Goal: Task Accomplishment & Management: Use online tool/utility

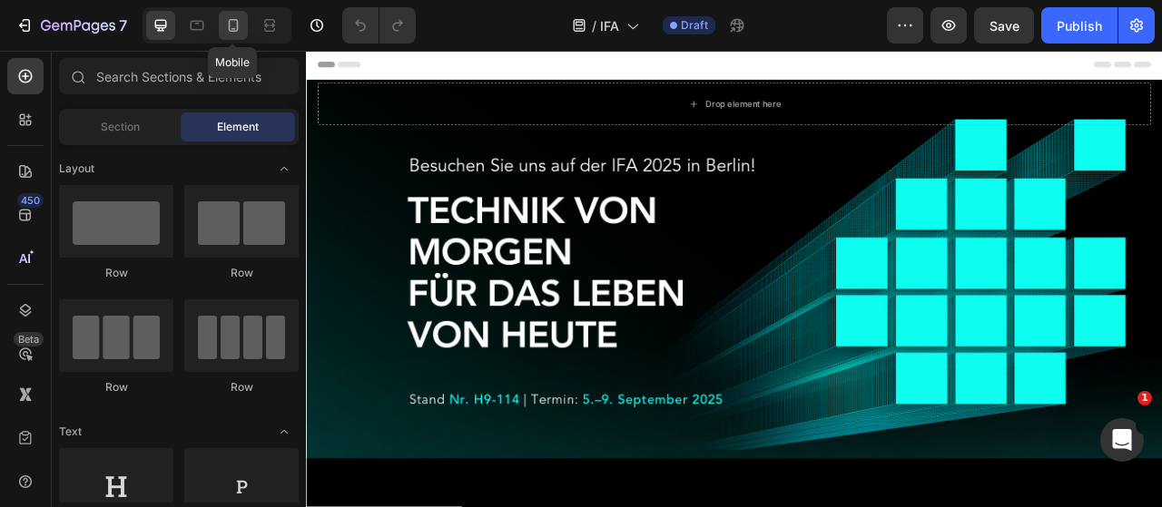
click at [226, 24] on icon at bounding box center [233, 25] width 18 height 18
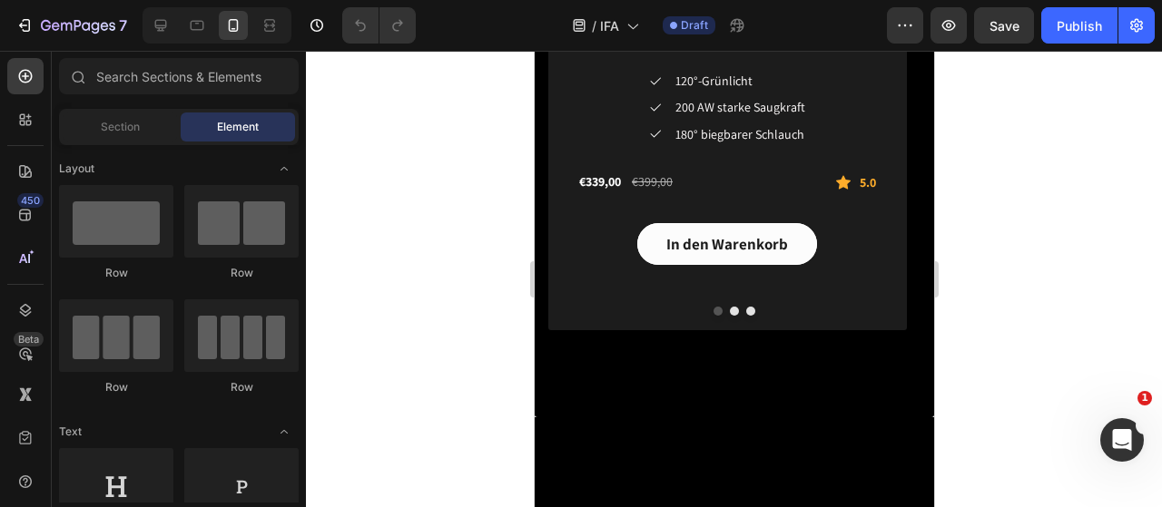
scroll to position [2541, 0]
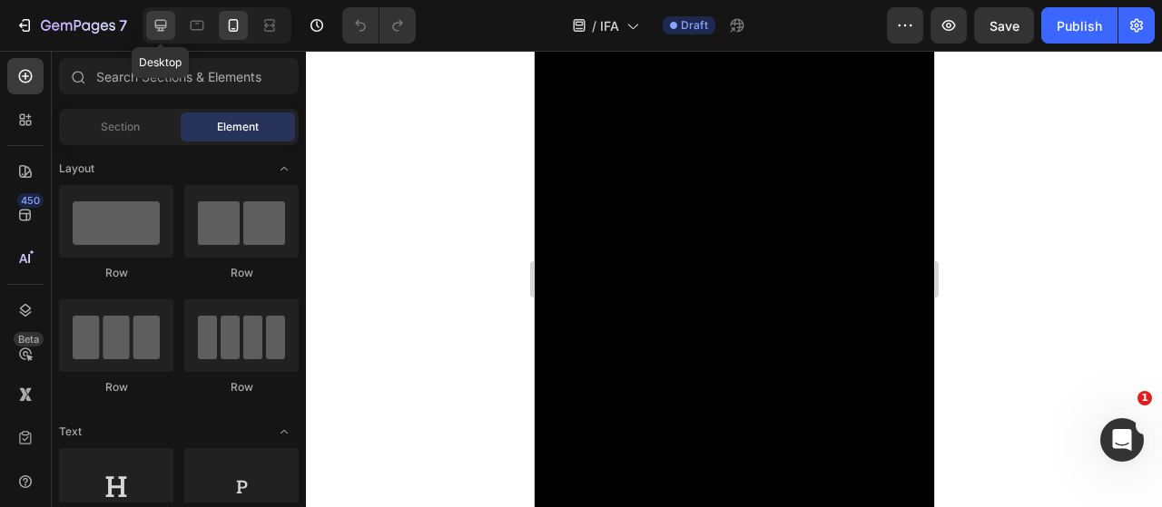
click at [152, 32] on icon at bounding box center [161, 25] width 18 height 18
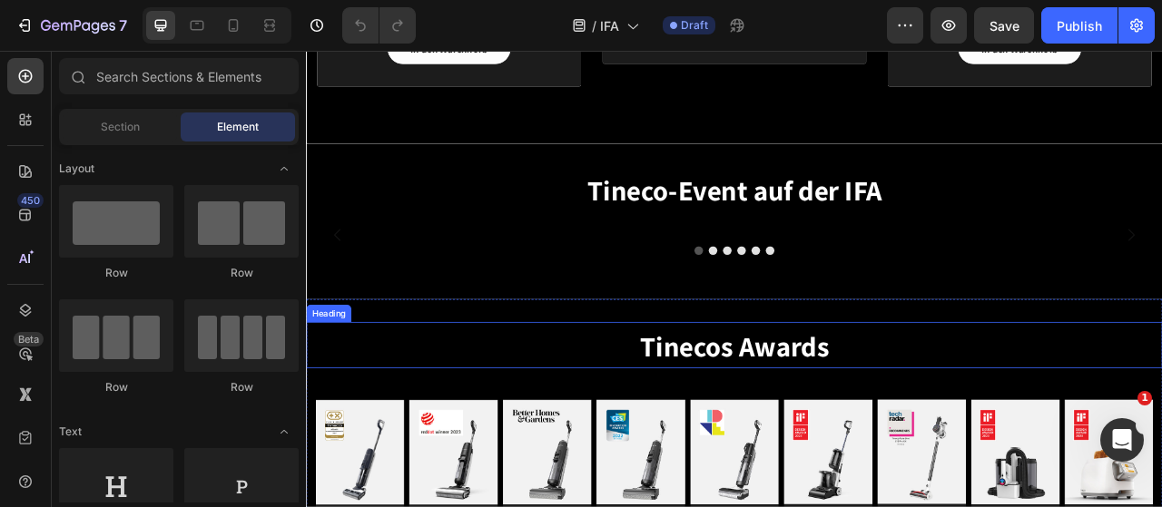
scroll to position [3086, 0]
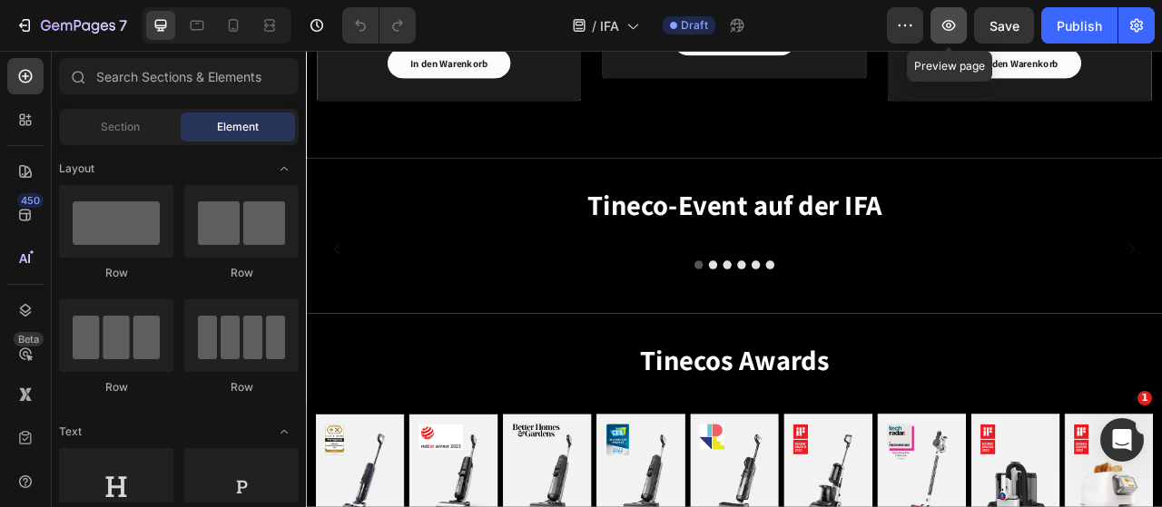
click at [950, 25] on icon "button" at bounding box center [948, 25] width 18 height 18
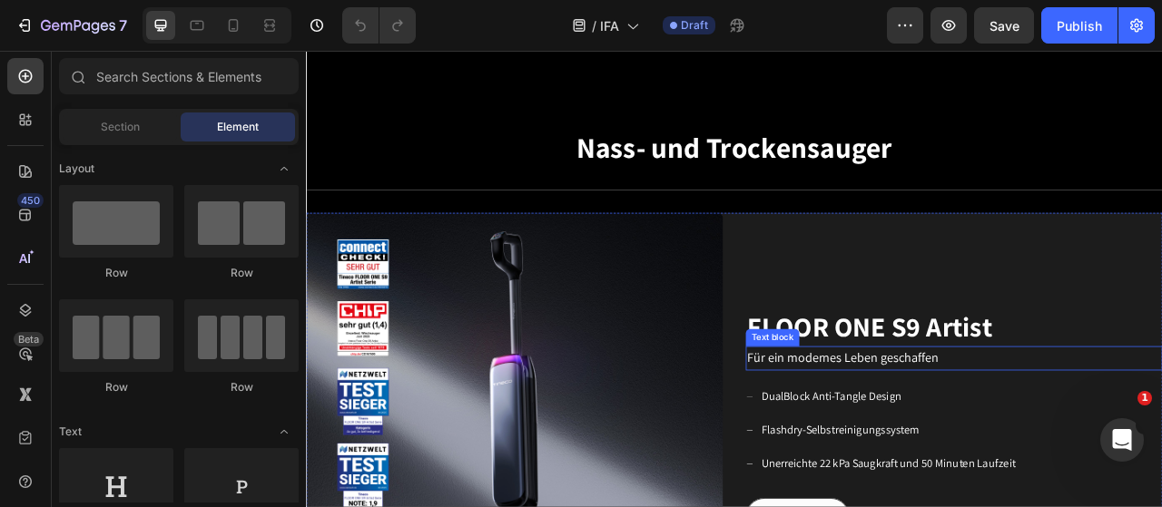
scroll to position [544, 0]
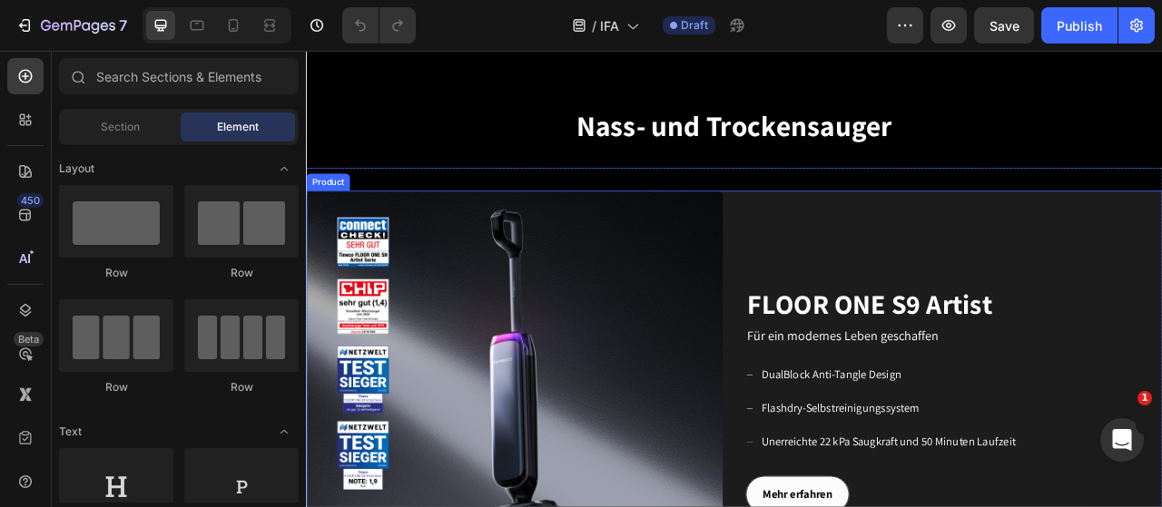
click at [1067, 267] on div "FLOOR ONE S9 Artist Heading Für ein modernes Leben geschaffen Text block DualBl…" at bounding box center [1130, 495] width 530 height 530
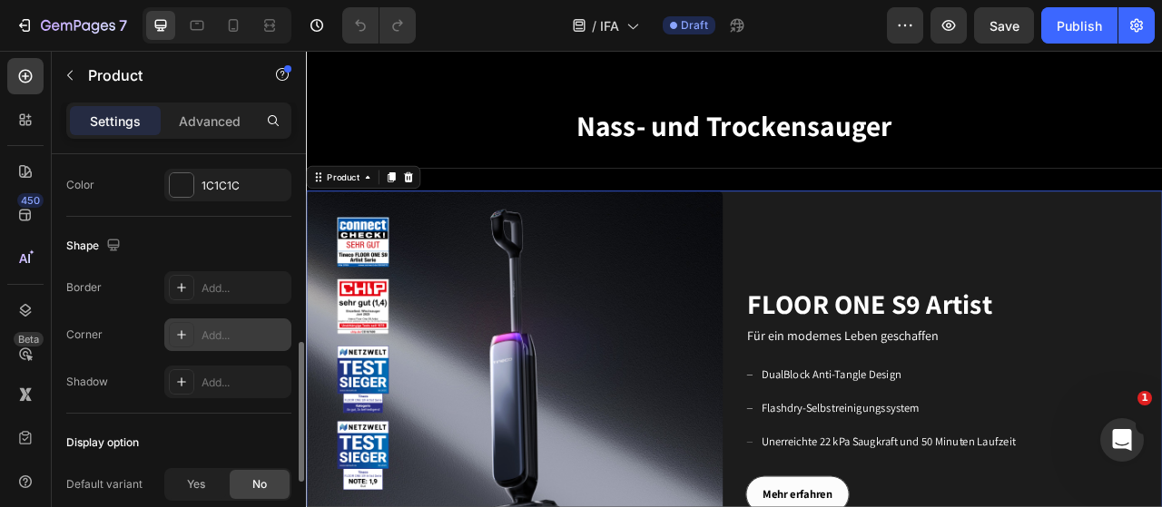
click at [244, 319] on div "Add..." at bounding box center [227, 335] width 127 height 33
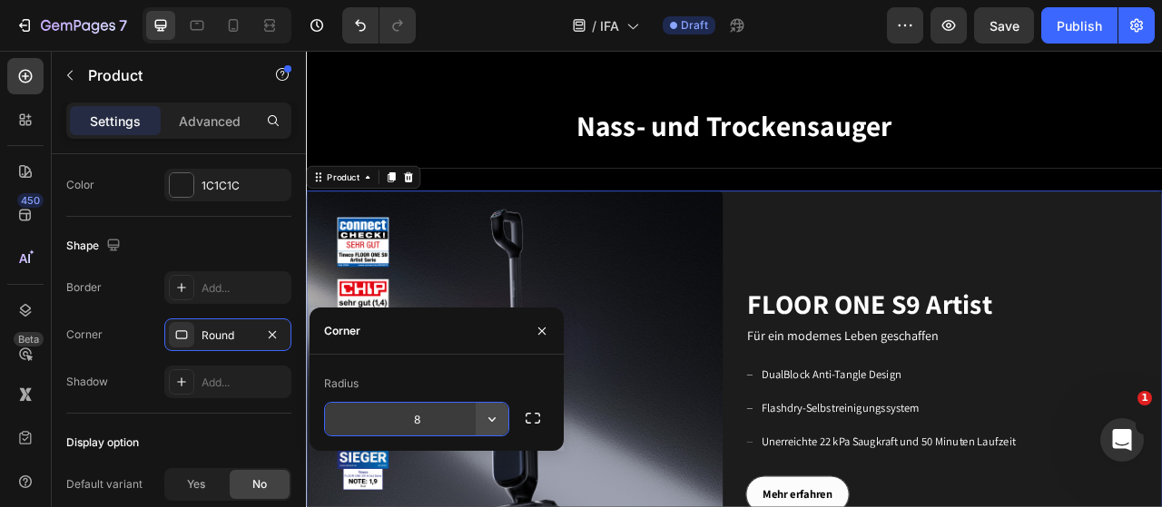
click at [487, 418] on icon "button" at bounding box center [492, 419] width 18 height 18
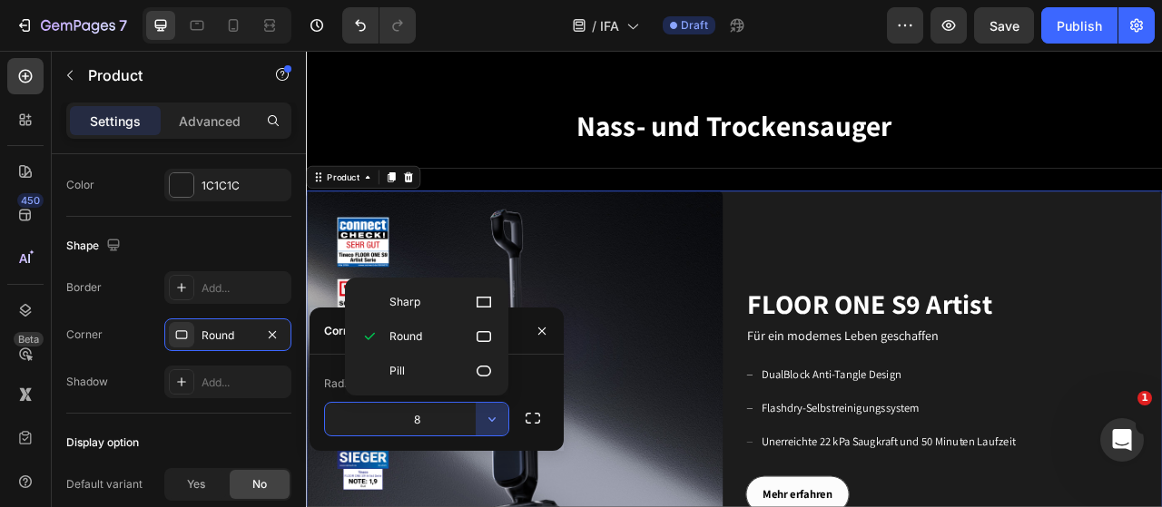
click at [441, 422] on input "8" at bounding box center [416, 419] width 183 height 33
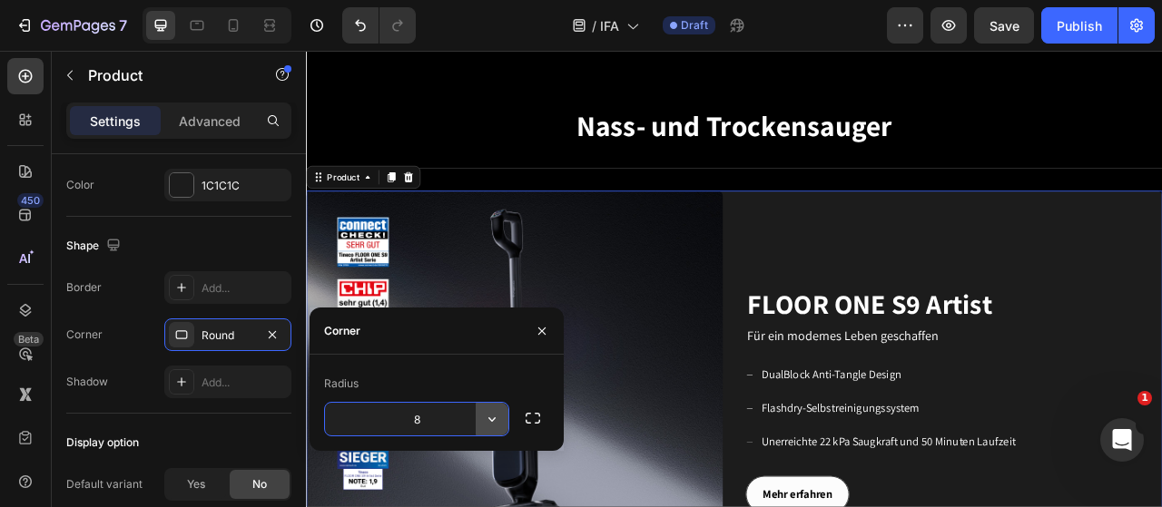
click at [488, 418] on icon "button" at bounding box center [492, 419] width 18 height 18
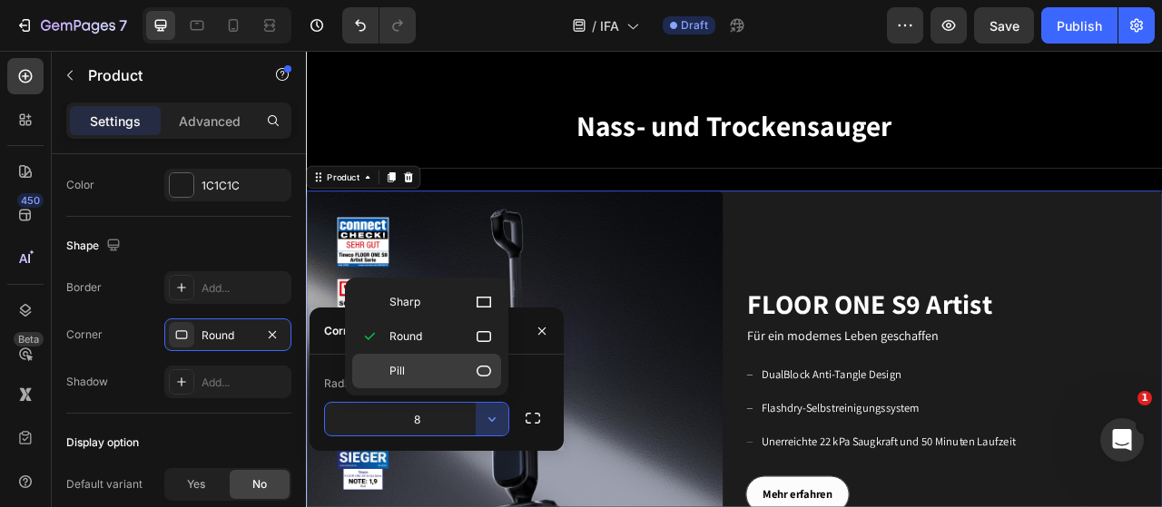
click at [477, 364] on icon at bounding box center [484, 371] width 18 height 18
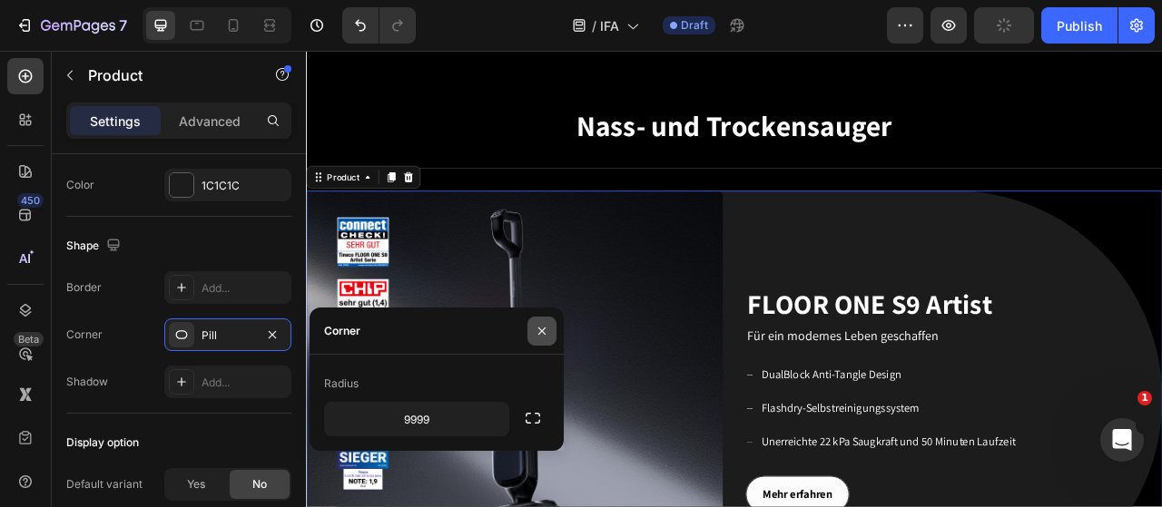
click at [543, 338] on button "button" at bounding box center [541, 331] width 29 height 29
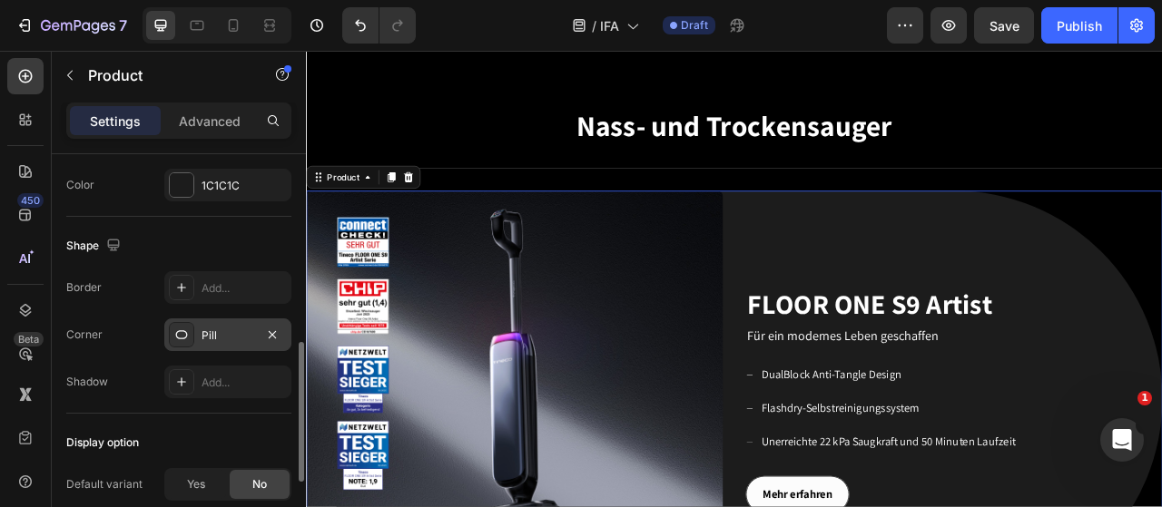
click at [210, 333] on div "Pill" at bounding box center [227, 336] width 53 height 16
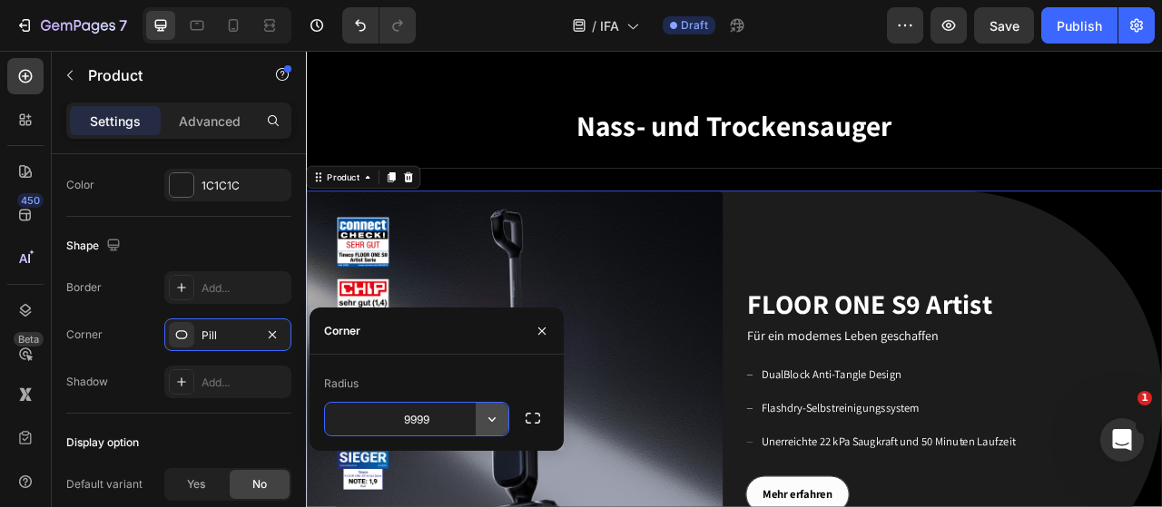
click at [483, 417] on icon "button" at bounding box center [492, 419] width 18 height 18
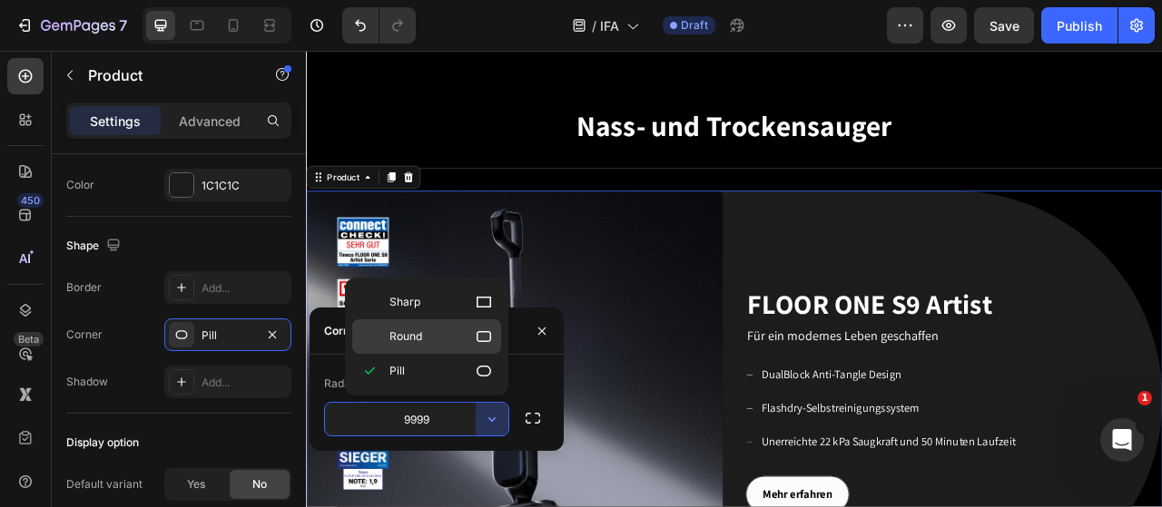
click at [442, 342] on p "Round" at bounding box center [440, 337] width 103 height 18
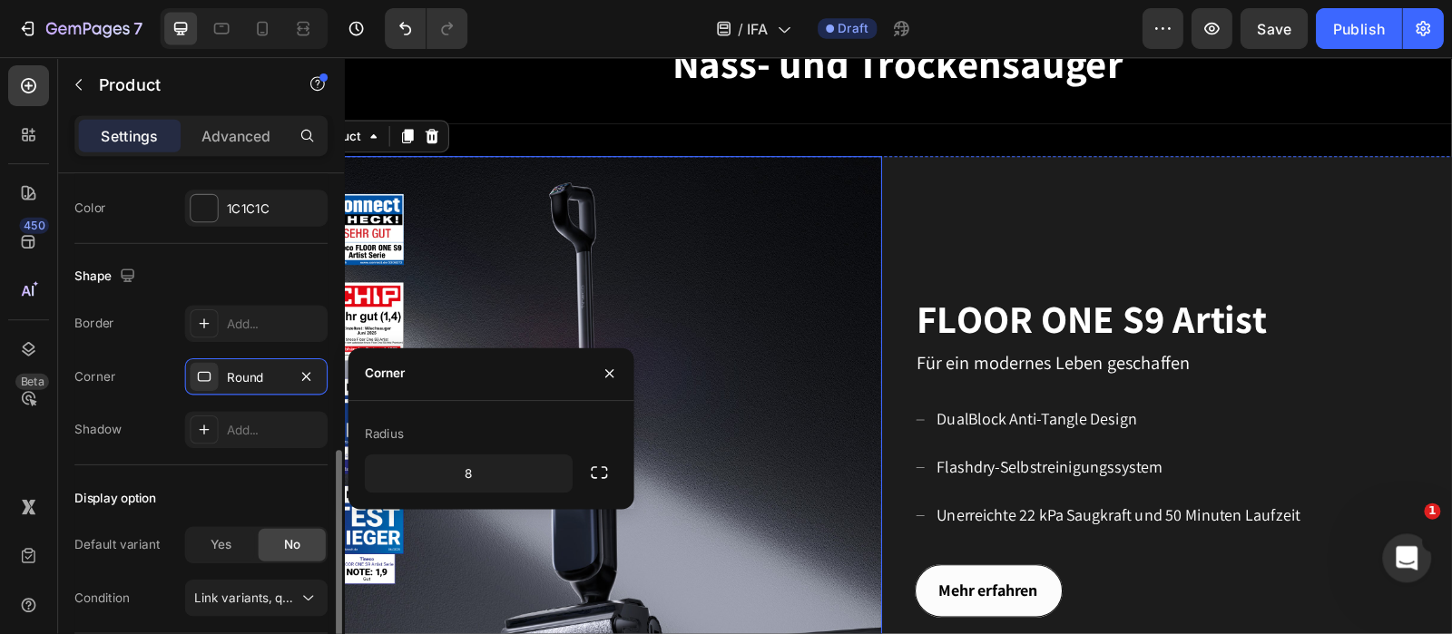
scroll to position [635, 0]
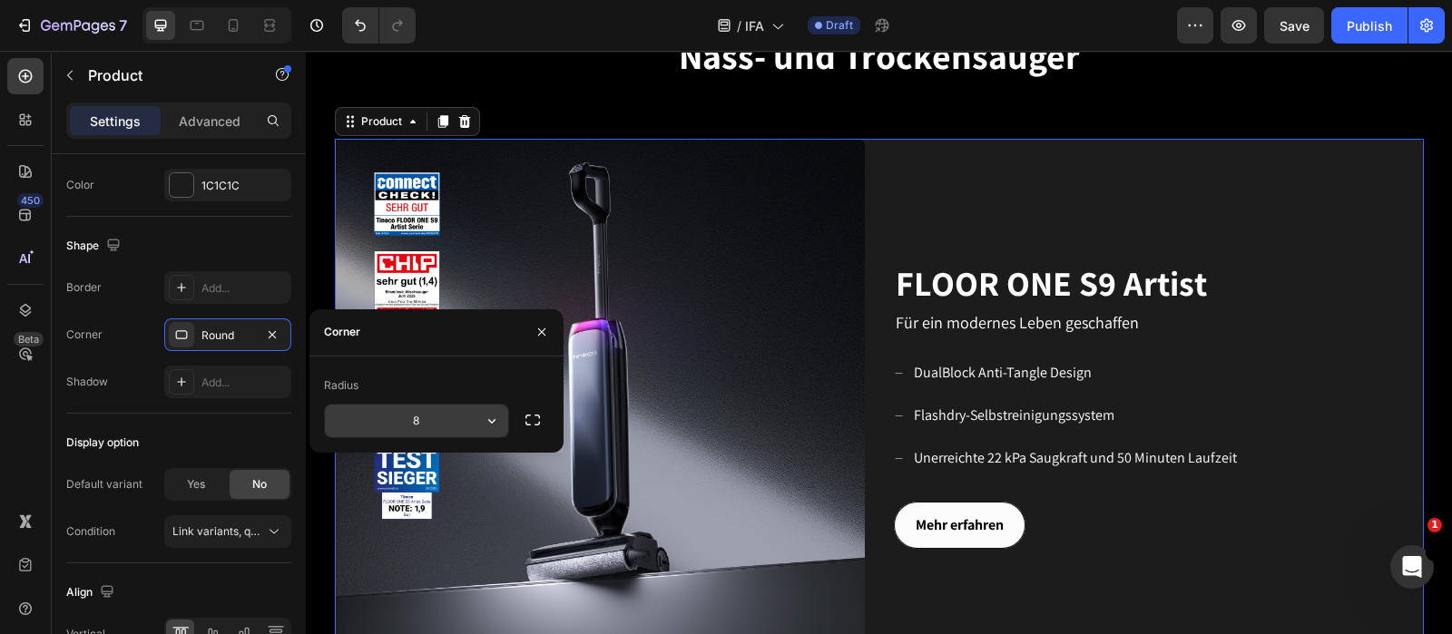
click at [457, 419] on input "8" at bounding box center [416, 421] width 183 height 33
type input "20"
click at [454, 375] on div "Radius" at bounding box center [436, 385] width 225 height 29
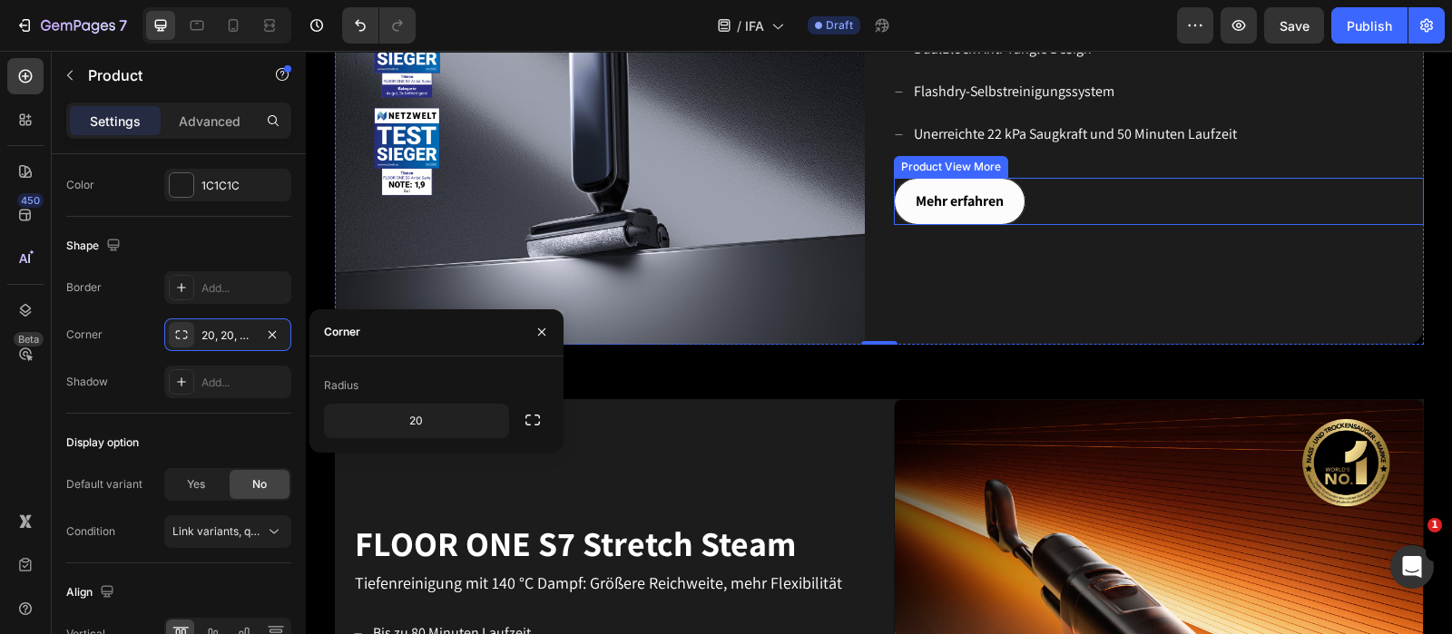
scroll to position [975, 0]
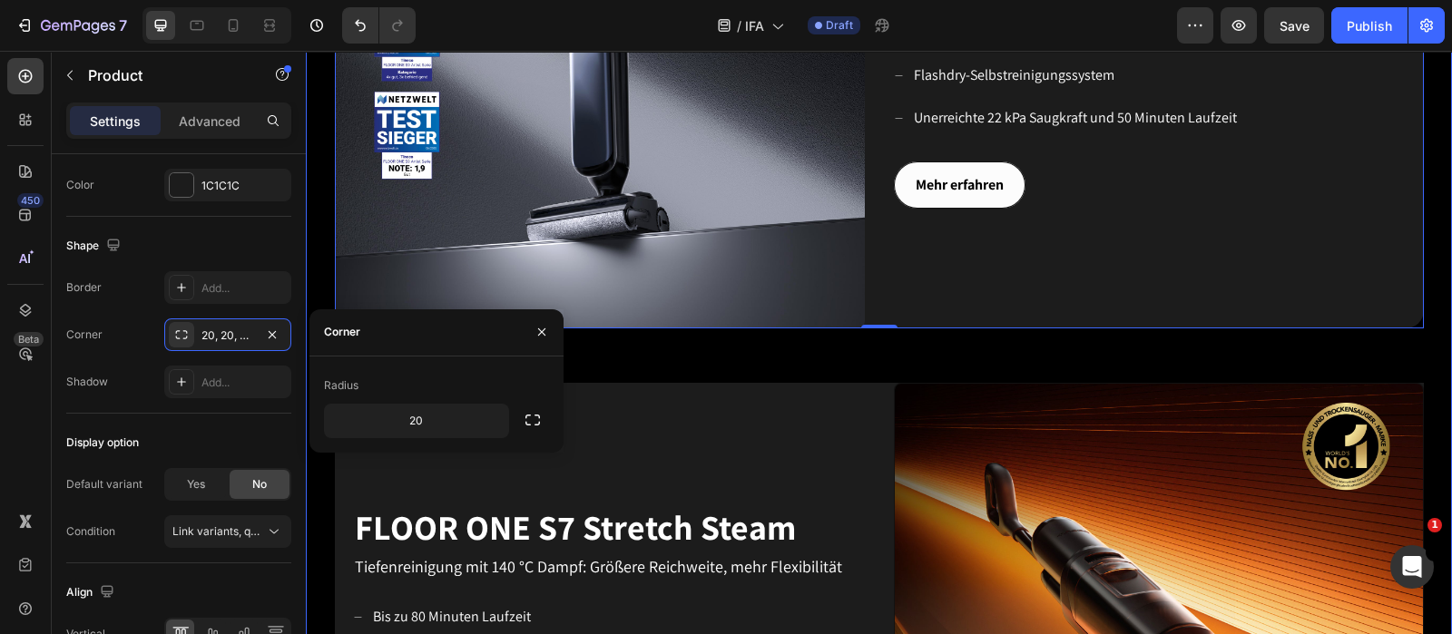
click at [933, 362] on div "Image FLOOR ONE S9 Artist Heading Für ein modernes Leben geschaffen Text block …" at bounding box center [879, 588] width 1146 height 1579
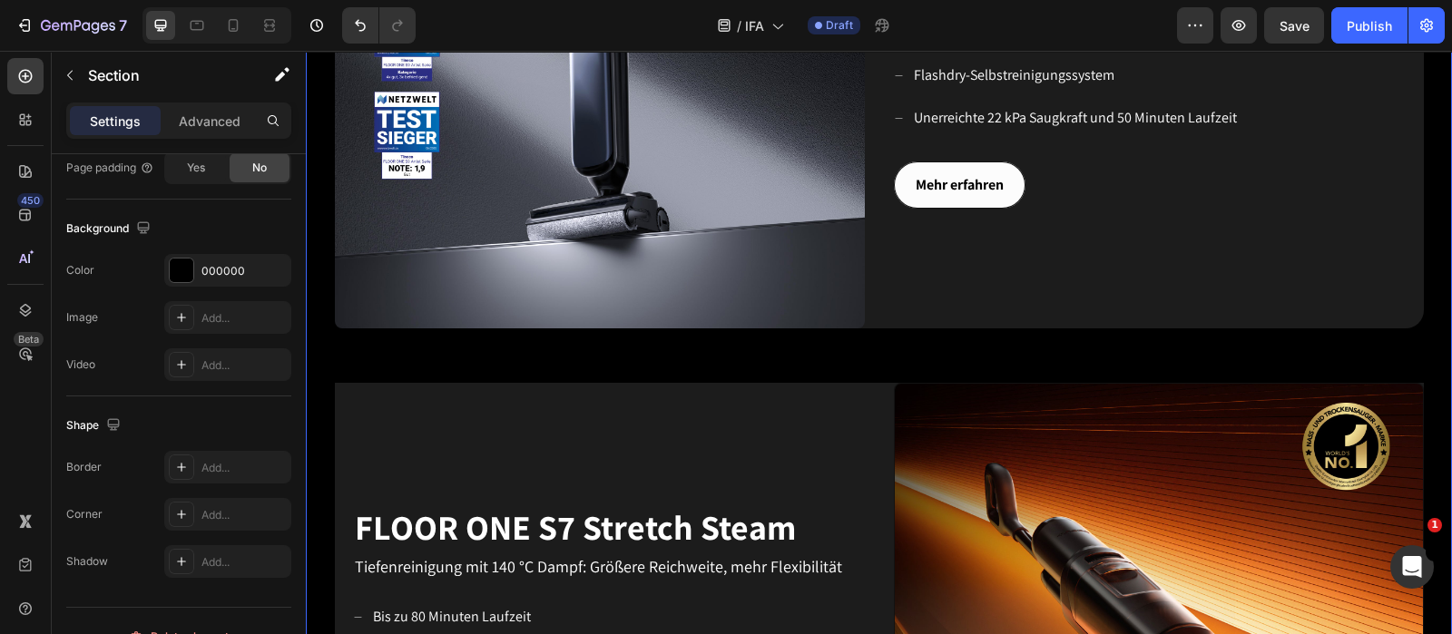
scroll to position [0, 0]
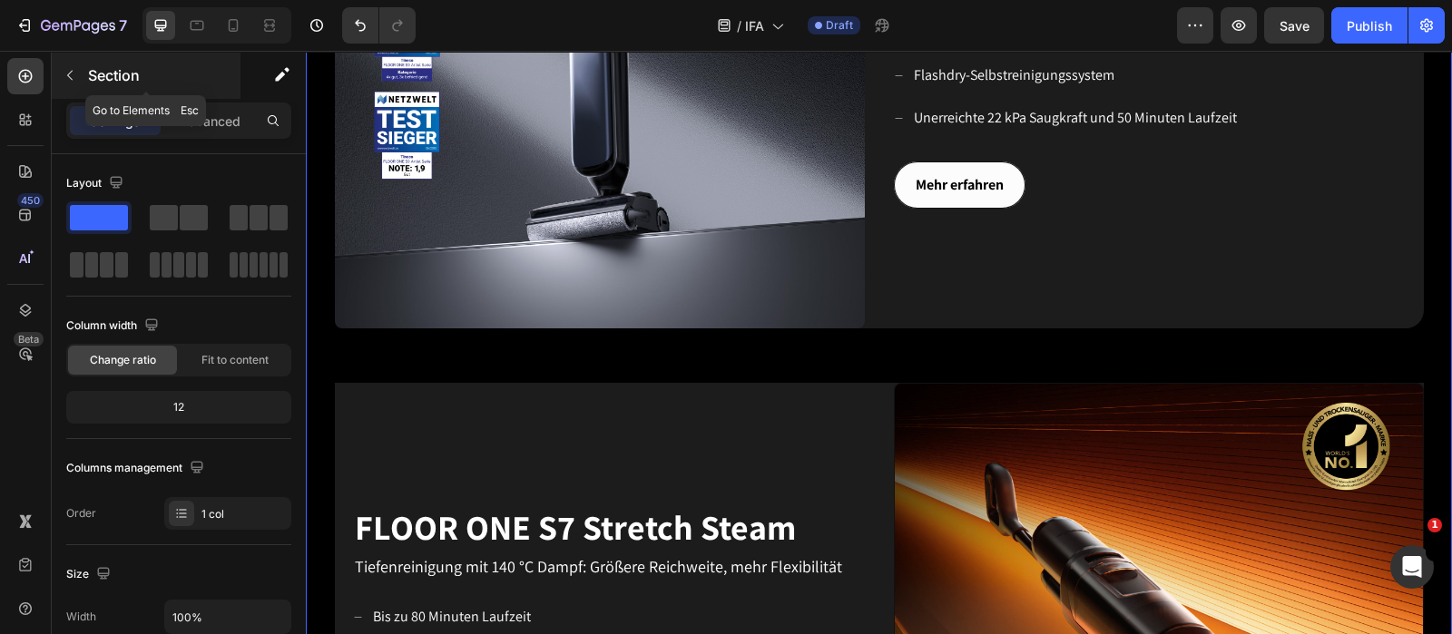
click at [74, 78] on icon "button" at bounding box center [70, 75] width 15 height 15
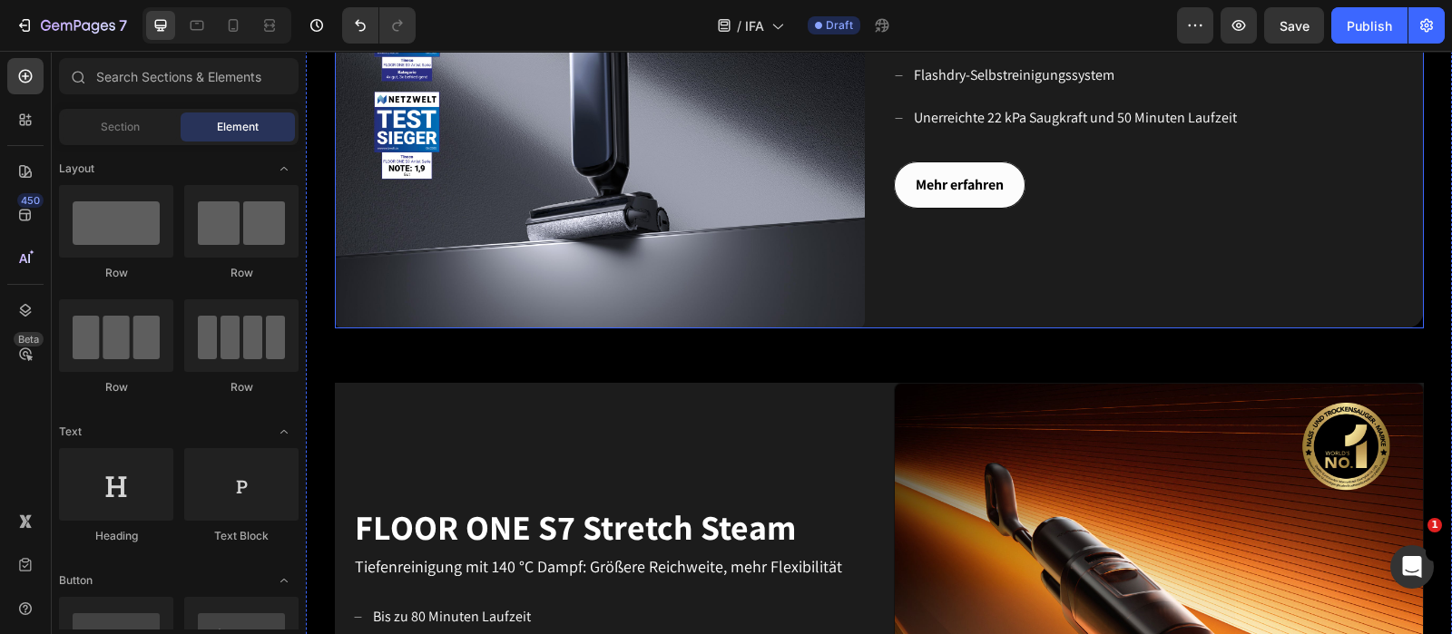
click at [1084, 282] on div "FLOOR ONE S9 Artist Heading Für ein modernes Leben geschaffen Text block DualBl…" at bounding box center [1159, 64] width 530 height 530
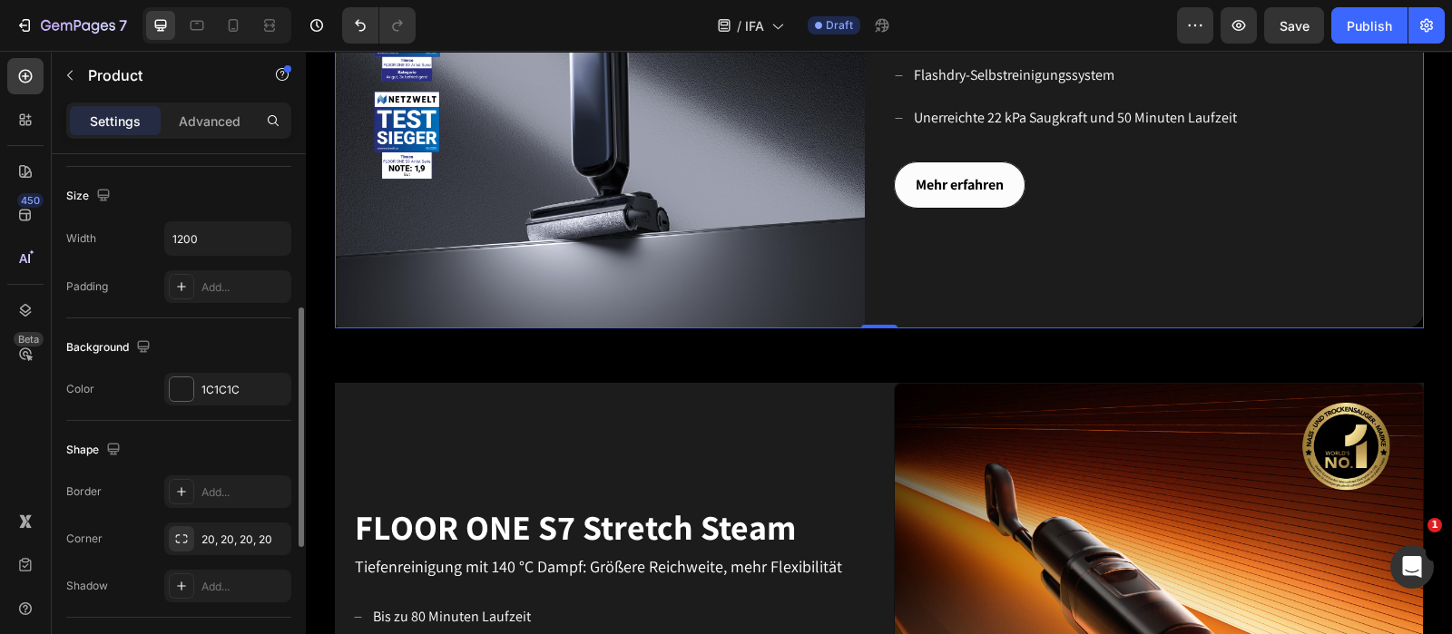
scroll to position [453, 0]
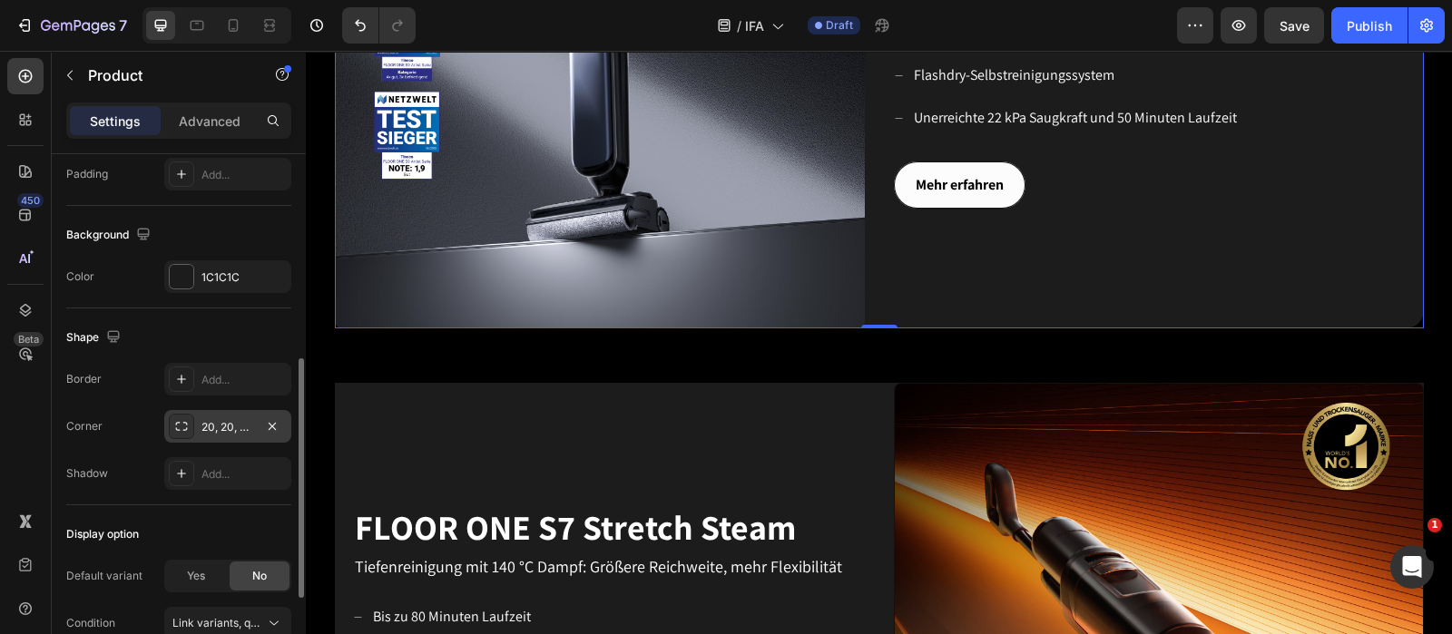
click at [228, 420] on div "20, 20, 20, 20" at bounding box center [227, 427] width 53 height 16
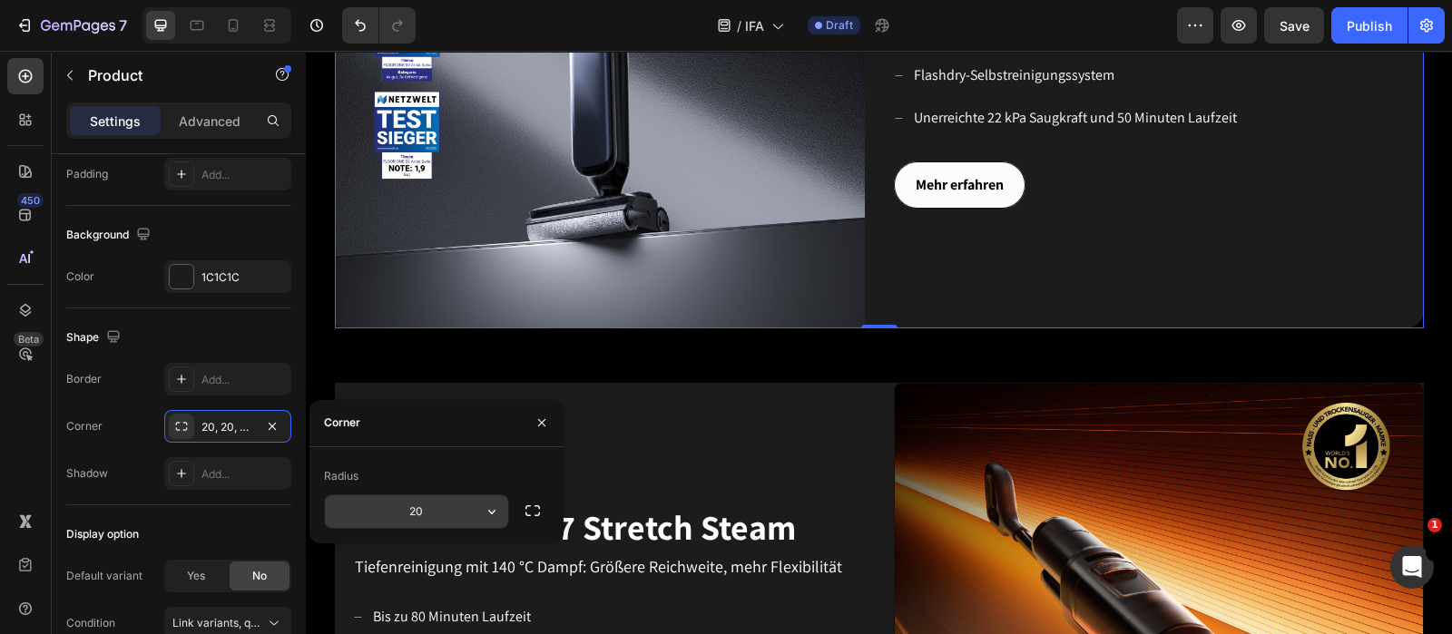
click at [422, 506] on input "20" at bounding box center [416, 511] width 183 height 33
type input "30"
drag, startPoint x: 422, startPoint y: 421, endPoint x: 458, endPoint y: 416, distance: 36.7
click at [438, 419] on div "Corner" at bounding box center [436, 423] width 254 height 47
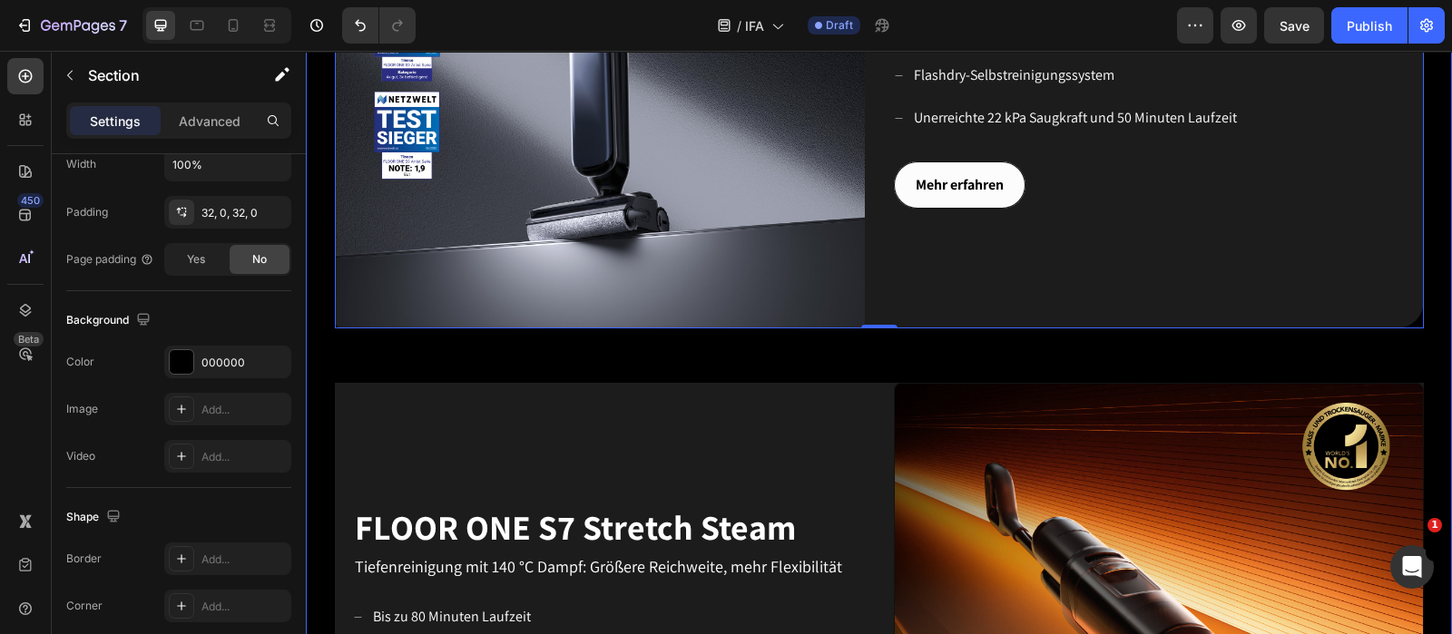
click at [476, 366] on div "Image FLOOR ONE S9 Artist Heading Für ein modernes Leben geschaffen Text block …" at bounding box center [879, 588] width 1146 height 1579
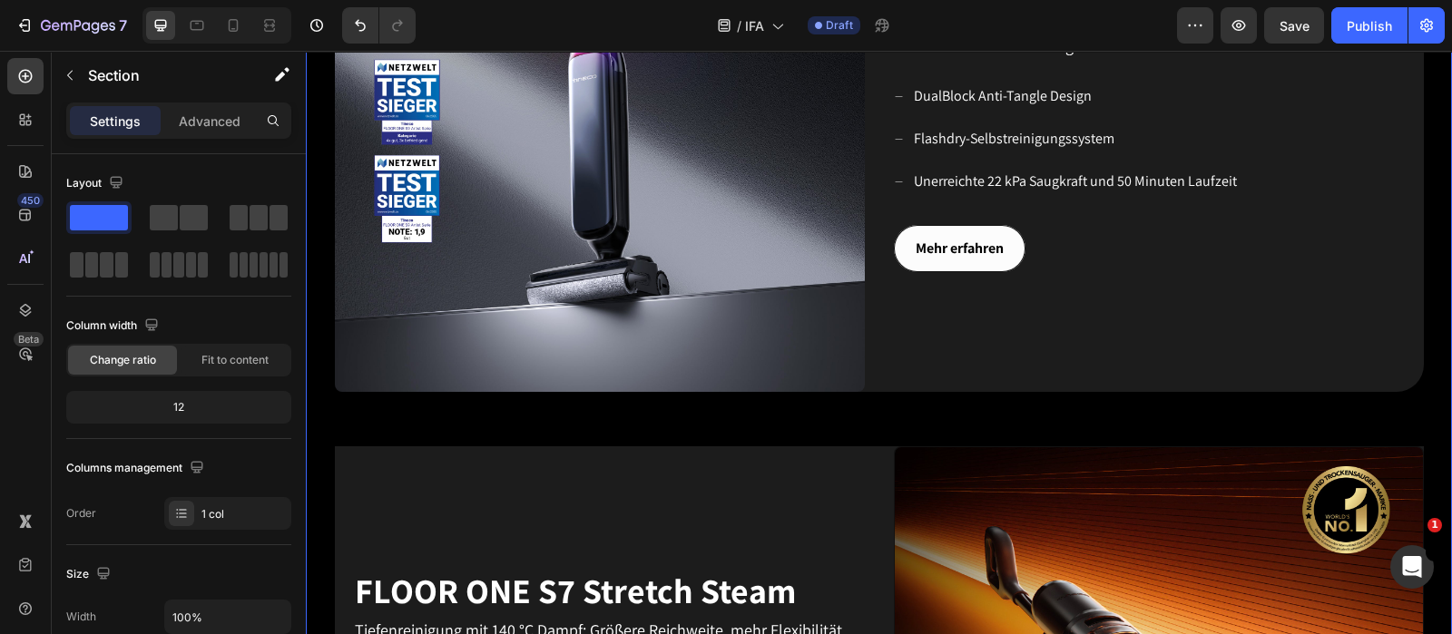
scroll to position [861, 0]
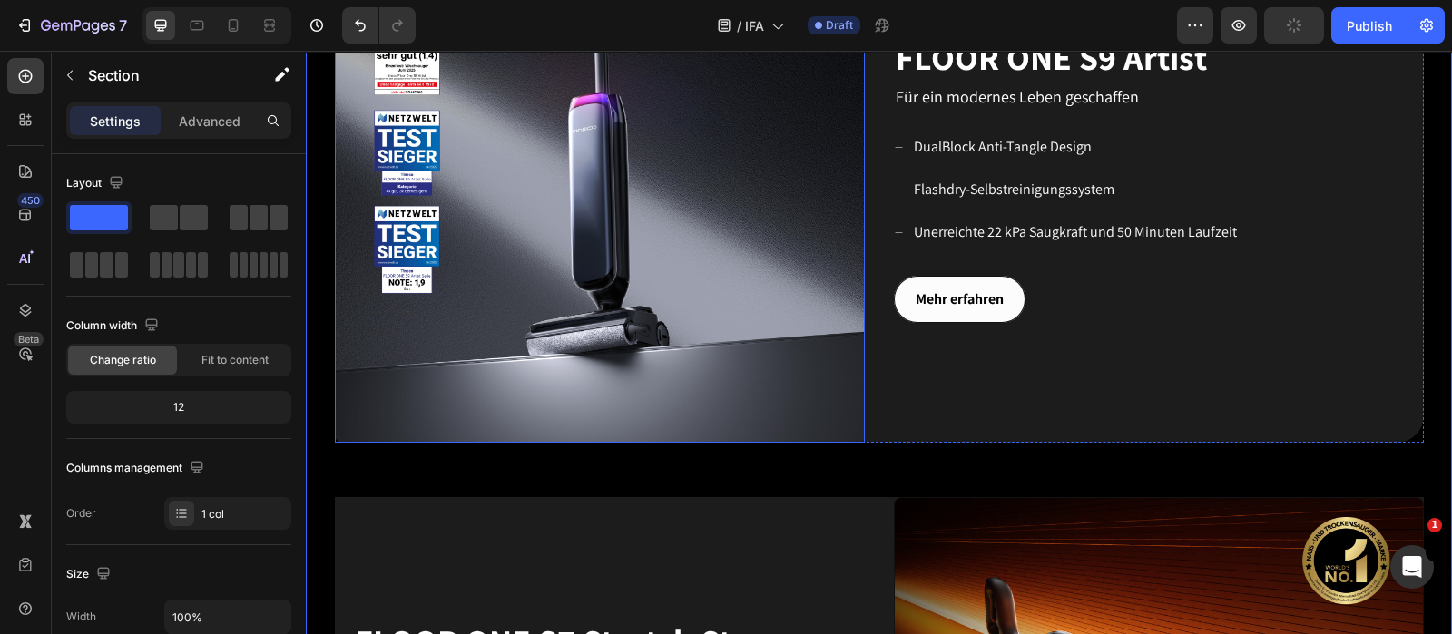
click at [515, 341] on img at bounding box center [600, 178] width 530 height 530
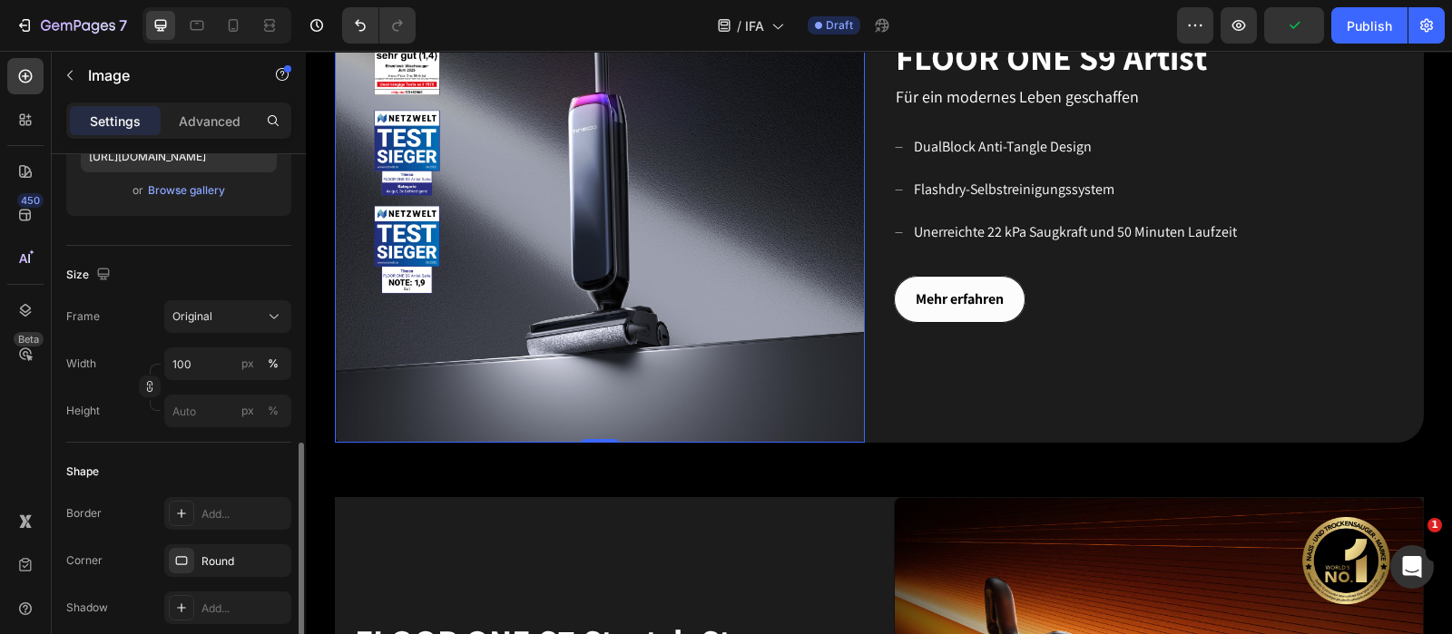
scroll to position [453, 0]
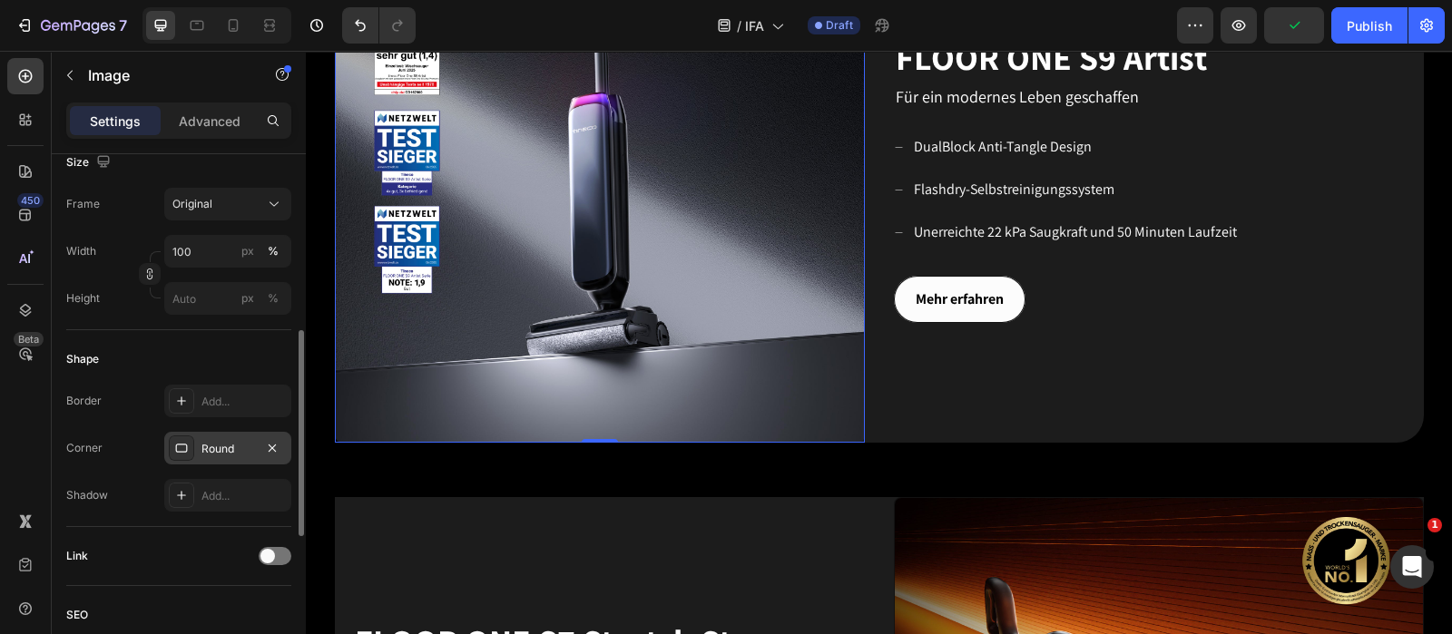
click at [226, 456] on div "Round" at bounding box center [227, 448] width 127 height 33
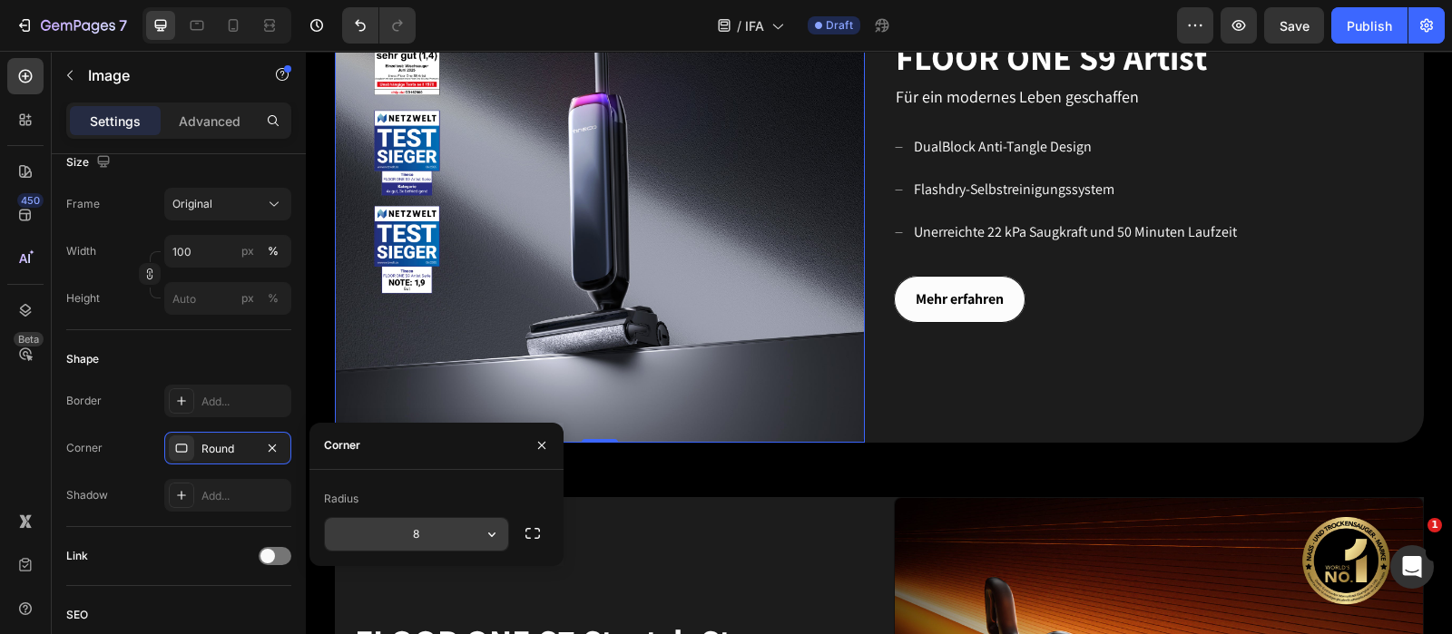
click at [431, 506] on input "8" at bounding box center [416, 534] width 183 height 33
click at [485, 506] on icon "button" at bounding box center [492, 534] width 18 height 18
click at [433, 506] on input "8" at bounding box center [416, 534] width 183 height 33
drag, startPoint x: 426, startPoint y: 537, endPoint x: 405, endPoint y: 541, distance: 21.2
click at [405, 506] on input "8" at bounding box center [416, 534] width 183 height 33
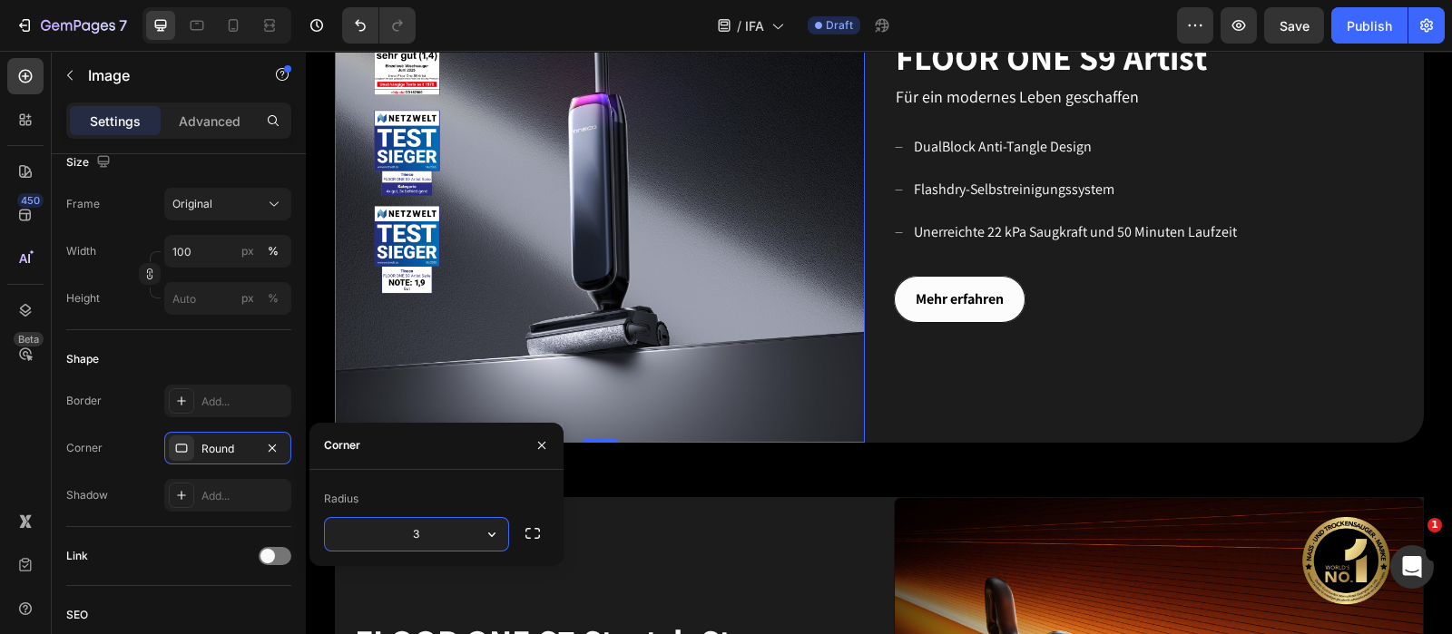
type input "30"
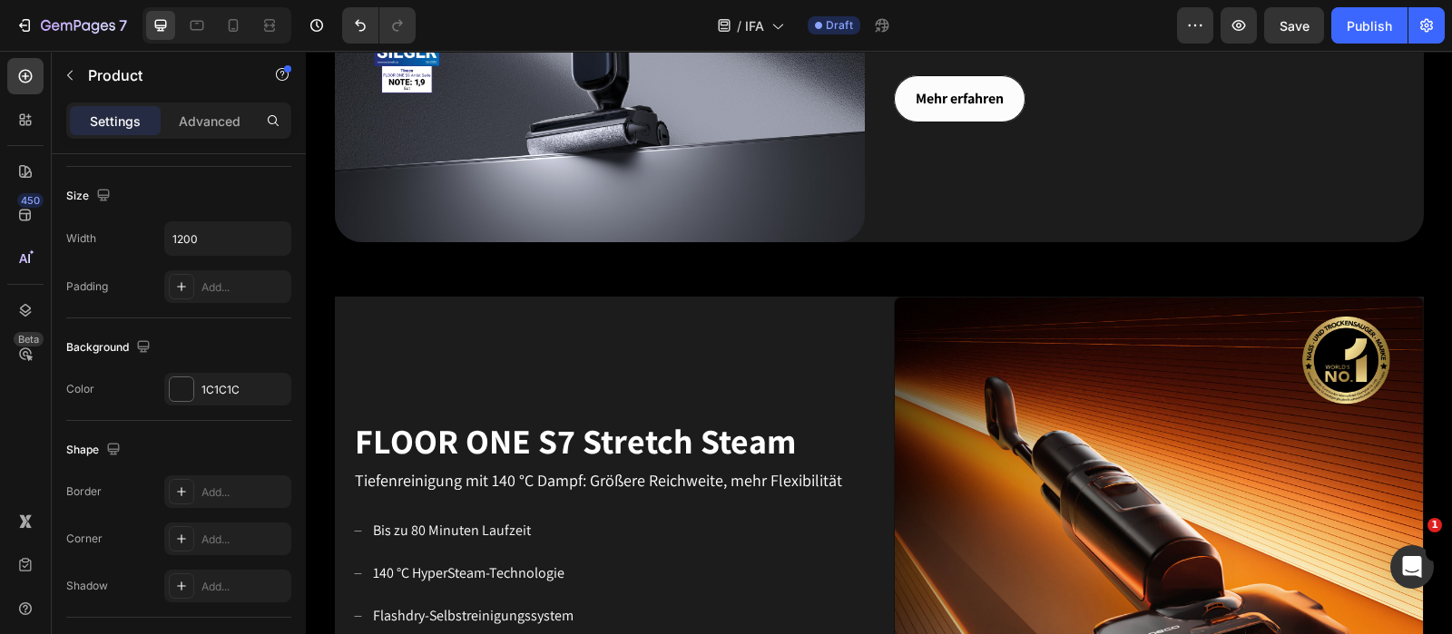
scroll to position [1089, 0]
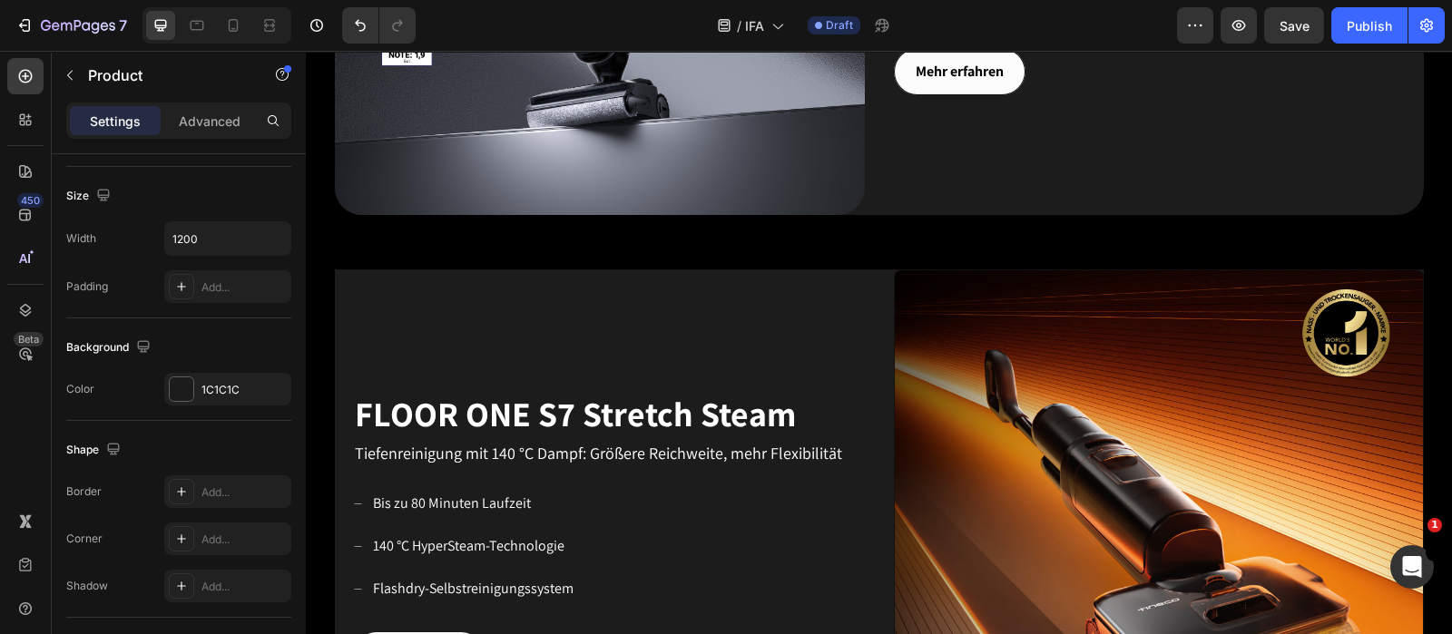
click at [837, 288] on div "FLOOR ONE S7 Stretch Steam Heading Tiefenreinigung mit 140 °C Dampf: Größere Re…" at bounding box center [600, 535] width 530 height 530
click at [862, 301] on div "FLOOR ONE S7 Stretch Steam Heading Tiefenreinigung mit 140 °C Dampf: Größere Re…" at bounding box center [879, 535] width 1089 height 530
click at [860, 324] on div "FLOOR ONE S7 Stretch Steam Heading Tiefenreinigung mit 140 °C Dampf: Größere Re…" at bounding box center [879, 535] width 1089 height 530
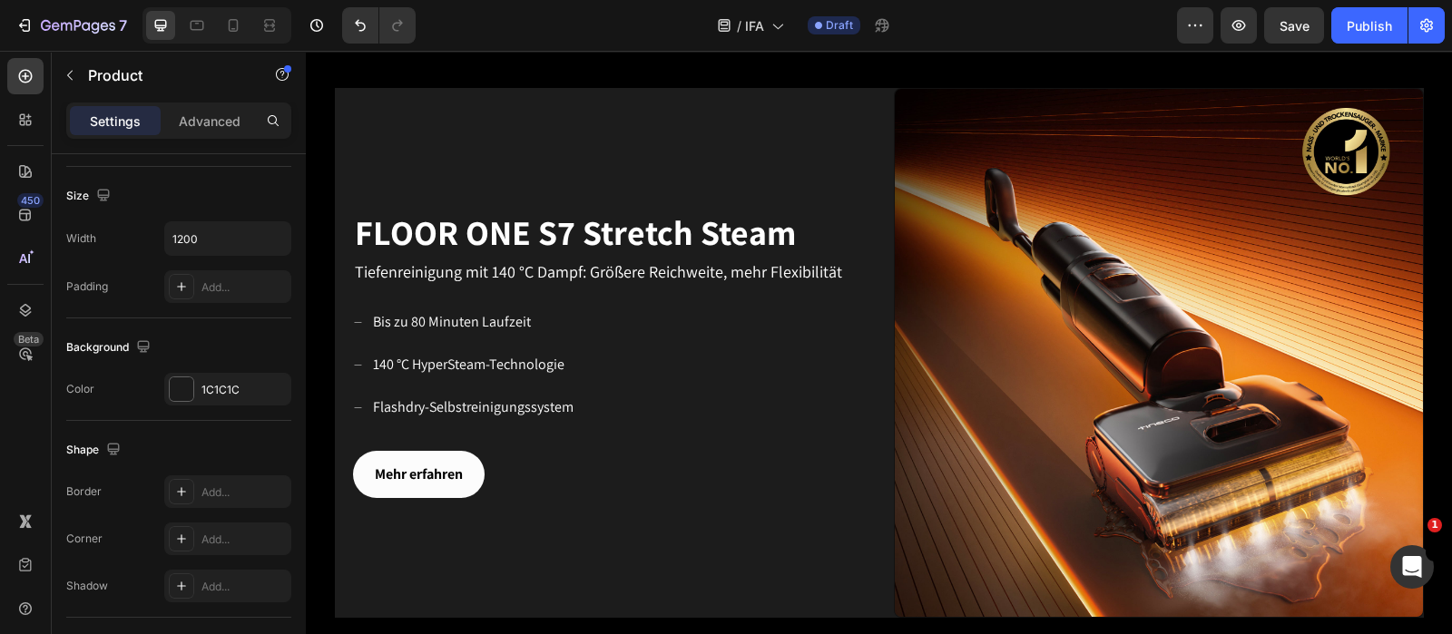
scroll to position [1202, 0]
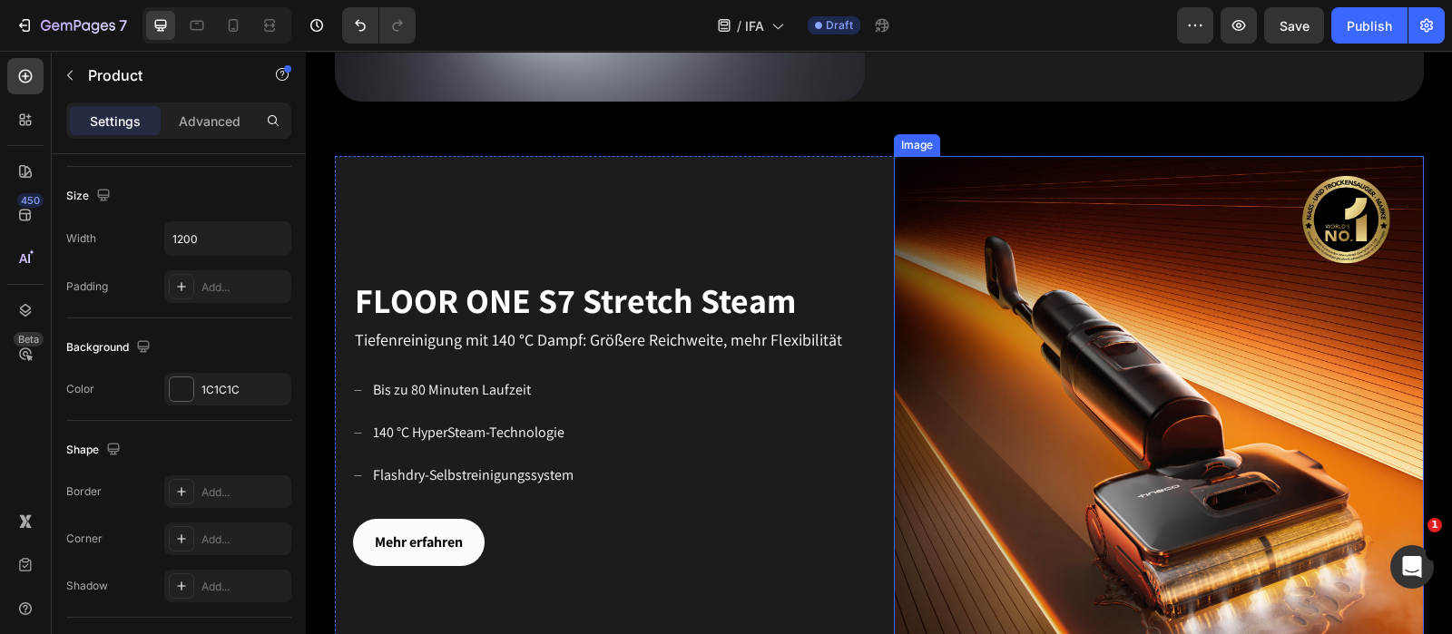
click at [905, 187] on img at bounding box center [1159, 421] width 530 height 530
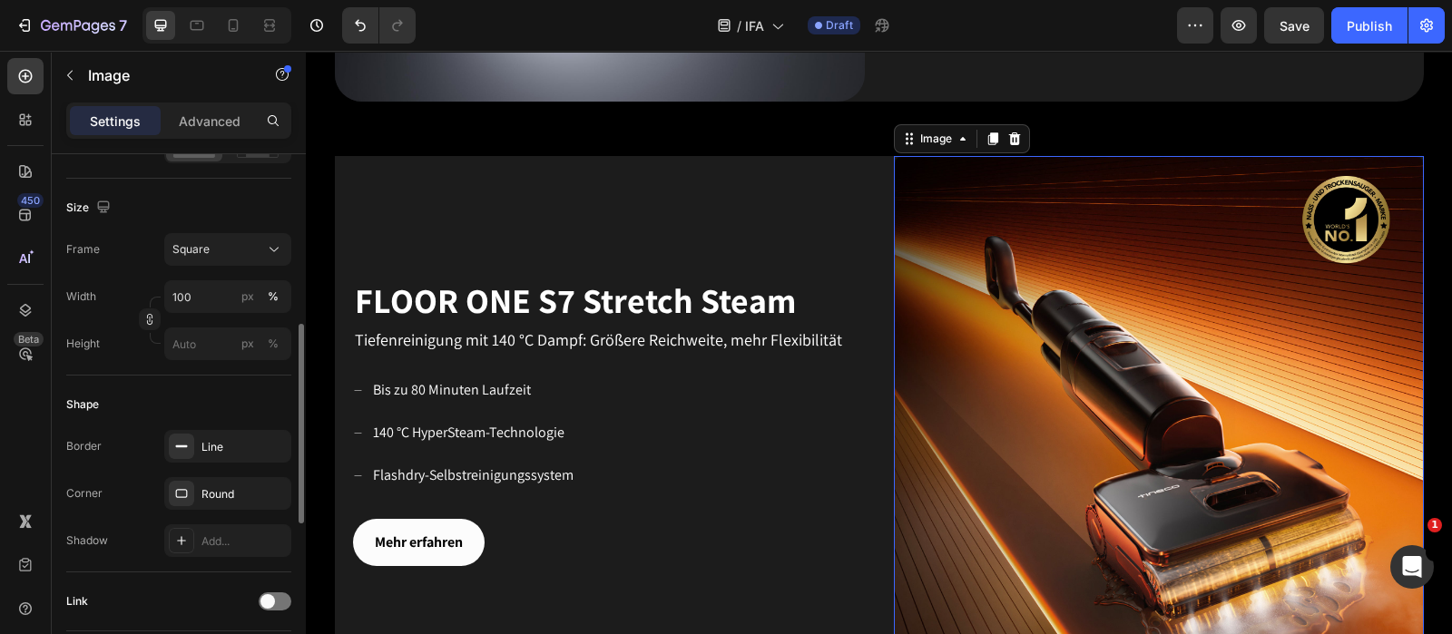
scroll to position [567, 0]
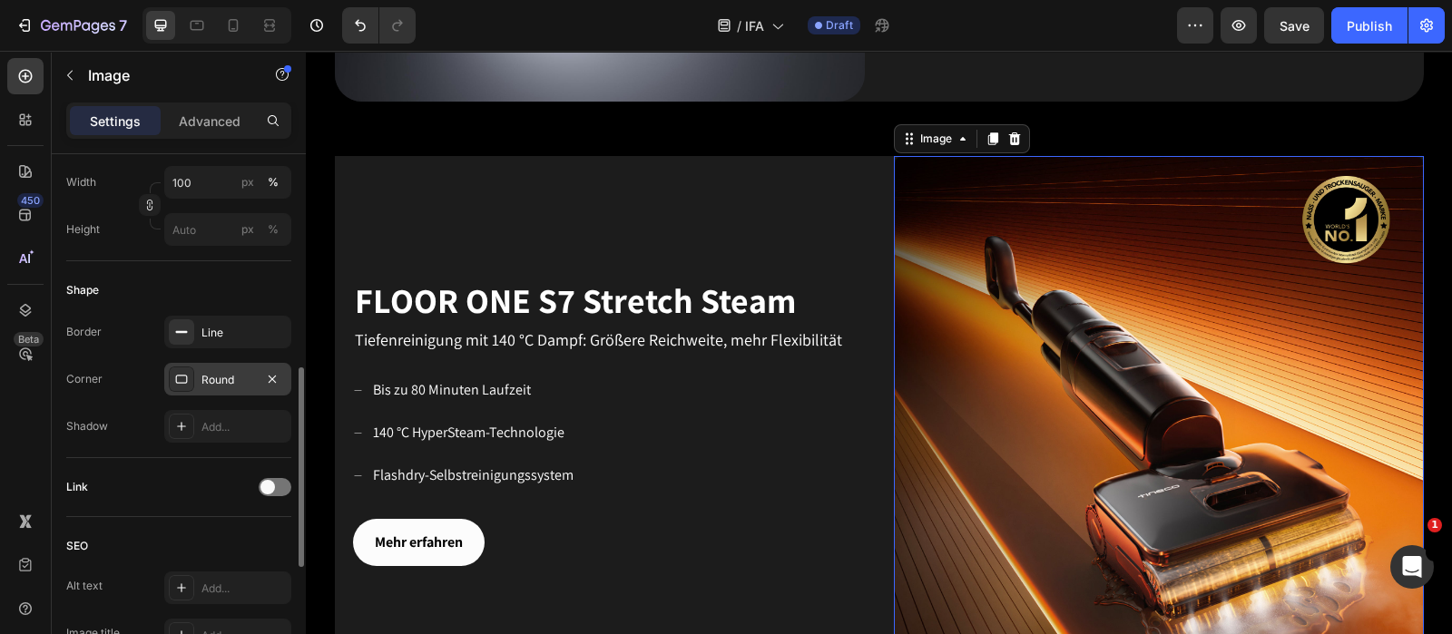
click at [225, 378] on div "Round" at bounding box center [227, 380] width 53 height 16
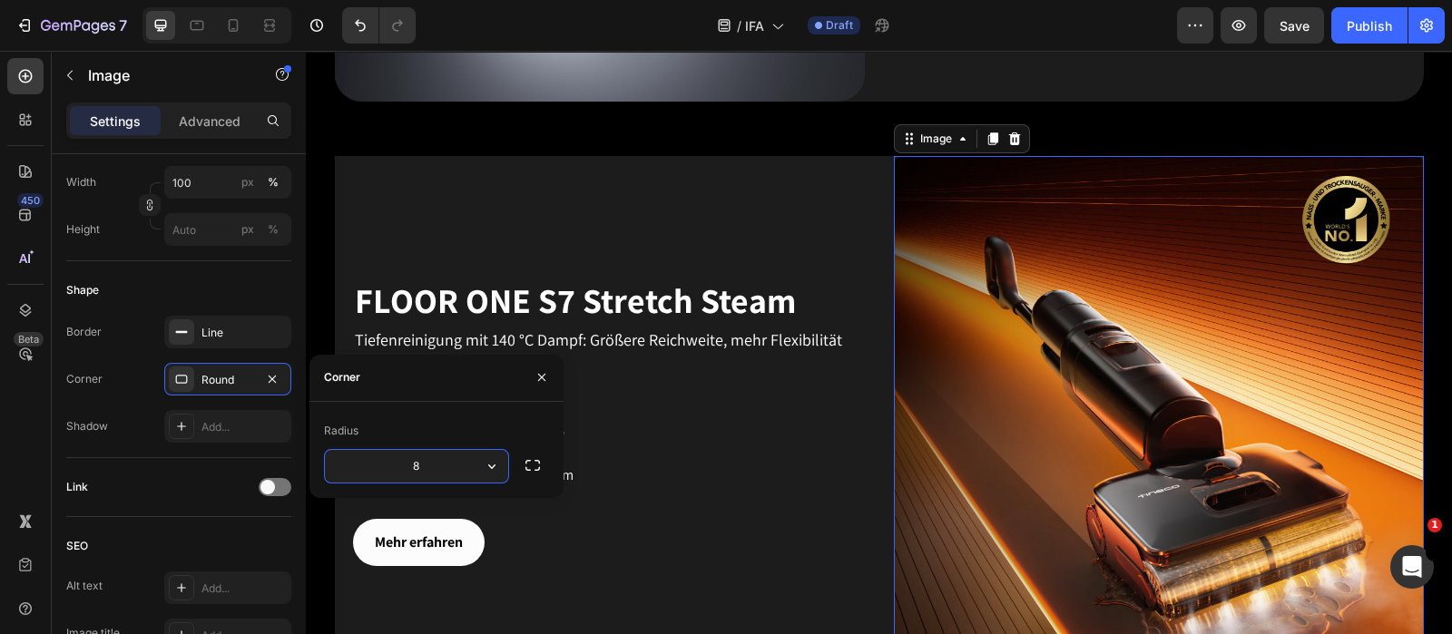
click at [423, 469] on input "8" at bounding box center [416, 466] width 183 height 33
type input "30"
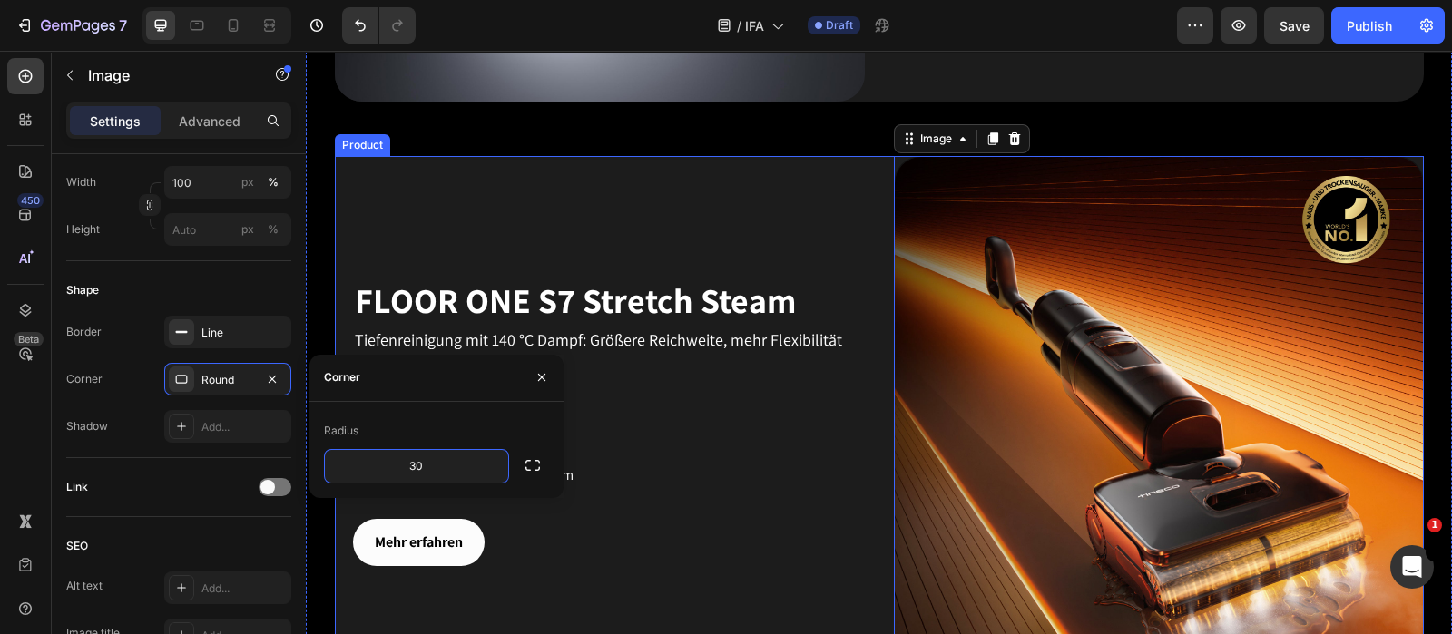
click at [719, 221] on div "FLOOR ONE S7 Stretch Steam Heading Tiefenreinigung mit 140 °C Dampf: Größere Re…" at bounding box center [600, 421] width 530 height 530
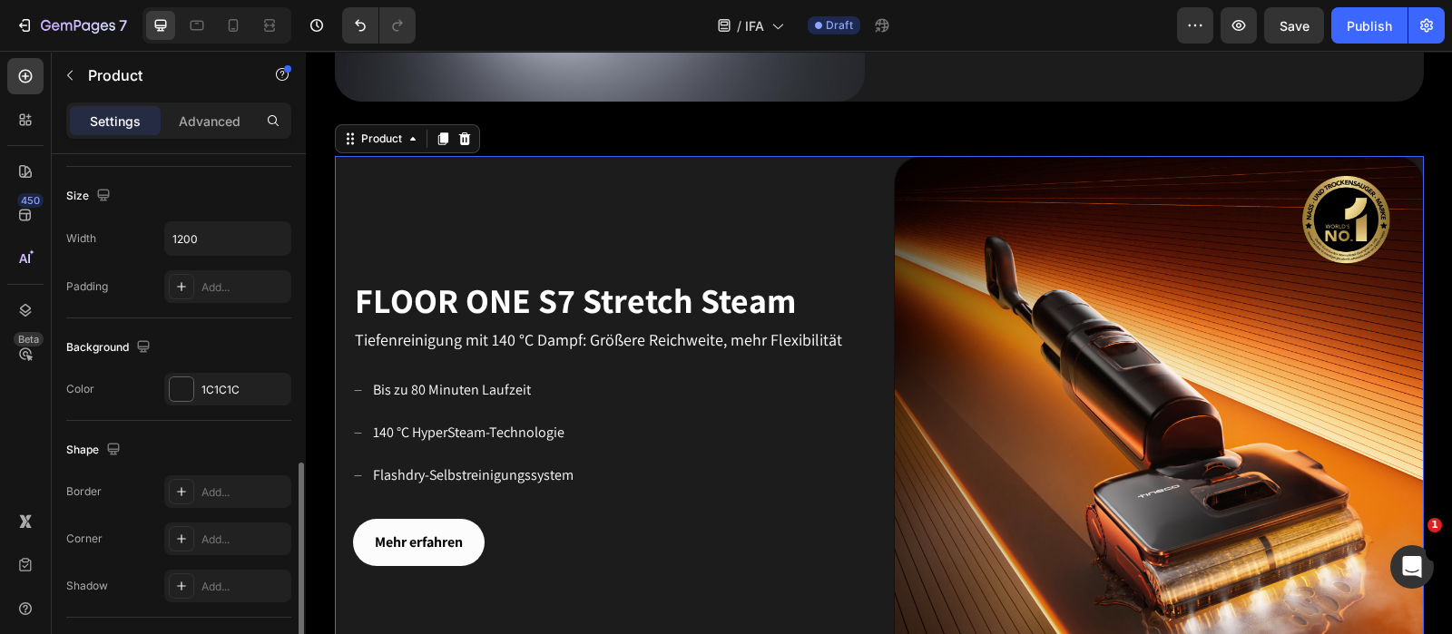
scroll to position [453, 0]
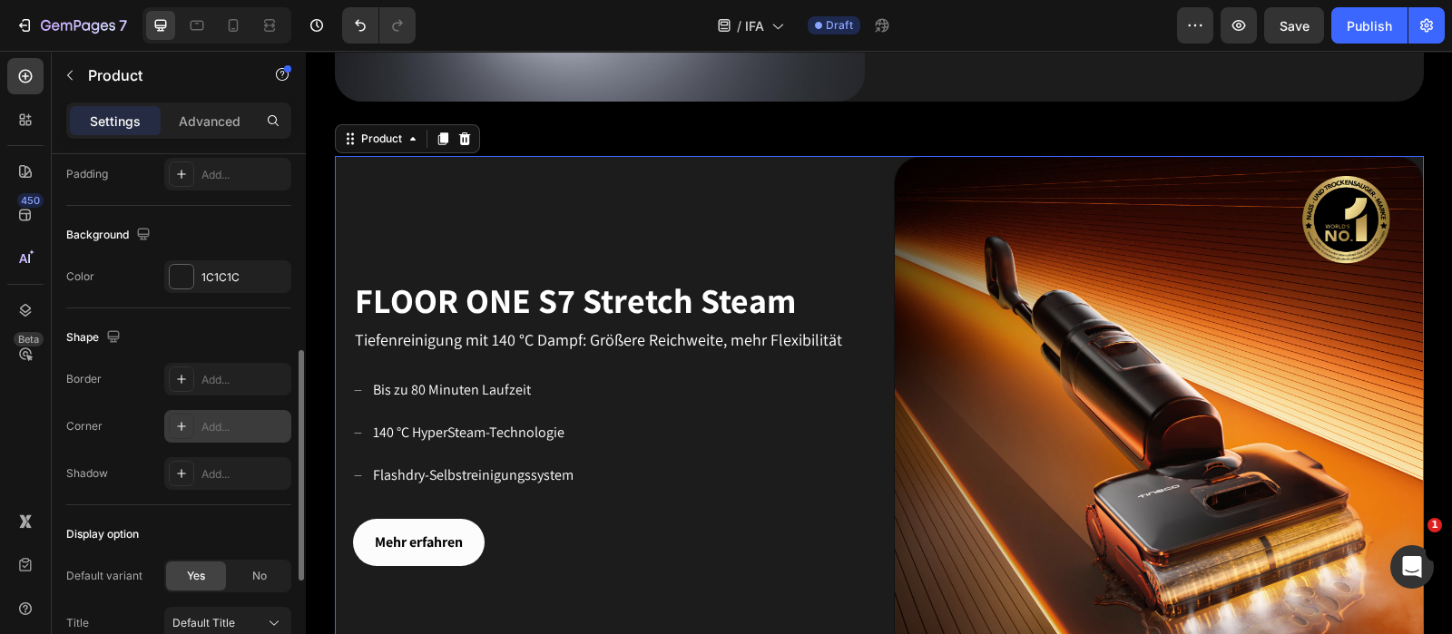
click at [229, 430] on div "Add..." at bounding box center [243, 427] width 85 height 16
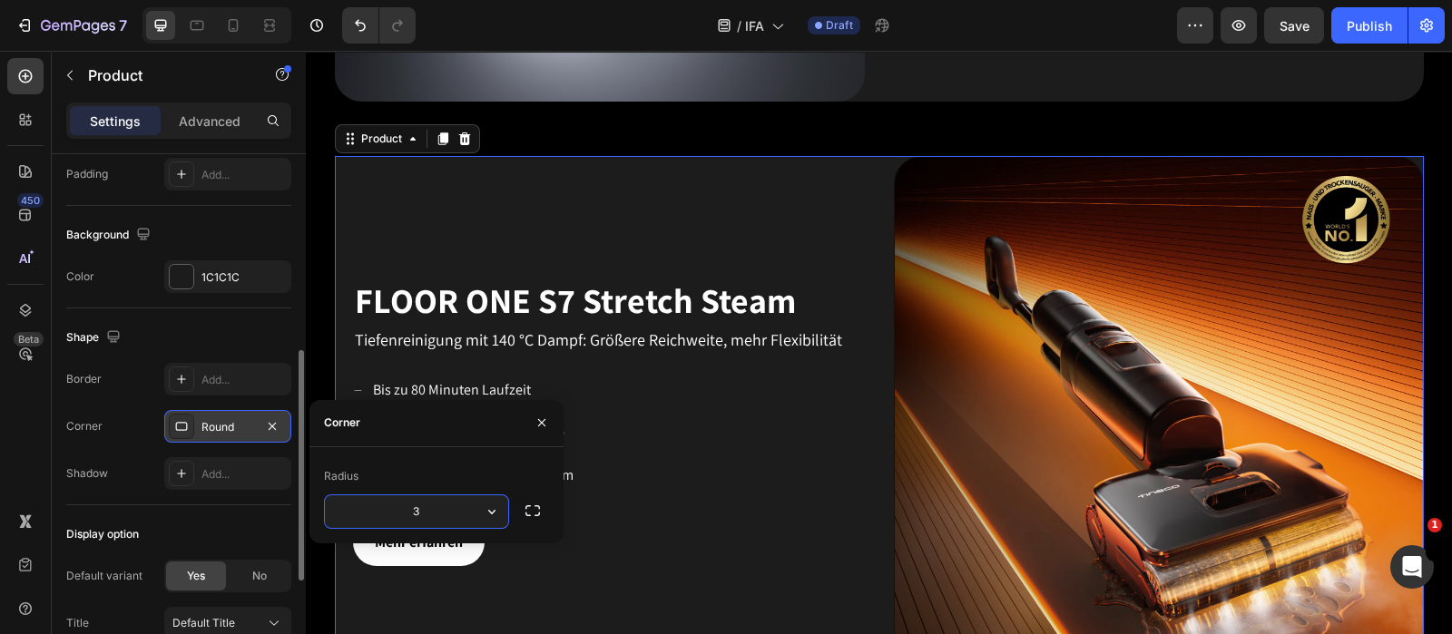
type input "30"
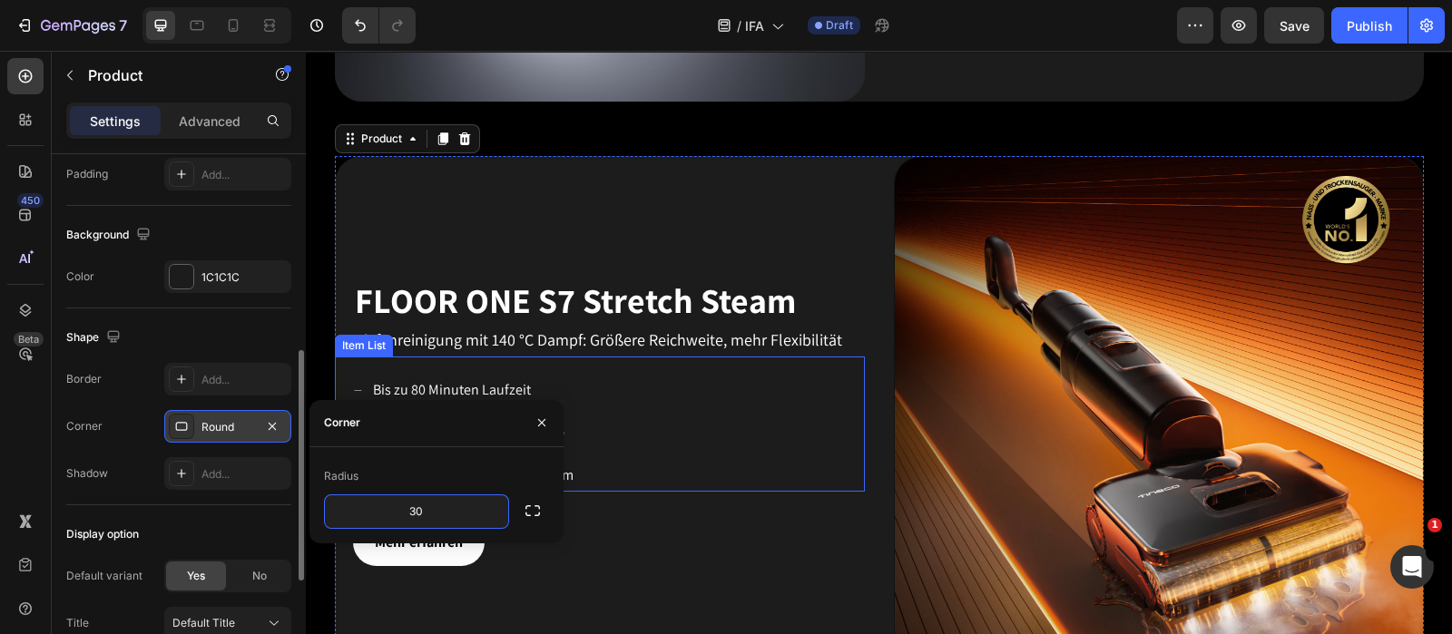
click at [721, 479] on div "Bis zu 80 Minuten Laufzeit 140 °C HyperSteam-Technologie Flashdry-Selbstreinigu…" at bounding box center [609, 433] width 512 height 116
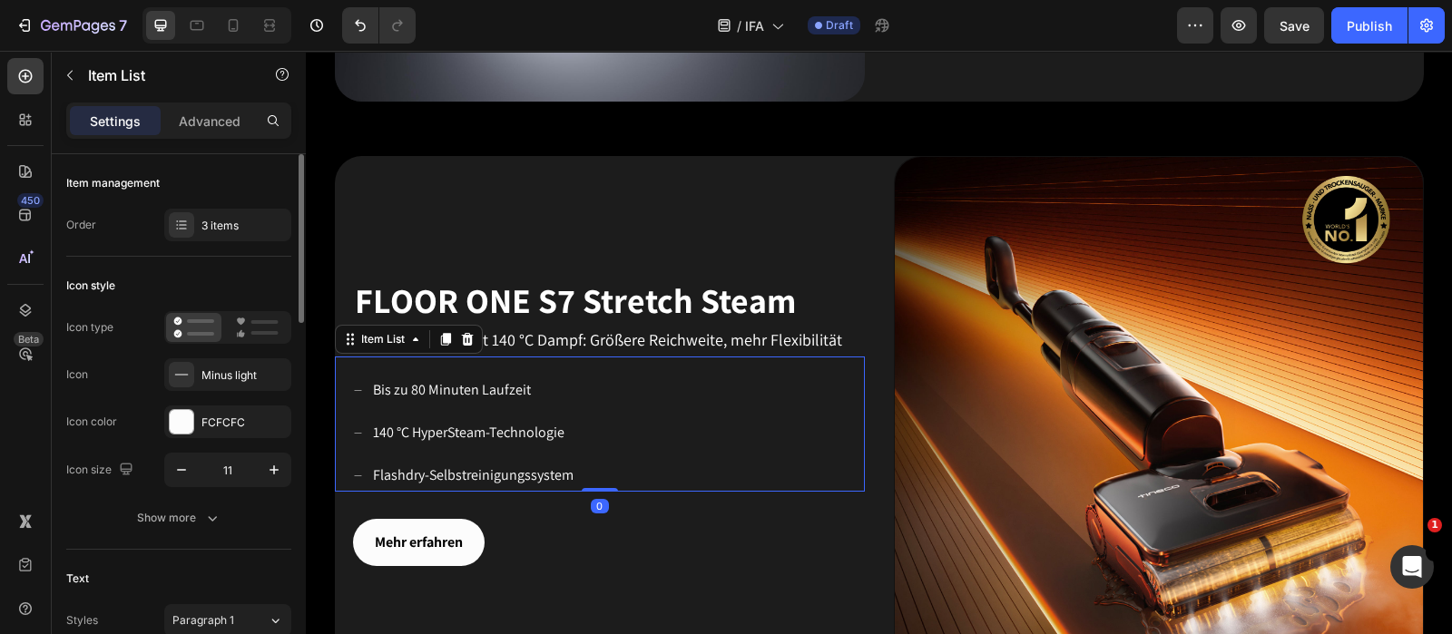
scroll to position [1316, 0]
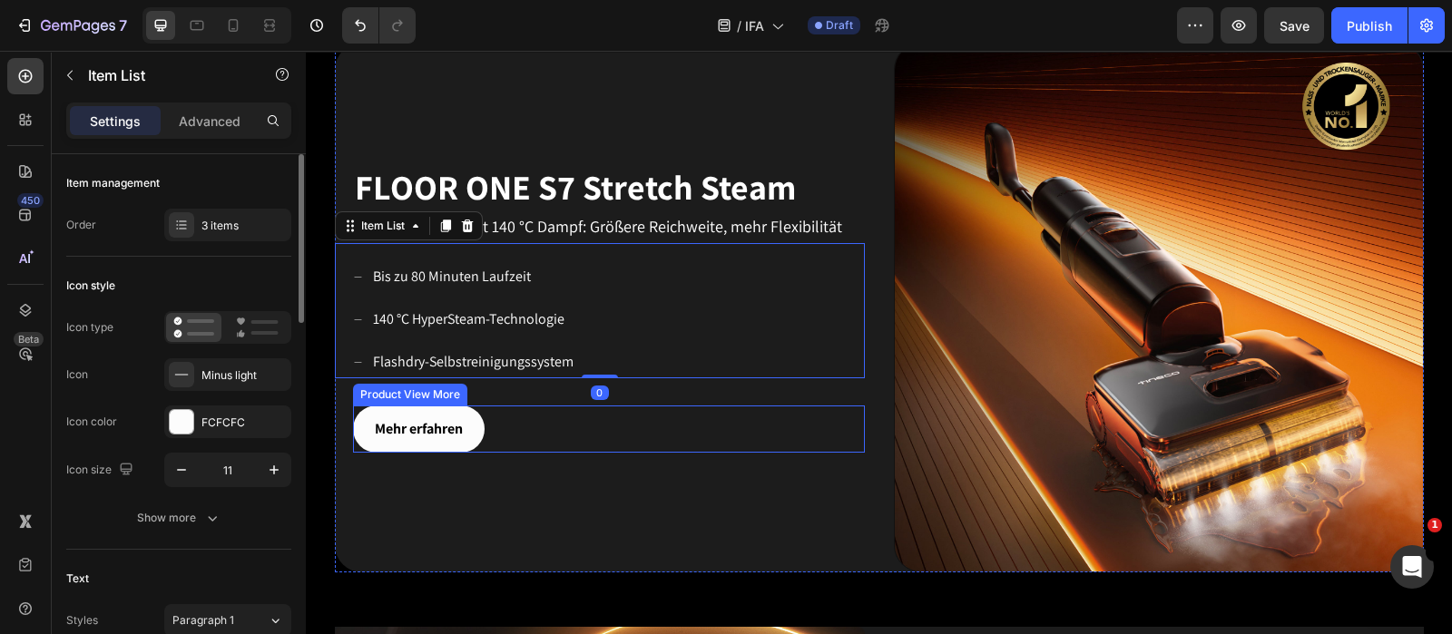
click at [820, 436] on div "Mehr erfahren" at bounding box center [609, 430] width 512 height 48
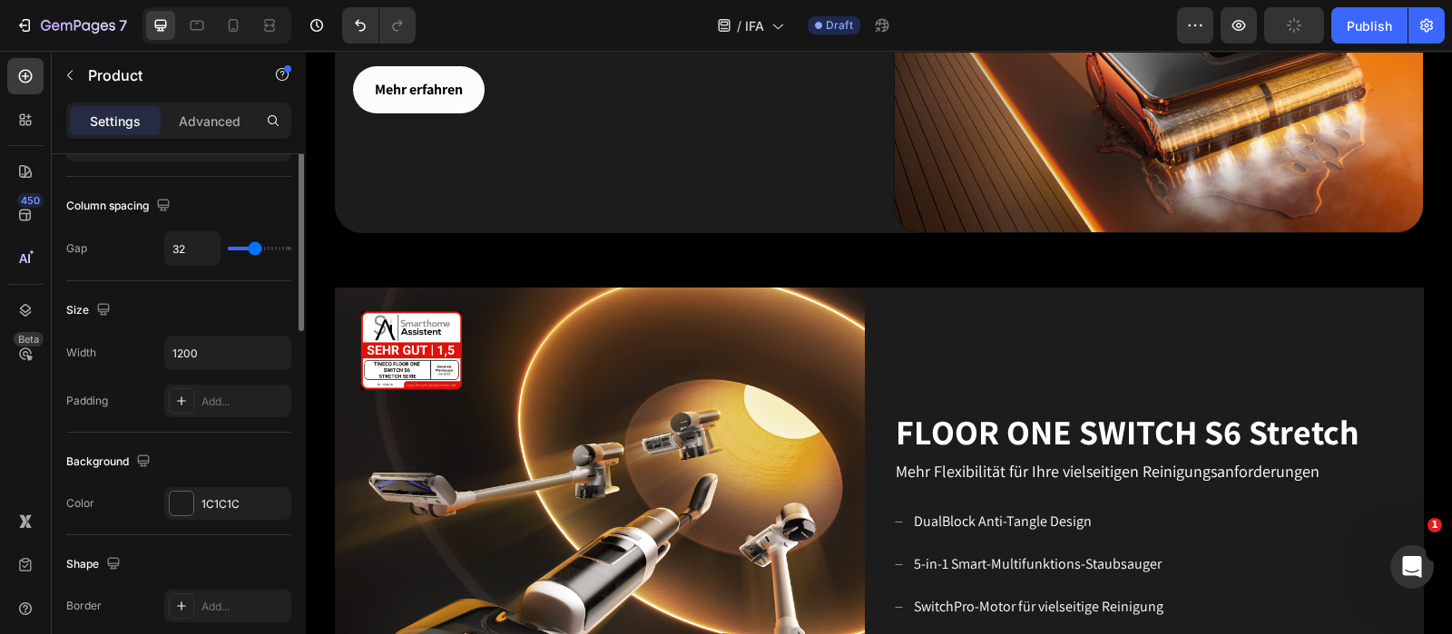
scroll to position [340, 0]
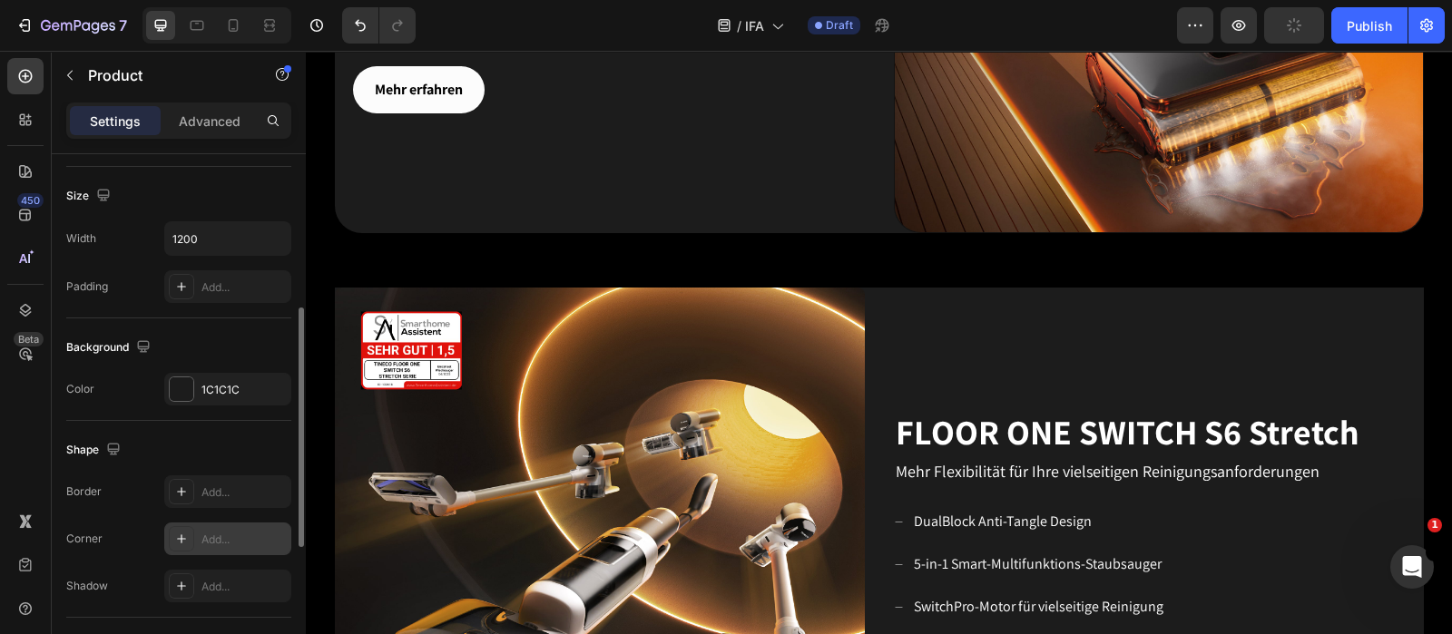
click at [203, 506] on div "Add..." at bounding box center [243, 540] width 85 height 16
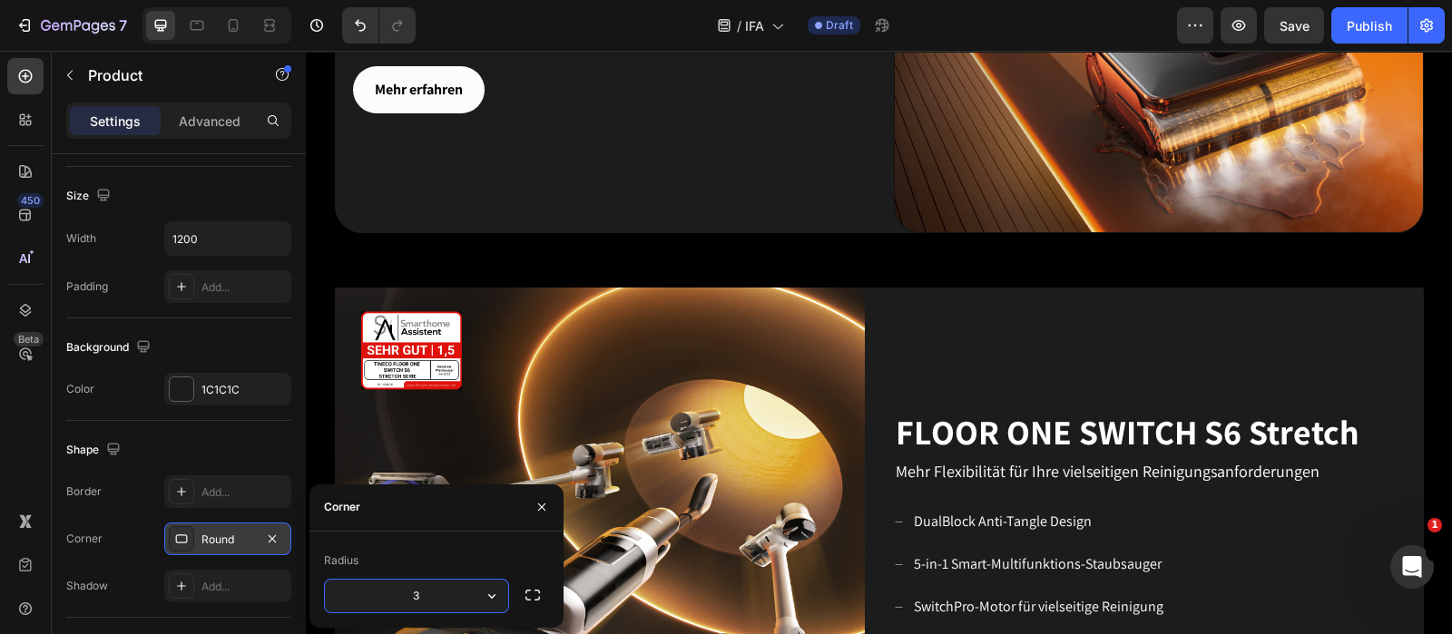
type input "30"
click at [823, 360] on img at bounding box center [600, 553] width 530 height 530
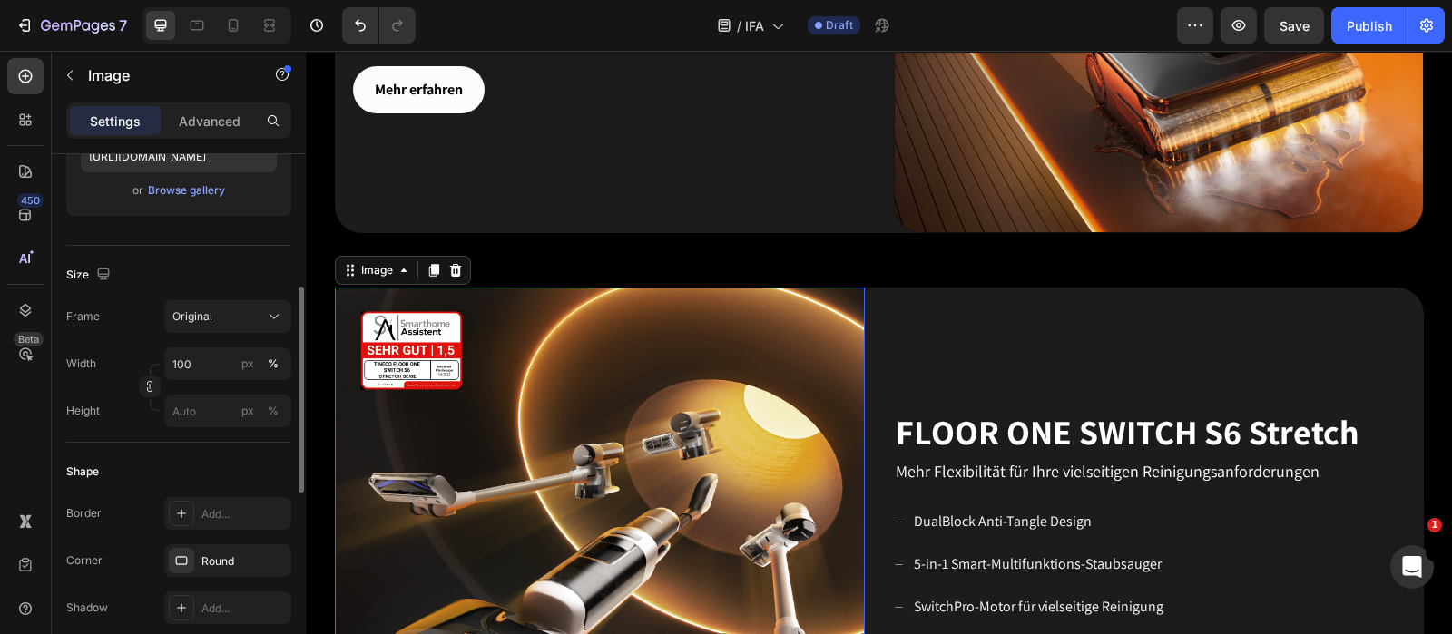
scroll to position [567, 0]
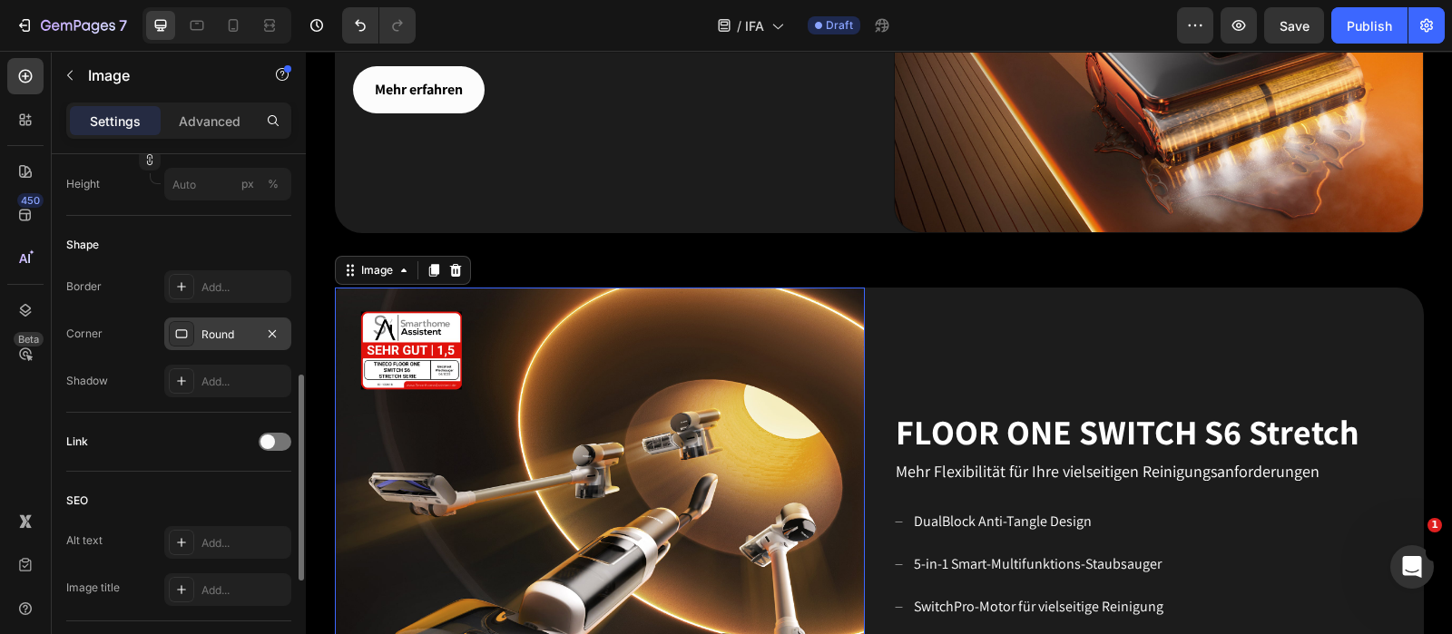
click at [236, 328] on div "Round" at bounding box center [227, 335] width 53 height 16
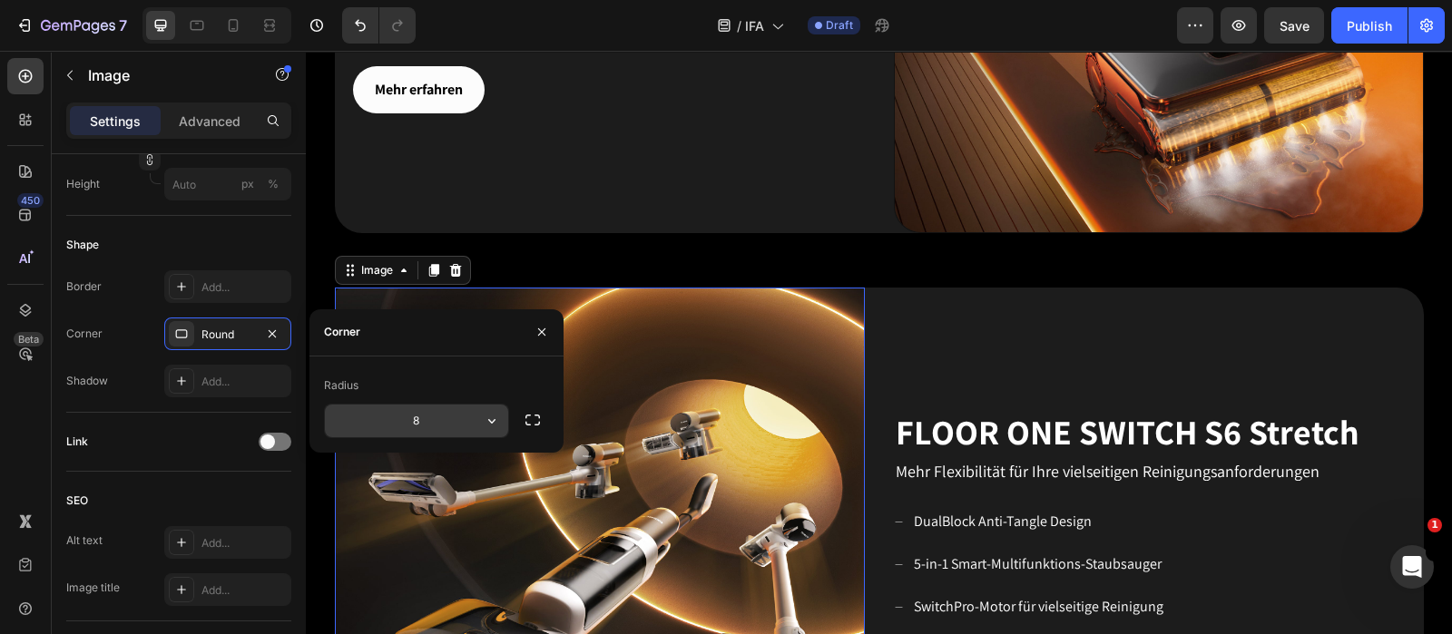
click at [443, 419] on input "8" at bounding box center [416, 421] width 183 height 33
type input "30"
click at [548, 326] on icon "button" at bounding box center [541, 332] width 15 height 15
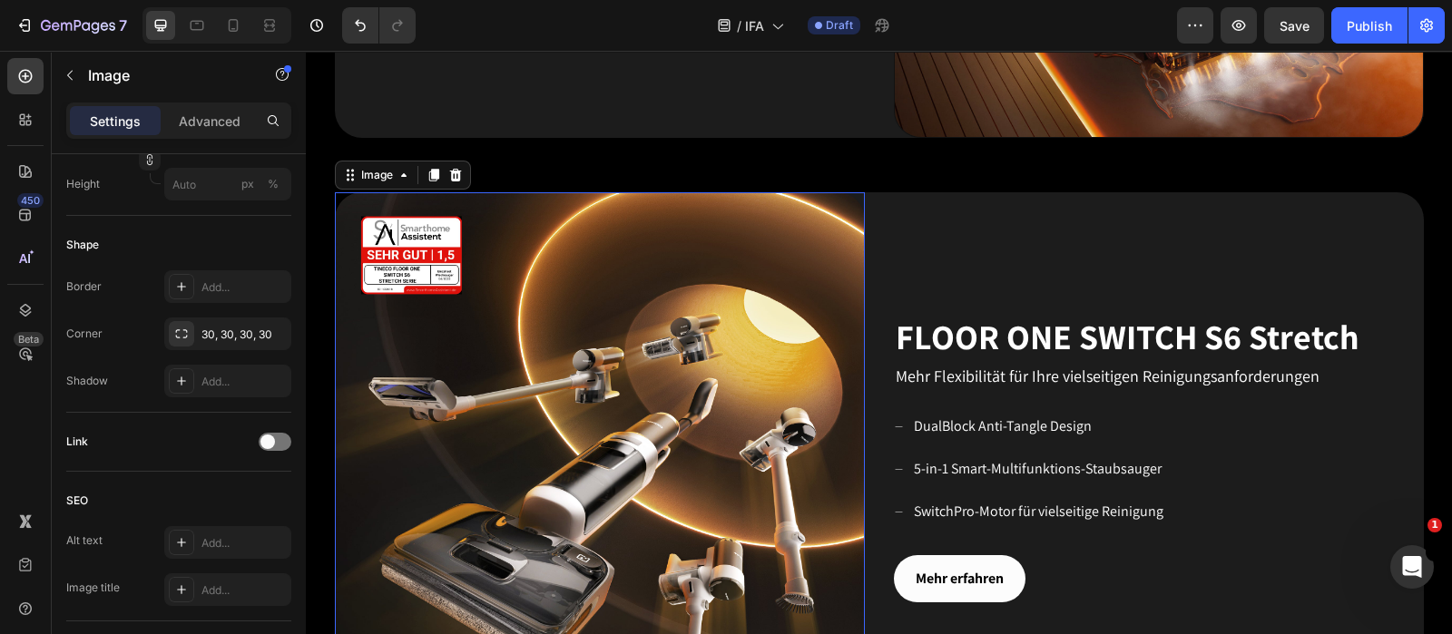
scroll to position [1655, 0]
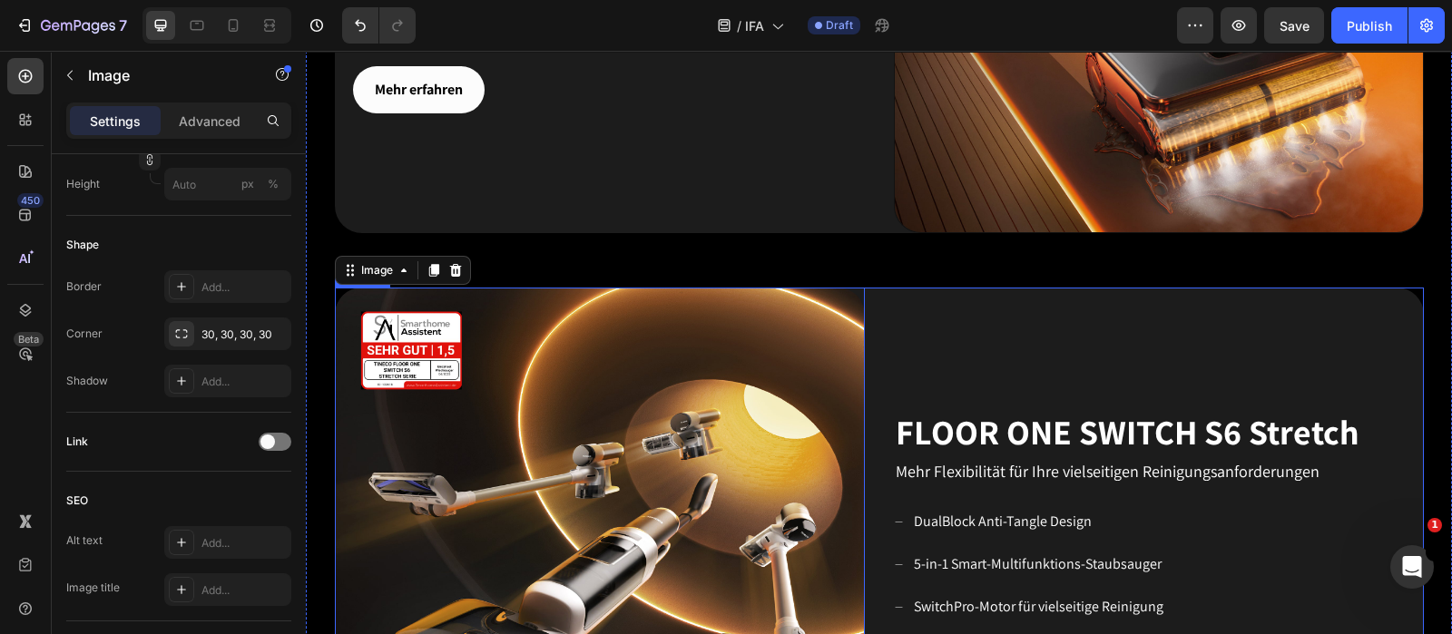
click at [958, 355] on div "FLOOR ONE SWITCH S6 Stretch Heading Mehr Flexibilität für Ihre vielseitigen Rei…" at bounding box center [1159, 553] width 530 height 530
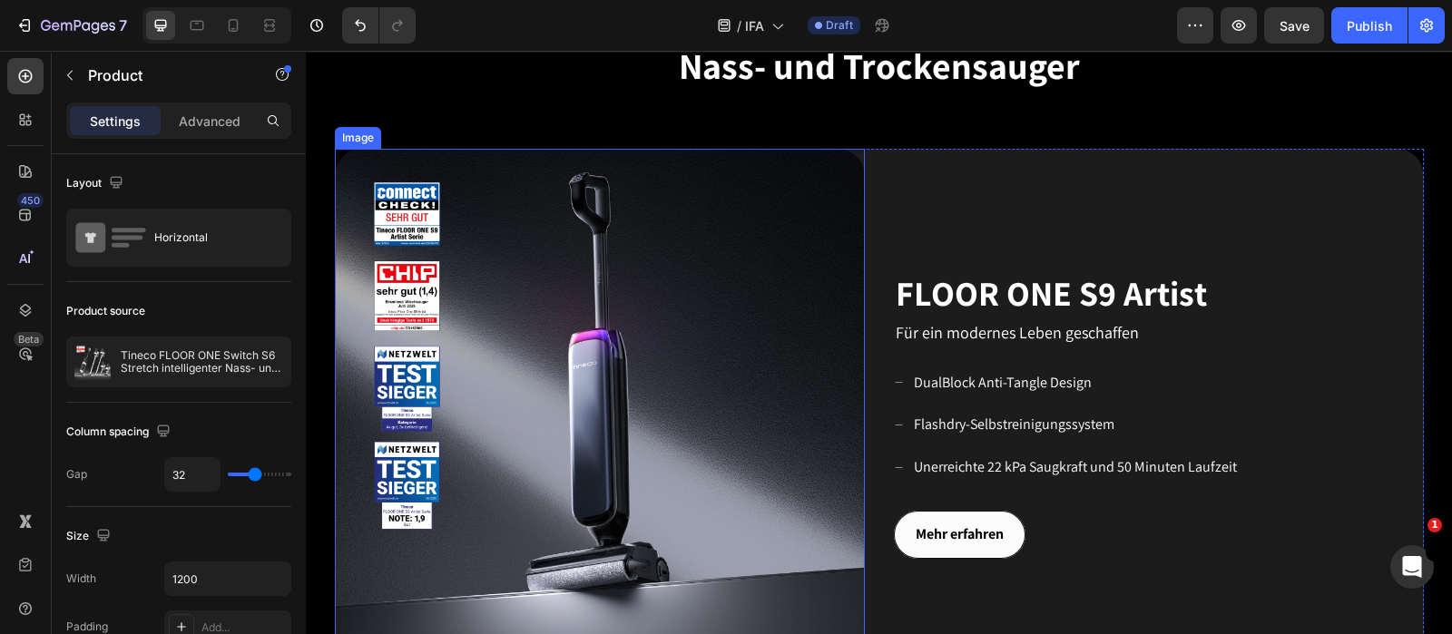
scroll to position [681, 0]
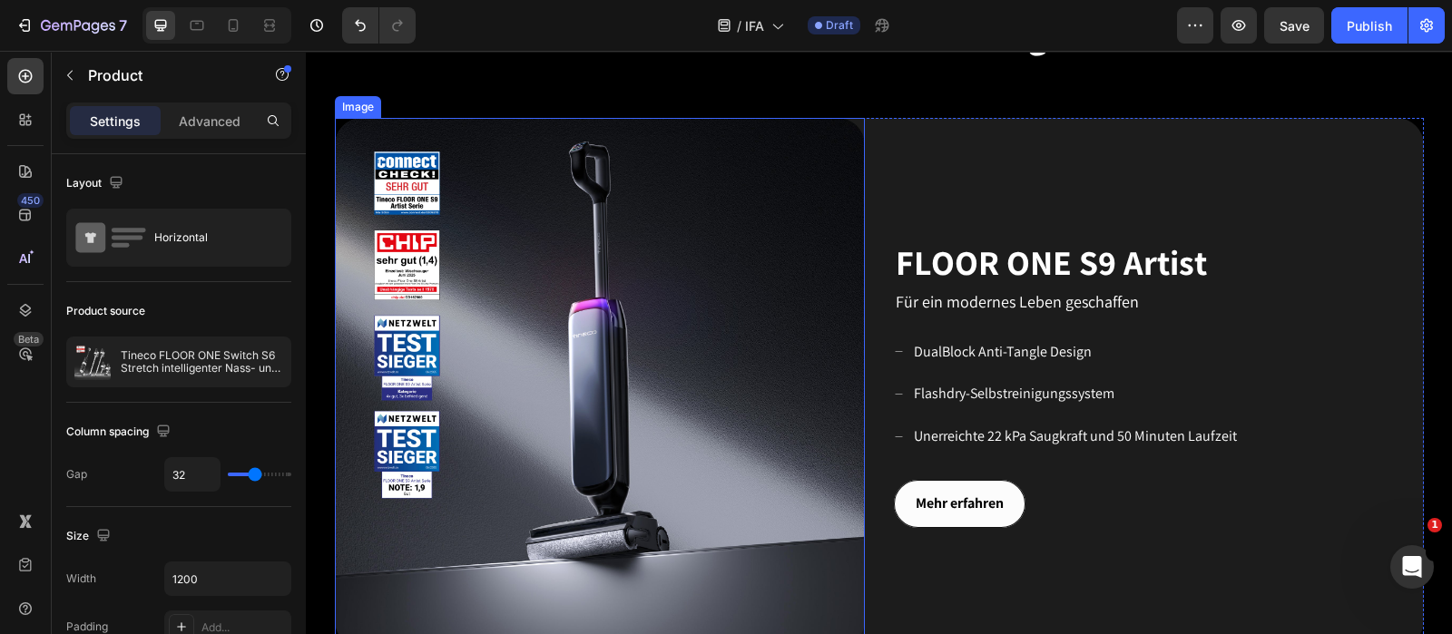
click at [612, 345] on img at bounding box center [600, 383] width 530 height 530
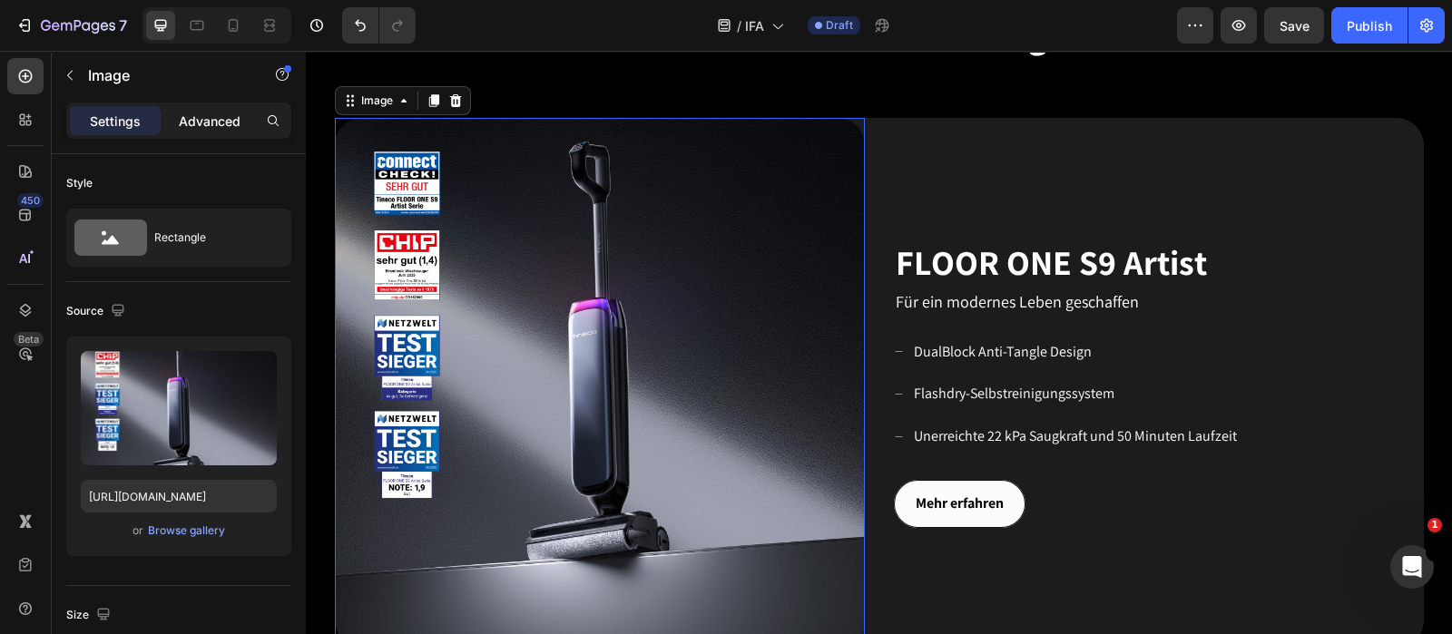
click at [204, 113] on p "Advanced" at bounding box center [210, 121] width 62 height 19
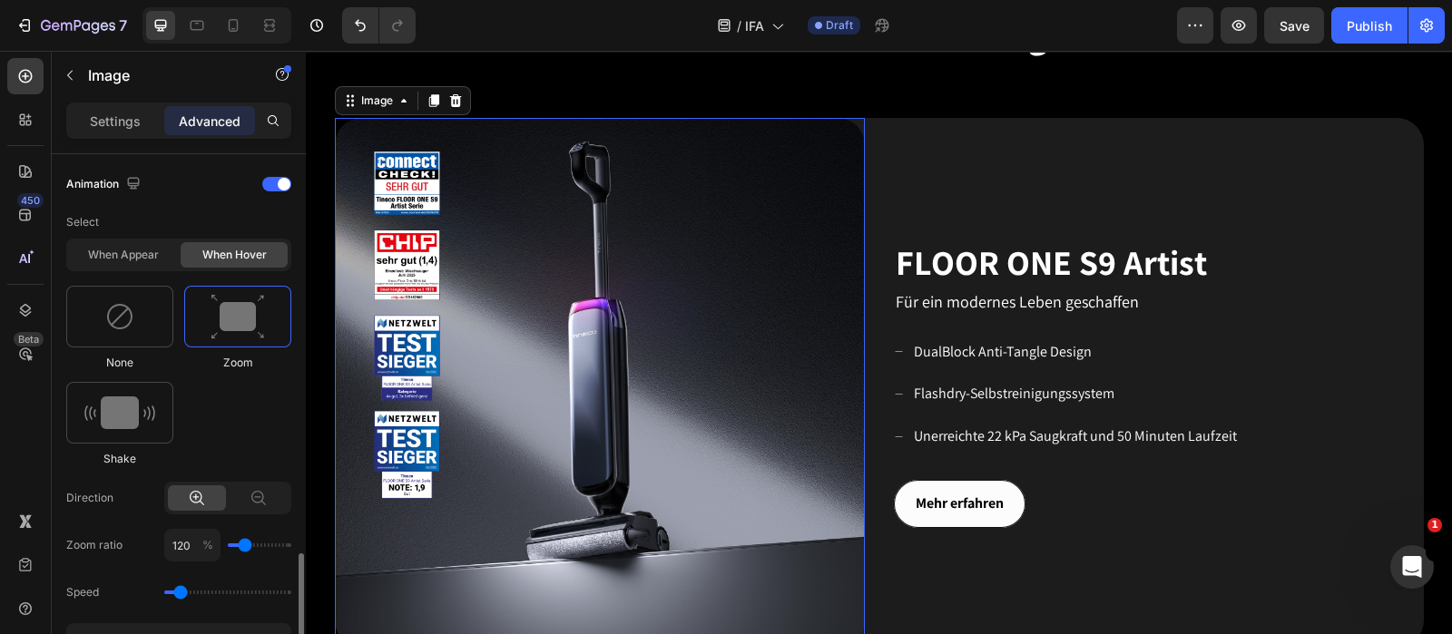
scroll to position [907, 0]
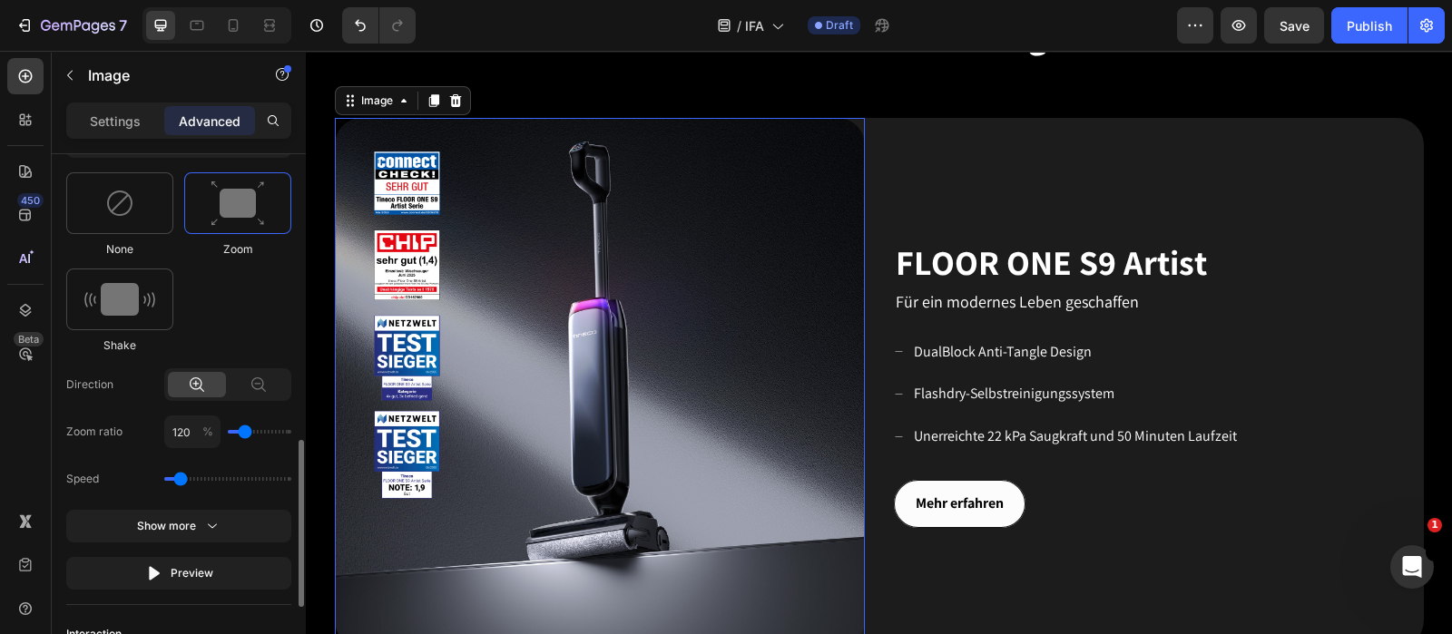
type input "110"
type input "100"
click at [237, 434] on input "range" at bounding box center [260, 432] width 64 height 4
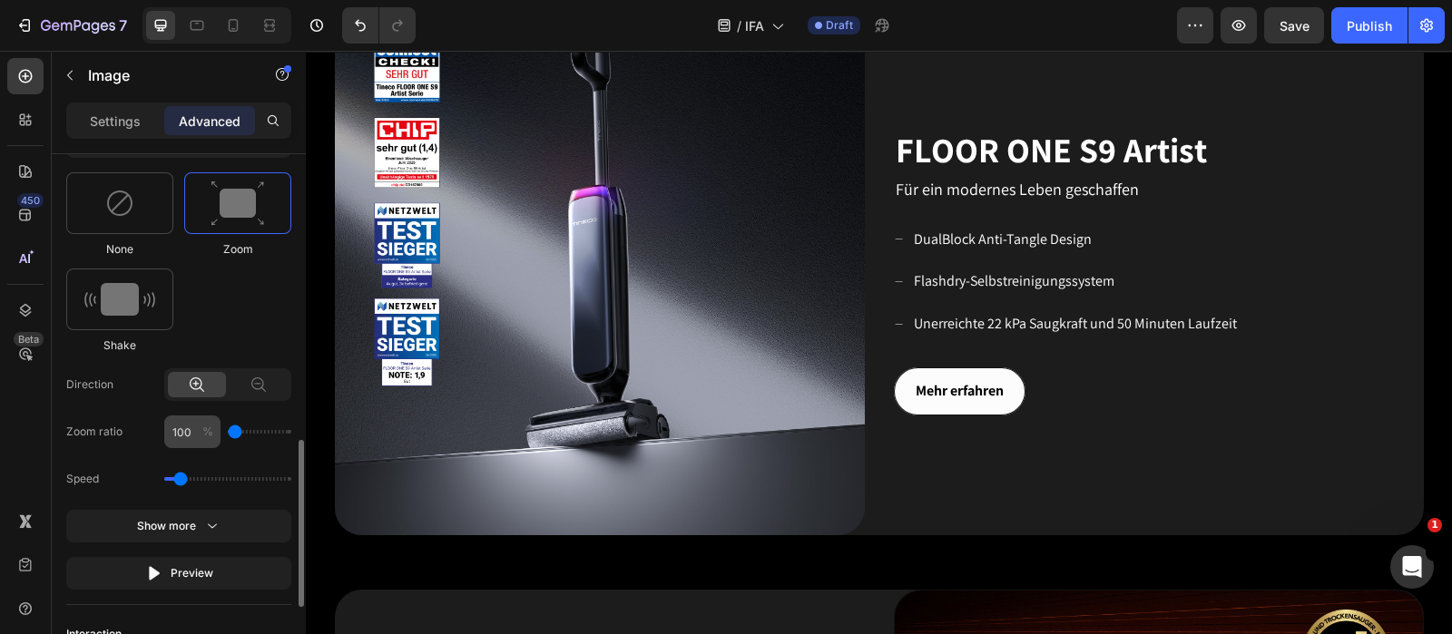
scroll to position [1021, 0]
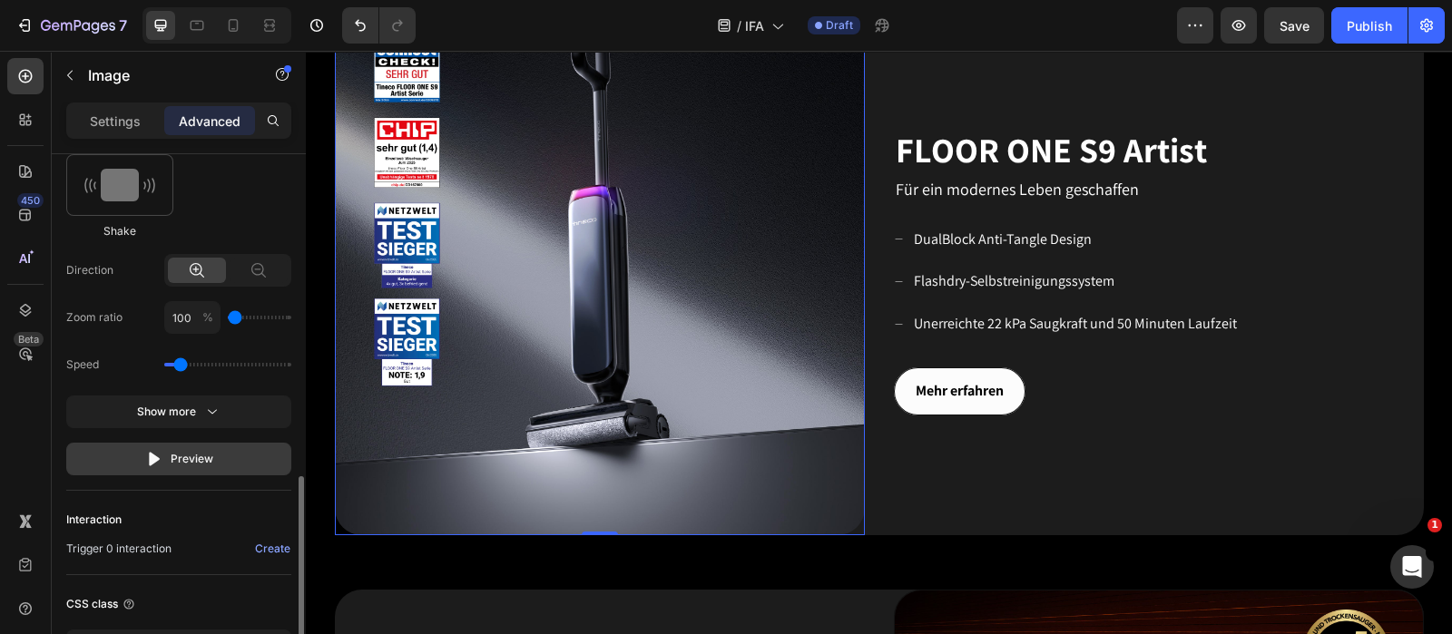
click at [161, 458] on icon "button" at bounding box center [154, 459] width 18 height 18
click at [155, 457] on icon "button" at bounding box center [154, 459] width 11 height 14
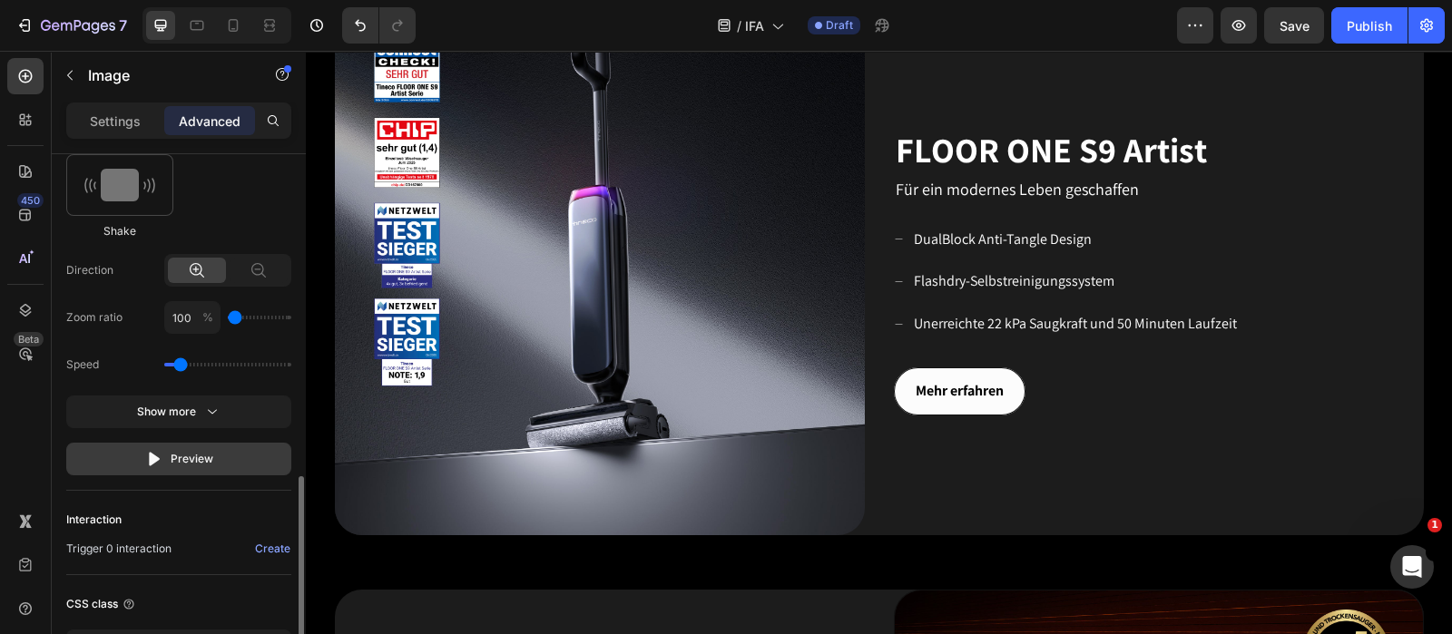
click at [155, 457] on icon "button" at bounding box center [154, 459] width 11 height 14
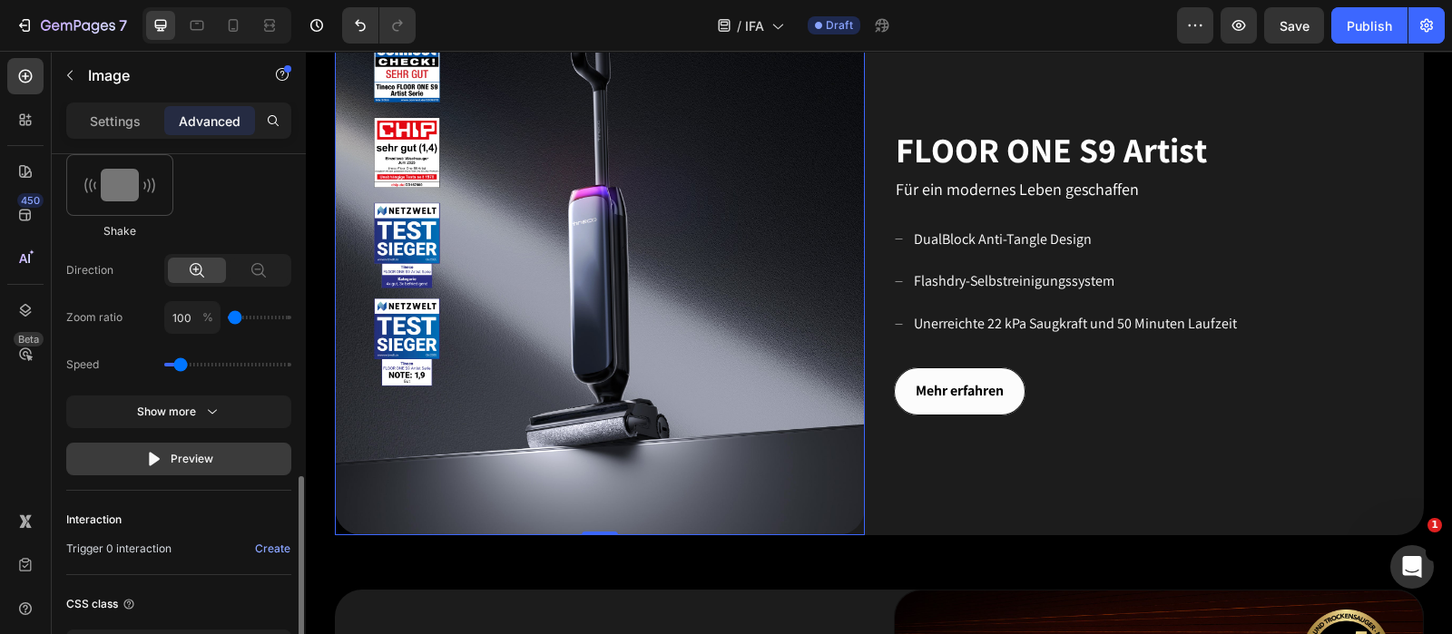
click at [146, 456] on icon "button" at bounding box center [154, 459] width 18 height 18
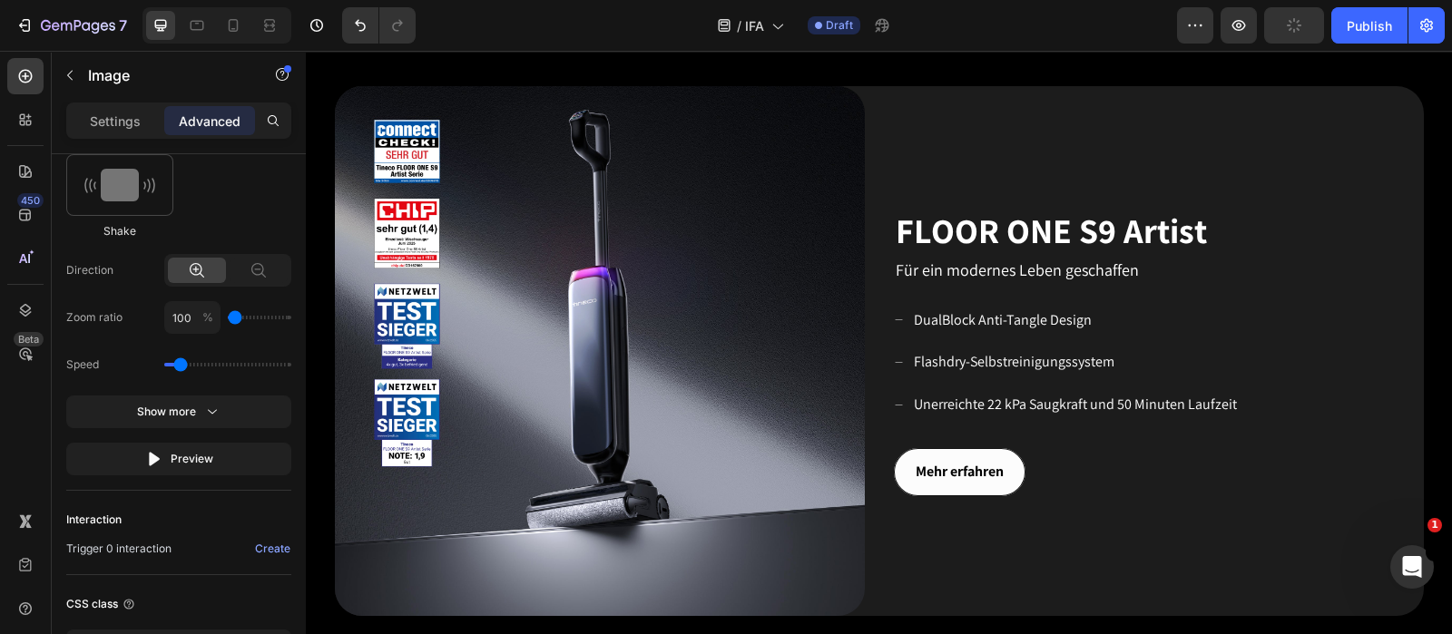
scroll to position [567, 0]
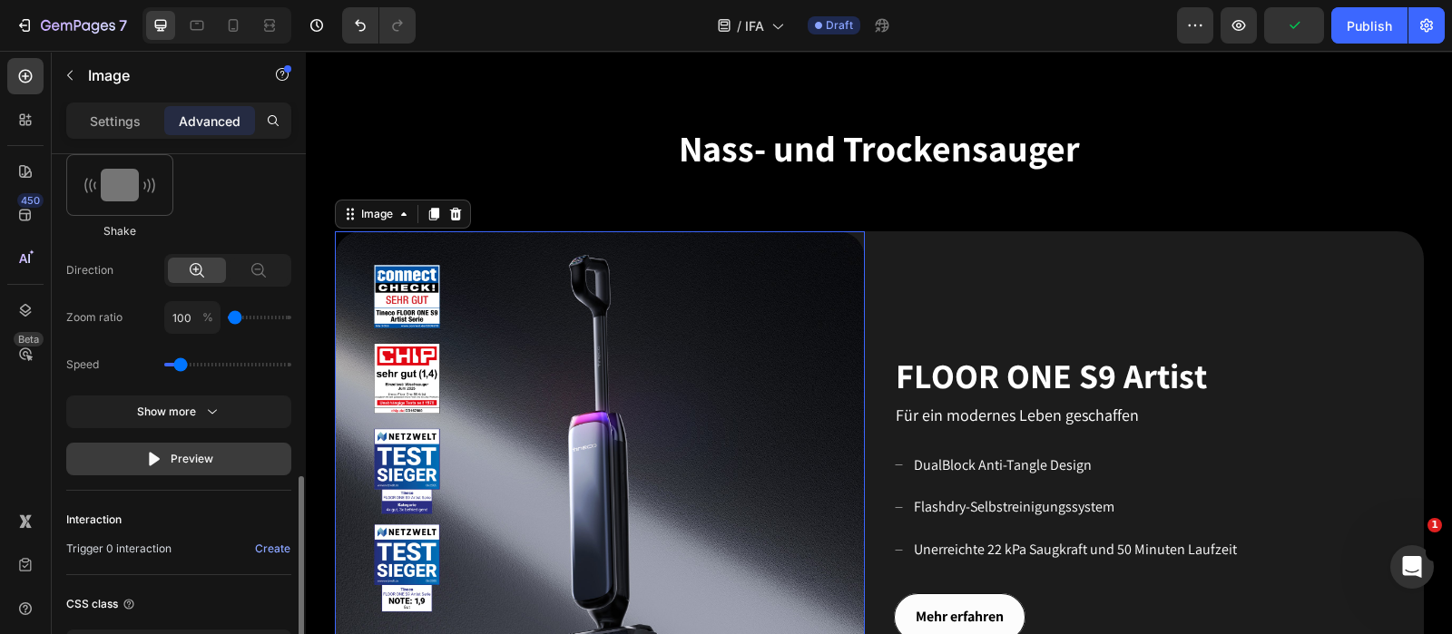
click at [151, 456] on icon "button" at bounding box center [154, 459] width 11 height 14
type input "110"
click at [239, 316] on input "range" at bounding box center [260, 318] width 64 height 4
click at [186, 312] on input "110" at bounding box center [192, 317] width 56 height 33
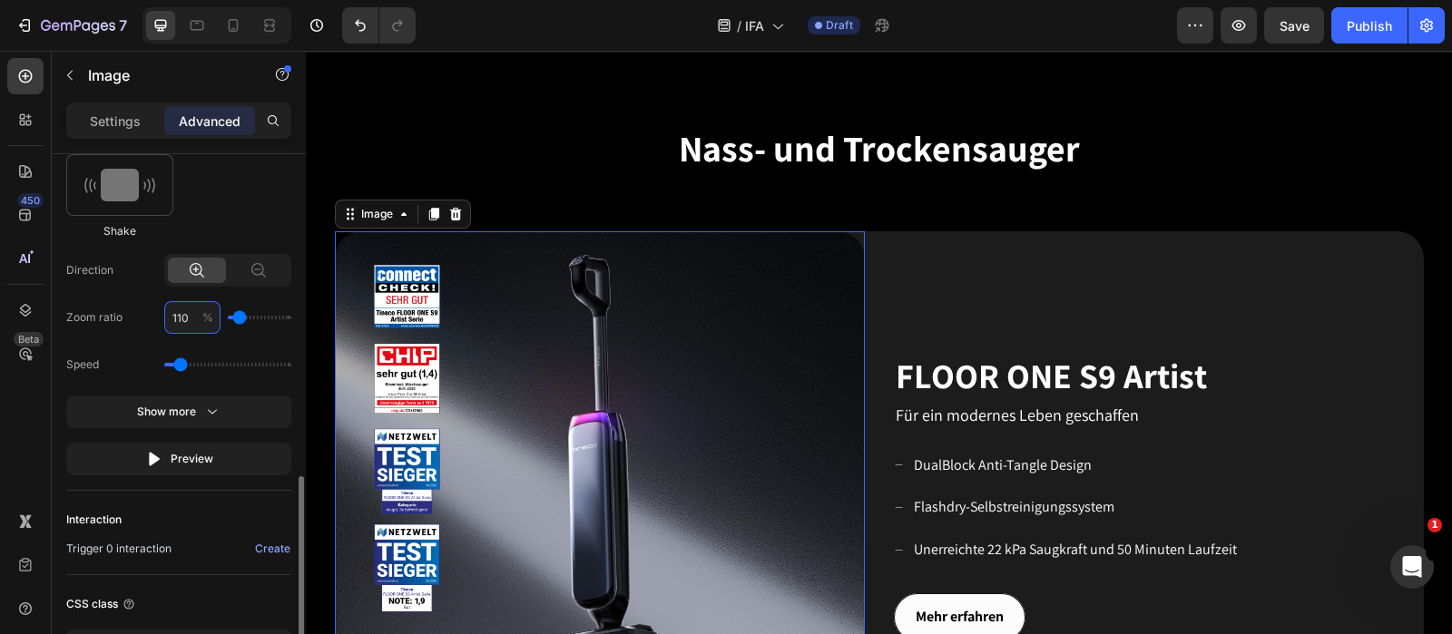
type input "1"
type input "100"
type input "105"
type input "110"
click at [183, 456] on div "Preview" at bounding box center [179, 459] width 68 height 18
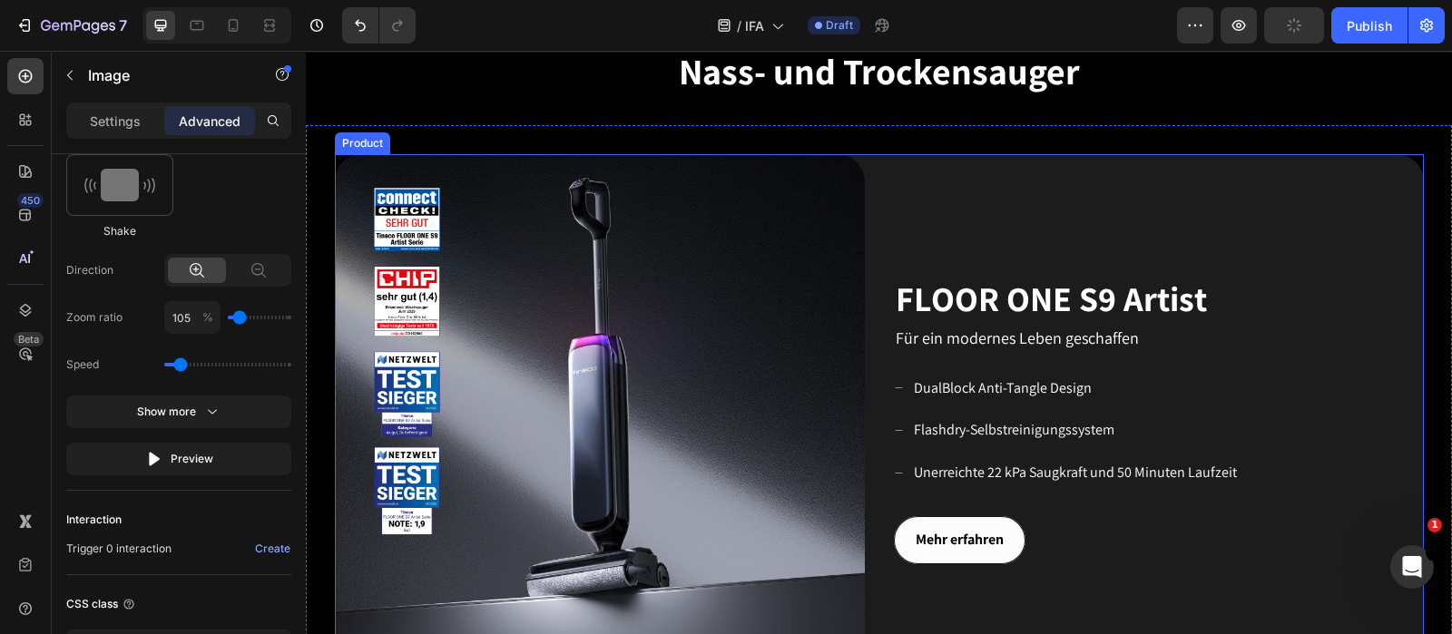
scroll to position [793, 0]
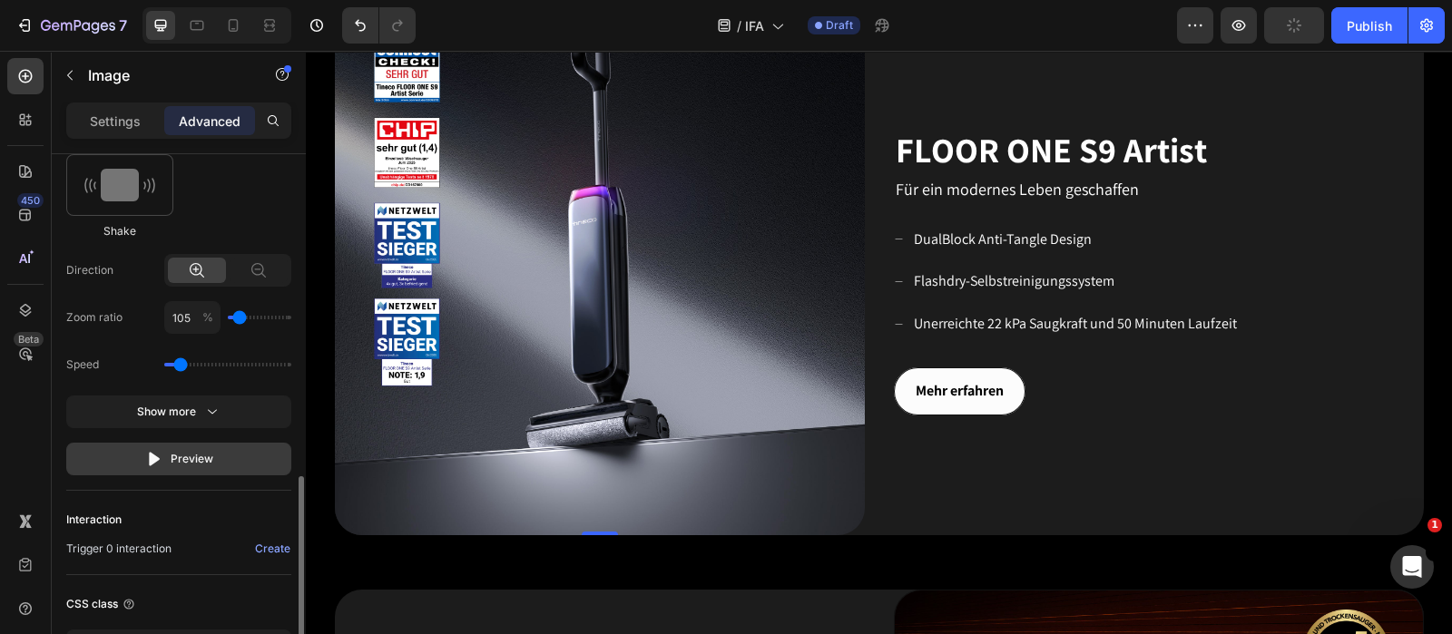
click at [161, 450] on icon "button" at bounding box center [154, 459] width 18 height 18
click at [194, 314] on input "105" at bounding box center [192, 317] width 56 height 33
click at [194, 318] on input "105" at bounding box center [192, 317] width 56 height 33
type input "10"
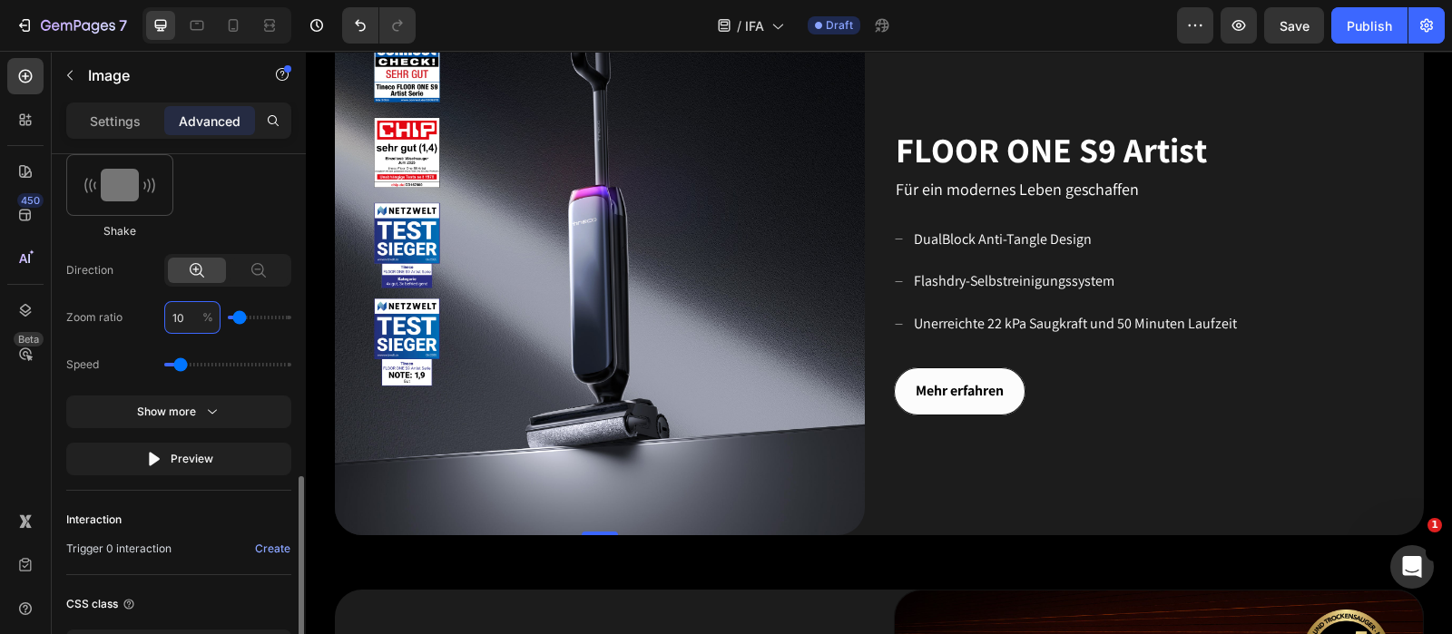
type input "100"
type input "103"
type input "100"
type input "103"
click at [193, 450] on div "Preview" at bounding box center [179, 459] width 68 height 18
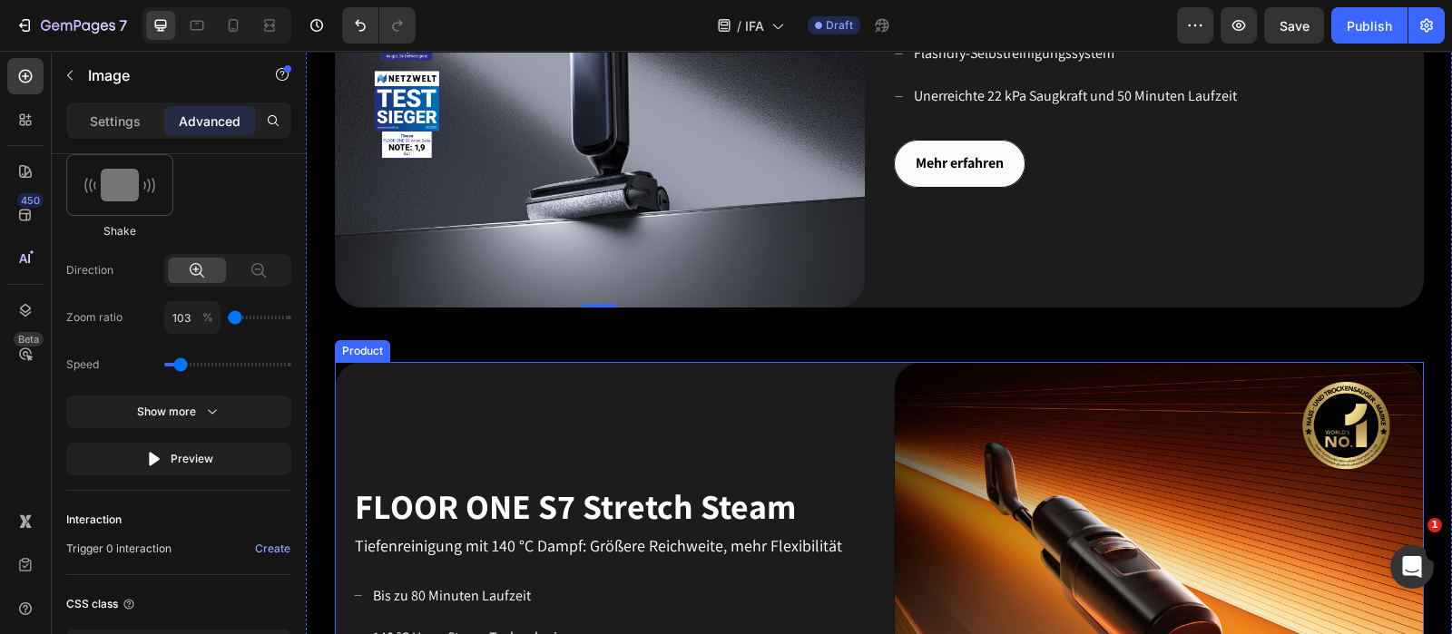
scroll to position [1134, 0]
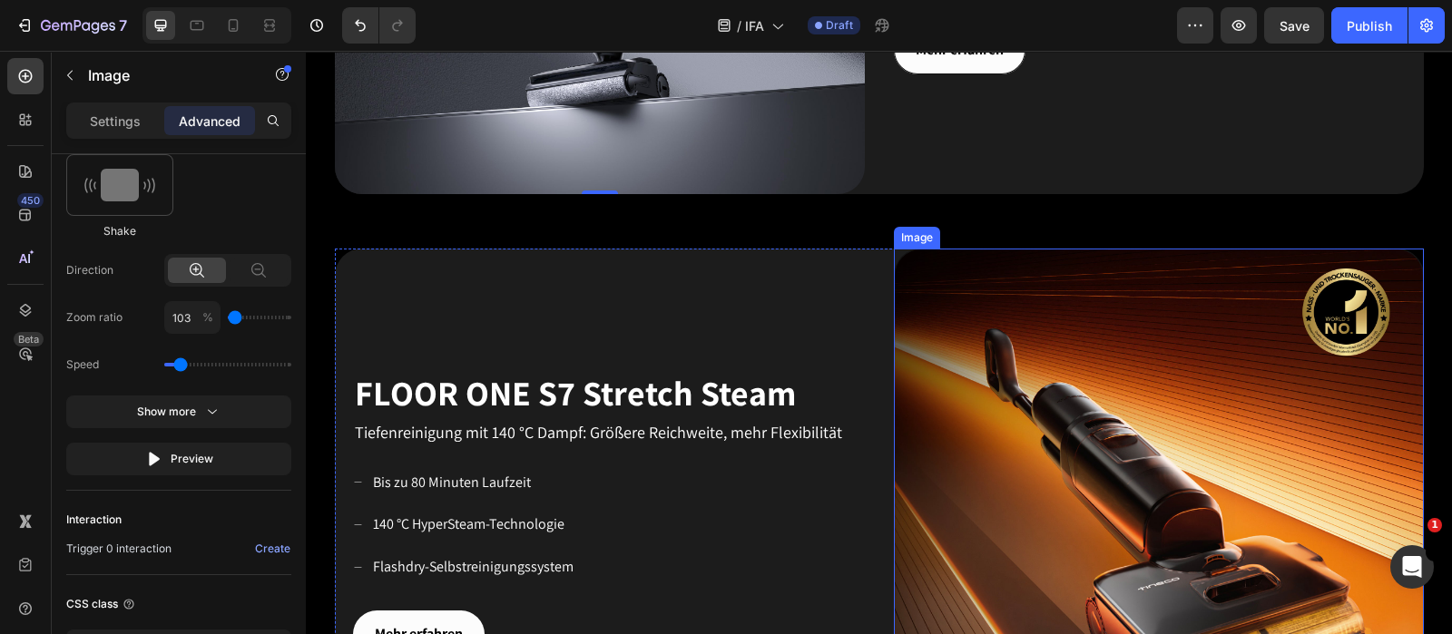
click at [1078, 391] on img at bounding box center [1159, 514] width 530 height 530
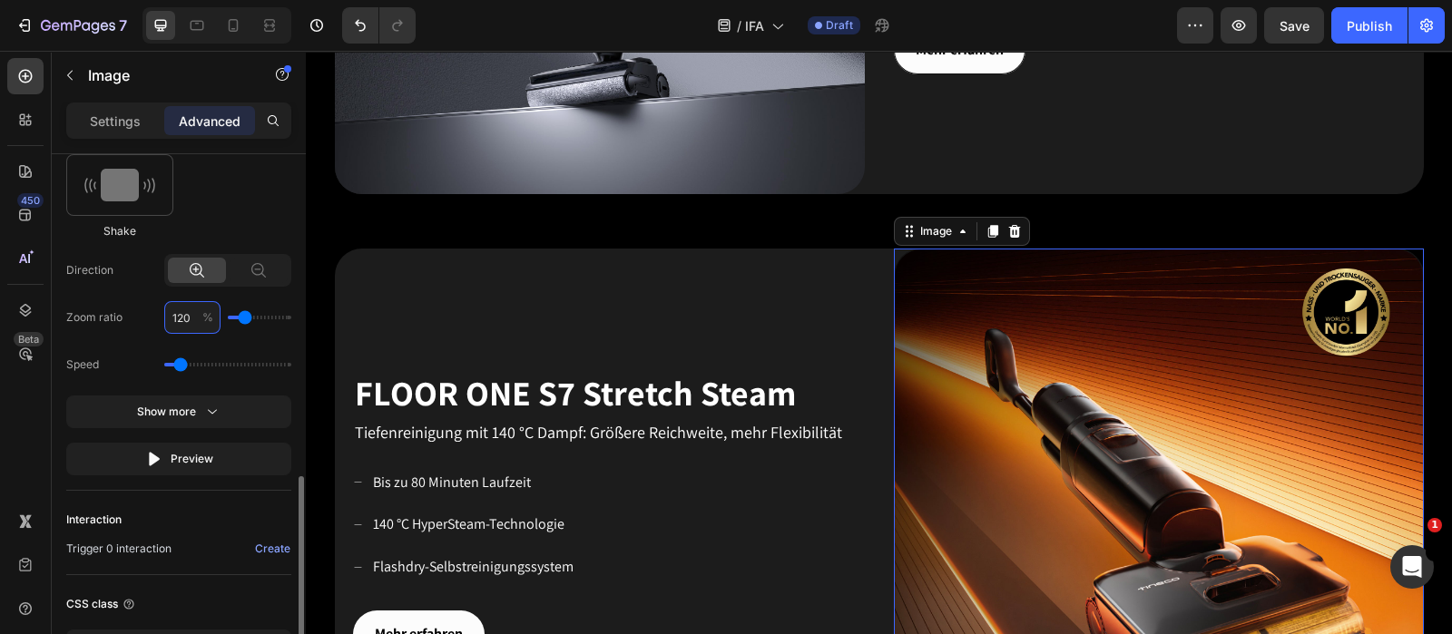
click at [193, 316] on input "120" at bounding box center [192, 317] width 56 height 33
type input "1"
type input "100"
type input "103"
type input "100"
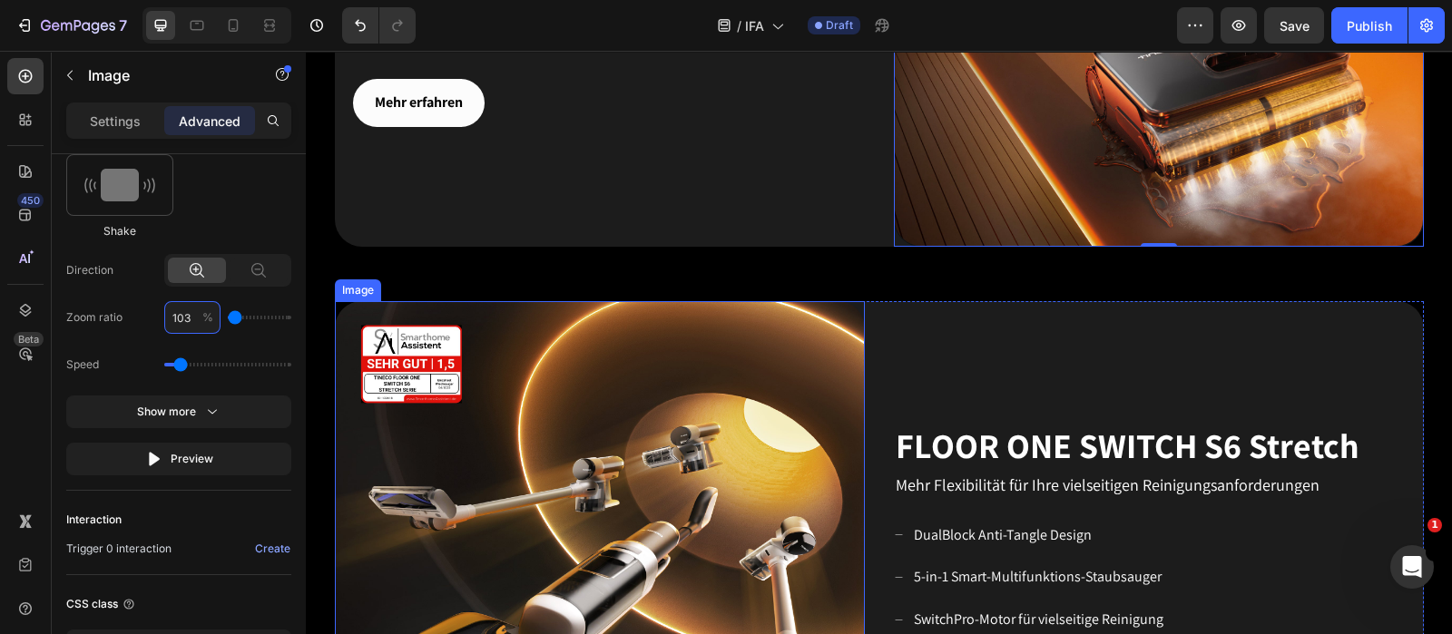
scroll to position [1701, 0]
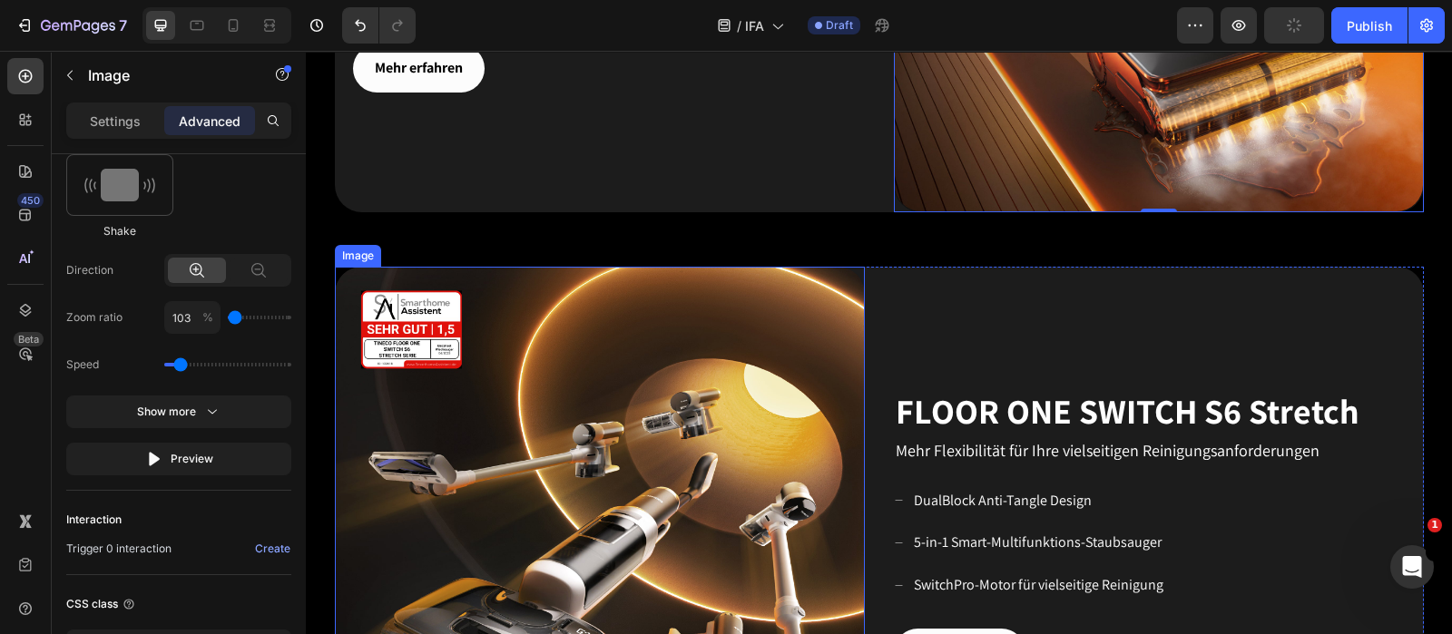
click at [685, 445] on img at bounding box center [600, 532] width 530 height 530
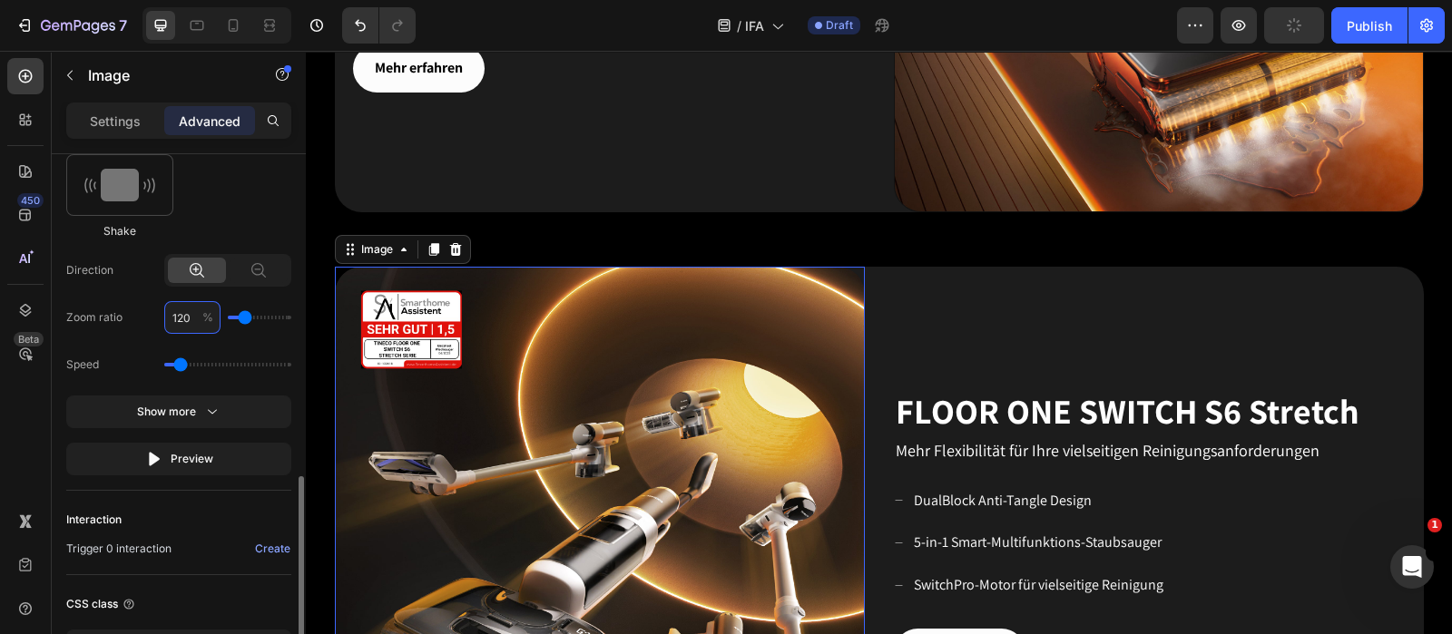
click at [190, 319] on input "120" at bounding box center [192, 317] width 56 height 33
type input "1"
type input "100"
type input "103"
type input "100"
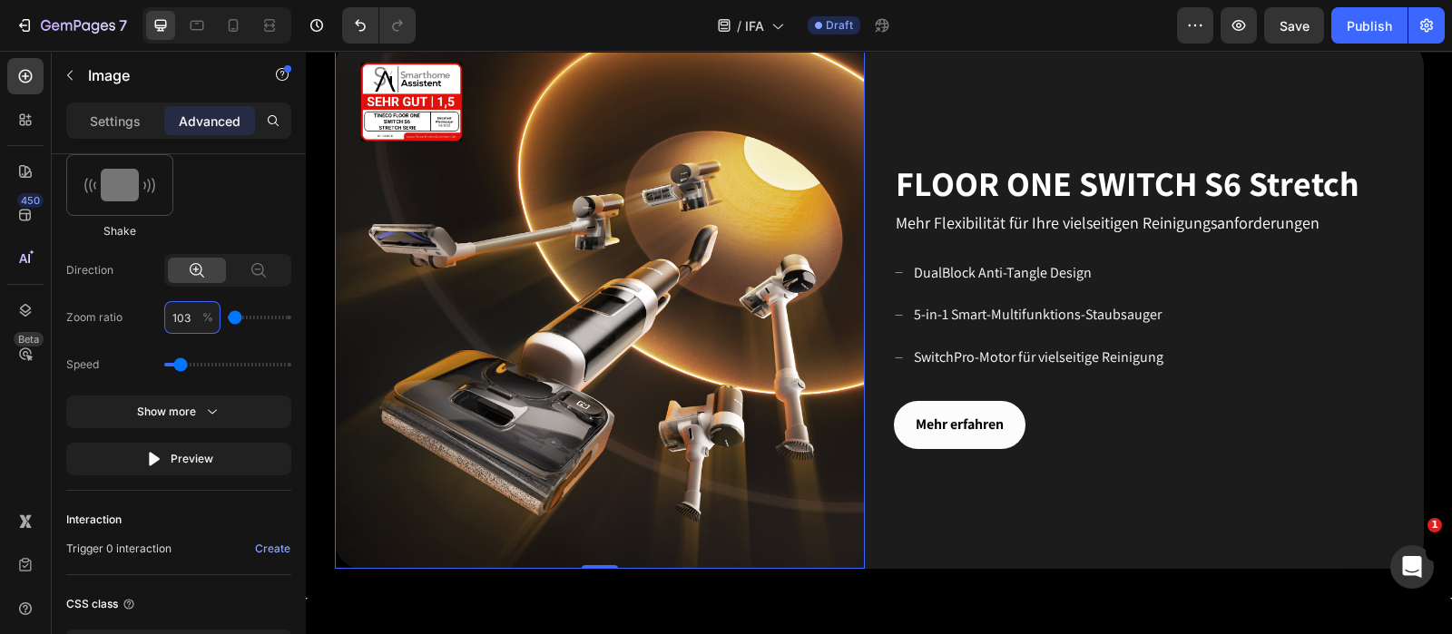
scroll to position [1474, 0]
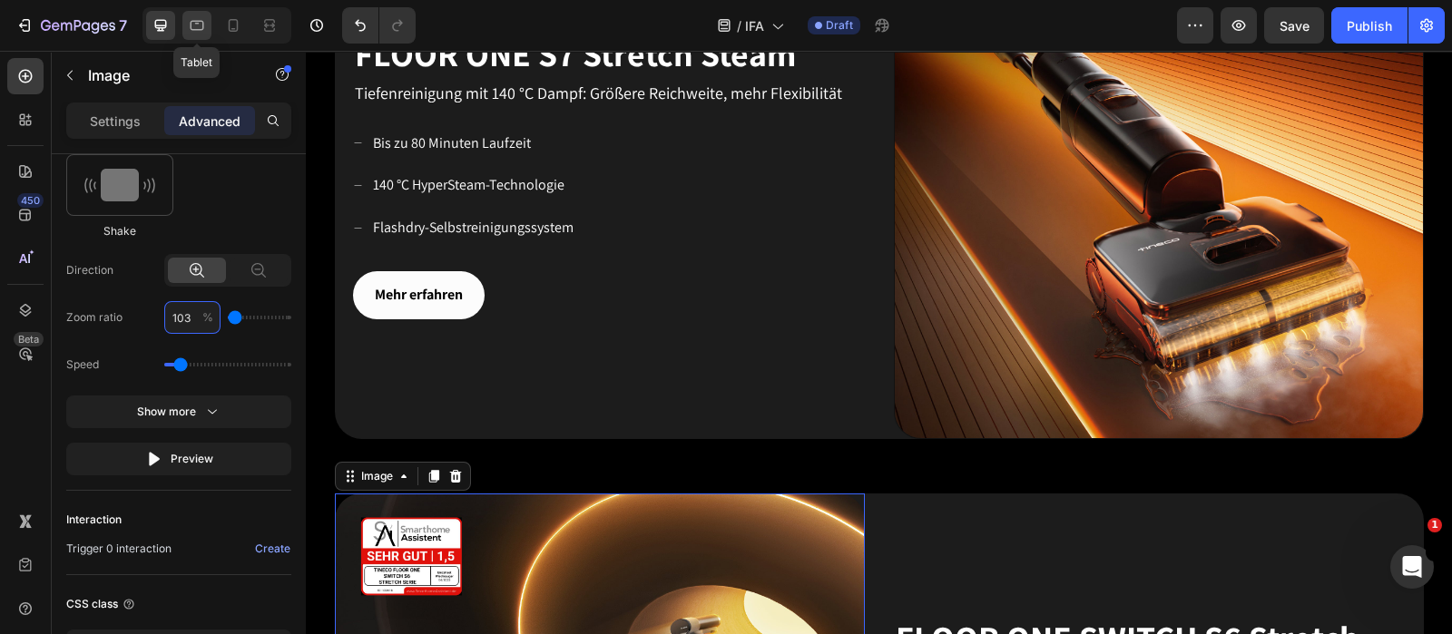
type input "103"
click at [200, 16] on icon at bounding box center [197, 25] width 18 height 18
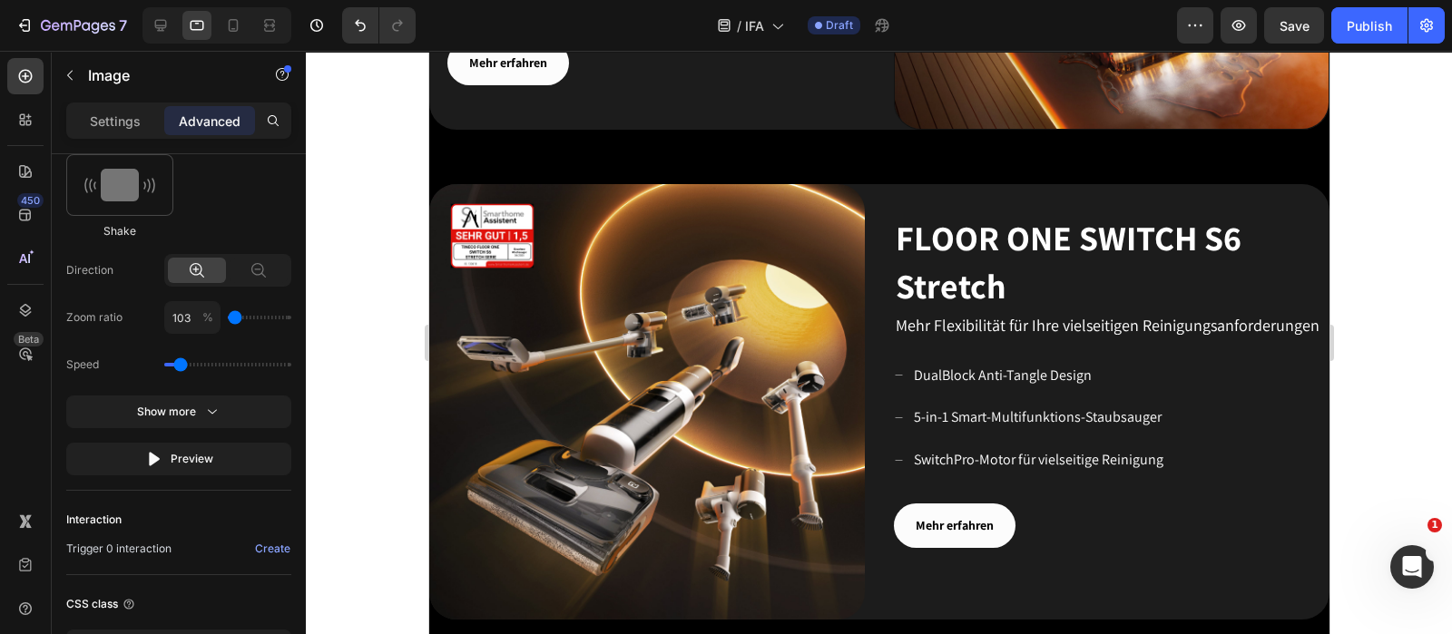
scroll to position [1646, 0]
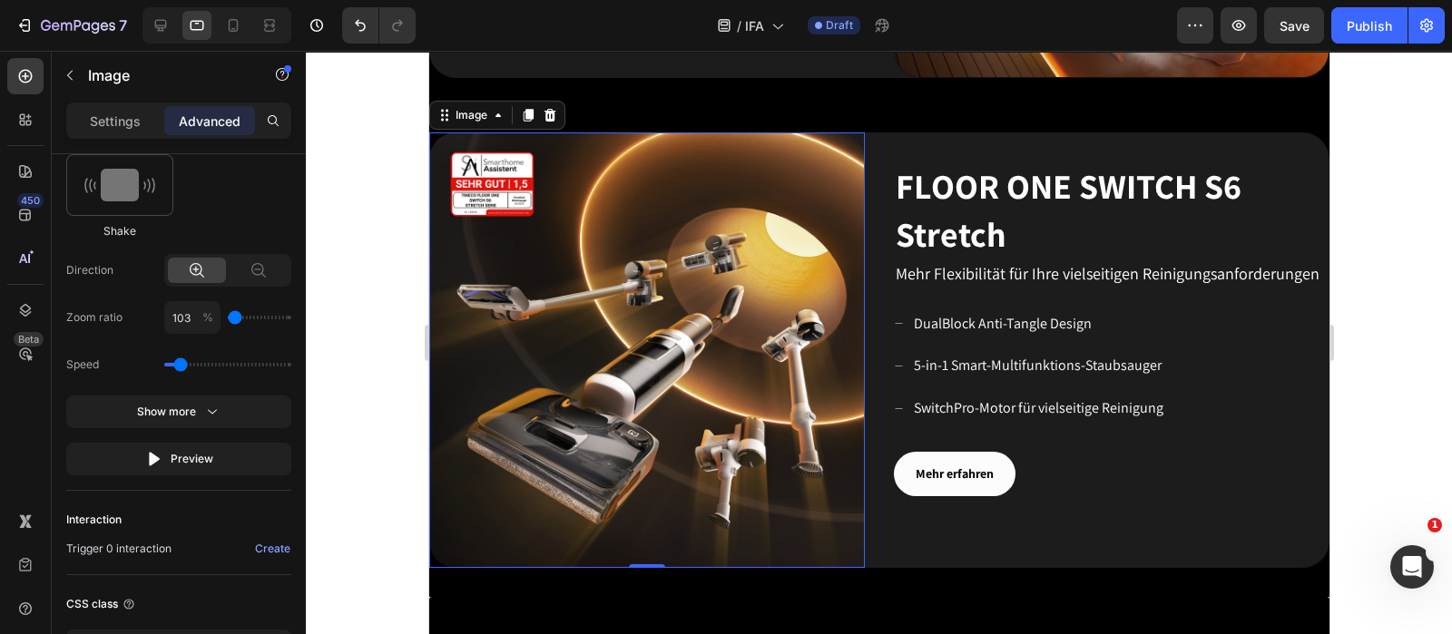
click at [710, 389] on img at bounding box center [646, 350] width 436 height 436
click at [659, 385] on img at bounding box center [646, 350] width 436 height 436
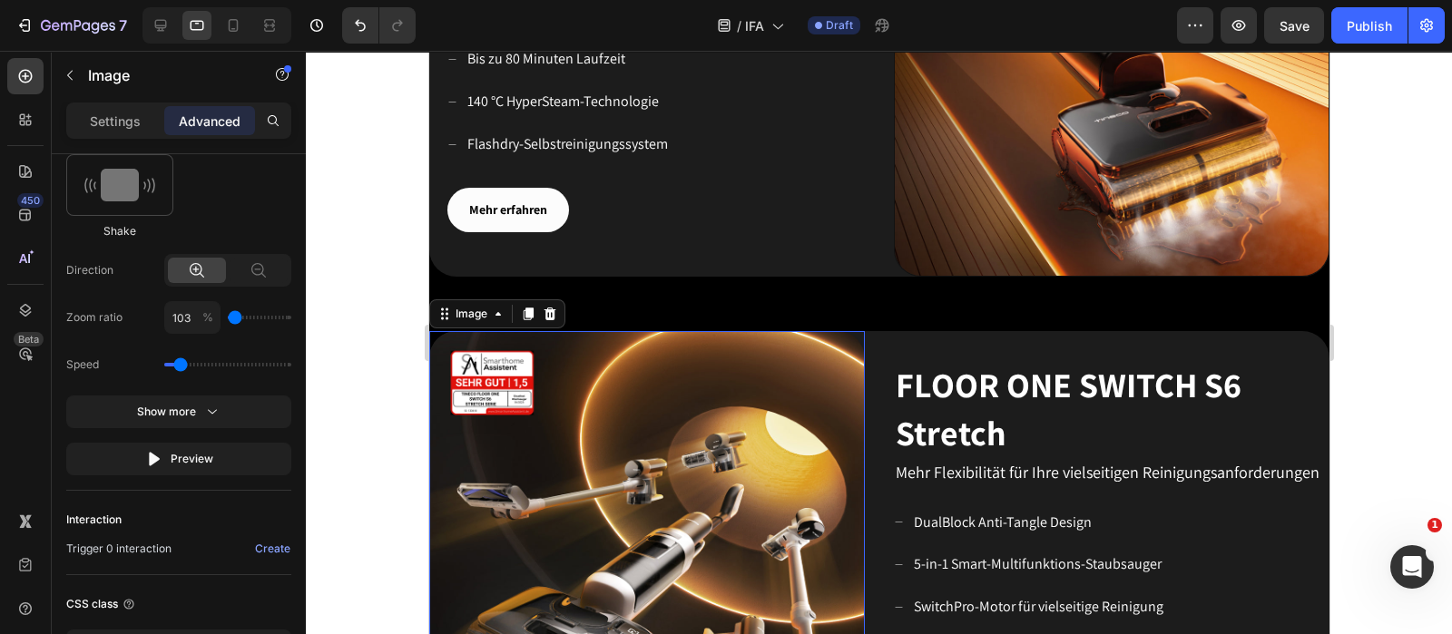
scroll to position [1306, 0]
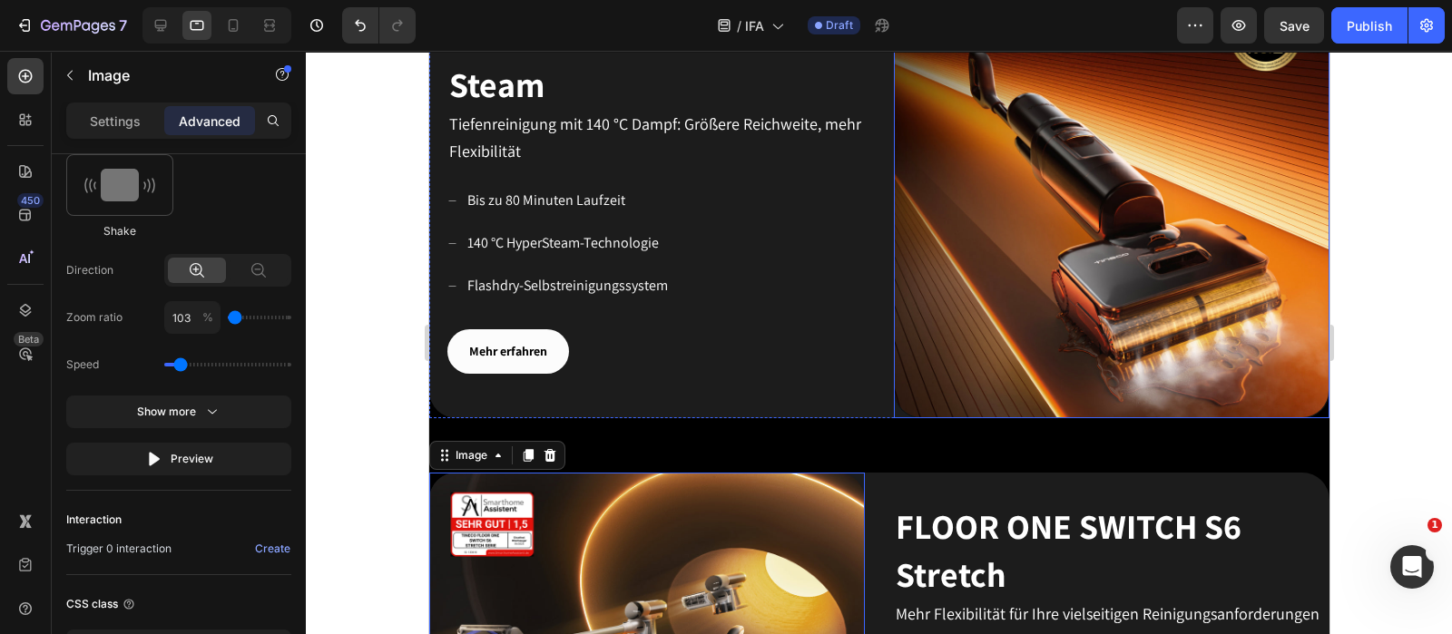
click at [993, 257] on img at bounding box center [1111, 201] width 436 height 436
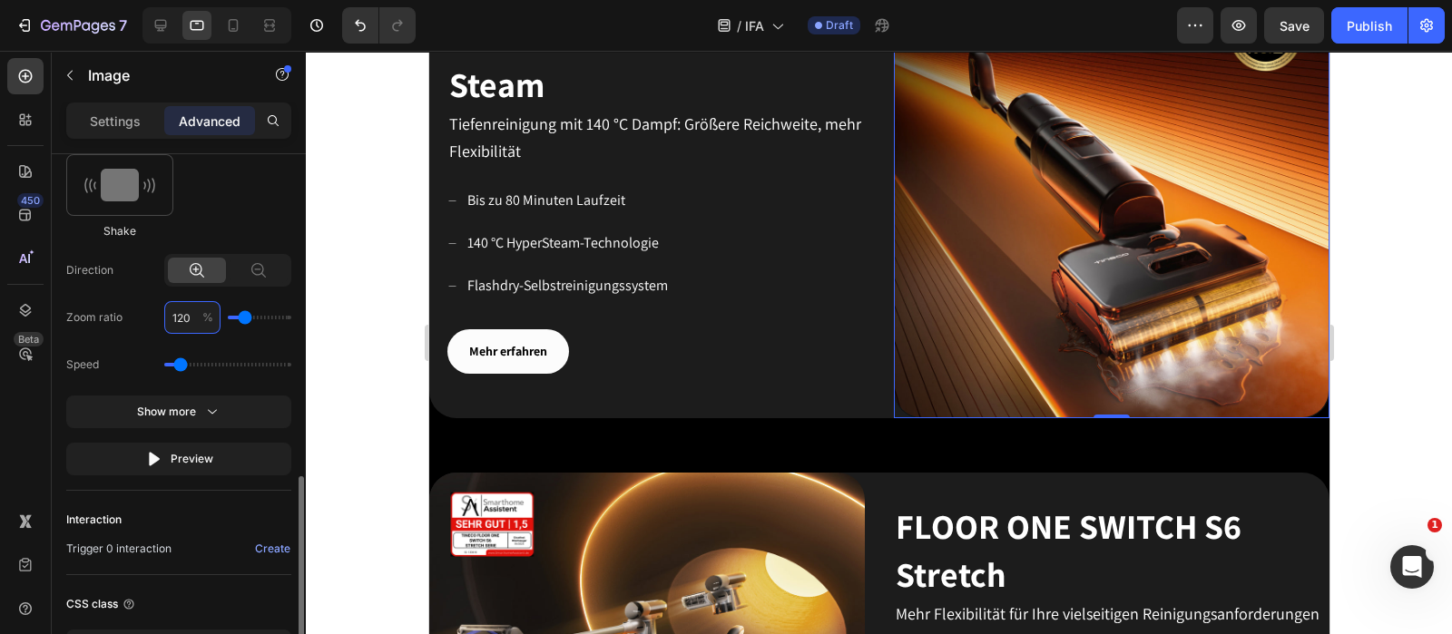
click at [195, 319] on input "120" at bounding box center [192, 317] width 56 height 33
type input "1"
type input "100"
type input "103"
type input "100"
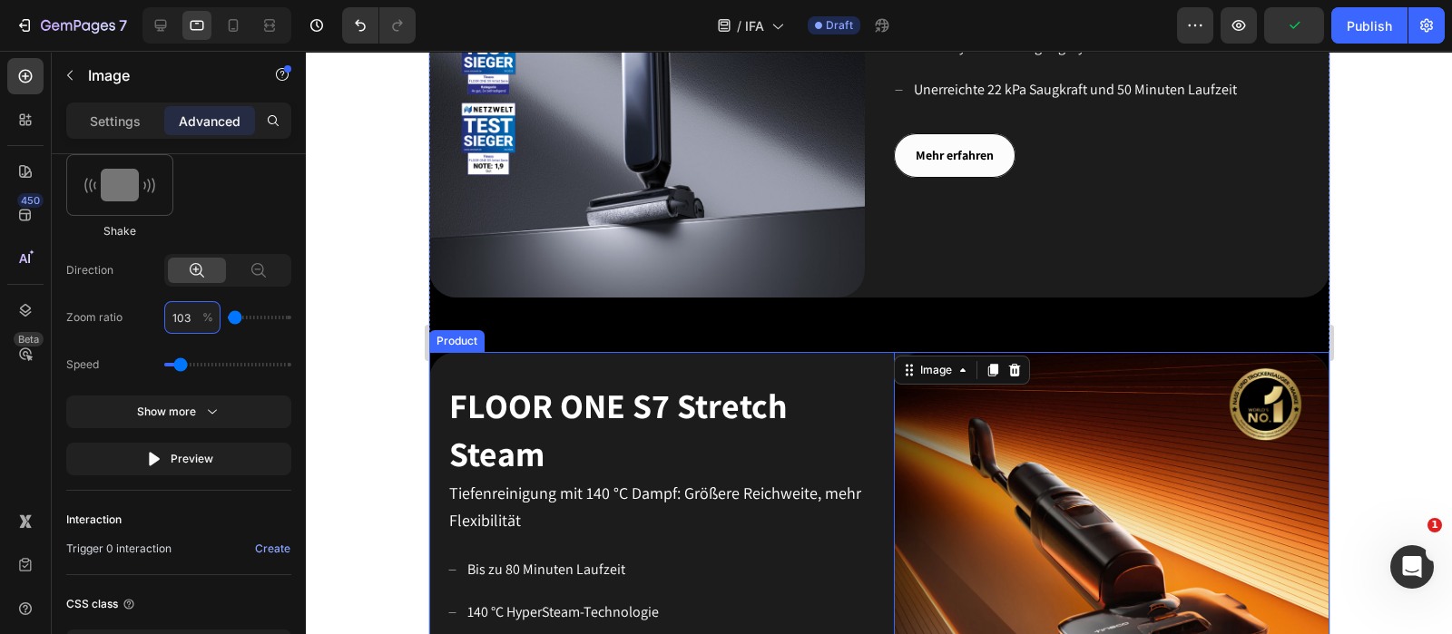
scroll to position [852, 0]
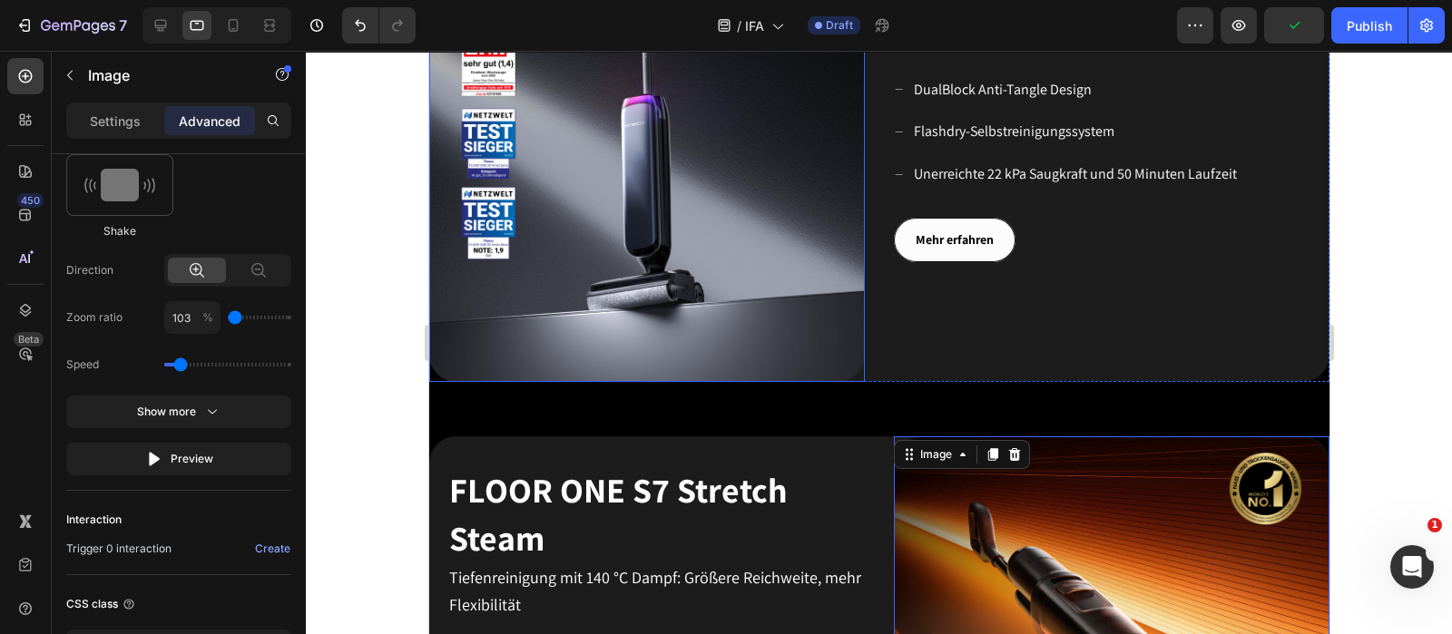
click at [691, 220] on img at bounding box center [646, 164] width 436 height 436
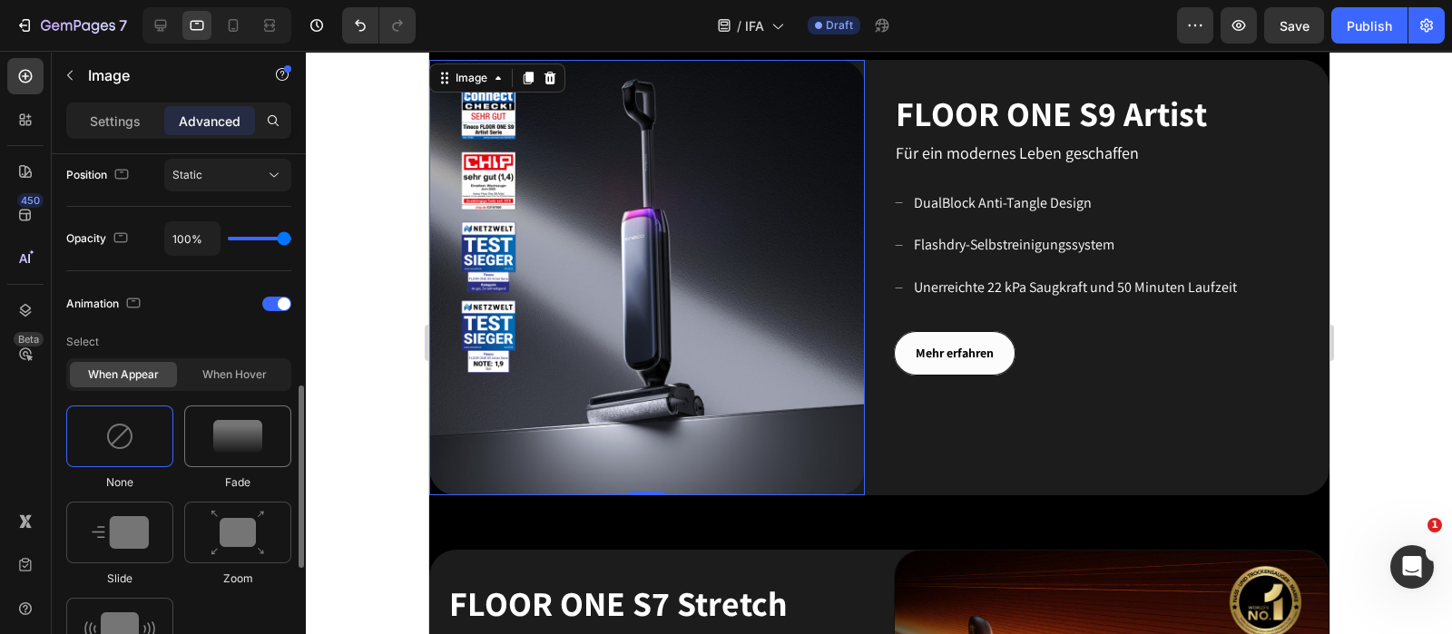
scroll to position [560, 0]
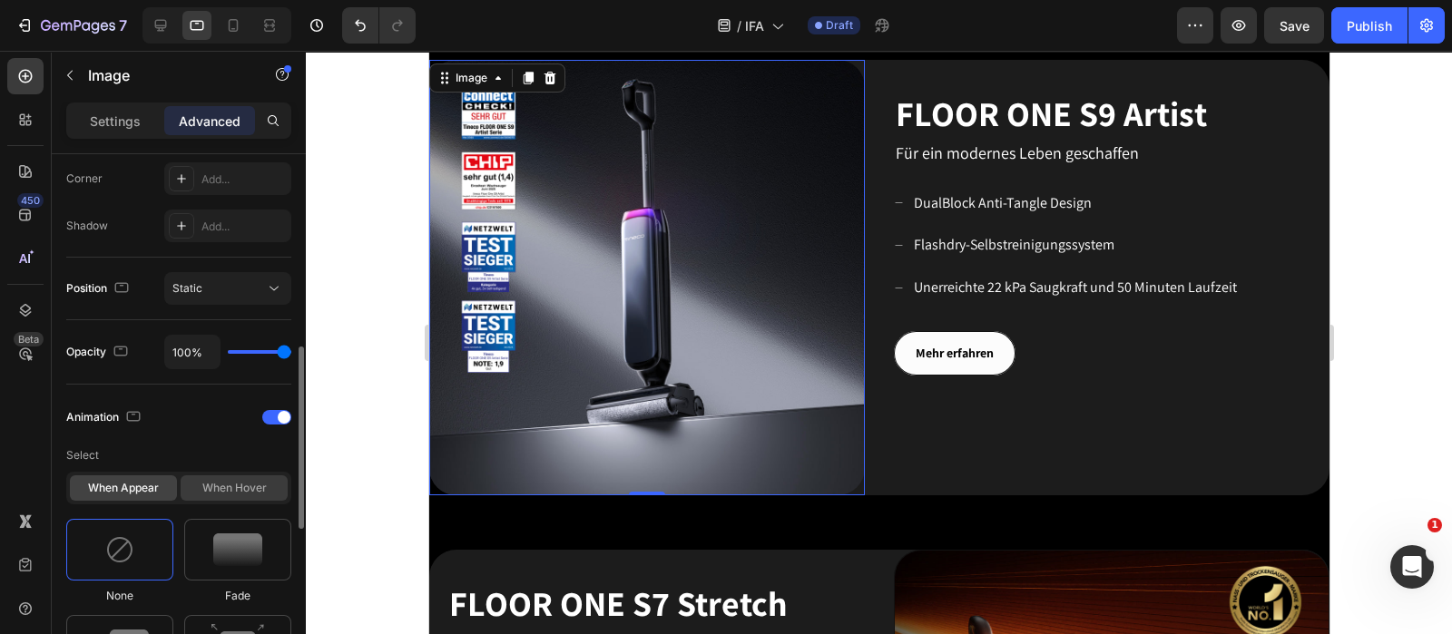
click at [222, 475] on div "When hover" at bounding box center [234, 487] width 107 height 25
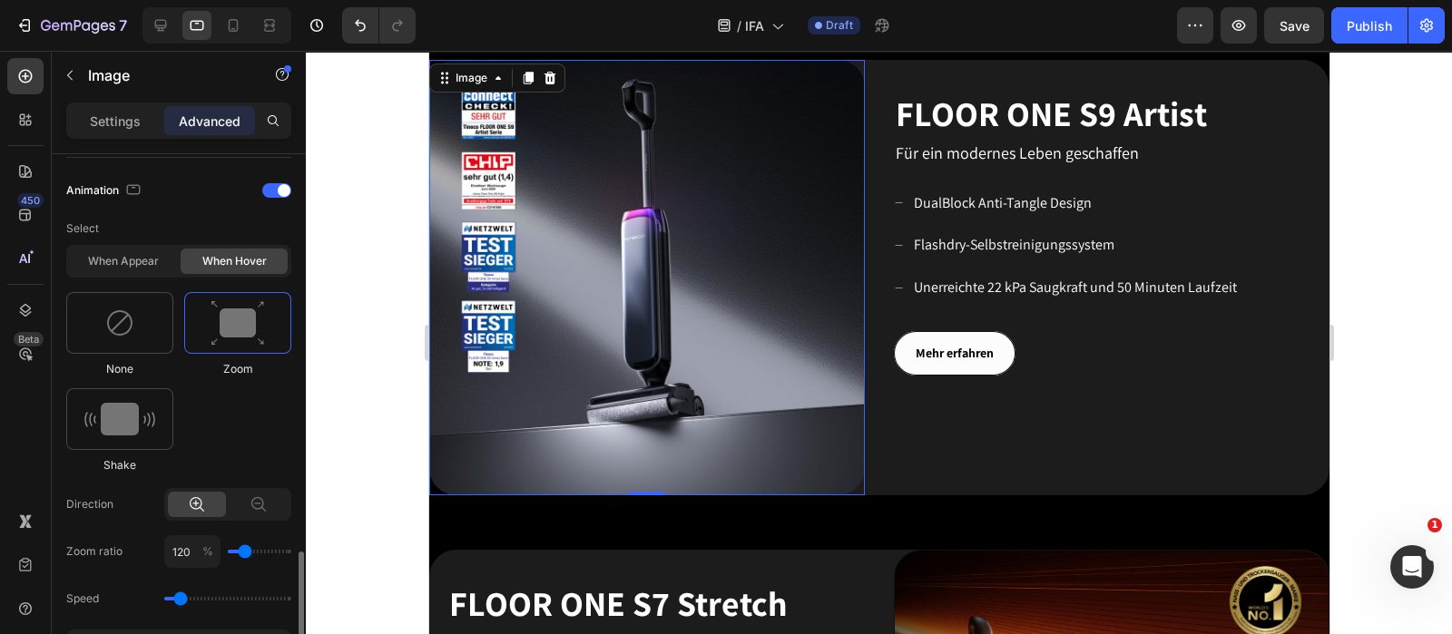
scroll to position [900, 0]
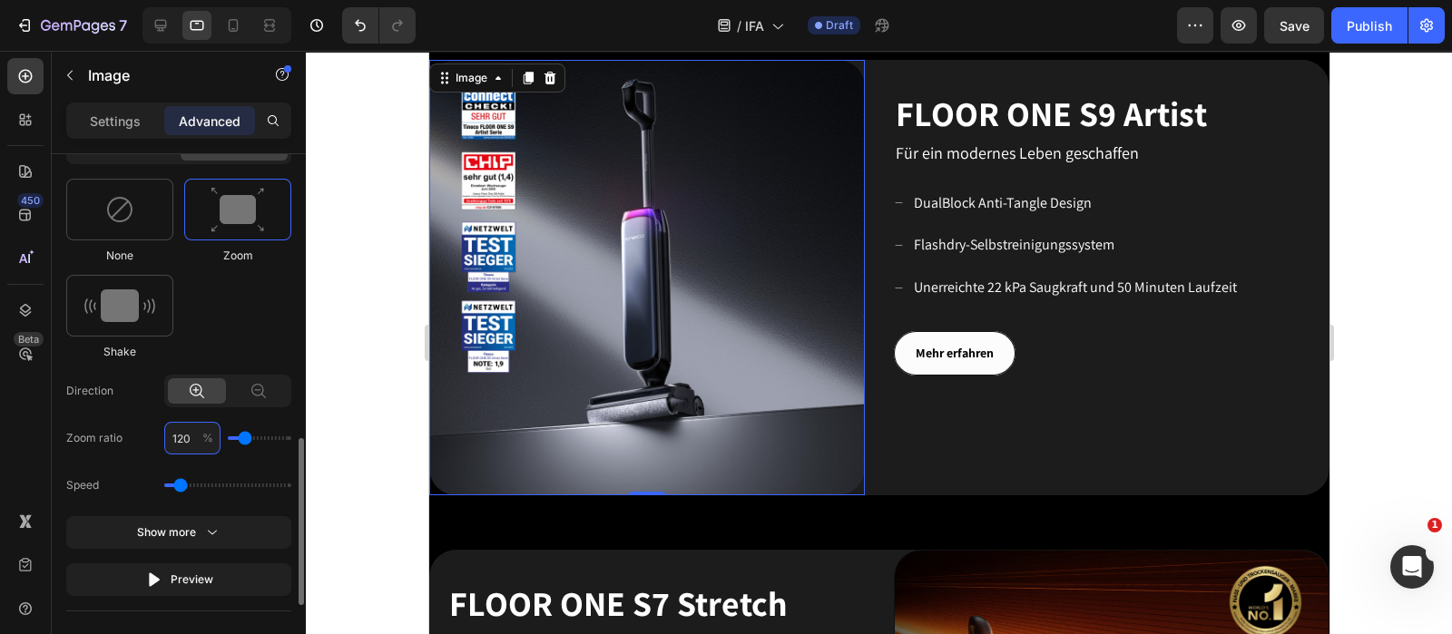
click at [196, 440] on input "120" at bounding box center [192, 438] width 56 height 33
type input "1"
type input "100"
type input "103"
type input "100"
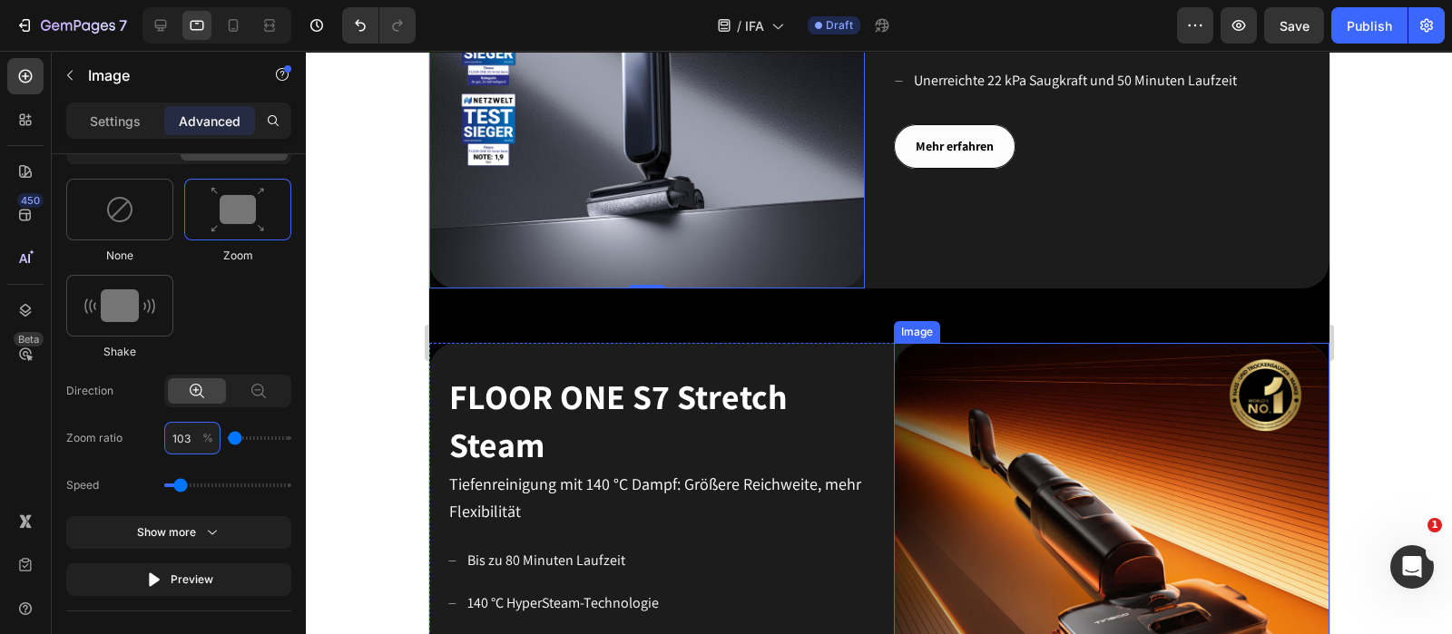
scroll to position [966, 0]
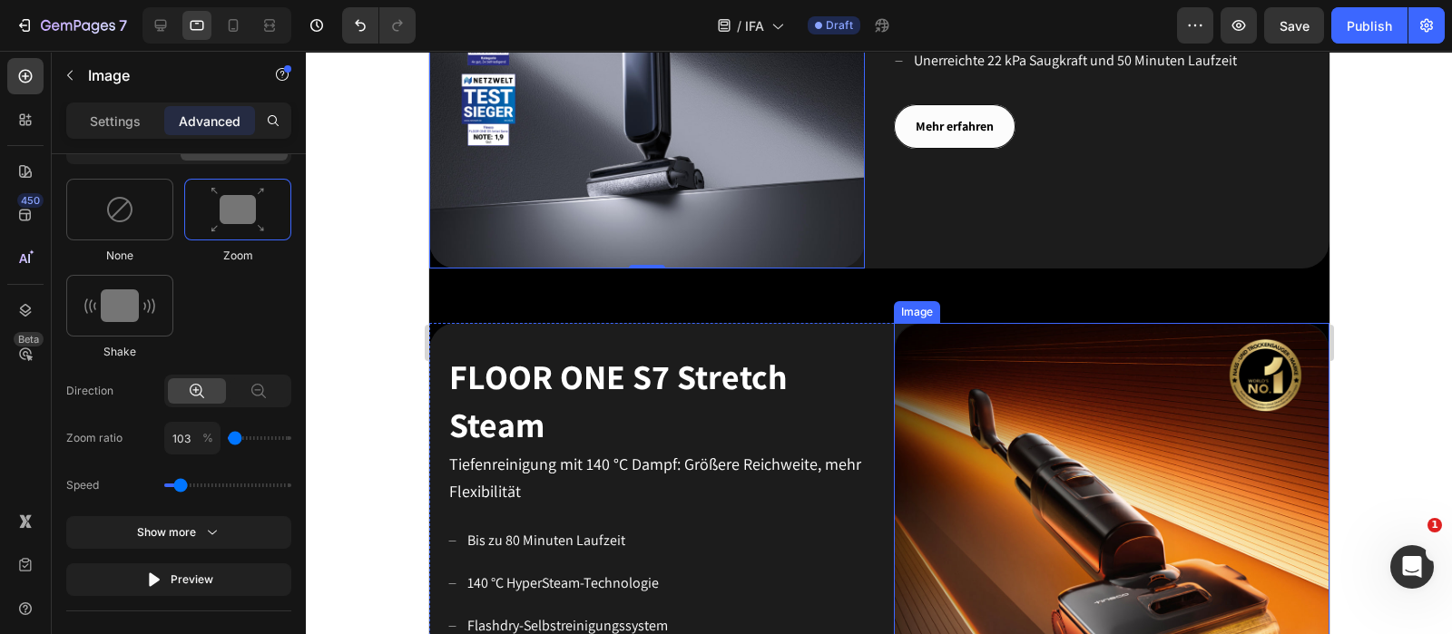
click at [1035, 406] on img at bounding box center [1111, 541] width 436 height 436
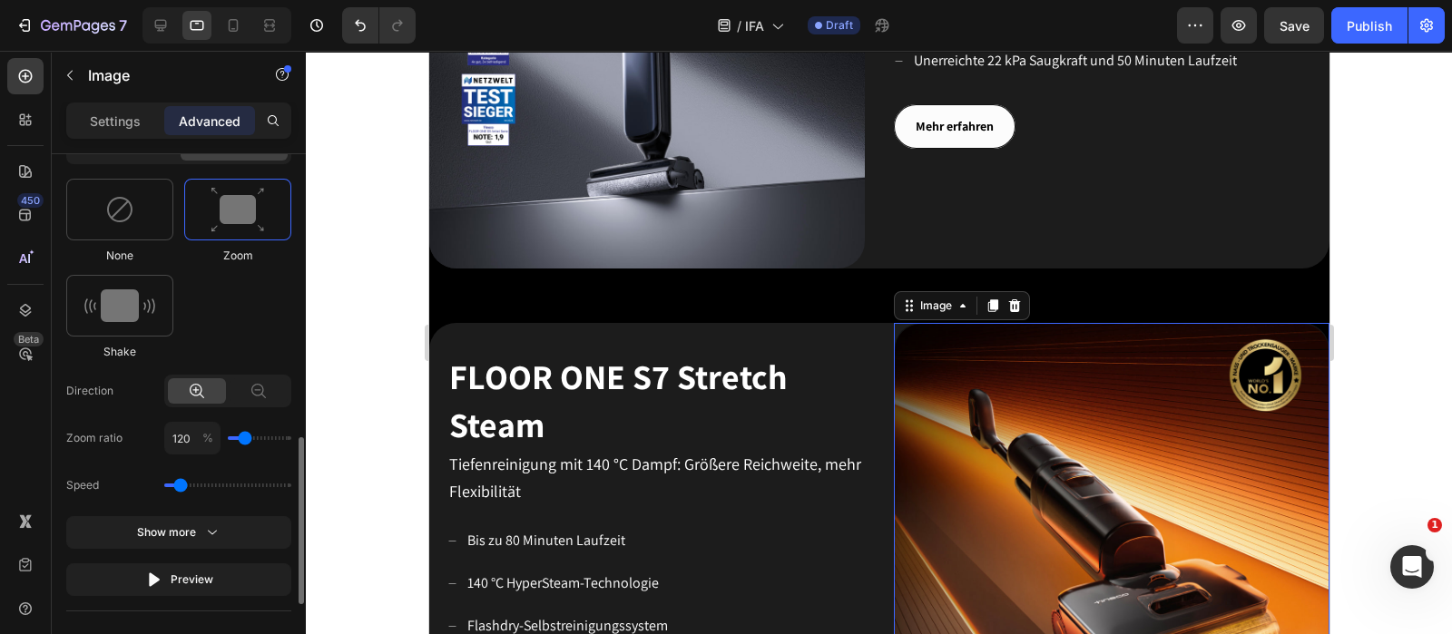
scroll to position [899, 0]
click at [194, 429] on input "120" at bounding box center [192, 439] width 56 height 33
type input "1"
type input "100"
type input "103"
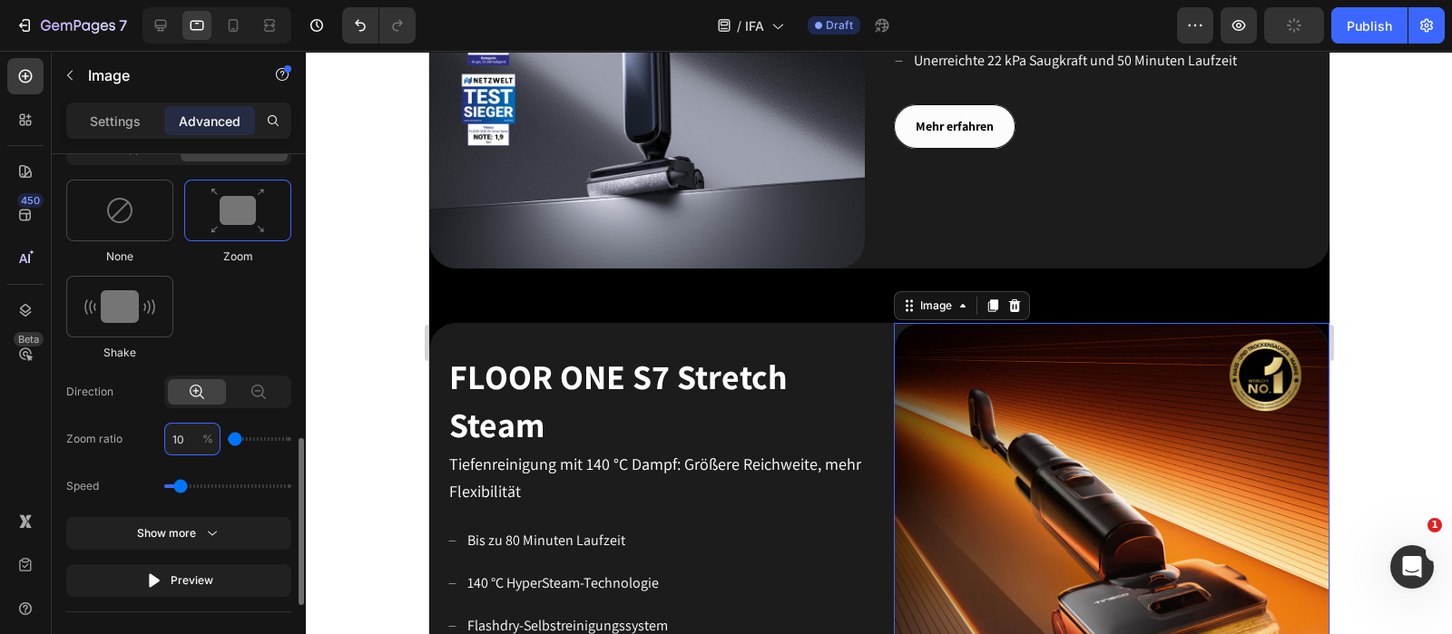
type input "100"
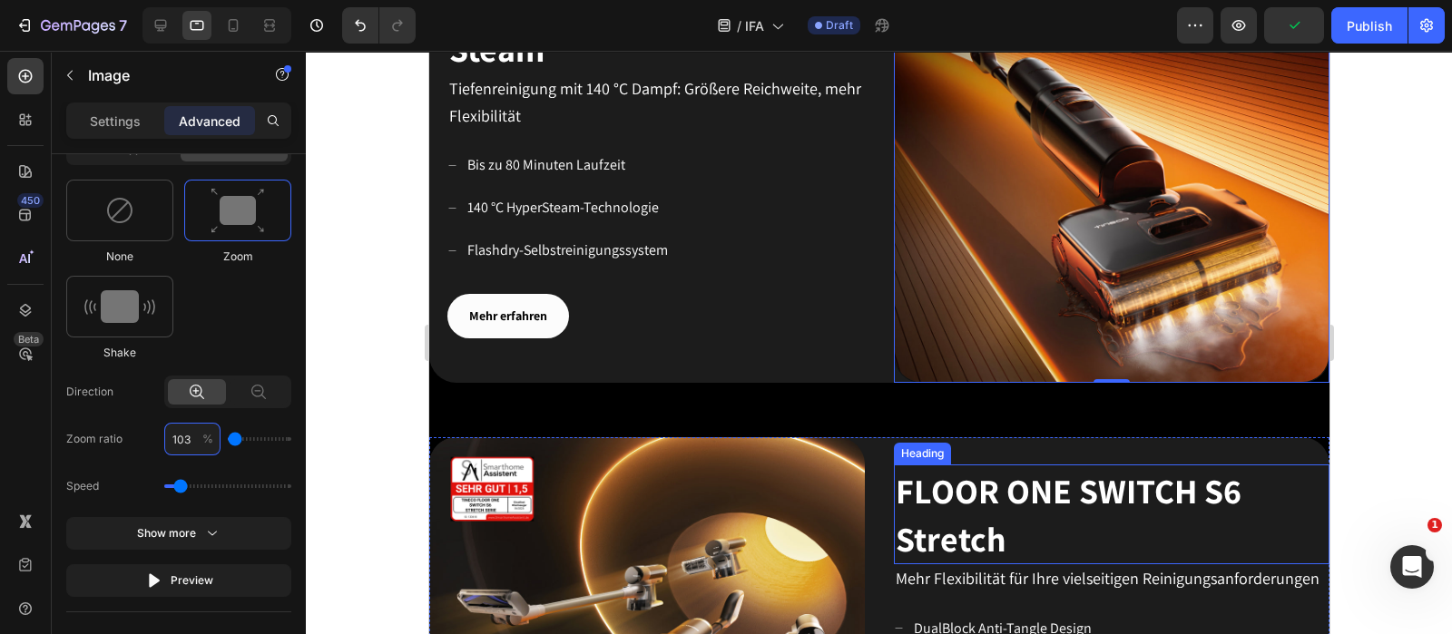
scroll to position [1533, 0]
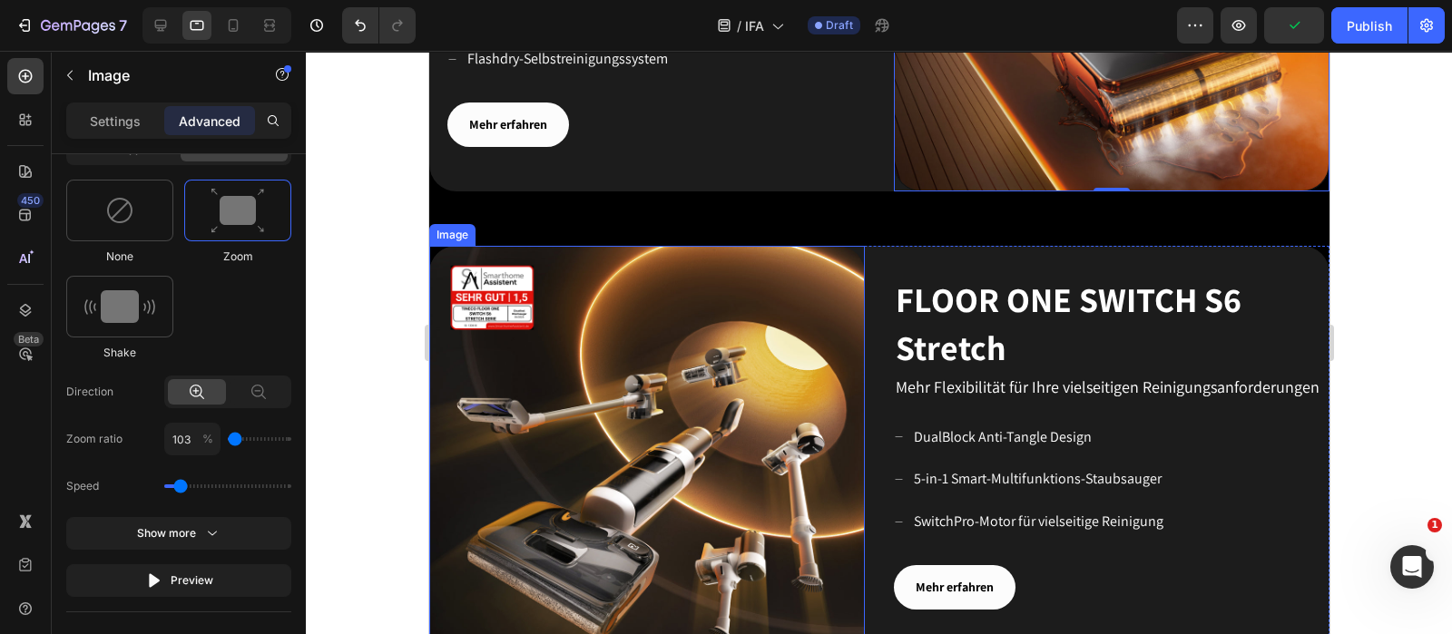
click at [746, 353] on img at bounding box center [646, 464] width 436 height 436
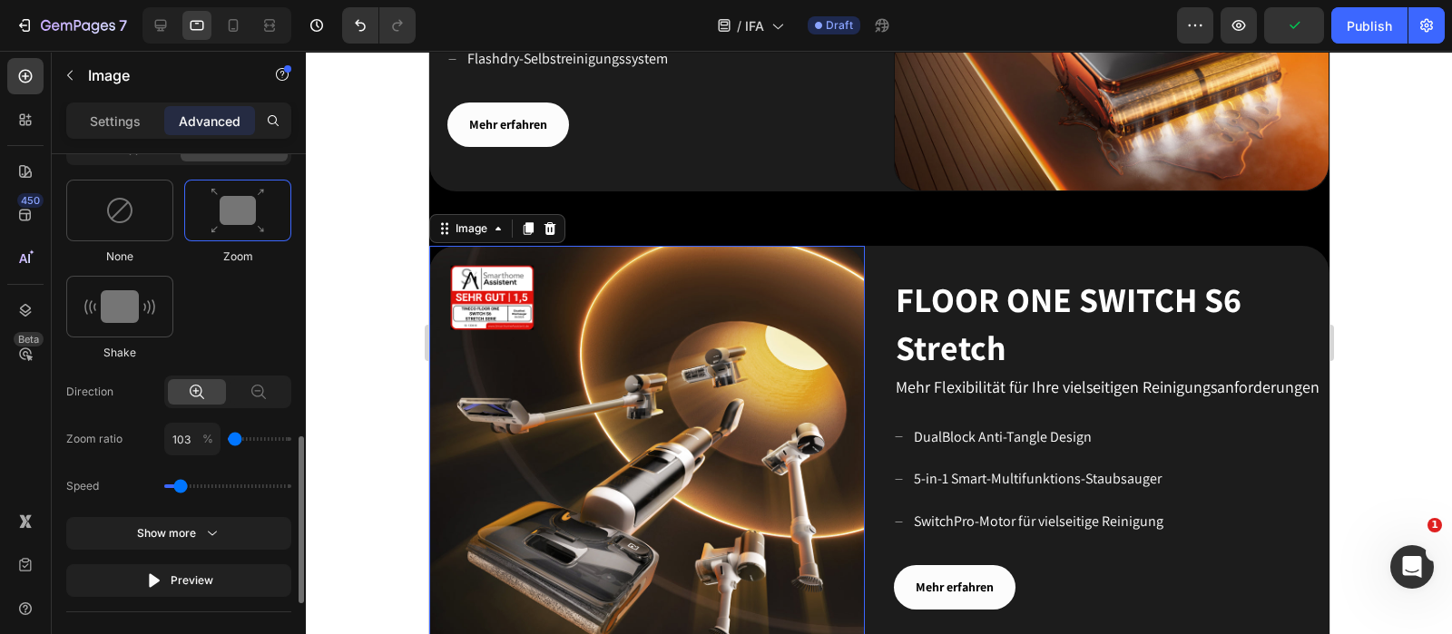
scroll to position [898, 0]
click at [750, 353] on img at bounding box center [646, 464] width 436 height 436
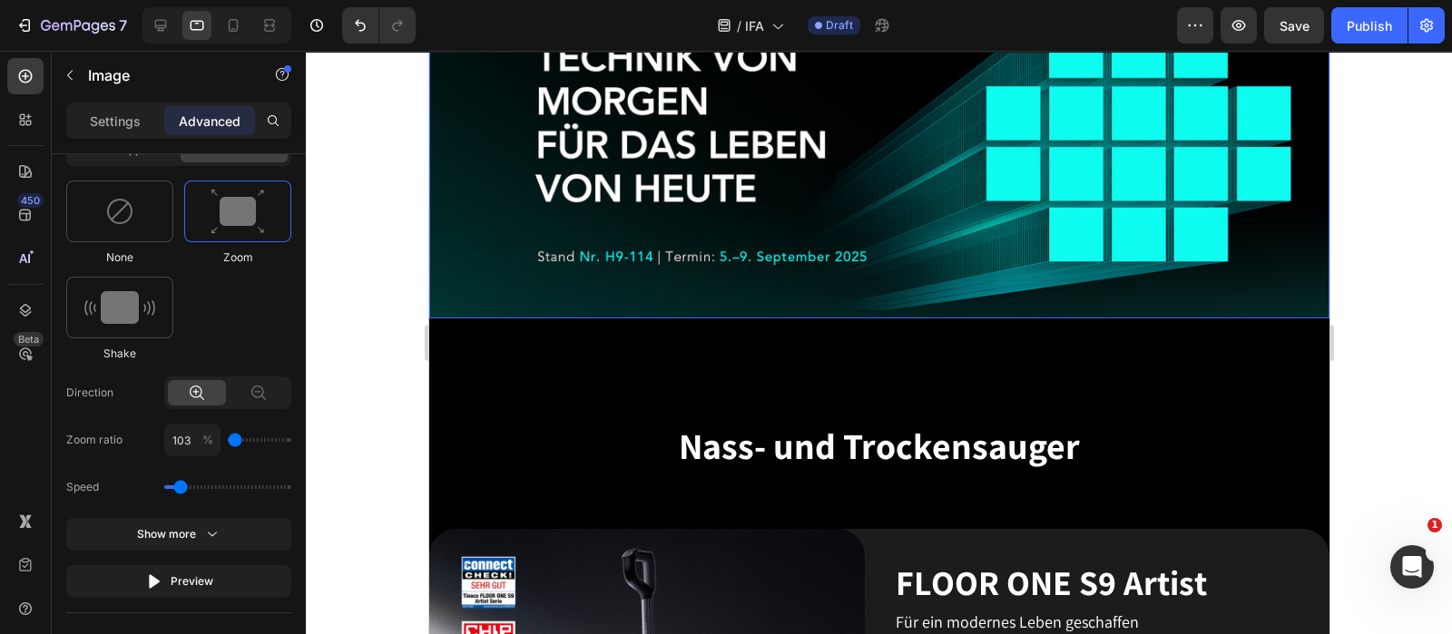
scroll to position [113, 0]
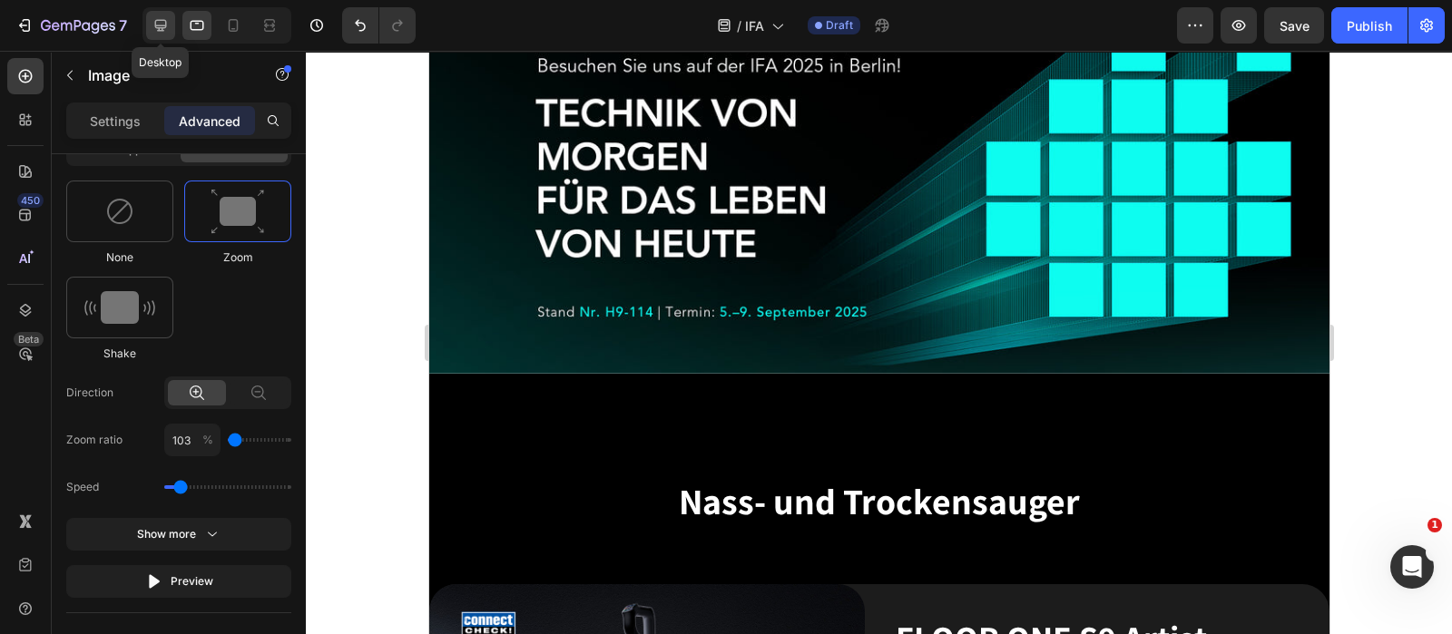
click at [162, 21] on icon at bounding box center [161, 25] width 18 height 18
type input "120"
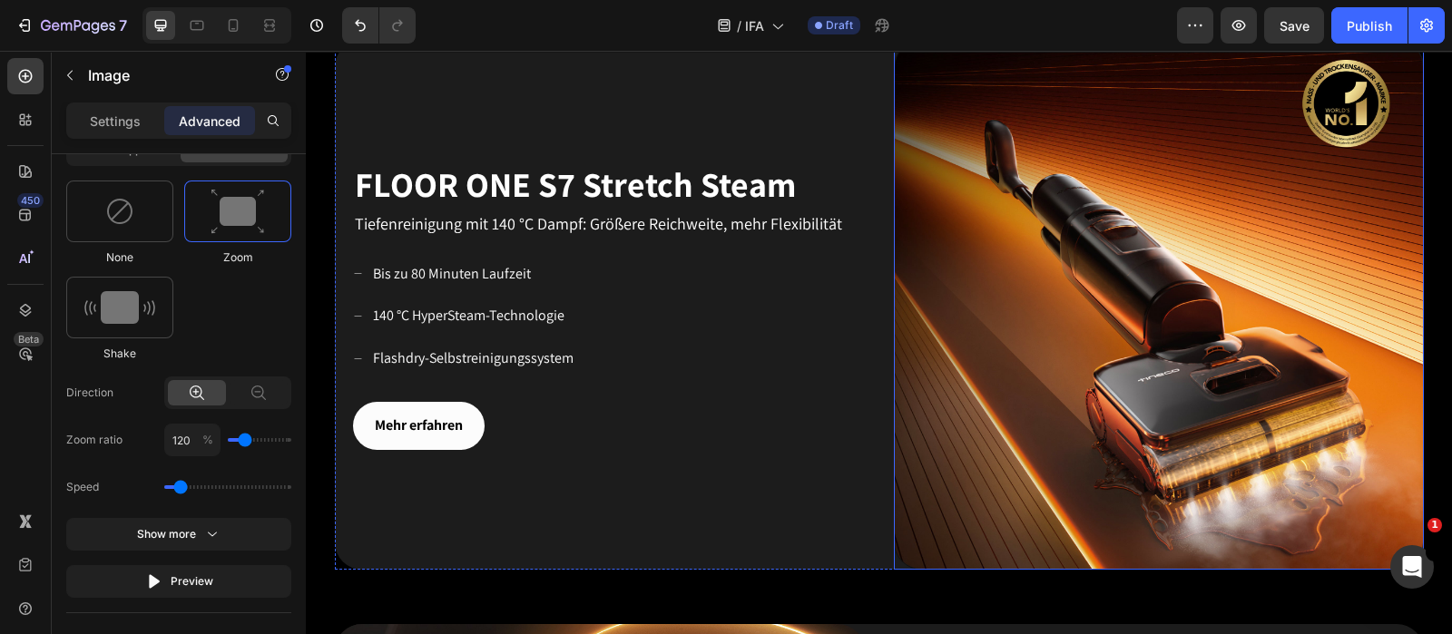
scroll to position [1474, 0]
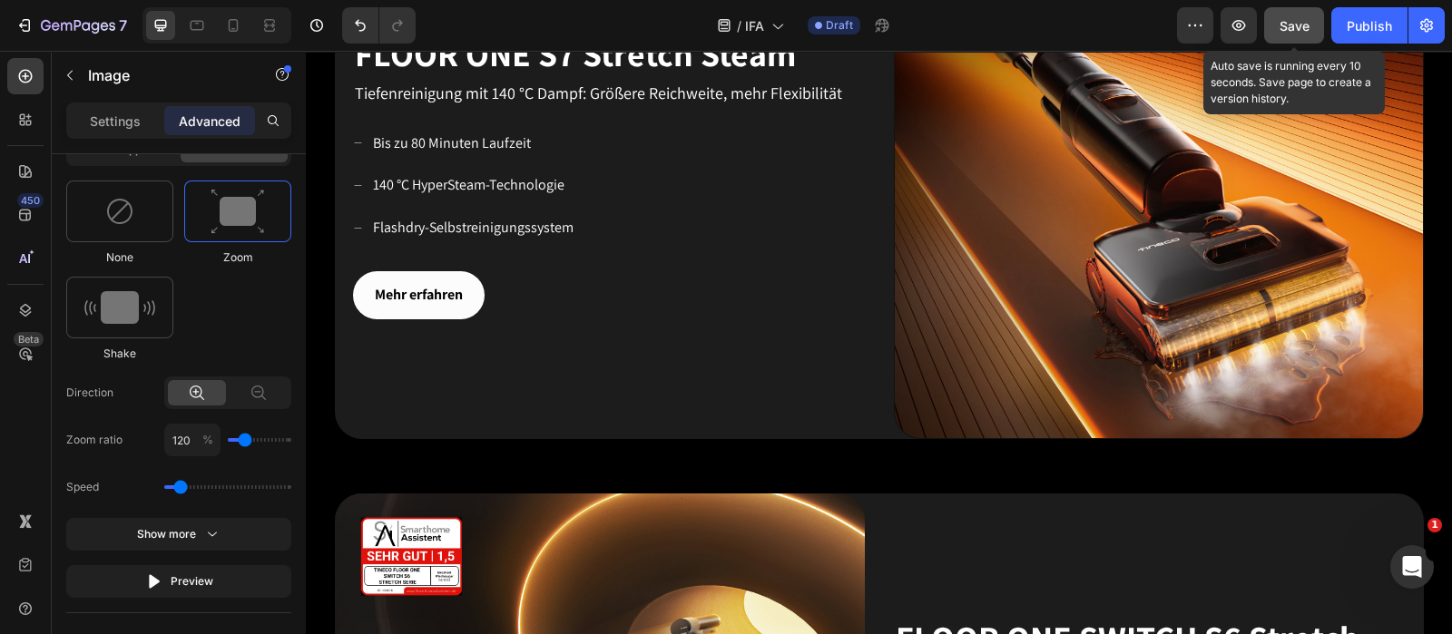
click at [1161, 29] on span "Save" at bounding box center [1294, 25] width 30 height 15
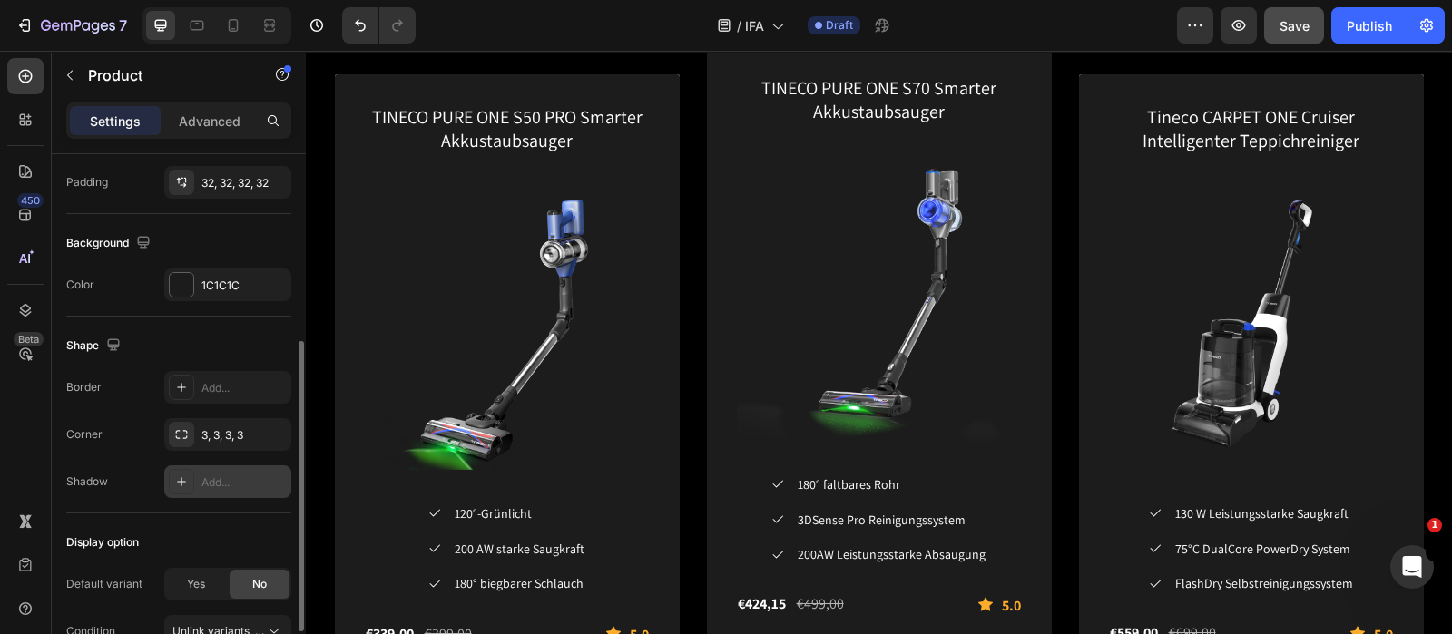
scroll to position [439, 0]
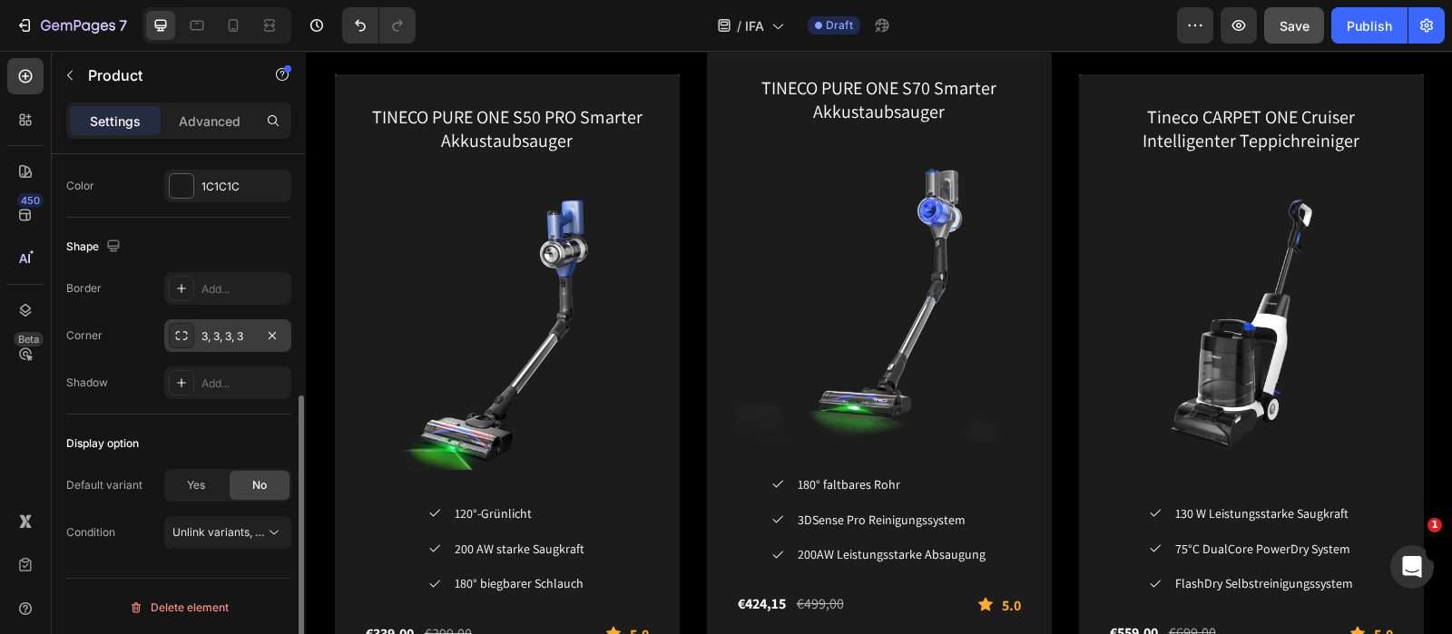
click at [236, 335] on div "3, 3, 3, 3" at bounding box center [227, 336] width 53 height 16
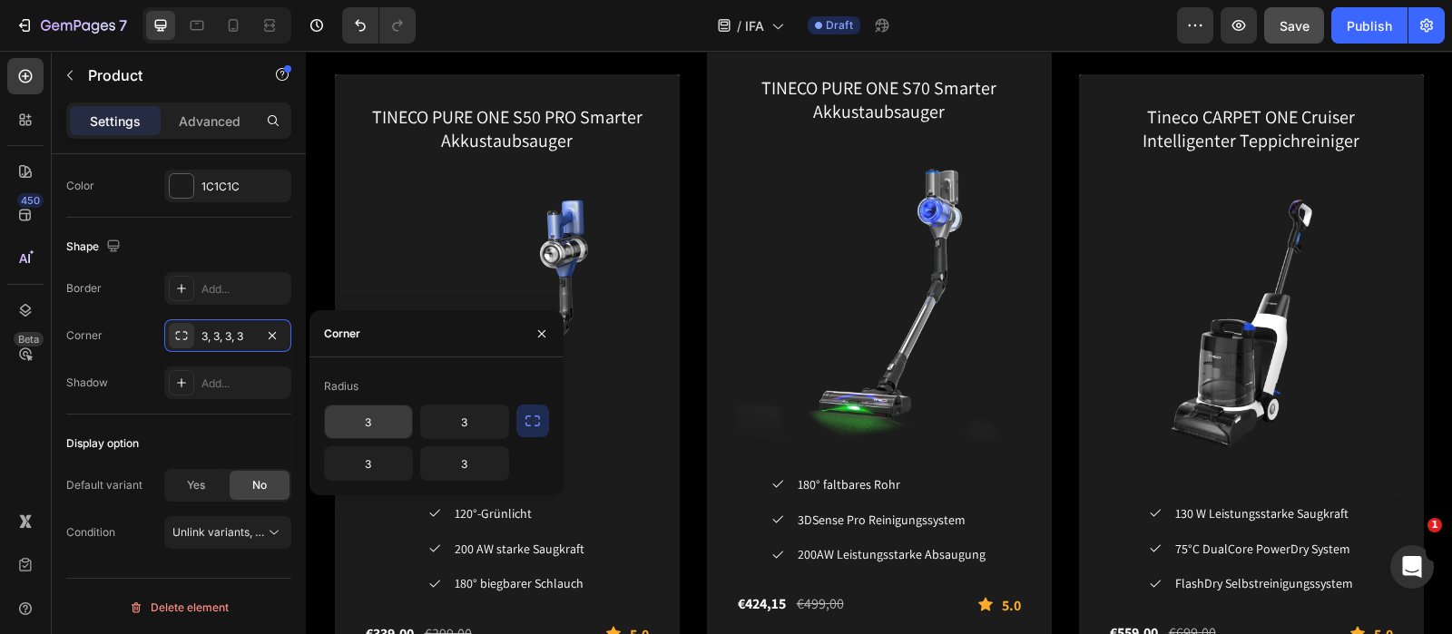
click at [397, 431] on input "3" at bounding box center [368, 422] width 87 height 33
type input "30"
click at [476, 424] on input "3" at bounding box center [464, 422] width 87 height 33
type input "30"
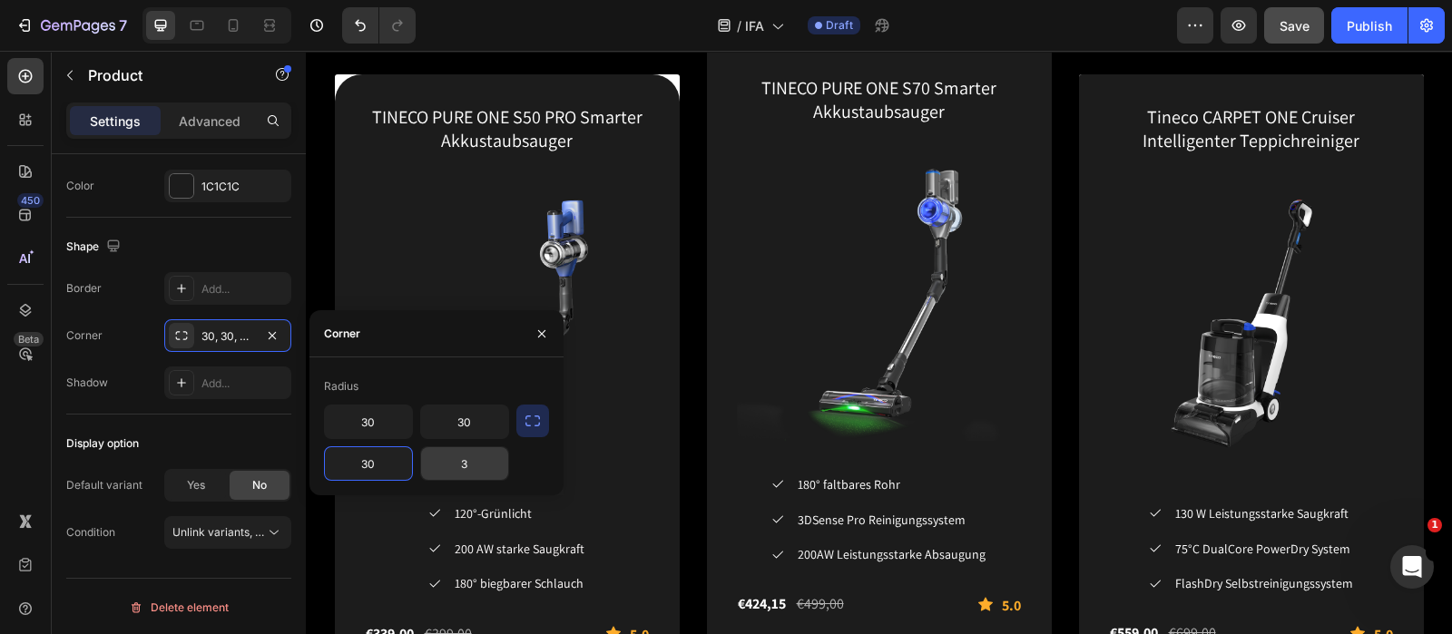
click at [472, 474] on input "3" at bounding box center [464, 463] width 87 height 33
type input "30"
drag, startPoint x: 527, startPoint y: 376, endPoint x: 534, endPoint y: 367, distance: 11.1
click at [527, 376] on div "Radius" at bounding box center [436, 386] width 225 height 29
click at [540, 324] on button "button" at bounding box center [541, 333] width 29 height 29
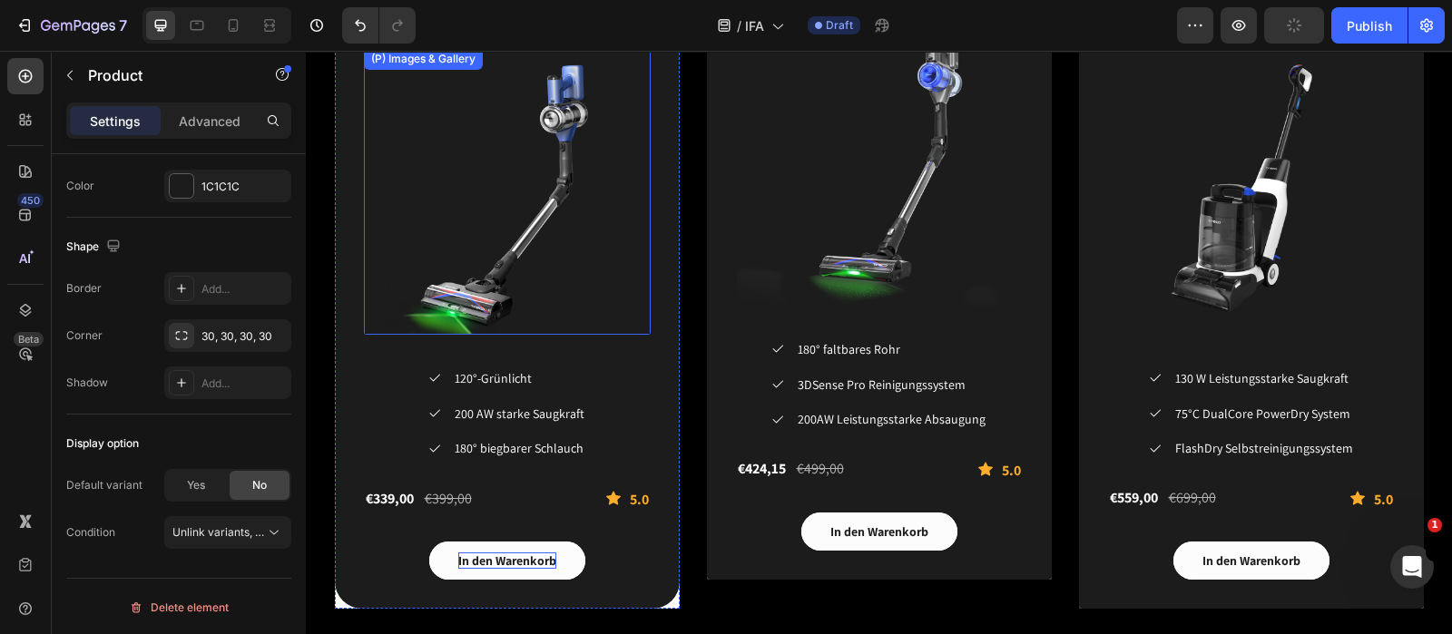
scroll to position [3062, 0]
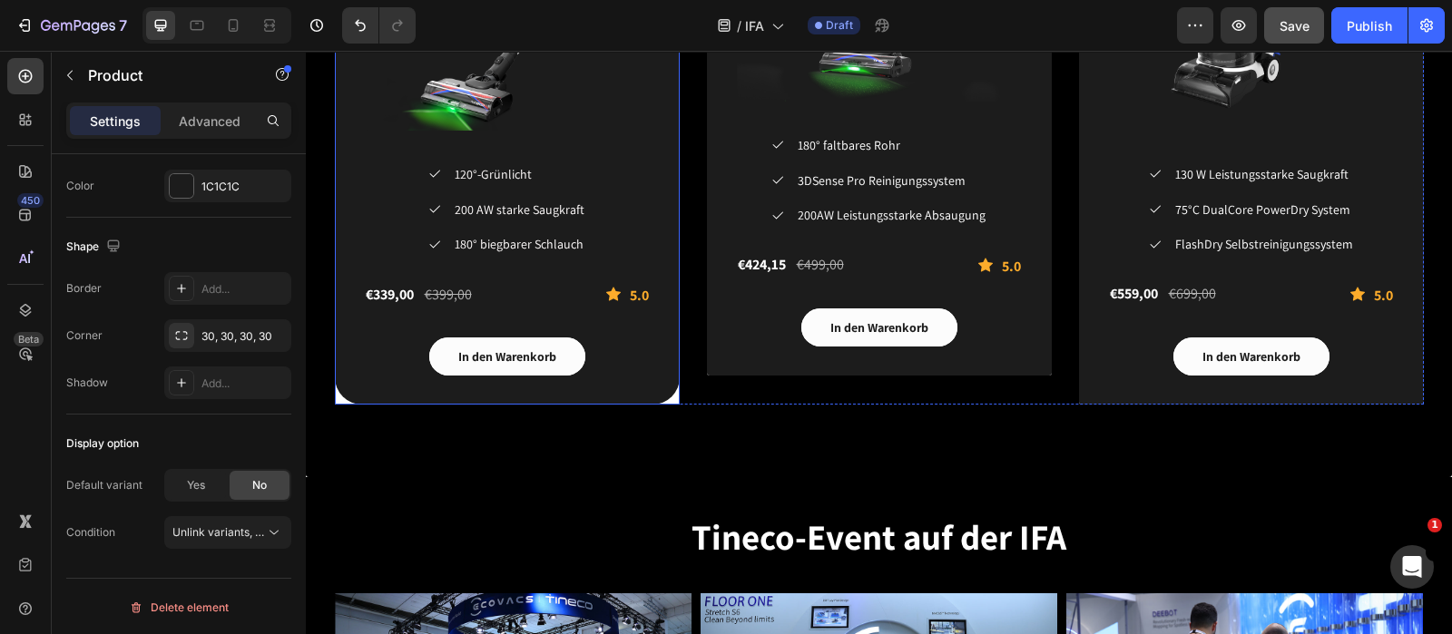
click at [335, 398] on div "TINECO PURE ONE S50 PRO Smarter Akkustaubsauger (P) Title (P) Images & Gallery …" at bounding box center [507, 70] width 345 height 671
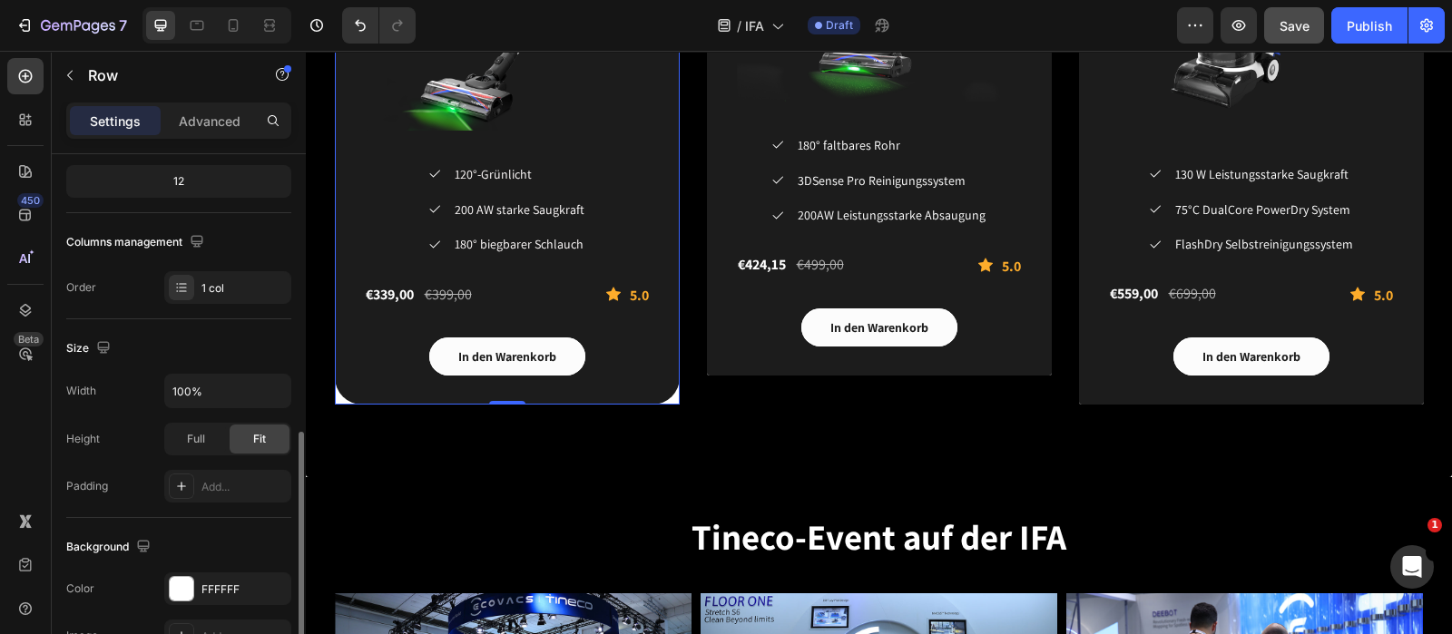
scroll to position [340, 0]
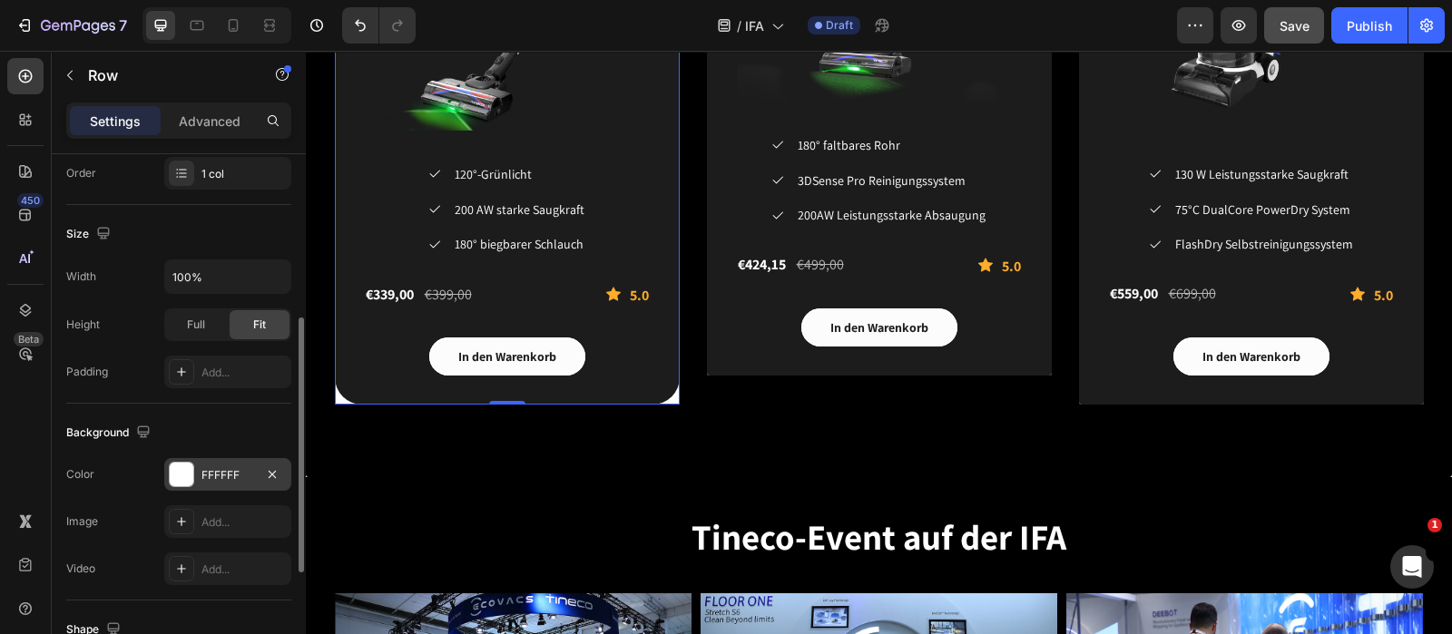
click at [188, 478] on div at bounding box center [182, 475] width 24 height 24
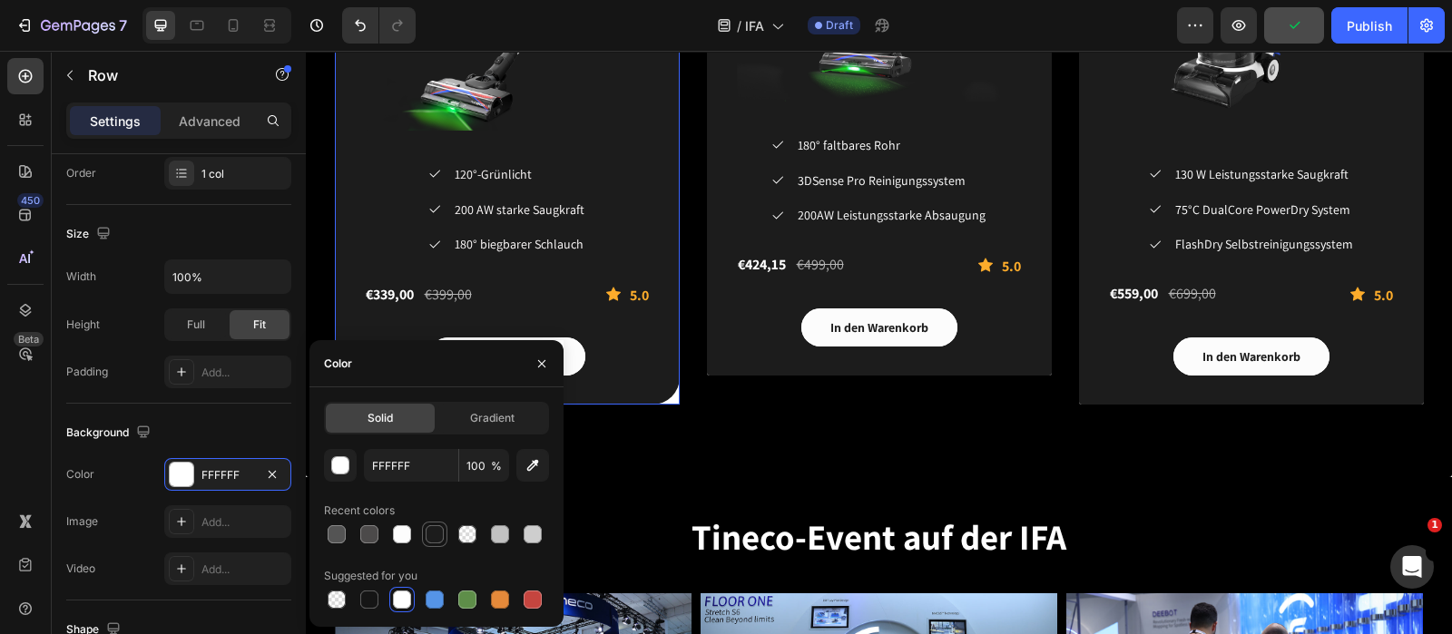
click at [433, 506] on div at bounding box center [435, 534] width 18 height 18
type input "1C1C1C"
click at [542, 354] on button "button" at bounding box center [541, 363] width 29 height 29
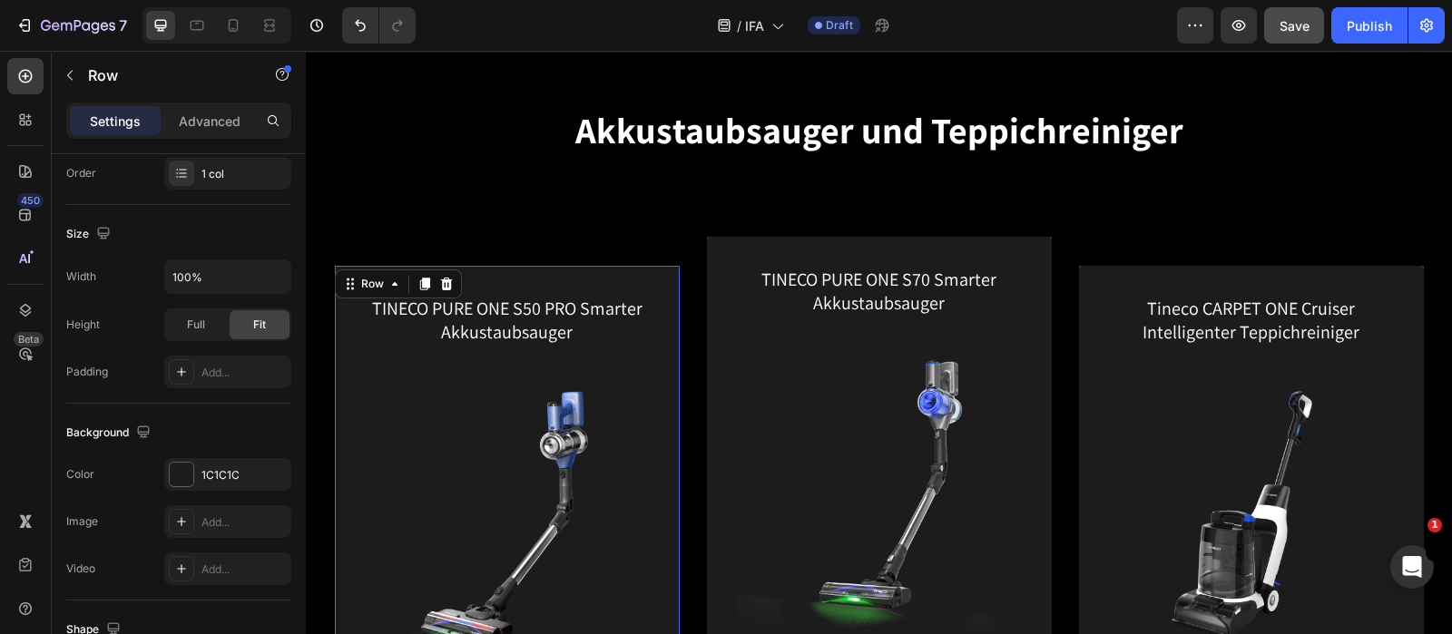
scroll to position [2495, 0]
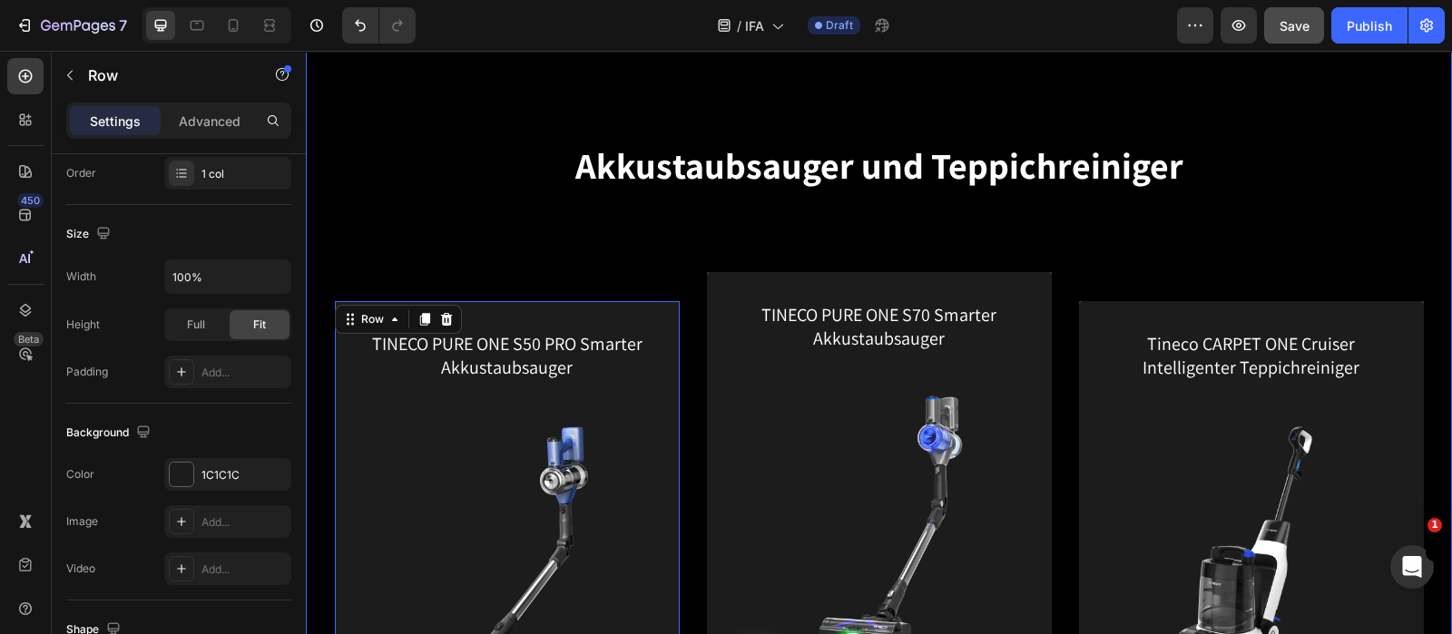
click at [481, 216] on div "Akkustaubsauger und Teppichreiniger Heading Row TINECO PURE ONE S50 PRO Smarter…" at bounding box center [878, 515] width 1119 height 914
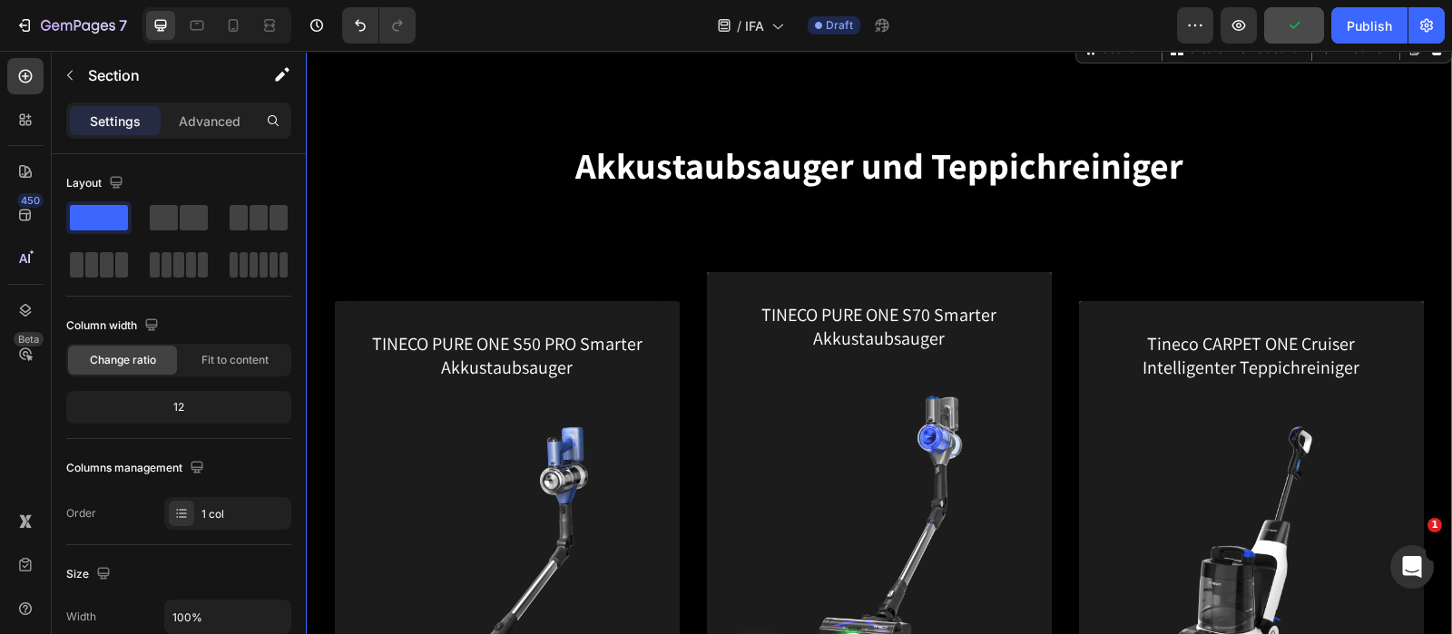
click at [378, 260] on div "Akkustaubsauger und Teppichreiniger Heading Row TINECO PURE ONE S50 PRO Smarter…" at bounding box center [878, 515] width 1119 height 914
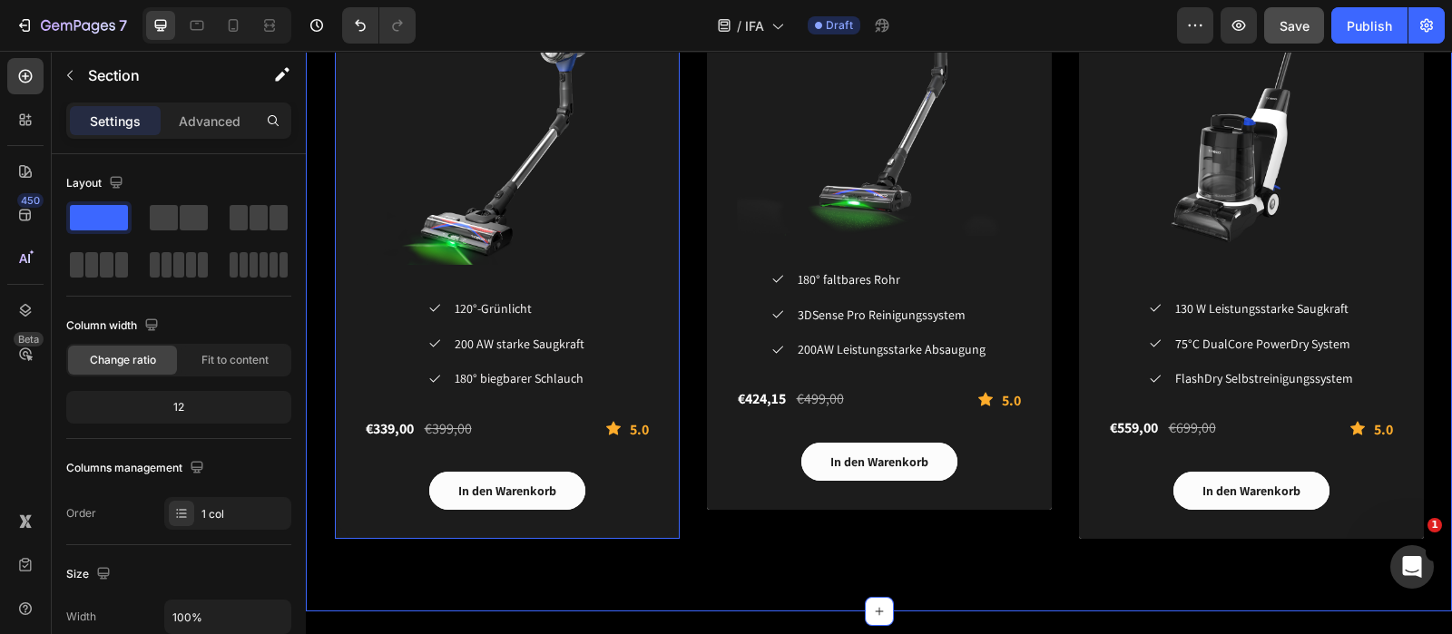
scroll to position [2948, 0]
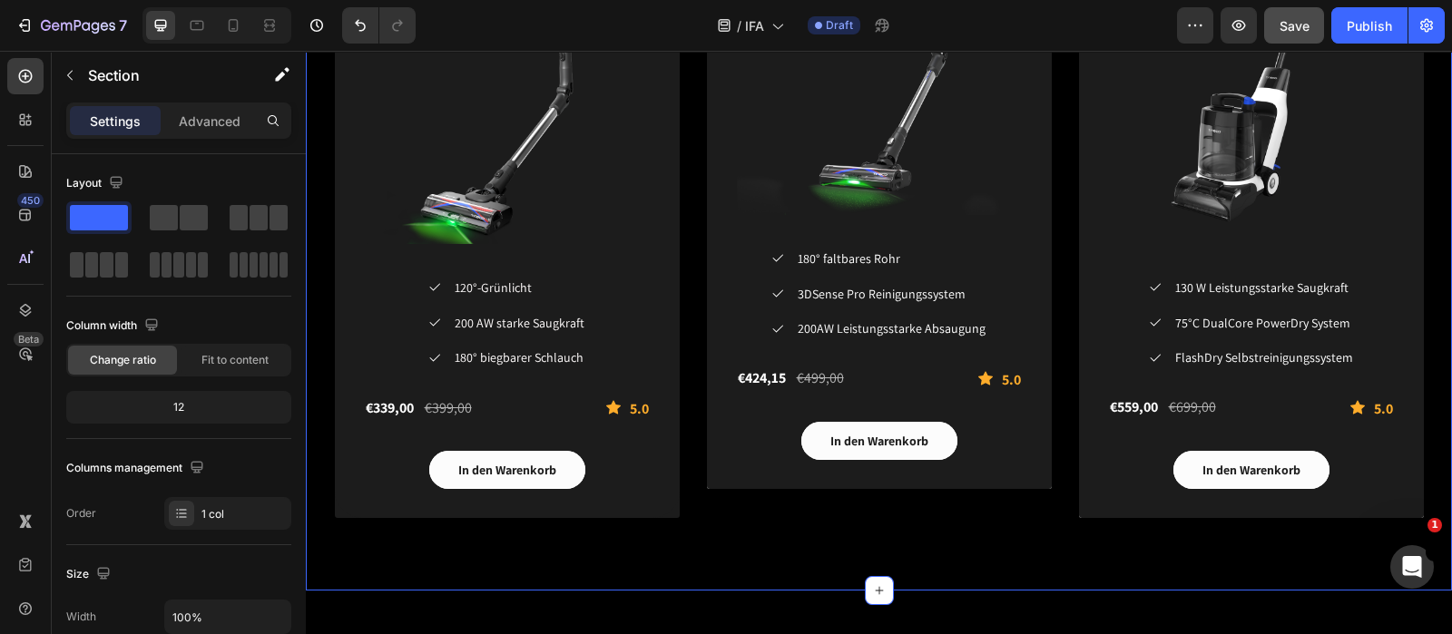
click at [367, 506] on div "Akkustaubsauger und Teppichreiniger Heading Row TINECO PURE ONE S50 PRO Smarter…" at bounding box center [879, 85] width 1146 height 1014
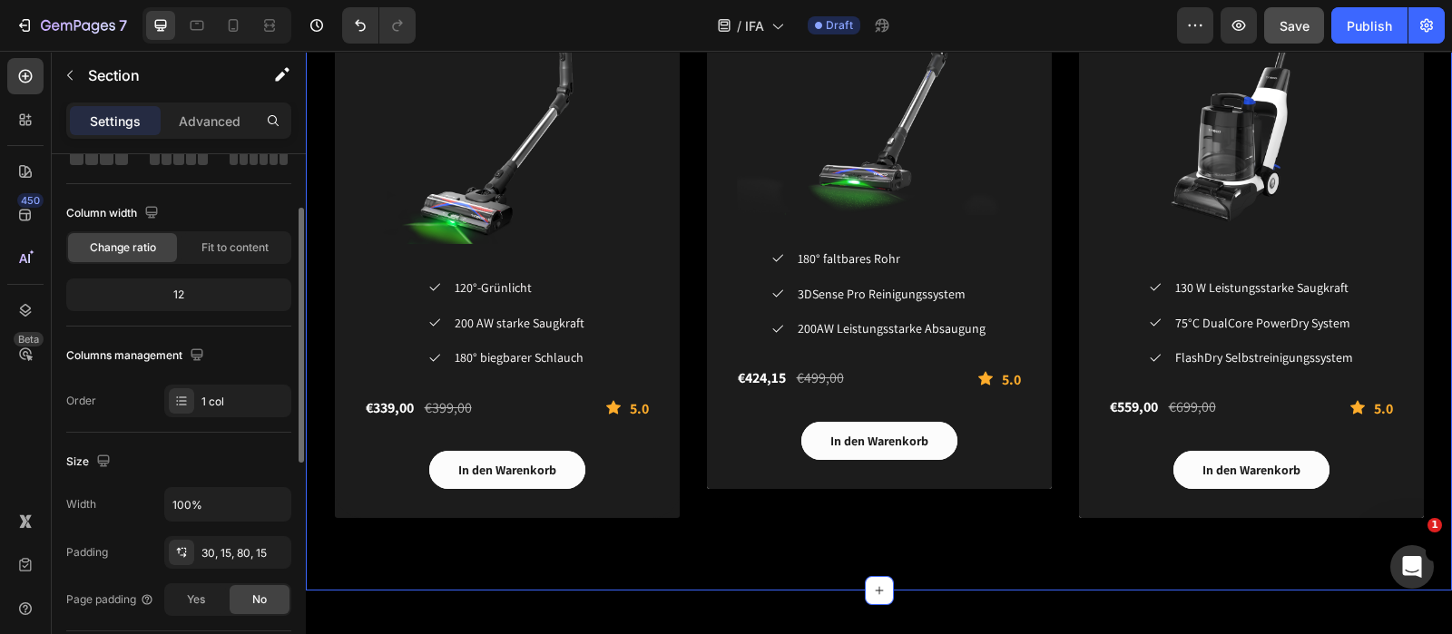
scroll to position [226, 0]
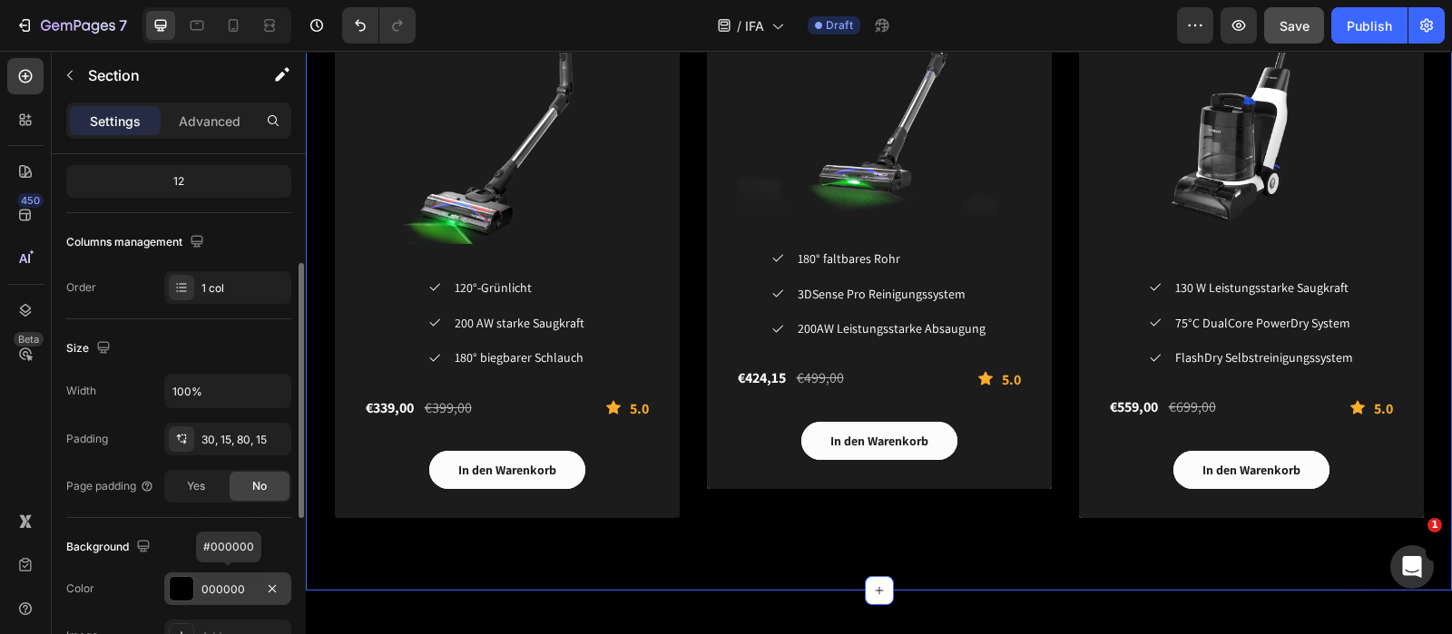
click at [182, 506] on div at bounding box center [182, 589] width 24 height 24
click at [622, 506] on div "Akkustaubsauger und Teppichreiniger Heading Row TINECO PURE ONE S50 PRO Smarter…" at bounding box center [879, 85] width 1146 height 1014
click at [215, 506] on div "000000" at bounding box center [227, 590] width 53 height 16
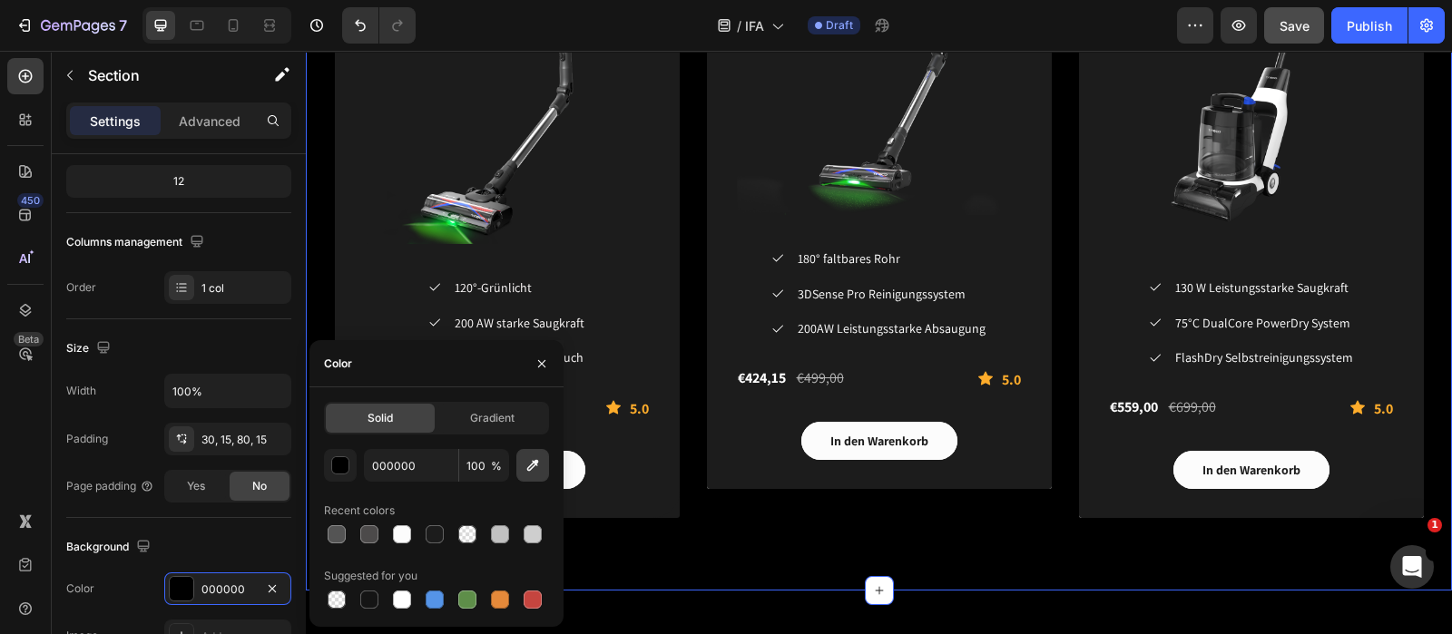
click at [547, 464] on button "button" at bounding box center [532, 465] width 33 height 33
click at [533, 365] on button "button" at bounding box center [541, 363] width 29 height 29
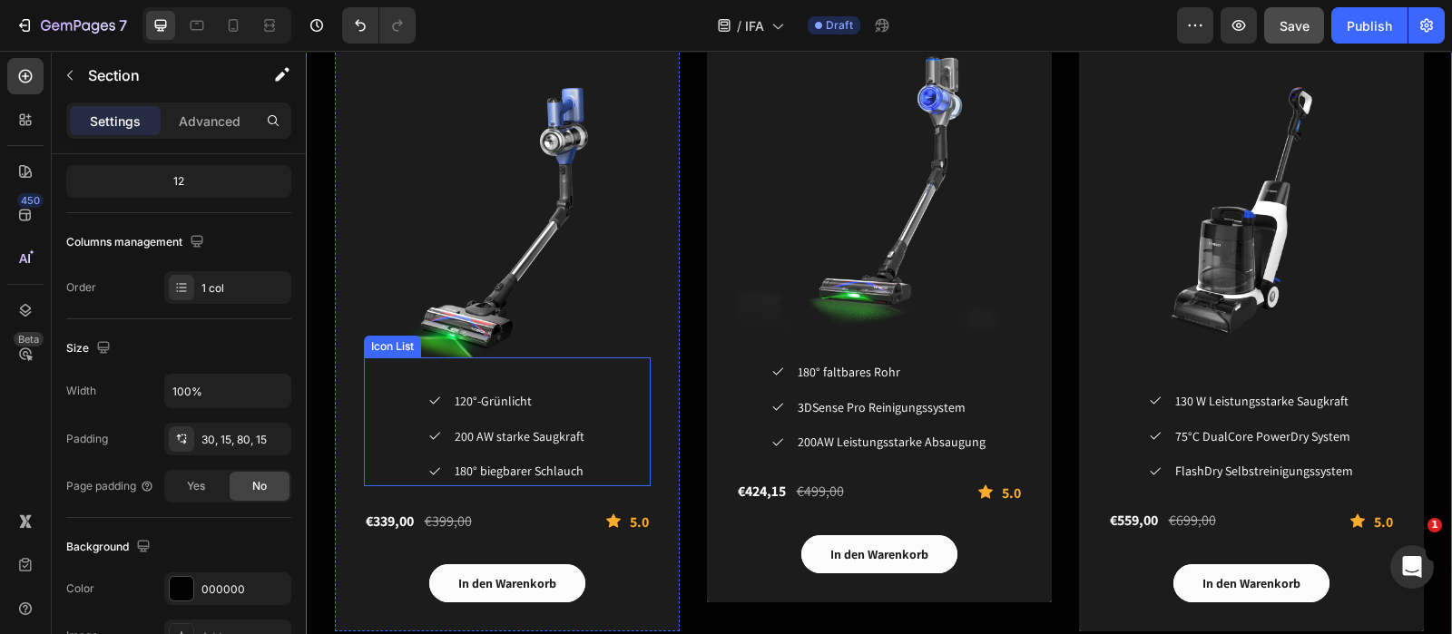
scroll to position [2609, 0]
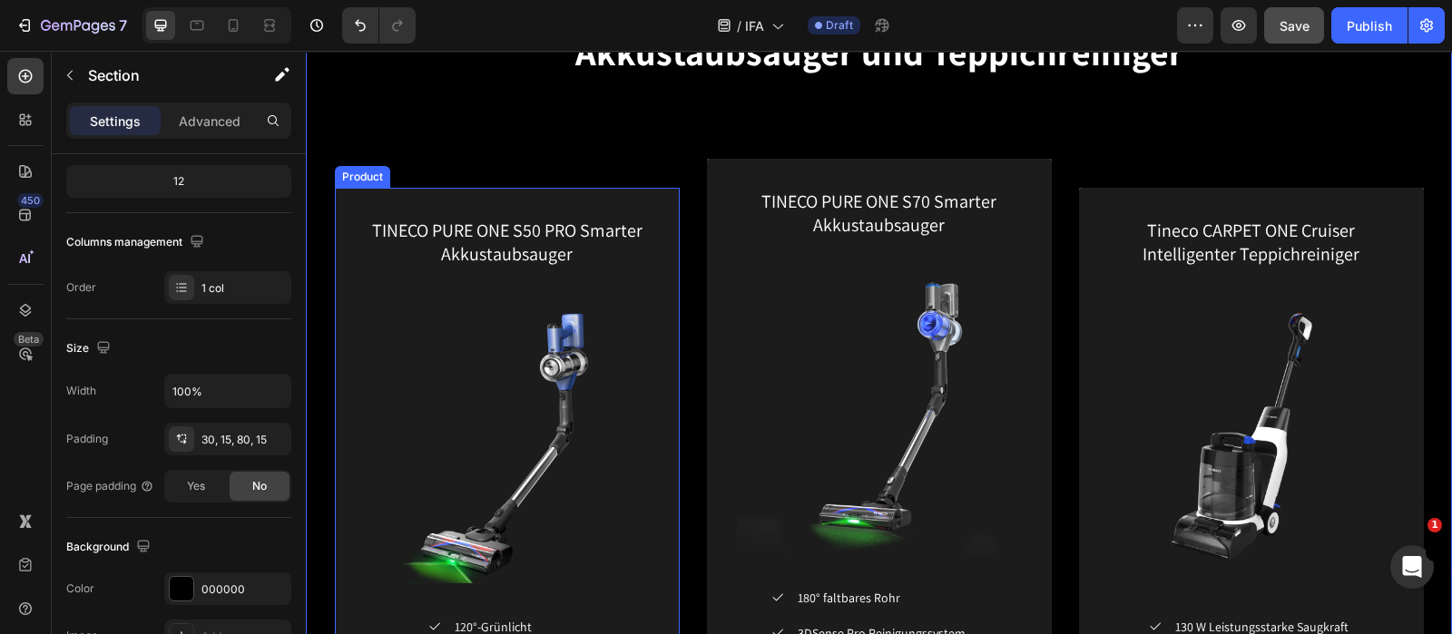
click at [350, 205] on div "TINECO PURE ONE S50 PRO Smarter Akkustaubsauger (P) Title (P) Images & Gallery …" at bounding box center [507, 523] width 345 height 671
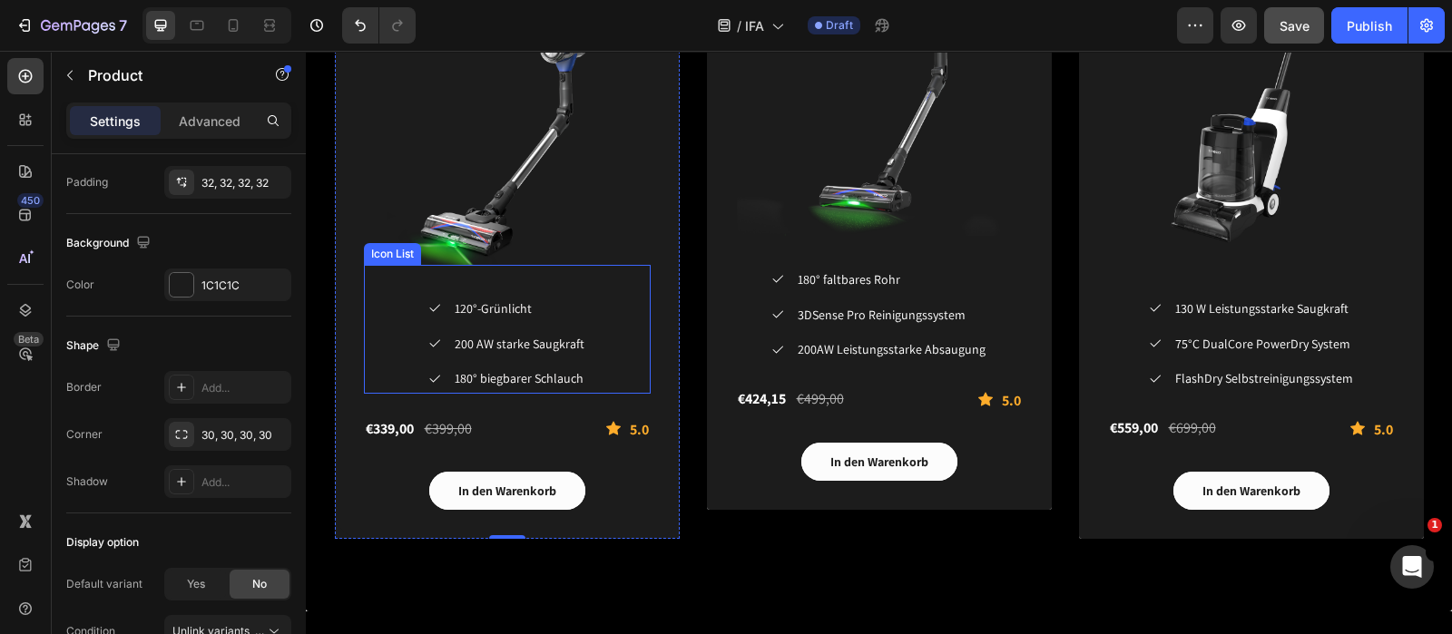
scroll to position [2948, 0]
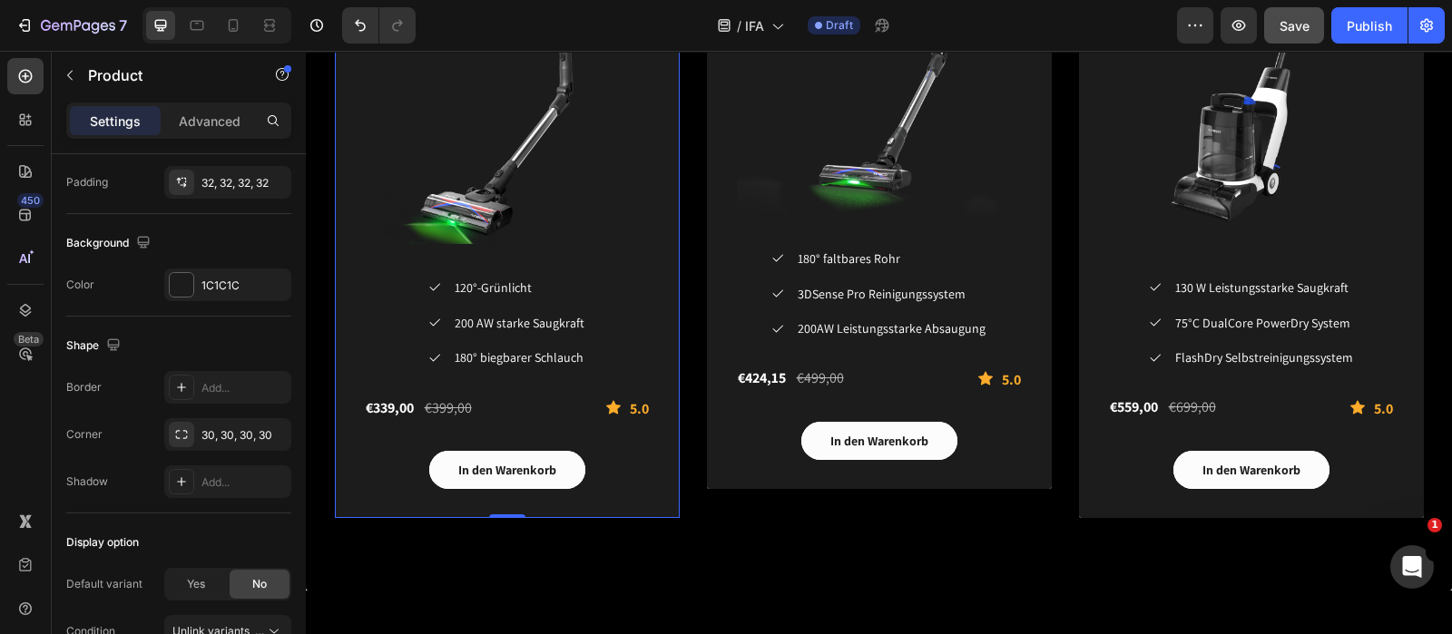
click at [363, 506] on div "TINECO PURE ONE S50 PRO Smarter Akkustaubsauger (P) Title (P) Images & Gallery …" at bounding box center [507, 183] width 345 height 671
click at [341, 501] on div "TINECO PURE ONE S50 PRO Smarter Akkustaubsauger (P) Title (P) Images & Gallery …" at bounding box center [507, 183] width 345 height 671
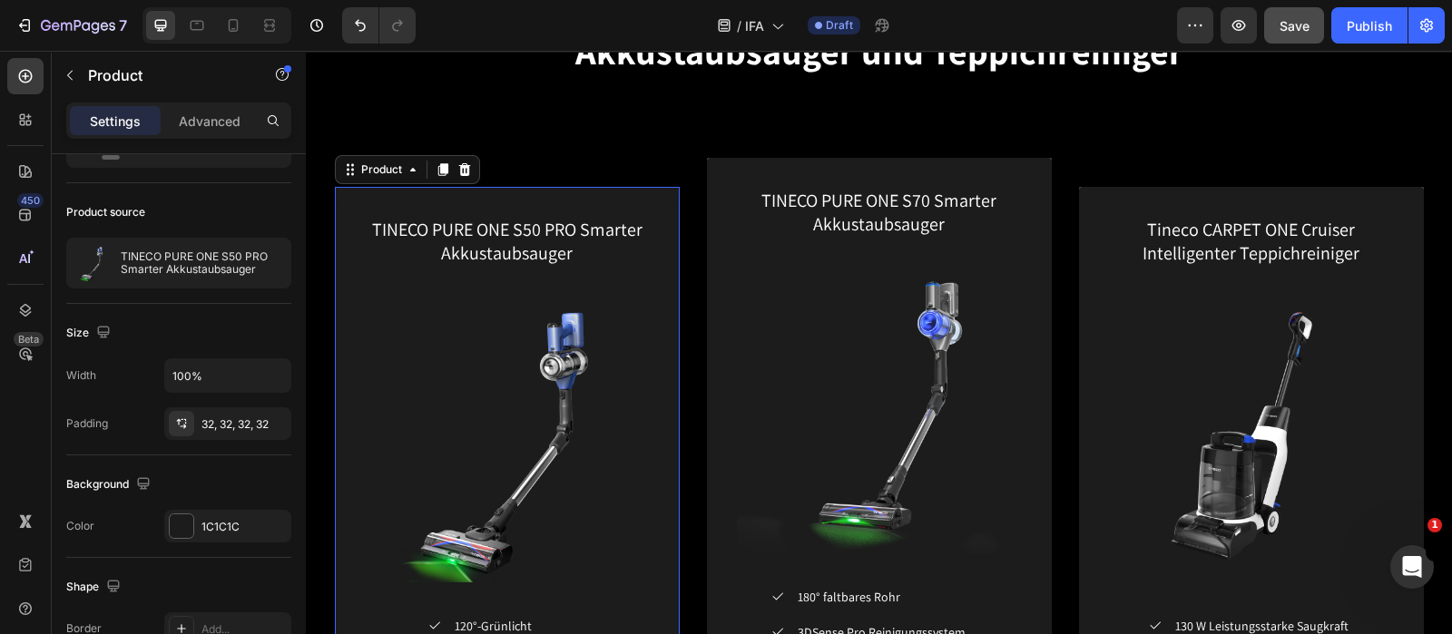
scroll to position [2609, 0]
click at [338, 201] on div "TINECO PURE ONE S50 PRO Smarter Akkustaubsauger (P) Title (P) Images & Gallery …" at bounding box center [507, 523] width 345 height 671
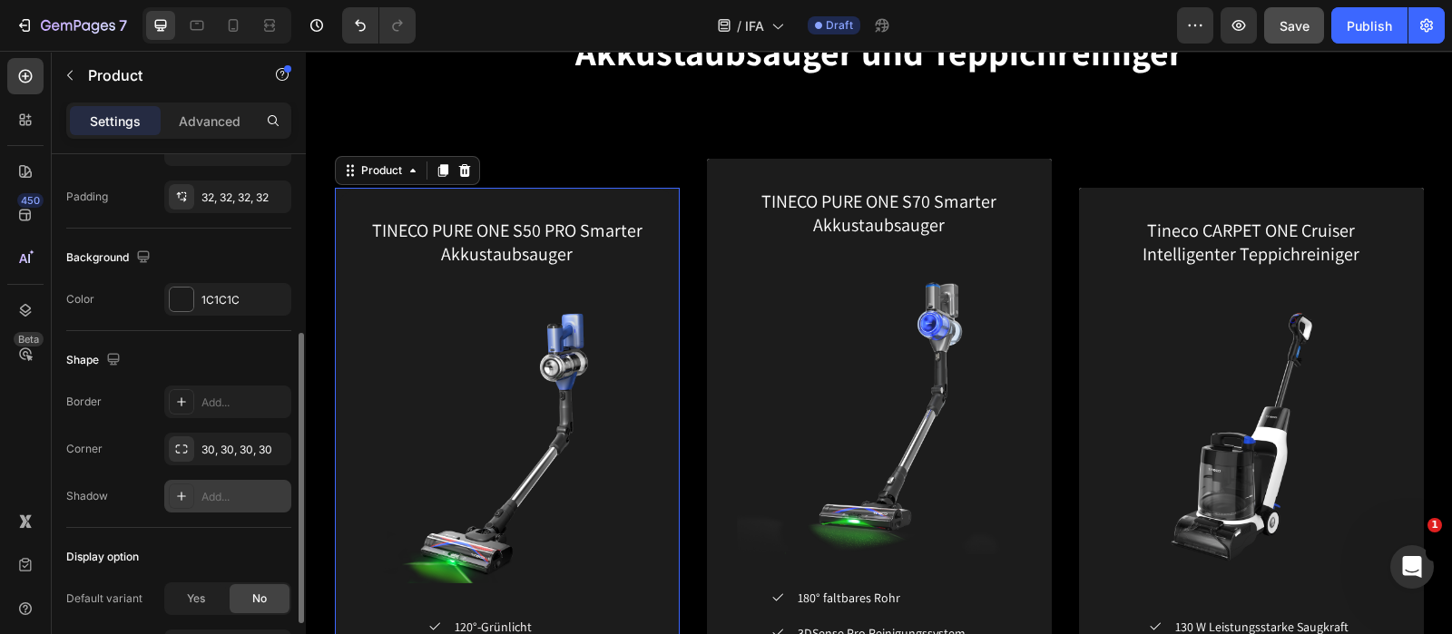
scroll to position [439, 0]
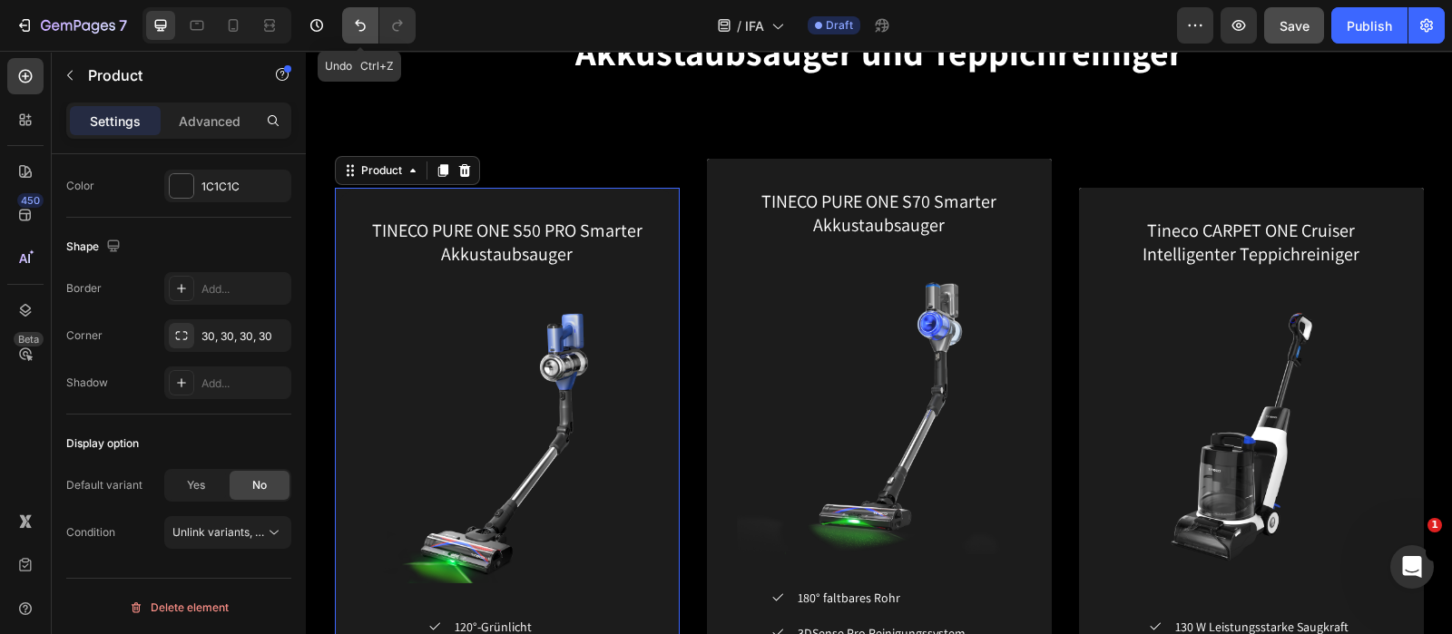
click at [350, 25] on button "Undo/Redo" at bounding box center [360, 25] width 36 height 36
click at [351, 25] on icon "Undo/Redo" at bounding box center [360, 25] width 18 height 18
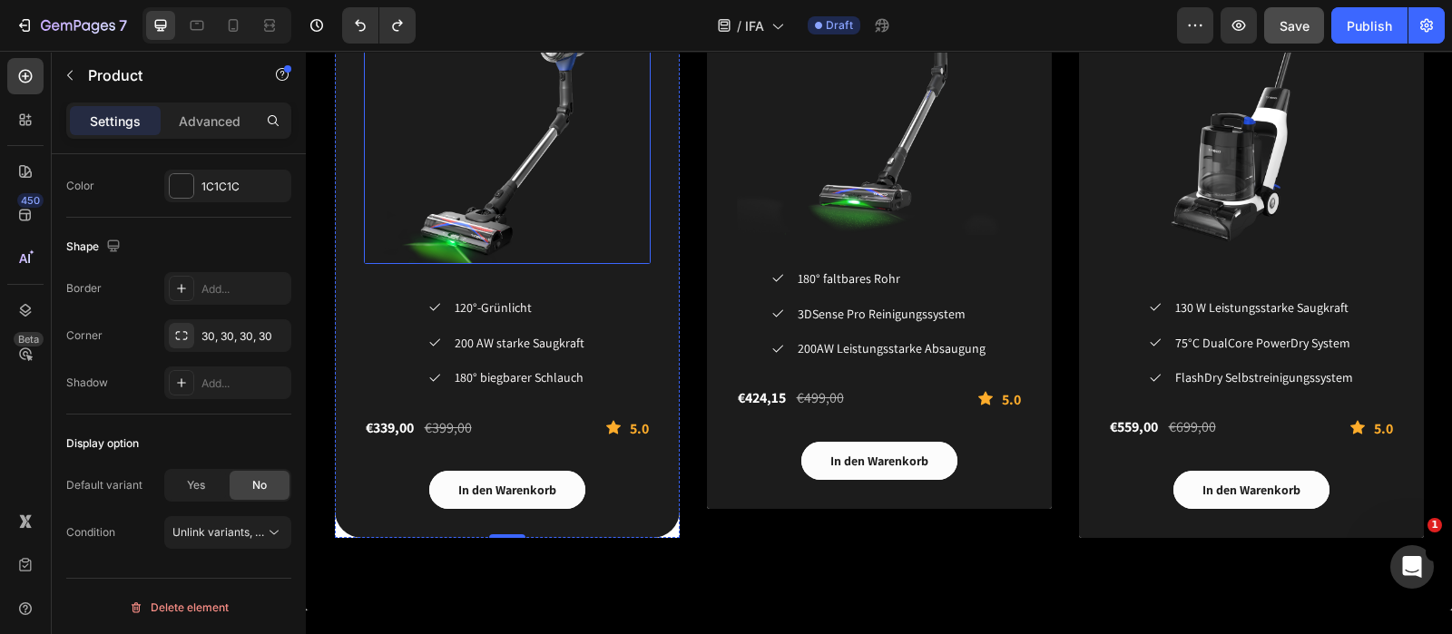
scroll to position [2948, 0]
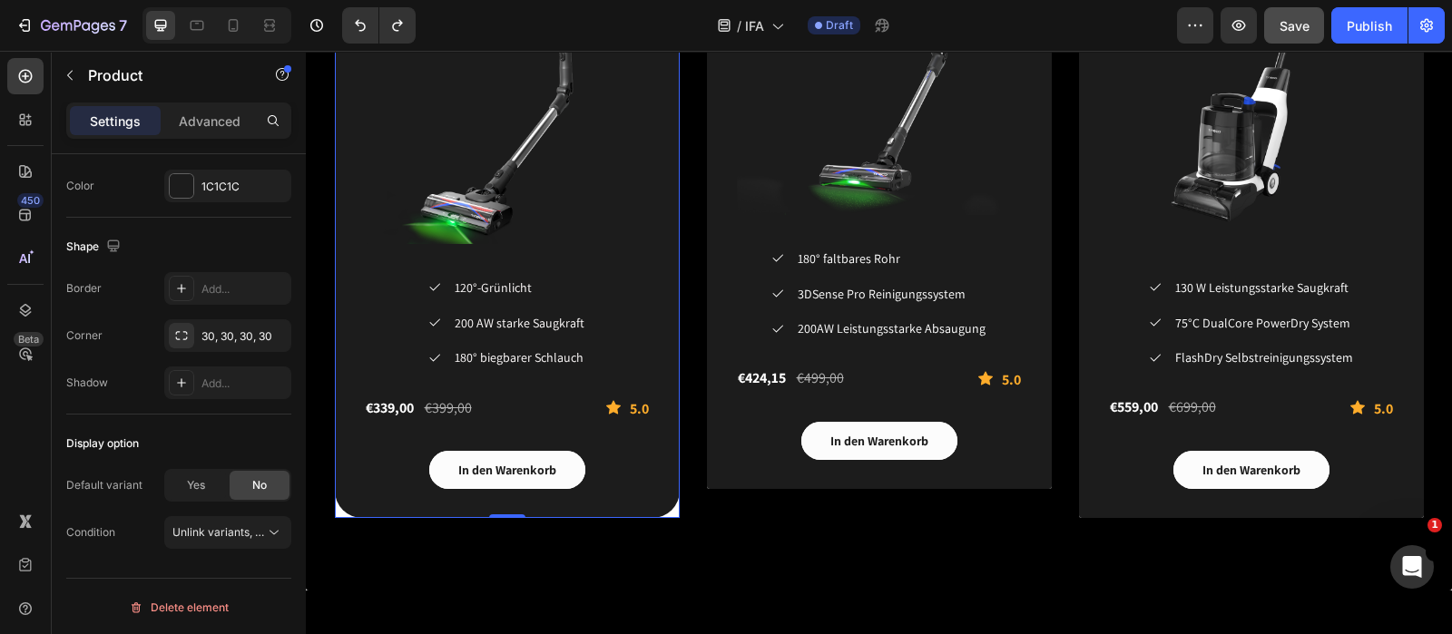
click at [346, 473] on div "TINECO PURE ONE S50 PRO Smarter Akkustaubsauger (P) Title (P) Images & Gallery …" at bounding box center [507, 183] width 345 height 671
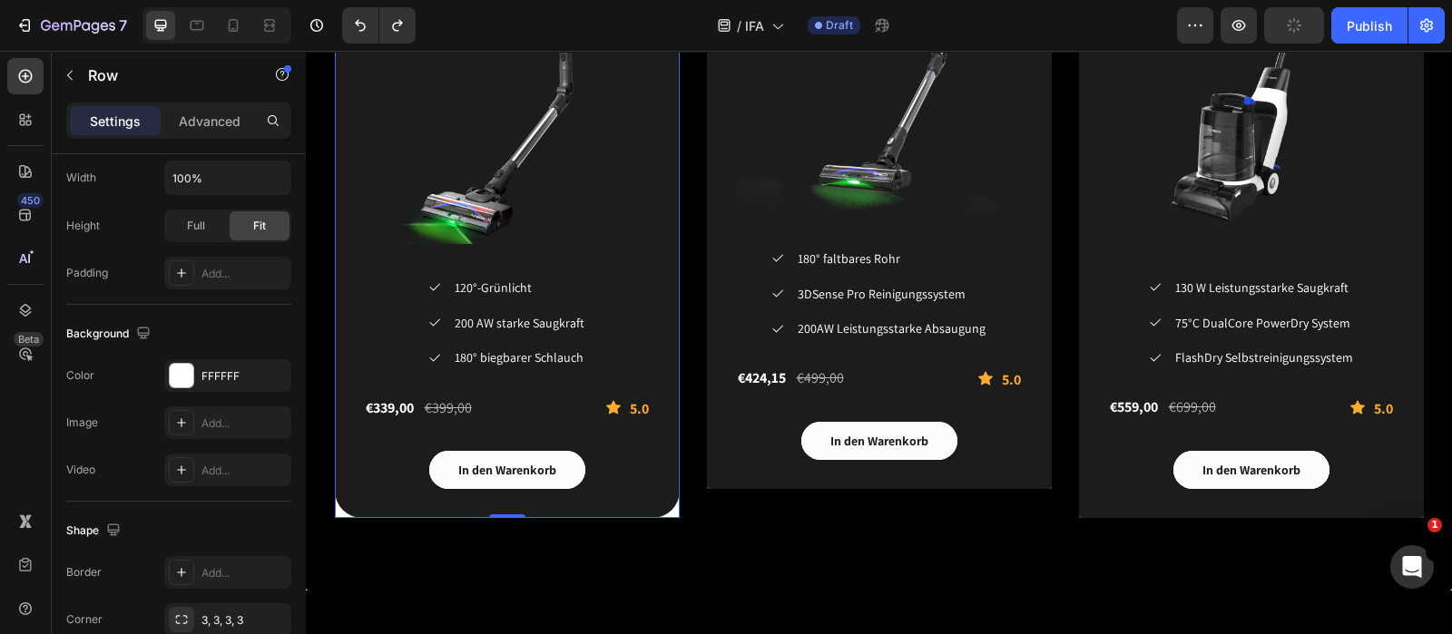
click at [335, 506] on div "TINECO PURE ONE S50 PRO Smarter Akkustaubsauger (P) Title (P) Images & Gallery …" at bounding box center [507, 183] width 345 height 671
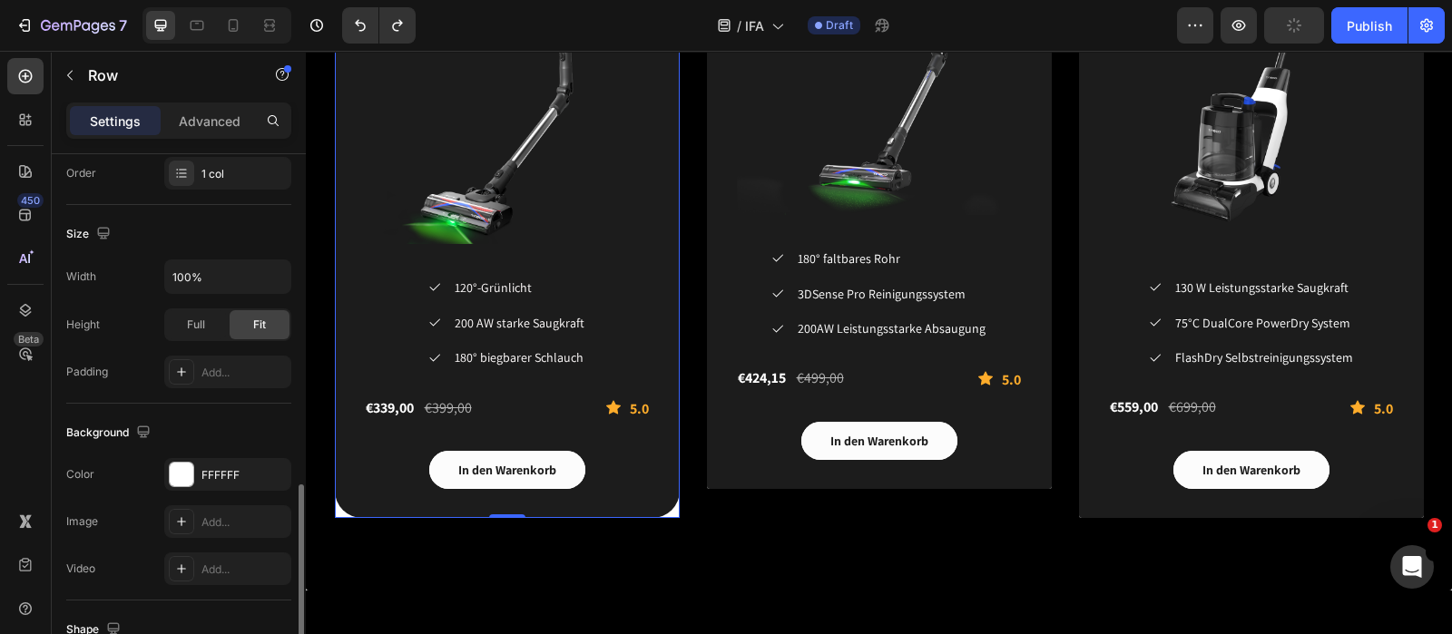
scroll to position [453, 0]
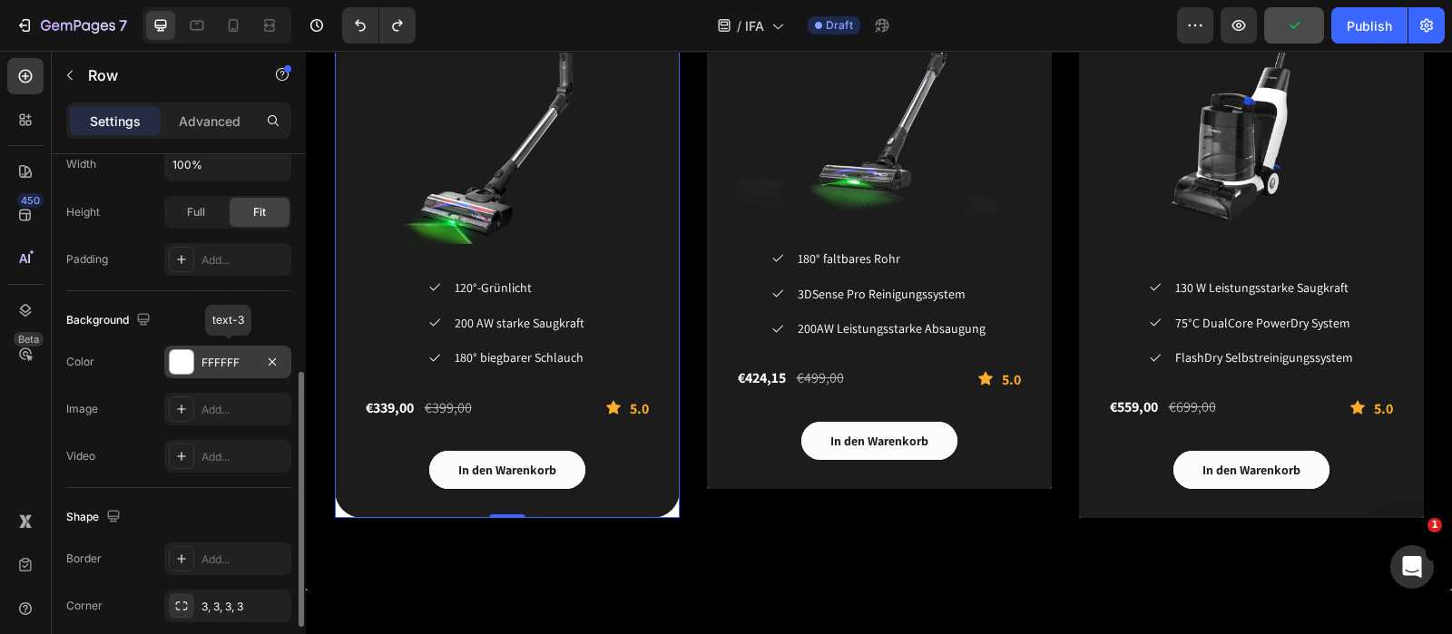
click at [180, 356] on div at bounding box center [182, 362] width 24 height 24
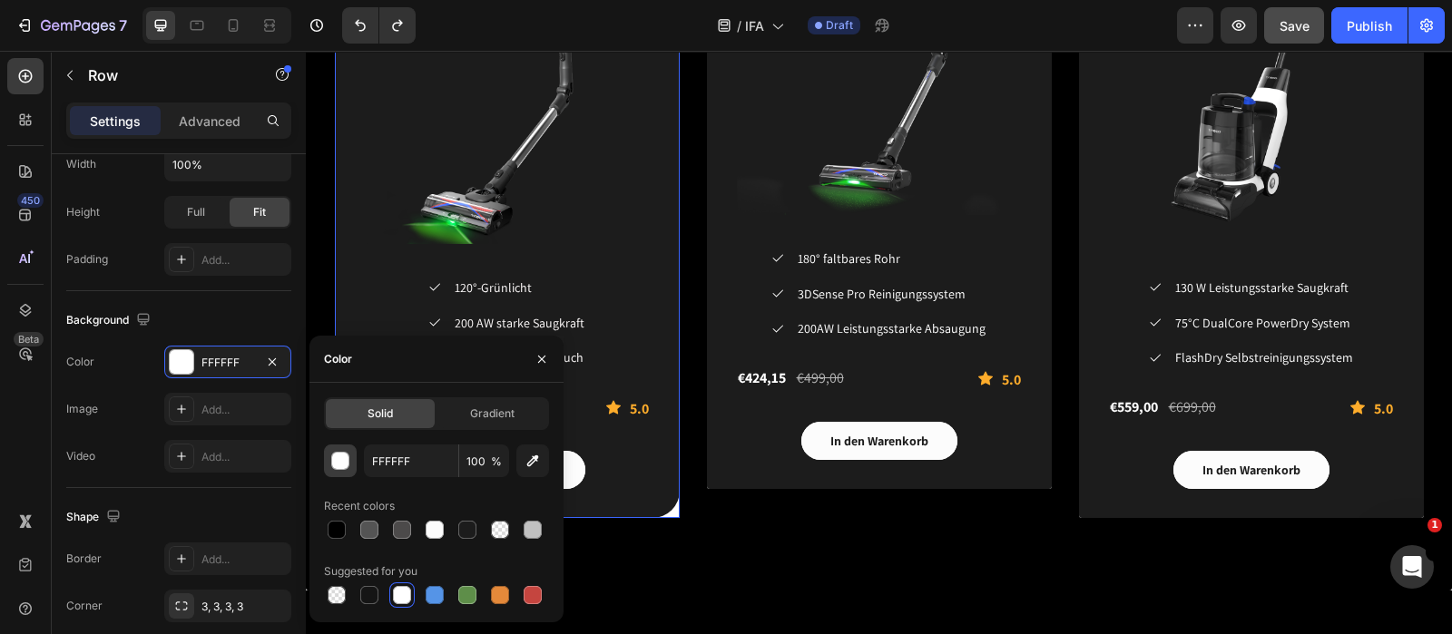
click at [338, 456] on div "button" at bounding box center [341, 462] width 18 height 18
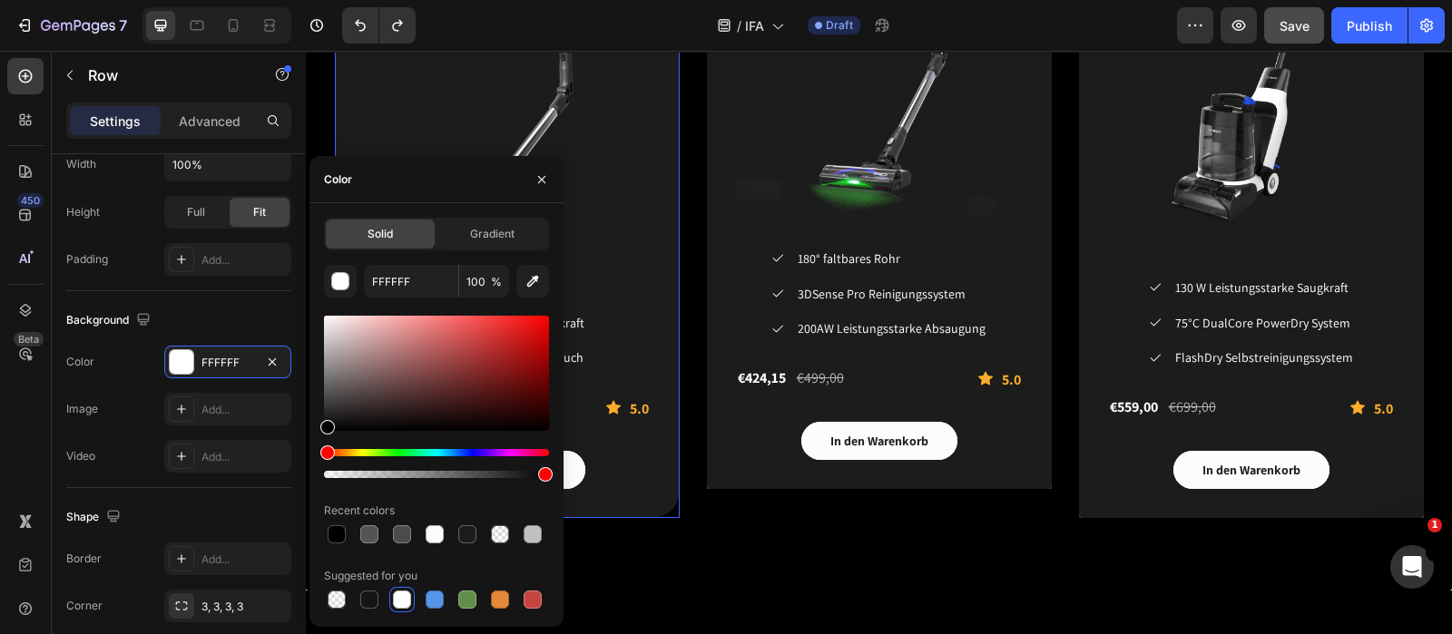
drag, startPoint x: 630, startPoint y: 484, endPoint x: 309, endPoint y: 469, distance: 321.6
type input "000000"
click at [540, 174] on icon "button" at bounding box center [541, 179] width 15 height 15
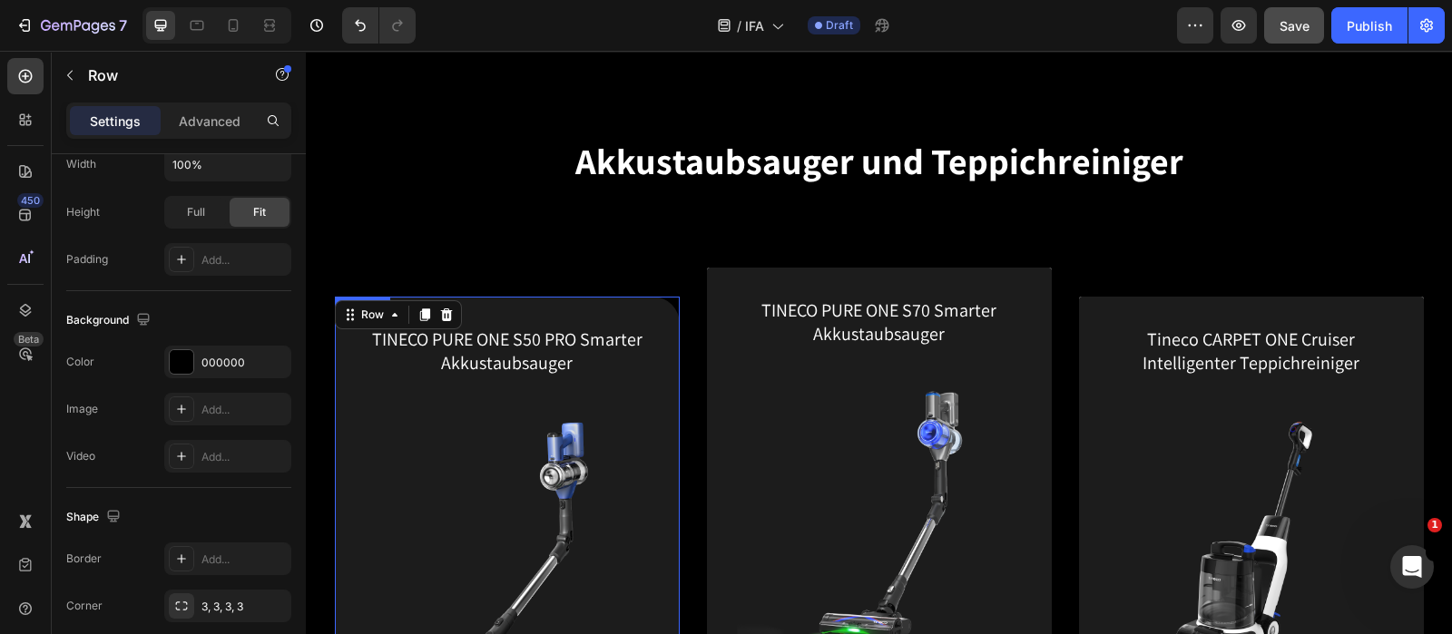
scroll to position [2495, 0]
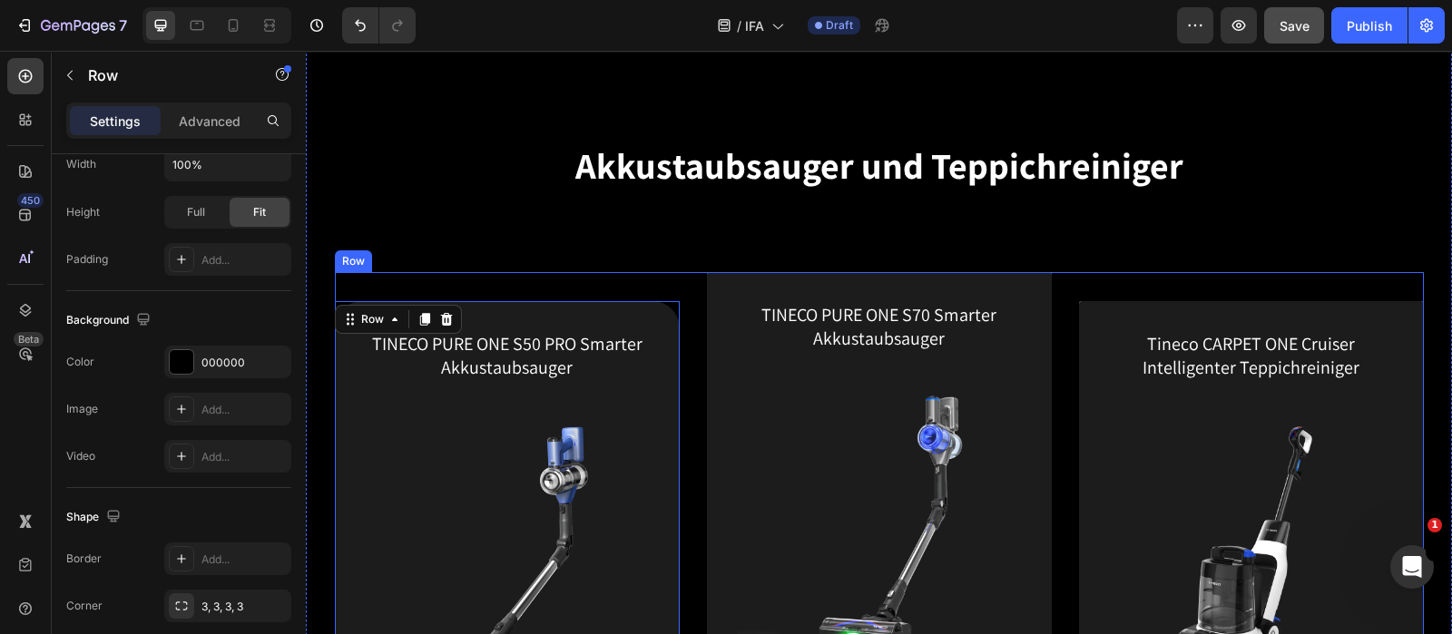
click at [642, 285] on div "TINECO PURE ONE S50 PRO Smarter Akkustaubsauger (P) Title (P) Images & Gallery …" at bounding box center [507, 622] width 345 height 700
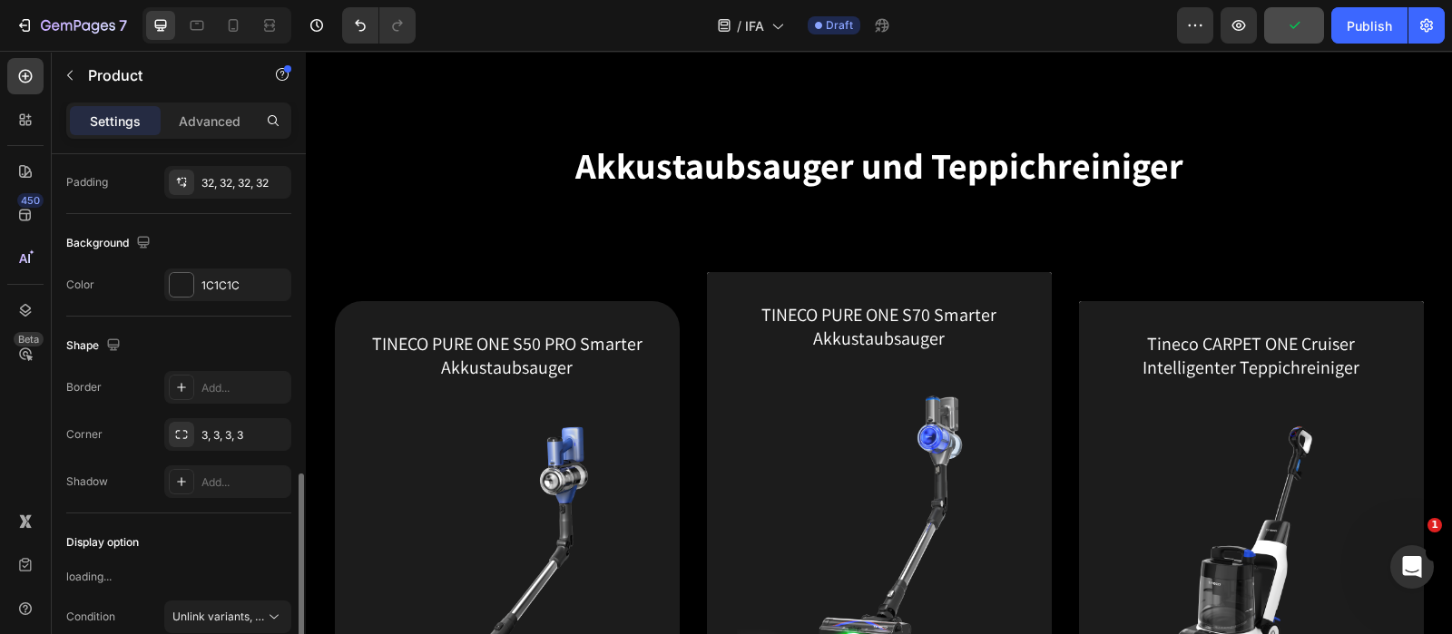
scroll to position [424, 0]
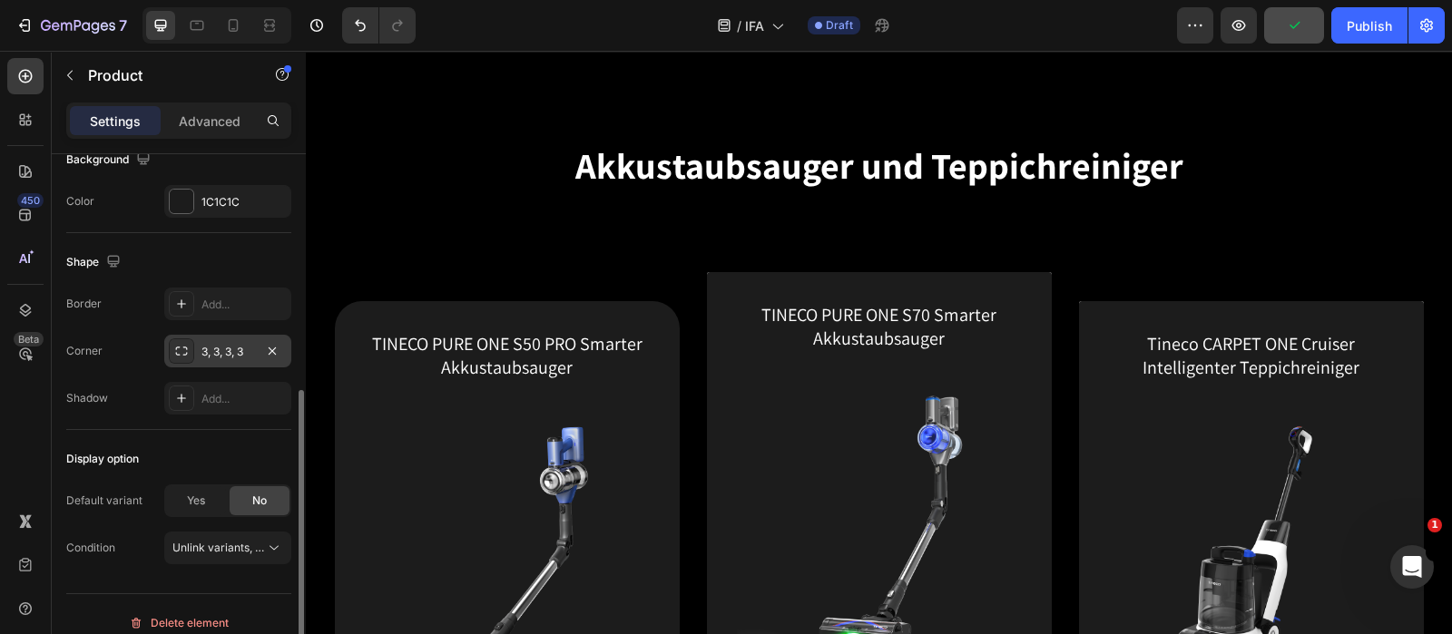
click at [181, 358] on div at bounding box center [181, 350] width 25 height 25
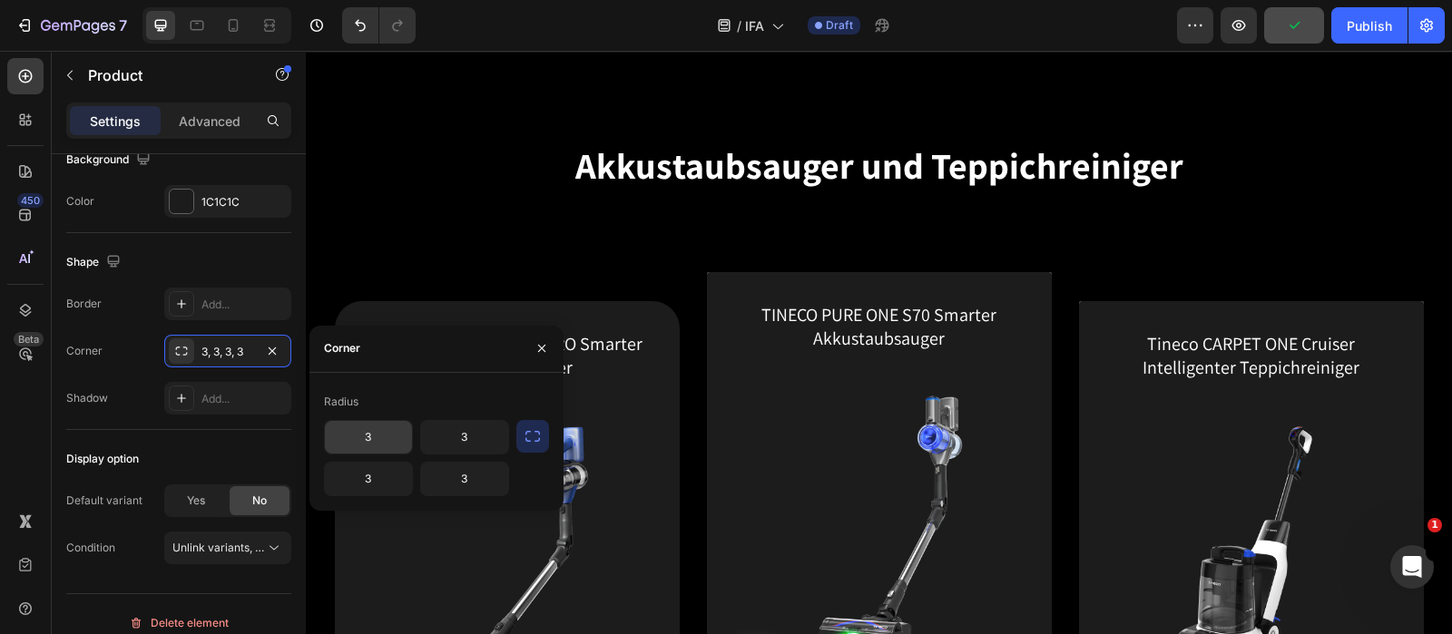
click at [377, 449] on input "3" at bounding box center [368, 437] width 87 height 33
click at [382, 441] on input "3" at bounding box center [368, 437] width 87 height 33
type input "30"
click at [476, 431] on input "3" at bounding box center [464, 437] width 87 height 33
click at [494, 429] on input "3" at bounding box center [464, 437] width 87 height 33
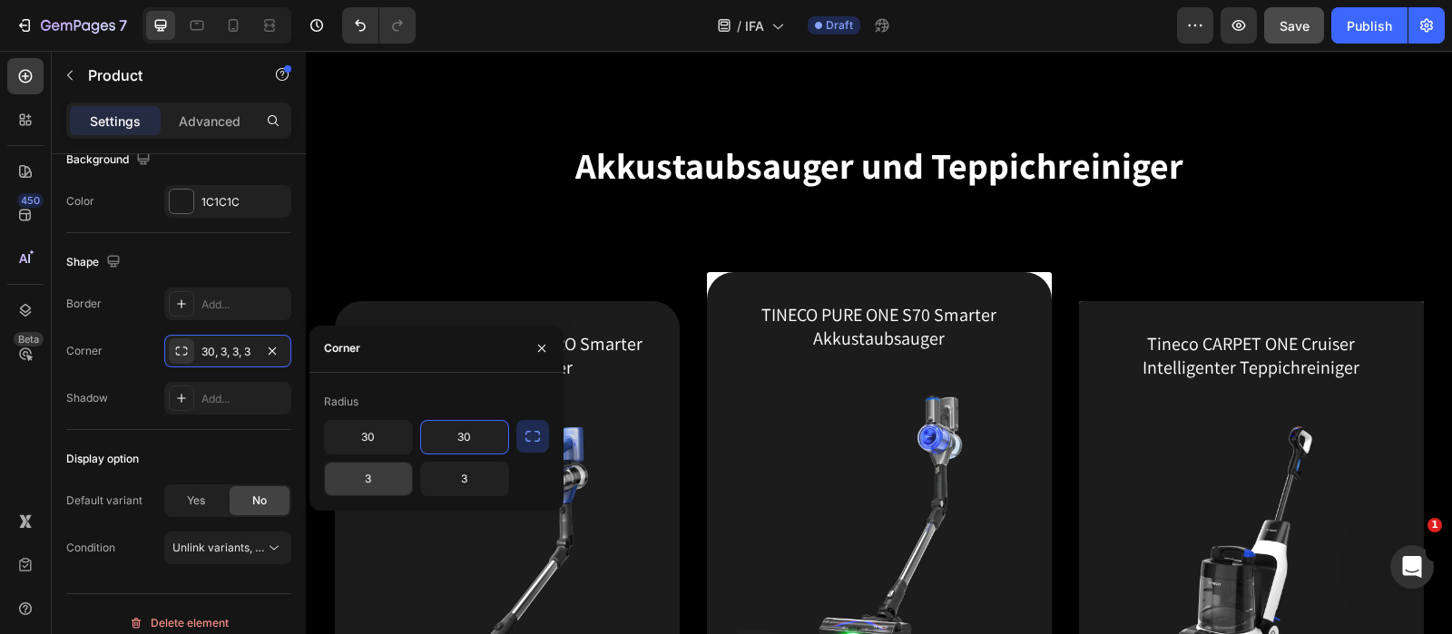
type input "30"
click at [401, 480] on input "3" at bounding box center [368, 479] width 87 height 33
type input "30"
click at [483, 476] on input "3" at bounding box center [464, 479] width 87 height 33
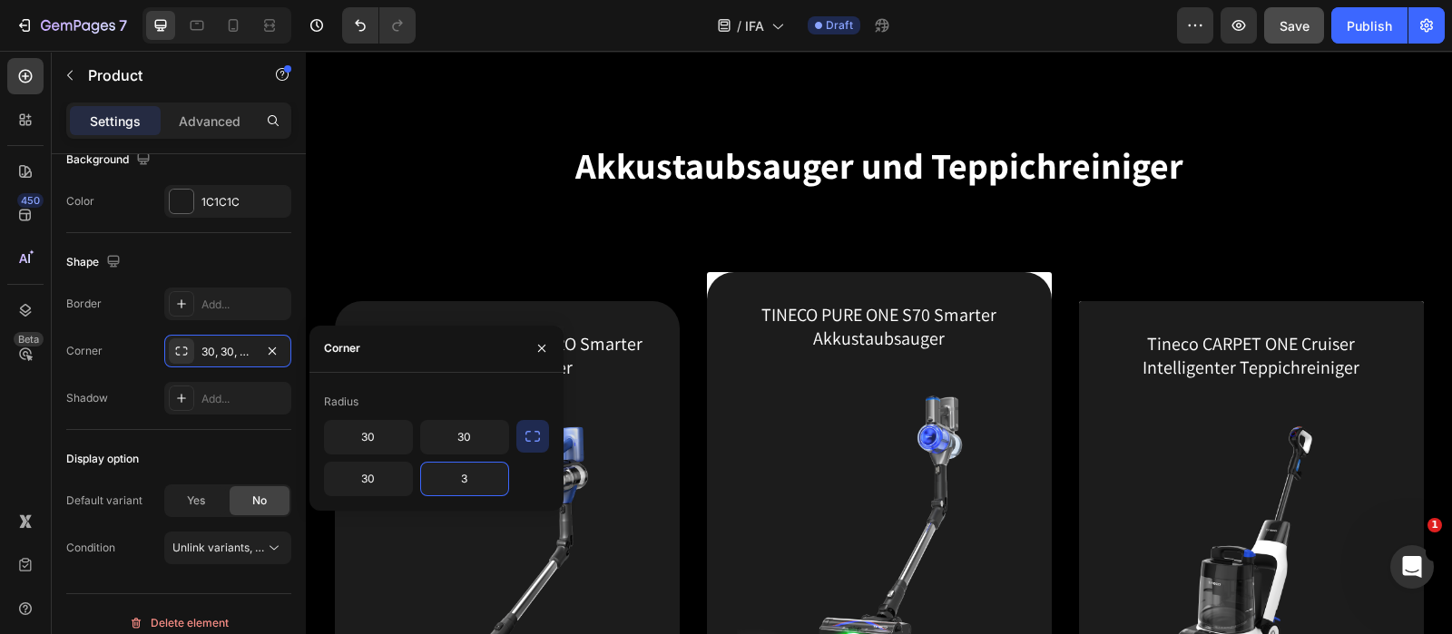
click at [483, 476] on input "3" at bounding box center [464, 479] width 87 height 33
click at [485, 480] on input "3" at bounding box center [464, 479] width 87 height 33
type input "30"
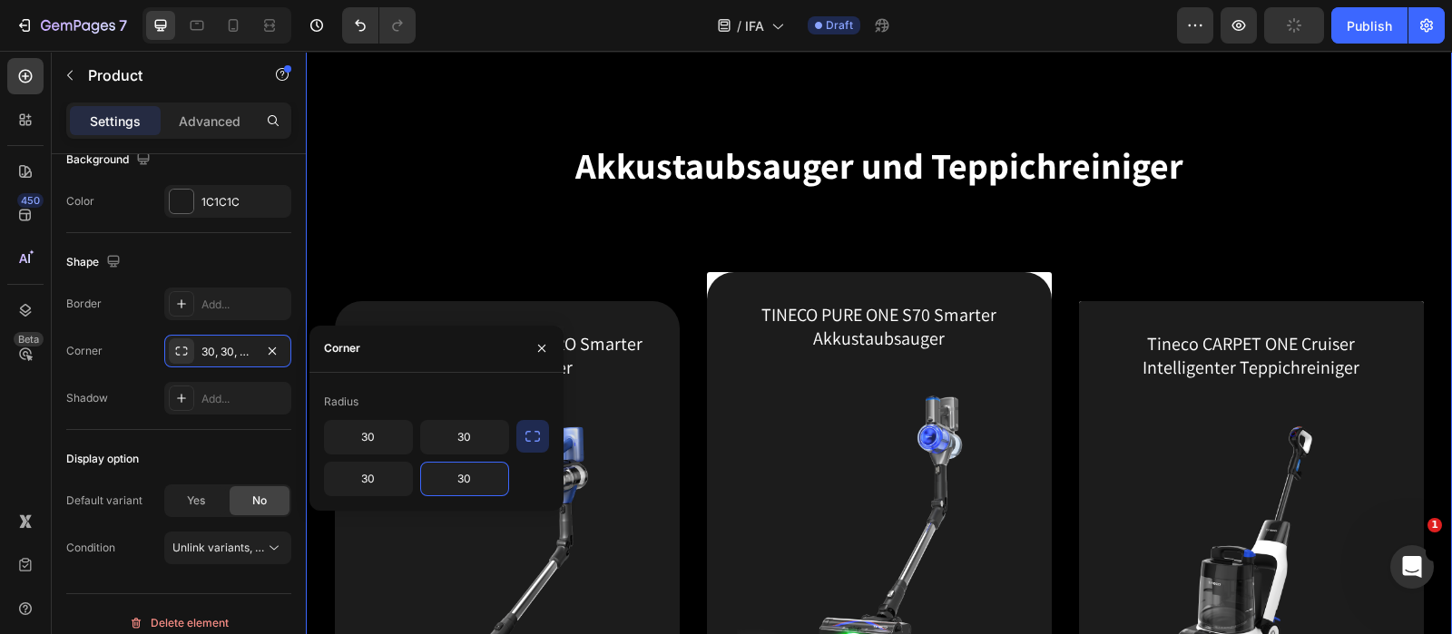
click at [537, 225] on div "Akkustaubsauger und Teppichreiniger Heading Row TINECO PURE ONE S50 PRO Smarter…" at bounding box center [878, 515] width 1119 height 914
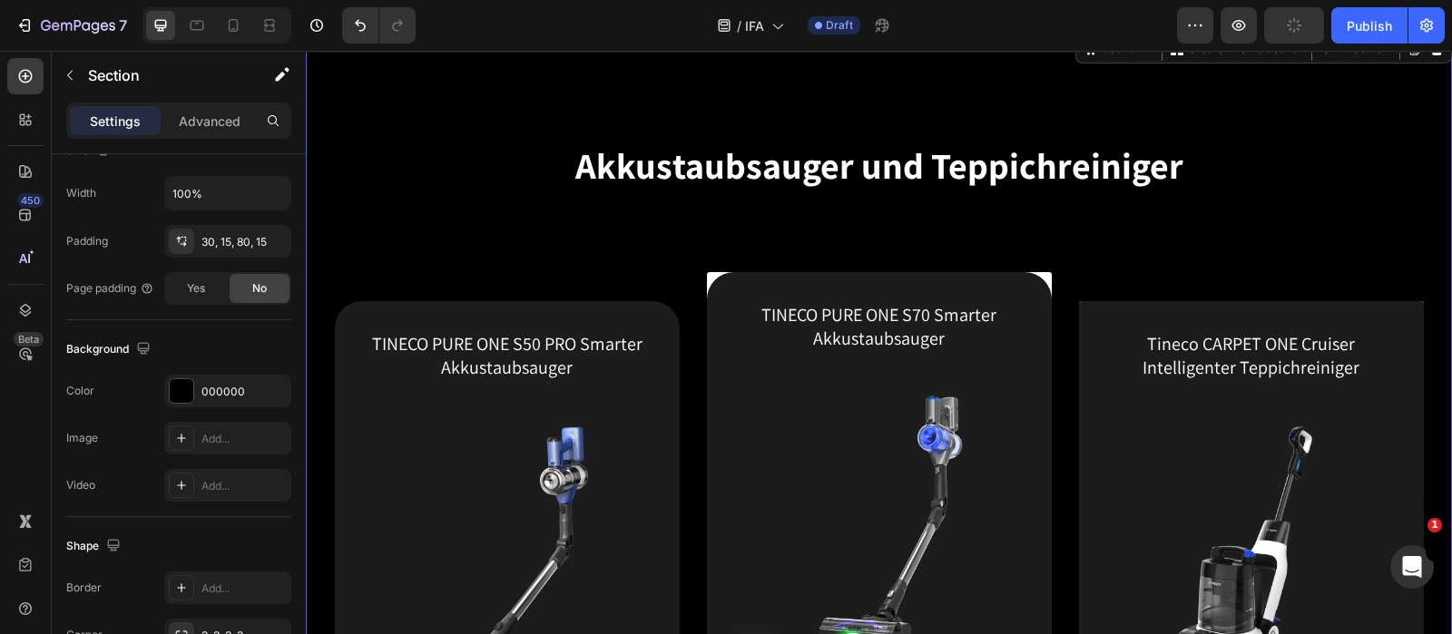
scroll to position [0, 0]
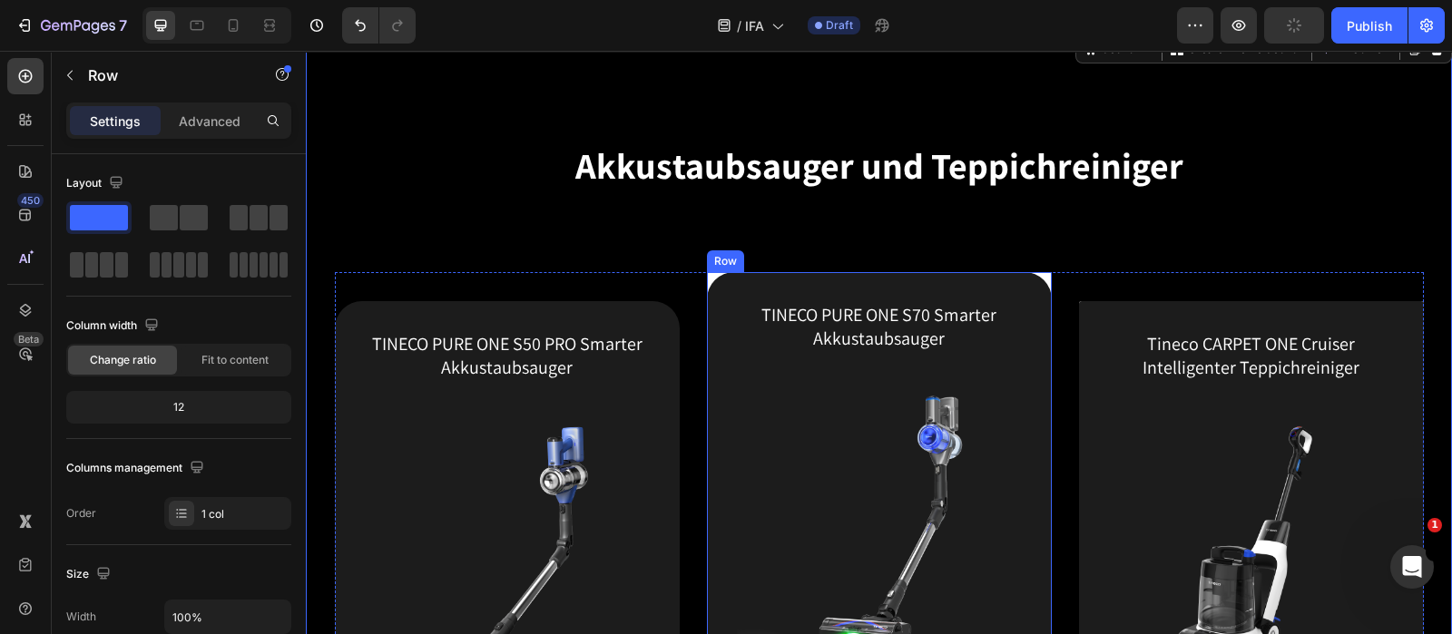
click at [707, 274] on div "TINECO PURE ONE S70 Smarter Akkustaubsauger (P) Title (P) Images & Gallery Icon…" at bounding box center [879, 607] width 345 height 671
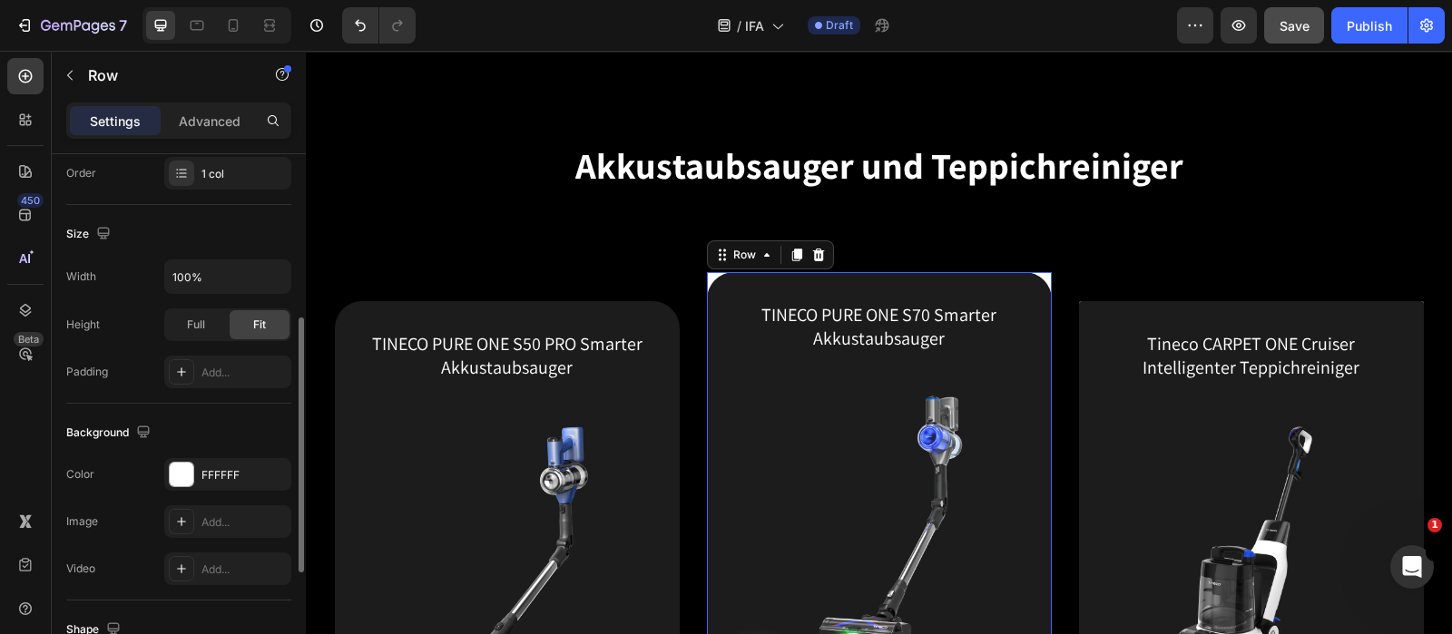
scroll to position [453, 0]
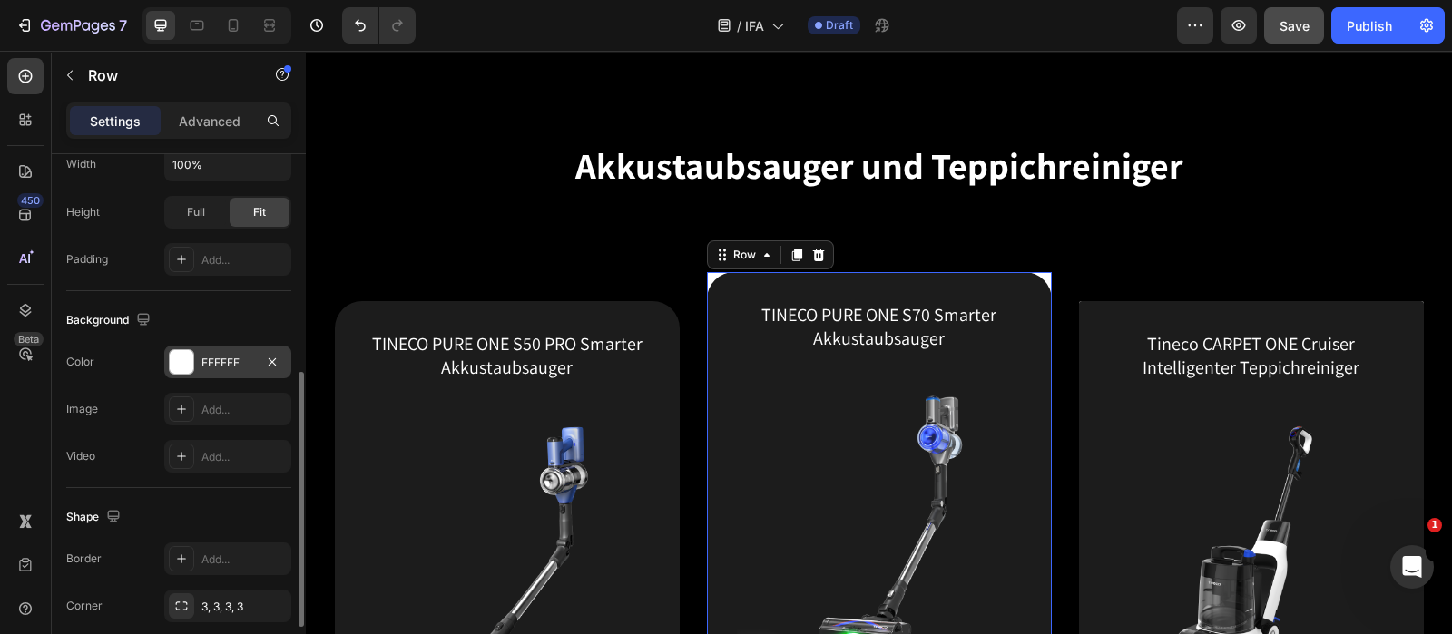
click at [174, 352] on div at bounding box center [182, 362] width 24 height 24
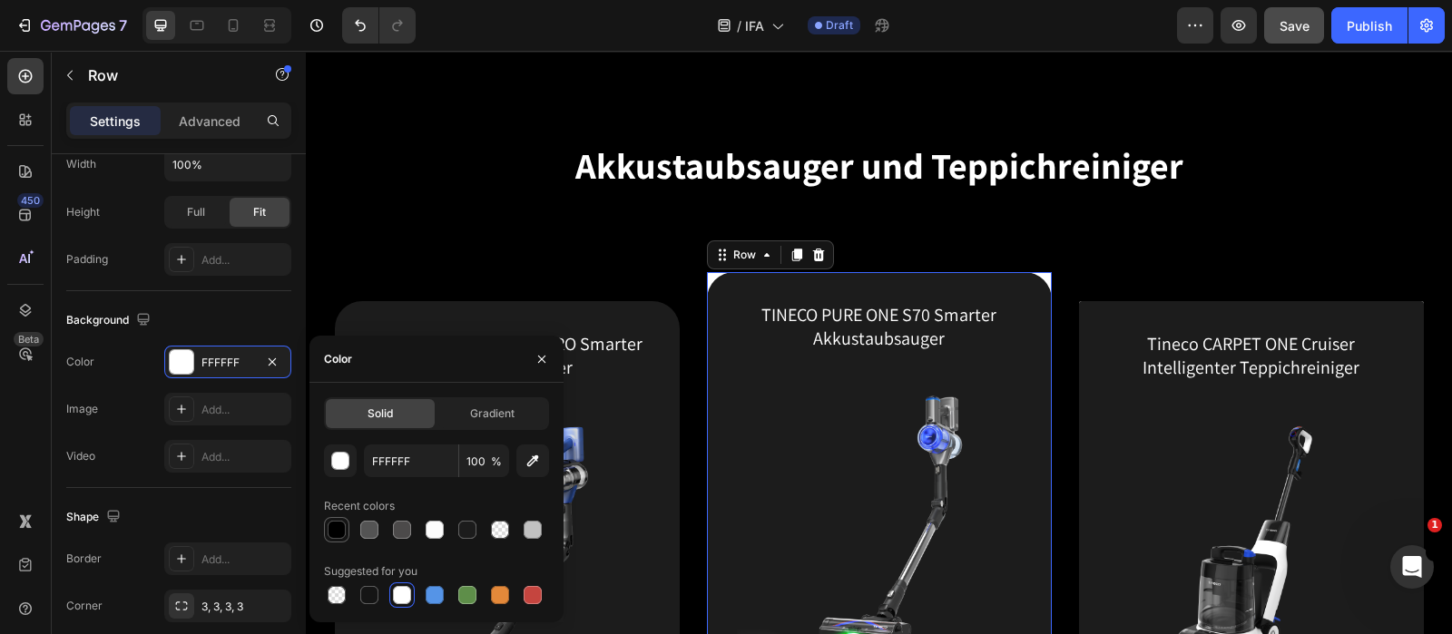
click at [331, 506] on div at bounding box center [337, 530] width 18 height 18
type input "000000"
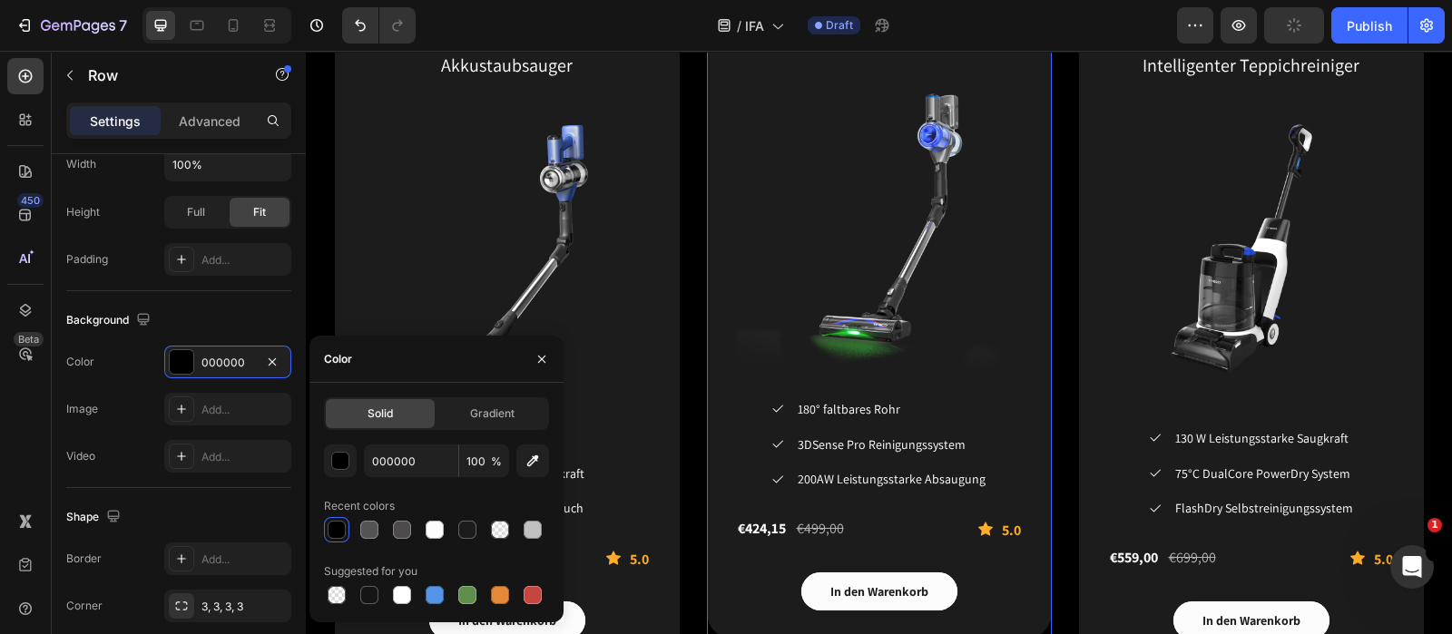
scroll to position [2948, 0]
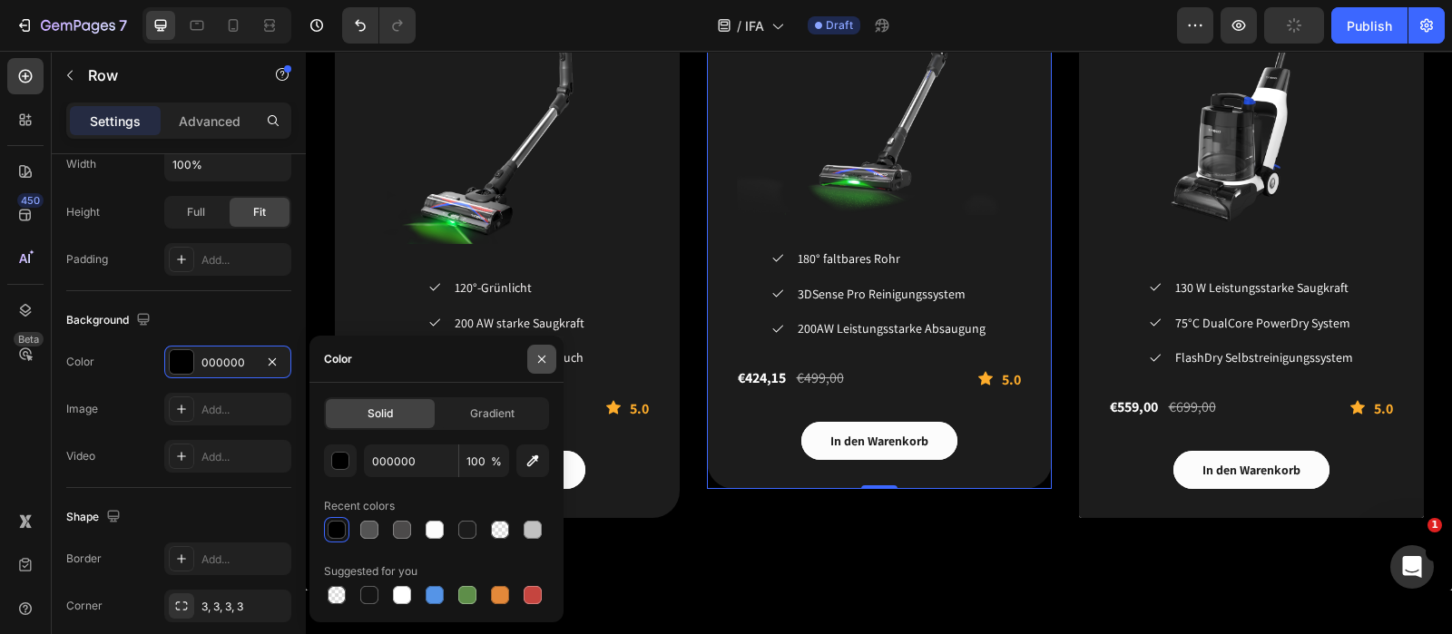
click at [533, 358] on button "button" at bounding box center [541, 359] width 29 height 29
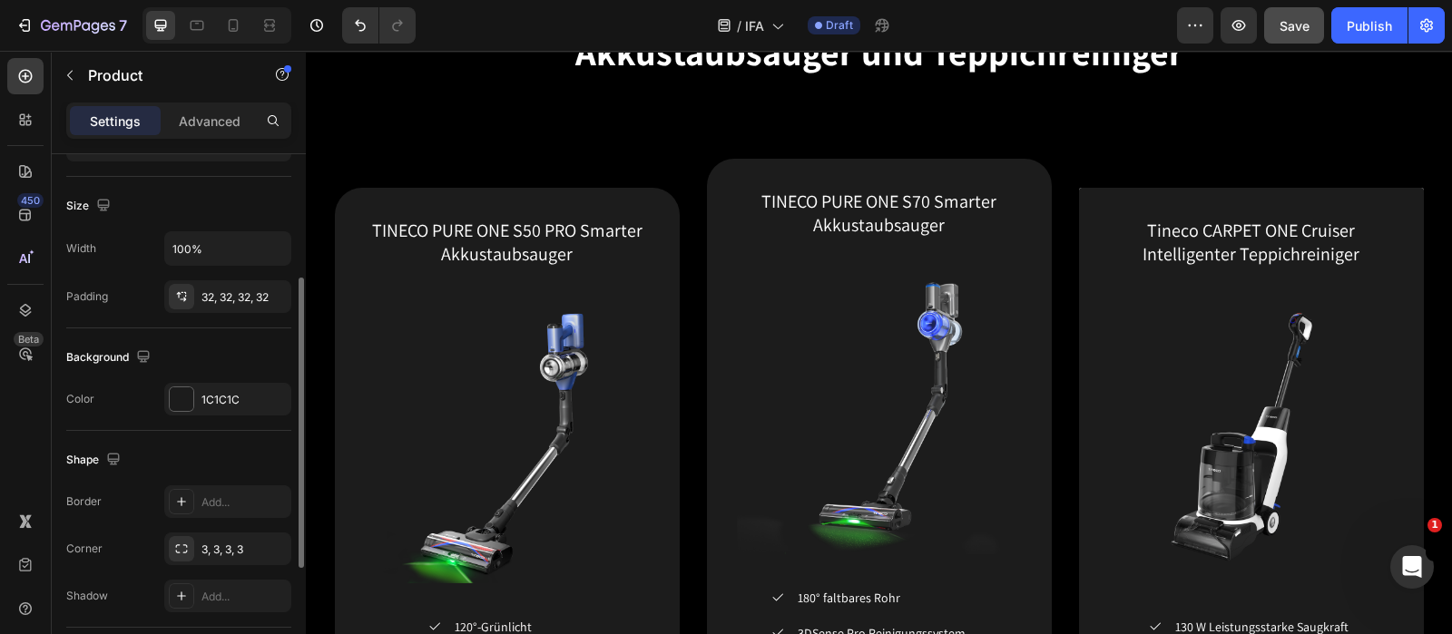
scroll to position [340, 0]
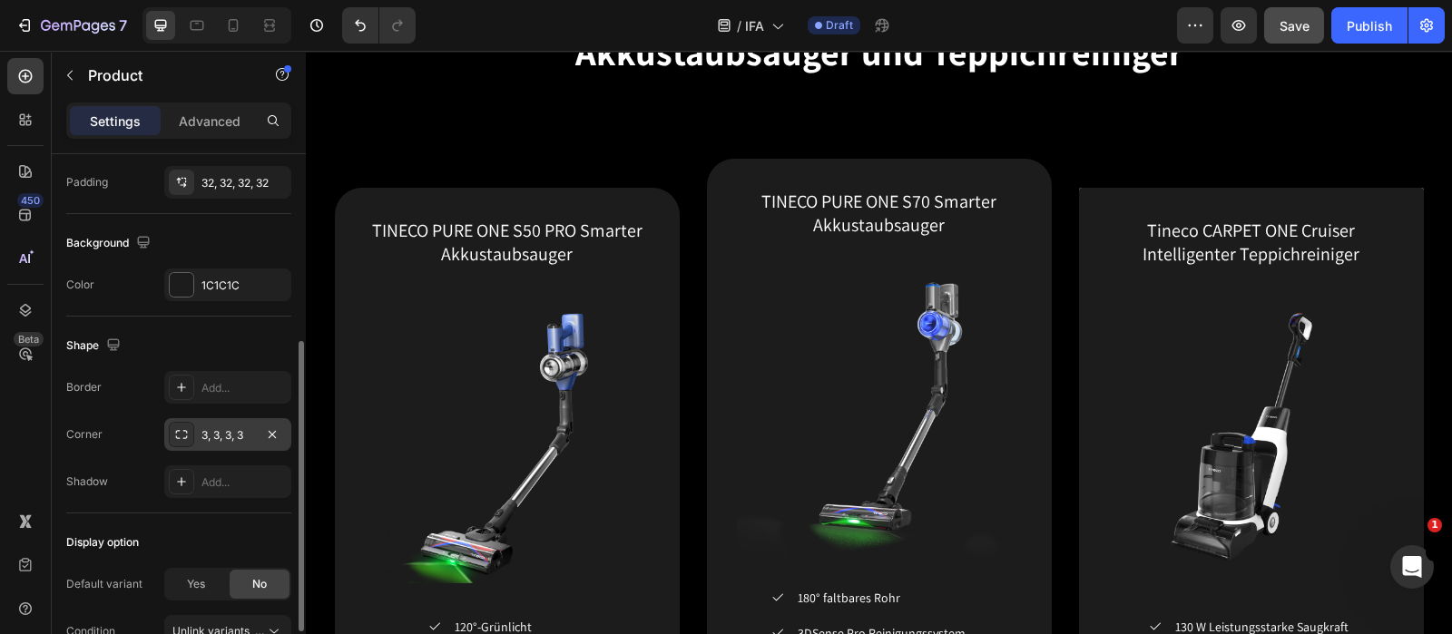
click at [246, 442] on div "3, 3, 3, 3" at bounding box center [227, 434] width 127 height 33
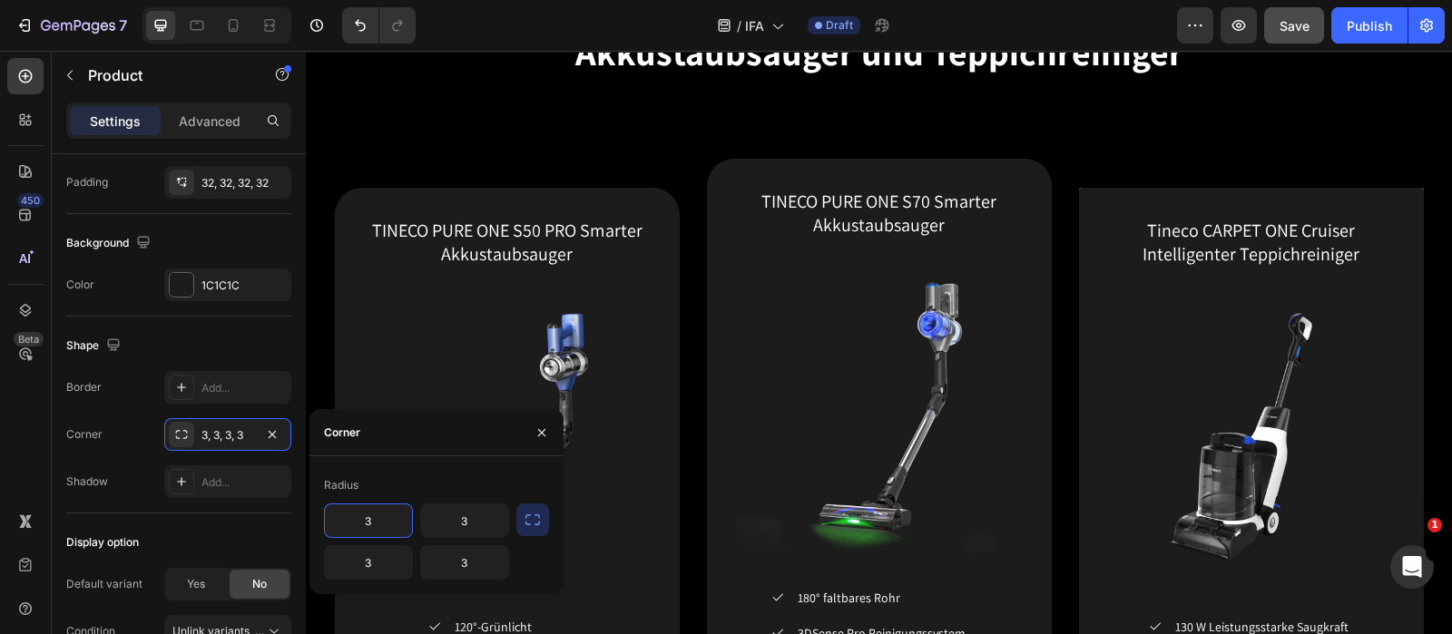
click at [396, 506] on input "3" at bounding box center [368, 521] width 87 height 33
click at [392, 506] on input "3" at bounding box center [368, 521] width 87 height 33
type input "30"
click at [476, 506] on input "3" at bounding box center [464, 521] width 87 height 33
click at [477, 506] on input "3" at bounding box center [464, 521] width 87 height 33
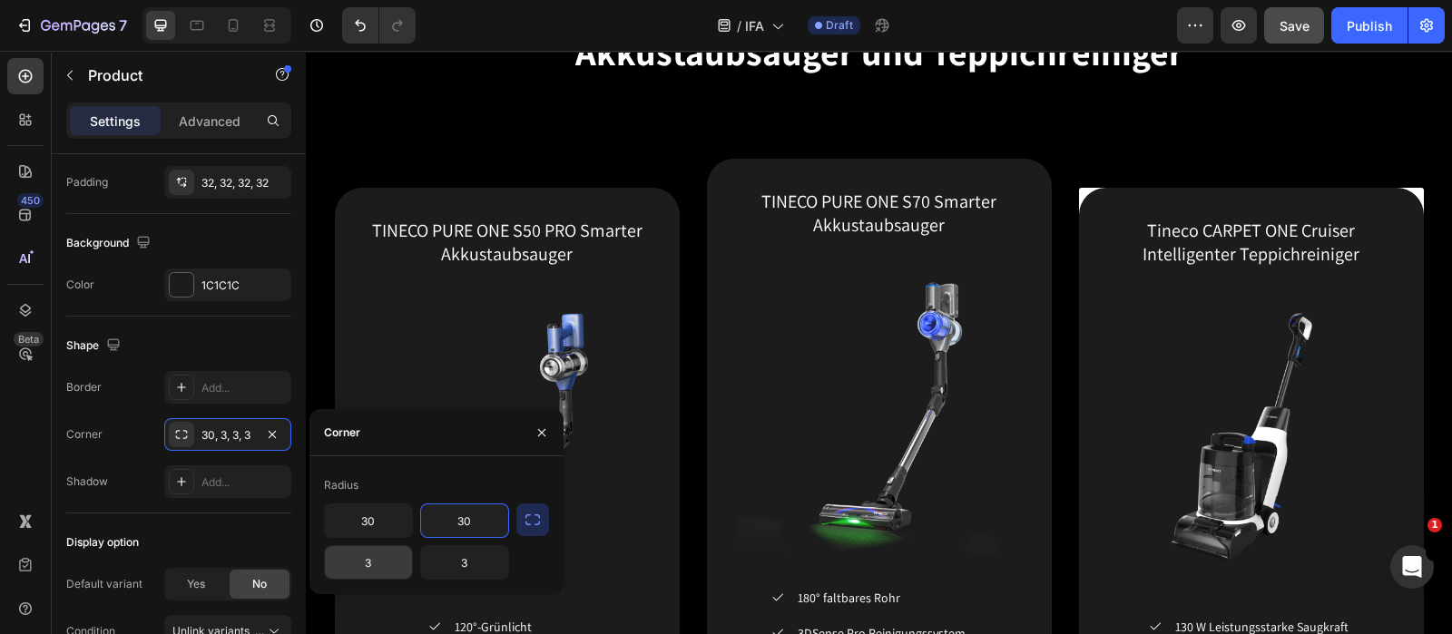
type input "30"
click at [374, 506] on input "3" at bounding box center [368, 562] width 87 height 33
click at [377, 506] on input "3" at bounding box center [368, 562] width 87 height 33
type input "30"
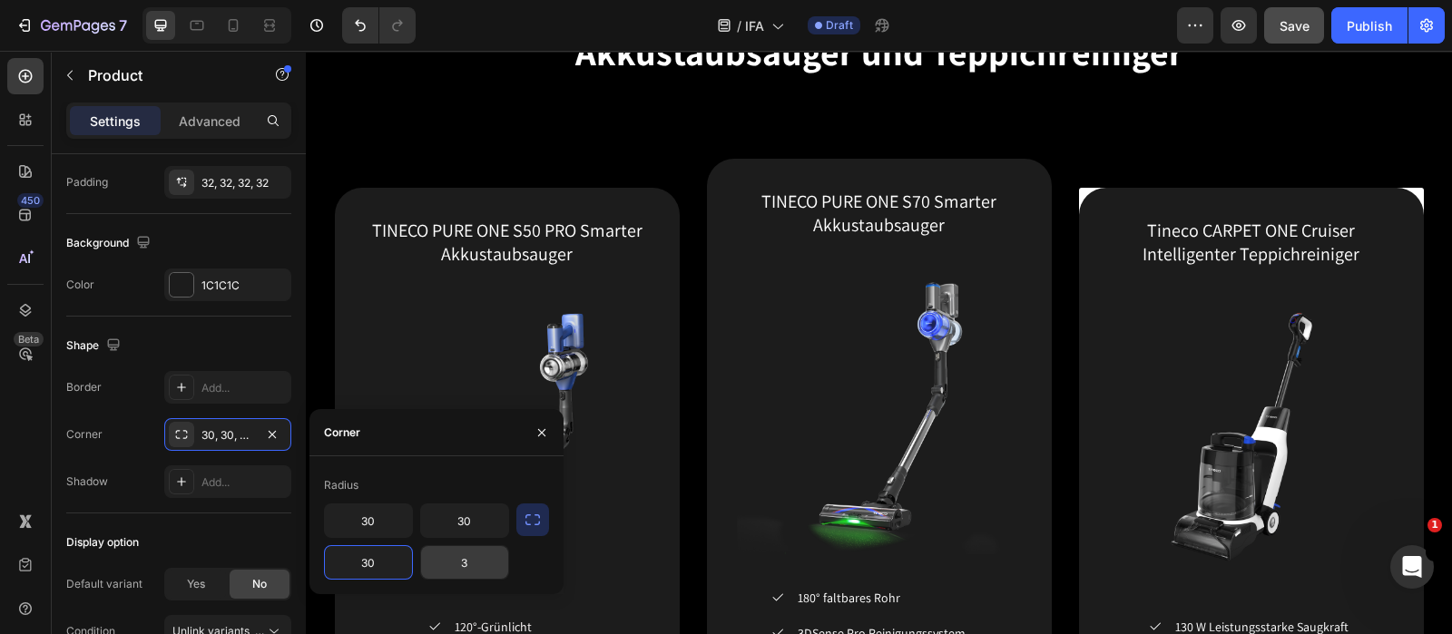
click at [457, 506] on input "3" at bounding box center [464, 562] width 87 height 33
click at [453, 506] on input "3" at bounding box center [464, 562] width 87 height 33
click at [469, 506] on input "3" at bounding box center [464, 562] width 87 height 33
type input "30"
click at [542, 426] on icon "button" at bounding box center [541, 433] width 15 height 15
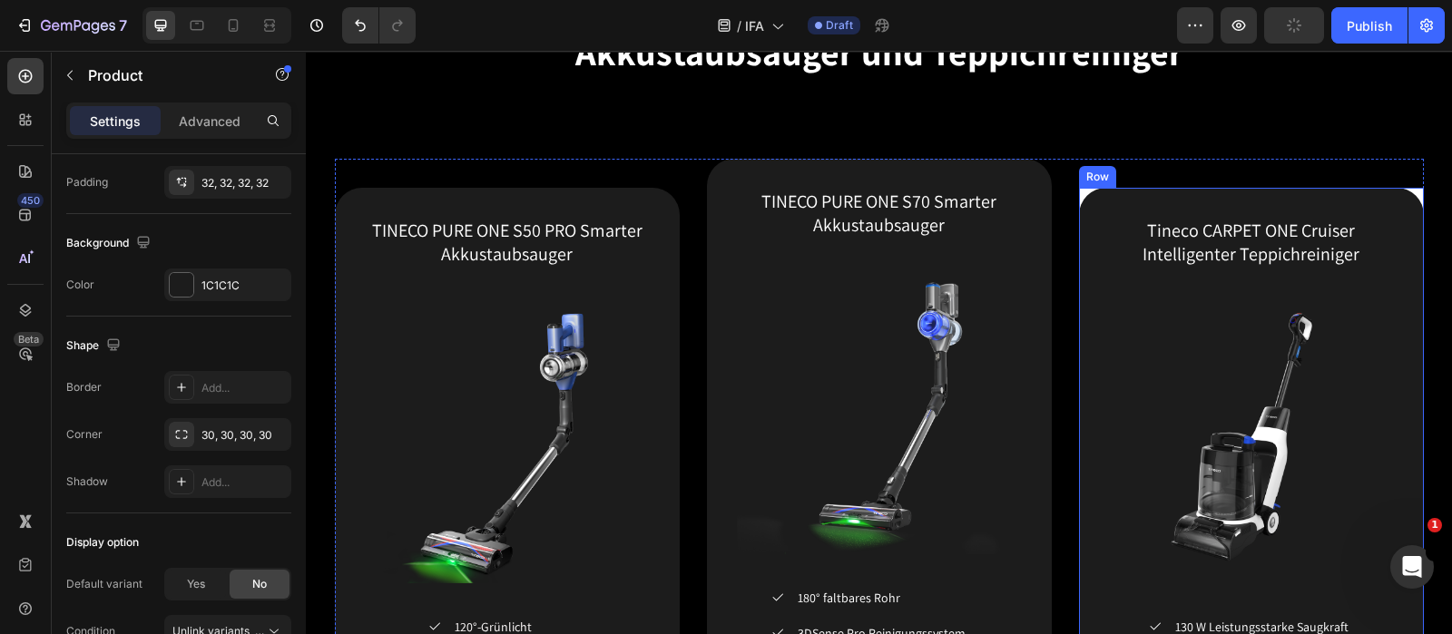
click at [1079, 194] on div "Tineco CARPET ONE Cruiser Intelligenter Teppichreiniger (P) Title (P) Images & …" at bounding box center [1251, 523] width 345 height 671
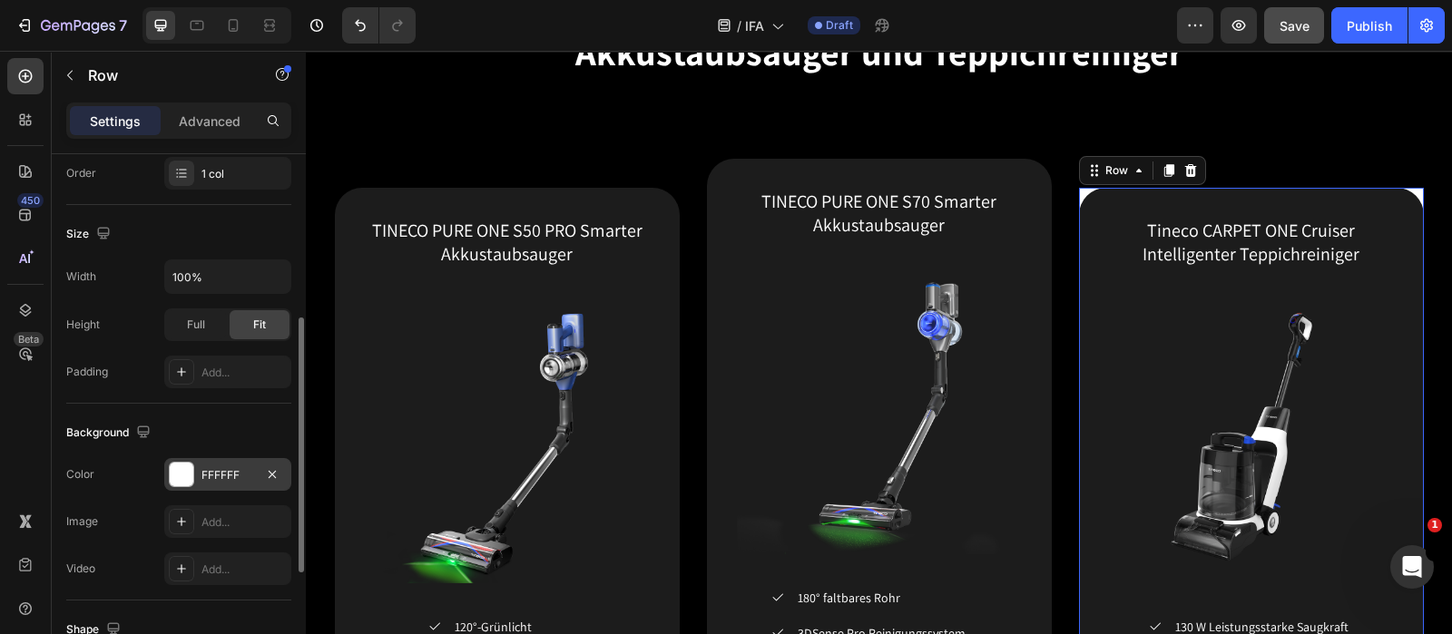
click at [177, 471] on div at bounding box center [182, 475] width 24 height 24
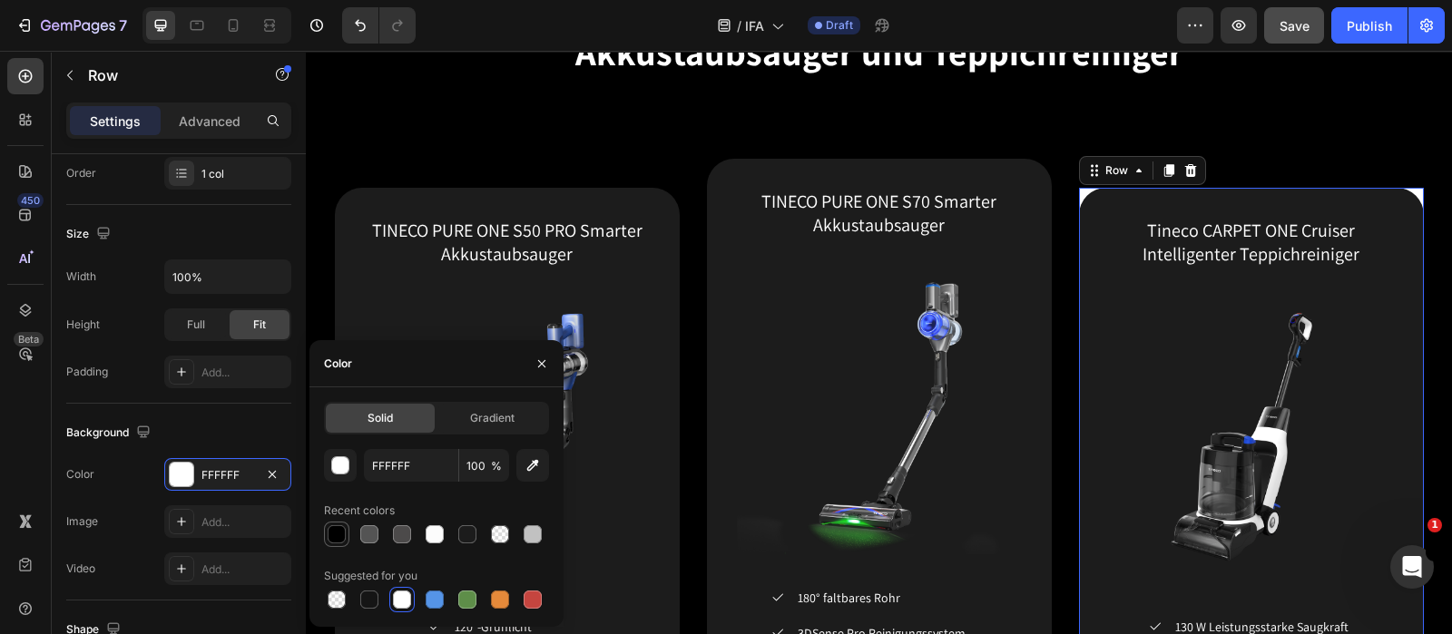
click at [331, 506] on div at bounding box center [337, 534] width 18 height 18
type input "000000"
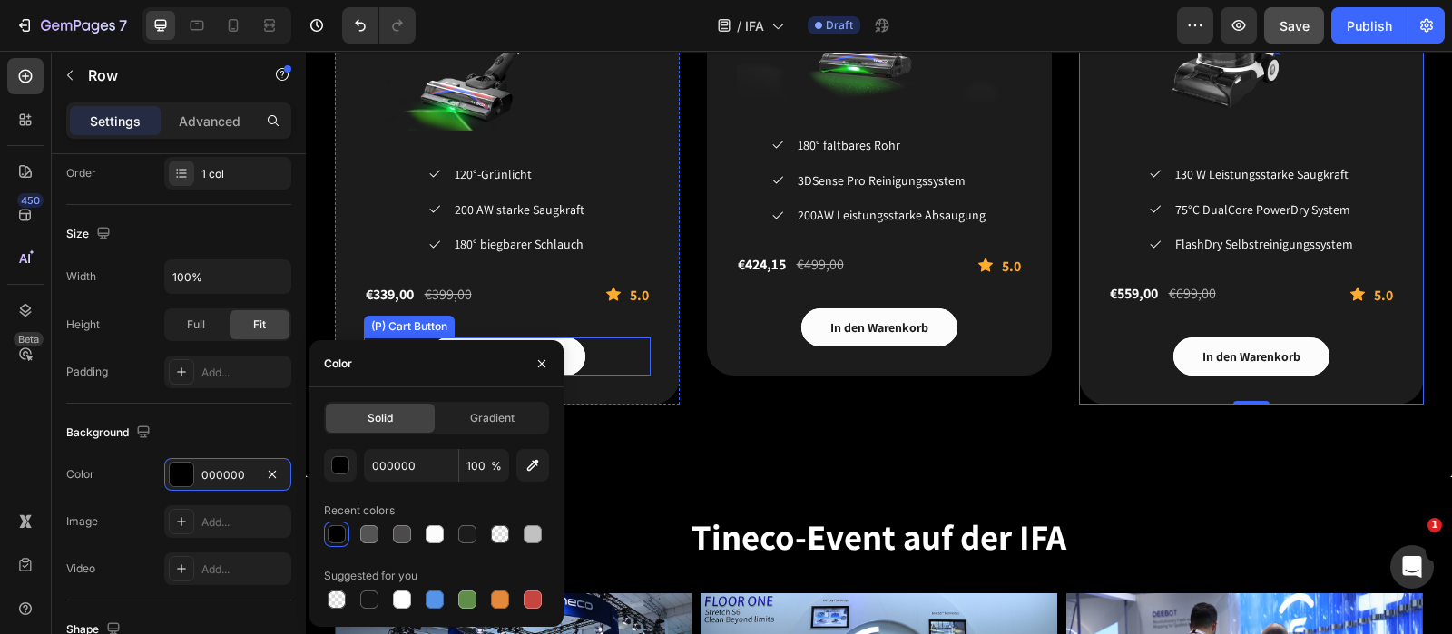
scroll to position [3289, 0]
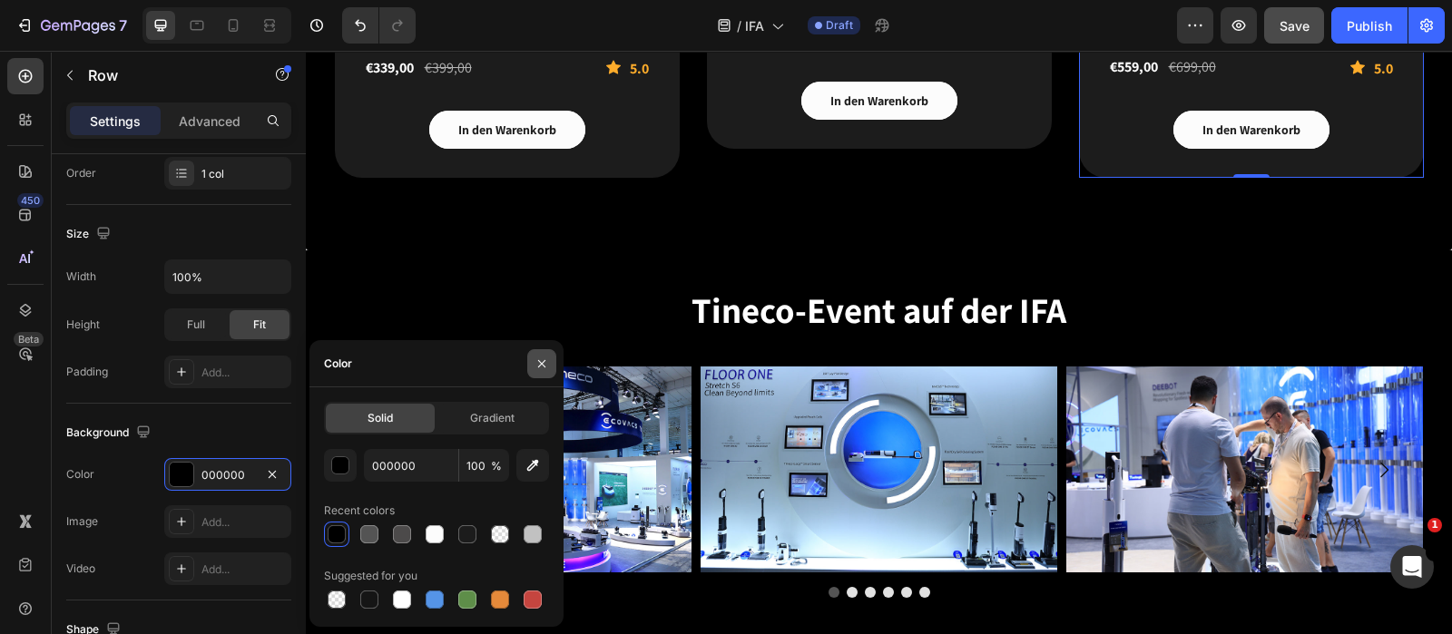
click at [549, 364] on button "button" at bounding box center [541, 363] width 29 height 29
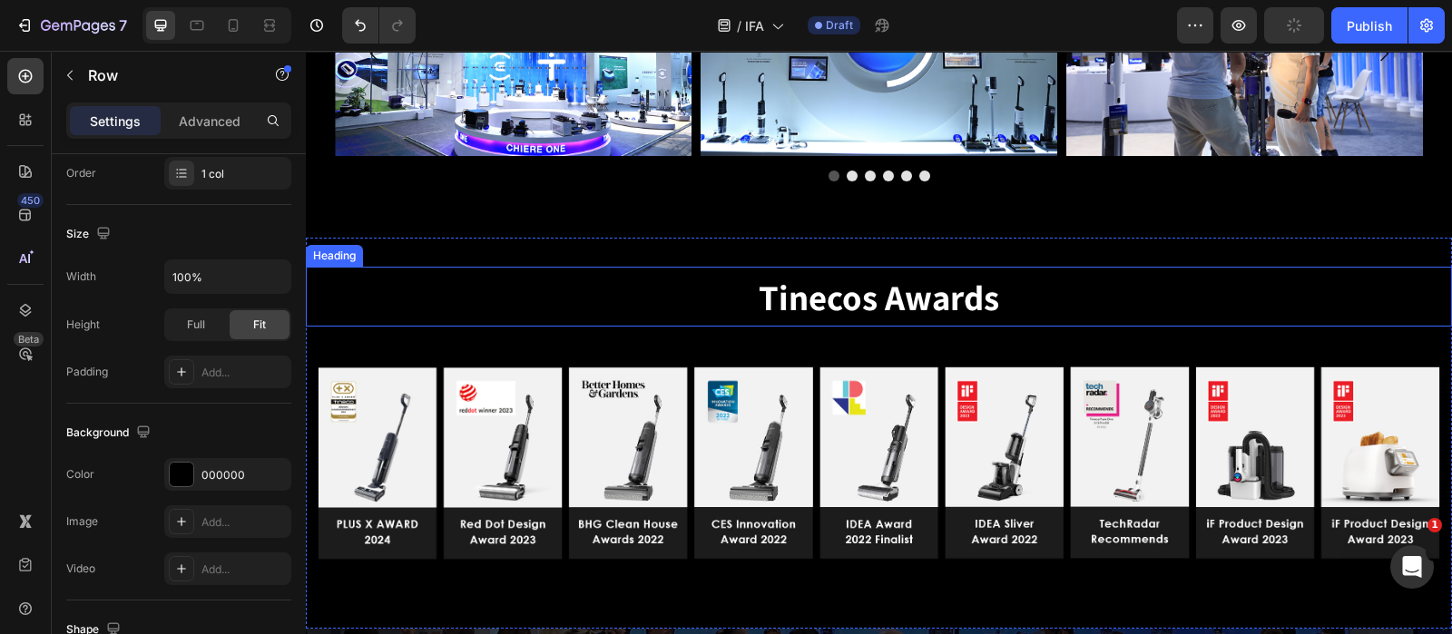
scroll to position [3743, 0]
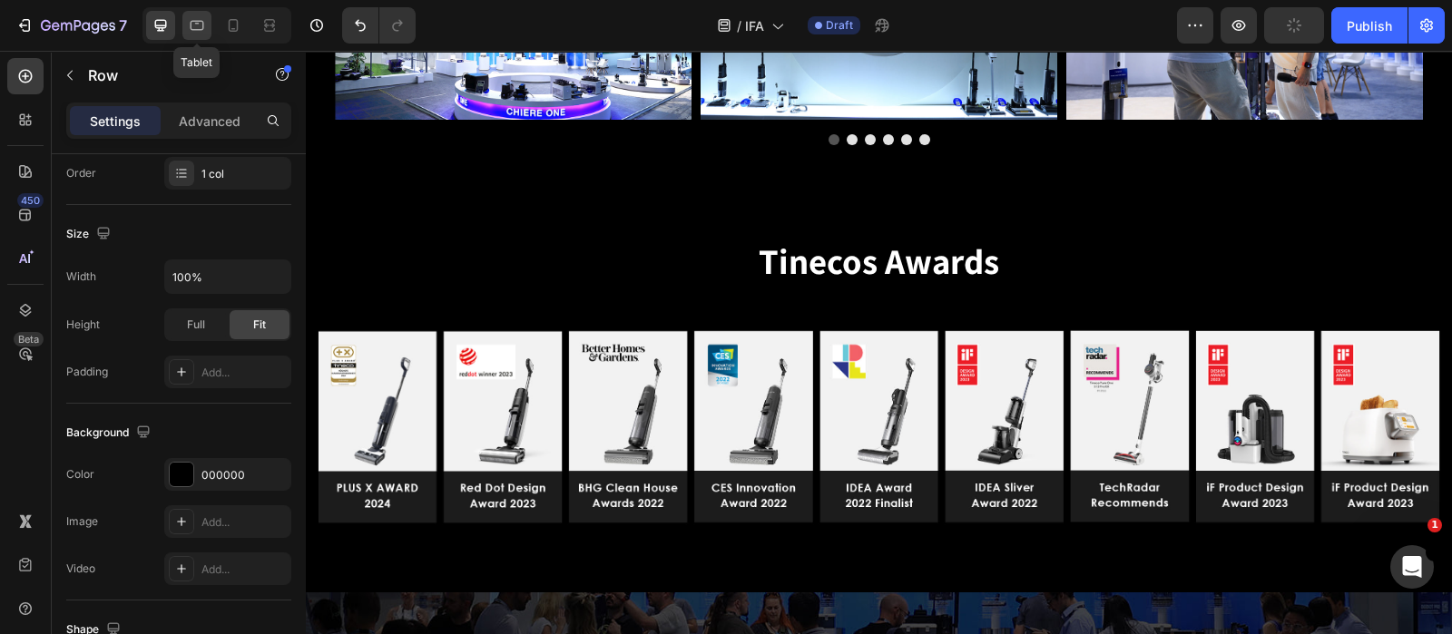
click at [186, 24] on div at bounding box center [196, 25] width 29 height 29
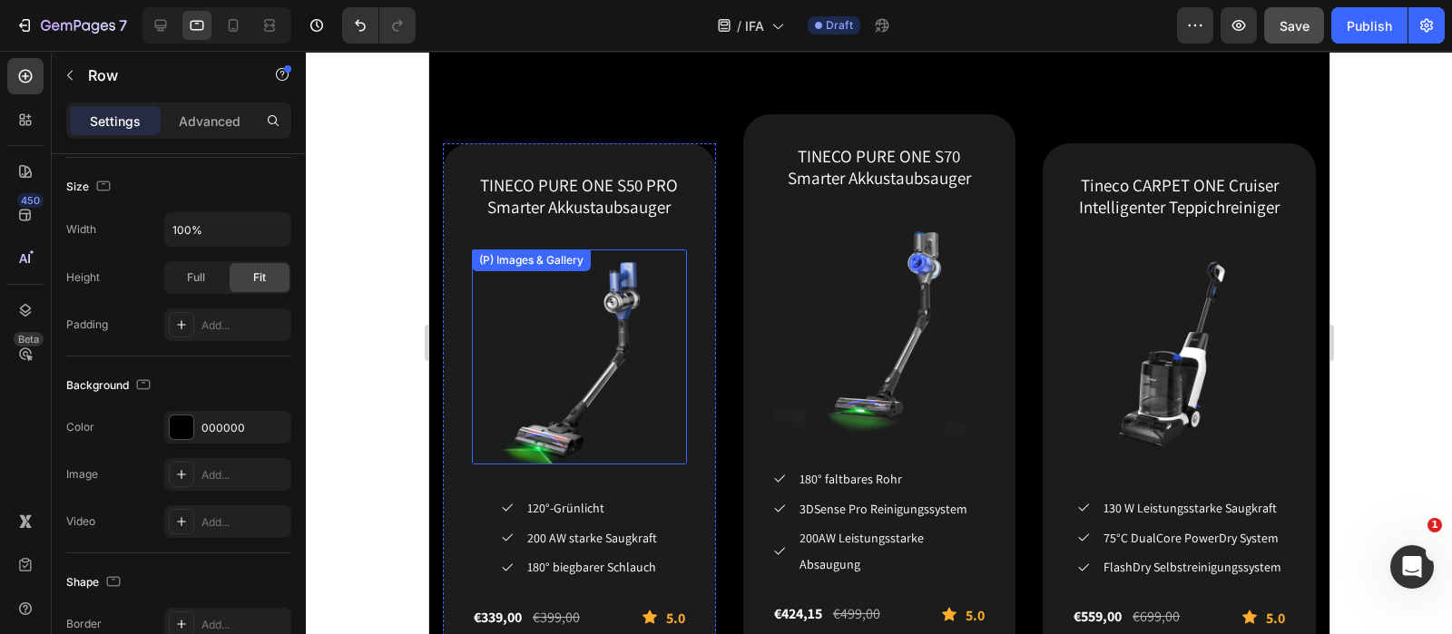
scroll to position [3175, 0]
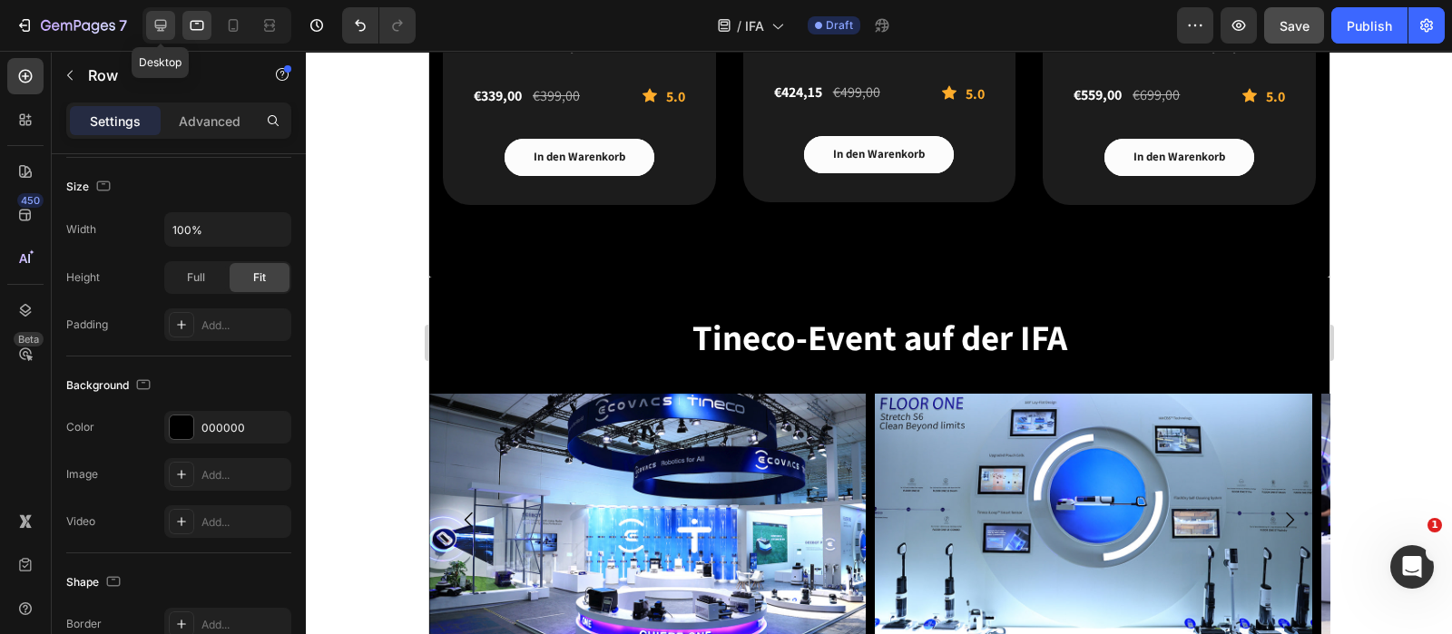
click at [156, 28] on icon at bounding box center [161, 26] width 12 height 12
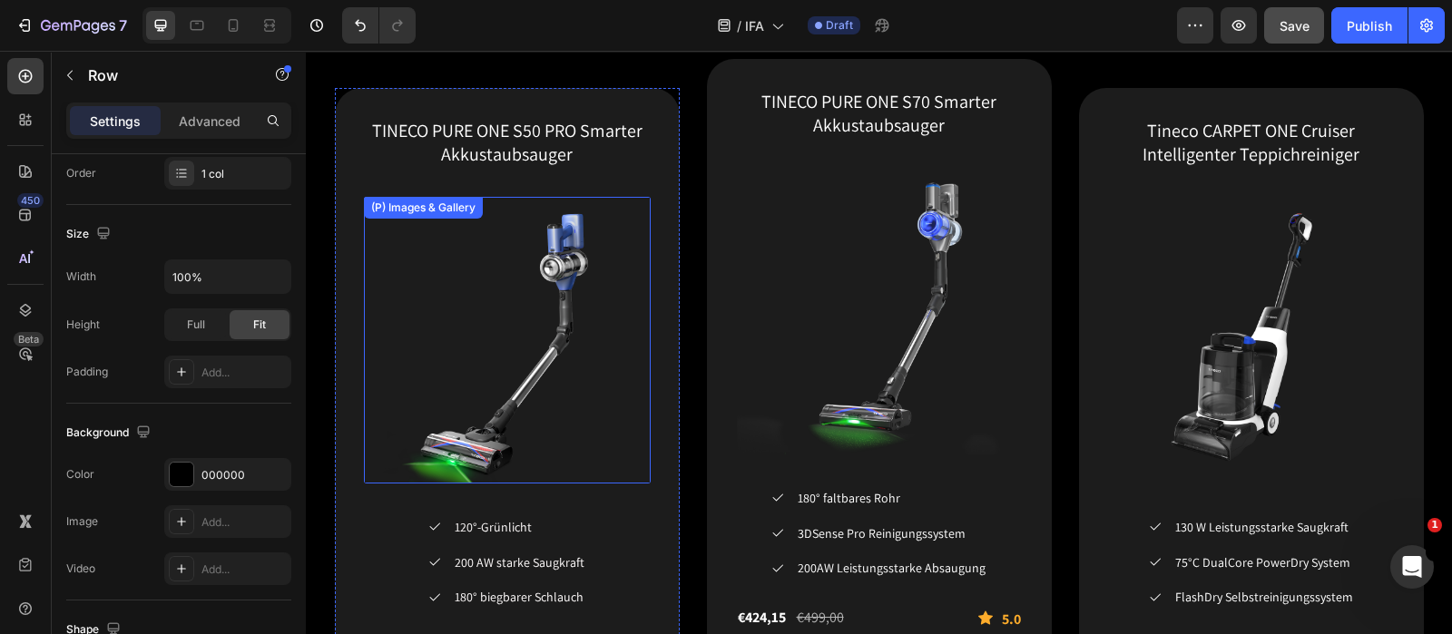
scroll to position [2681, 0]
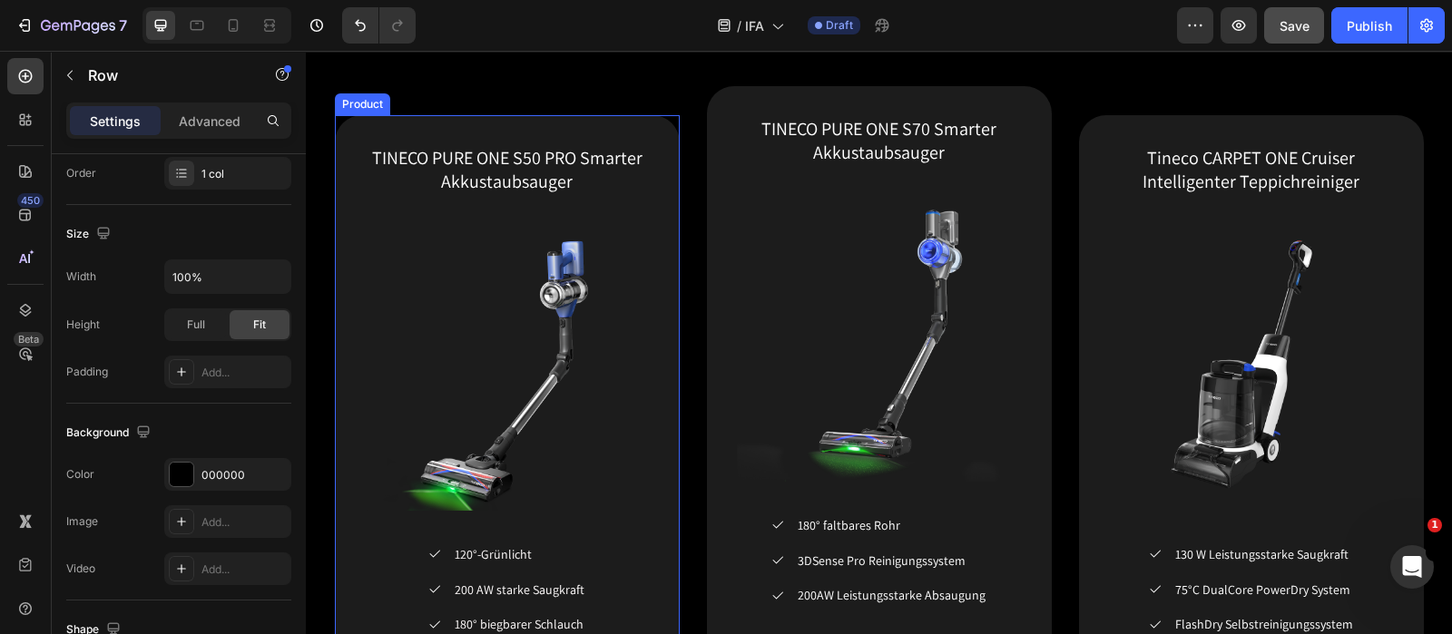
click at [338, 132] on div "TINECO PURE ONE S50 PRO Smarter Akkustaubsauger (P) Title (P) Images & Gallery …" at bounding box center [507, 450] width 345 height 671
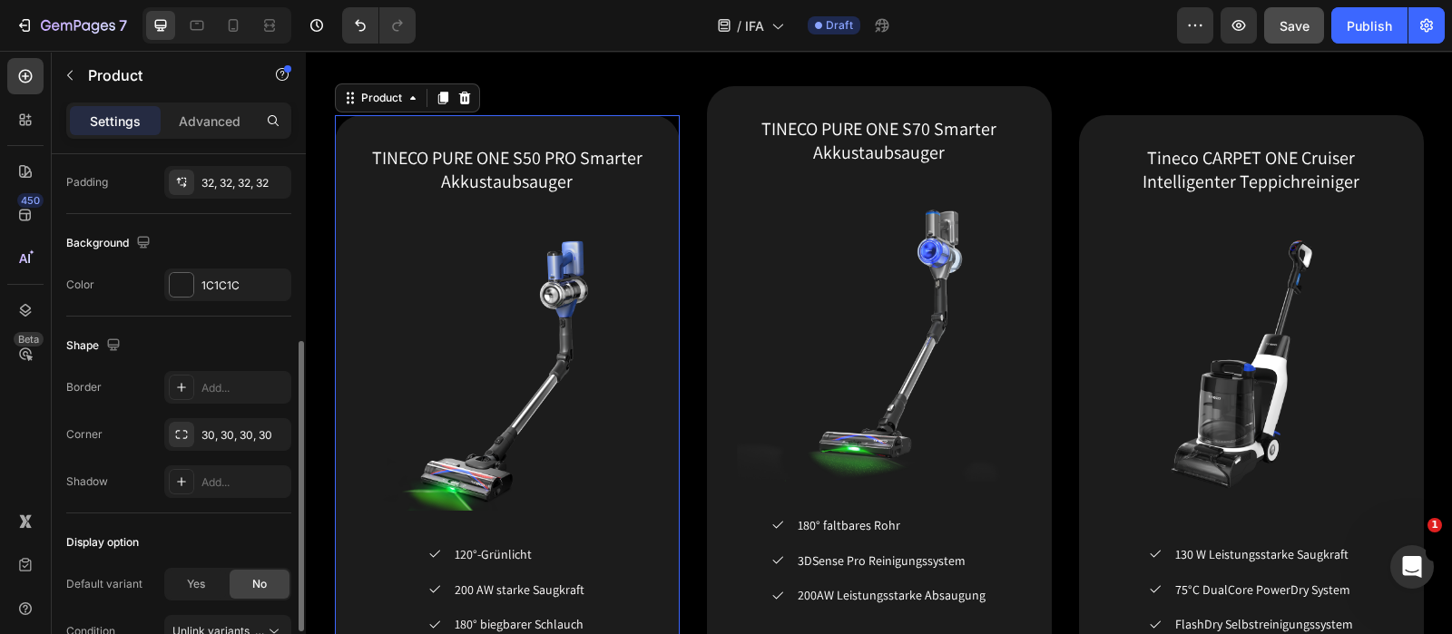
scroll to position [439, 0]
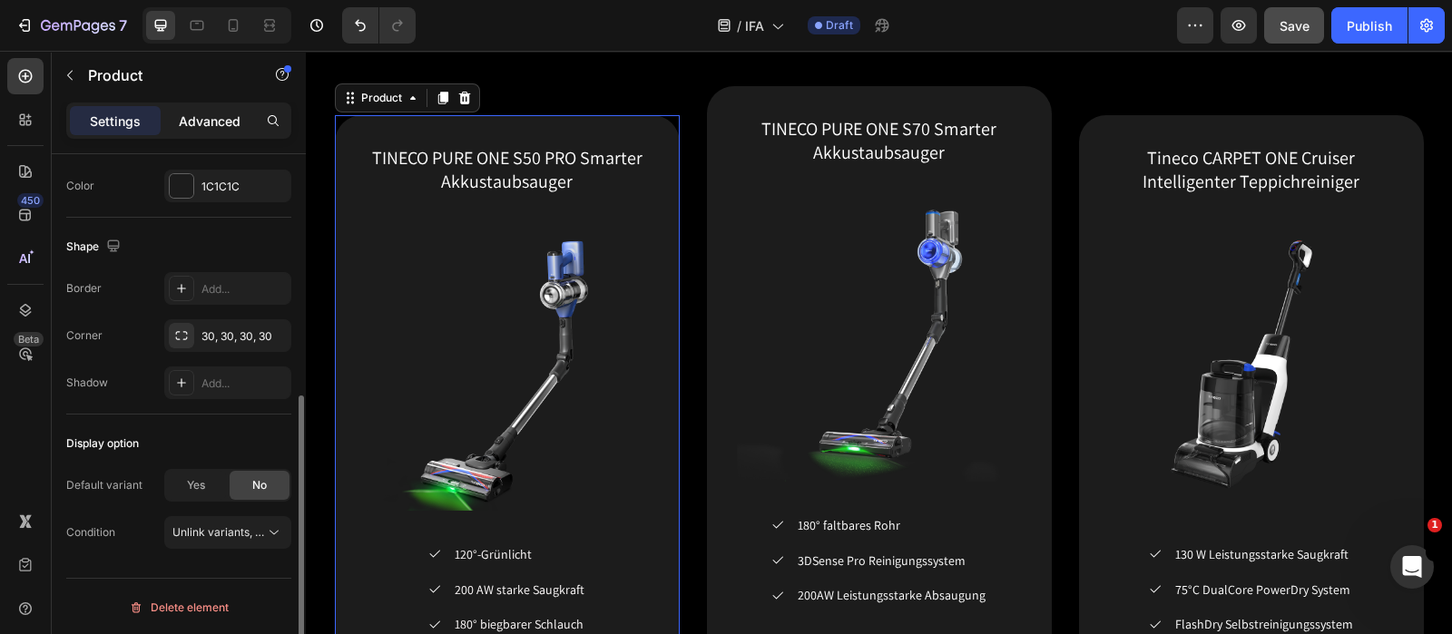
click at [219, 122] on p "Advanced" at bounding box center [210, 121] width 62 height 19
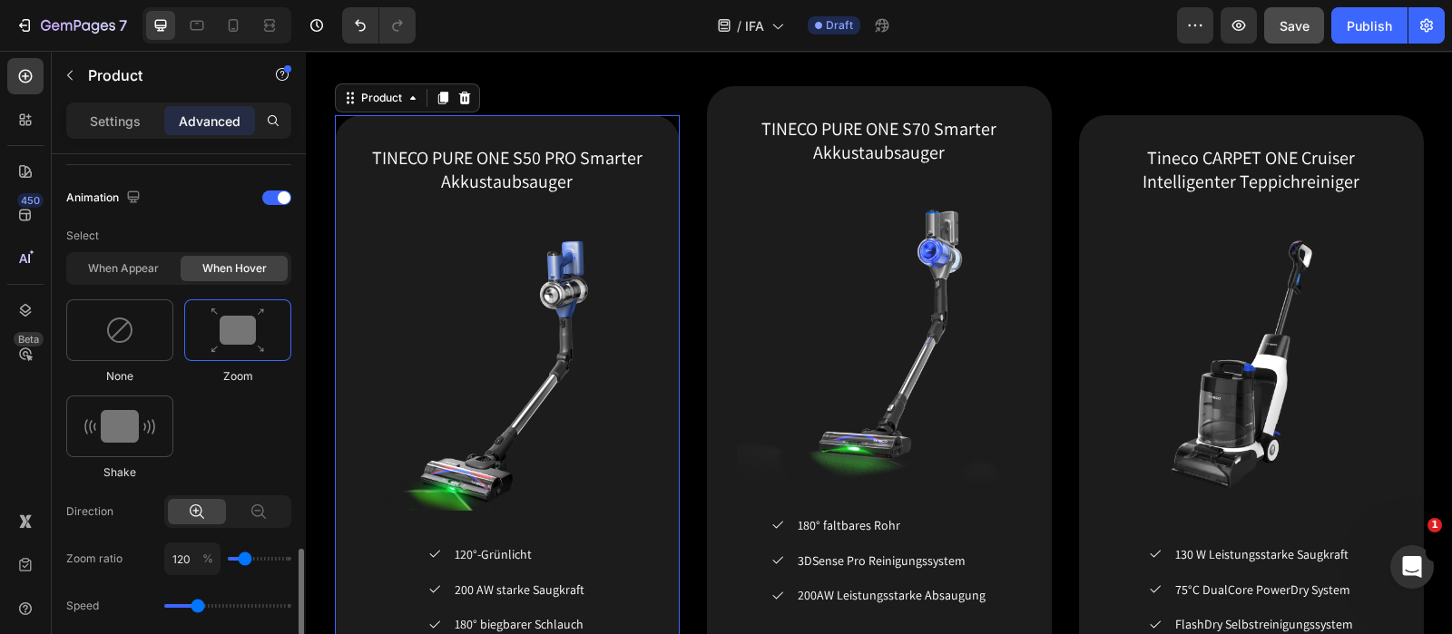
scroll to position [893, 0]
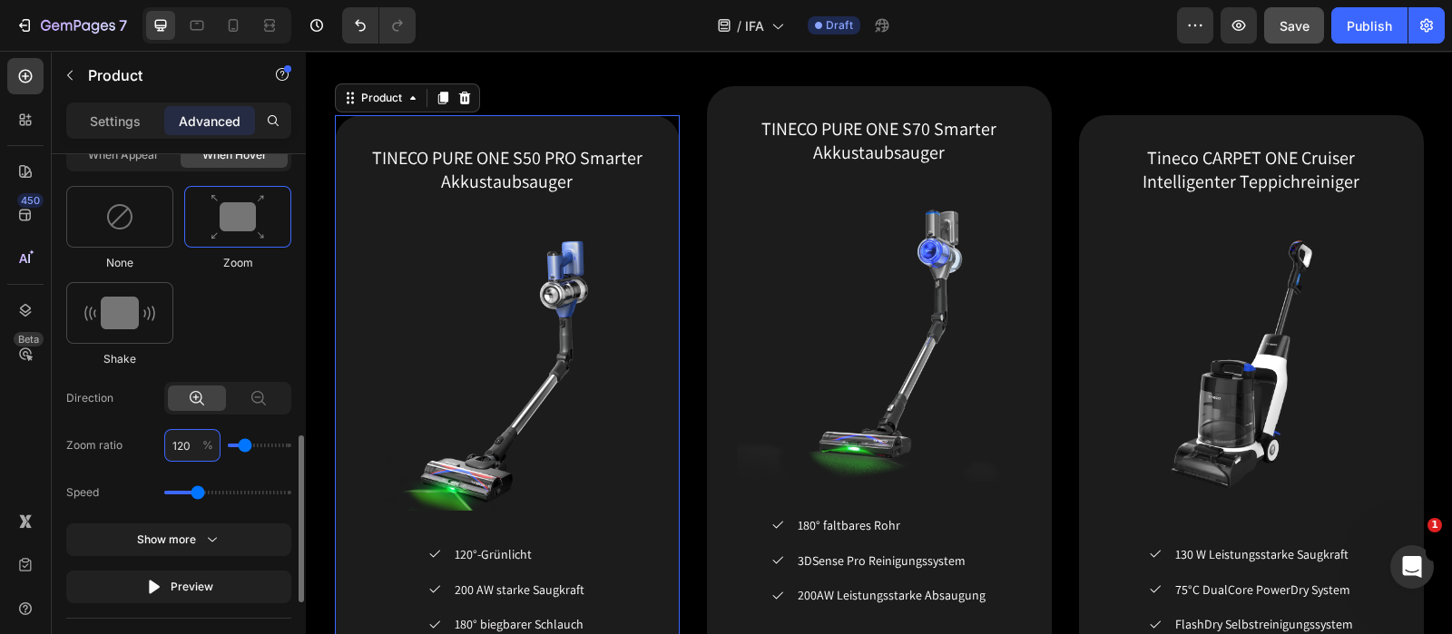
click at [192, 445] on input "120" at bounding box center [192, 445] width 56 height 33
type input "1"
type input "100"
type input "103"
type input "100"
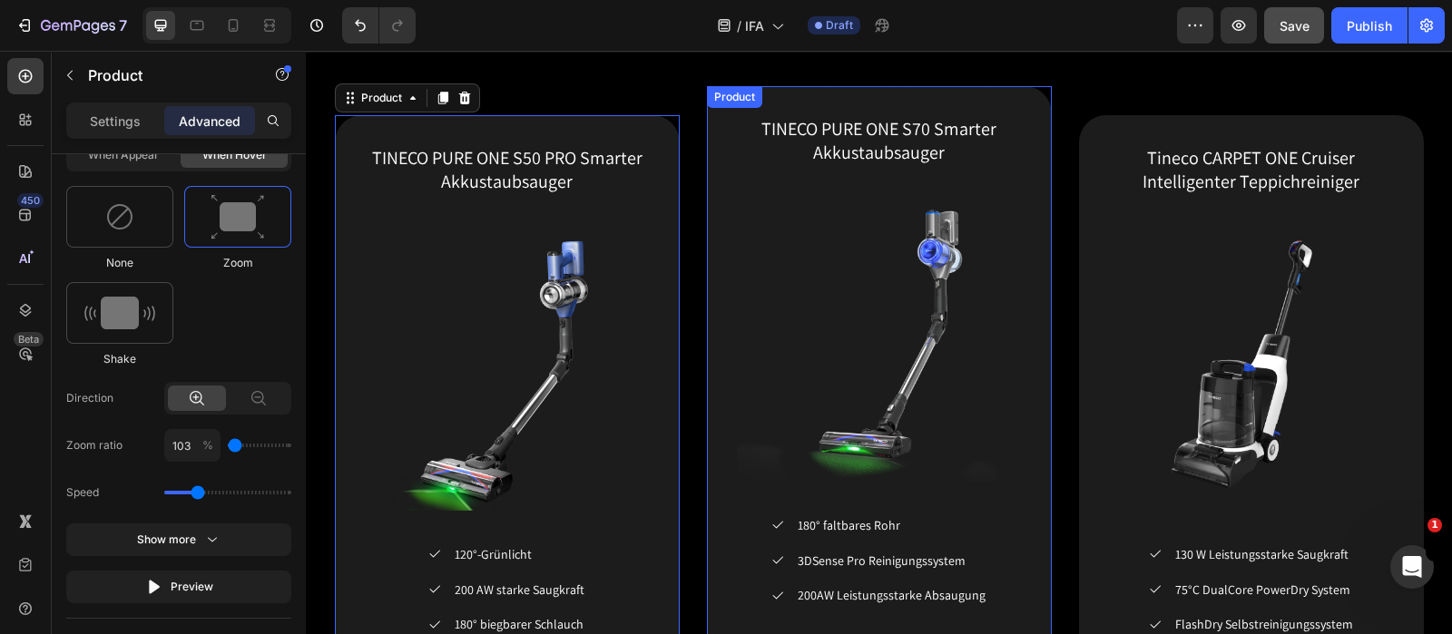
click at [720, 121] on div "TINECO PURE ONE S70 Smarter Akkustaubsauger (P) Title (P) Images & Gallery Icon…" at bounding box center [879, 421] width 345 height 671
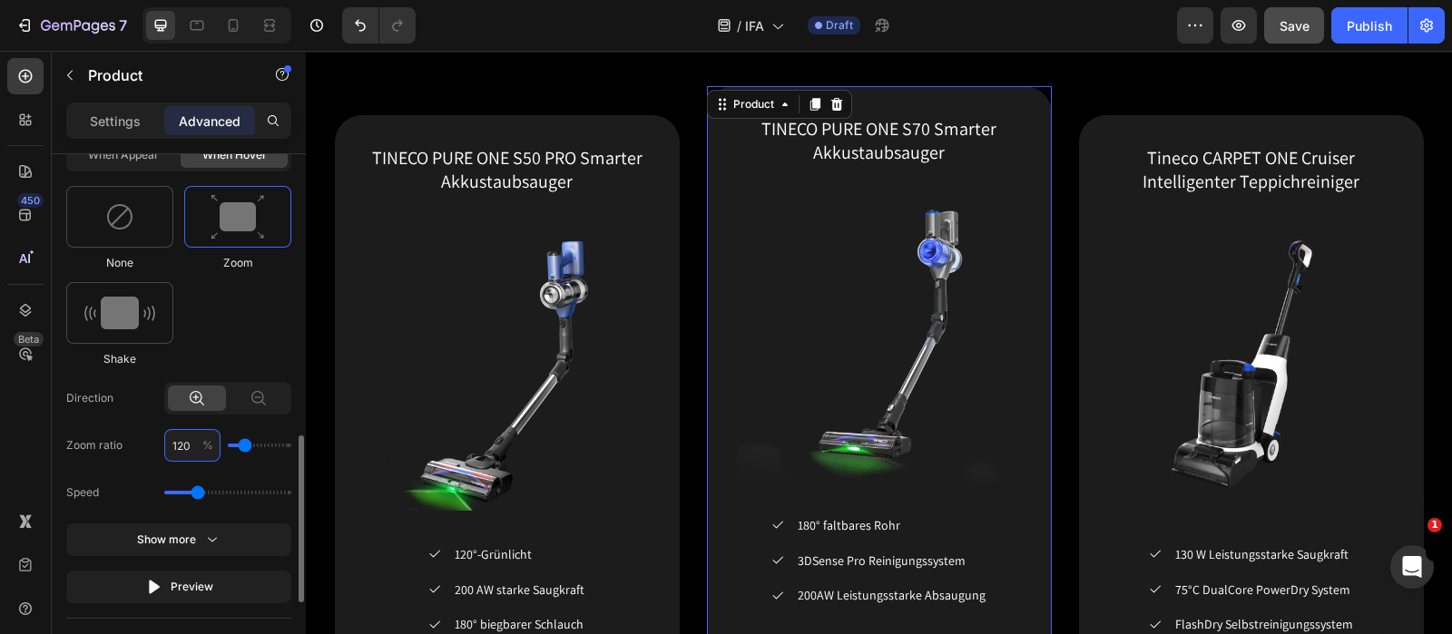
click at [192, 442] on input "120" at bounding box center [192, 445] width 56 height 33
type input "1"
type input "100"
type input "103"
type input "100"
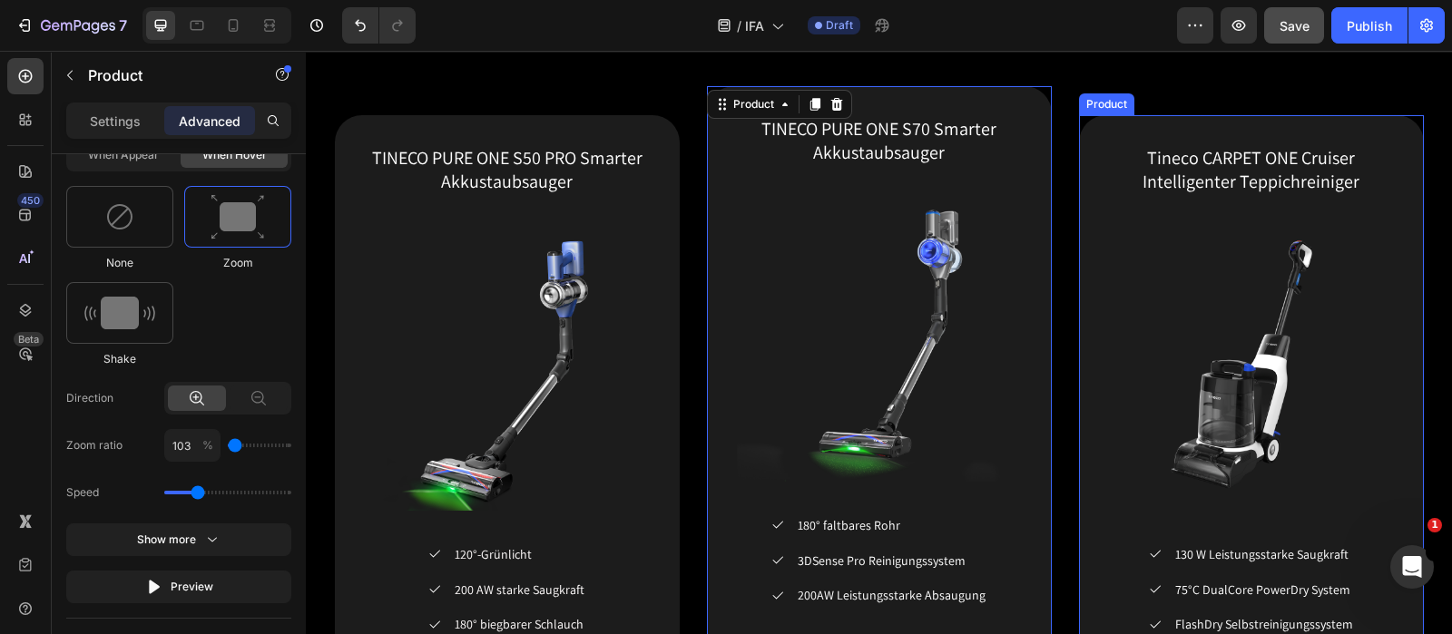
click at [1087, 152] on div "Tineco CARPET ONE Cruiser Intelligenter Teppichreiniger (P) Title (P) Images & …" at bounding box center [1251, 450] width 345 height 671
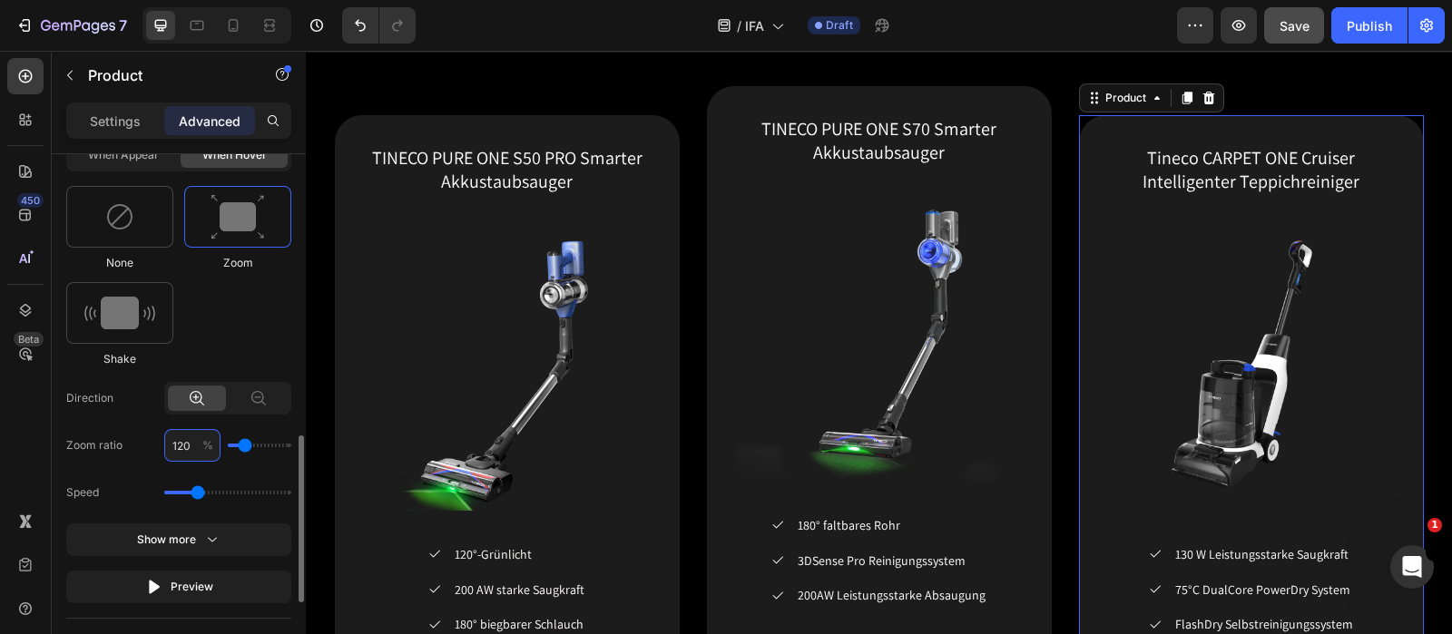
click at [185, 447] on input "120" at bounding box center [192, 445] width 56 height 33
type input "1"
type input "100"
type input "103"
type input "100"
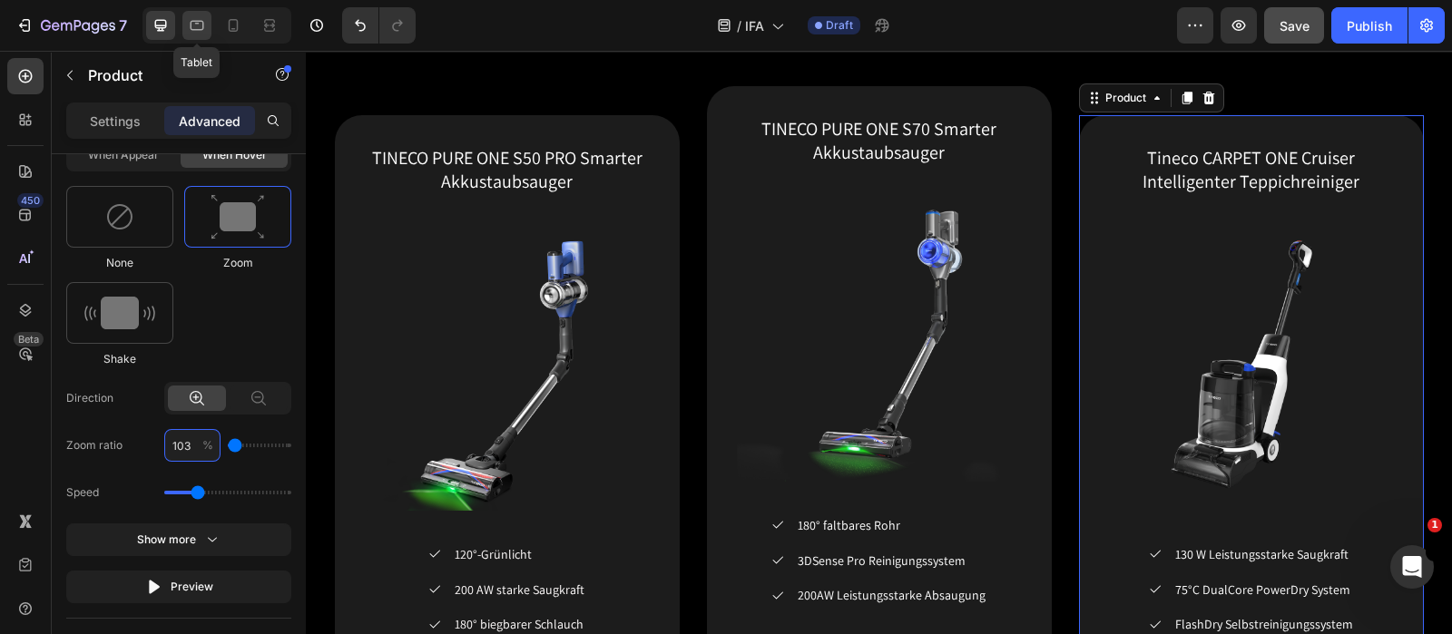
type input "103"
click at [191, 13] on div at bounding box center [196, 25] width 29 height 29
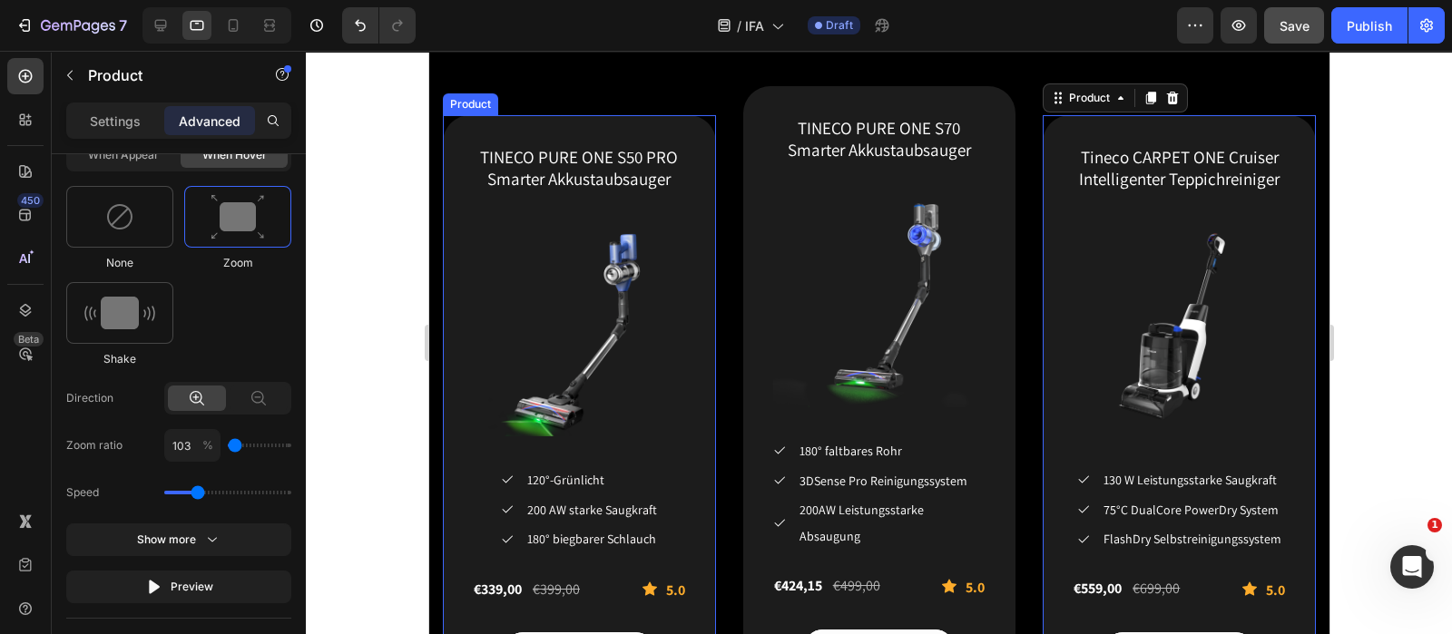
click at [451, 135] on div "TINECO PURE ONE S50 PRO Smarter Akkustaubsauger (P) Title (P) Images & Gallery …" at bounding box center [578, 406] width 273 height 583
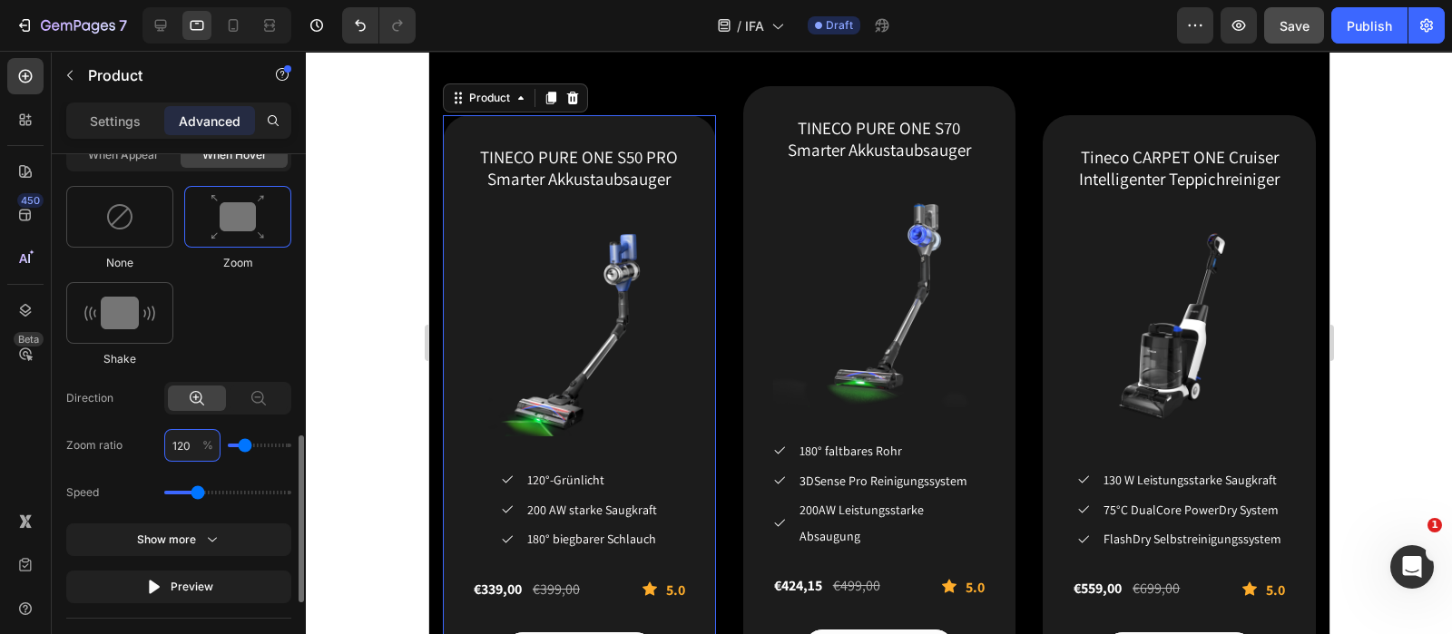
click at [190, 444] on input "120" at bounding box center [192, 445] width 56 height 33
type input "1"
type input "100"
type input "103"
type input "100"
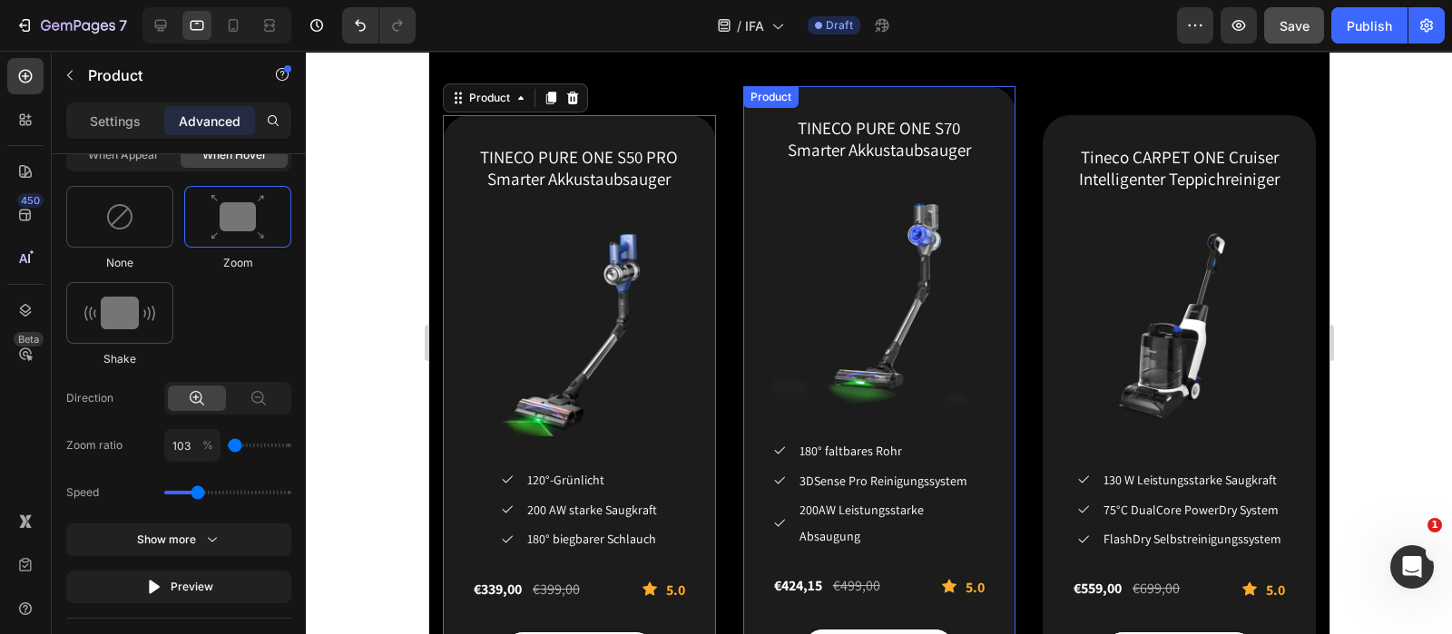
click at [752, 124] on div "TINECO PURE ONE S70 Smarter Akkustaubsauger (P) Title (P) Images & Gallery Icon…" at bounding box center [878, 391] width 273 height 610
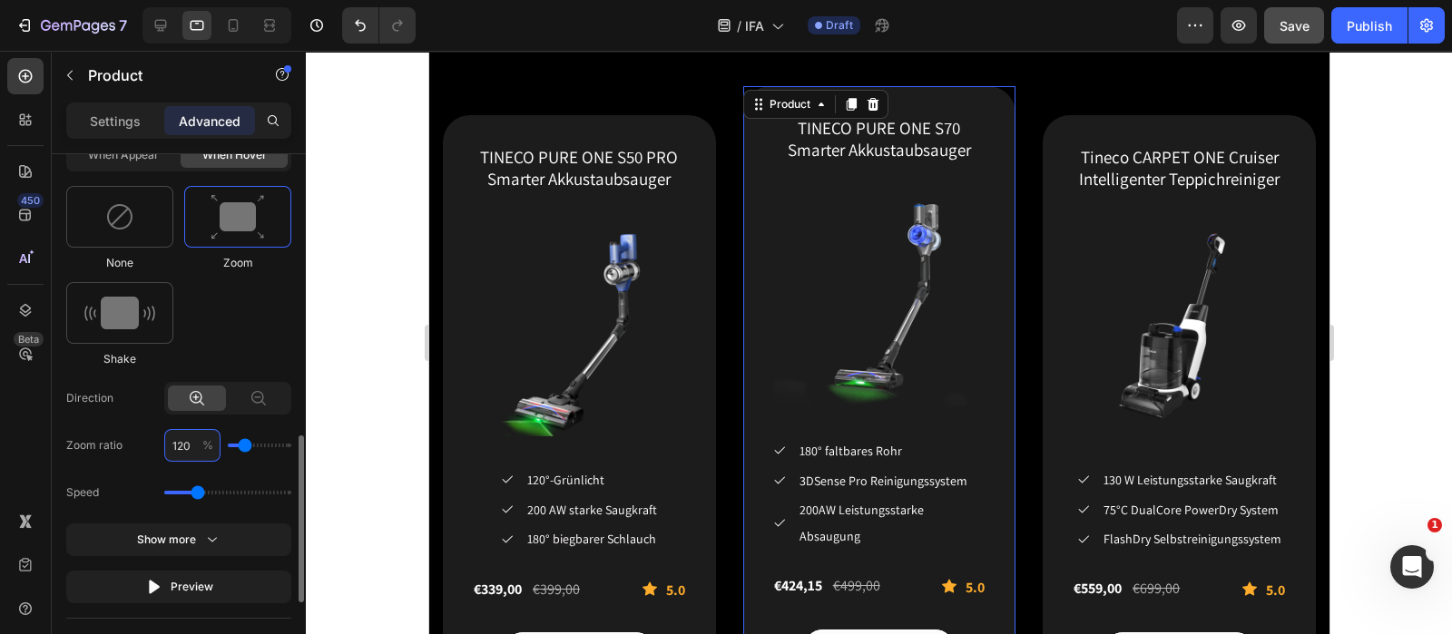
click at [189, 443] on input "120" at bounding box center [192, 445] width 56 height 33
type input "1"
type input "100"
type input "103"
type input "100"
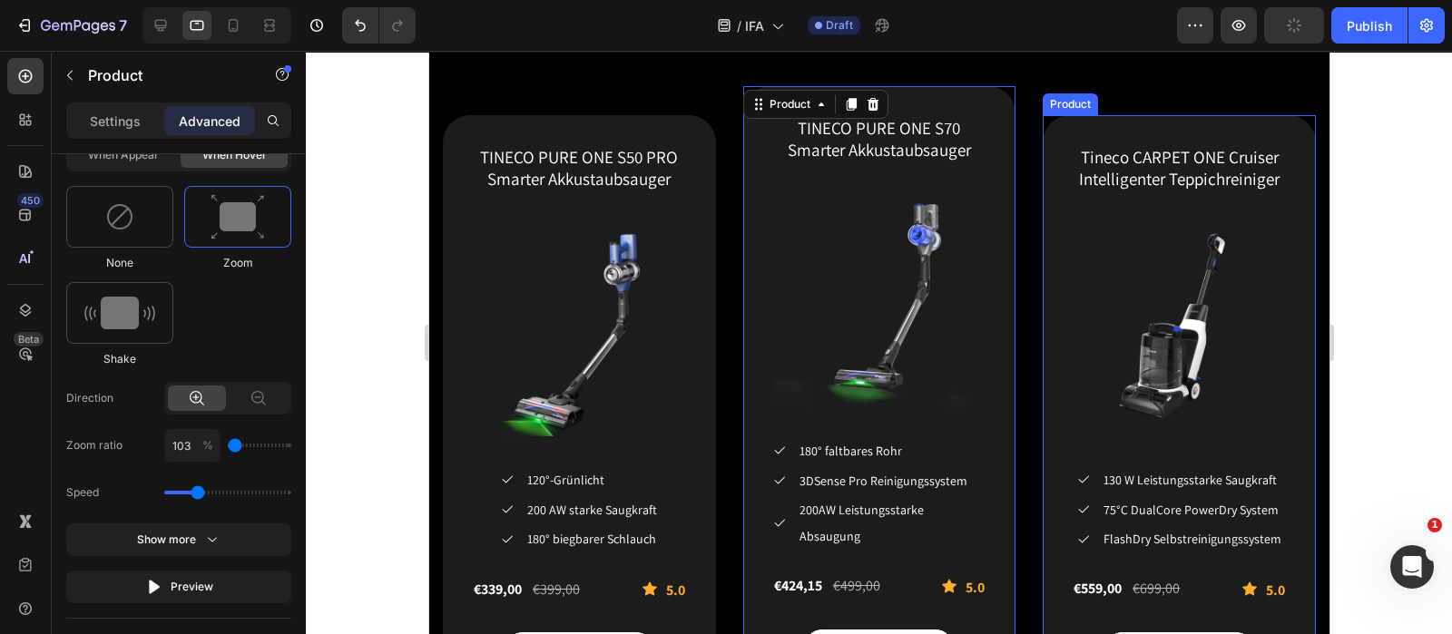
click at [1054, 142] on div "Tineco CARPET ONE Cruiser Intelligenter Teppichreiniger (P) Title (P) Images & …" at bounding box center [1178, 406] width 273 height 583
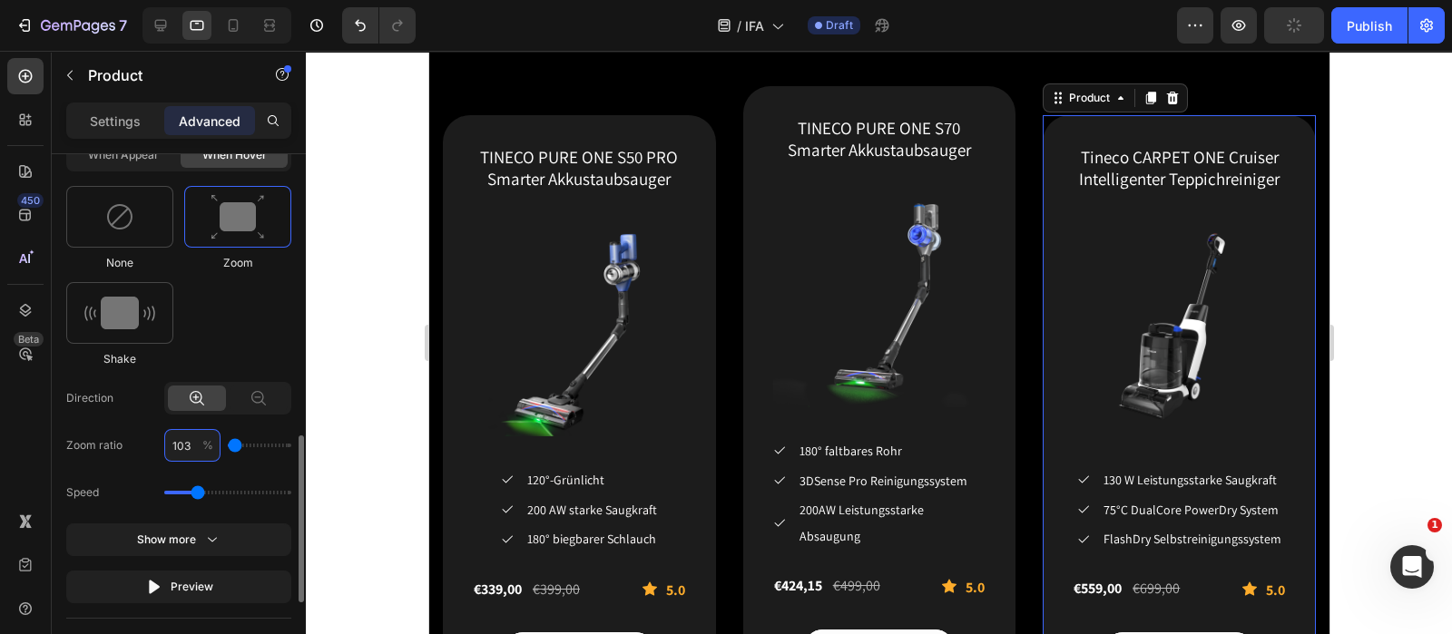
click at [193, 444] on input "103" at bounding box center [192, 445] width 56 height 33
click at [1058, 135] on div "Tineco CARPET ONE Cruiser Intelligenter Teppichreiniger (P) Title (P) Images & …" at bounding box center [1178, 406] width 273 height 583
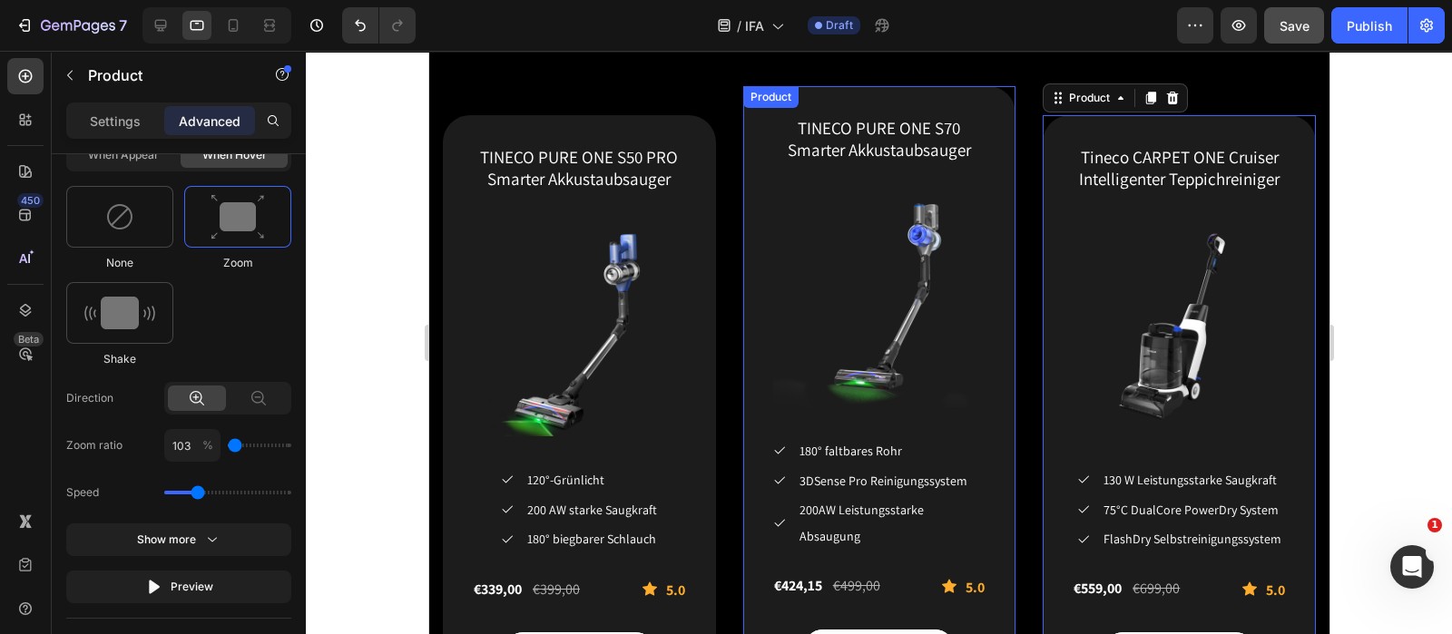
click at [755, 124] on div "TINECO PURE ONE S70 Smarter Akkustaubsauger (P) Title (P) Images & Gallery Icon…" at bounding box center [878, 391] width 273 height 610
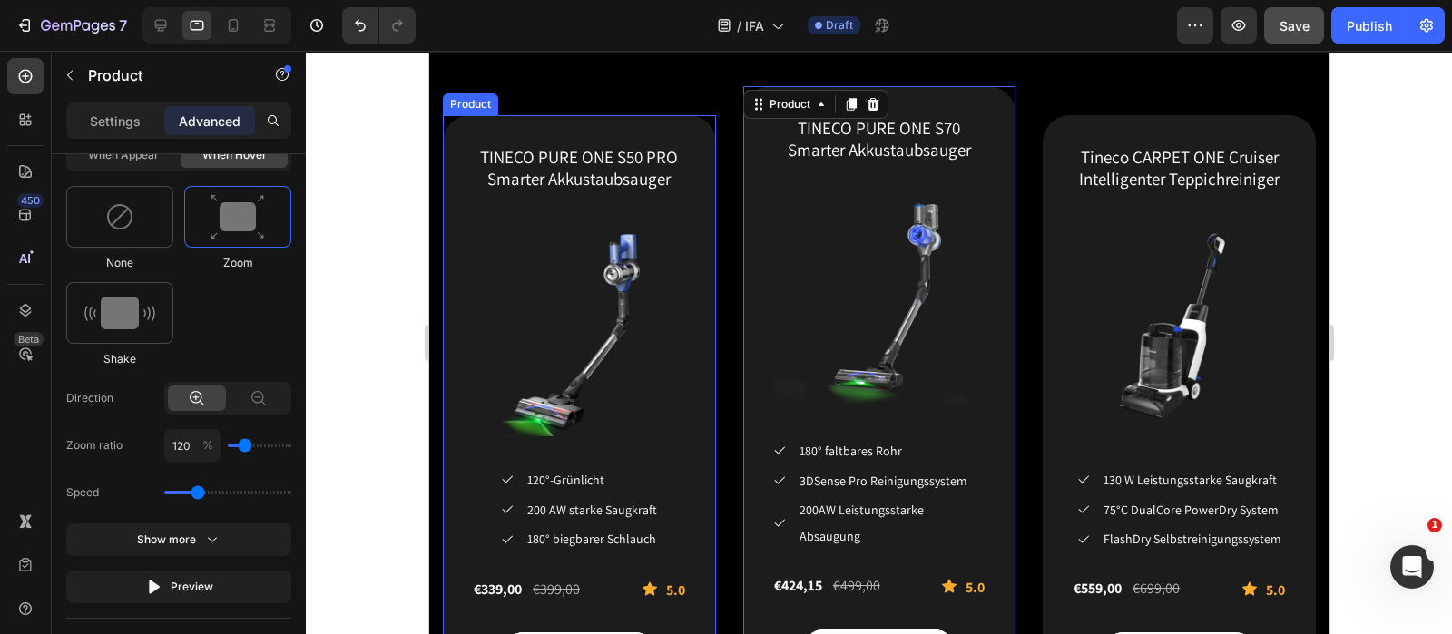
click at [464, 139] on div "TINECO PURE ONE S50 PRO Smarter Akkustaubsauger (P) Title (P) Images & Gallery …" at bounding box center [578, 406] width 273 height 583
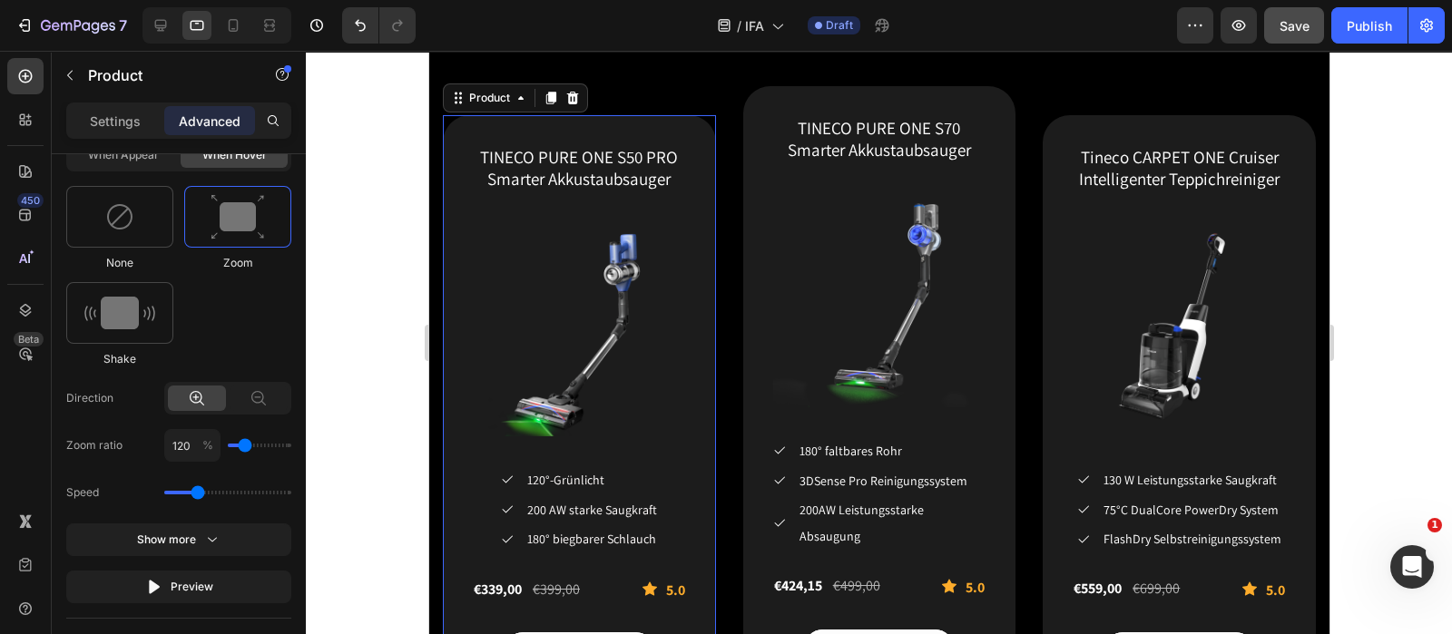
drag, startPoint x: 464, startPoint y: 141, endPoint x: 835, endPoint y: 275, distance: 394.7
click at [464, 141] on div "TINECO PURE ONE S50 PRO Smarter Akkustaubsauger (P) Title (P) Images & Gallery …" at bounding box center [578, 406] width 273 height 583
click at [192, 437] on input "120" at bounding box center [192, 445] width 56 height 33
type input "1"
type input "100"
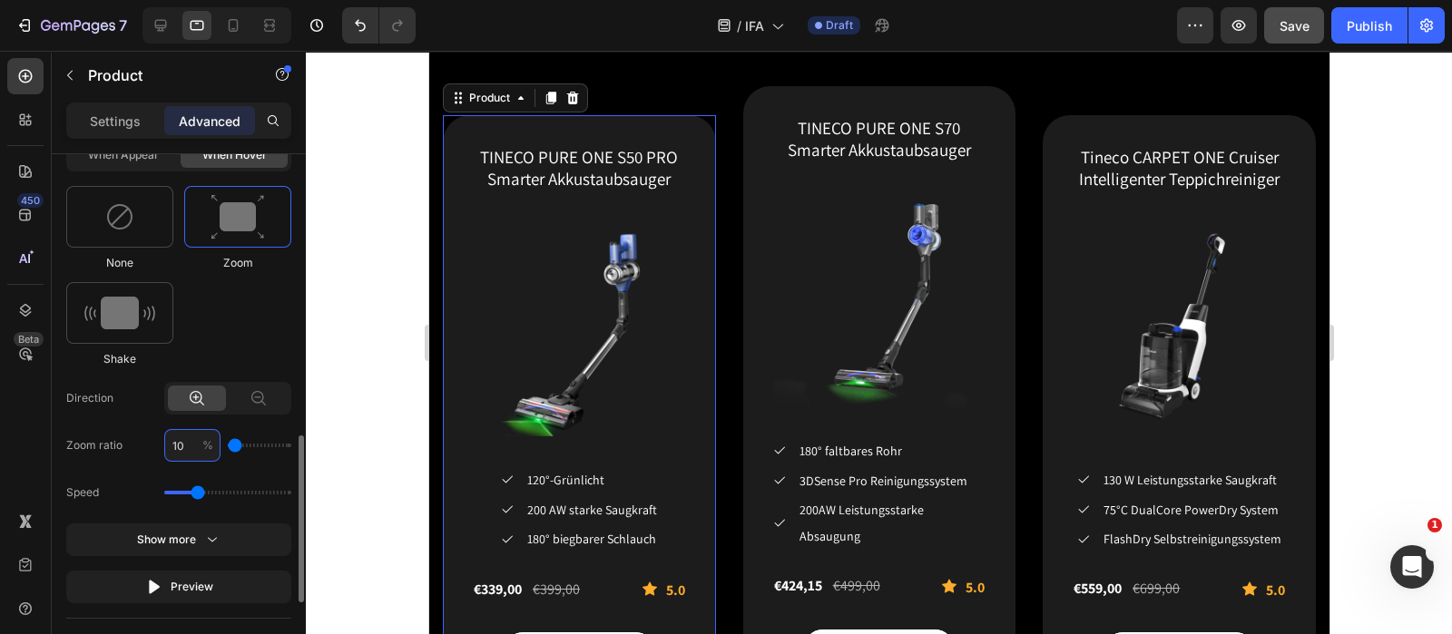
type input "103"
type input "100"
type input "103"
click at [264, 466] on div "Select When appear When hover None Zoom Shake Direction Zoom ratio 103 % Speed …" at bounding box center [178, 354] width 225 height 497
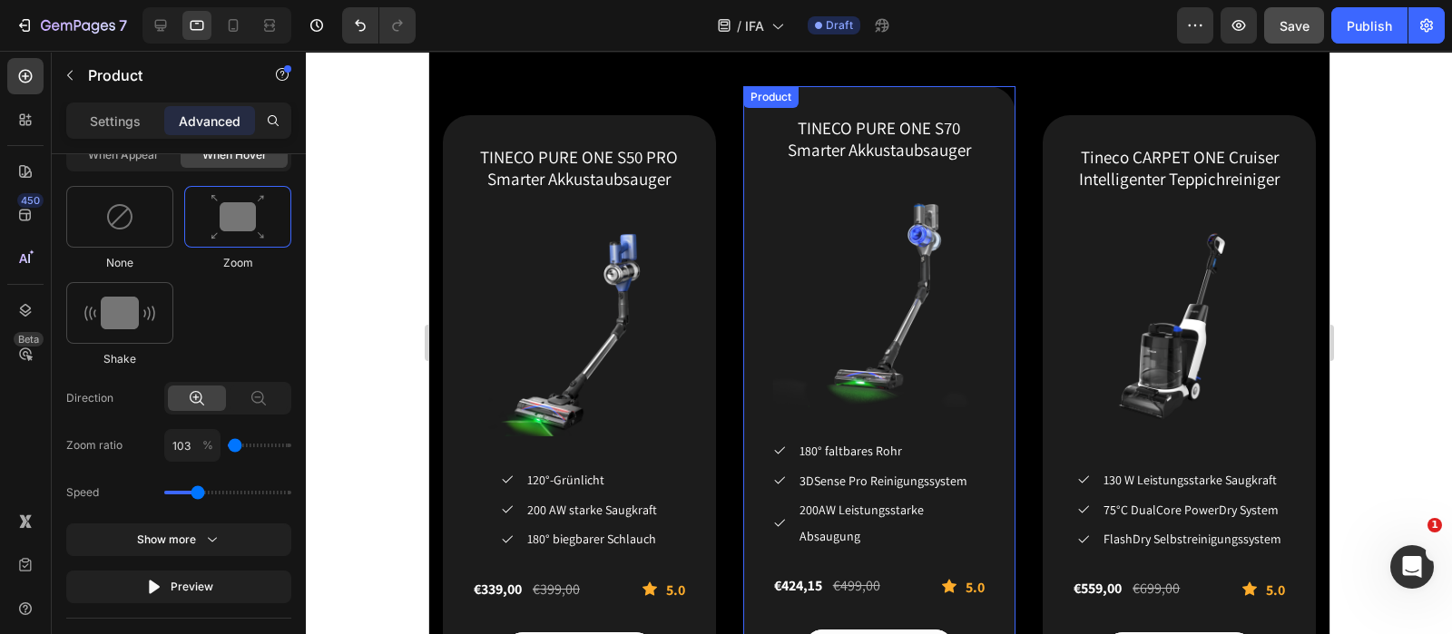
click at [747, 109] on div "TINECO PURE ONE S70 Smarter Akkustaubsauger (P) Title (P) Images & Gallery Icon…" at bounding box center [878, 391] width 273 height 610
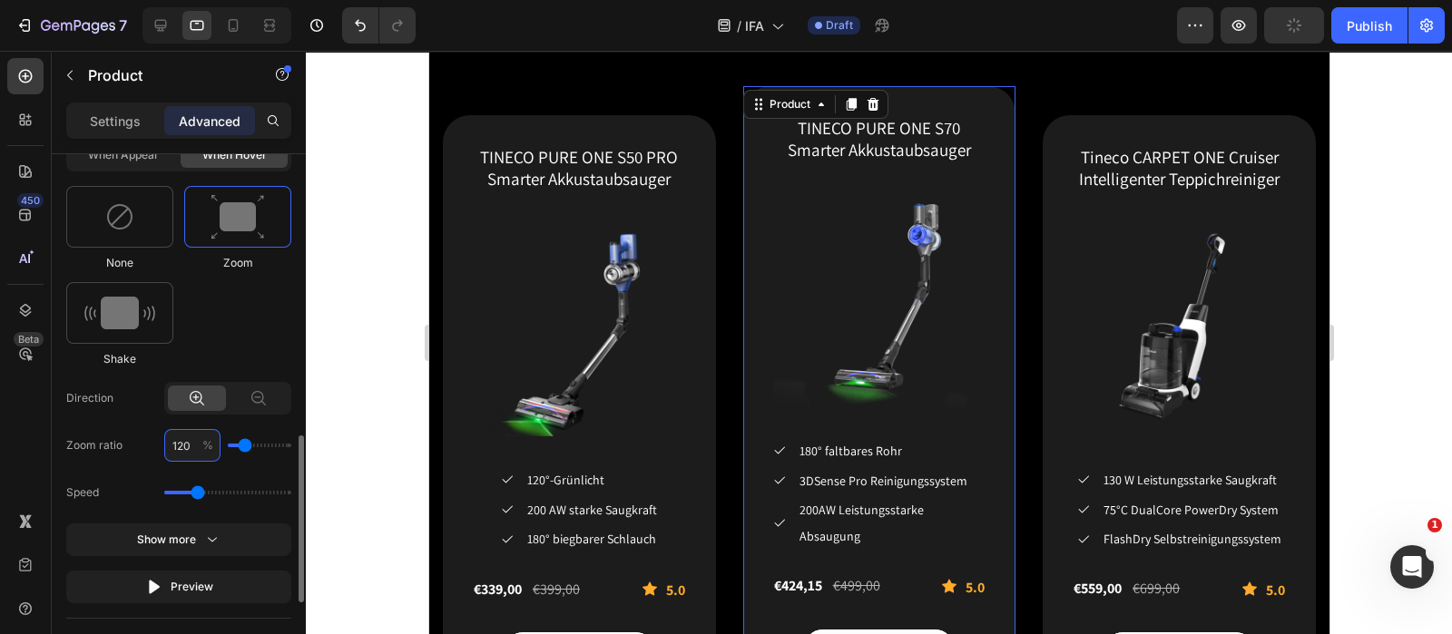
click at [197, 437] on input "120" at bounding box center [192, 445] width 56 height 33
type input "1"
type input "100"
type input "103"
type input "100"
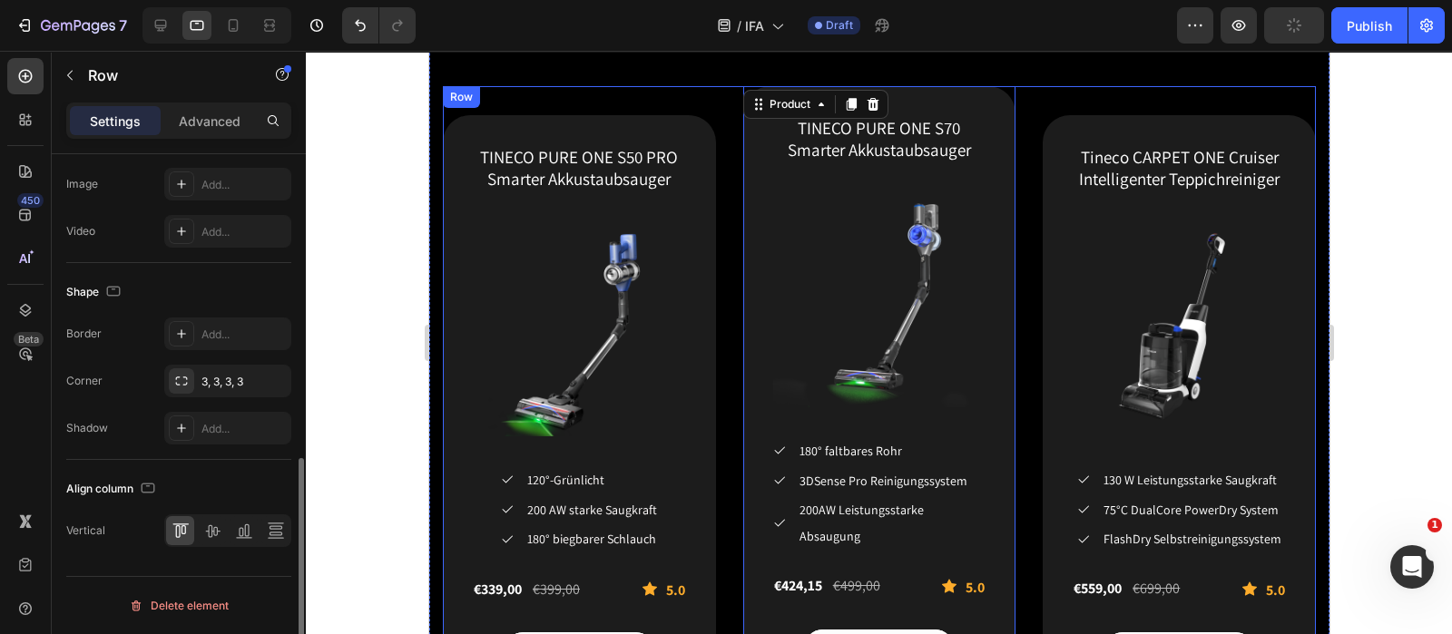
click at [730, 350] on div "TINECO PURE ONE S50 PRO Smarter Akkustaubsauger (P) Title (P) Images & Gallery …" at bounding box center [878, 392] width 873 height 613
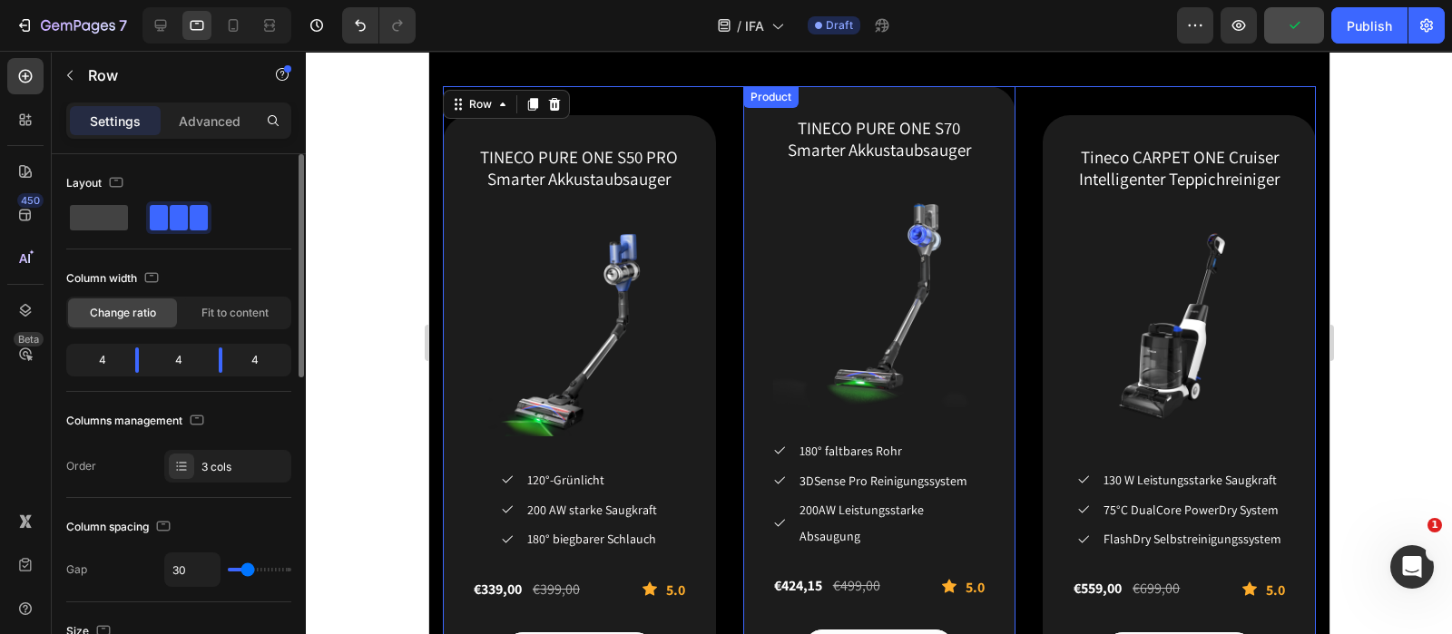
click at [750, 203] on div "TINECO PURE ONE S70 Smarter Akkustaubsauger (P) Title (P) Images & Gallery Icon…" at bounding box center [878, 391] width 273 height 610
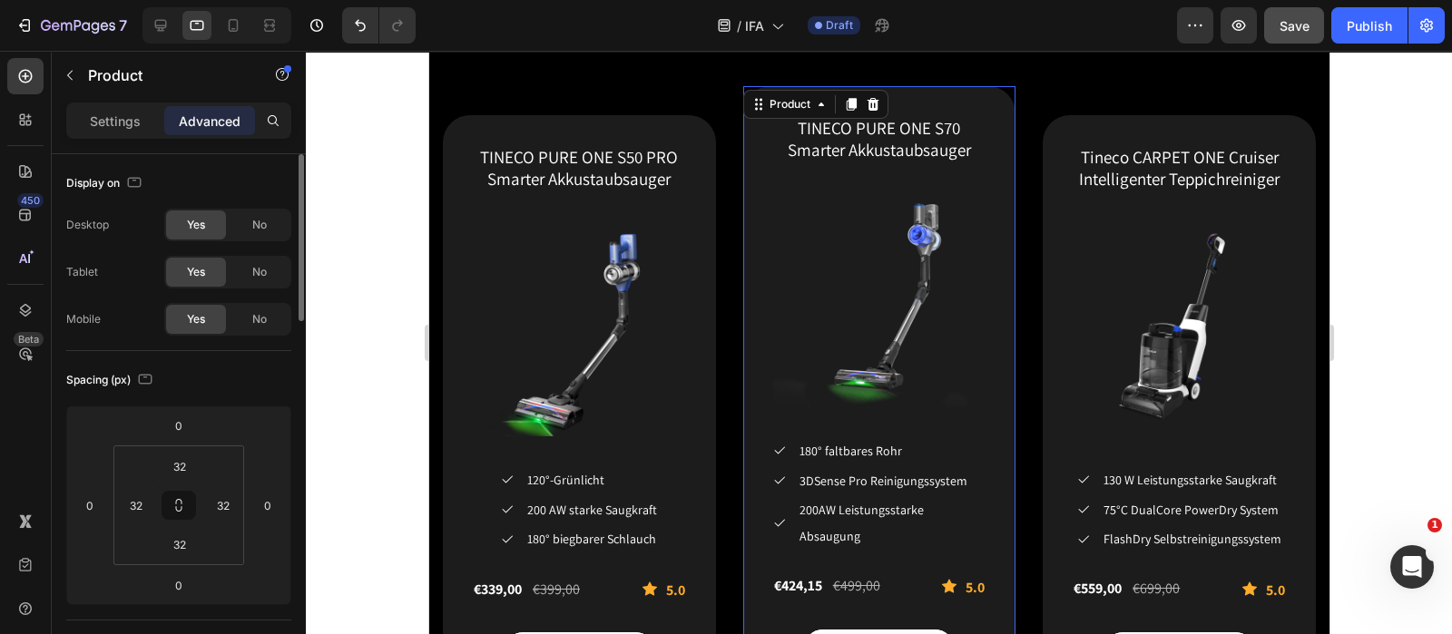
click at [762, 197] on div "TINECO PURE ONE S70 Smarter Akkustaubsauger (P) Title (P) Images & Gallery Icon…" at bounding box center [878, 391] width 273 height 610
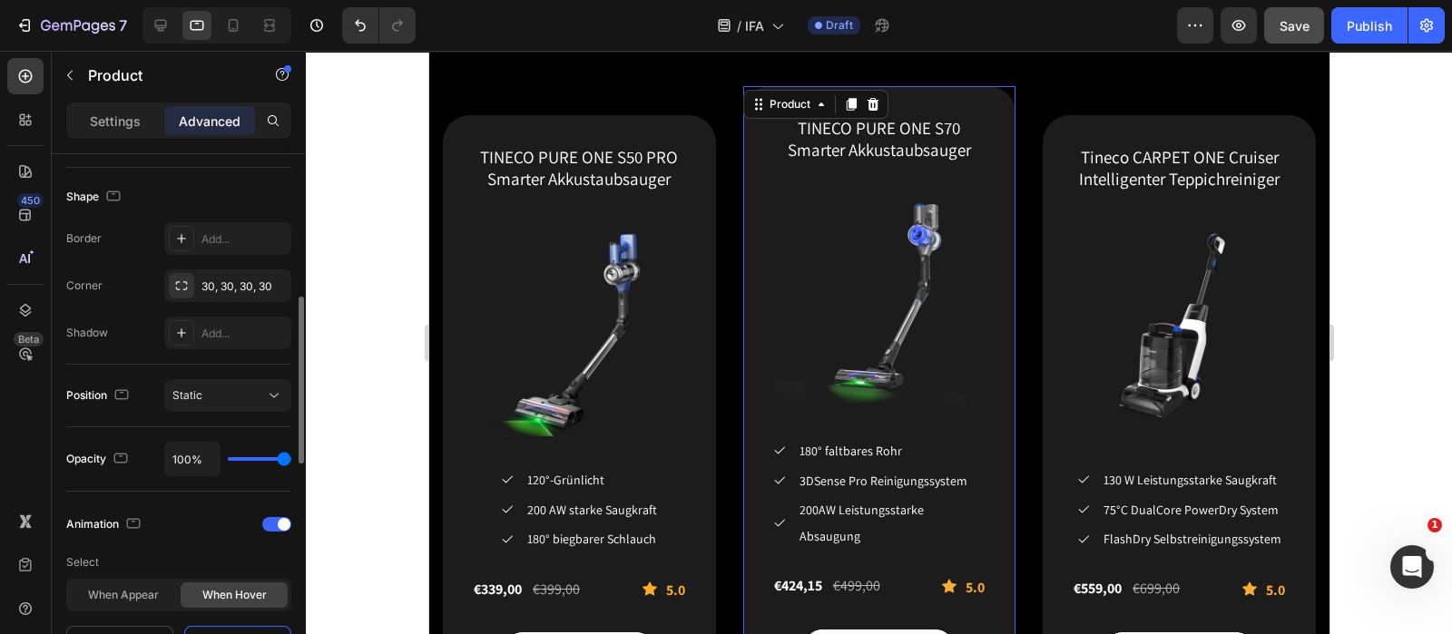
scroll to position [793, 0]
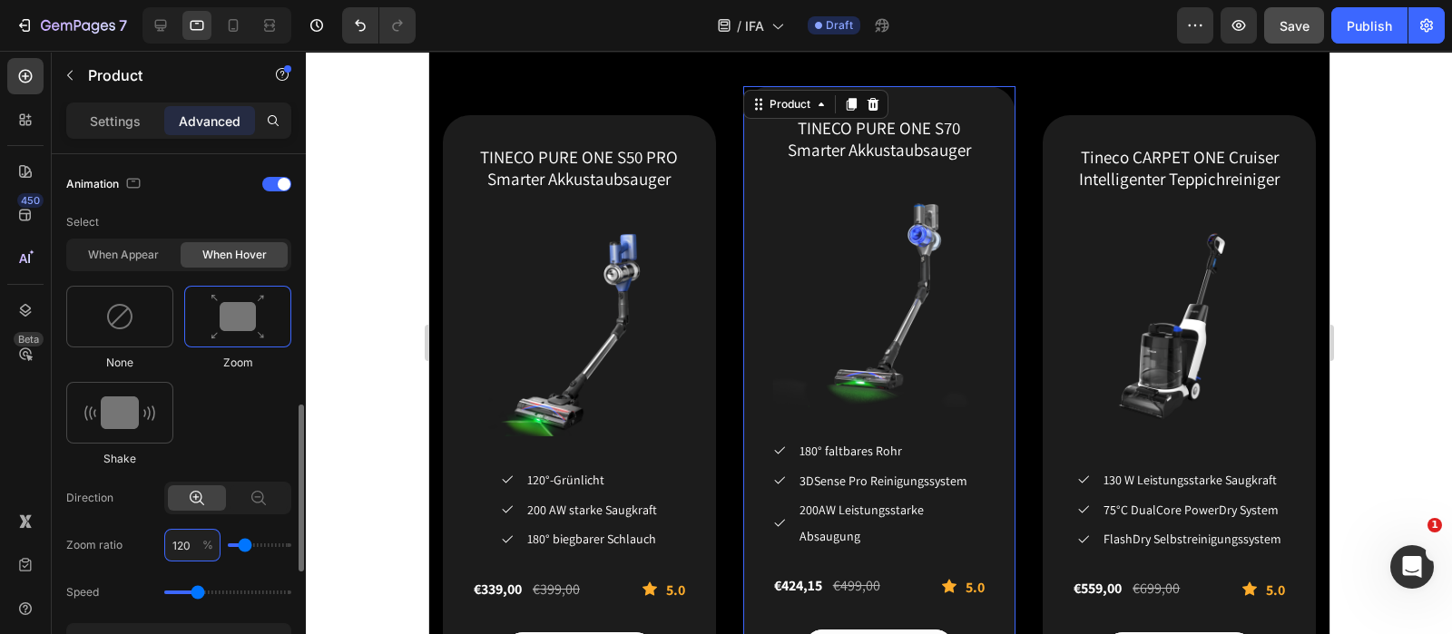
click at [190, 506] on input "120" at bounding box center [192, 545] width 56 height 33
type input "1"
type input "100"
type input "103"
type input "100"
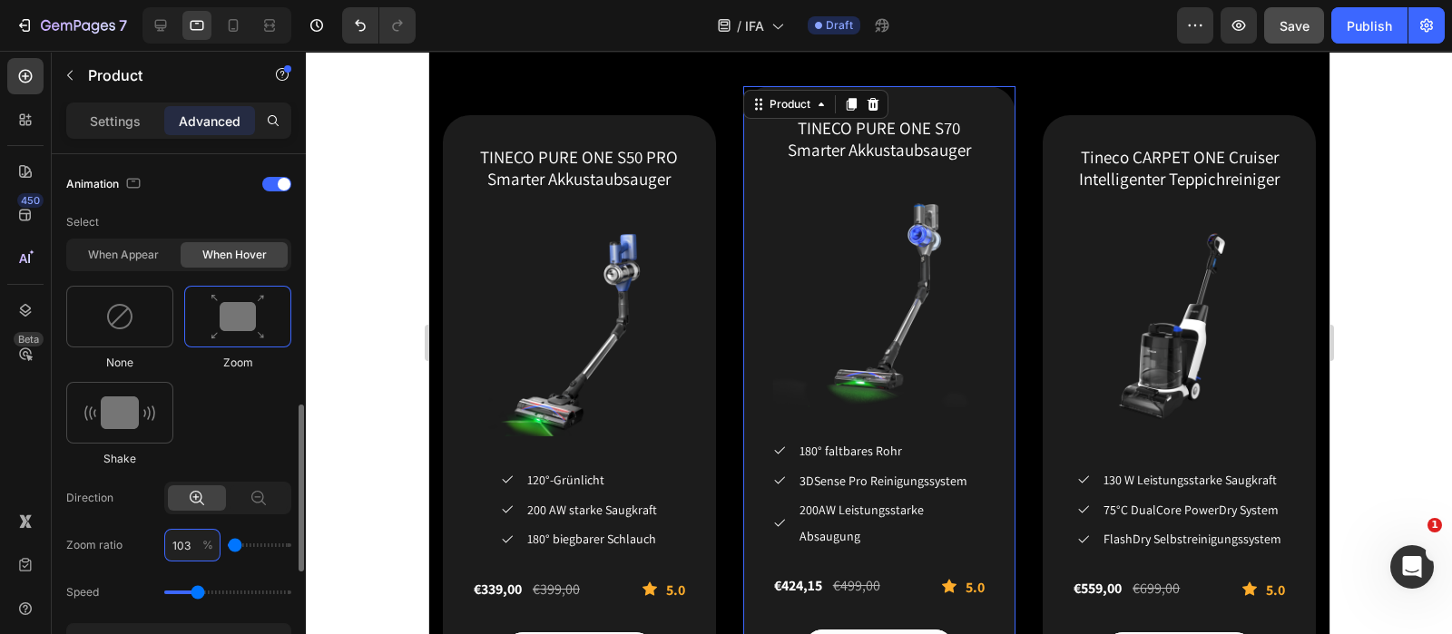
type input "103"
click at [246, 506] on div "Speed" at bounding box center [178, 592] width 225 height 33
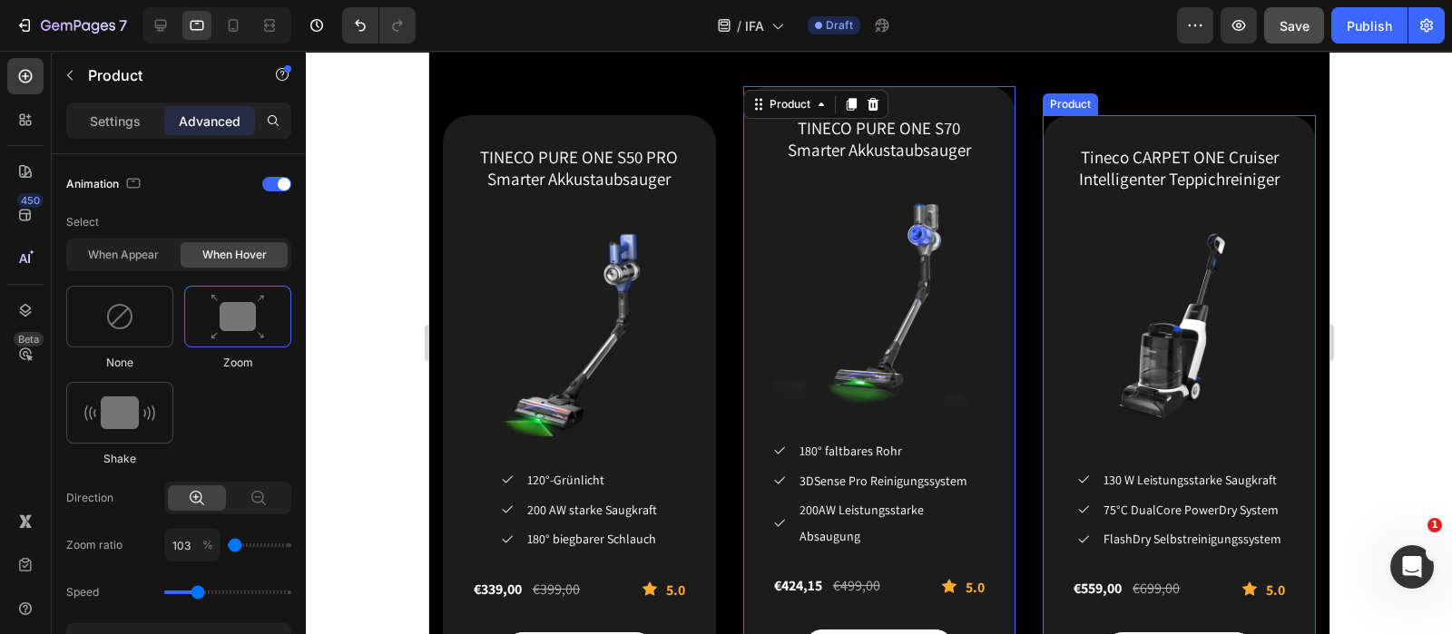
click at [1053, 142] on div "Tineco CARPET ONE Cruiser Intelligenter Teppichreiniger (P) Title (P) Images & …" at bounding box center [1178, 406] width 273 height 583
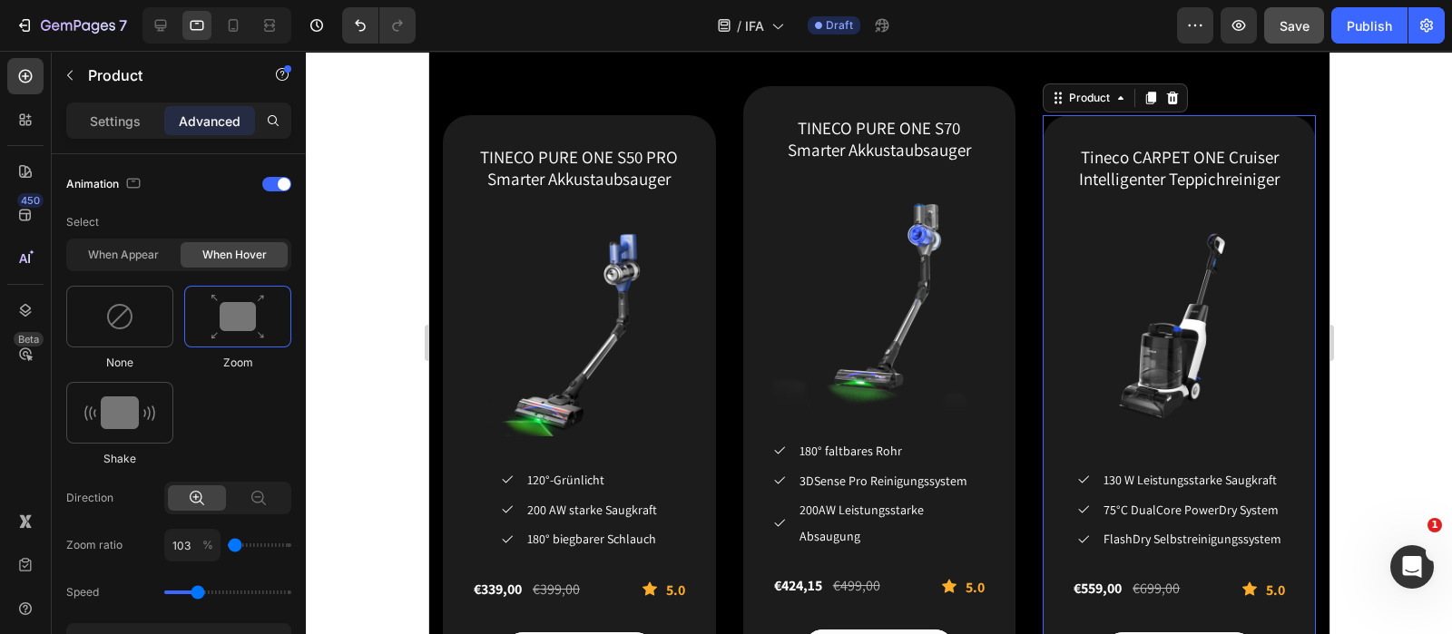
click at [1051, 133] on div "Tineco CARPET ONE Cruiser Intelligenter Teppichreiniger (P) Title (P) Images & …" at bounding box center [1178, 406] width 273 height 583
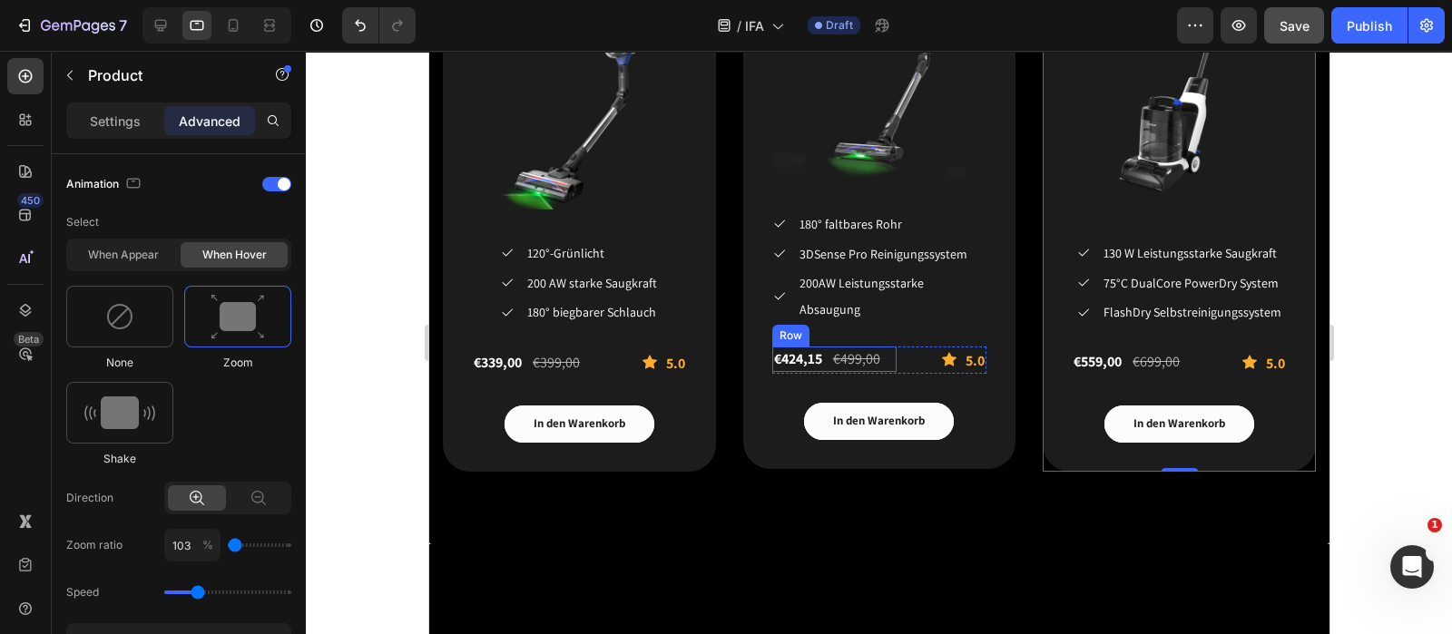
scroll to position [2568, 0]
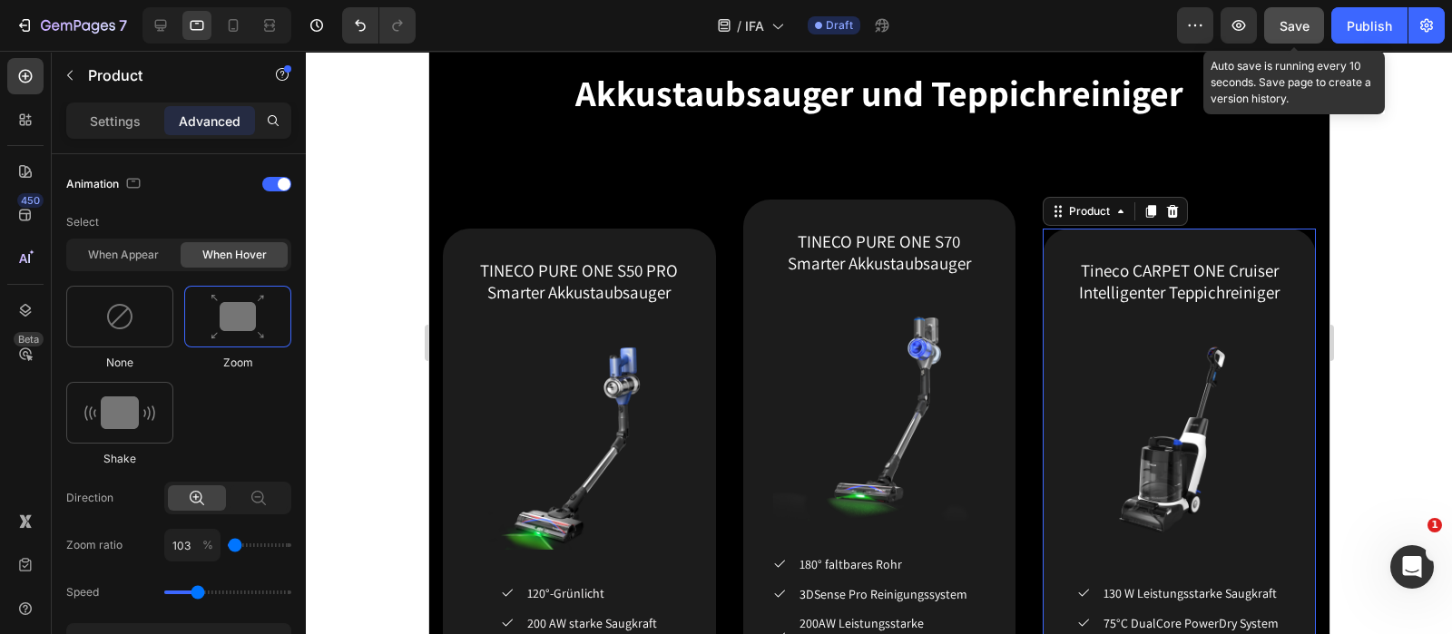
click at [1161, 24] on span "Save" at bounding box center [1294, 25] width 30 height 15
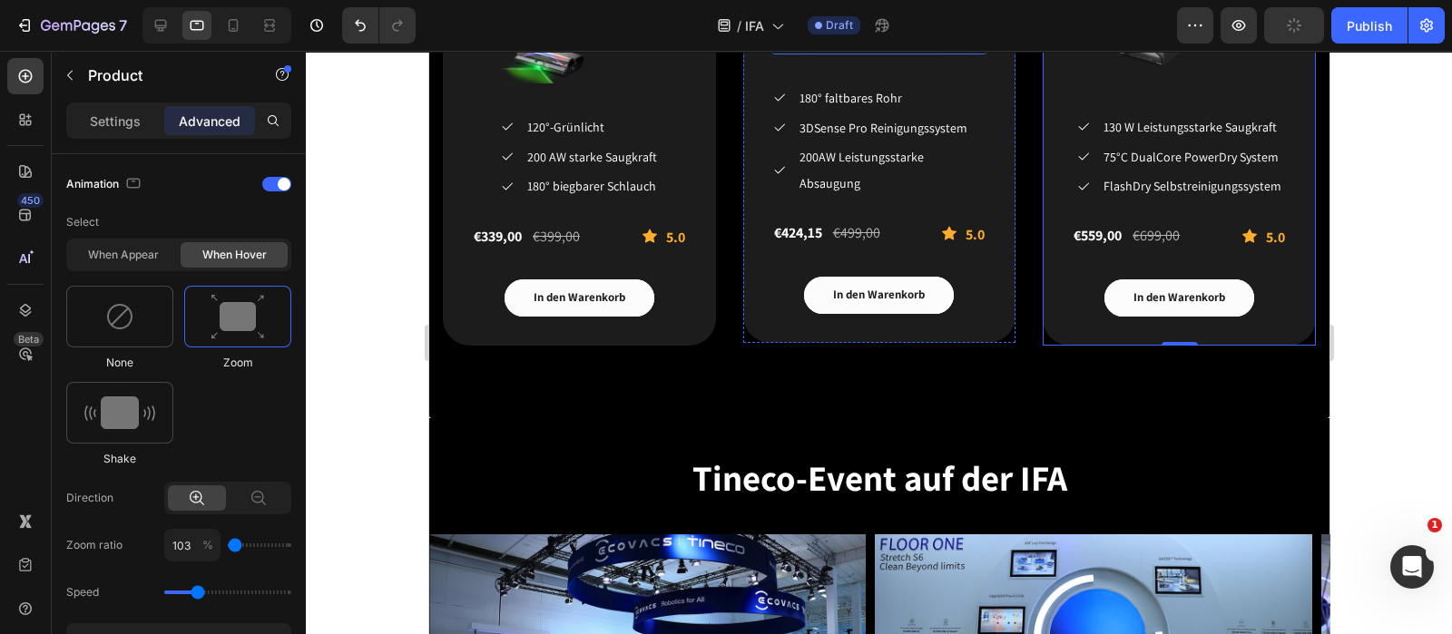
scroll to position [3135, 0]
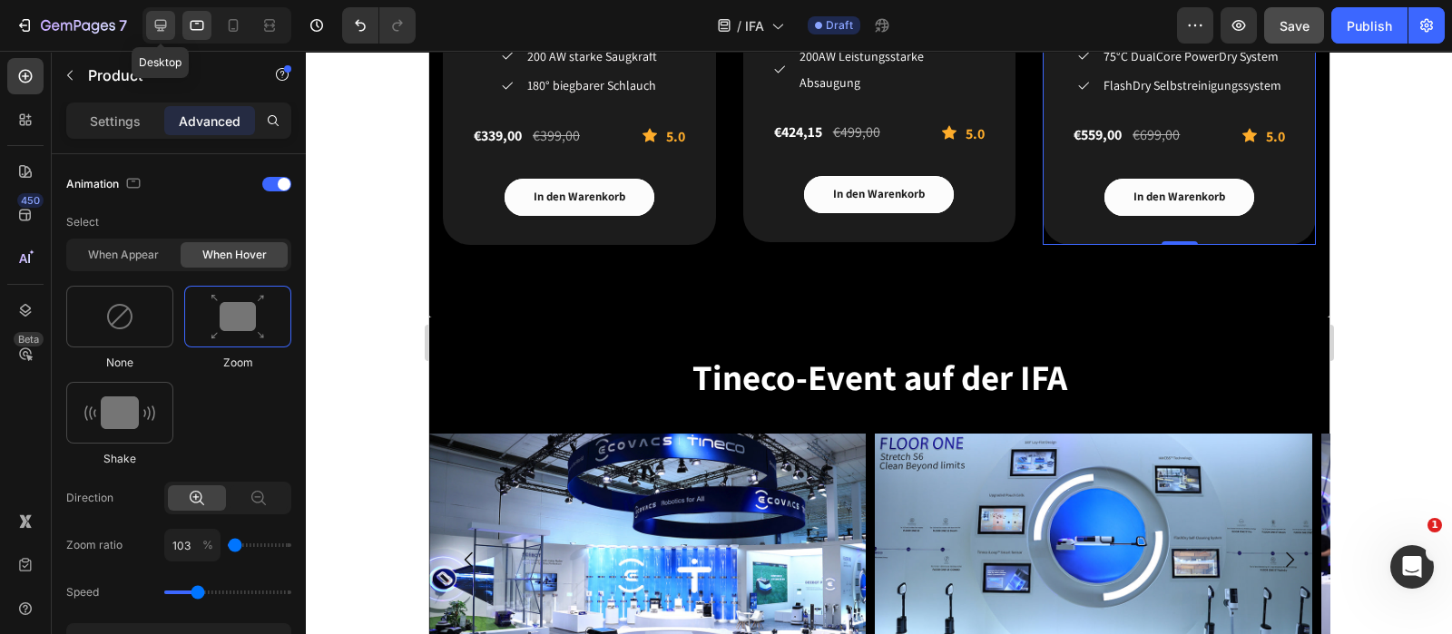
click at [159, 20] on icon at bounding box center [161, 26] width 12 height 12
type input "120"
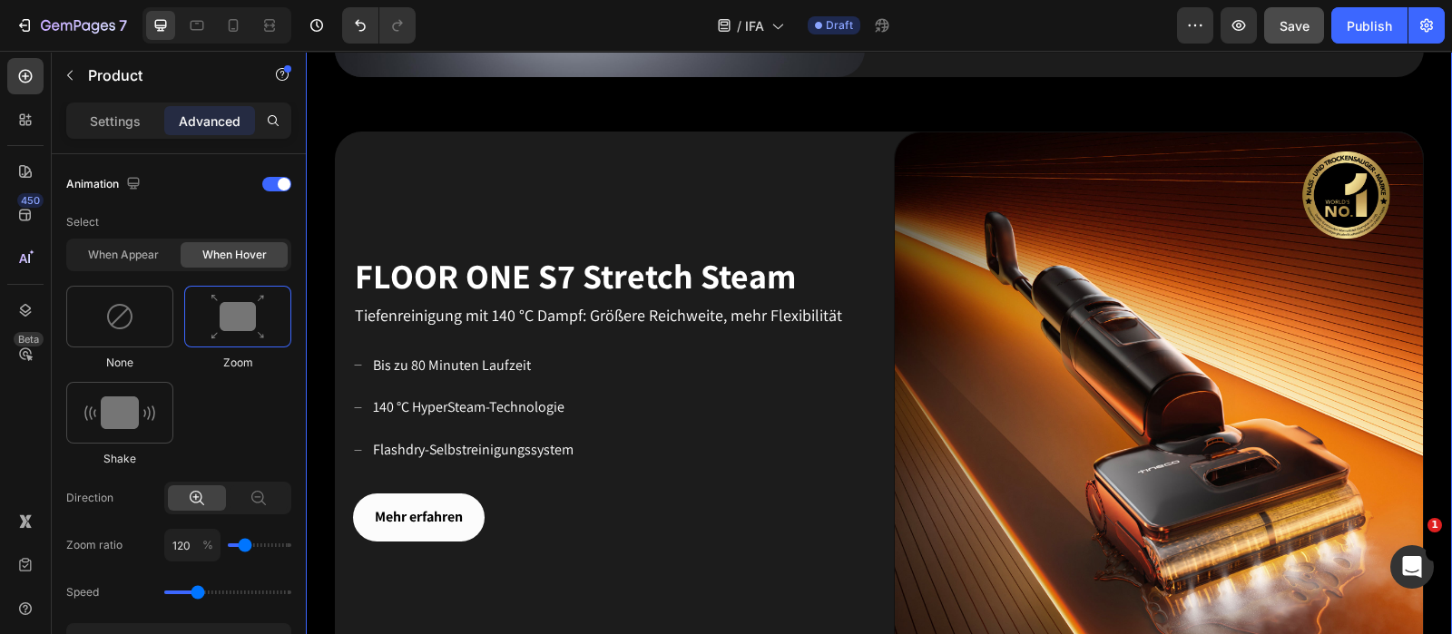
scroll to position [1216, 0]
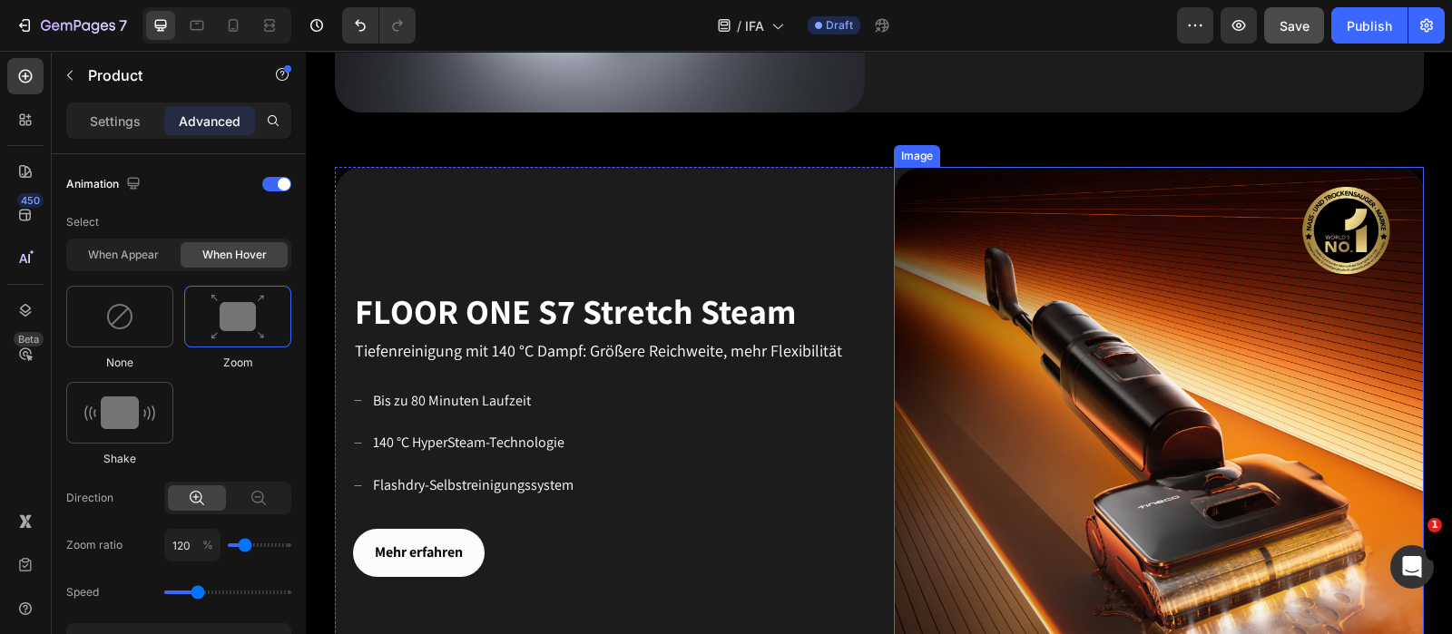
click at [955, 303] on img at bounding box center [1159, 432] width 530 height 530
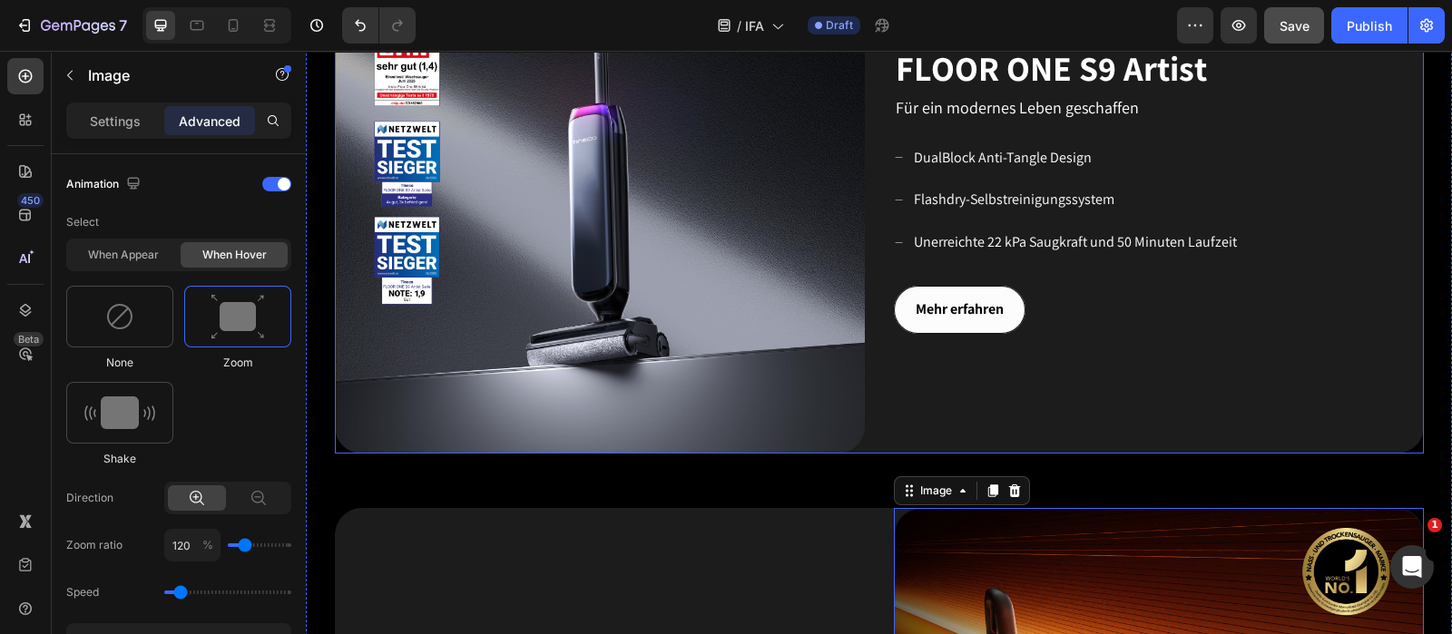
scroll to position [535, 0]
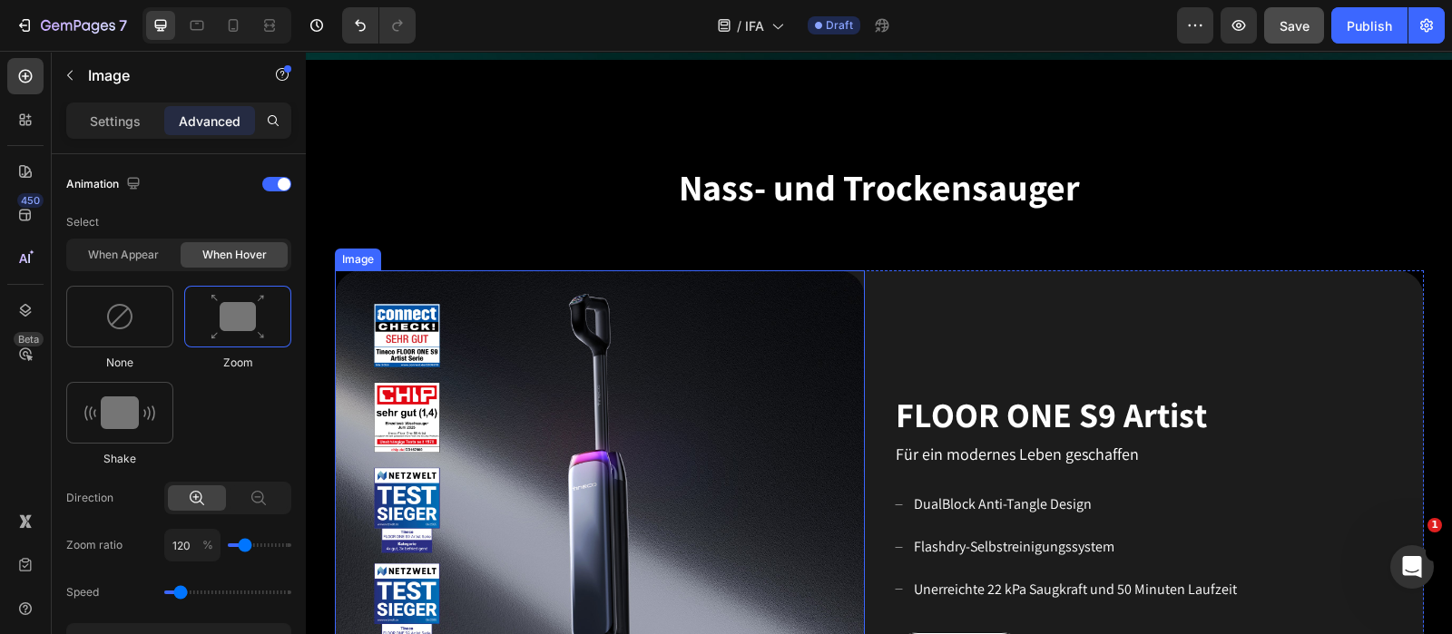
click at [727, 367] on img at bounding box center [600, 535] width 530 height 530
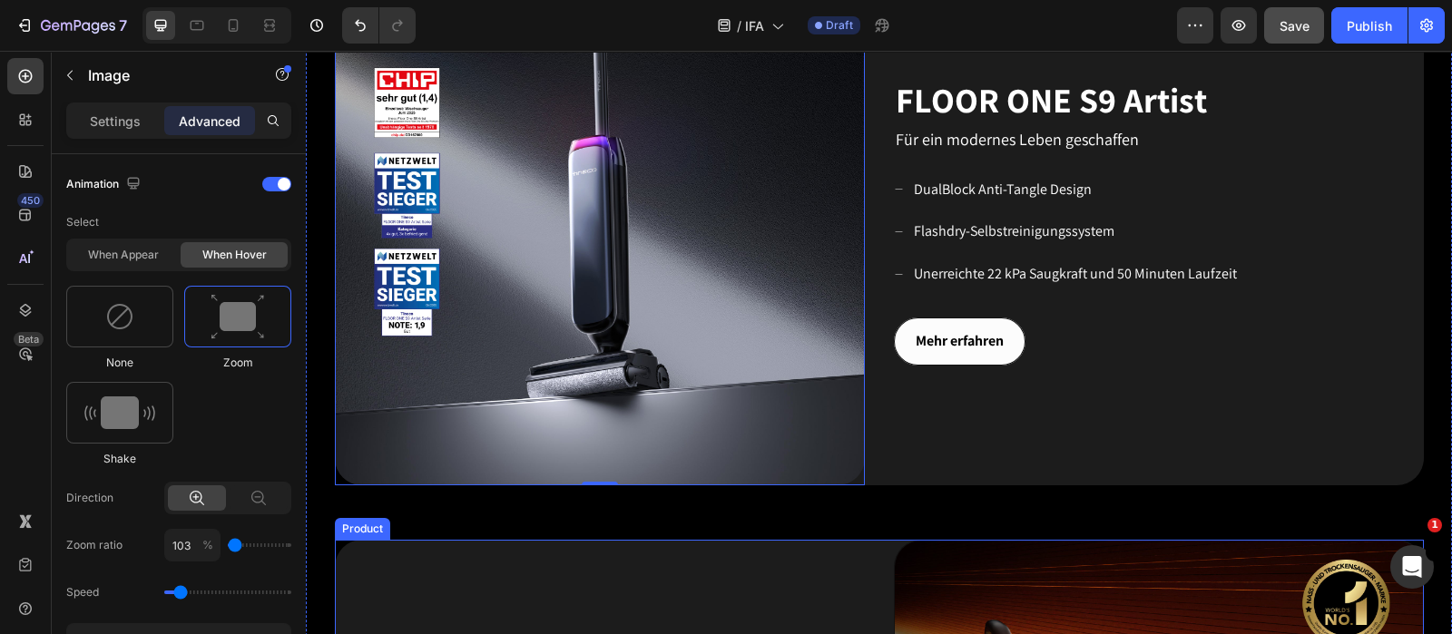
scroll to position [1103, 0]
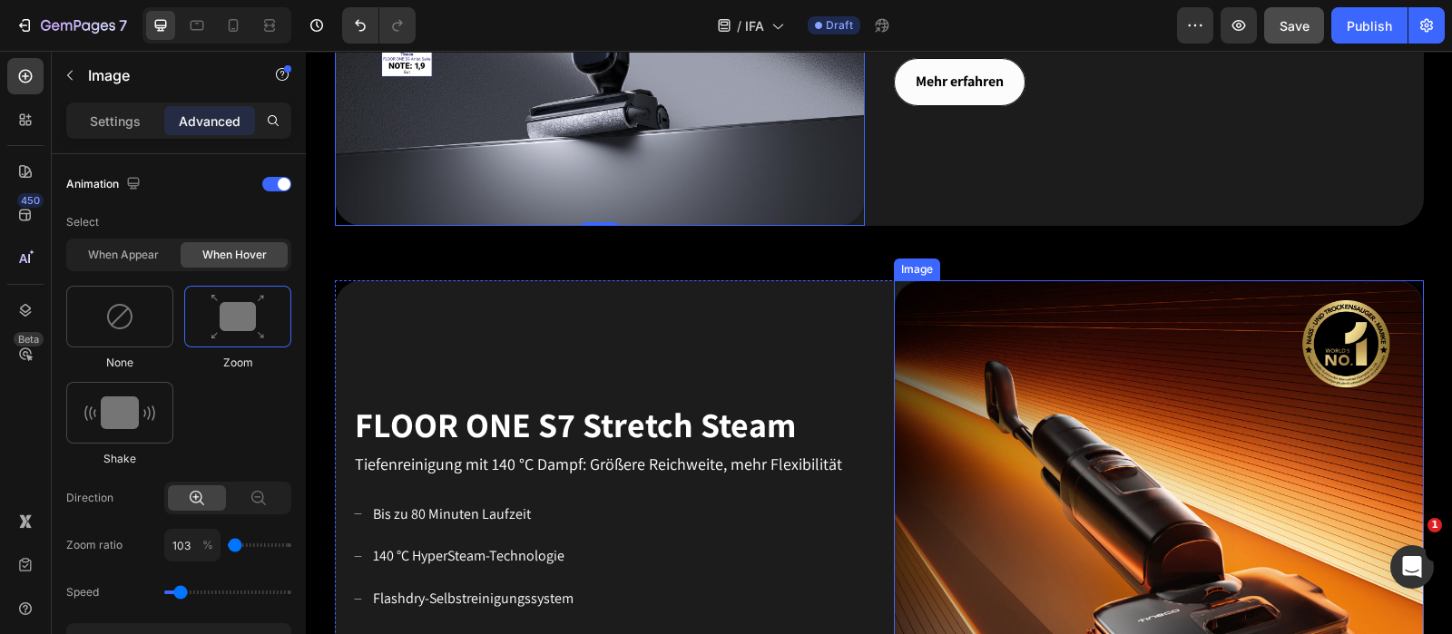
click at [1148, 450] on img at bounding box center [1159, 545] width 530 height 530
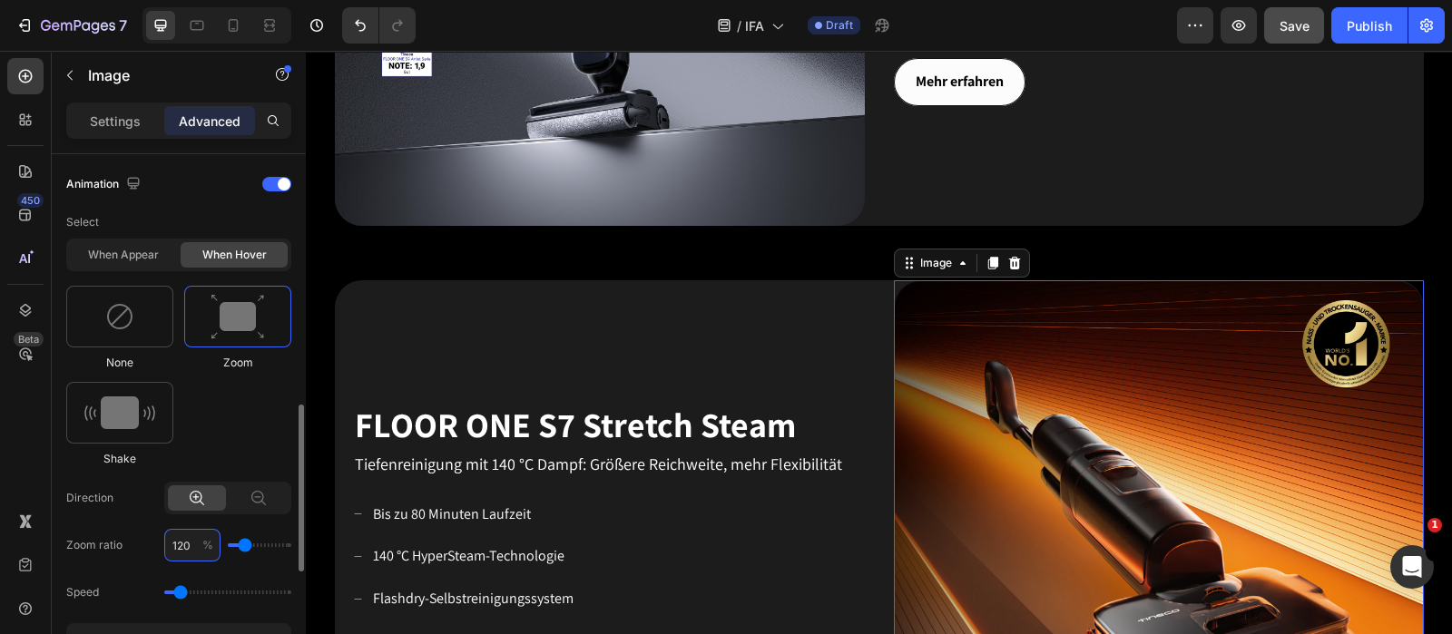
click at [195, 506] on input "120" at bounding box center [192, 545] width 56 height 33
type input "1"
type input "100"
type input "103"
type input "100"
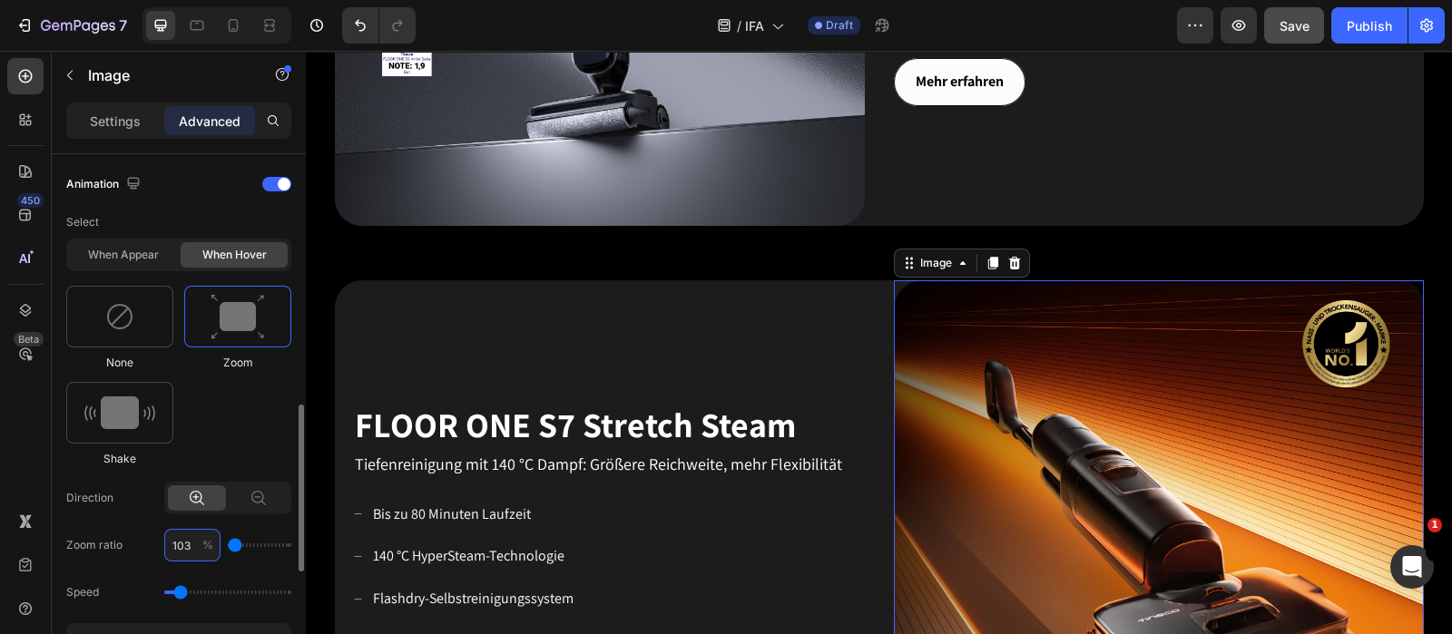
type input "103"
click at [250, 506] on div "103 %" at bounding box center [227, 545] width 127 height 33
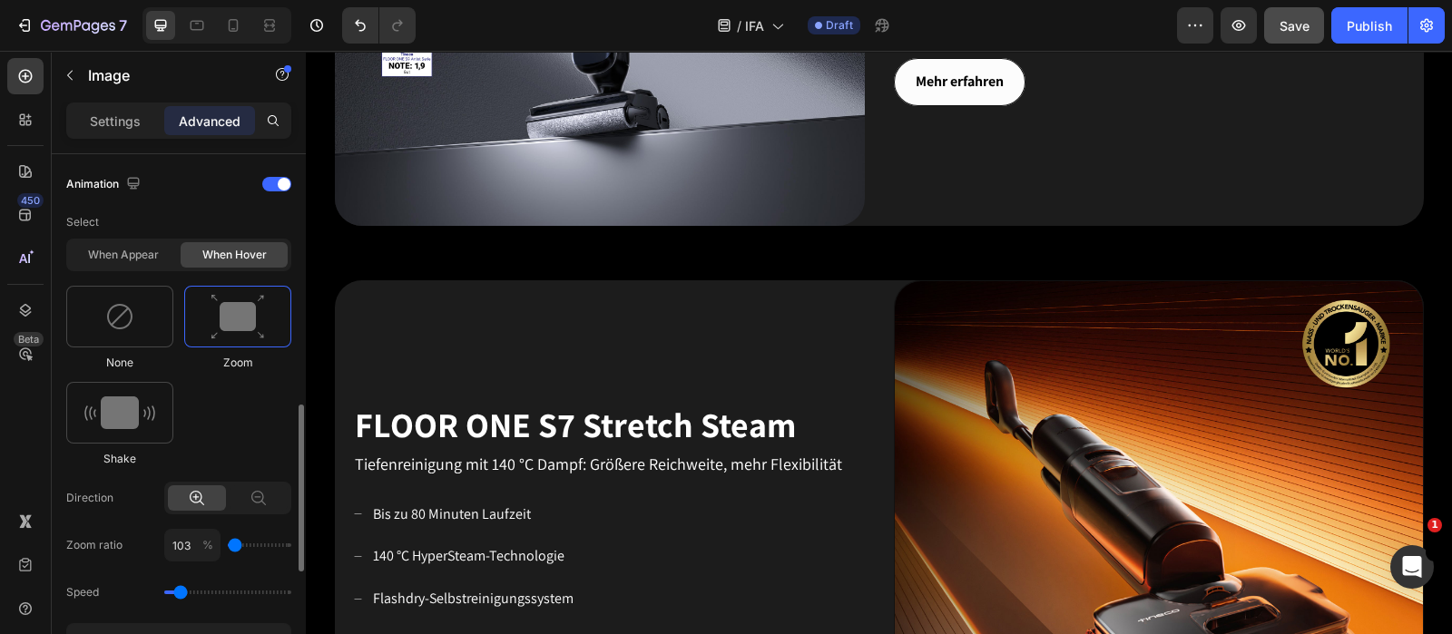
click at [263, 506] on div "Select When appear When hover None Zoom Shake Direction Zoom ratio 103 % Speed …" at bounding box center [178, 454] width 225 height 497
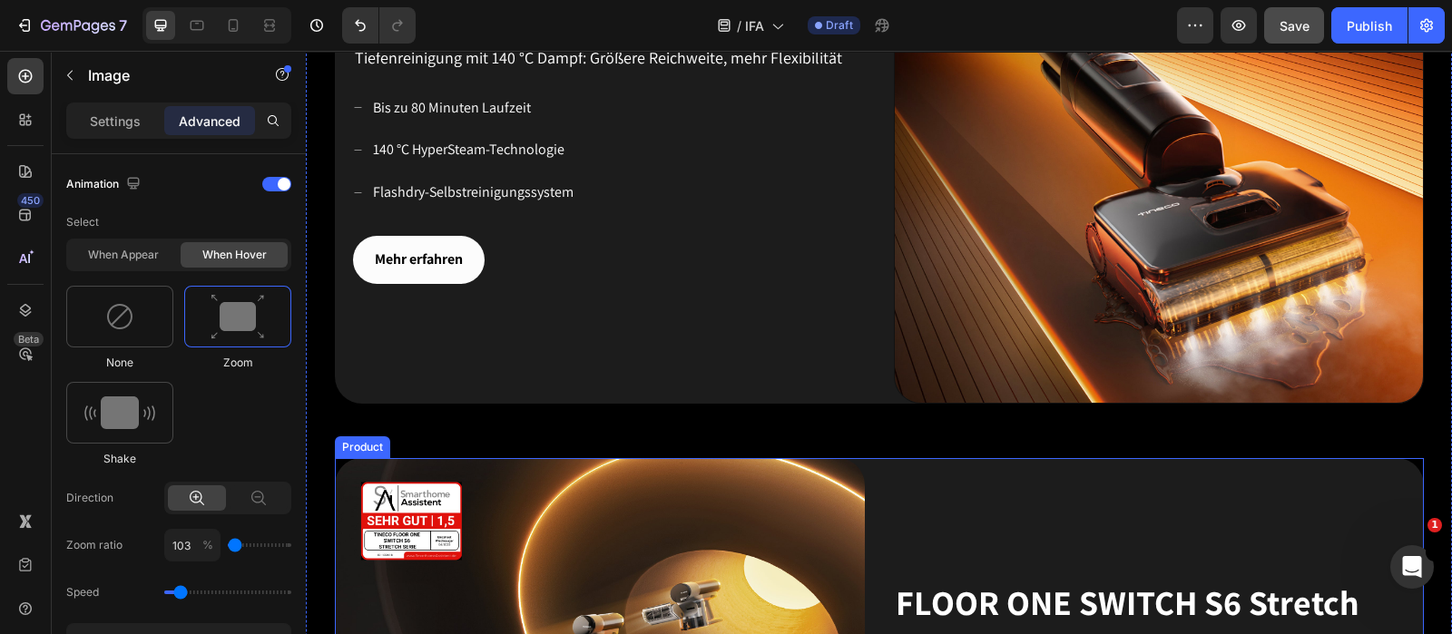
scroll to position [1555, 0]
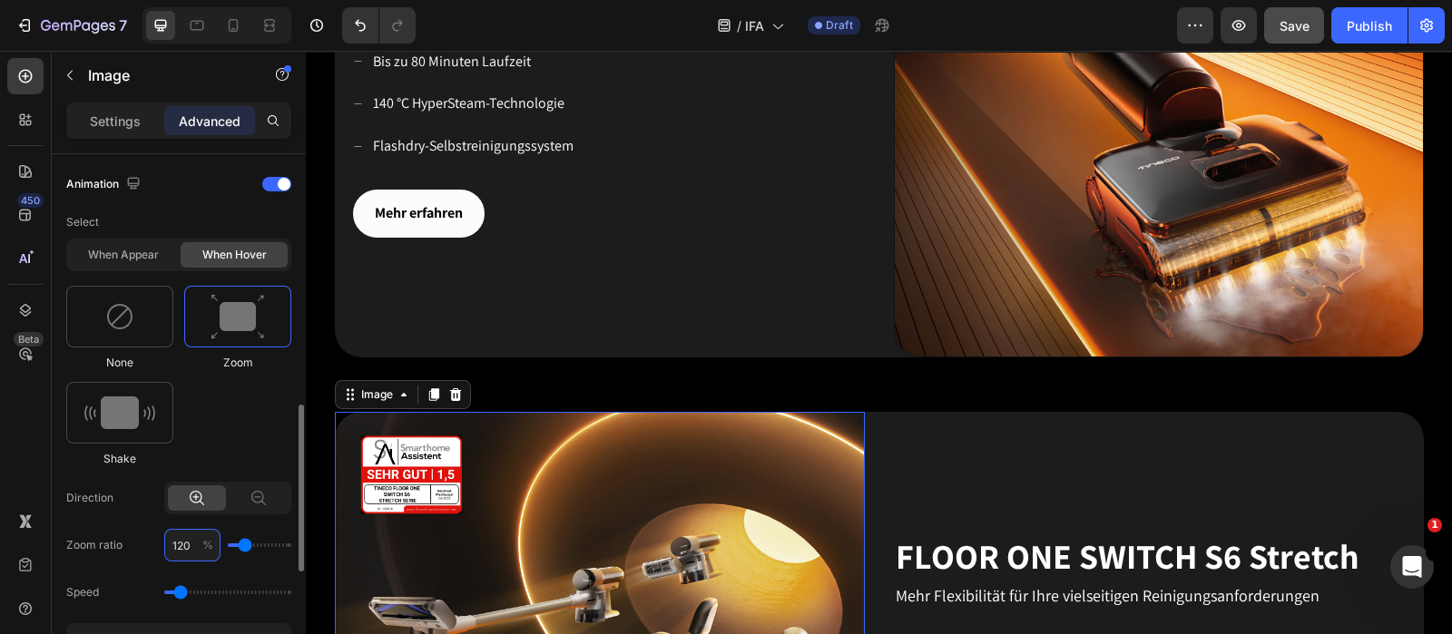
click at [189, 506] on input "120" at bounding box center [192, 545] width 56 height 33
type input "1"
type input "100"
type input "103"
type input "100"
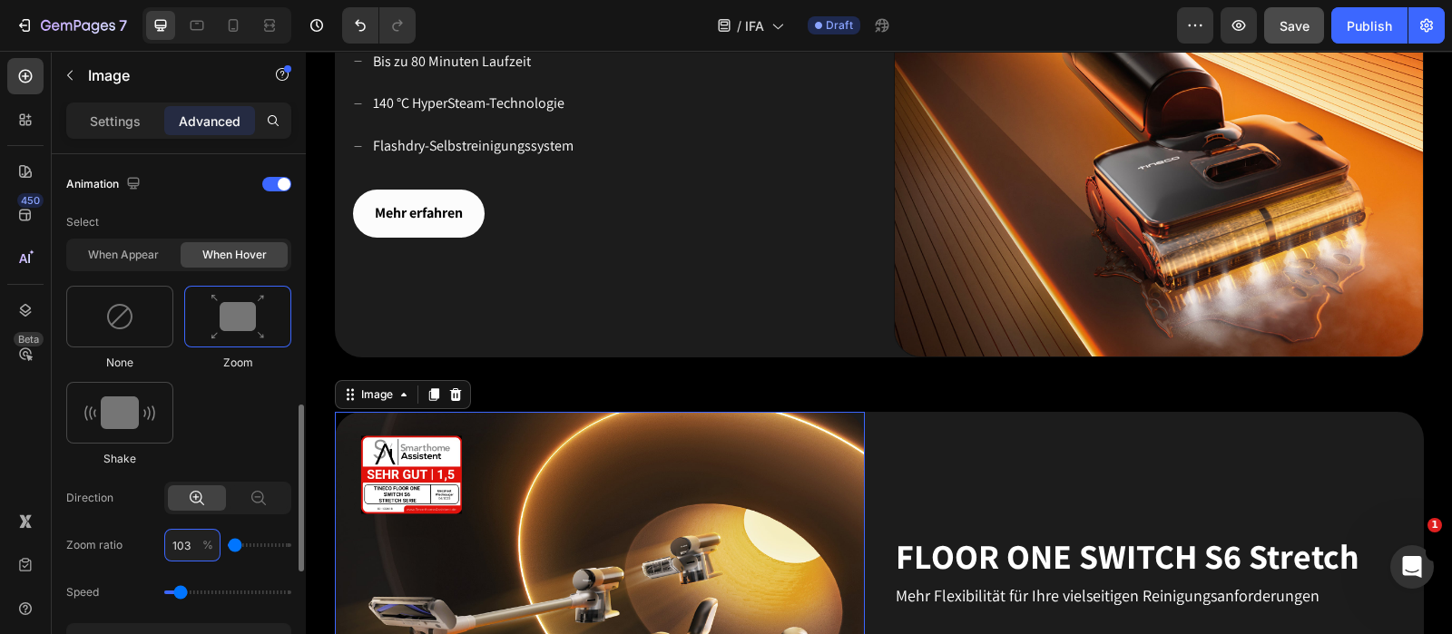
type input "103"
click at [248, 506] on div "Speed" at bounding box center [178, 592] width 225 height 33
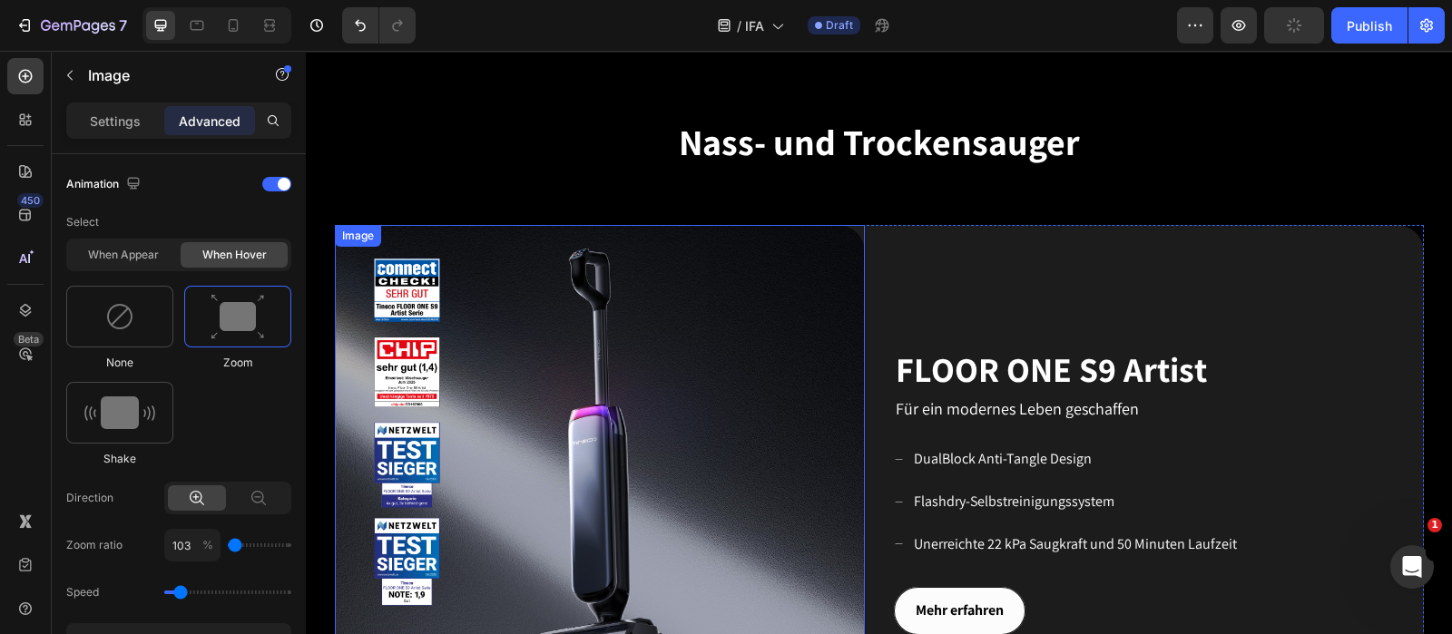
scroll to position [354, 0]
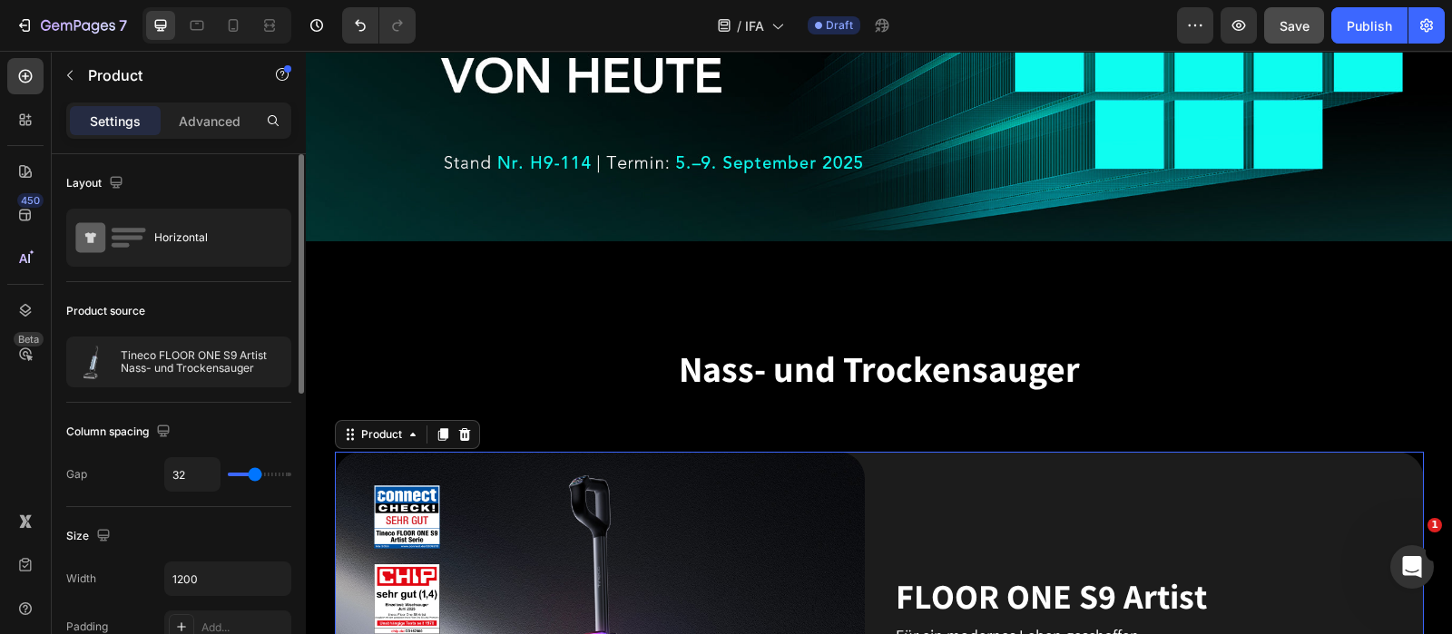
scroll to position [340, 0]
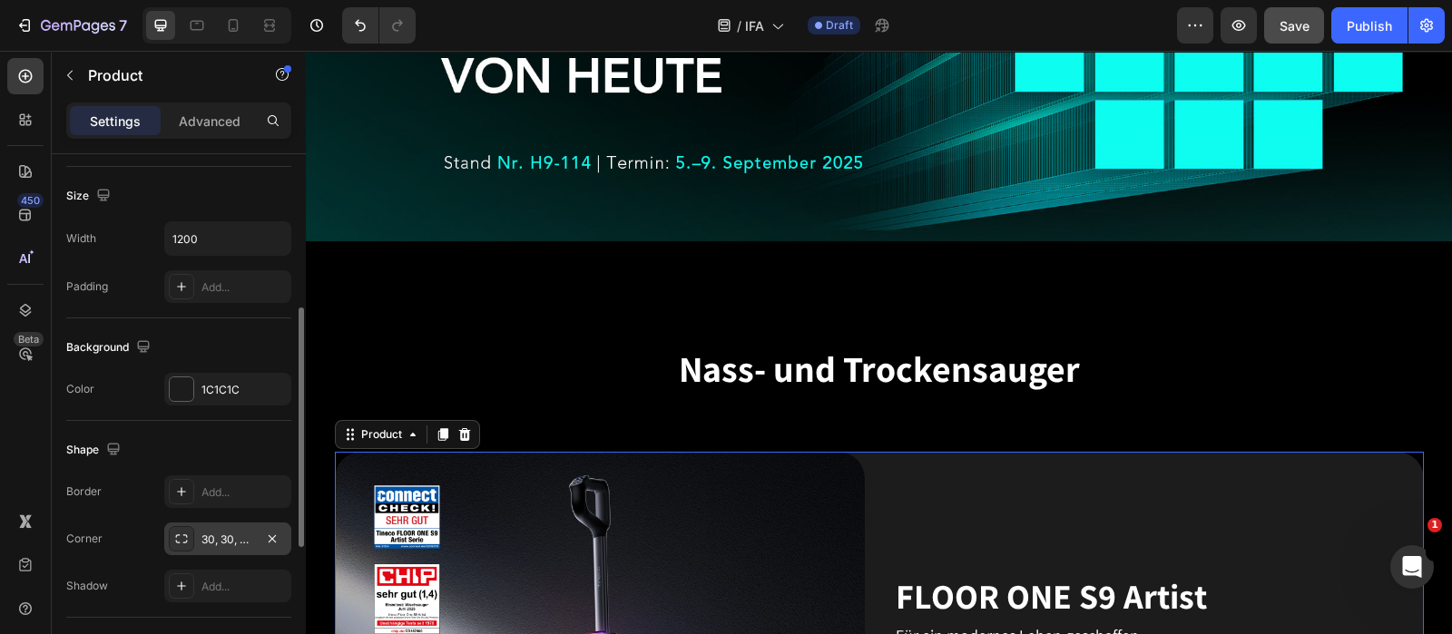
click at [210, 506] on div "30, 30, 30, 30" at bounding box center [227, 540] width 53 height 16
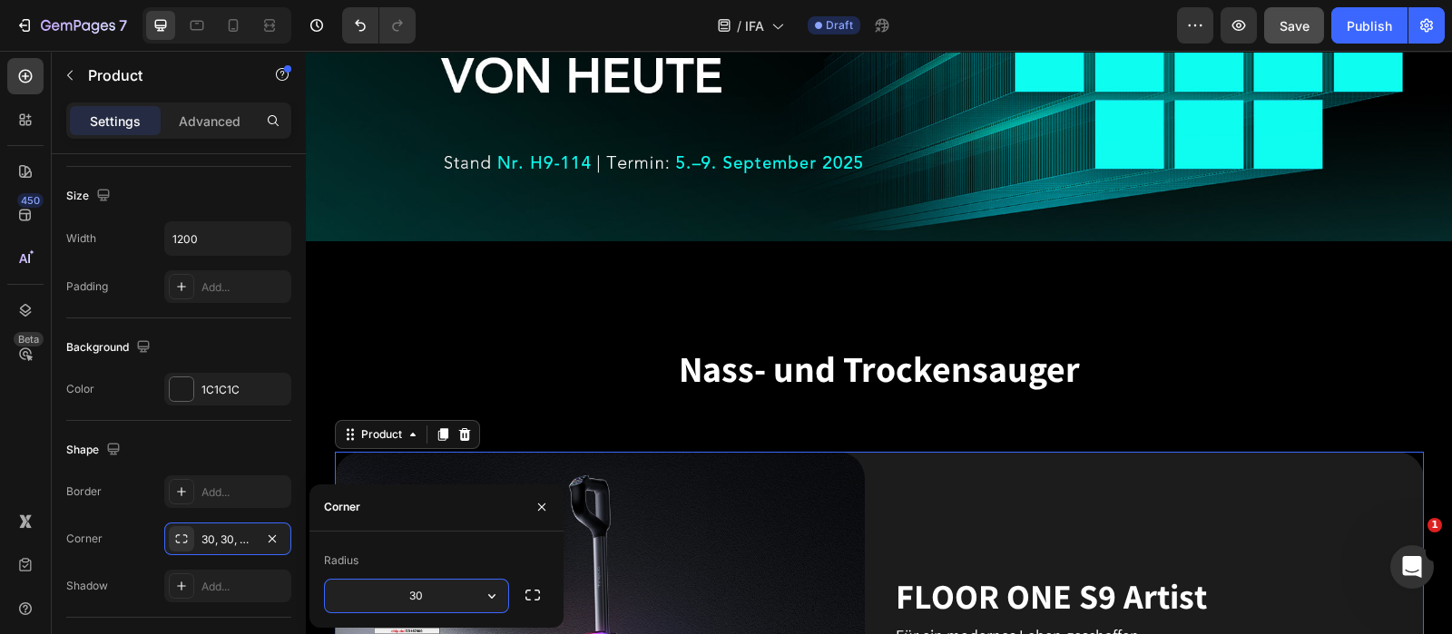
click at [442, 506] on input "30" at bounding box center [416, 596] width 183 height 33
type input "20"
click at [429, 506] on div "Radius" at bounding box center [436, 560] width 225 height 29
click at [534, 506] on button "button" at bounding box center [541, 507] width 29 height 29
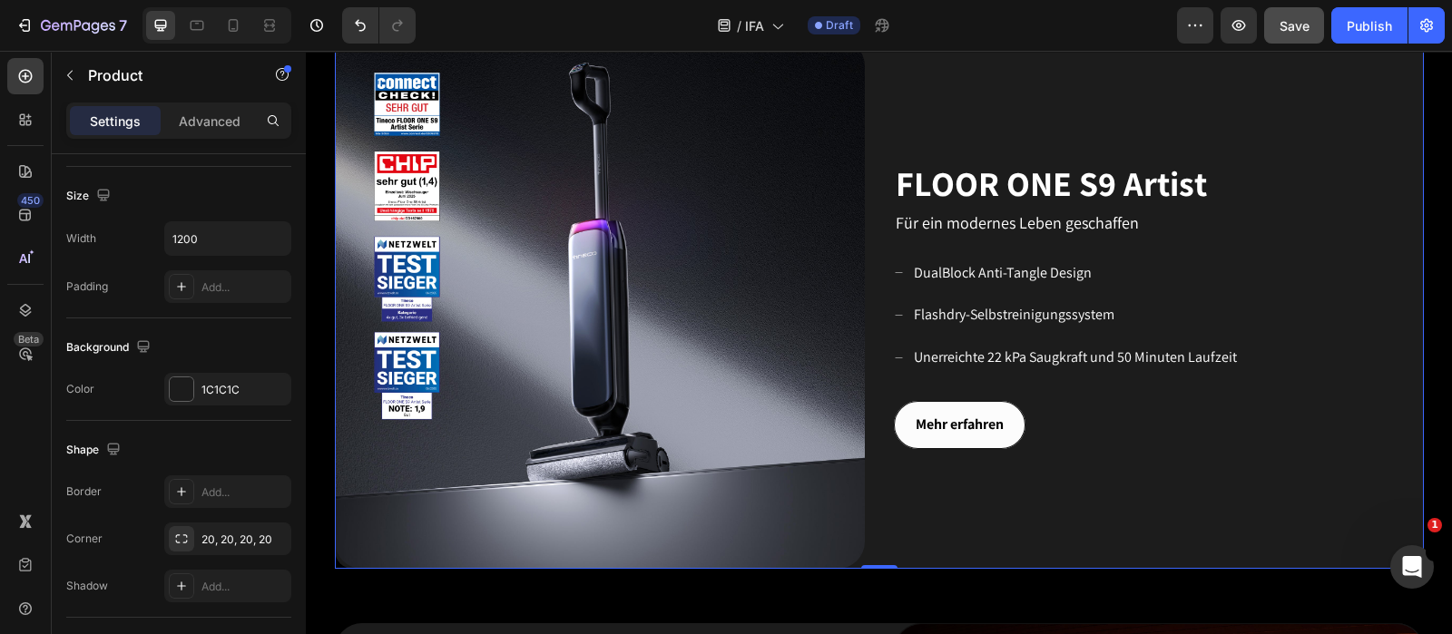
scroll to position [808, 0]
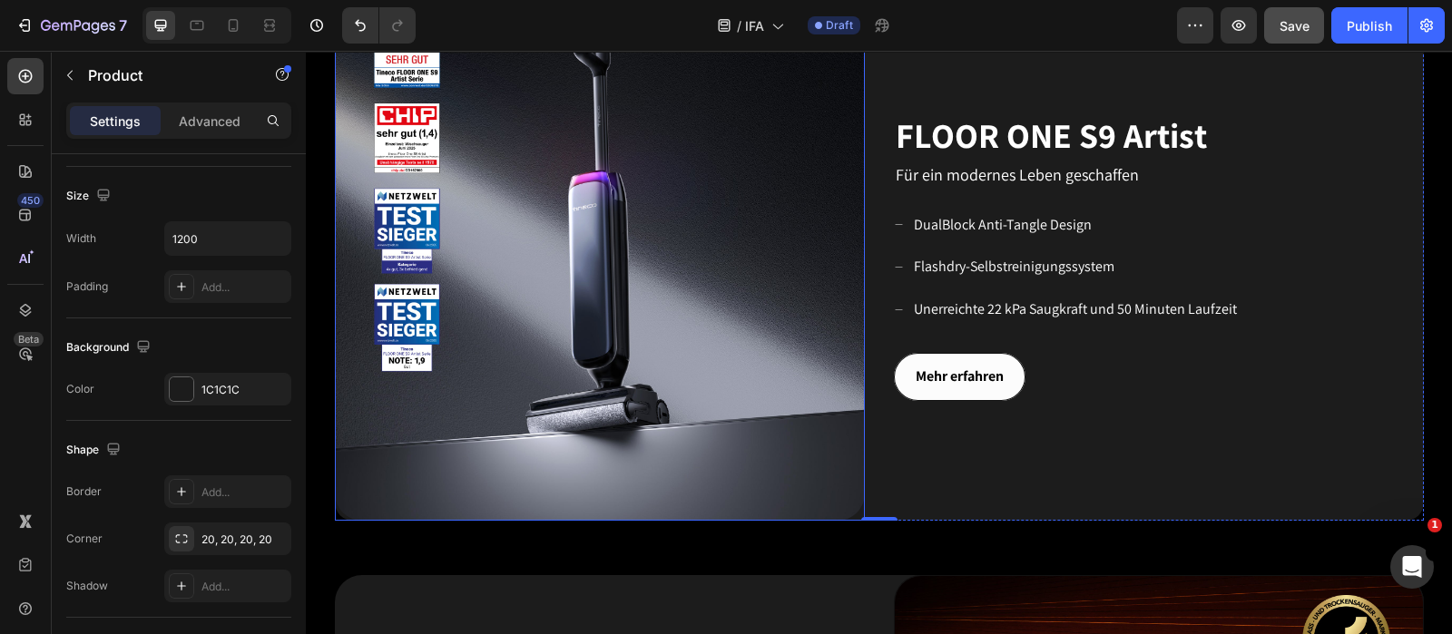
click at [774, 394] on img at bounding box center [600, 256] width 530 height 530
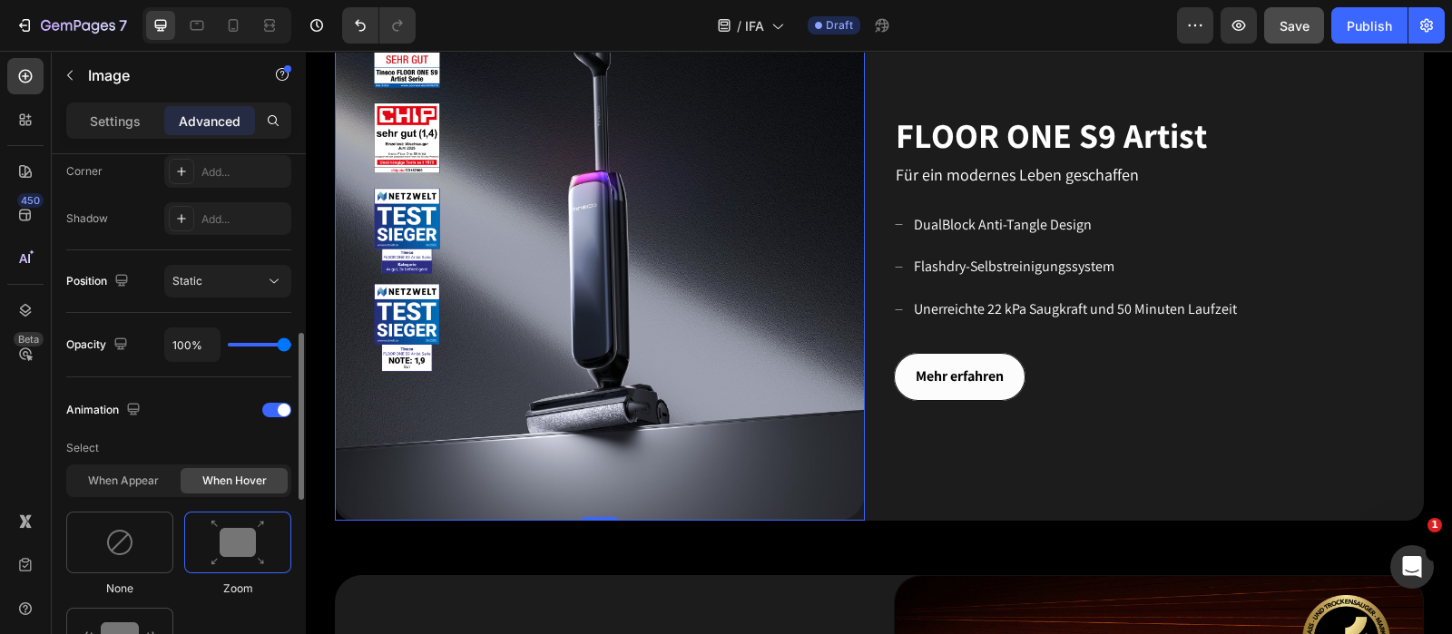
scroll to position [226, 0]
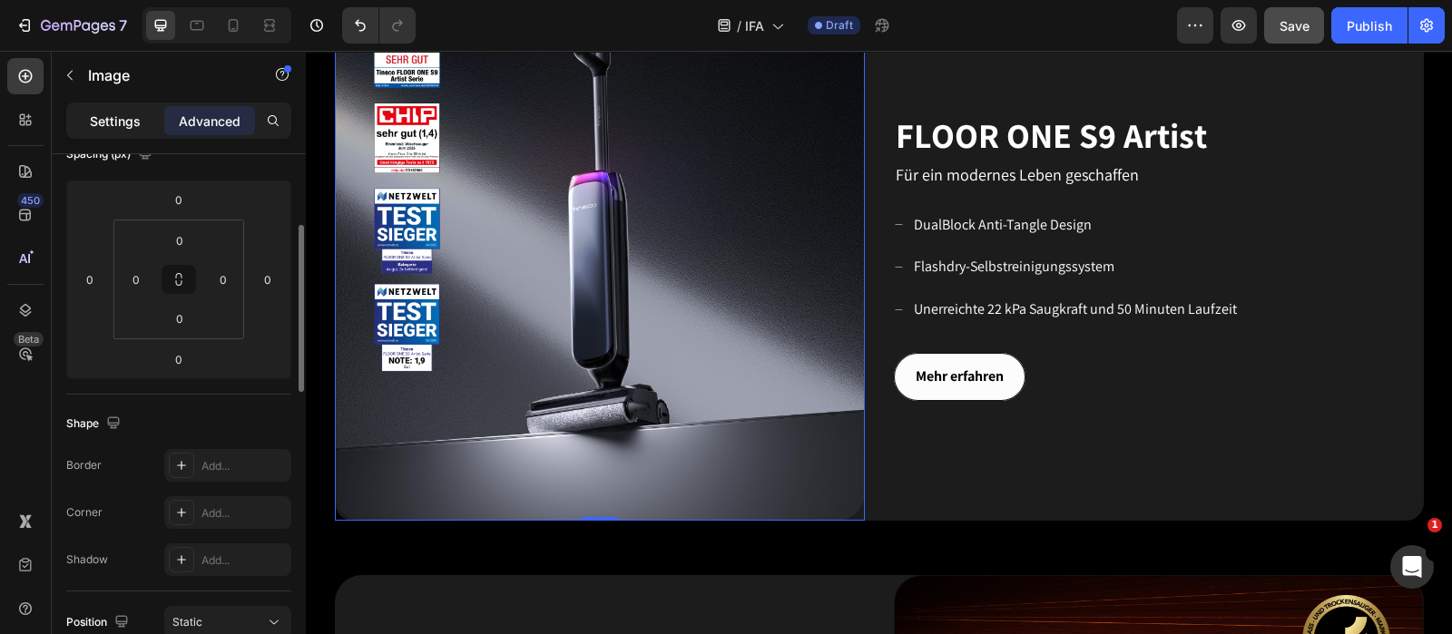
click at [111, 120] on p "Settings" at bounding box center [115, 121] width 51 height 19
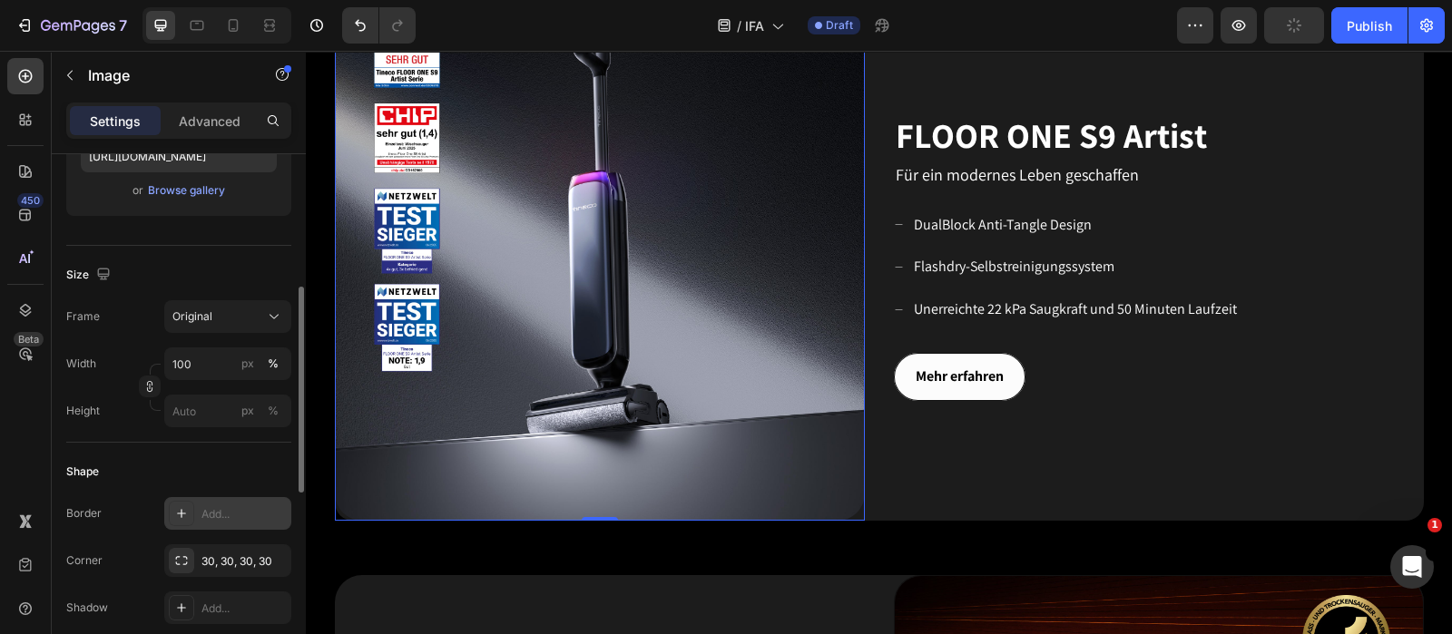
scroll to position [453, 0]
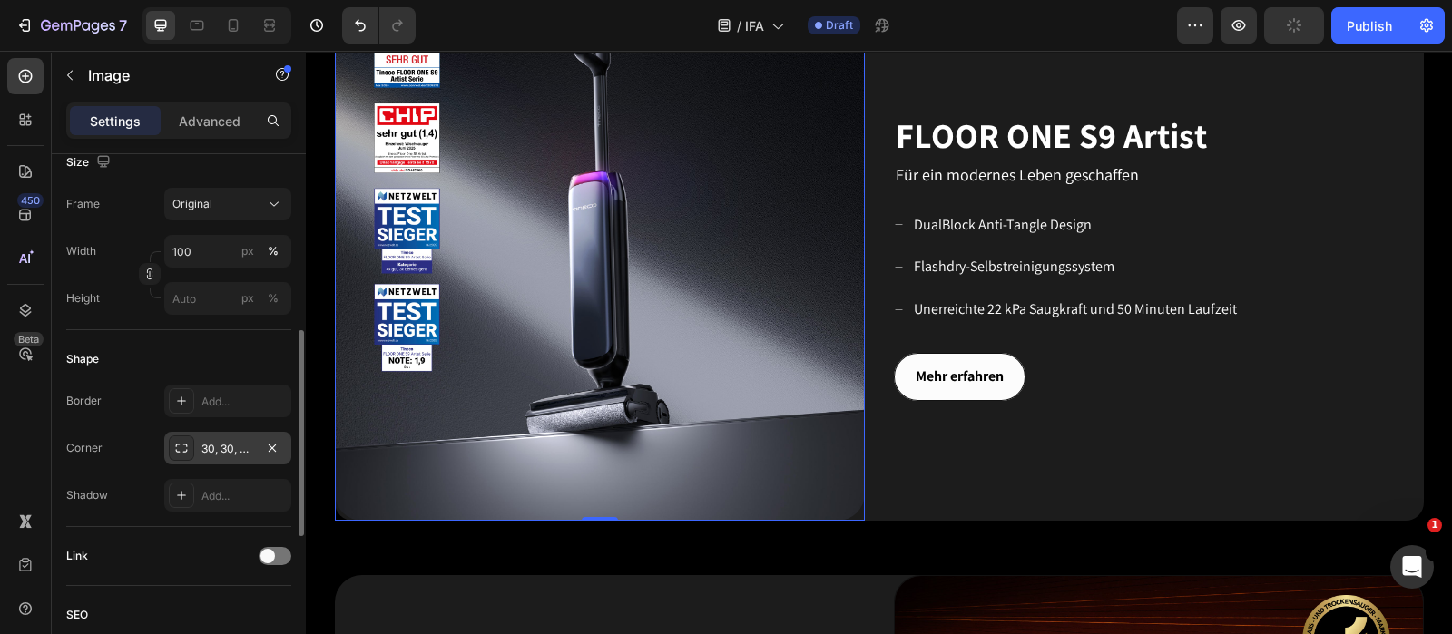
click at [225, 455] on div "30, 30, 30, 30" at bounding box center [227, 449] width 53 height 16
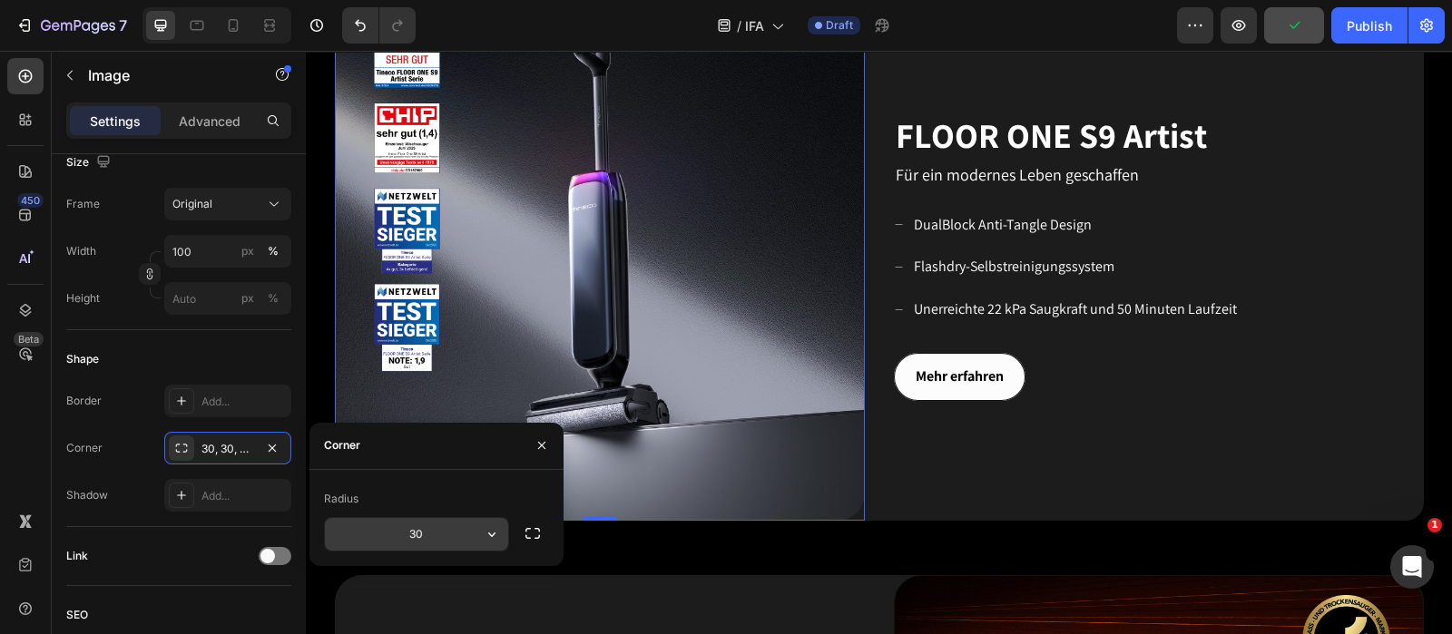
click at [456, 506] on input "30" at bounding box center [416, 534] width 183 height 33
type input "20"
click at [414, 485] on div "Radius" at bounding box center [436, 499] width 225 height 29
click at [540, 455] on button "button" at bounding box center [541, 445] width 29 height 29
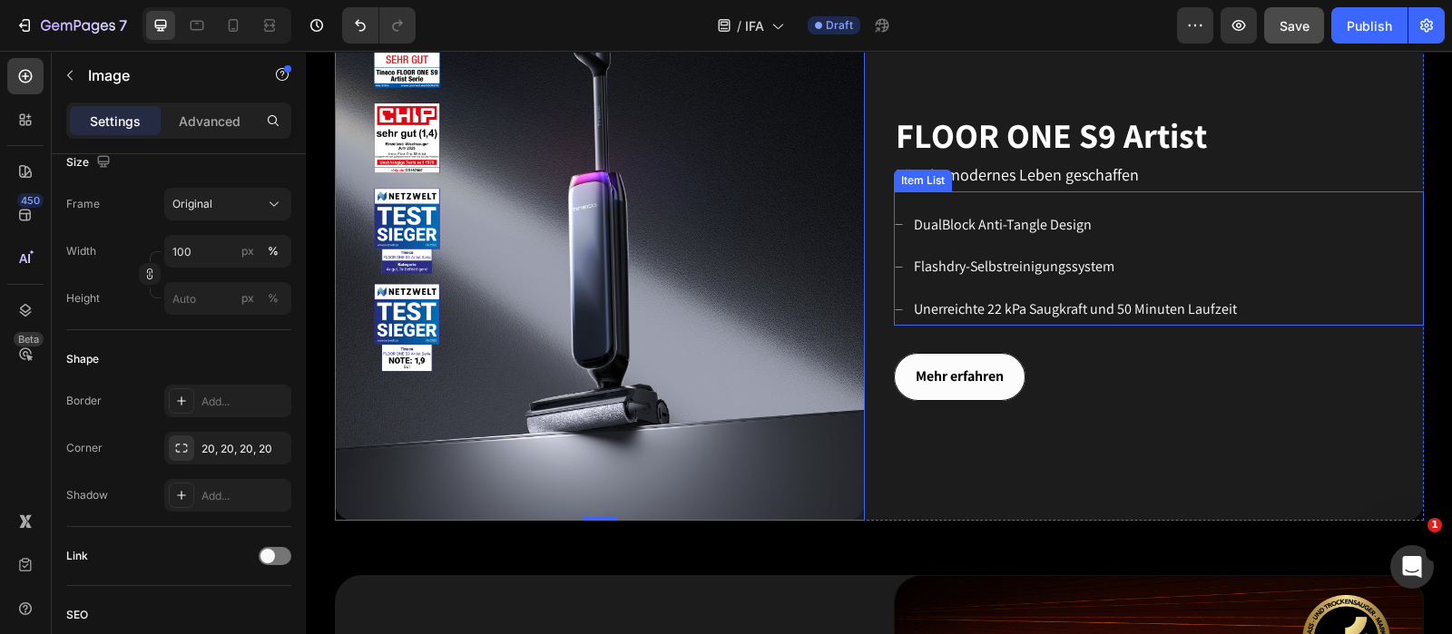
click at [1161, 211] on div "DualBlock Anti-Tangle Design Flashdry-Selbstreinigungssystem Unerreichte 22 kPa…" at bounding box center [1159, 268] width 530 height 116
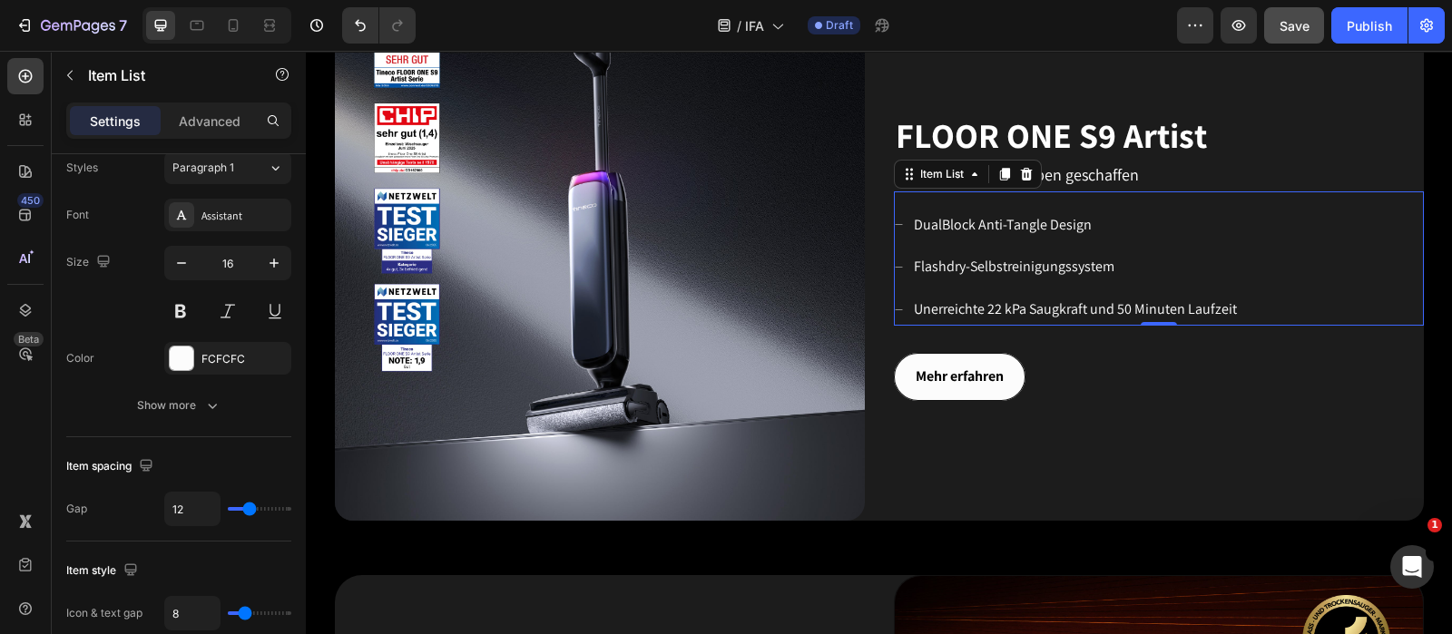
scroll to position [0, 0]
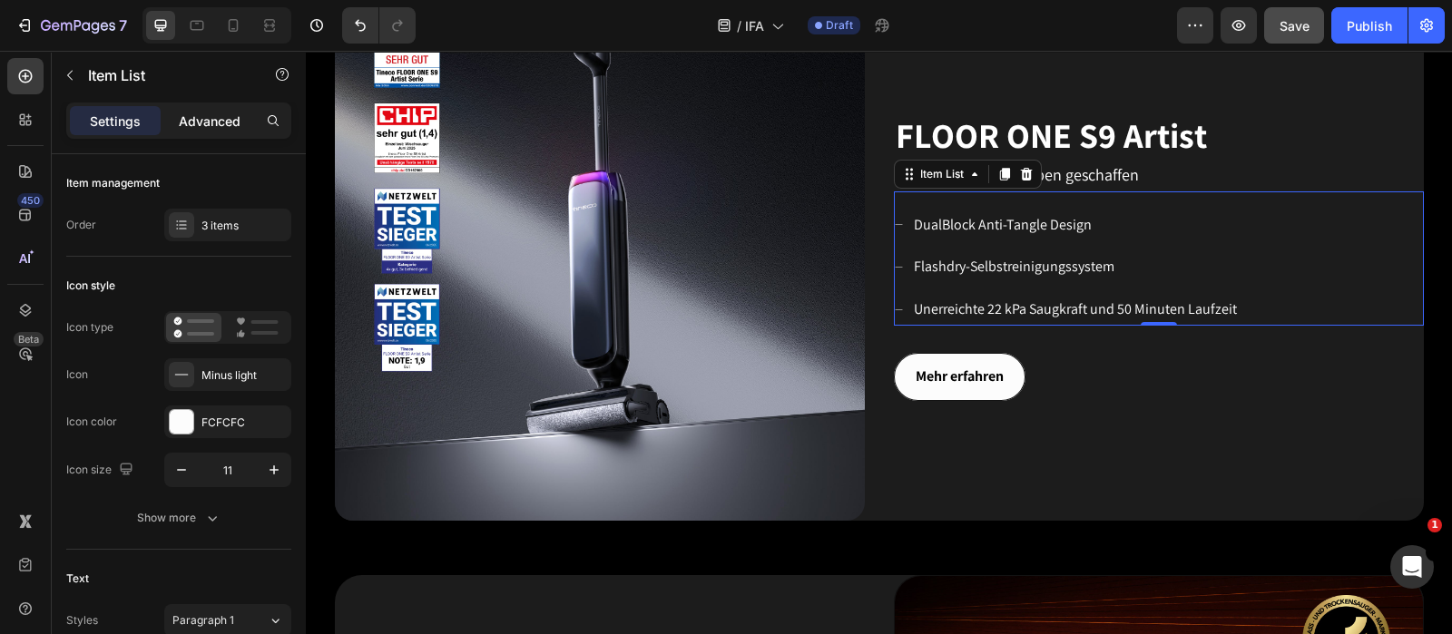
click at [202, 109] on div "Advanced" at bounding box center [209, 120] width 91 height 29
type input "100%"
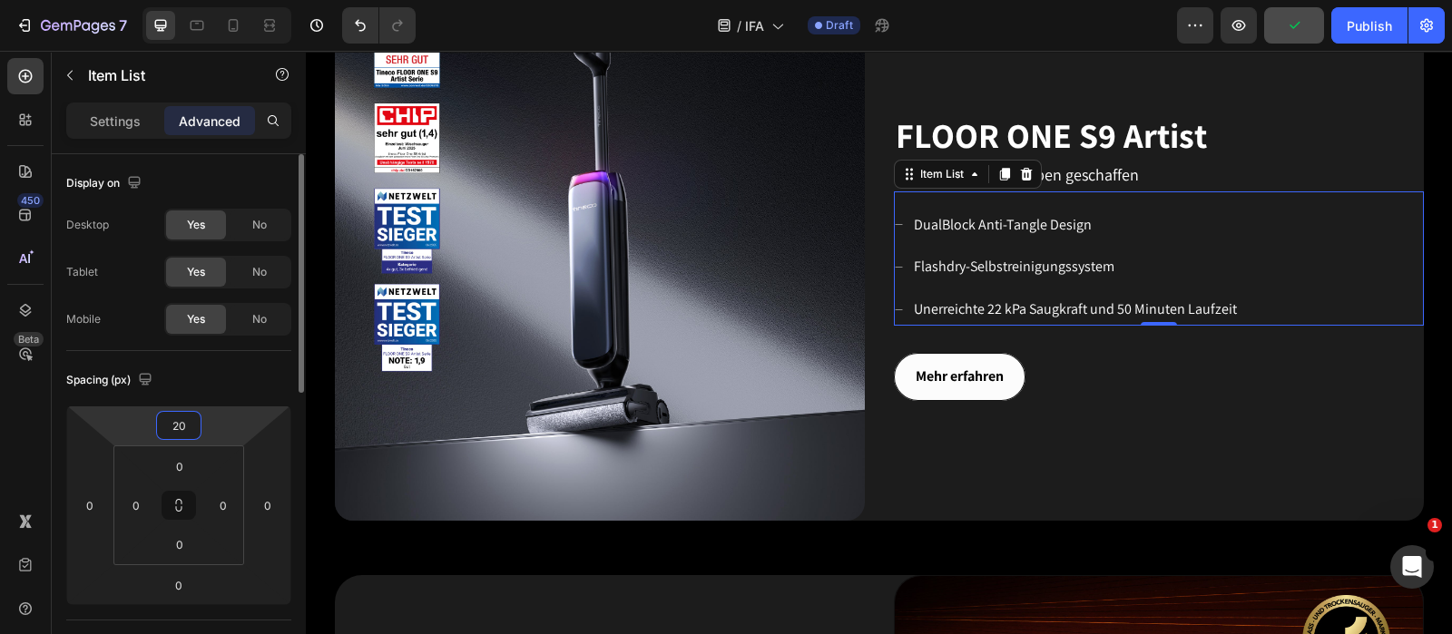
click at [187, 431] on input "20" at bounding box center [179, 425] width 36 height 27
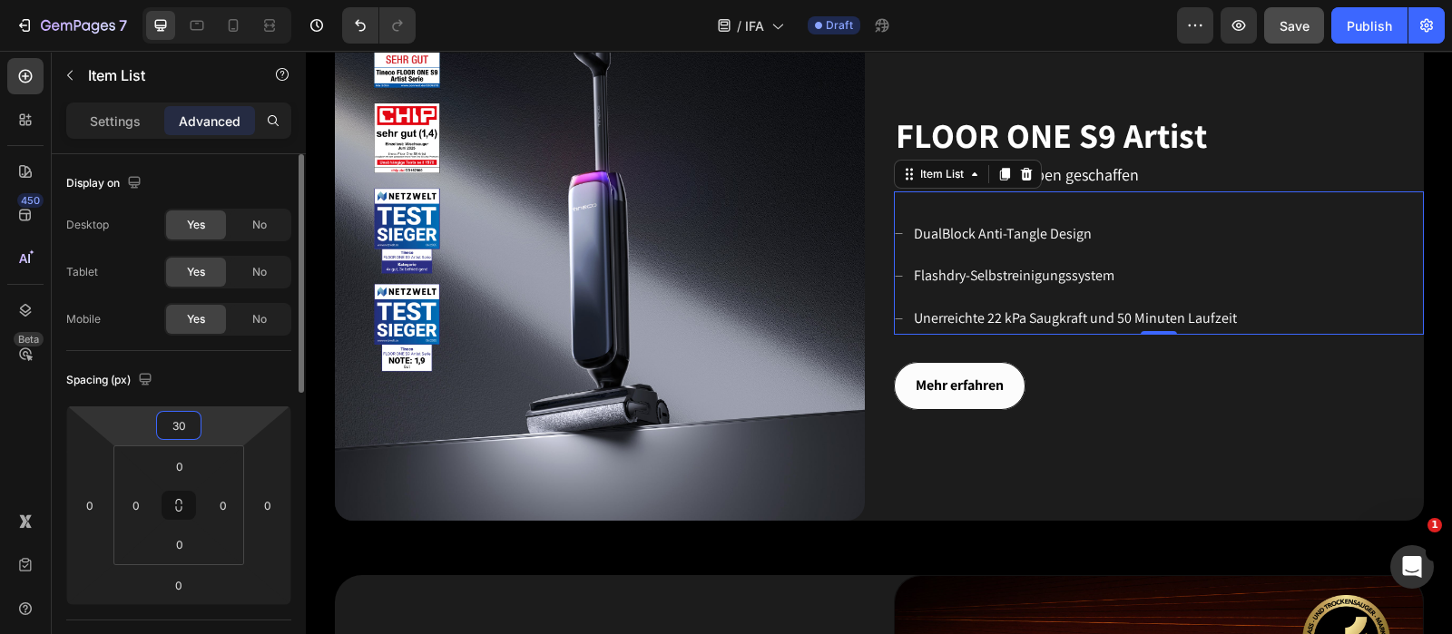
type input "3"
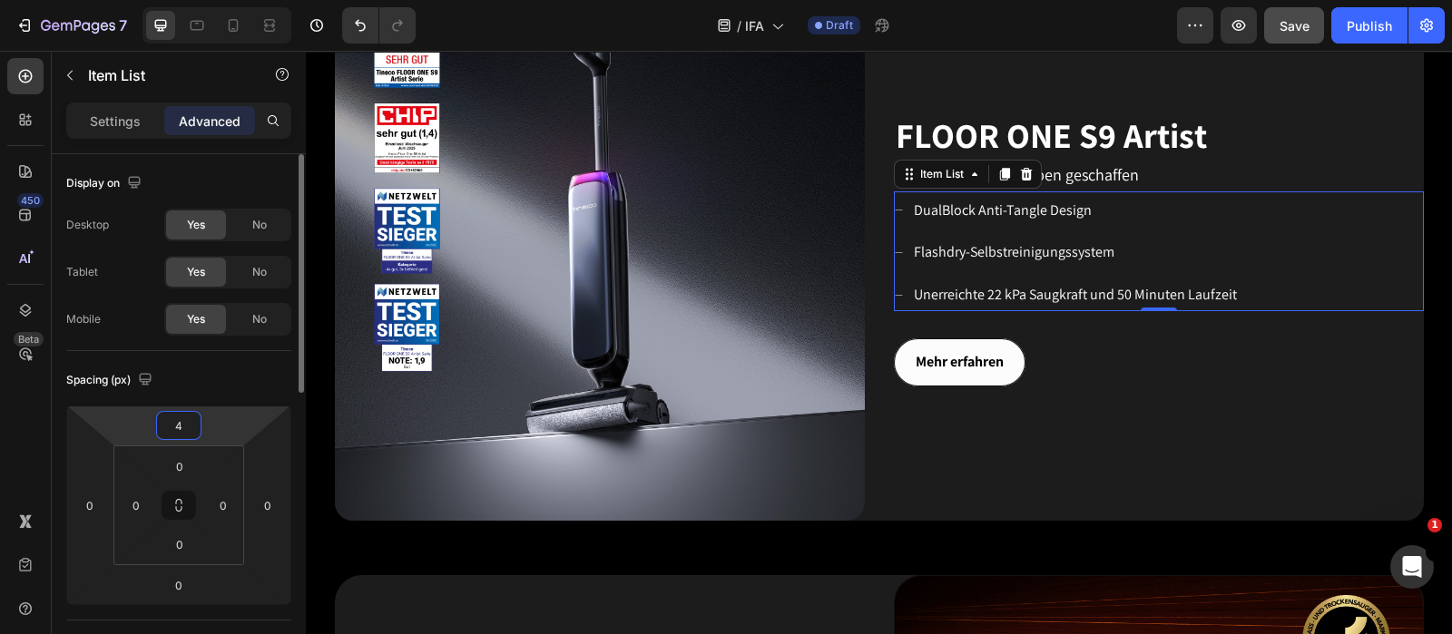
type input "40"
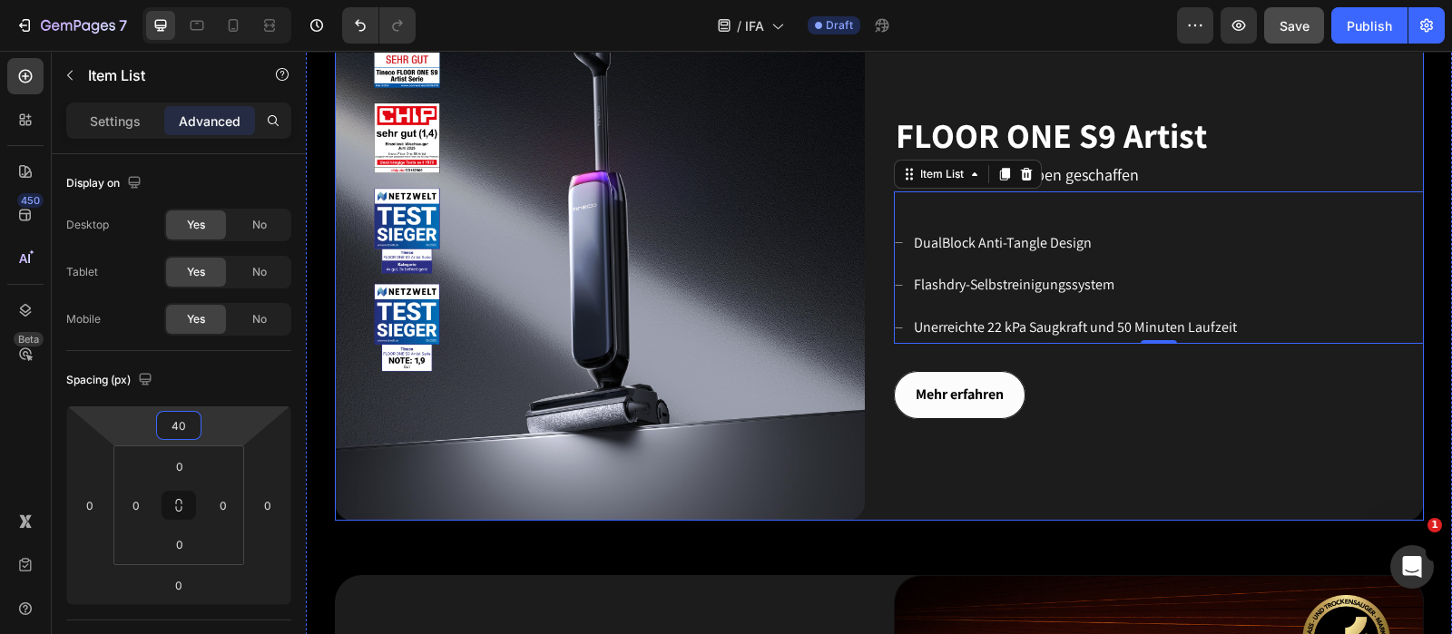
click at [1161, 437] on div "FLOOR ONE S9 Artist Heading Für ein modernes Leben geschaffen Text block DualBl…" at bounding box center [1159, 256] width 530 height 530
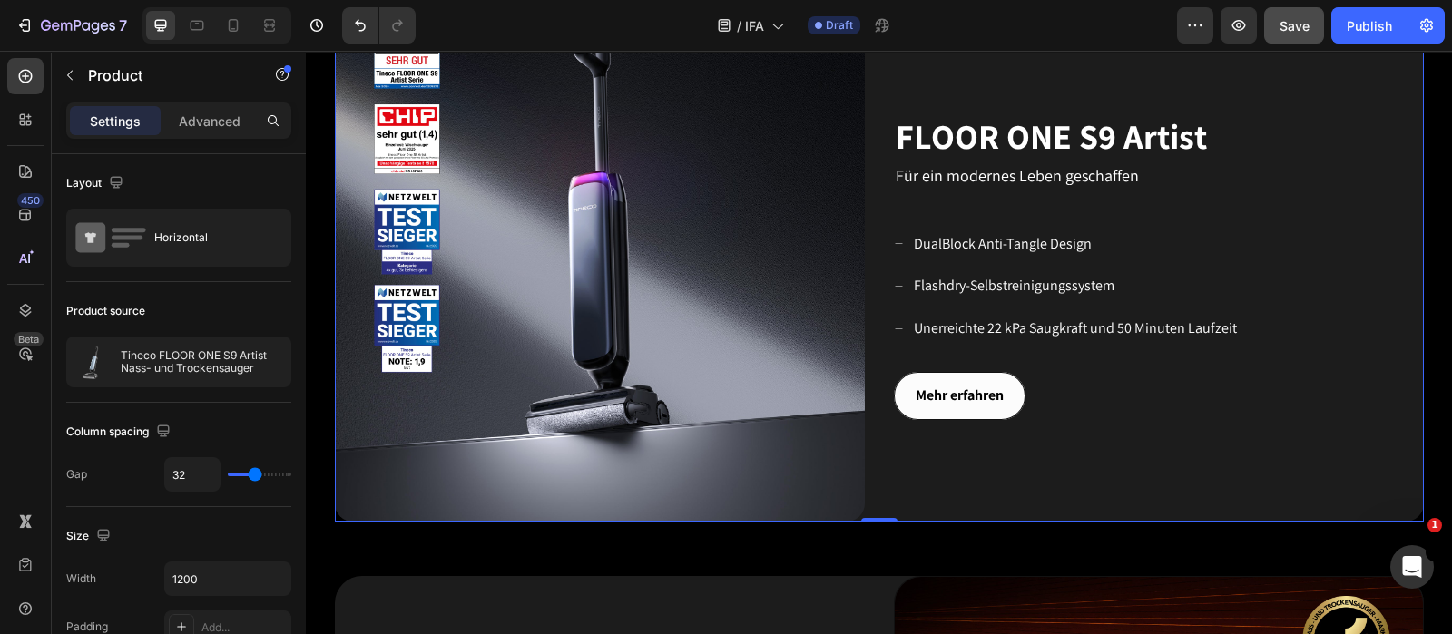
scroll to position [808, 0]
click at [362, 29] on icon "Undo/Redo" at bounding box center [360, 25] width 18 height 18
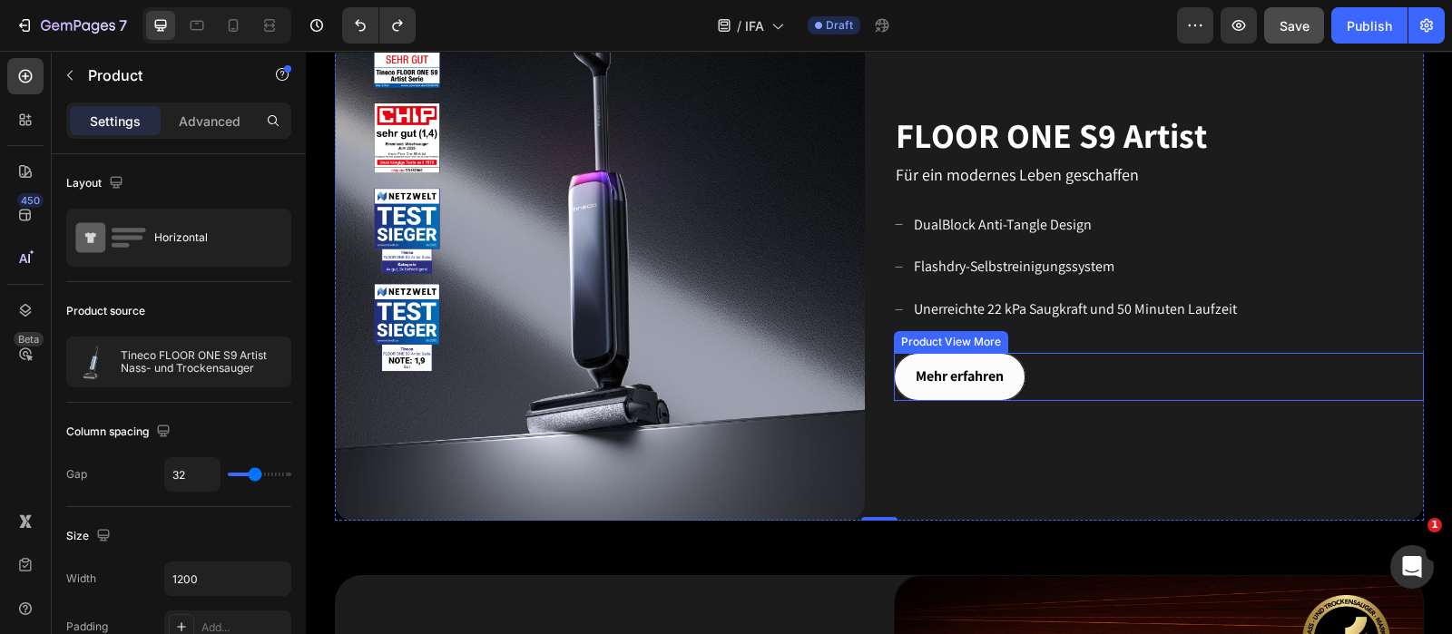
click at [1053, 373] on div "Mehr erfahren" at bounding box center [1159, 377] width 530 height 48
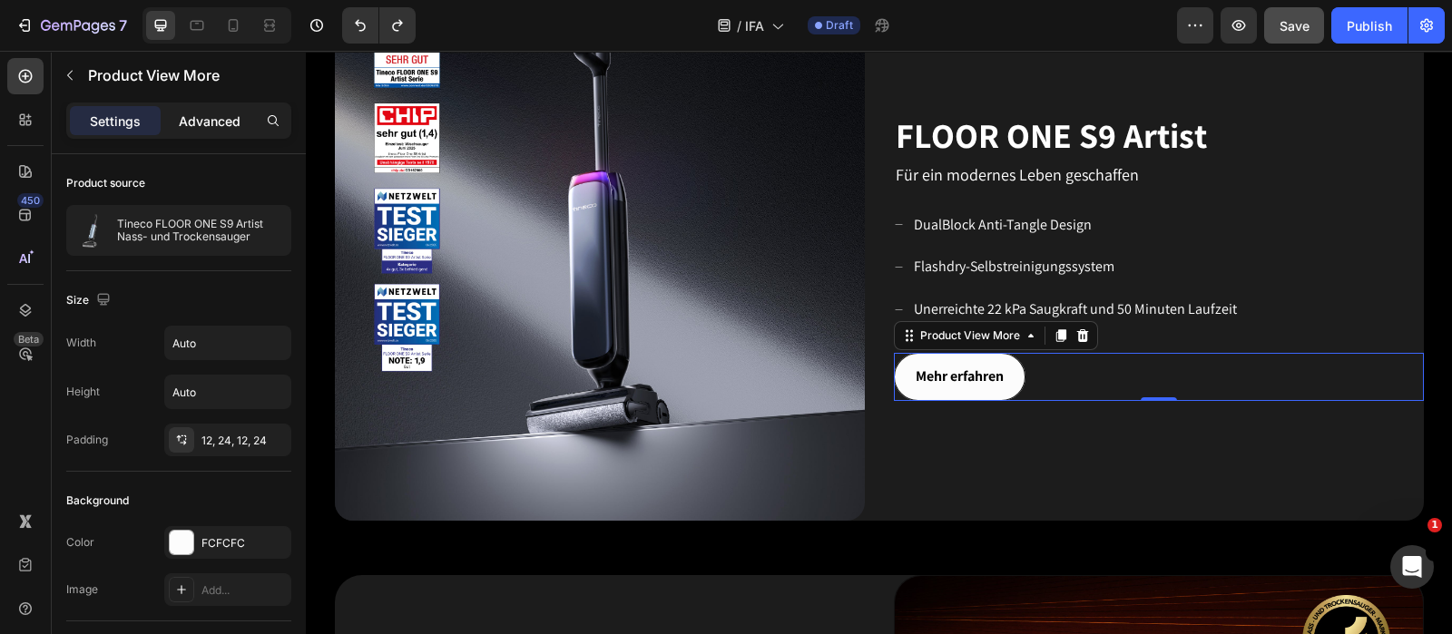
click at [191, 119] on p "Advanced" at bounding box center [210, 121] width 62 height 19
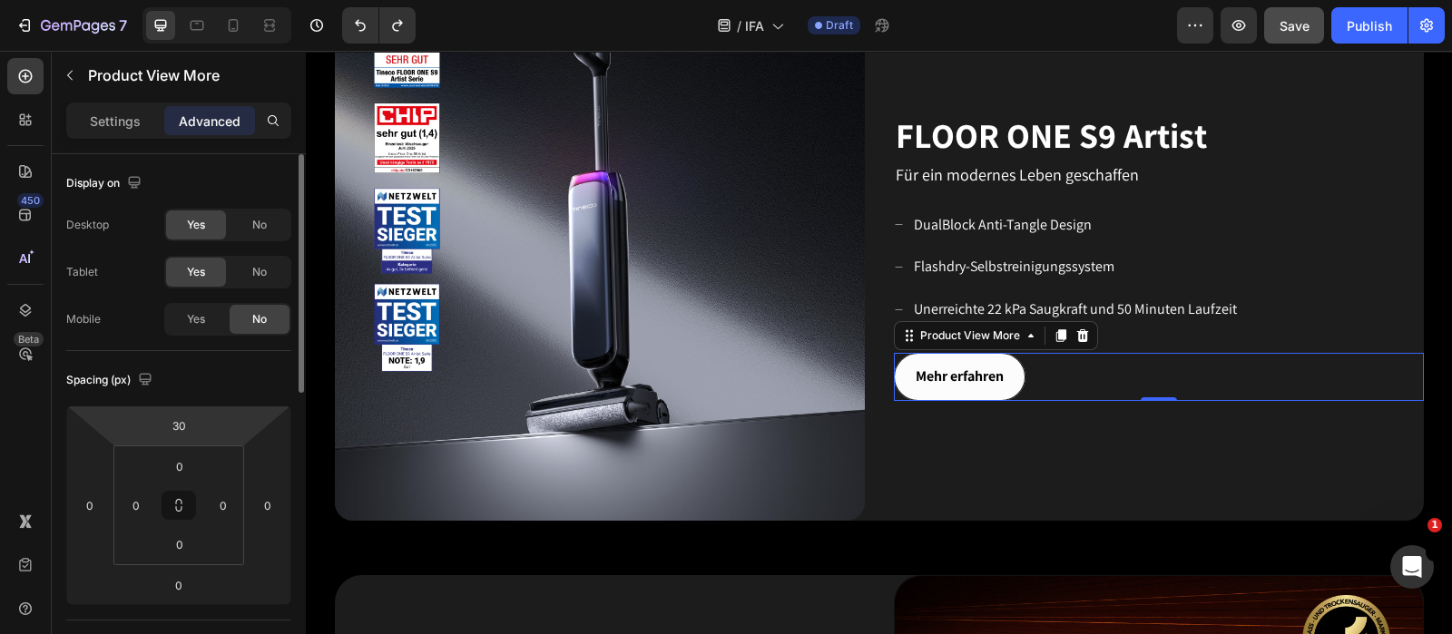
click at [204, 0] on html "7 Version history / IFA Draft Preview Save Publish 450 Beta Sections(18) Elemen…" at bounding box center [726, 0] width 1452 height 0
click at [194, 426] on input "30" at bounding box center [179, 425] width 36 height 27
drag, startPoint x: 188, startPoint y: 436, endPoint x: 160, endPoint y: 430, distance: 28.7
click at [161, 430] on input "30" at bounding box center [179, 425] width 36 height 27
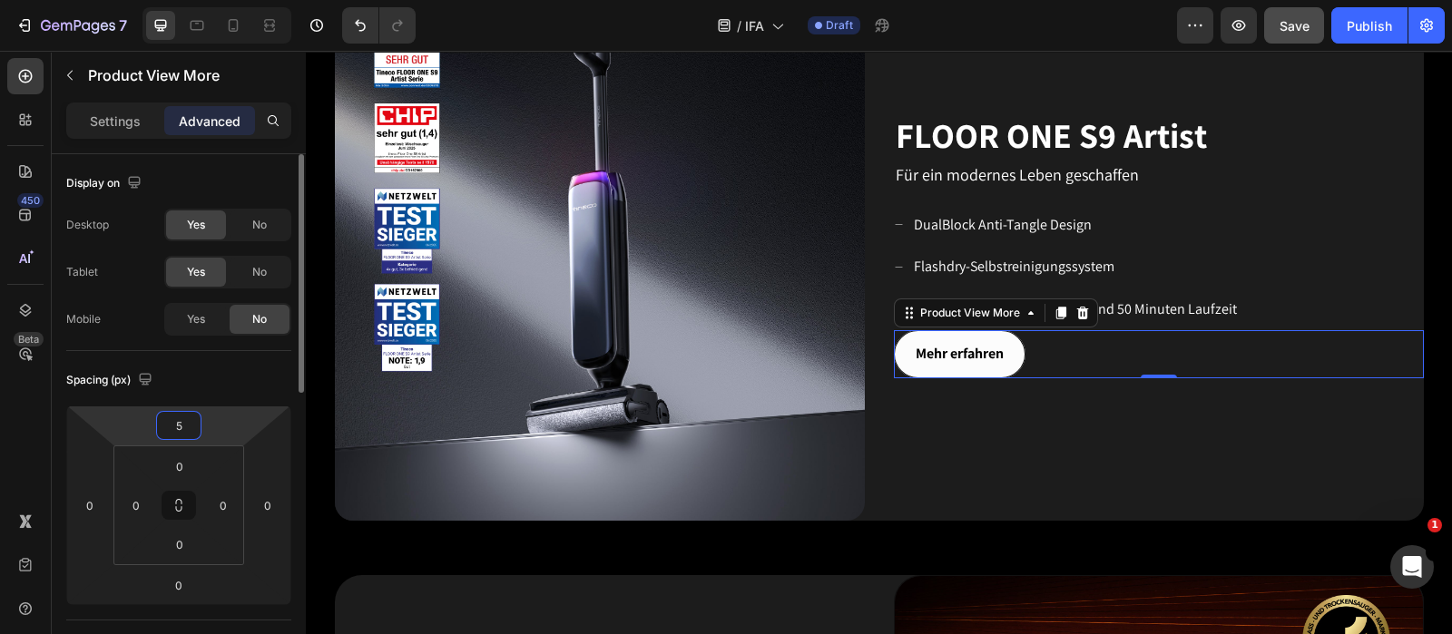
type input "50"
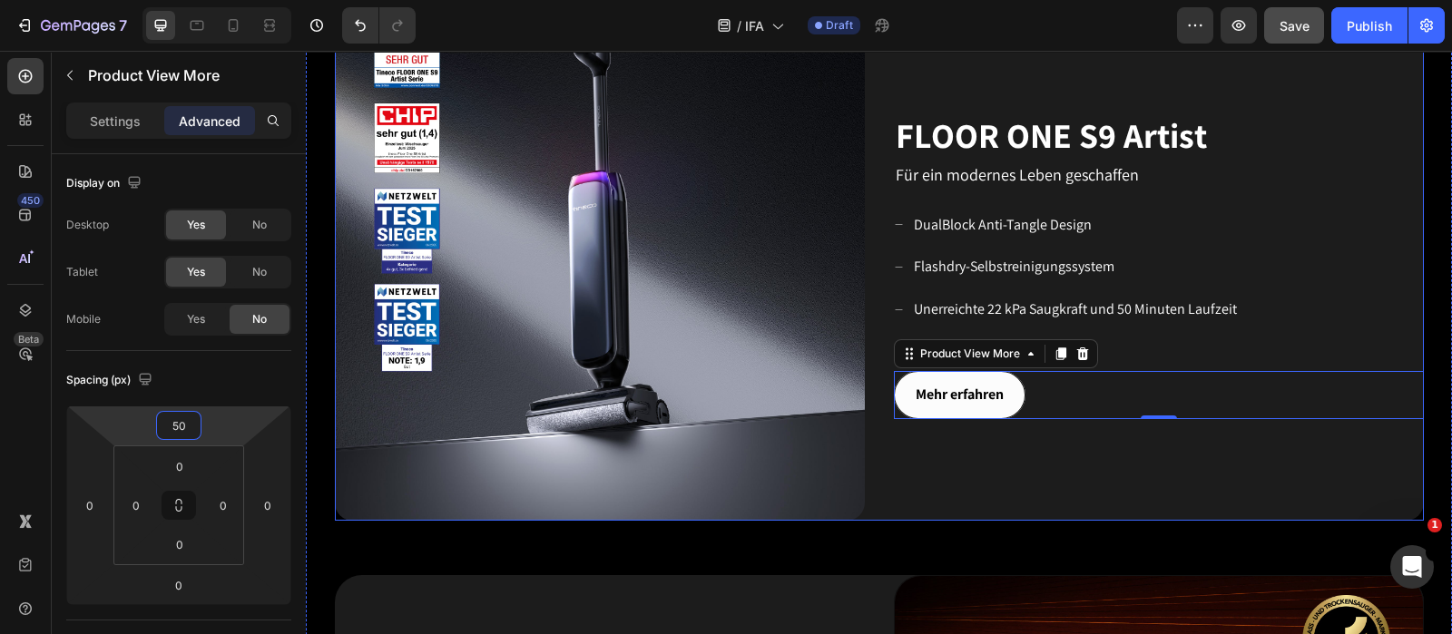
click at [926, 481] on div "FLOOR ONE S9 Artist Heading Für ein modernes Leben geschaffen Text block DualBl…" at bounding box center [1159, 256] width 530 height 530
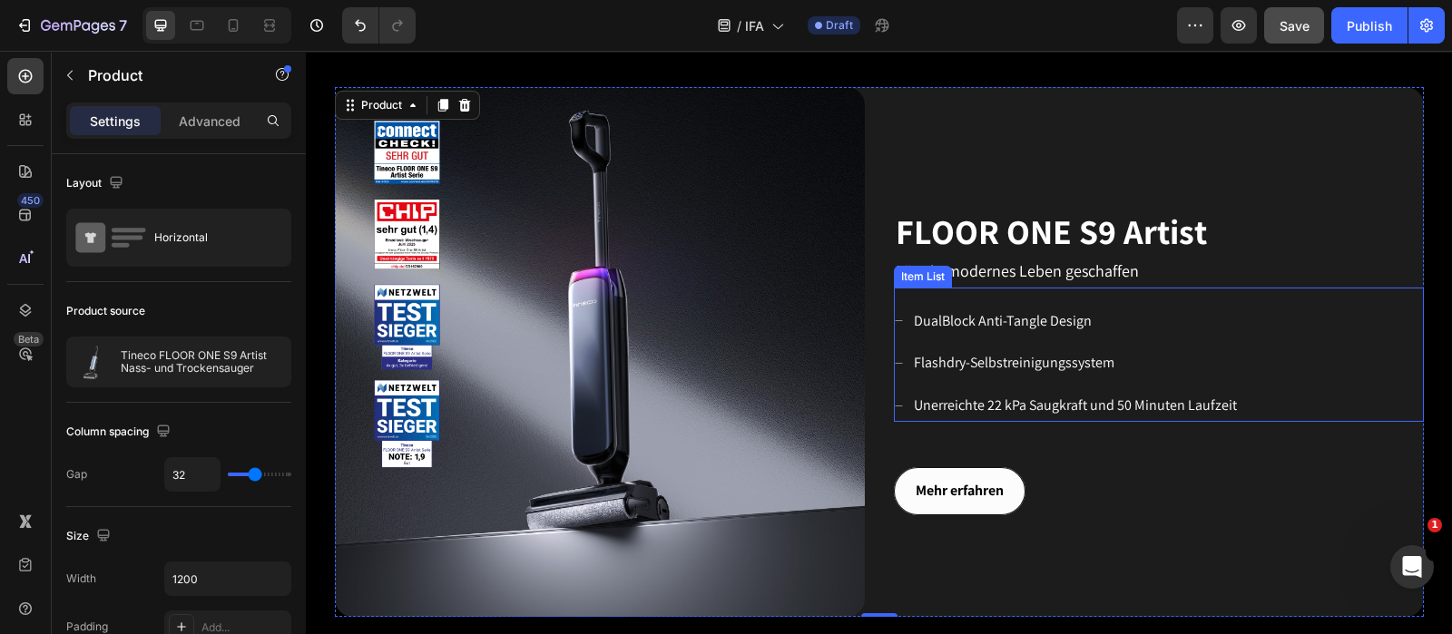
scroll to position [694, 0]
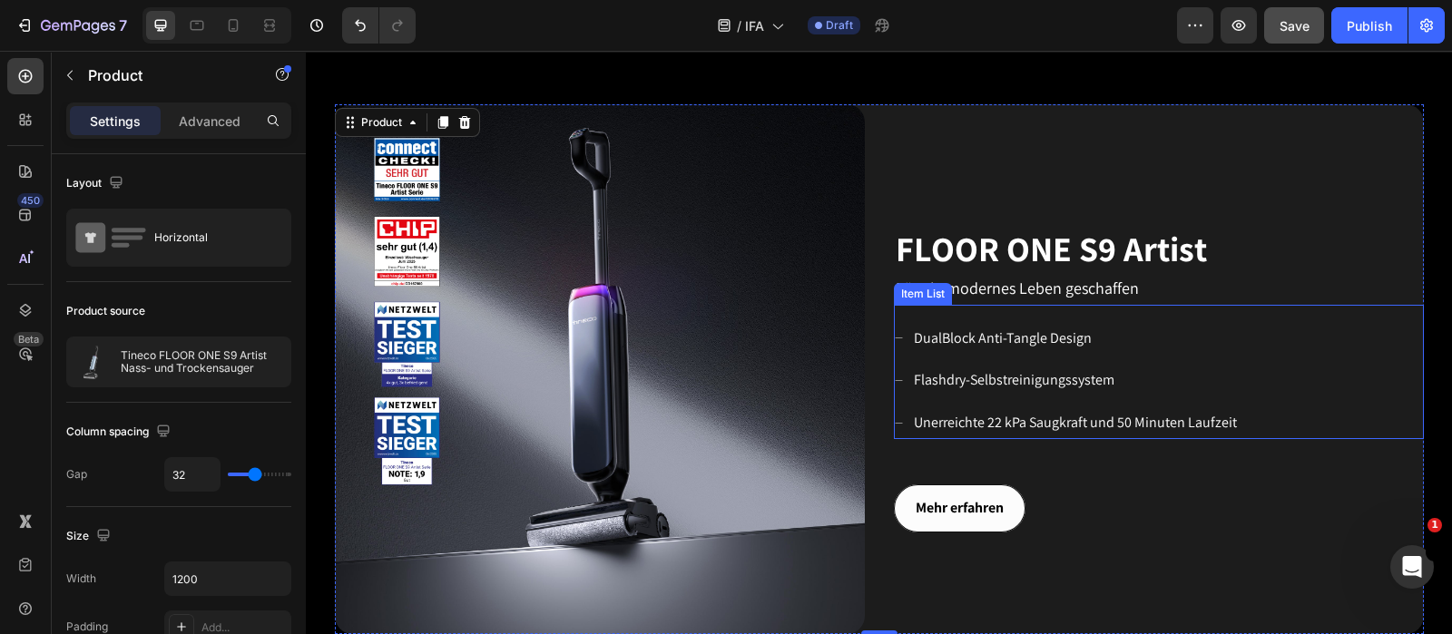
click at [1161, 362] on div "DualBlock Anti-Tangle Design Flashdry-Selbstreinigungssystem Unerreichte 22 kPa…" at bounding box center [1159, 381] width 530 height 116
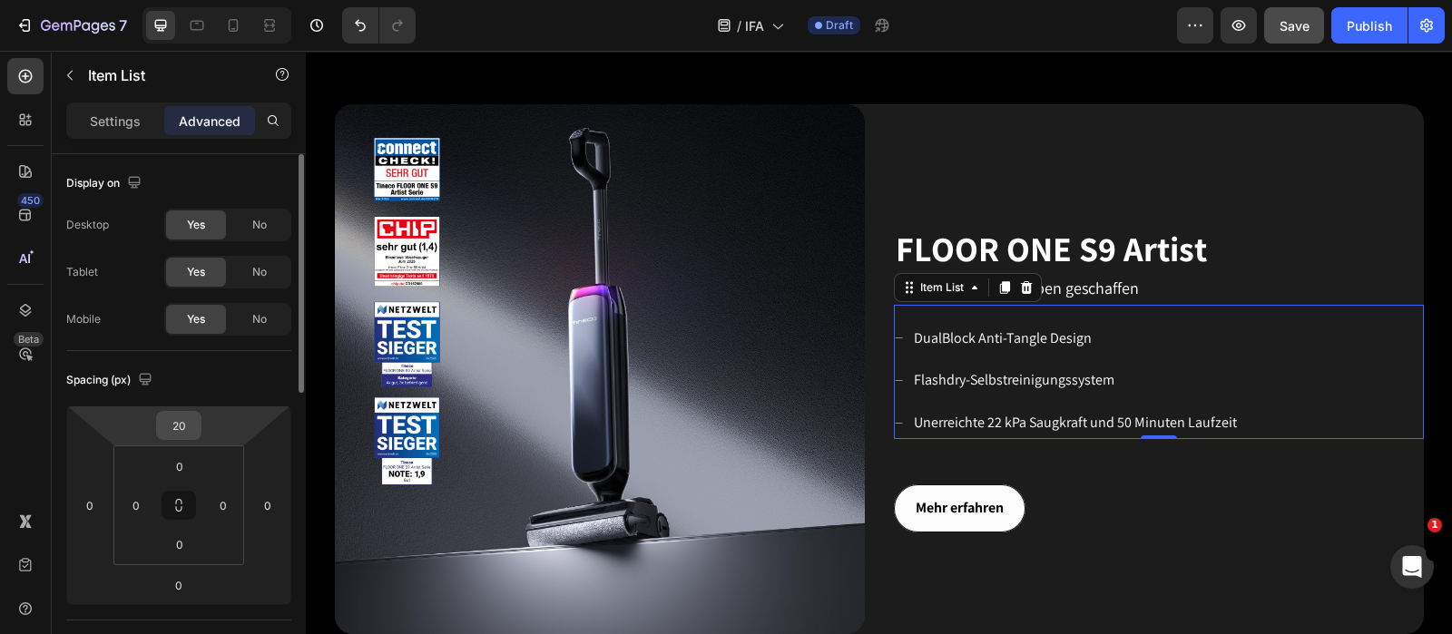
click at [192, 428] on input "20" at bounding box center [179, 425] width 36 height 27
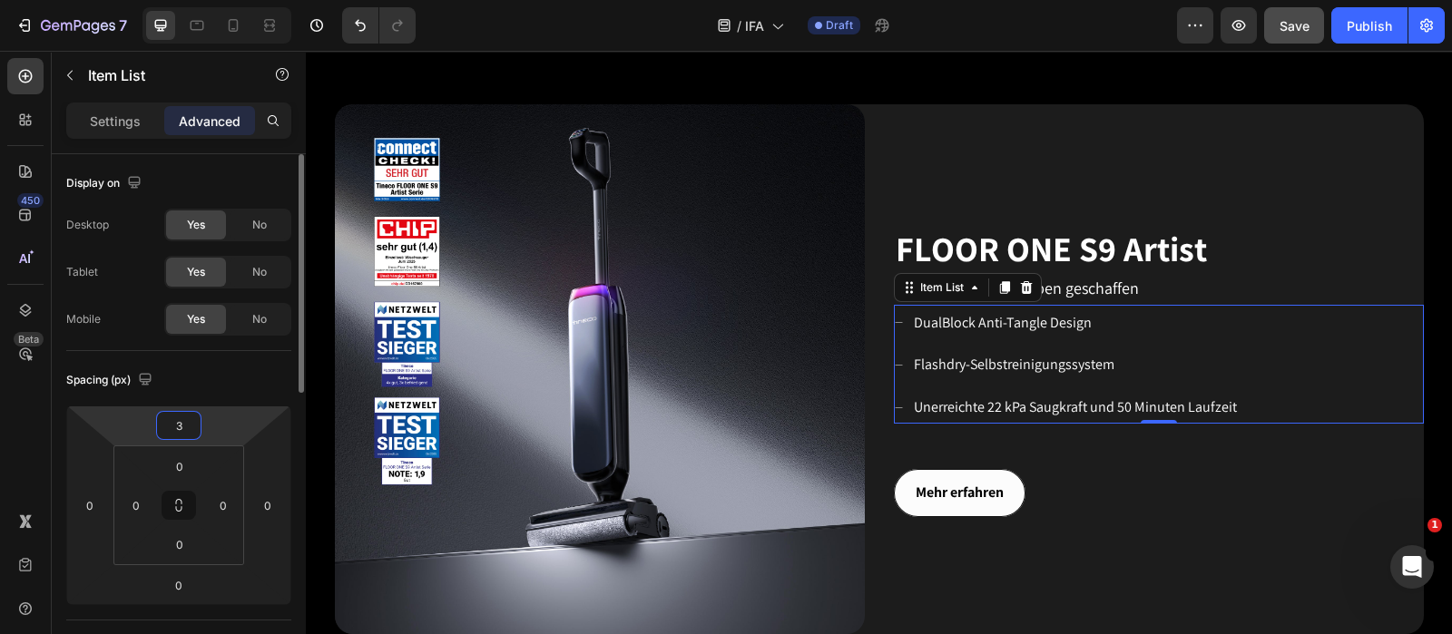
type input "30"
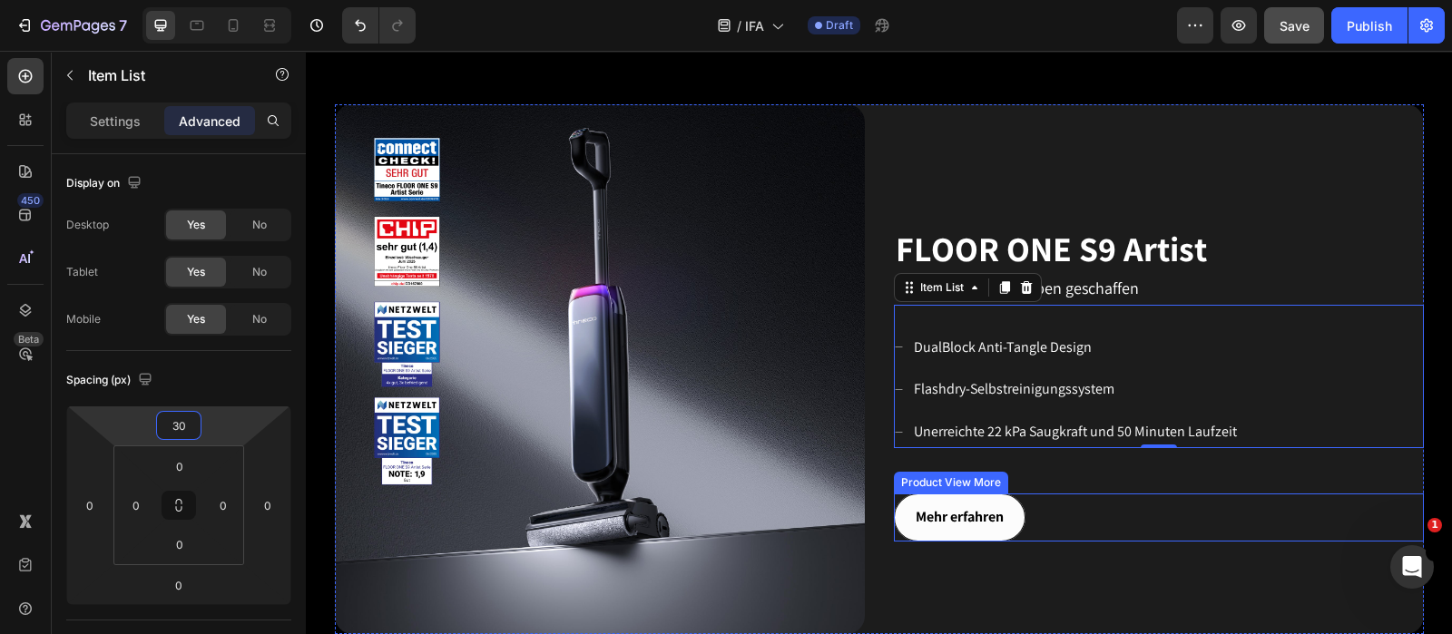
click at [1161, 506] on div "Mehr erfahren" at bounding box center [1159, 518] width 530 height 48
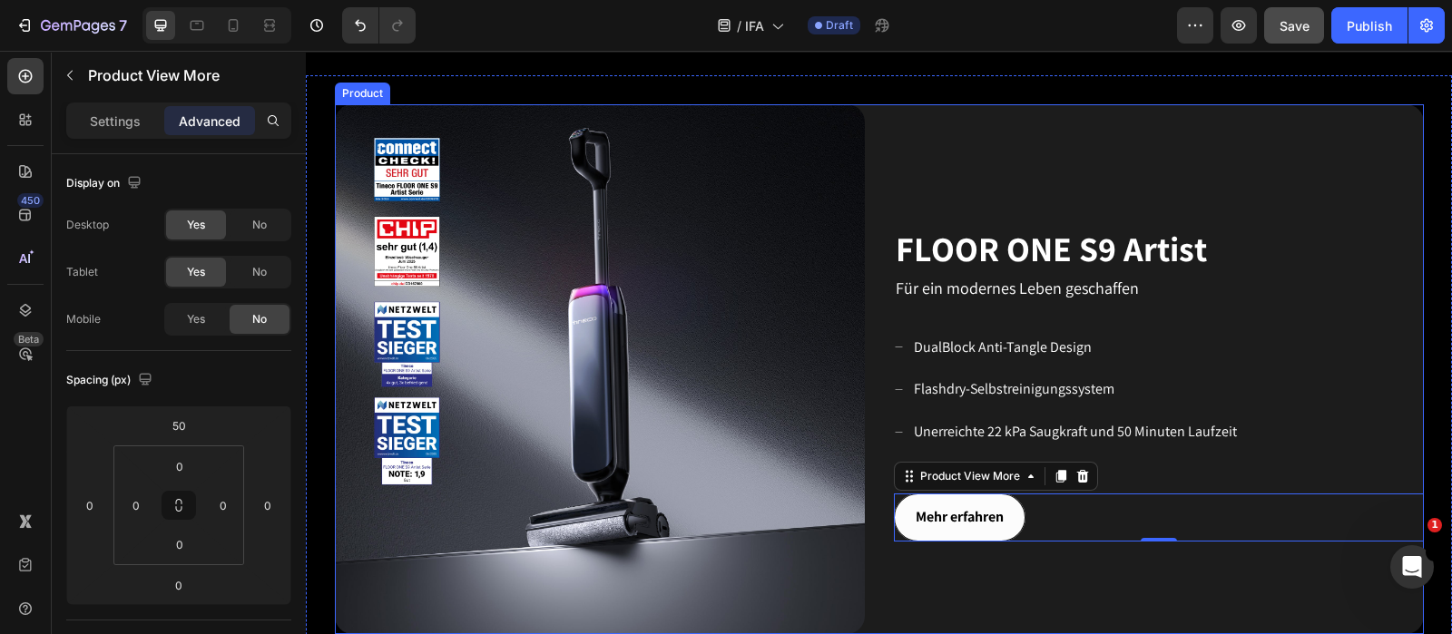
click at [1161, 152] on div "FLOOR ONE S9 Artist Heading Für ein modernes Leben geschaffen Text block DualBl…" at bounding box center [1159, 369] width 530 height 530
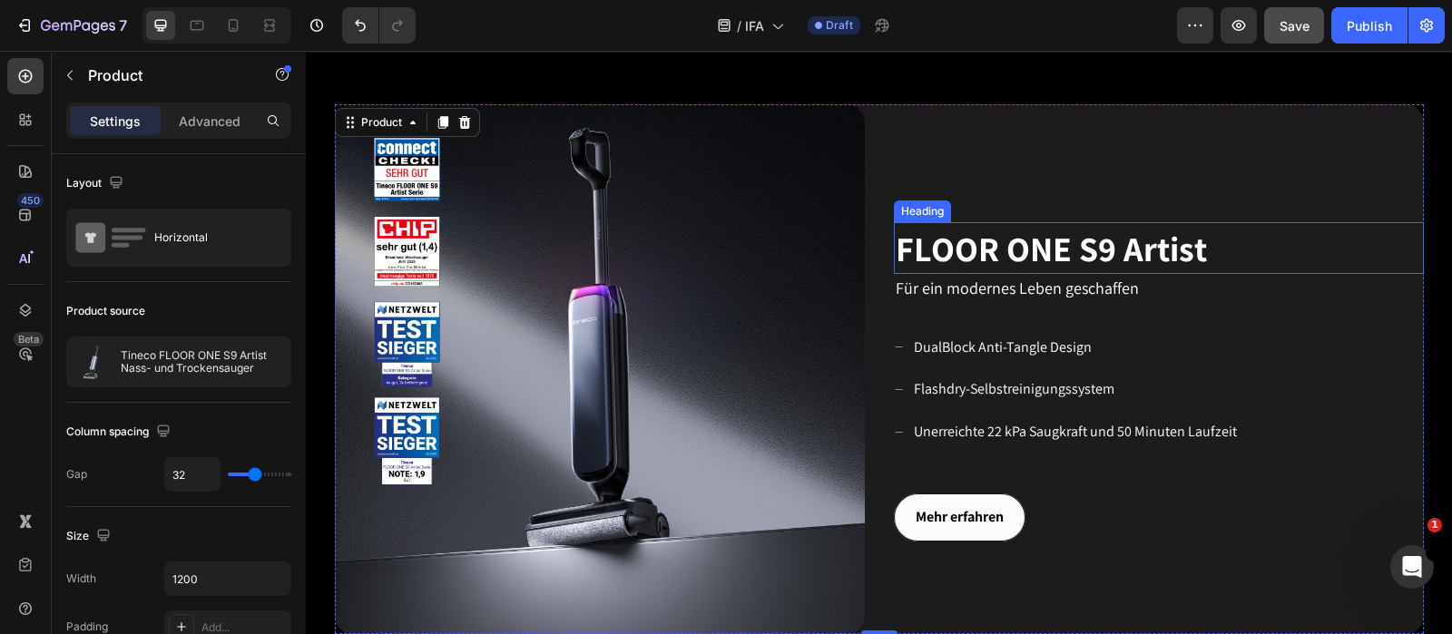
click at [1139, 234] on span "FLOOR ONE S9 Artist" at bounding box center [1051, 248] width 311 height 45
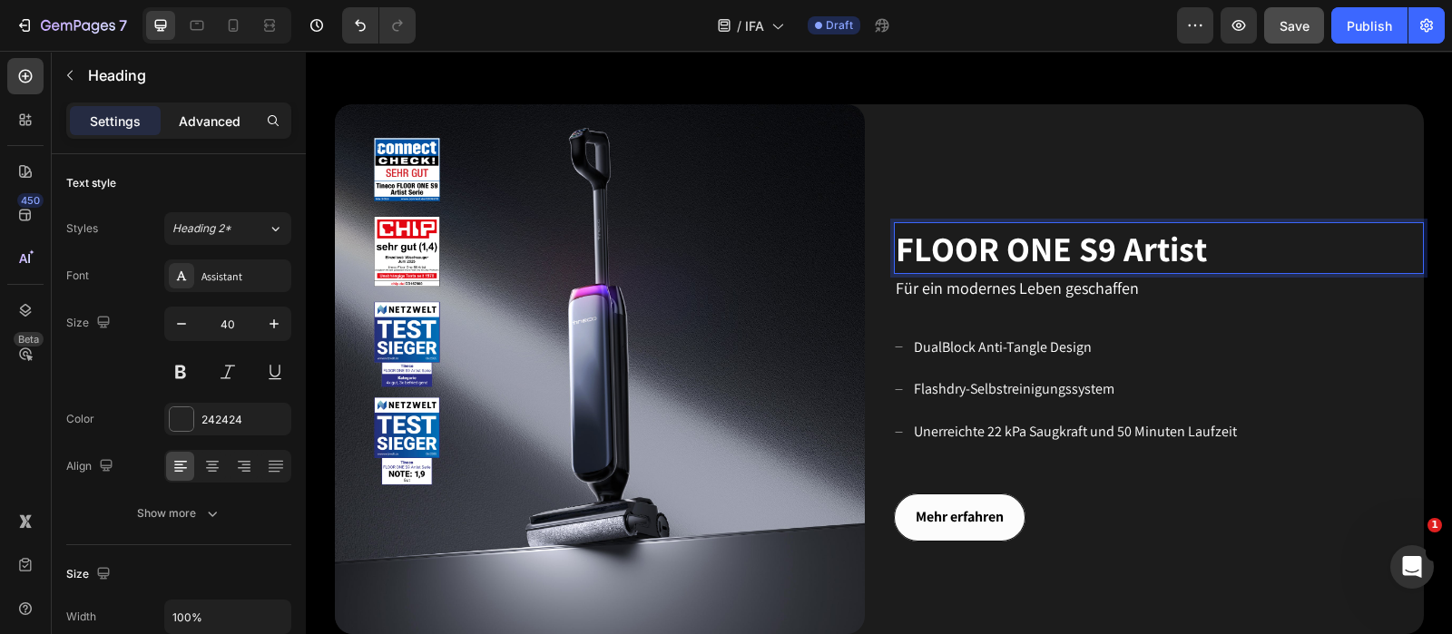
click at [211, 123] on p "Advanced" at bounding box center [210, 121] width 62 height 19
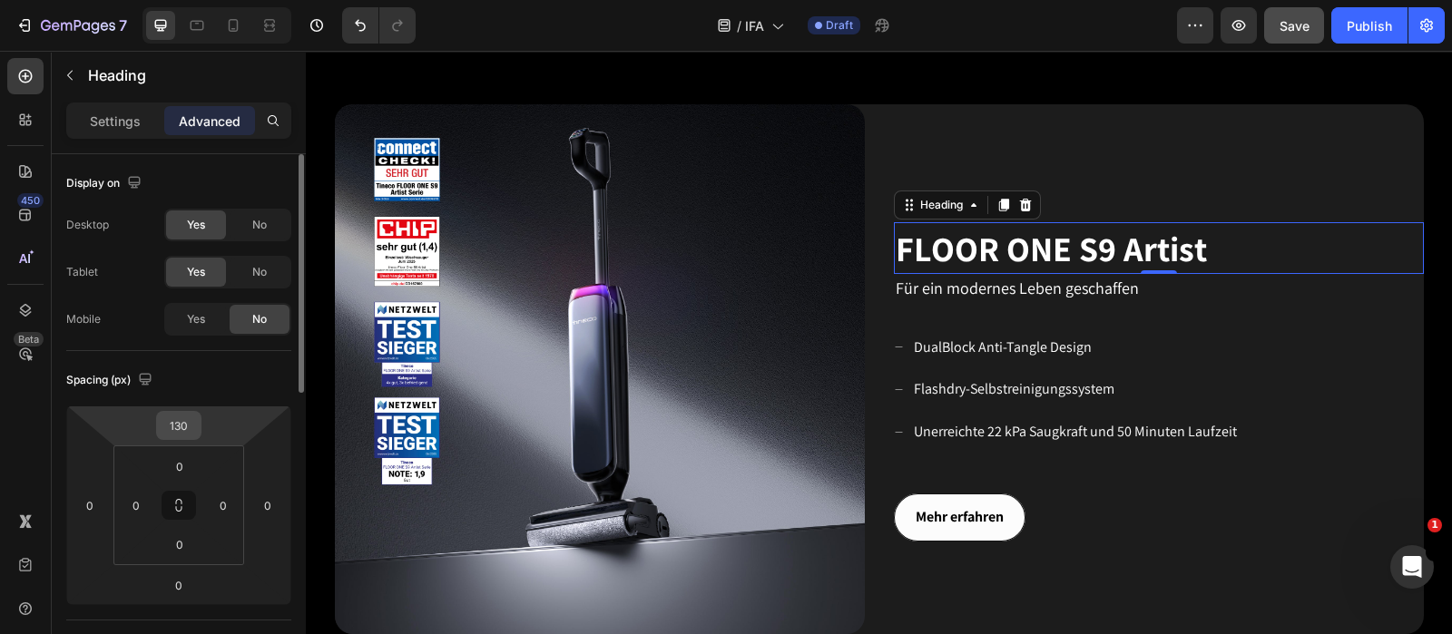
click at [191, 425] on input "130" at bounding box center [179, 425] width 36 height 27
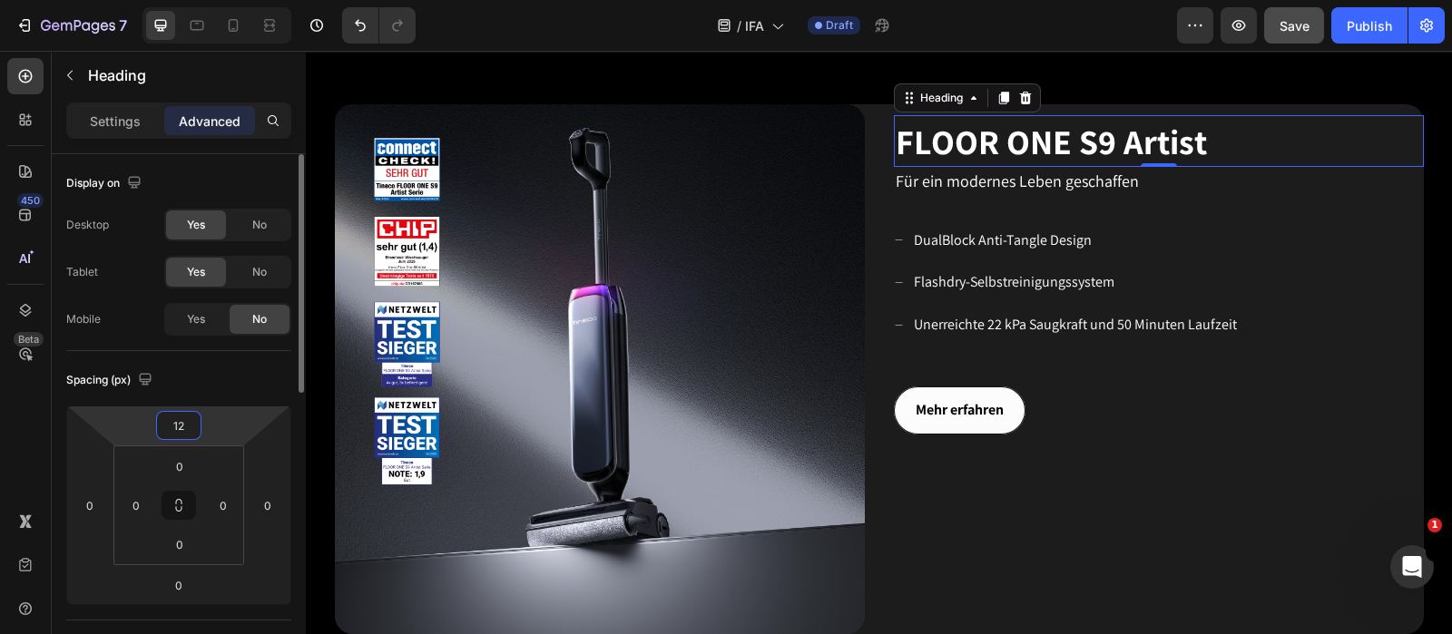
type input "120"
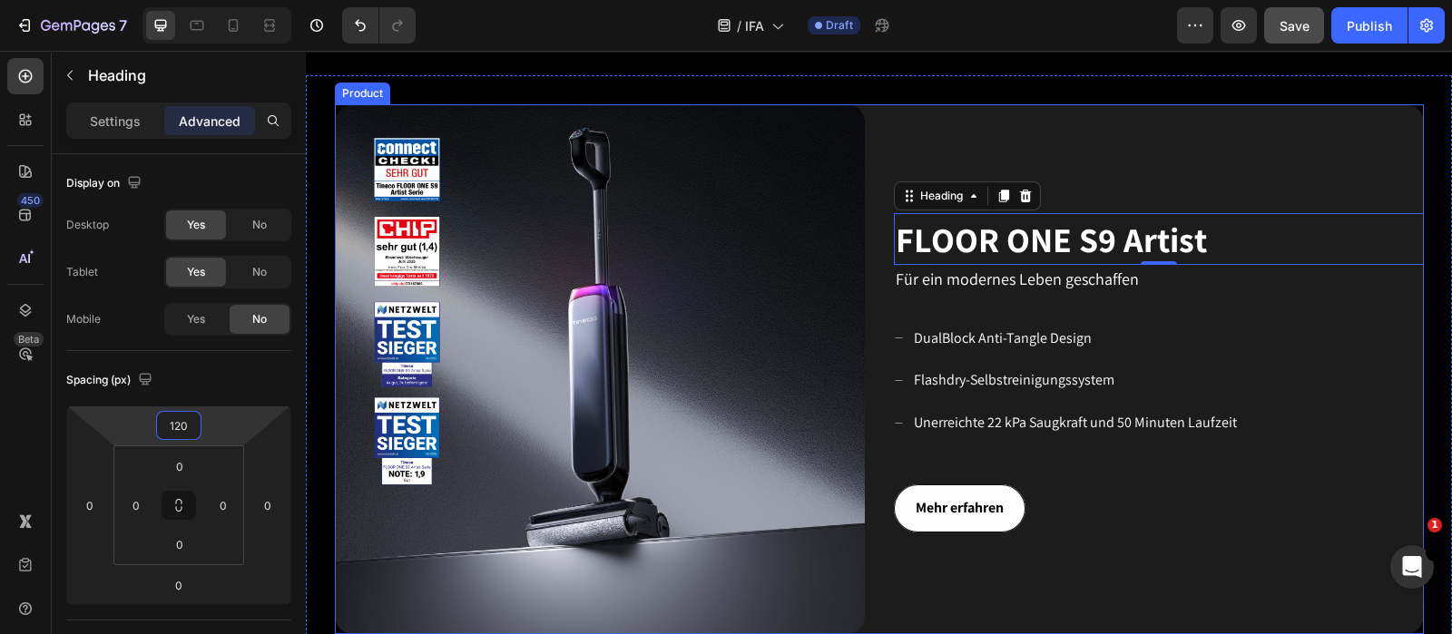
click at [1161, 506] on div "⁠⁠⁠⁠⁠⁠⁠ FLOOR ONE S9 Artist Heading 0 Für ein modernes Leben geschaffen Text bl…" at bounding box center [1159, 369] width 530 height 530
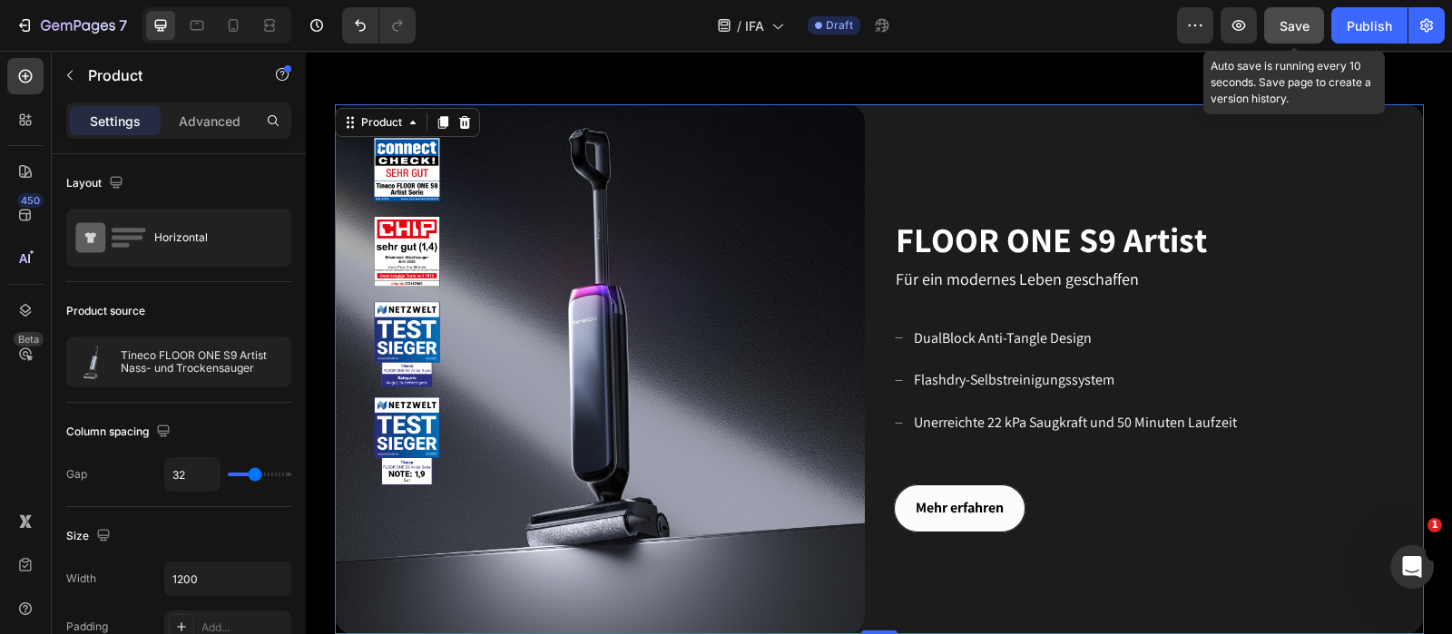
click at [1161, 23] on span "Save" at bounding box center [1294, 25] width 30 height 15
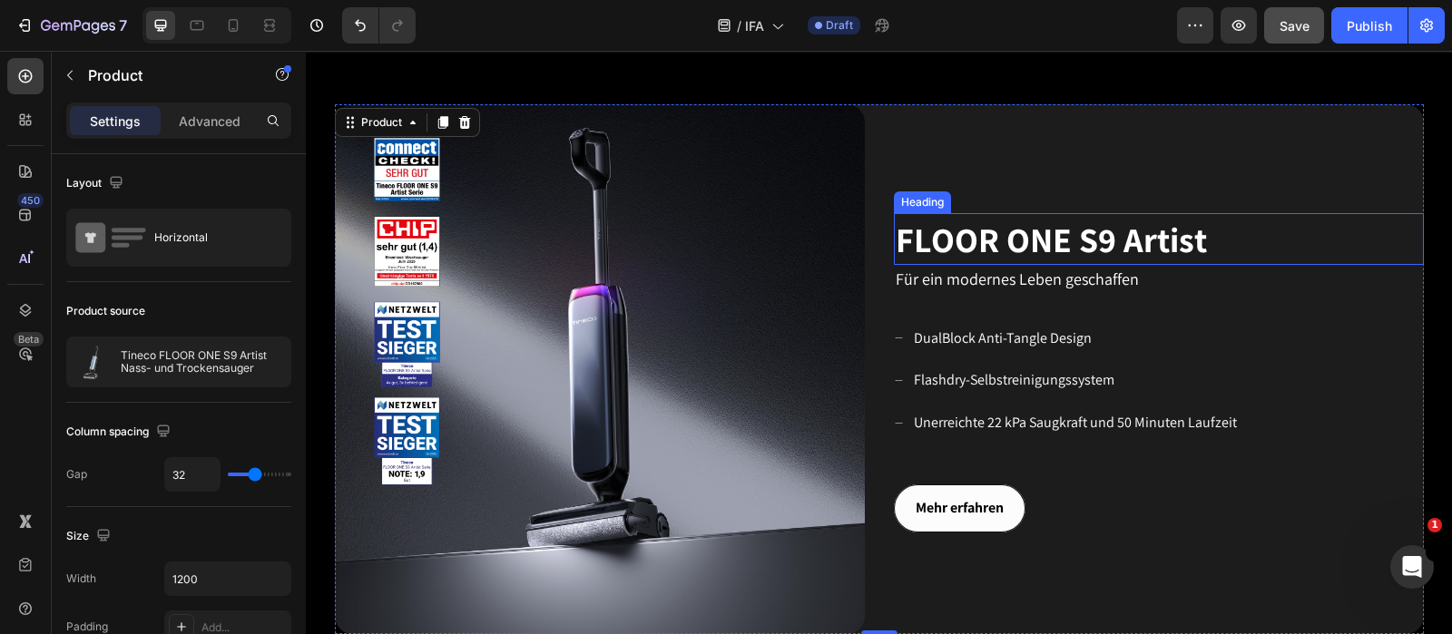
click at [1015, 228] on span "FLOOR ONE S9 Artist" at bounding box center [1051, 239] width 311 height 45
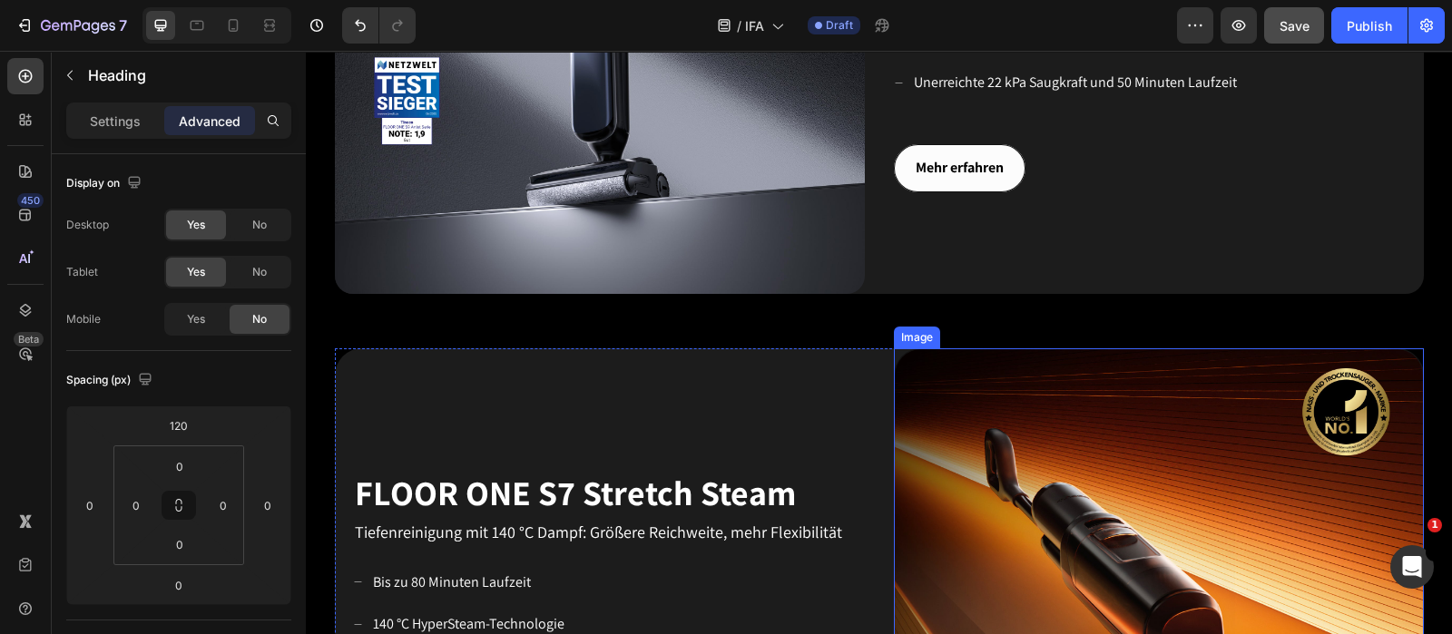
scroll to position [1034, 0]
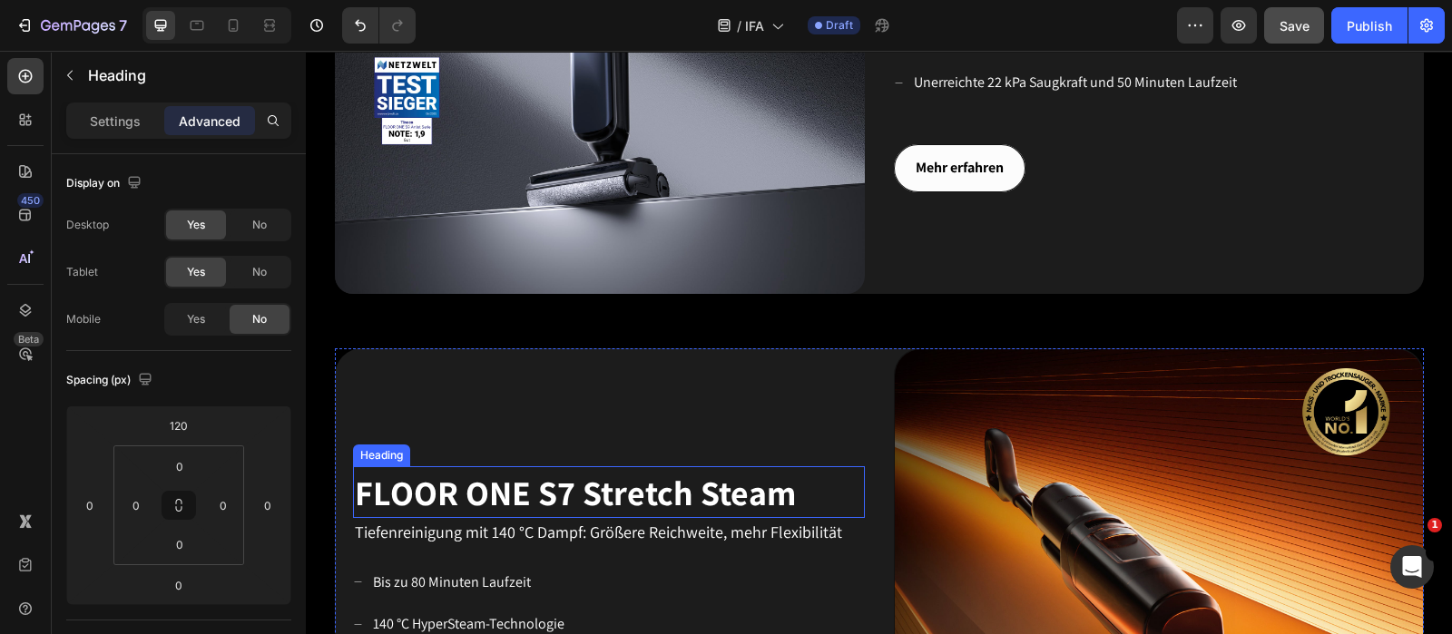
click at [609, 486] on span "FLOOR ONE S7 Stretch Steam" at bounding box center [575, 492] width 441 height 45
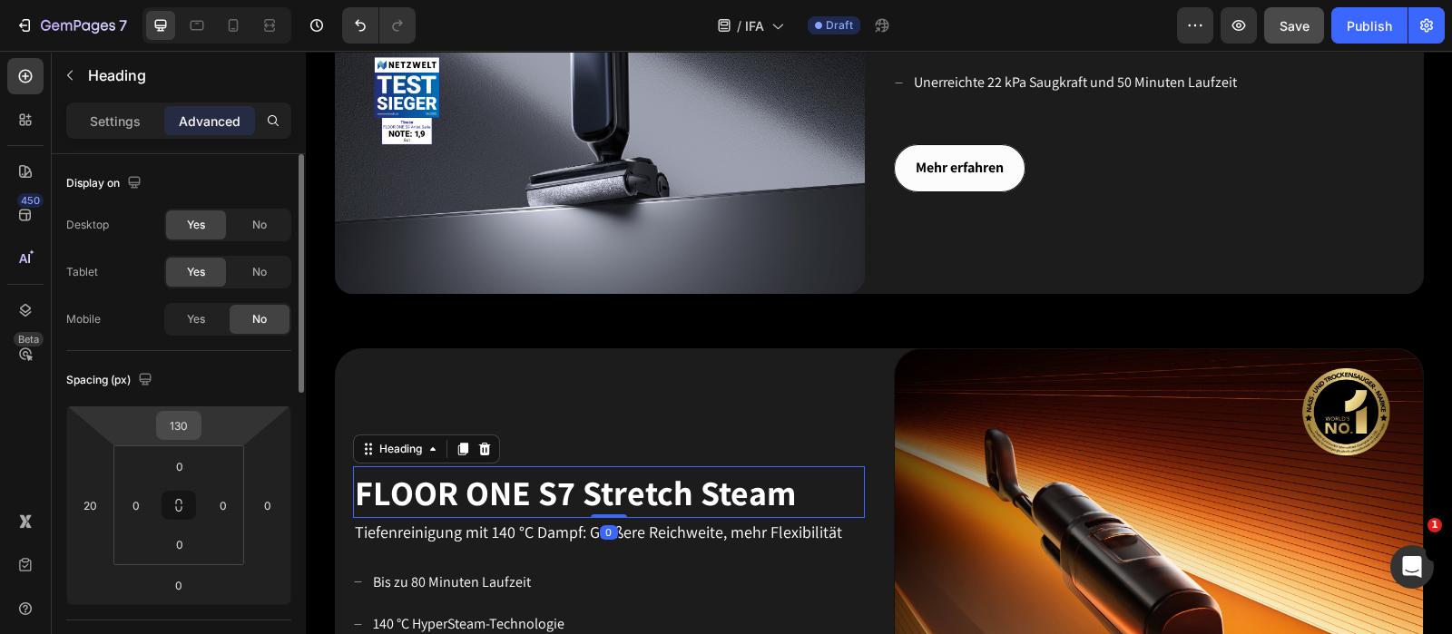
click at [187, 433] on input "130" at bounding box center [179, 425] width 36 height 27
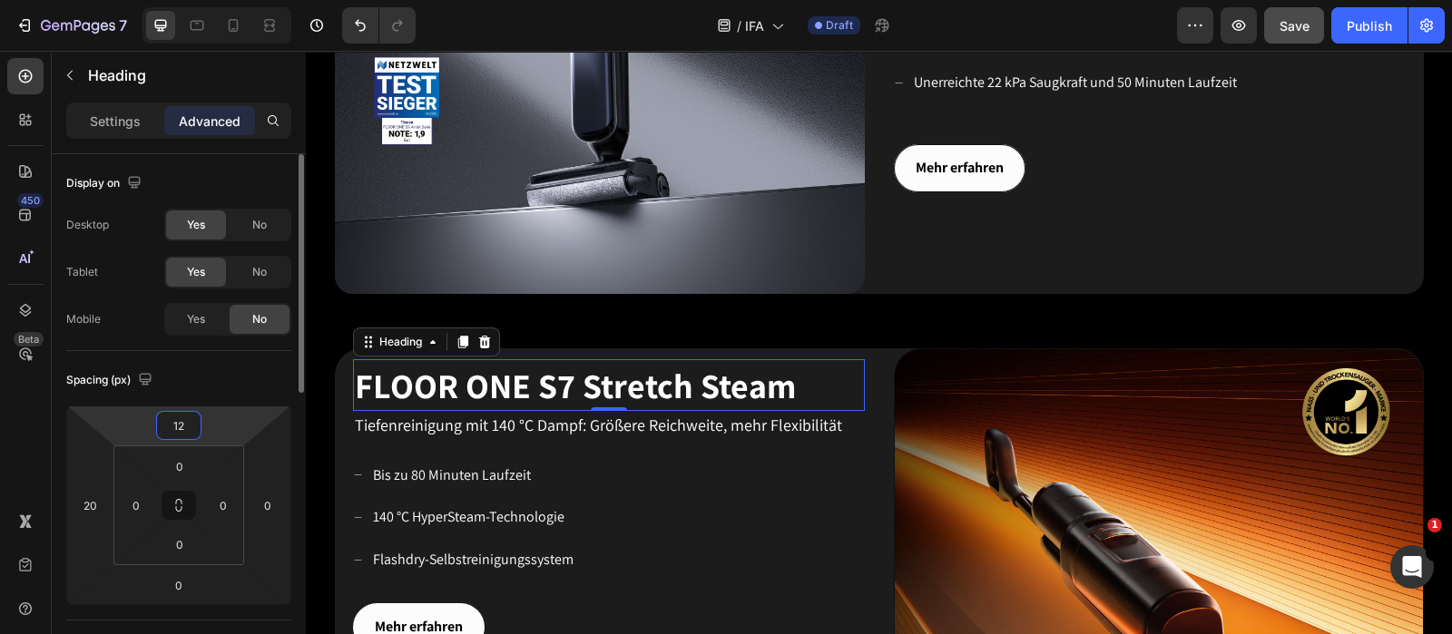
type input "120"
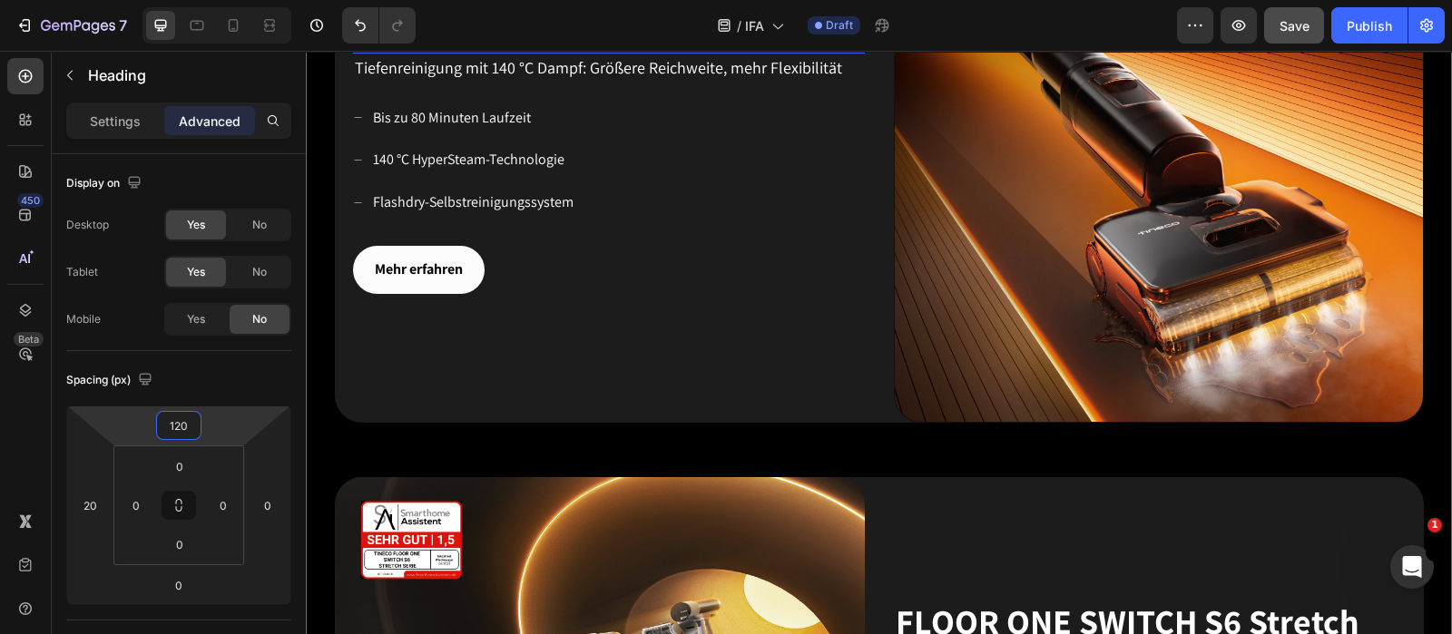
scroll to position [1602, 0]
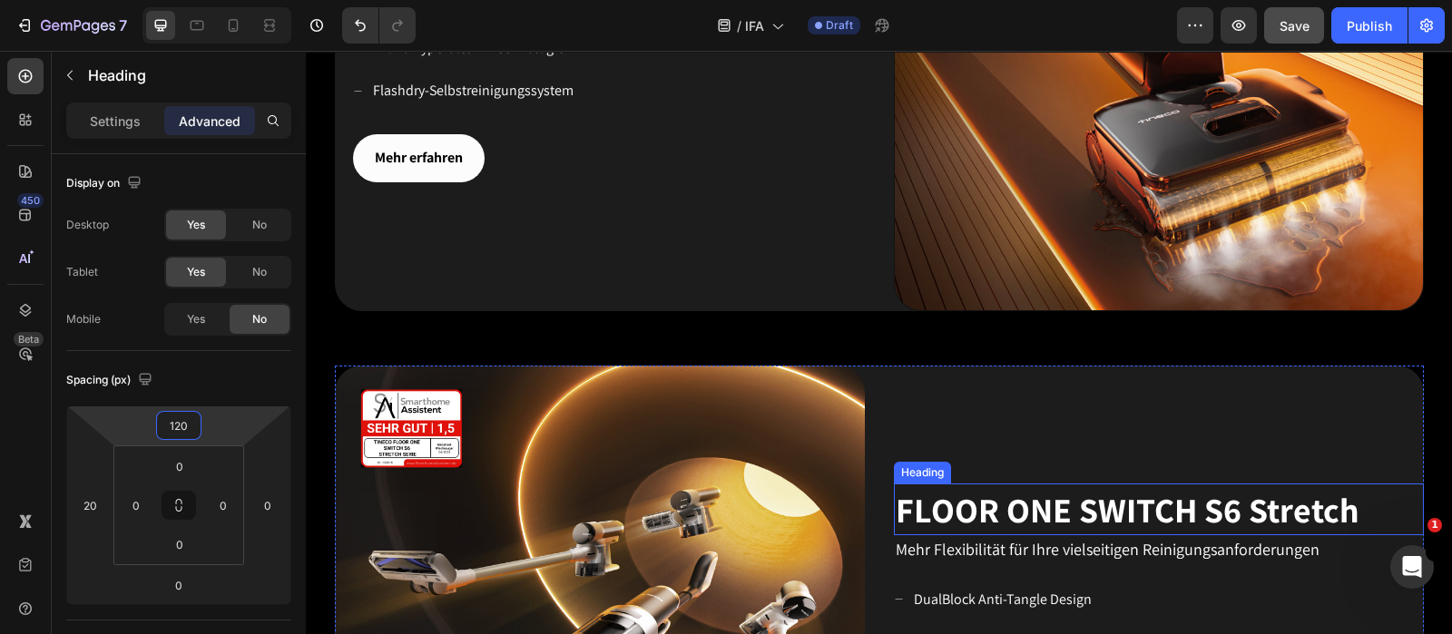
click at [1161, 502] on span "FLOOR ONE SWITCH S6 Stretch" at bounding box center [1128, 509] width 464 height 45
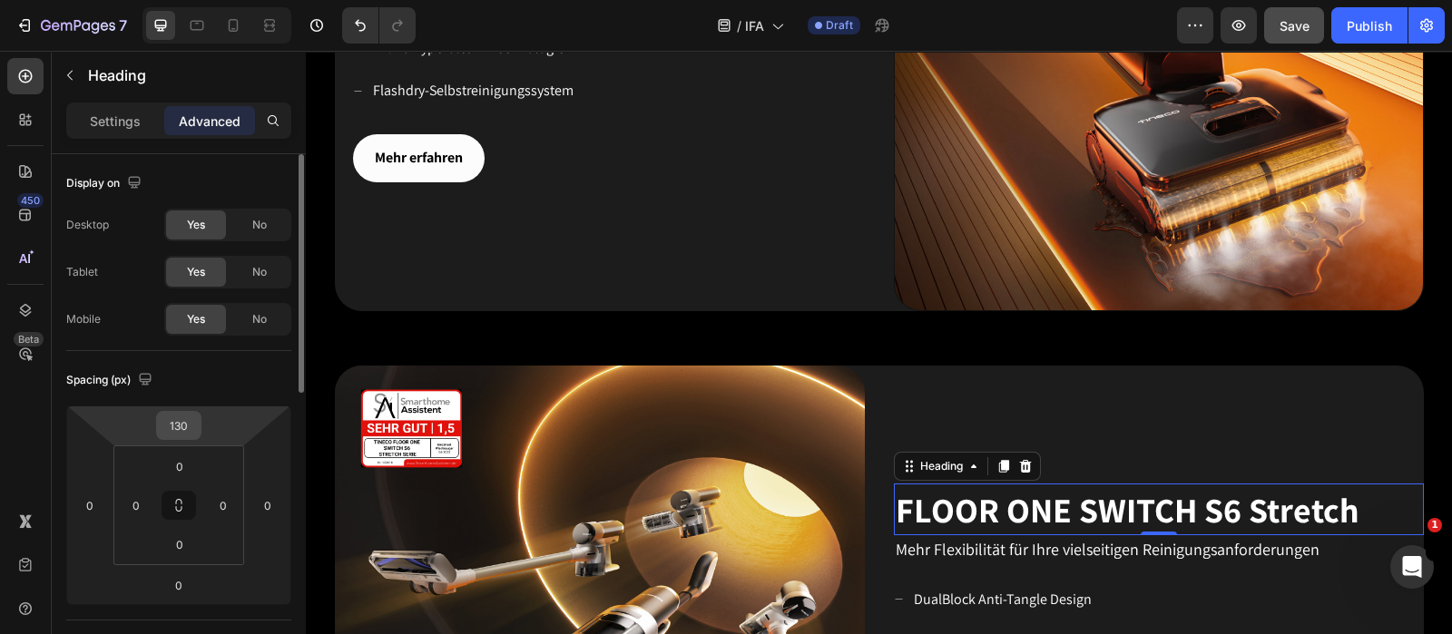
click at [194, 429] on input "130" at bounding box center [179, 425] width 36 height 27
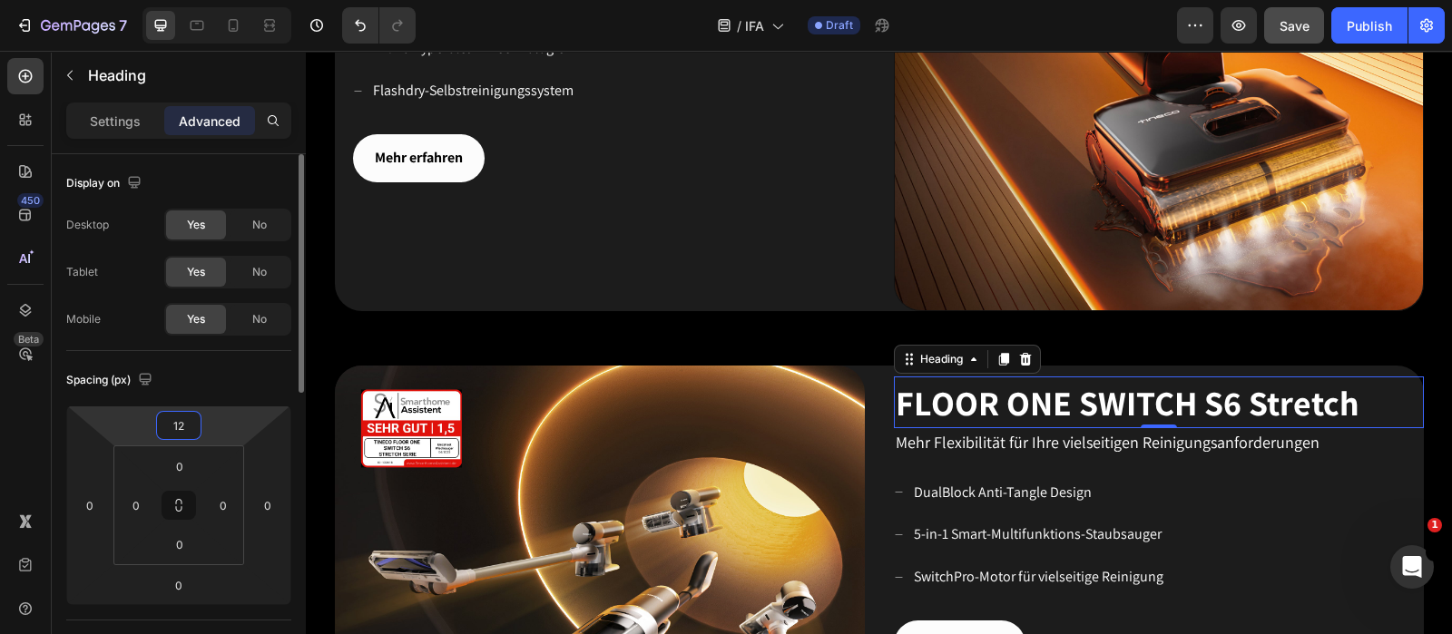
type input "120"
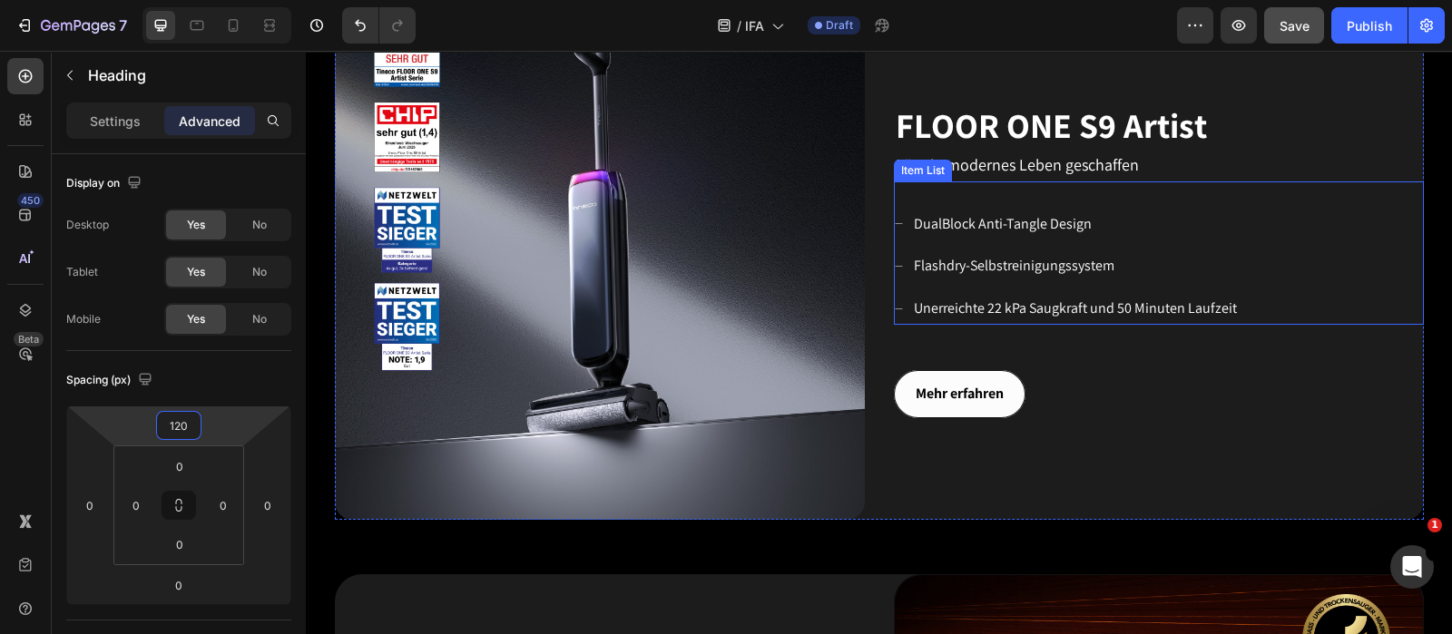
scroll to position [808, 0]
click at [1161, 196] on div "DualBlock Anti-Tangle Design Flashdry-Selbstreinigungssystem Unerreichte 22 kPa…" at bounding box center [1159, 253] width 530 height 143
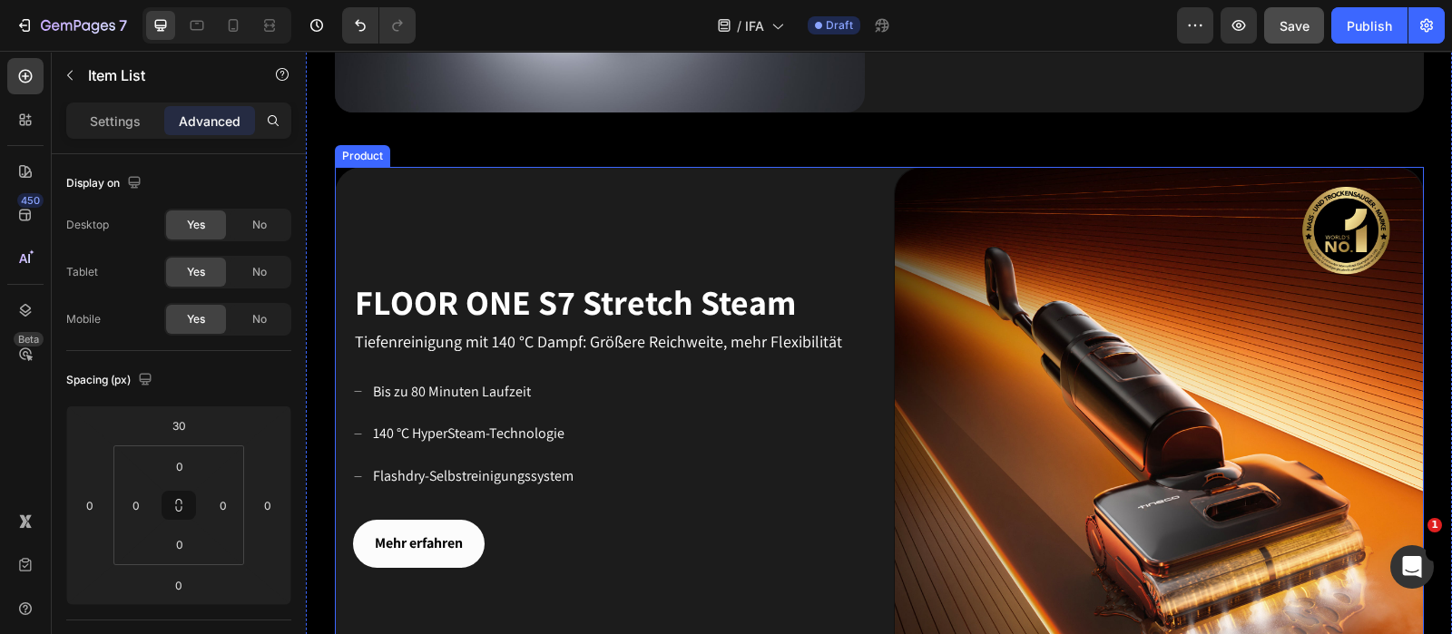
scroll to position [1261, 0]
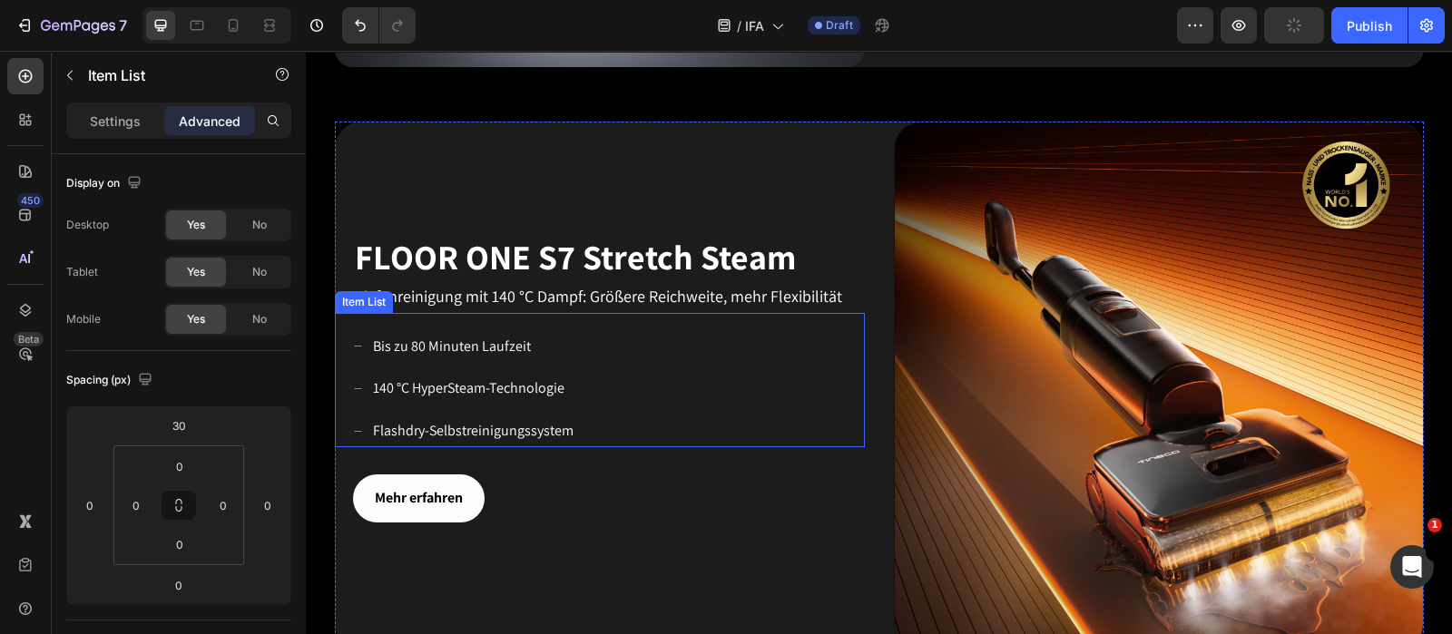
click at [642, 342] on div "Bis zu 80 Minuten Laufzeit 140 °C HyperSteam-Technologie Flashdry-Selbstreinigu…" at bounding box center [609, 389] width 512 height 116
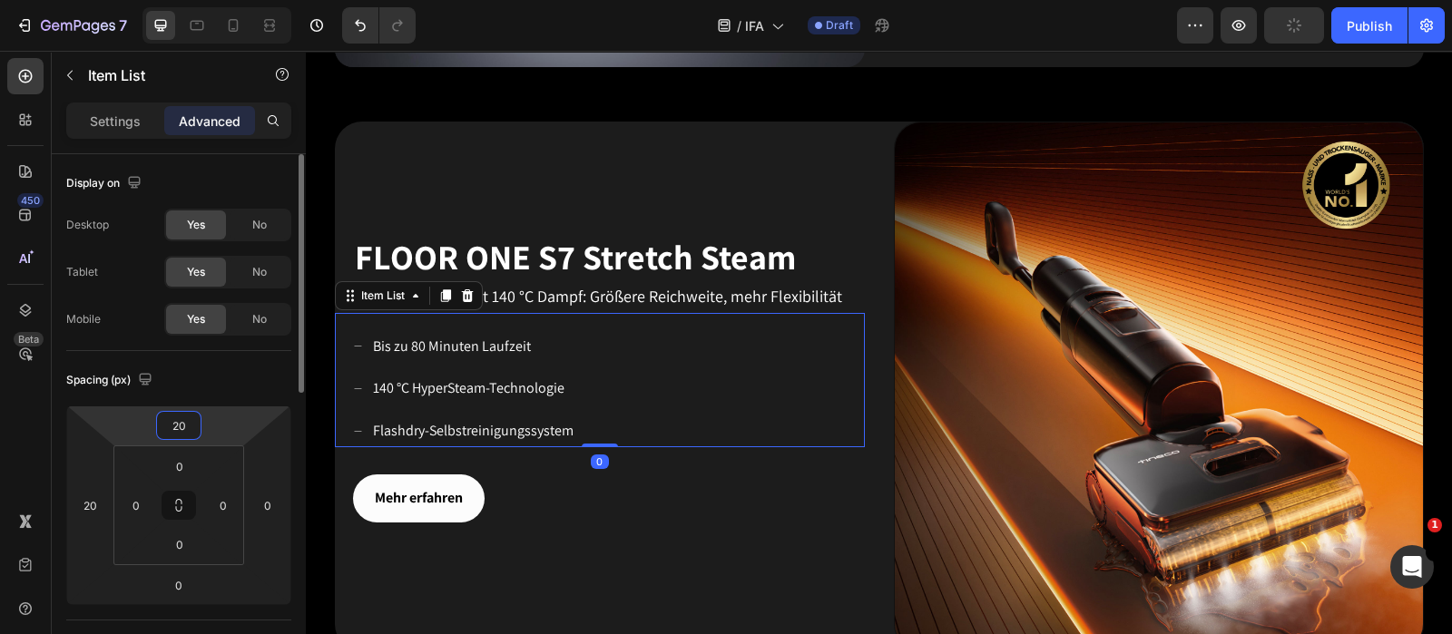
click at [186, 419] on input "20" at bounding box center [179, 425] width 36 height 27
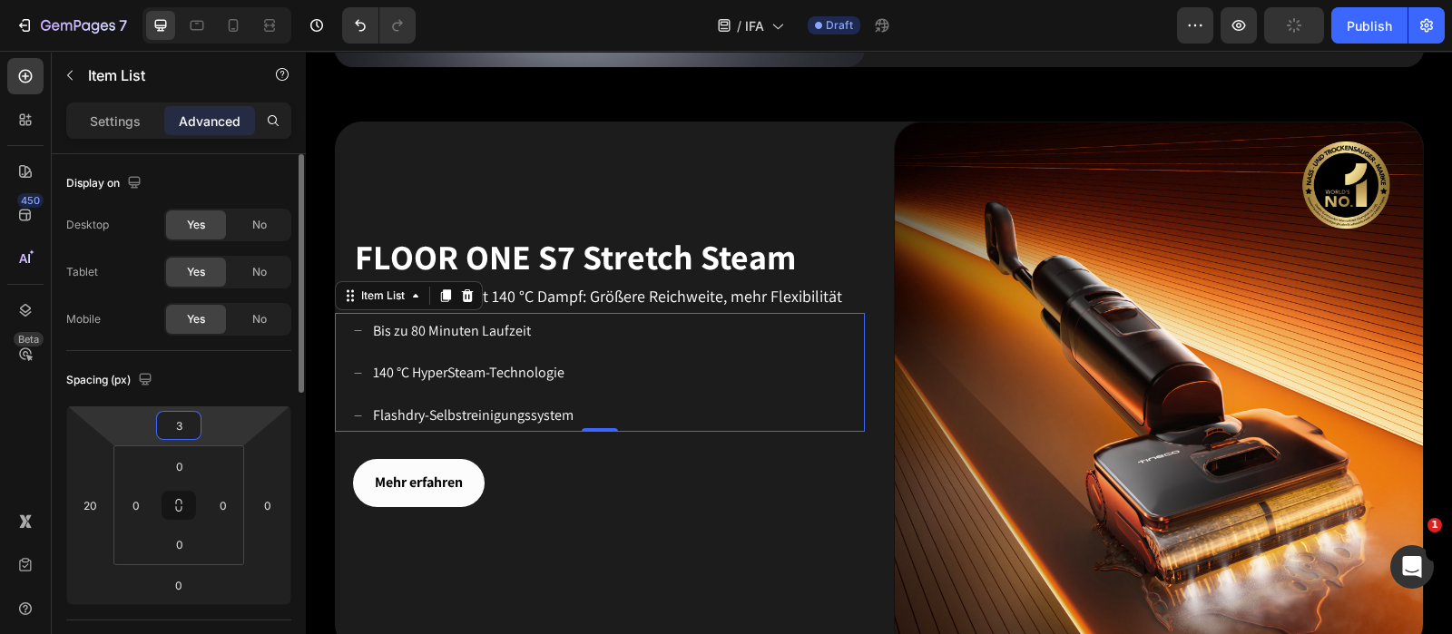
type input "30"
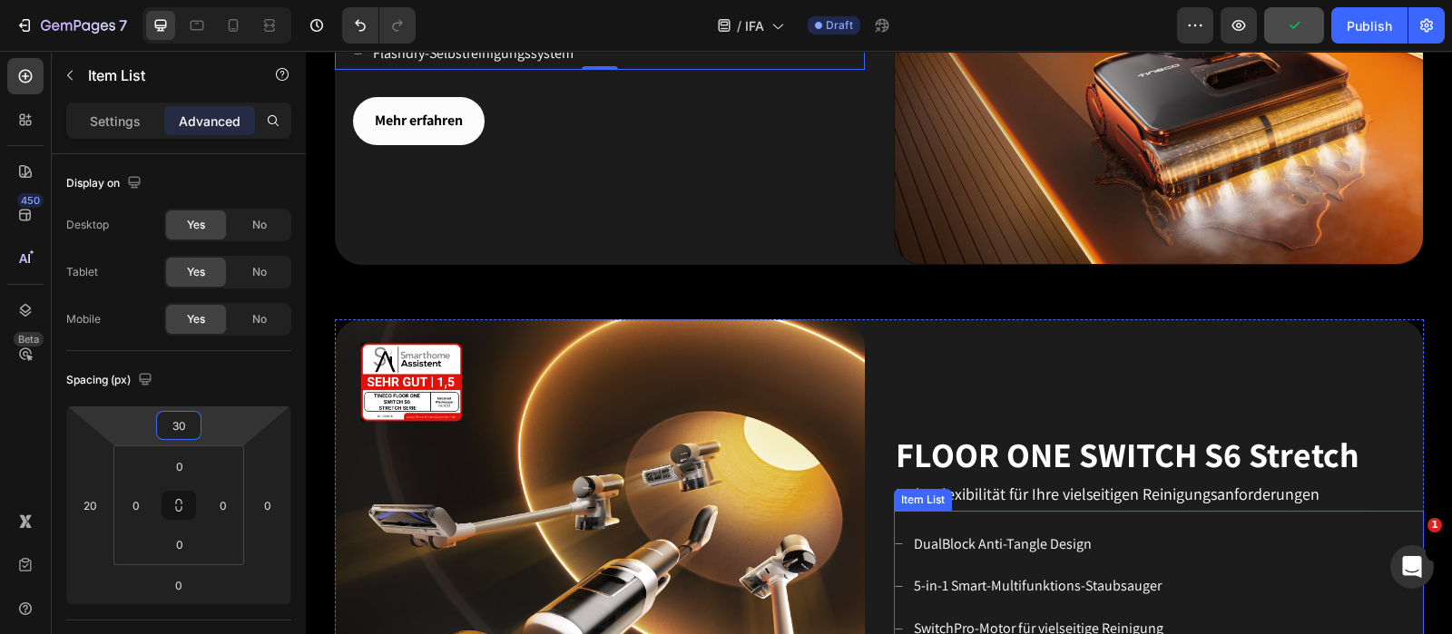
scroll to position [1715, 0]
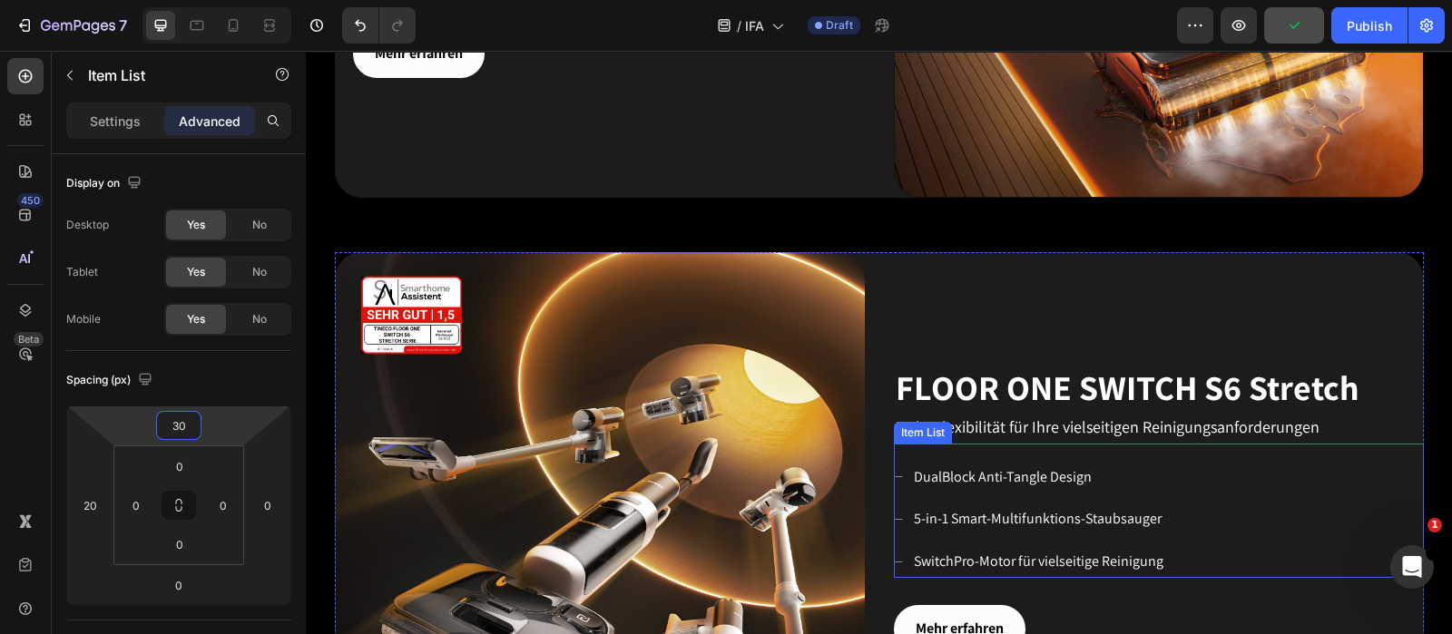
click at [1161, 471] on div "DualBlock Anti-Tangle Design 5-in-1 Smart-Multifunktions-Staubsauger SwitchPro-…" at bounding box center [1159, 520] width 530 height 116
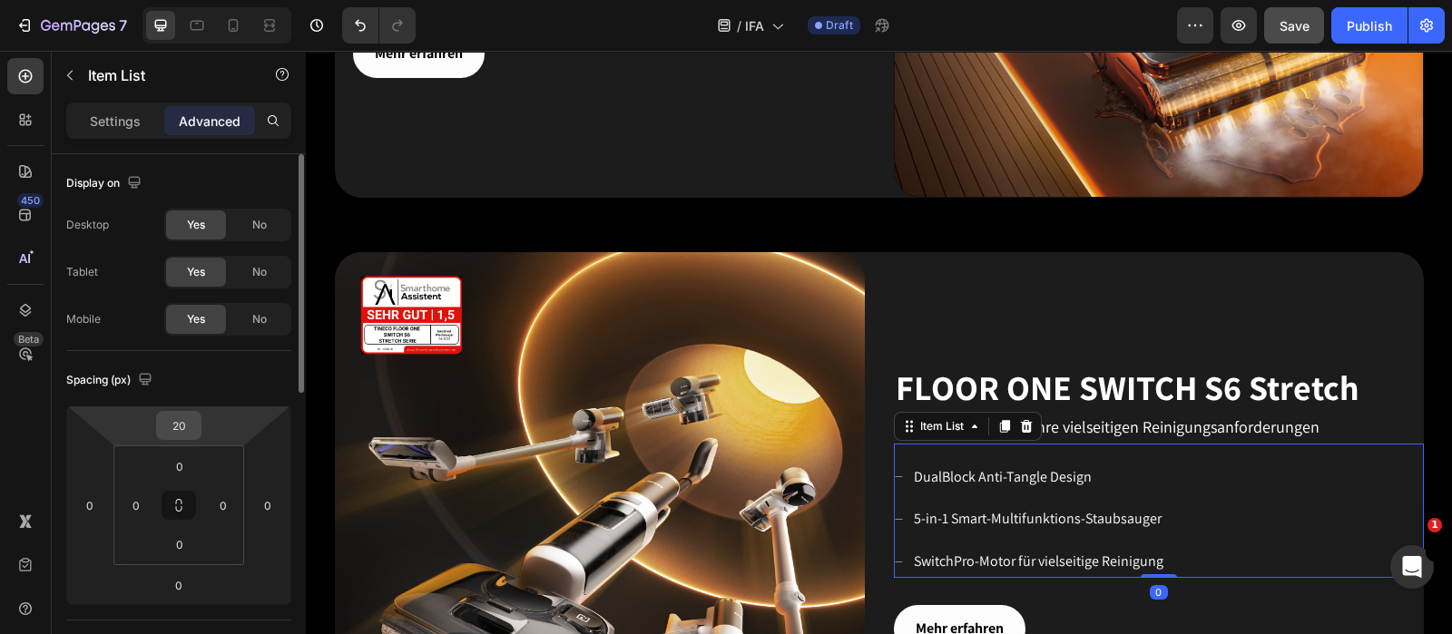
click at [197, 427] on div "20" at bounding box center [178, 425] width 45 height 29
click at [191, 421] on input "20" at bounding box center [179, 425] width 36 height 27
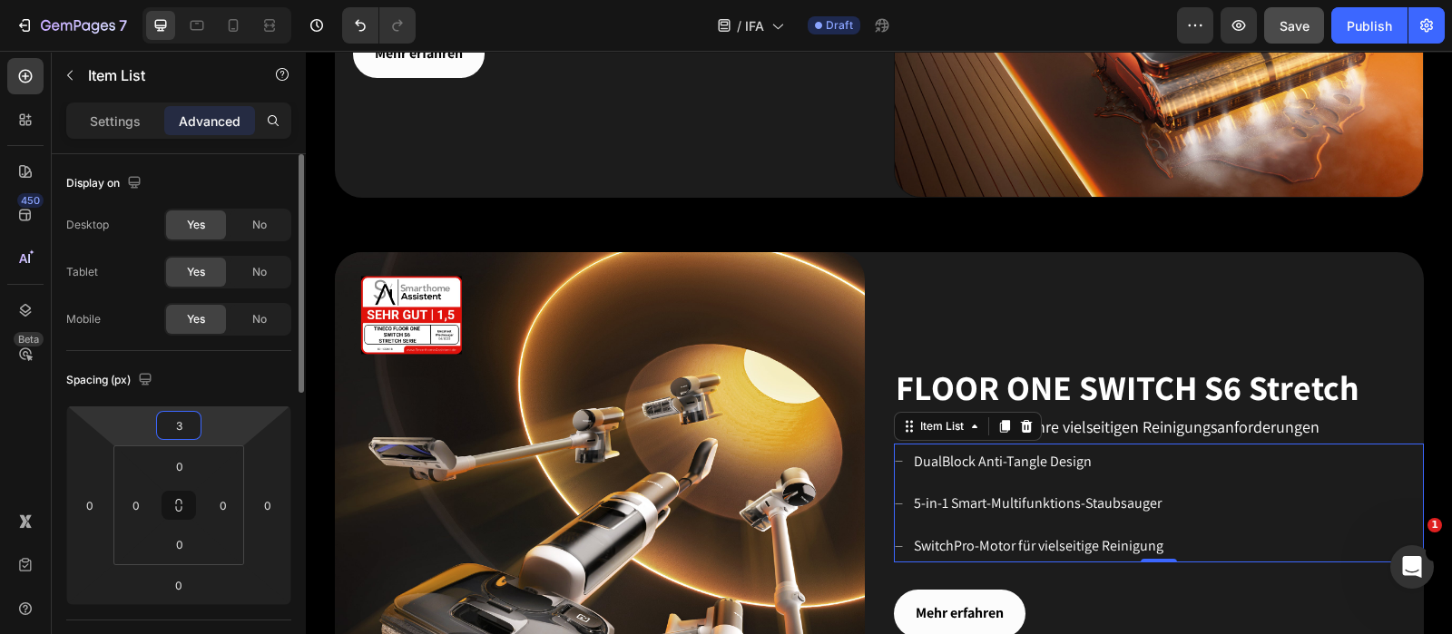
type input "30"
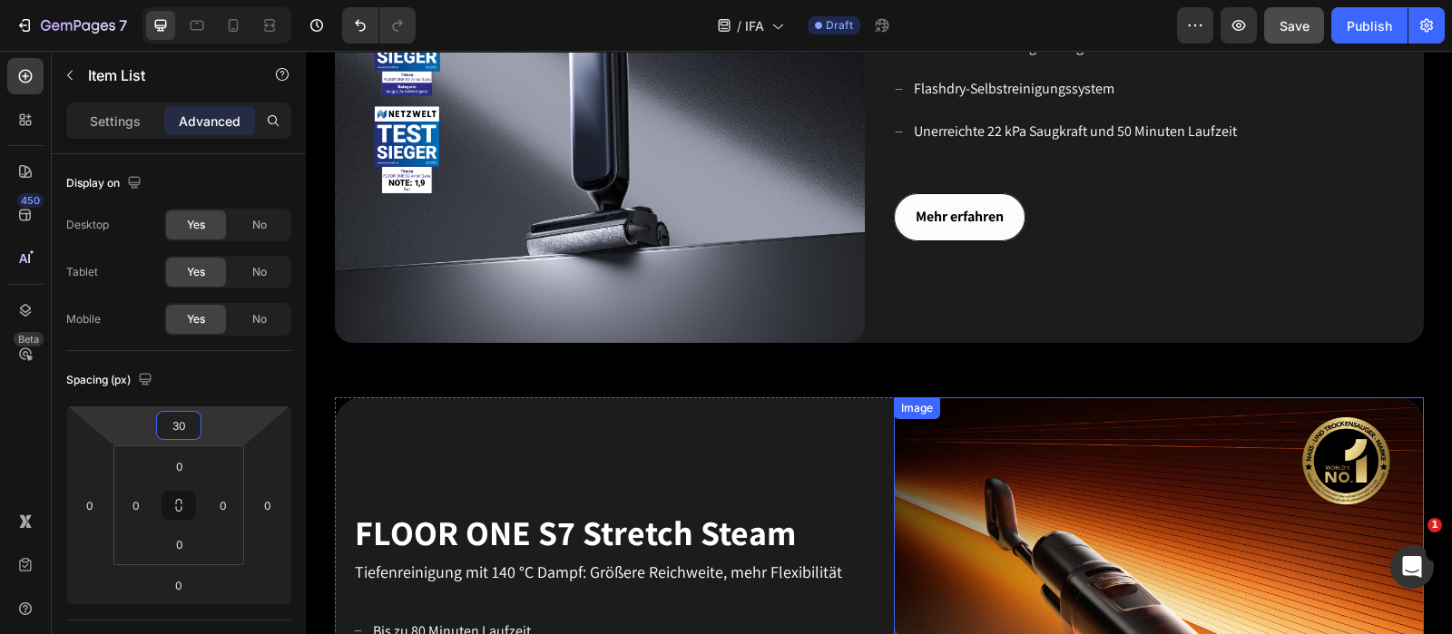
scroll to position [921, 0]
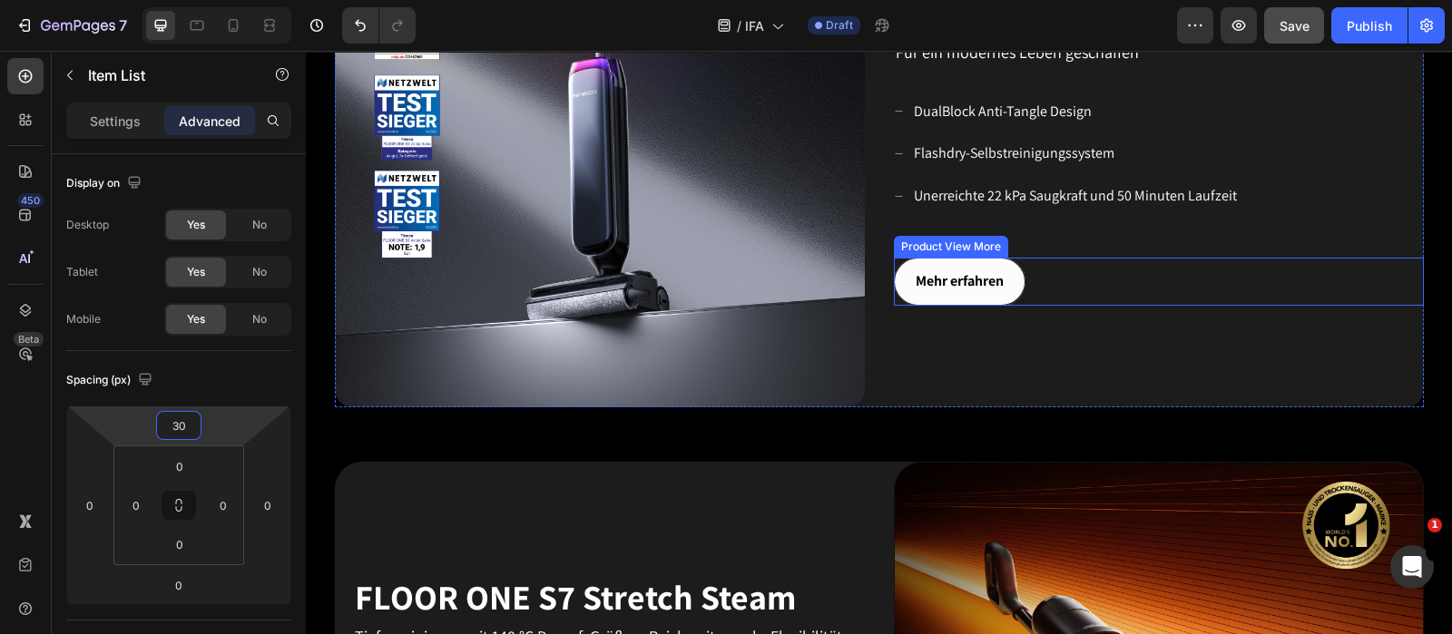
click at [1073, 273] on div "Mehr erfahren" at bounding box center [1159, 282] width 530 height 48
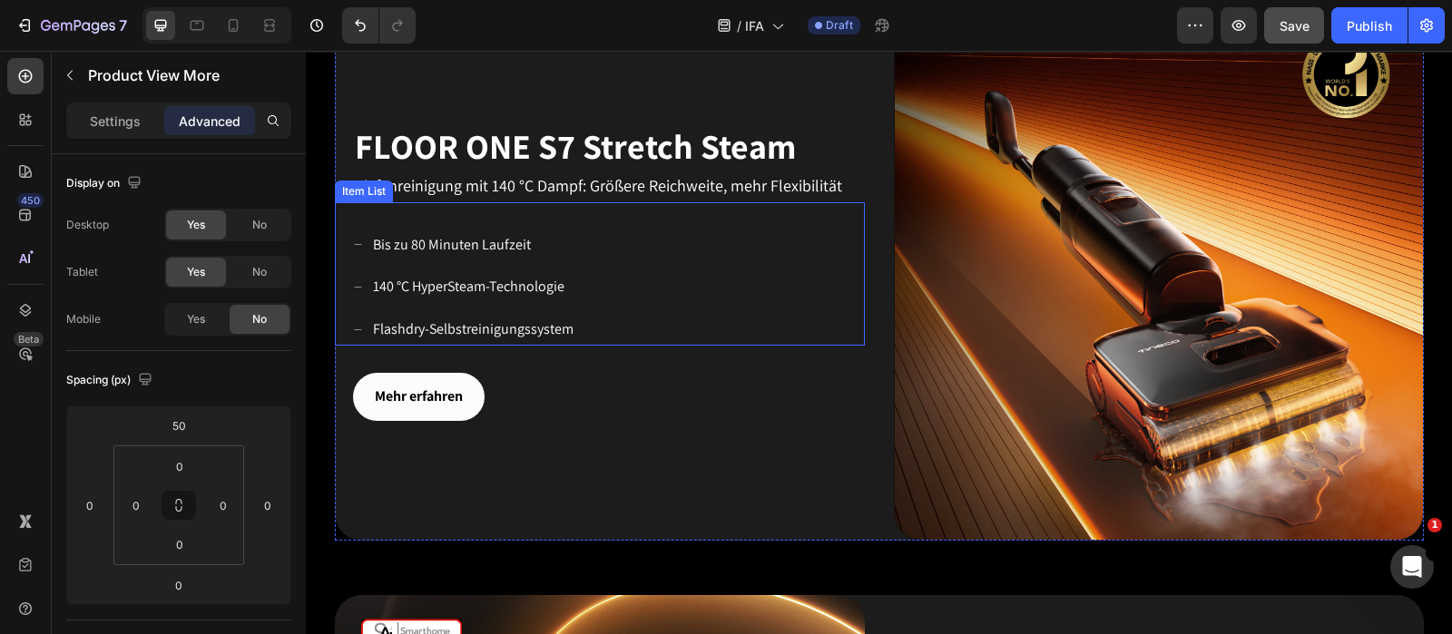
scroll to position [1375, 0]
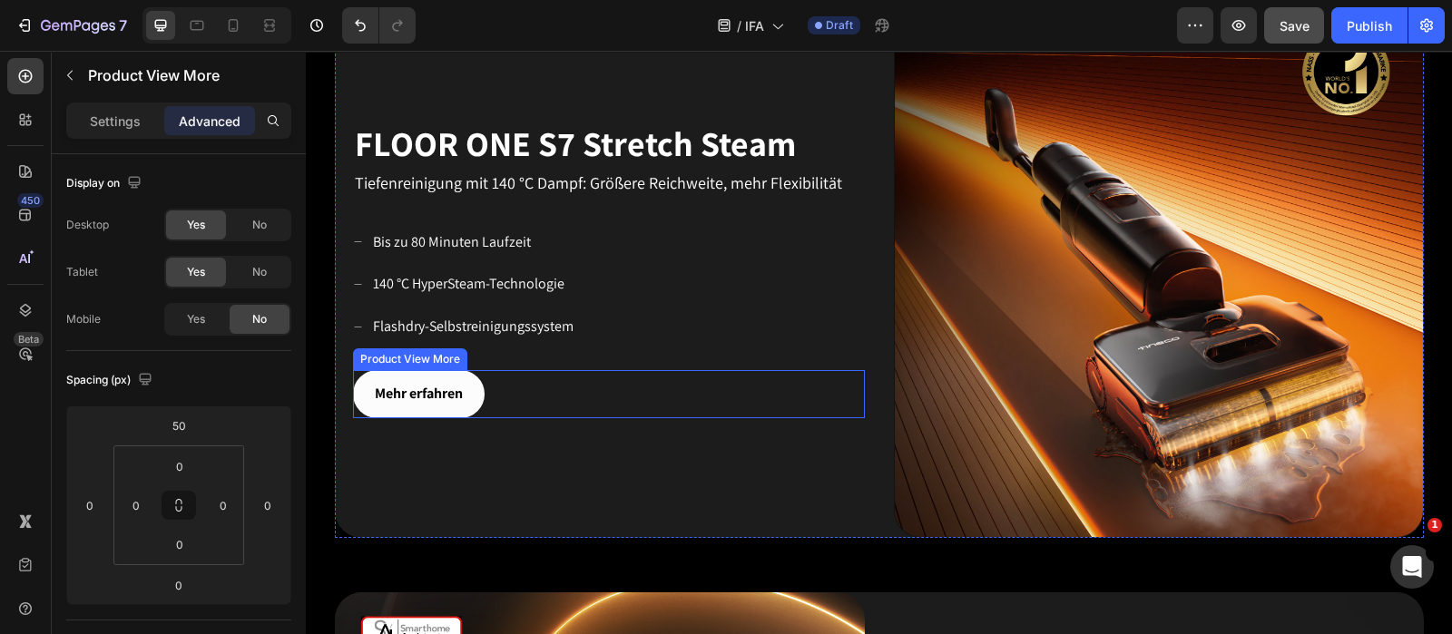
click at [501, 376] on div "Mehr erfahren" at bounding box center [609, 394] width 512 height 48
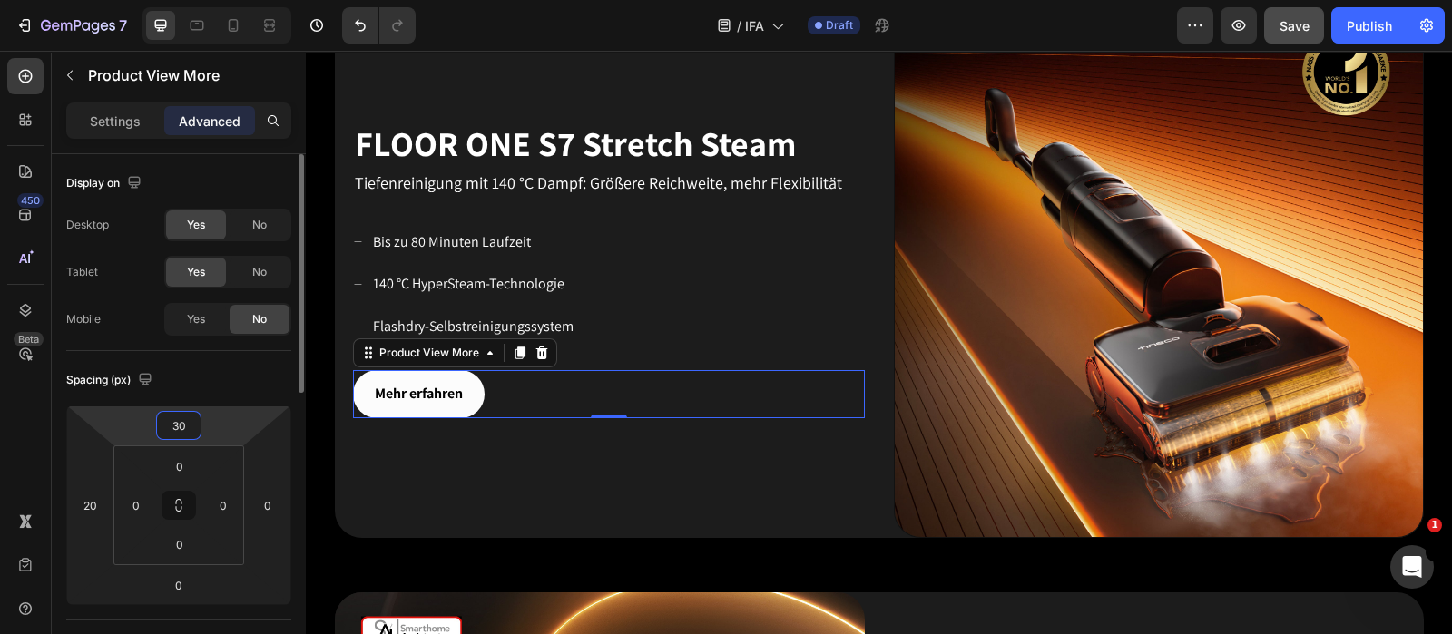
click at [184, 419] on input "30" at bounding box center [179, 425] width 36 height 27
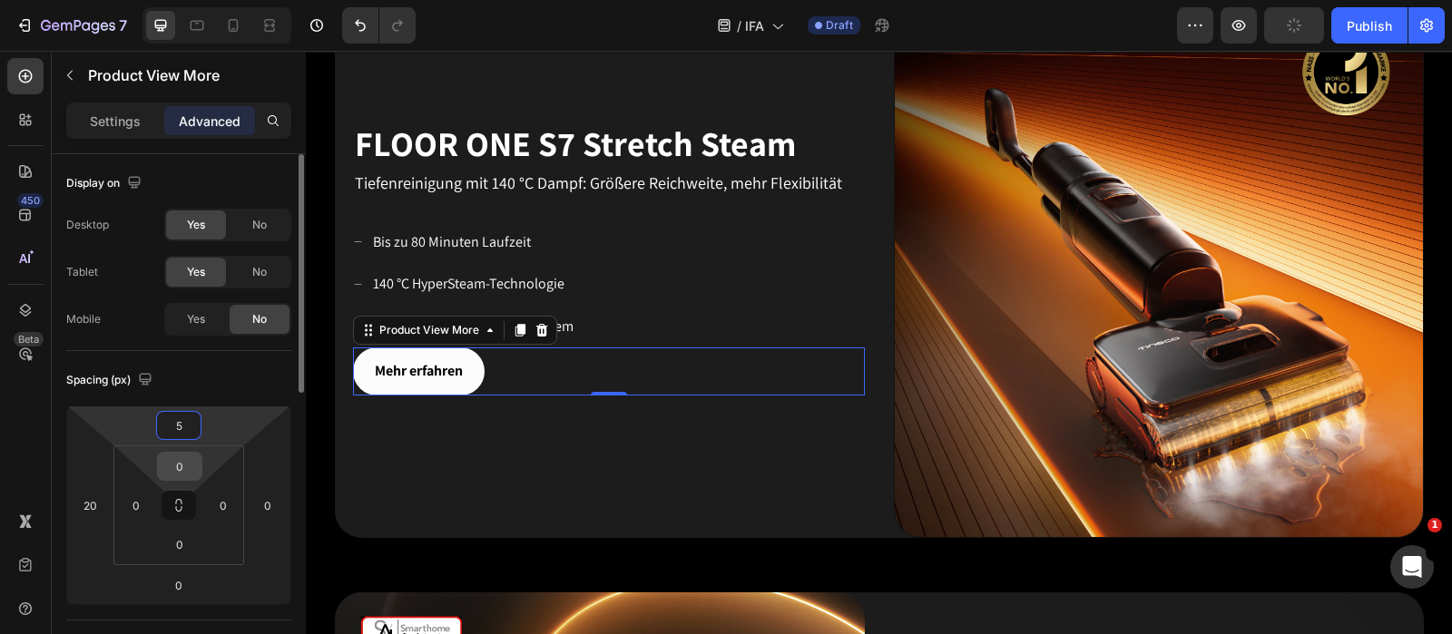
type input "50"
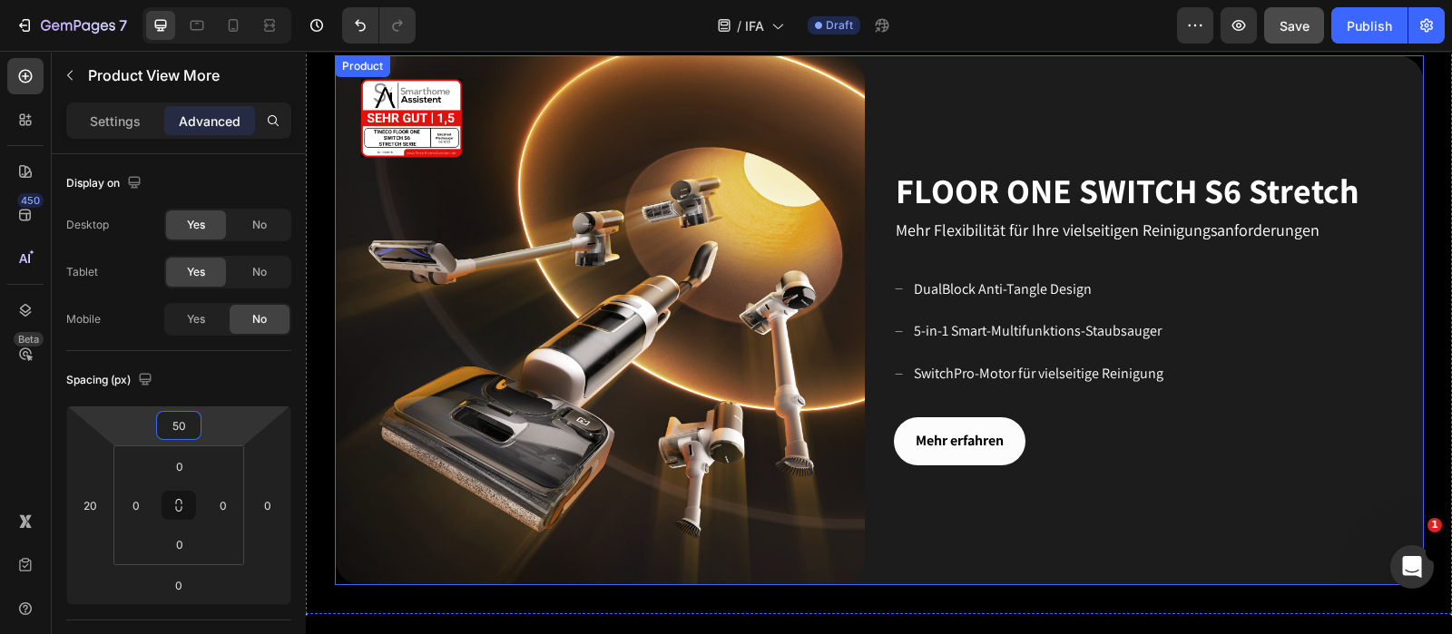
scroll to position [1942, 0]
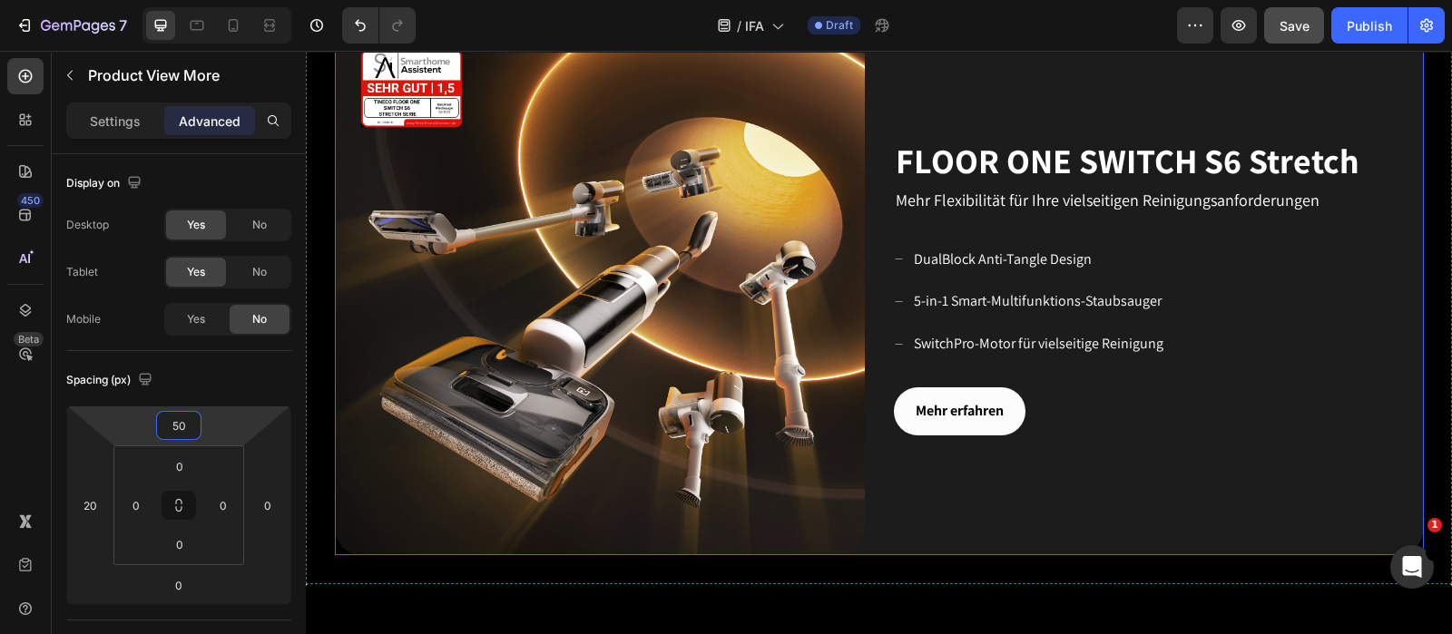
click at [1093, 413] on div "Mehr erfahren" at bounding box center [1159, 411] width 530 height 48
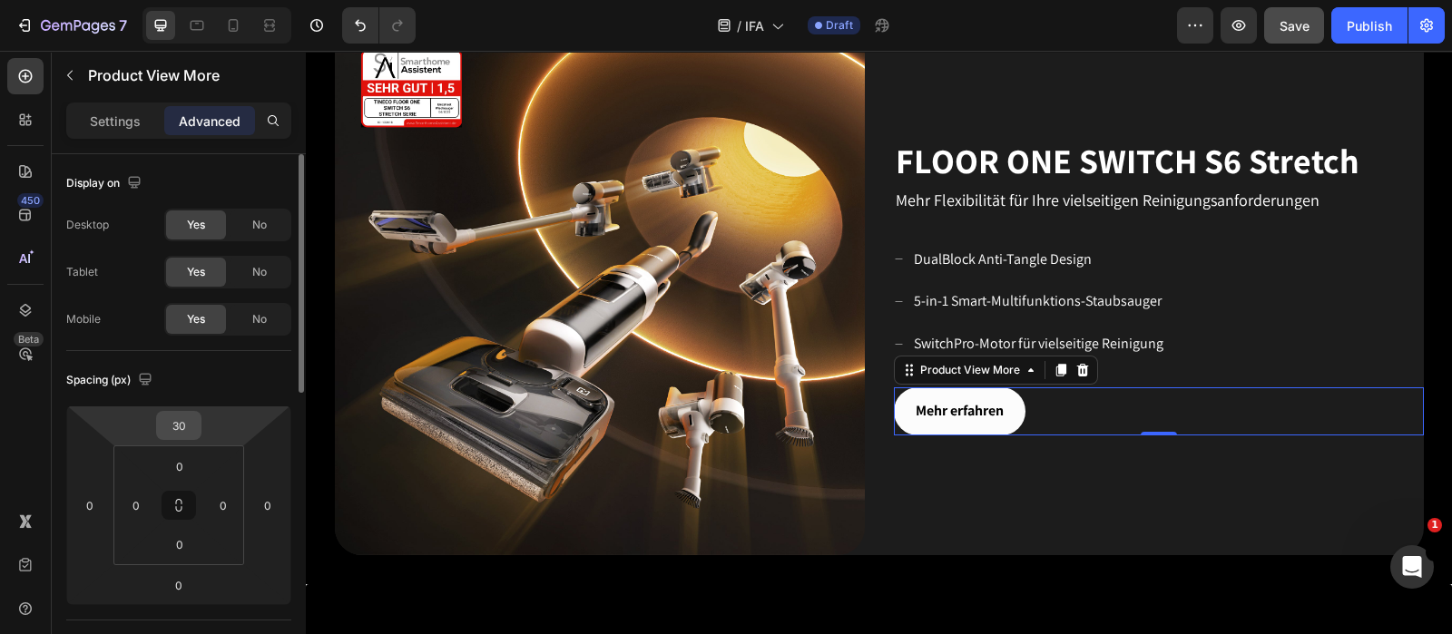
click at [195, 422] on input "30" at bounding box center [179, 425] width 36 height 27
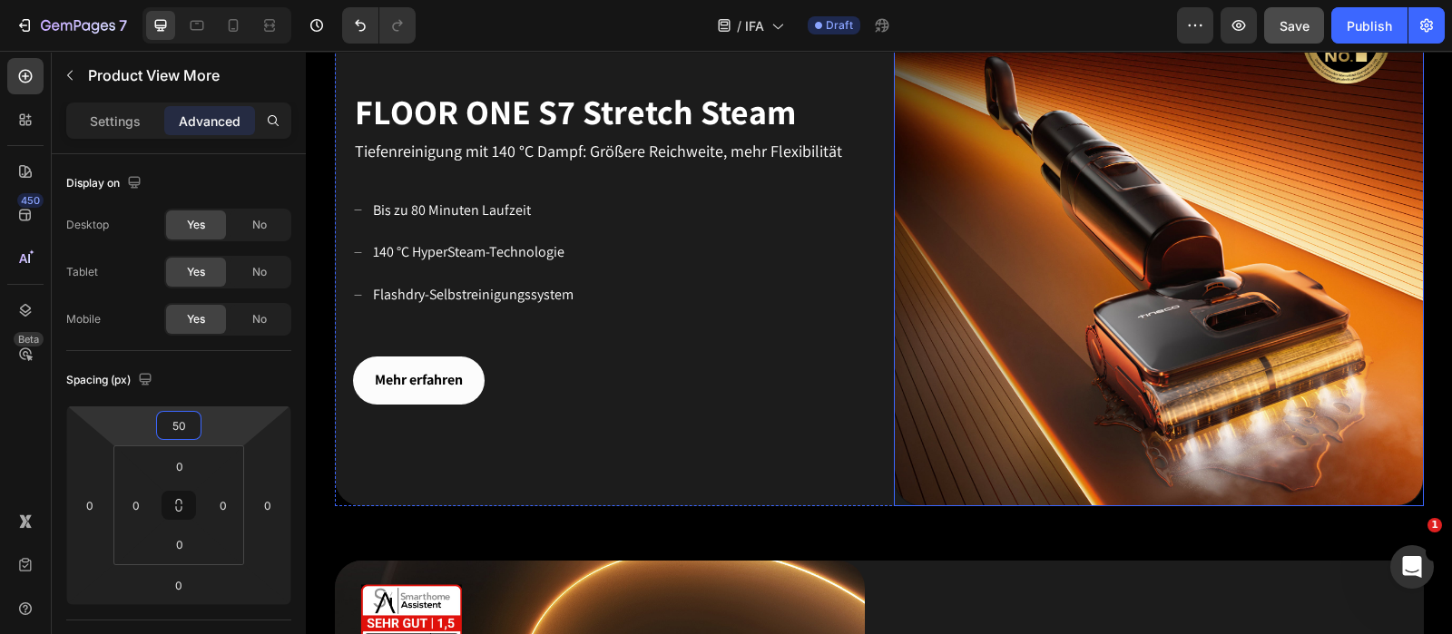
scroll to position [1375, 0]
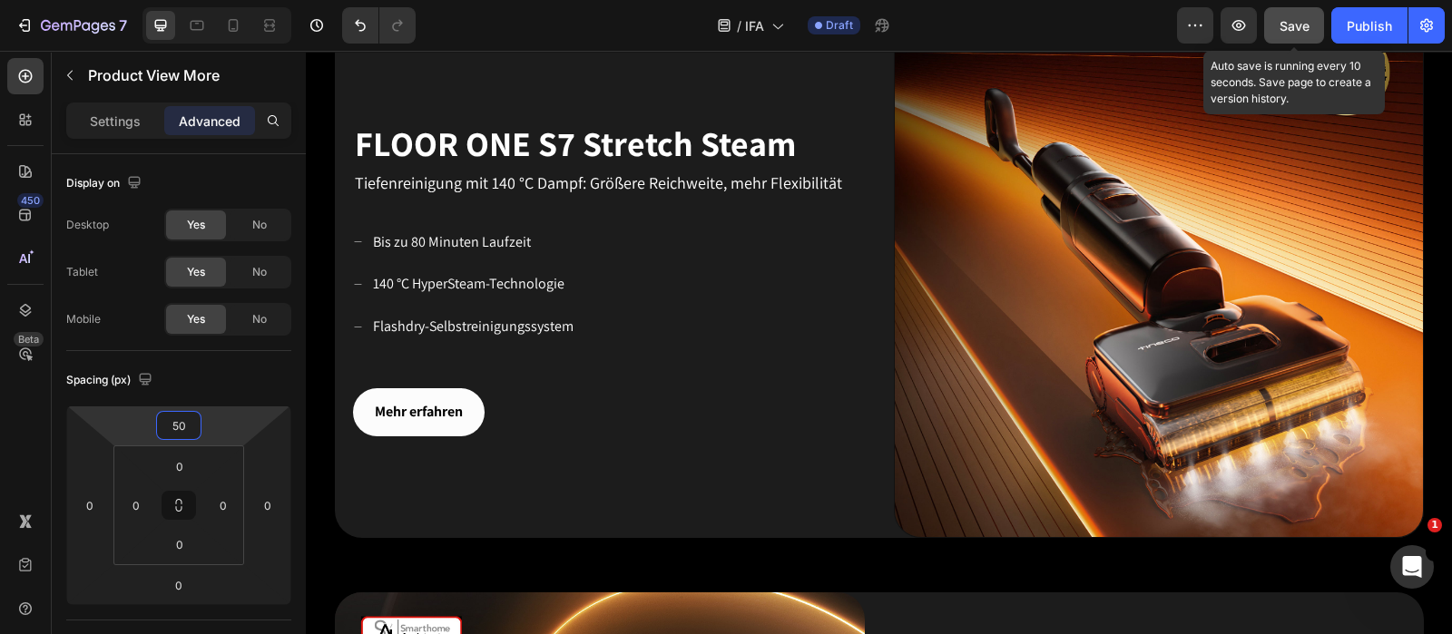
type input "50"
click at [1161, 28] on span "Save" at bounding box center [1294, 25] width 30 height 15
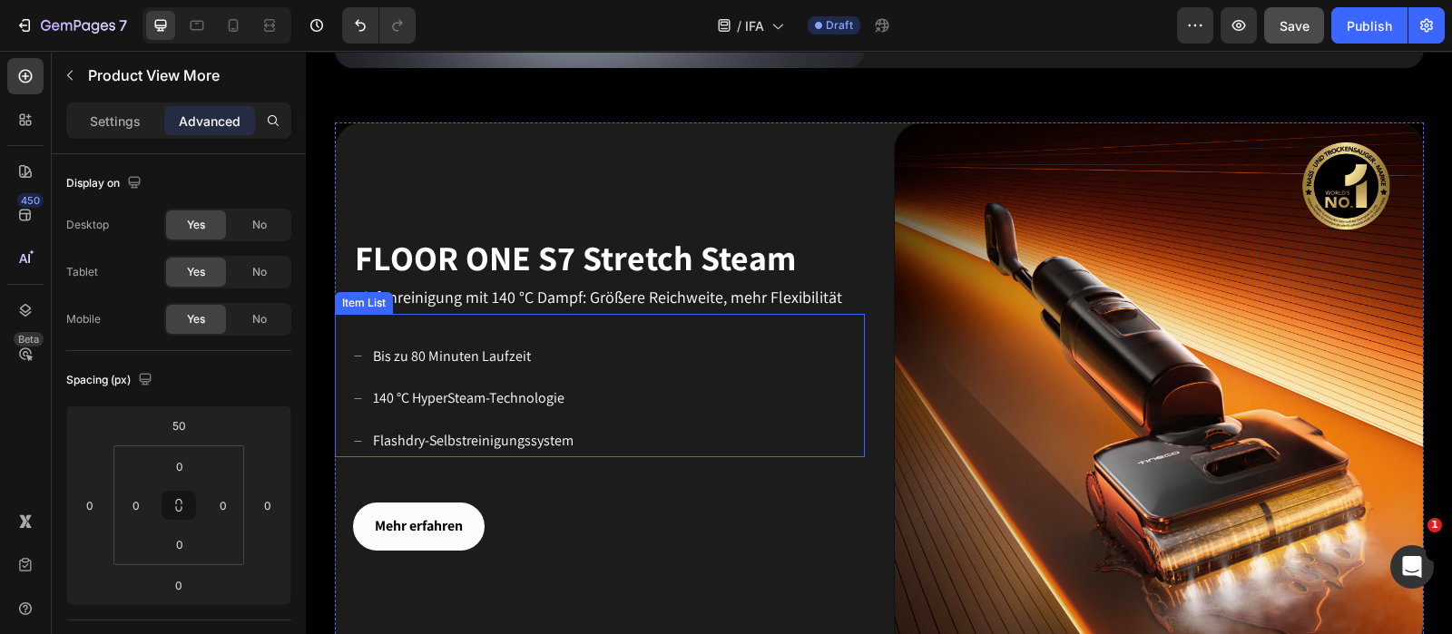
scroll to position [1308, 0]
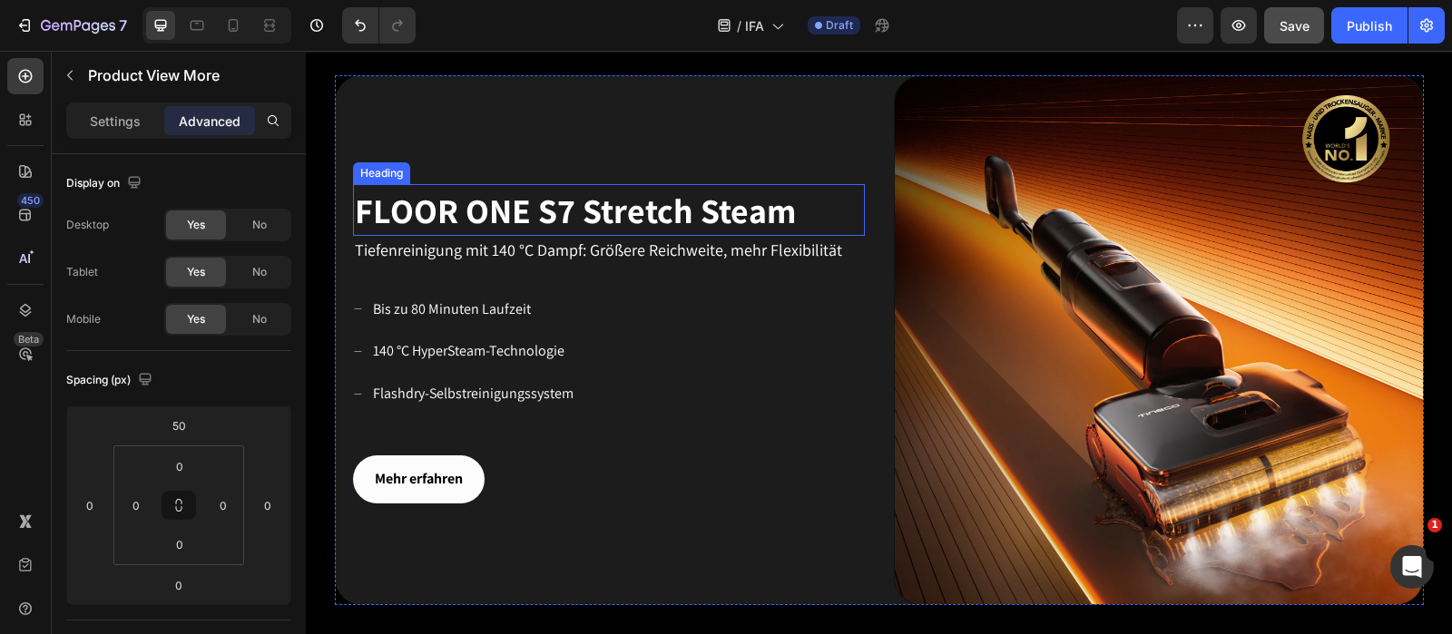
click at [372, 188] on span "FLOOR ONE S7 Stretch Steam" at bounding box center [575, 210] width 441 height 45
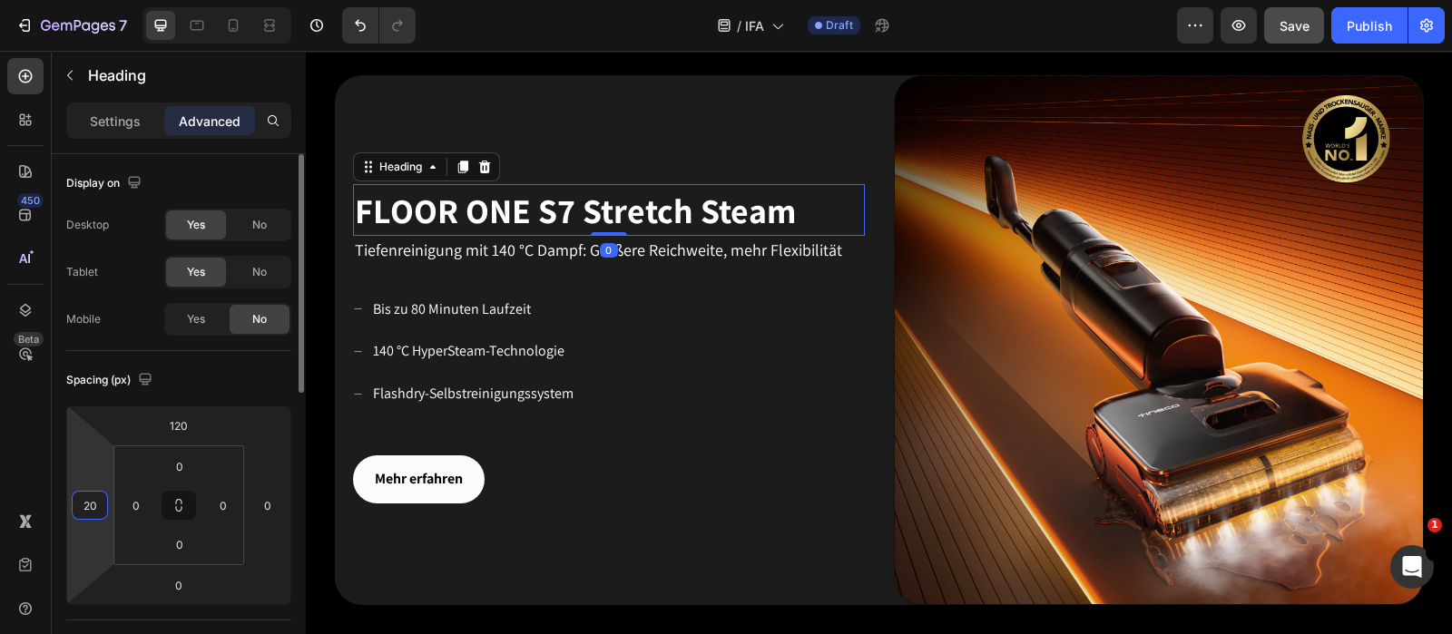
click at [96, 502] on input "20" at bounding box center [89, 505] width 27 height 27
type input "30"
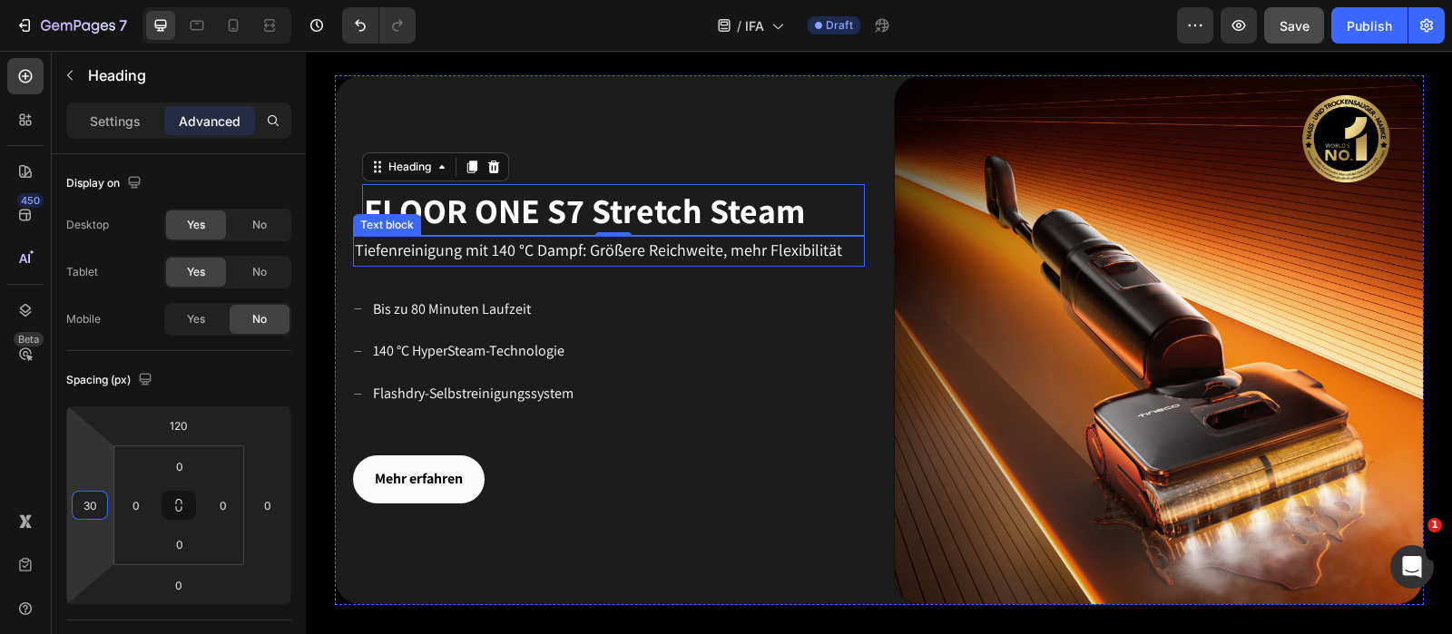
click at [399, 250] on span "Tiefenreinigung mit 140 °C Dampf: Größere Reichweite, mehr Flexibilität" at bounding box center [598, 250] width 487 height 21
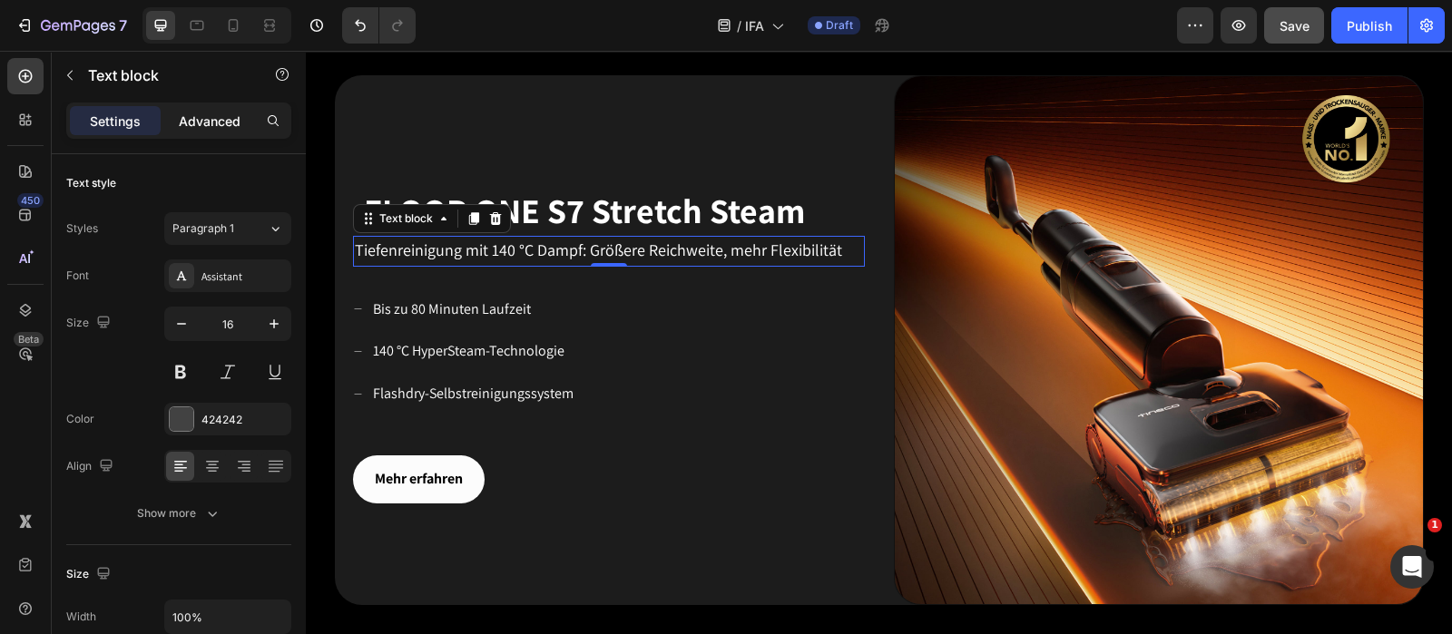
click at [195, 124] on p "Advanced" at bounding box center [210, 121] width 62 height 19
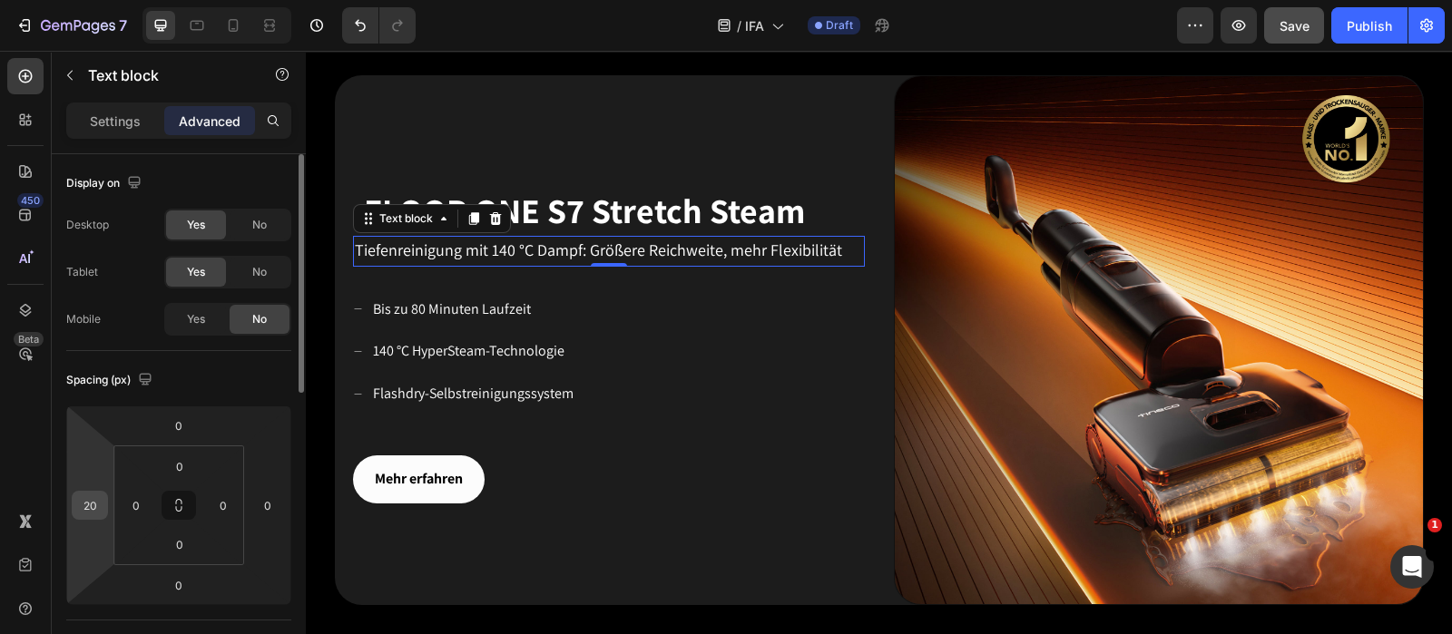
click at [101, 499] on input "20" at bounding box center [89, 505] width 27 height 27
type input "30"
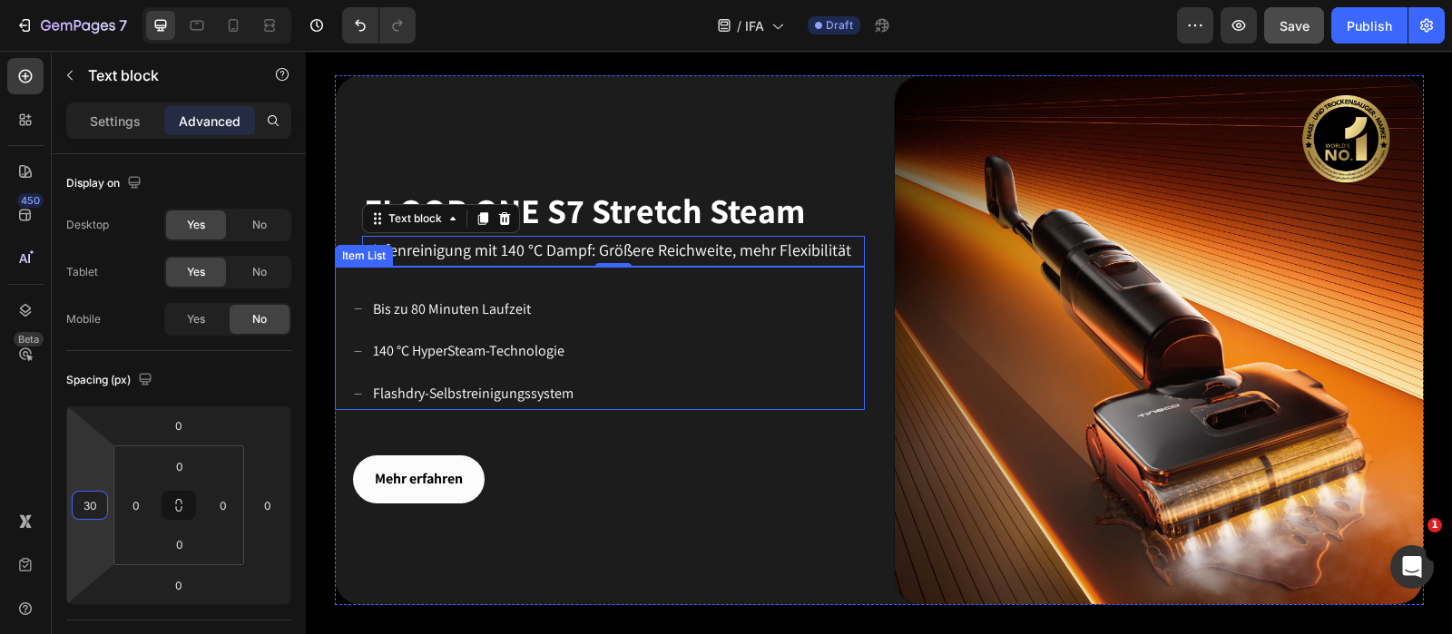
click at [594, 294] on div "Bis zu 80 Minuten Laufzeit 140 °C HyperSteam-Technologie Flashdry-Selbstreinigu…" at bounding box center [609, 352] width 512 height 116
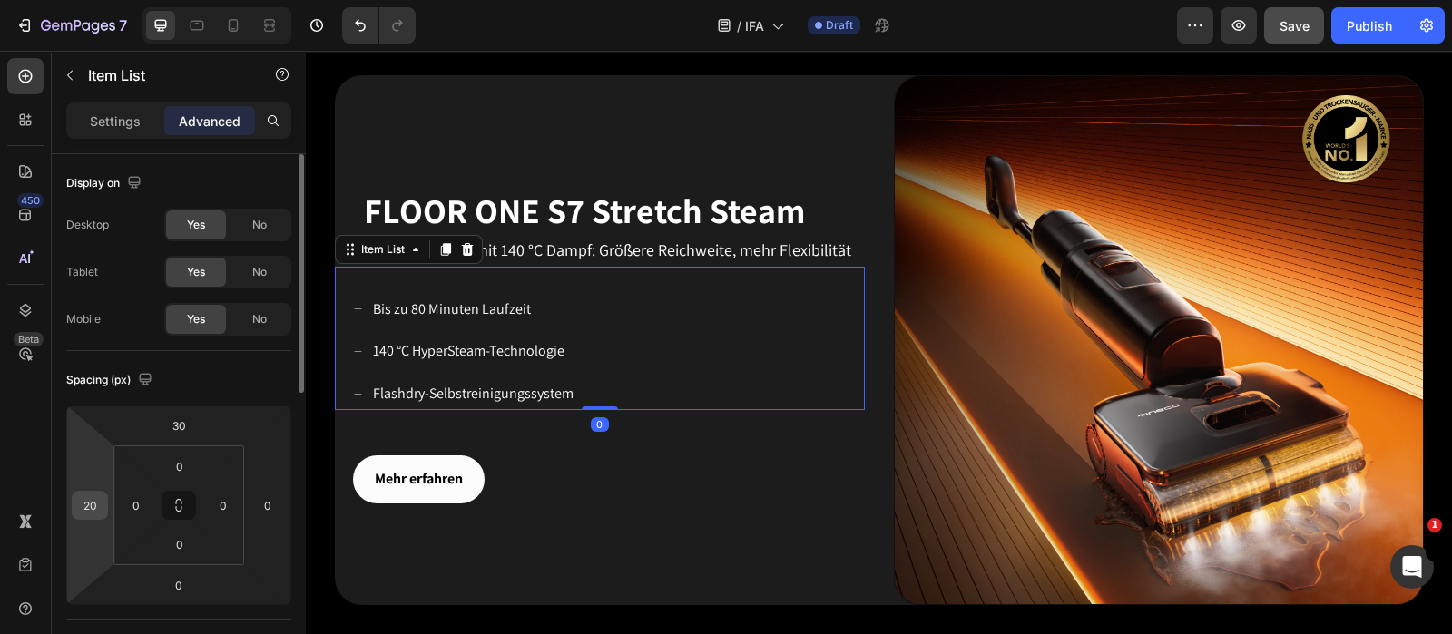
click at [101, 495] on input "20" at bounding box center [89, 505] width 27 height 27
type input "30"
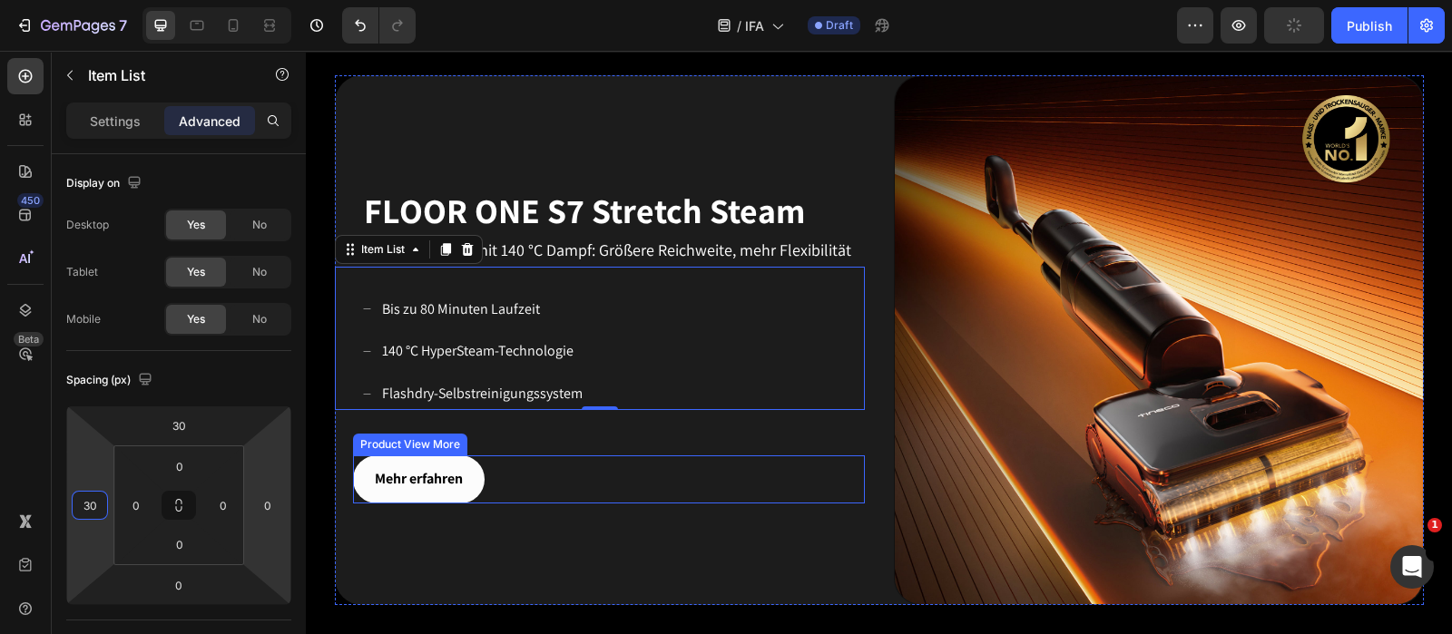
click at [554, 463] on div "Mehr erfahren" at bounding box center [609, 480] width 512 height 48
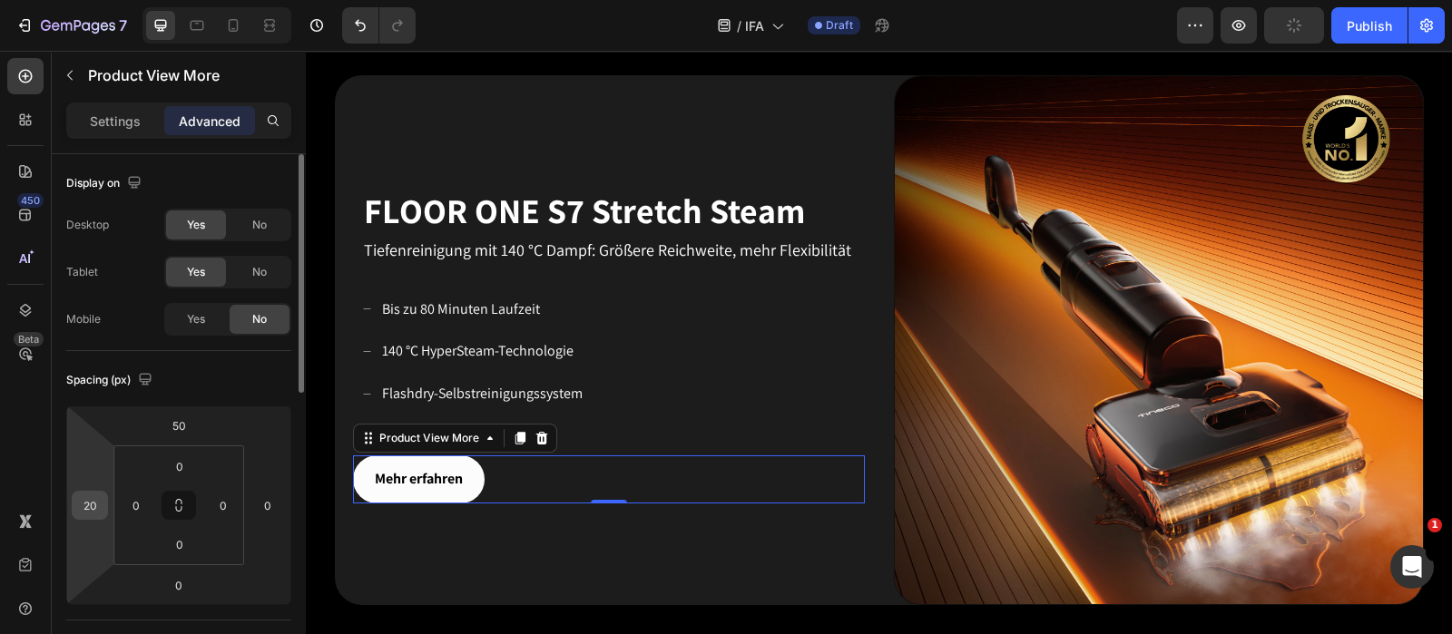
click at [95, 506] on input "20" at bounding box center [89, 505] width 27 height 27
type input "30"
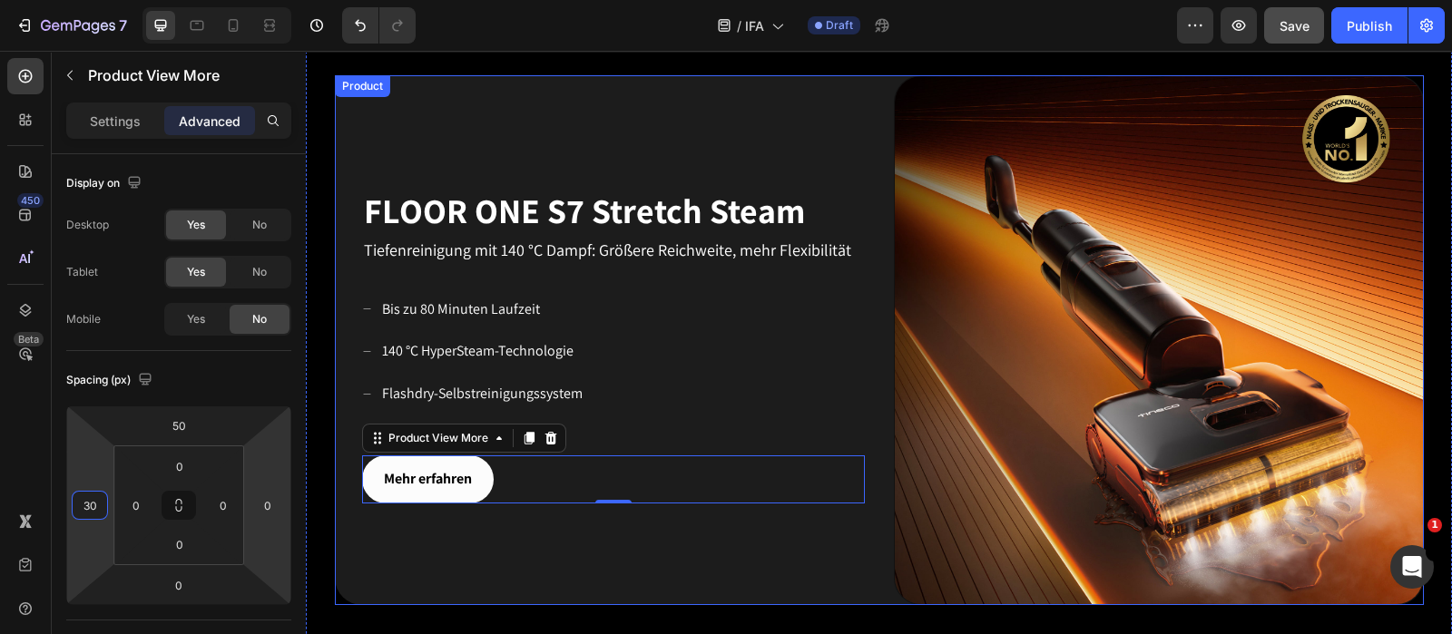
click at [816, 506] on div "FLOOR ONE S7 Stretch Steam Heading Tiefenreinigung mit 140 °C Dampf: Größere Re…" at bounding box center [600, 340] width 530 height 530
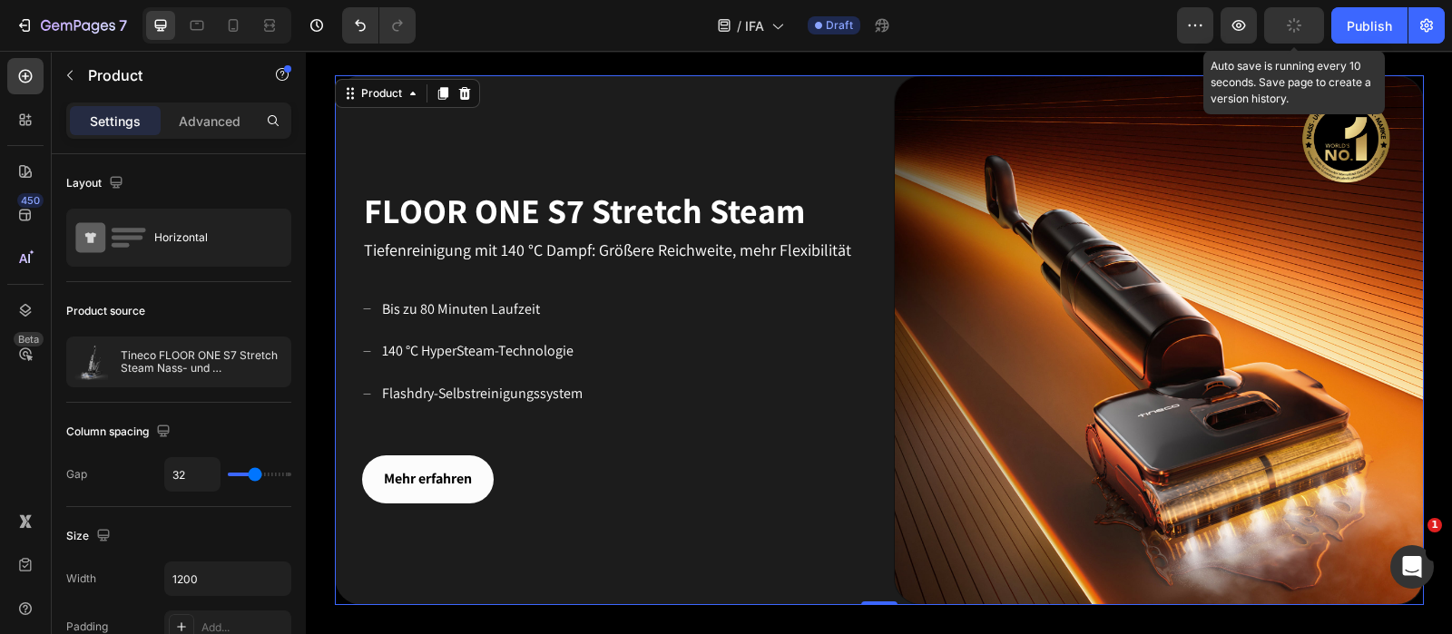
click at [1161, 36] on button "button" at bounding box center [1294, 25] width 60 height 36
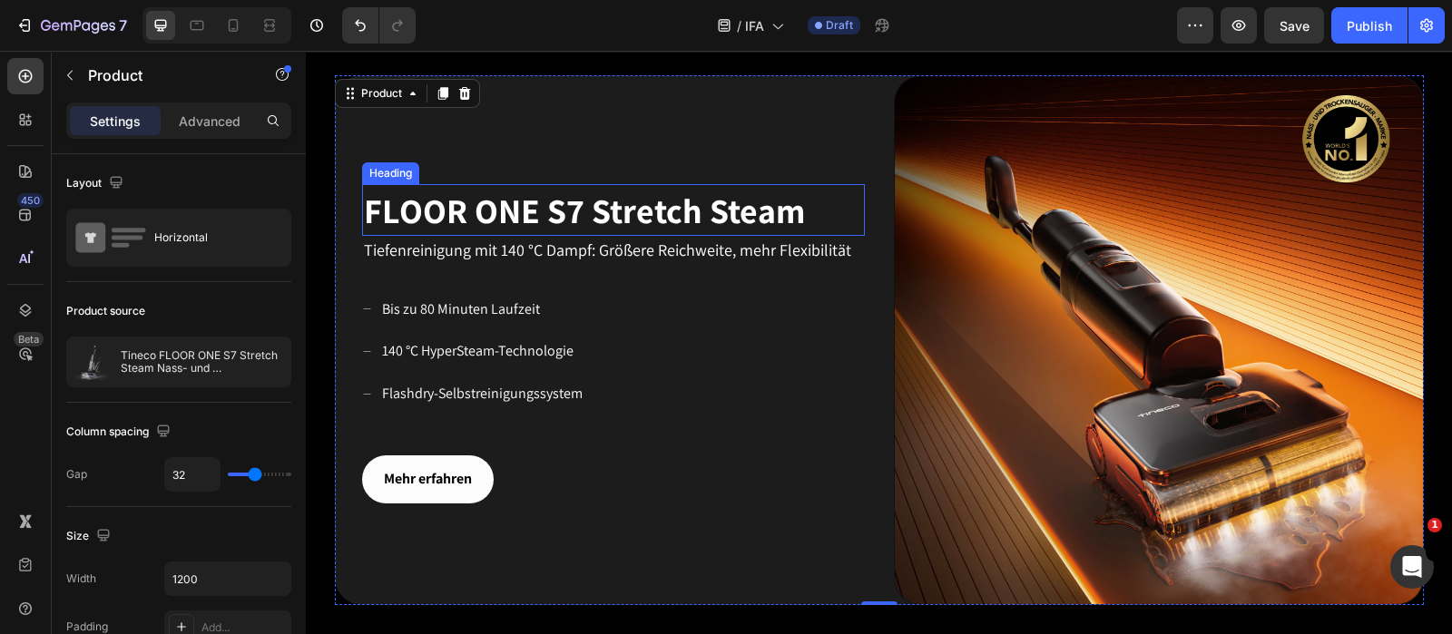
click at [449, 192] on span "FLOOR ONE S7 Stretch Steam" at bounding box center [584, 210] width 441 height 45
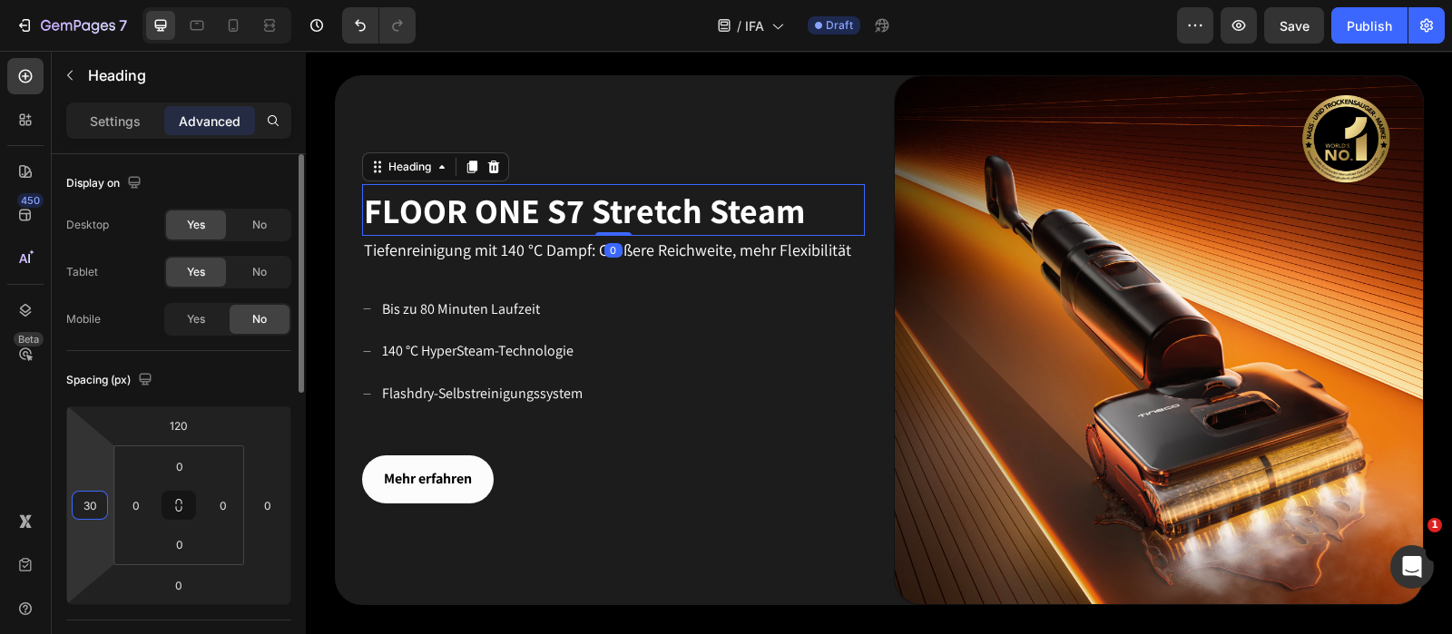
click at [96, 493] on input "30" at bounding box center [89, 505] width 27 height 27
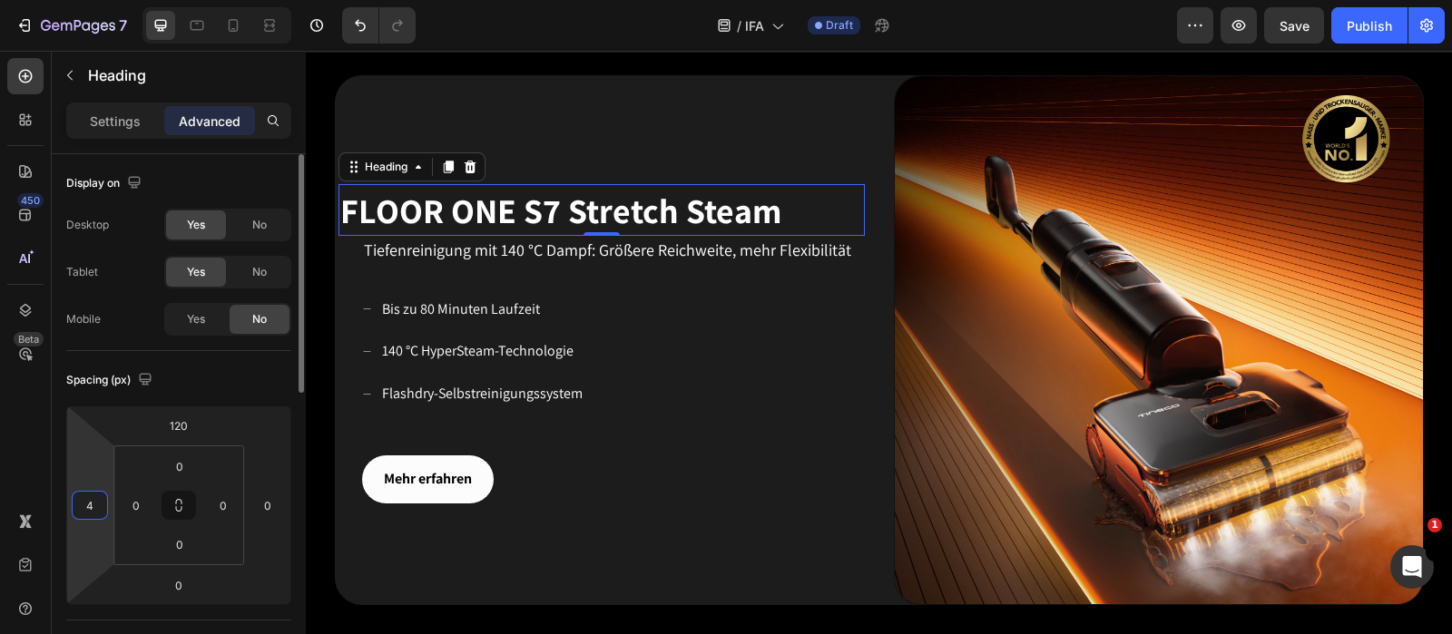
type input "40"
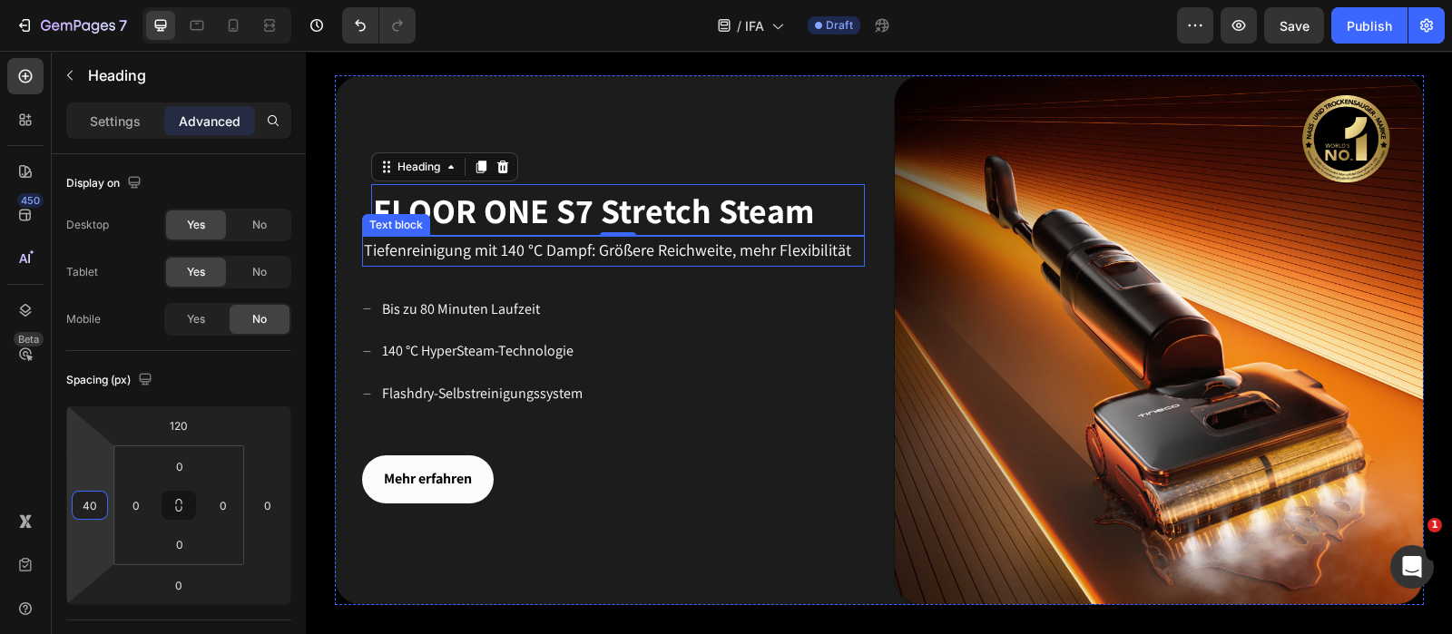
click at [445, 238] on p "Tiefenreinigung mit 140 °C Dampf: Größere Reichweite, mehr Flexibilität" at bounding box center [613, 251] width 499 height 27
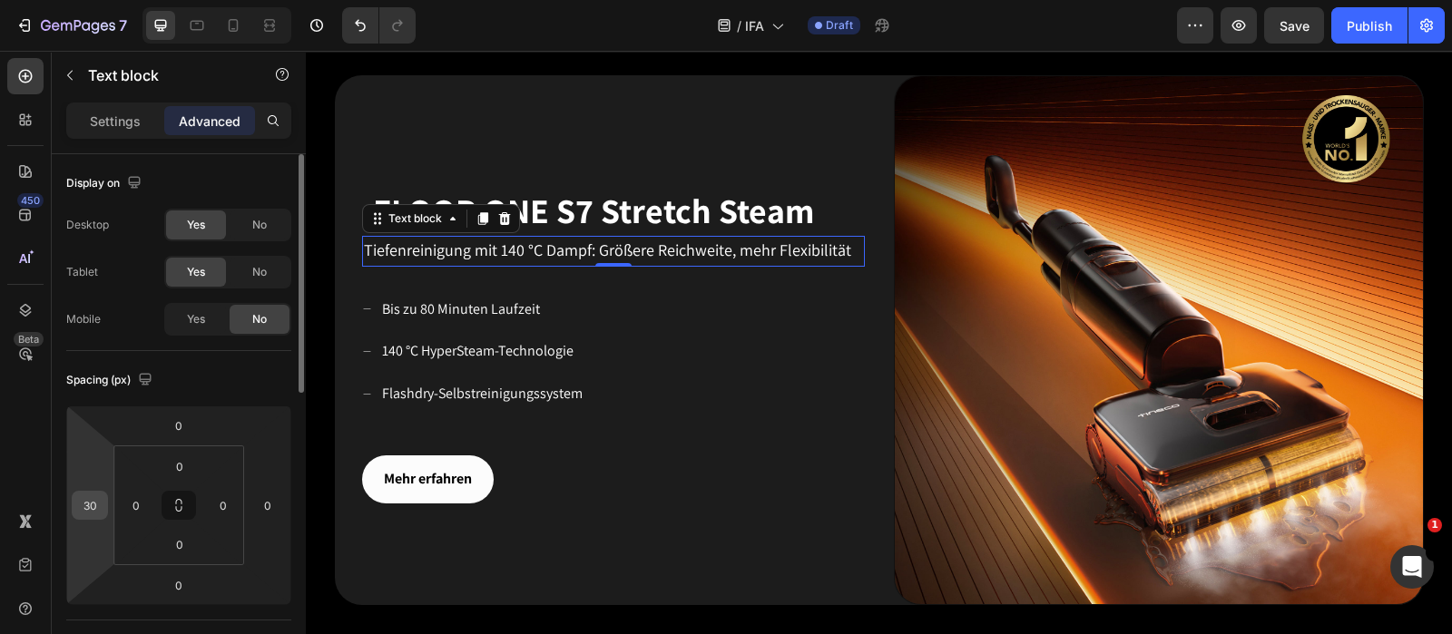
click at [100, 506] on input "30" at bounding box center [89, 505] width 27 height 27
type input "40"
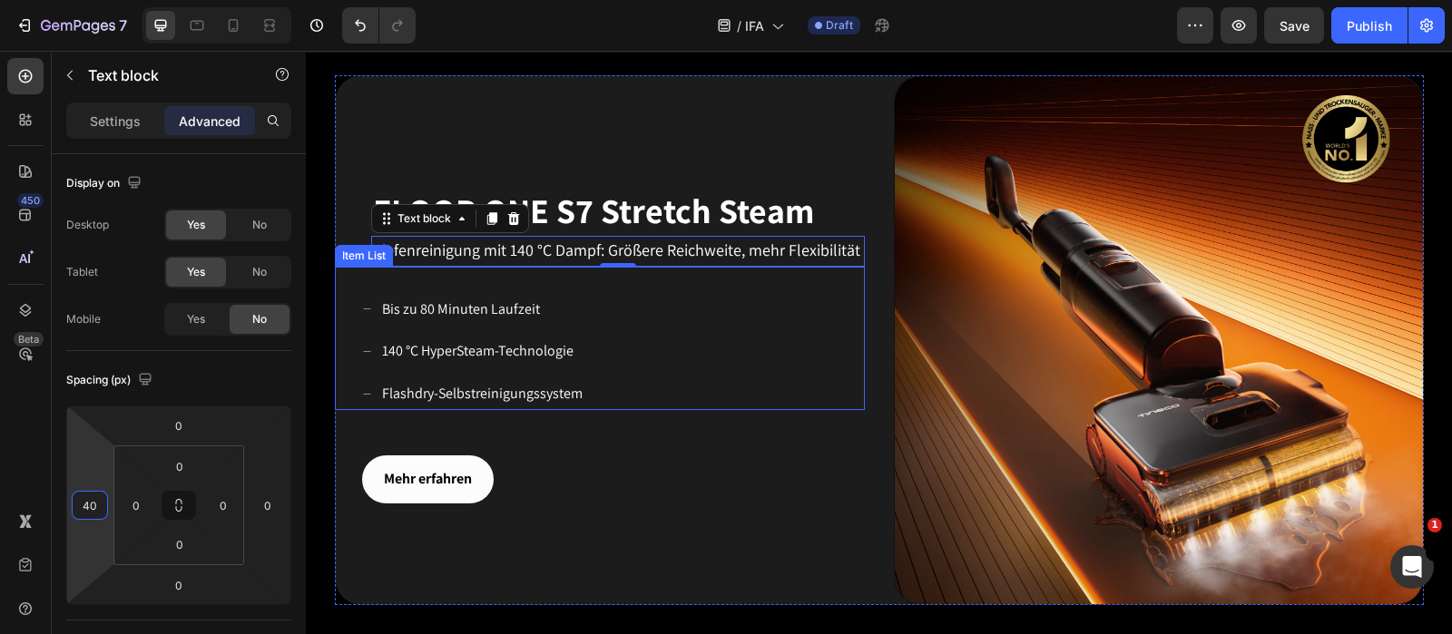
click at [659, 315] on div "Bis zu 80 Minuten Laufzeit 140 °C HyperSteam-Technologie Flashdry-Selbstreinigu…" at bounding box center [613, 352] width 503 height 116
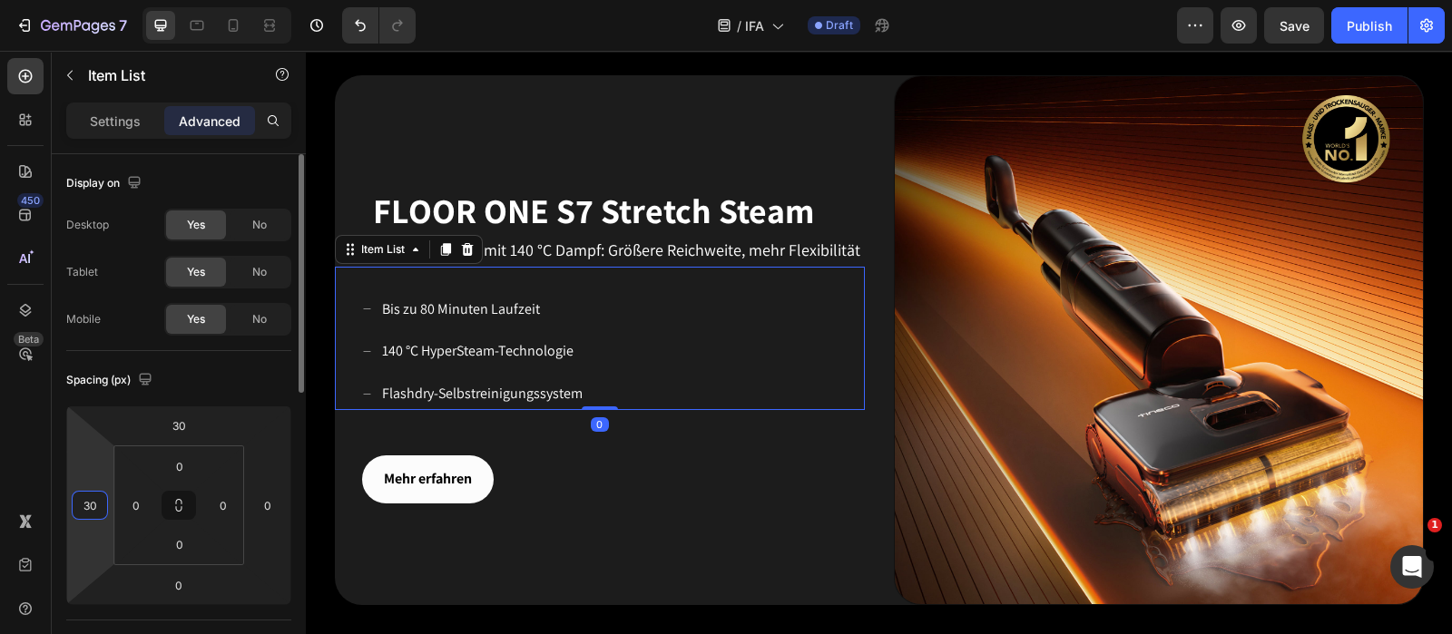
click at [96, 505] on input "30" at bounding box center [89, 505] width 27 height 27
type input "40"
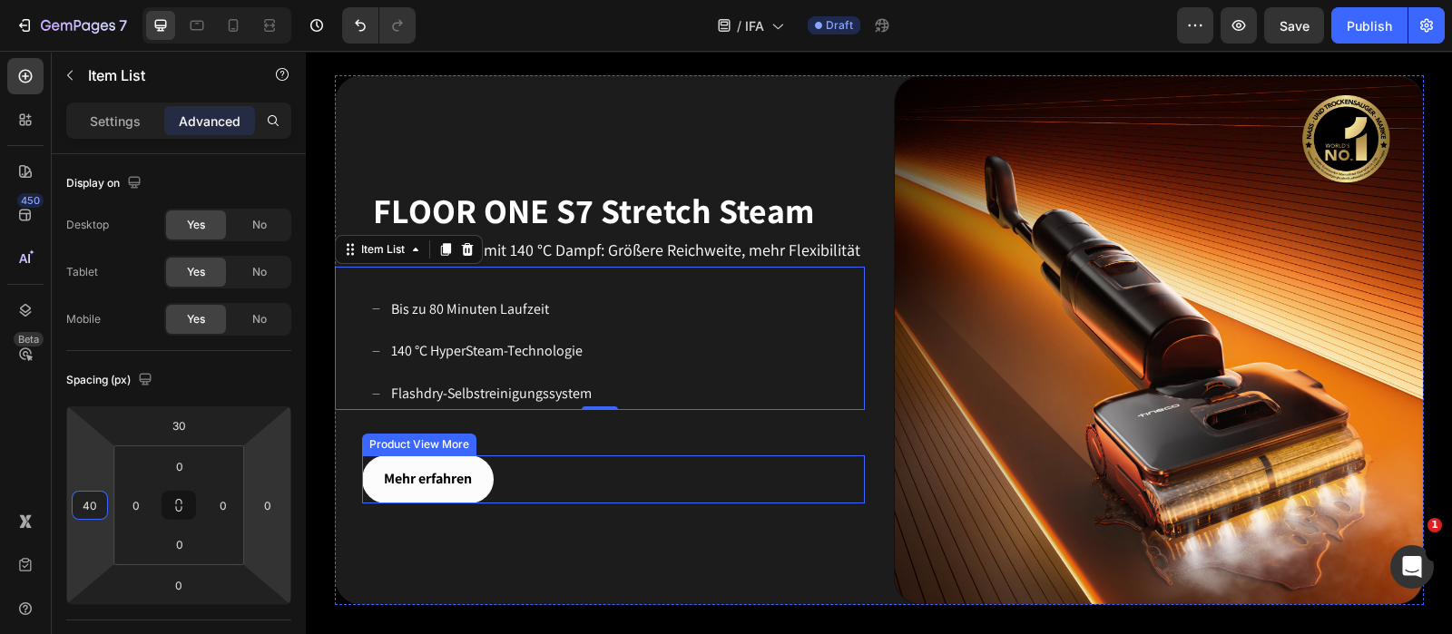
click at [512, 474] on div "Mehr erfahren" at bounding box center [613, 480] width 503 height 48
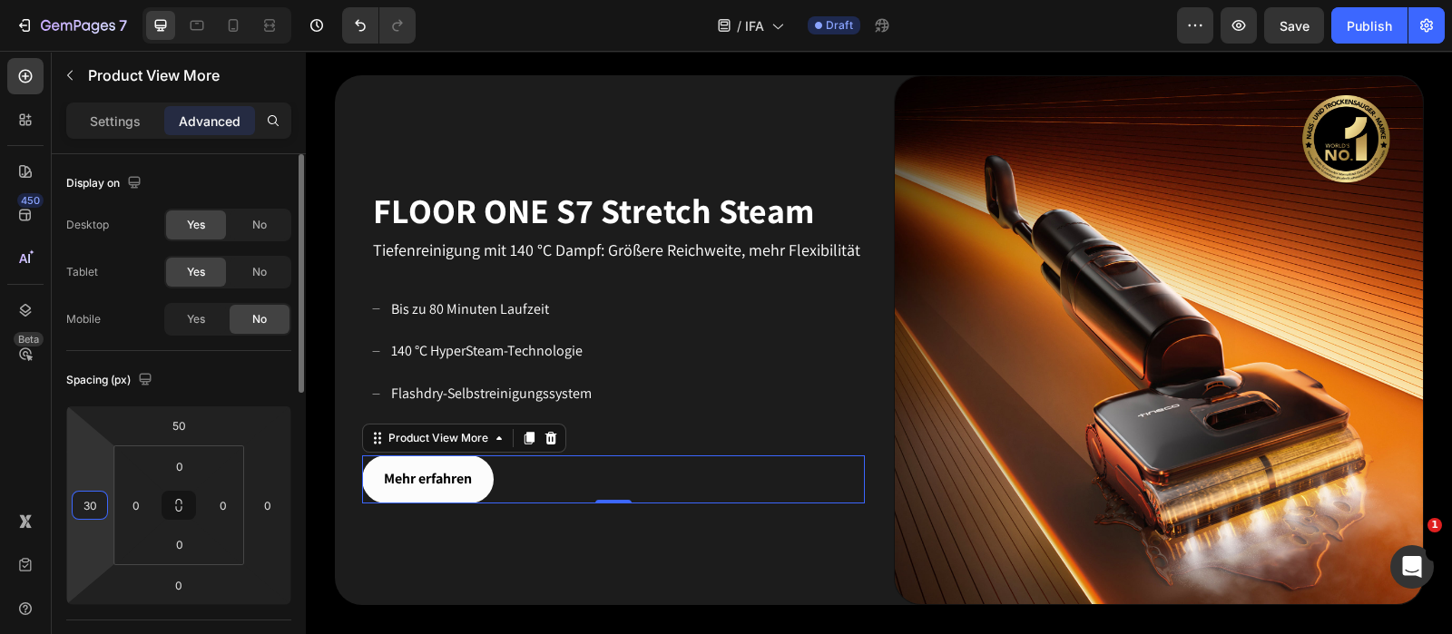
click at [102, 506] on input "30" at bounding box center [89, 505] width 27 height 27
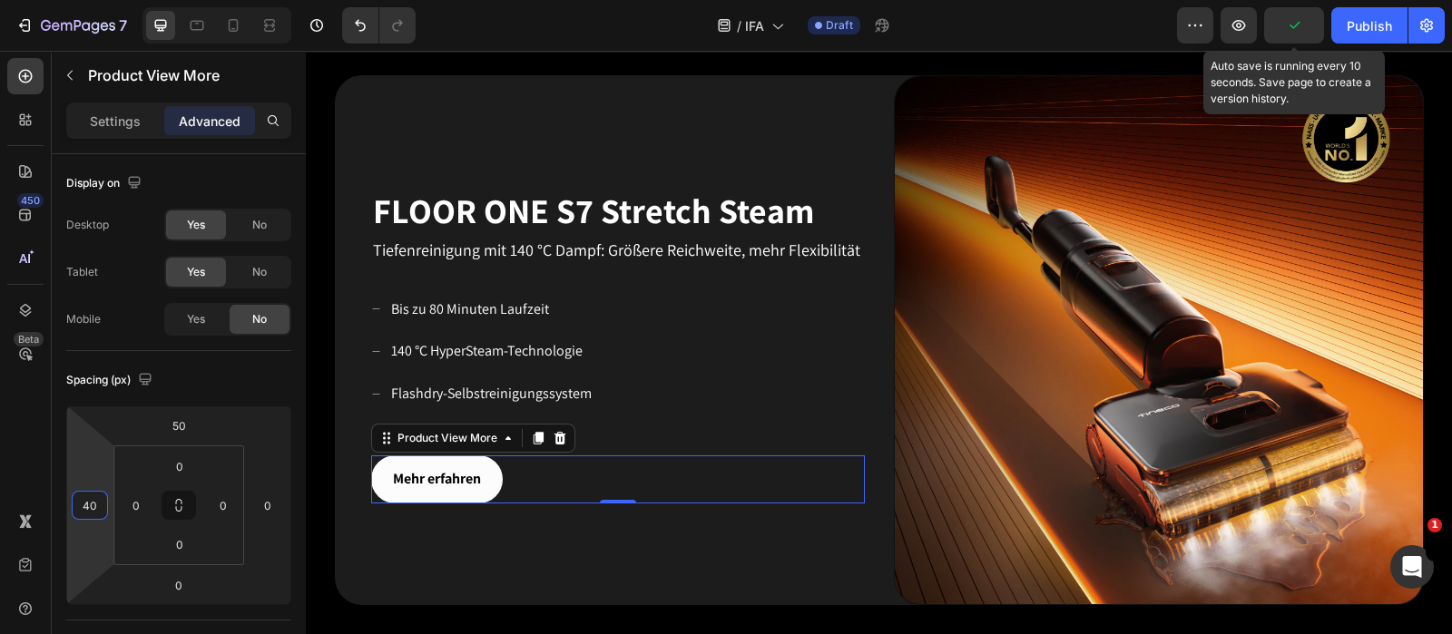
type input "40"
click at [1161, 22] on icon "button" at bounding box center [1294, 25] width 10 height 7
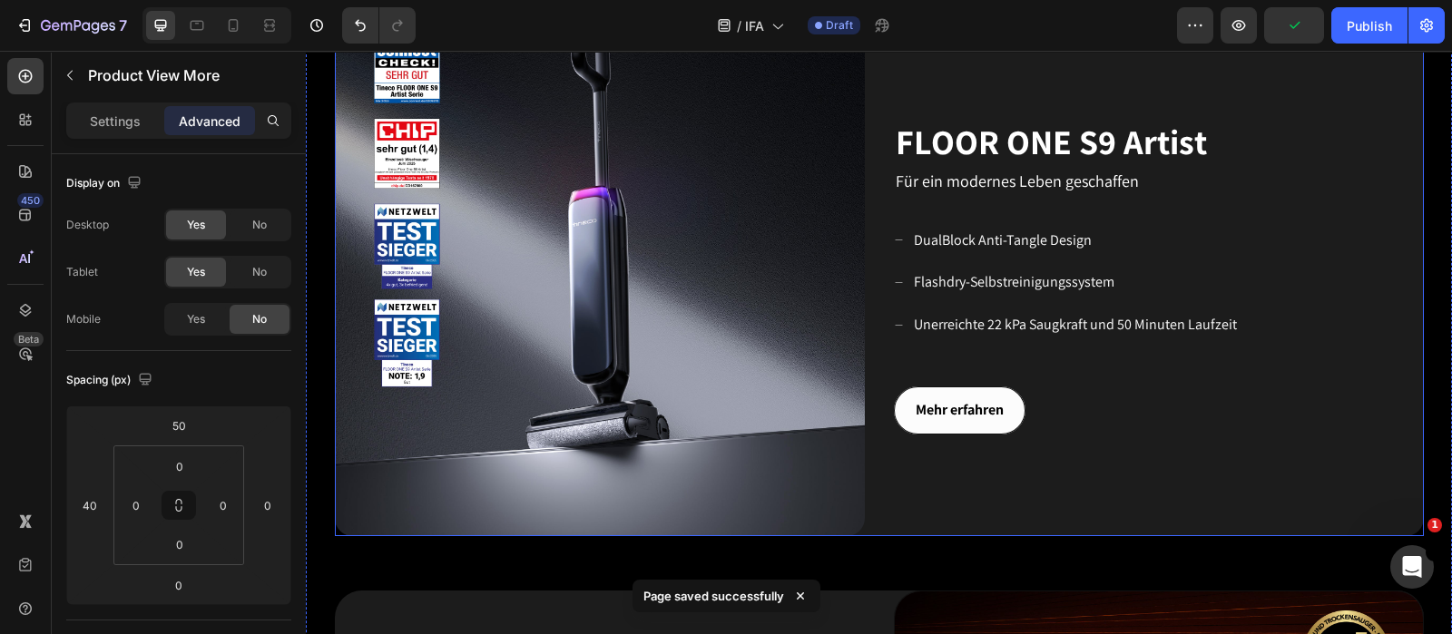
scroll to position [627, 0]
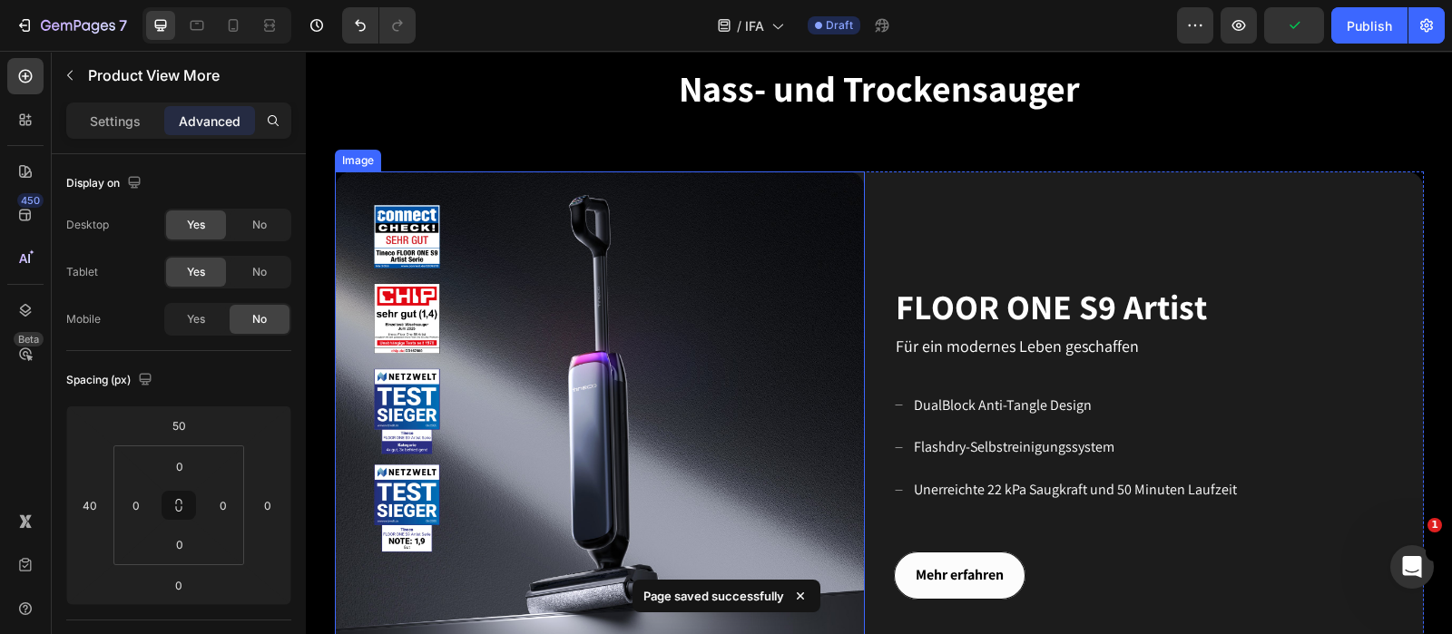
click at [675, 282] on img at bounding box center [600, 437] width 530 height 530
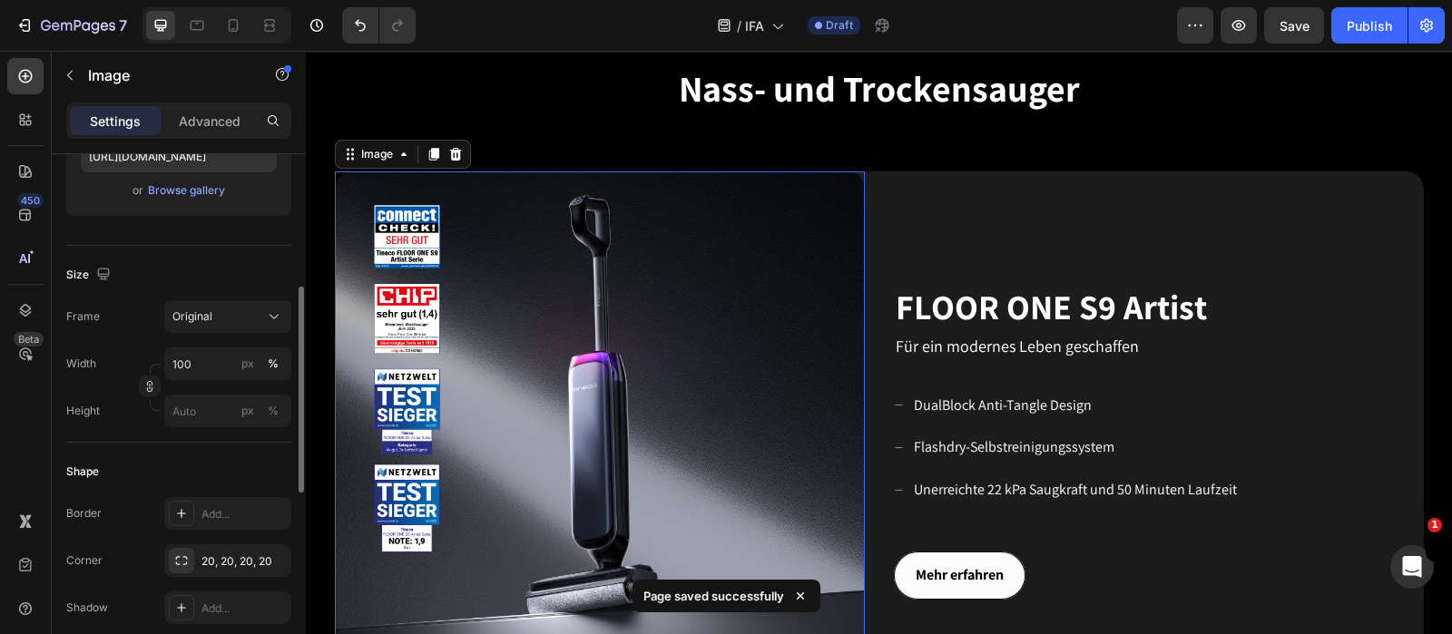
scroll to position [453, 0]
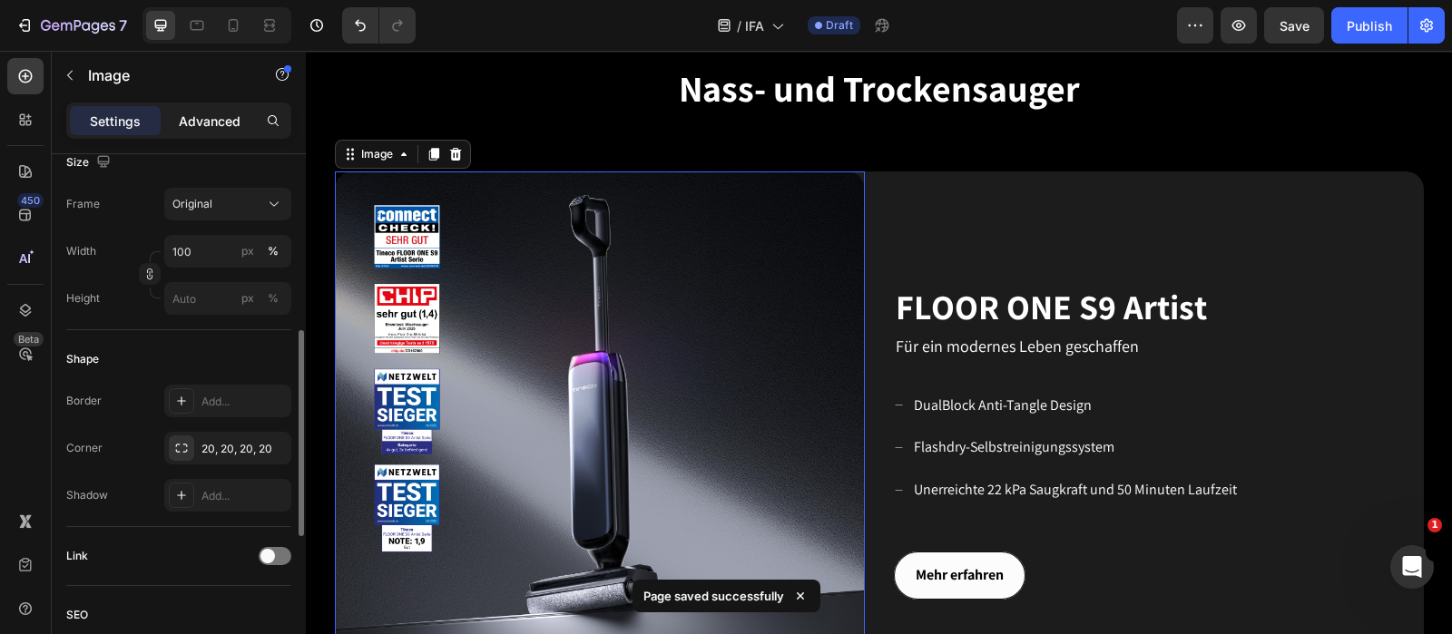
click at [191, 110] on div "Advanced" at bounding box center [209, 120] width 91 height 29
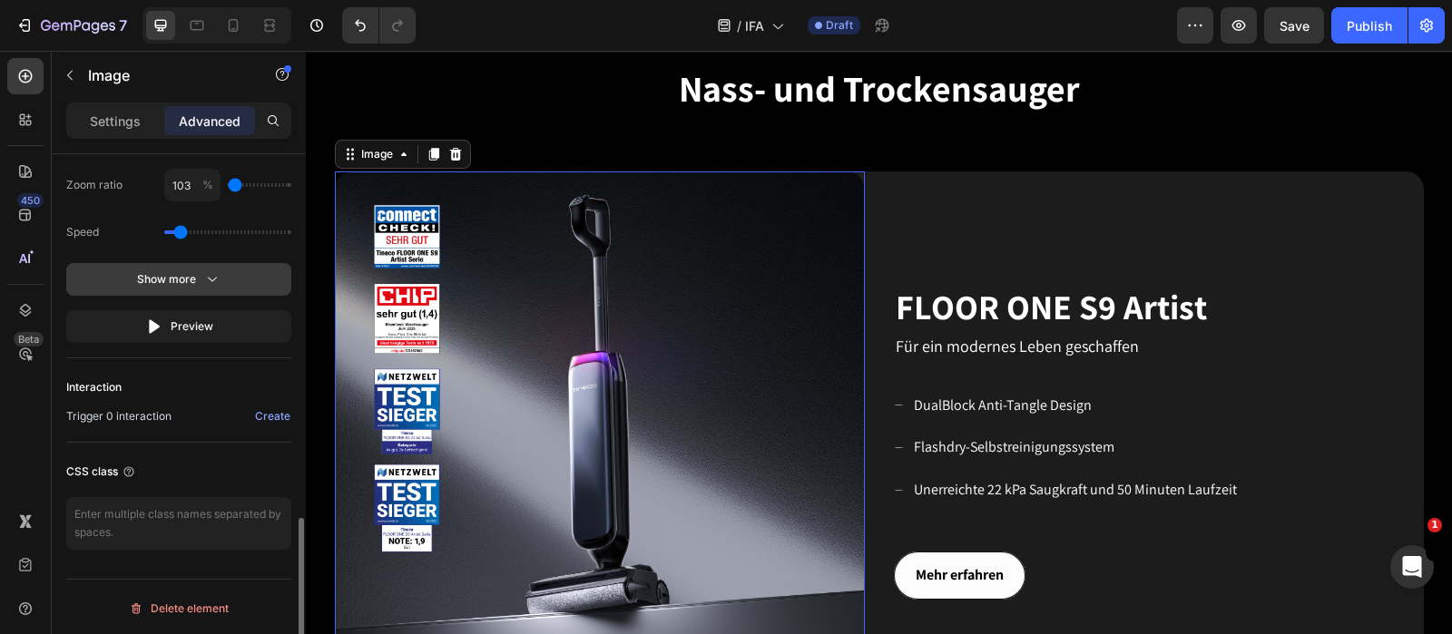
scroll to position [1040, 0]
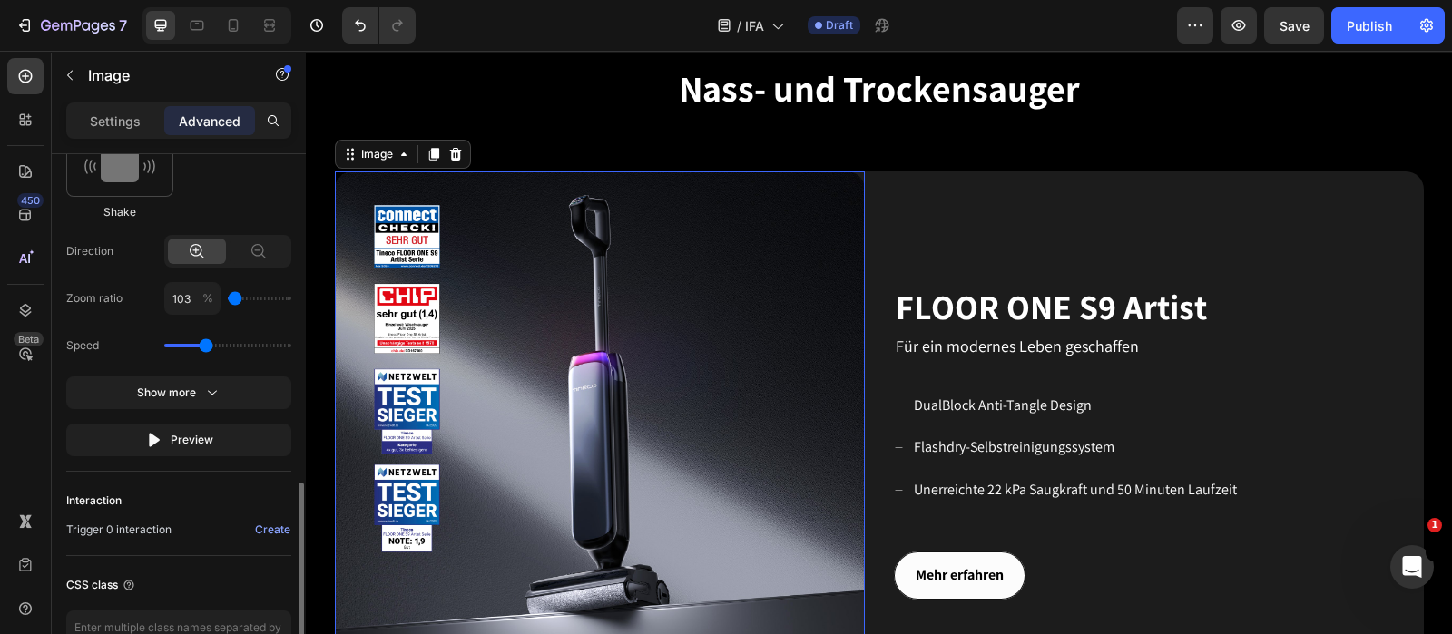
drag, startPoint x: 181, startPoint y: 342, endPoint x: 206, endPoint y: 342, distance: 24.5
click at [206, 344] on input "range" at bounding box center [227, 346] width 127 height 4
type input "1.5"
click at [214, 345] on input "range" at bounding box center [227, 346] width 127 height 4
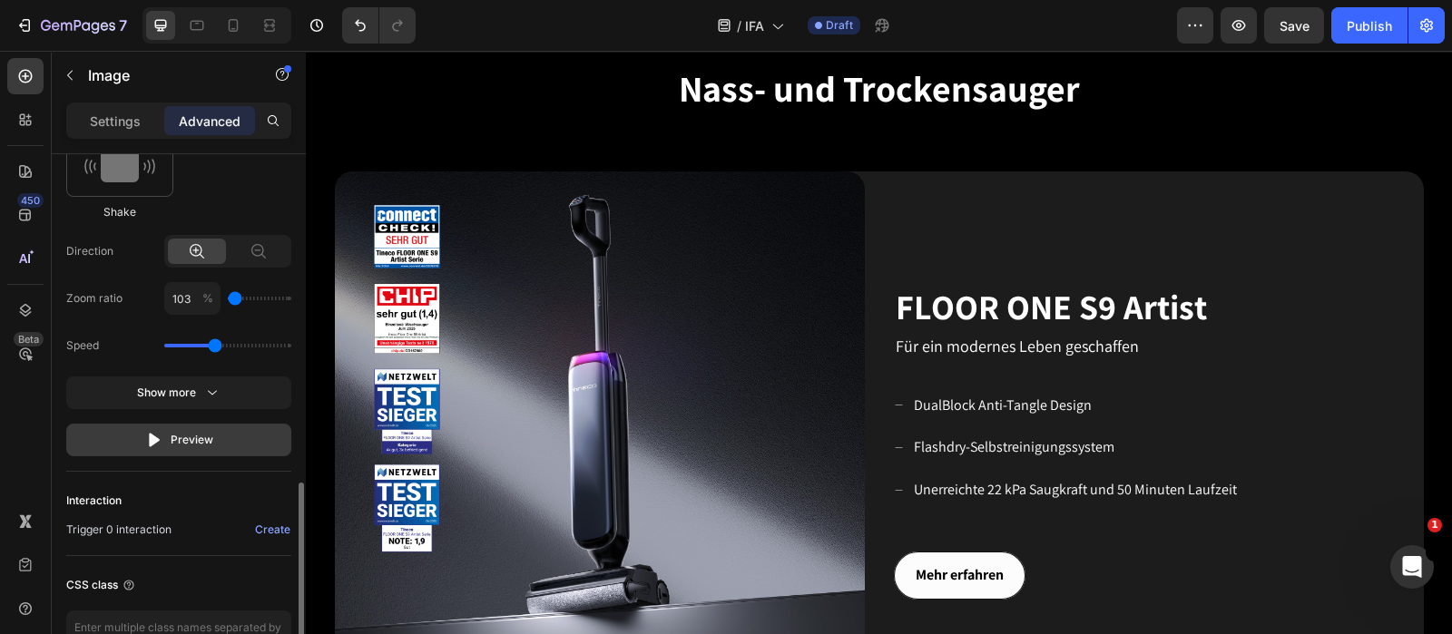
click at [159, 431] on icon "button" at bounding box center [154, 440] width 18 height 18
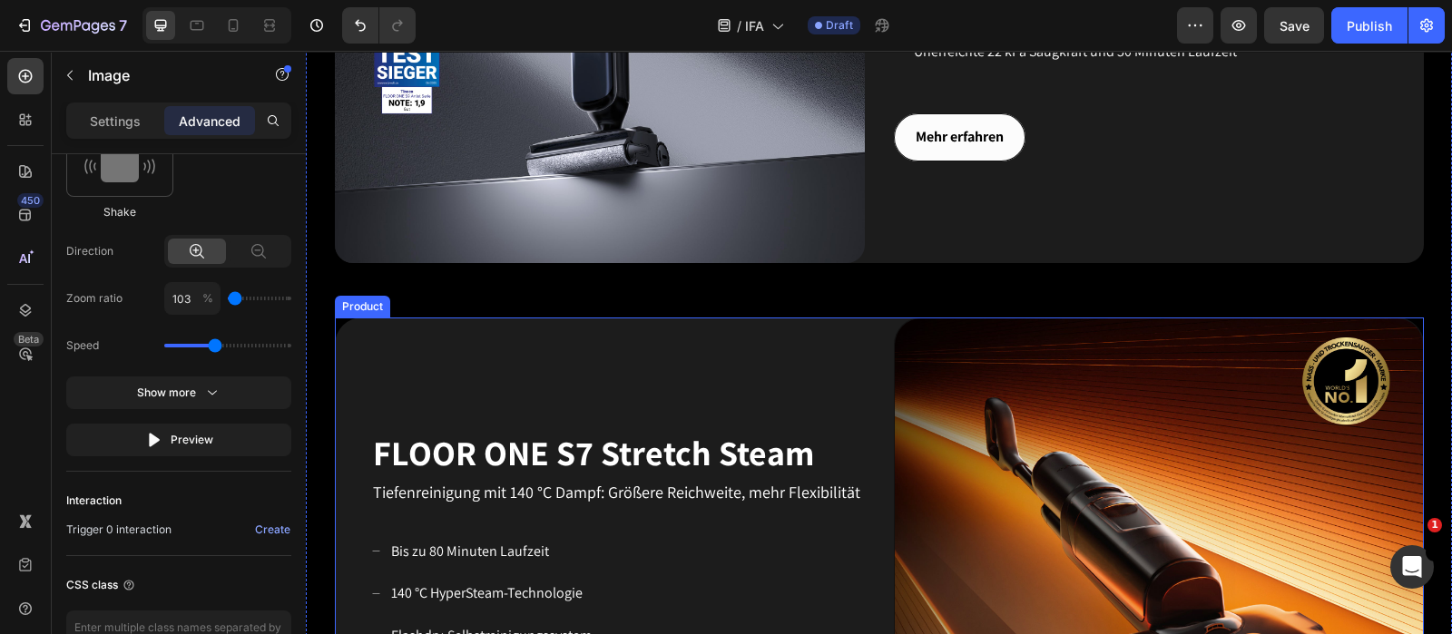
scroll to position [1081, 0]
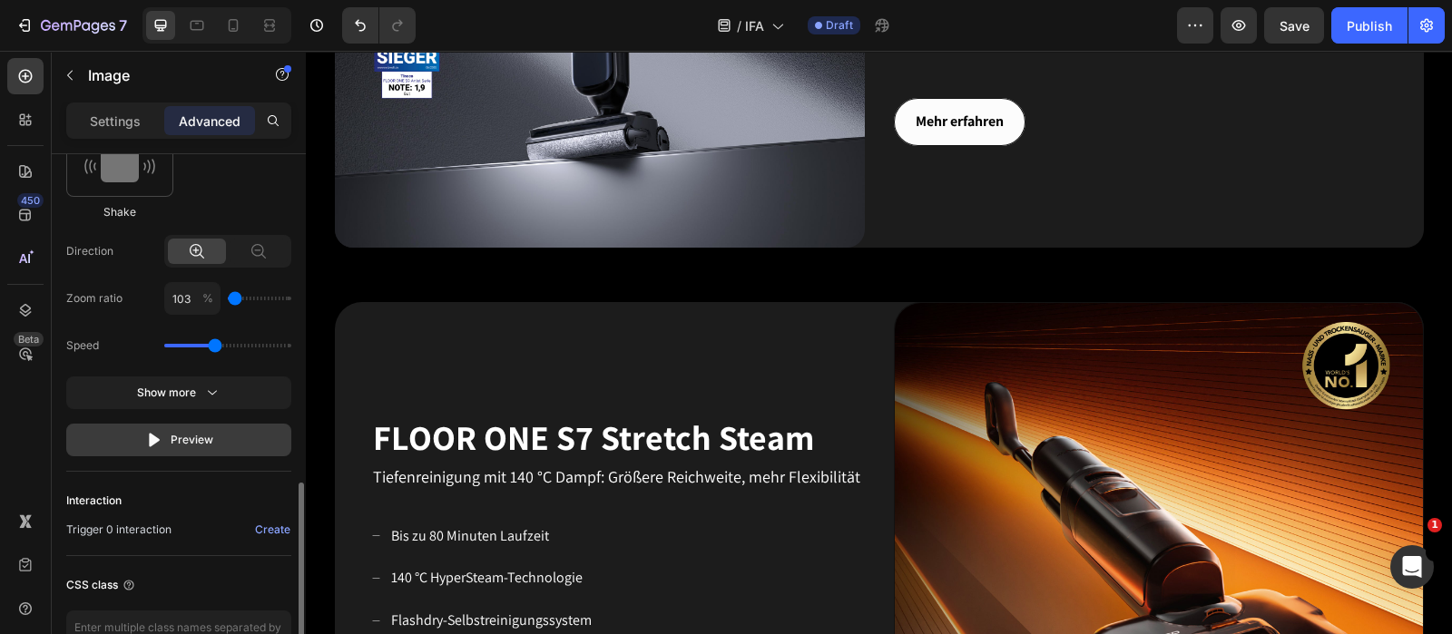
click at [168, 436] on div "Preview" at bounding box center [179, 440] width 68 height 18
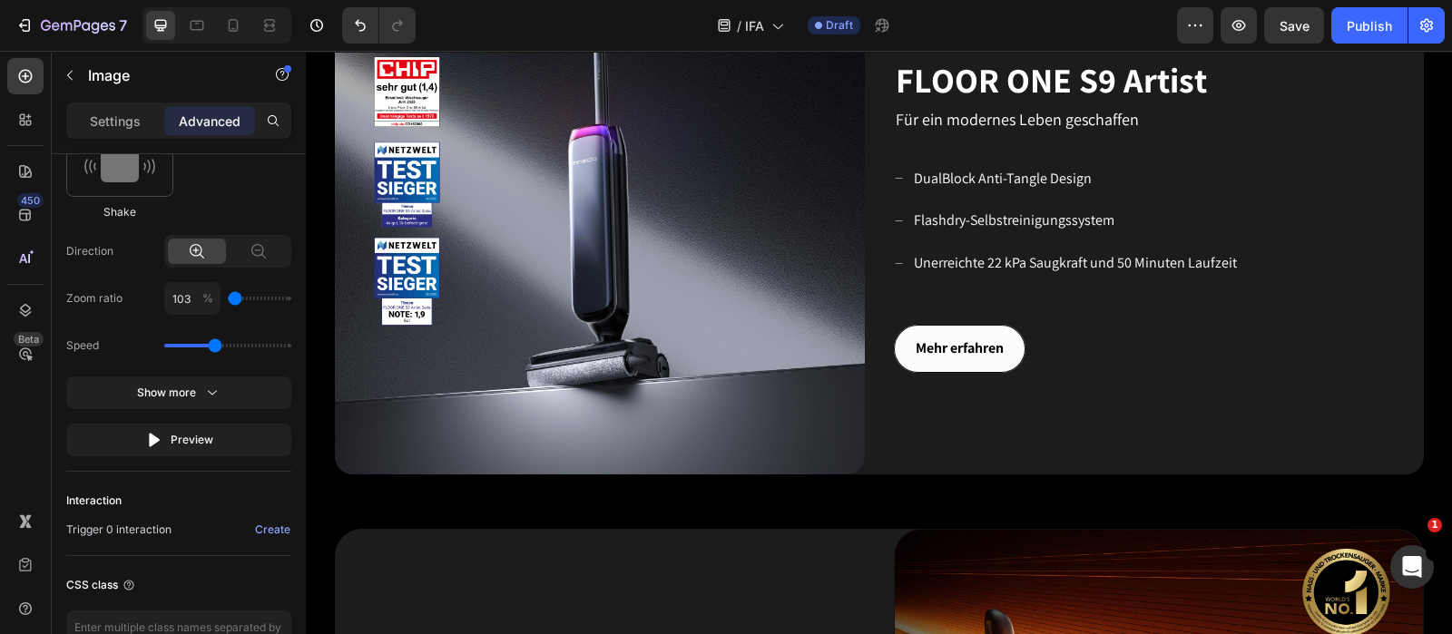
scroll to position [627, 0]
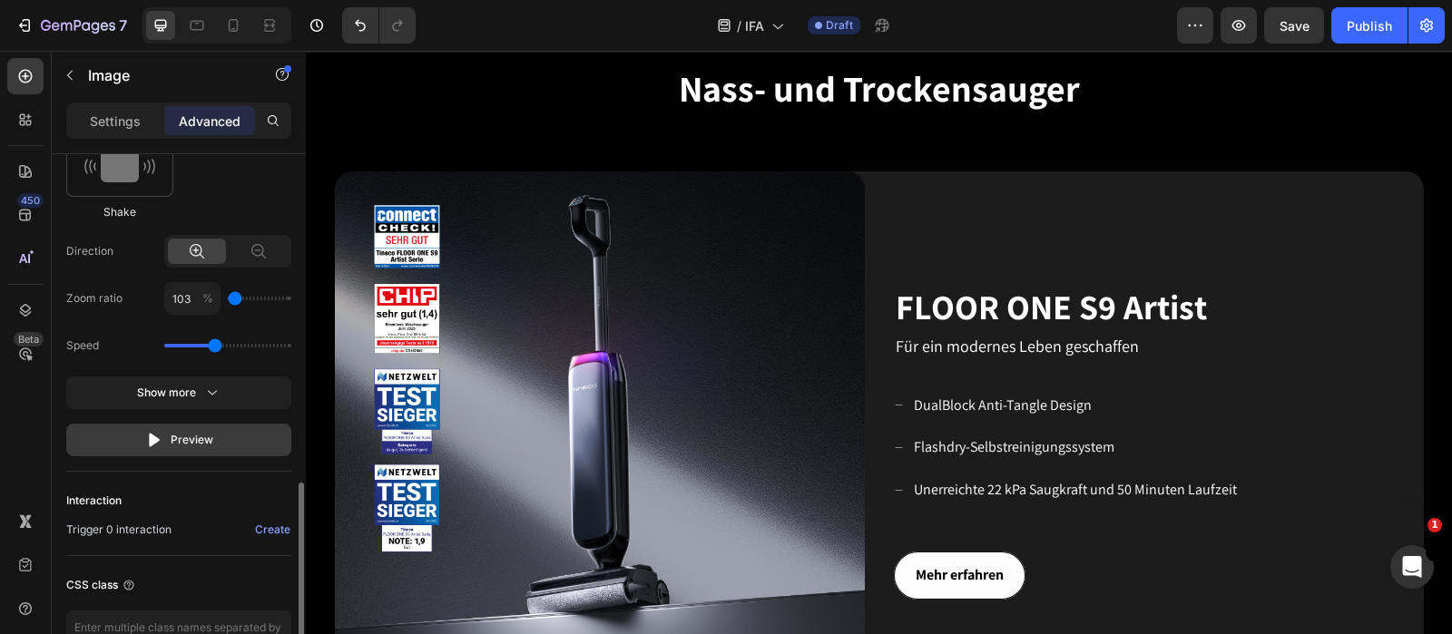
click at [181, 424] on button "Preview" at bounding box center [178, 440] width 225 height 33
click at [195, 443] on div "Preview" at bounding box center [179, 440] width 68 height 18
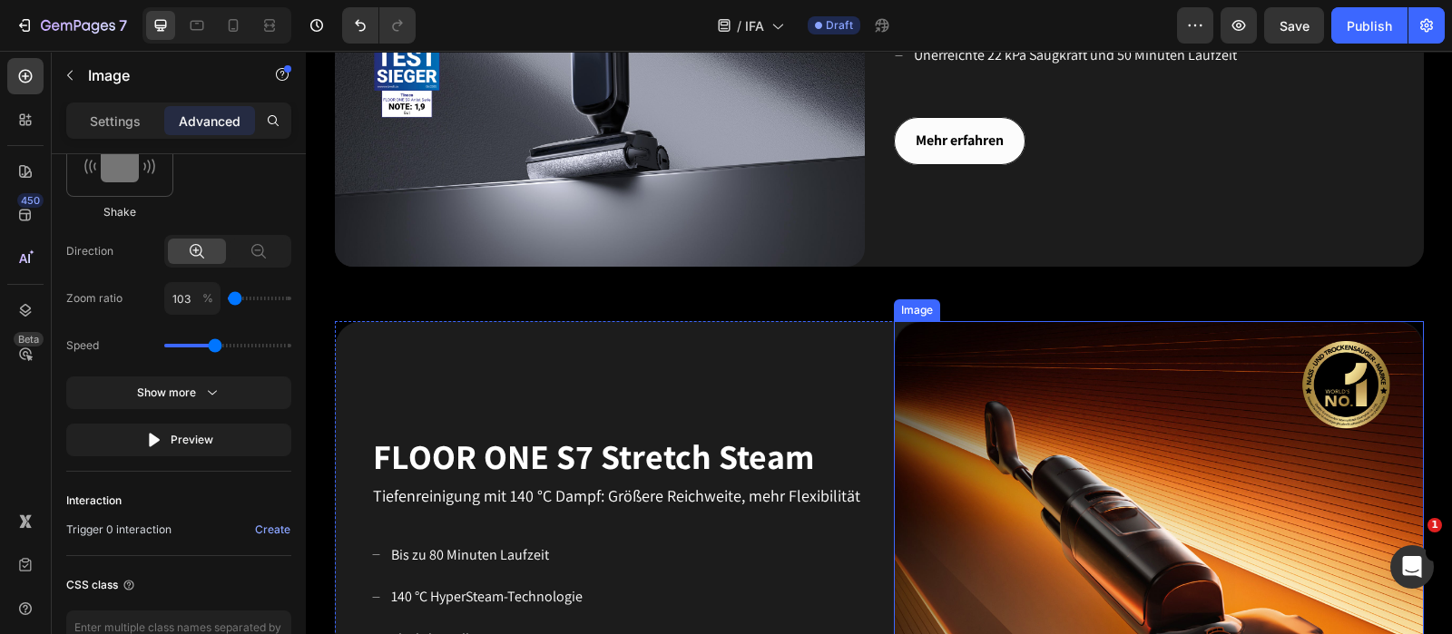
scroll to position [1194, 0]
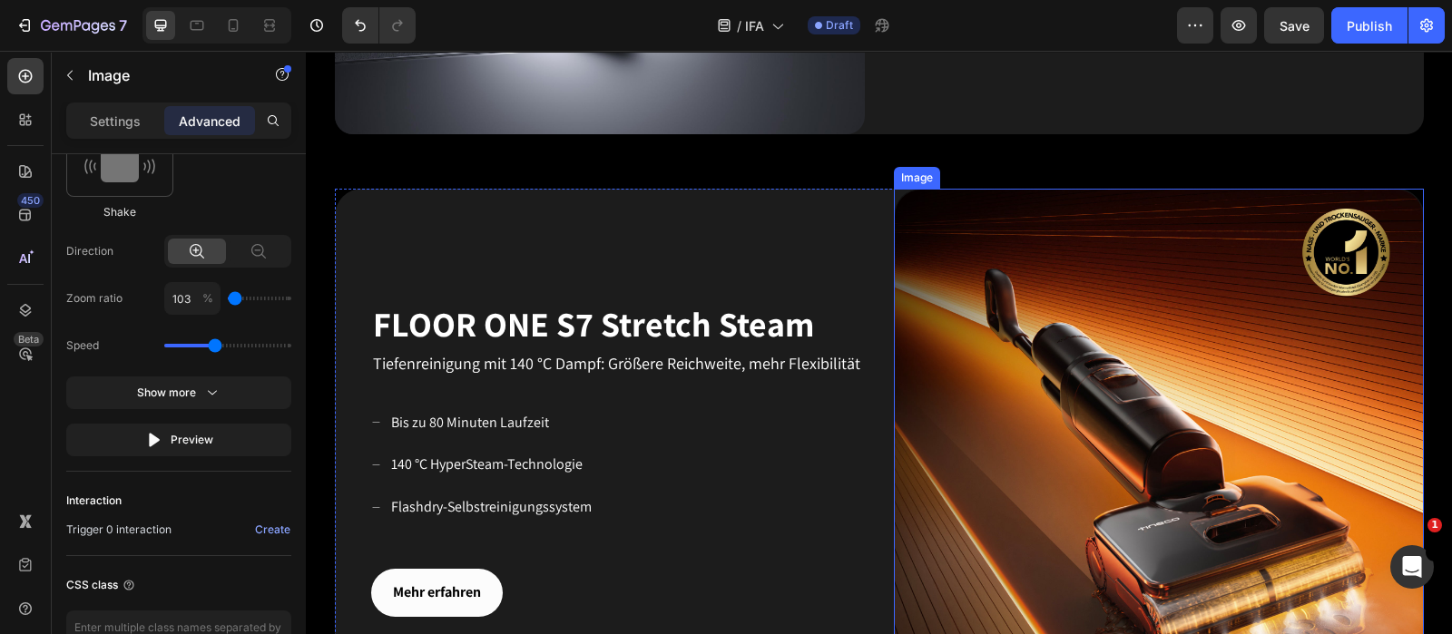
click at [1100, 415] on img at bounding box center [1159, 454] width 530 height 530
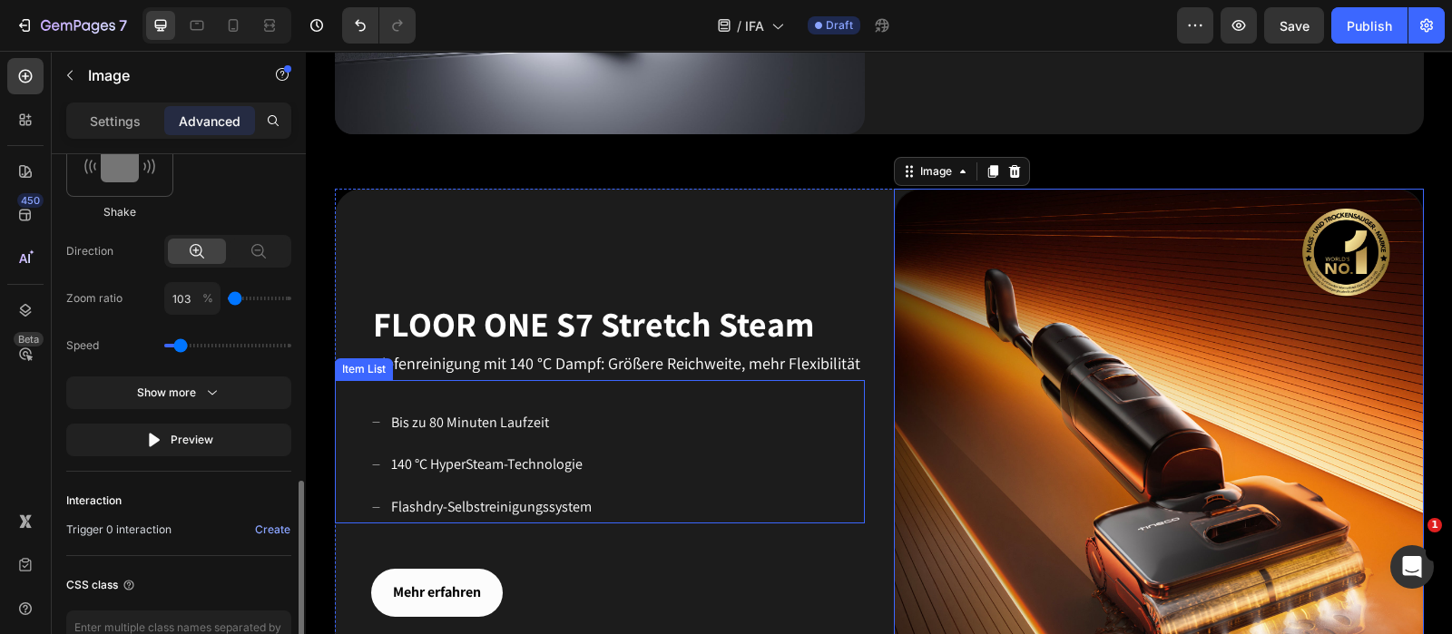
scroll to position [1039, 0]
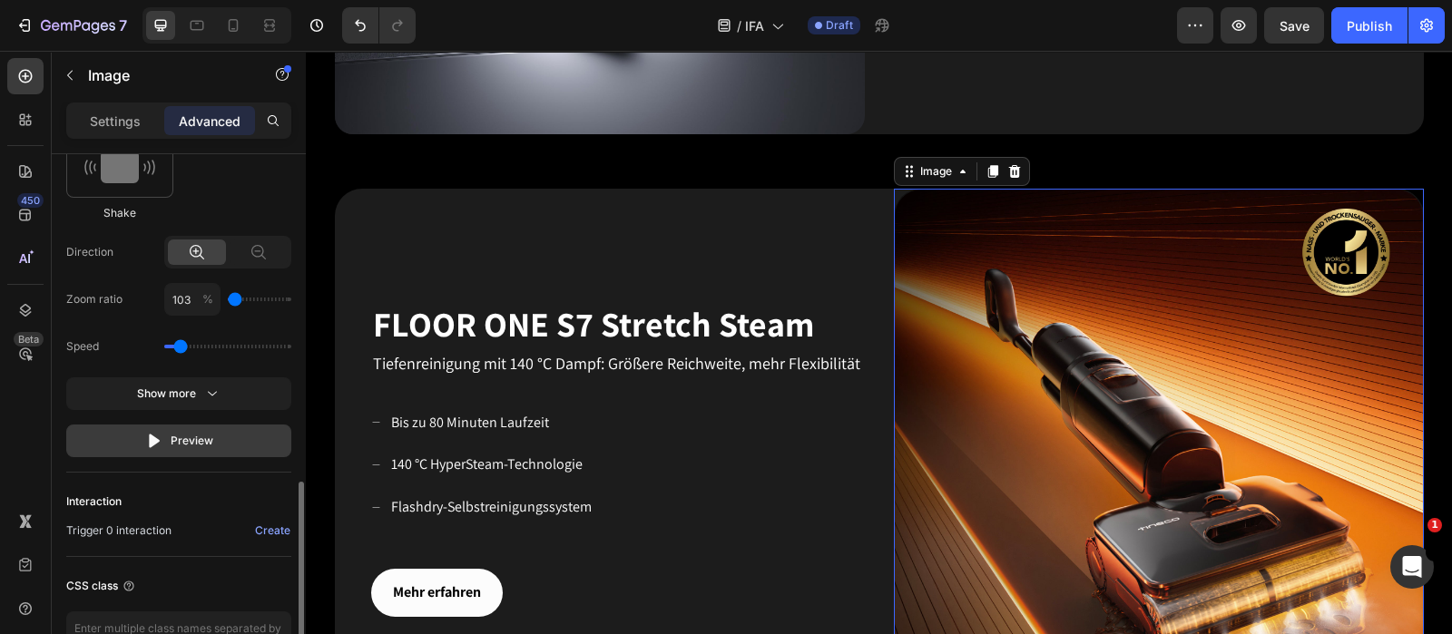
click at [171, 437] on div "Preview" at bounding box center [179, 441] width 68 height 18
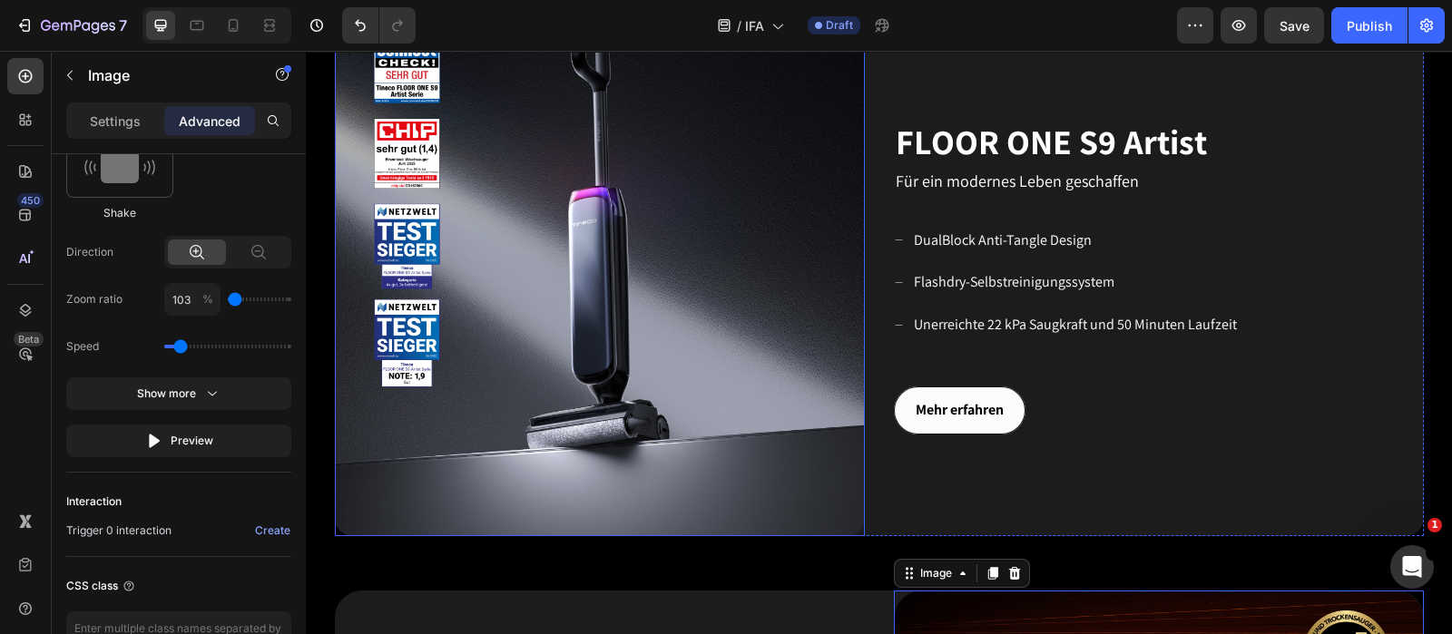
scroll to position [740, 0]
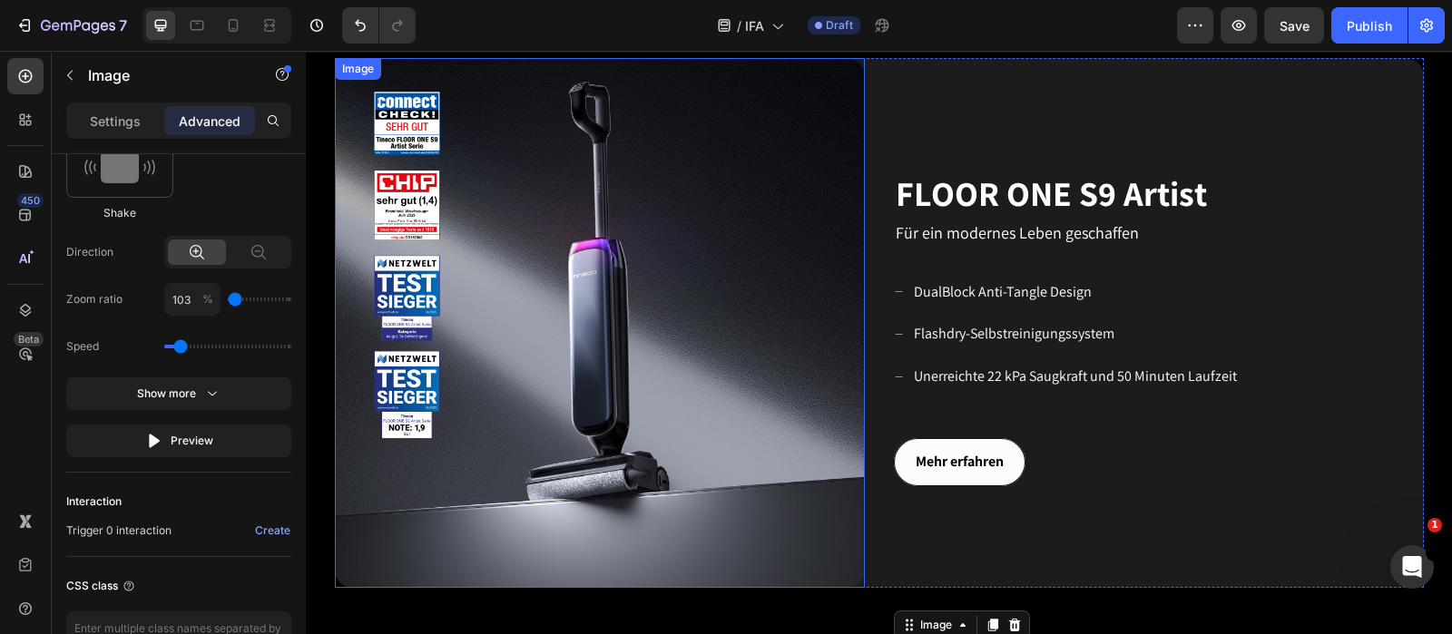
click at [548, 299] on img at bounding box center [600, 323] width 530 height 530
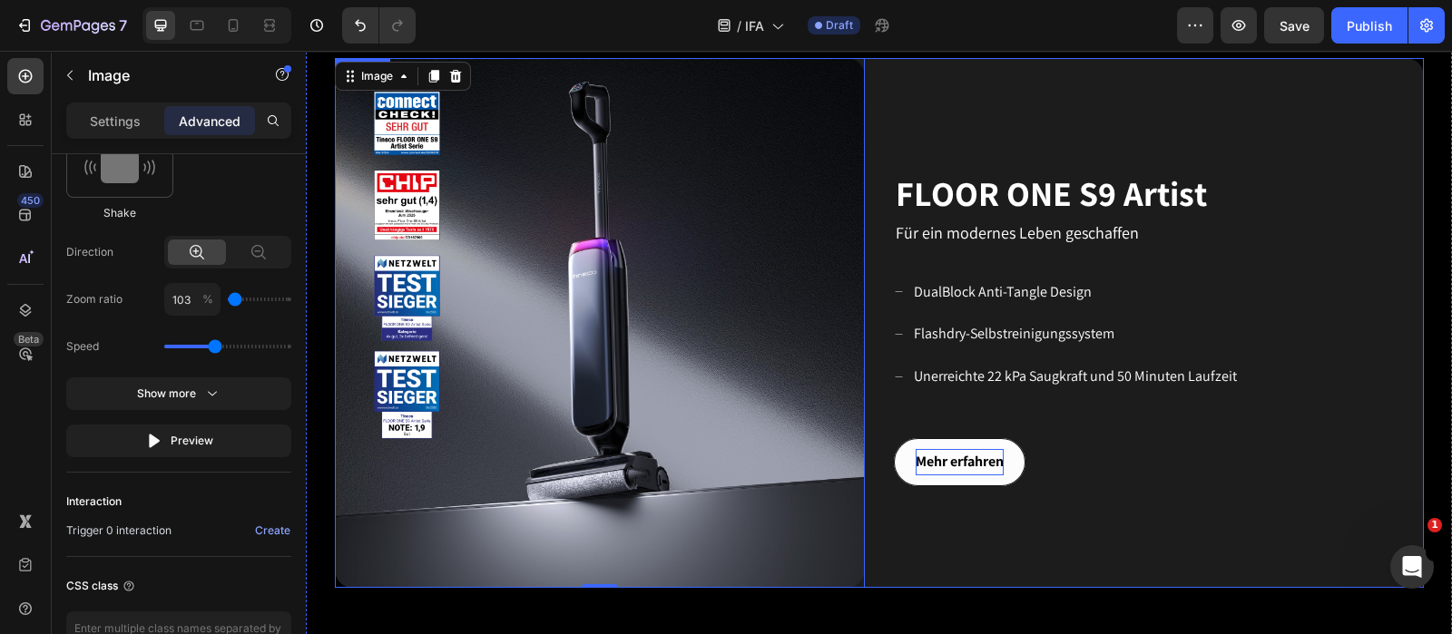
scroll to position [1194, 0]
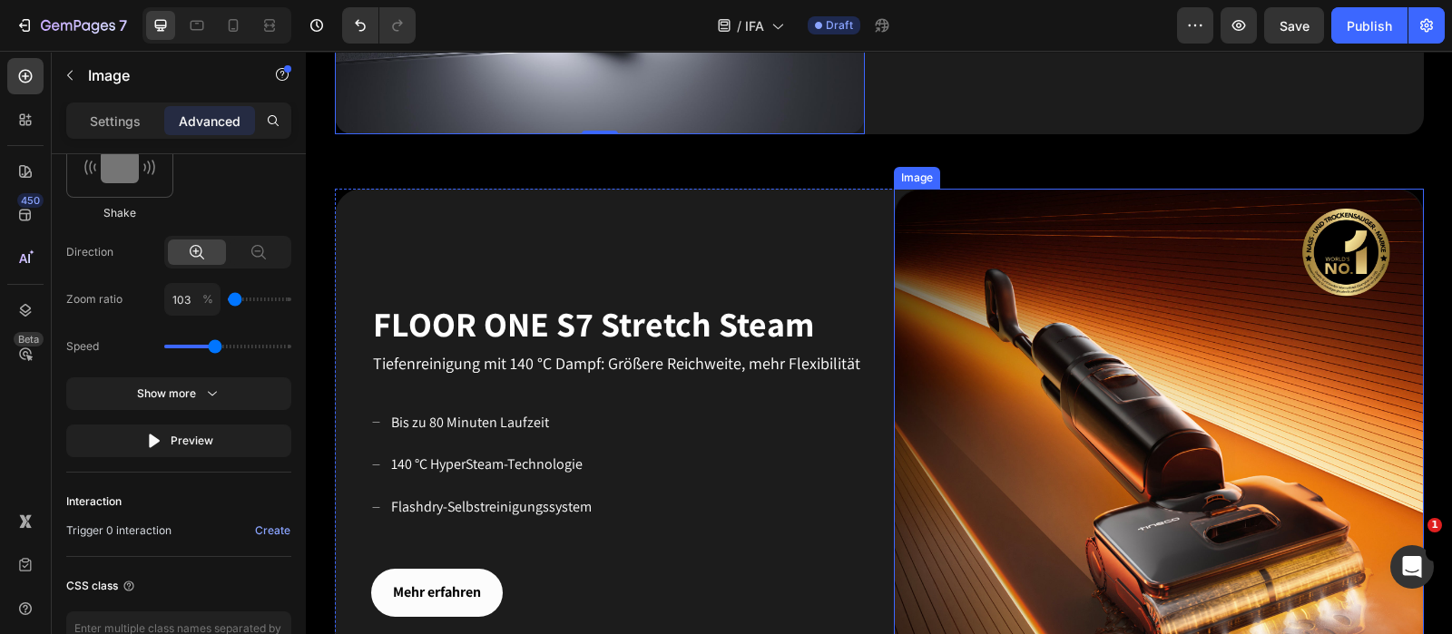
click at [1000, 409] on img at bounding box center [1159, 454] width 530 height 530
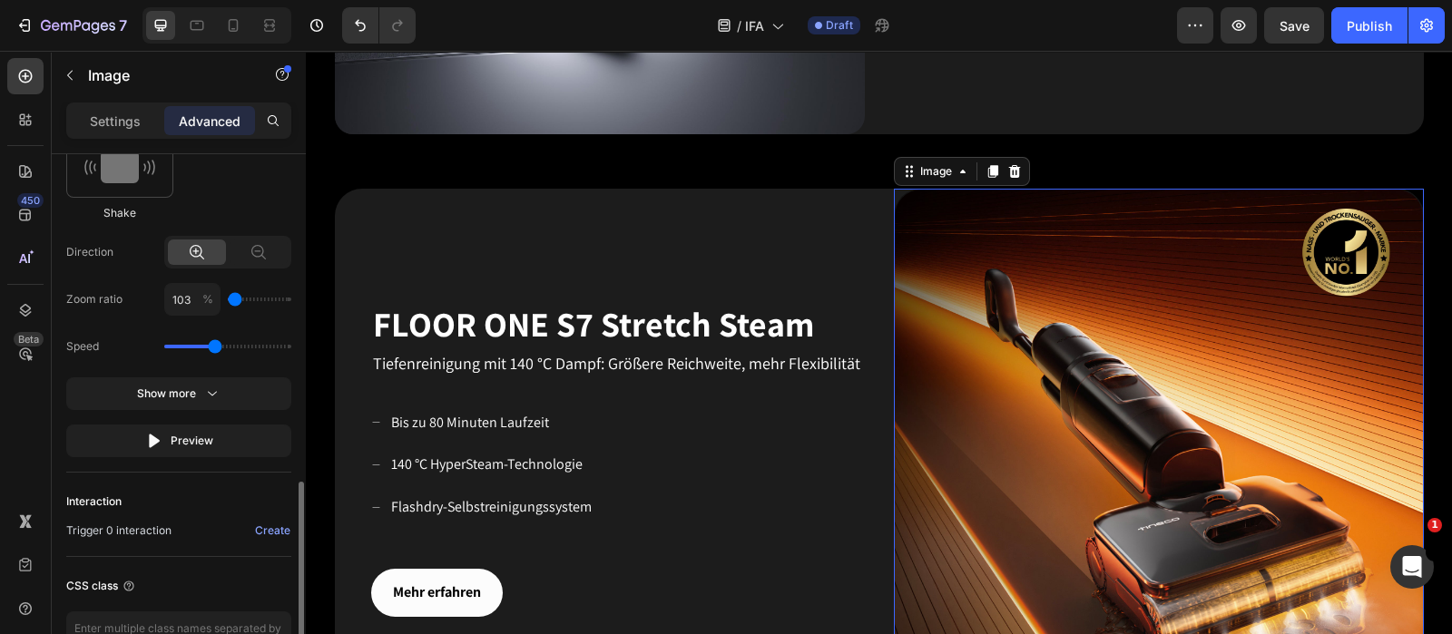
drag, startPoint x: 180, startPoint y: 343, endPoint x: 213, endPoint y: 347, distance: 33.8
type input "1.5"
click at [213, 347] on input "range" at bounding box center [227, 347] width 127 height 4
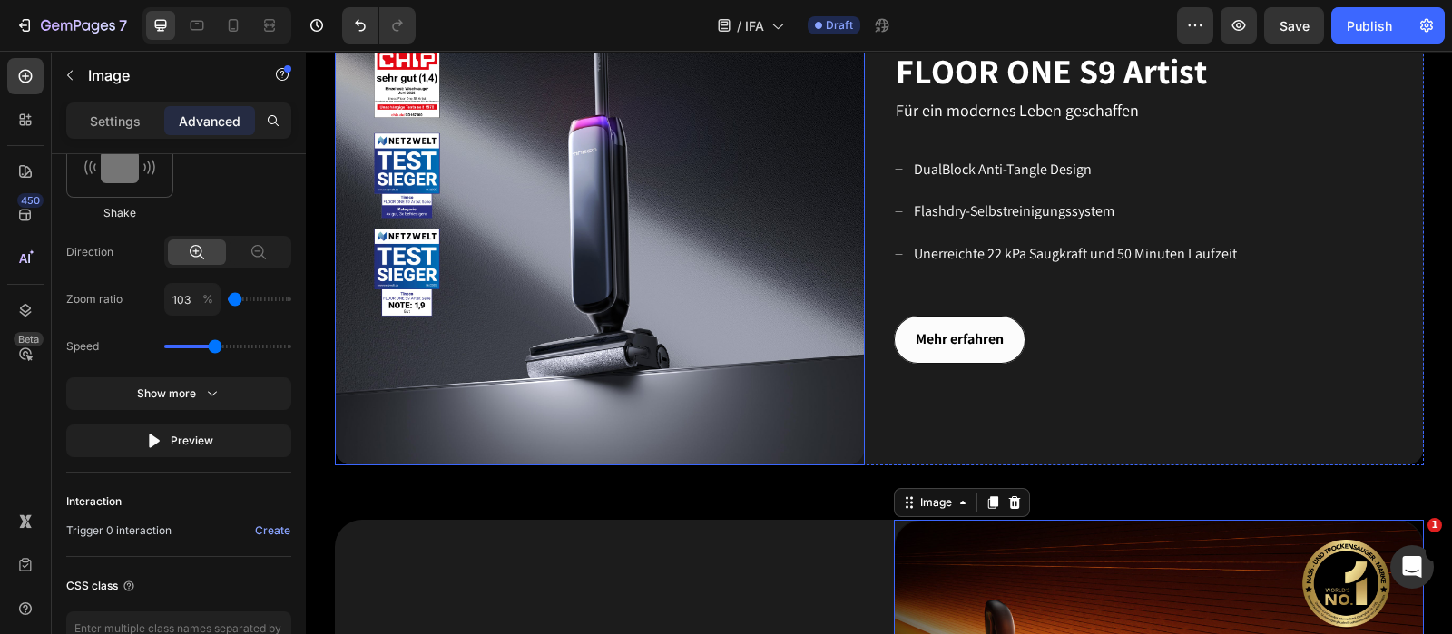
scroll to position [854, 0]
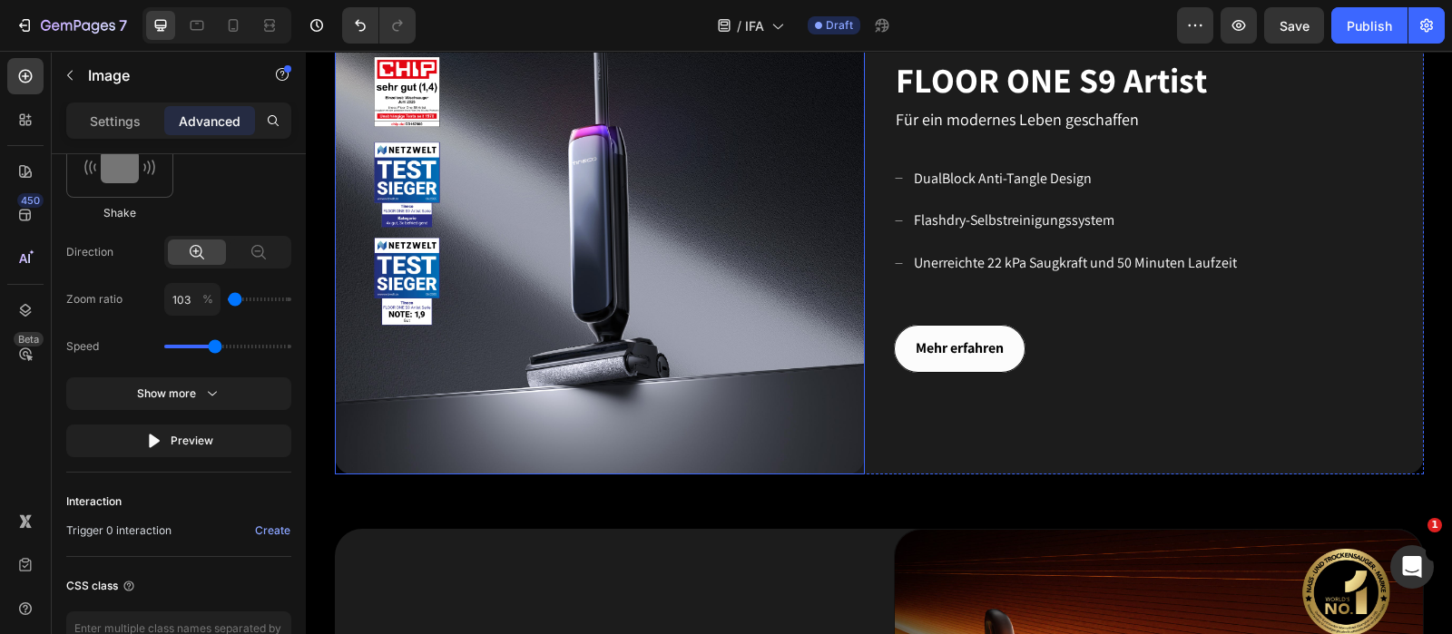
click at [539, 294] on img at bounding box center [600, 210] width 530 height 530
click at [496, 268] on img at bounding box center [600, 210] width 530 height 530
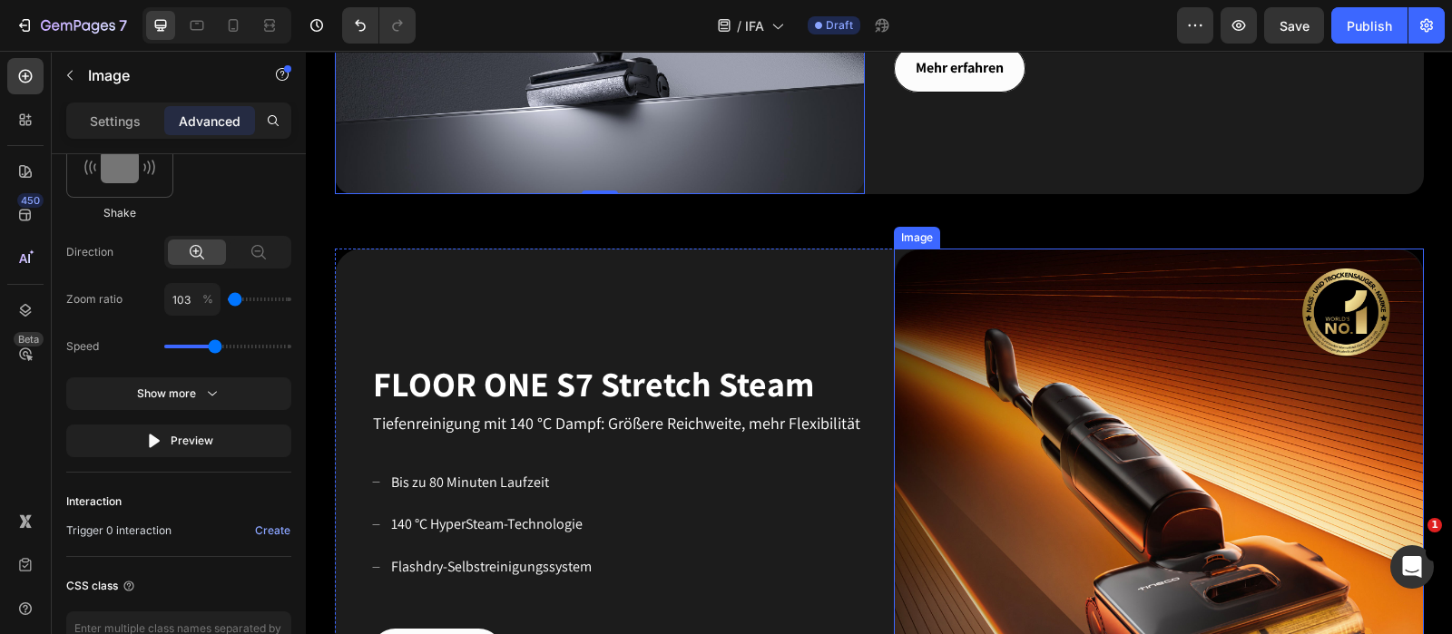
scroll to position [1194, 0]
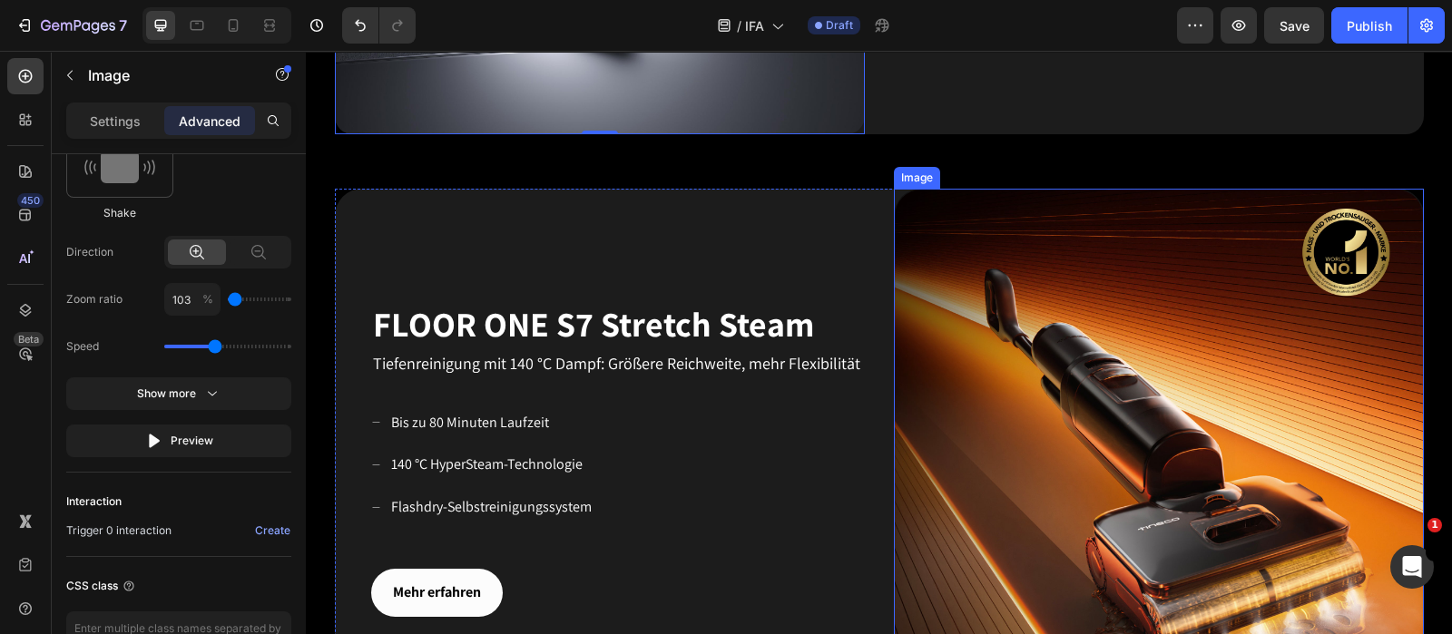
click at [984, 426] on img at bounding box center [1159, 454] width 530 height 530
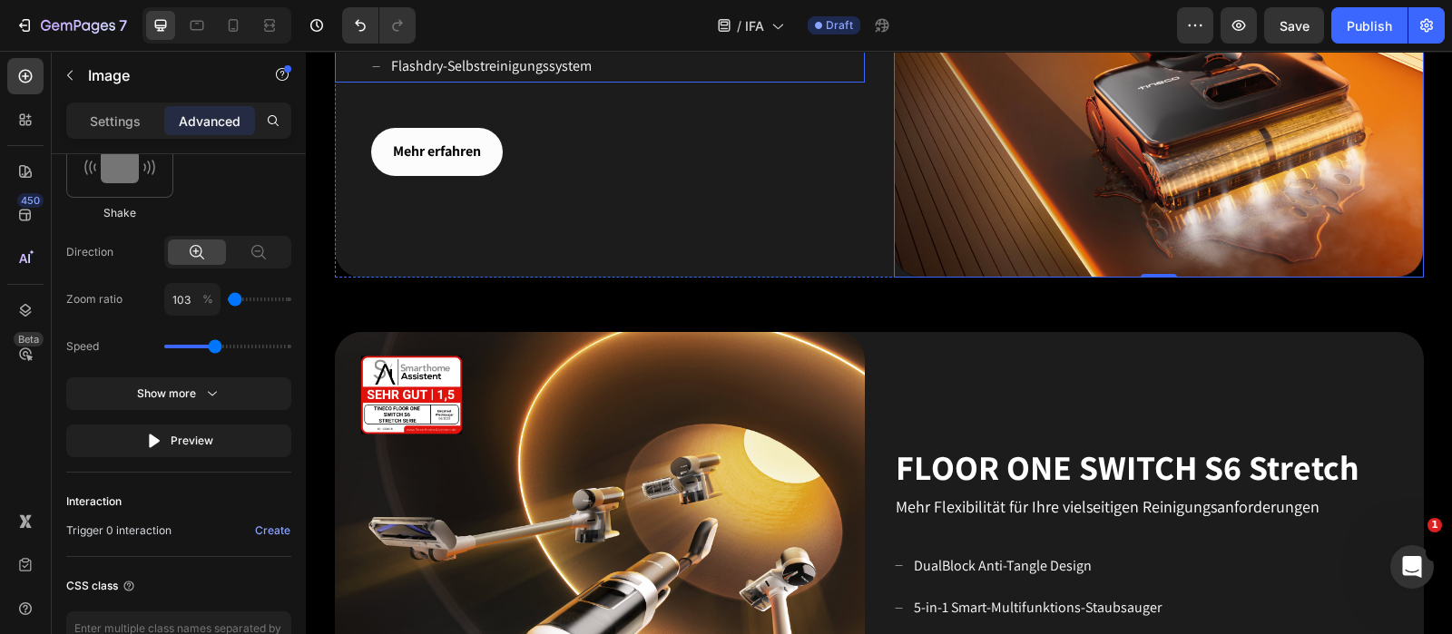
scroll to position [1648, 0]
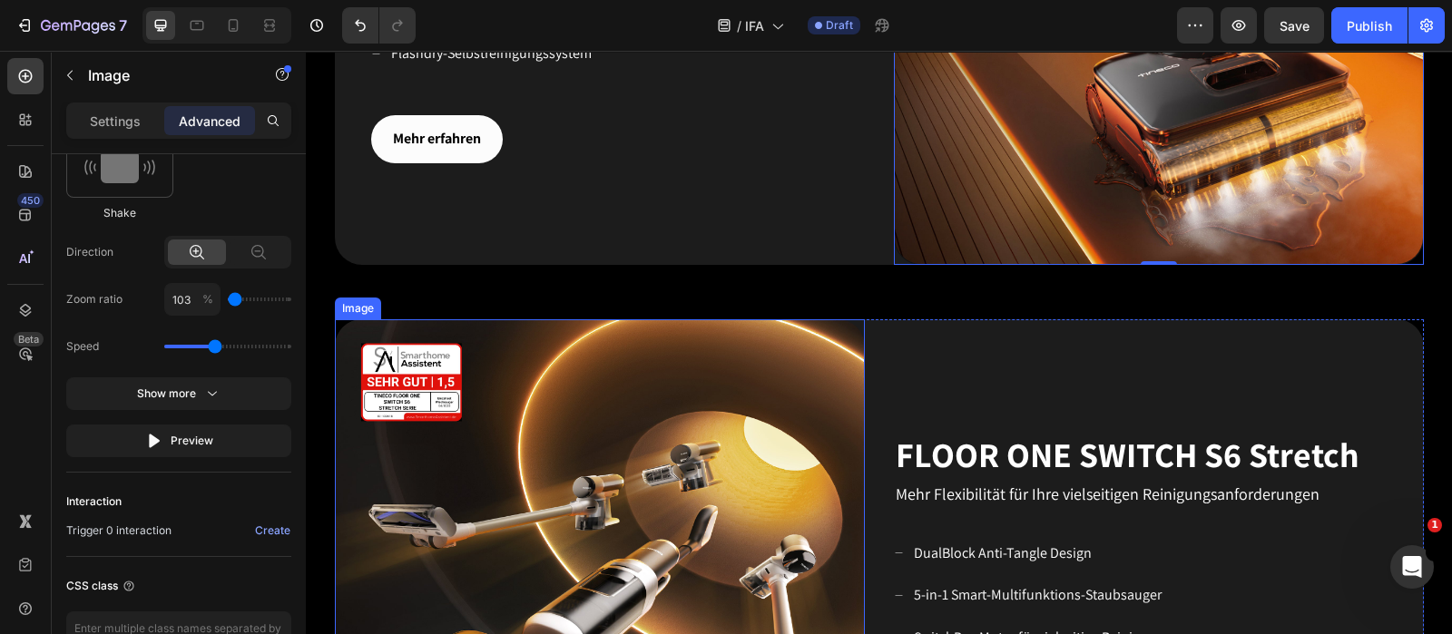
click at [759, 443] on img at bounding box center [600, 584] width 530 height 530
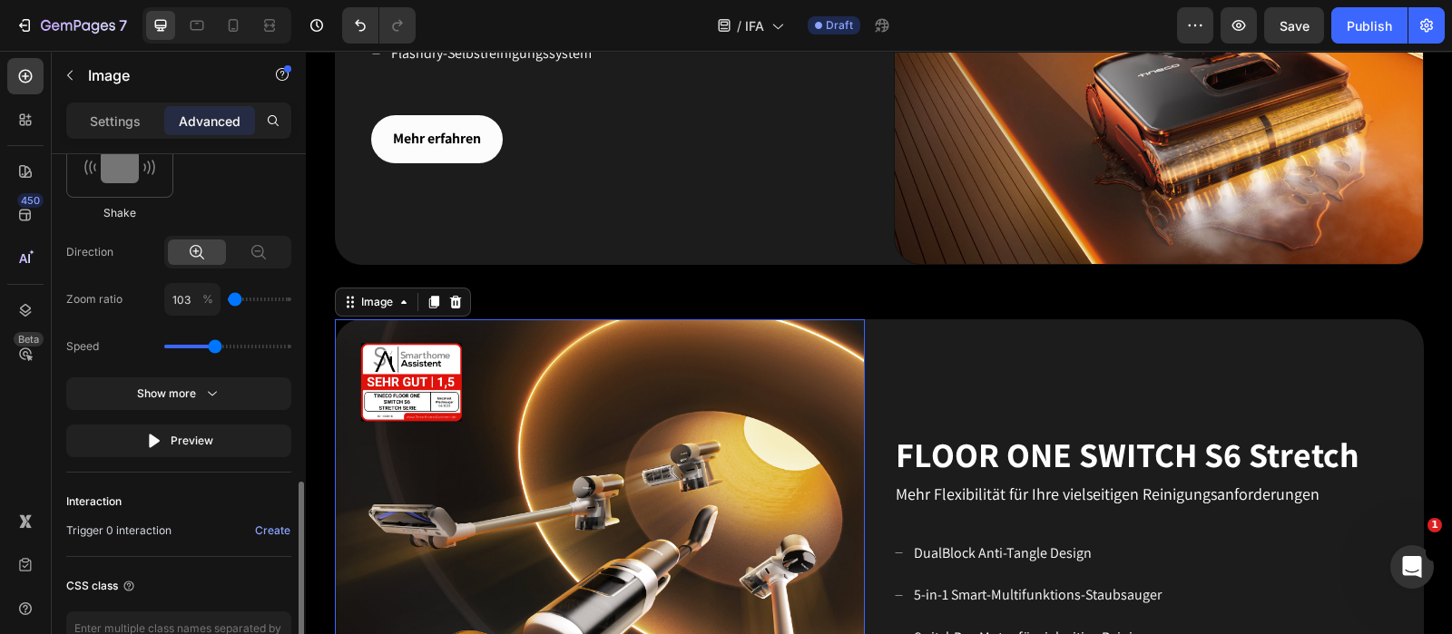
drag, startPoint x: 181, startPoint y: 347, endPoint x: 211, endPoint y: 348, distance: 30.0
click at [211, 348] on input "range" at bounding box center [227, 347] width 127 height 4
click at [190, 25] on icon at bounding box center [197, 25] width 18 height 18
type input "0.7"
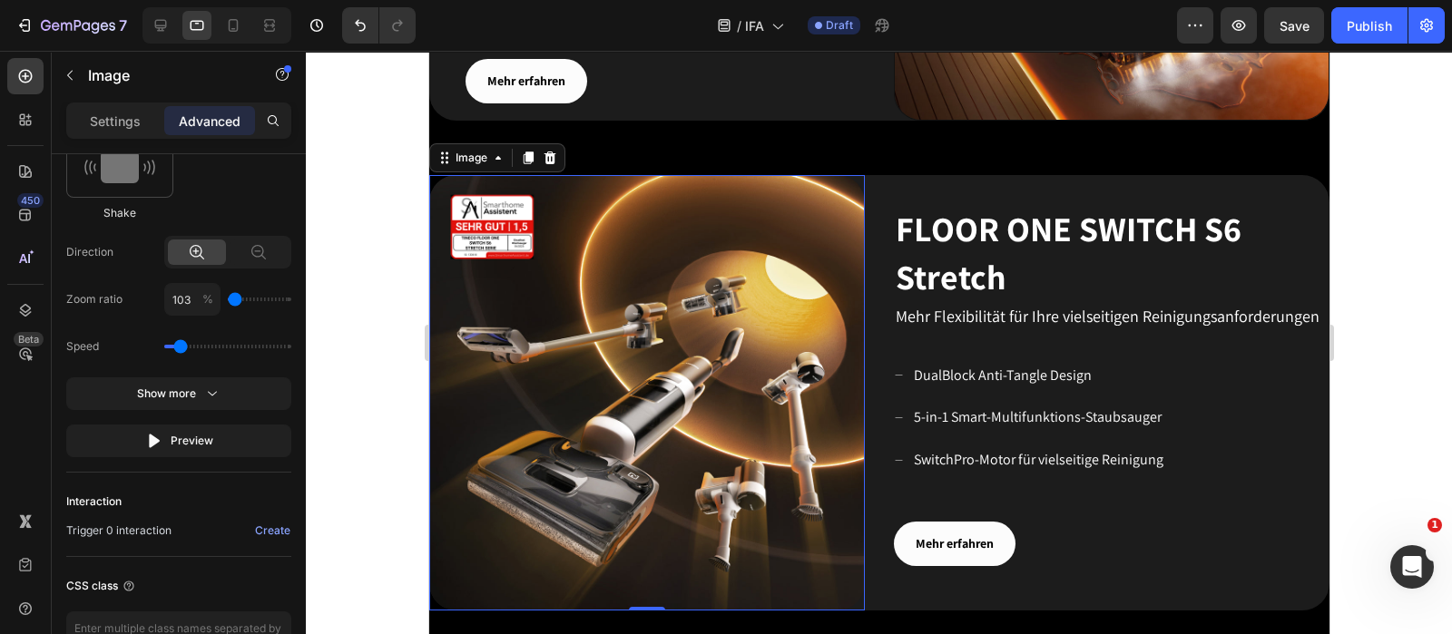
scroll to position [625, 0]
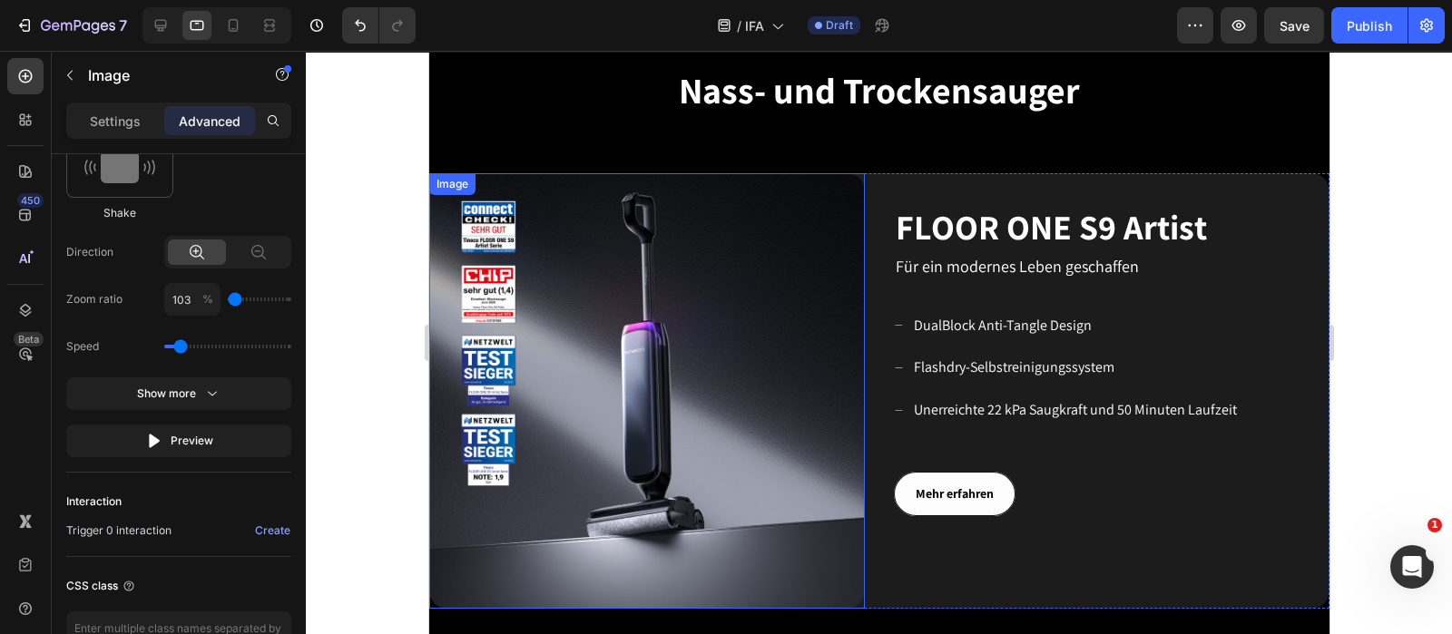
click at [701, 328] on img at bounding box center [646, 391] width 436 height 436
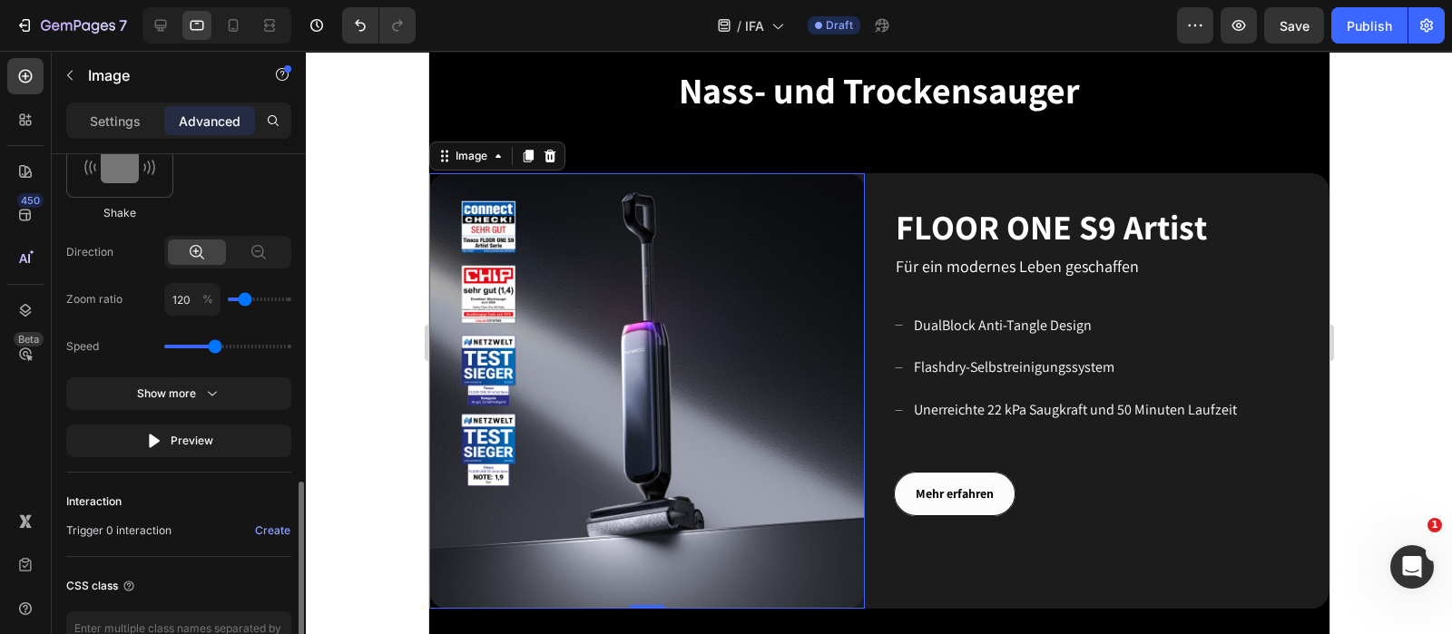
drag, startPoint x: 174, startPoint y: 347, endPoint x: 215, endPoint y: 342, distance: 41.1
type input "1.5"
click at [215, 345] on input "range" at bounding box center [227, 347] width 127 height 4
click at [284, 359] on div "Speed" at bounding box center [178, 346] width 225 height 33
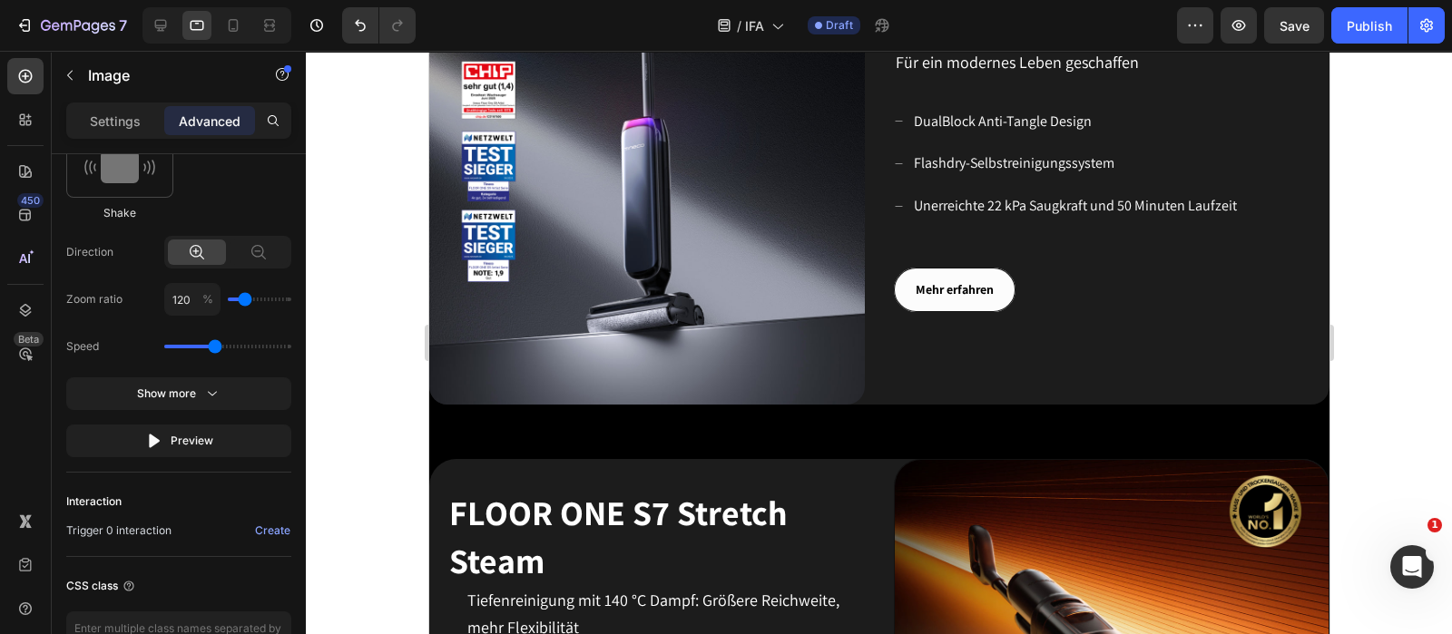
scroll to position [852, 0]
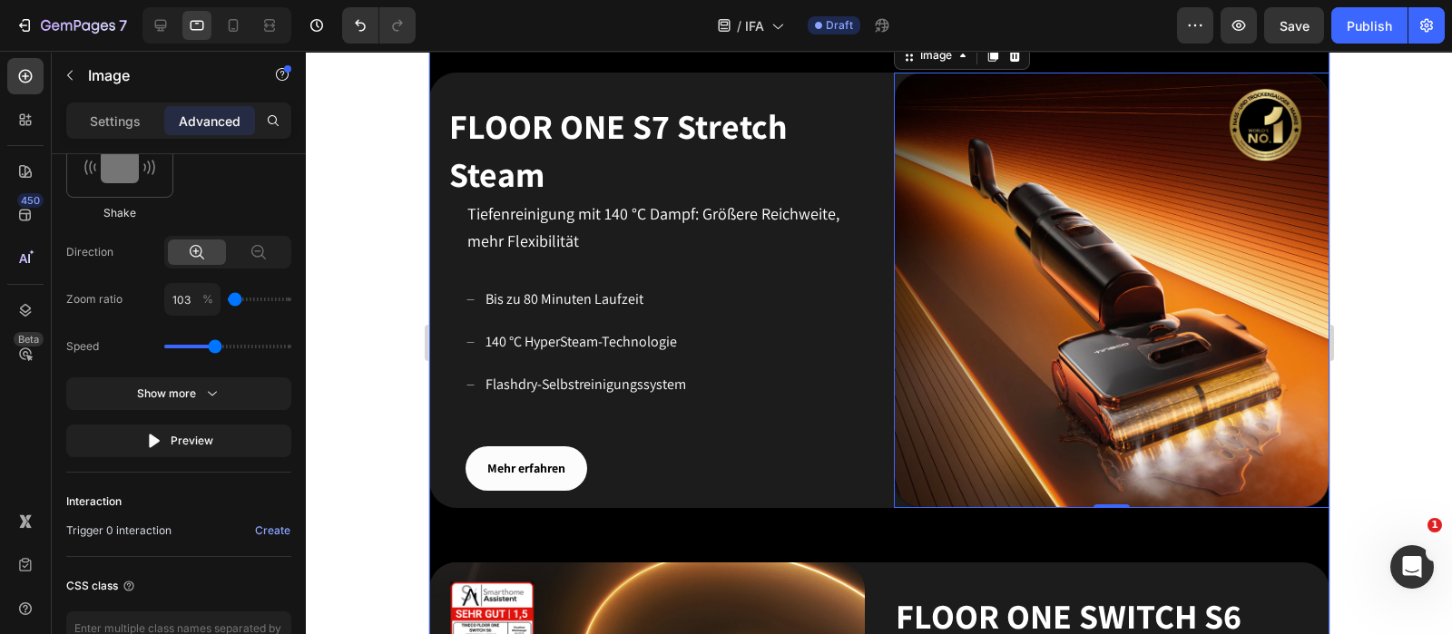
scroll to position [1306, 0]
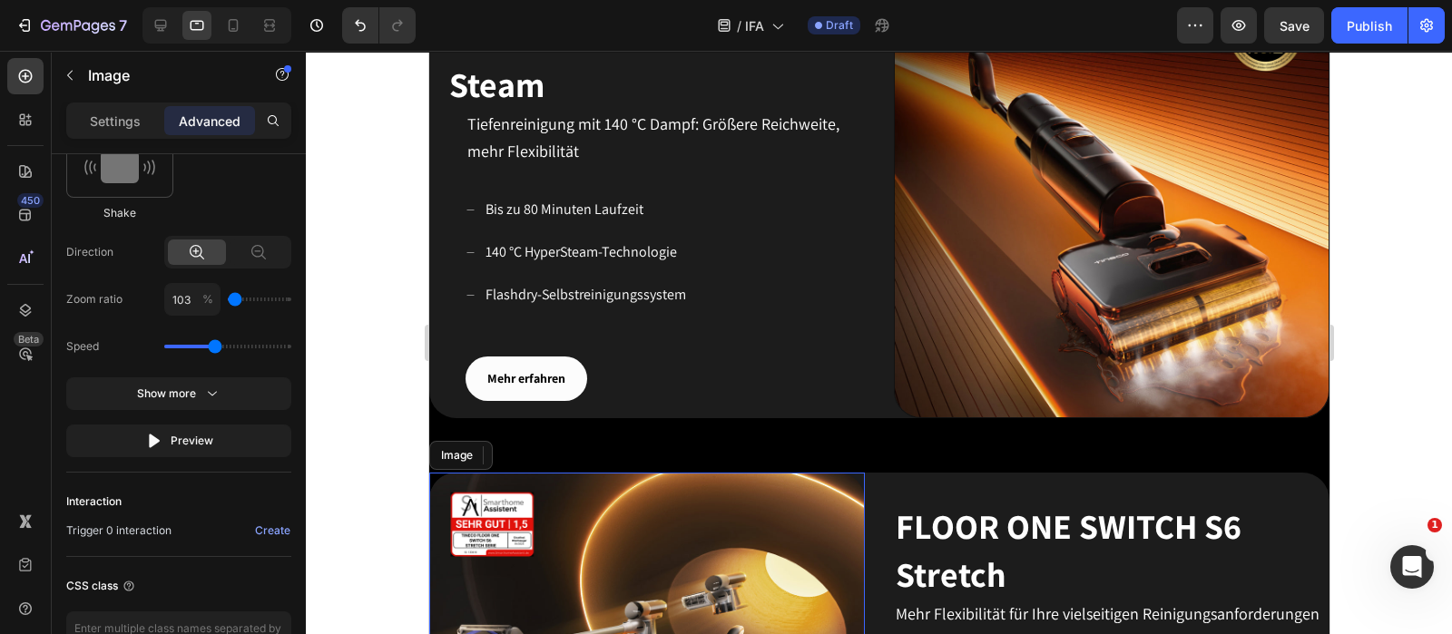
drag, startPoint x: 179, startPoint y: 342, endPoint x: 212, endPoint y: 338, distance: 33.9
type input "1.5"
click at [212, 345] on input "range" at bounding box center [227, 347] width 127 height 4
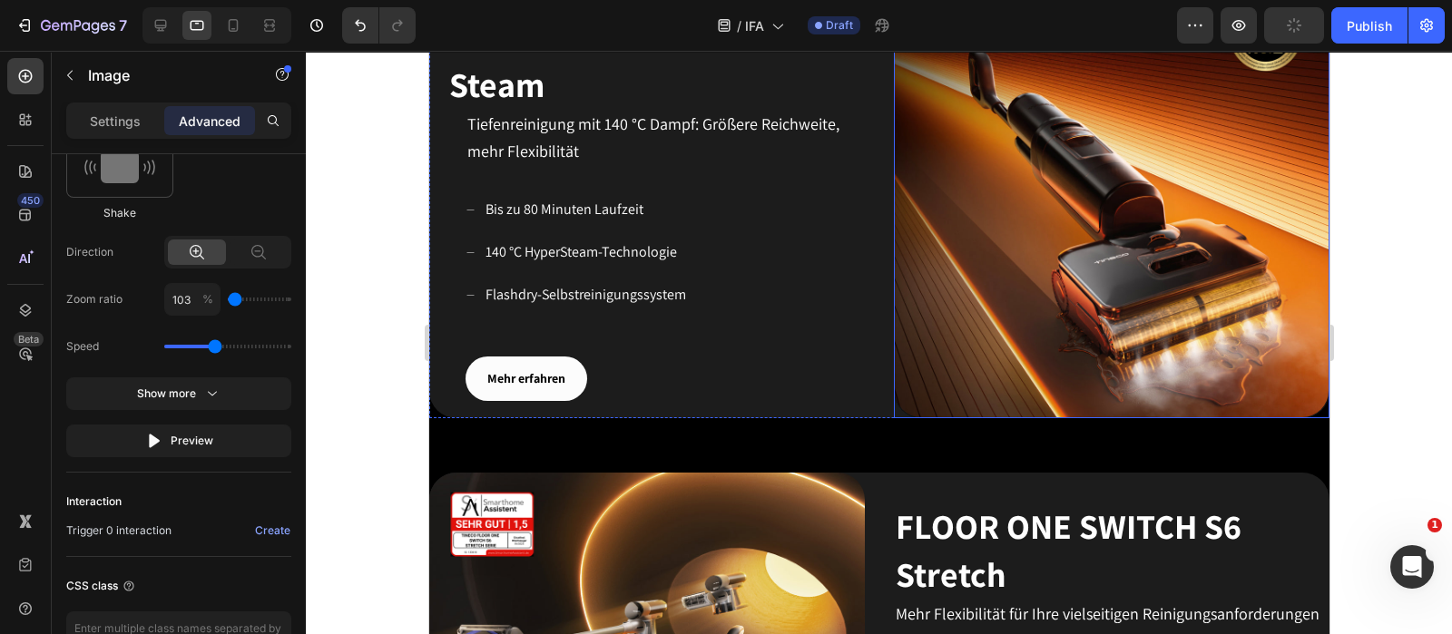
click at [958, 274] on img at bounding box center [1111, 201] width 436 height 436
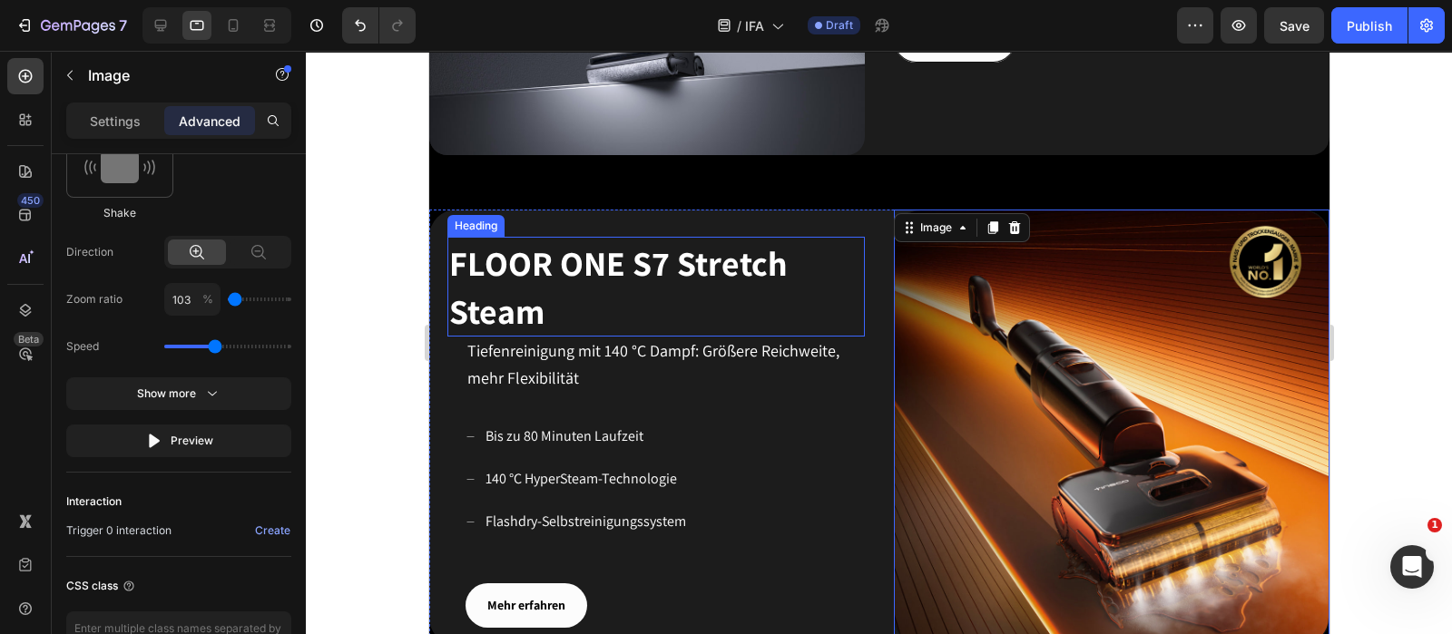
scroll to position [739, 0]
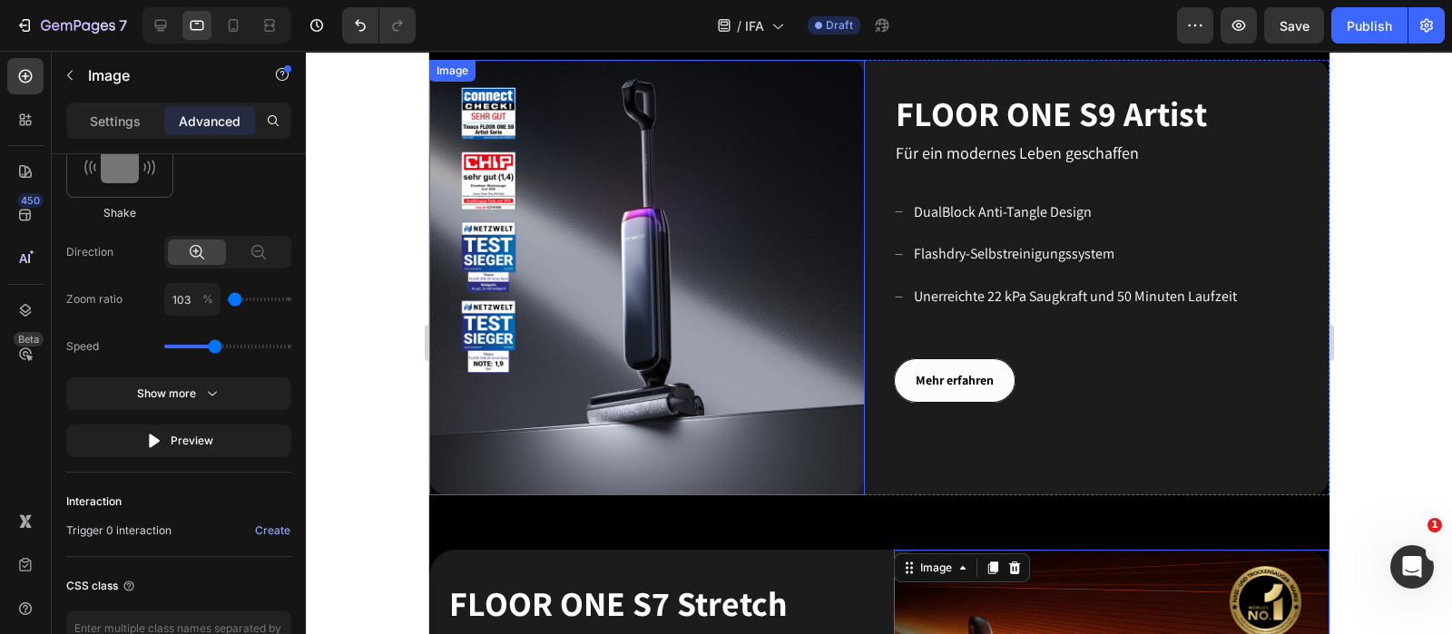
click at [613, 285] on img at bounding box center [646, 278] width 436 height 436
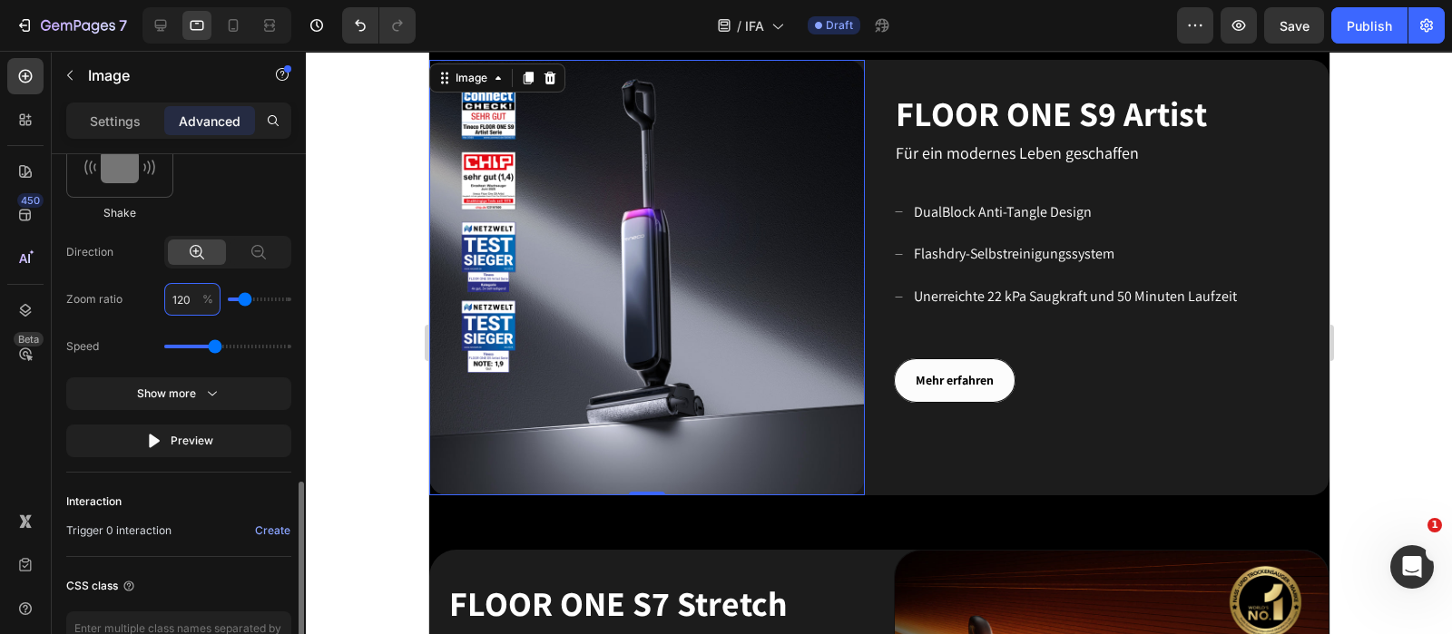
click at [185, 293] on input "120" at bounding box center [192, 299] width 56 height 33
type input "1"
type input "100"
type input "103"
type input "100"
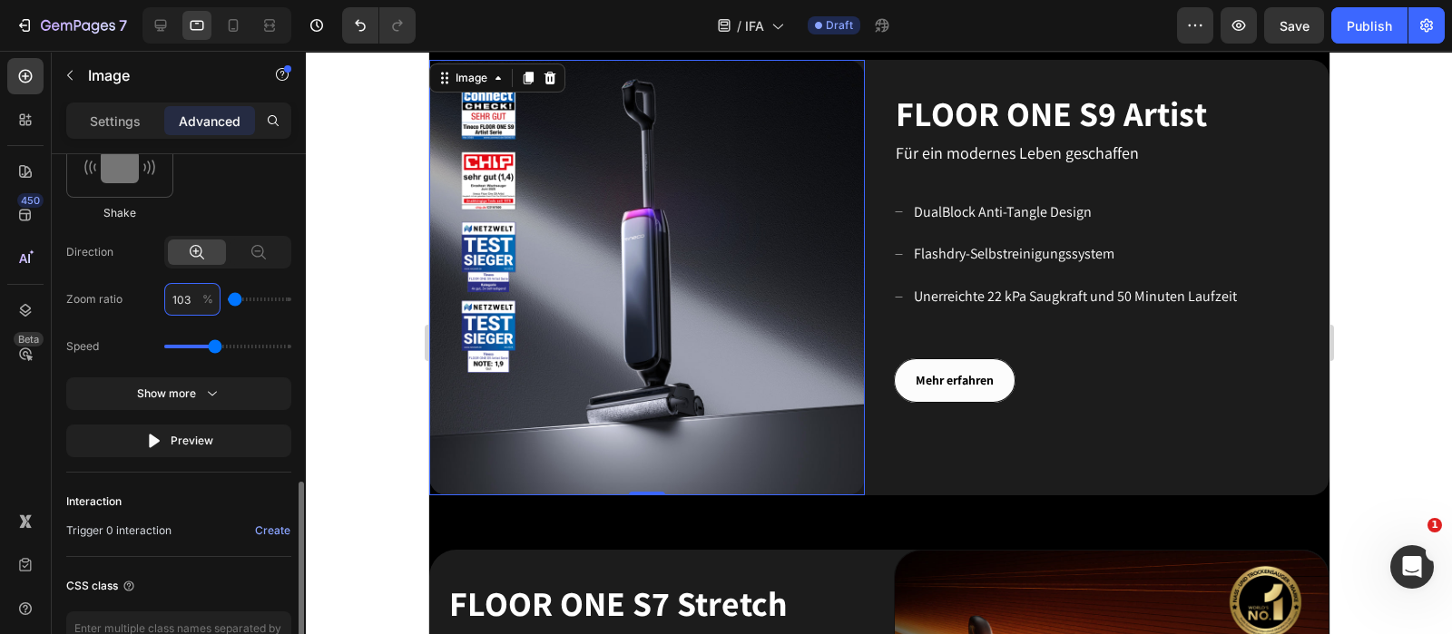
type input "103"
click at [267, 330] on div "Speed" at bounding box center [178, 346] width 225 height 33
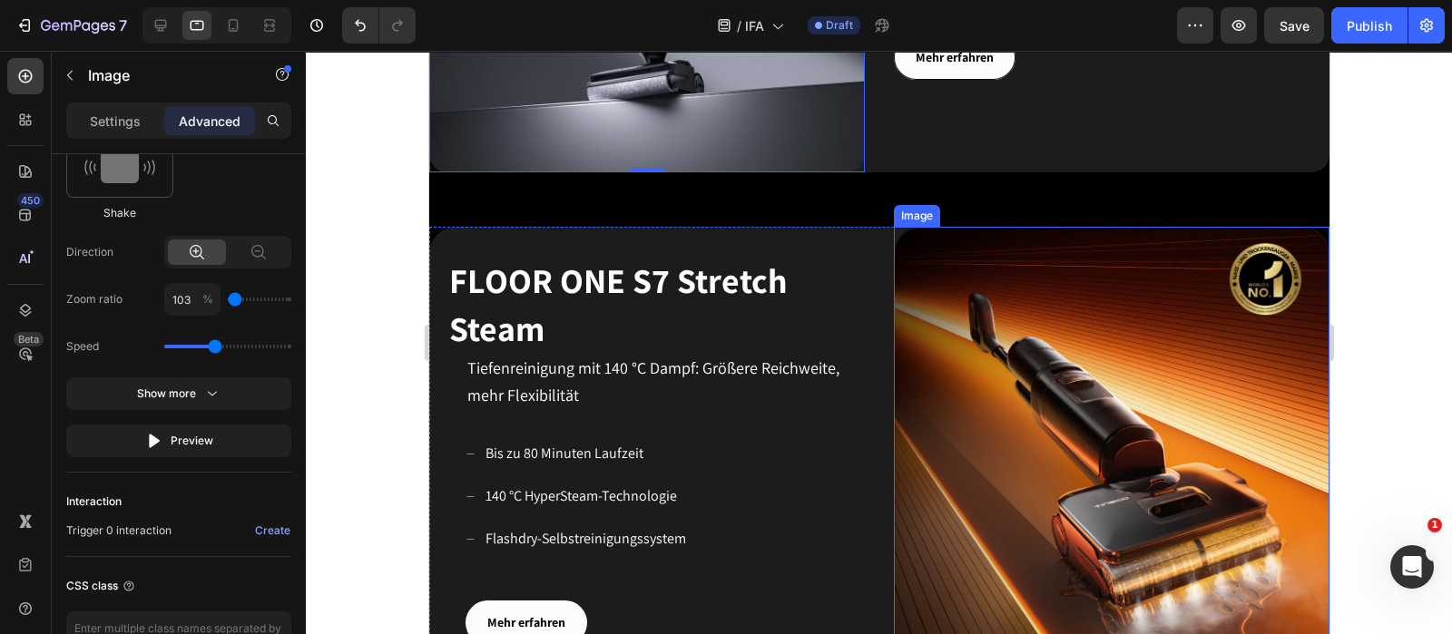
scroll to position [1079, 0]
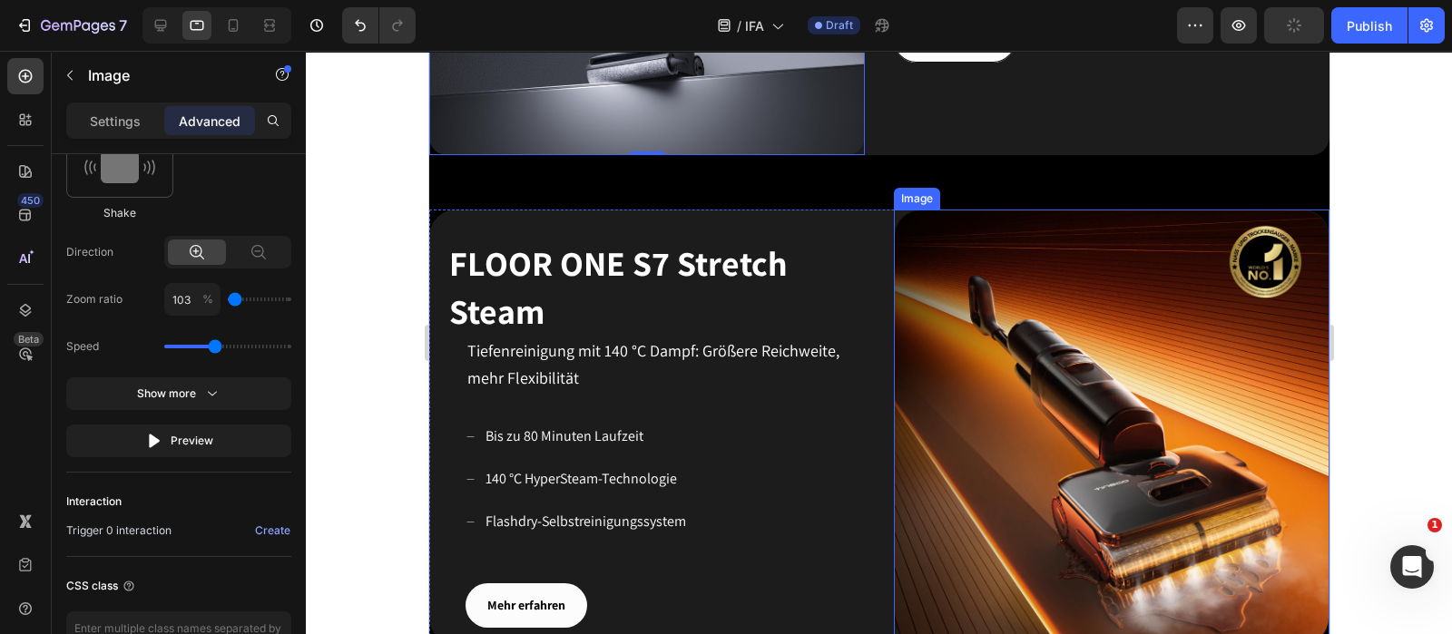
click at [1011, 429] on img at bounding box center [1111, 428] width 436 height 436
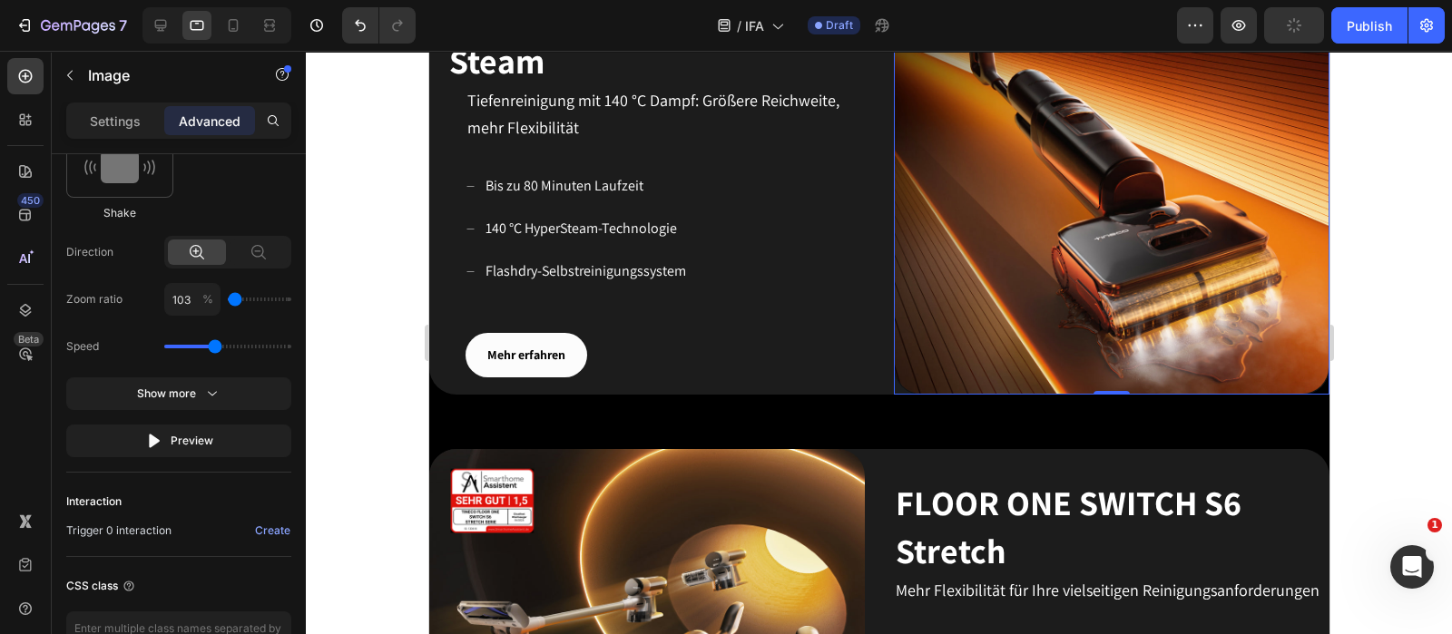
scroll to position [1419, 0]
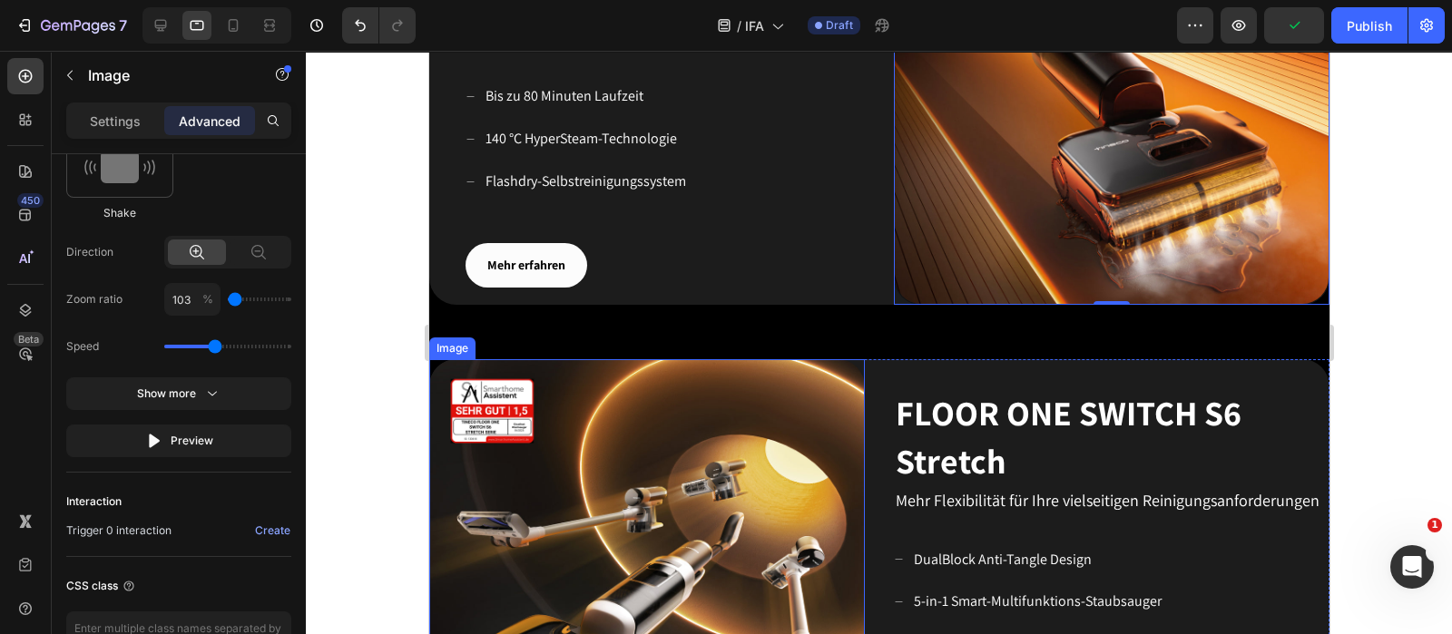
click at [759, 489] on img at bounding box center [646, 577] width 436 height 436
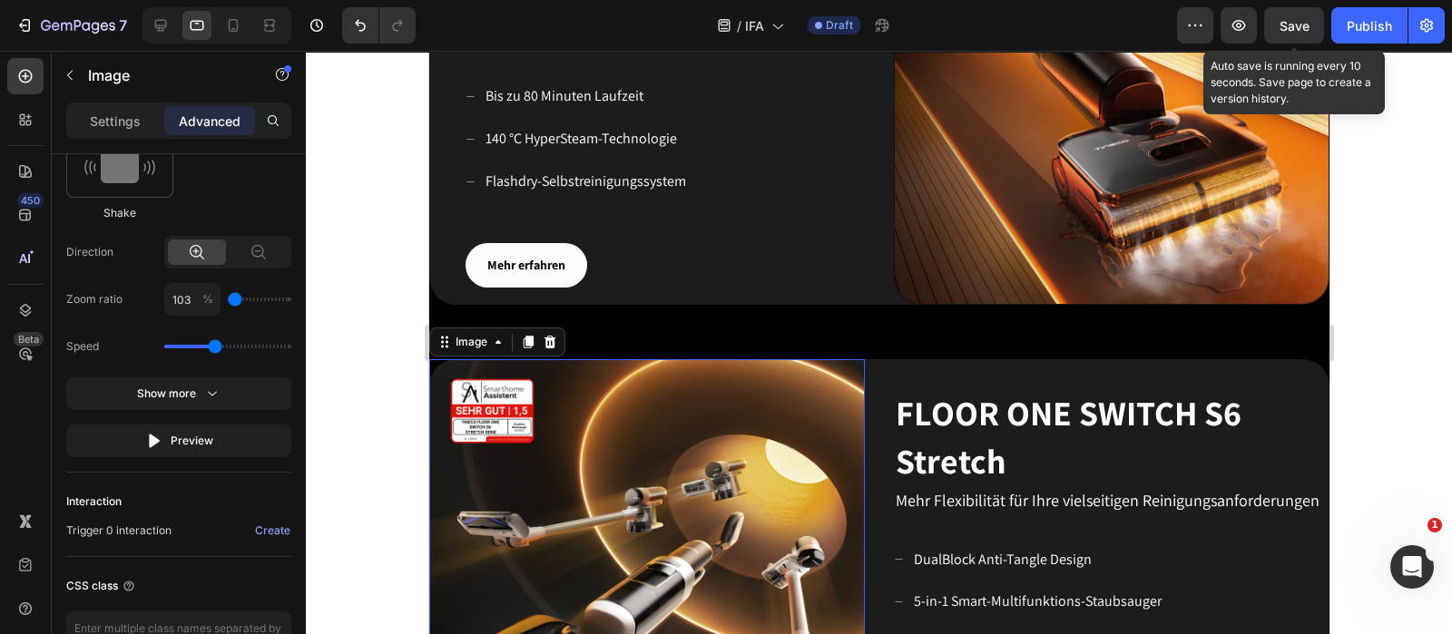
click at [1161, 20] on span "Save" at bounding box center [1294, 25] width 30 height 15
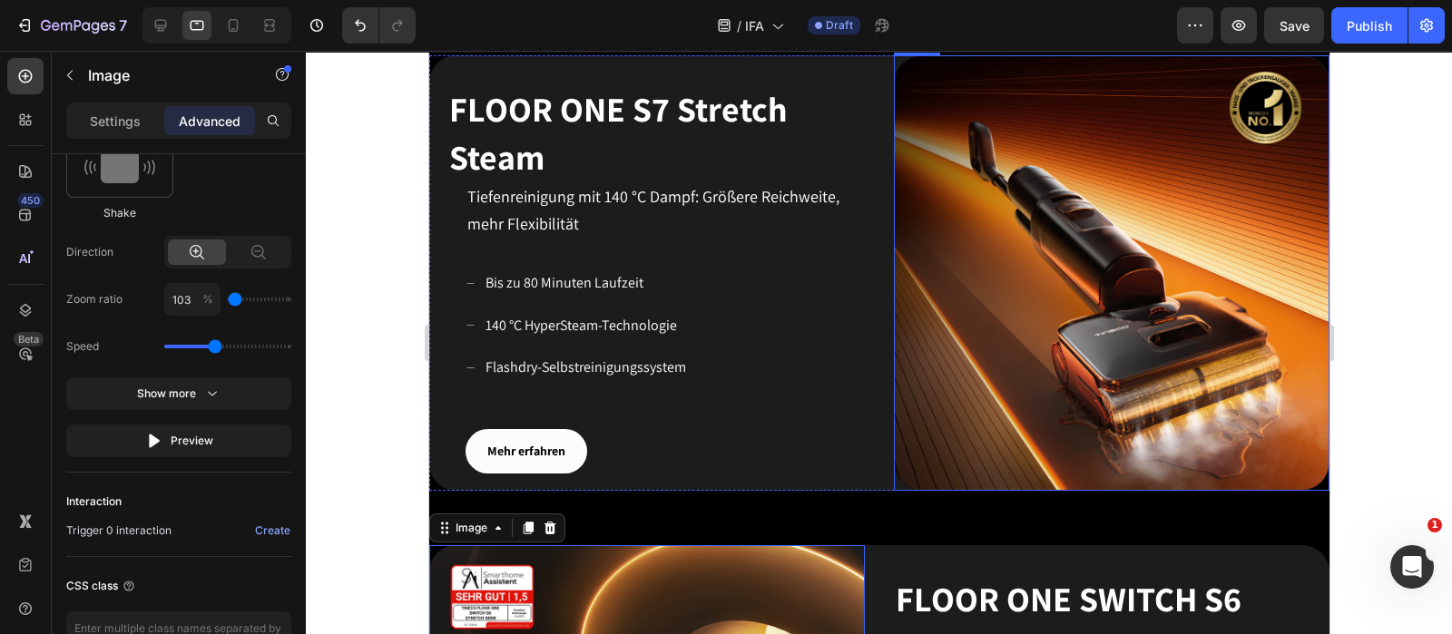
scroll to position [1130, 0]
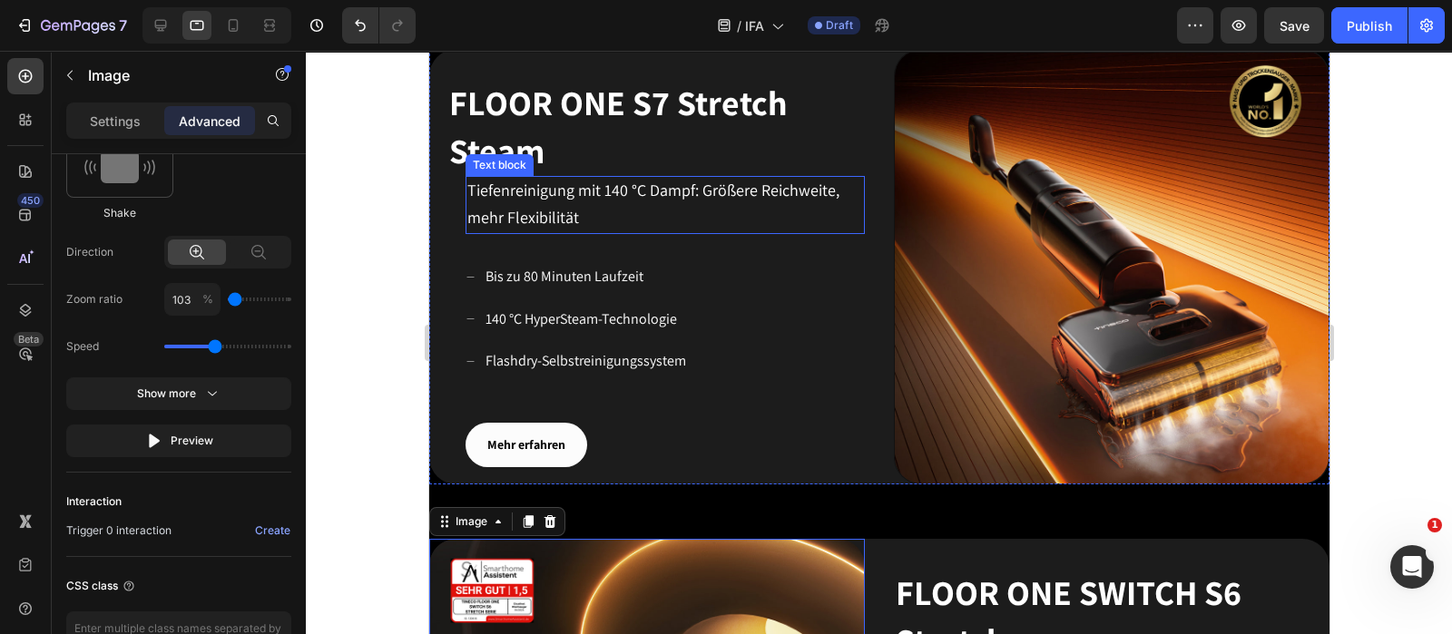
click at [610, 215] on p "Tiefenreinigung mit 140 °C Dampf: Größere Reichweite, mehr Flexibilität" at bounding box center [664, 205] width 396 height 54
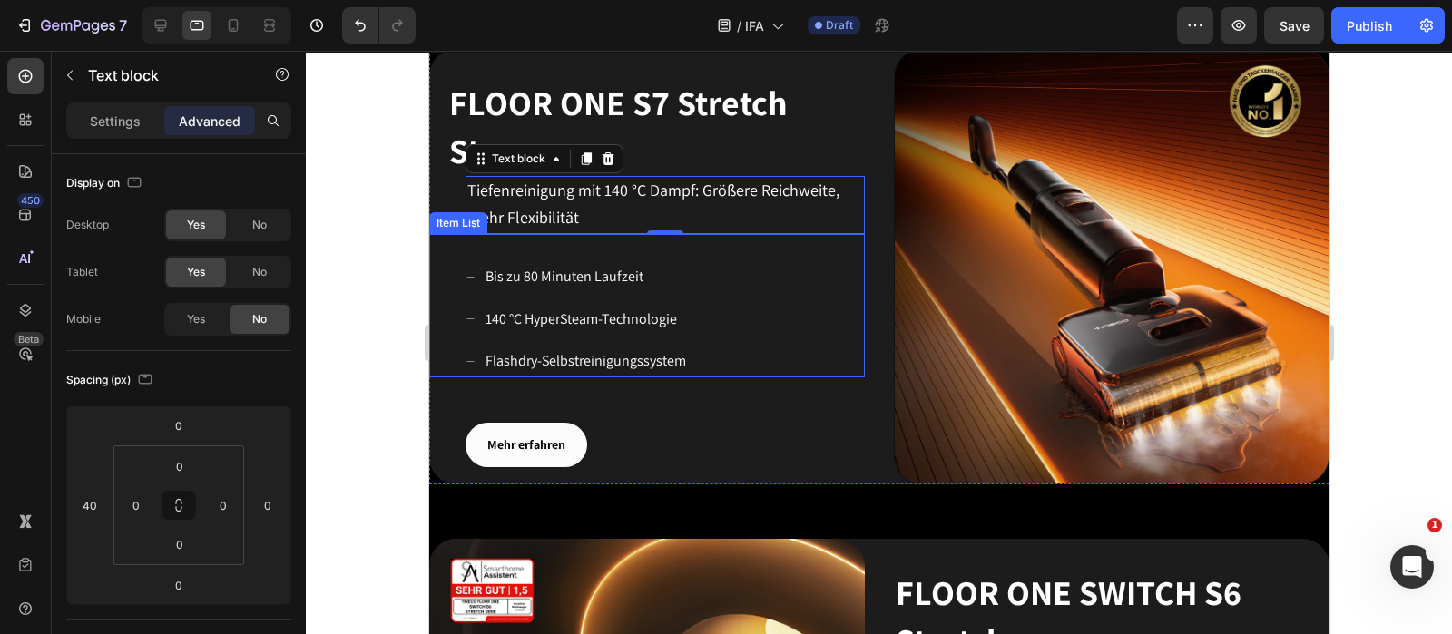
scroll to position [1016, 0]
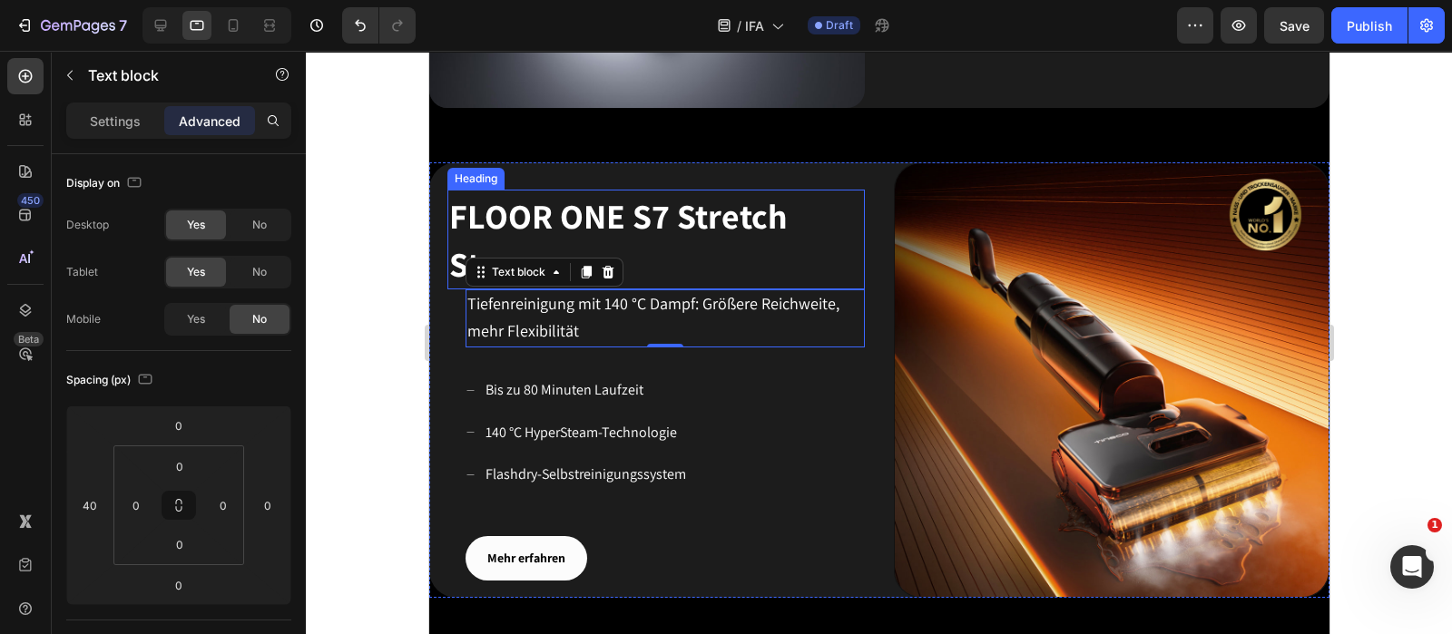
click at [746, 233] on h2 "FLOOR ONE S7 Stretch Steam" at bounding box center [654, 240] width 417 height 100
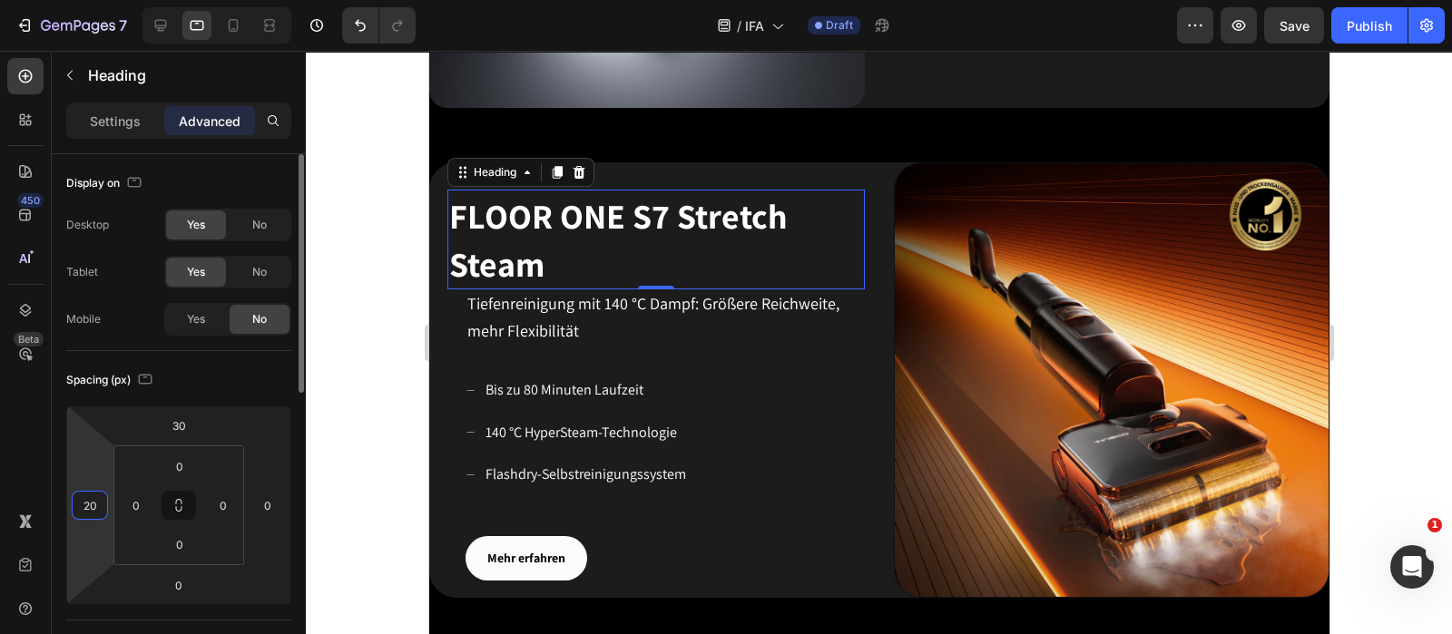
click at [99, 502] on input "20" at bounding box center [89, 505] width 27 height 27
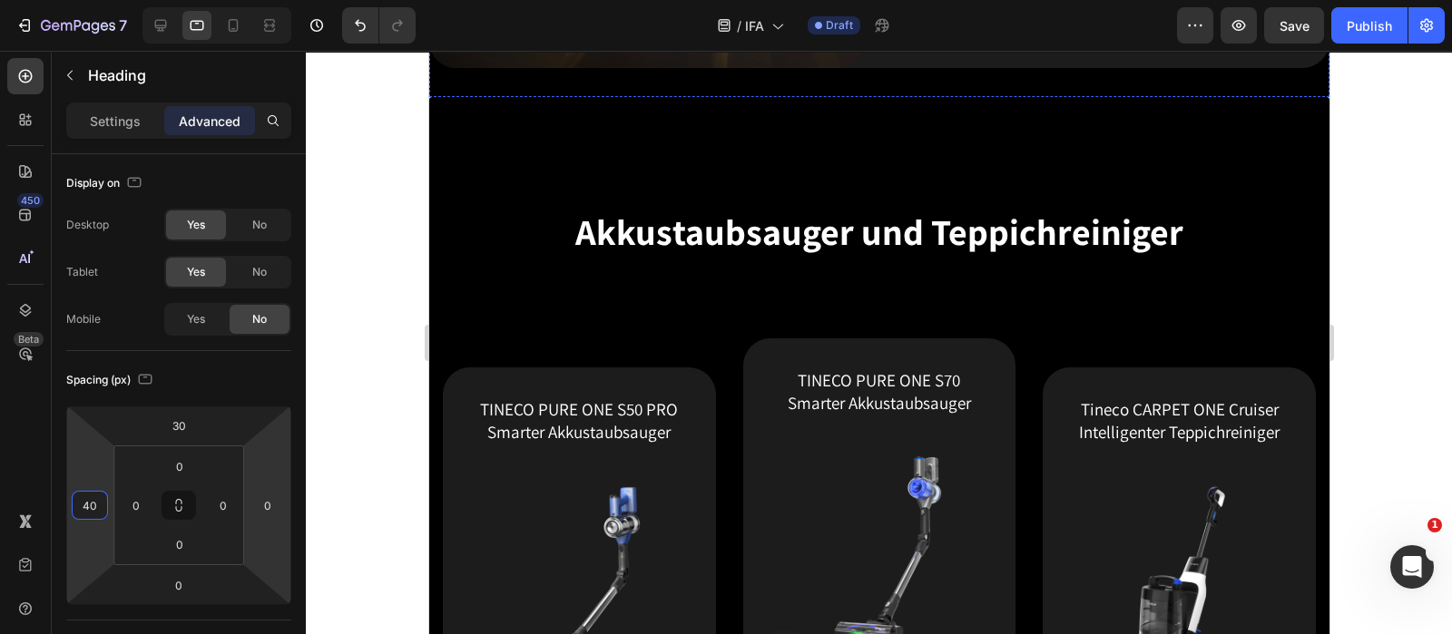
scroll to position [2037, 0]
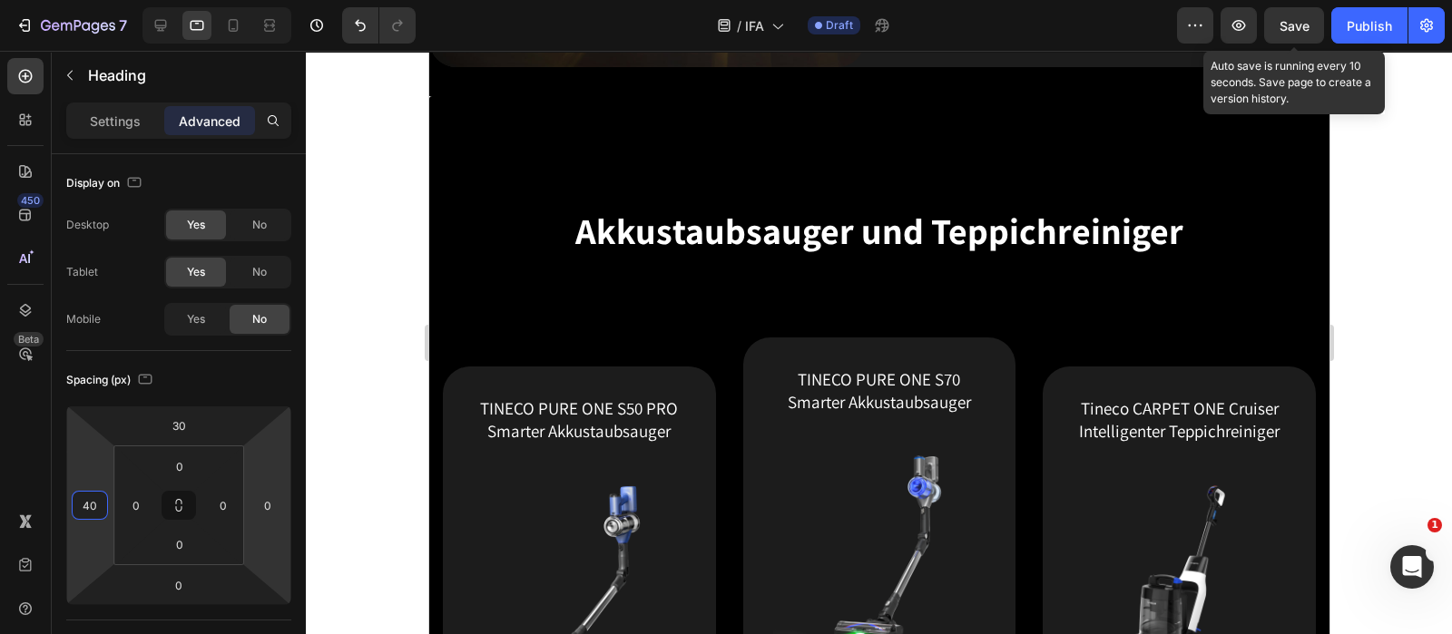
type input "40"
click at [1161, 26] on span "Save" at bounding box center [1294, 25] width 30 height 15
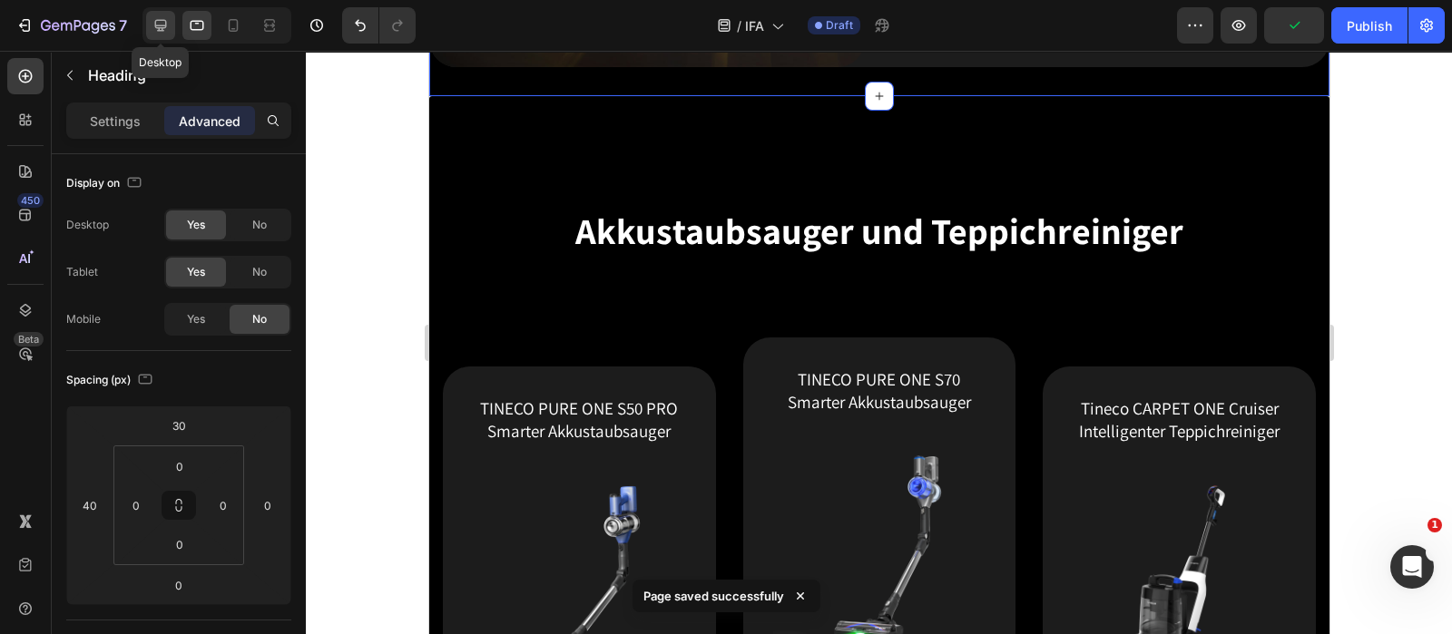
click at [155, 26] on icon at bounding box center [161, 26] width 12 height 12
type input "120"
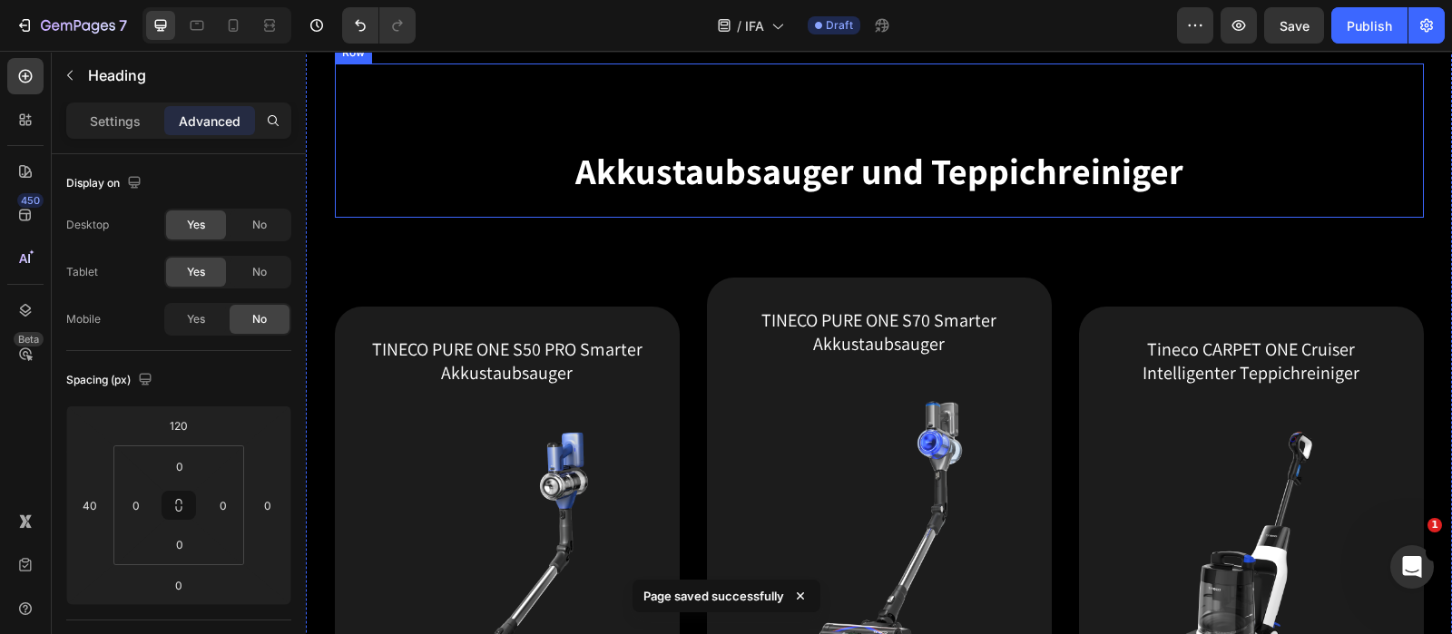
scroll to position [2401, 0]
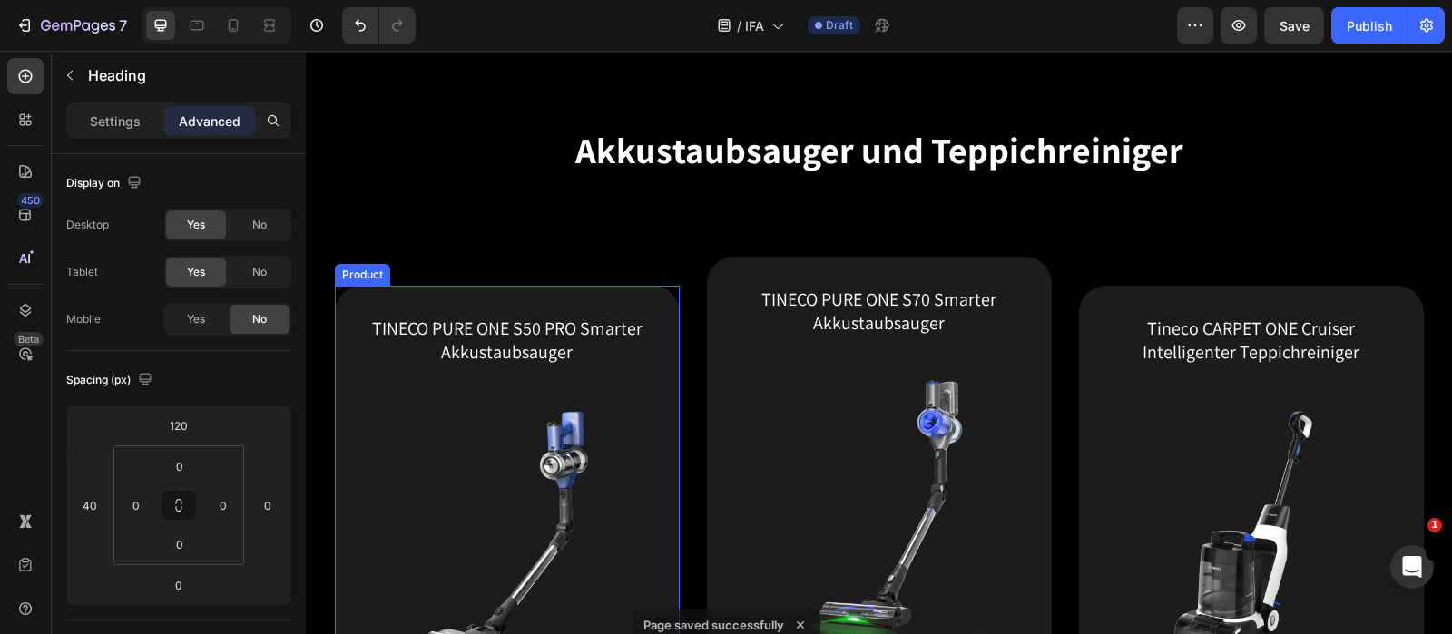
click at [640, 296] on div "TINECO PURE ONE S50 PRO Smarter Akkustaubsauger (P) Title (P) Images & Gallery …" at bounding box center [507, 621] width 345 height 671
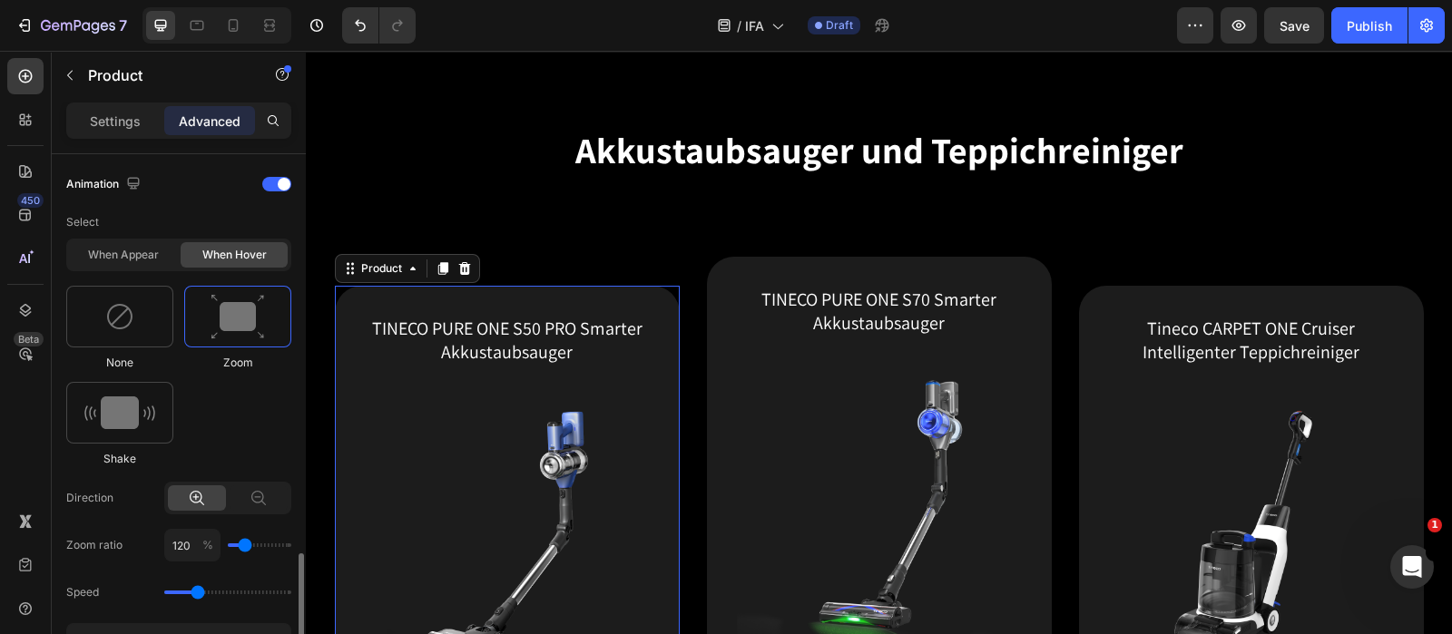
scroll to position [907, 0]
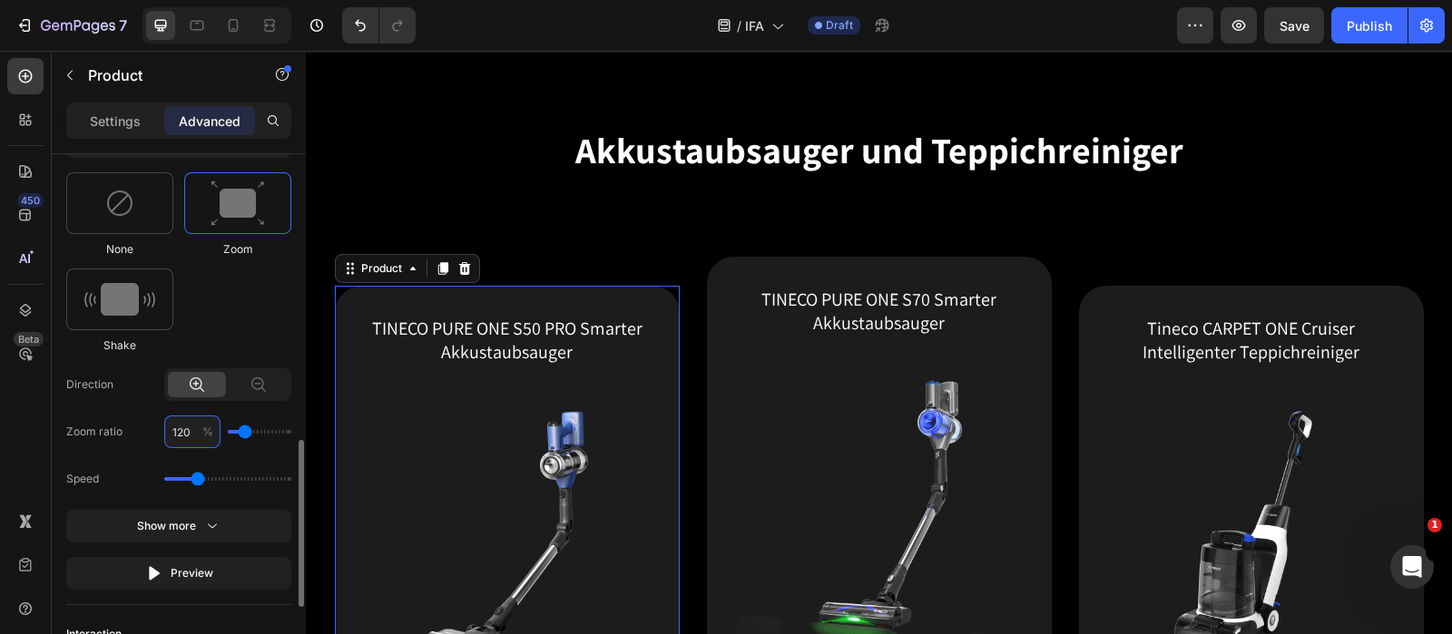
click at [191, 426] on input "120" at bounding box center [192, 432] width 56 height 33
type input "1"
type input "100"
type input "103"
type input "100"
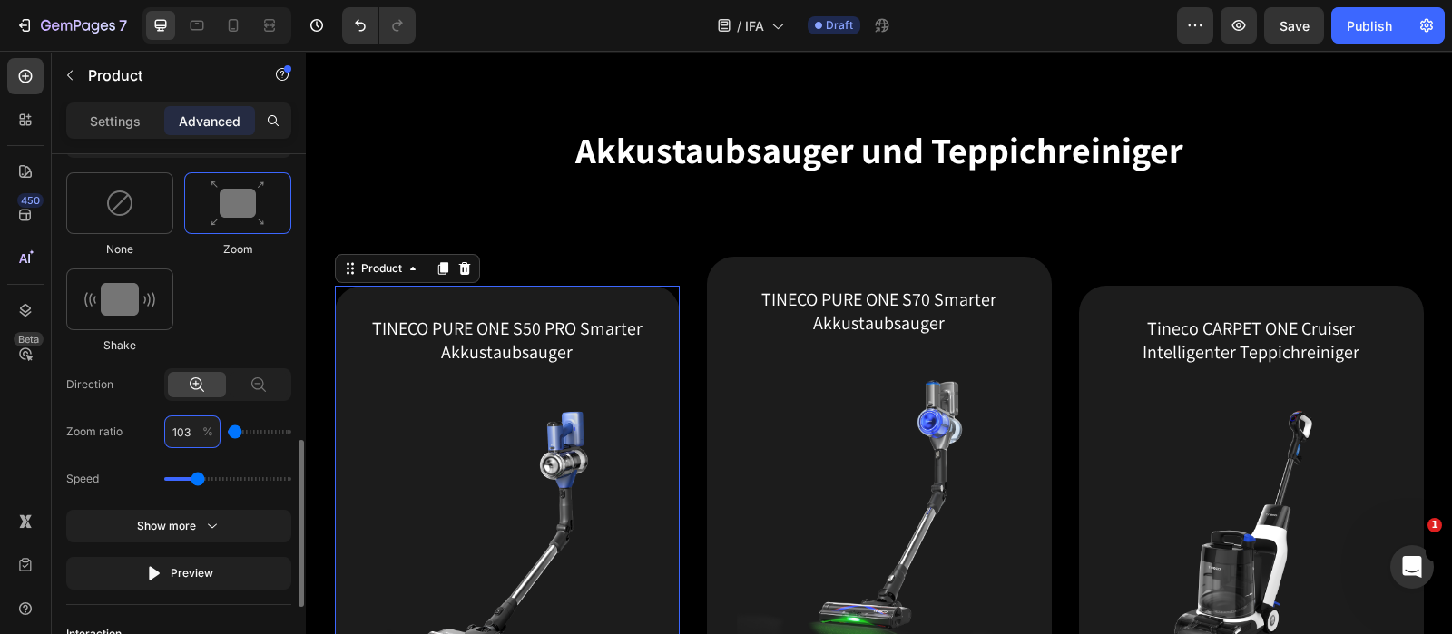
type input "103"
click at [222, 463] on div "Speed" at bounding box center [178, 479] width 225 height 33
click at [205, 477] on input "range" at bounding box center [227, 479] width 127 height 4
type input "1.5"
click at [213, 477] on input "range" at bounding box center [227, 479] width 127 height 4
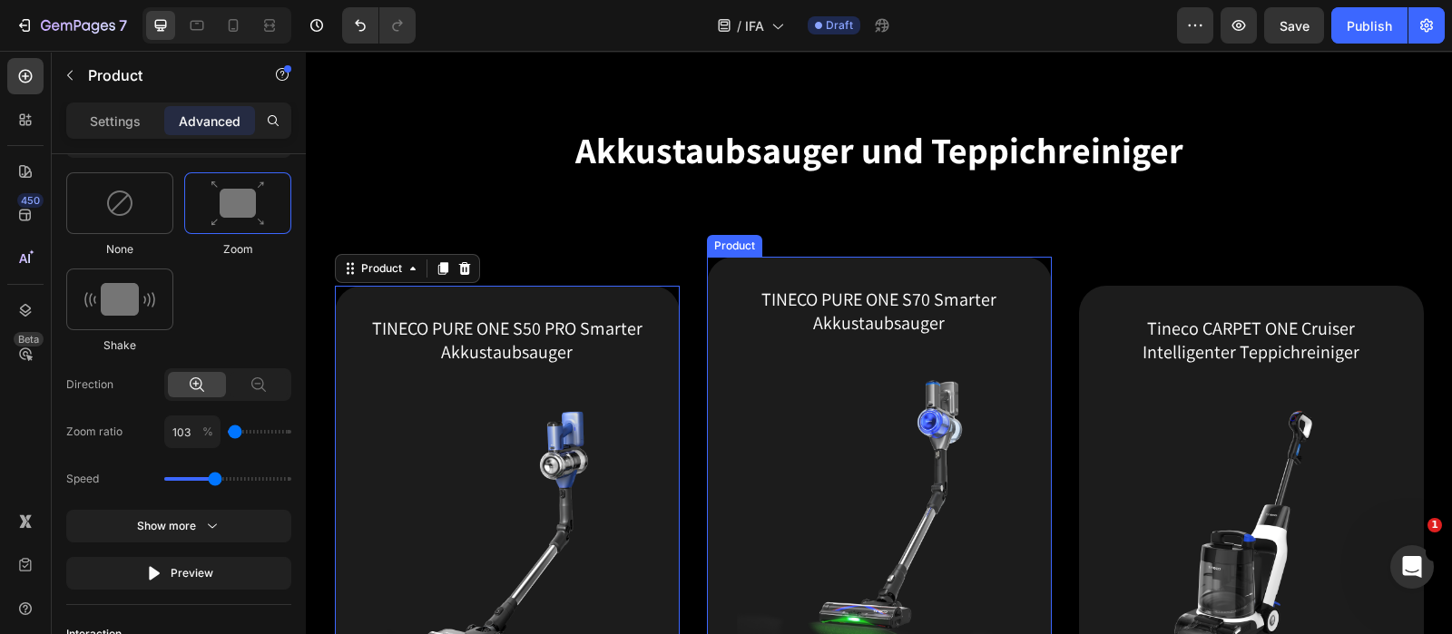
click at [717, 279] on div "TINECO PURE ONE S70 Smarter Akkustaubsauger (P) Title (P) Images & Gallery Icon…" at bounding box center [879, 592] width 345 height 671
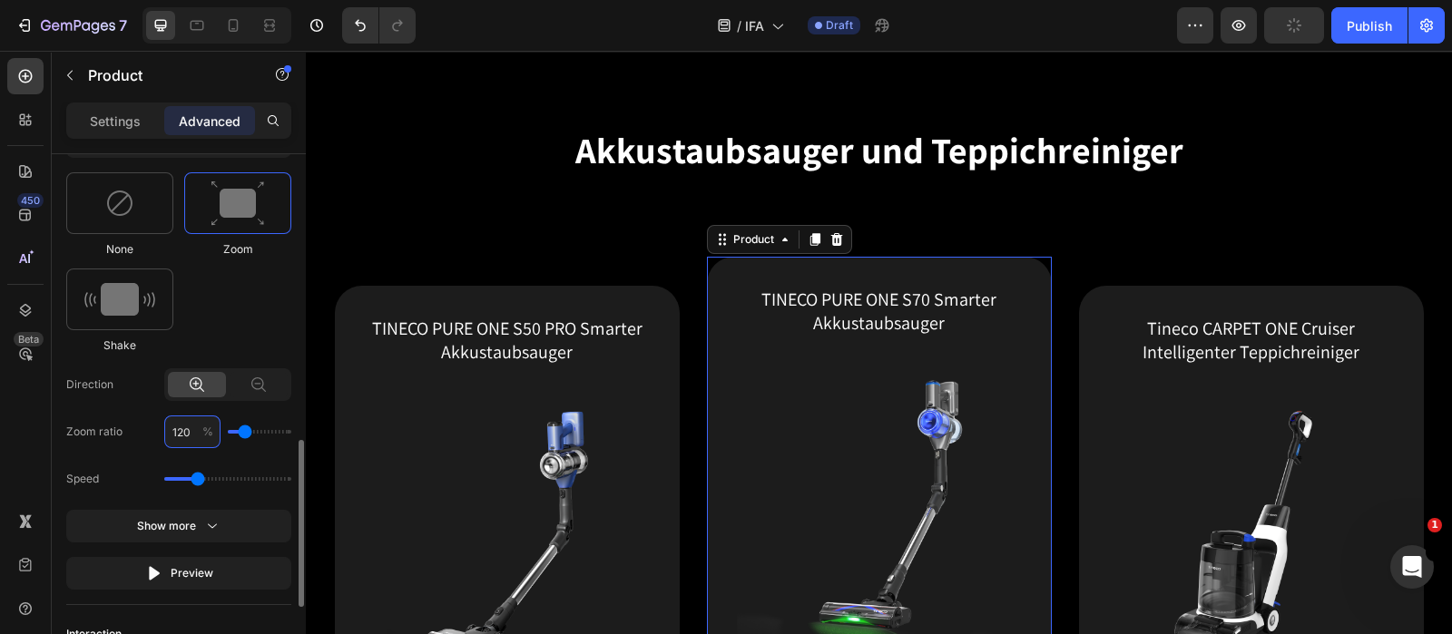
click at [181, 434] on input "120" at bounding box center [192, 432] width 56 height 33
type input "1"
type input "100"
type input "103"
type input "100"
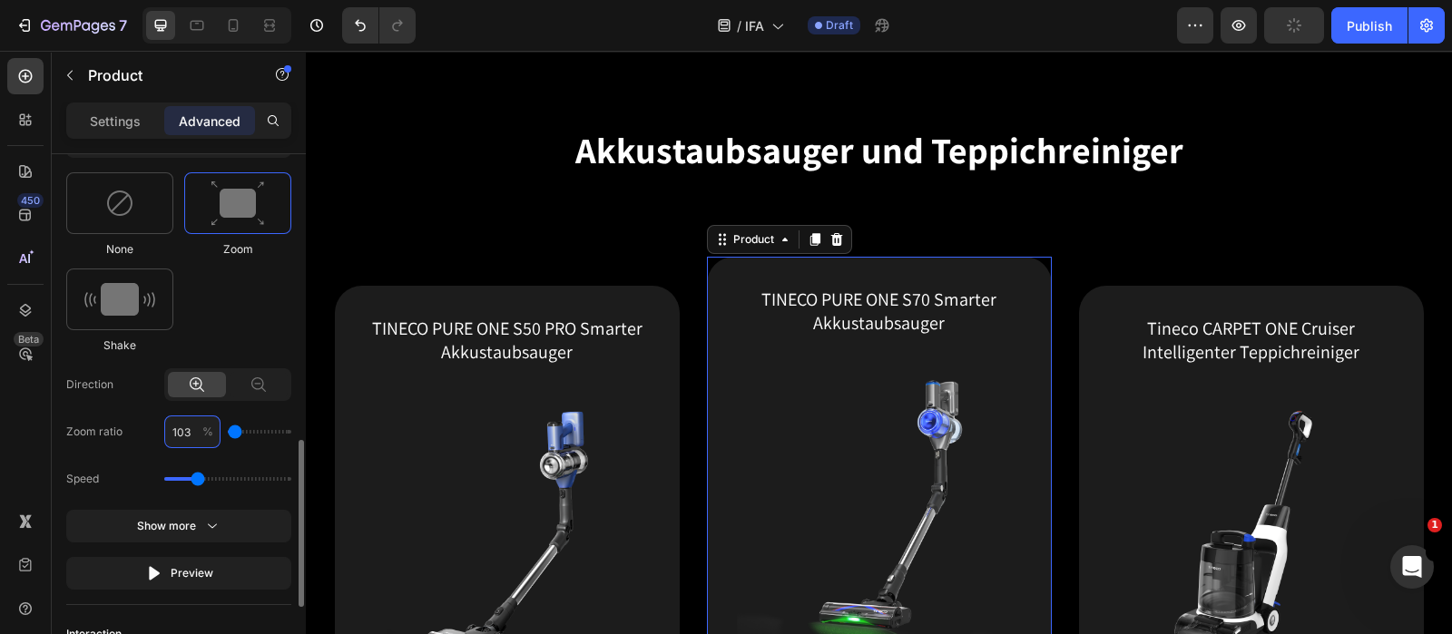
type input "103"
click at [252, 457] on div "Select When appear When hover None Zoom Shake Direction Zoom ratio 103 % Speed …" at bounding box center [178, 341] width 225 height 497
drag, startPoint x: 197, startPoint y: 479, endPoint x: 216, endPoint y: 479, distance: 19.1
type input "1.5"
click at [216, 479] on input "range" at bounding box center [227, 479] width 127 height 4
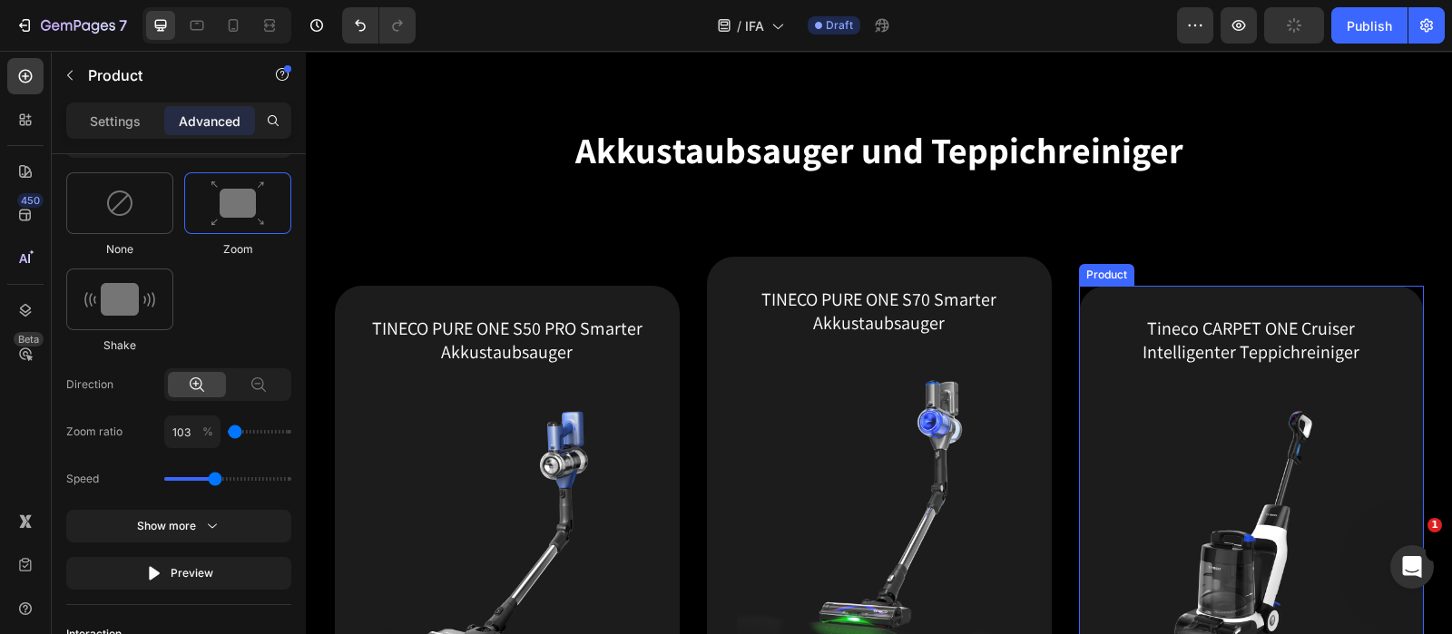
click at [1121, 294] on div "Tineco CARPET ONE Cruiser Intelligenter Teppichreiniger (P) Title (P) Images & …" at bounding box center [1251, 621] width 345 height 671
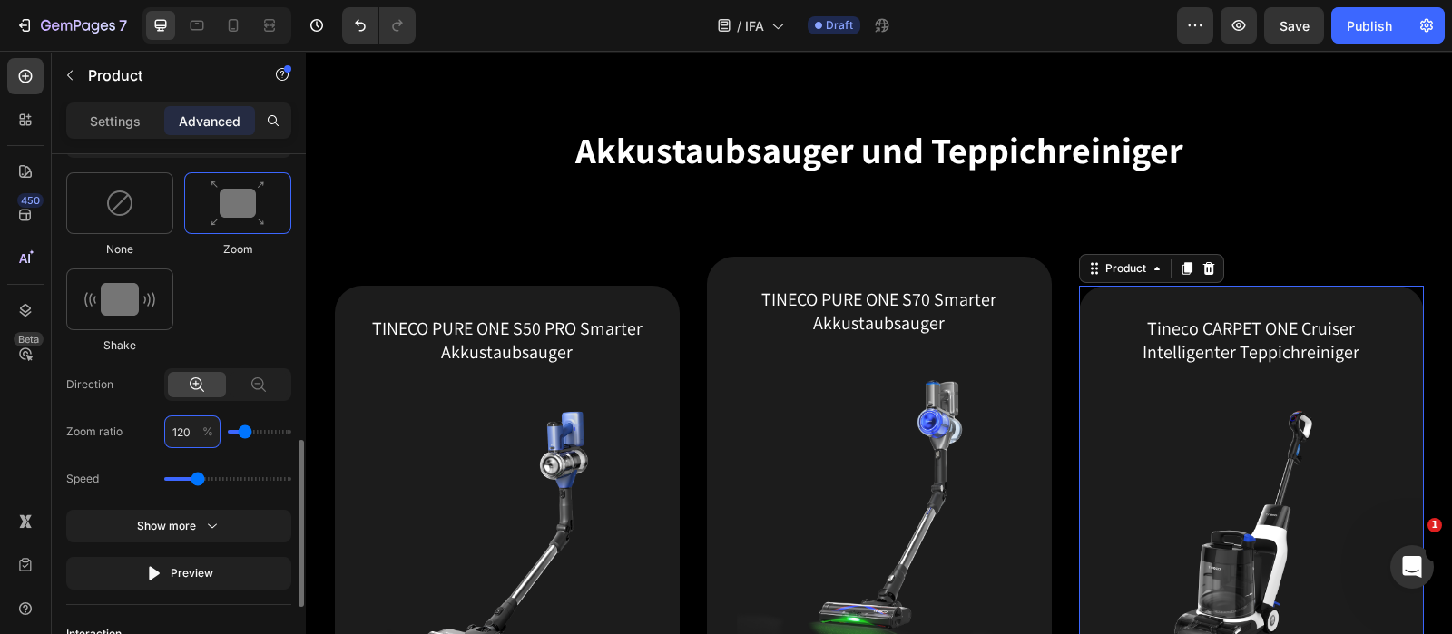
click at [190, 427] on input "120" at bounding box center [192, 432] width 56 height 33
type input "1"
type input "100"
type input "103"
type input "100"
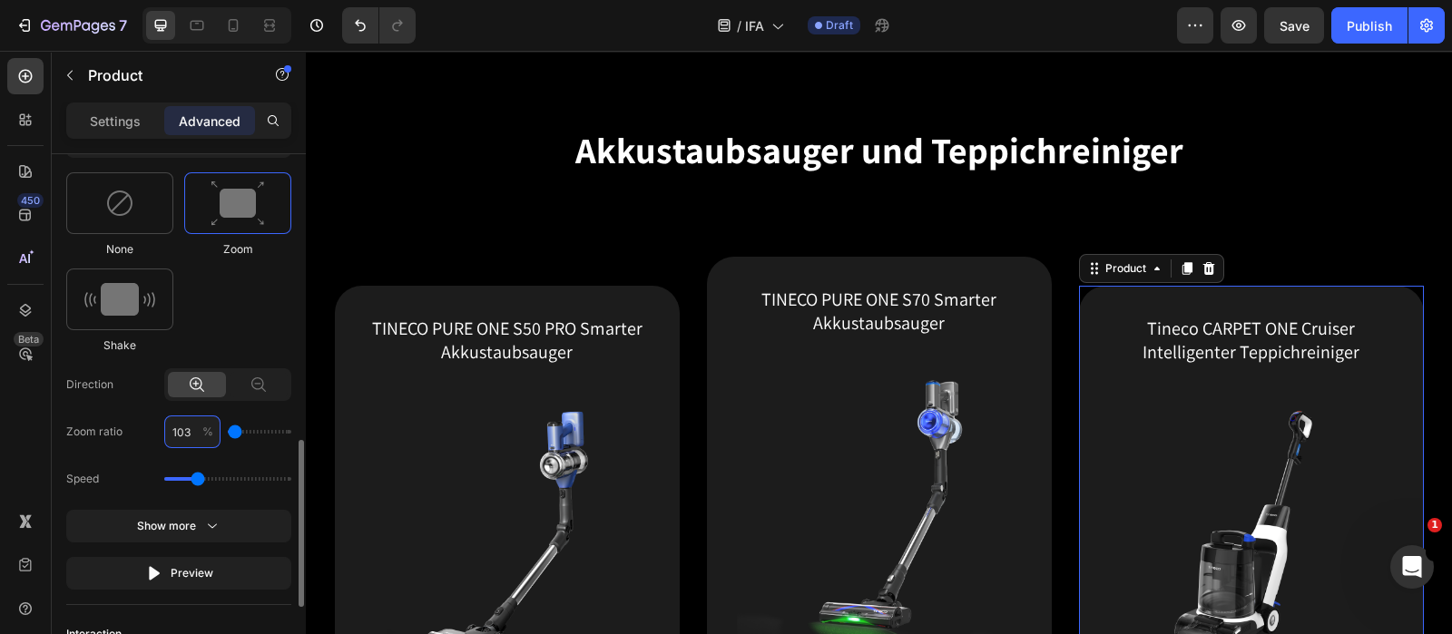
type input "103"
click at [245, 466] on div "Speed" at bounding box center [178, 479] width 225 height 33
drag, startPoint x: 198, startPoint y: 475, endPoint x: 213, endPoint y: 474, distance: 15.5
type input "1.5"
click at [213, 477] on input "range" at bounding box center [227, 479] width 127 height 4
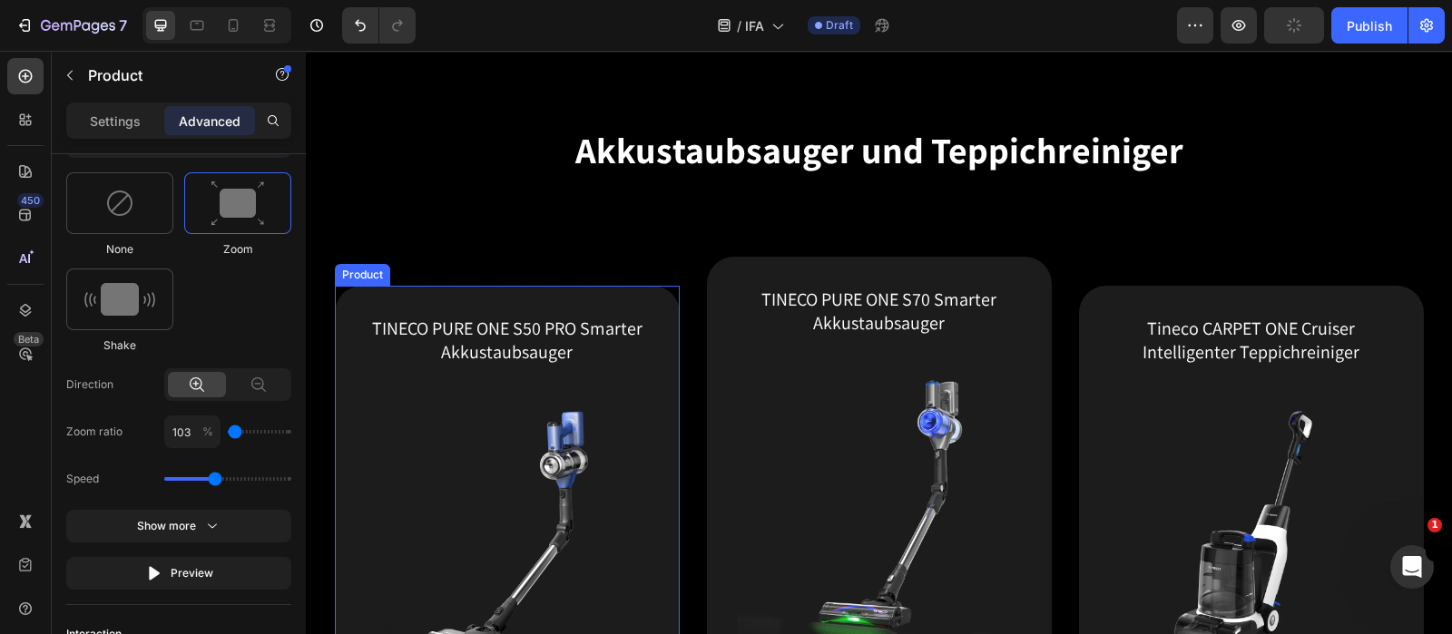
click at [582, 299] on div "TINECO PURE ONE S50 PRO Smarter Akkustaubsauger (P) Title (P) Images & Gallery …" at bounding box center [507, 621] width 345 height 671
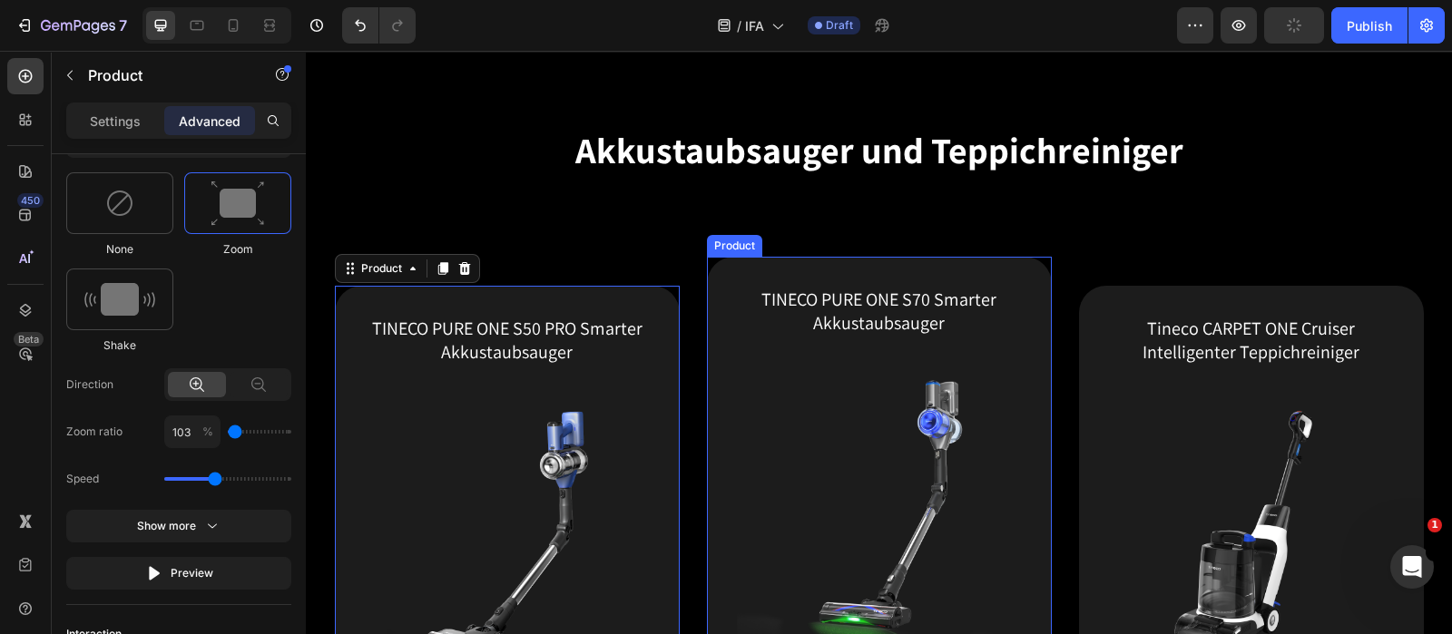
click at [712, 305] on div "TINECO PURE ONE S70 Smarter Akkustaubsauger (P) Title (P) Images & Gallery Icon…" at bounding box center [879, 592] width 345 height 671
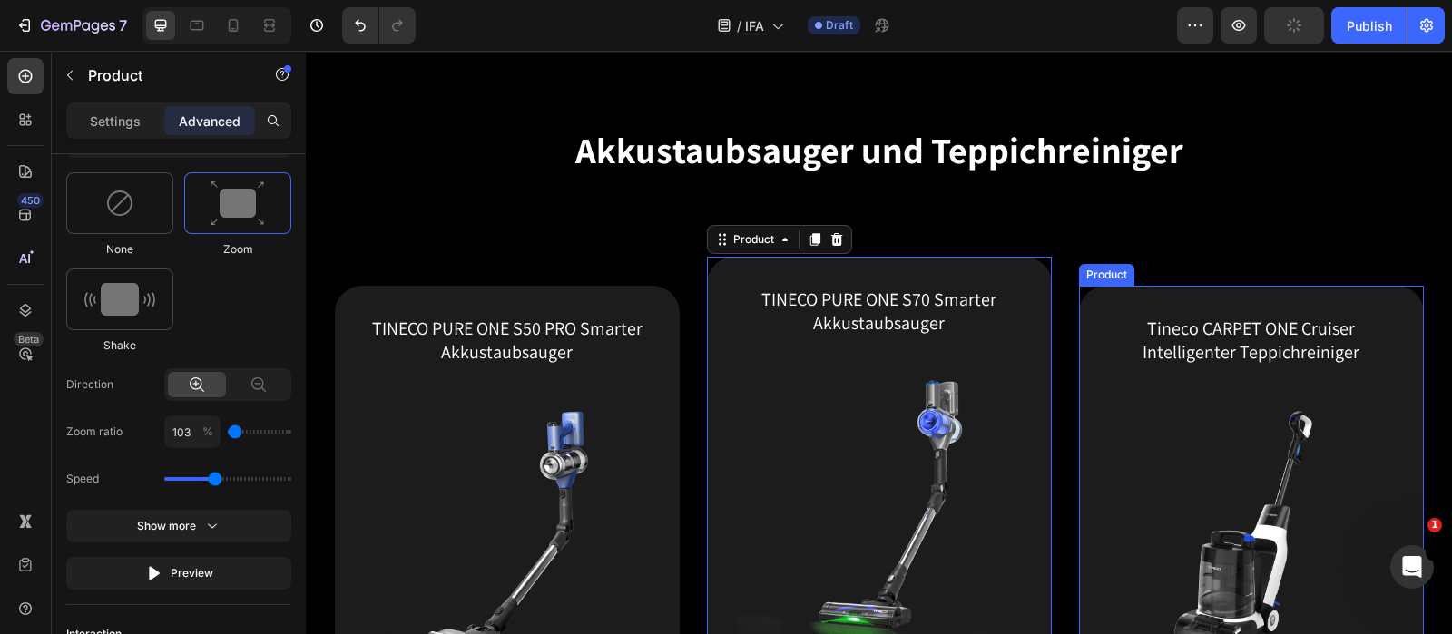
click at [1092, 306] on div "Tineco CARPET ONE Cruiser Intelligenter Teppichreiniger (P) Title (P) Images & …" at bounding box center [1251, 621] width 345 height 671
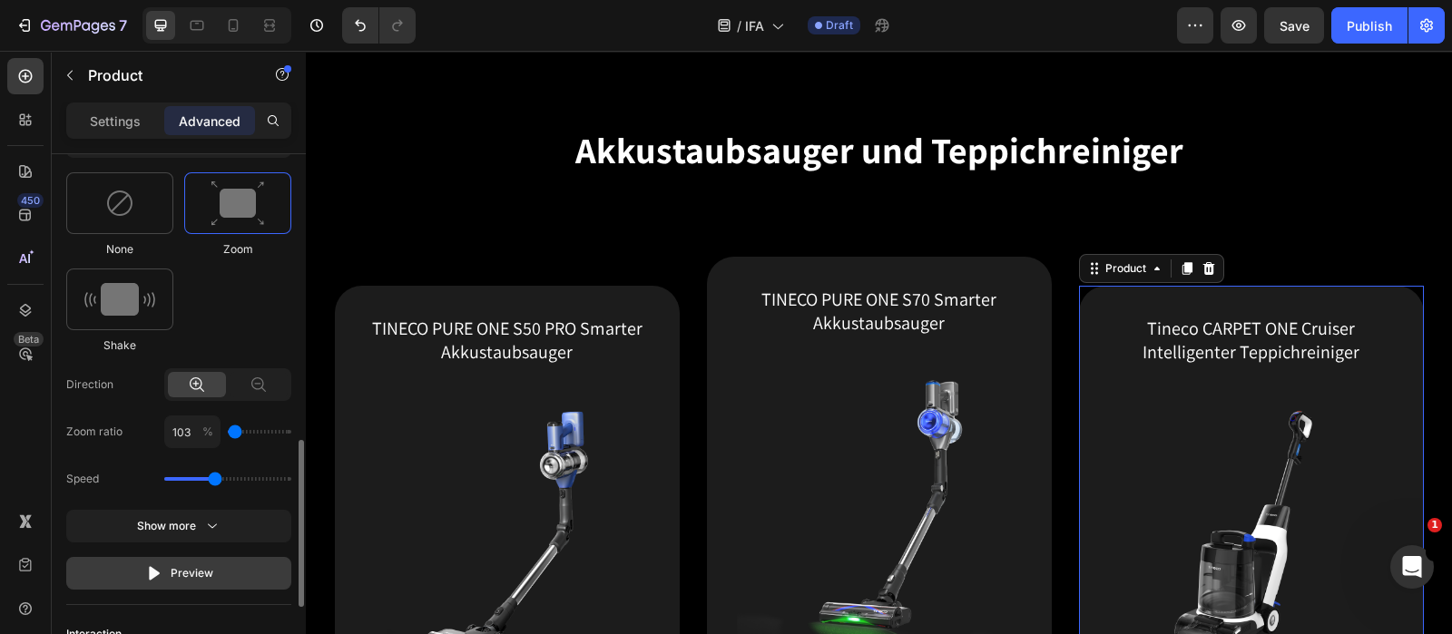
click at [198, 506] on div "Preview" at bounding box center [179, 573] width 68 height 18
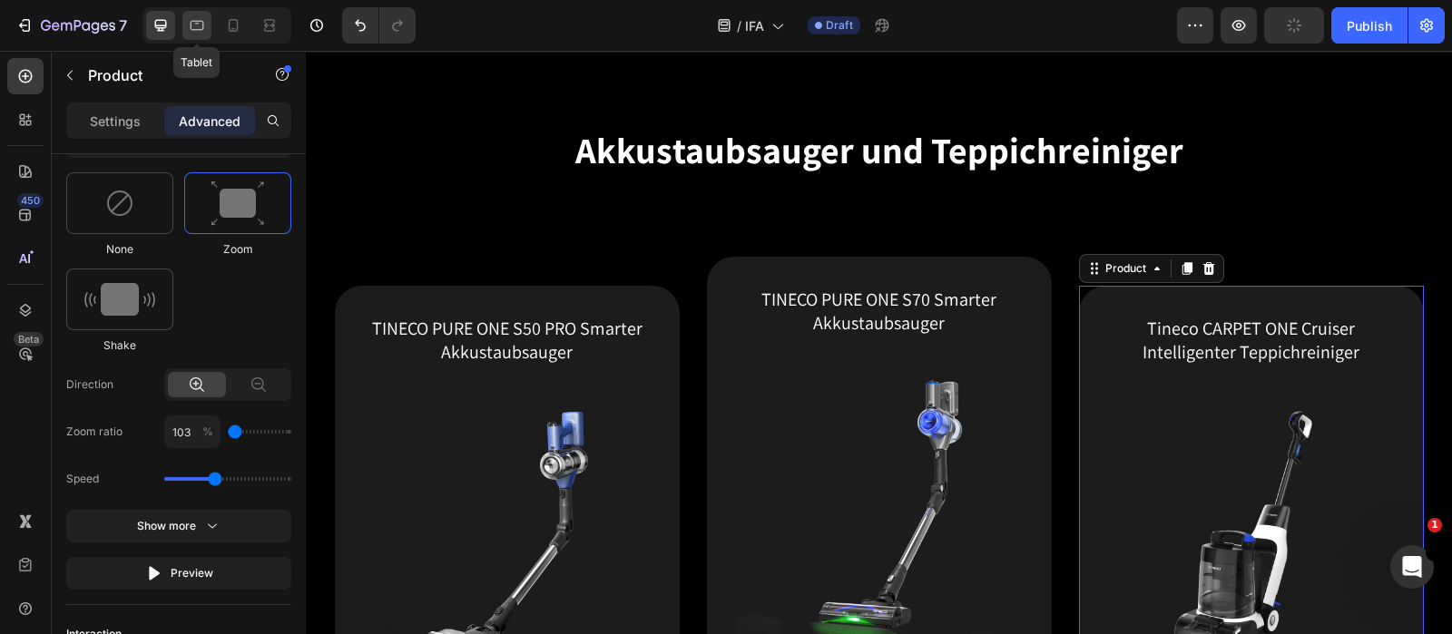
click at [193, 25] on icon at bounding box center [197, 25] width 18 height 18
type input "1.1"
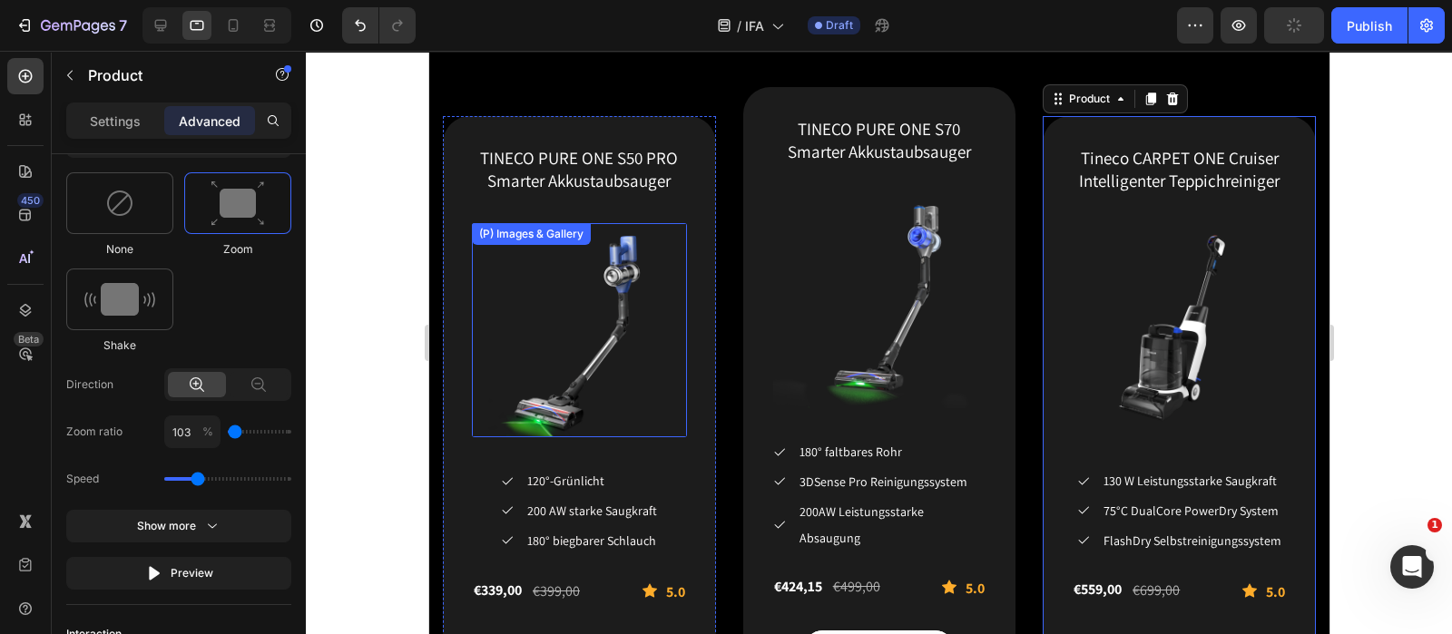
scroll to position [2573, 0]
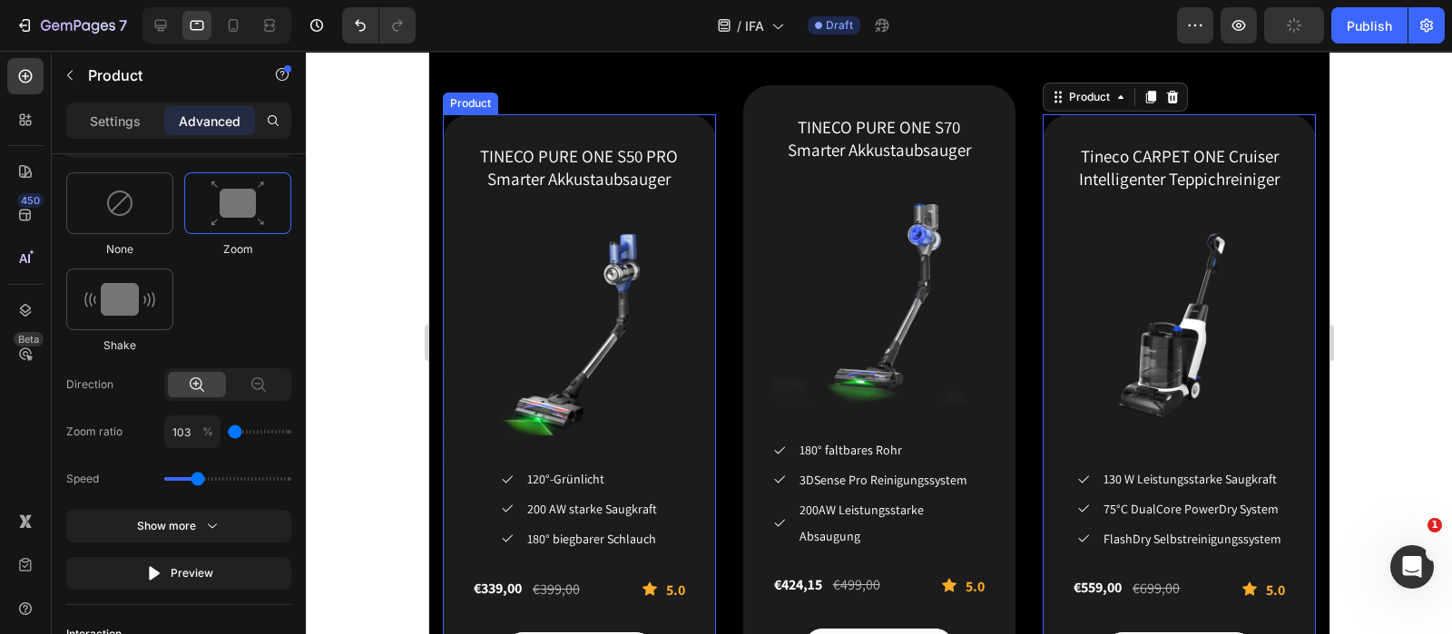
click at [453, 135] on div "TINECO PURE ONE S50 PRO Smarter Akkustaubsauger (P) Title (P) Images & Gallery …" at bounding box center [578, 405] width 273 height 583
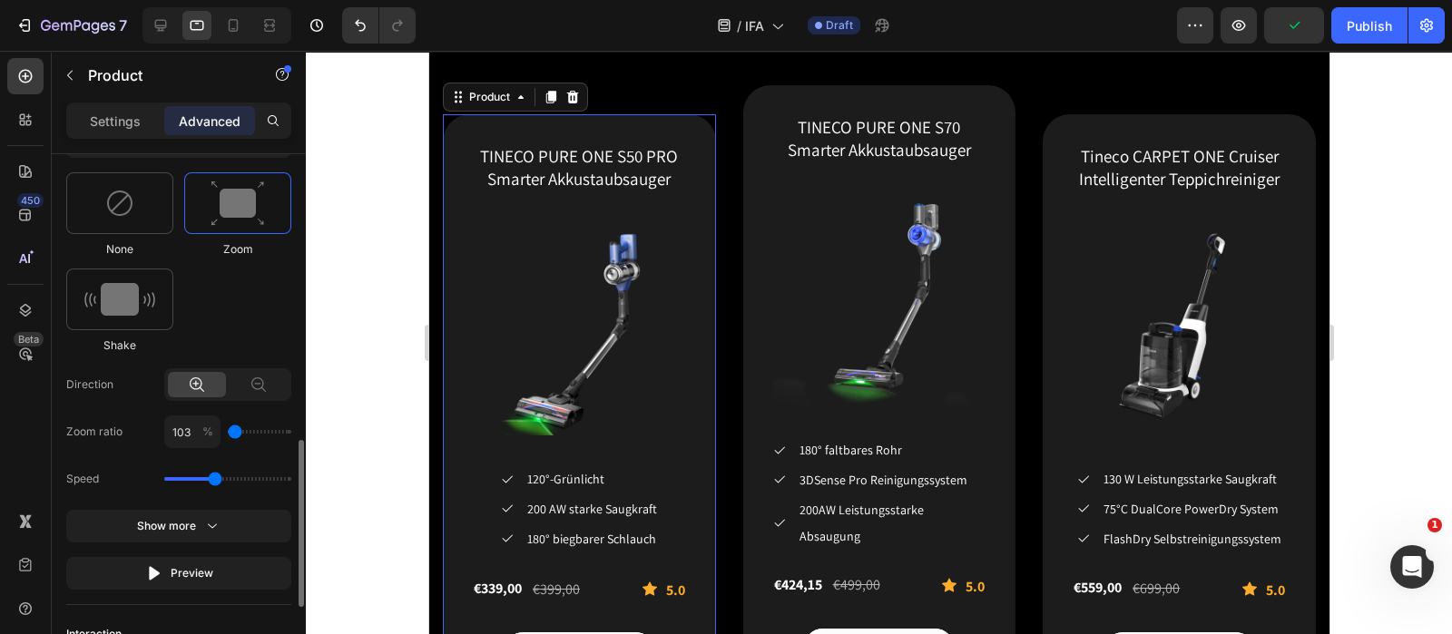
drag, startPoint x: 200, startPoint y: 475, endPoint x: 218, endPoint y: 478, distance: 18.5
type input "1.5"
click at [218, 478] on input "range" at bounding box center [227, 479] width 127 height 4
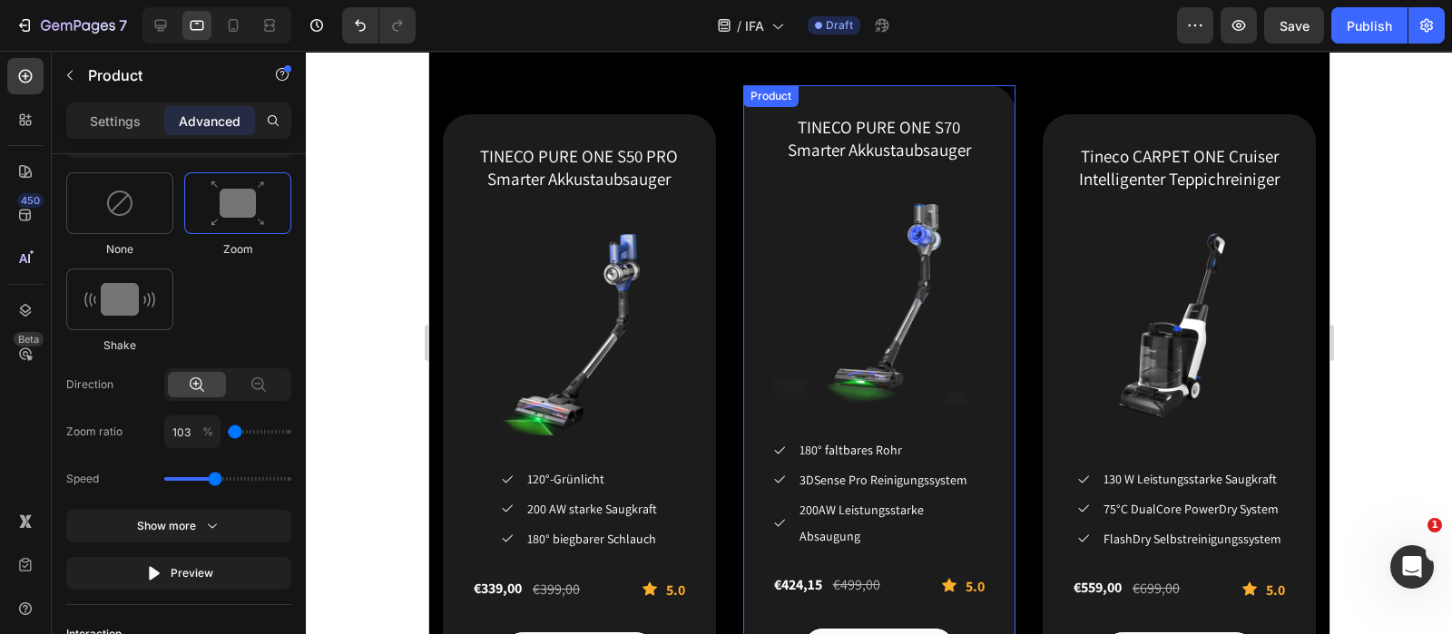
click at [754, 110] on div "TINECO PURE ONE S70 Smarter Akkustaubsauger (P) Title (P) Images & Gallery Icon…" at bounding box center [878, 390] width 273 height 610
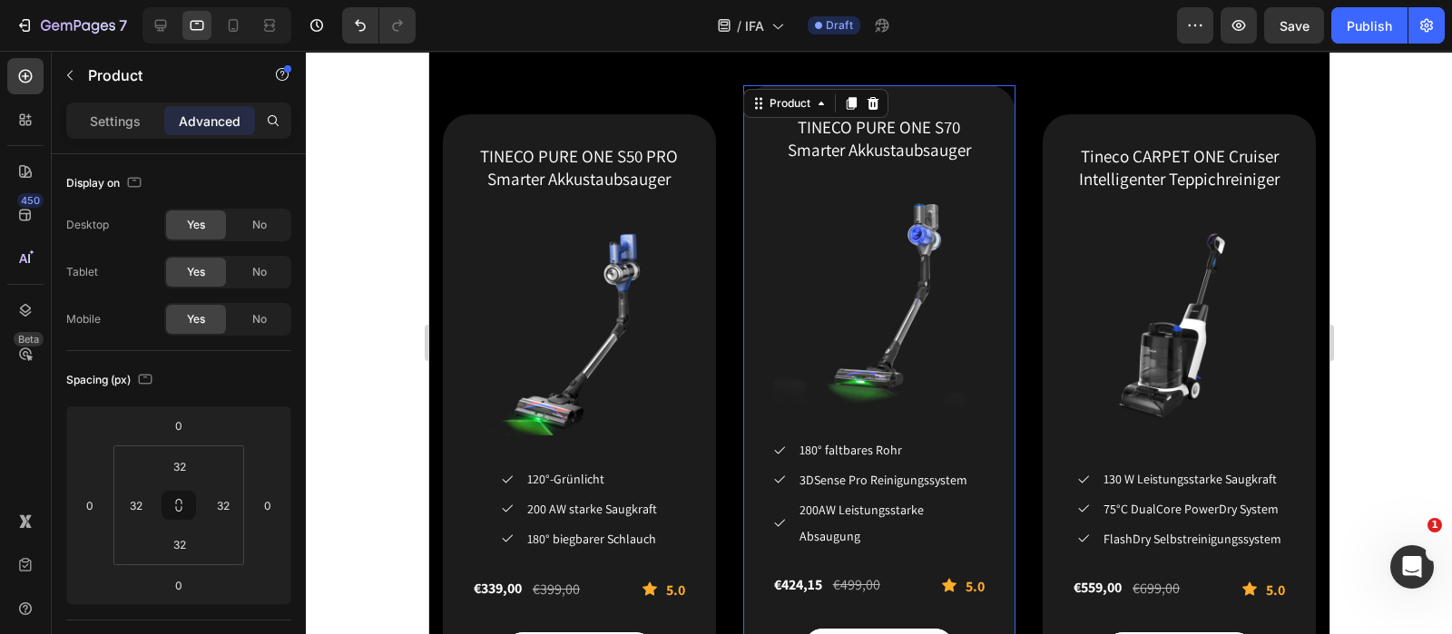
scroll to position [907, 0]
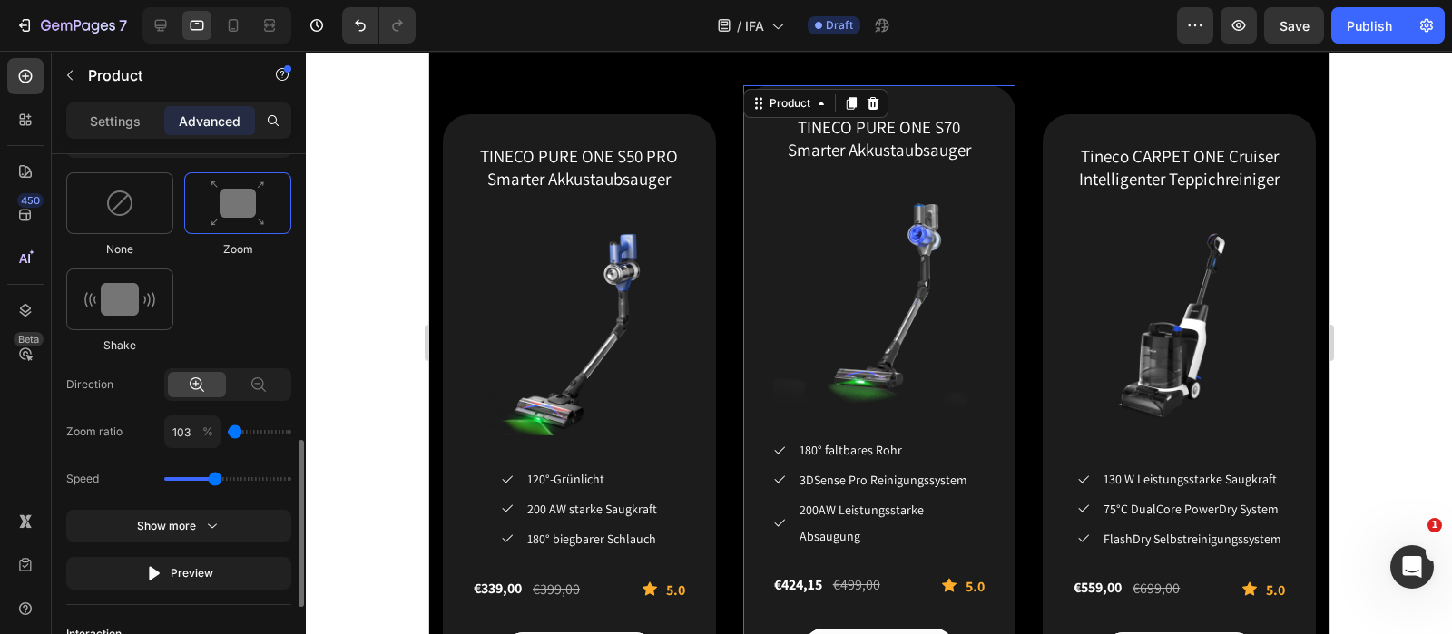
type input "1.5"
click at [212, 477] on input "range" at bounding box center [227, 479] width 127 height 4
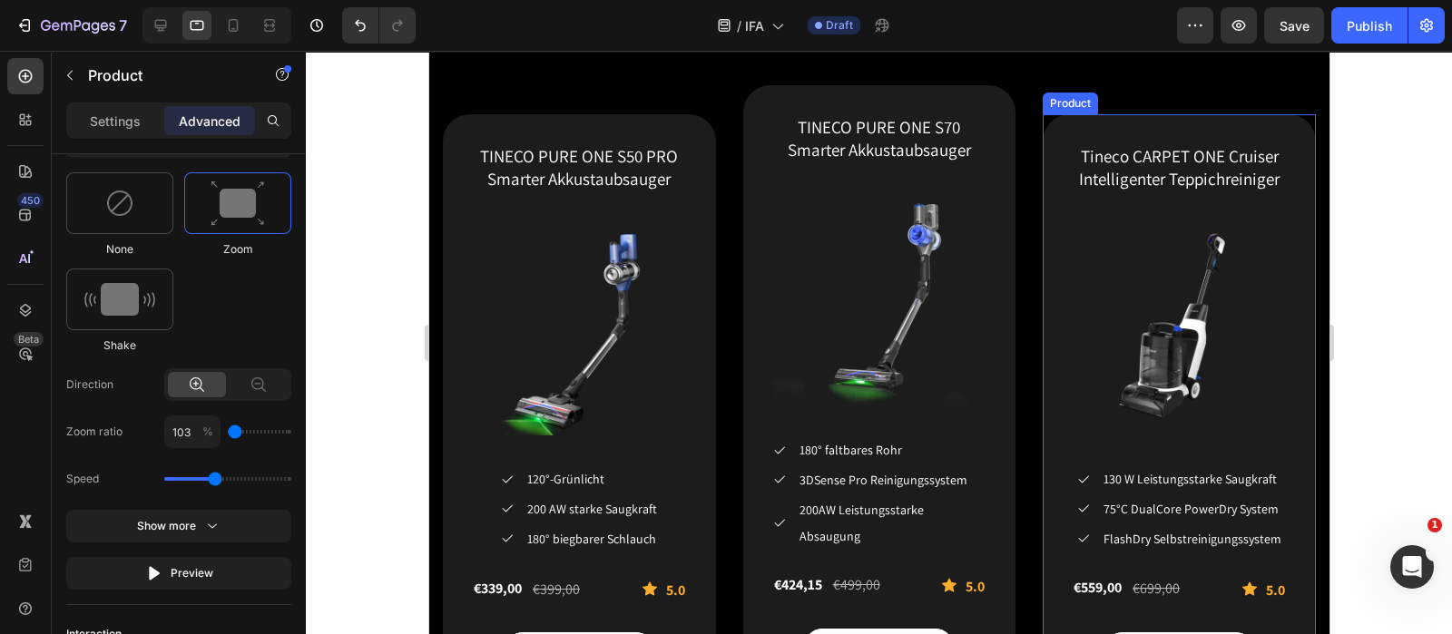
click at [1044, 130] on div "Tineco CARPET ONE Cruiser Intelligenter Teppichreiniger (P) Title (P) Images & …" at bounding box center [1178, 405] width 273 height 583
drag, startPoint x: 198, startPoint y: 479, endPoint x: 213, endPoint y: 478, distance: 15.5
type input "1.5"
click at [213, 478] on input "range" at bounding box center [227, 479] width 127 height 4
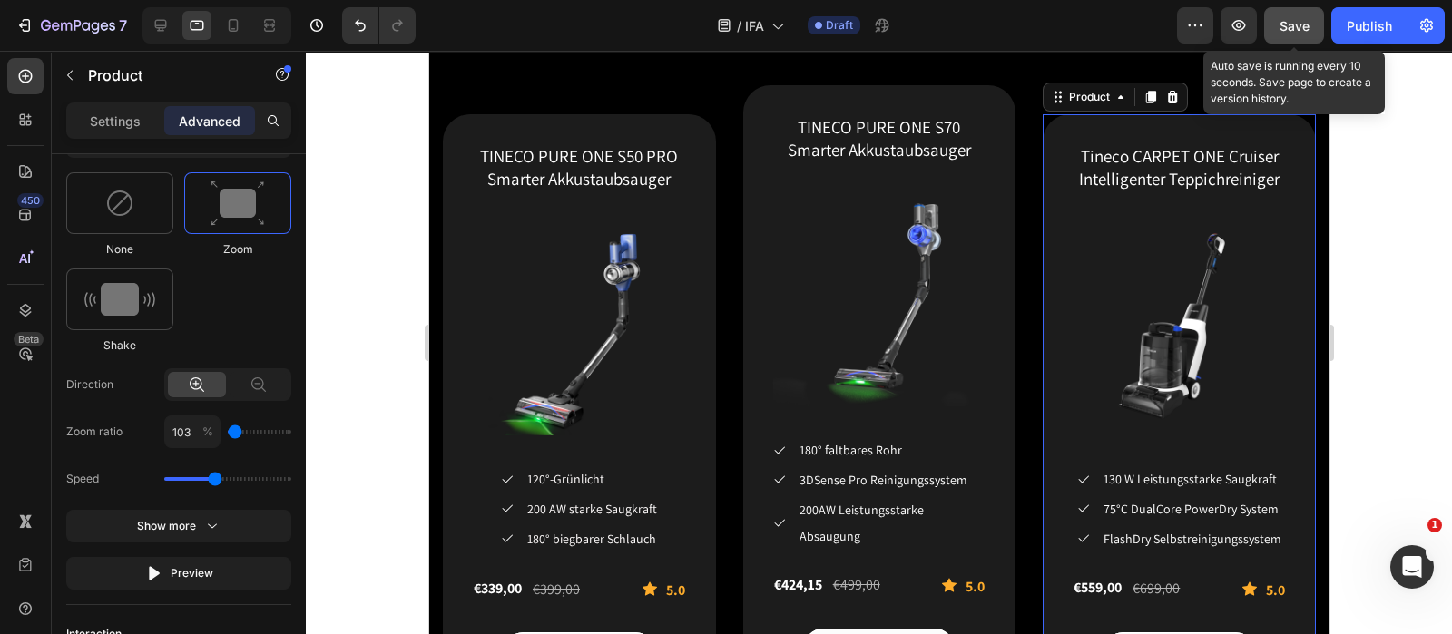
click at [1296, 25] on span "Save" at bounding box center [1294, 25] width 30 height 15
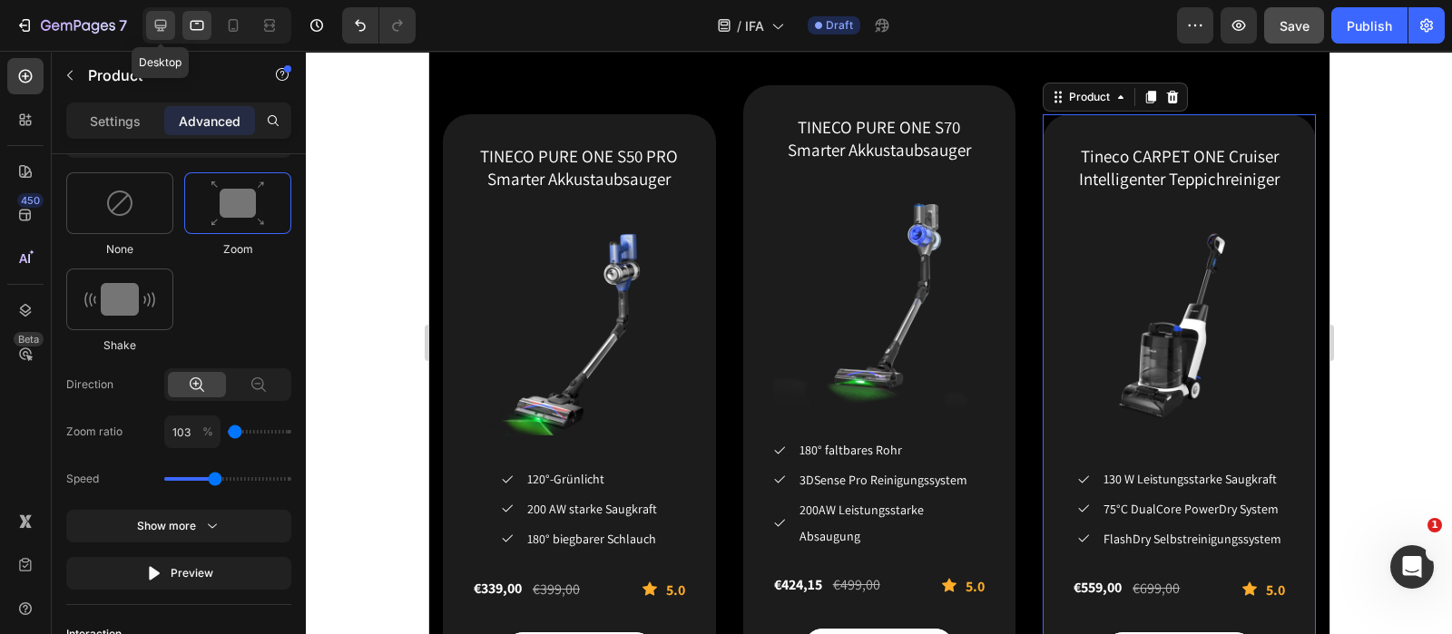
click at [156, 22] on icon at bounding box center [161, 25] width 18 height 18
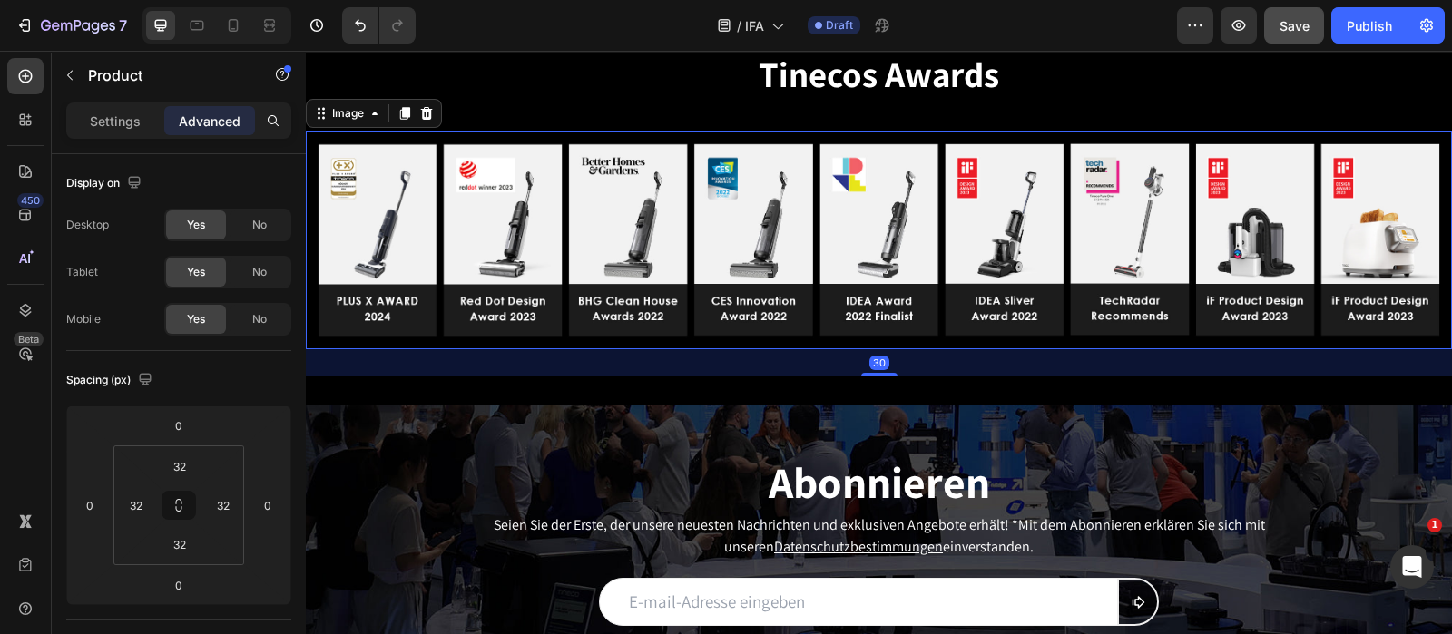
click at [313, 162] on img at bounding box center [879, 240] width 1146 height 219
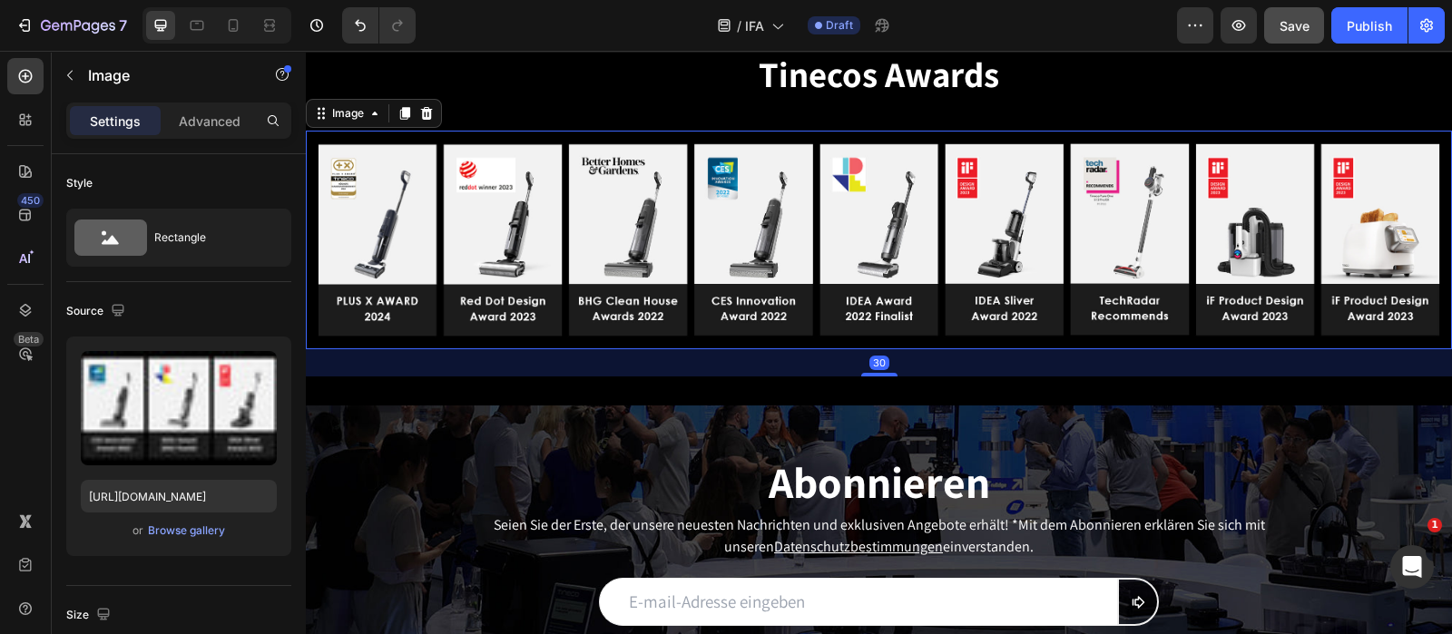
click at [313, 162] on img at bounding box center [879, 240] width 1146 height 219
click at [215, 113] on p "Advanced" at bounding box center [210, 121] width 62 height 19
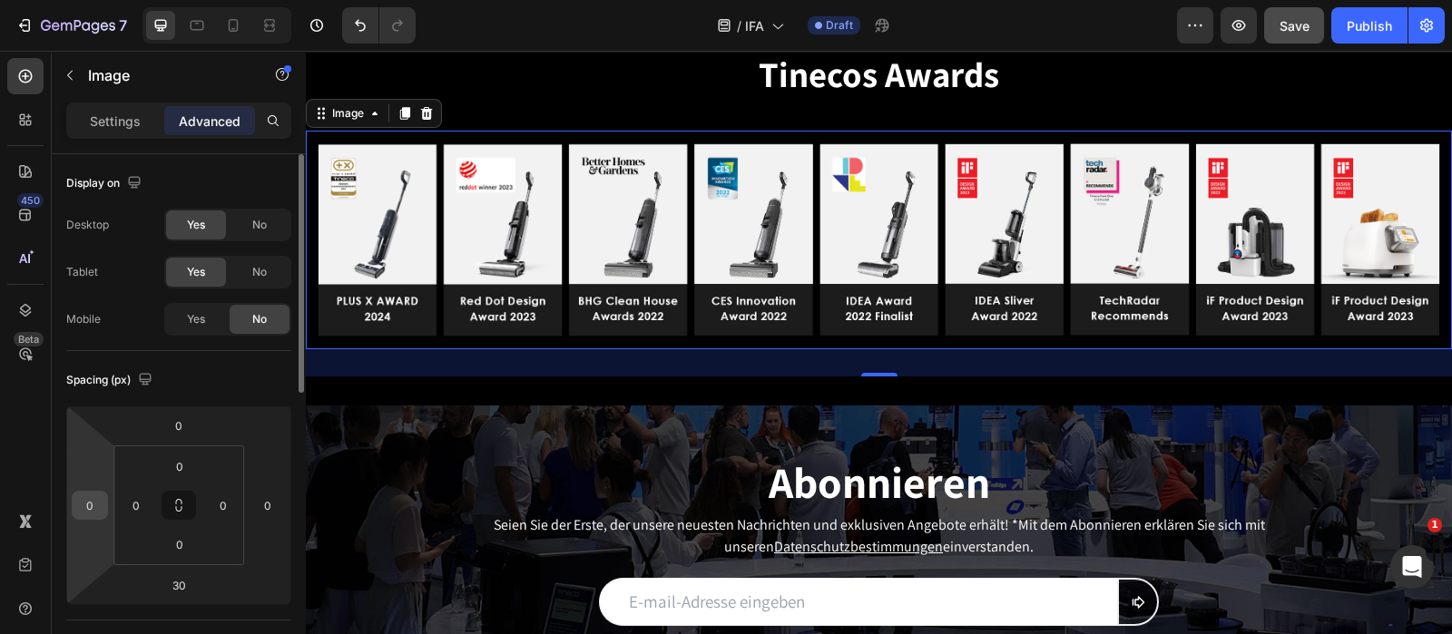
click at [90, 505] on input "0" at bounding box center [89, 505] width 27 height 27
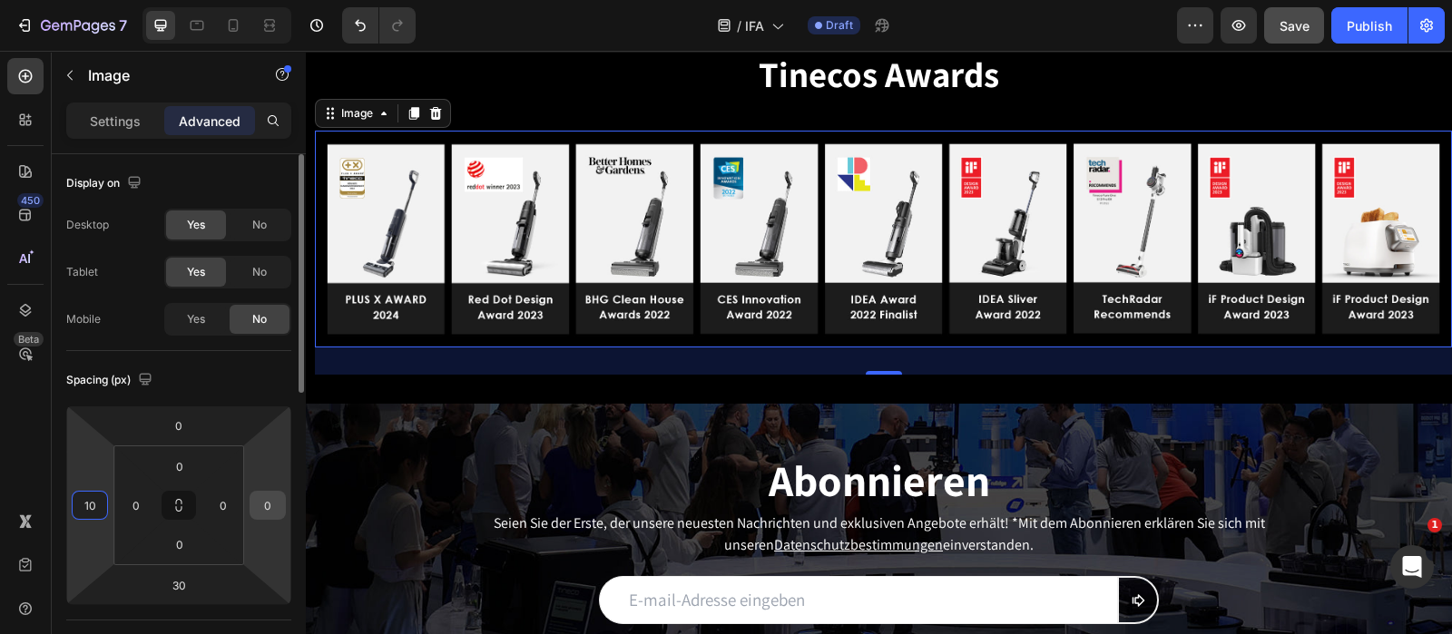
type input "10"
click at [268, 506] on input "0" at bounding box center [267, 505] width 27 height 27
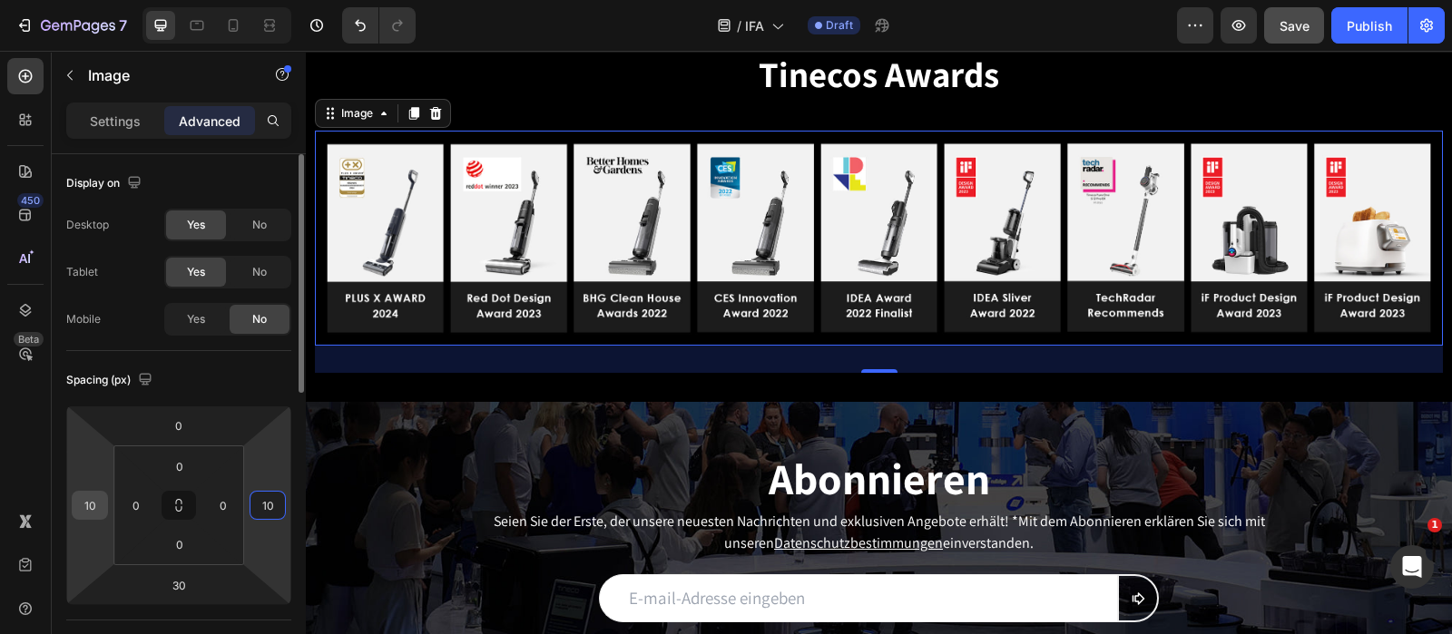
type input "10"
click at [91, 499] on input "10" at bounding box center [89, 505] width 27 height 27
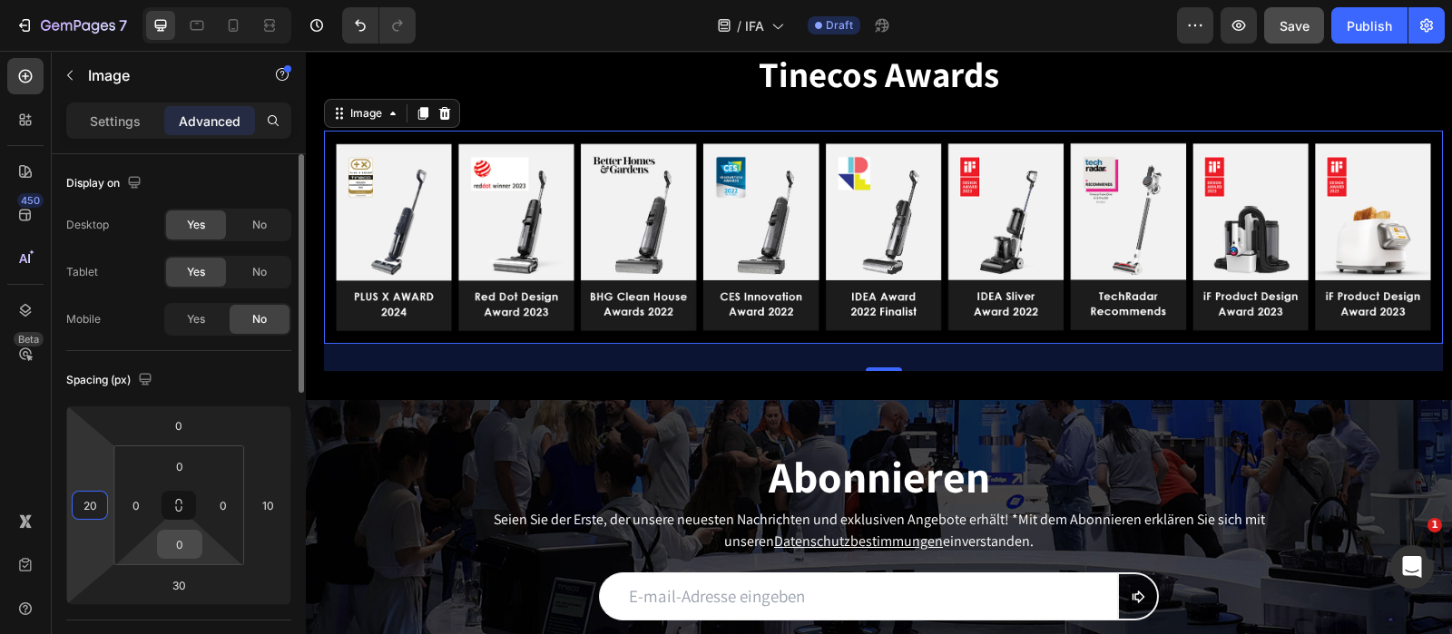
type input "2"
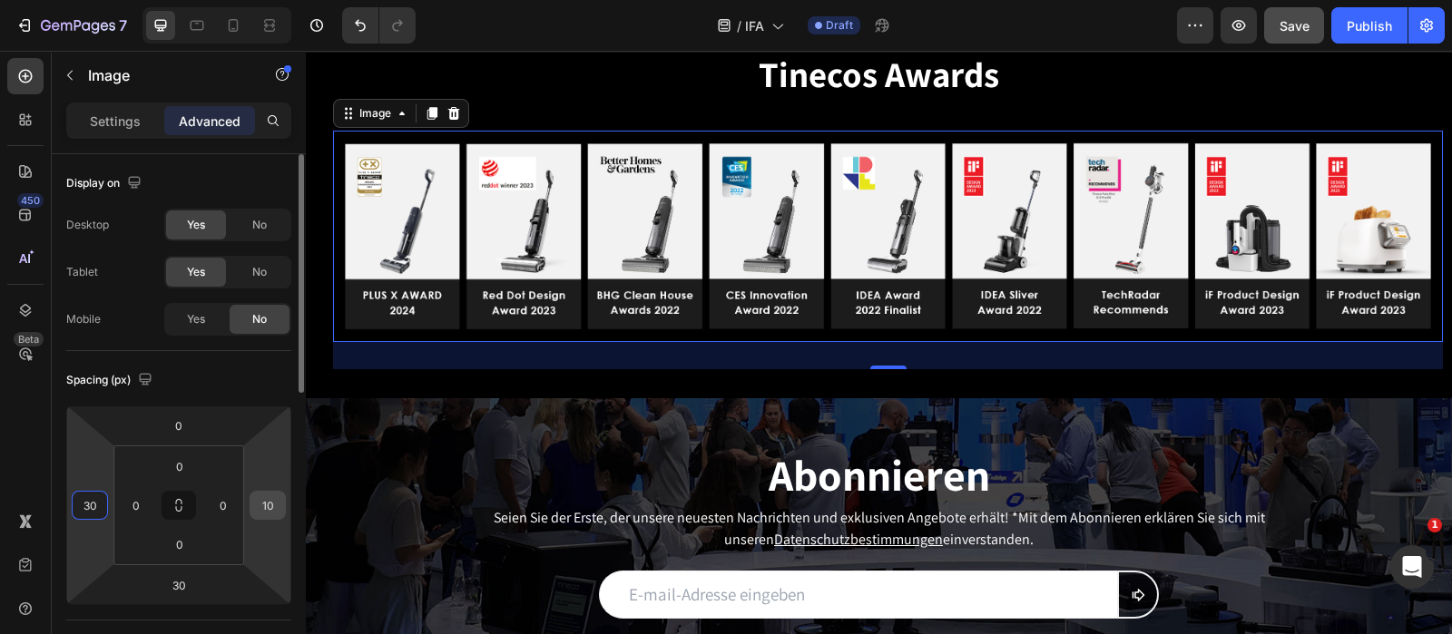
type input "30"
click at [273, 505] on input "10" at bounding box center [267, 505] width 27 height 27
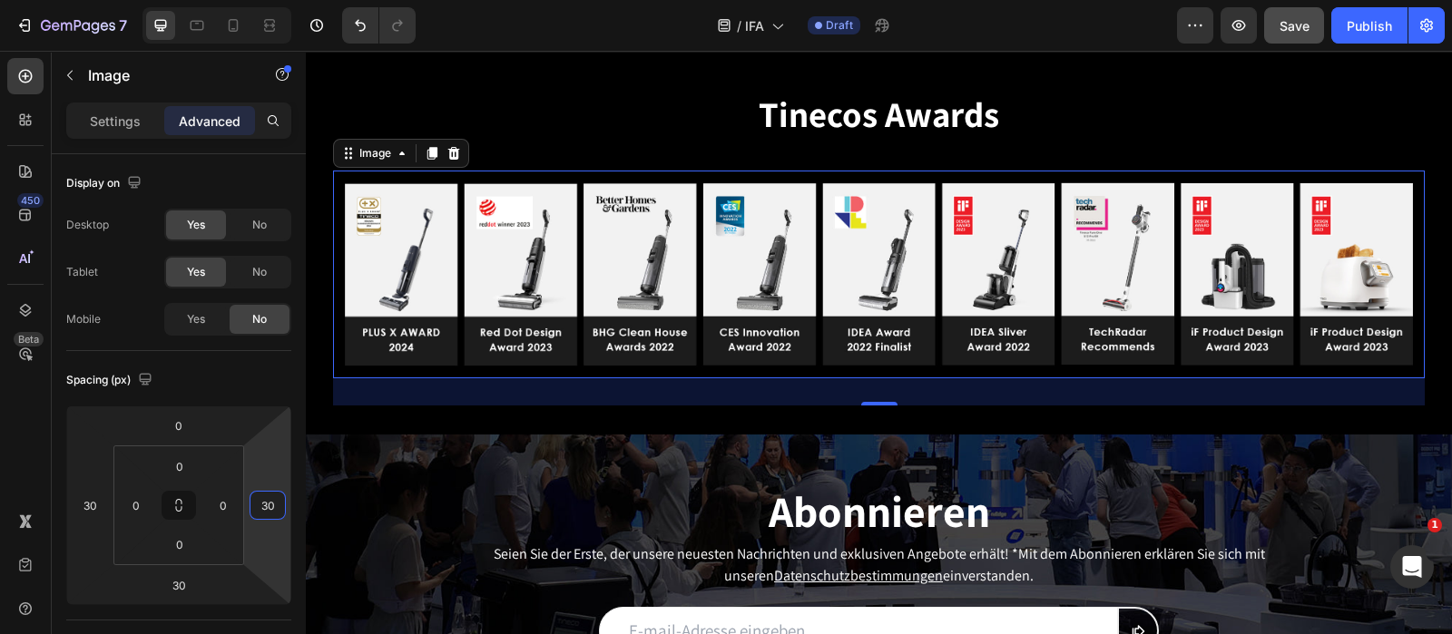
scroll to position [3593, 0]
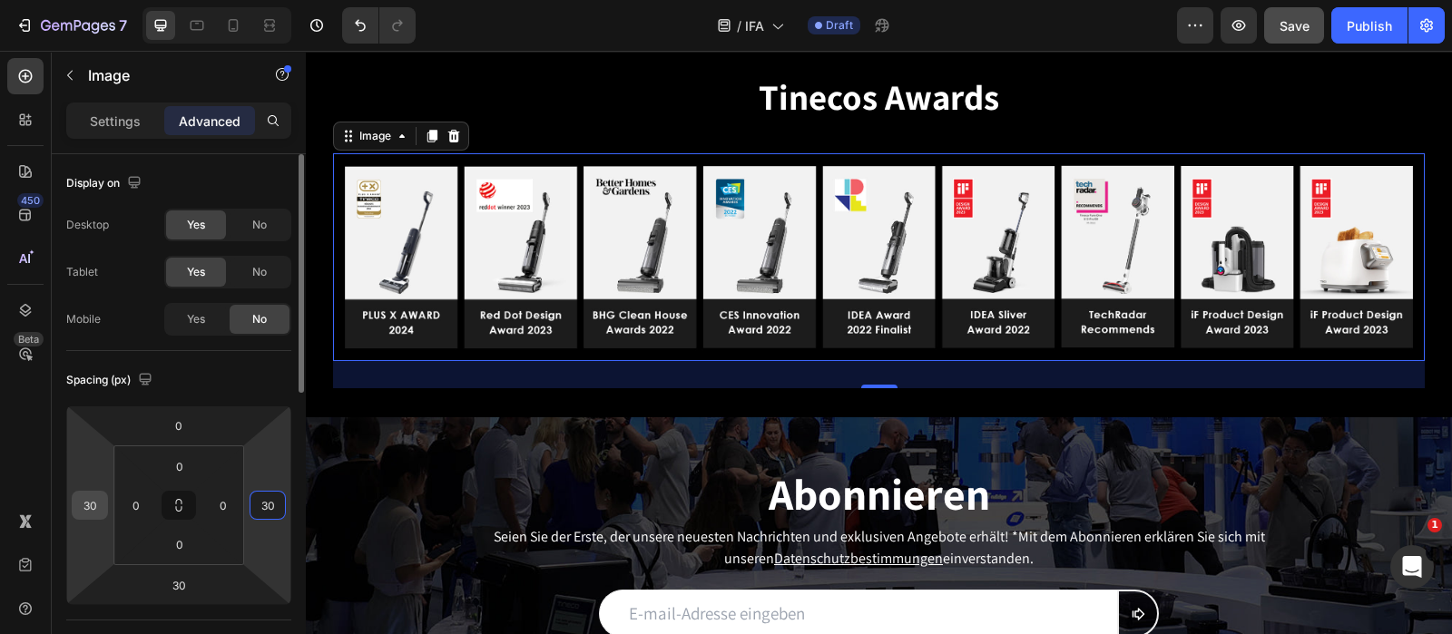
type input "30"
click at [99, 505] on input "30" at bounding box center [89, 505] width 27 height 27
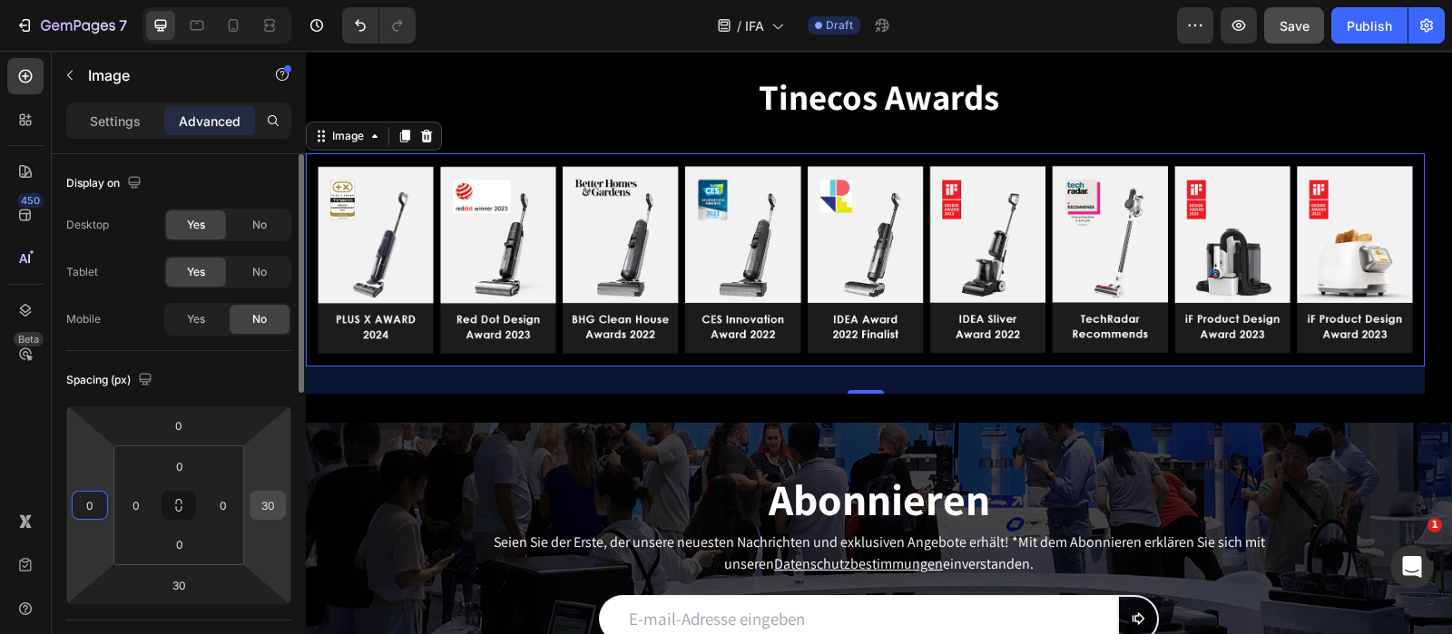
type input "0"
click at [273, 515] on input "30" at bounding box center [267, 505] width 27 height 27
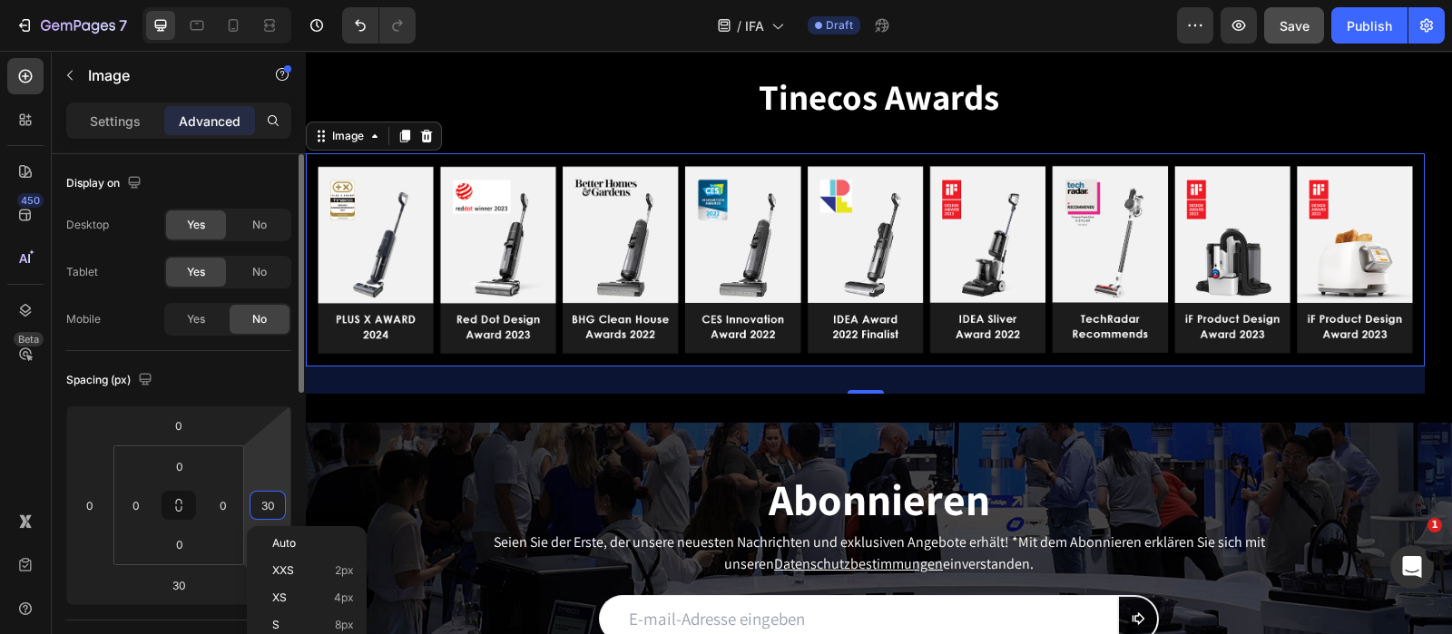
type input "0"
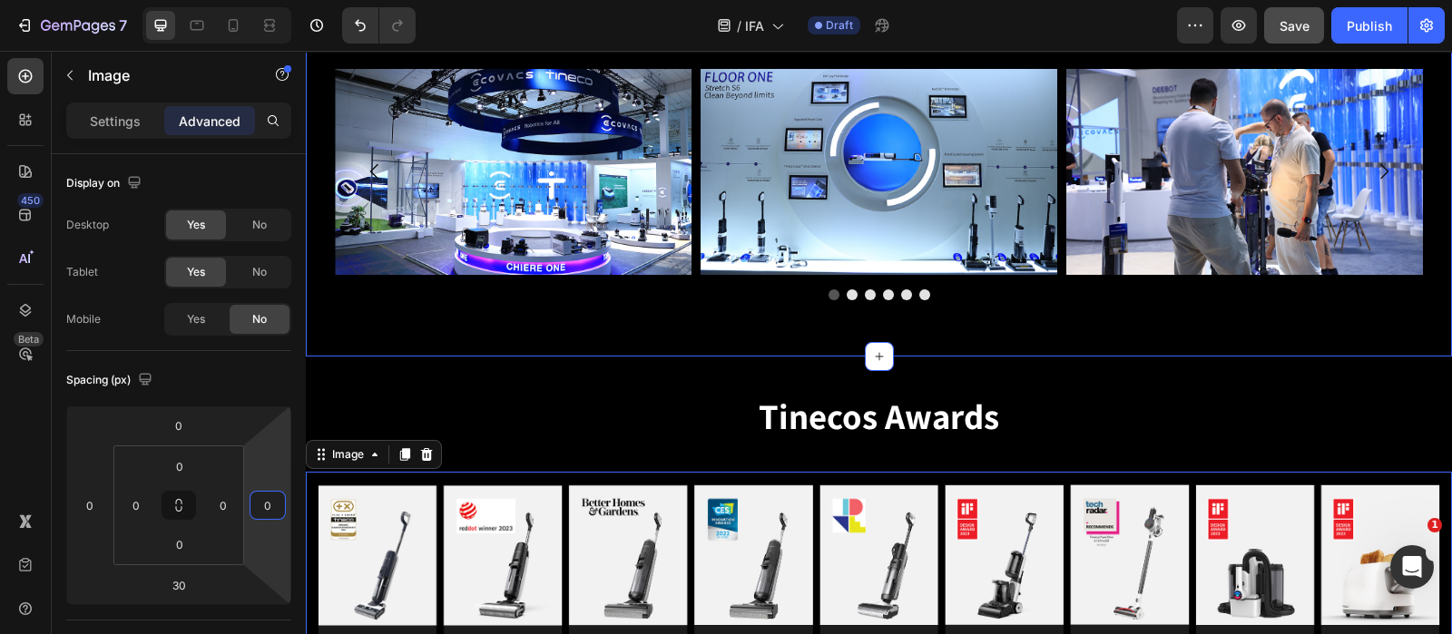
scroll to position [3457, 0]
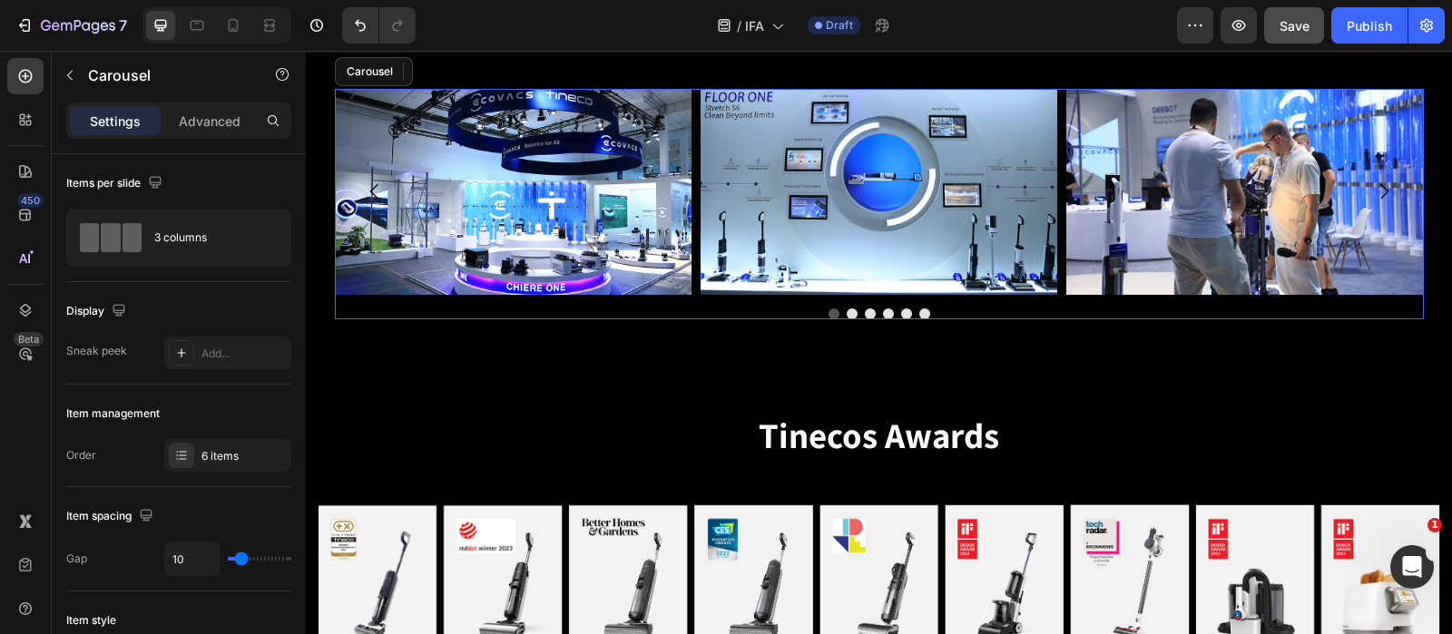
click at [685, 213] on div "Image Image Image Image Image Image" at bounding box center [879, 192] width 1089 height 206
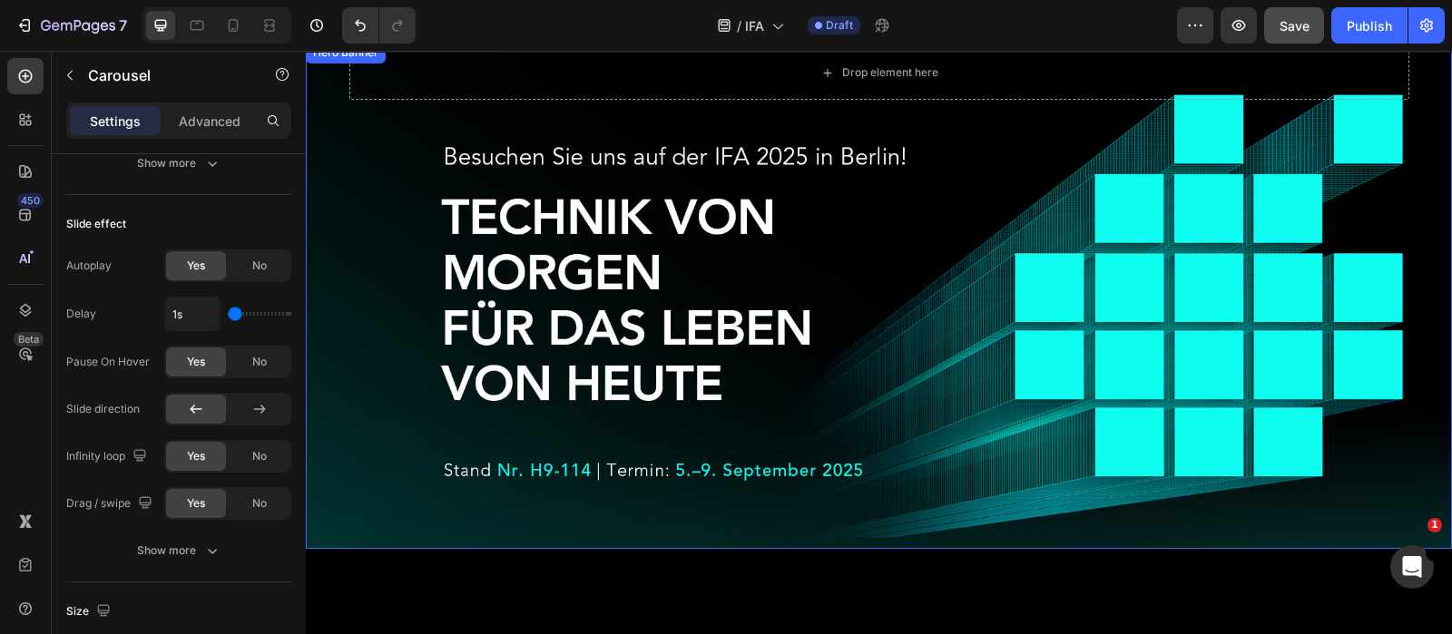
scroll to position [453, 0]
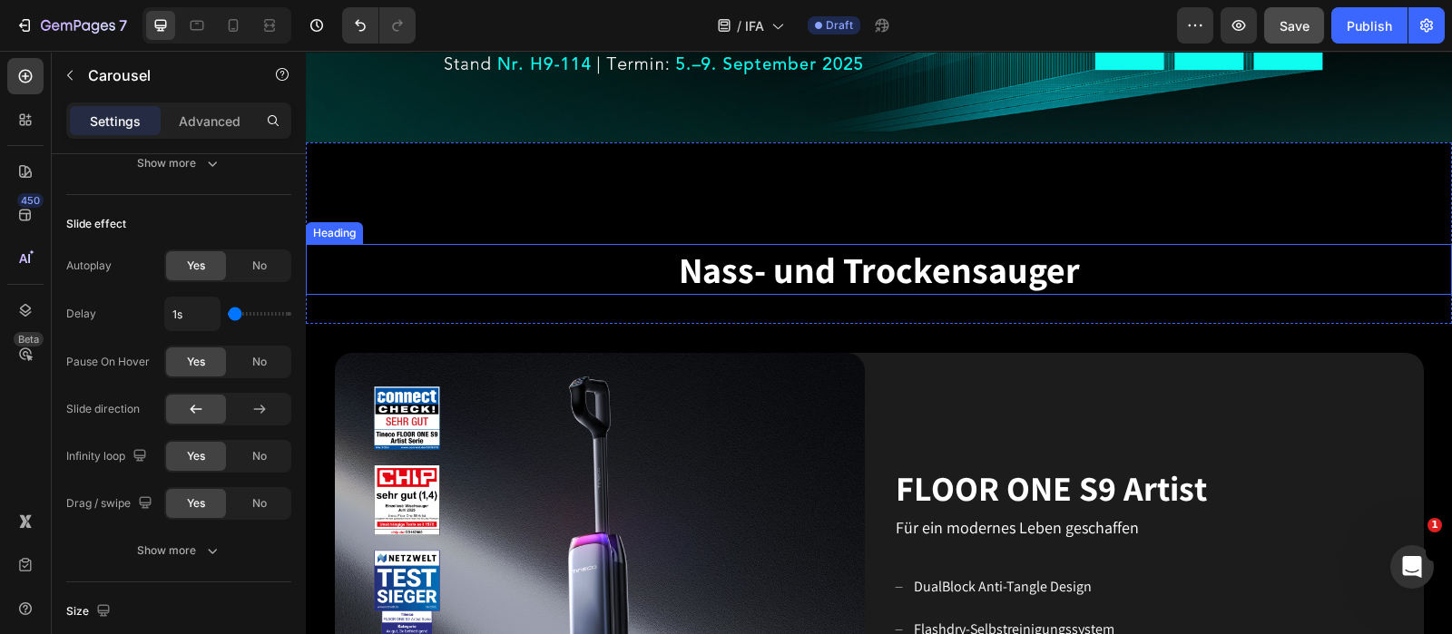
click at [894, 252] on span "Nass- und Trockensauger" at bounding box center [879, 269] width 401 height 47
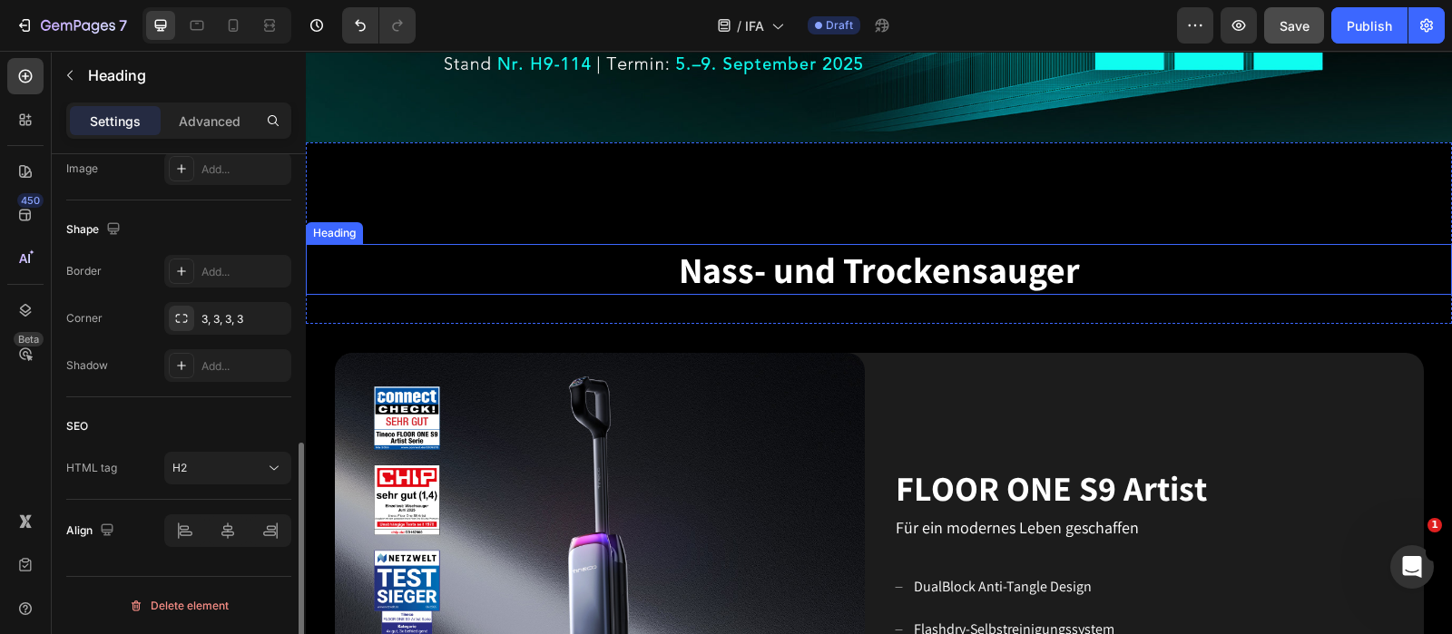
scroll to position [0, 0]
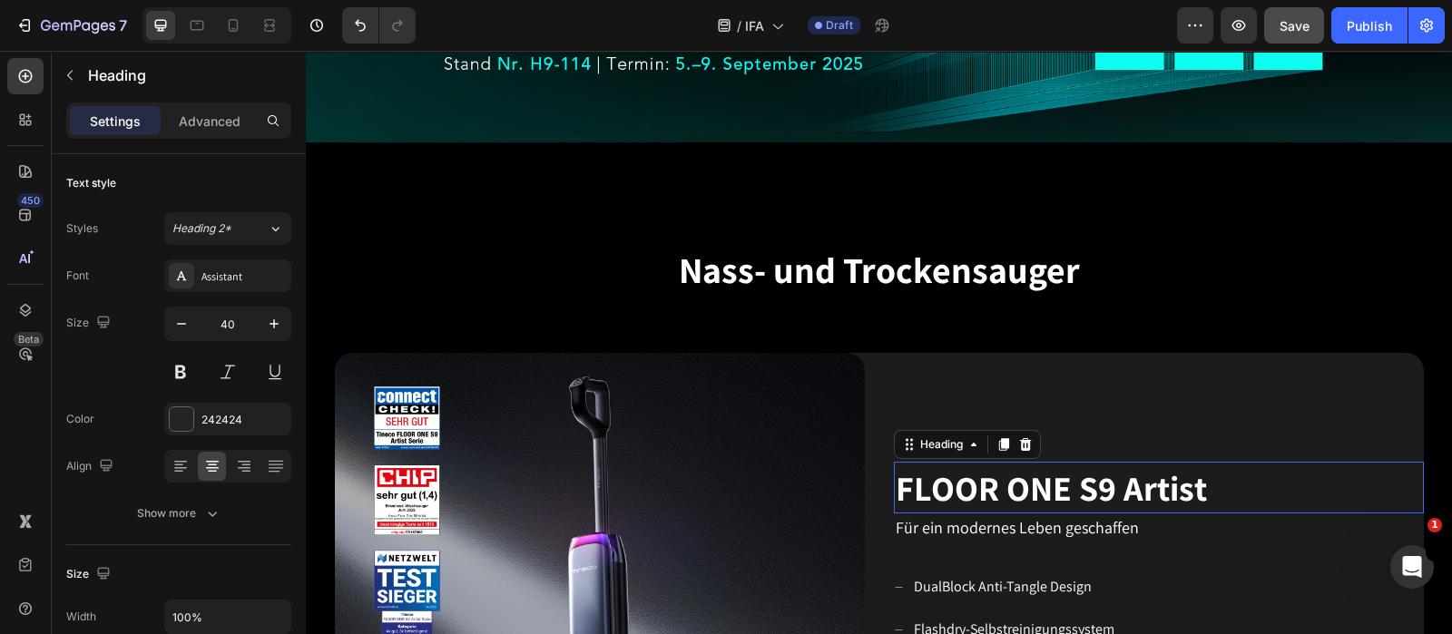
click at [1089, 483] on span "FLOOR ONE S9 Artist" at bounding box center [1051, 488] width 311 height 45
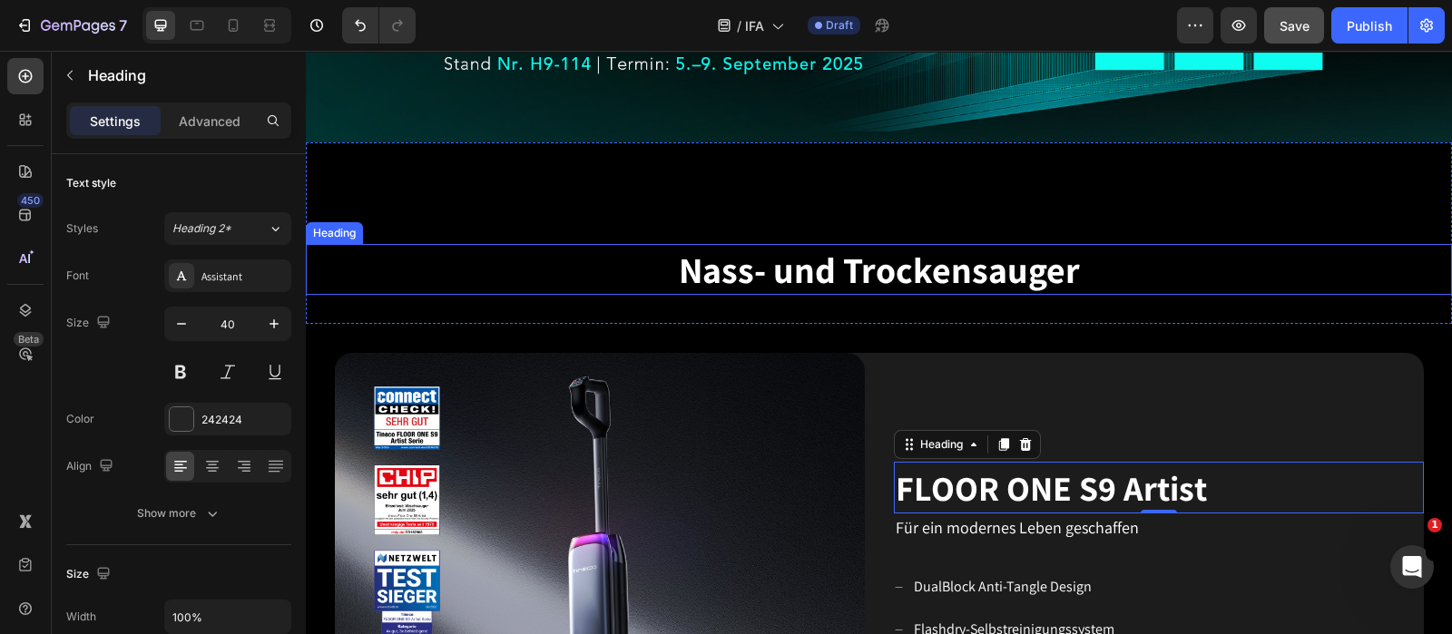
click at [947, 277] on span "Nass- und Trockensauger" at bounding box center [879, 269] width 401 height 47
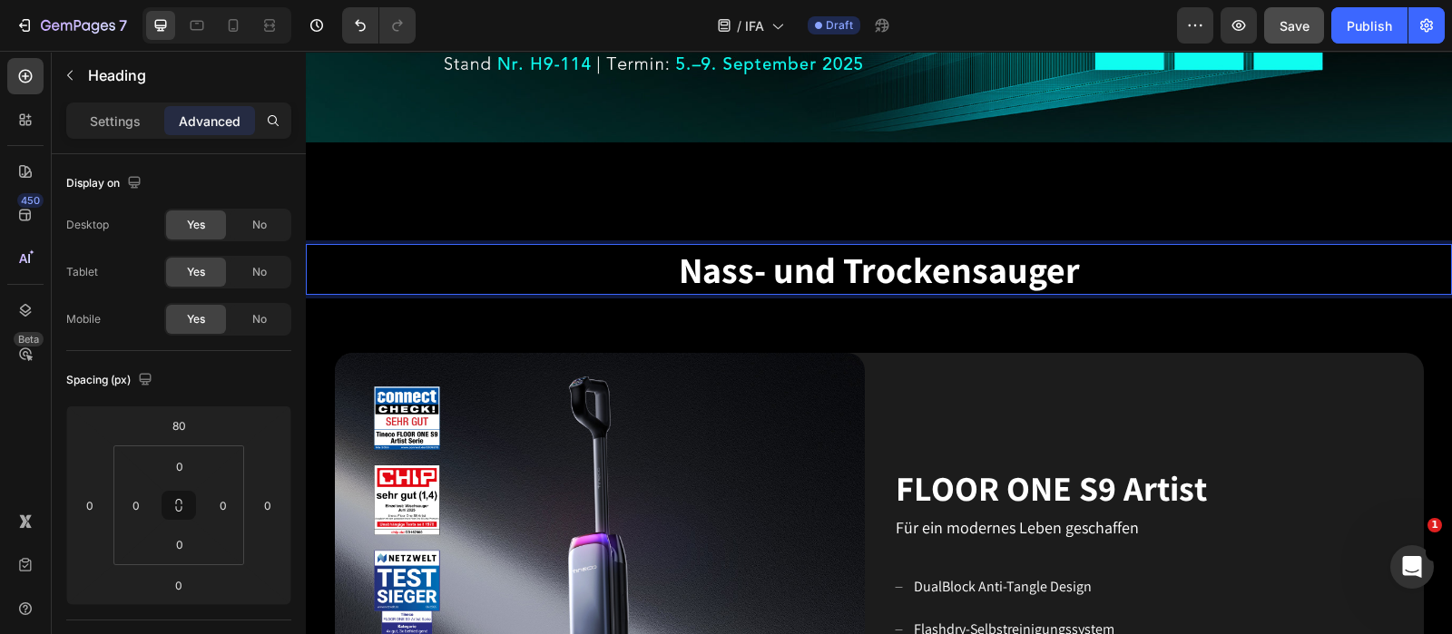
click at [935, 268] on span "Nass- und Trockensauger" at bounding box center [879, 269] width 401 height 47
click at [140, 121] on p "Settings" at bounding box center [115, 121] width 51 height 19
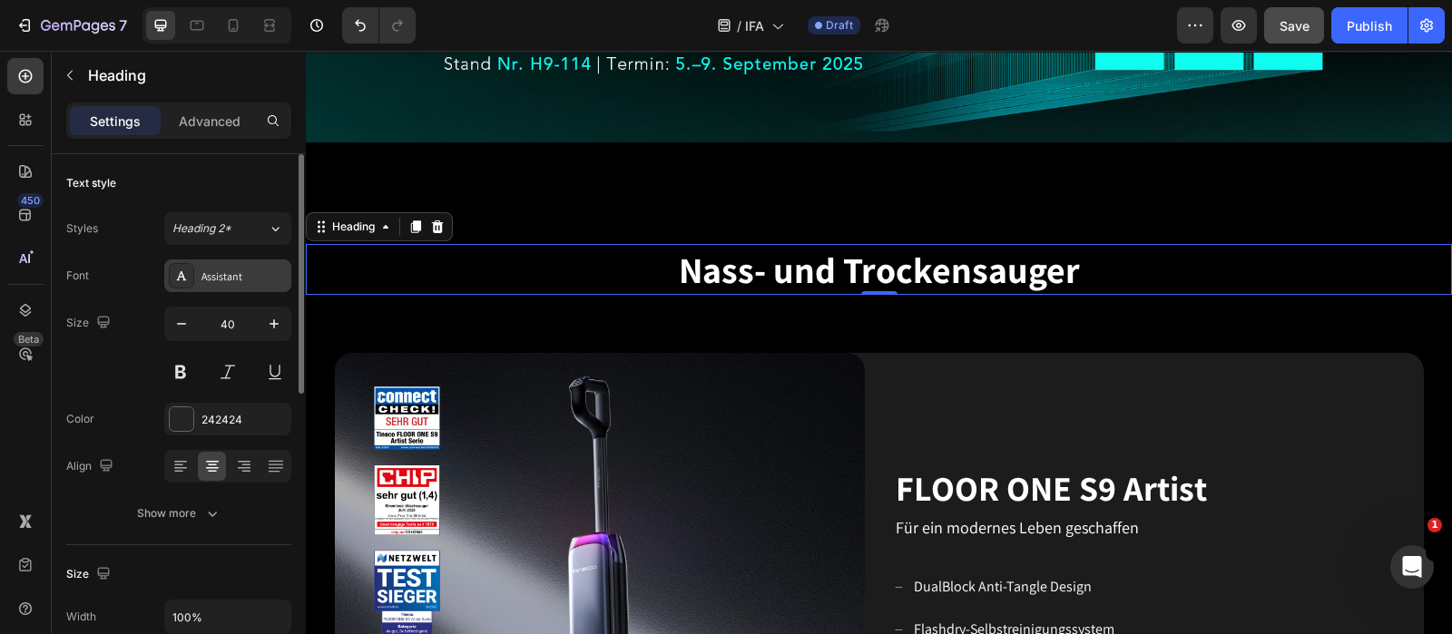
click at [246, 276] on div "Assistant" at bounding box center [243, 277] width 85 height 16
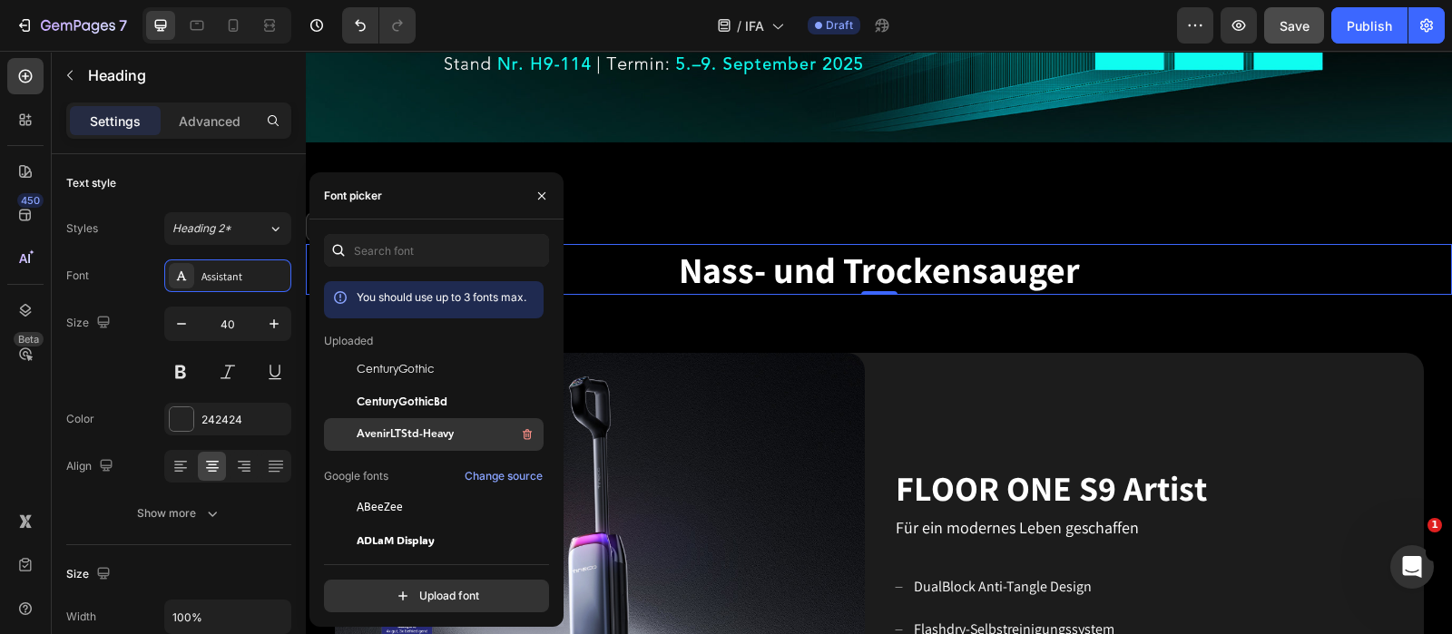
click at [420, 433] on span "AvenirLTStd-Heavy" at bounding box center [405, 434] width 97 height 16
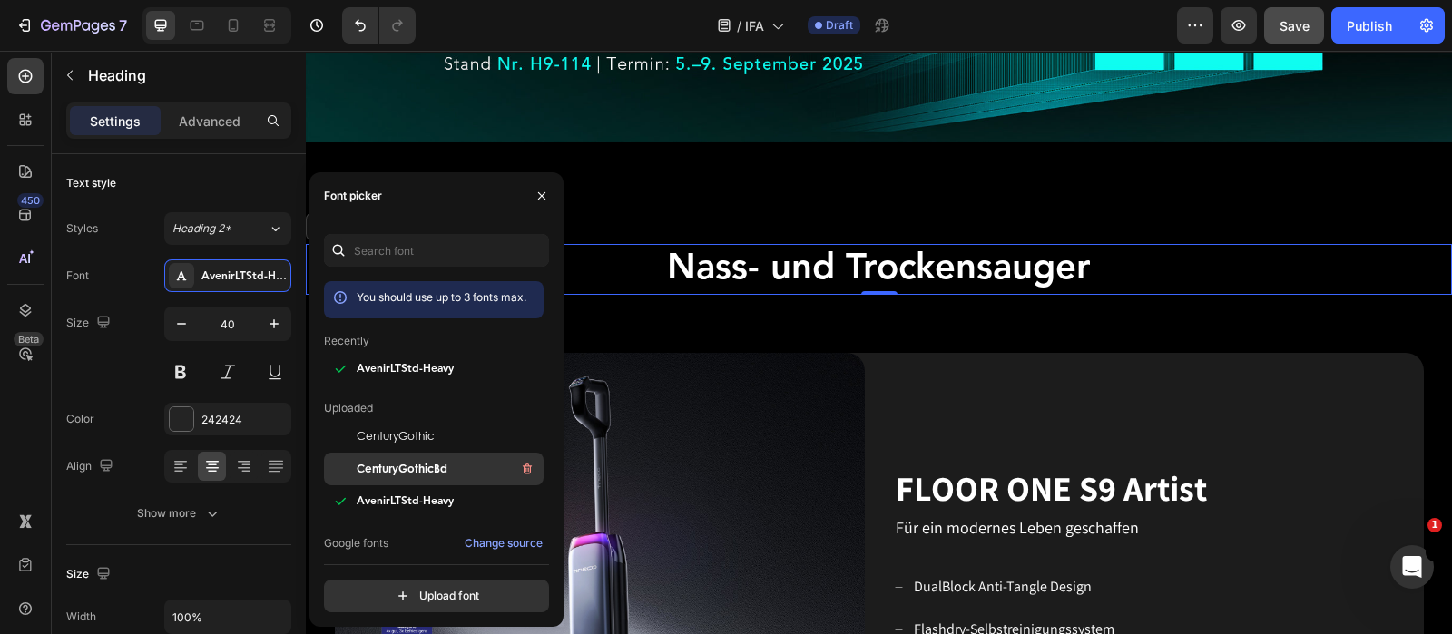
click at [444, 461] on span "CenturyGothicBd" at bounding box center [402, 469] width 91 height 16
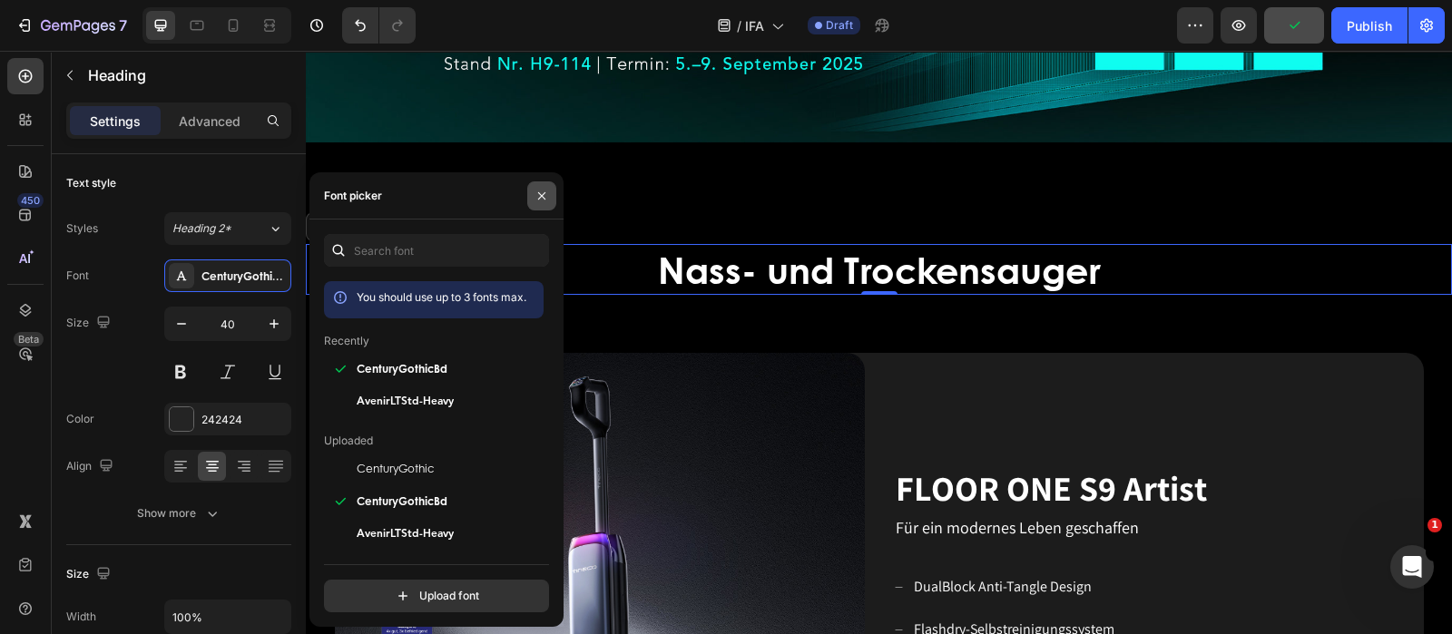
click at [538, 201] on icon "button" at bounding box center [541, 196] width 15 height 15
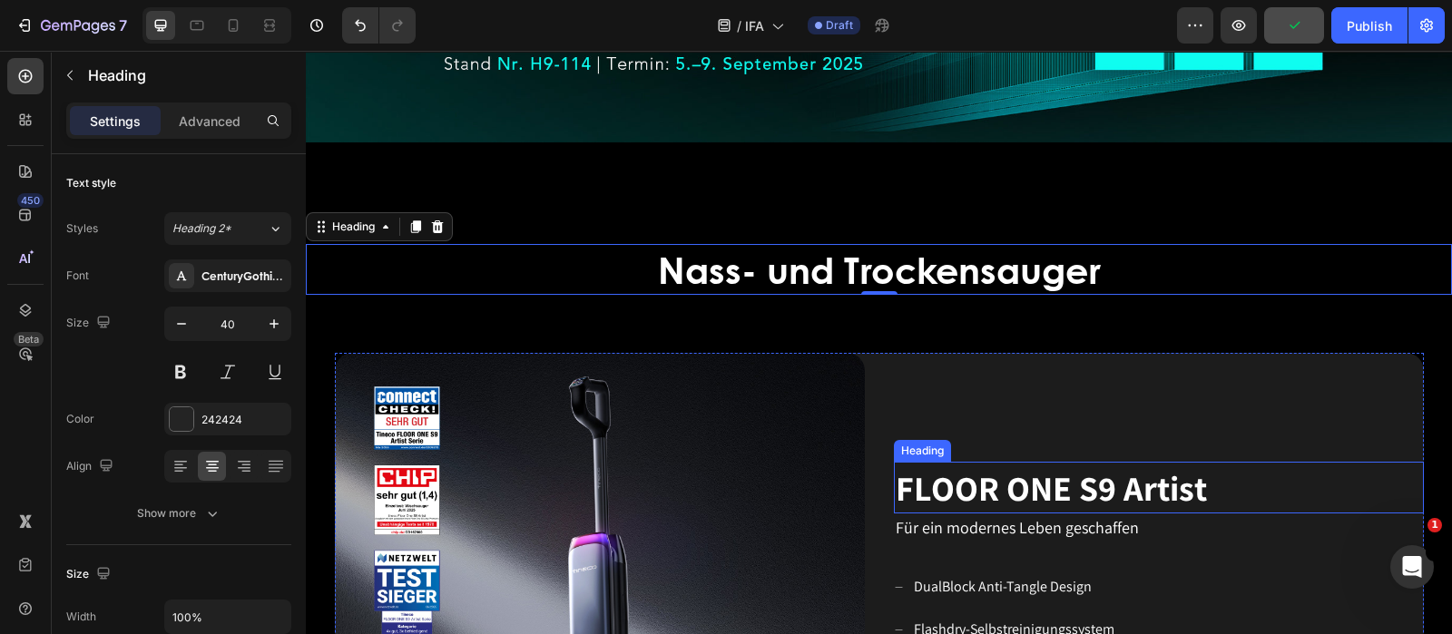
click at [1058, 475] on span "FLOOR ONE S9 Artist" at bounding box center [1051, 488] width 311 height 45
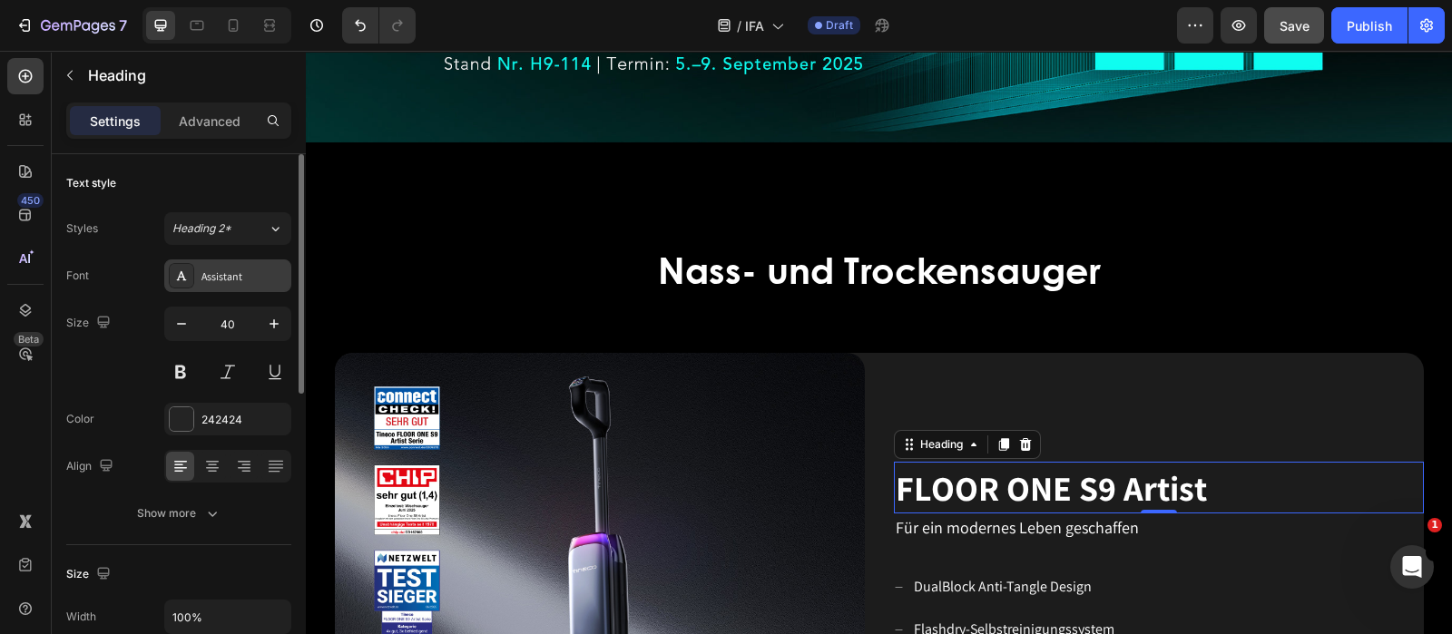
click at [244, 279] on div "Assistant" at bounding box center [243, 277] width 85 height 16
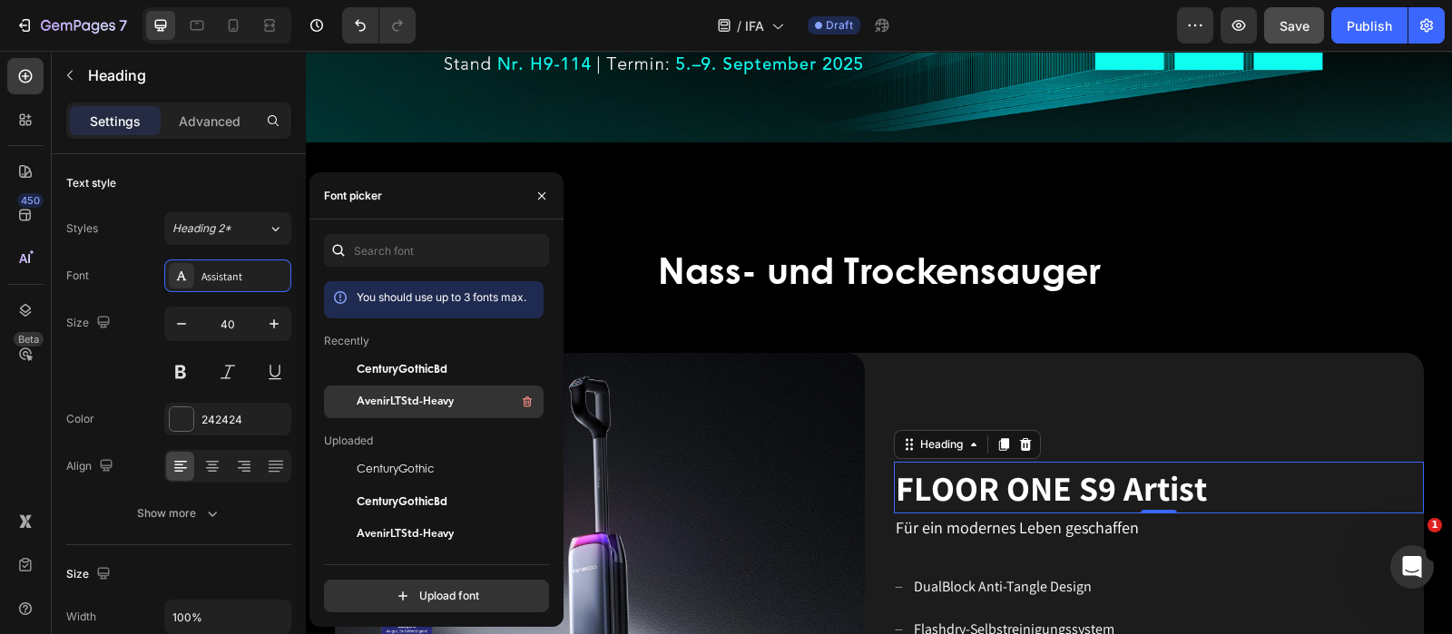
click at [436, 401] on span "AvenirLTStd-Heavy" at bounding box center [405, 402] width 97 height 16
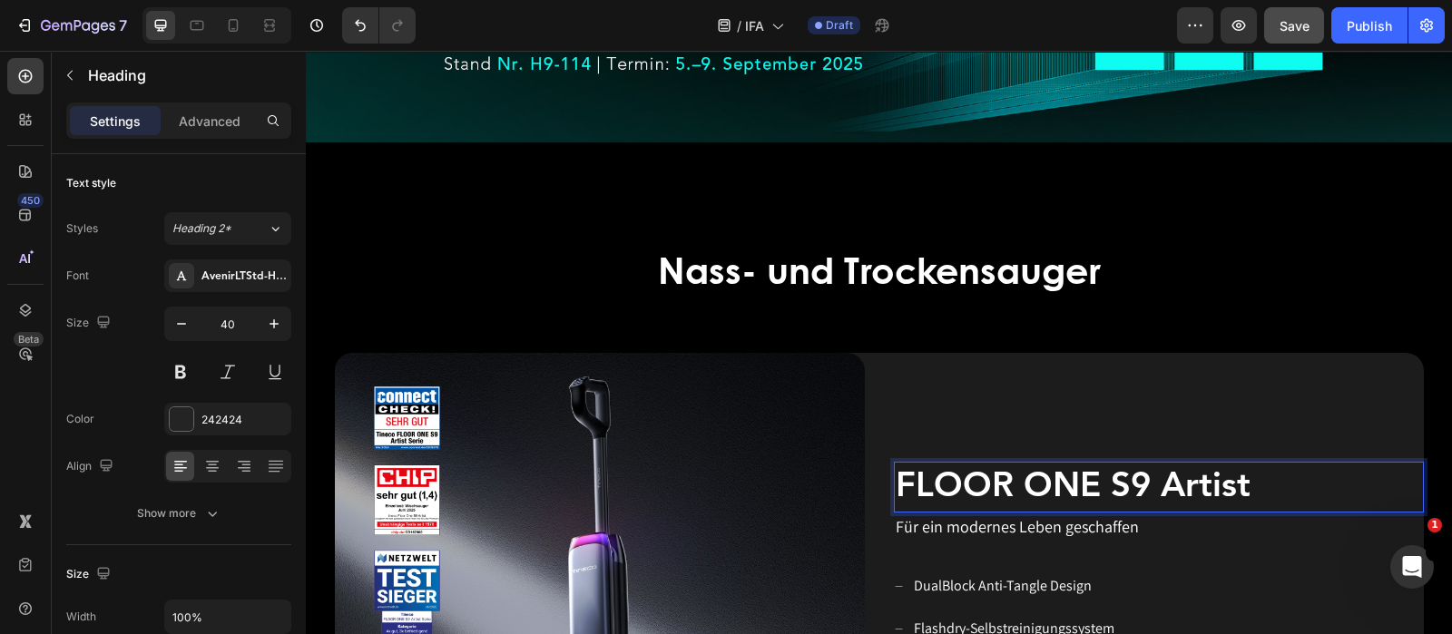
click at [1154, 483] on span "FLOOR ONE S9 Artist" at bounding box center [1073, 487] width 355 height 34
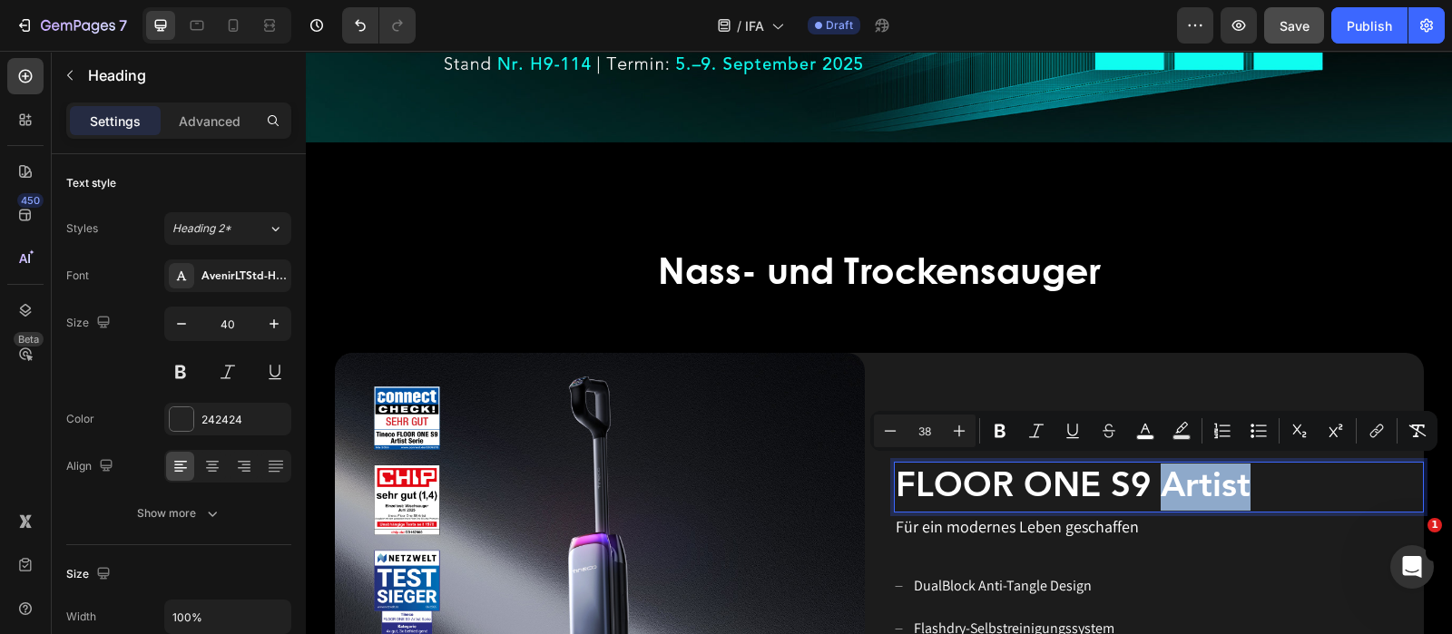
drag, startPoint x: 1154, startPoint y: 483, endPoint x: 1238, endPoint y: 487, distance: 83.6
click at [1238, 487] on span "FLOOR ONE S9 Artist" at bounding box center [1073, 487] width 355 height 34
click at [1221, 474] on span "FLOOR ONE S9 Artist" at bounding box center [1073, 487] width 355 height 34
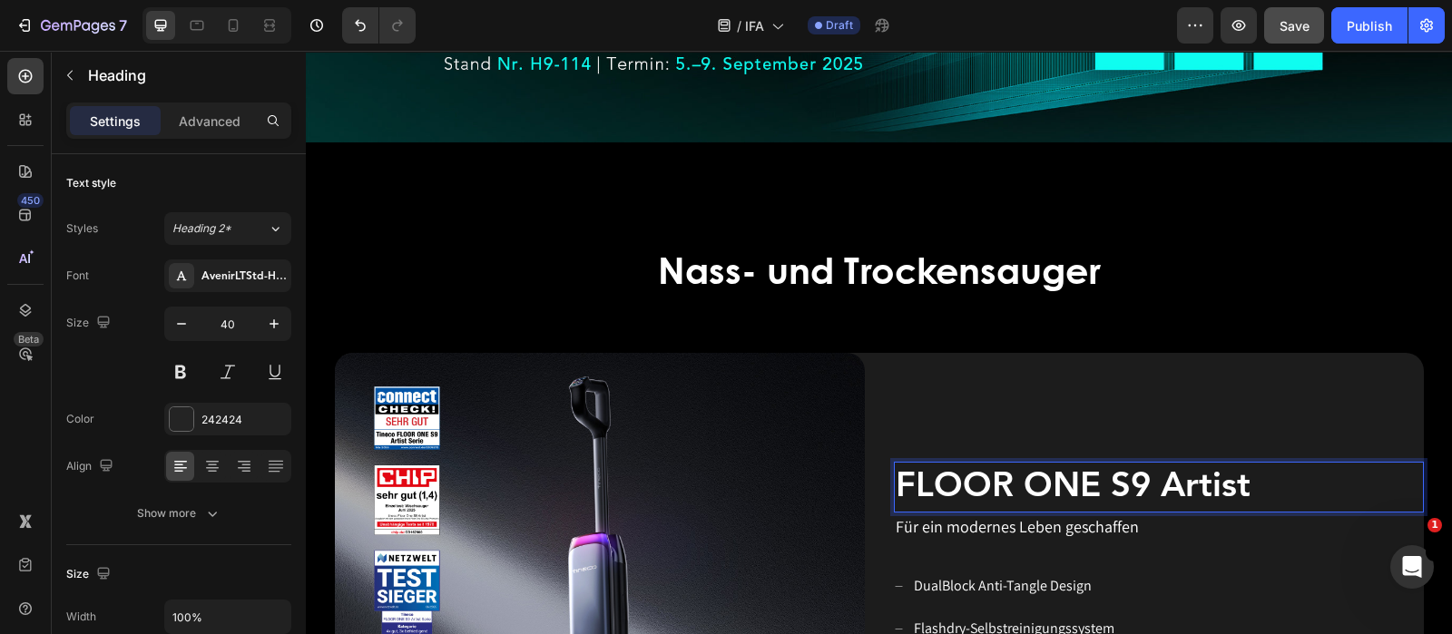
click at [1260, 483] on p "FLOOR ONE S9 Artist" at bounding box center [1159, 487] width 526 height 47
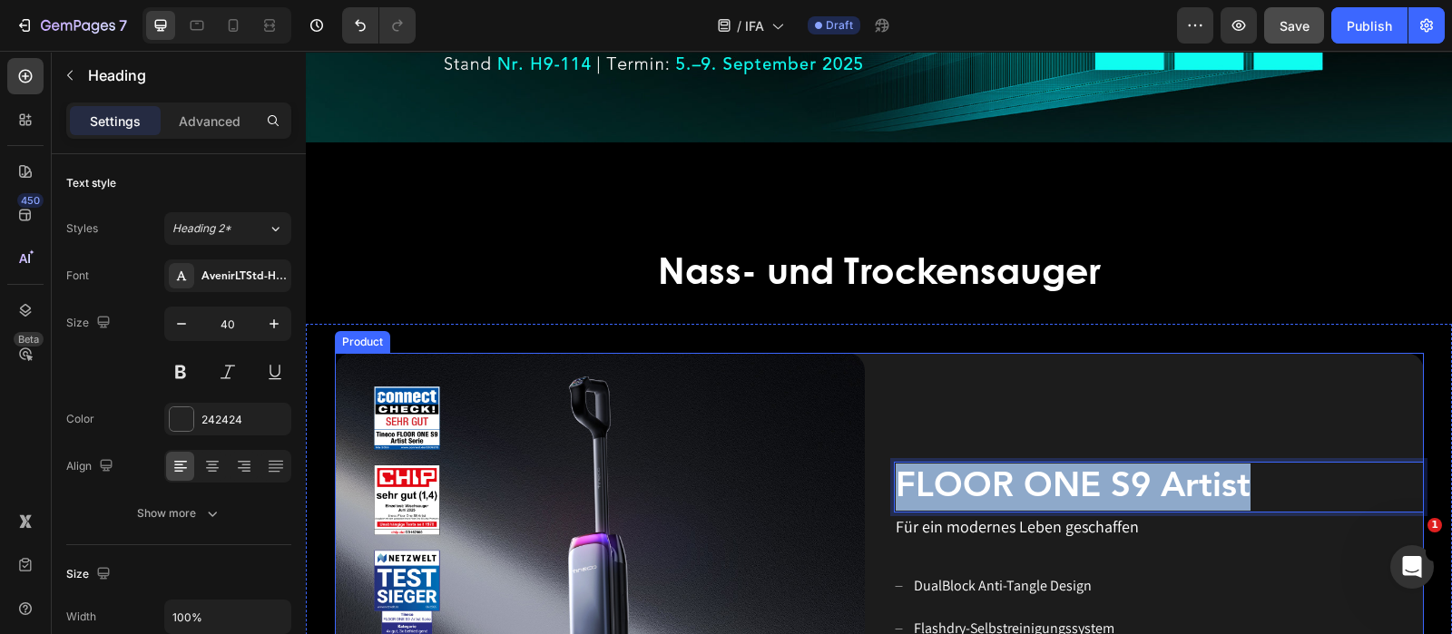
drag, startPoint x: 1261, startPoint y: 483, endPoint x: 879, endPoint y: 505, distance: 382.7
click at [879, 505] on div "Image FLOOR ONE S9 Artist Heading 0 Für ein modernes Leben geschaffen Text bloc…" at bounding box center [879, 618] width 1089 height 530
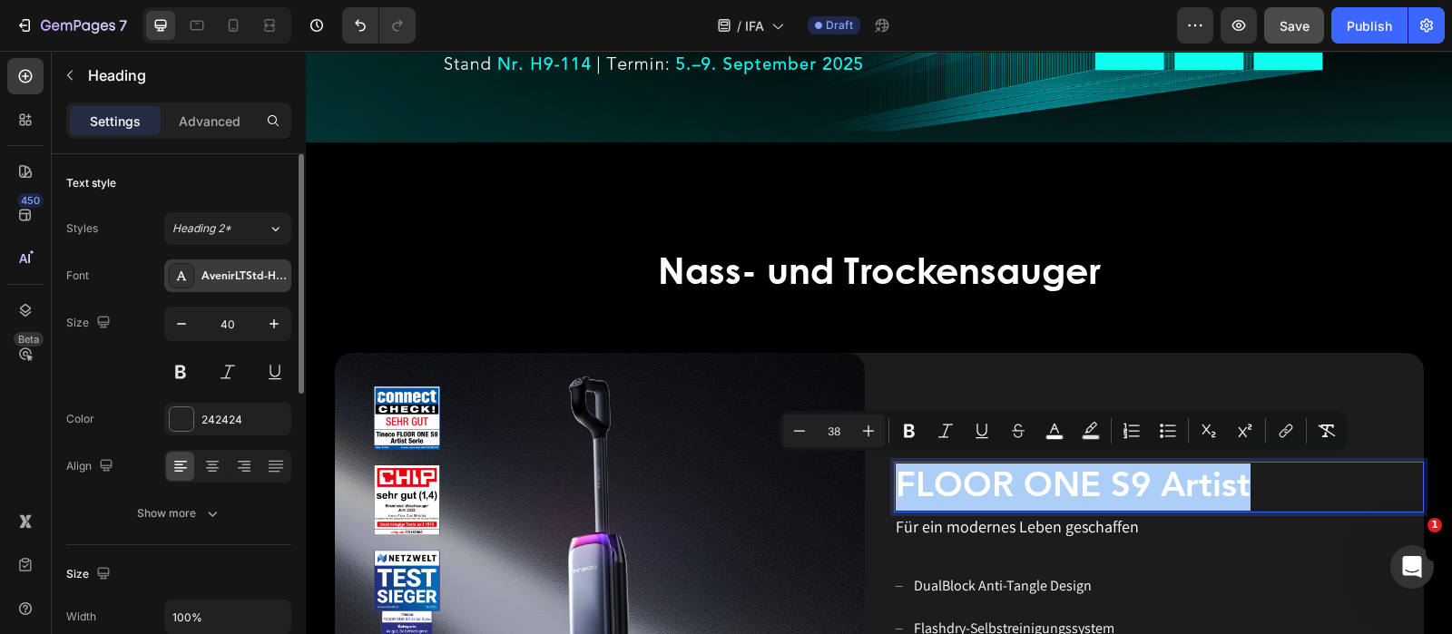
click at [240, 286] on div "AvenirLTStd-Heavy" at bounding box center [227, 276] width 127 height 33
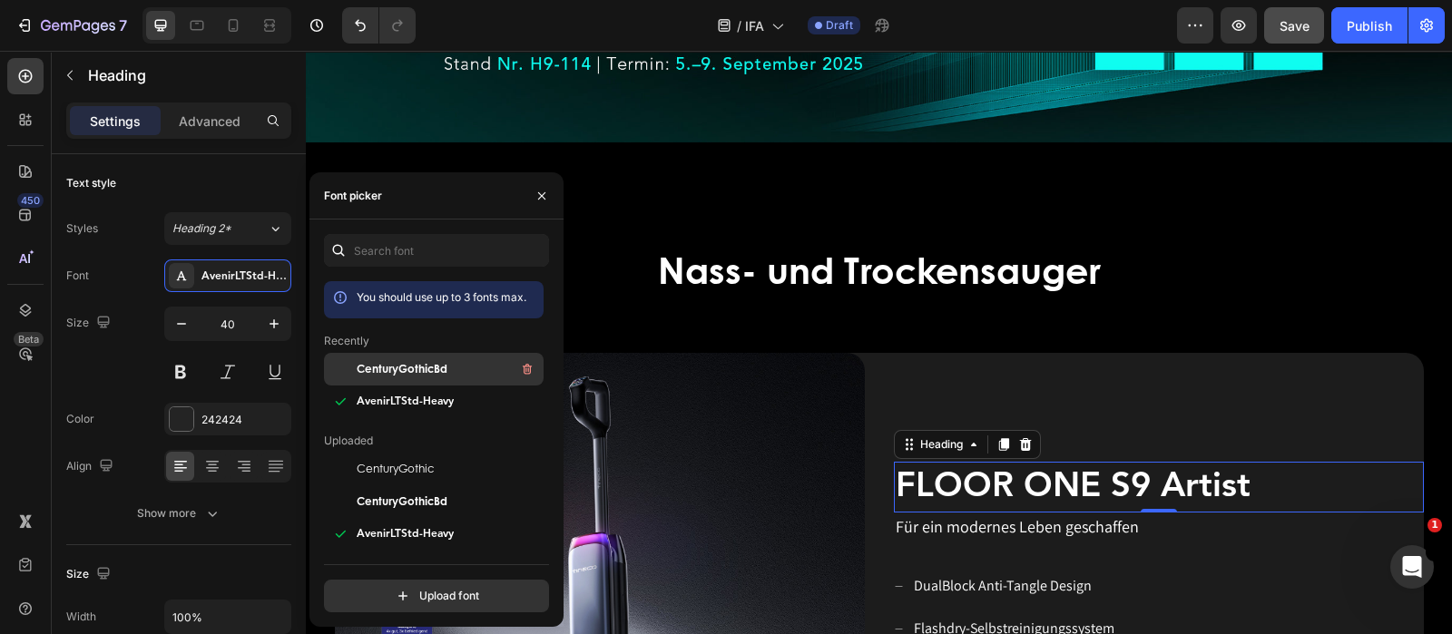
click at [441, 368] on span "CenturyGothicBd" at bounding box center [402, 369] width 91 height 16
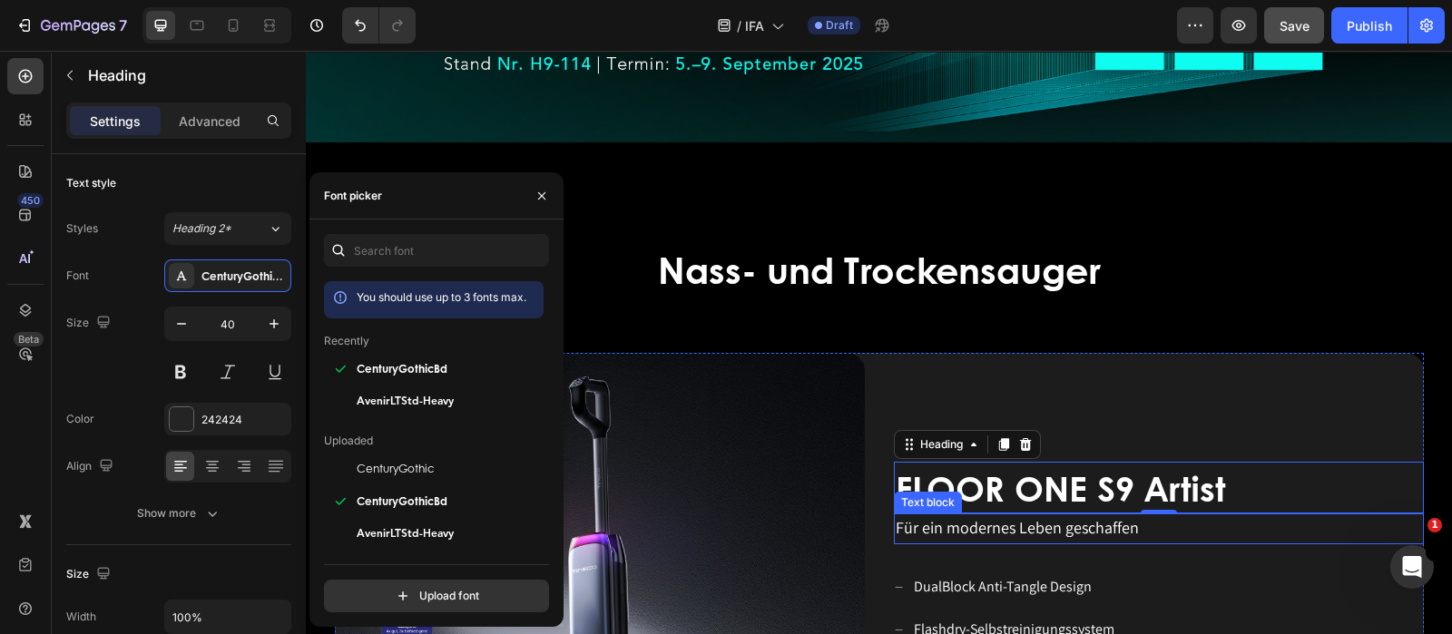
click at [1093, 521] on span "Für ein modernes Leben geschaffen" at bounding box center [1017, 527] width 243 height 21
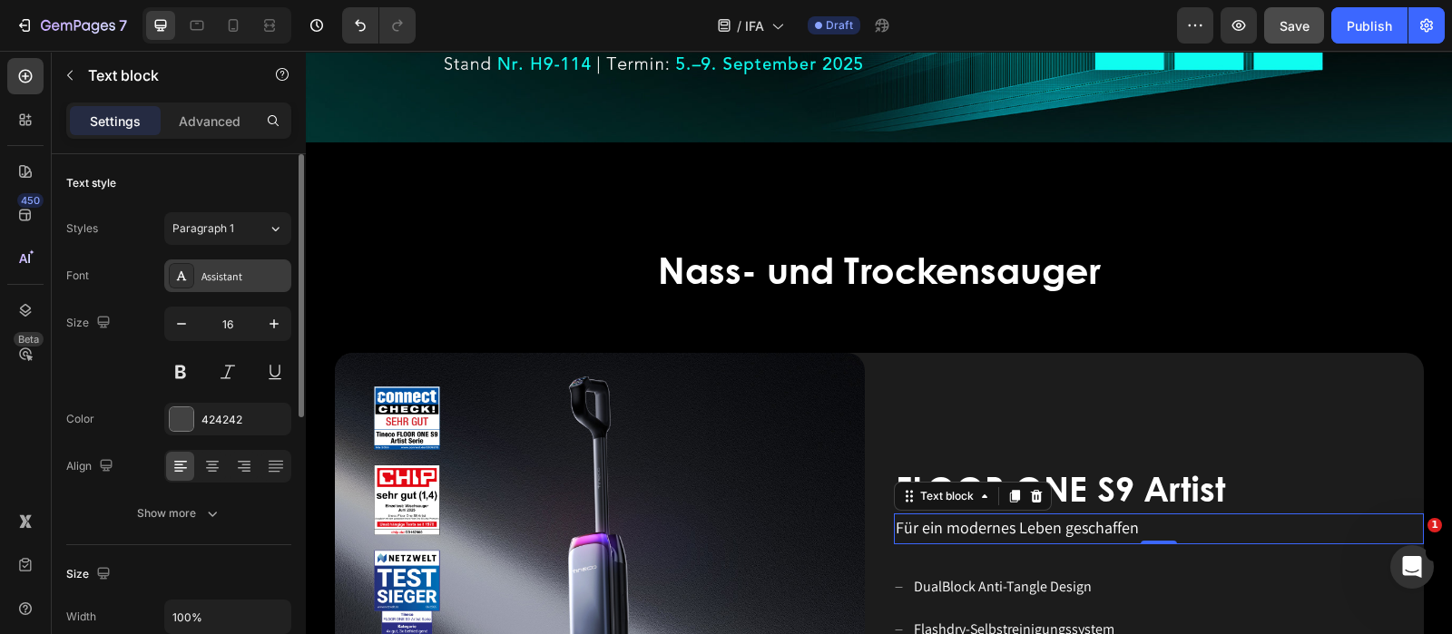
click at [258, 277] on div "Assistant" at bounding box center [243, 277] width 85 height 16
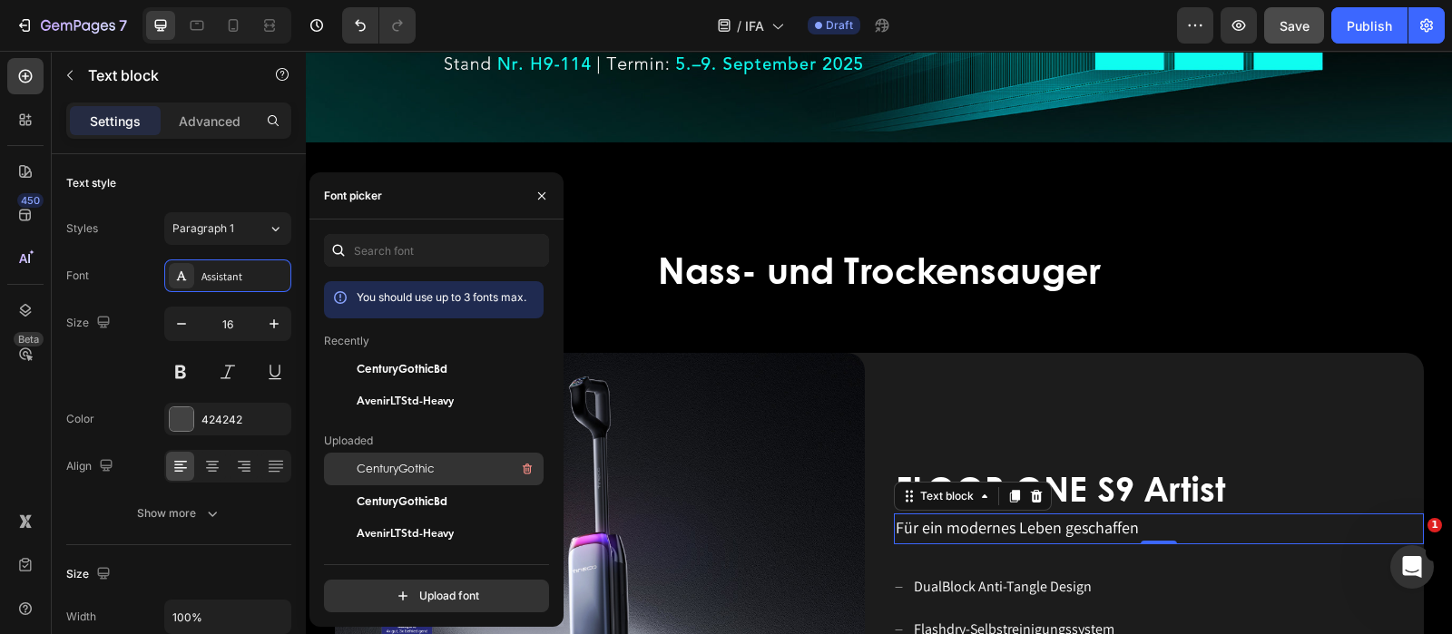
click at [436, 474] on div "CenturyGothic" at bounding box center [448, 469] width 183 height 22
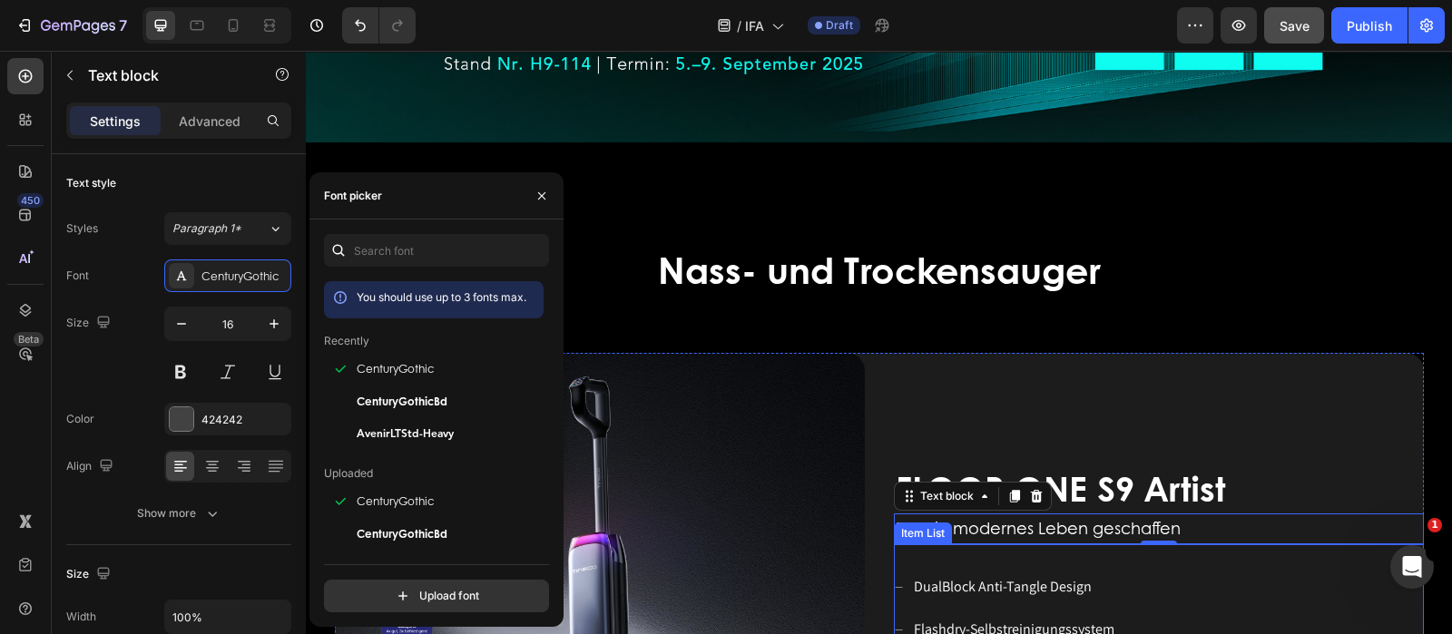
click at [1277, 586] on div "DualBlock Anti-Tangle Design Flashdry-Selbstreinigungssystem Unerreichte 22 kPa…" at bounding box center [1159, 630] width 530 height 116
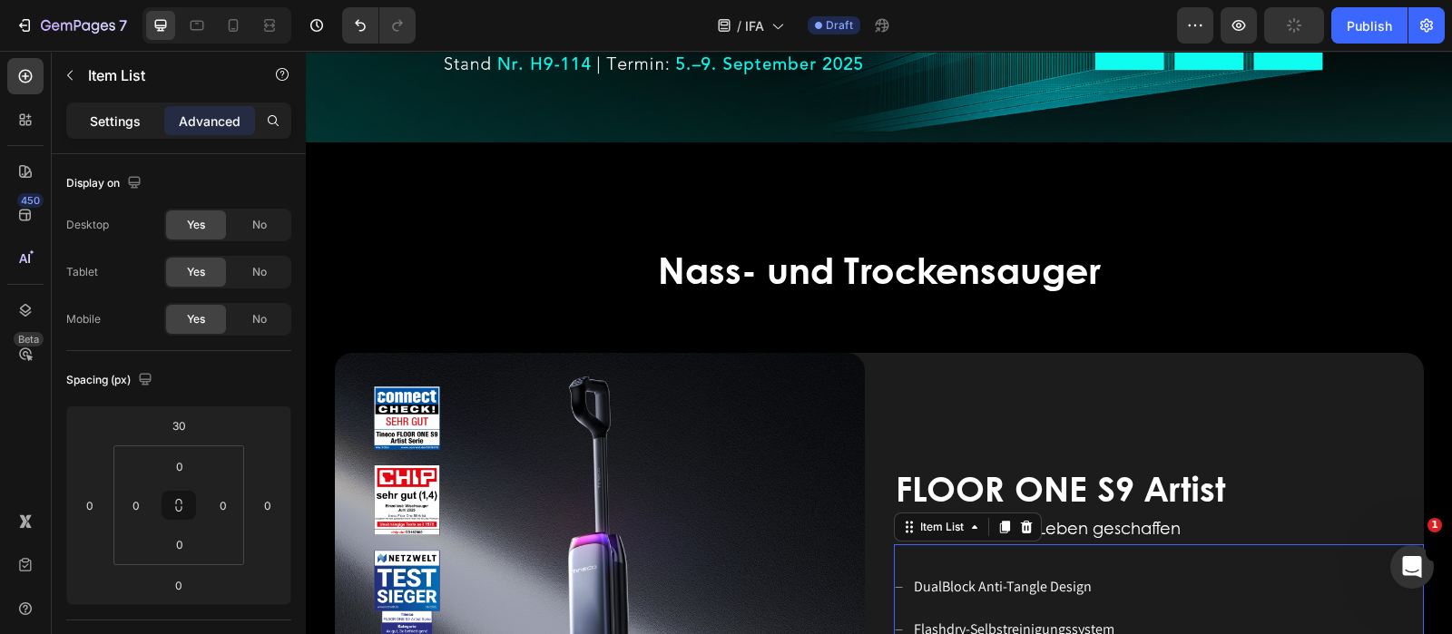
click at [113, 129] on p "Settings" at bounding box center [115, 121] width 51 height 19
type input "8"
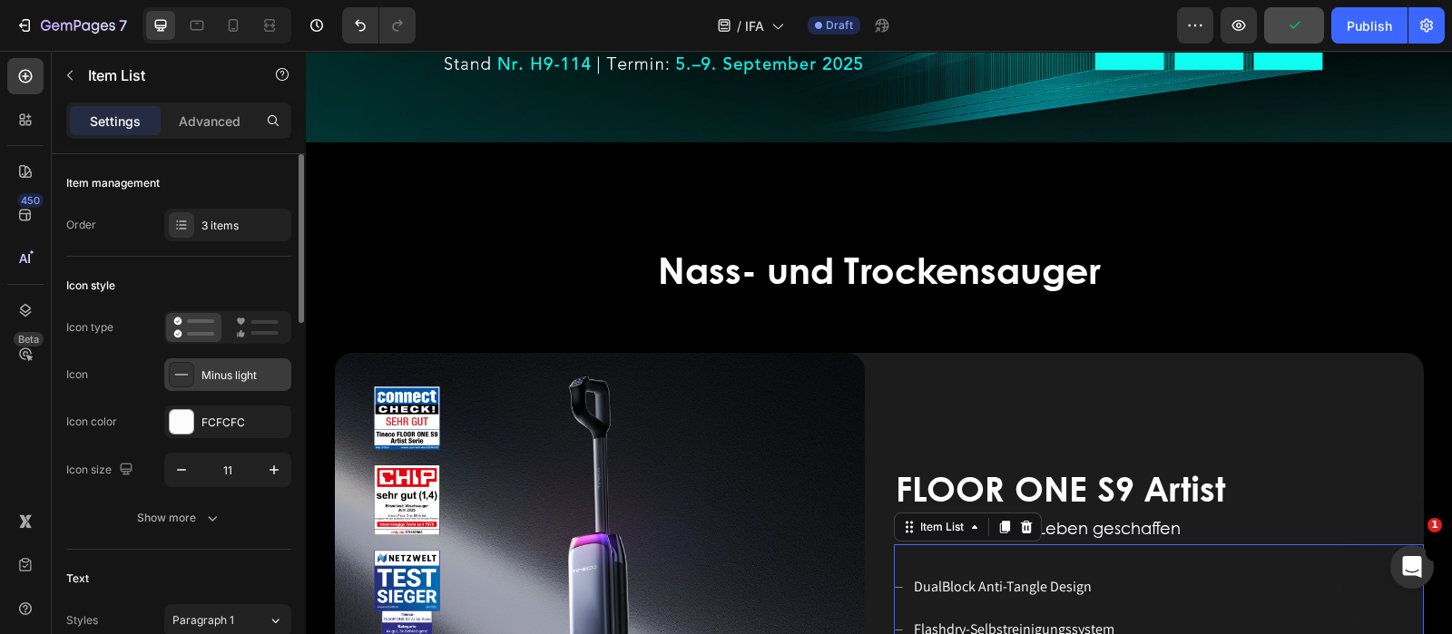
click at [243, 374] on div "Minus light" at bounding box center [243, 376] width 85 height 16
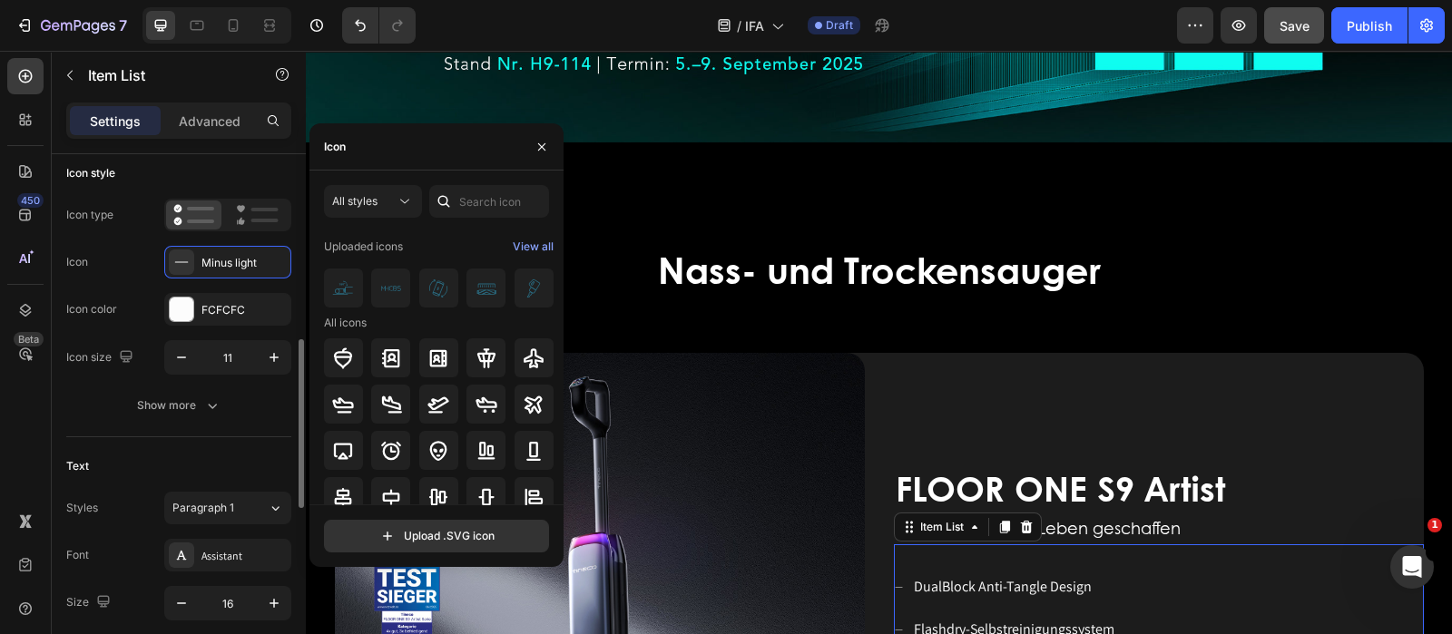
scroll to position [226, 0]
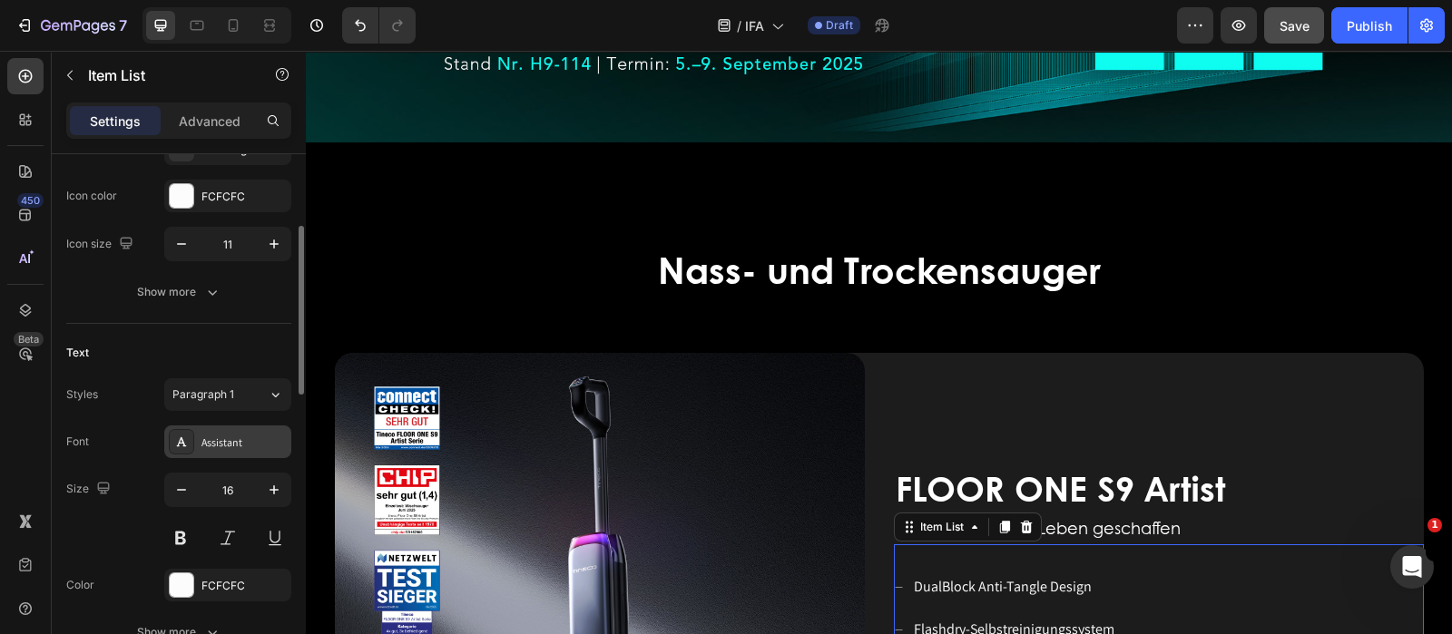
click at [236, 442] on div "Assistant" at bounding box center [243, 443] width 85 height 16
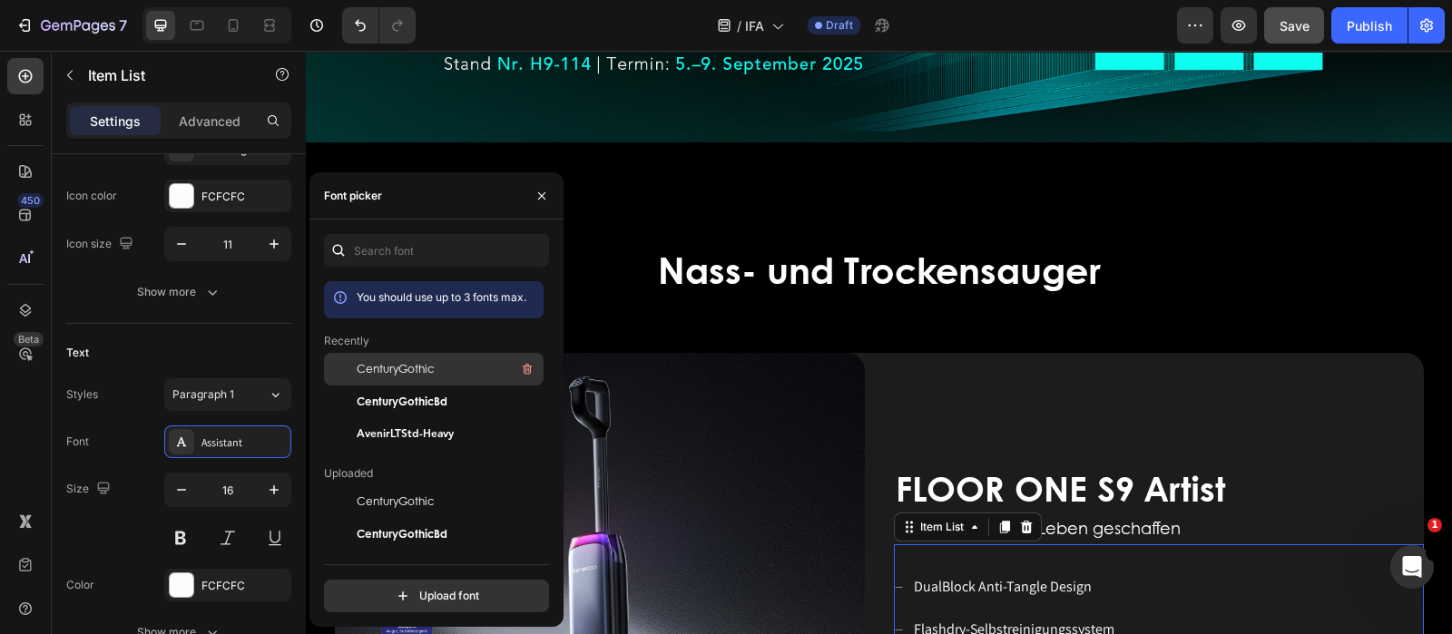
click at [395, 369] on span "CenturyGothic" at bounding box center [395, 369] width 77 height 16
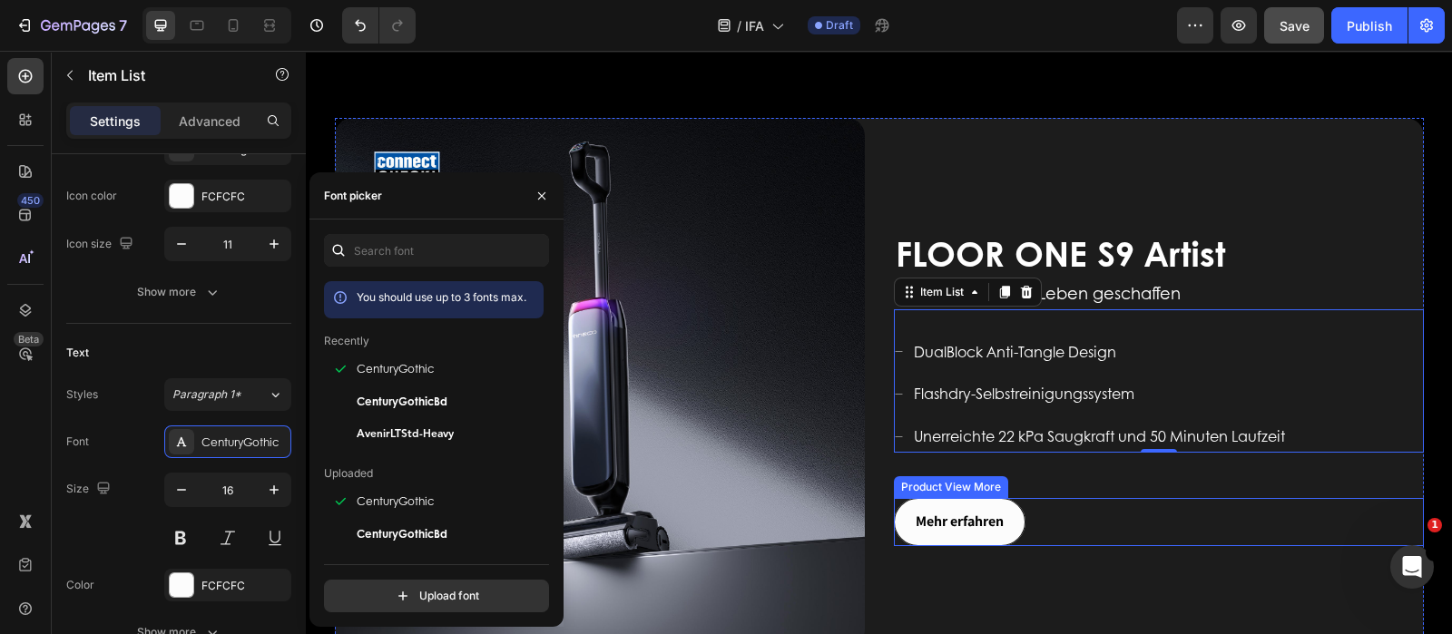
scroll to position [793, 0]
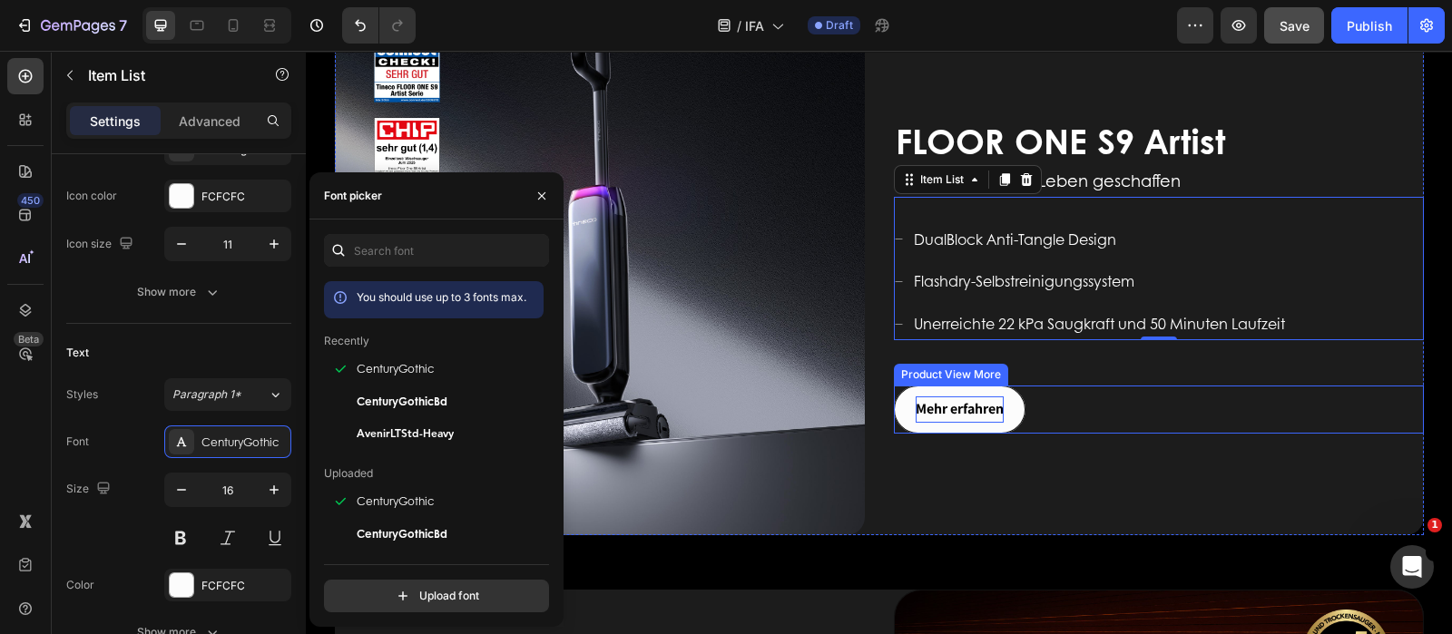
click at [987, 410] on strong "Mehr erfahren" at bounding box center [960, 410] width 88 height 26
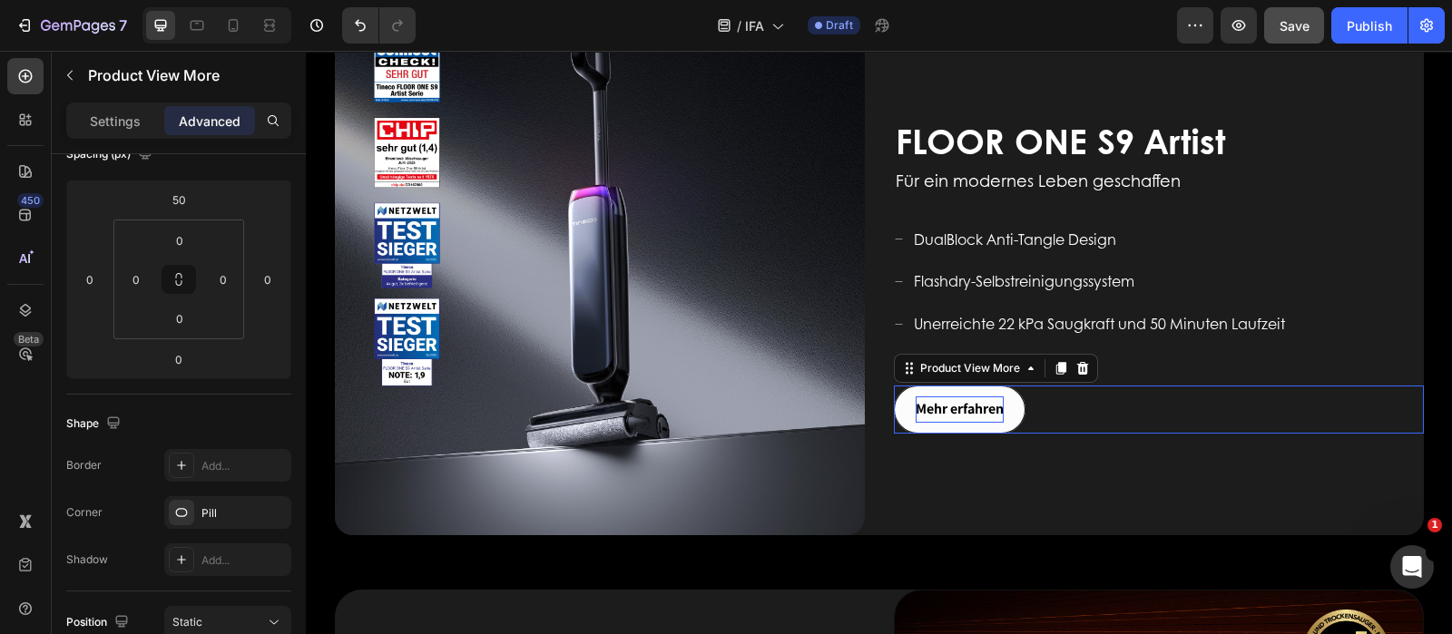
scroll to position [0, 0]
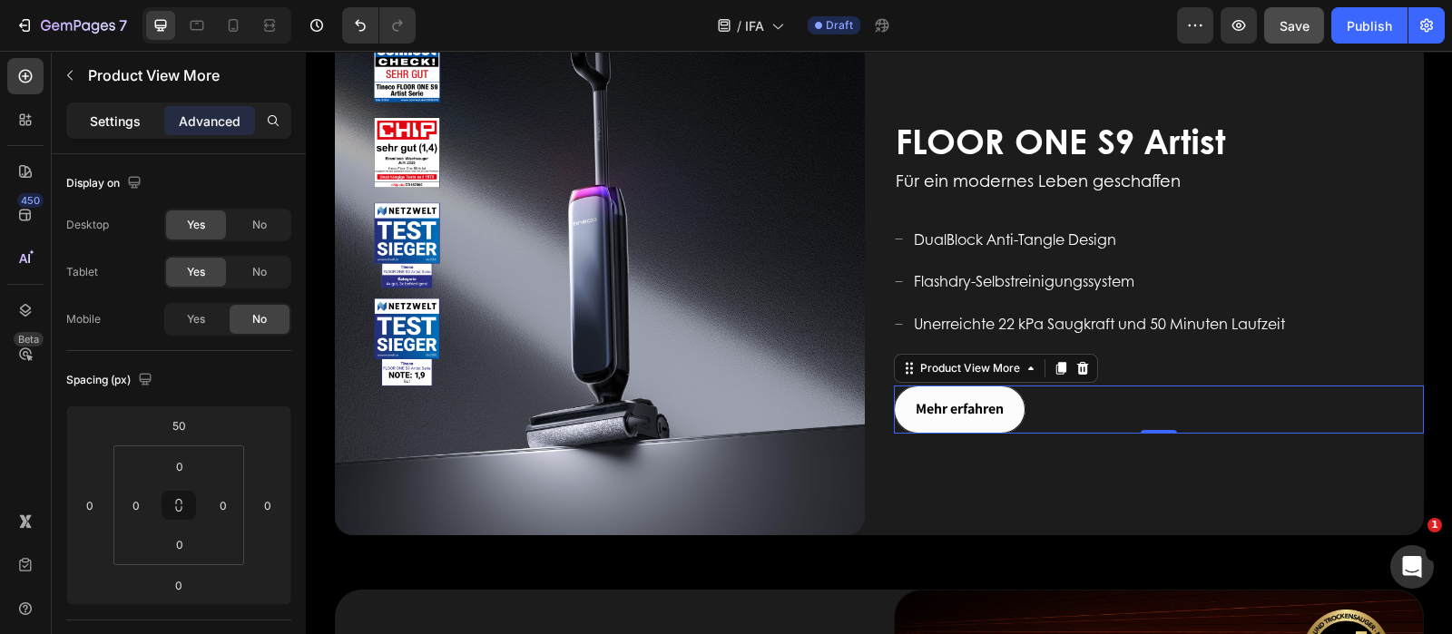
click at [101, 124] on p "Settings" at bounding box center [115, 121] width 51 height 19
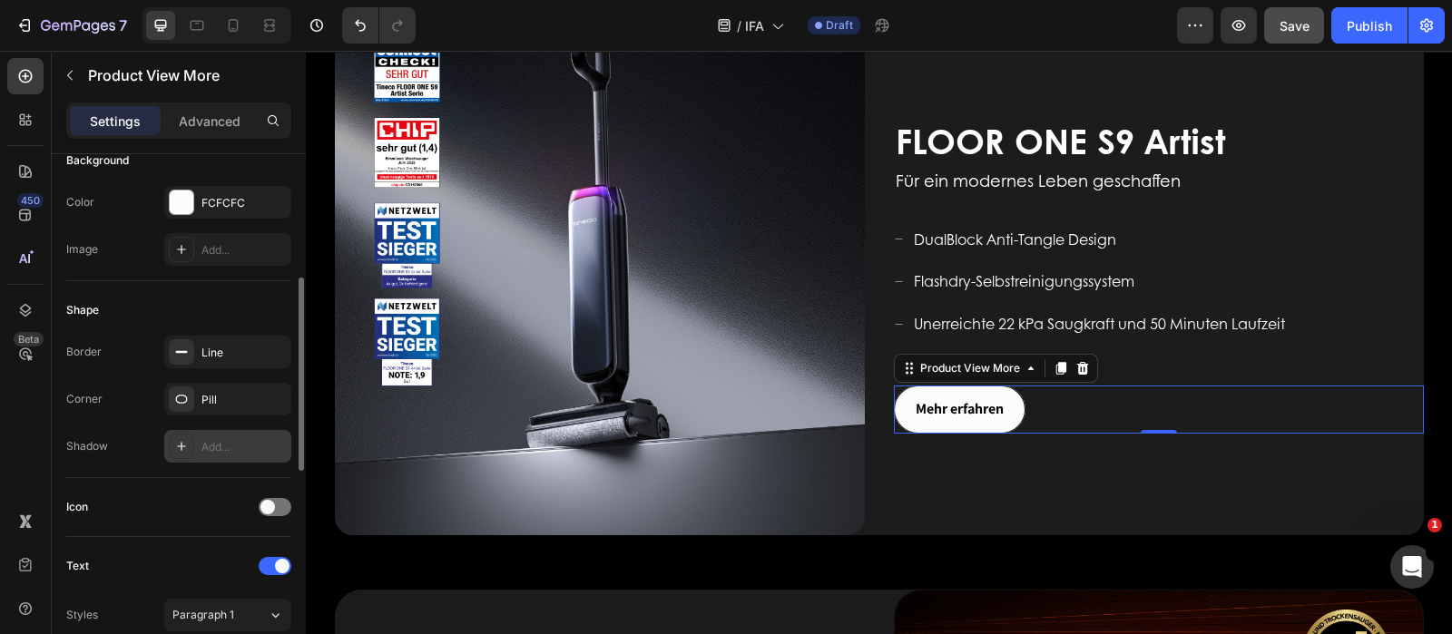
scroll to position [567, 0]
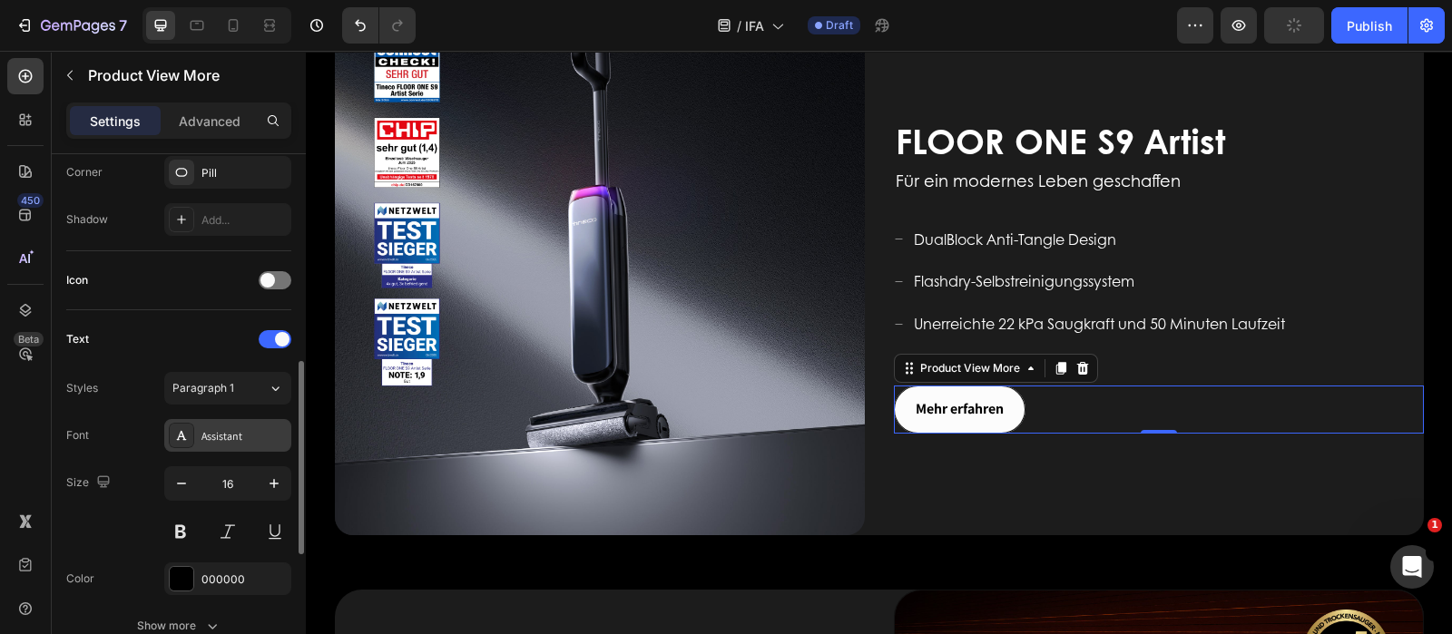
click at [236, 428] on div "Assistant" at bounding box center [243, 436] width 85 height 16
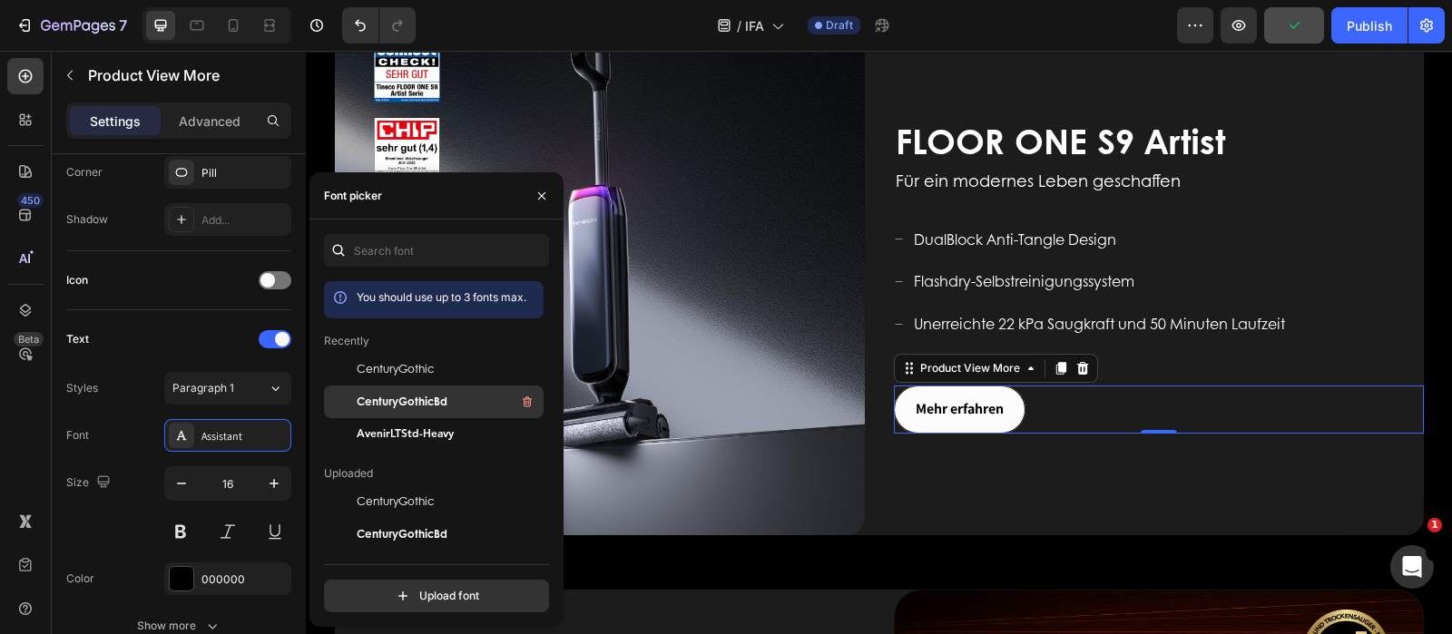
click at [395, 401] on span "CenturyGothicBd" at bounding box center [402, 402] width 91 height 16
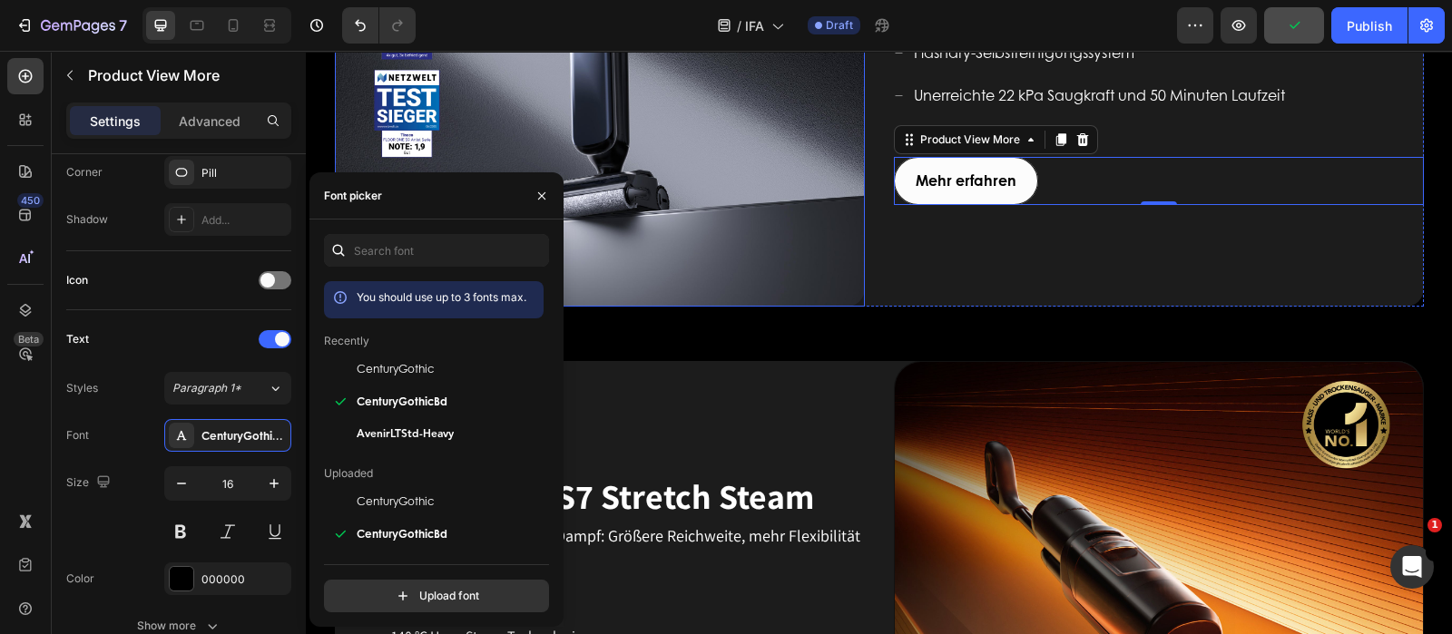
scroll to position [1248, 0]
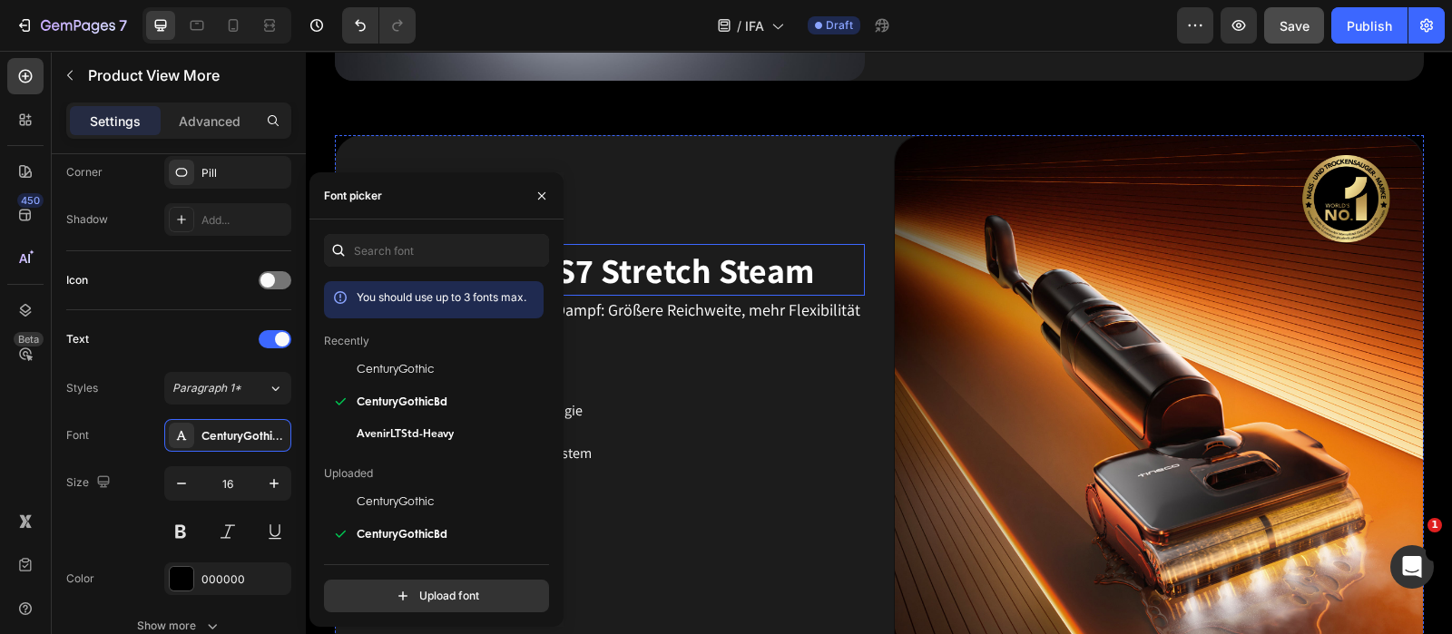
click at [792, 275] on span "FLOOR ONE S7 Stretch Steam" at bounding box center [593, 270] width 441 height 45
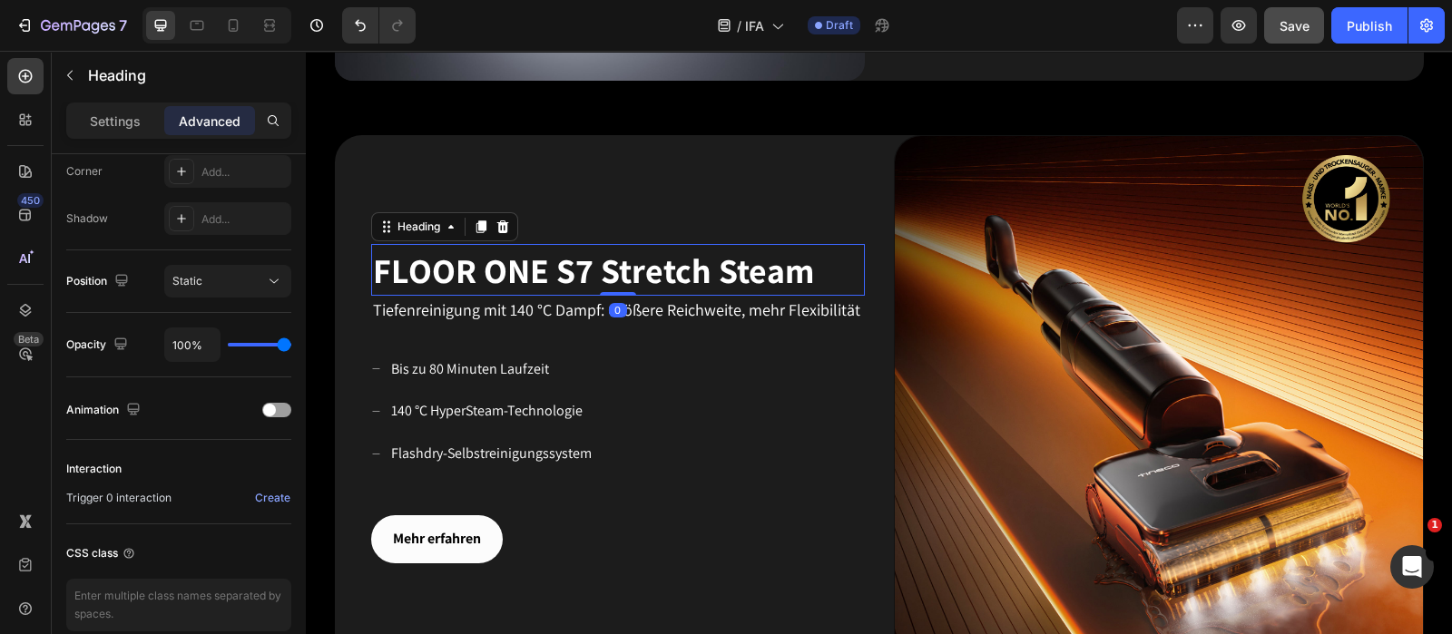
scroll to position [0, 0]
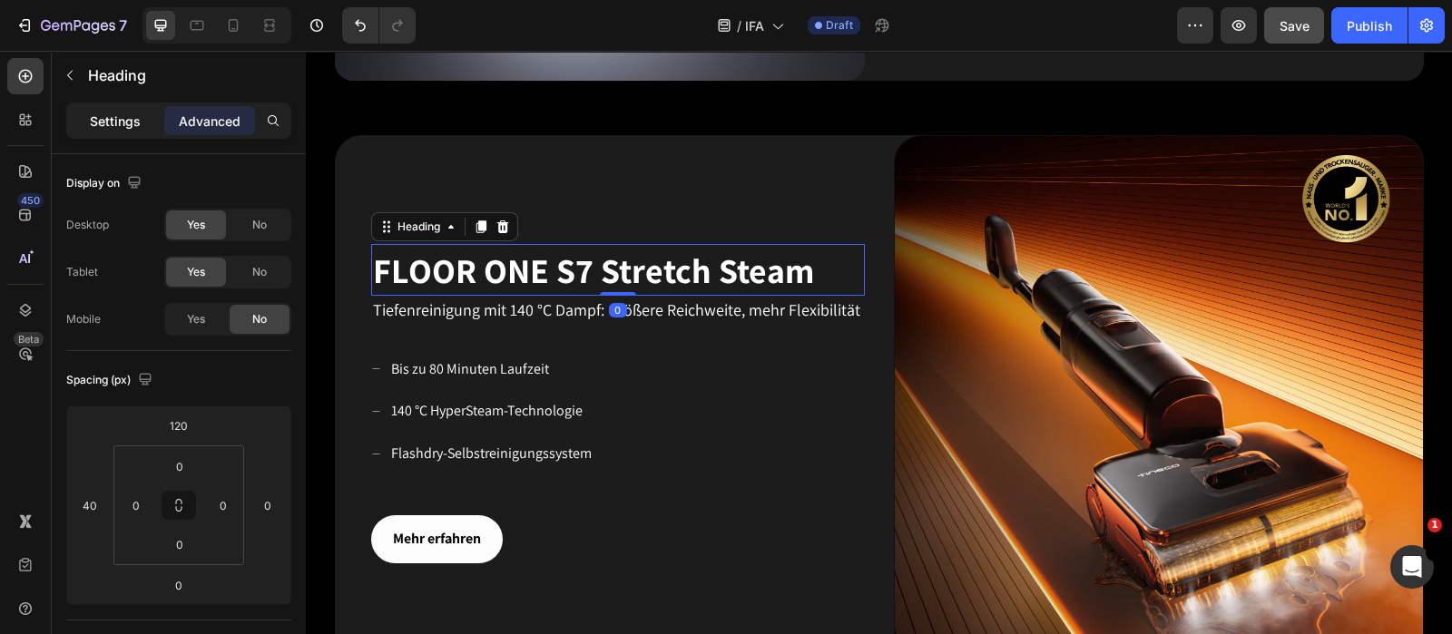
click at [115, 126] on p "Settings" at bounding box center [115, 121] width 51 height 19
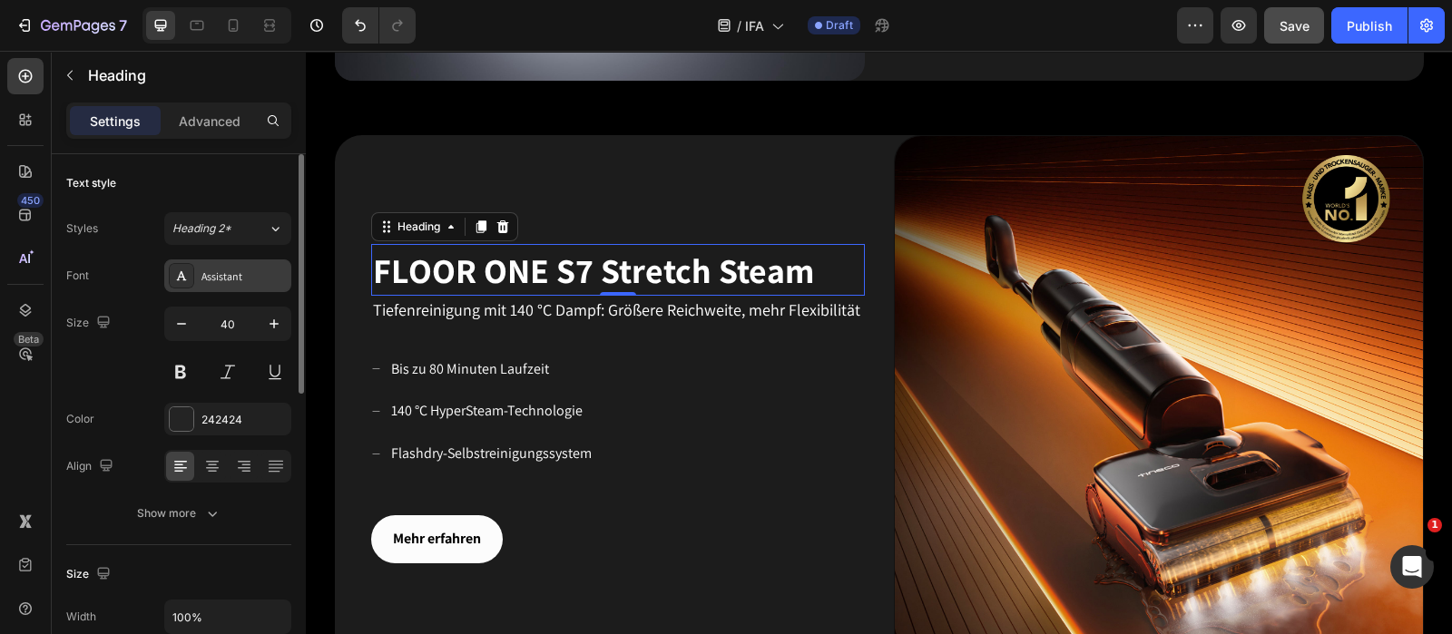
click at [236, 278] on div "Assistant" at bounding box center [243, 277] width 85 height 16
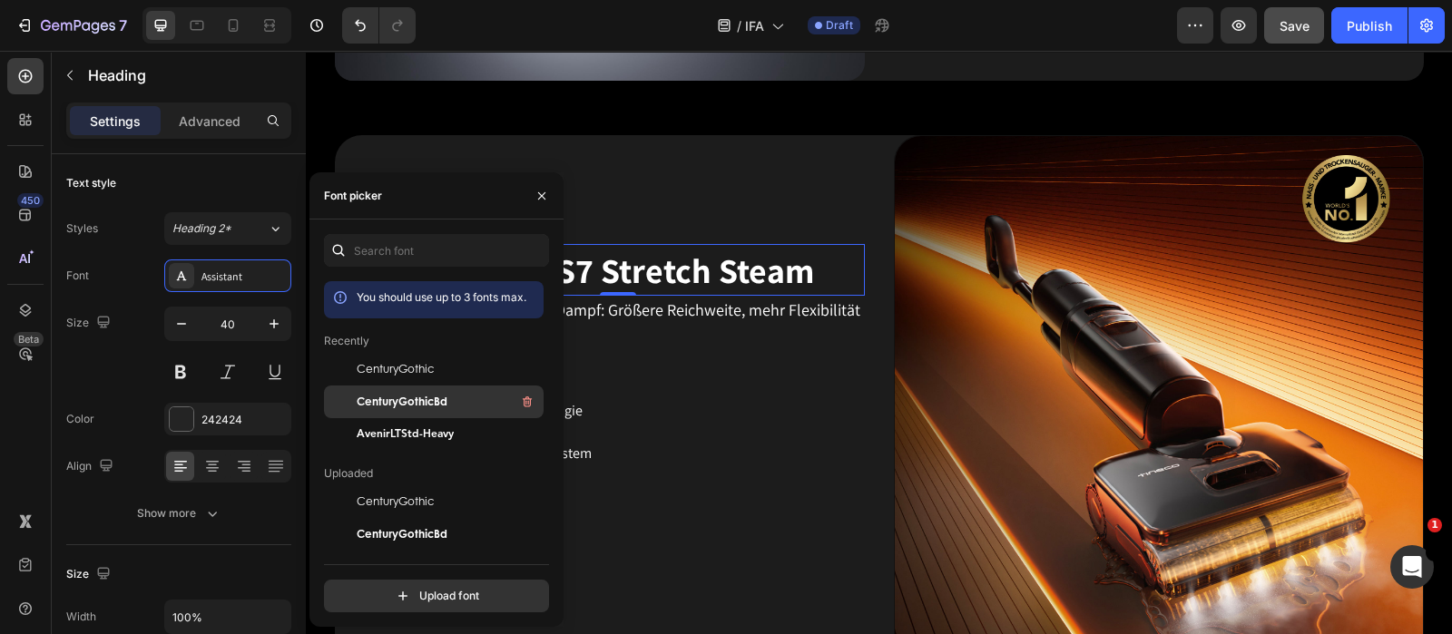
click at [426, 405] on span "CenturyGothicBd" at bounding box center [402, 402] width 91 height 16
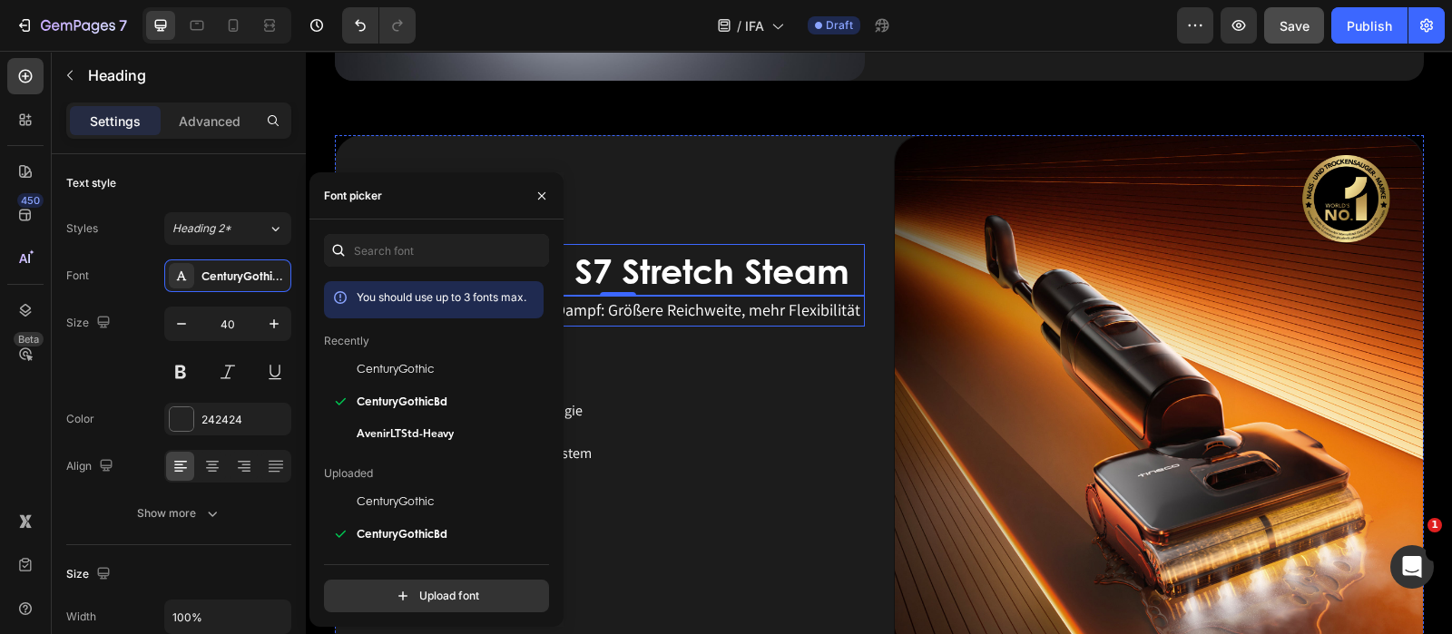
click at [669, 317] on span "Tiefenreinigung mit 140 °C Dampf: Größere Reichweite, mehr Flexibilität" at bounding box center [616, 309] width 487 height 21
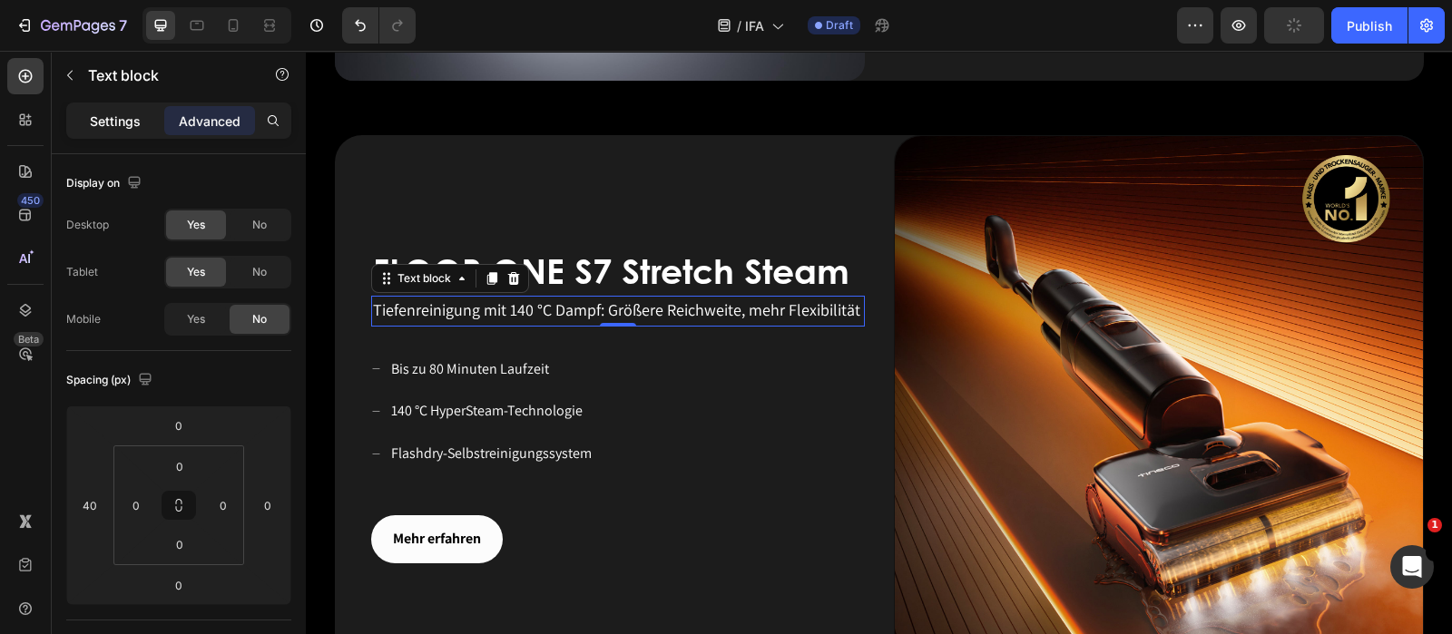
click at [118, 109] on div "Settings" at bounding box center [115, 120] width 91 height 29
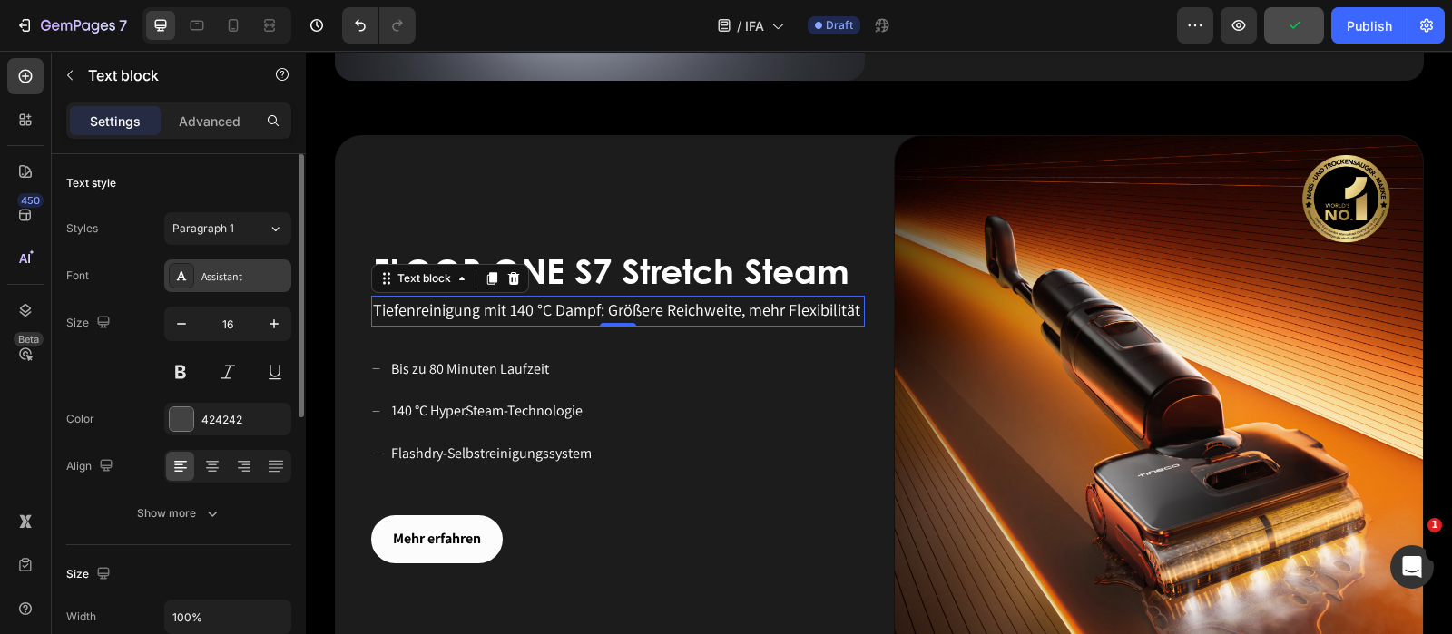
click at [251, 263] on div "Assistant" at bounding box center [227, 276] width 127 height 33
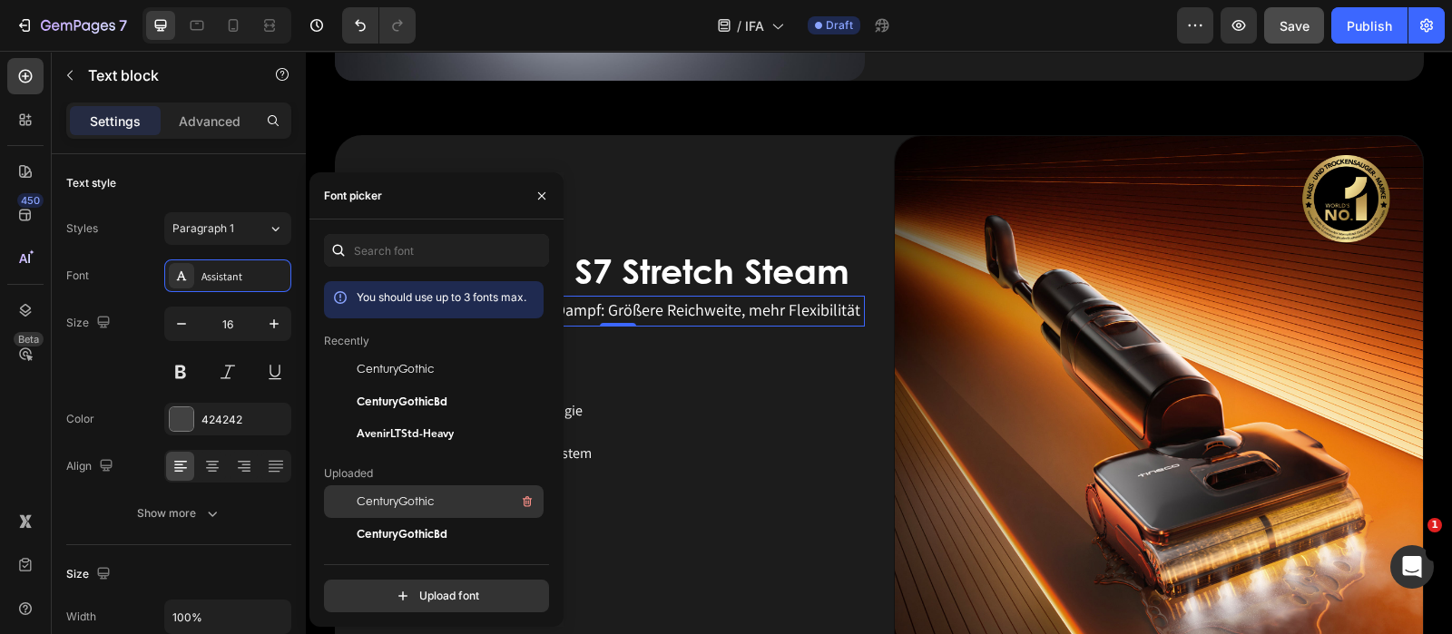
click at [425, 494] on span "CenturyGothic" at bounding box center [395, 502] width 77 height 16
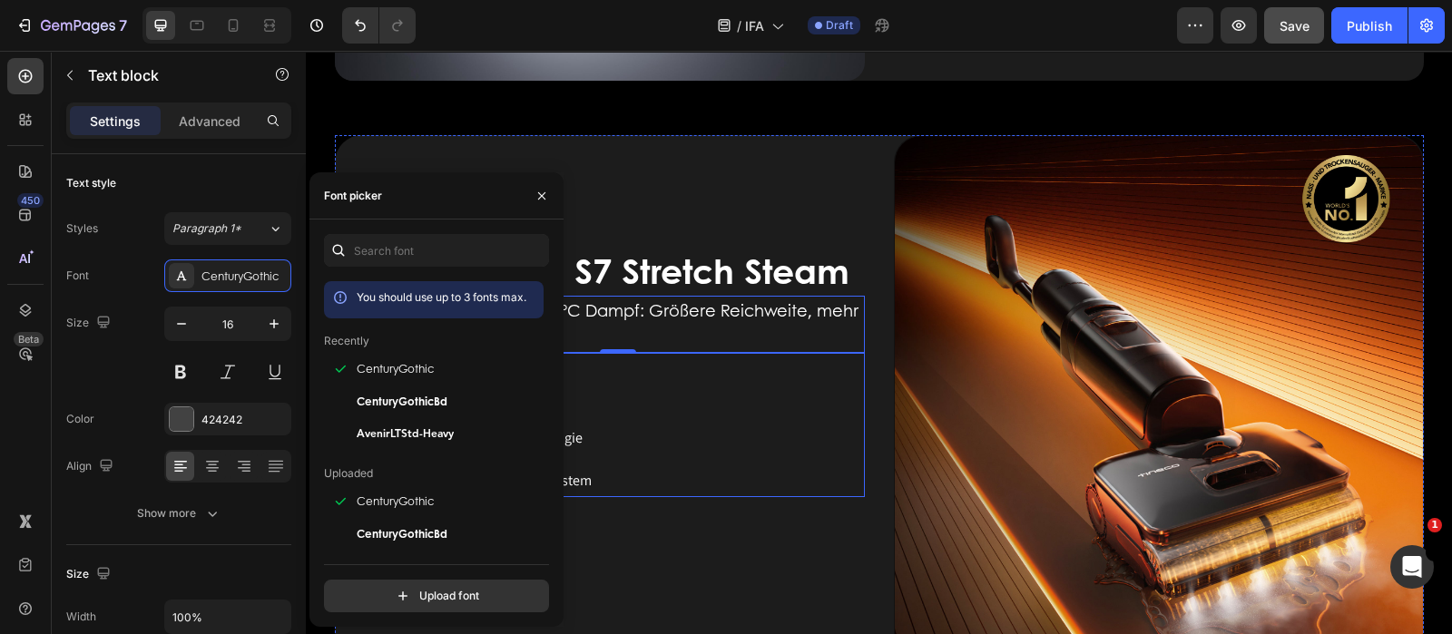
click at [683, 398] on div "Bis zu 80 Minuten Laufzeit 140 °C HyperSteam-Technologie Flashdry-Selbstreinigu…" at bounding box center [618, 438] width 494 height 116
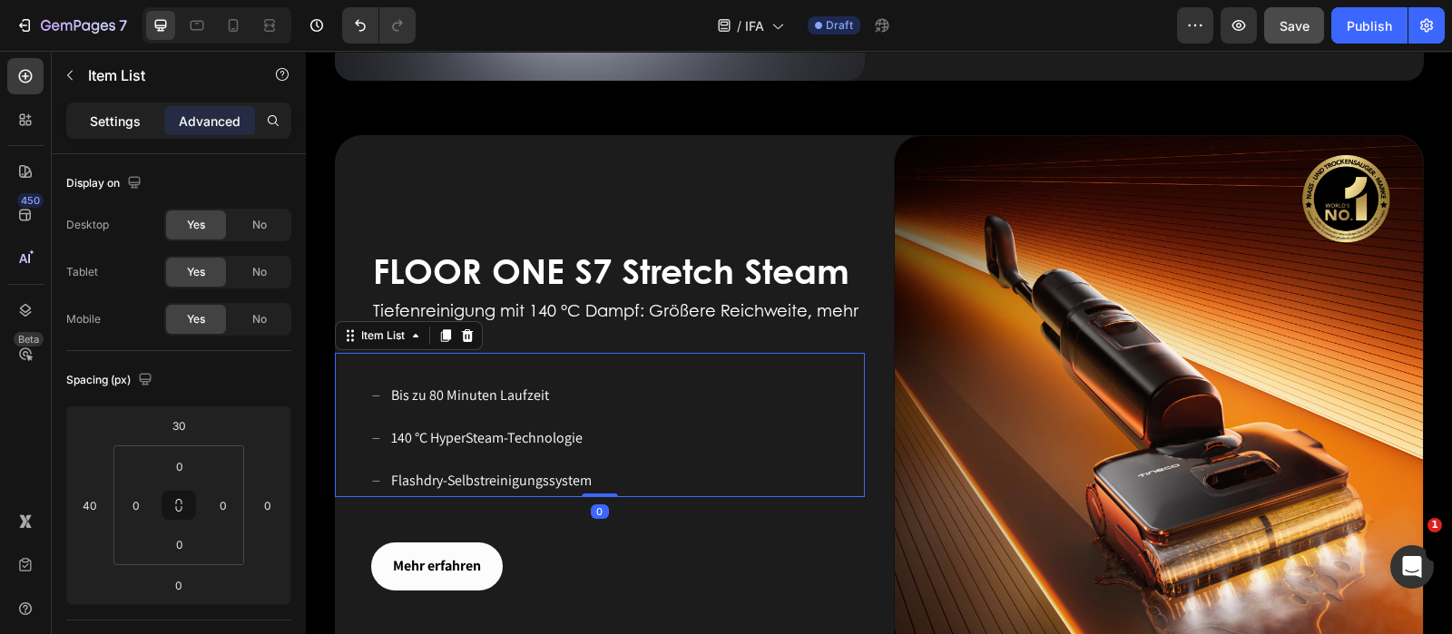
click at [95, 133] on div "Settings" at bounding box center [115, 120] width 91 height 29
type input "8"
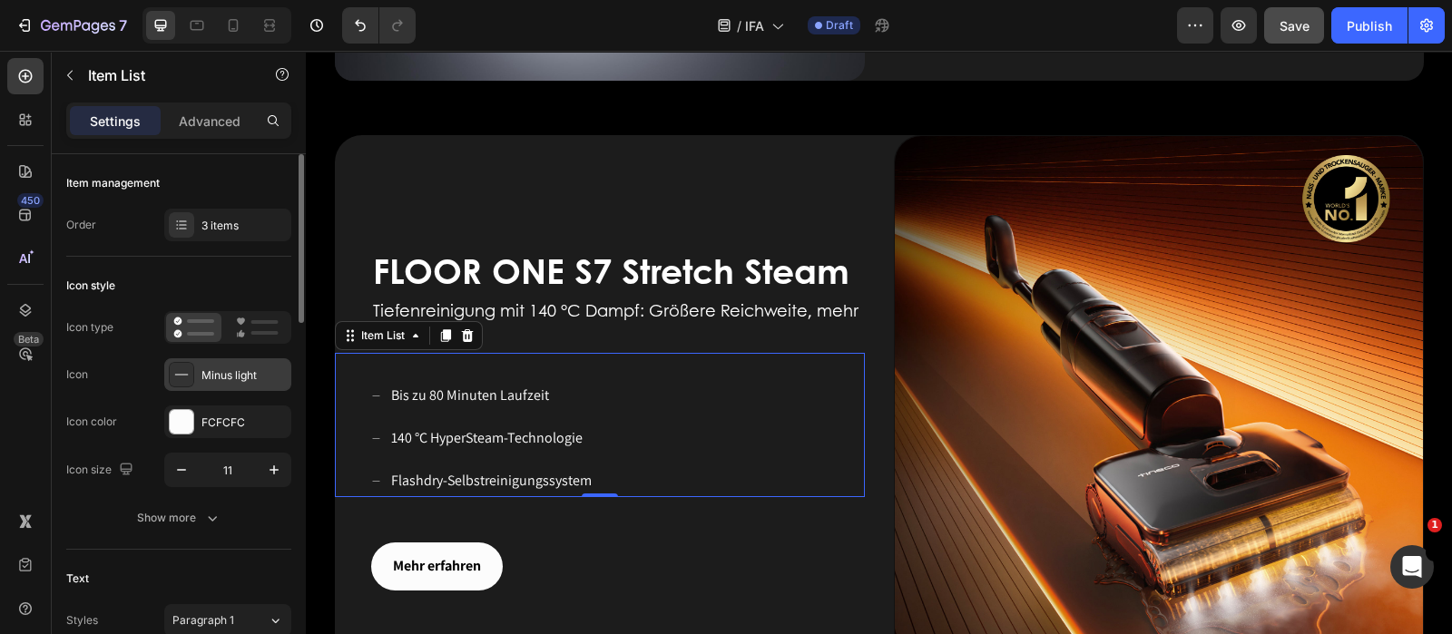
click at [245, 371] on div "Minus light" at bounding box center [243, 376] width 85 height 16
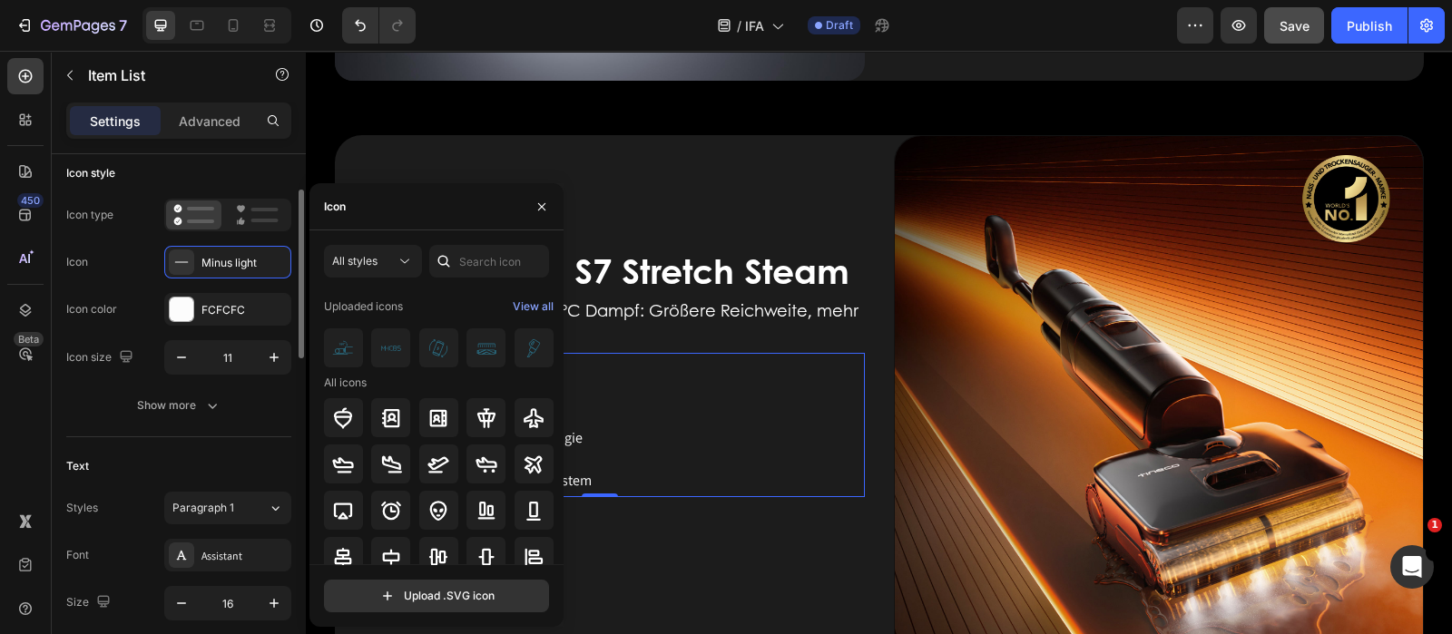
scroll to position [226, 0]
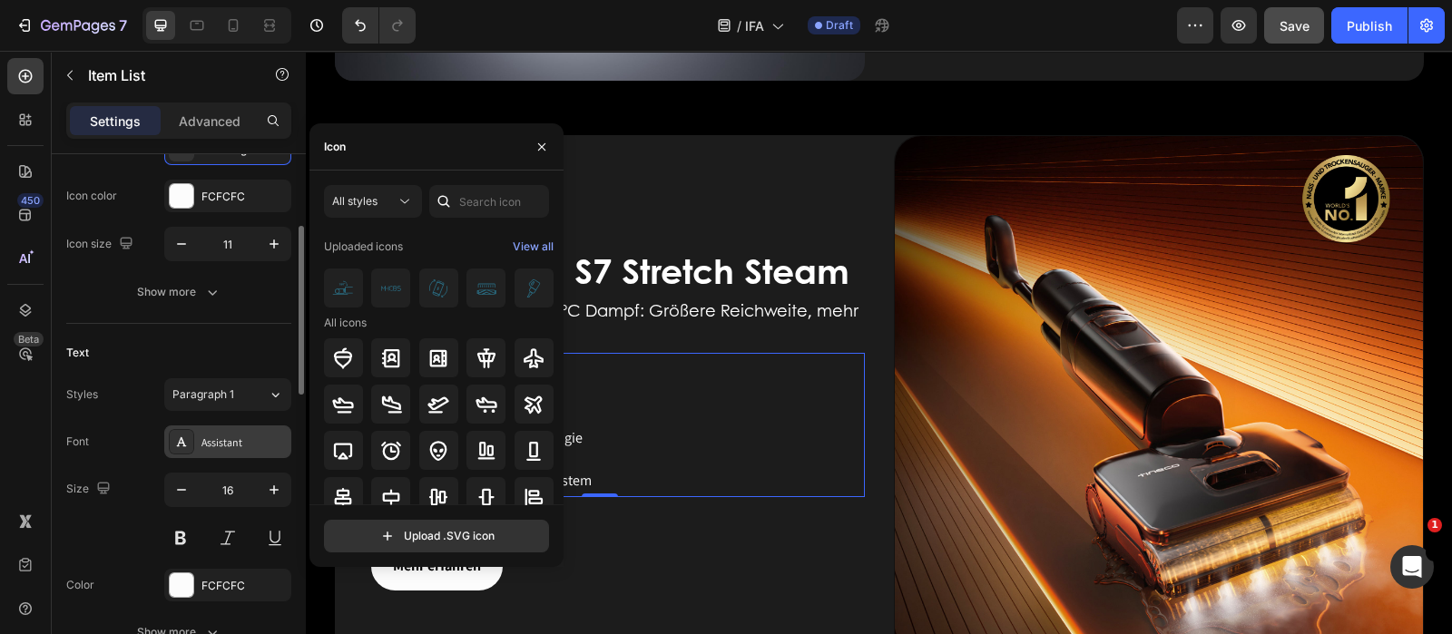
click at [245, 439] on div "Assistant" at bounding box center [243, 443] width 85 height 16
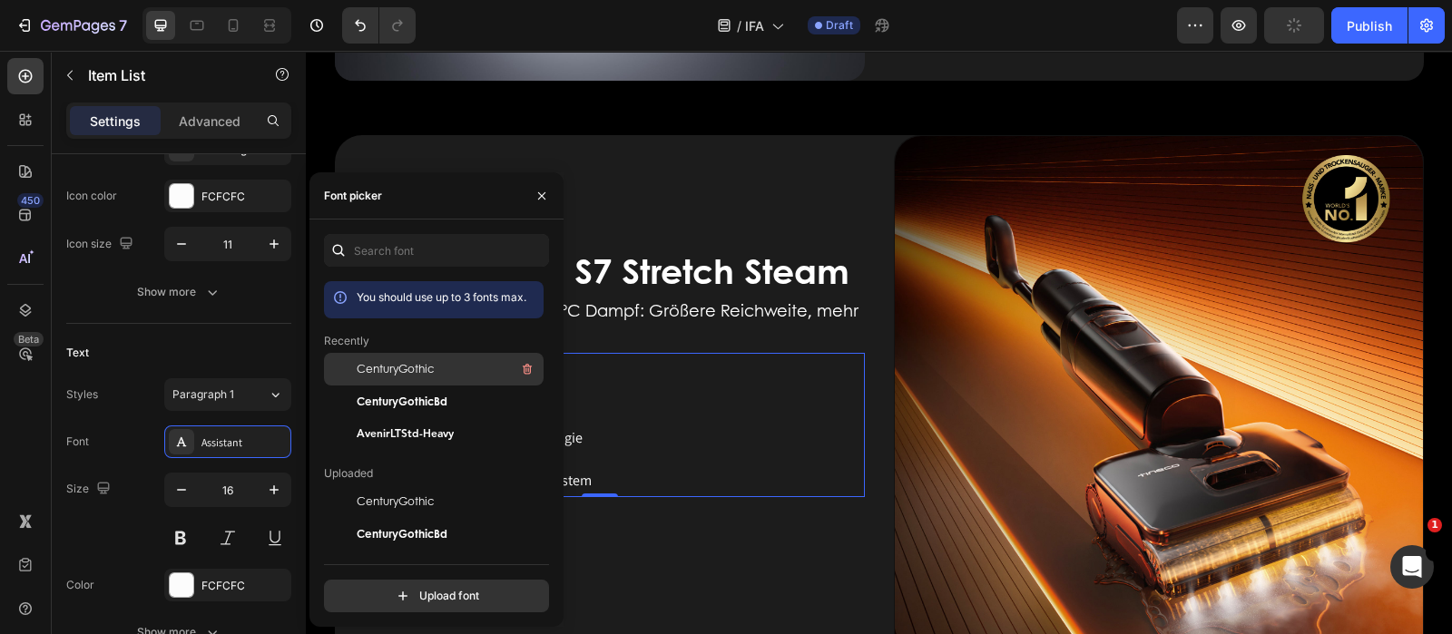
click at [412, 368] on span "CenturyGothic" at bounding box center [395, 369] width 77 height 16
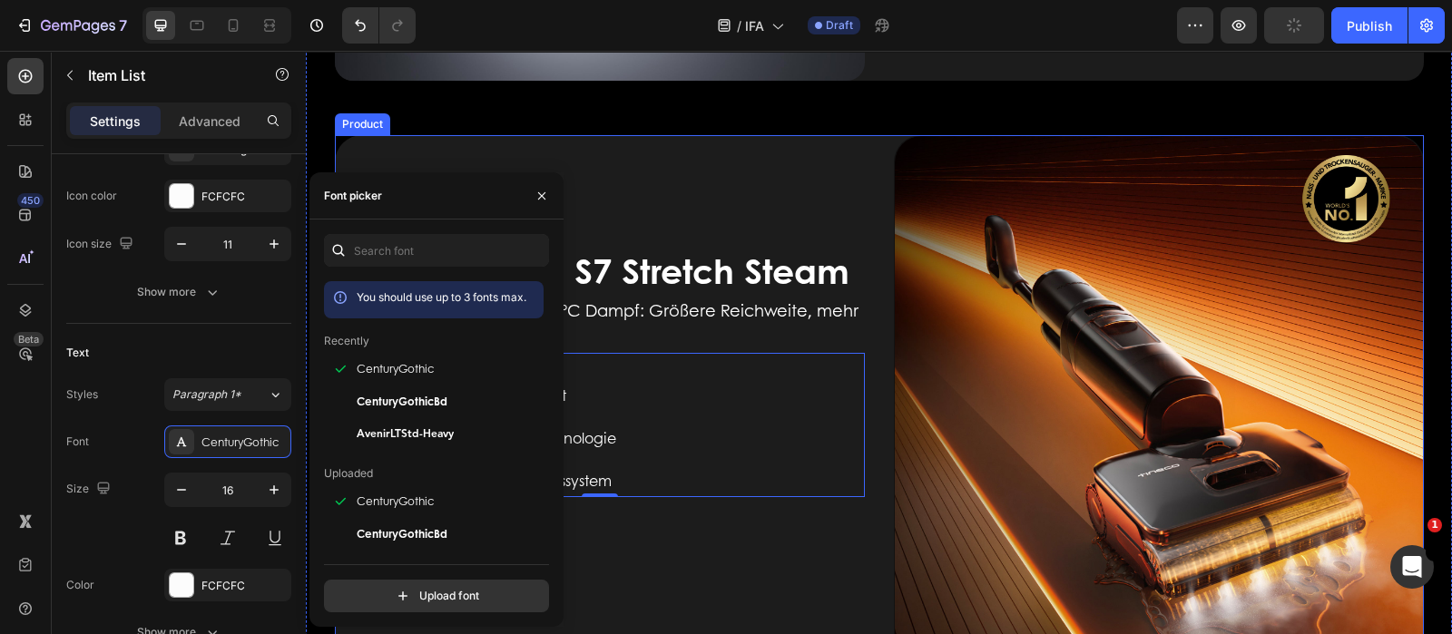
click at [672, 519] on div "FLOOR ONE S7 Stretch Steam Heading Tiefenreinigung mit 140 °C Dampf: Größere Re…" at bounding box center [600, 400] width 530 height 530
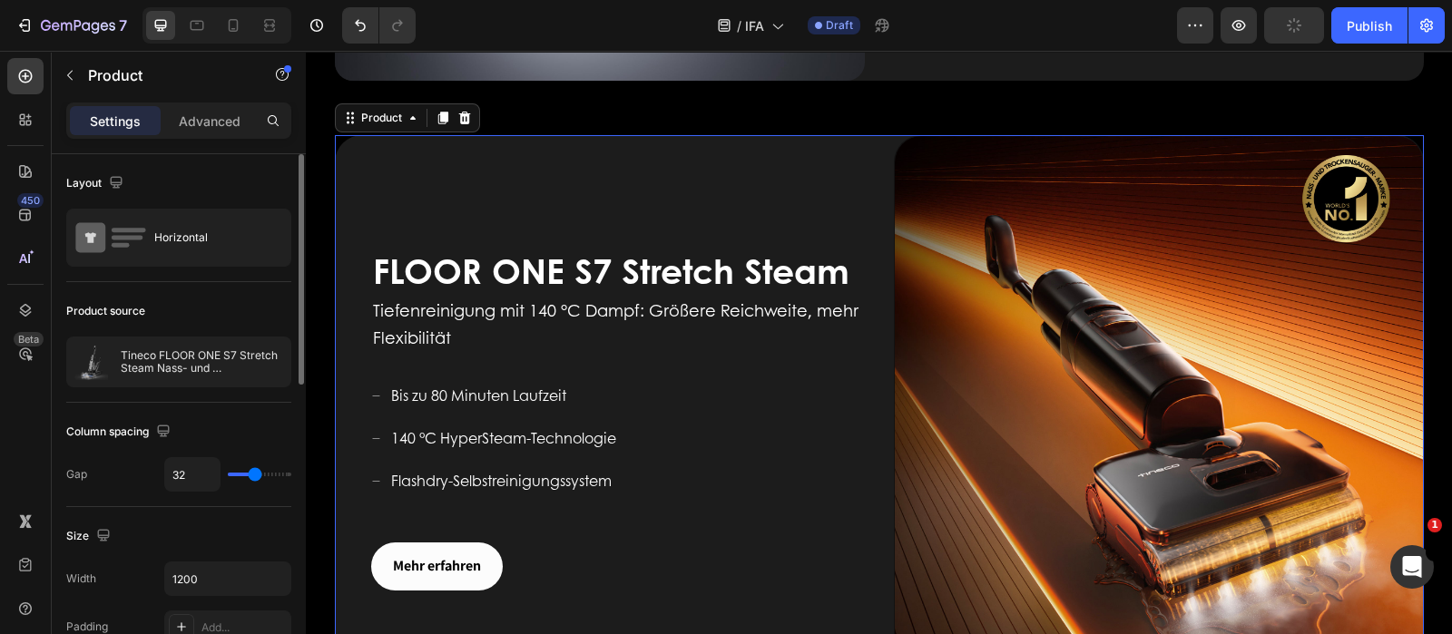
scroll to position [1361, 0]
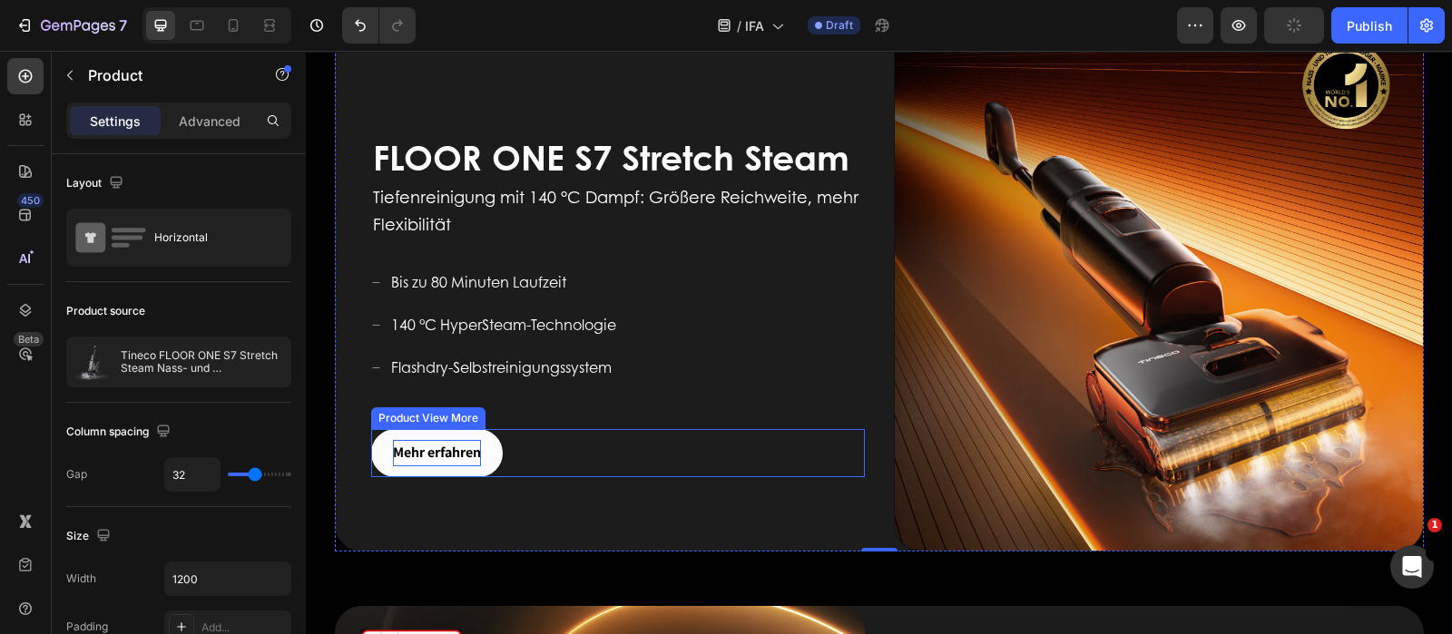
click at [456, 460] on strong "Mehr erfahren" at bounding box center [437, 453] width 88 height 26
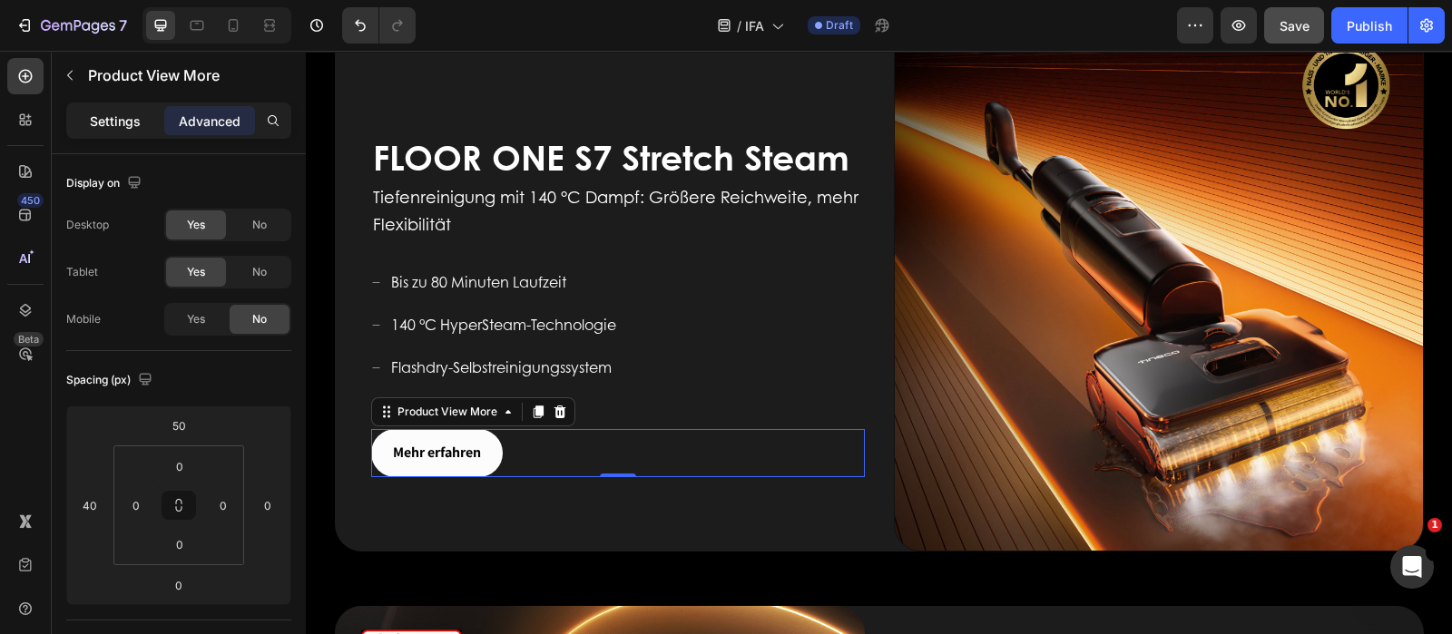
click at [101, 124] on p "Settings" at bounding box center [115, 121] width 51 height 19
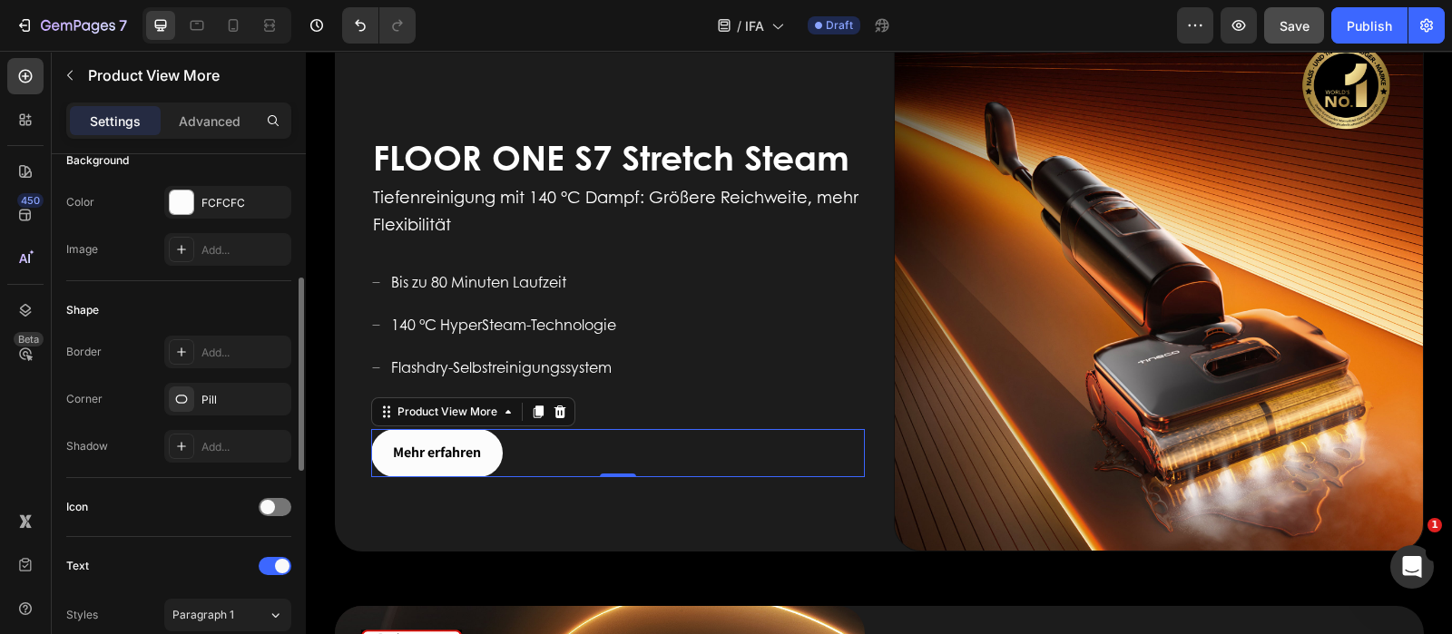
scroll to position [453, 0]
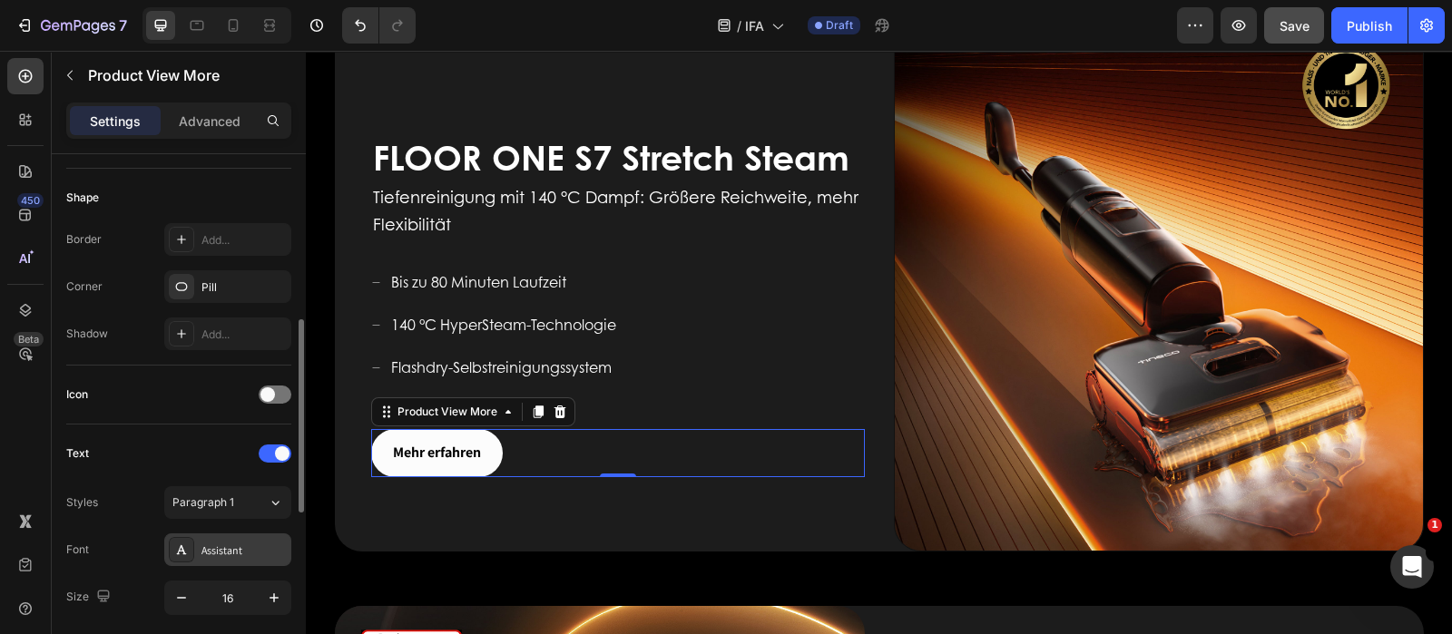
click at [233, 543] on div "Assistant" at bounding box center [243, 551] width 85 height 16
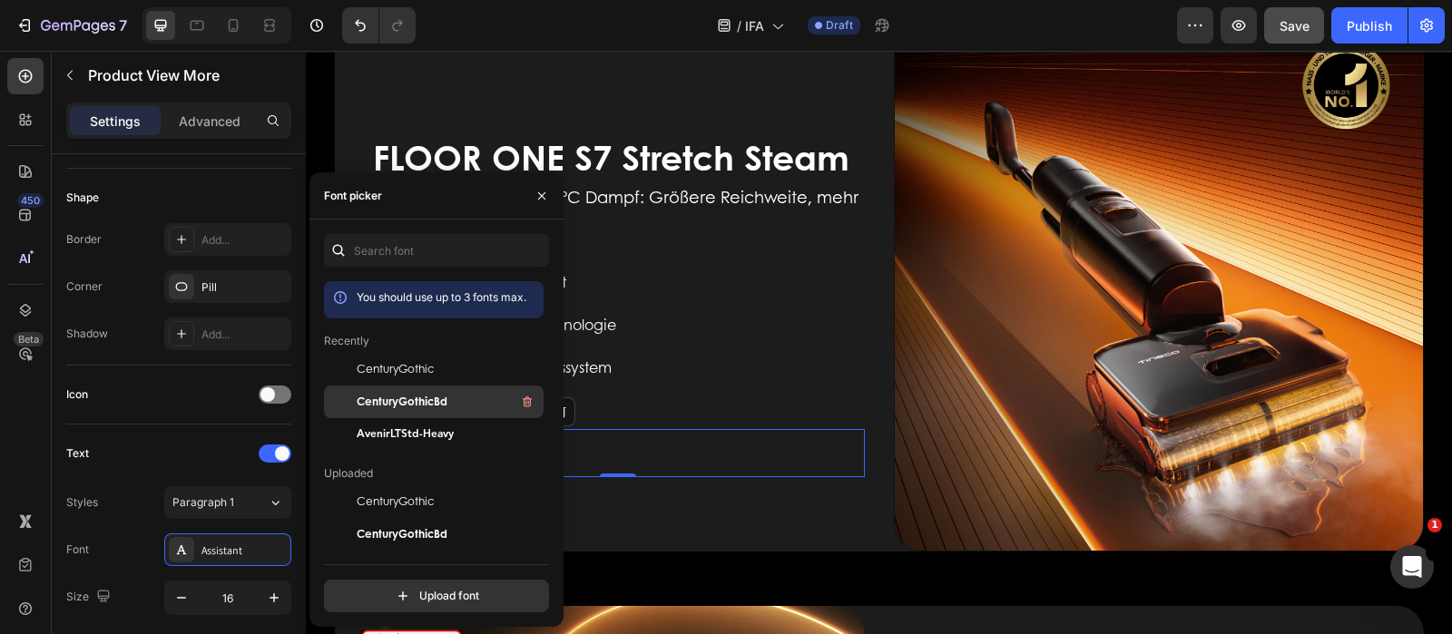
click at [422, 416] on div "CenturyGothicBd" at bounding box center [434, 402] width 220 height 33
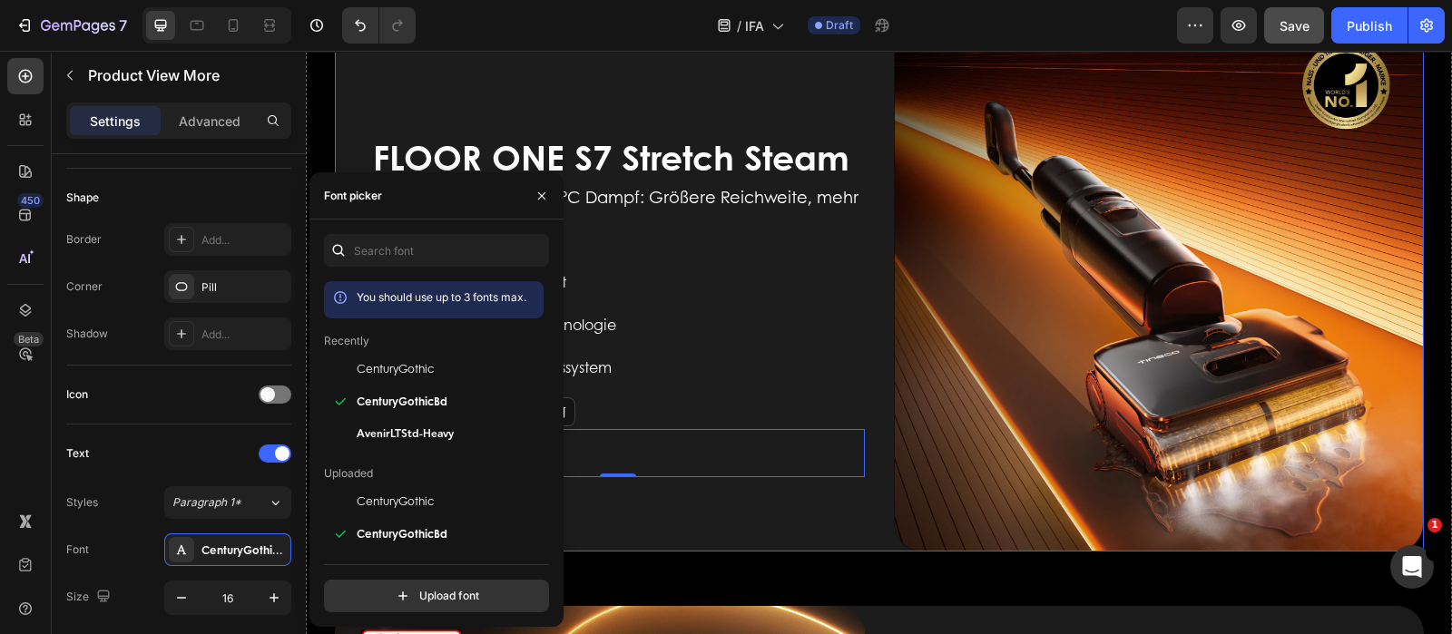
click at [668, 495] on div "FLOOR ONE S7 Stretch Steam Heading Tiefenreinigung mit 140 °C Dampf: Größere Re…" at bounding box center [600, 287] width 530 height 530
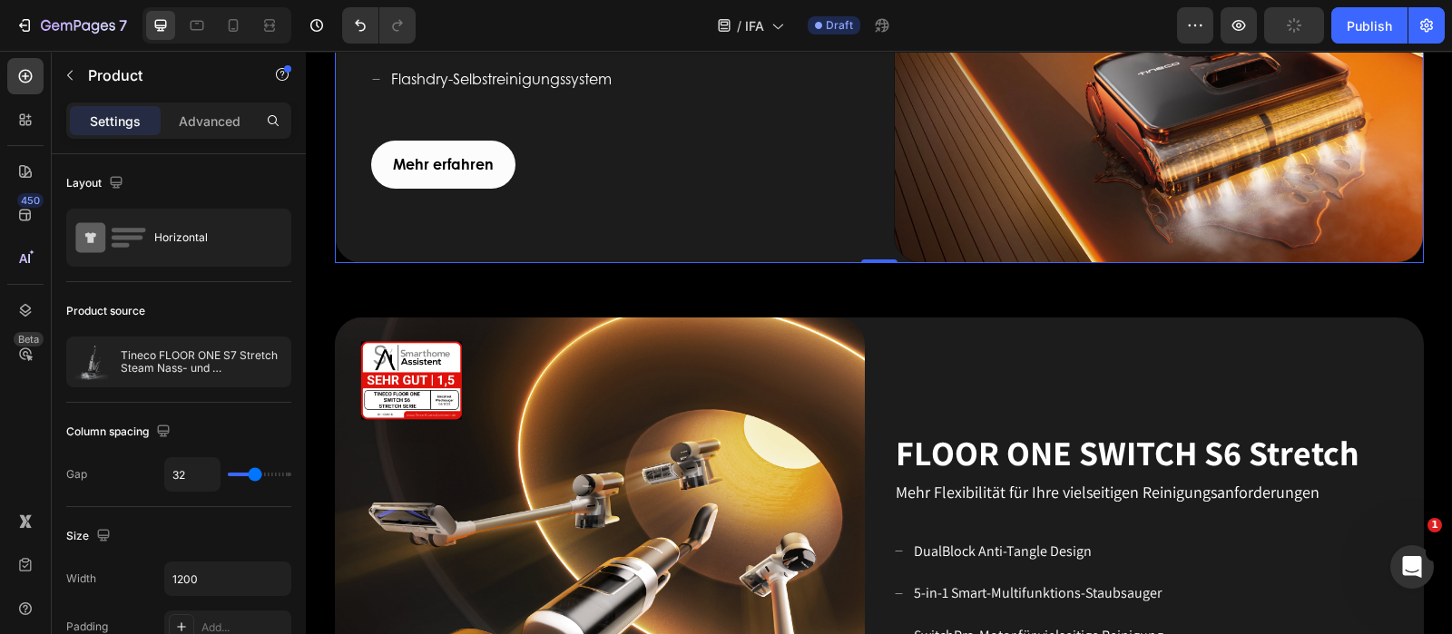
scroll to position [1701, 0]
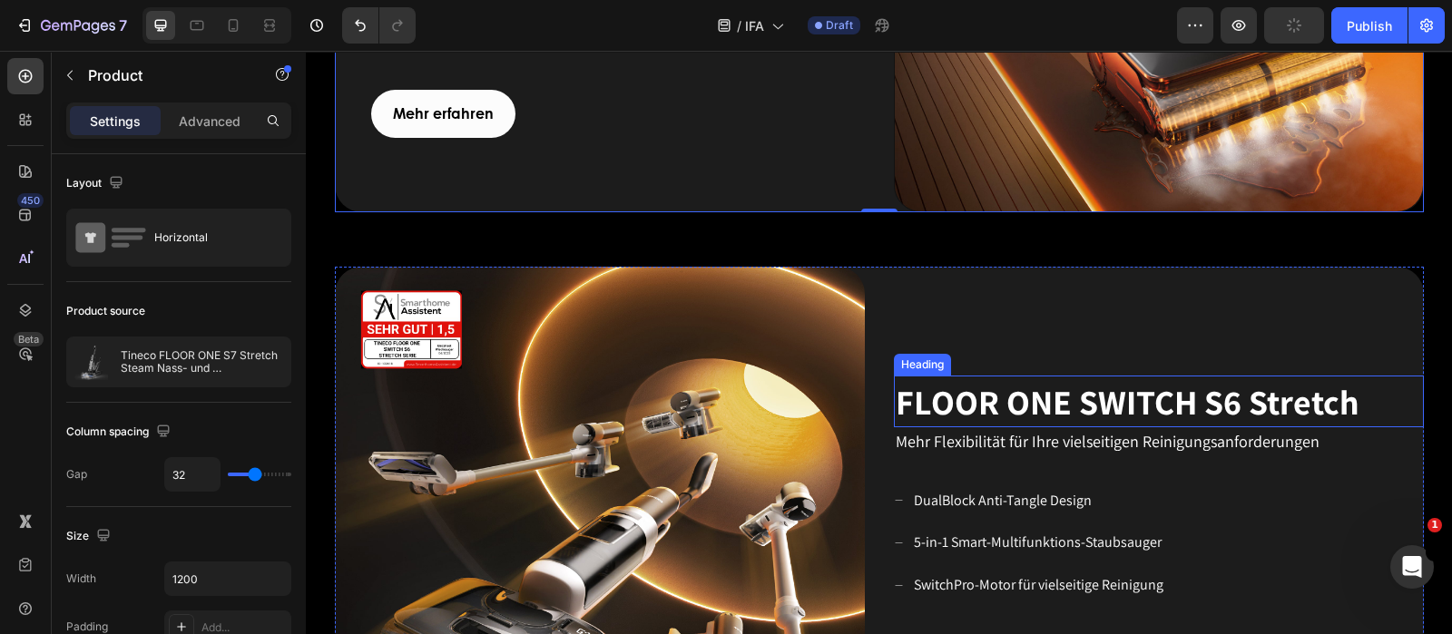
click at [1039, 386] on span "FLOOR ONE SWITCH S6 Stretch" at bounding box center [1128, 401] width 464 height 45
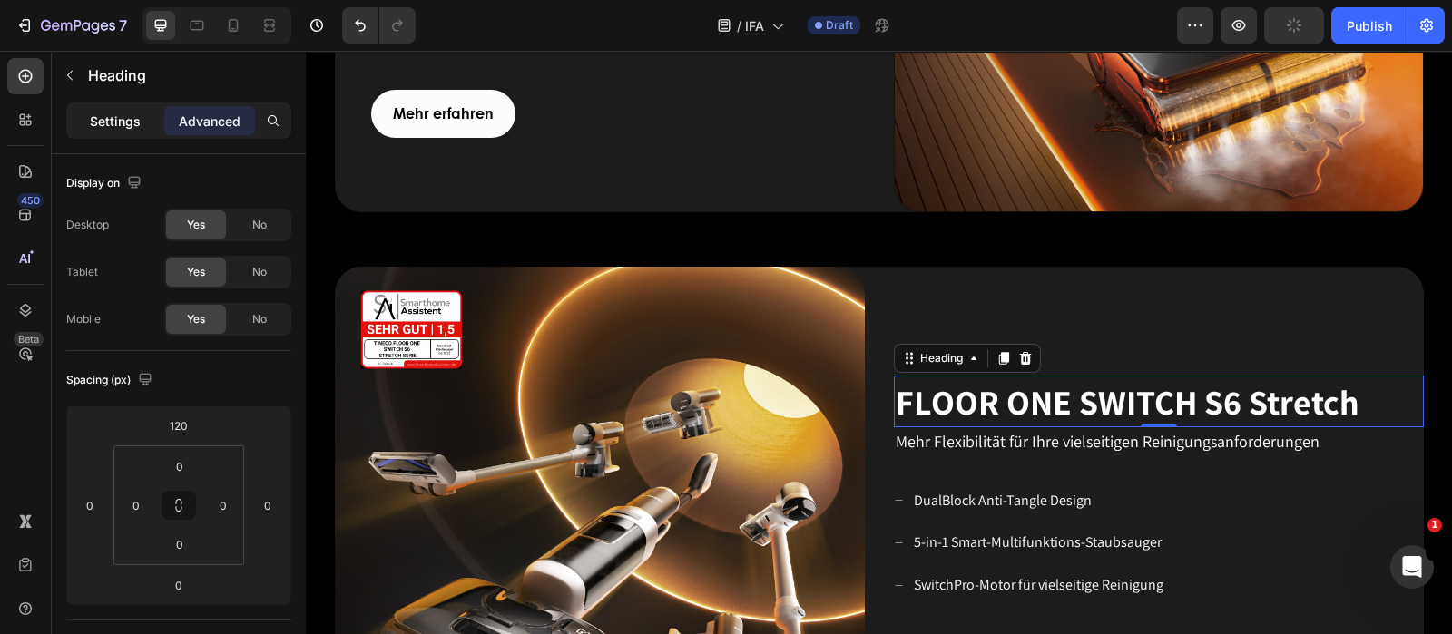
click at [132, 124] on p "Settings" at bounding box center [115, 121] width 51 height 19
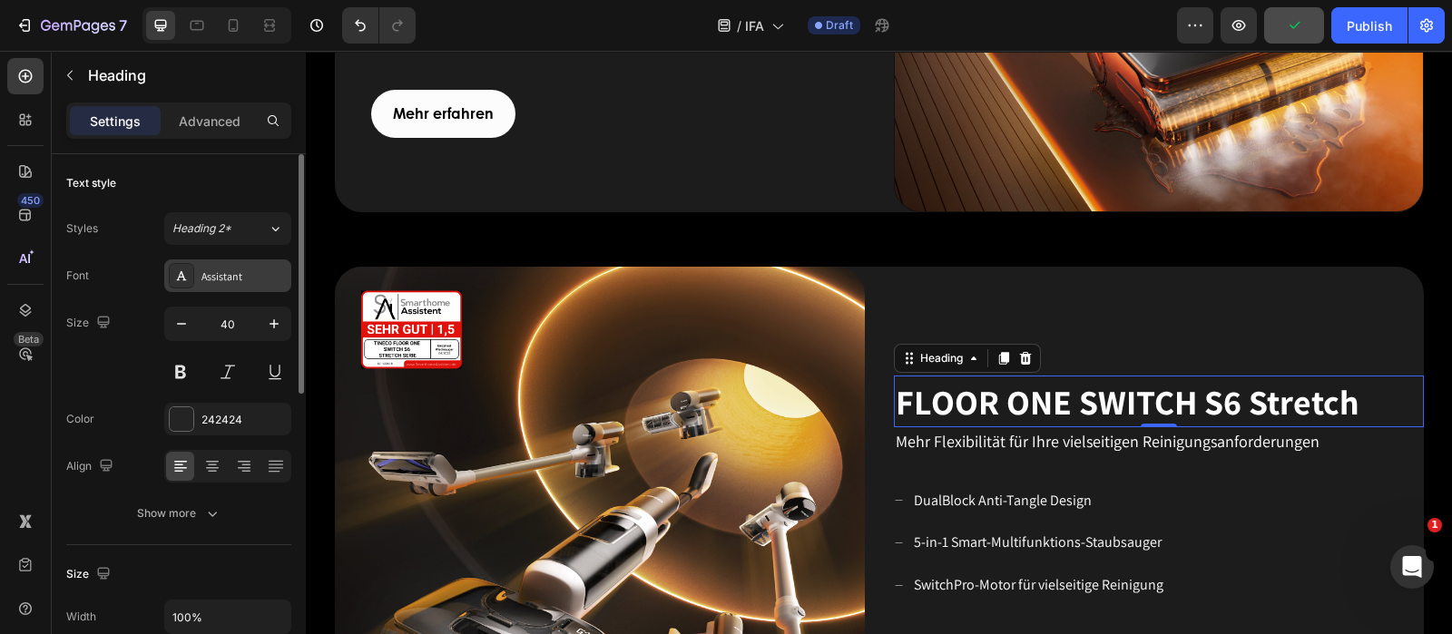
click at [218, 271] on div "Assistant" at bounding box center [243, 277] width 85 height 16
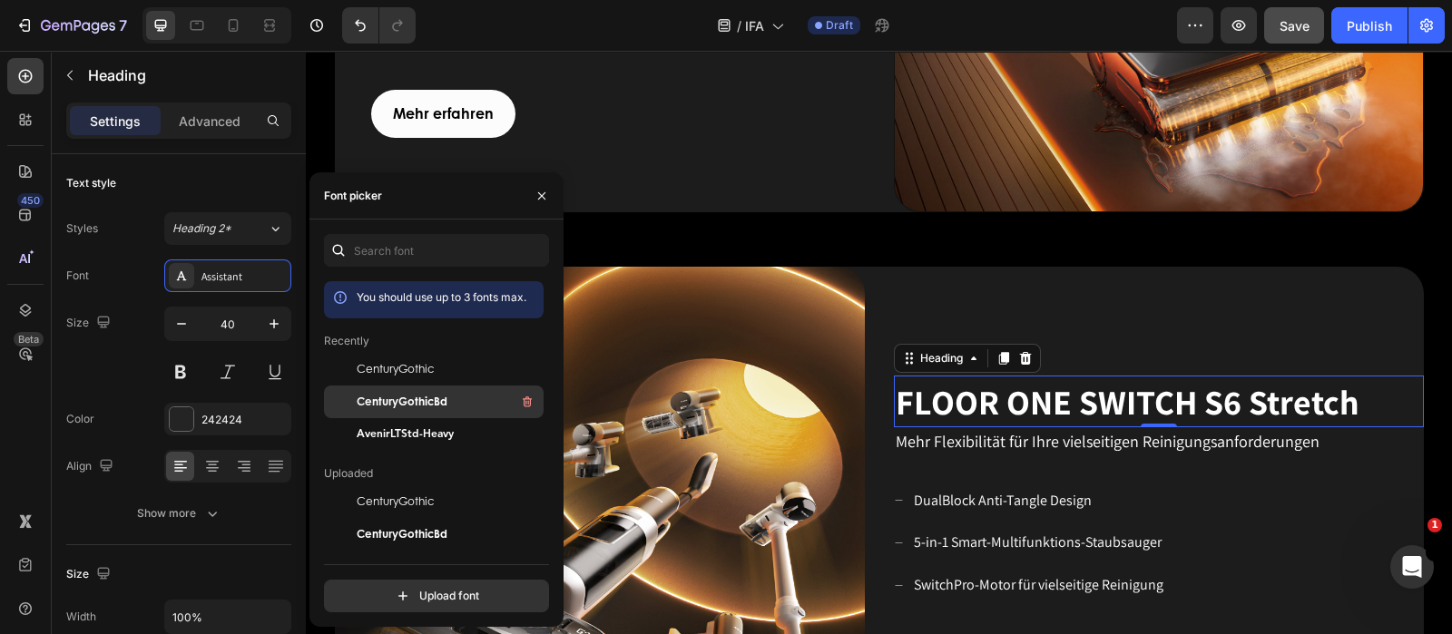
click at [461, 404] on div "CenturyGothicBd" at bounding box center [448, 402] width 183 height 22
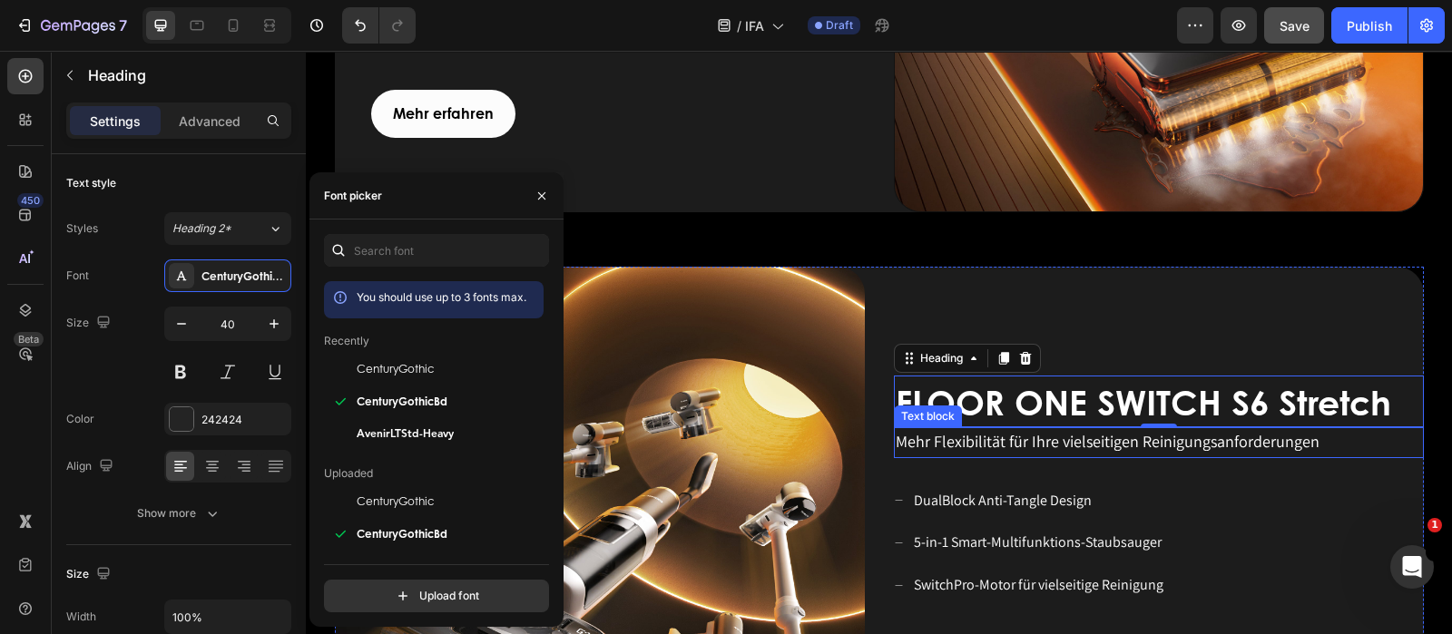
click at [1045, 445] on span "Mehr Flexibilität für Ihre vielseitigen Reinigungsanforderungen" at bounding box center [1108, 441] width 424 height 21
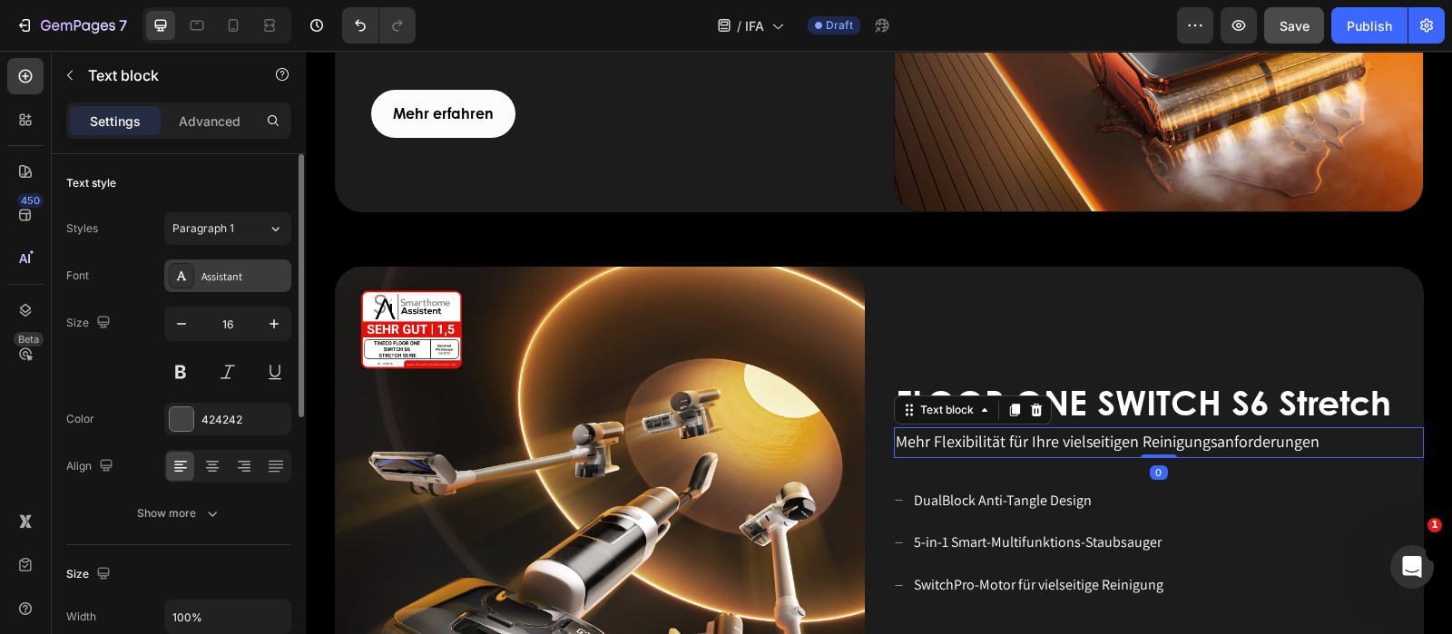
click at [222, 283] on div "Assistant" at bounding box center [243, 277] width 85 height 16
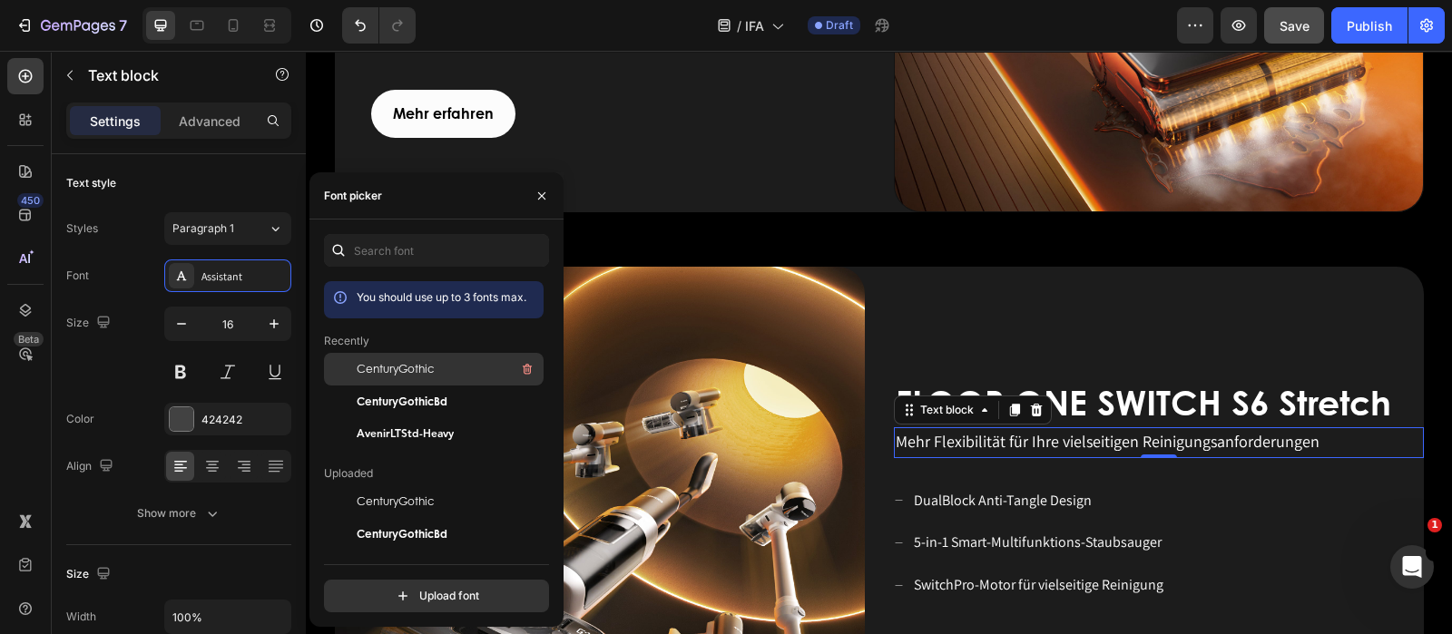
click at [410, 366] on span "CenturyGothic" at bounding box center [395, 369] width 77 height 16
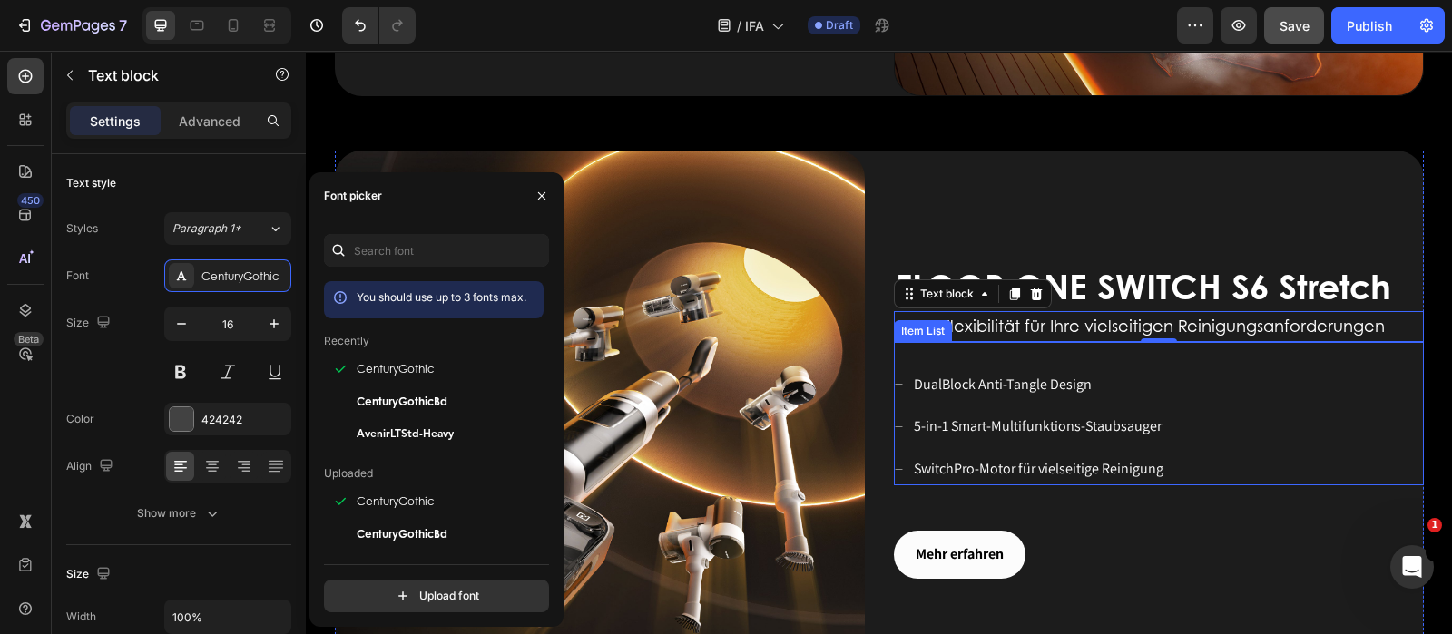
scroll to position [1898, 0]
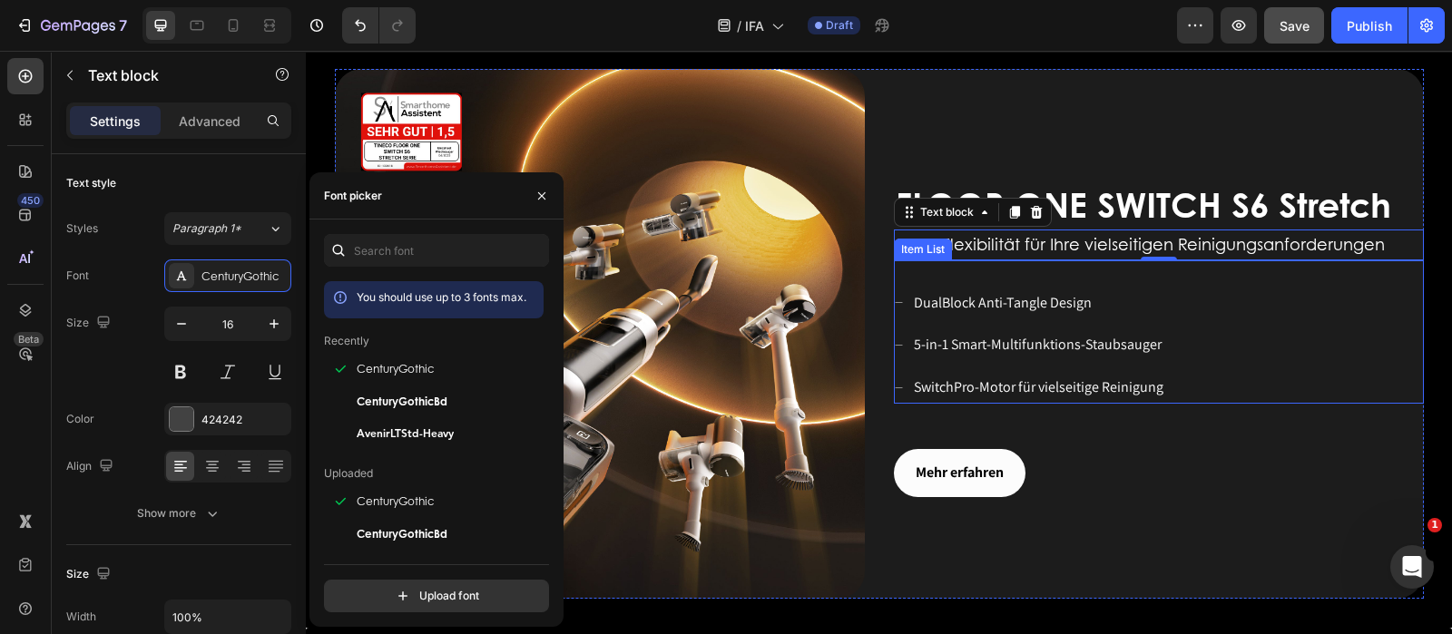
click at [1244, 350] on div "DualBlock Anti-Tangle Design 5-in-1 Smart-Multifunktions-Staubsauger SwitchPro-…" at bounding box center [1159, 346] width 530 height 116
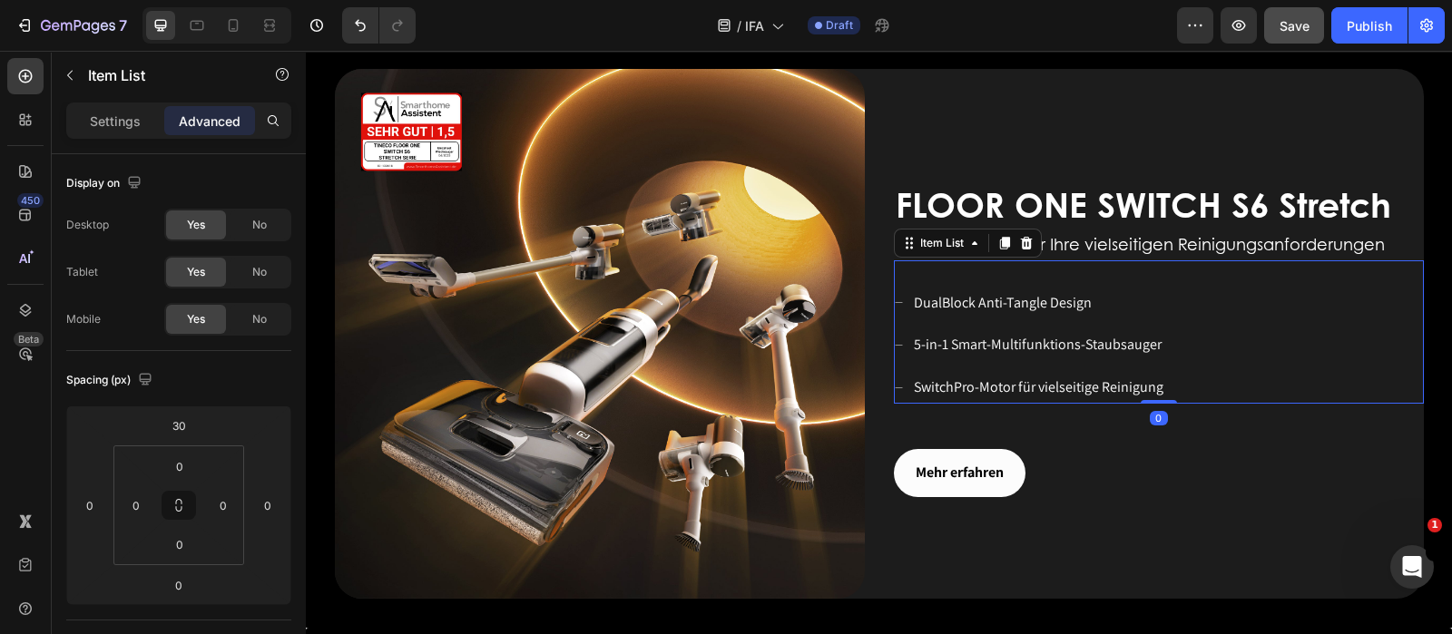
scroll to position [1928, 0]
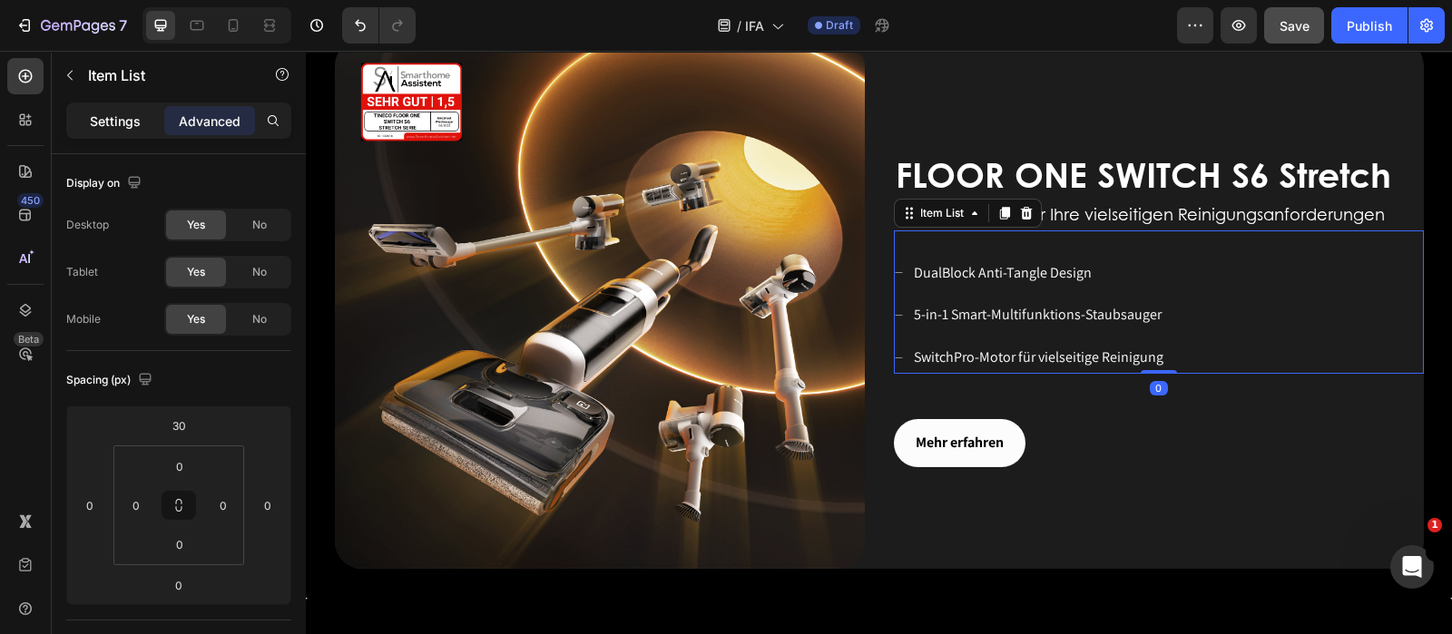
click at [114, 123] on p "Settings" at bounding box center [115, 121] width 51 height 19
type input "8"
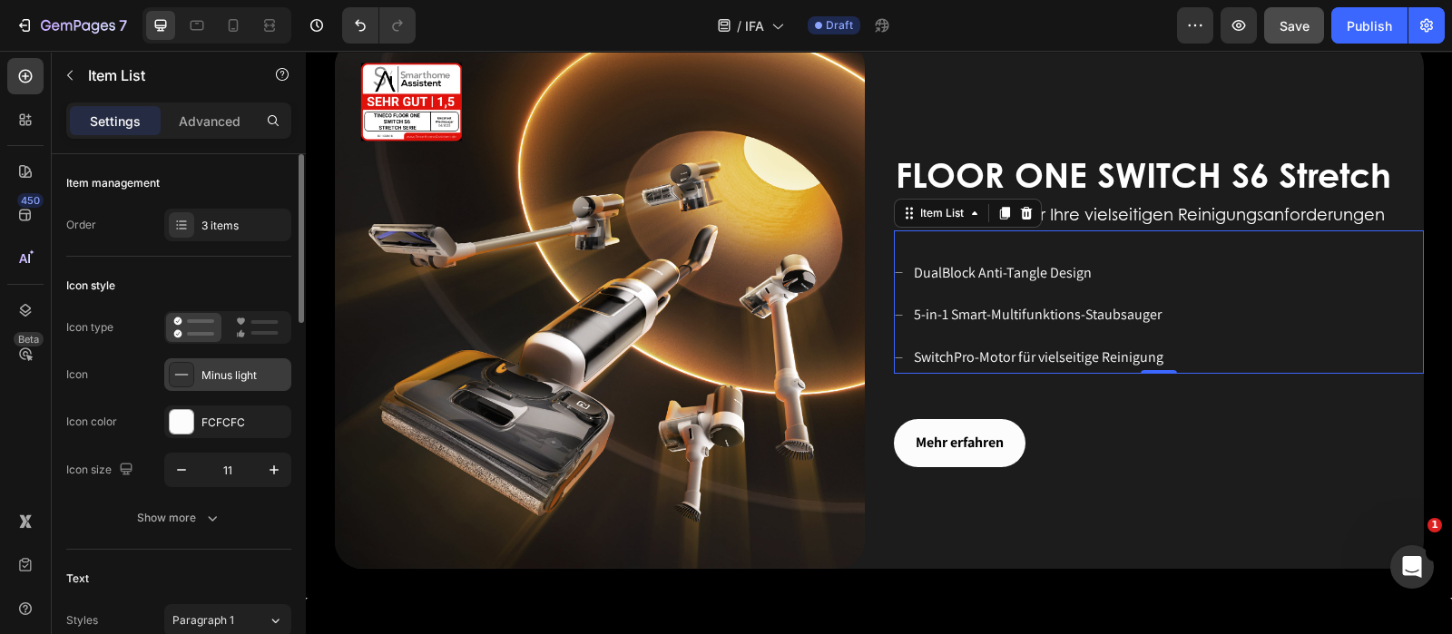
click at [239, 372] on div "Minus light" at bounding box center [243, 376] width 85 height 16
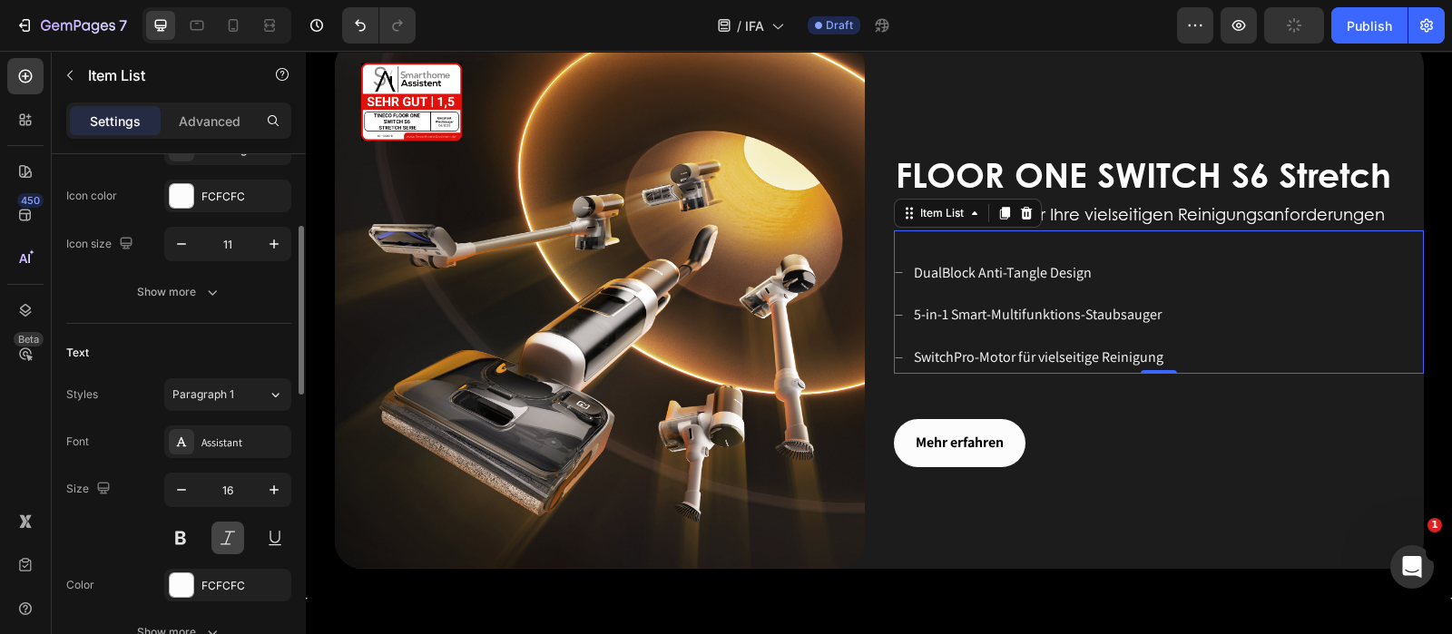
scroll to position [340, 0]
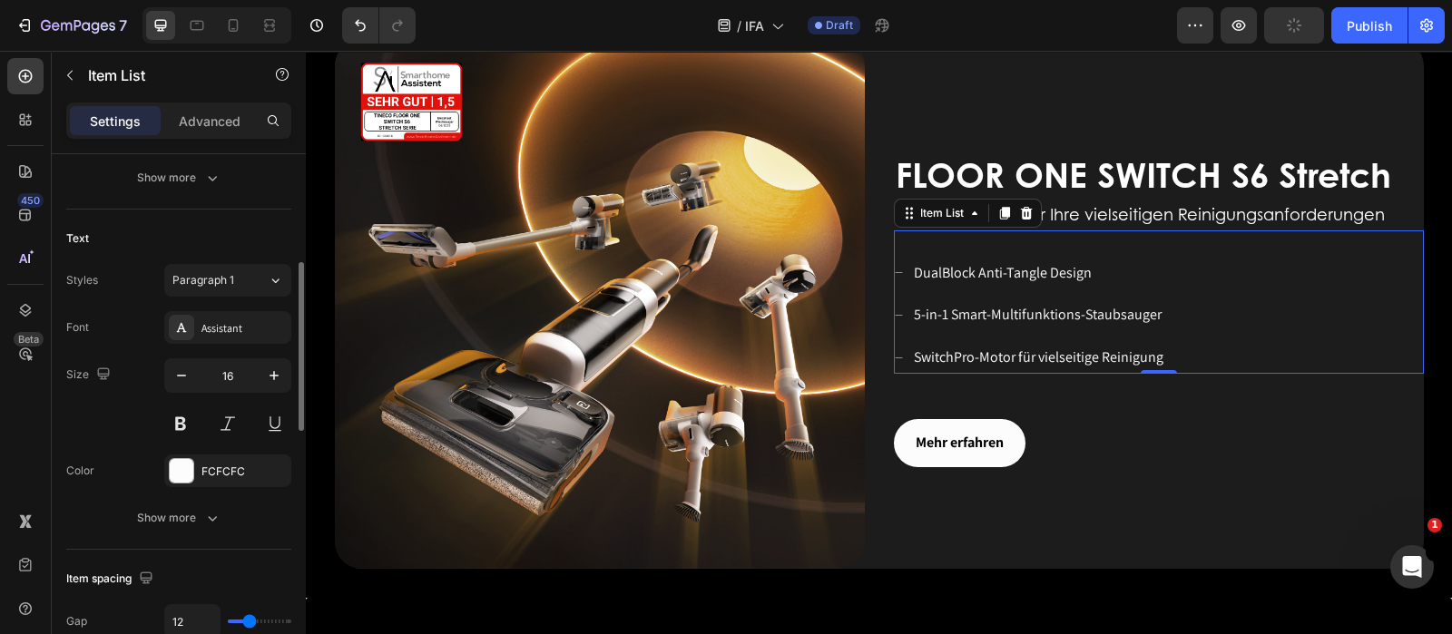
drag, startPoint x: 208, startPoint y: 332, endPoint x: 208, endPoint y: 342, distance: 10.0
click at [208, 340] on div "Assistant" at bounding box center [227, 327] width 127 height 33
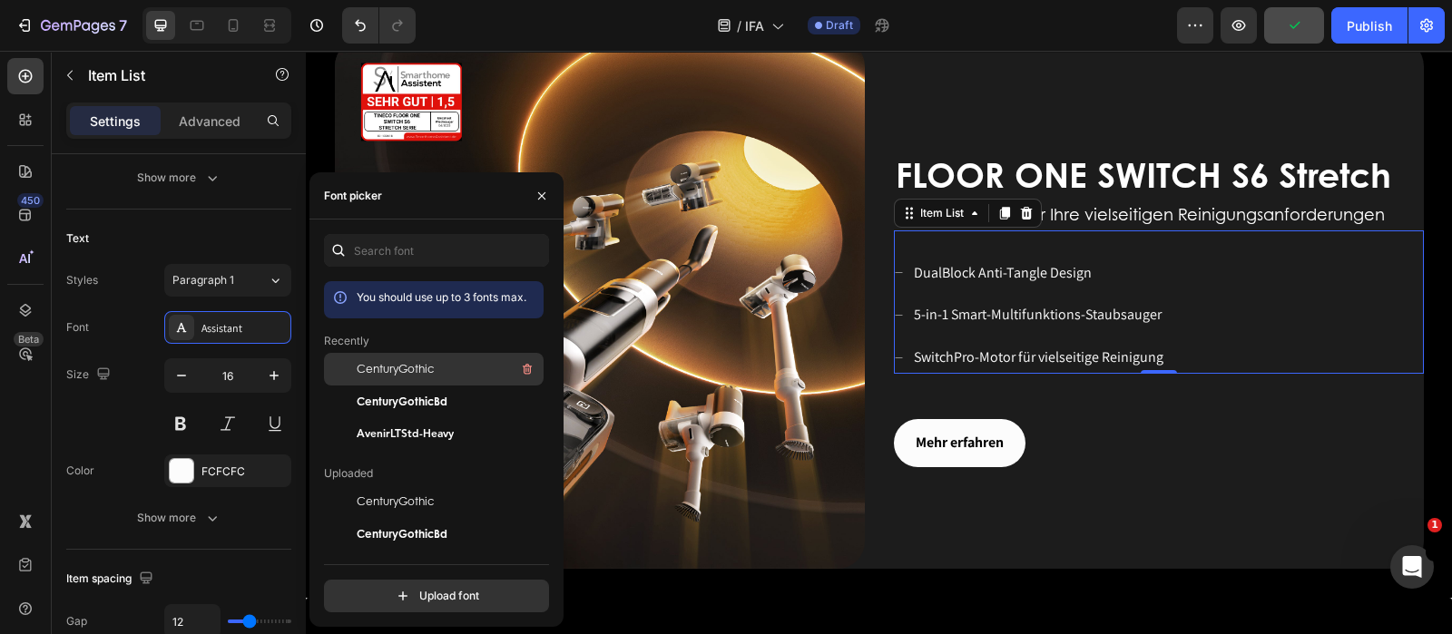
click at [418, 370] on span "CenturyGothic" at bounding box center [395, 369] width 77 height 16
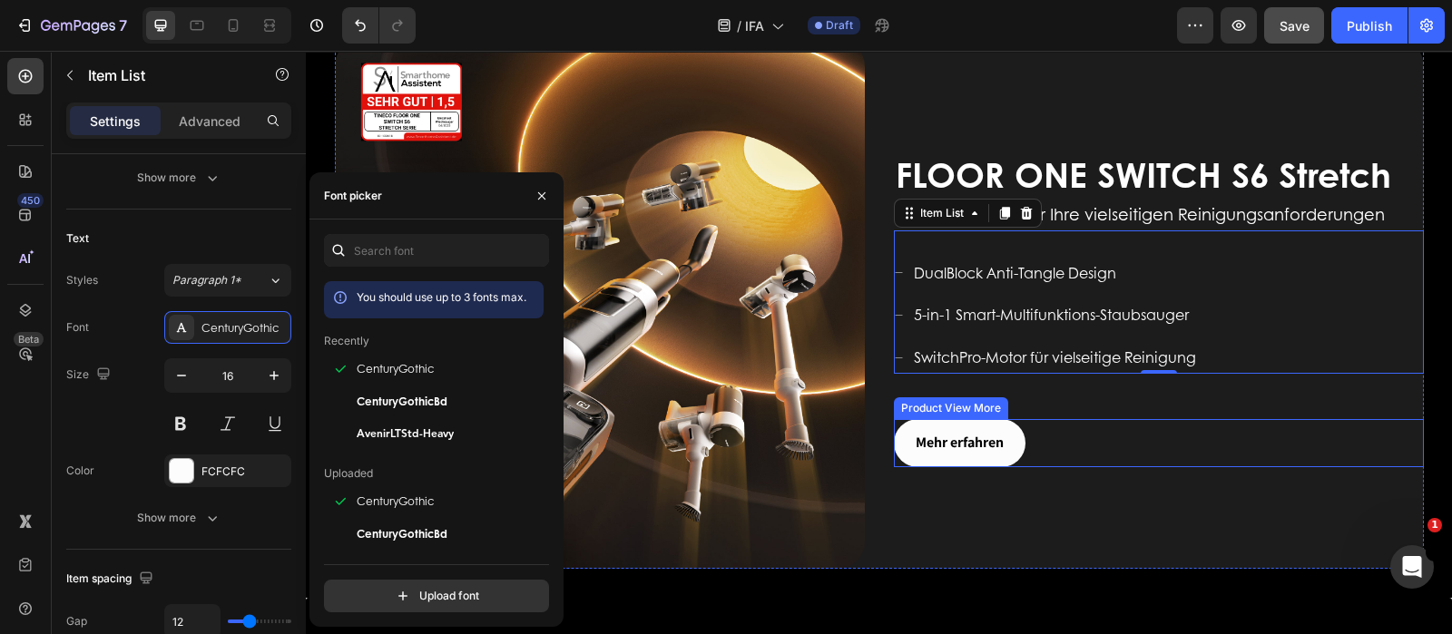
click at [998, 428] on button "Mehr erfahren" at bounding box center [960, 443] width 132 height 48
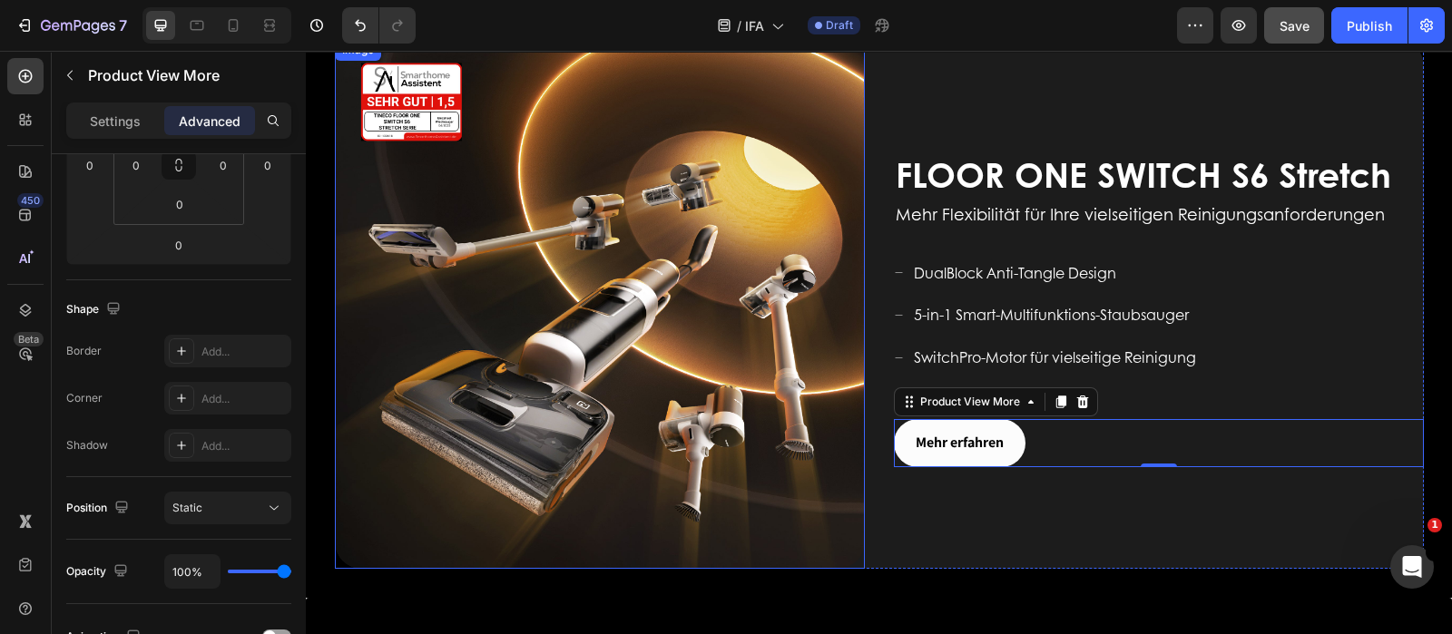
scroll to position [0, 0]
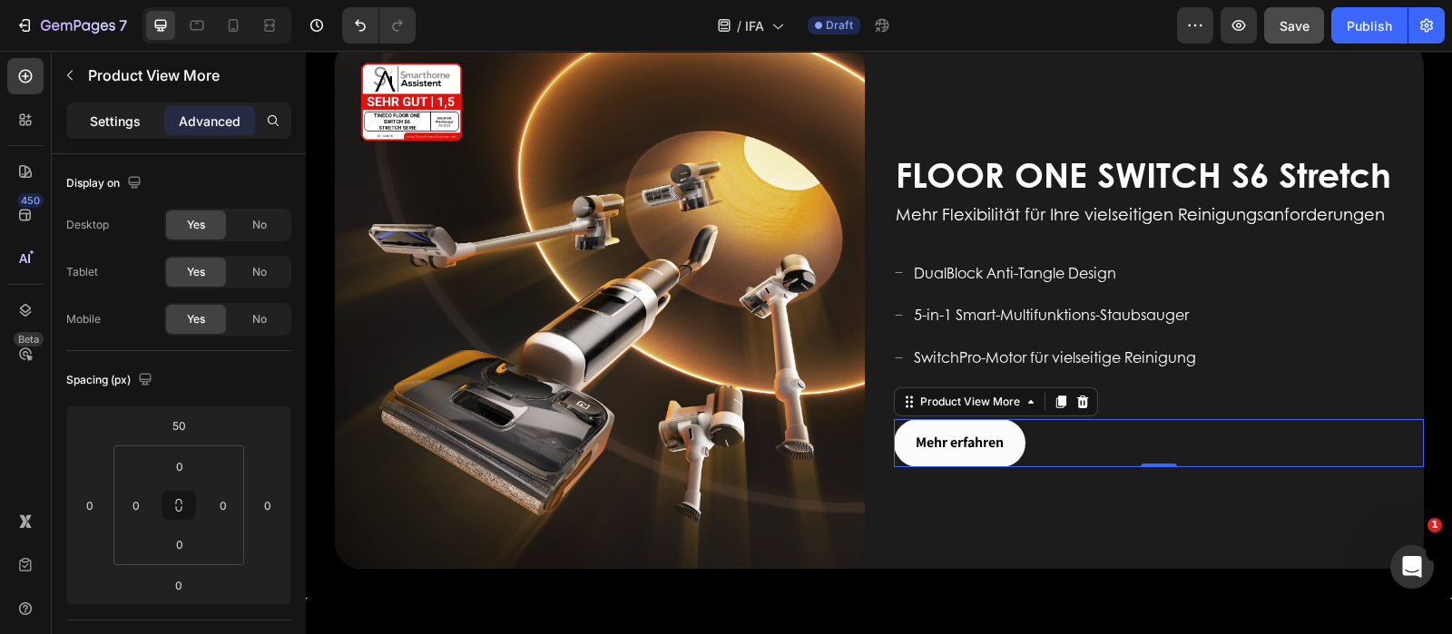
click at [86, 127] on div "Settings" at bounding box center [115, 120] width 91 height 29
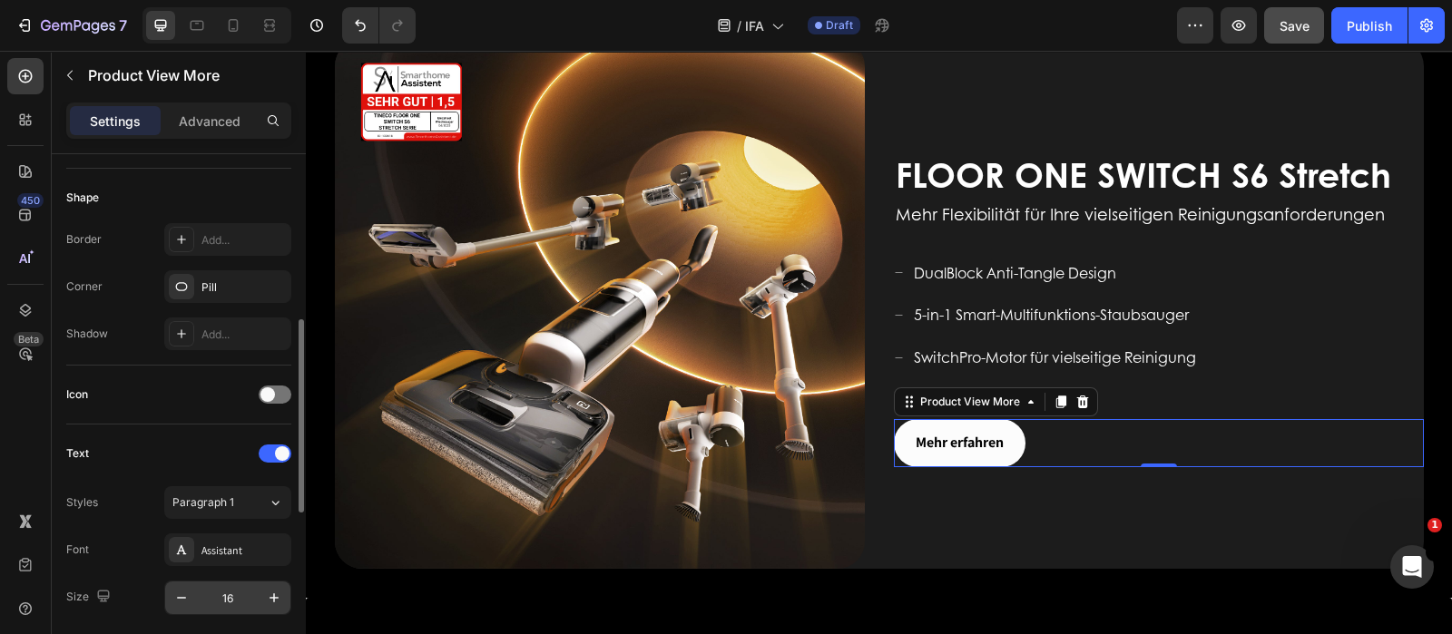
scroll to position [567, 0]
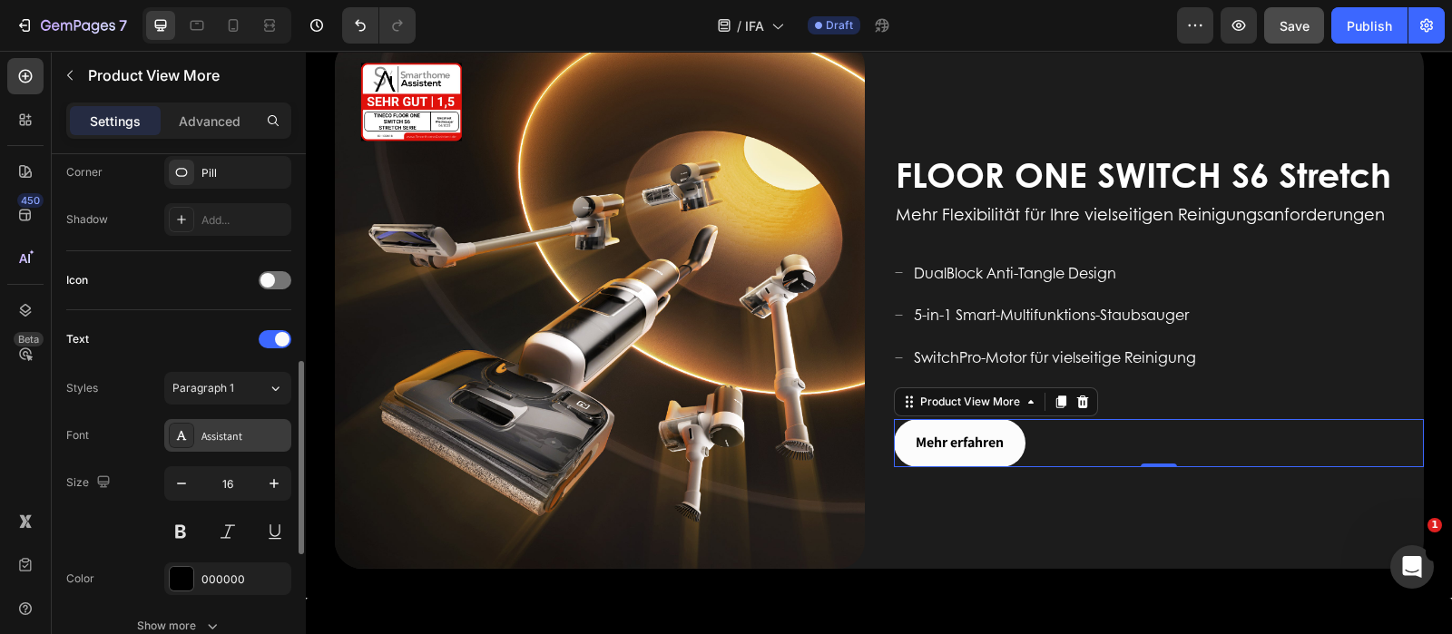
click at [243, 431] on div "Assistant" at bounding box center [243, 436] width 85 height 16
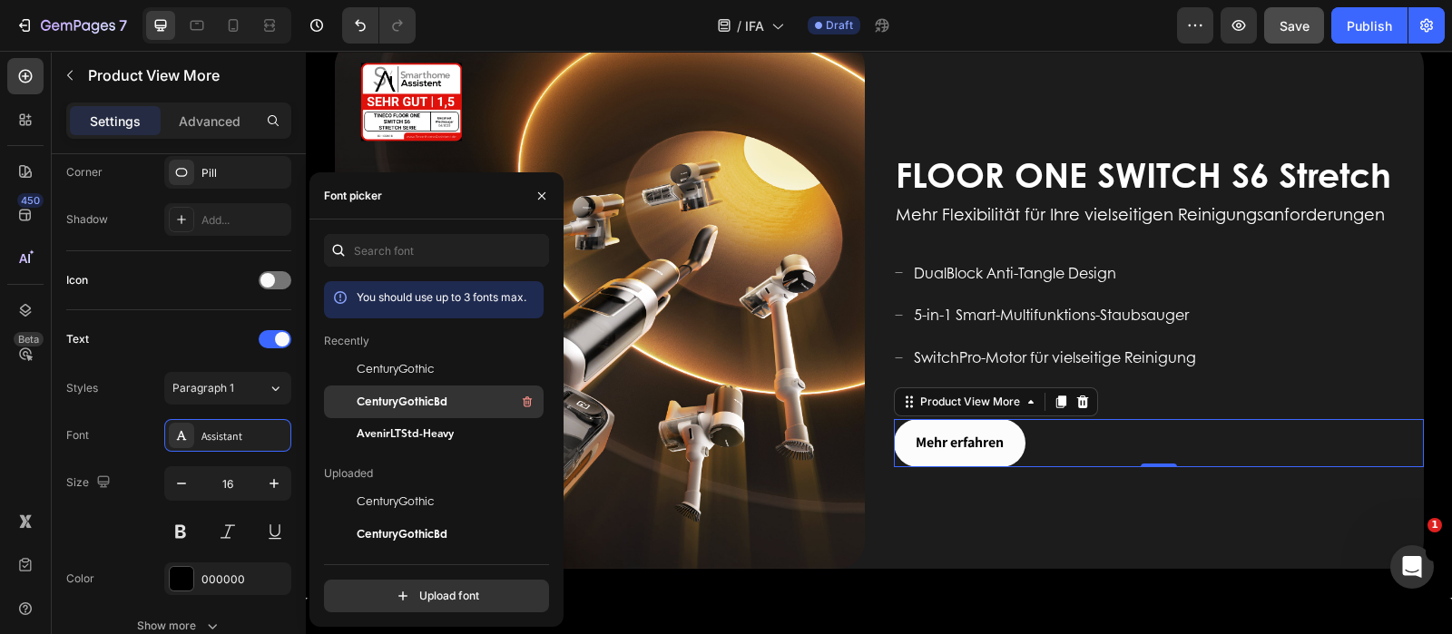
click at [408, 406] on span "CenturyGothicBd" at bounding box center [402, 402] width 91 height 16
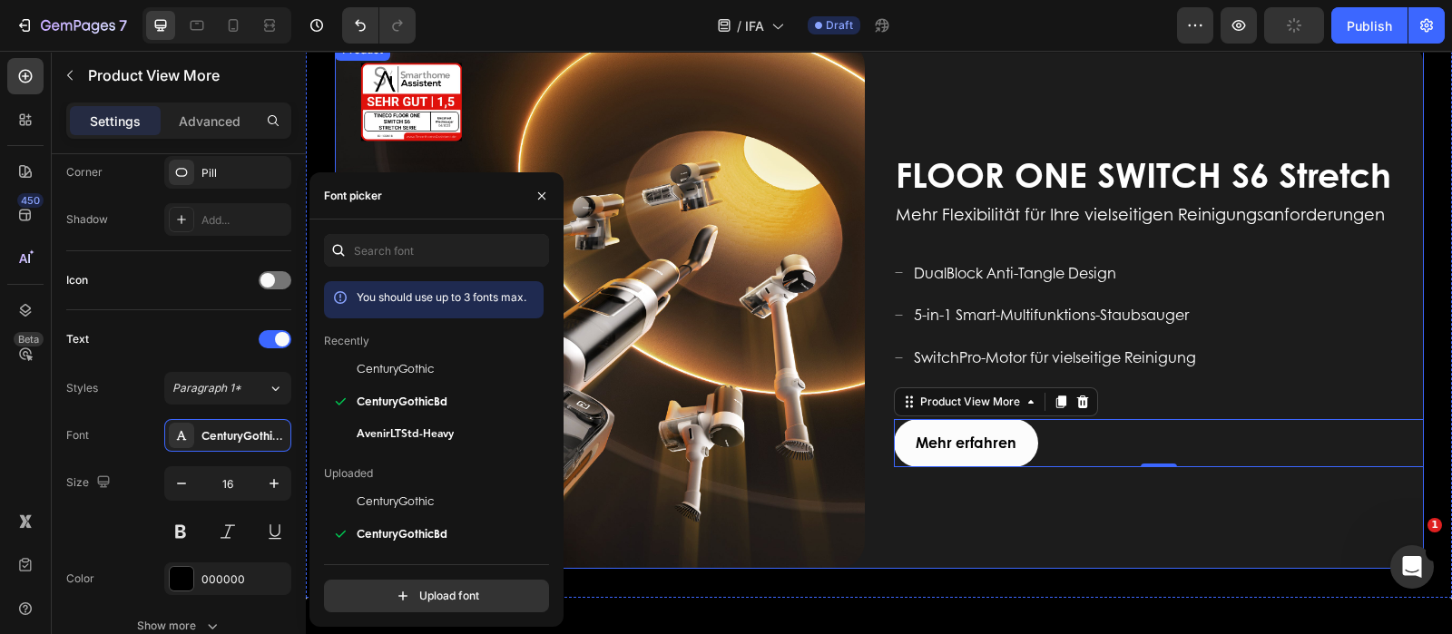
scroll to position [2042, 0]
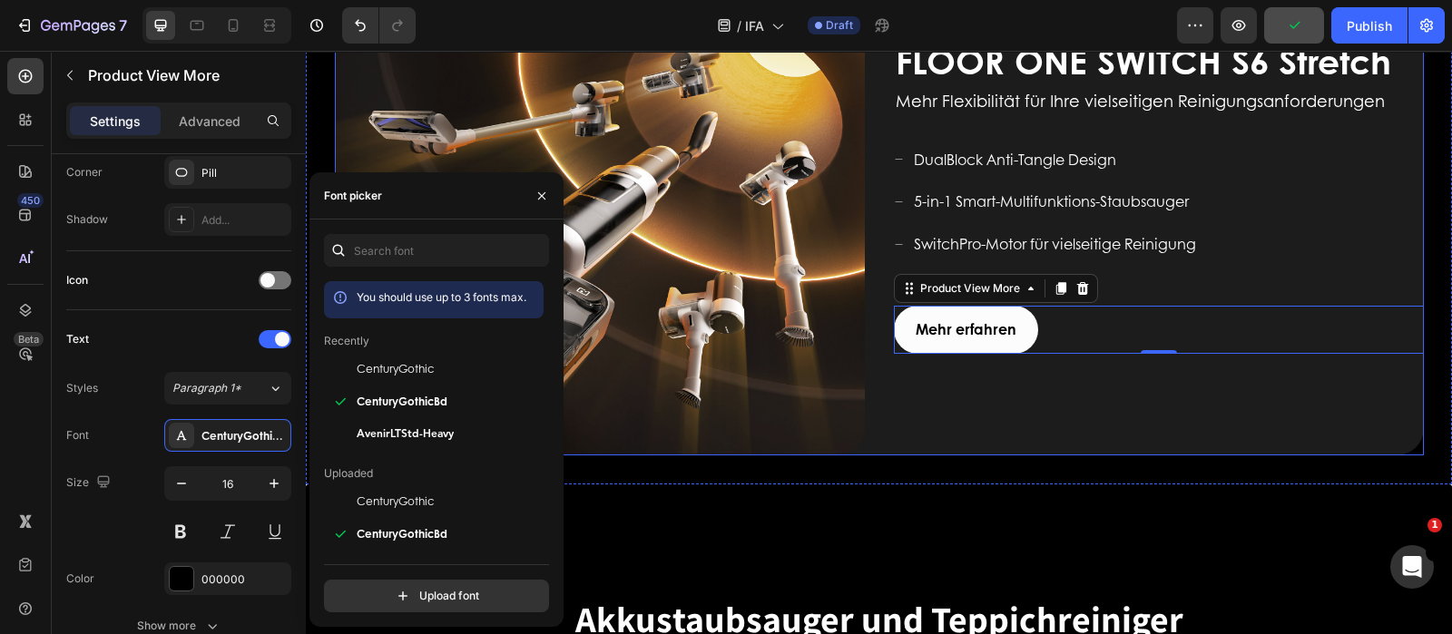
click at [1029, 406] on div "FLOOR ONE SWITCH S6 Stretch Heading Mehr Flexibilität für Ihre vielseitigen Rei…" at bounding box center [1159, 191] width 530 height 530
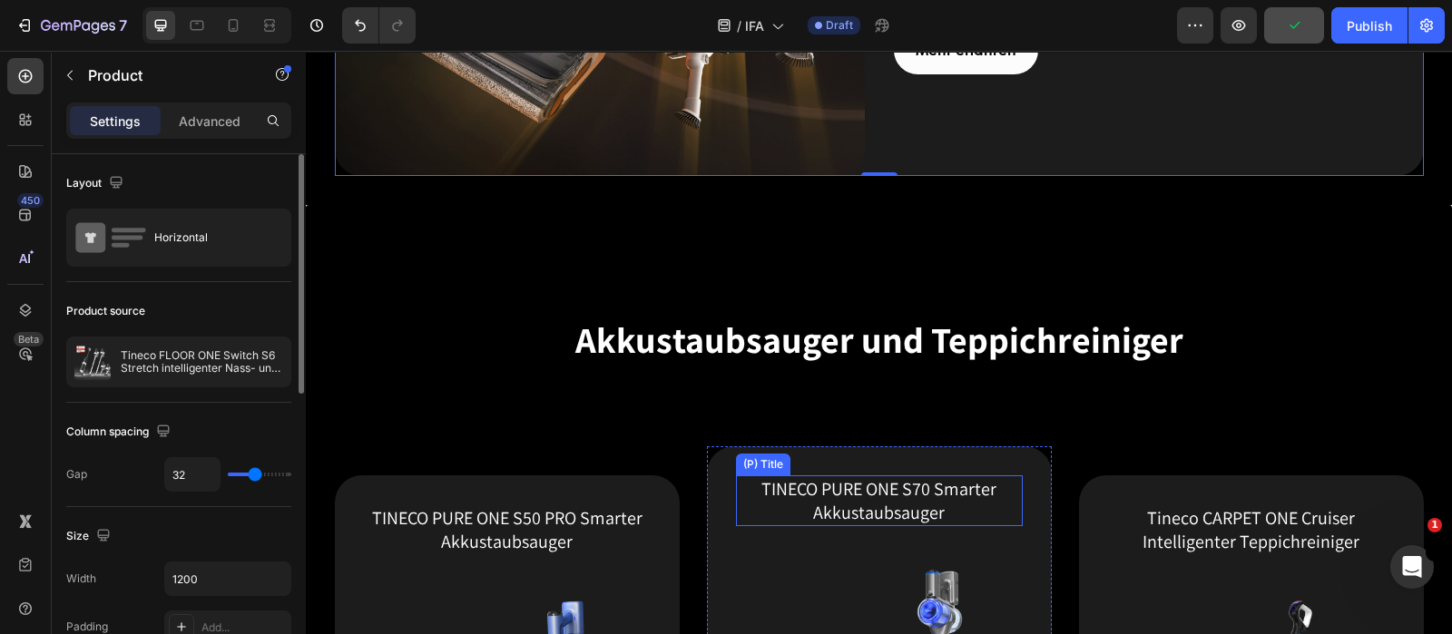
scroll to position [2382, 0]
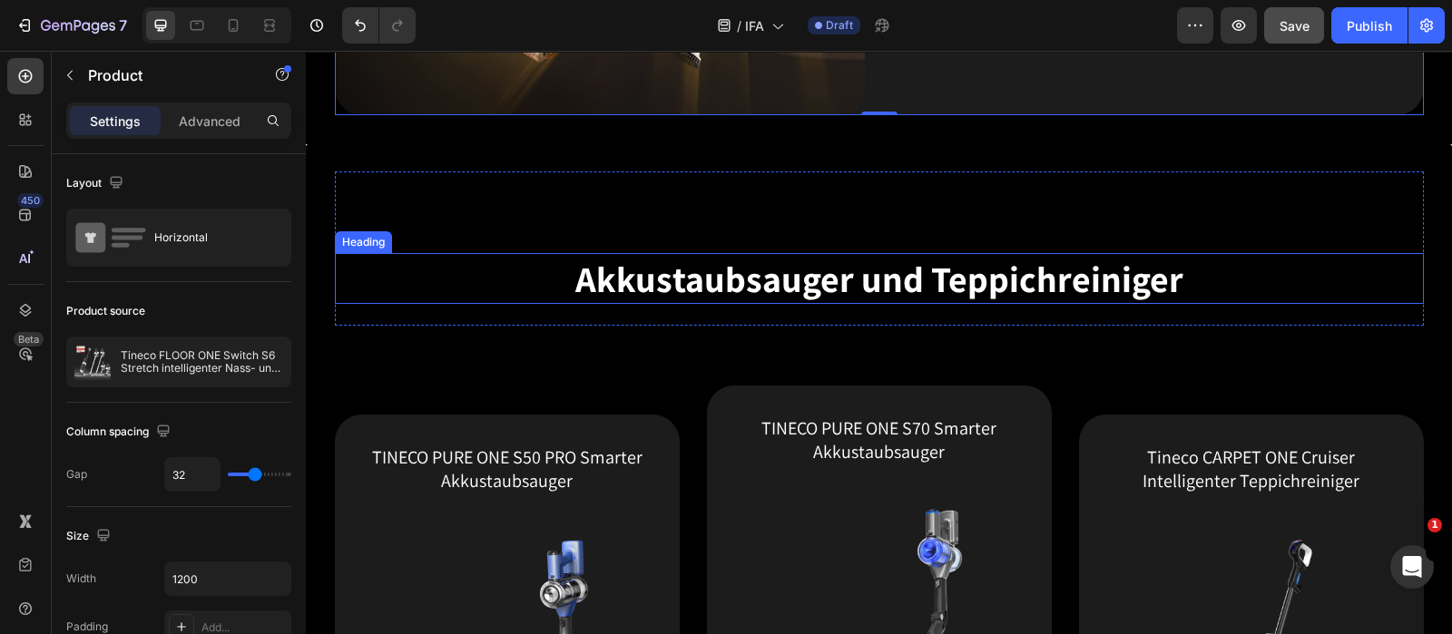
click at [682, 268] on span "Akkustaubsauger und Teppichreiniger" at bounding box center [879, 278] width 608 height 47
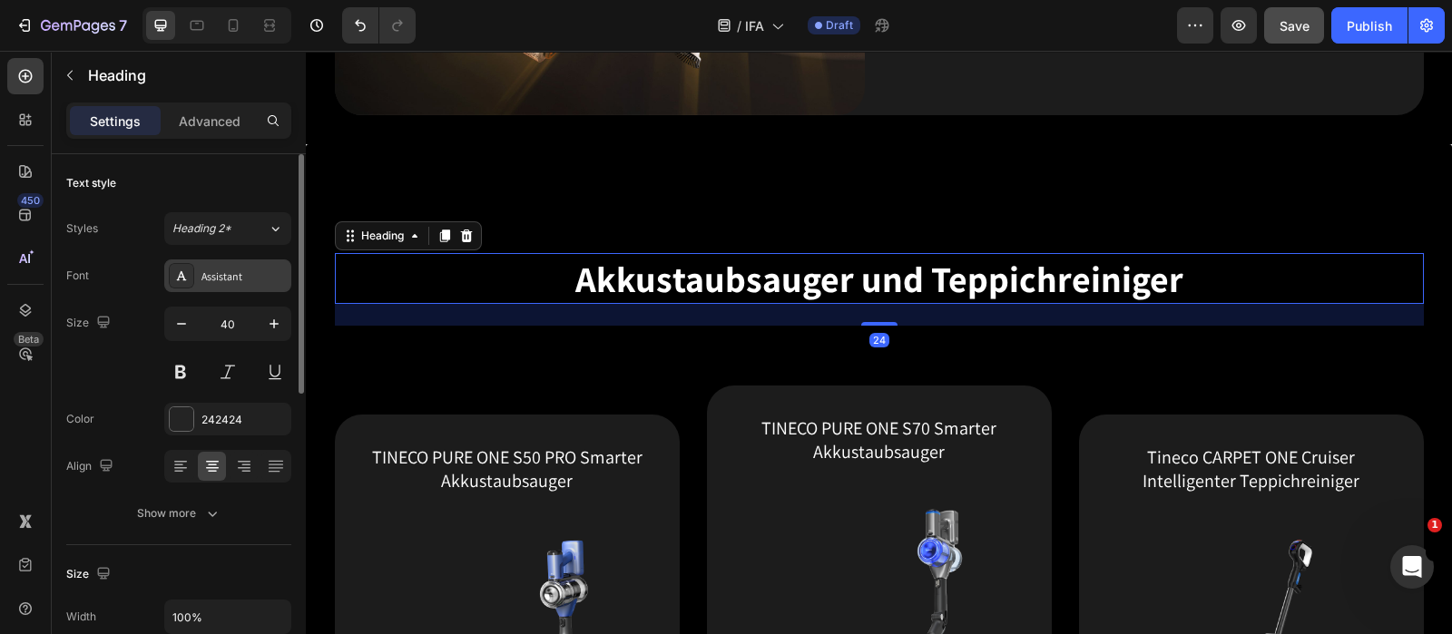
click at [233, 275] on div "Assistant" at bounding box center [243, 277] width 85 height 16
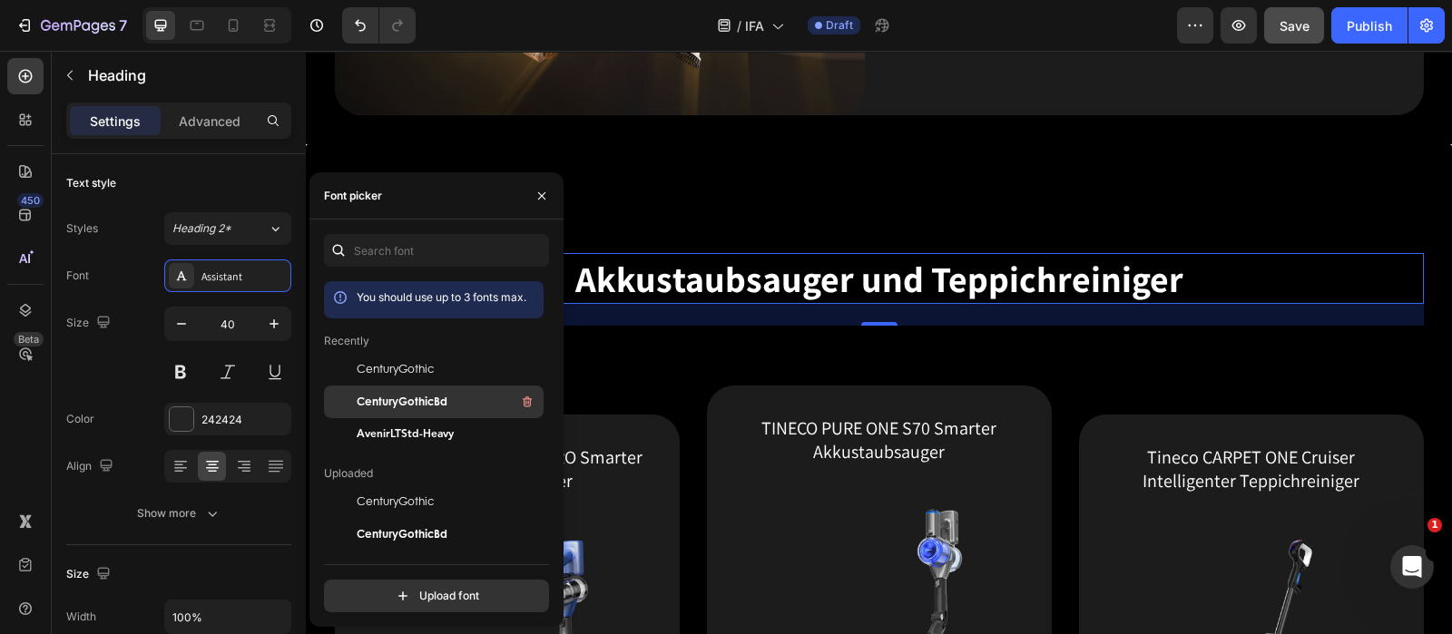
click at [434, 403] on span "CenturyGothicBd" at bounding box center [402, 402] width 91 height 16
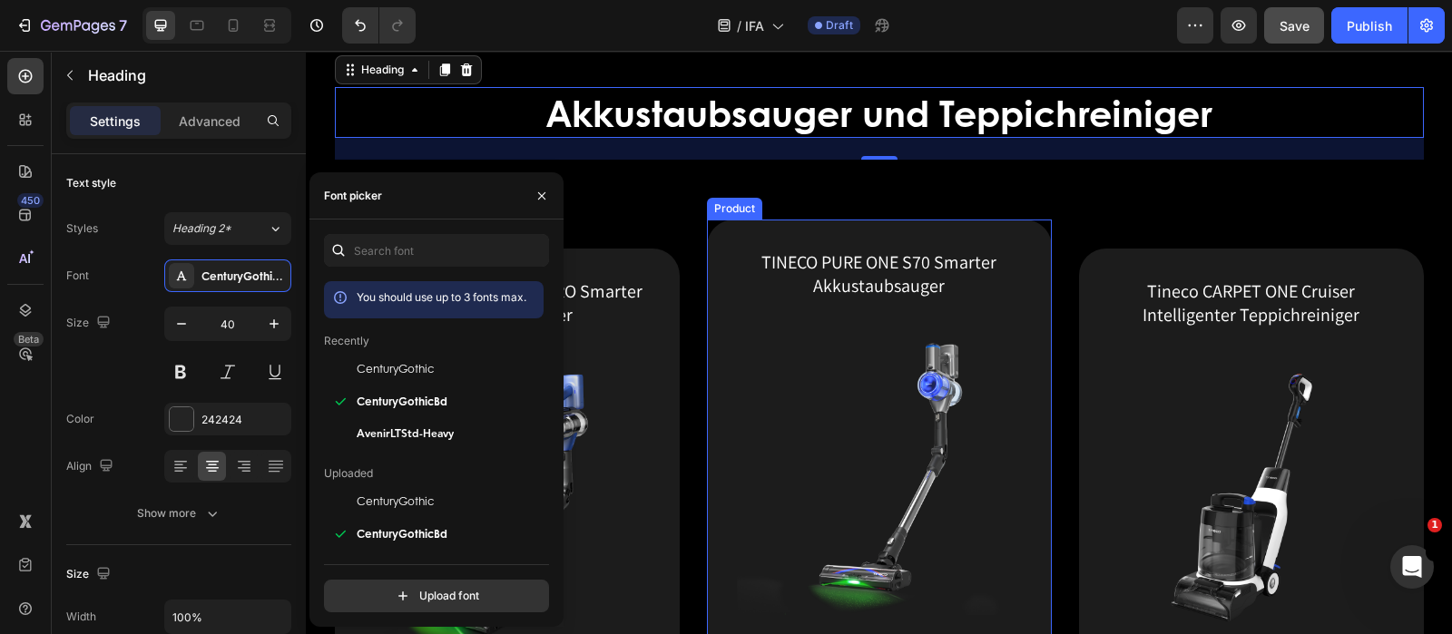
scroll to position [2609, 0]
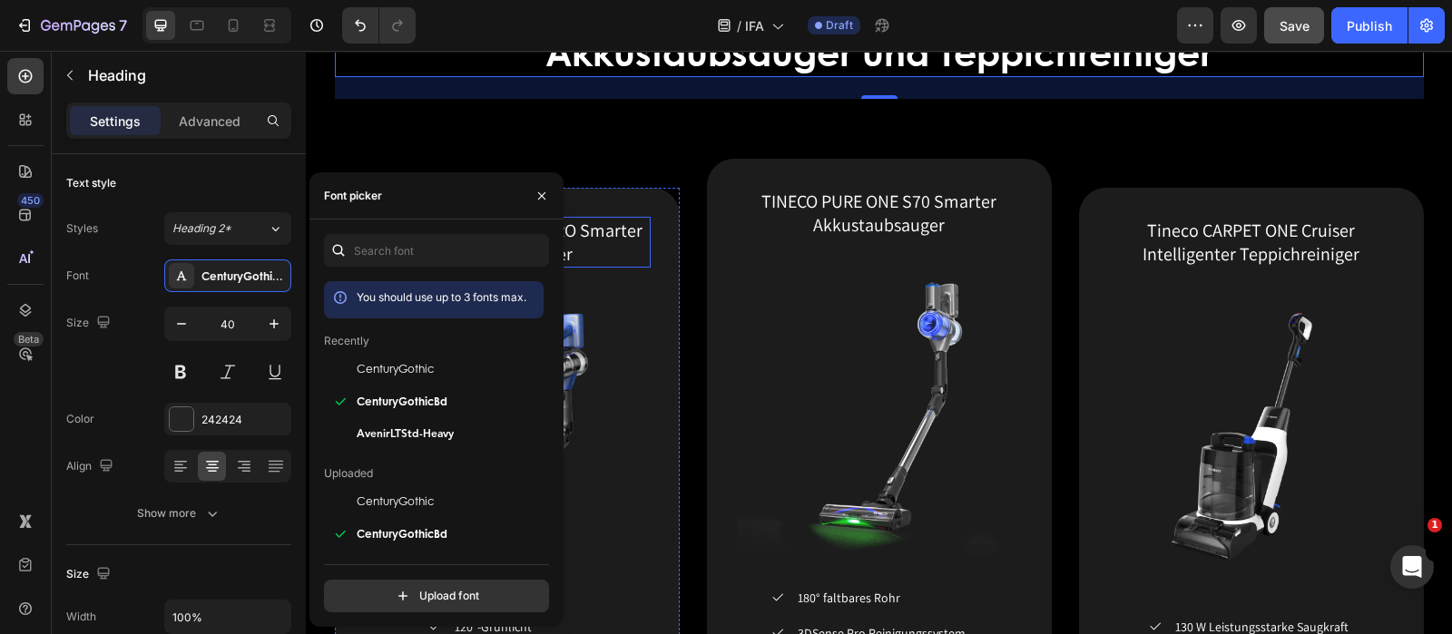
click at [632, 231] on h1 "TINECO PURE ONE S50 PRO Smarter Akkustaubsauger" at bounding box center [507, 242] width 287 height 51
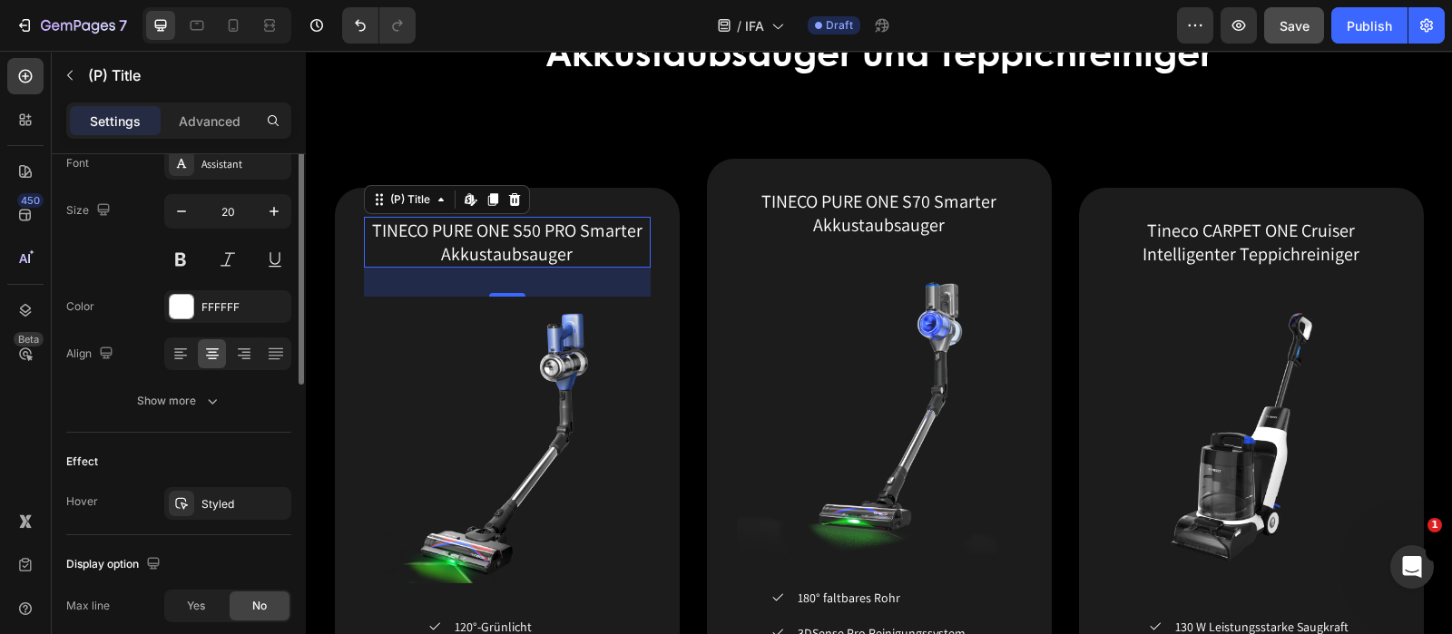
scroll to position [113, 0]
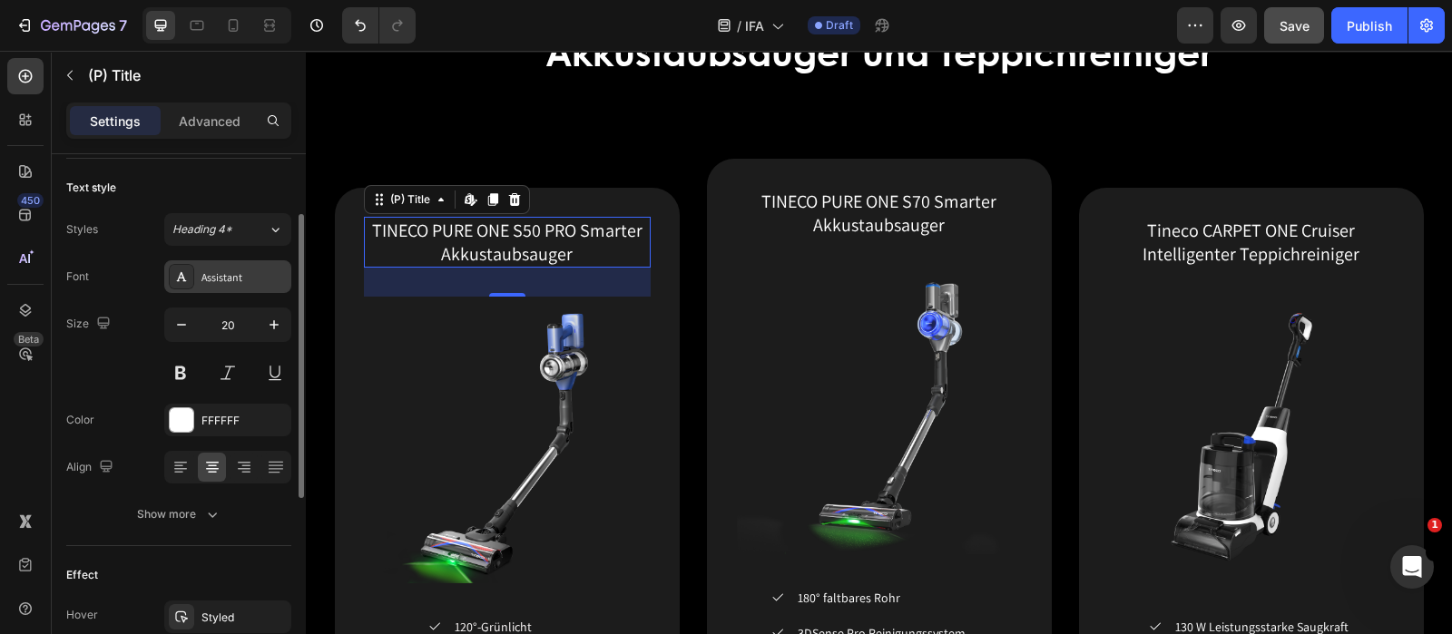
click at [221, 271] on div "Assistant" at bounding box center [243, 278] width 85 height 16
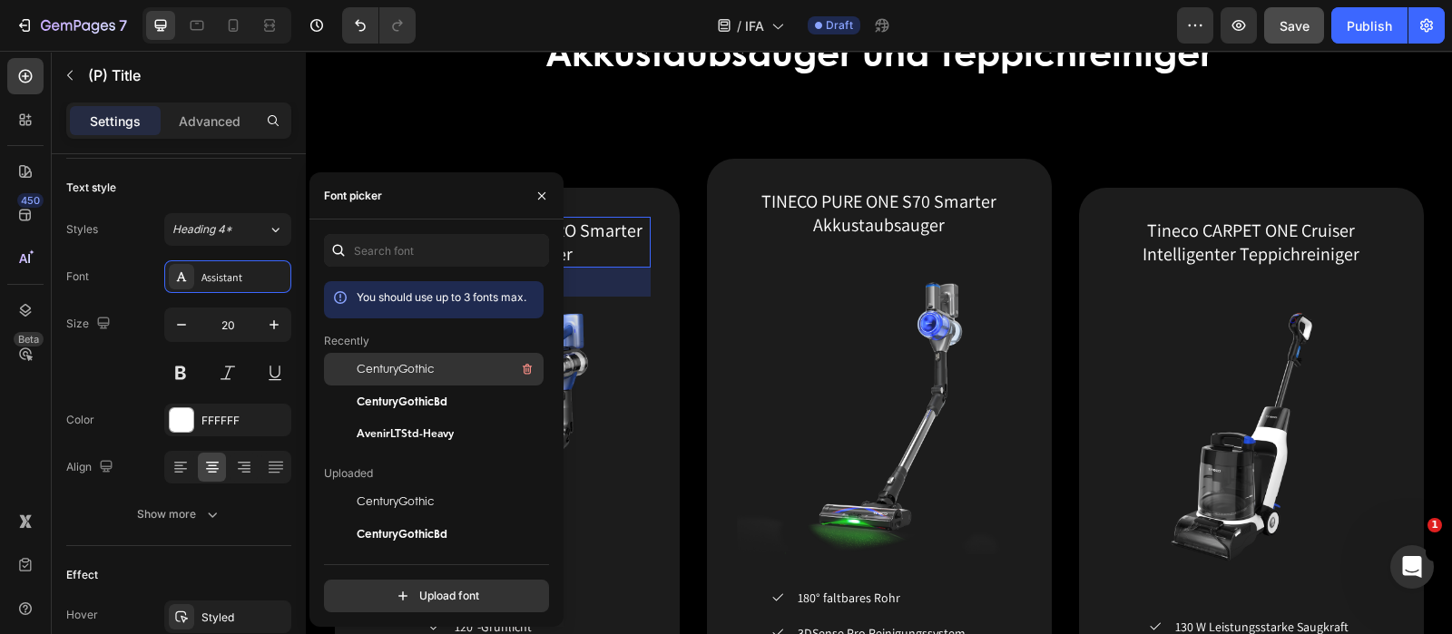
click at [399, 368] on span "CenturyGothic" at bounding box center [395, 369] width 77 height 16
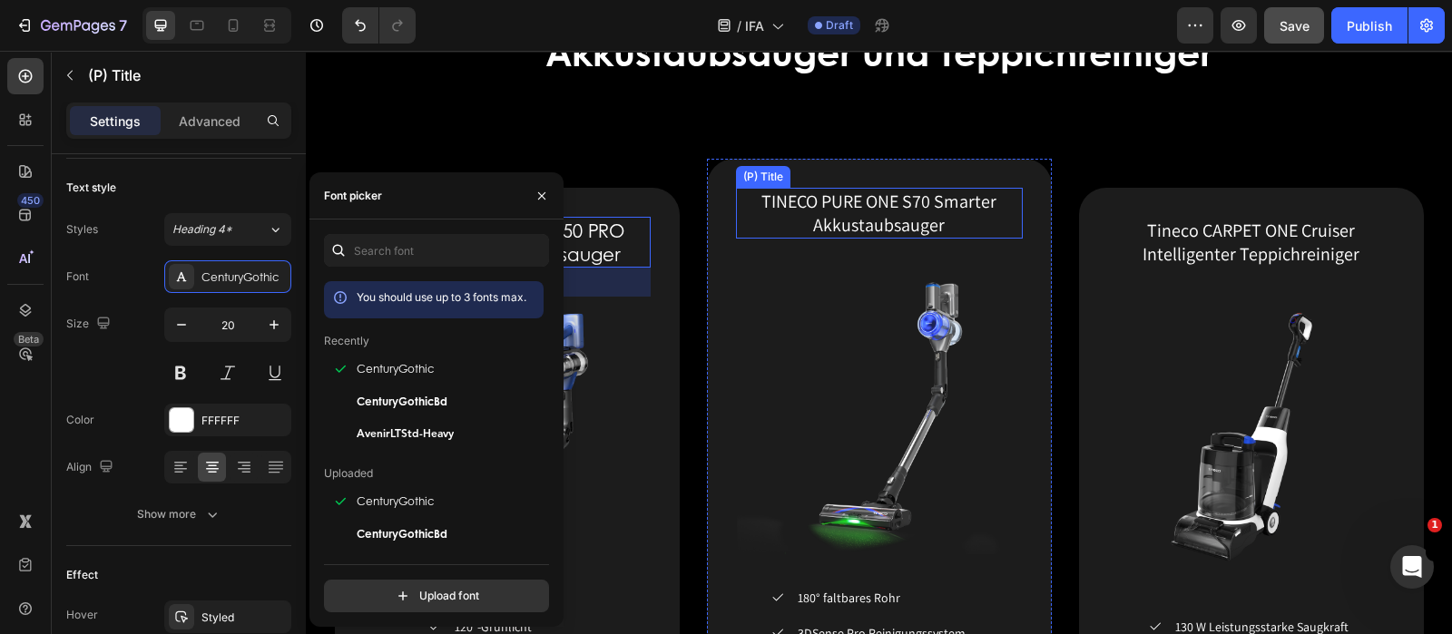
click at [858, 213] on h1 "TINECO PURE ONE S70 Smarter Akkustaubsauger" at bounding box center [879, 213] width 287 height 51
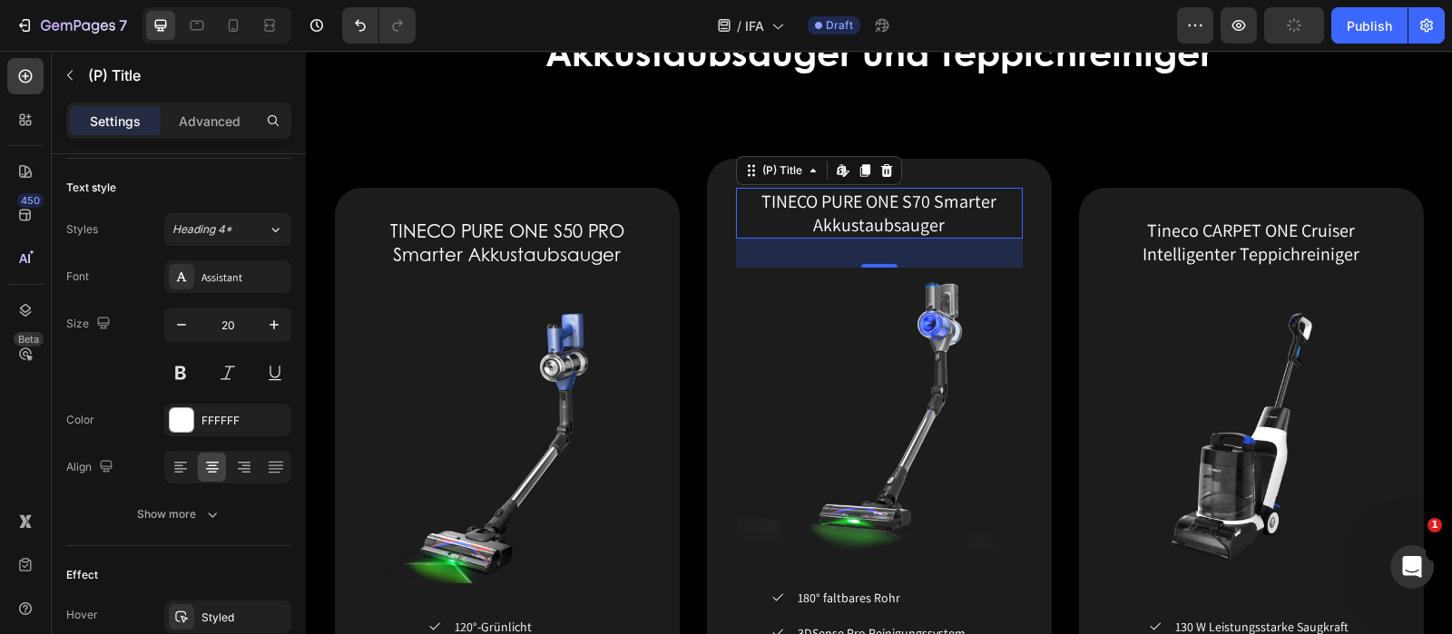
click at [842, 219] on h1 "TINECO PURE ONE S70 Smarter Akkustaubsauger" at bounding box center [879, 213] width 287 height 51
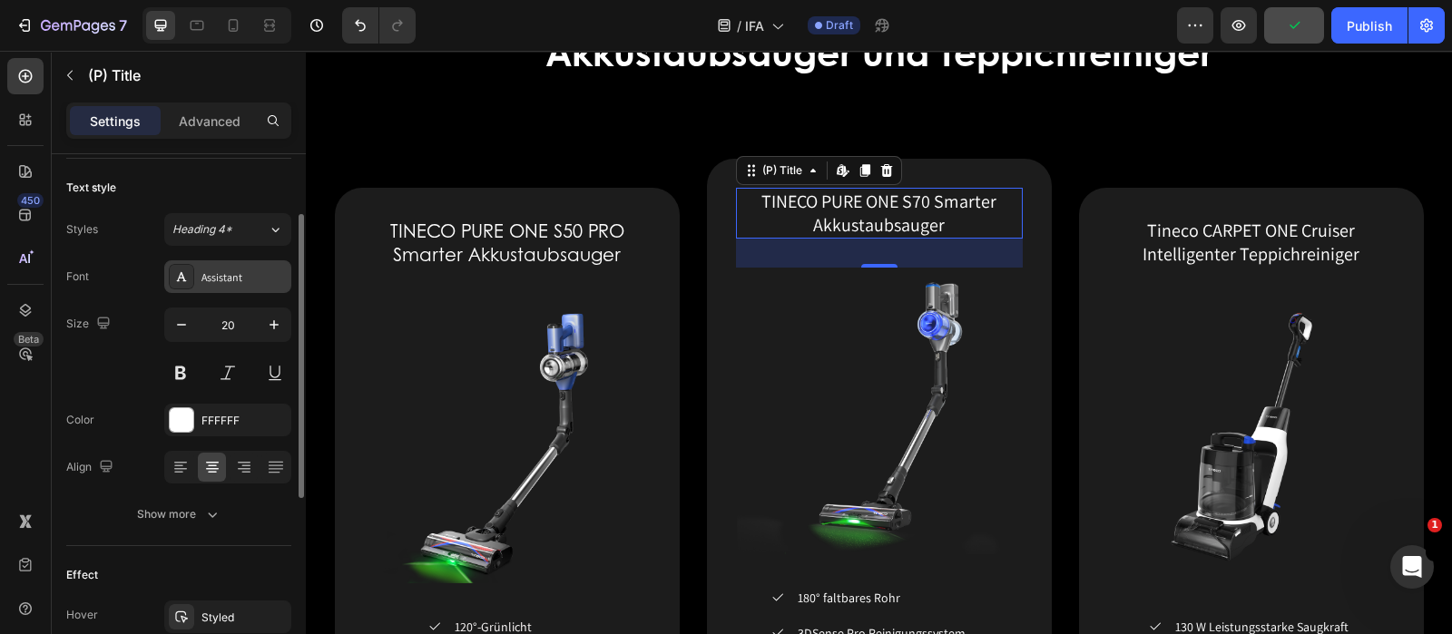
click at [234, 282] on div "Assistant" at bounding box center [243, 278] width 85 height 16
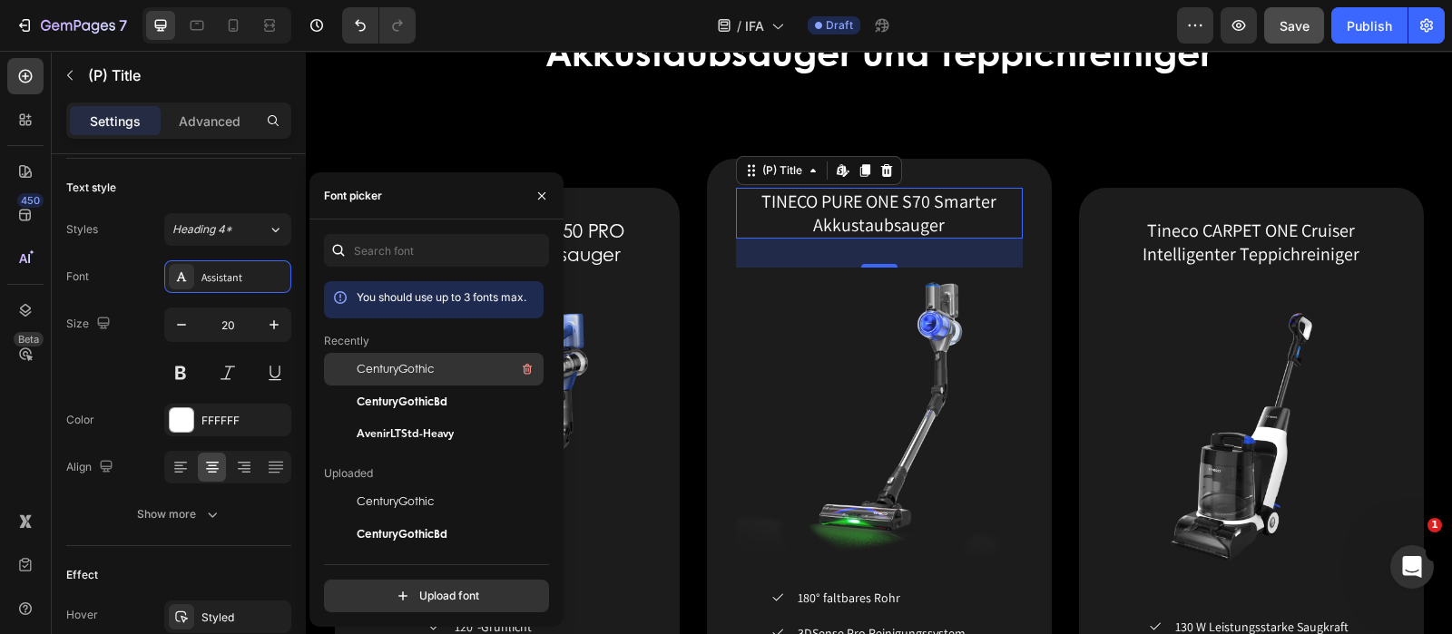
click at [450, 361] on div "CenturyGothic" at bounding box center [448, 369] width 183 height 22
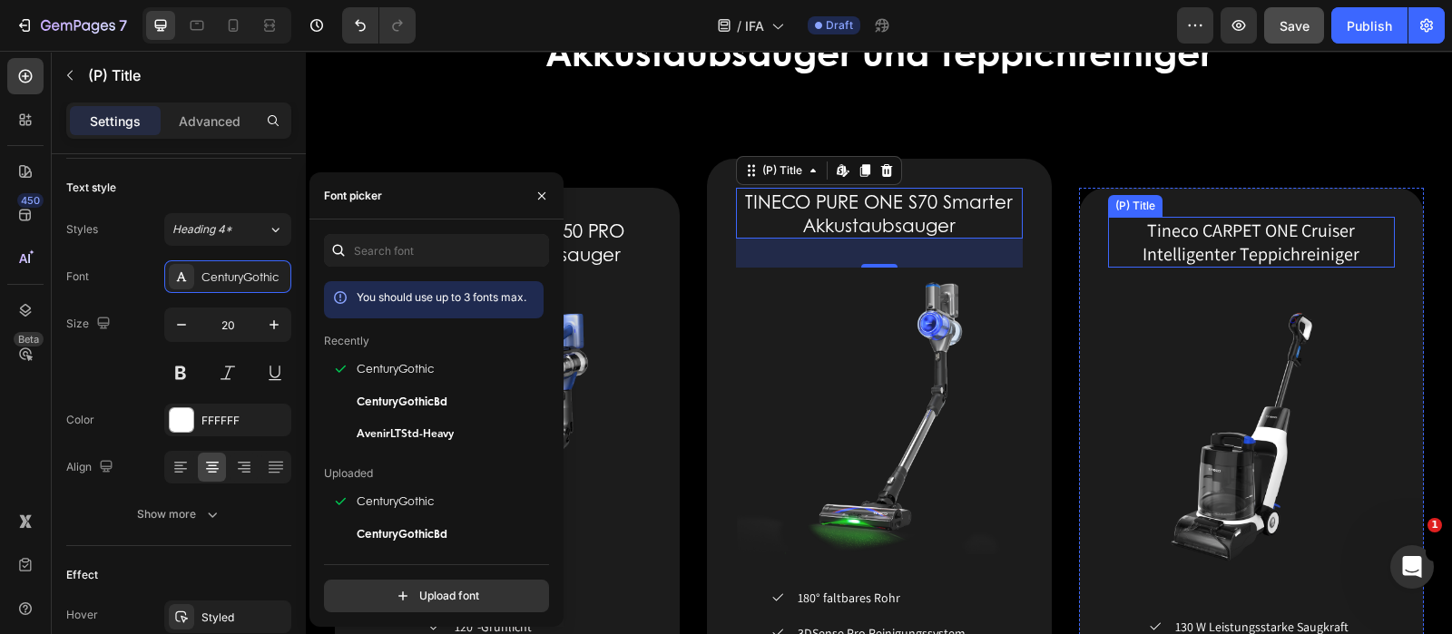
click at [1202, 224] on h1 "Tineco CARPET ONE Cruiser Intelligenter Teppichreiniger" at bounding box center [1251, 242] width 287 height 51
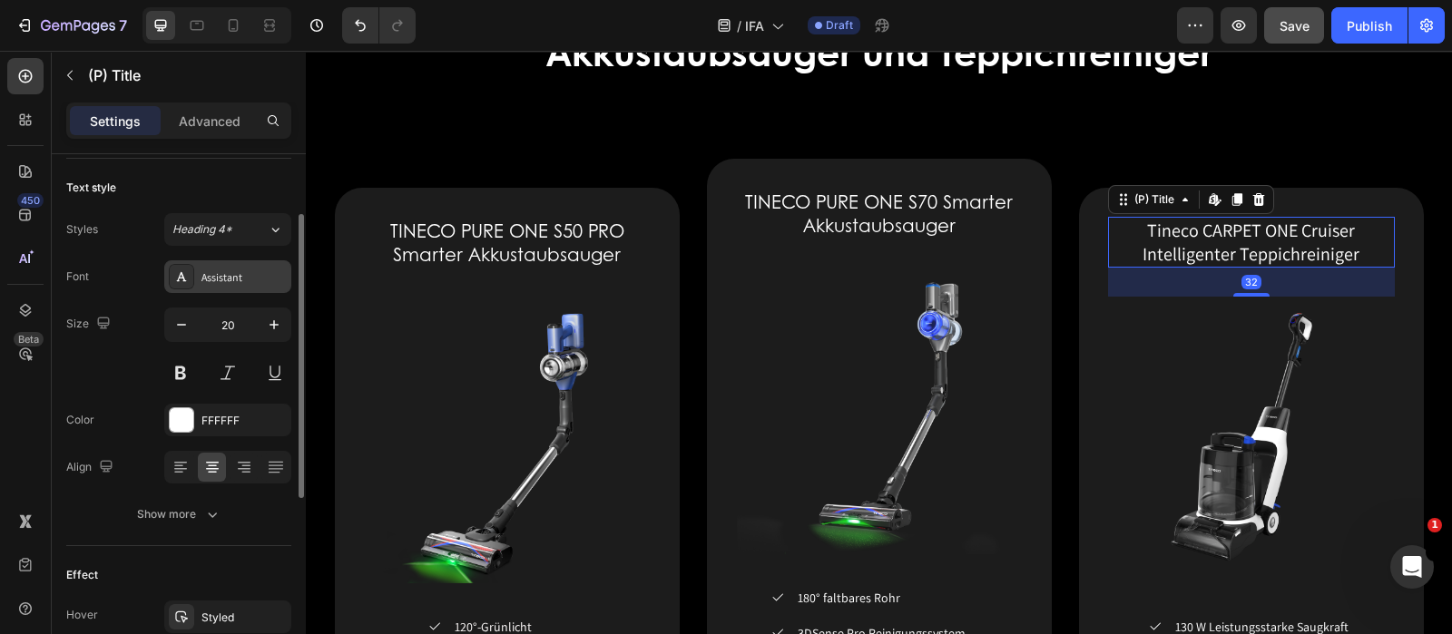
click at [244, 274] on div "Assistant" at bounding box center [243, 278] width 85 height 16
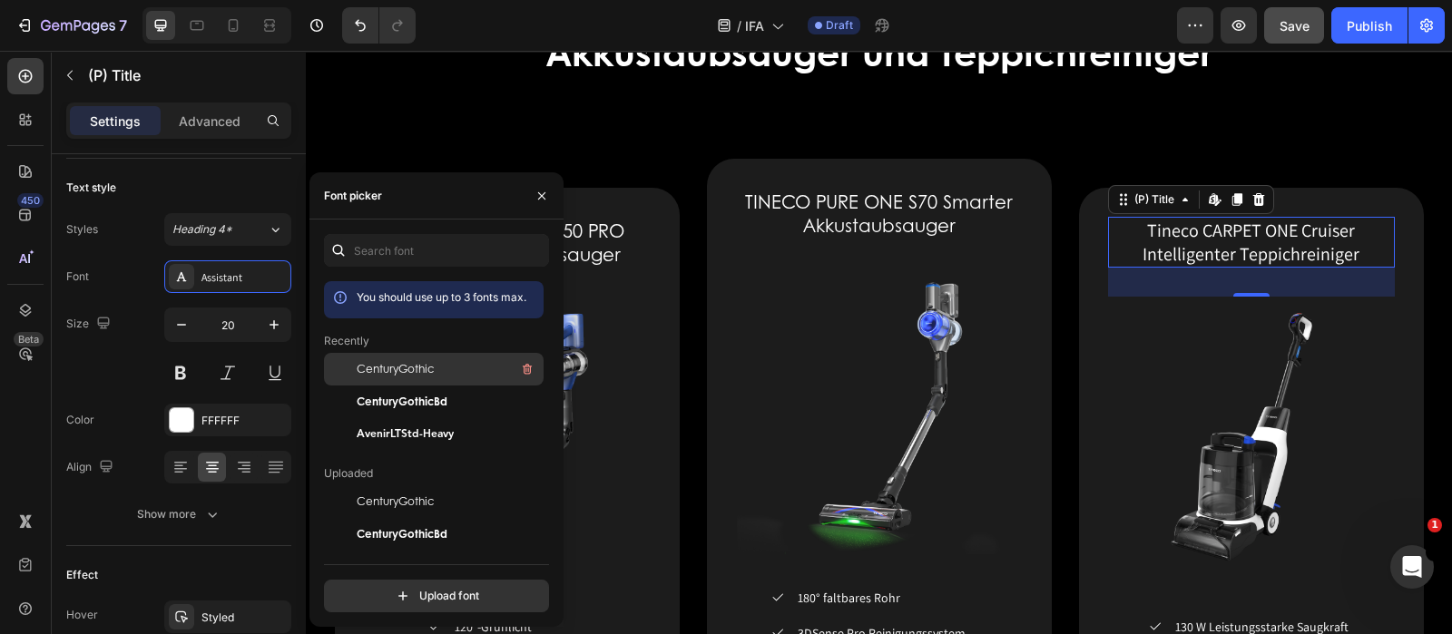
click at [416, 360] on div "CenturyGothic" at bounding box center [448, 369] width 183 height 22
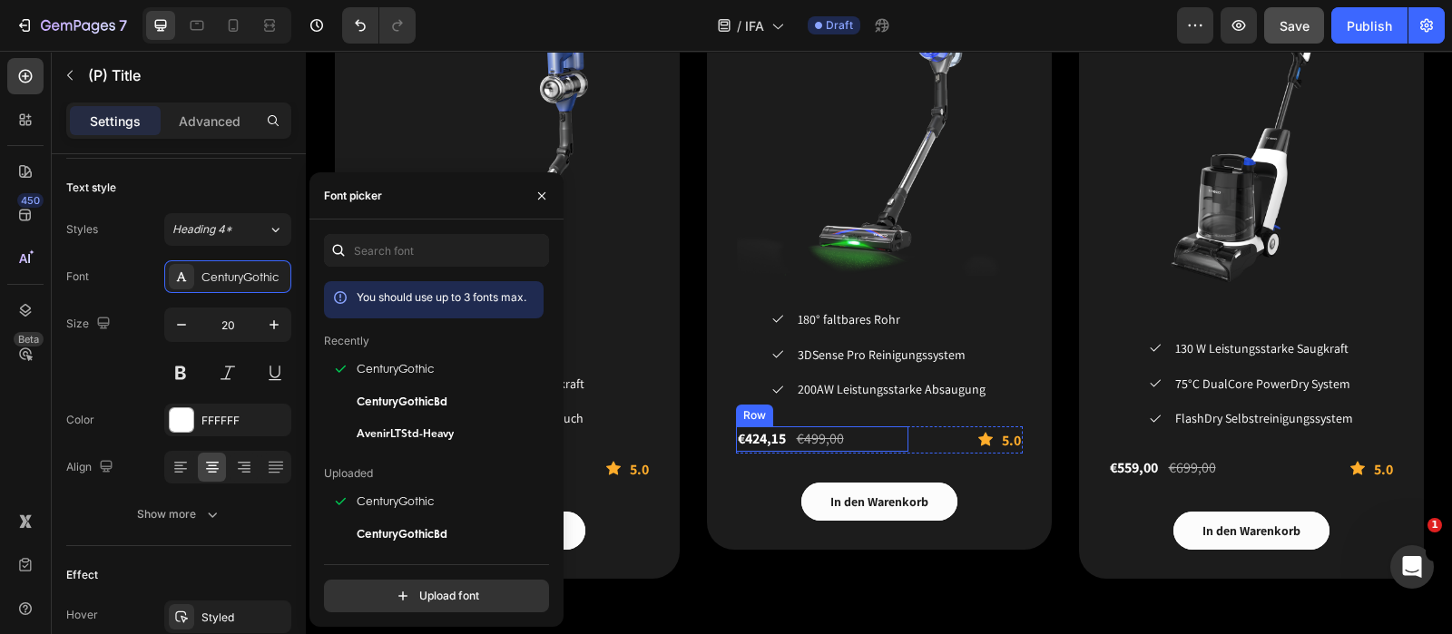
scroll to position [2948, 0]
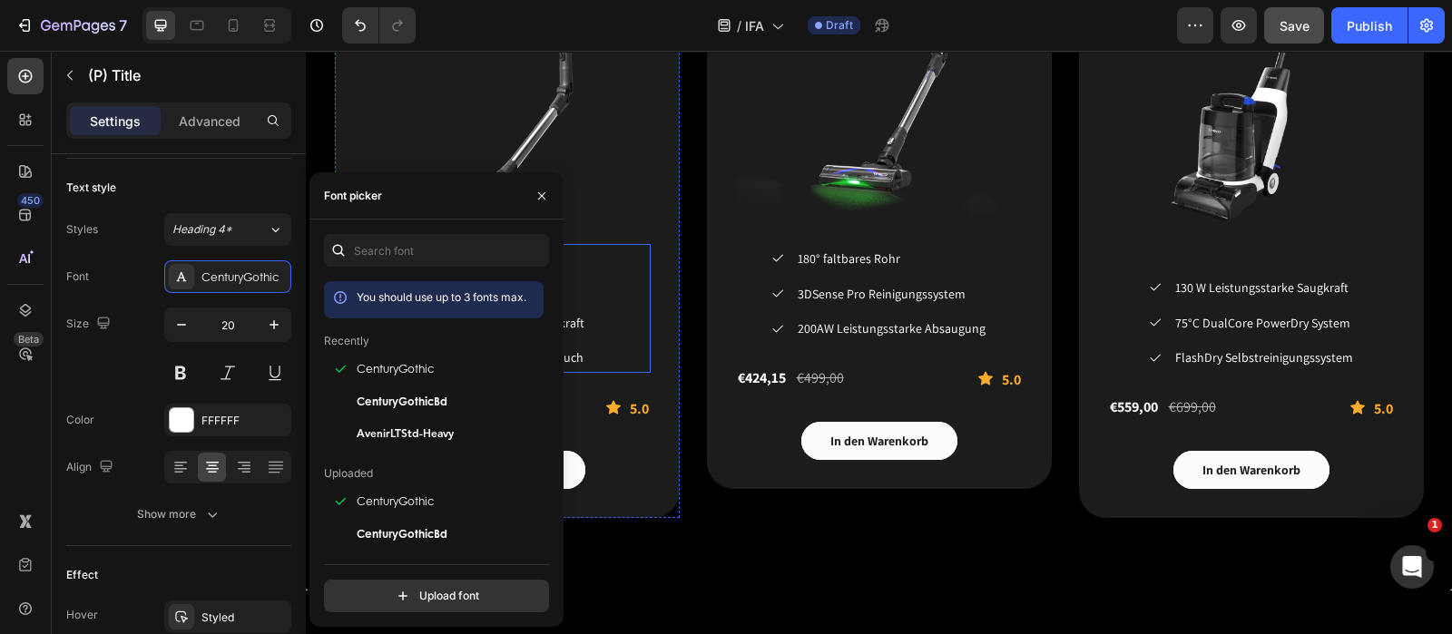
click at [629, 318] on div "Icon 120°-Grünlicht Text block Icon 200 AW starke Saugkraft Text block Icon 180…" at bounding box center [507, 323] width 287 height 100
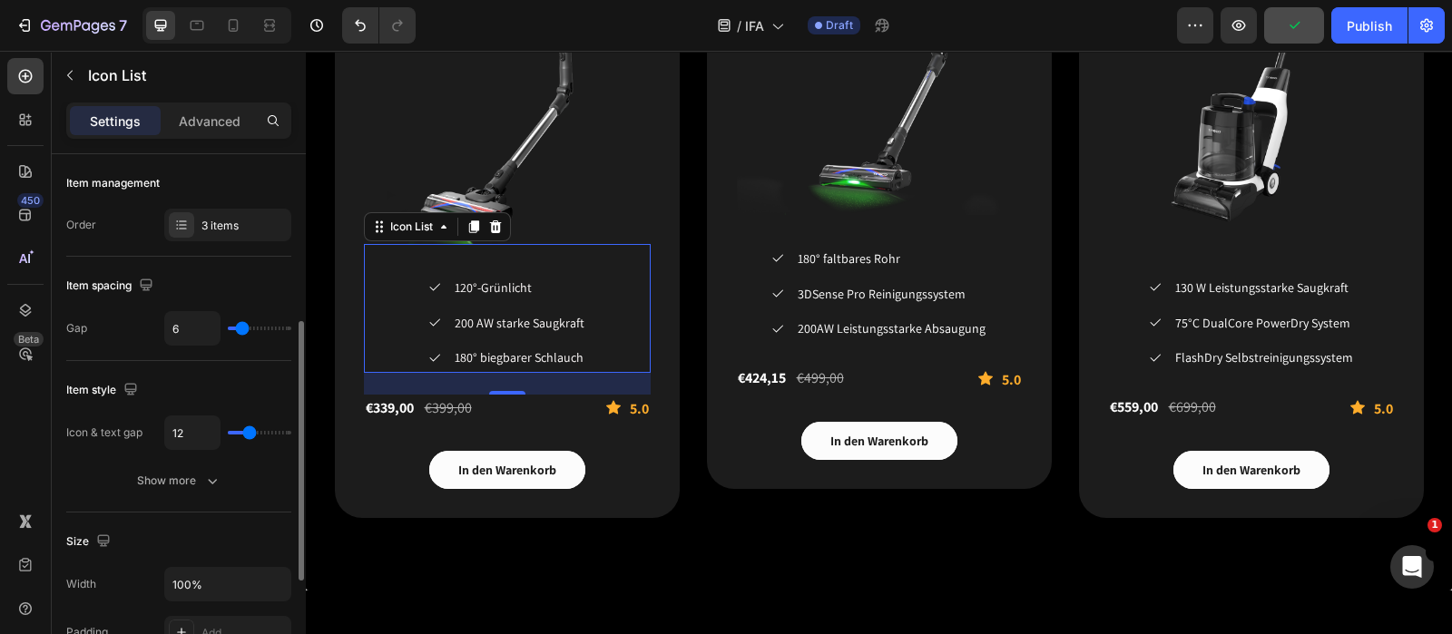
scroll to position [113, 0]
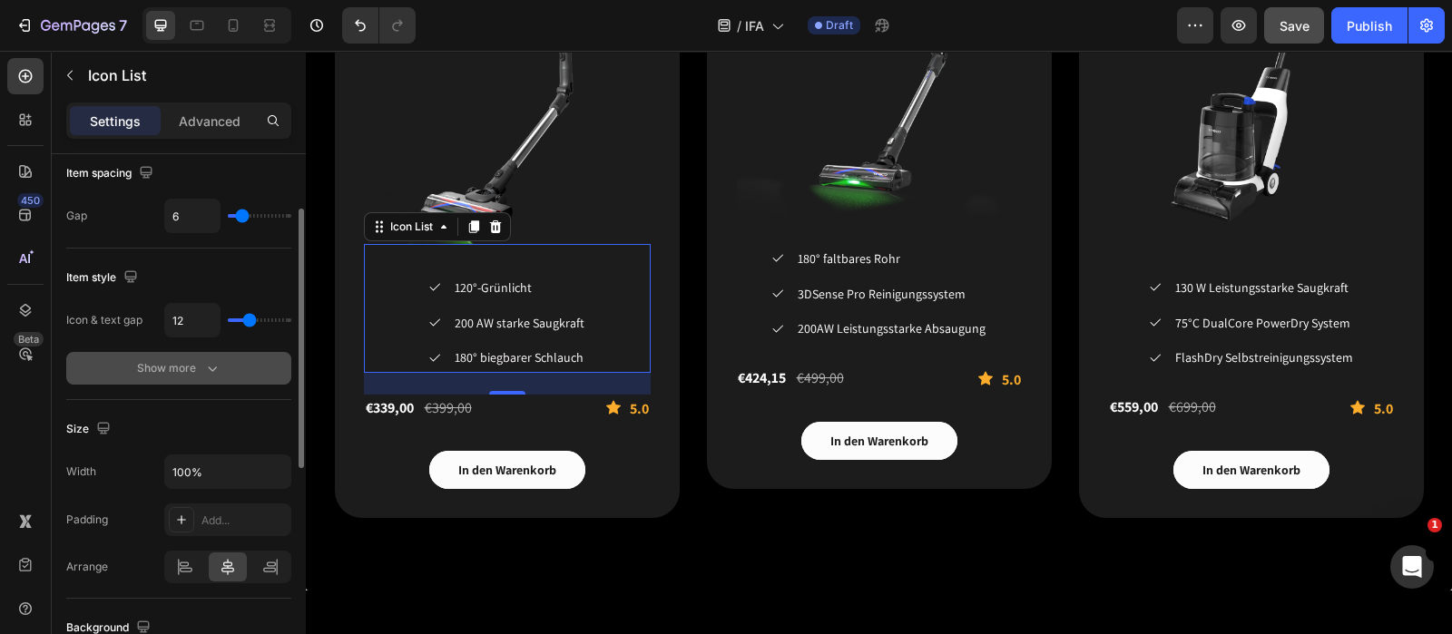
click at [156, 365] on div "Show more" at bounding box center [179, 368] width 84 height 18
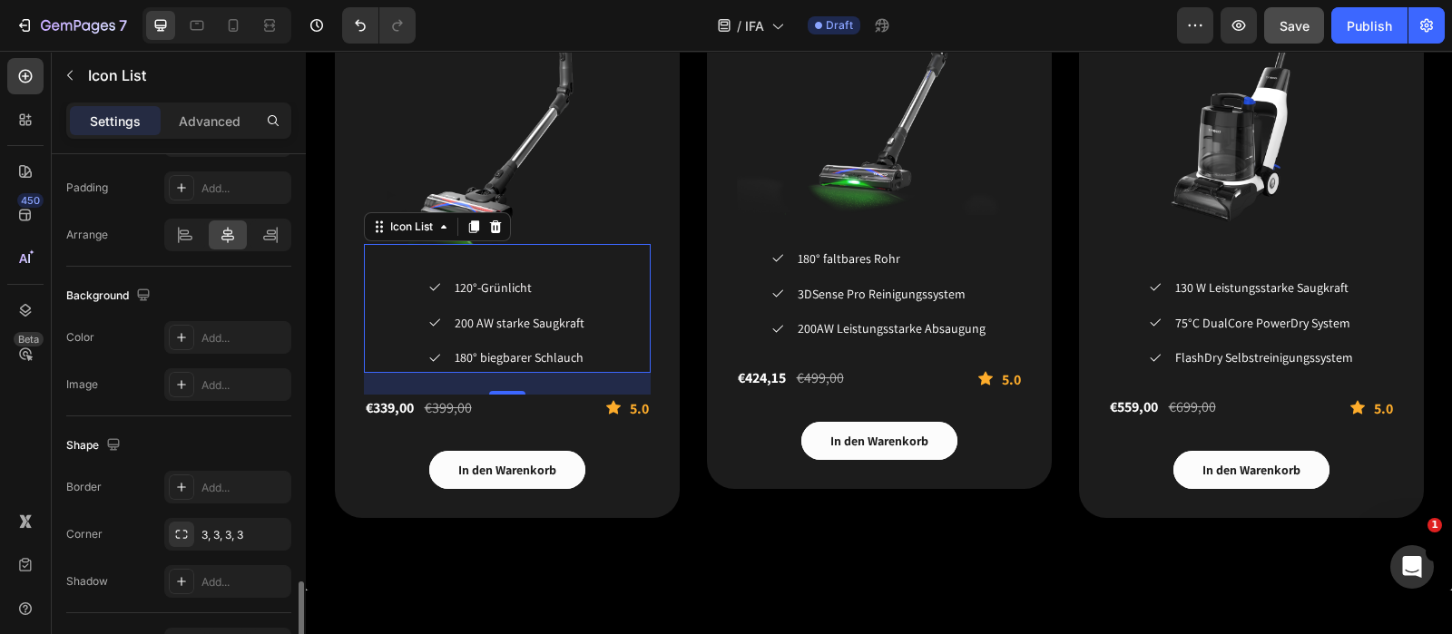
scroll to position [790, 0]
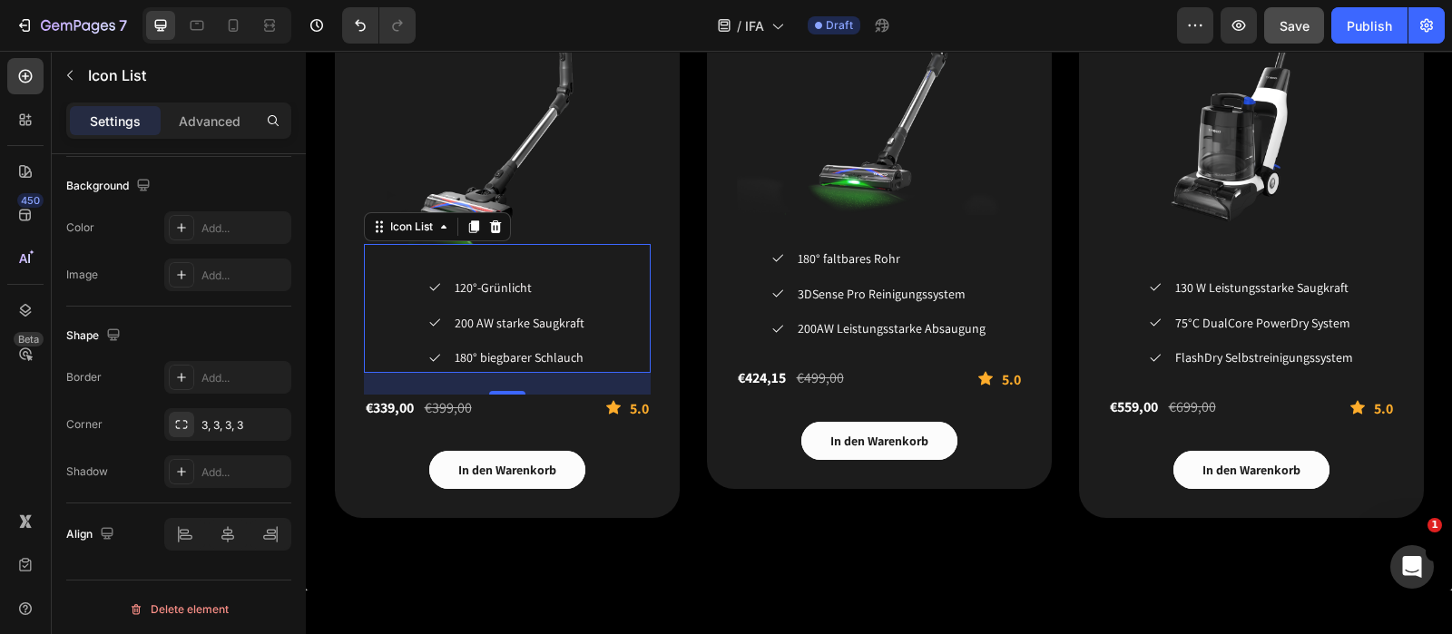
click at [582, 273] on div "Icon 120°-Grünlicht Text block Icon 200 AW starke Saugkraft Text block Icon 180…" at bounding box center [507, 323] width 287 height 100
click at [517, 283] on span "120°-Grünlicht" at bounding box center [493, 287] width 77 height 16
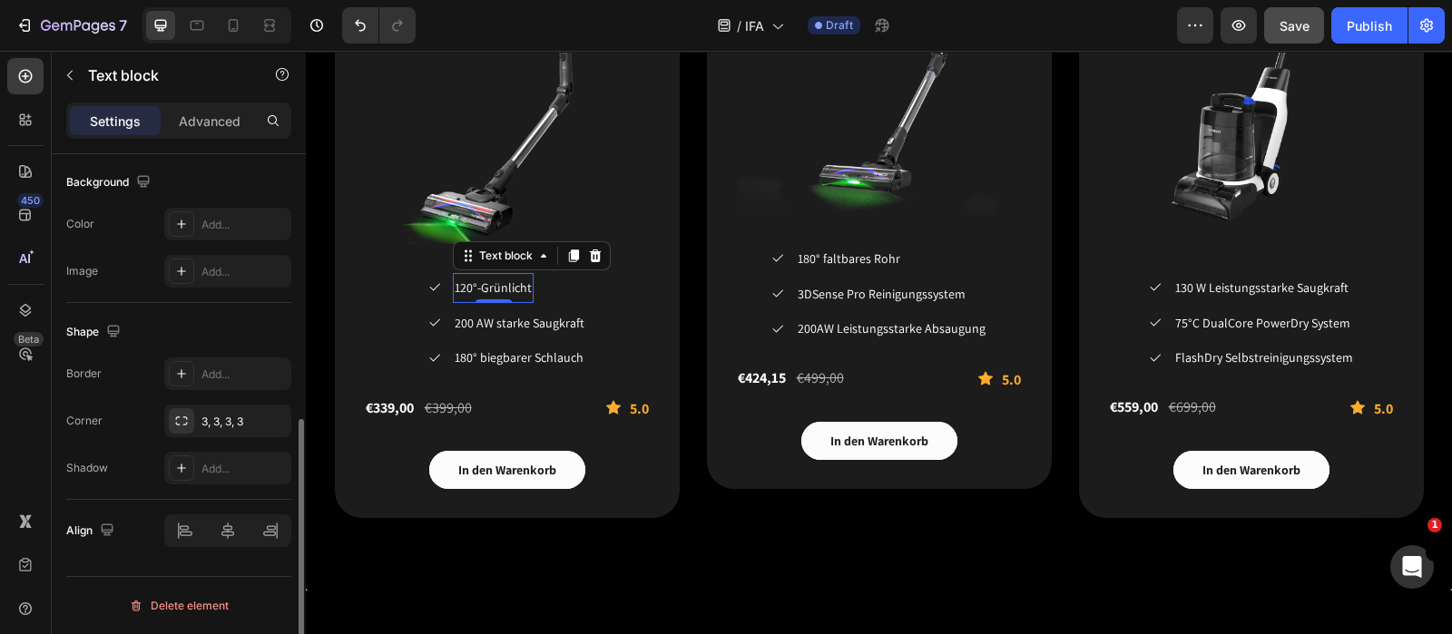
scroll to position [0, 0]
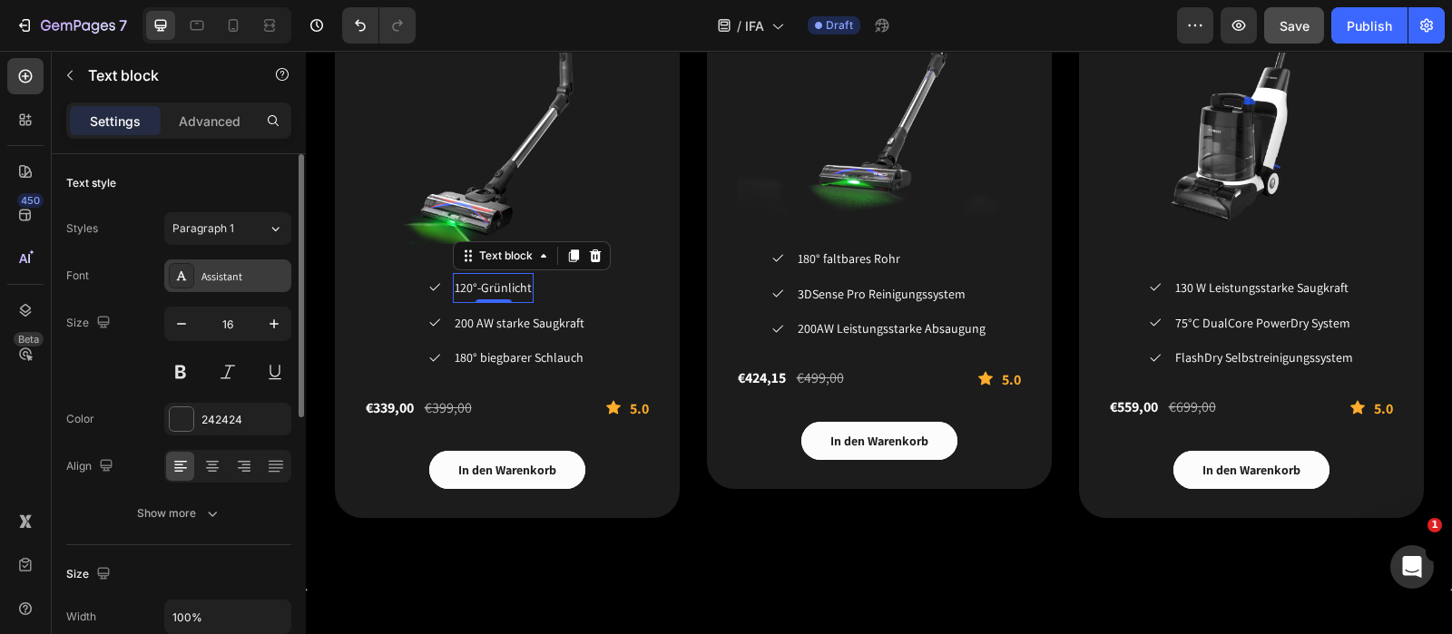
click at [250, 281] on div "Assistant" at bounding box center [243, 277] width 85 height 16
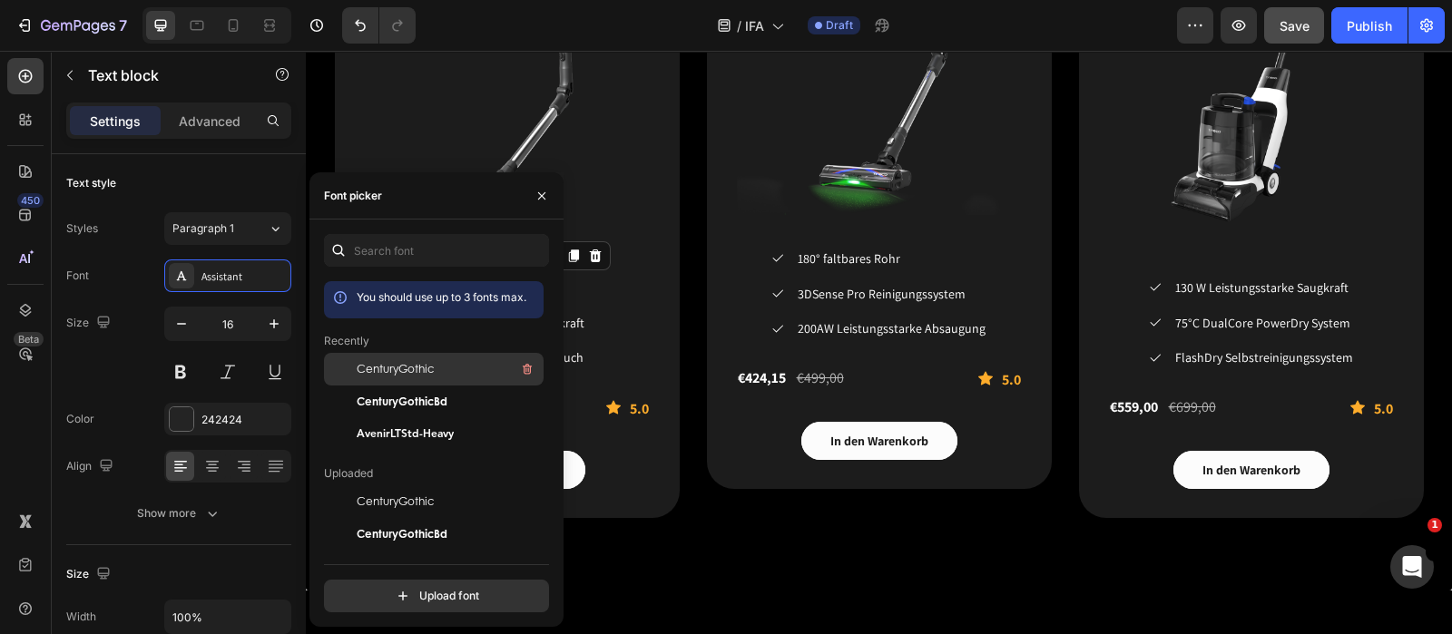
click at [395, 377] on div "CenturyGothic" at bounding box center [448, 369] width 183 height 22
click at [599, 309] on div "Icon 120°-Grünlicht Text block 0 Icon 200 AW starke Saugkraft Text block Icon 1…" at bounding box center [507, 323] width 287 height 100
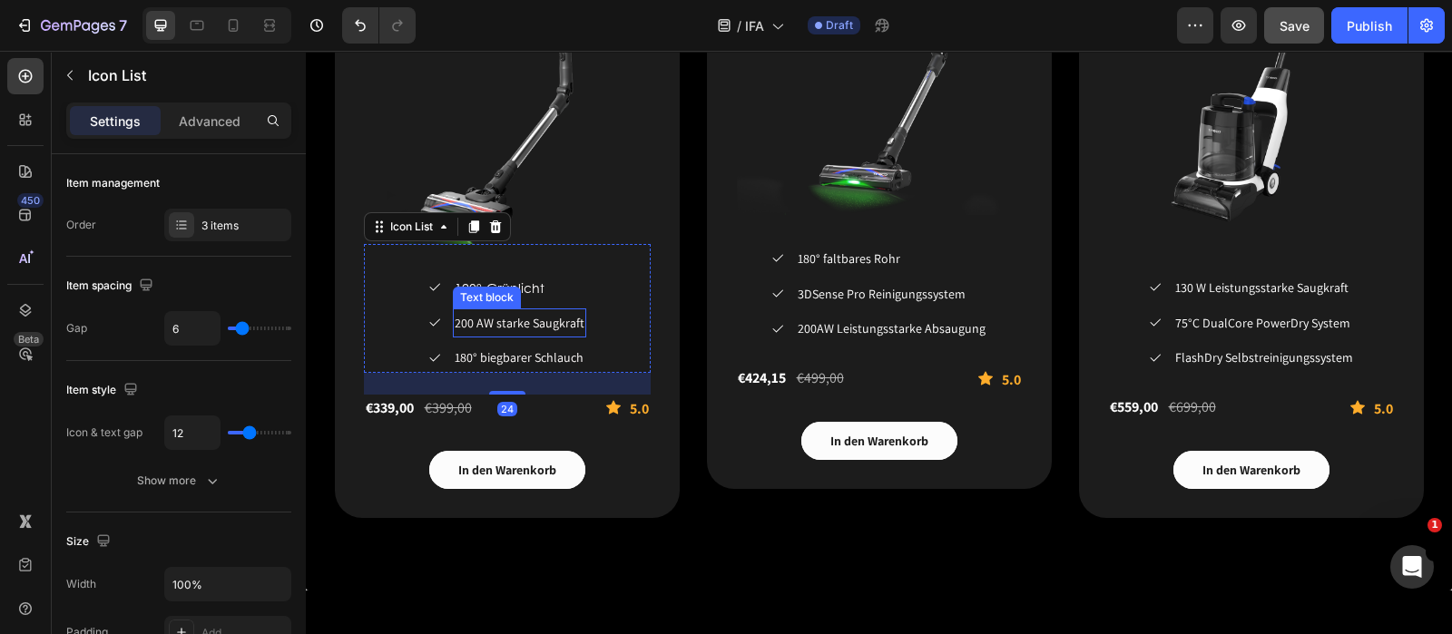
click at [535, 326] on span "200 AW starke Saugkraft" at bounding box center [520, 323] width 130 height 16
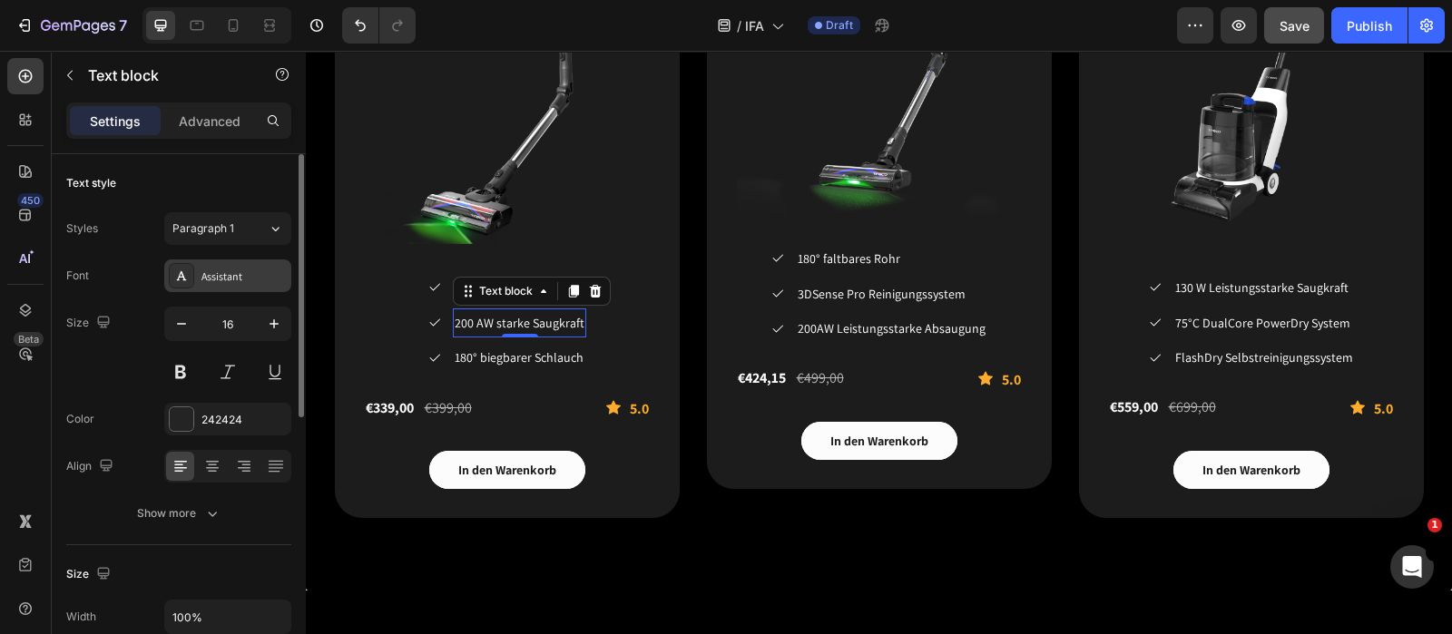
click at [244, 274] on div "Assistant" at bounding box center [243, 277] width 85 height 16
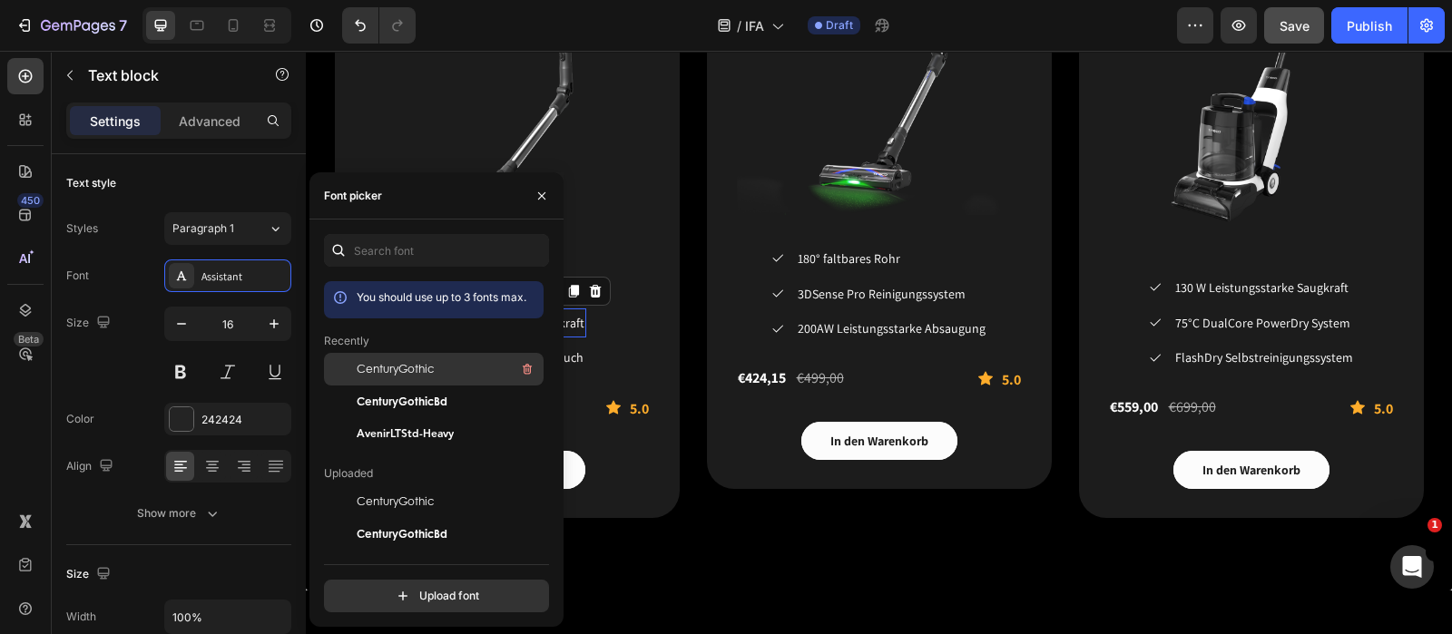
click at [384, 361] on span "CenturyGothic" at bounding box center [395, 369] width 77 height 16
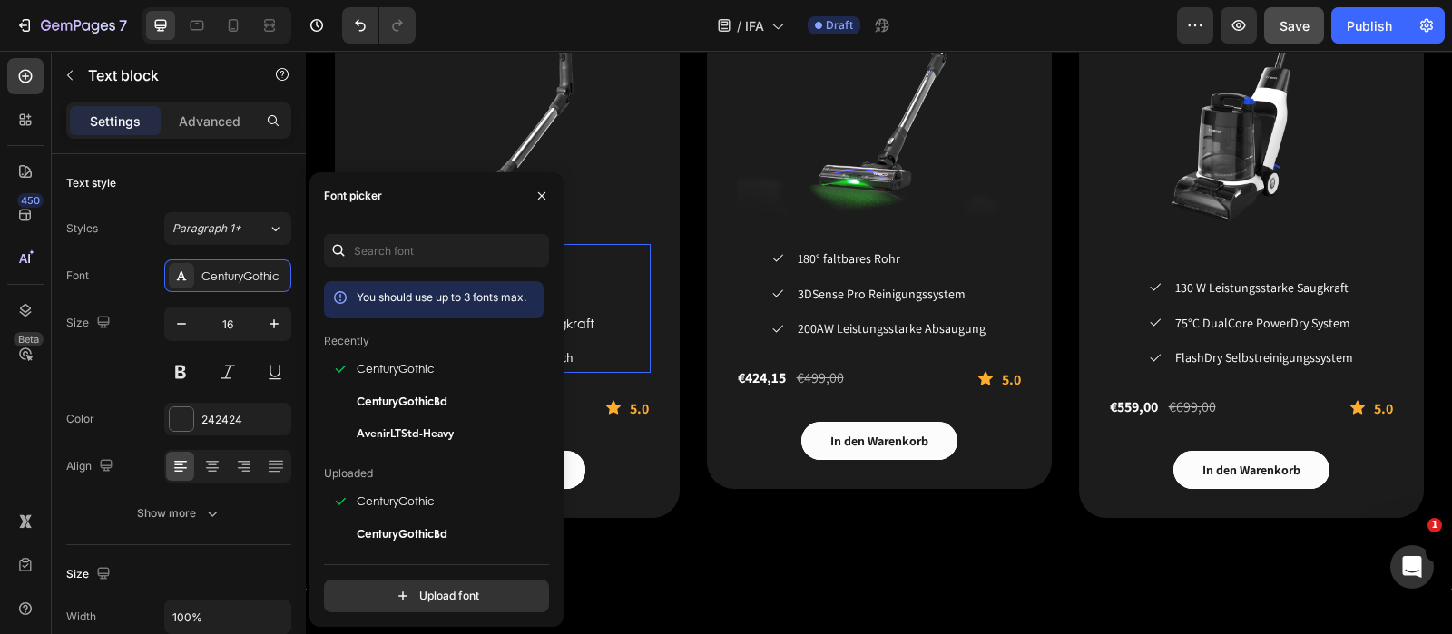
click at [609, 338] on div "Icon 120°-Grünlicht Text block Icon 200 AW starke Saugkraft Text block 0 Icon 1…" at bounding box center [507, 323] width 287 height 100
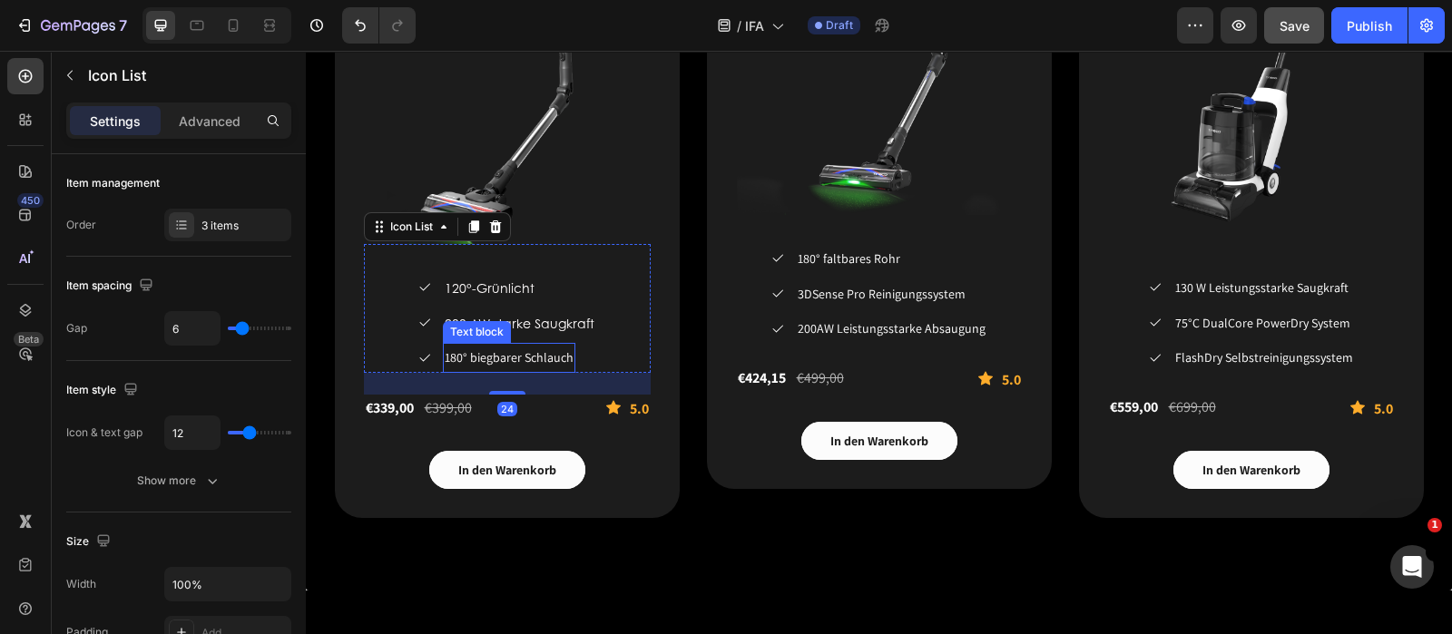
click at [544, 360] on span "180° biegbarer Schlauch" at bounding box center [509, 357] width 129 height 16
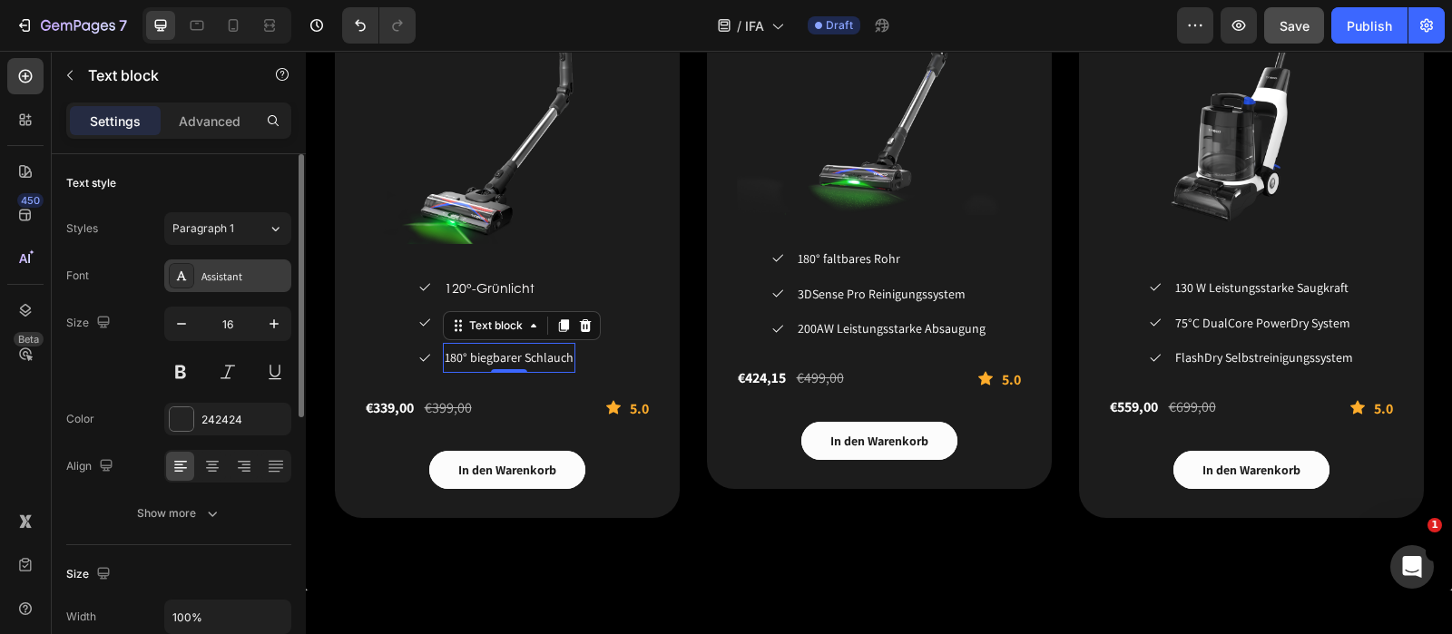
click at [224, 271] on div "Assistant" at bounding box center [243, 277] width 85 height 16
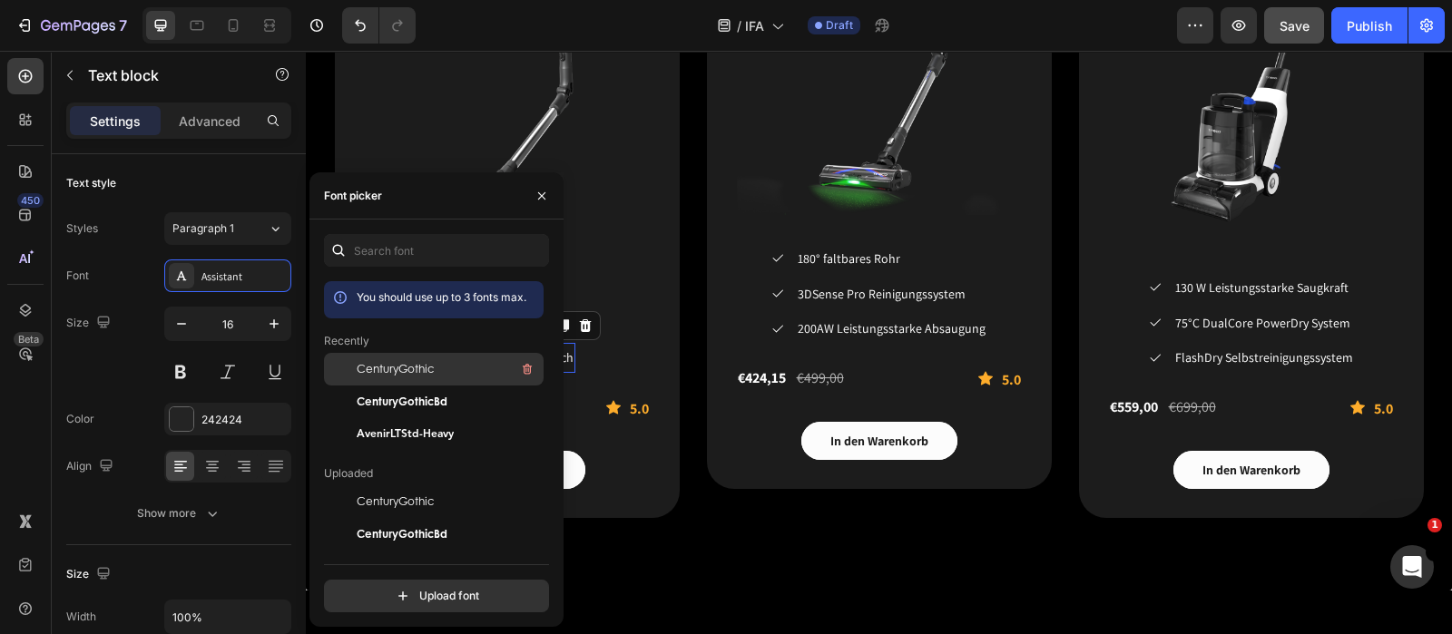
click at [390, 485] on div "CenturyGothic" at bounding box center [434, 501] width 220 height 33
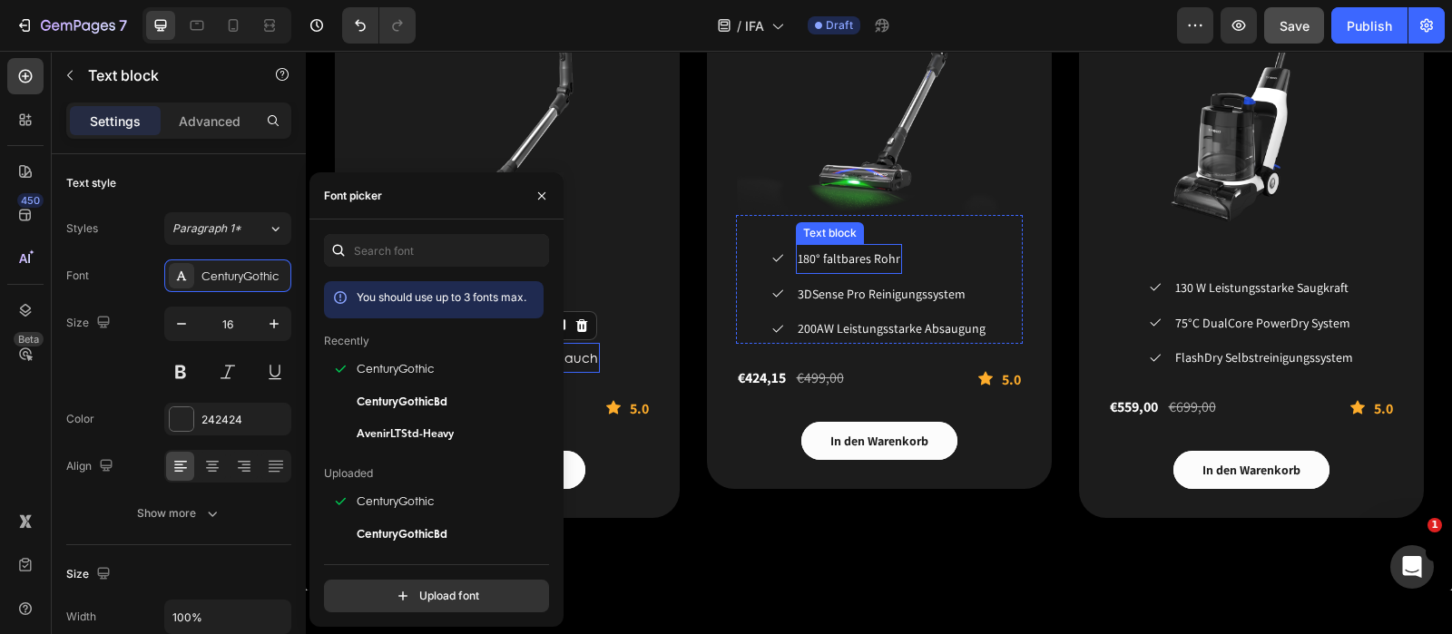
click at [883, 260] on span "180° faltbares Rohr" at bounding box center [849, 258] width 103 height 16
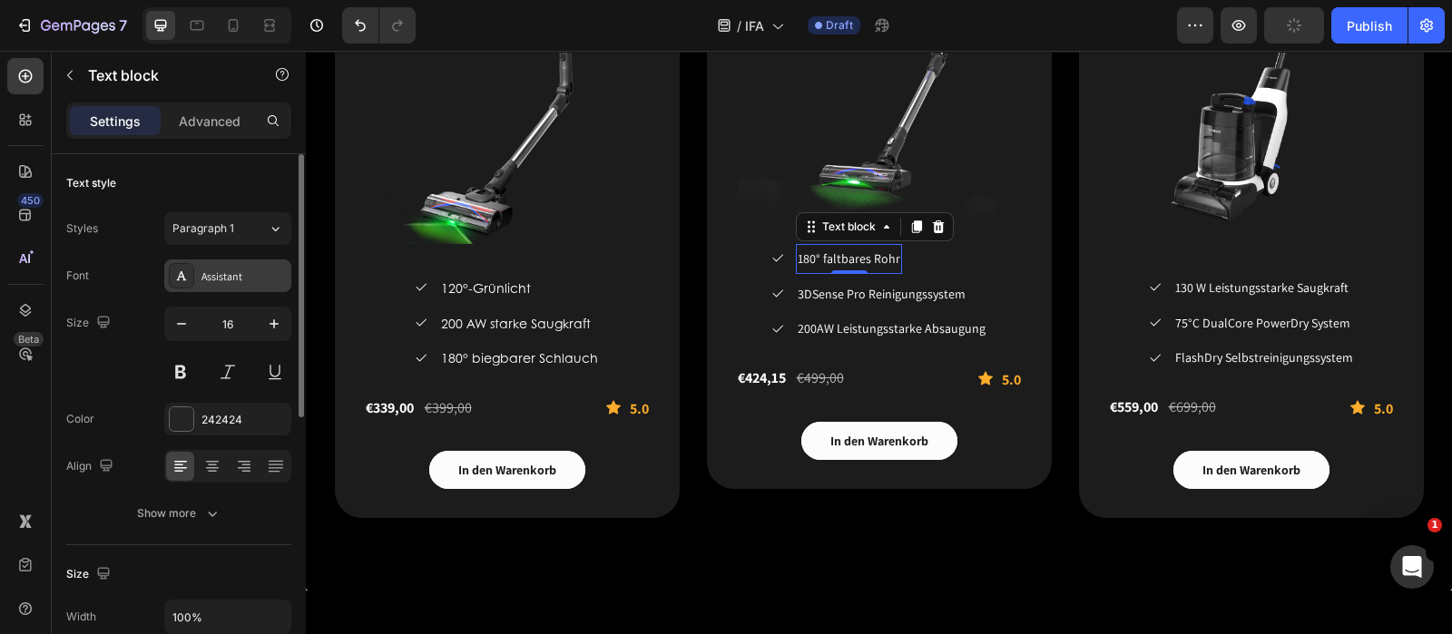
click at [198, 280] on div "Assistant" at bounding box center [227, 276] width 127 height 33
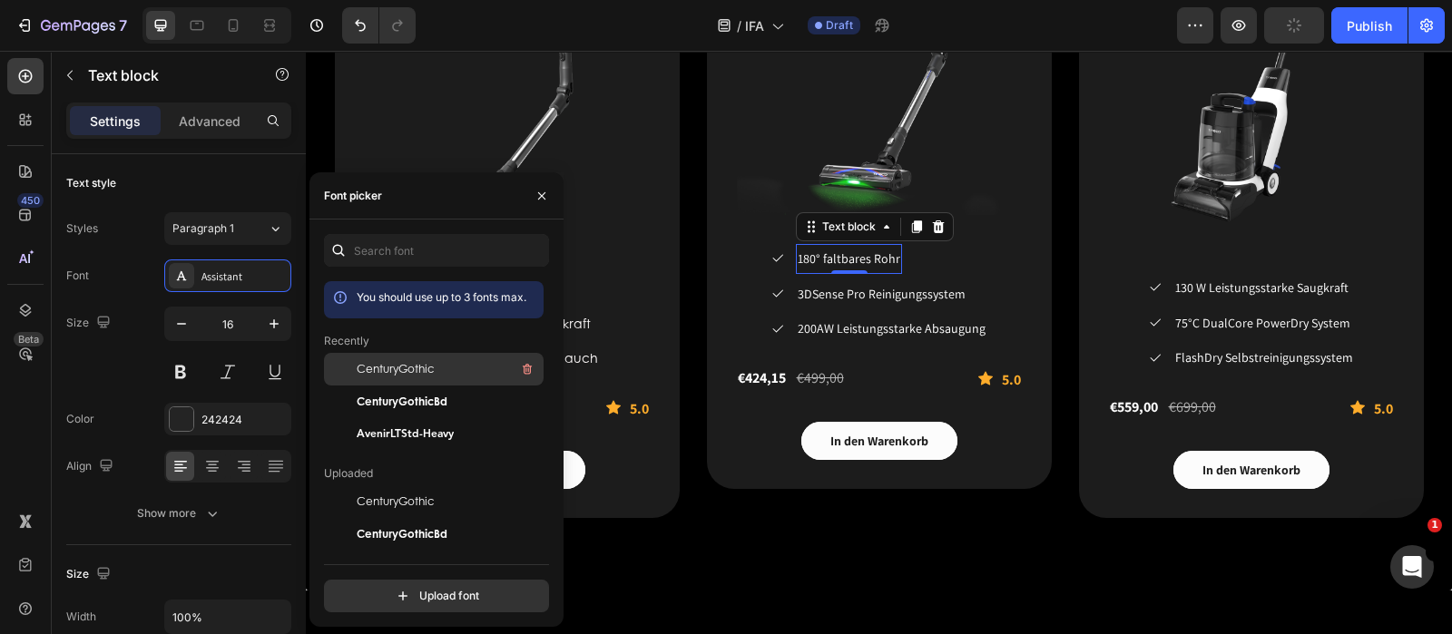
click at [415, 367] on span "CenturyGothic" at bounding box center [395, 369] width 77 height 16
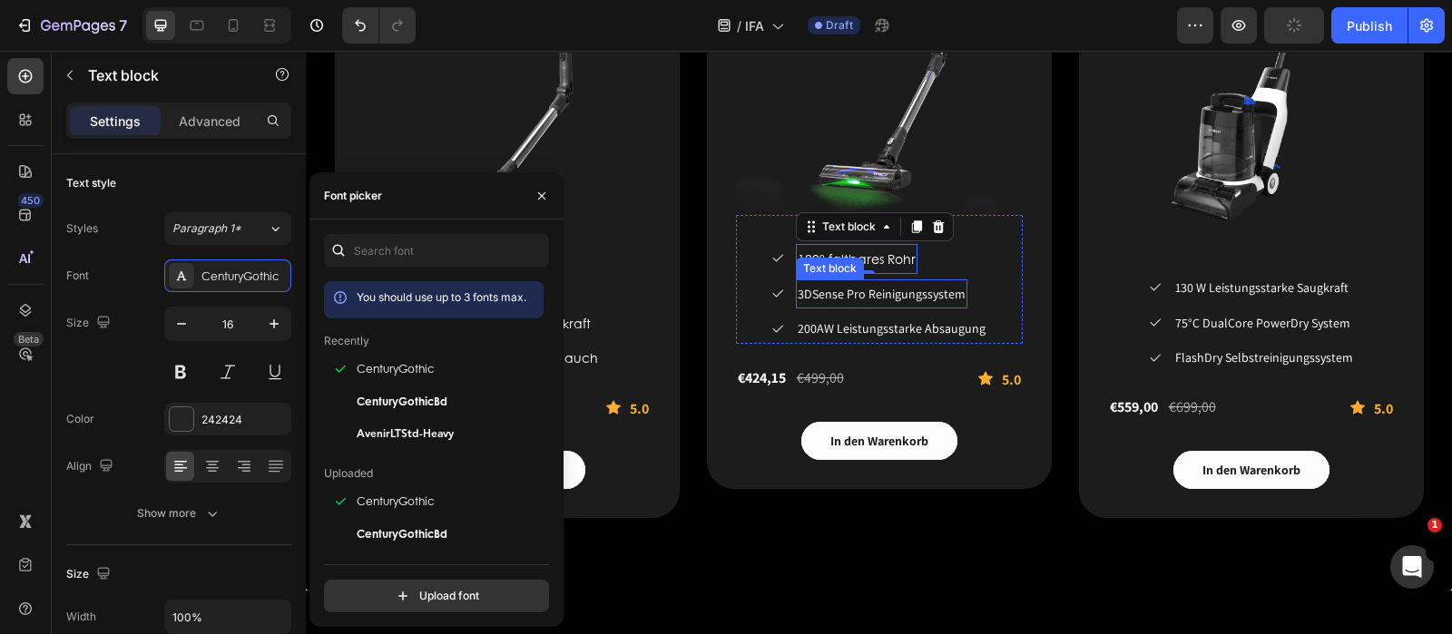
click at [880, 294] on span "3DSense Pro Reinigungssystem" at bounding box center [882, 294] width 168 height 16
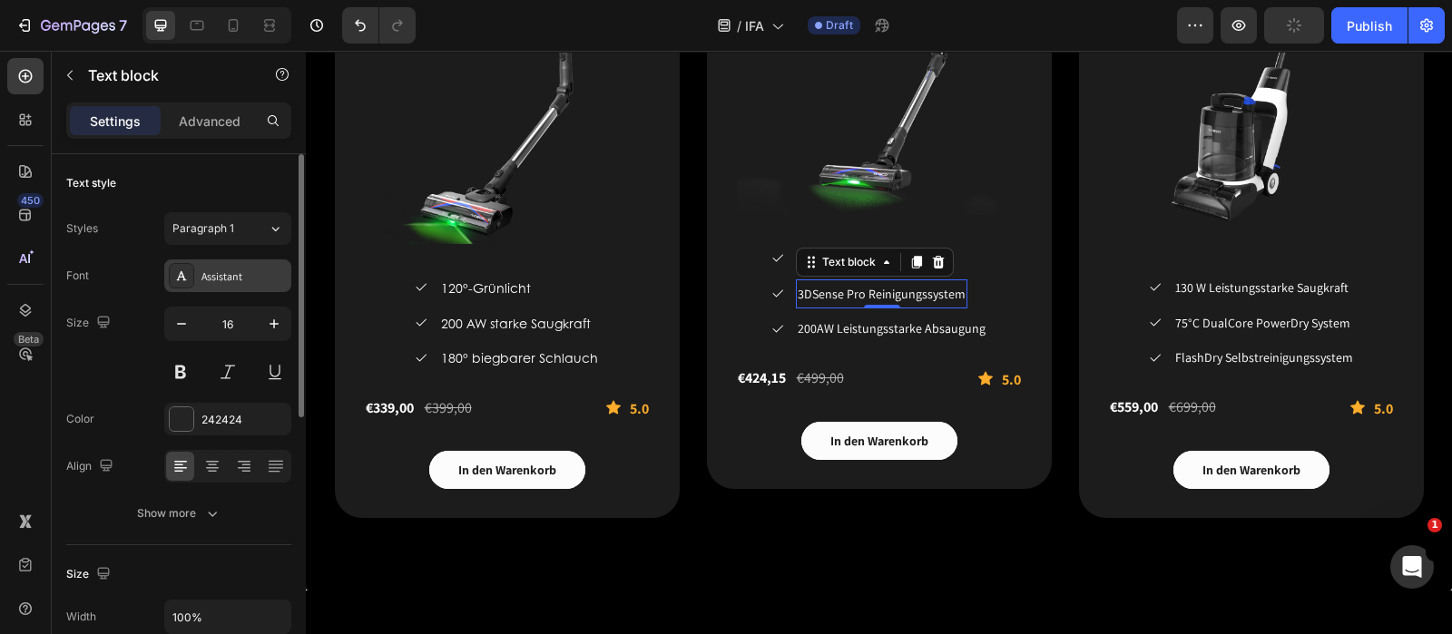
click at [277, 274] on div "Assistant" at bounding box center [243, 277] width 85 height 16
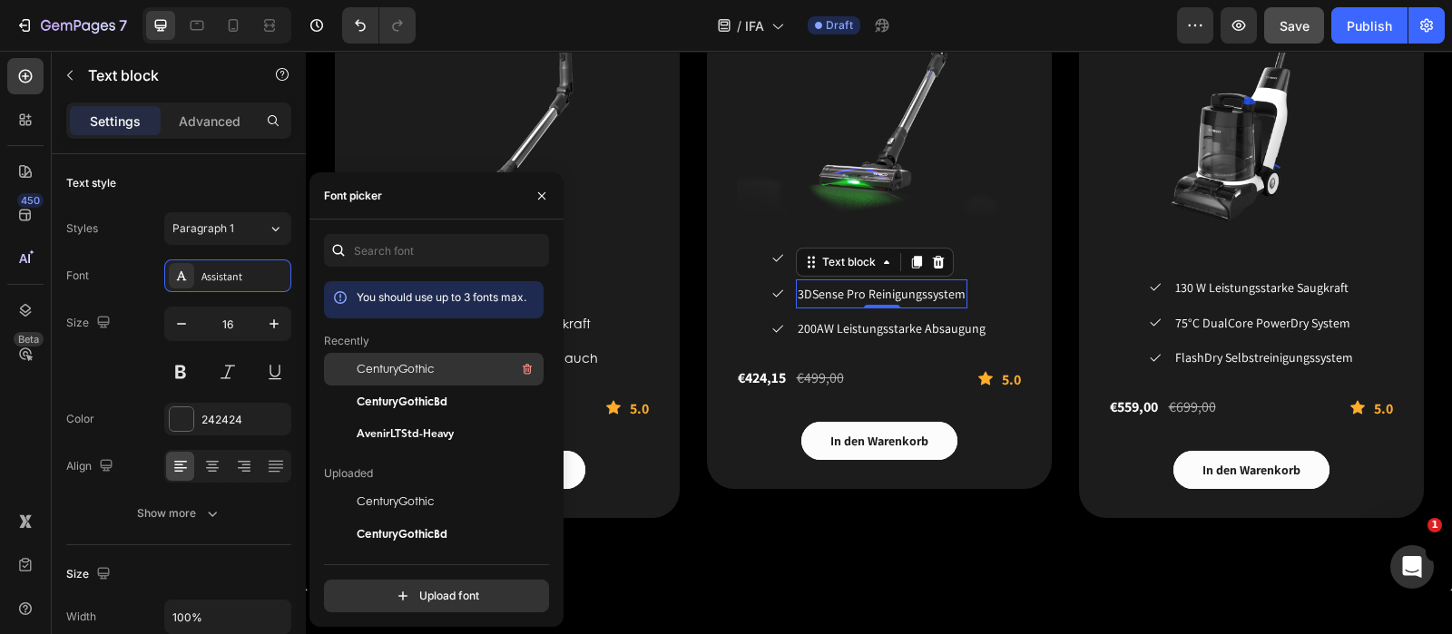
click at [450, 360] on div "CenturyGothic" at bounding box center [448, 369] width 183 height 22
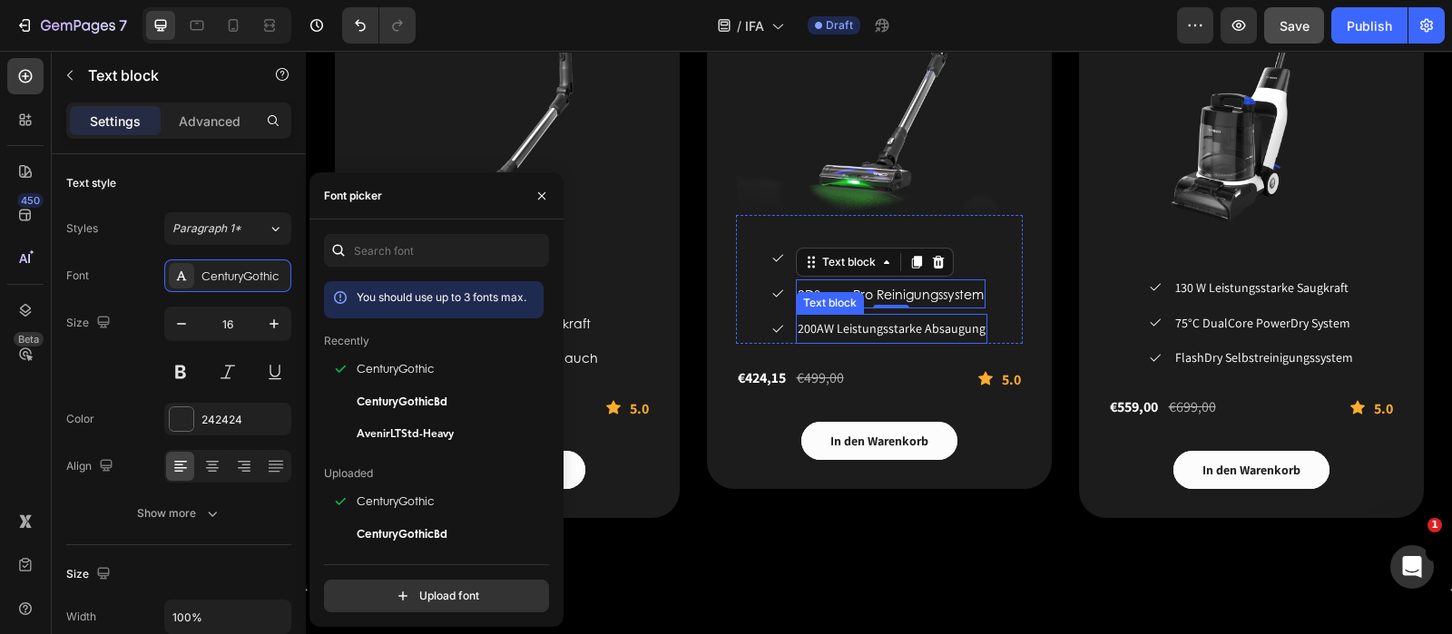
click at [935, 328] on span "200AW Leistungsstarke Absaugung" at bounding box center [892, 328] width 188 height 16
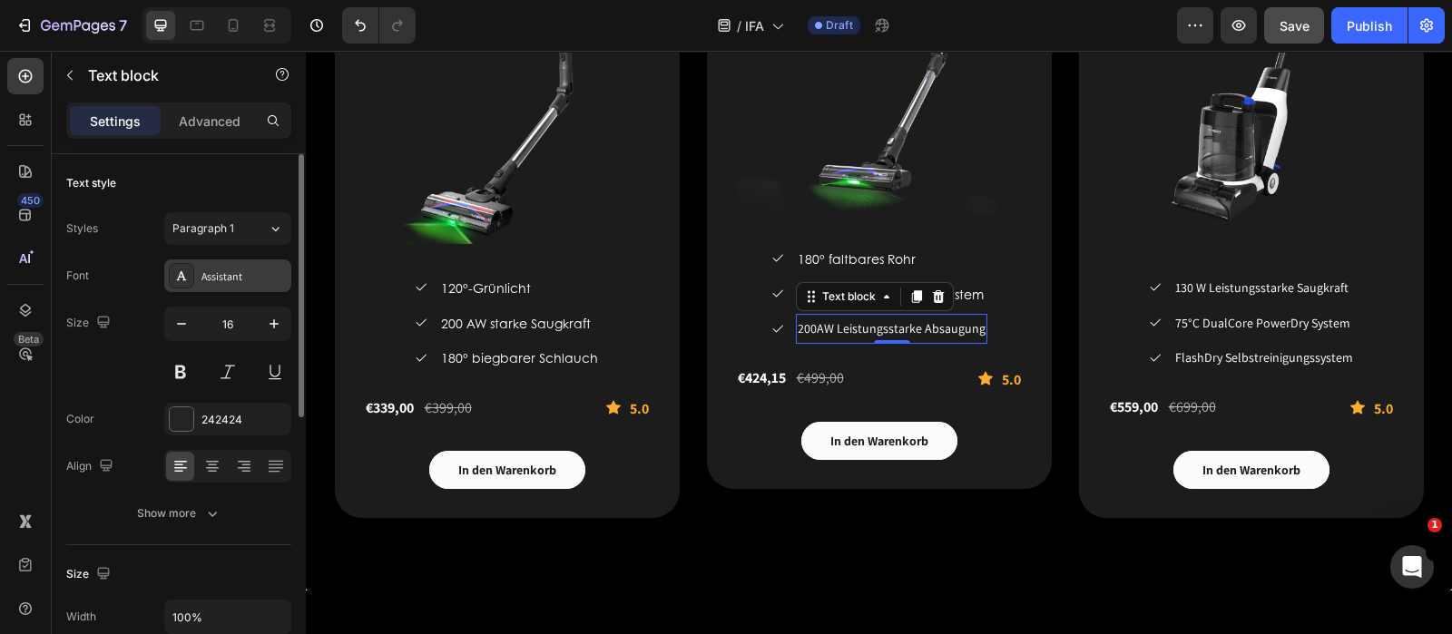
click at [235, 265] on div "Assistant" at bounding box center [227, 276] width 127 height 33
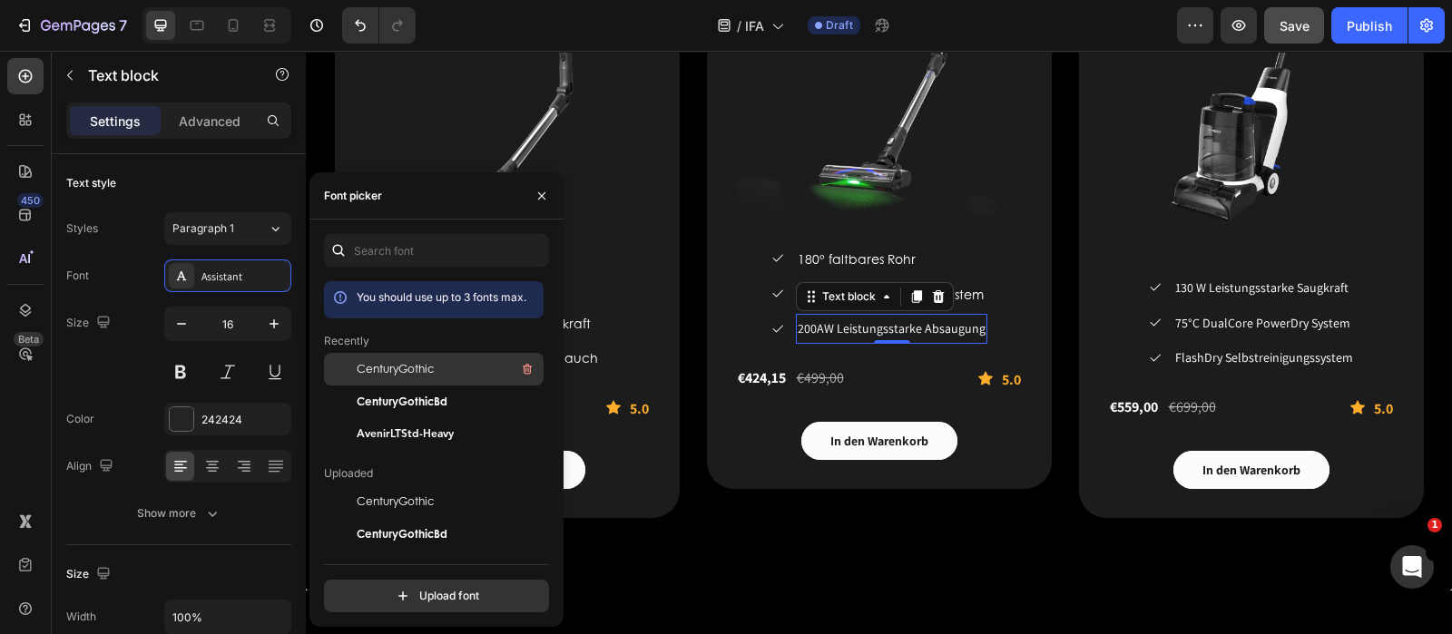
click at [413, 365] on span "CenturyGothic" at bounding box center [395, 369] width 77 height 16
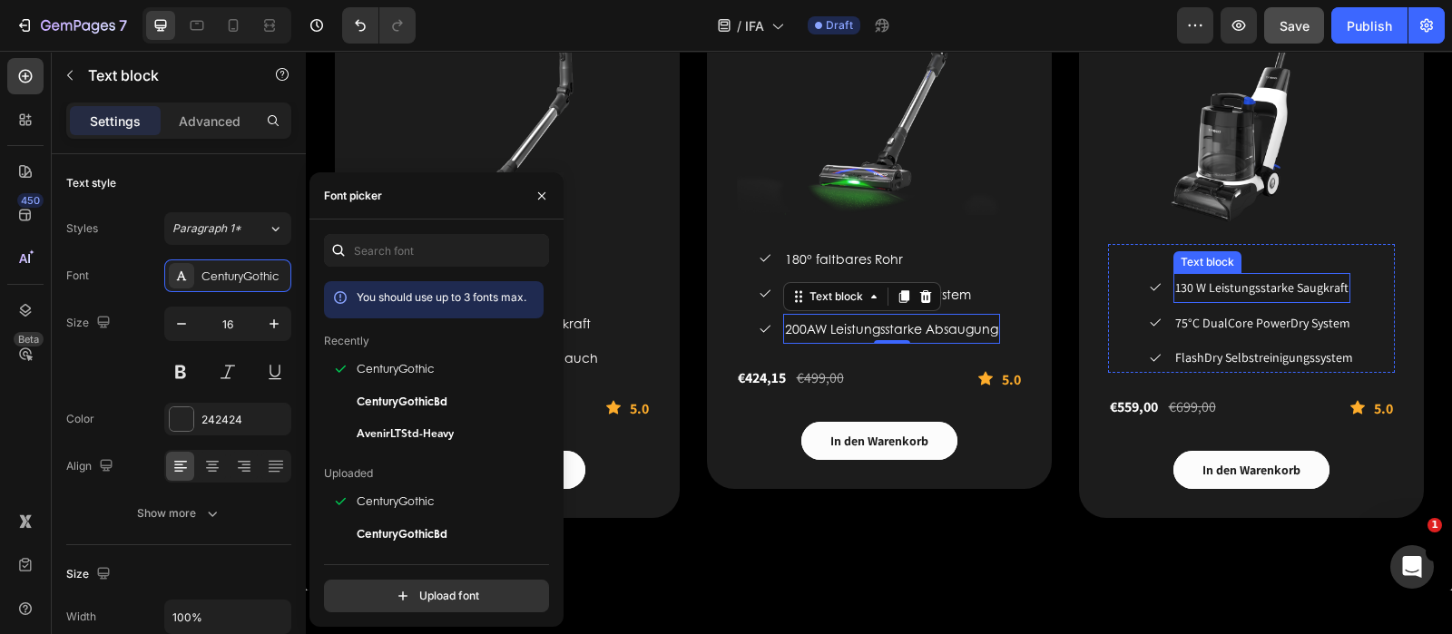
click at [1285, 290] on span "130 W Leistungsstarke Saugkraft" at bounding box center [1261, 287] width 173 height 16
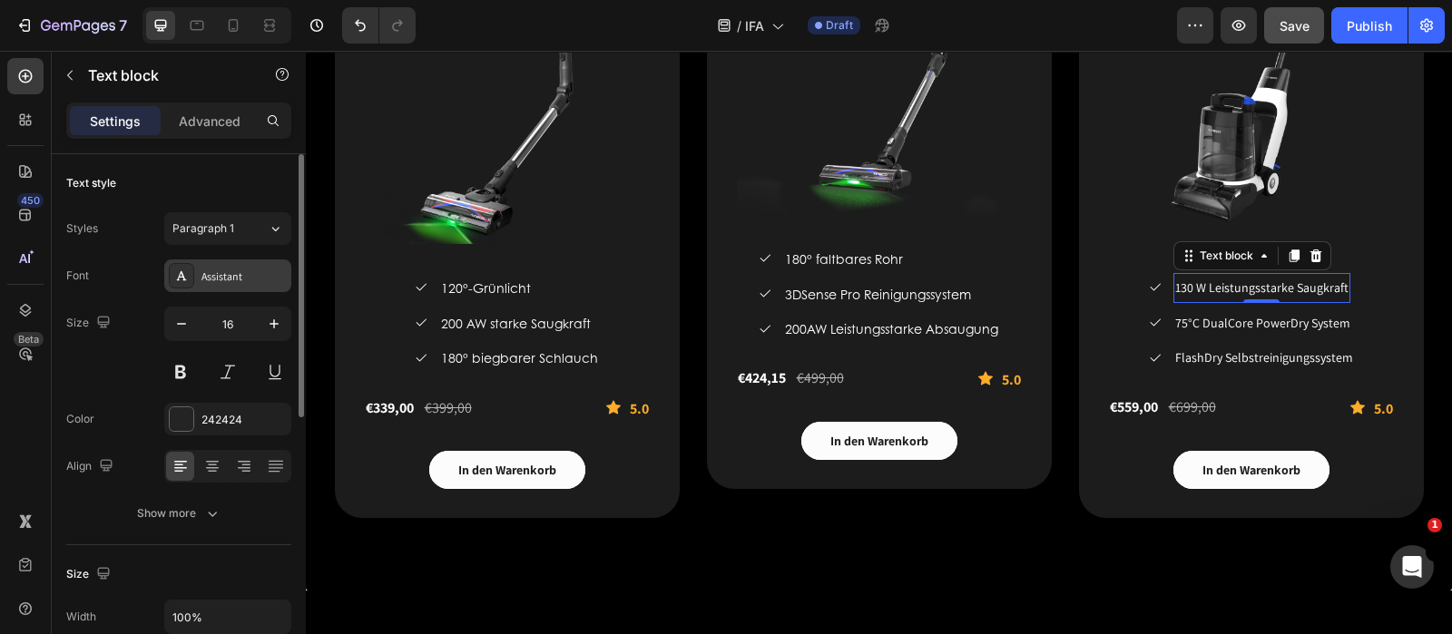
click at [217, 264] on div "Assistant" at bounding box center [227, 276] width 127 height 33
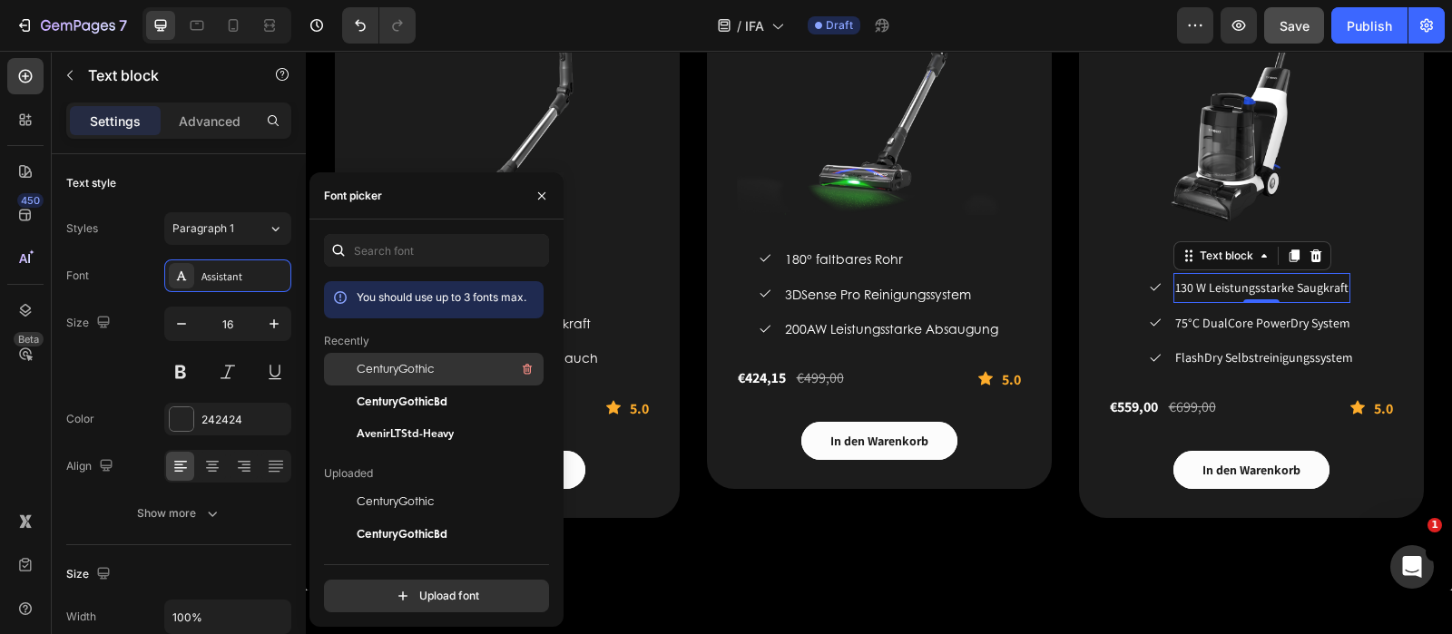
click at [434, 485] on div "CenturyGothic" at bounding box center [434, 501] width 220 height 33
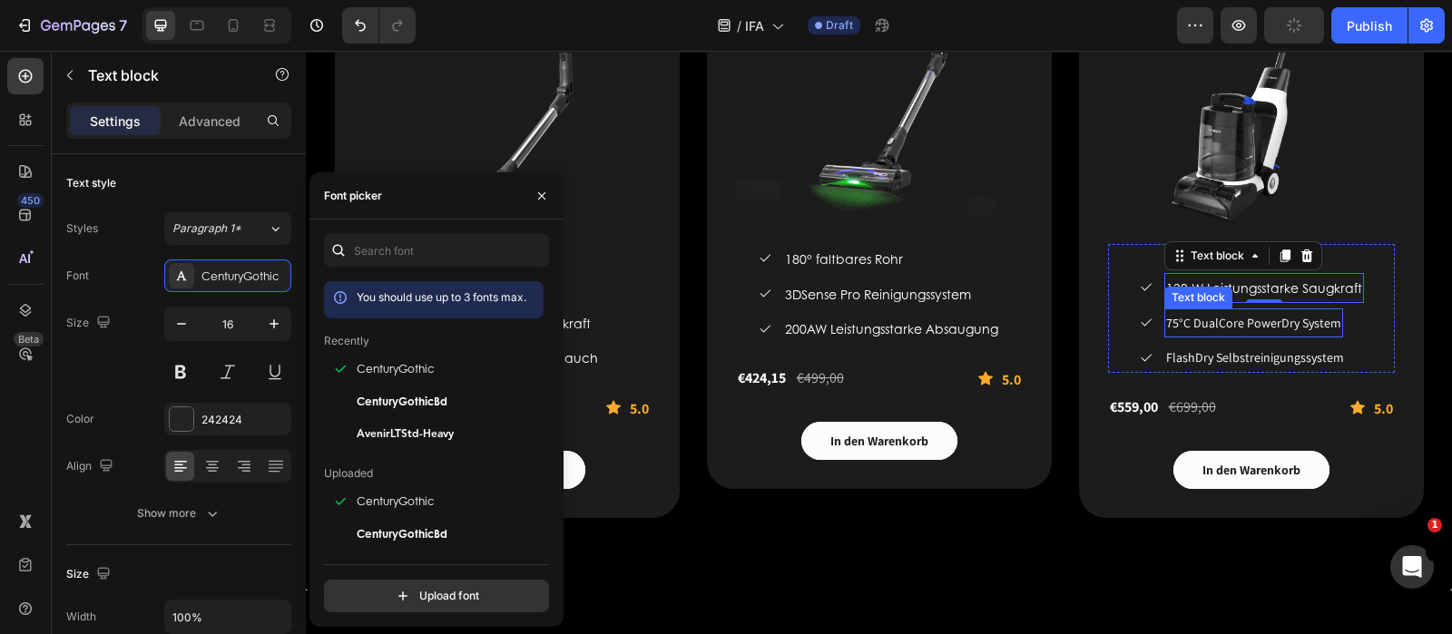
click at [1234, 318] on span "75°C DualCore PowerDry System" at bounding box center [1253, 323] width 175 height 16
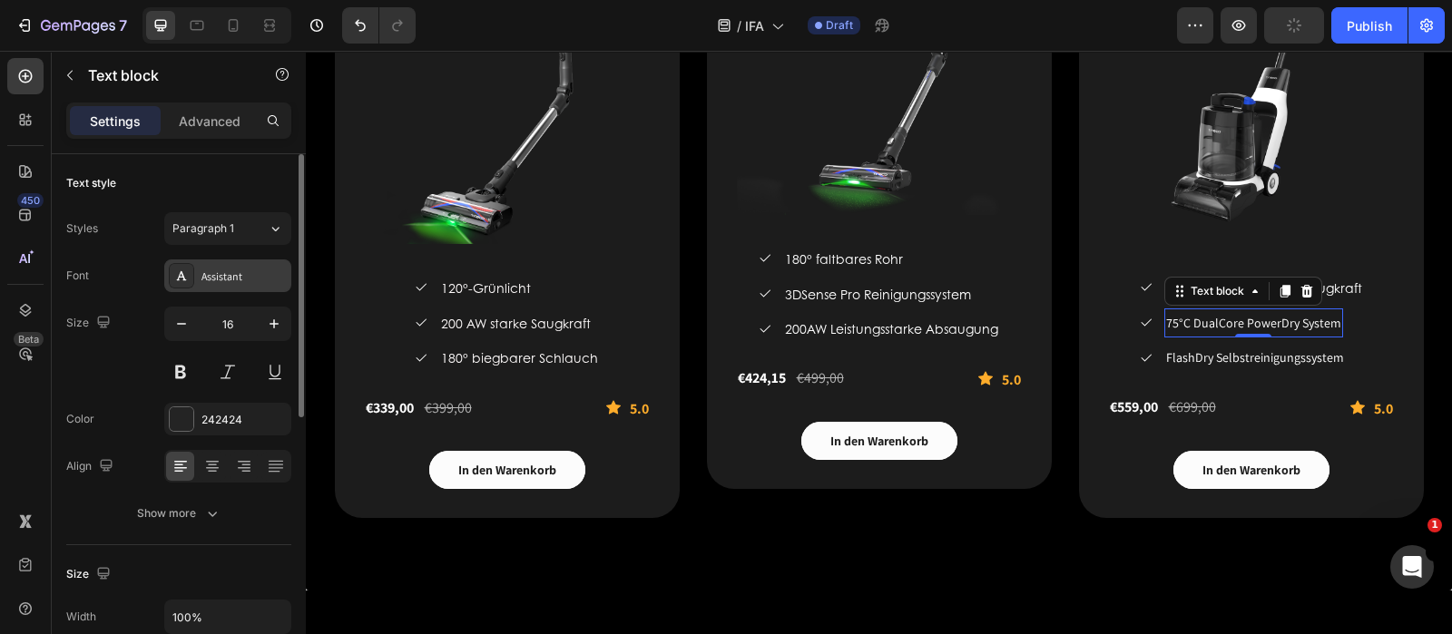
click at [240, 278] on div "Assistant" at bounding box center [243, 277] width 85 height 16
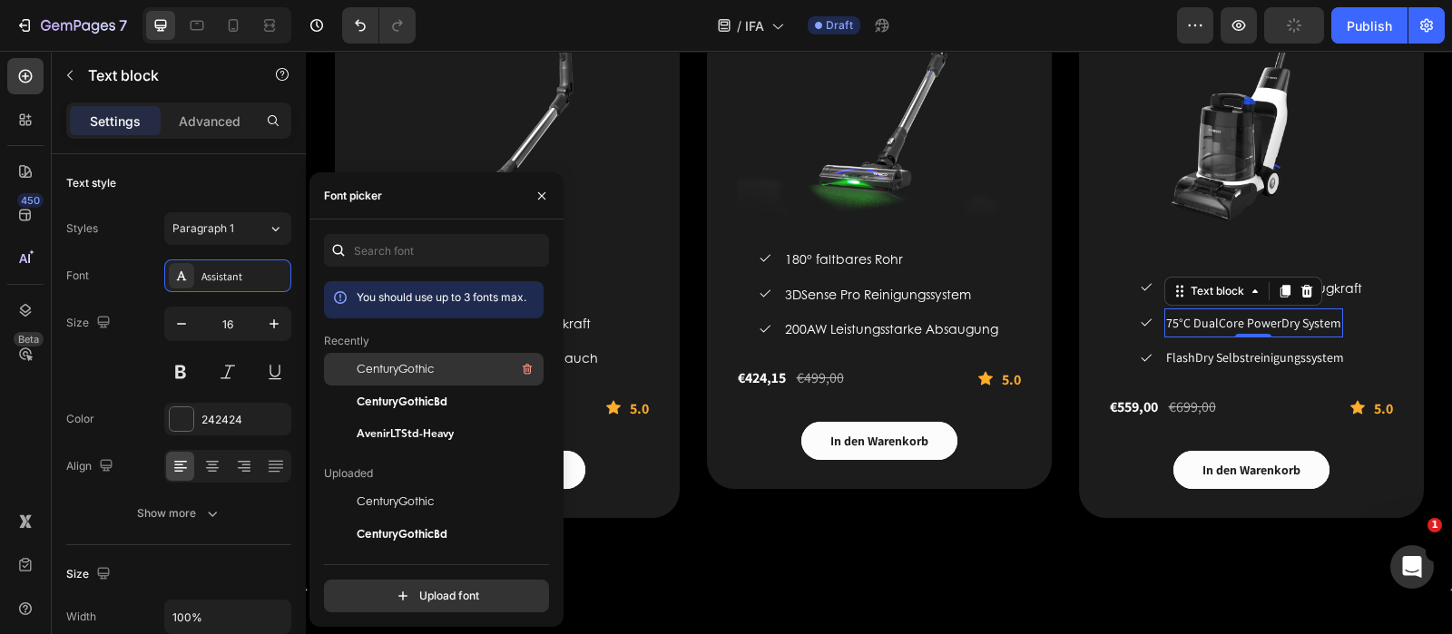
drag, startPoint x: 435, startPoint y: 370, endPoint x: 316, endPoint y: 292, distance: 142.2
click at [435, 370] on div "CenturyGothic" at bounding box center [448, 369] width 183 height 22
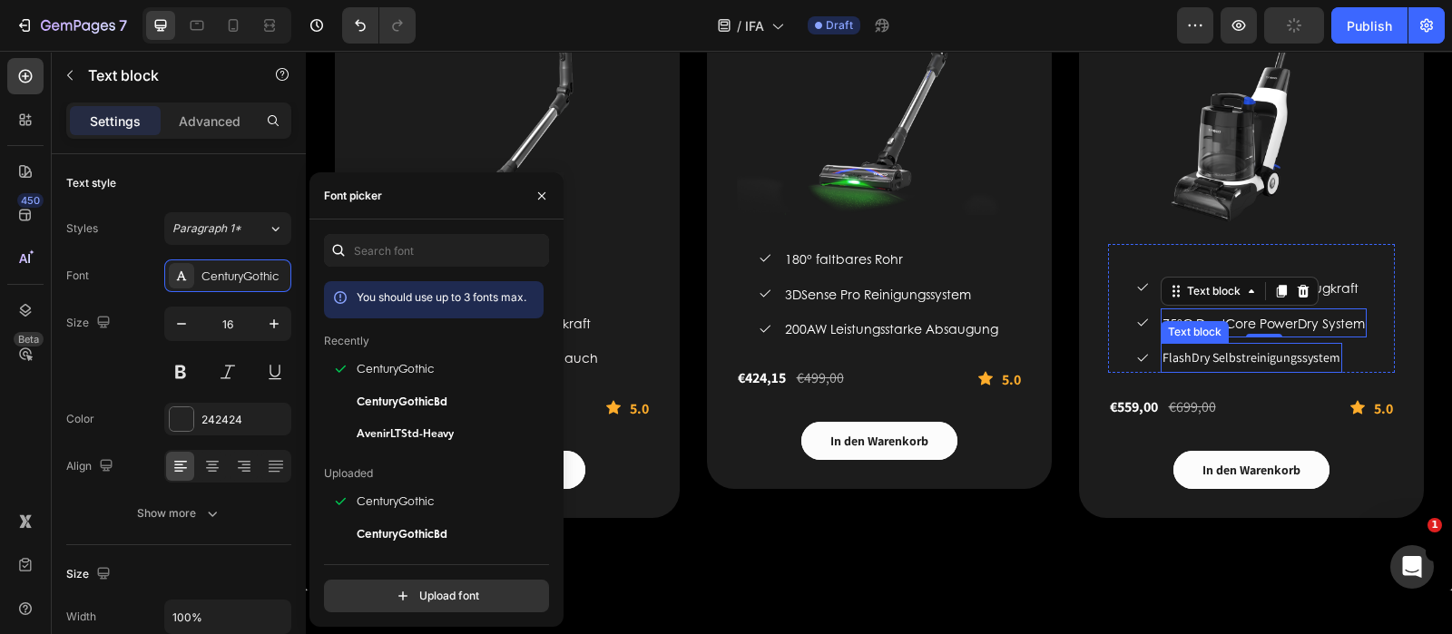
click at [1230, 354] on span "FlashDry Selbstreinigungssystem" at bounding box center [1251, 357] width 178 height 16
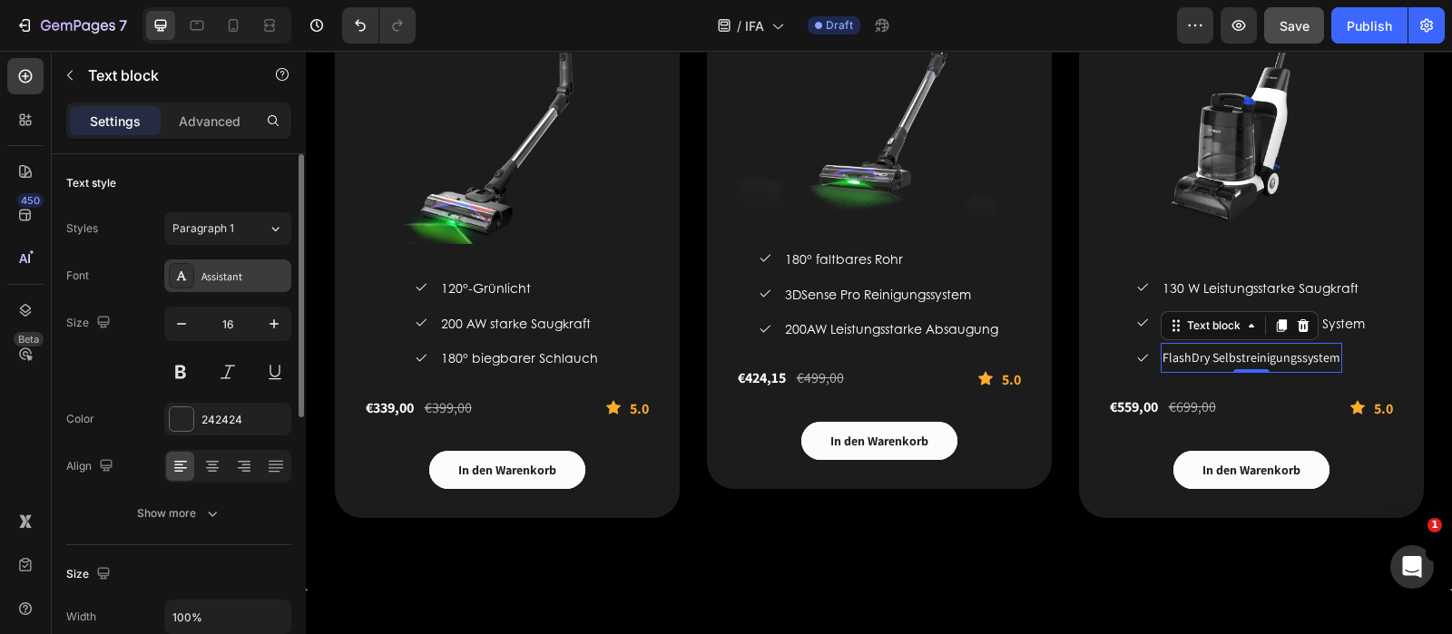
click at [235, 273] on div "Assistant" at bounding box center [243, 277] width 85 height 16
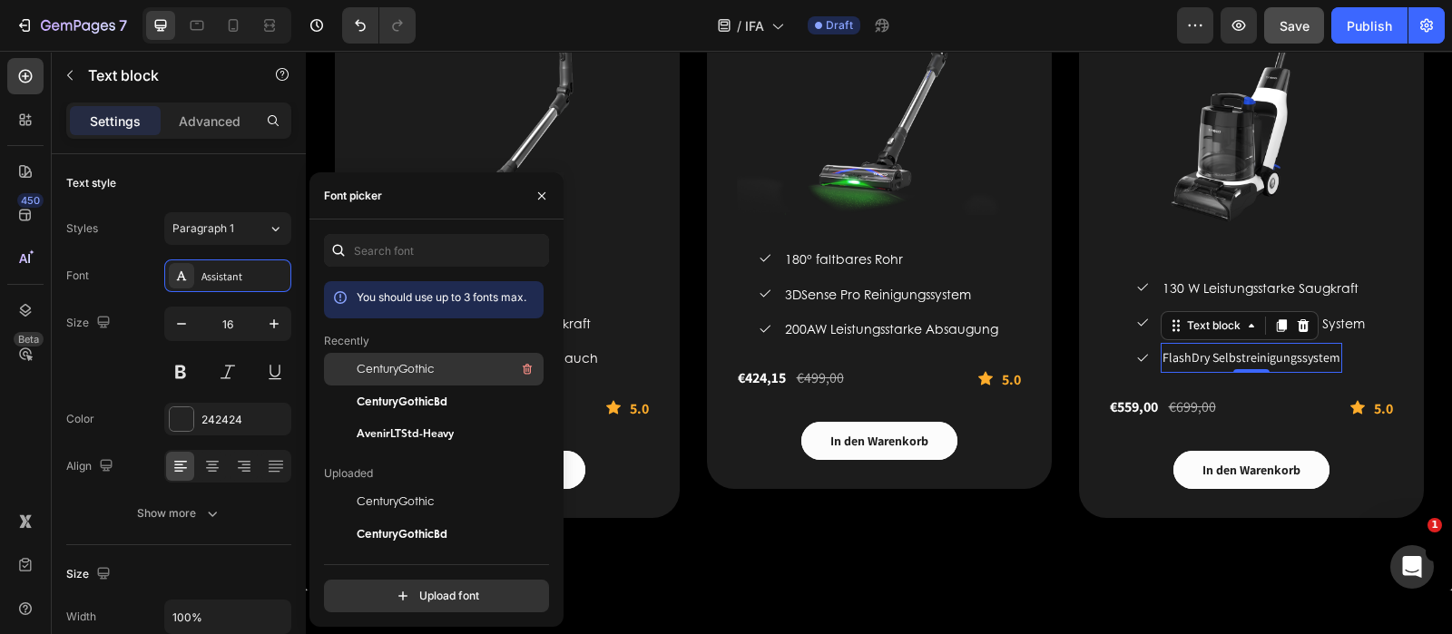
click at [404, 362] on span "CenturyGothic" at bounding box center [395, 369] width 77 height 16
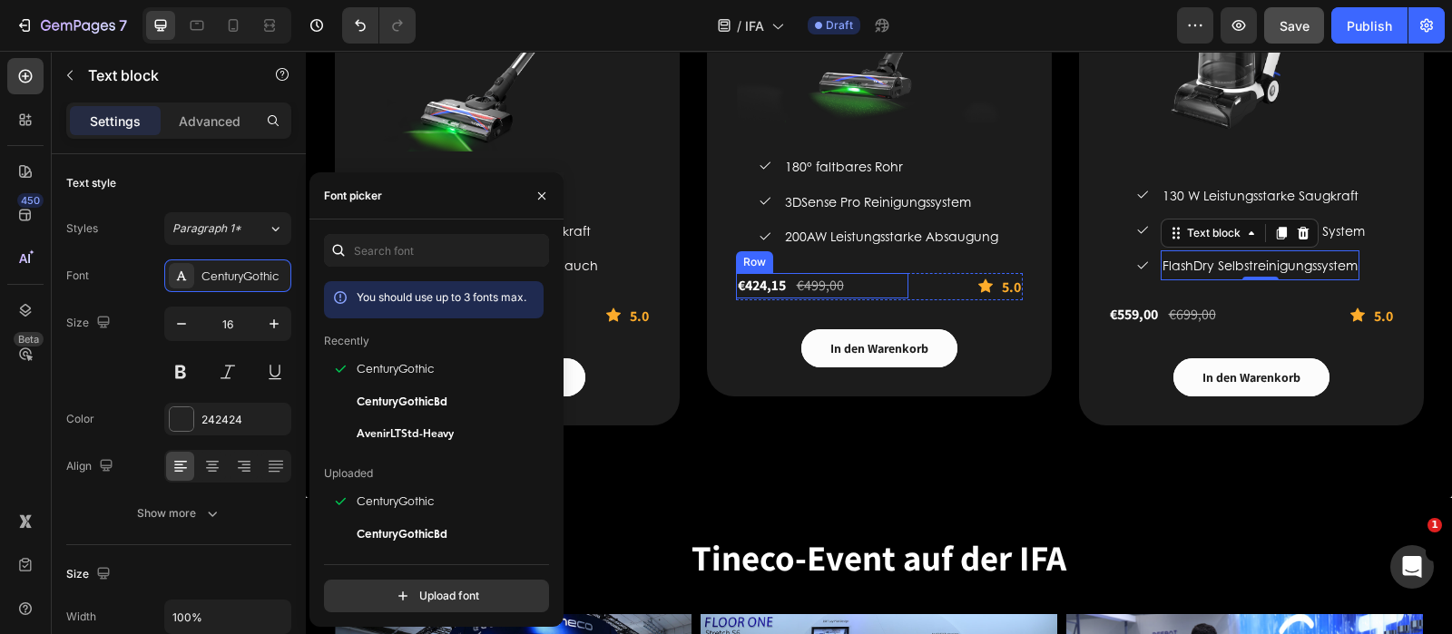
scroll to position [3062, 0]
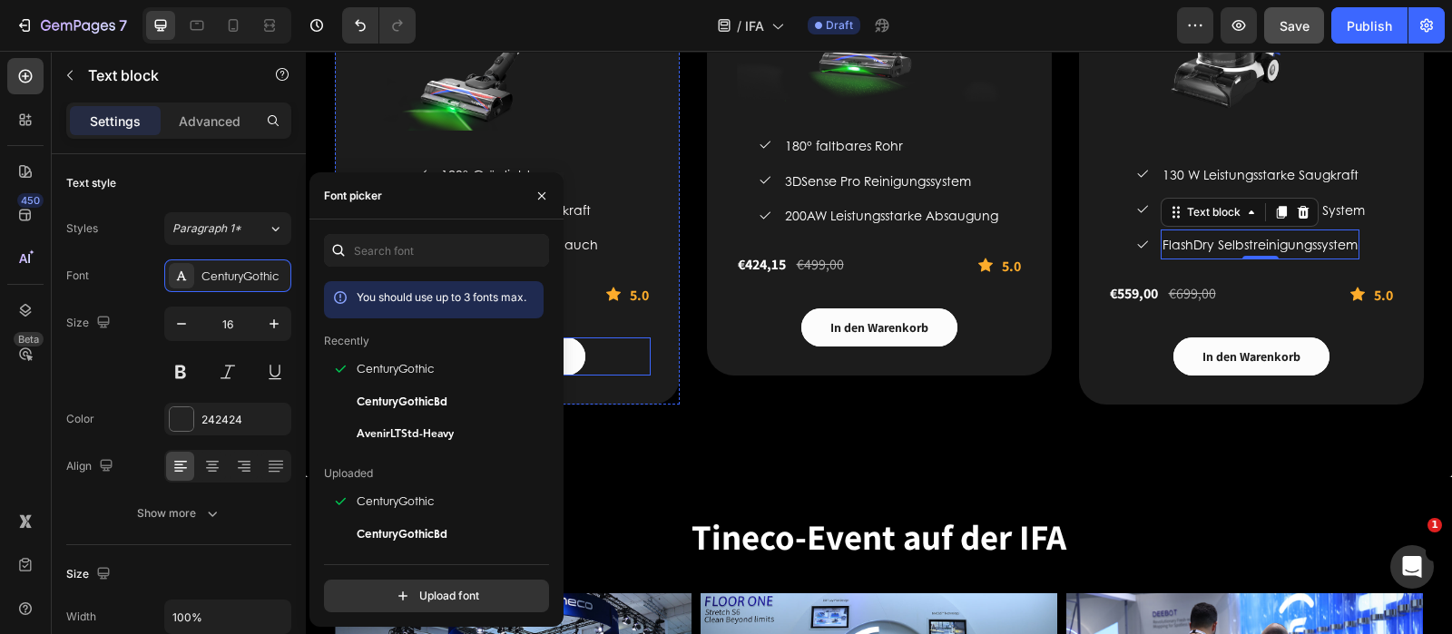
click at [572, 355] on button "In den Warenkorb" at bounding box center [507, 357] width 156 height 38
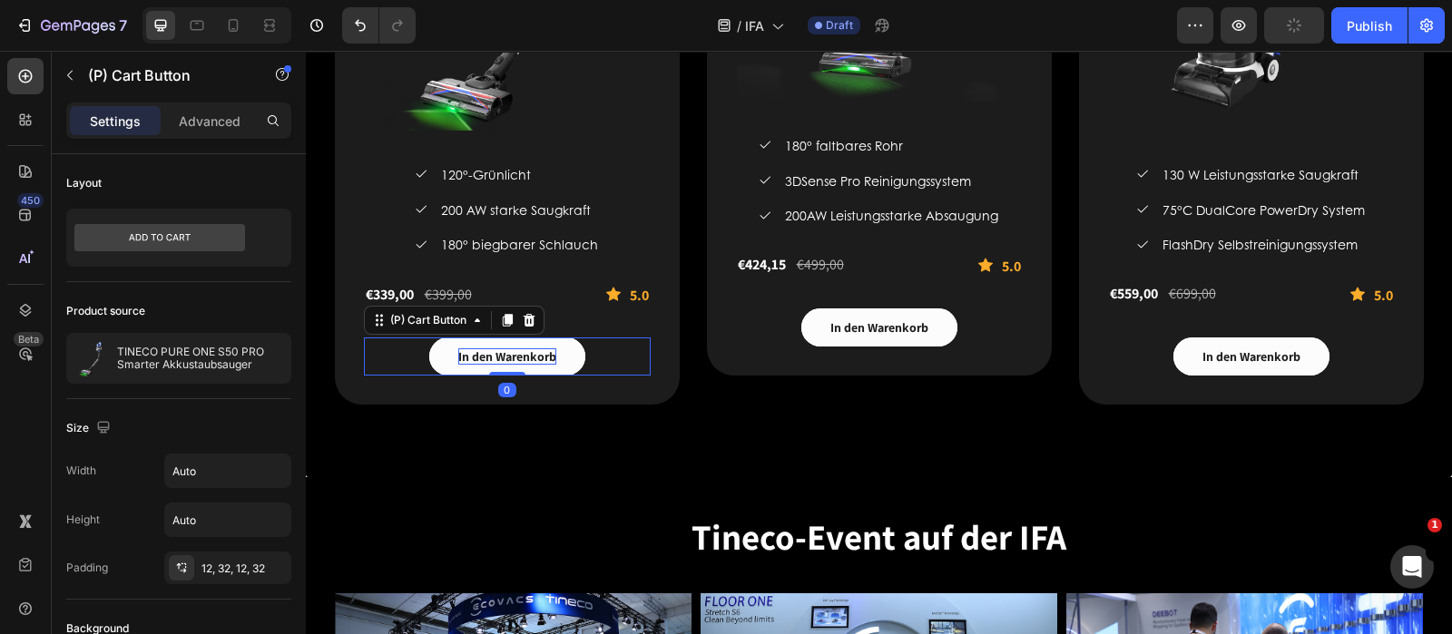
click at [511, 356] on div "In den Warenkorb" at bounding box center [507, 356] width 98 height 16
click at [511, 356] on p "In den Warenkorb" at bounding box center [507, 356] width 98 height 16
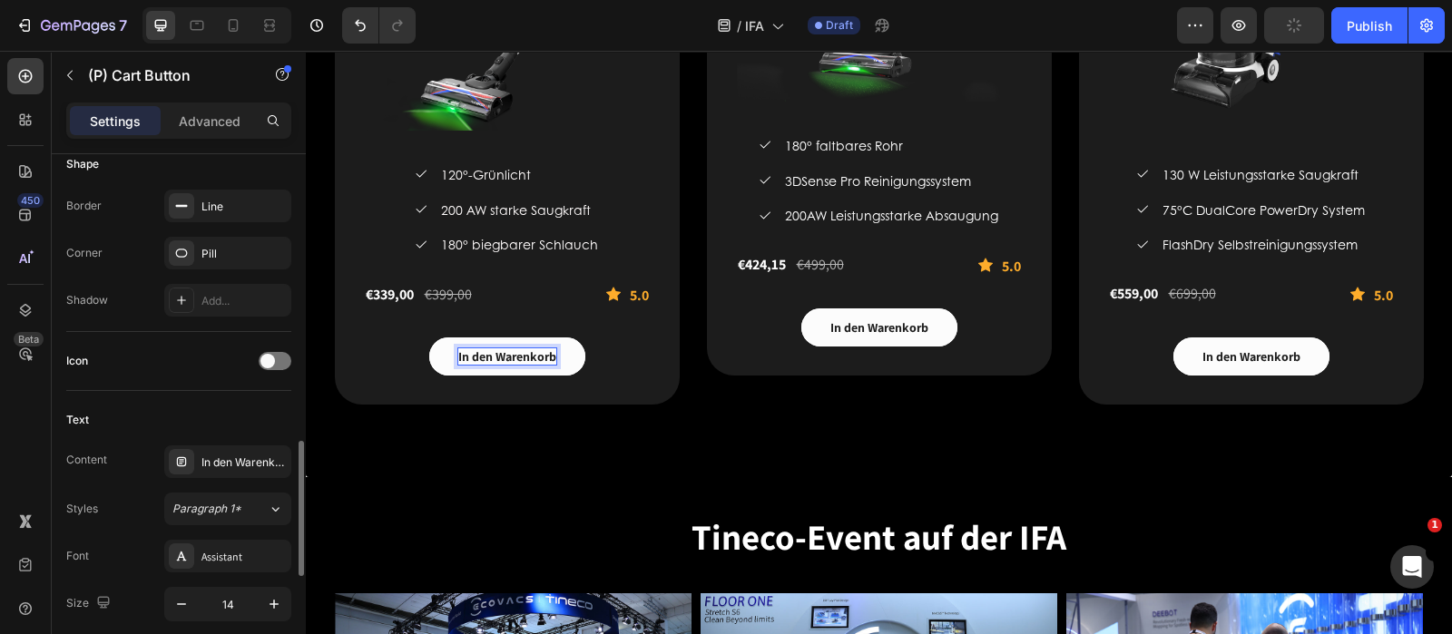
scroll to position [681, 0]
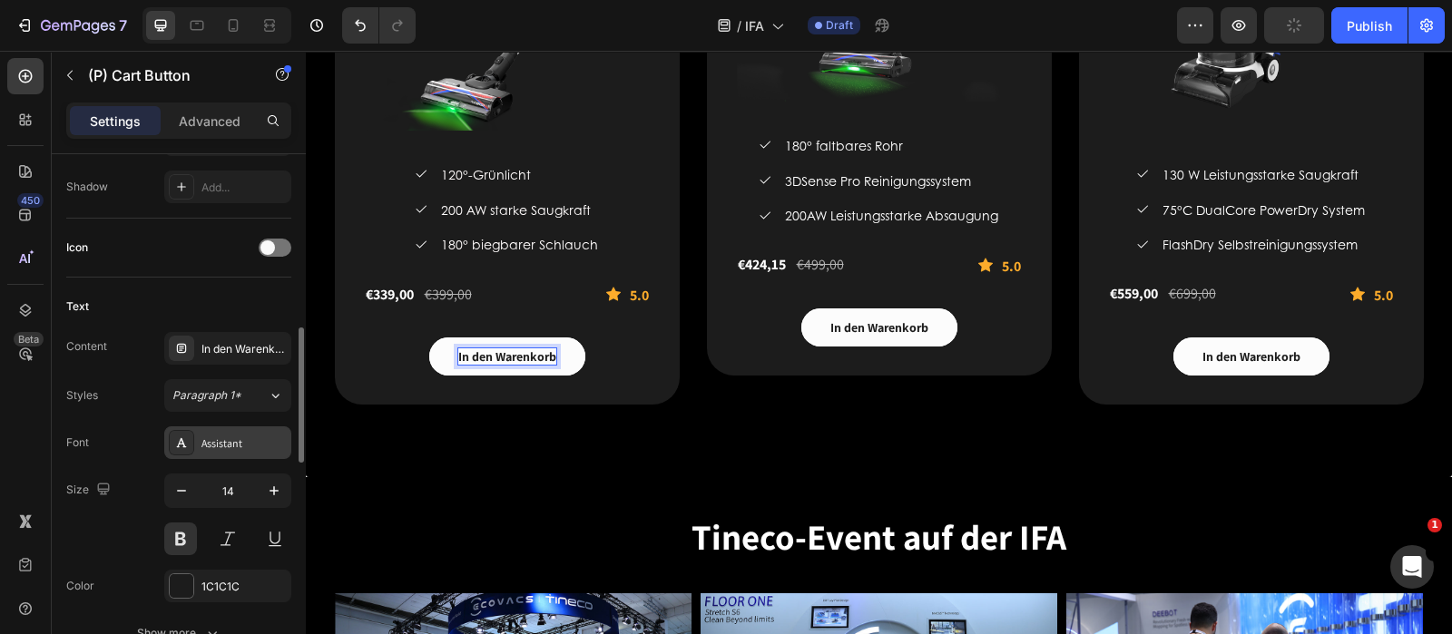
click at [225, 446] on div "Assistant" at bounding box center [243, 444] width 85 height 16
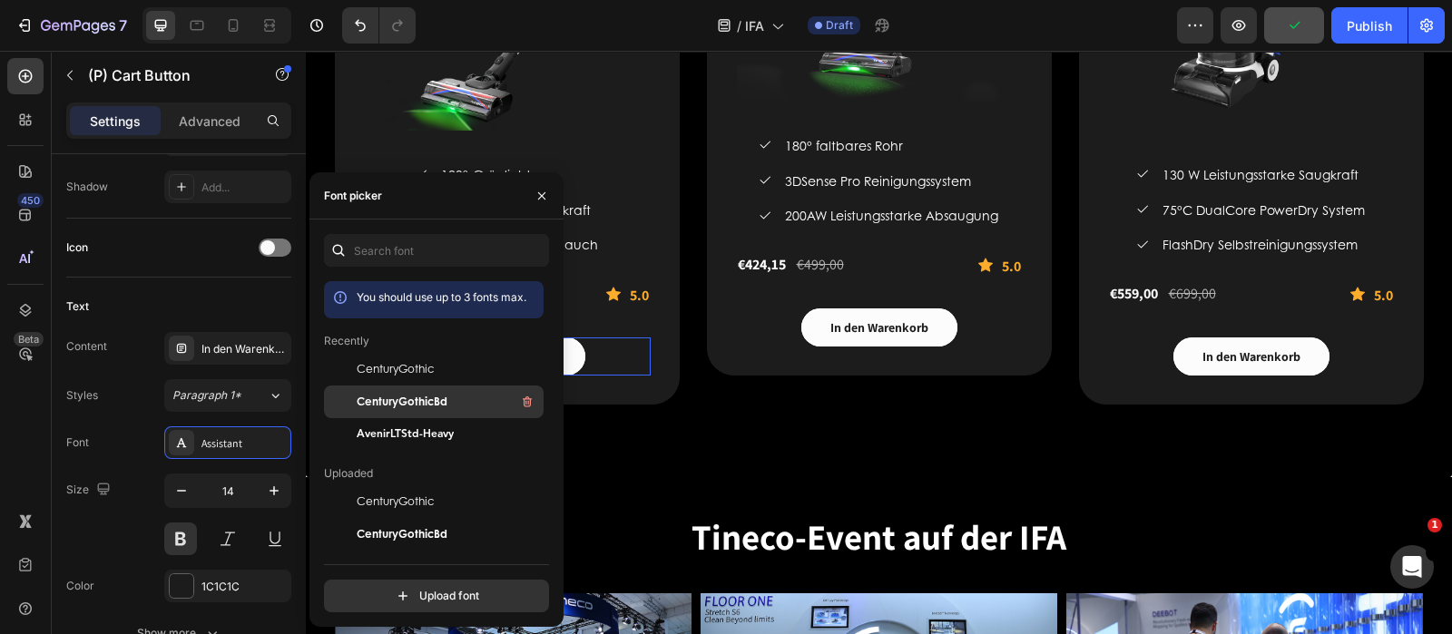
click at [416, 401] on span "CenturyGothicBd" at bounding box center [402, 402] width 91 height 16
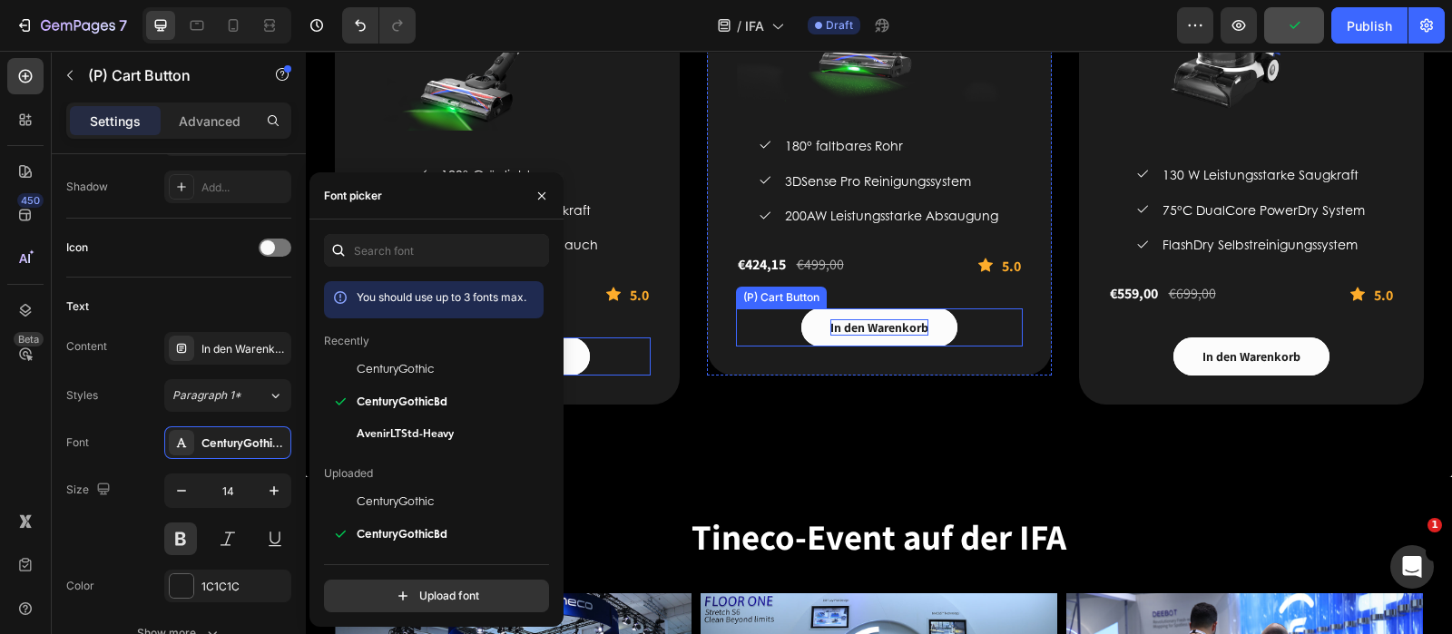
click at [866, 328] on div "In den Warenkorb" at bounding box center [879, 327] width 98 height 16
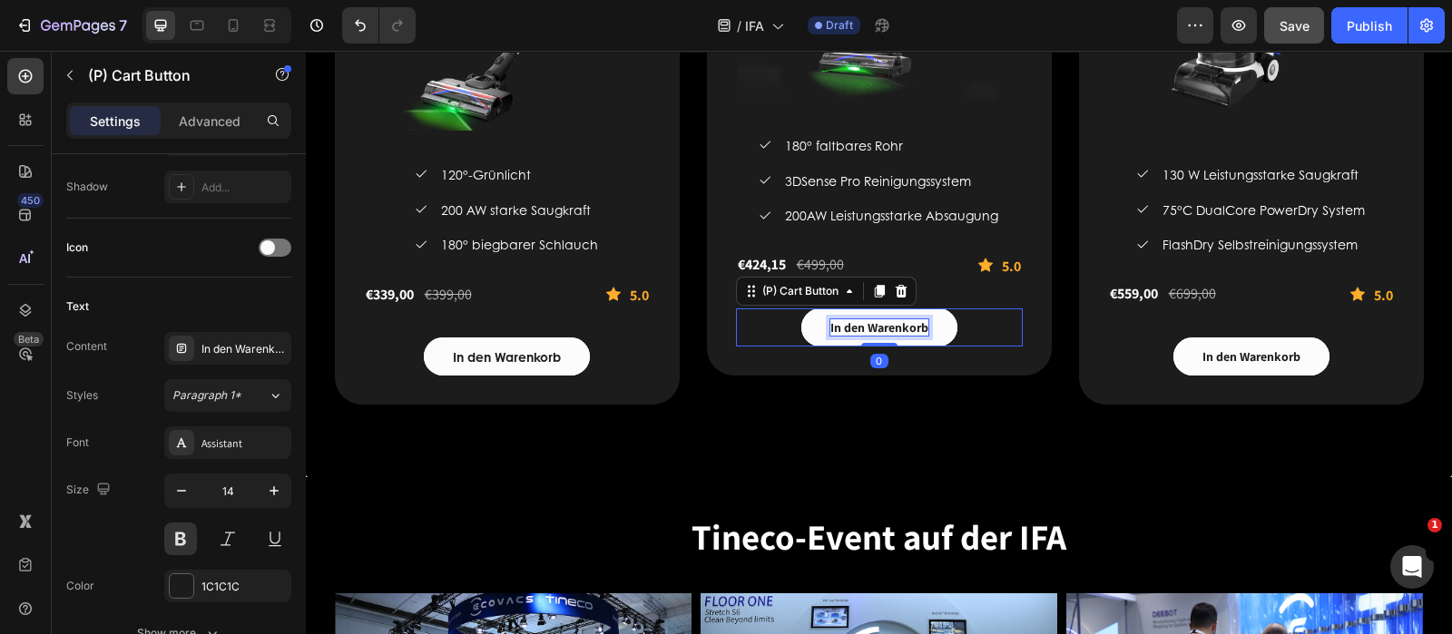
click at [866, 328] on div "In den Warenkorb" at bounding box center [879, 327] width 98 height 16
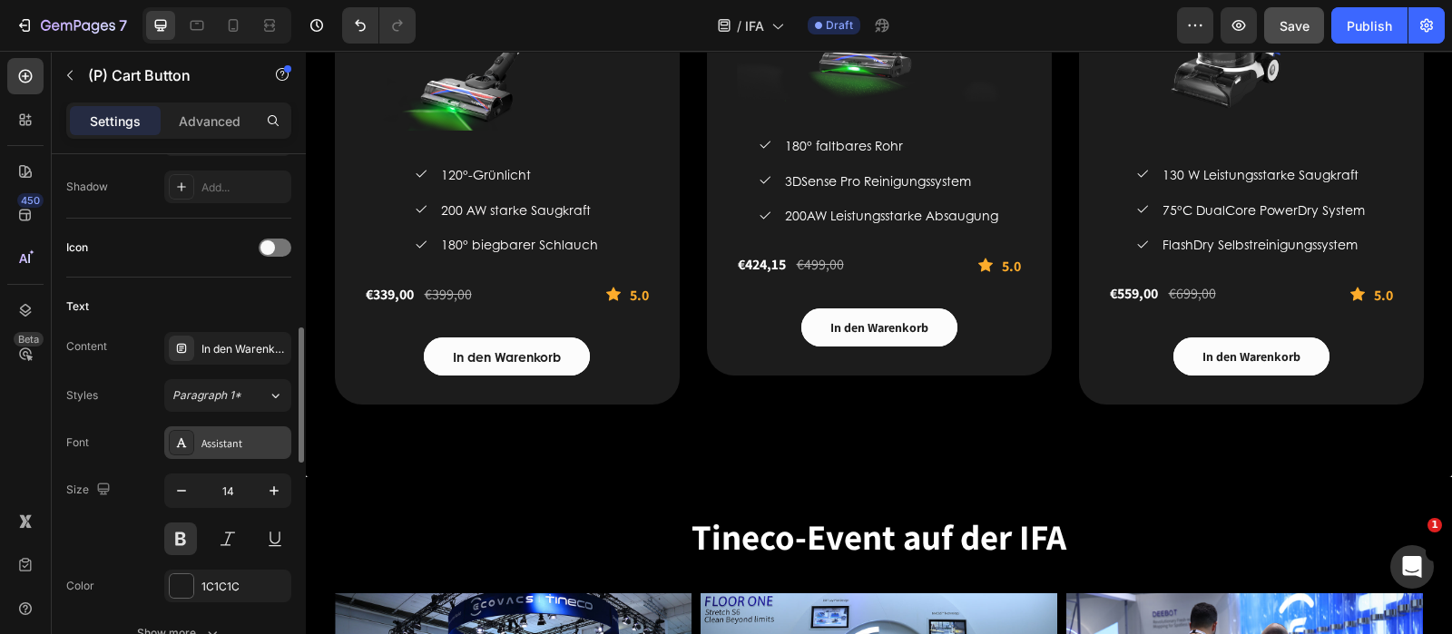
click at [257, 436] on div "Assistant" at bounding box center [243, 444] width 85 height 16
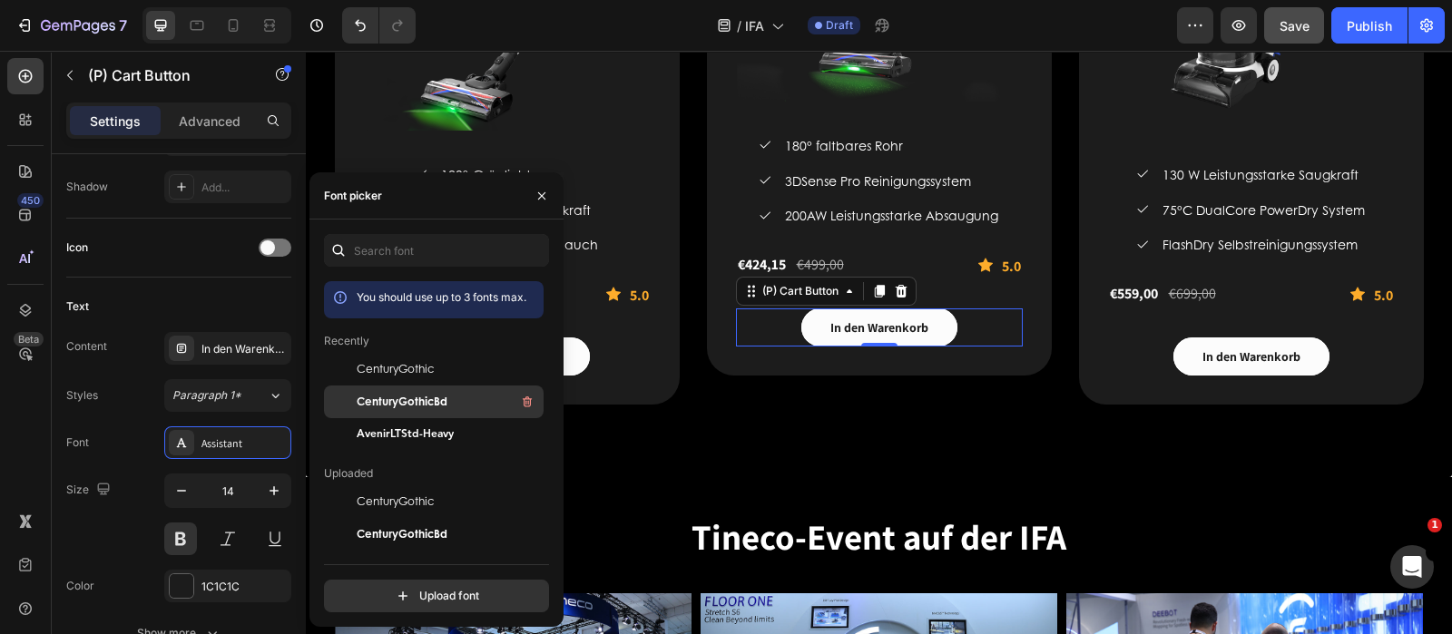
click at [423, 397] on span "CenturyGothicBd" at bounding box center [402, 402] width 91 height 16
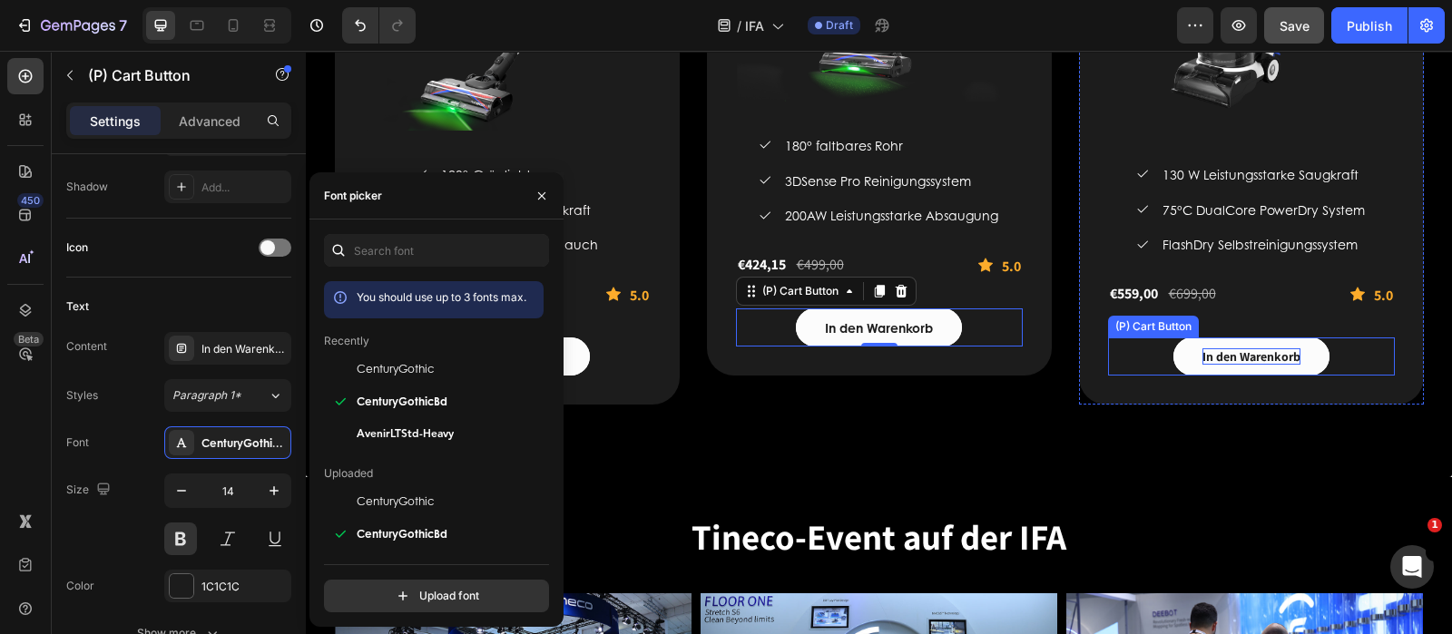
click at [1275, 358] on div "In den Warenkorb" at bounding box center [1251, 356] width 98 height 16
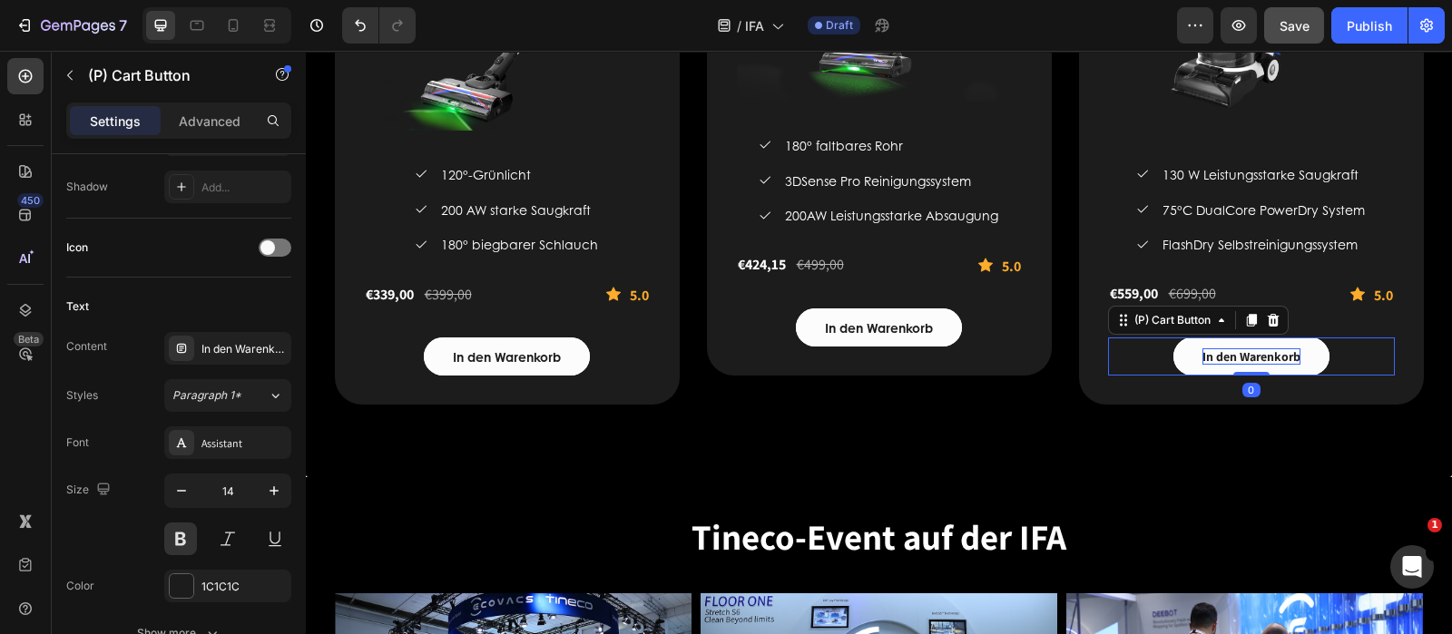
click at [1275, 358] on div "In den Warenkorb" at bounding box center [1251, 356] width 98 height 16
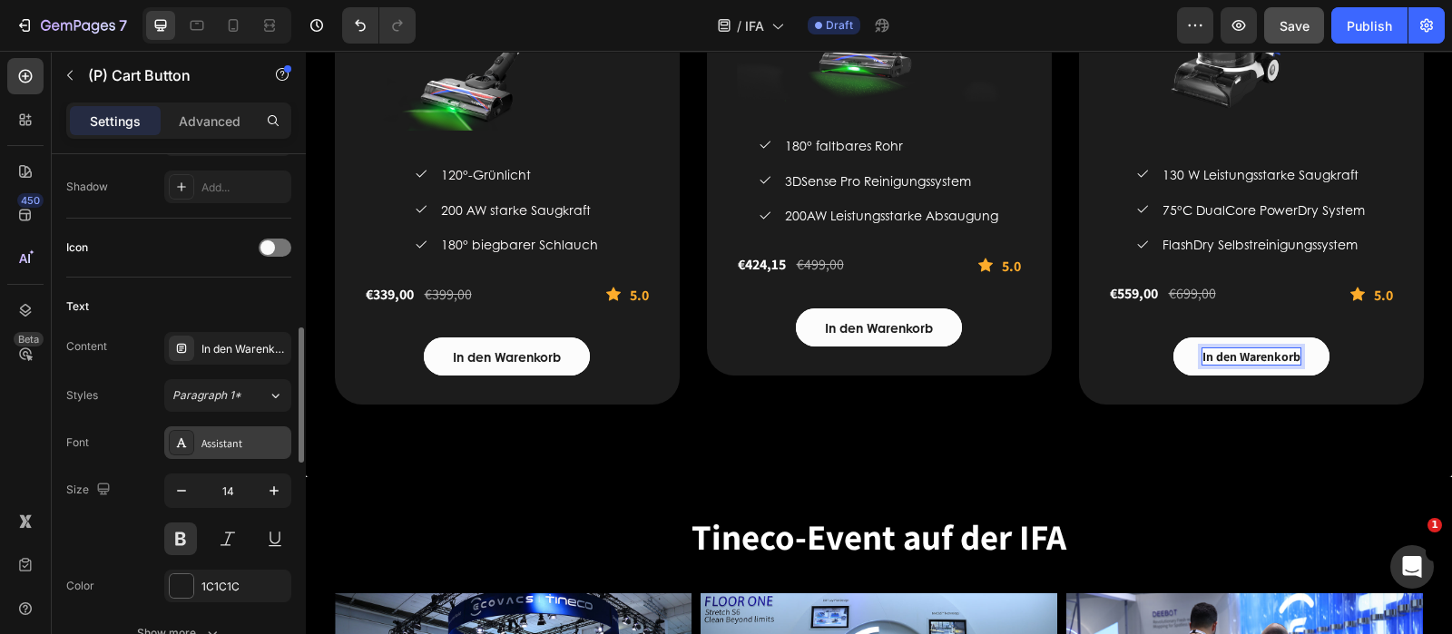
click at [240, 436] on div "Assistant" at bounding box center [243, 444] width 85 height 16
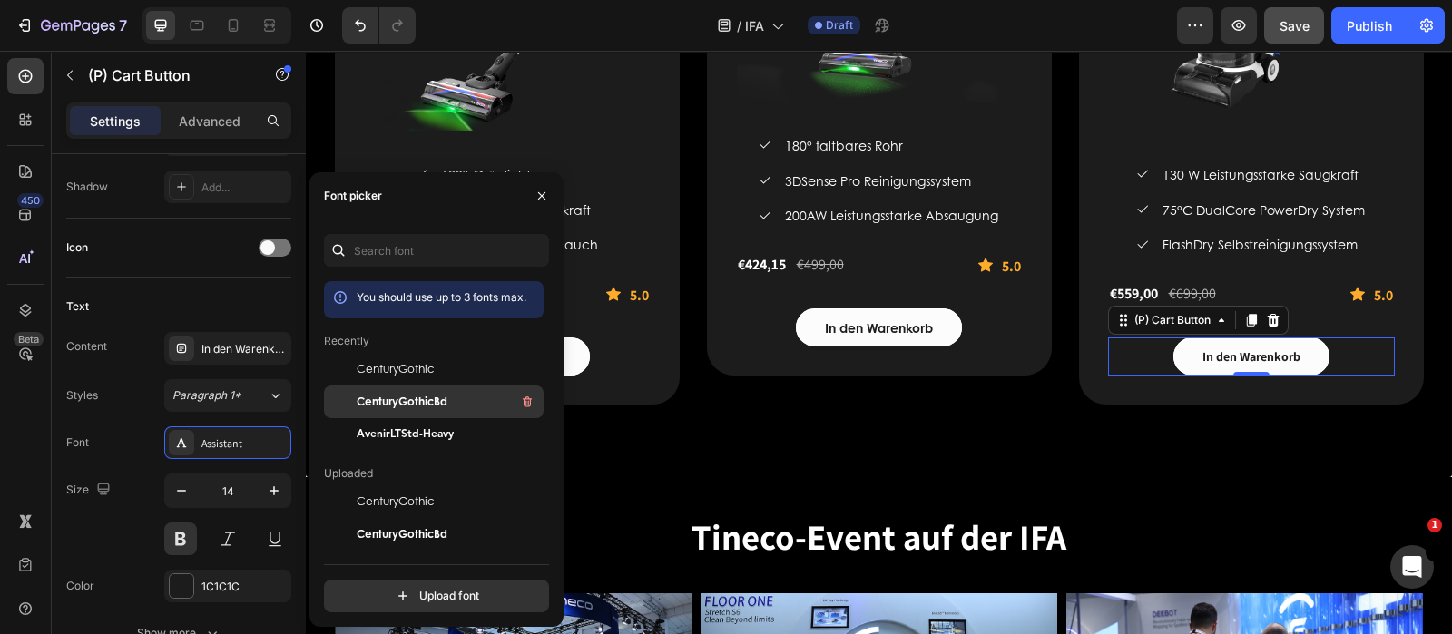
click at [409, 397] on span "CenturyGothicBd" at bounding box center [402, 402] width 91 height 16
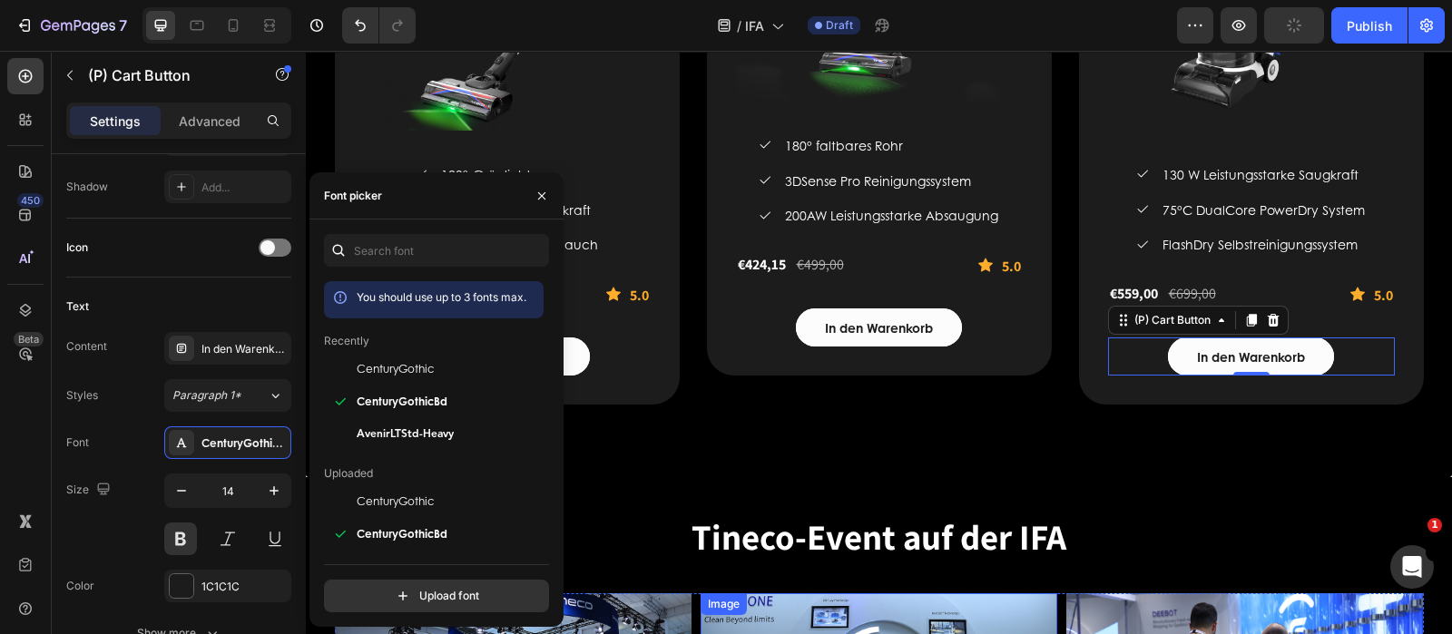
scroll to position [3289, 0]
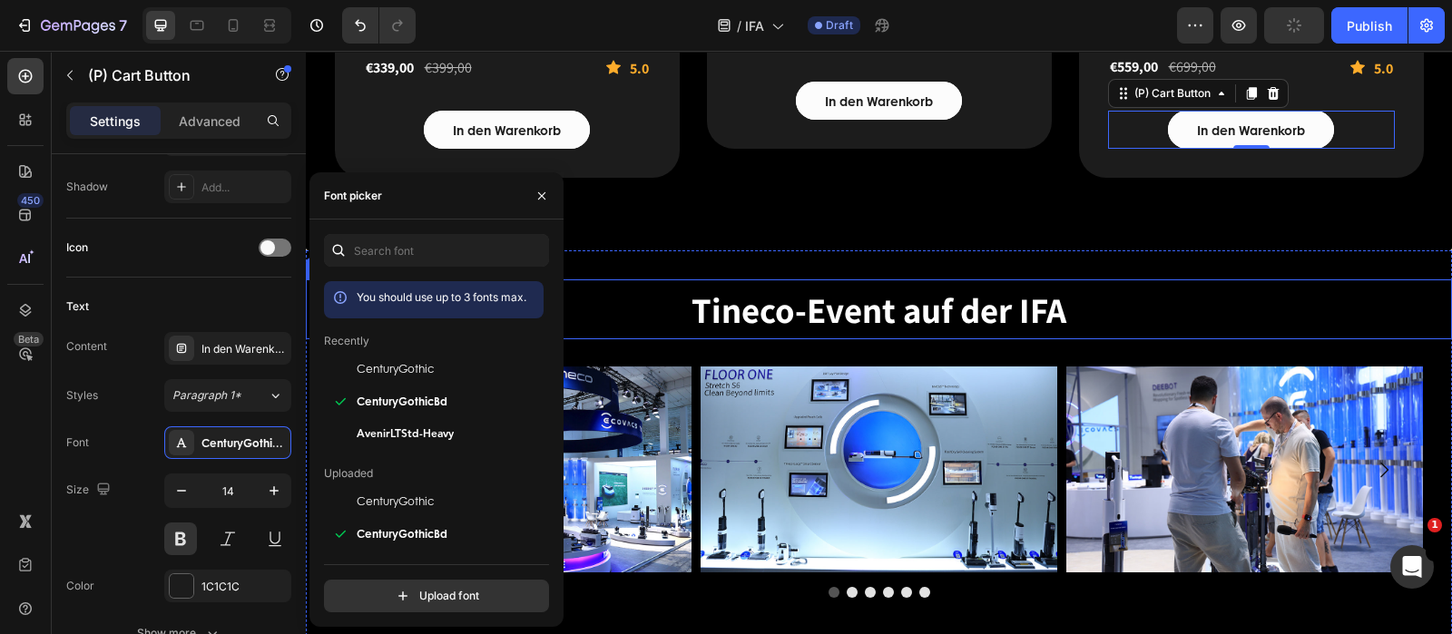
click at [936, 310] on strong "Tineco-Event auf der IFA" at bounding box center [878, 310] width 375 height 46
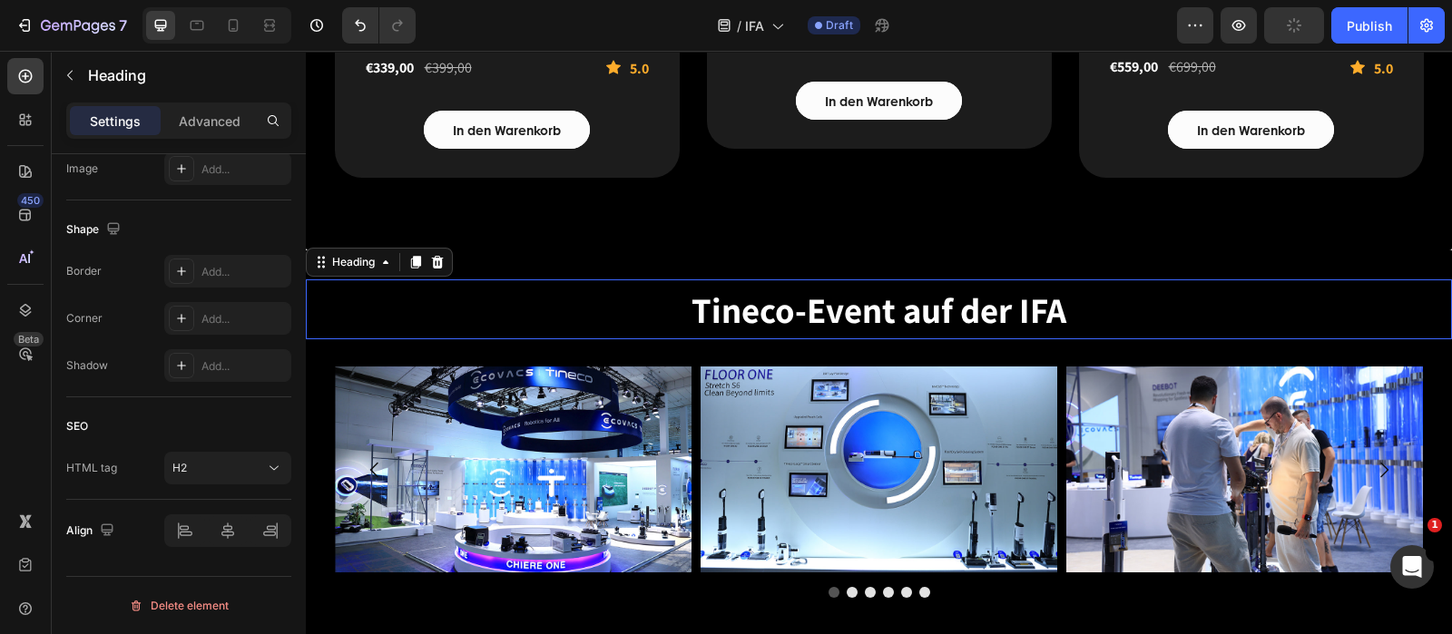
scroll to position [0, 0]
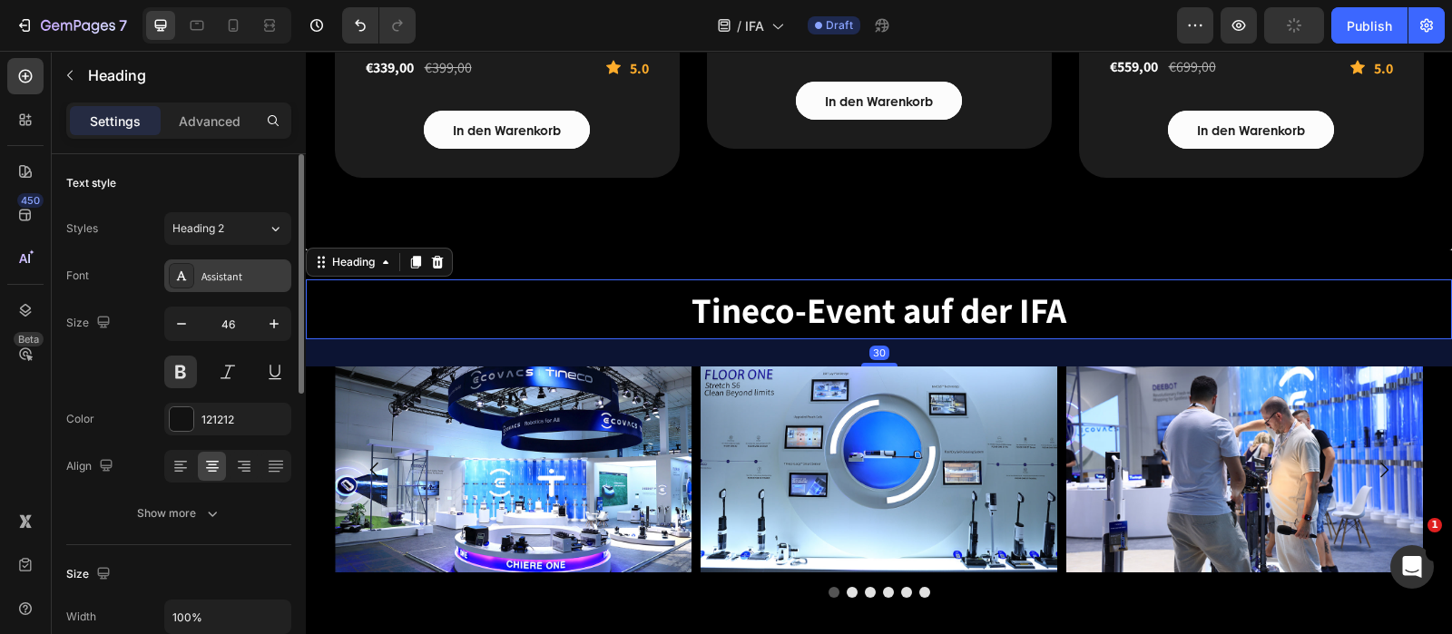
click at [221, 290] on div "Assistant" at bounding box center [227, 276] width 127 height 33
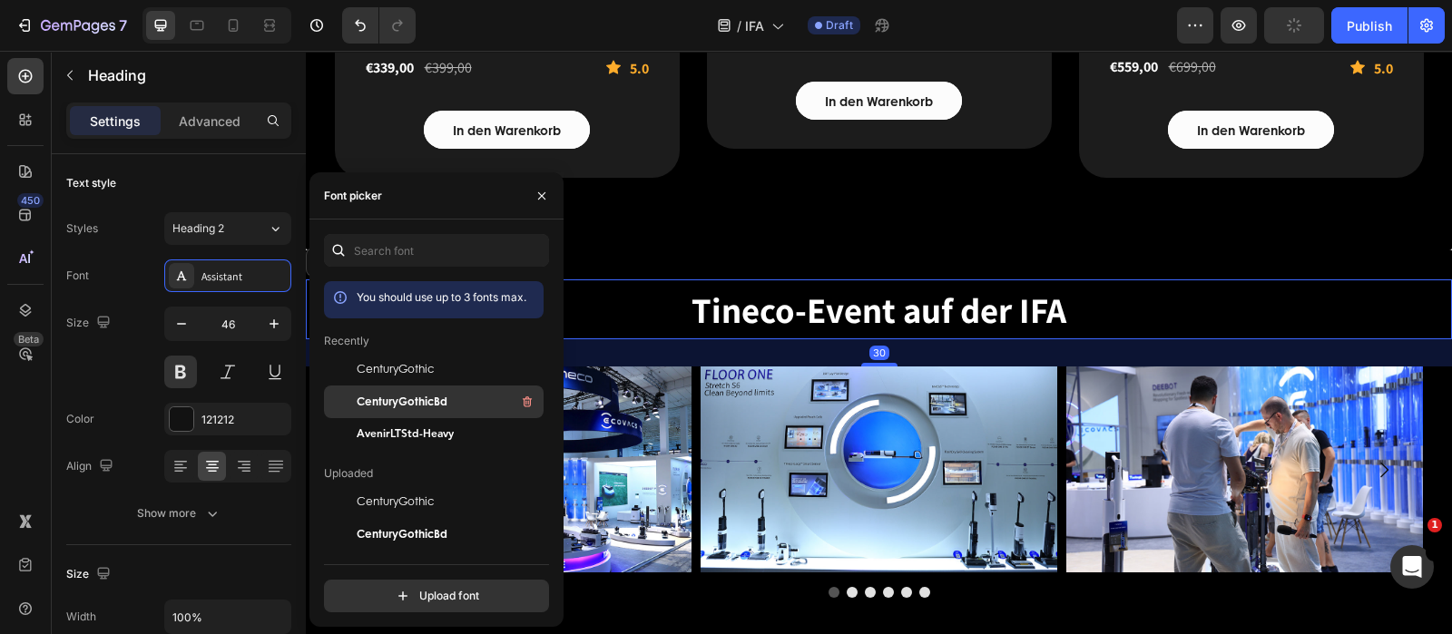
click at [381, 397] on span "CenturyGothicBd" at bounding box center [402, 402] width 91 height 16
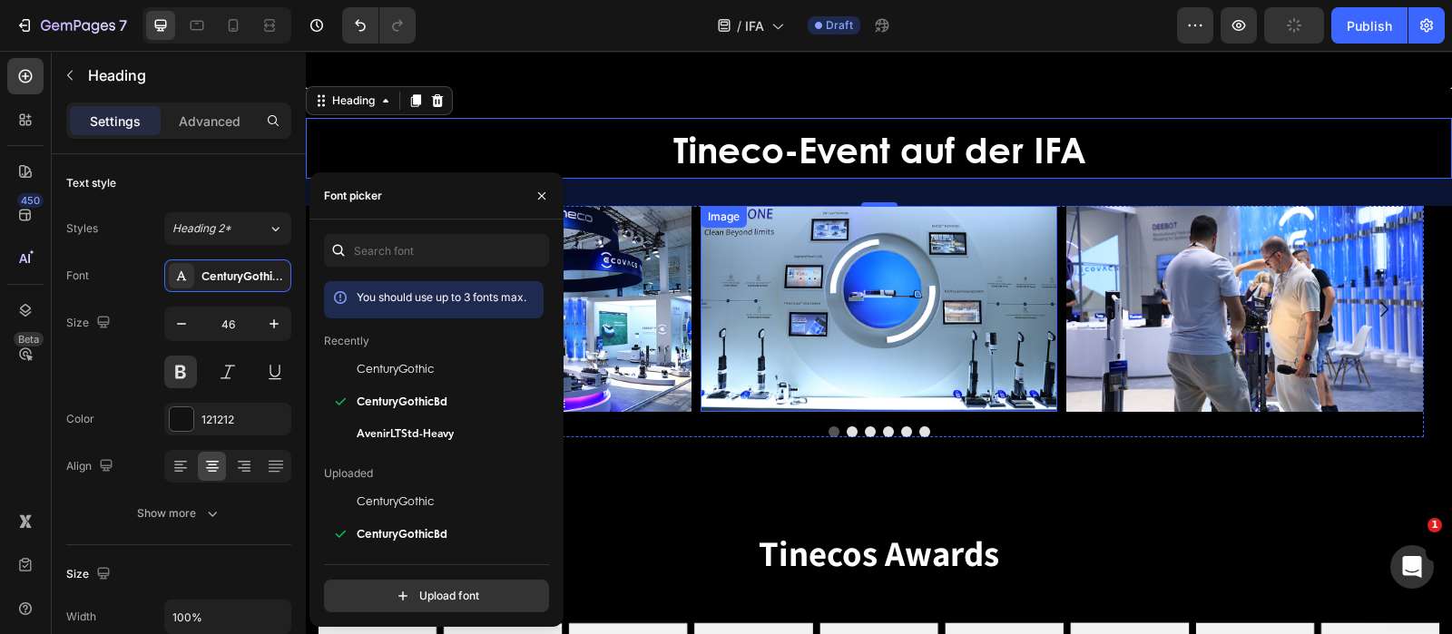
scroll to position [3515, 0]
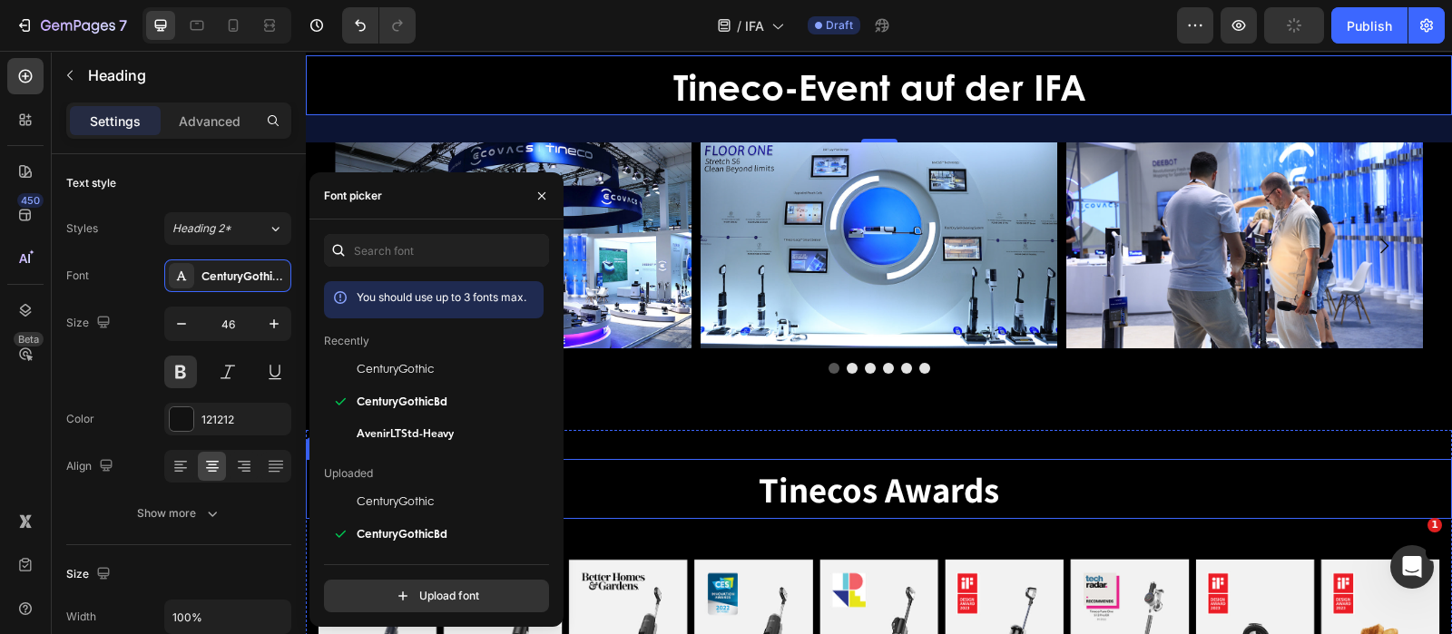
click at [905, 485] on strong "Tinecos Awards" at bounding box center [879, 489] width 240 height 46
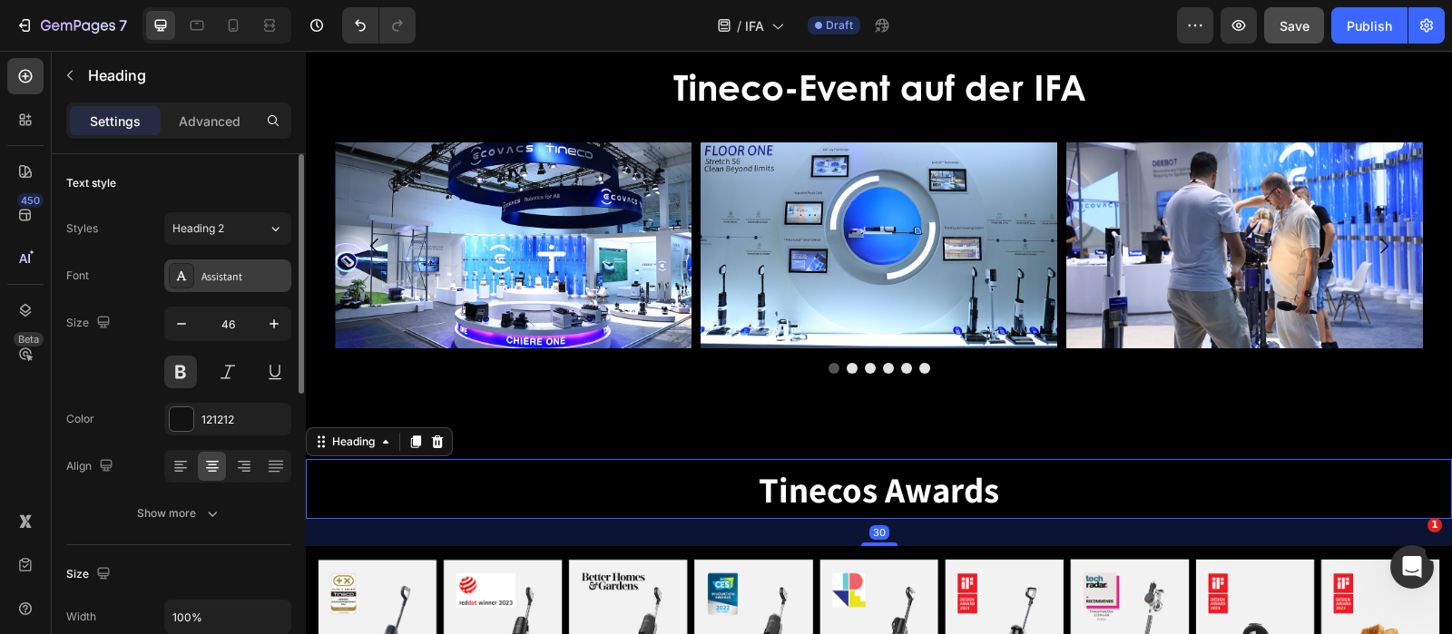
click at [232, 266] on div "Assistant" at bounding box center [227, 276] width 127 height 33
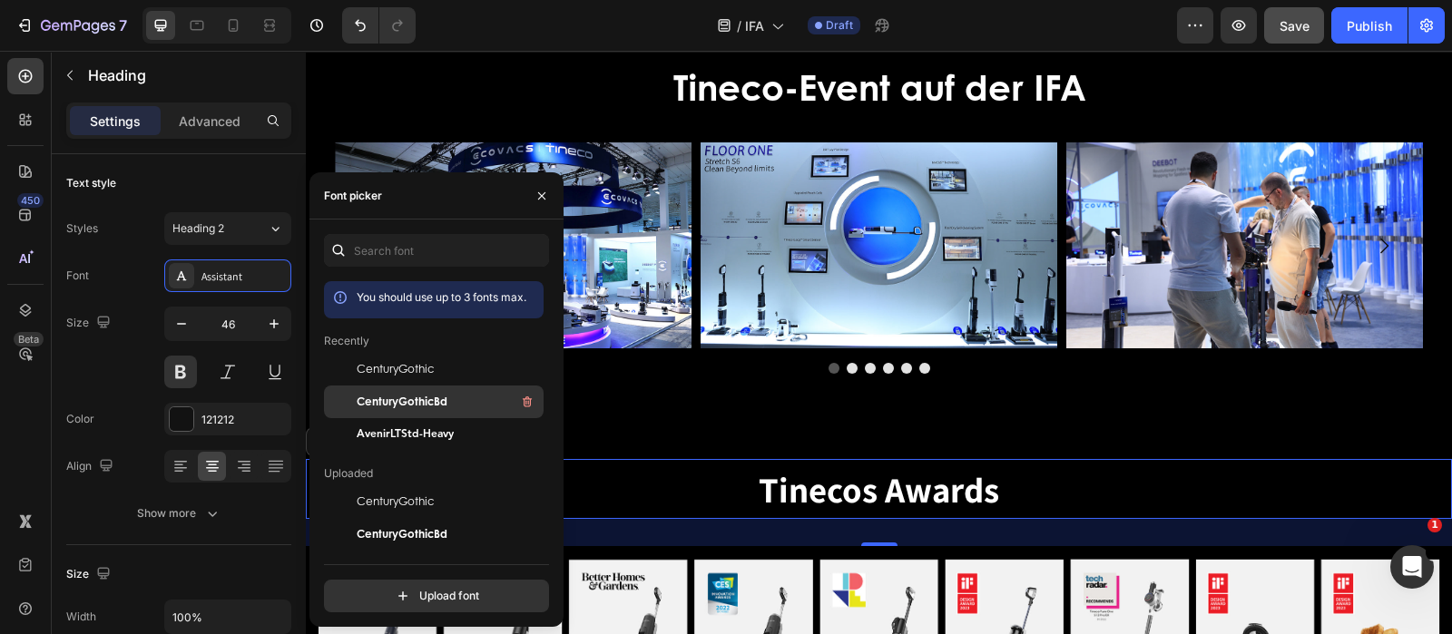
click at [428, 397] on span "CenturyGothicBd" at bounding box center [402, 402] width 91 height 16
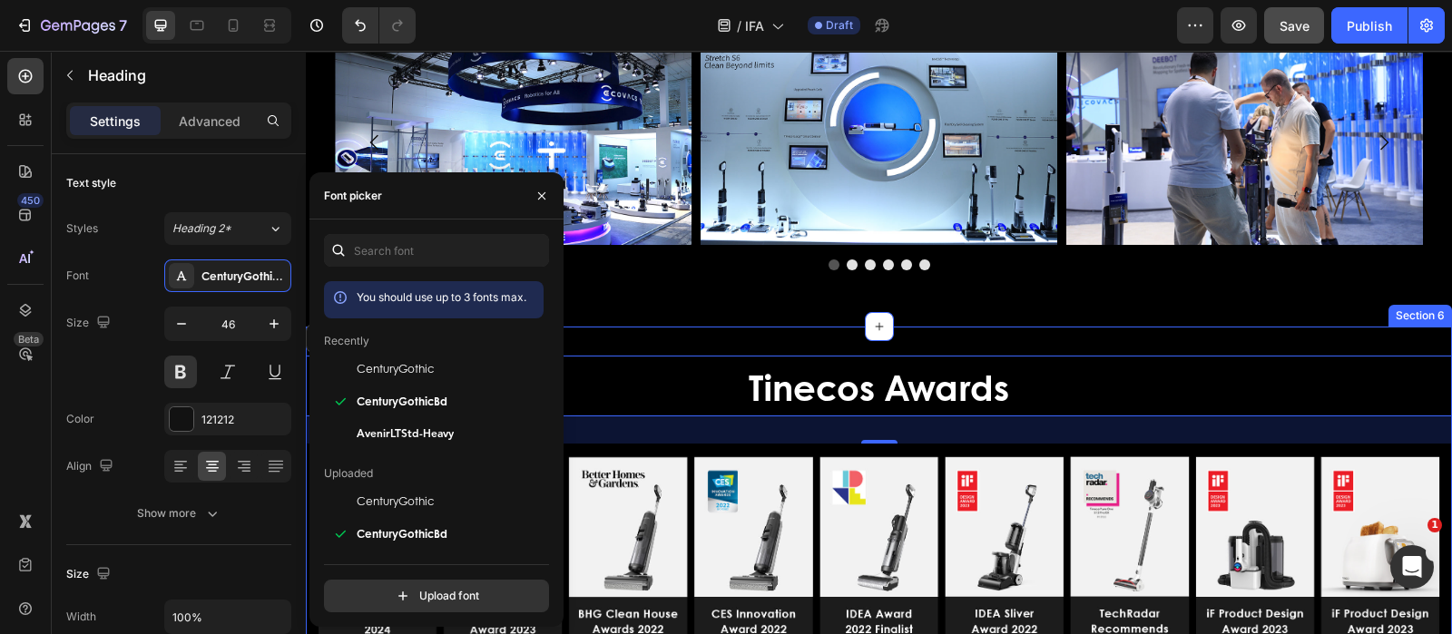
scroll to position [3970, 0]
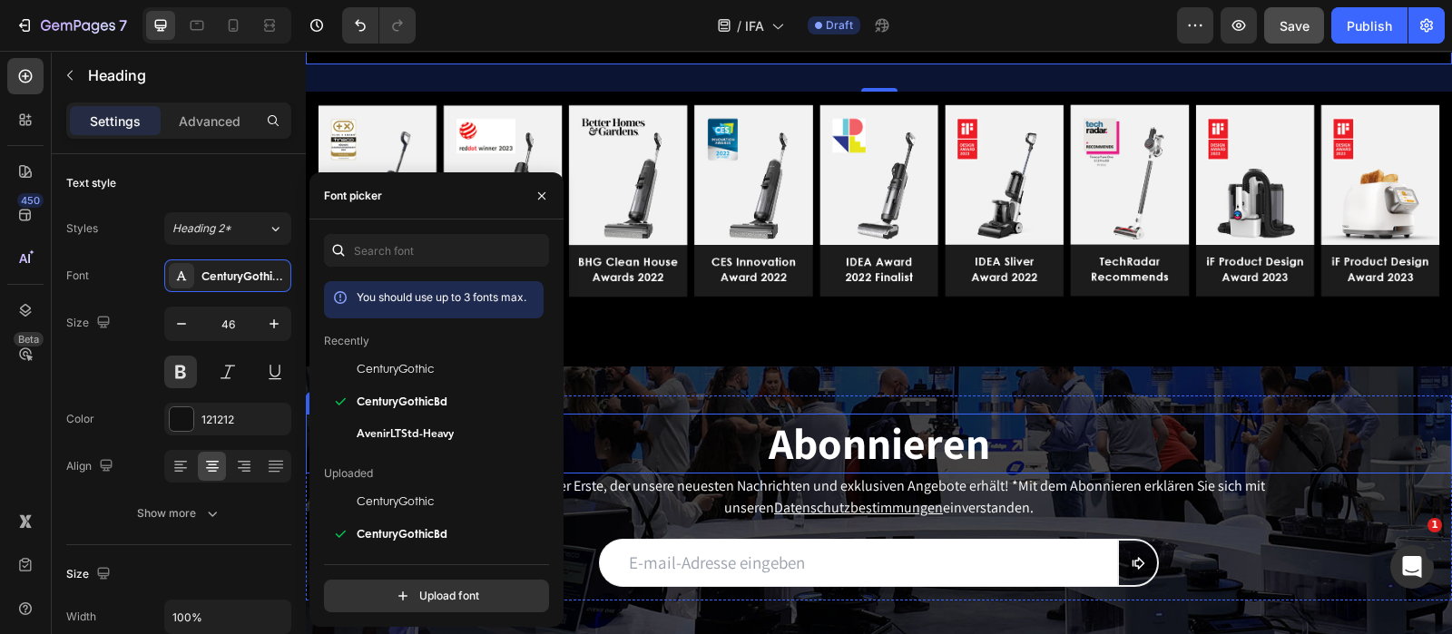
click at [907, 436] on strong "Abonnieren" at bounding box center [879, 443] width 221 height 57
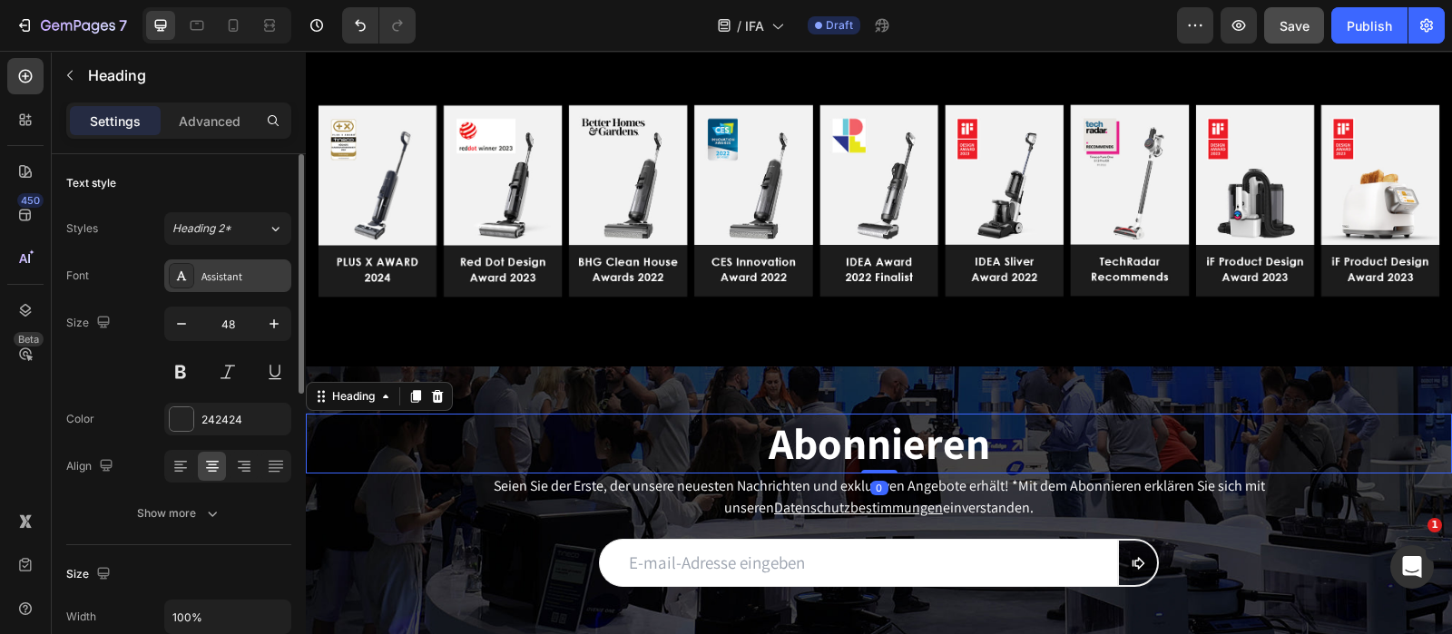
click at [233, 279] on div "Assistant" at bounding box center [243, 277] width 85 height 16
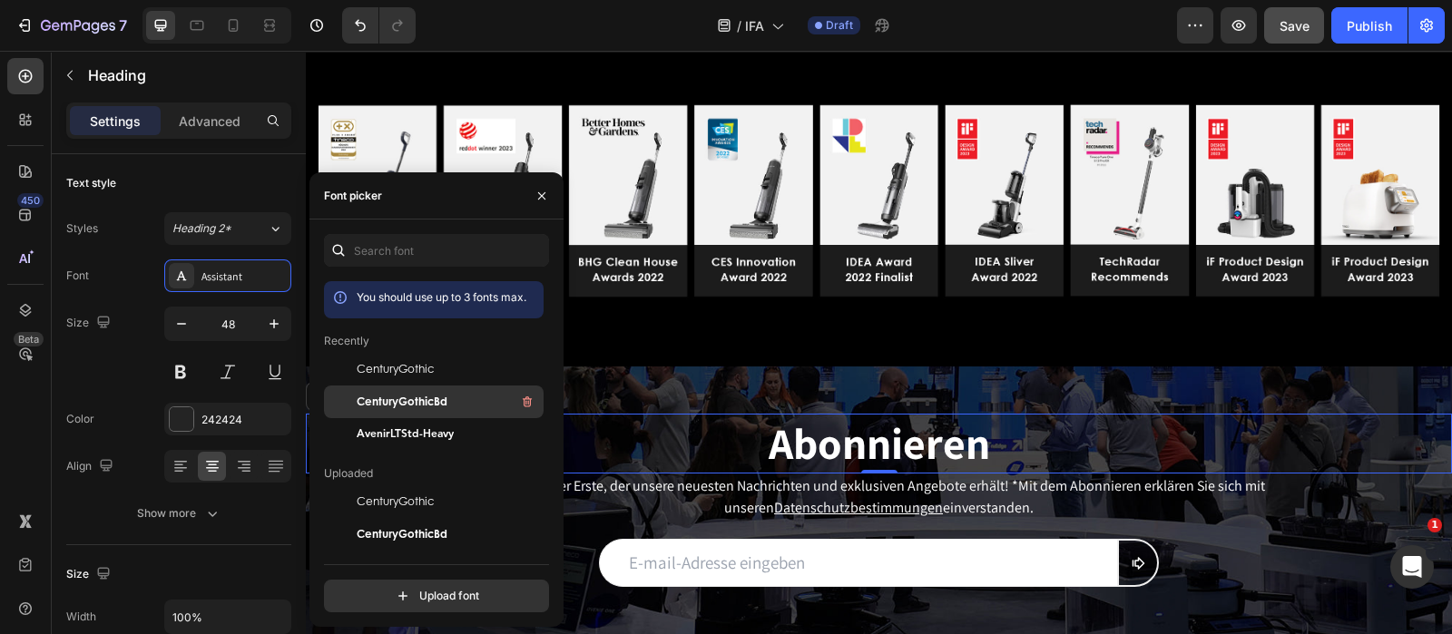
click at [420, 401] on span "CenturyGothicBd" at bounding box center [402, 402] width 91 height 16
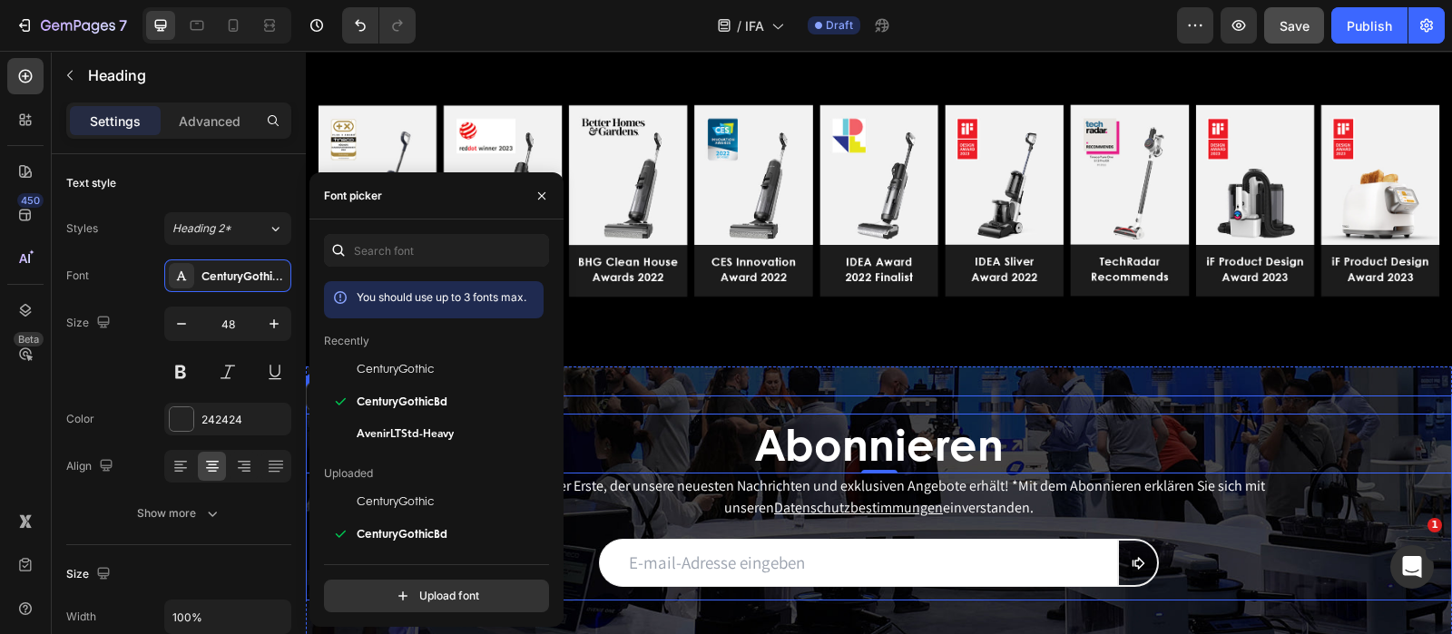
scroll to position [4083, 0]
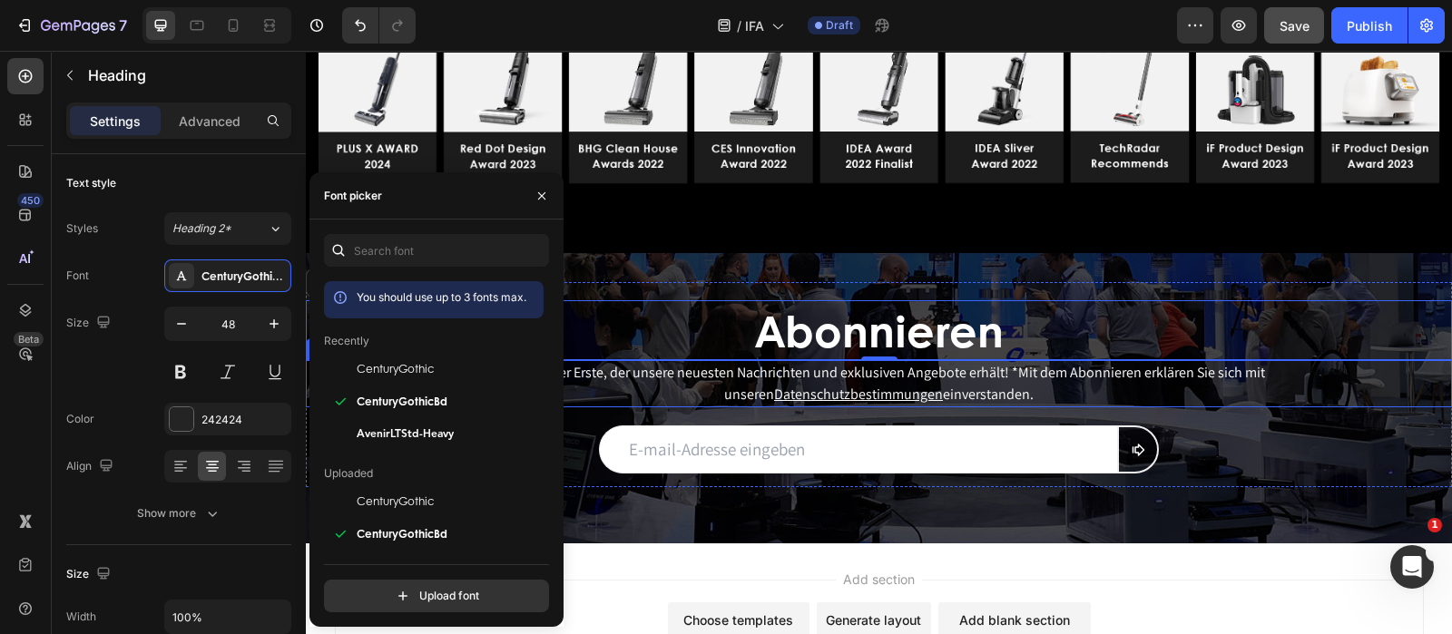
click at [808, 372] on span "Seien Sie der Erste, der unsere neuesten Nachrichten und exklusiven Angebote er…" at bounding box center [879, 383] width 771 height 41
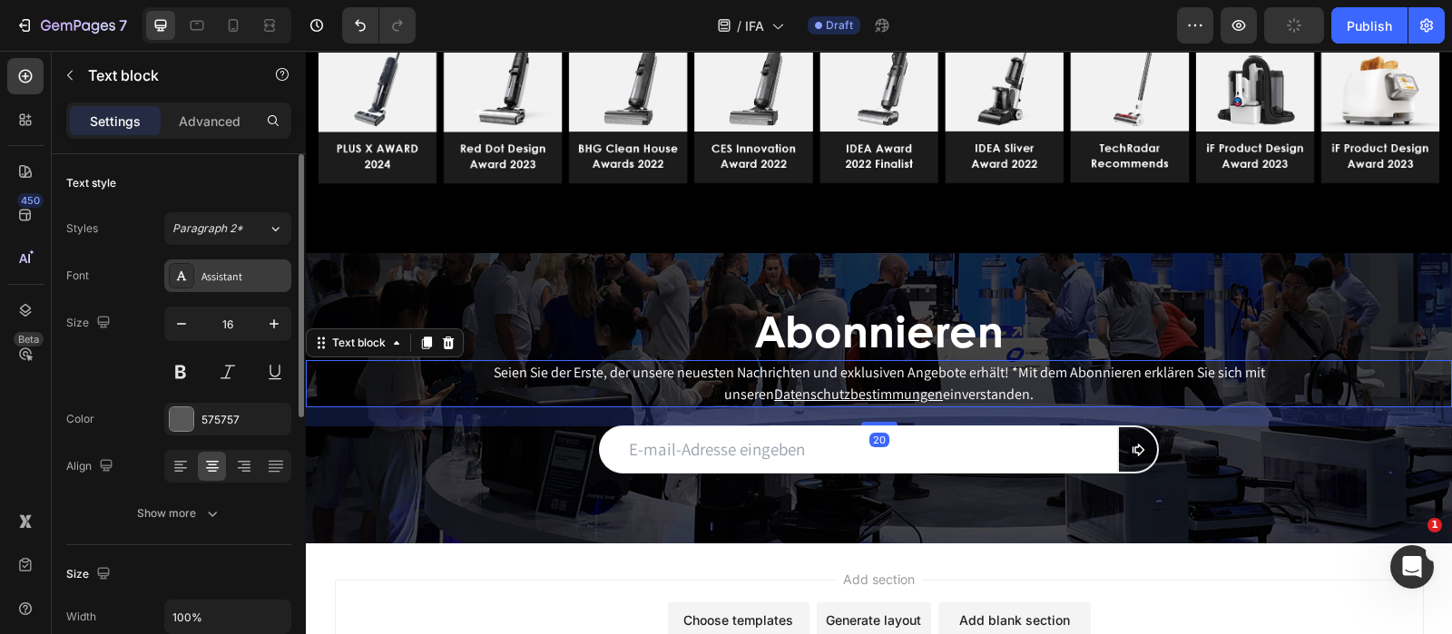
click at [211, 279] on div "Assistant" at bounding box center [243, 277] width 85 height 16
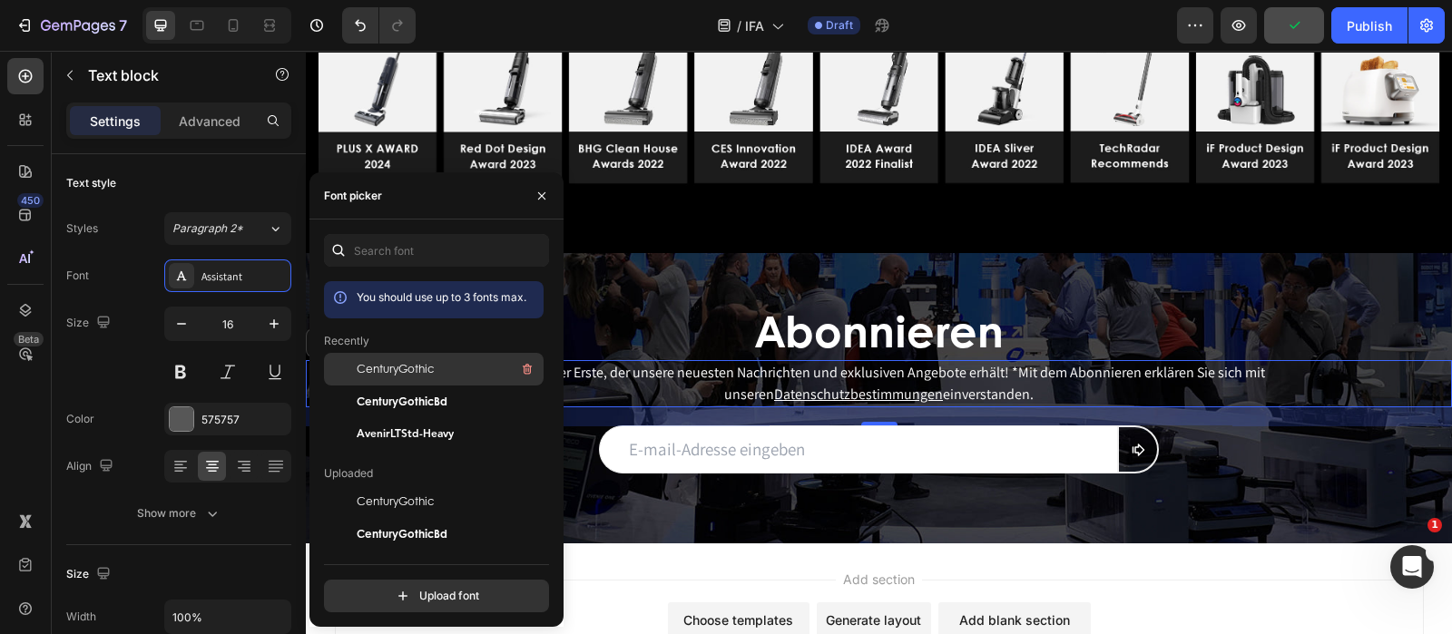
click at [468, 369] on div "CenturyGothic" at bounding box center [448, 369] width 183 height 22
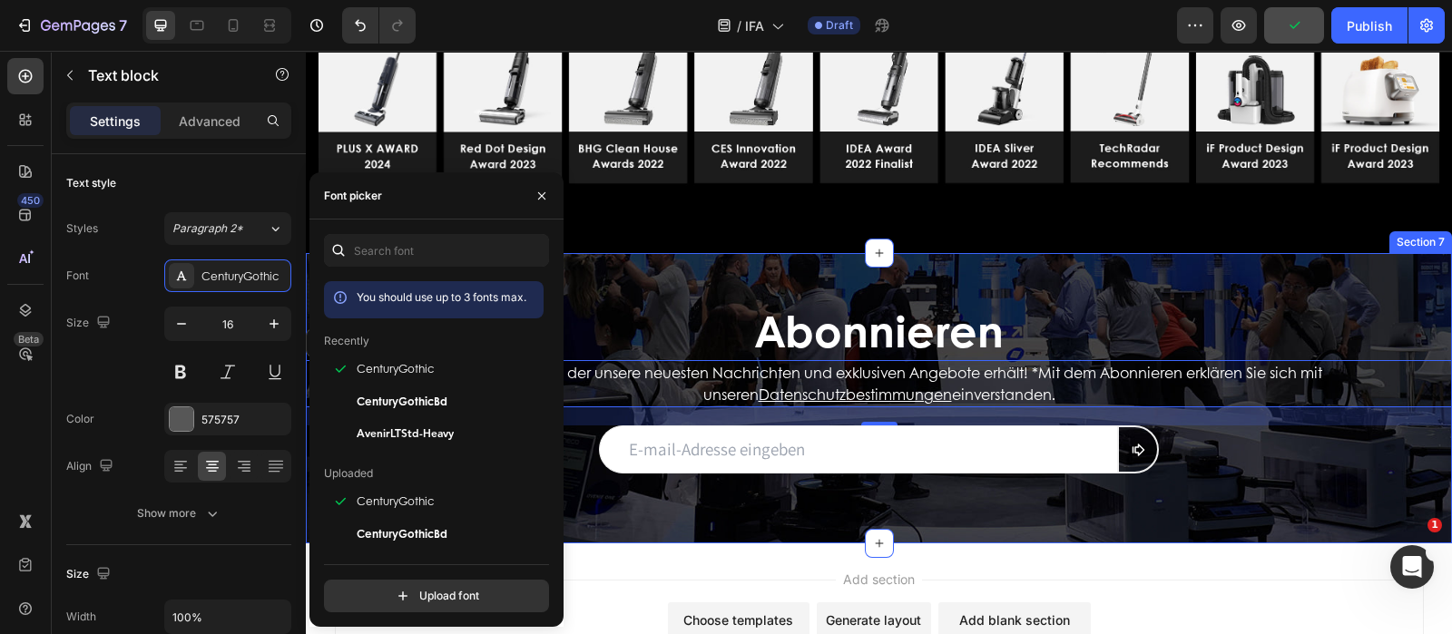
scroll to position [4197, 0]
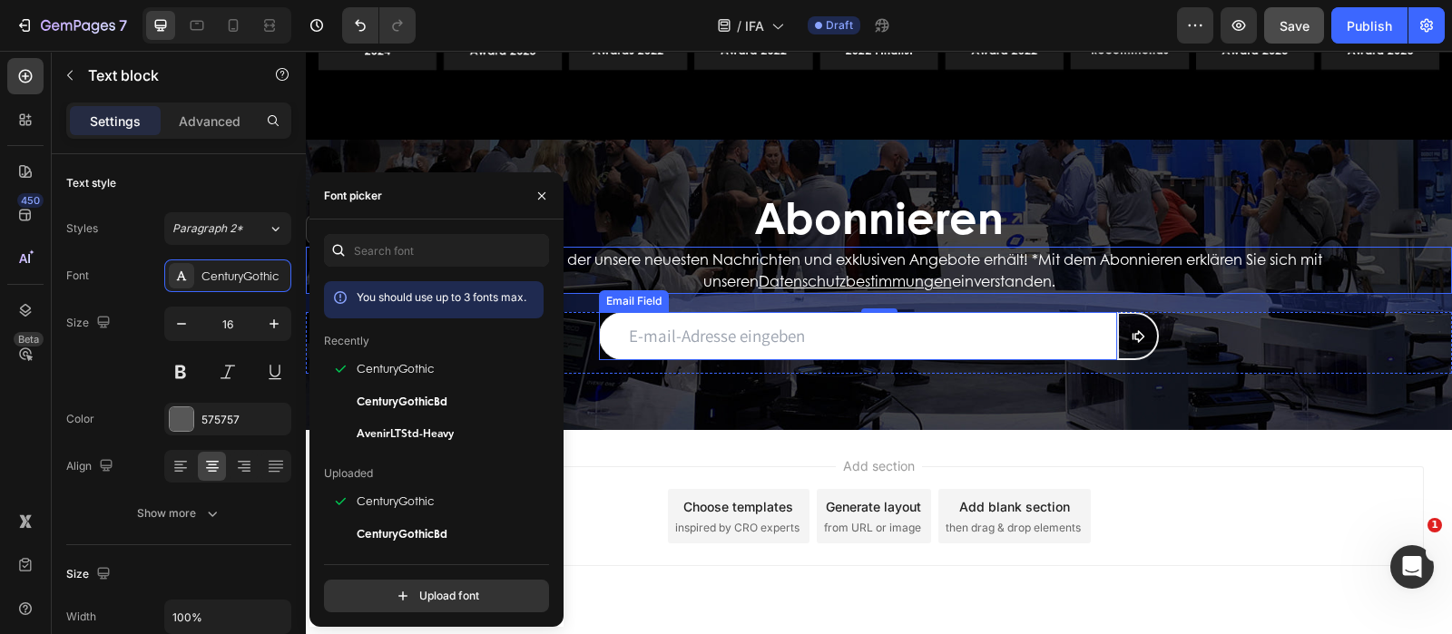
click at [694, 334] on input "email" at bounding box center [858, 336] width 518 height 48
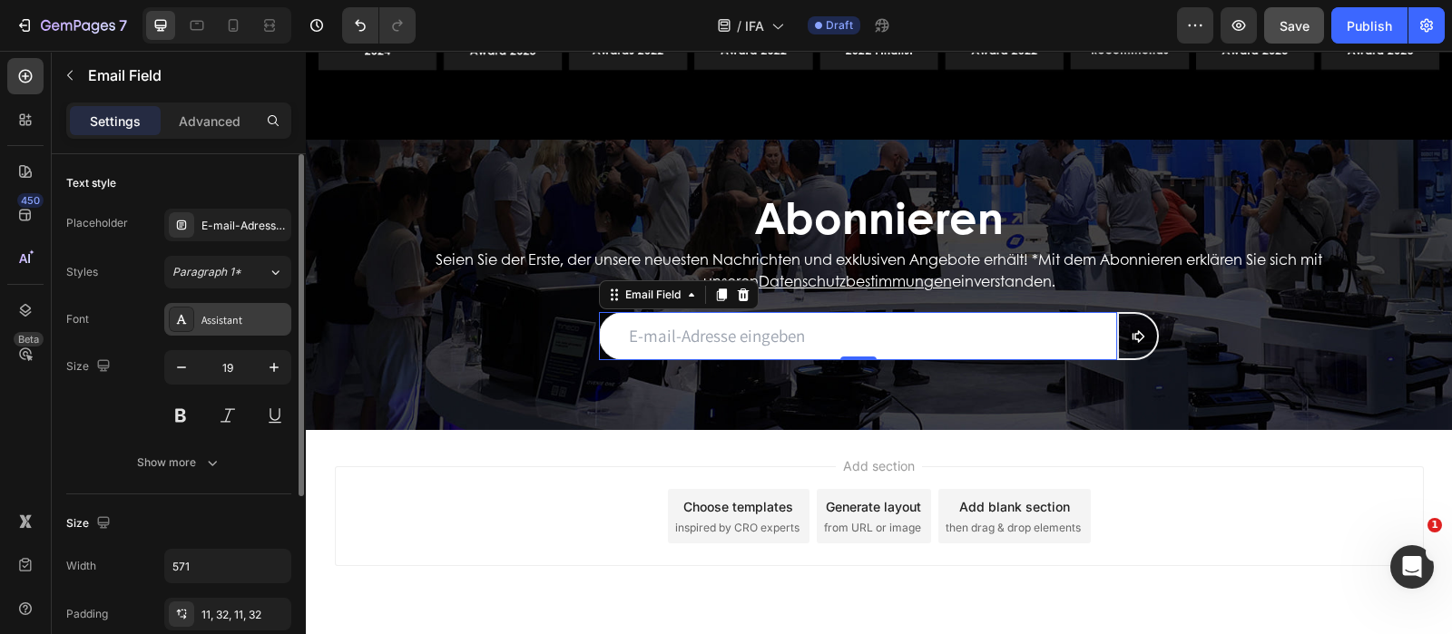
click at [236, 317] on div "Assistant" at bounding box center [243, 320] width 85 height 16
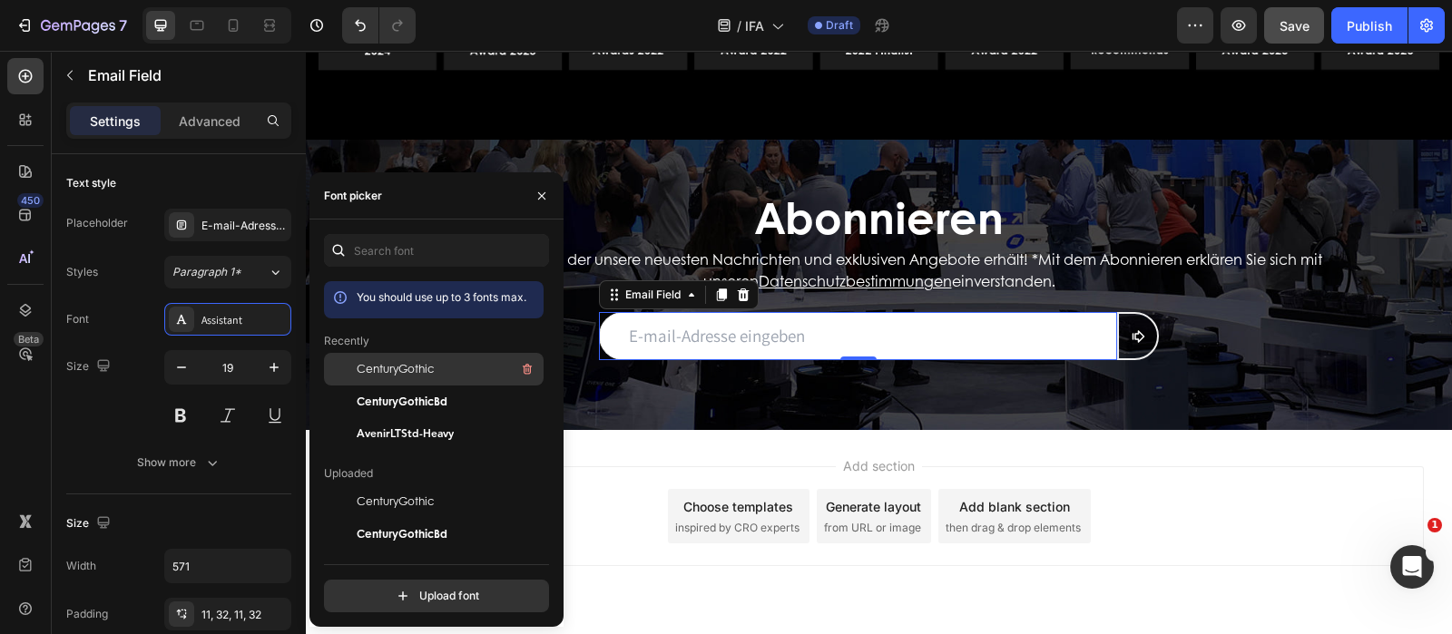
click at [399, 359] on div "CenturyGothic" at bounding box center [448, 369] width 183 height 22
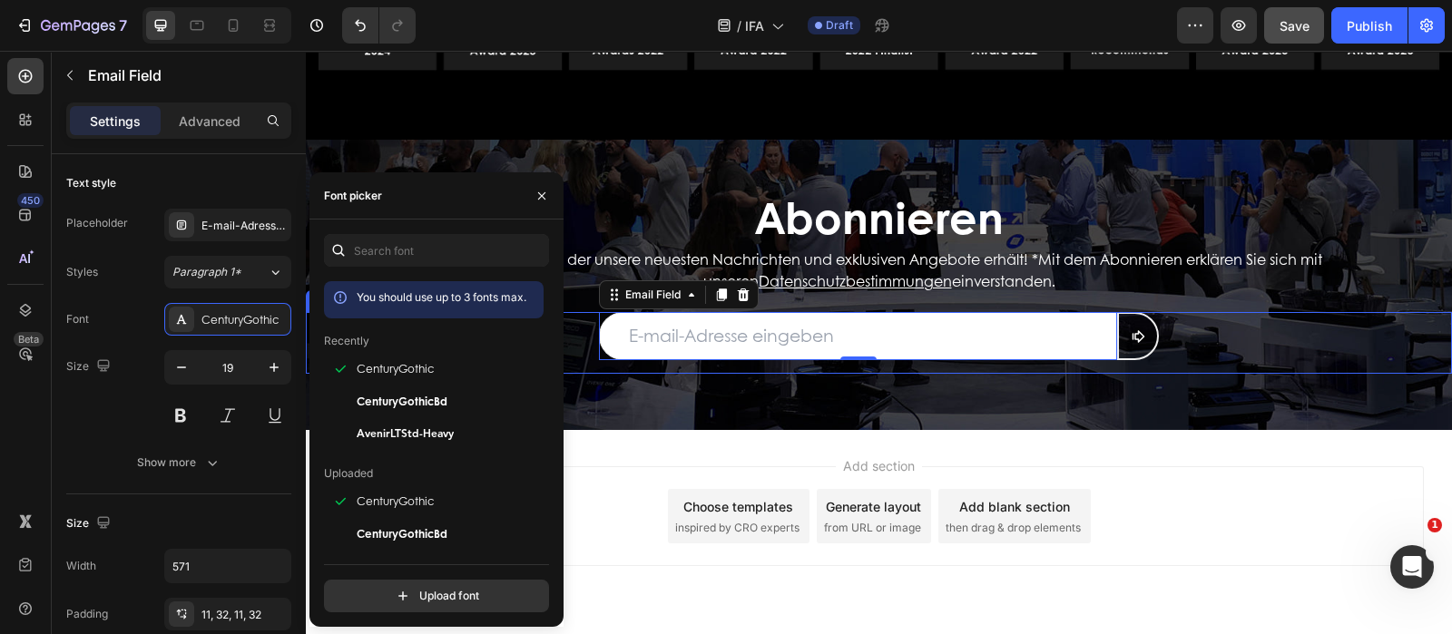
click at [781, 369] on div "Email Field 0 Submit Button Row" at bounding box center [879, 343] width 1146 height 62
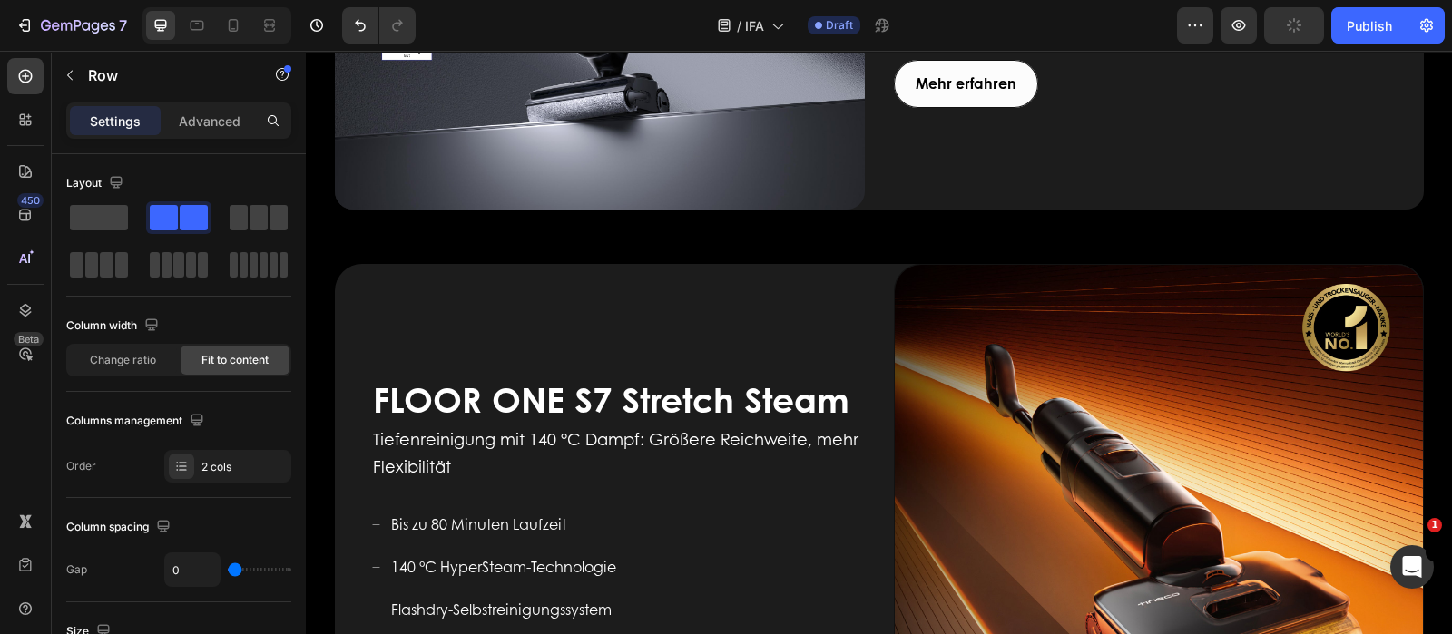
scroll to position [0, 0]
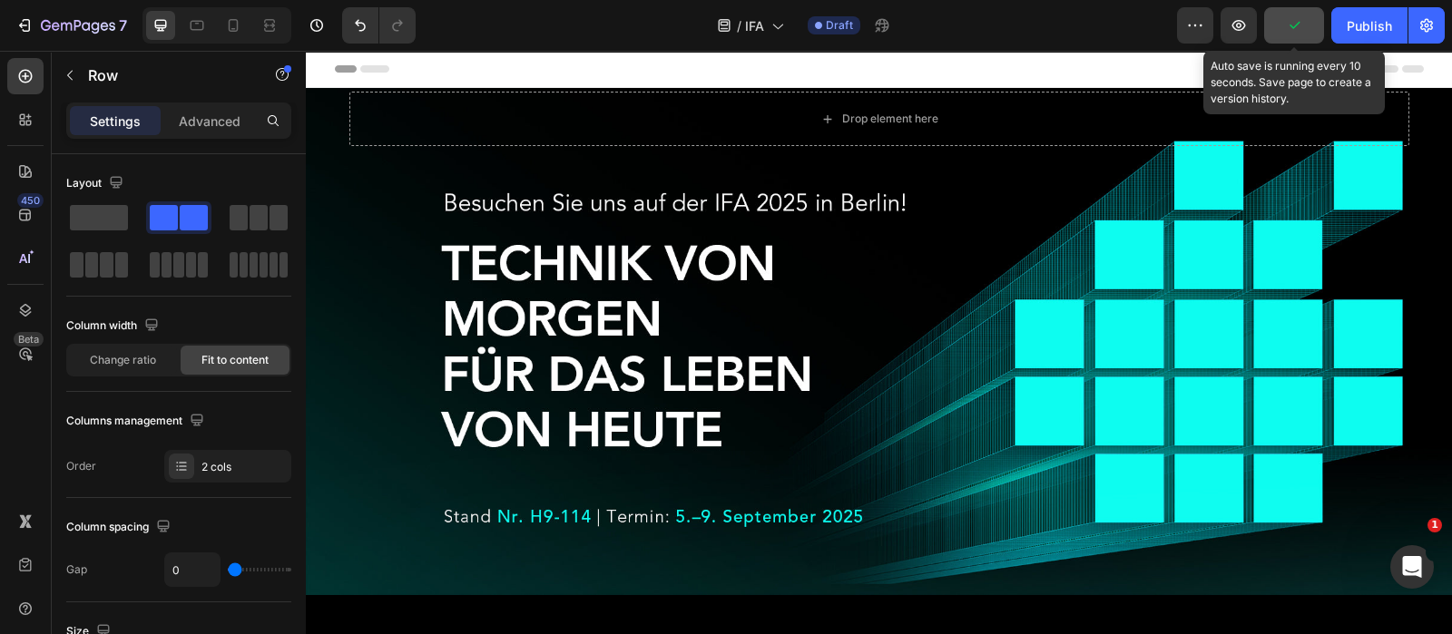
click at [1299, 27] on icon "button" at bounding box center [1294, 25] width 18 height 18
click at [1295, 28] on span "Save" at bounding box center [1294, 25] width 30 height 15
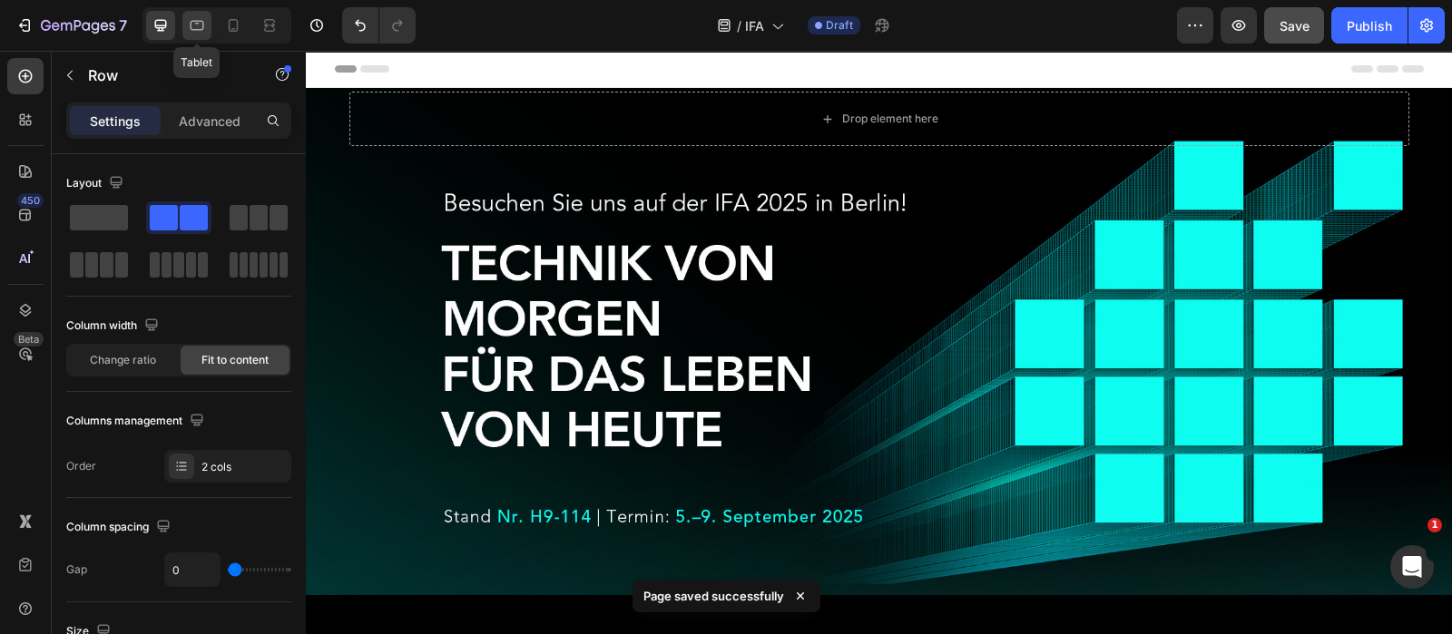
click at [201, 24] on icon at bounding box center [197, 25] width 18 height 18
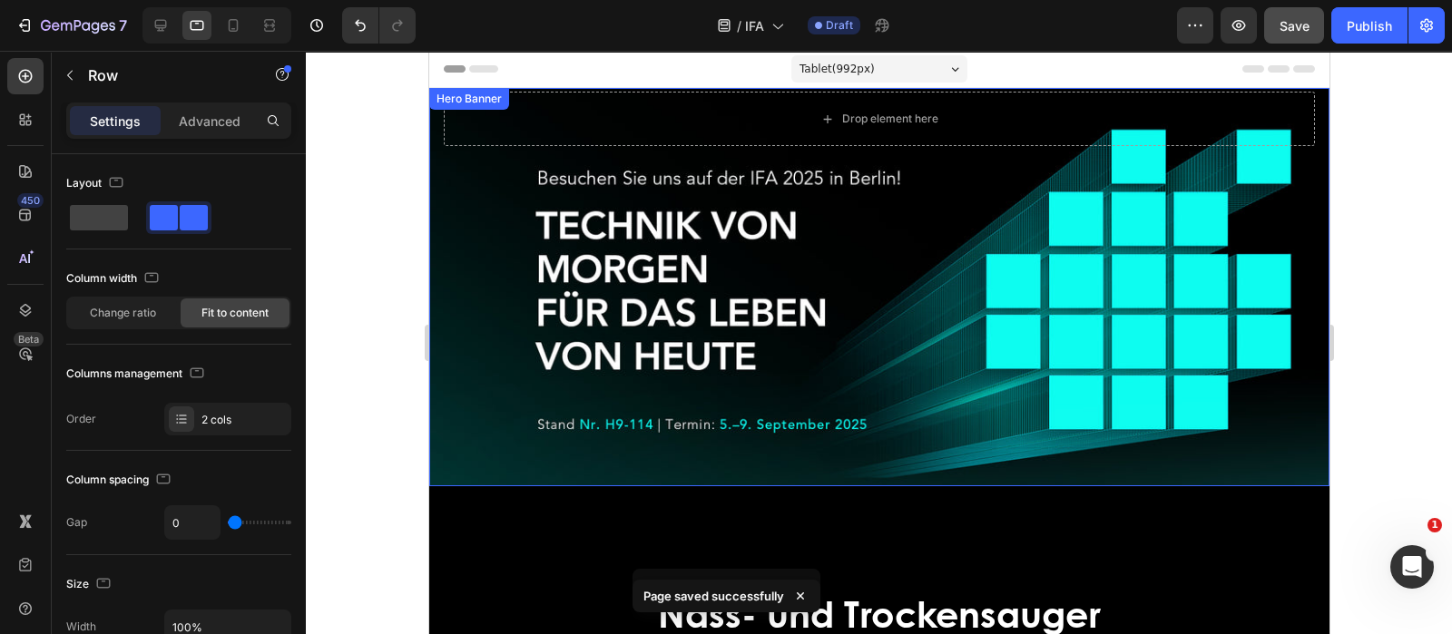
scroll to position [340, 0]
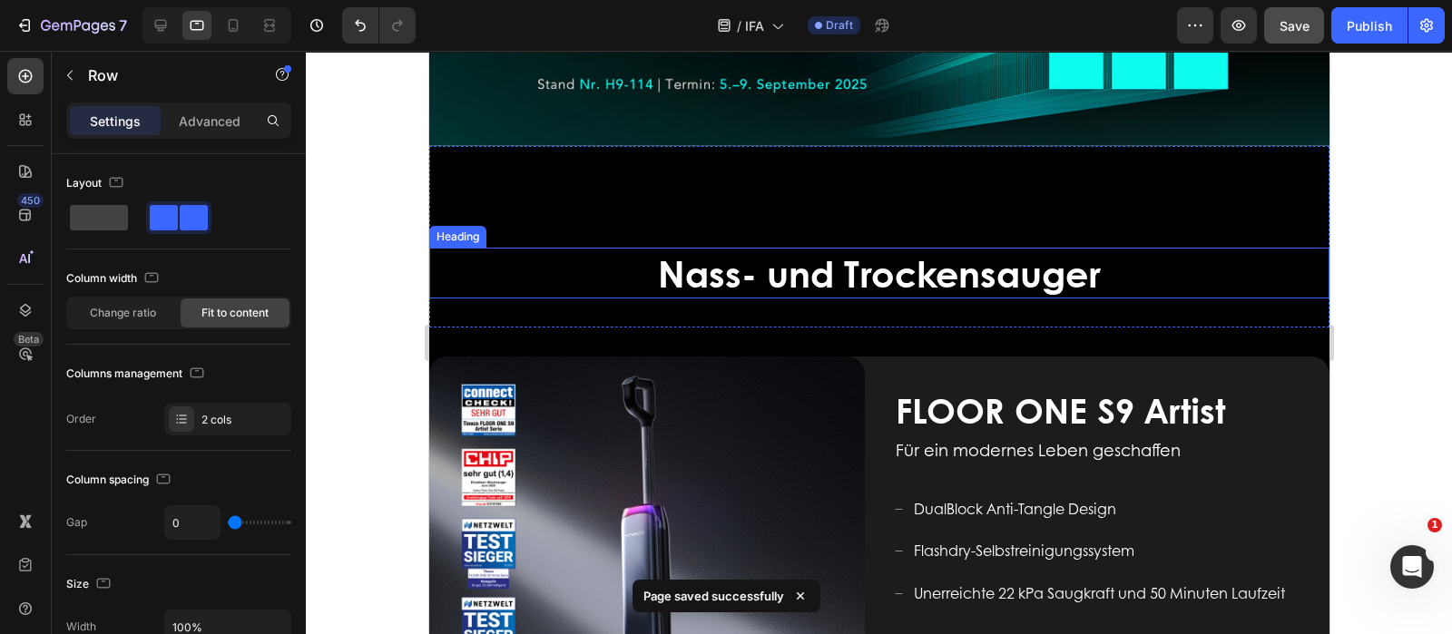
click at [770, 271] on span "Nass- und Trockensauger" at bounding box center [878, 273] width 443 height 52
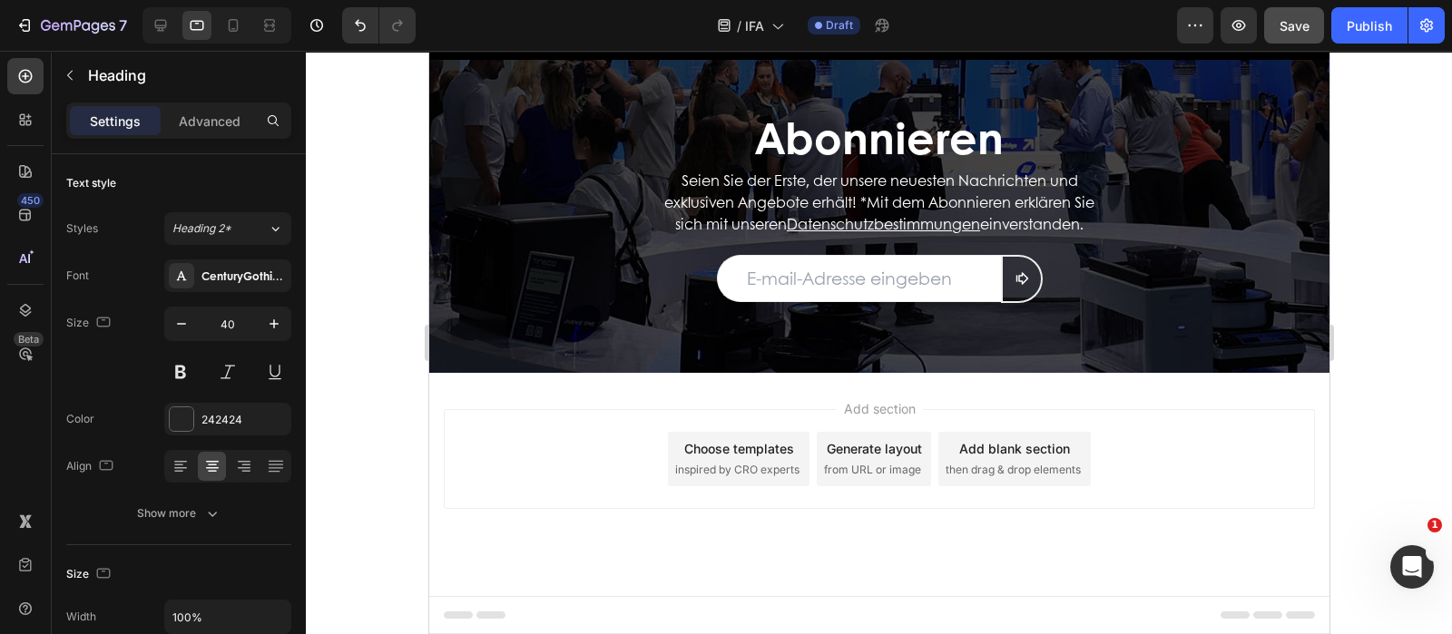
scroll to position [3289, 0]
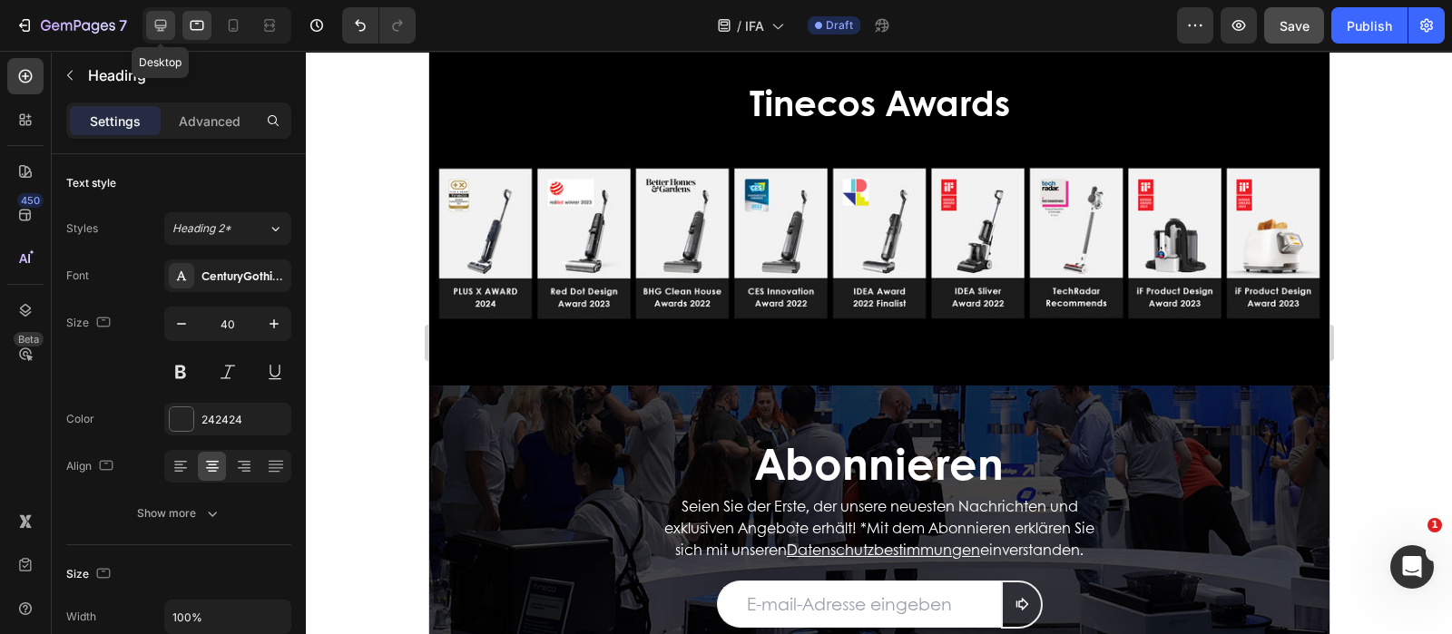
click at [163, 21] on icon at bounding box center [161, 25] width 18 height 18
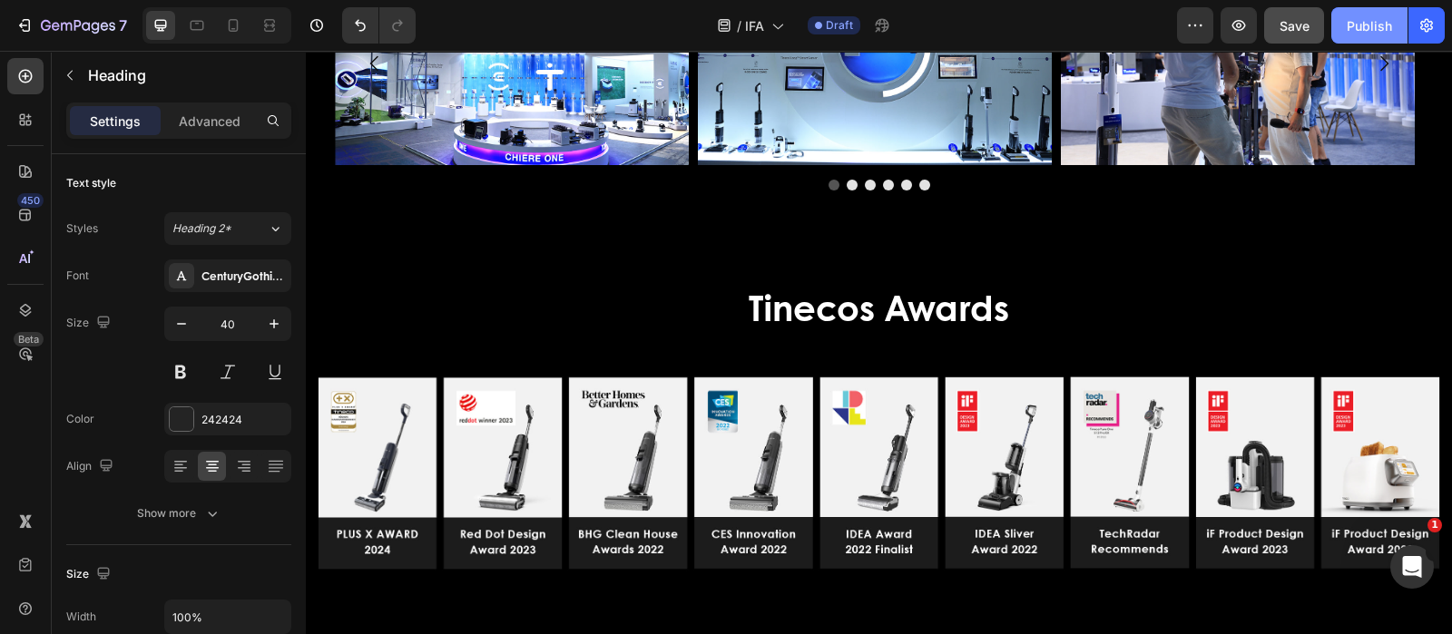
scroll to position [3266, 0]
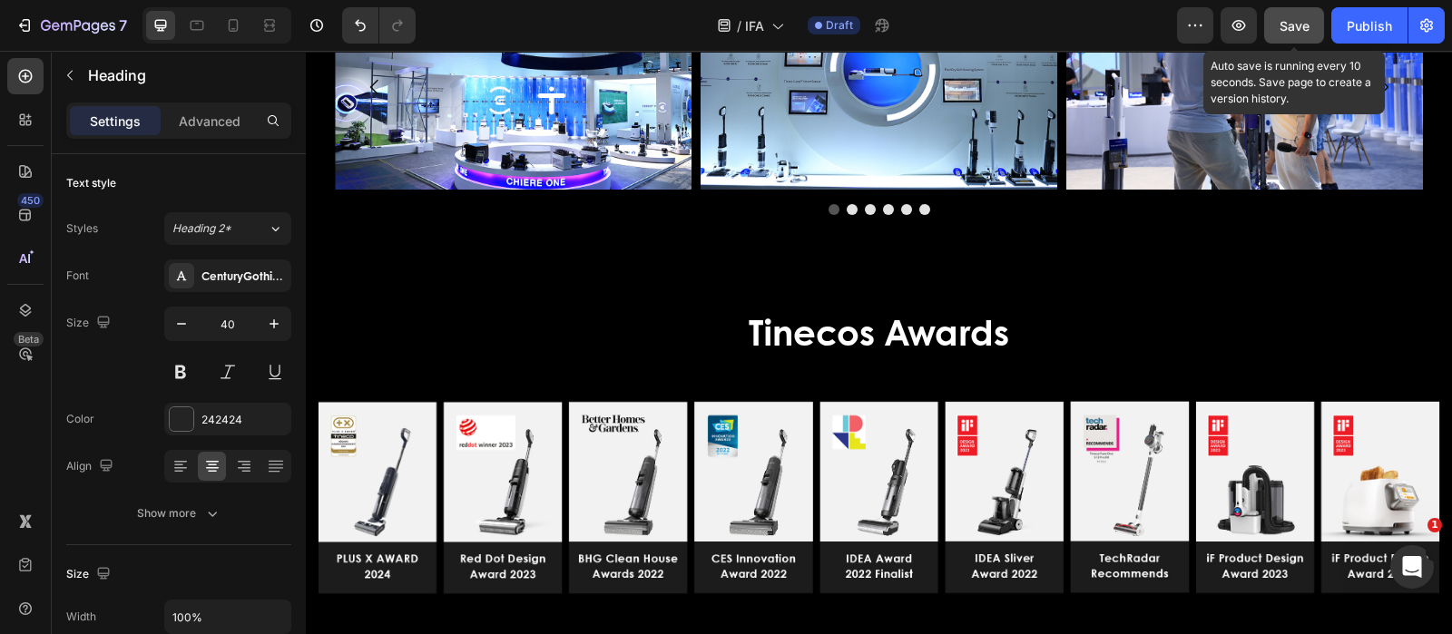
click at [1294, 26] on span "Save" at bounding box center [1294, 25] width 30 height 15
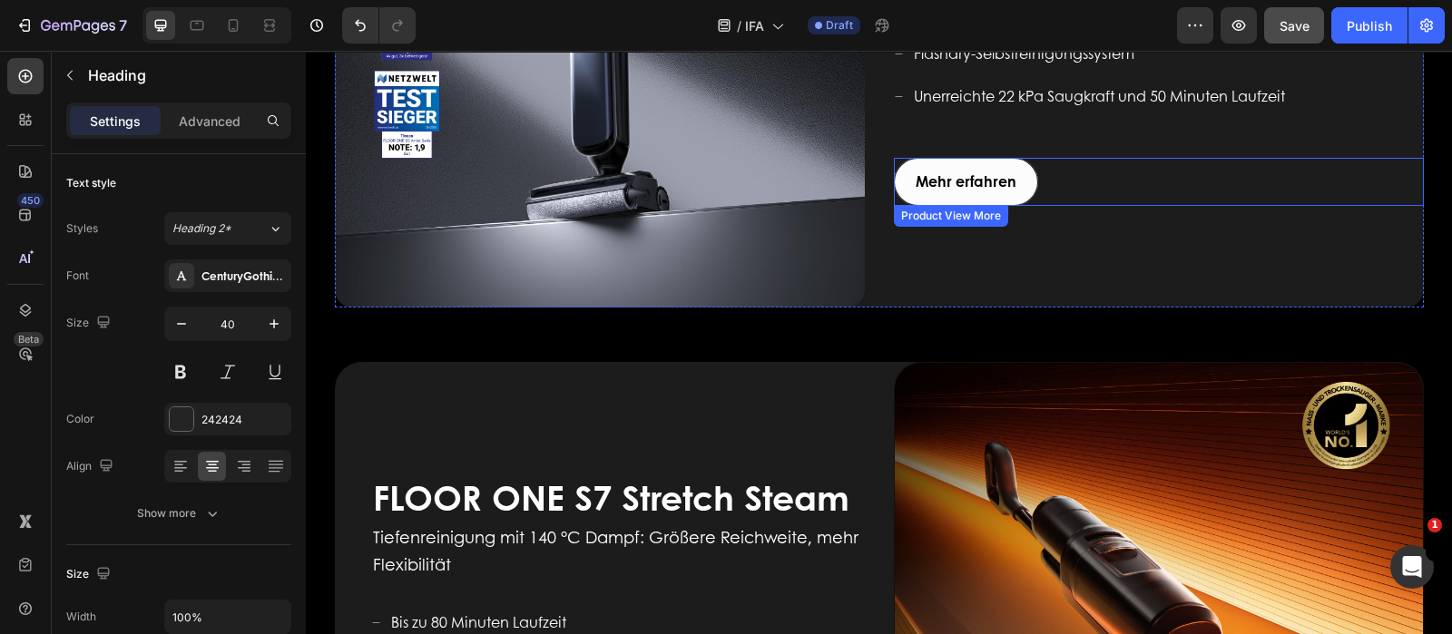
scroll to position [1248, 0]
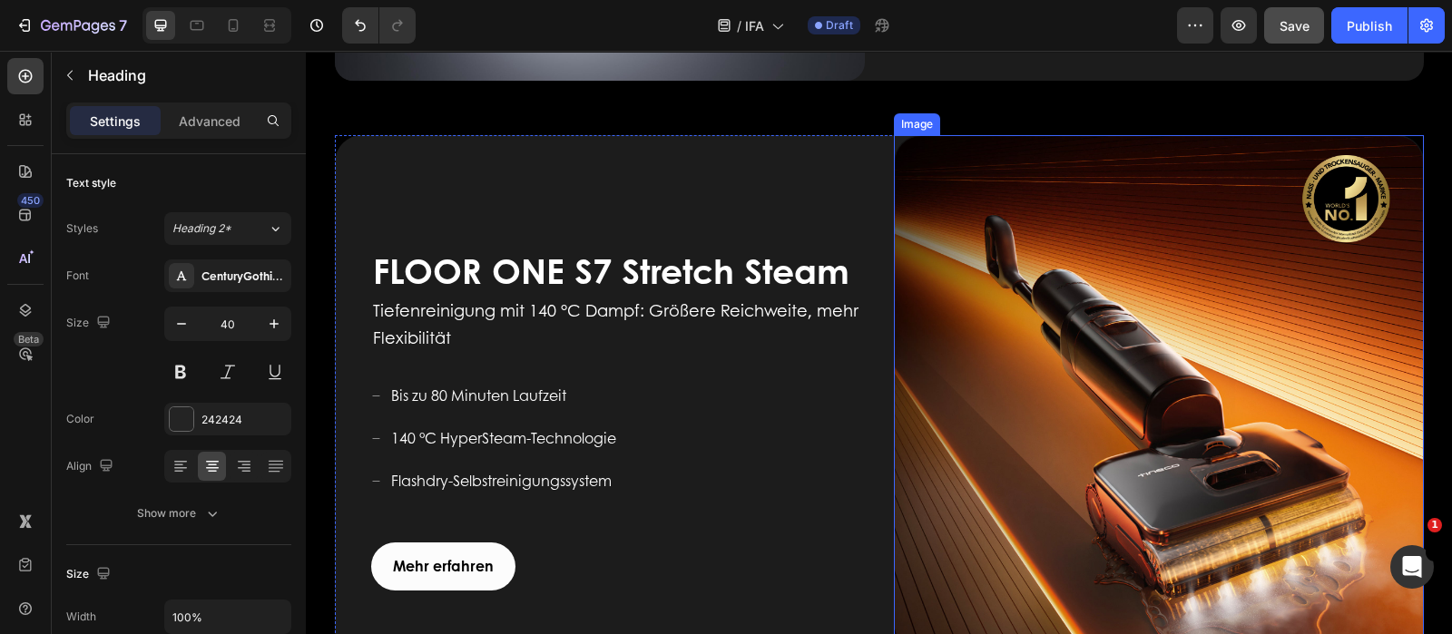
click at [1097, 317] on img at bounding box center [1159, 400] width 530 height 530
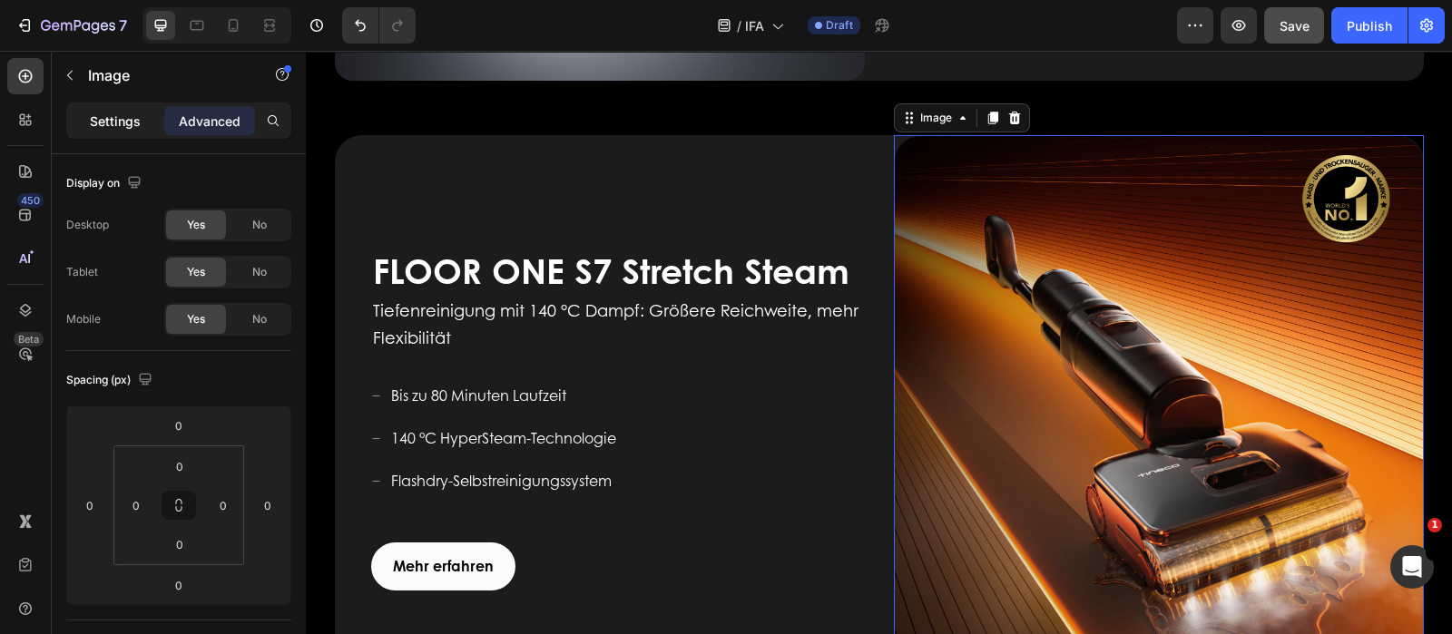
click at [127, 115] on p "Settings" at bounding box center [115, 121] width 51 height 19
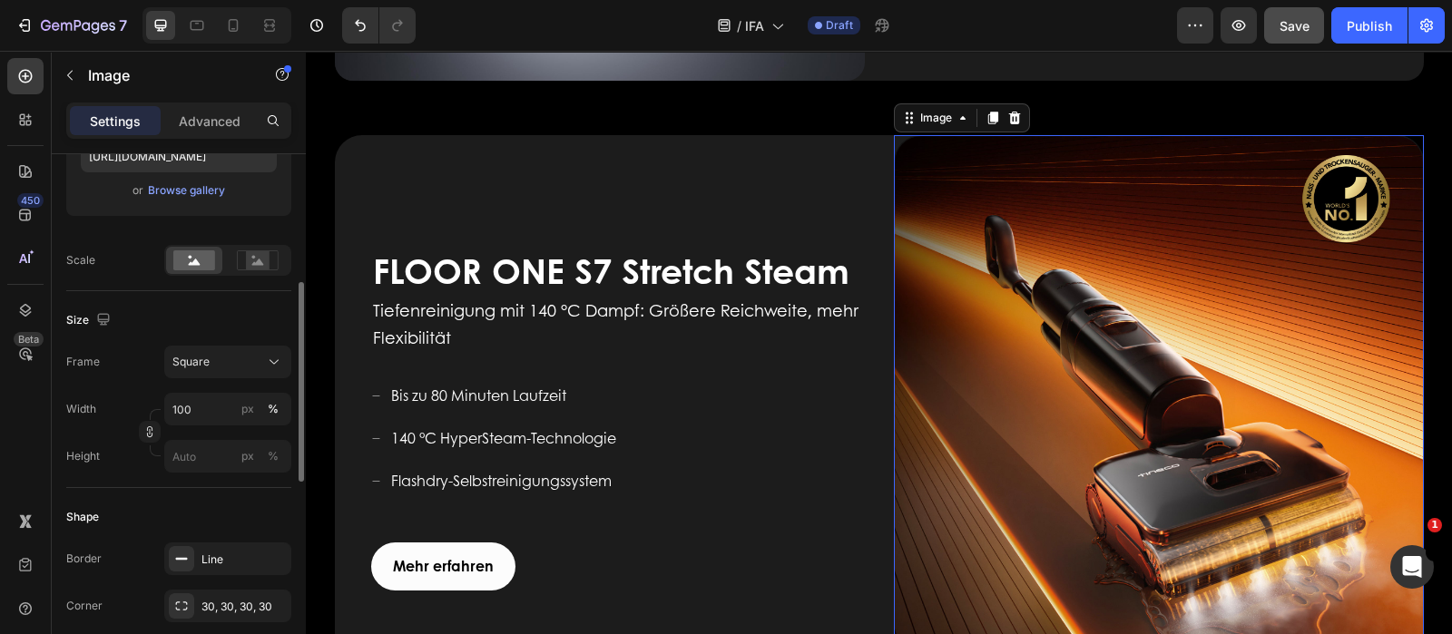
scroll to position [453, 0]
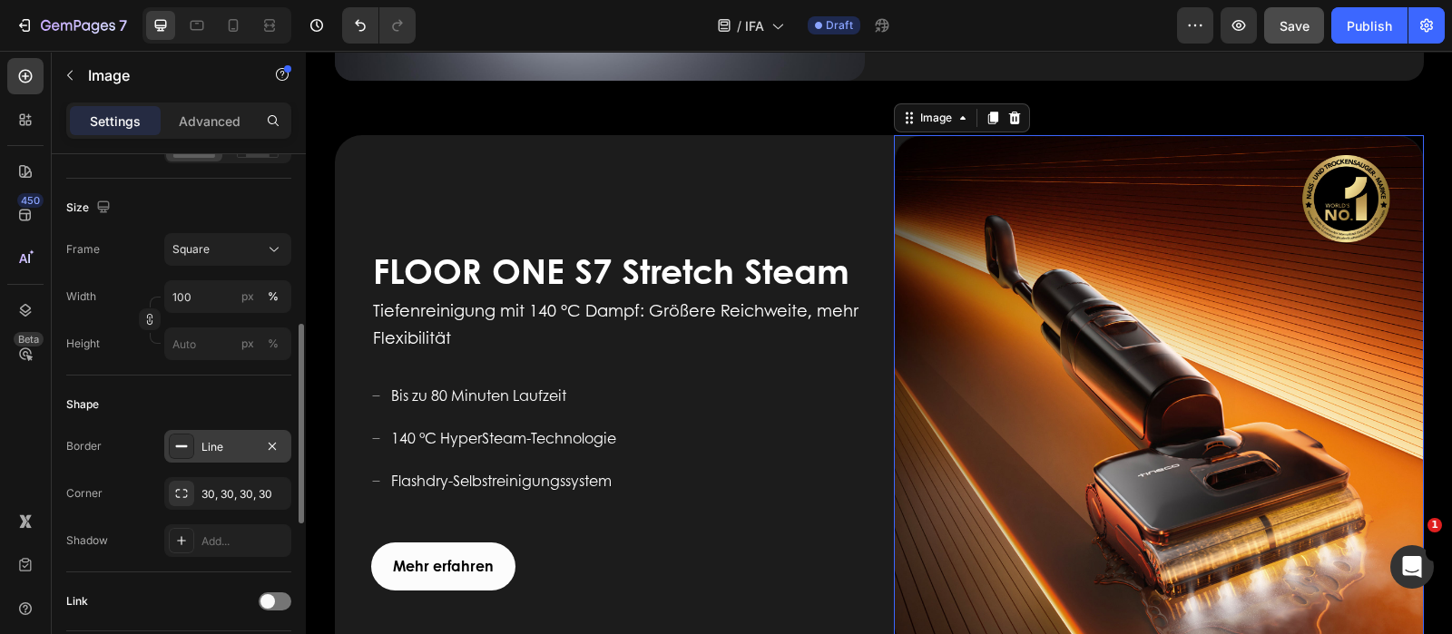
click at [211, 449] on div "Line" at bounding box center [227, 447] width 53 height 16
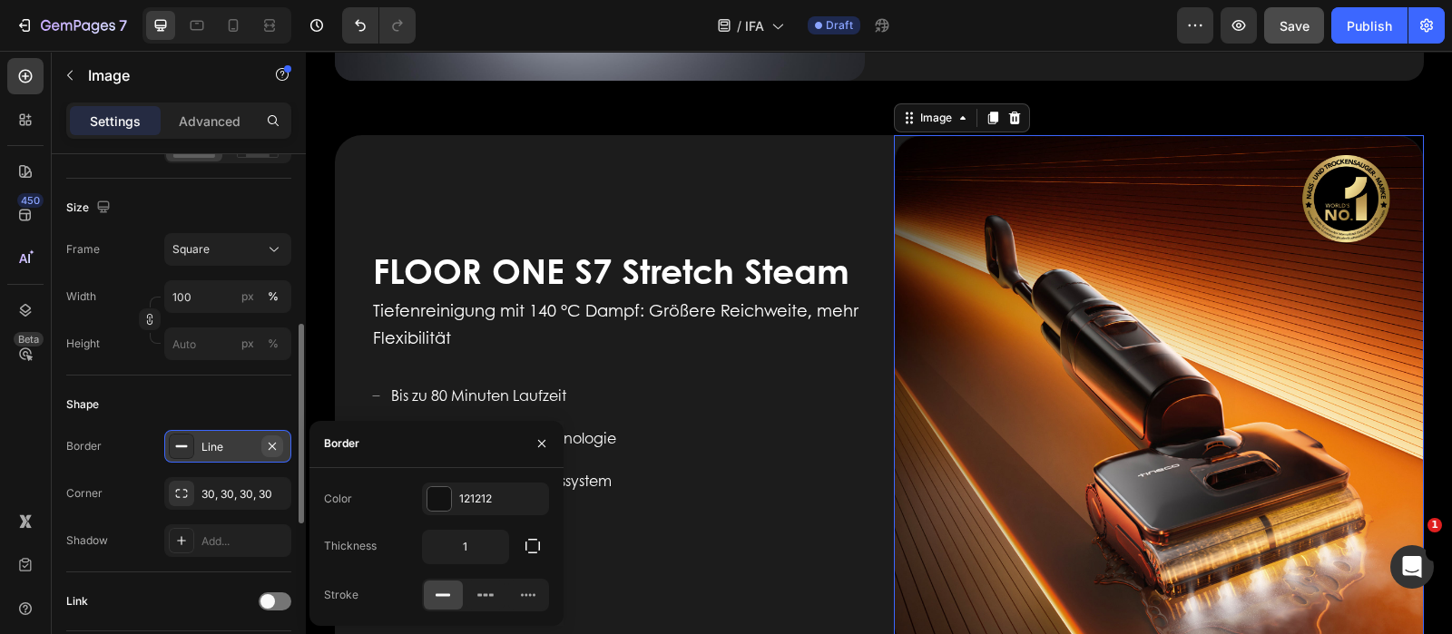
click at [280, 453] on button "button" at bounding box center [272, 447] width 22 height 22
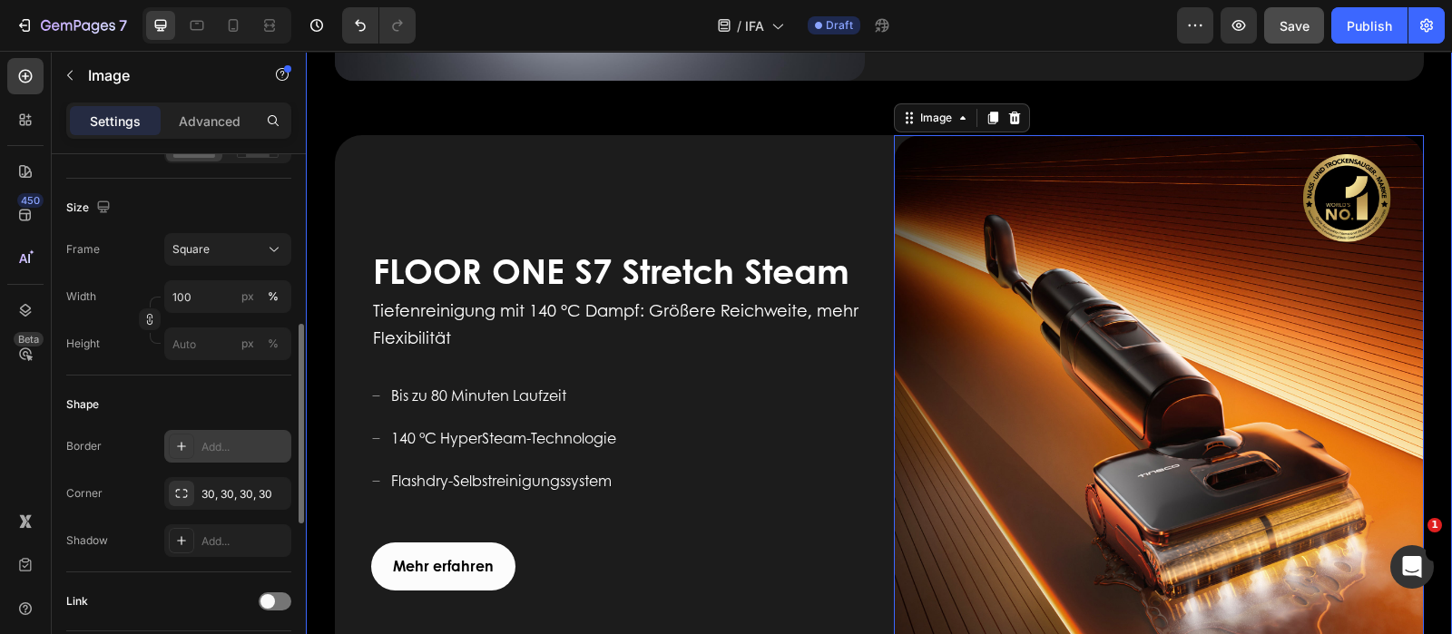
click at [1137, 113] on div "Image FLOOR ONE S9 Artist Heading Für ein modernes Leben geschaffen Text block …" at bounding box center [879, 400] width 1146 height 1699
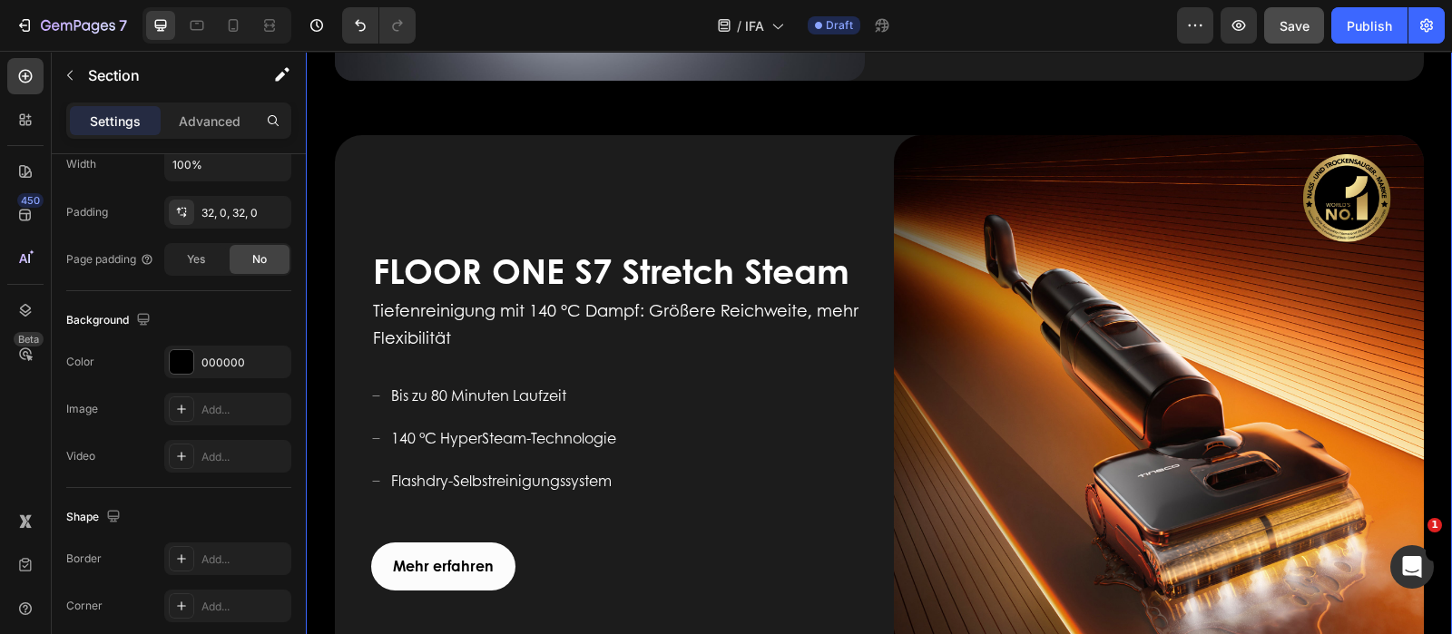
scroll to position [0, 0]
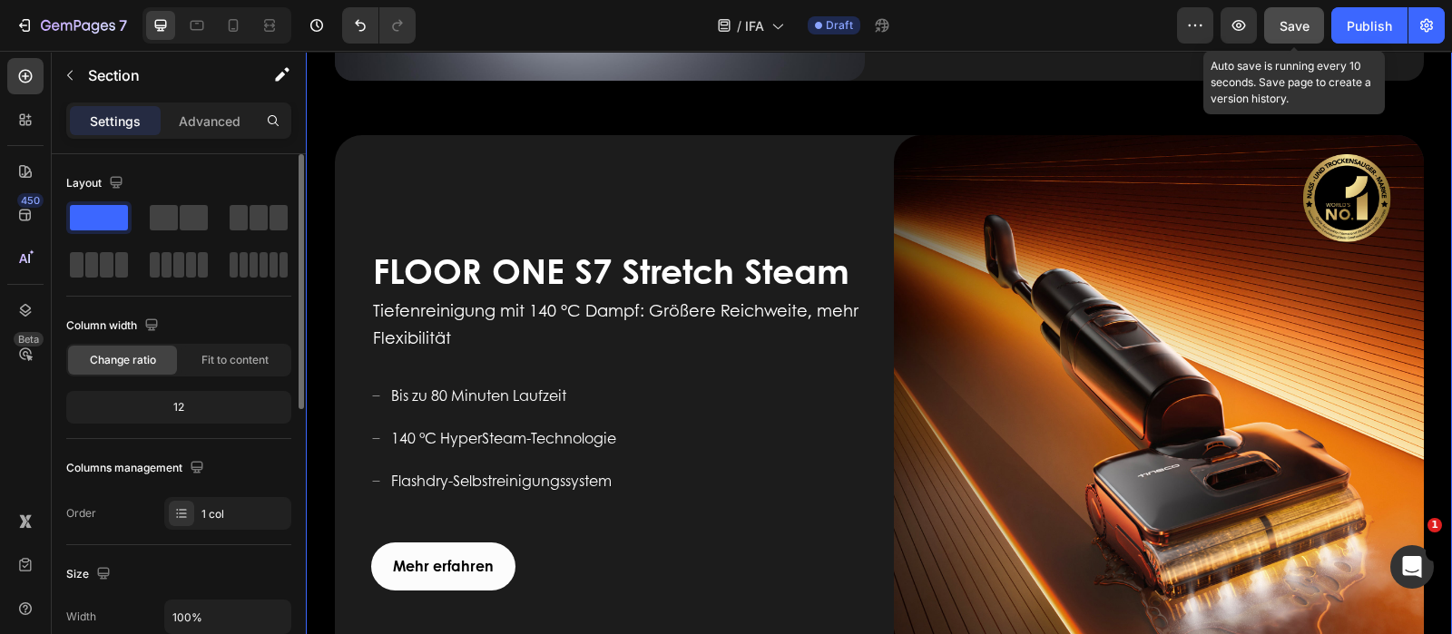
click at [1308, 27] on span "Save" at bounding box center [1294, 25] width 30 height 15
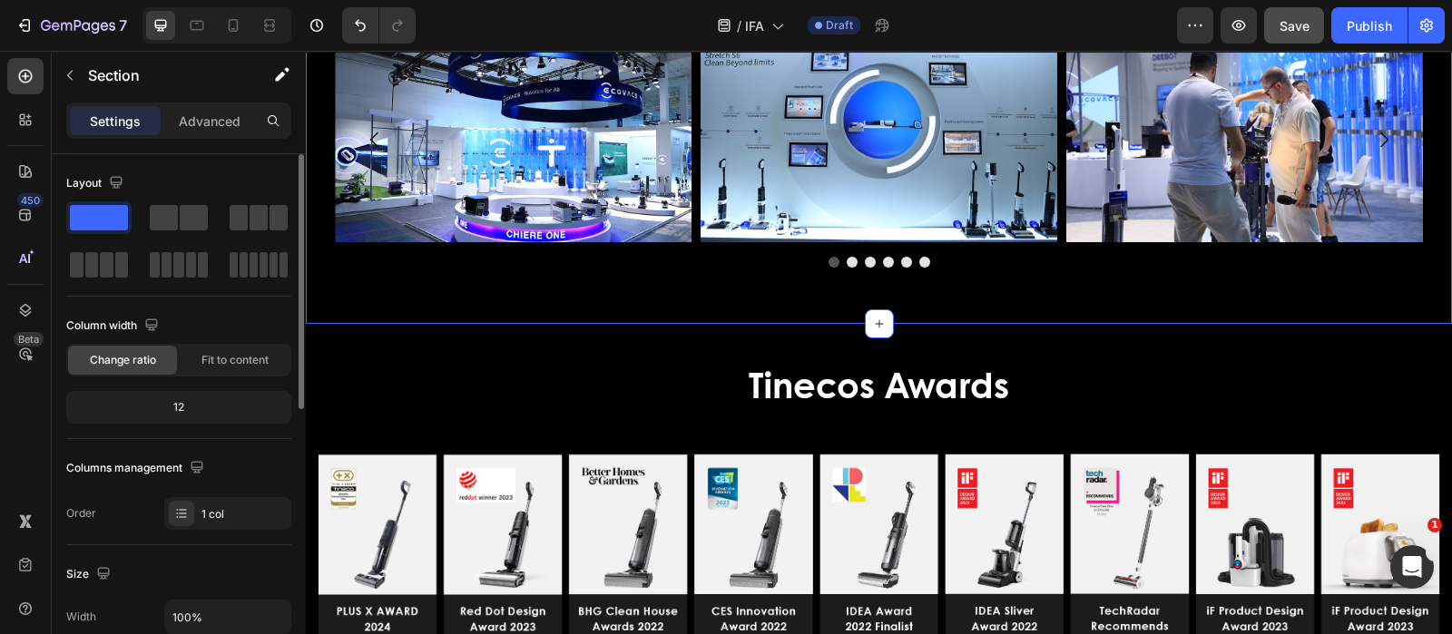
scroll to position [3515, 0]
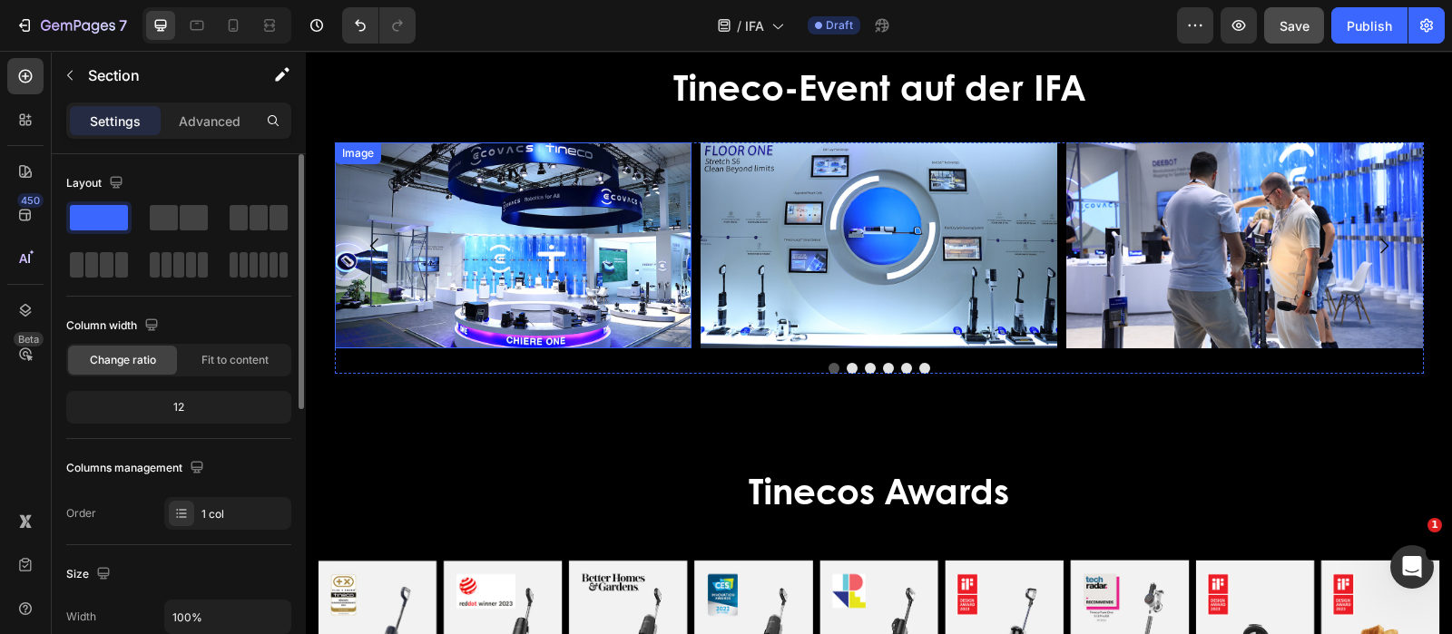
click at [601, 241] on img at bounding box center [513, 245] width 357 height 206
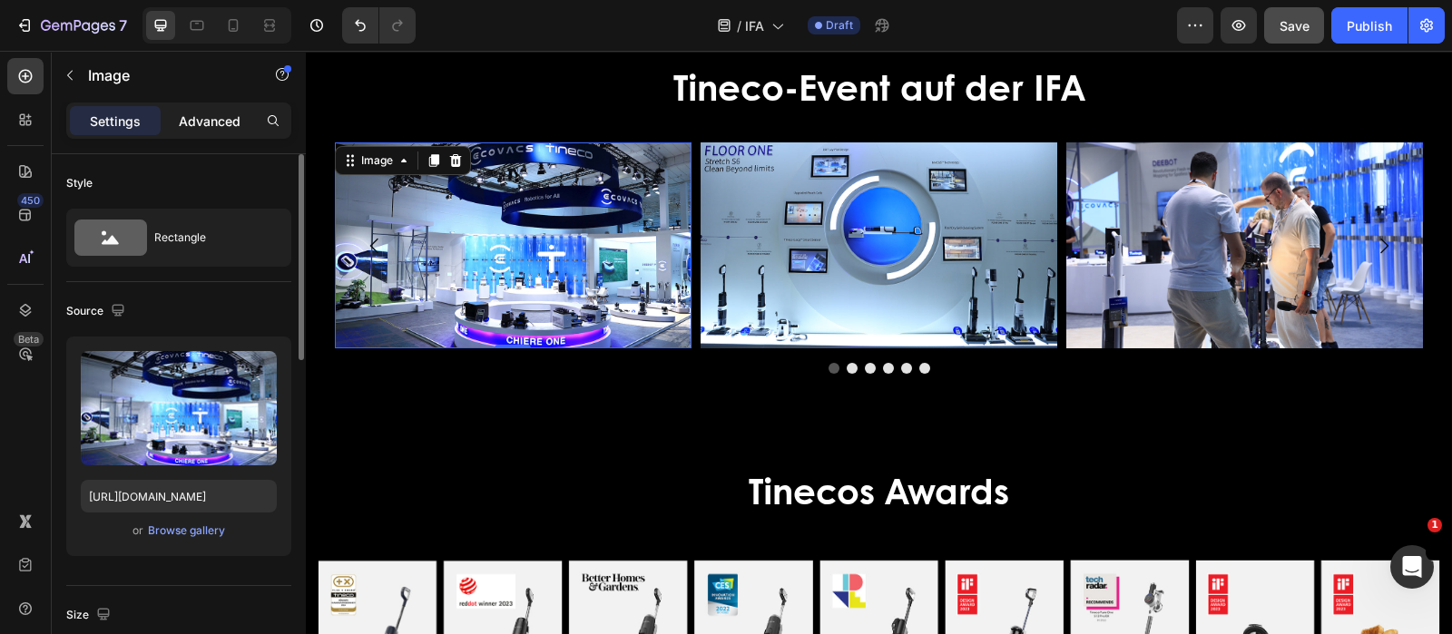
click at [207, 123] on p "Advanced" at bounding box center [210, 121] width 62 height 19
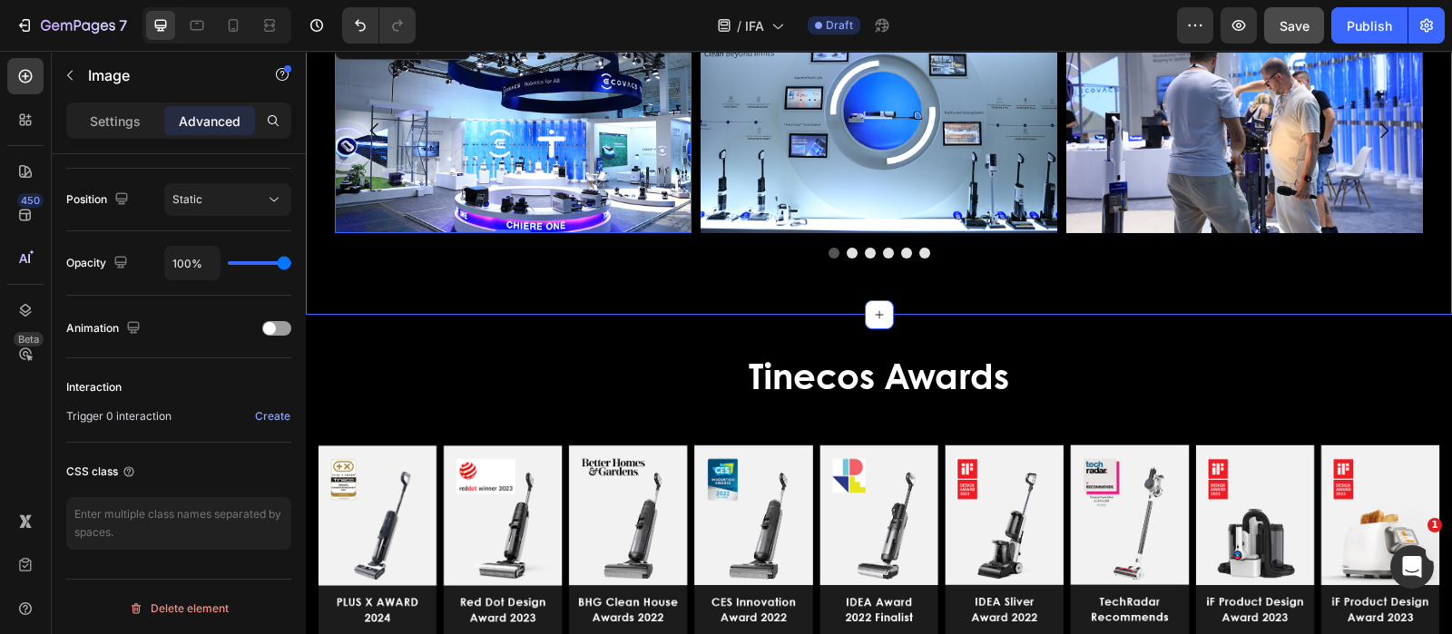
scroll to position [3857, 0]
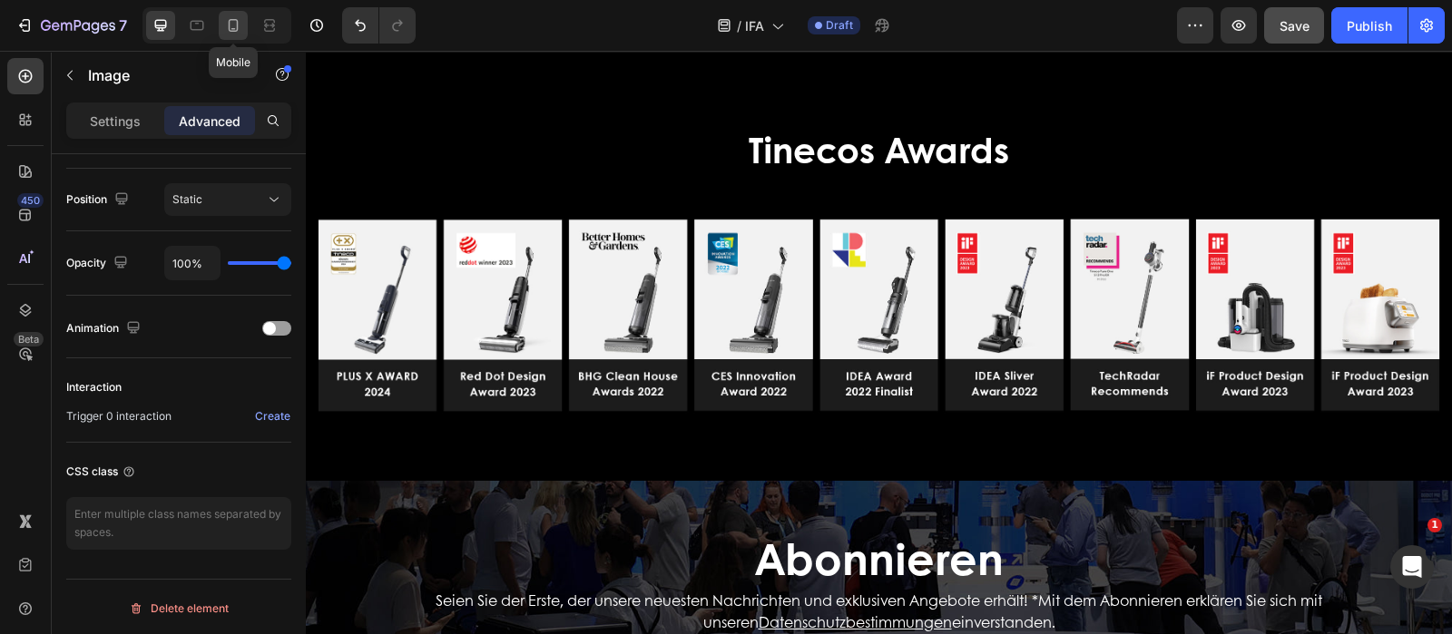
click at [239, 16] on icon at bounding box center [233, 25] width 18 height 18
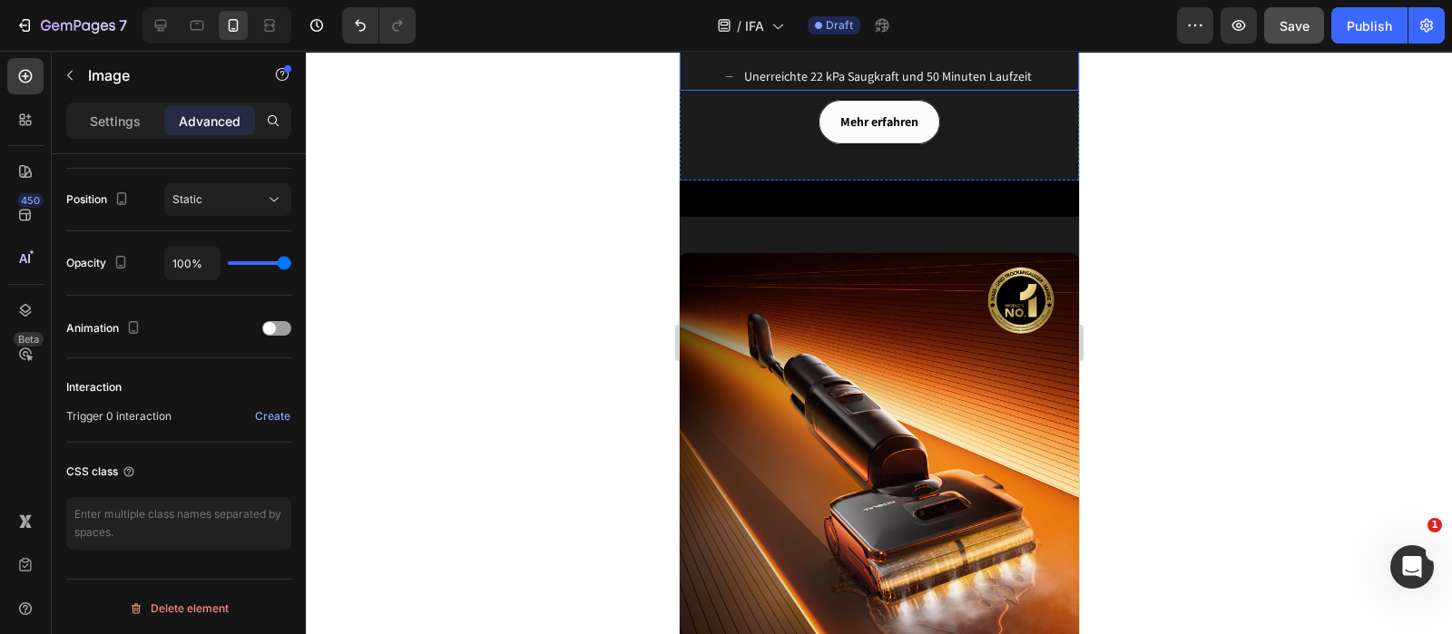
scroll to position [1134, 0]
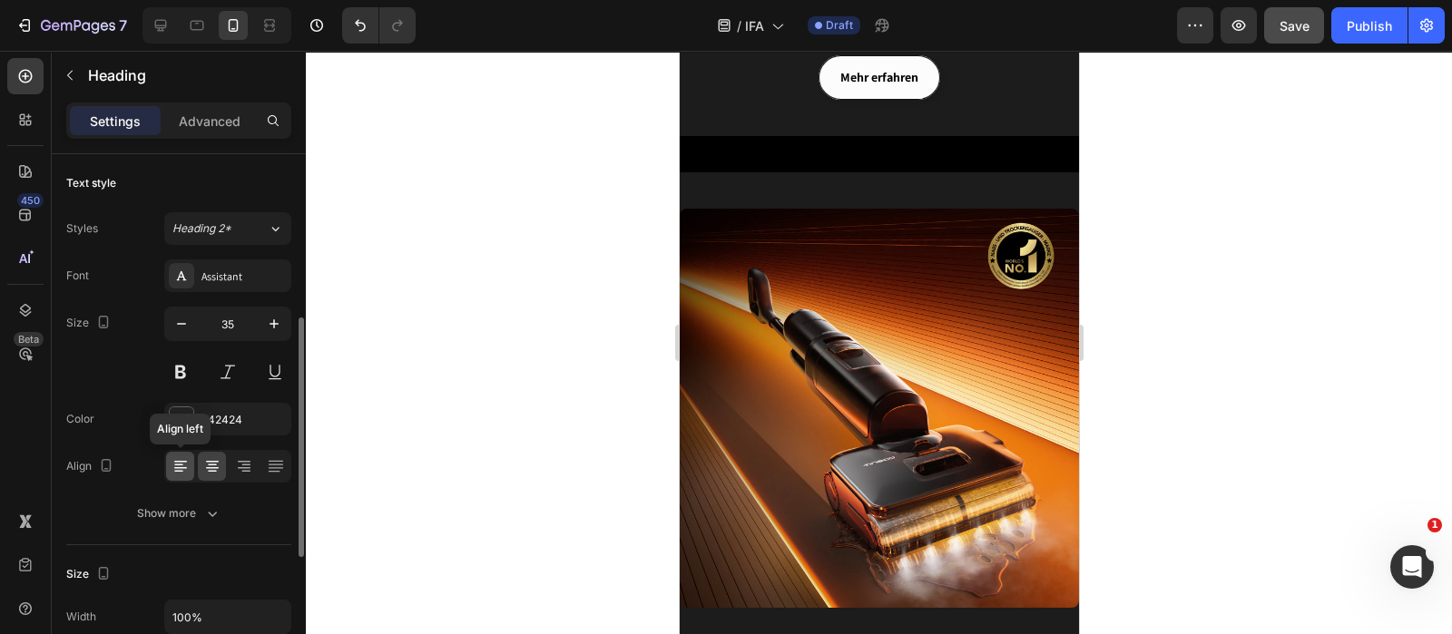
scroll to position [113, 0]
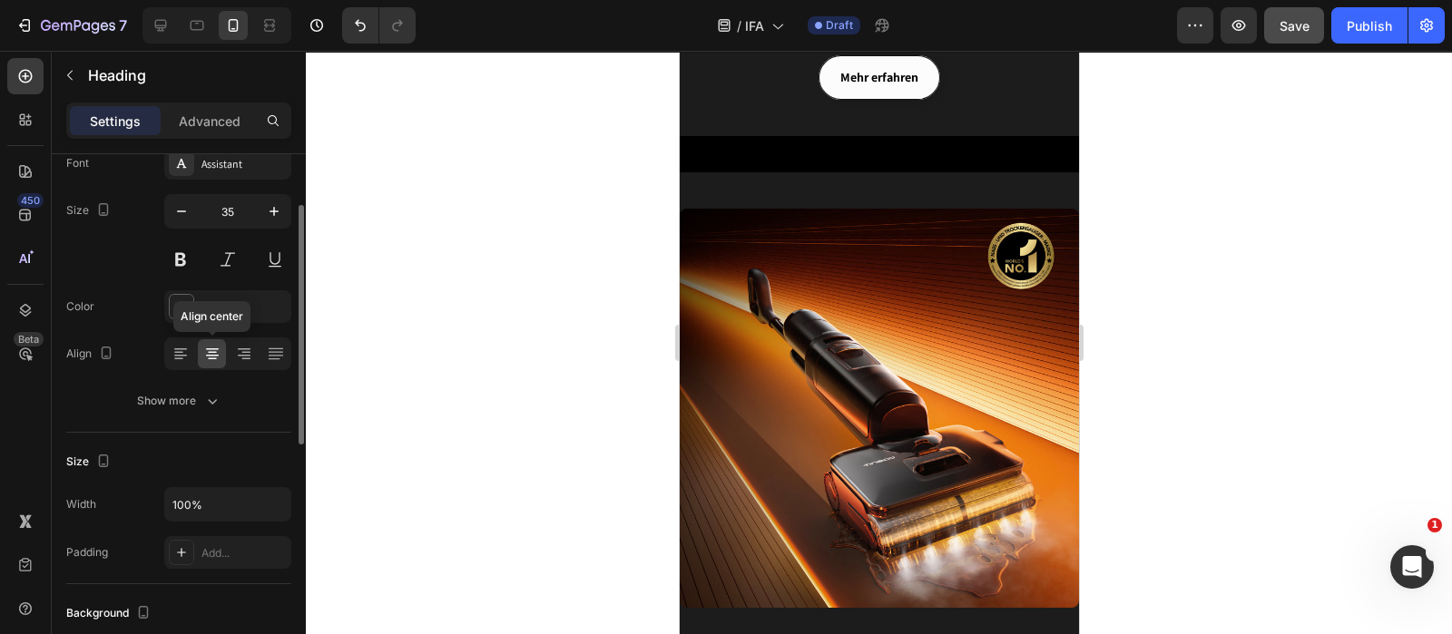
click at [213, 355] on icon at bounding box center [212, 356] width 13 height 2
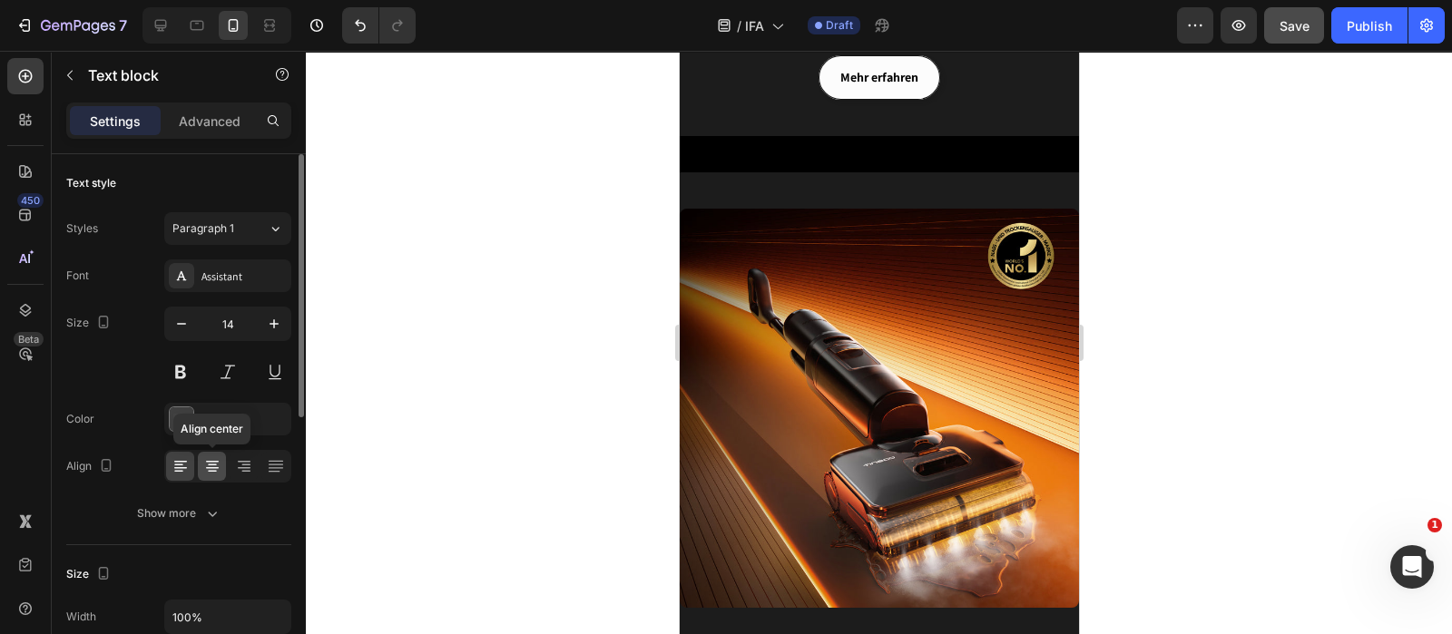
click at [211, 459] on icon at bounding box center [212, 466] width 18 height 18
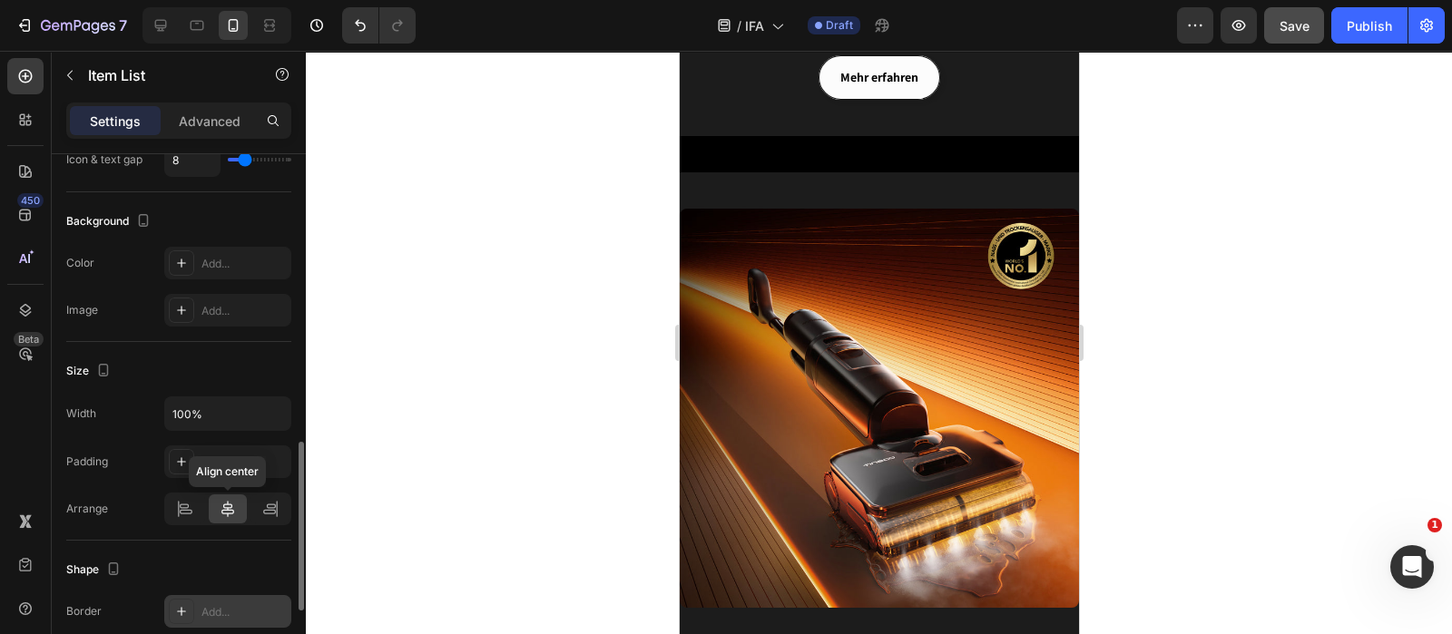
scroll to position [1140, 0]
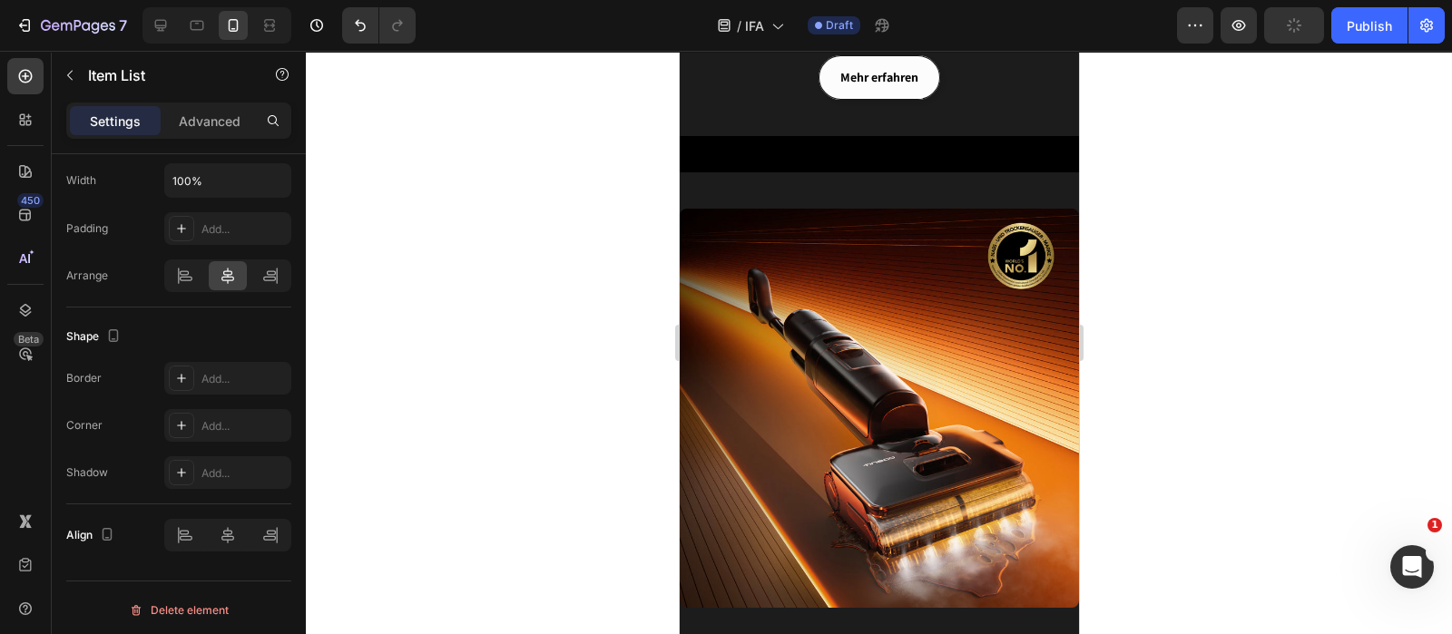
drag, startPoint x: 914, startPoint y: 336, endPoint x: 724, endPoint y: 338, distance: 189.7
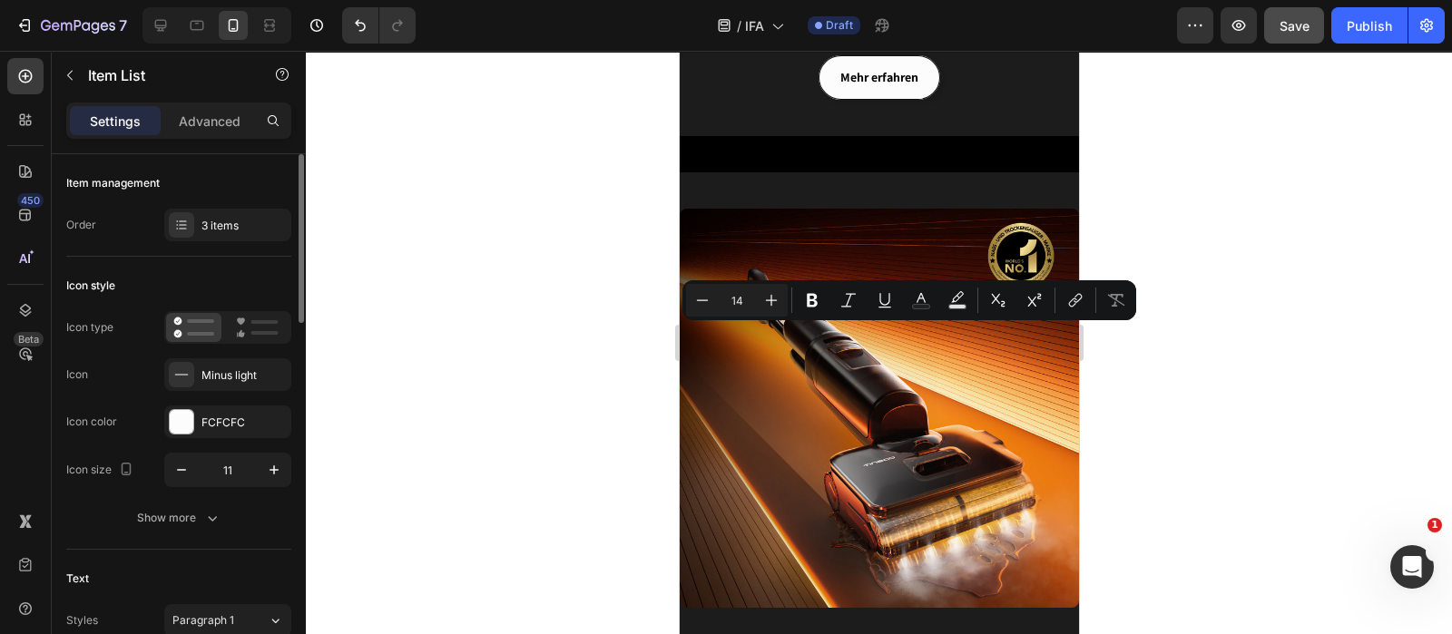
scroll to position [113, 0]
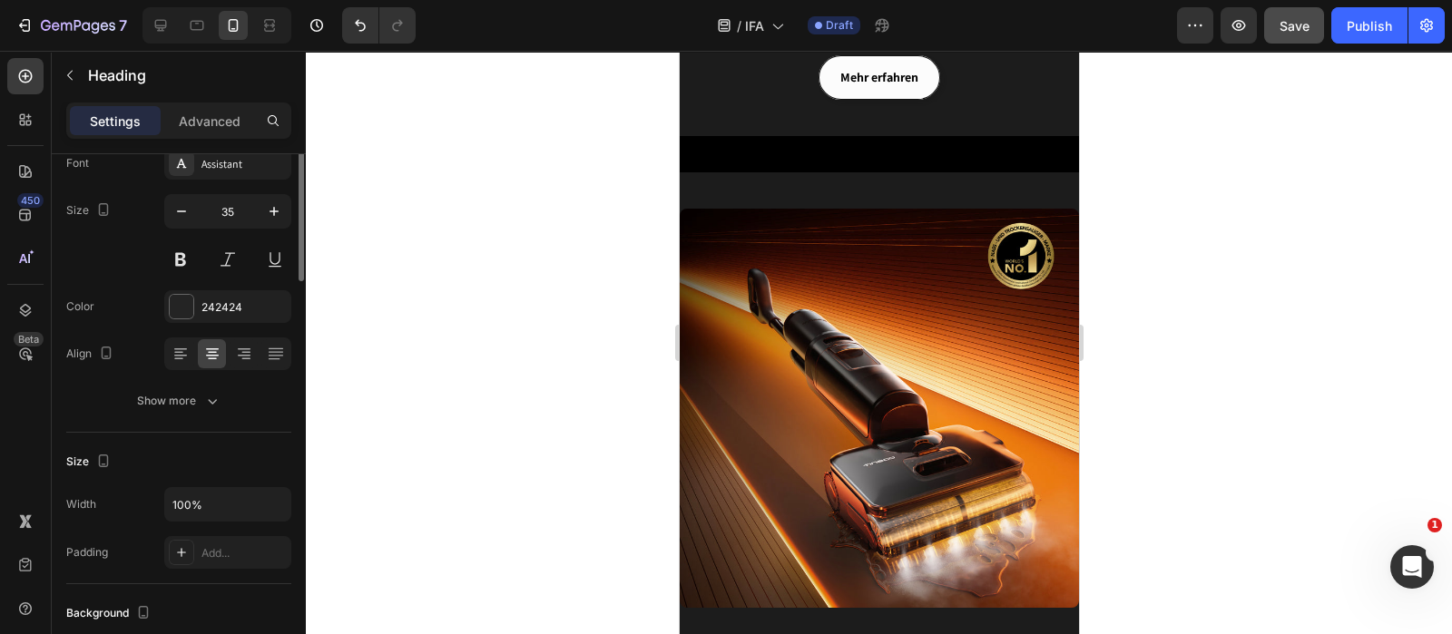
scroll to position [0, 0]
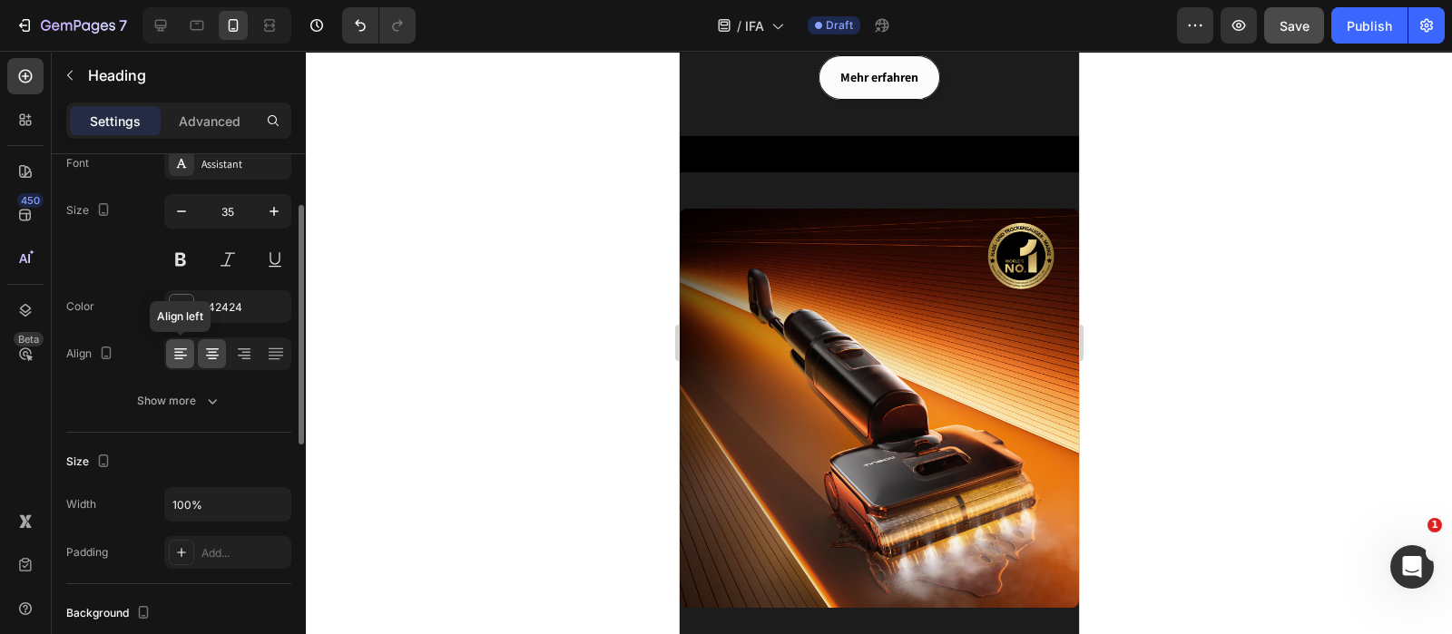
click at [176, 352] on icon at bounding box center [181, 354] width 18 height 18
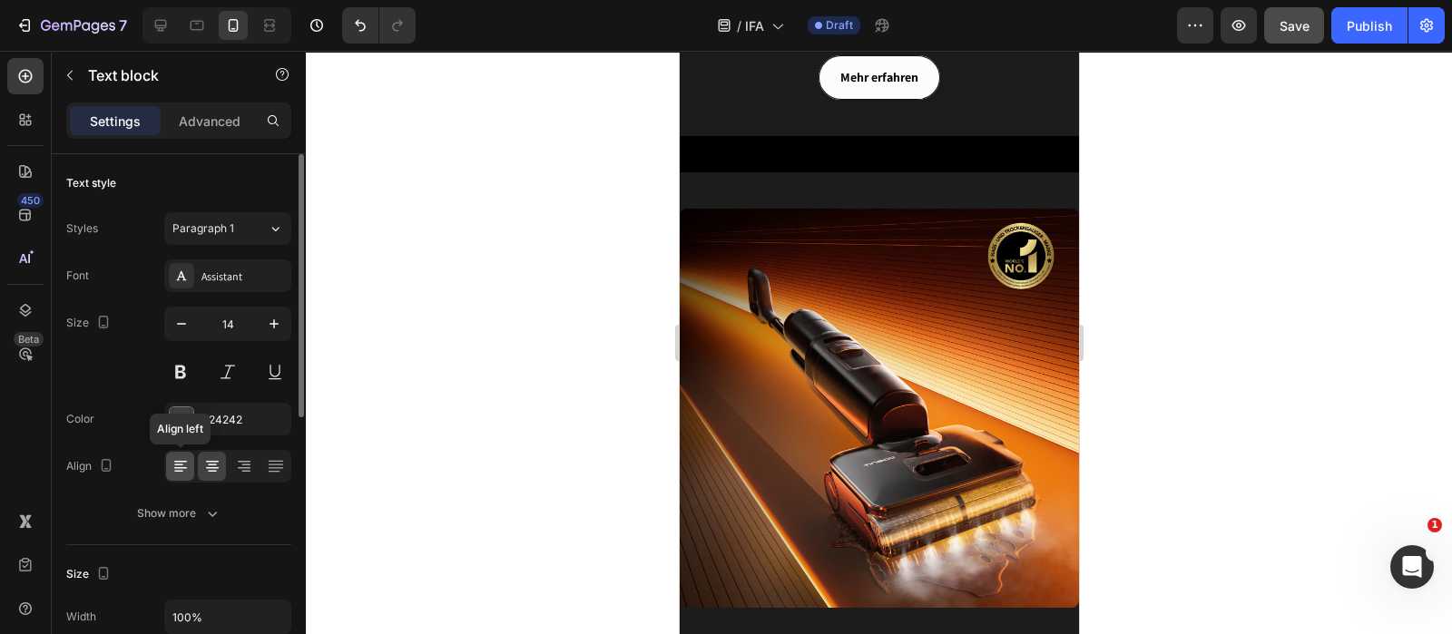
click at [178, 457] on icon at bounding box center [181, 466] width 18 height 18
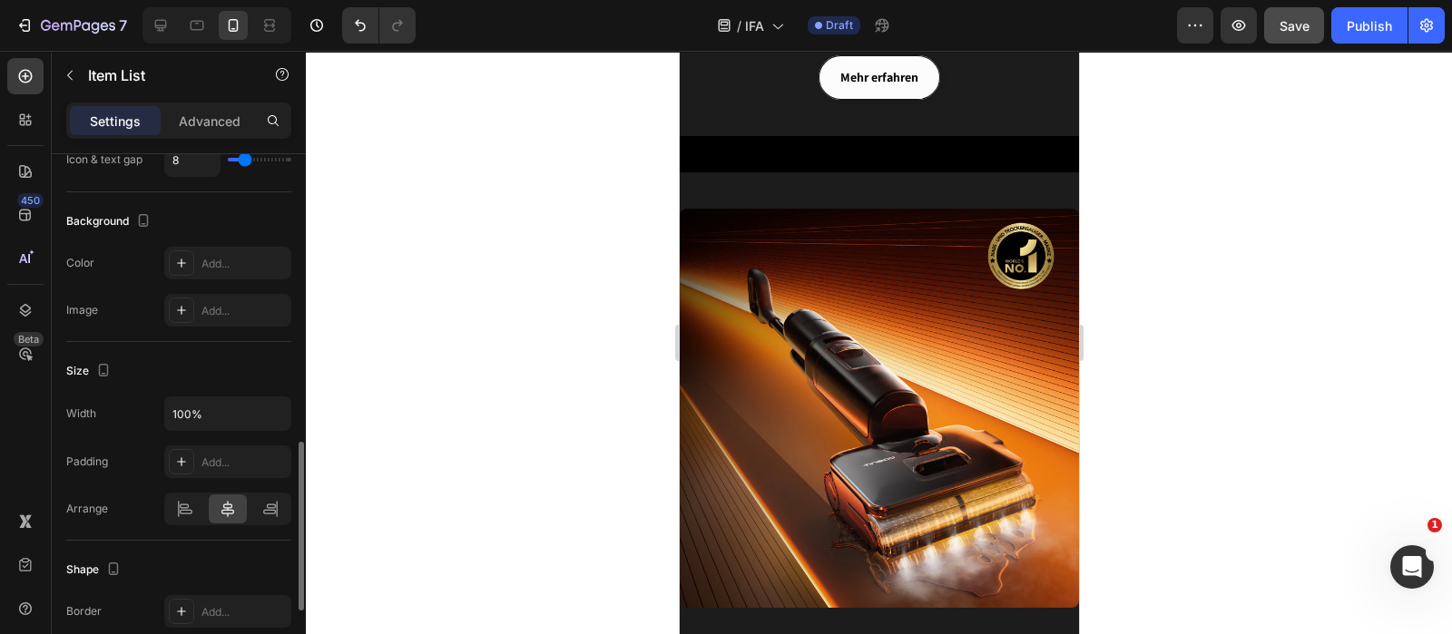
scroll to position [1140, 0]
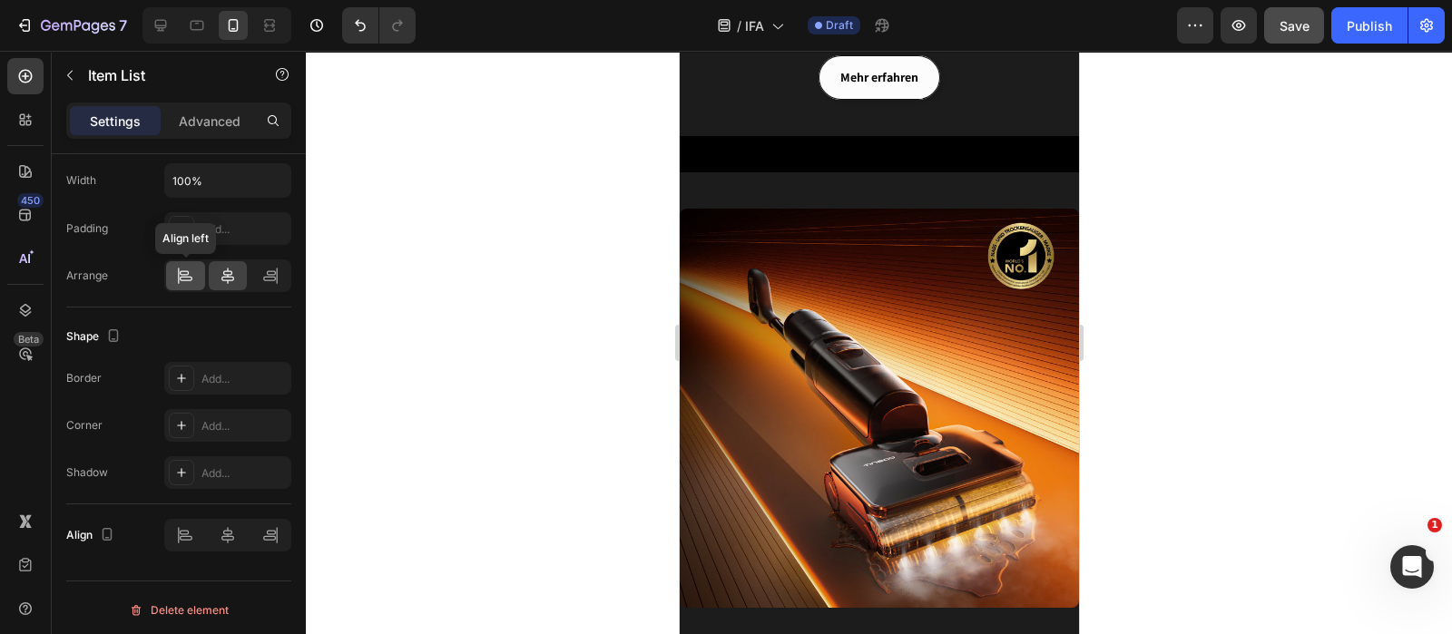
click at [183, 278] on icon at bounding box center [185, 276] width 18 height 18
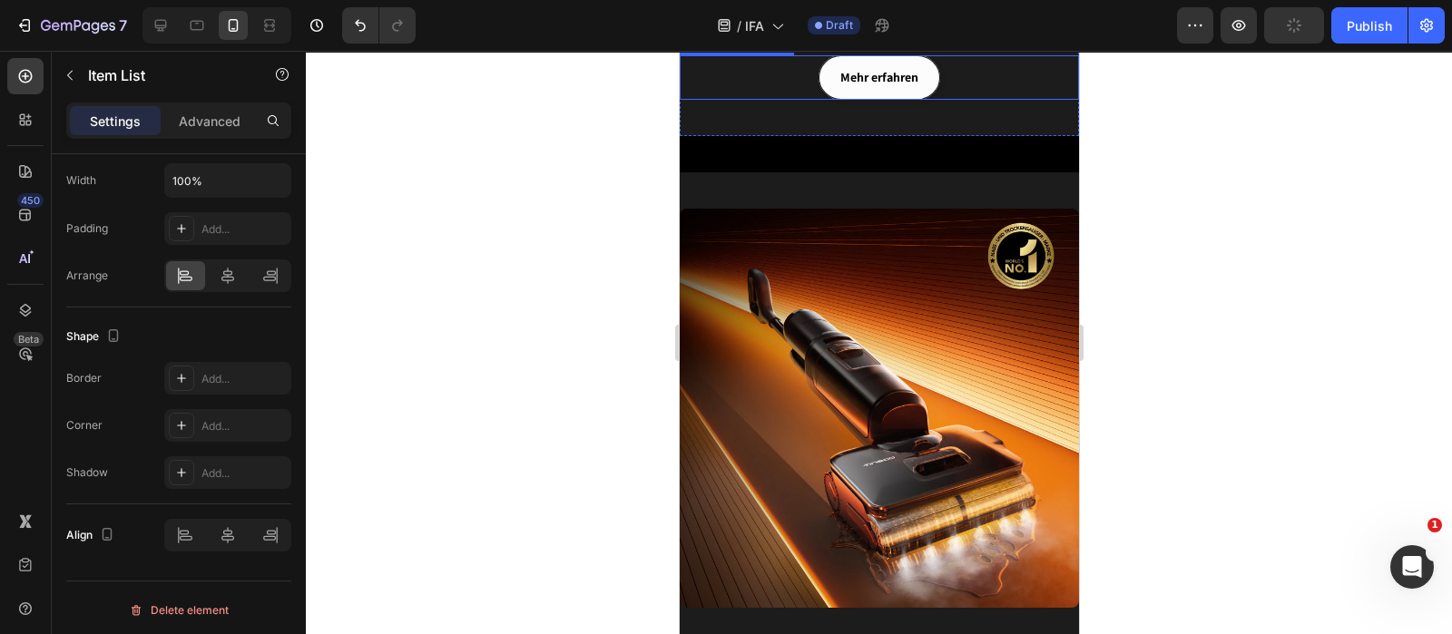
click at [936, 100] on div "Mehr erfahren" at bounding box center [878, 77] width 399 height 44
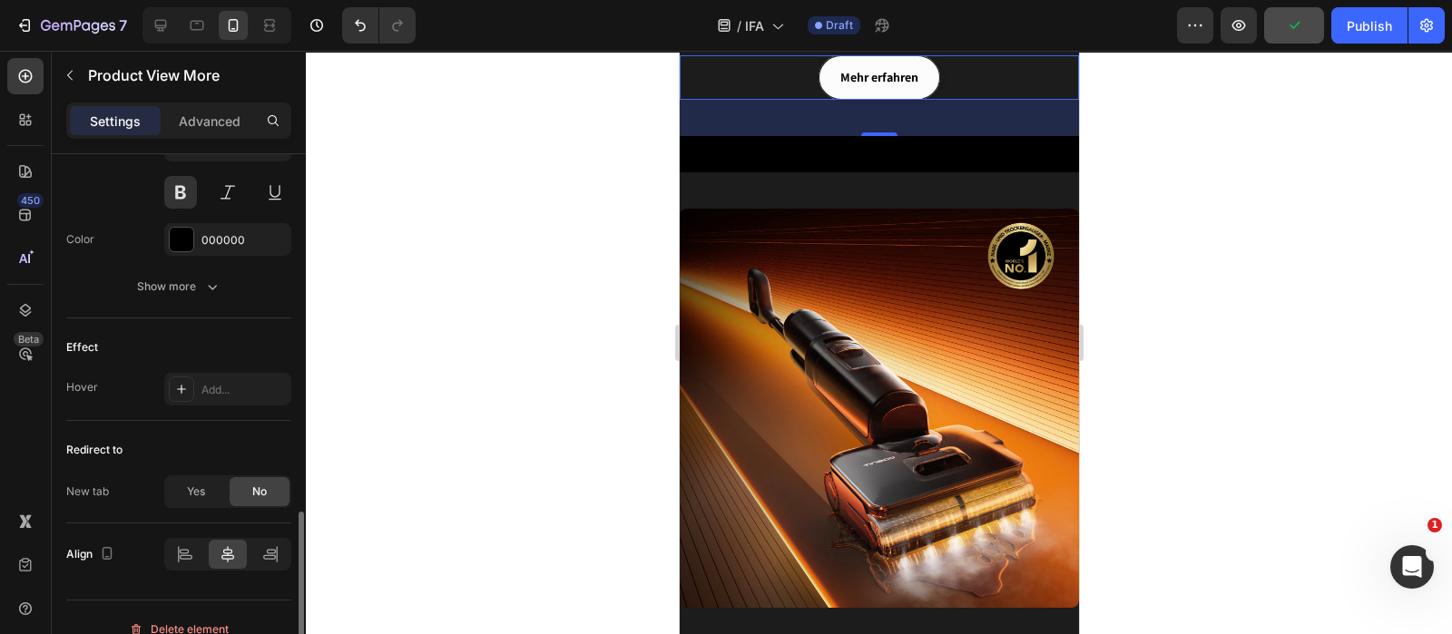
scroll to position [926, 0]
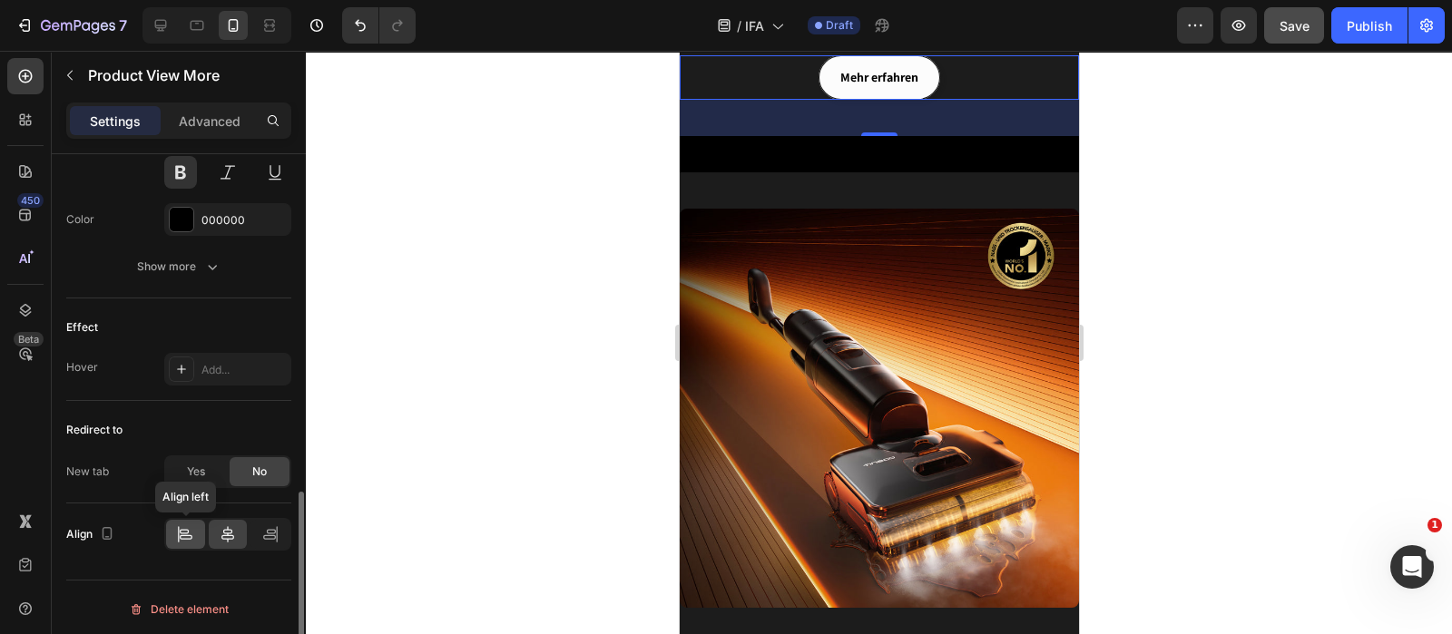
click at [189, 529] on icon at bounding box center [184, 531] width 9 height 5
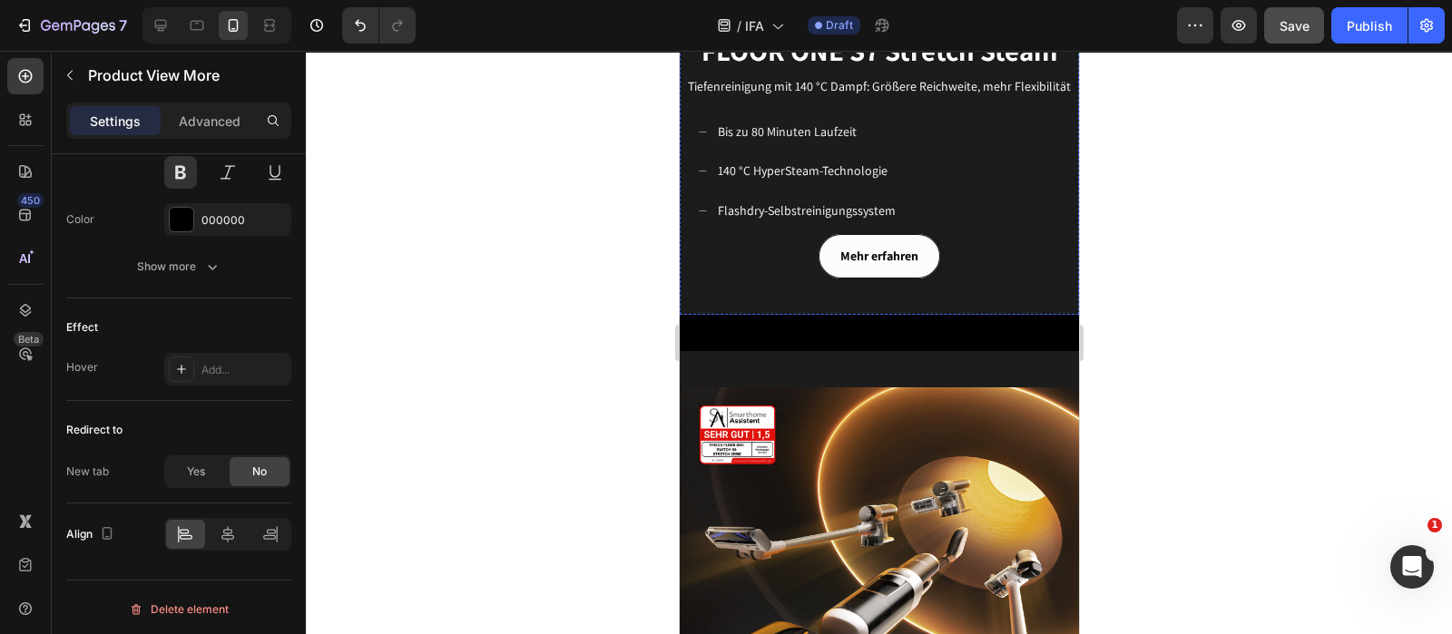
scroll to position [1814, 0]
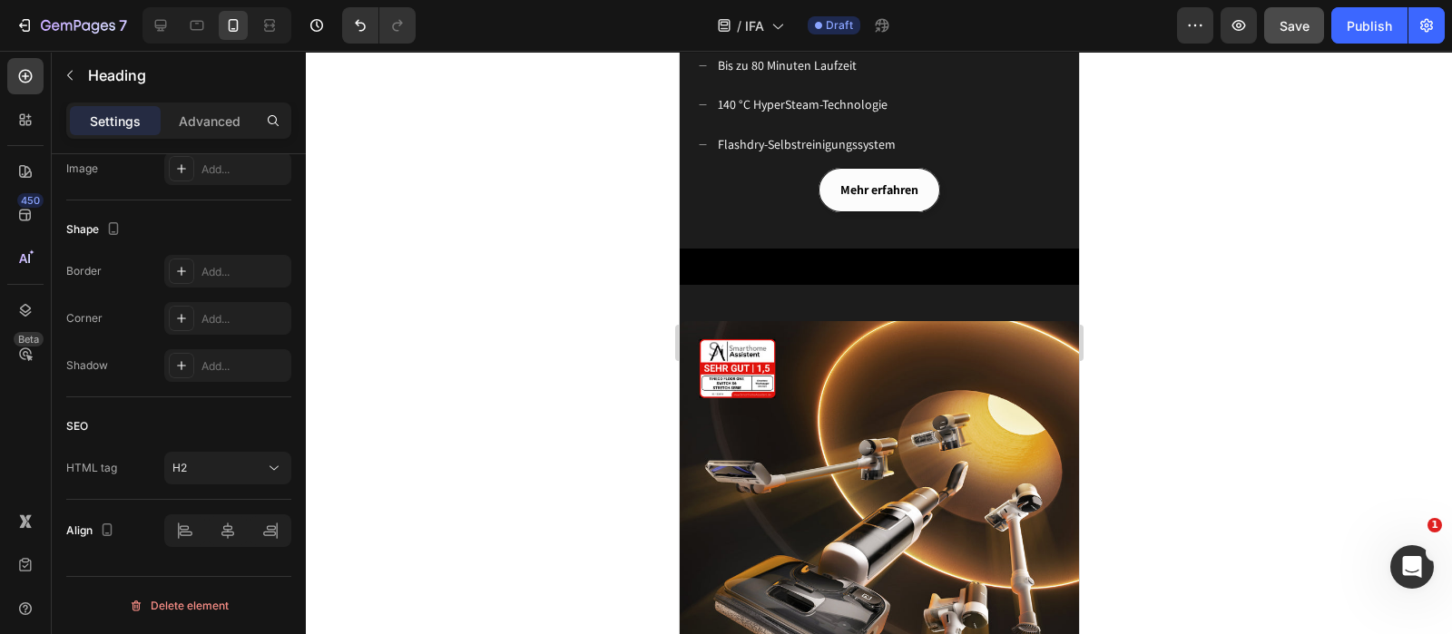
scroll to position [0, 0]
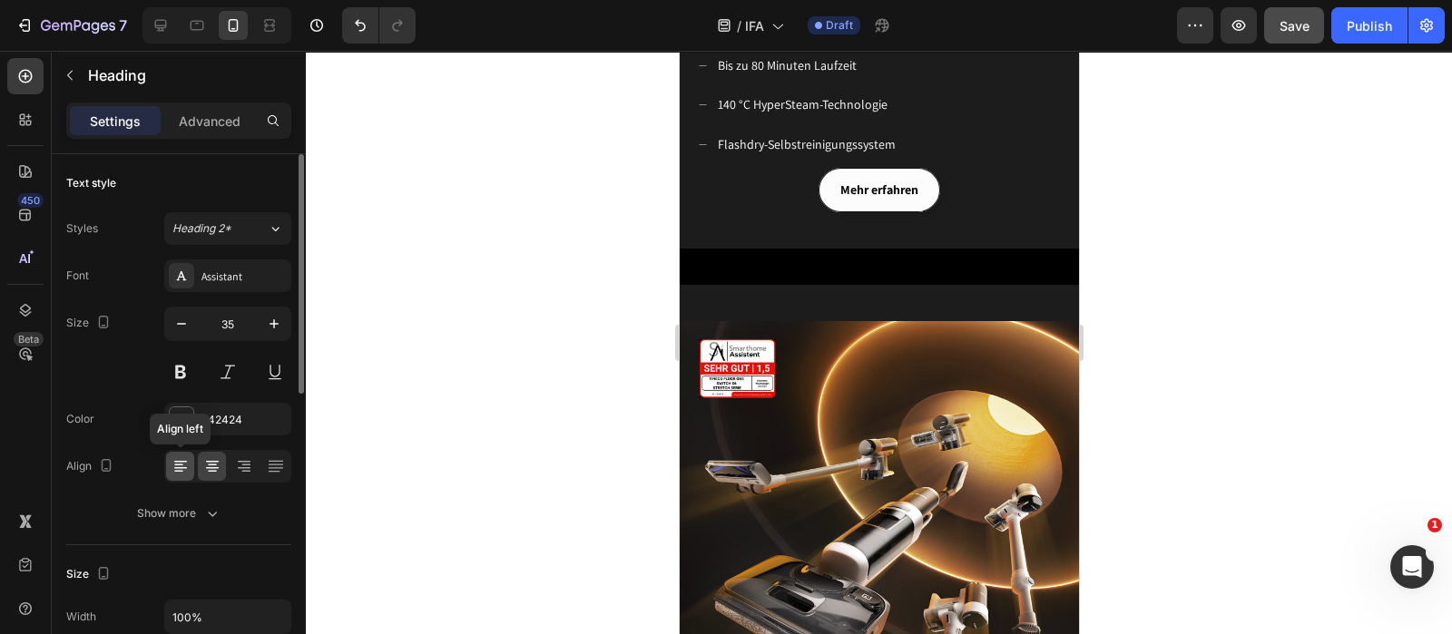
click at [177, 462] on icon at bounding box center [181, 466] width 18 height 18
click at [925, 28] on span "Tiefenreinigung mit 140 °C Dampf: Größere Reichweite, mehr Flexibilität" at bounding box center [878, 20] width 383 height 16
click at [176, 472] on icon at bounding box center [181, 466] width 18 height 18
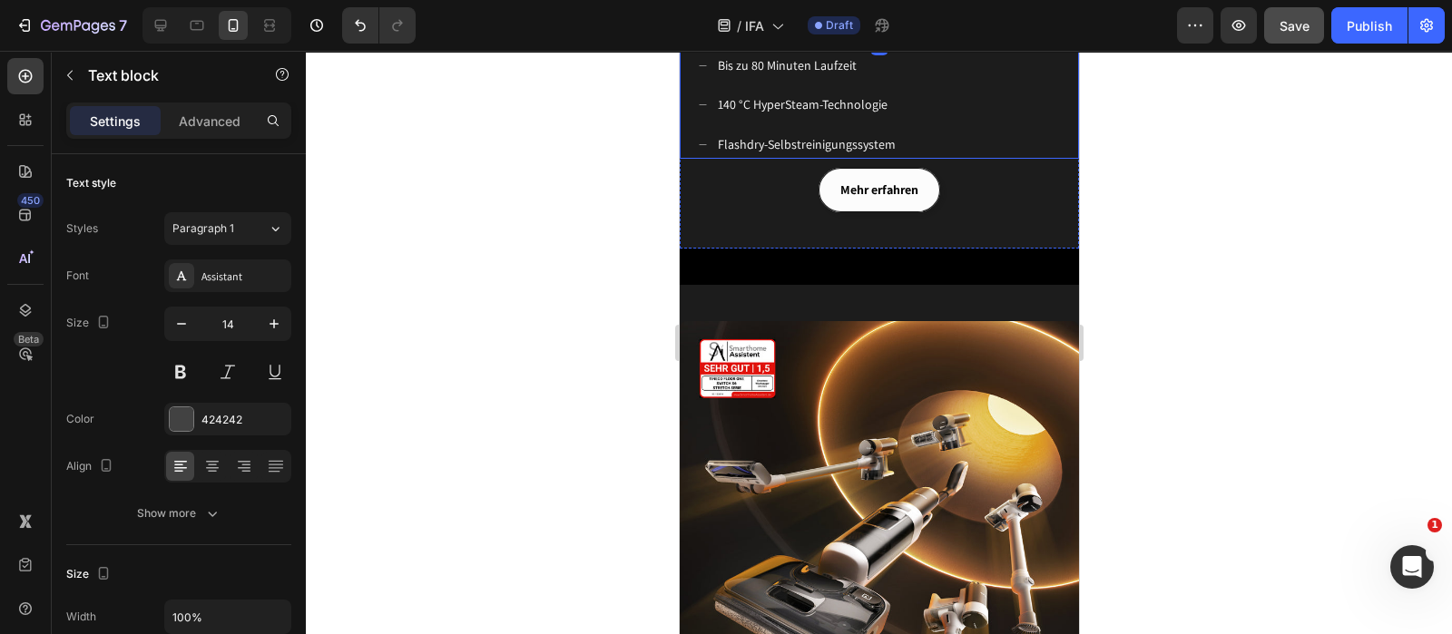
click at [927, 159] on div "Bis zu 80 Minuten Laufzeit 140 °C HyperSteam-Technologie Flashdry-Selbstreinigu…" at bounding box center [887, 105] width 381 height 107
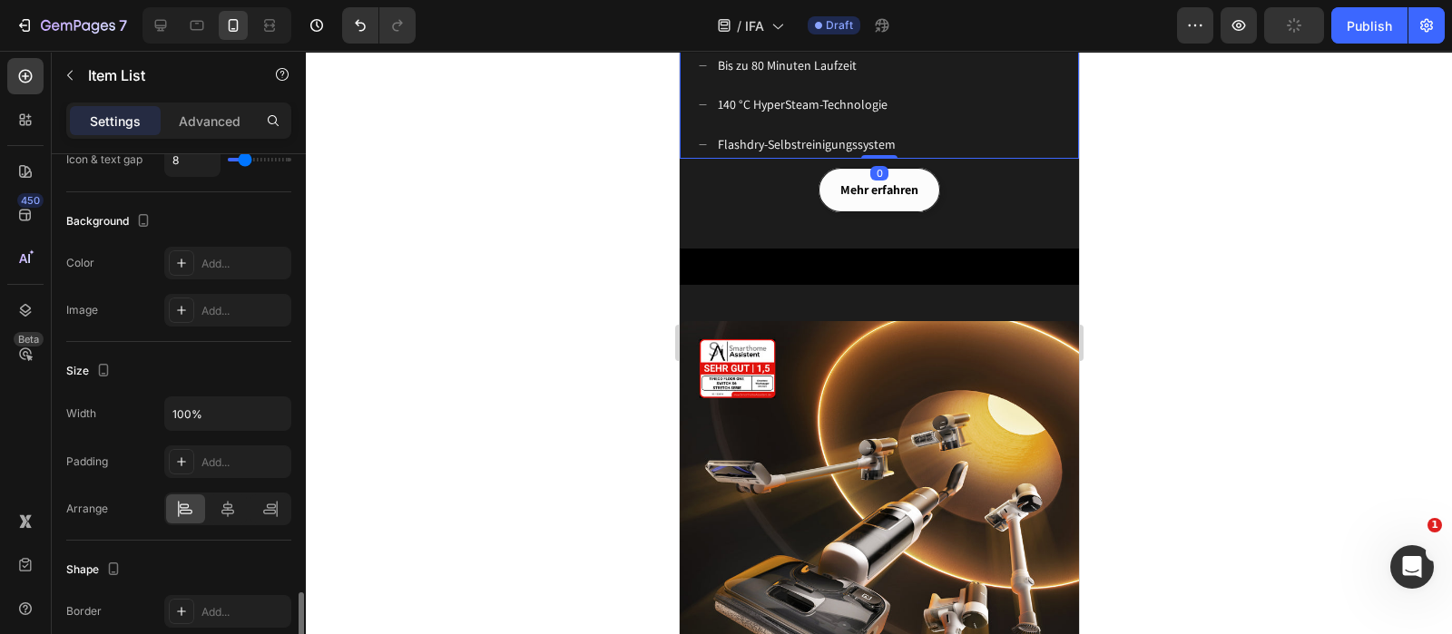
scroll to position [1021, 0]
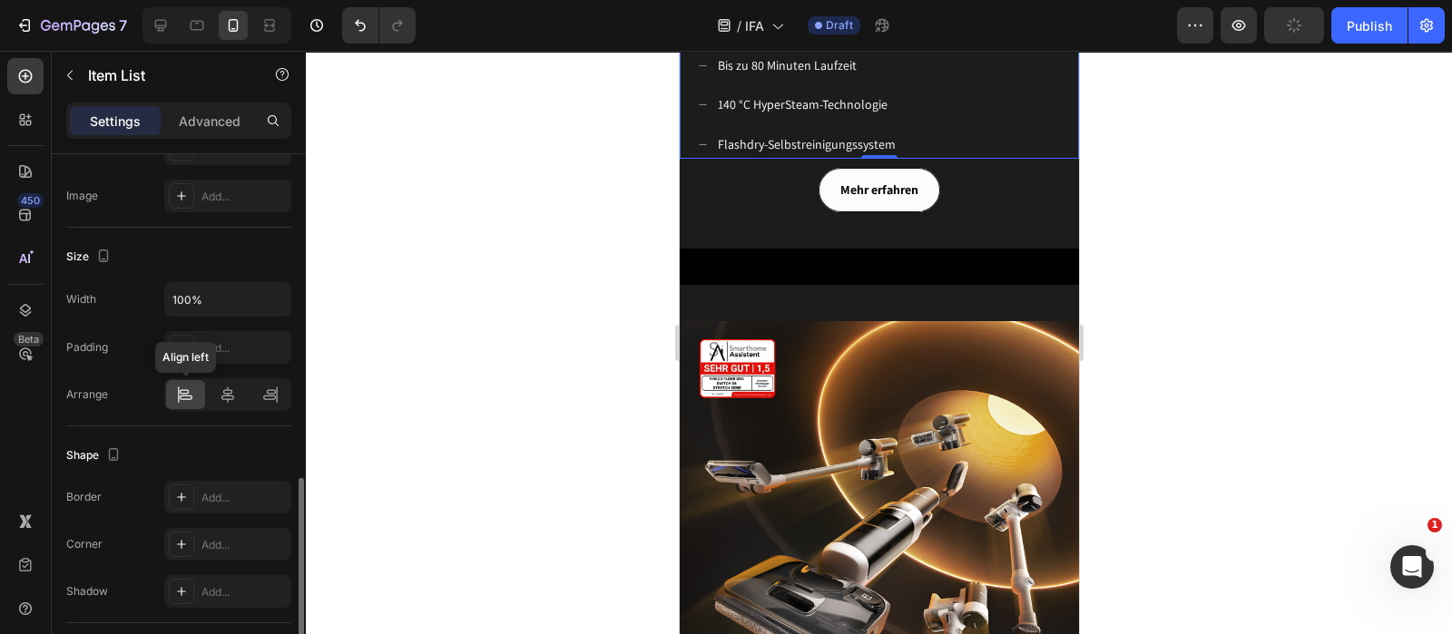
click at [176, 398] on icon at bounding box center [185, 395] width 18 height 18
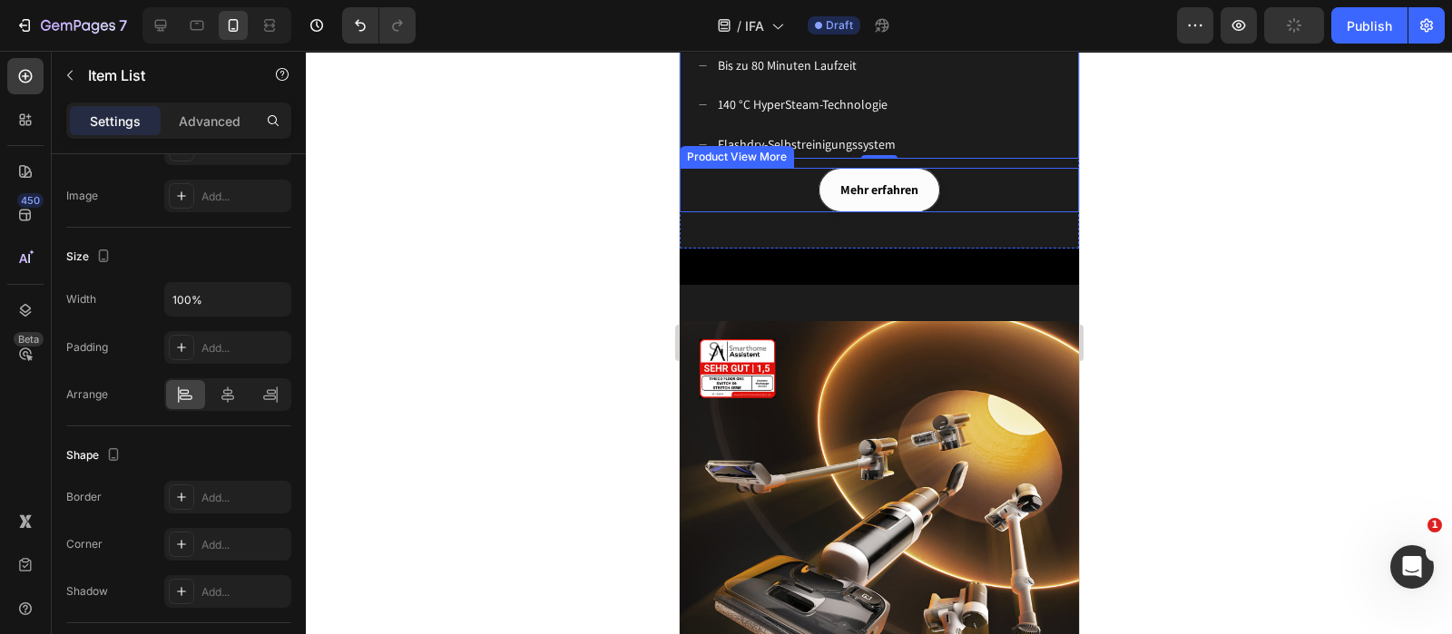
click at [994, 212] on div "Mehr erfahren" at bounding box center [878, 190] width 399 height 44
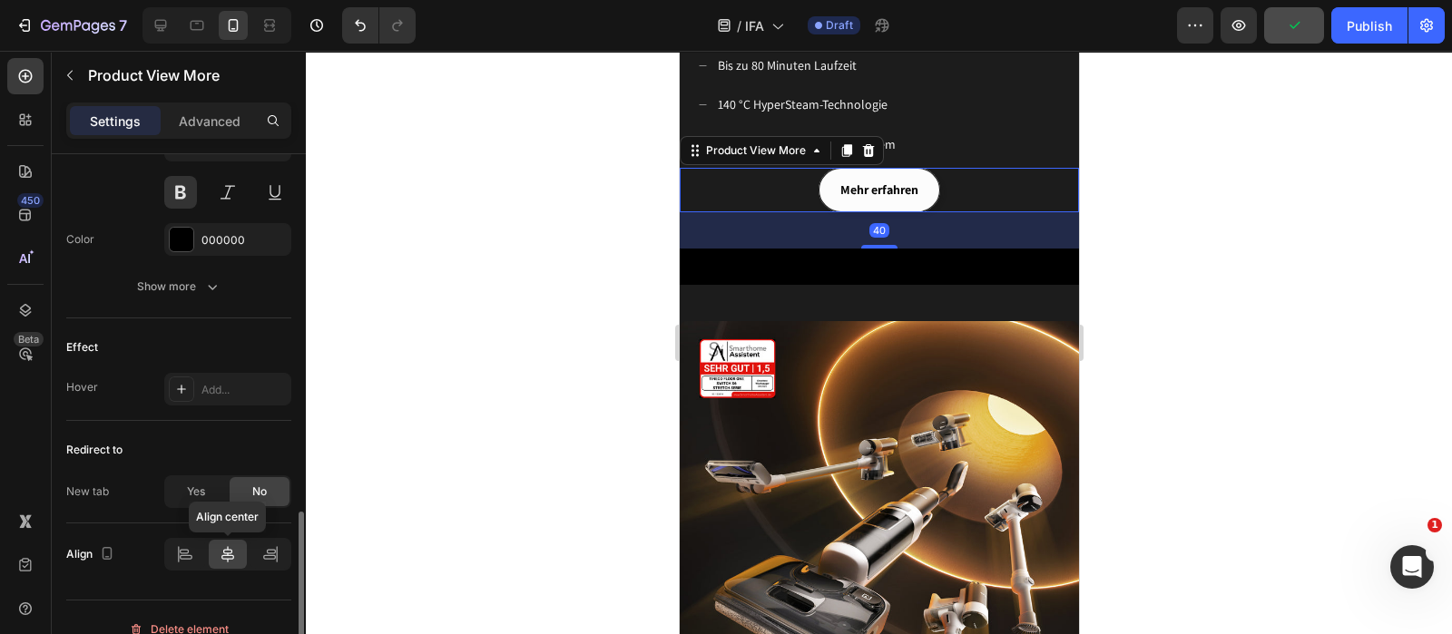
scroll to position [926, 0]
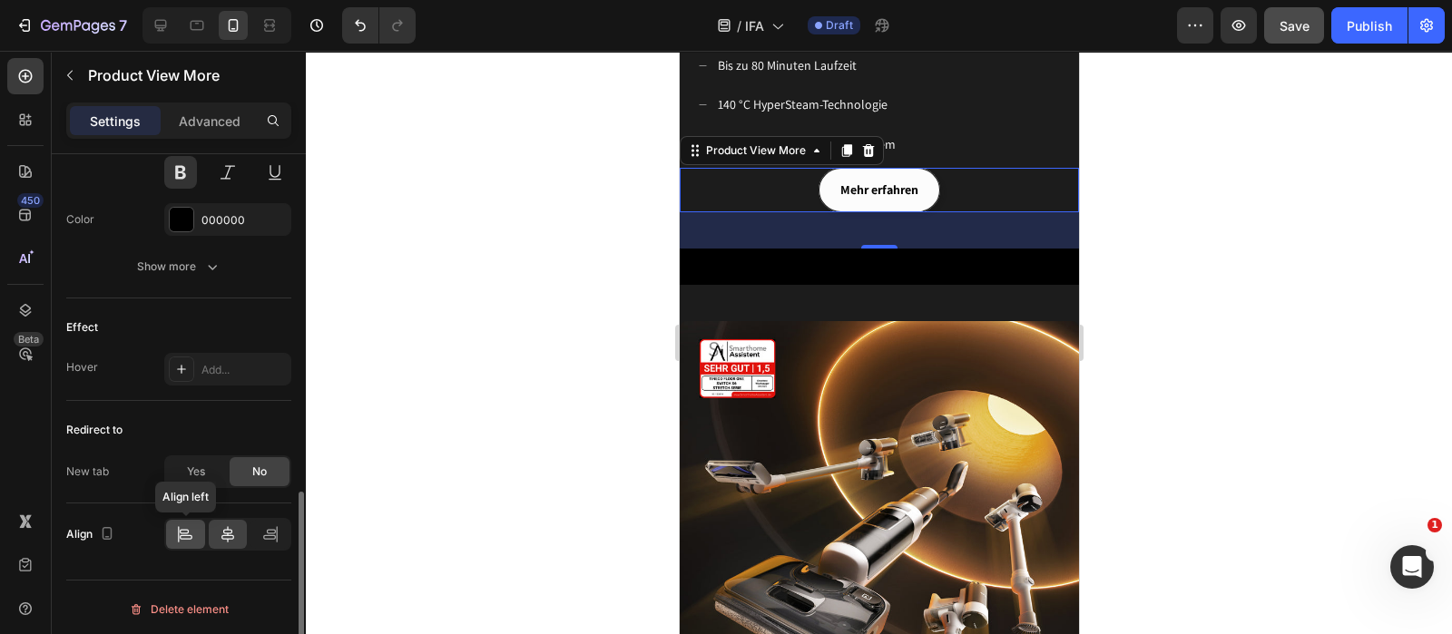
click at [181, 525] on icon at bounding box center [185, 534] width 18 height 18
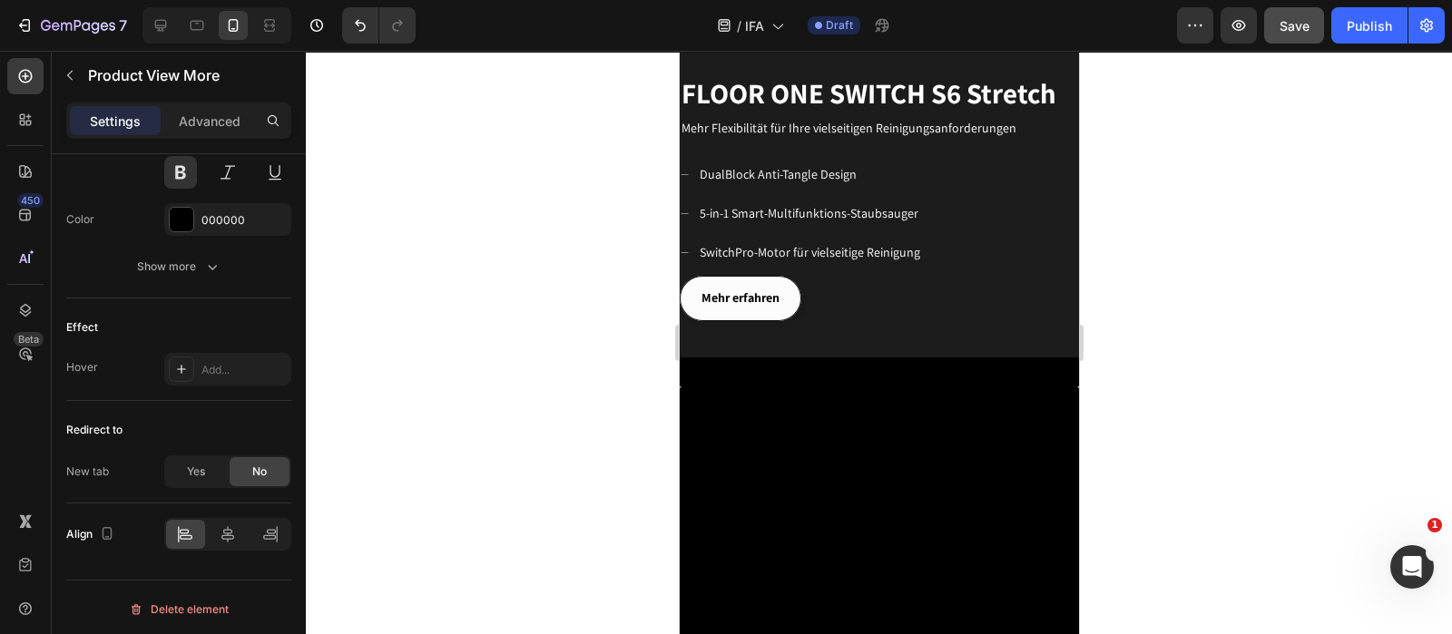
scroll to position [2579, 0]
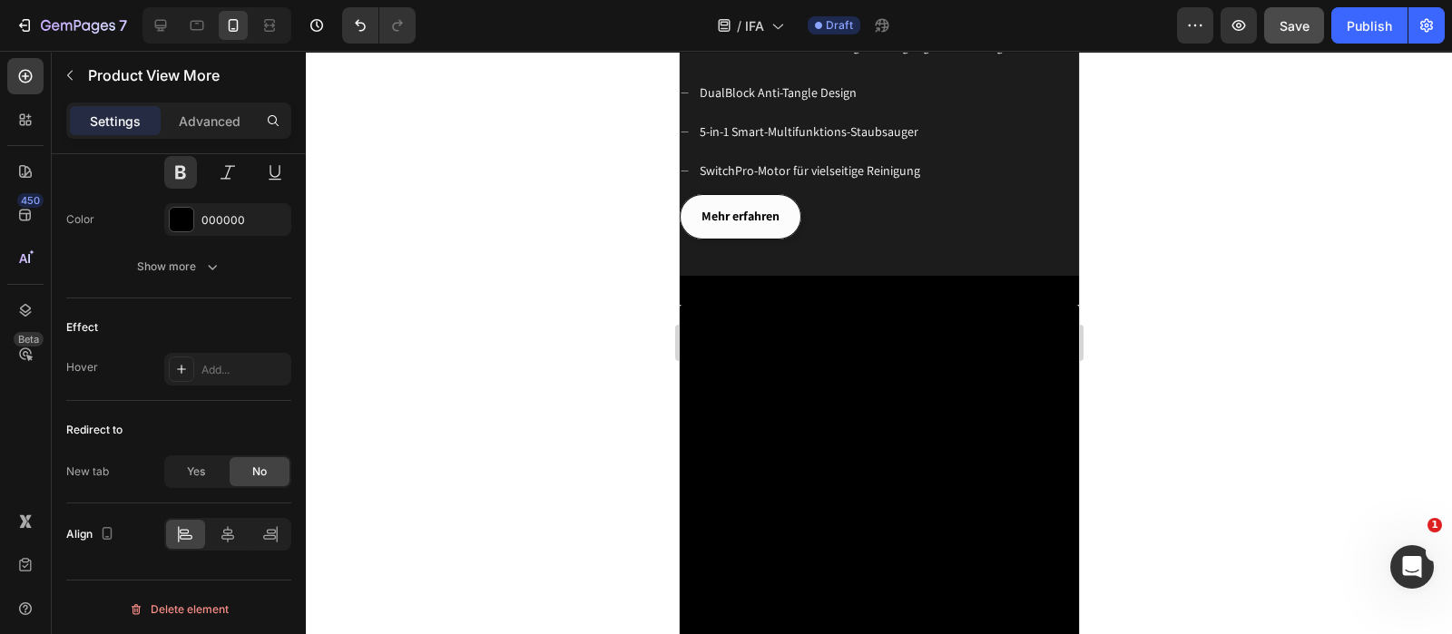
click at [936, 30] on span "FLOOR ONE SWITCH S6 Stretch" at bounding box center [868, 11] width 375 height 37
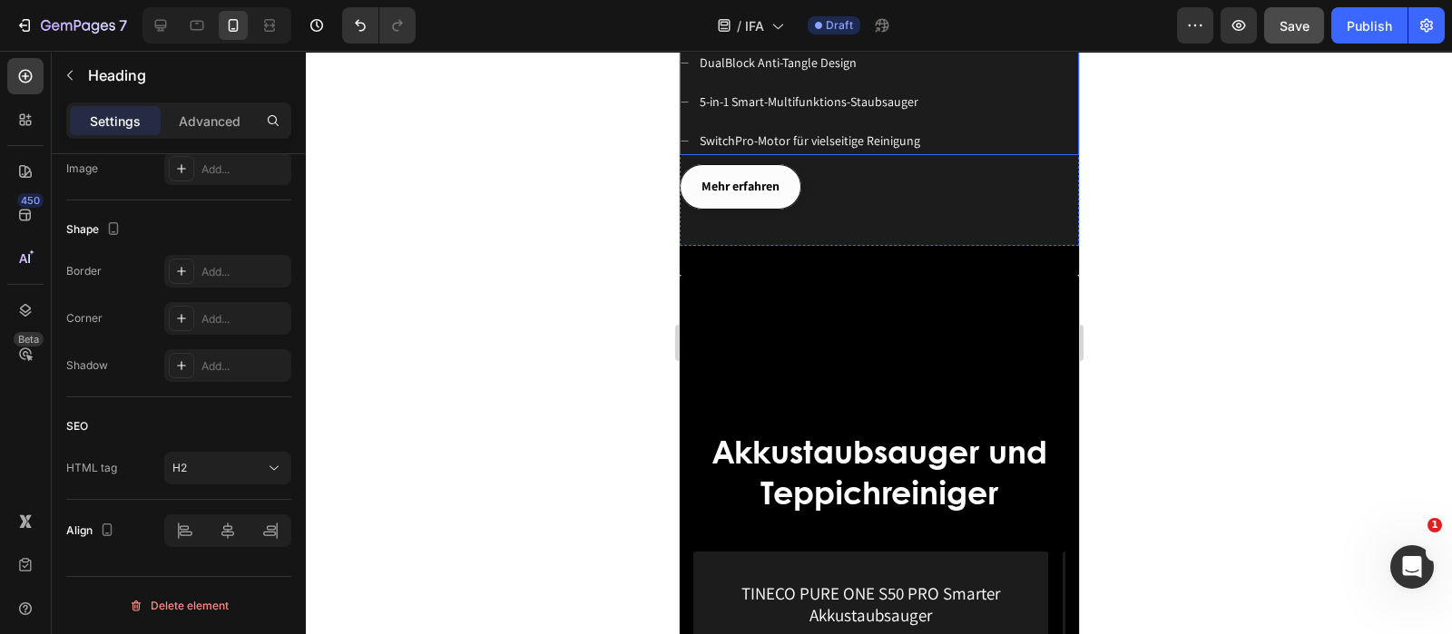
scroll to position [0, 0]
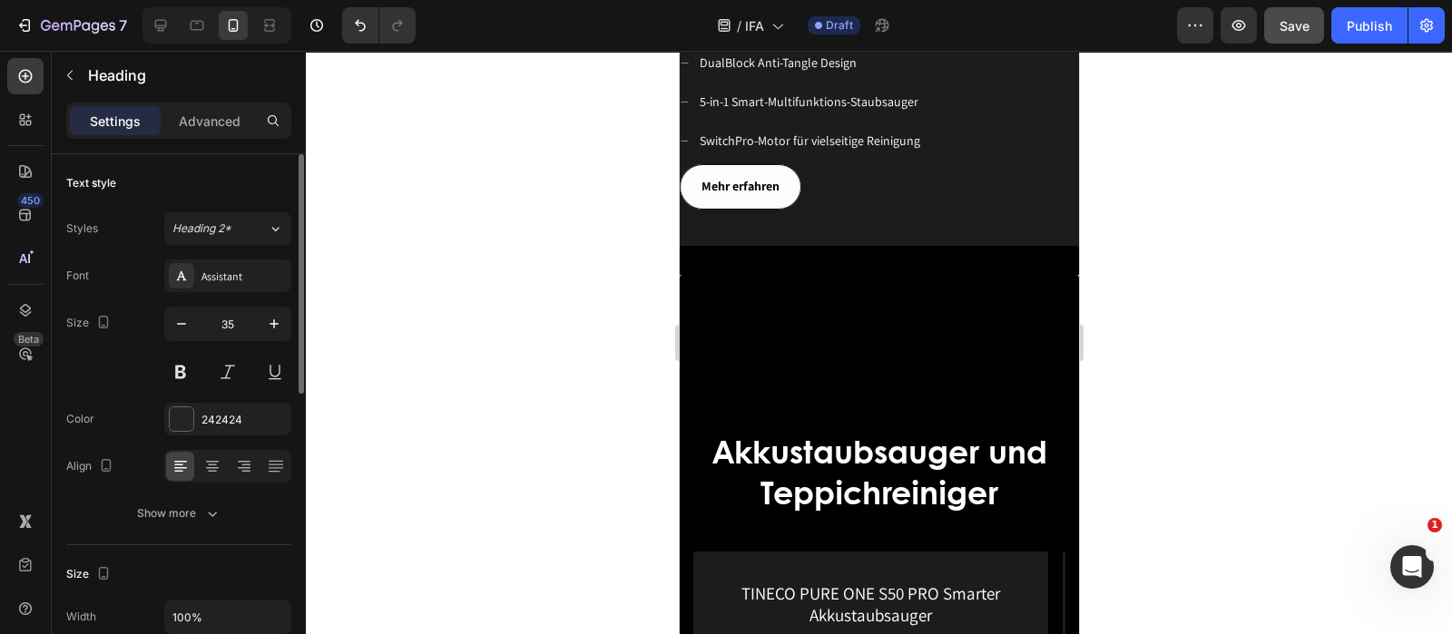
click at [890, 25] on span "Mehr Flexibilität für Ihre vielseitigen Reinigungsanforderungen" at bounding box center [848, 16] width 335 height 16
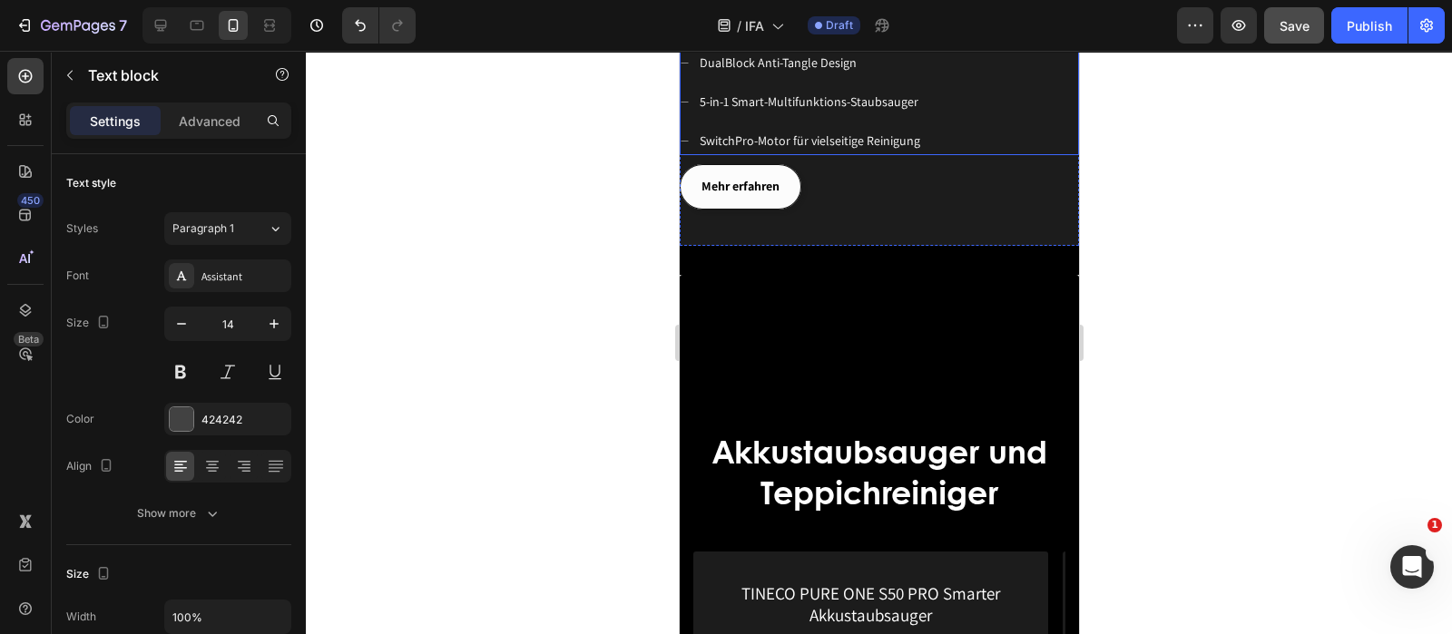
click at [935, 156] on div "DualBlock Anti-Tangle Design 5-in-1 Smart-Multifunktions-Staubsauger SwitchPro-…" at bounding box center [878, 102] width 399 height 107
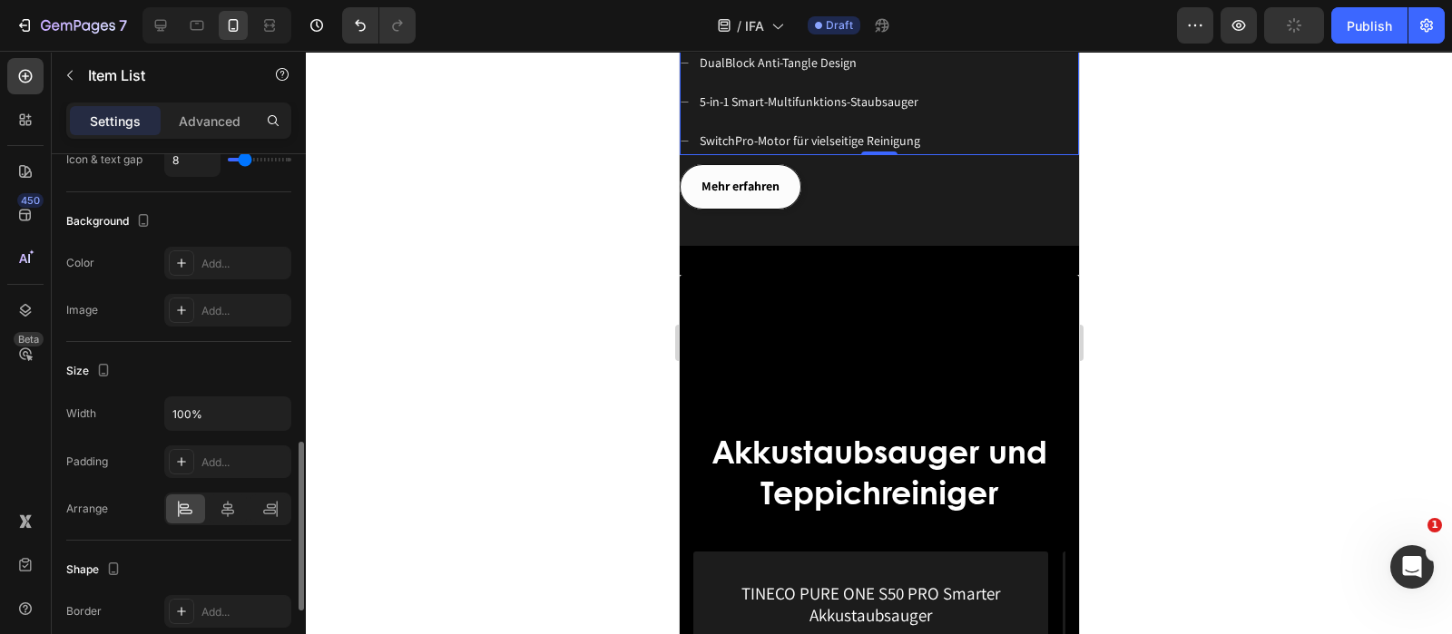
scroll to position [1134, 0]
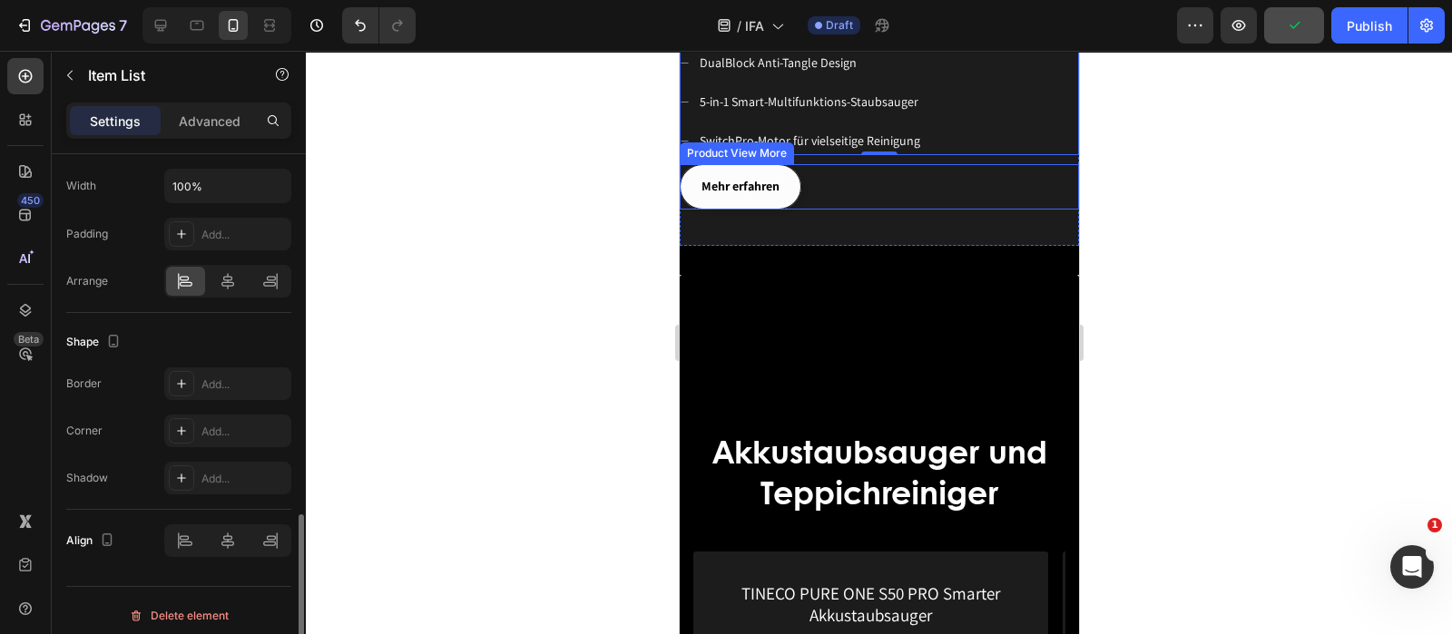
click at [841, 209] on div "Mehr erfahren" at bounding box center [878, 186] width 399 height 44
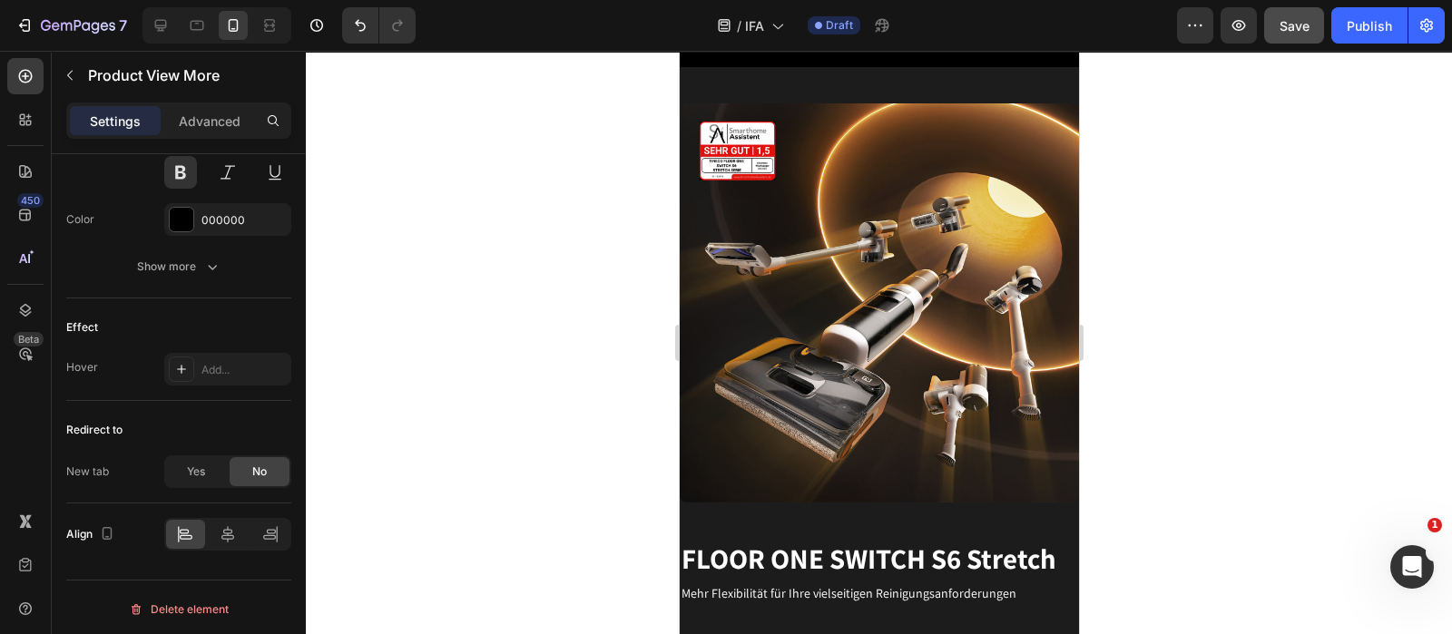
scroll to position [1928, 0]
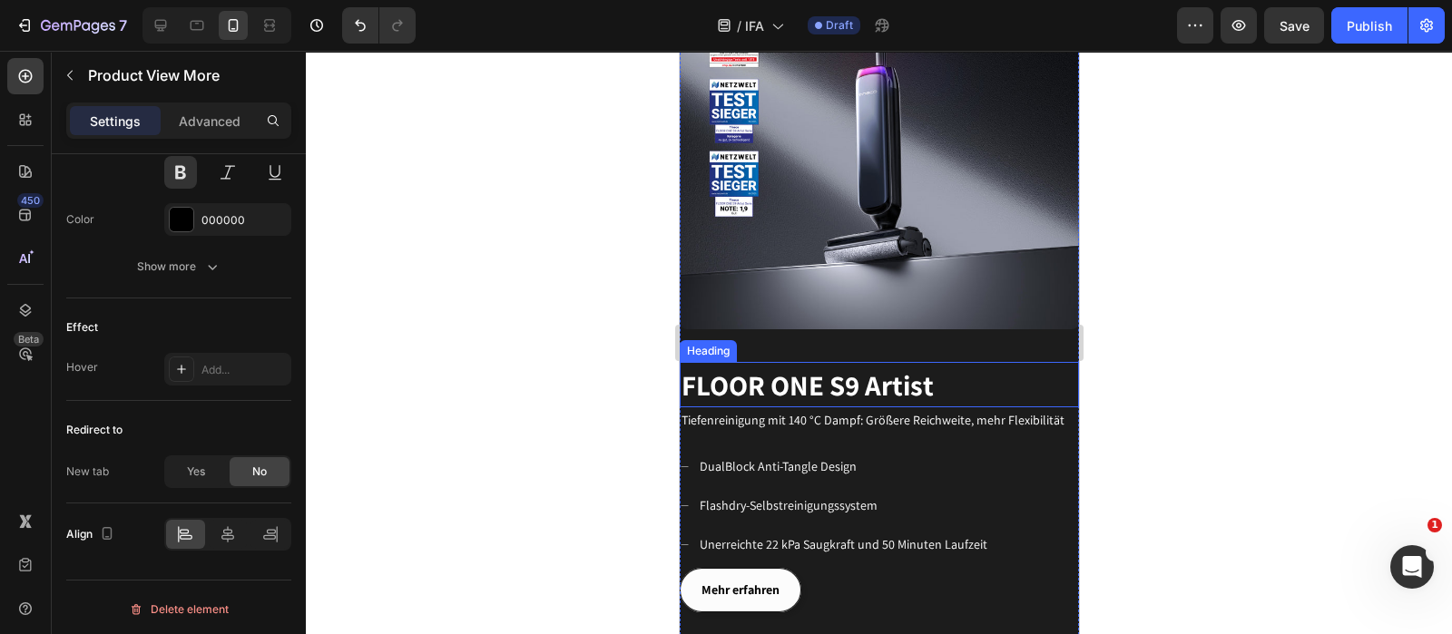
scroll to position [1134, 0]
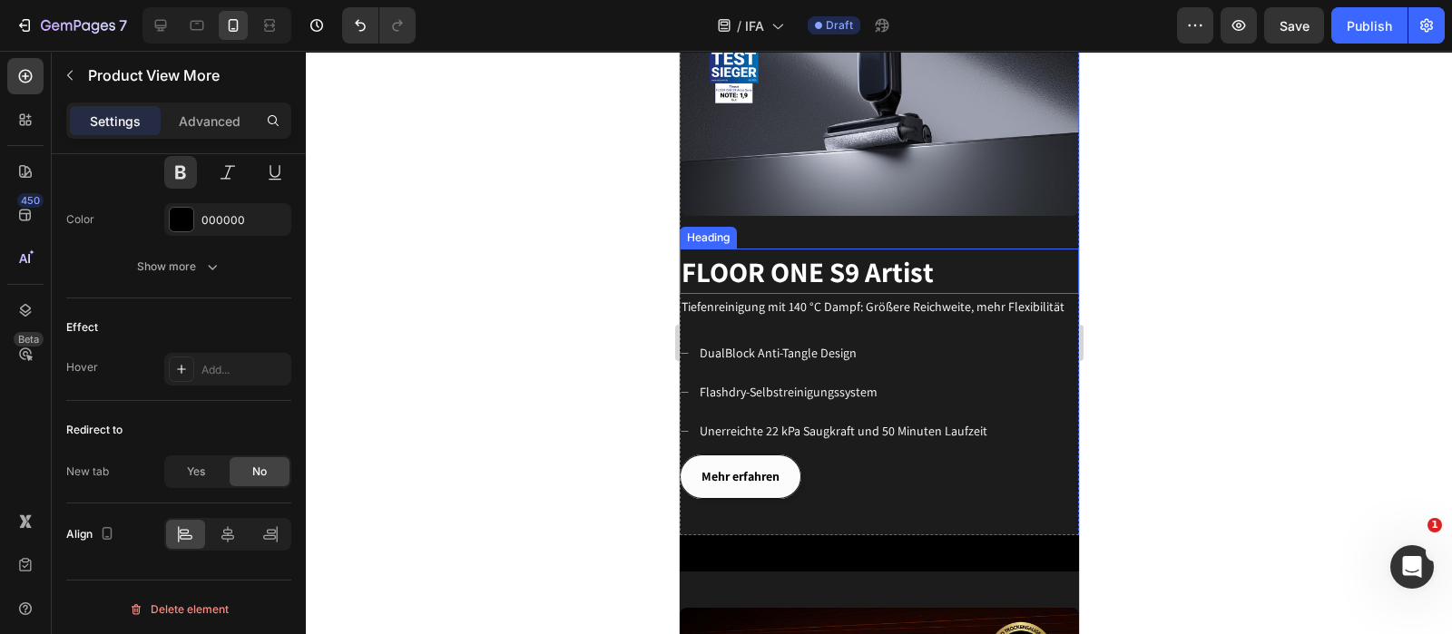
click at [945, 251] on p "⁠⁠⁠⁠⁠⁠⁠ FLOOR ONE S9 Artist" at bounding box center [879, 271] width 396 height 43
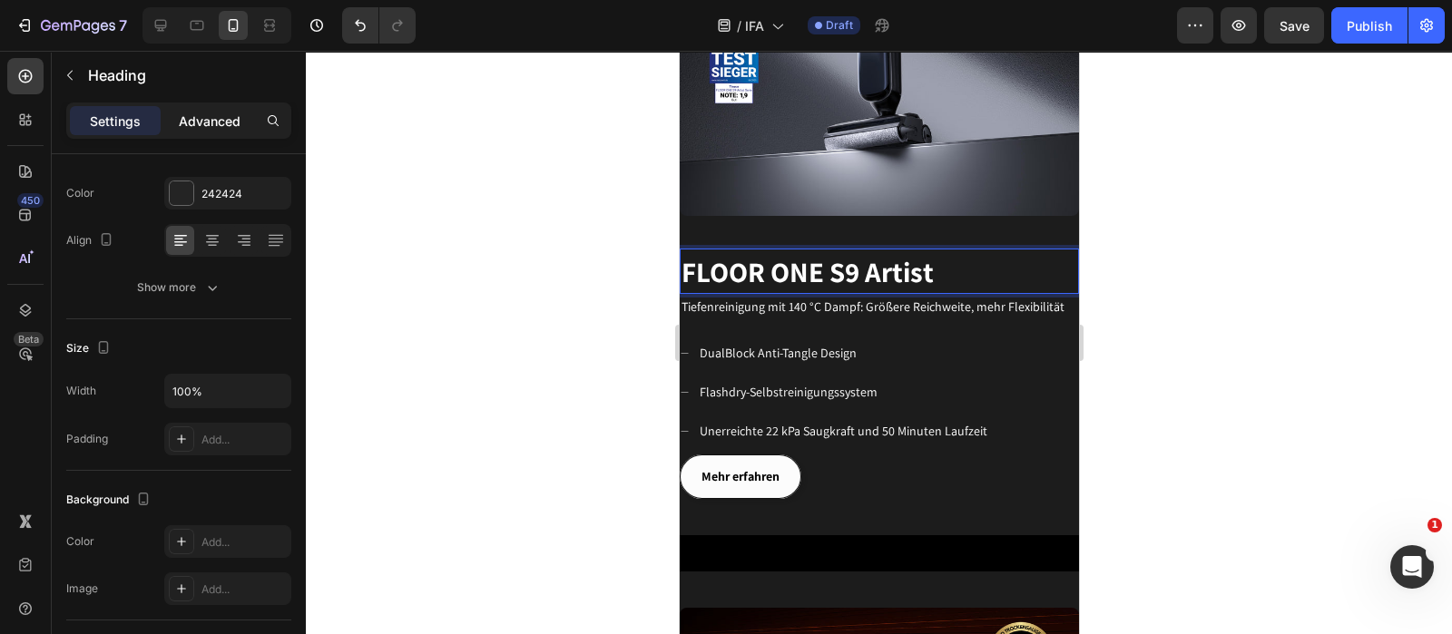
click at [194, 126] on p "Advanced" at bounding box center [210, 121] width 62 height 19
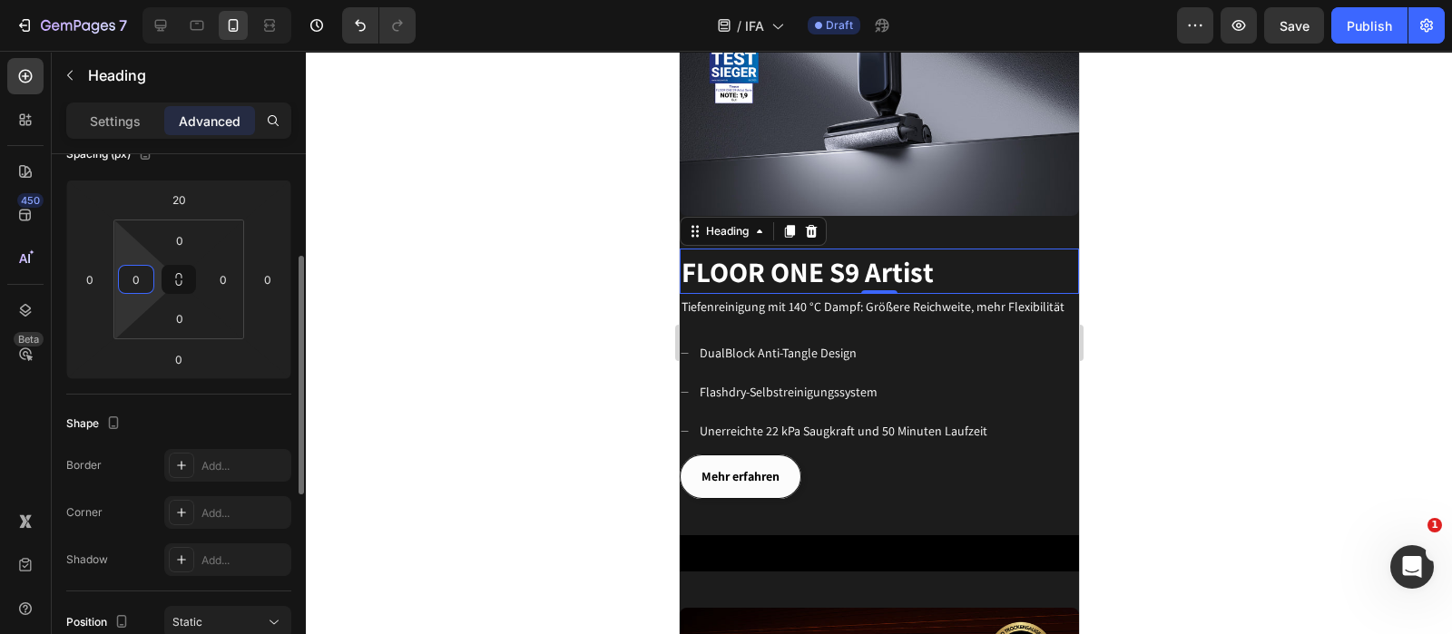
click at [144, 284] on input "0" at bounding box center [136, 279] width 27 height 27
type input "20"
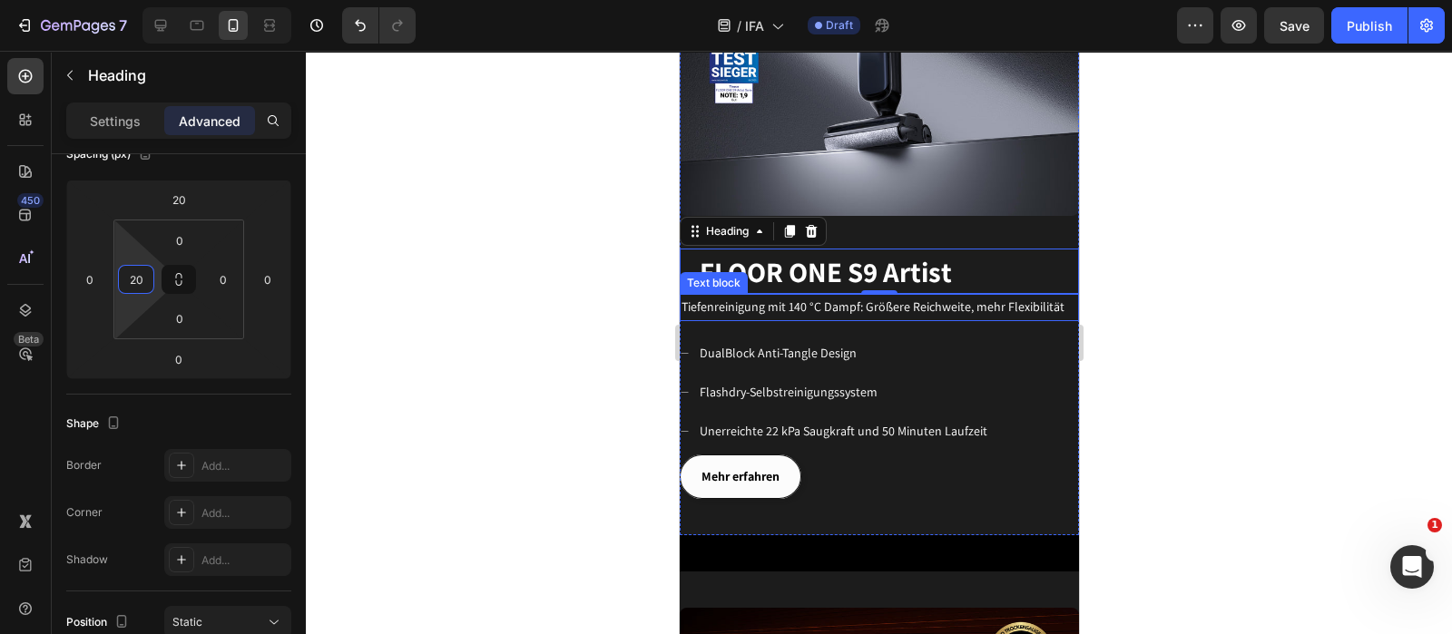
click at [789, 299] on span "Tiefenreinigung mit 140 °C Dampf: Größere Reichweite, mehr Flexibilität" at bounding box center [872, 307] width 383 height 16
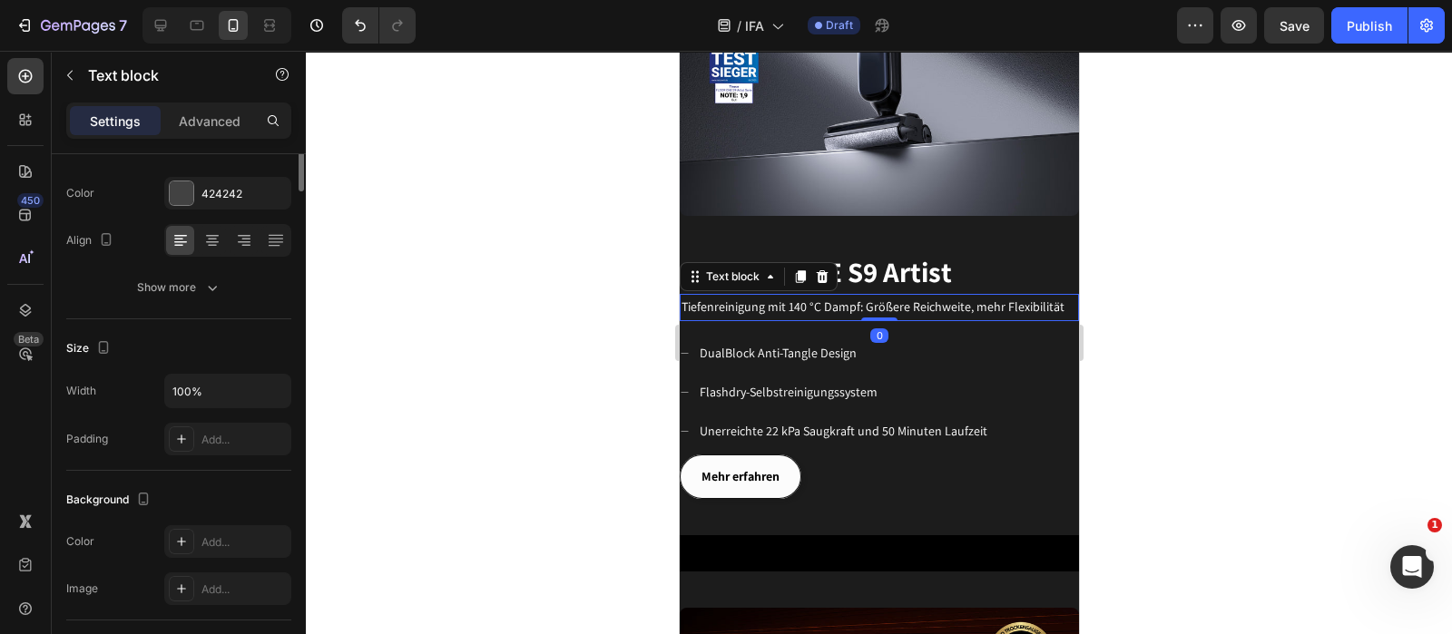
scroll to position [0, 0]
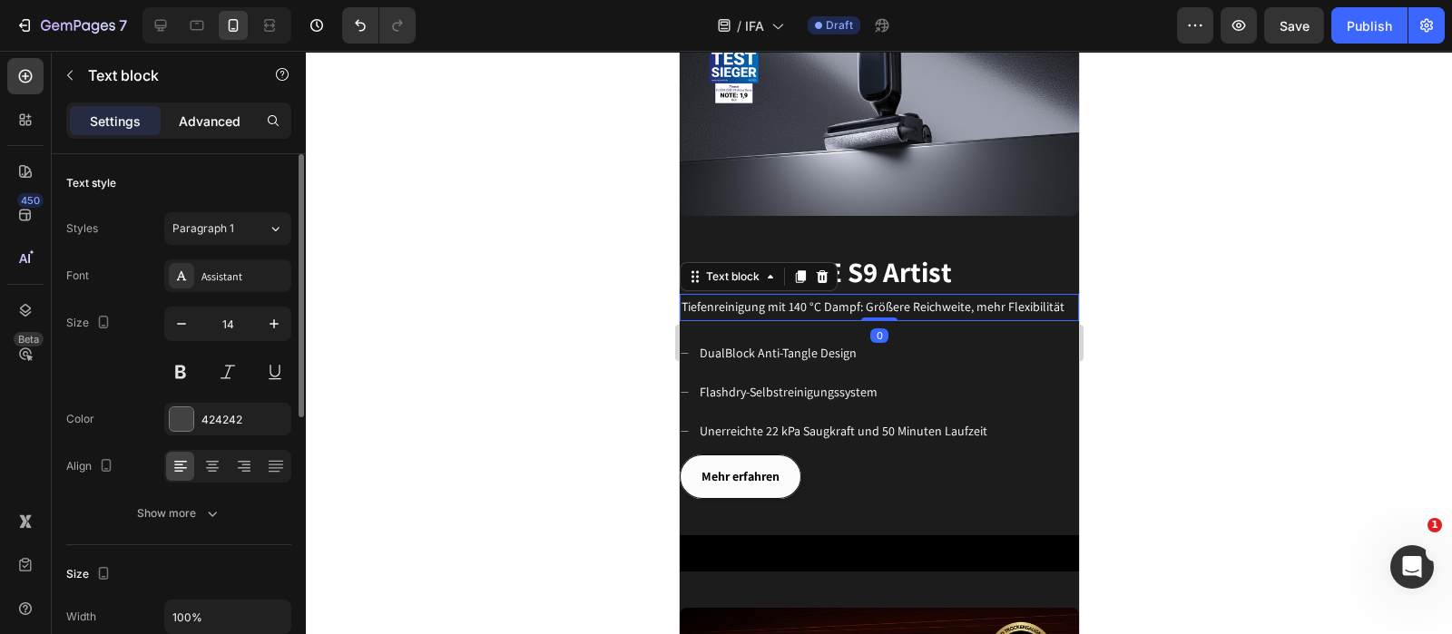
click at [218, 124] on p "Advanced" at bounding box center [210, 121] width 62 height 19
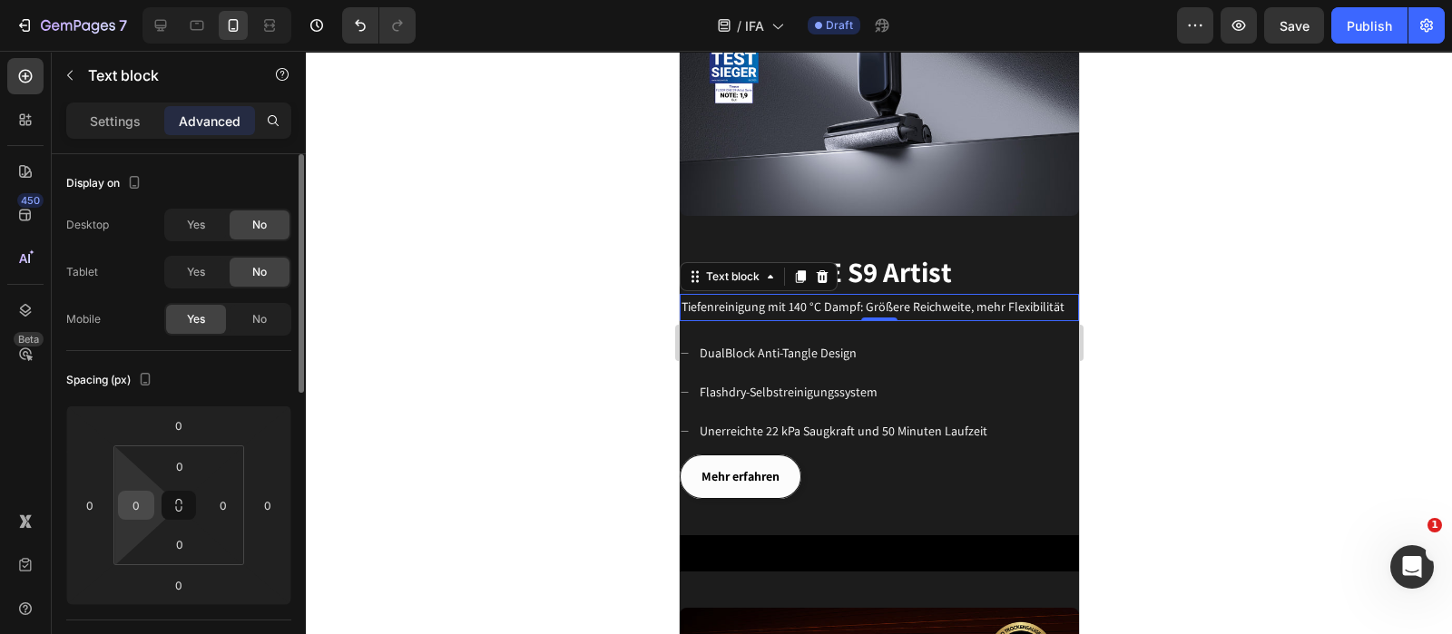
click at [146, 510] on input "0" at bounding box center [136, 505] width 27 height 27
type input "20"
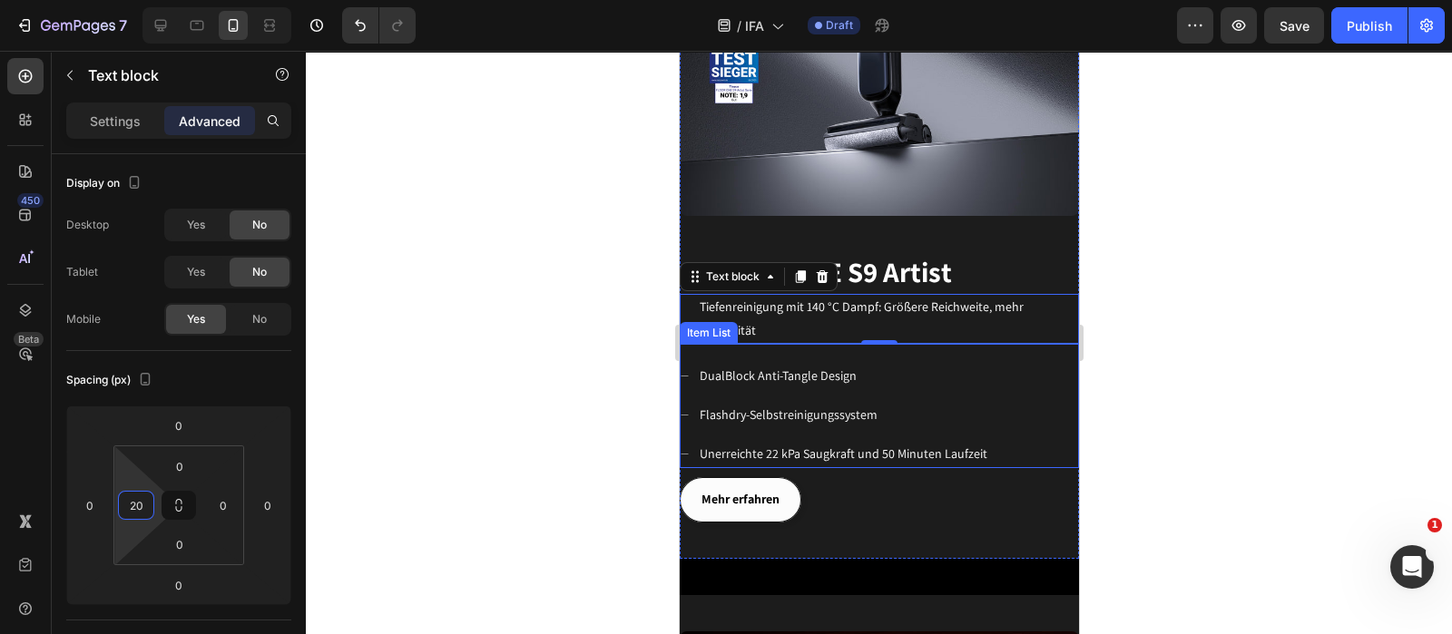
drag, startPoint x: 928, startPoint y: 340, endPoint x: 837, endPoint y: 360, distance: 93.8
click at [928, 344] on div "DualBlock Anti-Tangle Design Flashdry-Selbstreinigungssystem Unerreichte 22 kPa…" at bounding box center [878, 406] width 399 height 125
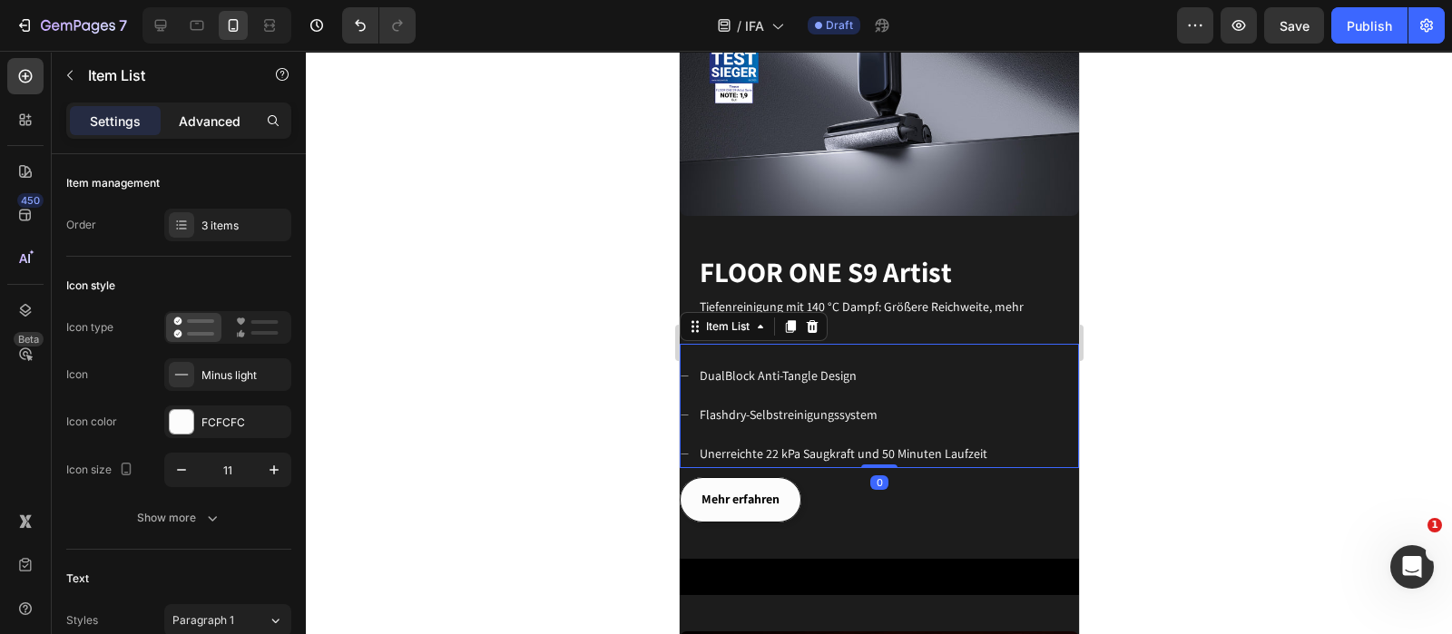
click at [226, 133] on div "Advanced" at bounding box center [209, 120] width 91 height 29
type input "100%"
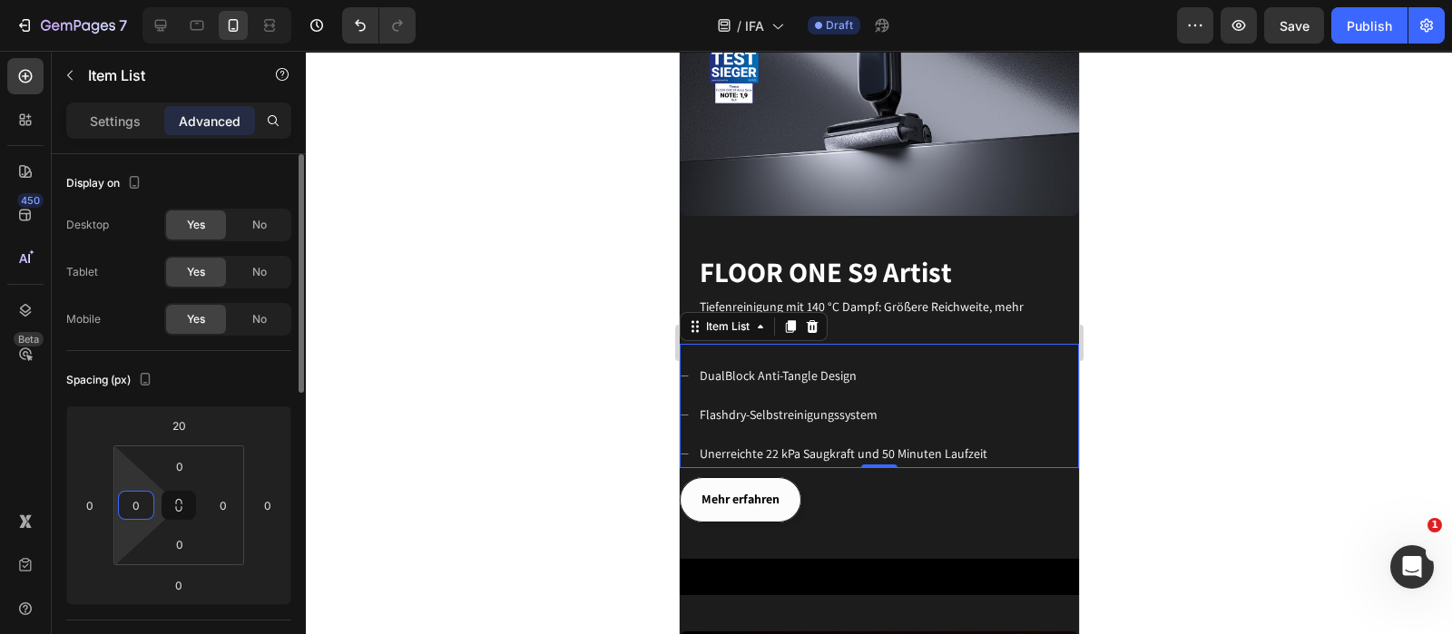
click at [141, 508] on input "0" at bounding box center [136, 505] width 27 height 27
type input "20"
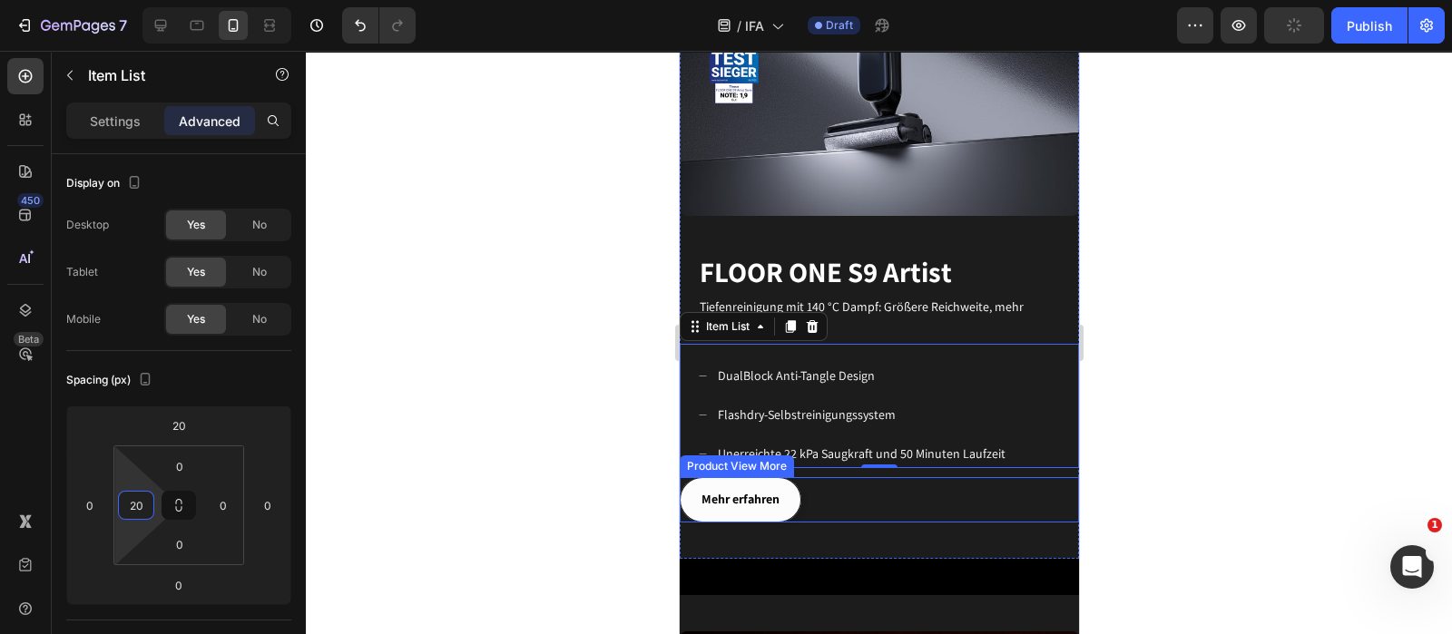
click at [946, 483] on div "Mehr erfahren" at bounding box center [878, 499] width 399 height 44
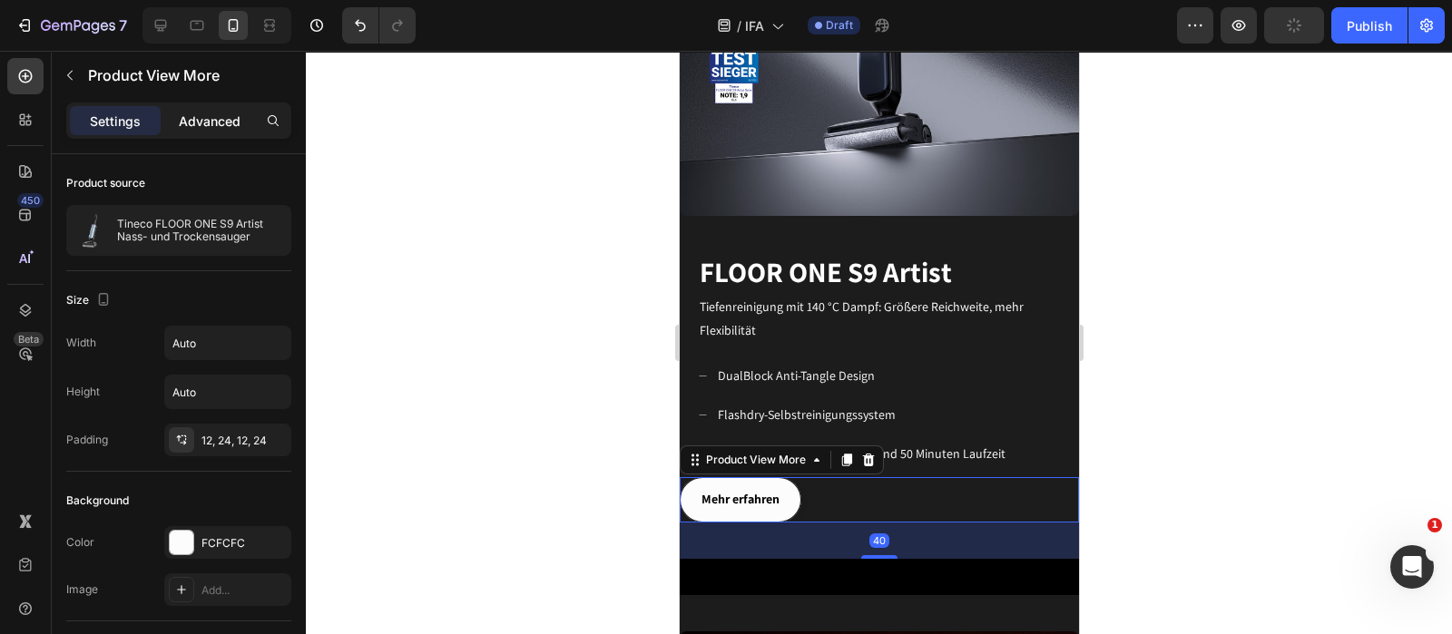
click at [196, 123] on p "Advanced" at bounding box center [210, 121] width 62 height 19
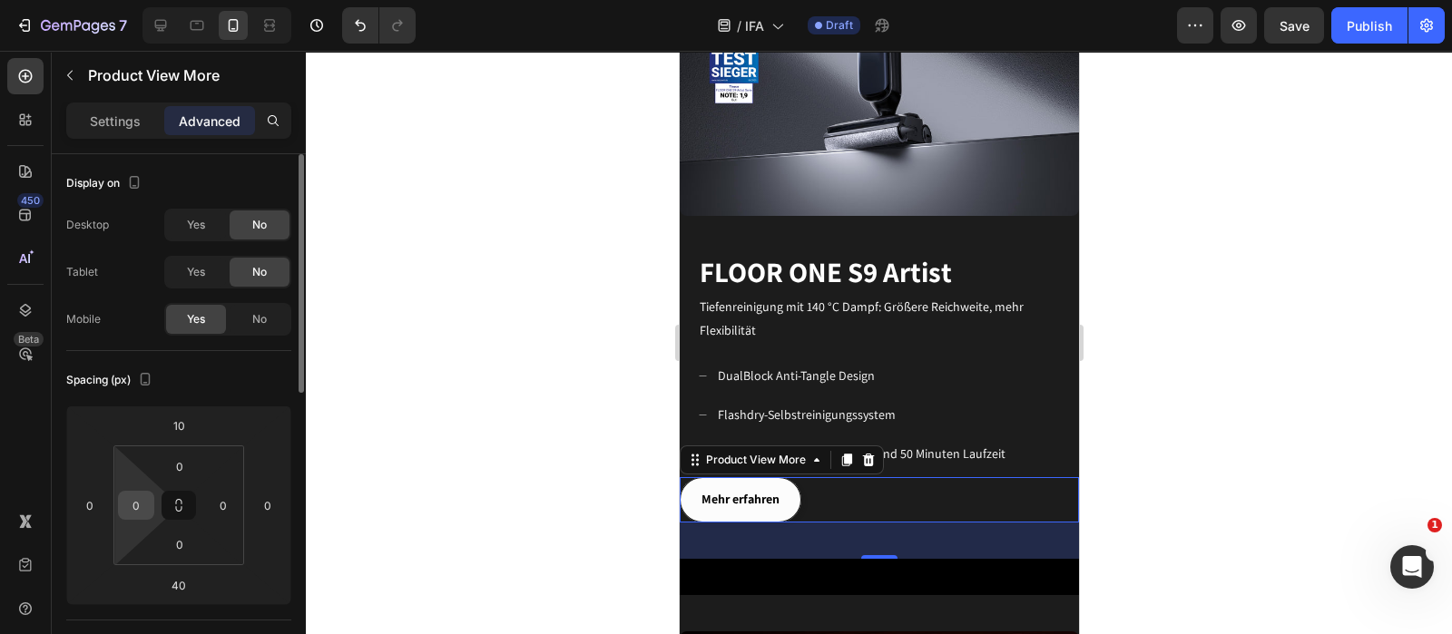
click at [145, 512] on input "0" at bounding box center [136, 505] width 27 height 27
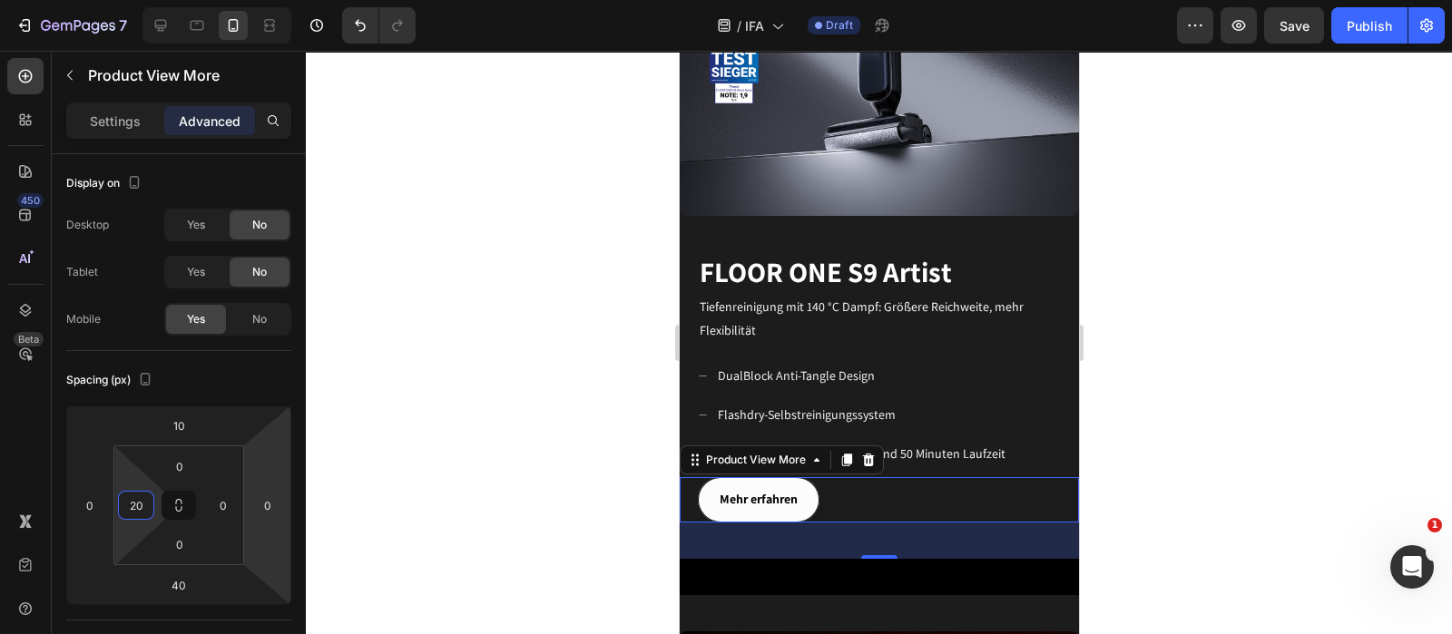
type input "20"
click at [1031, 486] on div "Mehr erfahren" at bounding box center [887, 499] width 381 height 44
click at [1043, 448] on div "DualBlock Anti-Tangle Design Flashdry-Selbstreinigungssystem Unerreichte 22 kPa…" at bounding box center [887, 415] width 381 height 107
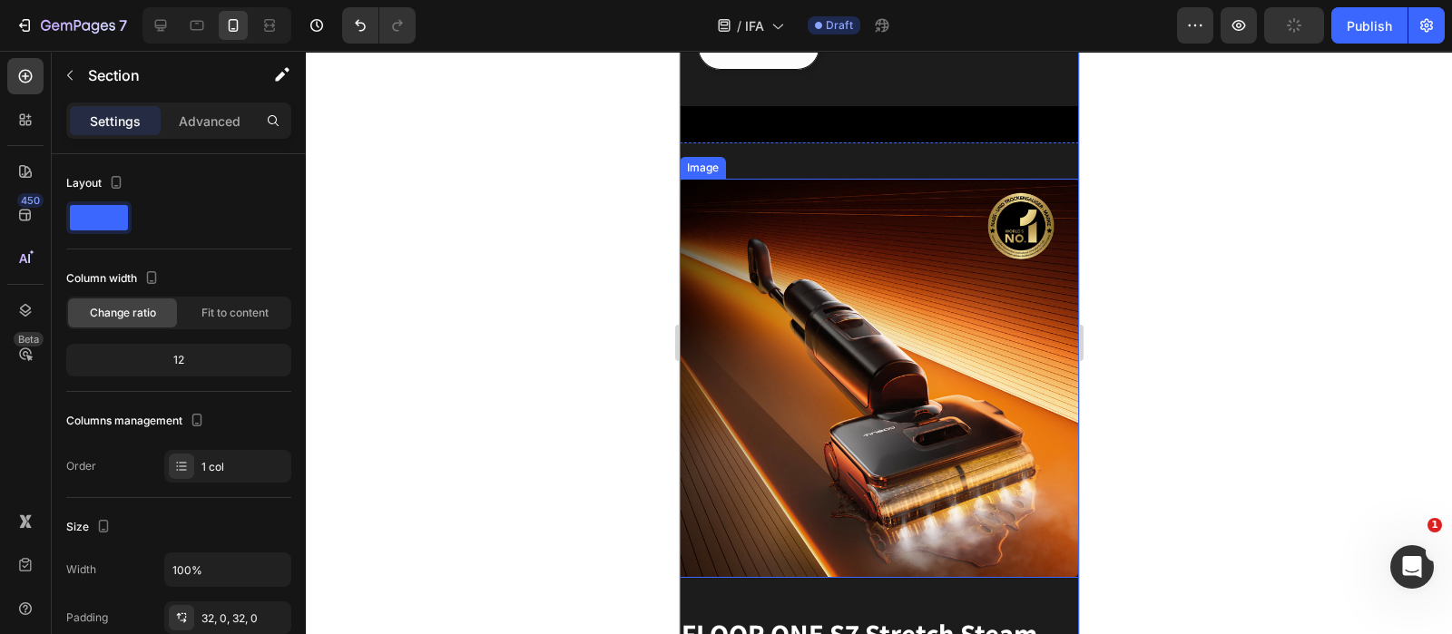
scroll to position [1814, 0]
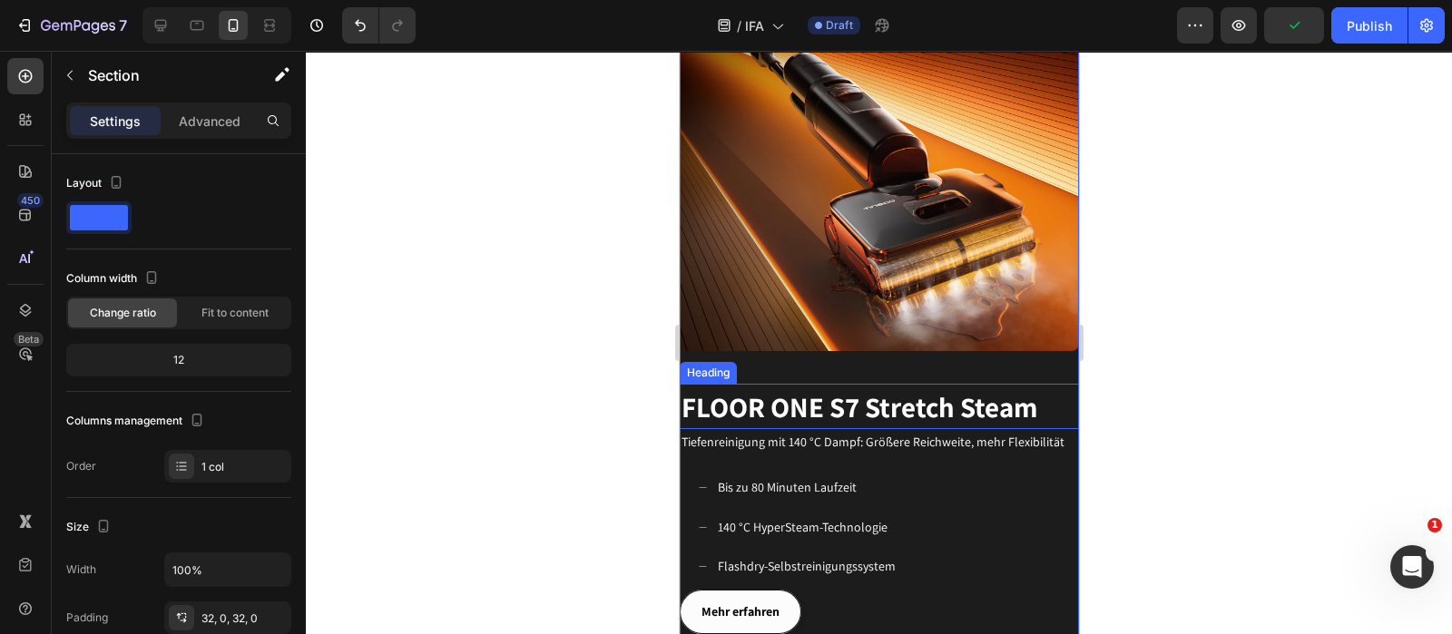
click at [991, 388] on span "FLOOR ONE S7 Stretch Steam" at bounding box center [859, 406] width 356 height 37
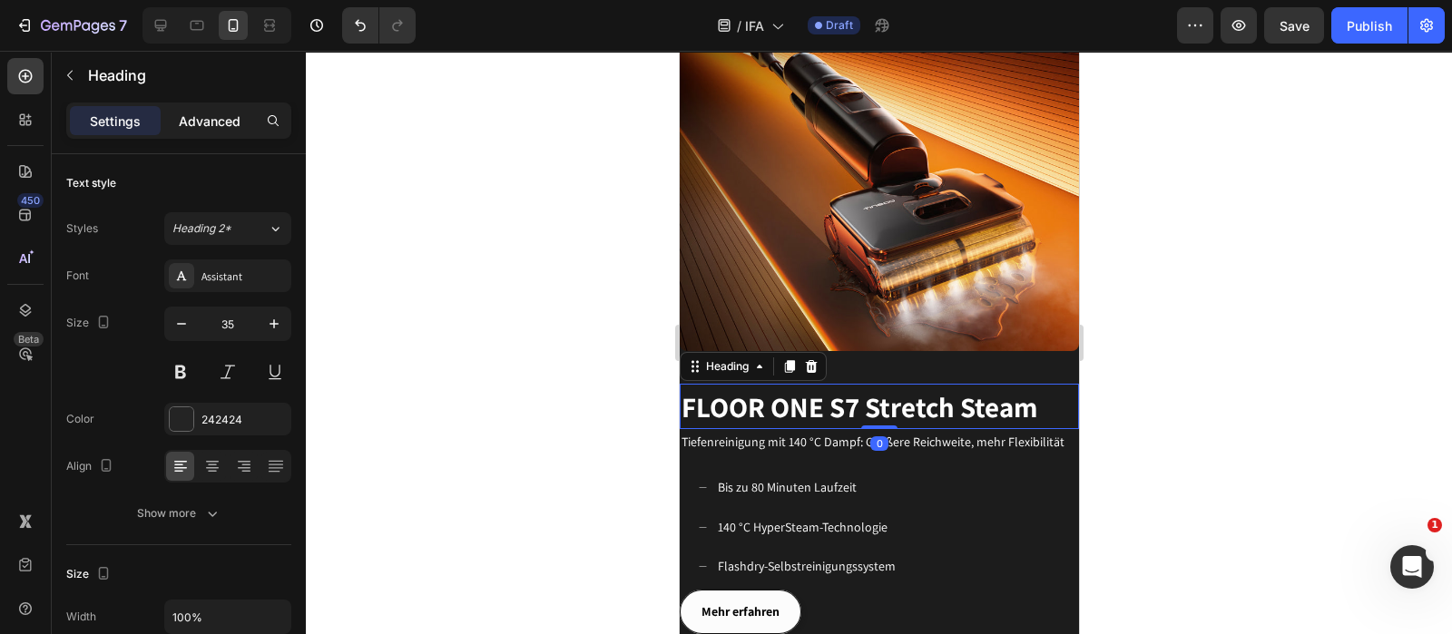
drag, startPoint x: 234, startPoint y: 112, endPoint x: 231, endPoint y: 129, distance: 17.5
click at [234, 112] on p "Advanced" at bounding box center [210, 121] width 62 height 19
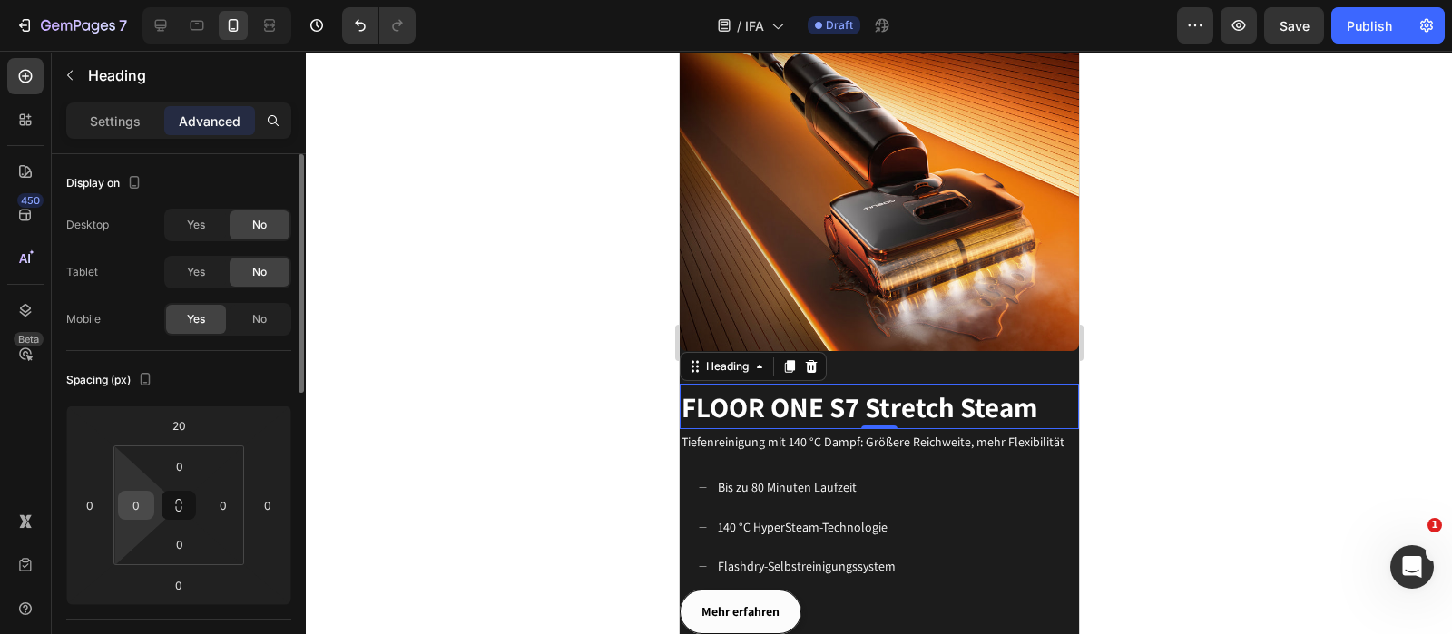
click at [144, 502] on input "0" at bounding box center [136, 505] width 27 height 27
type input "20"
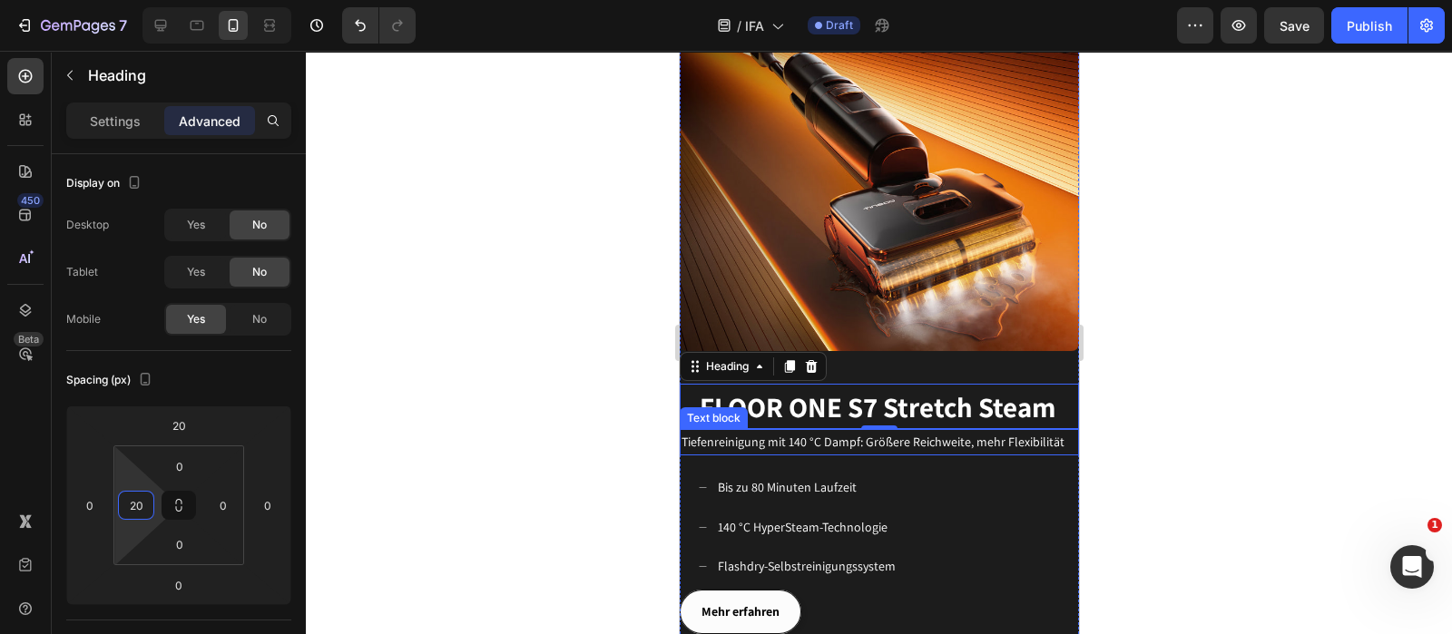
click at [816, 434] on span "Tiefenreinigung mit 140 °C Dampf: Größere Reichweite, mehr Flexibilität" at bounding box center [872, 442] width 383 height 16
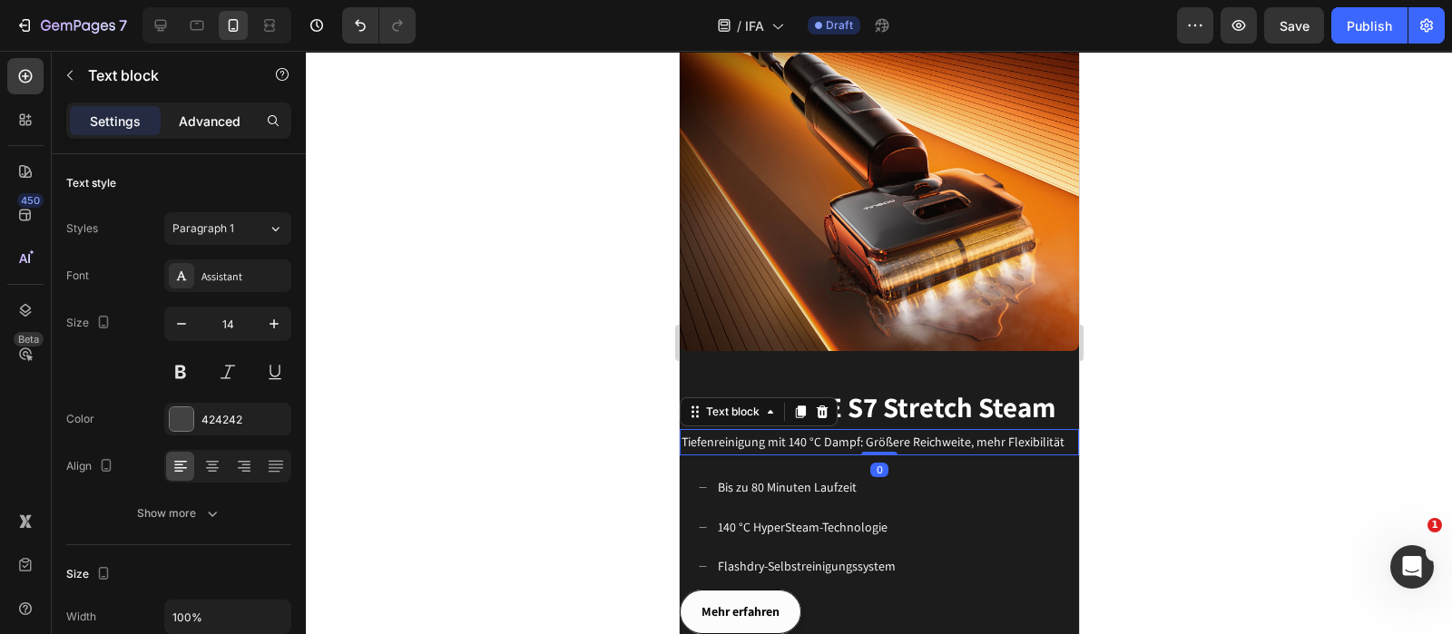
click at [222, 120] on p "Advanced" at bounding box center [210, 121] width 62 height 19
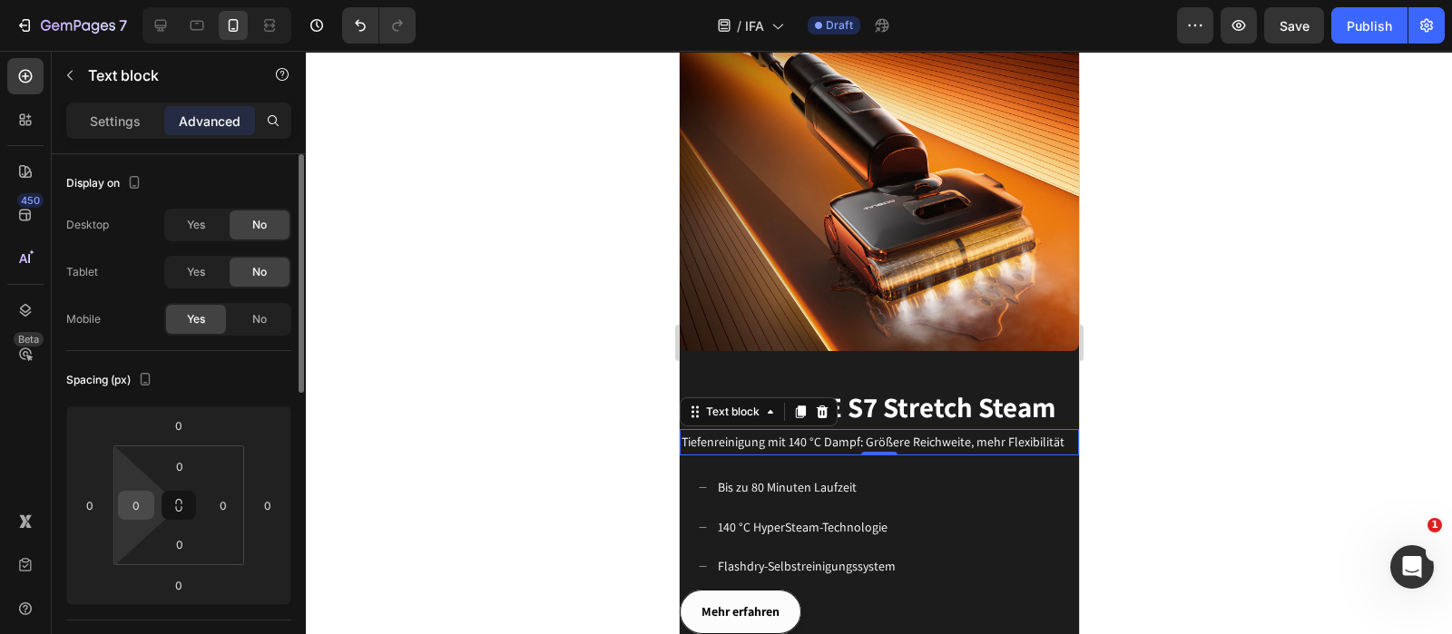
click at [132, 516] on input "0" at bounding box center [136, 505] width 27 height 27
type input "20"
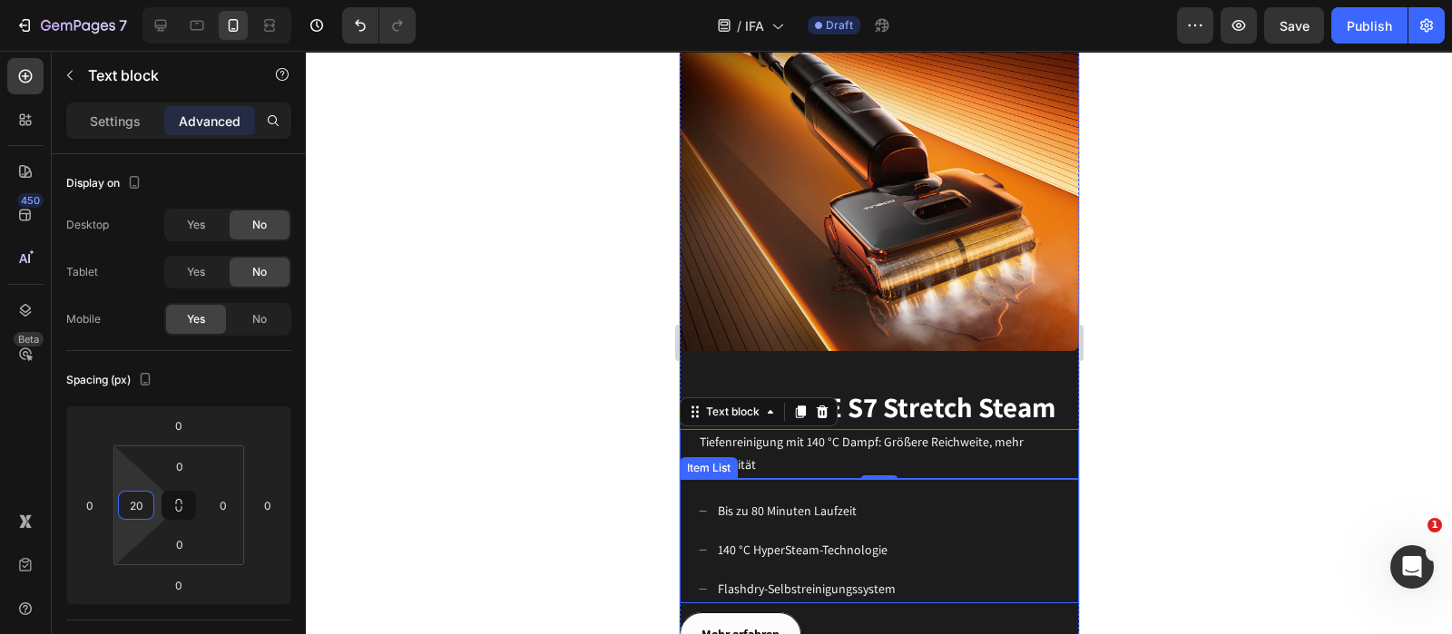
drag, startPoint x: 960, startPoint y: 489, endPoint x: 787, endPoint y: 502, distance: 173.8
click at [960, 497] on div "Bis zu 80 Minuten Laufzeit 140 °C HyperSteam-Technologie Flashdry-Selbstreinigu…" at bounding box center [887, 550] width 381 height 107
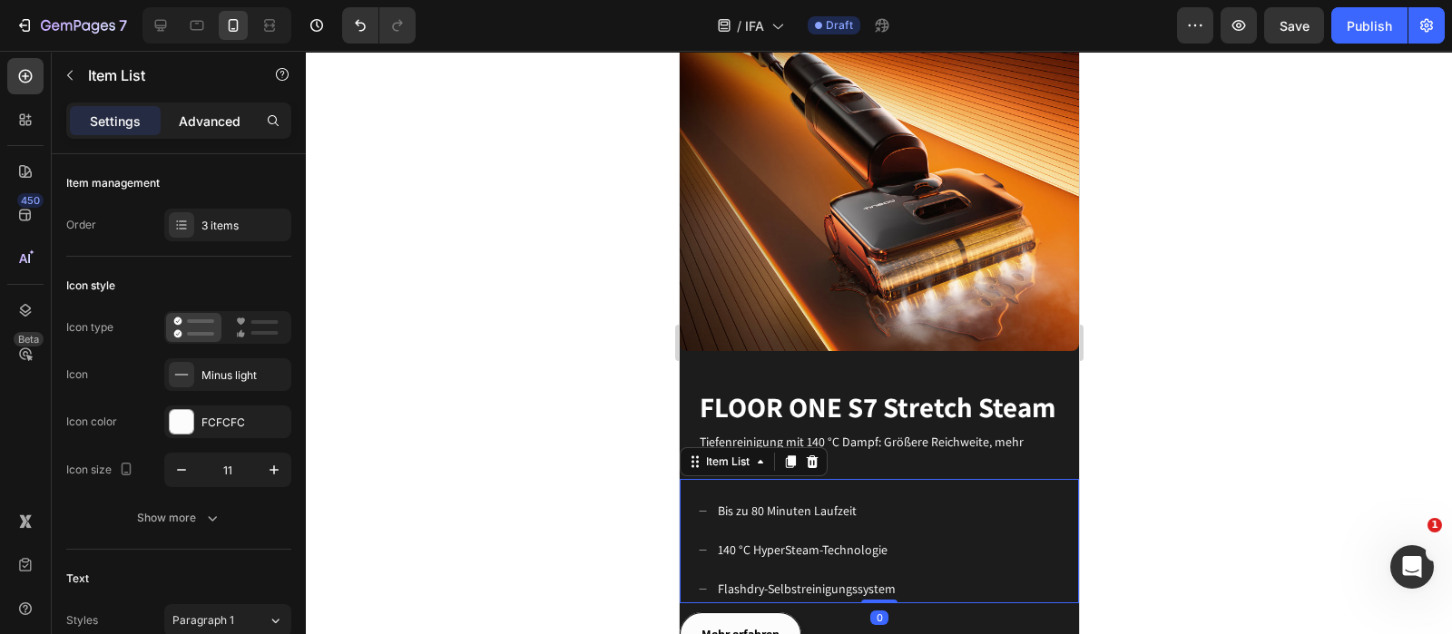
click at [215, 110] on div "Advanced" at bounding box center [209, 120] width 91 height 29
type input "100%"
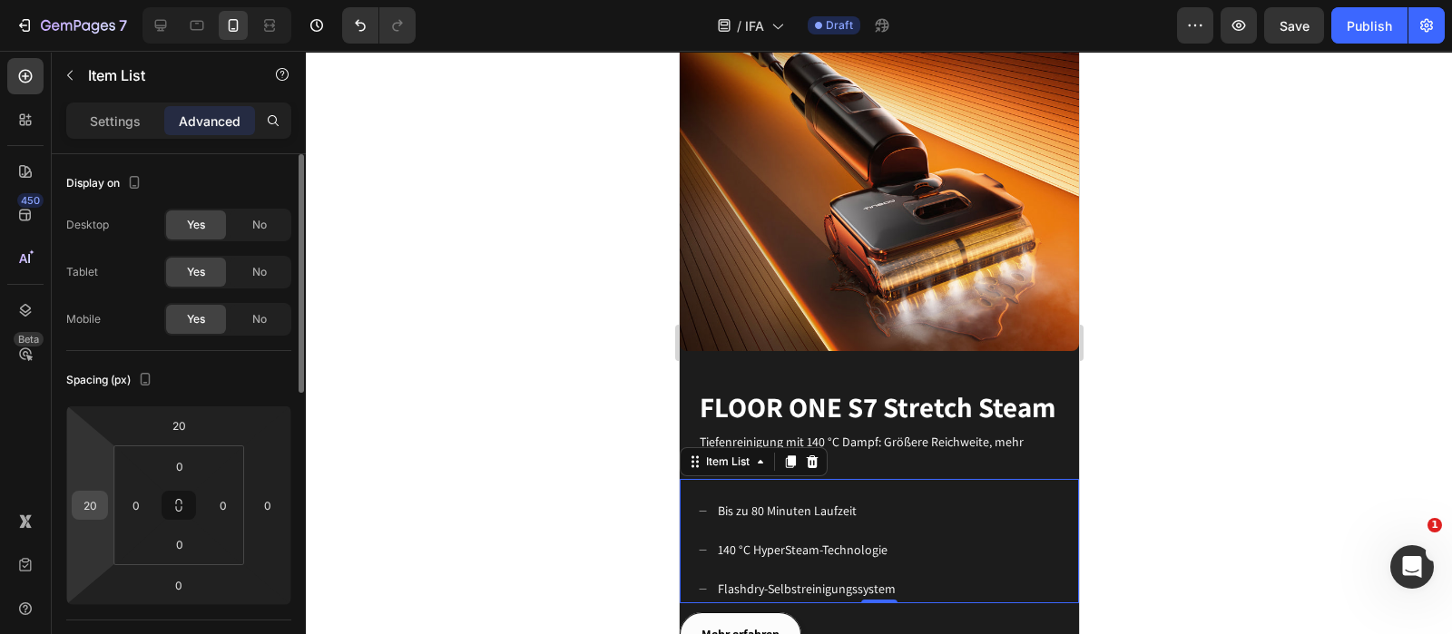
click at [99, 504] on input "20" at bounding box center [89, 505] width 27 height 27
type input "0"
click at [141, 505] on input "0" at bounding box center [136, 505] width 27 height 27
type input "20"
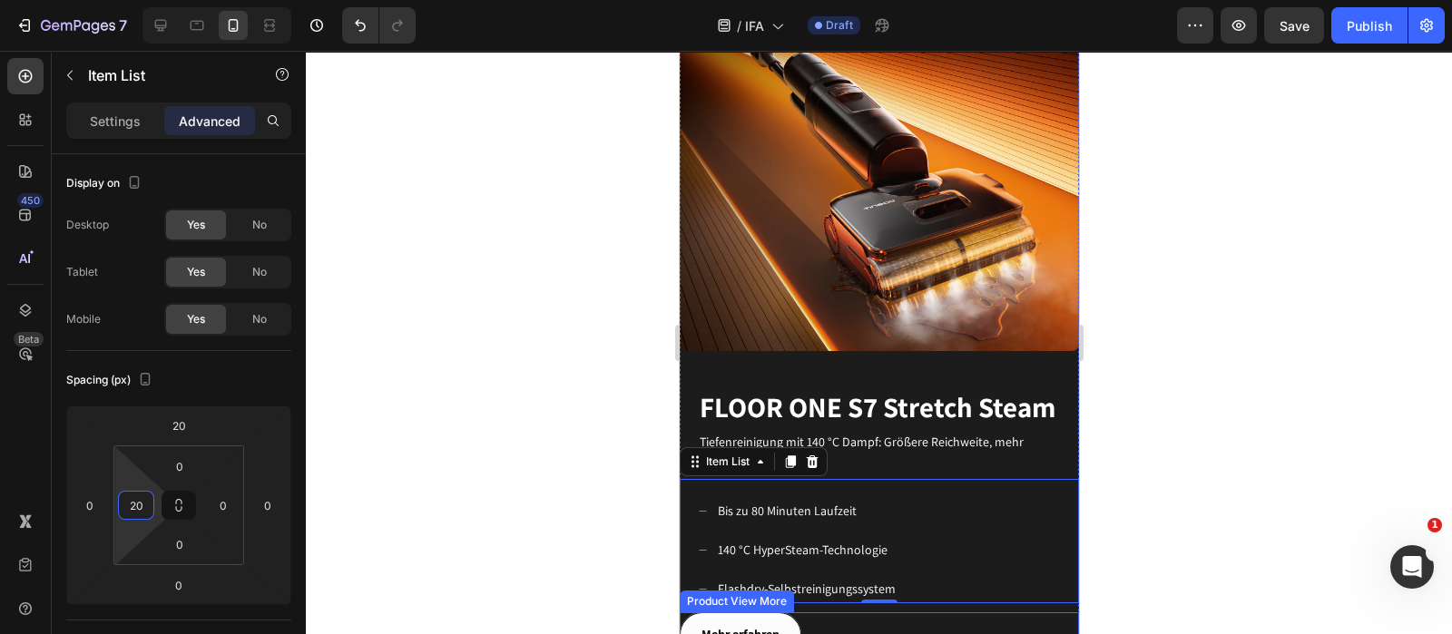
click at [900, 613] on div "Mehr erfahren" at bounding box center [878, 635] width 399 height 44
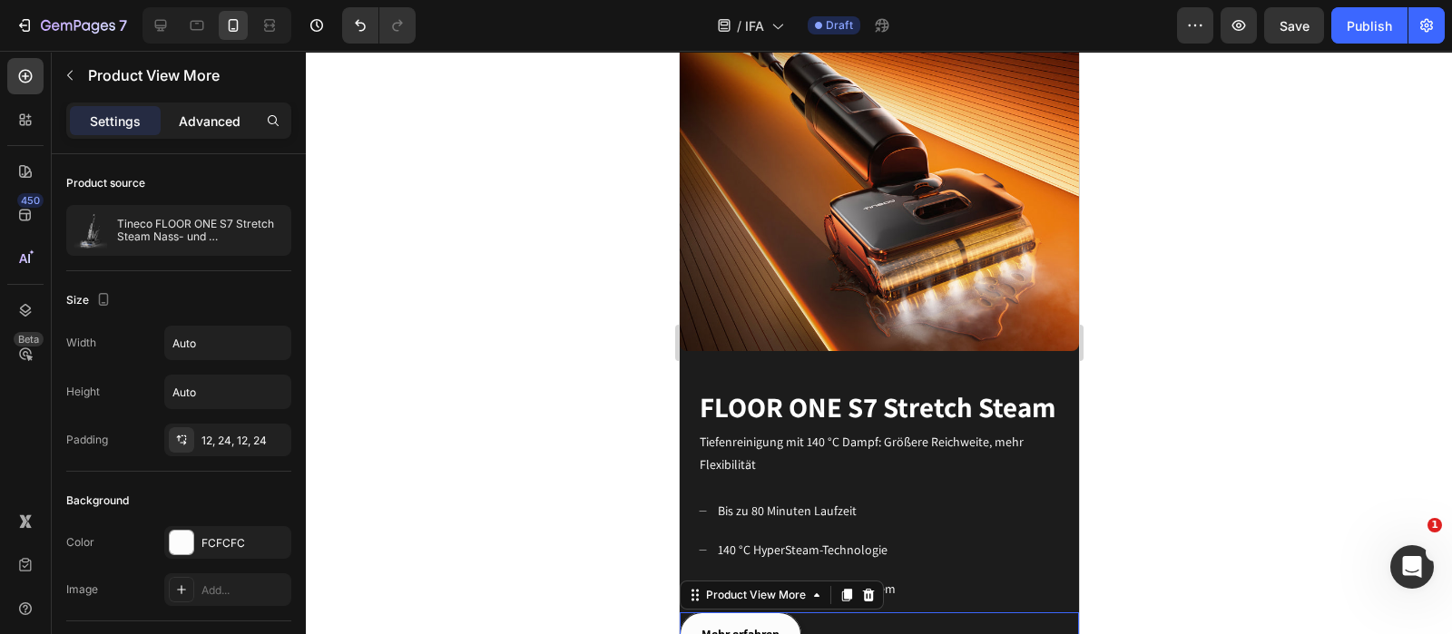
click at [207, 125] on p "Advanced" at bounding box center [210, 121] width 62 height 19
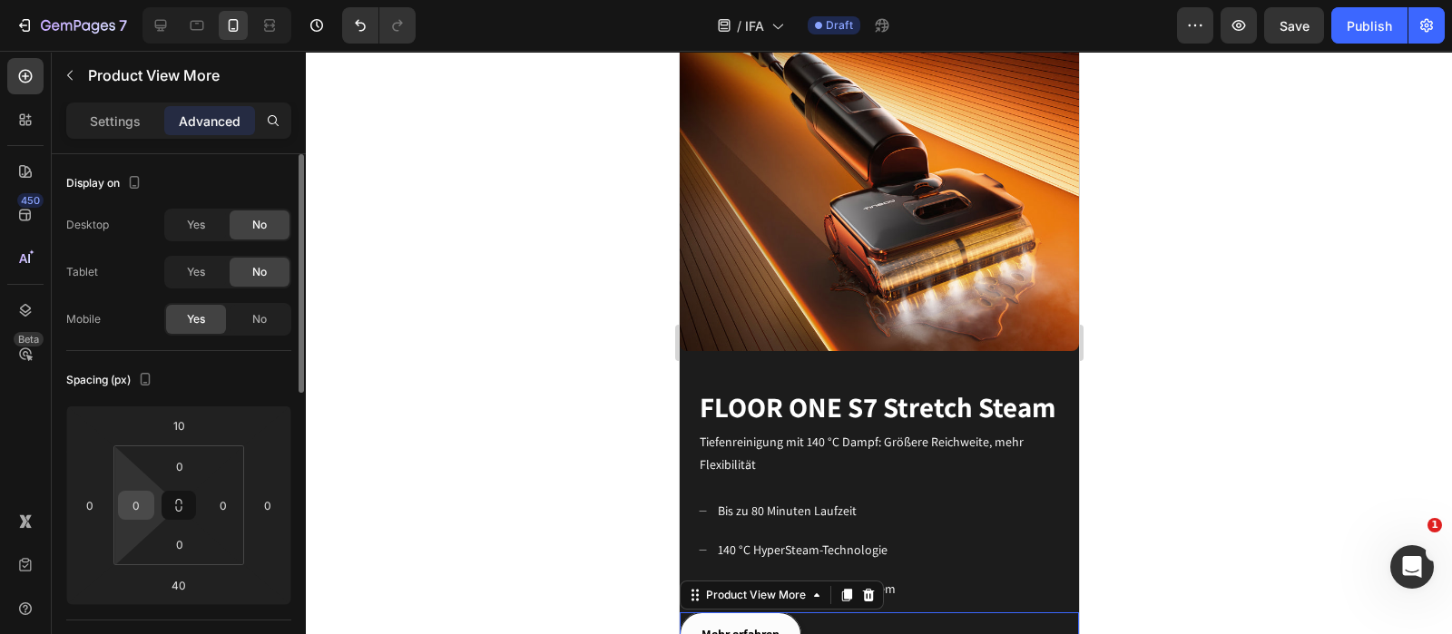
click at [143, 501] on input "0" at bounding box center [136, 505] width 27 height 27
type input "20"
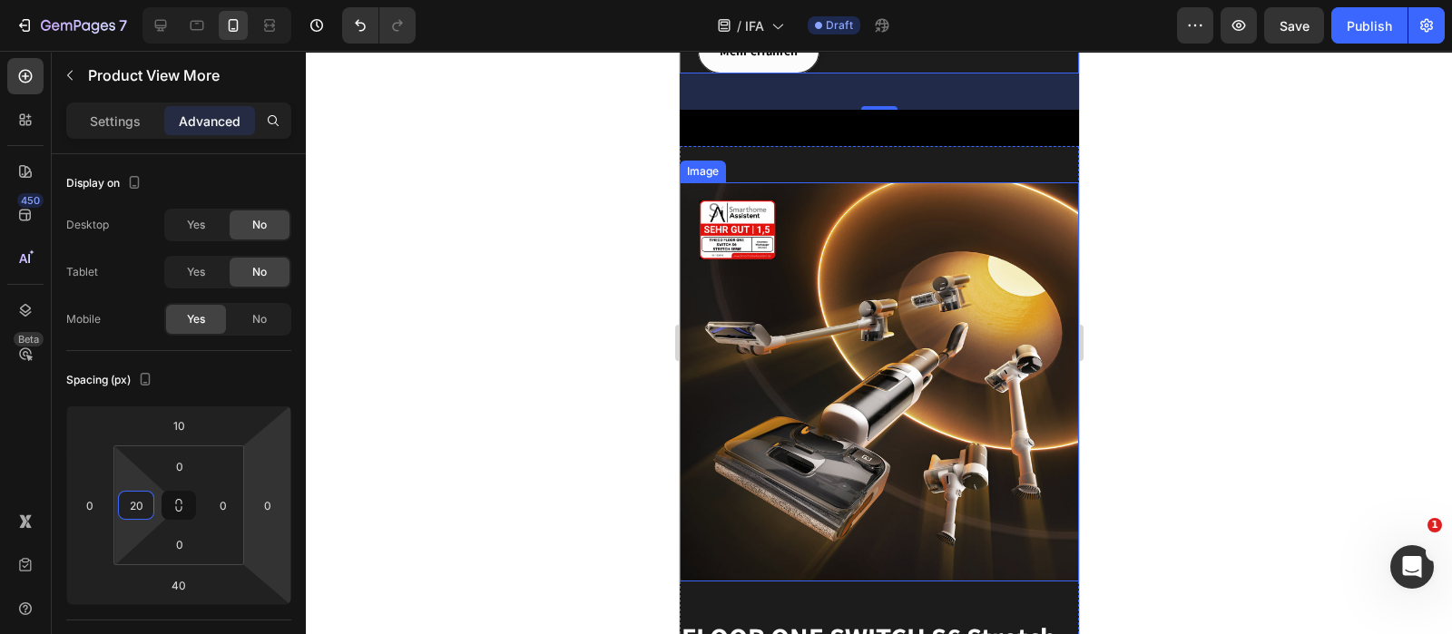
scroll to position [2589, 0]
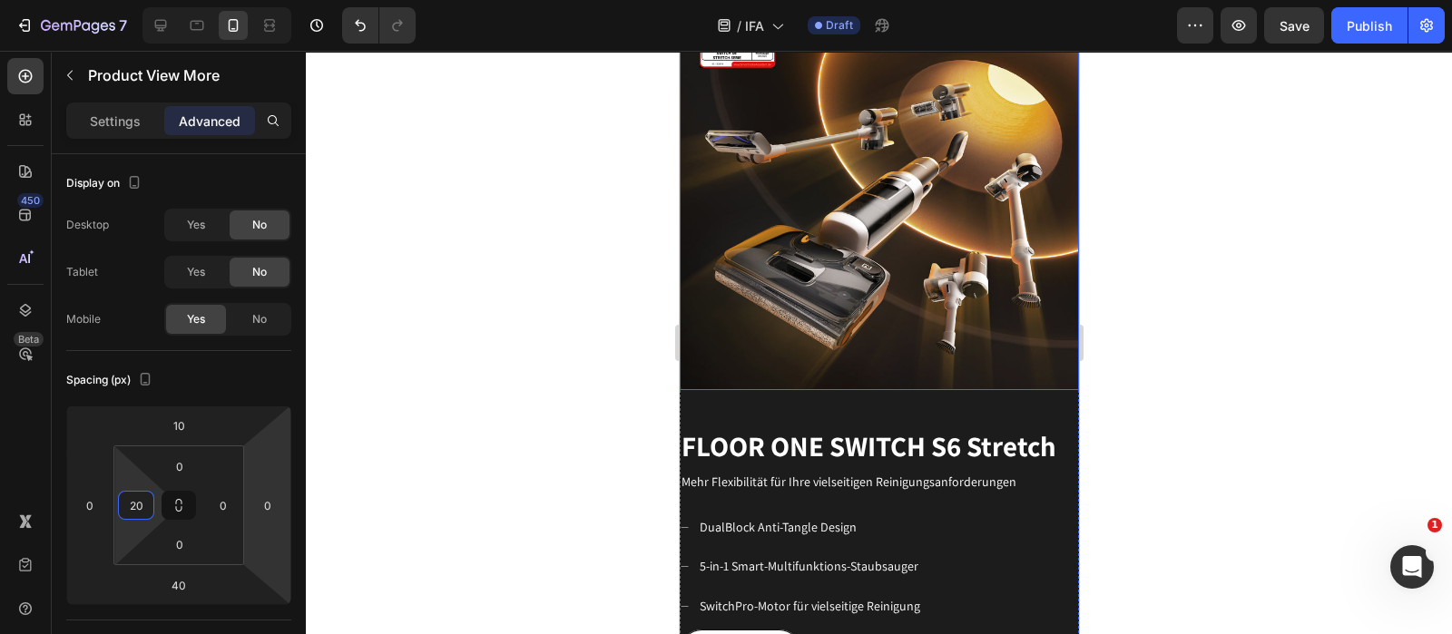
click at [806, 425] on p "⁠⁠⁠⁠⁠⁠⁠ FLOOR ONE SWITCH S6 Stretch" at bounding box center [879, 446] width 396 height 43
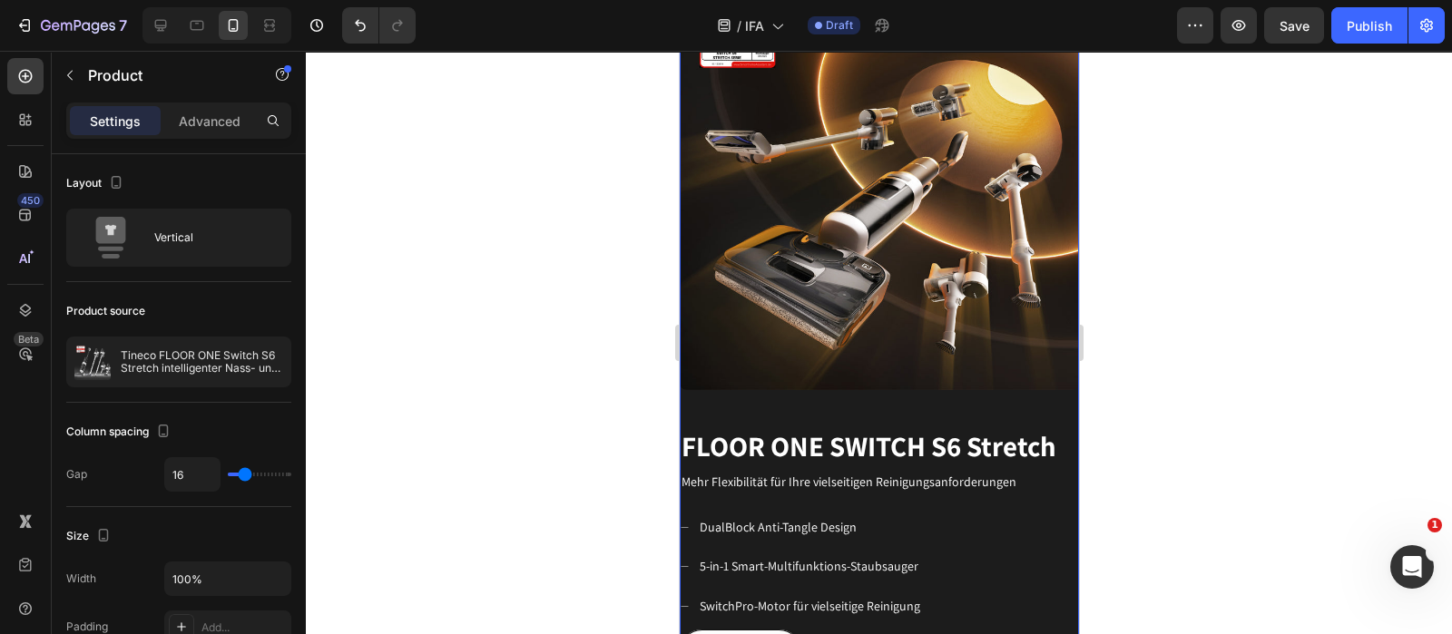
click at [838, 405] on div "FLOOR ONE S9 Artist Heading Für ein modernes Leben geschaffen Text block Mehr e…" at bounding box center [878, 558] width 399 height 306
click at [838, 425] on p "⁠⁠⁠⁠⁠⁠⁠ FLOOR ONE SWITCH S6 Stretch" at bounding box center [879, 446] width 396 height 43
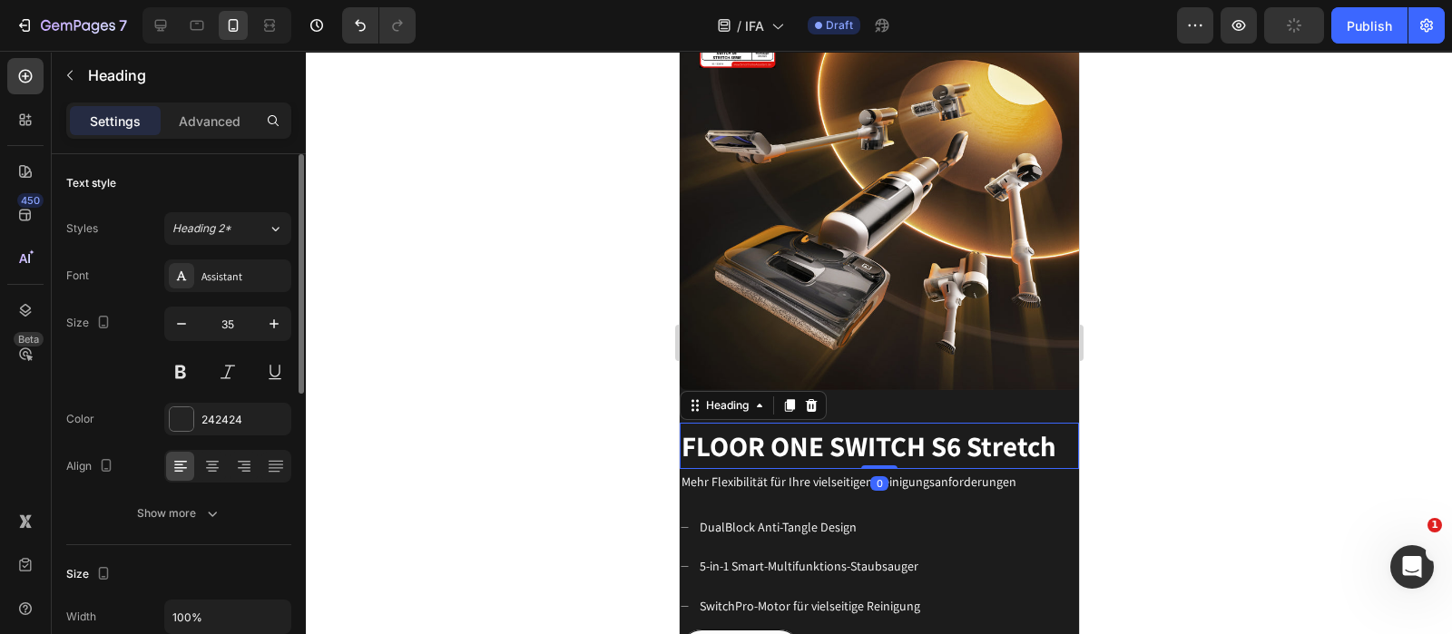
scroll to position [2722, 0]
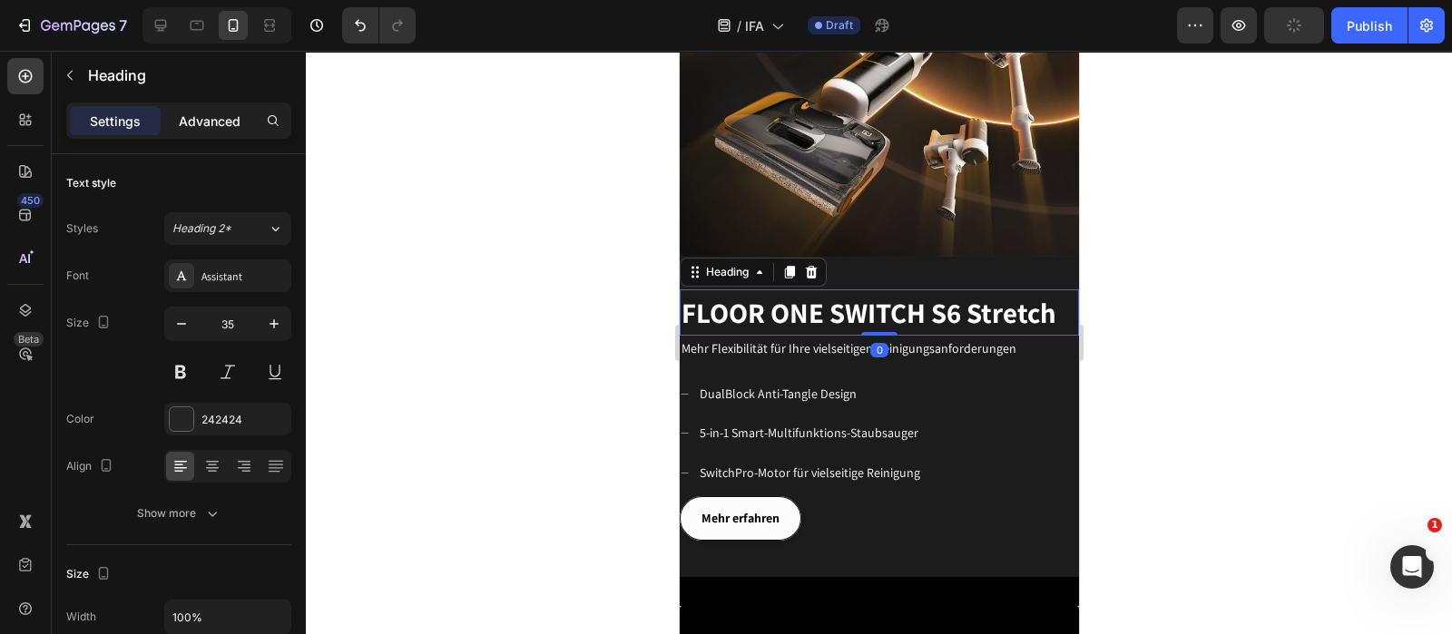
click at [195, 127] on p "Advanced" at bounding box center [210, 121] width 62 height 19
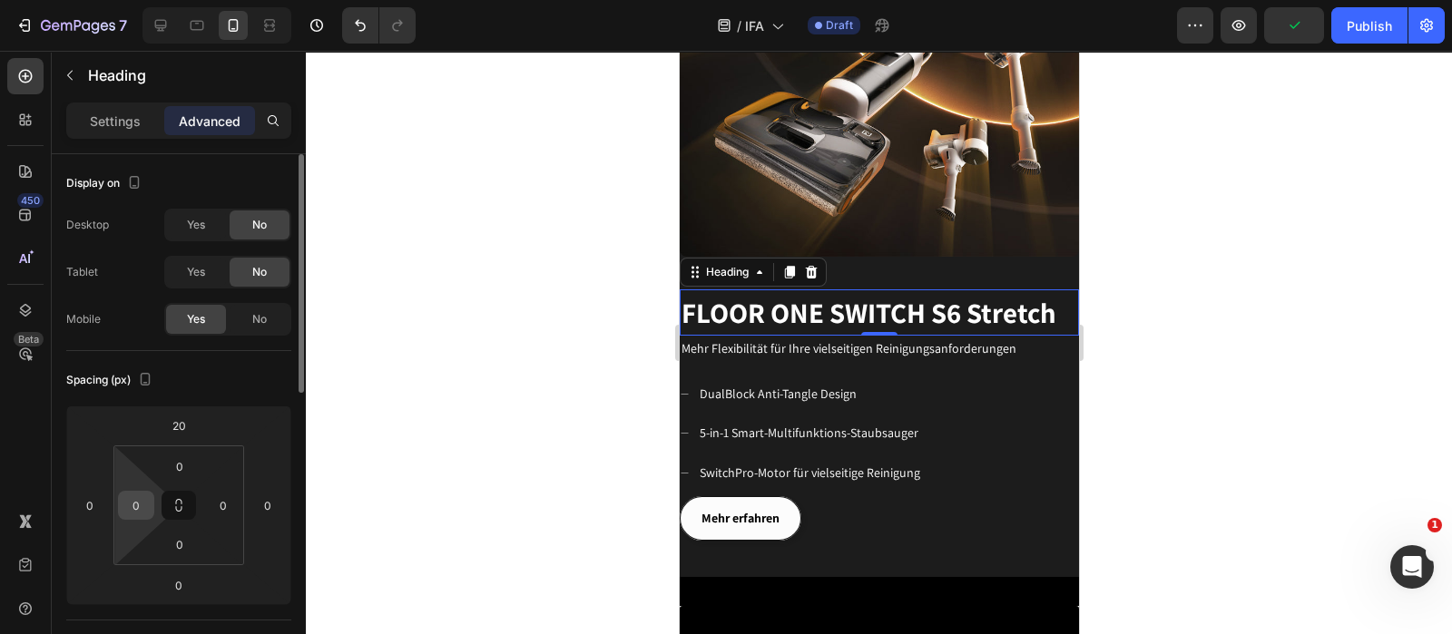
click at [146, 496] on input "0" at bounding box center [136, 505] width 27 height 27
type input "20"
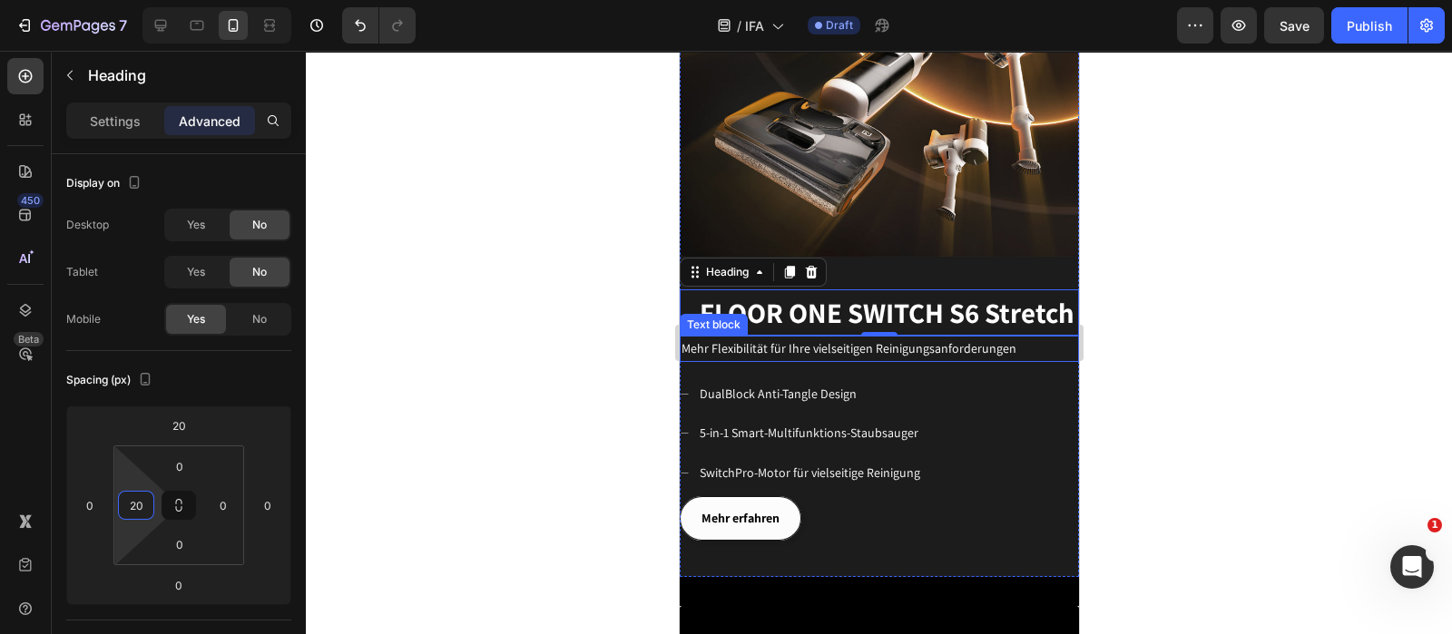
click at [936, 340] on span "Mehr Flexibilität für Ihre vielseitigen Reinigungsanforderungen" at bounding box center [848, 348] width 335 height 16
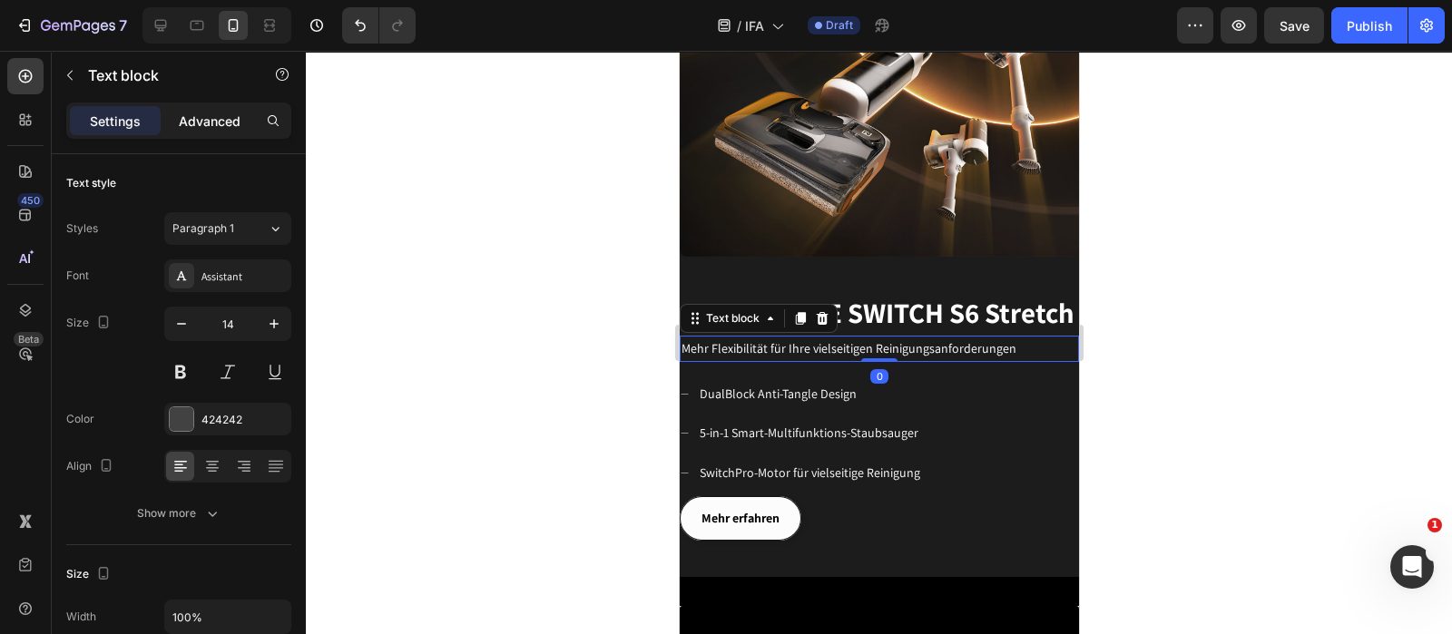
click at [203, 112] on p "Advanced" at bounding box center [210, 121] width 62 height 19
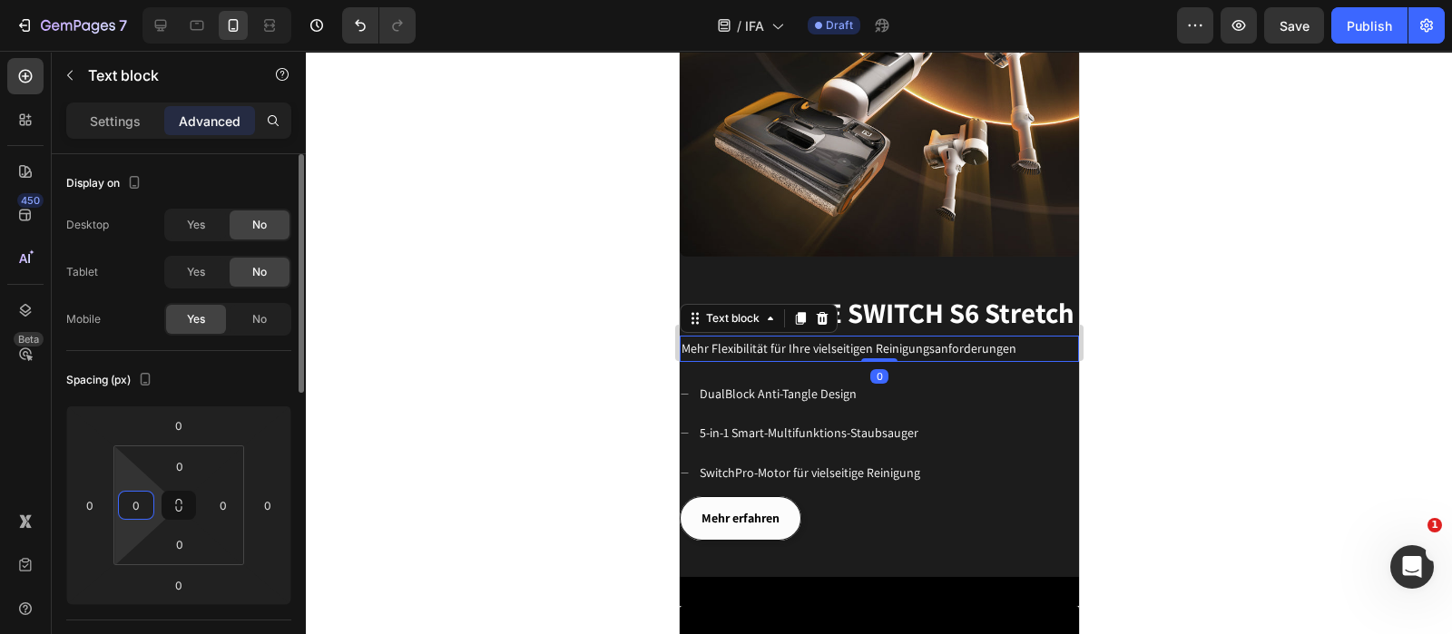
click at [143, 507] on input "0" at bounding box center [136, 505] width 27 height 27
type input "20"
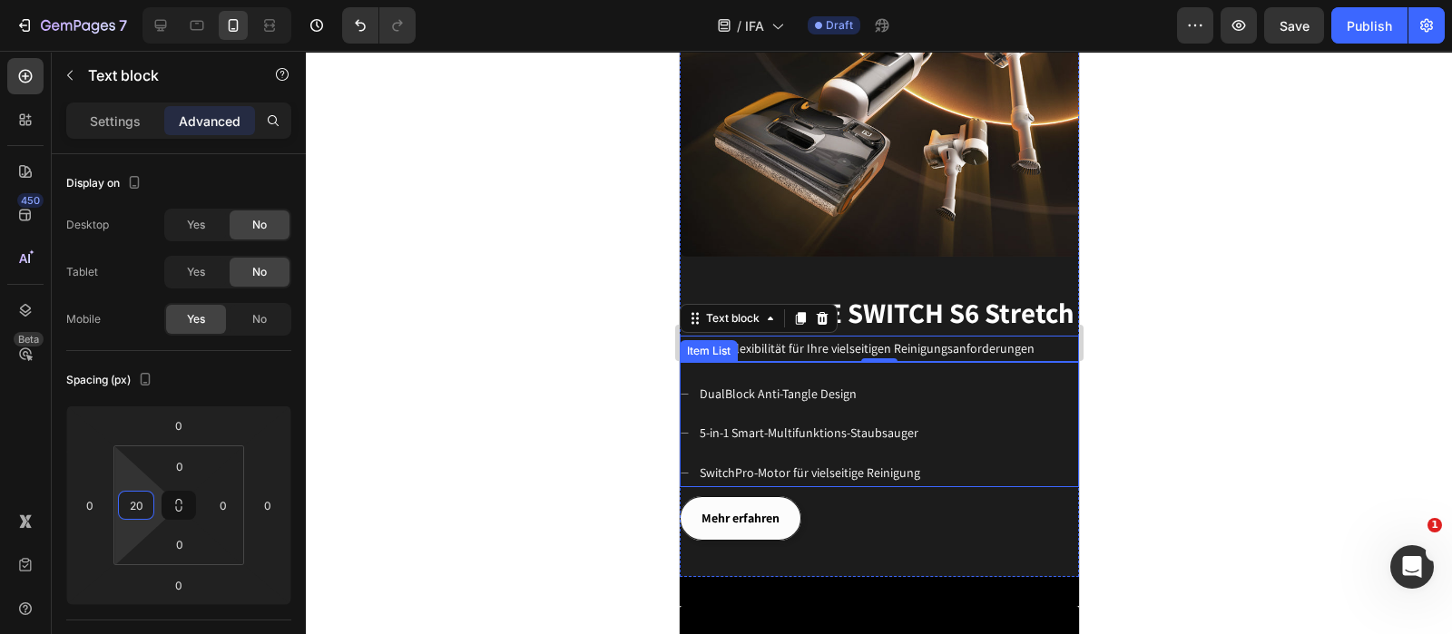
click at [1005, 384] on div "DualBlock Anti-Tangle Design 5-in-1 Smart-Multifunktions-Staubsauger SwitchPro-…" at bounding box center [878, 433] width 399 height 107
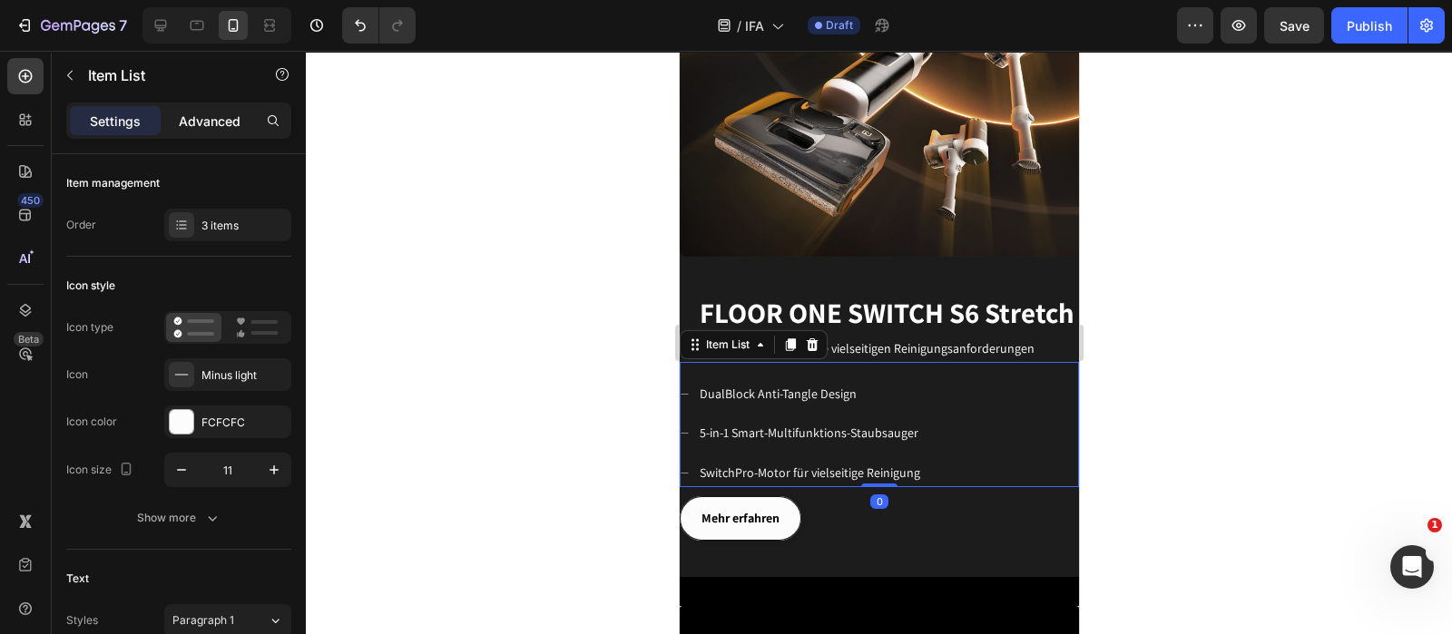
click at [204, 120] on p "Advanced" at bounding box center [210, 121] width 62 height 19
type input "100%"
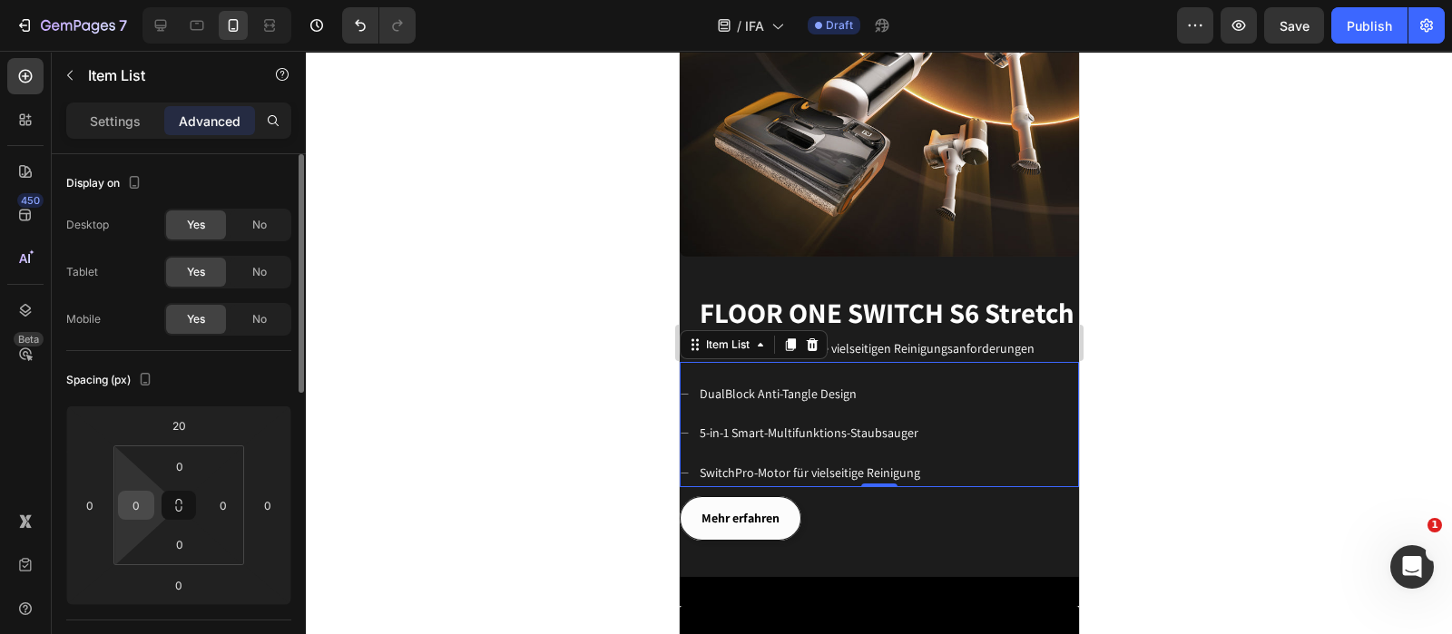
click at [151, 493] on div "0" at bounding box center [136, 505] width 36 height 29
click at [143, 501] on input "0" at bounding box center [136, 505] width 27 height 27
type input "20"
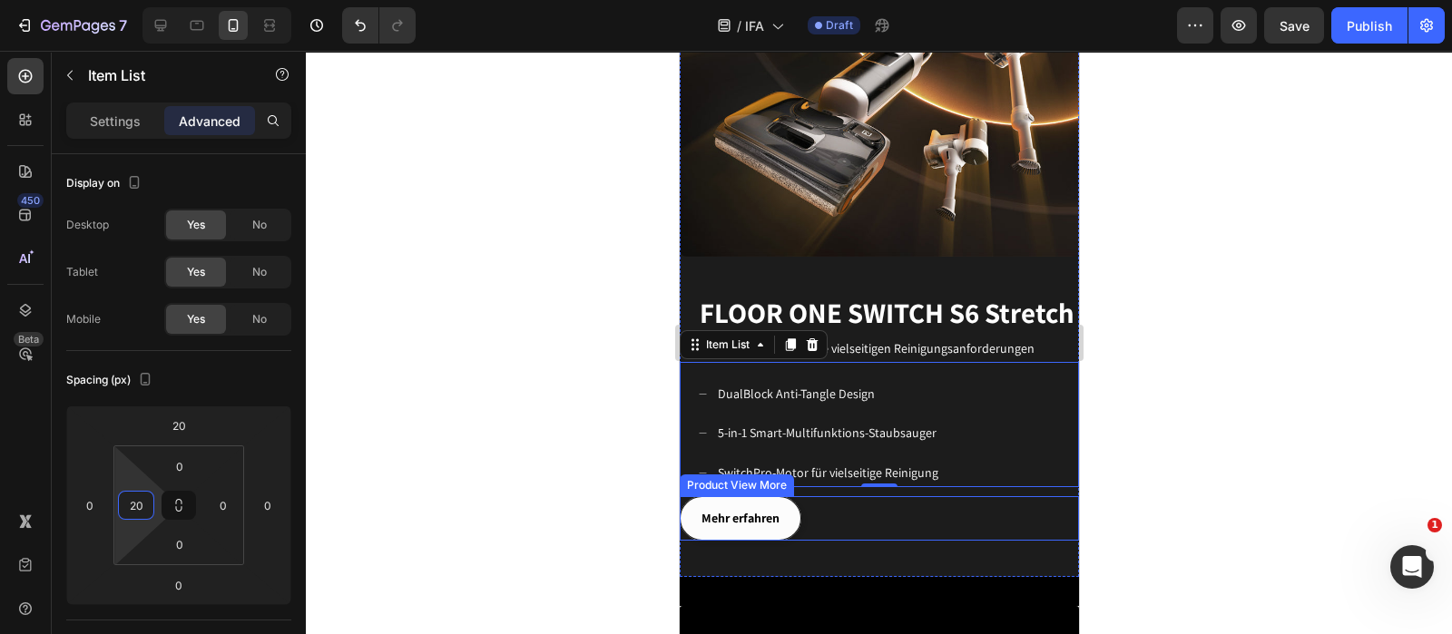
click at [941, 520] on div "Mehr erfahren" at bounding box center [878, 518] width 399 height 44
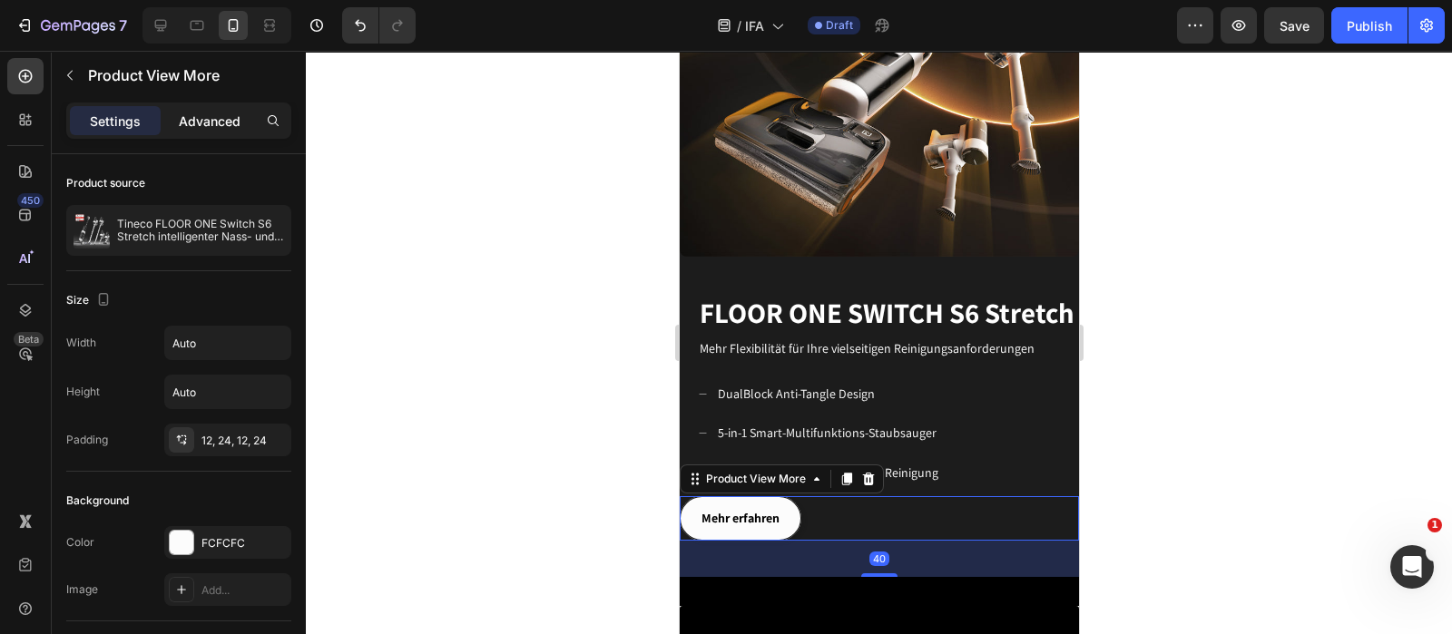
click at [207, 121] on p "Advanced" at bounding box center [210, 121] width 62 height 19
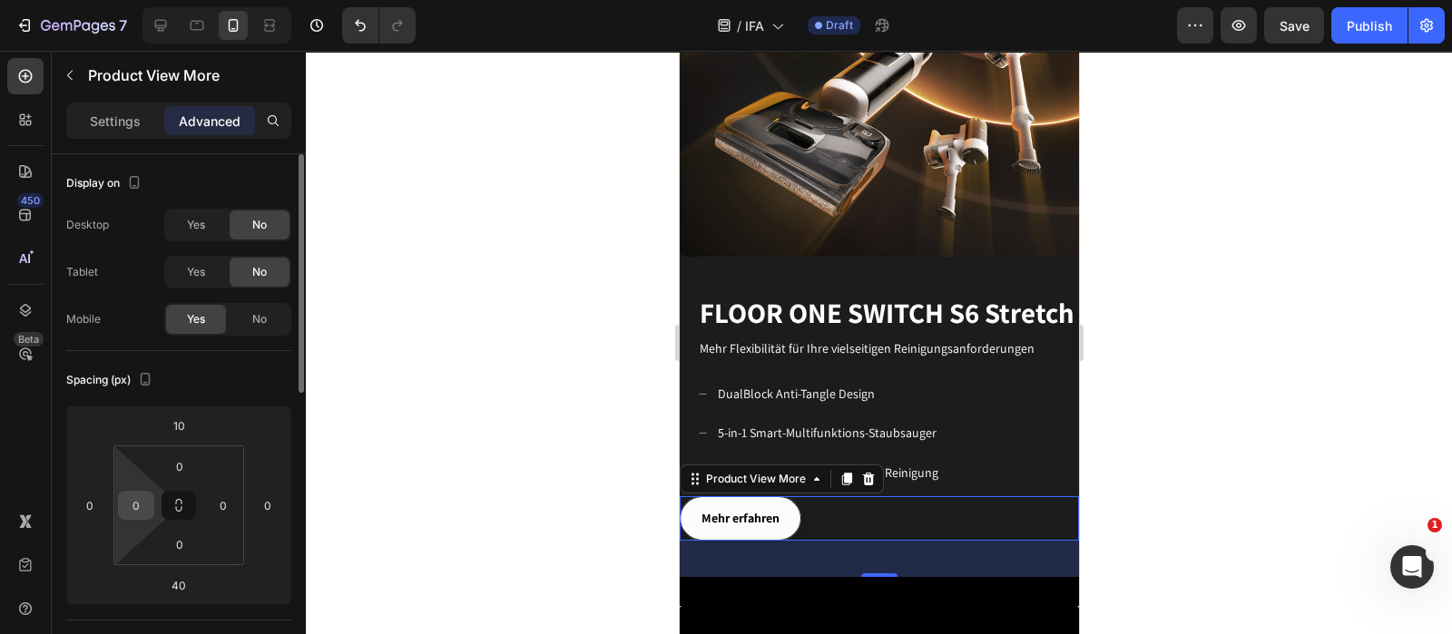
click at [152, 499] on div "0" at bounding box center [136, 505] width 36 height 29
click at [142, 501] on input "0" at bounding box center [136, 505] width 27 height 27
type input "20"
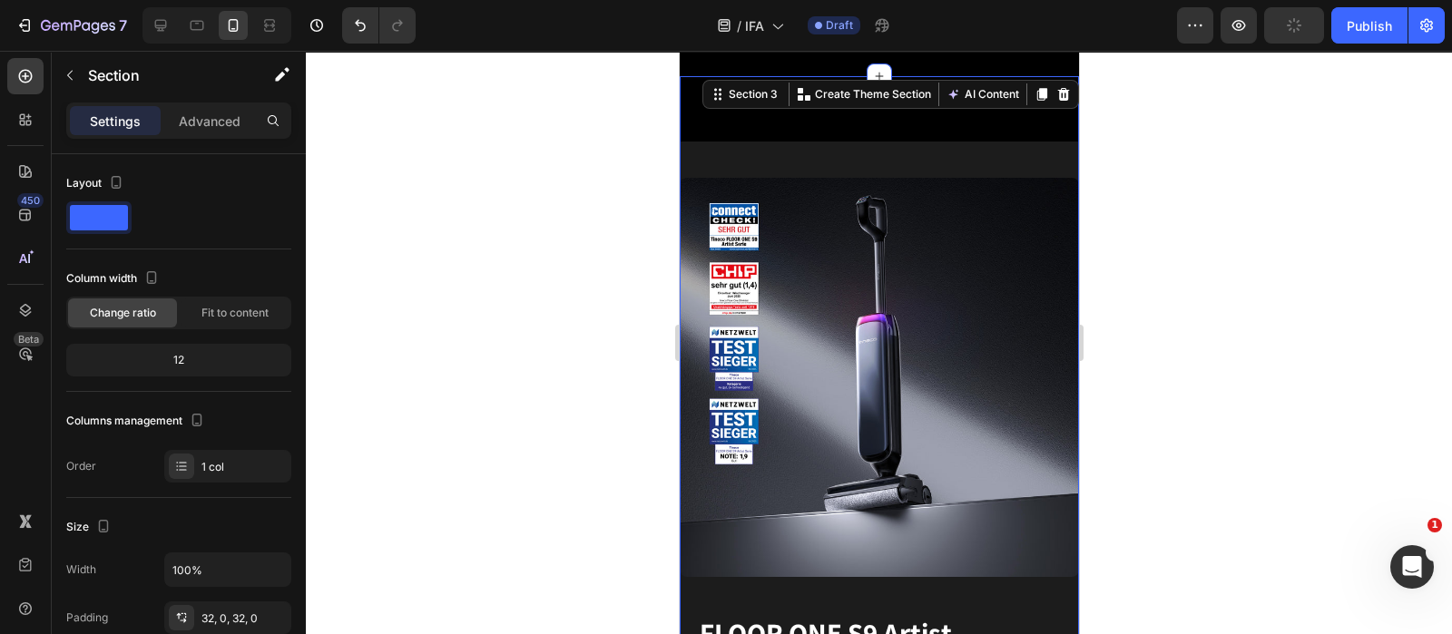
scroll to position [681, 0]
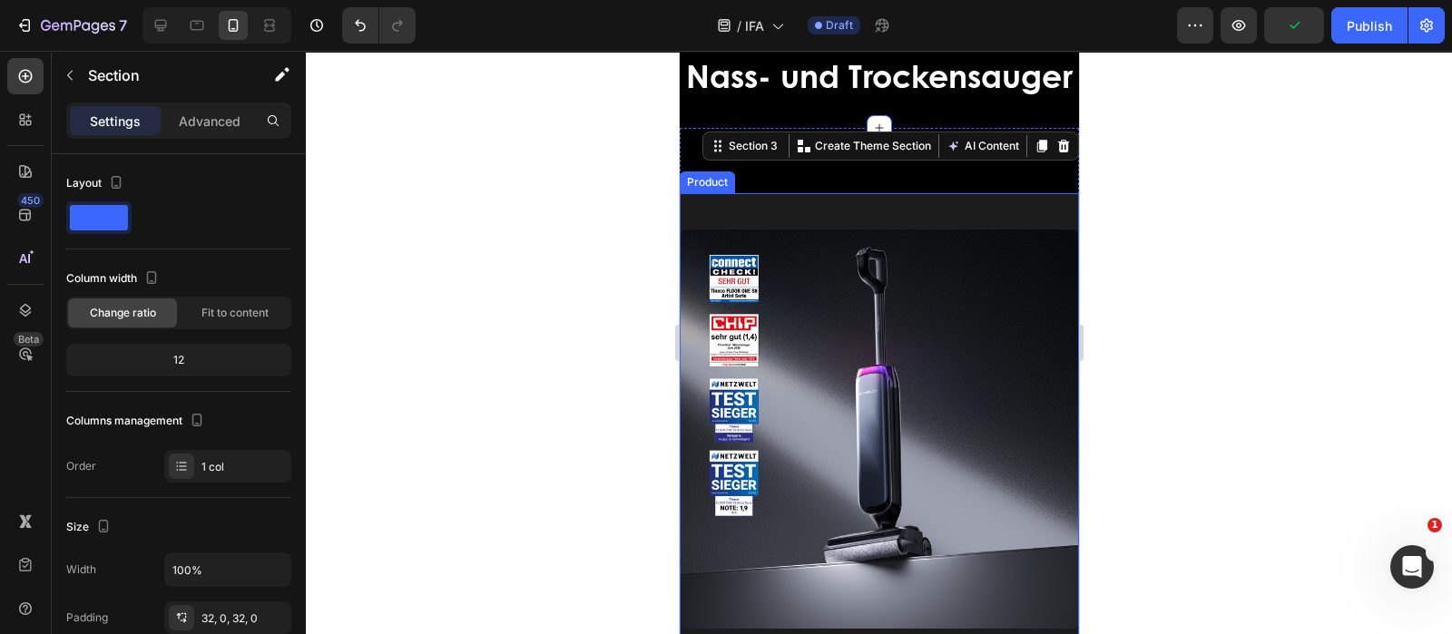
click at [905, 250] on div "Image" at bounding box center [878, 411] width 399 height 436
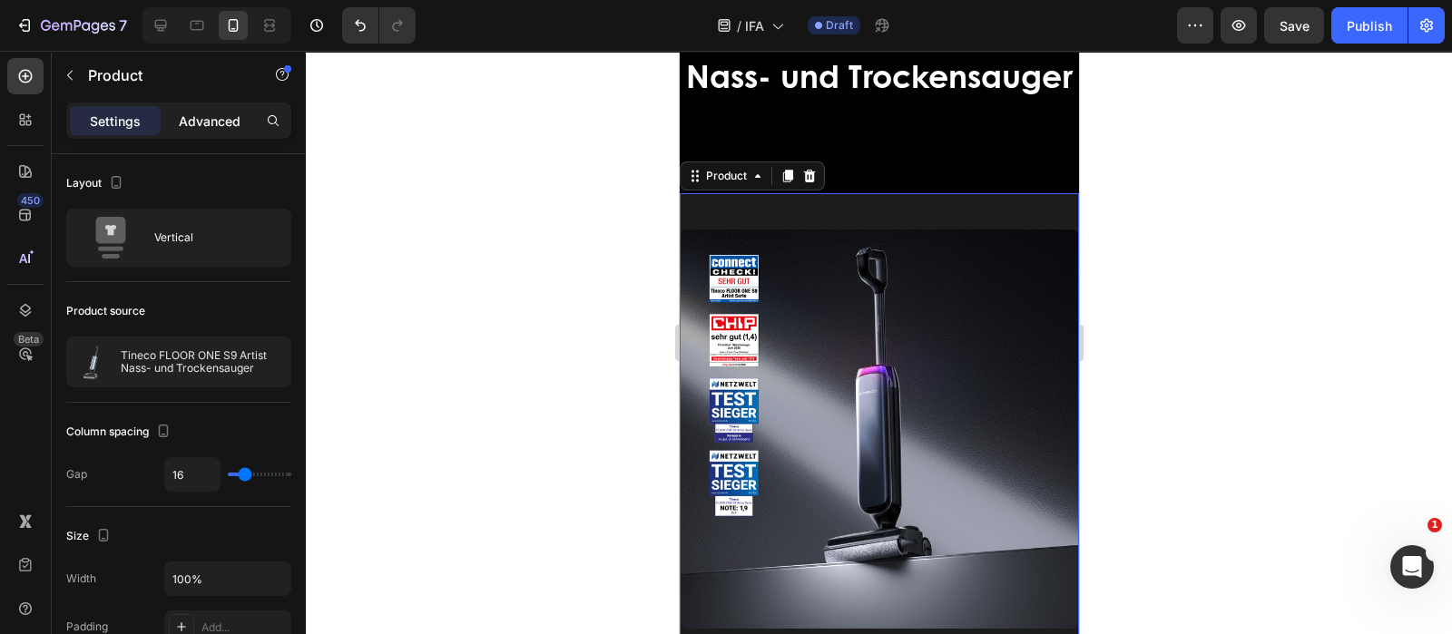
click at [231, 118] on p "Advanced" at bounding box center [210, 121] width 62 height 19
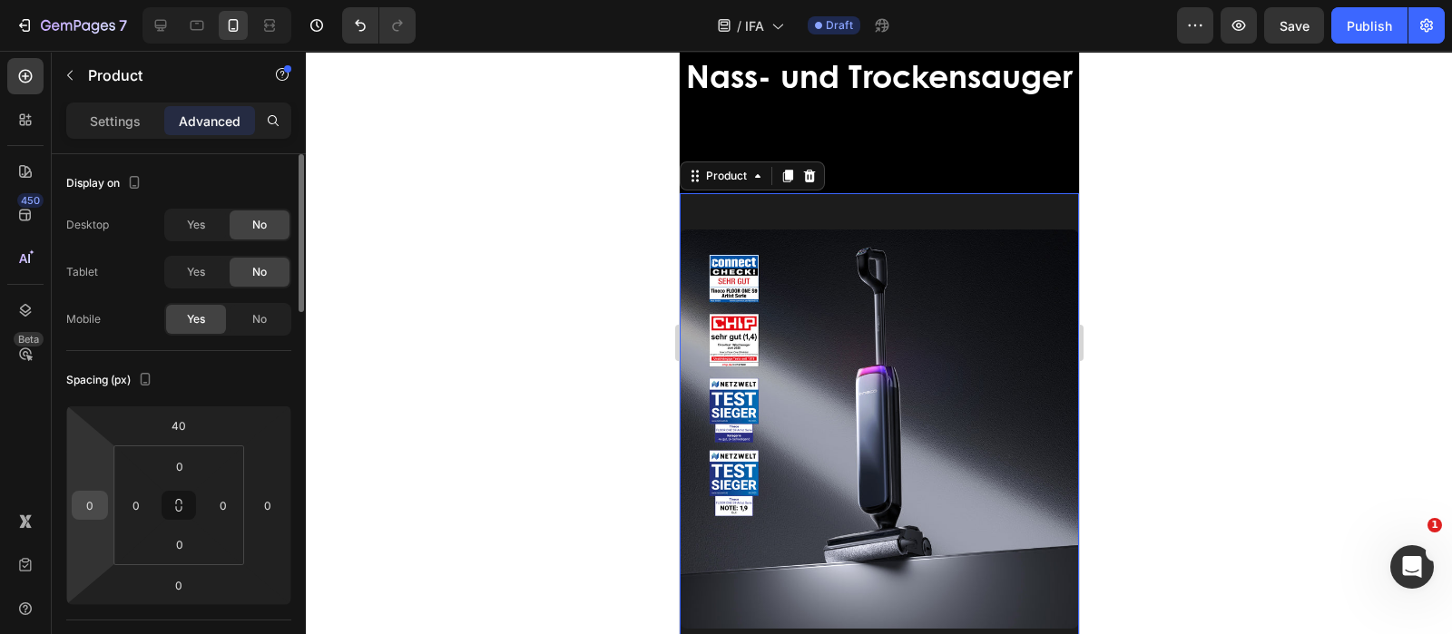
click at [102, 494] on input "0" at bounding box center [89, 505] width 27 height 27
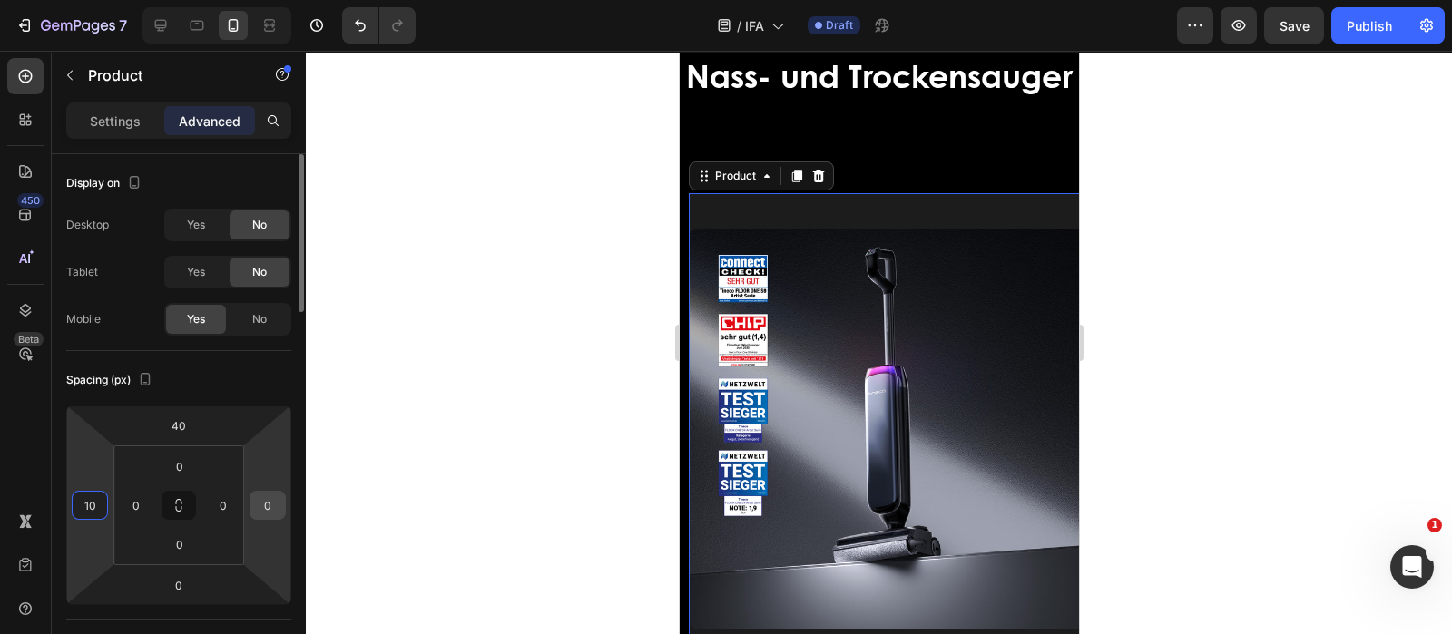
type input "10"
click at [269, 498] on input "0" at bounding box center [267, 505] width 27 height 27
type input "10"
click at [282, 389] on div "Spacing (px)" at bounding box center [178, 380] width 225 height 29
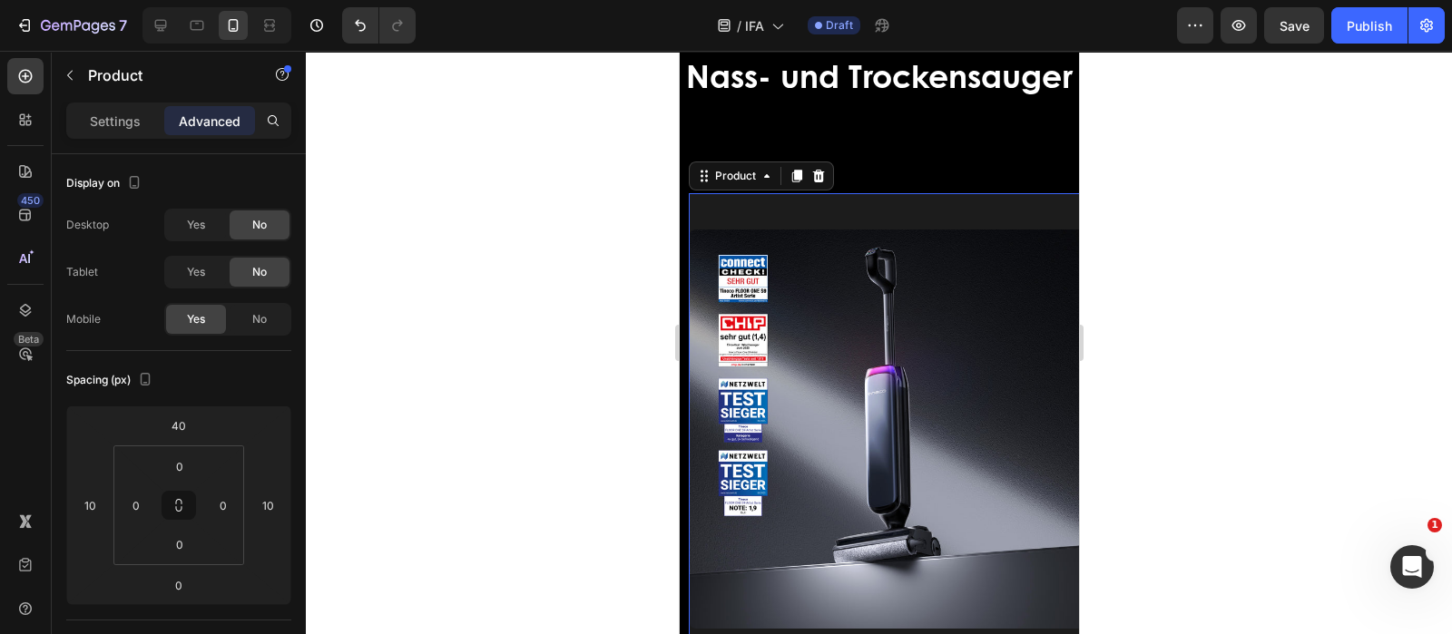
click at [973, 242] on div "Image" at bounding box center [887, 411] width 399 height 436
click at [95, 509] on input "10" at bounding box center [89, 505] width 27 height 27
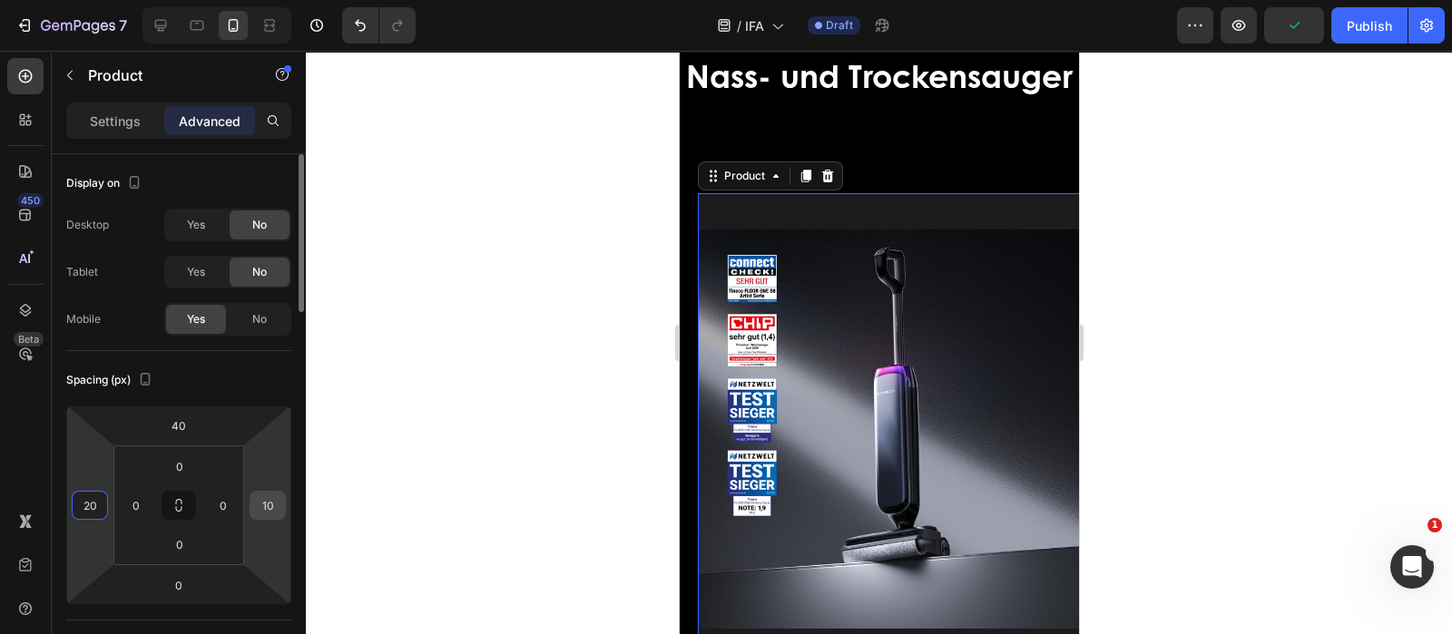
type input "20"
click at [277, 501] on input "10" at bounding box center [267, 505] width 27 height 27
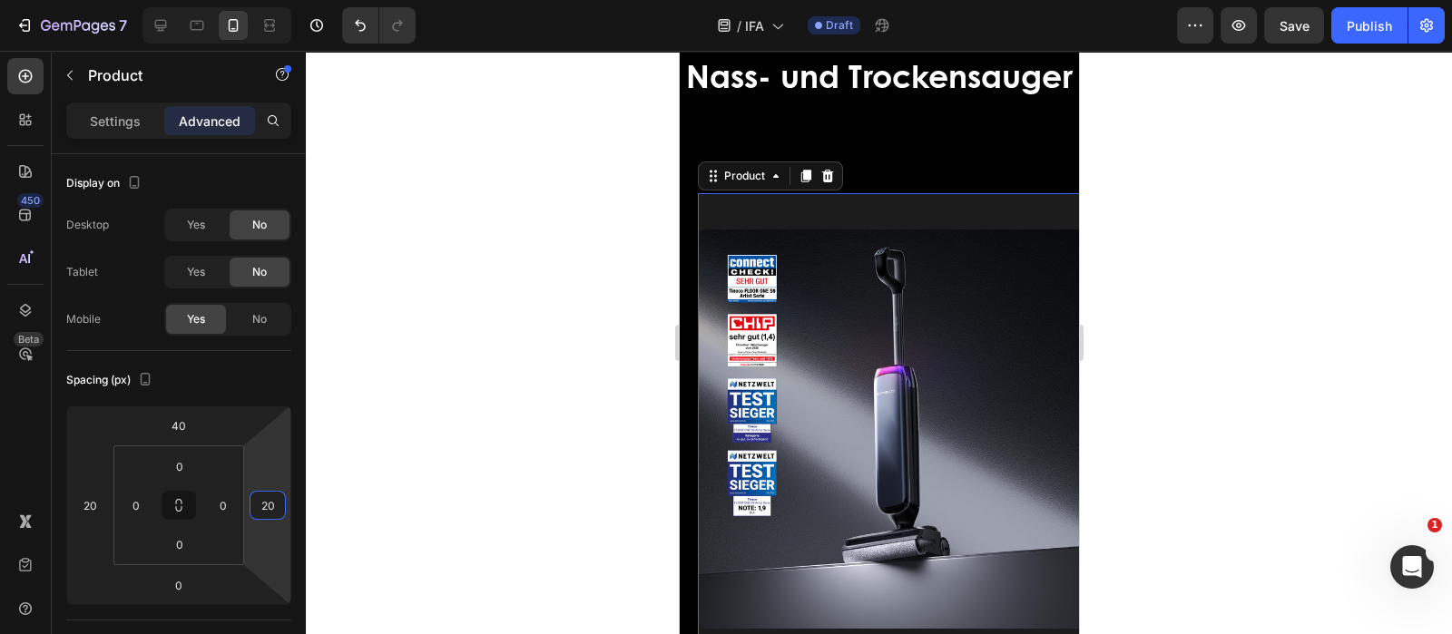
type input "20"
click at [939, 253] on div "Image" at bounding box center [896, 411] width 399 height 436
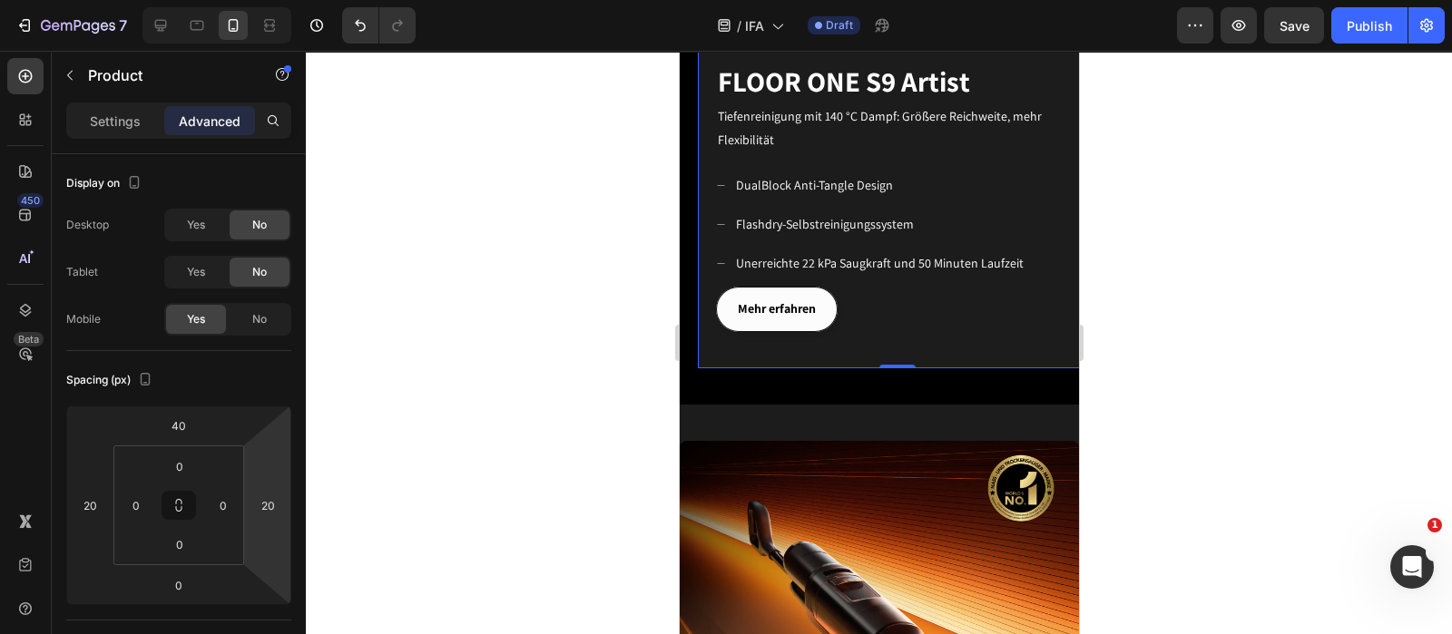
scroll to position [1361, 0]
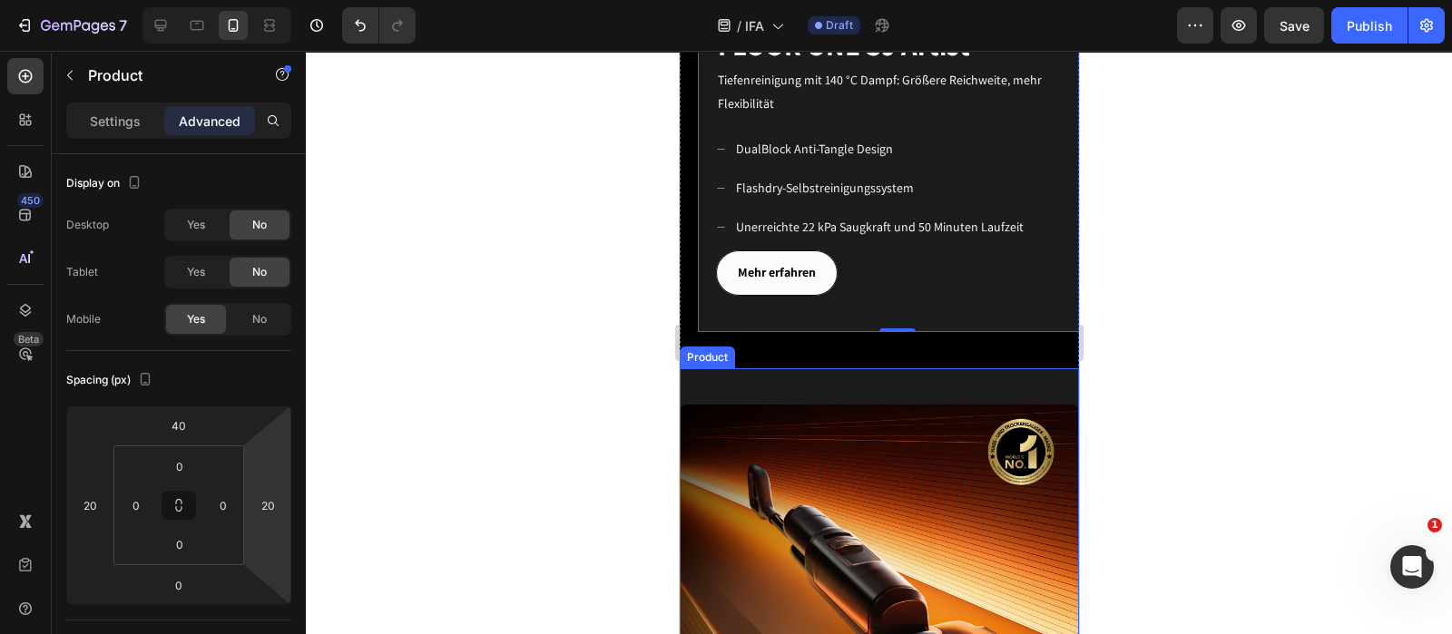
click at [898, 372] on div "Image" at bounding box center [878, 586] width 399 height 436
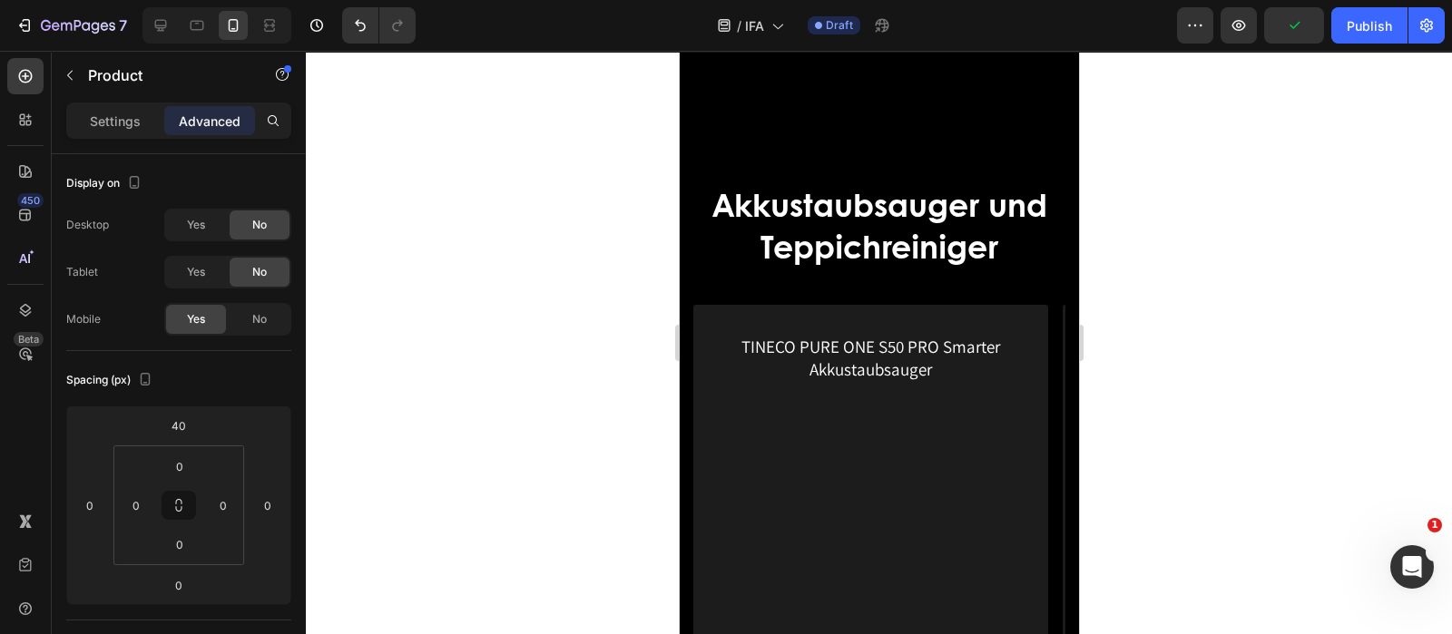
scroll to position [3289, 0]
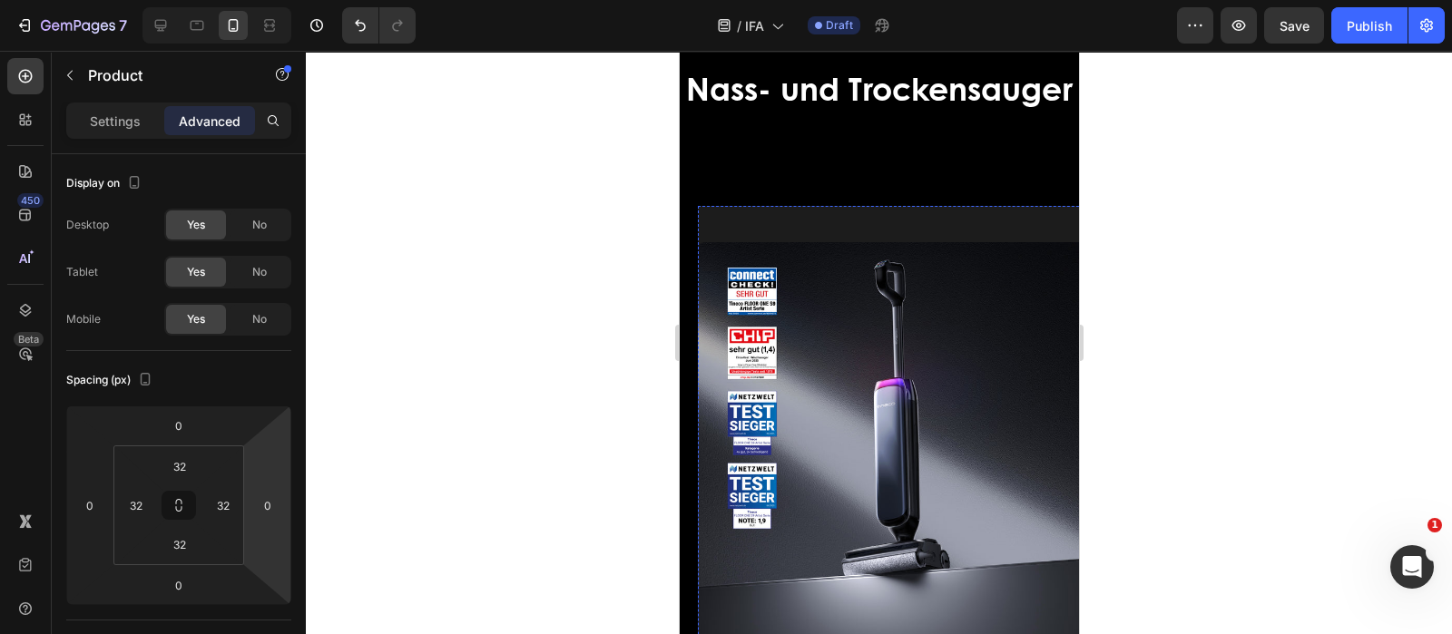
scroll to position [567, 0]
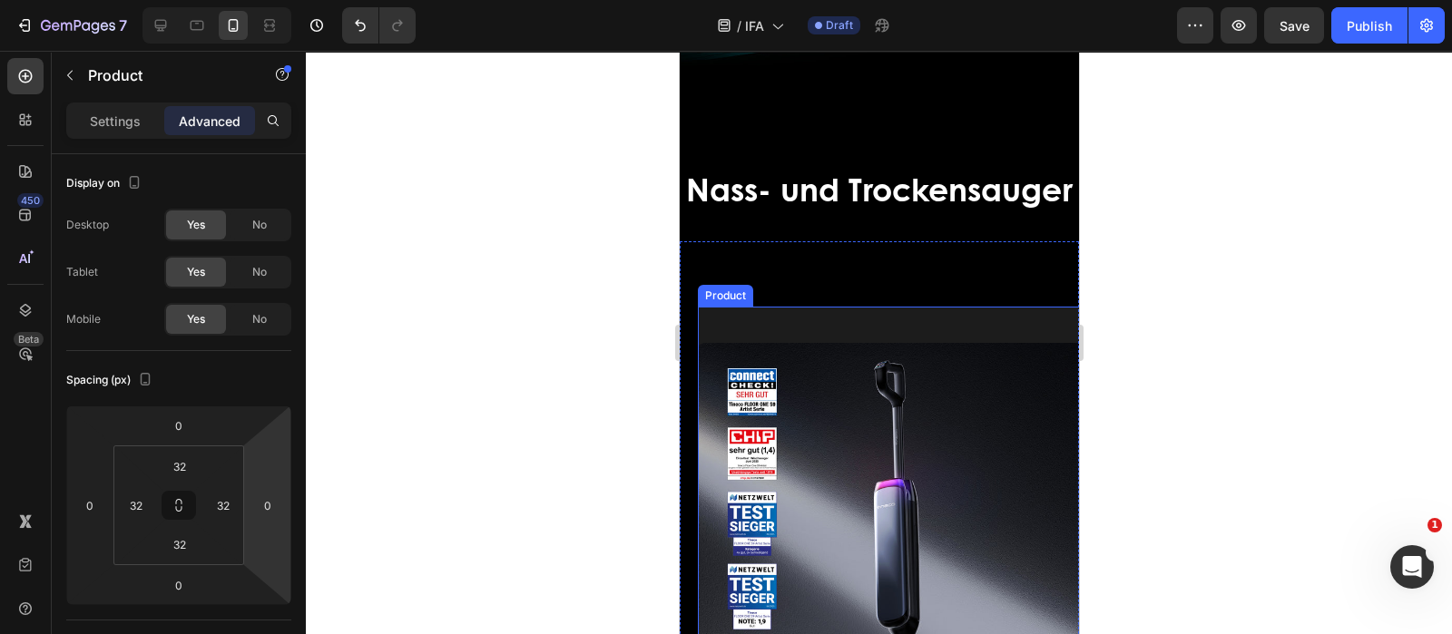
click at [748, 365] on div "Image" at bounding box center [896, 525] width 399 height 436
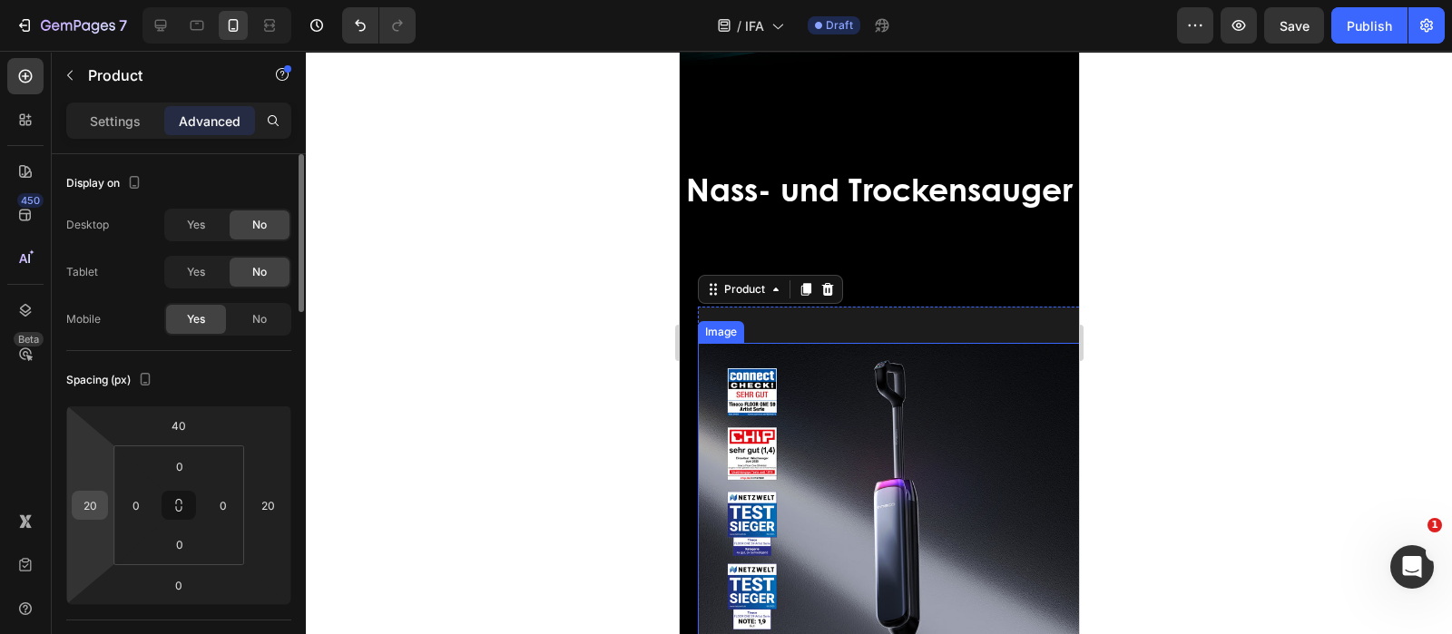
click at [89, 500] on input "20" at bounding box center [89, 505] width 27 height 27
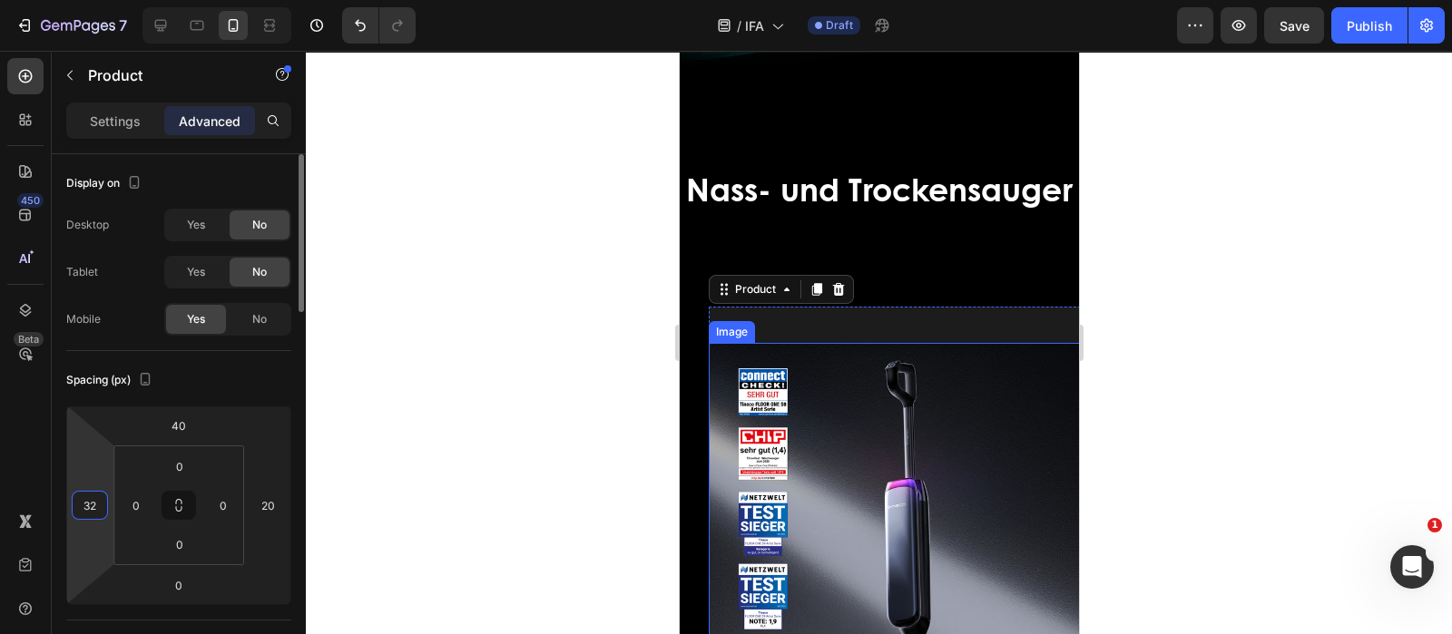
type input "3"
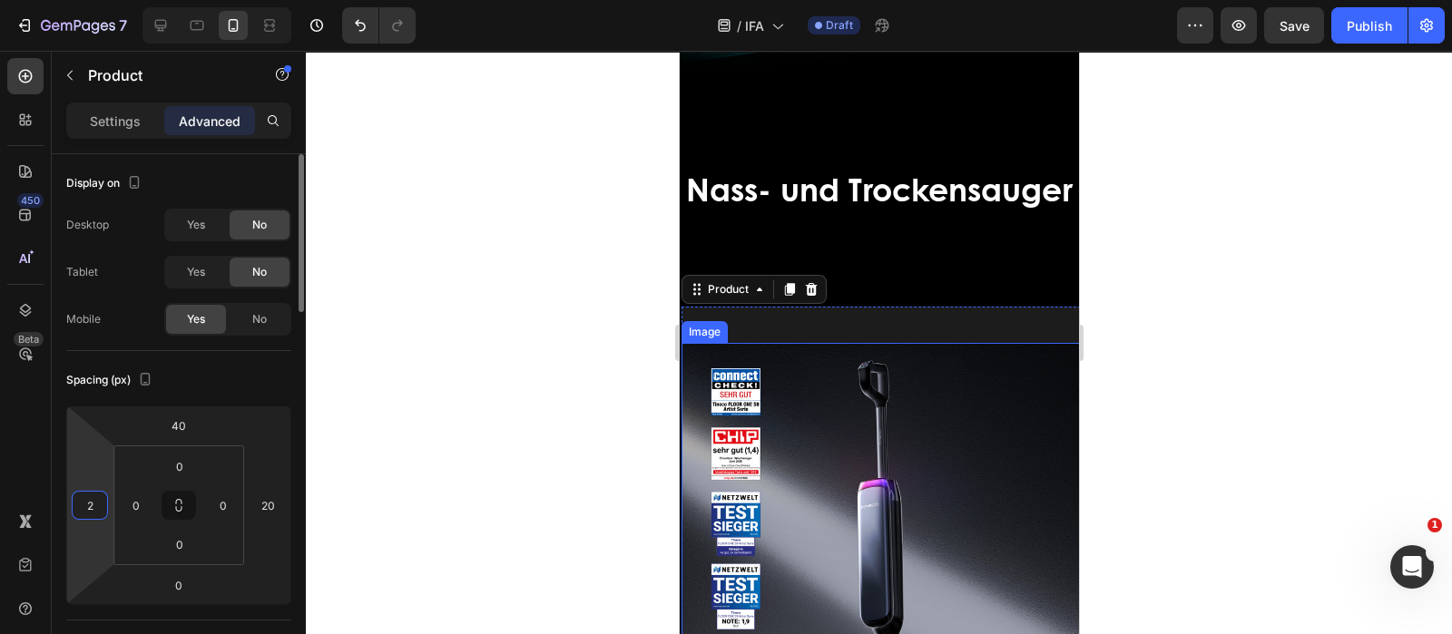
type input "20"
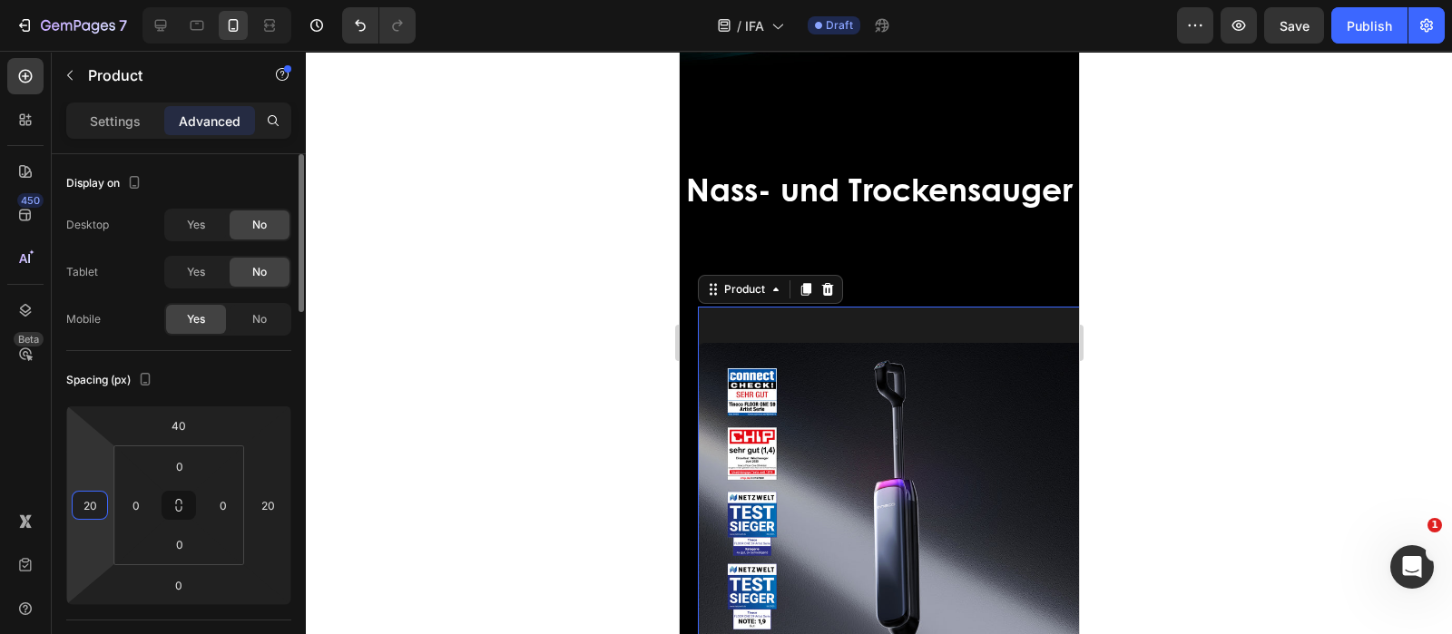
drag, startPoint x: 99, startPoint y: 505, endPoint x: 79, endPoint y: 509, distance: 20.3
click at [79, 509] on input "20" at bounding box center [89, 505] width 27 height 27
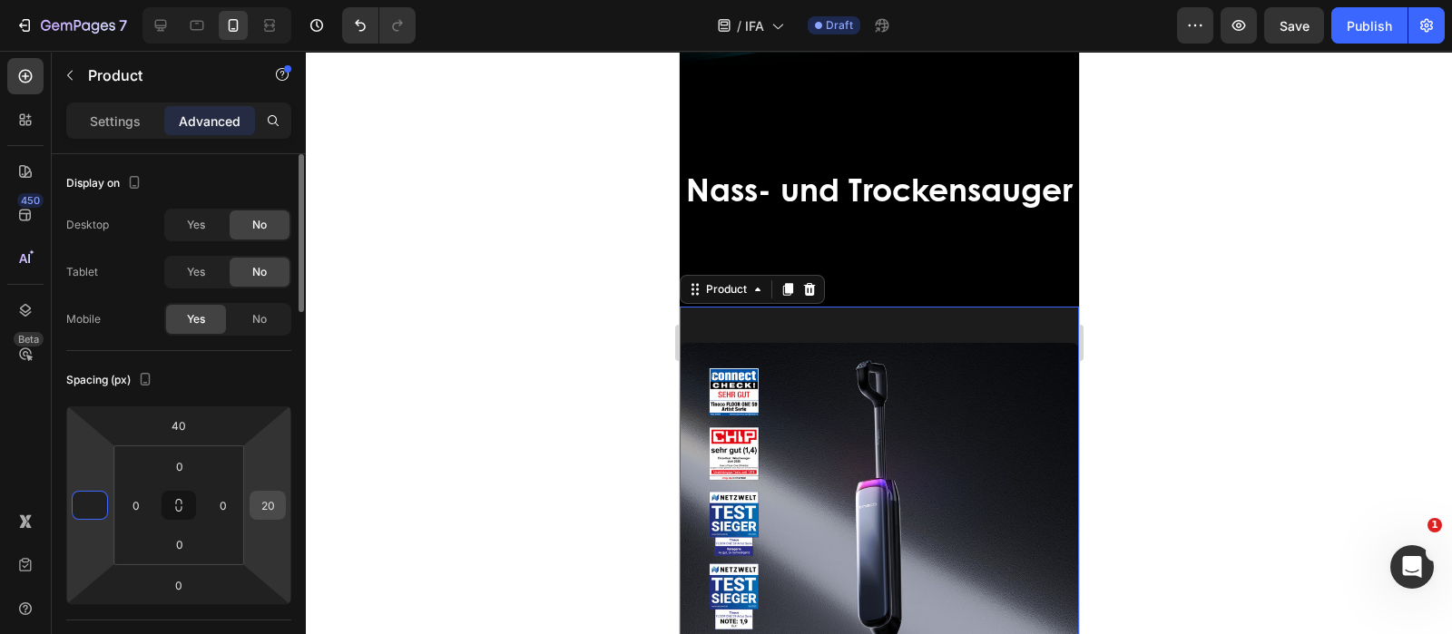
type input "0"
click at [266, 510] on input "20" at bounding box center [267, 505] width 27 height 27
type input "0"
click at [146, 499] on input "0" at bounding box center [136, 505] width 27 height 27
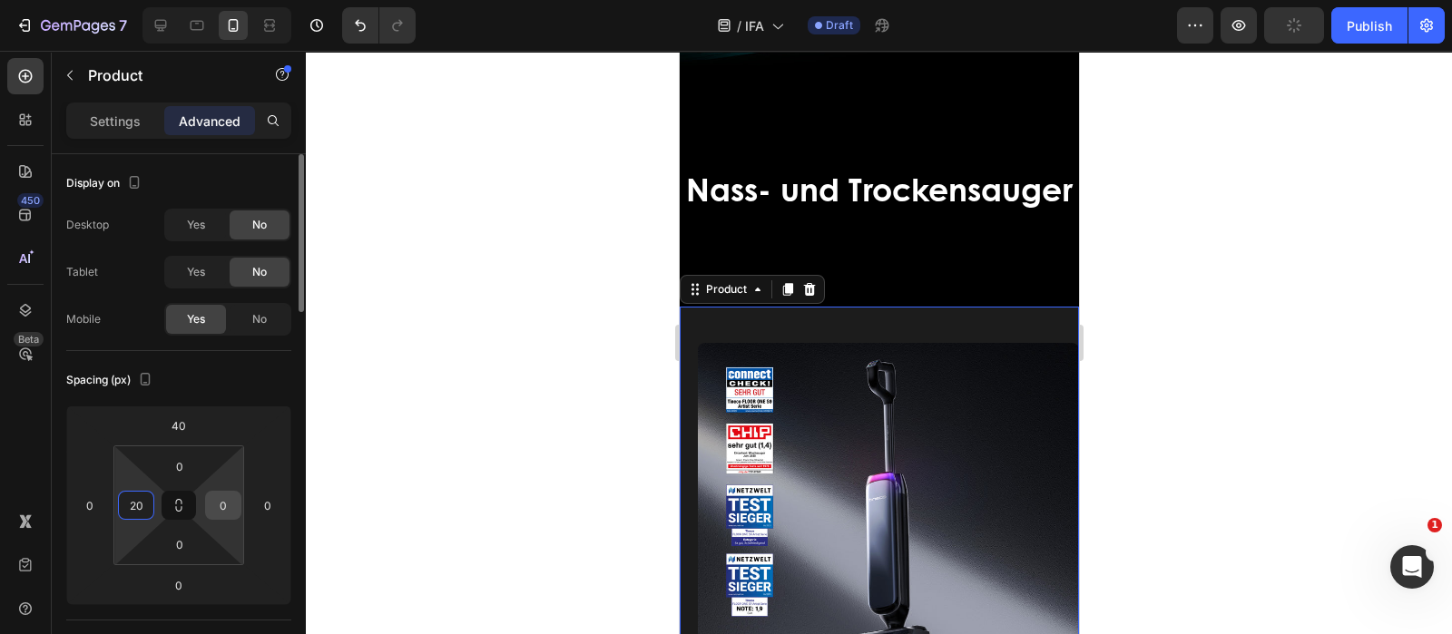
type input "20"
click at [229, 502] on input "0" at bounding box center [223, 505] width 27 height 27
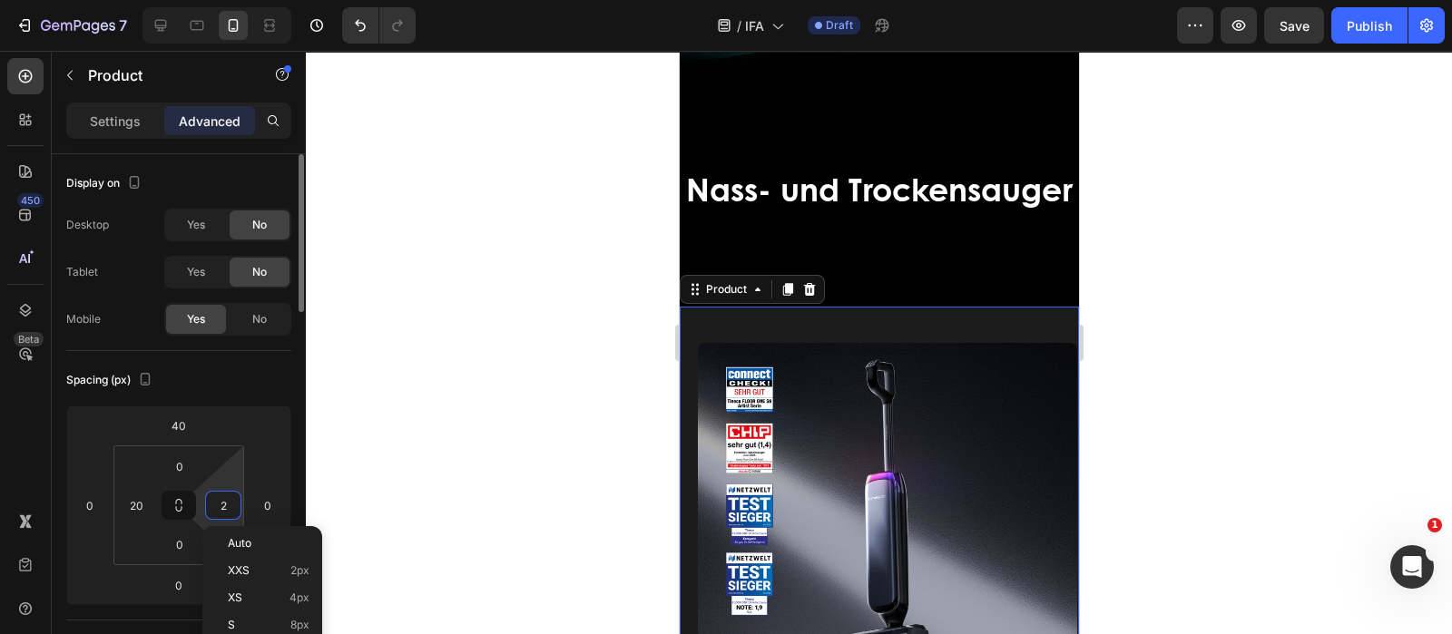
type input "20"
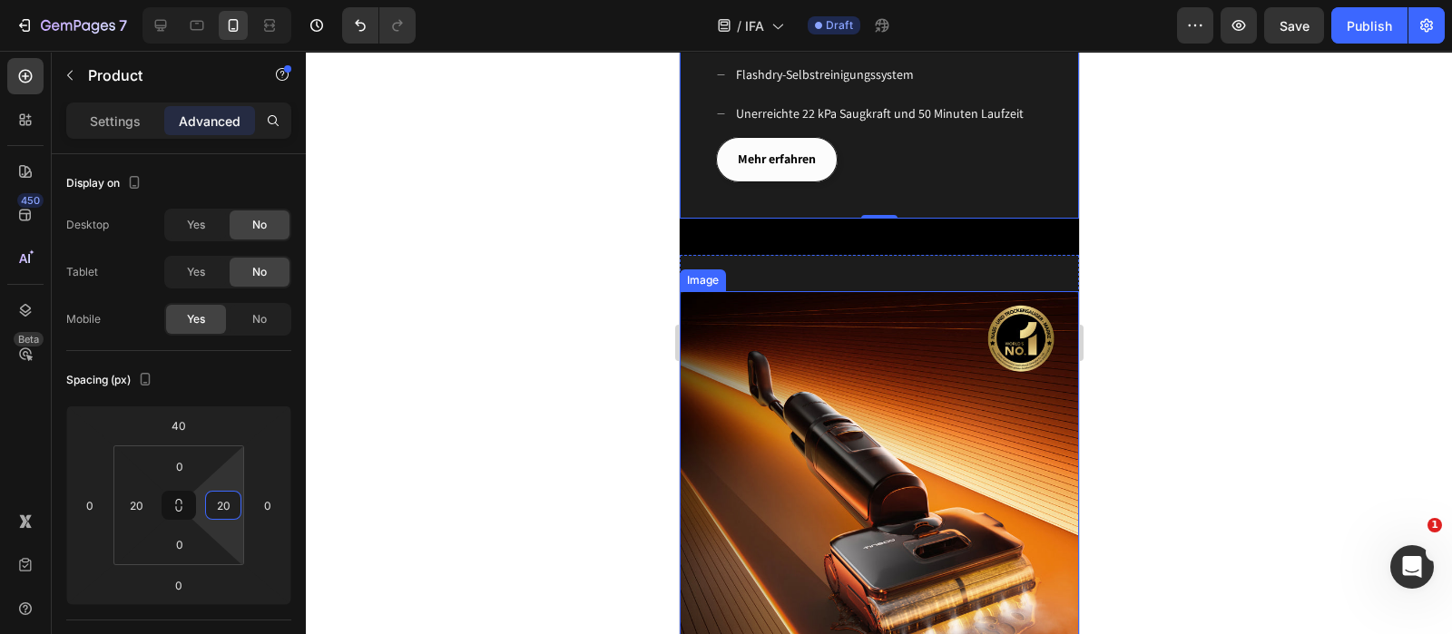
scroll to position [1474, 0]
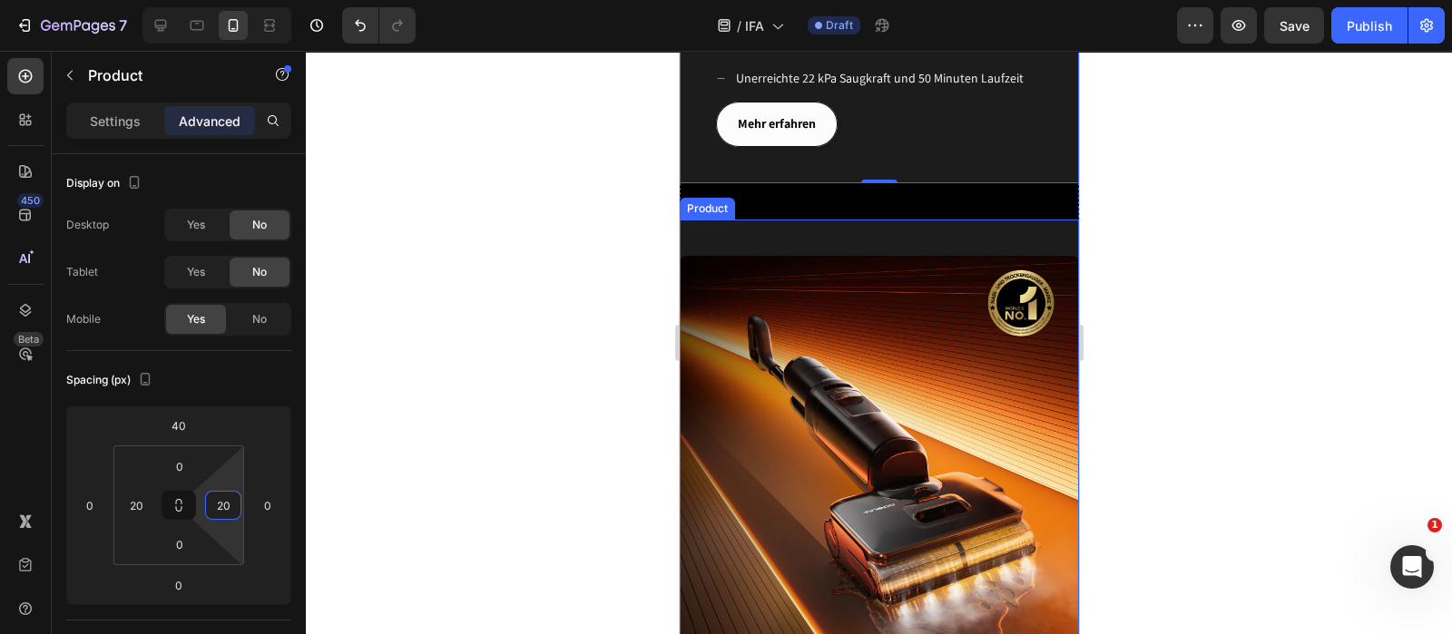
click at [859, 220] on div "Image" at bounding box center [878, 438] width 399 height 436
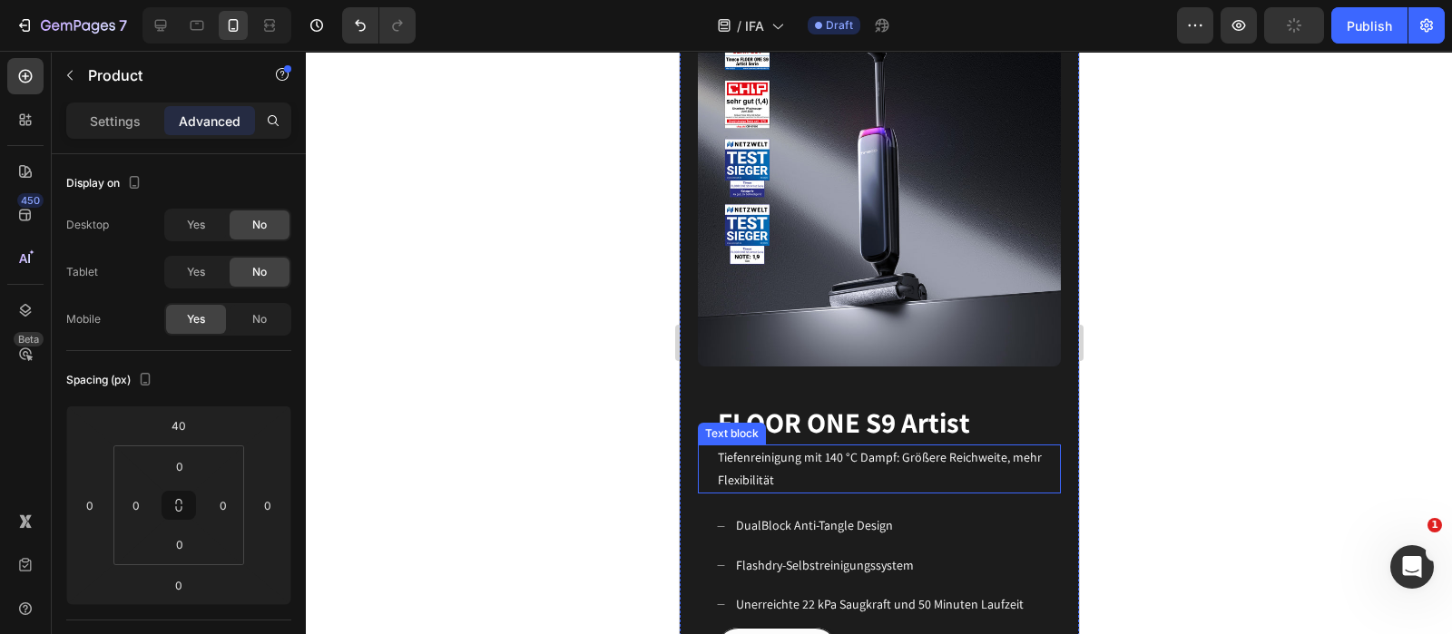
scroll to position [681, 0]
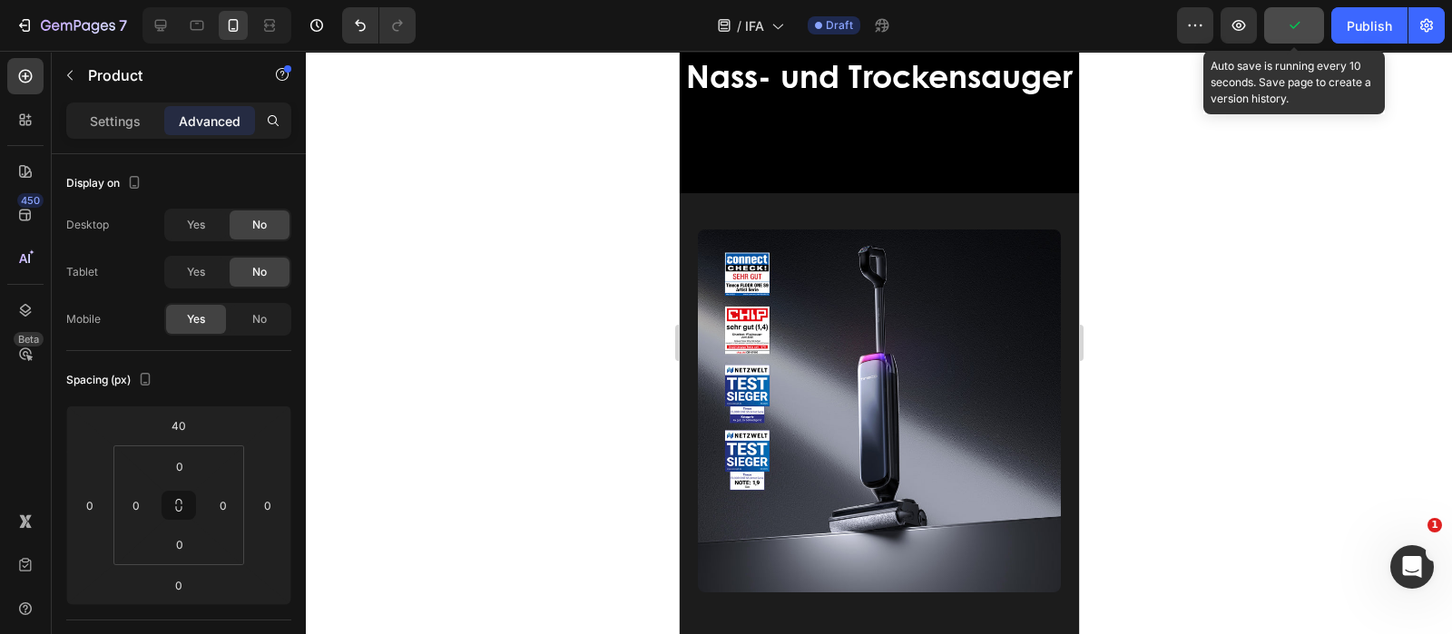
click at [1302, 24] on icon "button" at bounding box center [1294, 25] width 18 height 18
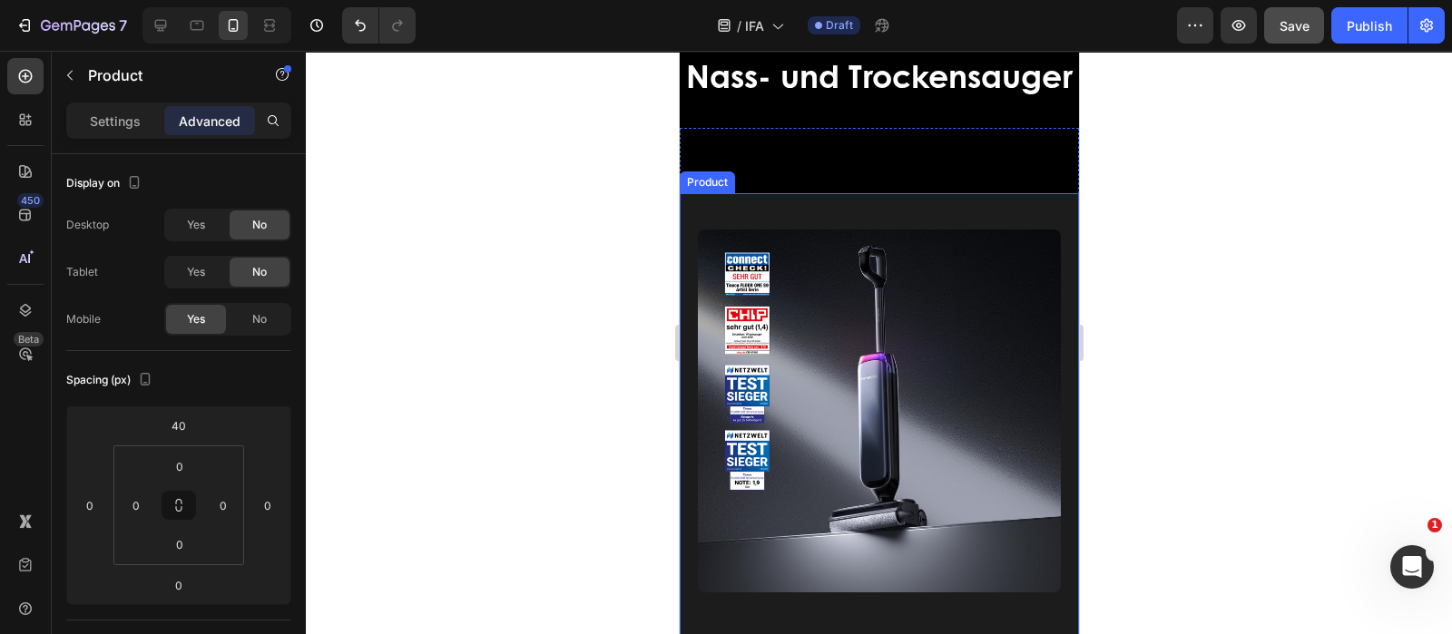
click at [699, 242] on div "Image" at bounding box center [878, 392] width 363 height 399
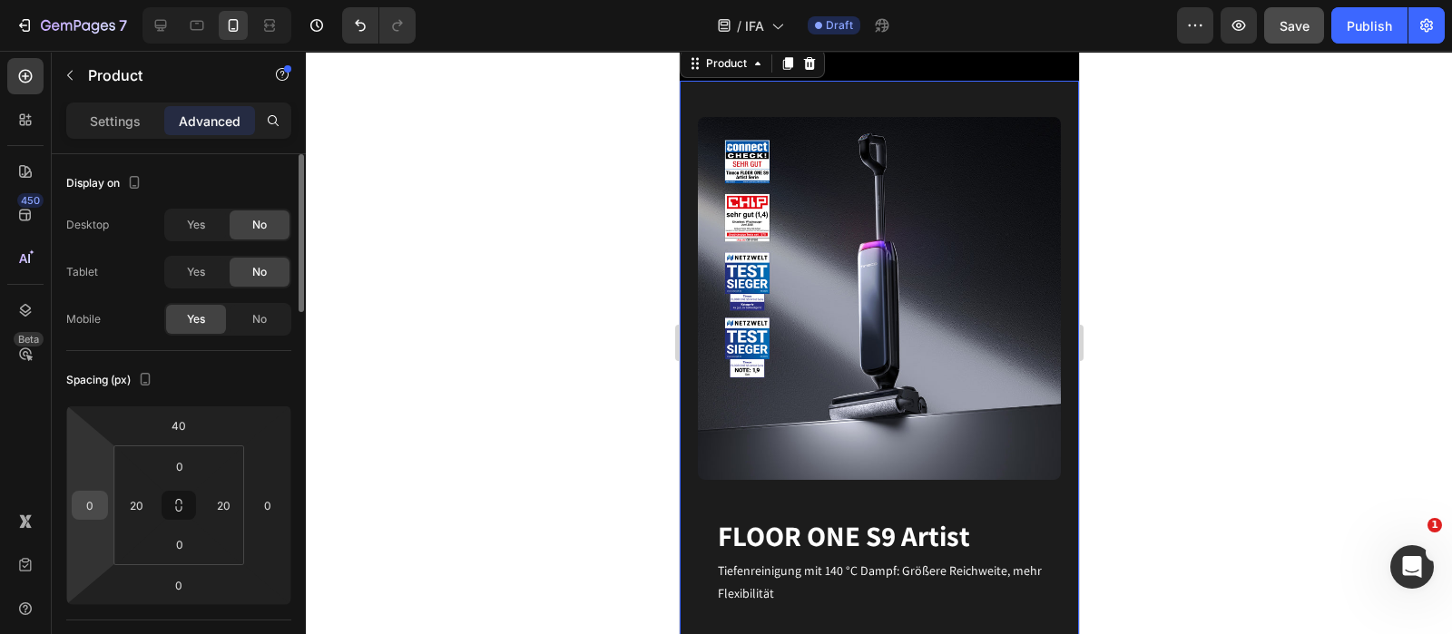
click at [102, 501] on input "0" at bounding box center [89, 505] width 27 height 27
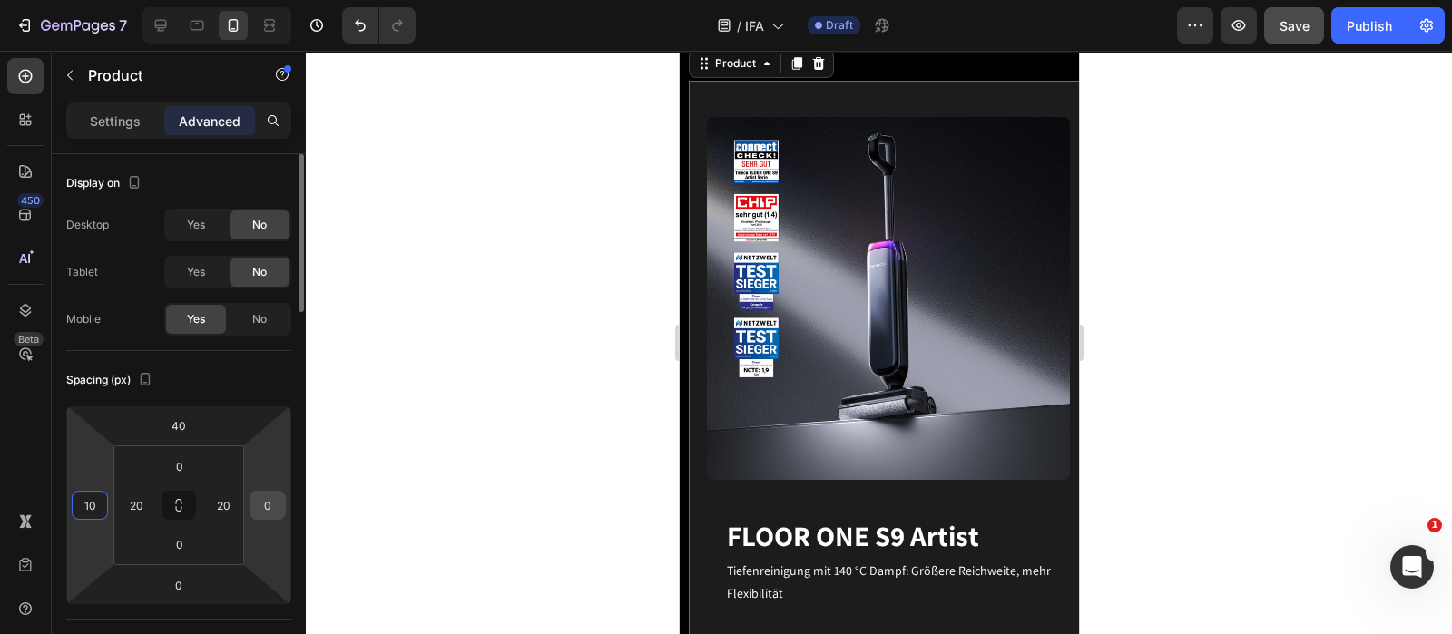
type input "10"
click at [277, 500] on input "0" at bounding box center [267, 505] width 27 height 27
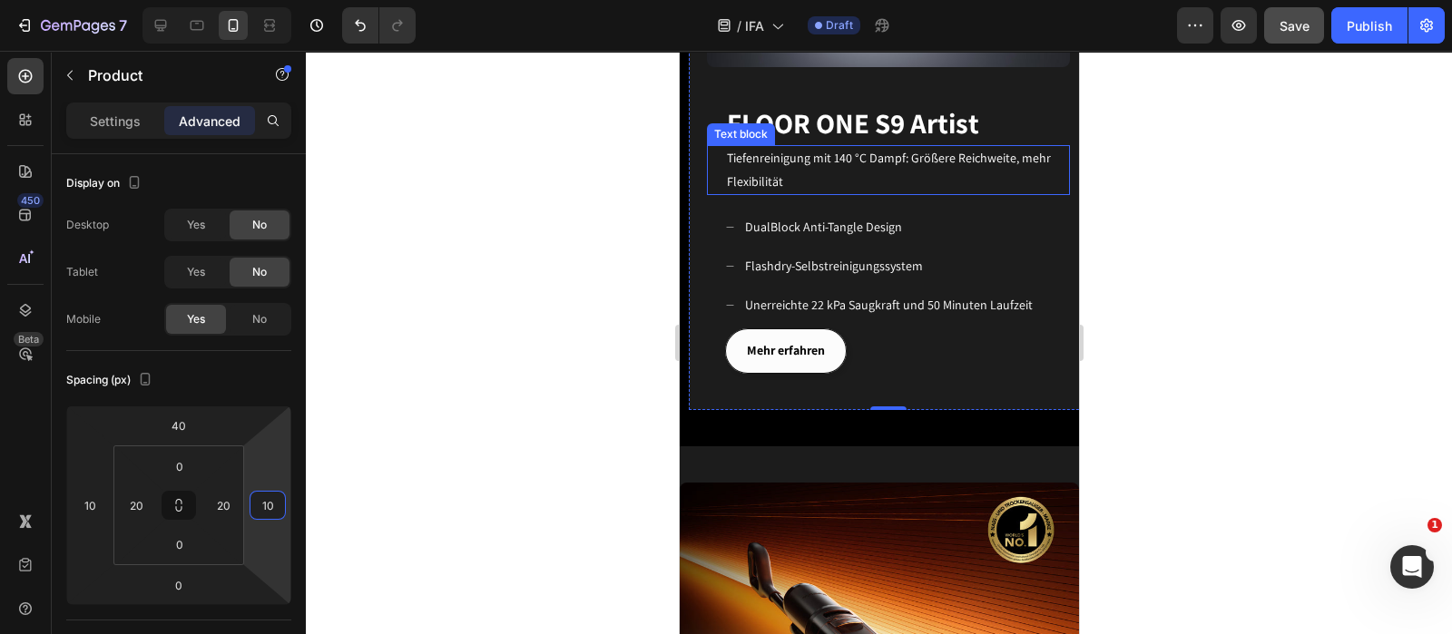
scroll to position [1248, 0]
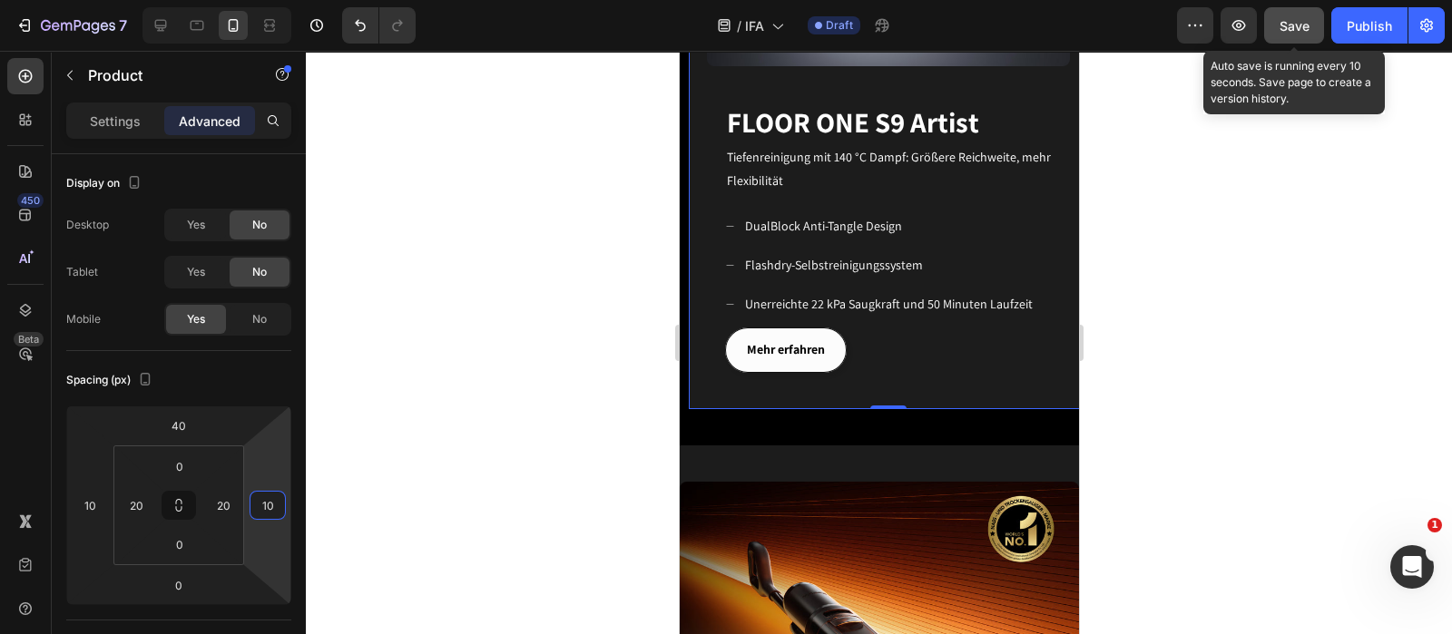
type input "10"
click at [1285, 20] on span "Save" at bounding box center [1294, 25] width 30 height 15
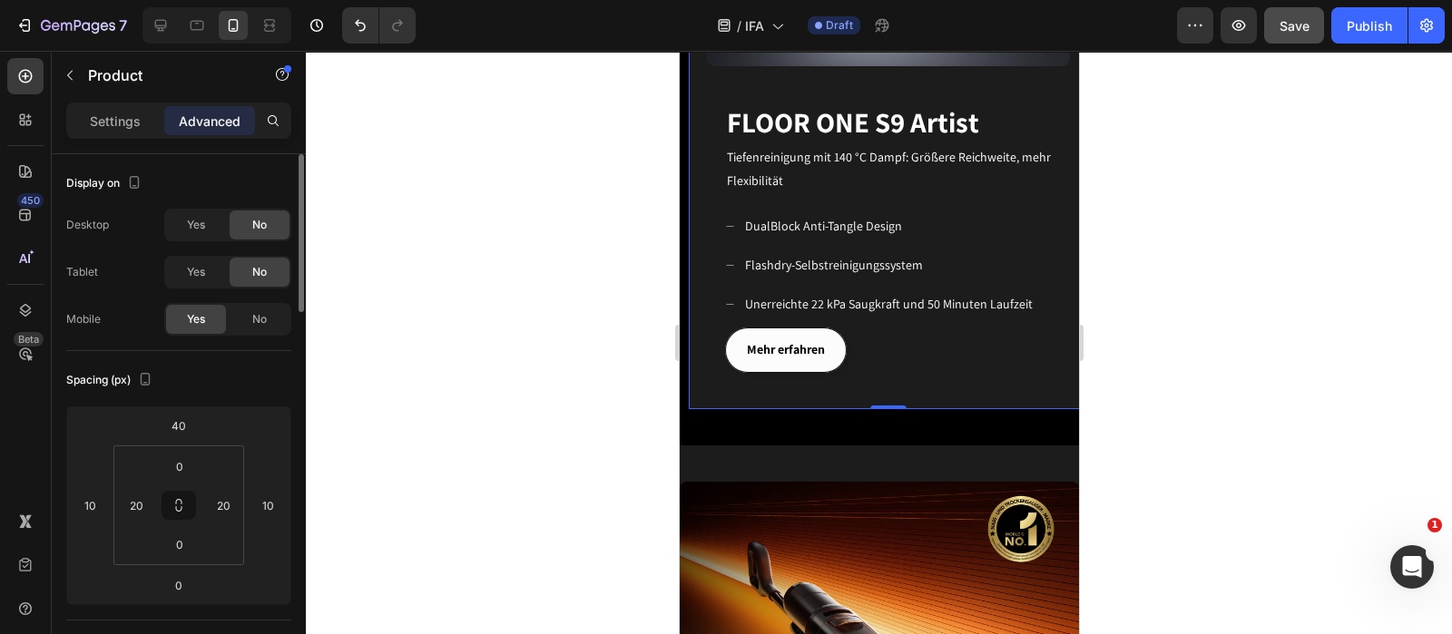
click at [216, 369] on div "Spacing (px)" at bounding box center [178, 380] width 225 height 29
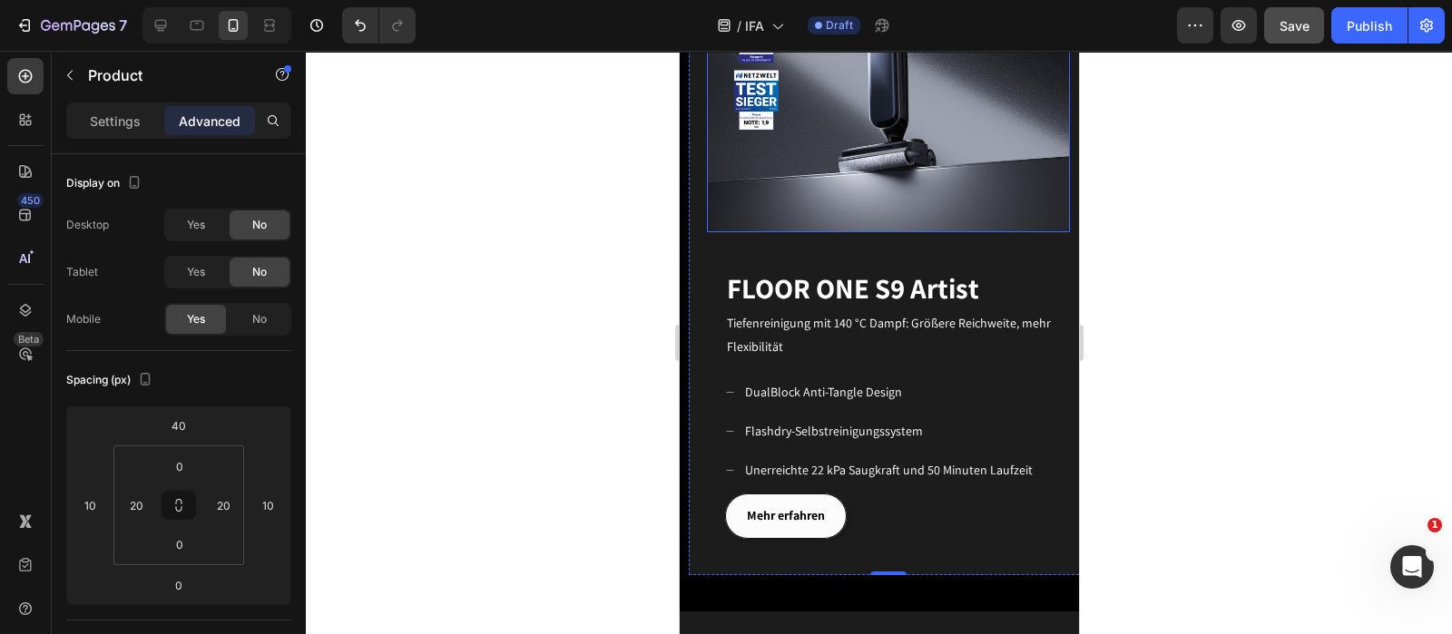
scroll to position [793, 0]
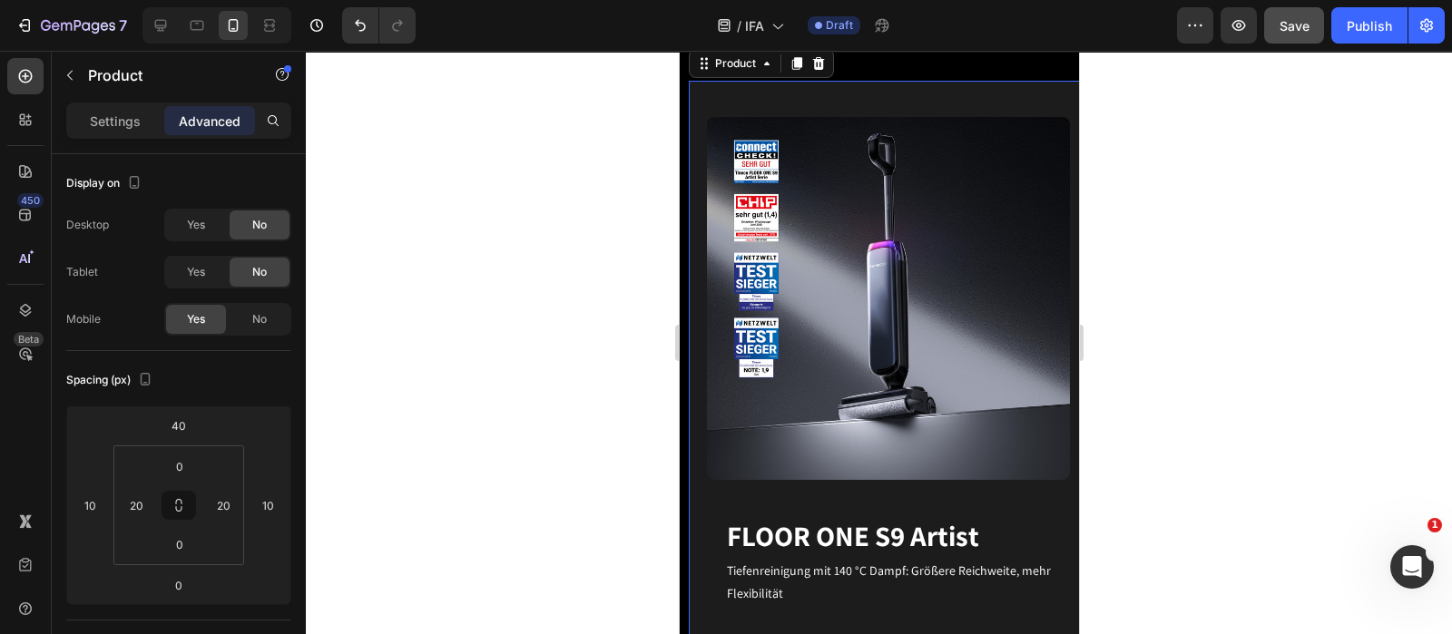
click at [733, 130] on div "Image" at bounding box center [887, 280] width 363 height 399
click at [729, 132] on div "Image" at bounding box center [887, 280] width 363 height 399
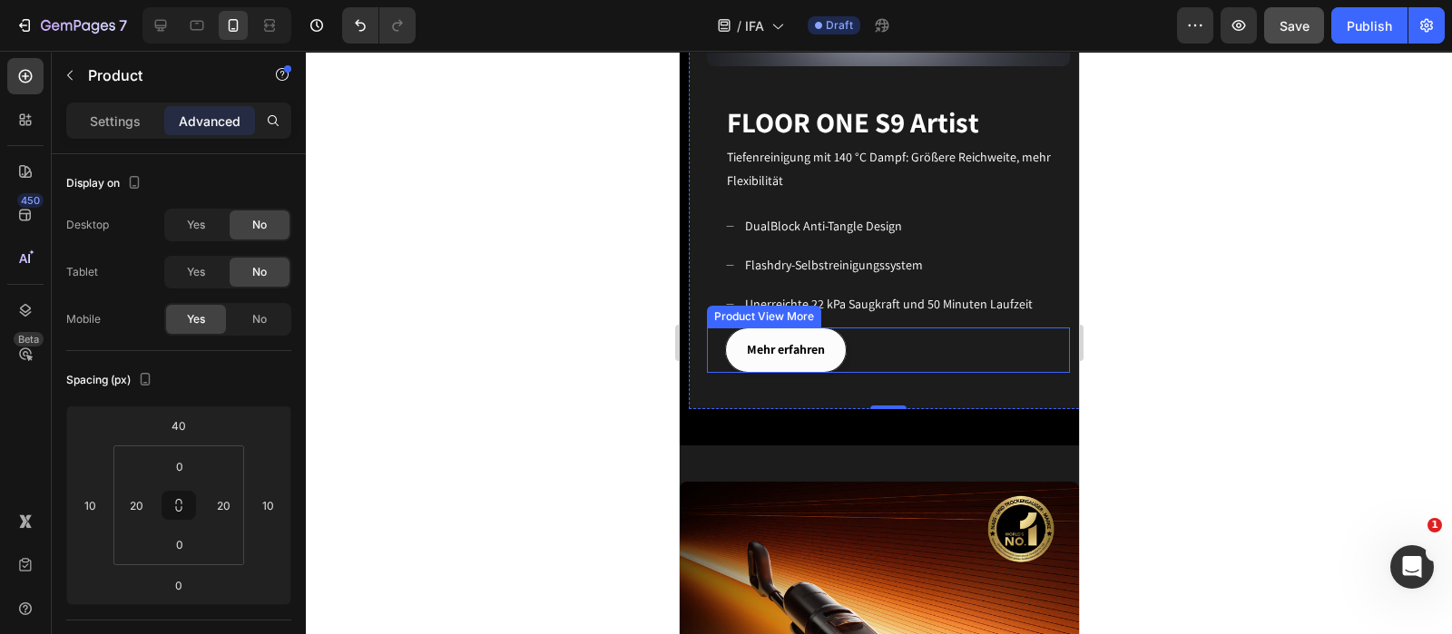
scroll to position [1474, 0]
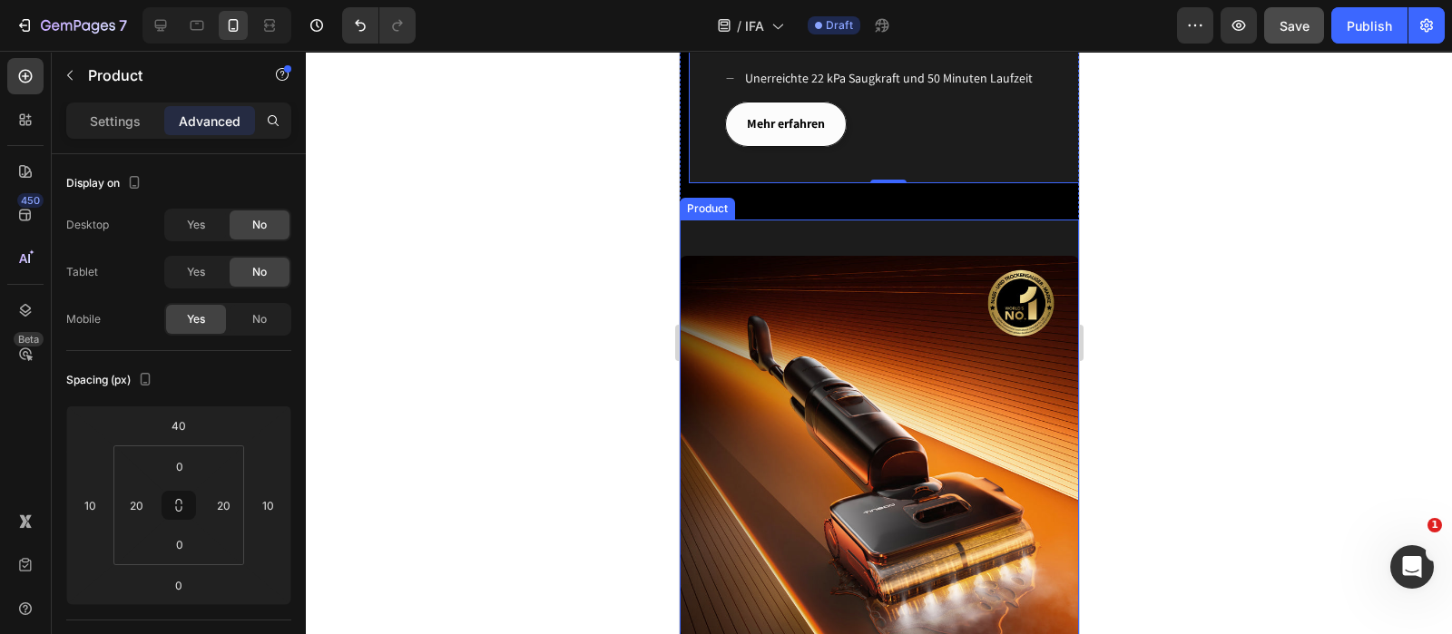
click at [791, 220] on div "Image" at bounding box center [878, 438] width 399 height 436
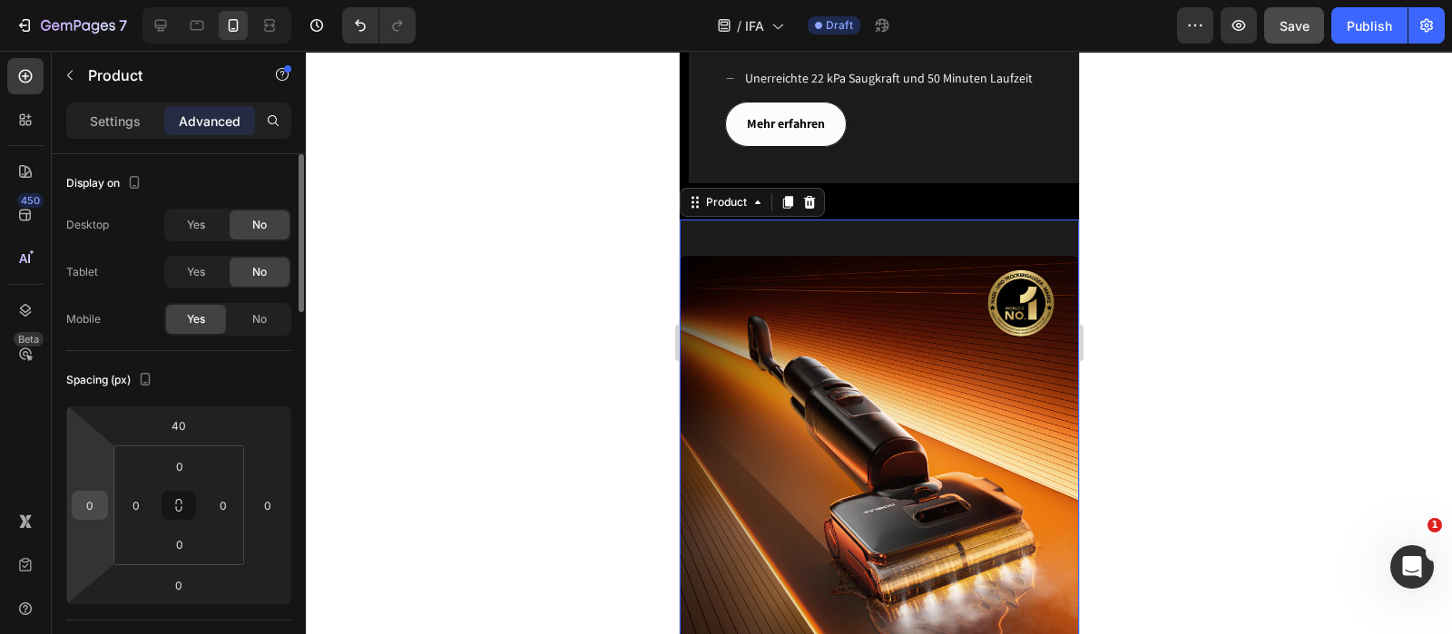
click at [91, 506] on input "0" at bounding box center [89, 505] width 27 height 27
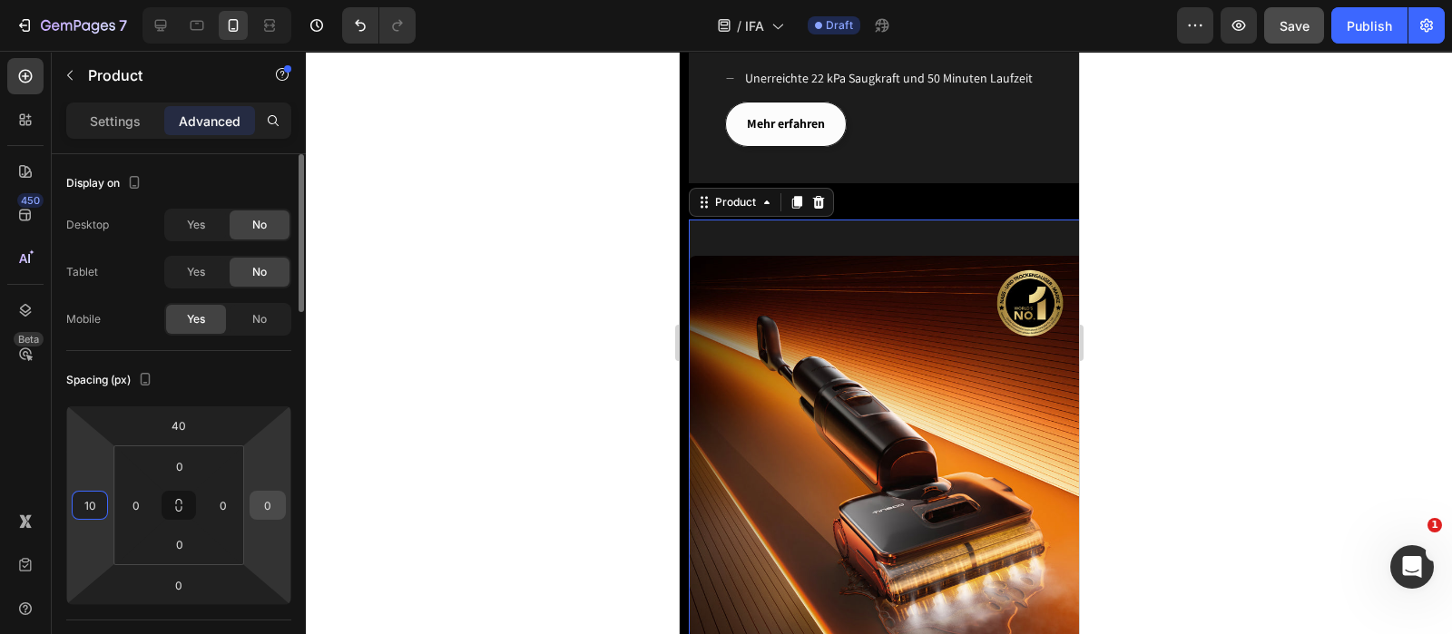
type input "10"
click at [270, 505] on input "0" at bounding box center [267, 505] width 27 height 27
type input "10"
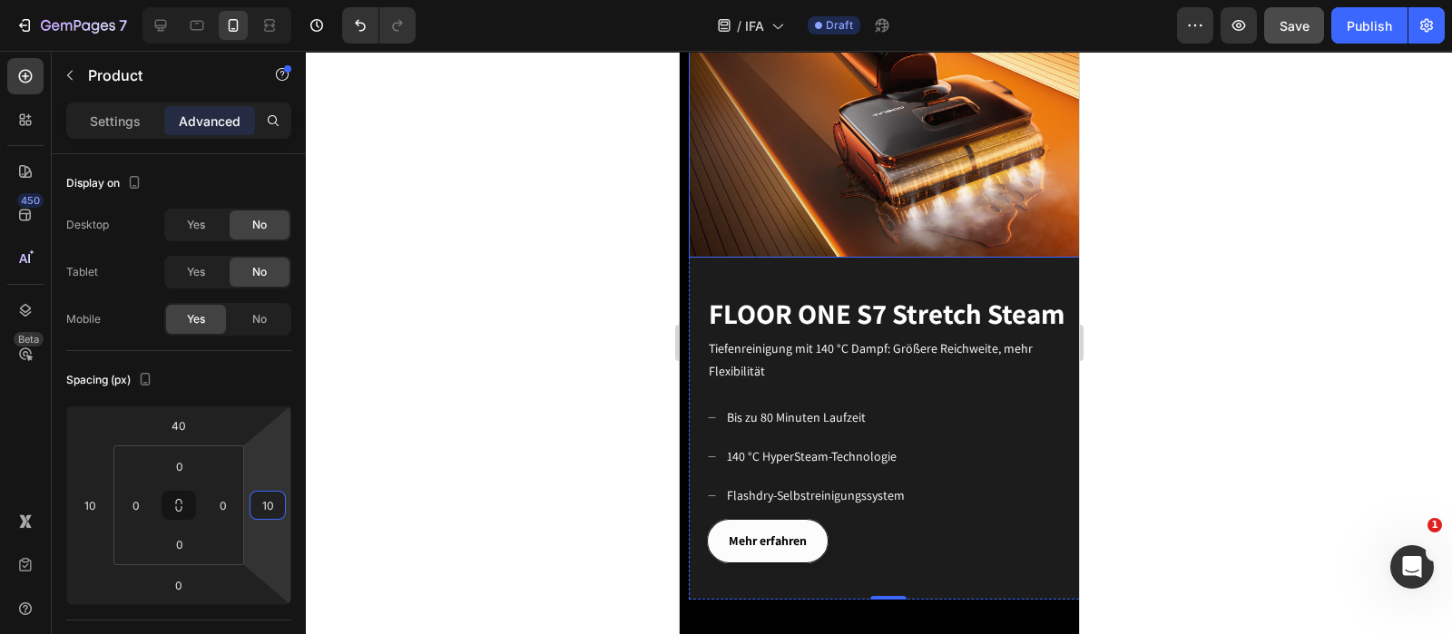
scroll to position [1928, 0]
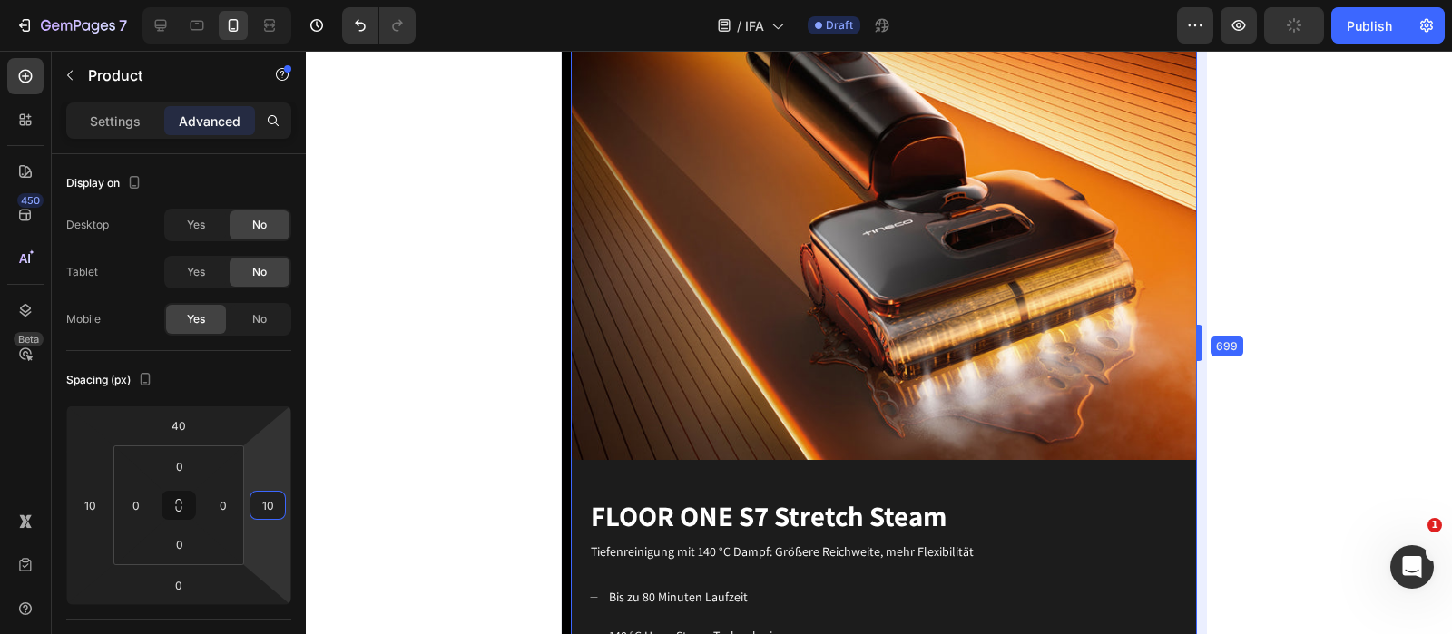
type input "0"
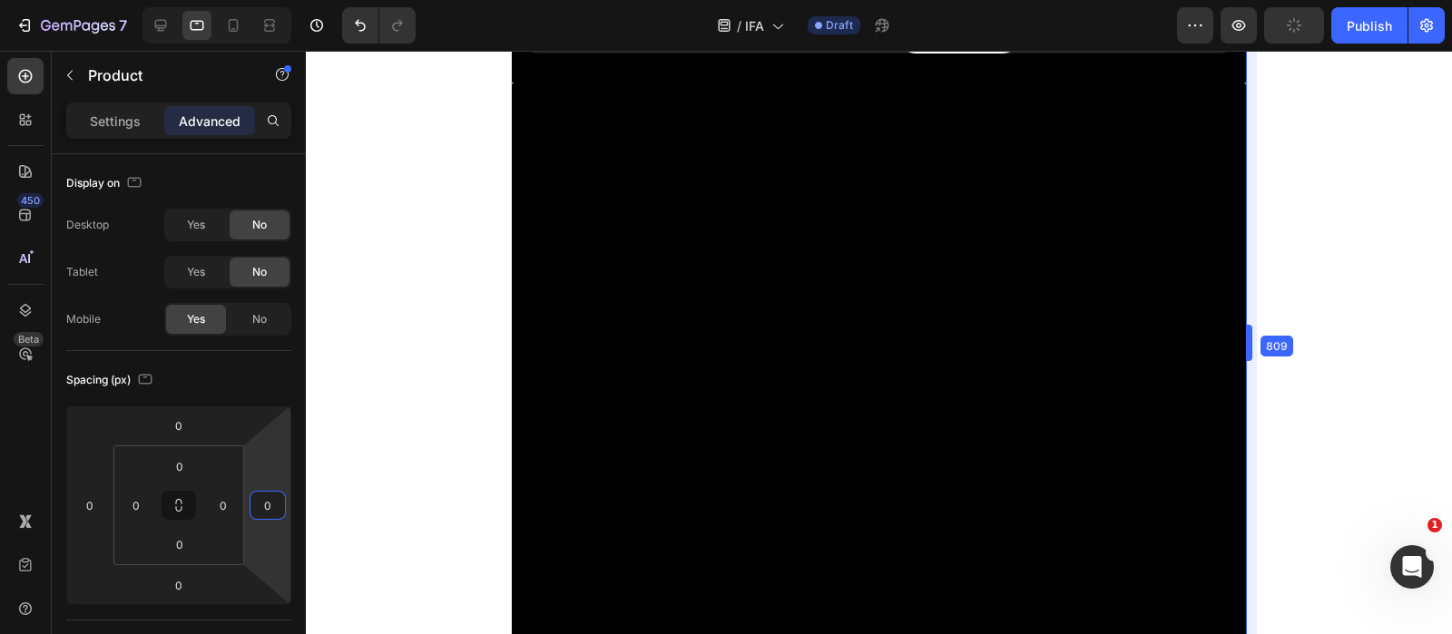
drag, startPoint x: 1081, startPoint y: 331, endPoint x: 735, endPoint y: 378, distance: 348.9
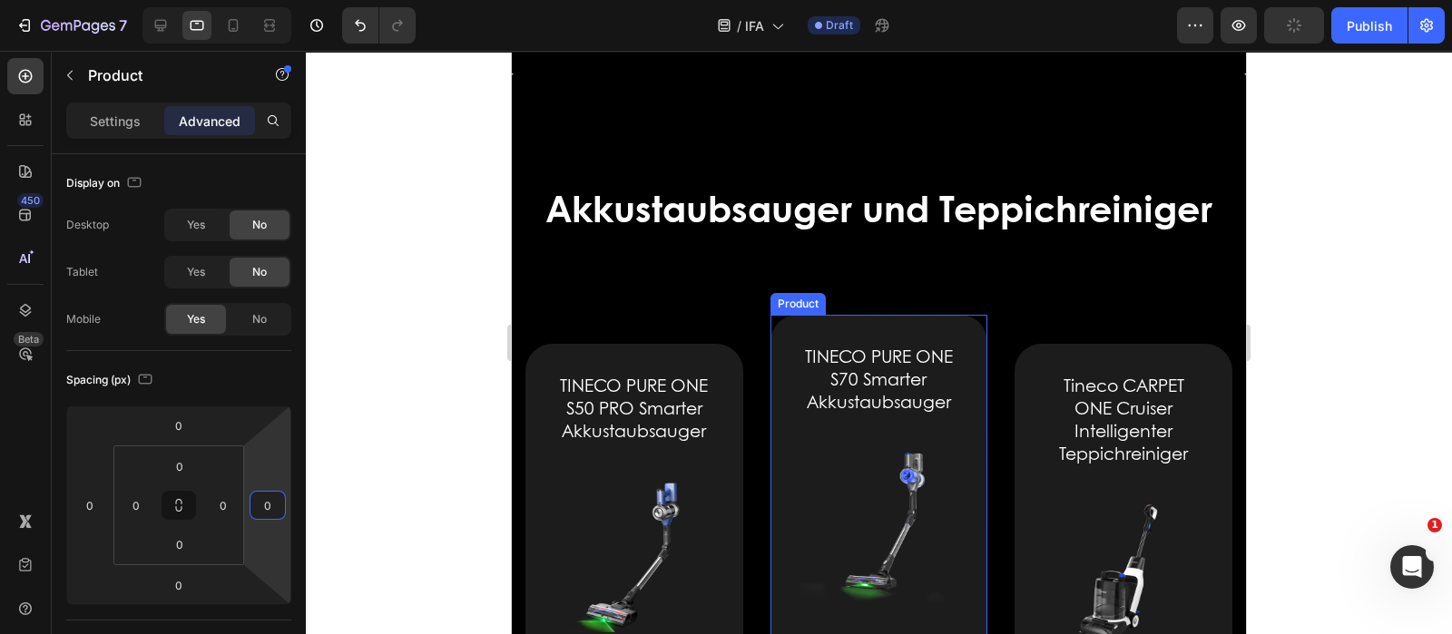
type input "40"
type input "10"
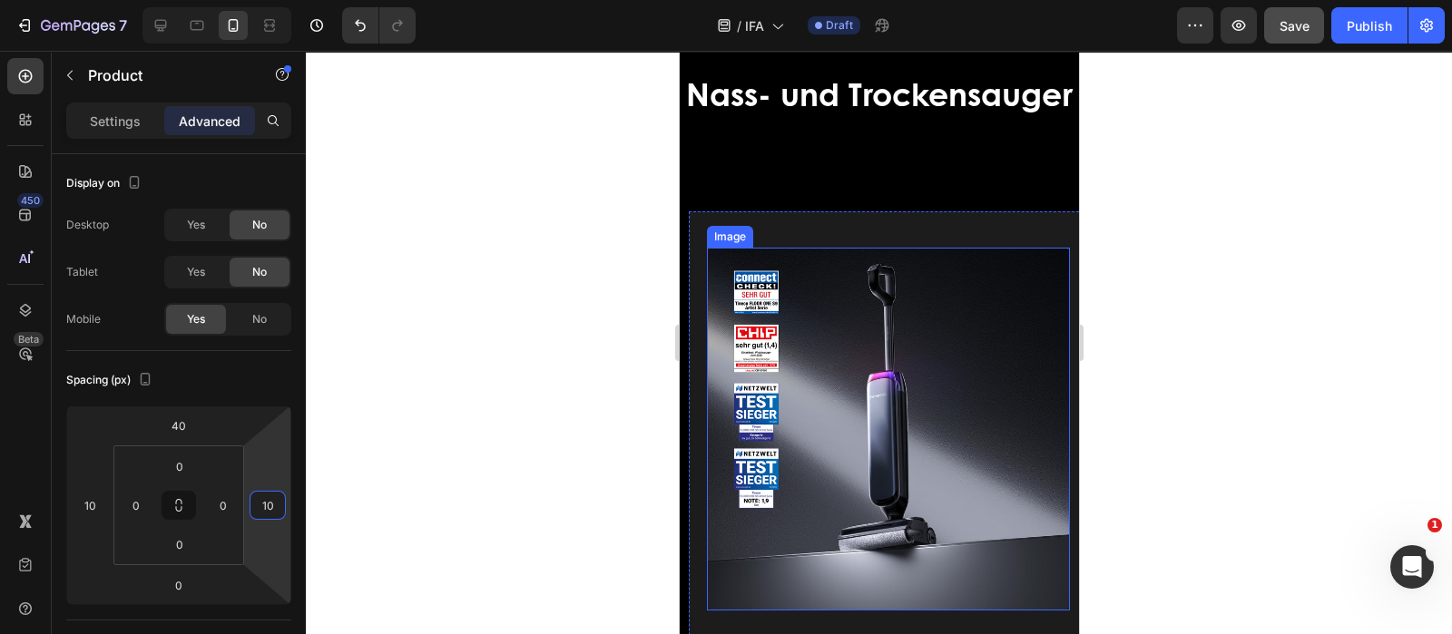
scroll to position [610, 0]
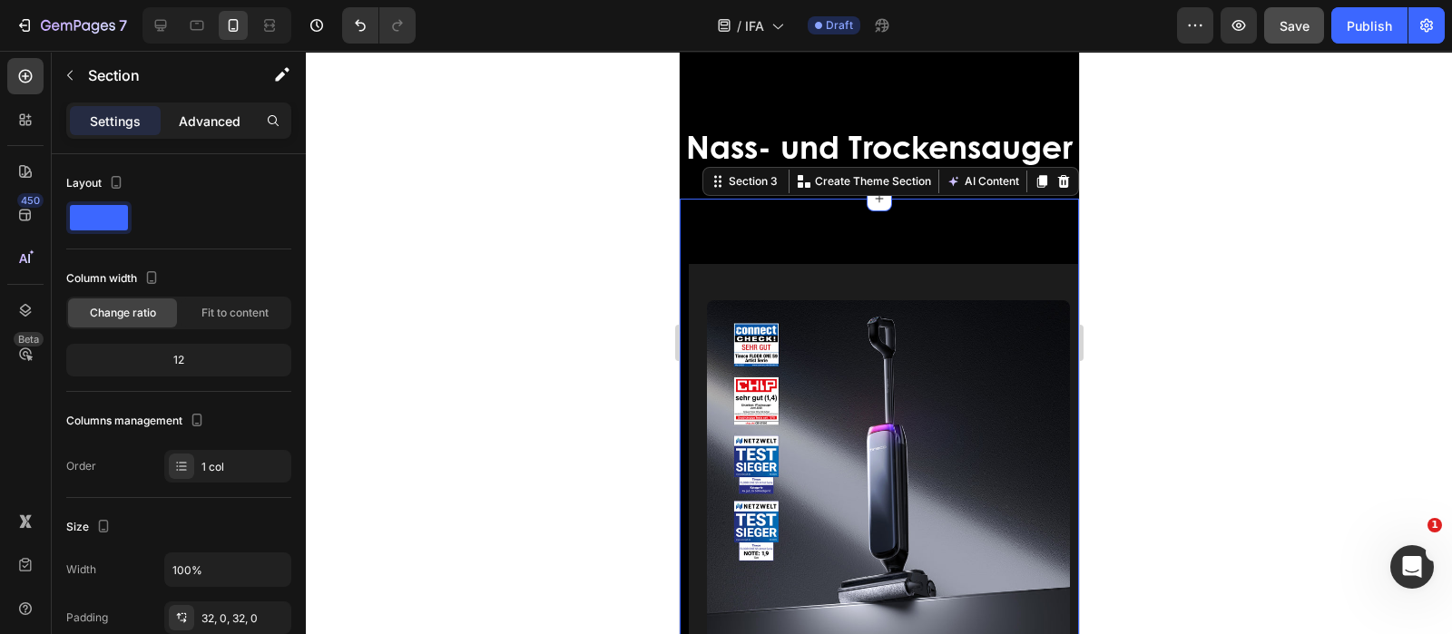
click at [205, 109] on div "Advanced" at bounding box center [209, 120] width 91 height 29
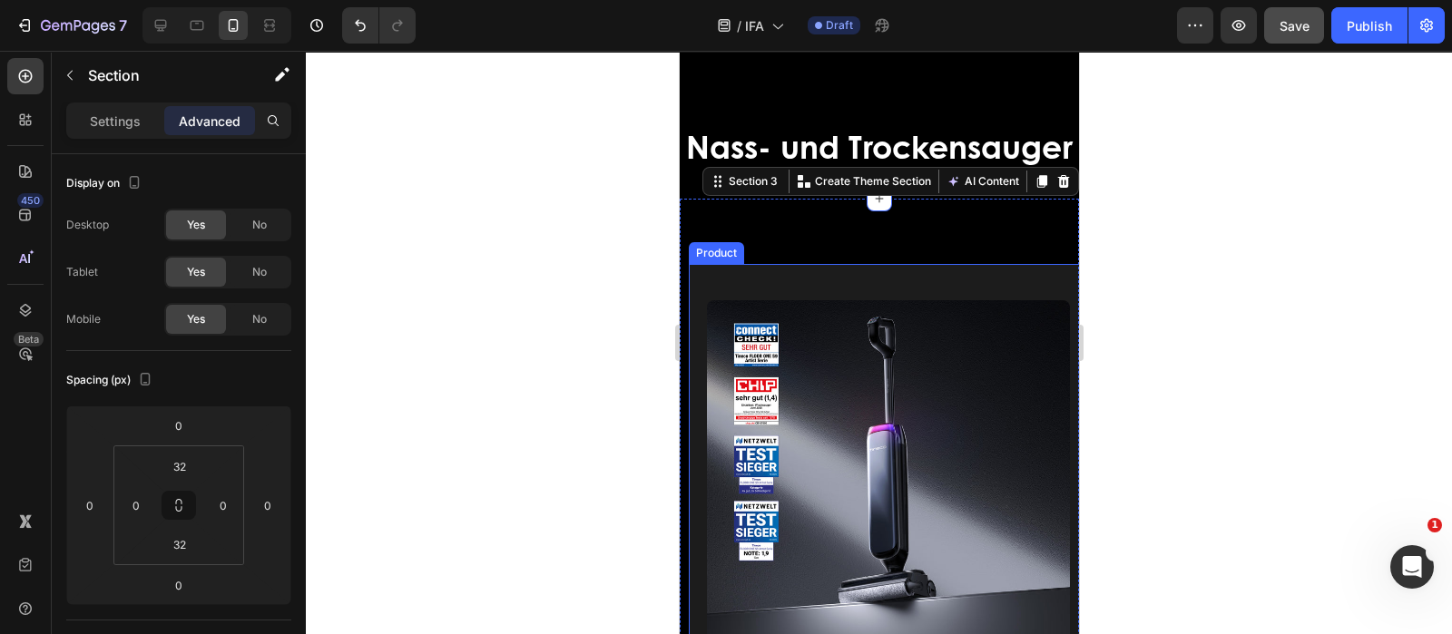
click at [807, 331] on div "Image" at bounding box center [887, 463] width 363 height 399
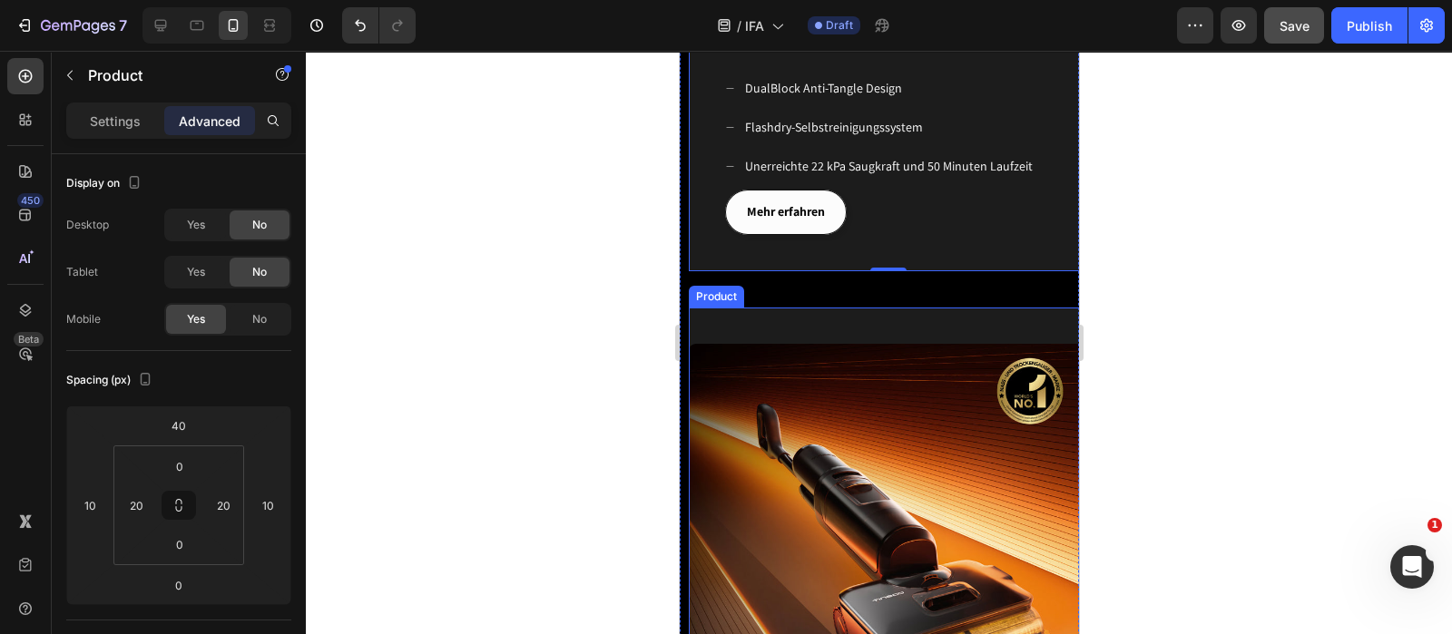
scroll to position [1404, 0]
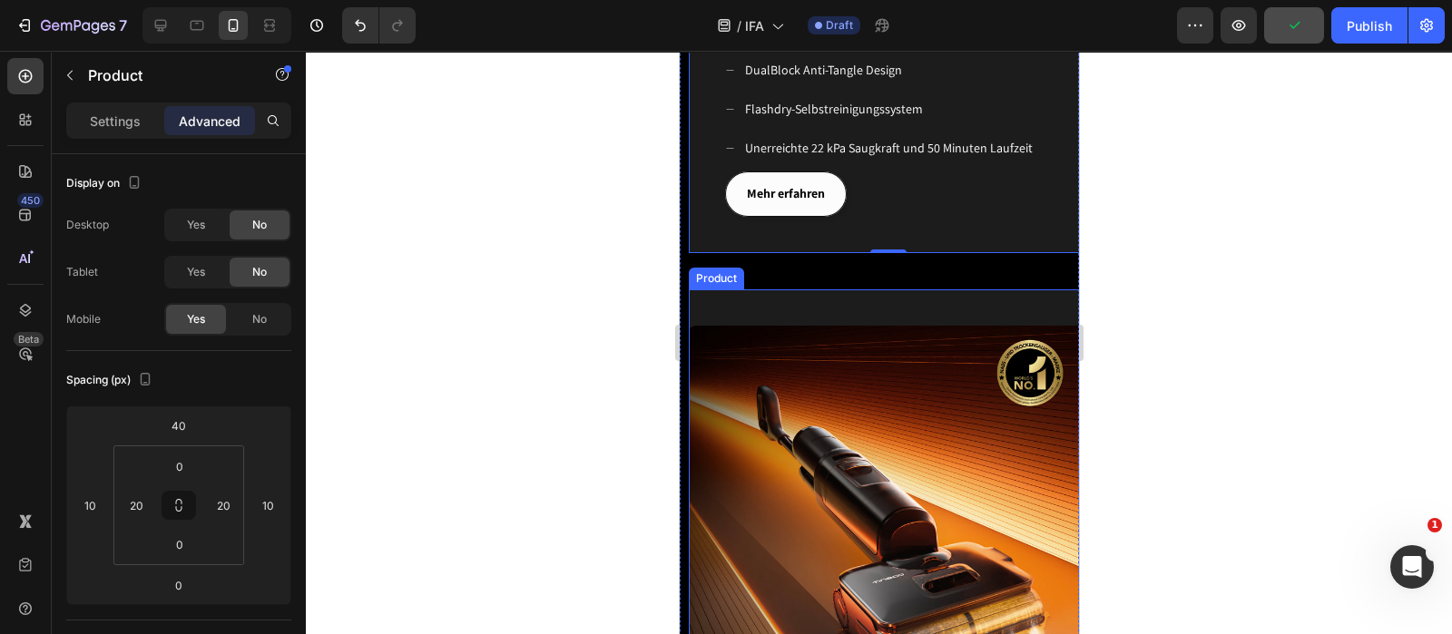
click at [750, 296] on div "Image" at bounding box center [887, 507] width 399 height 436
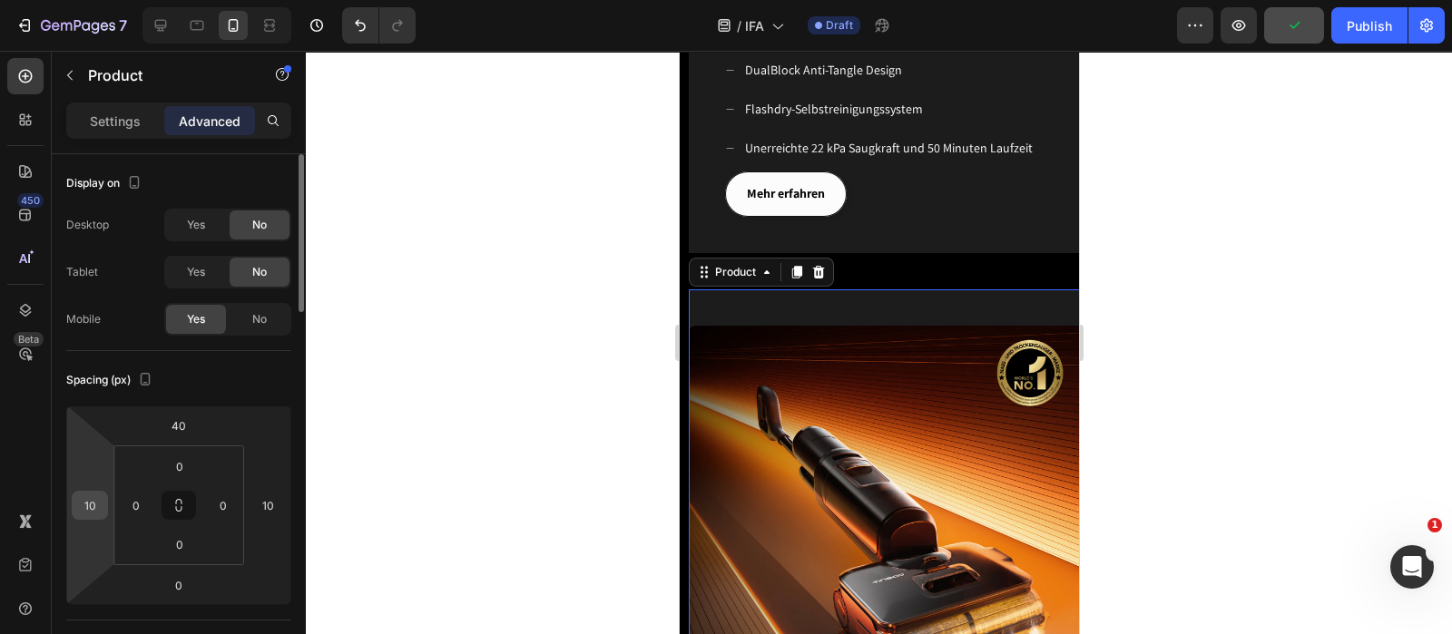
click at [104, 503] on div "10" at bounding box center [90, 505] width 36 height 29
click at [95, 505] on input "10" at bounding box center [89, 505] width 27 height 27
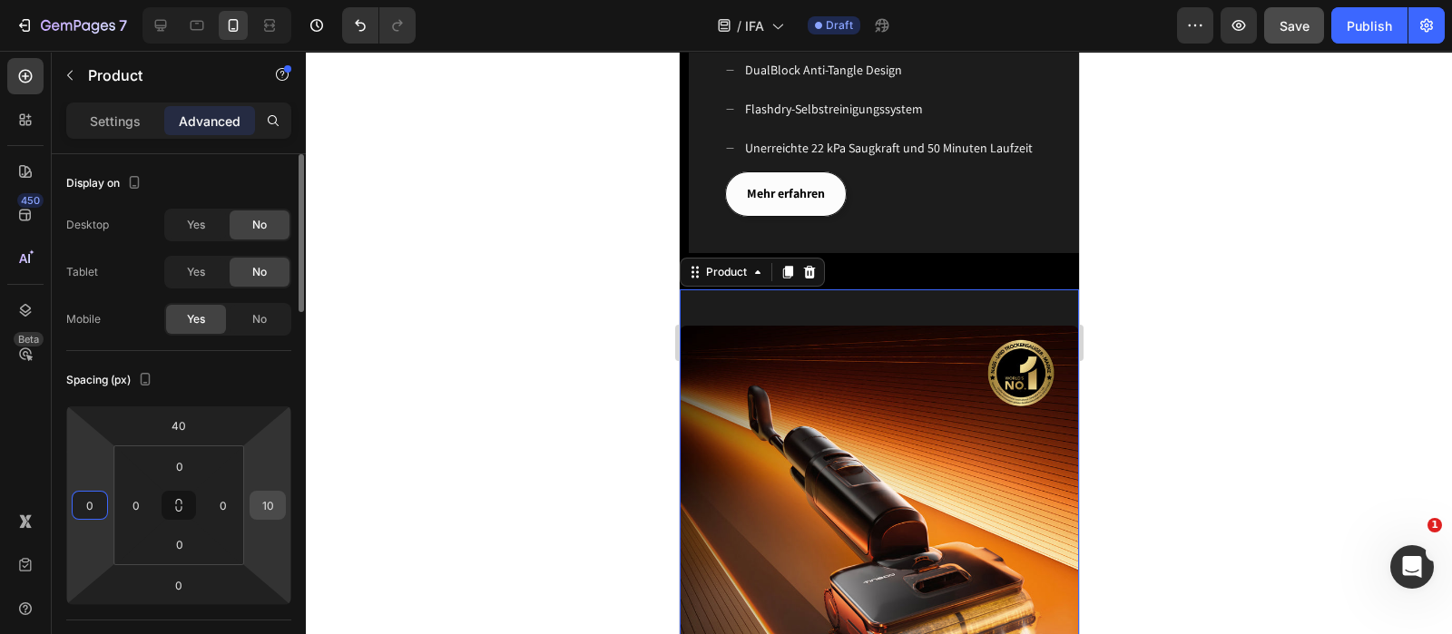
type input "0"
click at [274, 510] on input "10" at bounding box center [267, 505] width 27 height 27
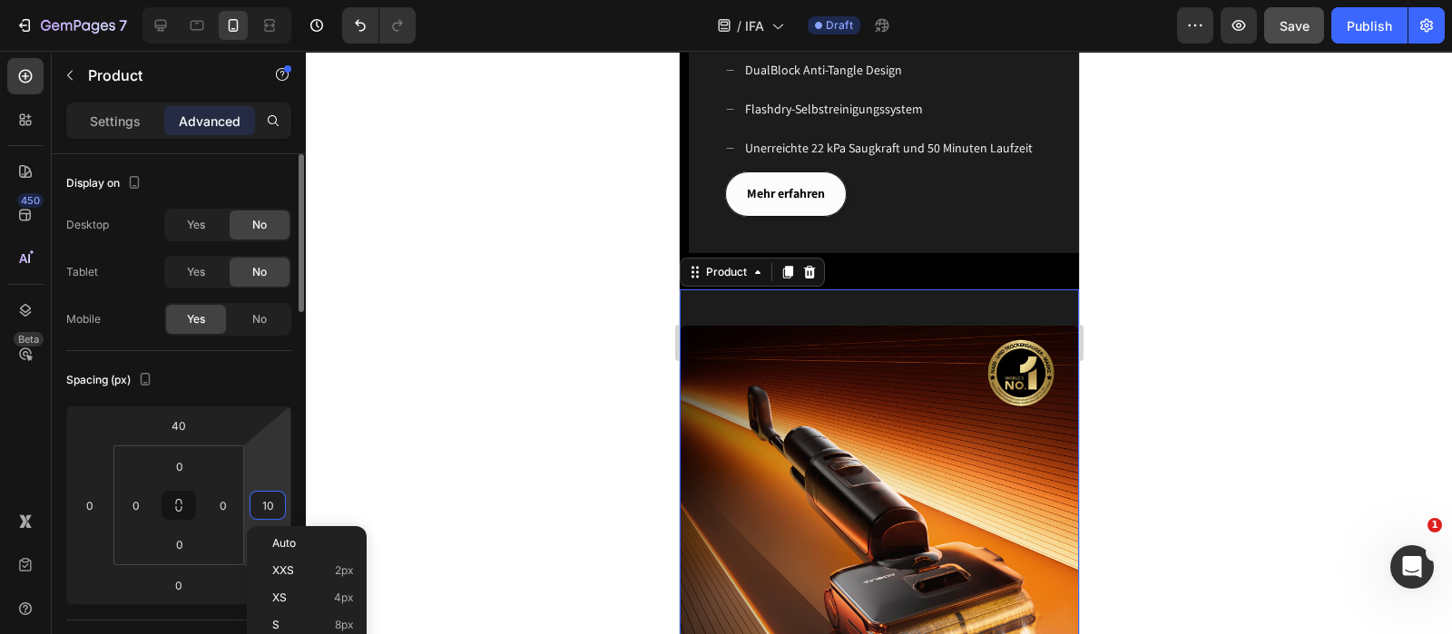
type input "0"
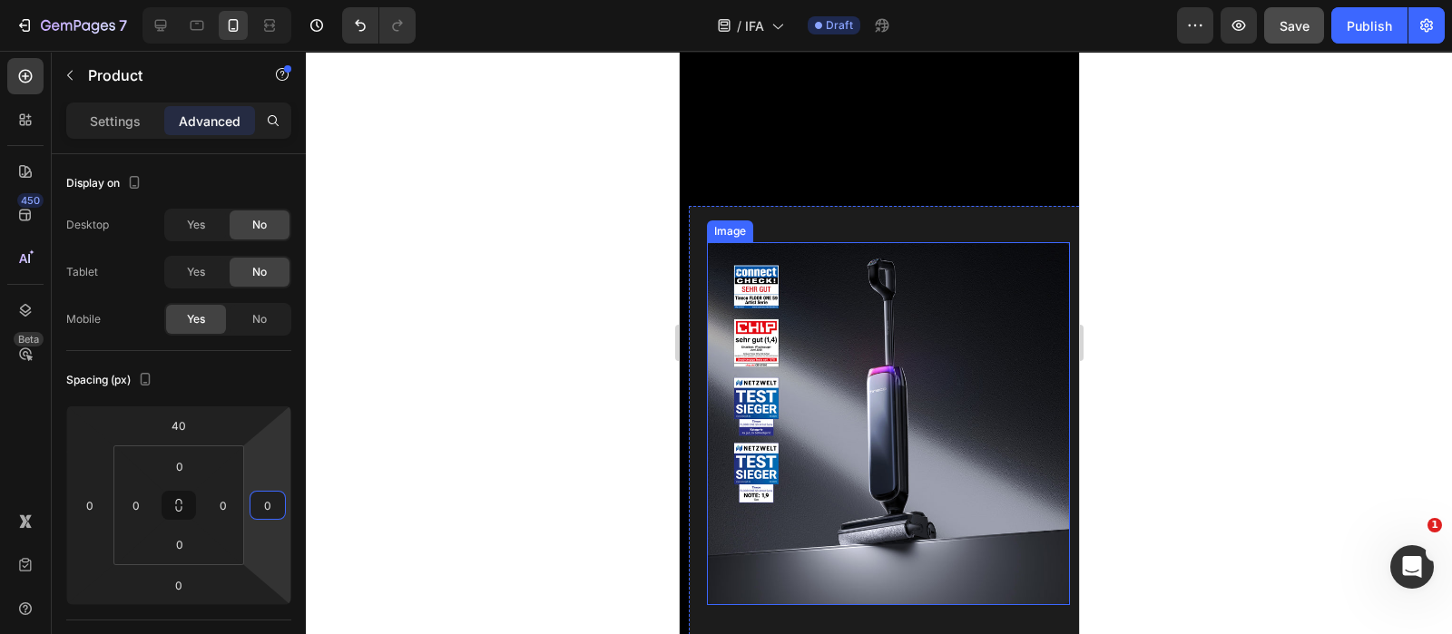
scroll to position [610, 0]
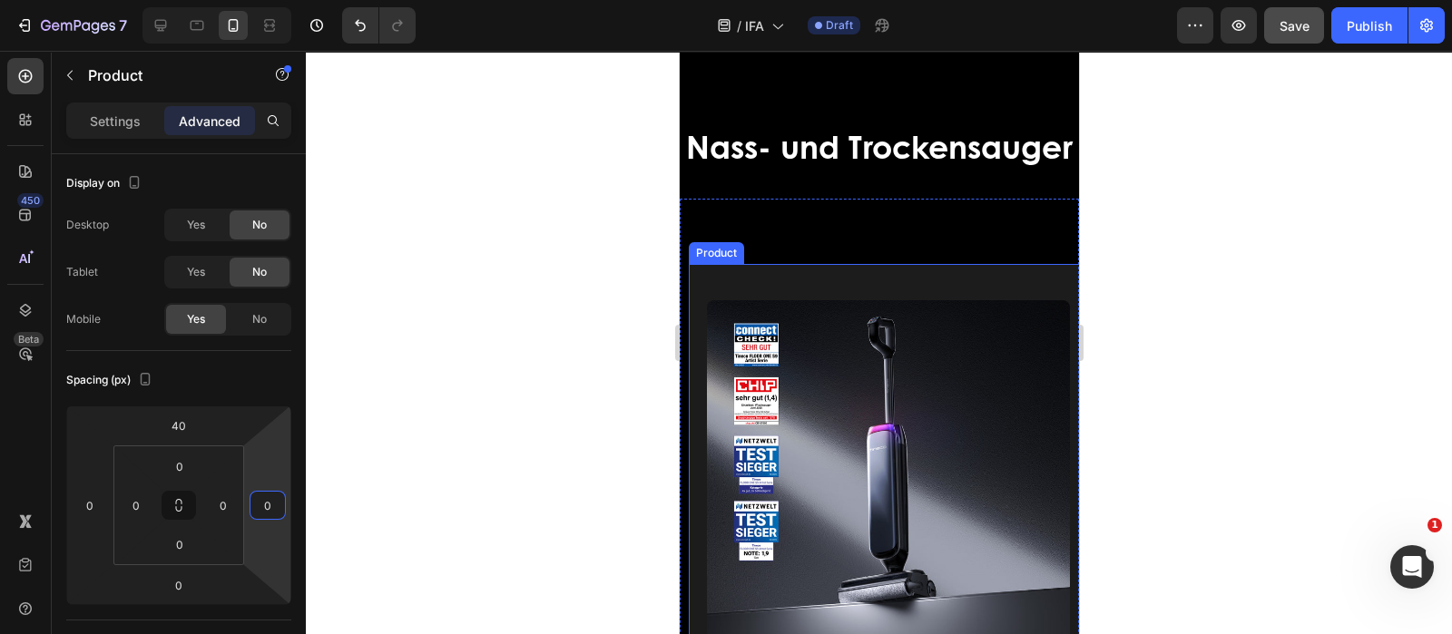
click at [814, 315] on div "Image" at bounding box center [887, 463] width 363 height 399
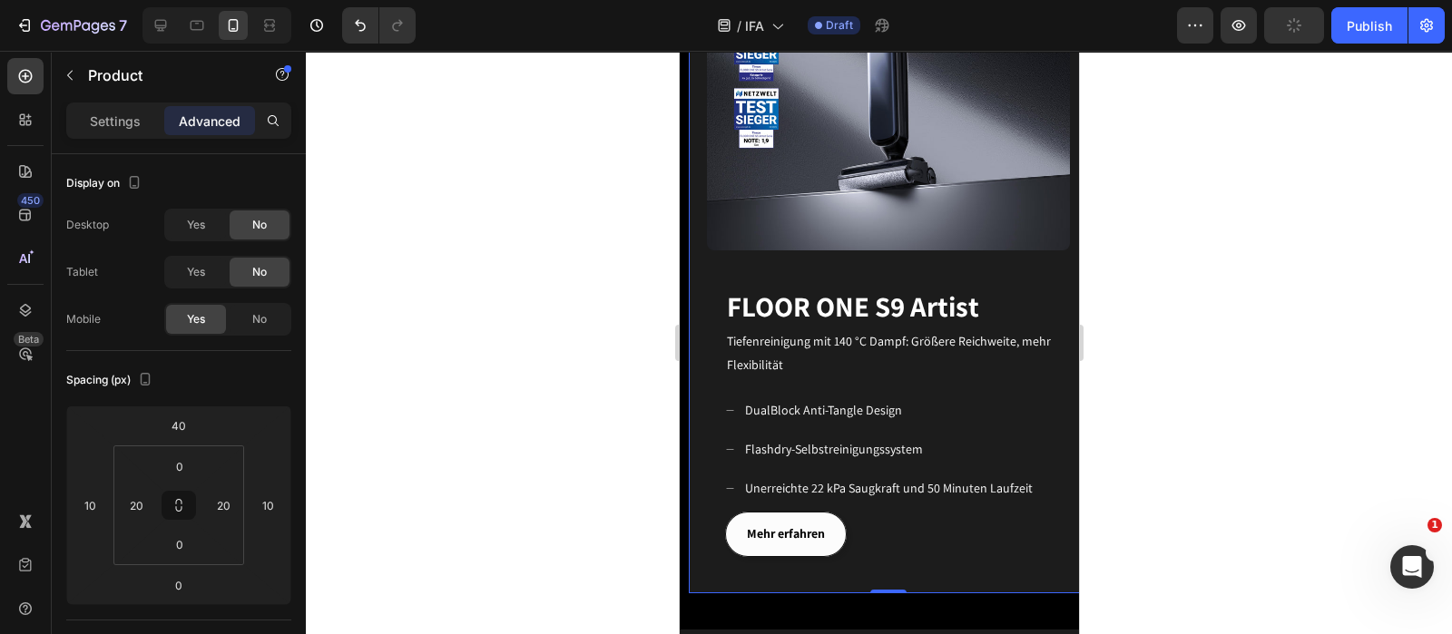
scroll to position [837, 0]
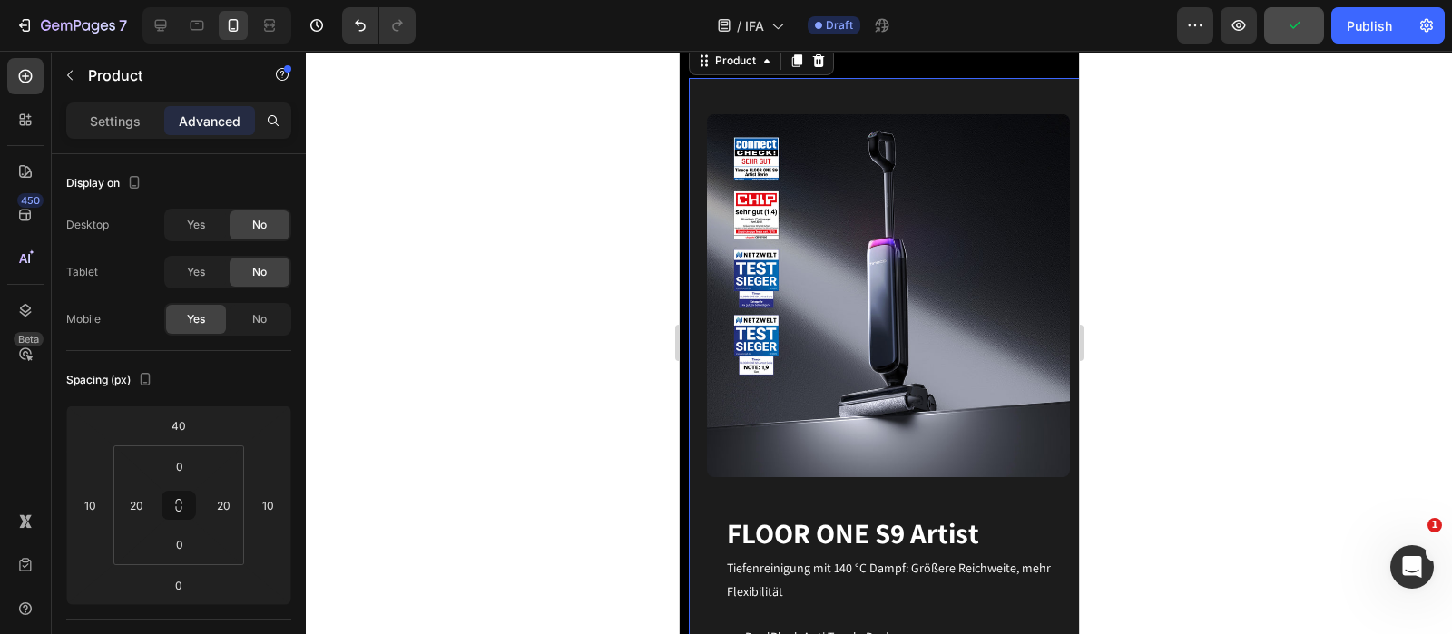
click at [710, 82] on div "Image" at bounding box center [887, 277] width 363 height 399
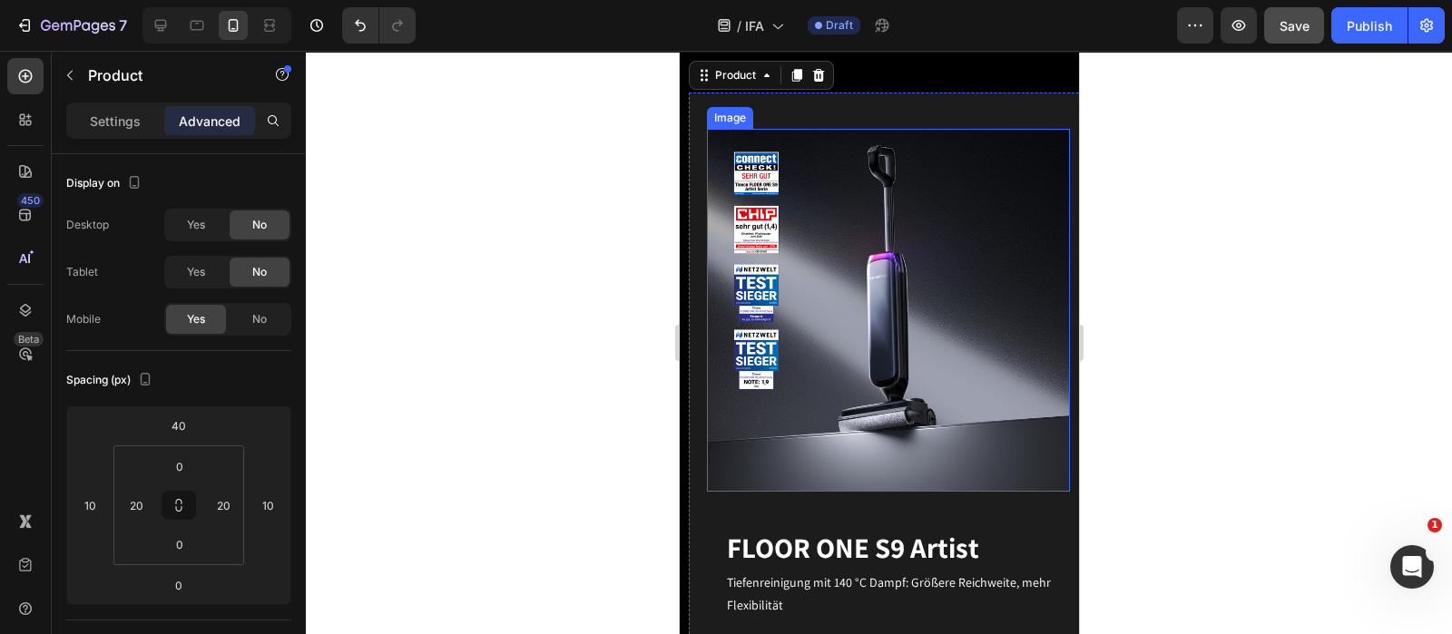
scroll to position [496, 0]
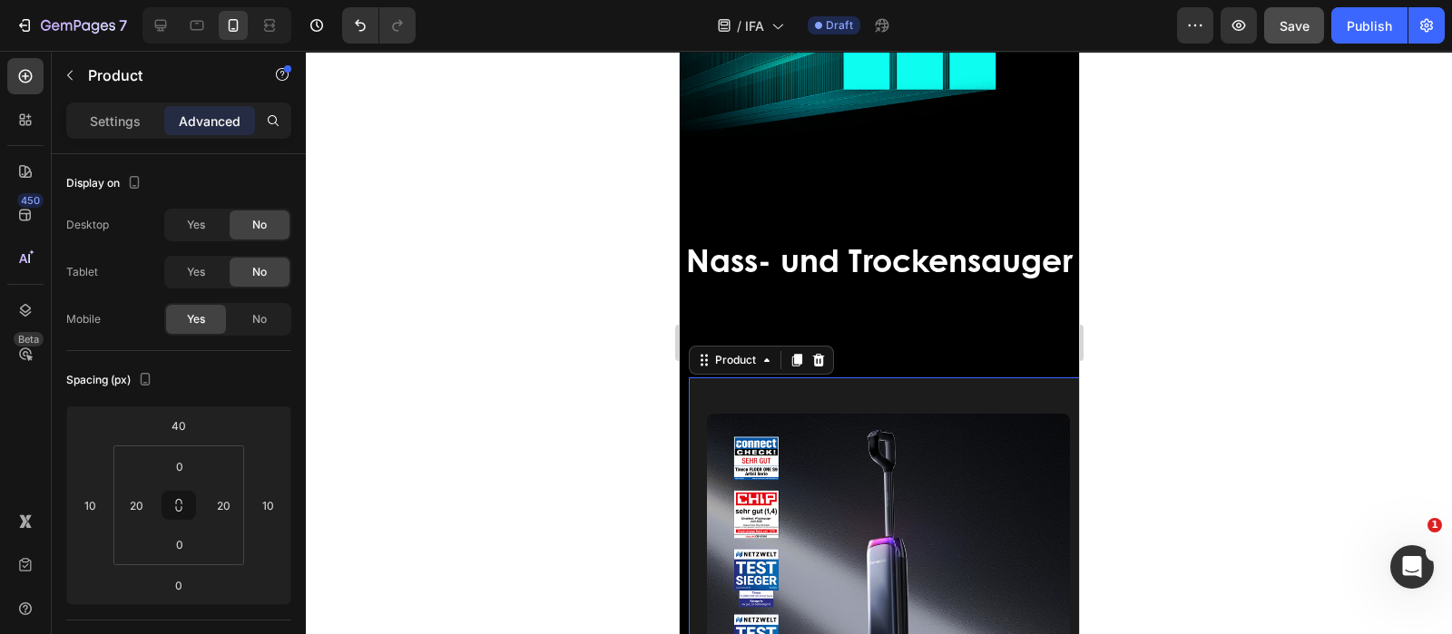
click at [730, 428] on div "Image" at bounding box center [887, 576] width 363 height 399
click at [101, 503] on input "10" at bounding box center [89, 505] width 27 height 27
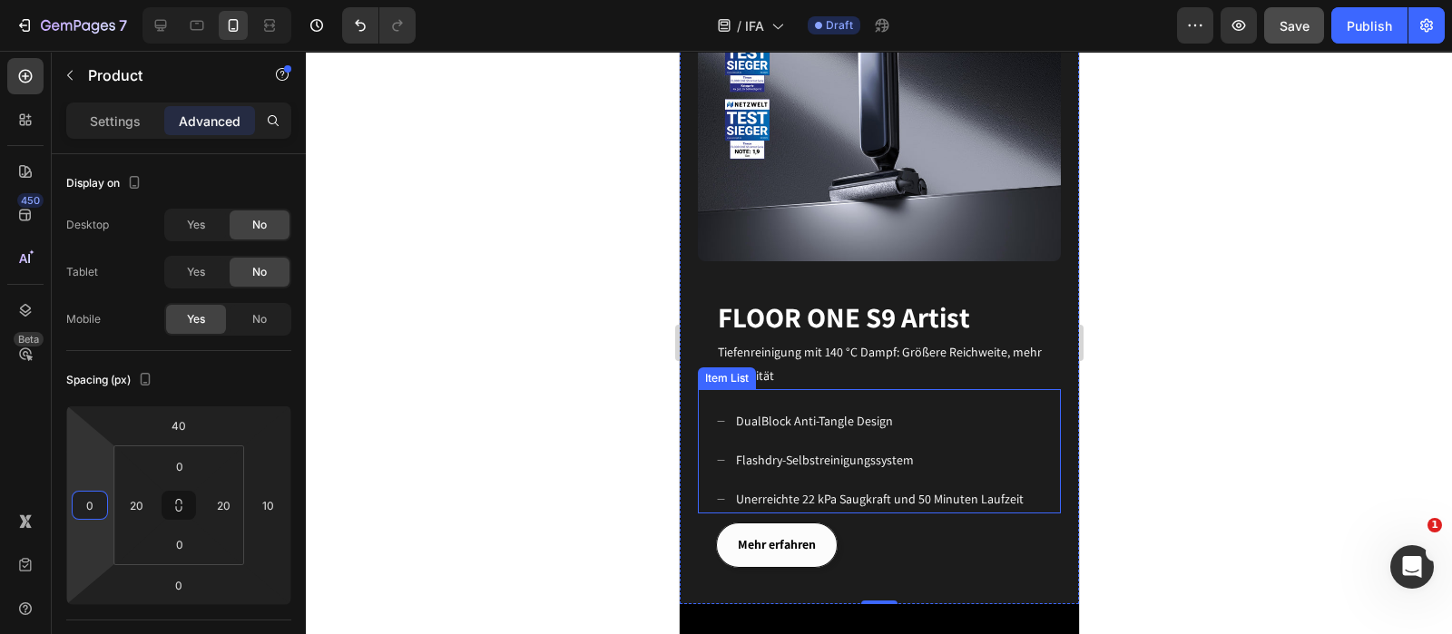
scroll to position [1064, 0]
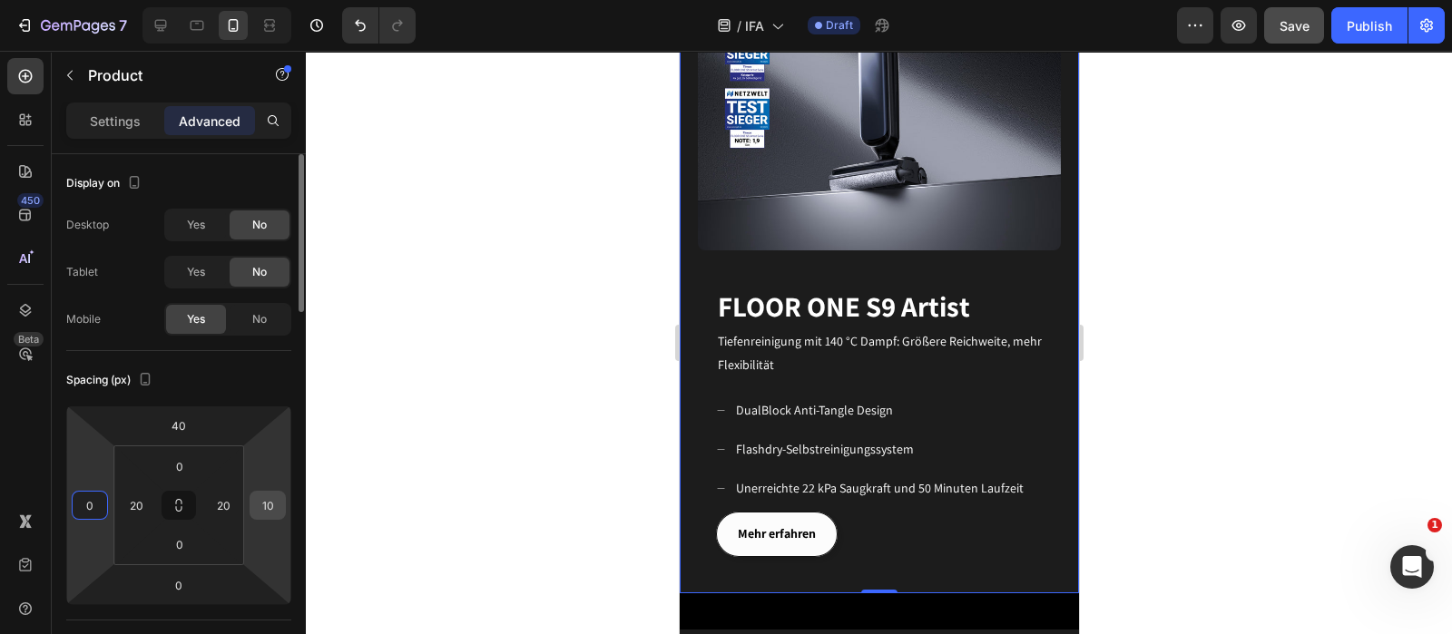
type input "0"
click at [274, 512] on input "10" at bounding box center [267, 505] width 27 height 27
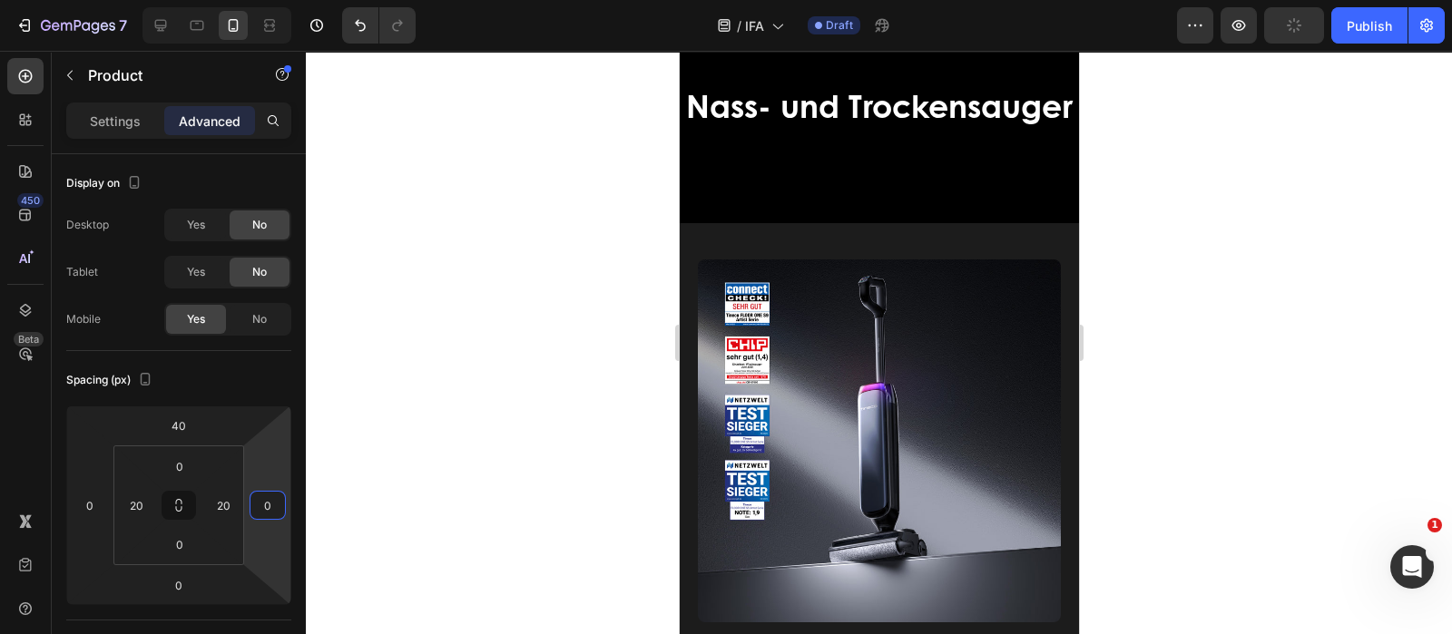
scroll to position [496, 0]
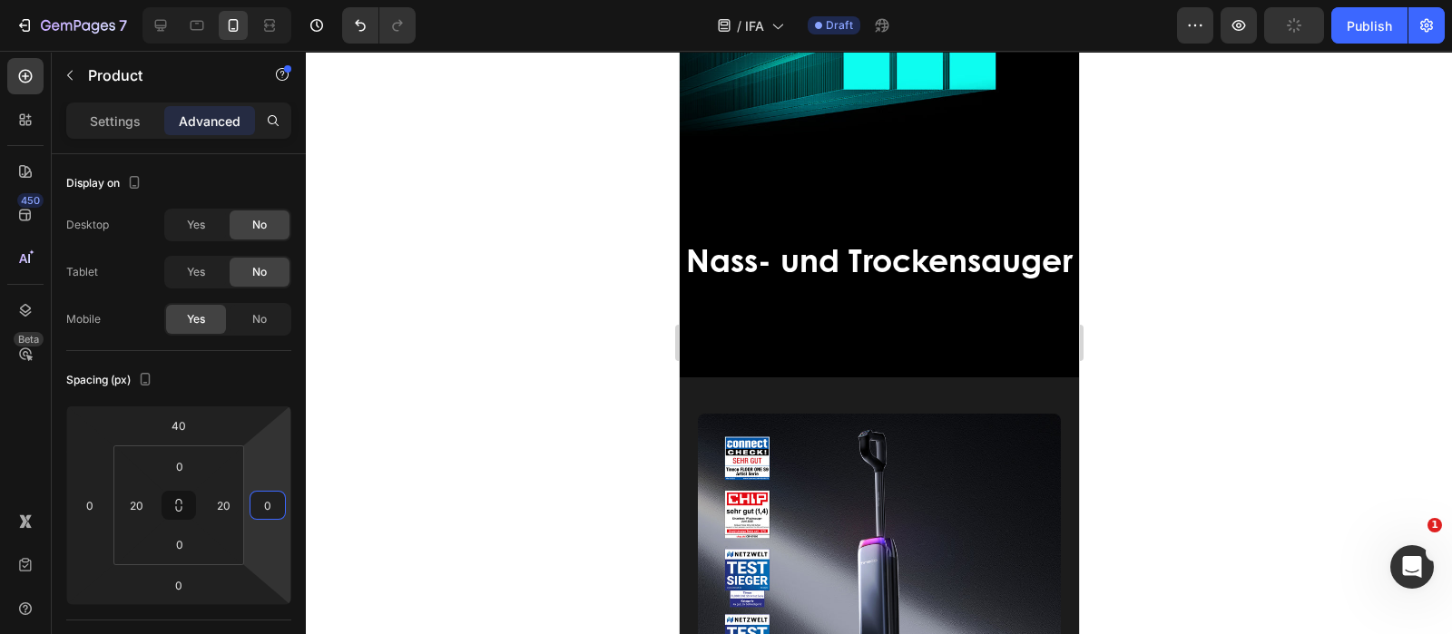
type input "0"
click at [904, 436] on div "Image" at bounding box center [878, 576] width 363 height 399
click at [772, 440] on div "Image" at bounding box center [878, 576] width 363 height 399
click at [820, 437] on div "Image" at bounding box center [878, 576] width 363 height 399
click at [845, 426] on div "Image" at bounding box center [878, 576] width 363 height 399
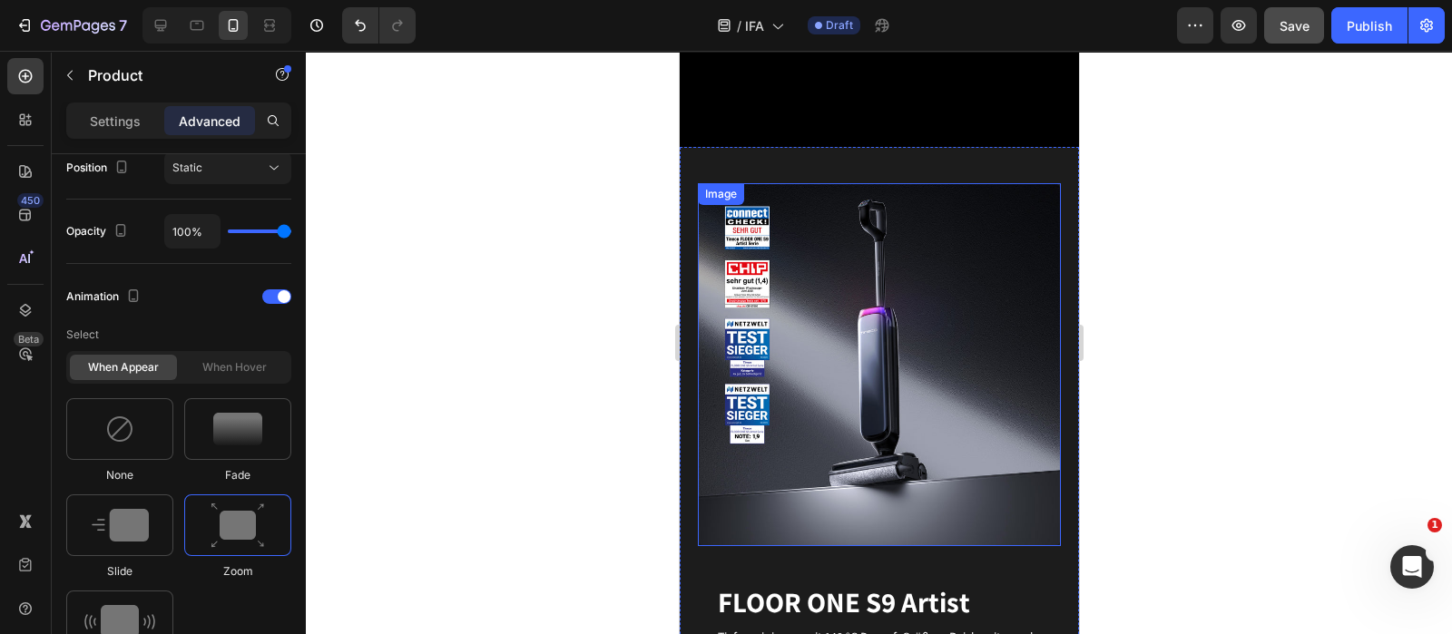
scroll to position [723, 0]
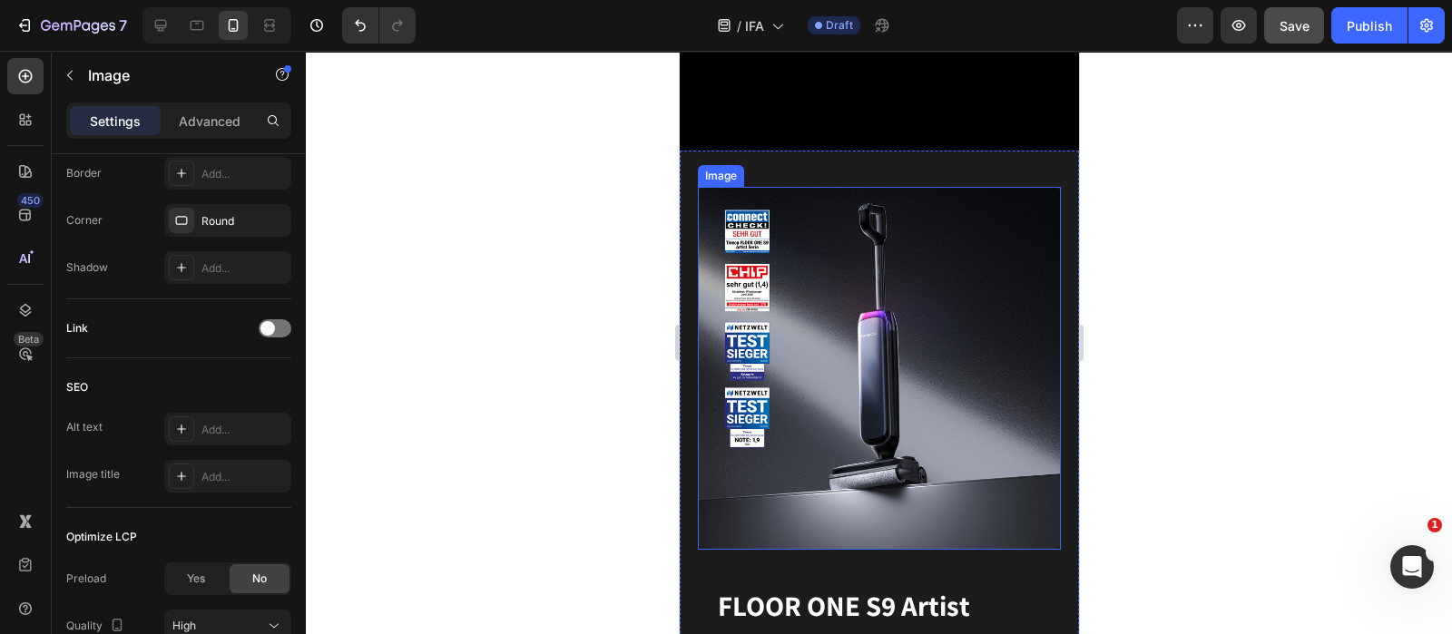
click at [868, 251] on img at bounding box center [878, 368] width 363 height 363
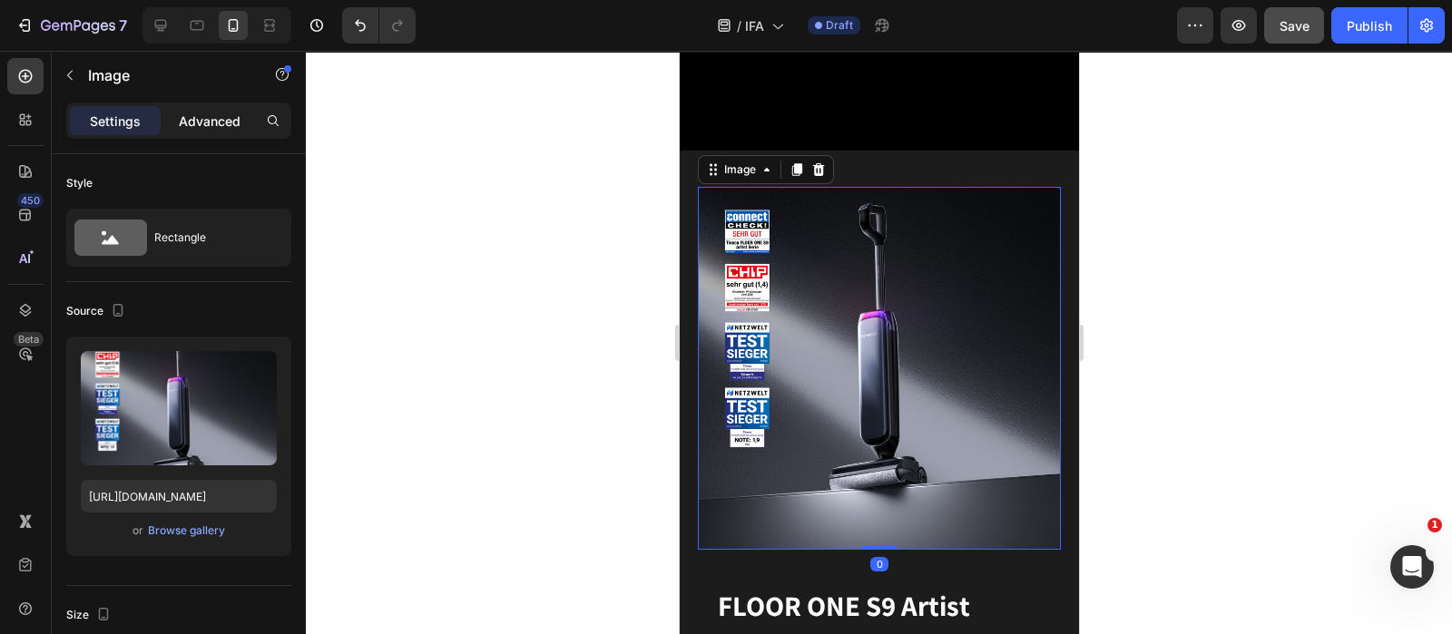
click at [222, 120] on p "Advanced" at bounding box center [210, 121] width 62 height 19
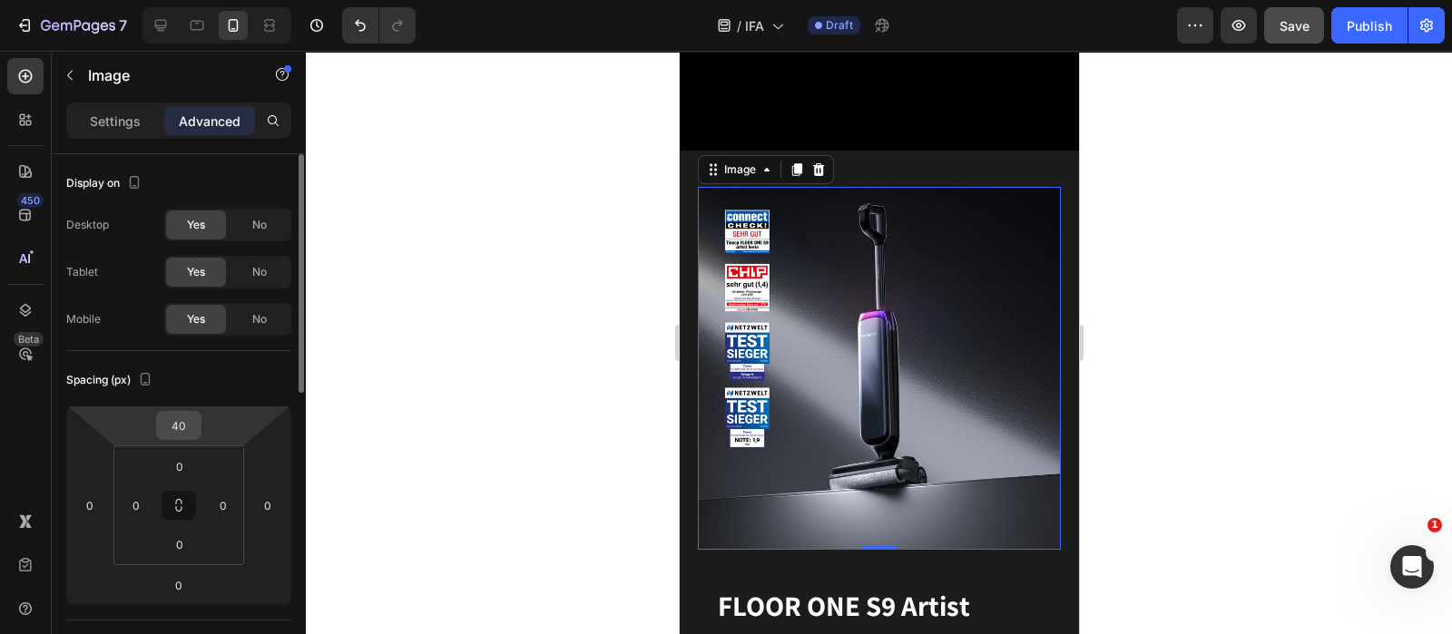
click at [191, 417] on input "40" at bounding box center [179, 425] width 36 height 27
type input "0"
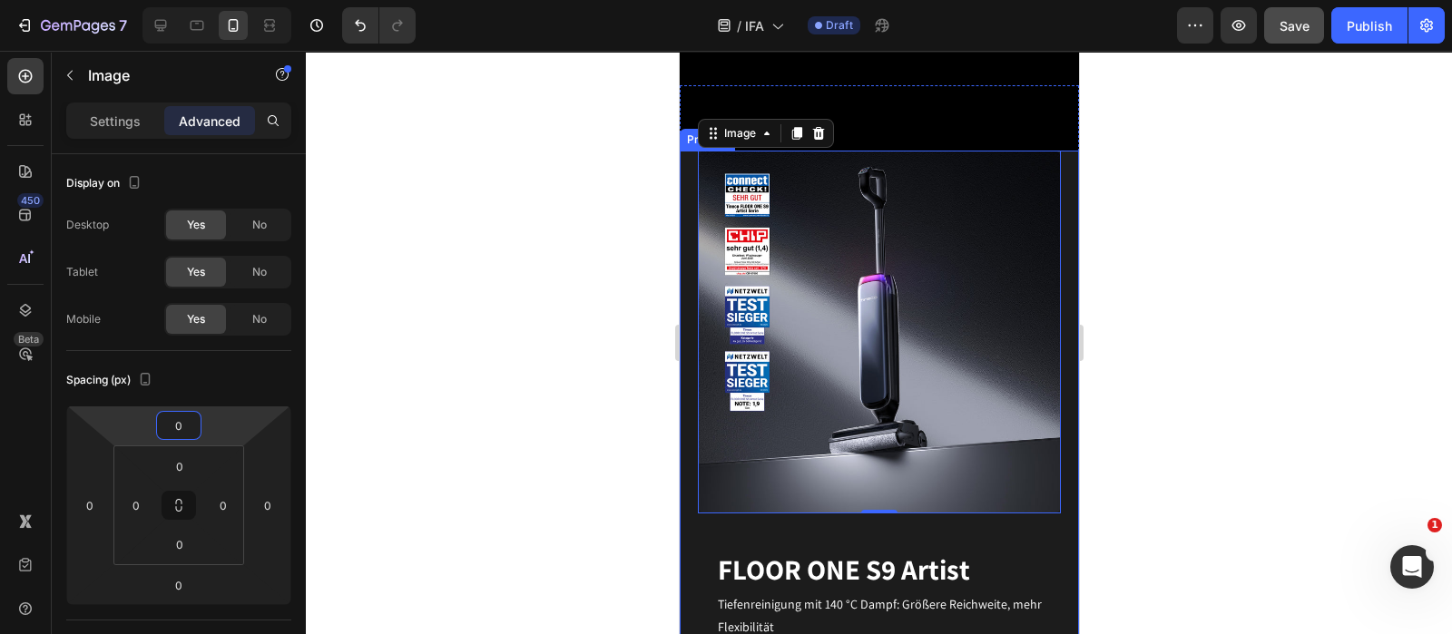
click at [688, 290] on div "Image 0 FLOOR ONE S9 Artist Heading Für ein modernes Leben geschaffen Text bloc…" at bounding box center [878, 504] width 399 height 706
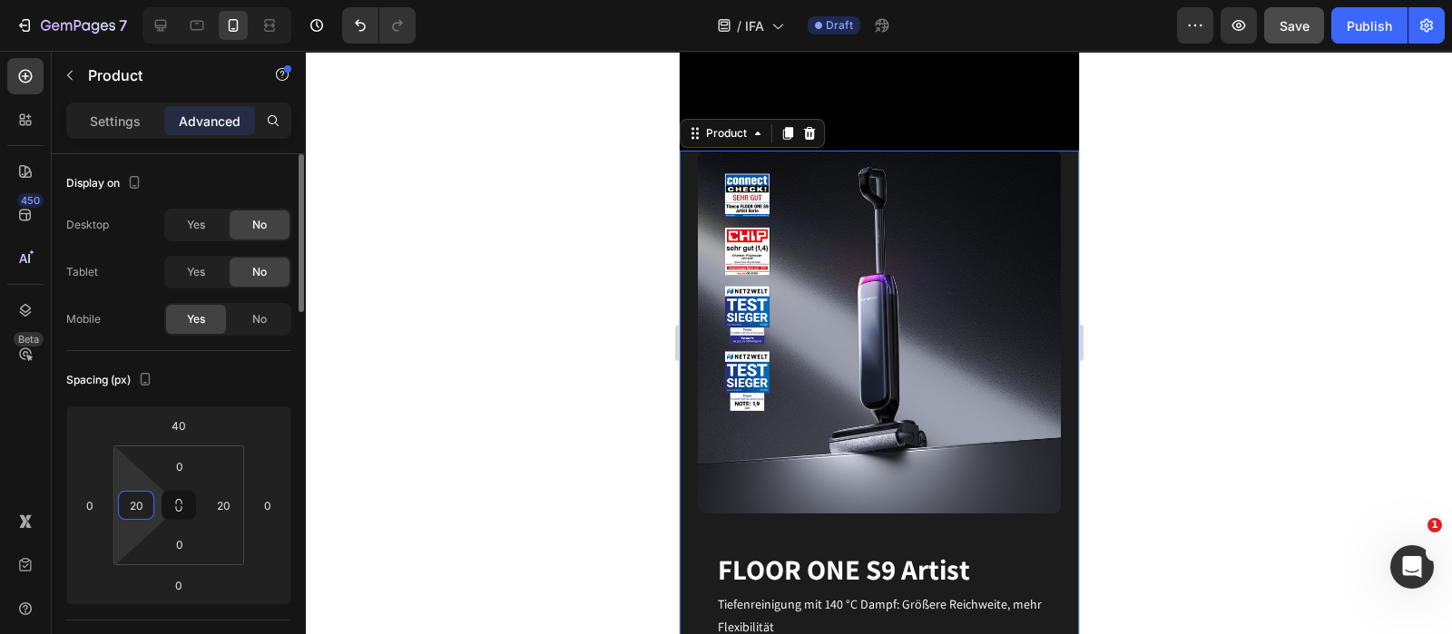
click at [145, 511] on input "20" at bounding box center [136, 505] width 27 height 27
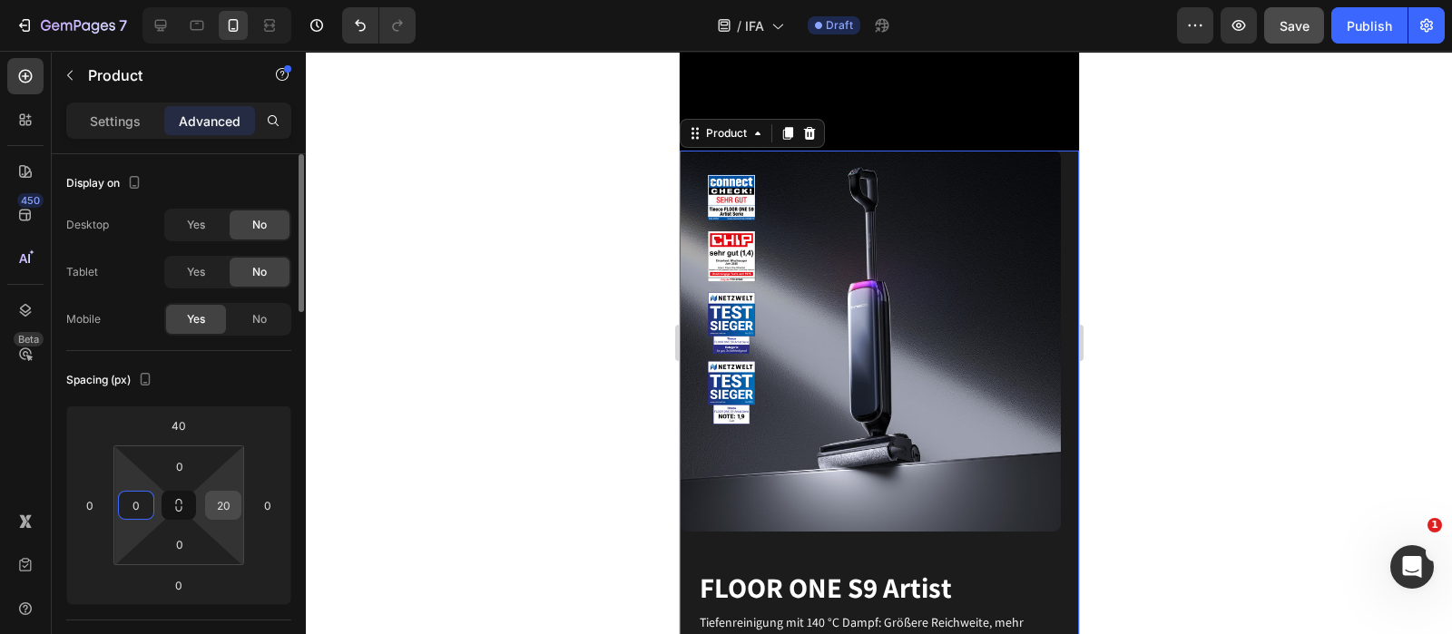
type input "0"
click at [232, 510] on input "20" at bounding box center [223, 505] width 27 height 27
type input "0"
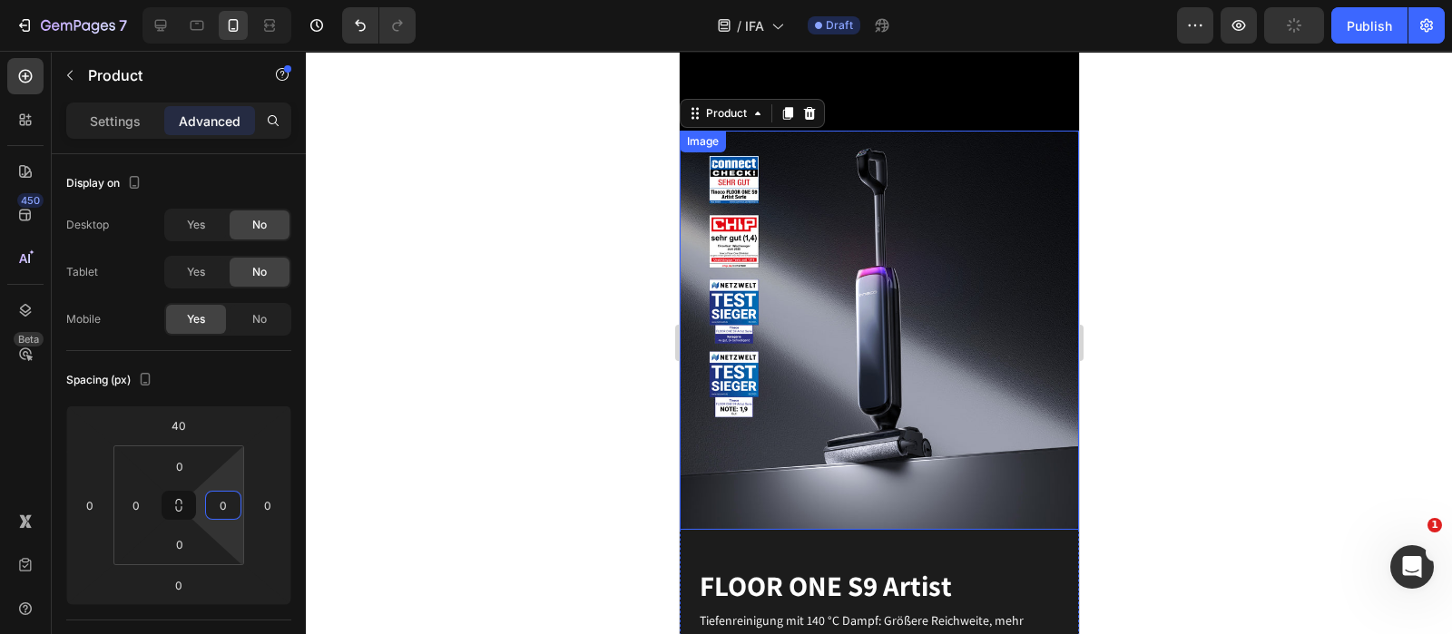
scroll to position [723, 0]
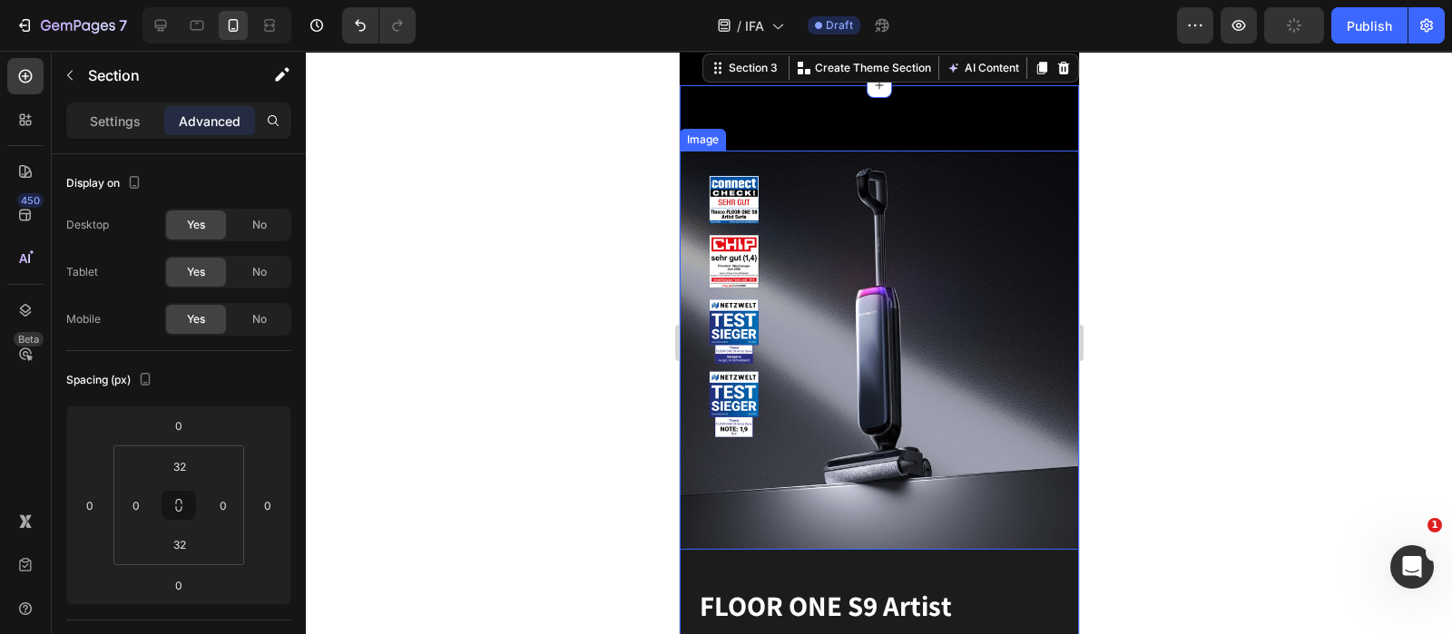
scroll to position [837, 0]
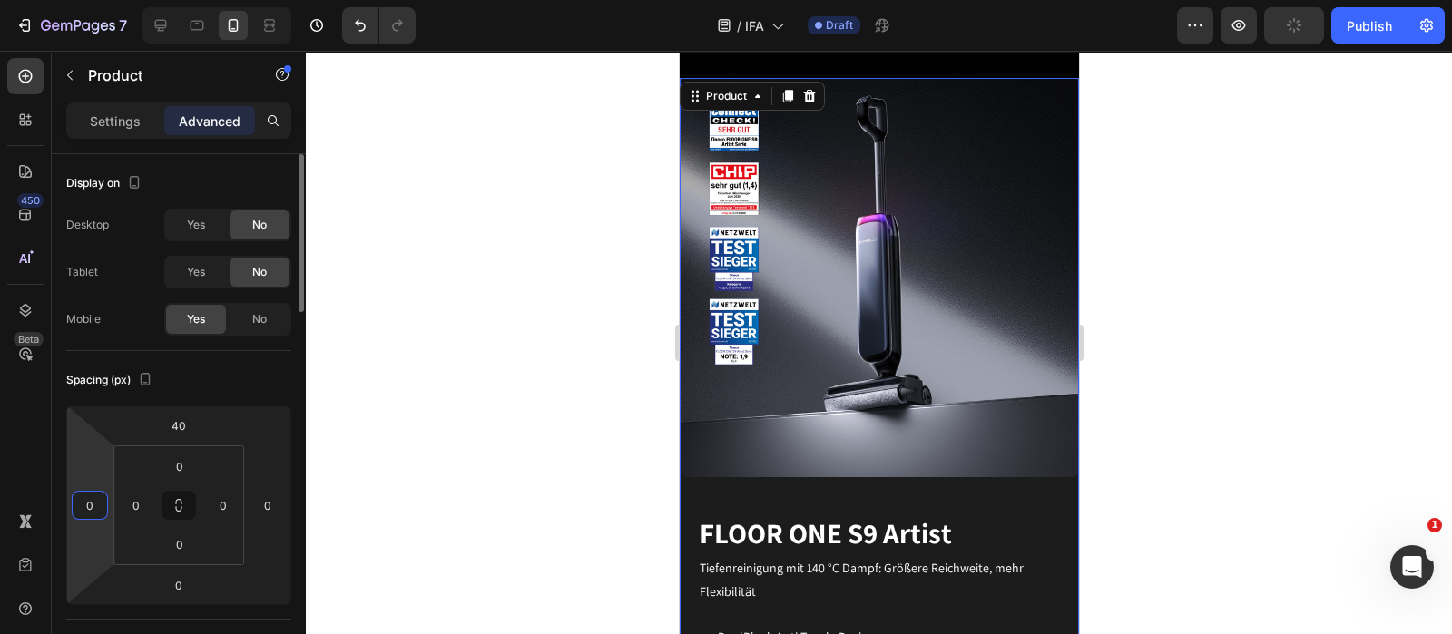
click at [88, 505] on input "0" at bounding box center [89, 505] width 27 height 27
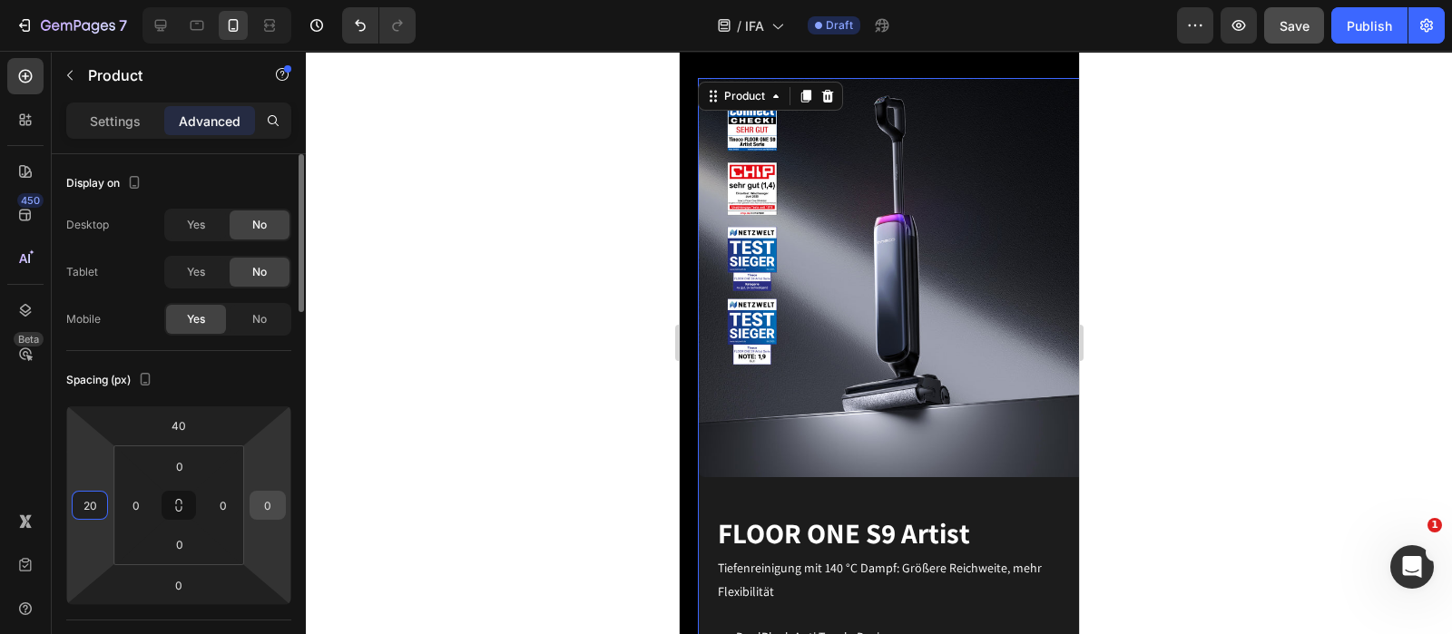
type input "20"
click at [273, 511] on input "0" at bounding box center [267, 505] width 27 height 27
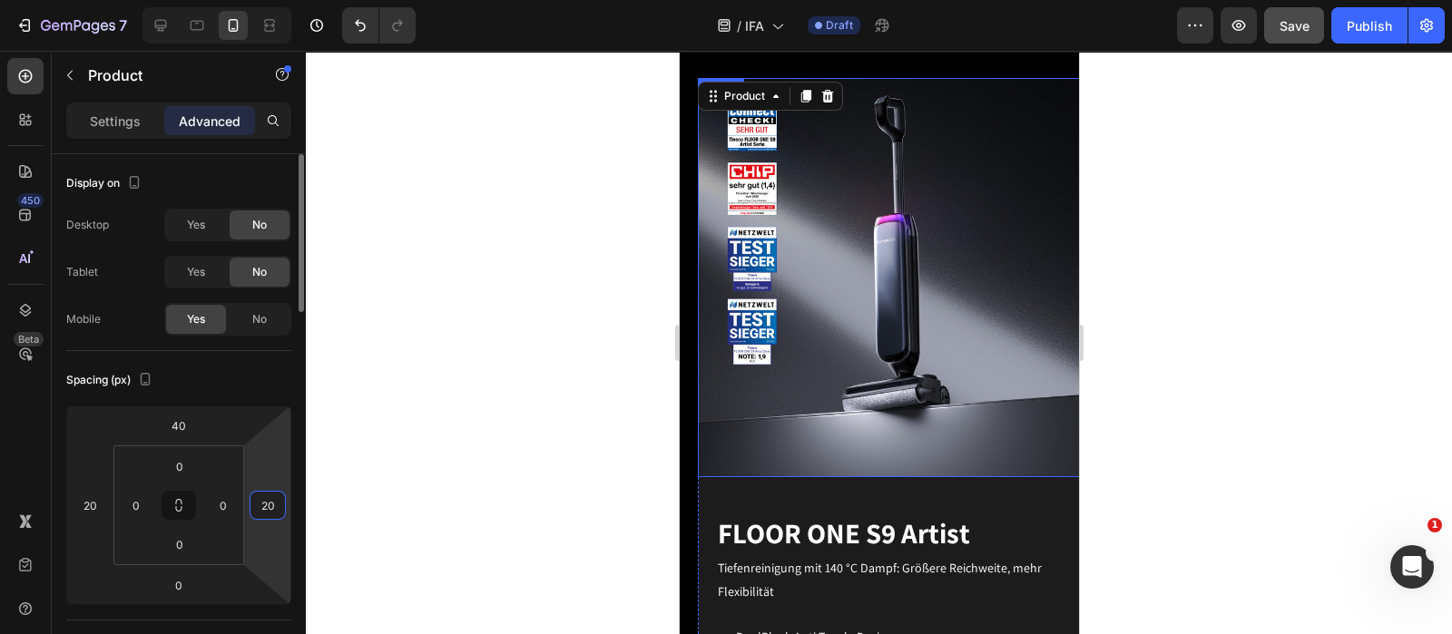
type input "20"
click at [273, 0] on html "7 Version history / IFA Draft Preview Save Publish 450 Beta Sections(18) Elemen…" at bounding box center [726, 0] width 1452 height 0
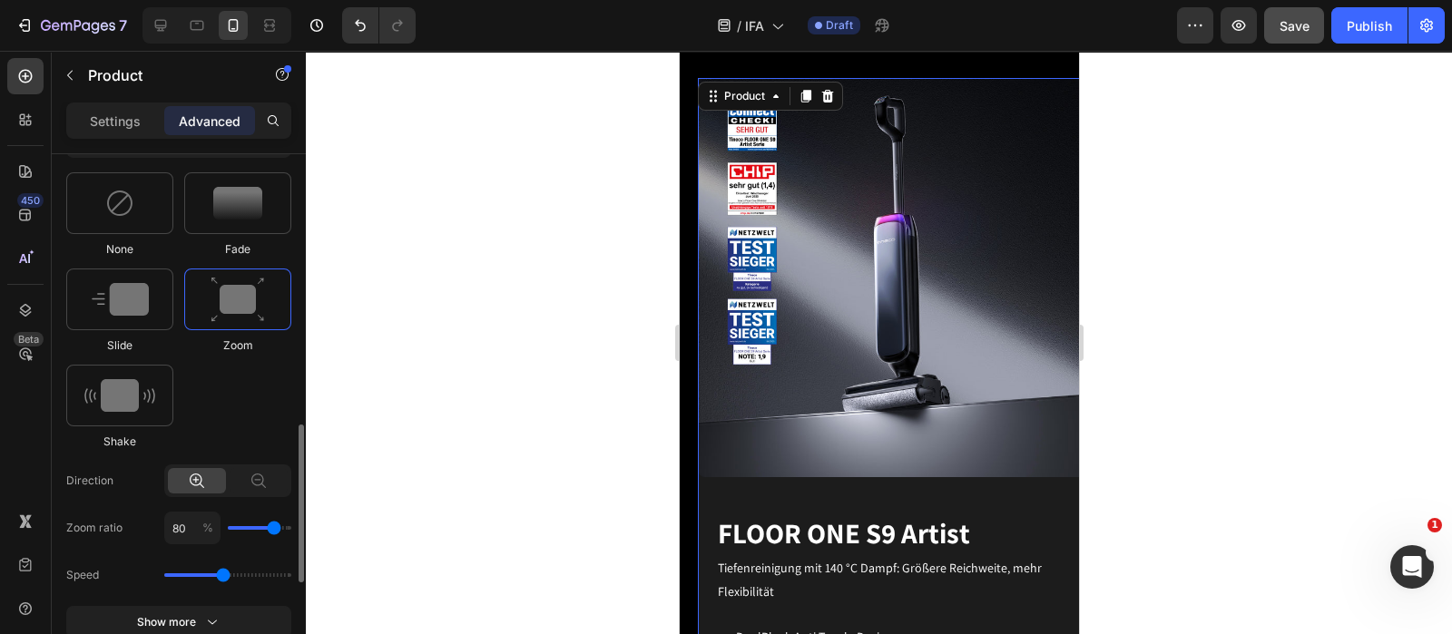
scroll to position [793, 0]
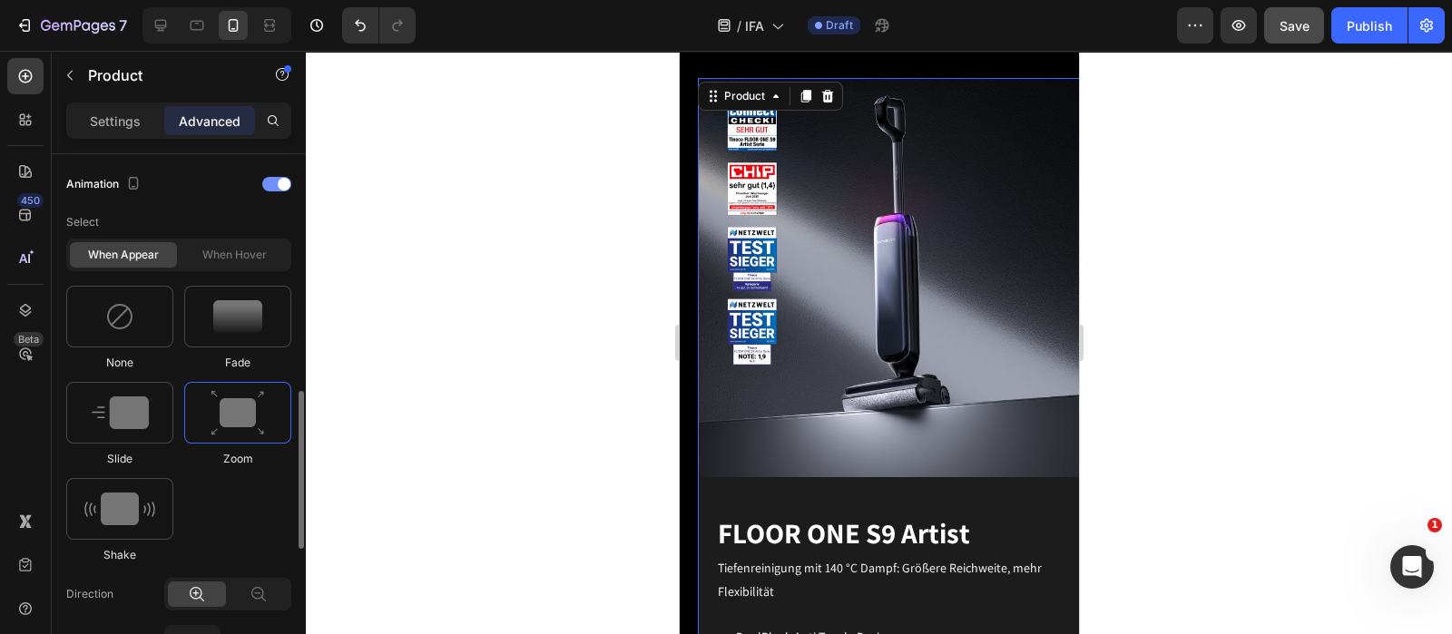
click at [278, 181] on span at bounding box center [284, 184] width 13 height 13
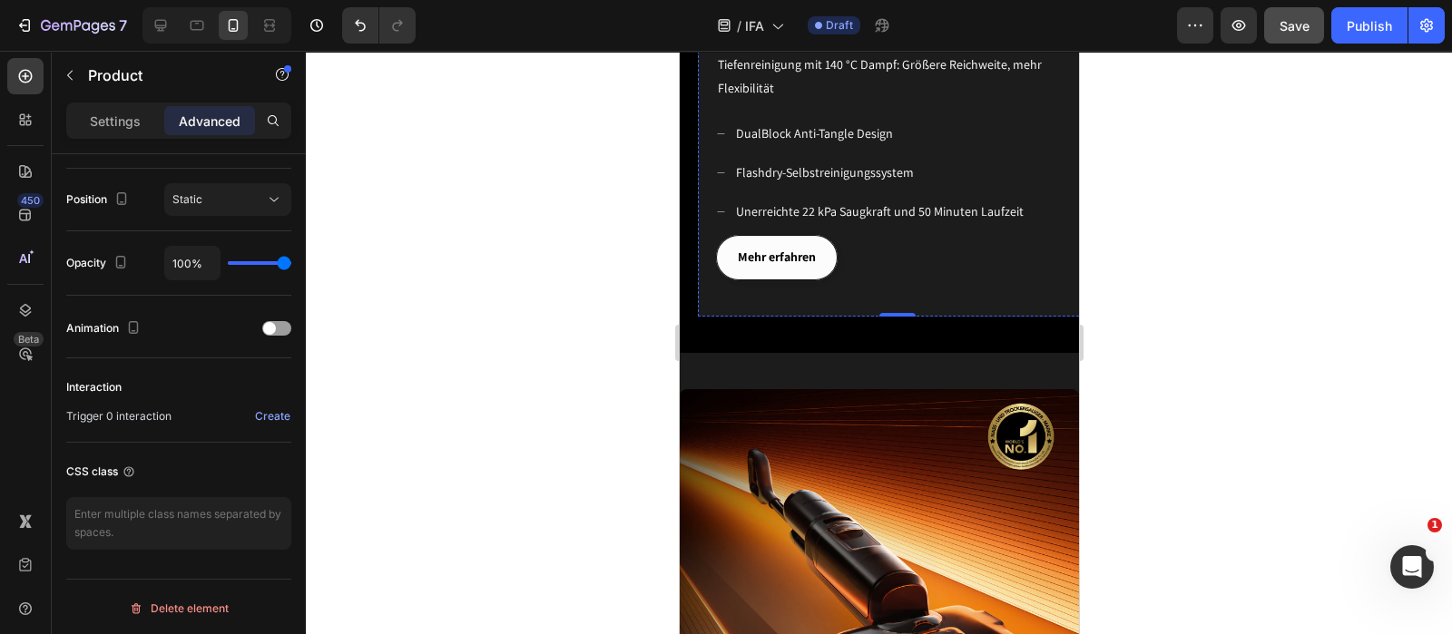
scroll to position [1517, 0]
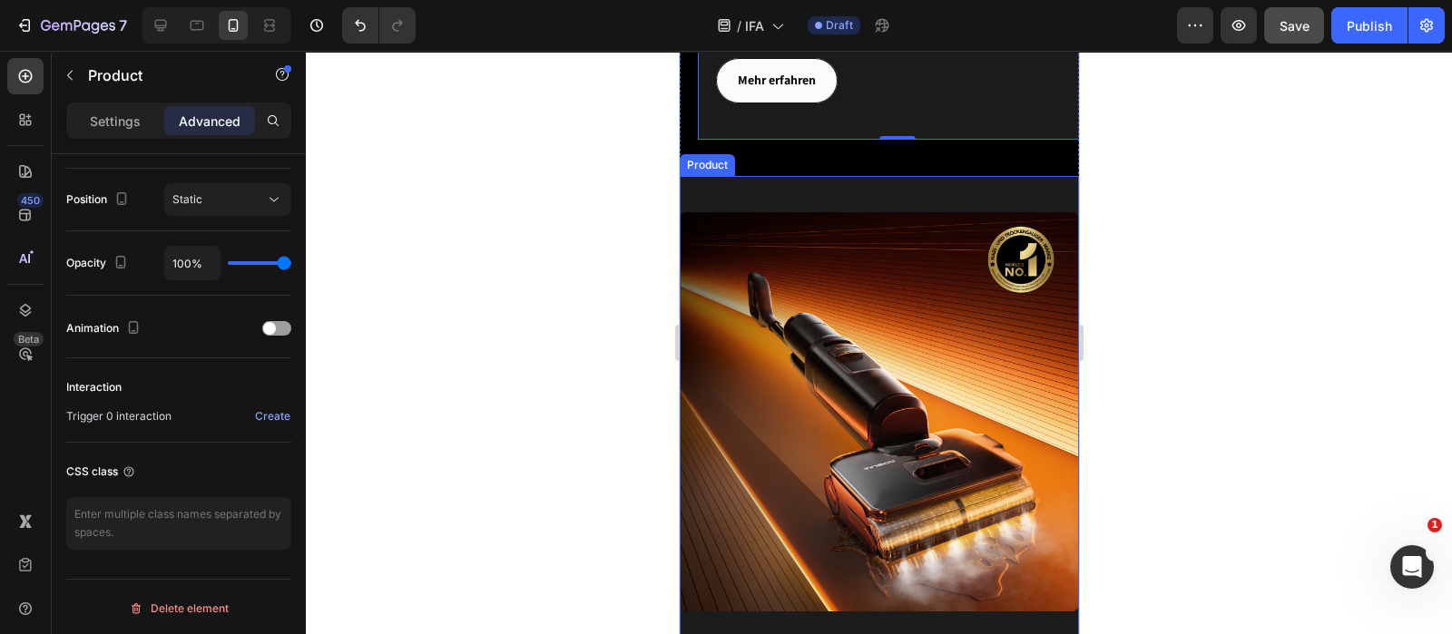
click at [814, 179] on div "Image" at bounding box center [878, 394] width 399 height 436
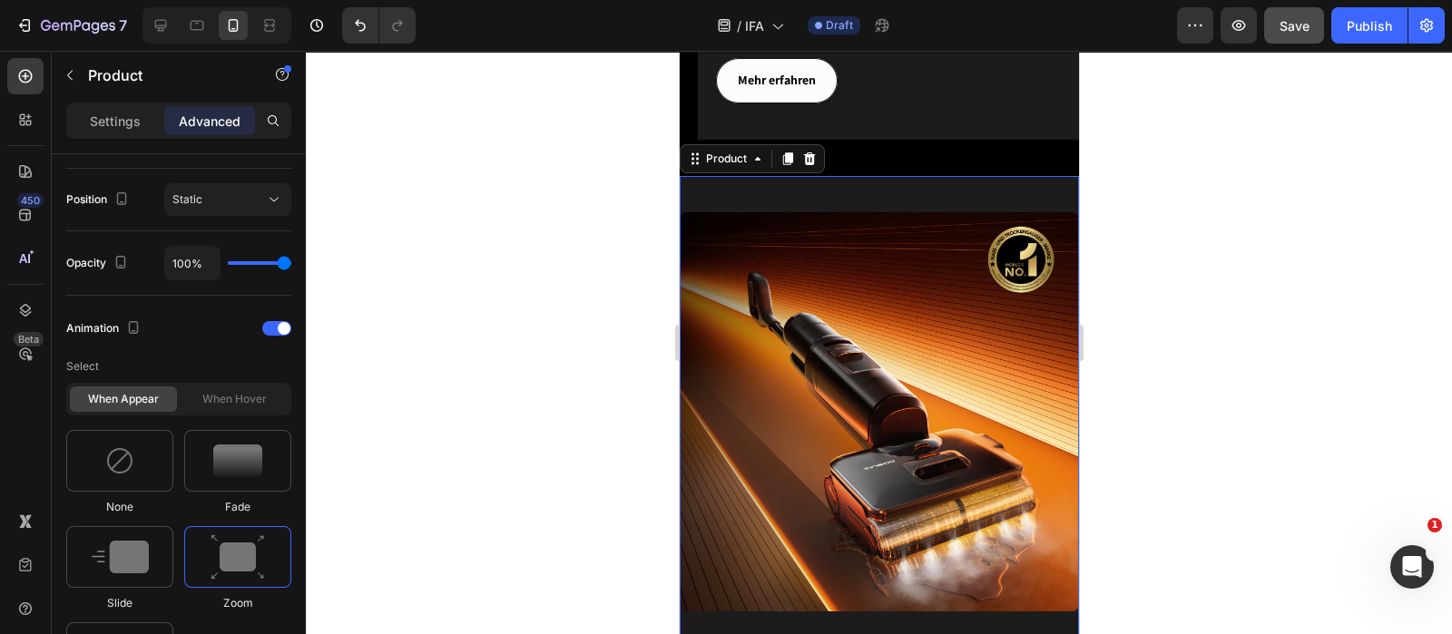
scroll to position [649, 0]
click at [266, 324] on div at bounding box center [276, 328] width 29 height 15
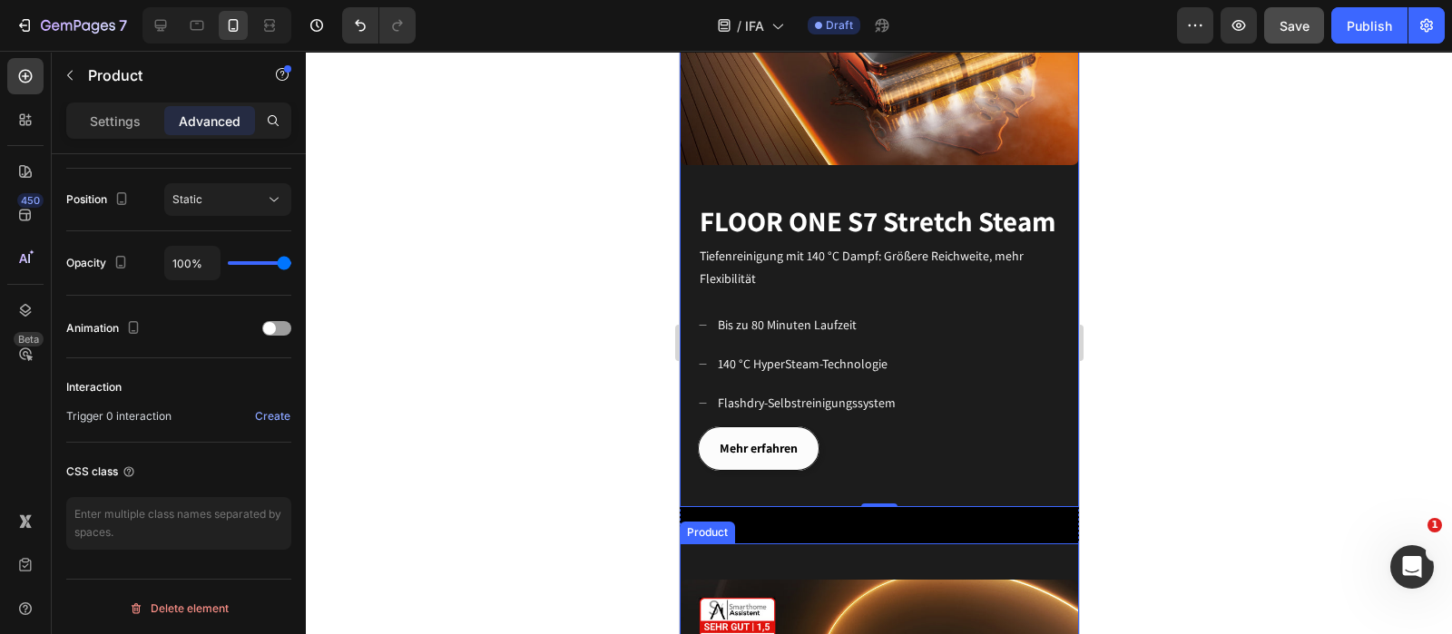
scroll to position [2084, 0]
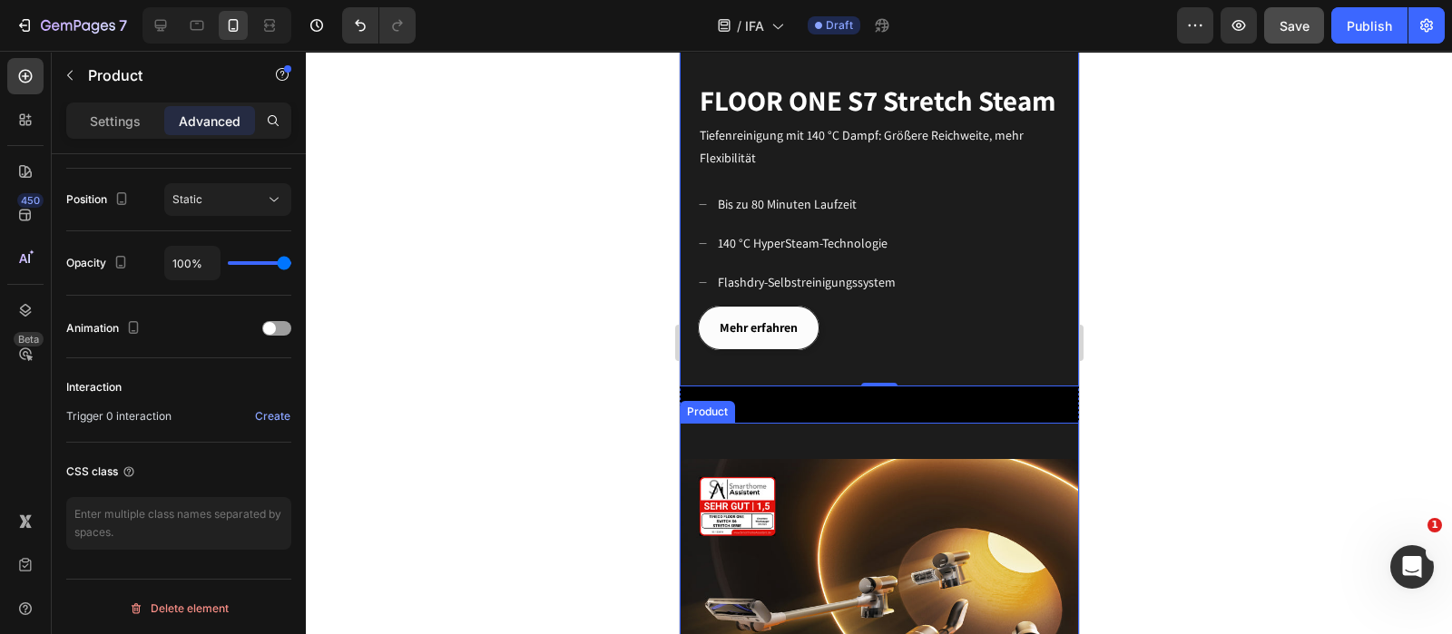
click at [793, 423] on div "Image" at bounding box center [878, 641] width 399 height 436
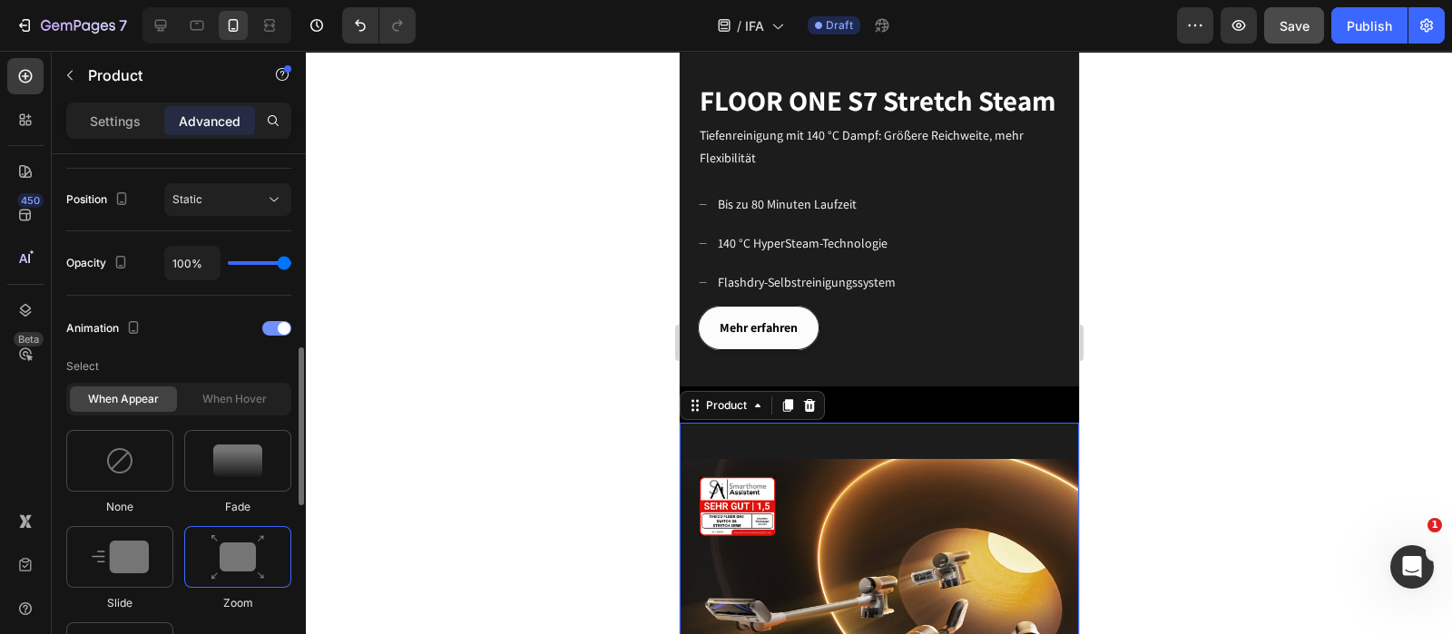
click at [275, 326] on div at bounding box center [276, 328] width 29 height 15
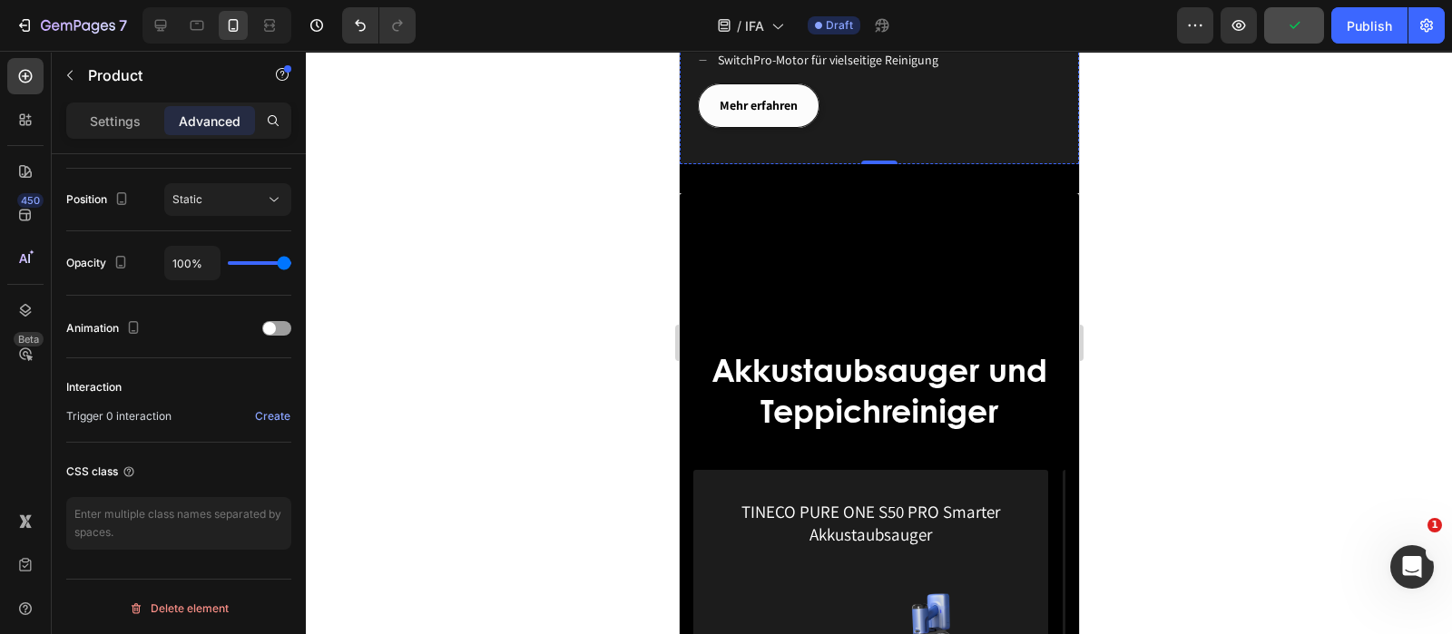
scroll to position [3105, 0]
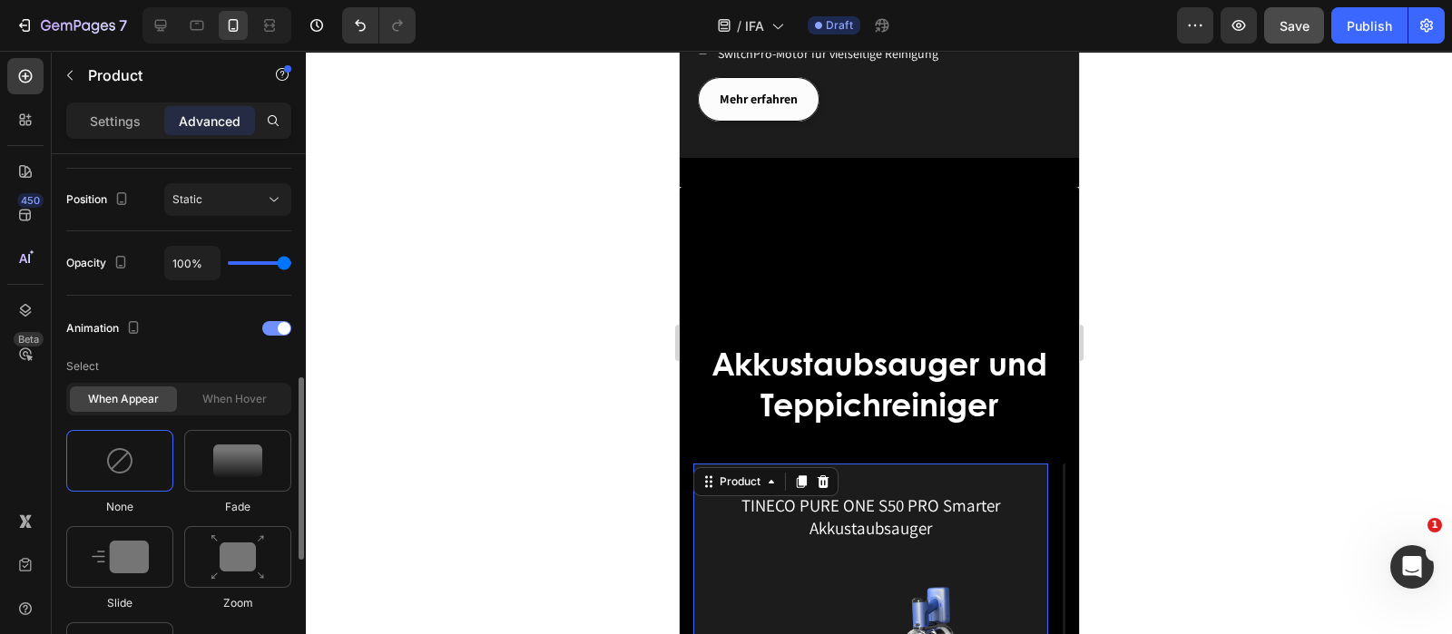
click at [268, 327] on div at bounding box center [276, 328] width 29 height 15
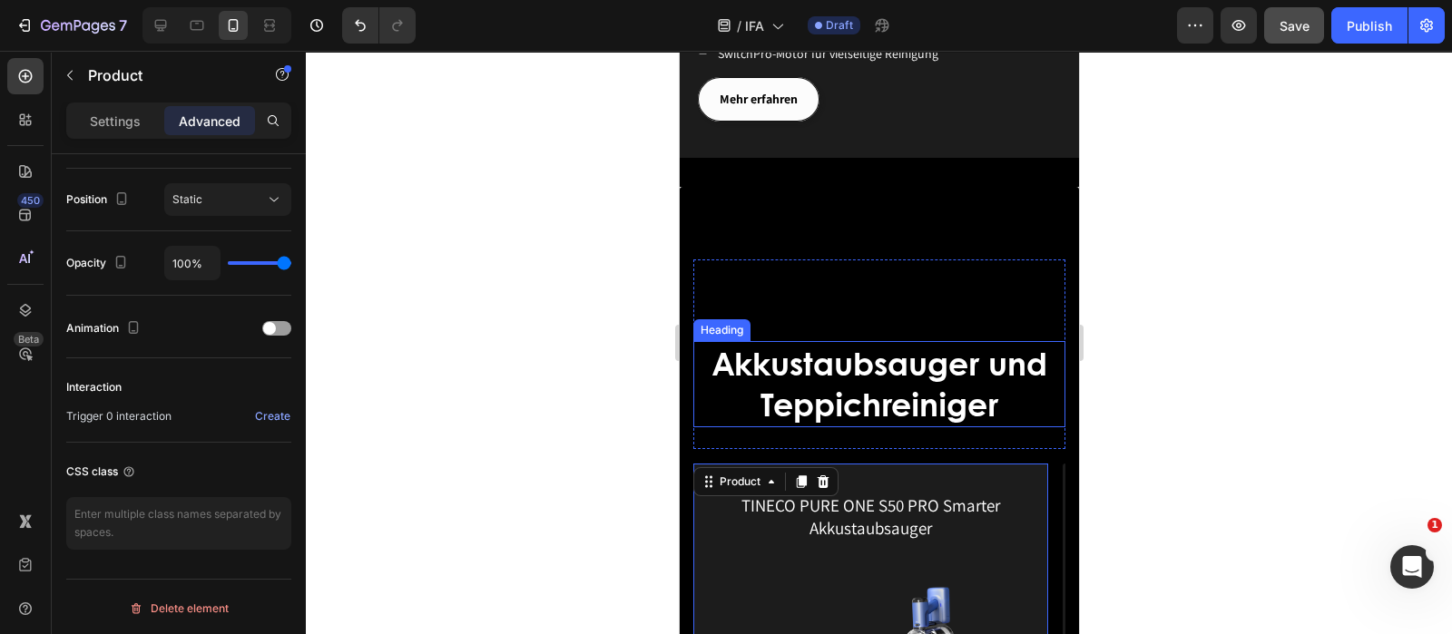
click at [776, 369] on span "Akkustaubsauger und Teppichreiniger" at bounding box center [878, 383] width 335 height 87
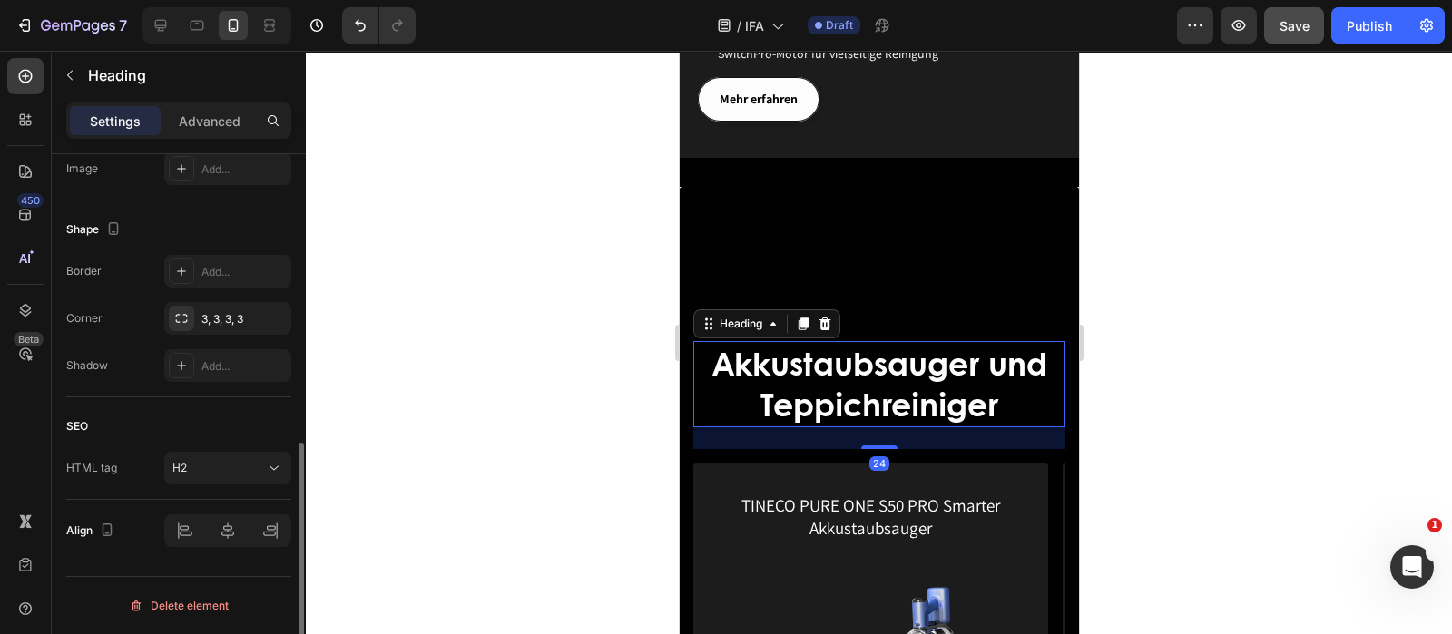
scroll to position [0, 0]
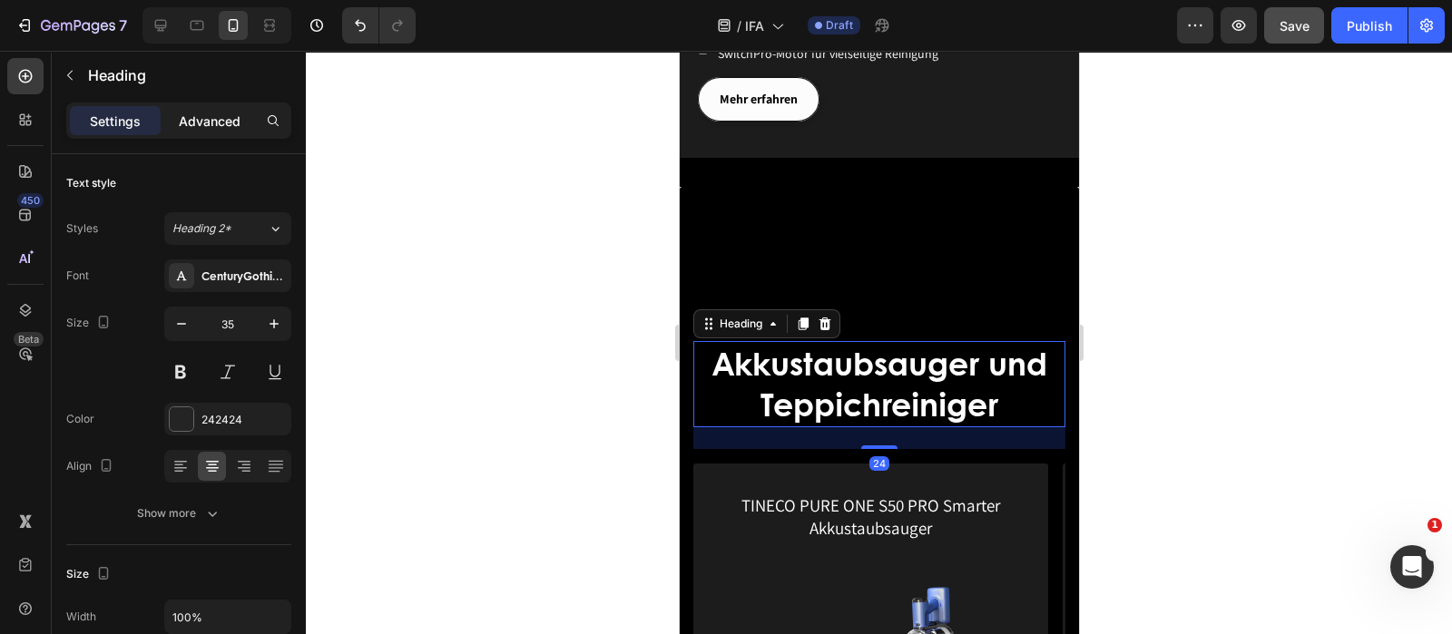
click at [209, 123] on p "Advanced" at bounding box center [210, 121] width 62 height 19
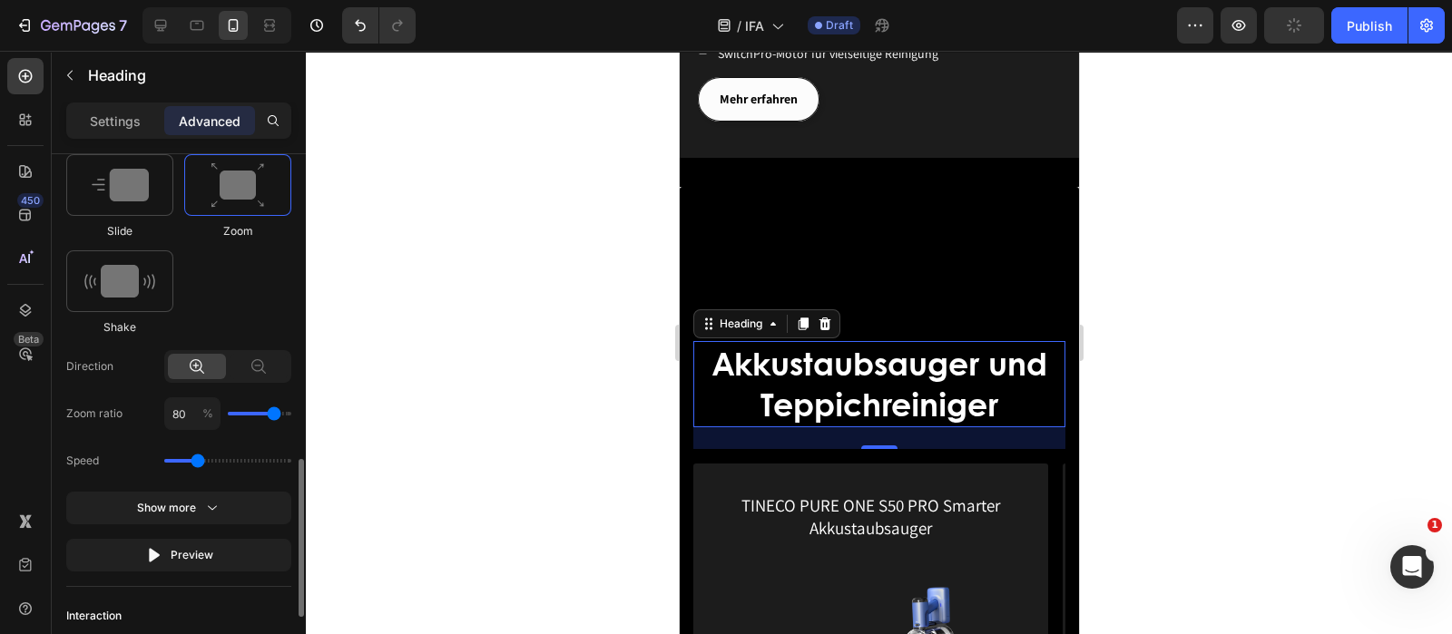
scroll to position [793, 0]
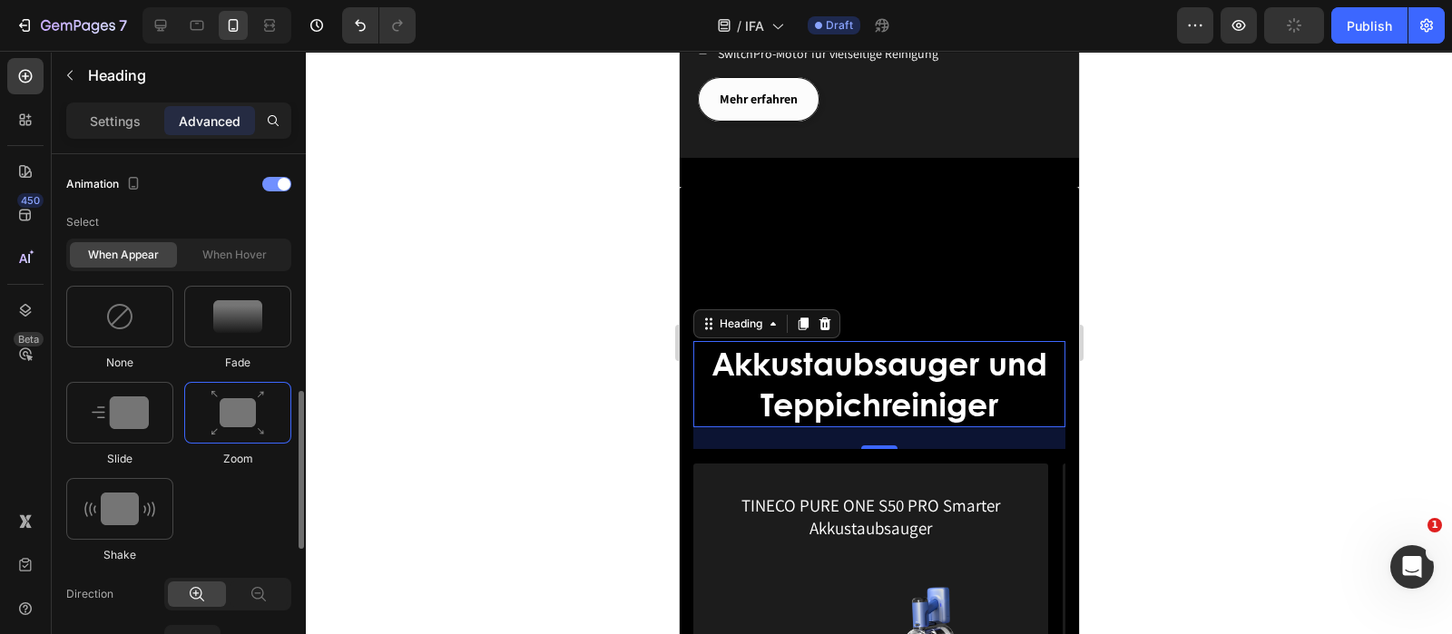
click at [278, 177] on div at bounding box center [276, 184] width 29 height 15
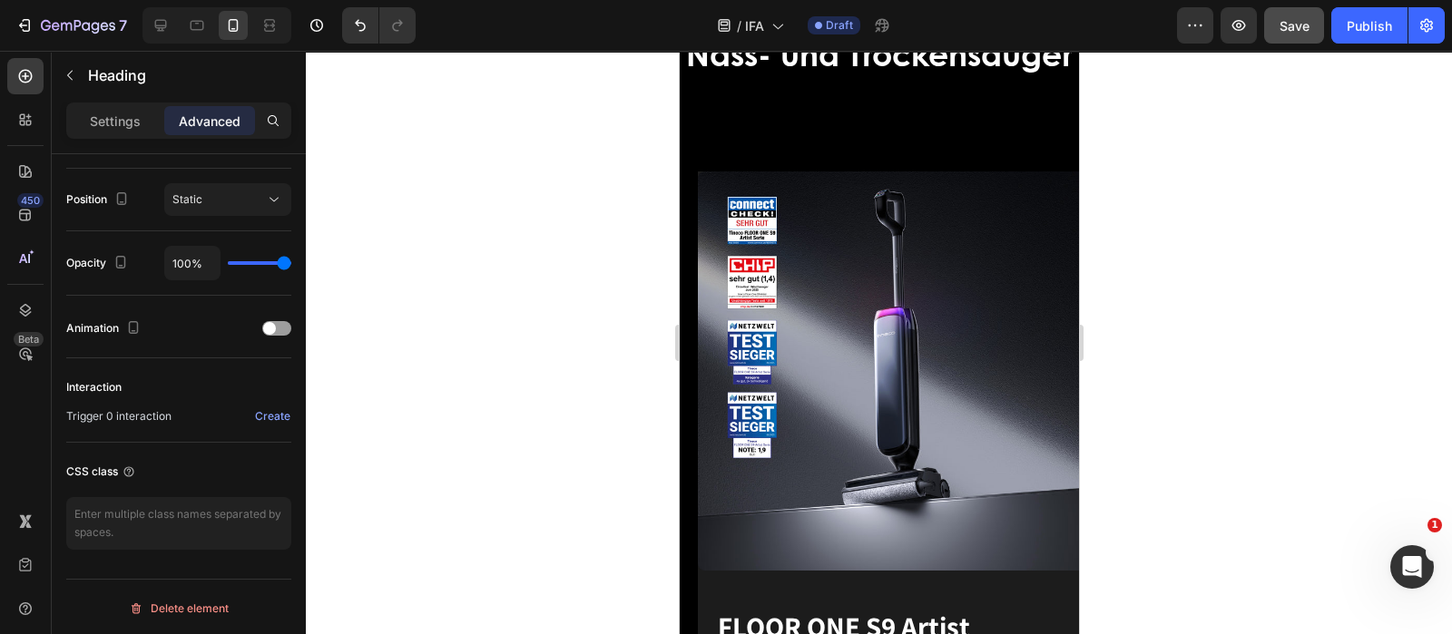
scroll to position [610, 0]
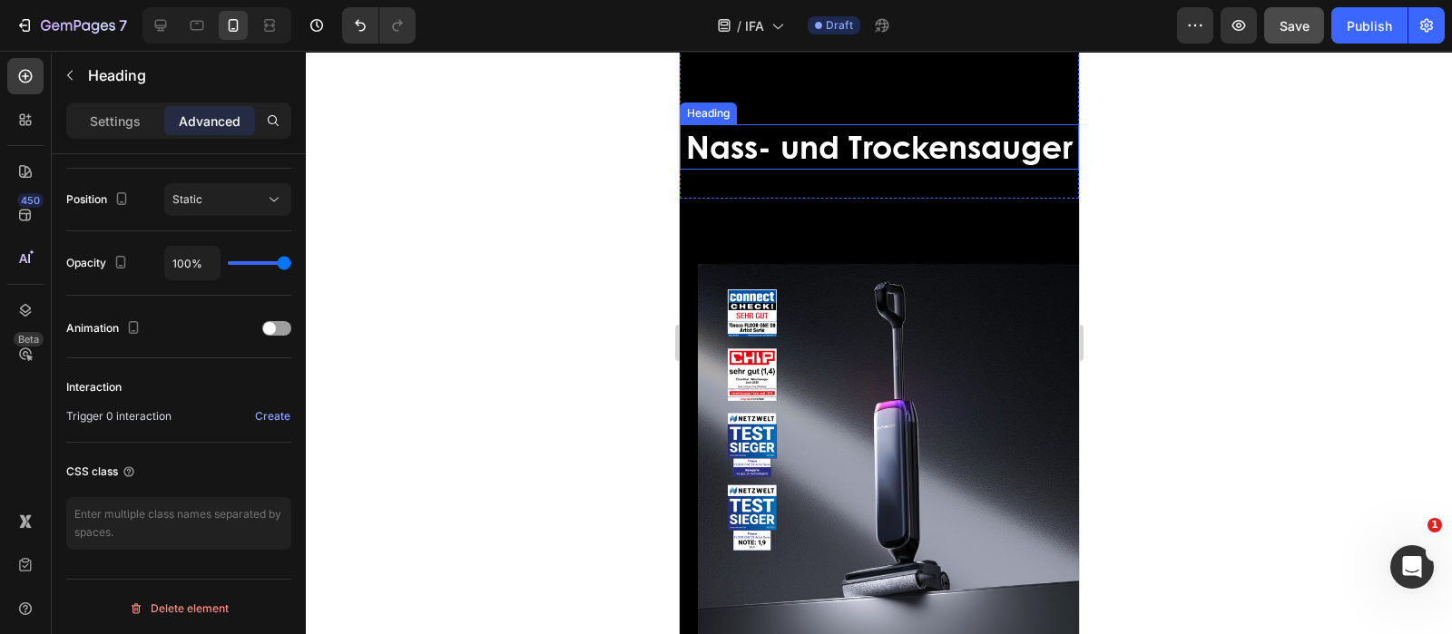
click at [892, 165] on span "Nass- und Trockensauger" at bounding box center [878, 145] width 387 height 45
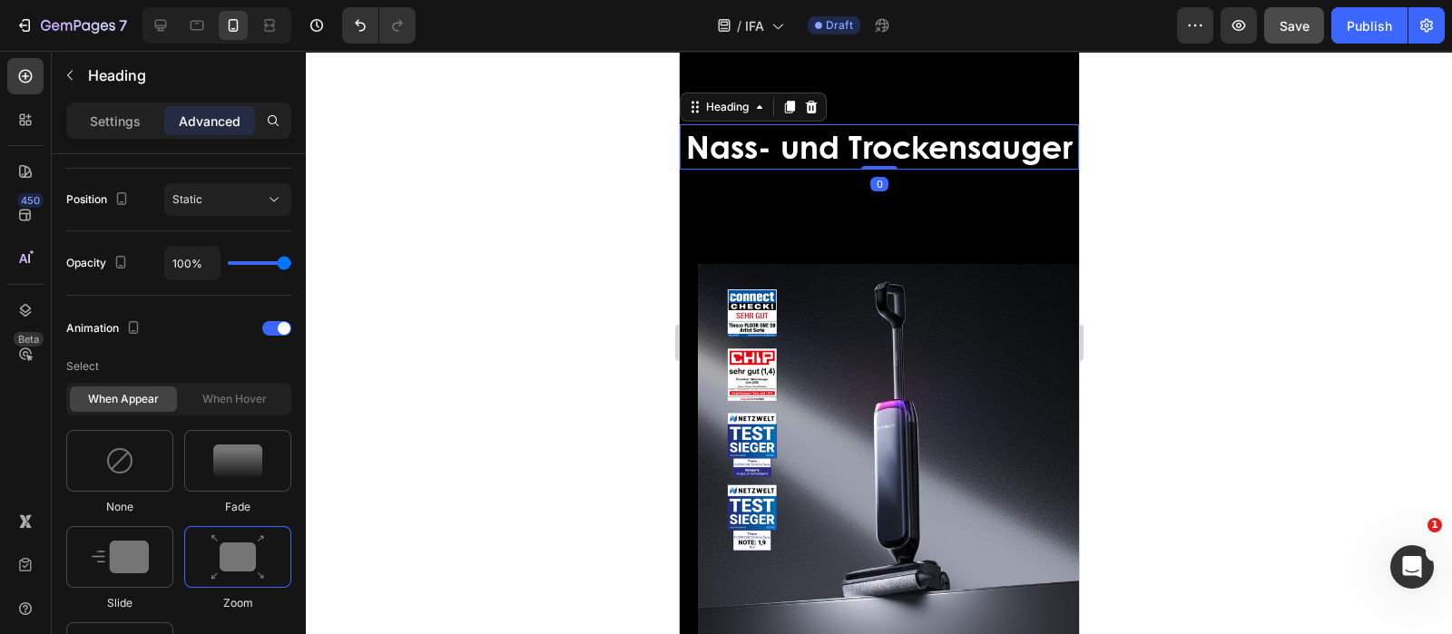
scroll to position [649, 0]
click at [277, 321] on div at bounding box center [276, 328] width 29 height 15
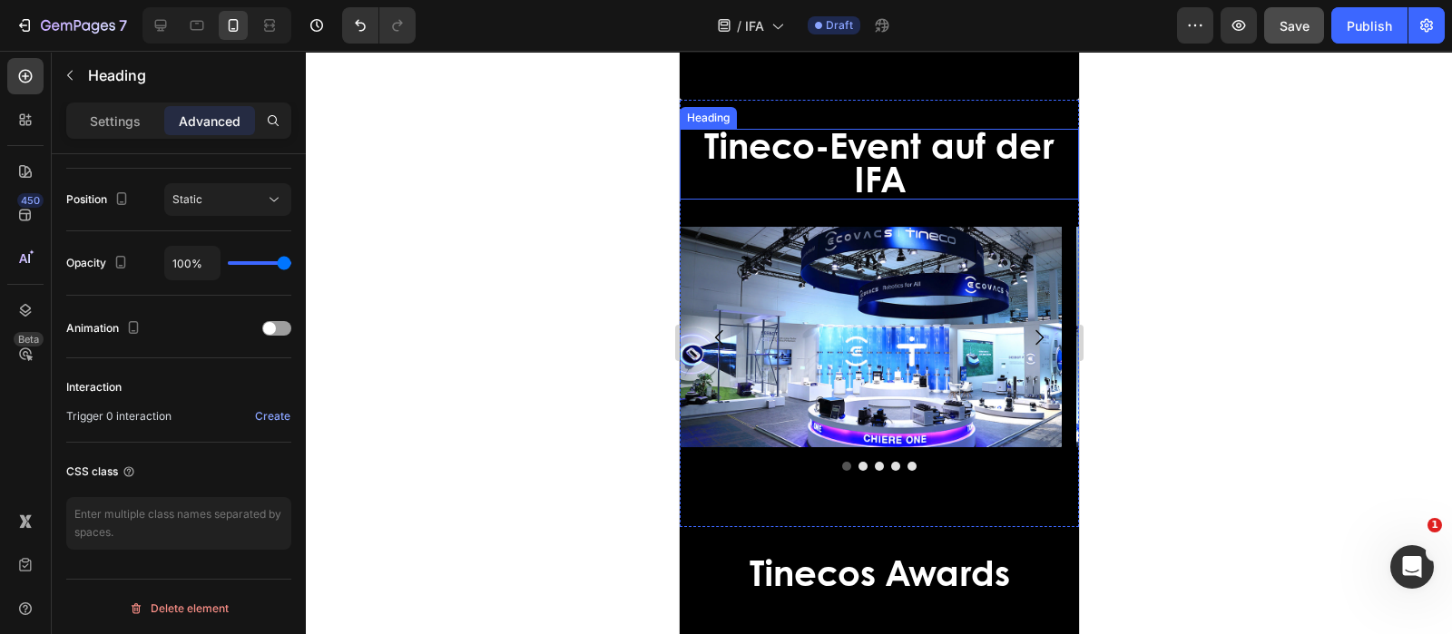
scroll to position [4353, 0]
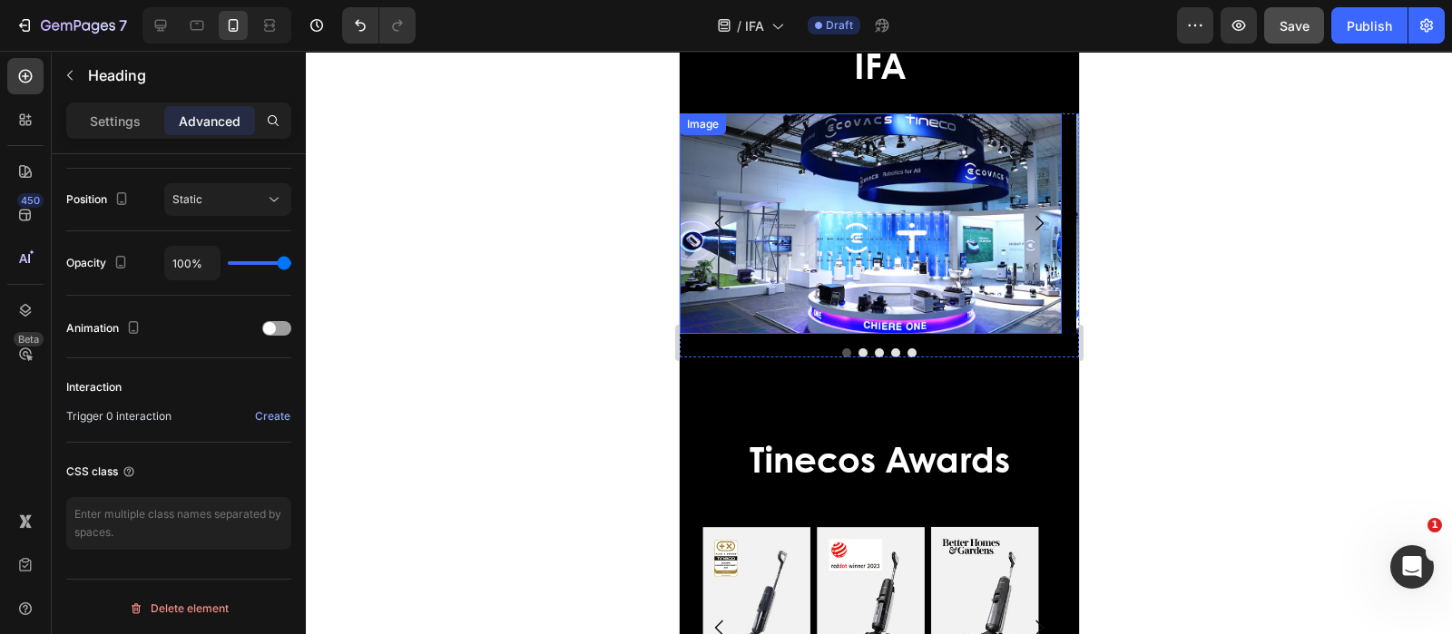
click at [856, 149] on img at bounding box center [870, 223] width 382 height 220
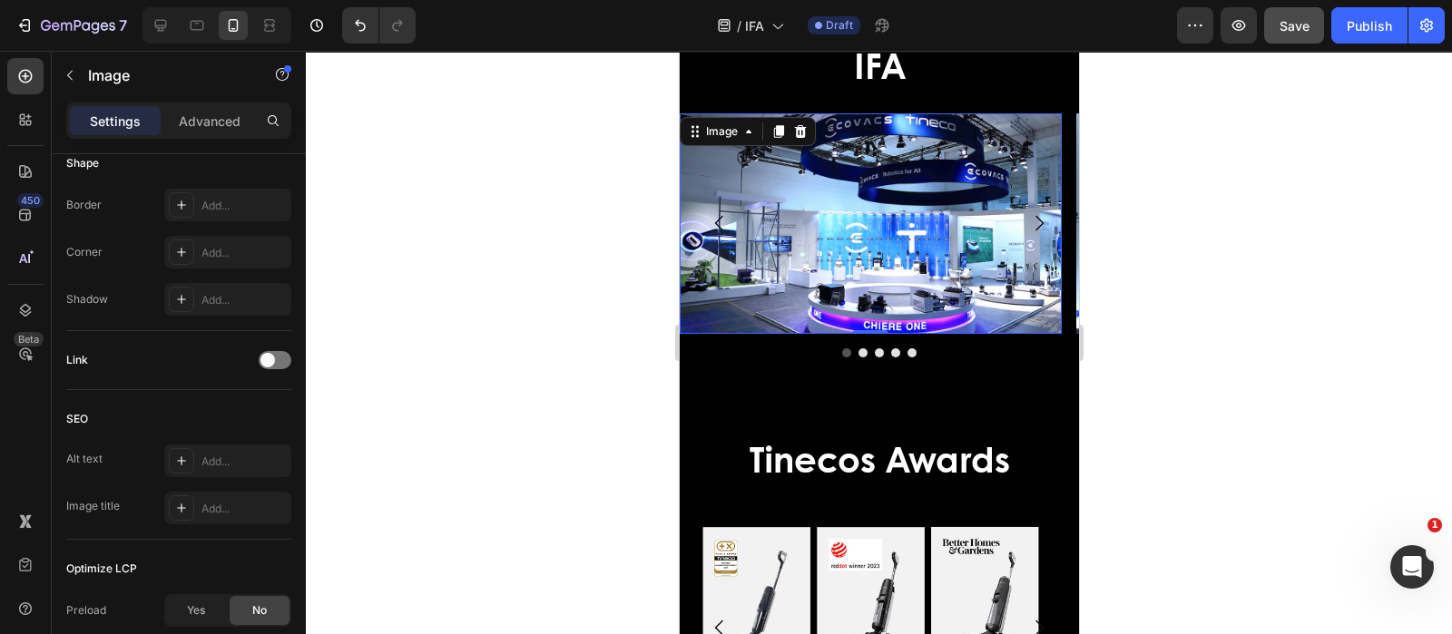
scroll to position [0, 0]
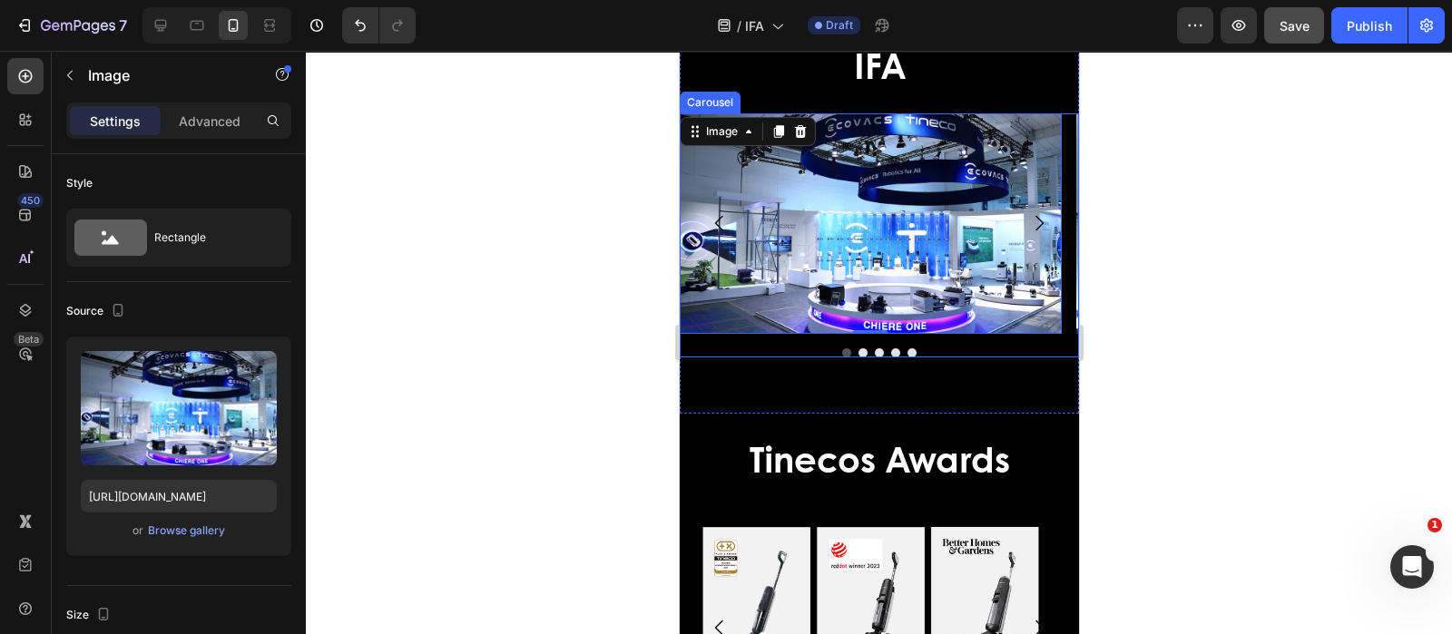
click at [950, 340] on div "Image 0 Image Image Image Image Carousel" at bounding box center [878, 234] width 399 height 243
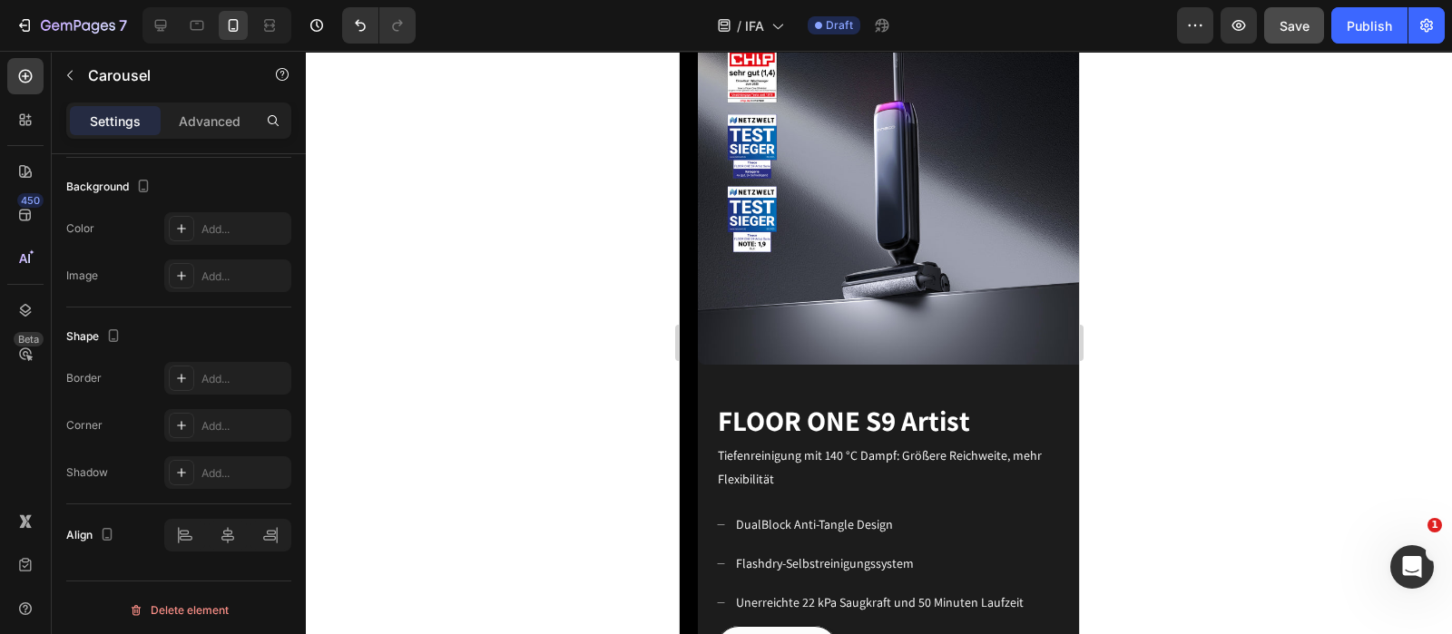
scroll to position [1248, 0]
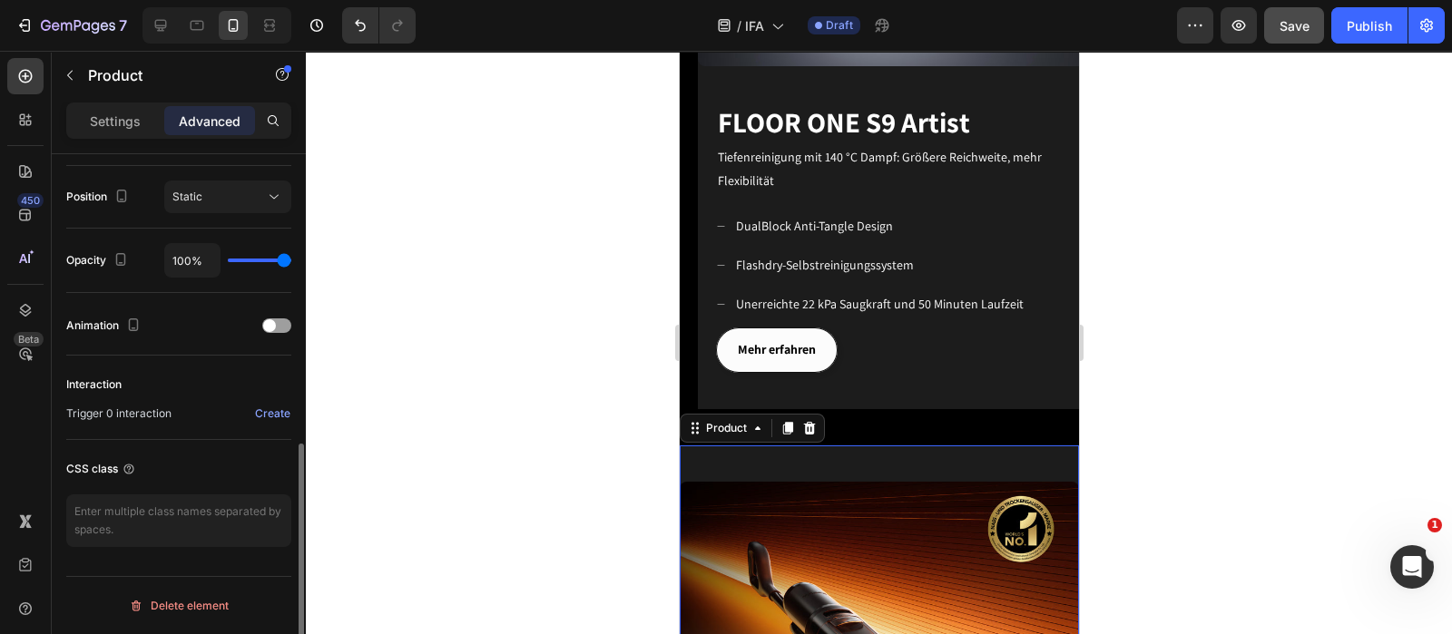
scroll to position [0, 0]
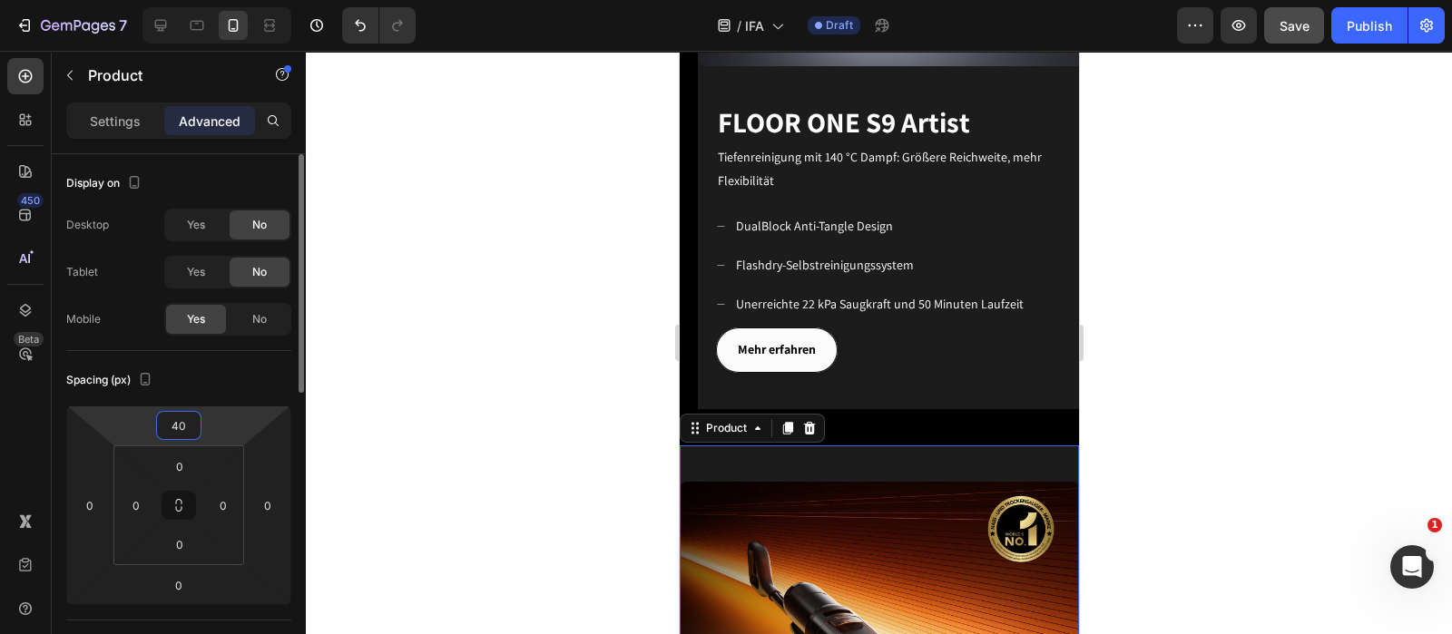
click at [184, 419] on input "40" at bounding box center [179, 425] width 36 height 27
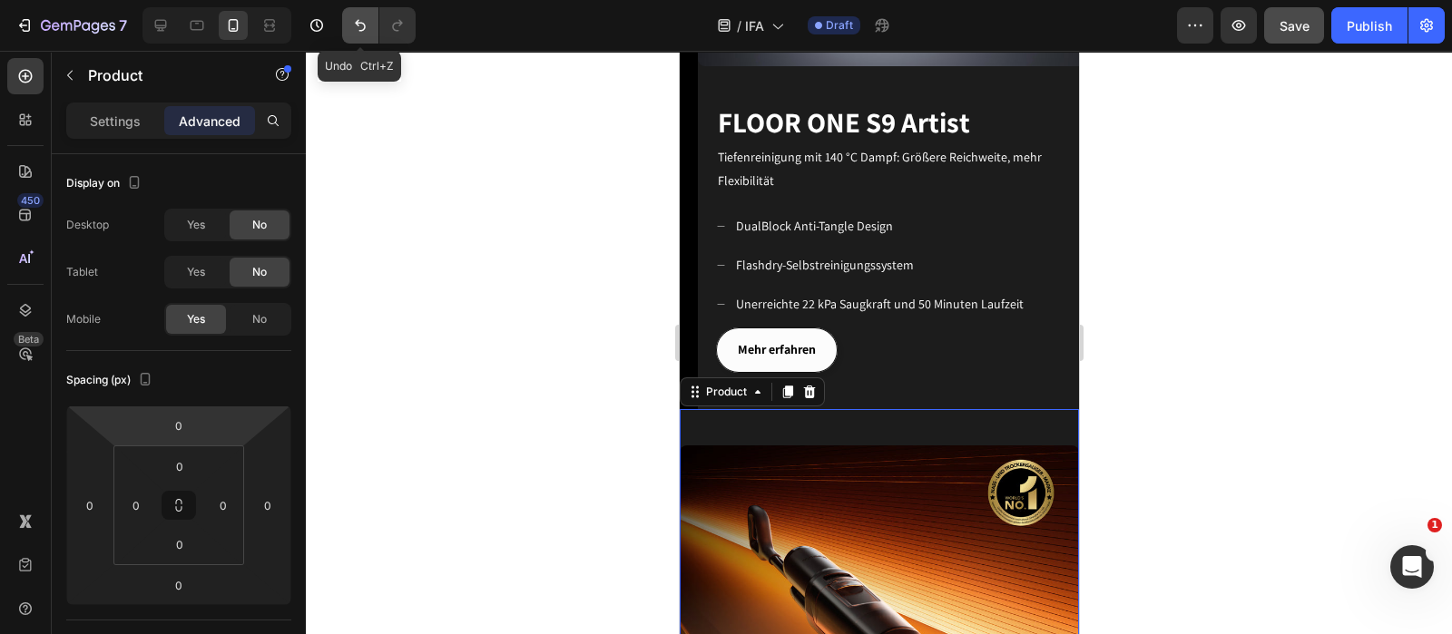
click at [359, 27] on icon "Undo/Redo" at bounding box center [360, 25] width 18 height 18
click at [363, 29] on icon "Undo/Redo" at bounding box center [360, 26] width 11 height 12
type input "40"
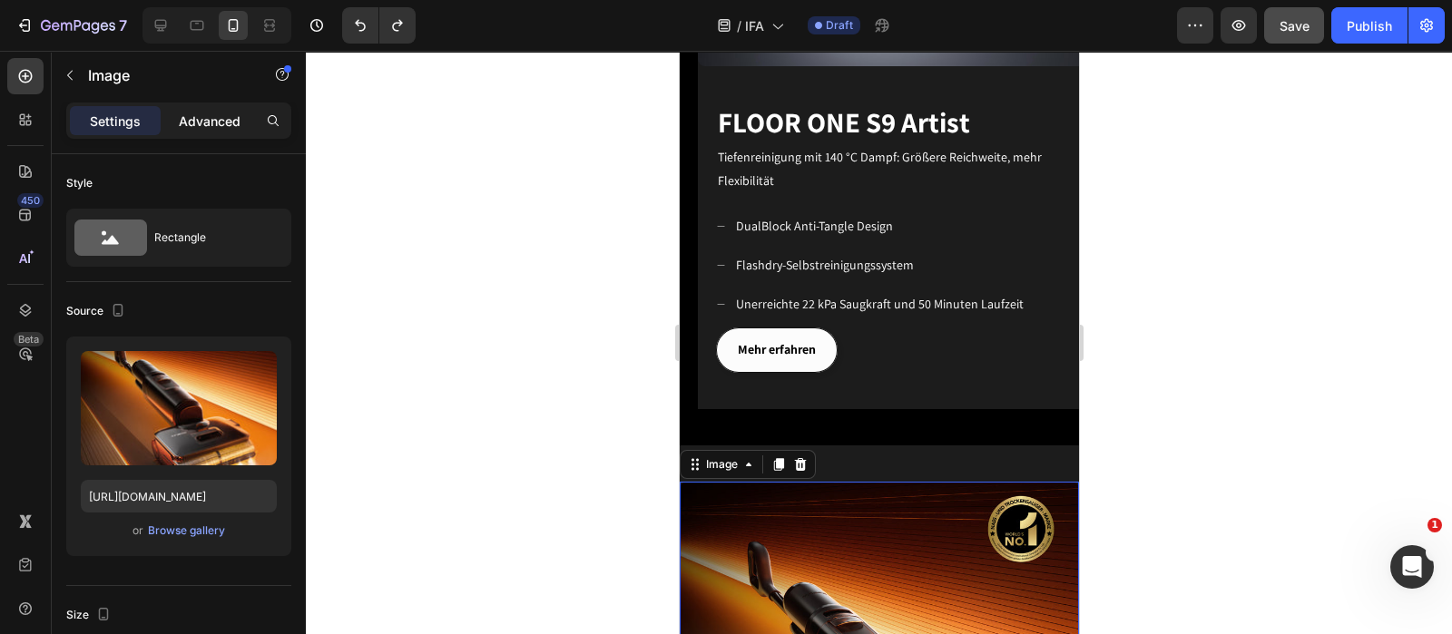
click at [215, 118] on p "Advanced" at bounding box center [210, 121] width 62 height 19
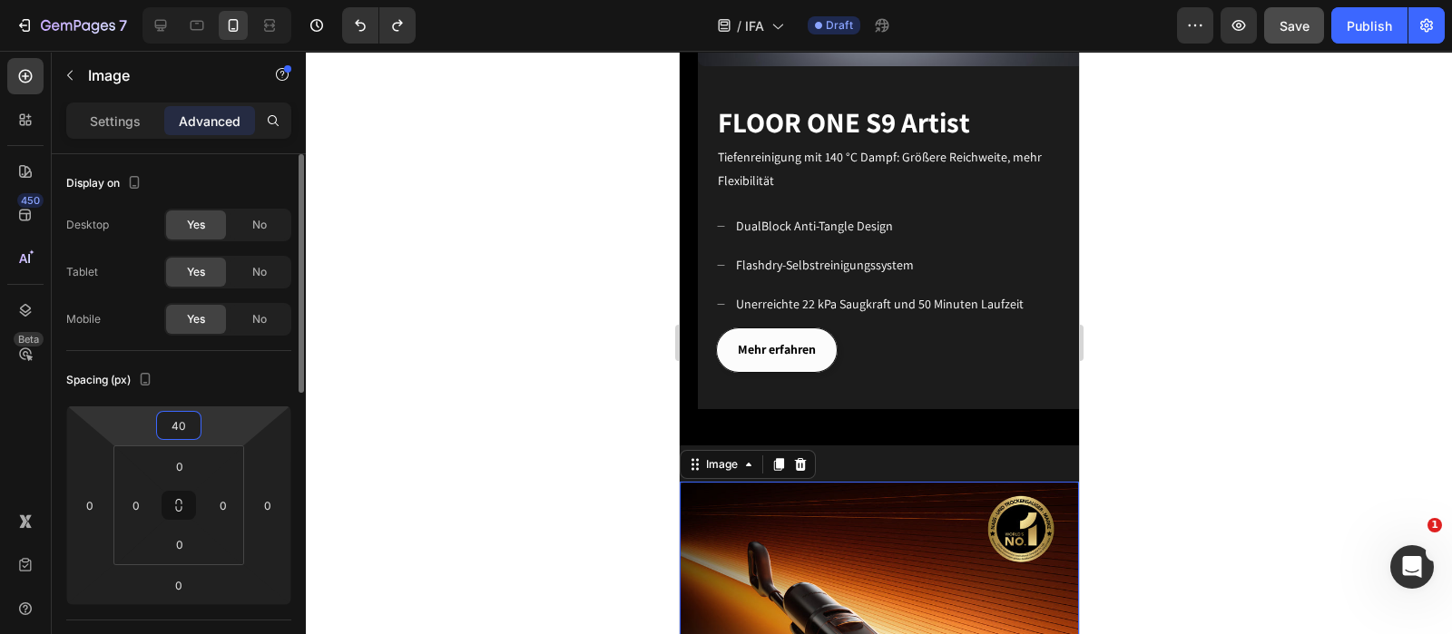
click at [184, 434] on input "40" at bounding box center [179, 425] width 36 height 27
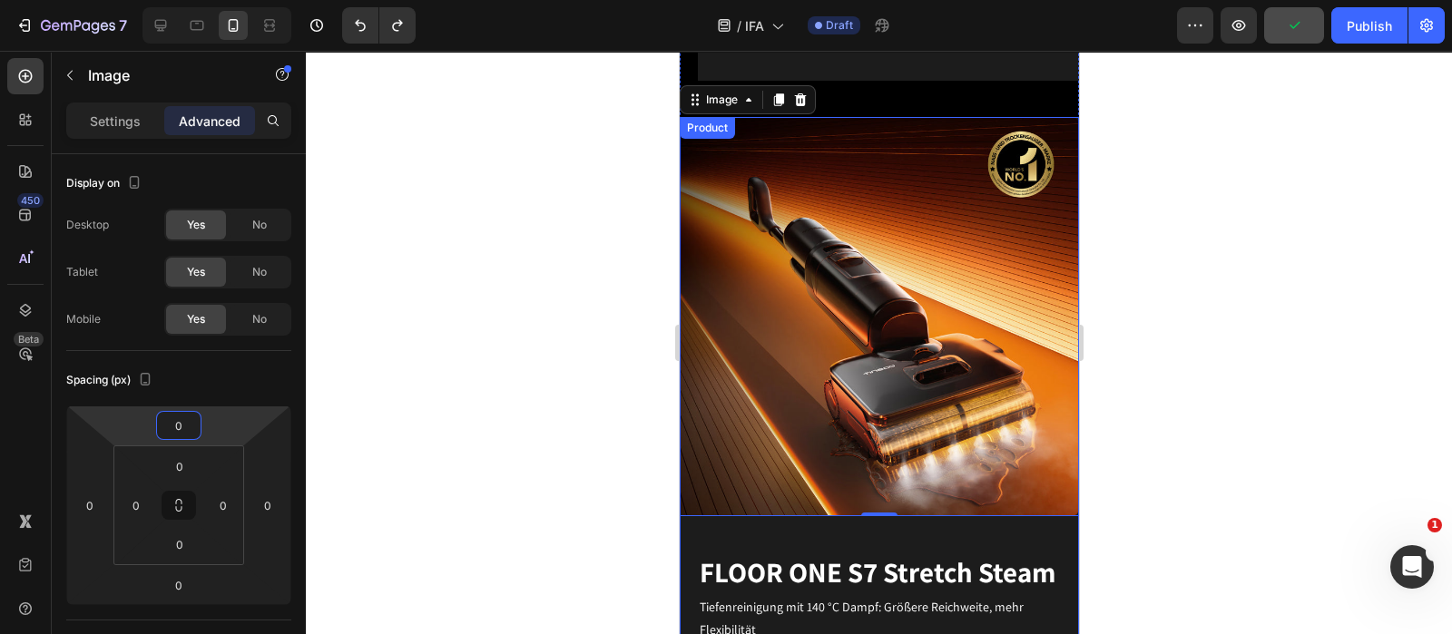
scroll to position [1587, 0]
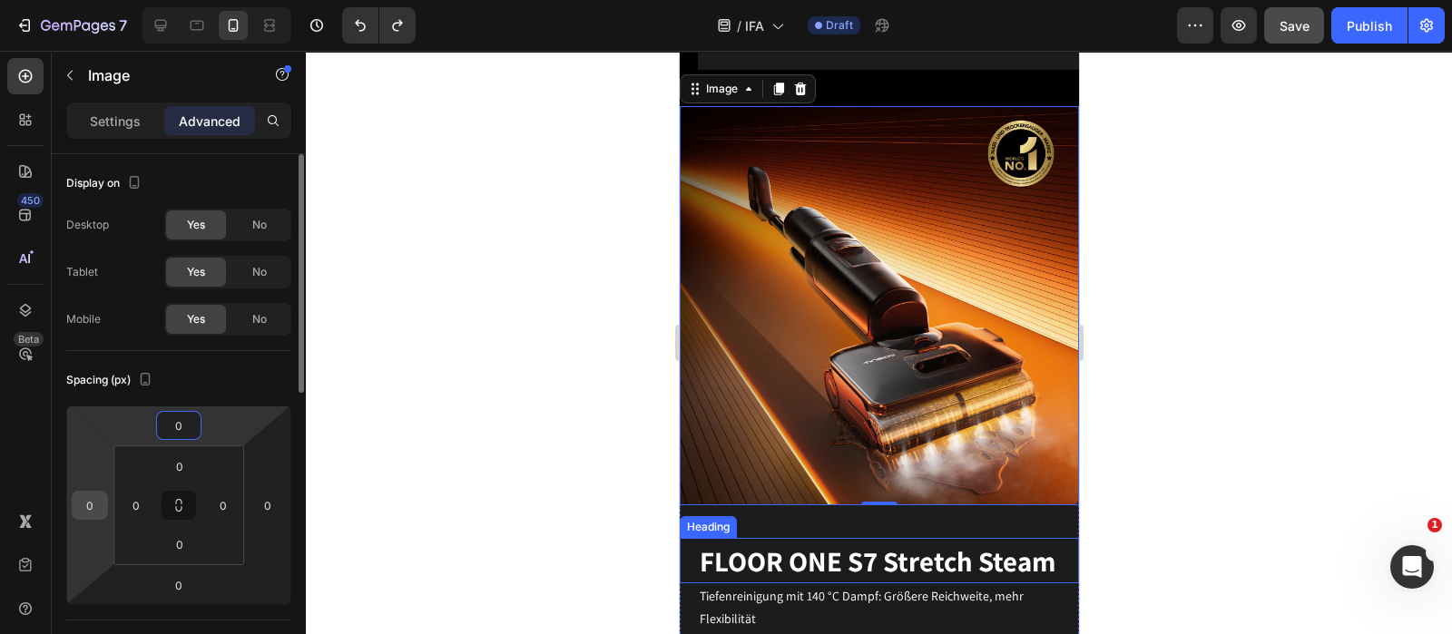
type input "0"
click at [92, 505] on input "0" at bounding box center [89, 505] width 27 height 27
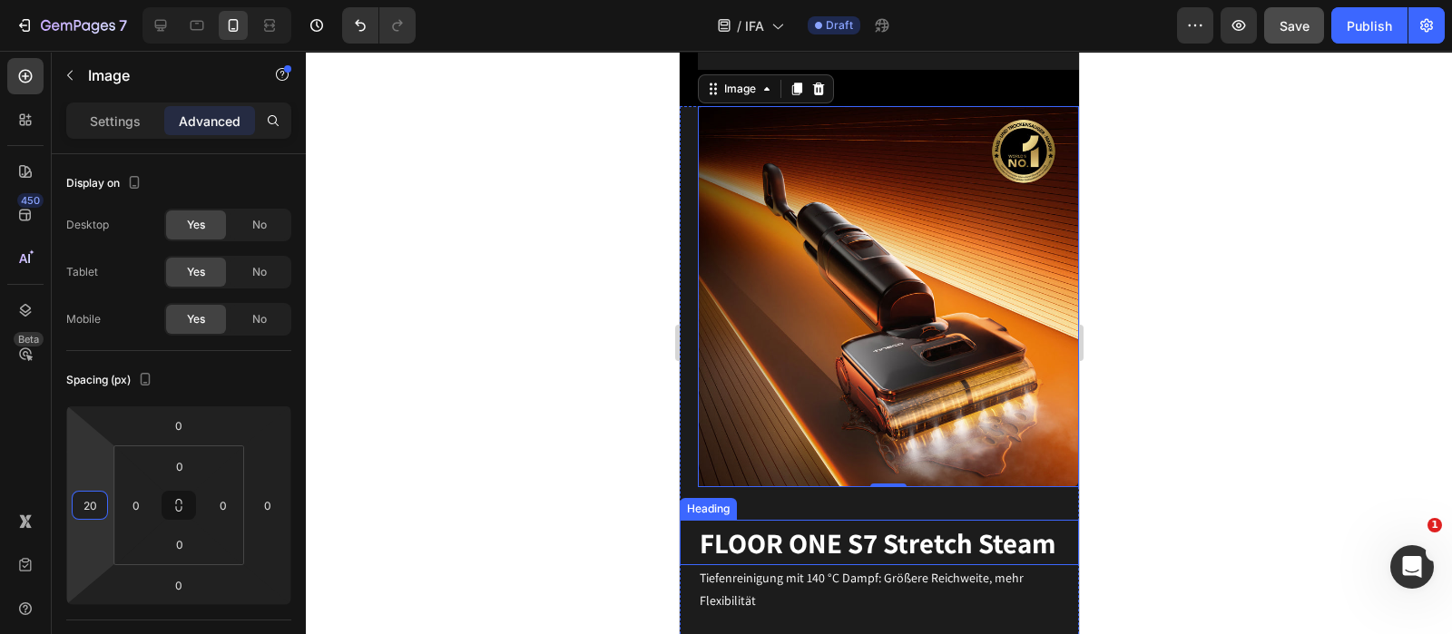
type input "2"
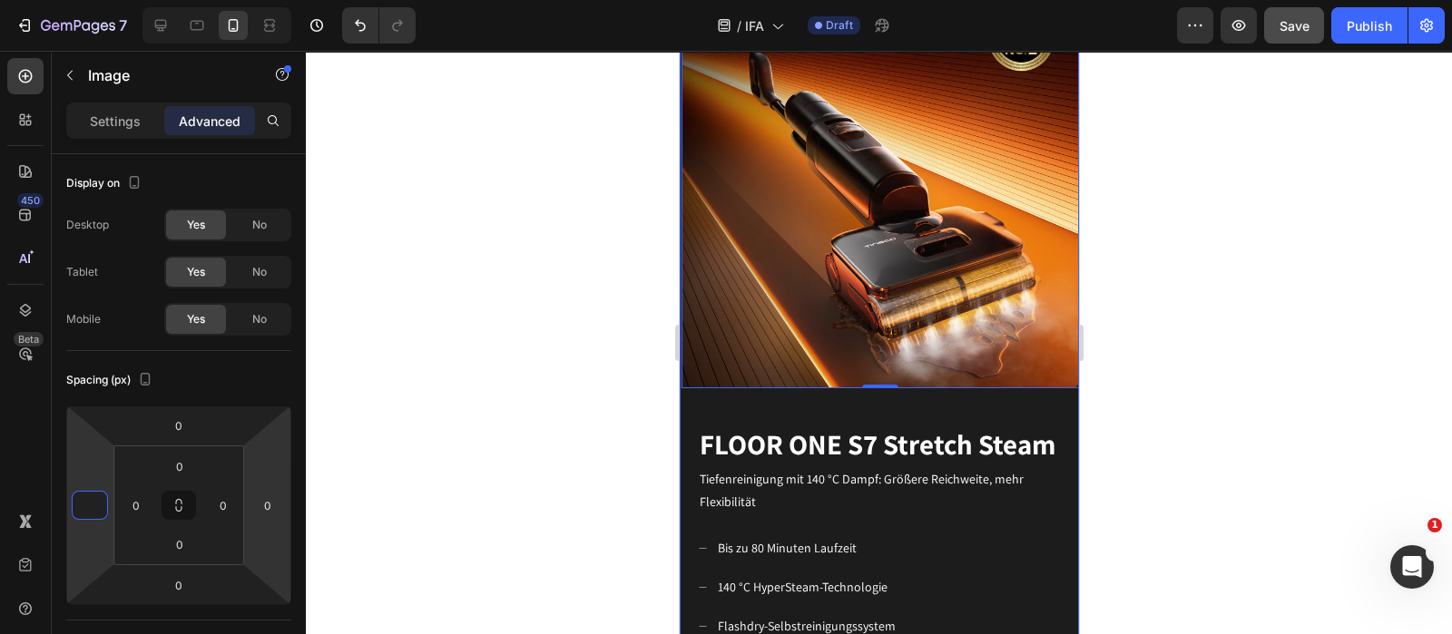
scroll to position [1928, 0]
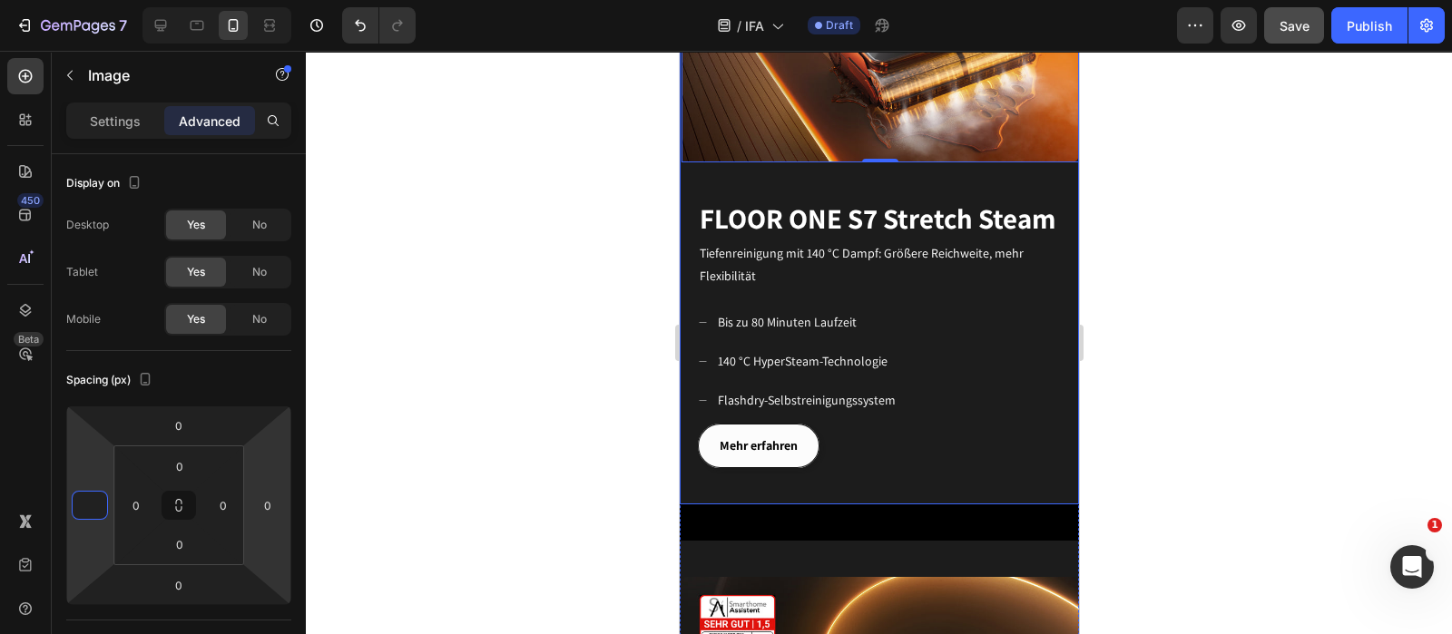
click at [694, 453] on div "FLOOR ONE S9 Artist Heading Für ein modernes Leben geschaffen Text block Mehr e…" at bounding box center [878, 341] width 399 height 328
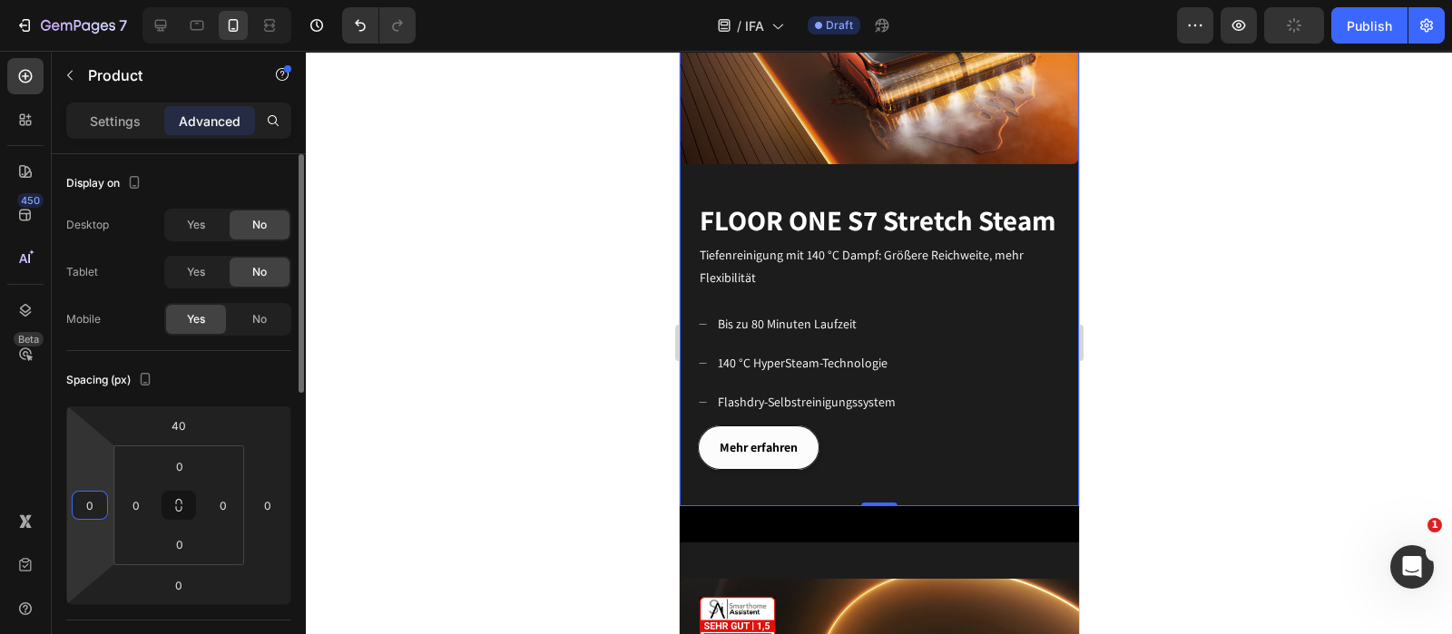
click at [100, 510] on input "0" at bounding box center [89, 505] width 27 height 27
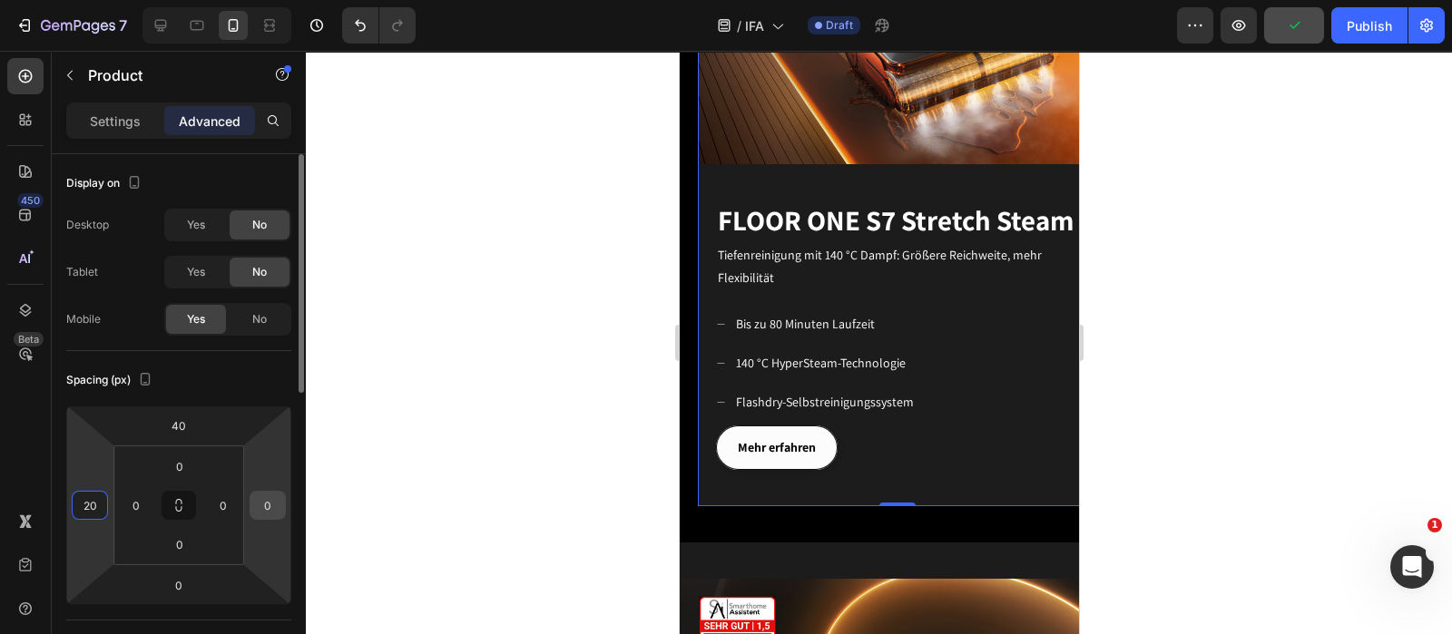
type input "20"
click at [272, 512] on input "0" at bounding box center [267, 505] width 27 height 27
type input "20"
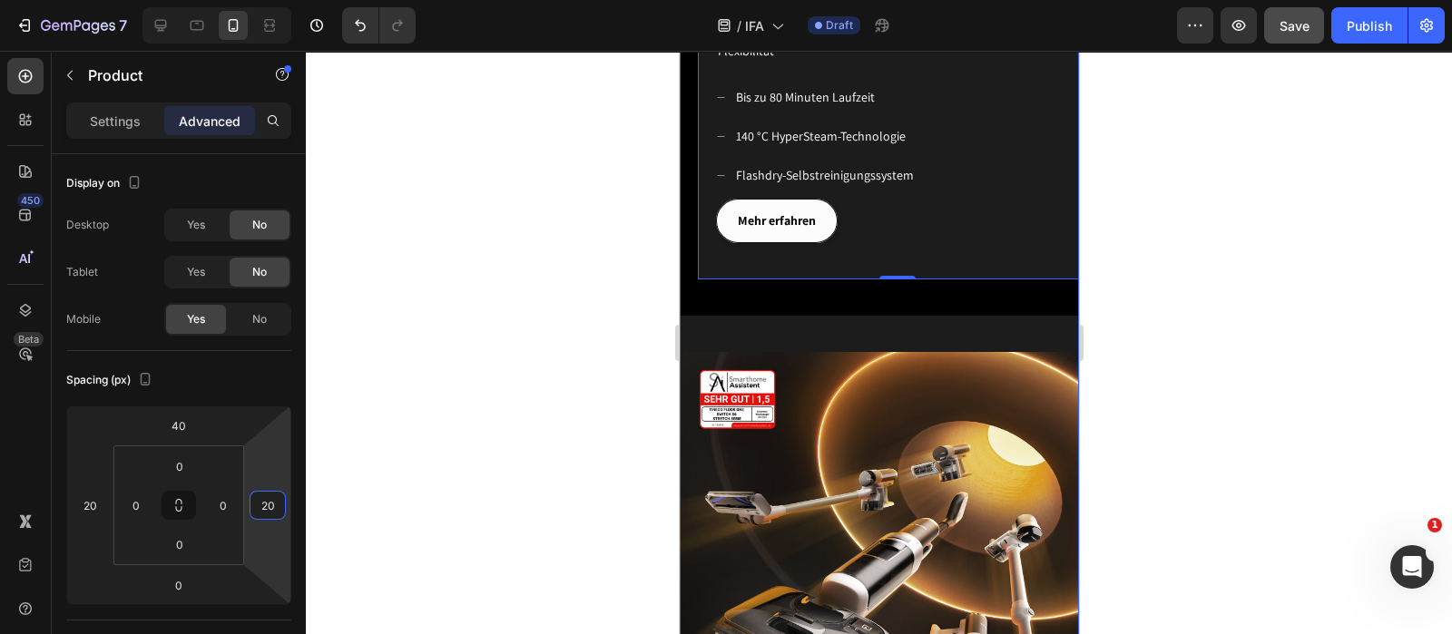
scroll to position [2269, 0]
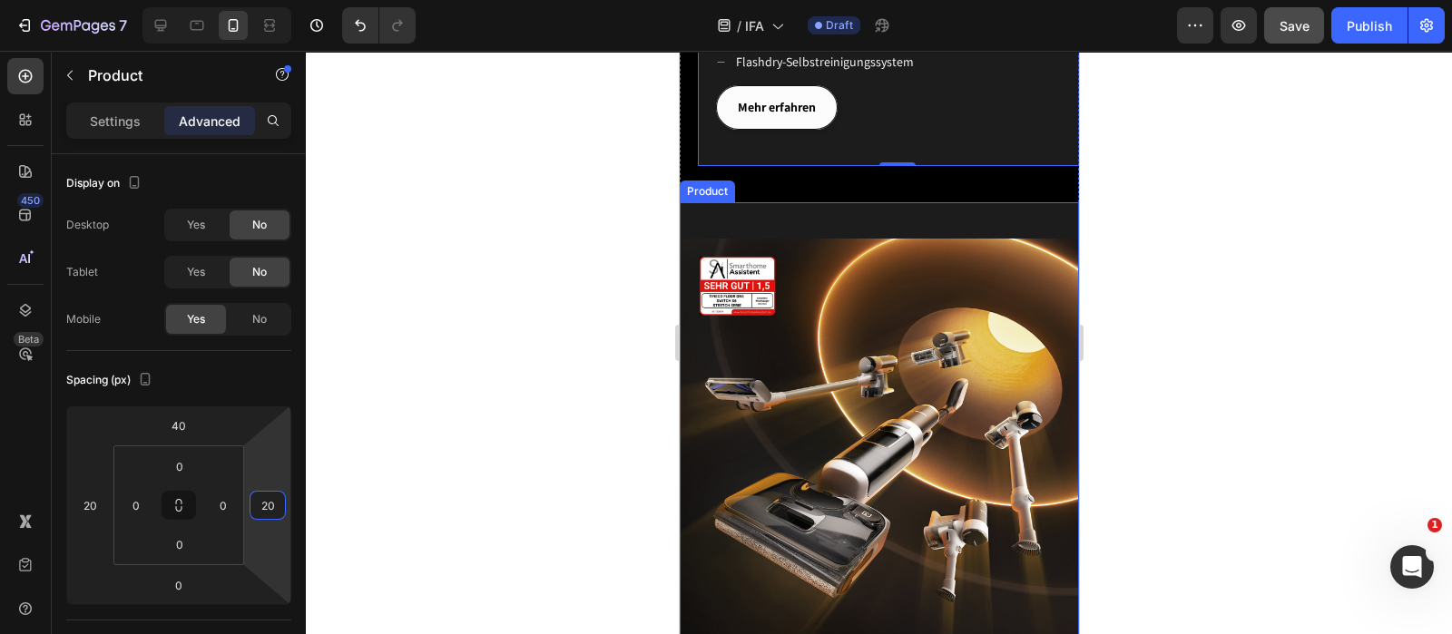
click at [830, 202] on div "Image" at bounding box center [878, 420] width 399 height 436
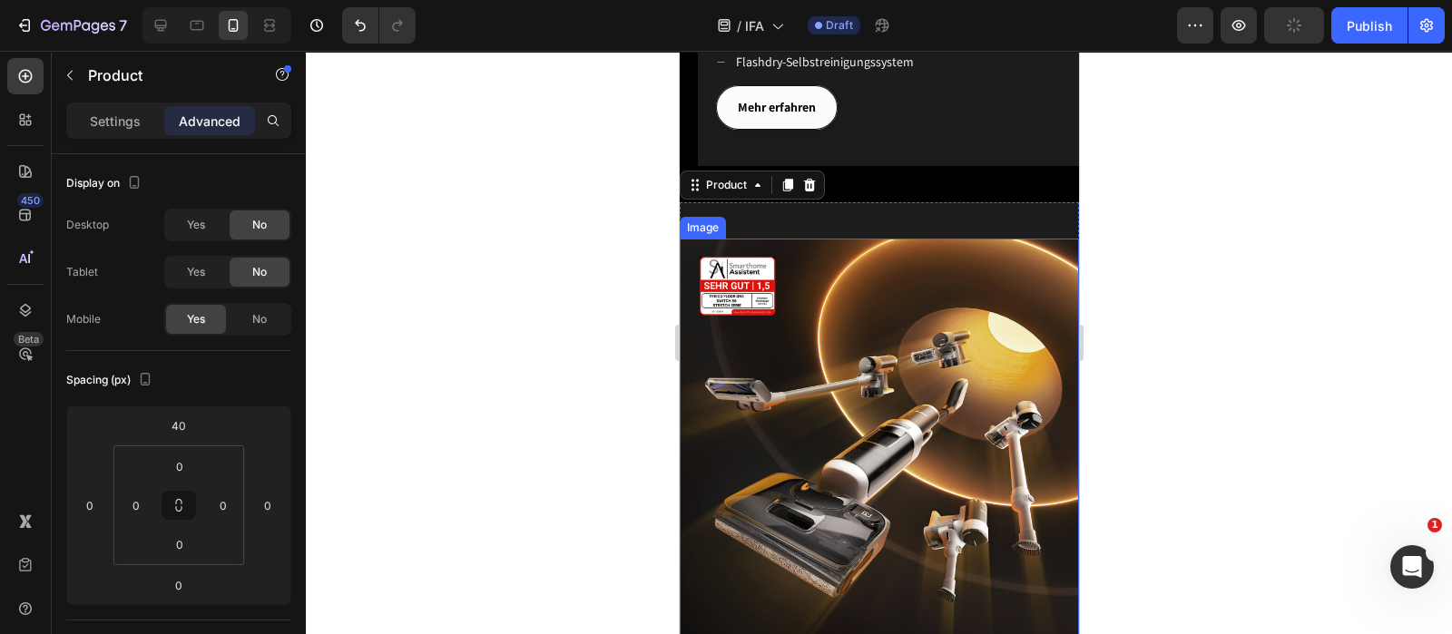
click at [820, 239] on img at bounding box center [878, 438] width 399 height 399
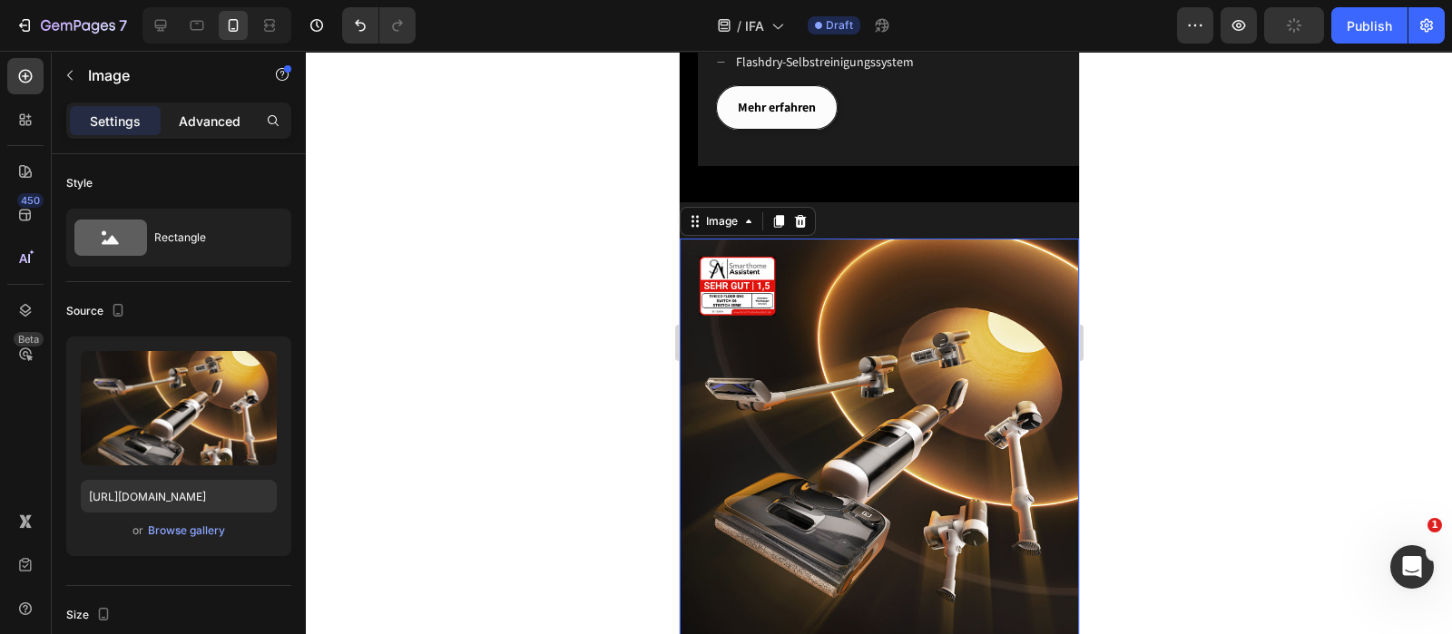
click at [204, 116] on p "Advanced" at bounding box center [210, 121] width 62 height 19
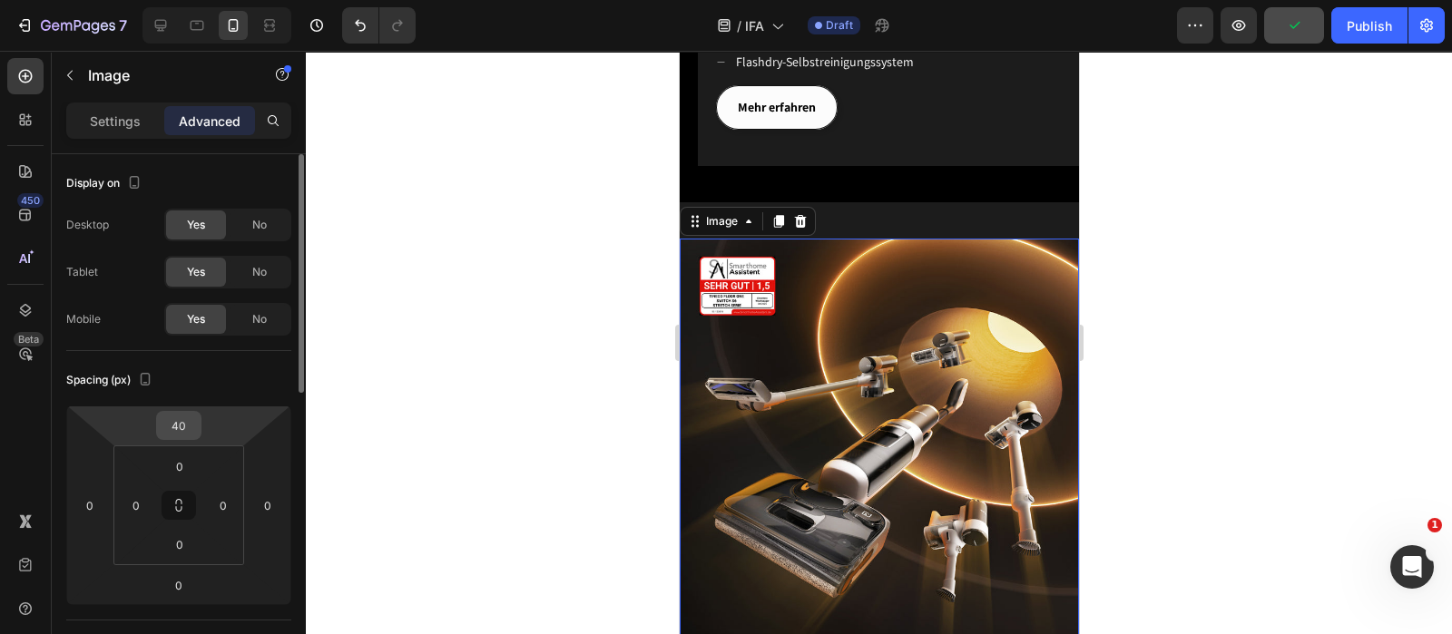
click at [188, 419] on input "40" at bounding box center [179, 425] width 36 height 27
type input "0"
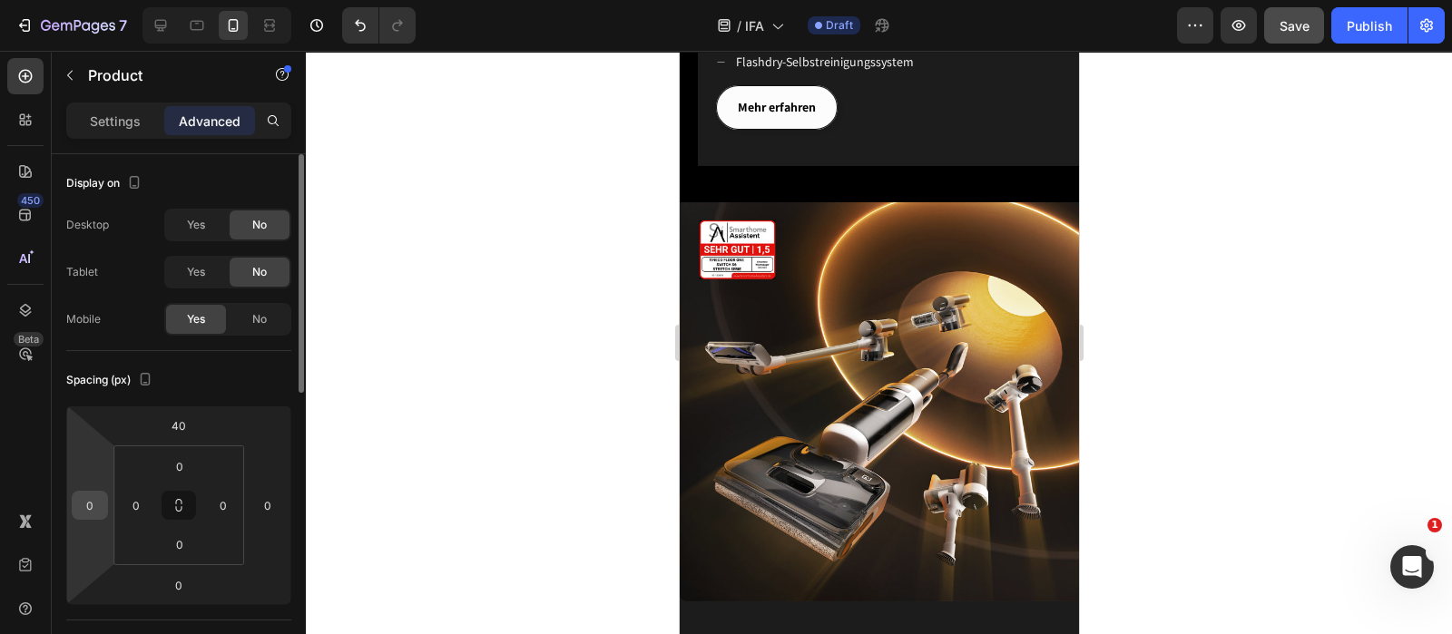
click at [90, 505] on input "0" at bounding box center [89, 505] width 27 height 27
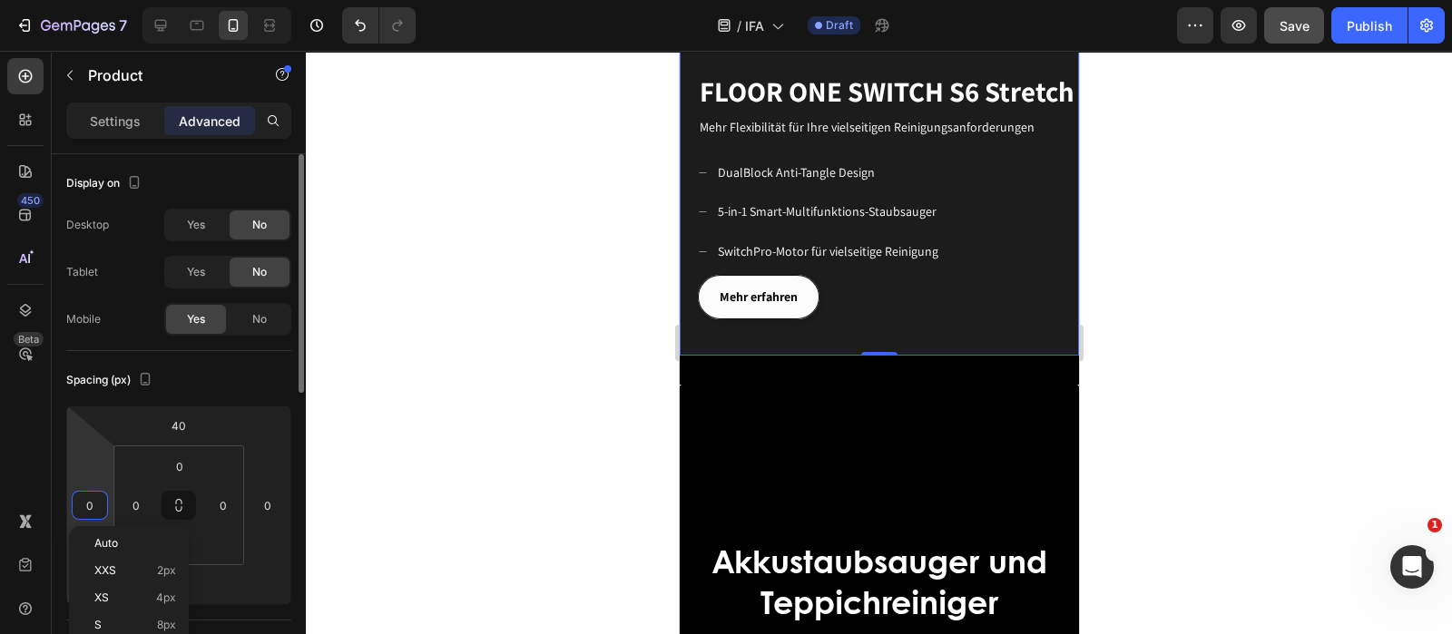
click at [94, 504] on input "0" at bounding box center [89, 505] width 27 height 27
drag, startPoint x: 94, startPoint y: 504, endPoint x: 76, endPoint y: 509, distance: 18.9
click at [76, 509] on input "0" at bounding box center [89, 505] width 27 height 27
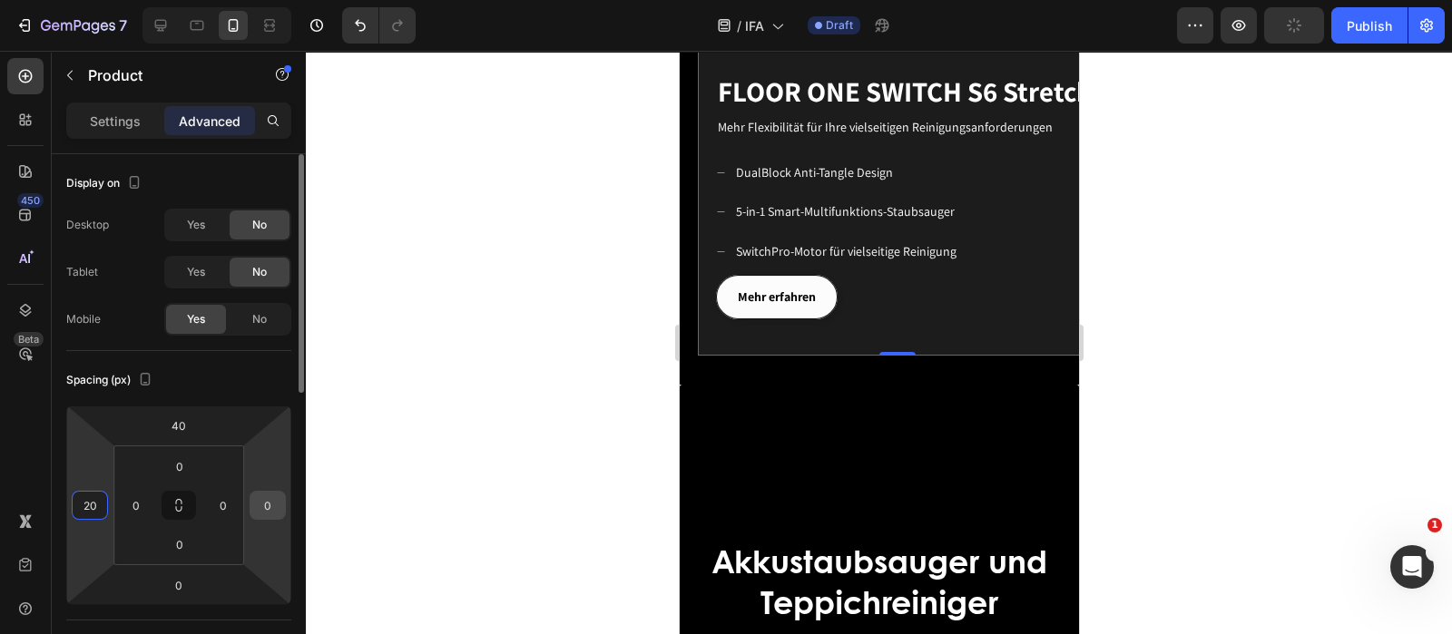
type input "20"
click at [278, 505] on input "0" at bounding box center [267, 505] width 27 height 27
type input "20"
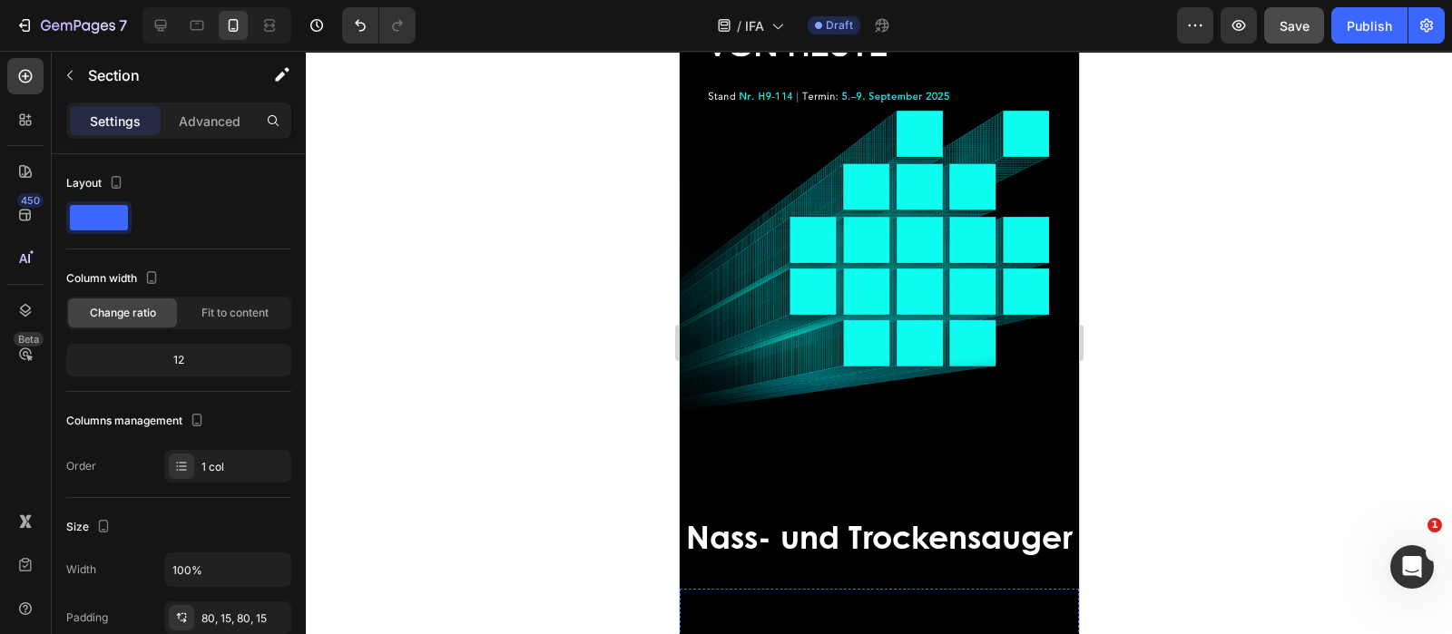
scroll to position [0, 0]
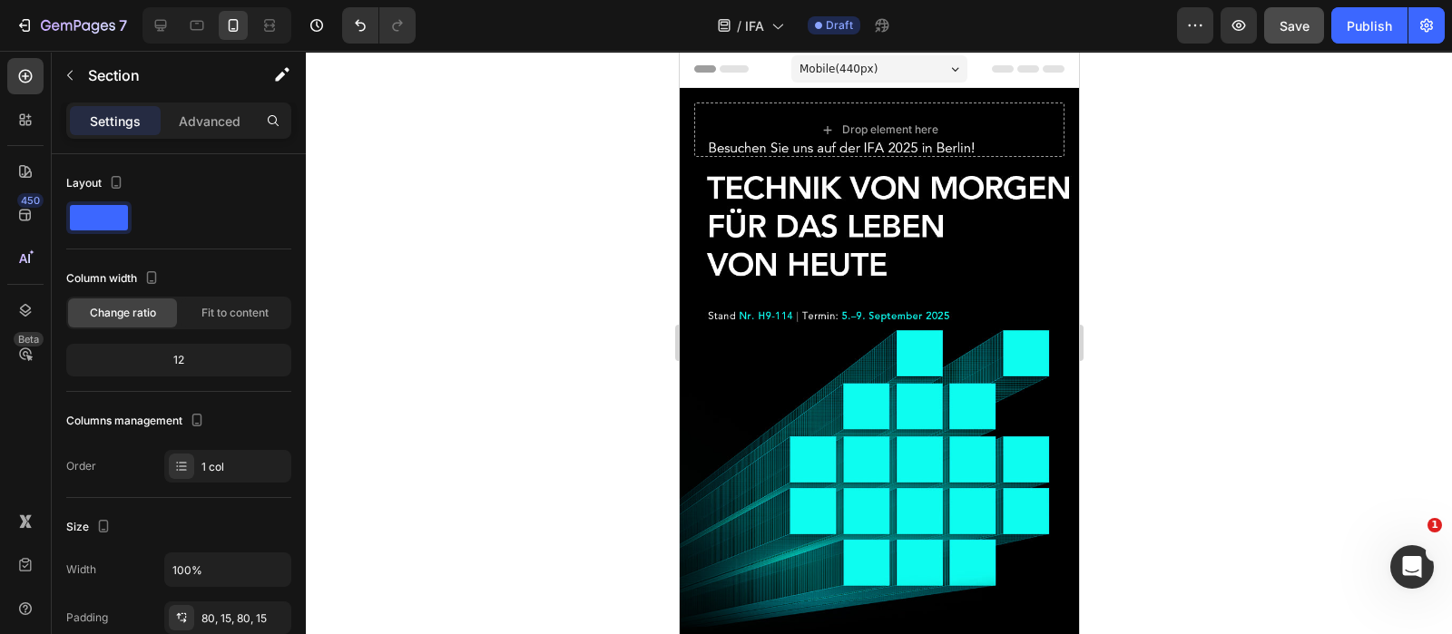
click at [1307, 6] on div "7 Version history / IFA Draft Preview Save Publish" at bounding box center [726, 26] width 1452 height 52
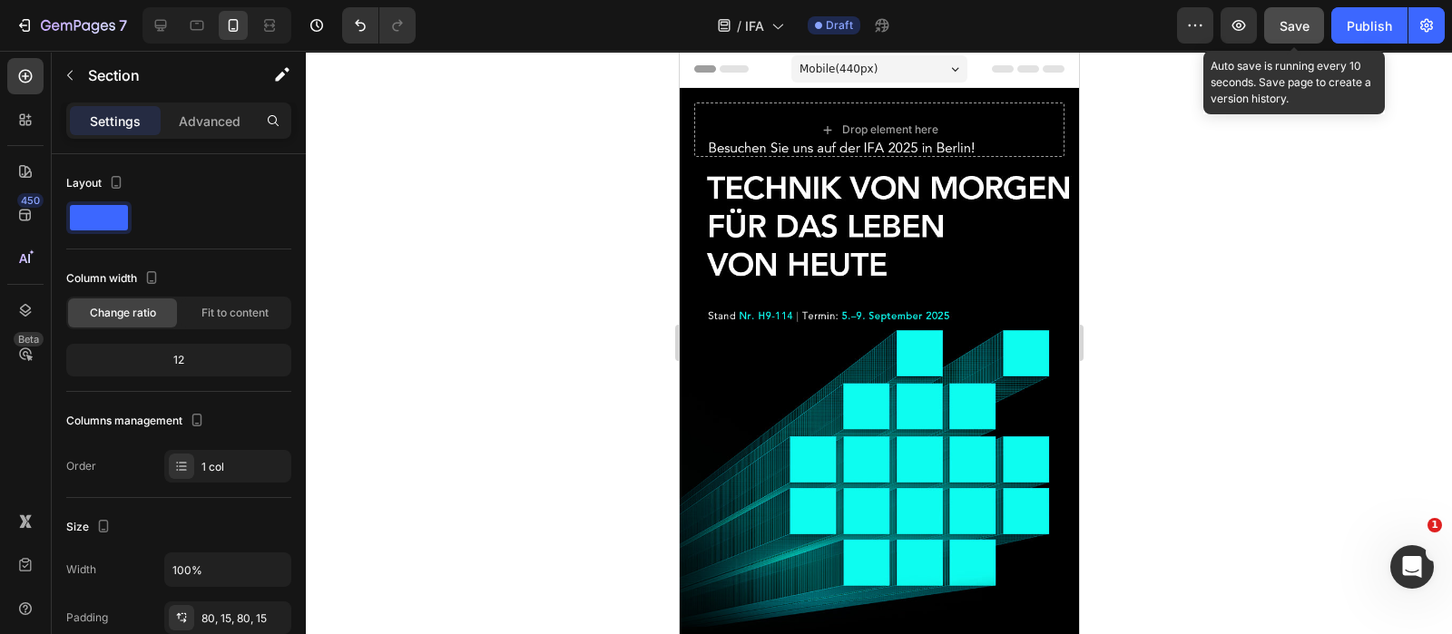
click at [1298, 21] on span "Save" at bounding box center [1294, 25] width 30 height 15
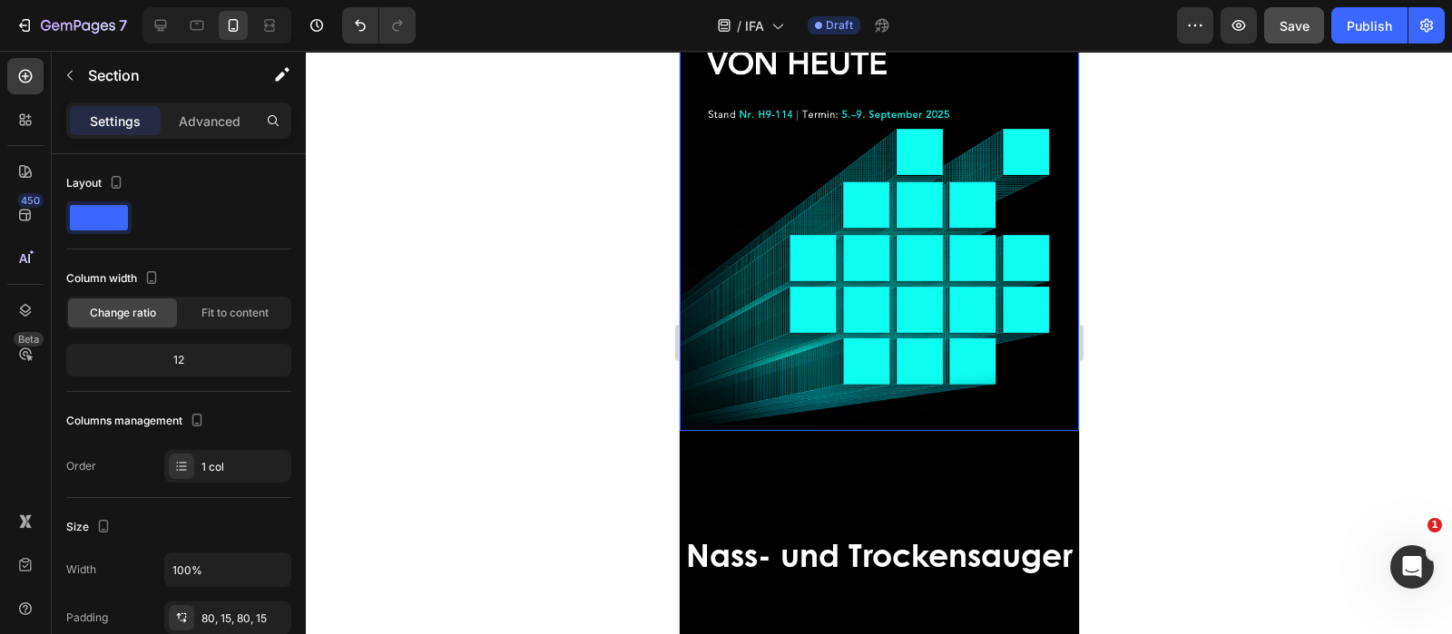
scroll to position [453, 0]
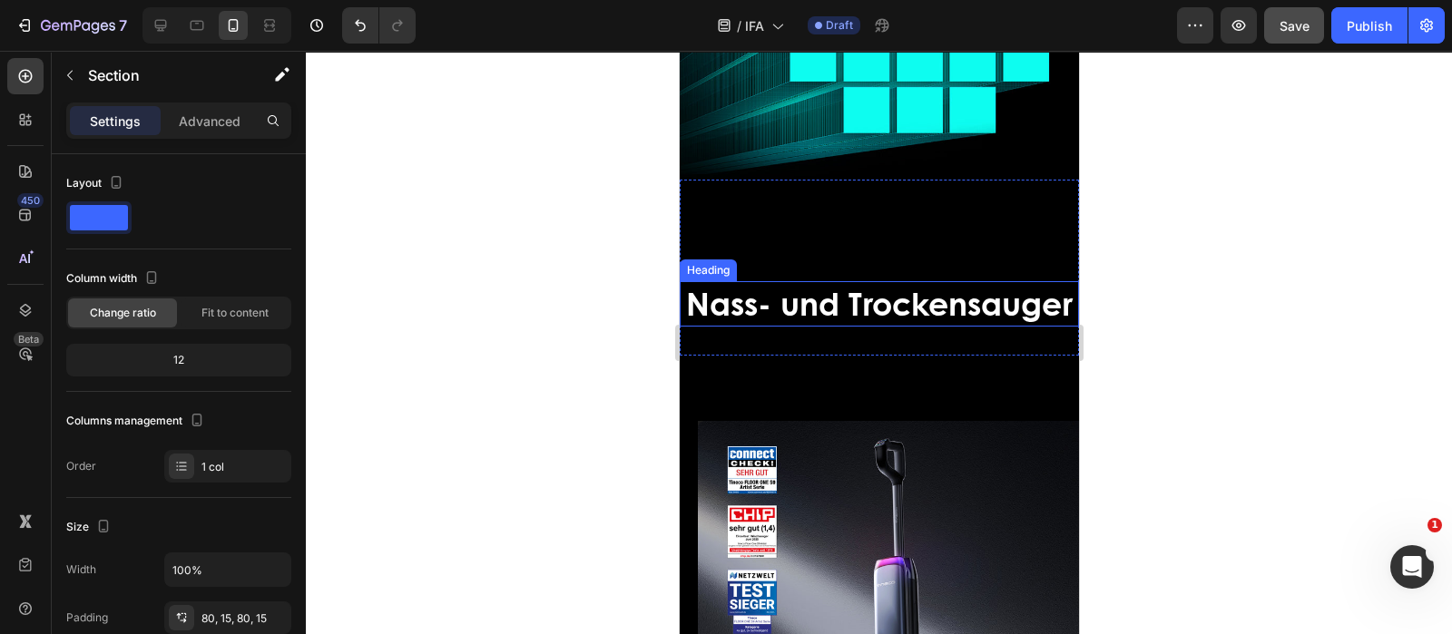
click at [938, 319] on span "Nass- und Trockensauger" at bounding box center [878, 302] width 387 height 45
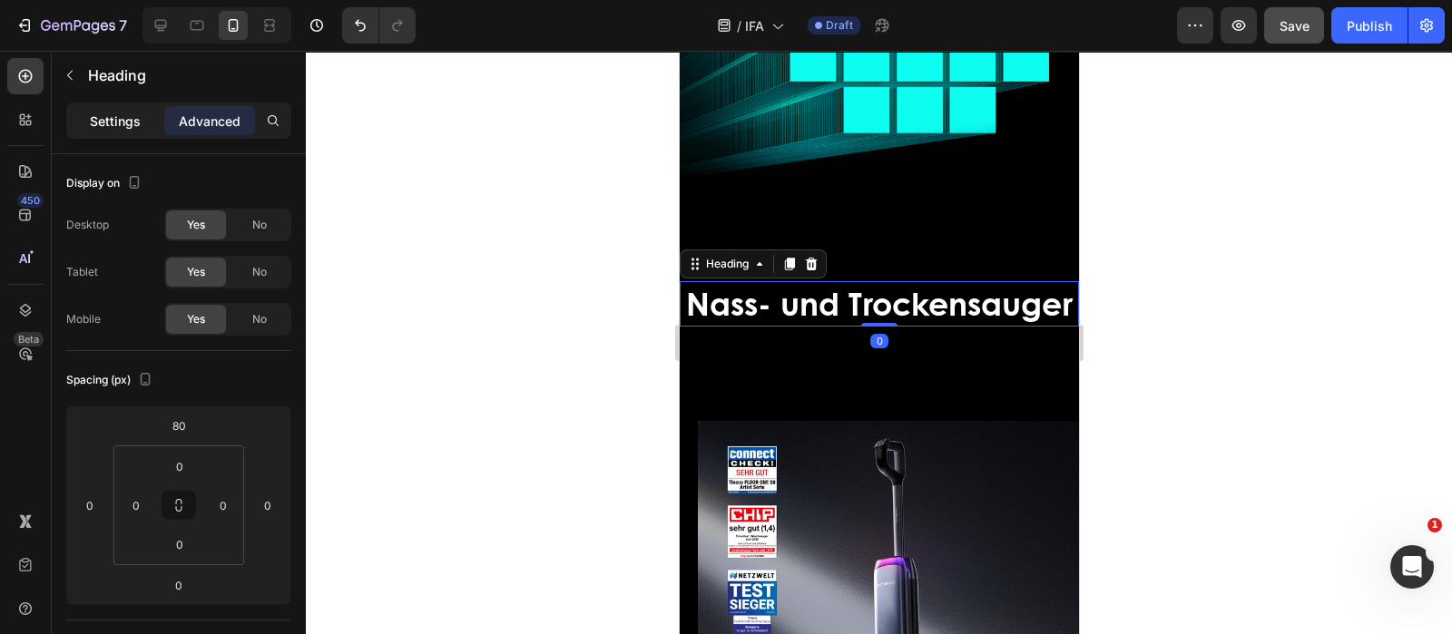
click at [107, 108] on div "Settings" at bounding box center [115, 120] width 91 height 29
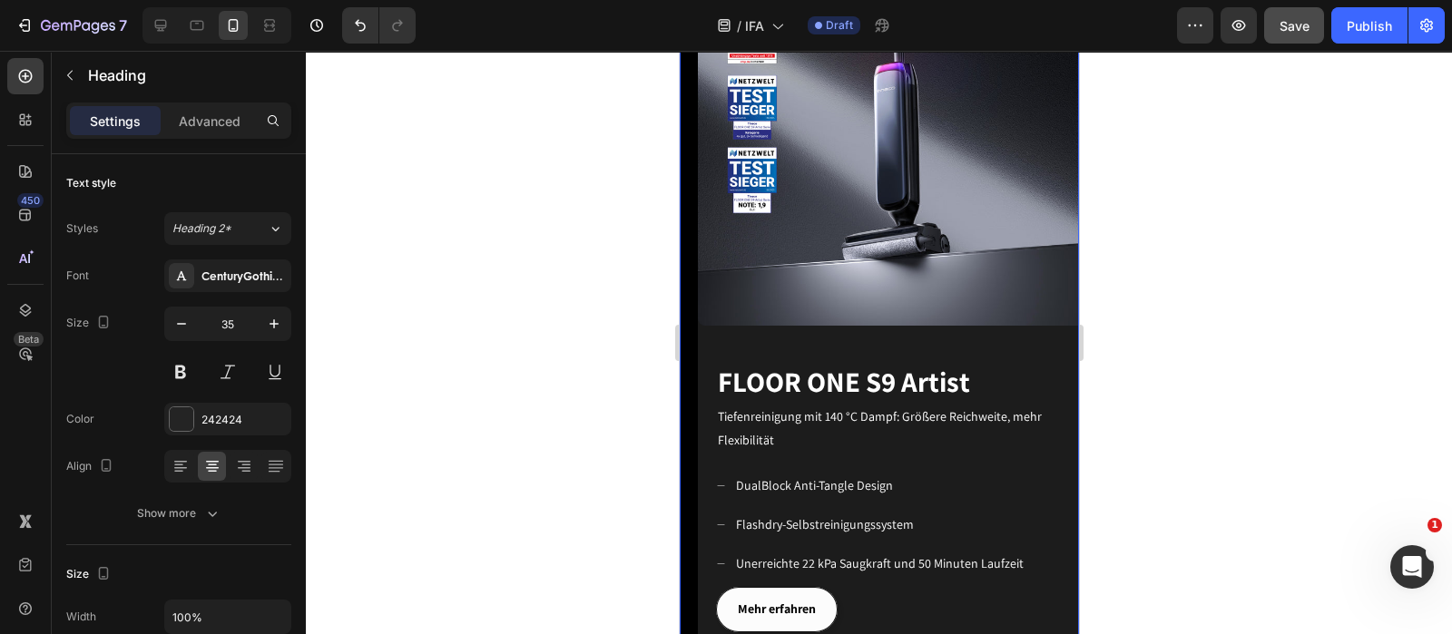
scroll to position [1021, 0]
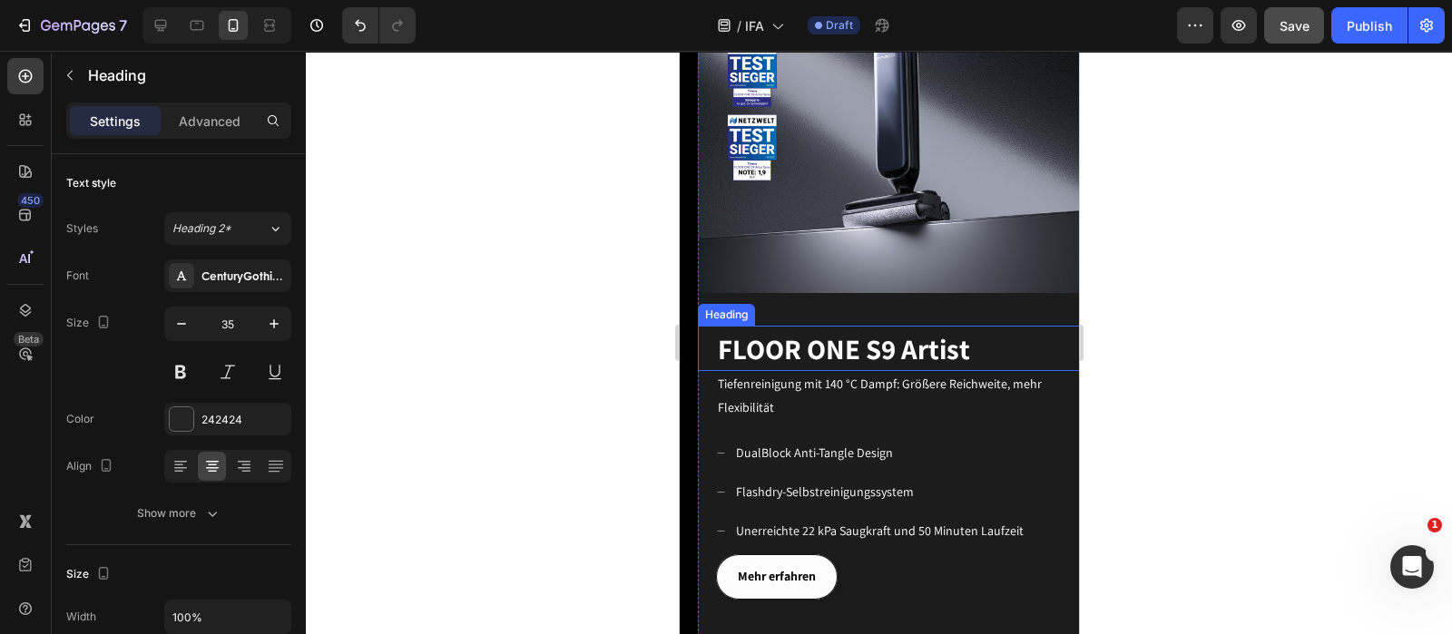
click at [868, 336] on span "FLOOR ONE S9 Artist" at bounding box center [843, 348] width 252 height 37
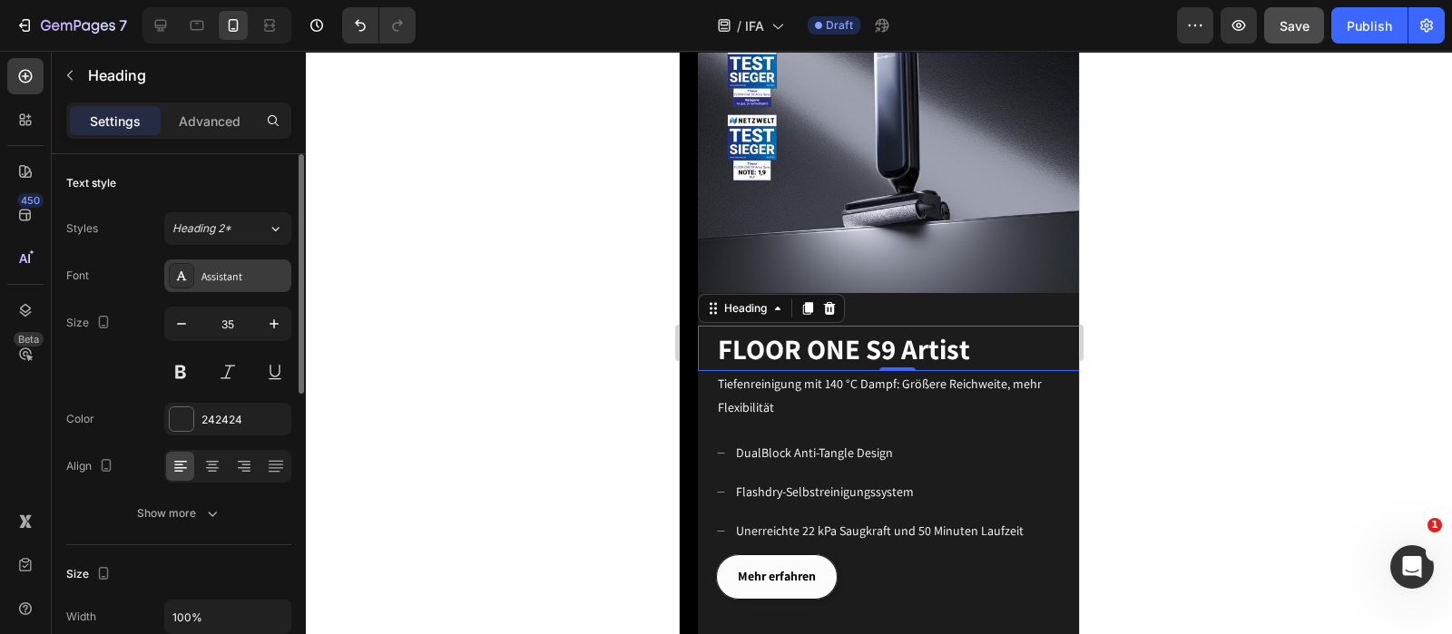
click at [212, 279] on div "Assistant" at bounding box center [243, 277] width 85 height 16
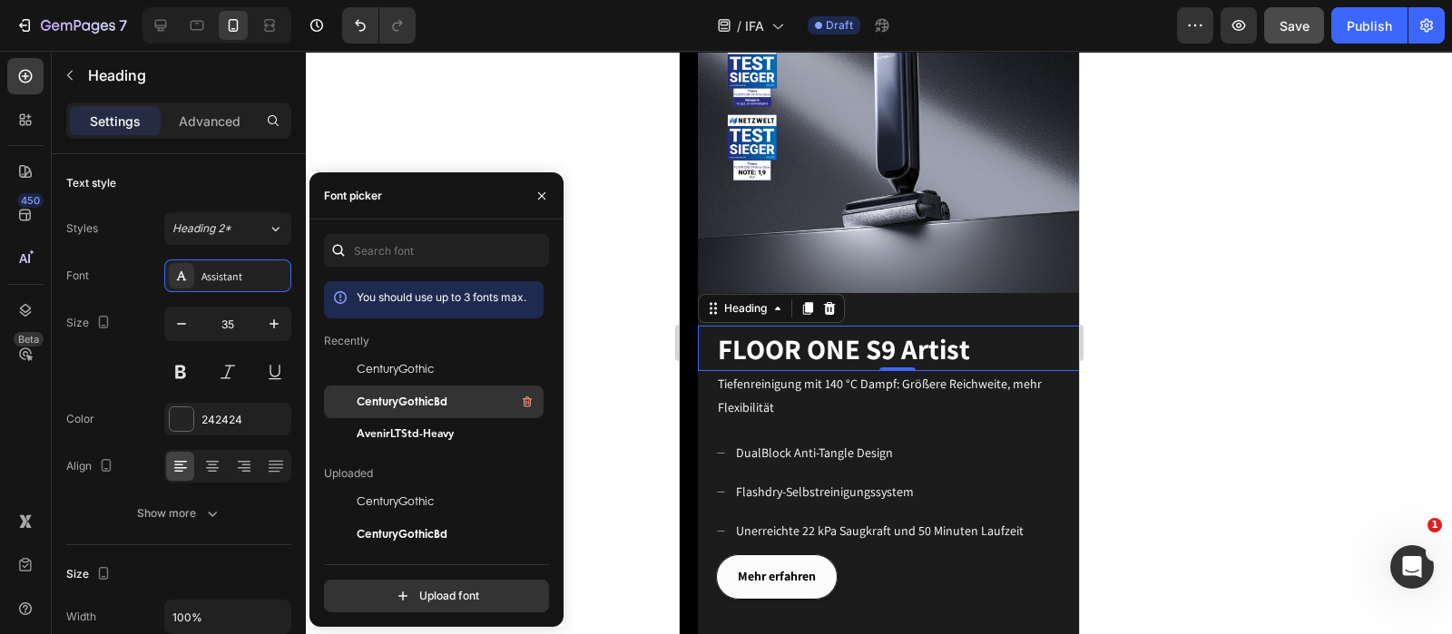
click at [444, 407] on span "CenturyGothicBd" at bounding box center [402, 402] width 91 height 16
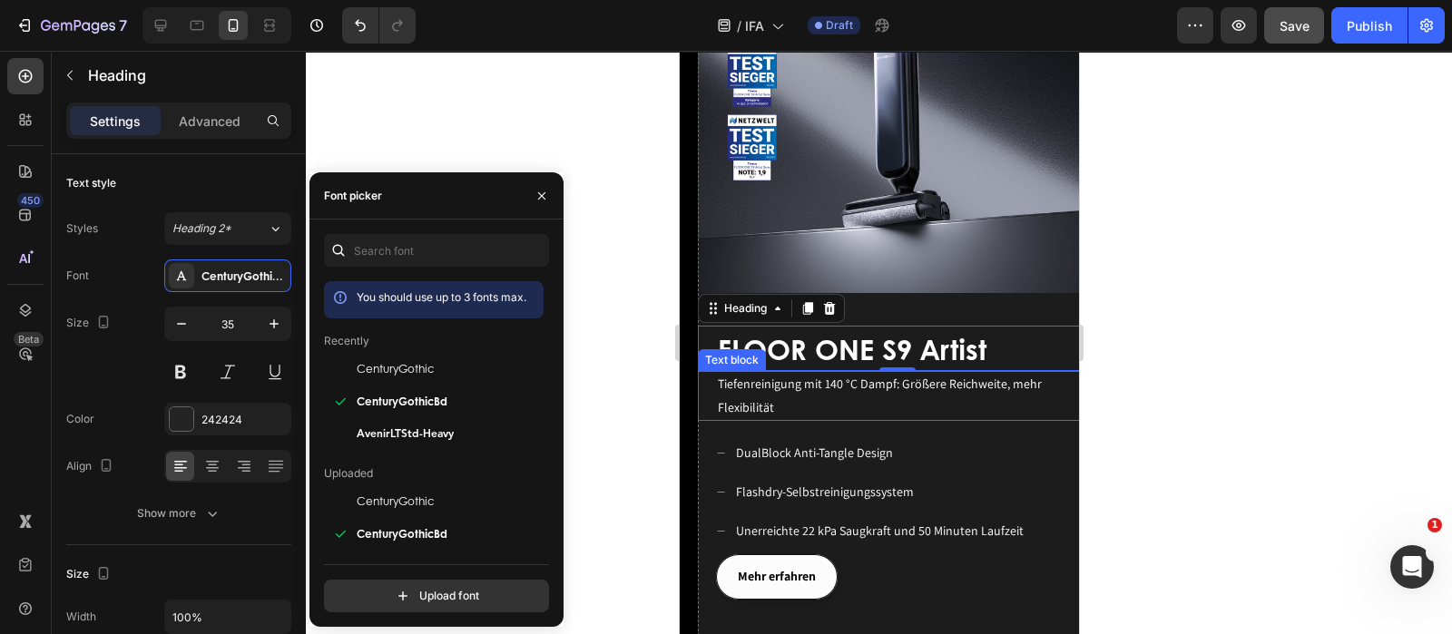
click at [782, 376] on span "Tiefenreinigung mit 140 °C Dampf: Größere Reichweite, mehr Flexibilität" at bounding box center [879, 395] width 324 height 39
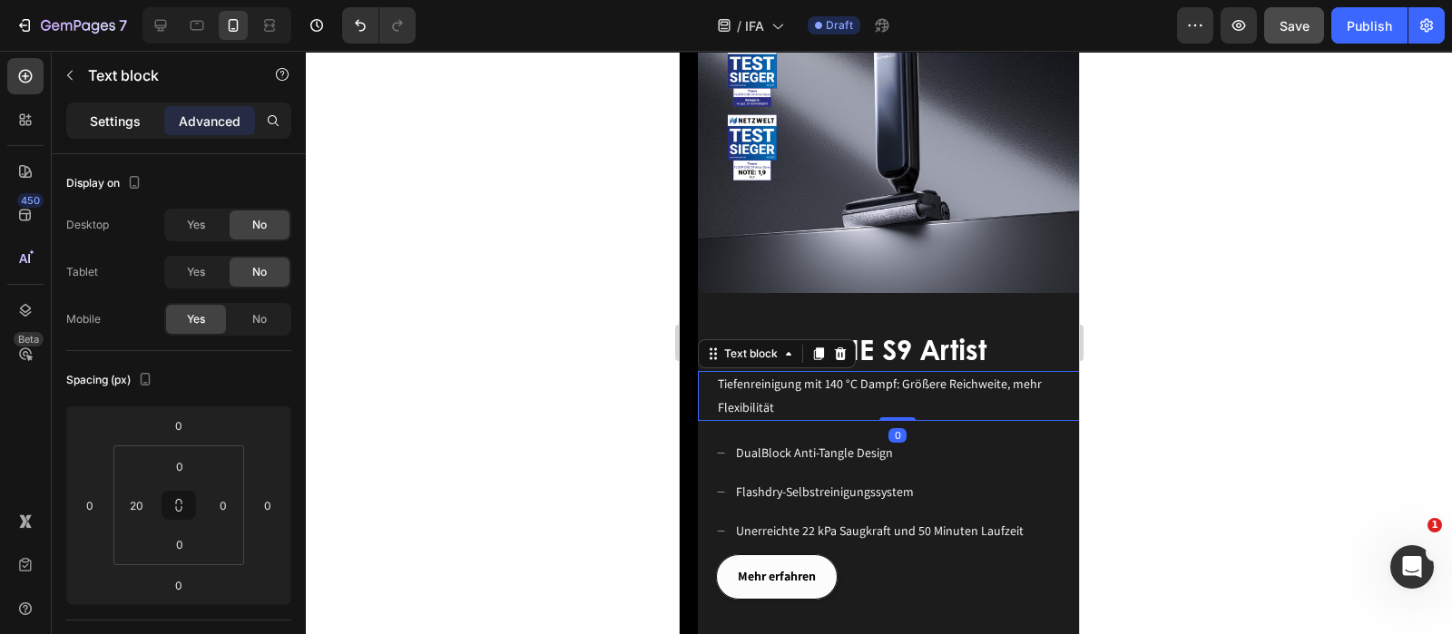
click at [115, 127] on p "Settings" at bounding box center [115, 121] width 51 height 19
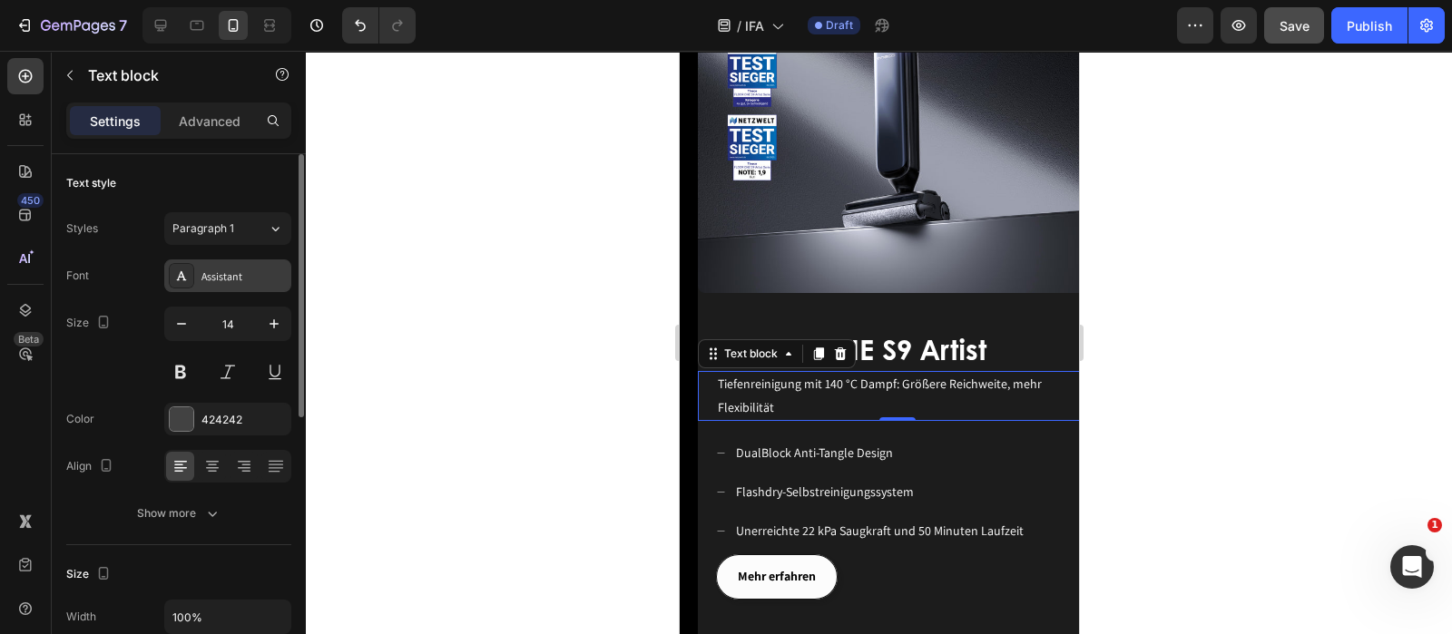
click at [240, 269] on div "Assistant" at bounding box center [243, 277] width 85 height 16
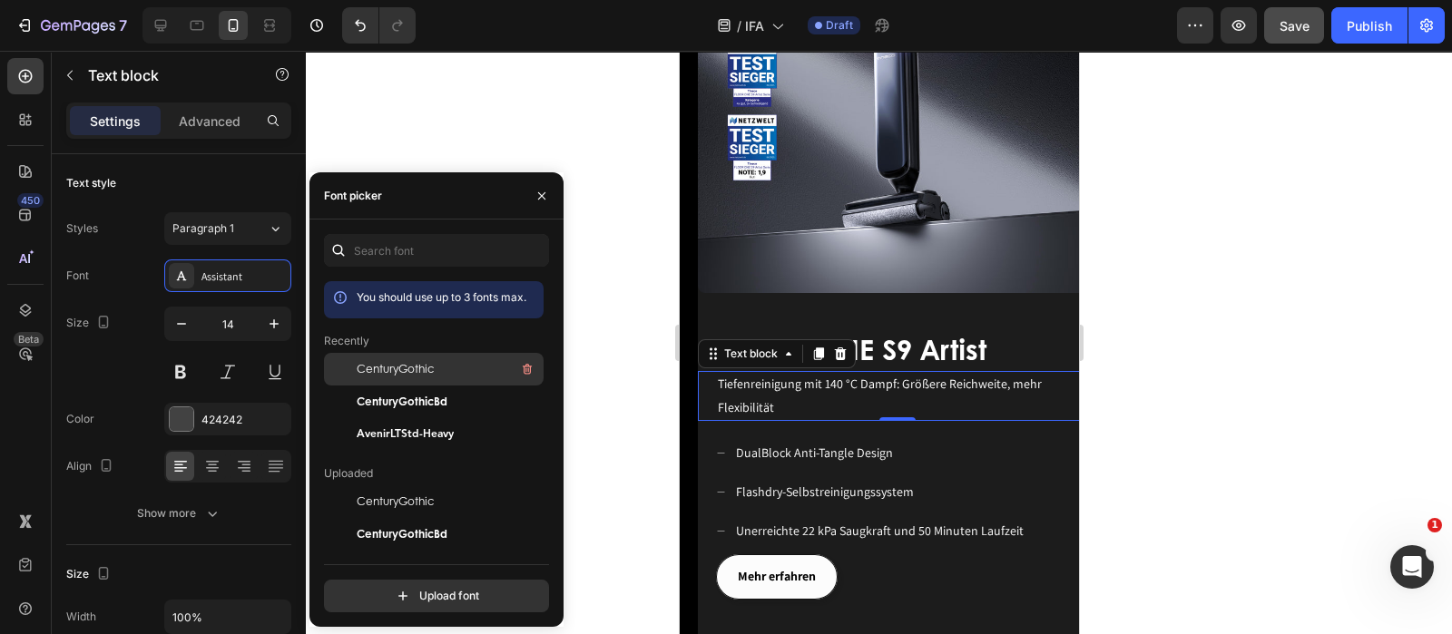
click at [403, 363] on span "CenturyGothic" at bounding box center [395, 369] width 77 height 16
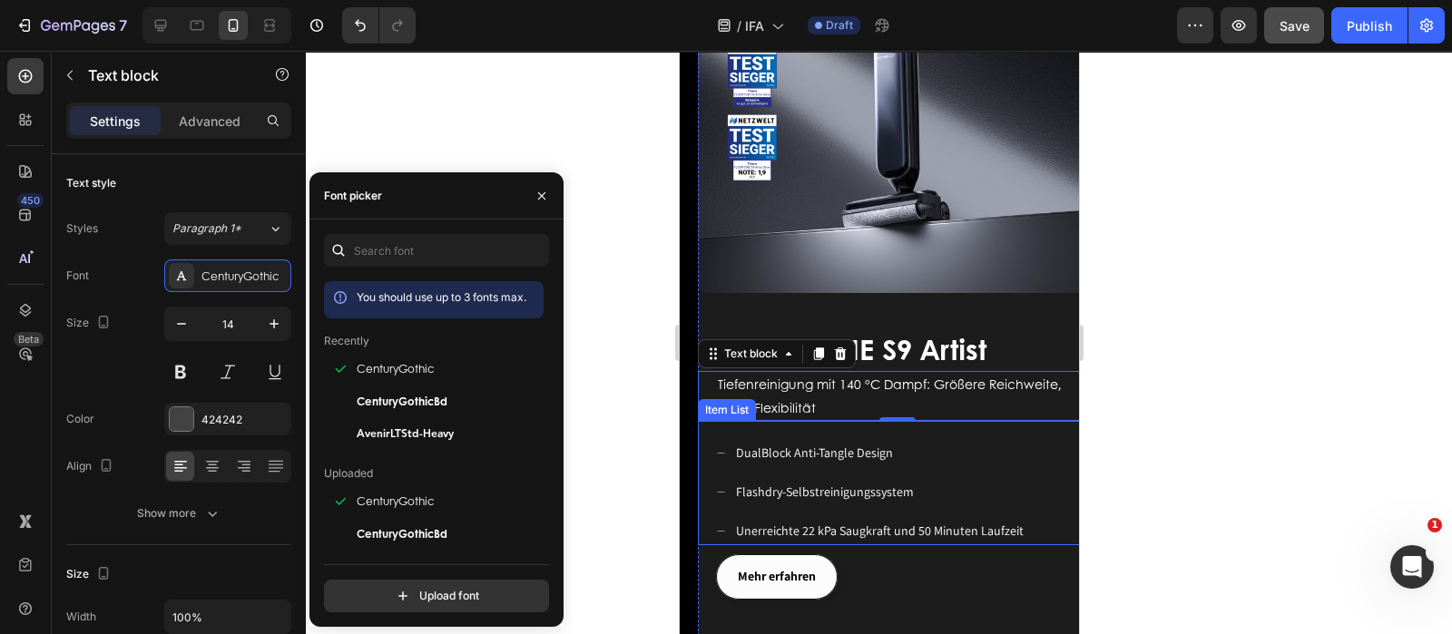
click at [957, 421] on div "DualBlock Anti-Tangle Design Flashdry-Selbstreinigungssystem Unerreichte 22 kPa…" at bounding box center [896, 483] width 399 height 125
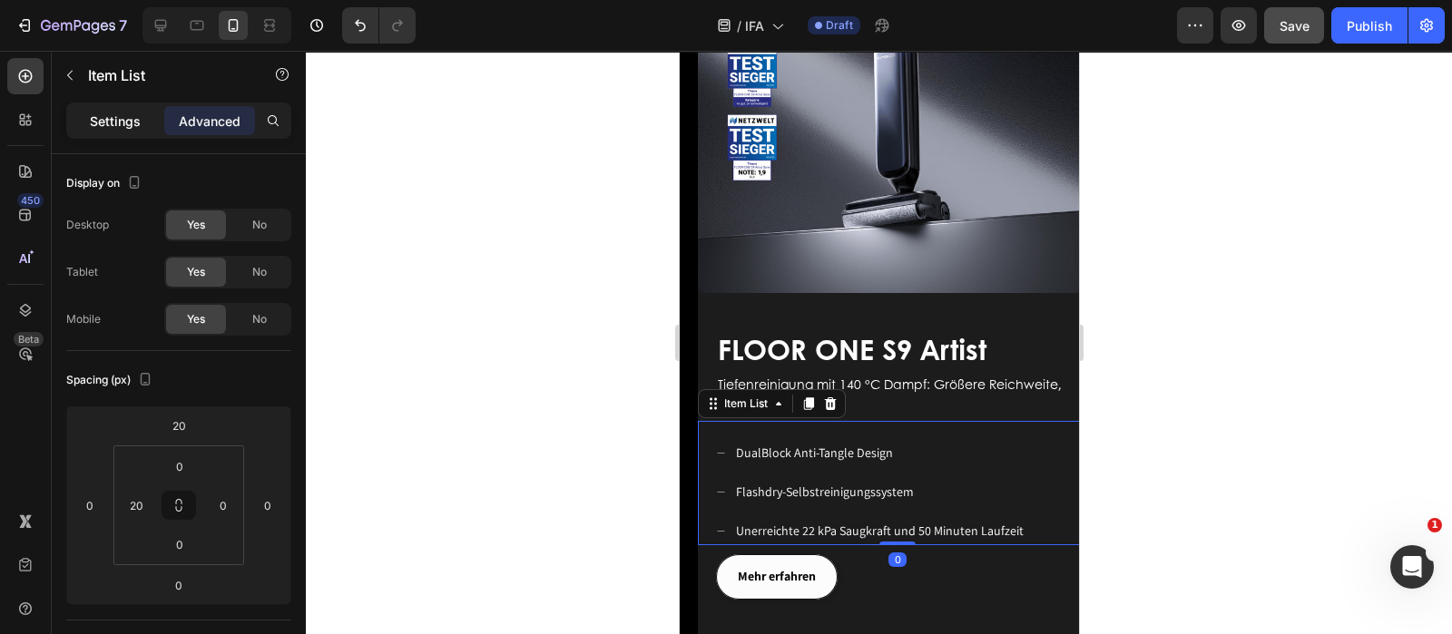
click at [105, 129] on p "Settings" at bounding box center [115, 121] width 51 height 19
type input "8"
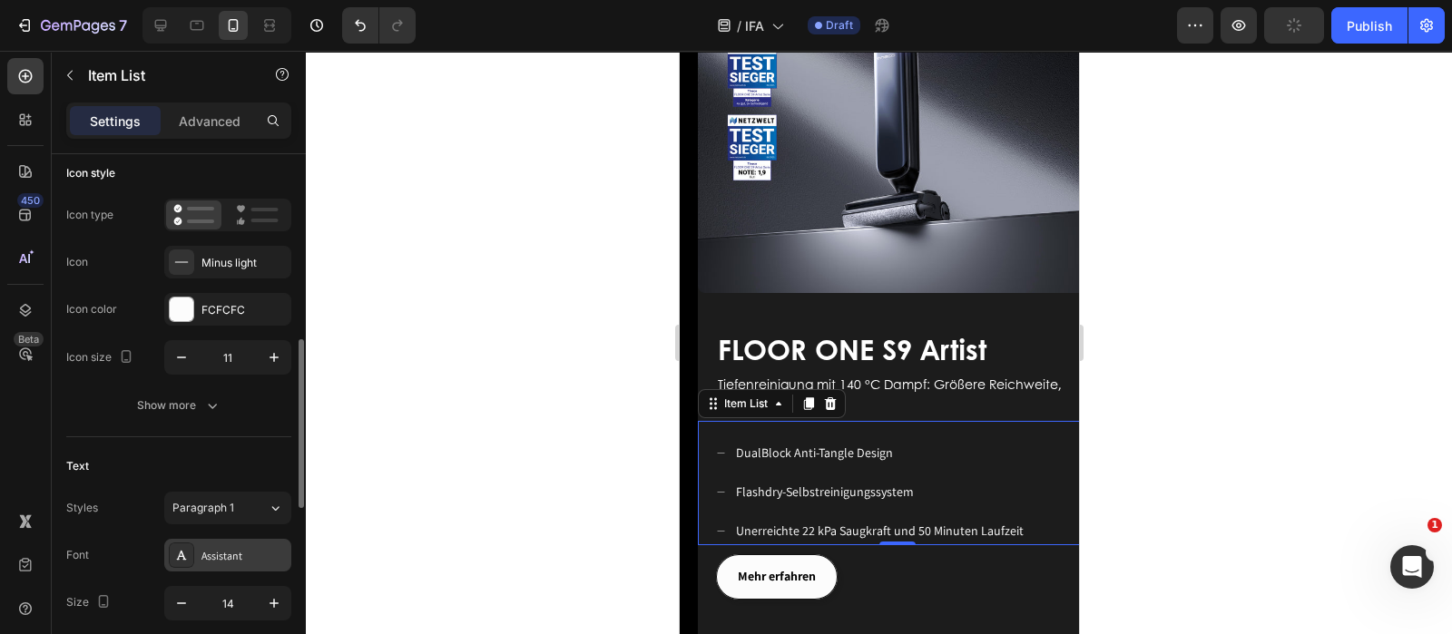
scroll to position [226, 0]
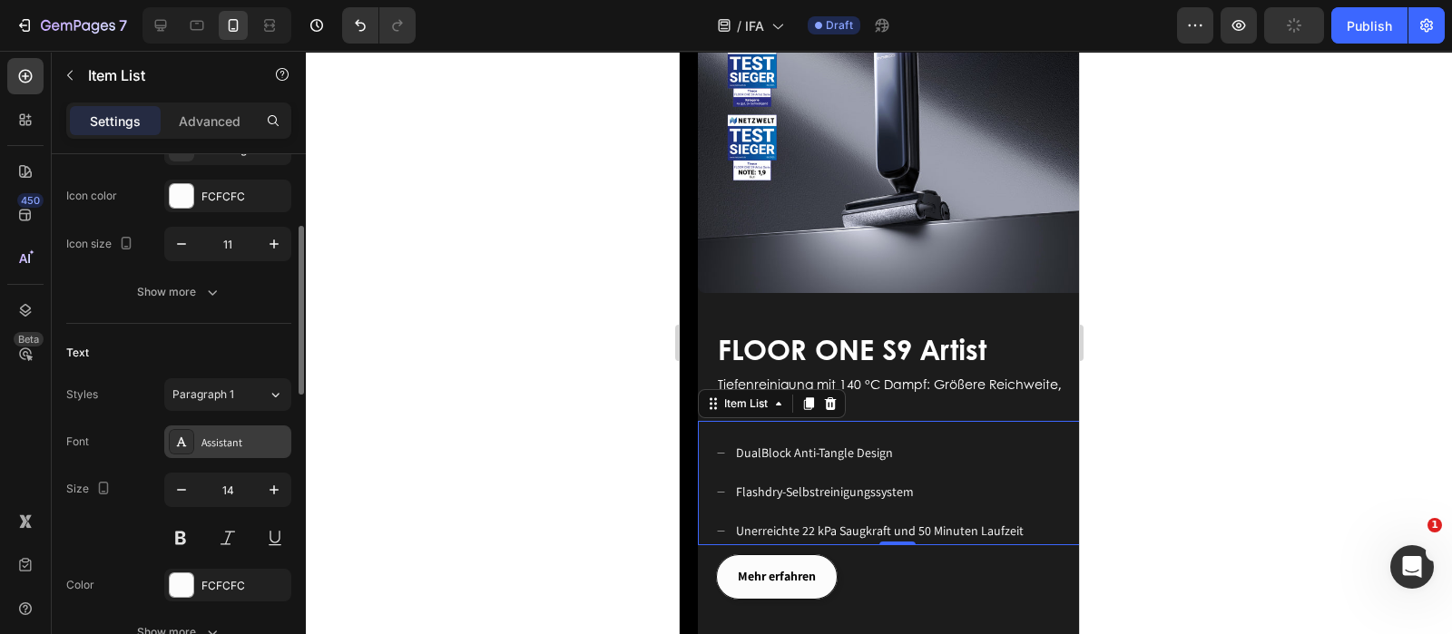
click at [224, 446] on div "Assistant" at bounding box center [243, 443] width 85 height 16
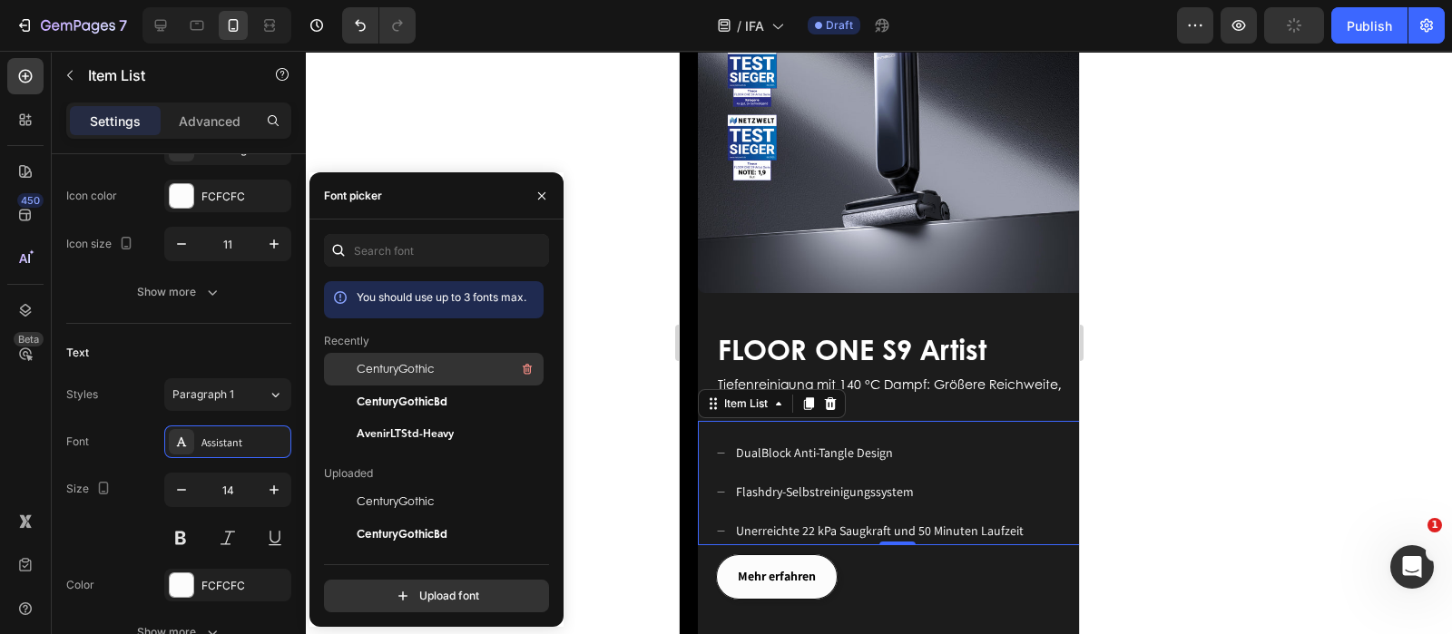
click at [397, 361] on span "CenturyGothic" at bounding box center [395, 369] width 77 height 16
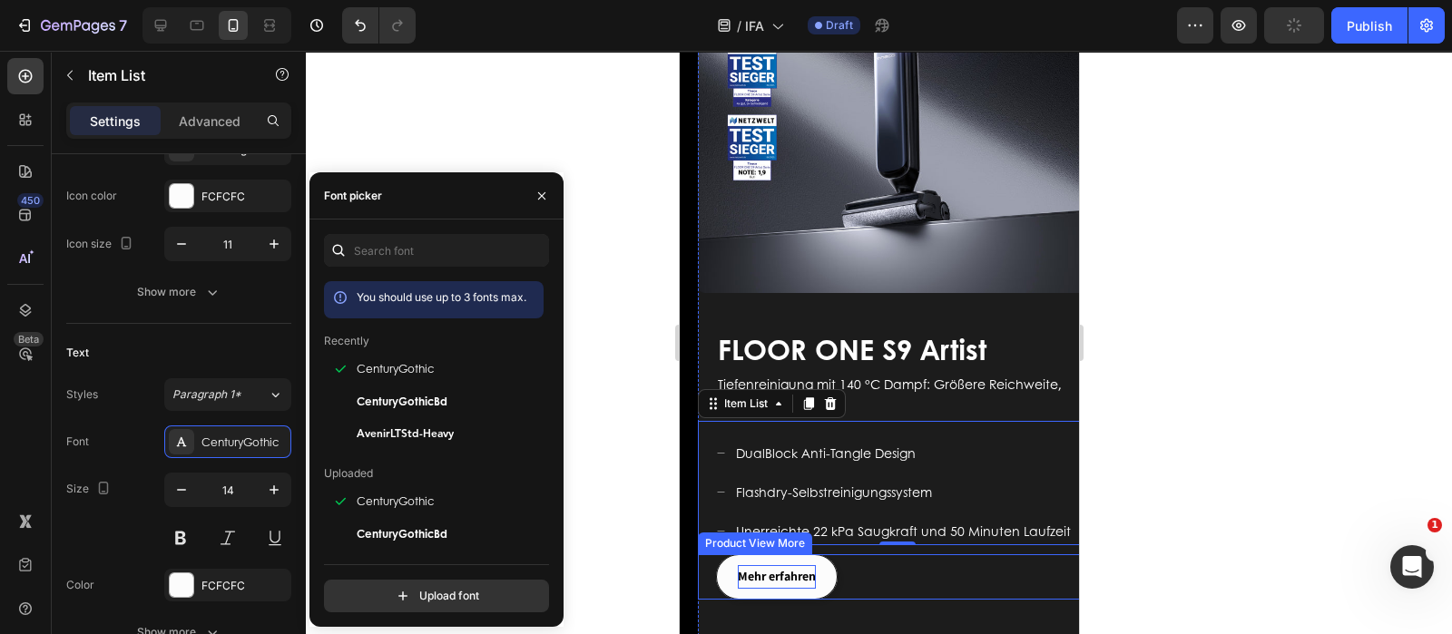
click at [789, 565] on div "Mehr erfahren" at bounding box center [776, 576] width 78 height 23
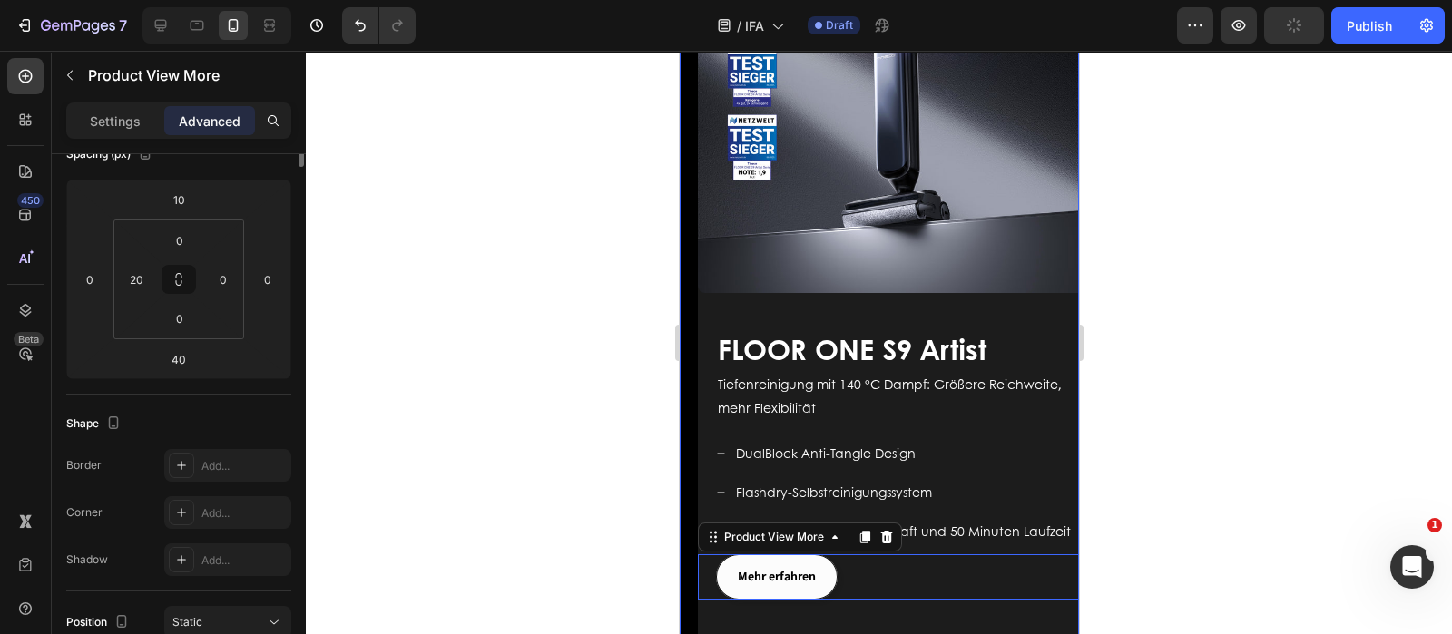
scroll to position [0, 0]
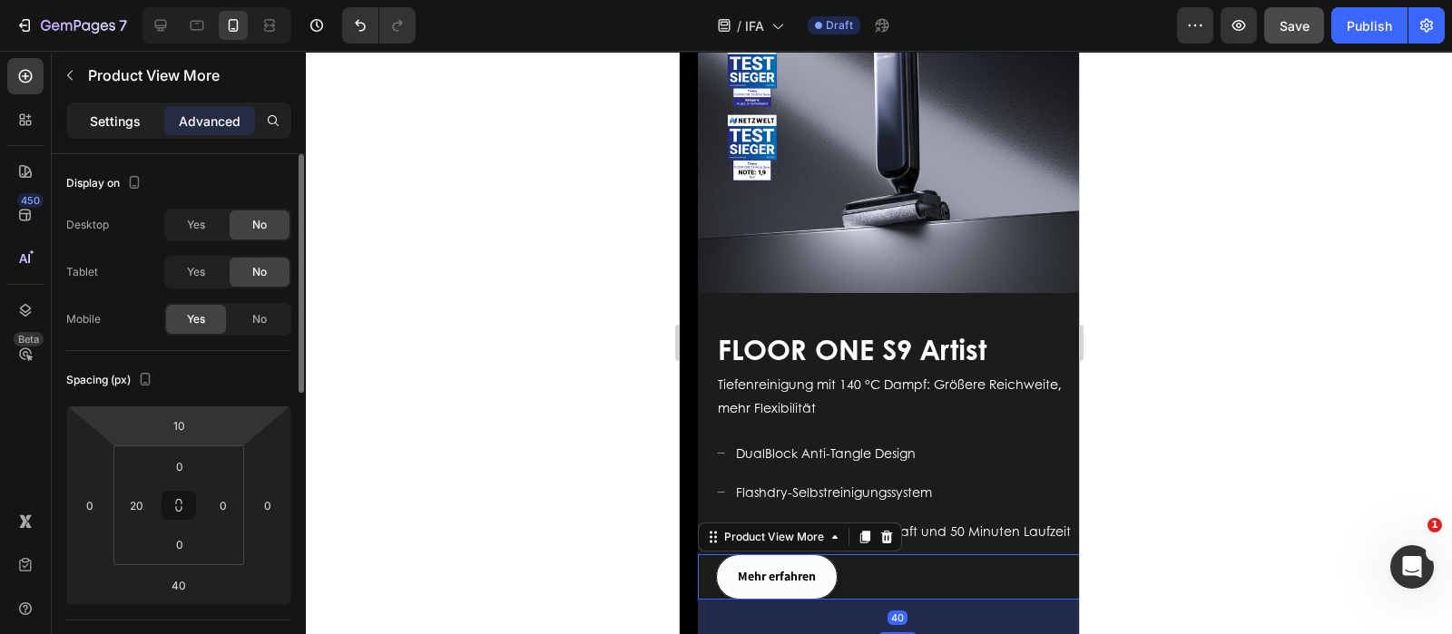
click at [94, 106] on div "Settings" at bounding box center [115, 120] width 91 height 29
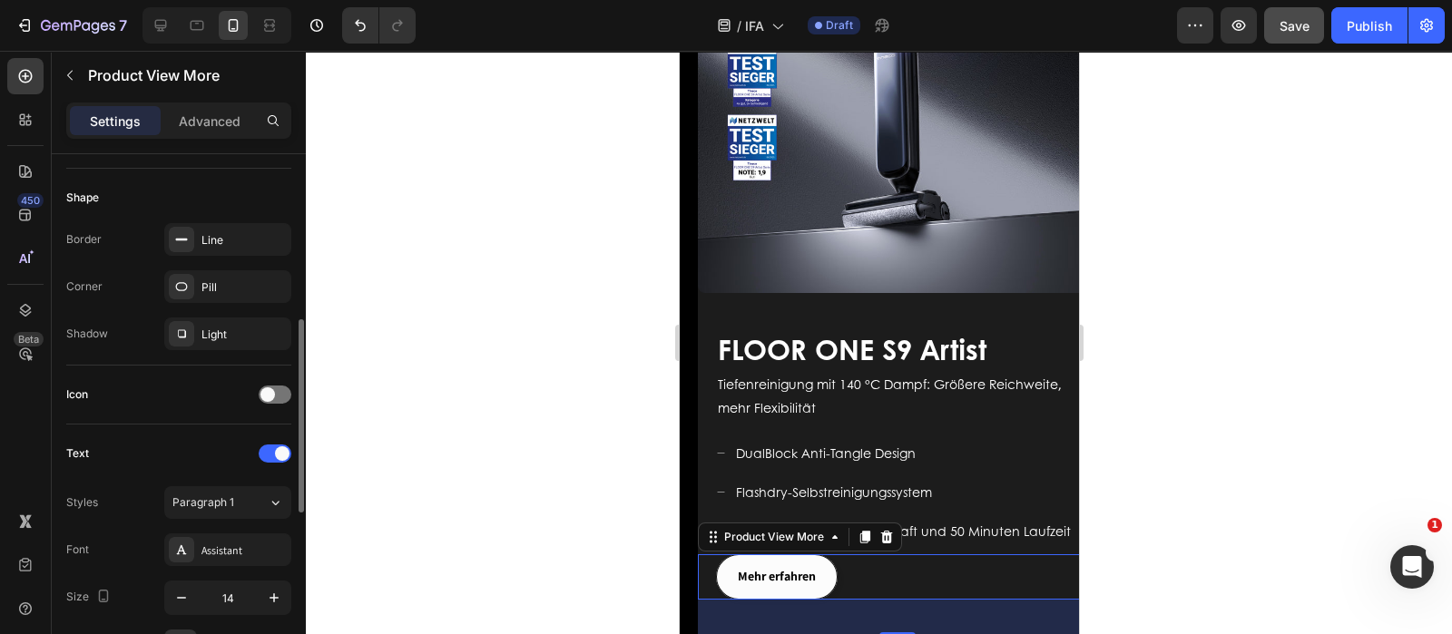
scroll to position [567, 0]
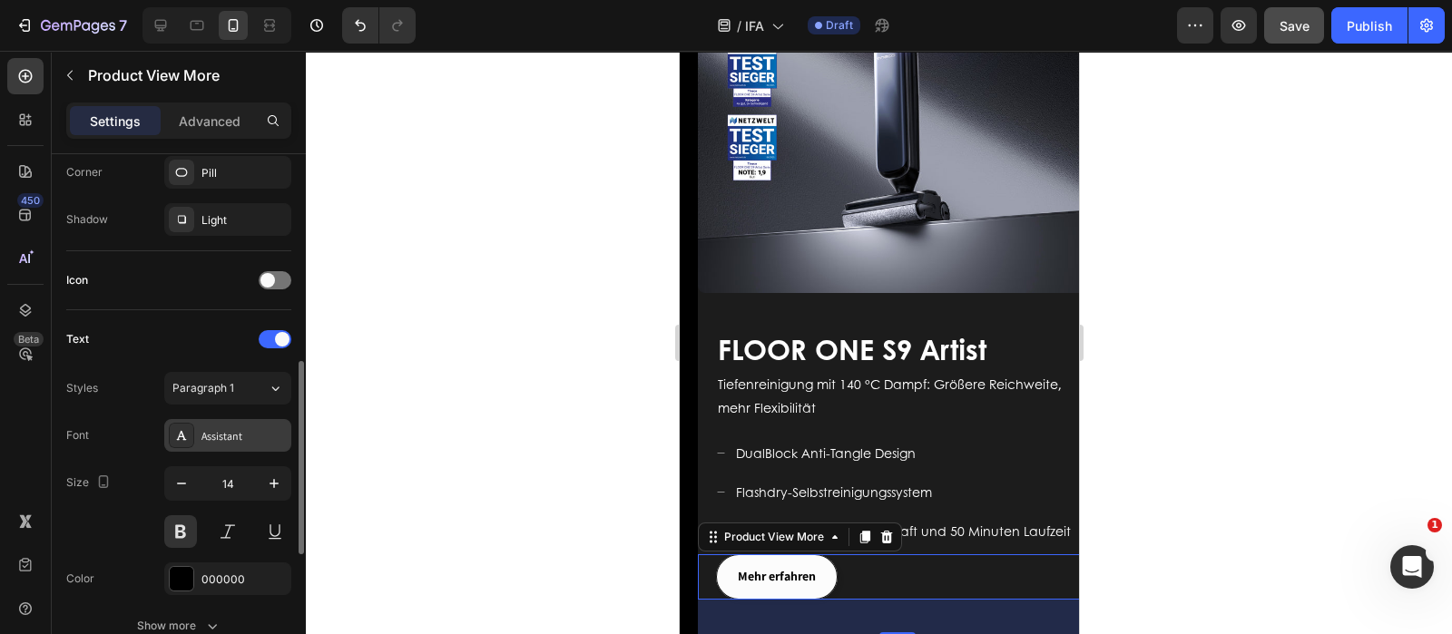
click at [216, 435] on div "Assistant" at bounding box center [243, 436] width 85 height 16
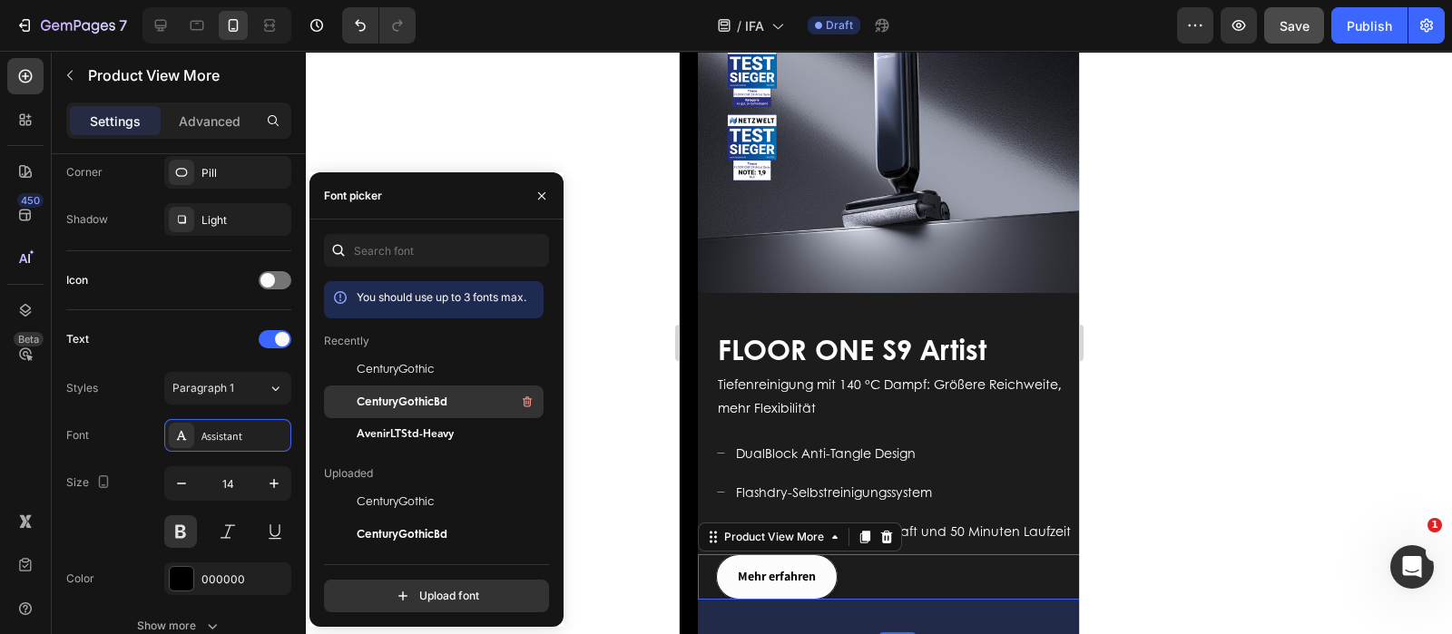
click at [408, 401] on span "CenturyGothicBd" at bounding box center [402, 402] width 91 height 16
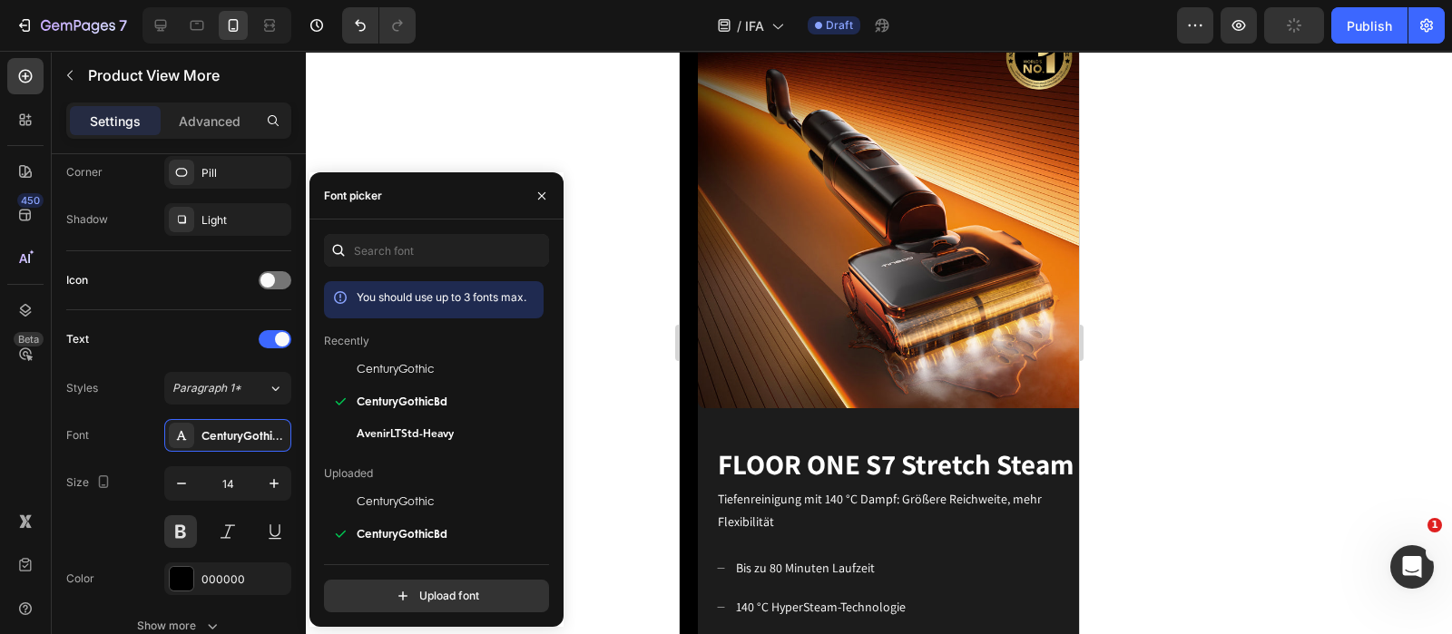
scroll to position [1814, 0]
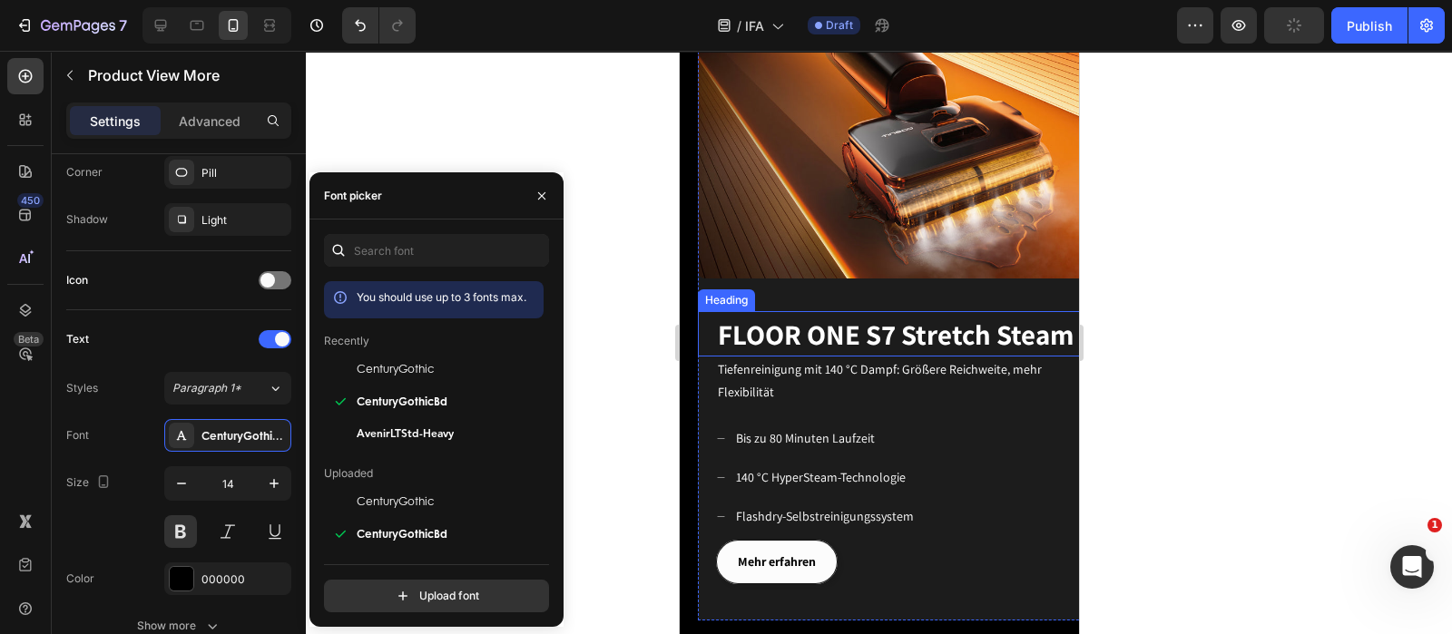
click at [850, 316] on span "FLOOR ONE S7 Stretch Steam" at bounding box center [895, 334] width 356 height 37
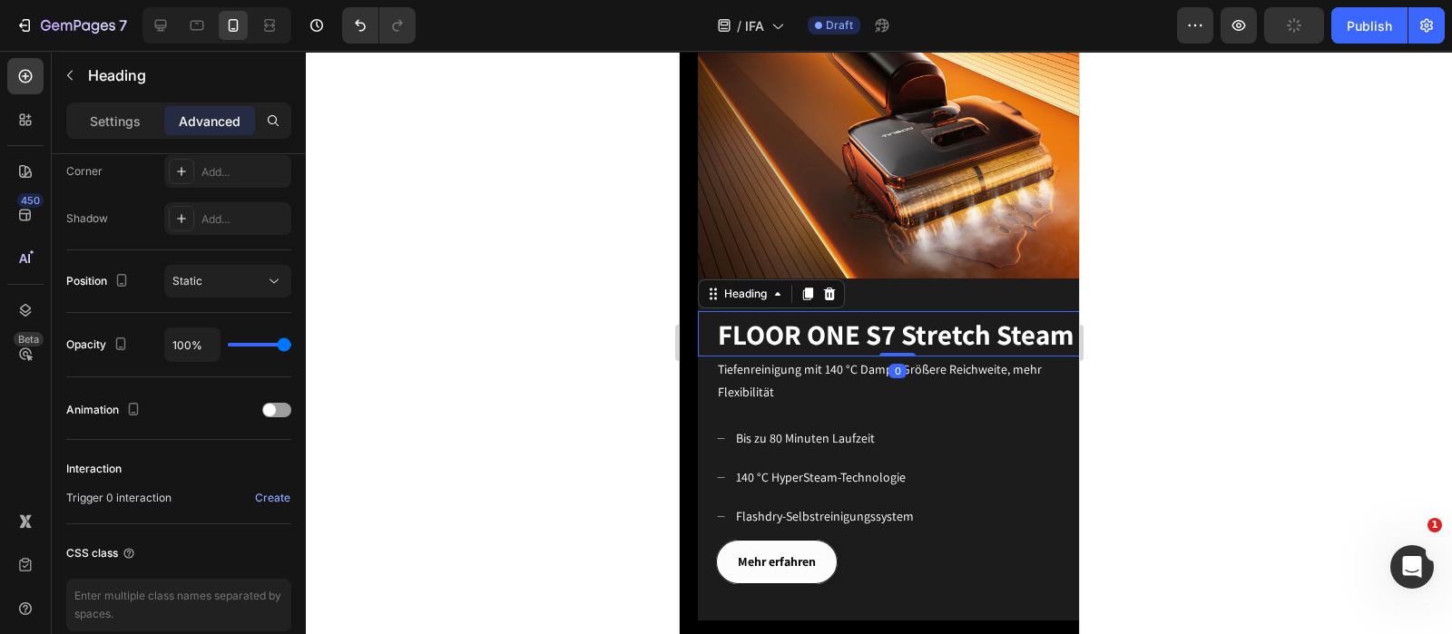
scroll to position [0, 0]
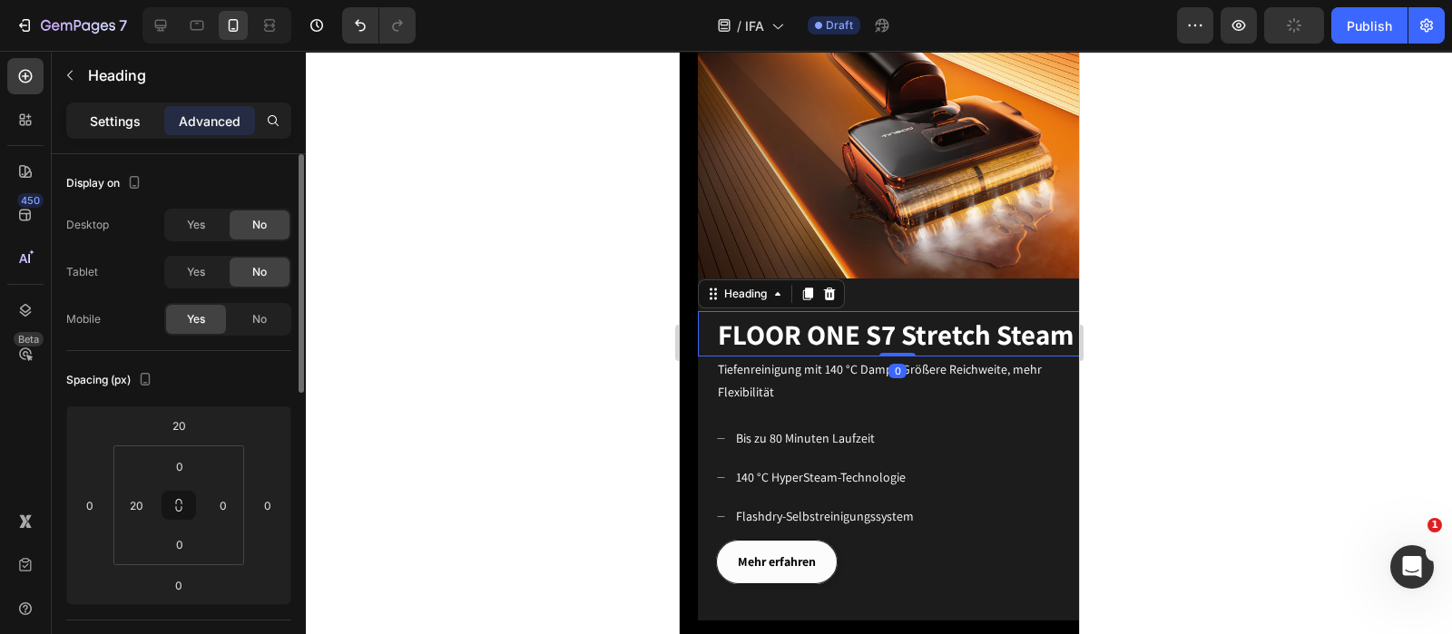
click at [138, 123] on p "Settings" at bounding box center [115, 121] width 51 height 19
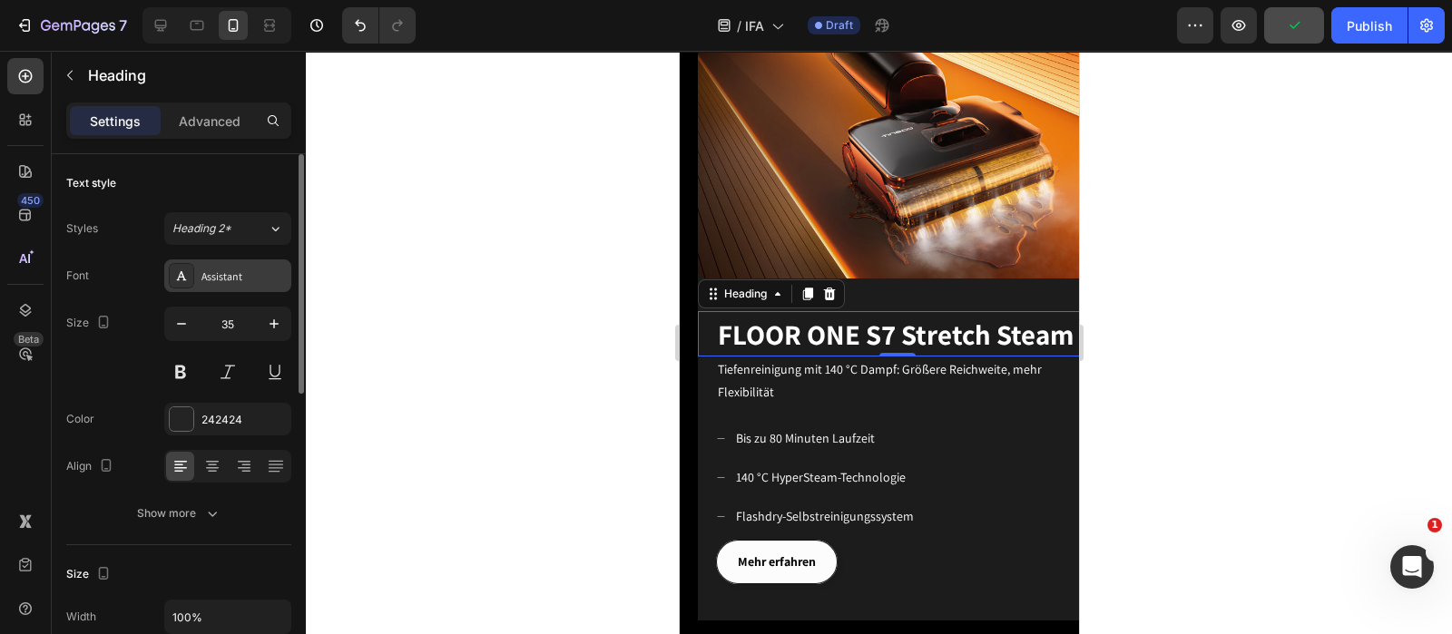
click at [201, 266] on div "Assistant" at bounding box center [227, 276] width 127 height 33
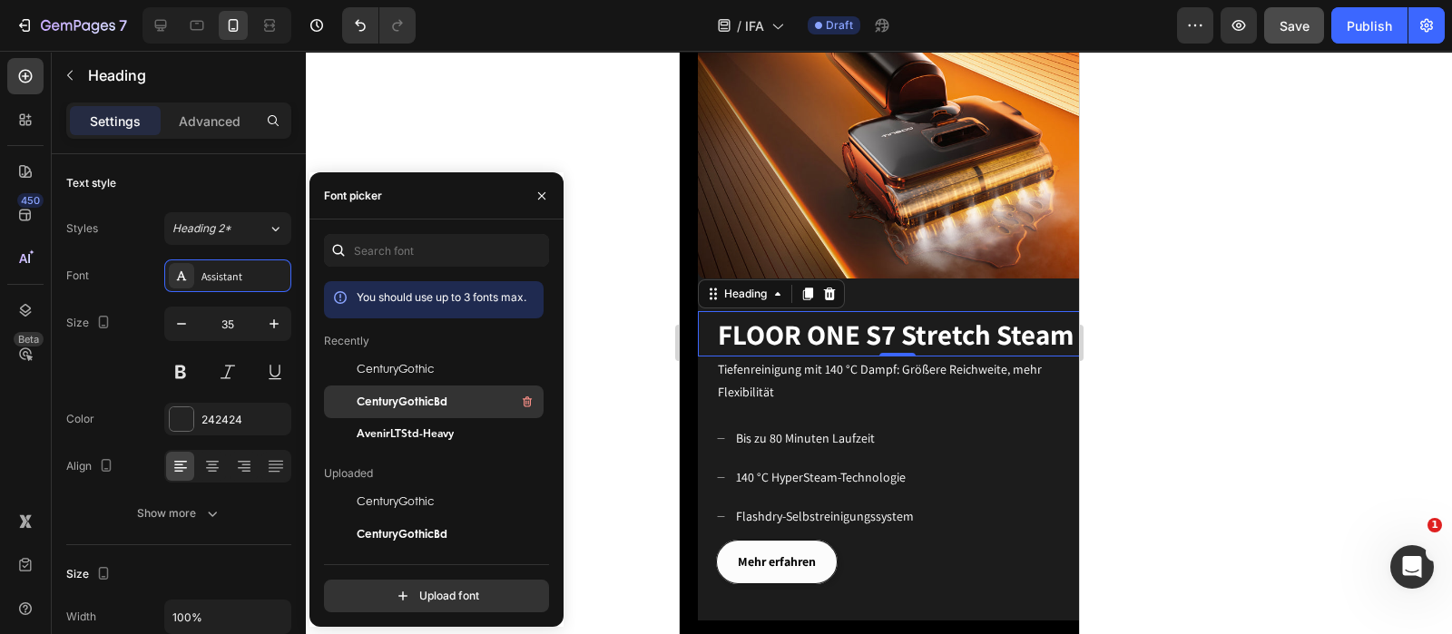
click at [428, 392] on div "CenturyGothicBd" at bounding box center [448, 402] width 183 height 22
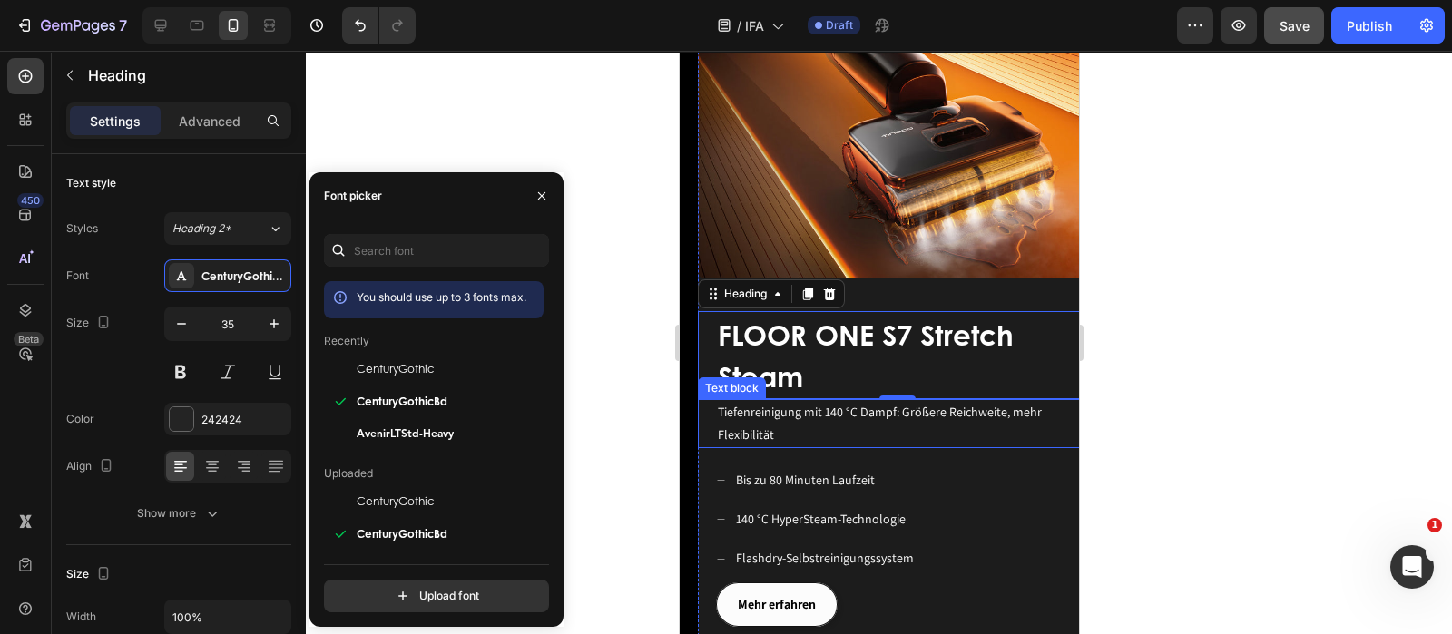
click at [809, 401] on p "Tiefenreinigung mit 140 °C Dampf: Größere Reichweite, mehr Flexibilität" at bounding box center [905, 423] width 377 height 45
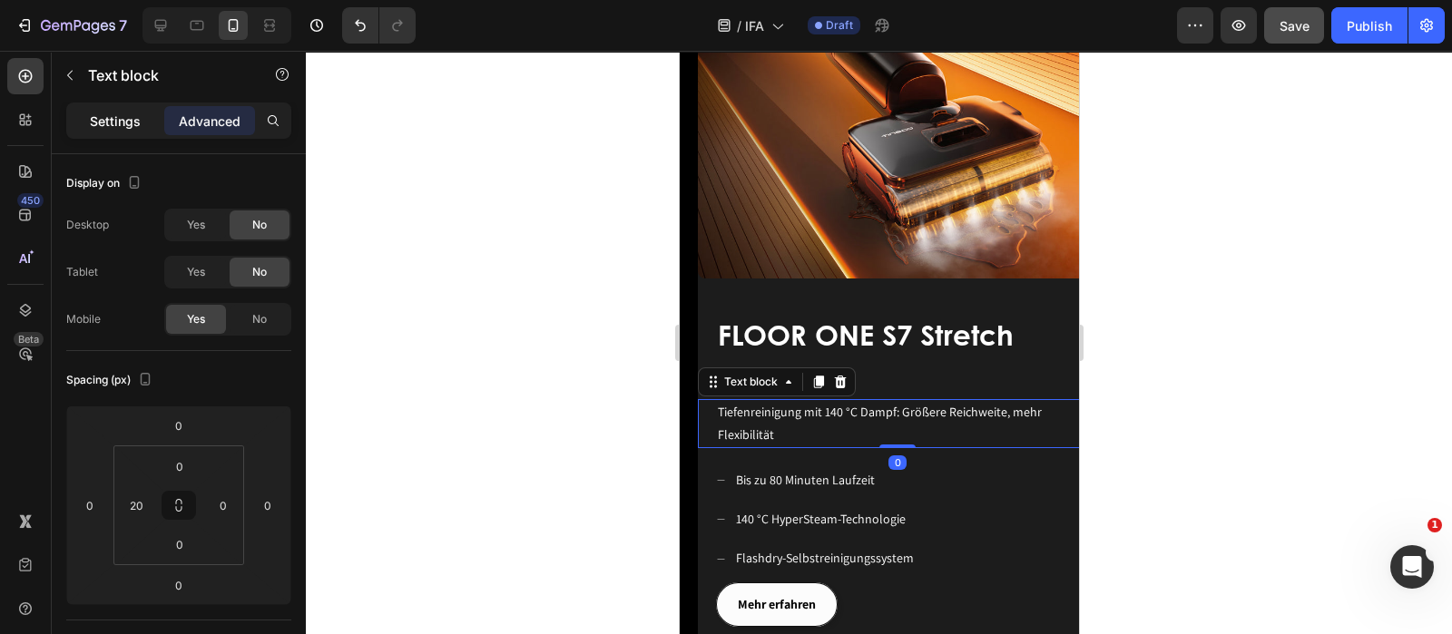
click at [104, 124] on p "Settings" at bounding box center [115, 121] width 51 height 19
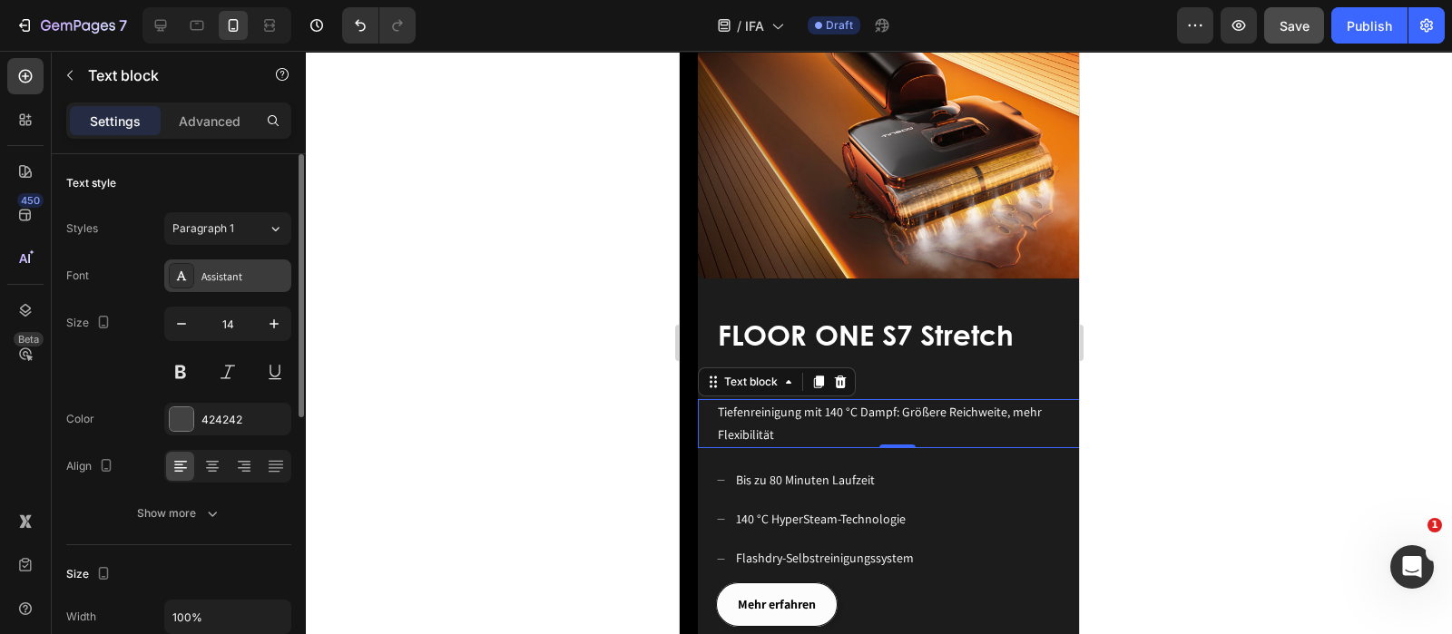
click at [227, 279] on div "Assistant" at bounding box center [243, 277] width 85 height 16
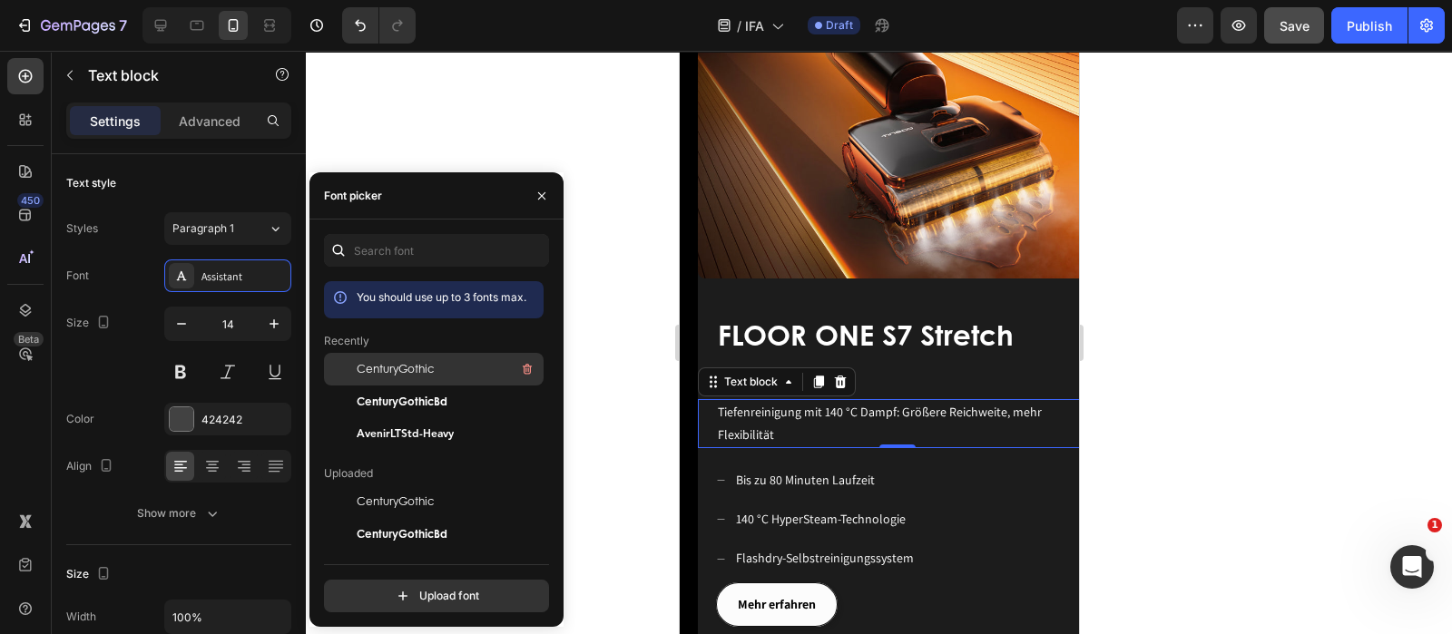
click at [381, 361] on span "CenturyGothic" at bounding box center [395, 369] width 77 height 16
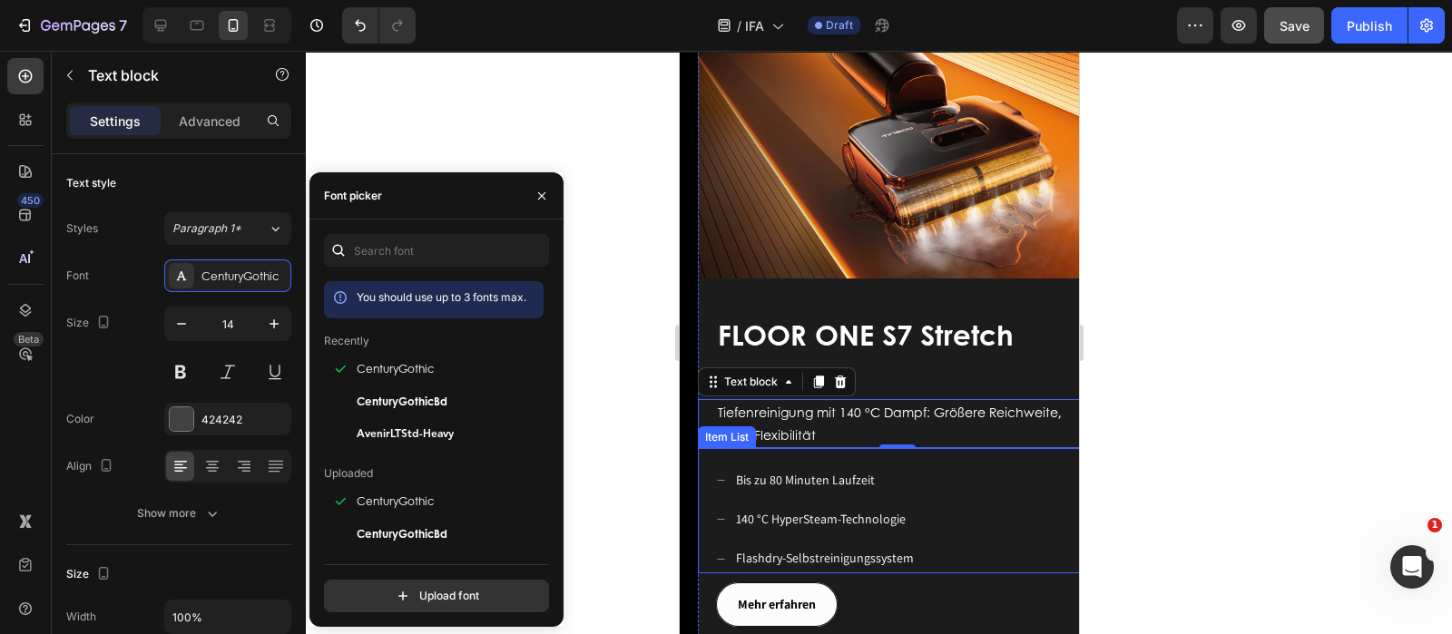
click at [945, 466] on div "Bis zu 80 Minuten Laufzeit 140 °C HyperSteam-Technologie Flashdry-Selbstreinigu…" at bounding box center [905, 519] width 381 height 107
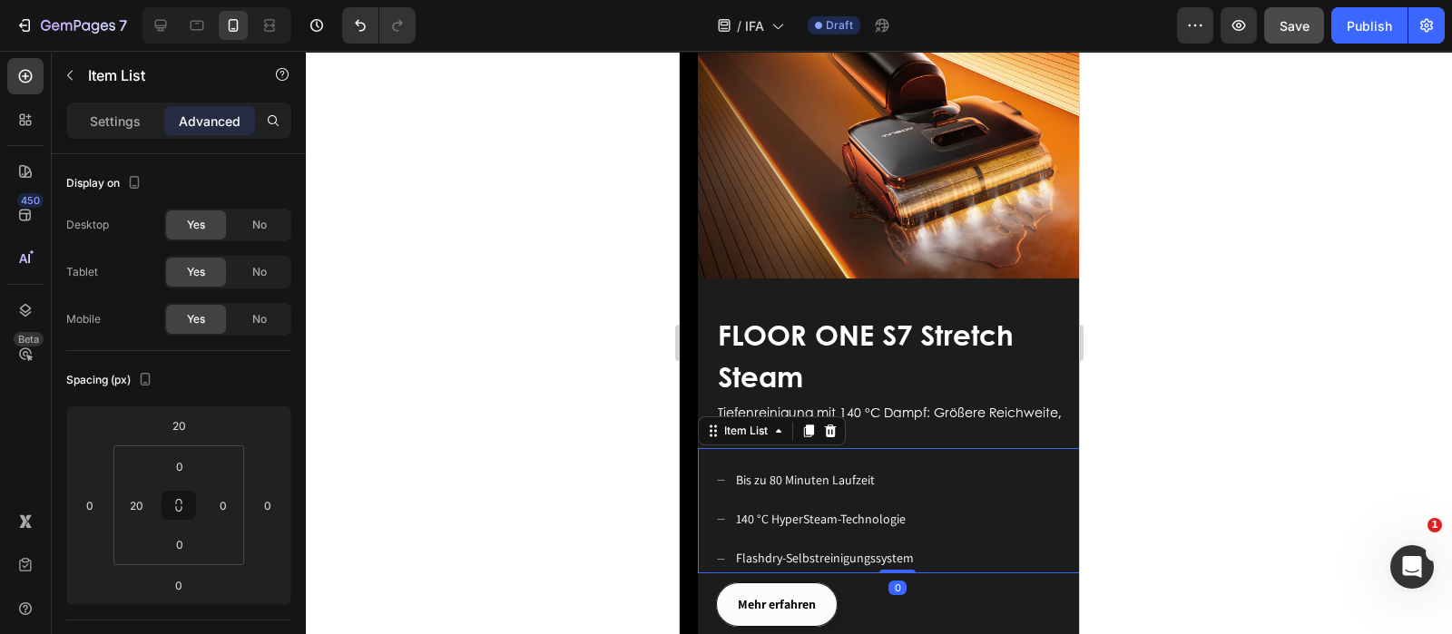
click at [106, 103] on div "Settings Advanced" at bounding box center [178, 121] width 225 height 36
click at [112, 117] on p "Settings" at bounding box center [115, 121] width 51 height 19
type input "8"
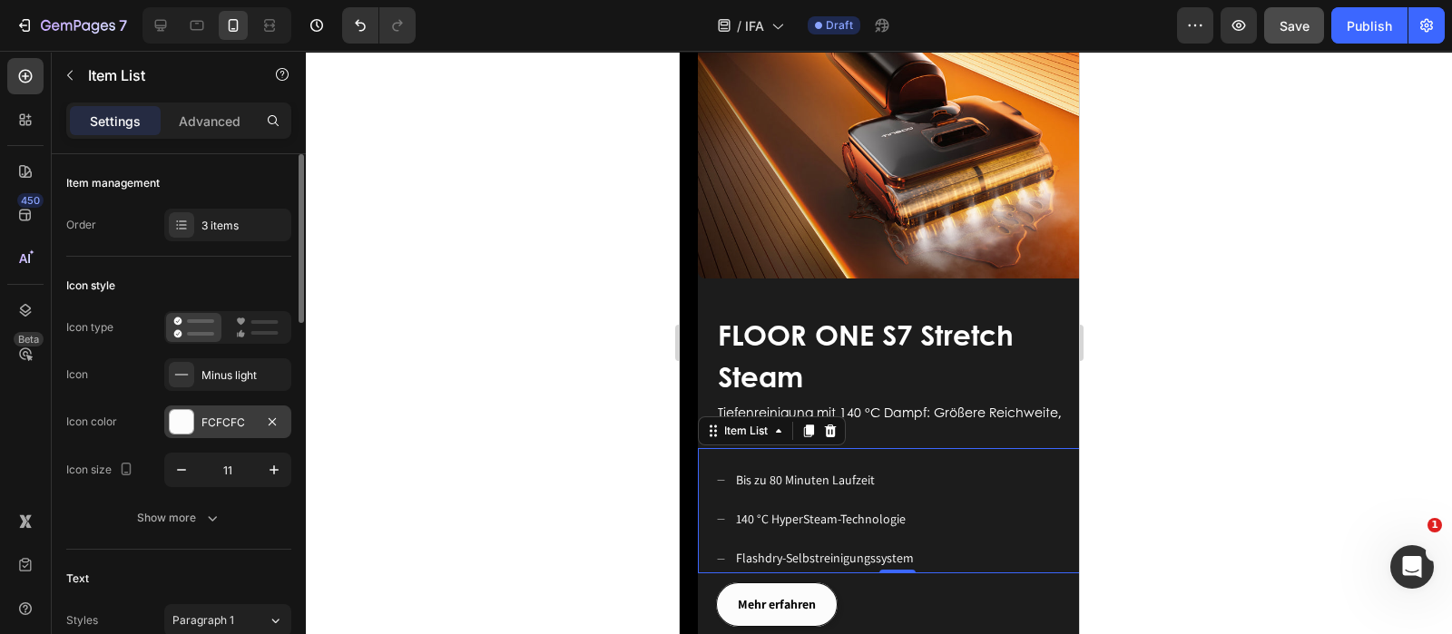
scroll to position [340, 0]
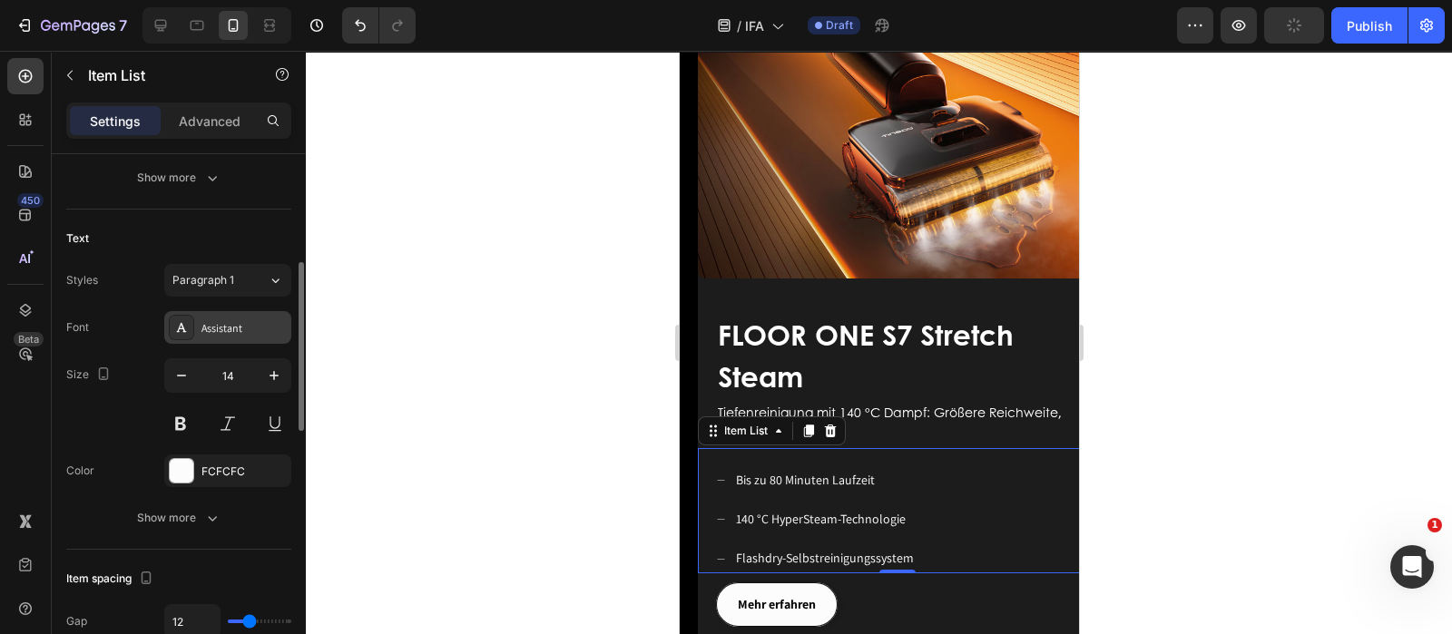
click at [223, 338] on div "Assistant" at bounding box center [227, 327] width 127 height 33
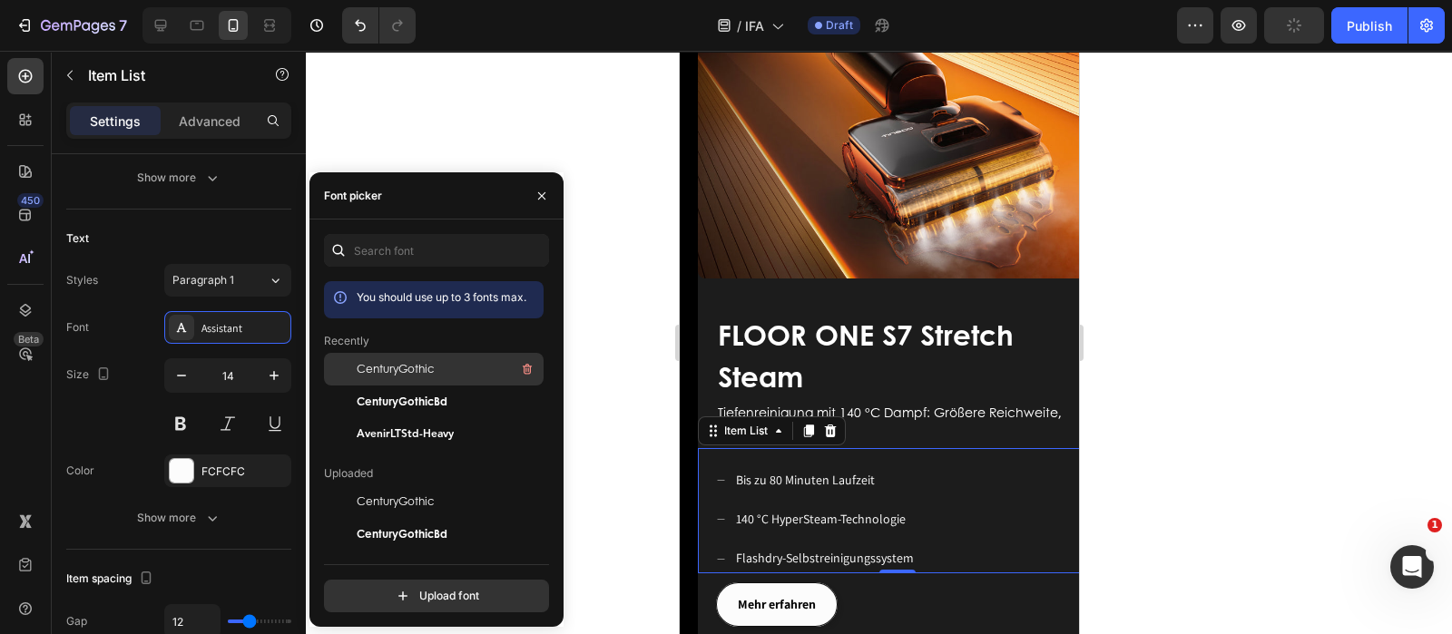
click at [402, 374] on span "CenturyGothic" at bounding box center [395, 369] width 77 height 16
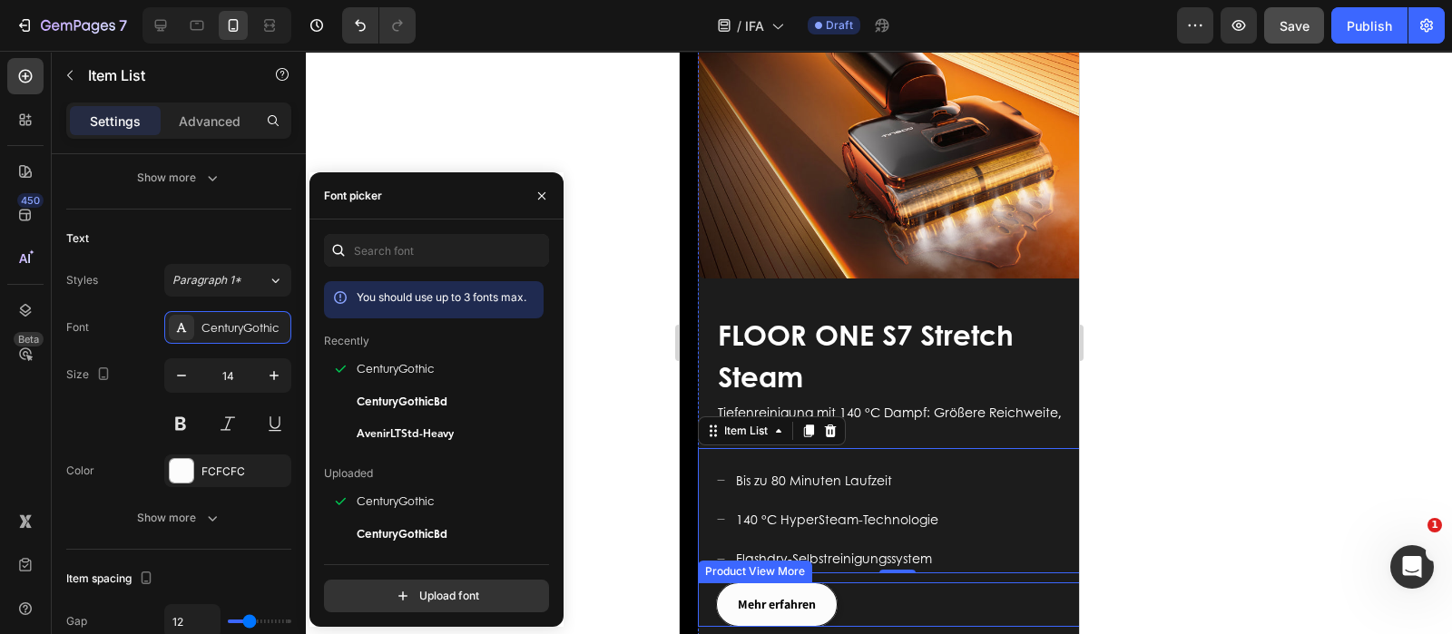
click at [830, 583] on button "Mehr erfahren" at bounding box center [776, 605] width 122 height 44
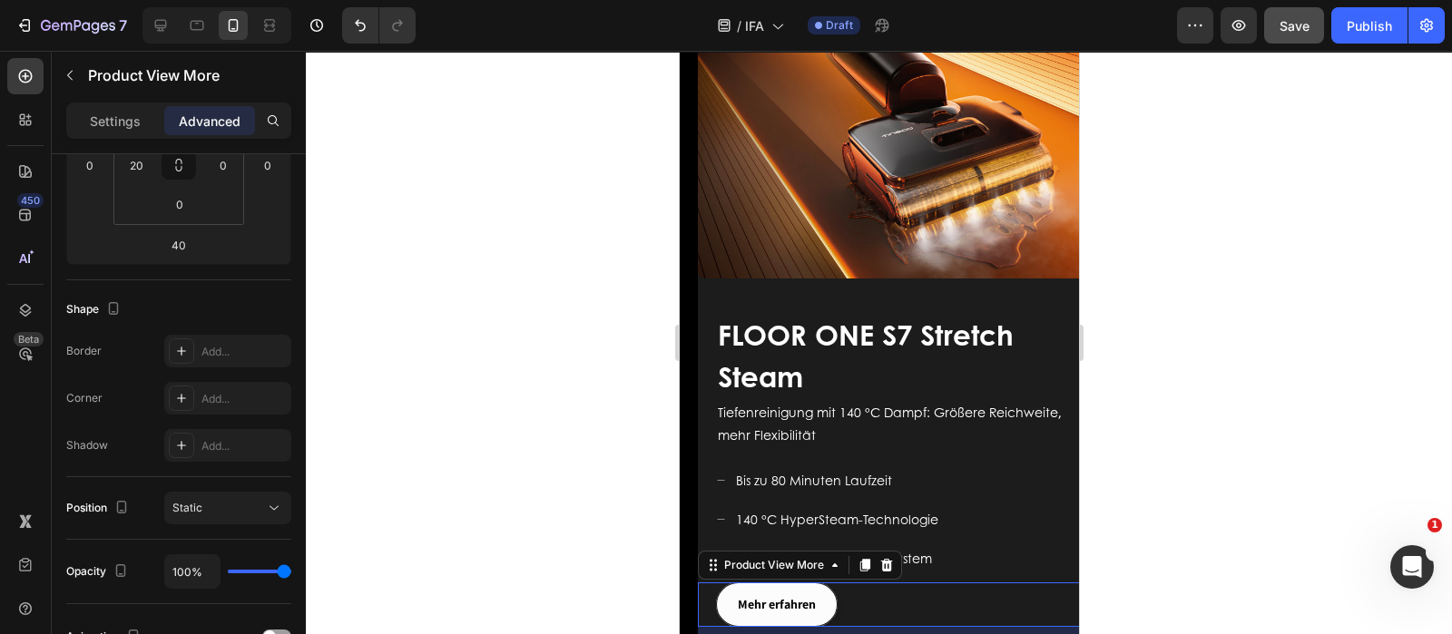
scroll to position [0, 0]
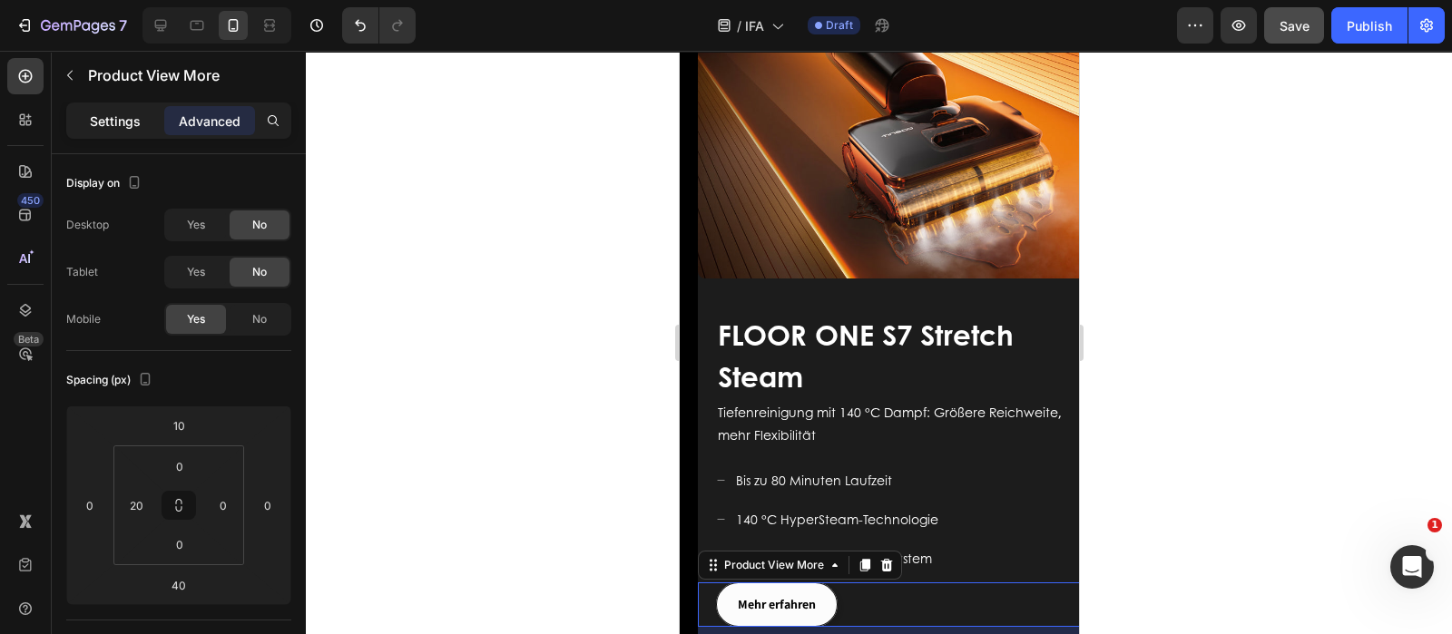
click at [104, 116] on p "Settings" at bounding box center [115, 121] width 51 height 19
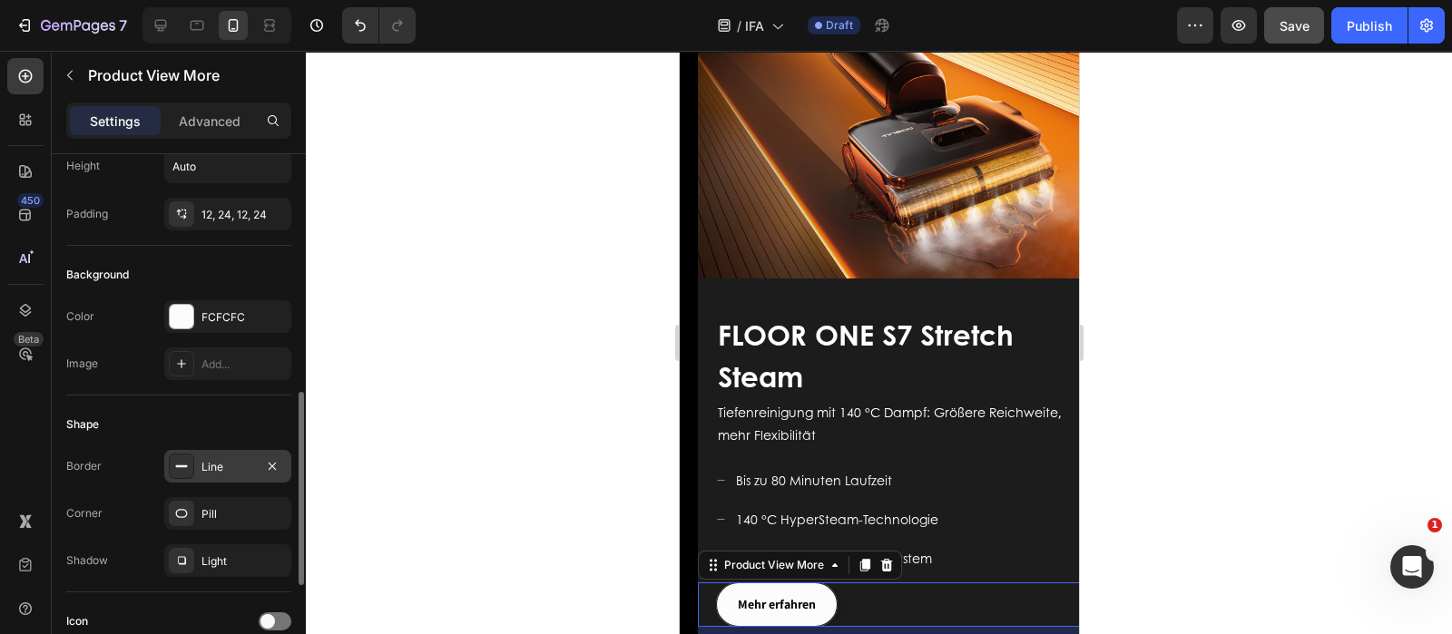
scroll to position [453, 0]
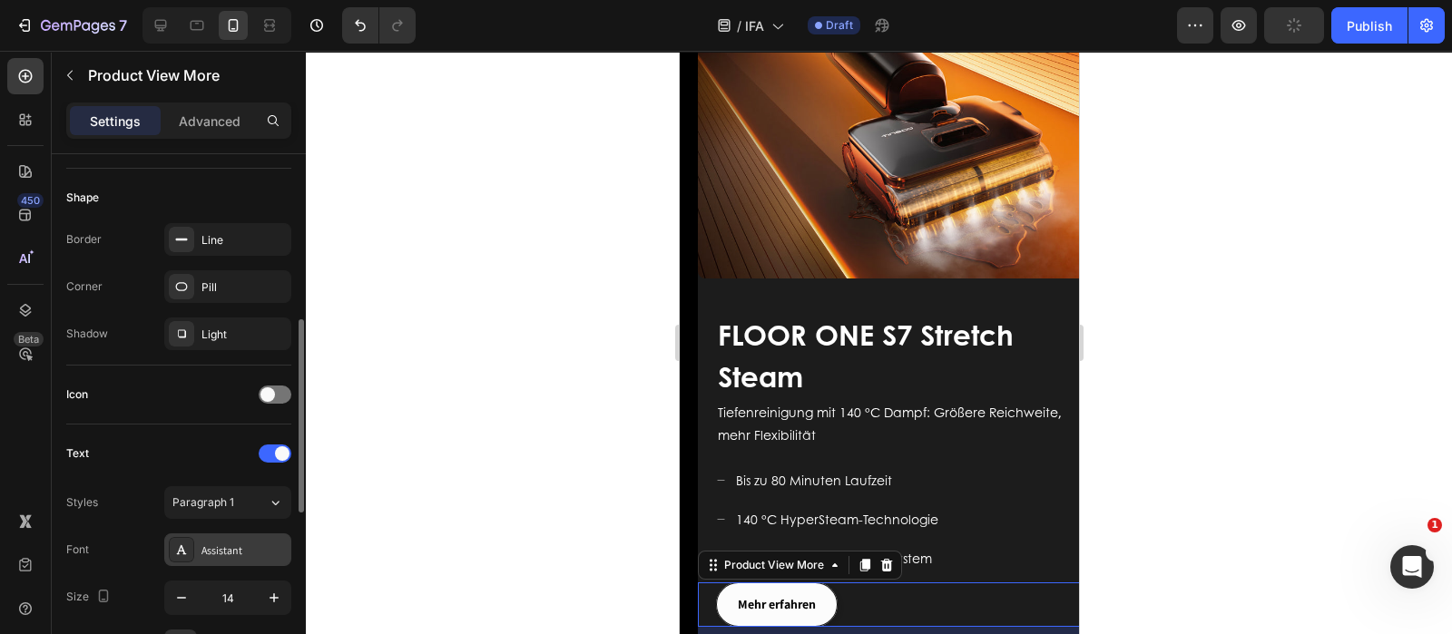
click at [236, 544] on div "Assistant" at bounding box center [243, 551] width 85 height 16
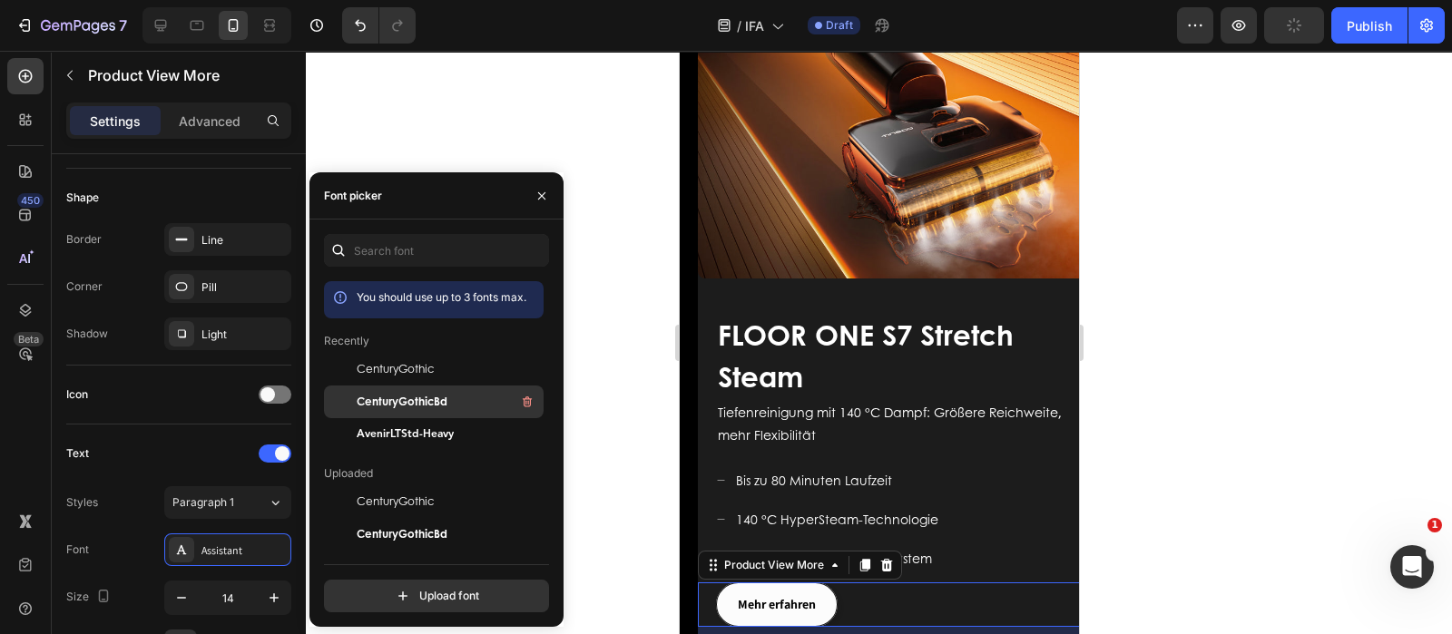
click at [399, 396] on span "CenturyGothicBd" at bounding box center [402, 402] width 91 height 16
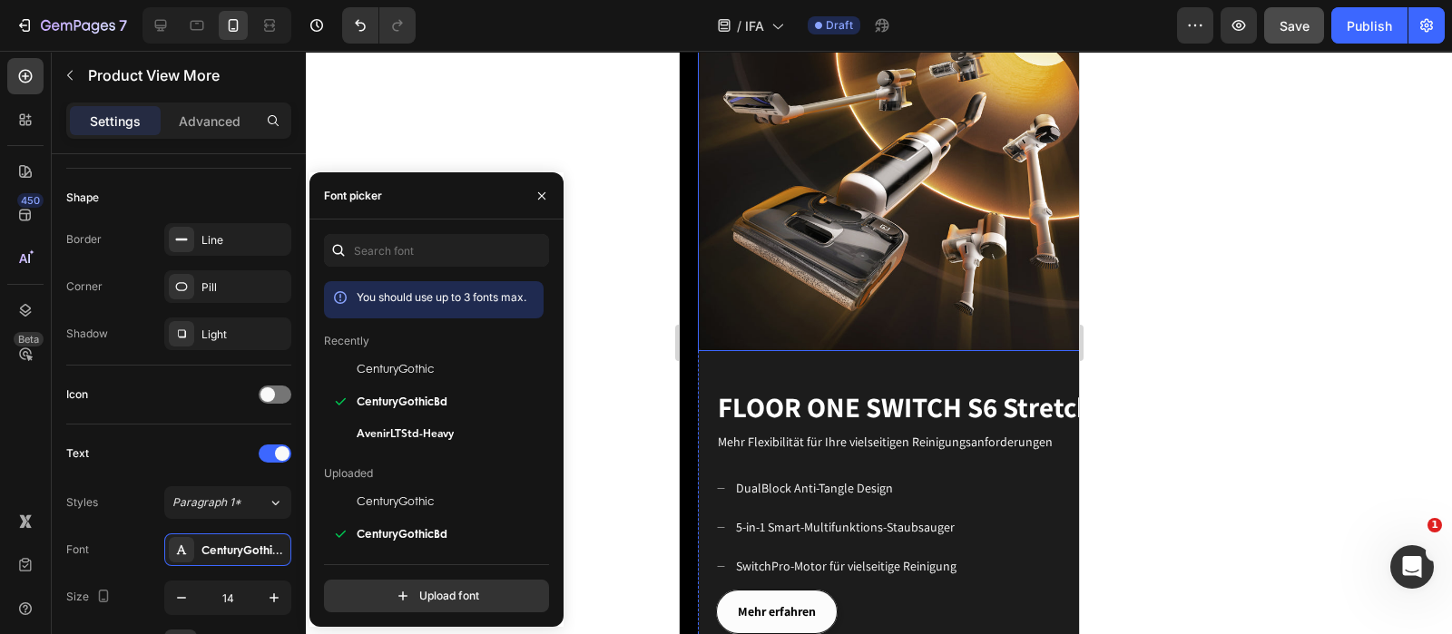
scroll to position [2609, 0]
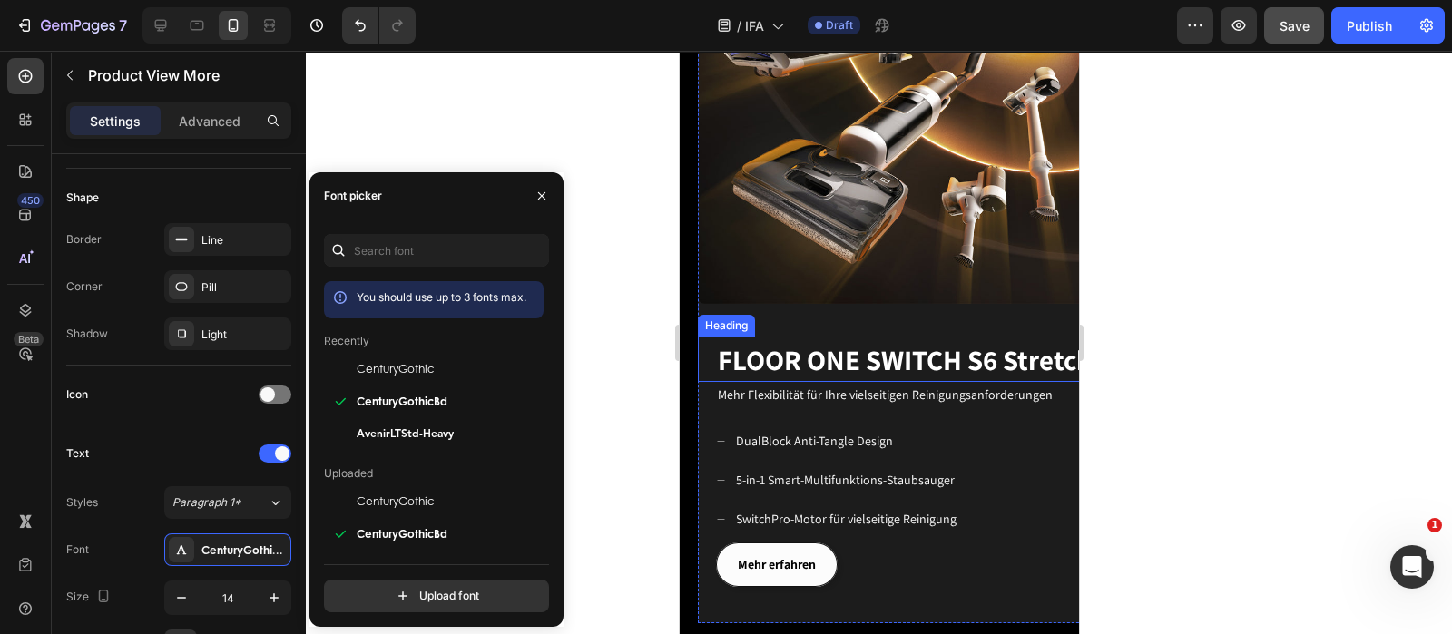
click at [848, 338] on h2 "FLOOR ONE SWITCH S6 Stretch" at bounding box center [905, 360] width 381 height 46
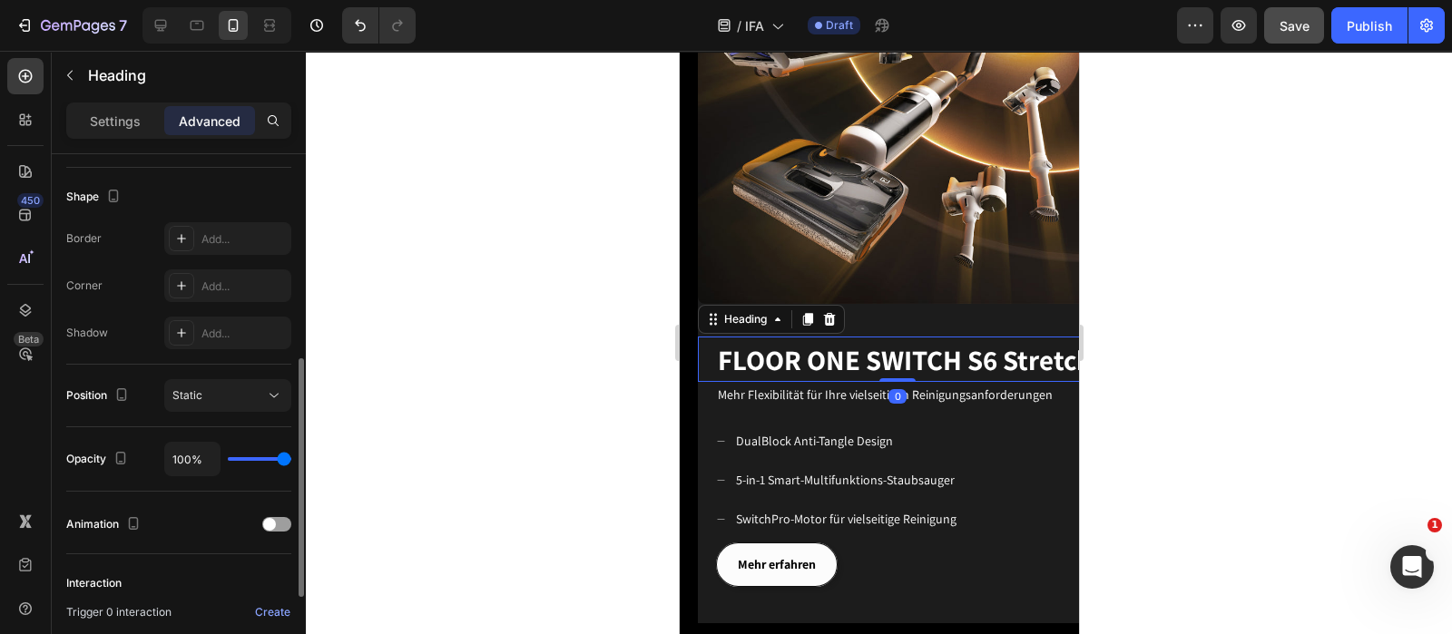
scroll to position [0, 0]
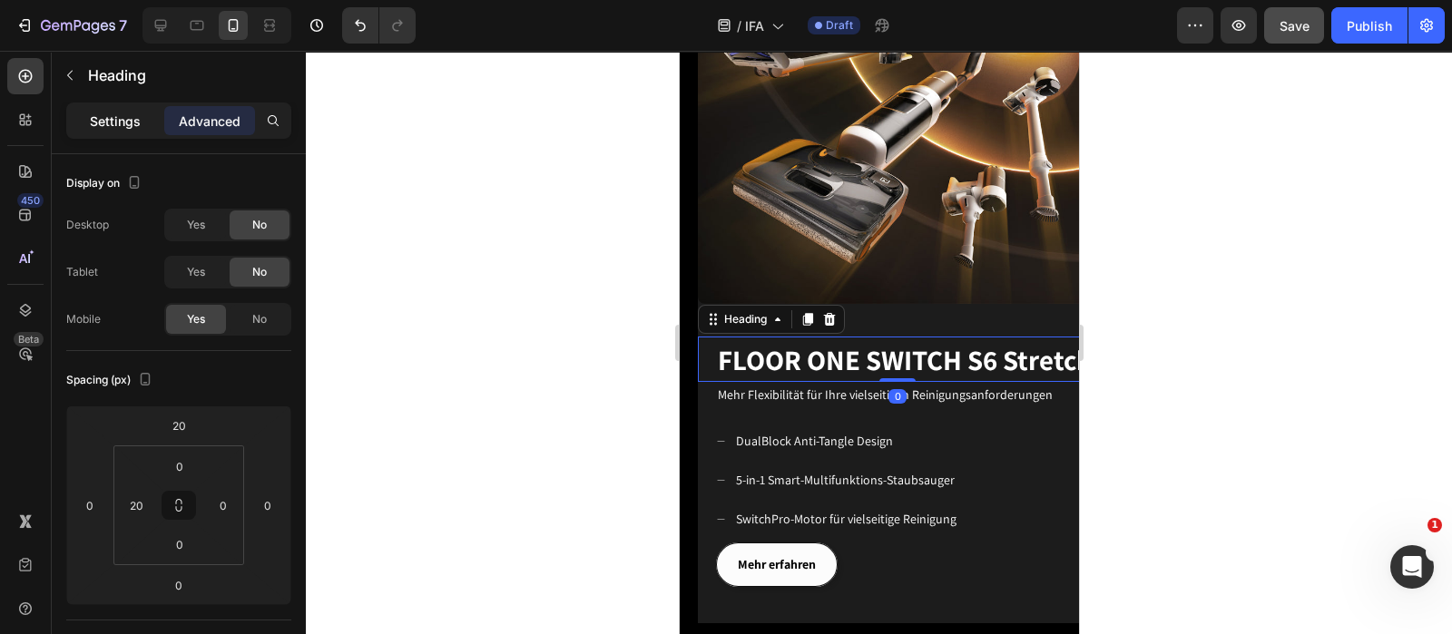
click at [135, 123] on p "Settings" at bounding box center [115, 121] width 51 height 19
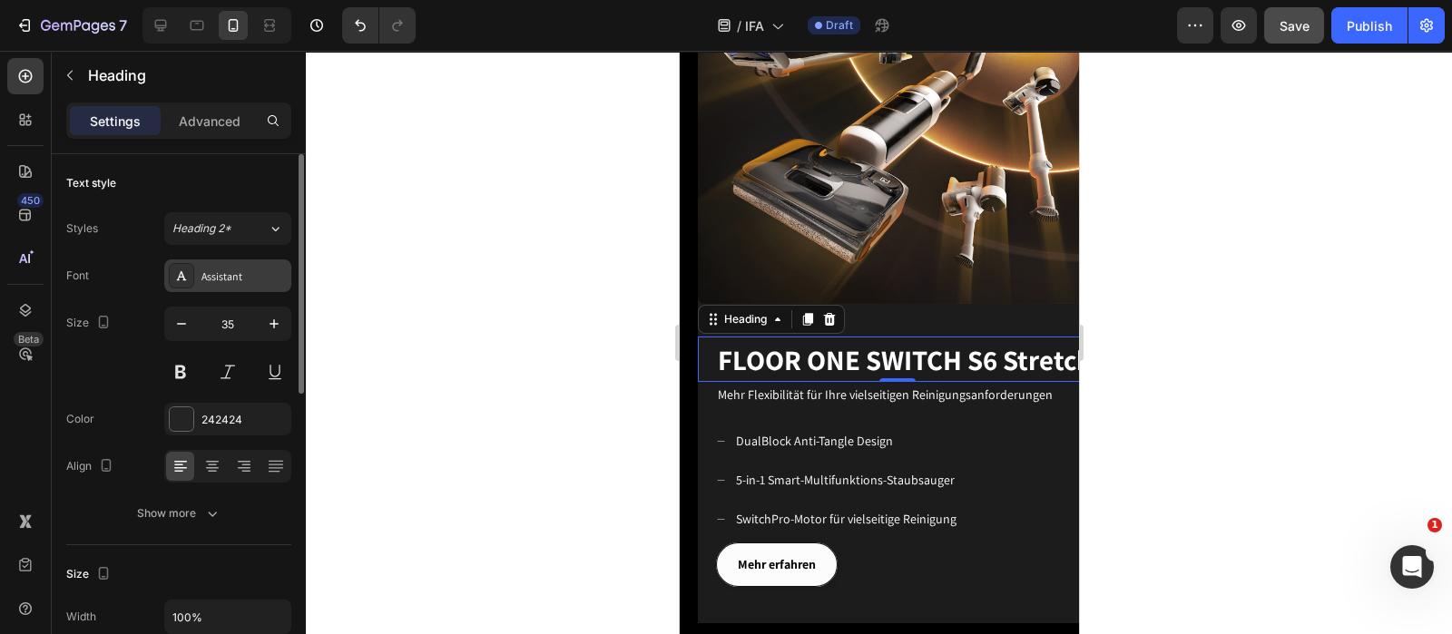
click at [254, 260] on div "Assistant" at bounding box center [227, 276] width 127 height 33
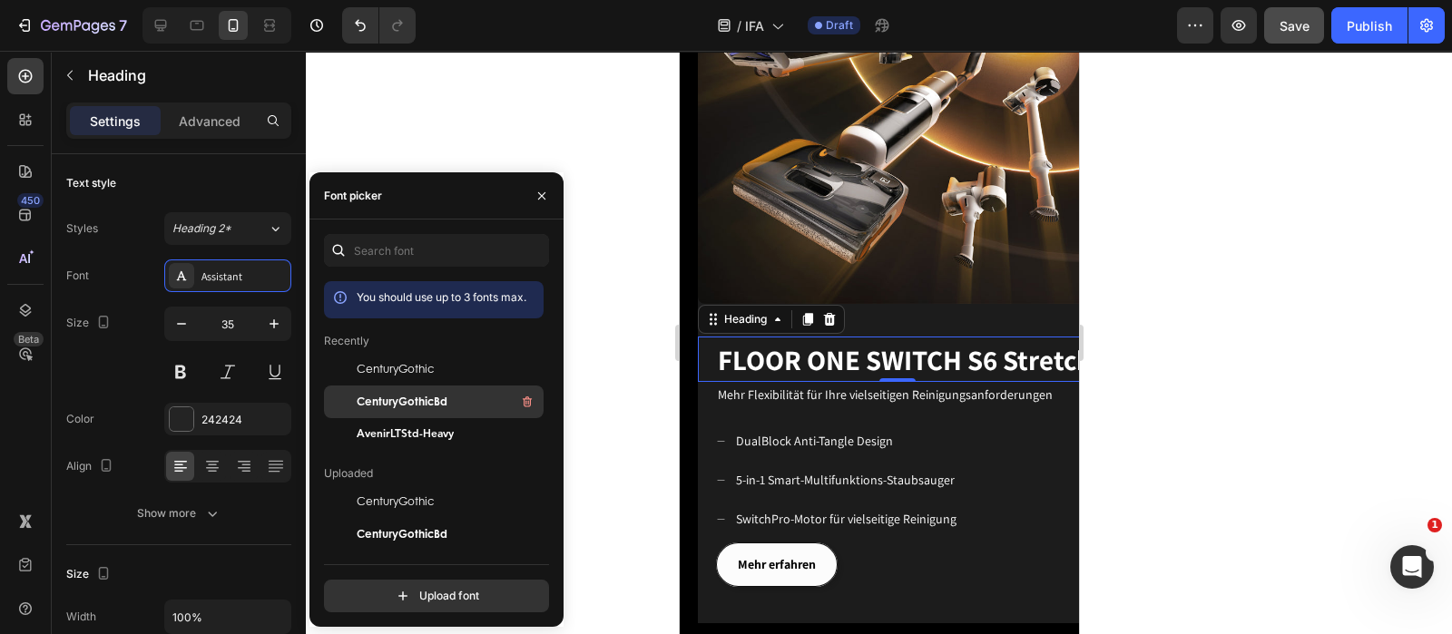
click at [413, 401] on span "CenturyGothicBd" at bounding box center [402, 402] width 91 height 16
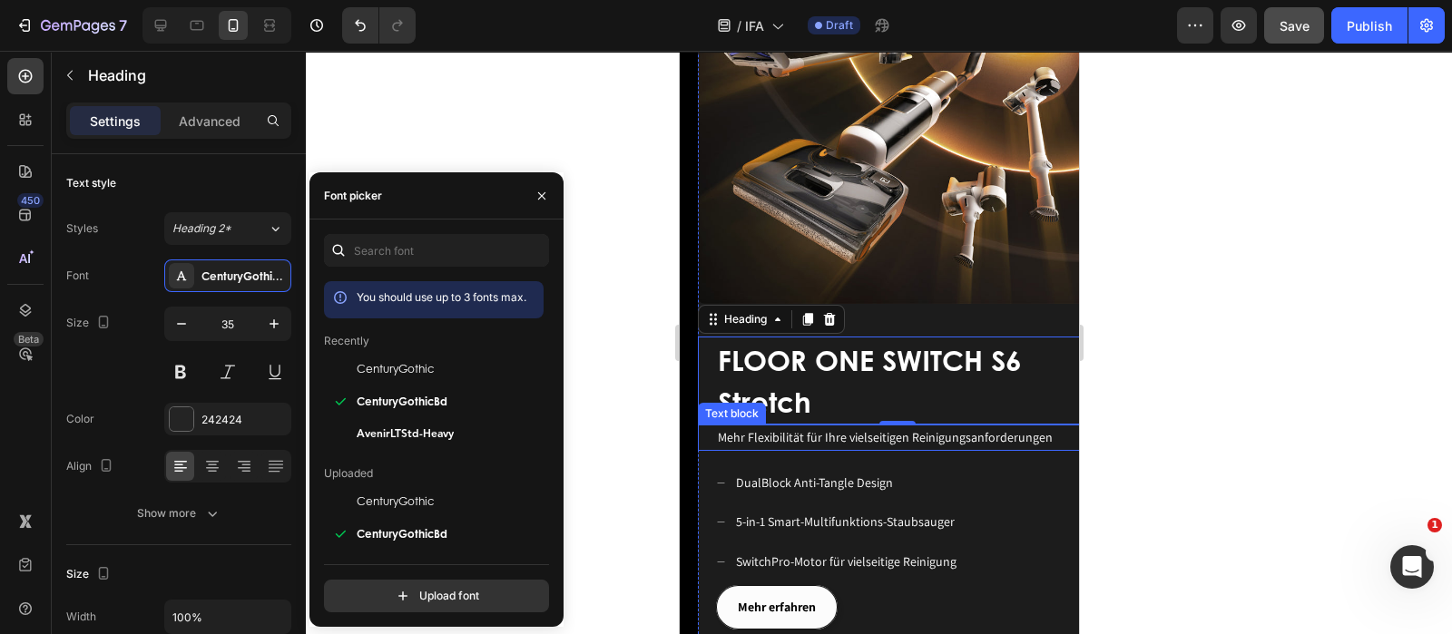
click at [928, 429] on span "Mehr Flexibilität für Ihre vielseitigen Reinigungsanforderungen" at bounding box center [884, 437] width 335 height 16
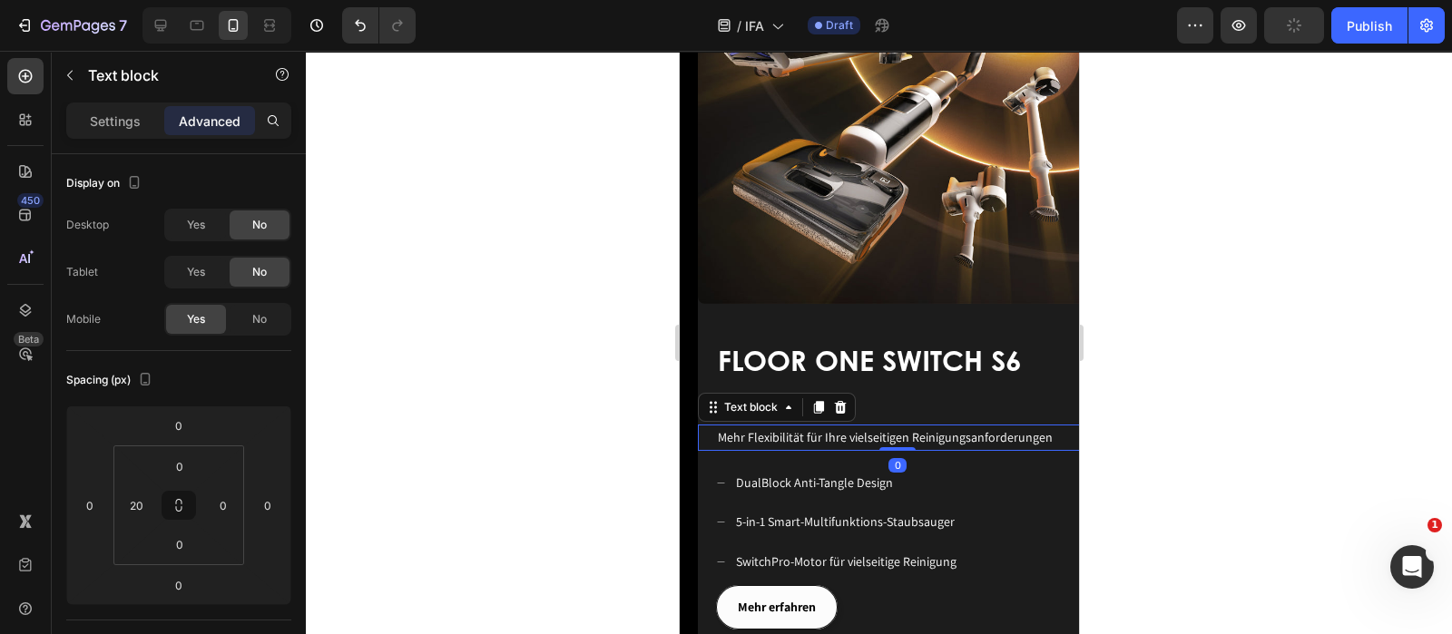
click at [126, 136] on div "Settings Advanced" at bounding box center [178, 121] width 225 height 36
click at [109, 112] on p "Settings" at bounding box center [115, 121] width 51 height 19
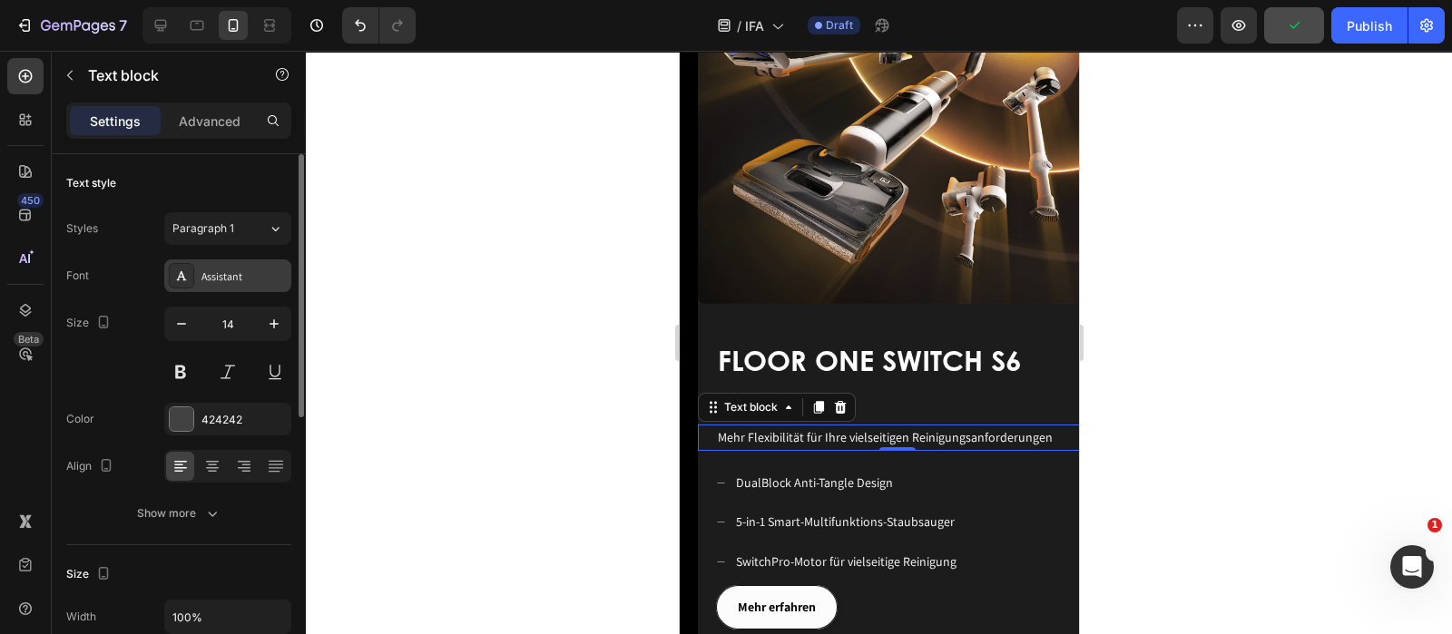
click at [240, 260] on div "Assistant" at bounding box center [227, 276] width 127 height 33
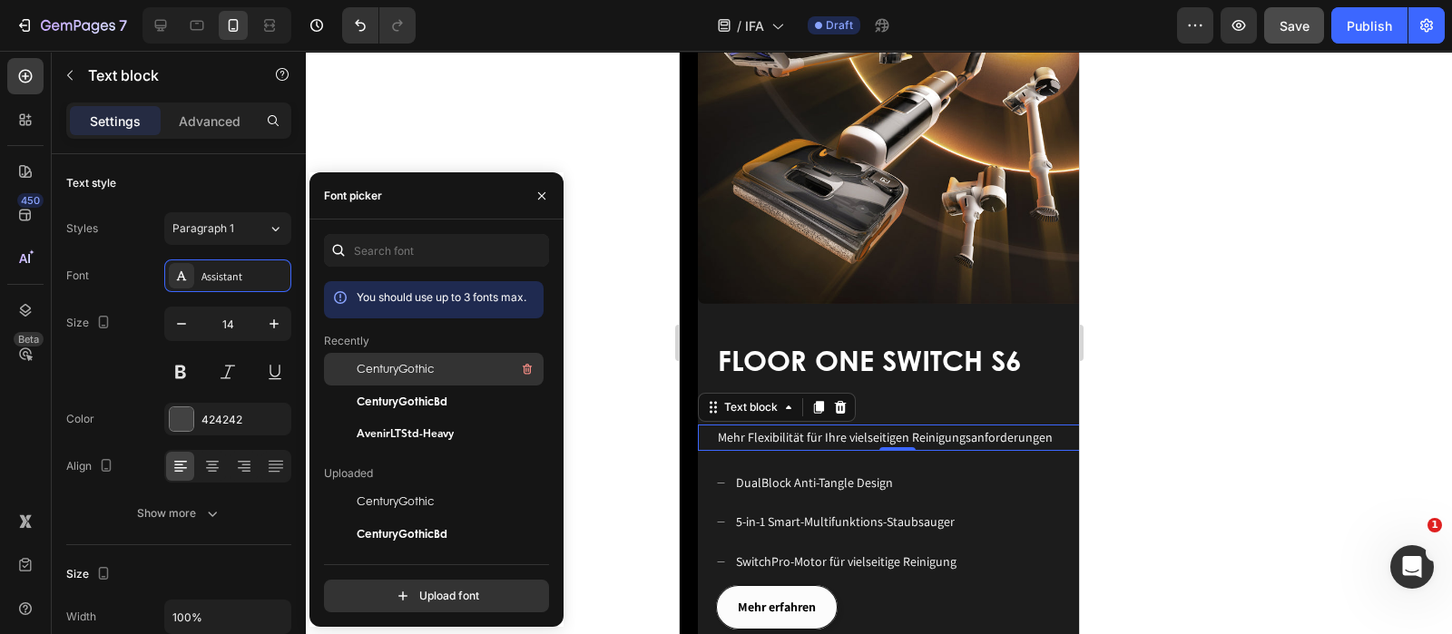
click at [449, 359] on div "CenturyGothic" at bounding box center [448, 369] width 183 height 22
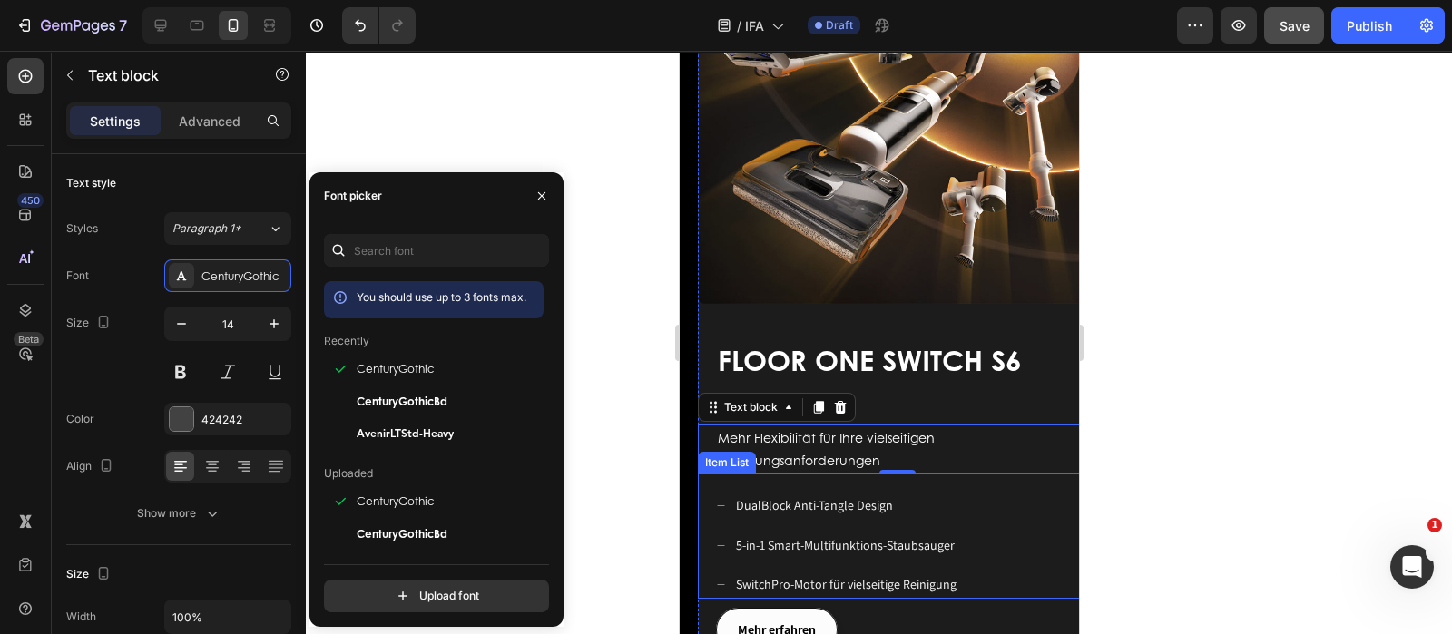
click at [987, 492] on div "DualBlock Anti-Tangle Design 5-in-1 Smart-Multifunktions-Staubsauger SwitchPro-…" at bounding box center [905, 545] width 381 height 107
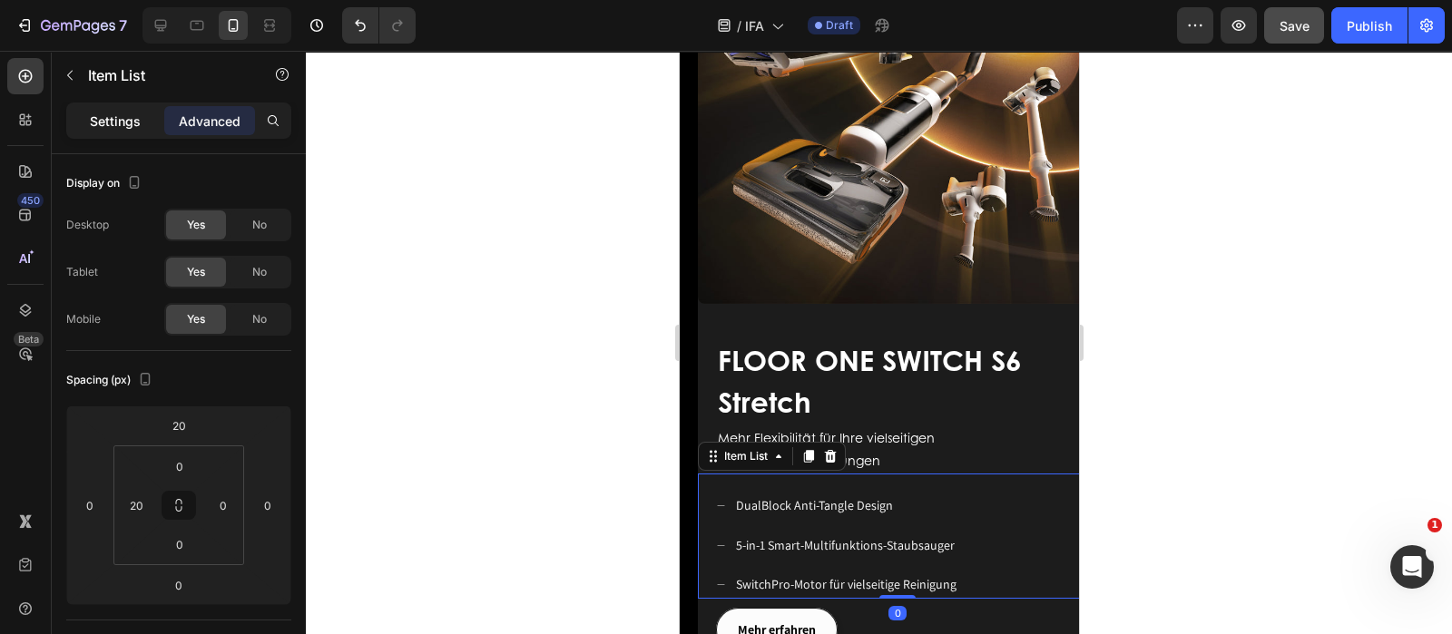
click at [135, 120] on p "Settings" at bounding box center [115, 121] width 51 height 19
type input "8"
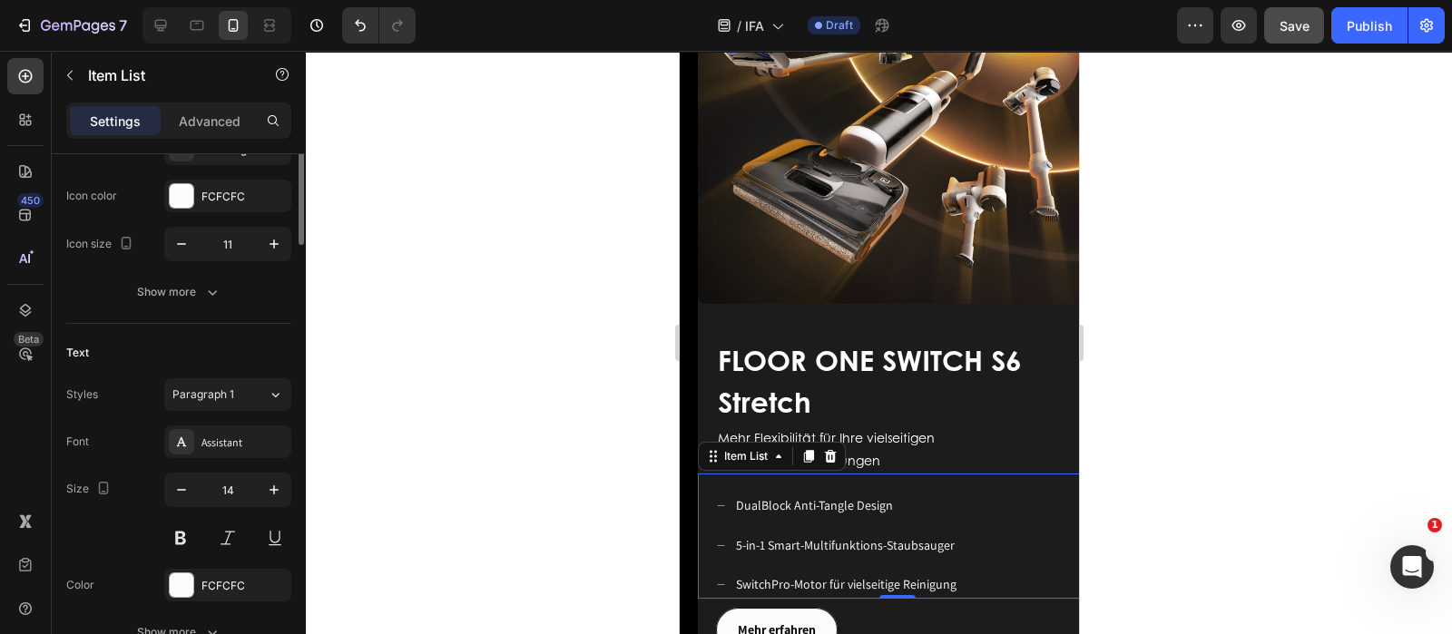
scroll to position [340, 0]
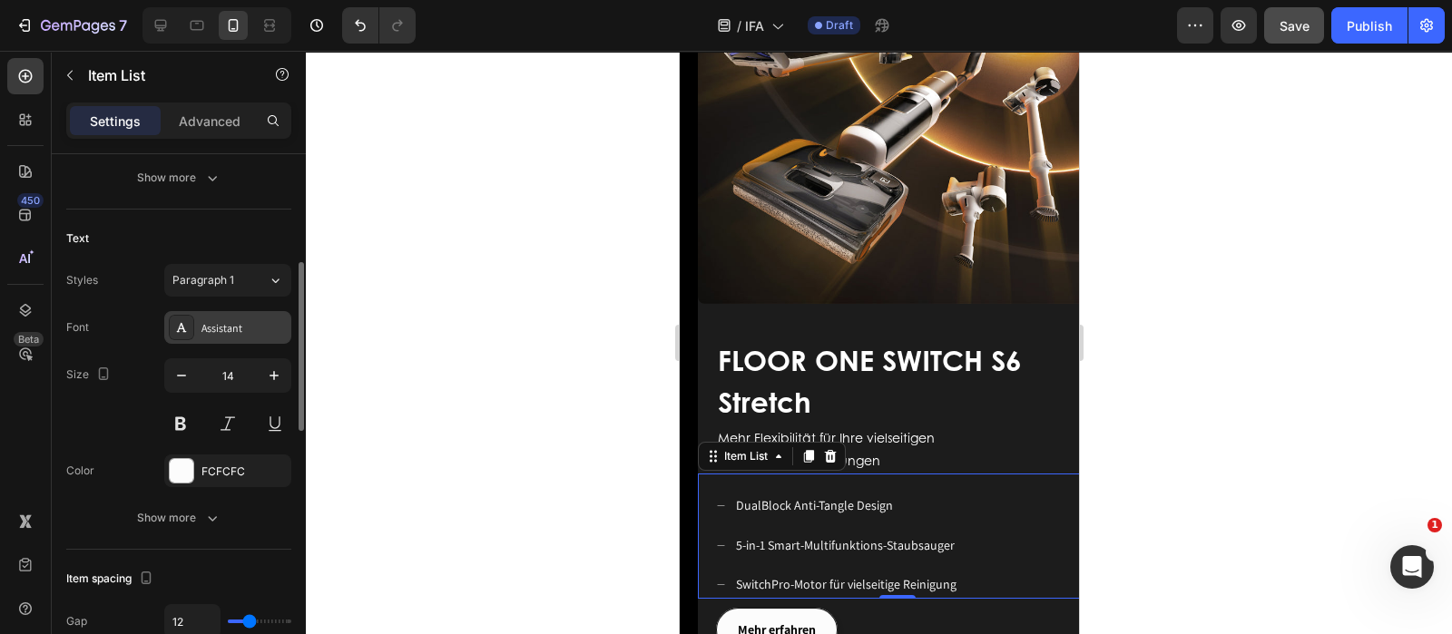
click at [211, 333] on div "Assistant" at bounding box center [243, 328] width 85 height 16
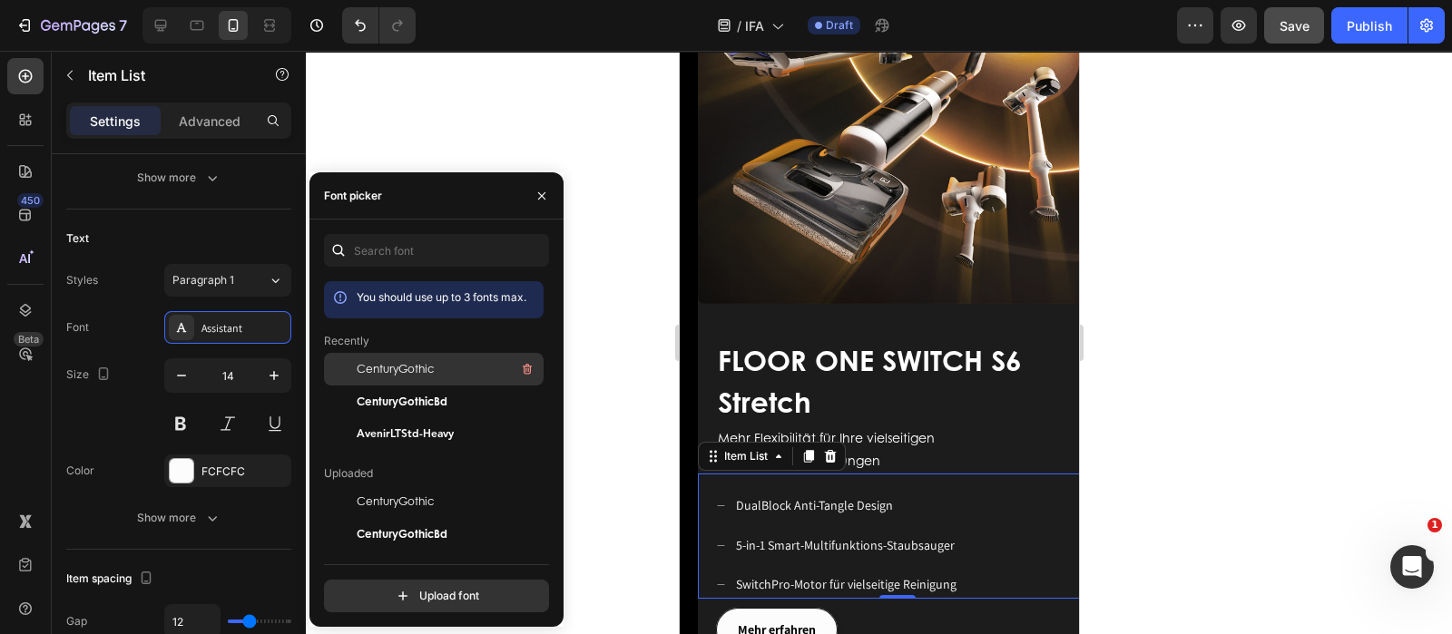
click at [385, 369] on span "CenturyGothic" at bounding box center [395, 369] width 77 height 16
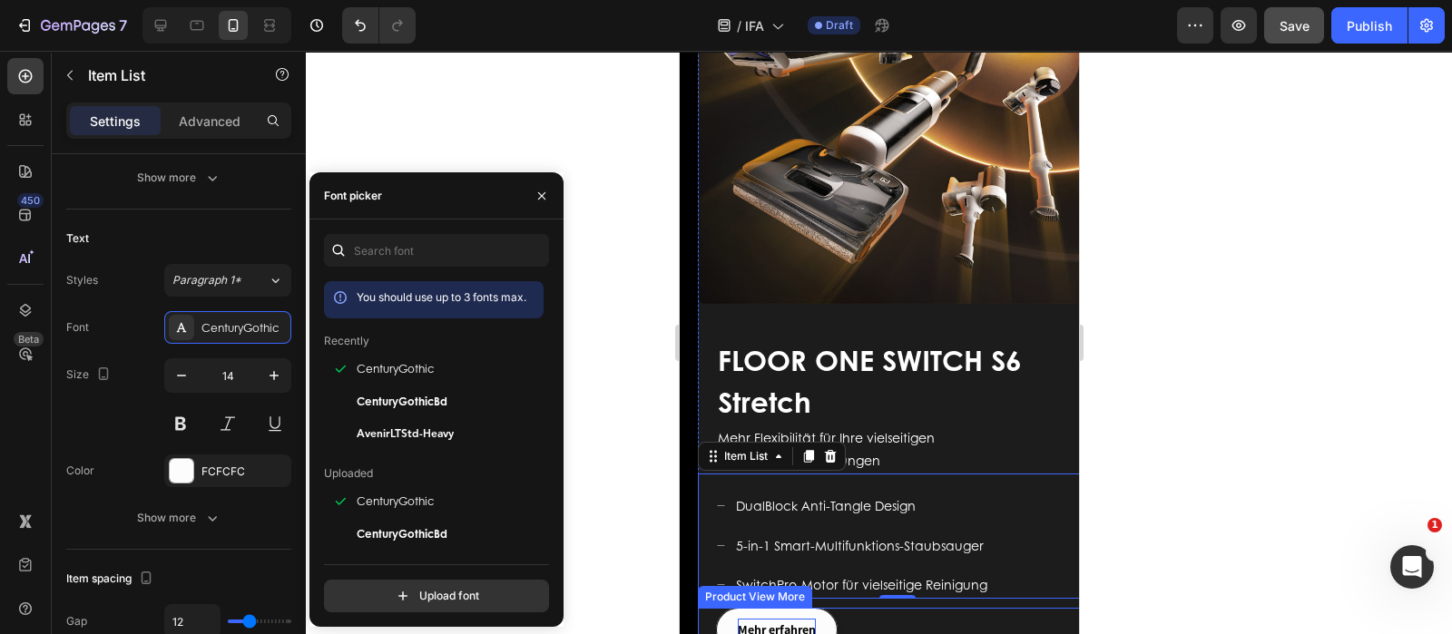
click at [772, 619] on div "Mehr erfahren" at bounding box center [776, 630] width 78 height 23
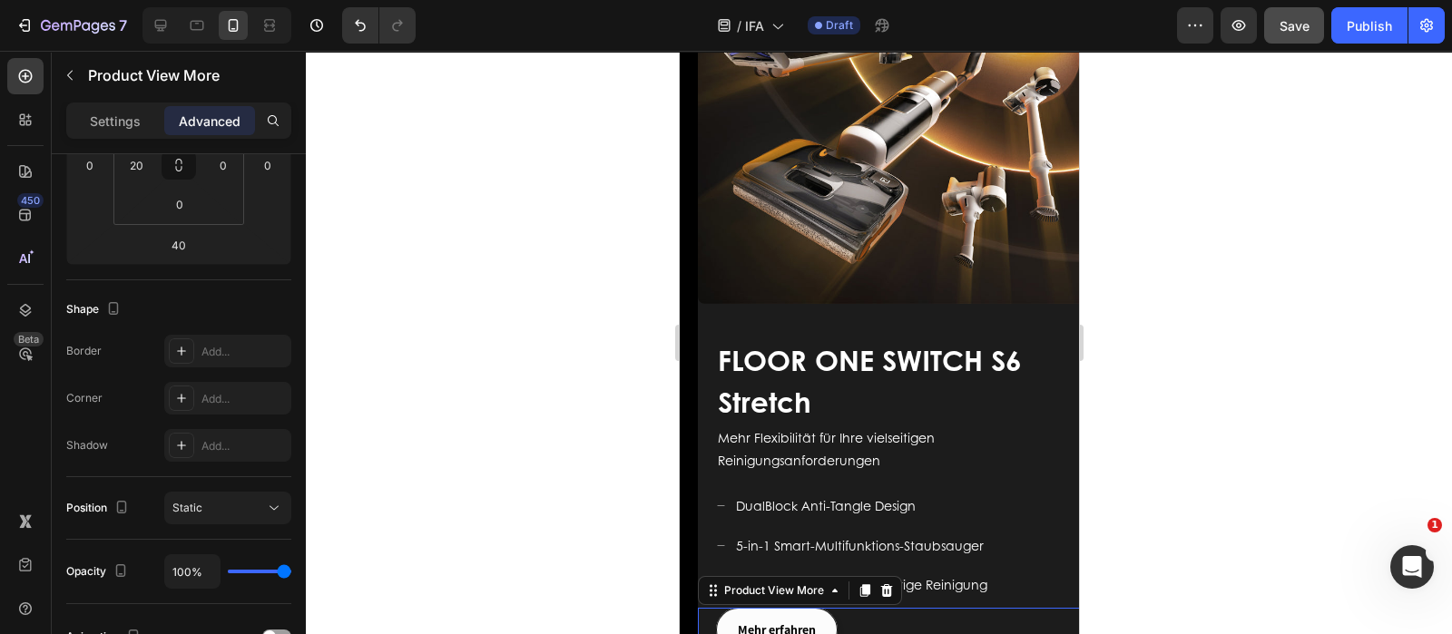
scroll to position [0, 0]
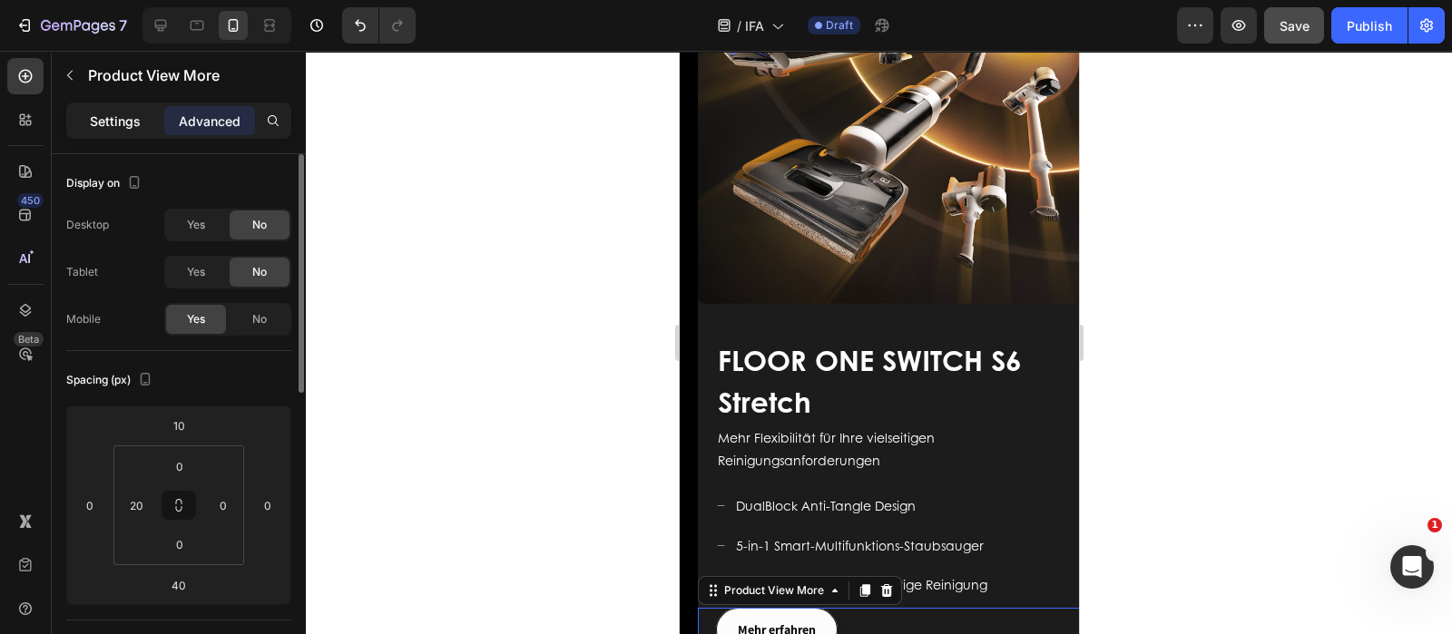
click at [129, 118] on p "Settings" at bounding box center [115, 121] width 51 height 19
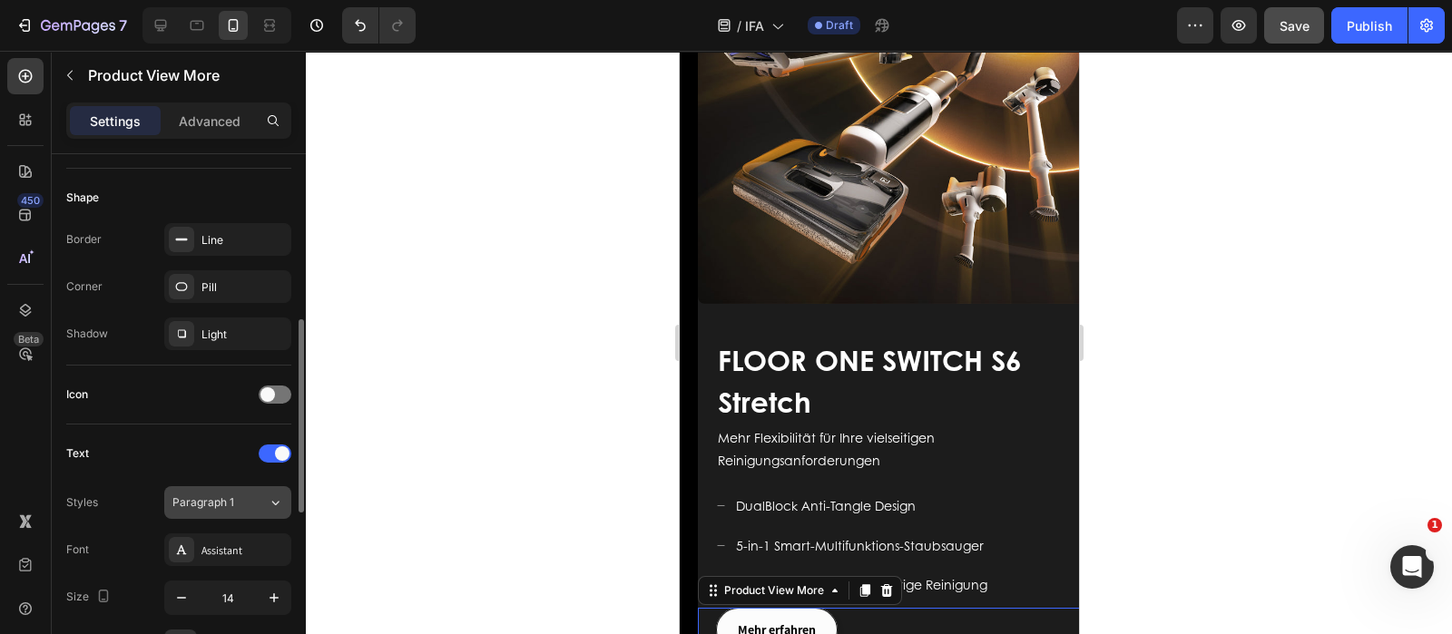
scroll to position [567, 0]
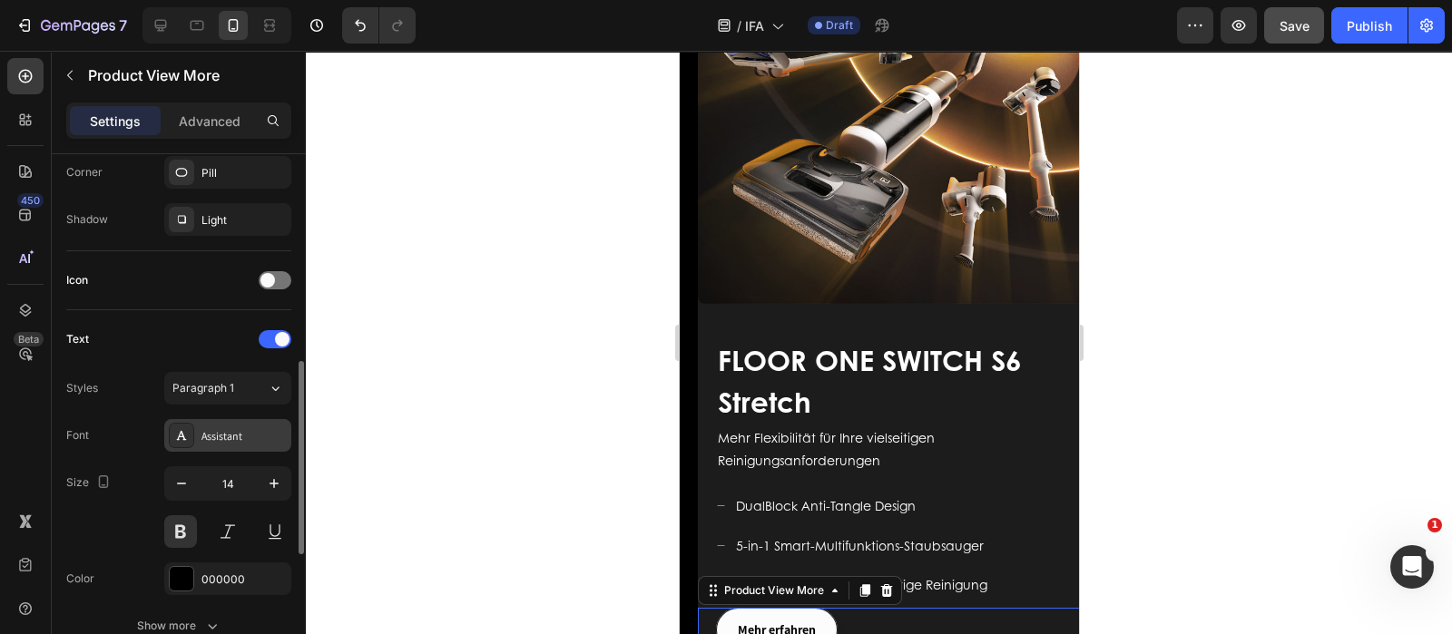
click at [242, 429] on div "Assistant" at bounding box center [243, 436] width 85 height 16
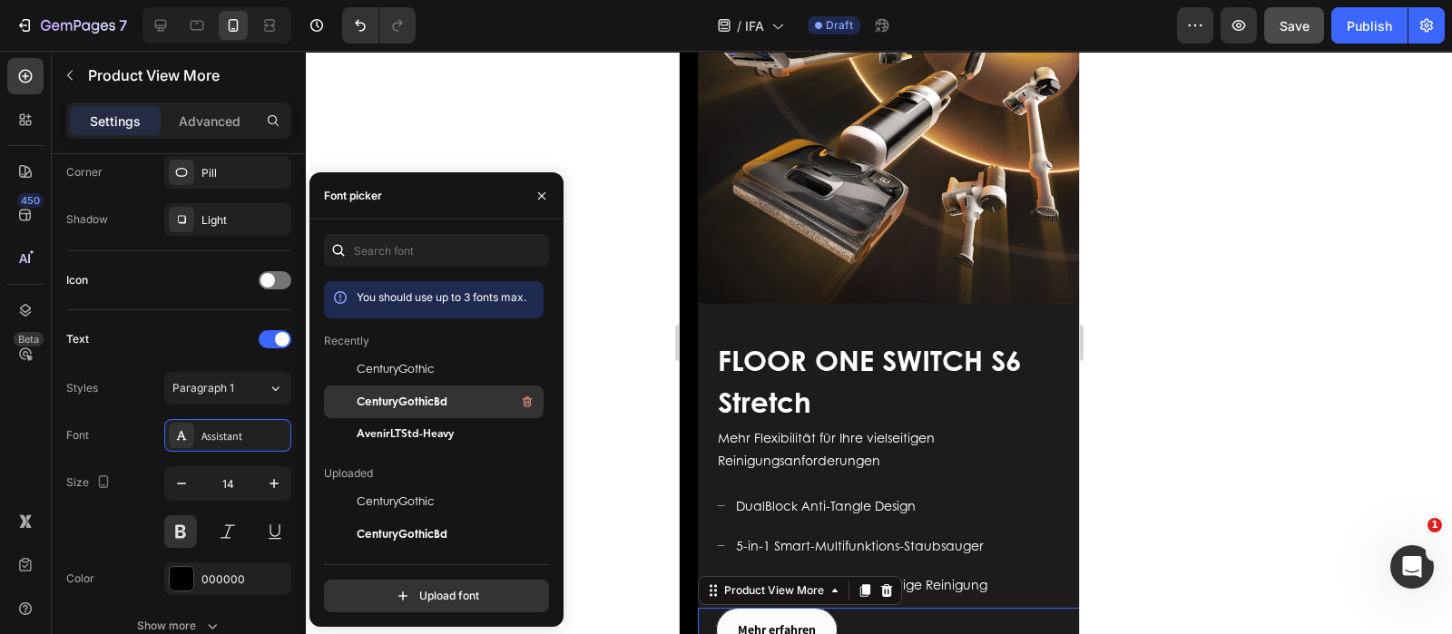
click at [366, 397] on span "CenturyGothicBd" at bounding box center [402, 402] width 91 height 16
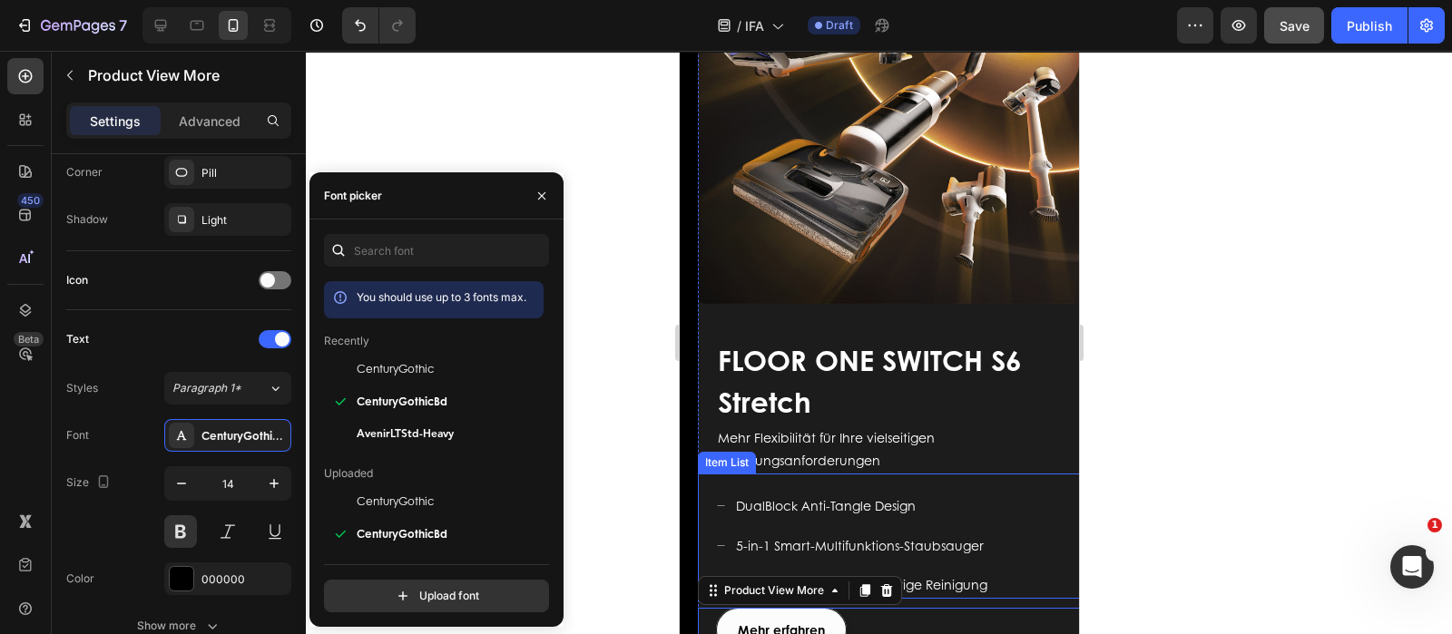
click at [969, 474] on div "DualBlock Anti-Tangle Design 5-in-1 Smart-Multifunktions-Staubsauger SwitchPro-…" at bounding box center [896, 536] width 399 height 125
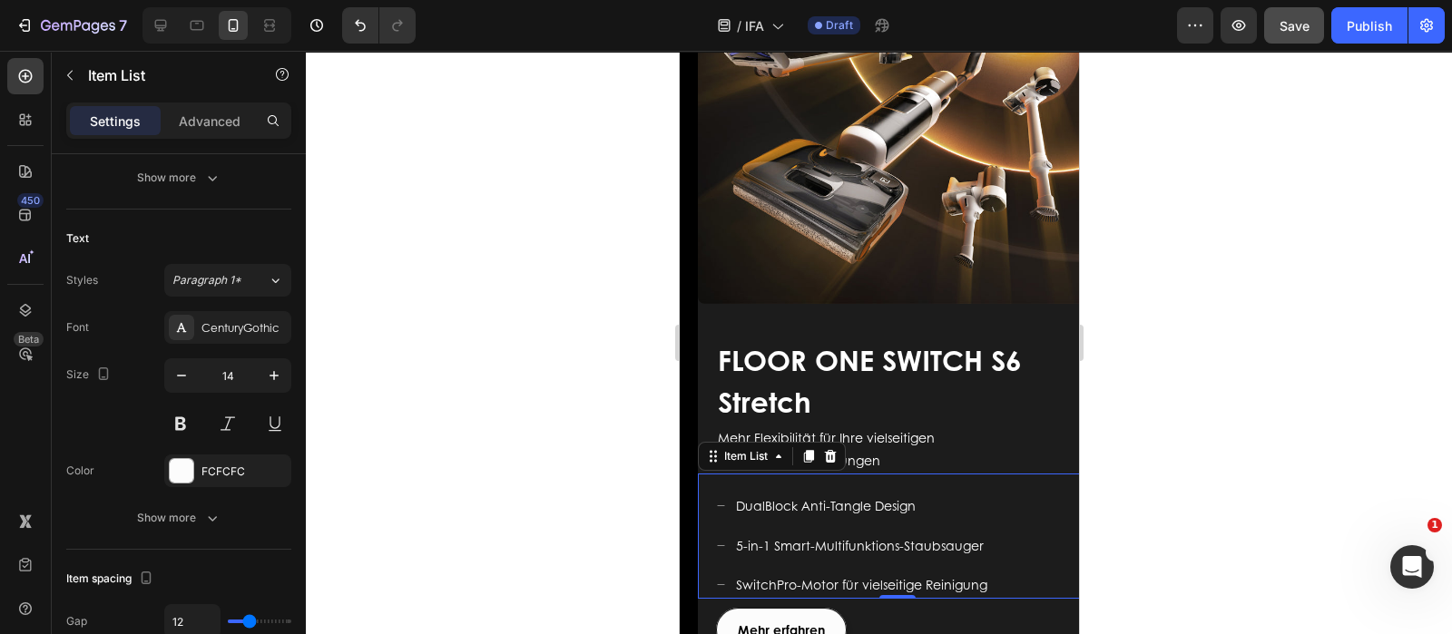
scroll to position [3175, 0]
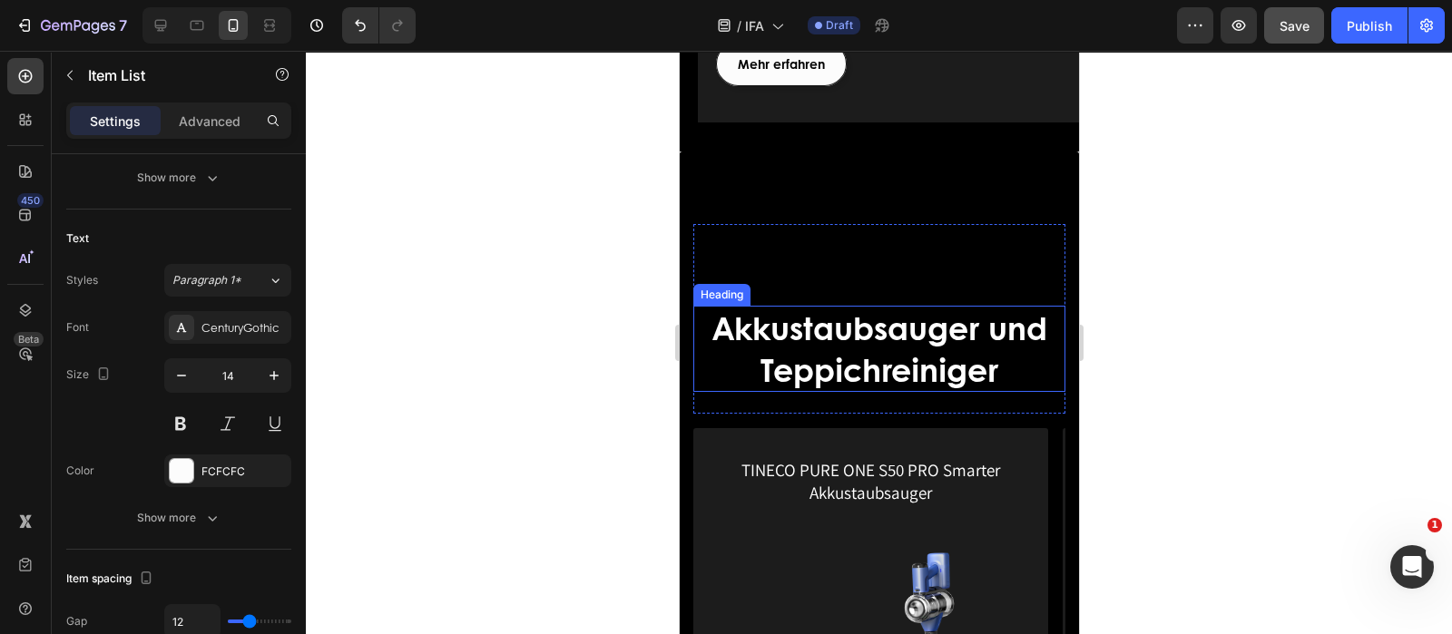
click at [932, 305] on span "Akkustaubsauger und Teppichreiniger" at bounding box center [878, 348] width 335 height 87
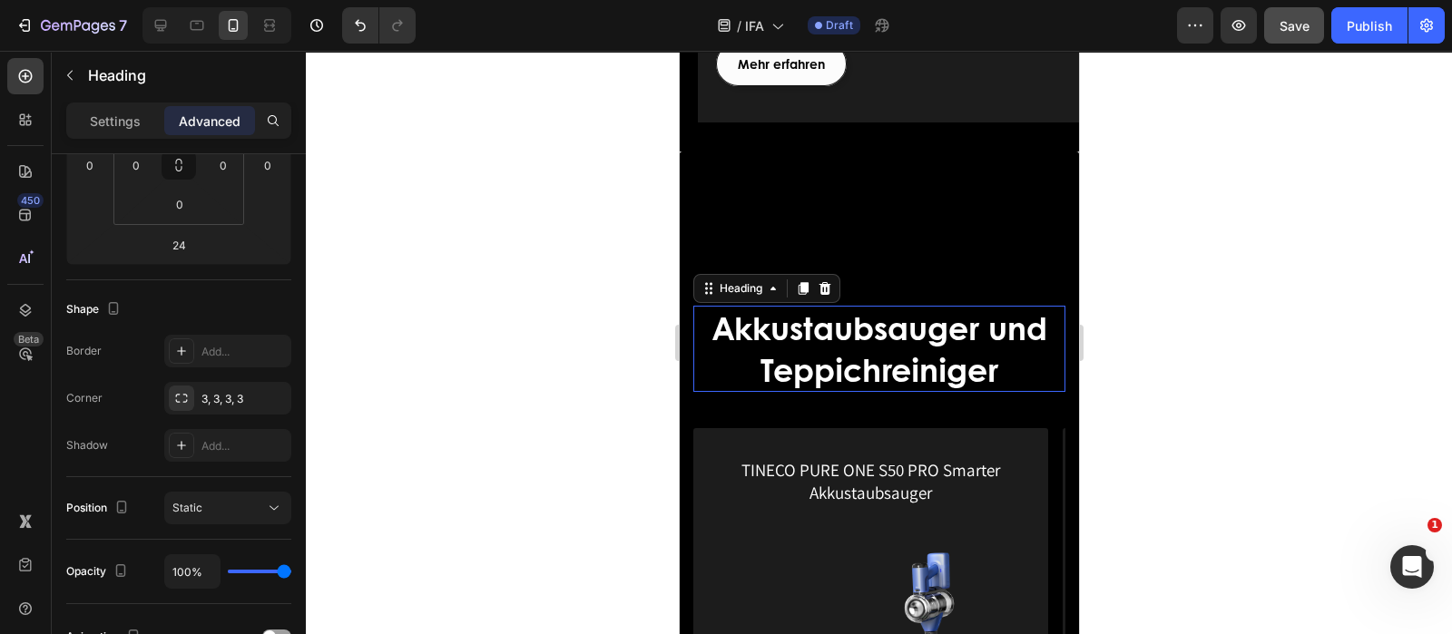
scroll to position [0, 0]
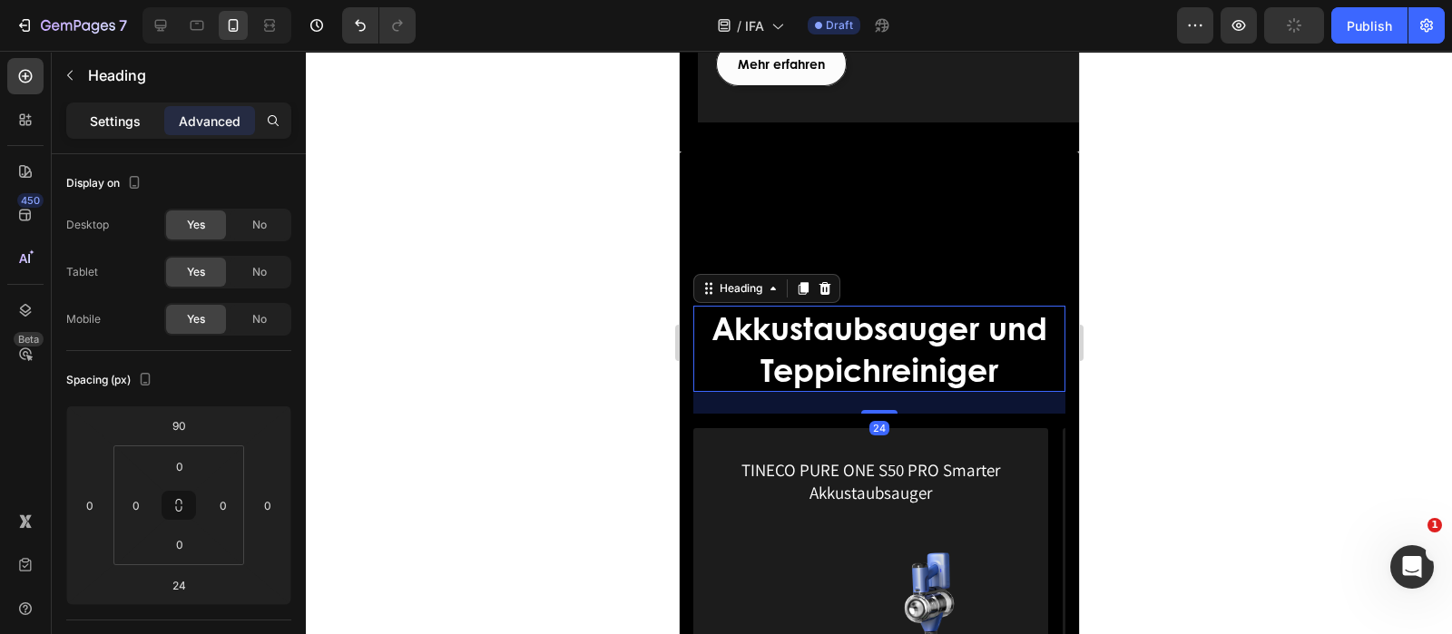
click at [118, 106] on div "Settings" at bounding box center [115, 120] width 91 height 29
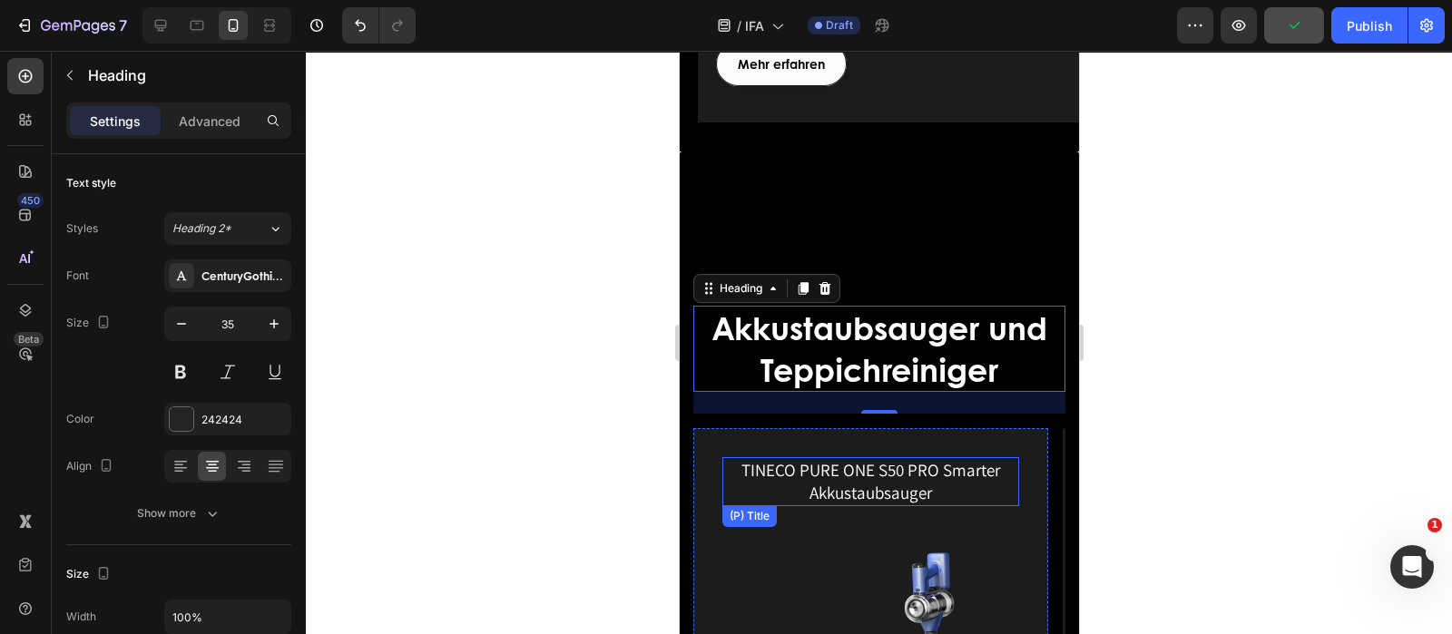
click at [868, 457] on h1 "TINECO PURE ONE S50 PRO Smarter Akkustaubsauger" at bounding box center [869, 481] width 297 height 48
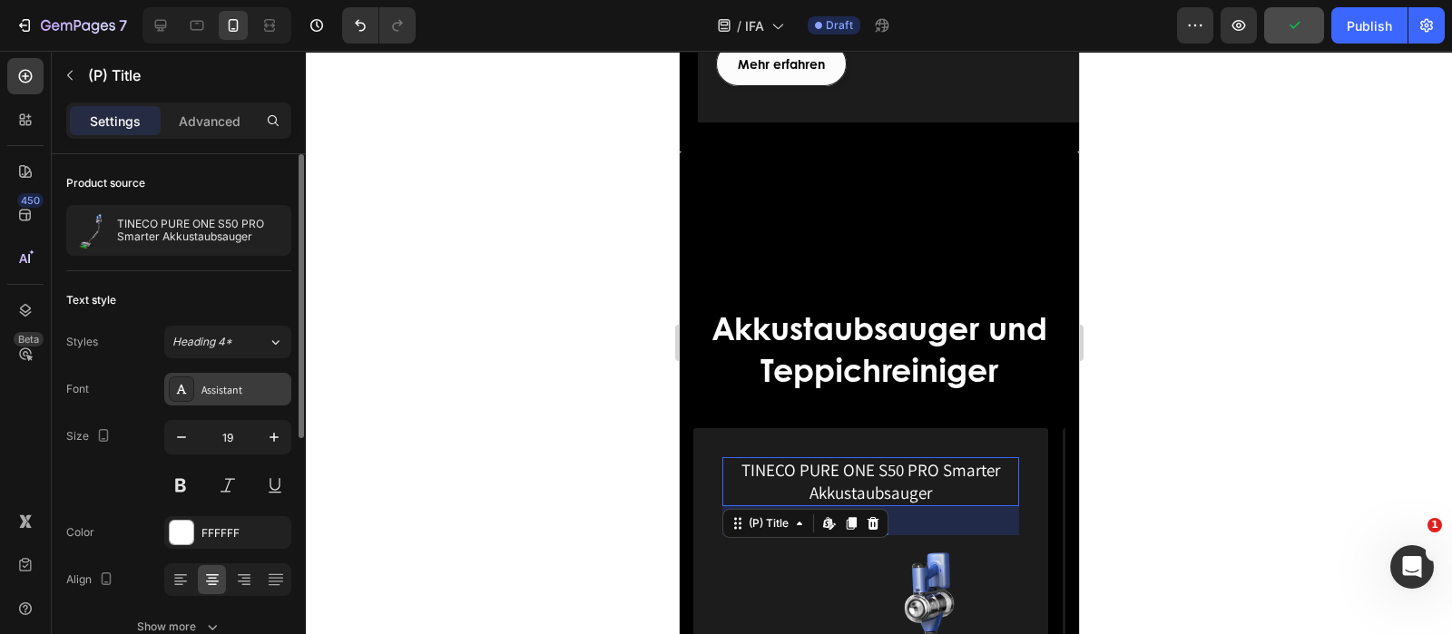
click at [240, 388] on div "Assistant" at bounding box center [243, 390] width 85 height 16
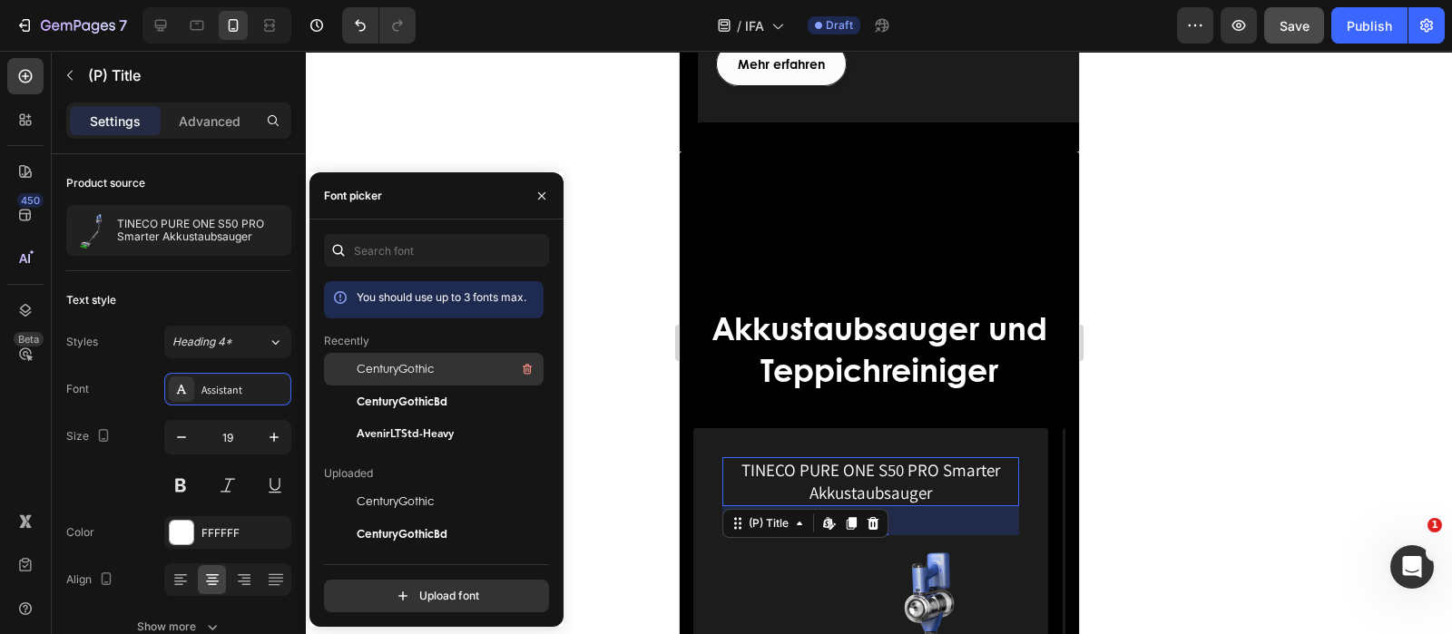
click at [400, 365] on span "CenturyGothic" at bounding box center [395, 369] width 77 height 16
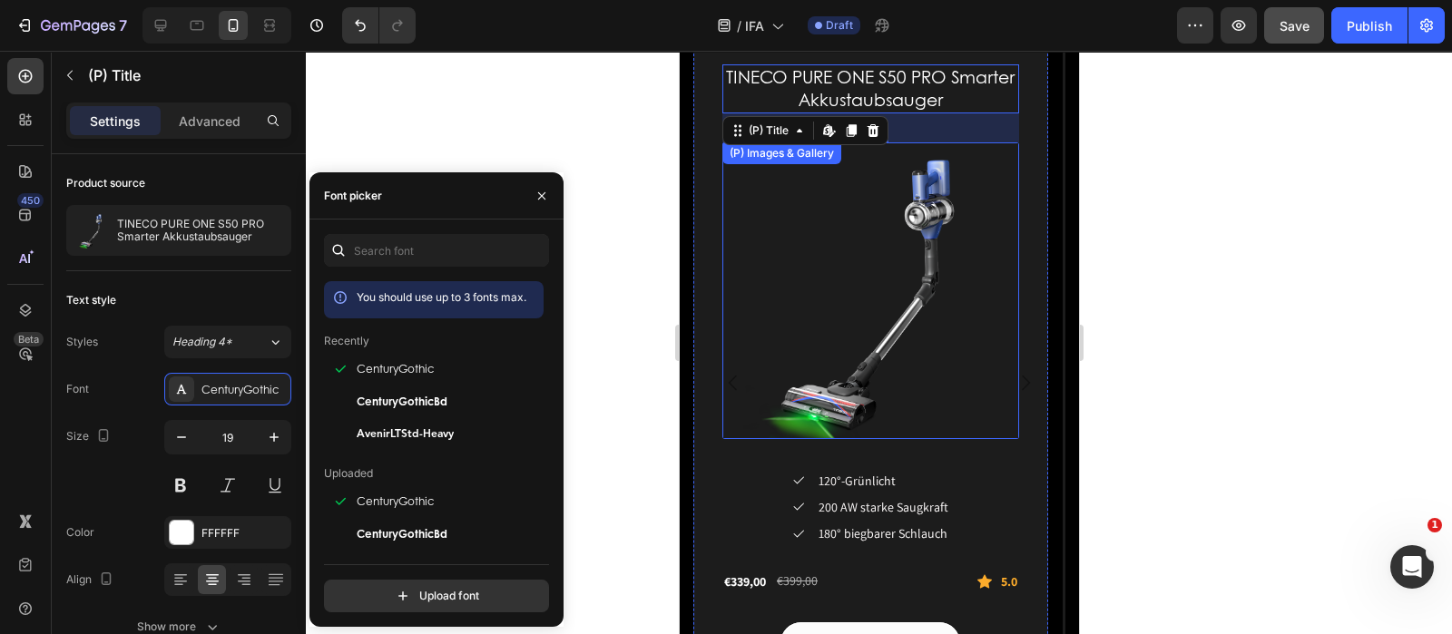
scroll to position [3629, 0]
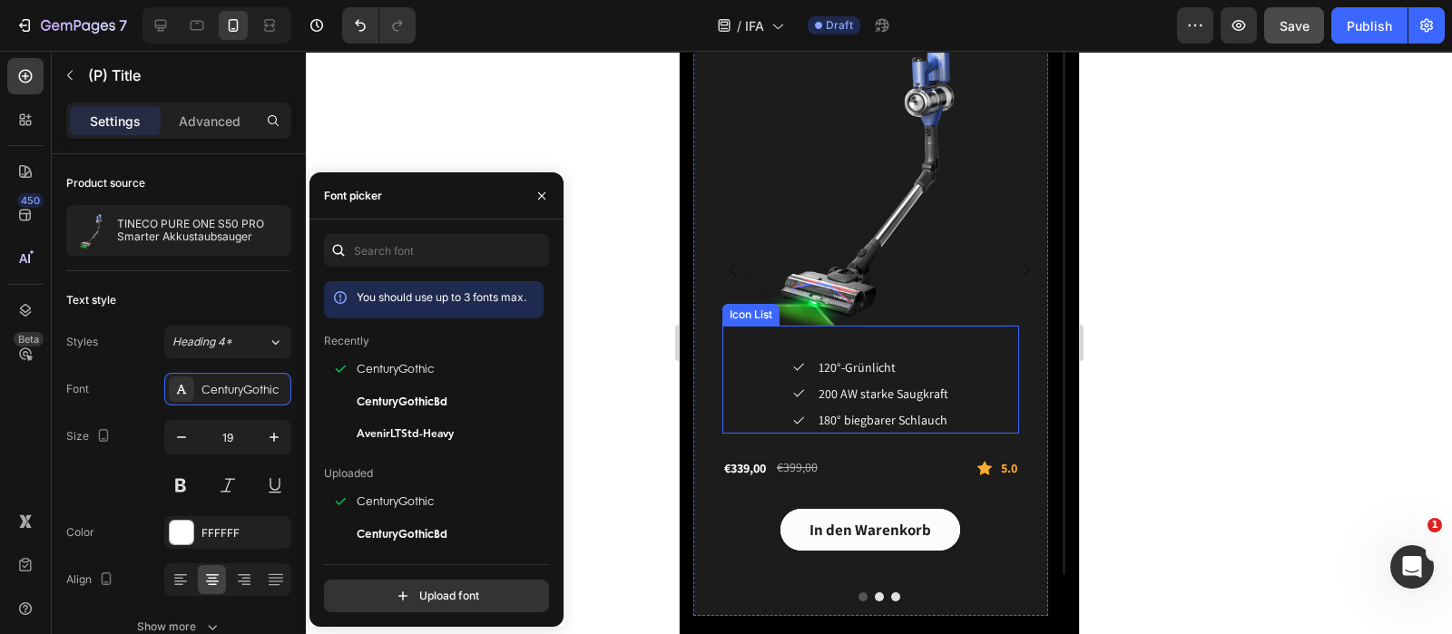
click at [952, 358] on div "Icon 120°-Grünlicht Text block Icon 200 AW starke Saugkraft Text block Icon 180…" at bounding box center [869, 395] width 297 height 80
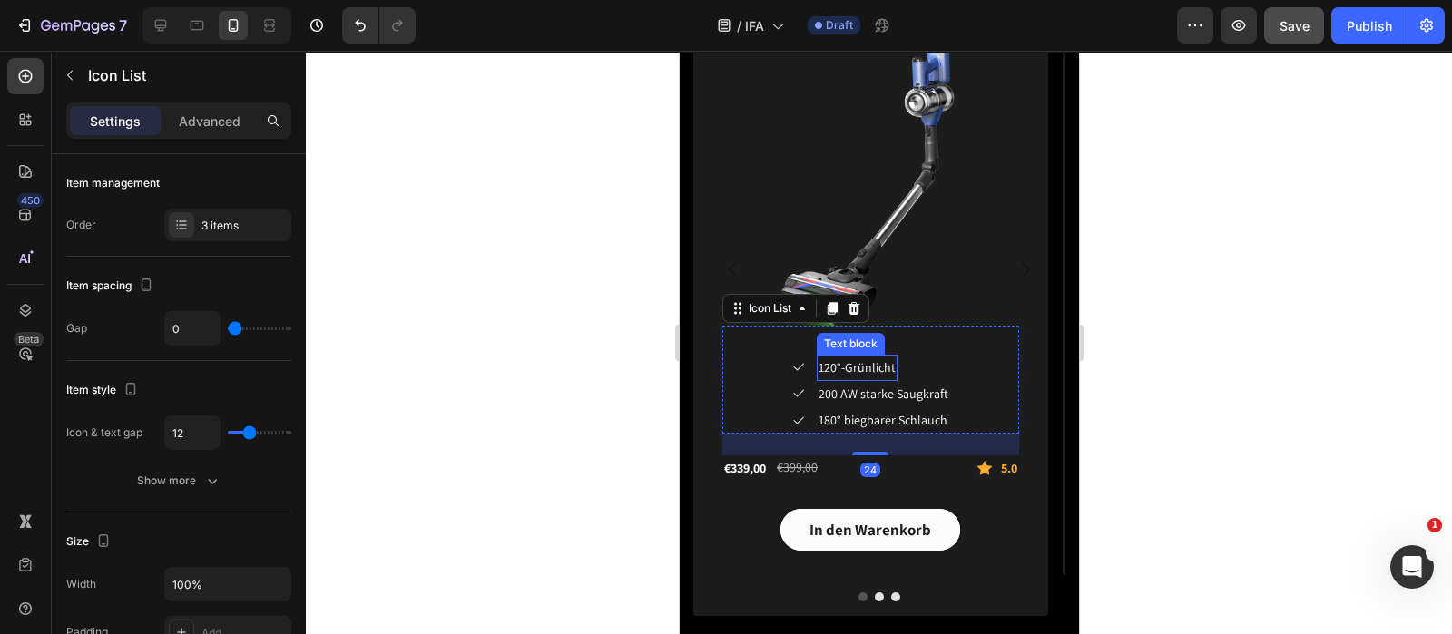
click at [871, 368] on span "120°-Grünlicht" at bounding box center [856, 367] width 77 height 16
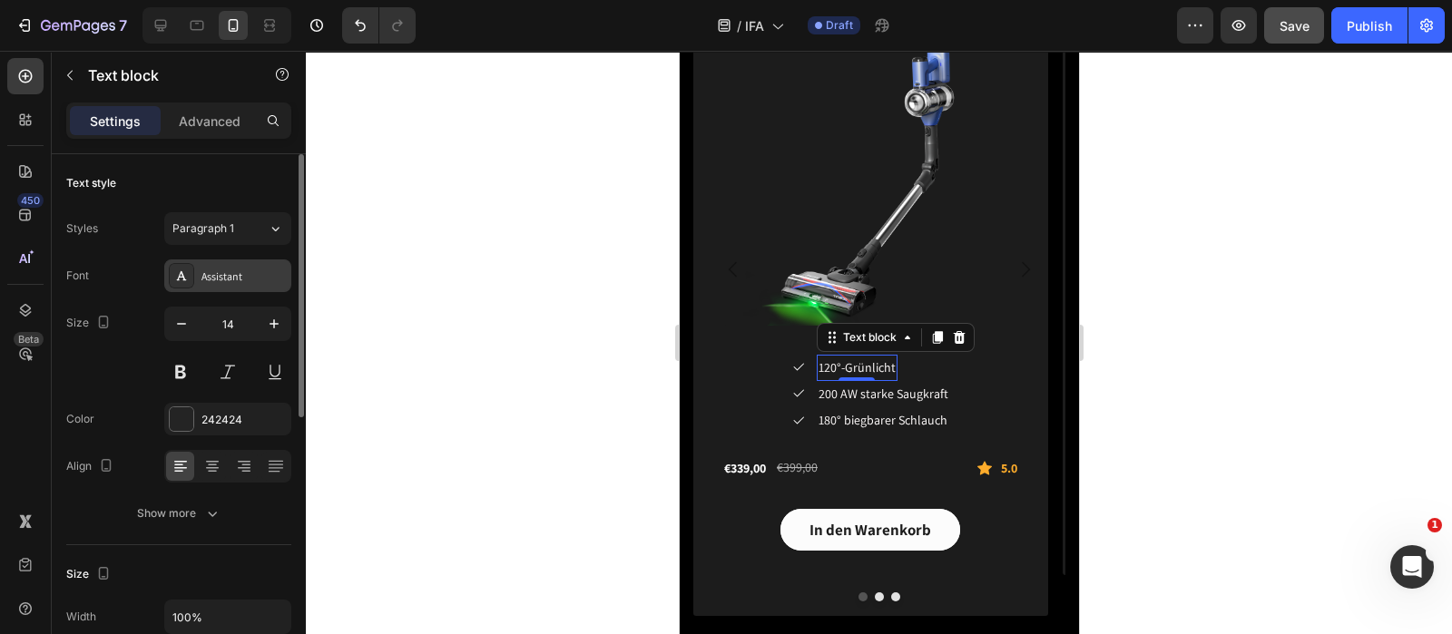
click at [193, 272] on div at bounding box center [181, 275] width 25 height 25
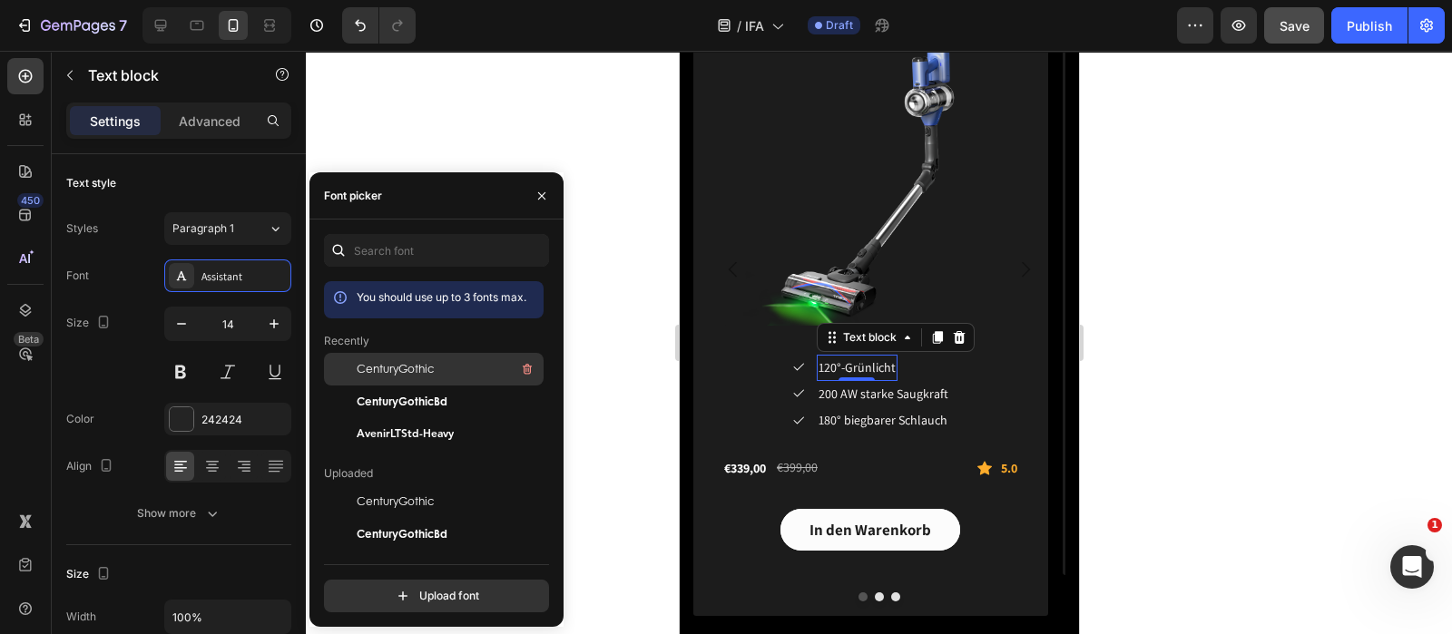
click at [373, 361] on span "CenturyGothic" at bounding box center [395, 369] width 77 height 16
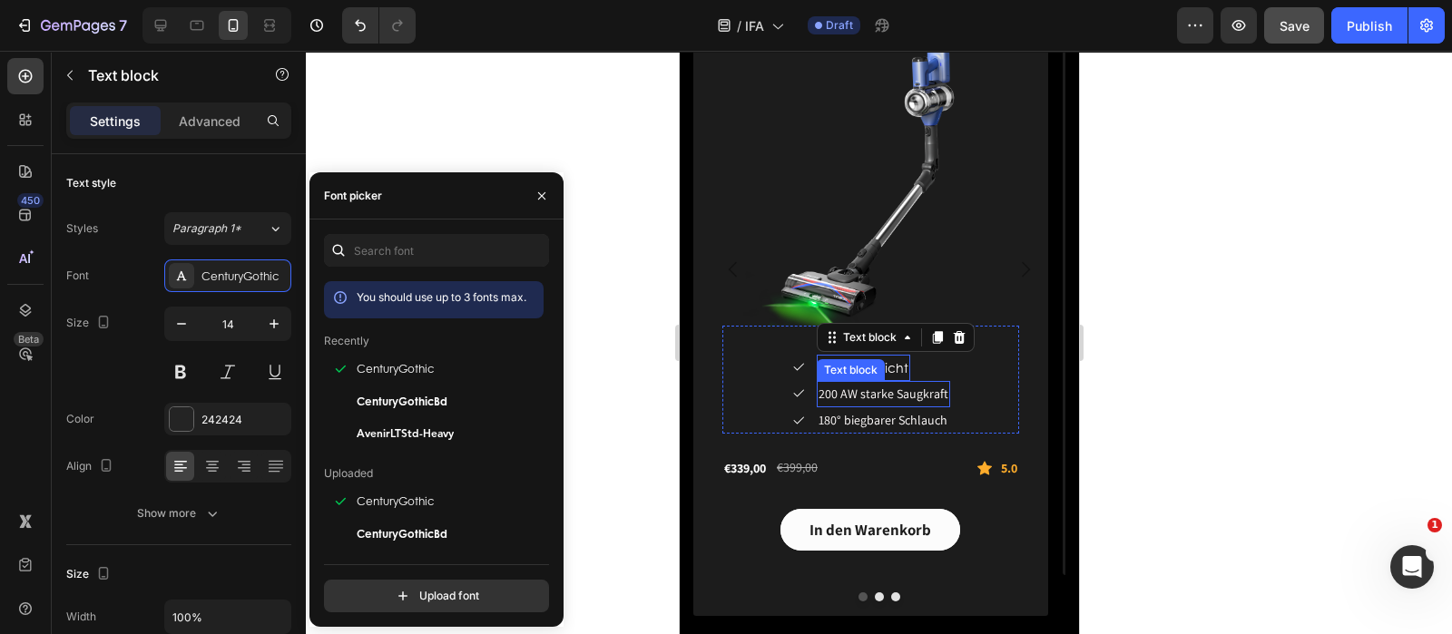
click at [833, 392] on span "200 AW starke Saugkraft" at bounding box center [883, 394] width 130 height 16
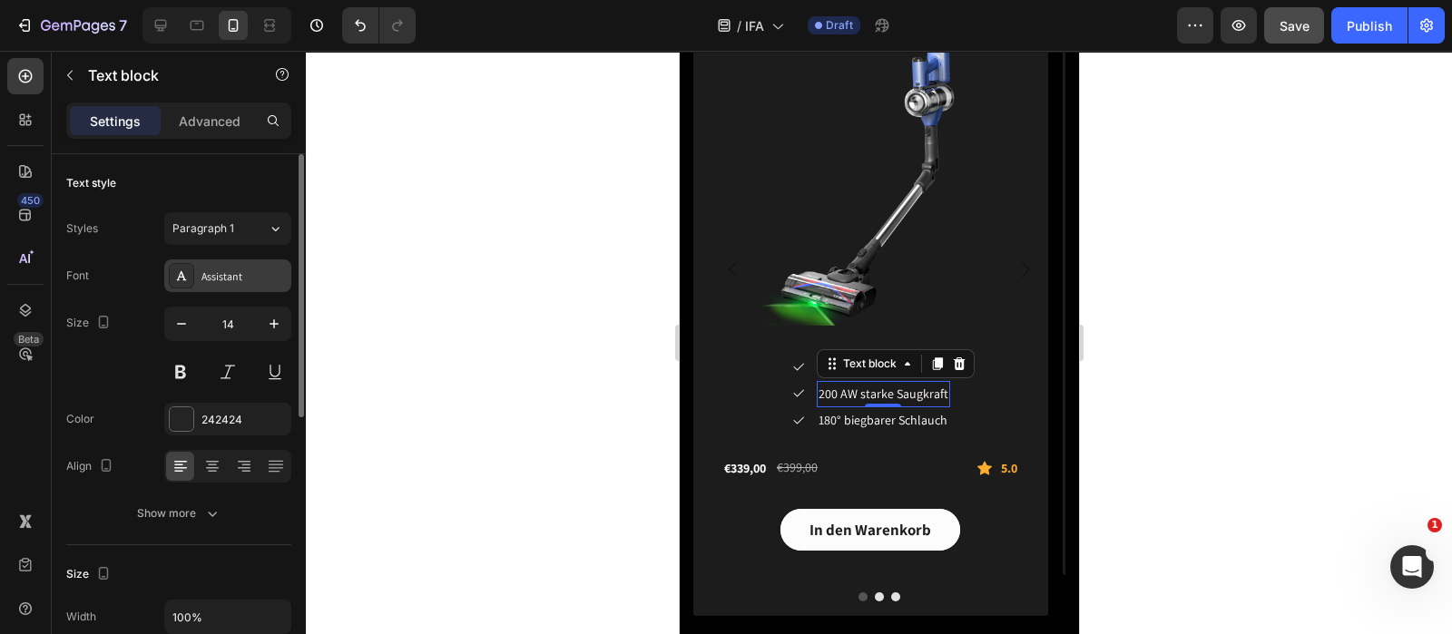
click at [270, 283] on div "Assistant" at bounding box center [243, 277] width 85 height 16
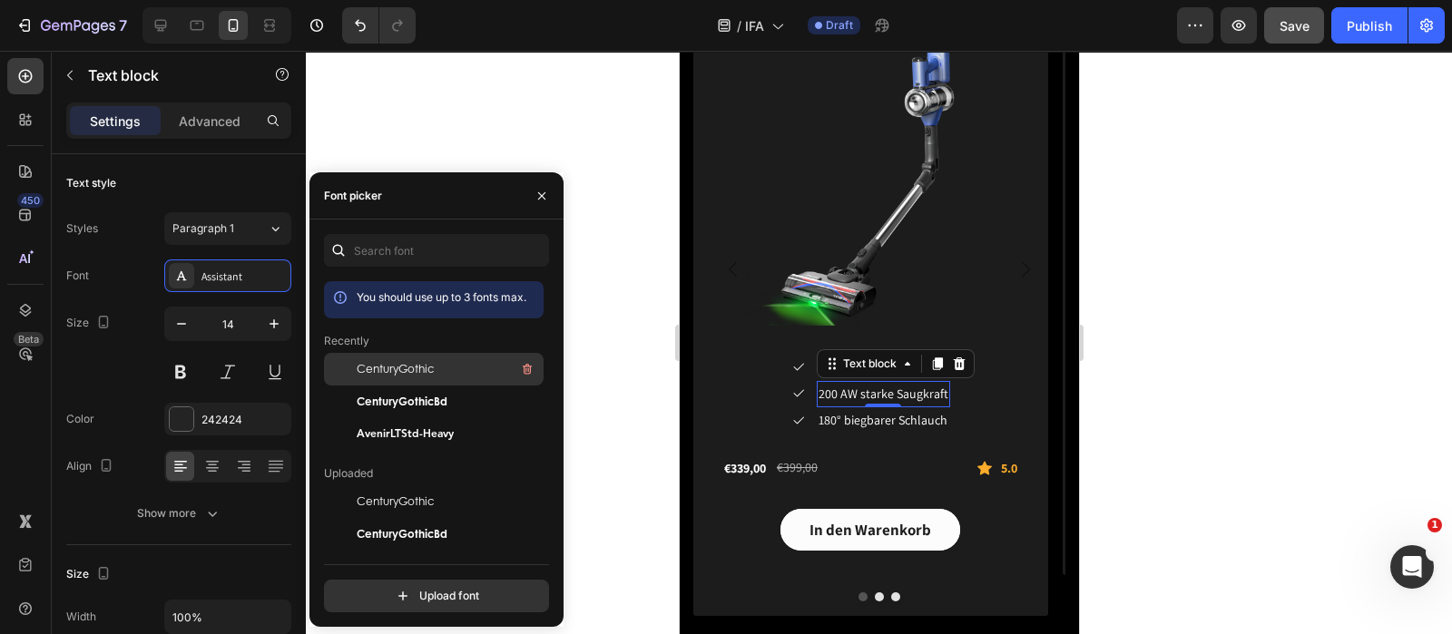
click at [431, 369] on span "CenturyGothic" at bounding box center [395, 369] width 77 height 16
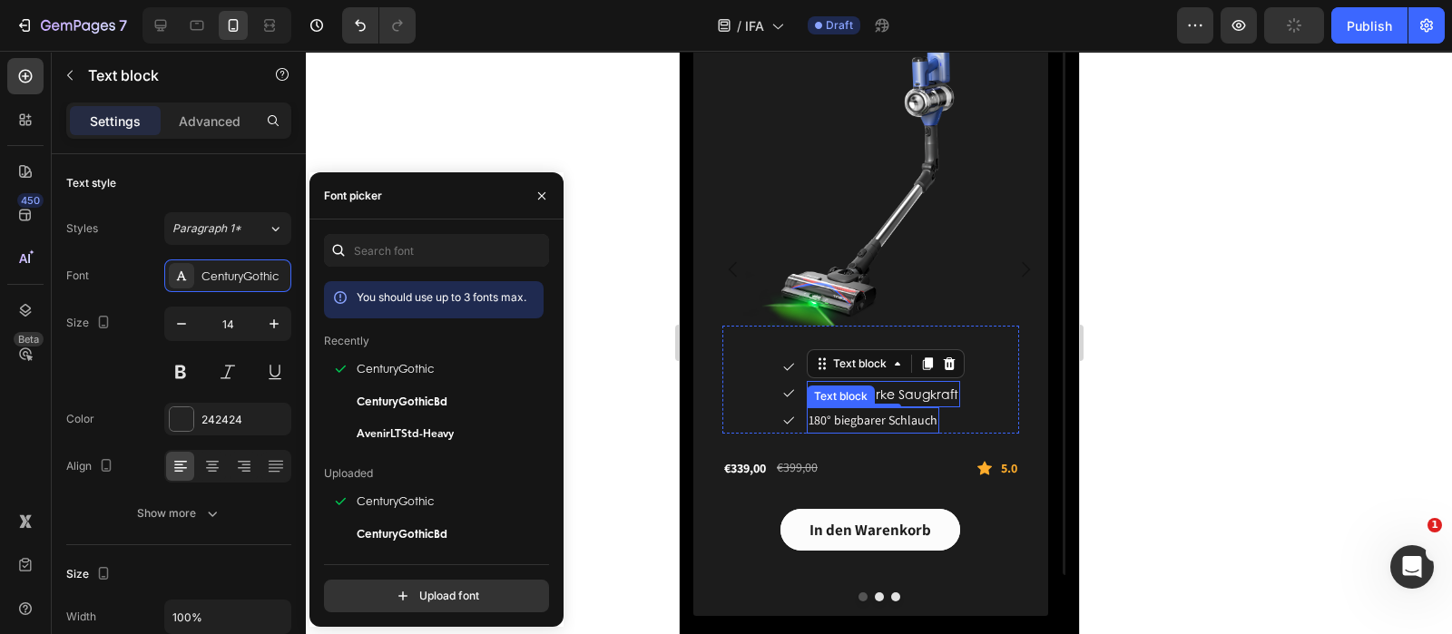
click at [845, 422] on span "180° biegbarer Schlauch" at bounding box center [872, 420] width 129 height 16
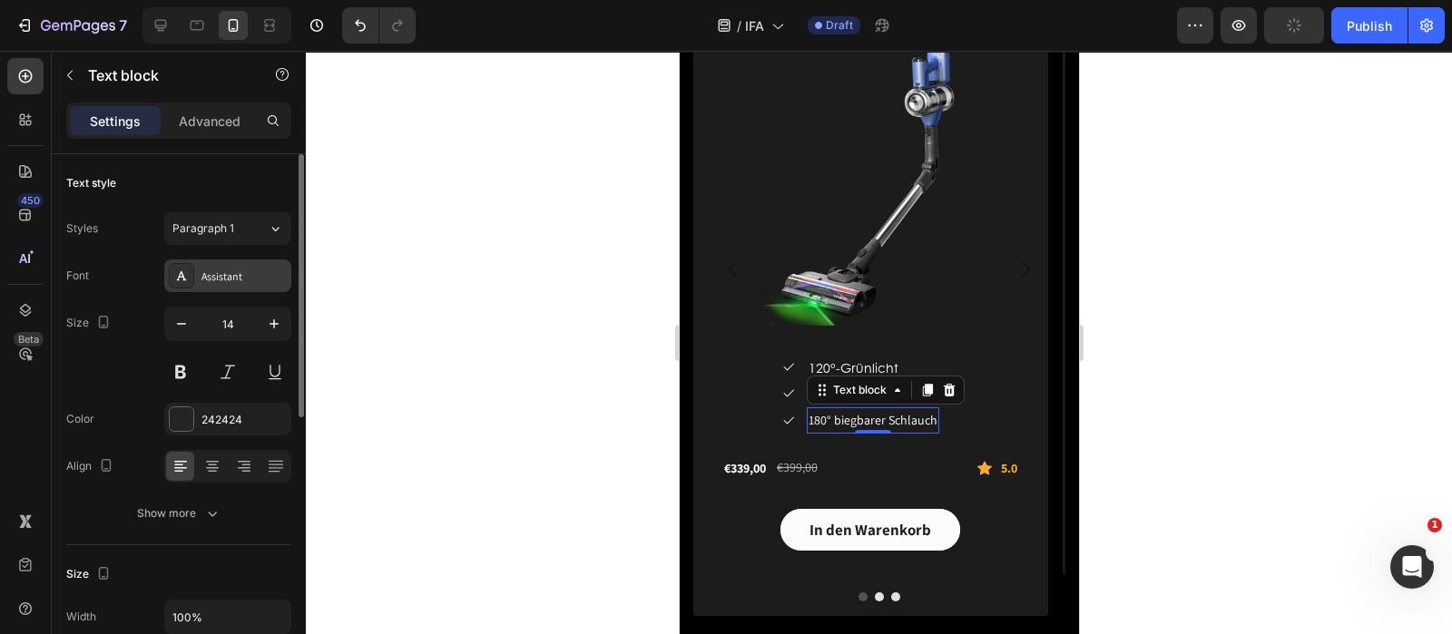
click at [252, 277] on div "Assistant" at bounding box center [243, 277] width 85 height 16
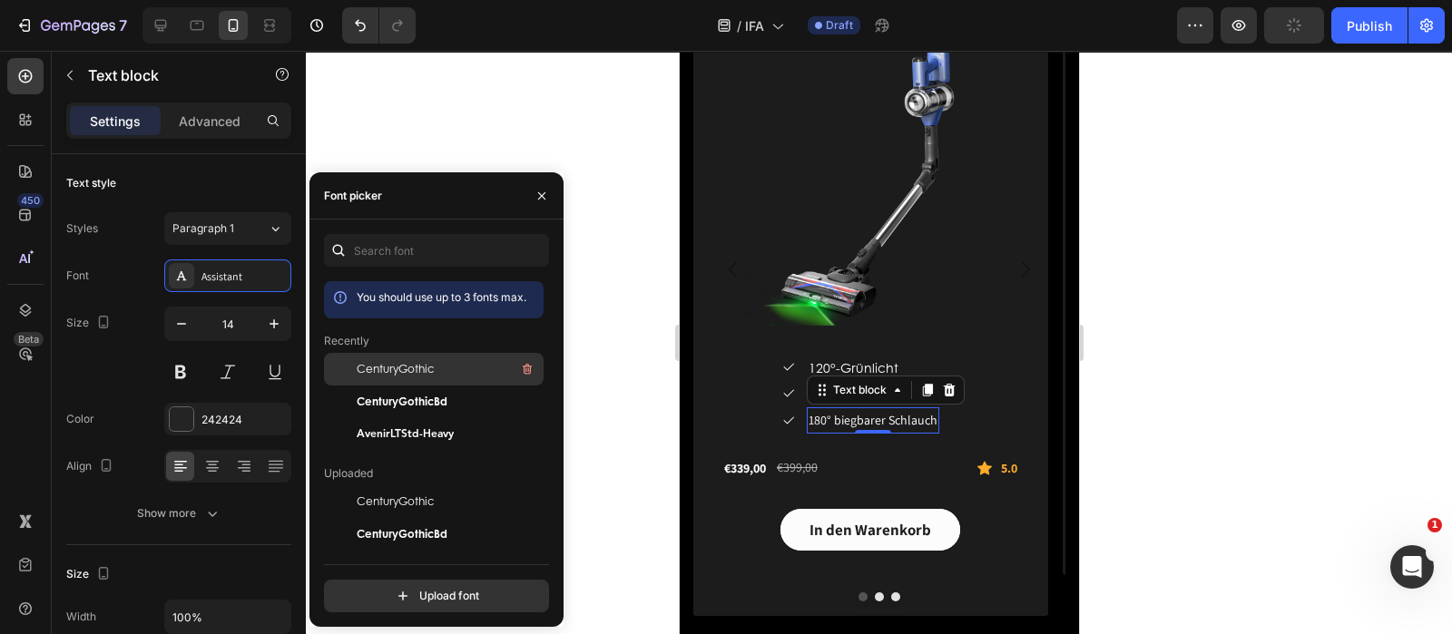
click at [394, 377] on span "CenturyGothic" at bounding box center [395, 369] width 77 height 16
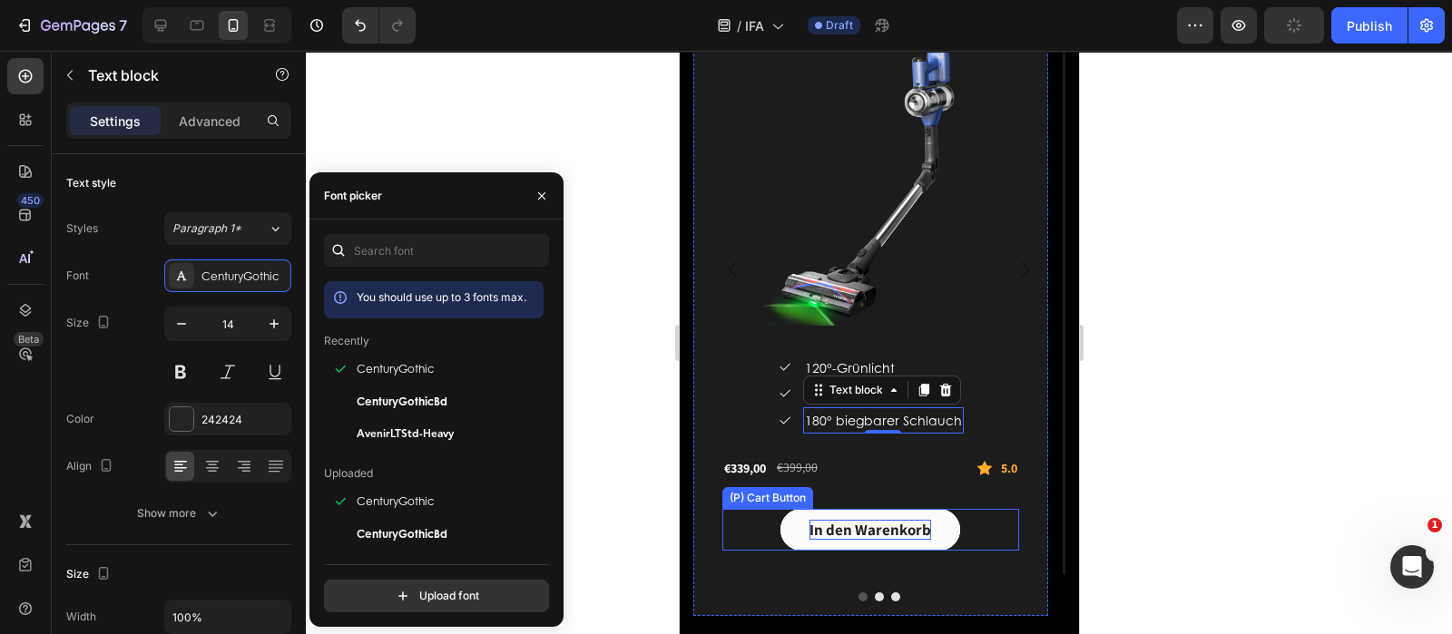
click at [868, 523] on div "In den Warenkorb" at bounding box center [870, 530] width 122 height 20
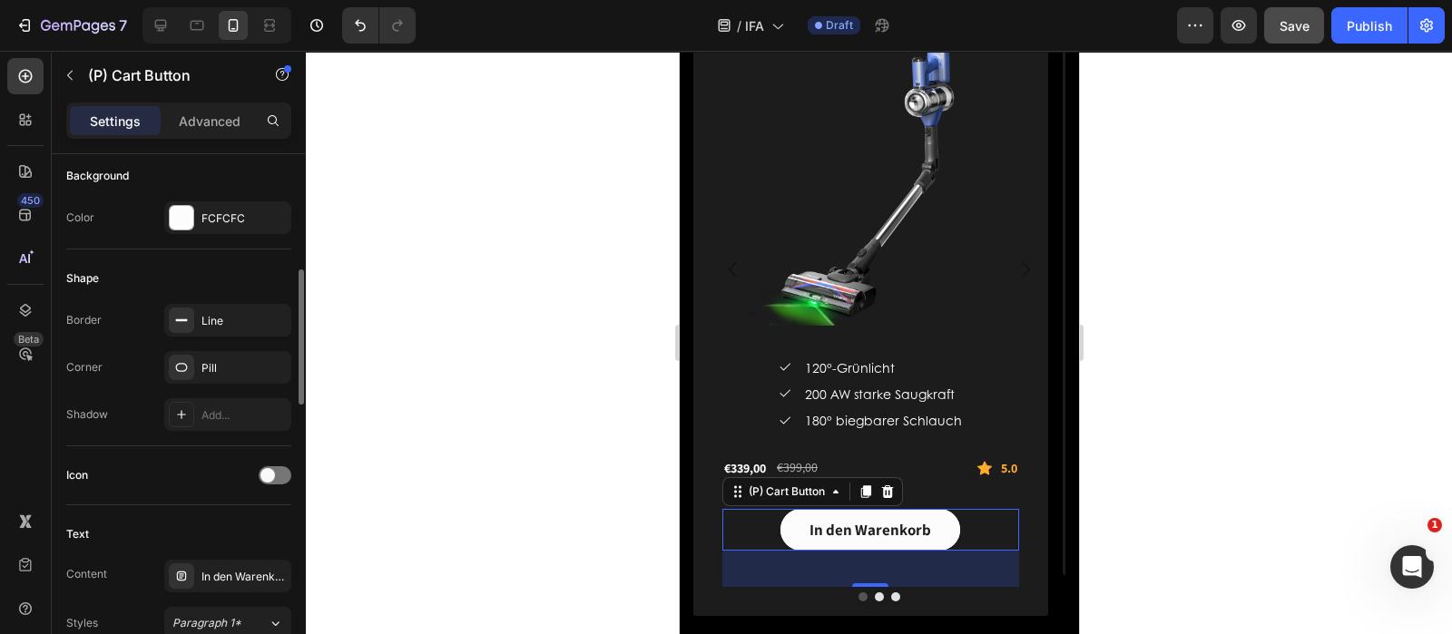
scroll to position [681, 0]
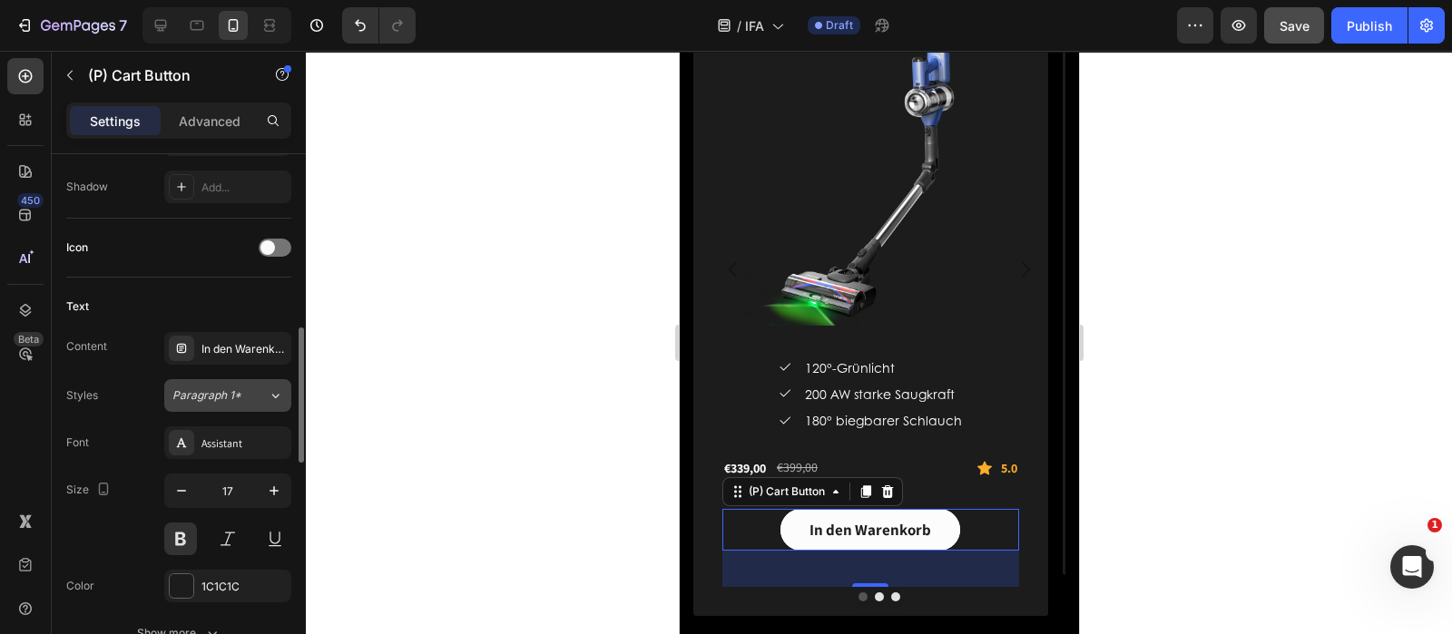
click at [222, 396] on span "Paragraph 1*" at bounding box center [206, 395] width 69 height 16
click at [216, 449] on div "Assistant" at bounding box center [227, 442] width 127 height 33
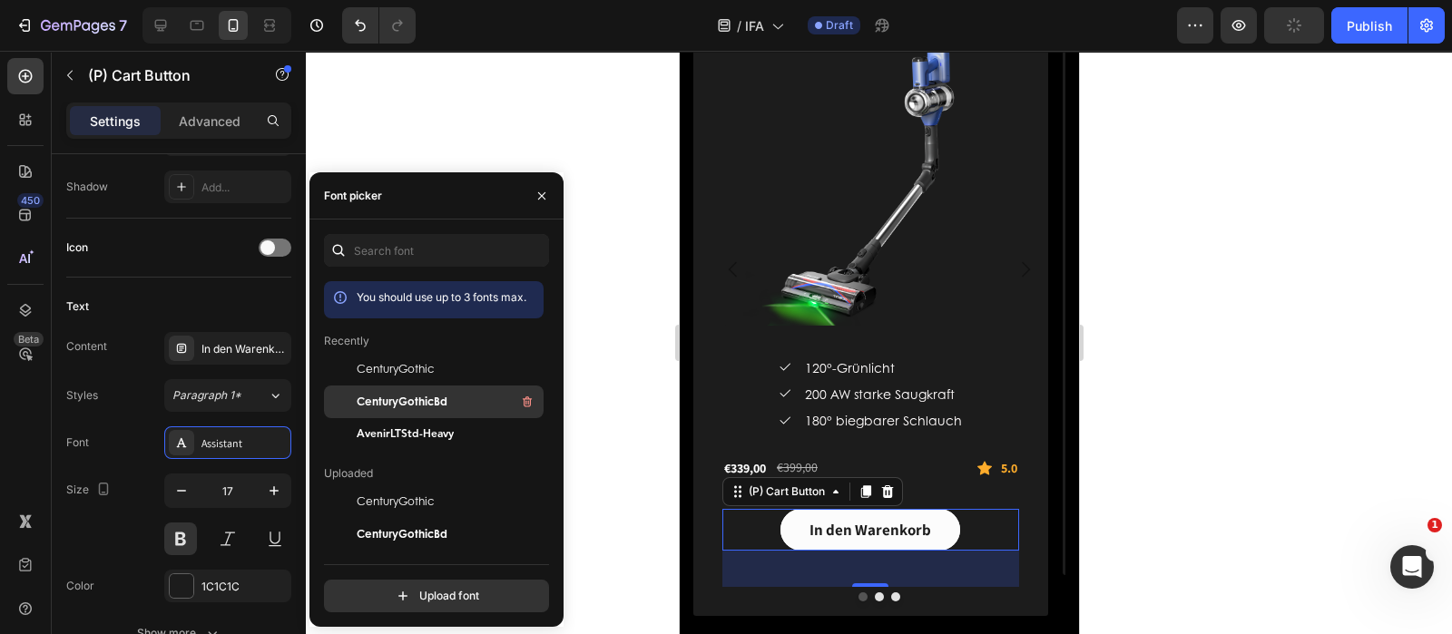
click at [420, 403] on span "CenturyGothicBd" at bounding box center [402, 402] width 91 height 16
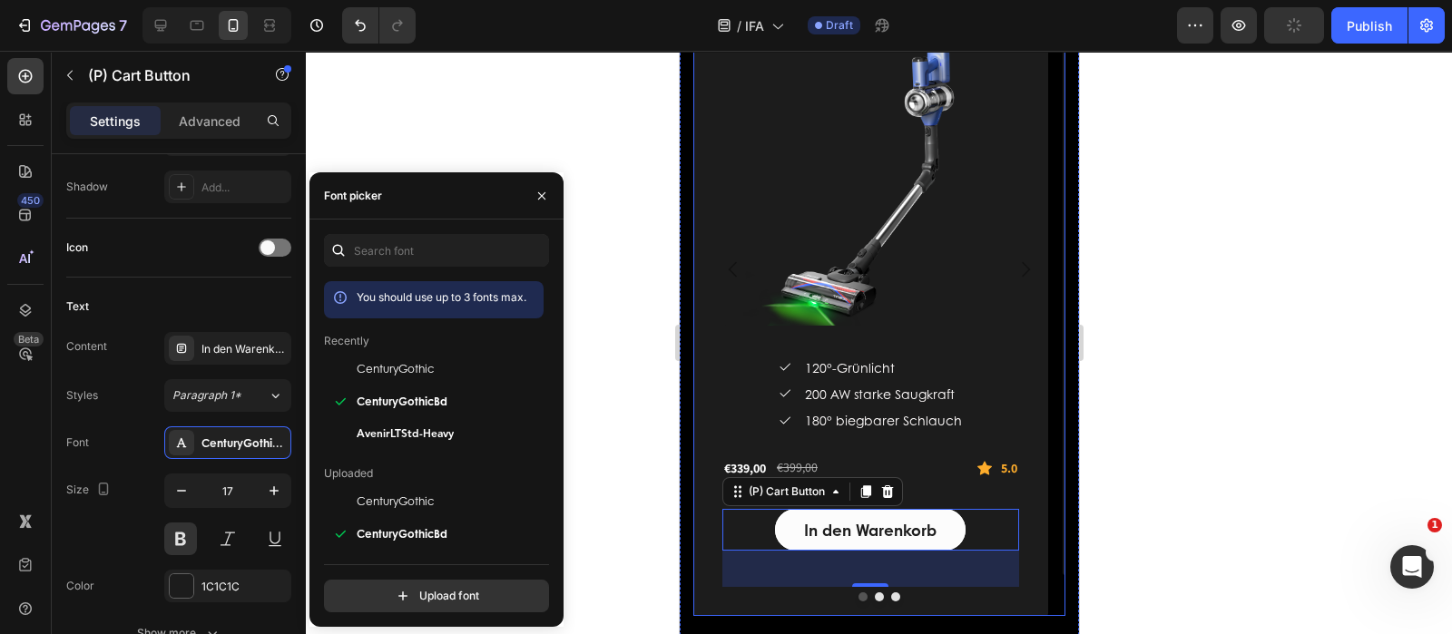
click at [1014, 265] on icon "Carousel Next Arrow" at bounding box center [1025, 270] width 22 height 22
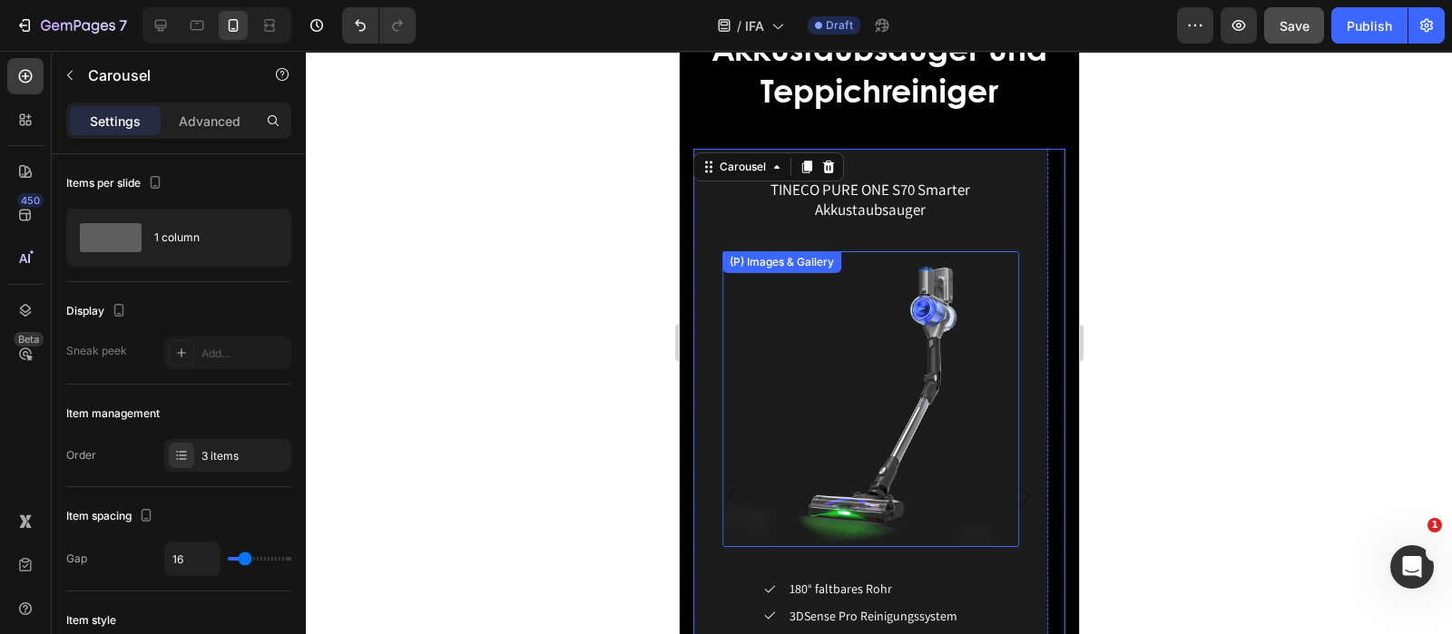
scroll to position [3289, 0]
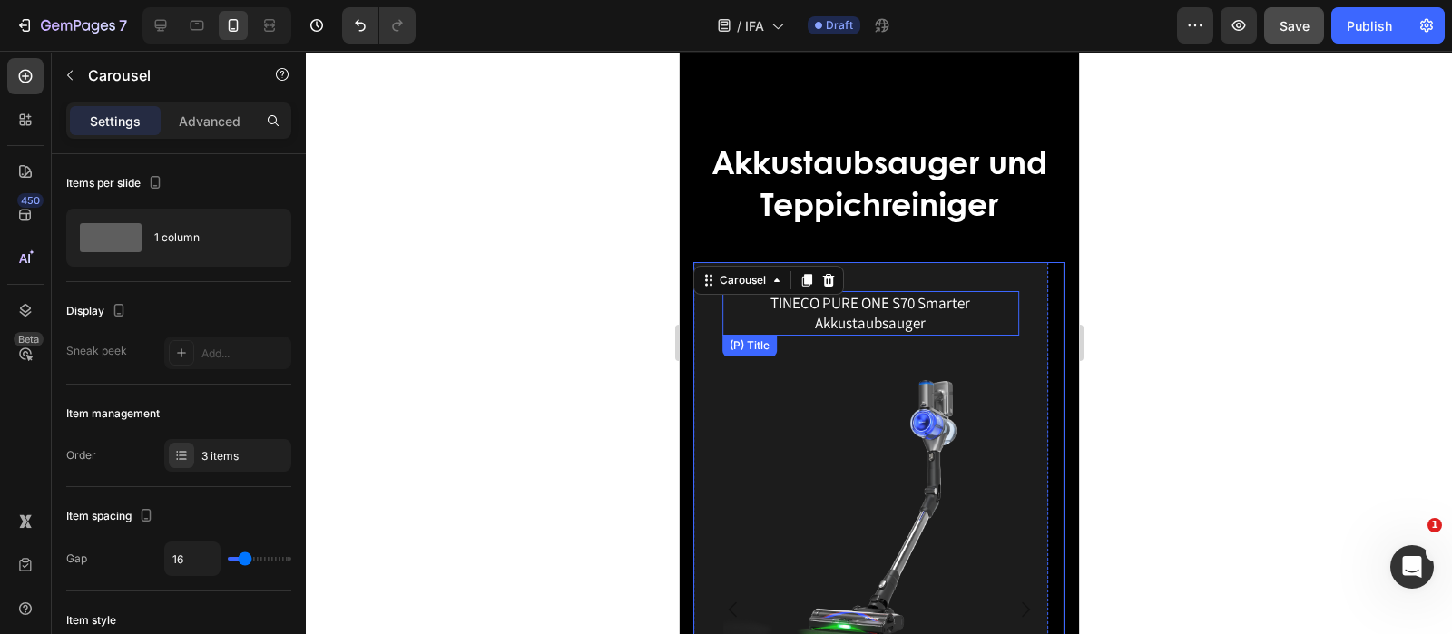
click at [929, 313] on h1 "TINECO PURE ONE S70 Smarter Akkustaubsauger" at bounding box center [869, 313] width 297 height 44
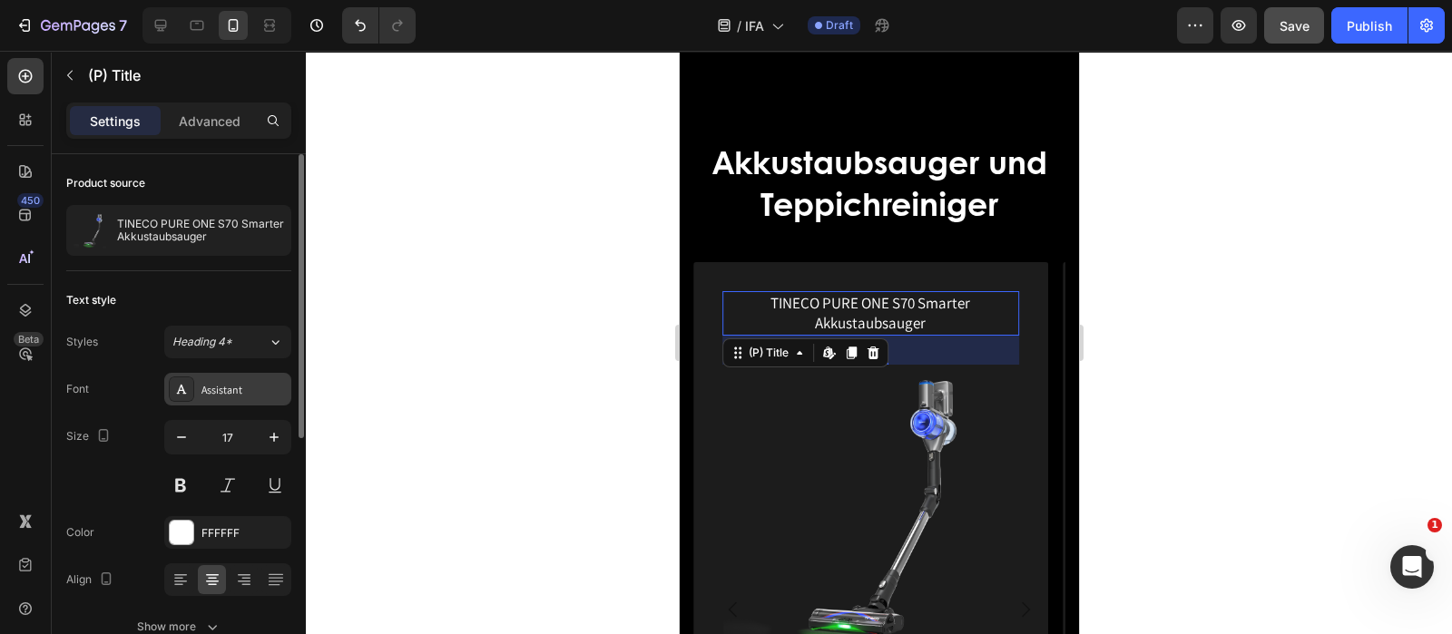
click at [239, 397] on div "Assistant" at bounding box center [227, 389] width 127 height 33
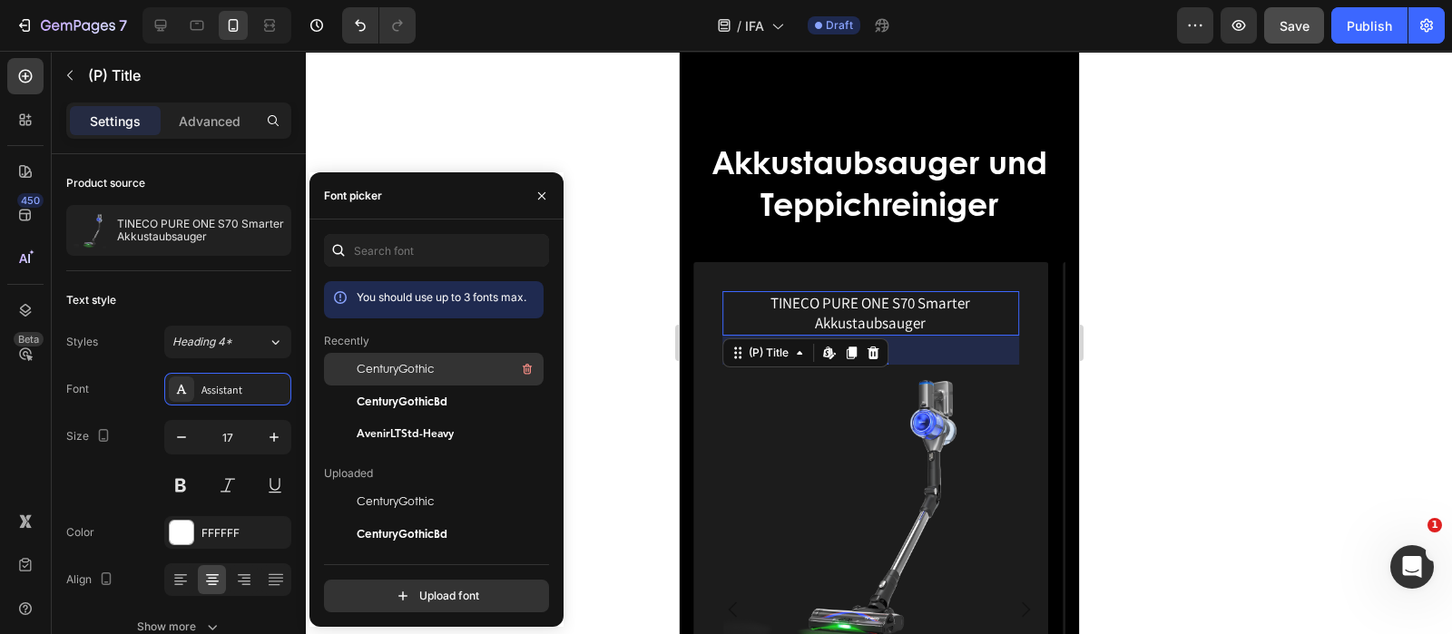
click at [403, 372] on span "CenturyGothic" at bounding box center [395, 369] width 77 height 16
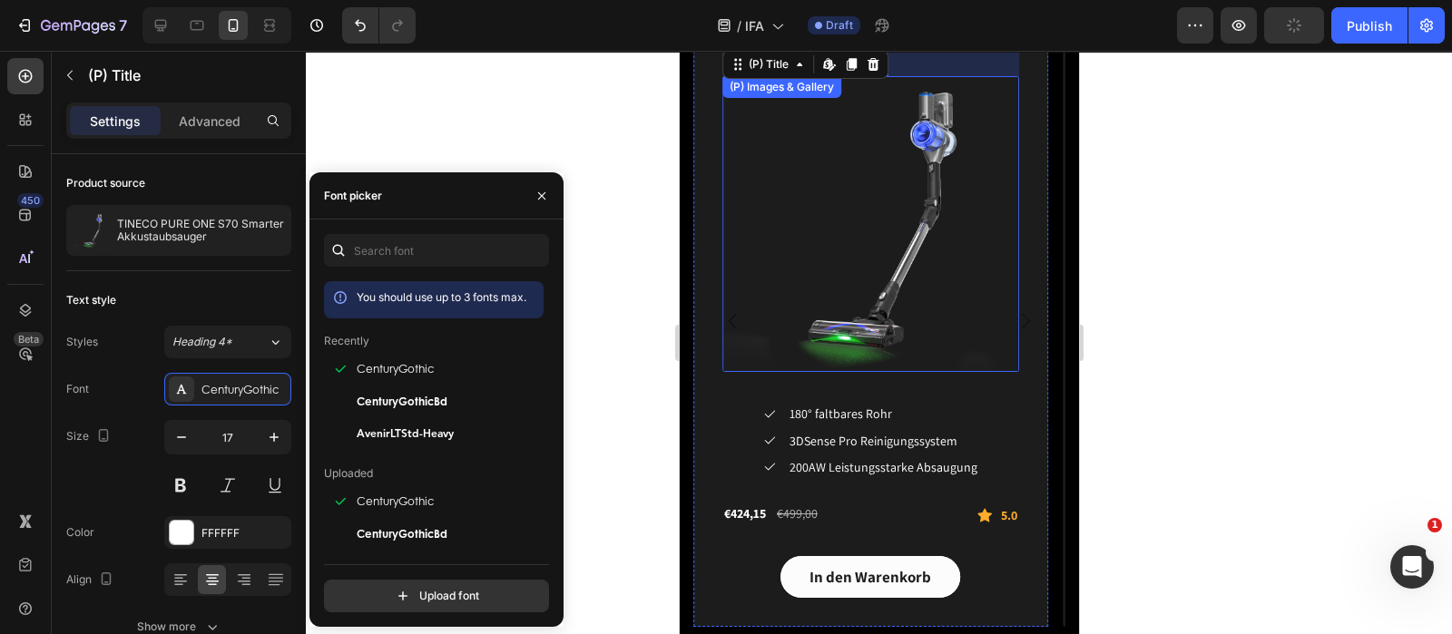
scroll to position [3629, 0]
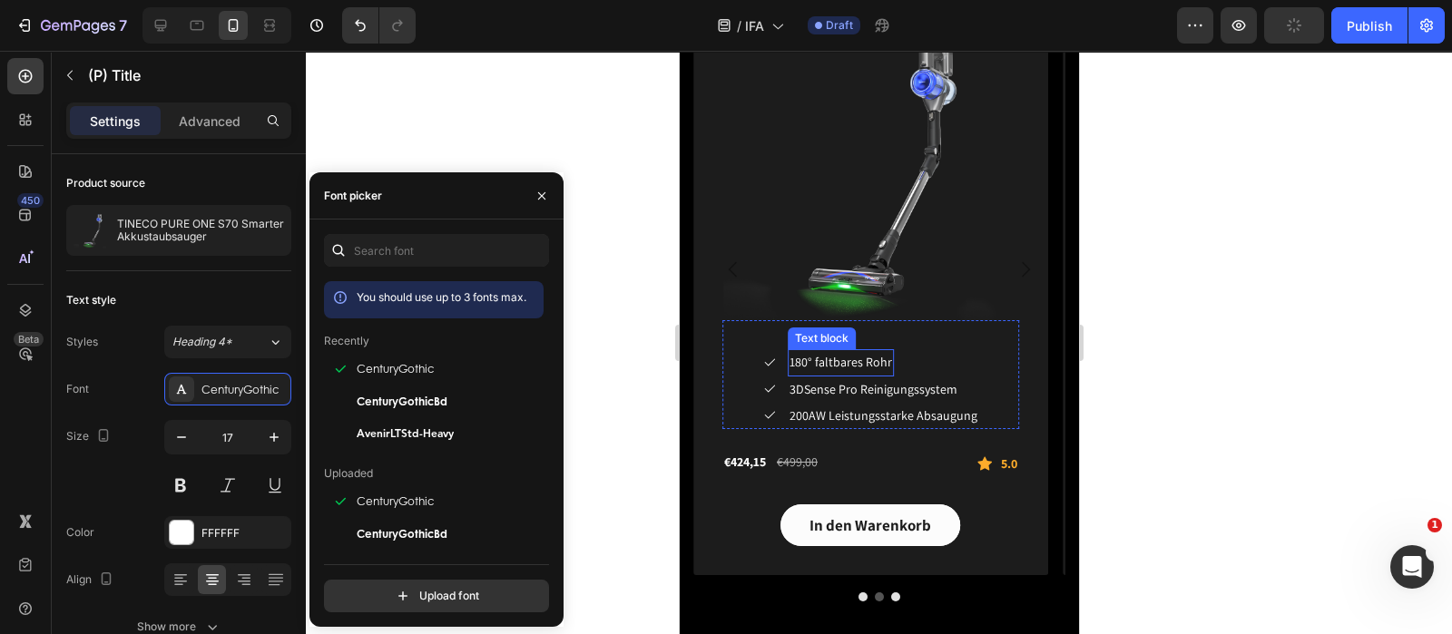
click at [844, 368] on span "180° faltbares Rohr" at bounding box center [840, 362] width 103 height 16
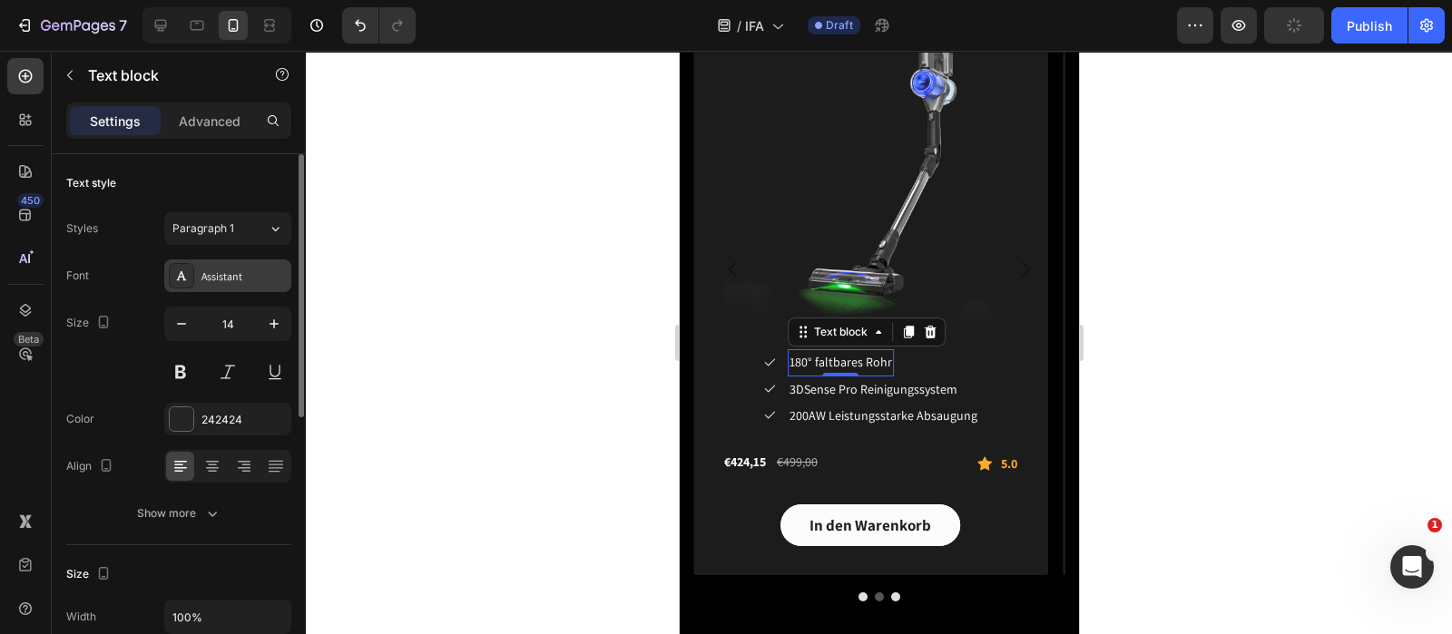
click at [231, 283] on div "Assistant" at bounding box center [243, 277] width 85 height 16
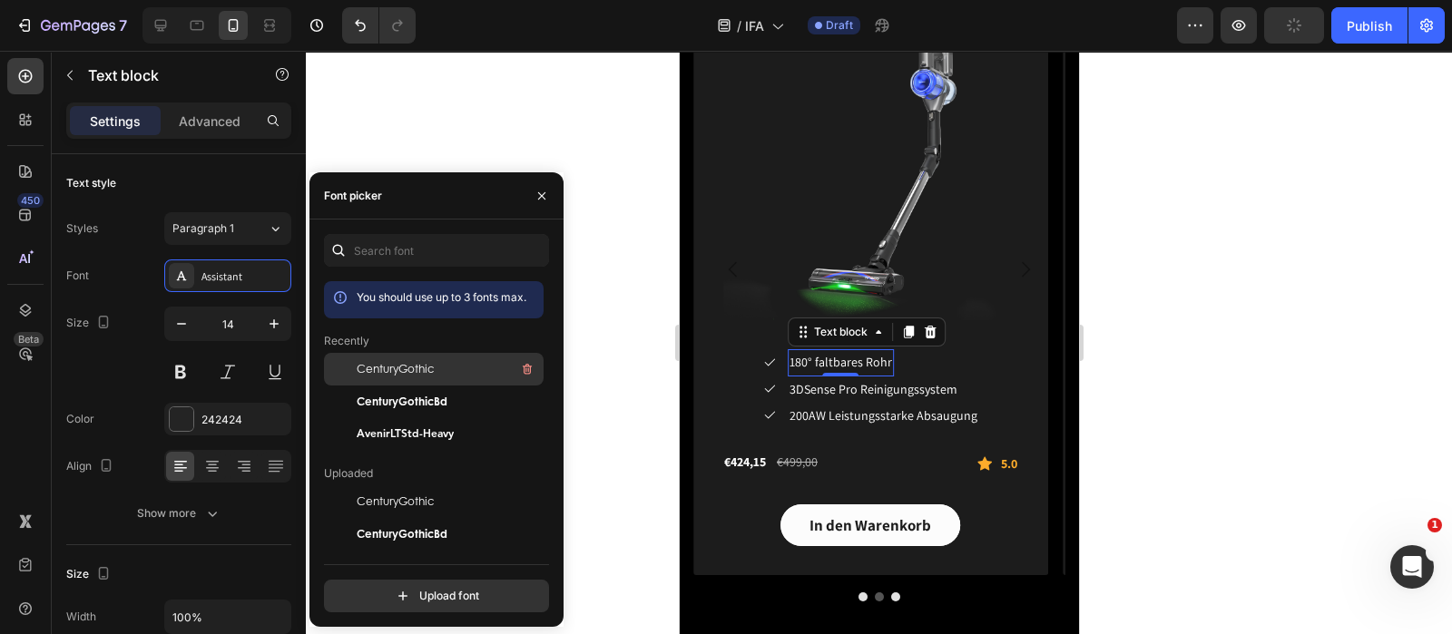
click at [413, 363] on span "CenturyGothic" at bounding box center [395, 369] width 77 height 16
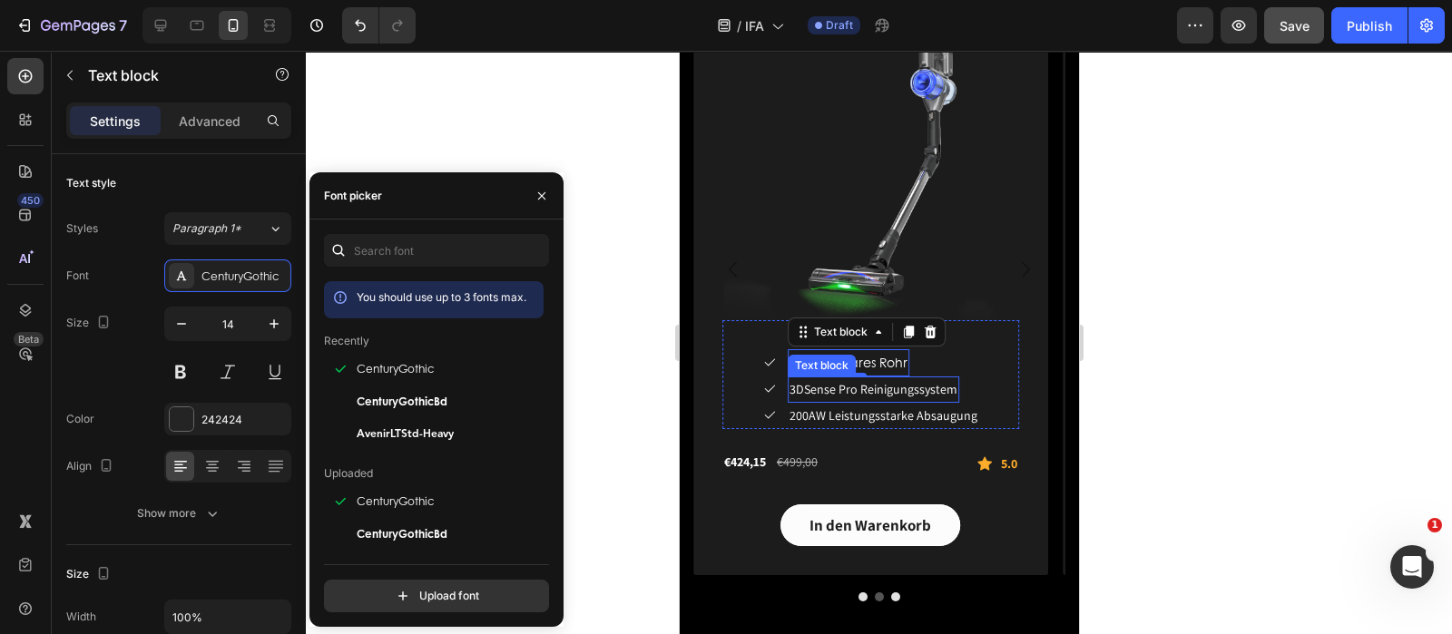
click at [802, 388] on span "3DSense Pro Reinigungssystem" at bounding box center [873, 389] width 168 height 16
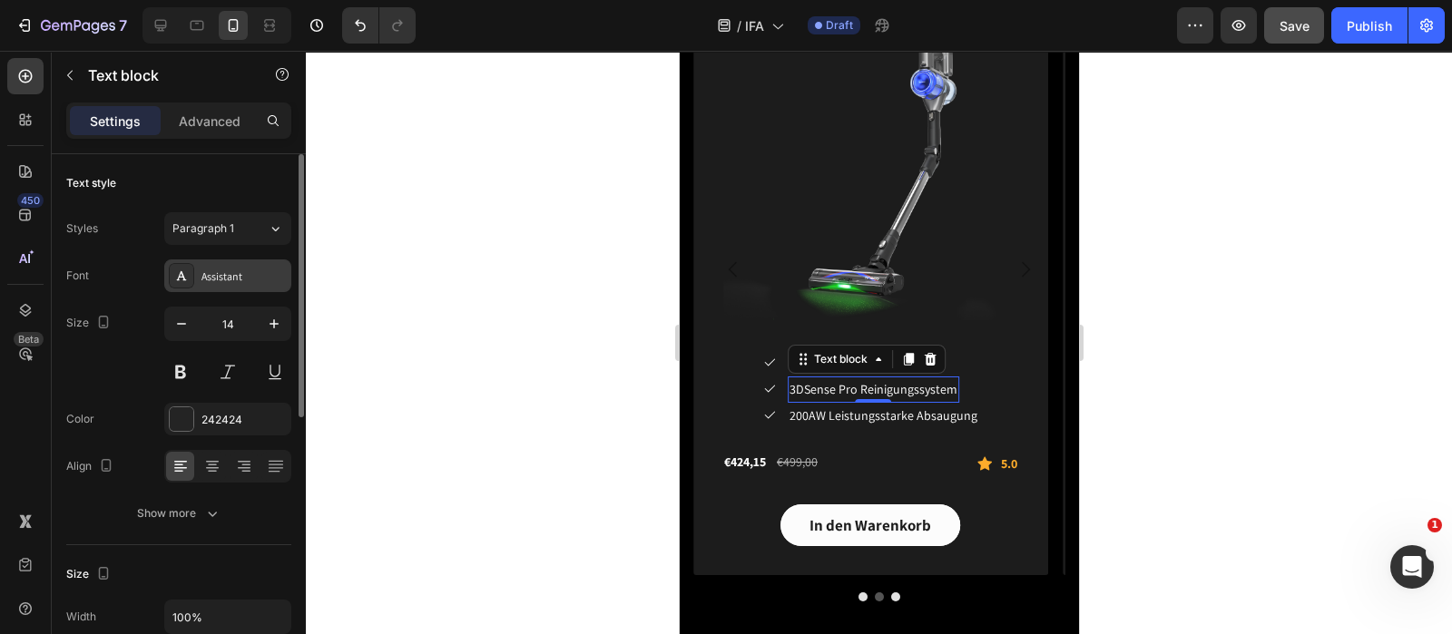
click at [271, 285] on div "Assistant" at bounding box center [227, 276] width 127 height 33
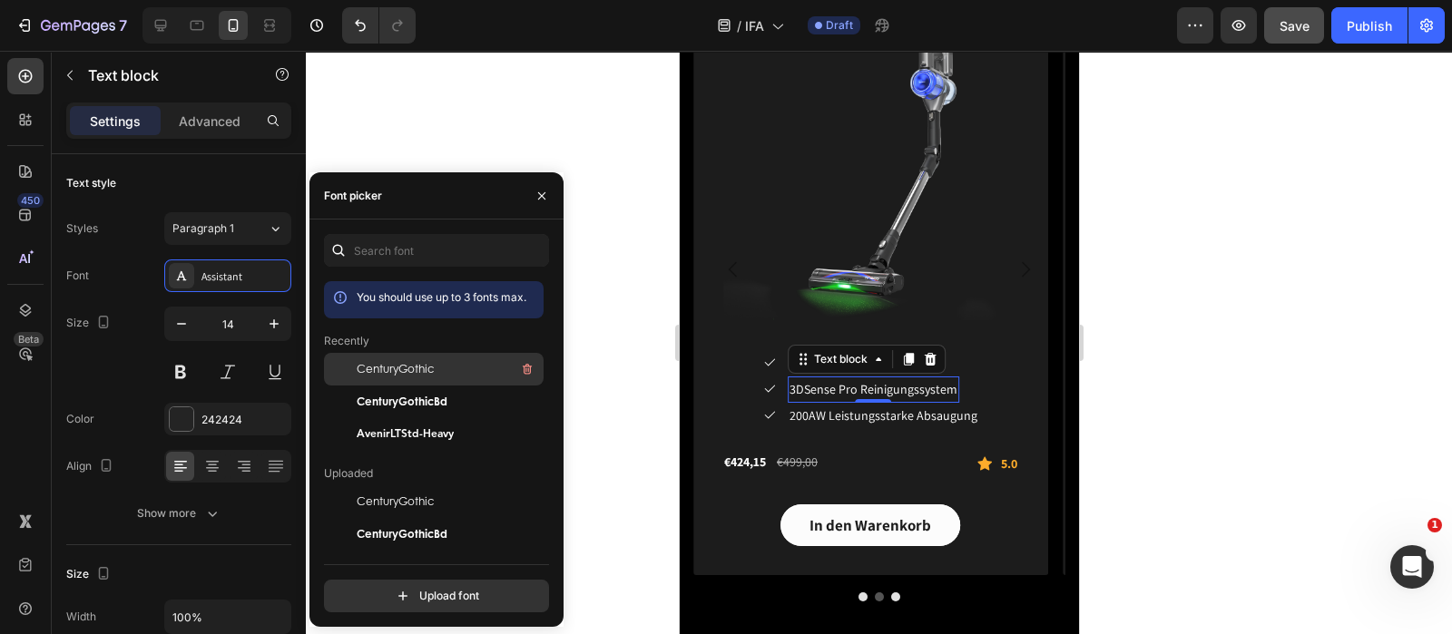
click at [407, 365] on span "CenturyGothic" at bounding box center [395, 369] width 77 height 16
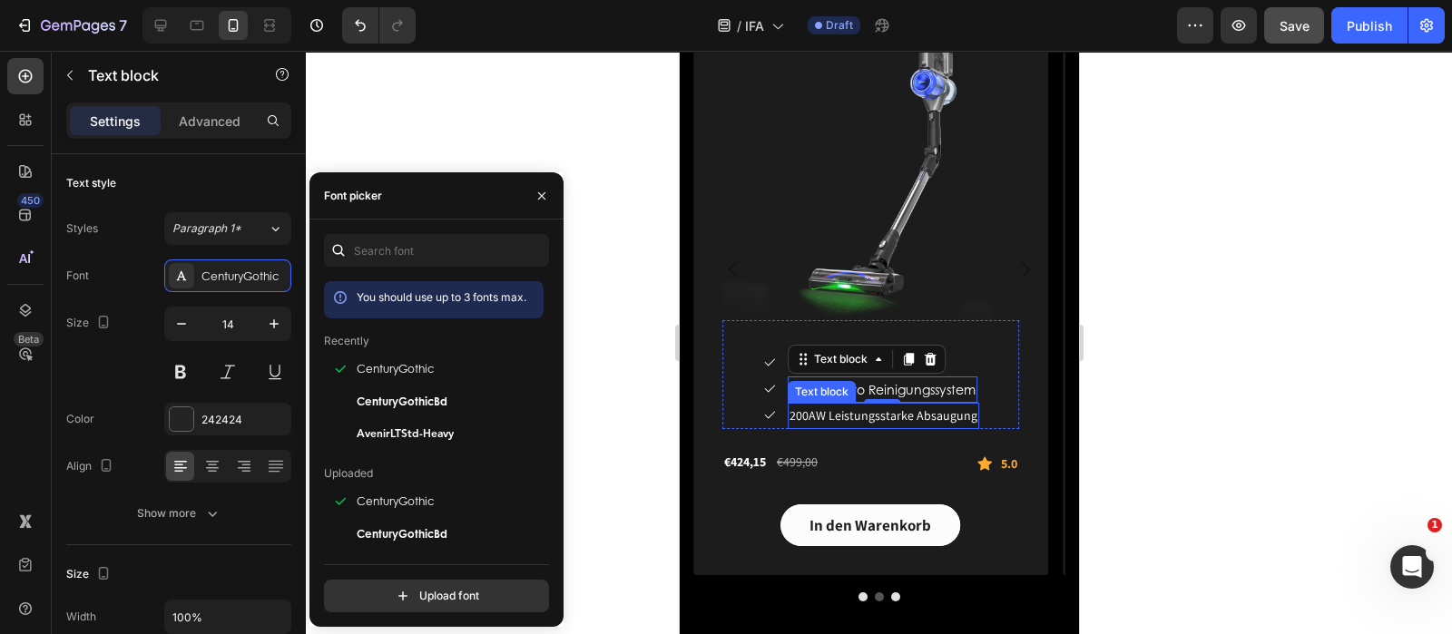
click at [848, 416] on span "200AW Leistungsstarke Absaugung" at bounding box center [883, 415] width 188 height 16
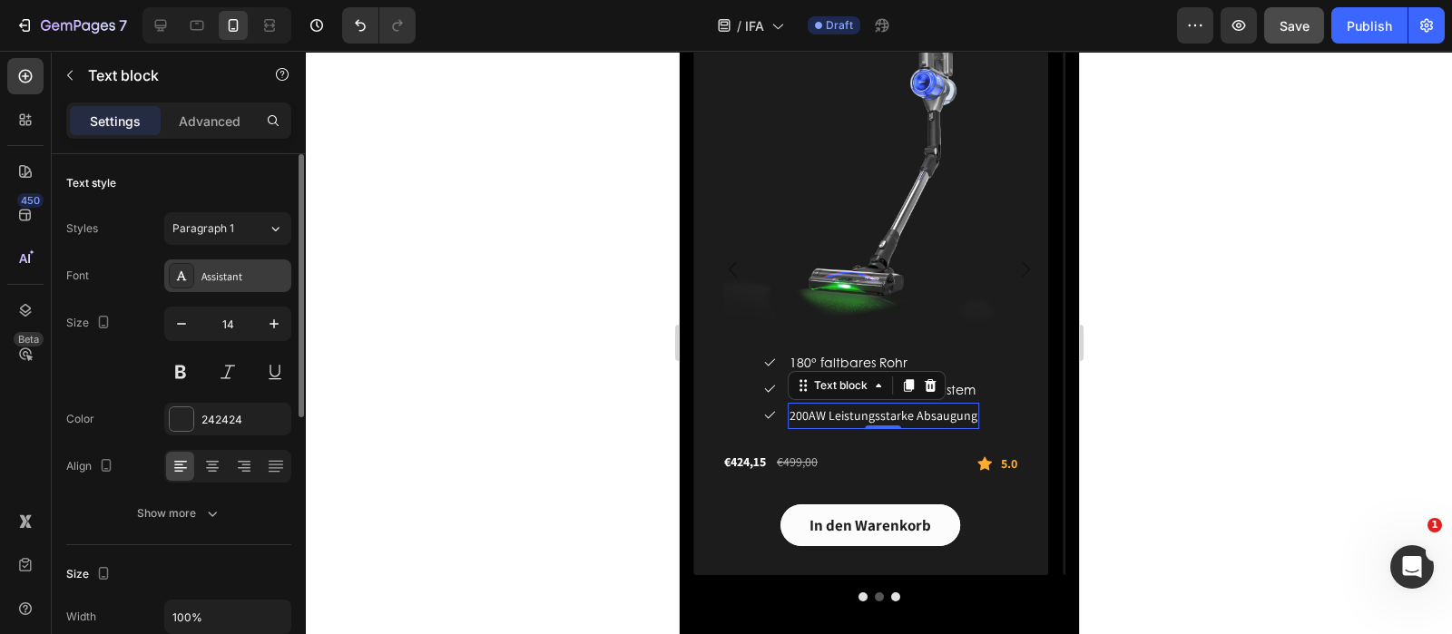
click at [228, 282] on div "Assistant" at bounding box center [243, 277] width 85 height 16
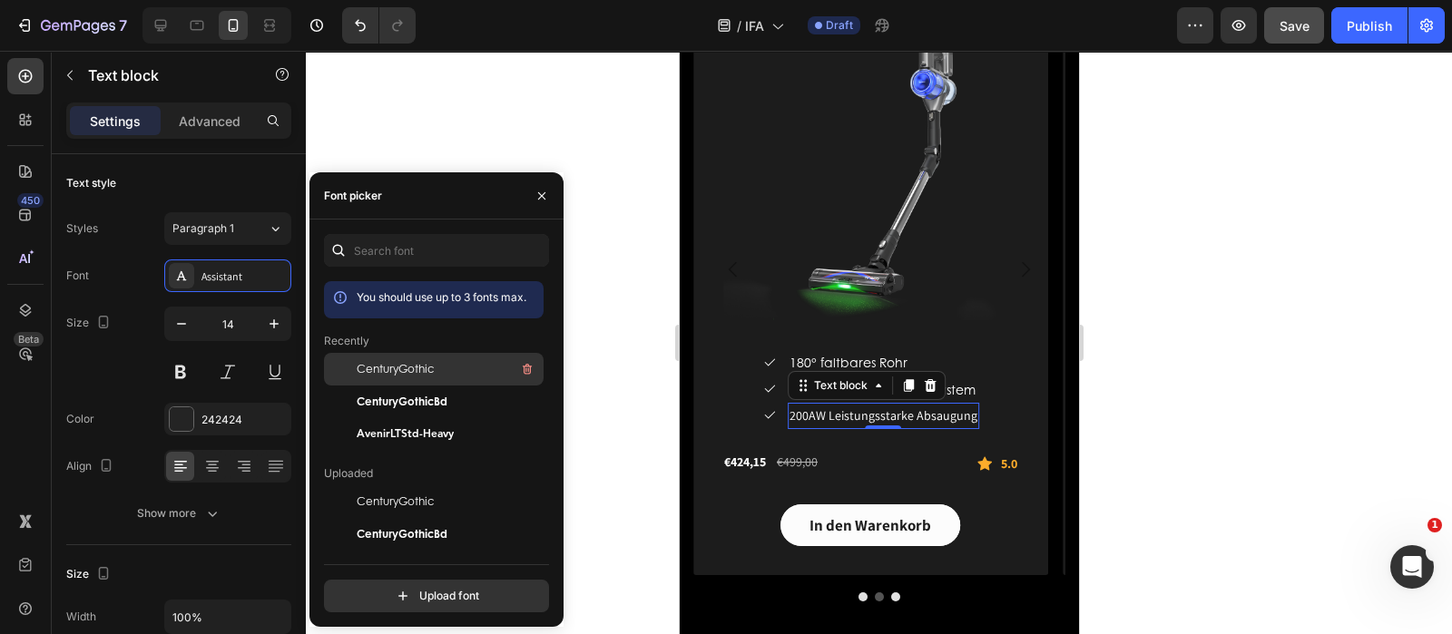
click at [408, 377] on div "CenturyGothic" at bounding box center [448, 369] width 183 height 22
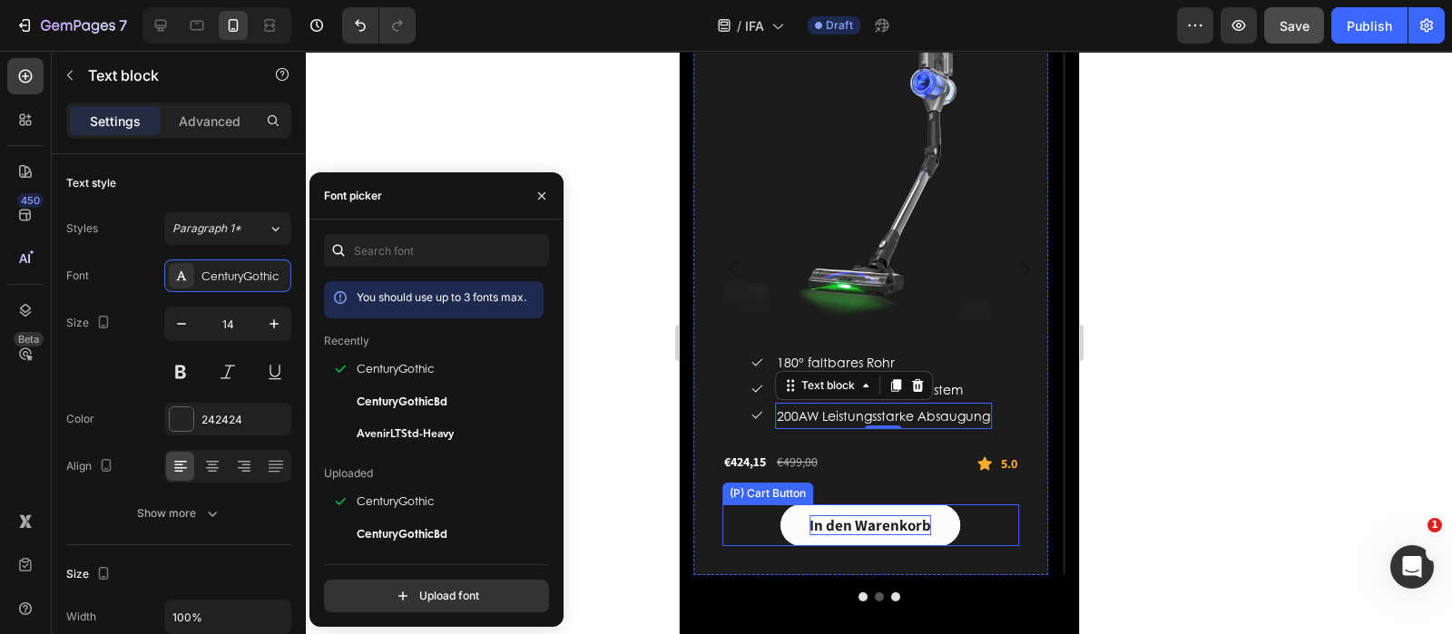
click at [857, 515] on div "In den Warenkorb" at bounding box center [870, 525] width 122 height 20
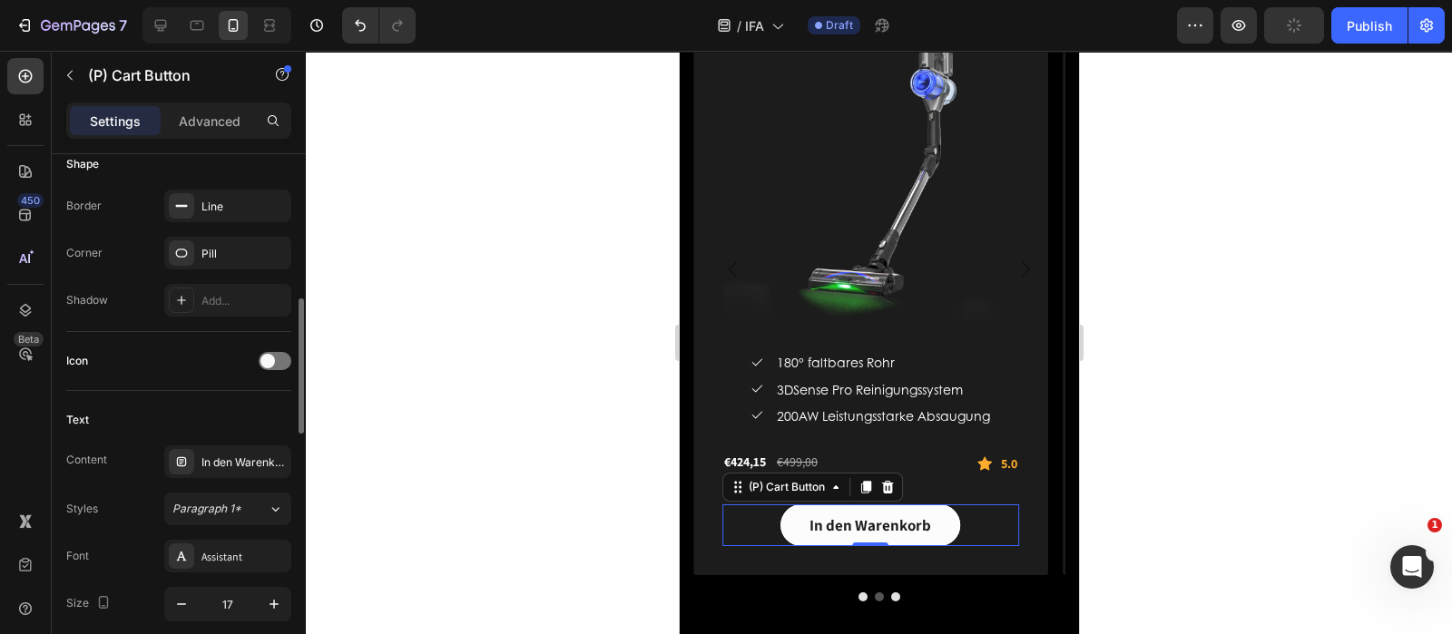
scroll to position [681, 0]
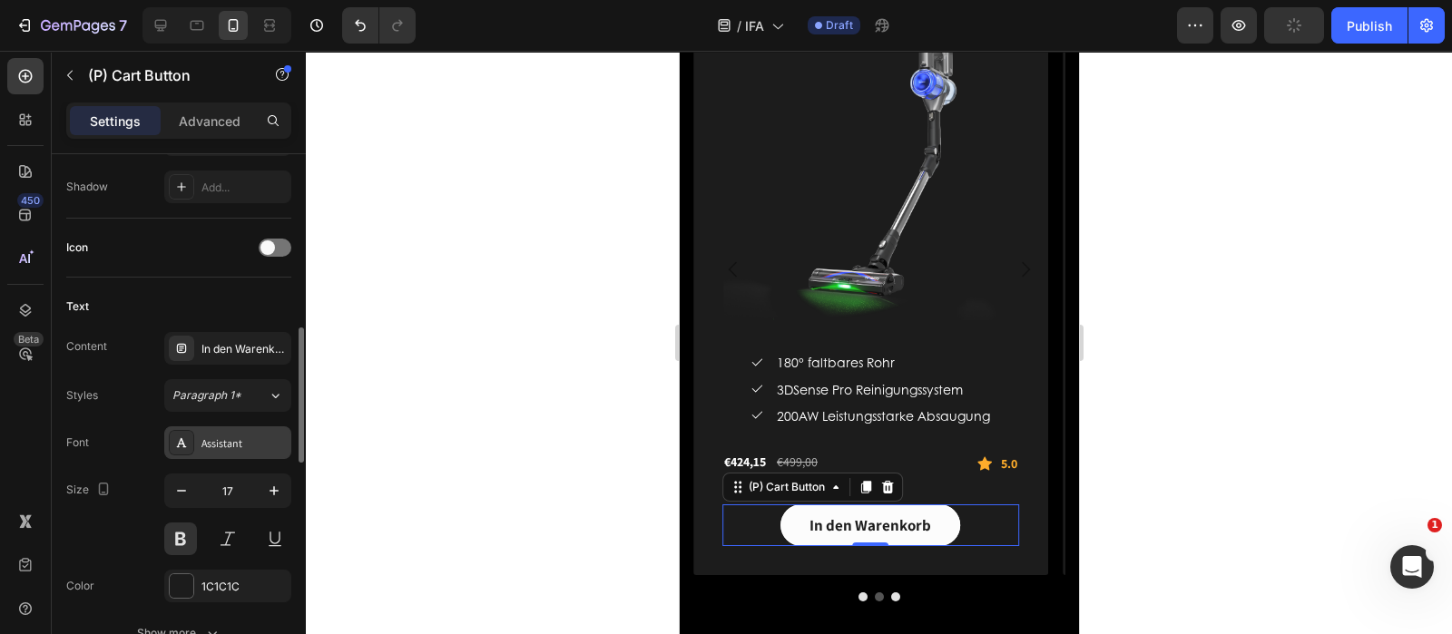
click at [241, 436] on div "Assistant" at bounding box center [243, 444] width 85 height 16
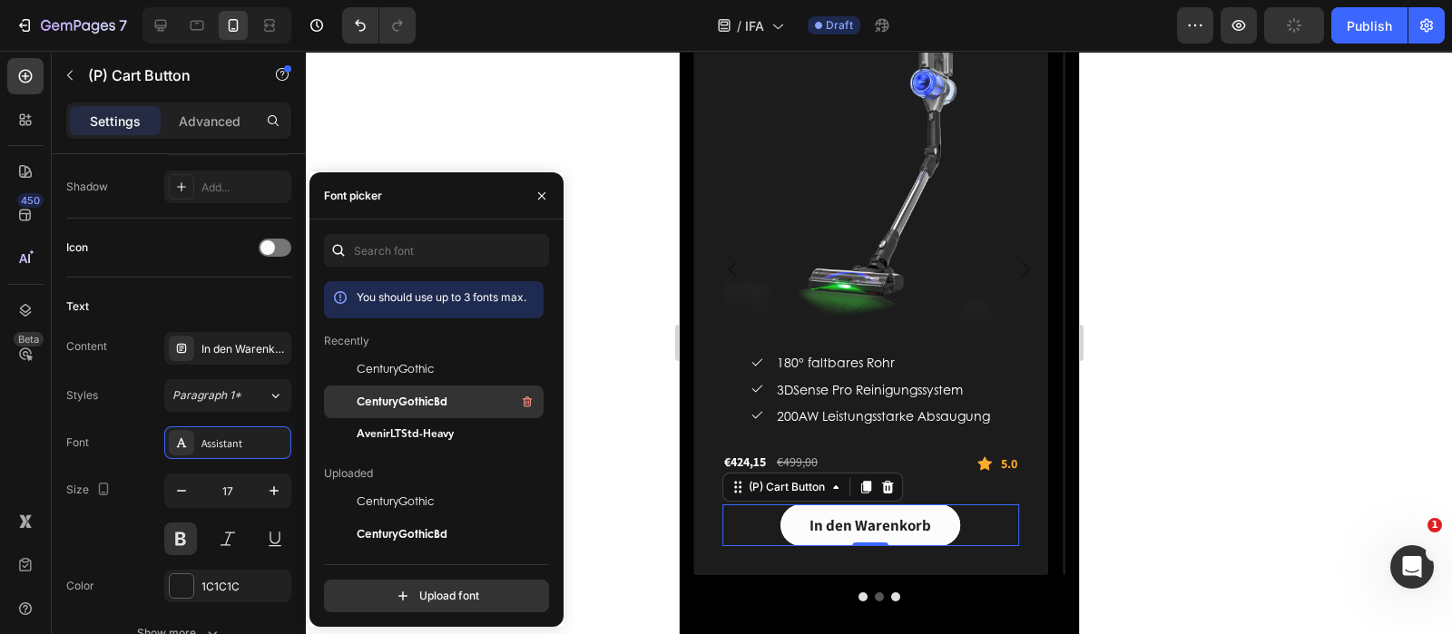
click at [407, 397] on span "CenturyGothicBd" at bounding box center [402, 402] width 91 height 16
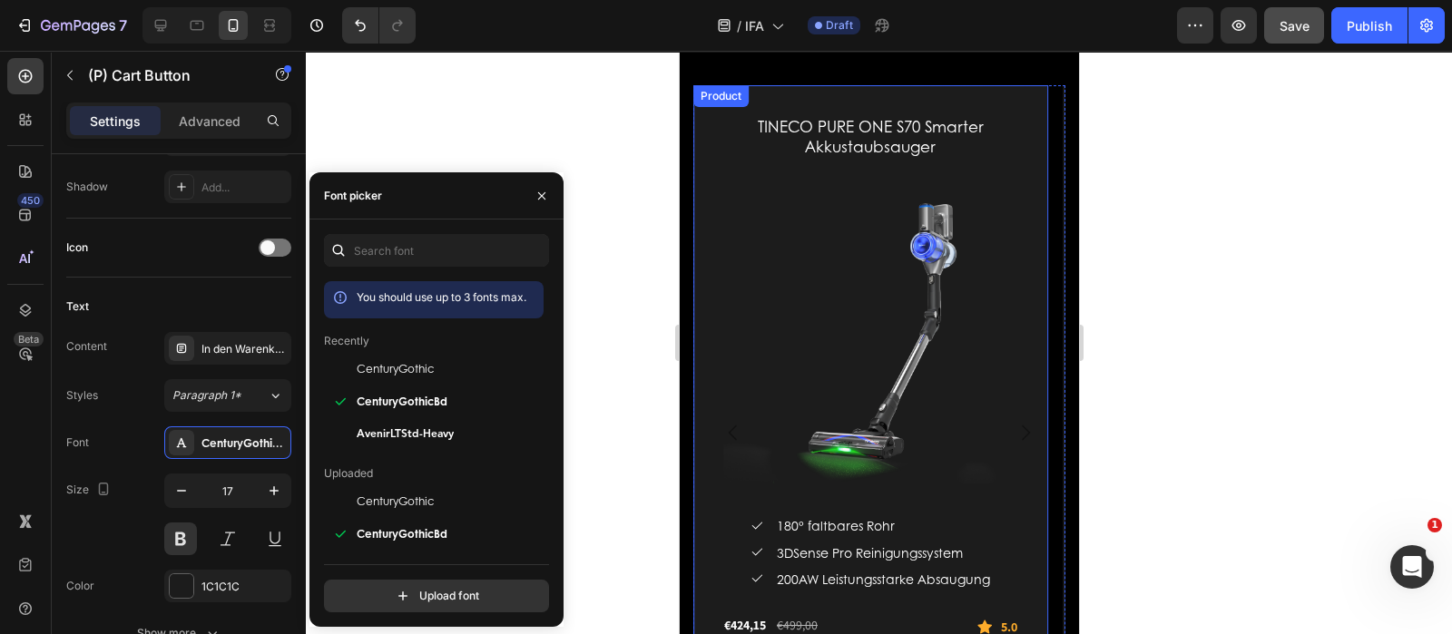
scroll to position [3515, 0]
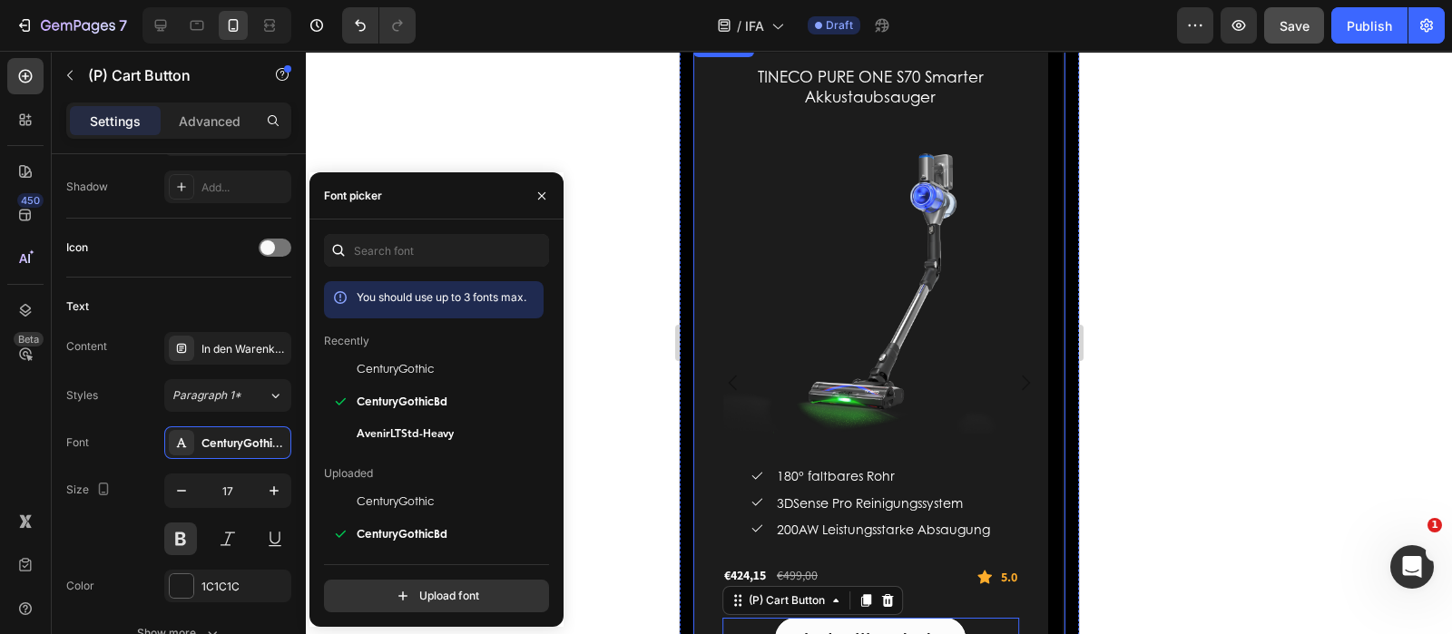
click at [1021, 383] on icon "Carousel Next Arrow" at bounding box center [1025, 383] width 8 height 15
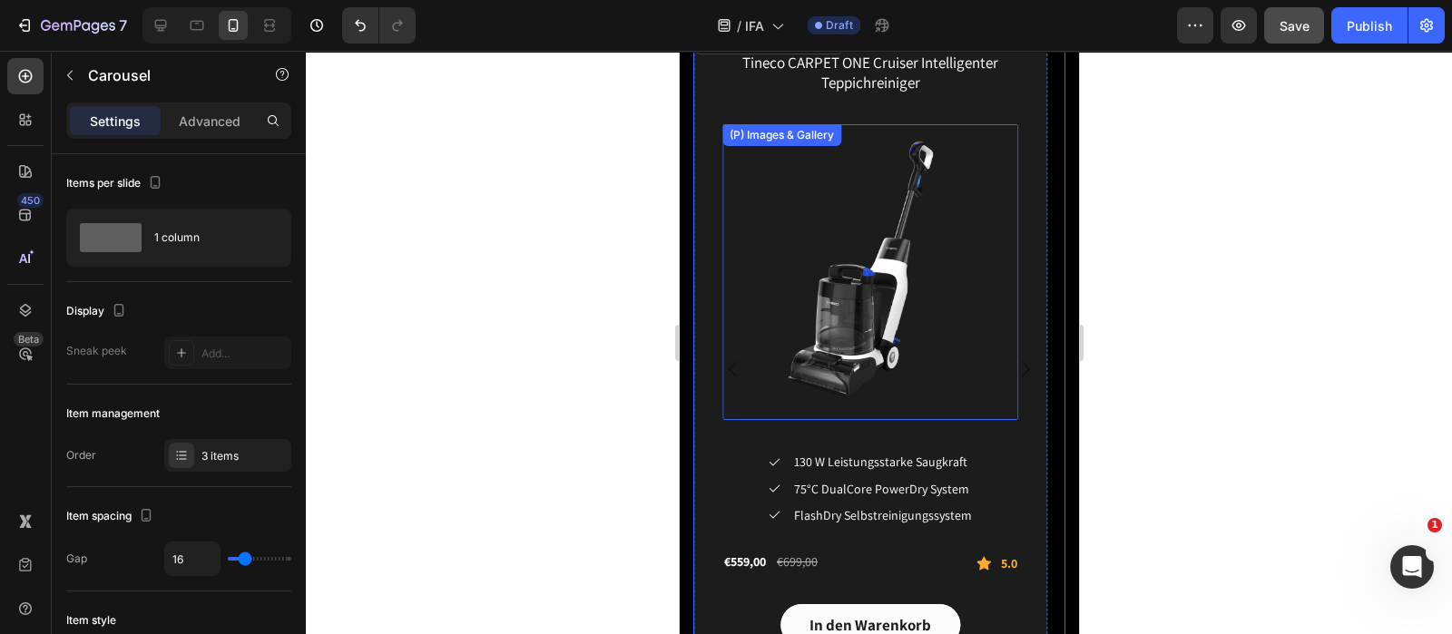
scroll to position [3402, 0]
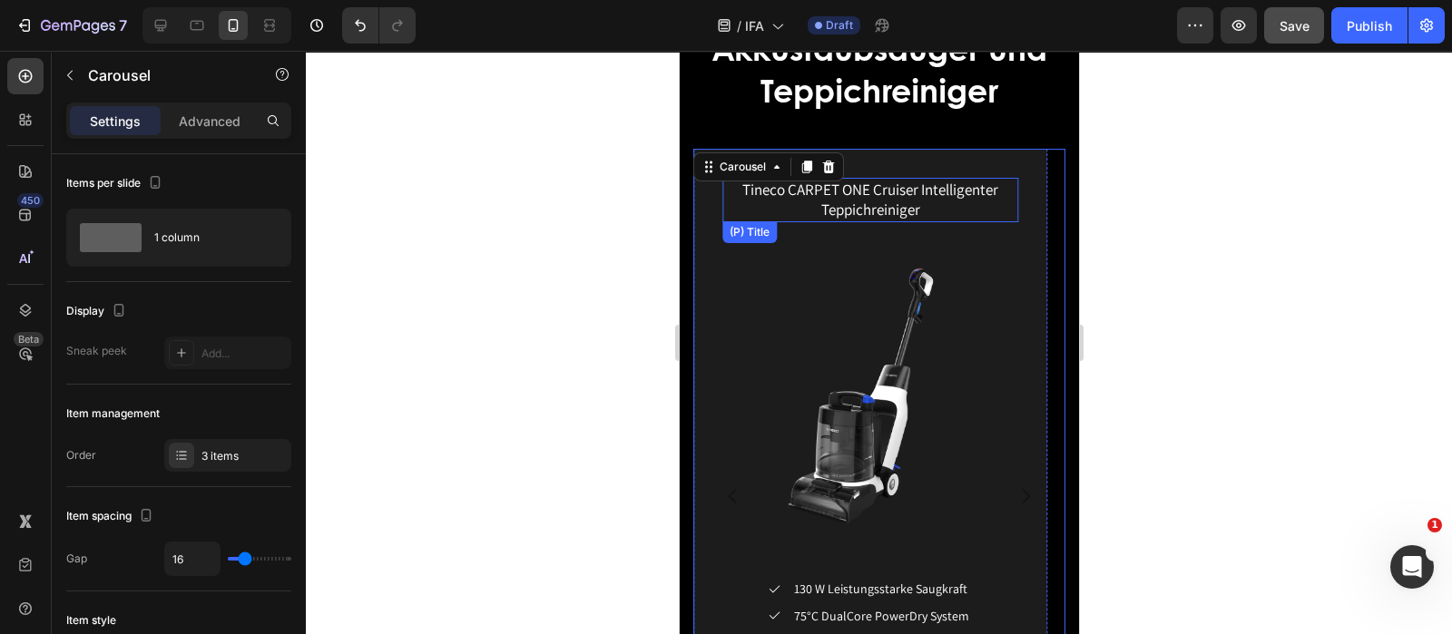
click at [891, 199] on h1 "Tineco CARPET ONE Cruiser Intelligenter Teppichreiniger" at bounding box center [869, 200] width 297 height 44
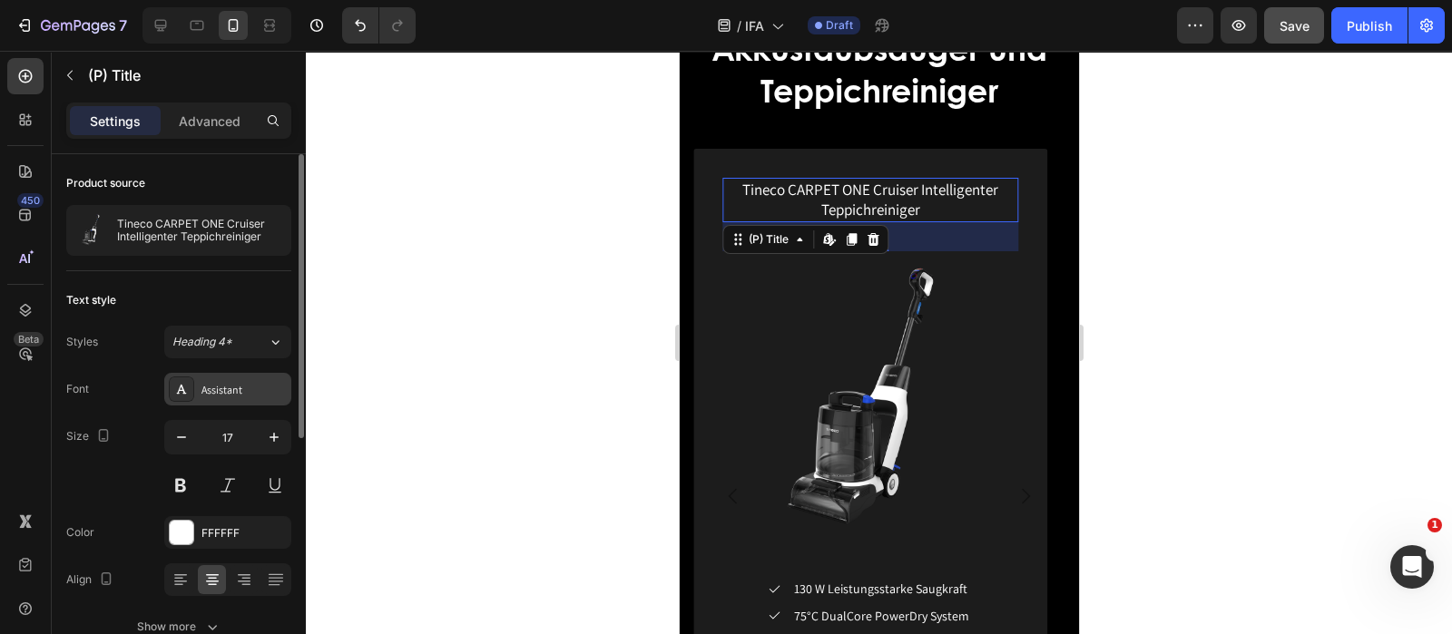
click at [252, 388] on div "Assistant" at bounding box center [243, 390] width 85 height 16
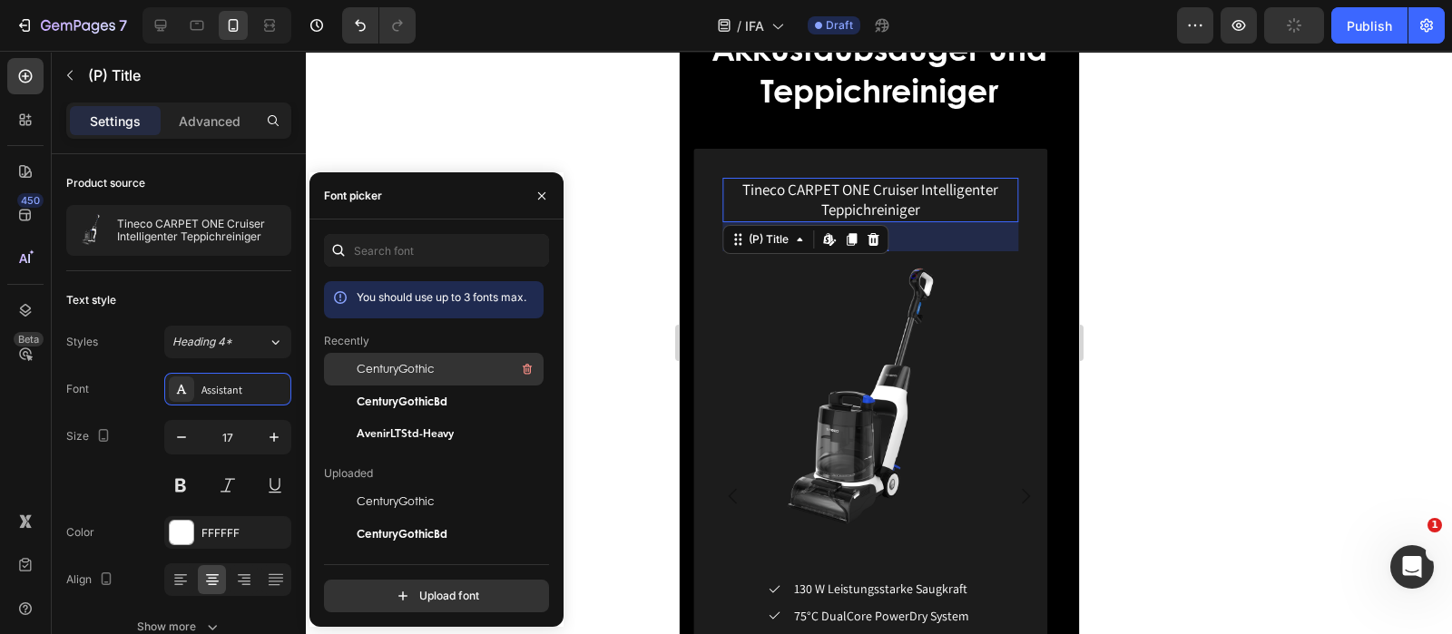
click at [417, 365] on span "CenturyGothic" at bounding box center [395, 369] width 77 height 16
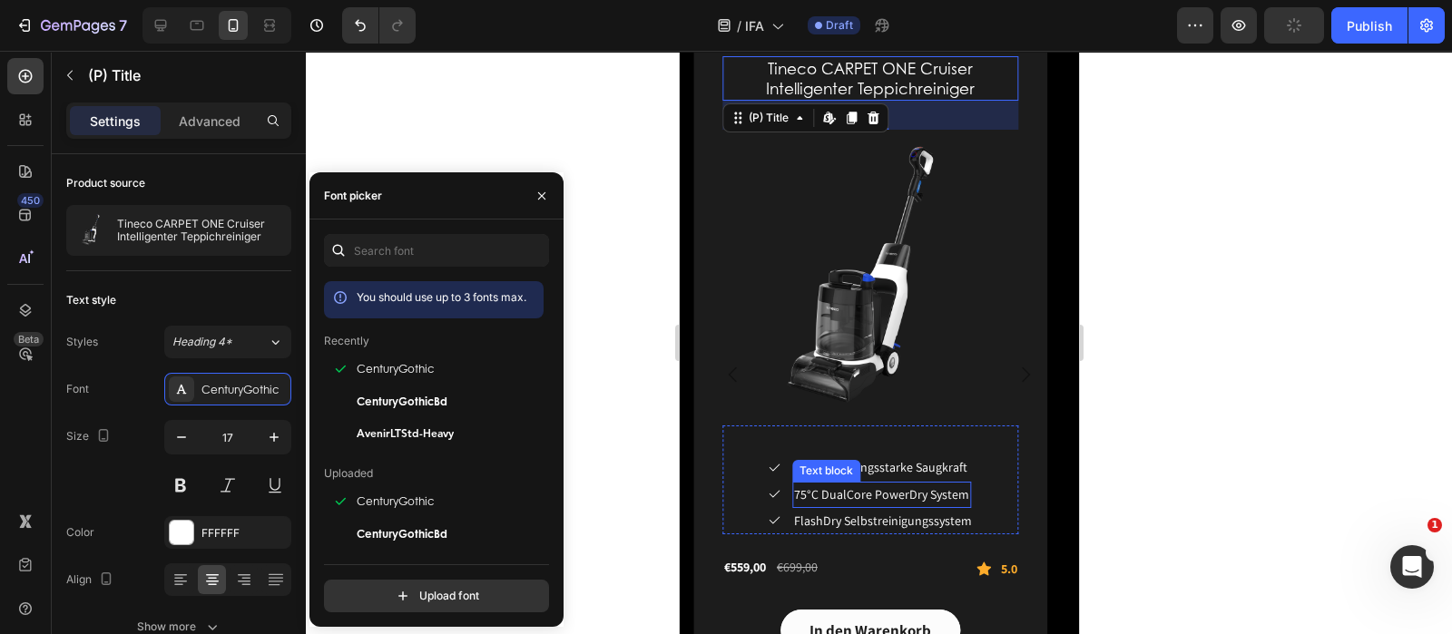
scroll to position [3629, 0]
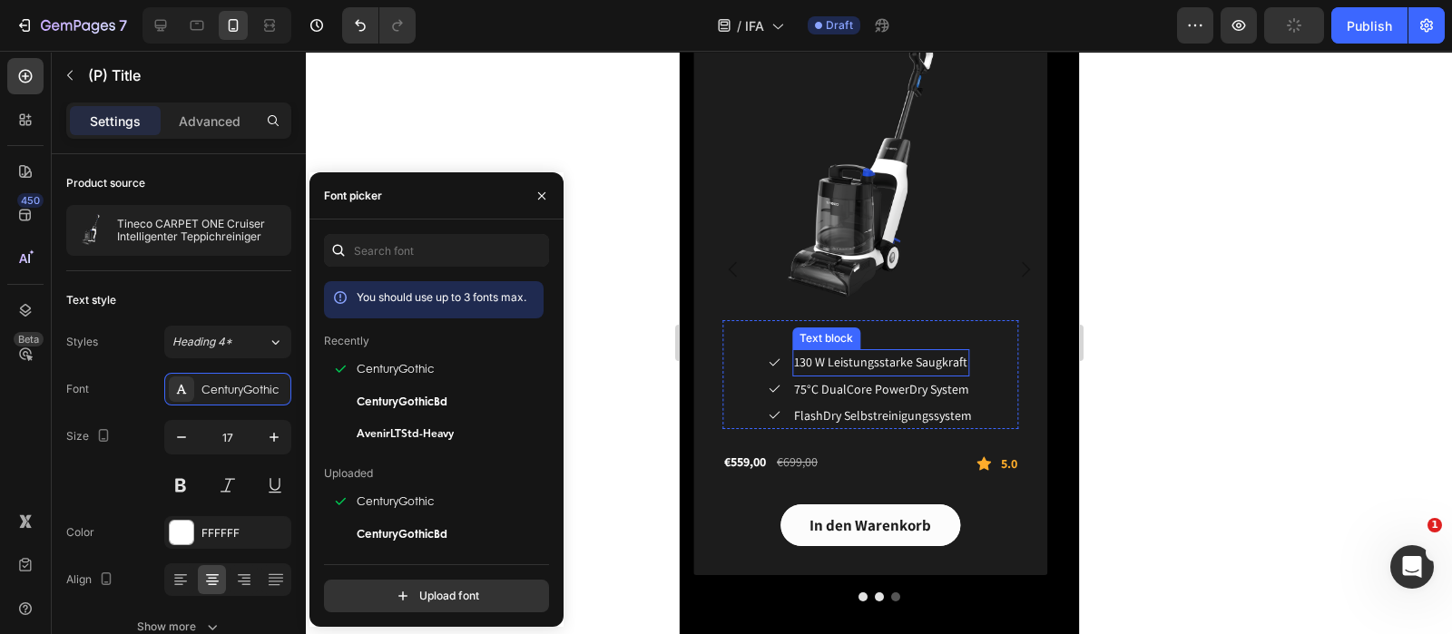
click at [864, 362] on span "130 W Leistungsstarke Saugkraft" at bounding box center [879, 362] width 173 height 16
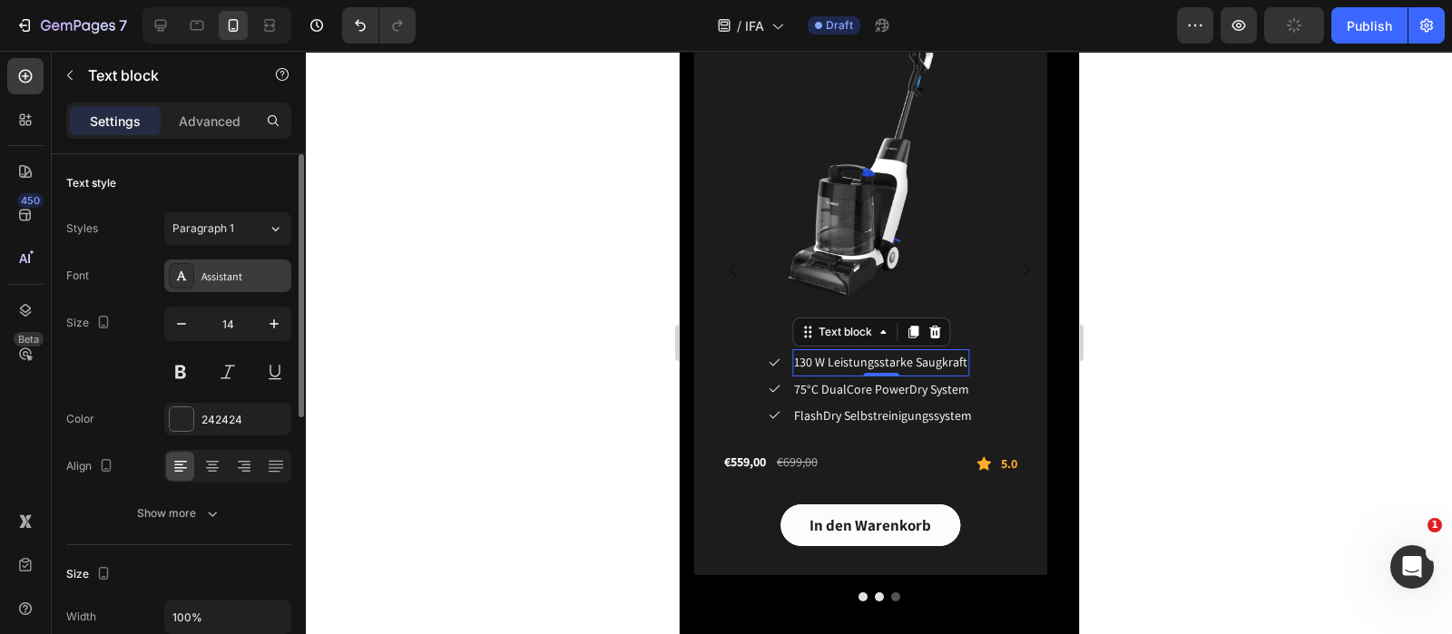
click at [220, 271] on div "Assistant" at bounding box center [243, 277] width 85 height 16
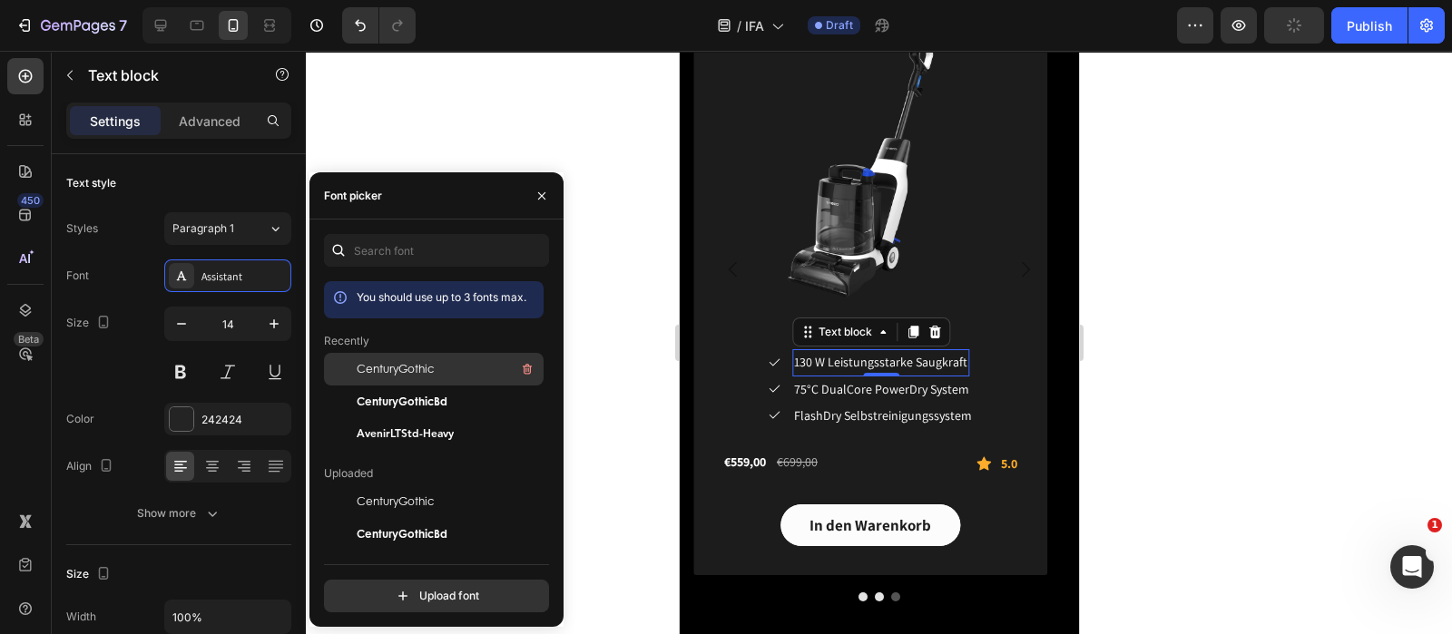
click at [414, 364] on span "CenturyGothic" at bounding box center [395, 369] width 77 height 16
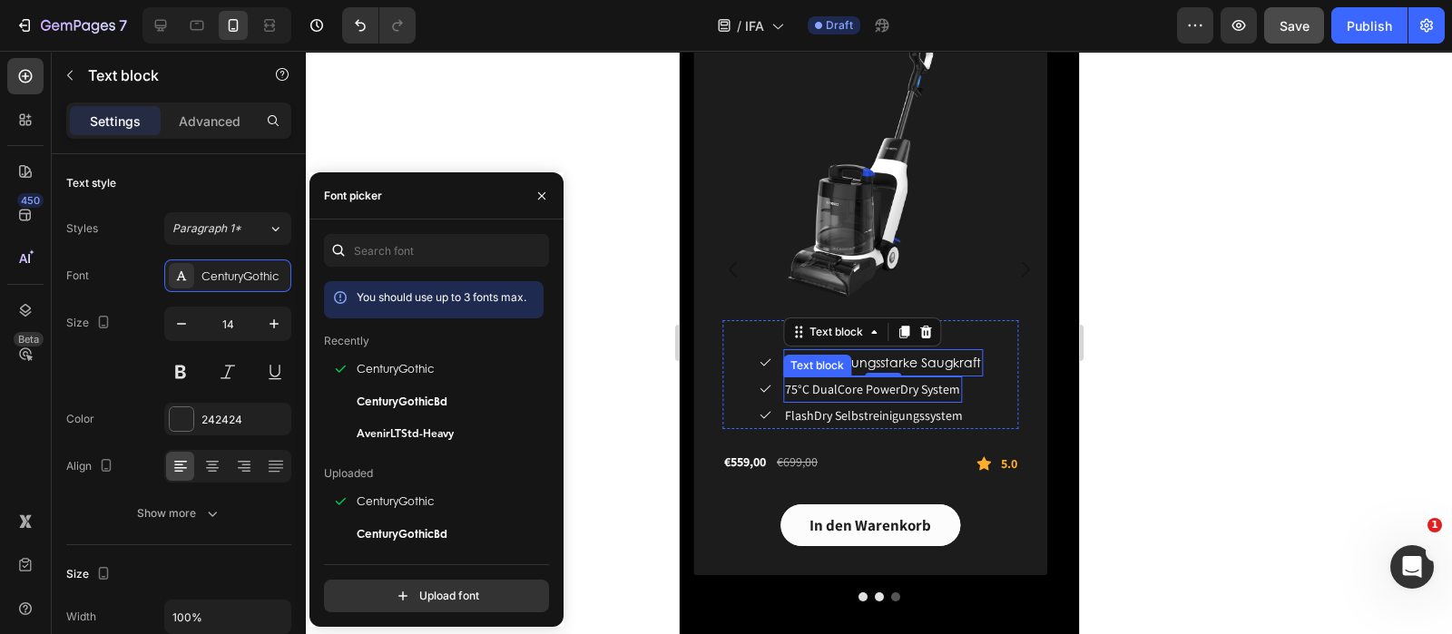
click at [836, 387] on span "75°C DualCore PowerDry System" at bounding box center [871, 389] width 175 height 16
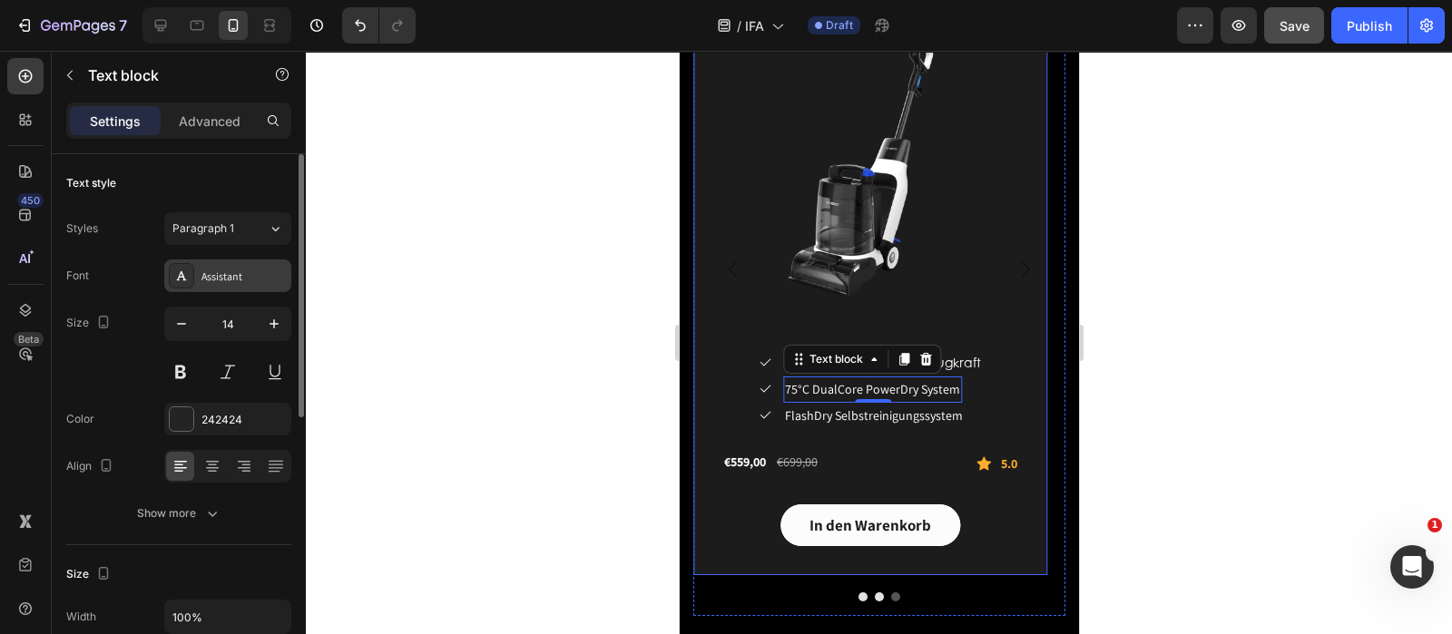
click at [250, 279] on div "Assistant" at bounding box center [243, 277] width 85 height 16
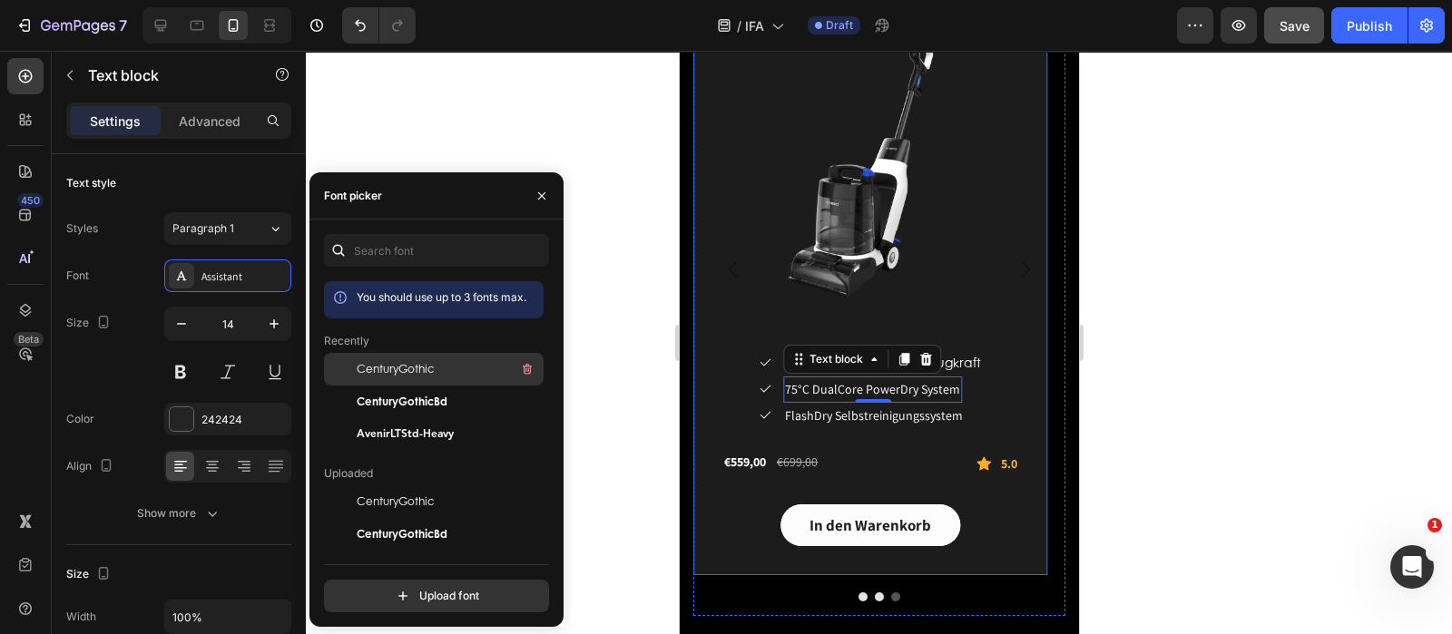
click at [361, 370] on span "CenturyGothic" at bounding box center [395, 369] width 77 height 16
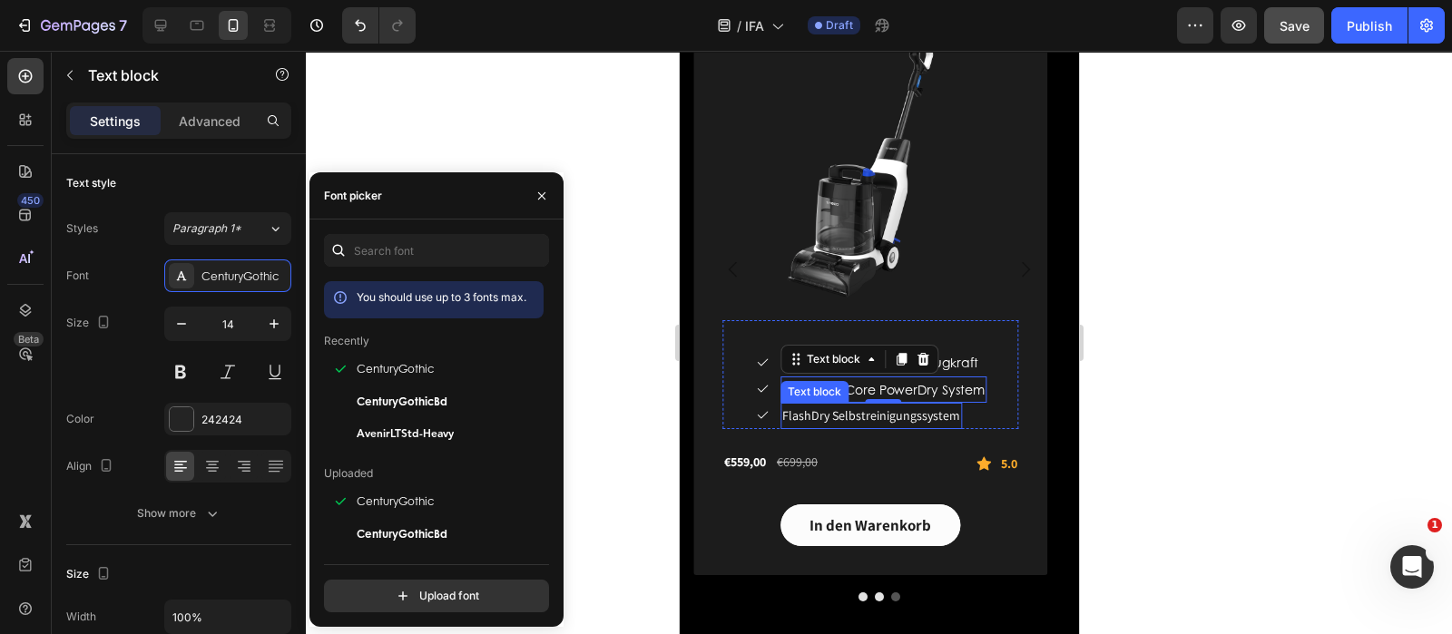
click at [832, 414] on span "FlashDry Selbstreinigungssystem" at bounding box center [870, 415] width 178 height 16
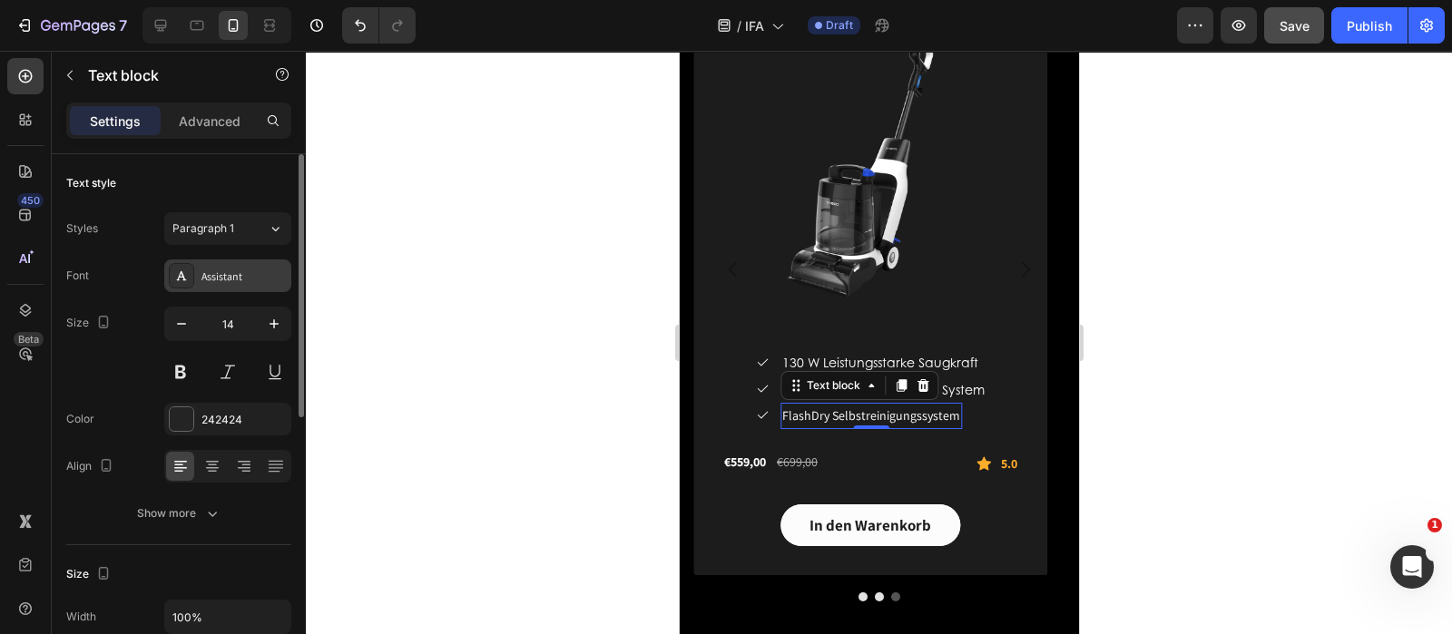
click at [211, 275] on div "Assistant" at bounding box center [243, 277] width 85 height 16
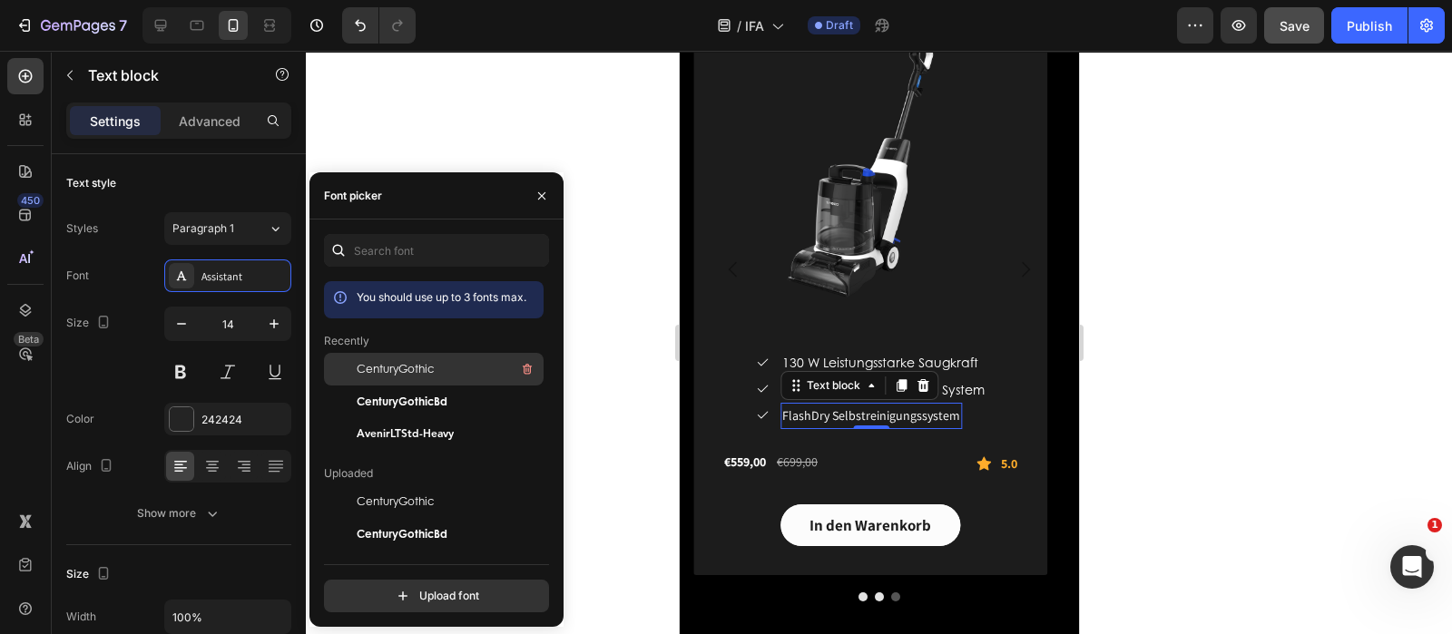
click at [438, 369] on div "CenturyGothic" at bounding box center [448, 369] width 183 height 22
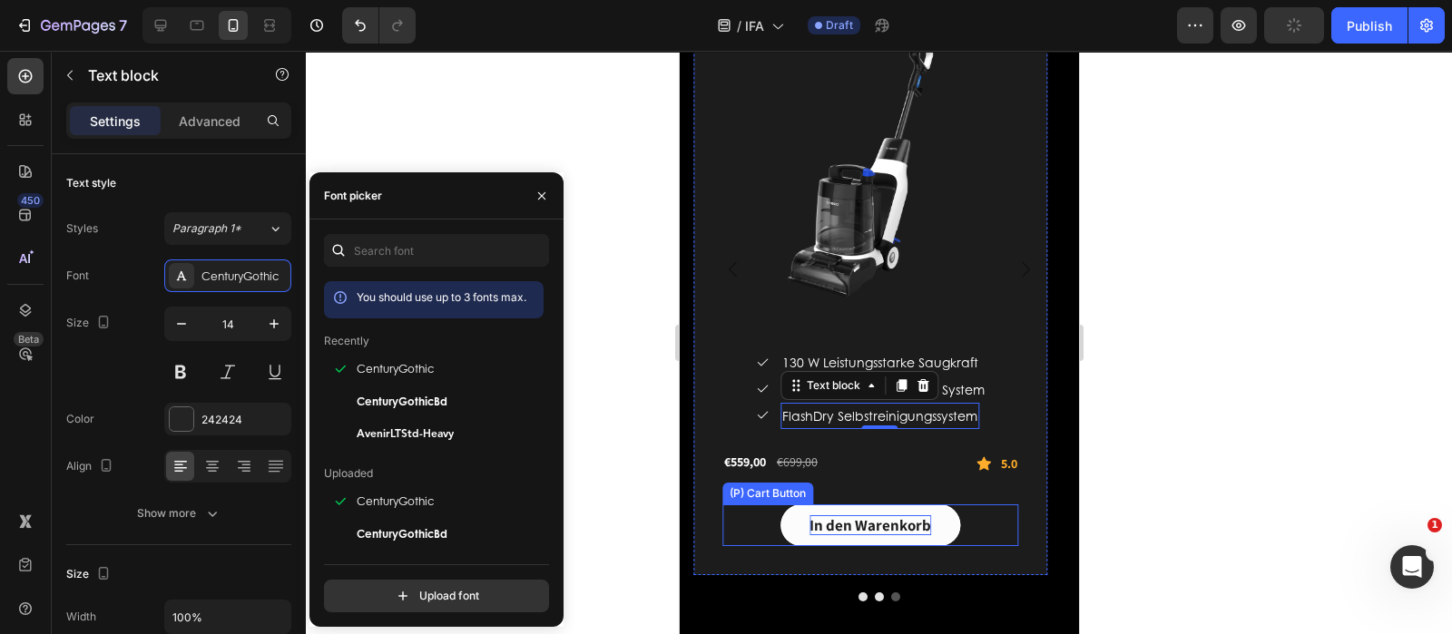
click at [909, 525] on div "In den Warenkorb" at bounding box center [870, 525] width 122 height 20
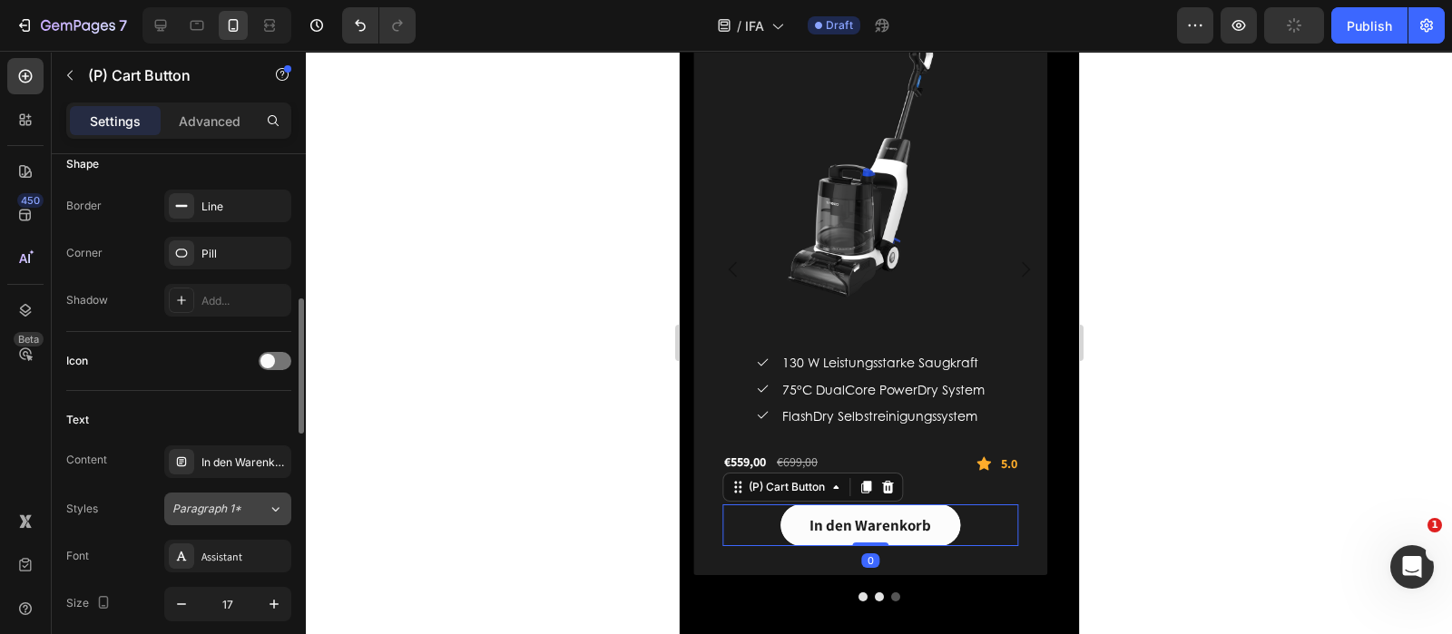
scroll to position [681, 0]
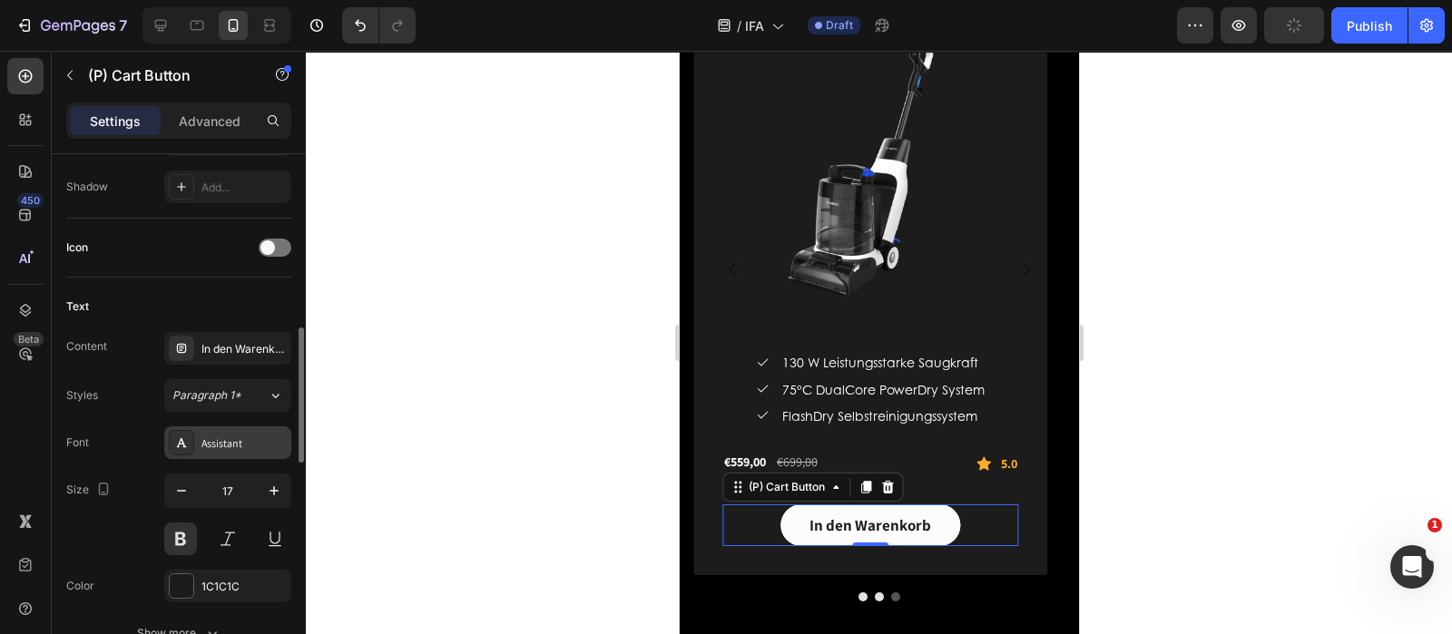
click at [244, 436] on div "Assistant" at bounding box center [243, 444] width 85 height 16
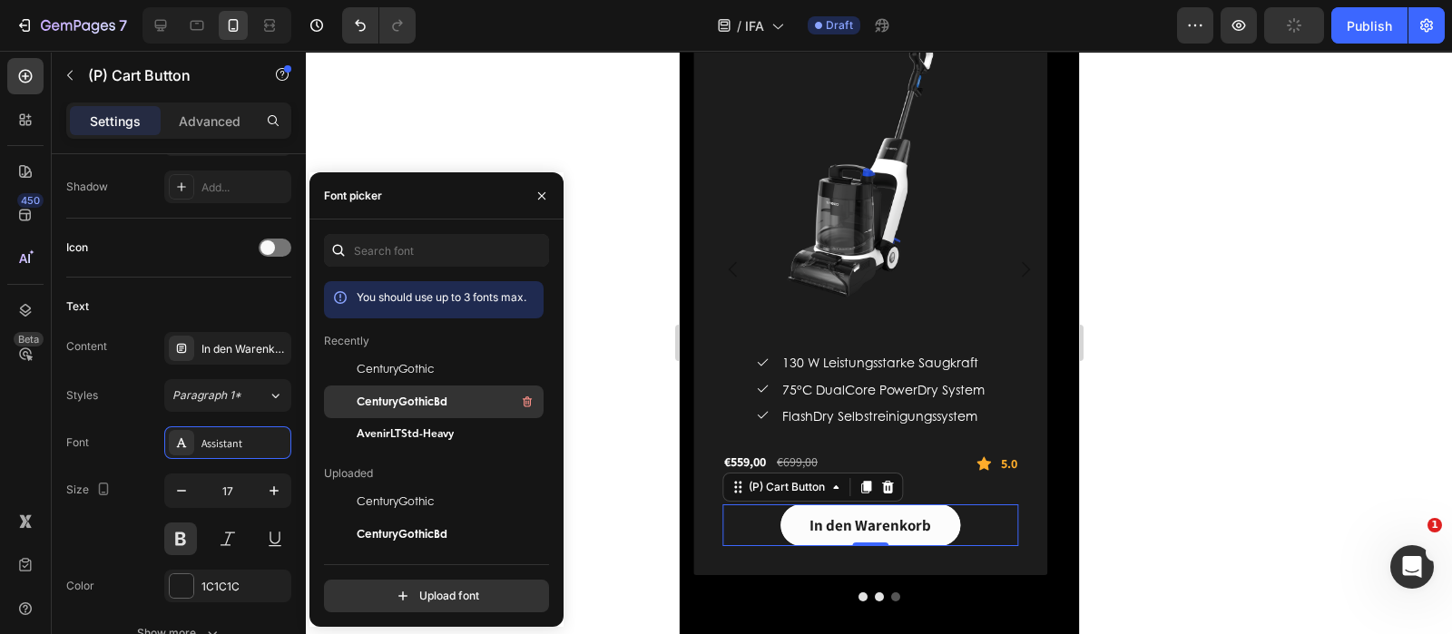
click at [408, 401] on span "CenturyGothicBd" at bounding box center [402, 402] width 91 height 16
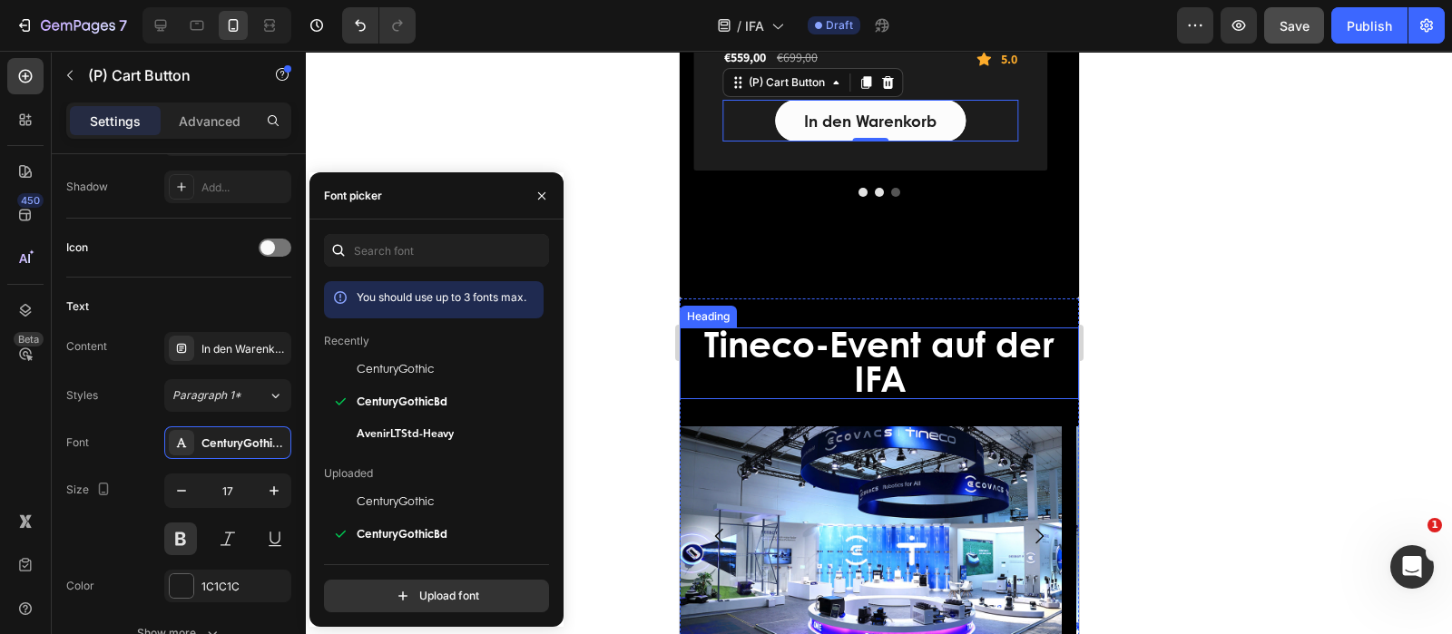
scroll to position [4083, 0]
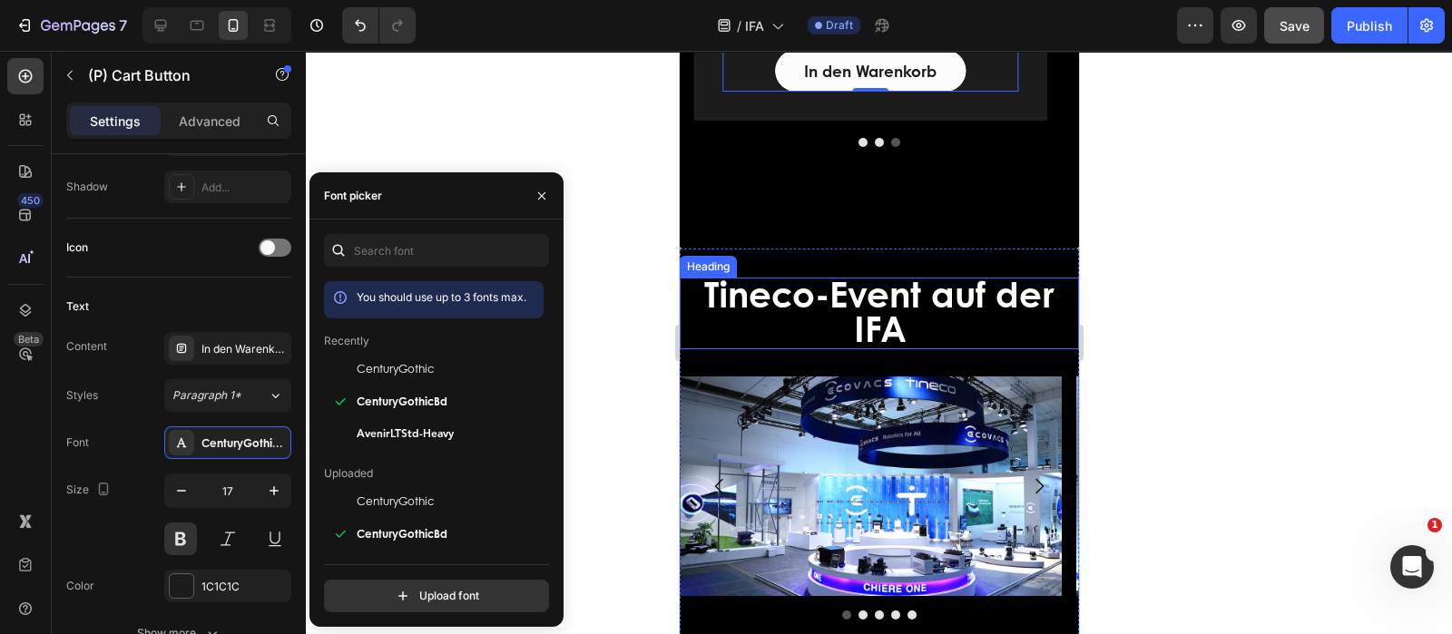
click at [883, 323] on strong "Tineco-Event auf der IFA" at bounding box center [878, 310] width 350 height 84
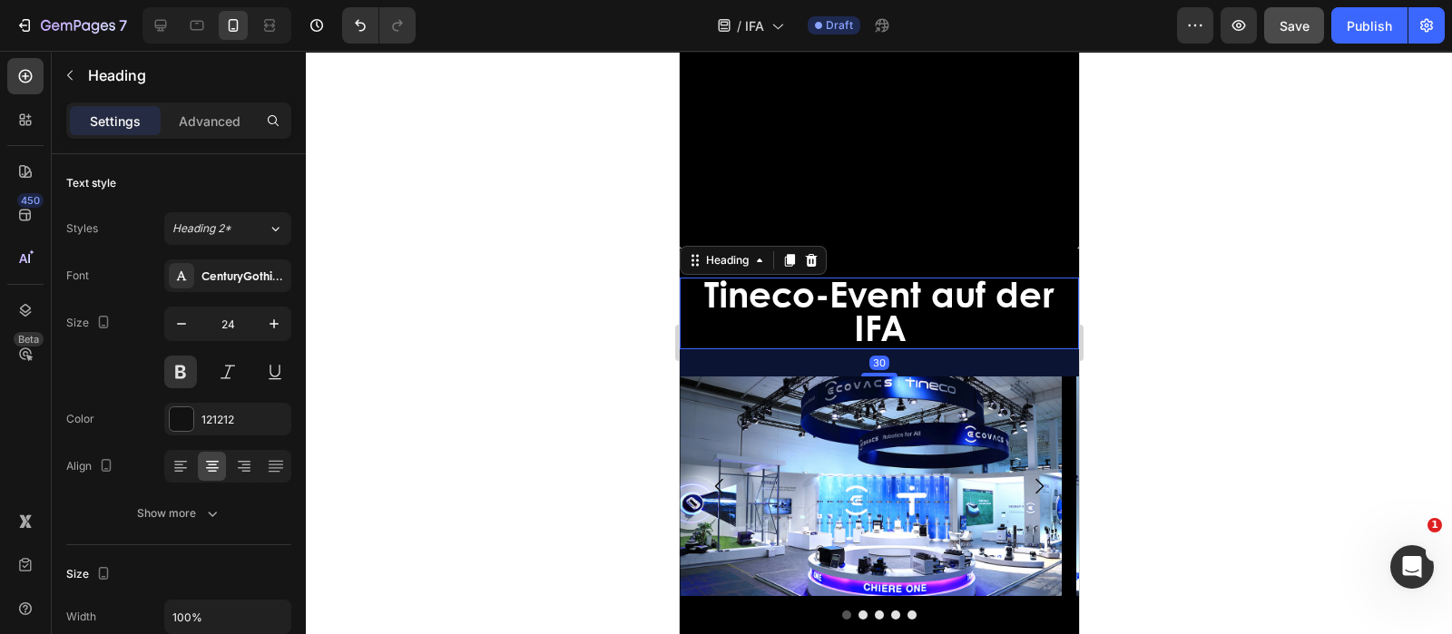
scroll to position [4424, 0]
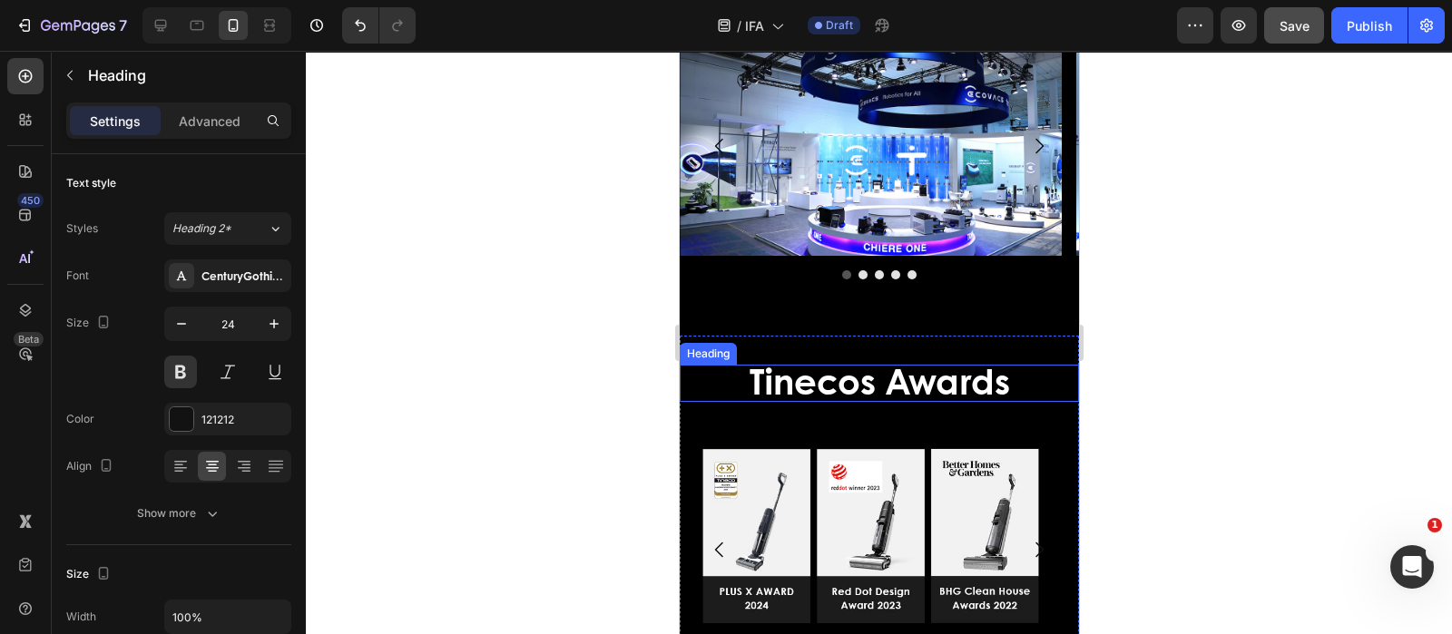
click at [903, 386] on strong "Tinecos Awards" at bounding box center [879, 380] width 260 height 51
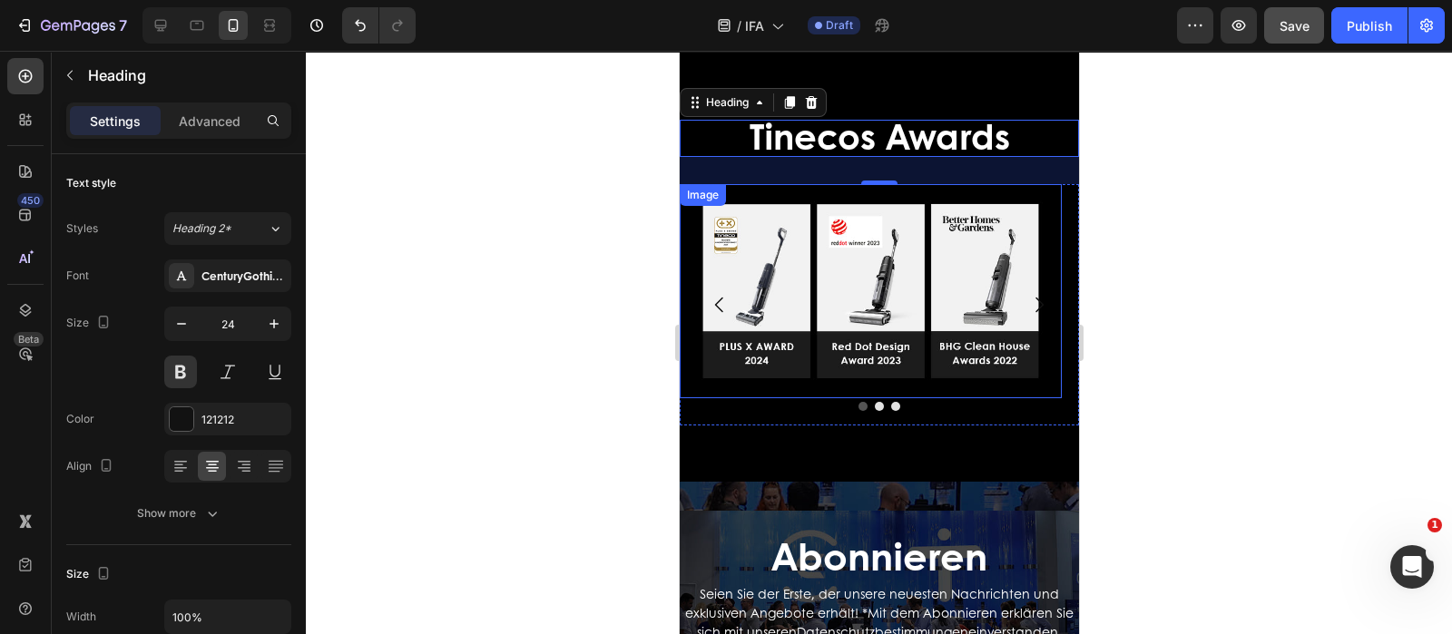
scroll to position [4537, 0]
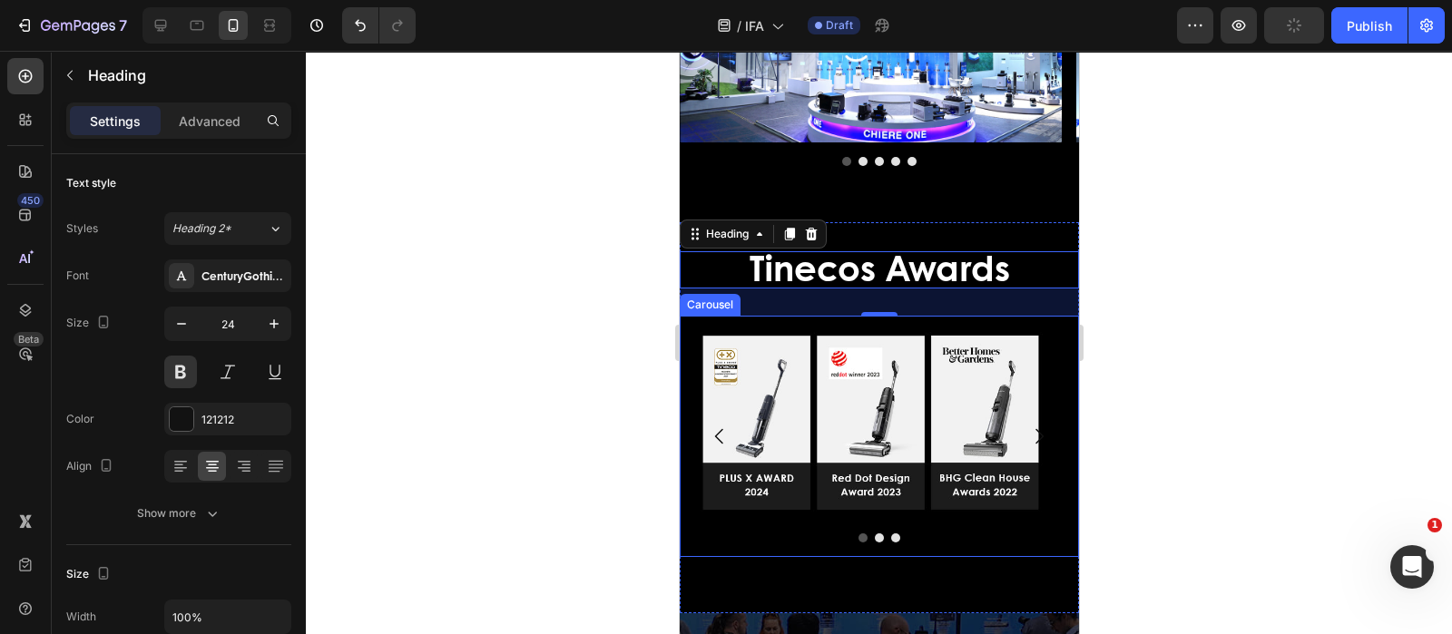
click at [745, 545] on div "Image" at bounding box center [870, 436] width 382 height 241
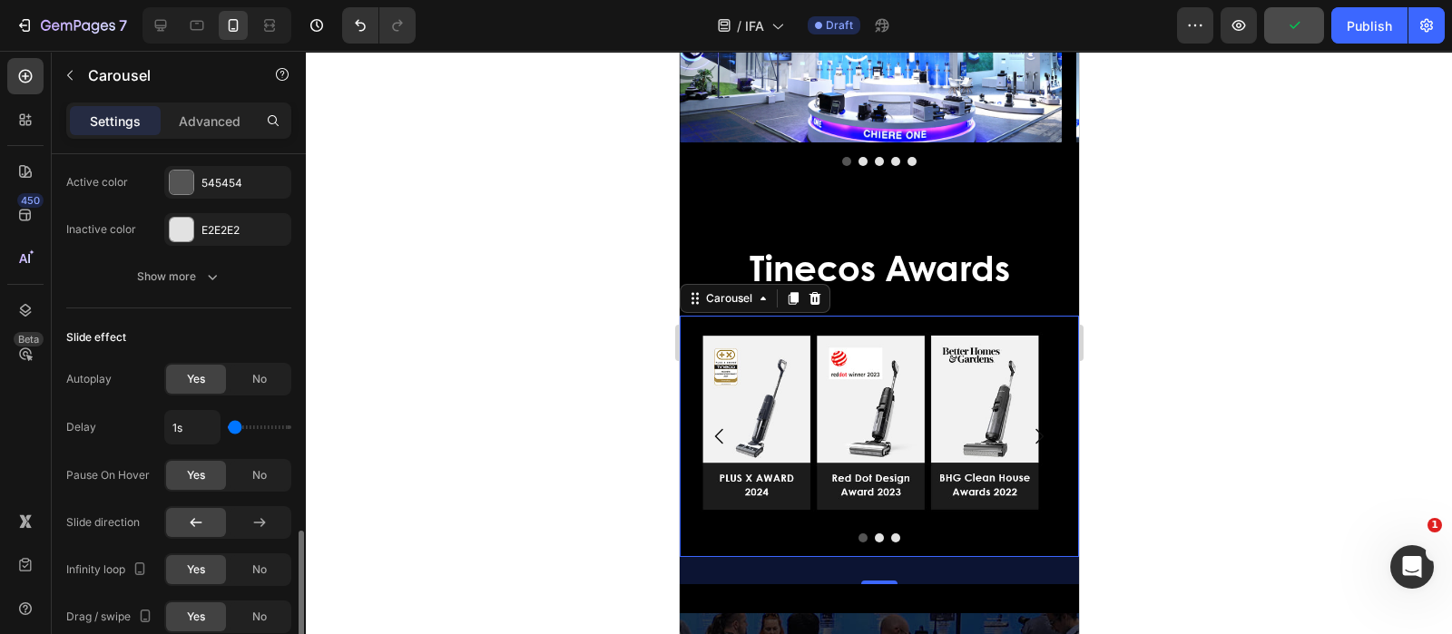
scroll to position [1134, 0]
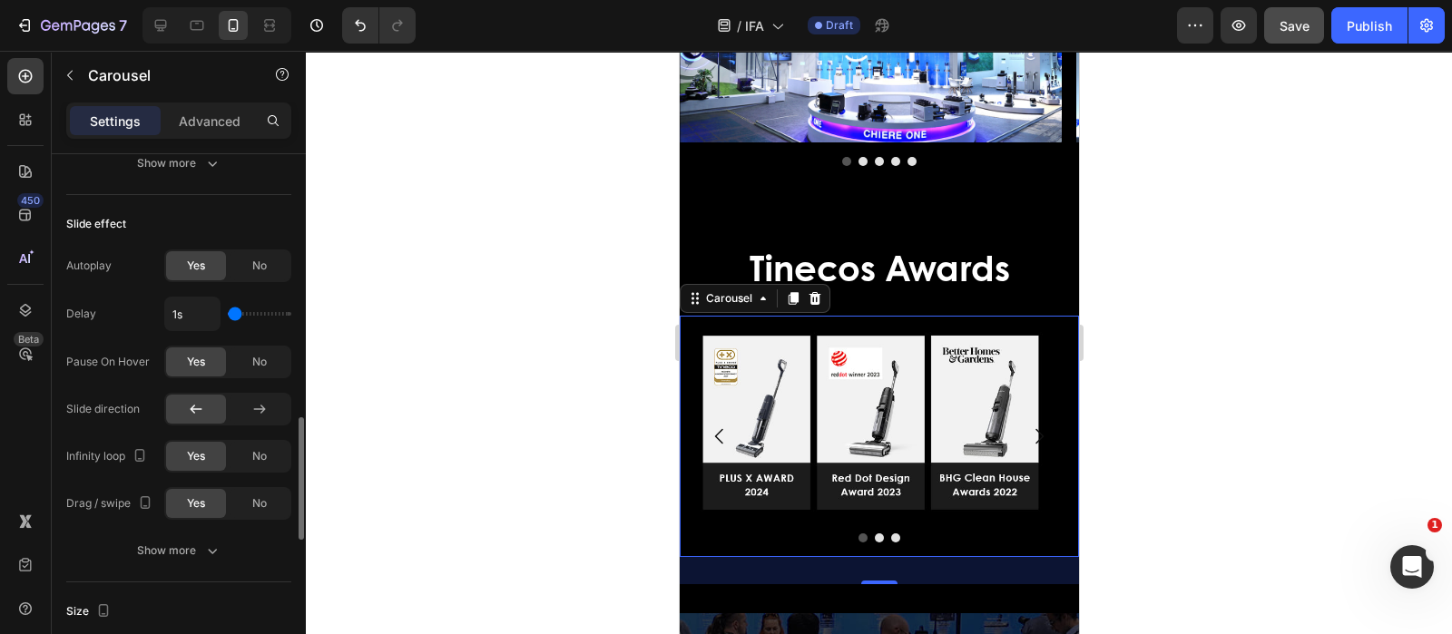
drag, startPoint x: 233, startPoint y: 311, endPoint x: 222, endPoint y: 314, distance: 11.2
click at [228, 314] on input "range" at bounding box center [260, 314] width 64 height 4
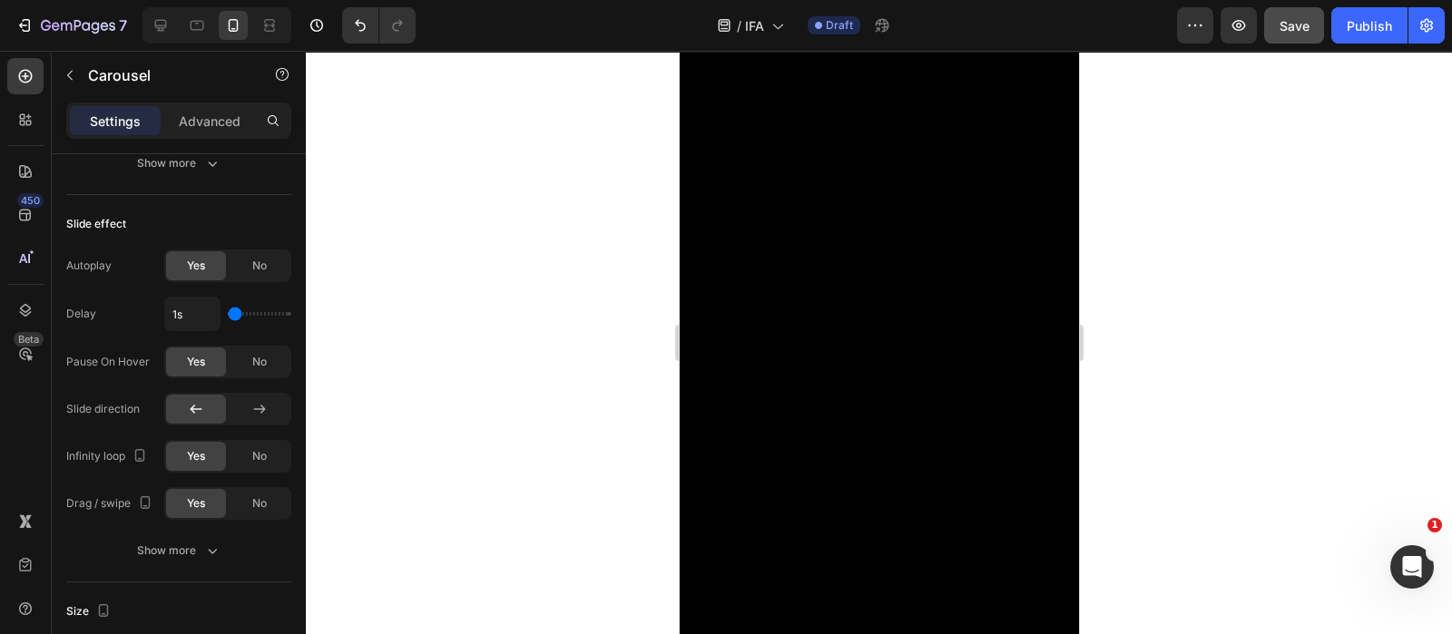
scroll to position [0, 0]
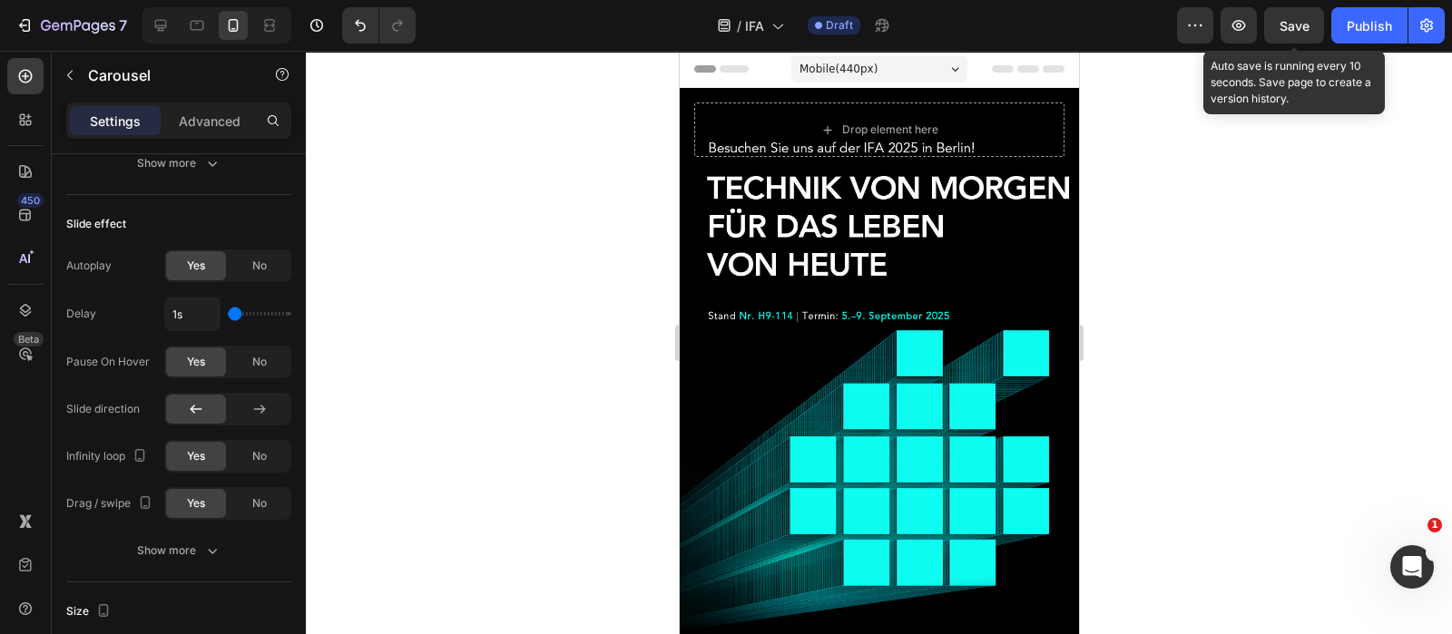
click at [1289, 20] on span "Save" at bounding box center [1294, 25] width 30 height 15
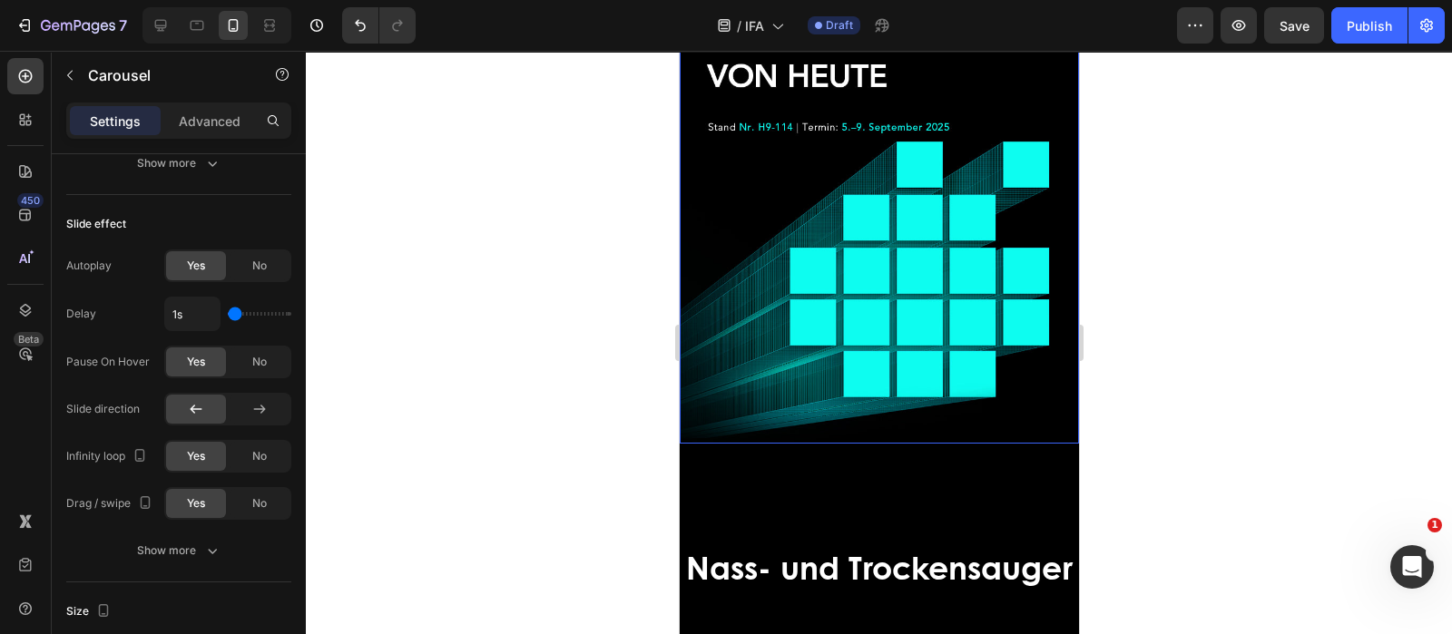
scroll to position [453, 0]
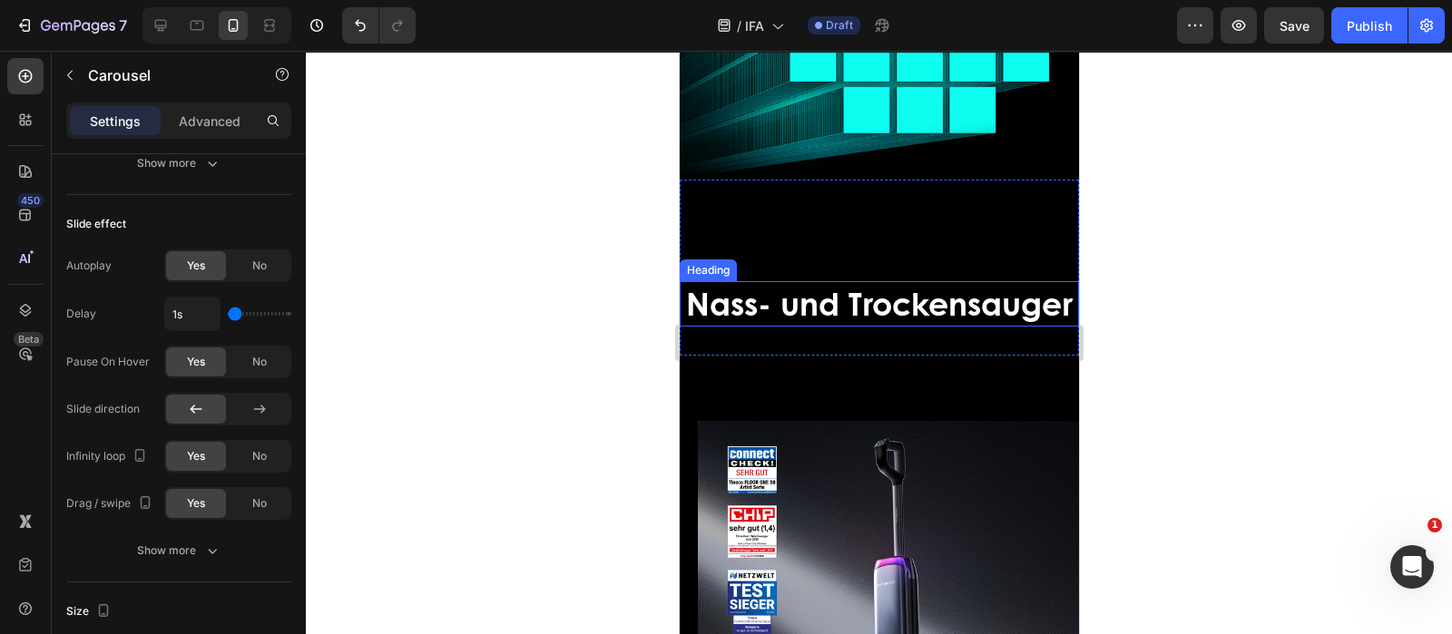
click at [983, 327] on h2 "Nass- und Trockensauger" at bounding box center [878, 303] width 399 height 45
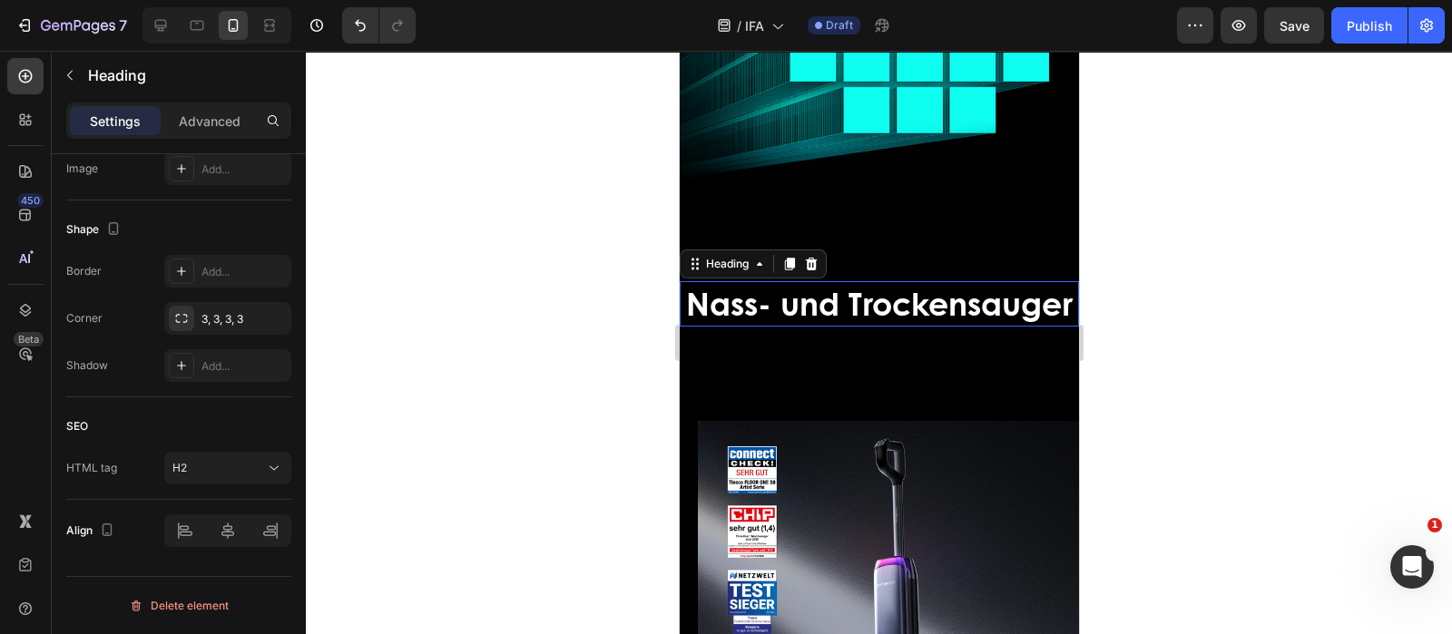
scroll to position [0, 0]
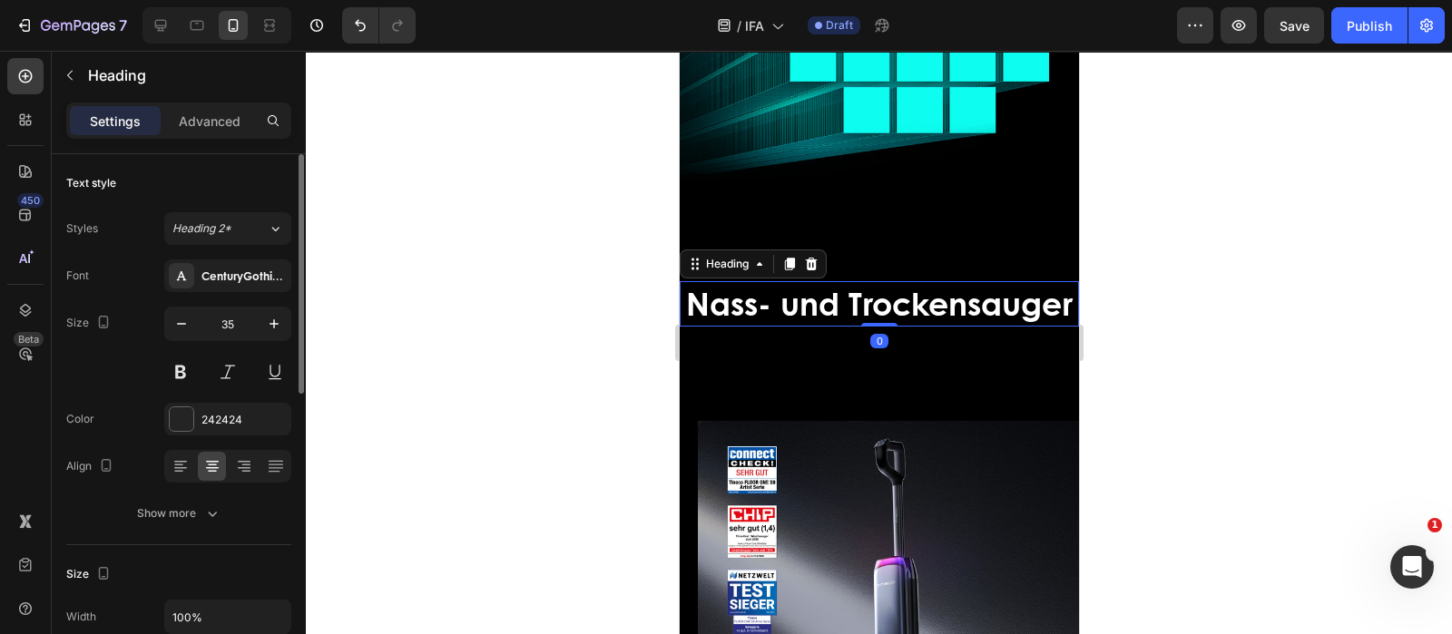
click at [986, 327] on h2 "Nass- und Trockensauger" at bounding box center [878, 303] width 399 height 45
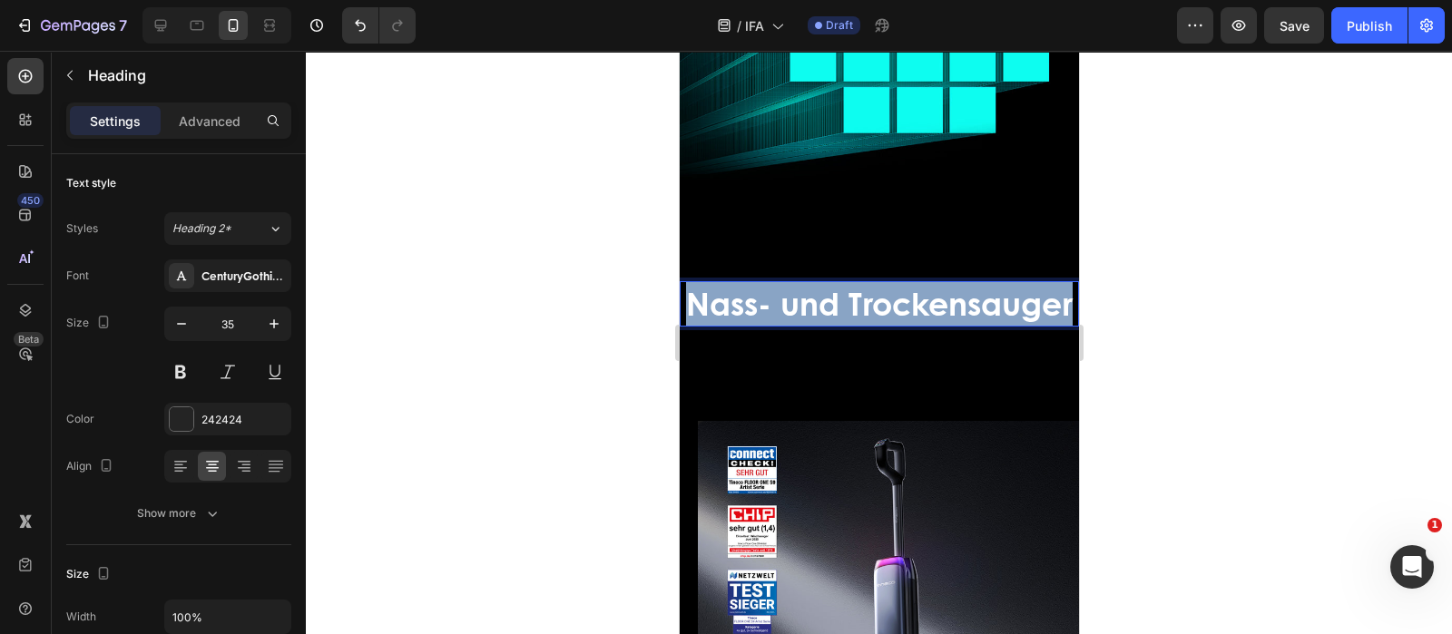
drag, startPoint x: 986, startPoint y: 348, endPoint x: 782, endPoint y: 306, distance: 208.4
click at [782, 306] on p "Nass- und Trockensauger" at bounding box center [879, 304] width 396 height 42
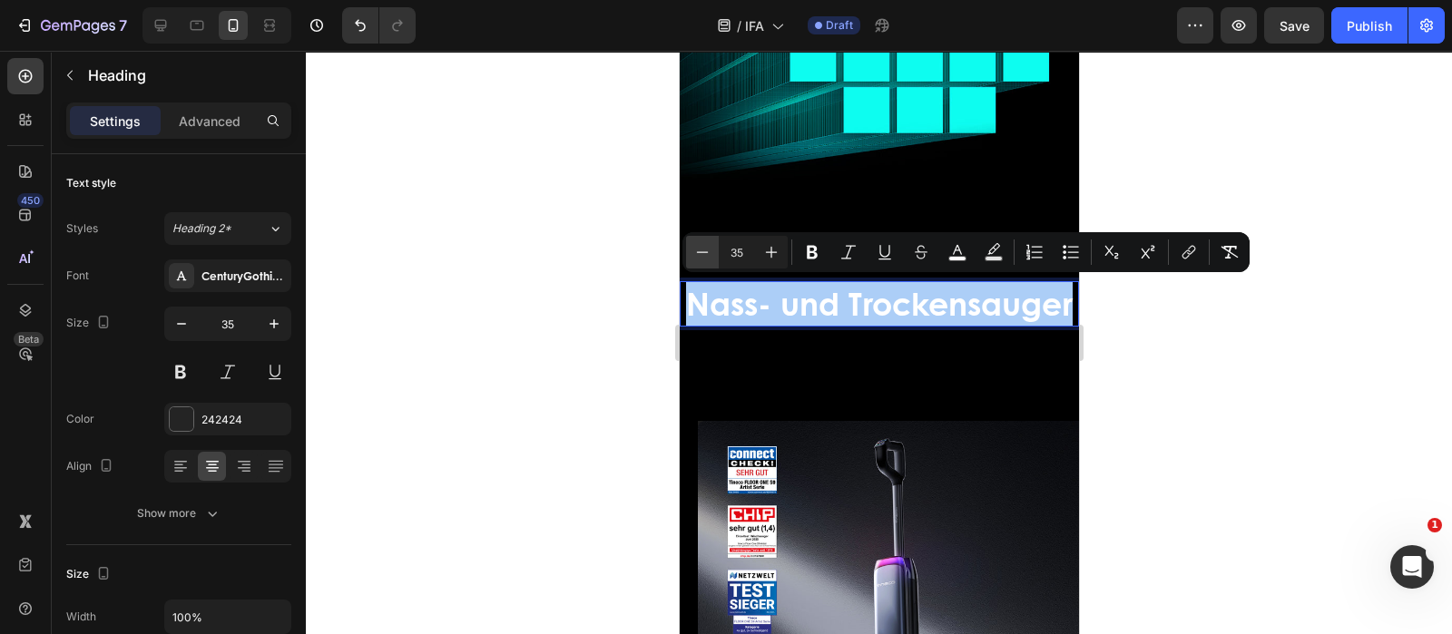
click at [712, 250] on button "Minus" at bounding box center [702, 252] width 33 height 33
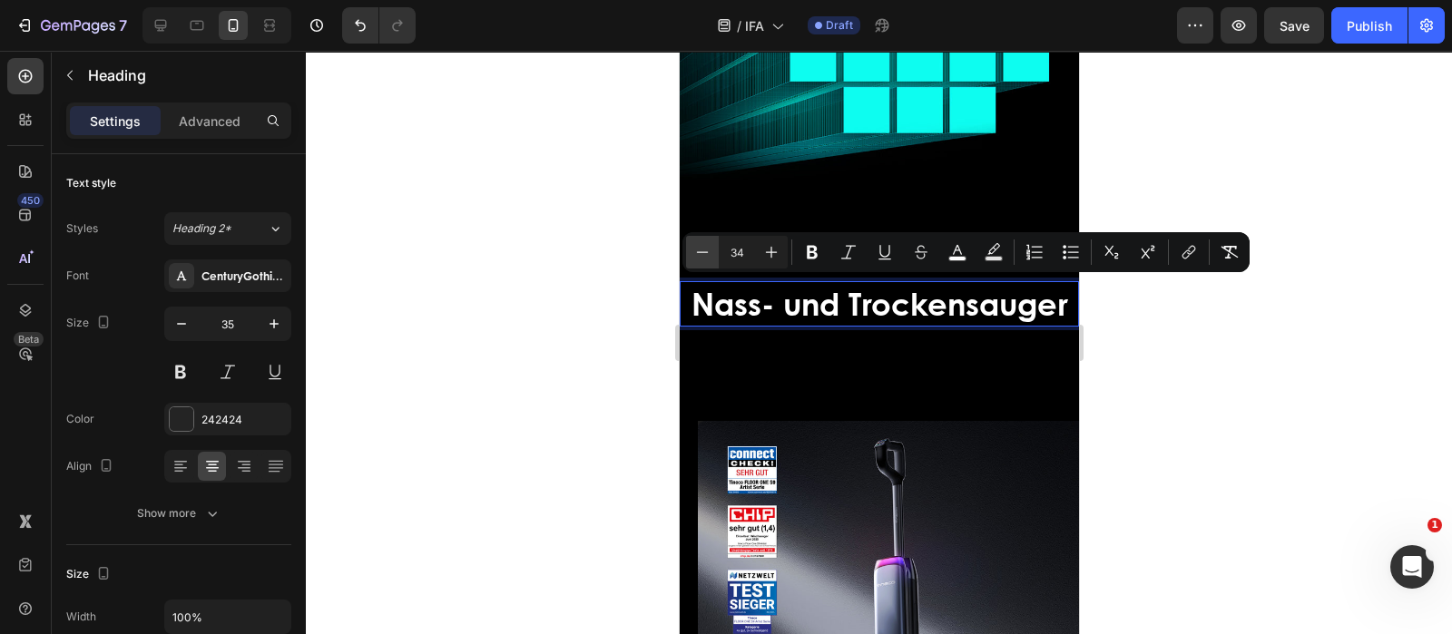
click at [711, 251] on button "Minus" at bounding box center [702, 252] width 33 height 33
type input "32"
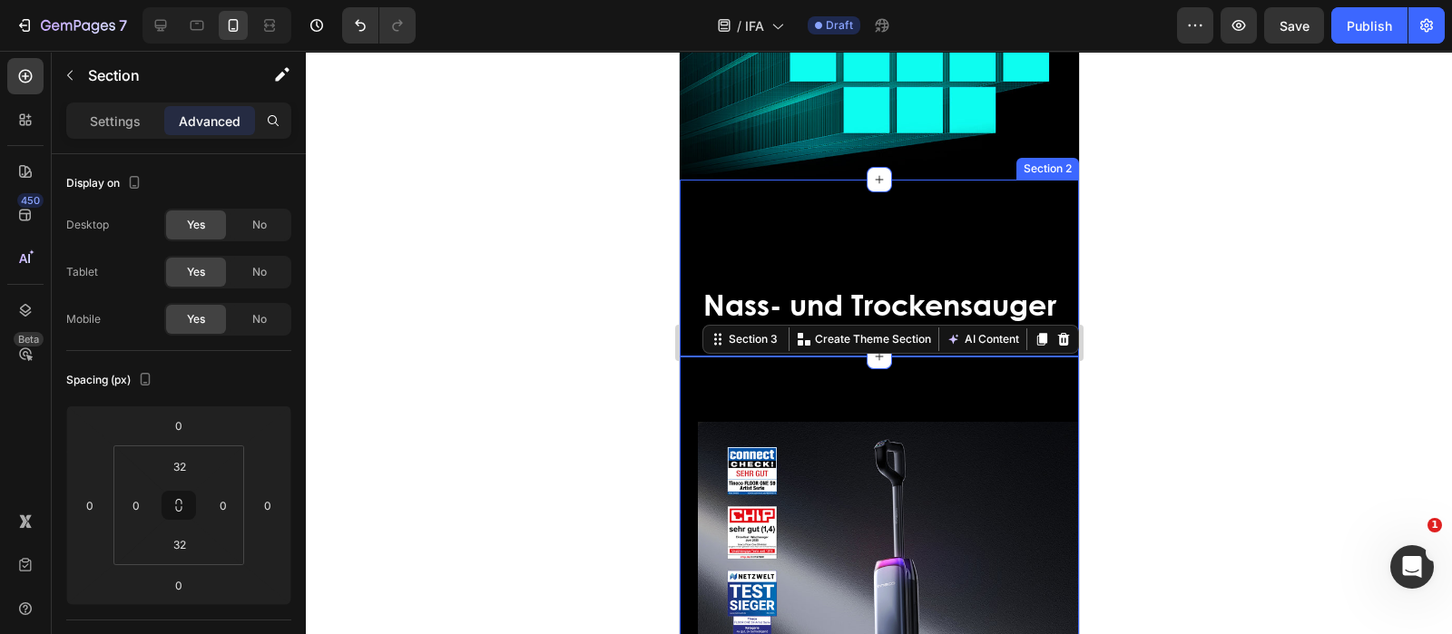
click at [882, 223] on div "⁠⁠⁠⁠⁠⁠⁠ Nass- und Trockensauger Heading" at bounding box center [878, 268] width 399 height 119
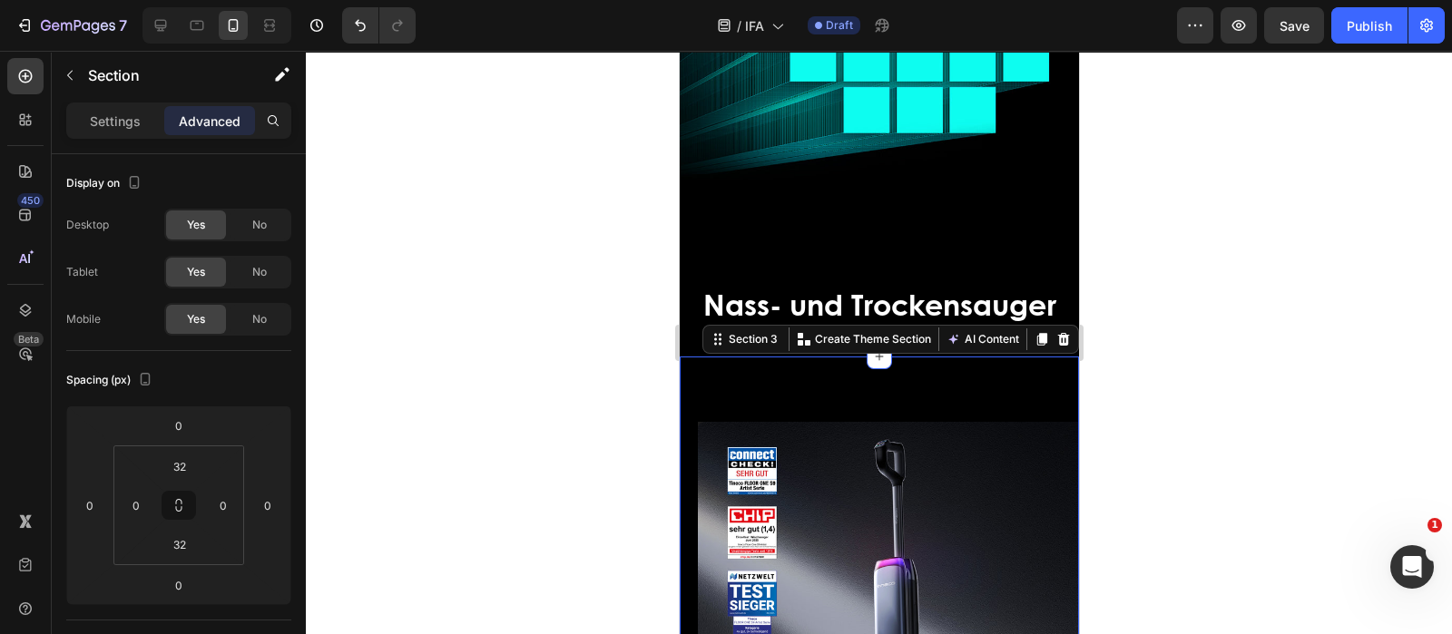
click at [191, 118] on p "Advanced" at bounding box center [210, 121] width 62 height 19
click at [186, 474] on input "32" at bounding box center [180, 466] width 36 height 27
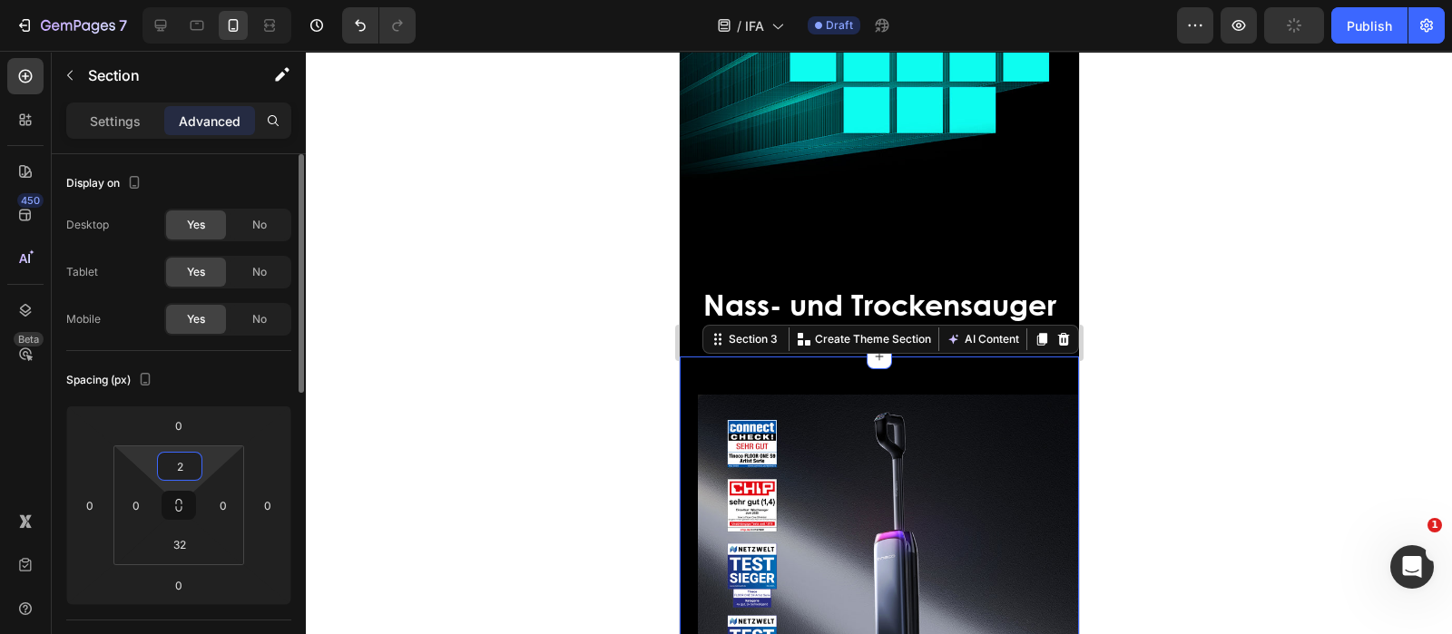
type input "20"
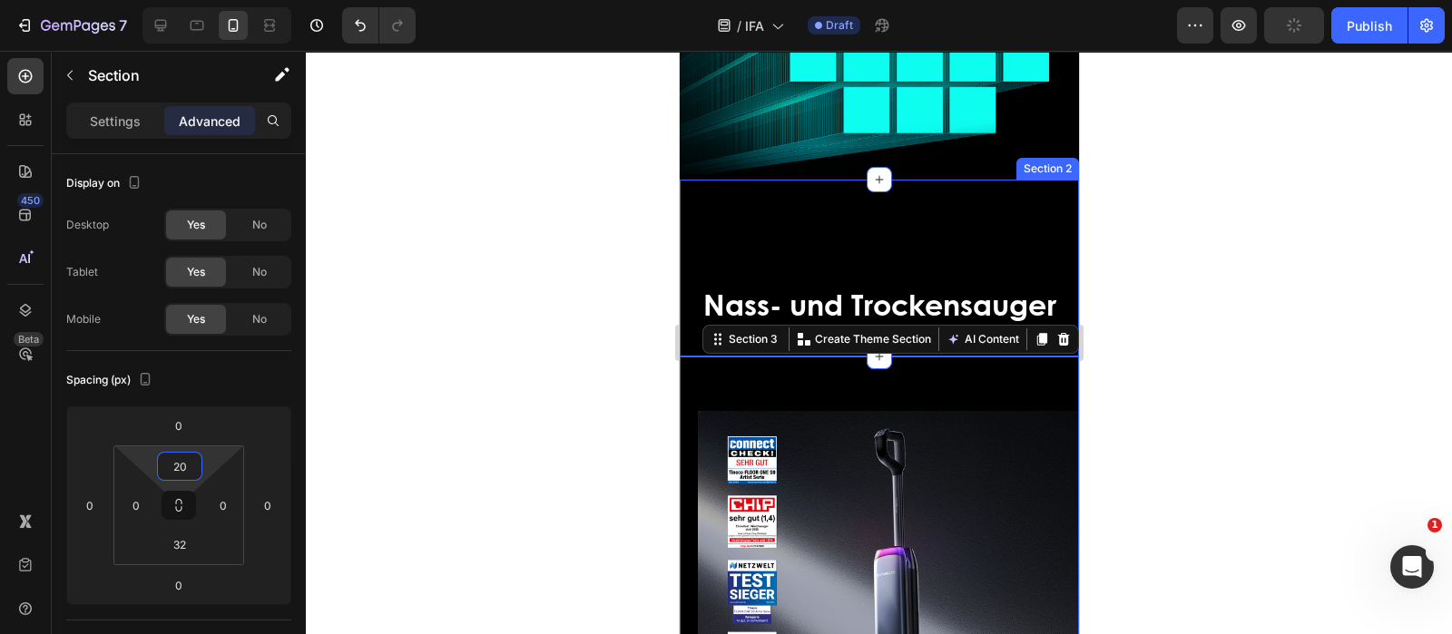
click at [832, 237] on div "⁠⁠⁠⁠⁠⁠⁠ Nass- und Trockensauger Heading" at bounding box center [878, 268] width 399 height 119
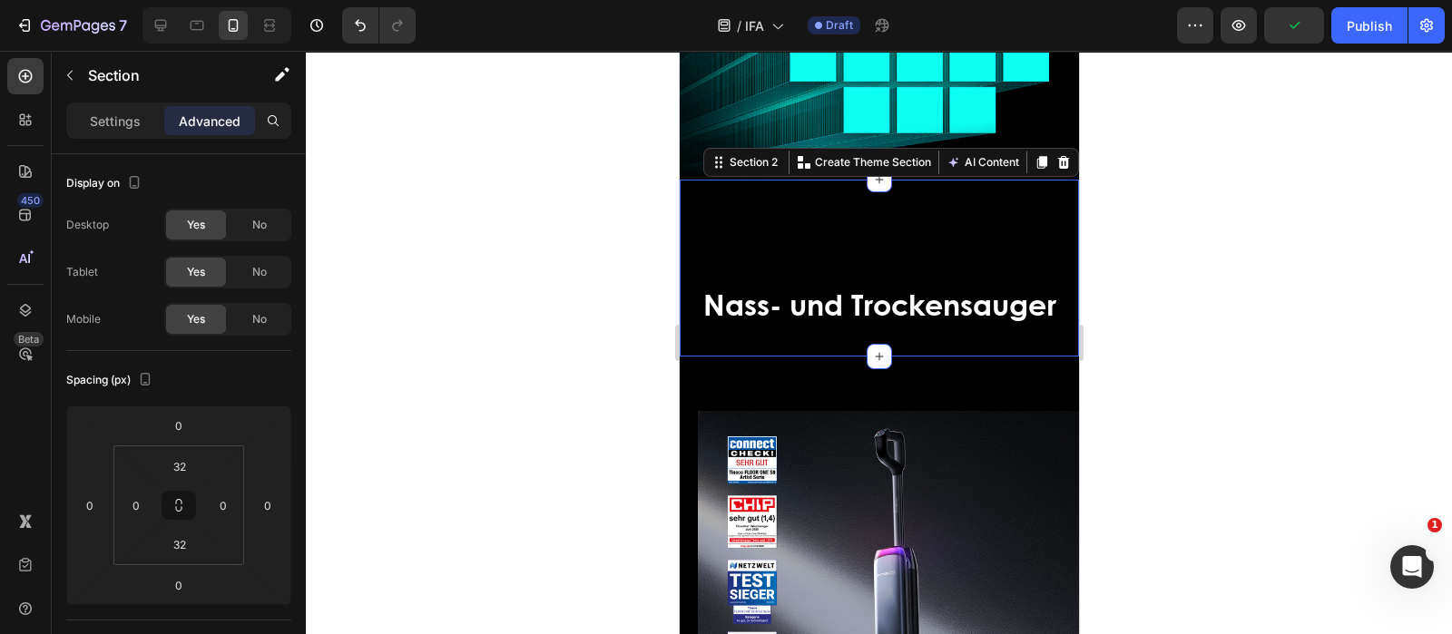
click at [930, 226] on div "⁠⁠⁠⁠⁠⁠⁠ Nass- und Trockensauger Heading" at bounding box center [878, 268] width 399 height 119
click at [845, 245] on div "⁠⁠⁠⁠⁠⁠⁠ Nass- und Trockensauger Heading" at bounding box center [878, 268] width 399 height 119
click at [188, 533] on input "32" at bounding box center [180, 544] width 36 height 27
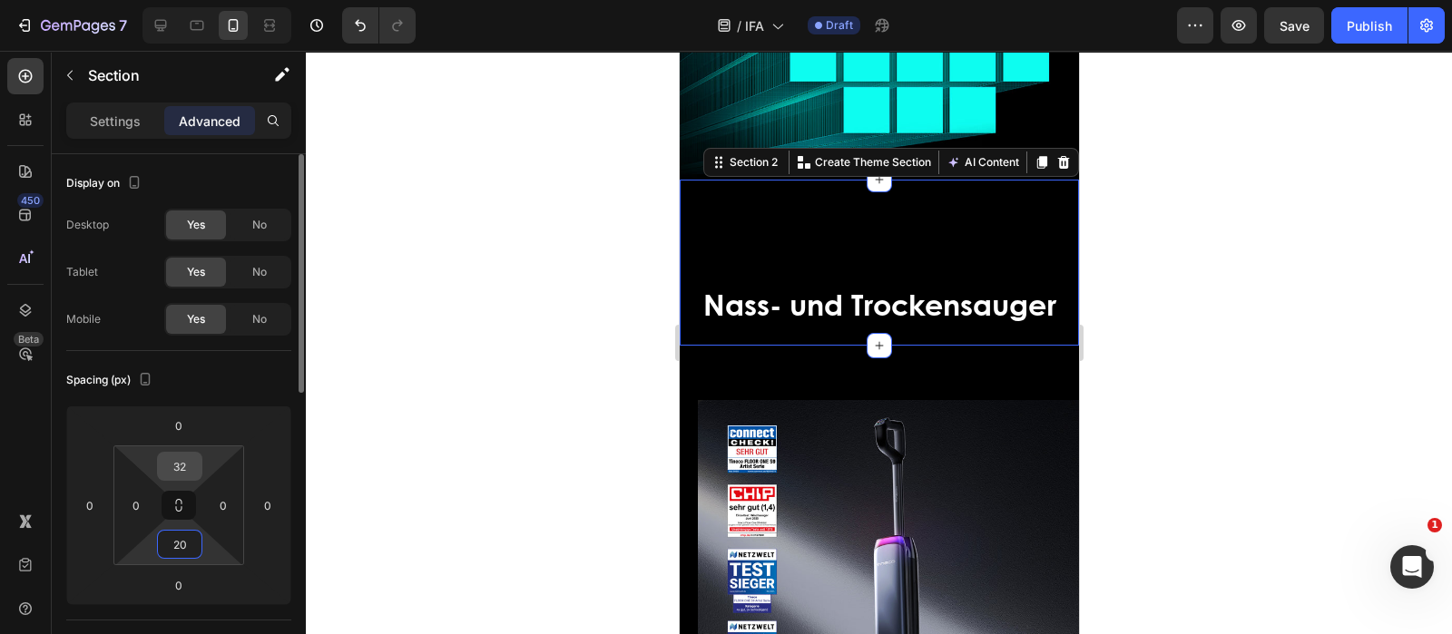
type input "20"
click at [187, 478] on input "32" at bounding box center [180, 466] width 36 height 27
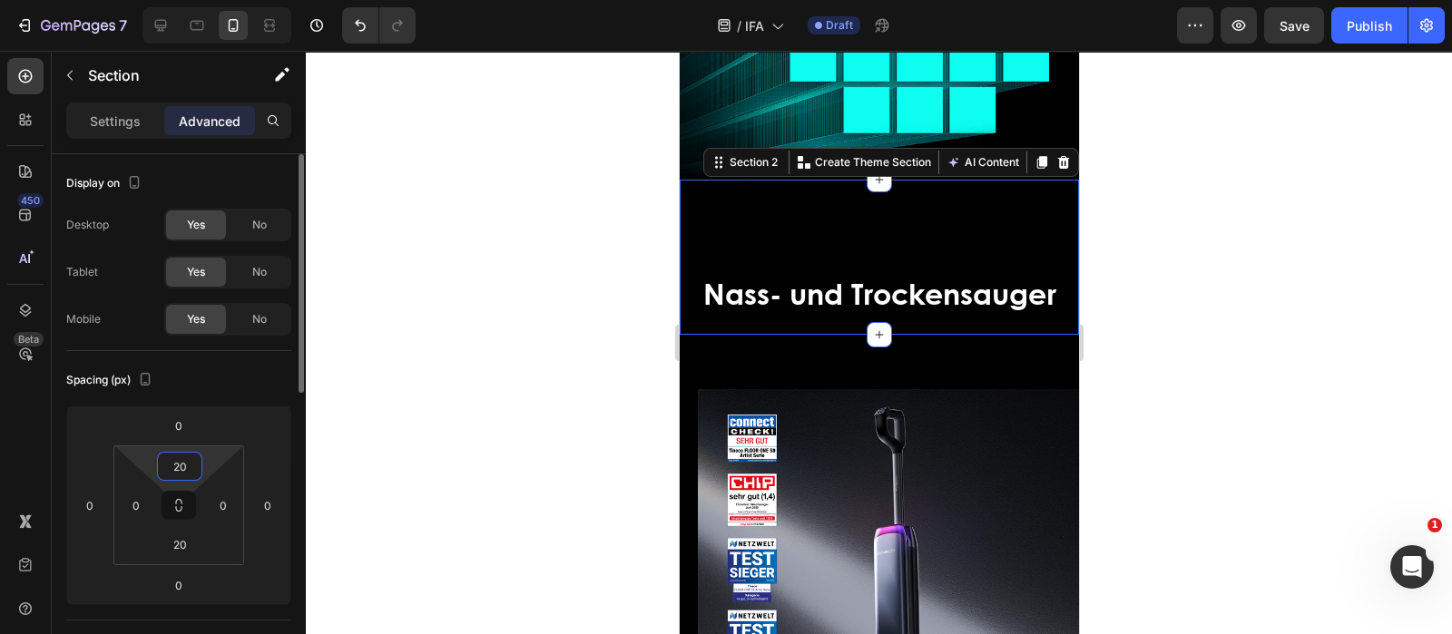
type input "2"
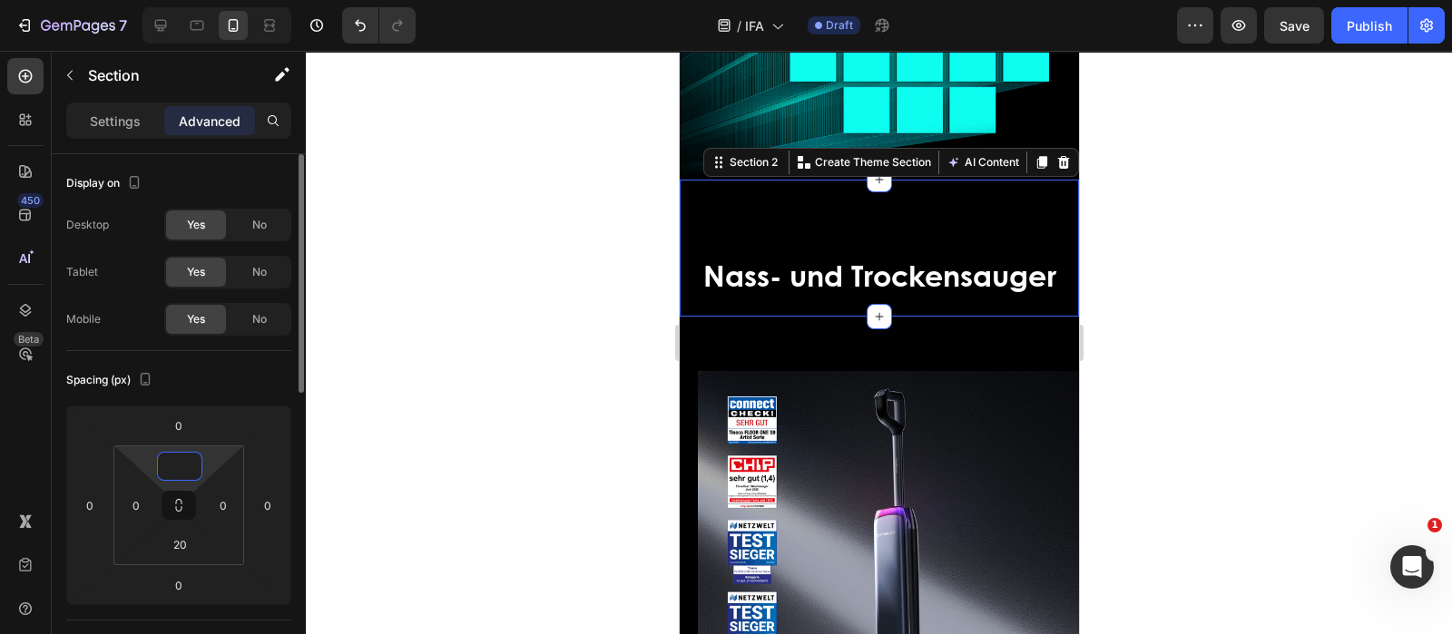
type input "0"
click at [265, 380] on div "Spacing (px)" at bounding box center [178, 380] width 225 height 29
click at [755, 201] on div "⁠⁠⁠⁠⁠⁠⁠ Nass- und Trockensauger Heading" at bounding box center [878, 239] width 399 height 119
click at [763, 219] on div "⁠⁠⁠⁠⁠⁠⁠ Nass- und Trockensauger Heading" at bounding box center [878, 239] width 399 height 119
click at [191, 551] on input "20" at bounding box center [180, 544] width 36 height 27
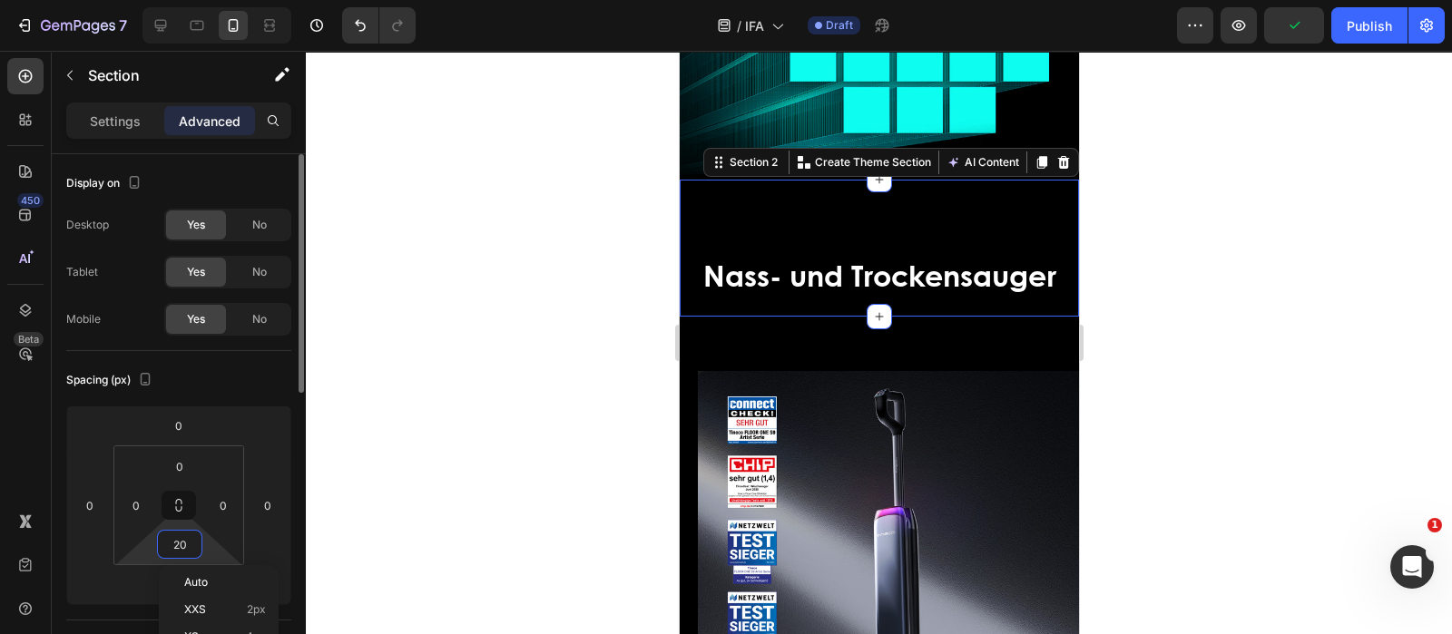
type input "0"
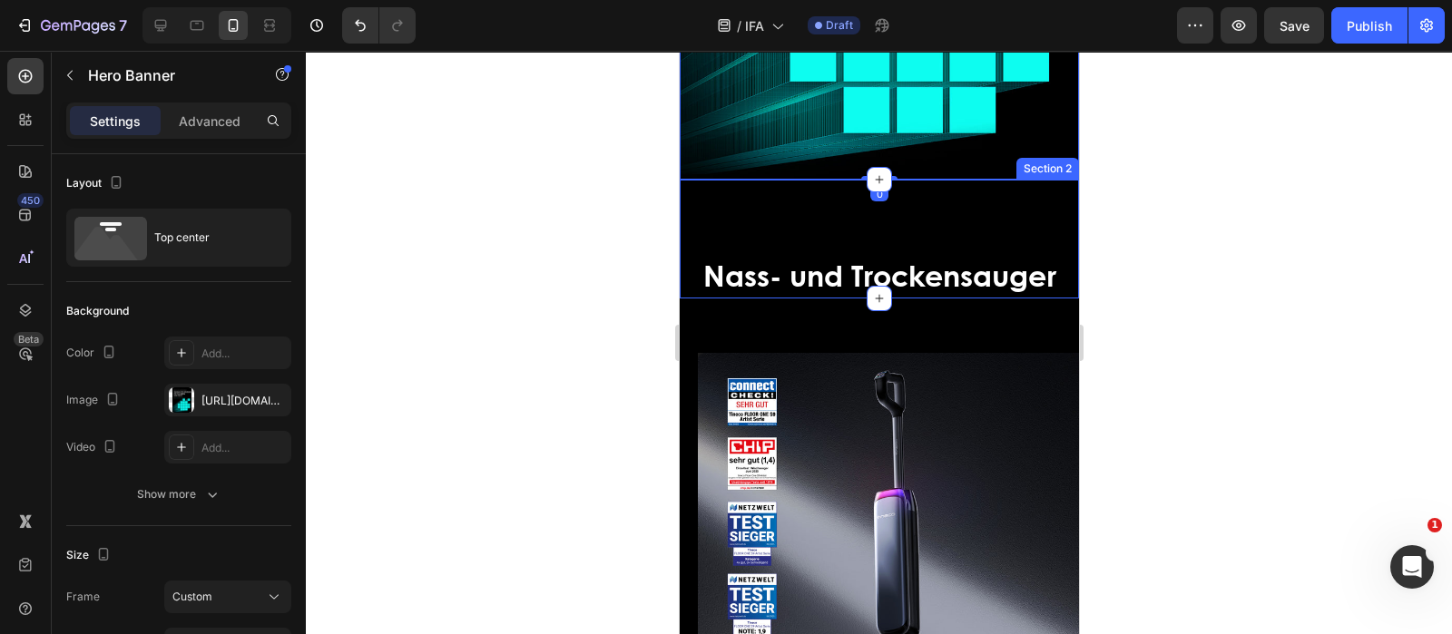
click at [819, 198] on div "⁠⁠⁠⁠⁠⁠⁠ Nass- und Trockensauger Heading" at bounding box center [878, 239] width 399 height 119
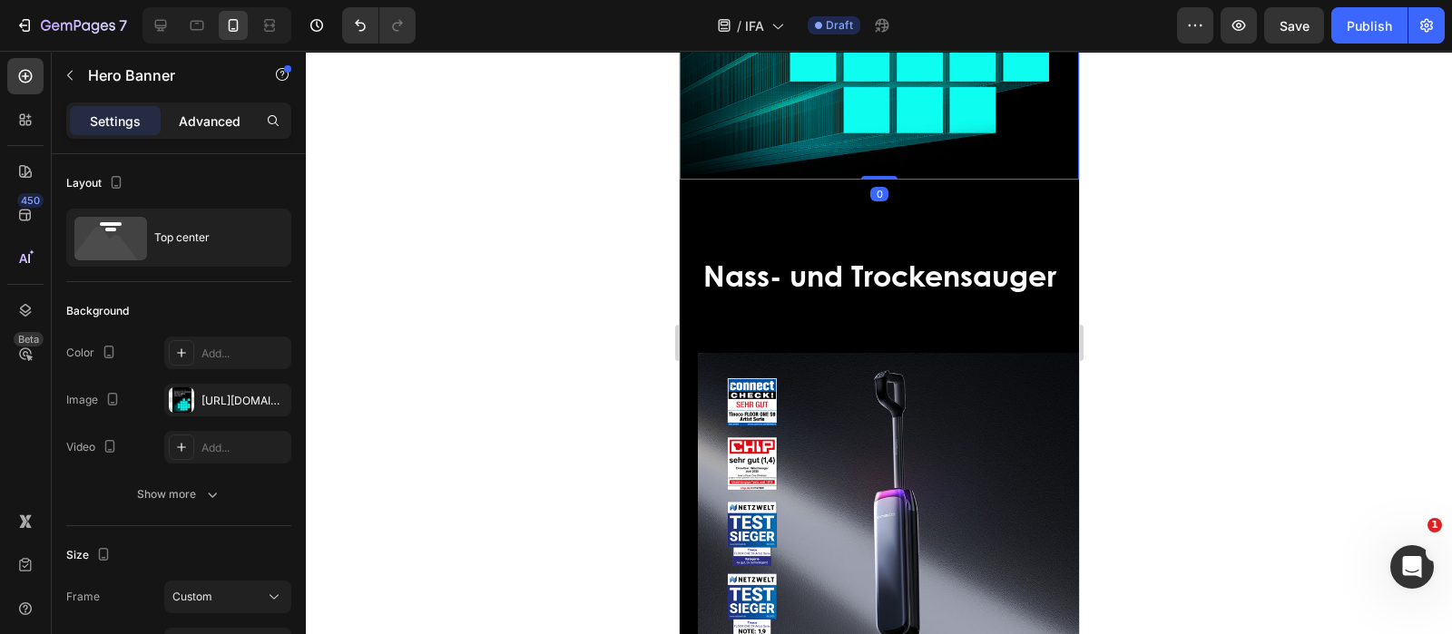
click at [204, 122] on p "Advanced" at bounding box center [210, 121] width 62 height 19
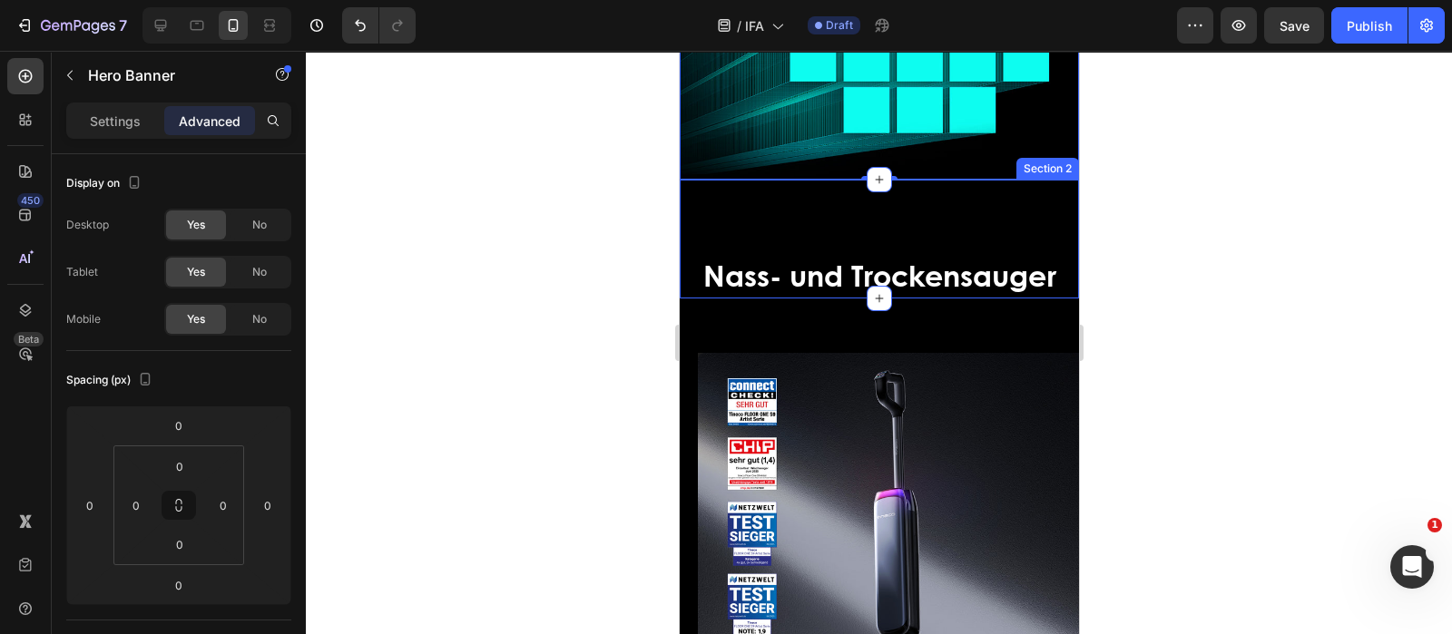
click at [790, 233] on div "⁠⁠⁠⁠⁠⁠⁠ Nass- und Trockensauger Heading" at bounding box center [878, 239] width 399 height 119
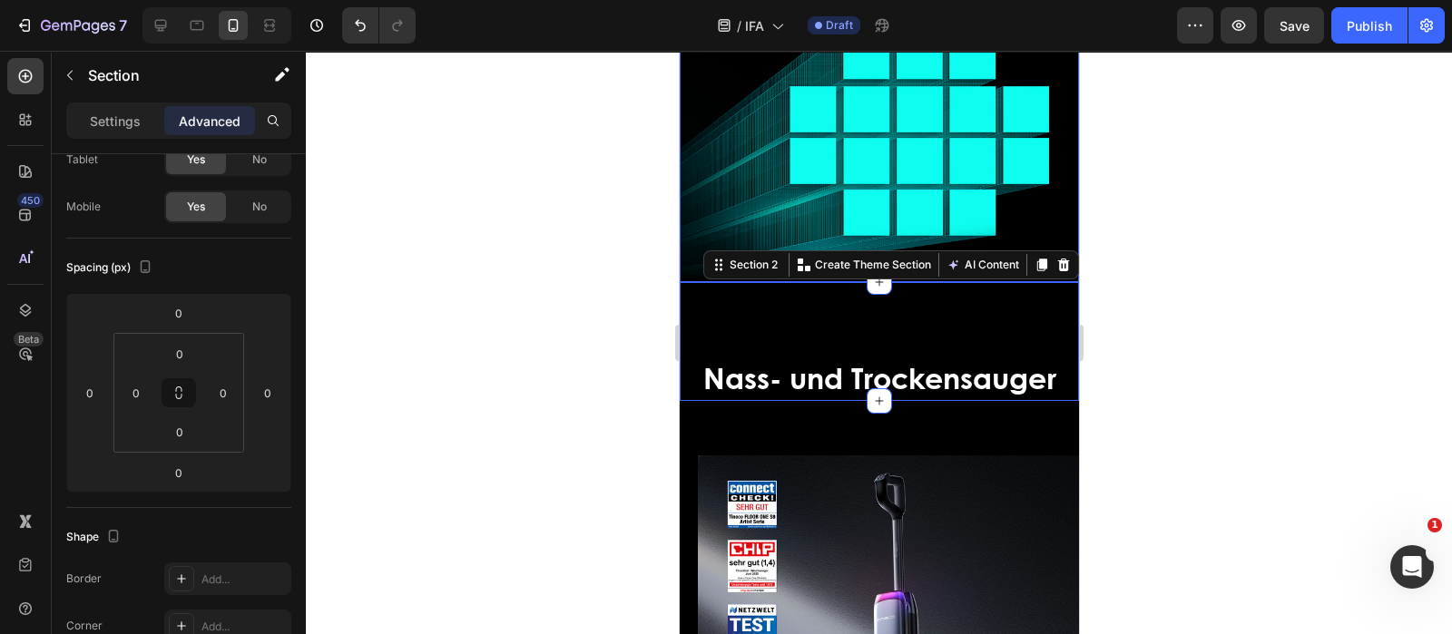
scroll to position [340, 0]
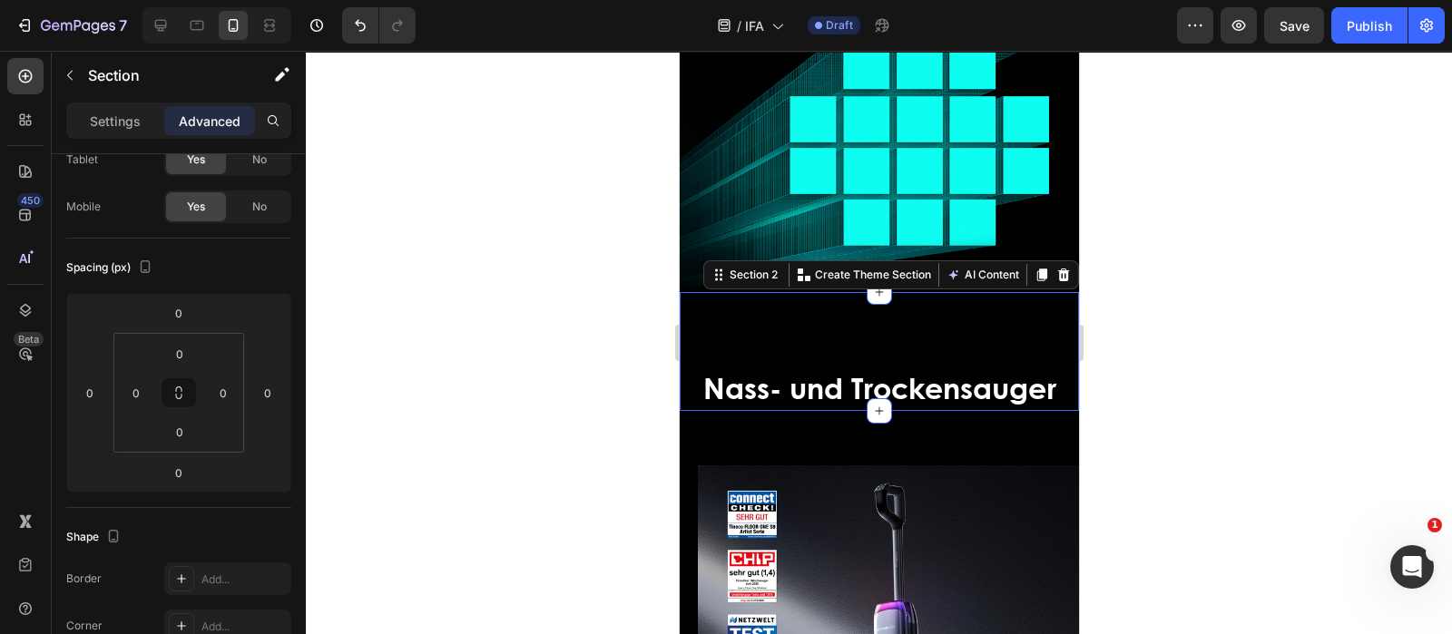
click at [800, 333] on div "⁠⁠⁠⁠⁠⁠⁠ Nass- und Trockensauger Heading" at bounding box center [878, 351] width 399 height 119
click at [725, 376] on span "Nass- und Trockensauger" at bounding box center [878, 388] width 353 height 42
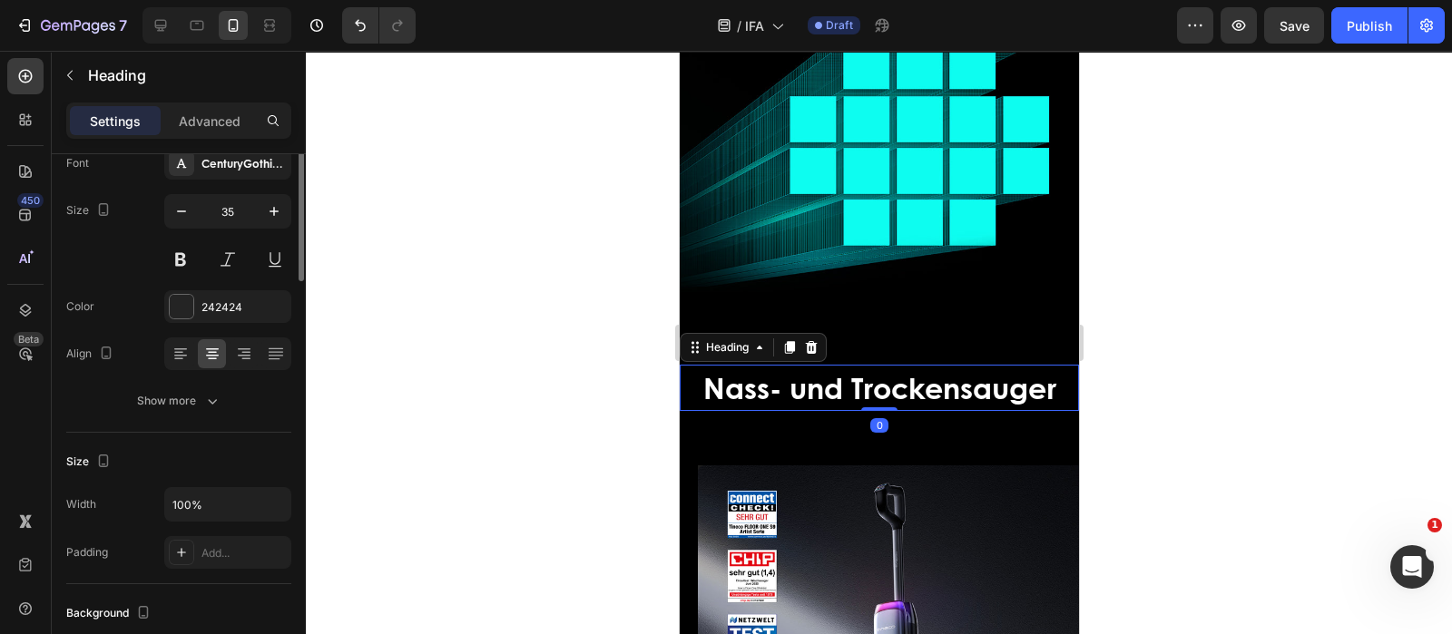
scroll to position [0, 0]
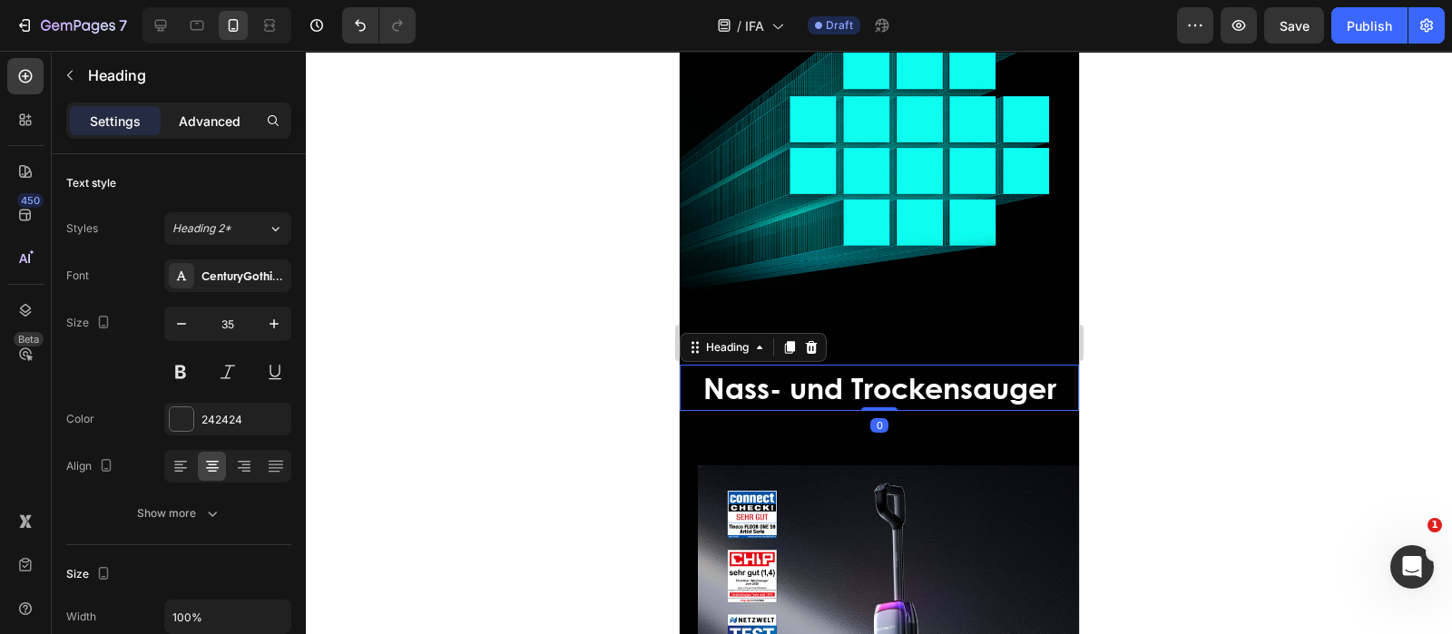
click at [212, 112] on p "Advanced" at bounding box center [210, 121] width 62 height 19
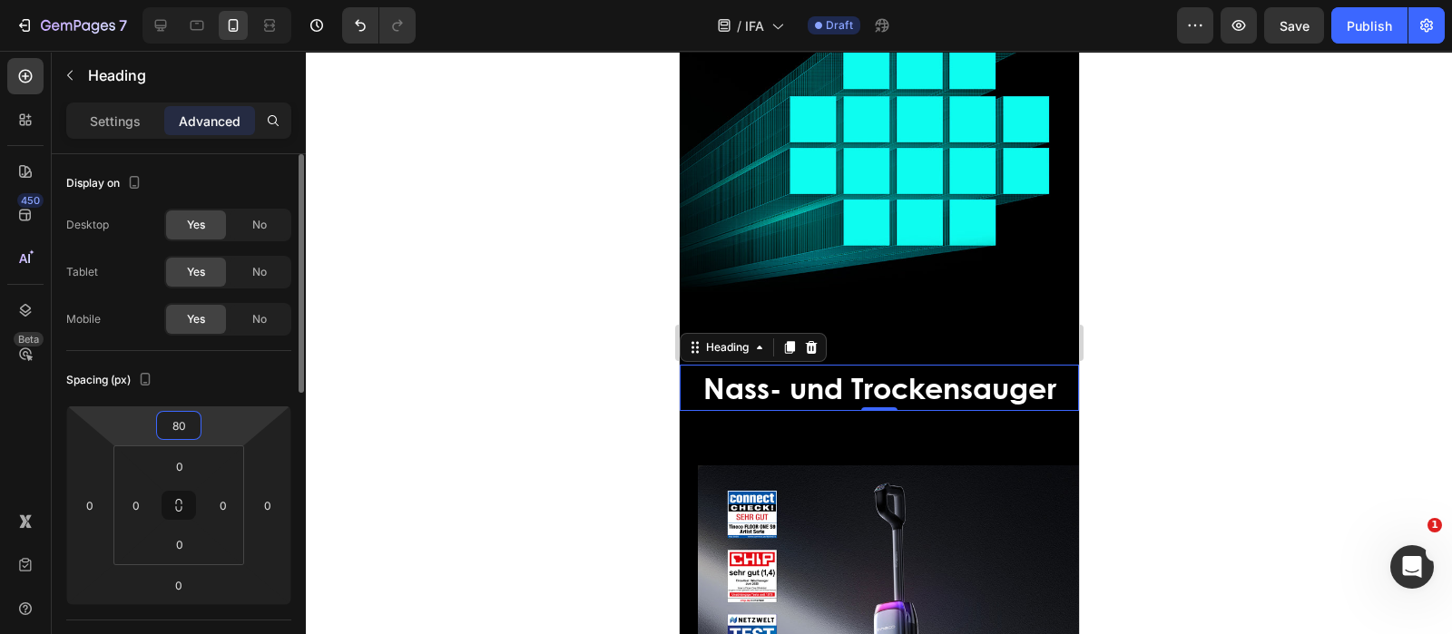
click at [181, 425] on input "80" at bounding box center [179, 425] width 36 height 27
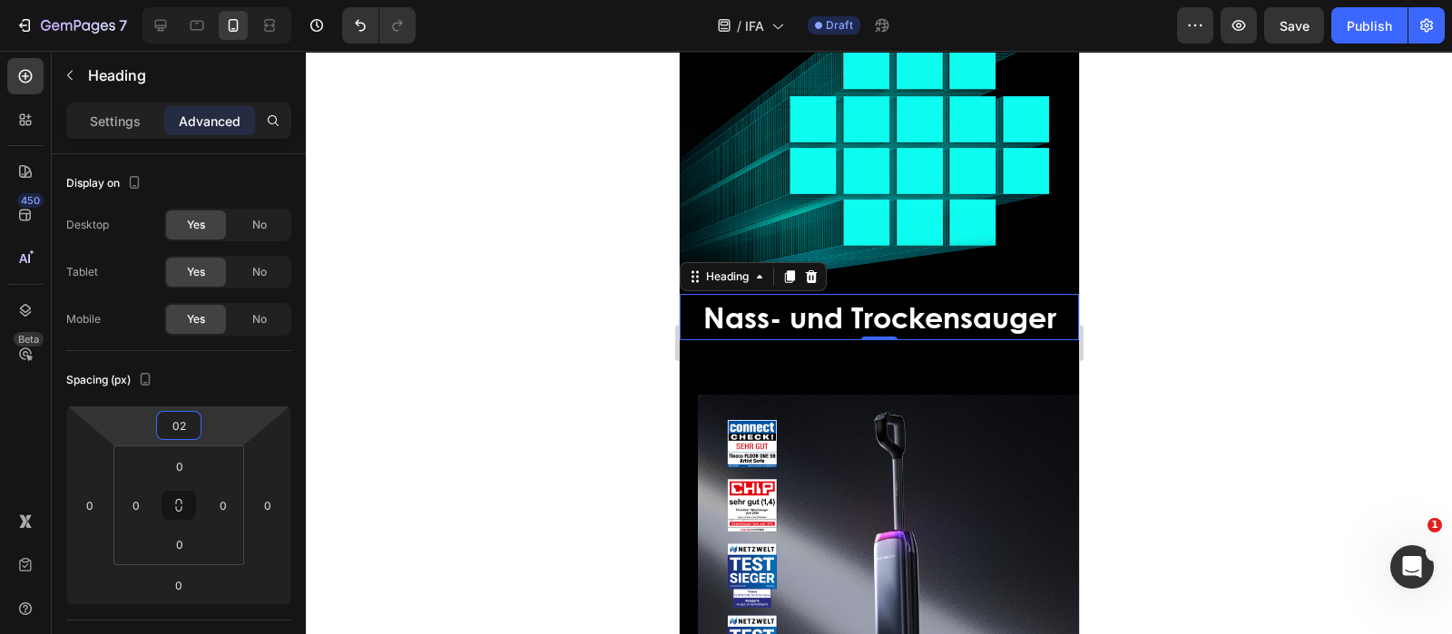
type input "0"
type input "30"
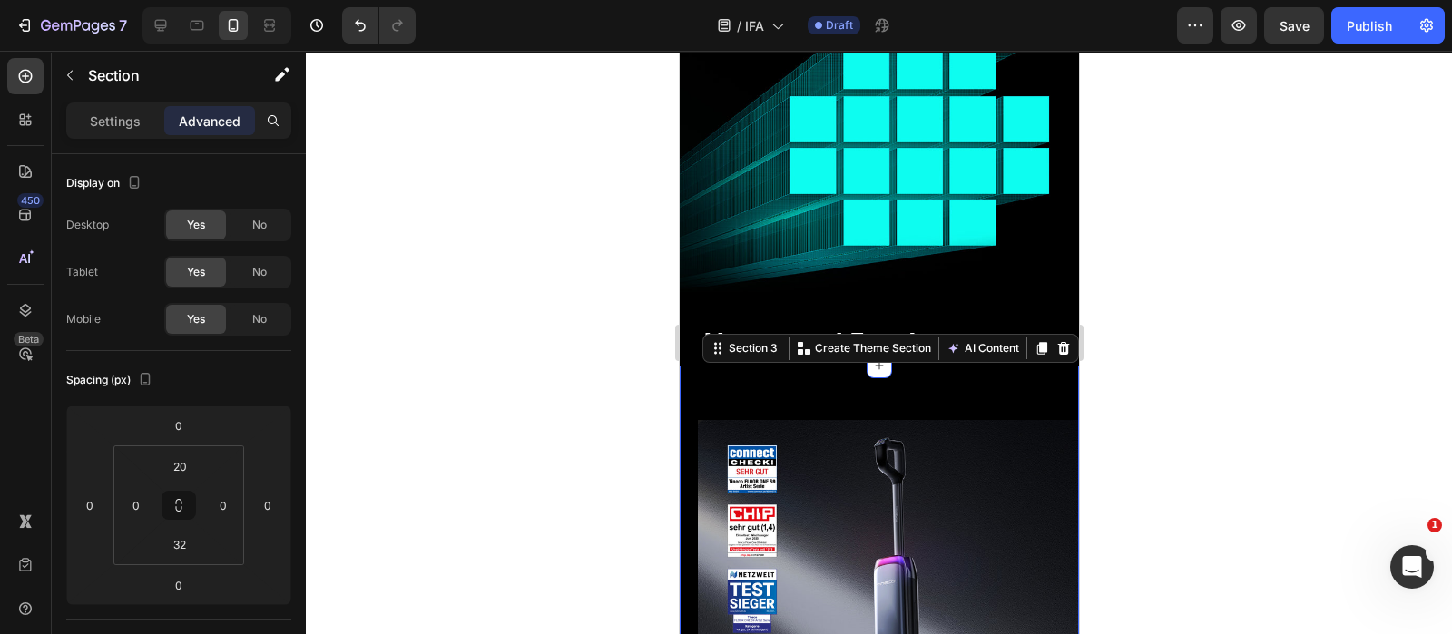
click at [188, 537] on input "32" at bounding box center [180, 544] width 36 height 27
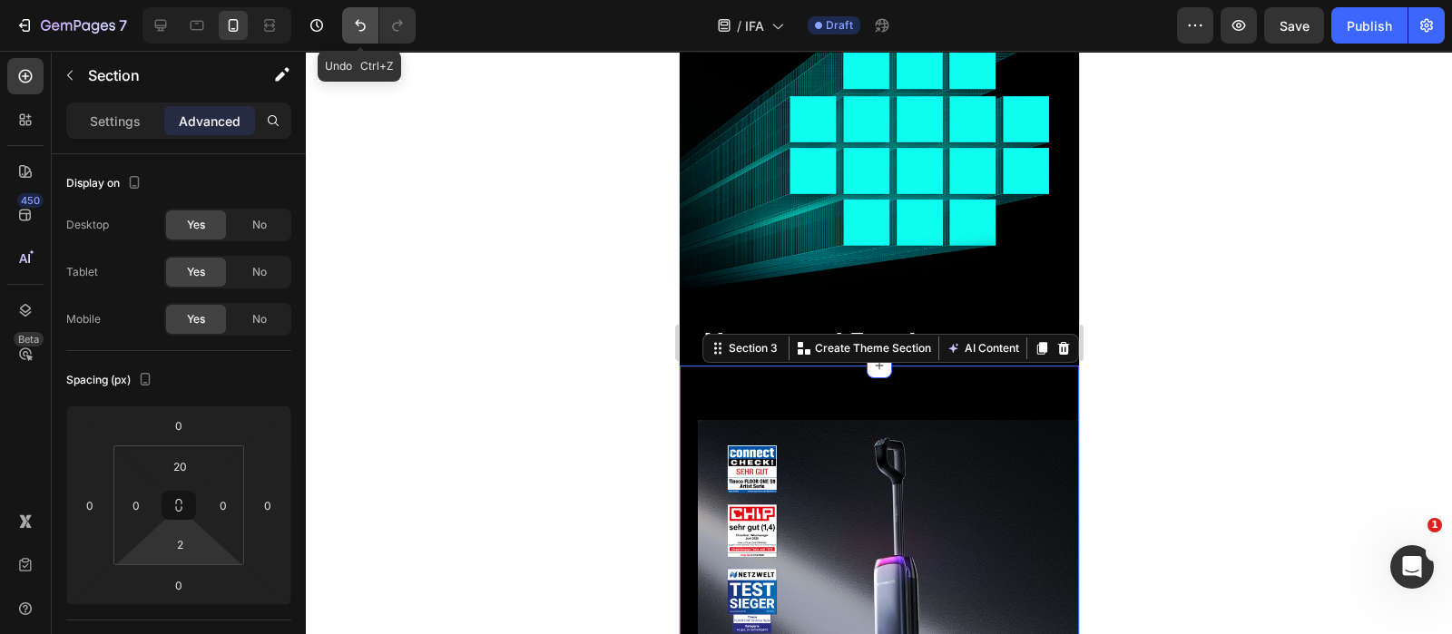
click at [361, 25] on icon "Undo/Redo" at bounding box center [360, 25] width 18 height 18
type input "32"
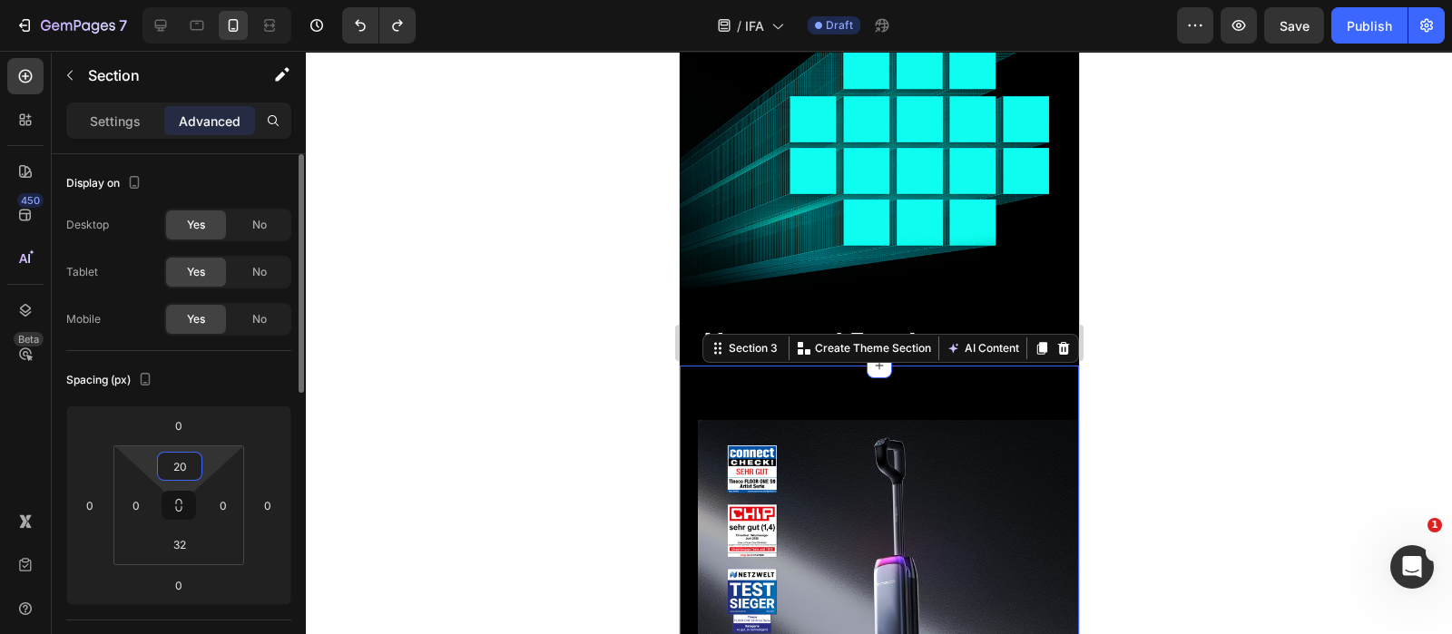
click at [189, 468] on input "20" at bounding box center [180, 466] width 36 height 27
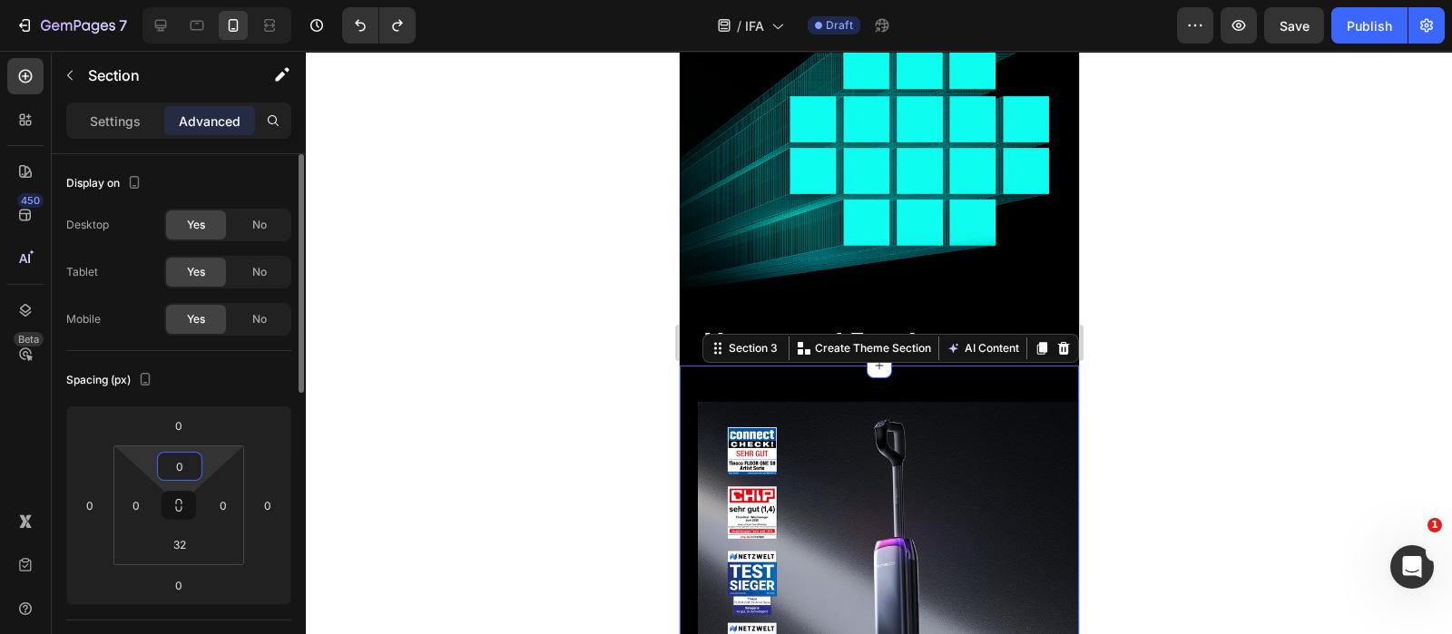
type input "0"
click at [253, 387] on div "Spacing (px)" at bounding box center [178, 380] width 225 height 29
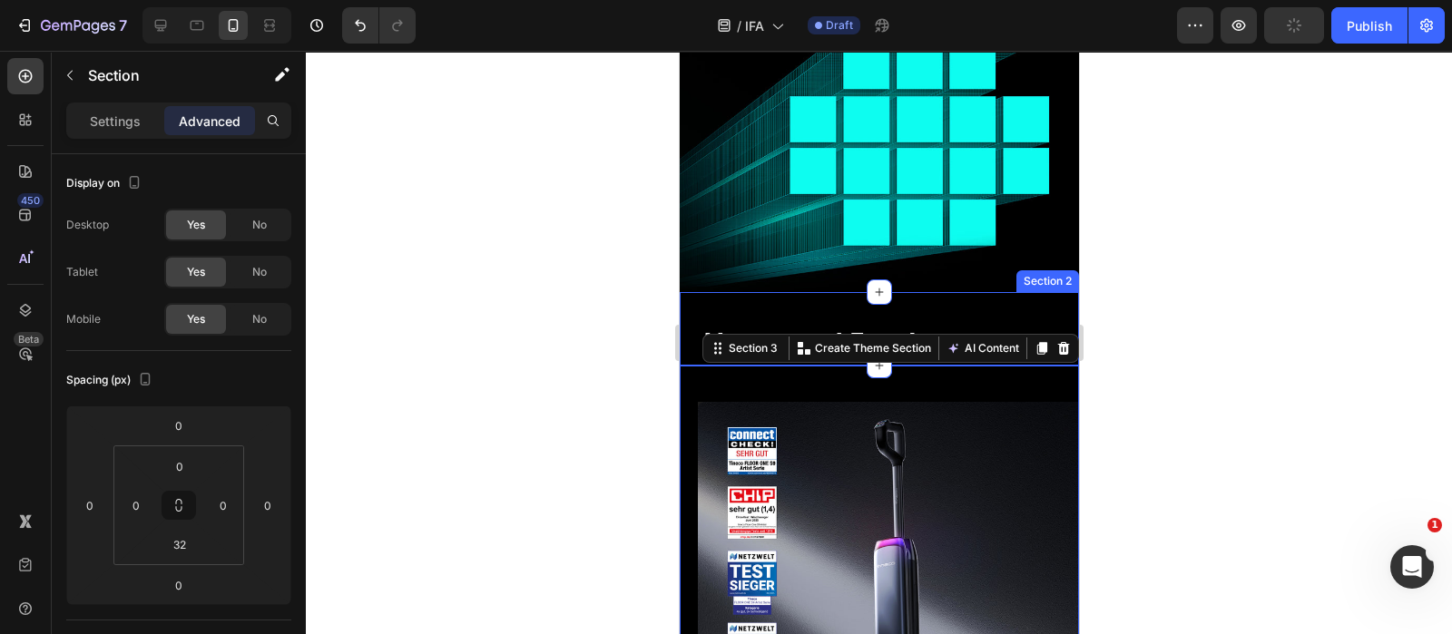
click at [995, 293] on div "⁠⁠⁠⁠⁠⁠⁠ Nass- und Trockensauger Heading" at bounding box center [878, 329] width 399 height 74
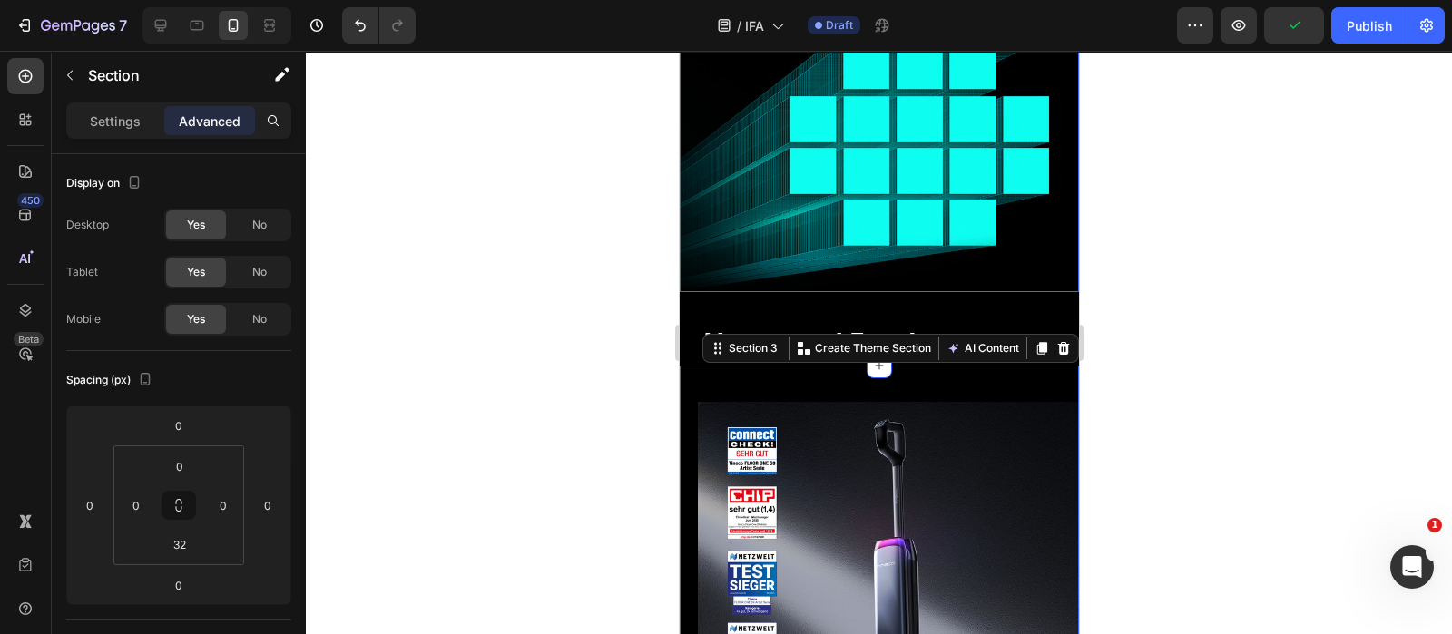
click at [1015, 105] on div "Overlay" at bounding box center [878, 20] width 399 height 544
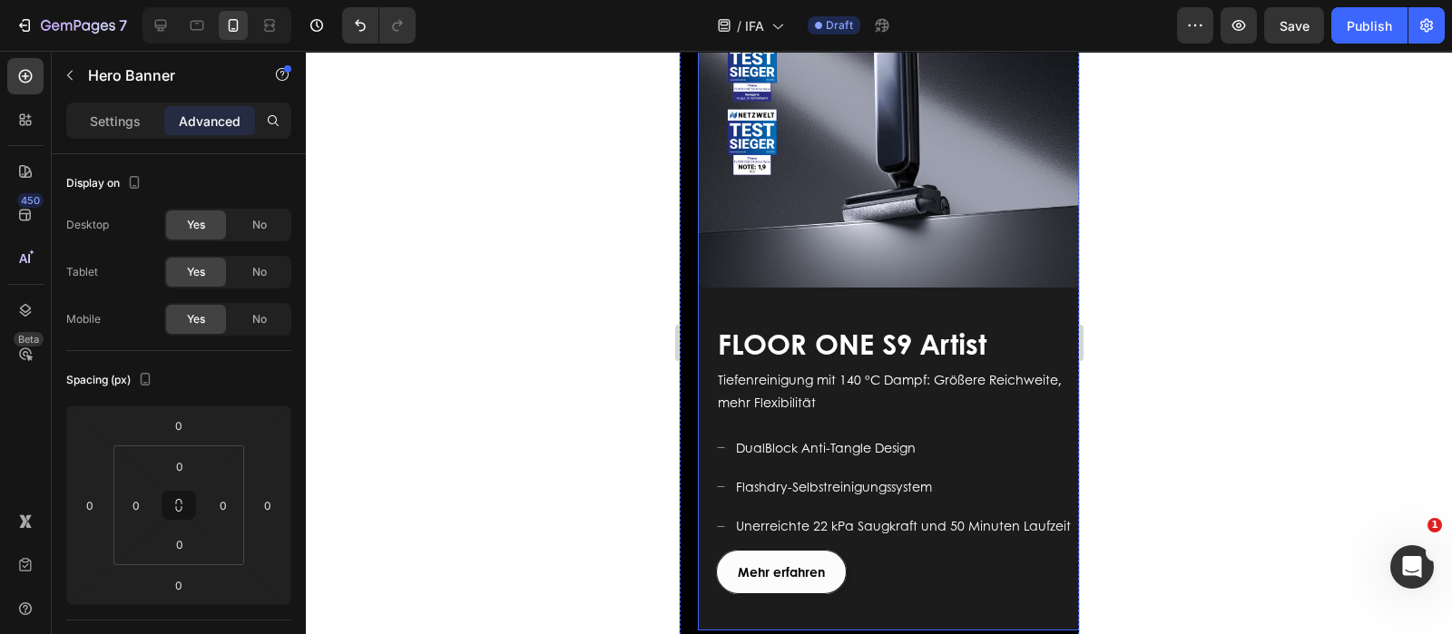
scroll to position [907, 0]
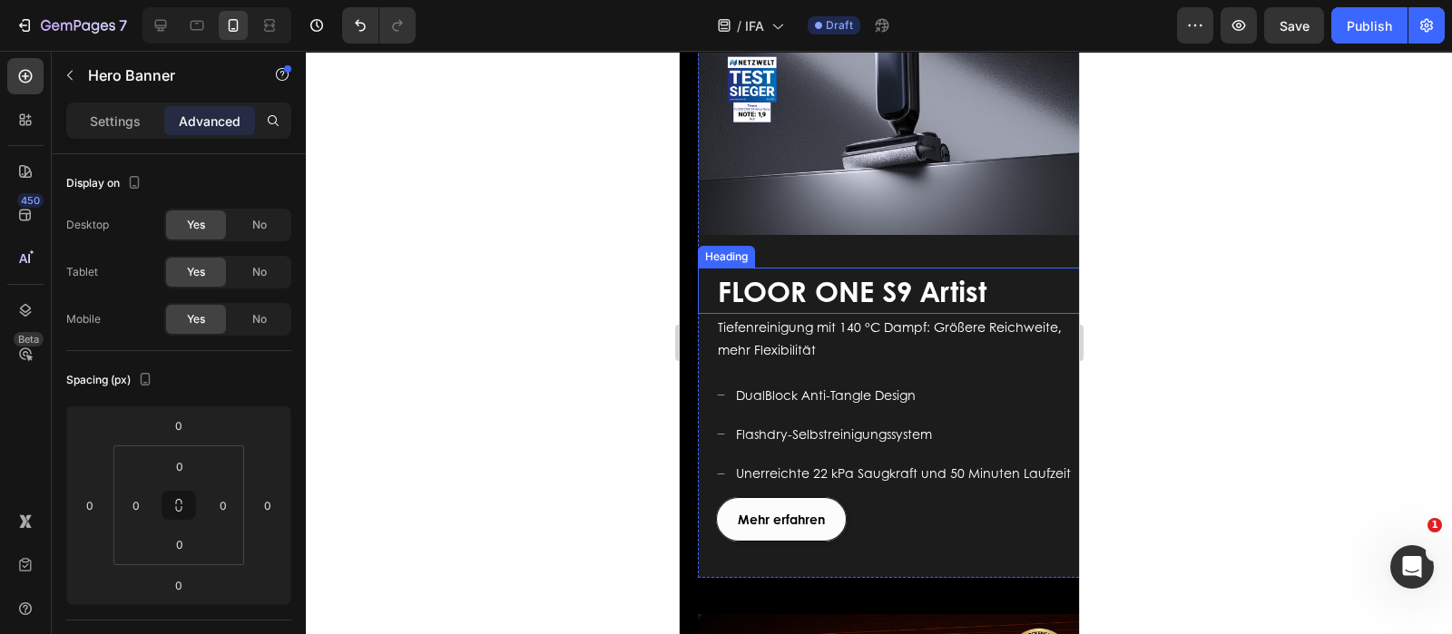
click at [954, 276] on span "FLOOR ONE S9 Artist" at bounding box center [851, 290] width 269 height 41
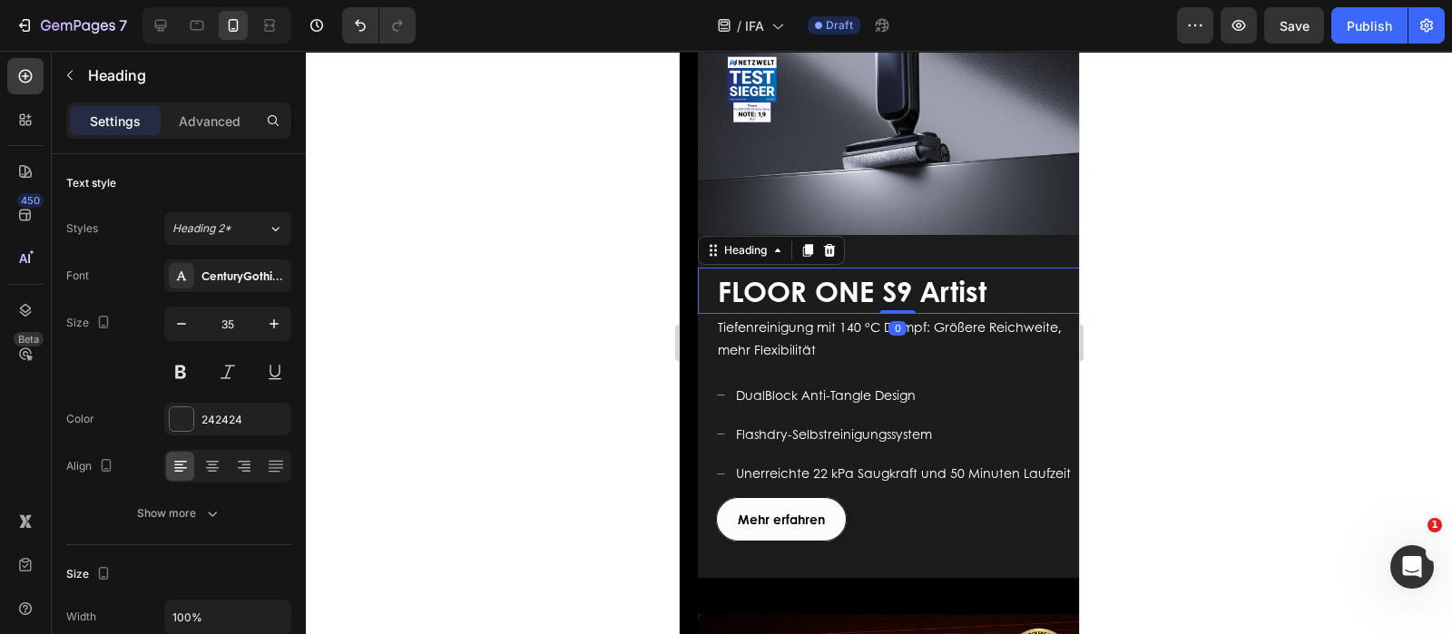
click at [991, 270] on h2 "FLOOR ONE S9 Artist" at bounding box center [905, 291] width 381 height 46
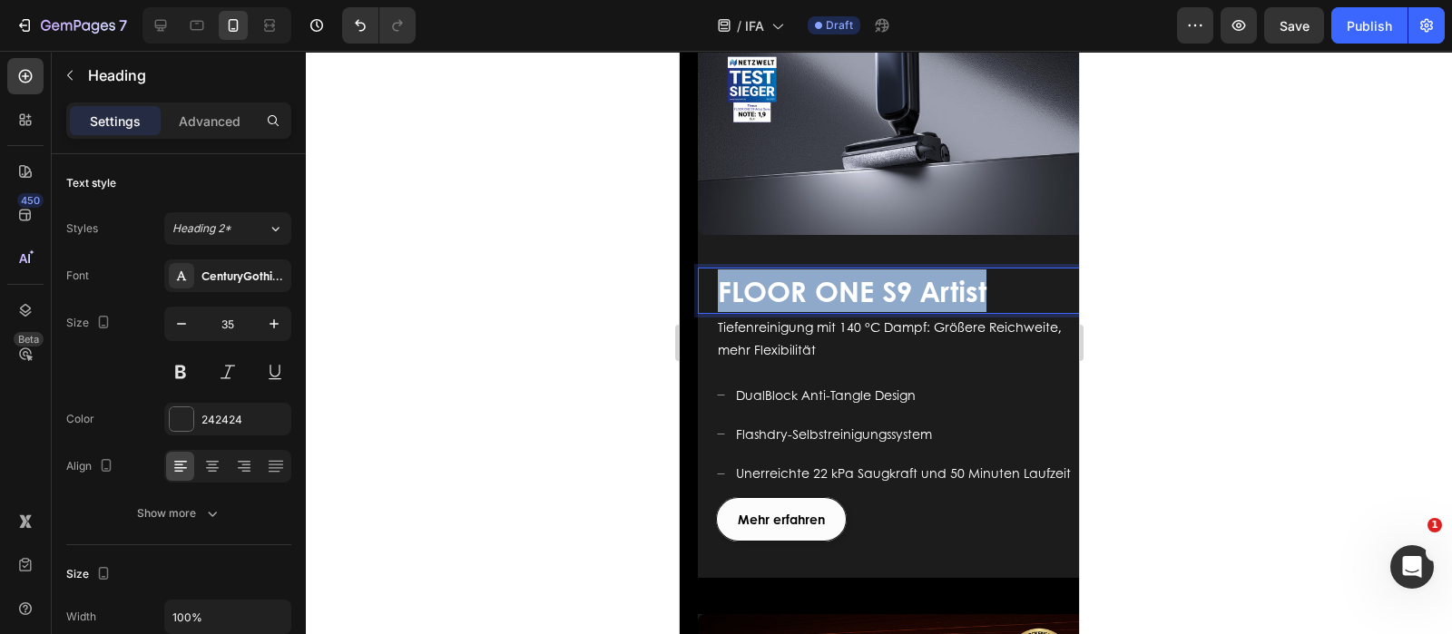
drag, startPoint x: 992, startPoint y: 270, endPoint x: 719, endPoint y: 288, distance: 273.7
click at [719, 288] on p "FLOOR ONE S9 Artist" at bounding box center [905, 291] width 377 height 43
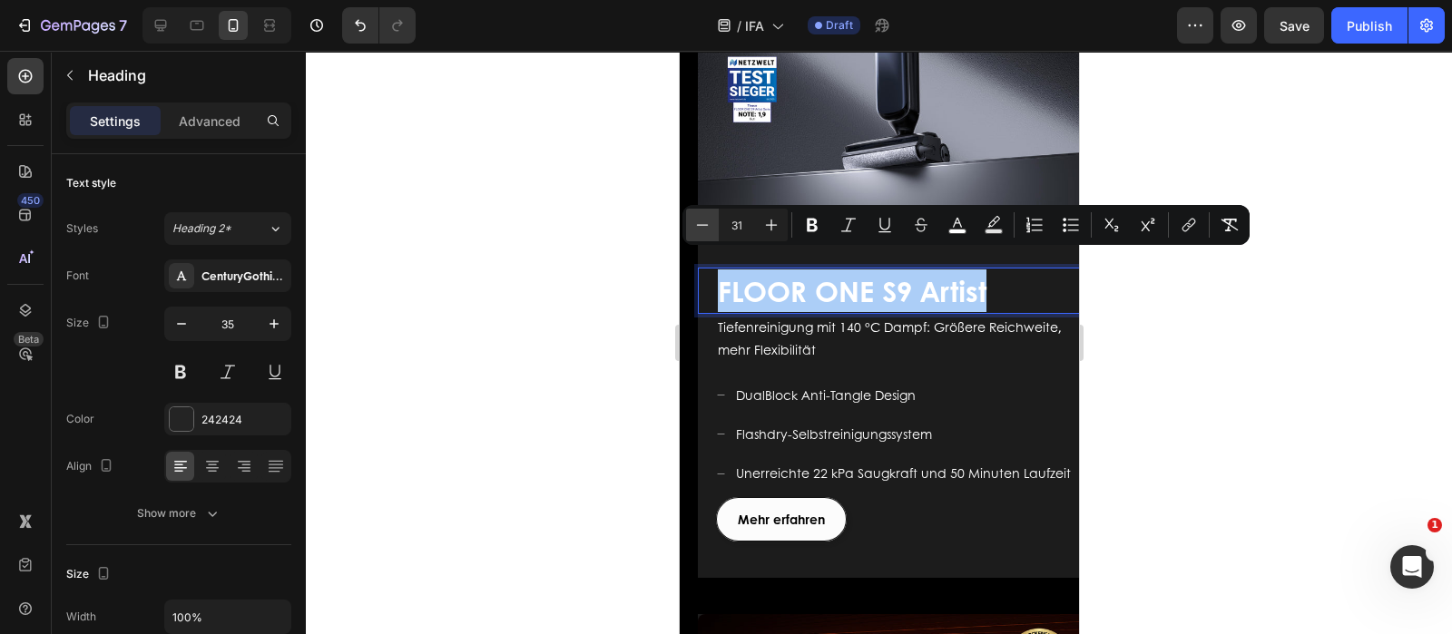
click at [710, 220] on icon "Editor contextual toolbar" at bounding box center [702, 225] width 18 height 18
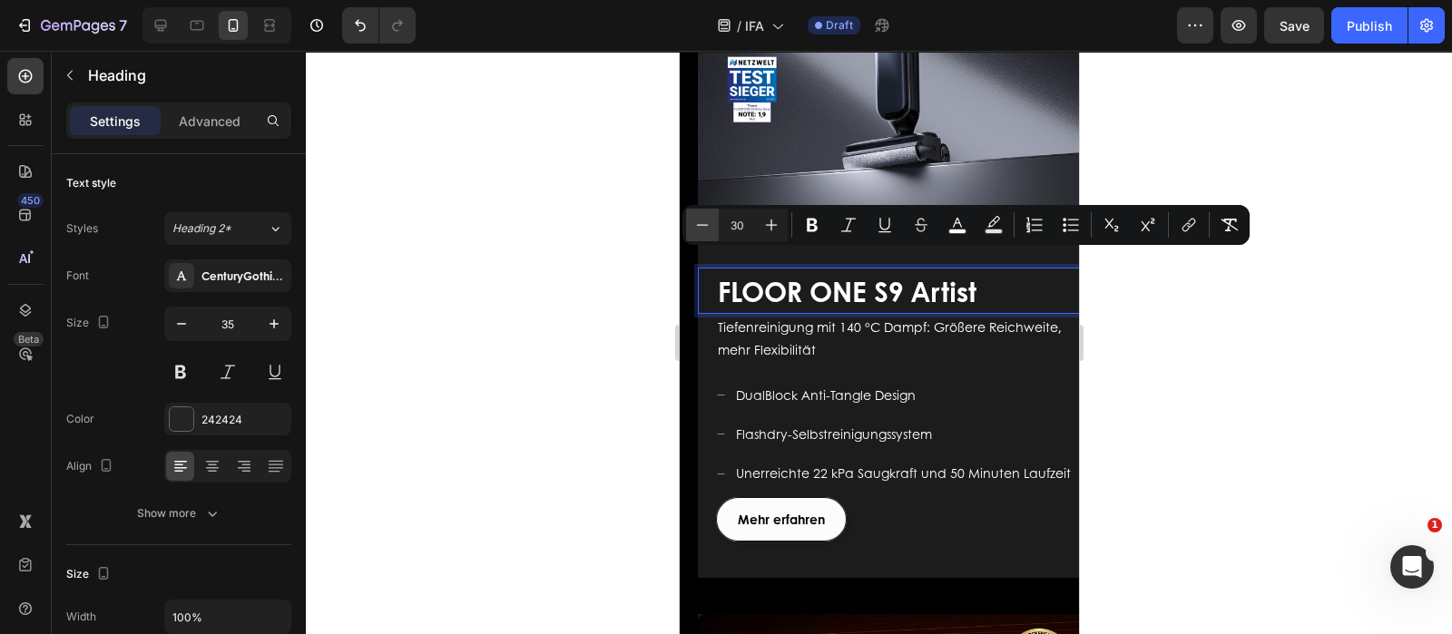
click at [710, 220] on icon "Editor contextual toolbar" at bounding box center [702, 225] width 18 height 18
type input "29"
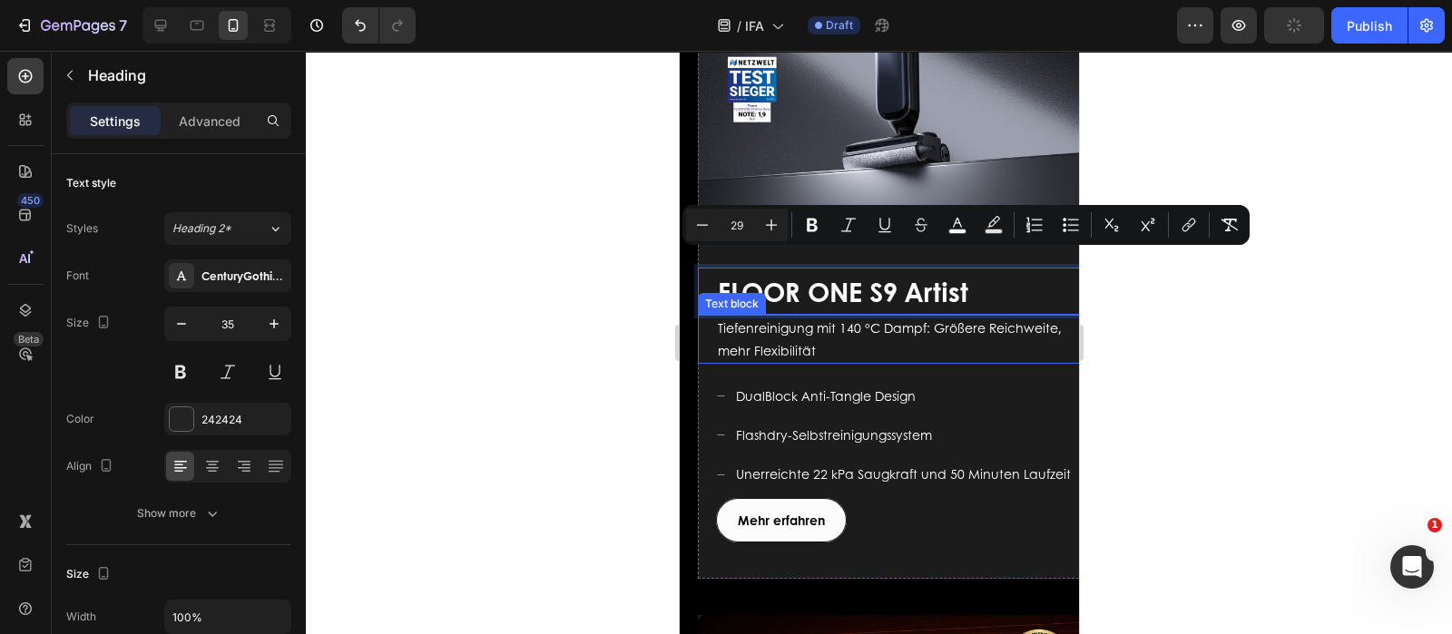
click at [935, 328] on p "Tiefenreinigung mit 140 °C Dampf: Größere Reichweite, mehr Flexibilität" at bounding box center [905, 339] width 377 height 45
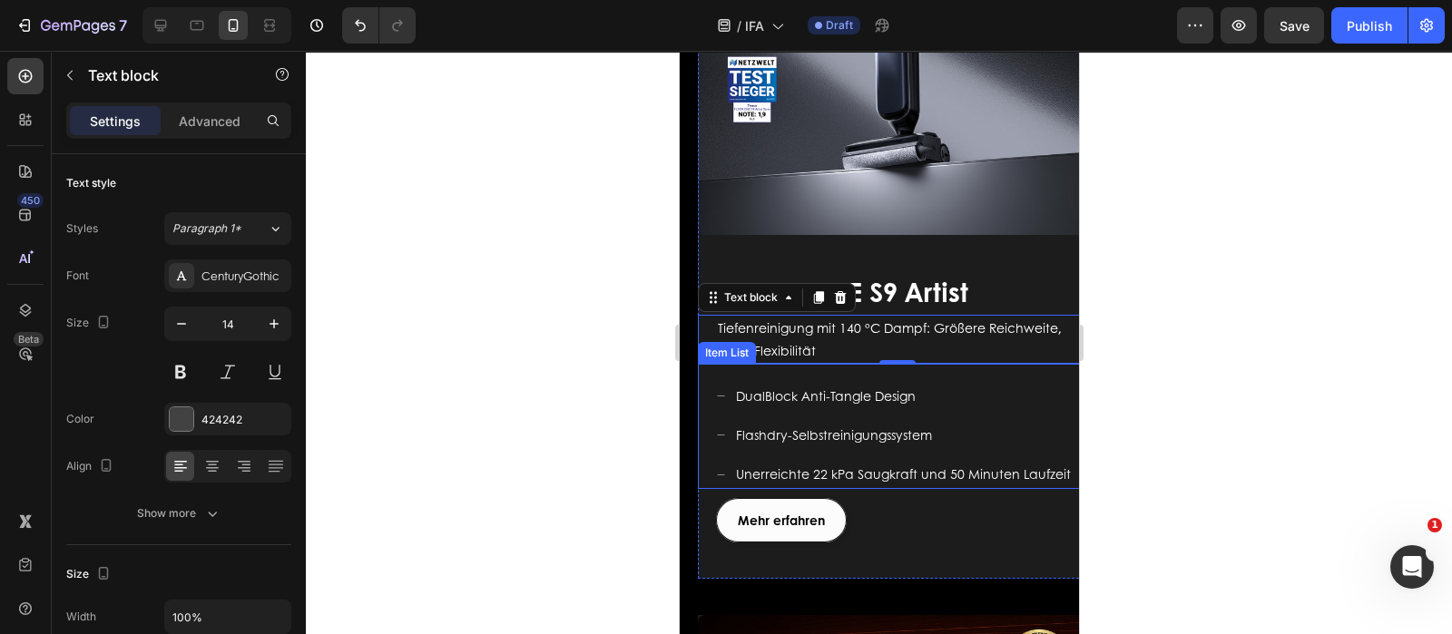
click at [1023, 364] on div "DualBlock Anti-Tangle Design Flashdry-Selbstreinigungssystem Unerreichte 22 kPa…" at bounding box center [896, 426] width 399 height 125
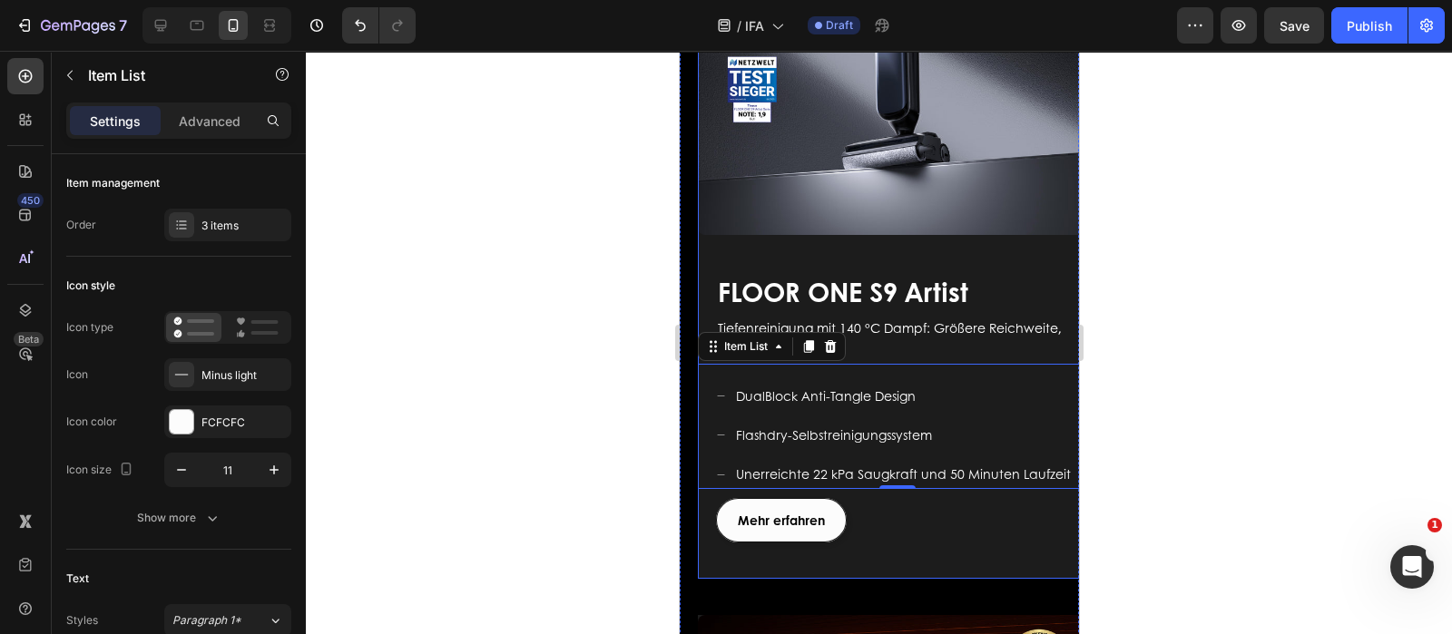
click at [1050, 222] on div "Image FLOOR ONE S9 Artist Heading Für ein modernes Leben geschaffen Text block …" at bounding box center [896, 207] width 399 height 743
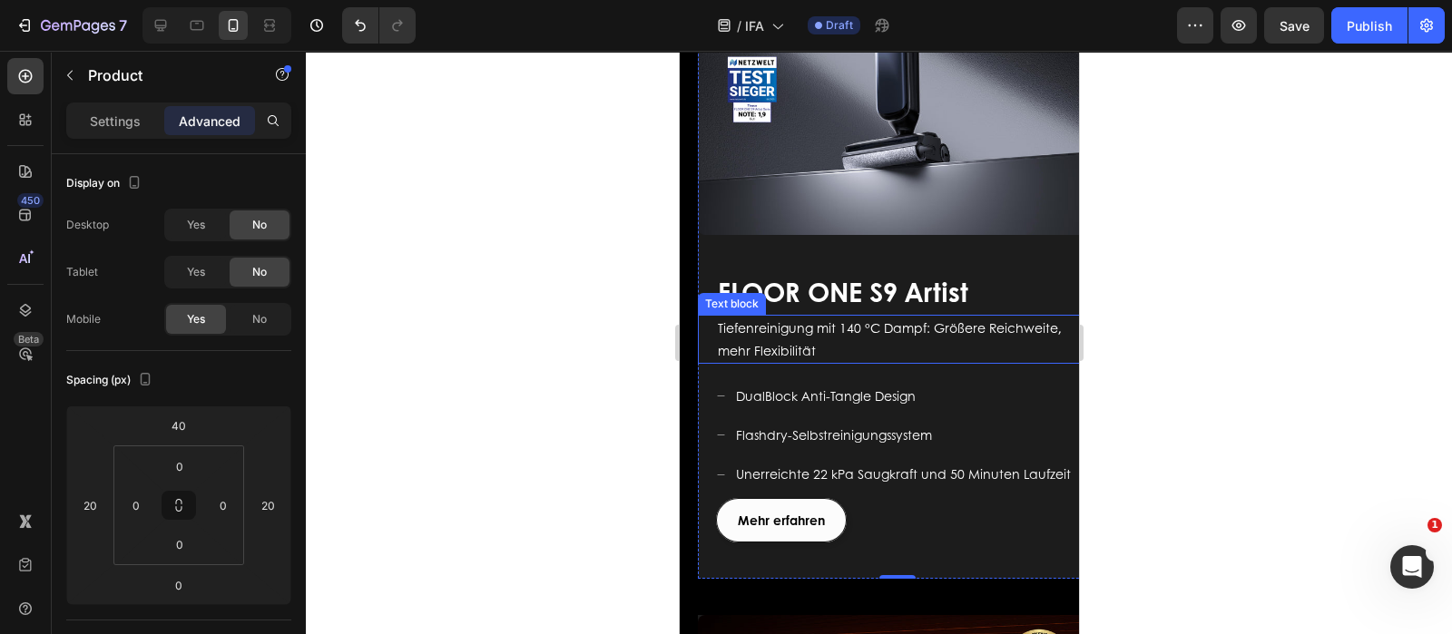
click at [939, 328] on p "Tiefenreinigung mit 140 °C Dampf: Größere Reichweite, mehr Flexibilität" at bounding box center [905, 339] width 377 height 45
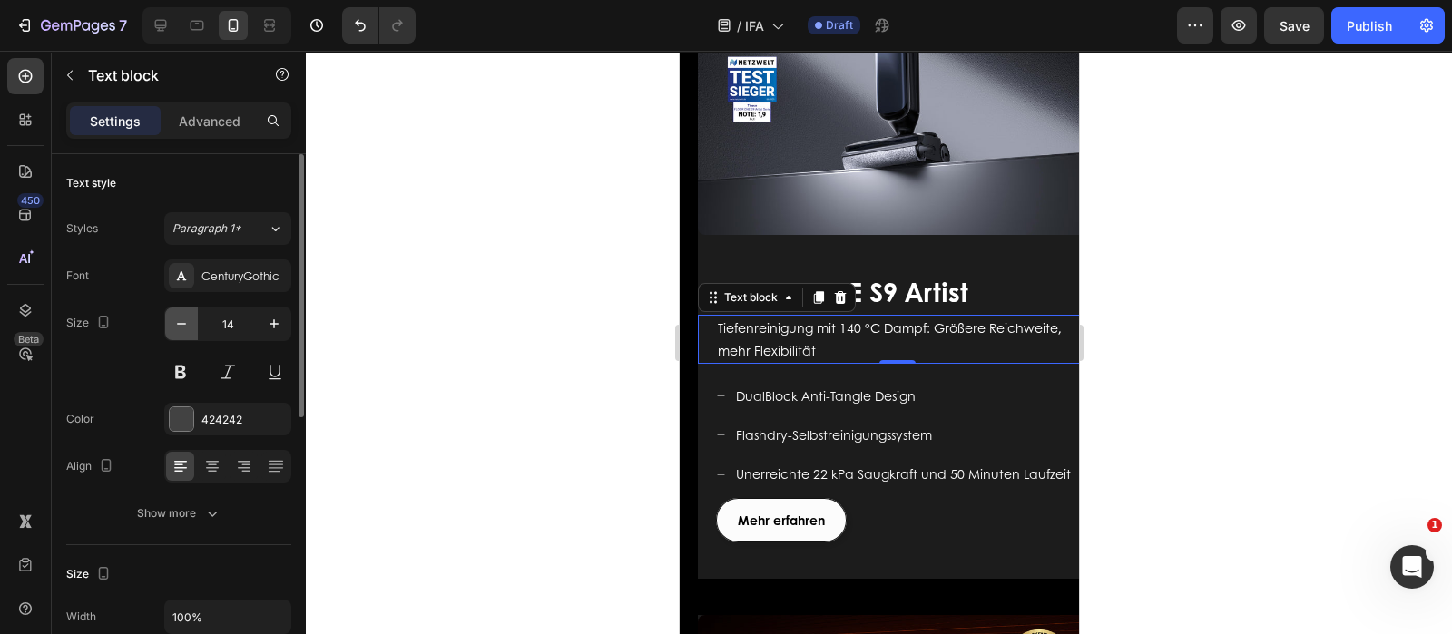
click at [172, 319] on icon "button" at bounding box center [181, 324] width 18 height 18
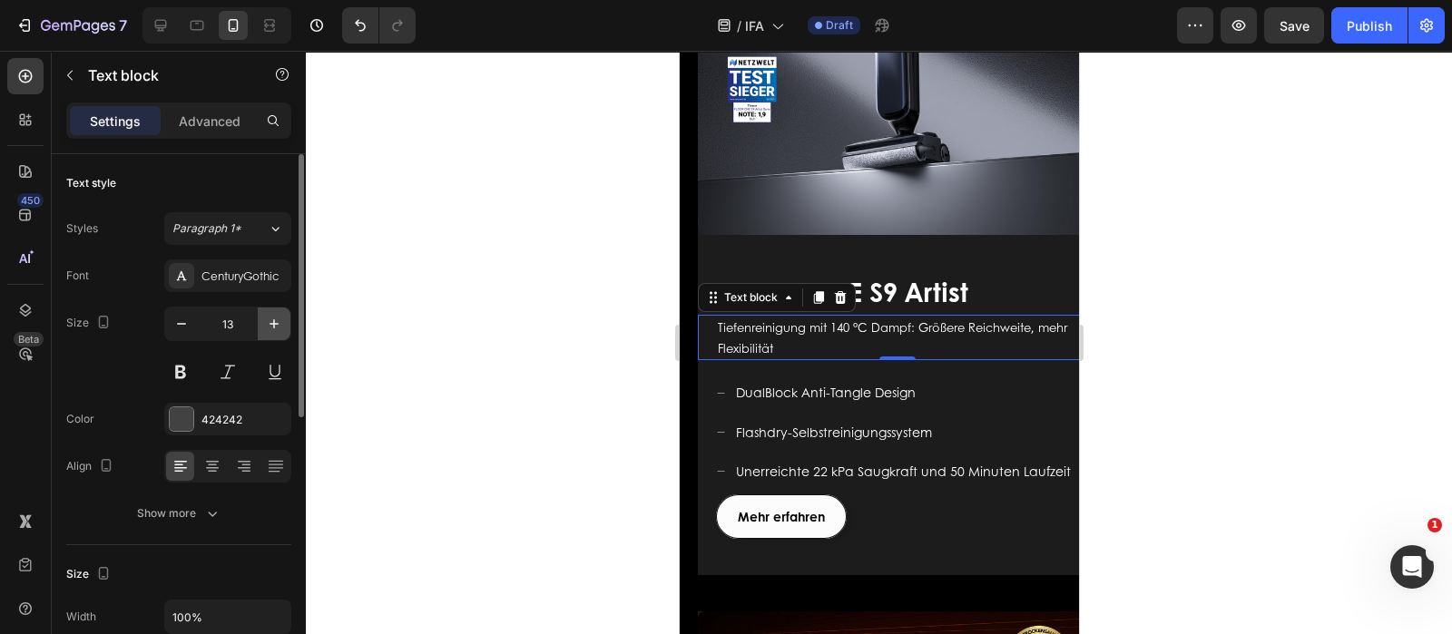
click at [265, 327] on icon "button" at bounding box center [274, 324] width 18 height 18
type input "14"
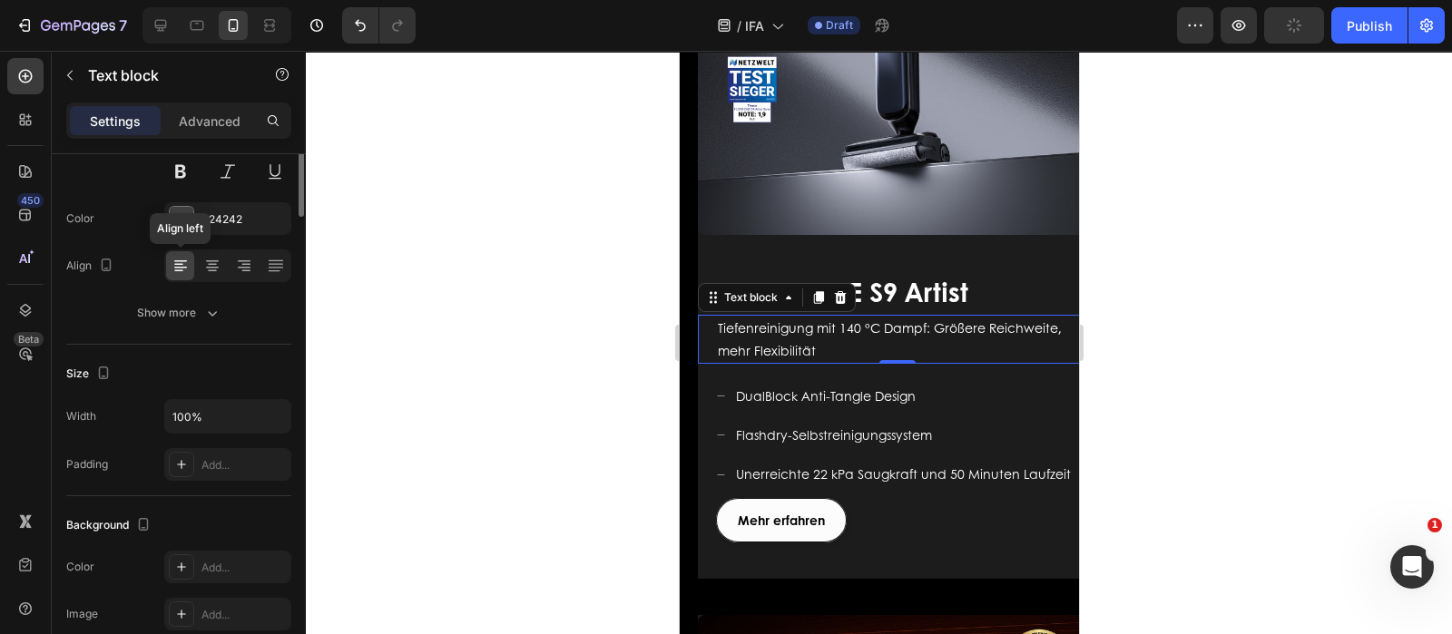
scroll to position [0, 0]
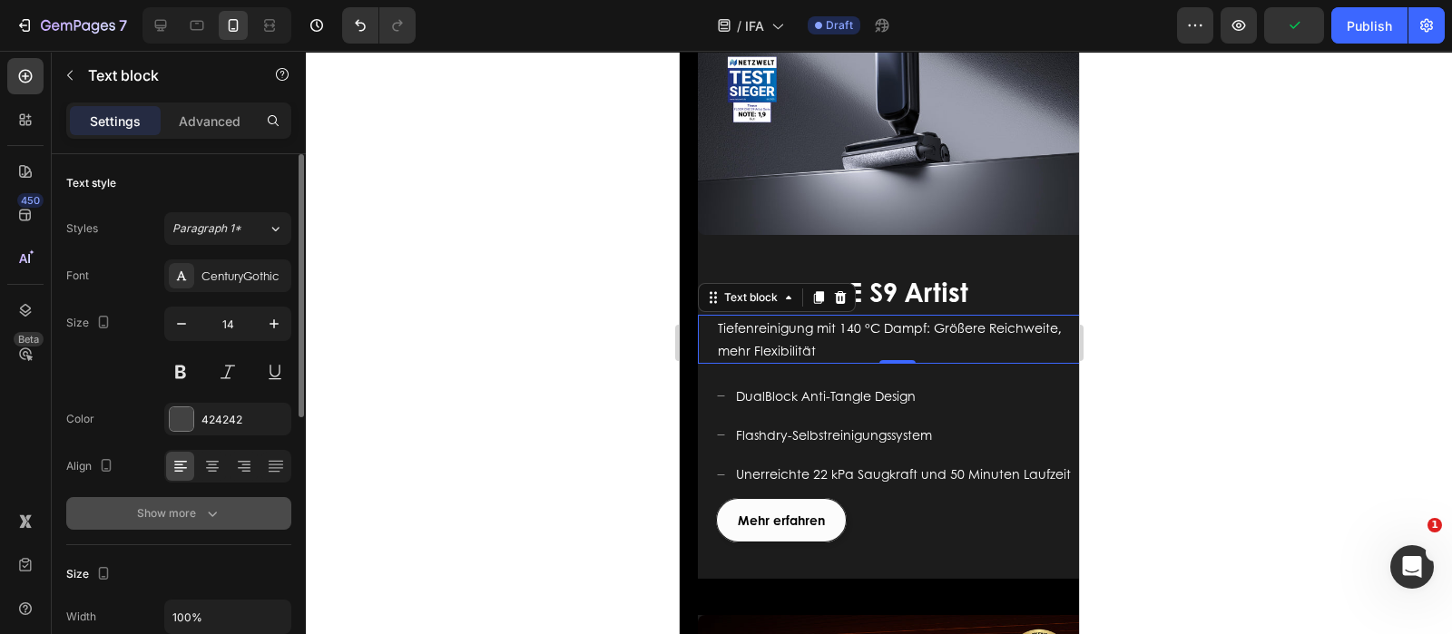
click at [201, 505] on div "Show more" at bounding box center [179, 514] width 84 height 18
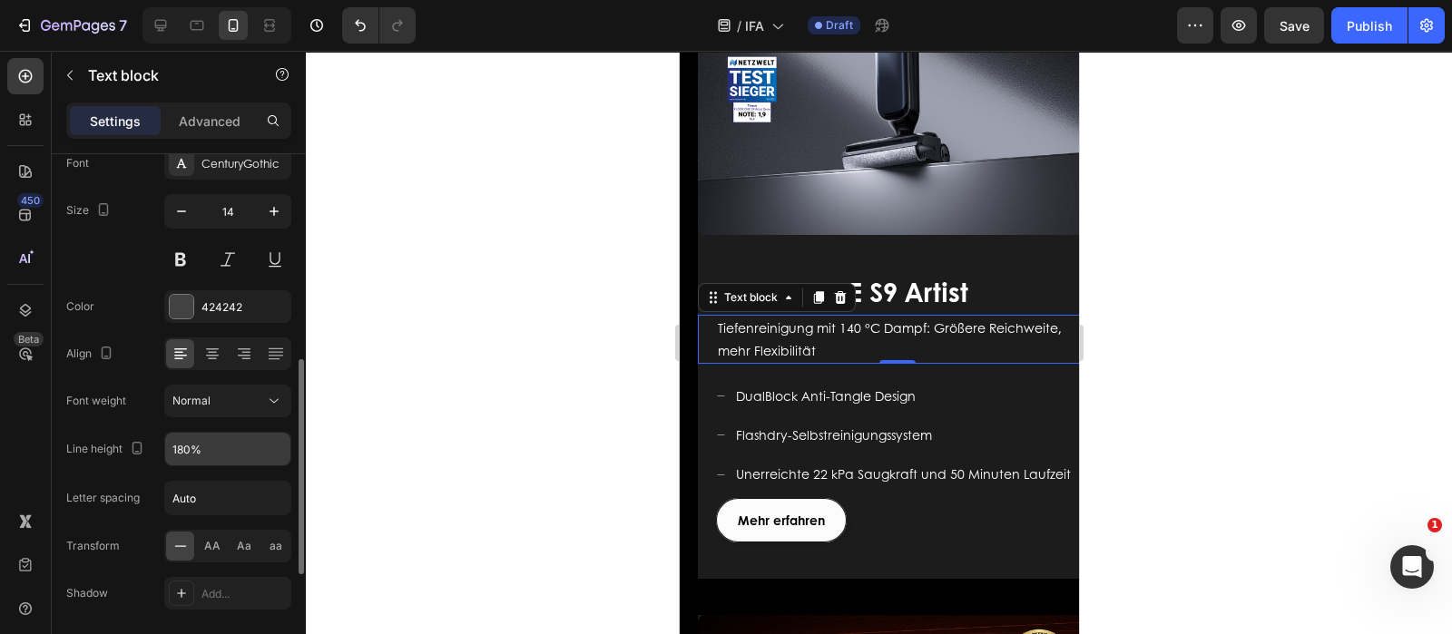
scroll to position [226, 0]
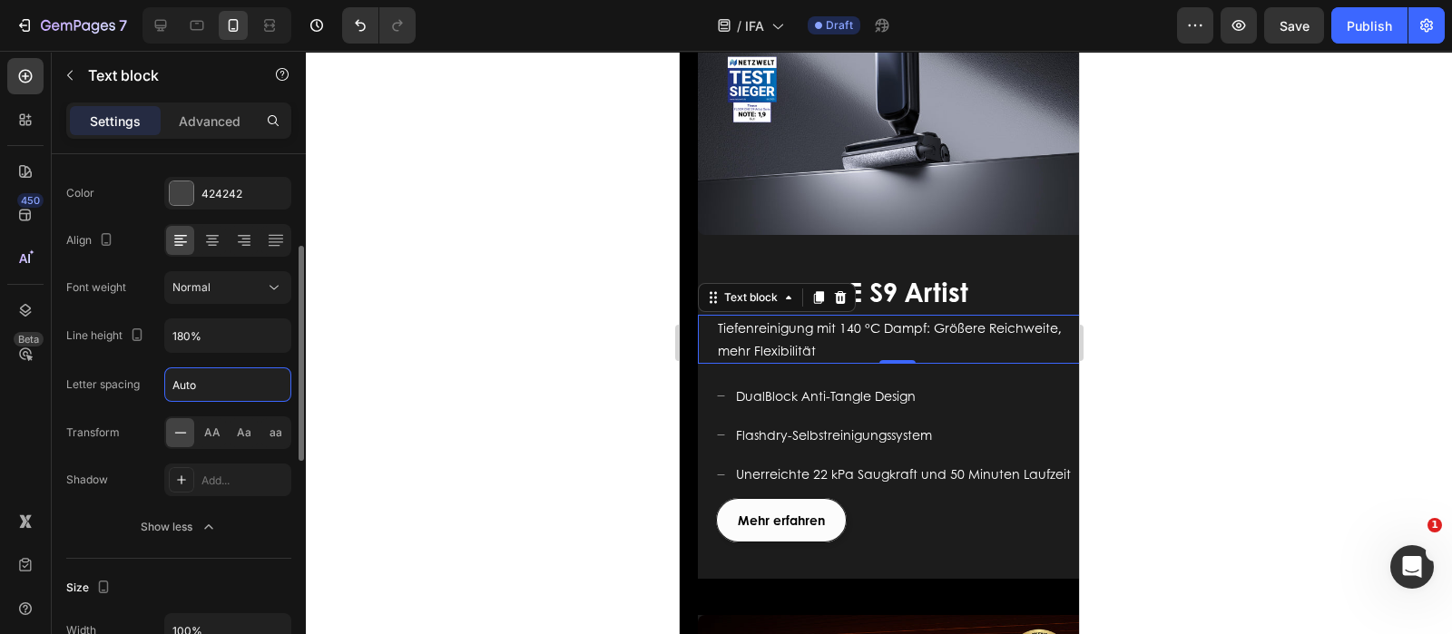
click at [218, 387] on input "Auto" at bounding box center [227, 384] width 125 height 33
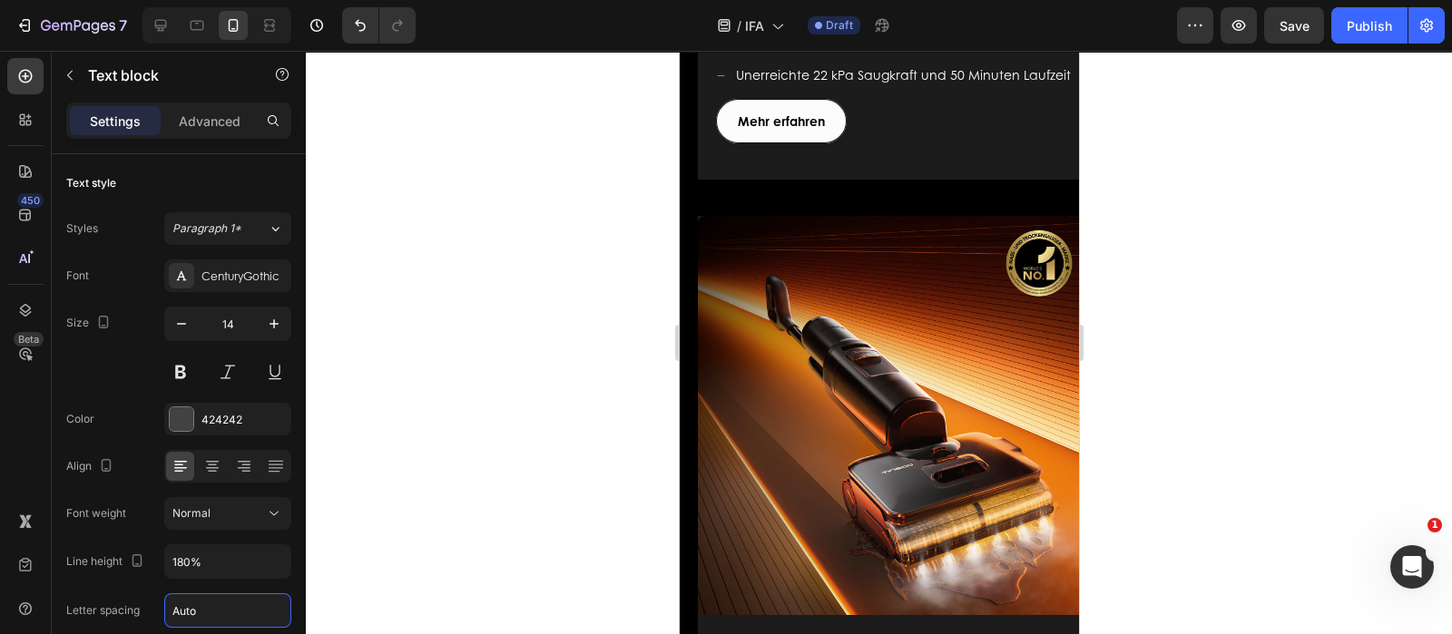
scroll to position [226, 0]
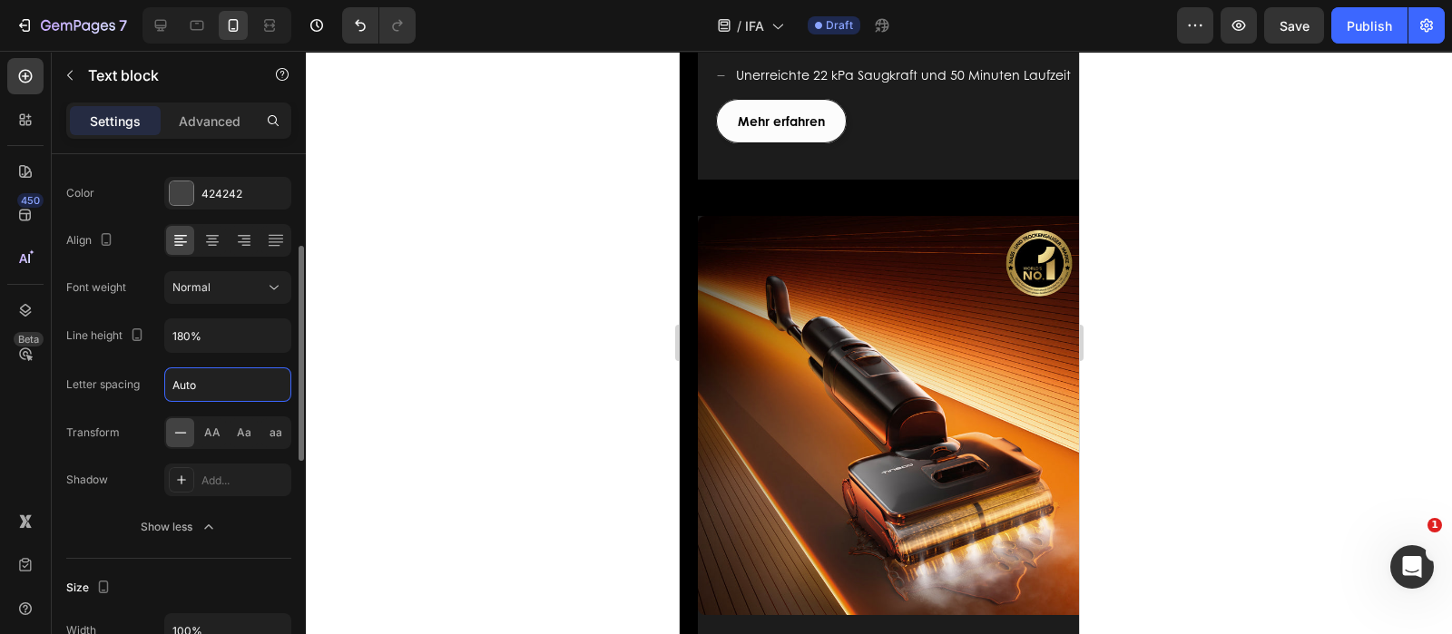
drag, startPoint x: 0, startPoint y: 0, endPoint x: 156, endPoint y: 379, distance: 410.2
click at [156, 379] on div "Letter spacing Auto" at bounding box center [178, 385] width 225 height 34
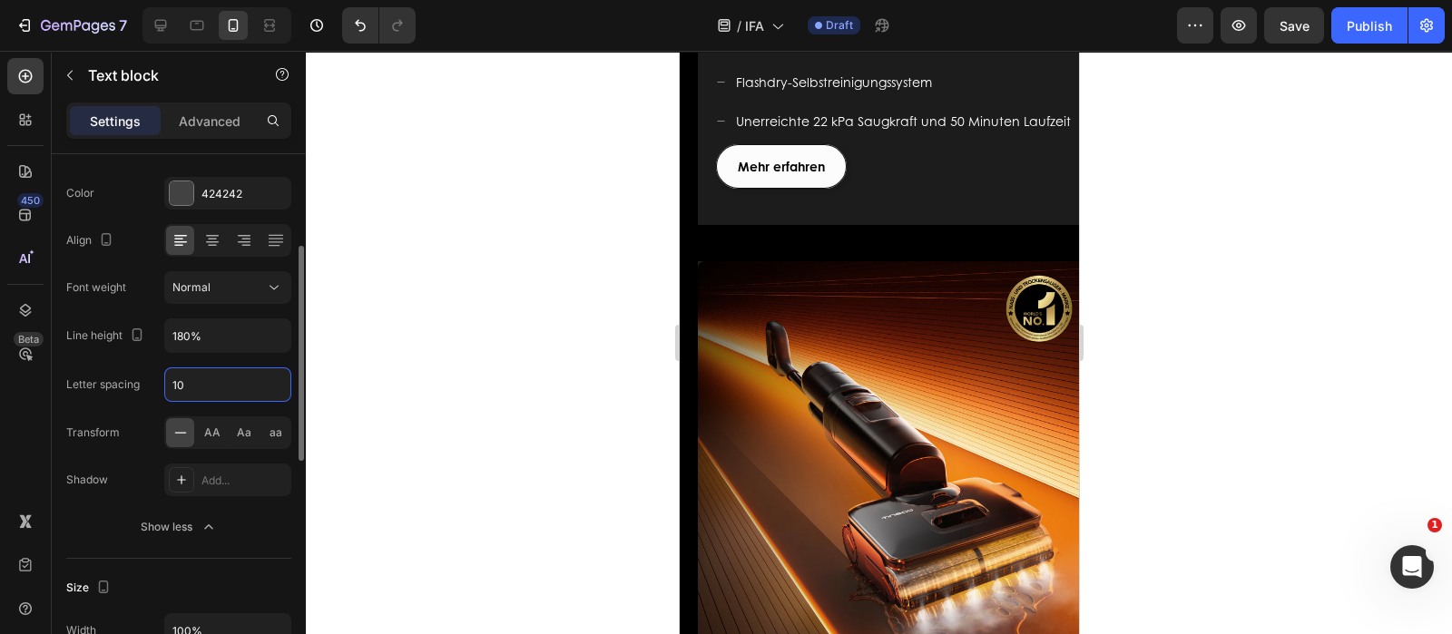
type input "1"
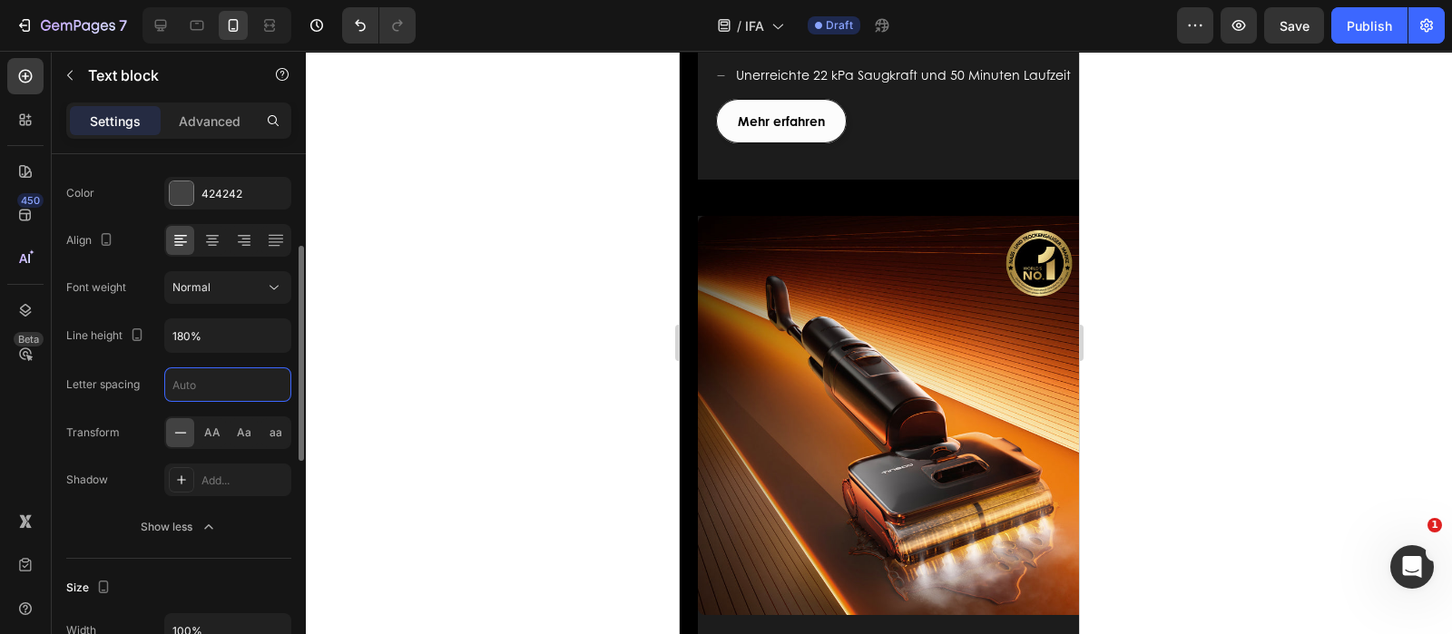
click at [136, 400] on div "Font CenturyGothic Size 14 Color 424242 Align Font weight Normal Line height 18…" at bounding box center [178, 289] width 225 height 510
click at [220, 328] on input "180%" at bounding box center [227, 335] width 125 height 33
click at [276, 334] on icon "button" at bounding box center [273, 336] width 7 height 5
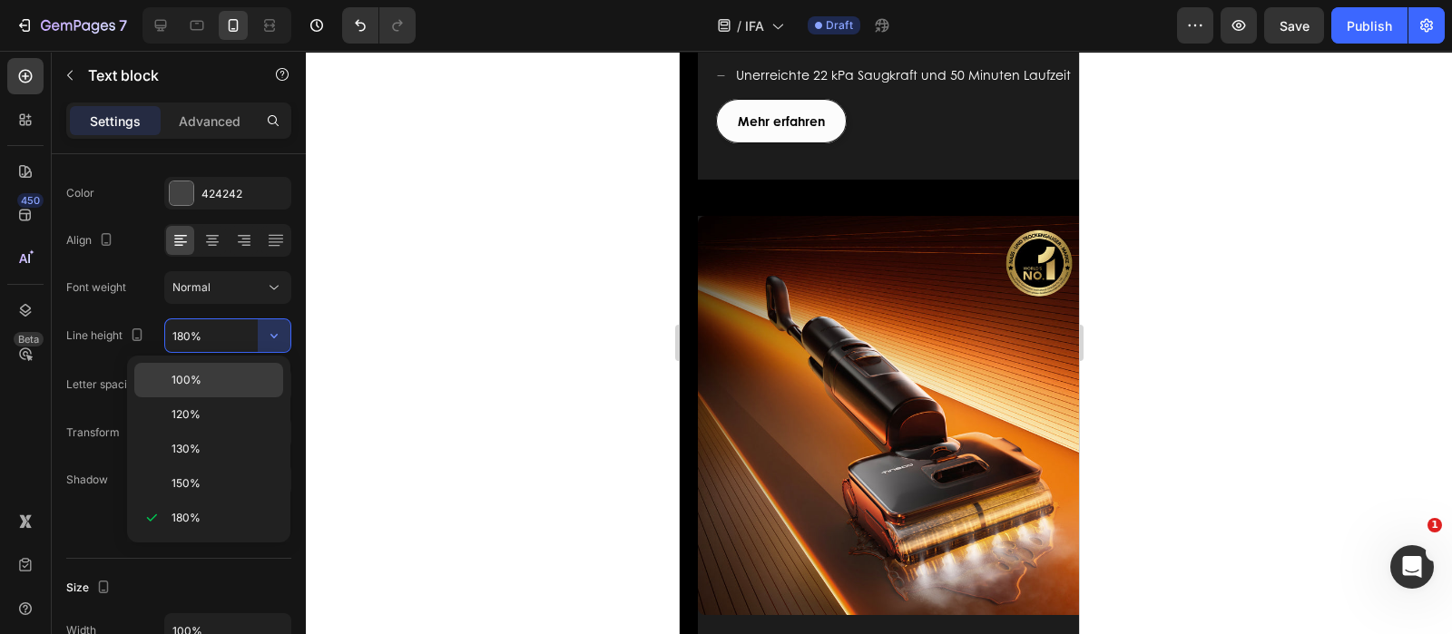
click at [196, 397] on div "100%" at bounding box center [208, 414] width 149 height 34
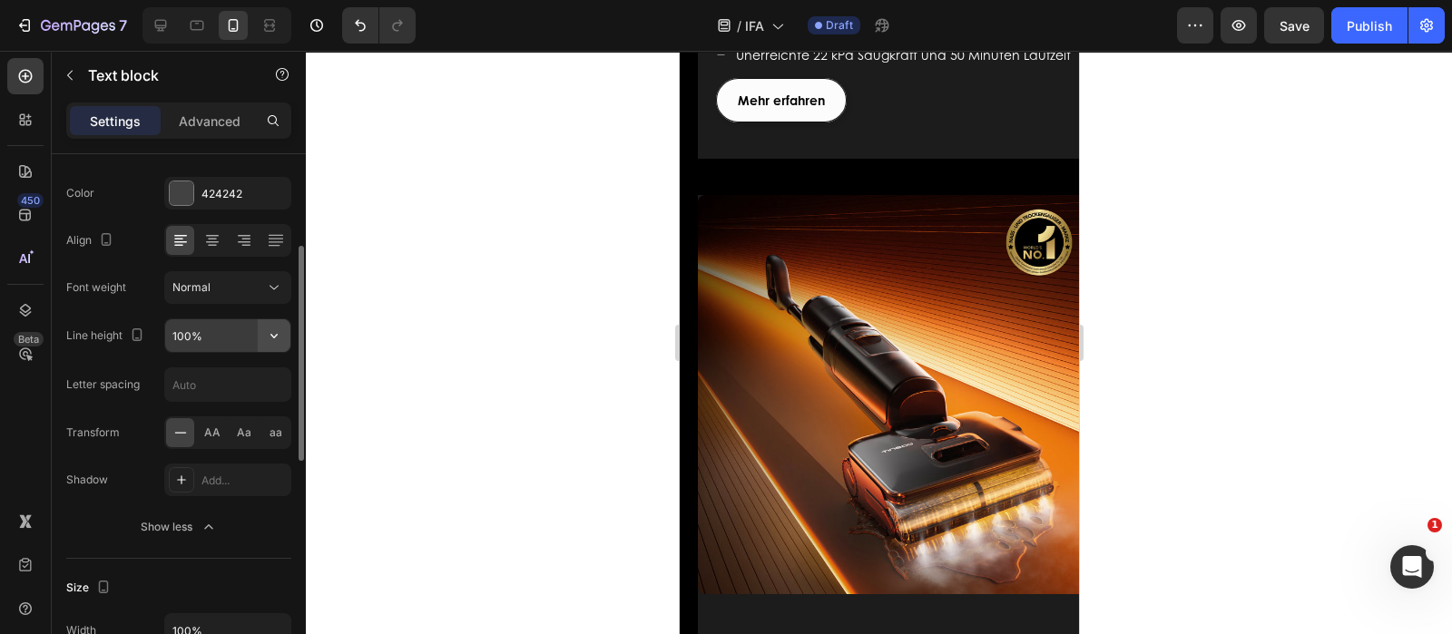
click at [276, 329] on icon "button" at bounding box center [274, 336] width 18 height 18
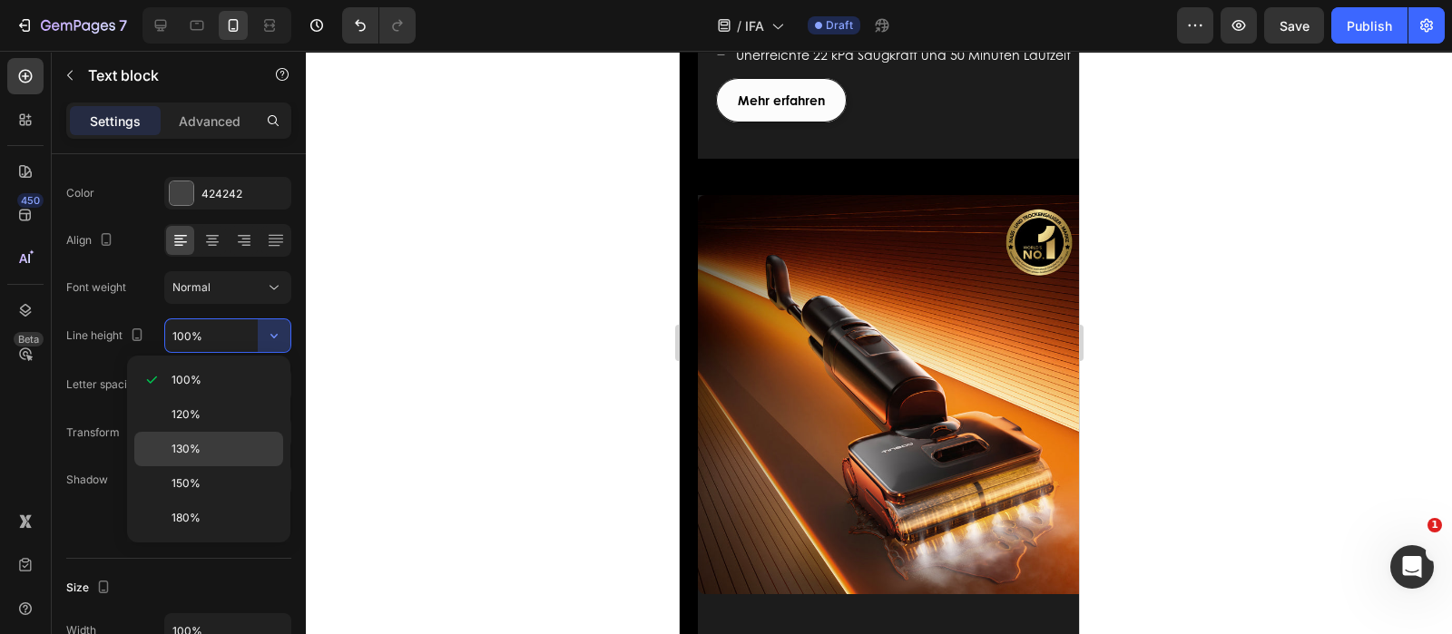
click at [195, 447] on span "130%" at bounding box center [186, 449] width 29 height 16
type input "130%"
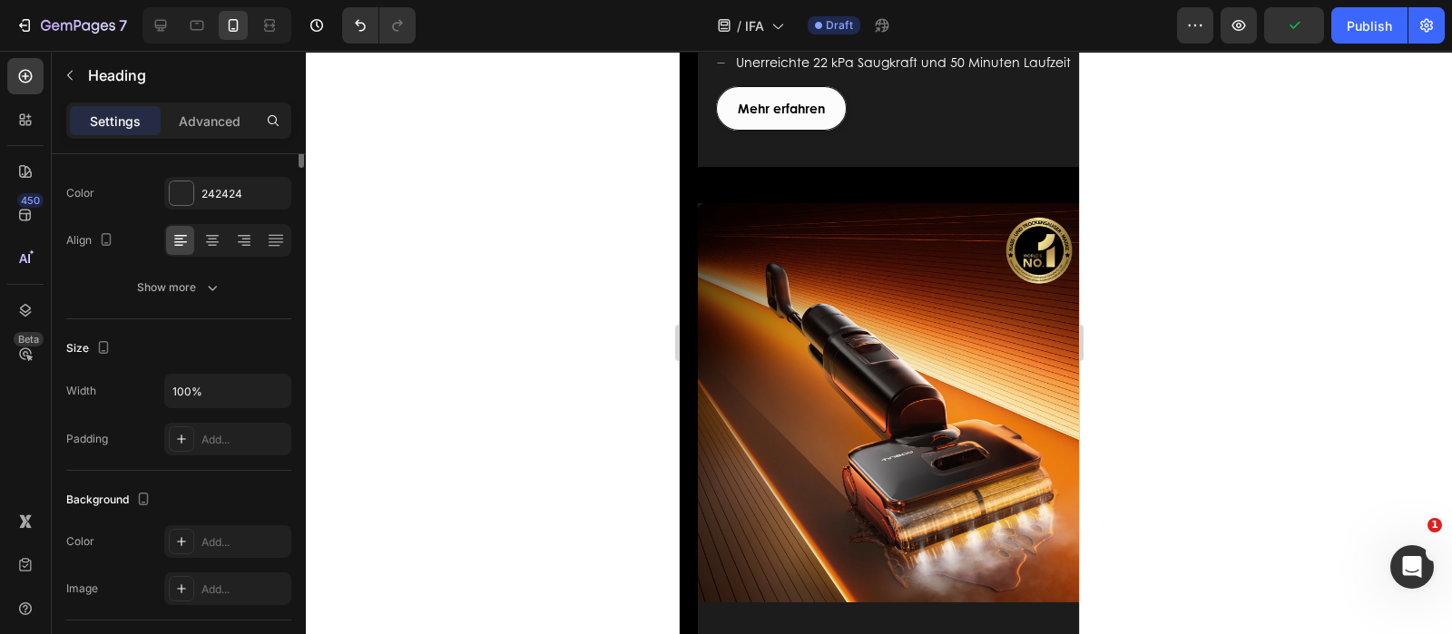
scroll to position [0, 0]
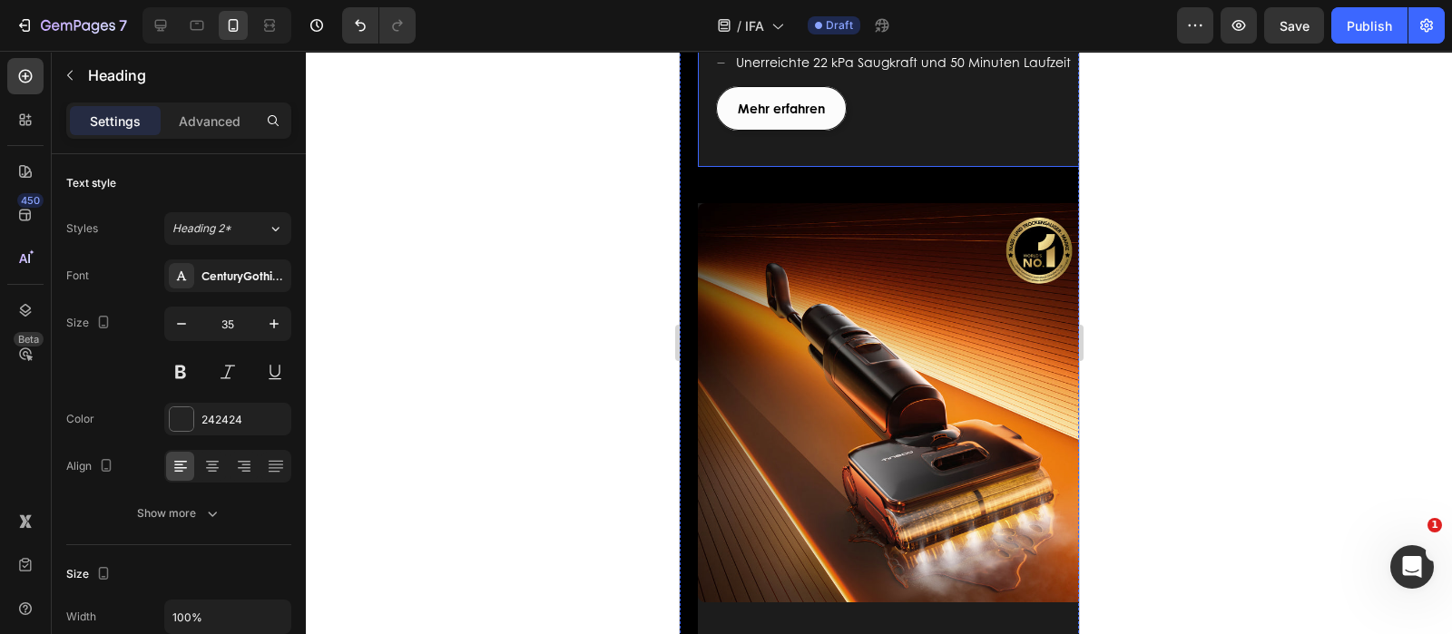
click at [1032, 167] on div "Image FLOOR ONE S9 Artist Heading Für ein modernes Leben geschaffen Text block …" at bounding box center [896, 1] width 399 height 331
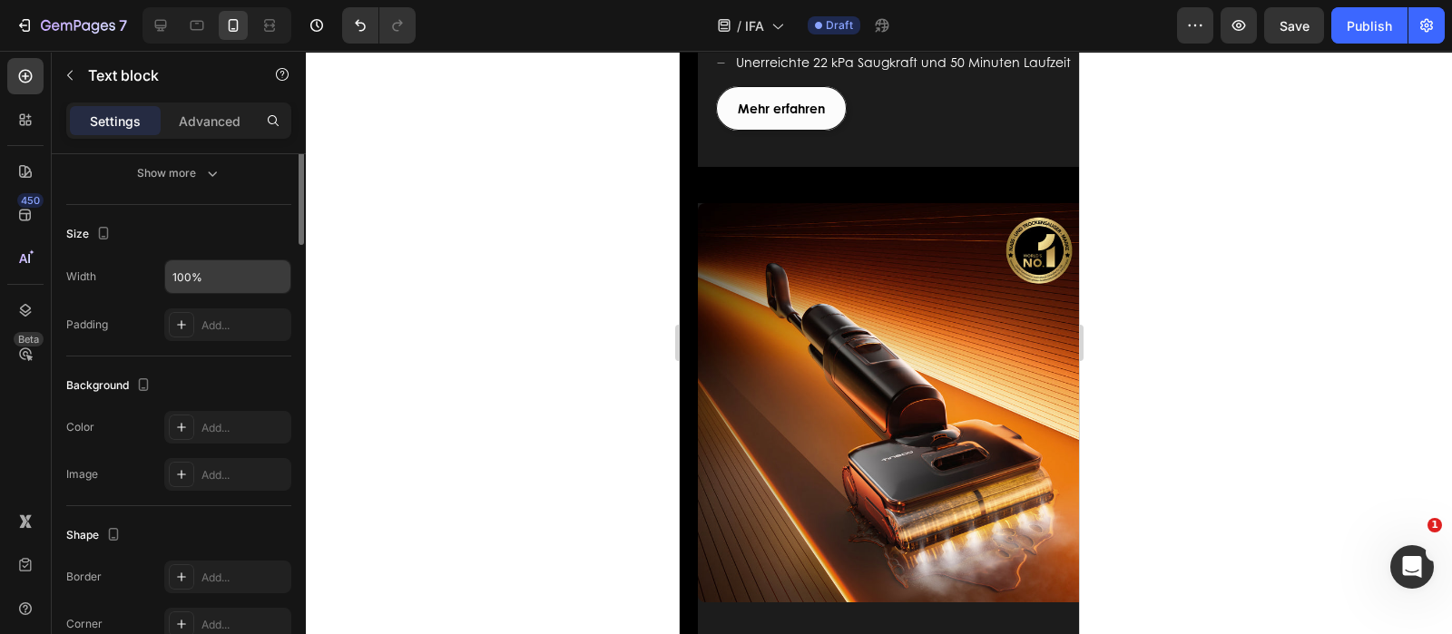
scroll to position [113, 0]
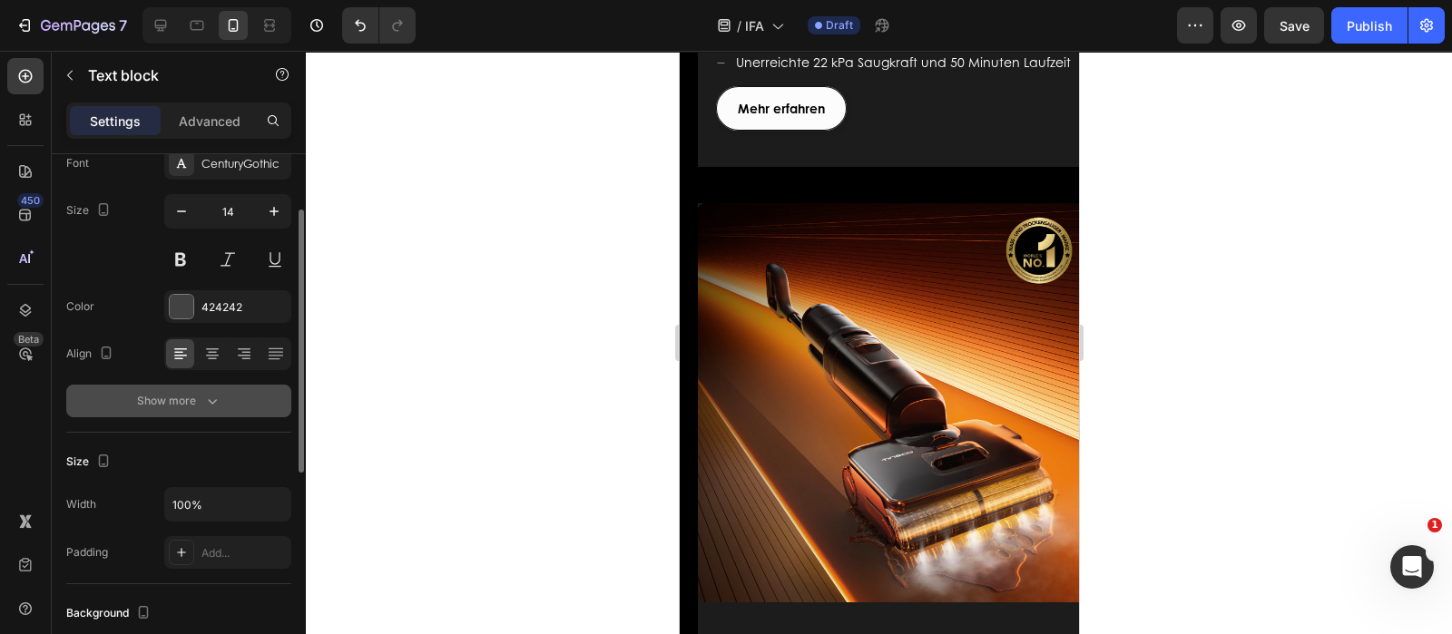
click at [206, 401] on icon "button" at bounding box center [212, 401] width 18 height 18
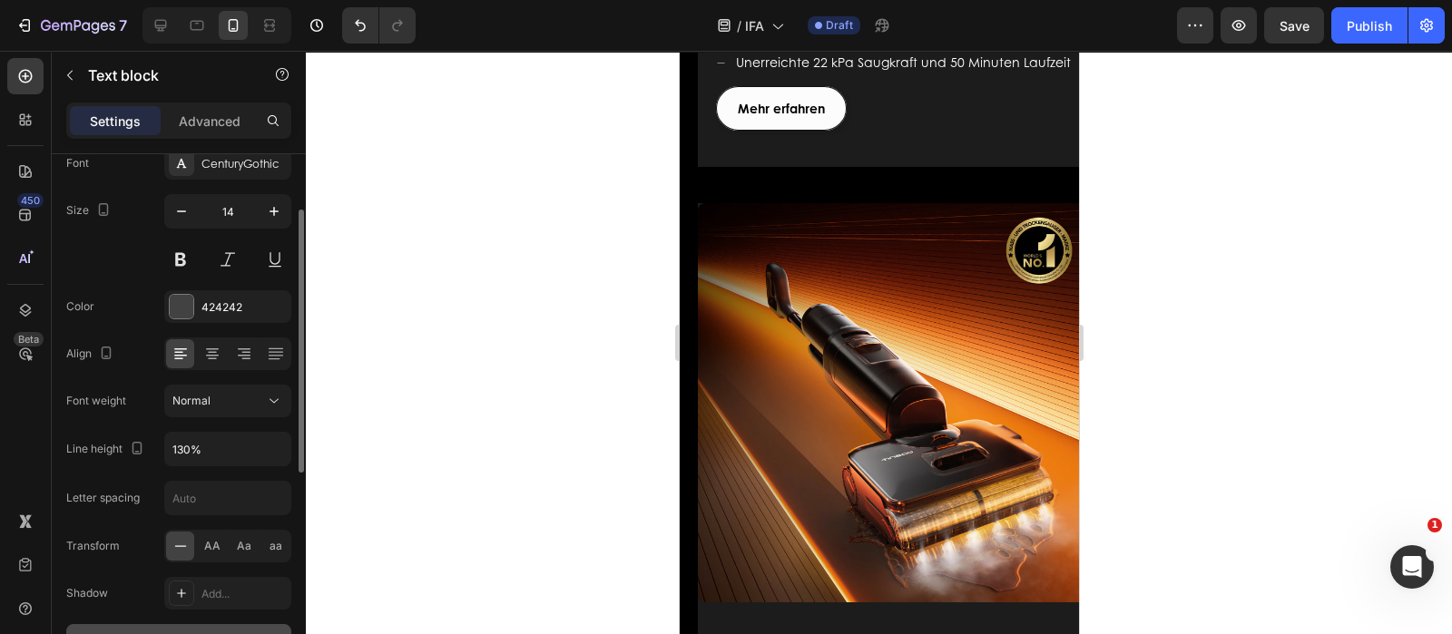
scroll to position [226, 0]
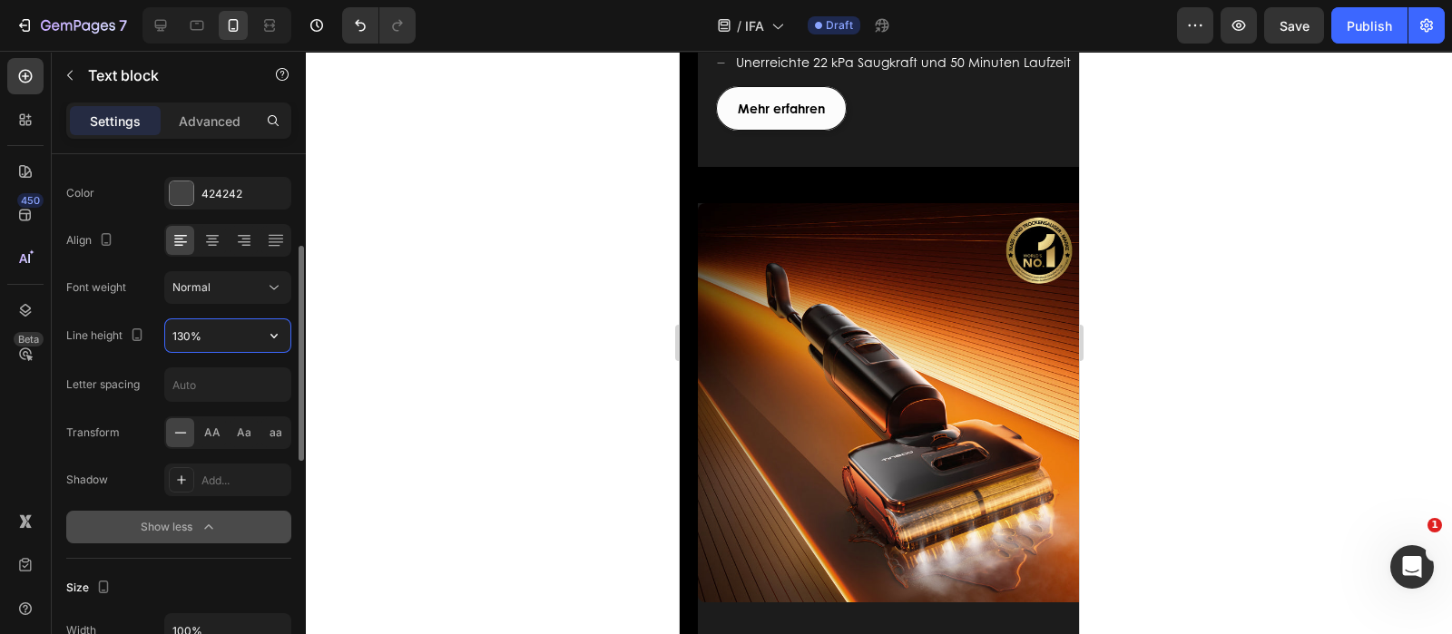
click at [238, 330] on input "130%" at bounding box center [227, 335] width 125 height 33
click at [271, 334] on icon "button" at bounding box center [273, 336] width 7 height 5
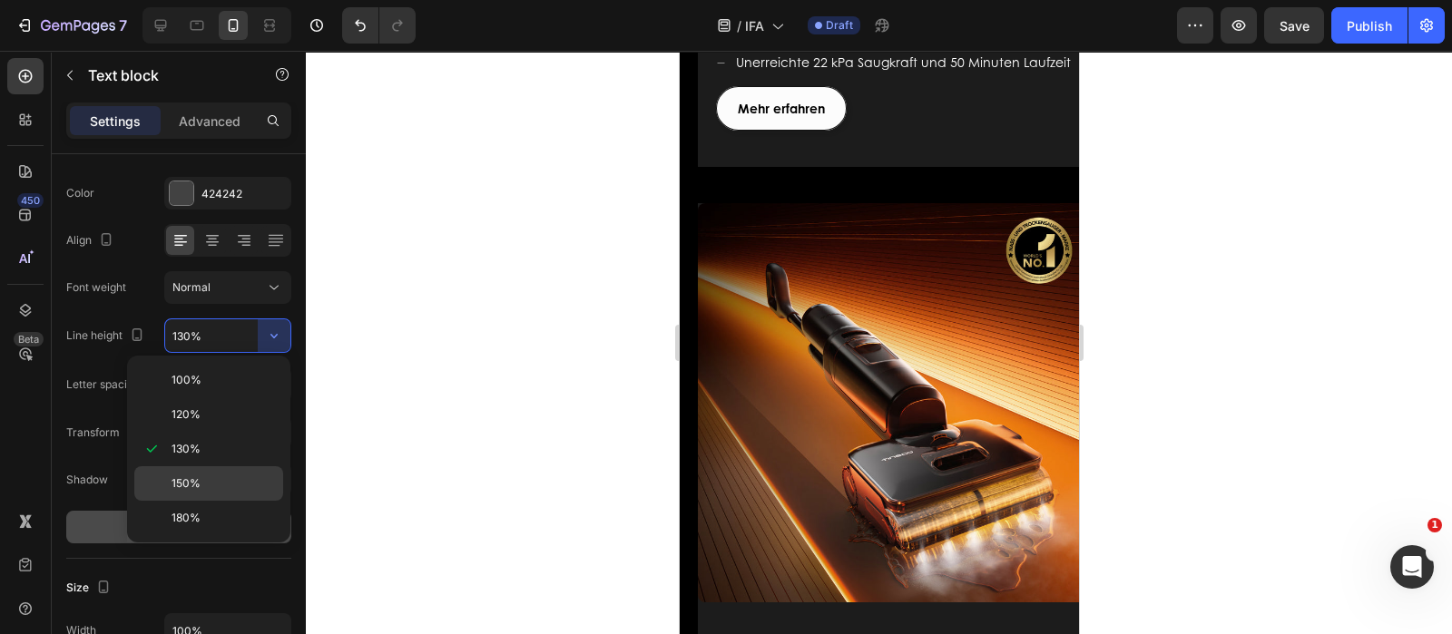
click at [196, 475] on span "150%" at bounding box center [186, 483] width 29 height 16
type input "150%"
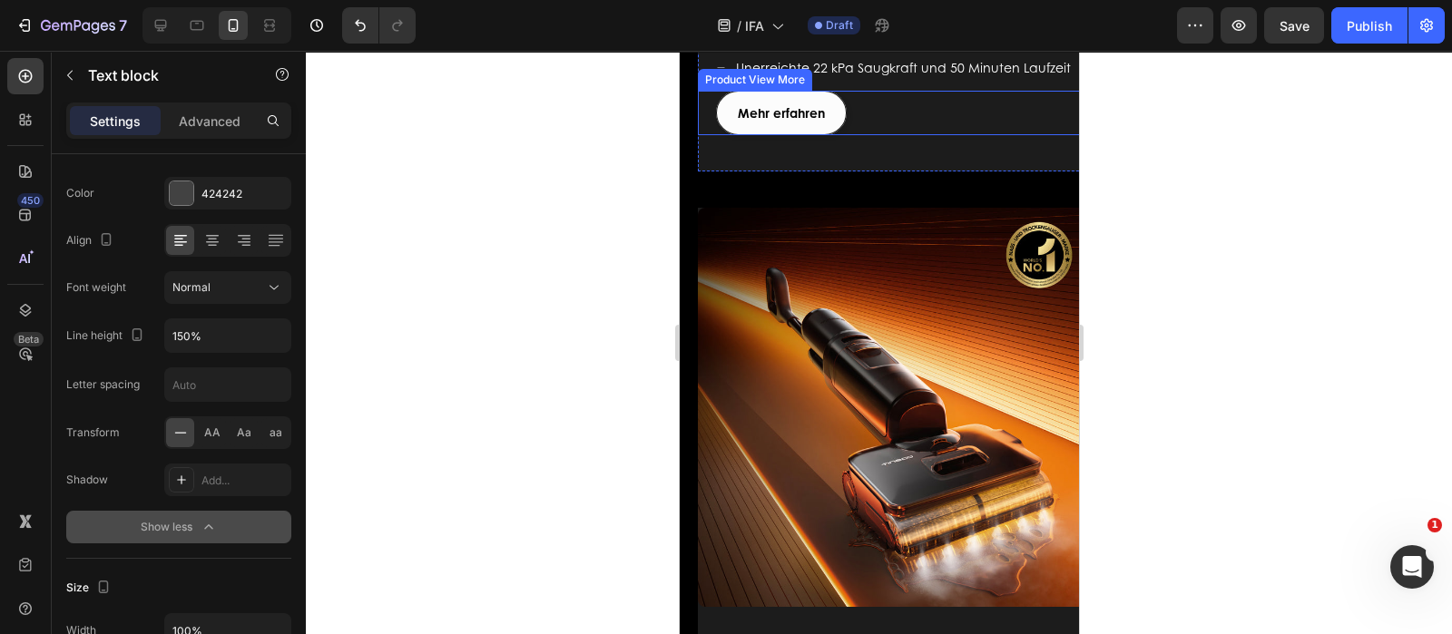
click at [849, 135] on div "Mehr erfahren" at bounding box center [905, 113] width 381 height 44
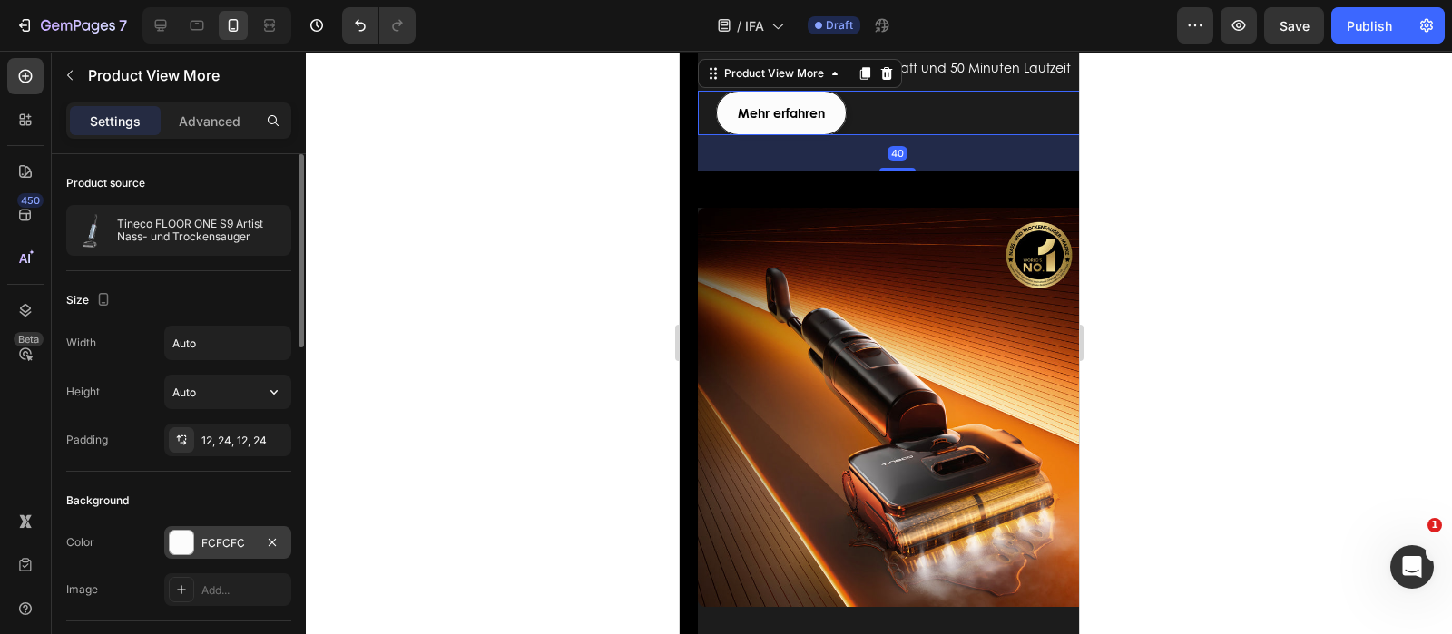
scroll to position [113, 0]
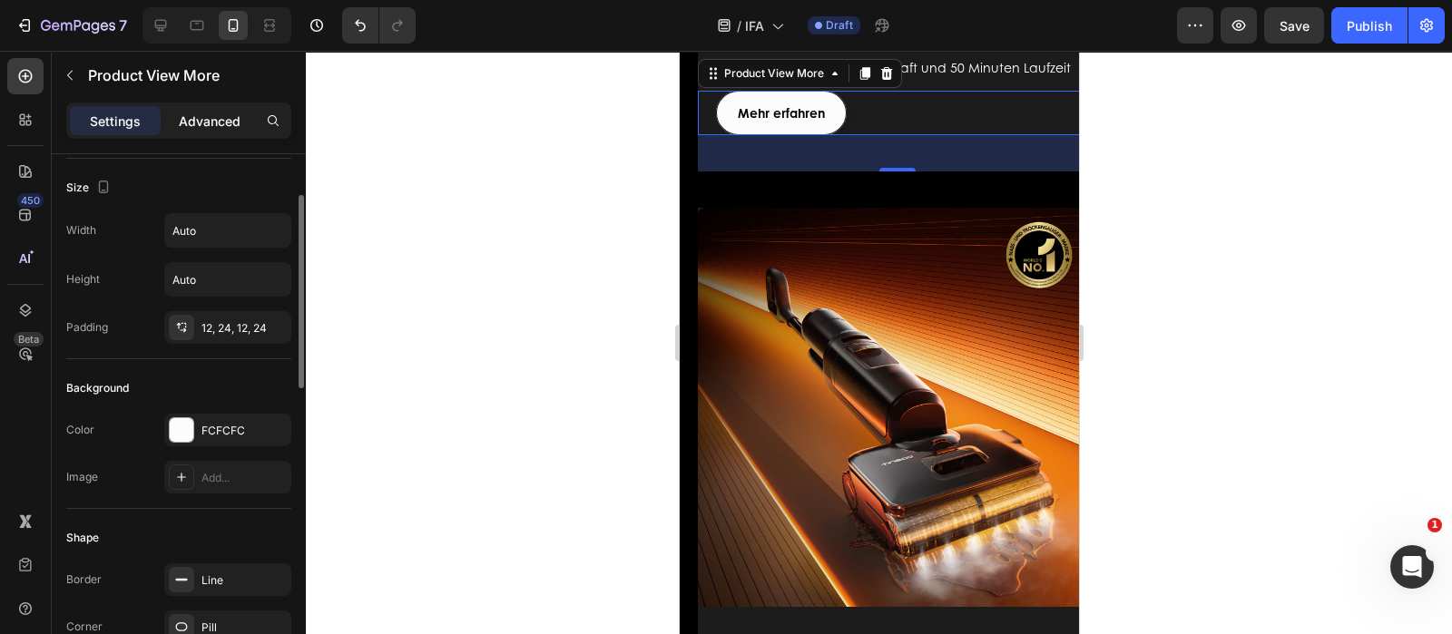
click at [213, 120] on p "Advanced" at bounding box center [210, 121] width 62 height 19
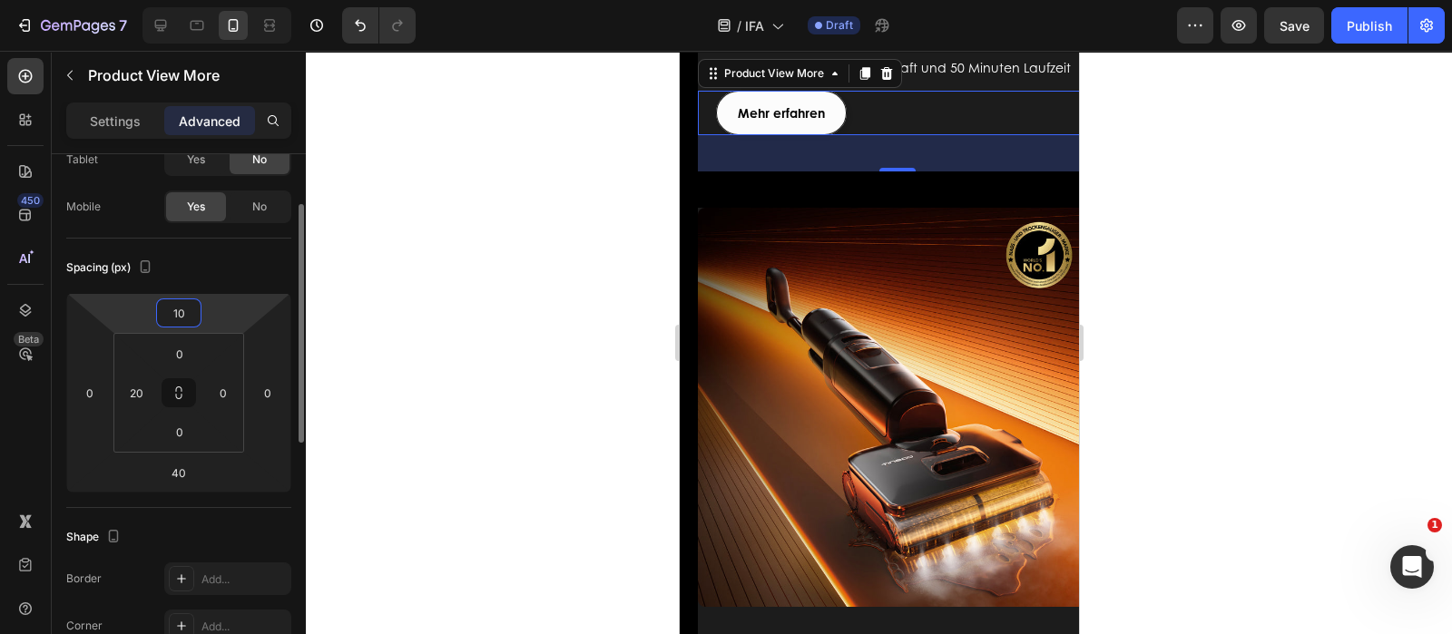
click at [186, 310] on input "10" at bounding box center [179, 312] width 36 height 27
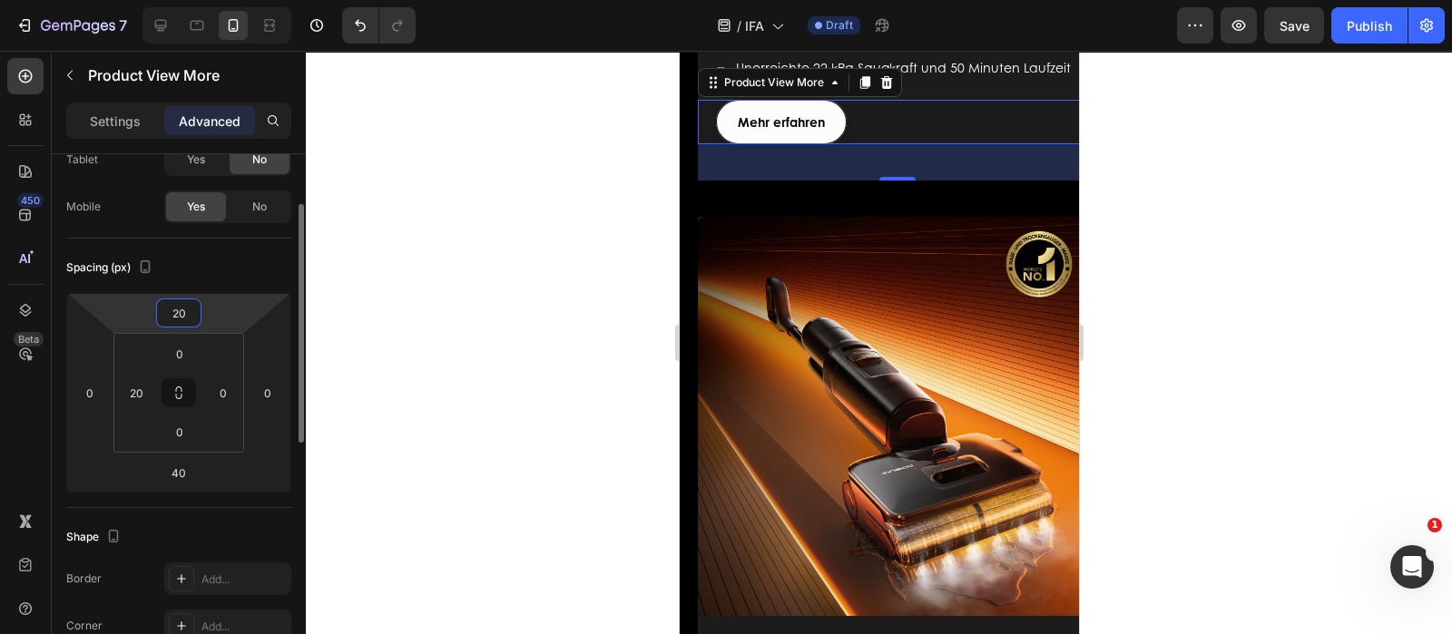
type input "20"
click at [274, 264] on div "Spacing (px)" at bounding box center [178, 267] width 225 height 29
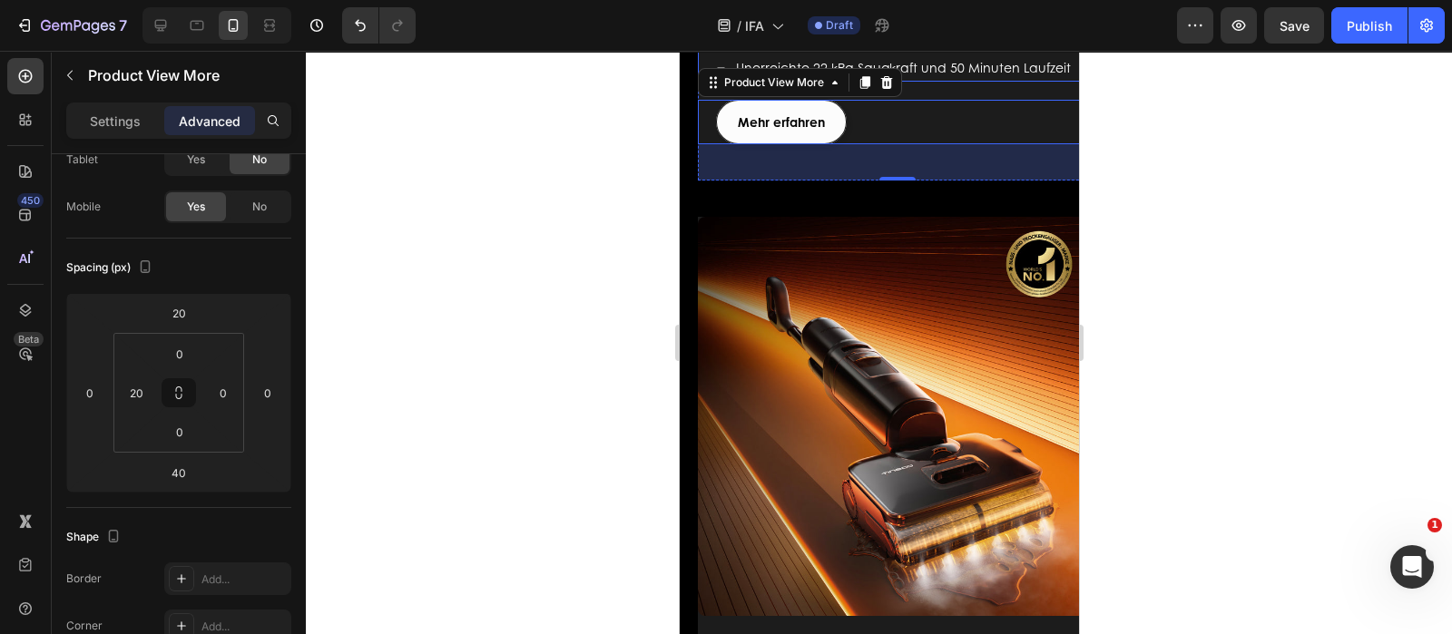
click at [1019, 43] on div "Flashdry-Selbstreinigungssystem" at bounding box center [902, 29] width 340 height 28
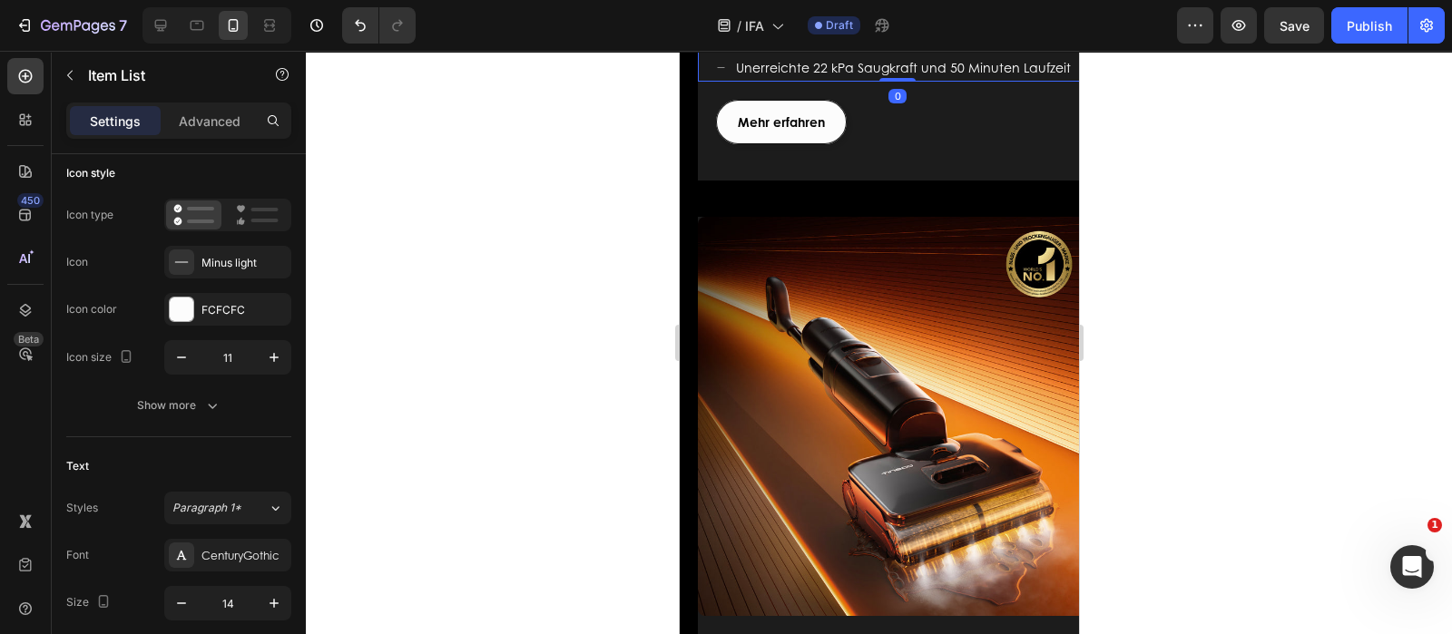
scroll to position [0, 0]
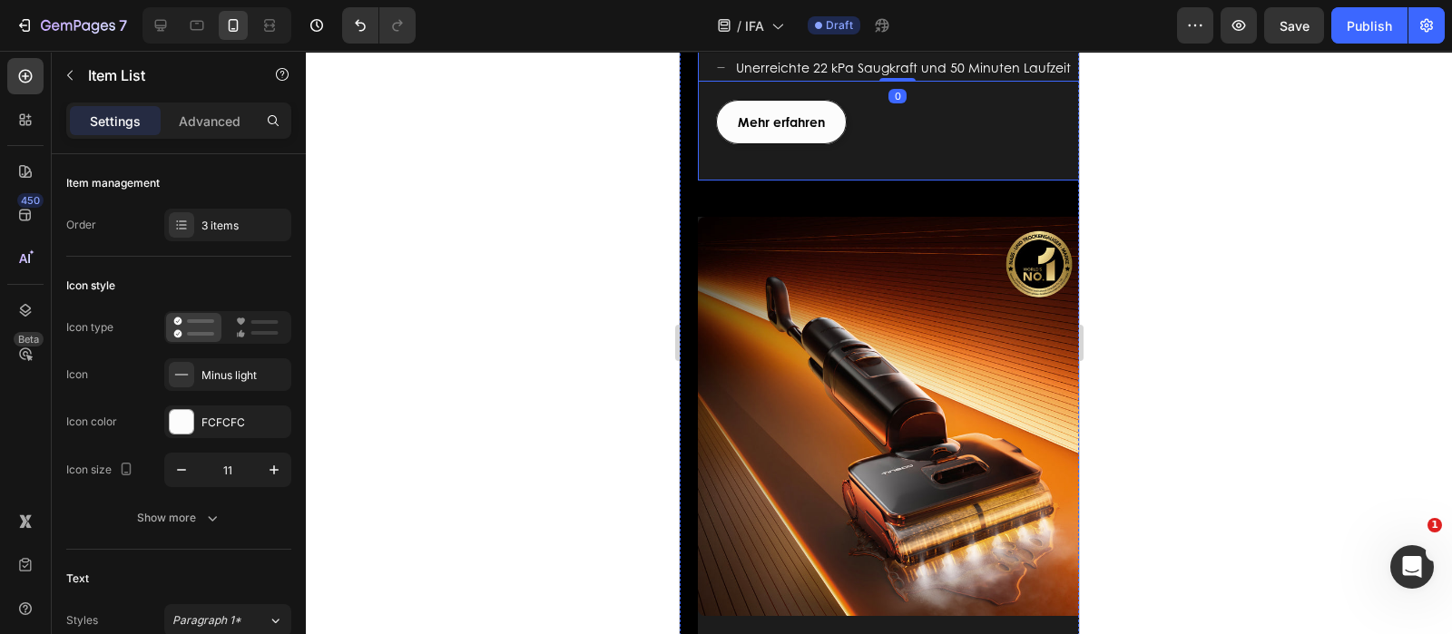
click at [1023, 181] on div "FLOOR ONE S9 Artist Heading Für ein modernes Leben geschaffen Text block Mehr e…" at bounding box center [896, 15] width 399 height 330
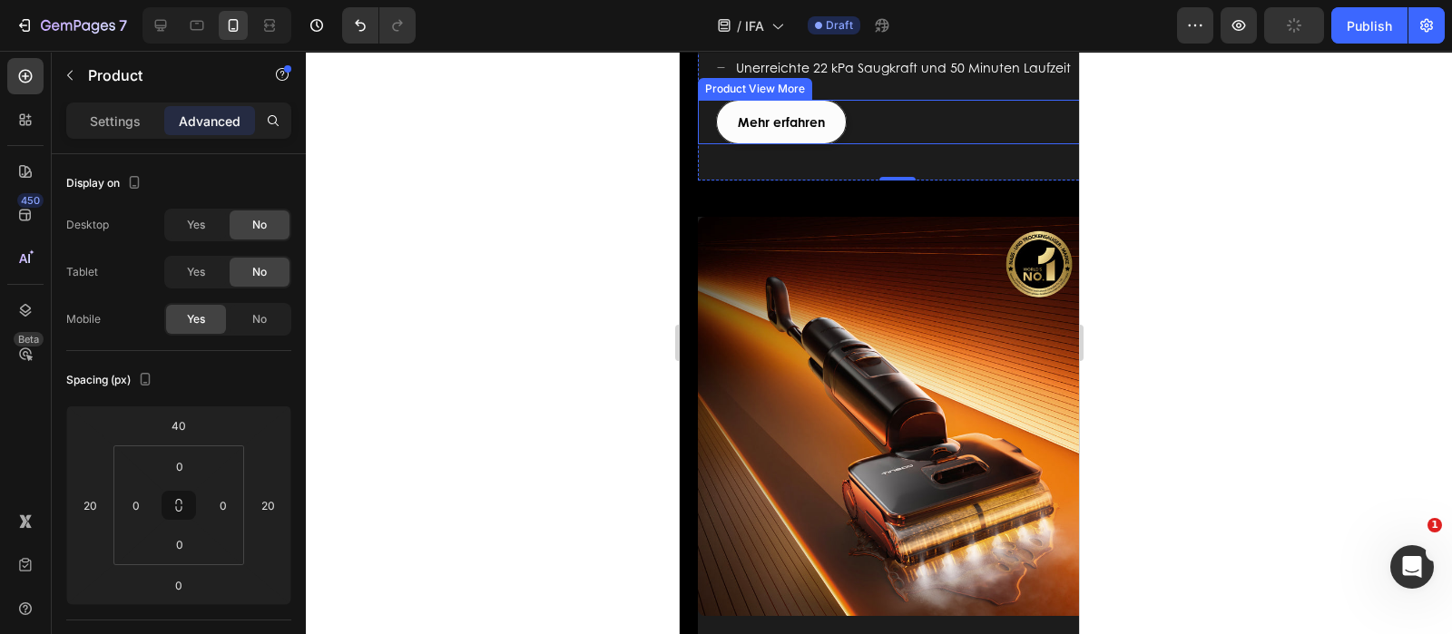
click at [858, 144] on div "Mehr erfahren" at bounding box center [905, 122] width 381 height 44
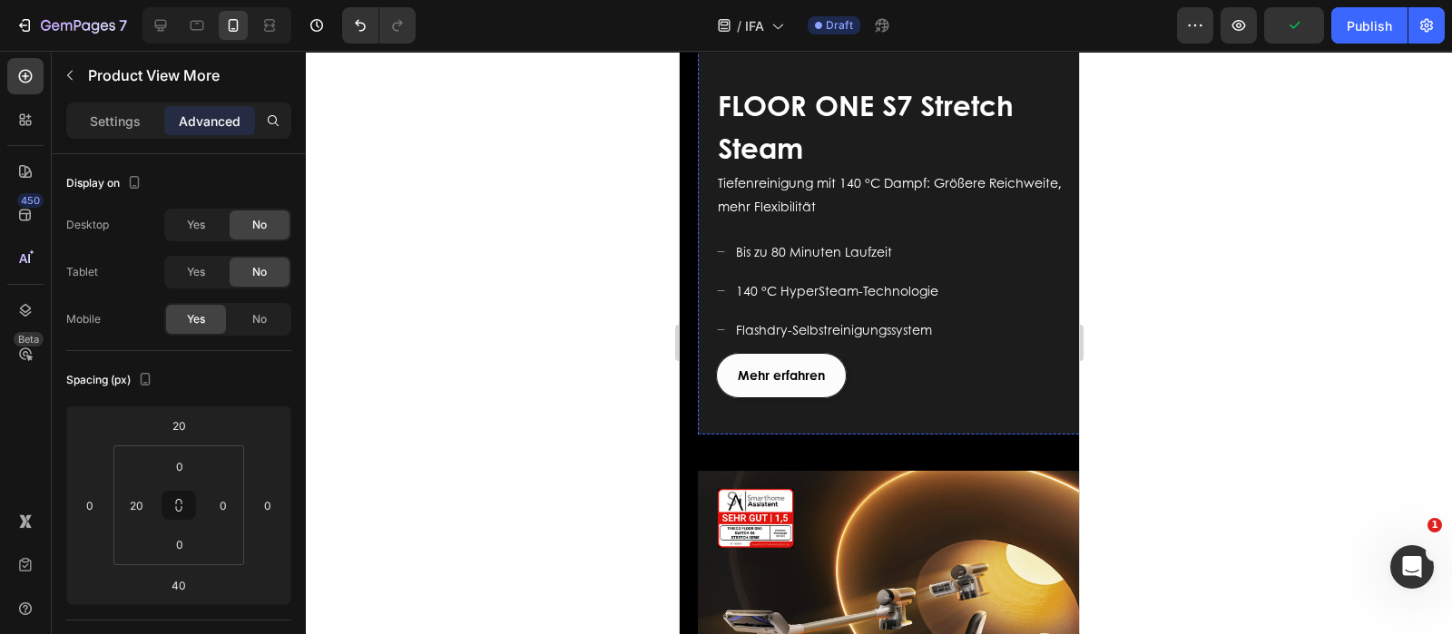
scroll to position [1587, 0]
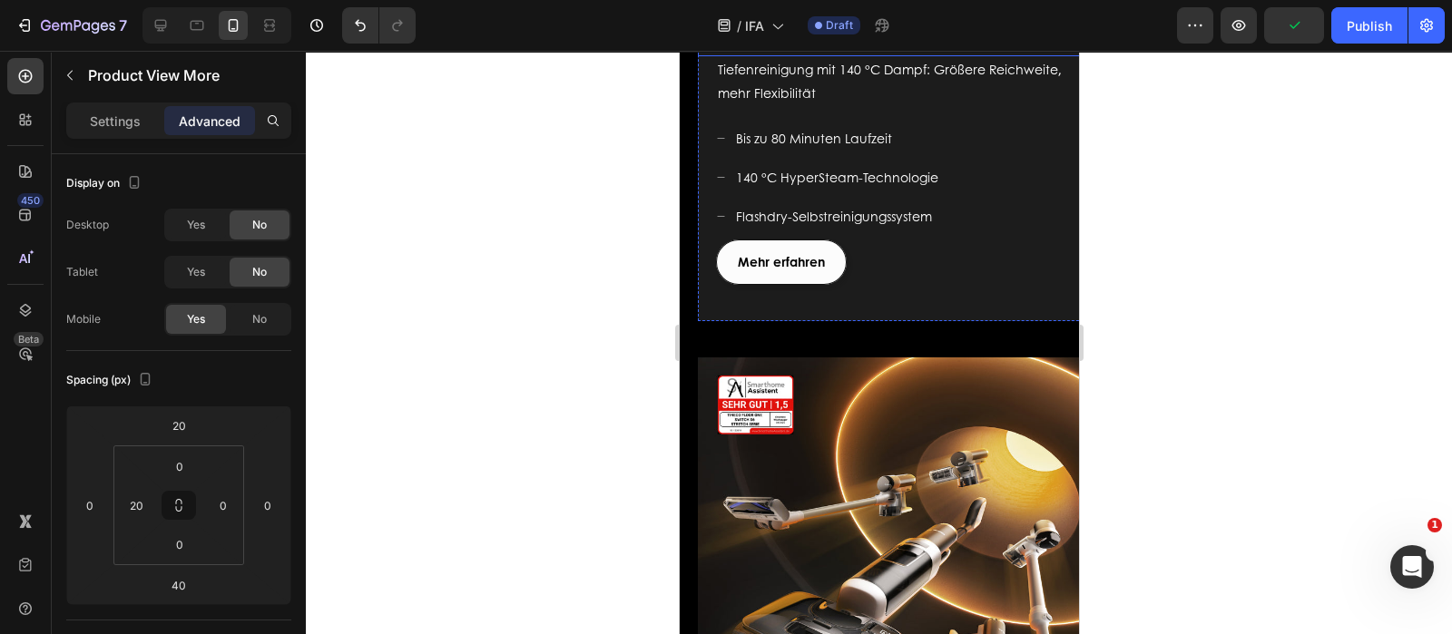
click at [896, 54] on span "FLOOR ONE S7 Stretch Steam" at bounding box center [865, 12] width 296 height 83
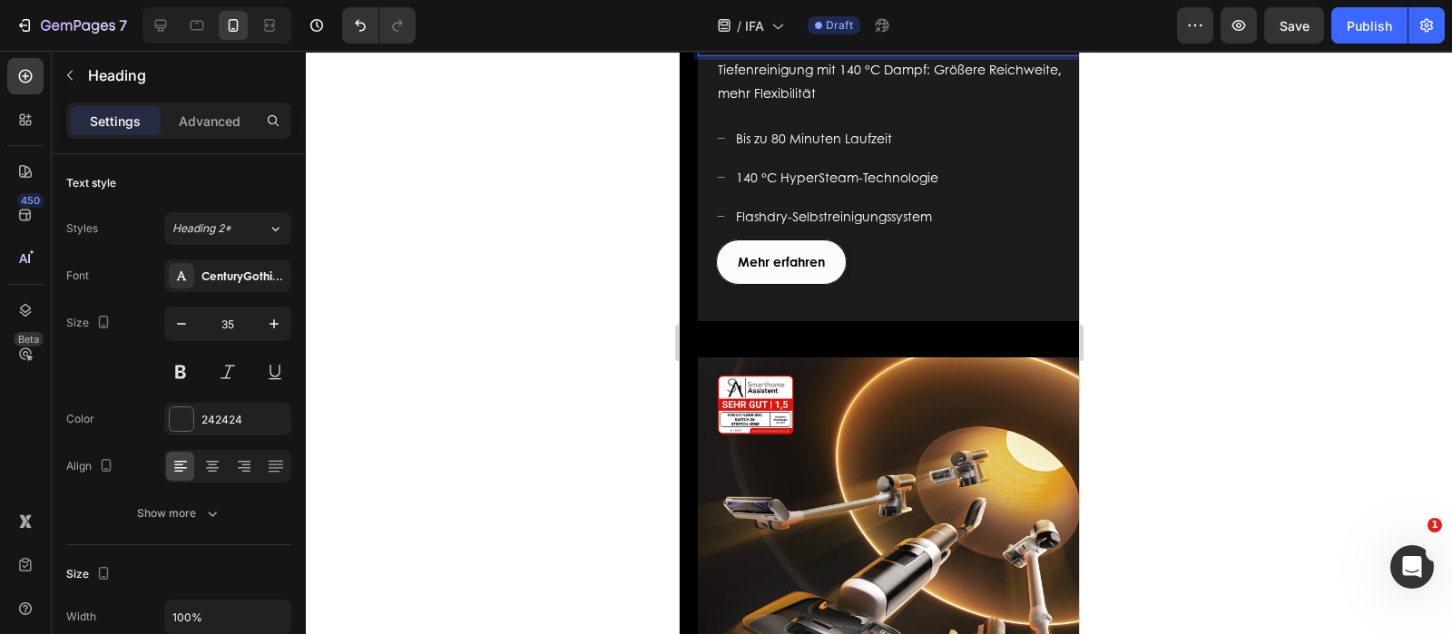
click at [811, 54] on p "FLOOR ONE S7 Stretch Steam" at bounding box center [905, 12] width 377 height 84
drag, startPoint x: 807, startPoint y: 401, endPoint x: 711, endPoint y: 357, distance: 105.1
click at [711, 56] on div "FLOOR ONE S7 Stretch Steam Heading 0" at bounding box center [896, 12] width 399 height 88
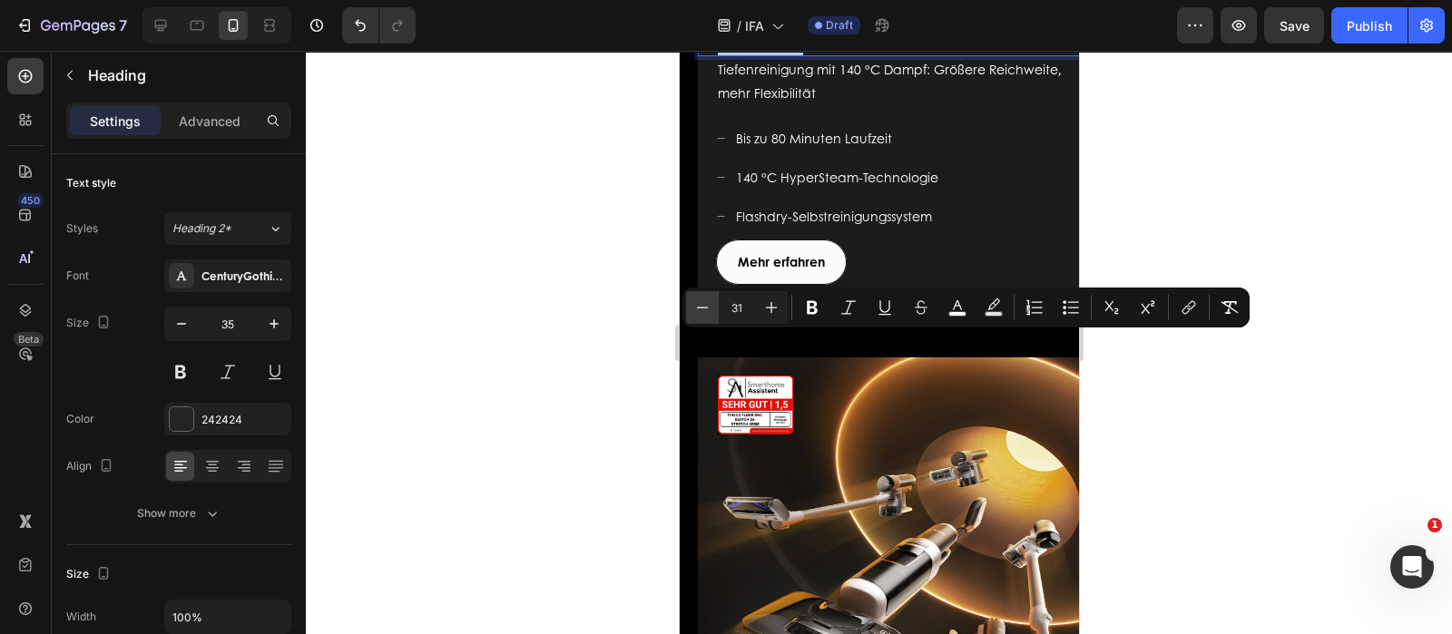
click at [701, 309] on icon "Editor contextual toolbar" at bounding box center [702, 308] width 18 height 18
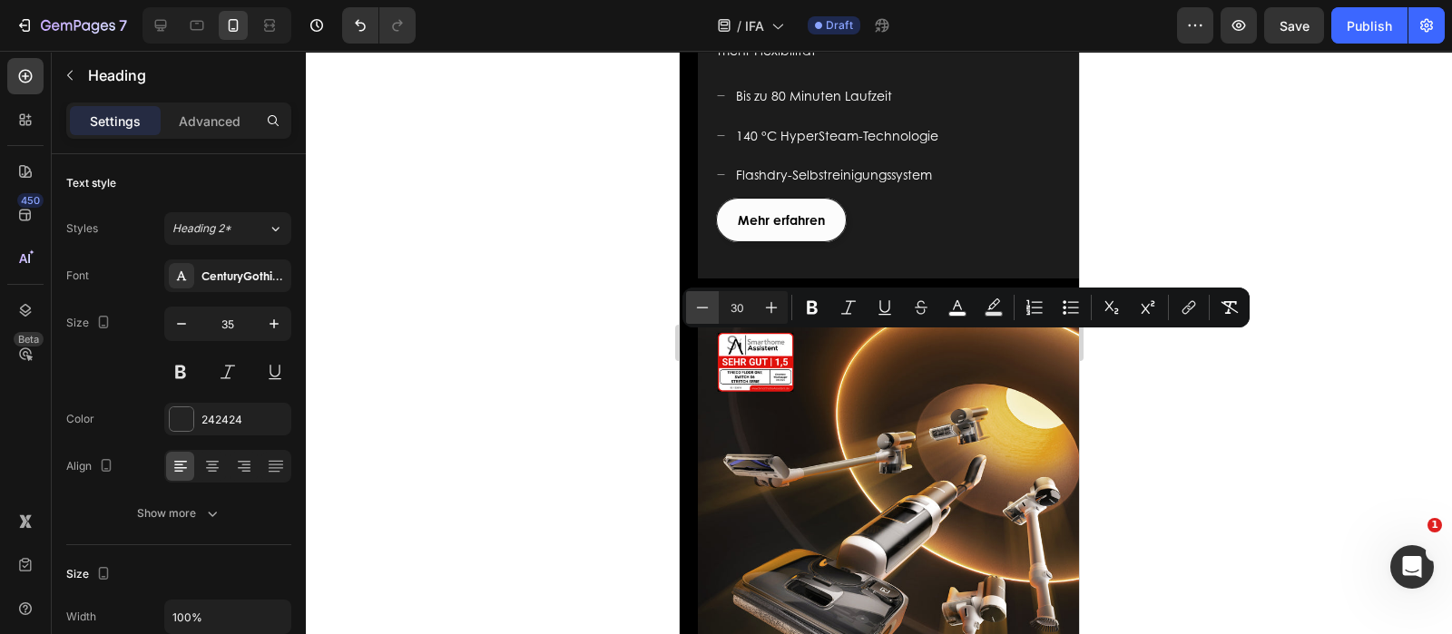
click at [701, 309] on icon "Editor contextual toolbar" at bounding box center [702, 308] width 18 height 18
type input "29"
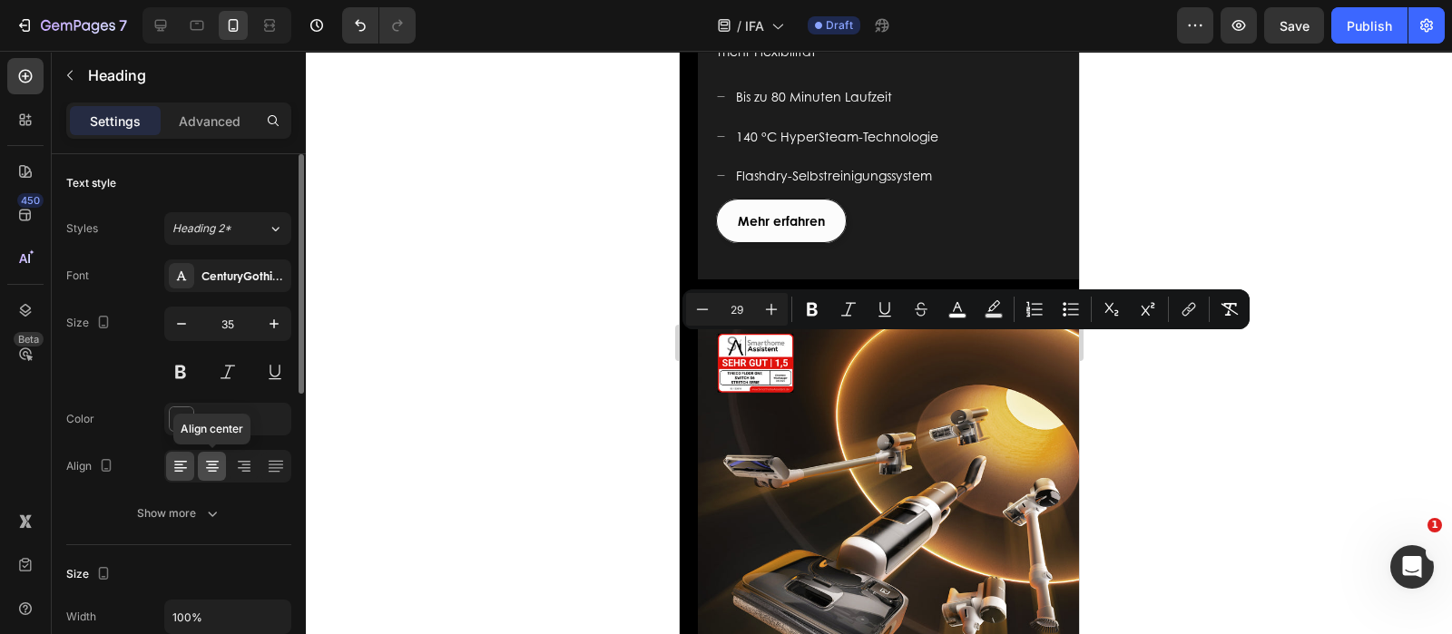
scroll to position [113, 0]
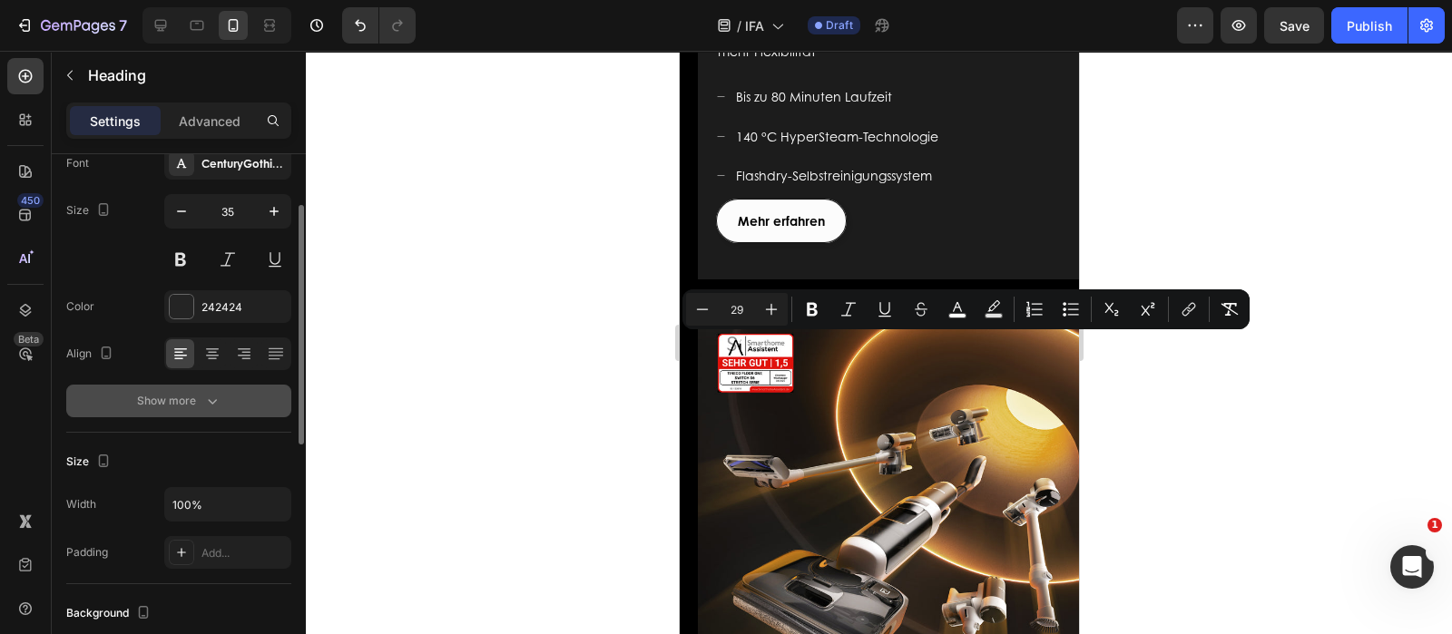
click at [191, 403] on div "Show more" at bounding box center [179, 401] width 84 height 18
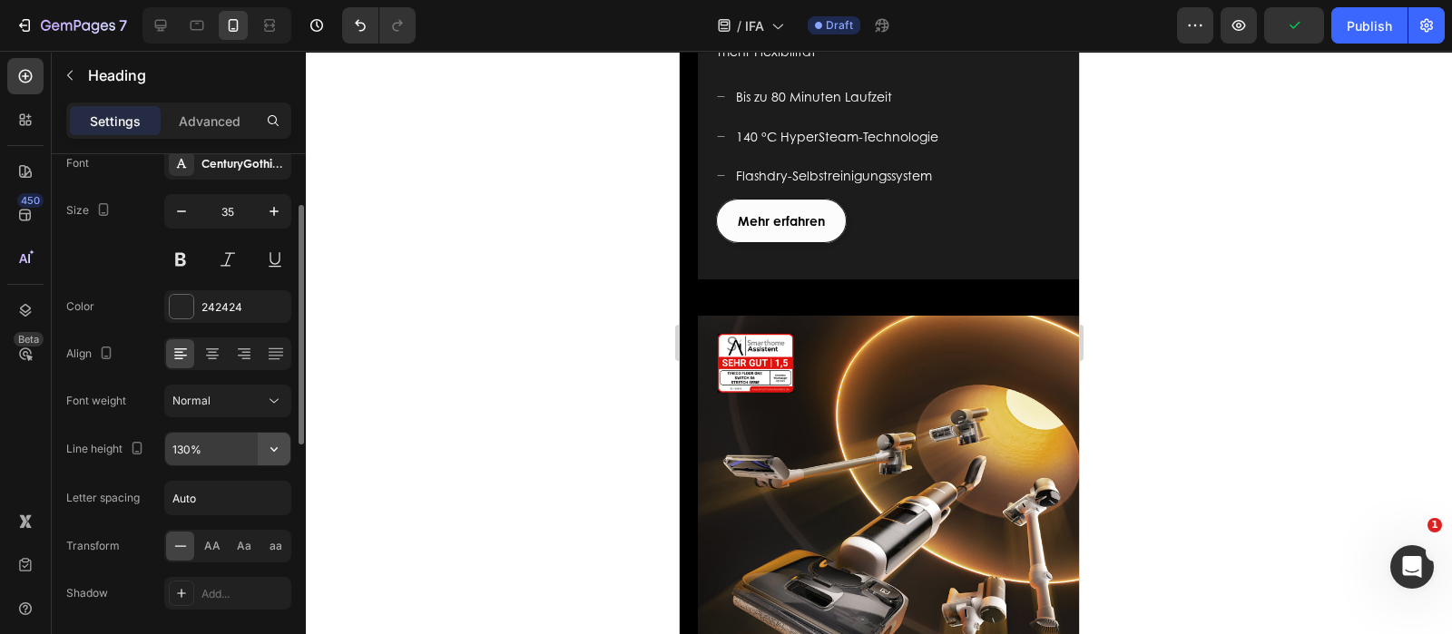
click at [279, 455] on icon "button" at bounding box center [274, 449] width 18 height 18
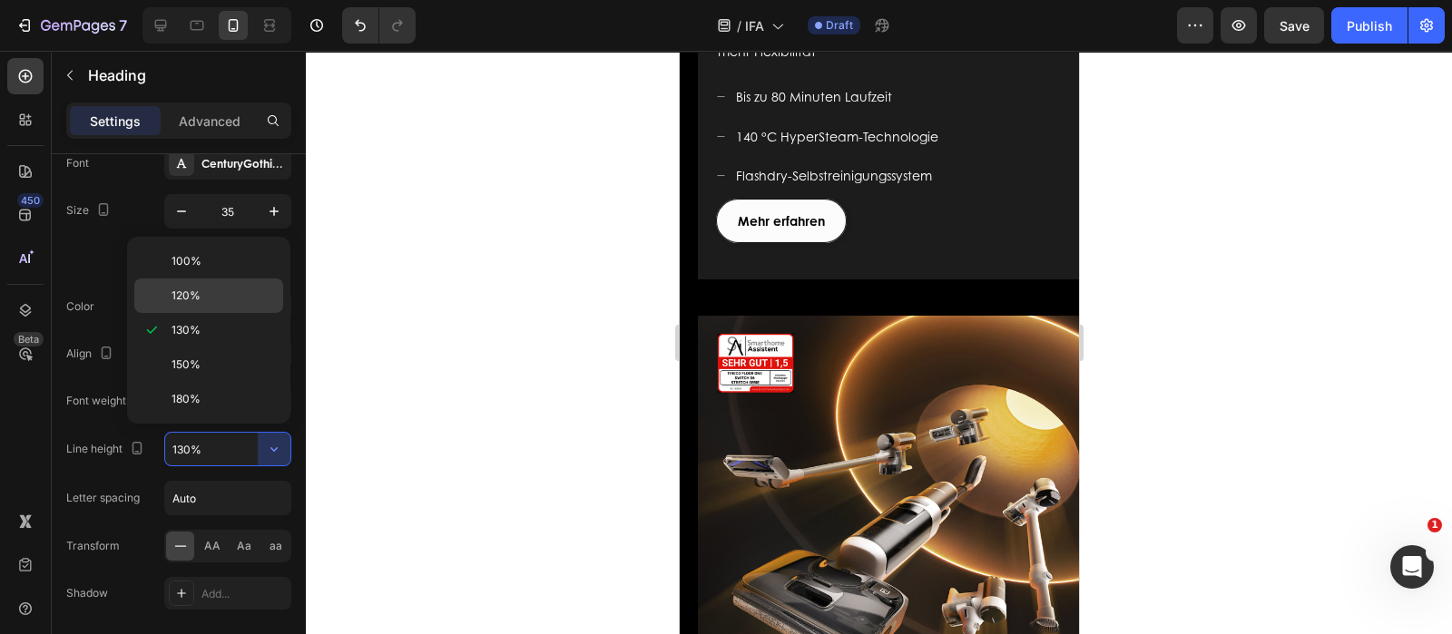
click at [216, 279] on div "120%" at bounding box center [208, 296] width 149 height 34
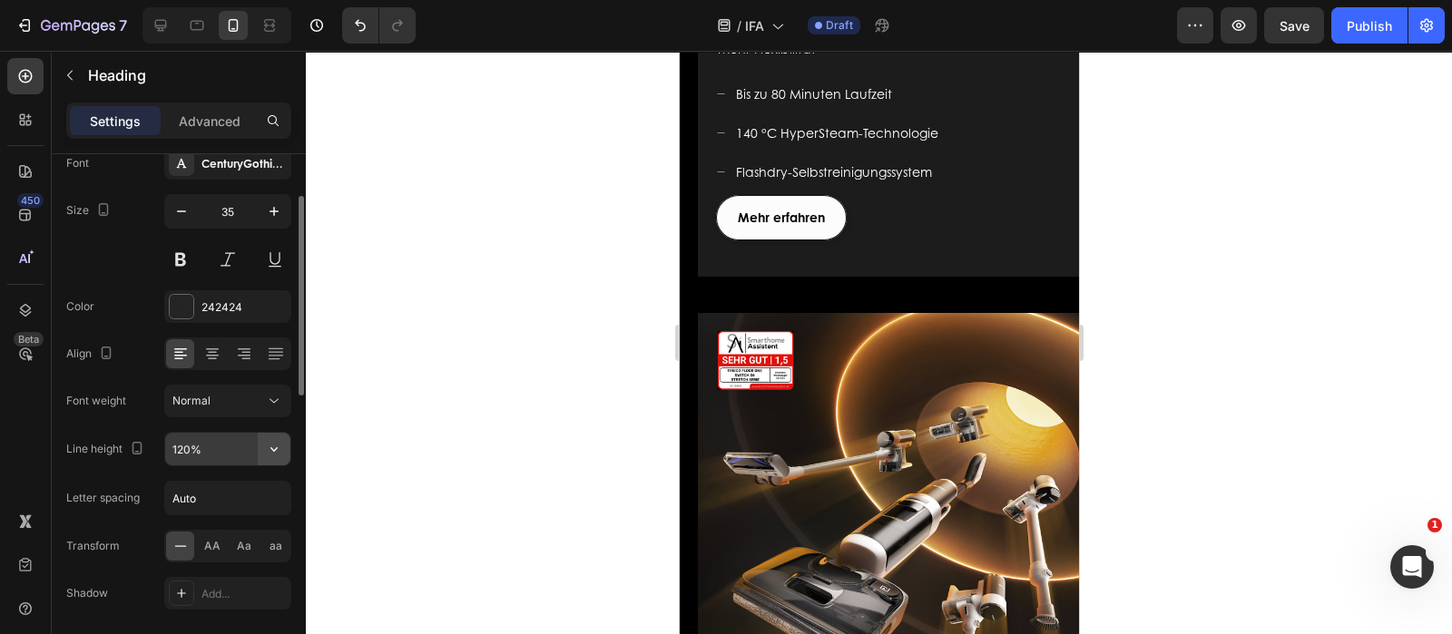
click at [273, 452] on icon "button" at bounding box center [274, 449] width 18 height 18
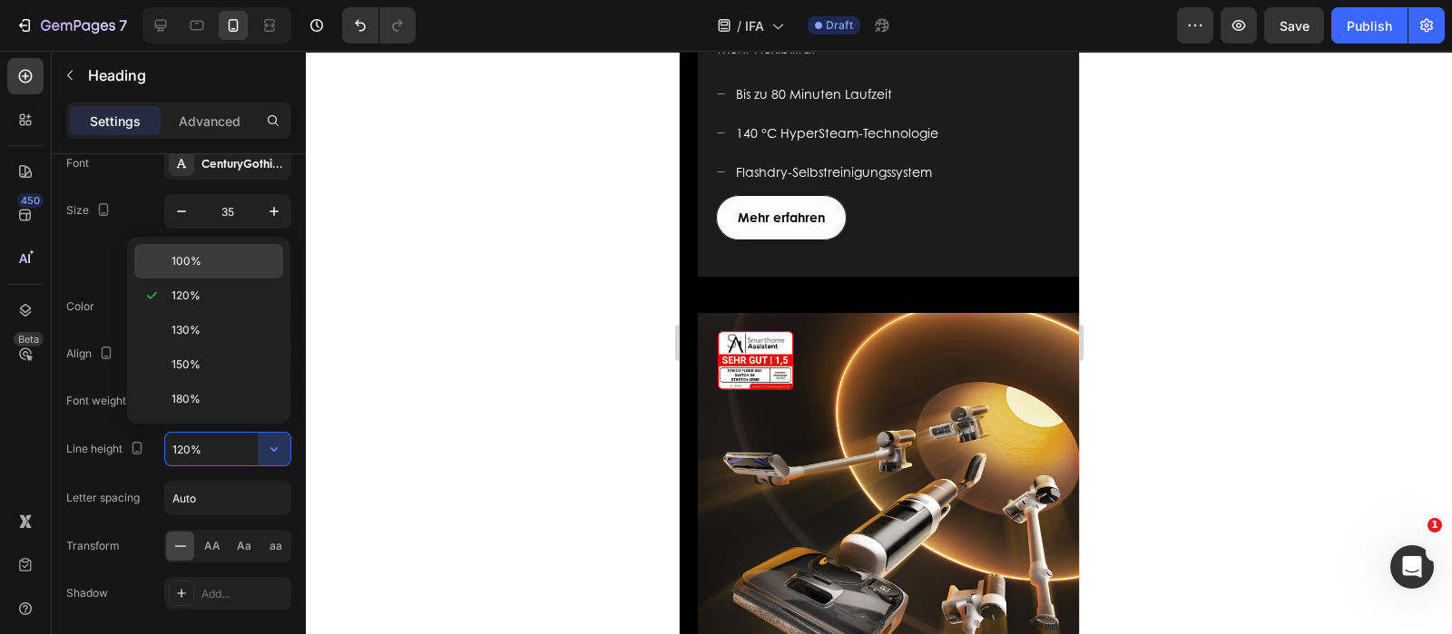
click at [208, 261] on p "100%" at bounding box center [223, 261] width 103 height 16
type input "100%"
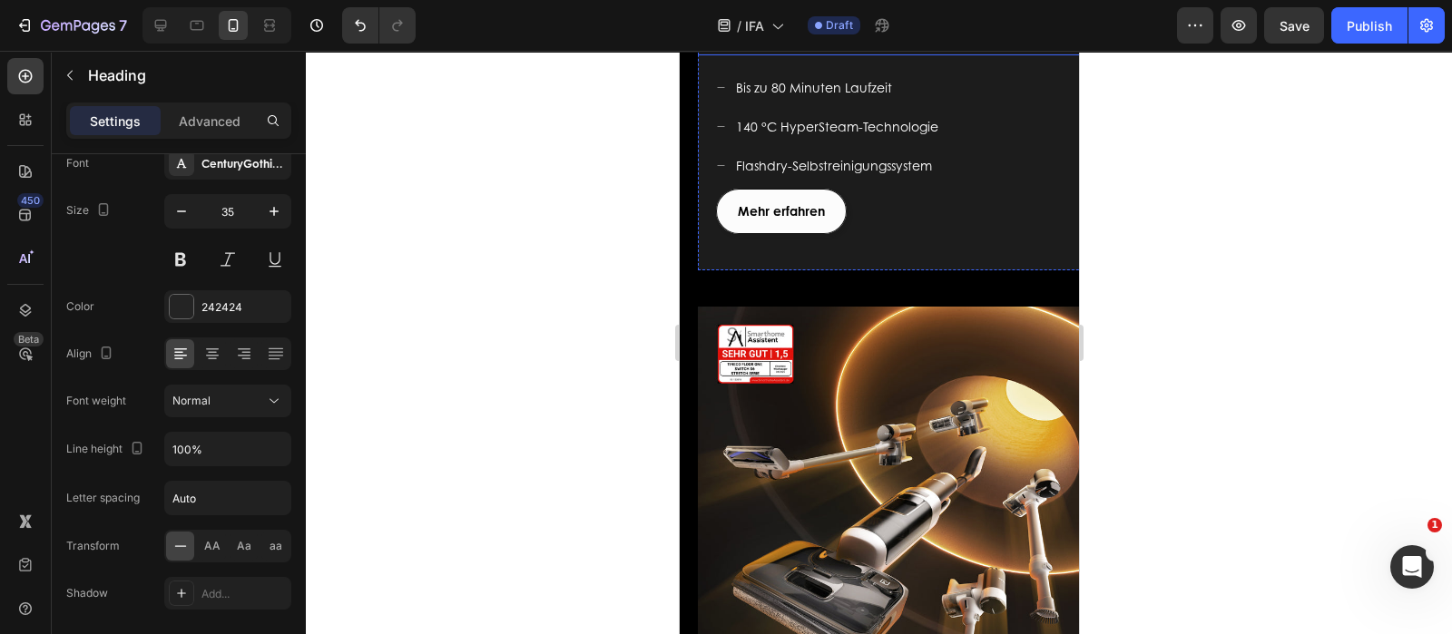
click at [810, 50] on span "Tiefenreinigung mit 140 °C Dampf: Größere Reichweite, mehr Flexibilität" at bounding box center [889, 29] width 344 height 41
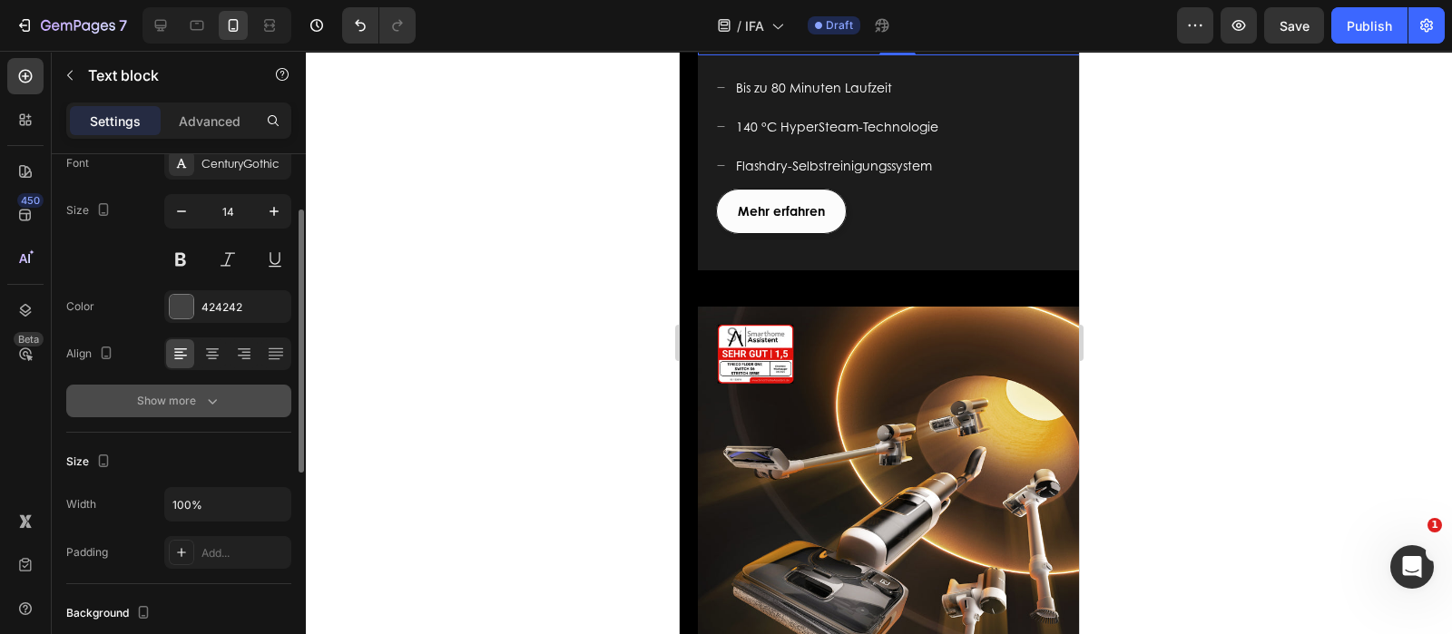
click at [230, 388] on button "Show more" at bounding box center [178, 401] width 225 height 33
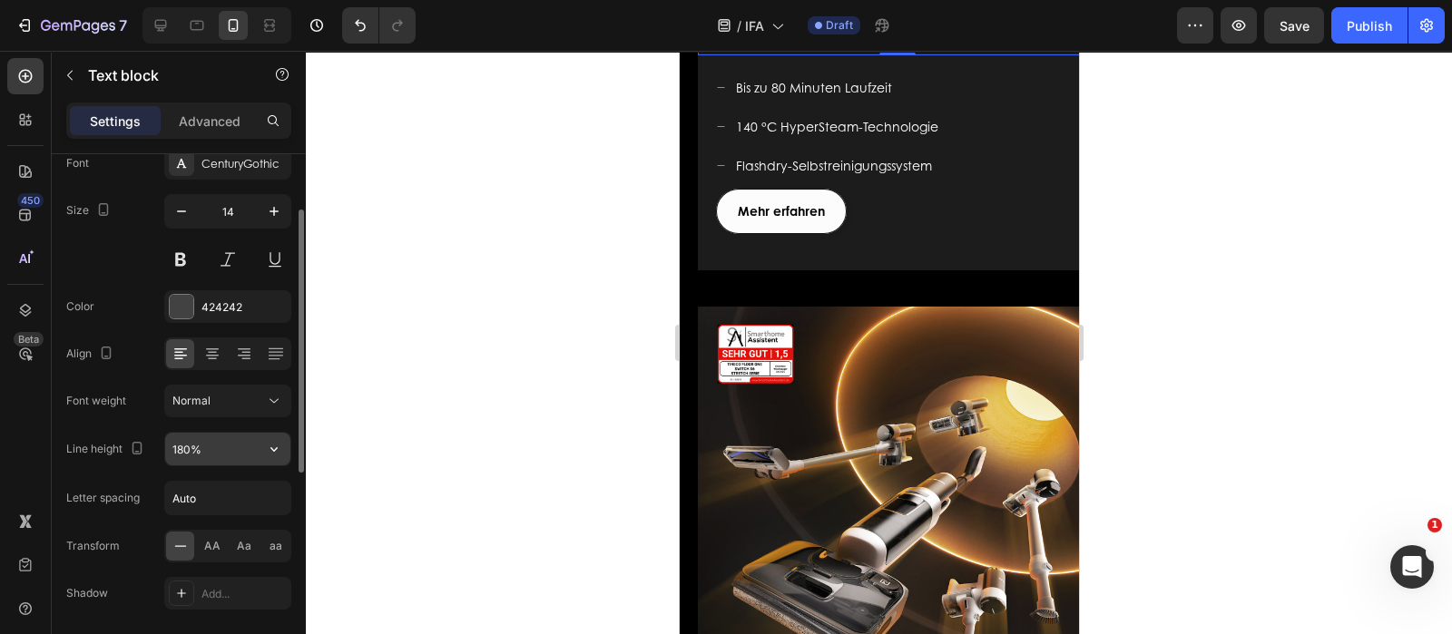
scroll to position [226, 0]
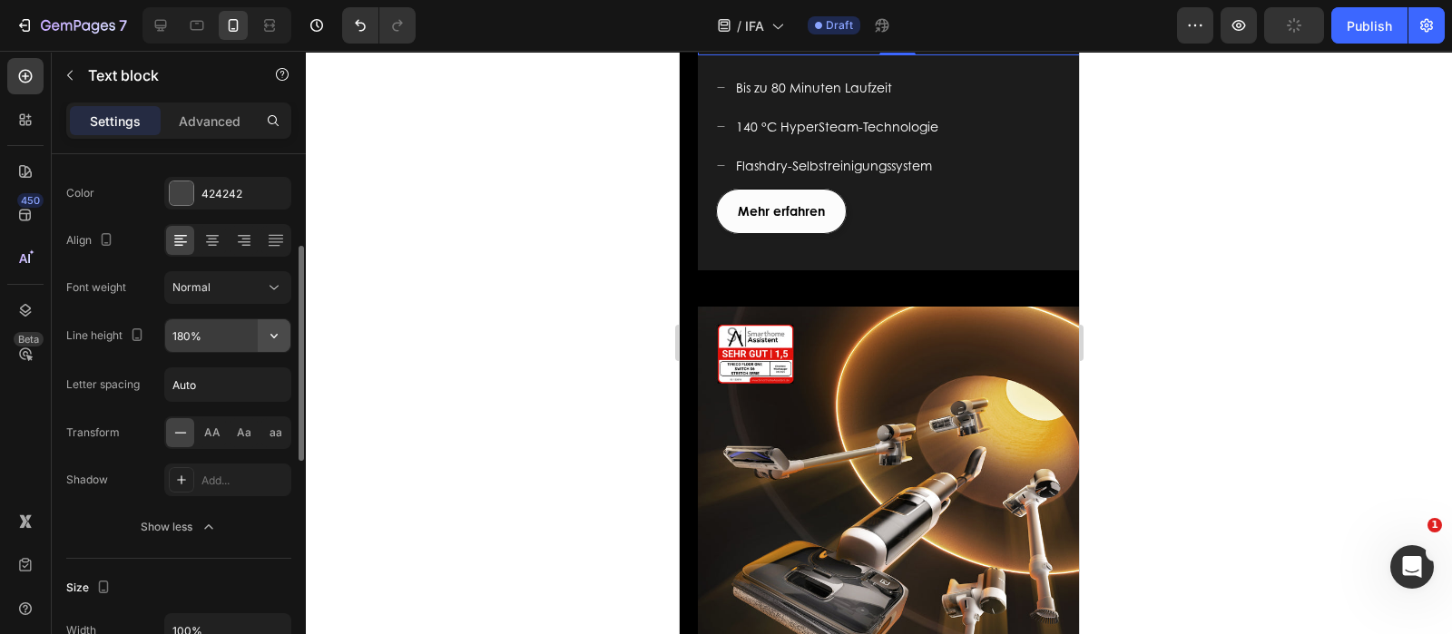
click at [277, 330] on icon "button" at bounding box center [274, 336] width 18 height 18
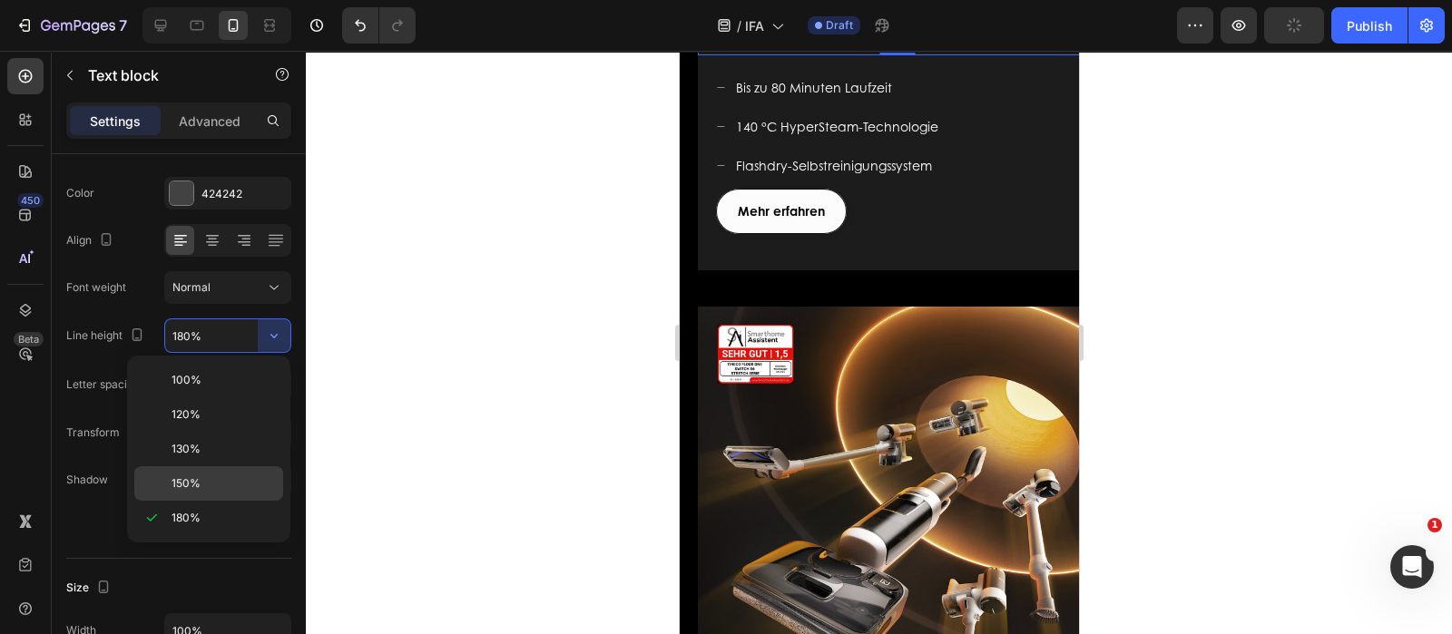
click at [200, 480] on span "150%" at bounding box center [186, 483] width 29 height 16
type input "150%"
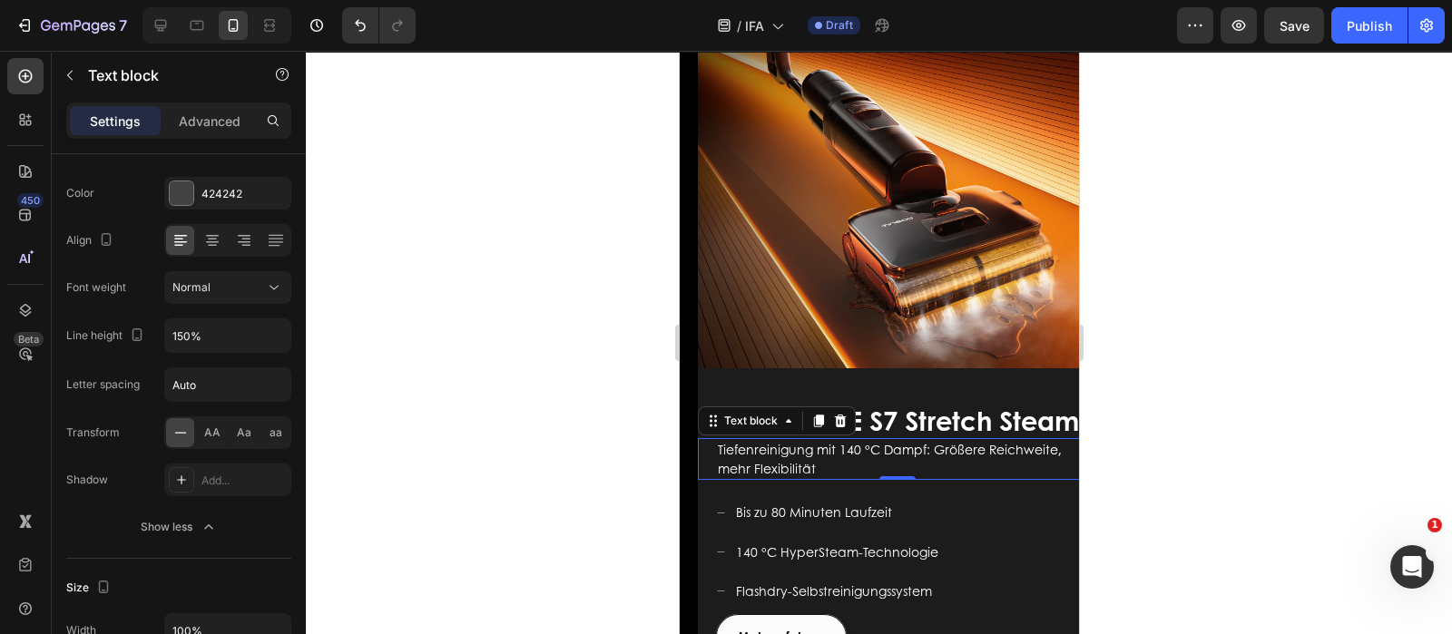
scroll to position [1134, 0]
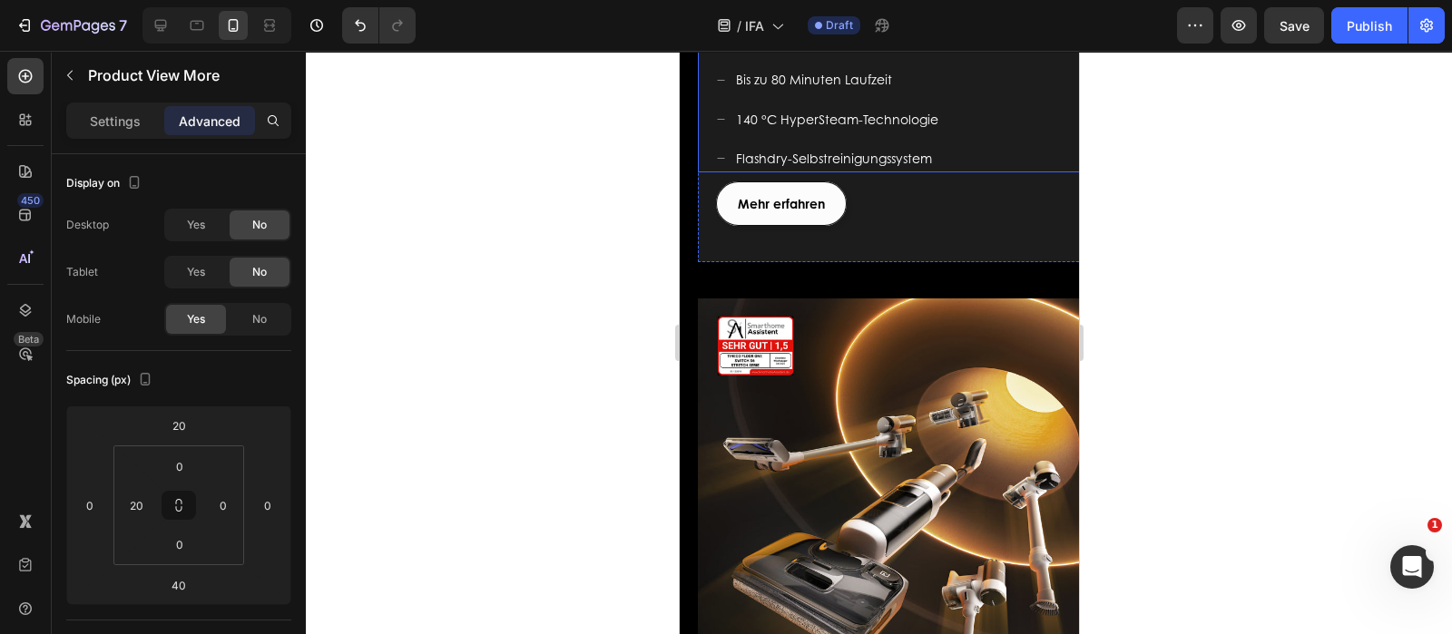
scroll to position [1701, 0]
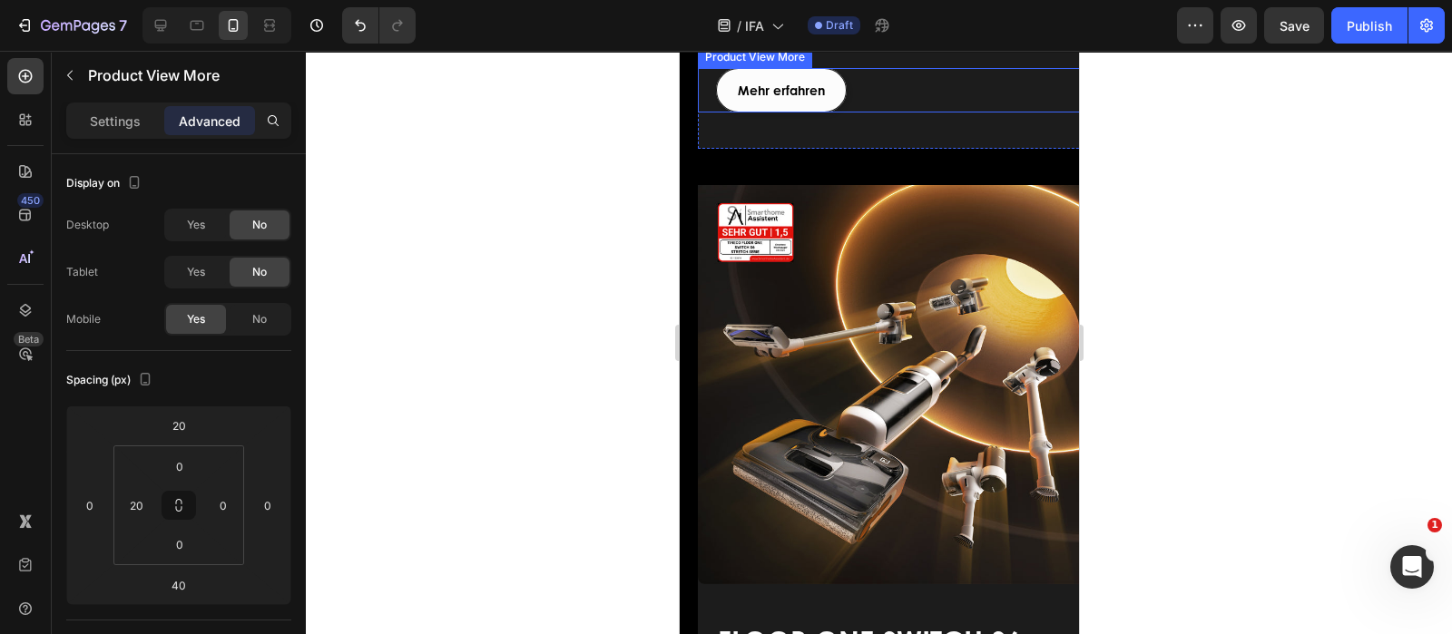
click at [926, 113] on div "Mehr erfahren" at bounding box center [905, 90] width 381 height 44
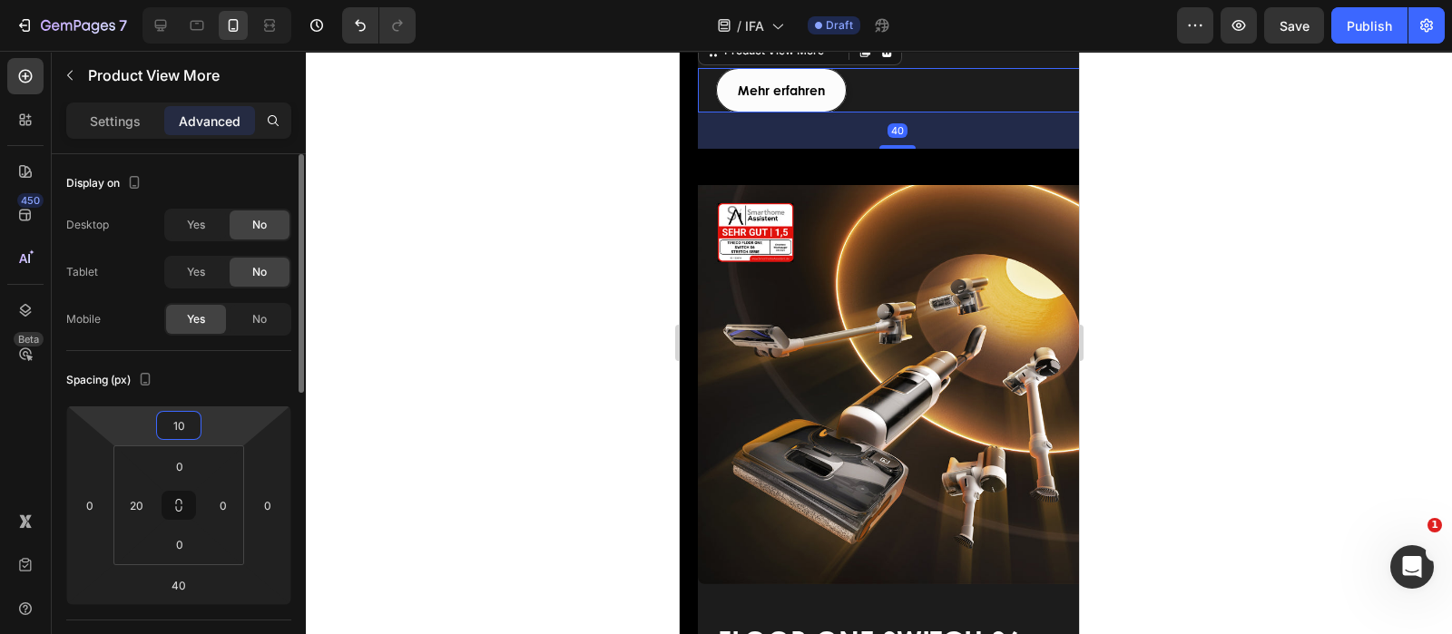
click at [194, 426] on input "10" at bounding box center [179, 425] width 36 height 27
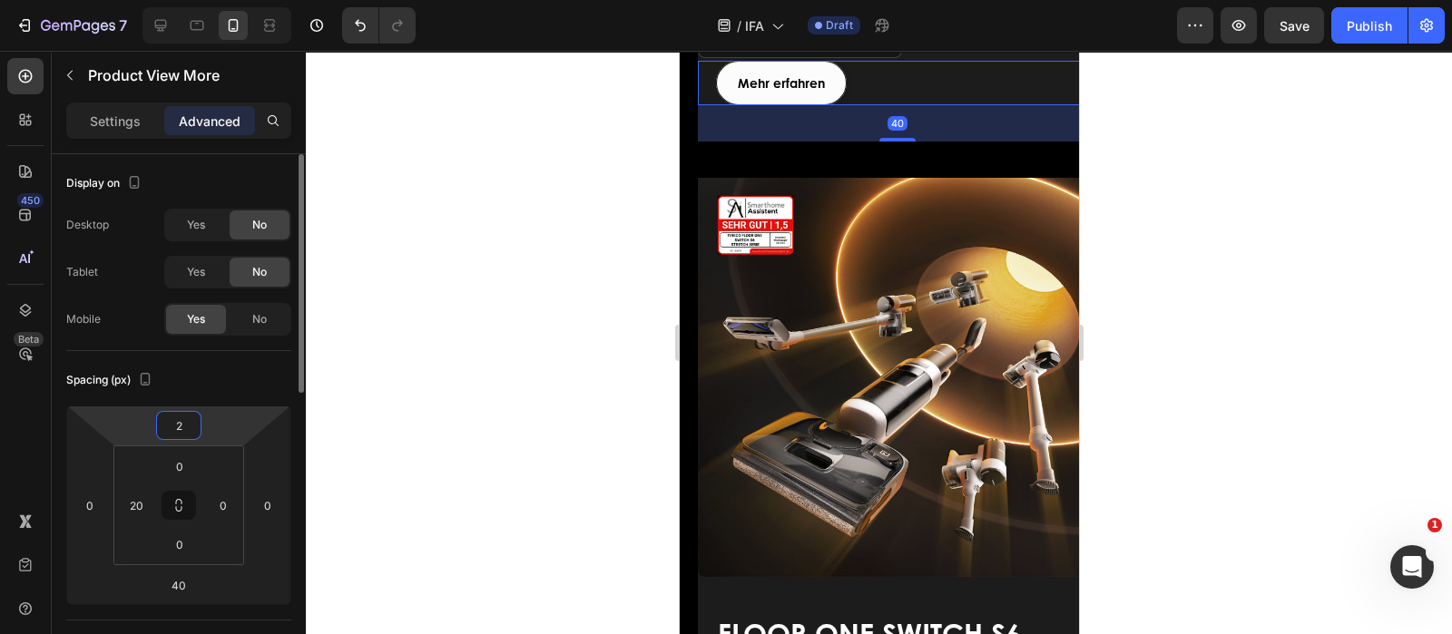
type input "20"
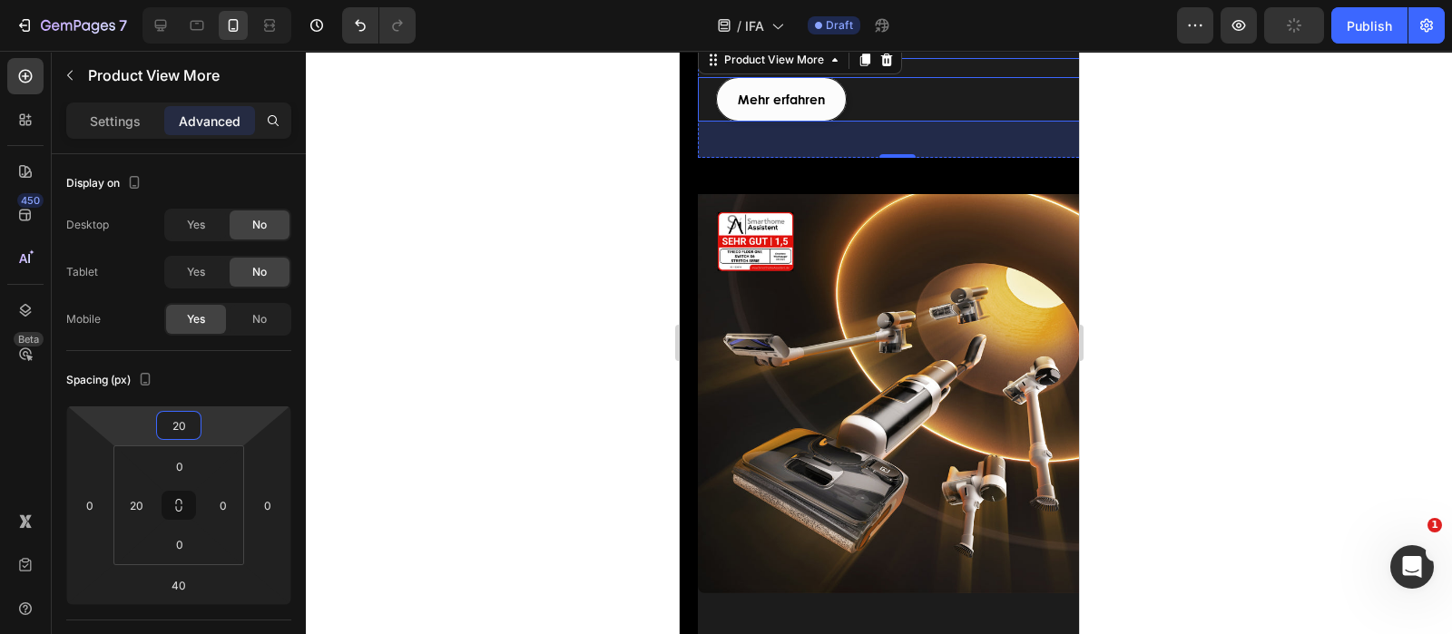
click at [1041, 59] on div "Bis zu 80 Minuten Laufzeit 140 °C HyperSteam-Technologie Flashdry-Selbstreinigu…" at bounding box center [905, 5] width 381 height 107
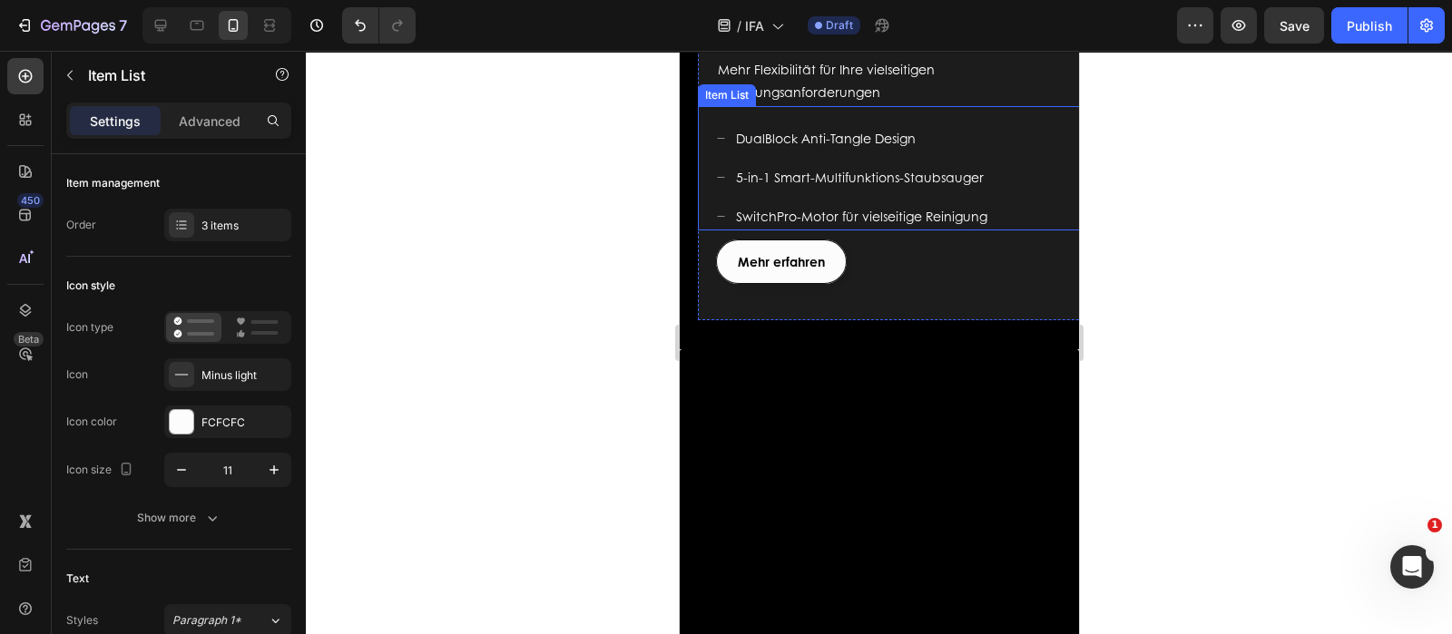
scroll to position [2382, 0]
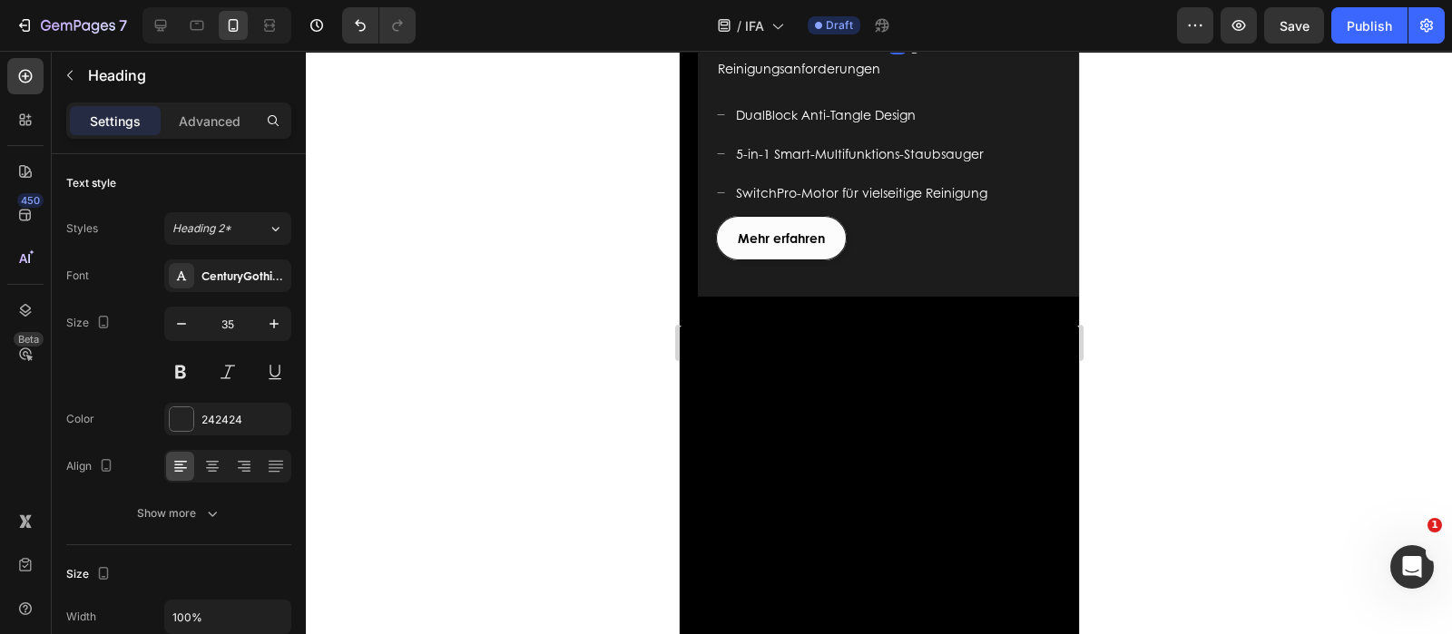
drag, startPoint x: 817, startPoint y: 390, endPoint x: 713, endPoint y: 346, distance: 112.6
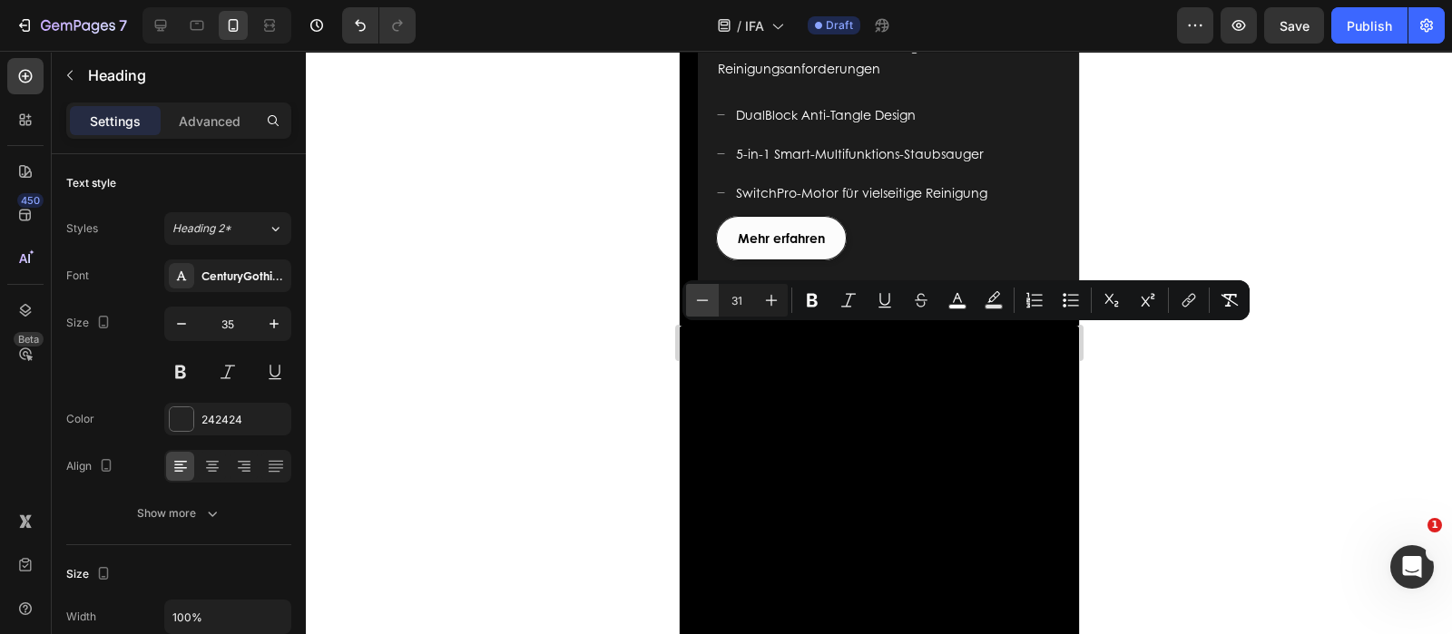
click at [705, 301] on icon "Editor contextual toolbar" at bounding box center [702, 300] width 18 height 18
type input "29"
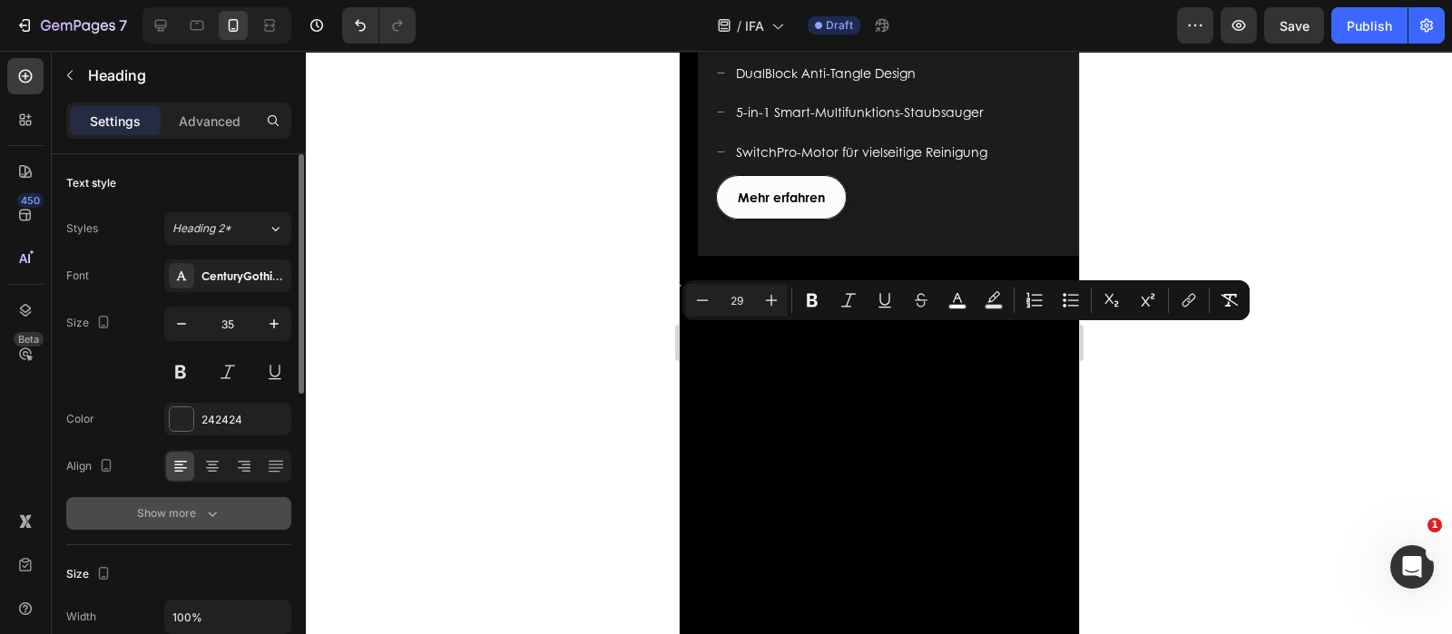
click at [171, 505] on div "Show more" at bounding box center [179, 514] width 84 height 18
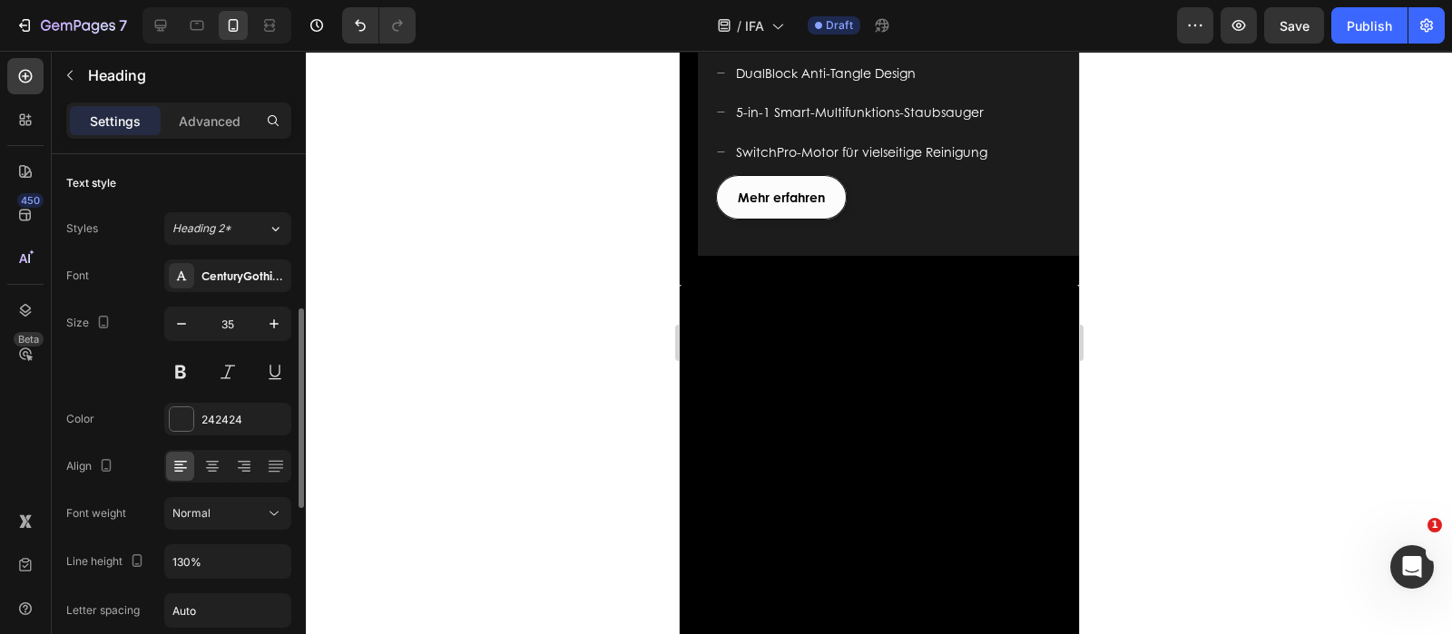
scroll to position [113, 0]
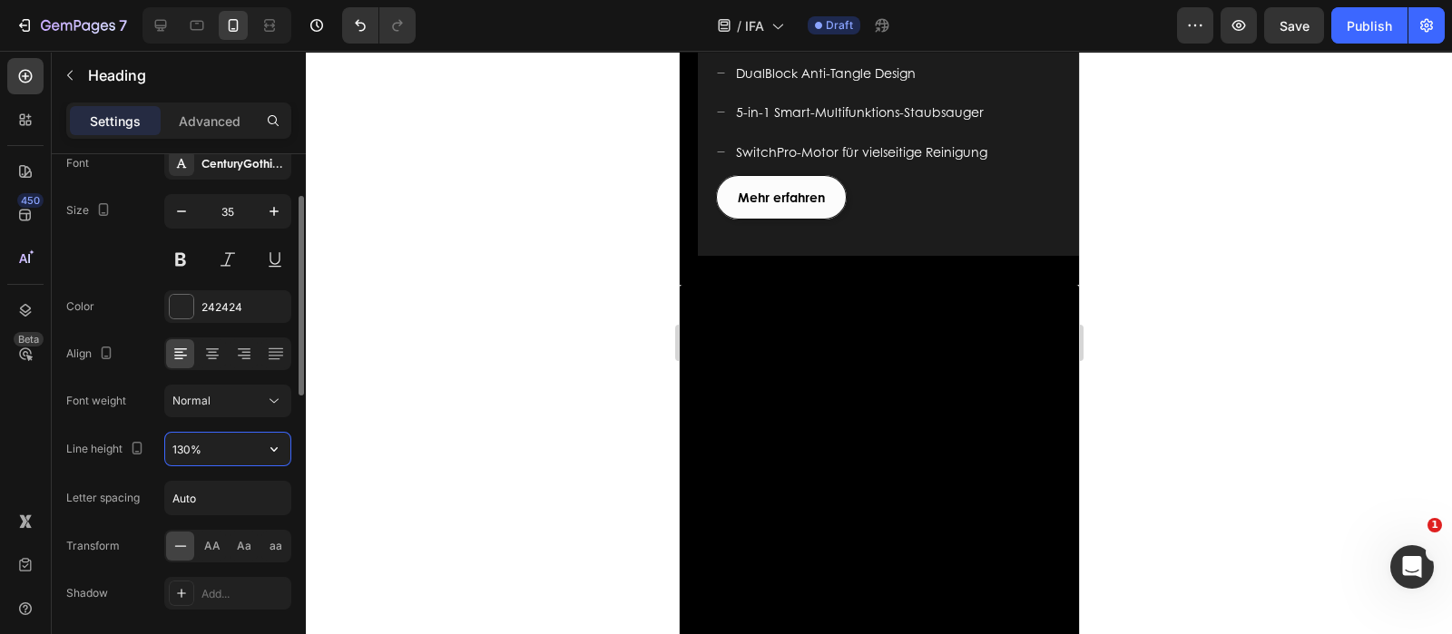
click at [240, 443] on input "130%" at bounding box center [227, 449] width 125 height 33
click at [265, 443] on icon "button" at bounding box center [274, 449] width 18 height 18
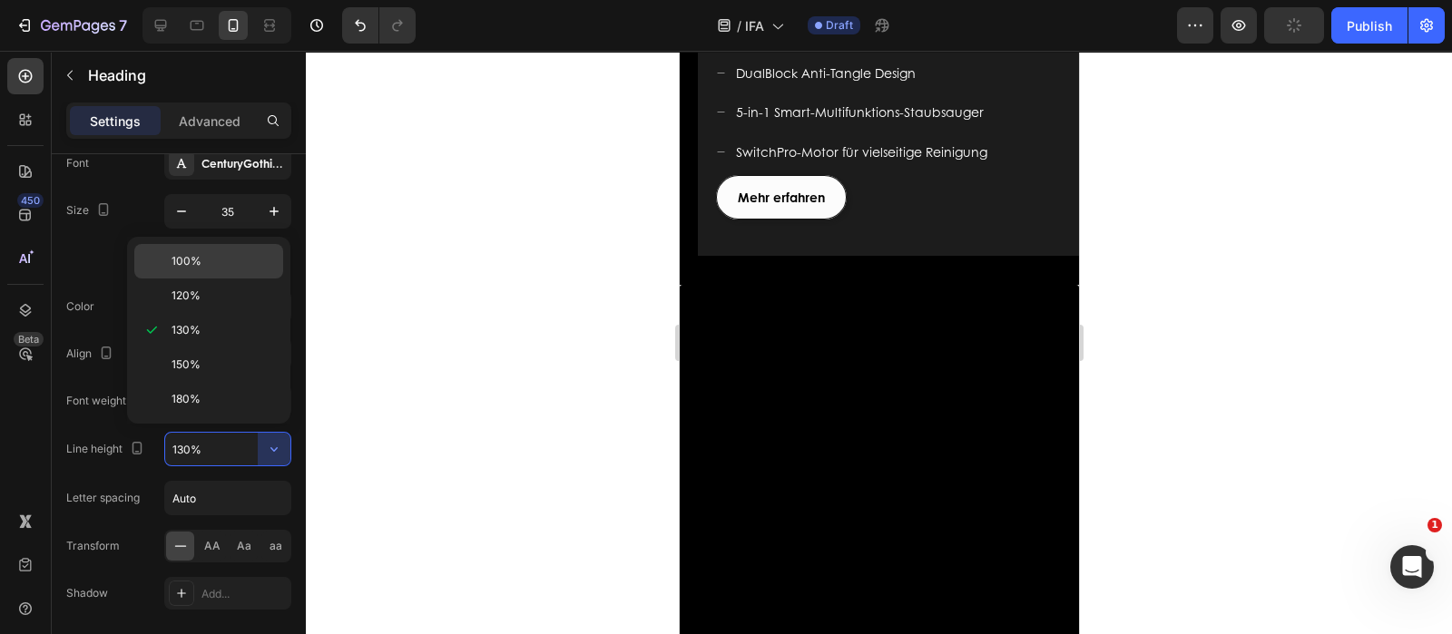
click at [210, 265] on p "100%" at bounding box center [223, 261] width 103 height 16
type input "100%"
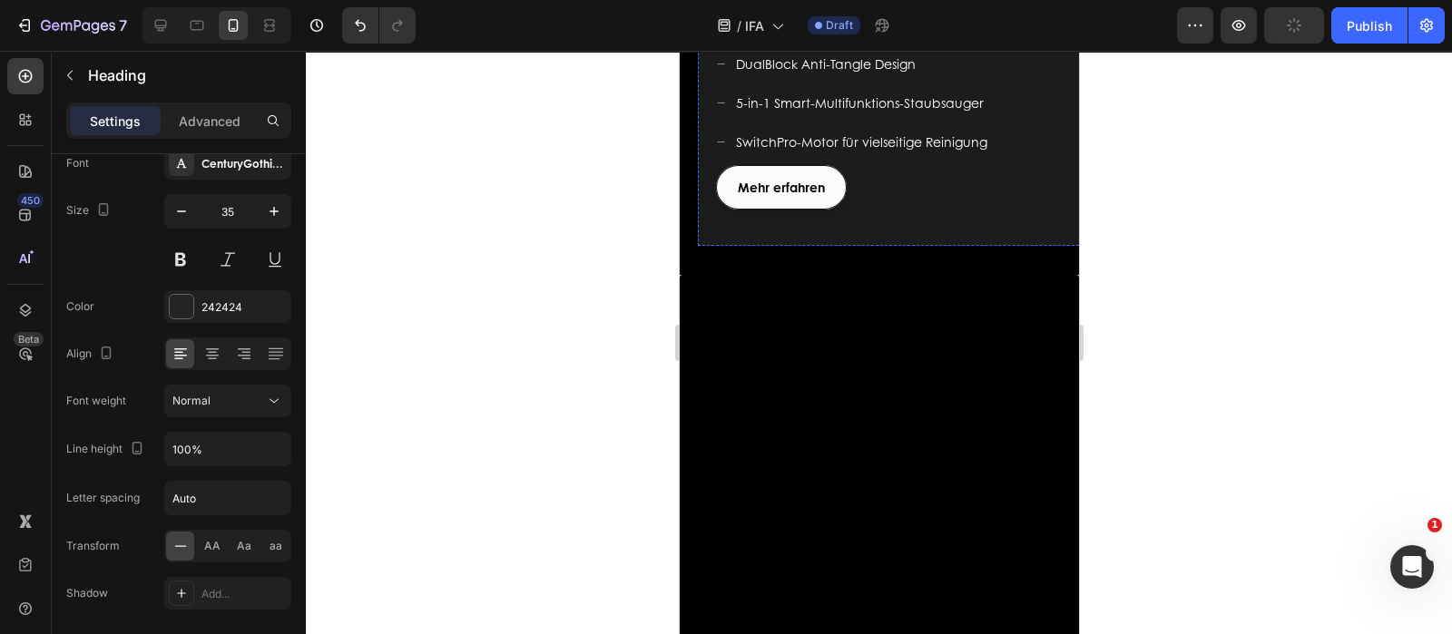
click at [954, 29] on p "Mehr Flexibilität für Ihre vielseitigen Reinigungsanforderungen" at bounding box center [905, 6] width 377 height 45
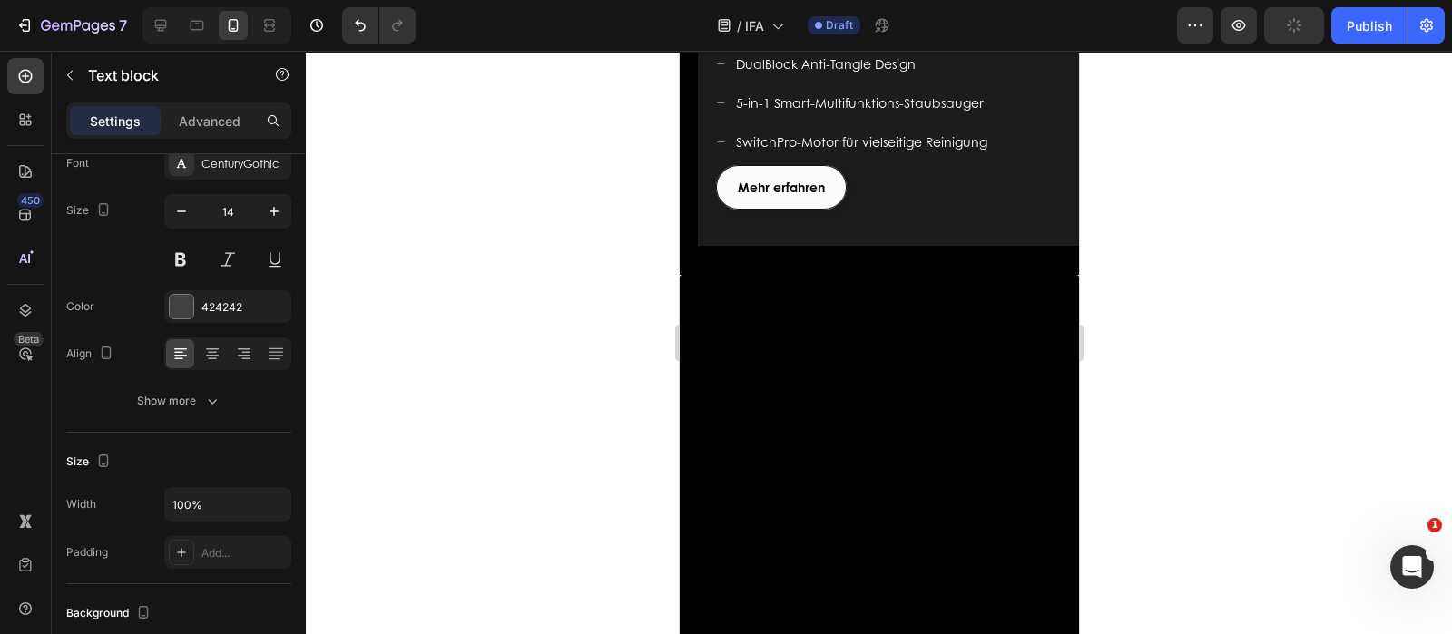
scroll to position [0, 0]
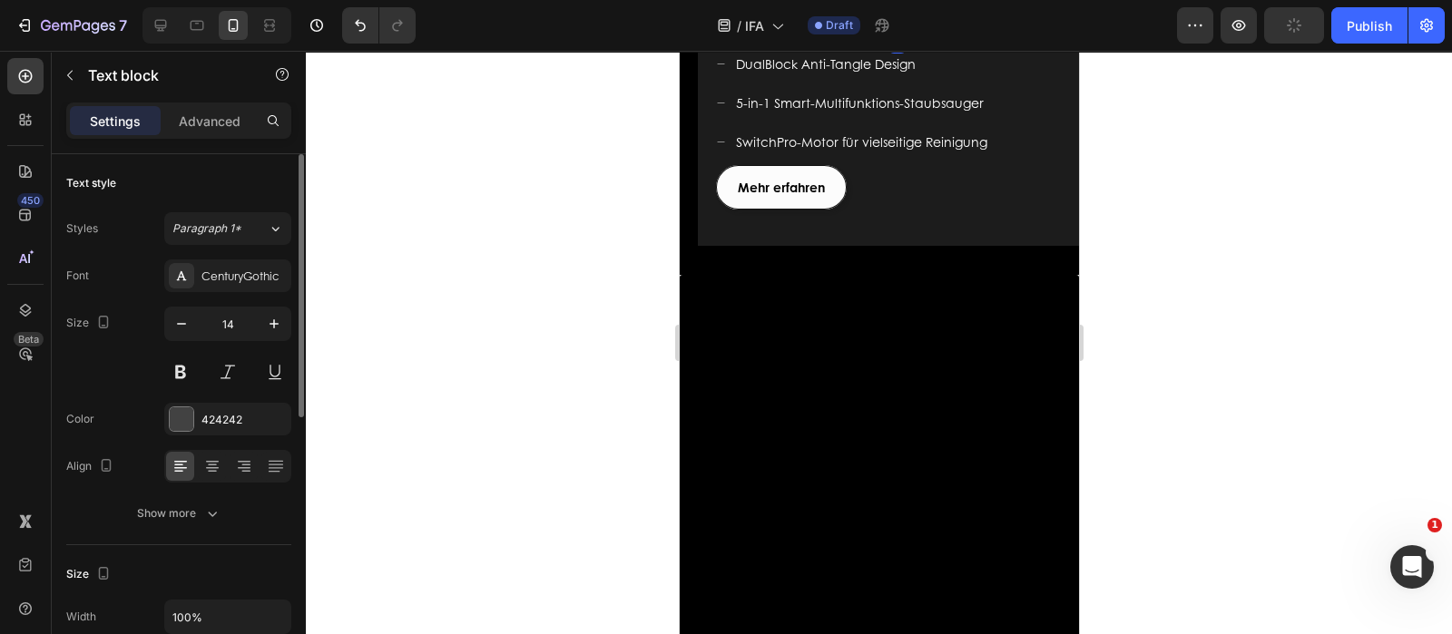
click at [918, 29] on p "Mehr Flexibilität für Ihre vielseitigen Reinigungsanforderungen" at bounding box center [905, 6] width 377 height 45
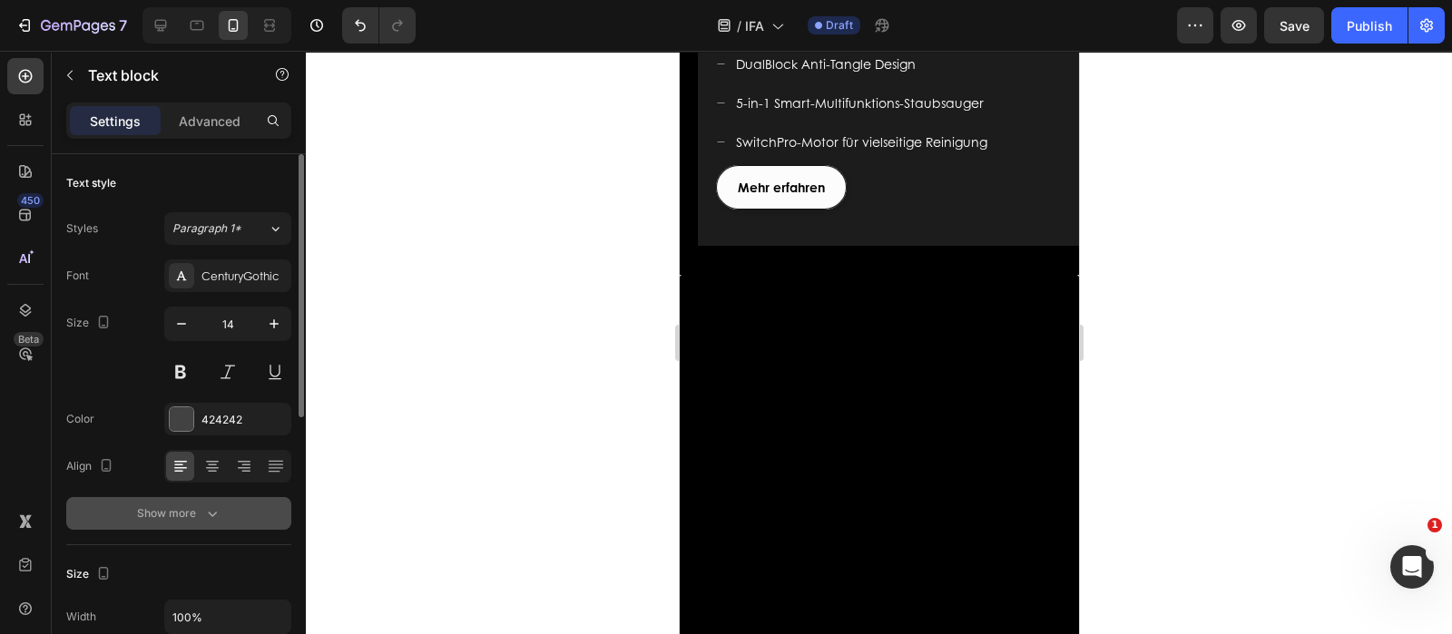
click at [178, 515] on div "Show more" at bounding box center [179, 514] width 84 height 18
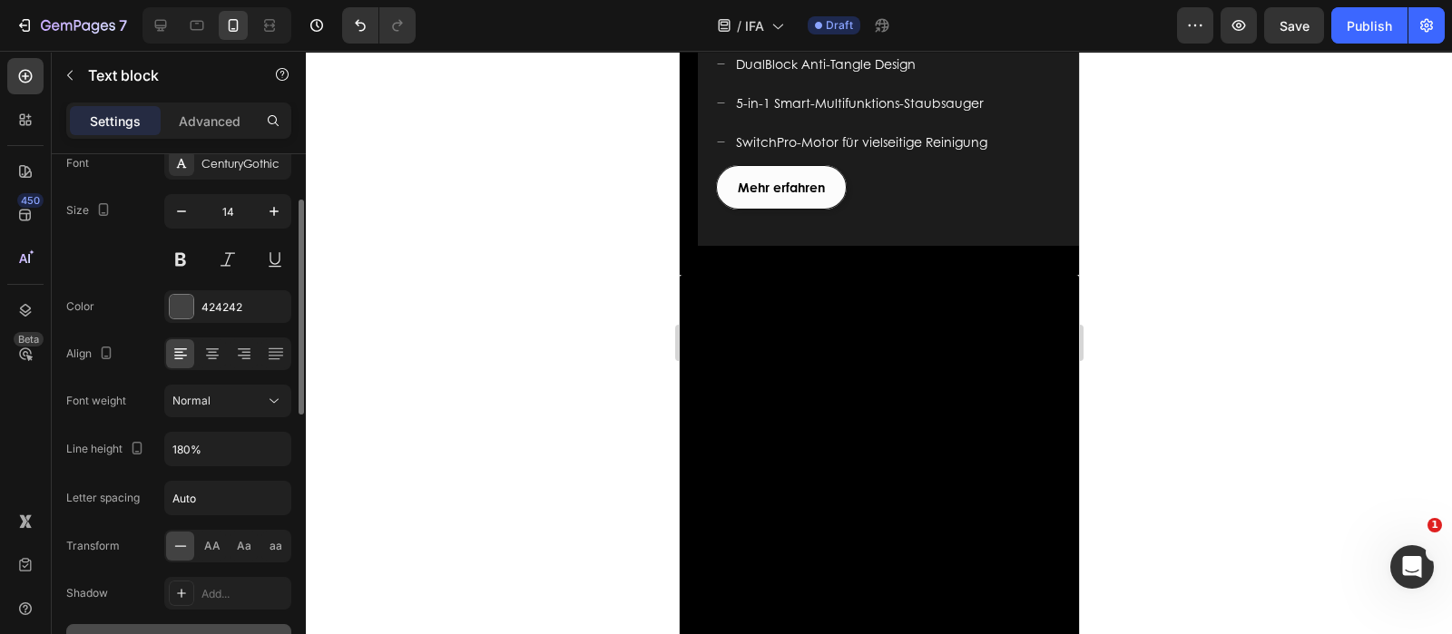
scroll to position [226, 0]
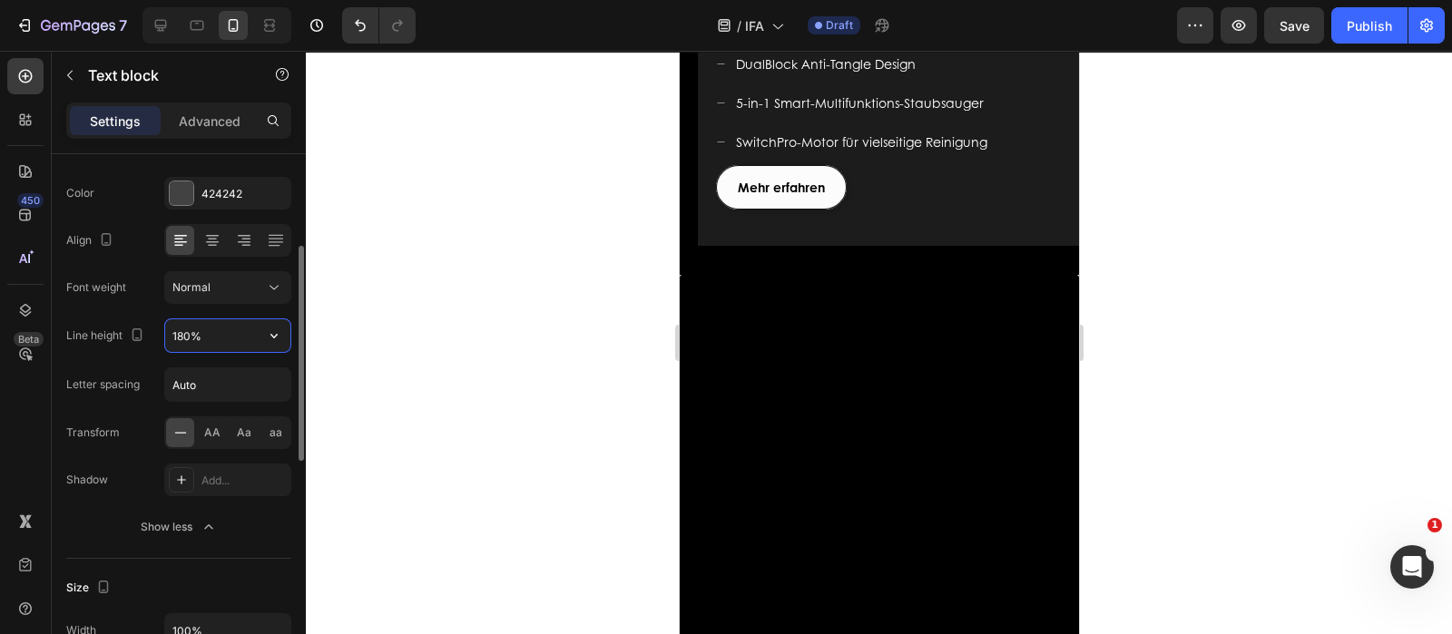
click at [249, 341] on input "180%" at bounding box center [227, 335] width 125 height 33
click at [270, 333] on icon "button" at bounding box center [274, 336] width 18 height 18
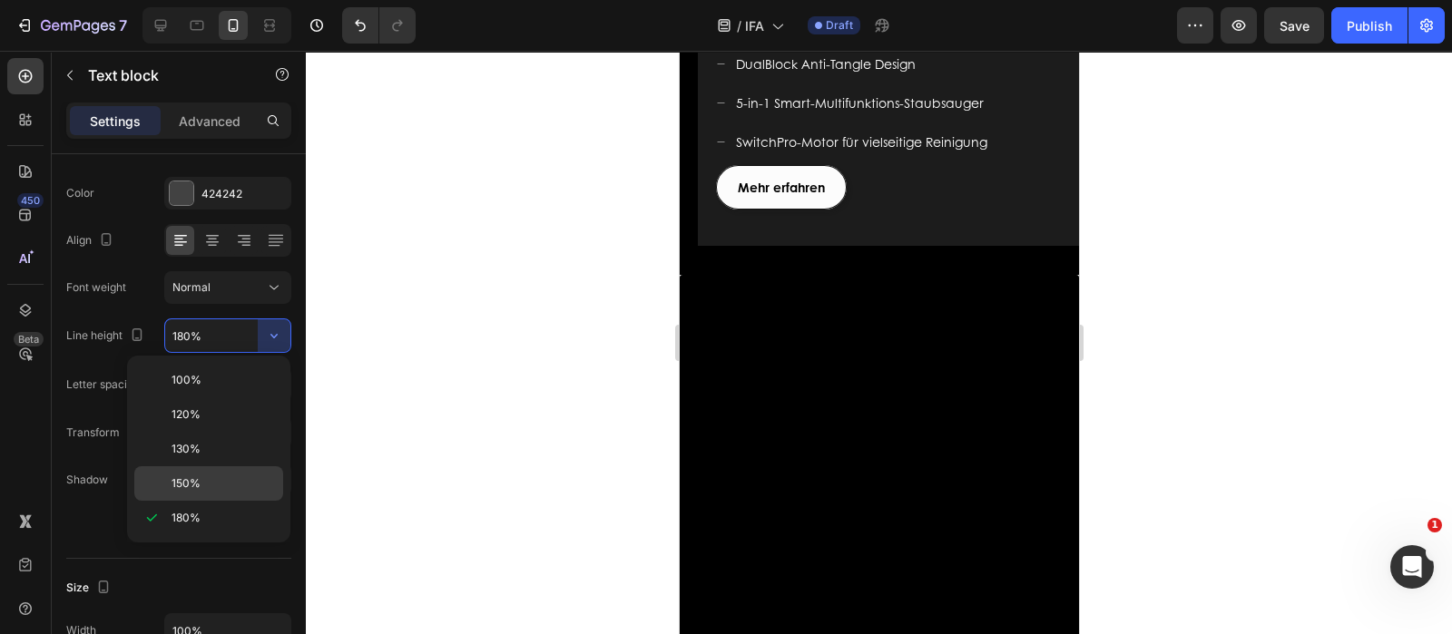
click at [197, 479] on span "150%" at bounding box center [186, 483] width 29 height 16
type input "150%"
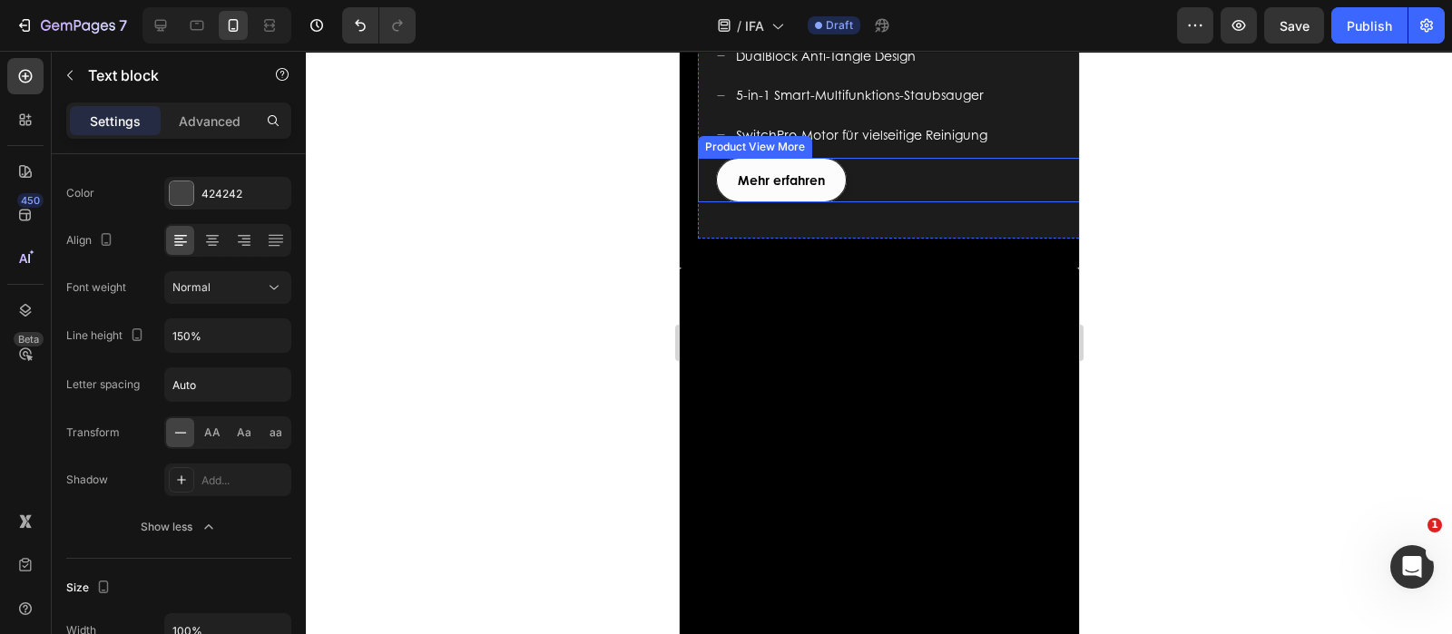
click at [877, 202] on div "Mehr erfahren" at bounding box center [905, 180] width 381 height 44
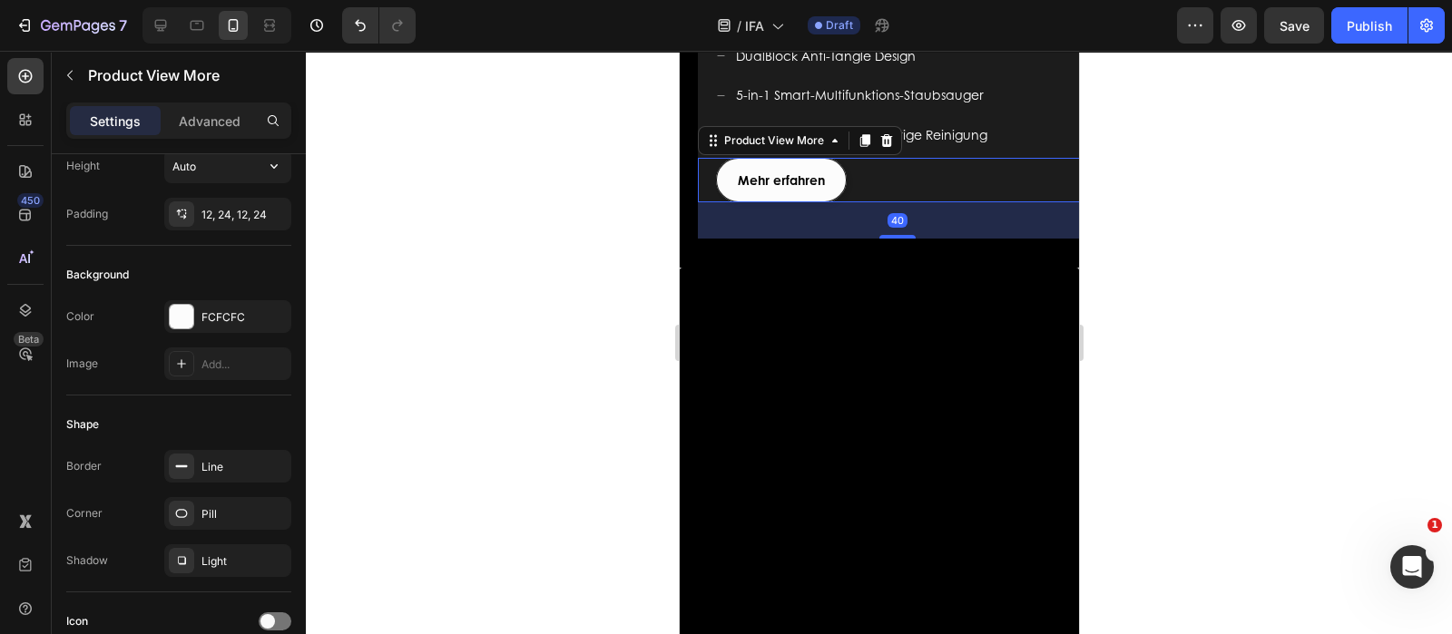
scroll to position [0, 0]
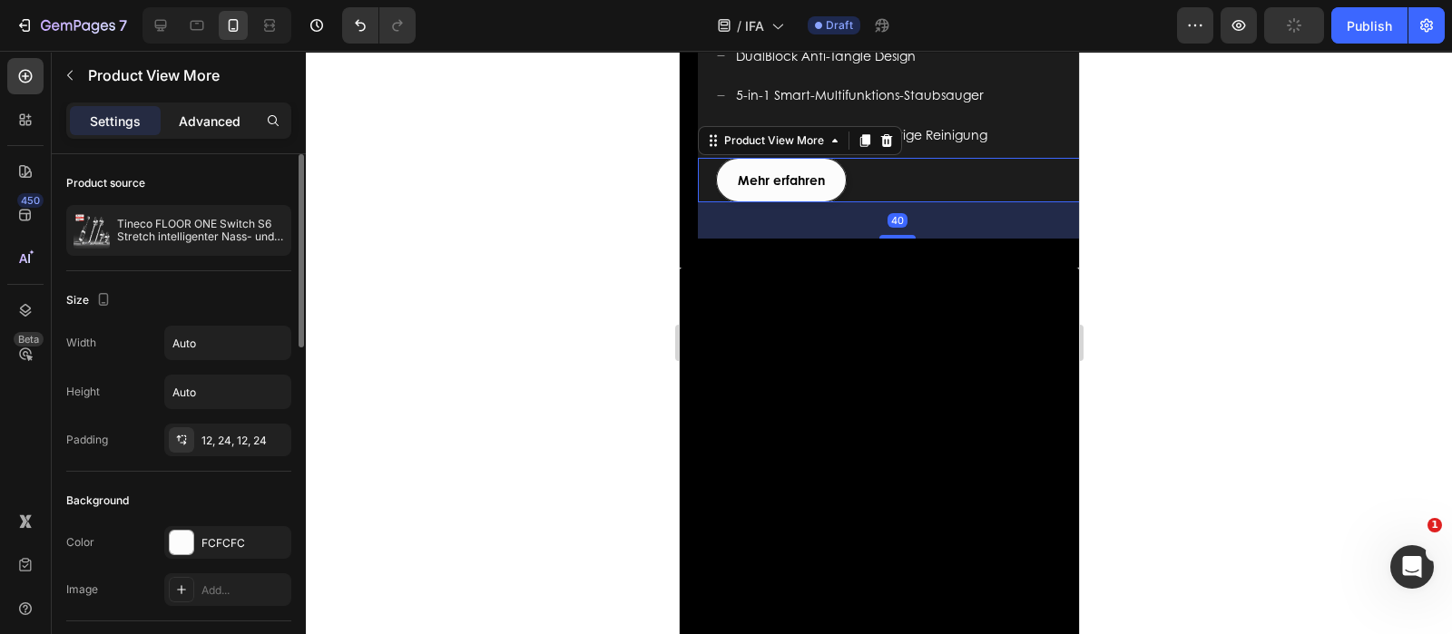
click at [199, 118] on p "Advanced" at bounding box center [210, 121] width 62 height 19
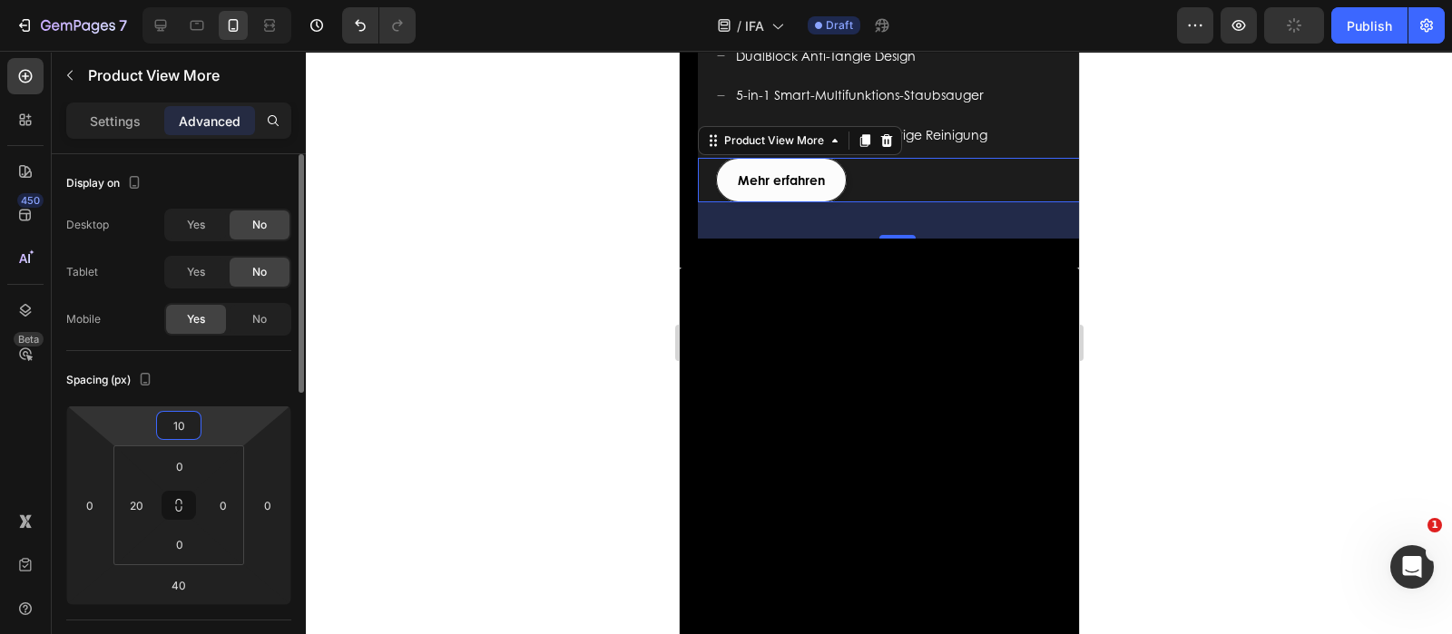
click at [185, 420] on input "10" at bounding box center [179, 425] width 36 height 27
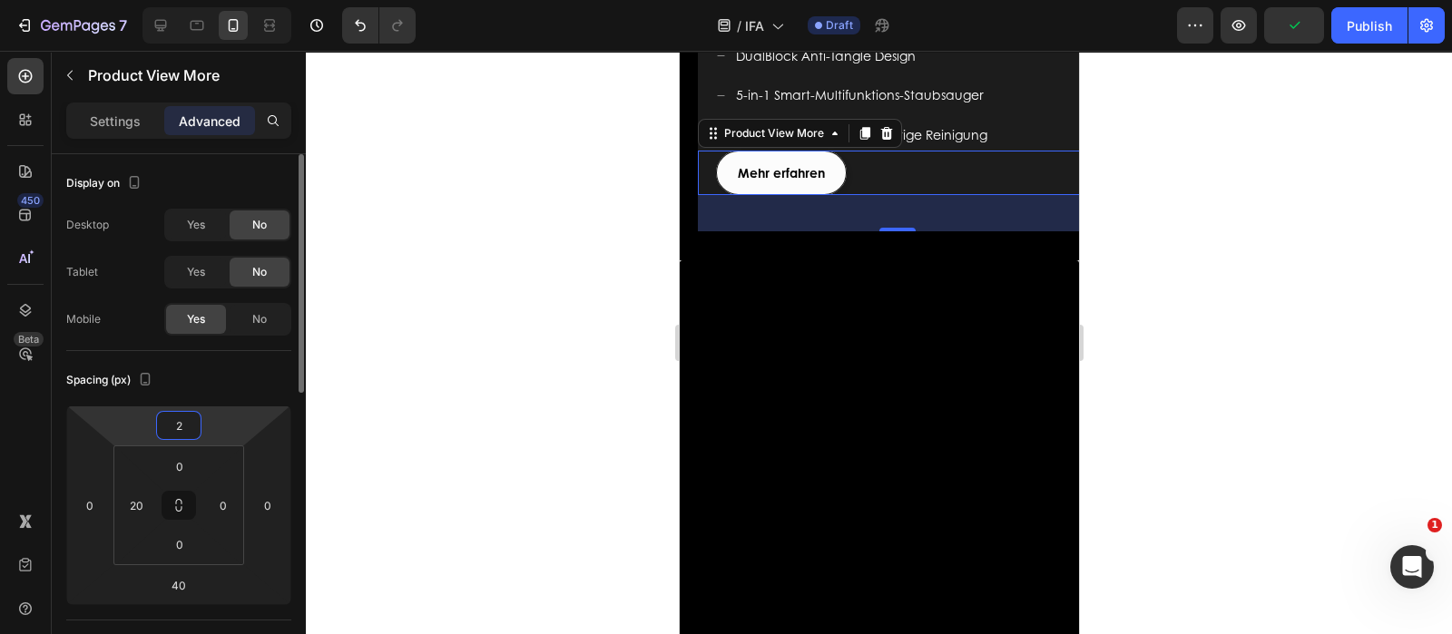
type input "20"
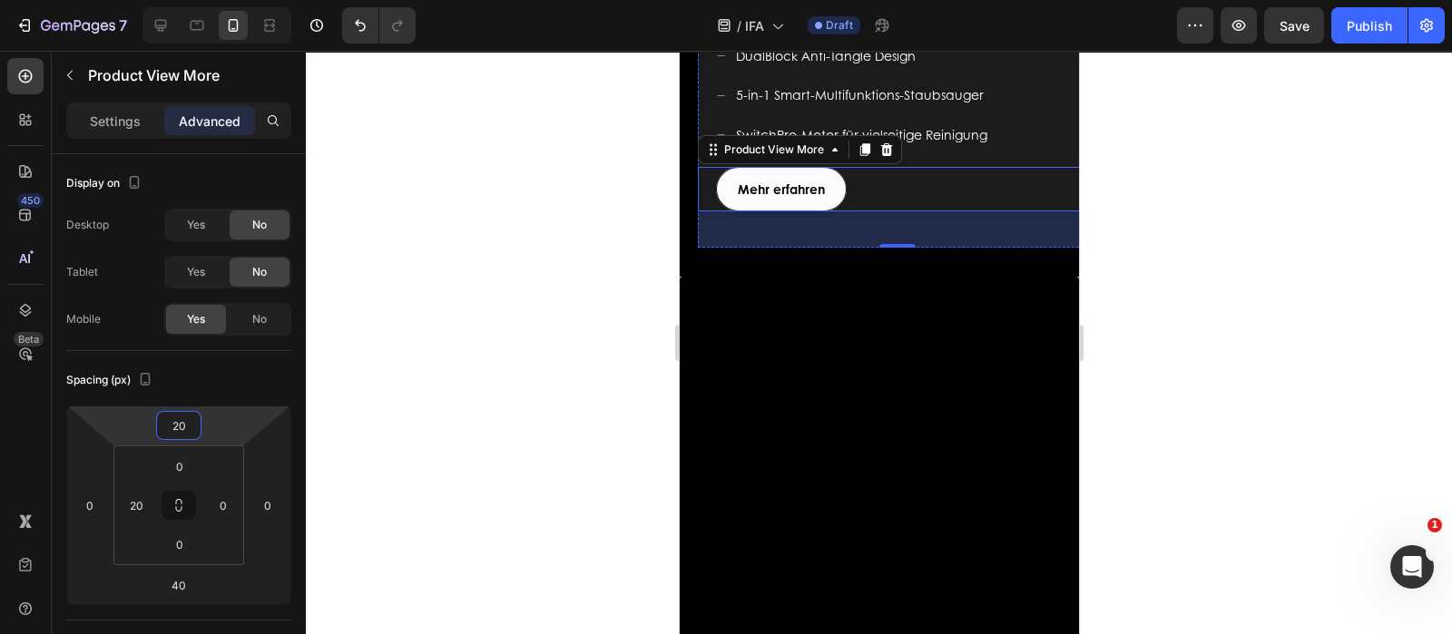
click at [945, 22] on p "Mehr Flexibilität für Ihre vielseitigen Reinigungsanforderungen" at bounding box center [905, 3] width 377 height 38
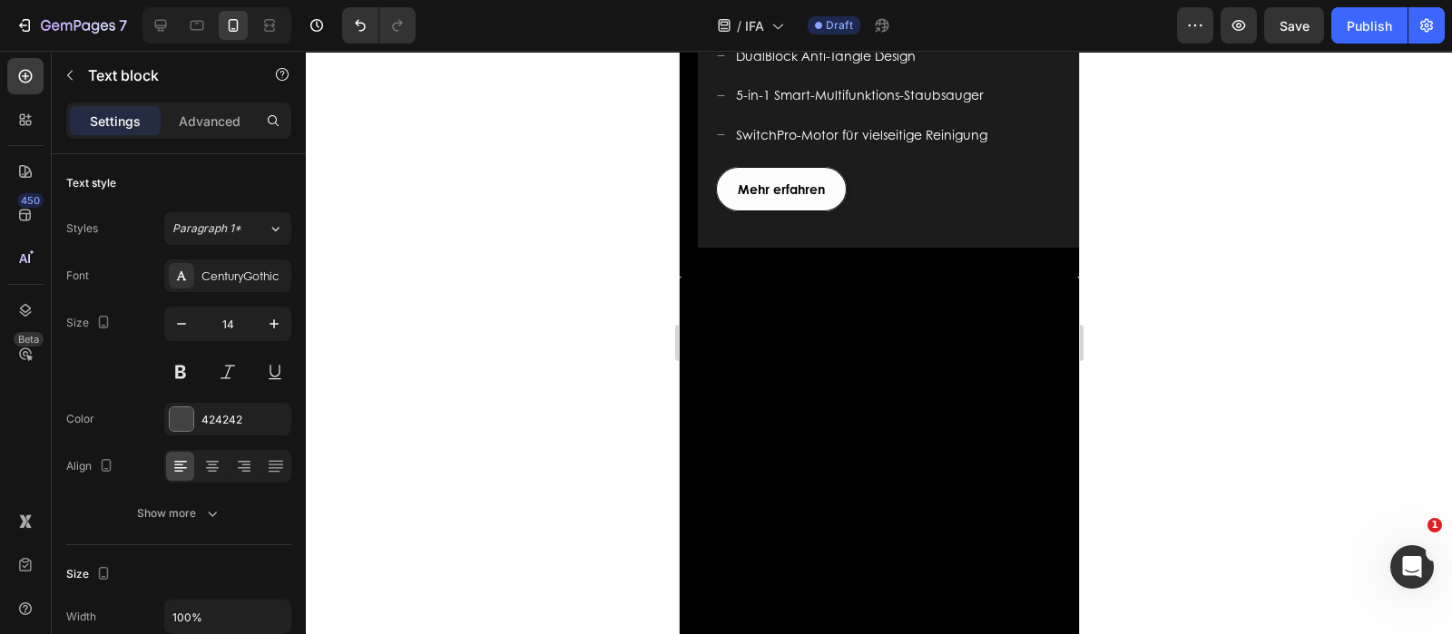
click at [894, 22] on p "Mehr Flexibilität für Ihre vielseitigen Reinigungsanforderungen" at bounding box center [905, 3] width 377 height 38
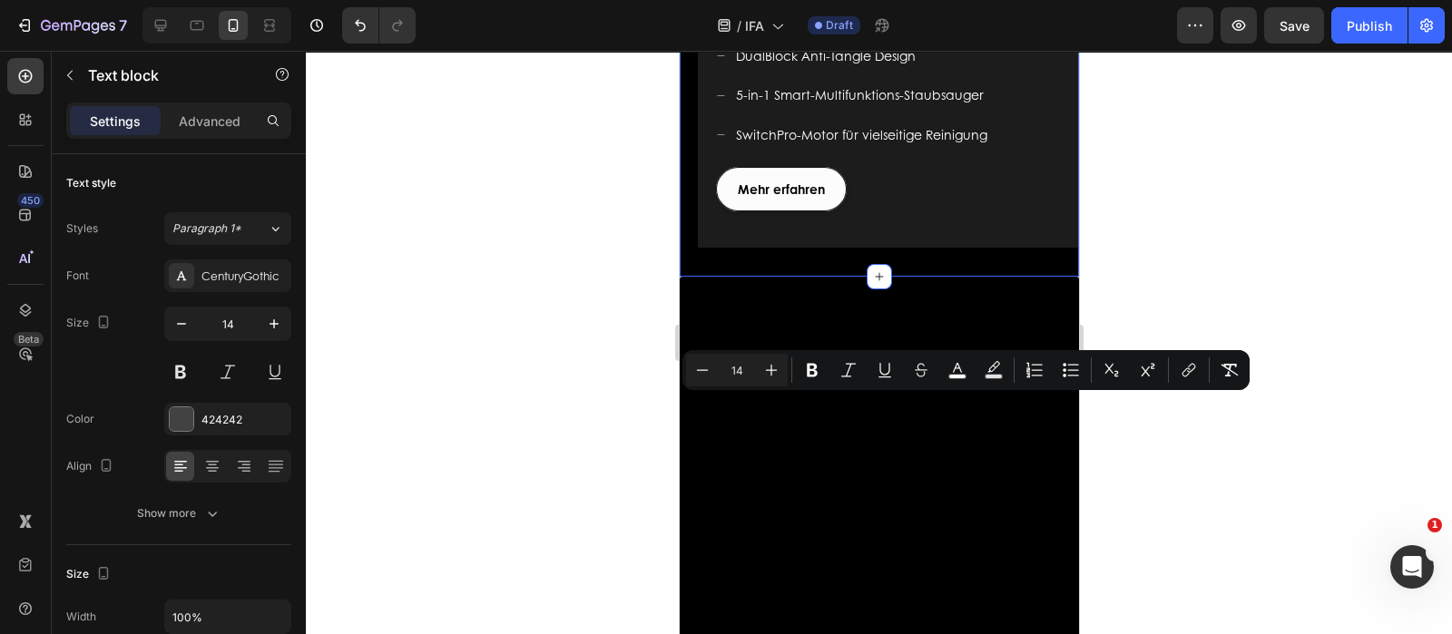
drag, startPoint x: 894, startPoint y: 424, endPoint x: 688, endPoint y: 397, distance: 207.8
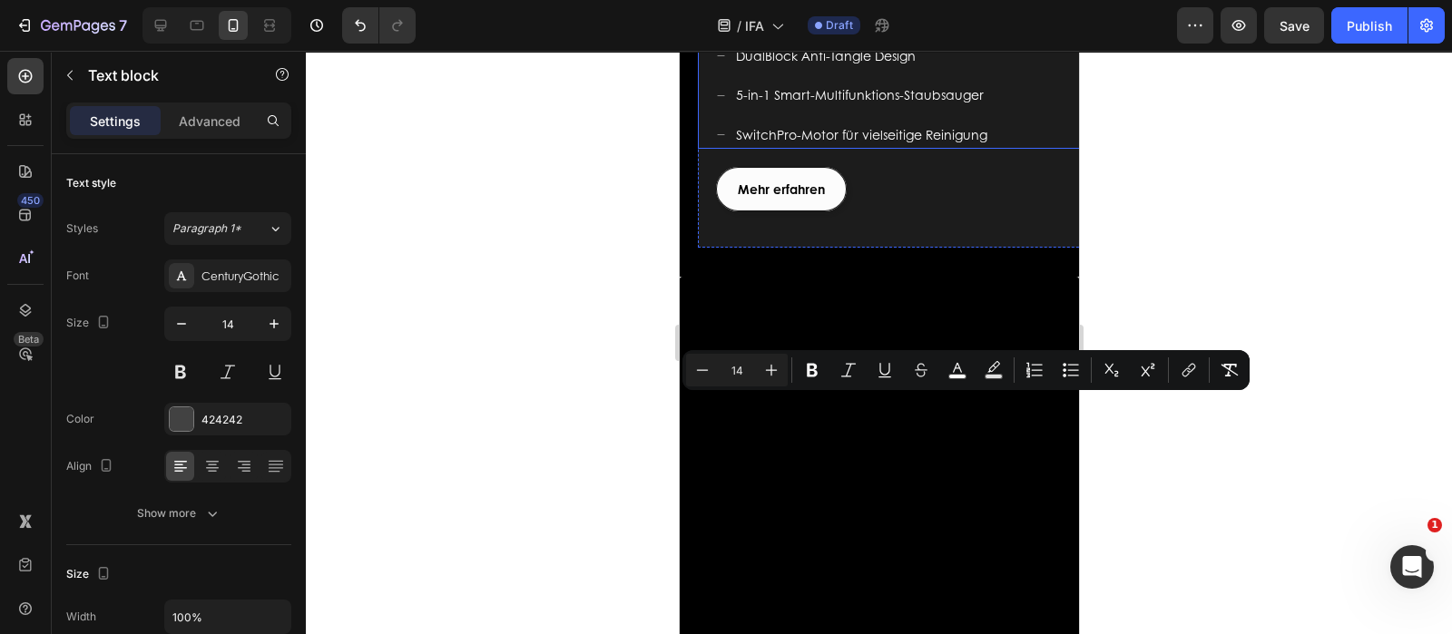
click at [938, 67] on p "DualBlock Anti-Tangle Design" at bounding box center [860, 55] width 251 height 23
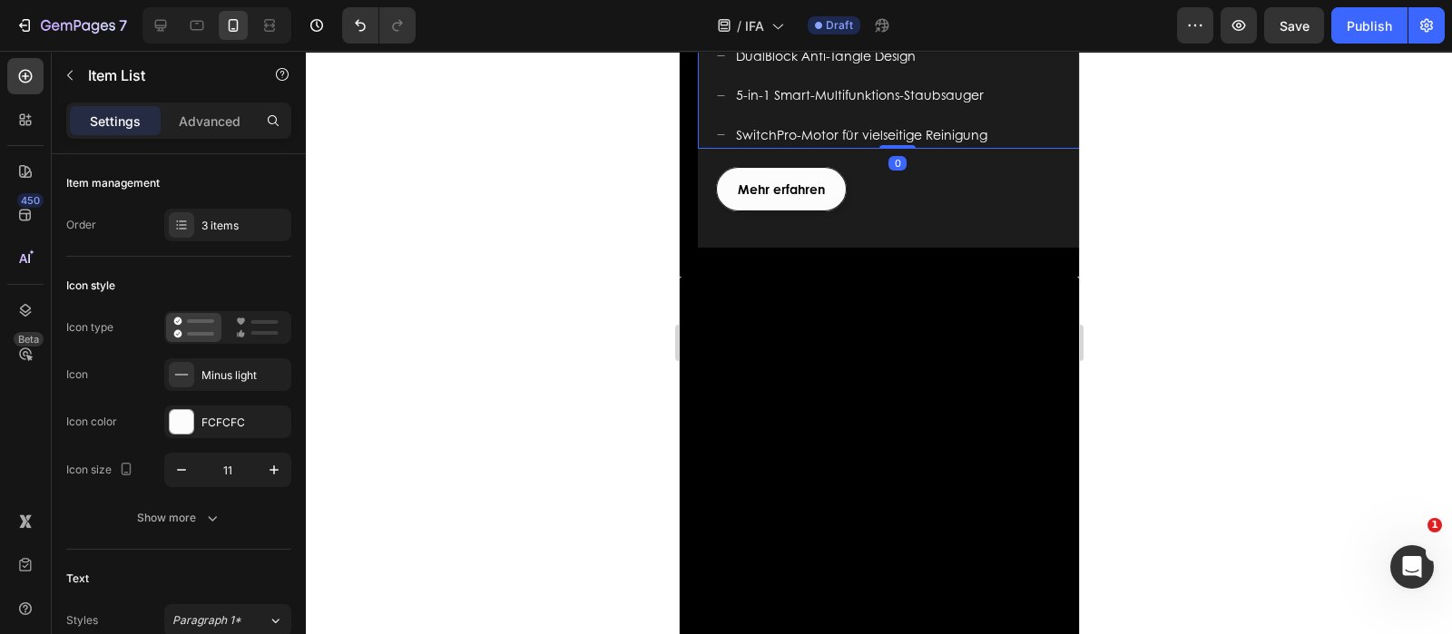
click at [920, 67] on p "DualBlock Anti-Tangle Design" at bounding box center [860, 55] width 251 height 23
click at [923, 67] on p "DualBlock Anti-Tangle Design" at bounding box center [860, 55] width 251 height 23
click at [915, 67] on p "DualBlock Anti-Tangle Design" at bounding box center [860, 55] width 251 height 23
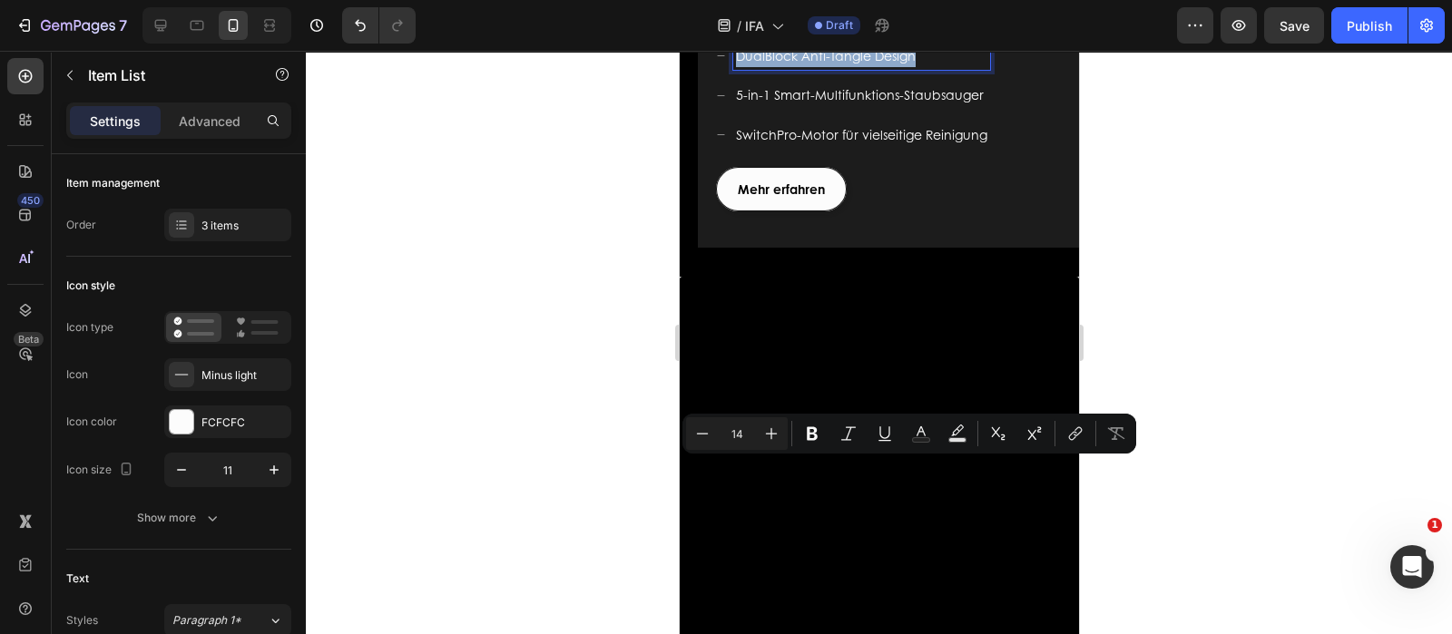
drag, startPoint x: 915, startPoint y: 469, endPoint x: 720, endPoint y: 453, distance: 195.8
click at [720, 149] on div "DualBlock Anti-Tangle Design 5-in-1 Smart-Multifunktions-Staubsauger SwitchPro-…" at bounding box center [896, 86] width 399 height 125
click at [917, 67] on p "DualBlock Anti-Tangle Design" at bounding box center [860, 55] width 251 height 23
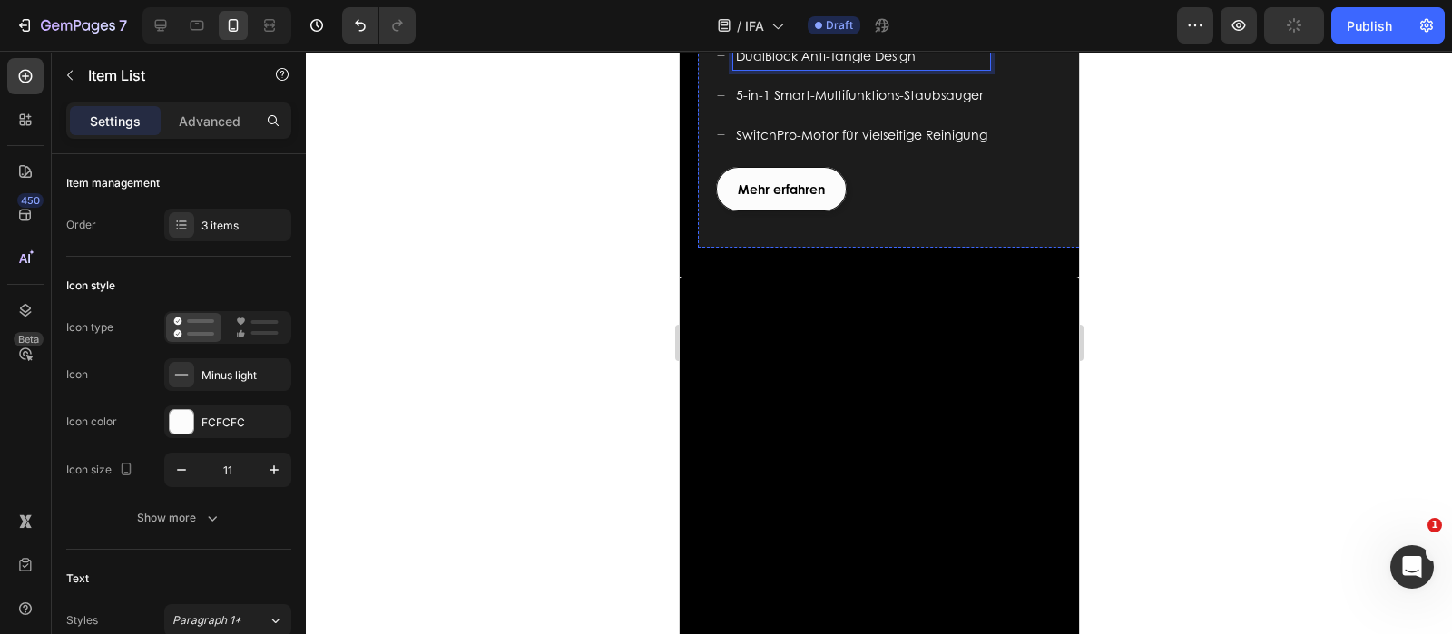
click at [927, 21] on span "Mehr Flexibilität für Ihre vielseitigen Reinigungsanforderungen" at bounding box center [825, 2] width 217 height 37
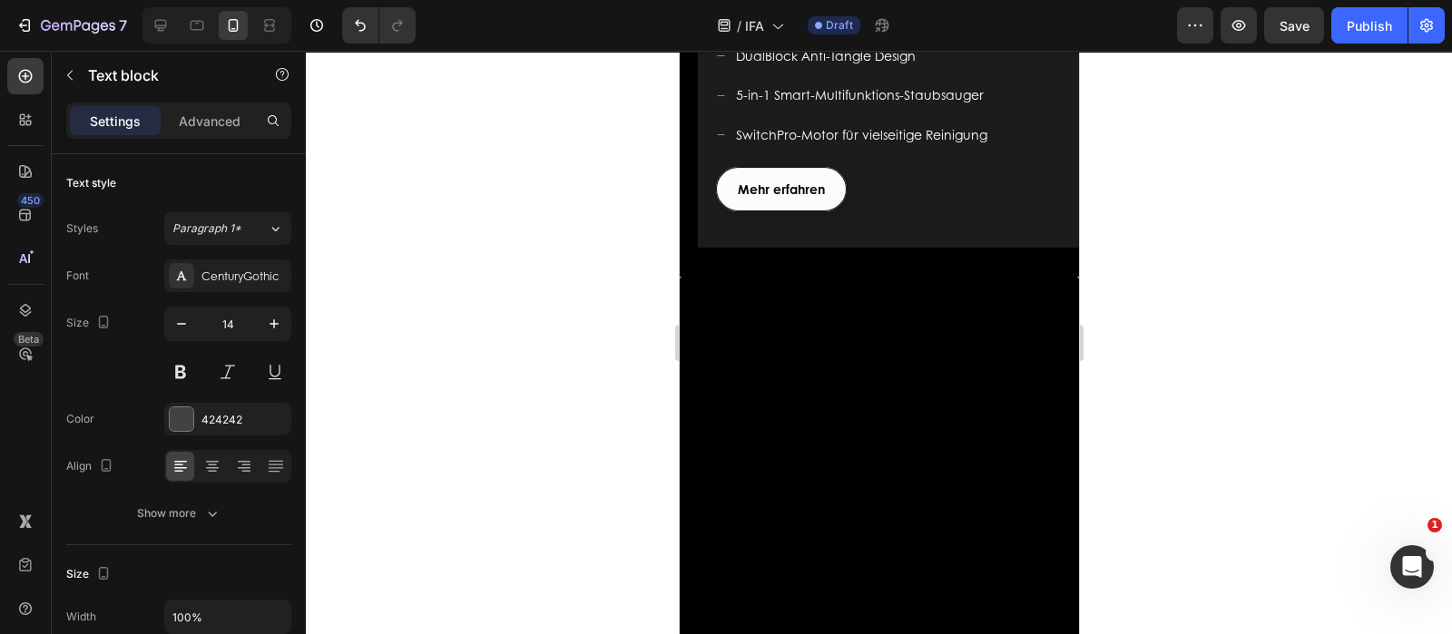
drag, startPoint x: 896, startPoint y: 424, endPoint x: 706, endPoint y: 399, distance: 191.2
click at [706, 24] on div "Mehr Flexibilität für Ihre vielseitigen Reinigungsanforderungen Text block 0" at bounding box center [896, 3] width 399 height 42
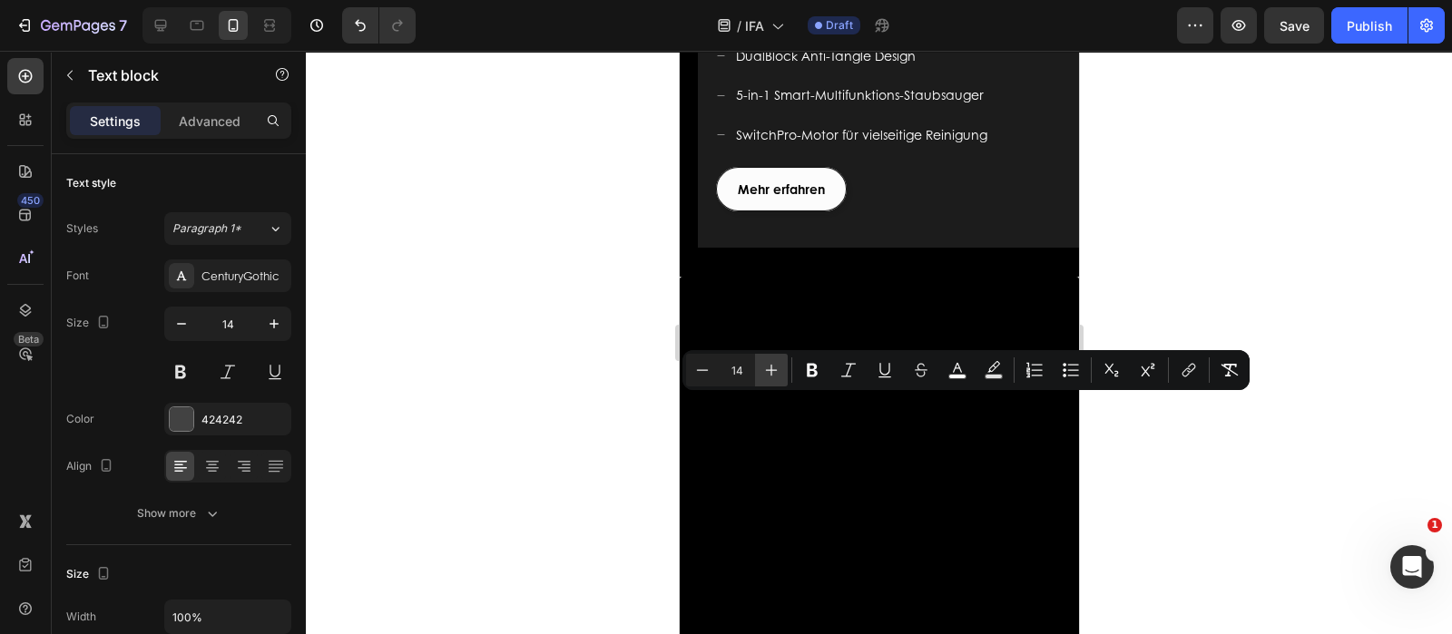
click at [780, 369] on button "Plus" at bounding box center [771, 370] width 33 height 33
click at [712, 372] on button "Minus" at bounding box center [702, 370] width 33 height 33
type input "14"
click at [1044, 149] on div "DualBlock Anti-Tangle Design 5-in-1 Smart-Multifunktions-Staubsauger SwitchPro-…" at bounding box center [905, 95] width 381 height 107
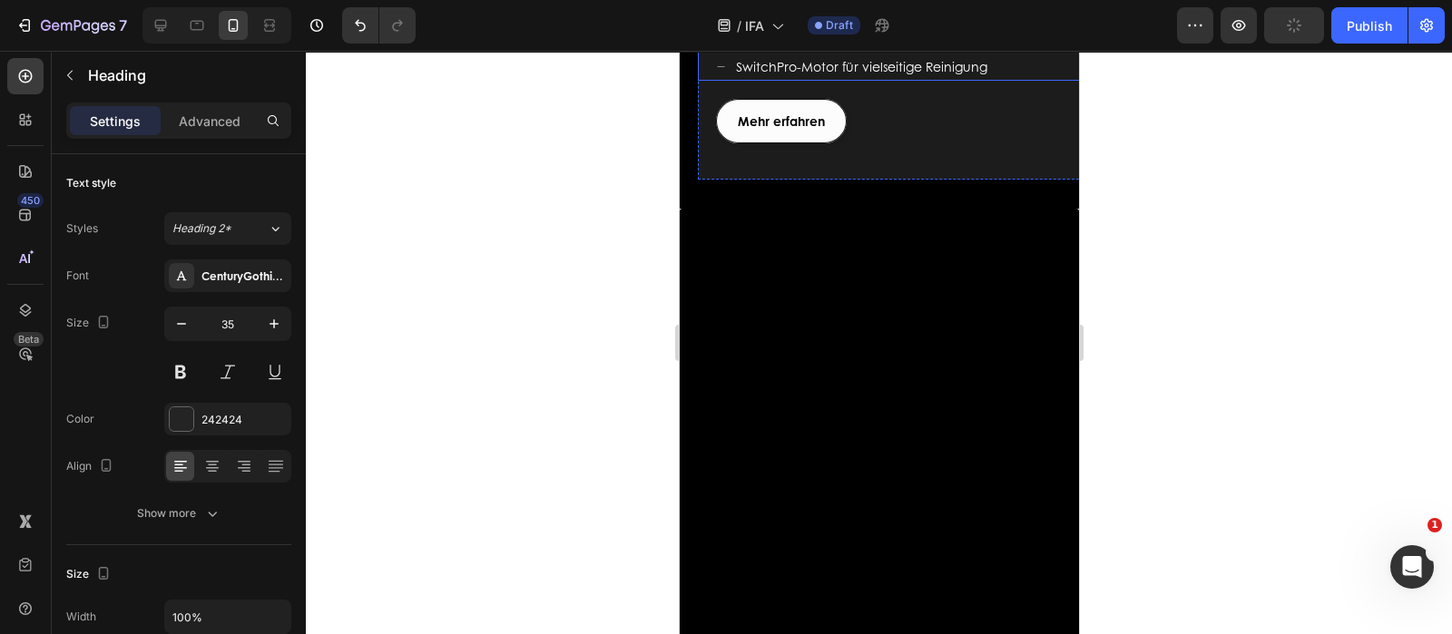
scroll to position [2382, 0]
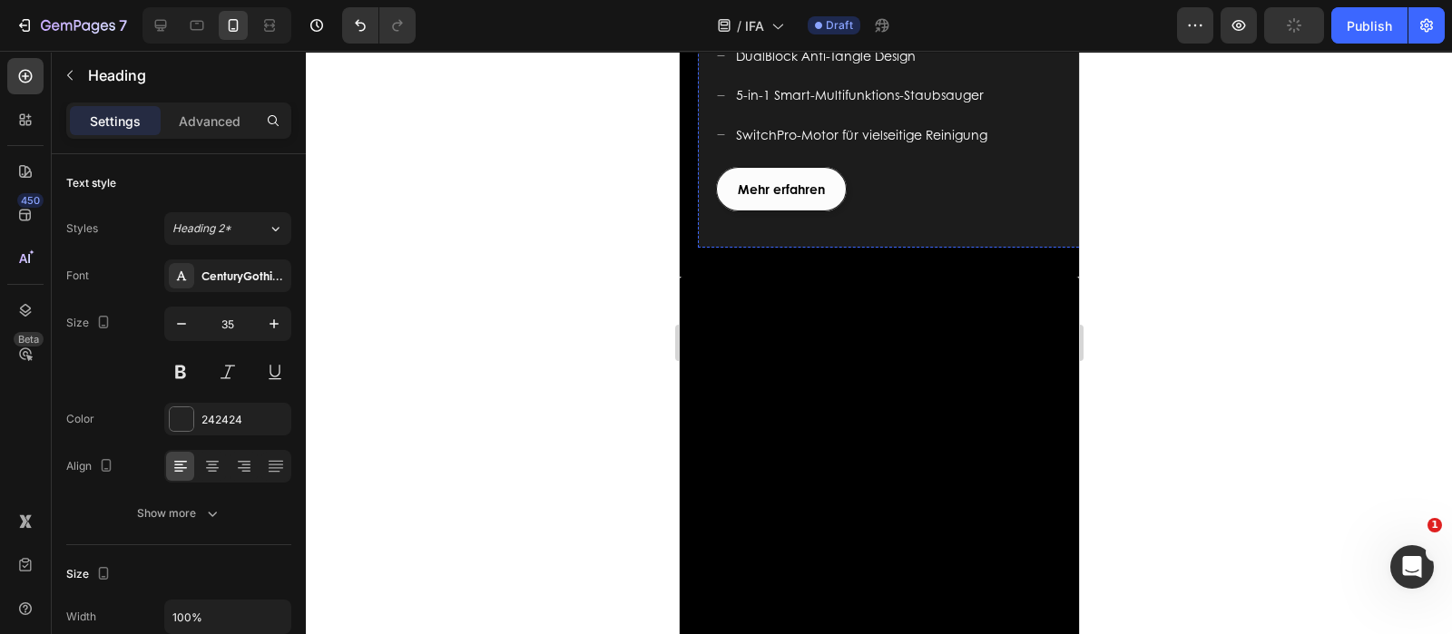
click at [881, 22] on p "Mehr Flexibilität für Ihre vielseitigen Reinigungsanforderungen" at bounding box center [905, 3] width 377 height 38
drag, startPoint x: 880, startPoint y: 424, endPoint x: 713, endPoint y: 401, distance: 168.5
click at [713, 24] on div "Mehr Flexibilität für Ihre vielseitigen Reinigungsanforderungen Text block 0" at bounding box center [896, 3] width 399 height 42
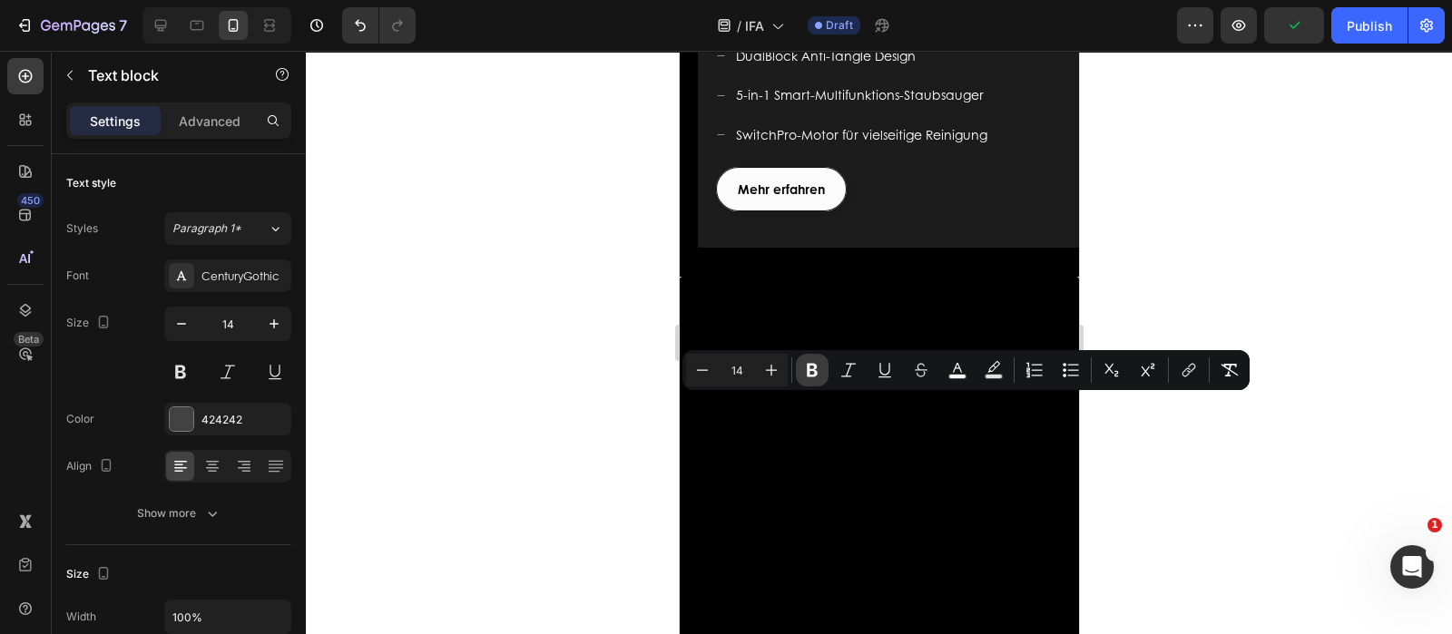
click at [813, 361] on icon "Editor contextual toolbar" at bounding box center [812, 370] width 18 height 18
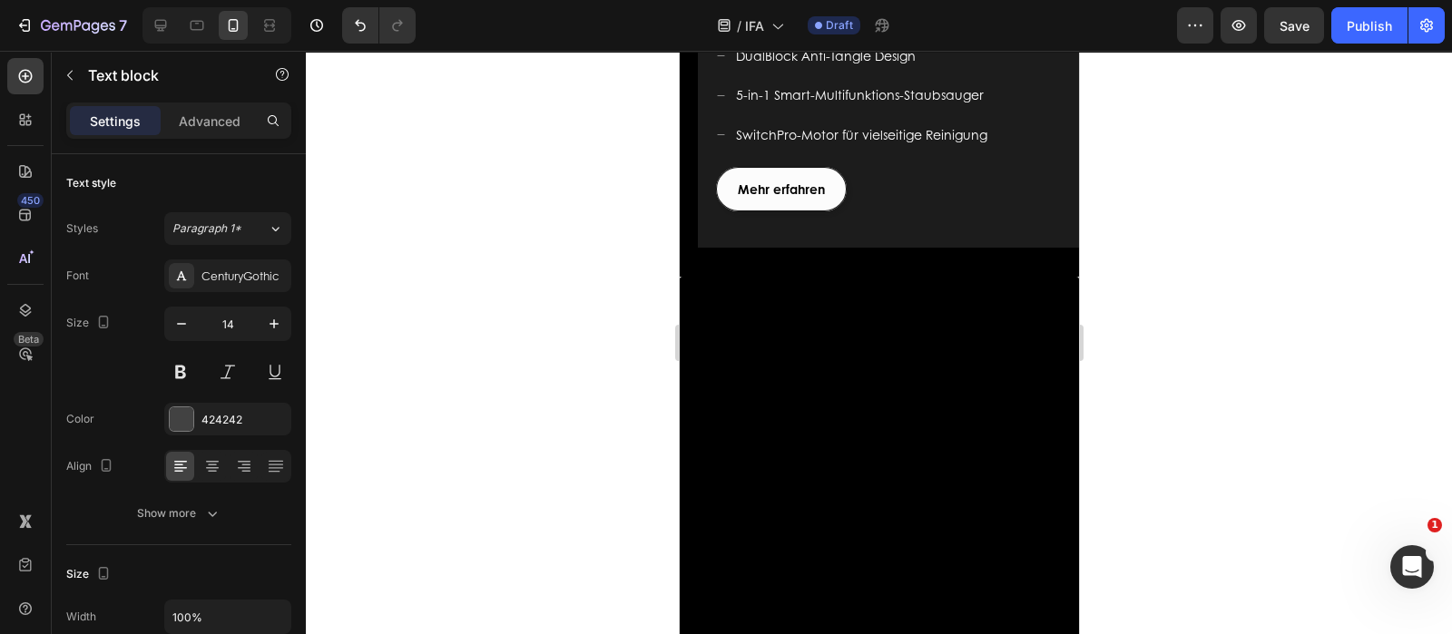
click at [872, 21] on strong "Mehr Flexibilität für Ihre vielseitigen Reinigungsanforderungen" at bounding box center [825, 2] width 217 height 37
click at [880, 22] on p "Mehr Flexibilität für Ihre vielseitigen Reinigungsanforderungen" at bounding box center [905, 3] width 377 height 38
drag, startPoint x: 882, startPoint y: 425, endPoint x: 714, endPoint y: 409, distance: 168.6
click at [715, 24] on div "Mehr Flexibilität für Ihre vielseitigen Reinigungsanforderungen" at bounding box center [905, 3] width 381 height 42
drag, startPoint x: 834, startPoint y: 417, endPoint x: 810, endPoint y: 417, distance: 23.6
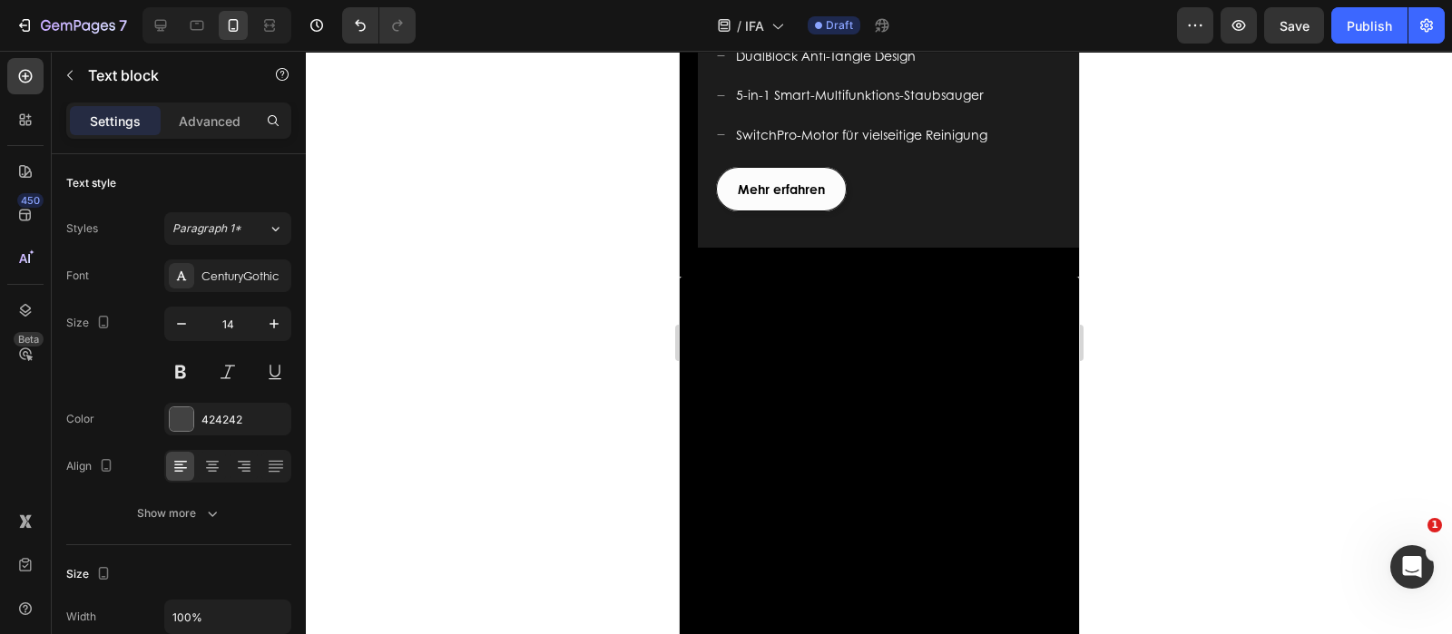
click at [810, 21] on strong "Mehr Flexibilität für Ihre vielseitigen Reinigungsanforderungen" at bounding box center [825, 2] width 217 height 37
click at [811, 21] on strong "Mehr Flexibilität für Ihre vielseitigen Reinigungsanforderungen" at bounding box center [825, 2] width 217 height 37
click at [886, 22] on p "Mehr Flexibilität für Ihre vielseitigen Reinigungsanforderungen" at bounding box center [905, 3] width 377 height 38
drag, startPoint x: 887, startPoint y: 426, endPoint x: 722, endPoint y: 410, distance: 165.1
click at [722, 22] on p "Mehr Flexibilität für Ihre vielseitigen Reinigungsanforderungen" at bounding box center [905, 3] width 377 height 38
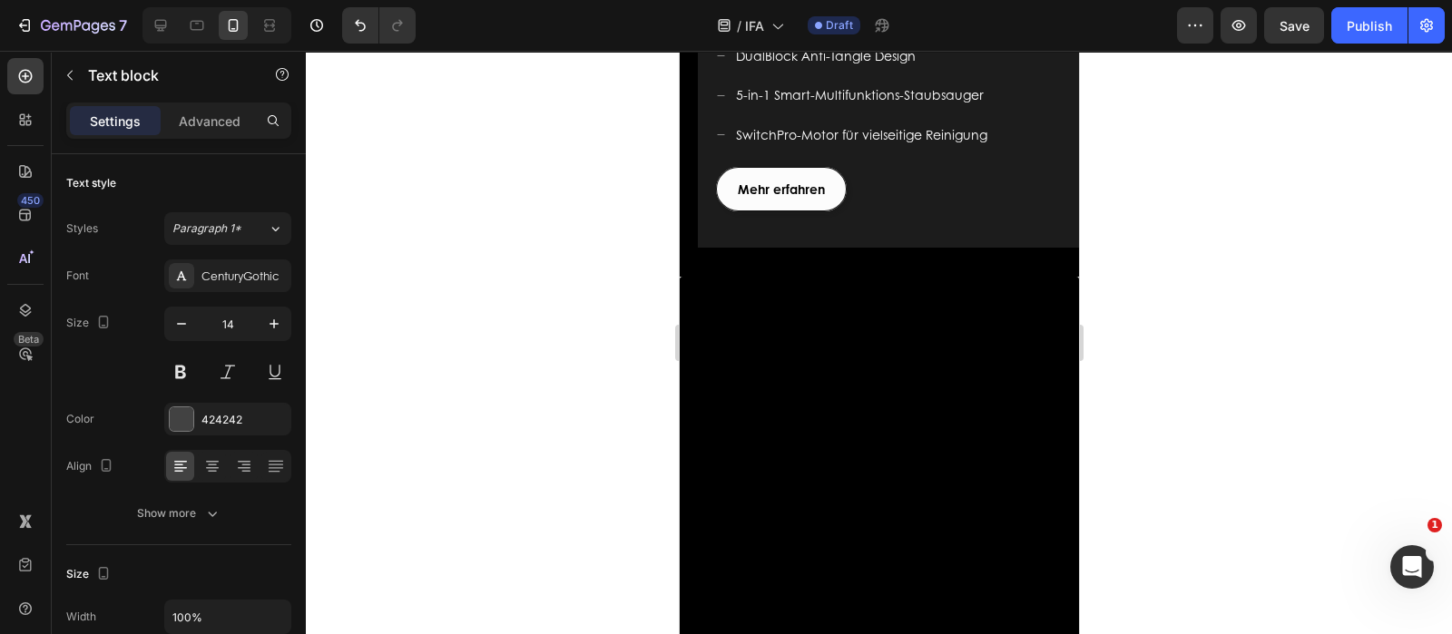
click at [888, 22] on p "Mehr Flexibilität für Ihre vielseitigen Reinigungsanforderungen" at bounding box center [905, 3] width 377 height 38
drag, startPoint x: 864, startPoint y: 424, endPoint x: 710, endPoint y: 407, distance: 155.1
click at [710, 24] on div "Mehr Flexibilität für Ihre vielseitigen Reinigungsanforderungen Text block 0" at bounding box center [896, 3] width 399 height 42
click at [907, 22] on p "Mehr Flexibilität für Ihre vielseitigen Reinigungsanforderungen" at bounding box center [905, 3] width 377 height 38
click at [361, 25] on icon "Undo/Redo" at bounding box center [360, 25] width 18 height 18
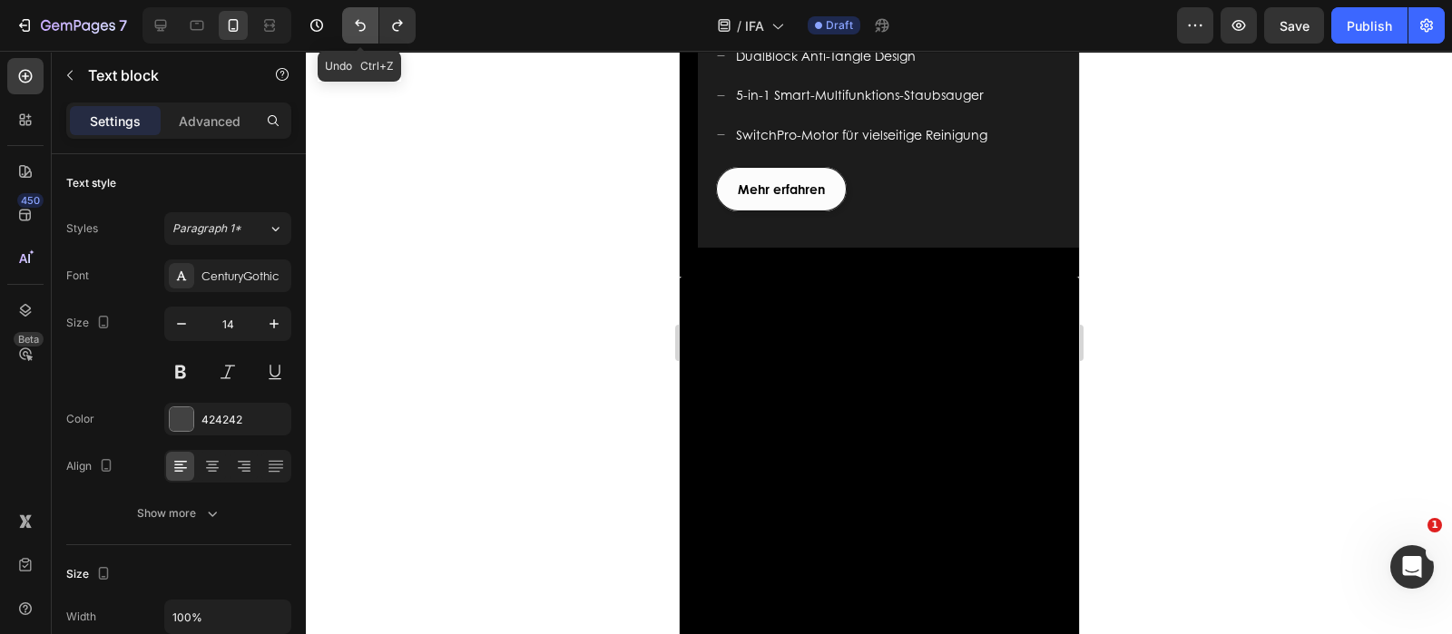
click at [361, 25] on icon "Undo/Redo" at bounding box center [360, 25] width 18 height 18
click at [950, 149] on div "DualBlock Anti-Tangle Design 5-in-1 Smart-Multifunktions-Staubsauger SwitchPro-…" at bounding box center [896, 86] width 399 height 125
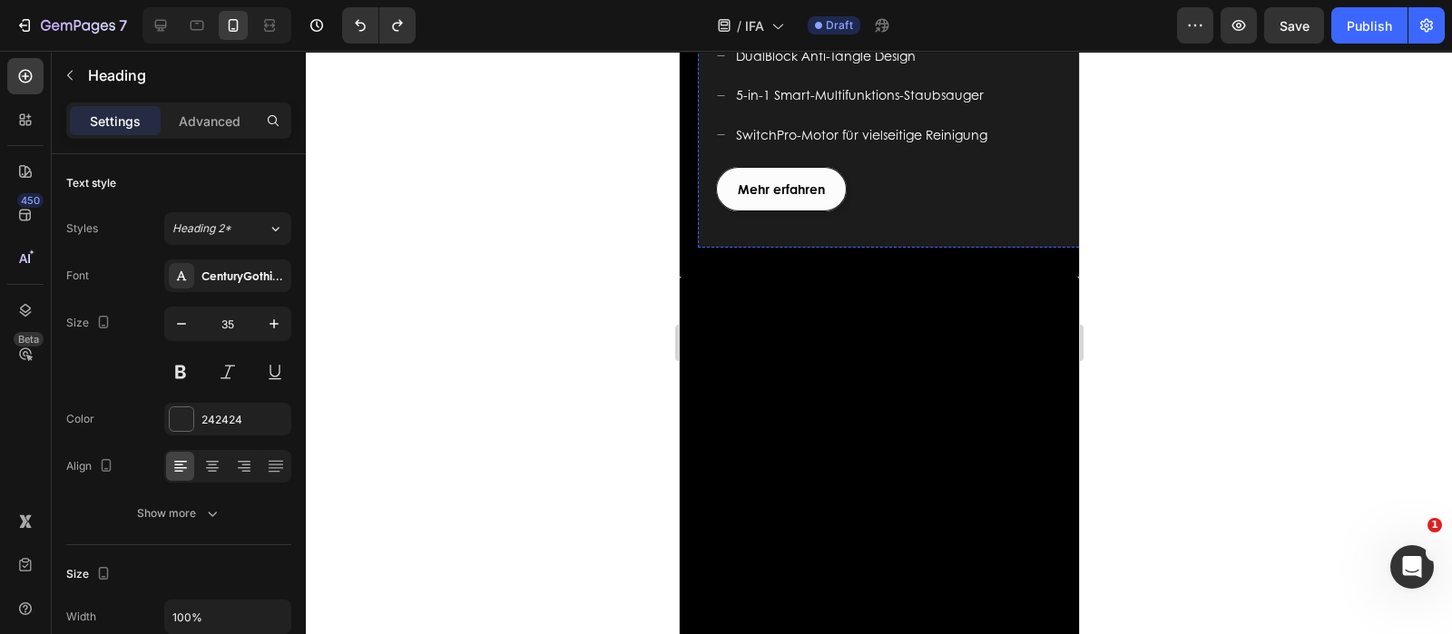
click at [935, 22] on p "Mehr Flexibilität für Ihre vielseitigen Reinigungsanforderungen" at bounding box center [905, 3] width 377 height 38
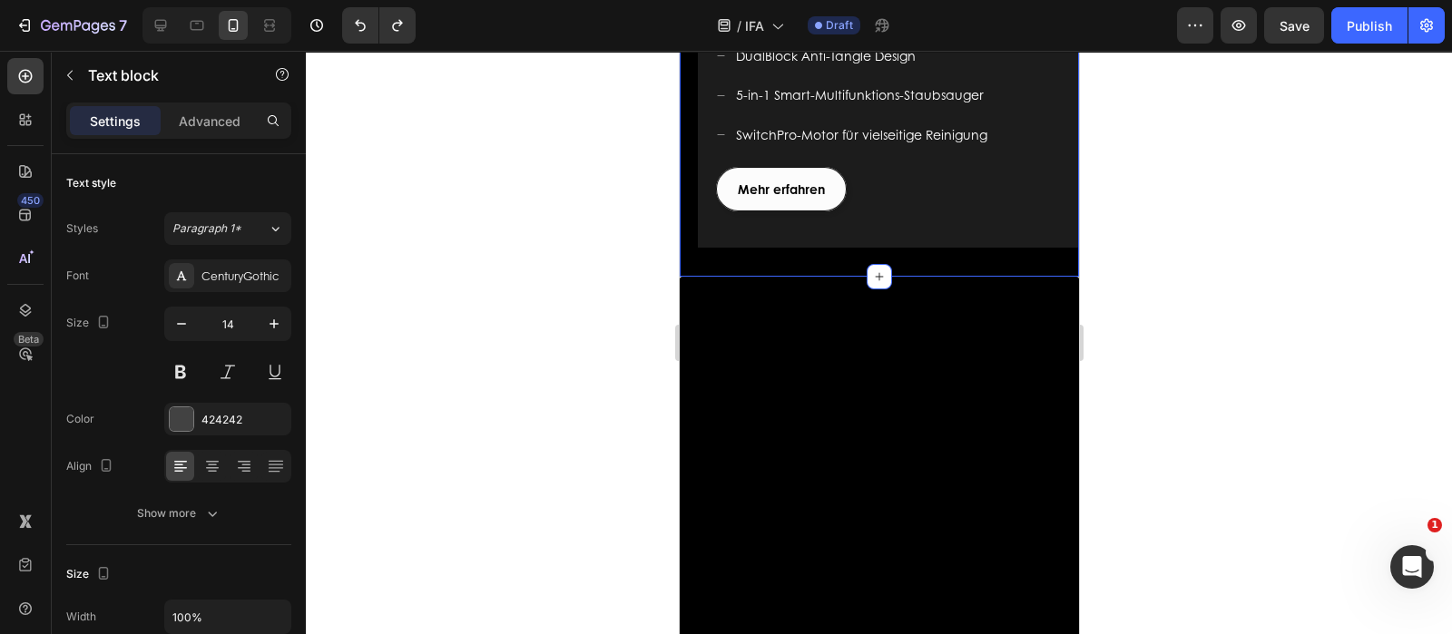
drag, startPoint x: 896, startPoint y: 424, endPoint x: 689, endPoint y: 399, distance: 208.3
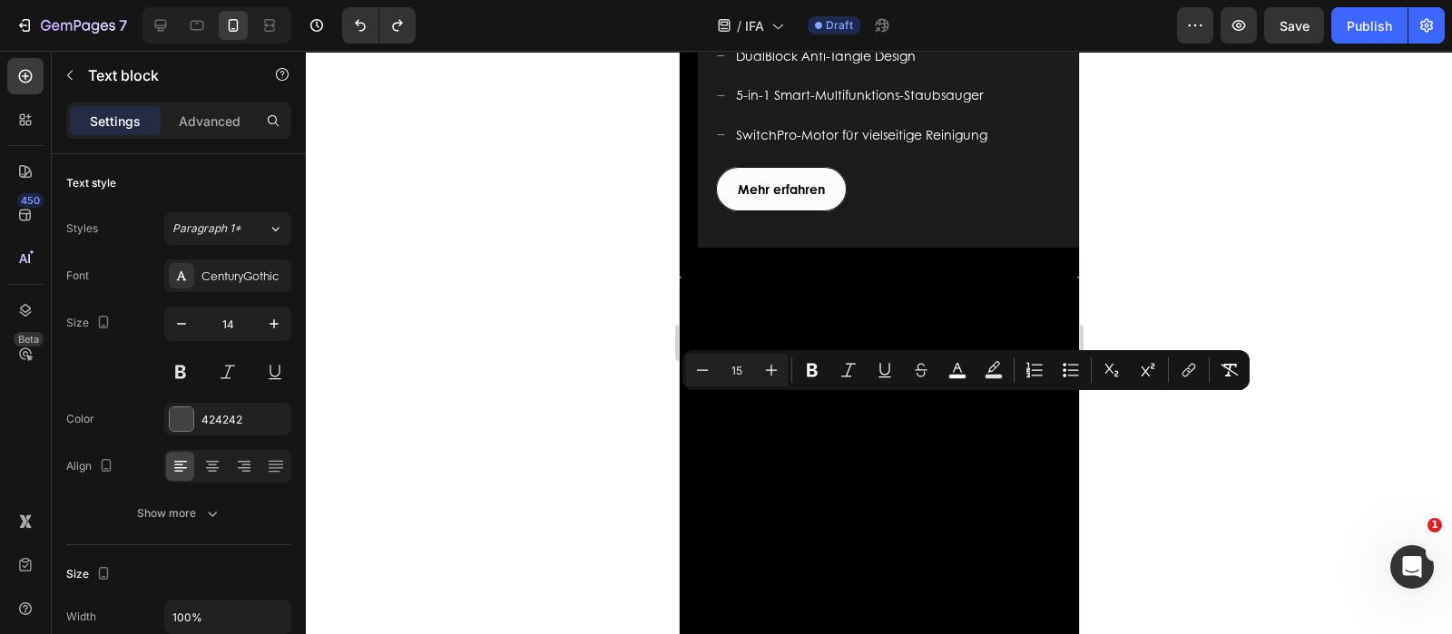
click at [861, 22] on span "Mehr Flexibilität für Ihre vielseitigen Reinigungsanforderungen" at bounding box center [830, 2] width 227 height 39
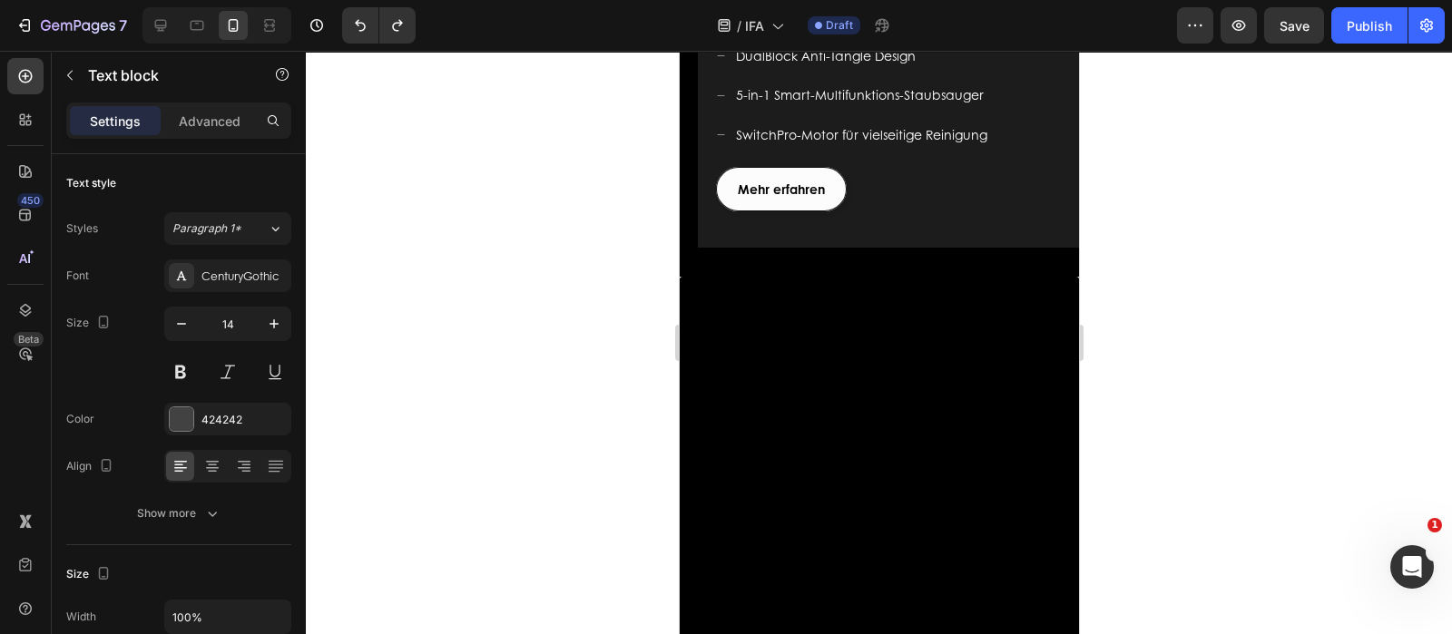
click at [913, 22] on p "Mehr Flexibilität für Ihre vielseitigen Reinigungsanforderungen" at bounding box center [905, 3] width 377 height 38
drag, startPoint x: 249, startPoint y: 283, endPoint x: 260, endPoint y: 284, distance: 10.9
click at [249, 283] on div "CenturyGothic" at bounding box center [243, 277] width 85 height 16
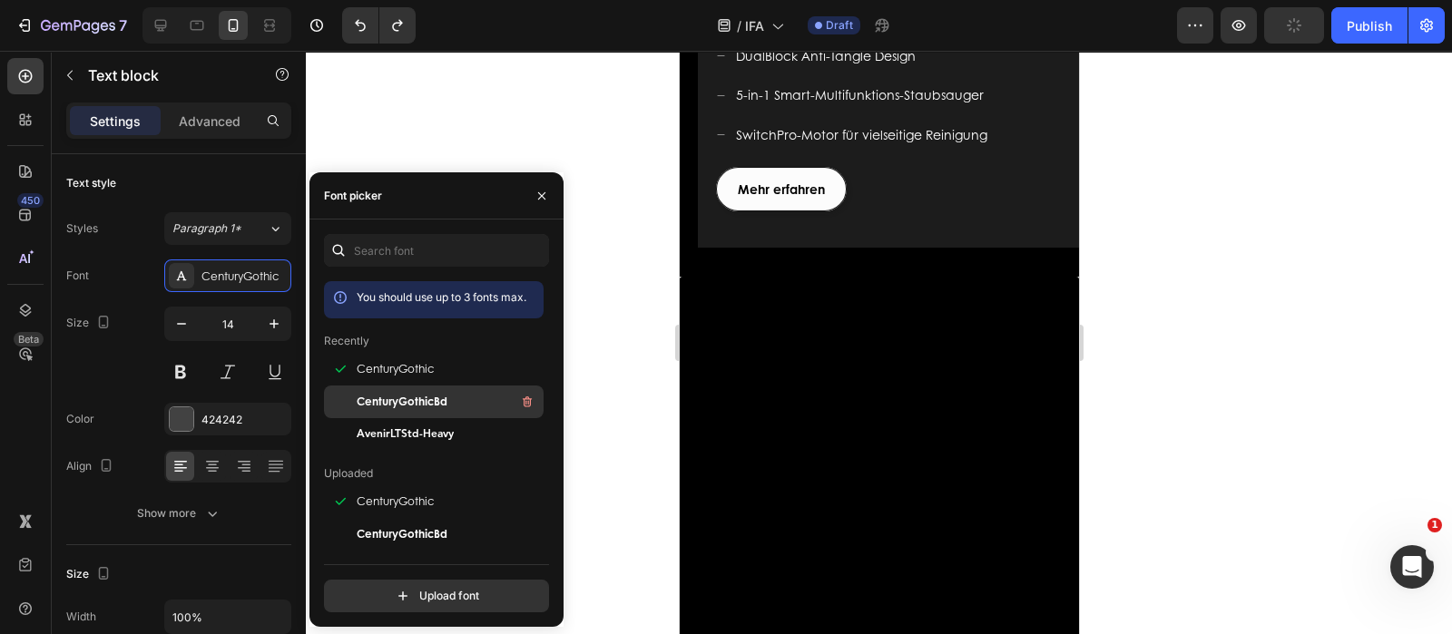
click at [430, 396] on span "CenturyGothicBd" at bounding box center [402, 402] width 91 height 16
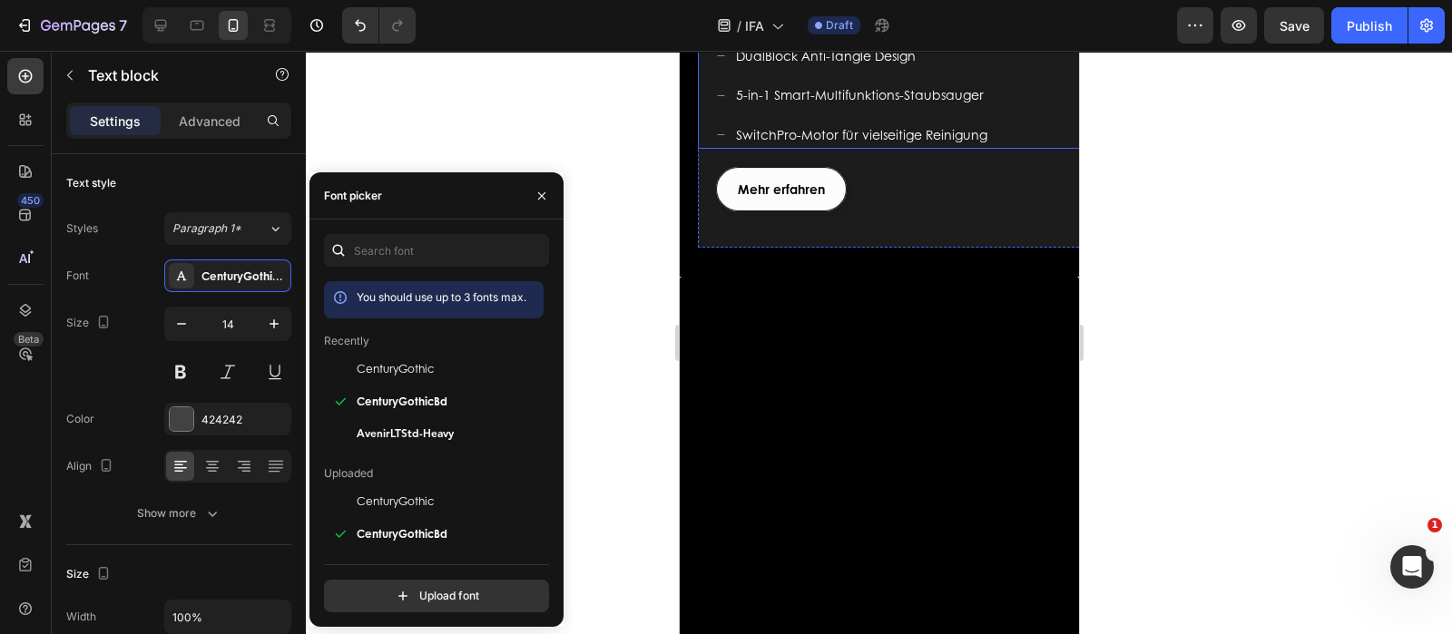
click at [1047, 149] on div "DualBlock Anti-Tangle Design 5-in-1 Smart-Multifunktions-Staubsauger SwitchPro-…" at bounding box center [905, 95] width 381 height 107
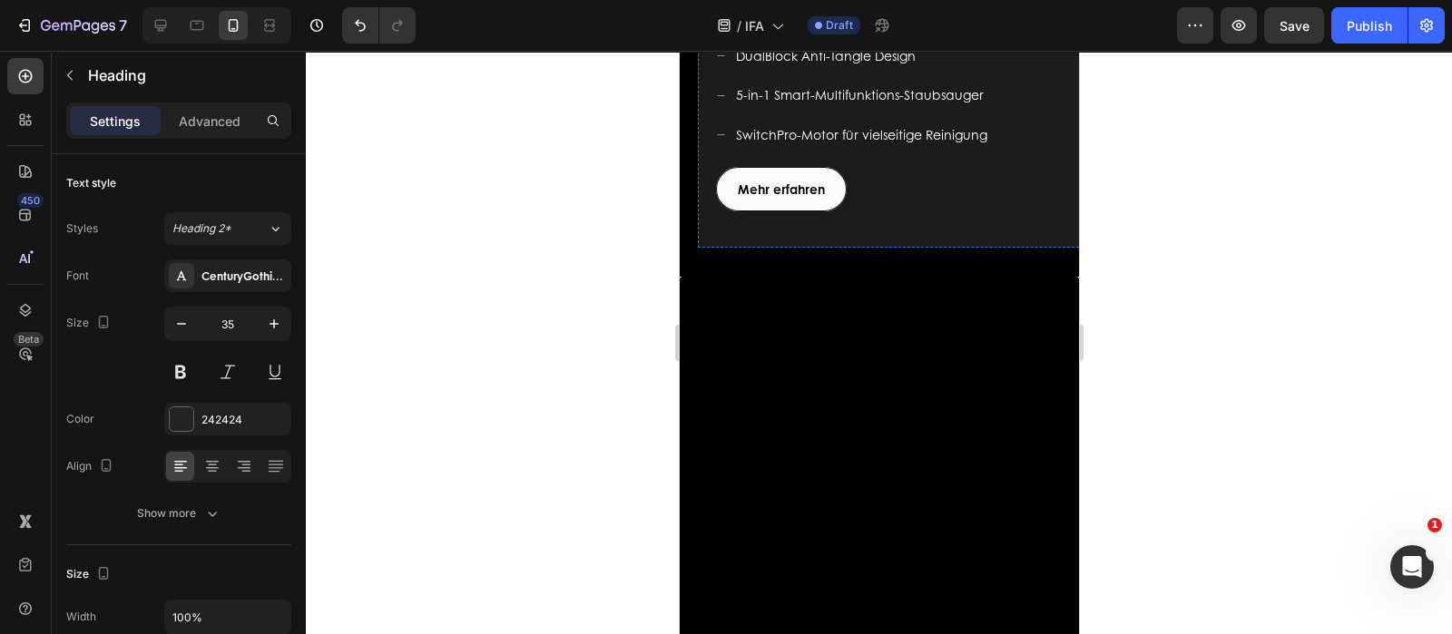
click at [931, 22] on p "Mehr Flexibilität für Ihre vielseitigen Reinigungsanforderungen" at bounding box center [905, 3] width 377 height 38
drag, startPoint x: 878, startPoint y: 424, endPoint x: 659, endPoint y: 397, distance: 221.3
click at [679, 397] on html "Mobile ( 440 px) iPhone 13 Mini iPhone 13 Pro iPhone 11 Pro Max iPhone 15 Pro M…" at bounding box center [878, 249] width 399 height 5161
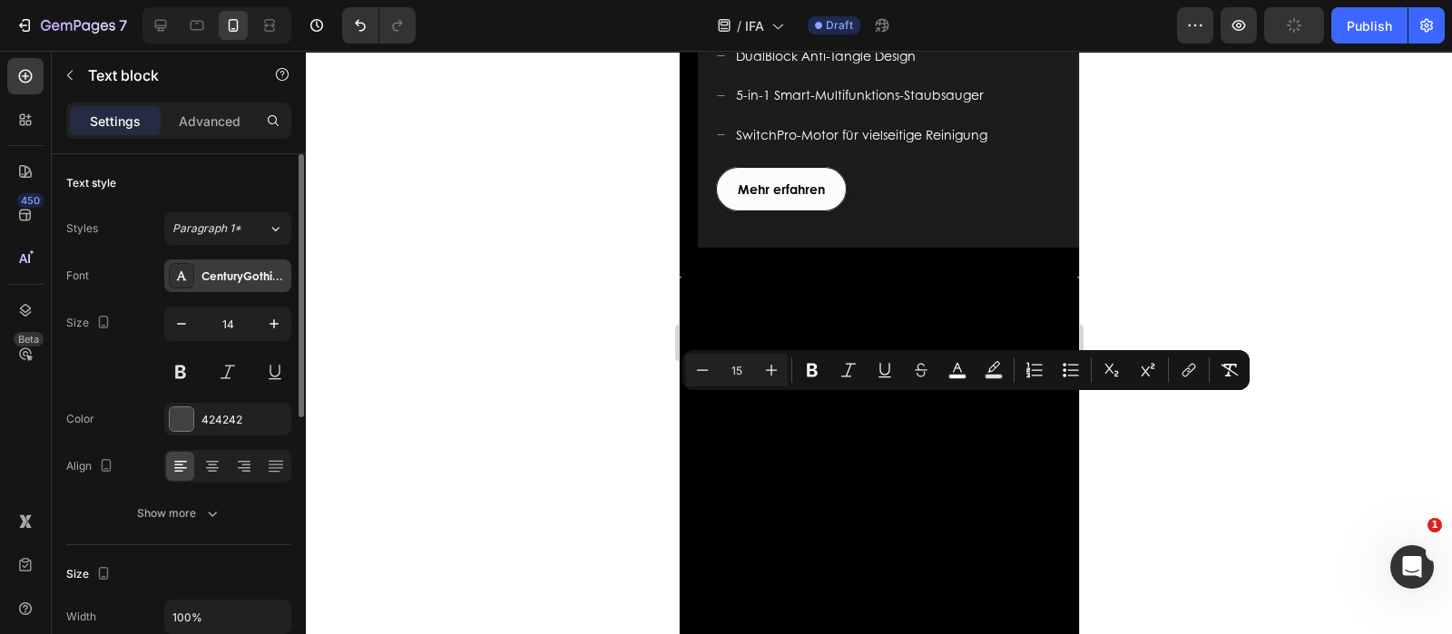
click at [227, 280] on div "CenturyGothicBd" at bounding box center [243, 277] width 85 height 16
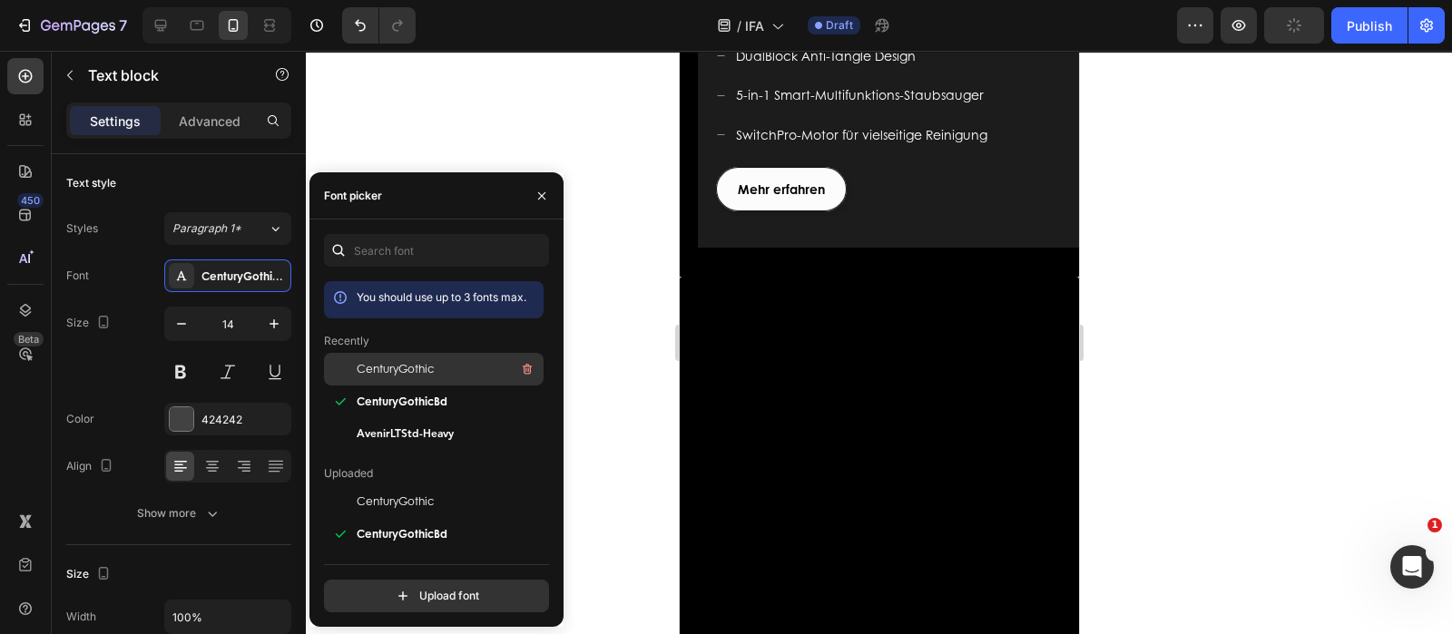
click at [393, 368] on span "CenturyGothic" at bounding box center [395, 369] width 77 height 16
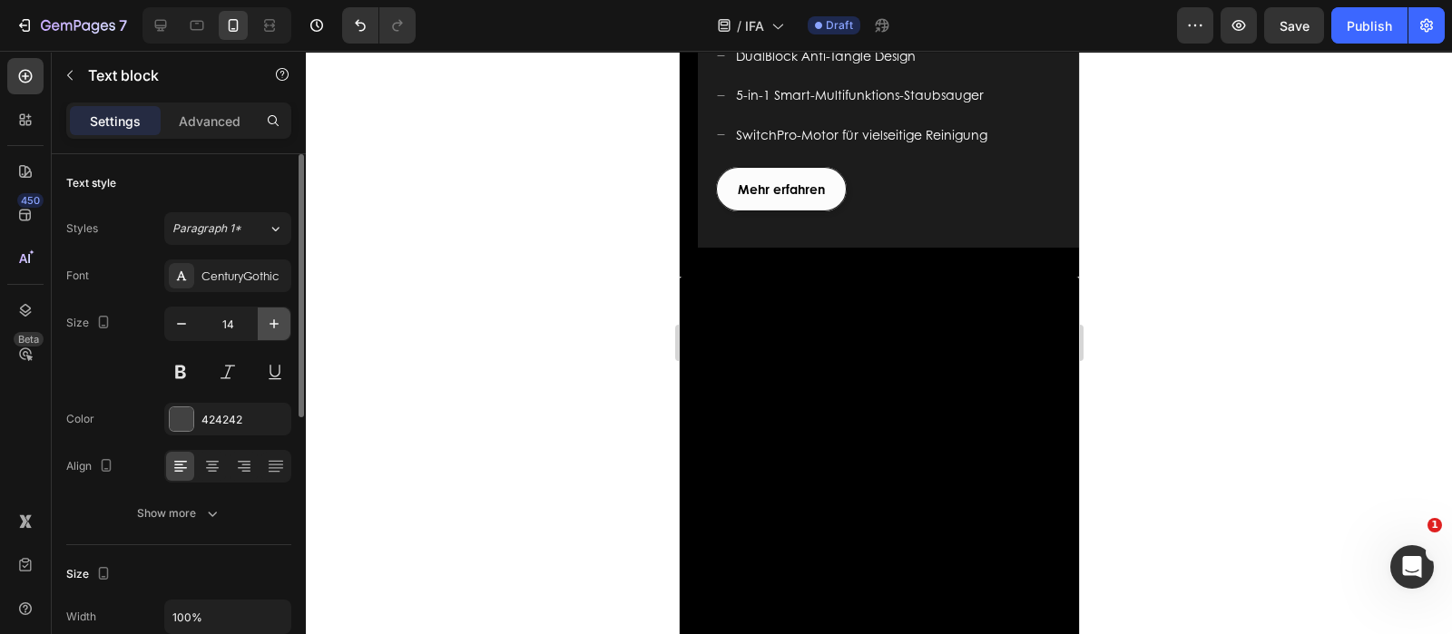
click at [272, 319] on icon "button" at bounding box center [274, 324] width 18 height 18
click at [190, 316] on icon "button" at bounding box center [181, 324] width 18 height 18
type input "14"
drag, startPoint x: 904, startPoint y: 426, endPoint x: 714, endPoint y: 406, distance: 190.7
click at [715, 24] on div "Mehr Flexibilität für Ihre vielseitigen Reinigungsanforderungen" at bounding box center [905, 3] width 381 height 42
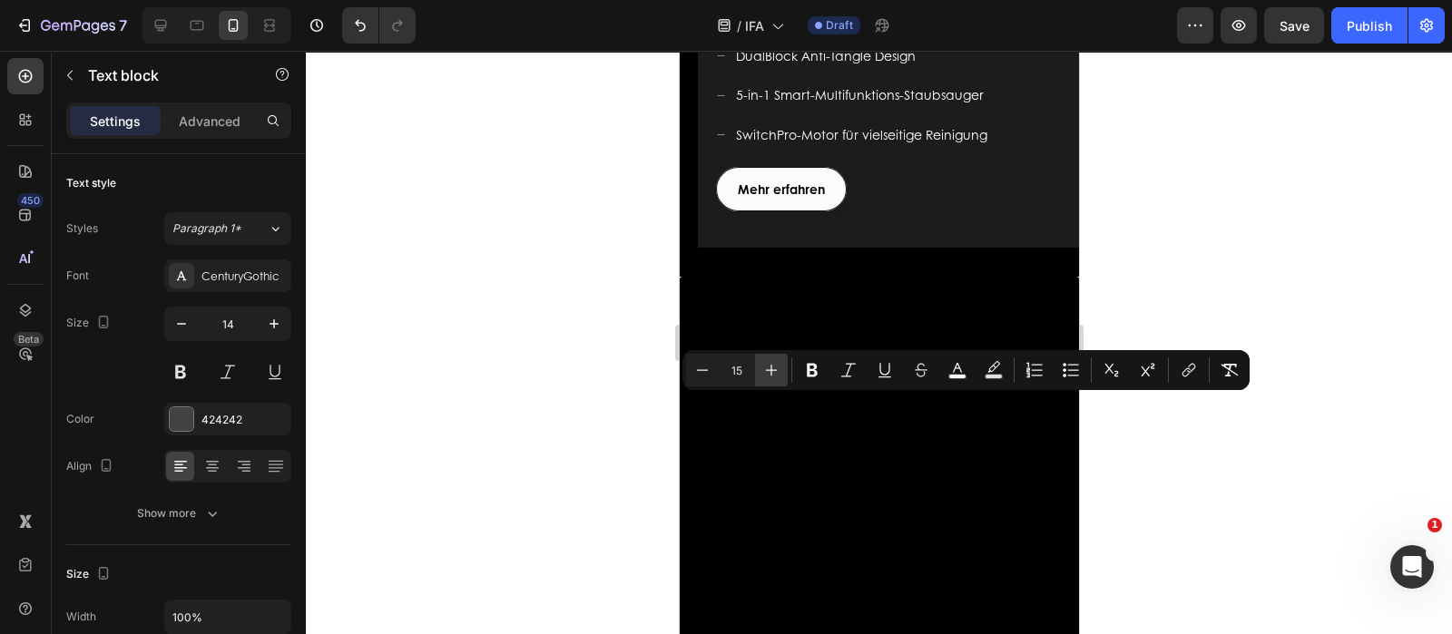
click at [778, 366] on icon "Editor contextual toolbar" at bounding box center [771, 370] width 18 height 18
click at [702, 367] on icon "Editor contextual toolbar" at bounding box center [702, 370] width 18 height 18
type input "15"
click at [959, 22] on p "Mehr Flexibilität für Ihre vielseitigen Reinigungsanforderungen" at bounding box center [905, 3] width 377 height 38
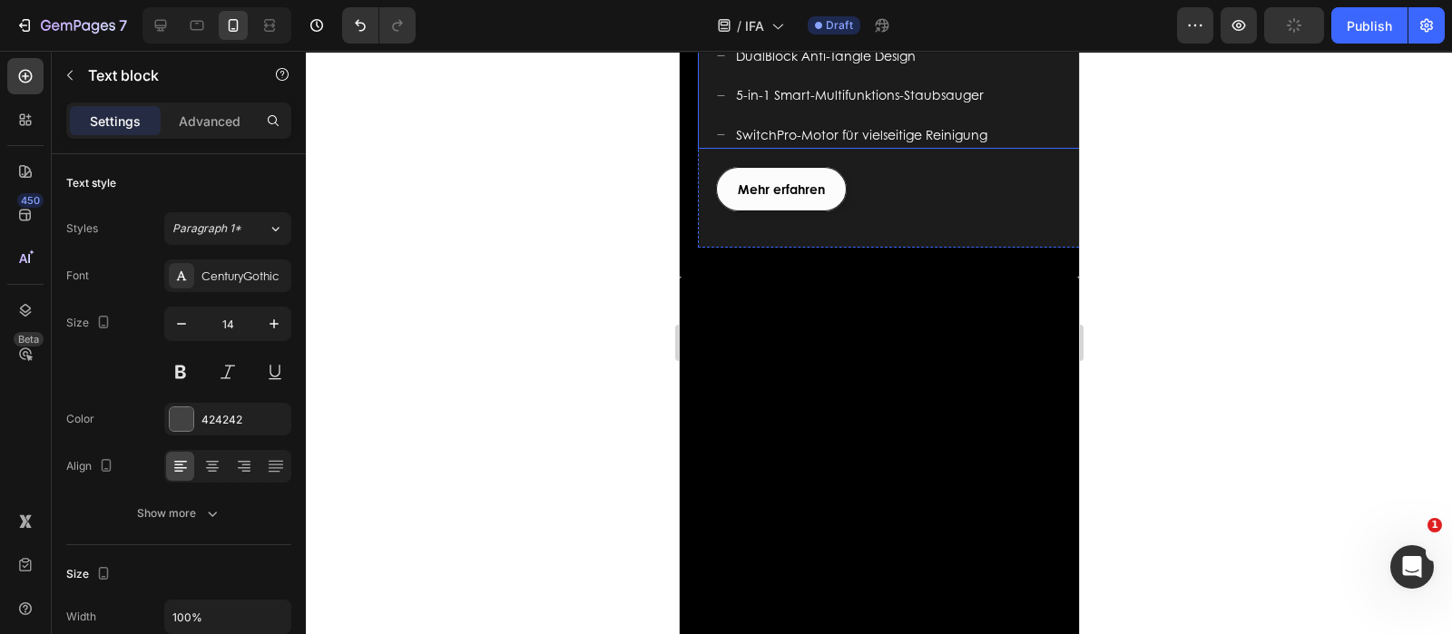
click at [974, 67] on p "DualBlock Anti-Tangle Design" at bounding box center [860, 55] width 251 height 23
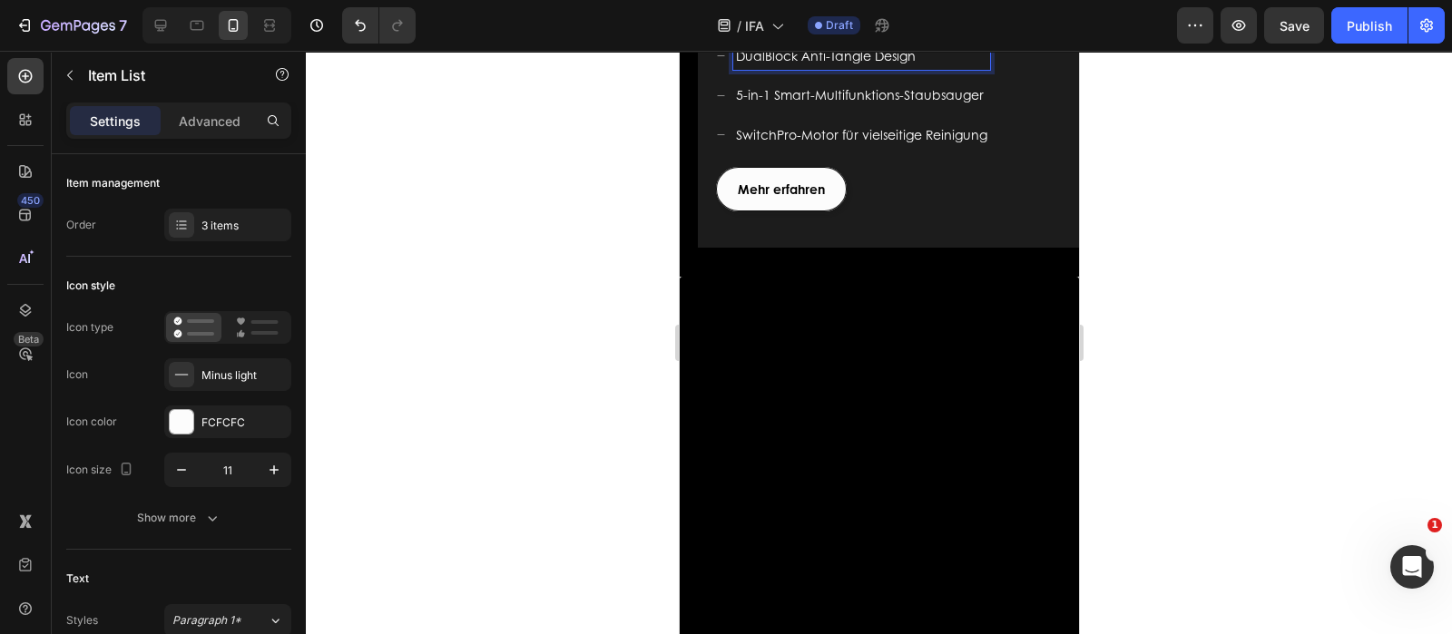
click at [908, 22] on p "Mehr Flexibilität für Ihre vielseitigen Reinigungsanforderungen" at bounding box center [905, 3] width 377 height 38
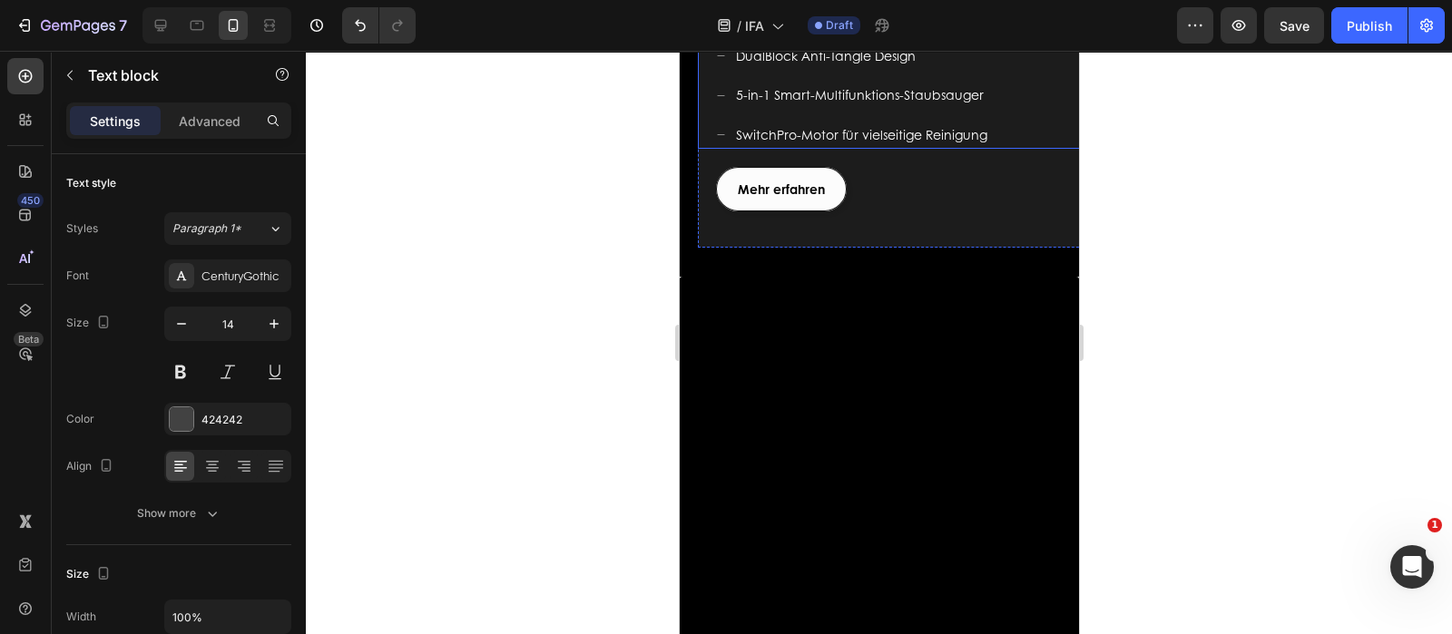
click at [920, 149] on div "DualBlock Anti-Tangle Design 5-in-1 Smart-Multifunktions-Staubsauger SwitchPro-…" at bounding box center [852, 95] width 274 height 107
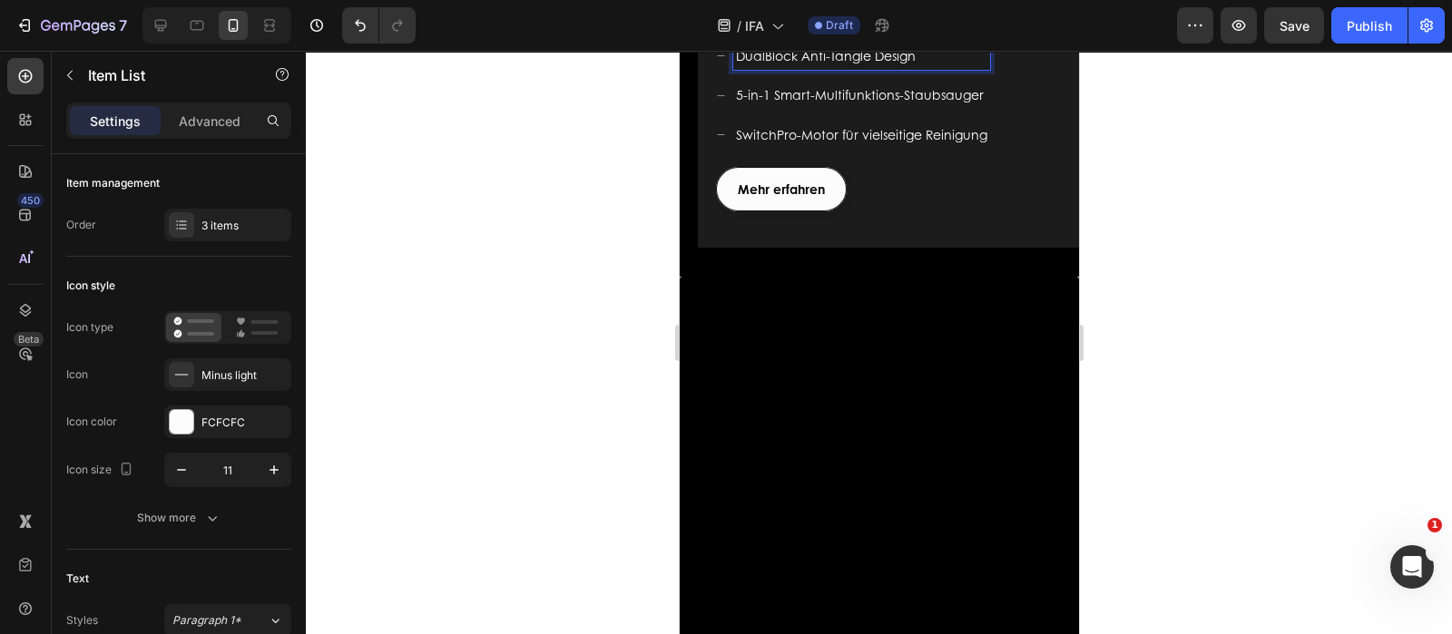
click at [911, 67] on p "DualBlock Anti-Tangle Design" at bounding box center [860, 55] width 251 height 23
drag, startPoint x: 914, startPoint y: 473, endPoint x: 748, endPoint y: 486, distance: 166.6
click at [748, 149] on div "DualBlock Anti-Tangle Design 5-in-1 Smart-Multifunktions-Staubsauger SwitchPro-…" at bounding box center [852, 95] width 274 height 107
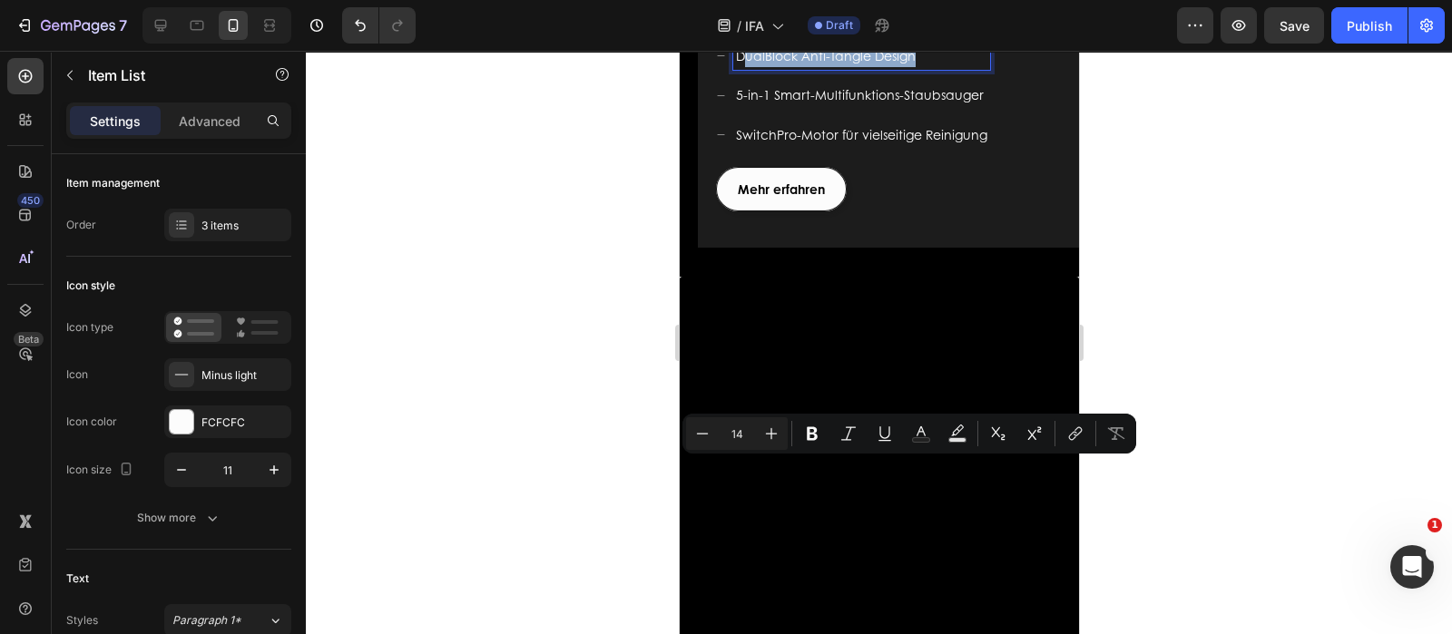
click at [873, 67] on p "DualBlock Anti-Tangle Design" at bounding box center [860, 55] width 251 height 23
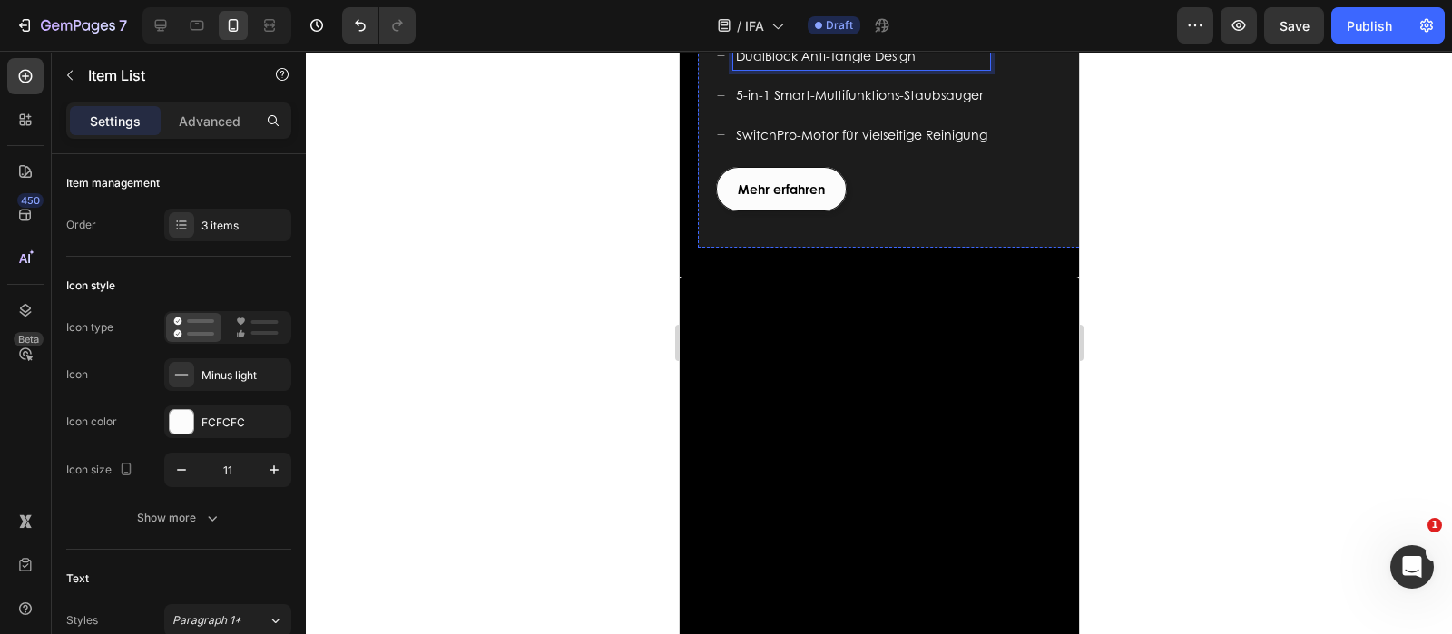
click at [906, 22] on p "Mehr Flexibilität für Ihre vielseitigen Reinigungsanforderungen" at bounding box center [905, 3] width 377 height 38
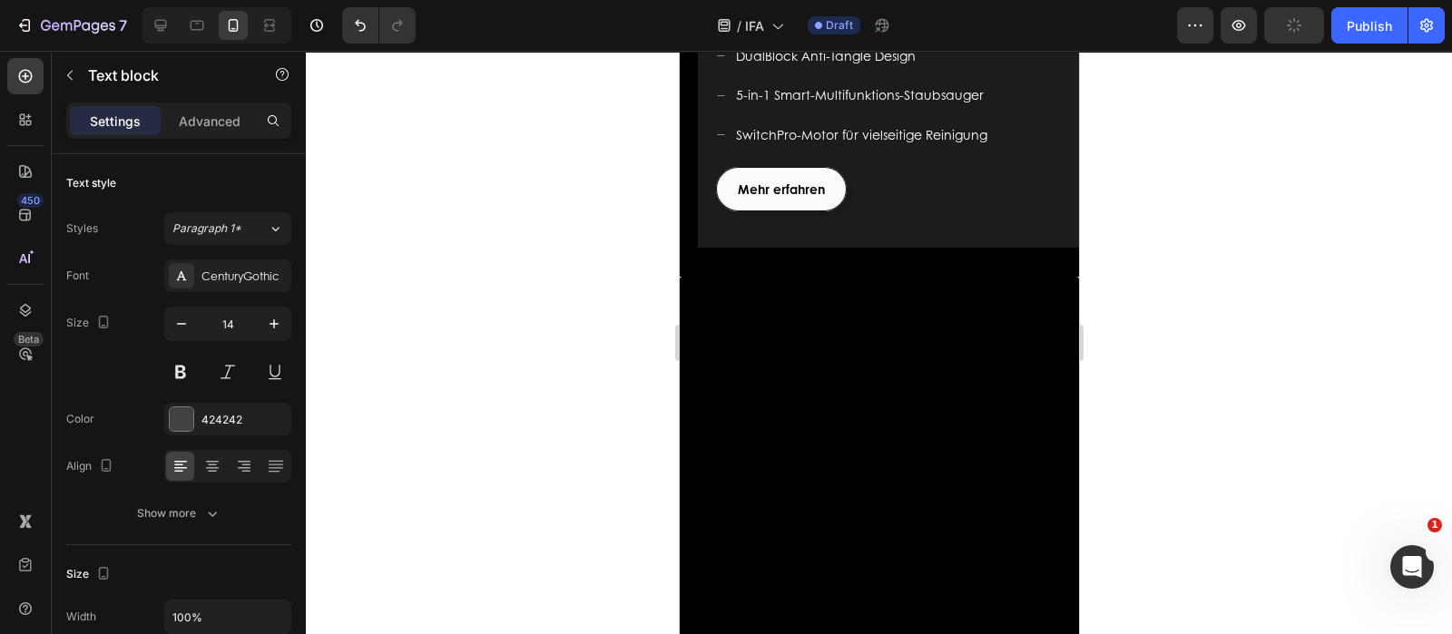
drag, startPoint x: 896, startPoint y: 425, endPoint x: 710, endPoint y: 407, distance: 186.9
click at [710, 24] on div "Mehr Flexibilität für Ihre vielseitigen Reinigungsanforderungen Text block 0" at bounding box center [896, 3] width 399 height 42
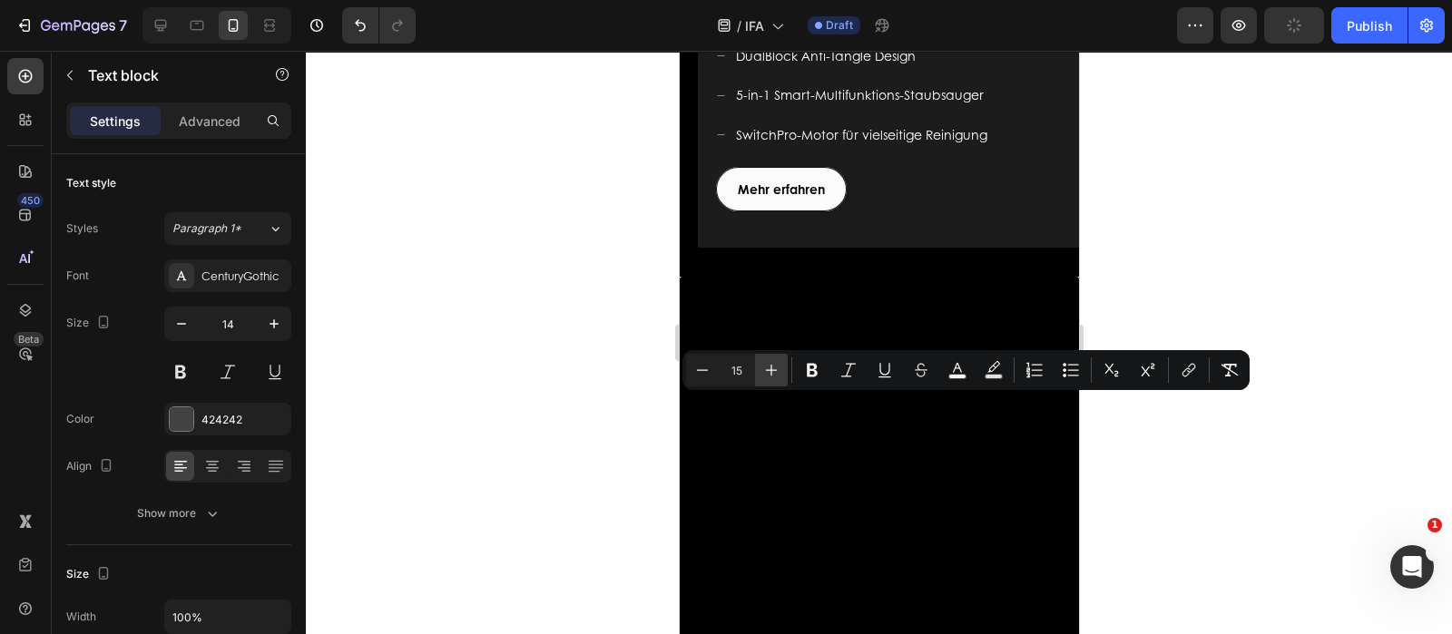
click at [772, 372] on icon "Editor contextual toolbar" at bounding box center [771, 370] width 18 height 18
type input "16"
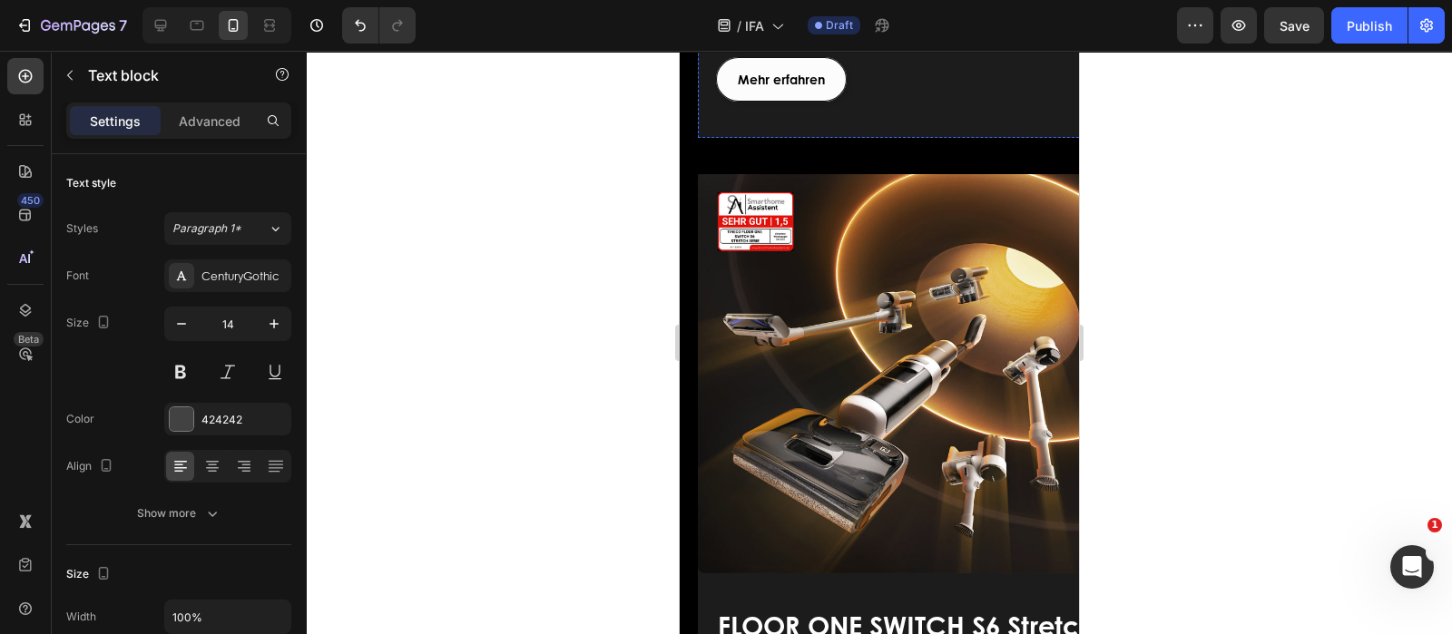
scroll to position [1701, 0]
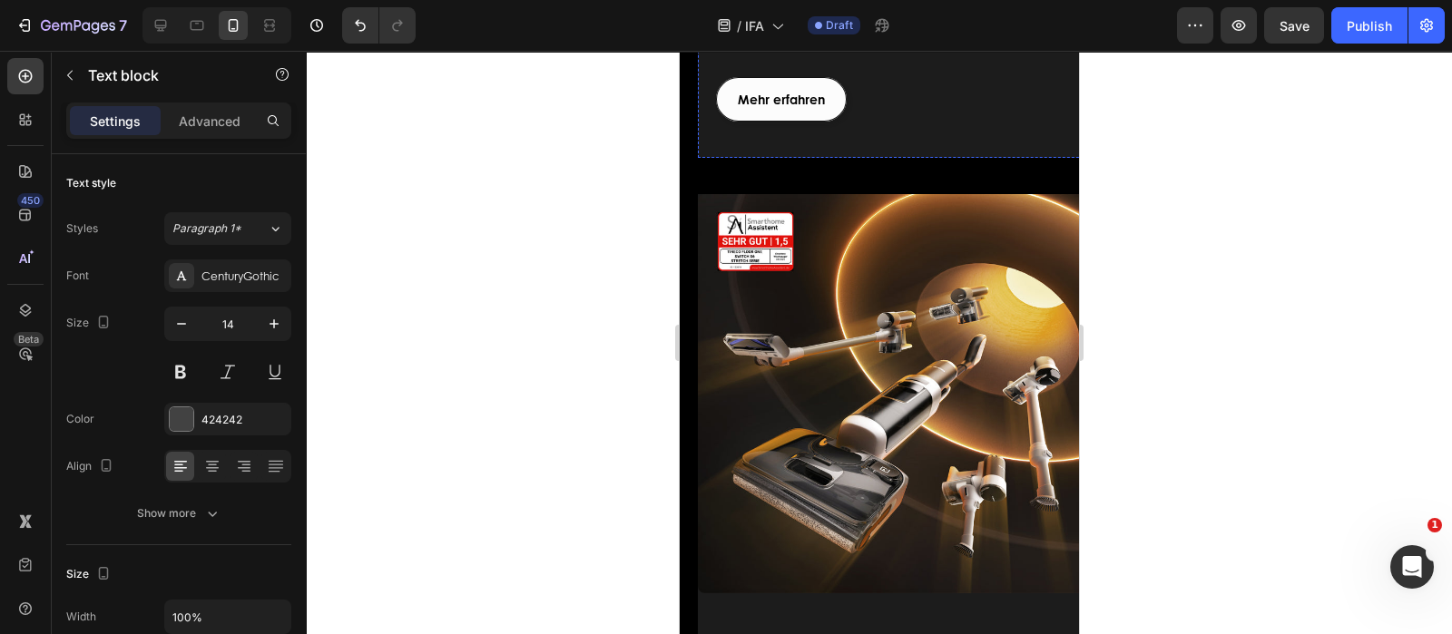
drag, startPoint x: 820, startPoint y: 319, endPoint x: 713, endPoint y: 299, distance: 108.9
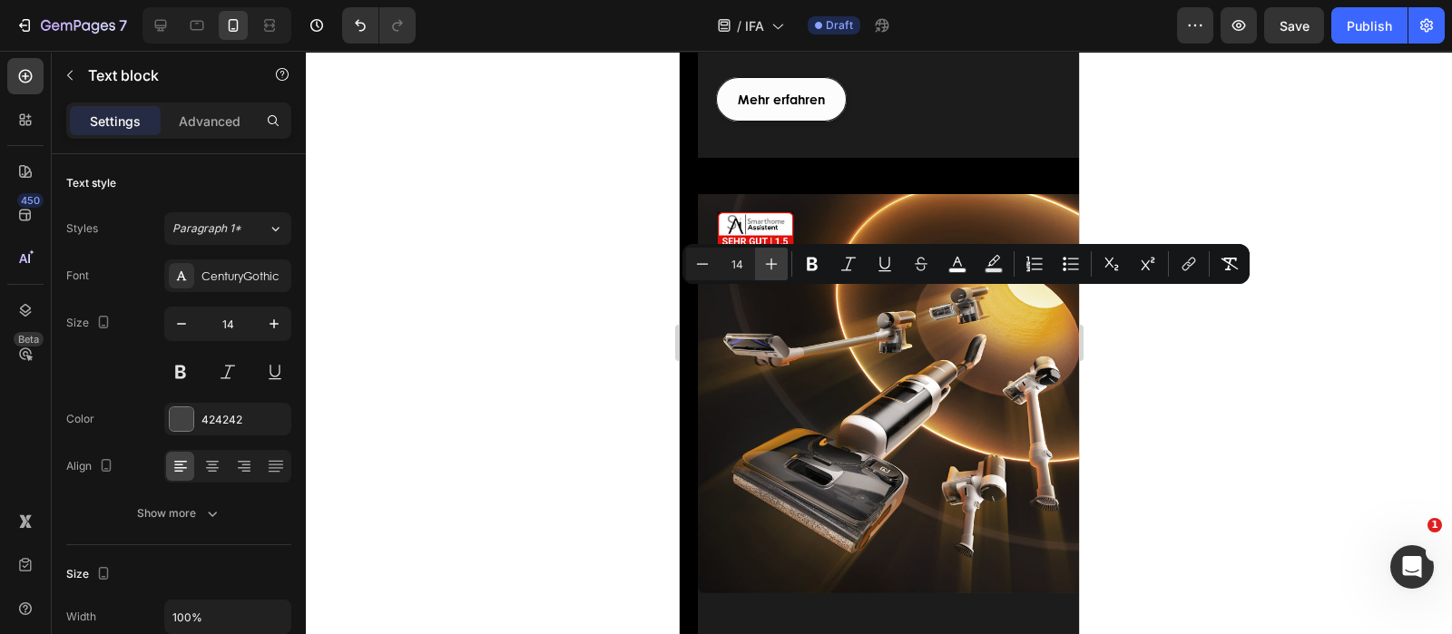
click at [780, 268] on button "Plus" at bounding box center [771, 264] width 33 height 33
type input "16"
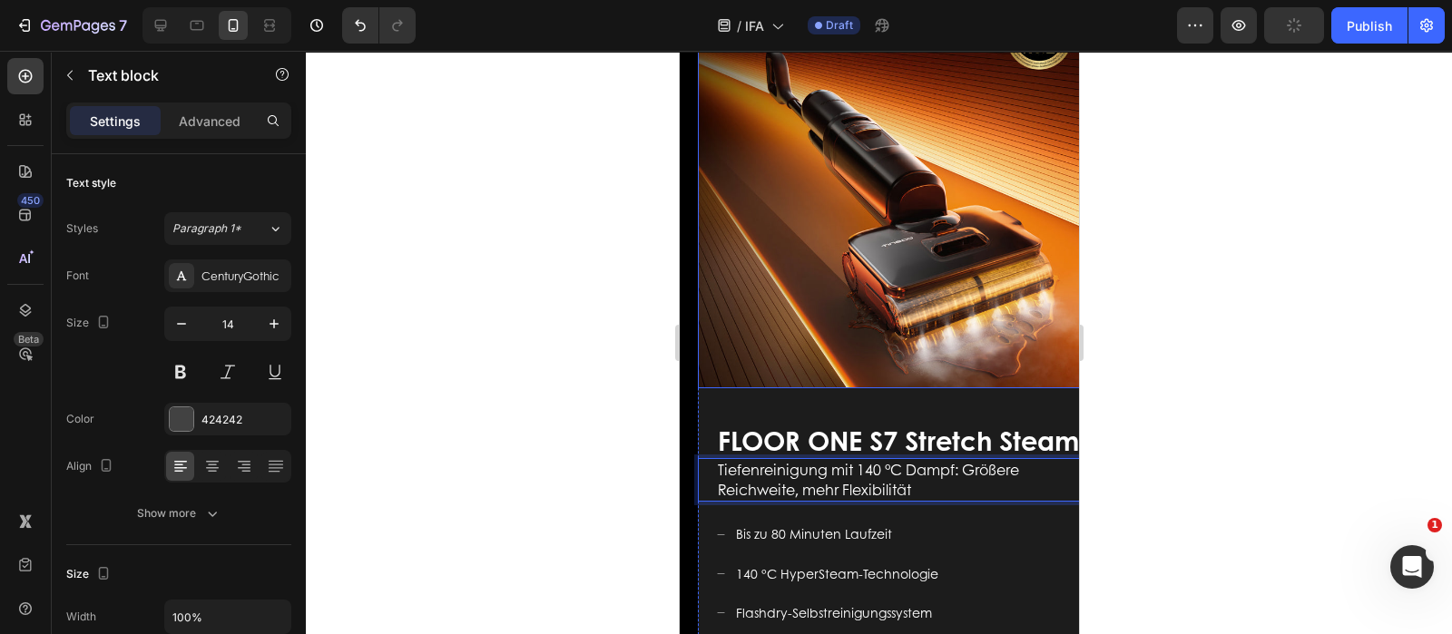
scroll to position [1021, 0]
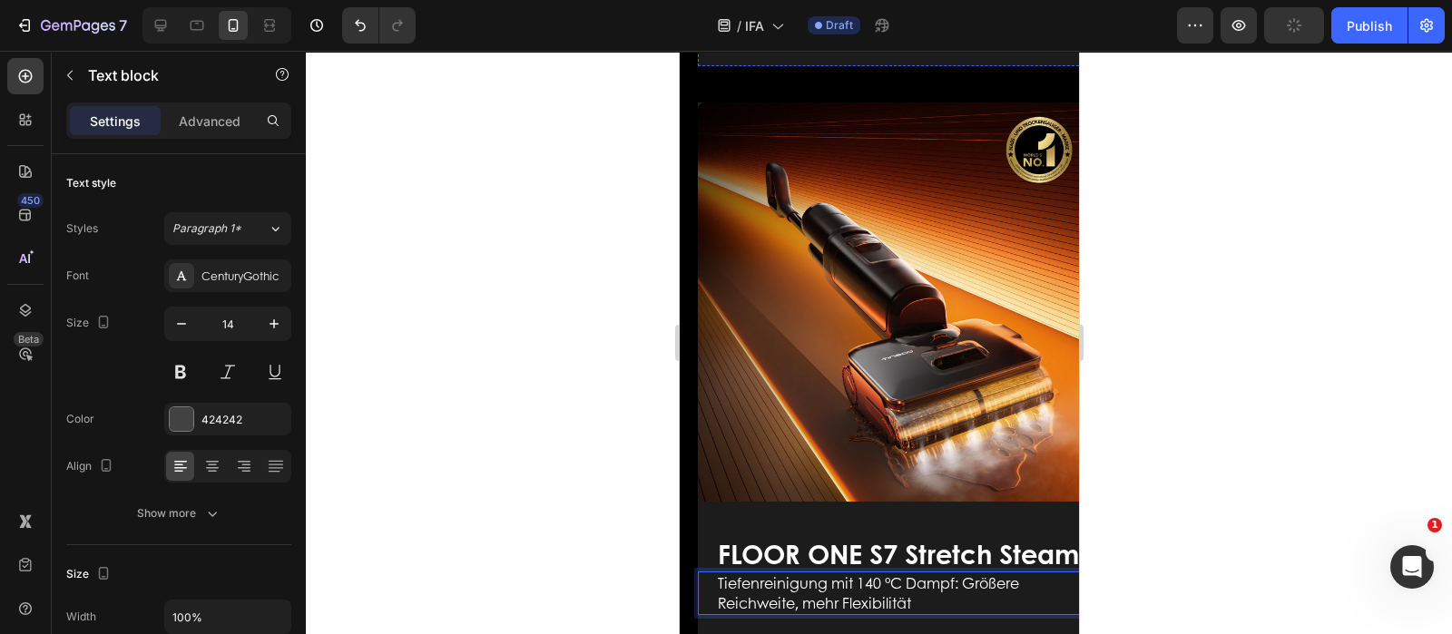
drag, startPoint x: 819, startPoint y: 212, endPoint x: 714, endPoint y: 191, distance: 106.6
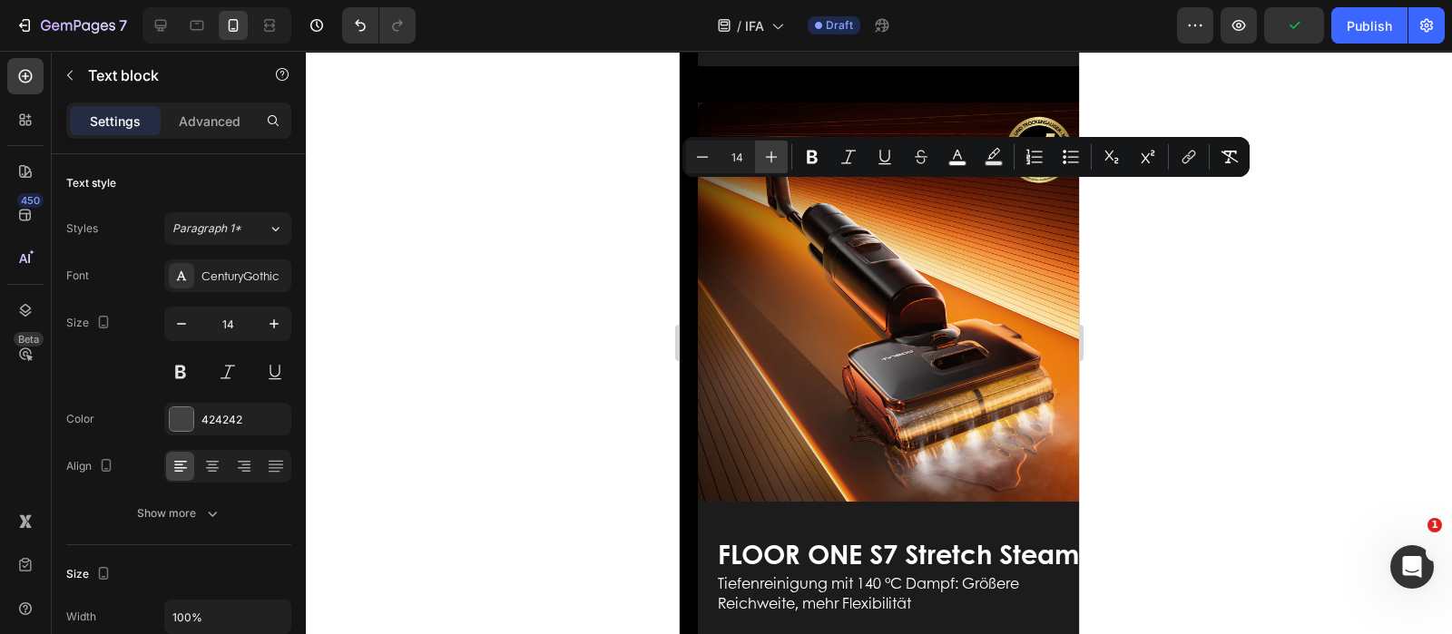
click at [772, 159] on icon "Editor contextual toolbar" at bounding box center [771, 157] width 18 height 18
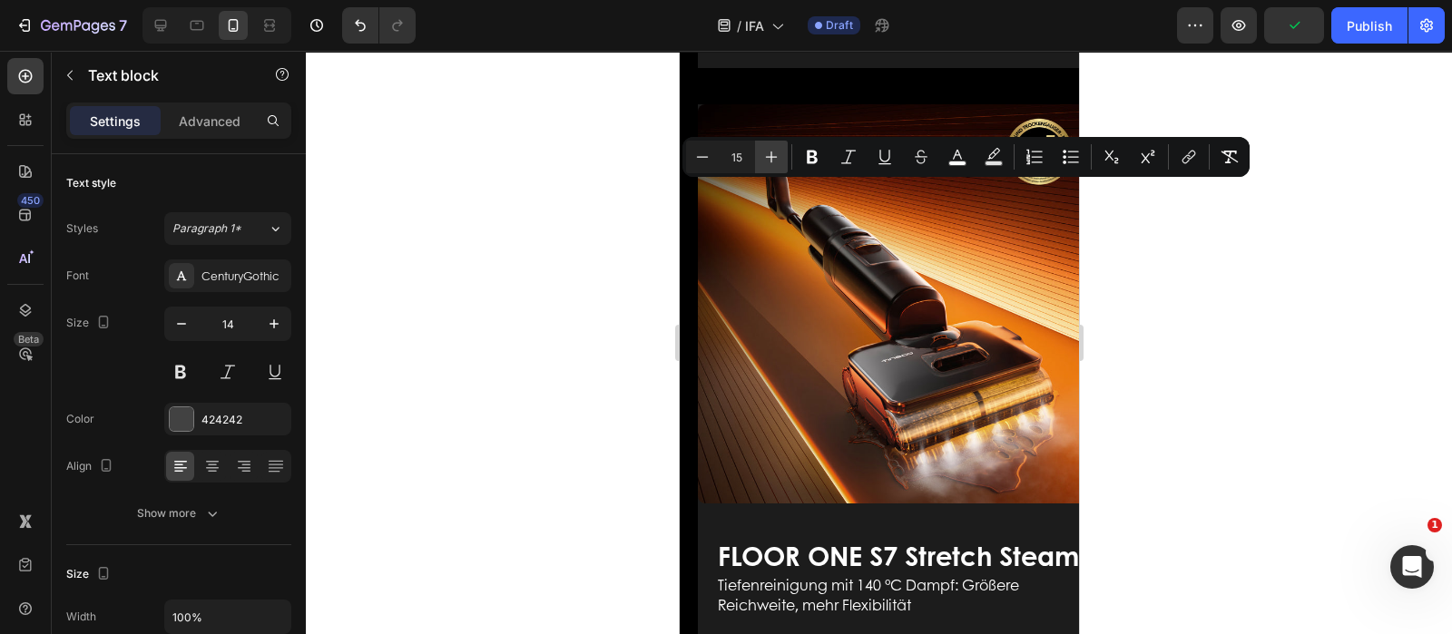
type input "16"
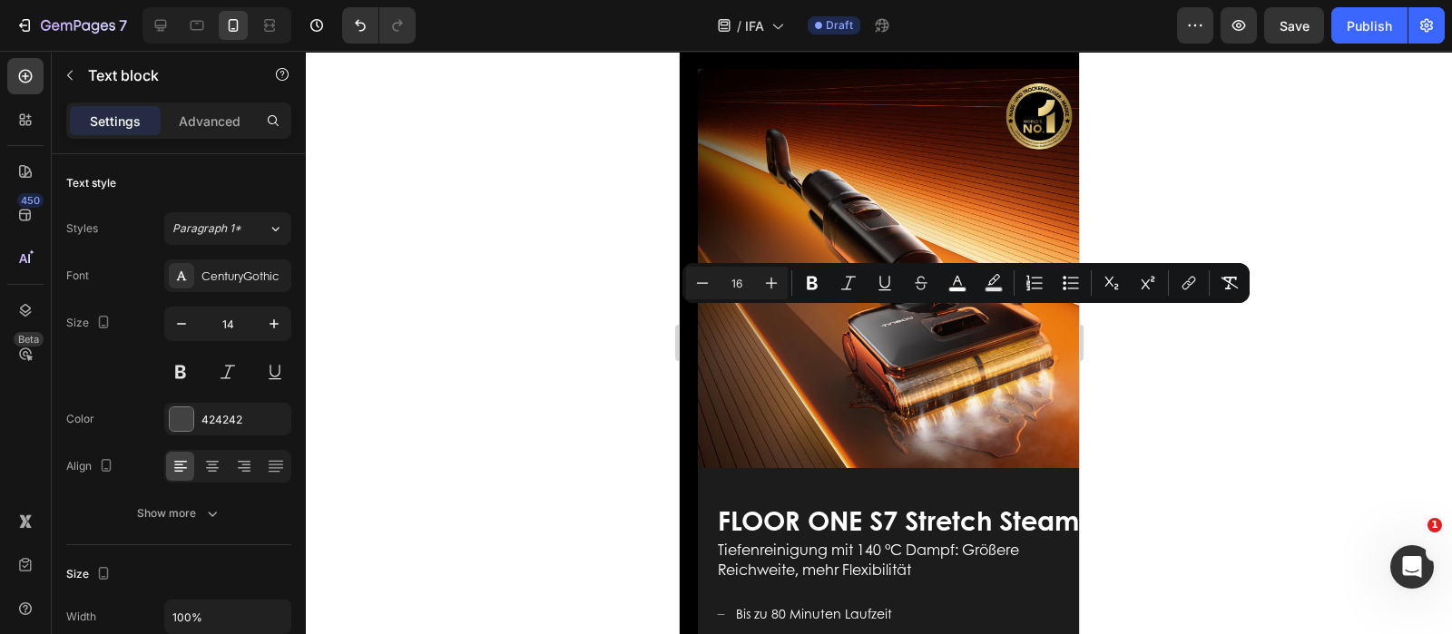
scroll to position [1134, 0]
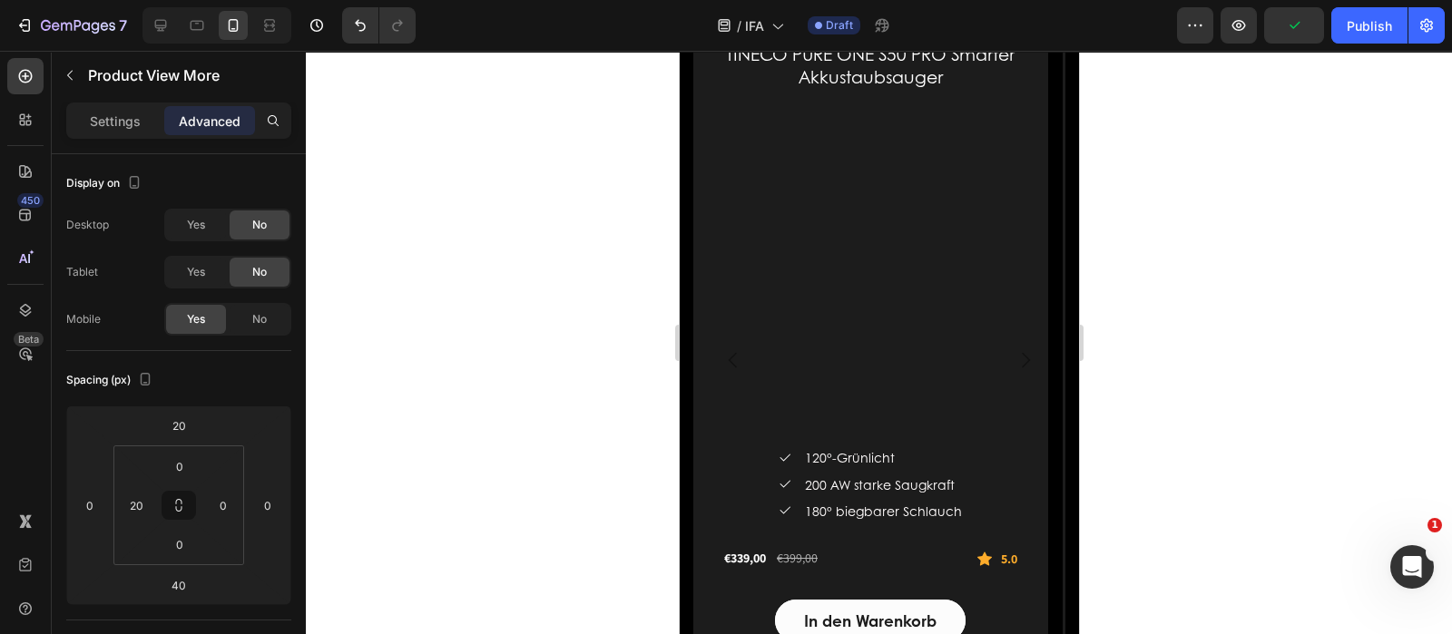
scroll to position [2948, 0]
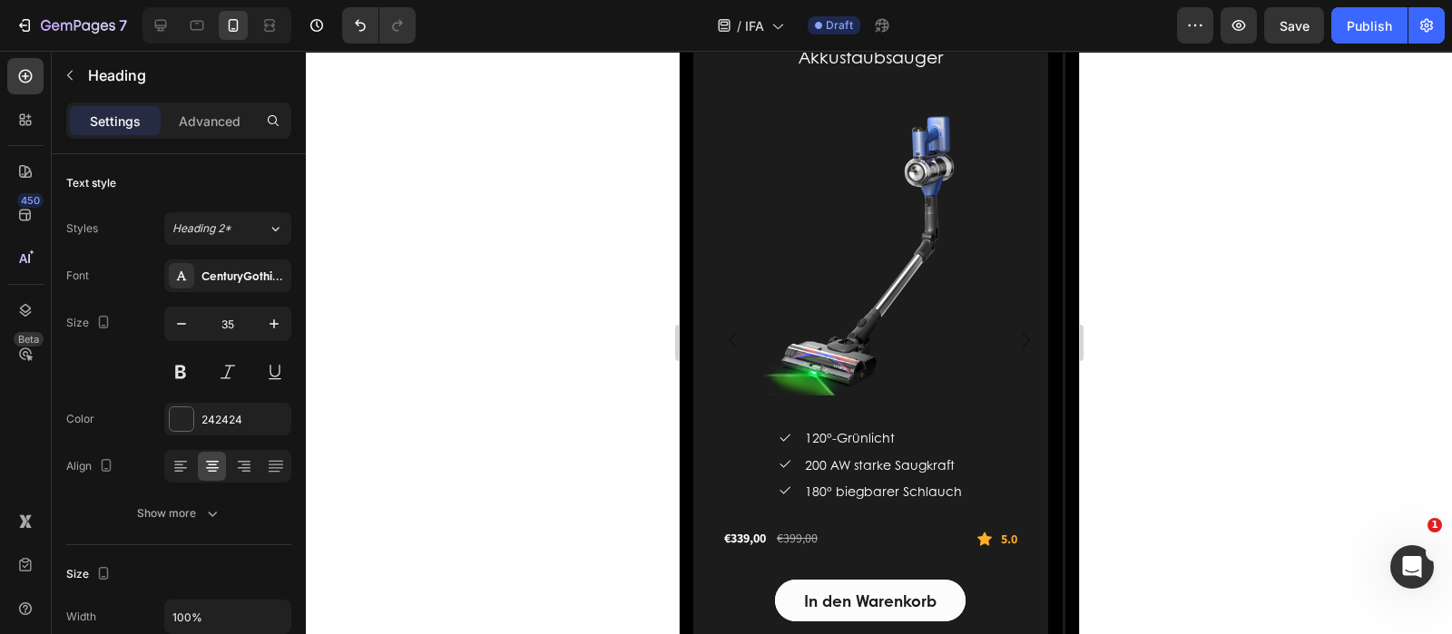
drag, startPoint x: 1005, startPoint y: 346, endPoint x: 1314, endPoint y: 349, distance: 309.5
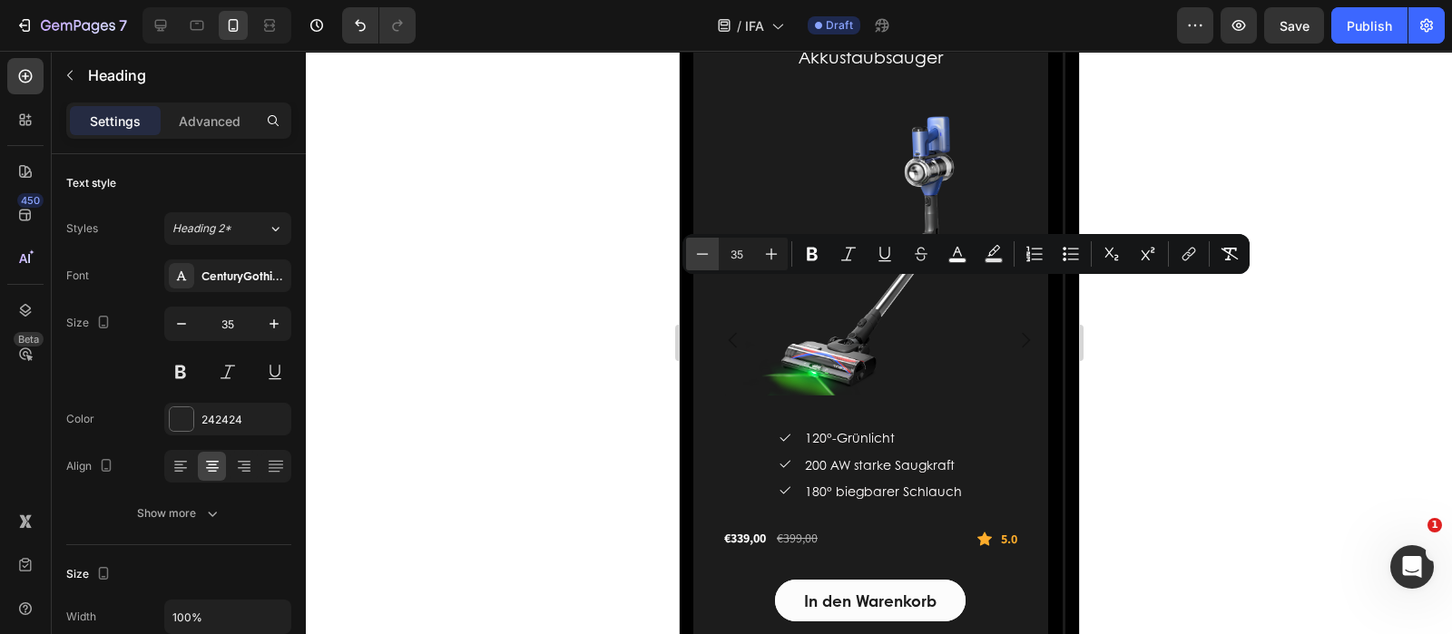
click at [709, 253] on icon "Editor contextual toolbar" at bounding box center [702, 254] width 18 height 18
type input "32"
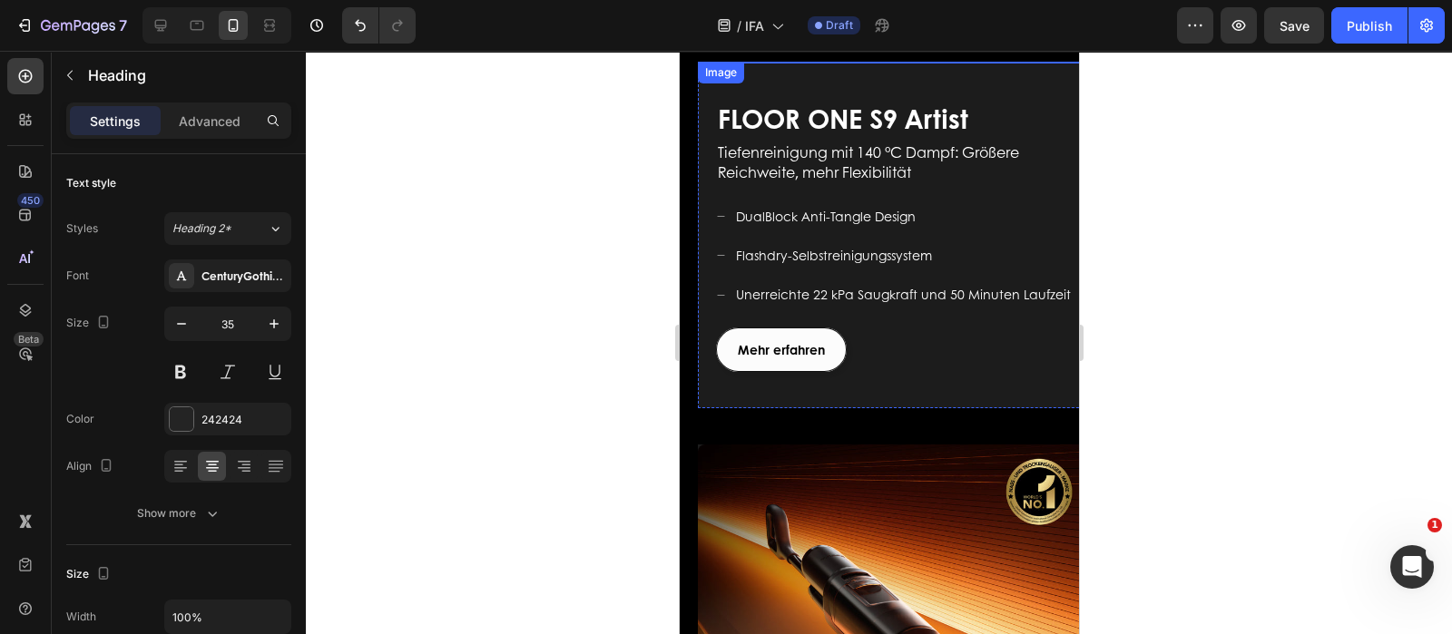
scroll to position [453, 0]
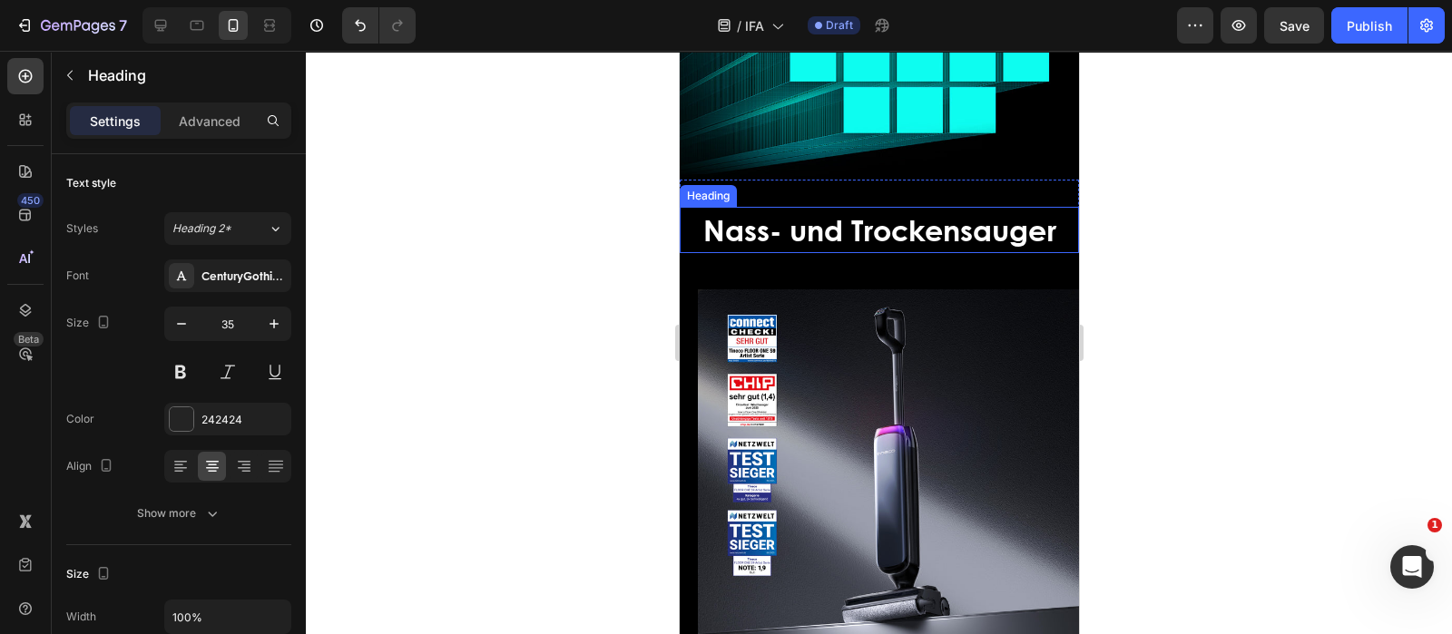
click at [841, 230] on span "Nass- und Trockensauger" at bounding box center [878, 230] width 353 height 42
click at [1047, 229] on p "Nass- und Trockensauger" at bounding box center [879, 230] width 396 height 43
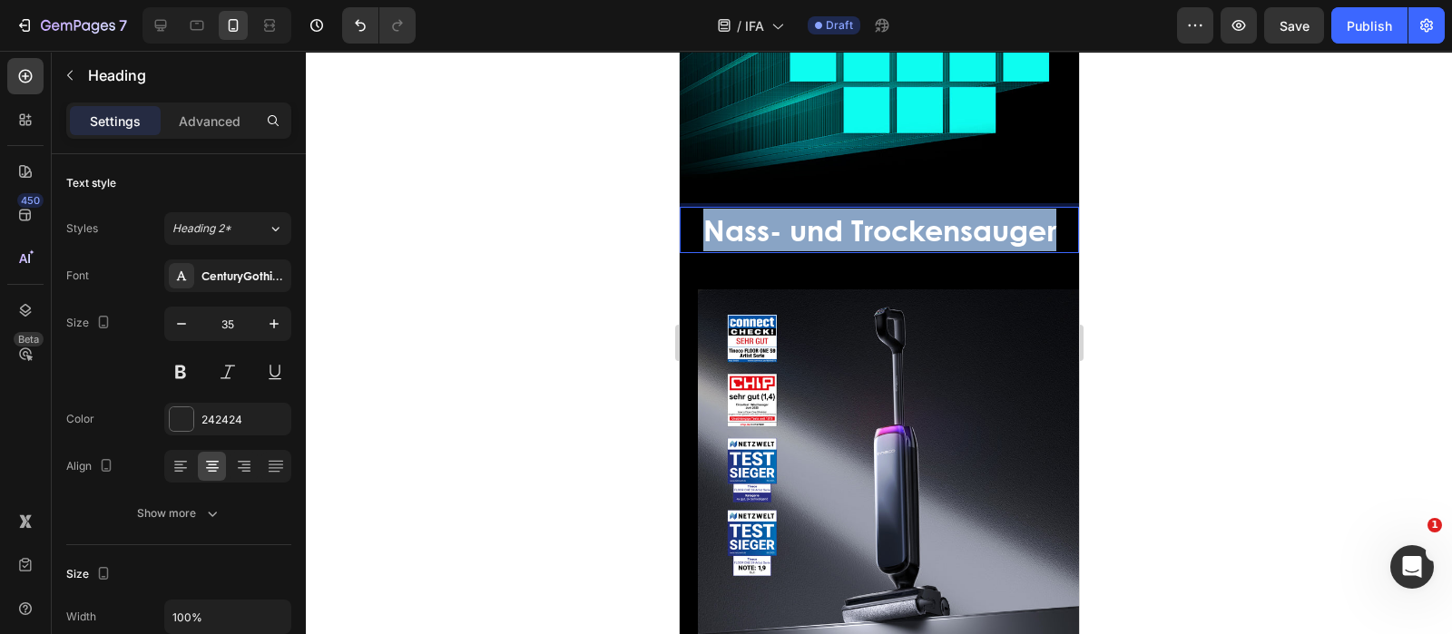
drag, startPoint x: 1049, startPoint y: 229, endPoint x: 1358, endPoint y: 283, distance: 313.3
click at [679, 232] on h2 "Nass- und Trockensauger" at bounding box center [878, 230] width 399 height 46
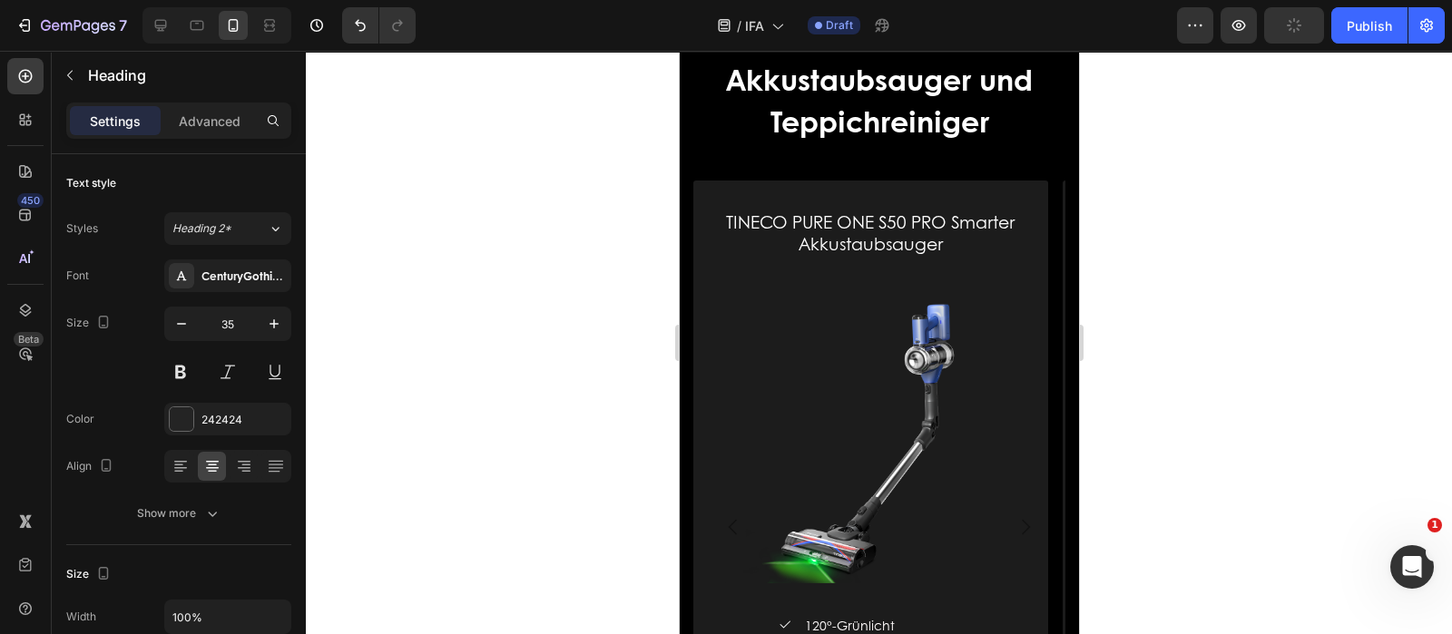
scroll to position [3063, 0]
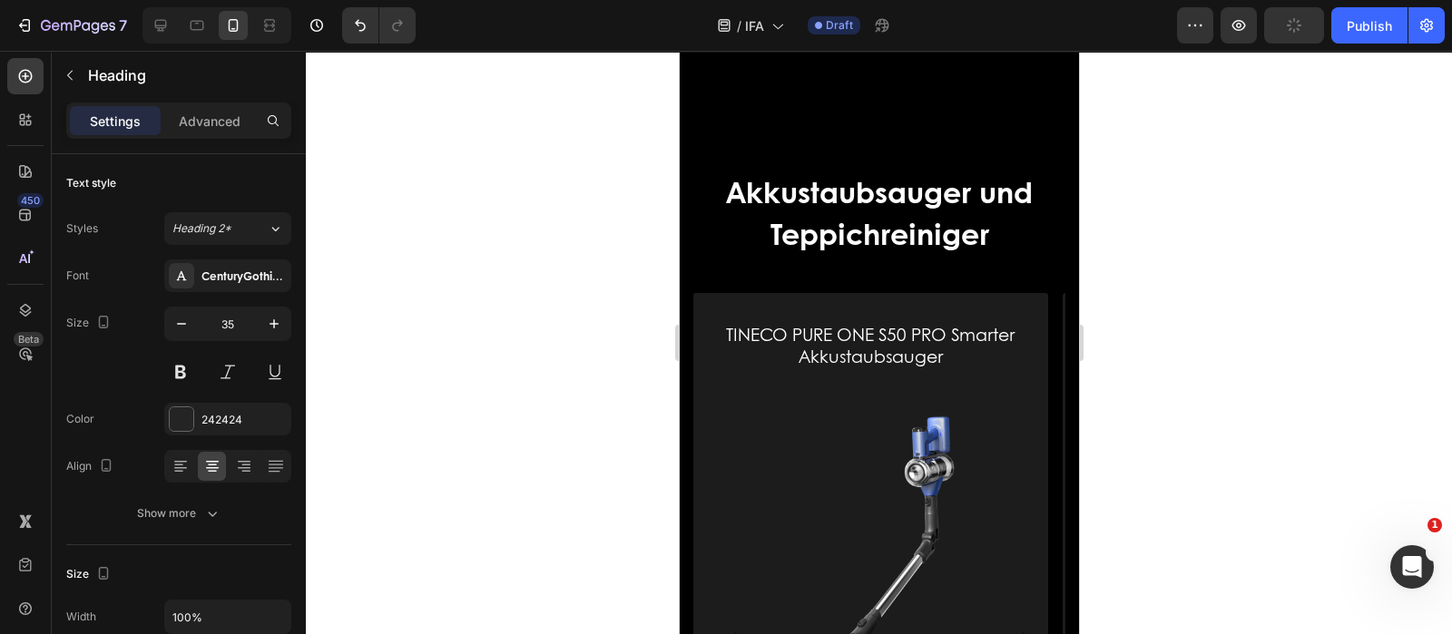
click at [752, 257] on h2 "Akkustaubsauger und Teppichreiniger" at bounding box center [878, 213] width 372 height 88
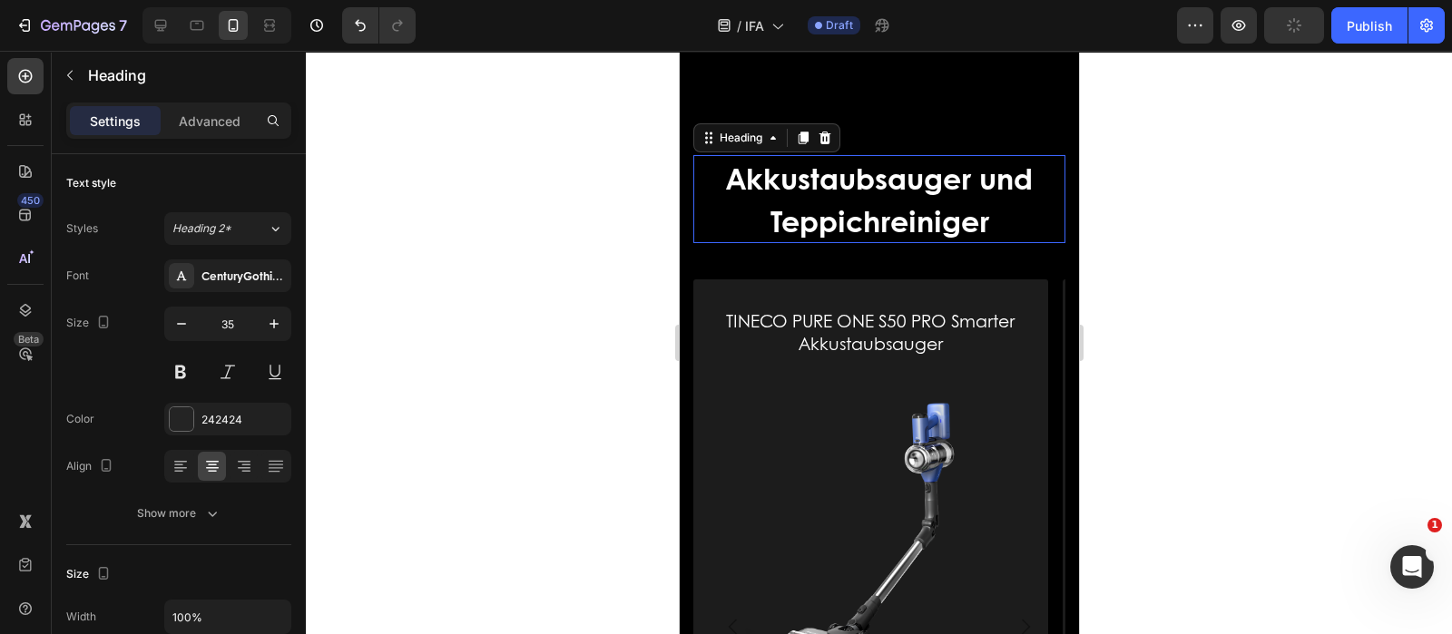
scroll to position [2948, 0]
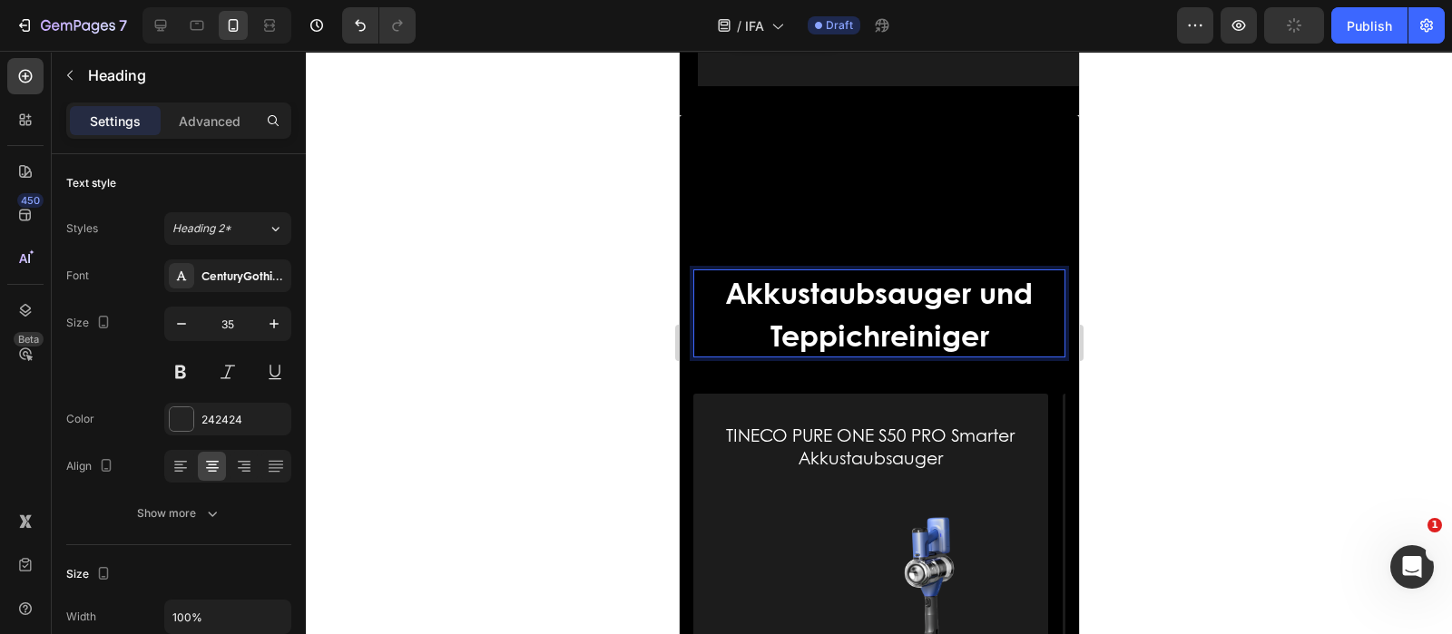
click at [714, 308] on p "Akkustaubsauger und Teppichreiniger" at bounding box center [878, 313] width 368 height 84
click at [213, 106] on div "Advanced" at bounding box center [209, 120] width 91 height 29
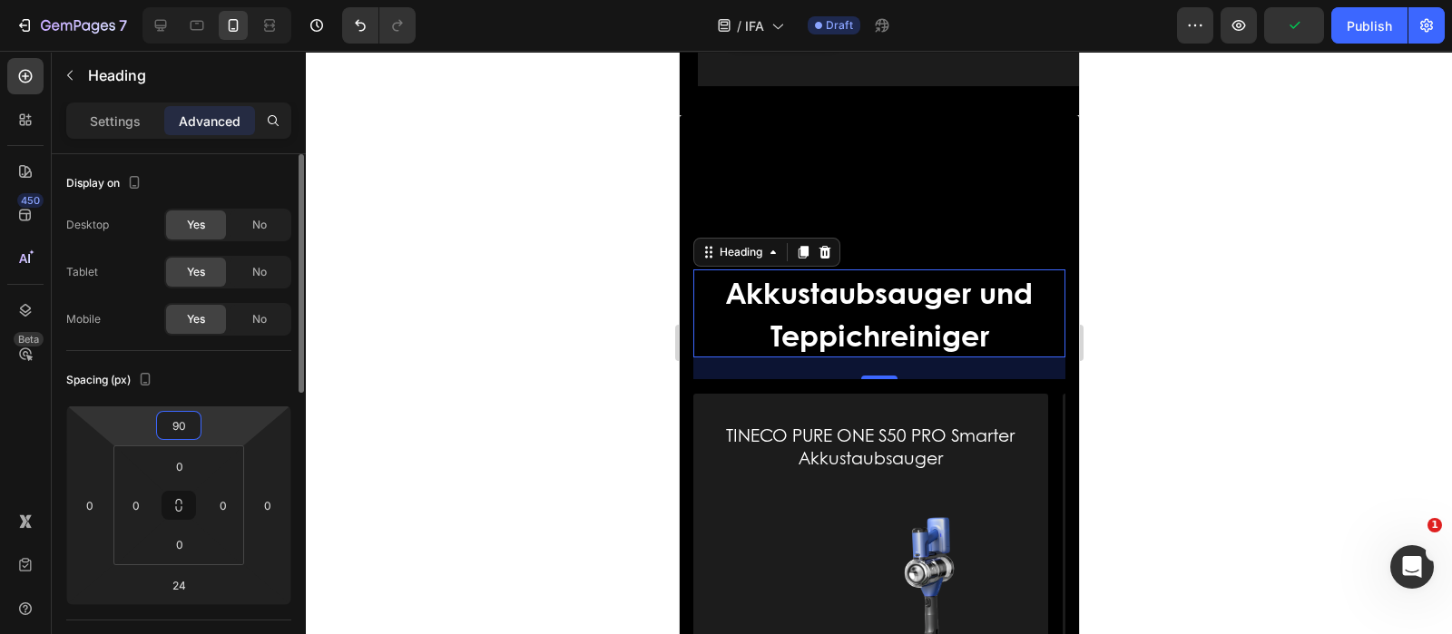
click at [192, 424] on input "90" at bounding box center [179, 425] width 36 height 27
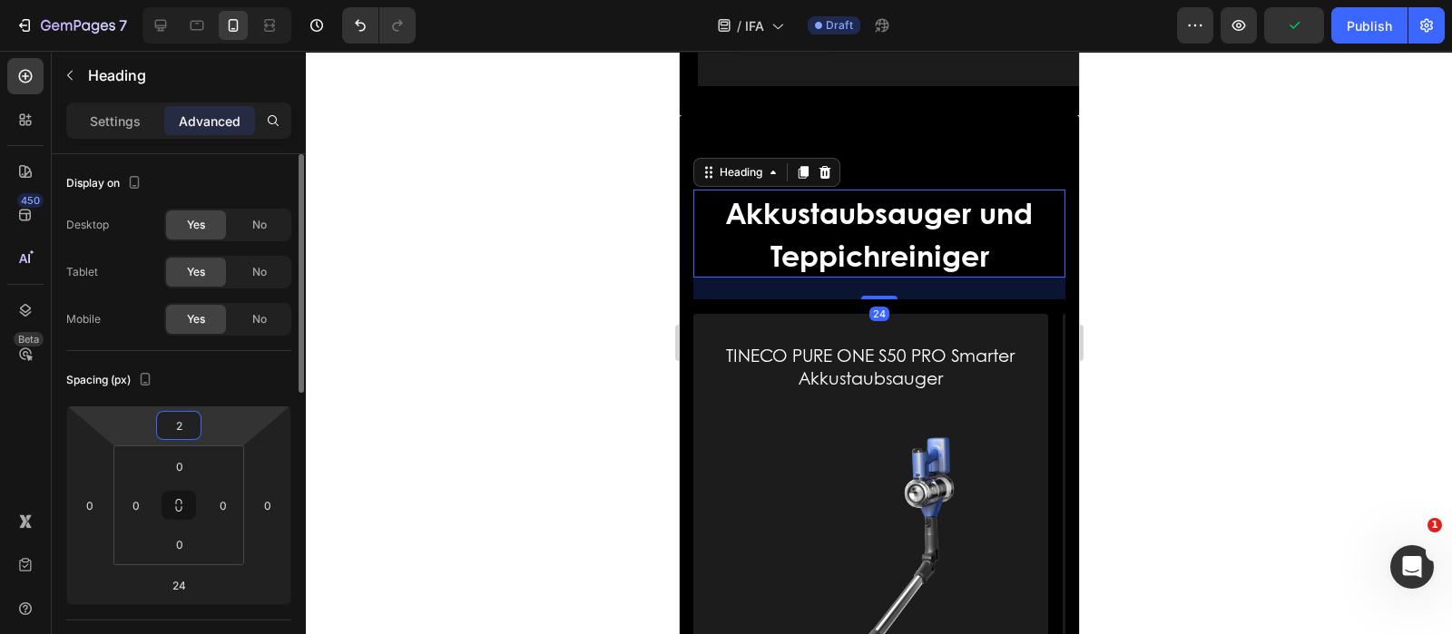
type input "20"
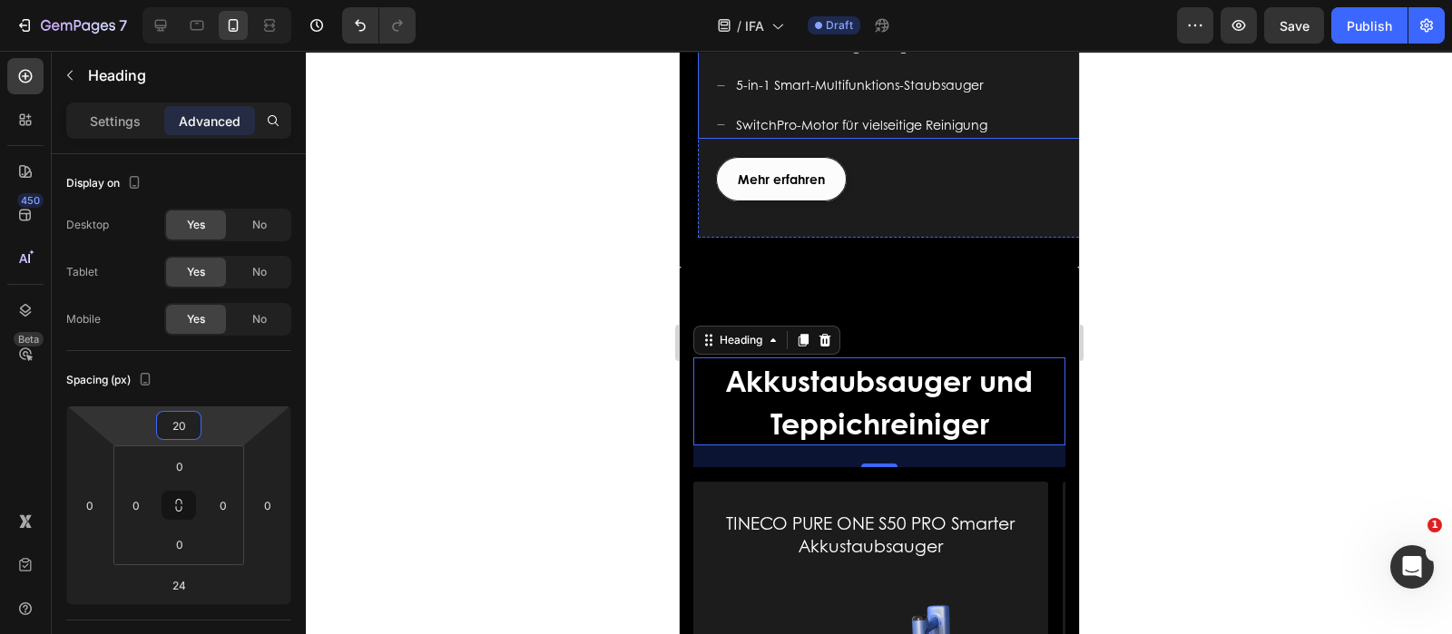
scroll to position [2722, 0]
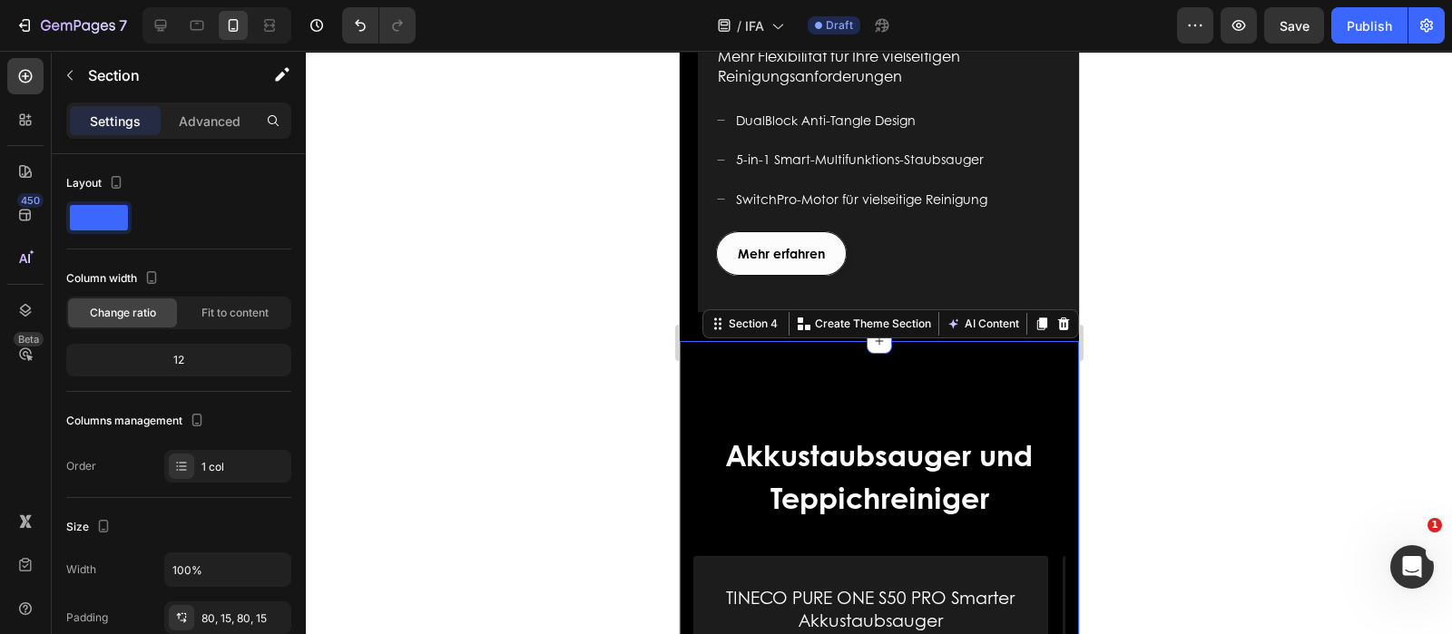
click at [236, 121] on p "Advanced" at bounding box center [210, 121] width 62 height 19
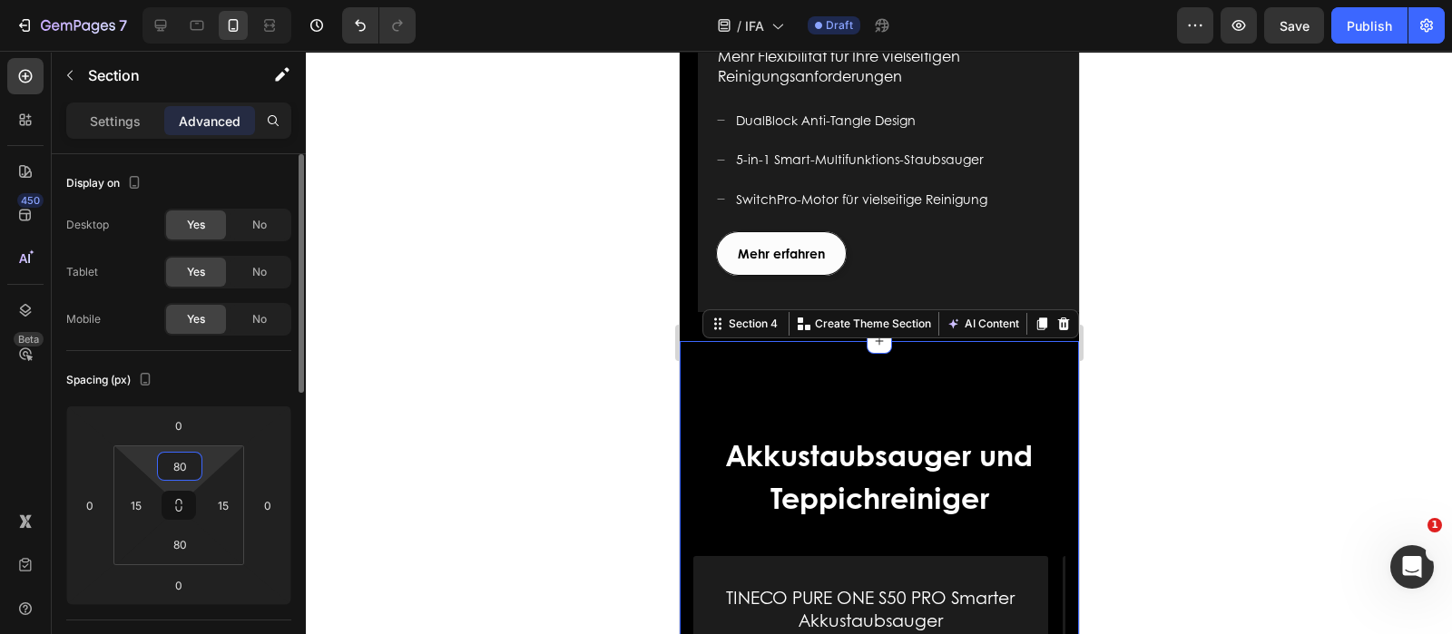
click at [189, 475] on input "80" at bounding box center [180, 466] width 36 height 27
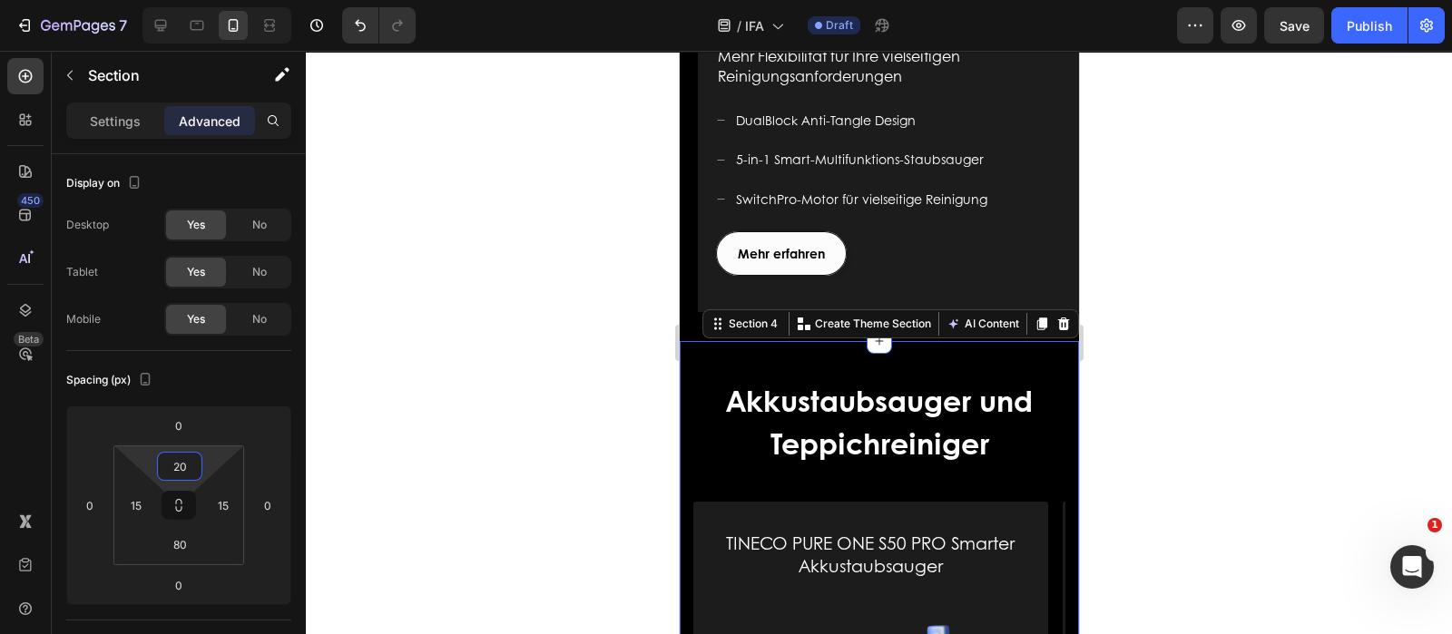
type input "20"
click at [1023, 241] on div "FLOOR ONE S9 Artist Heading Für ein modernes Leben geschaffen Text block Mehr e…" at bounding box center [896, 150] width 399 height 323
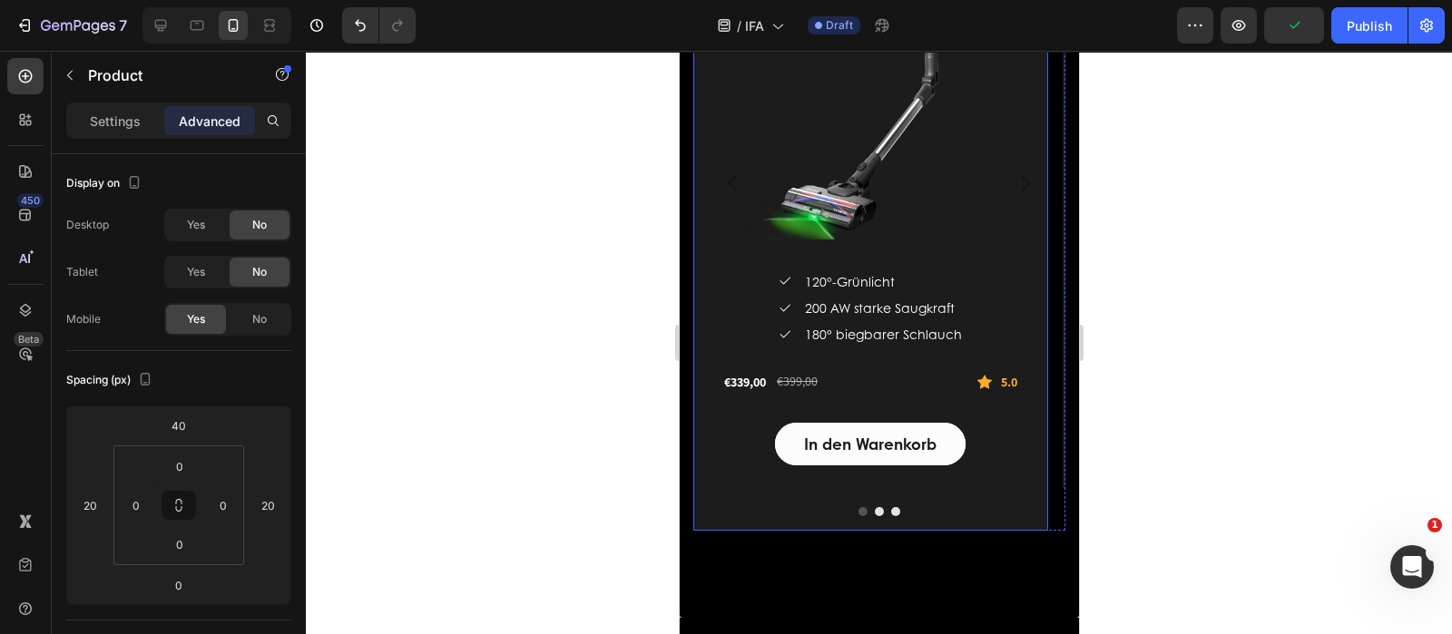
scroll to position [3175, 0]
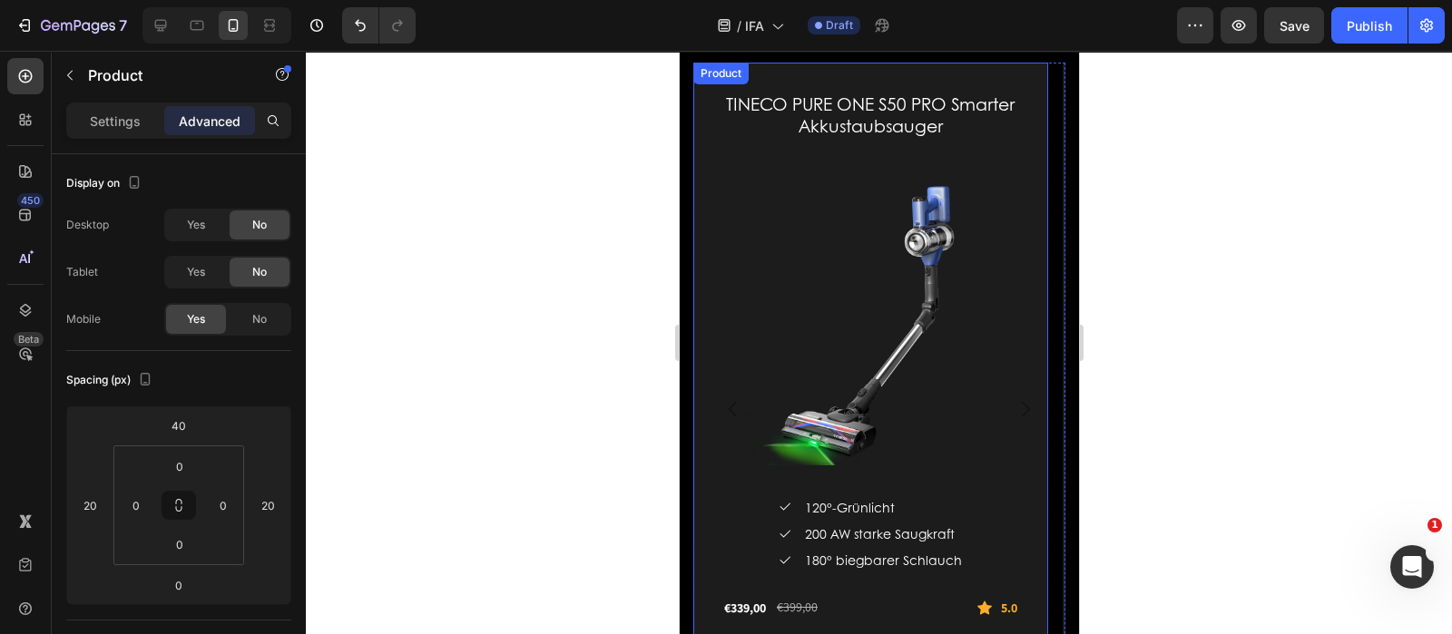
click at [1018, 379] on div "TINECO PURE ONE S50 PRO Smarter Akkustaubsauger (P) Title (P) Images & Gallery …" at bounding box center [869, 410] width 355 height 694
click at [1015, 397] on button "Carousel Next Arrow" at bounding box center [1024, 409] width 51 height 51
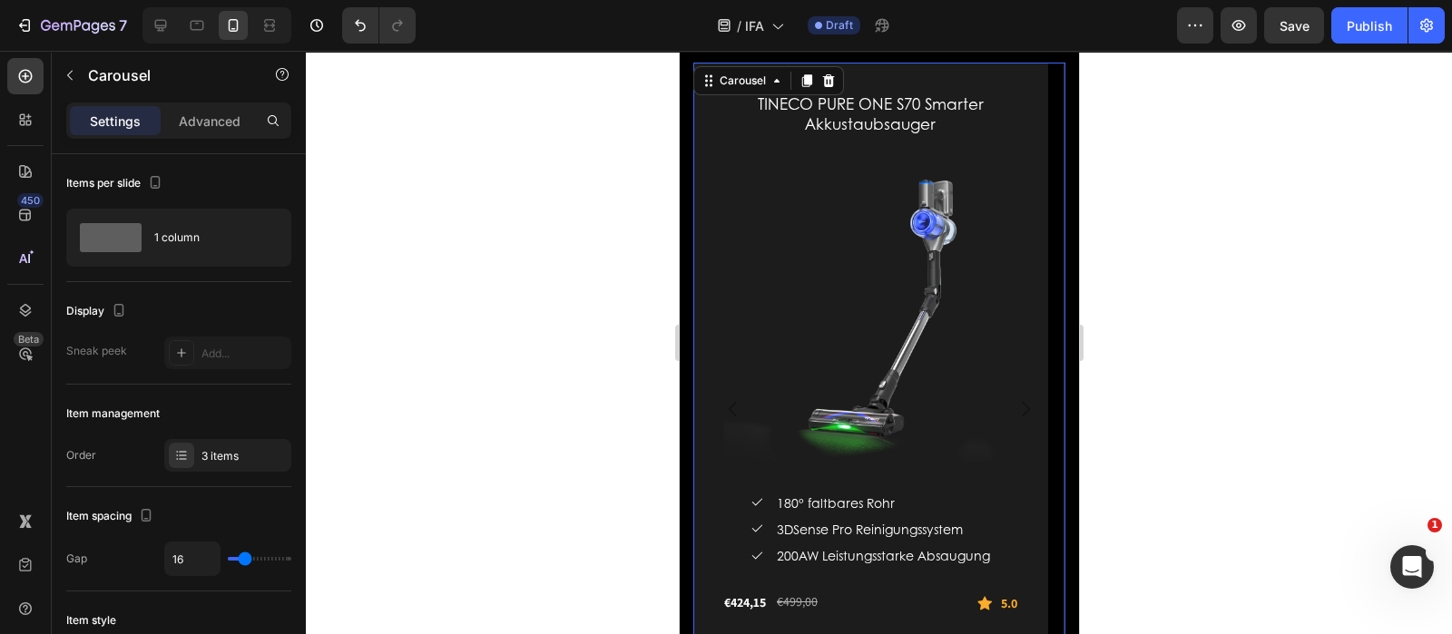
click at [729, 412] on icon "Carousel Back Arrow" at bounding box center [732, 409] width 22 height 22
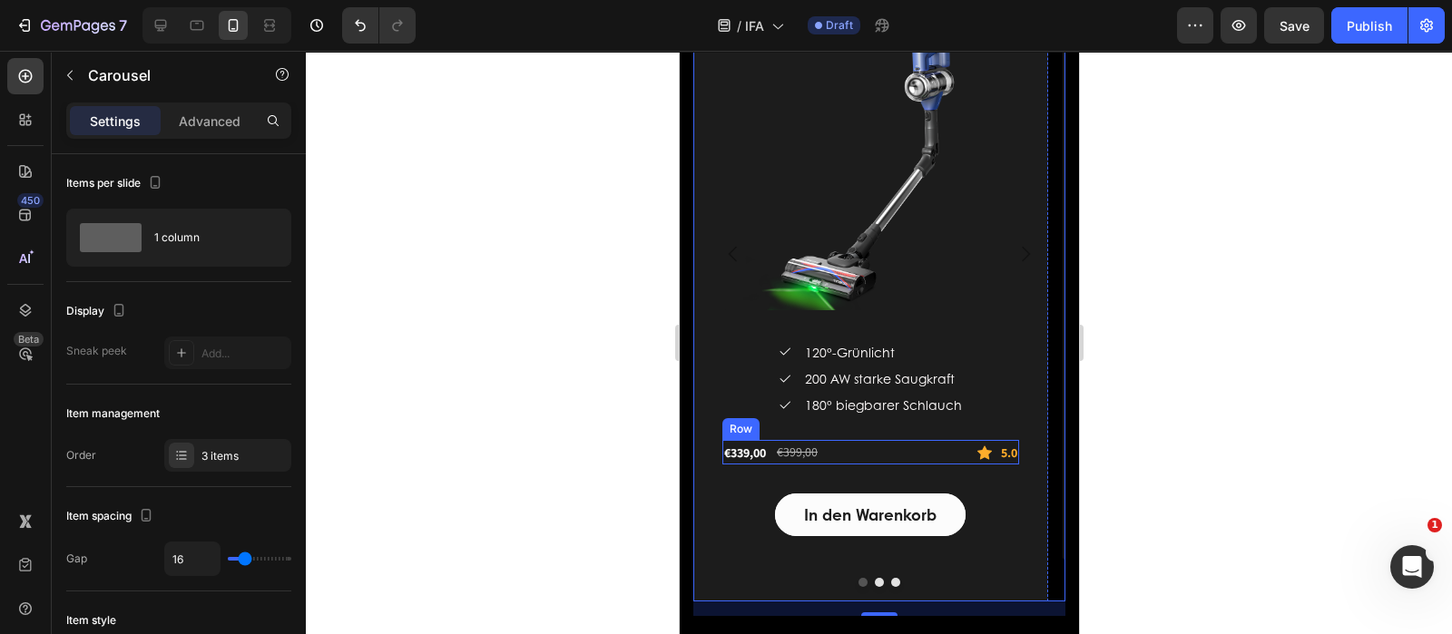
scroll to position [3402, 0]
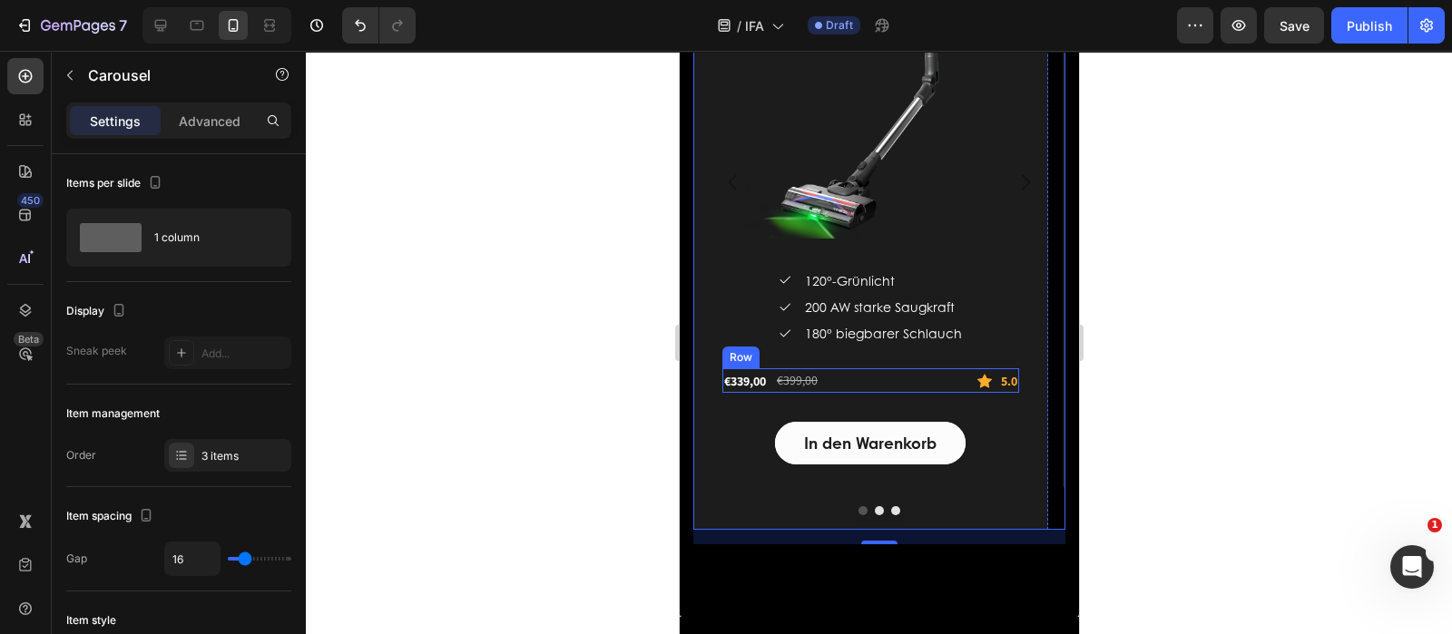
click at [911, 379] on div "€339,00 (P) Price (P) Price €399,00 (P) Price (P) Price Row Icon 5.0 Text block…" at bounding box center [869, 380] width 297 height 25
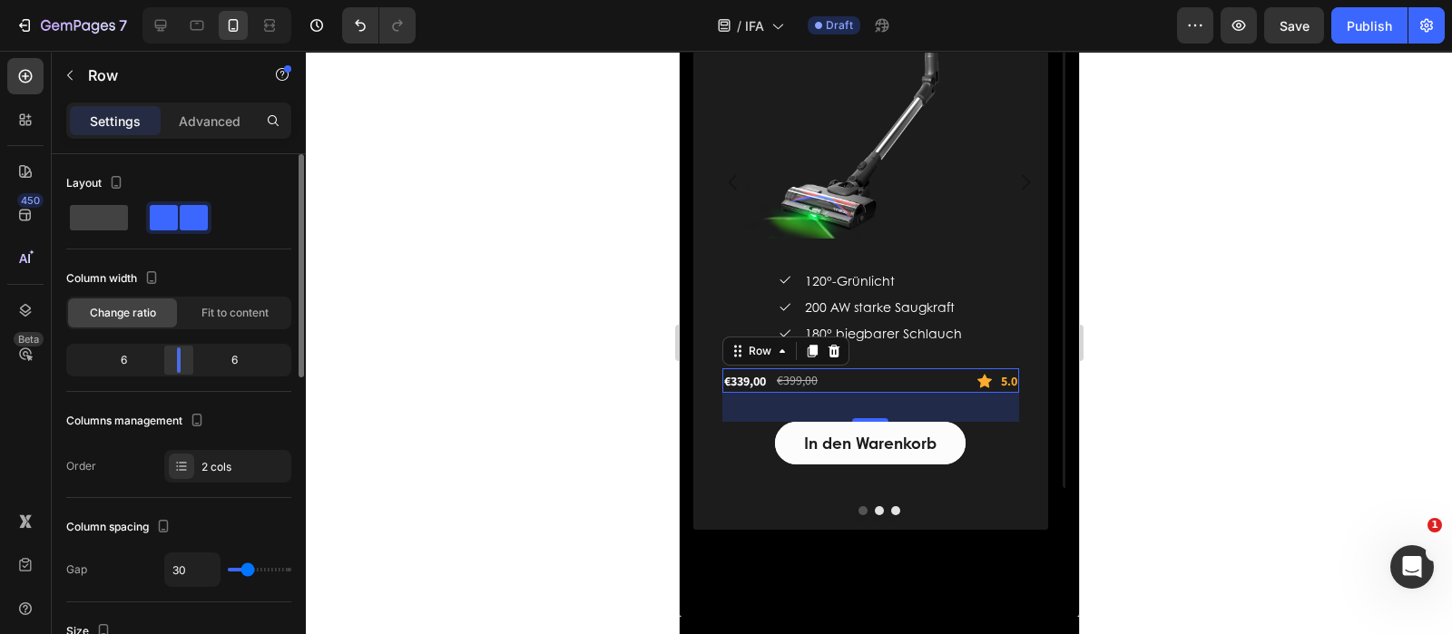
drag, startPoint x: 208, startPoint y: 359, endPoint x: 177, endPoint y: 361, distance: 30.9
click at [177, 361] on div at bounding box center [179, 360] width 4 height 25
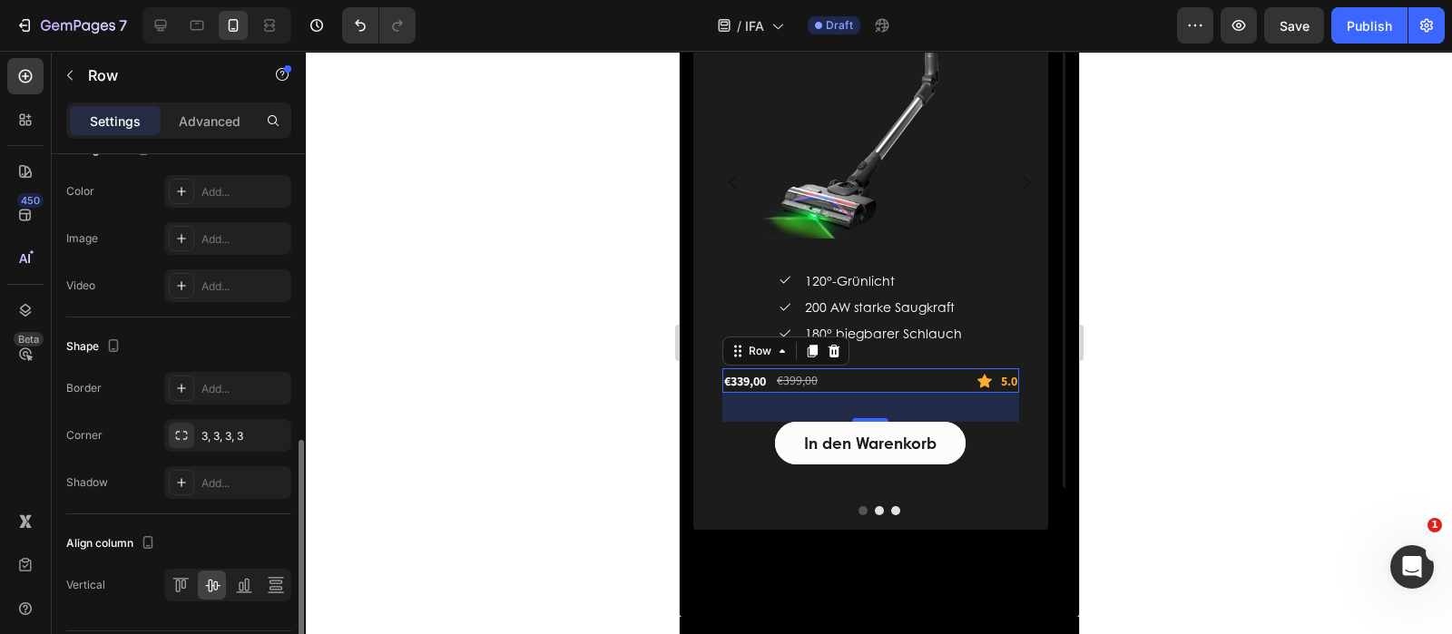
scroll to position [731, 0]
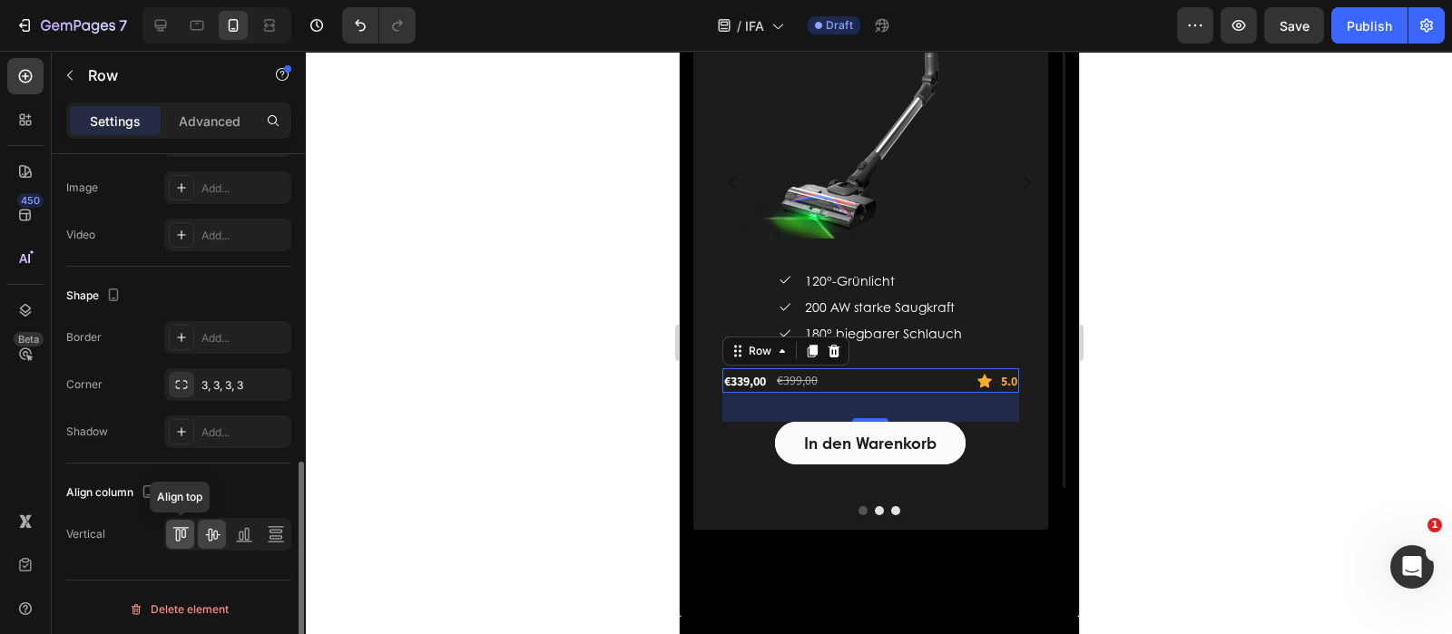
click at [181, 532] on icon at bounding box center [181, 534] width 18 height 18
click at [207, 538] on icon at bounding box center [212, 534] width 18 height 18
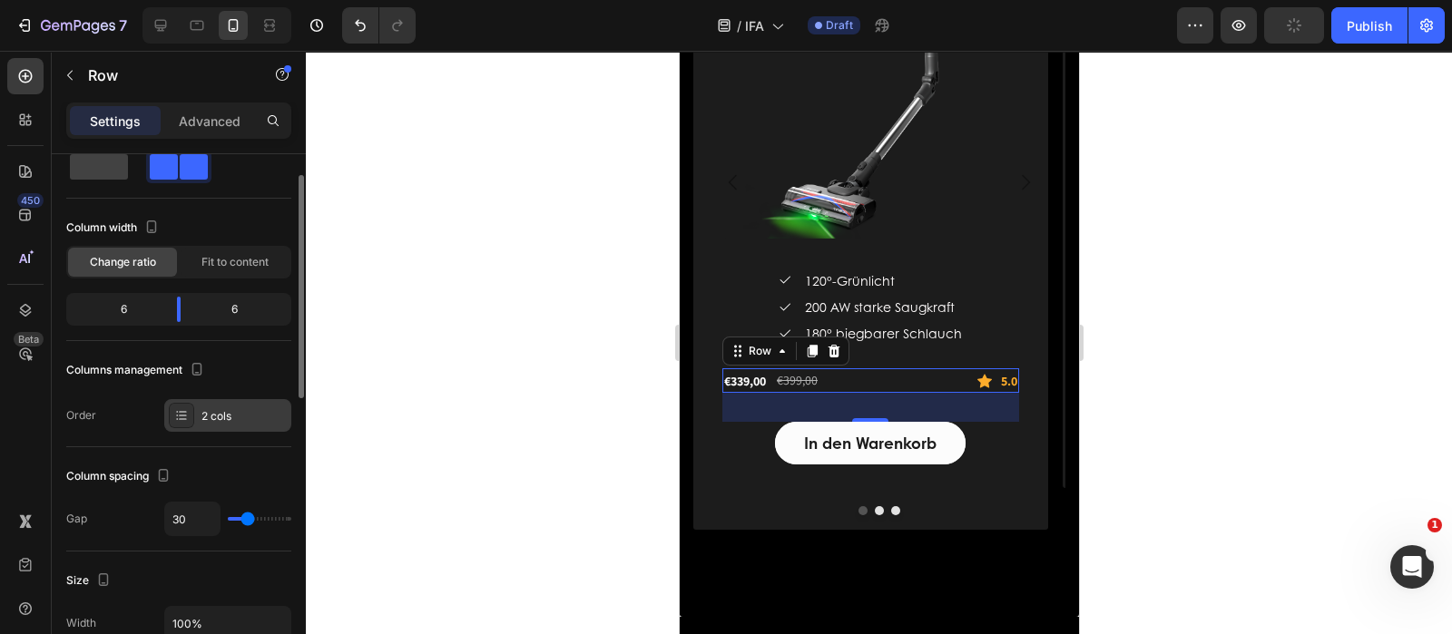
scroll to position [0, 0]
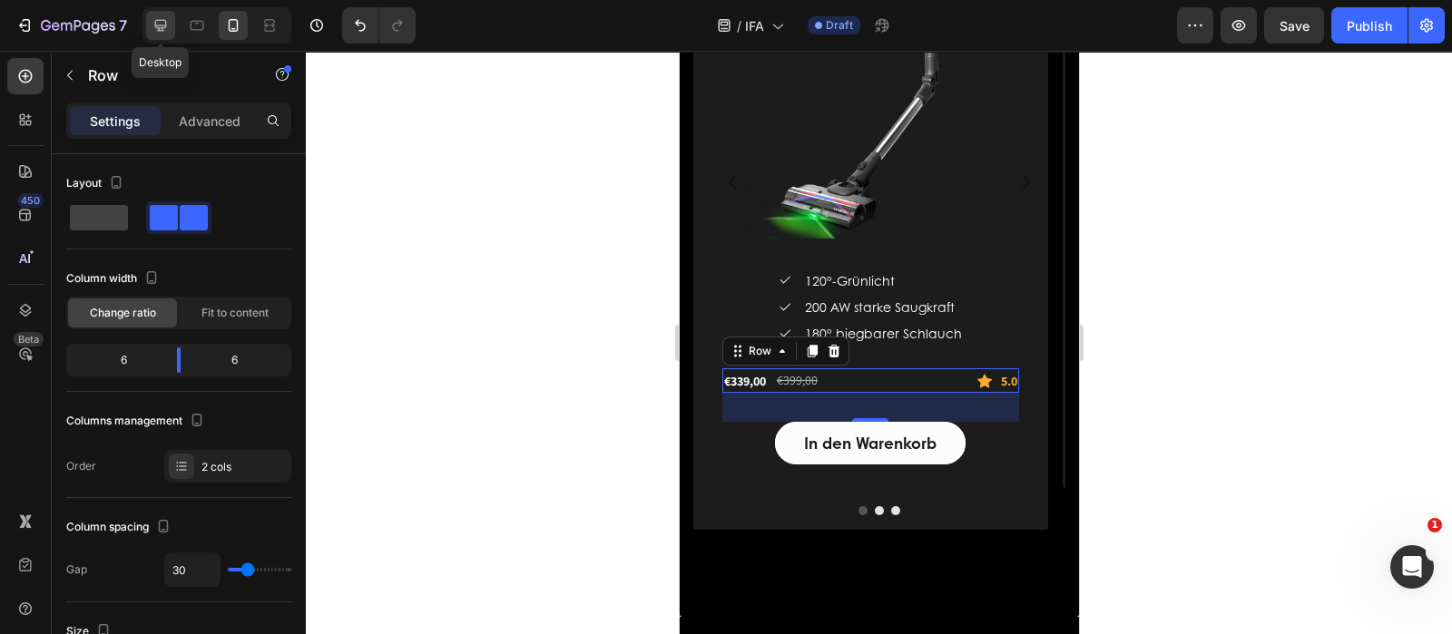
click at [155, 32] on icon at bounding box center [161, 25] width 18 height 18
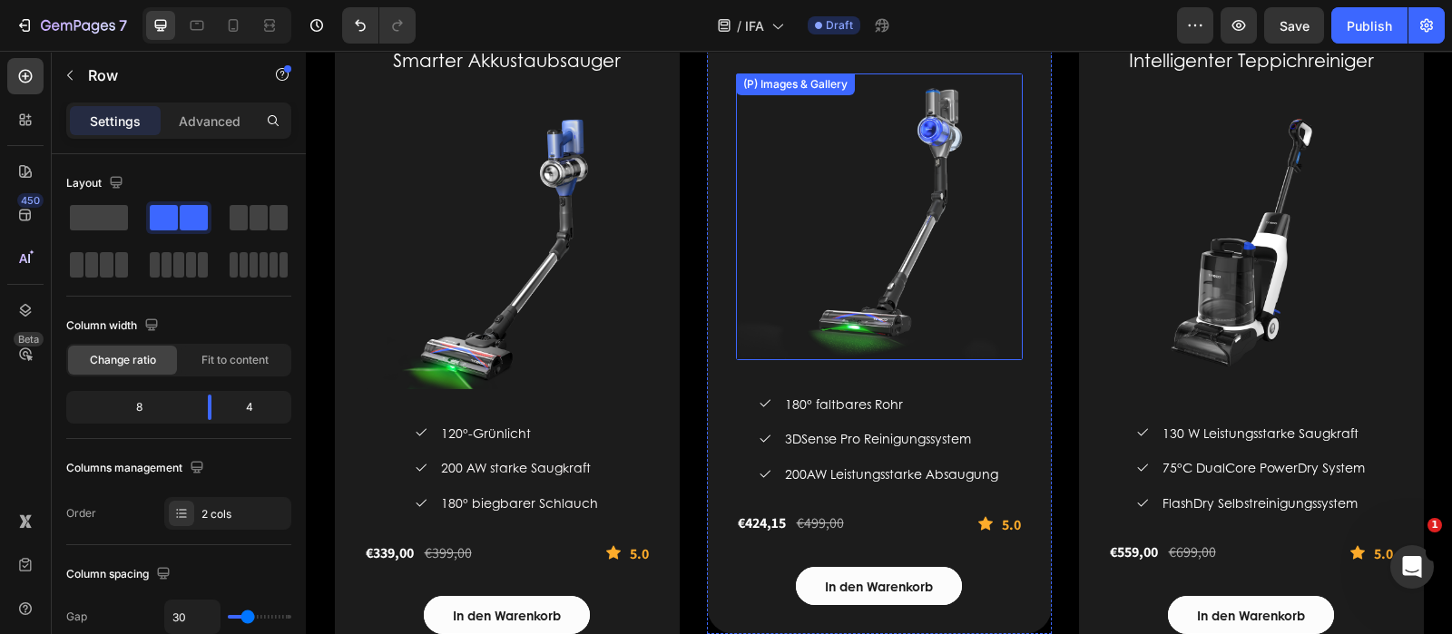
scroll to position [3479, 0]
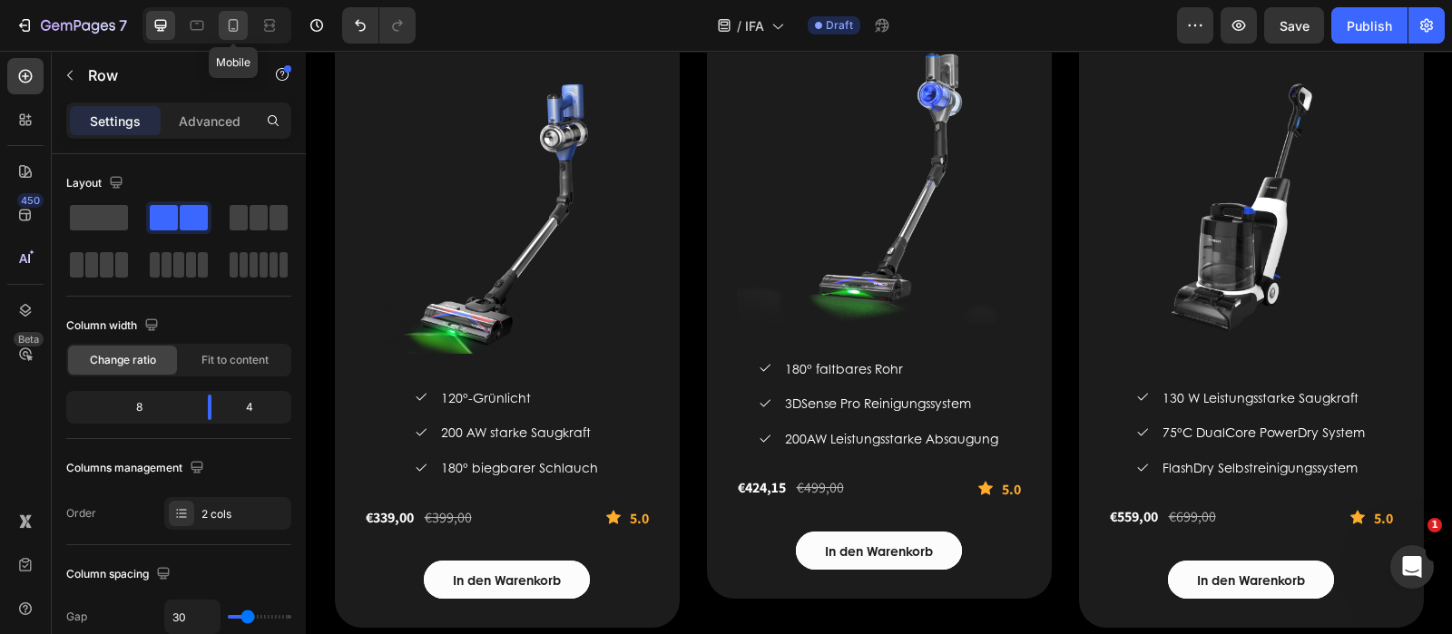
click at [227, 23] on icon at bounding box center [233, 25] width 18 height 18
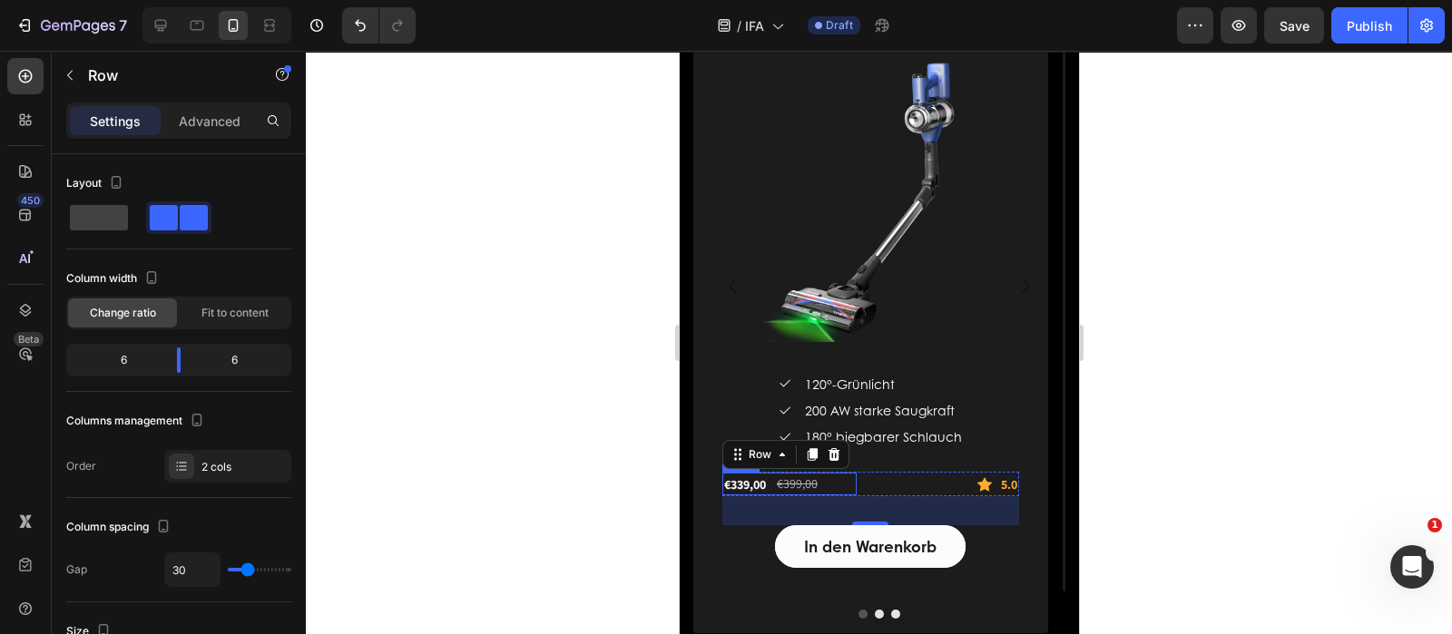
scroll to position [3430, 0]
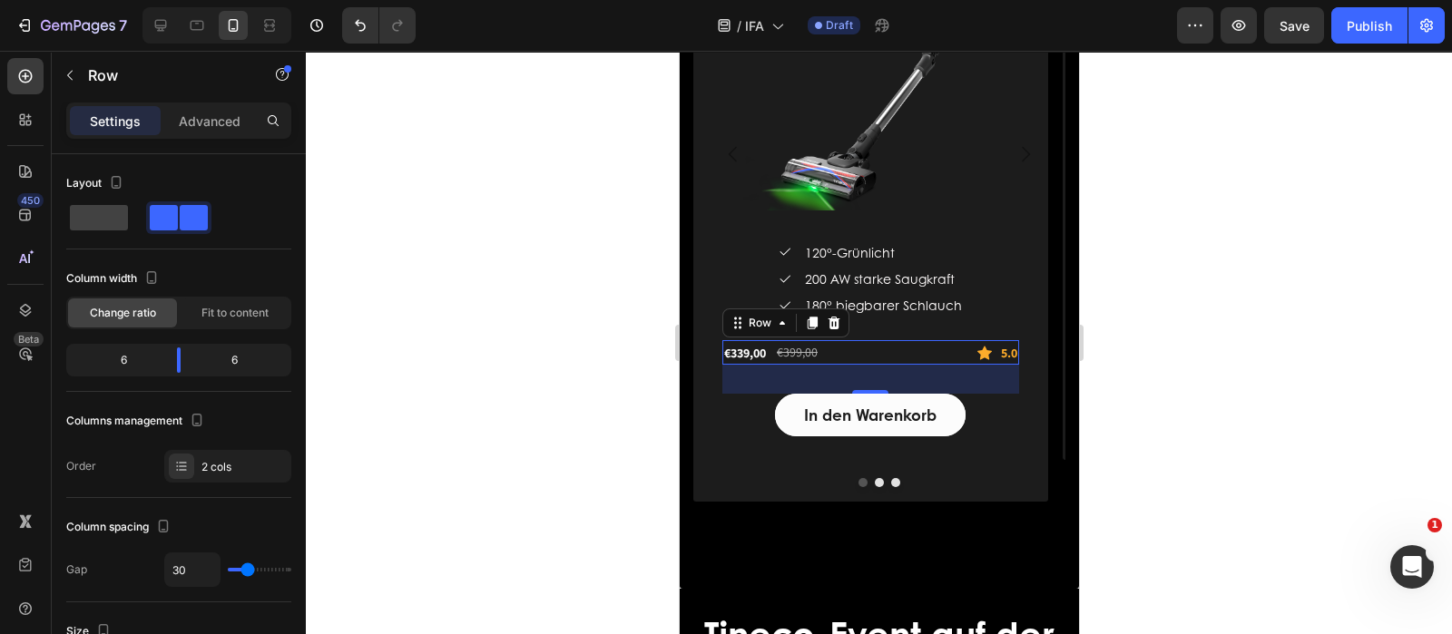
click at [871, 353] on div "€339,00 (P) Price (P) Price €399,00 (P) Price (P) Price Row Icon 5.0 Text block…" at bounding box center [869, 352] width 297 height 25
click at [865, 349] on div "€339,00 (P) Price (P) Price €399,00 (P) Price (P) Price Row Icon 5.0 Text block…" at bounding box center [869, 352] width 297 height 25
click at [222, 309] on span "Fit to content" at bounding box center [234, 313] width 67 height 16
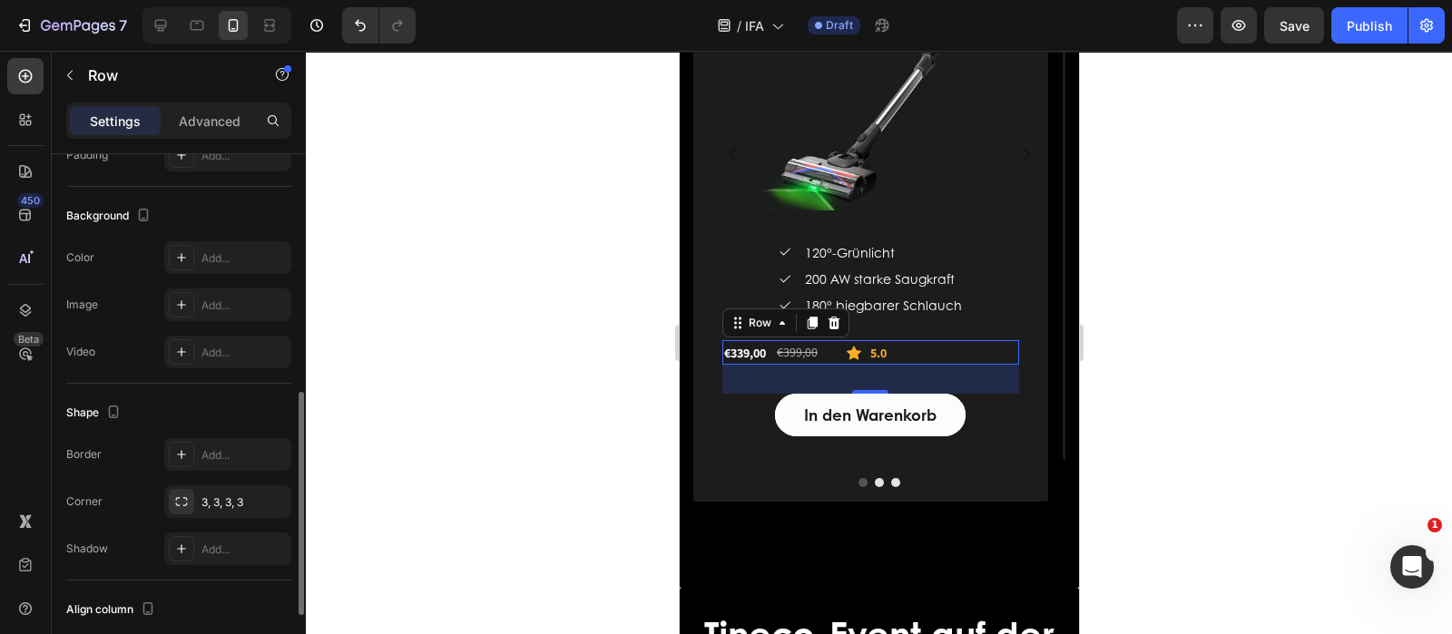
scroll to position [731, 0]
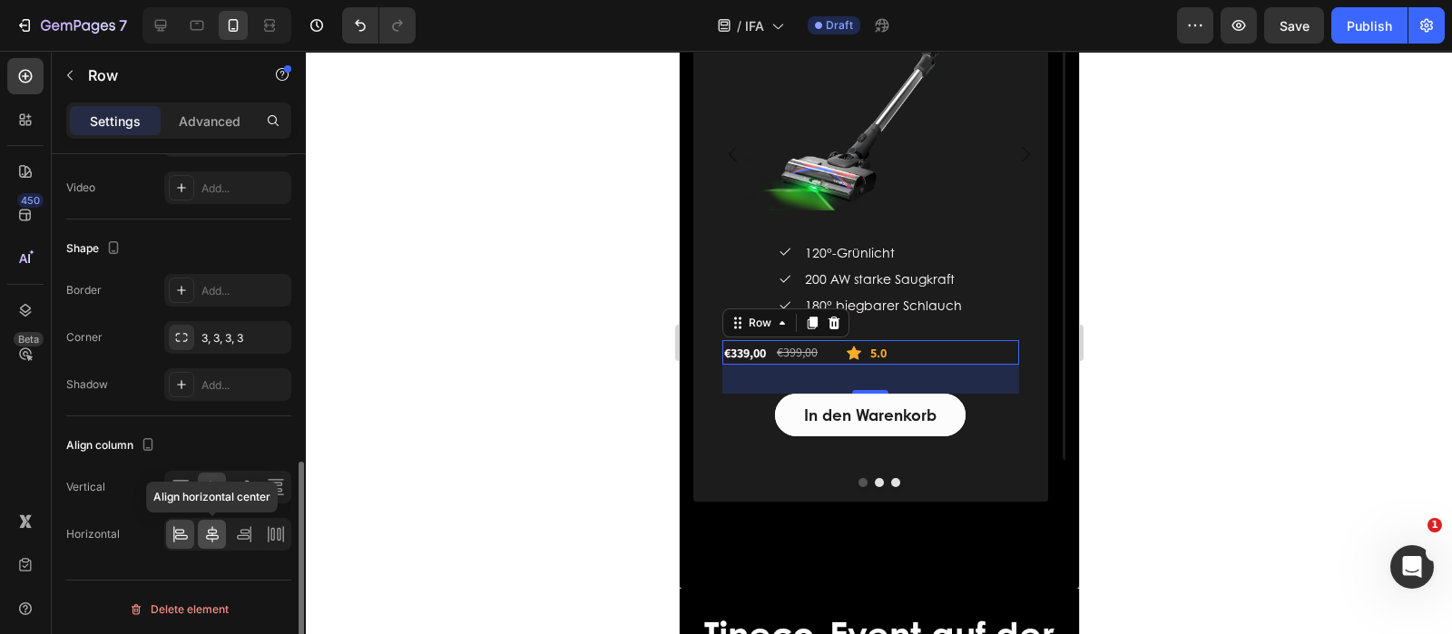
click at [215, 525] on icon at bounding box center [212, 534] width 18 height 18
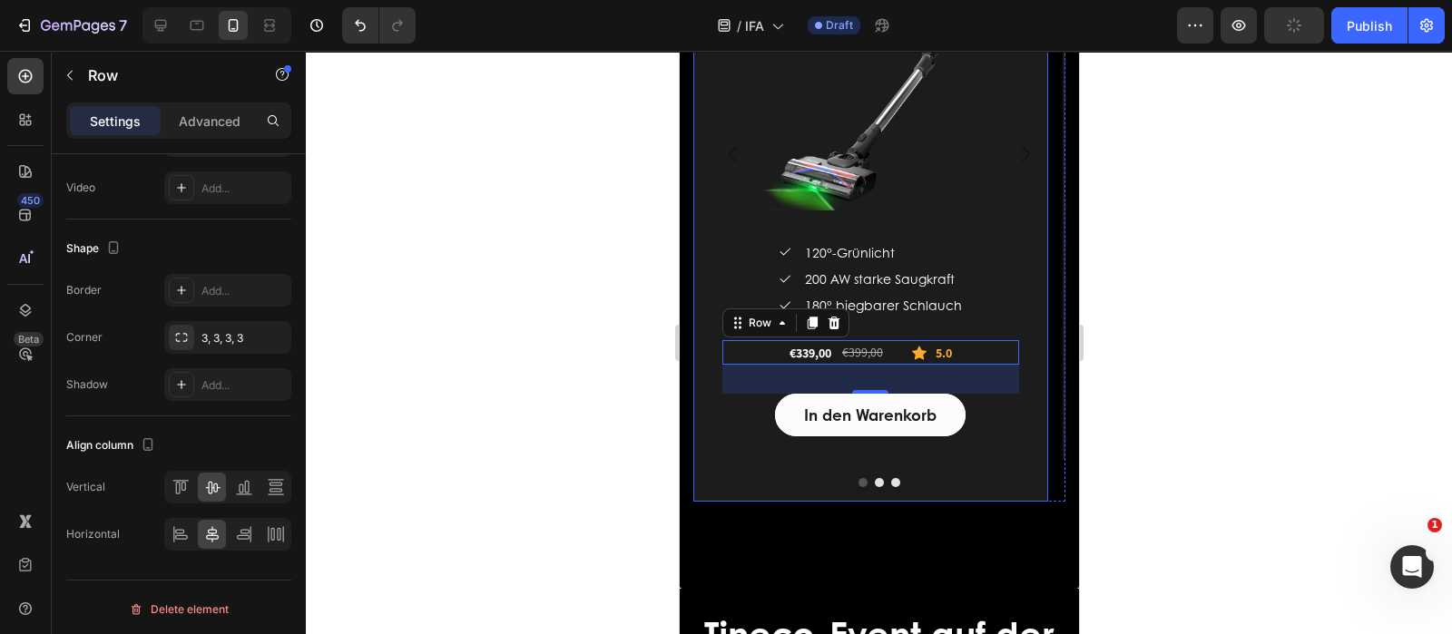
click at [977, 461] on div "In den Warenkorb (P) Cart Button" at bounding box center [869, 433] width 297 height 78
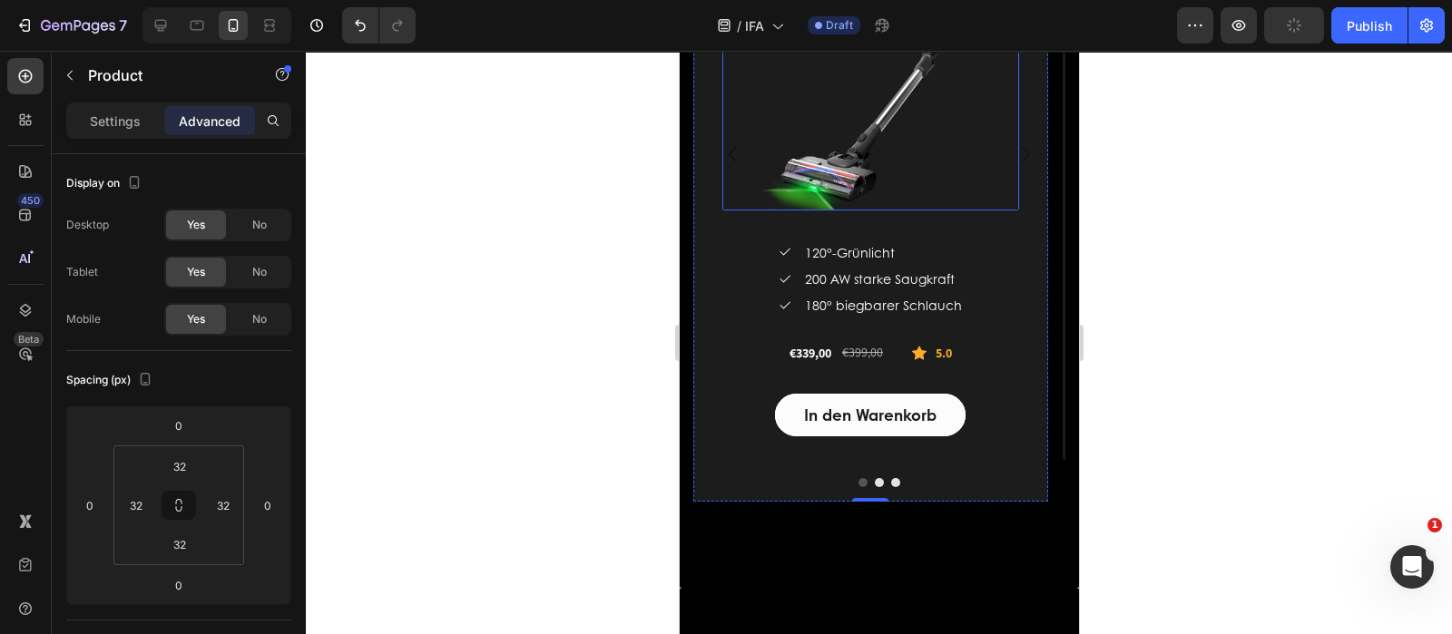
scroll to position [3203, 0]
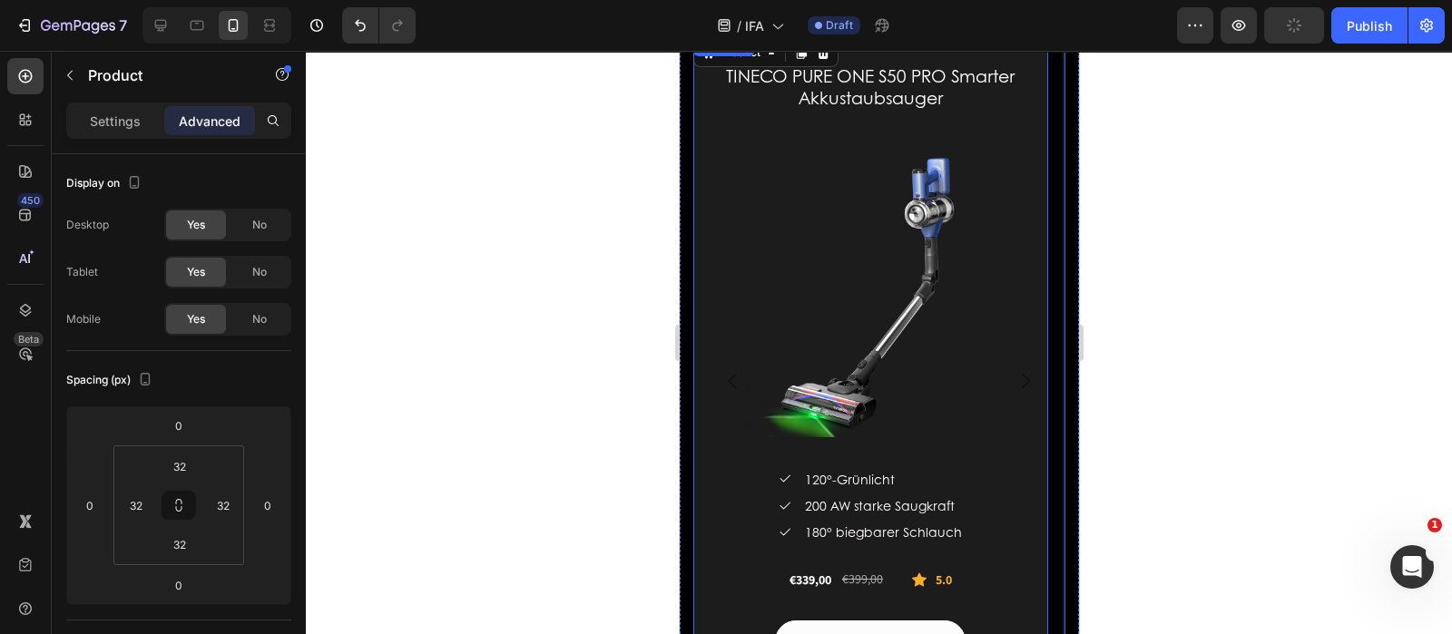
click at [1014, 380] on icon "Carousel Next Arrow" at bounding box center [1025, 381] width 22 height 22
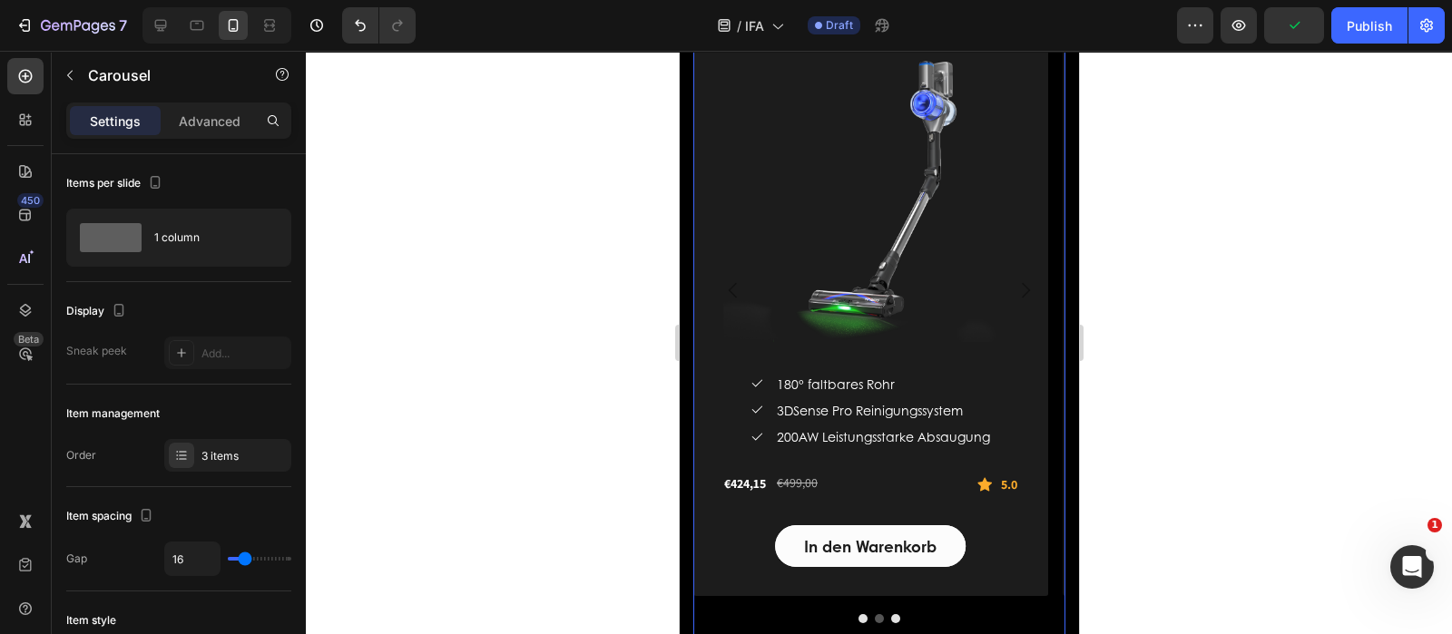
scroll to position [3317, 0]
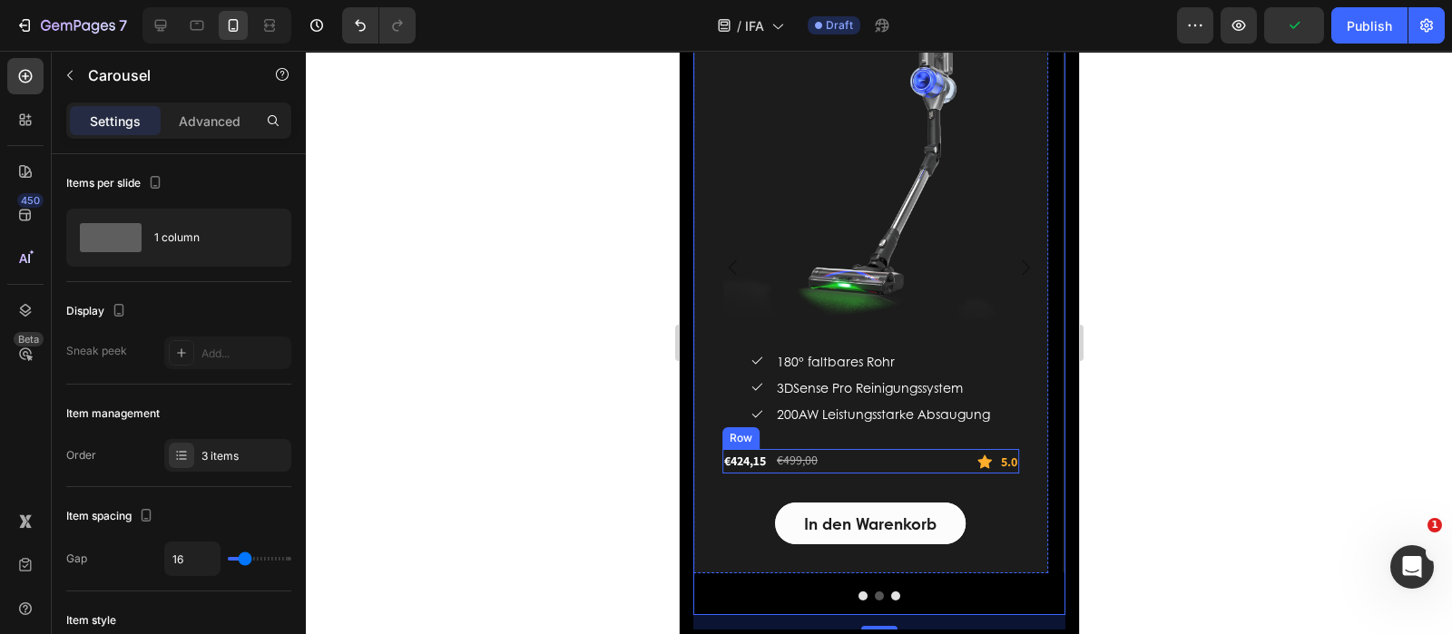
click at [907, 457] on div "€424,15 (P) Price (P) Price €499,00 (P) Price (P) Price Row Icon 5.0 Text block…" at bounding box center [869, 461] width 297 height 25
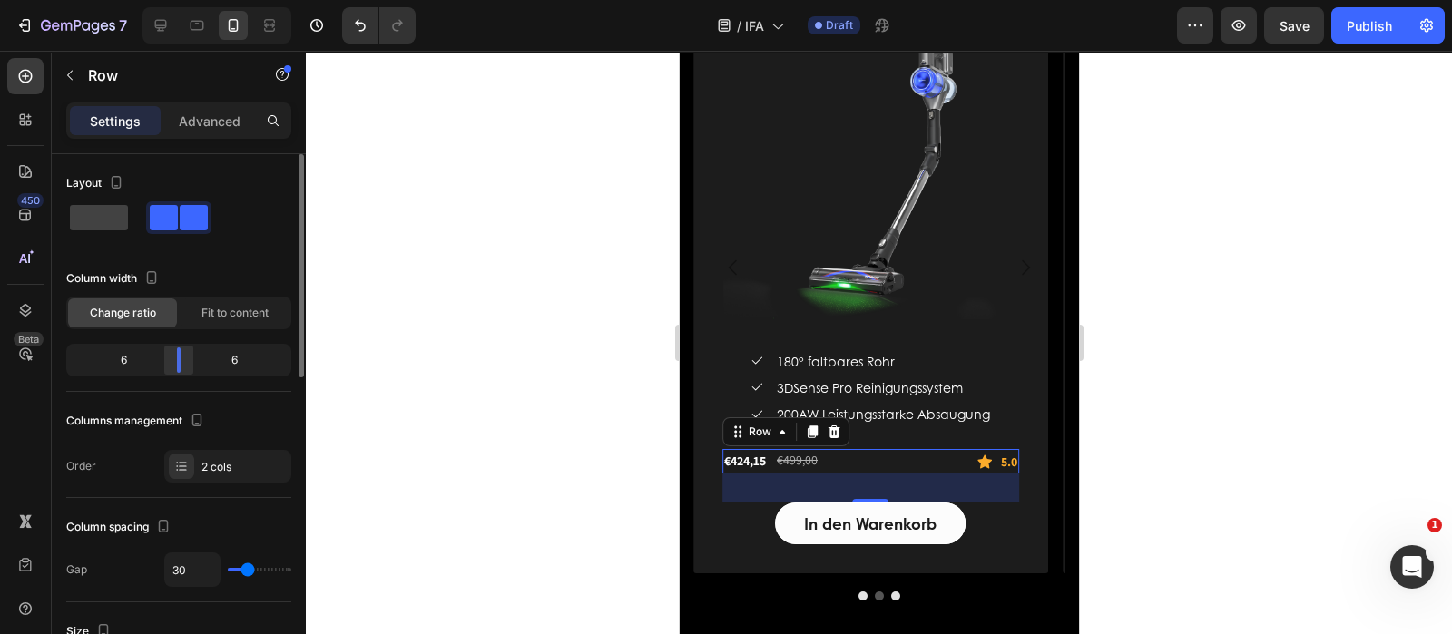
drag, startPoint x: 201, startPoint y: 354, endPoint x: 177, endPoint y: 360, distance: 24.4
click at [177, 360] on div at bounding box center [179, 360] width 4 height 25
click at [259, 308] on span "Fit to content" at bounding box center [234, 313] width 67 height 16
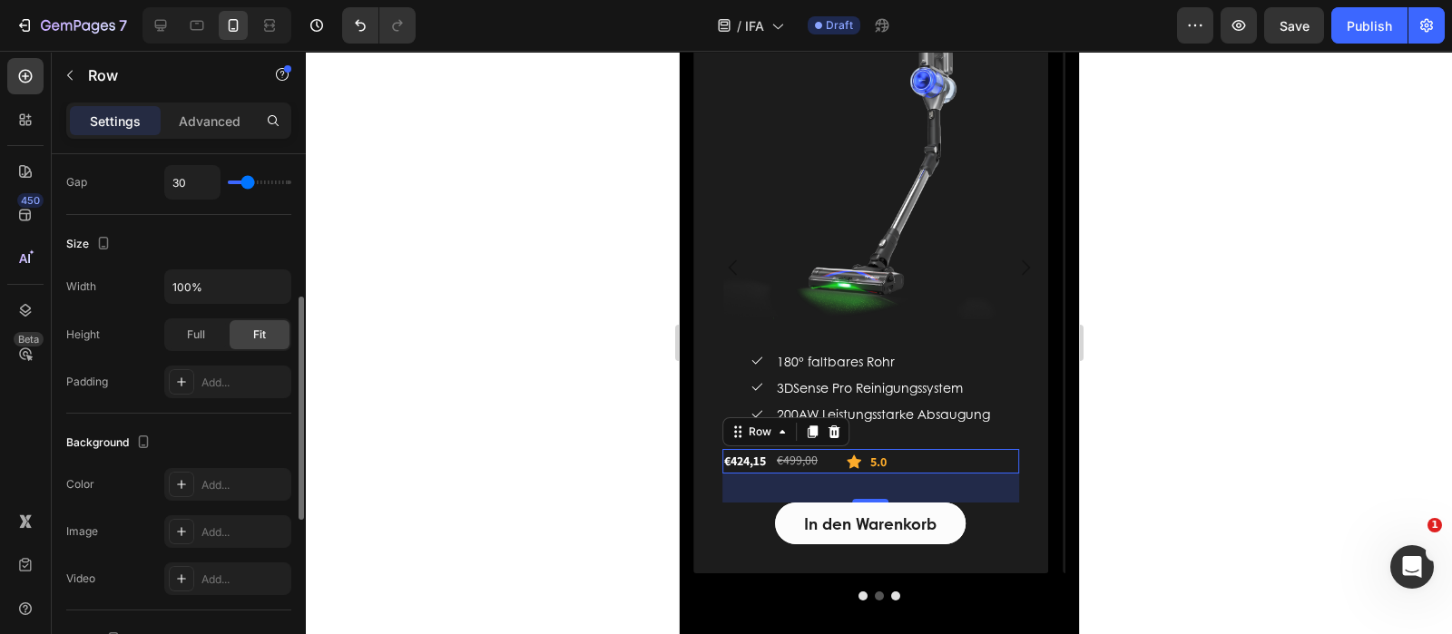
scroll to position [731, 0]
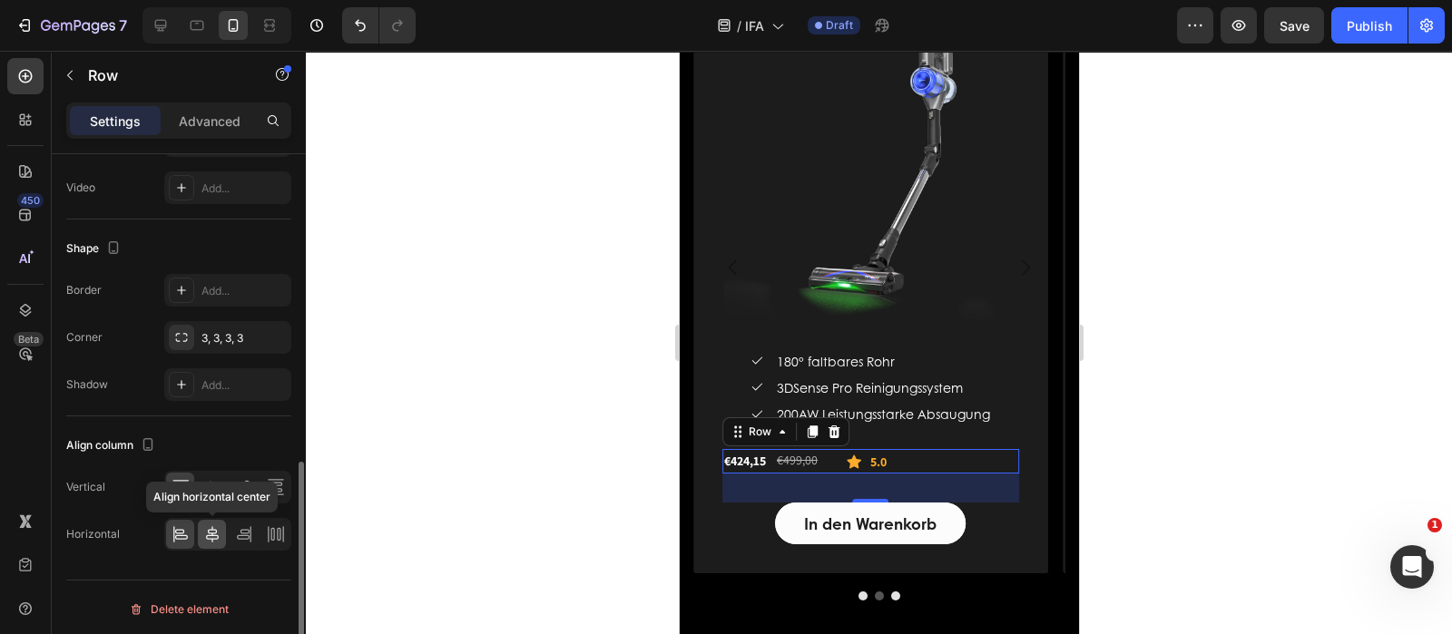
click at [217, 528] on icon at bounding box center [212, 534] width 18 height 18
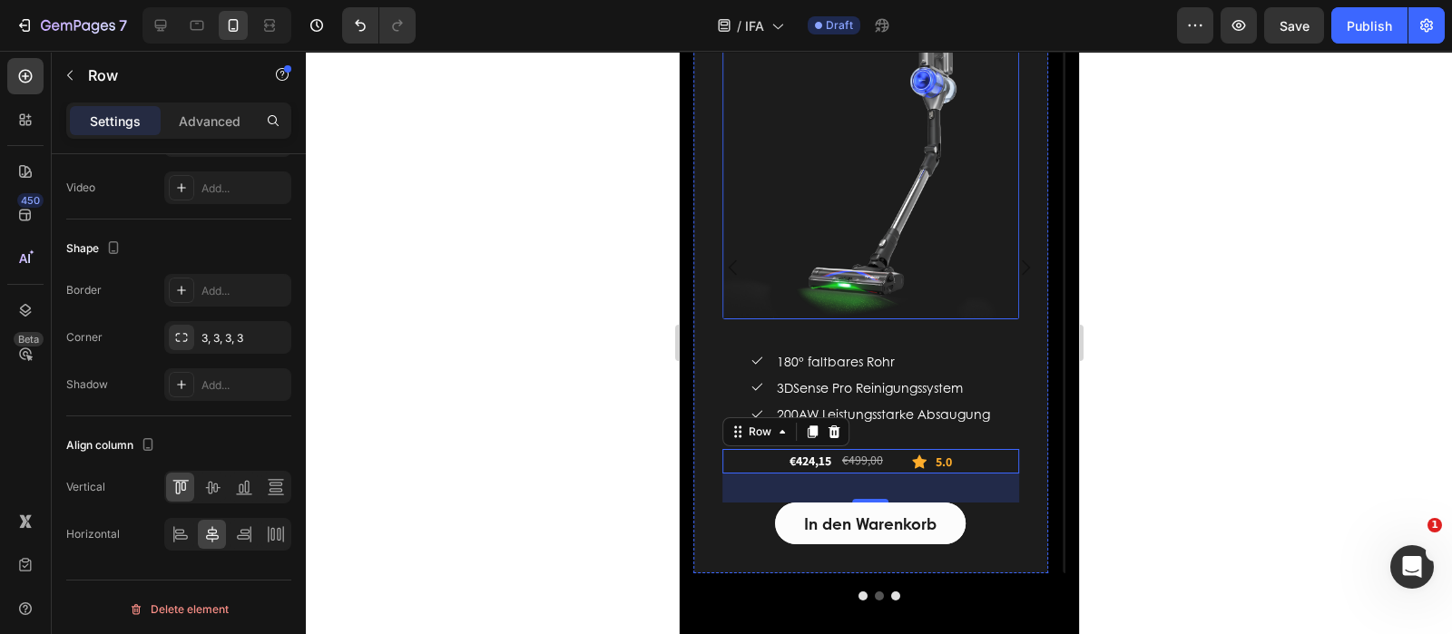
scroll to position [3203, 0]
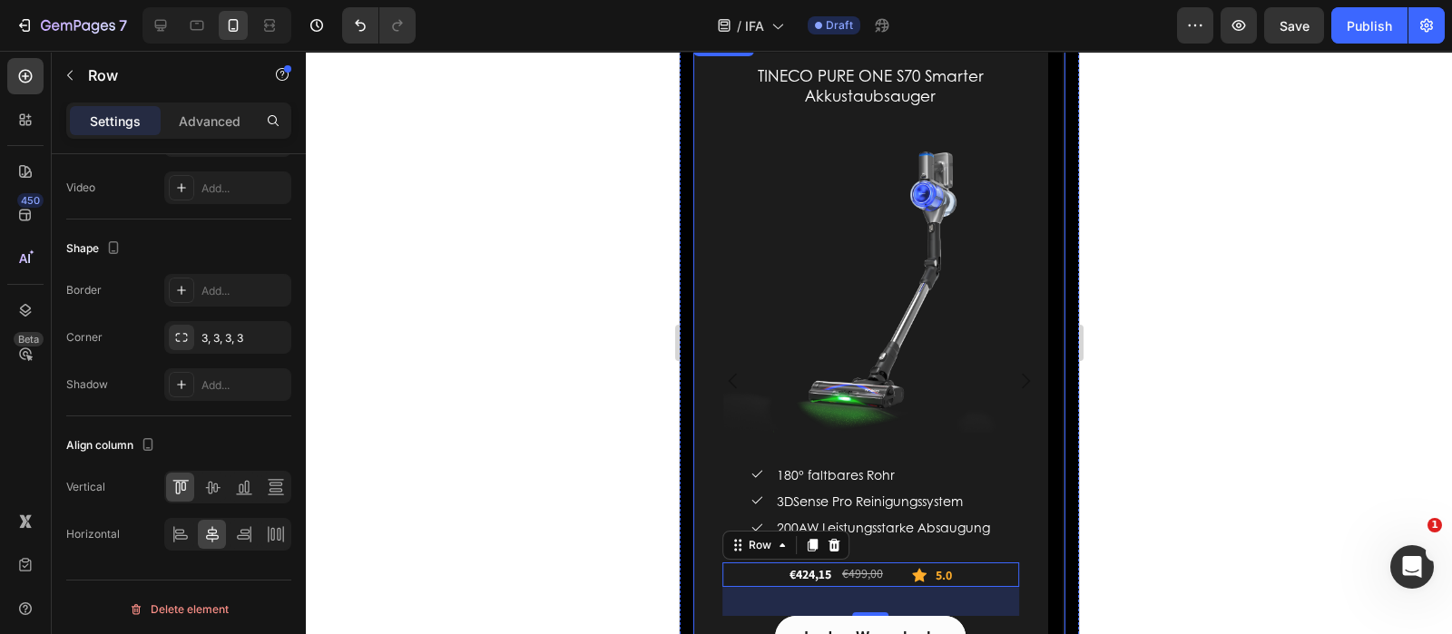
click at [1014, 372] on icon "Carousel Next Arrow" at bounding box center [1025, 381] width 22 height 22
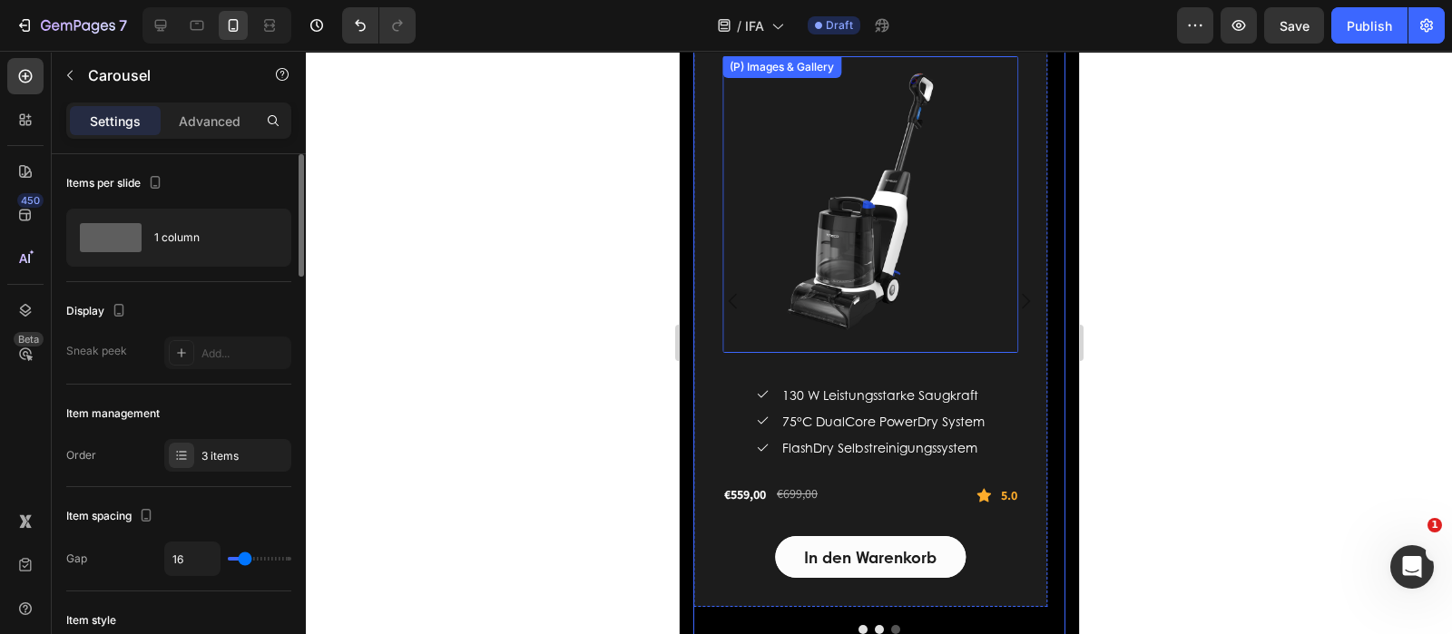
scroll to position [3317, 0]
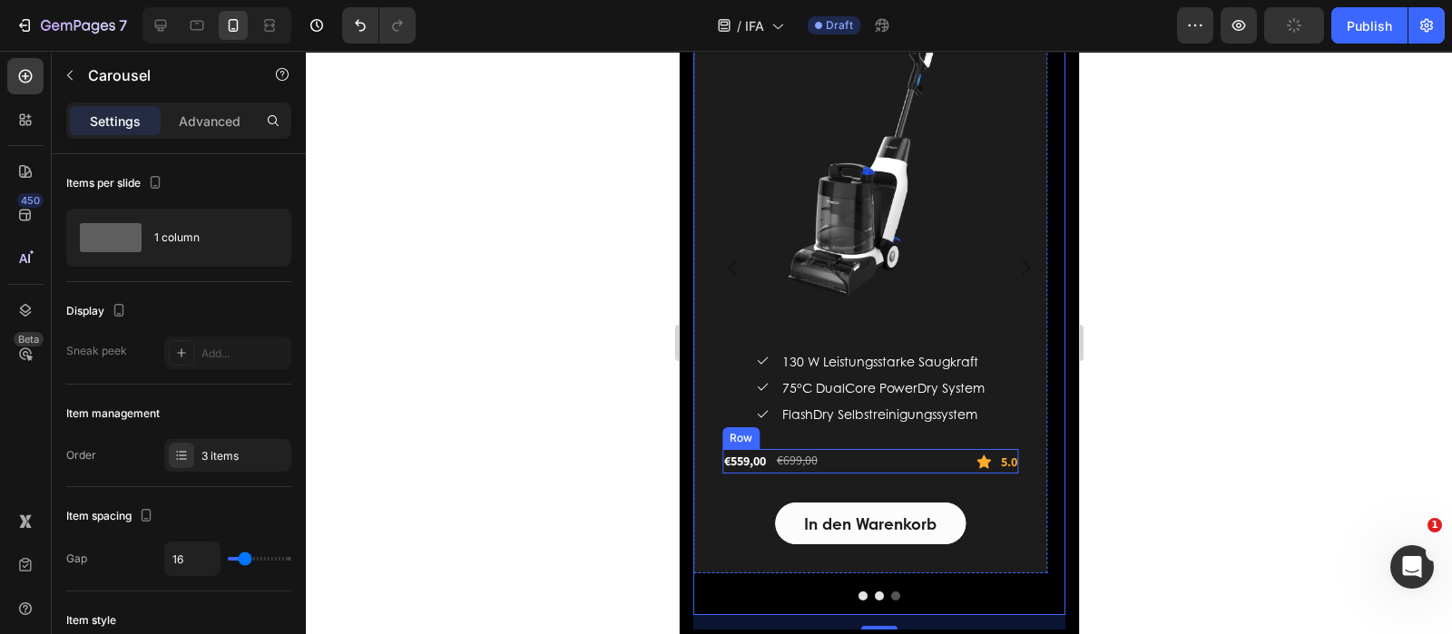
click at [906, 456] on div "€559,00 (P) Price (P) Price €699,00 (P) Price (P) Price Row Icon 5.0 Text block…" at bounding box center [869, 461] width 297 height 25
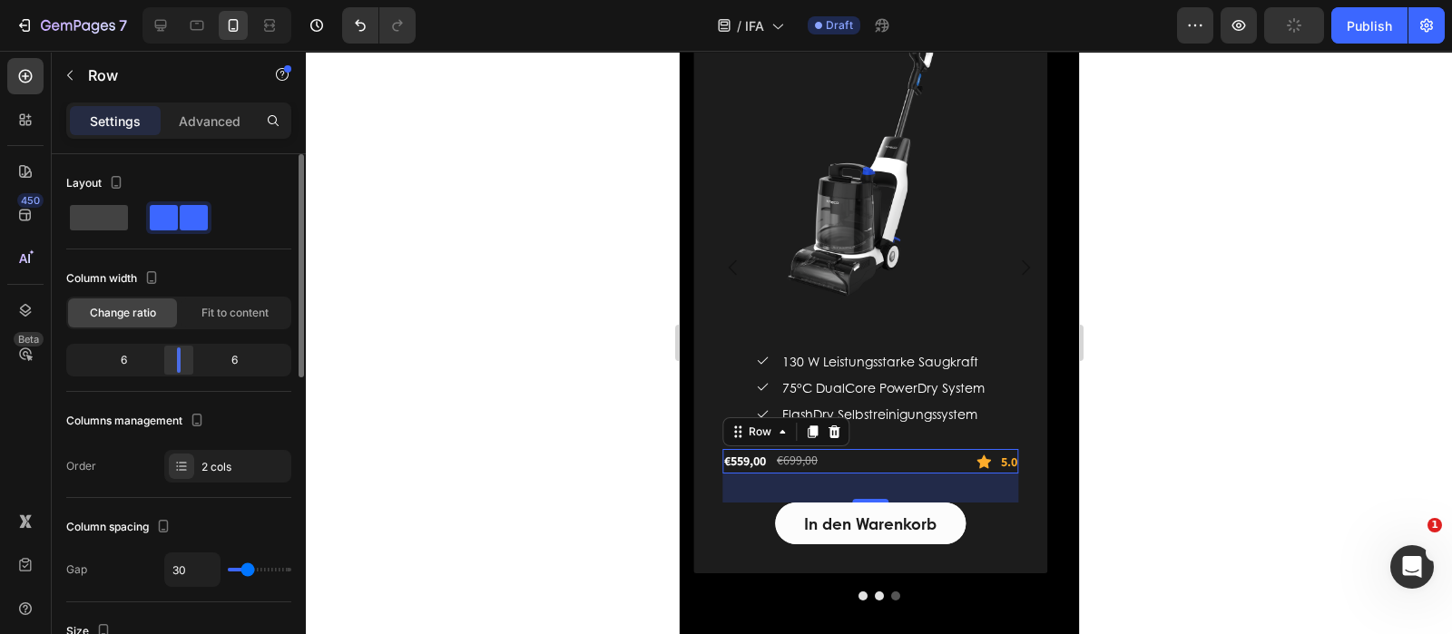
drag, startPoint x: 212, startPoint y: 352, endPoint x: 175, endPoint y: 354, distance: 37.2
click at [175, 354] on div at bounding box center [178, 360] width 33 height 25
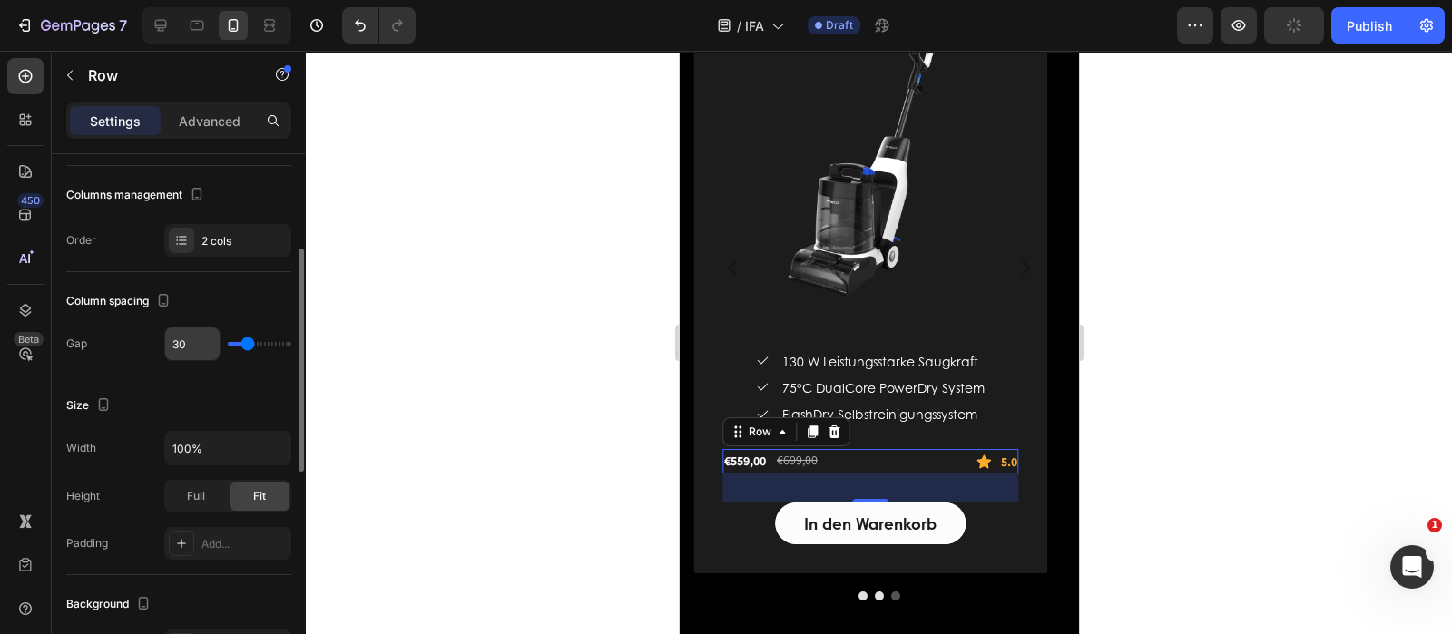
scroll to position [113, 0]
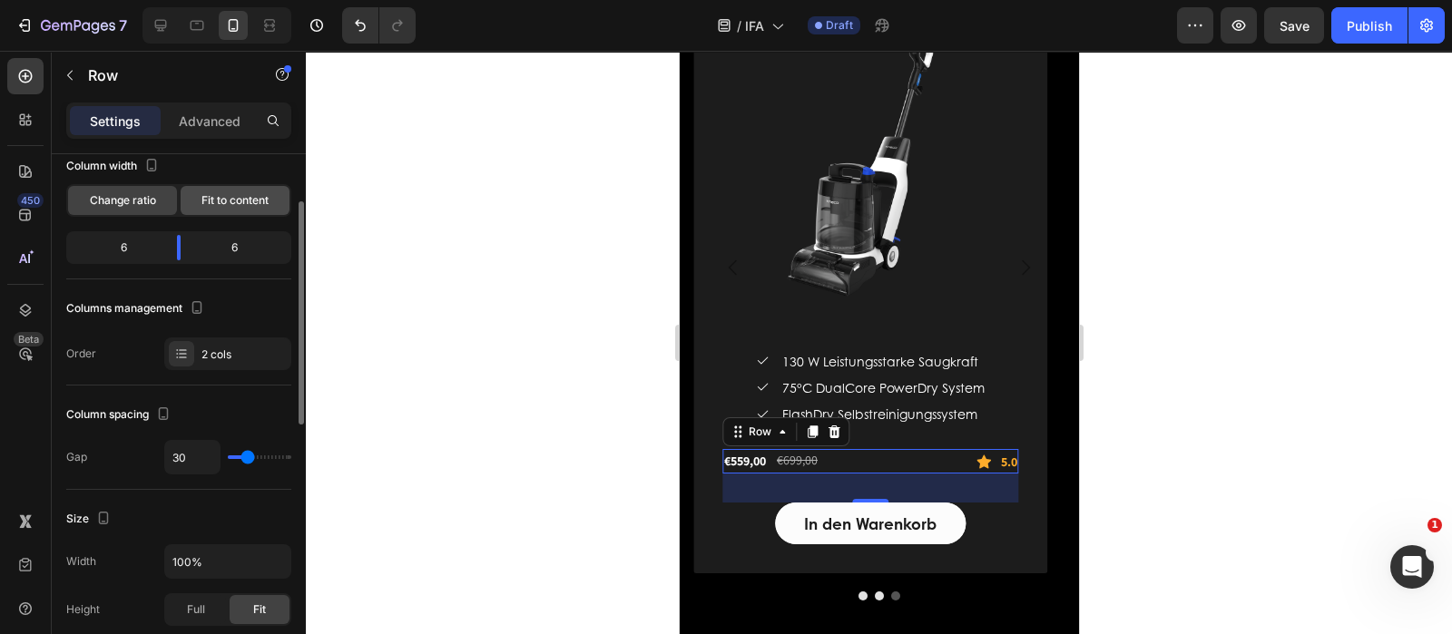
click at [231, 201] on span "Fit to content" at bounding box center [234, 200] width 67 height 16
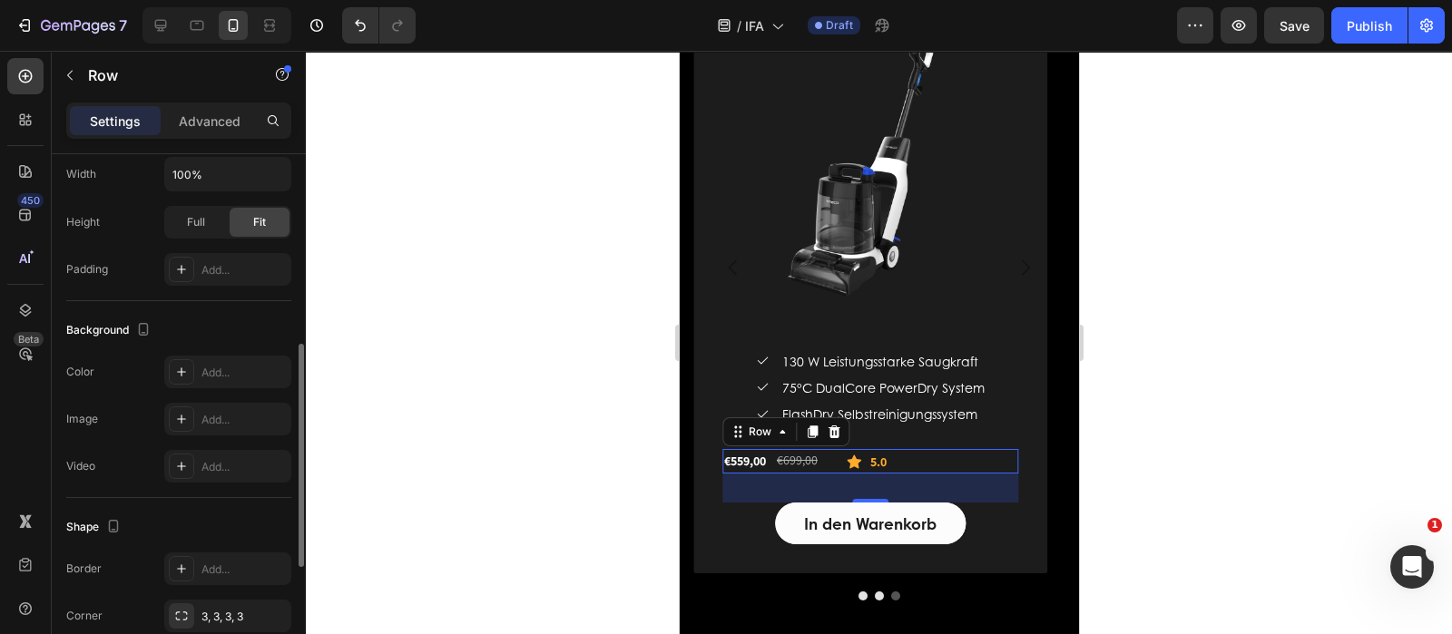
scroll to position [731, 0]
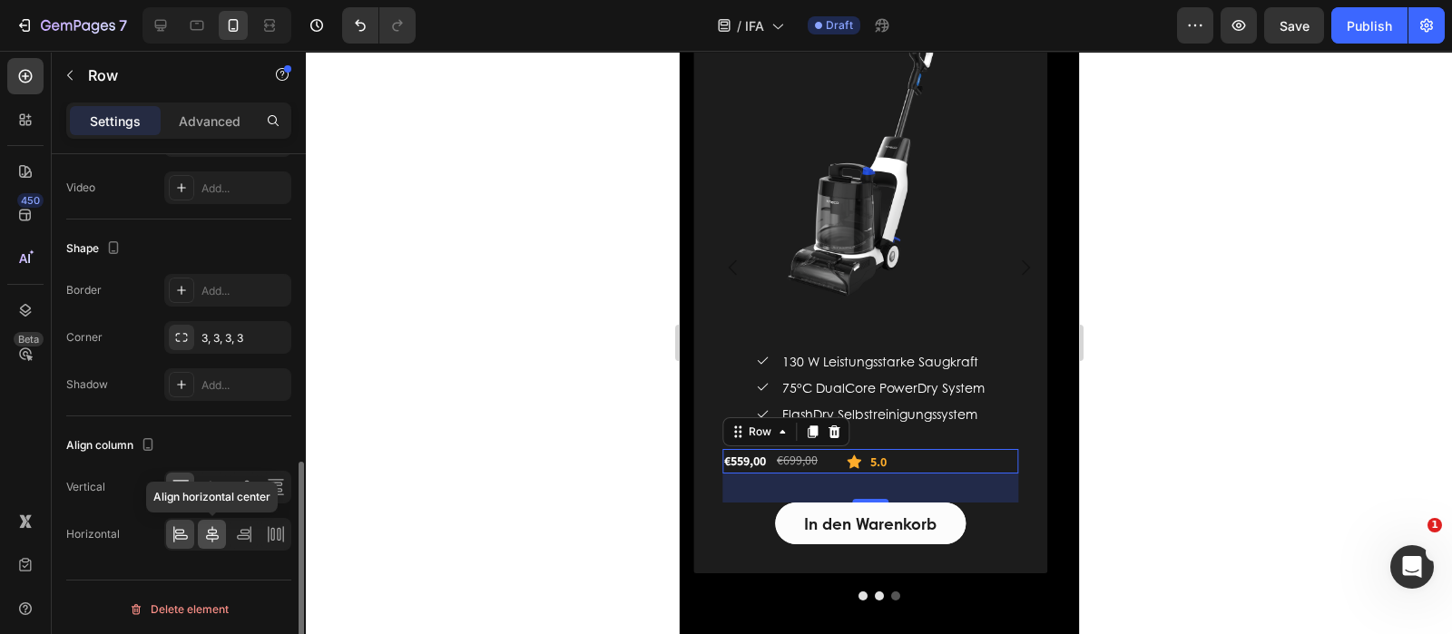
click at [211, 528] on icon at bounding box center [212, 534] width 18 height 18
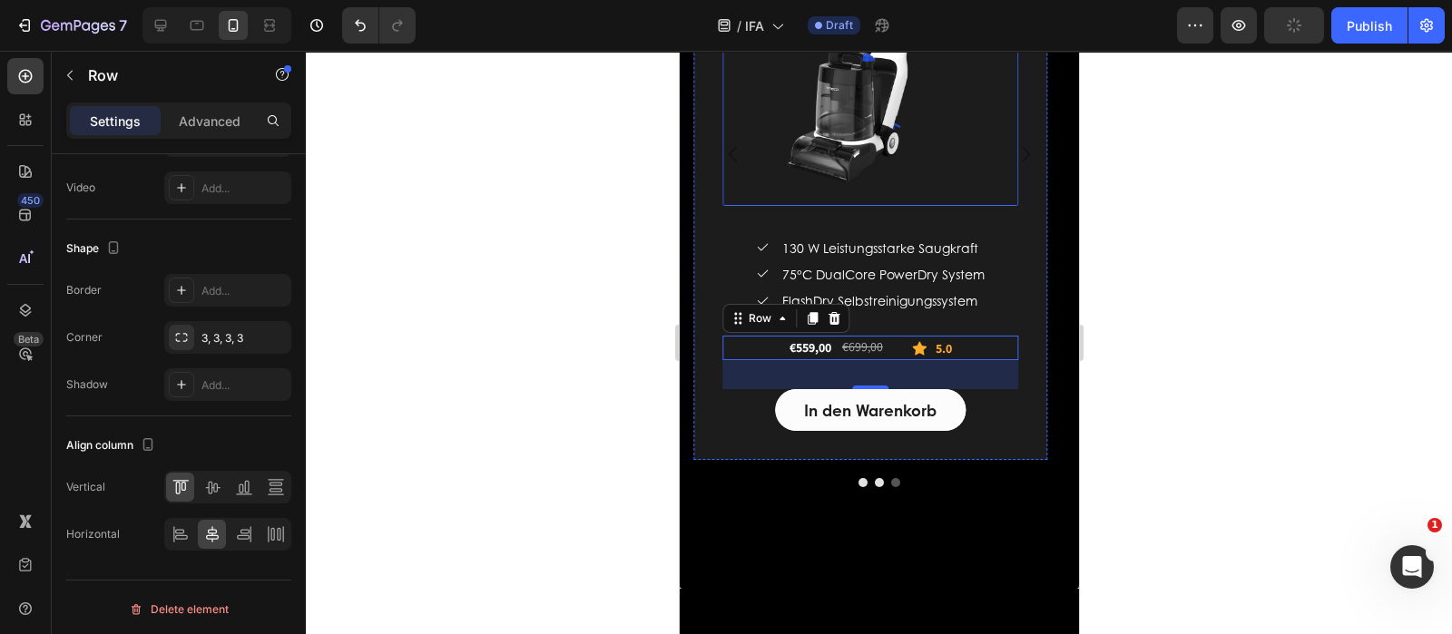
scroll to position [3203, 0]
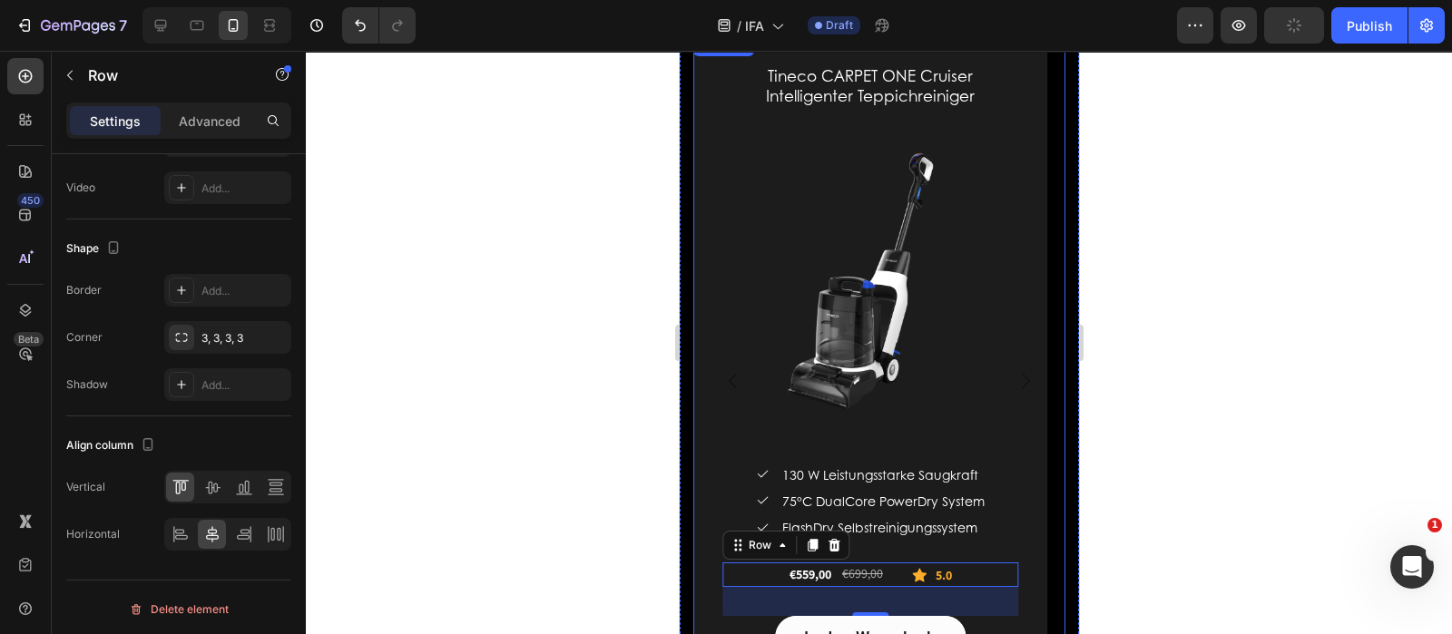
click at [732, 380] on icon "Carousel Back Arrow" at bounding box center [732, 381] width 22 height 22
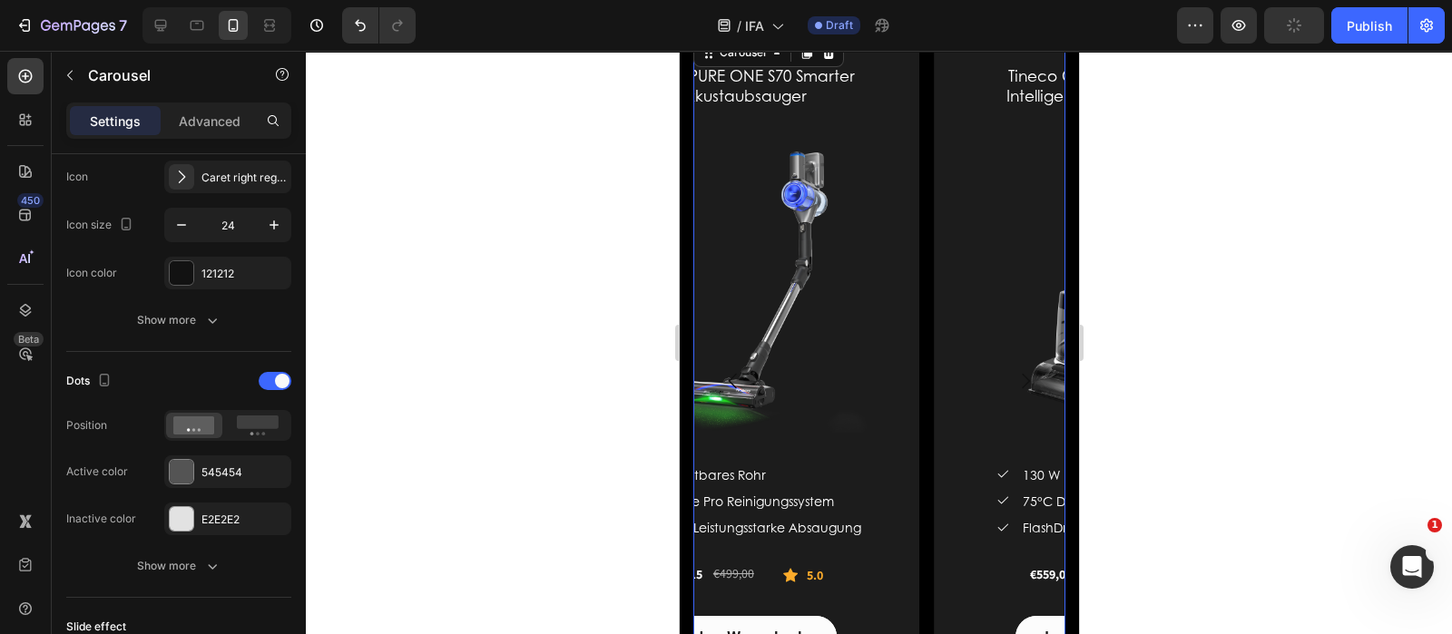
scroll to position [0, 0]
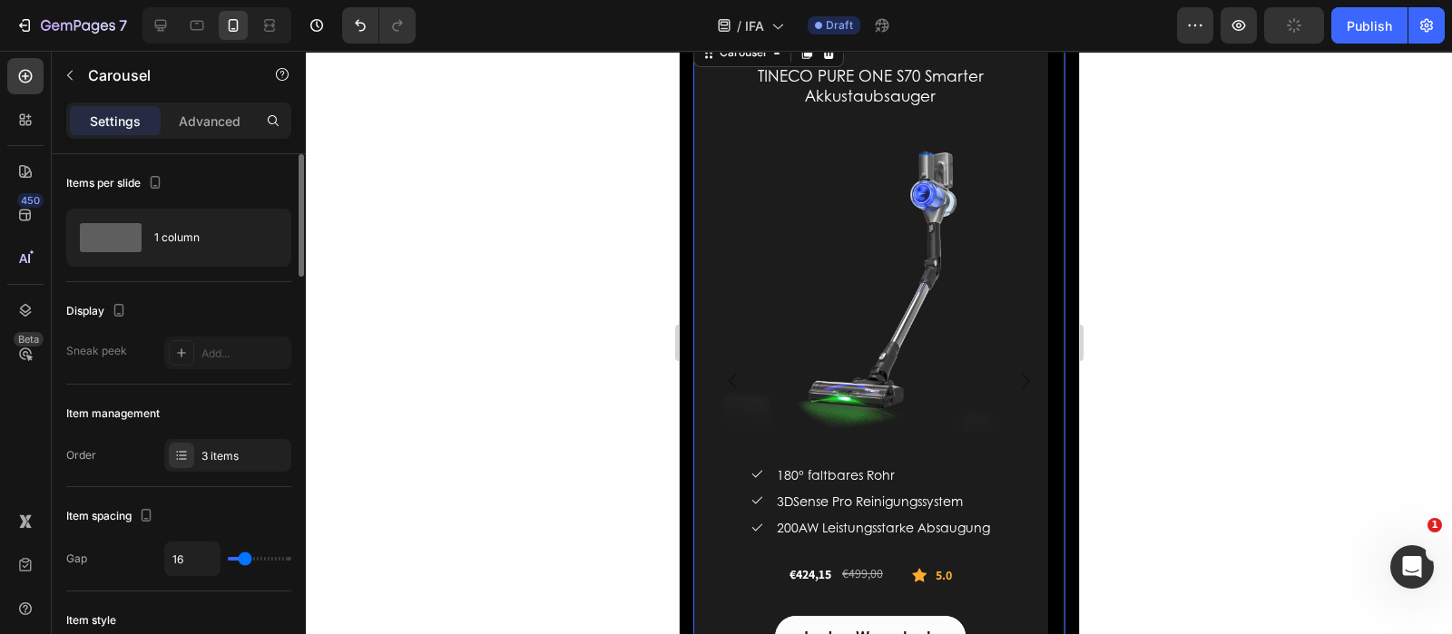
click at [732, 380] on icon "Carousel Back Arrow" at bounding box center [732, 381] width 22 height 22
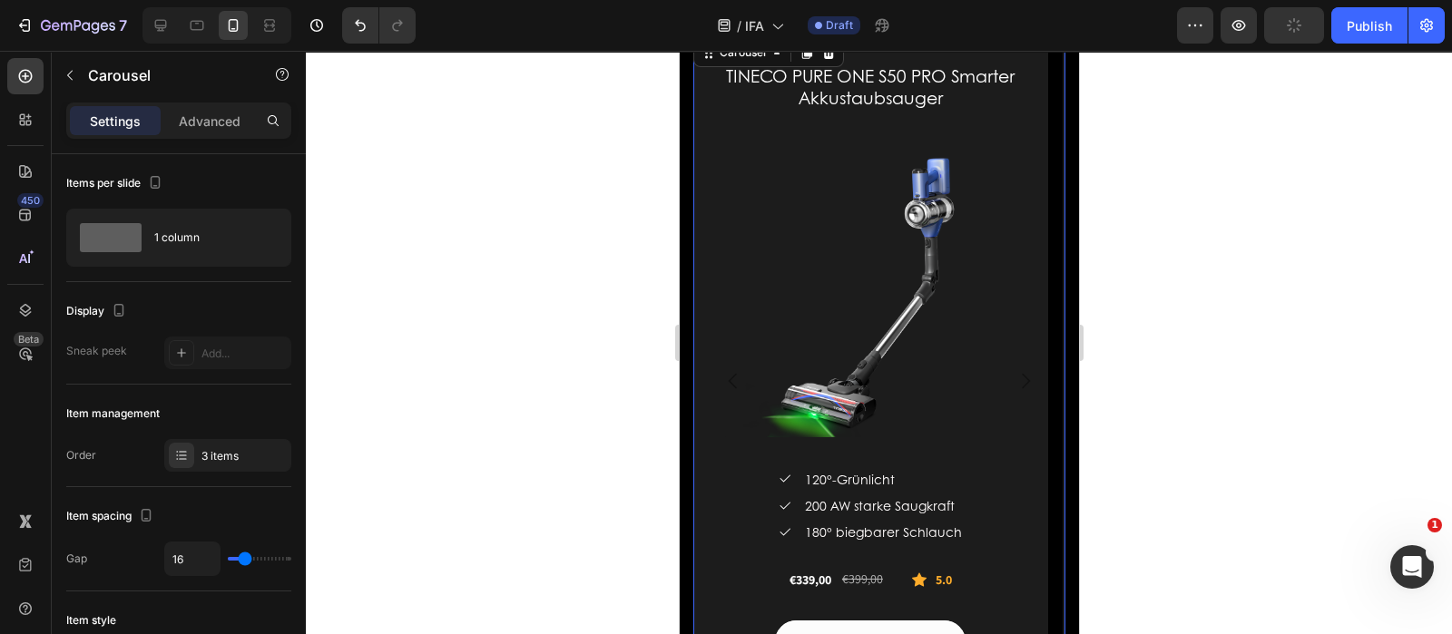
click at [732, 380] on icon "Carousel Back Arrow" at bounding box center [732, 381] width 22 height 22
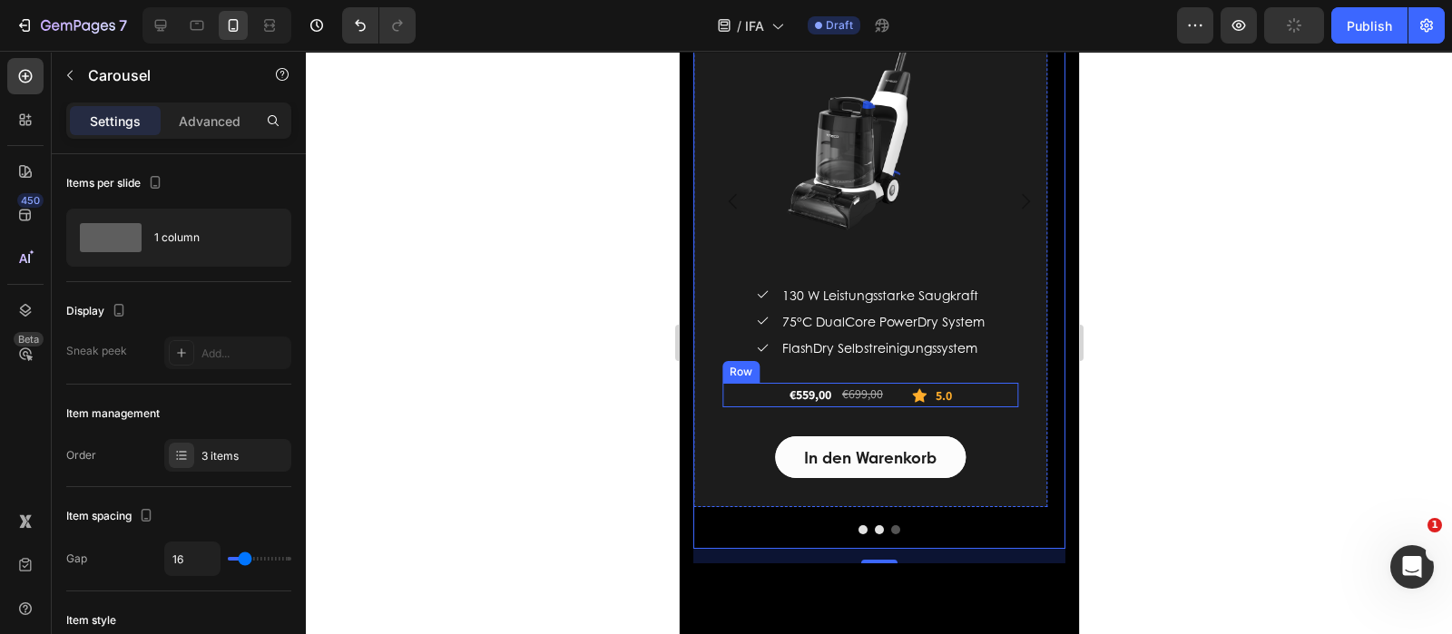
scroll to position [3430, 0]
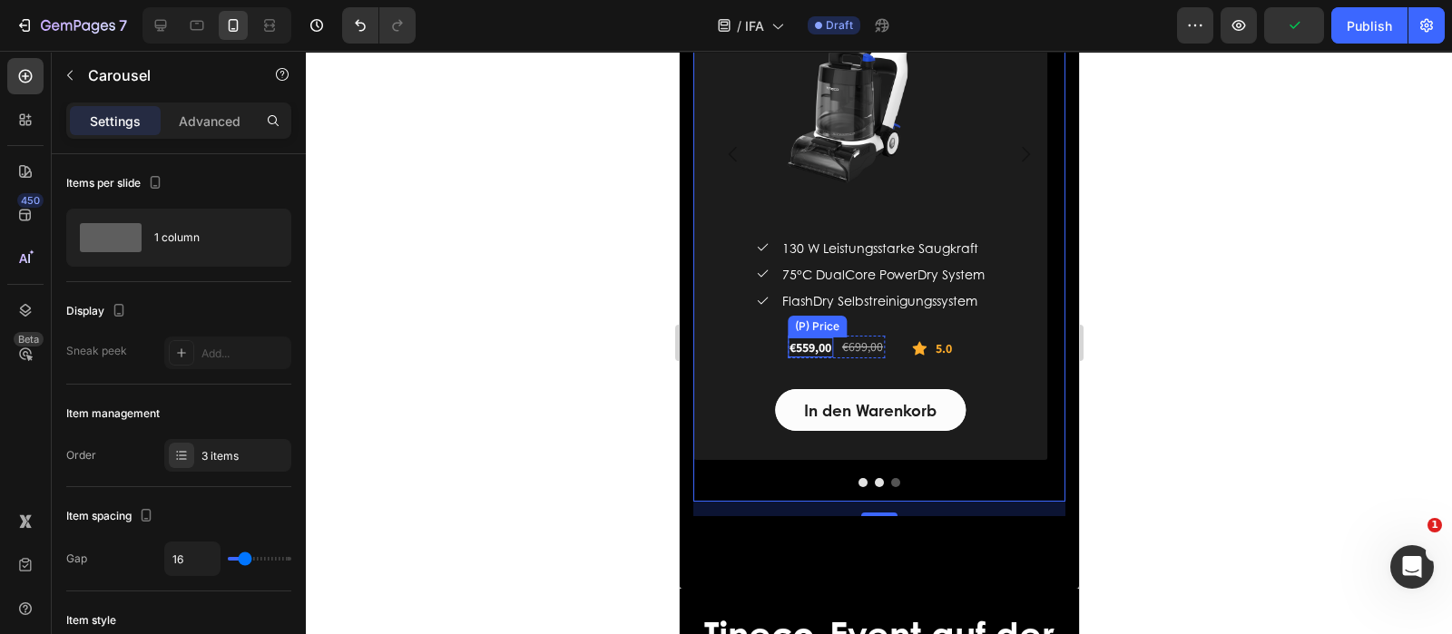
click at [826, 345] on div "€559,00" at bounding box center [809, 348] width 45 height 20
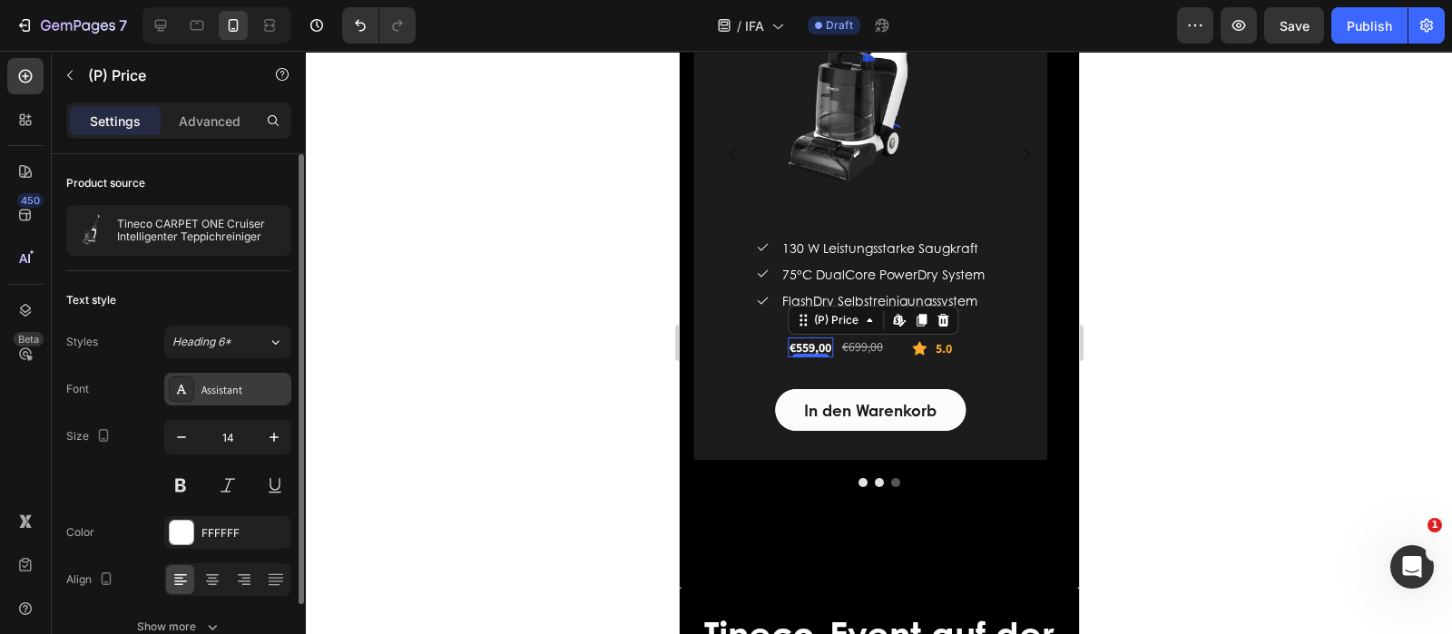
click at [250, 390] on div "Assistant" at bounding box center [243, 390] width 85 height 16
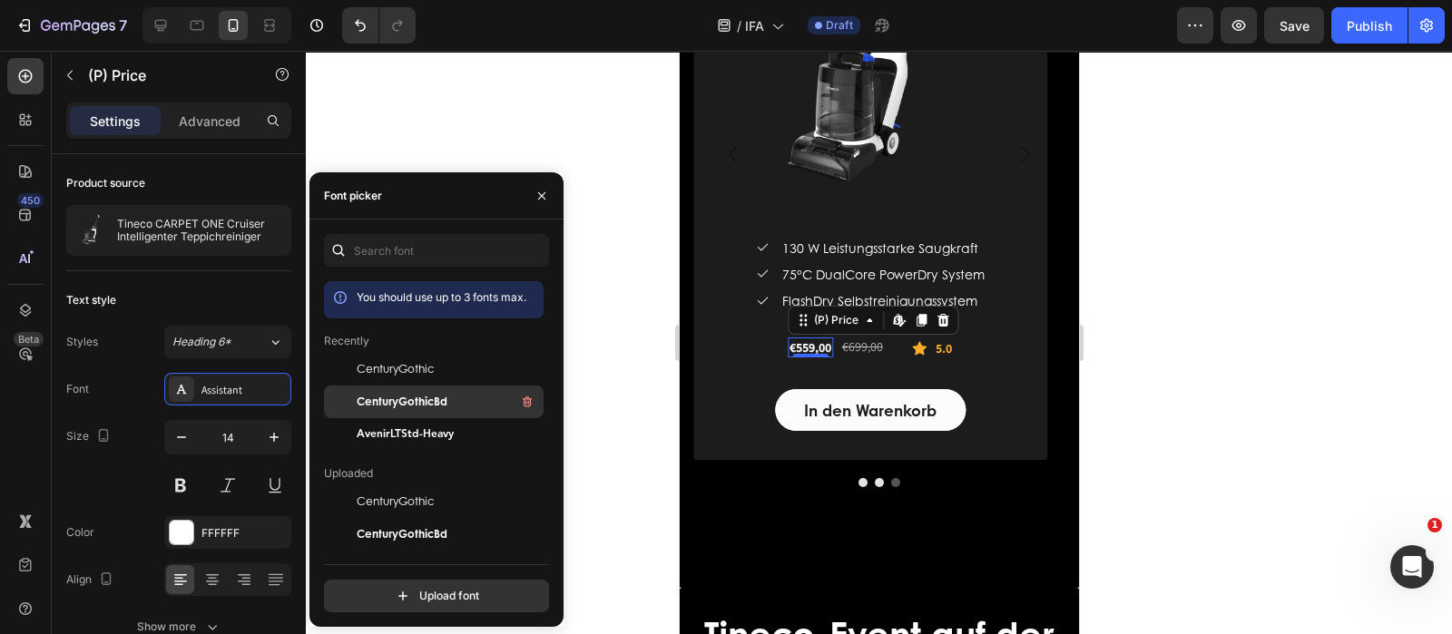
click at [363, 410] on div "CenturyGothicBd" at bounding box center [448, 402] width 183 height 22
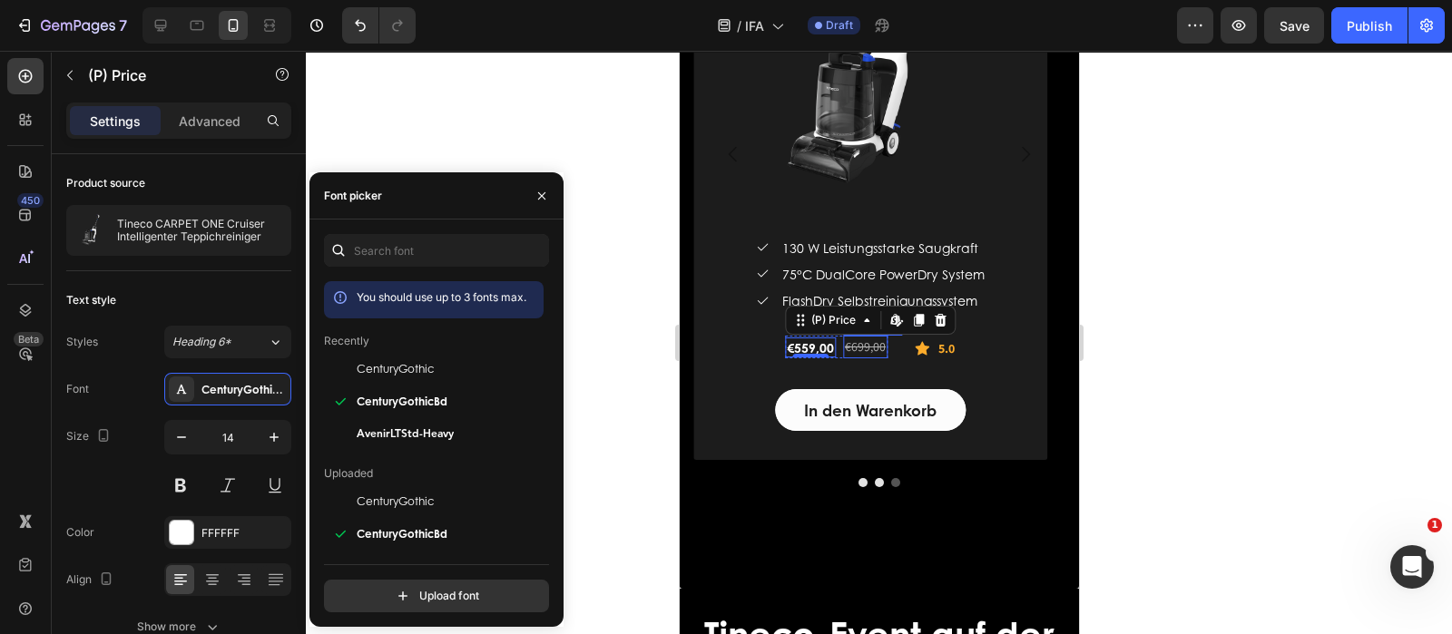
click at [856, 351] on div "€699,00" at bounding box center [864, 347] width 44 height 23
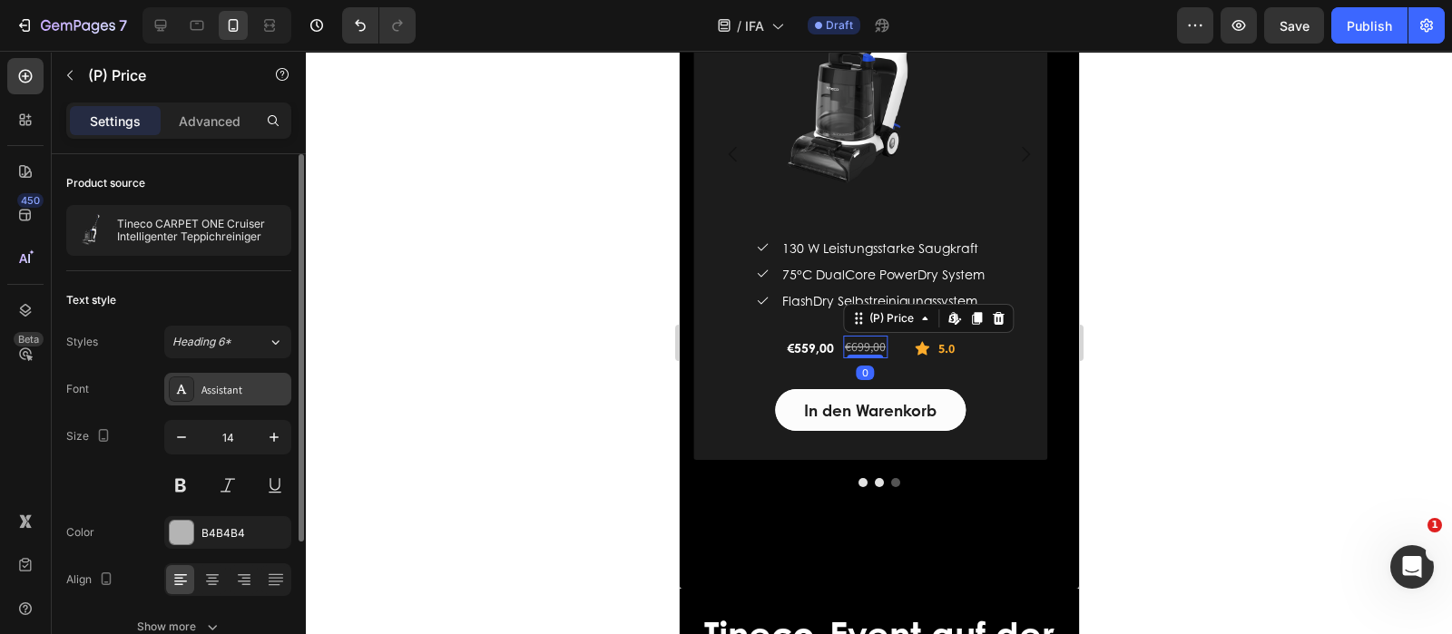
click at [236, 387] on div "Assistant" at bounding box center [243, 390] width 85 height 16
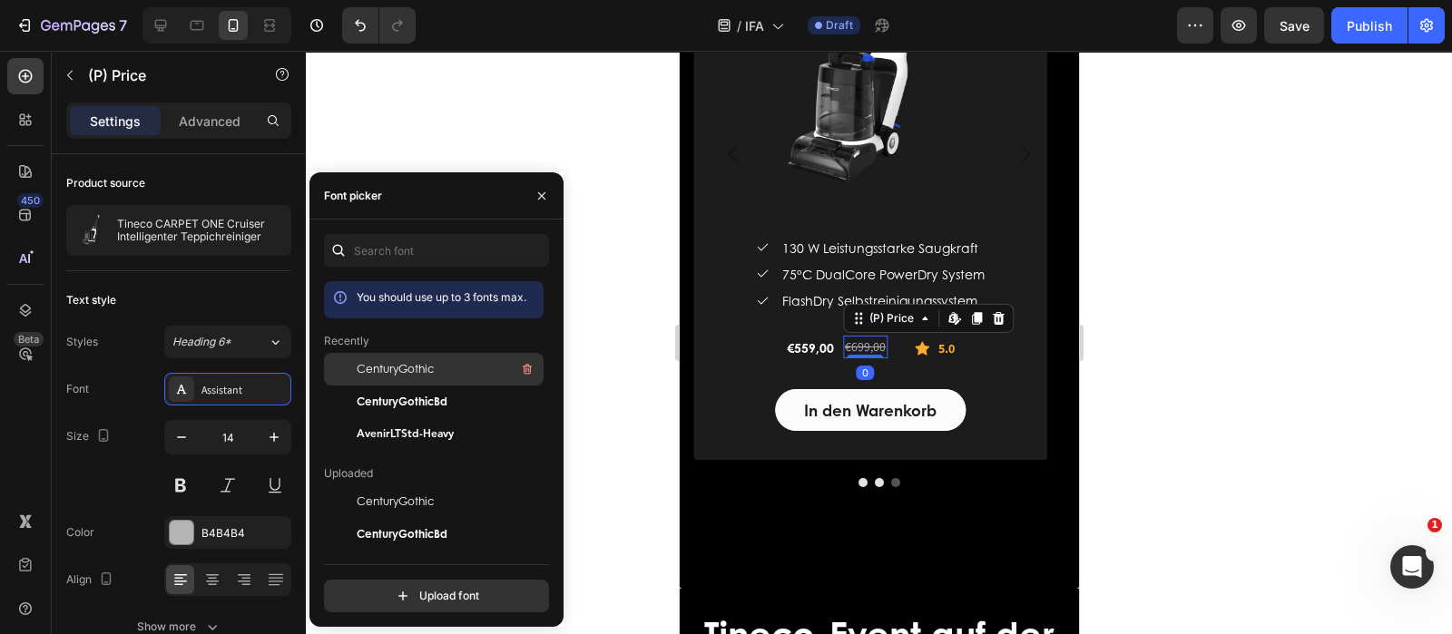
click at [401, 485] on div "CenturyGothic" at bounding box center [434, 501] width 220 height 33
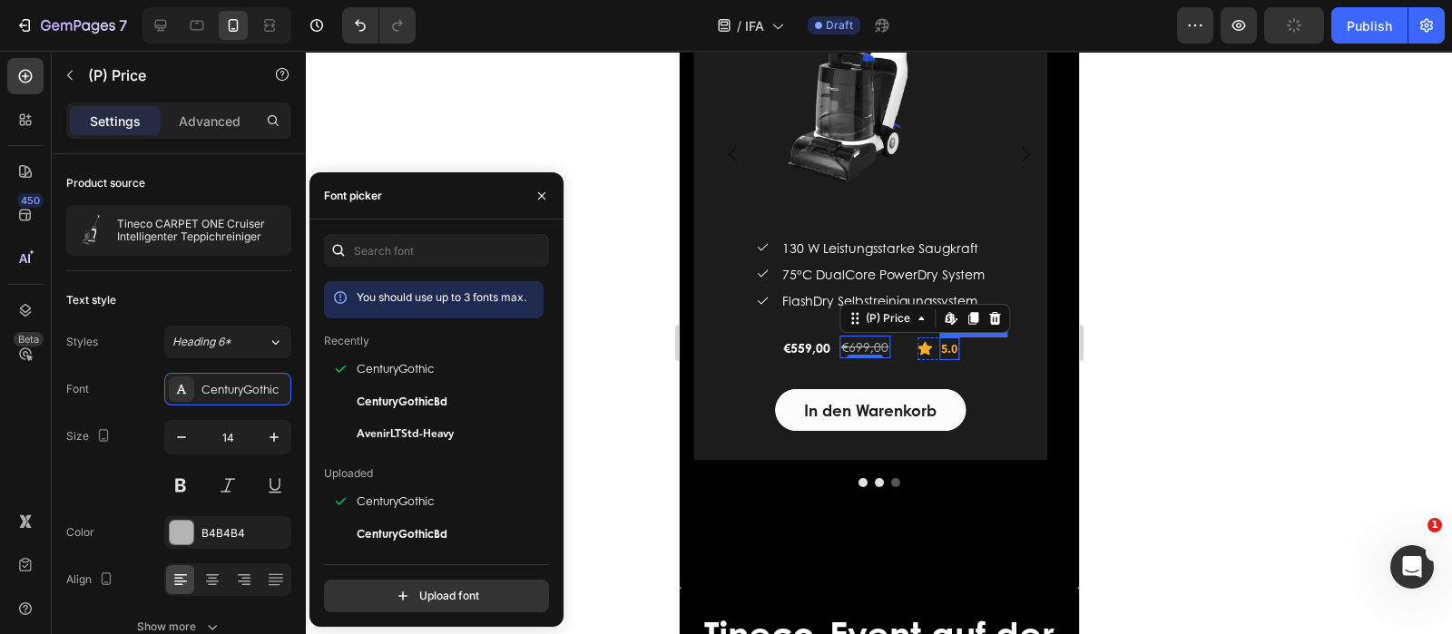
click at [941, 348] on strong "5.0" at bounding box center [948, 348] width 16 height 16
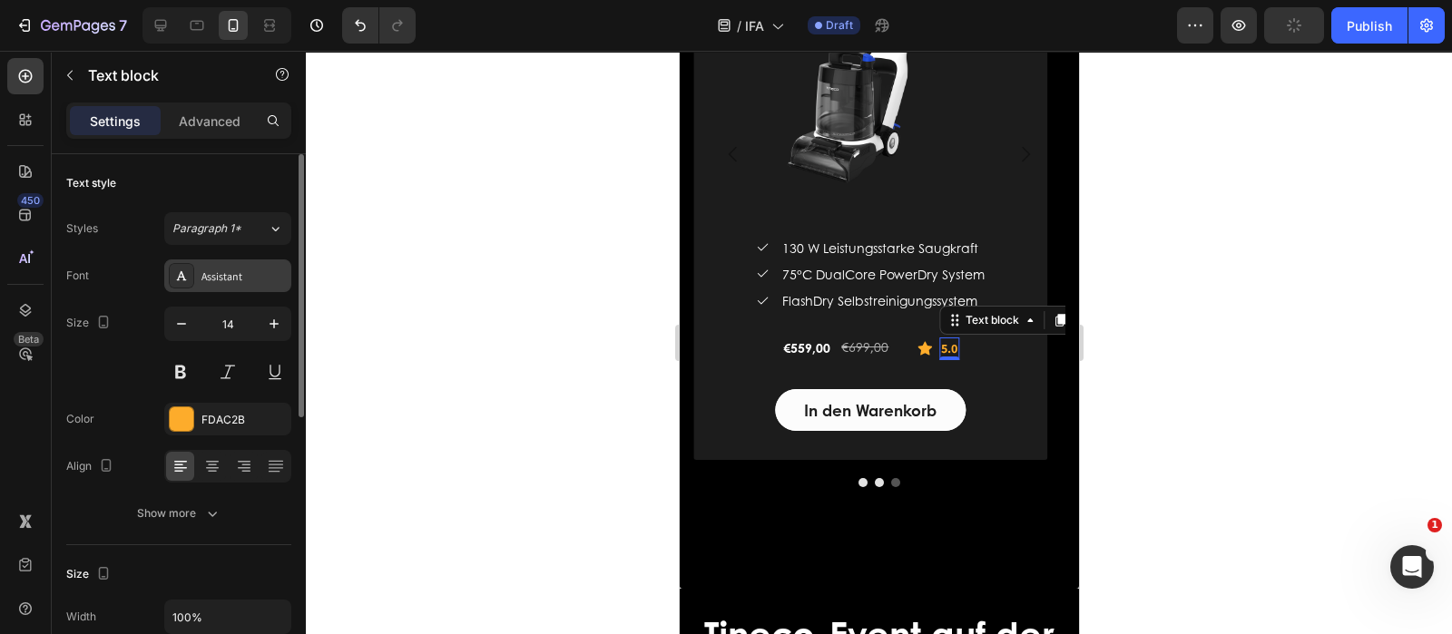
click at [204, 275] on div "Assistant" at bounding box center [243, 277] width 85 height 16
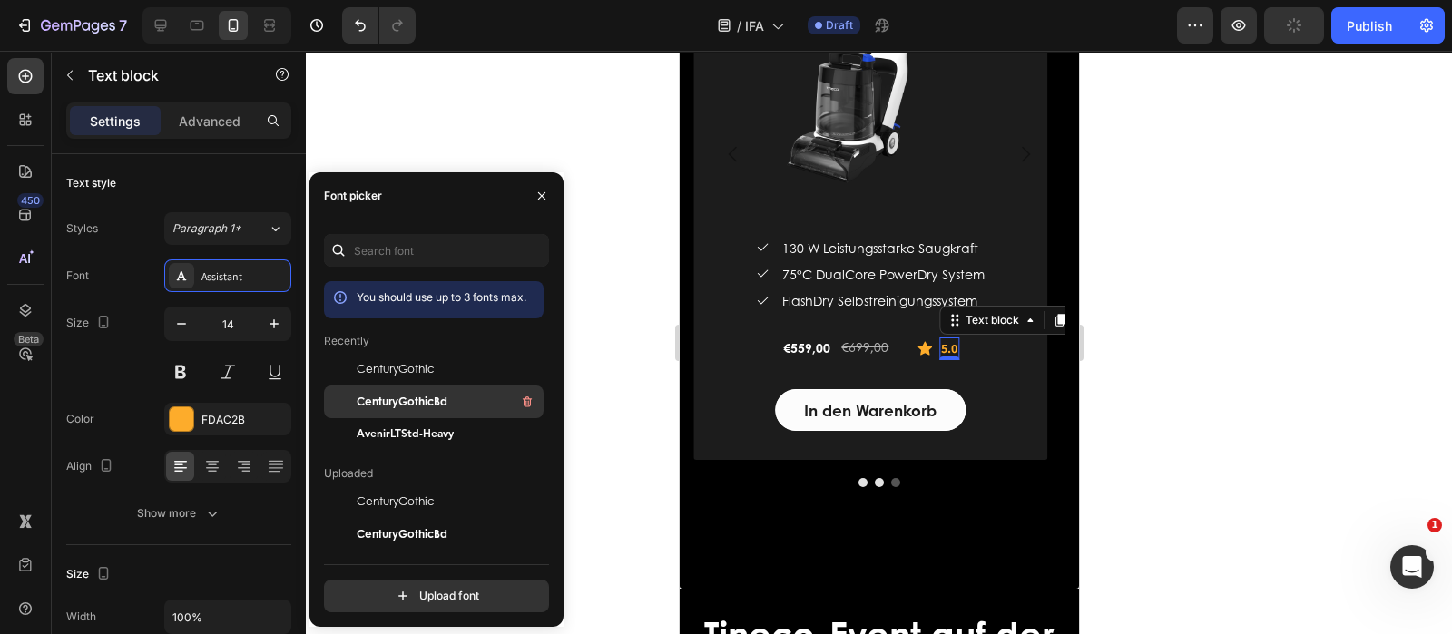
click at [435, 396] on span "CenturyGothicBd" at bounding box center [402, 402] width 91 height 16
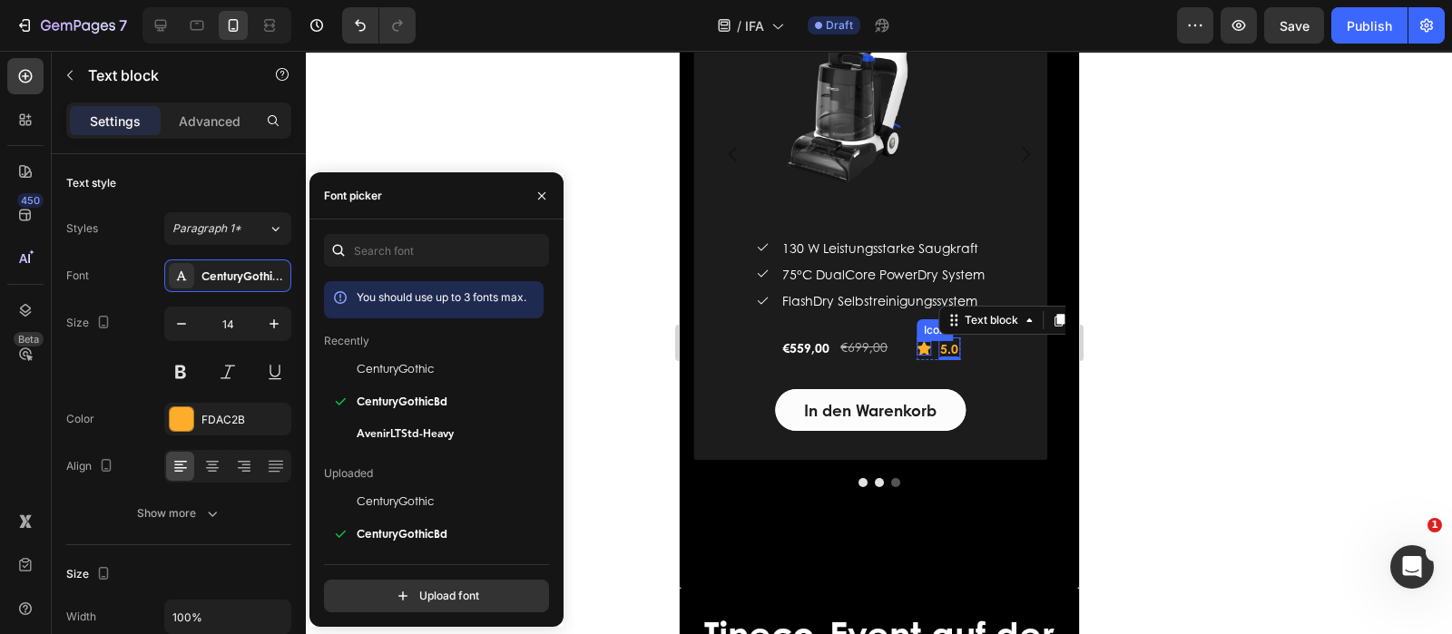
click at [919, 351] on icon at bounding box center [923, 349] width 15 height 14
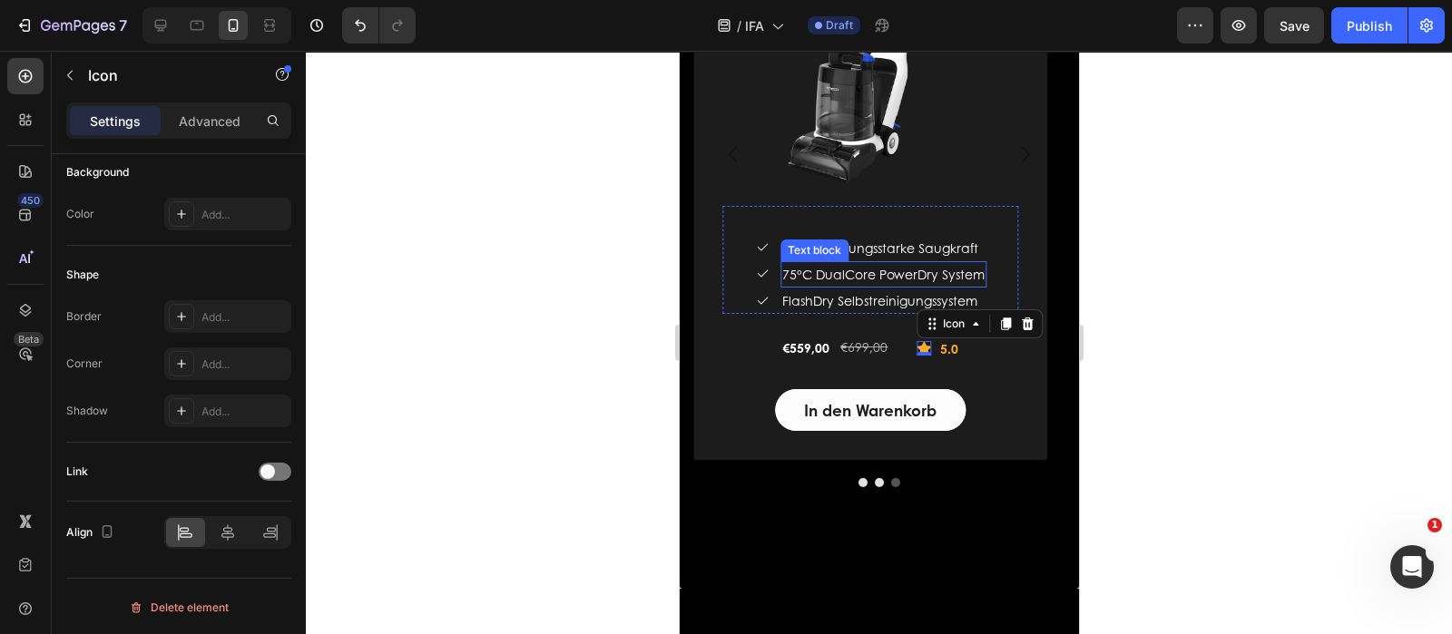
scroll to position [3317, 0]
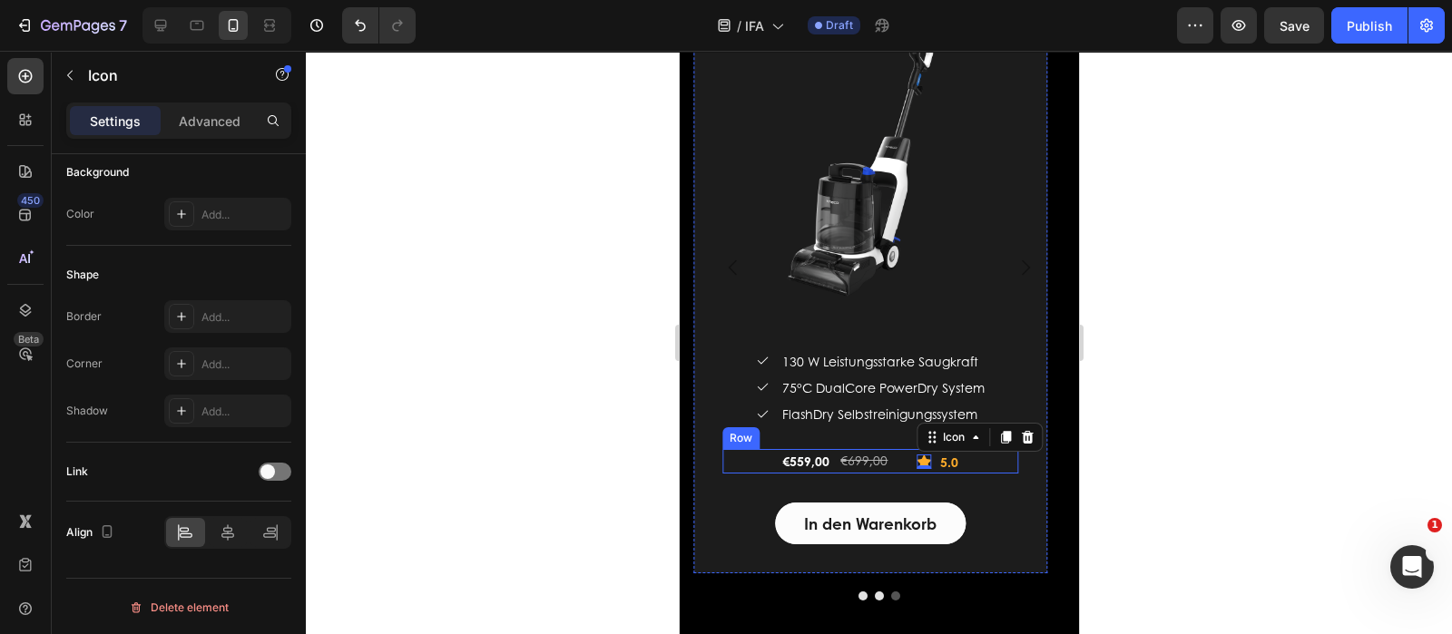
click at [896, 463] on div "€559,00 (P) Price (P) Price €699,00 (P) Price (P) Price Row Icon 0 5.0 Text blo…" at bounding box center [869, 461] width 297 height 25
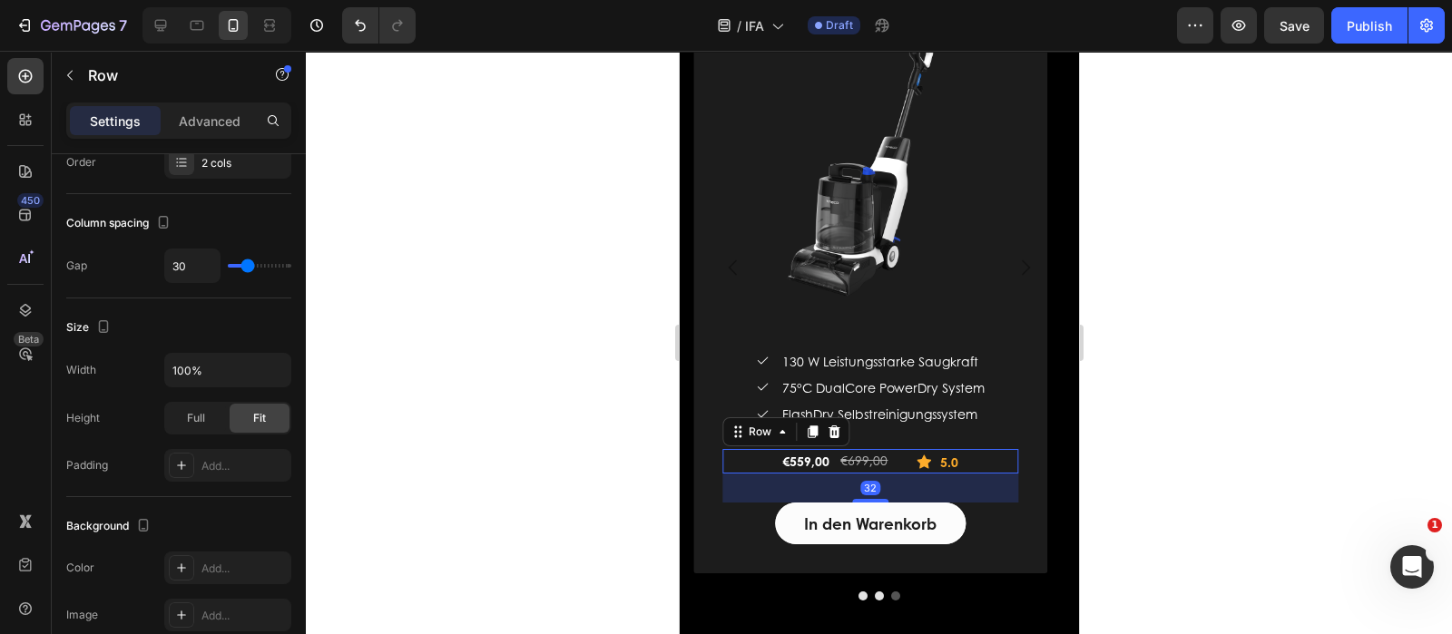
scroll to position [0, 0]
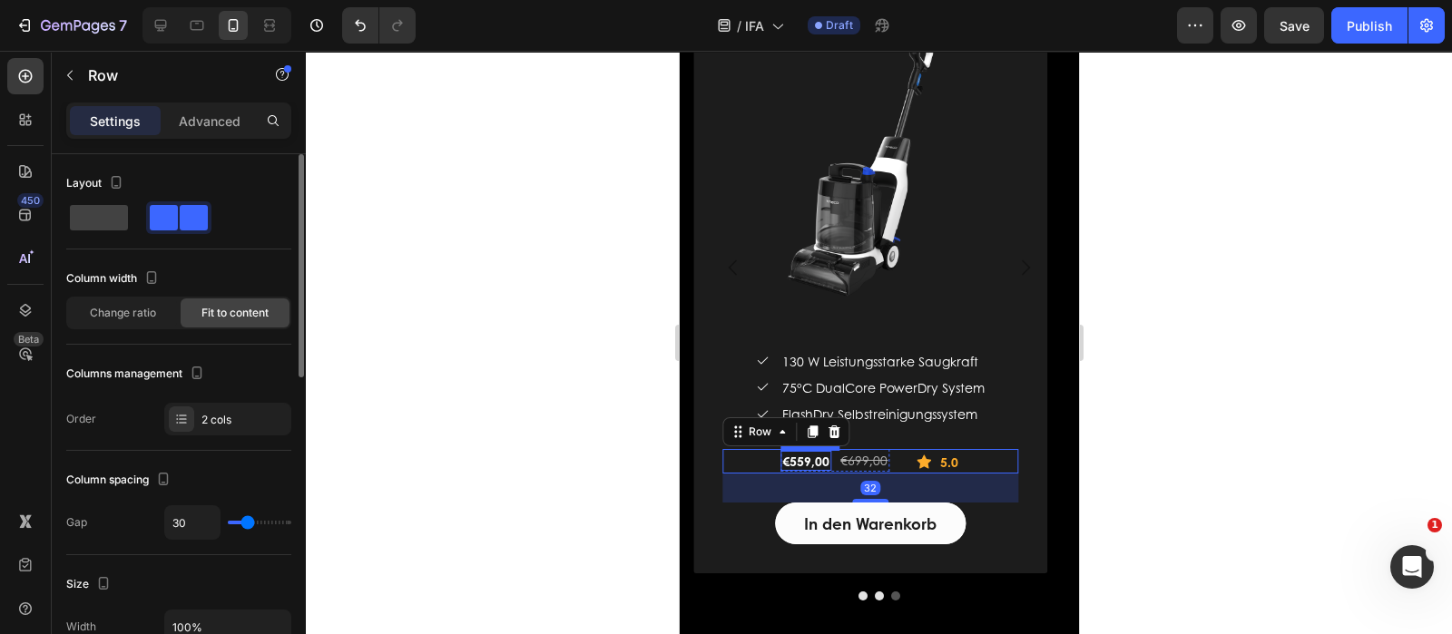
click at [814, 465] on div "€559,00" at bounding box center [804, 461] width 51 height 20
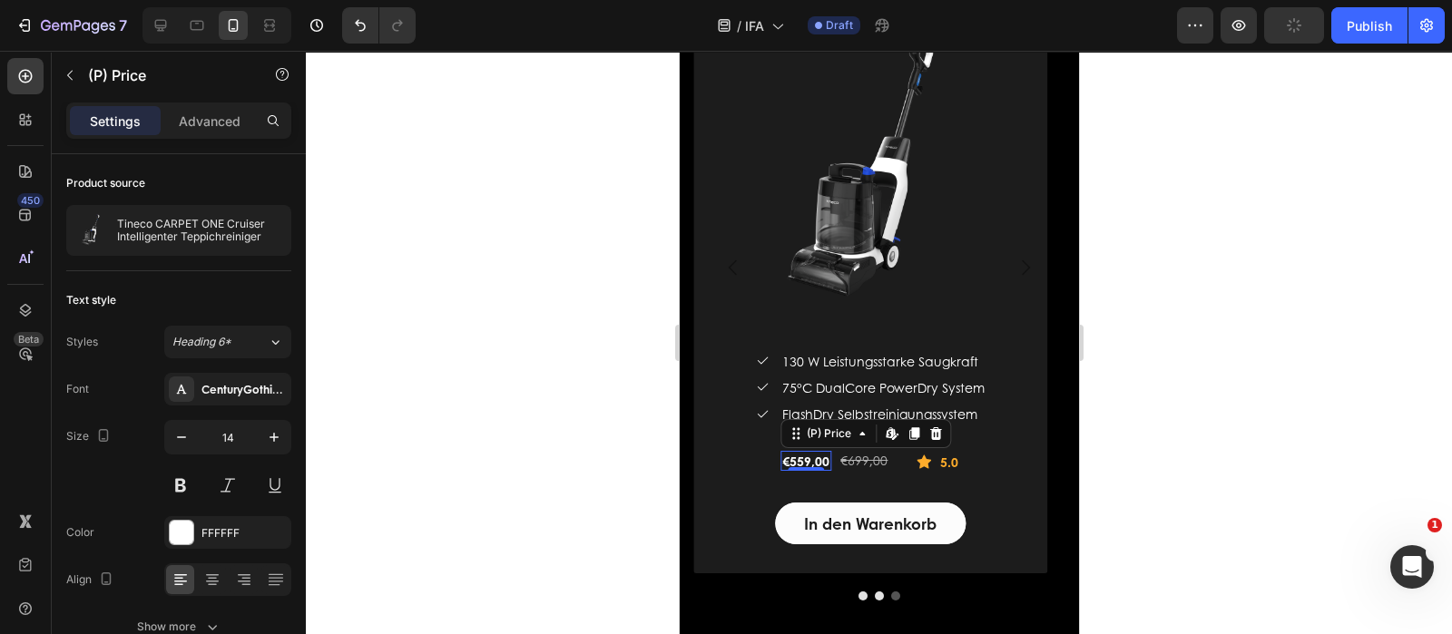
click at [812, 461] on div "€559,00" at bounding box center [804, 461] width 51 height 20
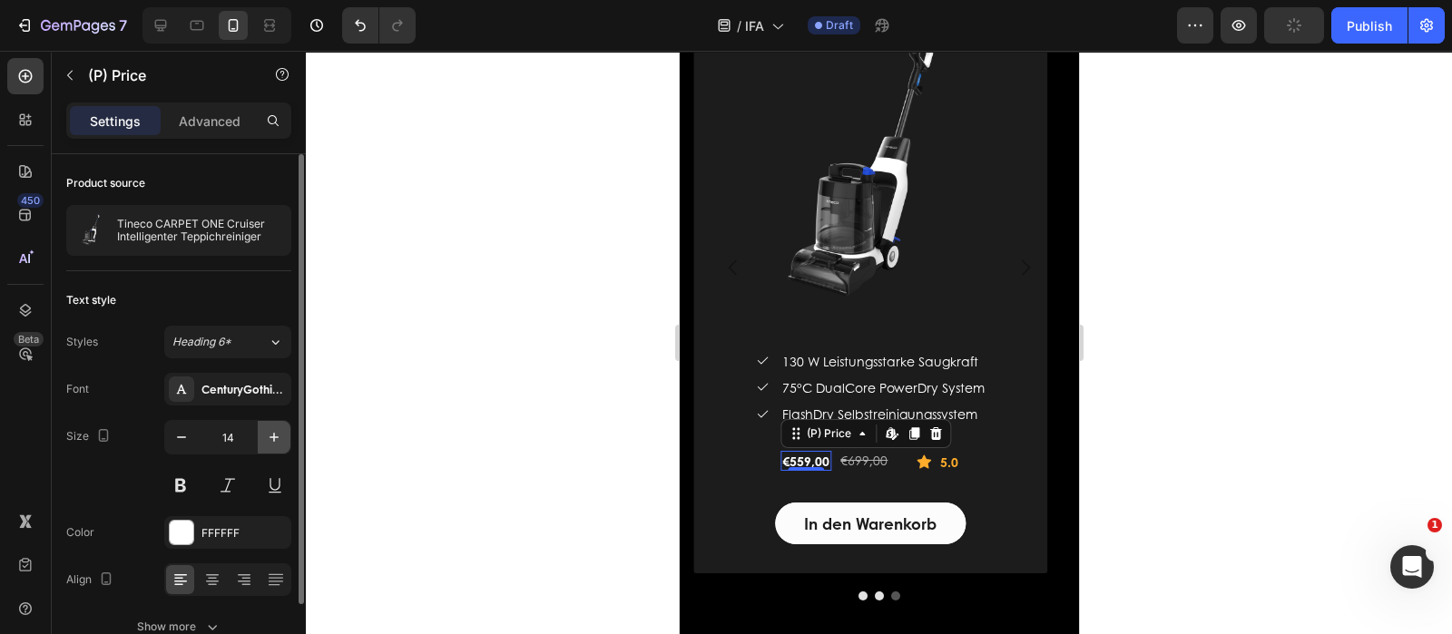
click at [275, 442] on icon "button" at bounding box center [274, 437] width 18 height 18
type input "18"
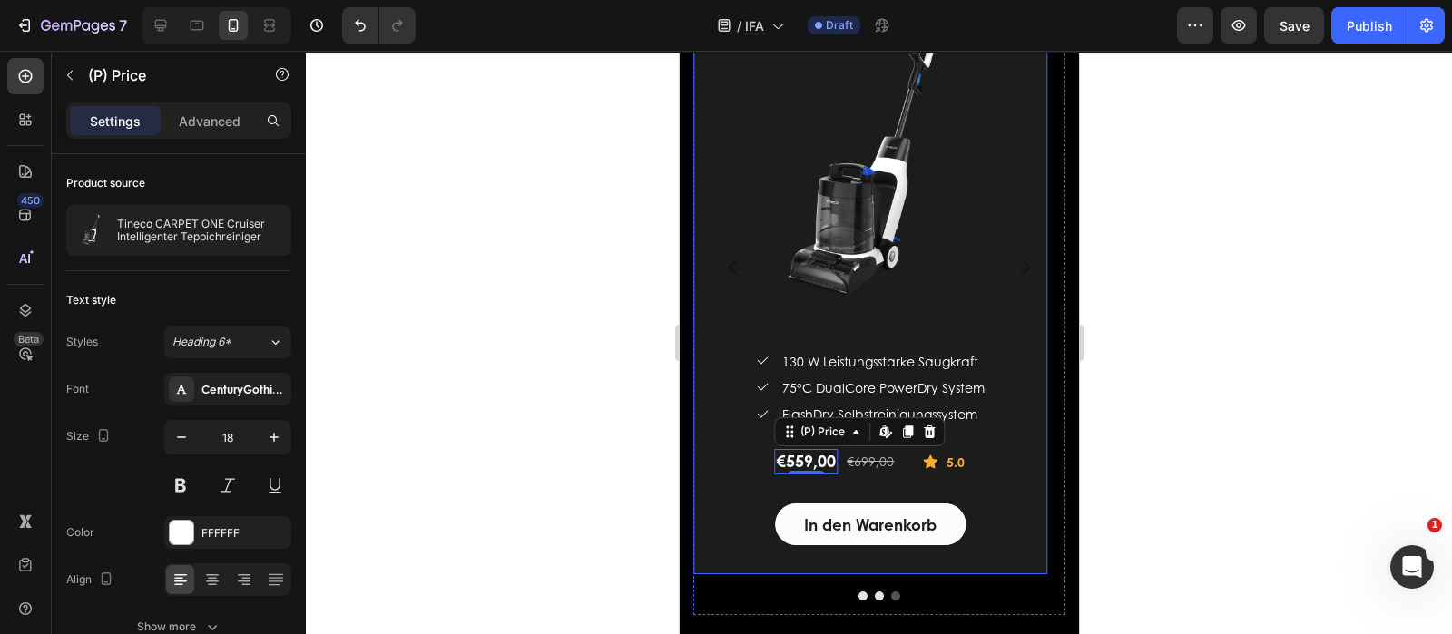
click at [1018, 406] on div "Tineco CARPET ONE Cruiser Intelligenter Teppichreiniger (P) Title (P) Images & …" at bounding box center [869, 247] width 355 height 653
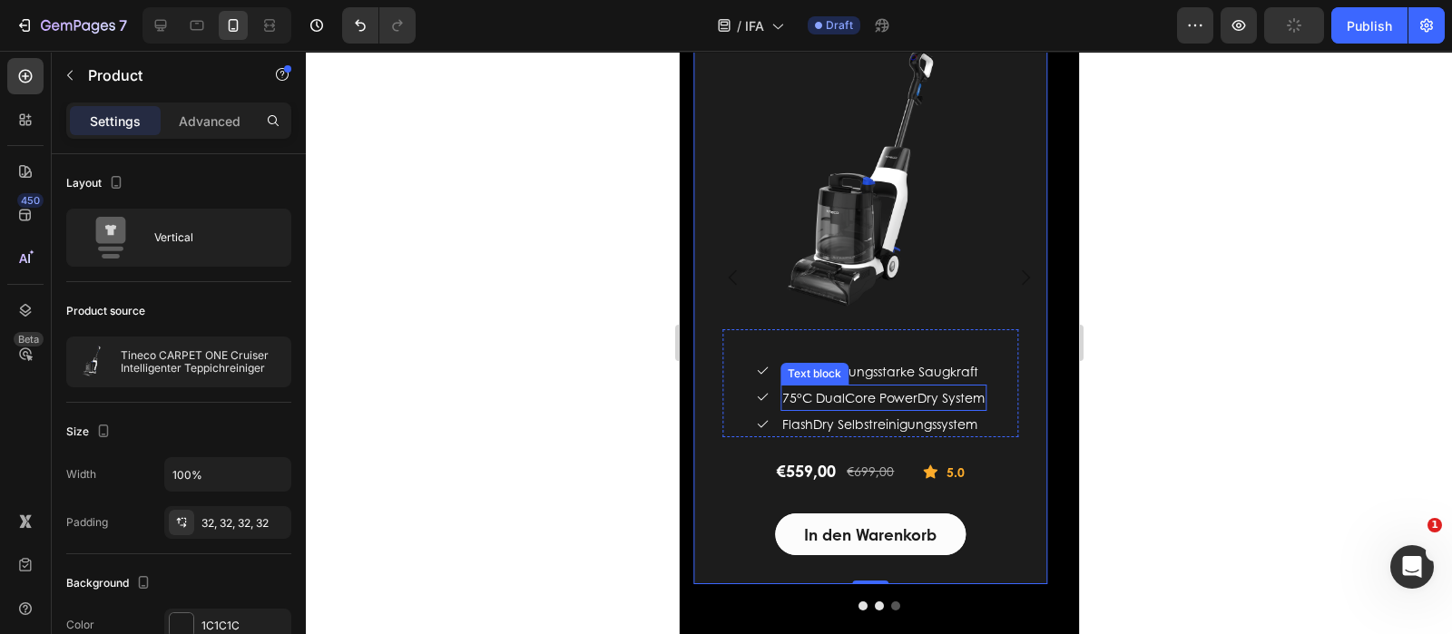
scroll to position [3317, 0]
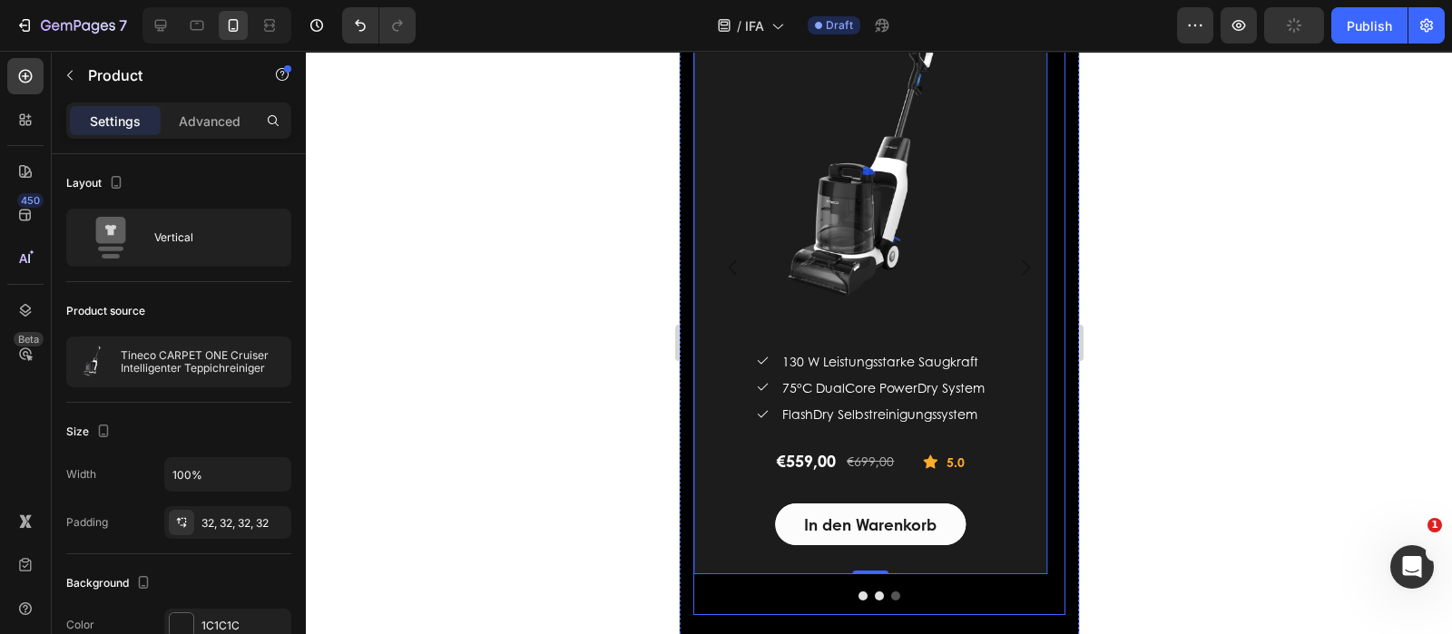
click at [727, 265] on icon "Carousel Back Arrow" at bounding box center [732, 268] width 22 height 22
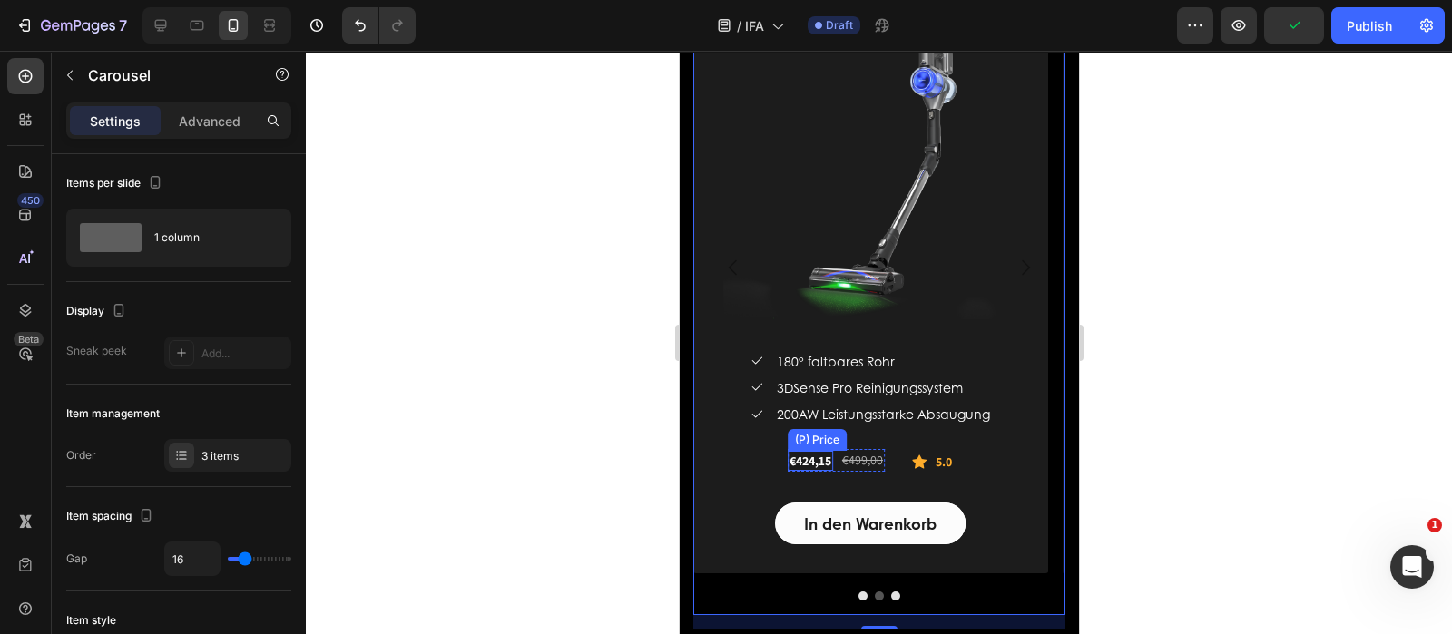
click at [825, 455] on div "€424,15" at bounding box center [809, 461] width 45 height 20
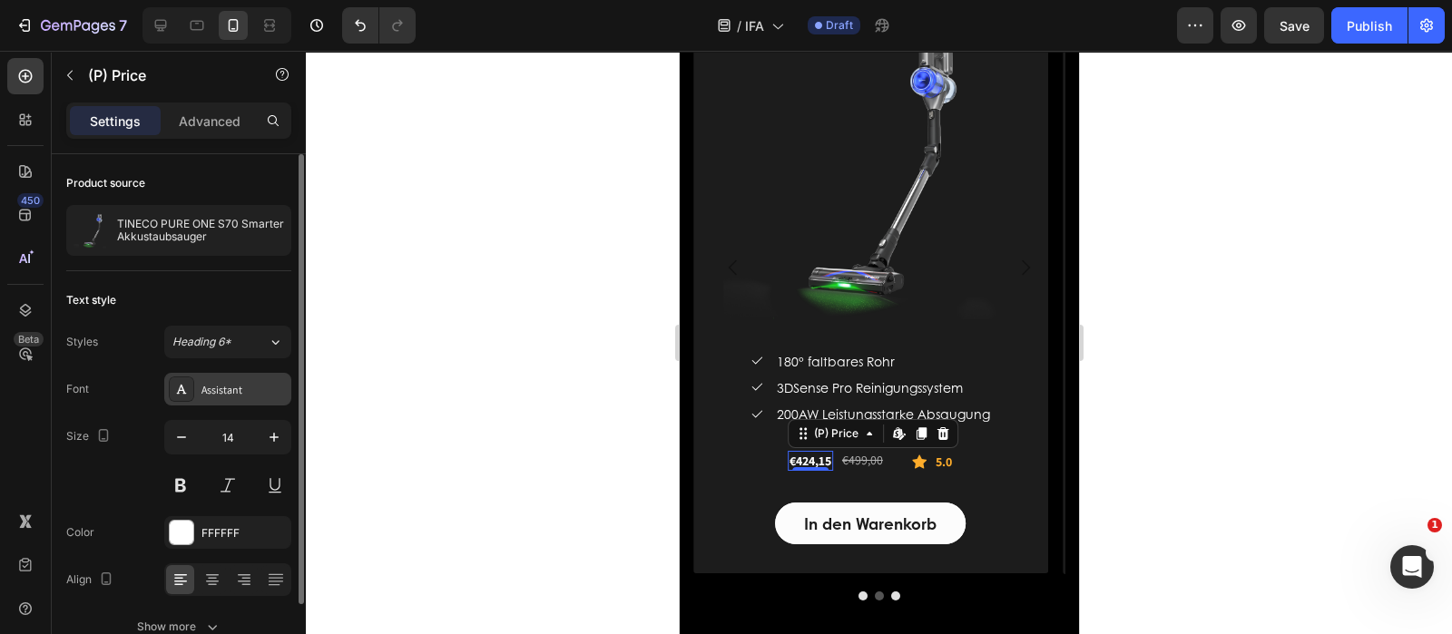
click at [214, 382] on div "Assistant" at bounding box center [243, 390] width 85 height 16
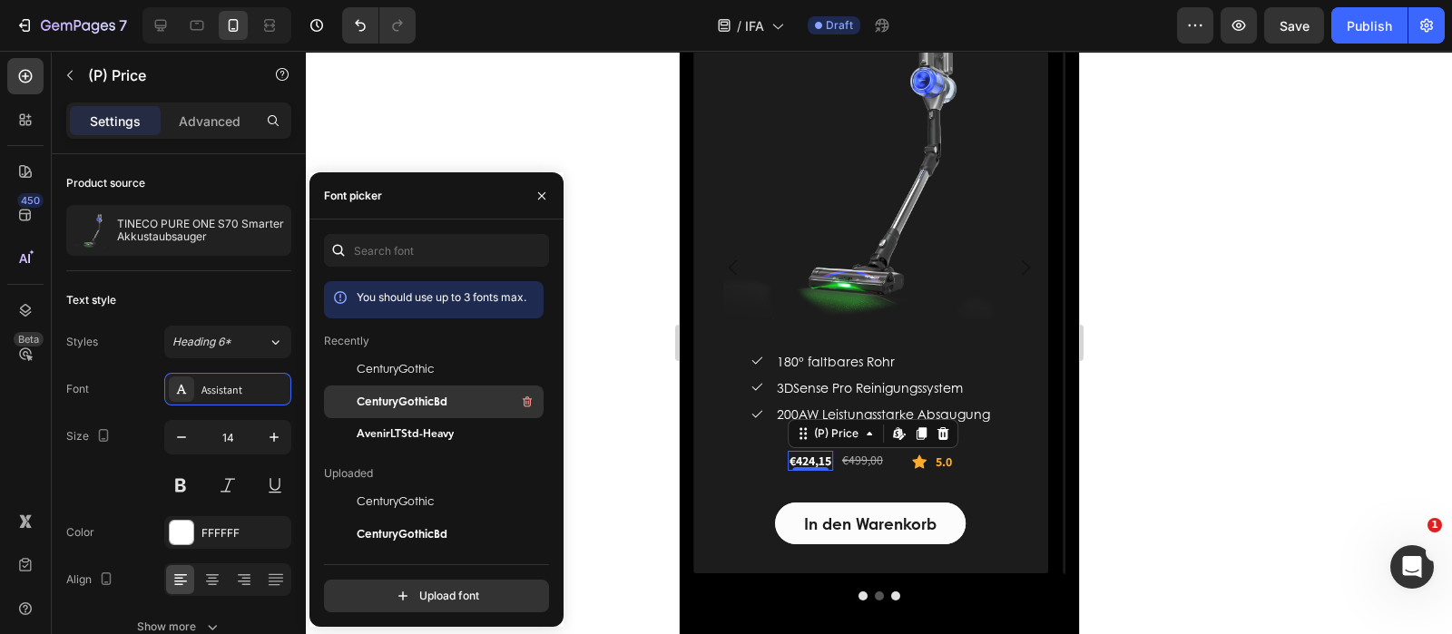
drag, startPoint x: 414, startPoint y: 394, endPoint x: 174, endPoint y: 424, distance: 241.4
click at [414, 394] on span "CenturyGothicBd" at bounding box center [402, 402] width 91 height 16
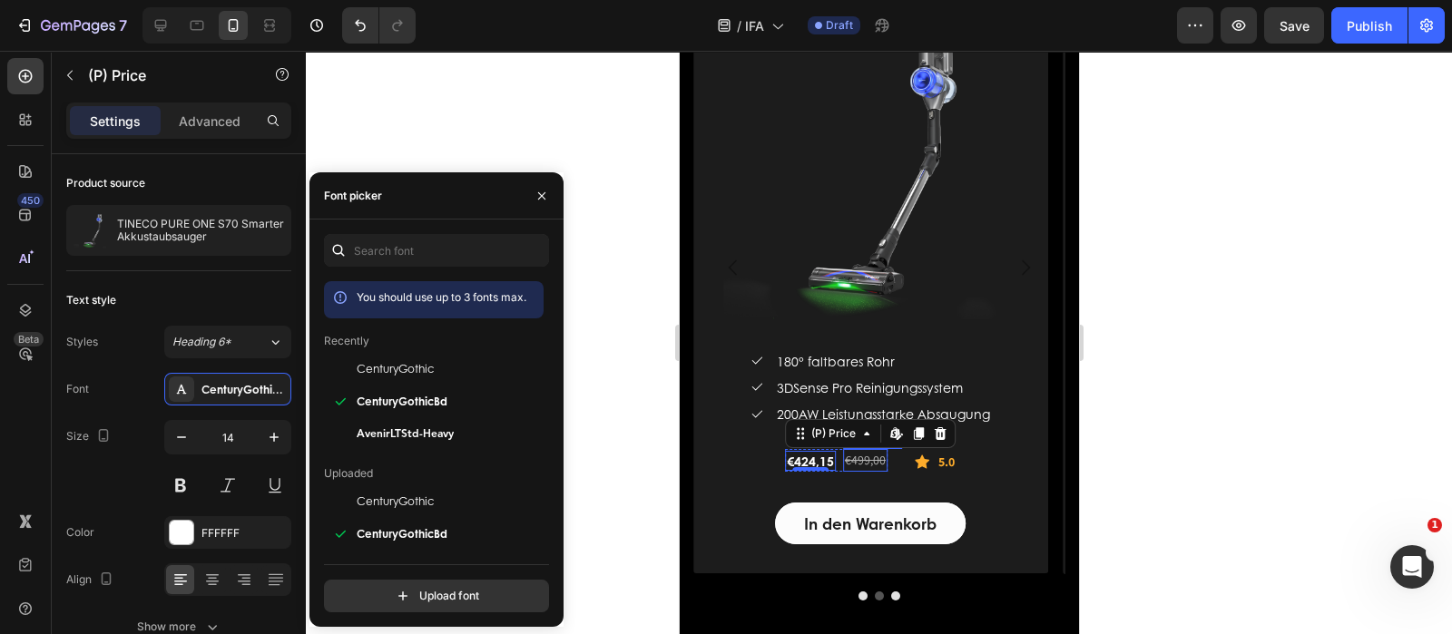
drag, startPoint x: 855, startPoint y: 462, endPoint x: 1337, endPoint y: 512, distance: 484.4
click at [855, 462] on div "€499,00" at bounding box center [864, 460] width 44 height 23
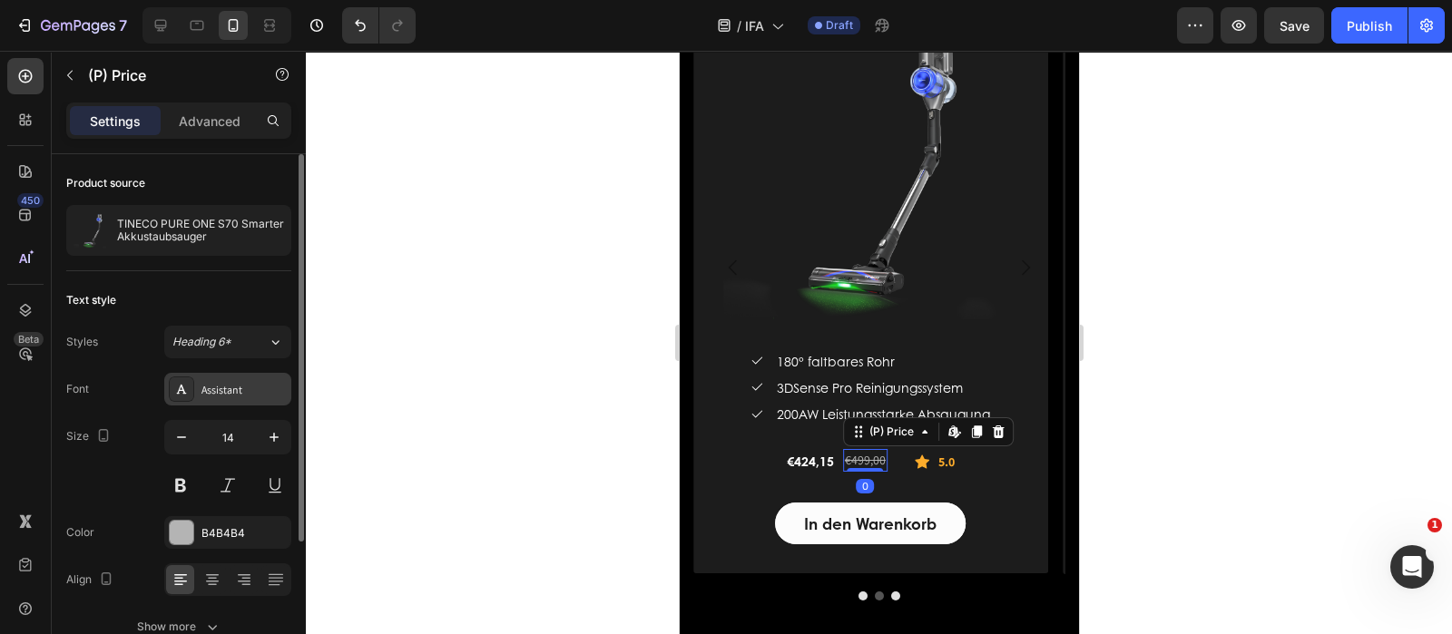
click at [243, 390] on div "Assistant" at bounding box center [243, 390] width 85 height 16
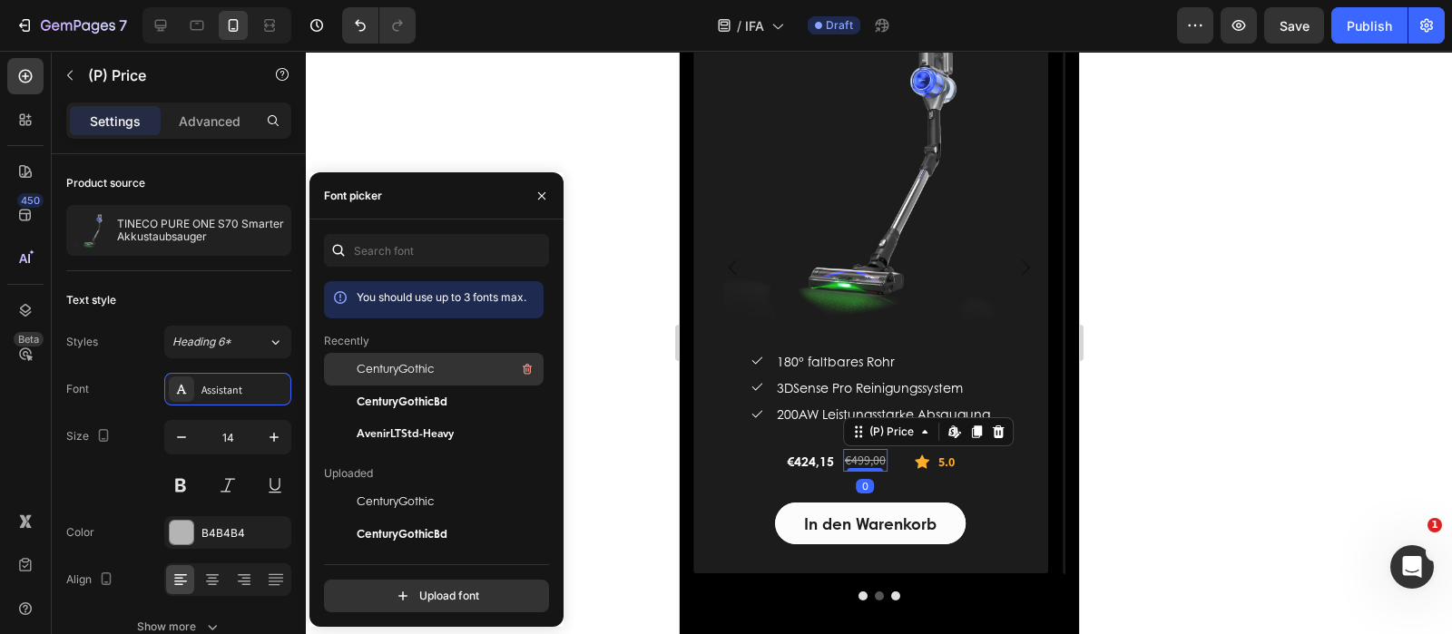
click at [436, 377] on div "CenturyGothic" at bounding box center [448, 369] width 183 height 22
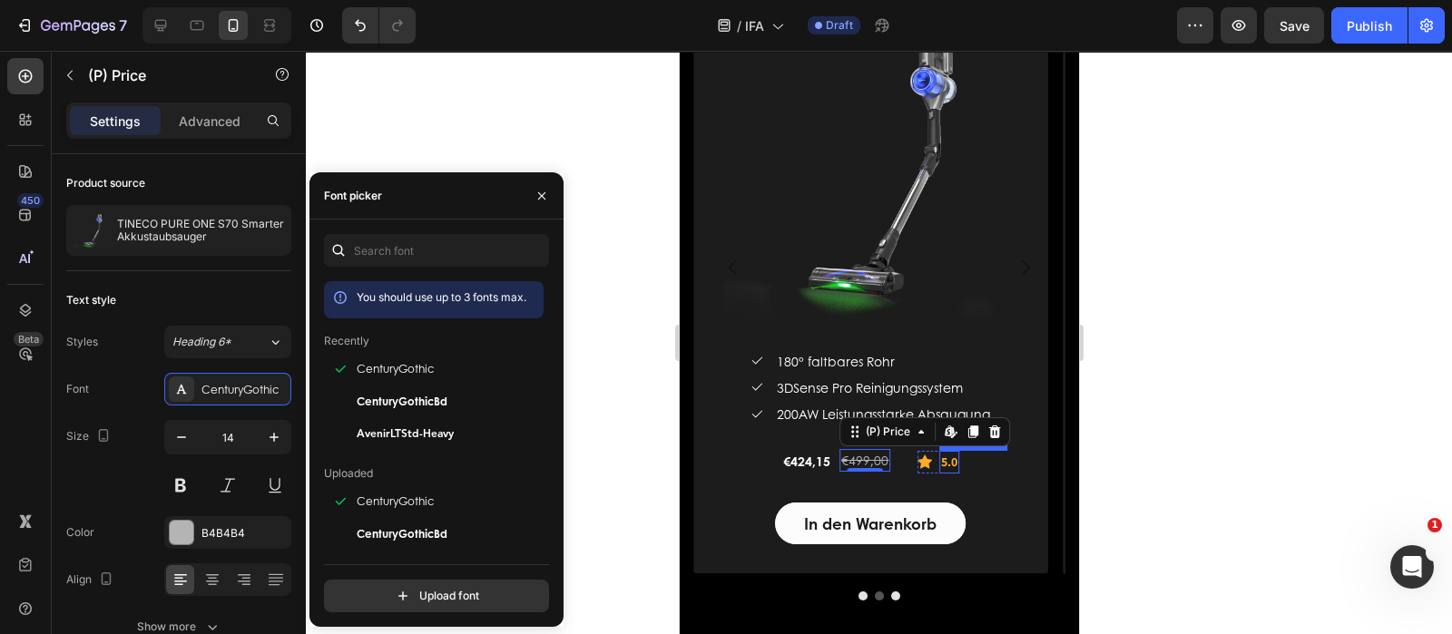
click at [951, 462] on strong "5.0" at bounding box center [948, 462] width 16 height 16
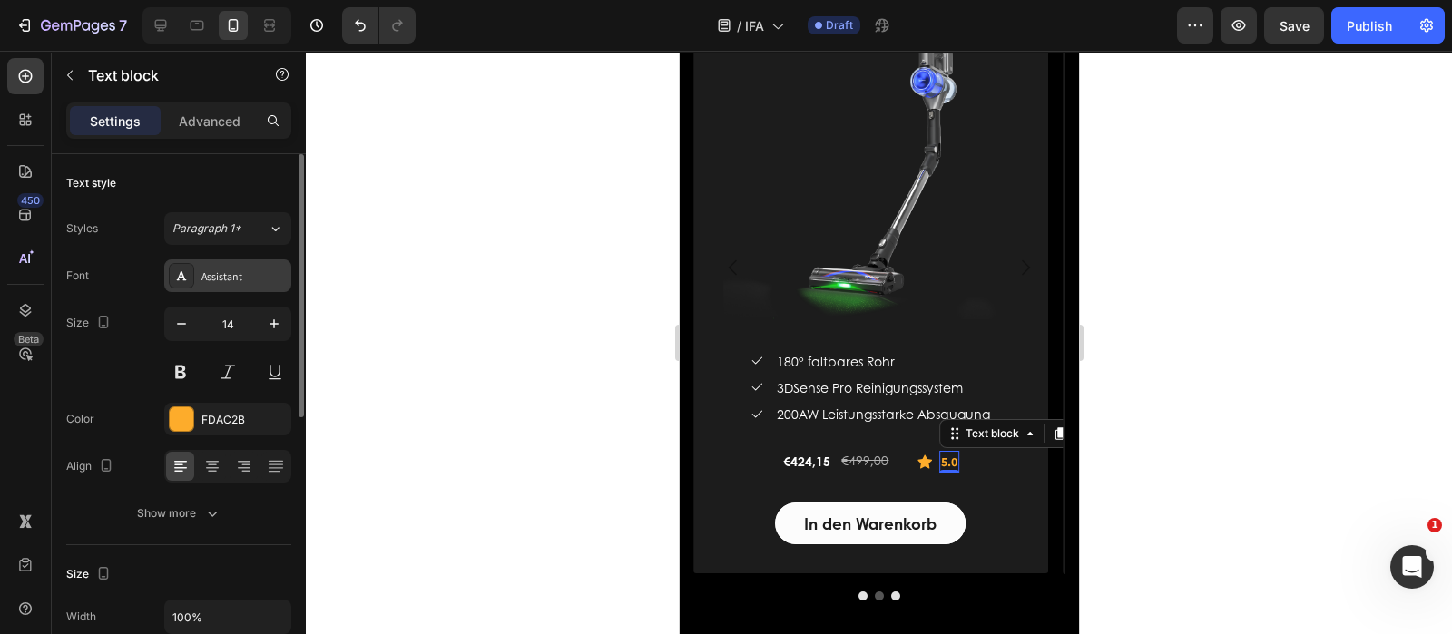
drag, startPoint x: 236, startPoint y: 283, endPoint x: 250, endPoint y: 287, distance: 14.1
click at [235, 283] on div "Assistant" at bounding box center [243, 277] width 85 height 16
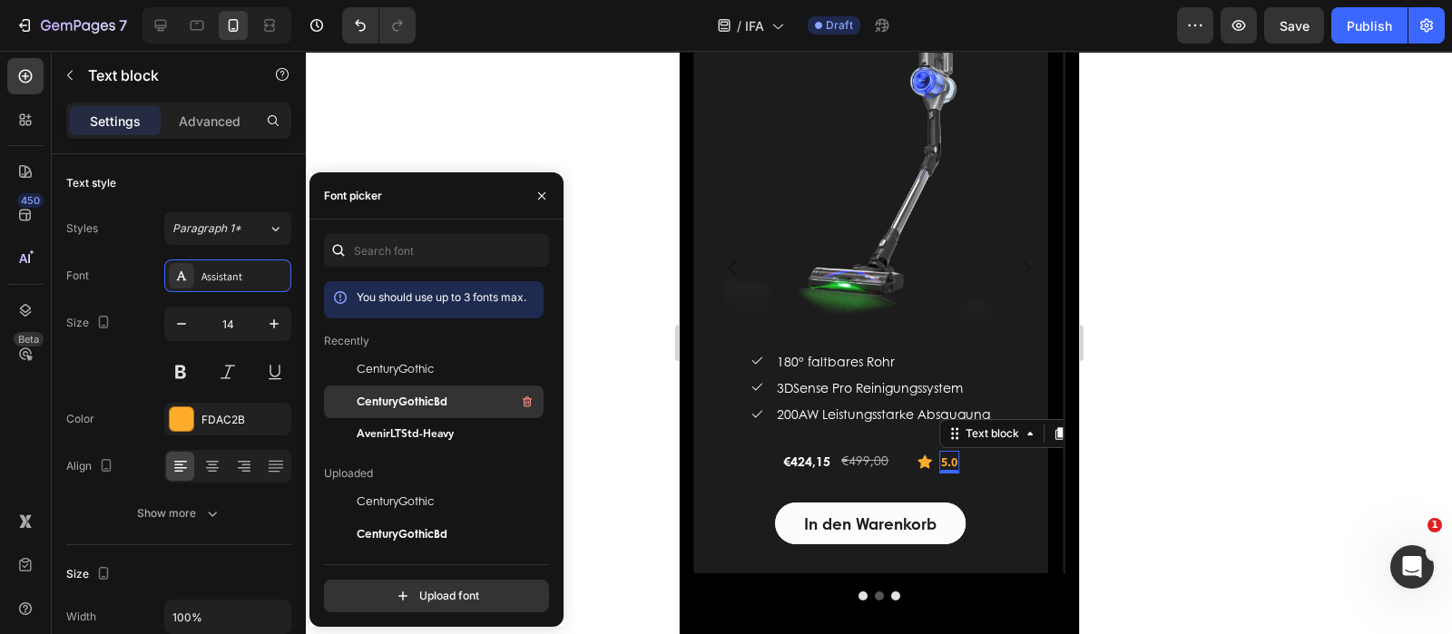
click at [450, 393] on div "CenturyGothicBd" at bounding box center [448, 402] width 183 height 22
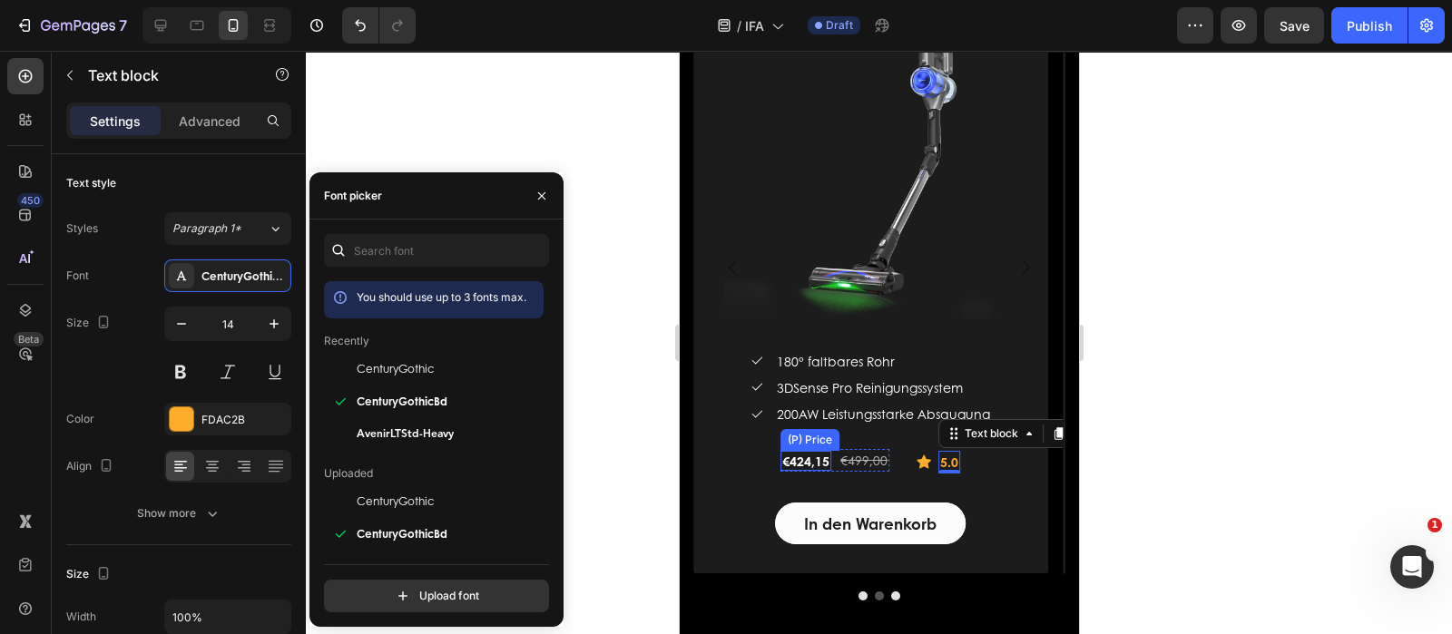
click at [806, 460] on div "€424,15" at bounding box center [804, 461] width 51 height 20
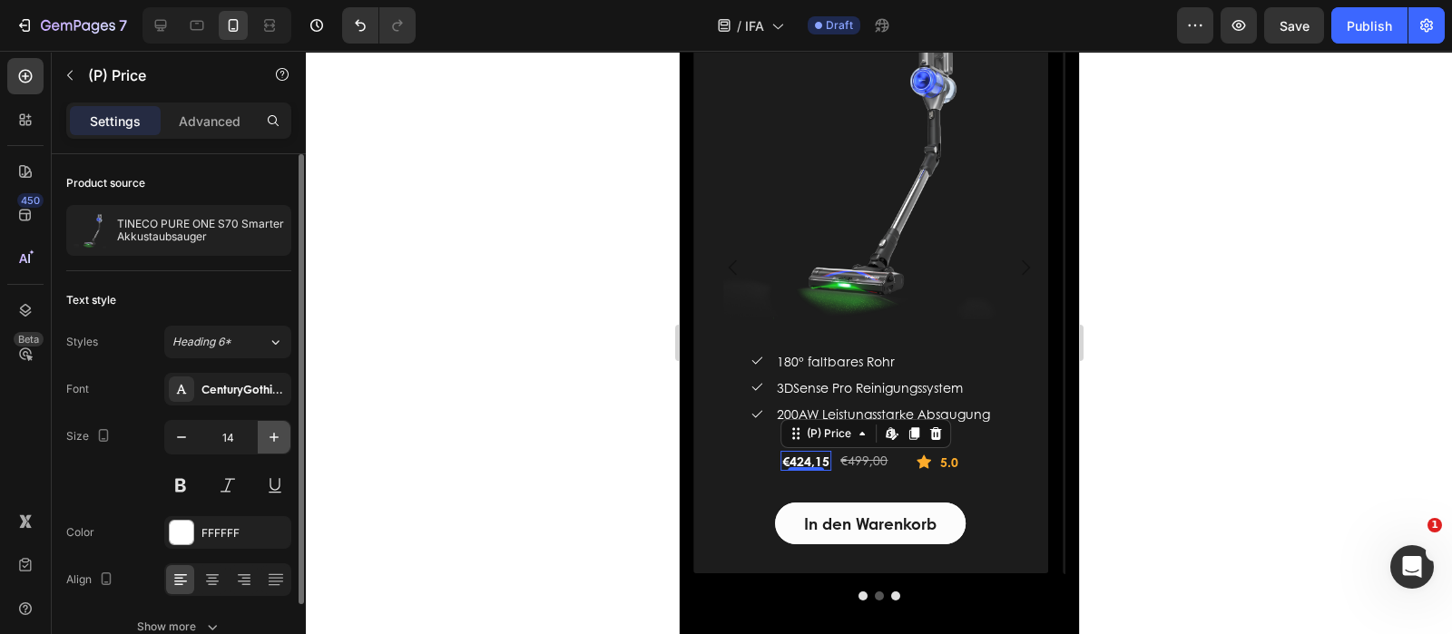
click at [263, 428] on button "button" at bounding box center [274, 437] width 33 height 33
type input "18"
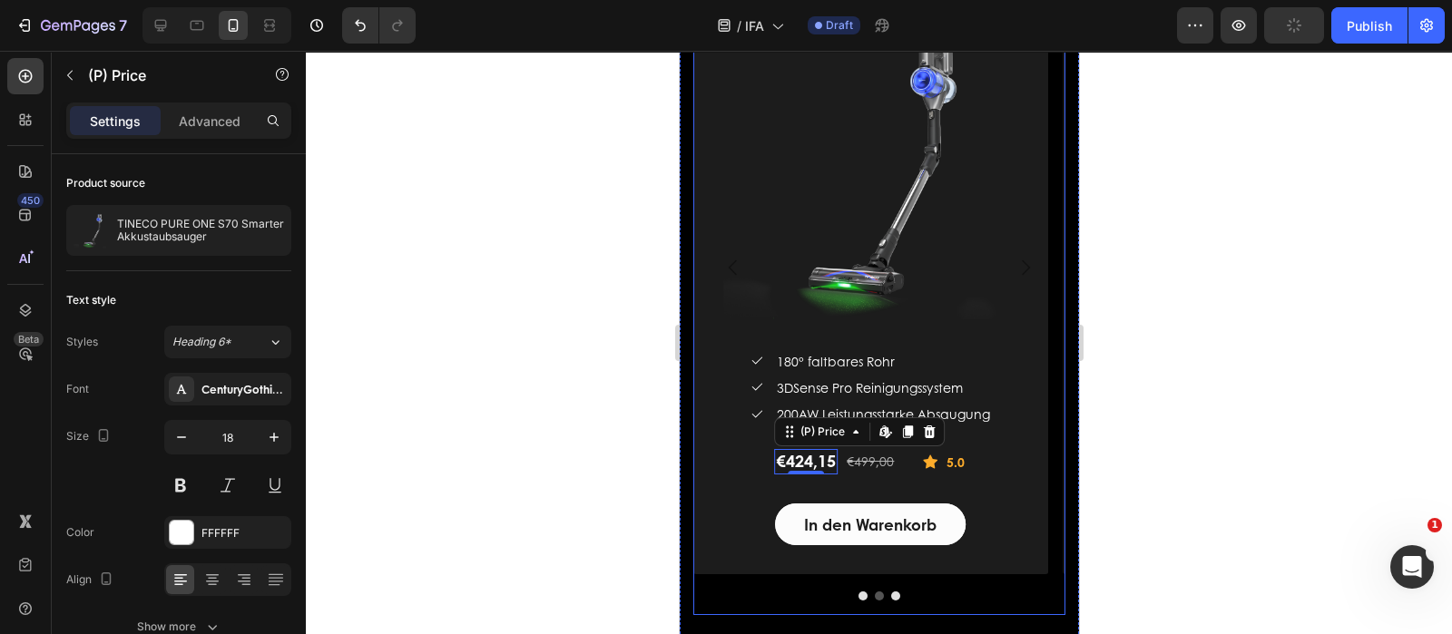
click at [728, 263] on icon "Carousel Back Arrow" at bounding box center [732, 268] width 22 height 22
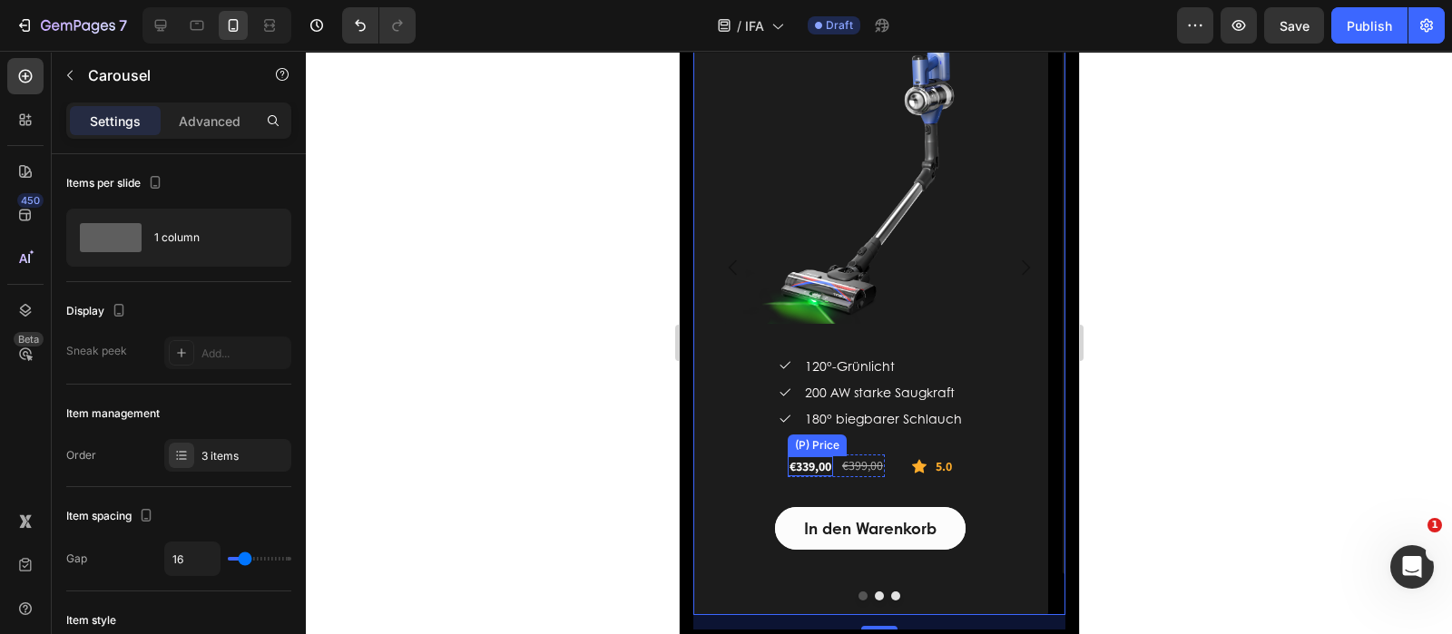
click at [819, 469] on div "€339,00" at bounding box center [809, 466] width 45 height 20
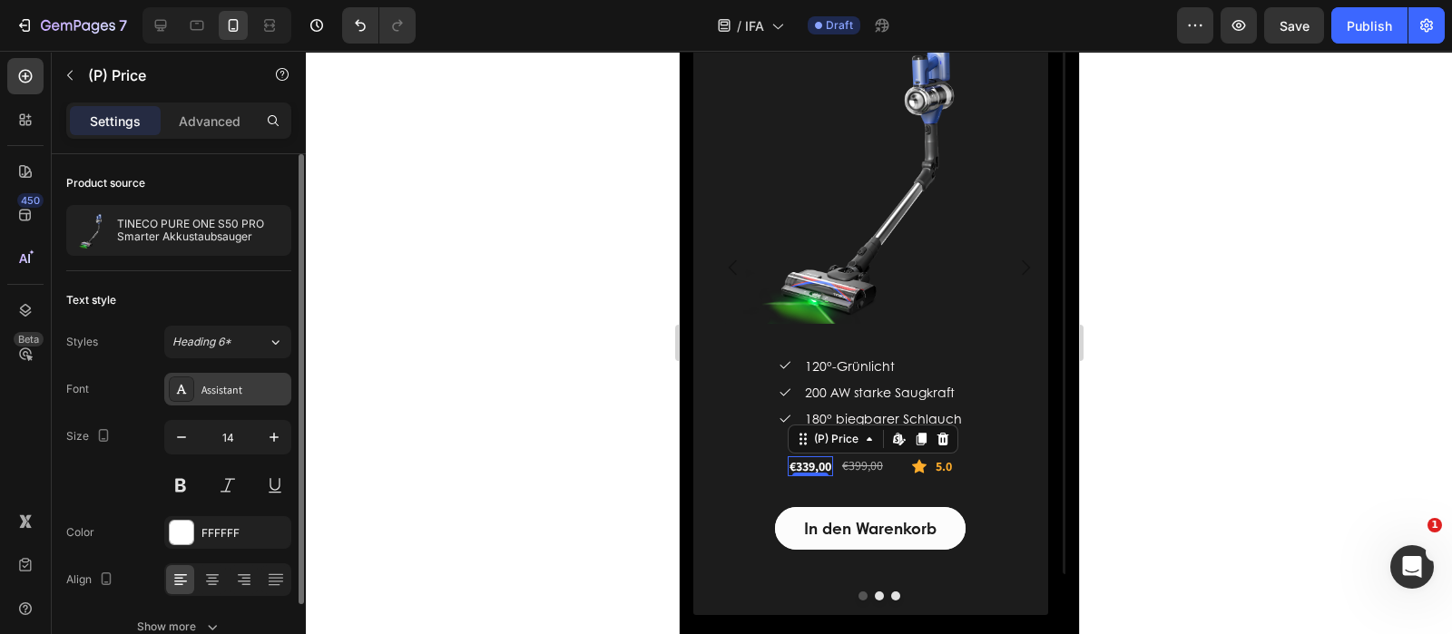
click at [273, 393] on div "Assistant" at bounding box center [243, 390] width 85 height 16
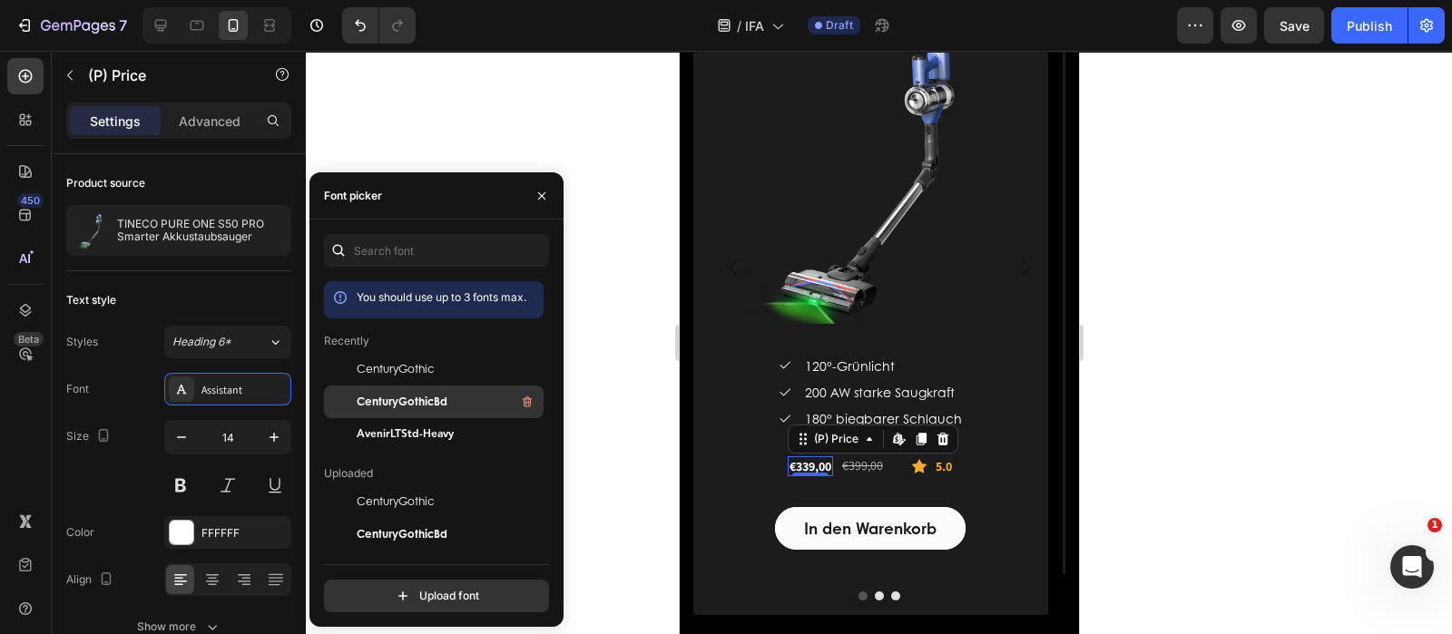
click at [416, 397] on span "CenturyGothicBd" at bounding box center [402, 402] width 91 height 16
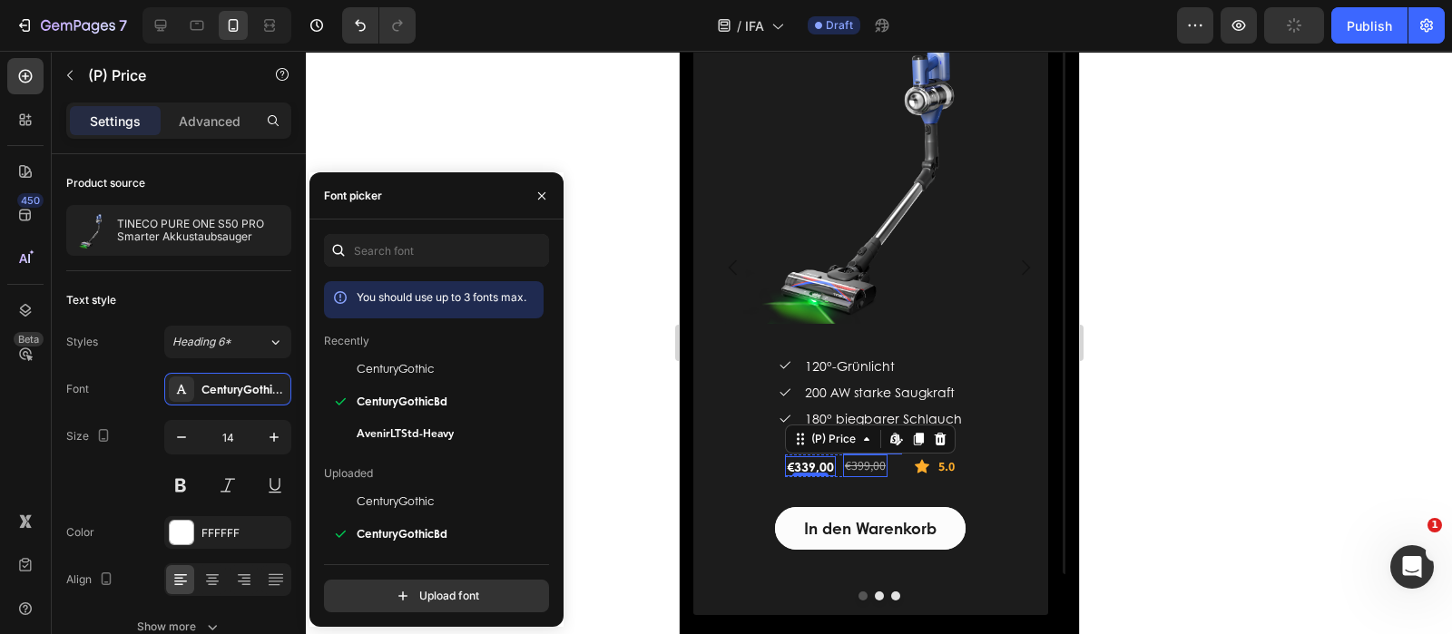
click at [865, 460] on div "€399,00" at bounding box center [864, 466] width 44 height 23
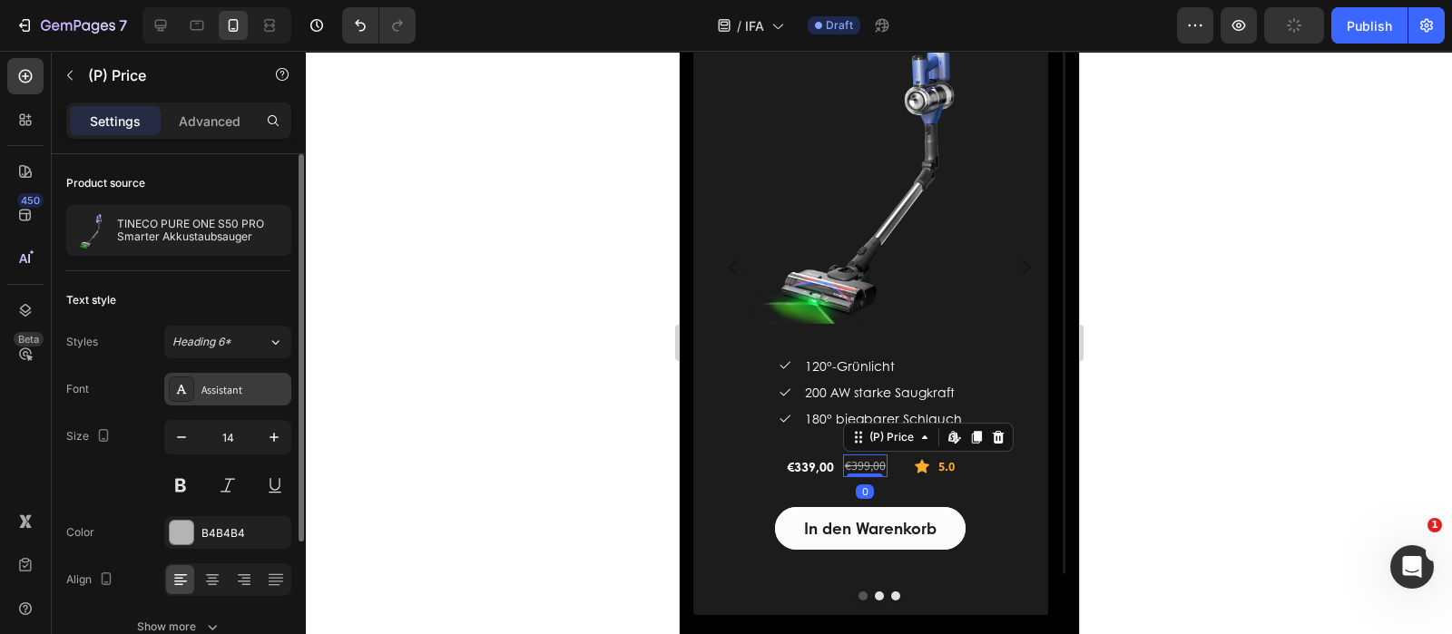
click at [245, 394] on div "Assistant" at bounding box center [243, 390] width 85 height 16
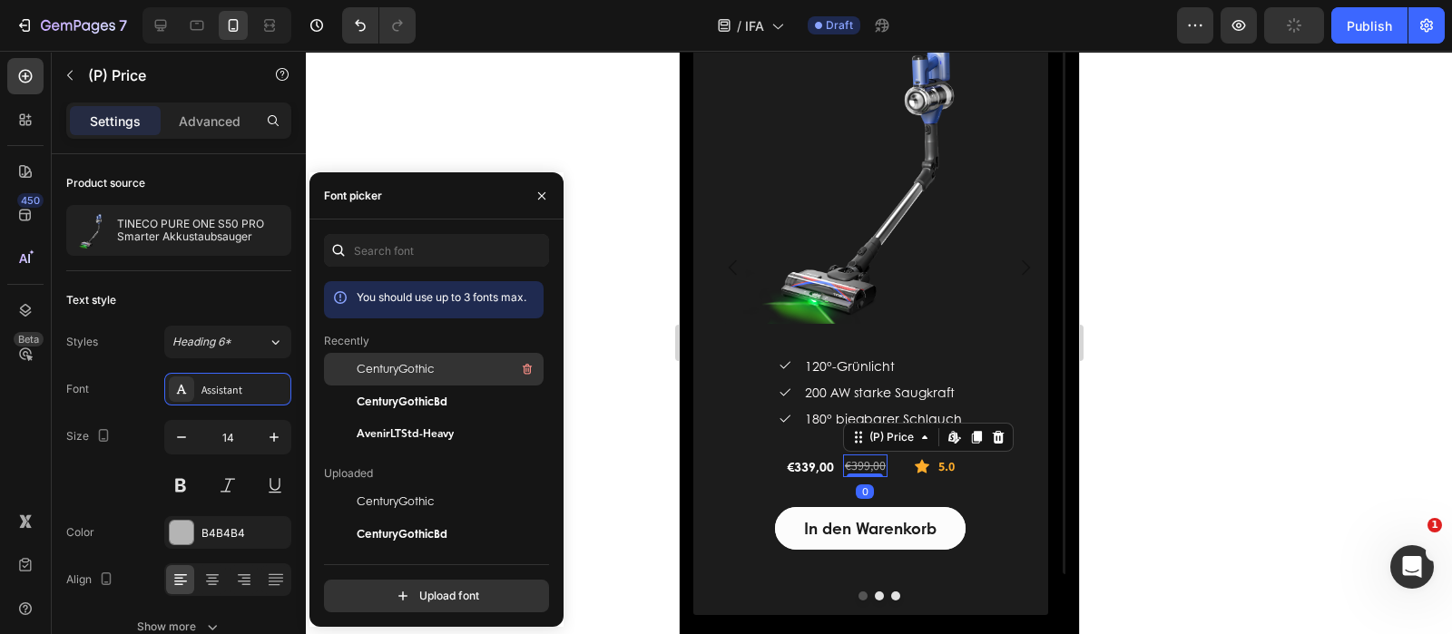
click at [409, 373] on span "CenturyGothic" at bounding box center [395, 369] width 77 height 16
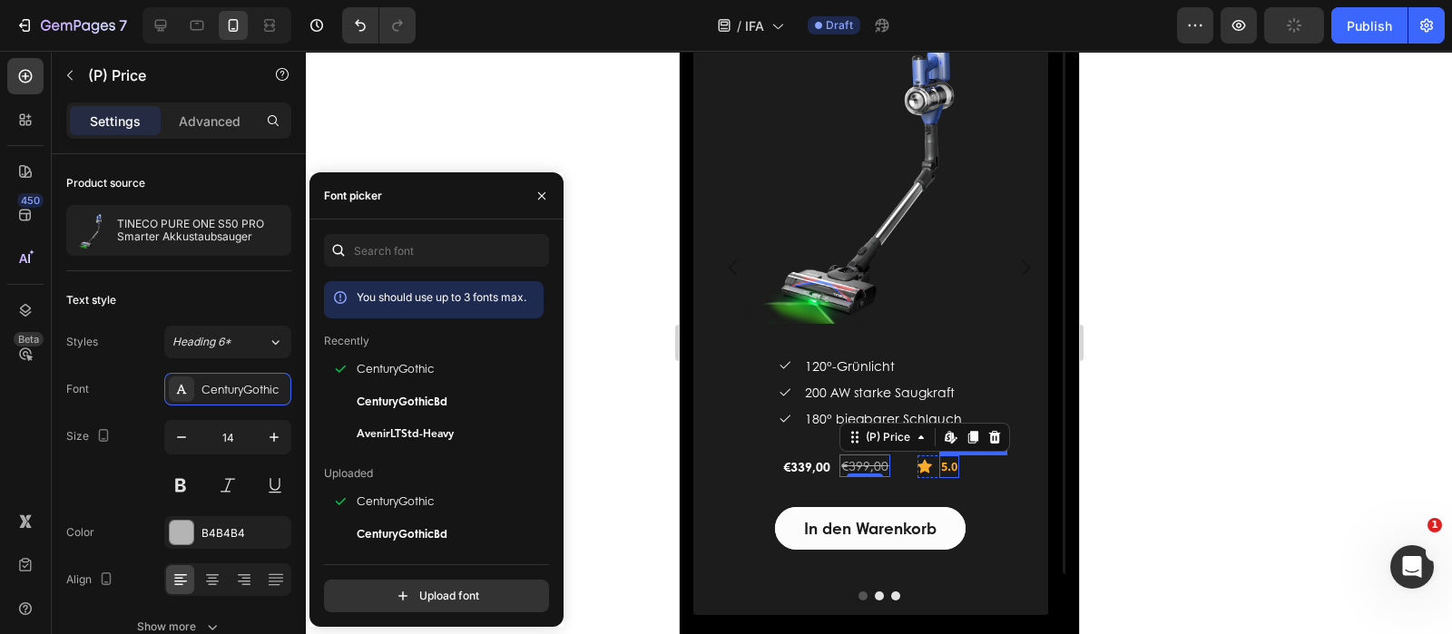
click at [940, 465] on strong "5.0" at bounding box center [948, 466] width 16 height 16
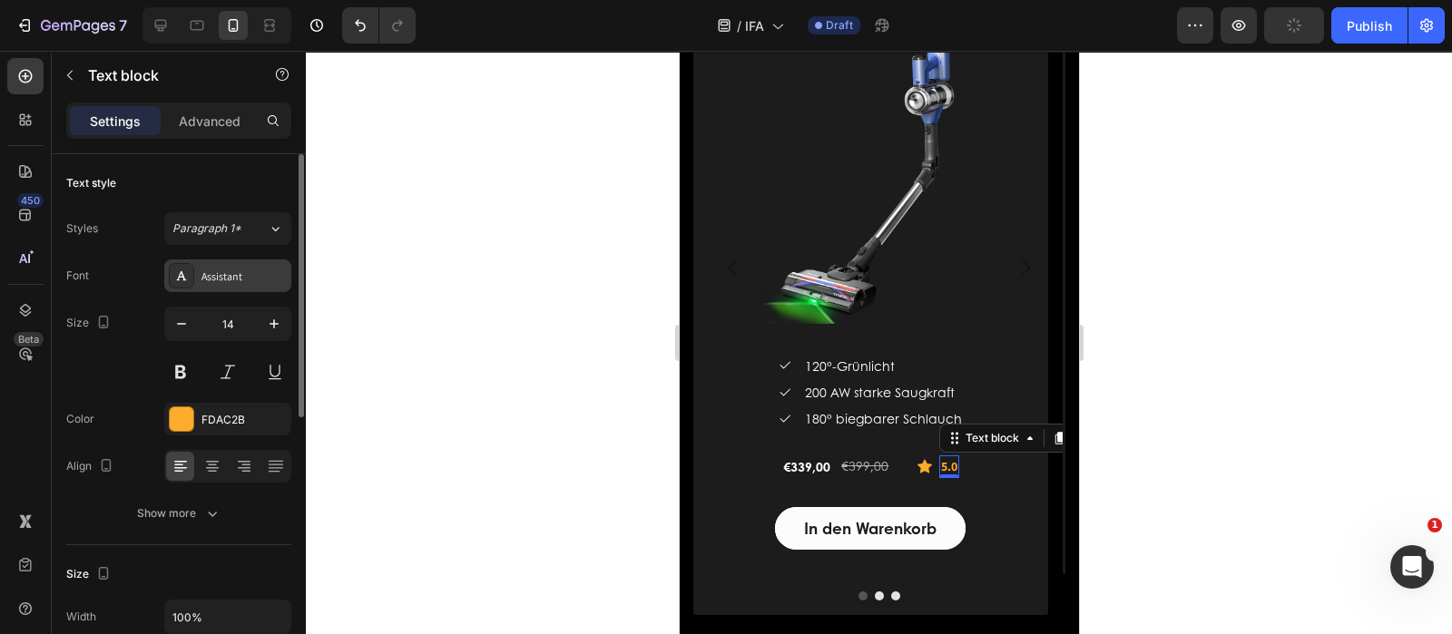
click at [220, 289] on div "Assistant" at bounding box center [227, 276] width 127 height 33
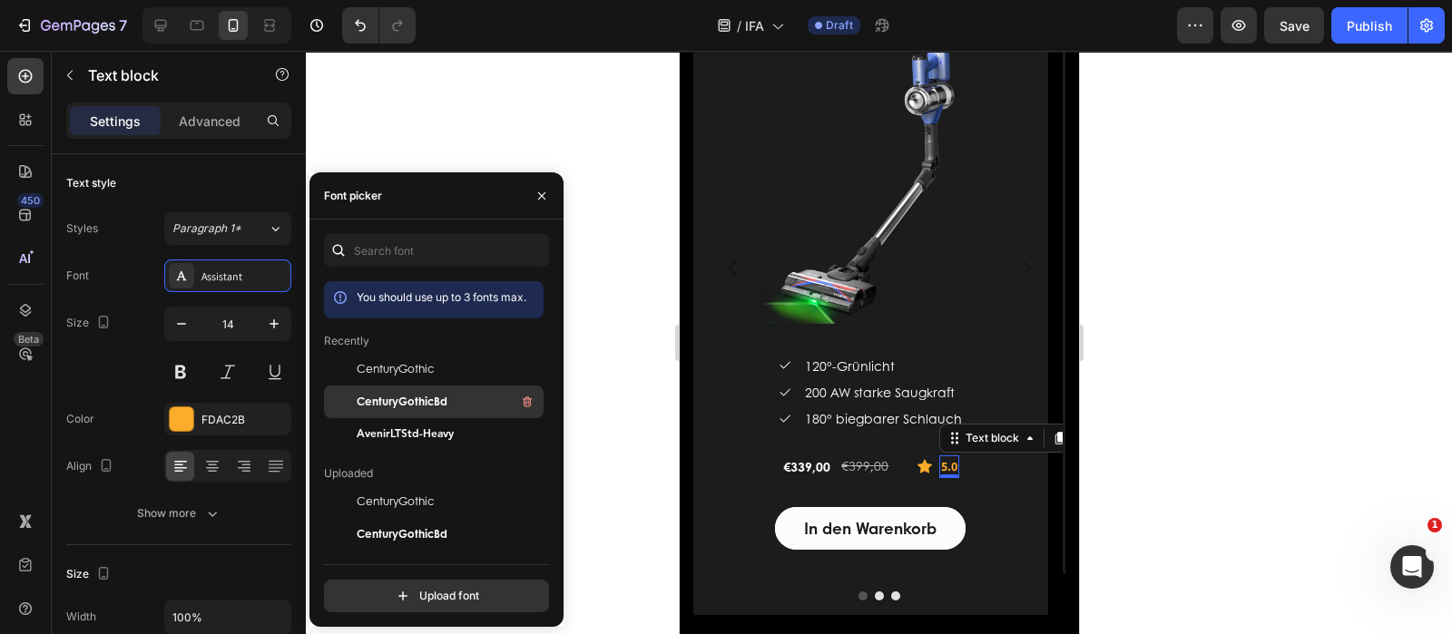
click at [426, 396] on span "CenturyGothicBd" at bounding box center [402, 402] width 91 height 16
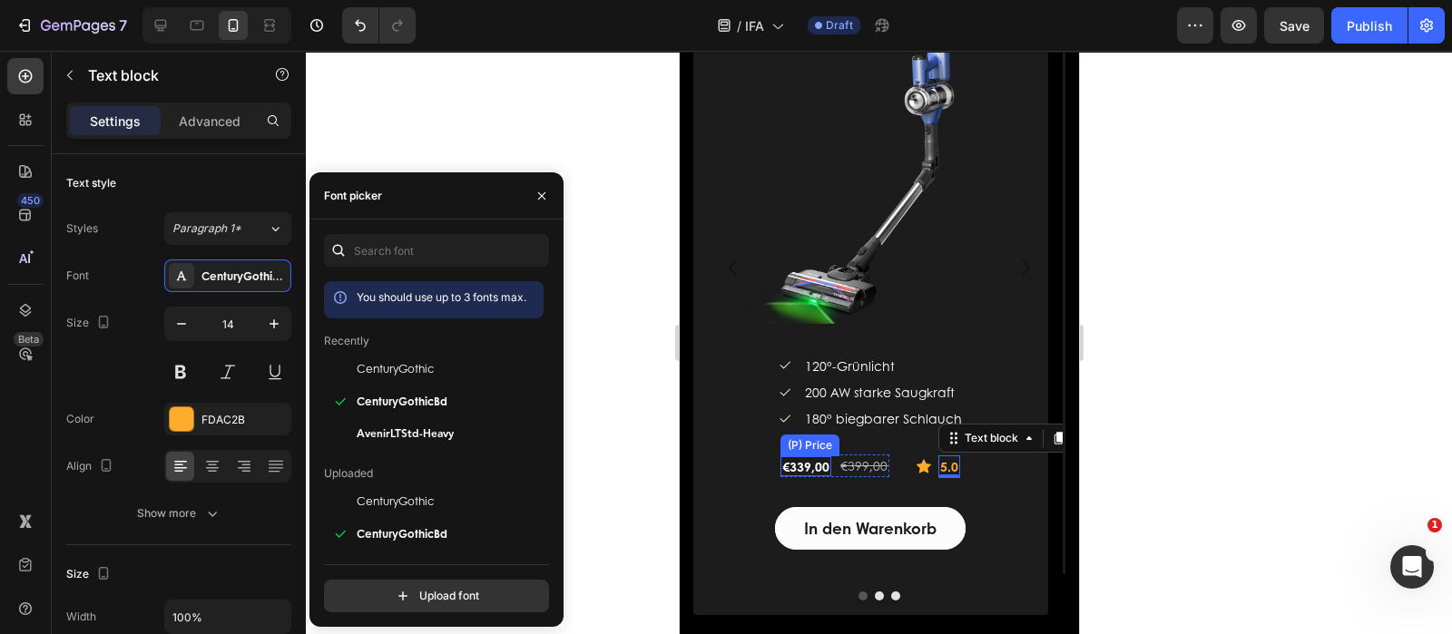
click at [809, 463] on div "€339,00" at bounding box center [804, 466] width 51 height 20
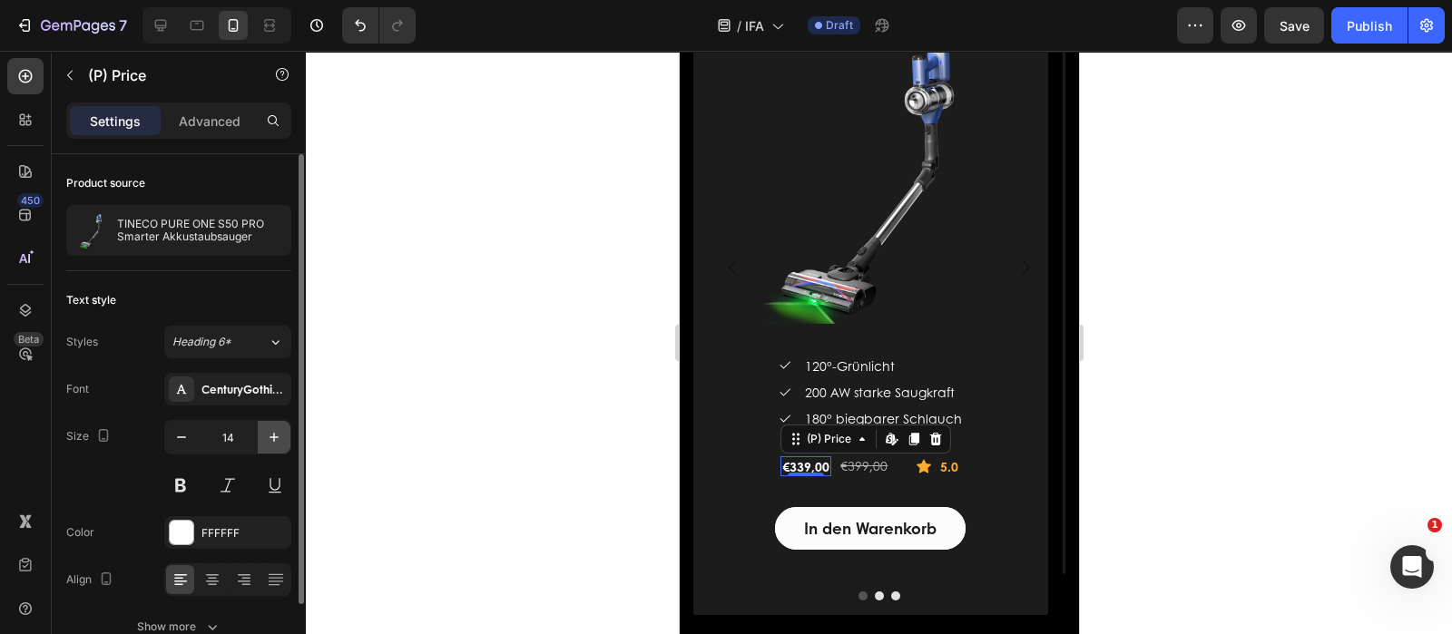
click at [270, 435] on icon "button" at bounding box center [274, 437] width 18 height 18
type input "18"
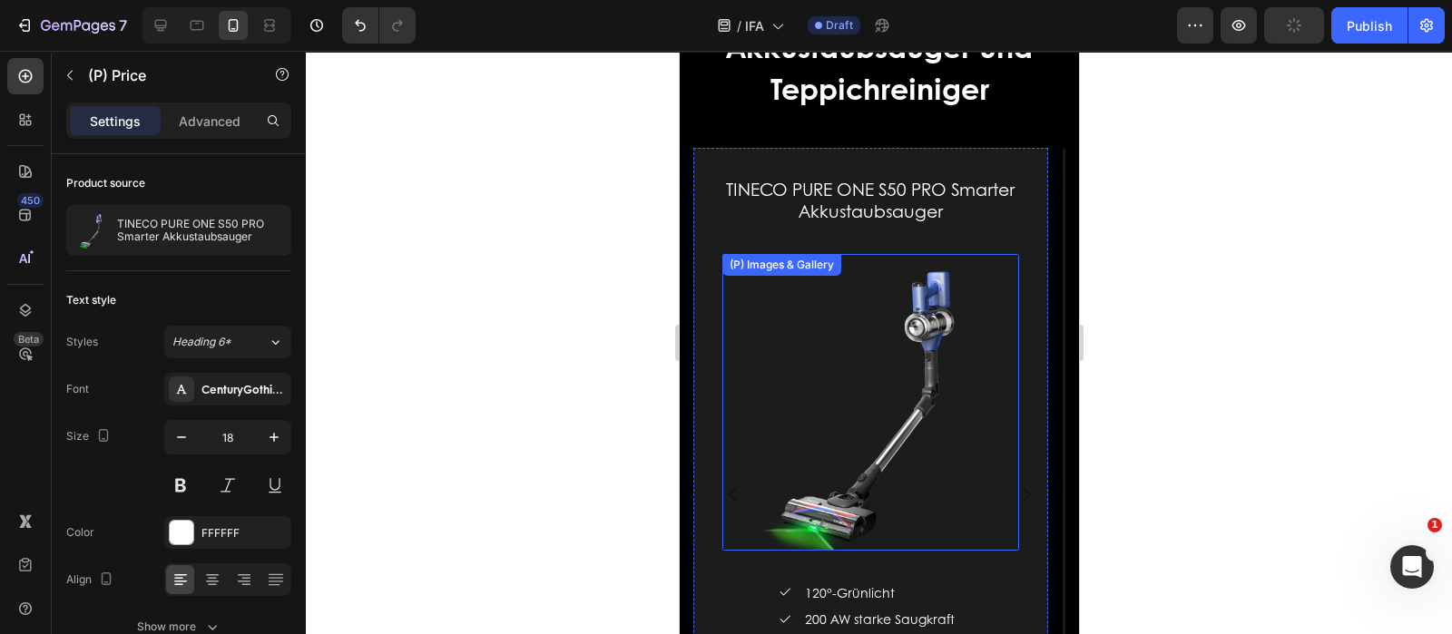
scroll to position [2996, 0]
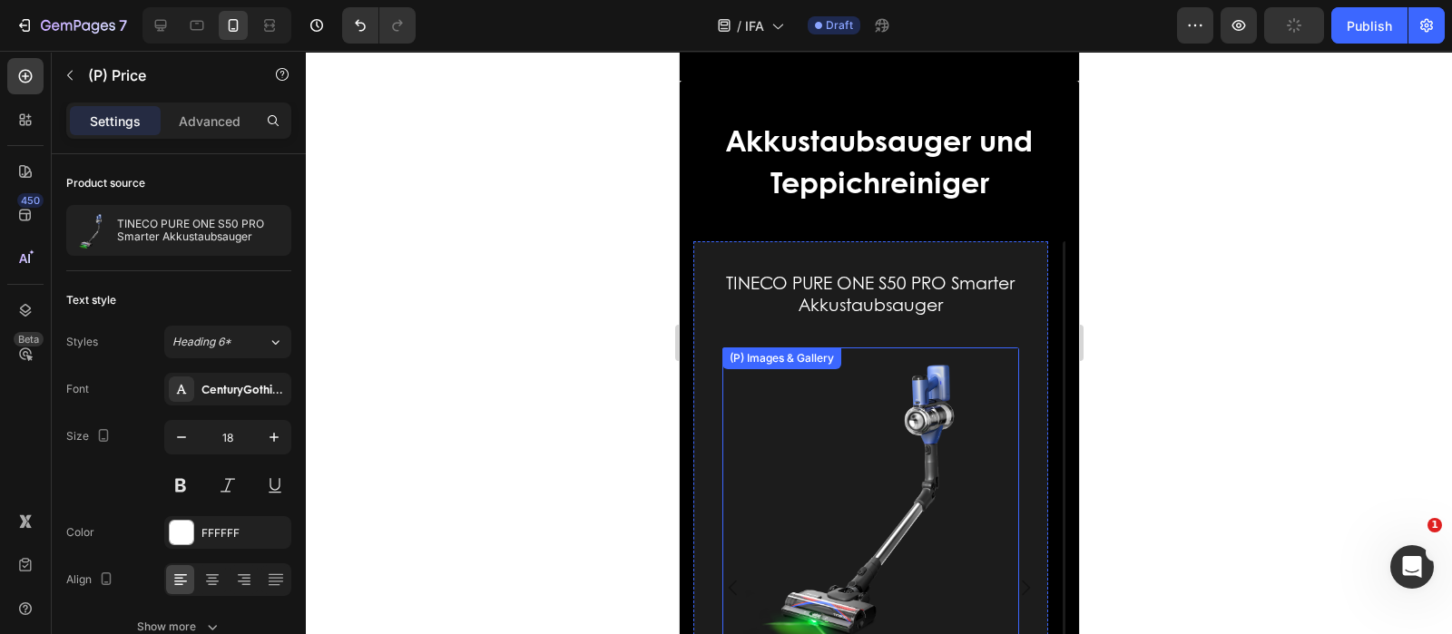
click at [698, 274] on div "TINECO PURE ONE S50 PRO Smarter Akkustaubsauger (P) Title (P) Images & Gallery …" at bounding box center [869, 588] width 355 height 694
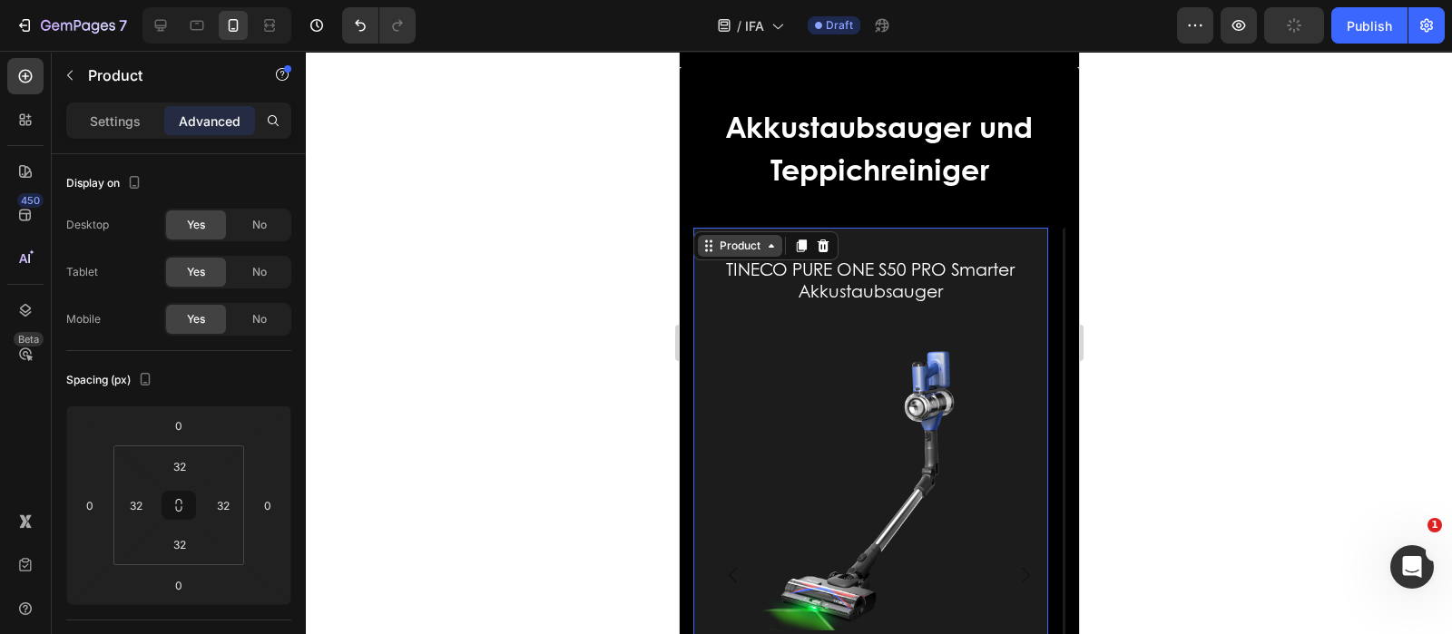
scroll to position [2976, 0]
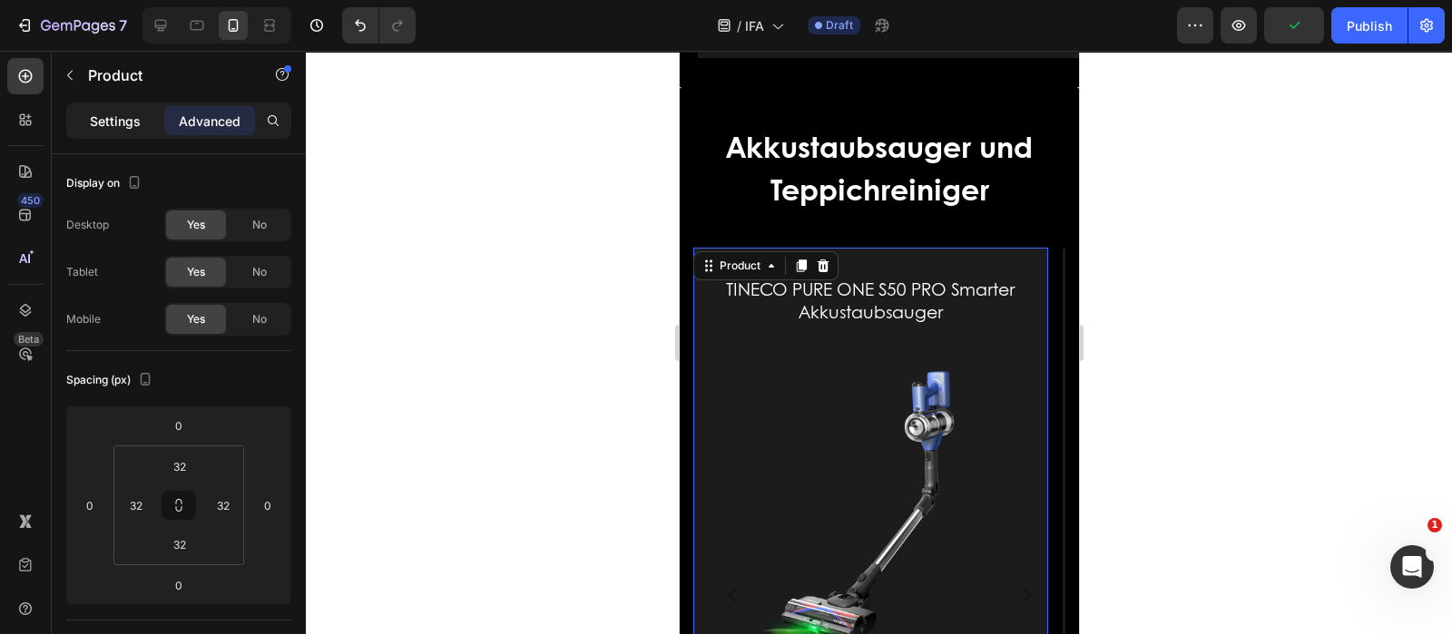
click at [123, 124] on p "Settings" at bounding box center [115, 121] width 51 height 19
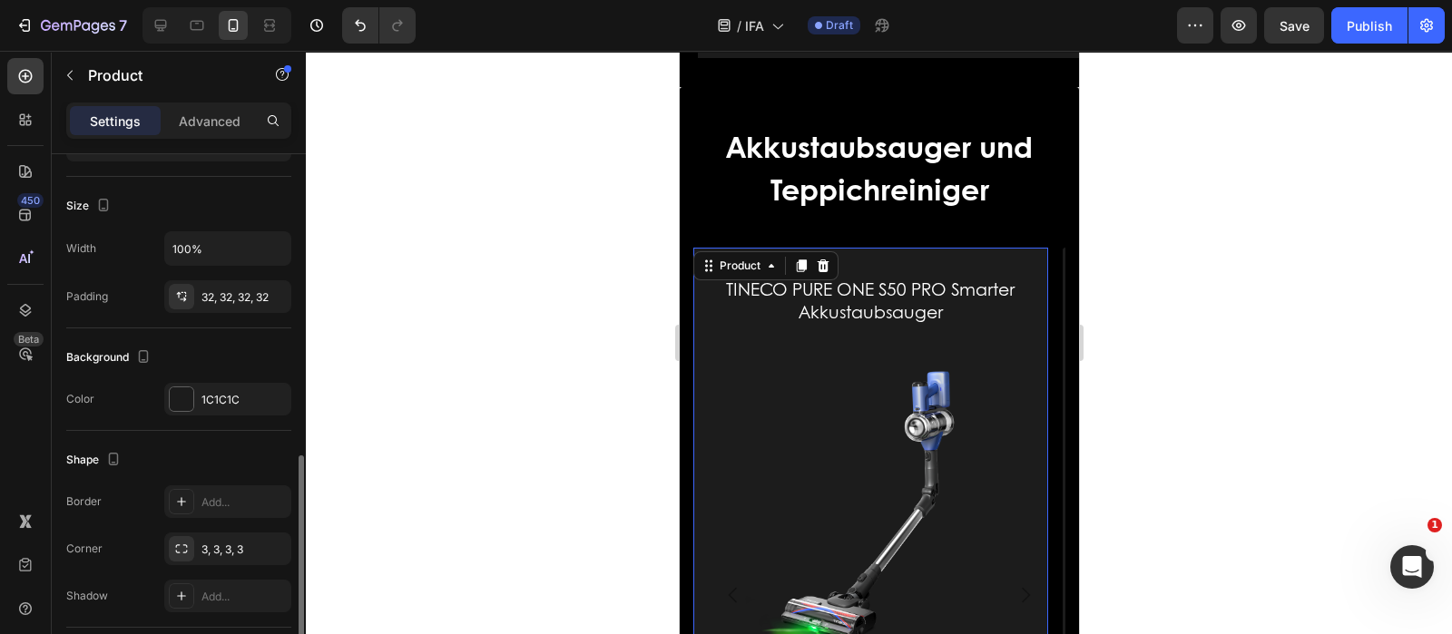
scroll to position [340, 0]
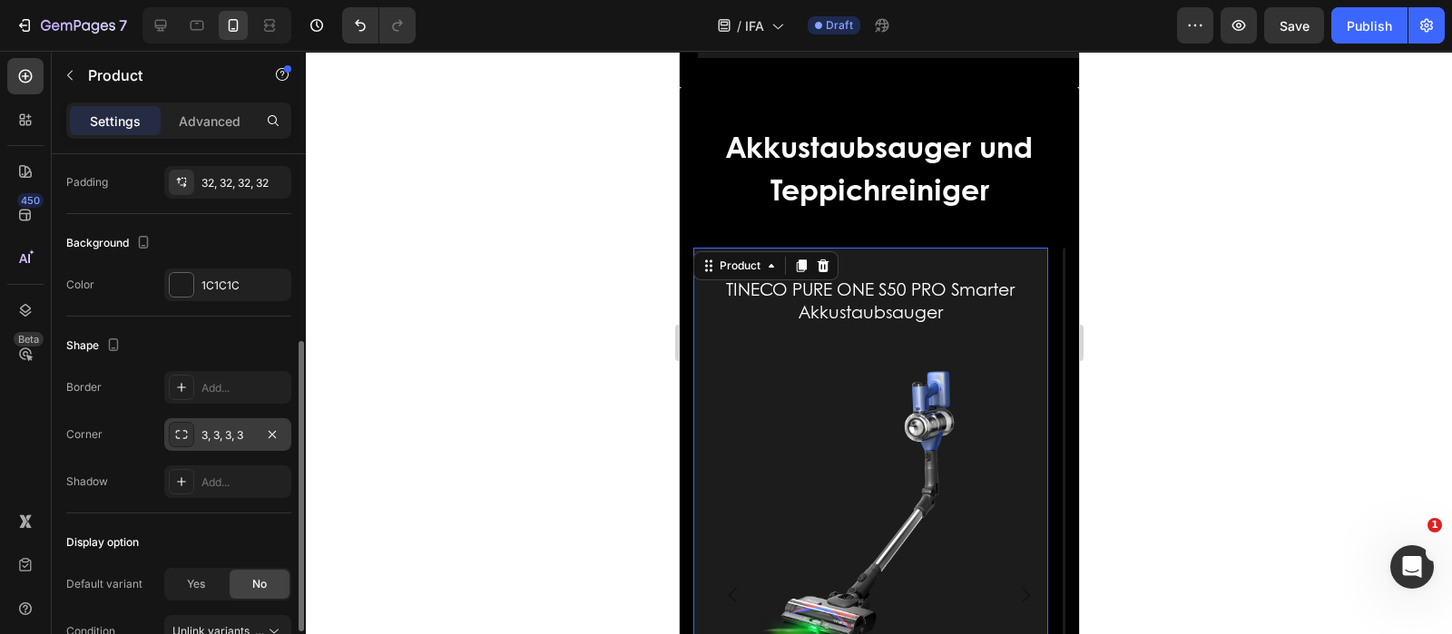
click at [213, 436] on div "3, 3, 3, 3" at bounding box center [227, 435] width 53 height 16
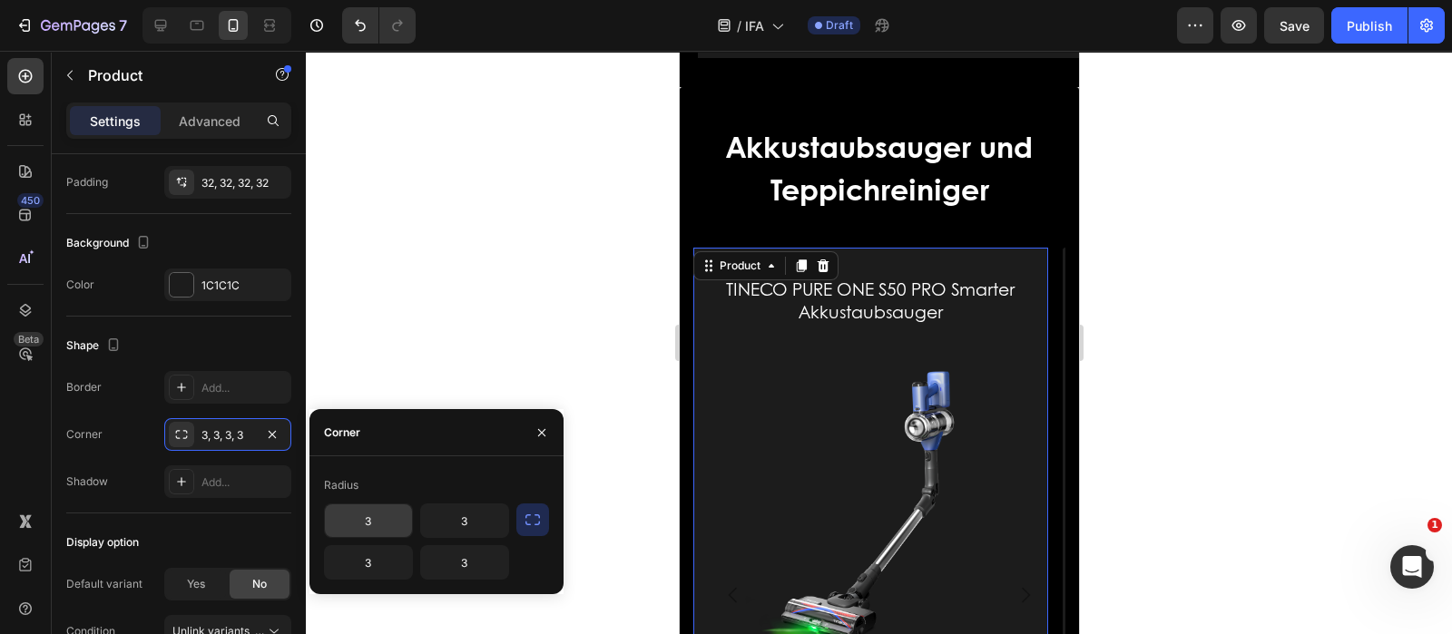
click at [380, 509] on input "3" at bounding box center [368, 521] width 87 height 33
type input "20"
click at [474, 527] on input "3" at bounding box center [464, 521] width 87 height 33
type input "20"
click at [381, 554] on input "3" at bounding box center [368, 562] width 87 height 33
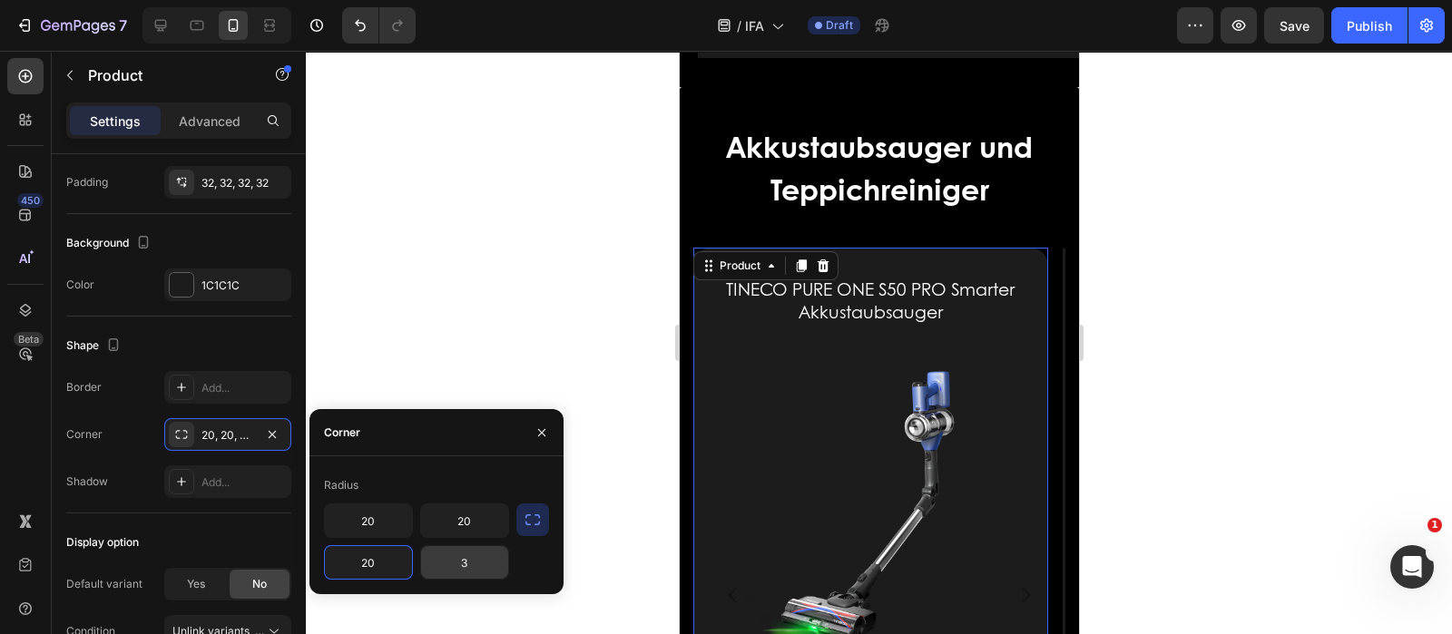
type input "20"
click at [479, 563] on input "3" at bounding box center [464, 562] width 87 height 33
type input "20"
click at [549, 424] on button "button" at bounding box center [541, 432] width 29 height 29
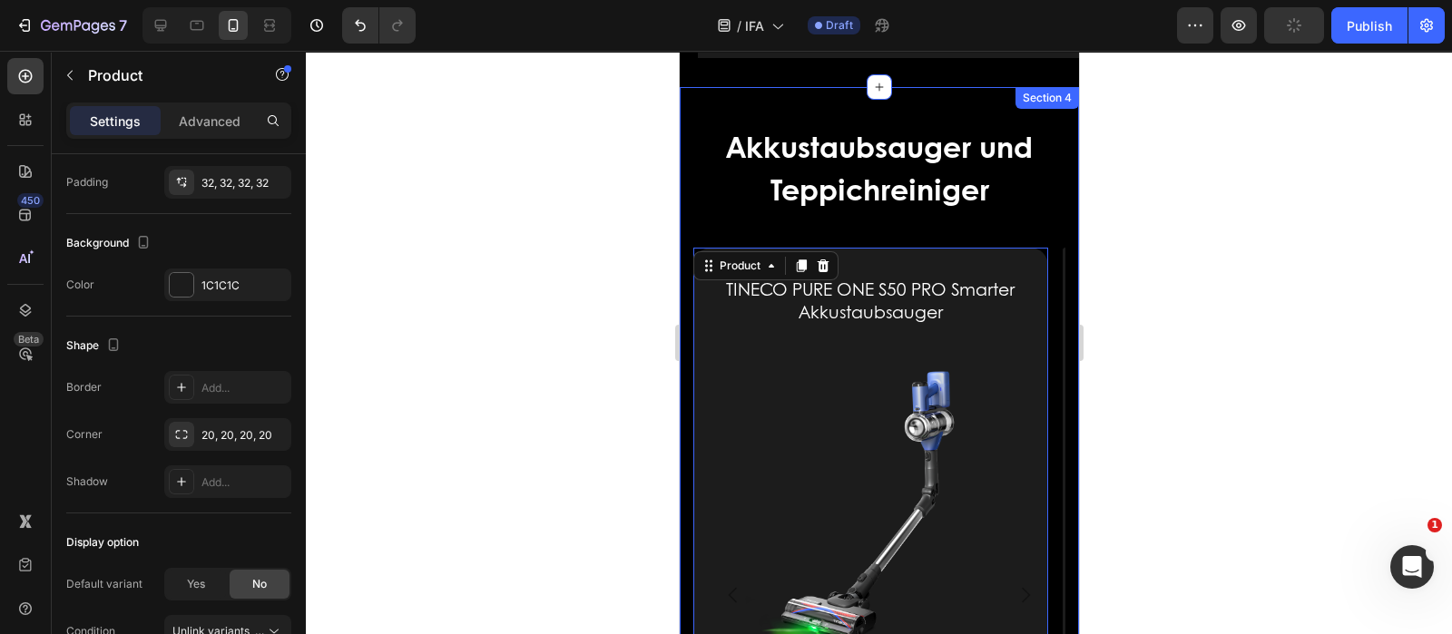
click at [1050, 247] on div "⁠⁠⁠⁠⁠⁠⁠ Akkustaubsauger und Teppichreiniger Heading Row TINECO PURE ONE S50 PRO…" at bounding box center [878, 558] width 399 height 942
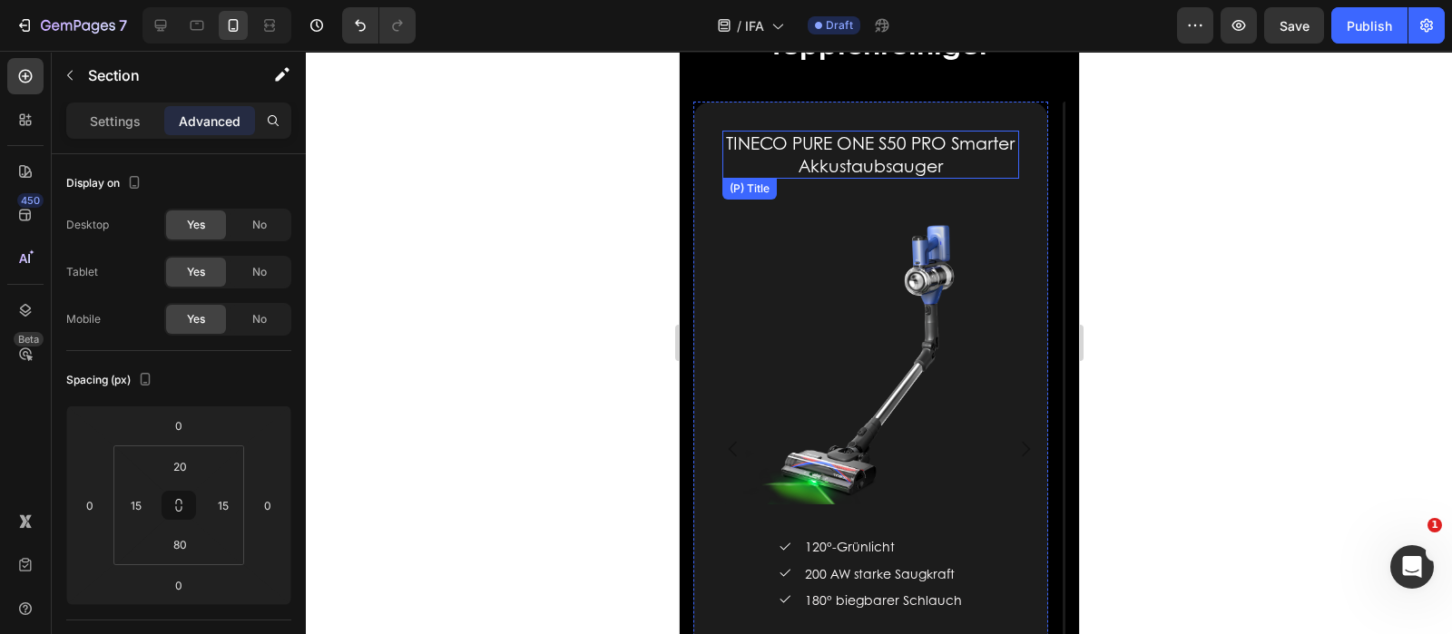
scroll to position [2523, 0]
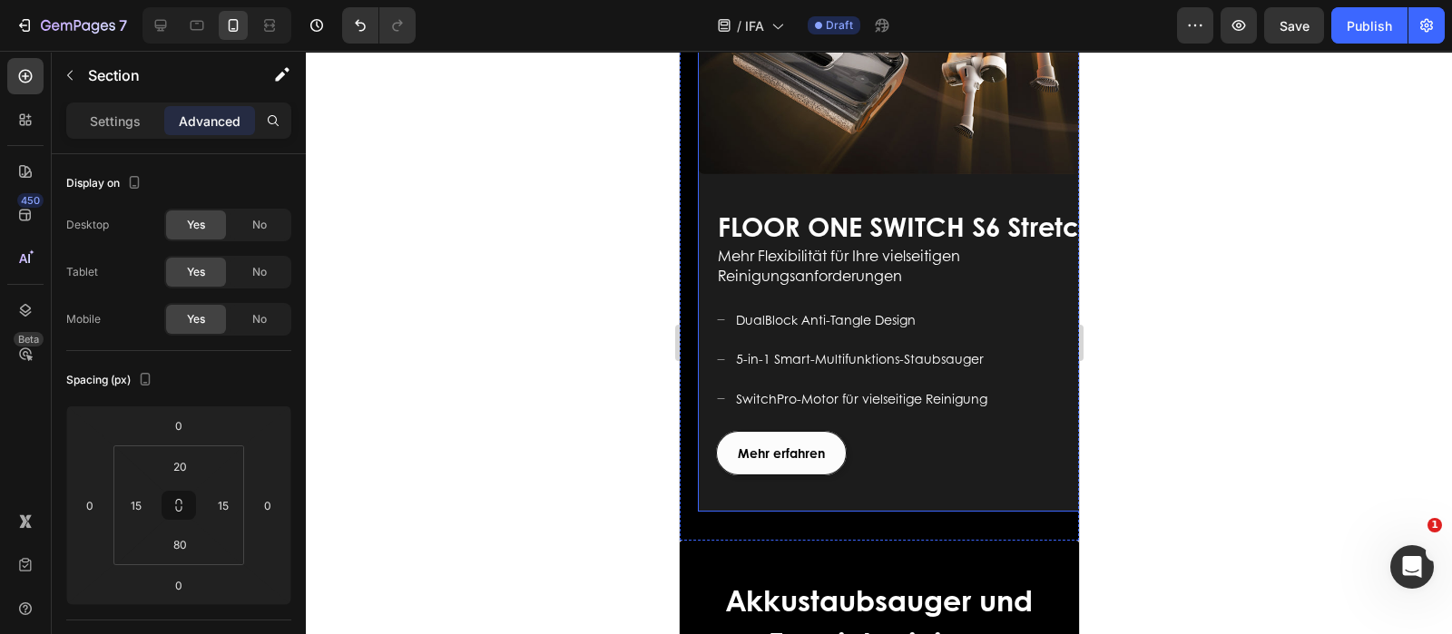
click at [708, 499] on div "FLOOR ONE S9 Artist Heading Für ein modernes Leben geschaffen Text block Mehr e…" at bounding box center [896, 350] width 399 height 323
click at [133, 124] on p "Settings" at bounding box center [115, 121] width 51 height 19
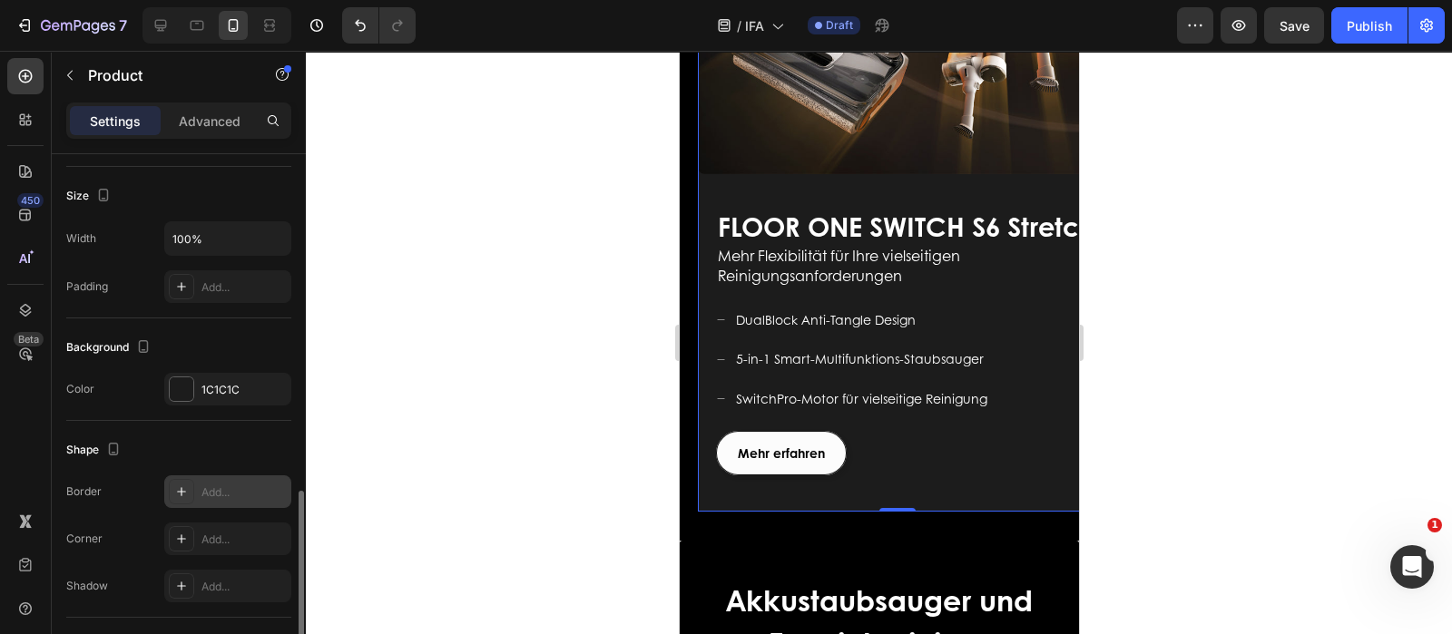
scroll to position [453, 0]
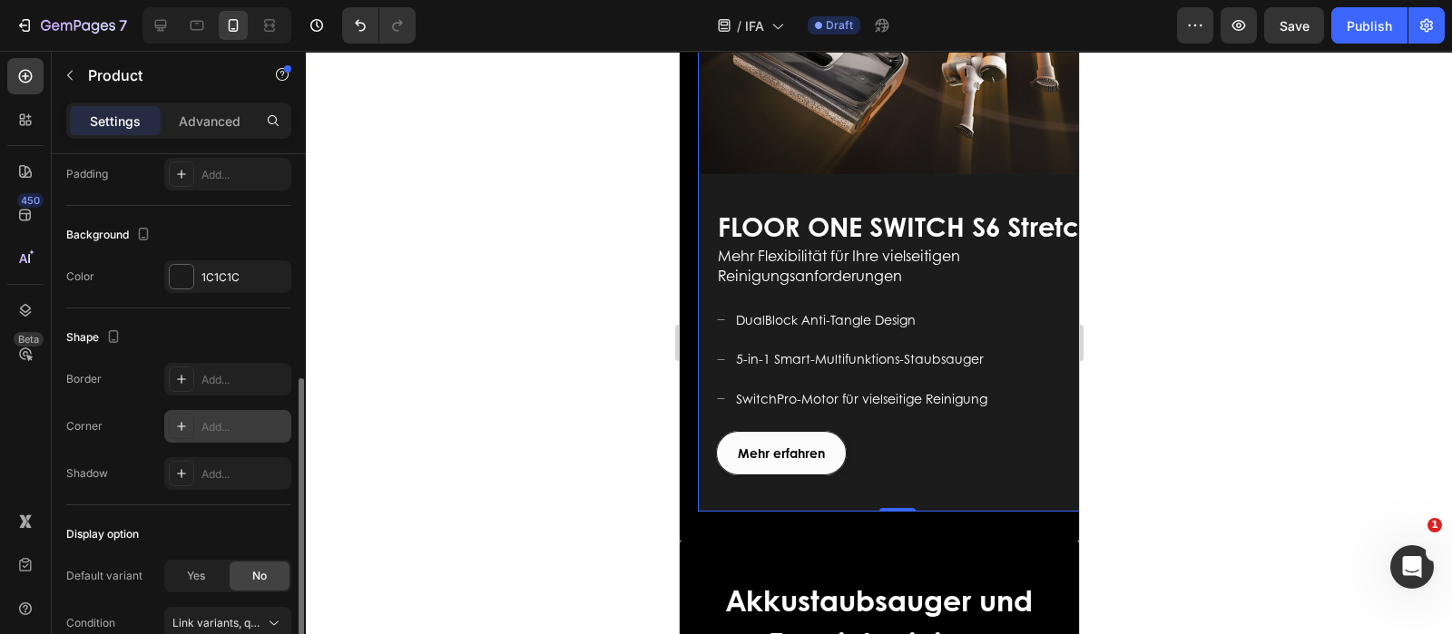
click at [222, 428] on div "Add..." at bounding box center [243, 427] width 85 height 16
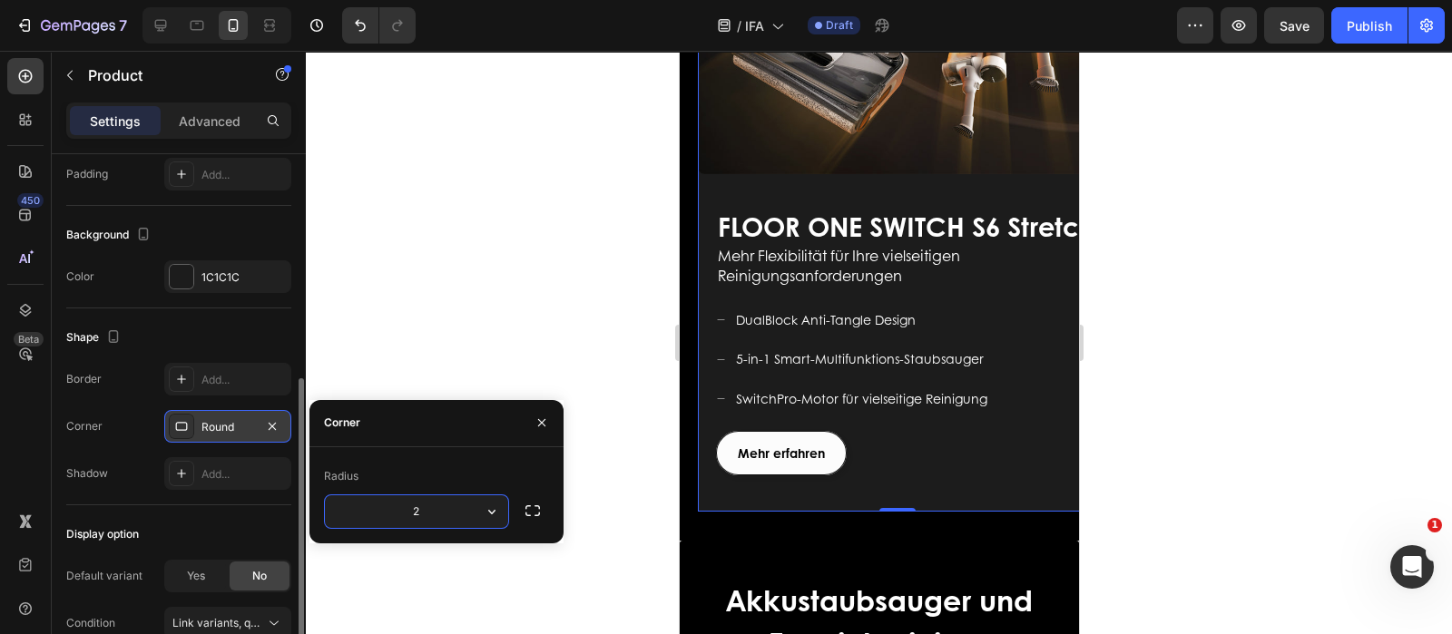
type input "20"
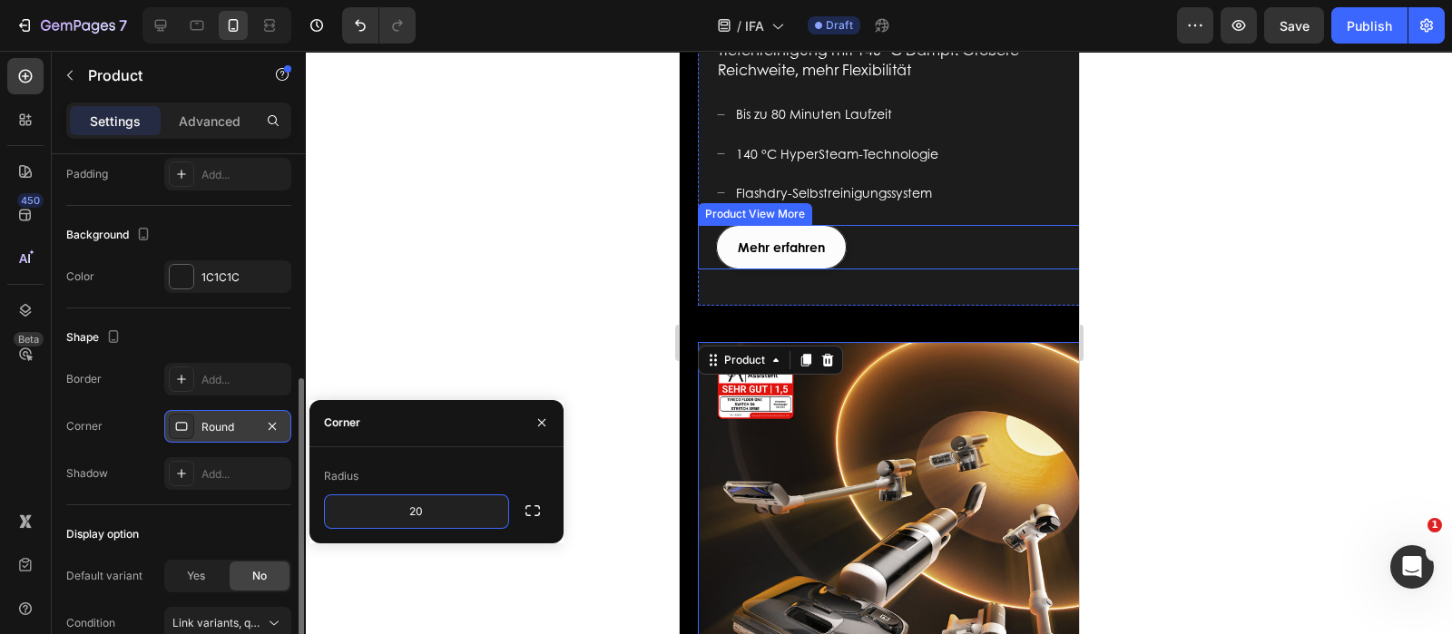
scroll to position [1729, 0]
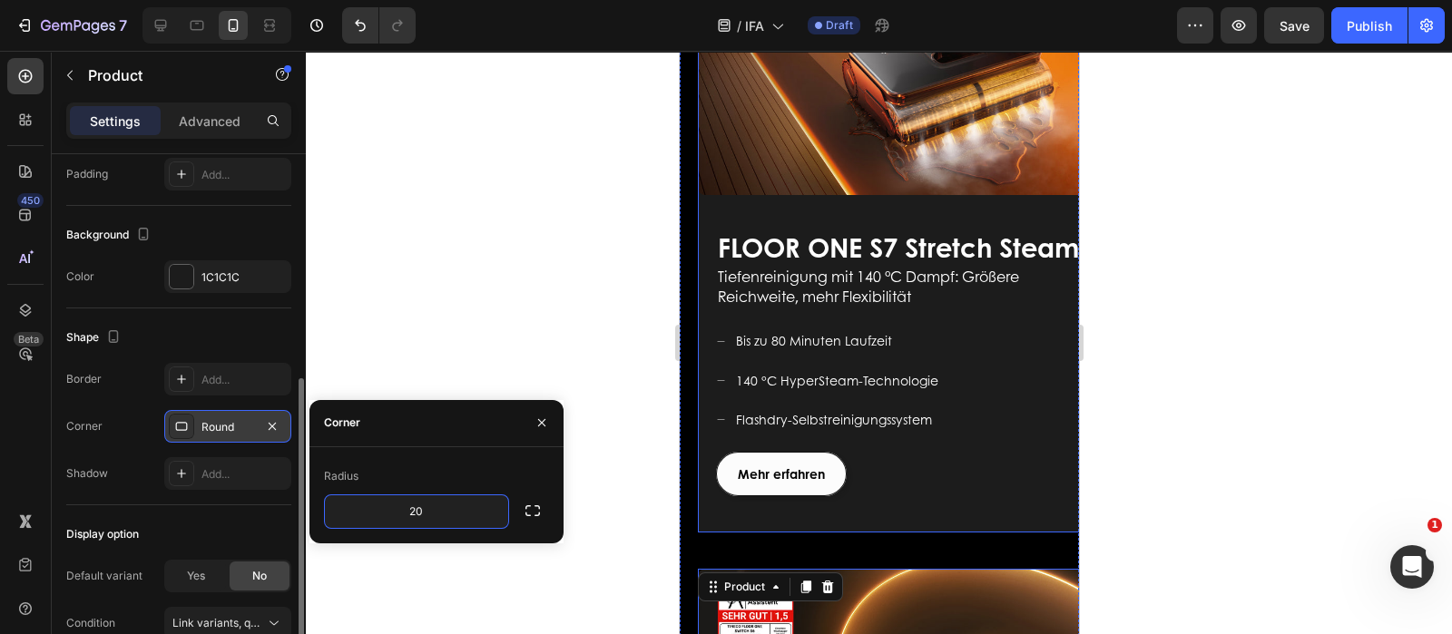
click at [719, 523] on div "FLOOR ONE S9 Artist Heading Für ein modernes Leben geschaffen Text block Mehr e…" at bounding box center [896, 371] width 399 height 323
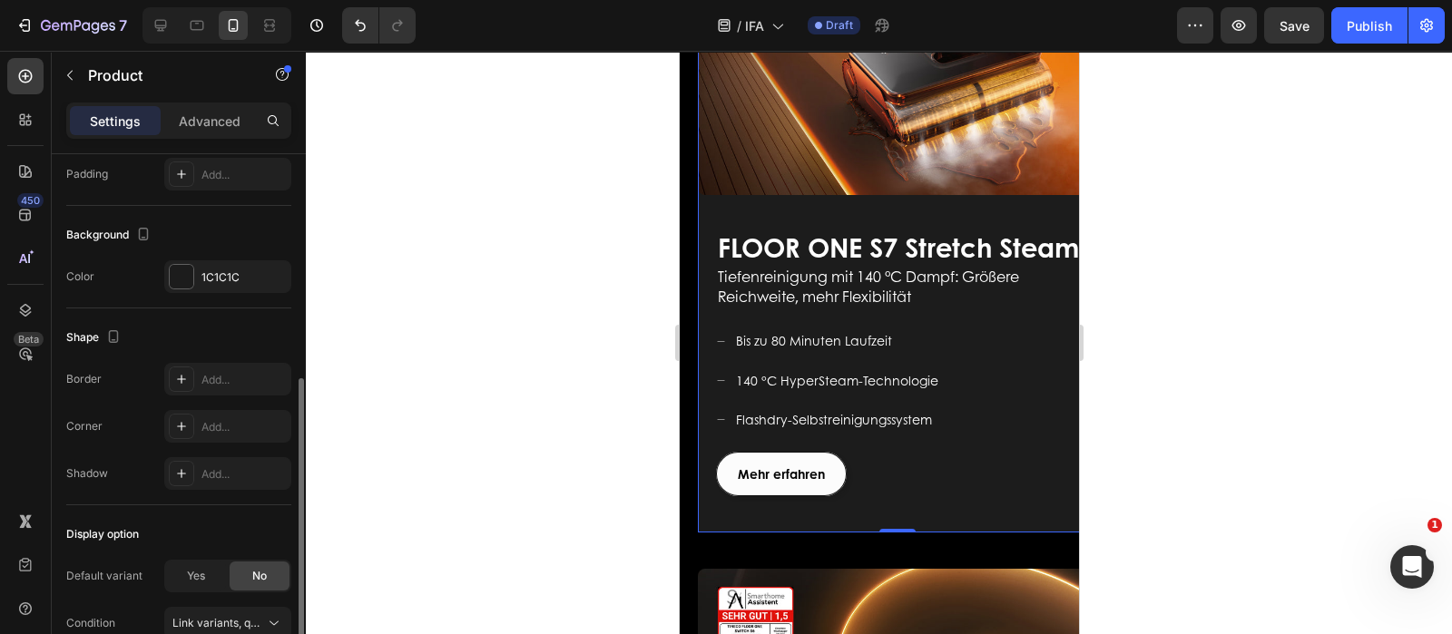
scroll to position [453, 0]
click at [231, 415] on div "Add..." at bounding box center [227, 426] width 127 height 33
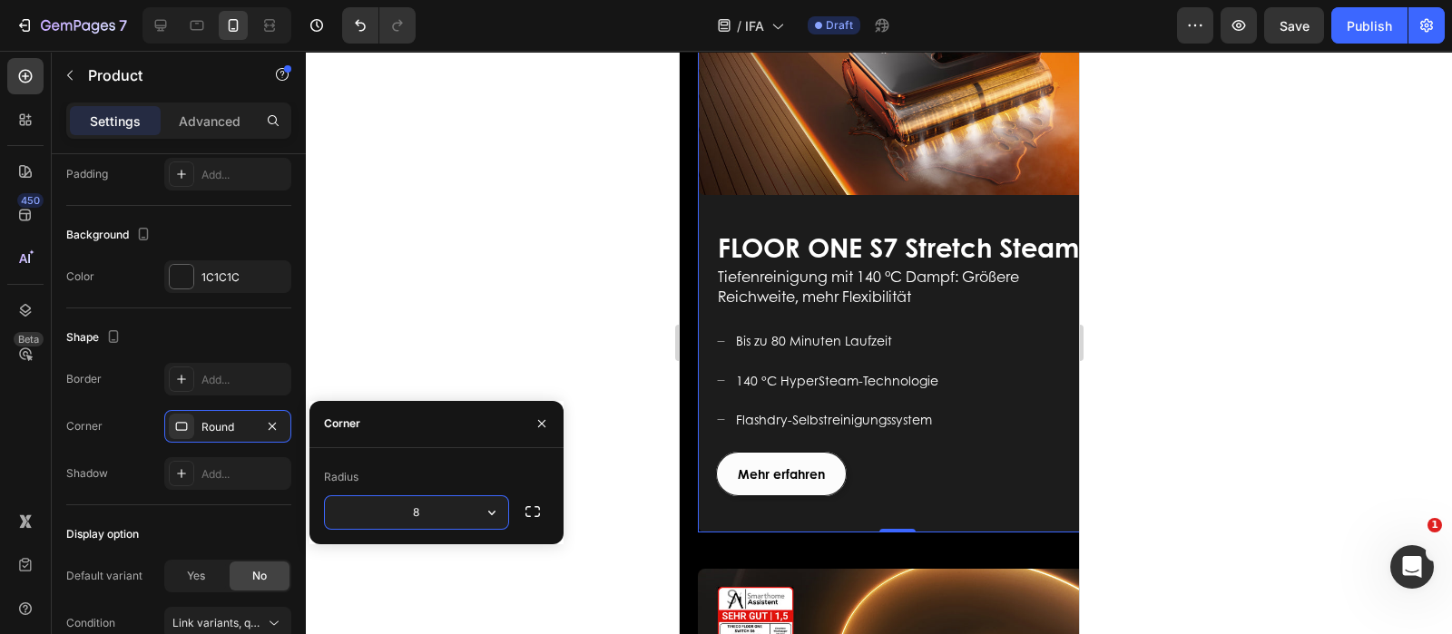
click at [431, 516] on input "8" at bounding box center [416, 512] width 183 height 33
type input "20"
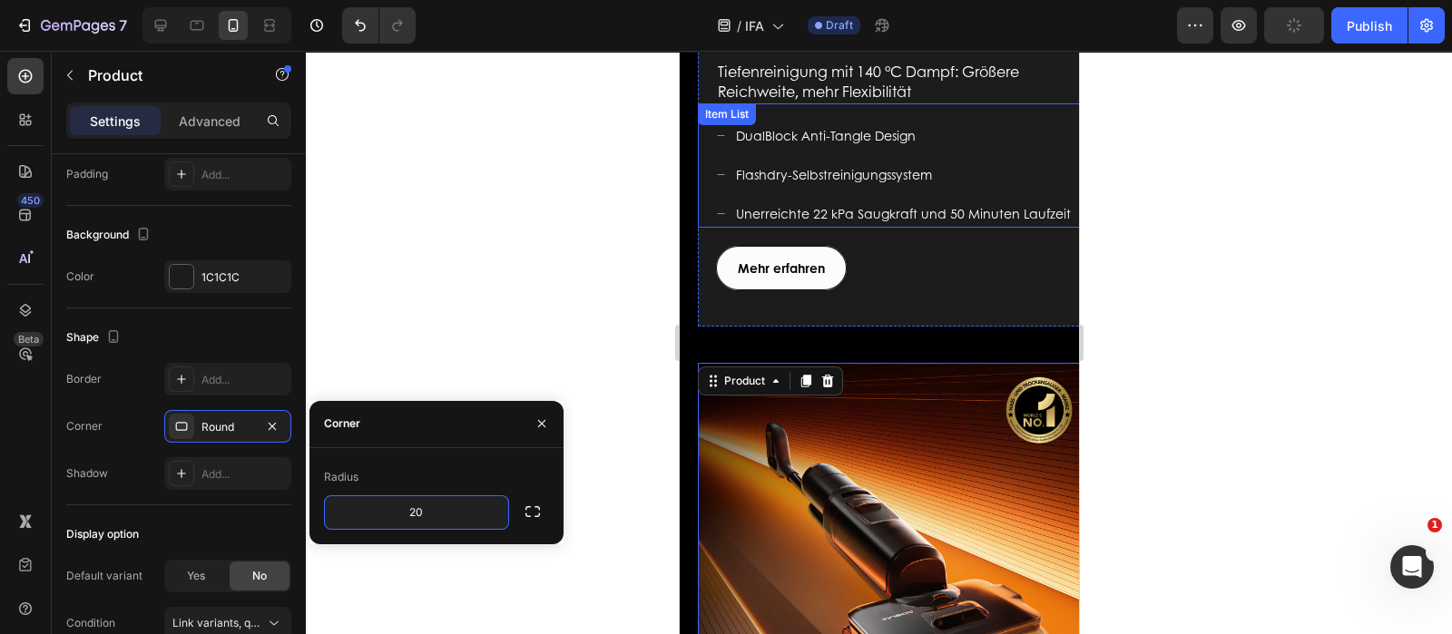
scroll to position [935, 0]
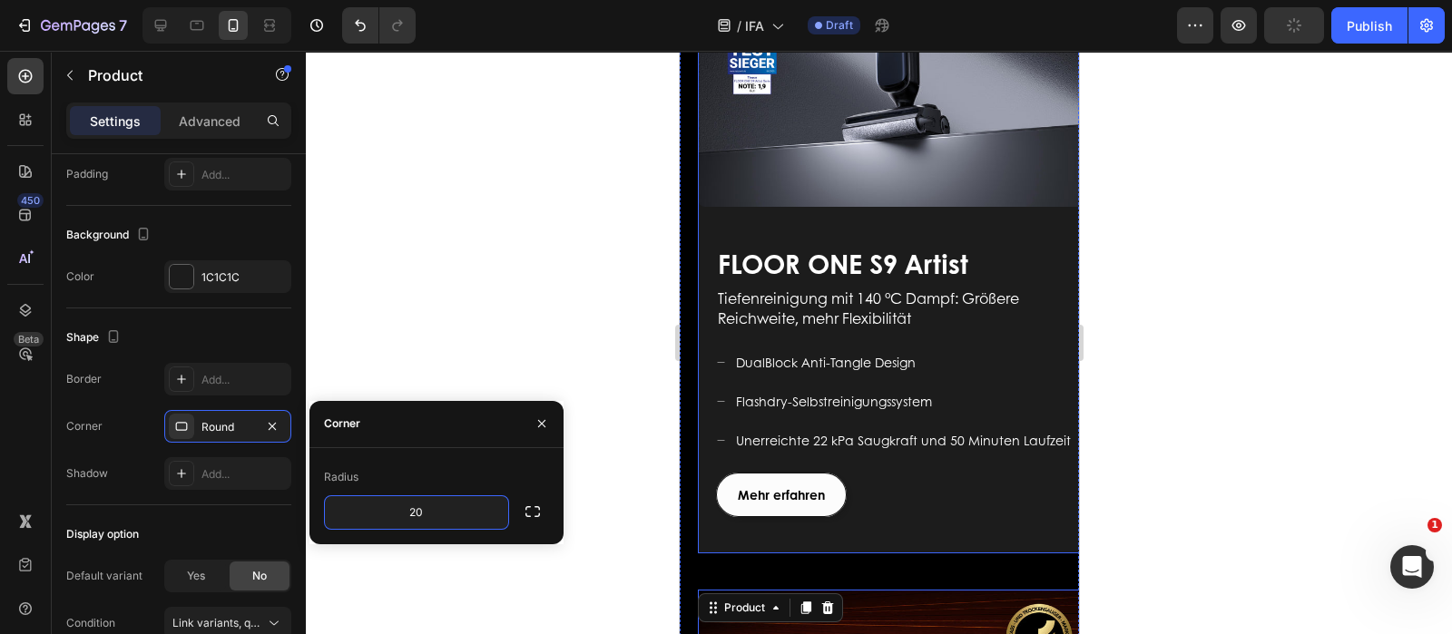
click at [708, 506] on div "FLOOR ONE S9 Artist Heading Für ein modernes Leben geschaffen Text block Mehr e…" at bounding box center [896, 387] width 399 height 332
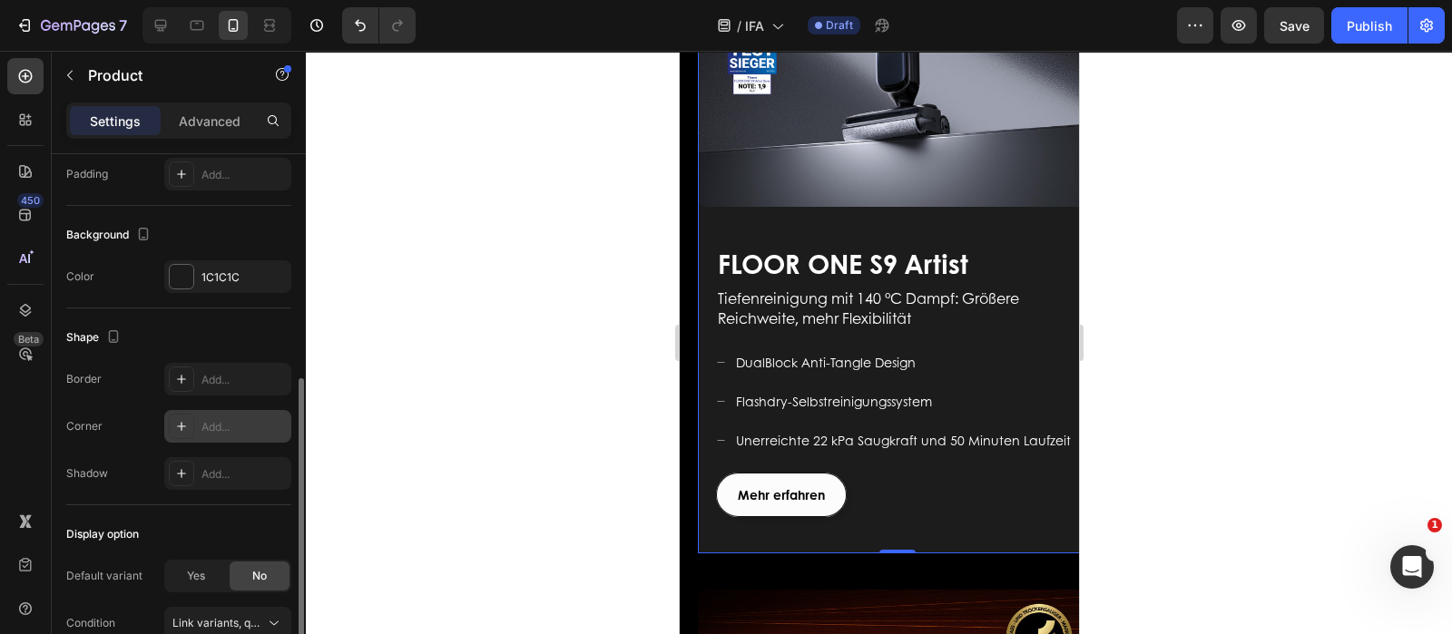
click at [250, 428] on div "Add..." at bounding box center [243, 427] width 85 height 16
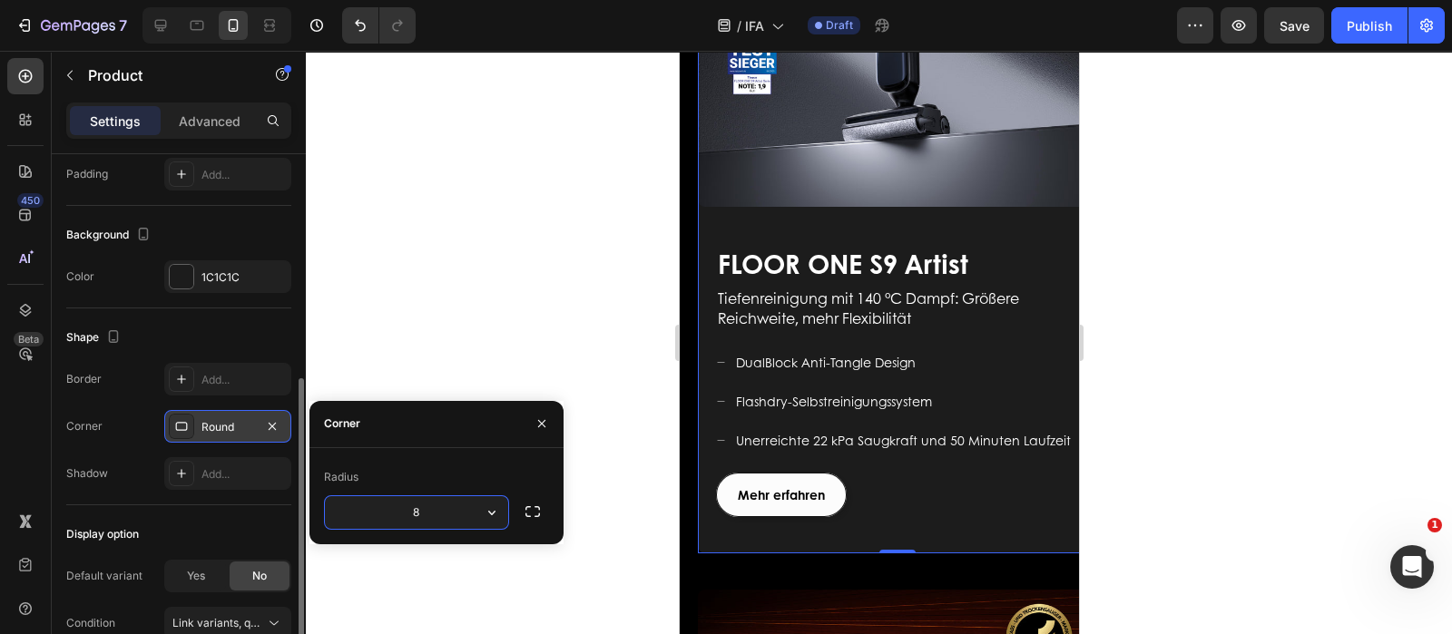
click at [430, 517] on input "8" at bounding box center [416, 512] width 183 height 33
drag, startPoint x: 436, startPoint y: 523, endPoint x: 403, endPoint y: 523, distance: 33.6
click at [403, 523] on input "8" at bounding box center [416, 512] width 183 height 33
type input "20"
click at [549, 430] on button "button" at bounding box center [541, 423] width 29 height 29
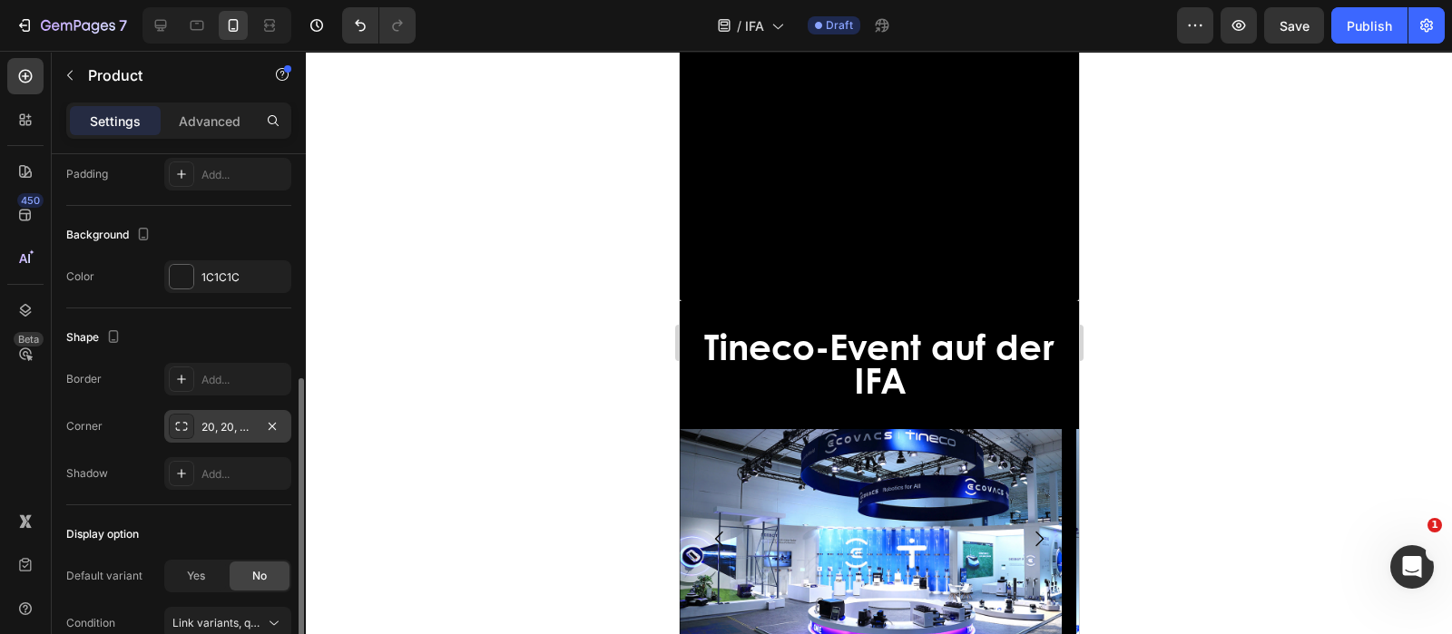
scroll to position [3997, 0]
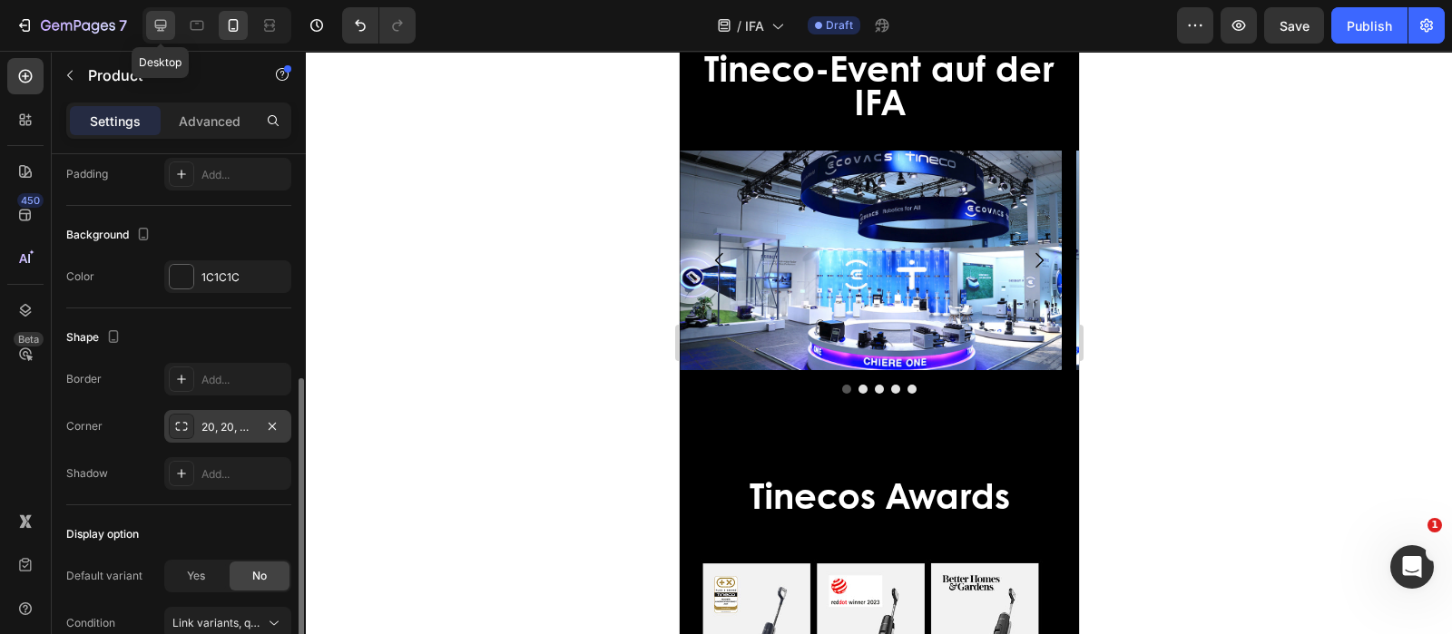
click at [163, 17] on icon at bounding box center [161, 25] width 18 height 18
type input "32"
type input "1200"
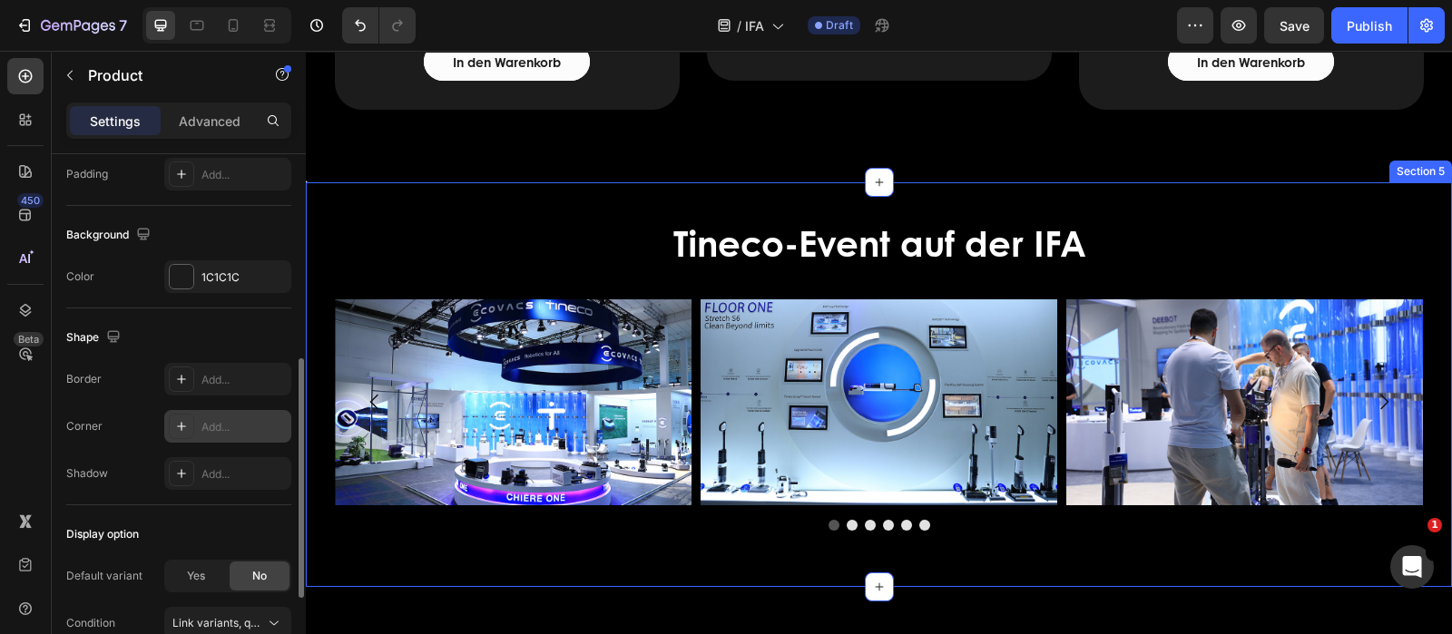
scroll to position [3317, 0]
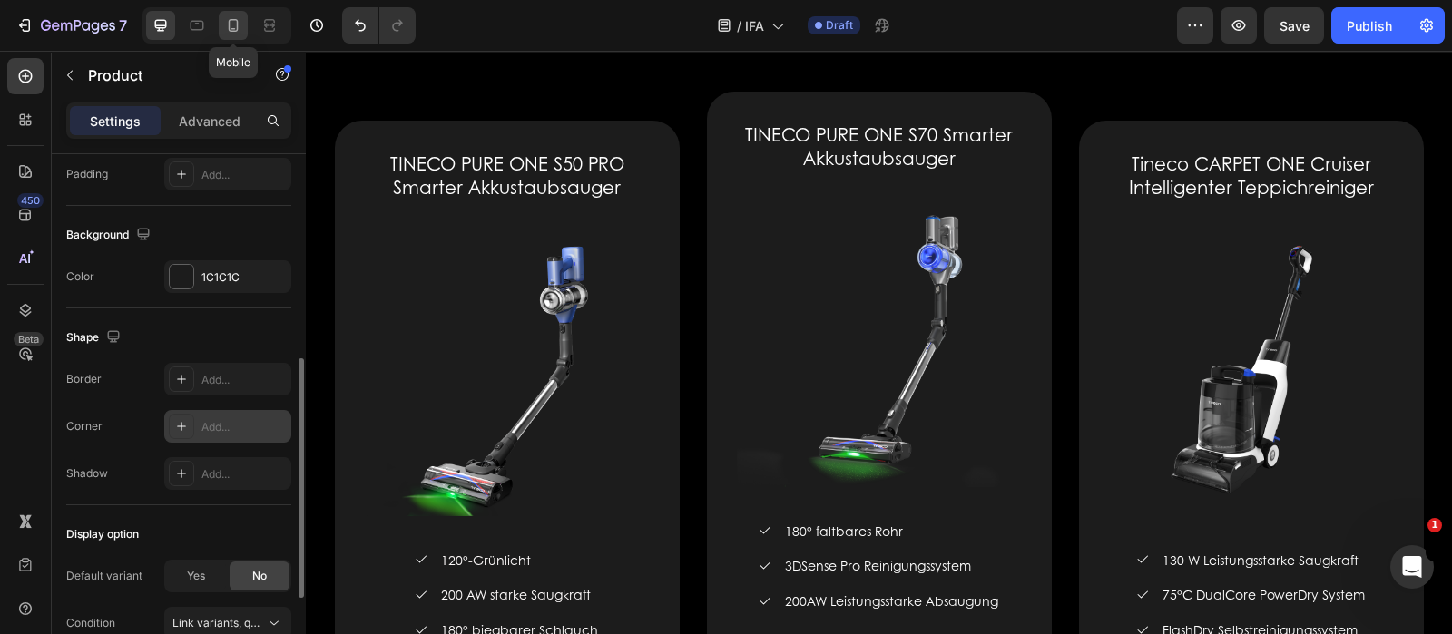
click at [228, 37] on div at bounding box center [233, 25] width 29 height 29
type input "16"
type input "100%"
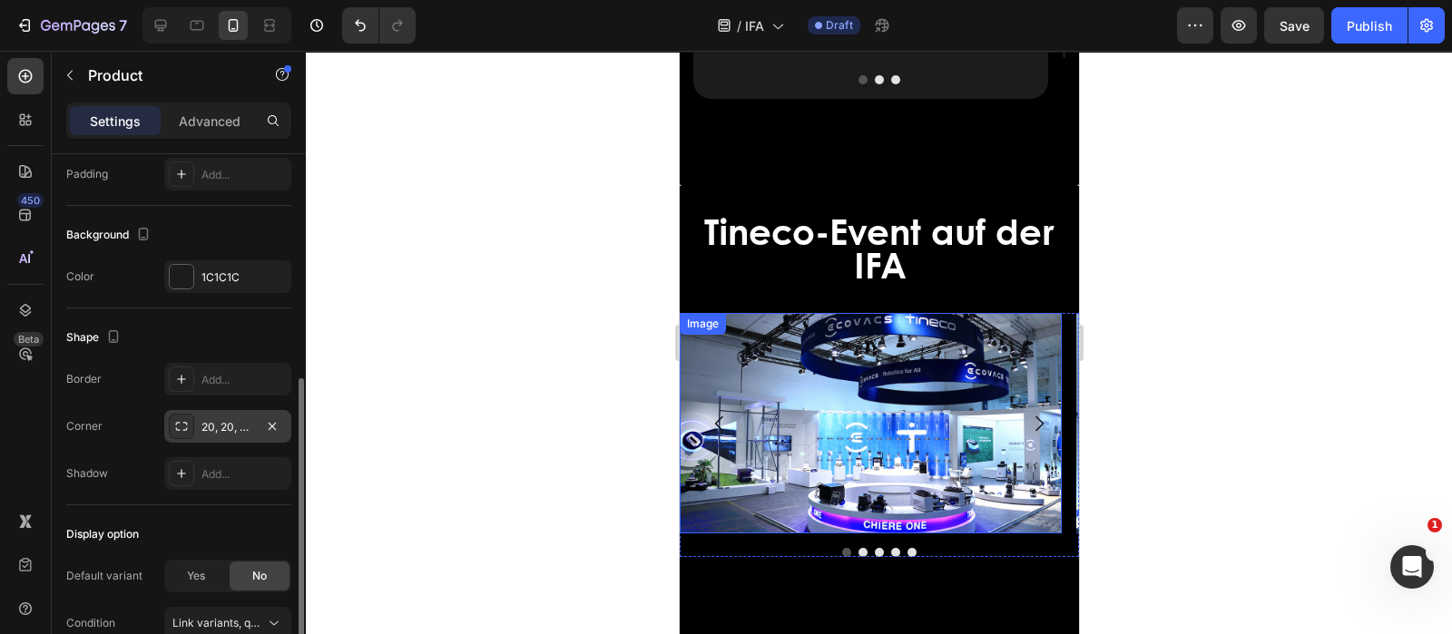
scroll to position [3884, 0]
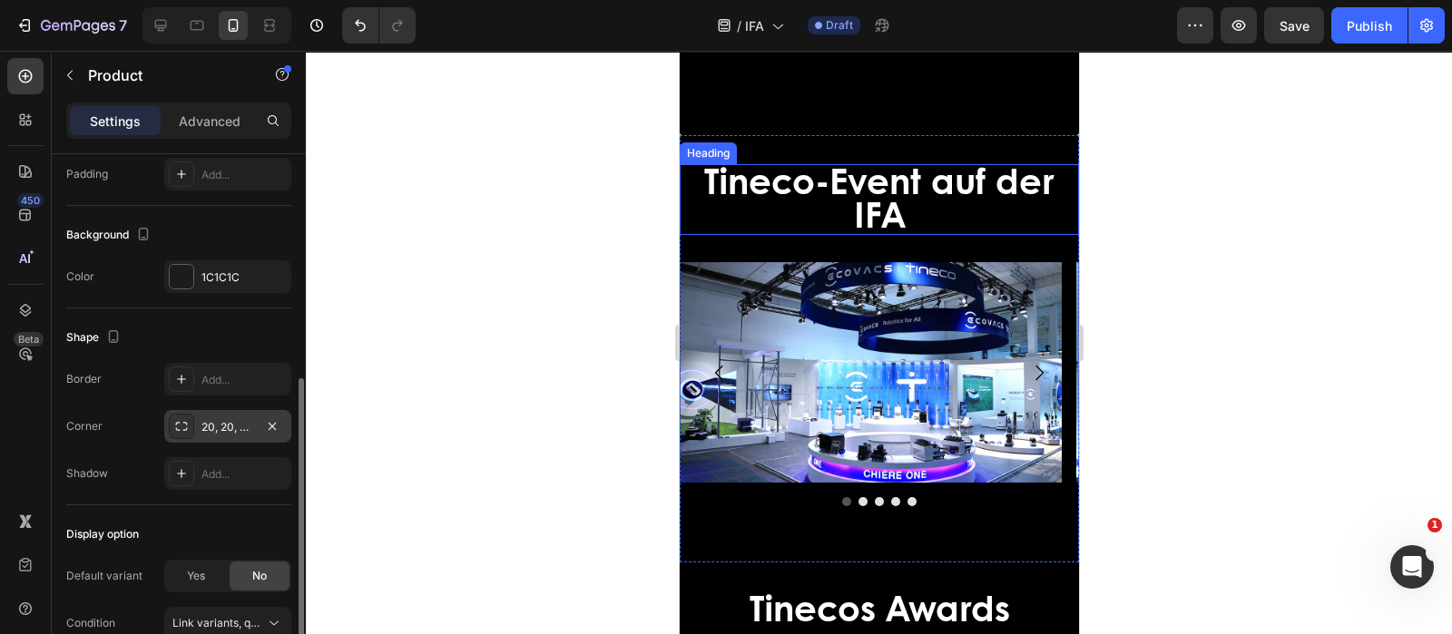
click at [975, 208] on h2 "Tineco-Event auf der IFA" at bounding box center [878, 199] width 399 height 71
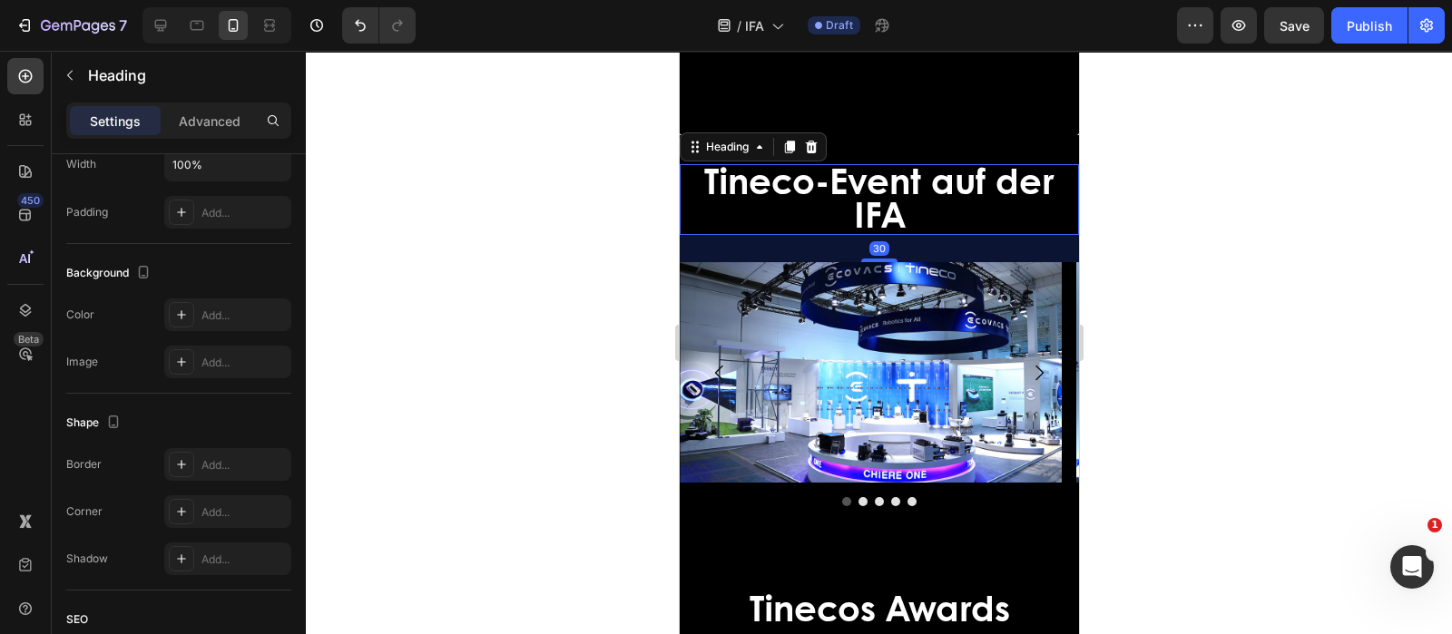
scroll to position [0, 0]
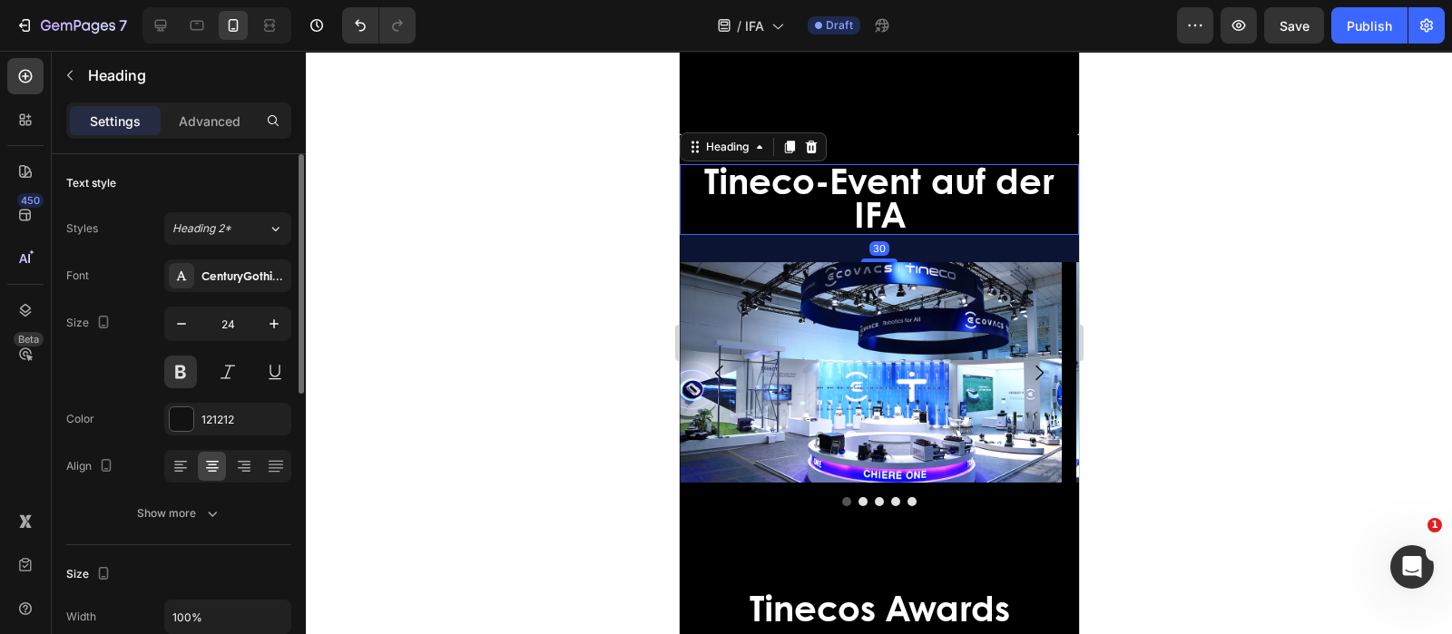
click at [920, 228] on h2 "Tineco-Event auf der IFA" at bounding box center [878, 199] width 399 height 71
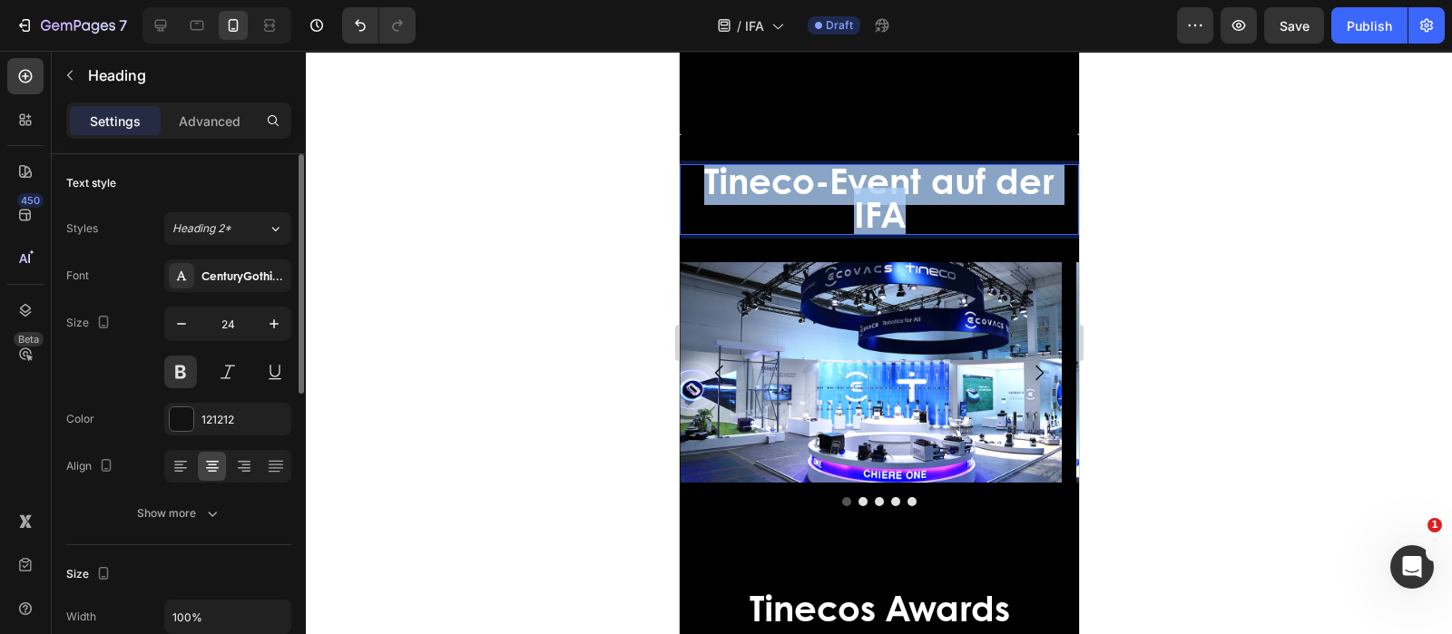
drag, startPoint x: 910, startPoint y: 223, endPoint x: 699, endPoint y: 191, distance: 213.9
click at [699, 191] on p "Tineco-Event auf der IFA" at bounding box center [879, 199] width 396 height 67
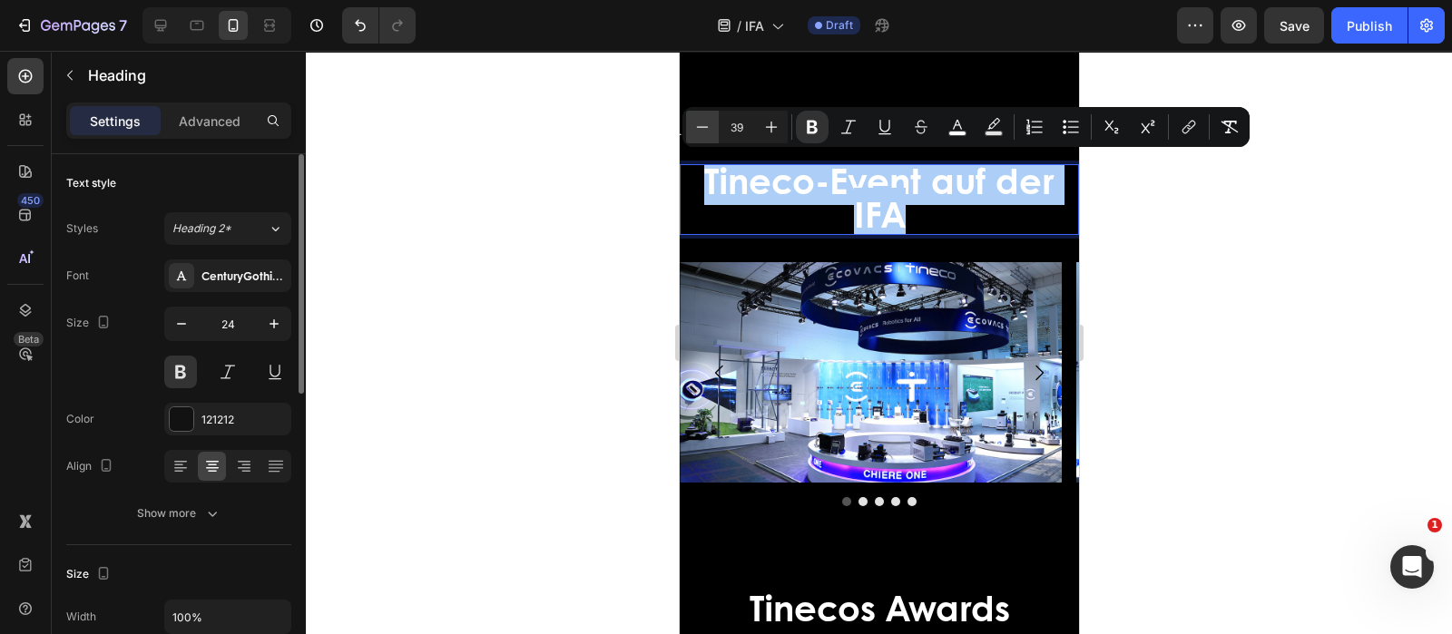
click at [708, 132] on icon "Editor contextual toolbar" at bounding box center [702, 127] width 18 height 18
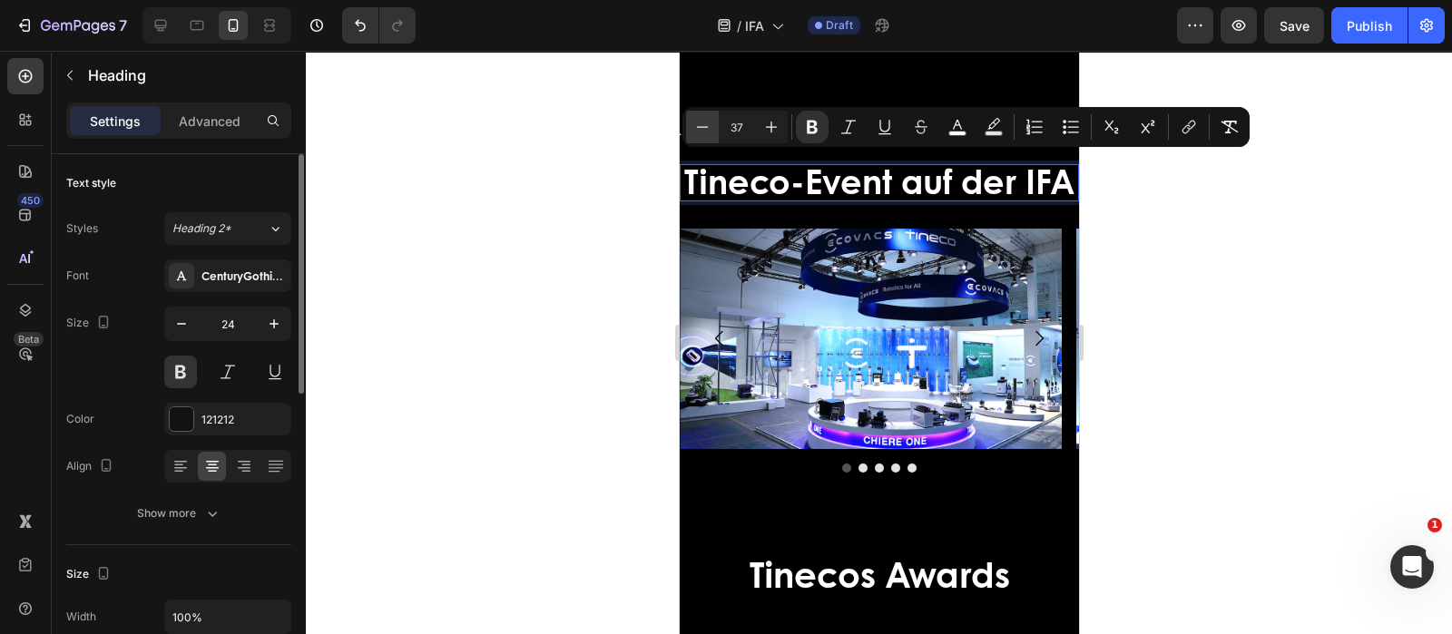
click at [708, 132] on icon "Editor contextual toolbar" at bounding box center [702, 127] width 18 height 18
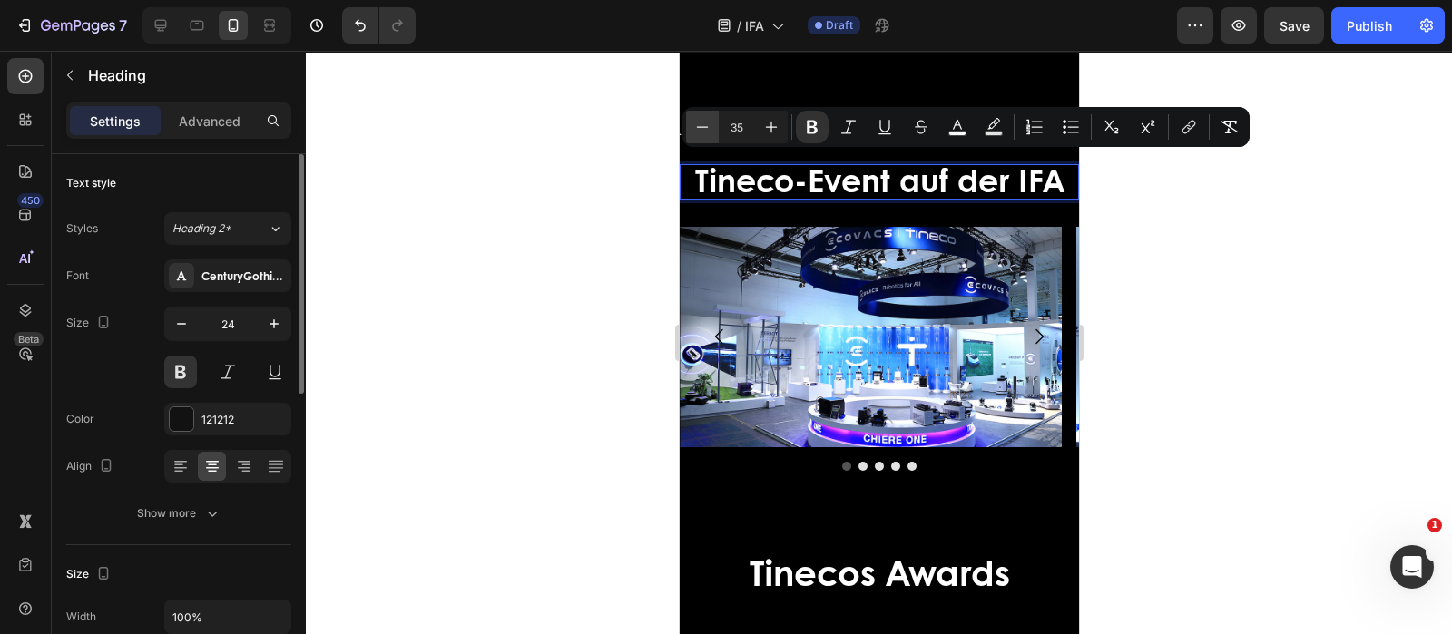
click at [708, 132] on icon "Editor contextual toolbar" at bounding box center [702, 127] width 18 height 18
type input "32"
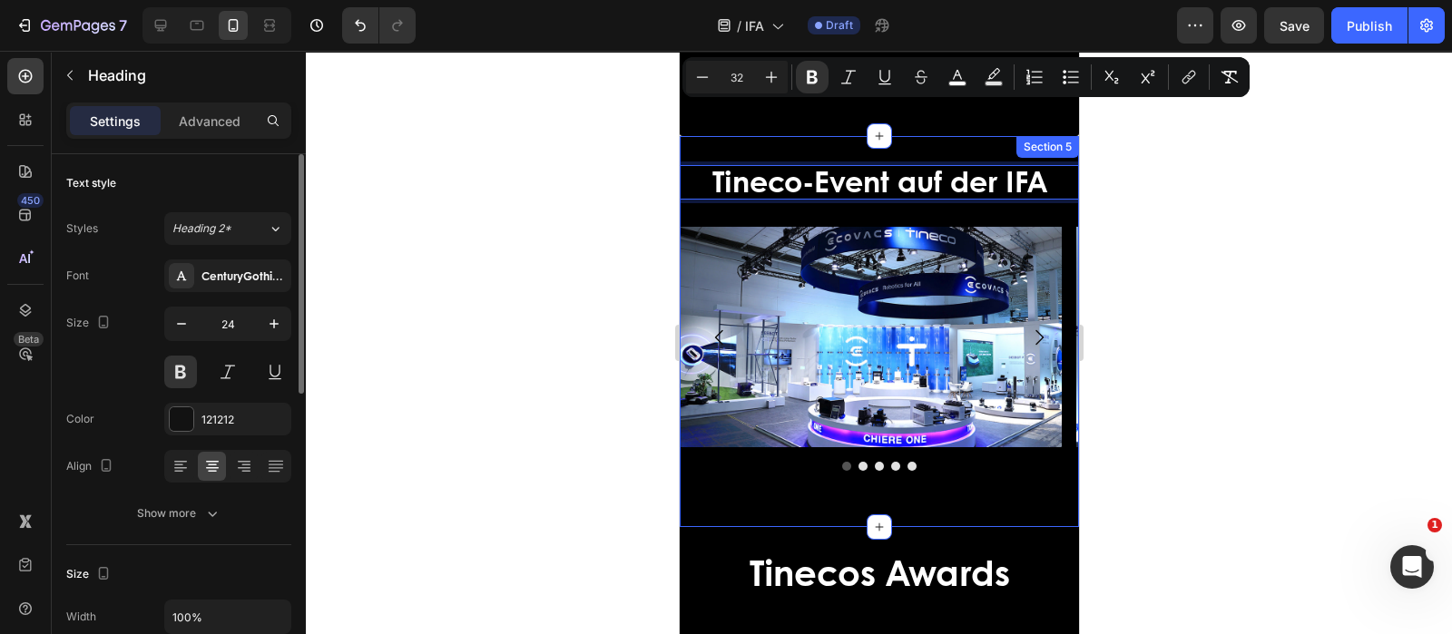
scroll to position [3997, 0]
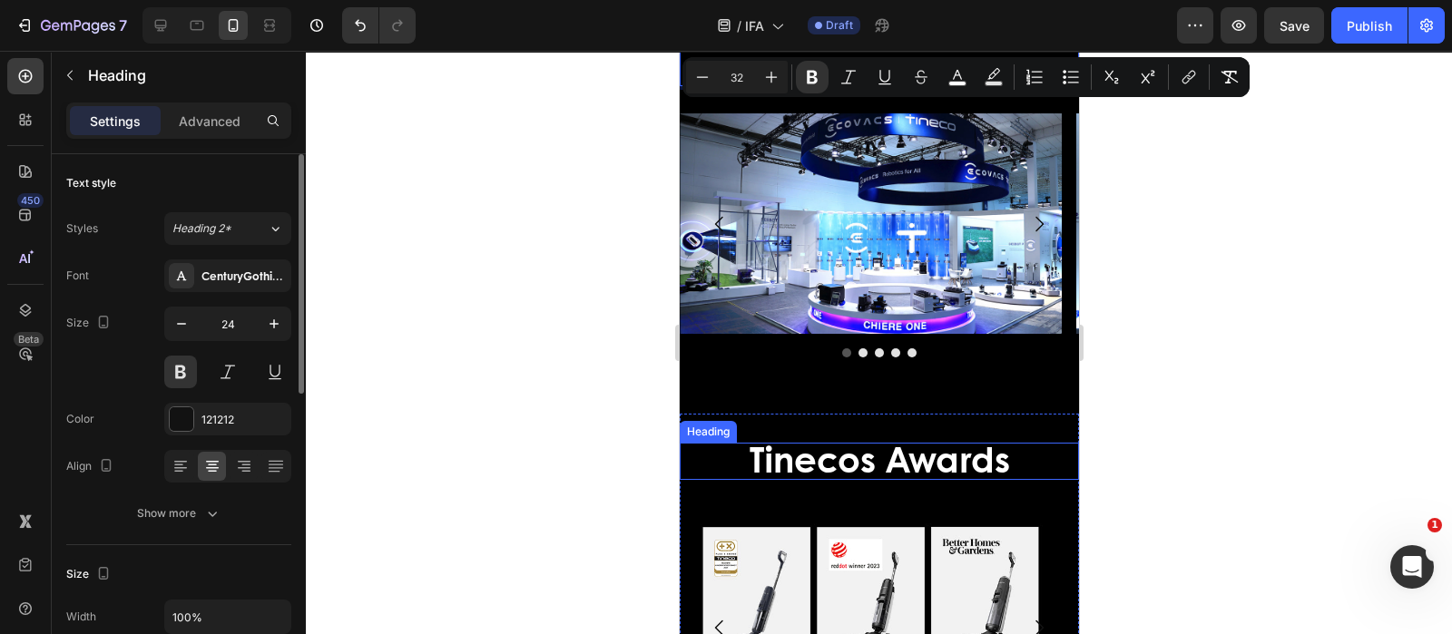
click at [935, 466] on strong "Tinecos Awards" at bounding box center [879, 458] width 260 height 51
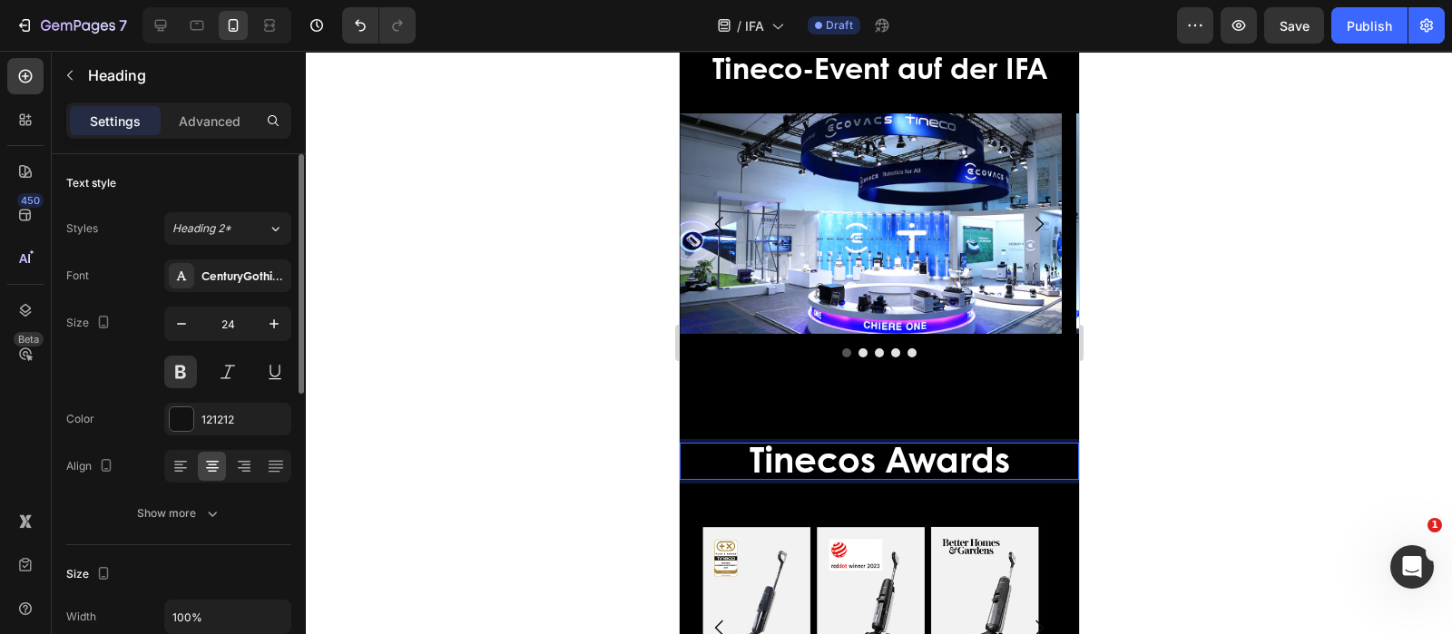
click at [999, 459] on strong "Tinecos Awards" at bounding box center [879, 458] width 260 height 51
drag, startPoint x: 1000, startPoint y: 459, endPoint x: 740, endPoint y: 464, distance: 259.6
click at [740, 464] on p "Tinecos Awards" at bounding box center [879, 462] width 396 height 34
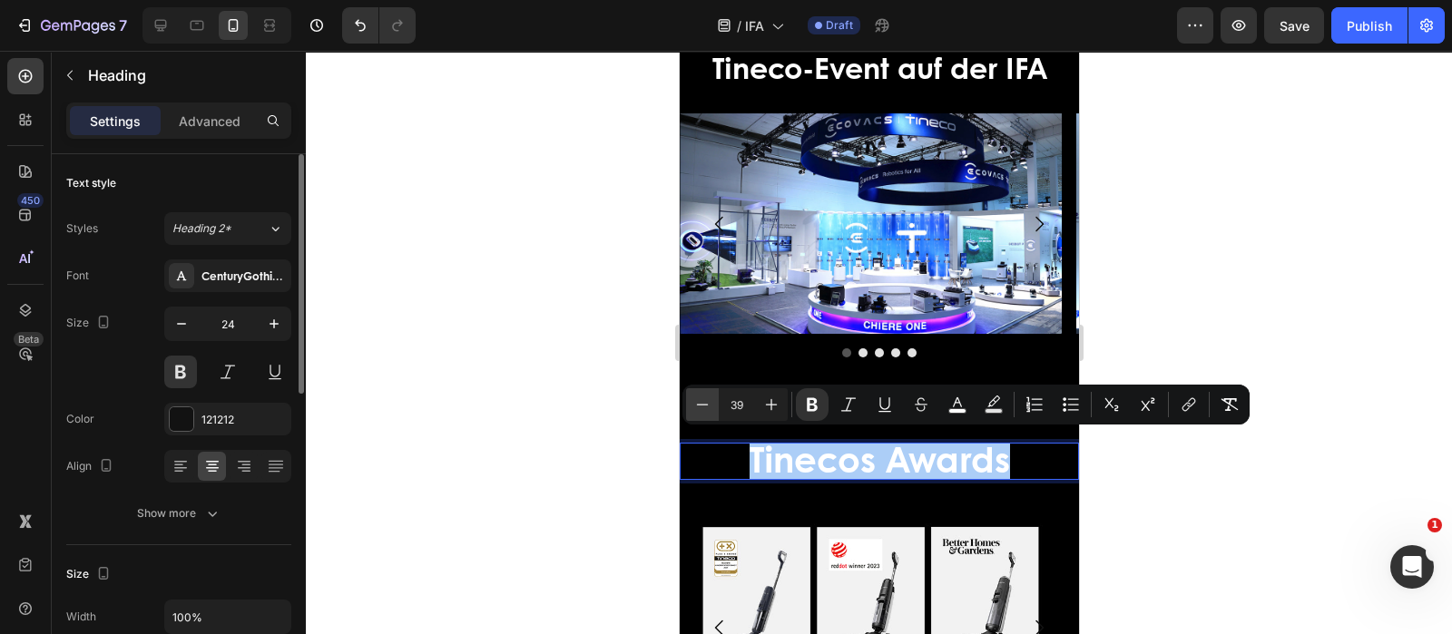
click at [708, 400] on icon "Editor contextual toolbar" at bounding box center [702, 405] width 18 height 18
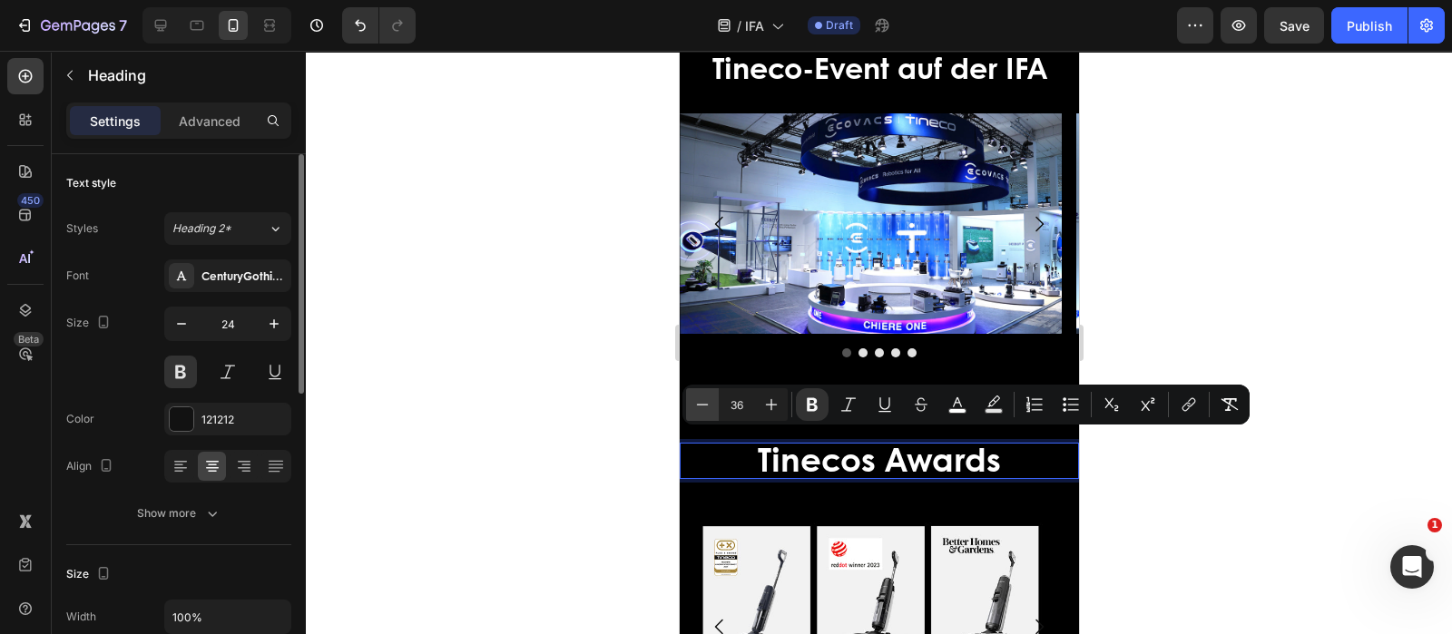
click at [708, 400] on icon "Editor contextual toolbar" at bounding box center [702, 405] width 18 height 18
type input "32"
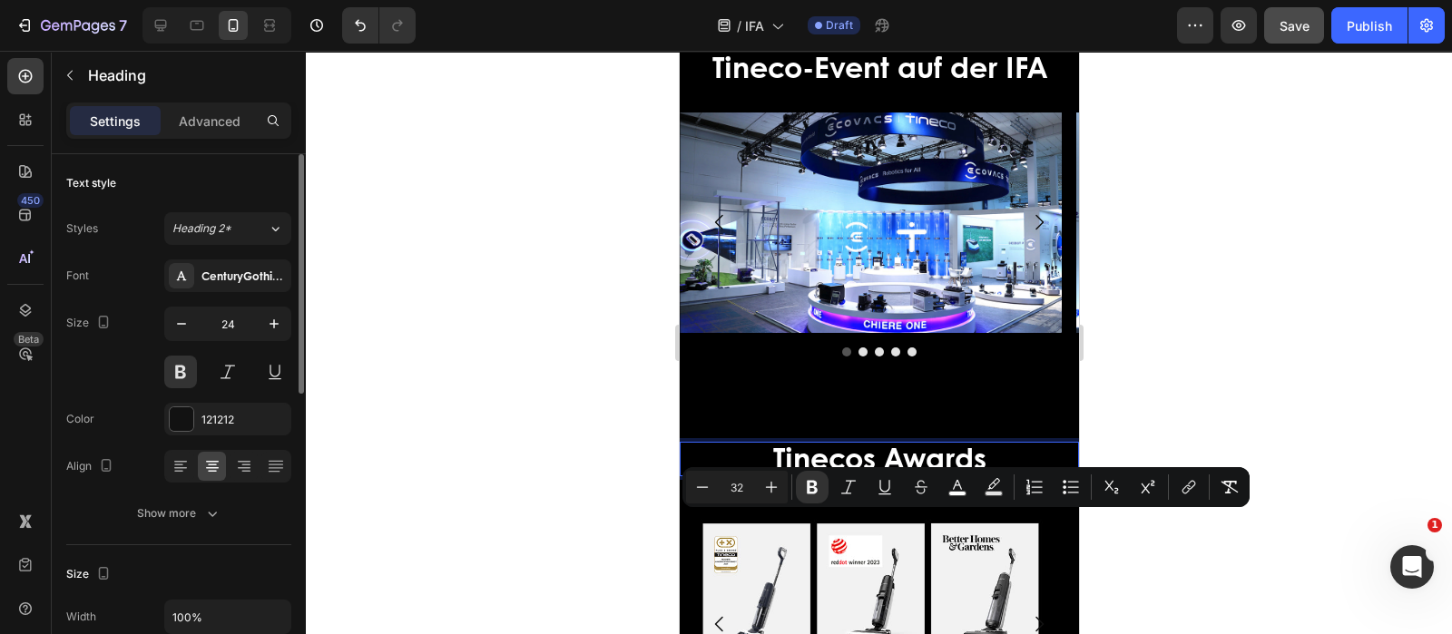
click at [1300, 25] on span "Save" at bounding box center [1294, 25] width 30 height 15
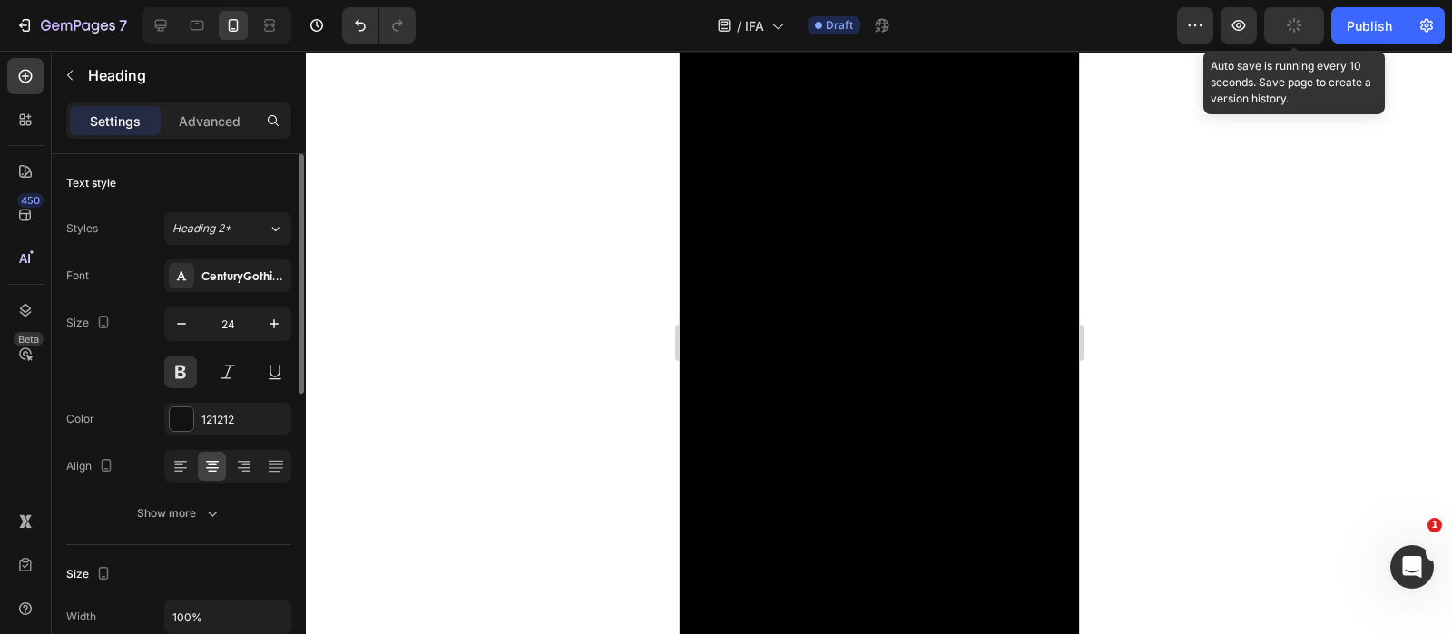
scroll to position [3317, 0]
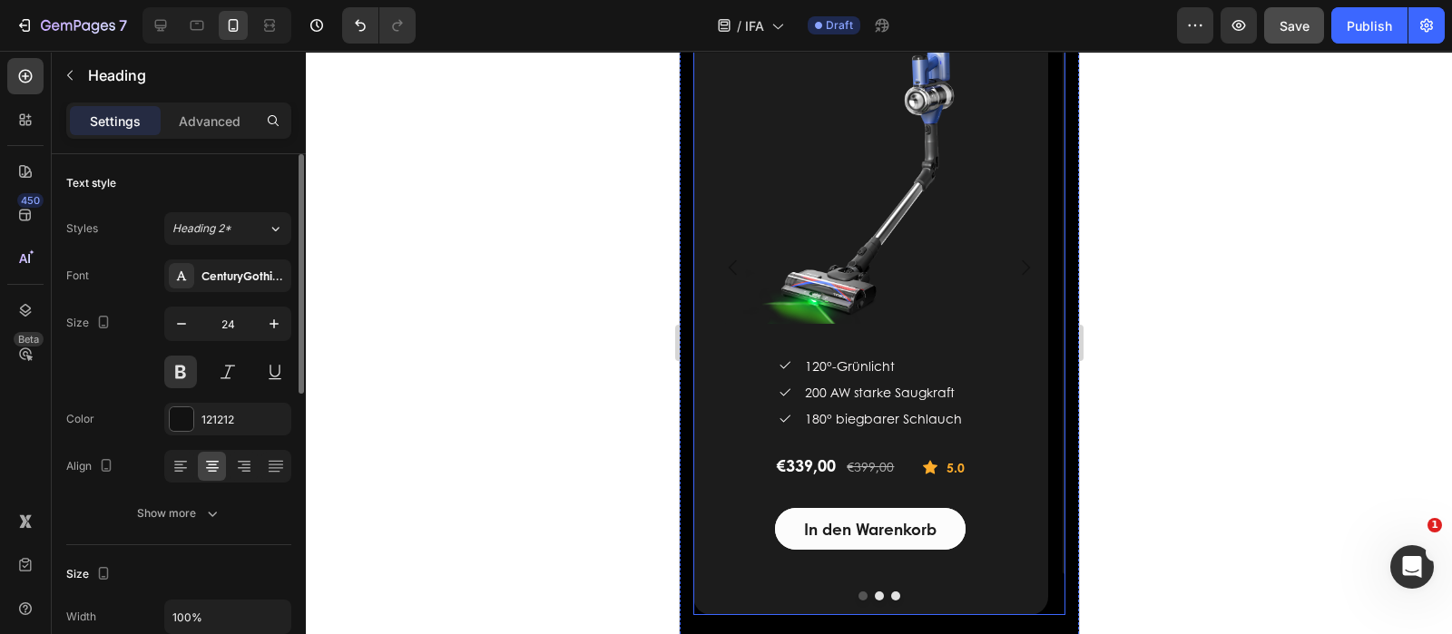
click at [1014, 270] on icon "Carousel Next Arrow" at bounding box center [1025, 268] width 22 height 22
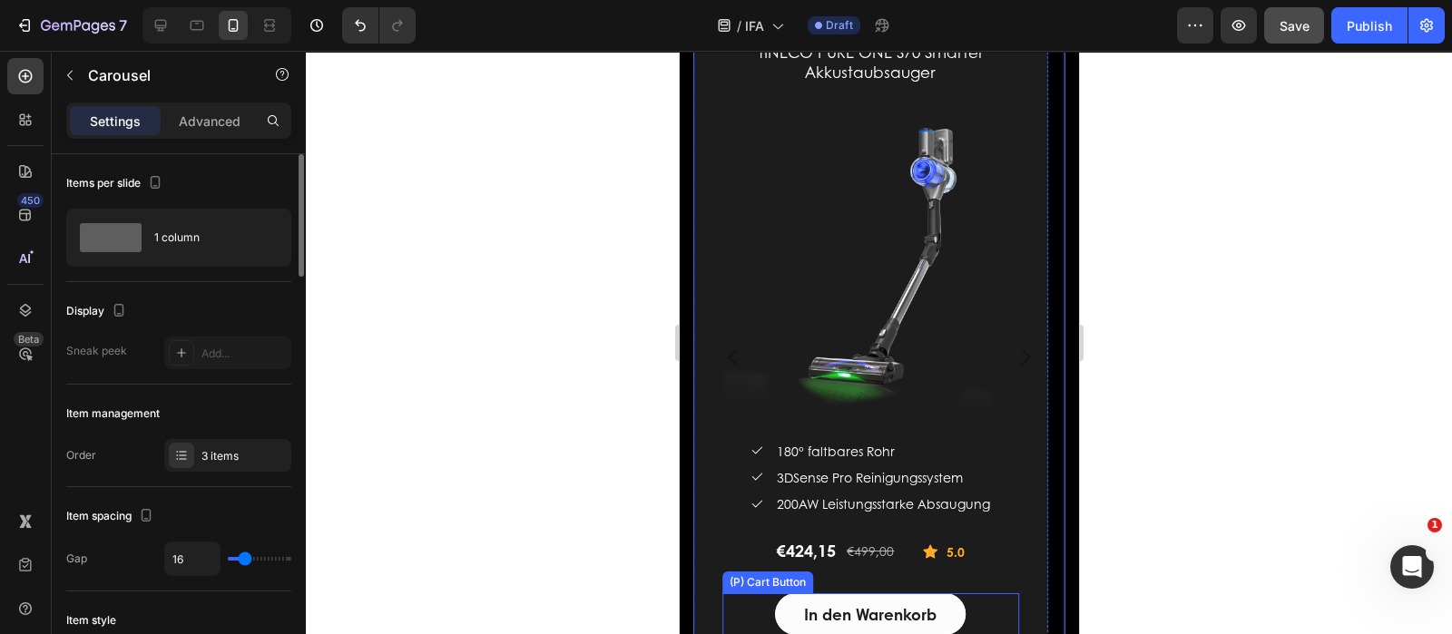
scroll to position [3544, 0]
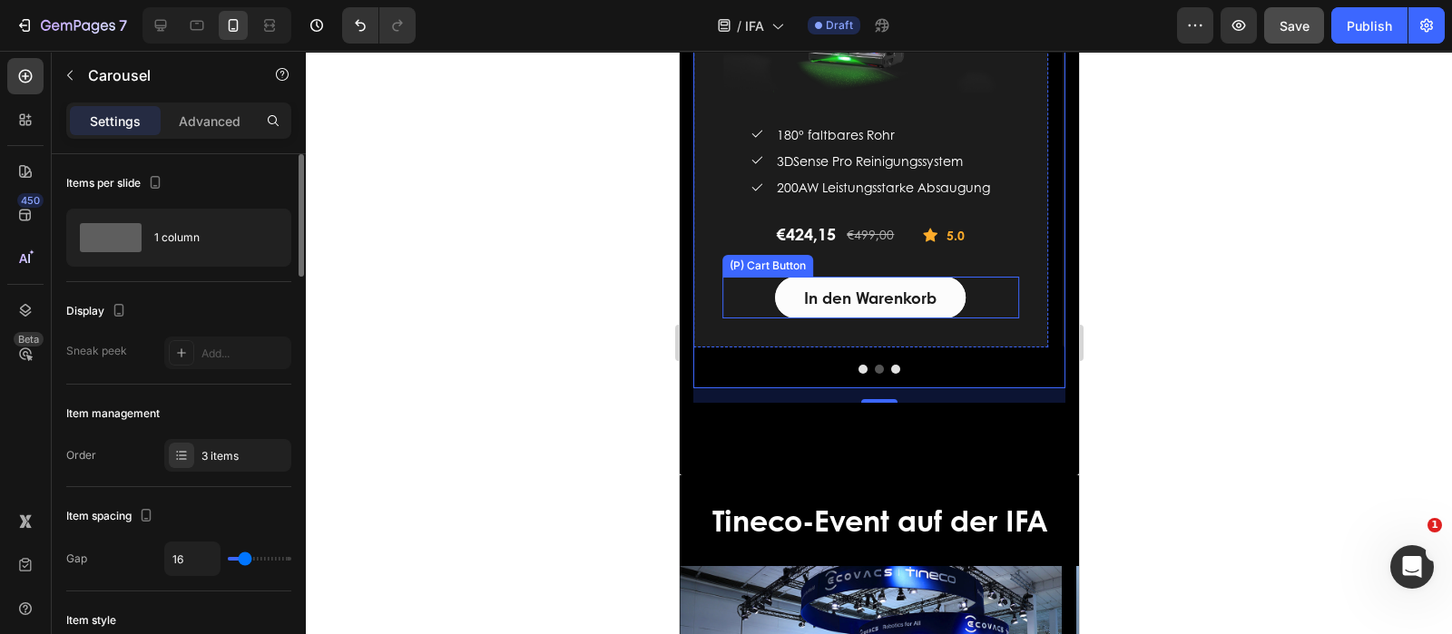
click at [732, 317] on div "In den Warenkorb (P) Cart Button" at bounding box center [869, 298] width 297 height 42
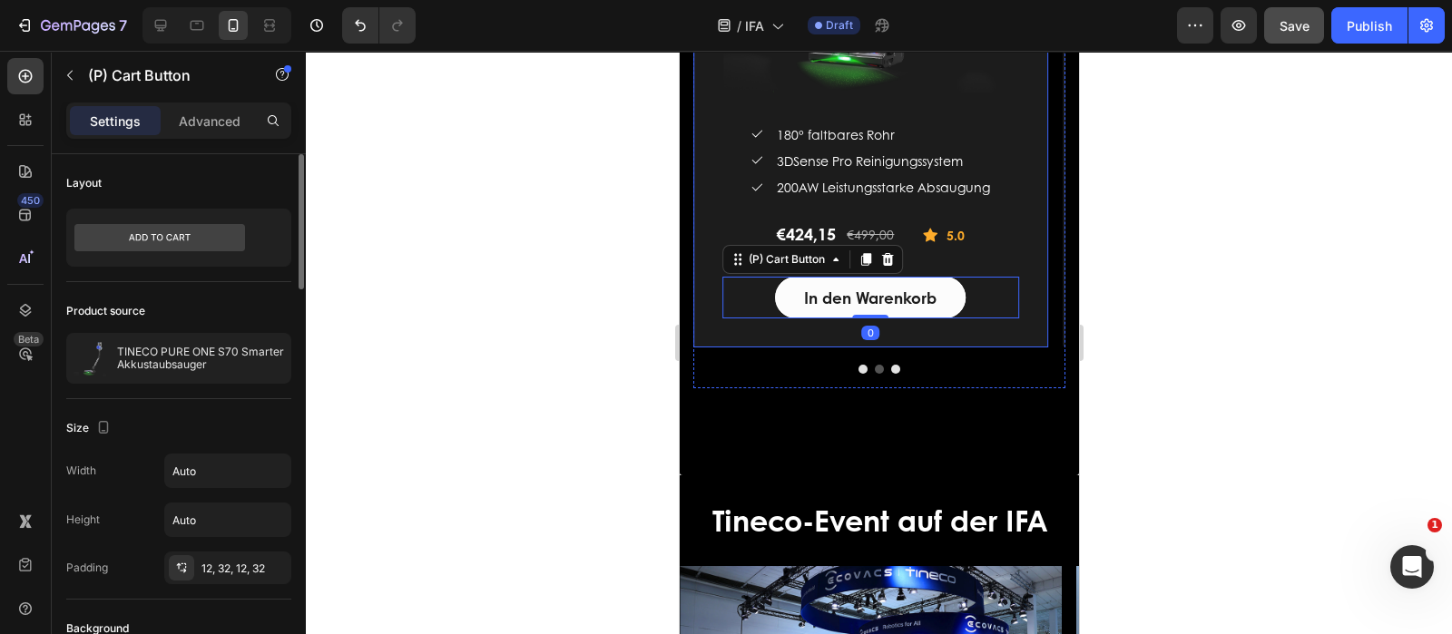
click at [716, 334] on div "TINECO PURE ONE S70 Smarter Akkustaubsauger (P) Title (P) Images & Gallery Icon…" at bounding box center [869, 20] width 355 height 653
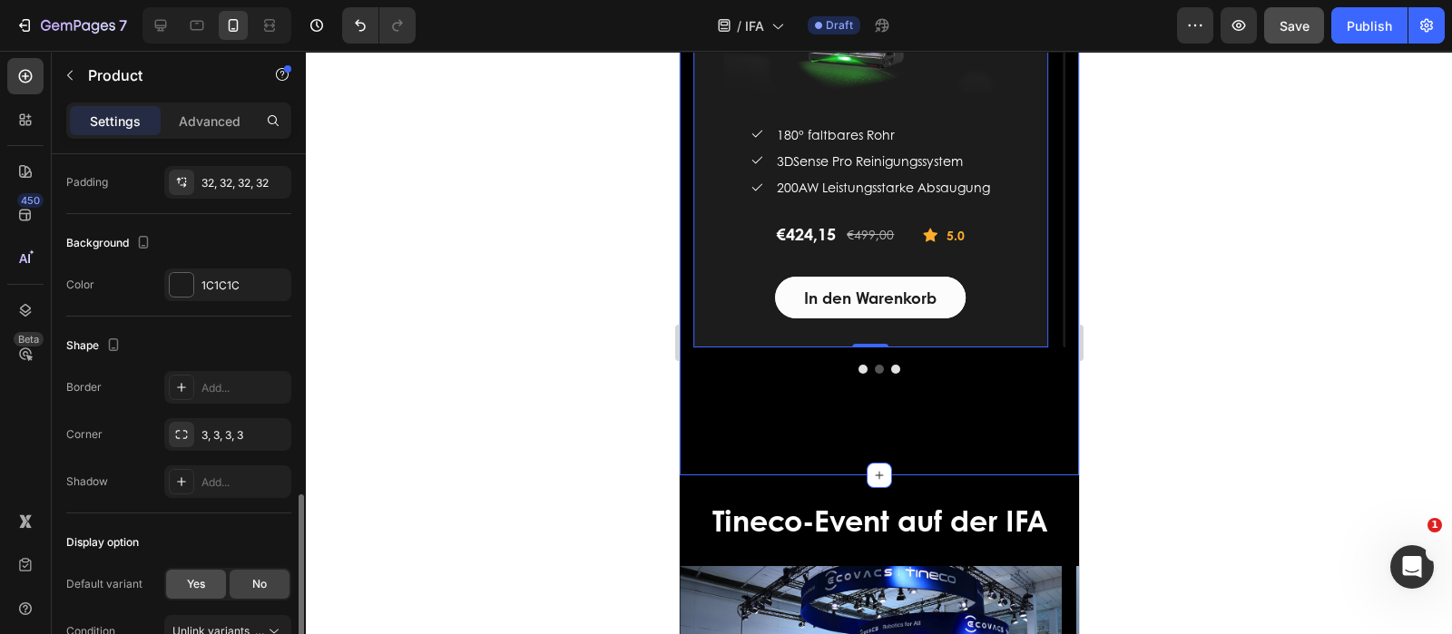
scroll to position [439, 0]
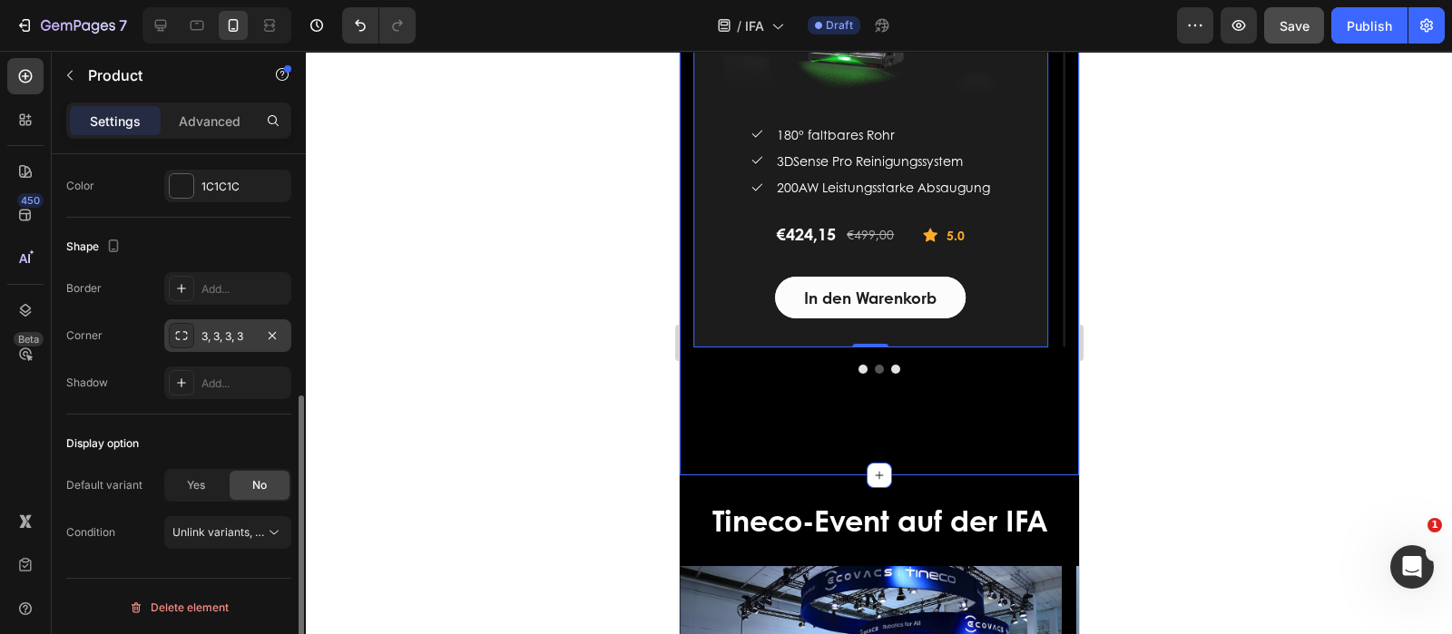
click at [222, 328] on div "3, 3, 3, 3" at bounding box center [227, 336] width 53 height 16
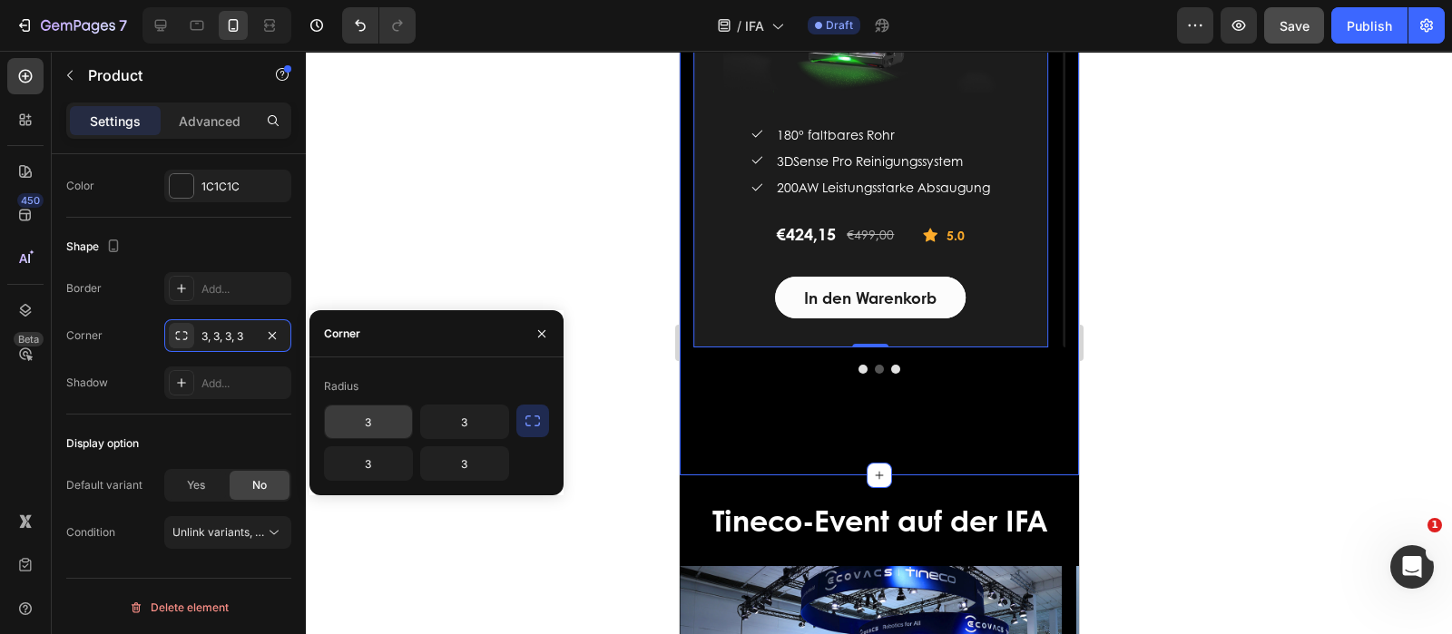
click at [399, 415] on input "3" at bounding box center [368, 422] width 87 height 33
type input "20"
click at [485, 423] on input "3" at bounding box center [464, 422] width 87 height 33
type input "20"
click at [388, 465] on input "3" at bounding box center [368, 463] width 87 height 33
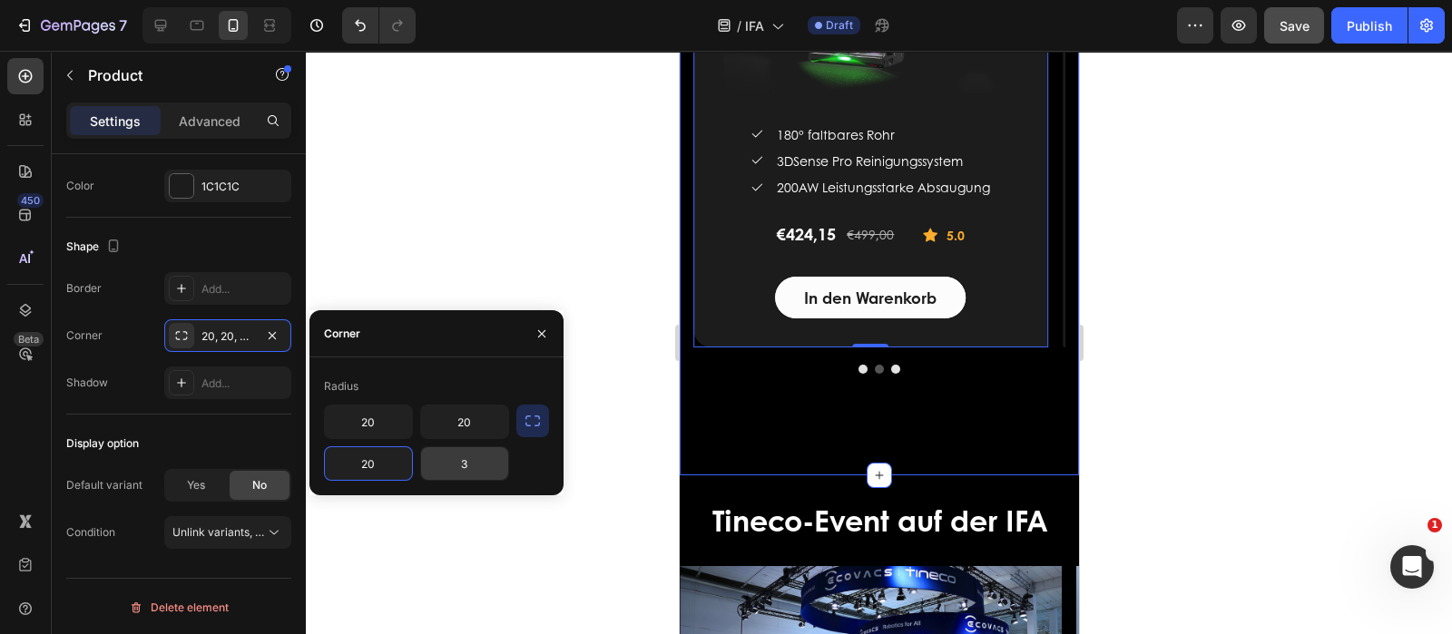
type input "20"
click at [479, 466] on input "3" at bounding box center [464, 463] width 87 height 33
type input "20"
click at [470, 382] on div "Radius" at bounding box center [436, 386] width 225 height 29
click at [537, 325] on button "button" at bounding box center [541, 333] width 29 height 29
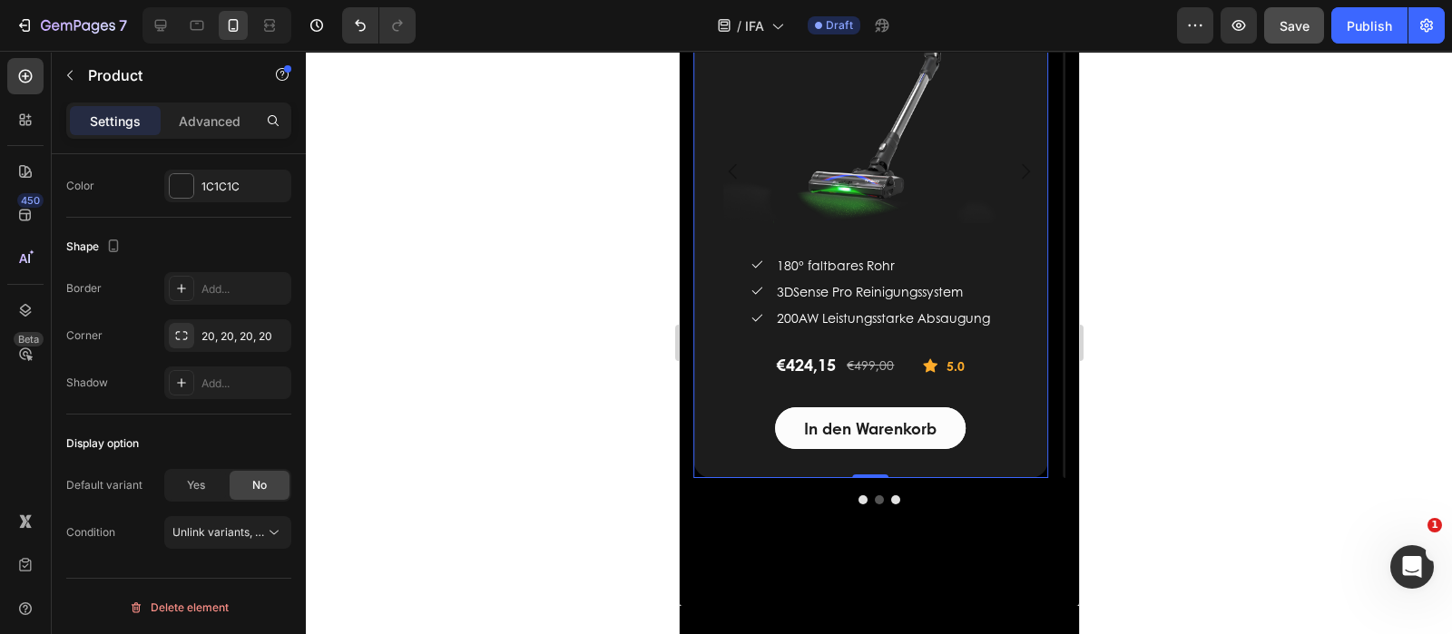
scroll to position [3317, 0]
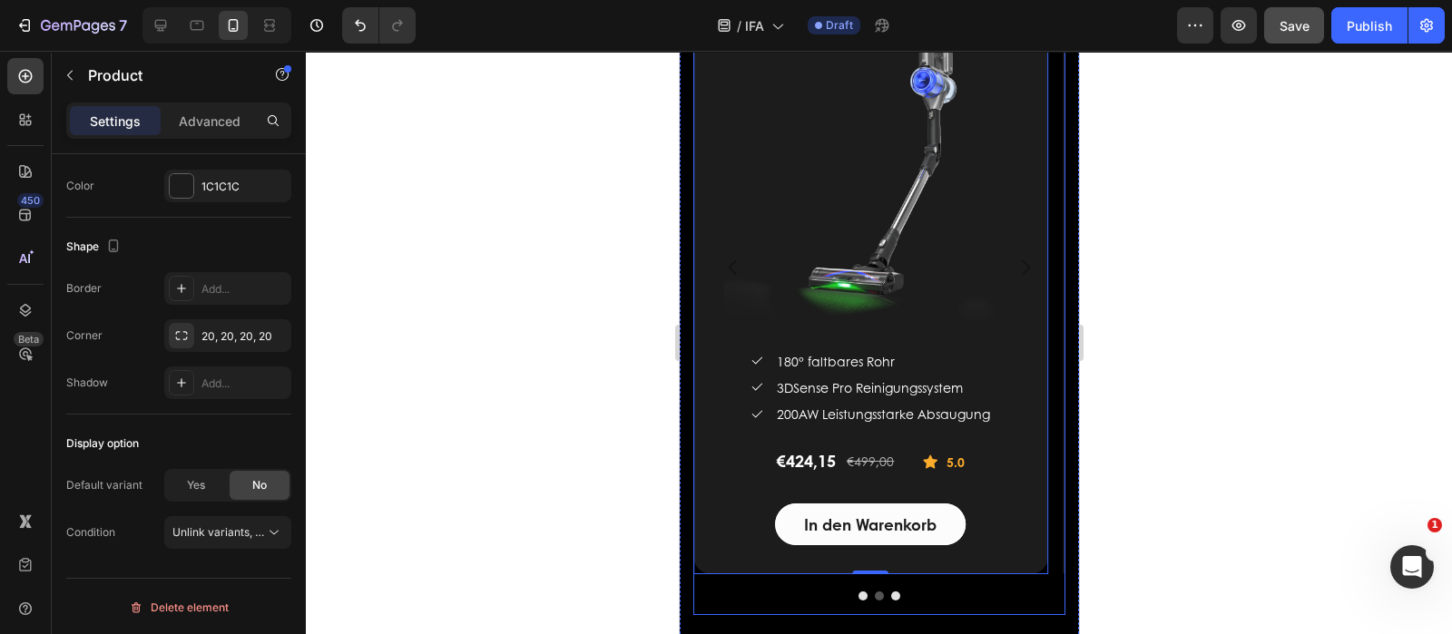
click at [1014, 260] on icon "Carousel Next Arrow" at bounding box center [1025, 268] width 22 height 22
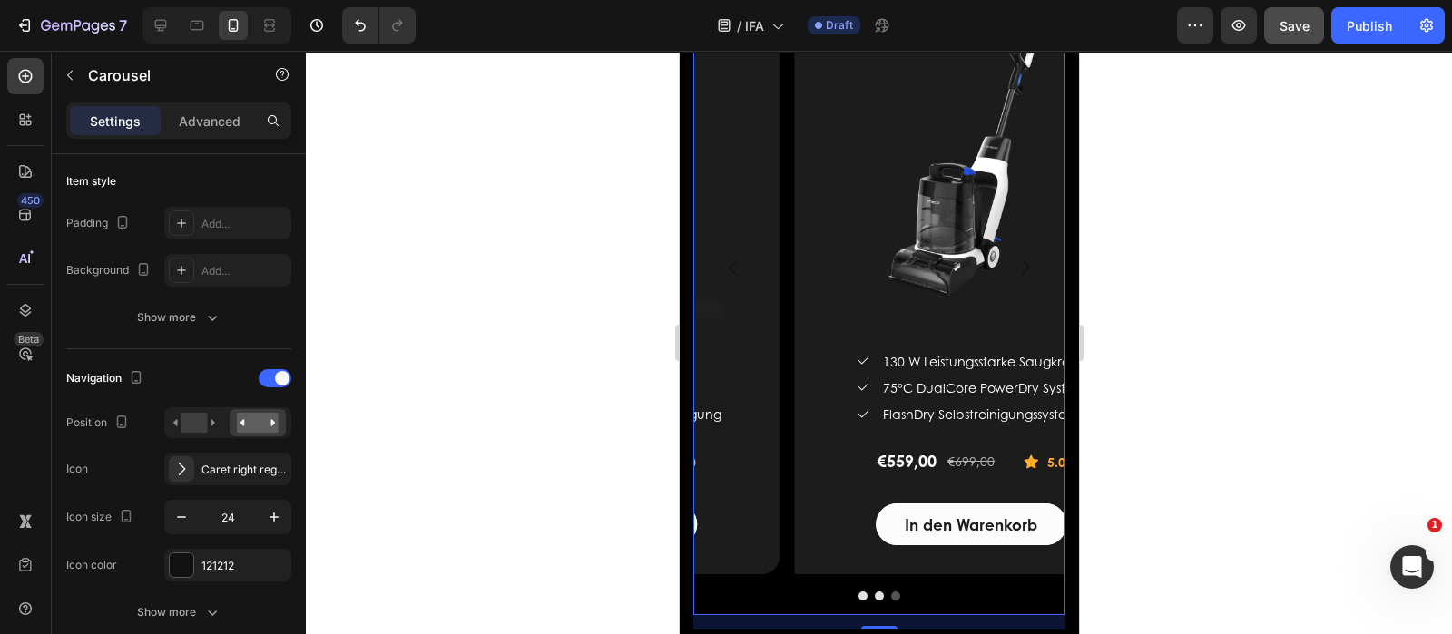
scroll to position [0, 0]
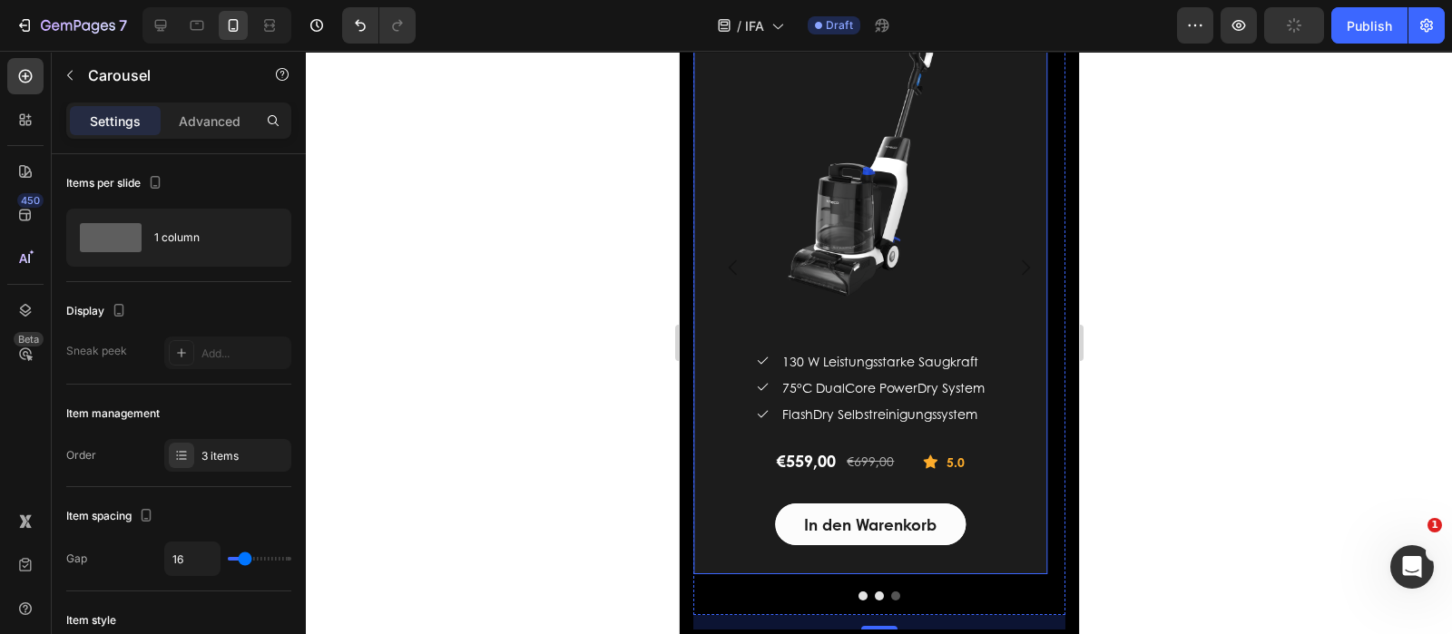
click at [708, 553] on div "Tineco CARPET ONE Cruiser Intelligenter Teppichreiniger (P) Title (P) Images & …" at bounding box center [869, 247] width 355 height 653
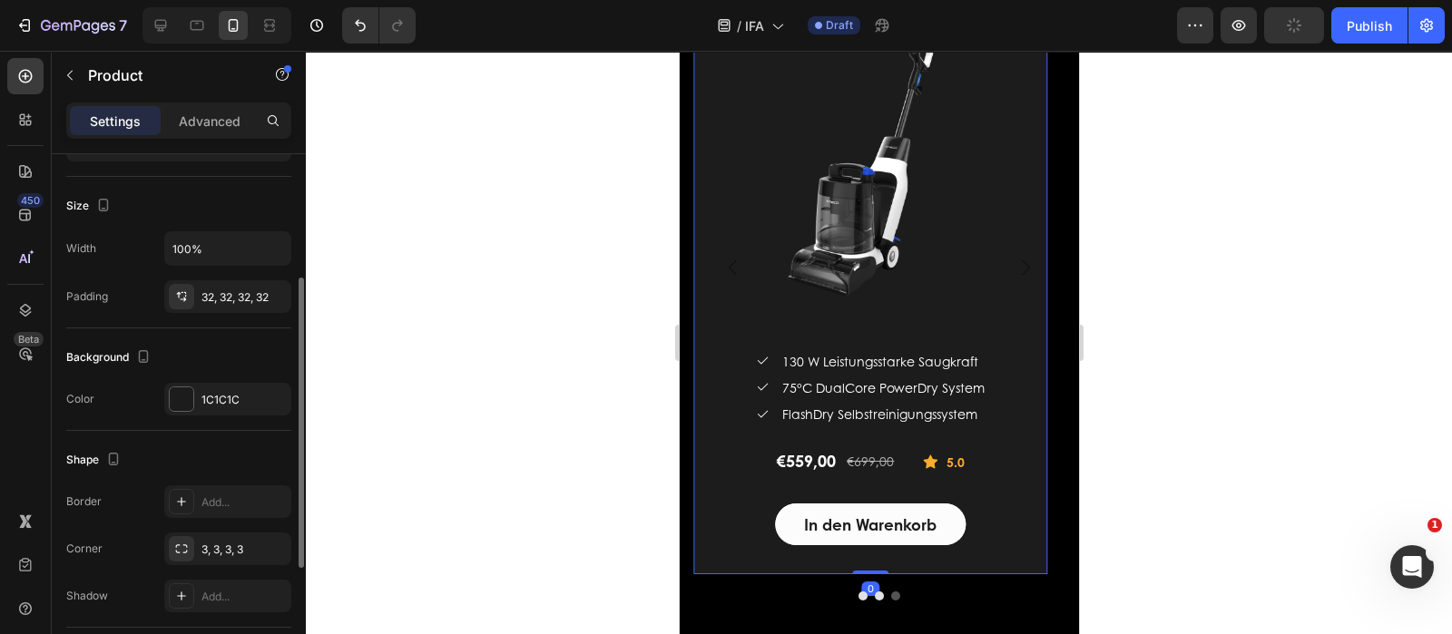
scroll to position [340, 0]
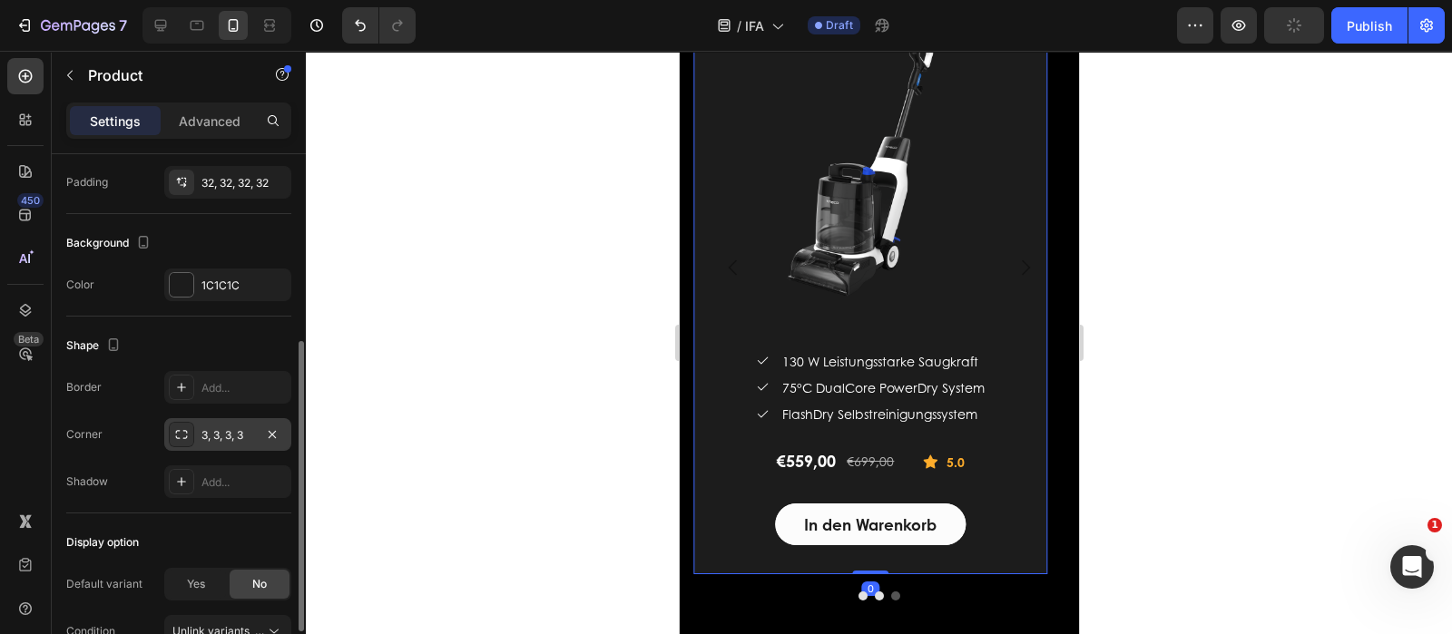
click at [222, 440] on div "3, 3, 3, 3" at bounding box center [227, 435] width 53 height 16
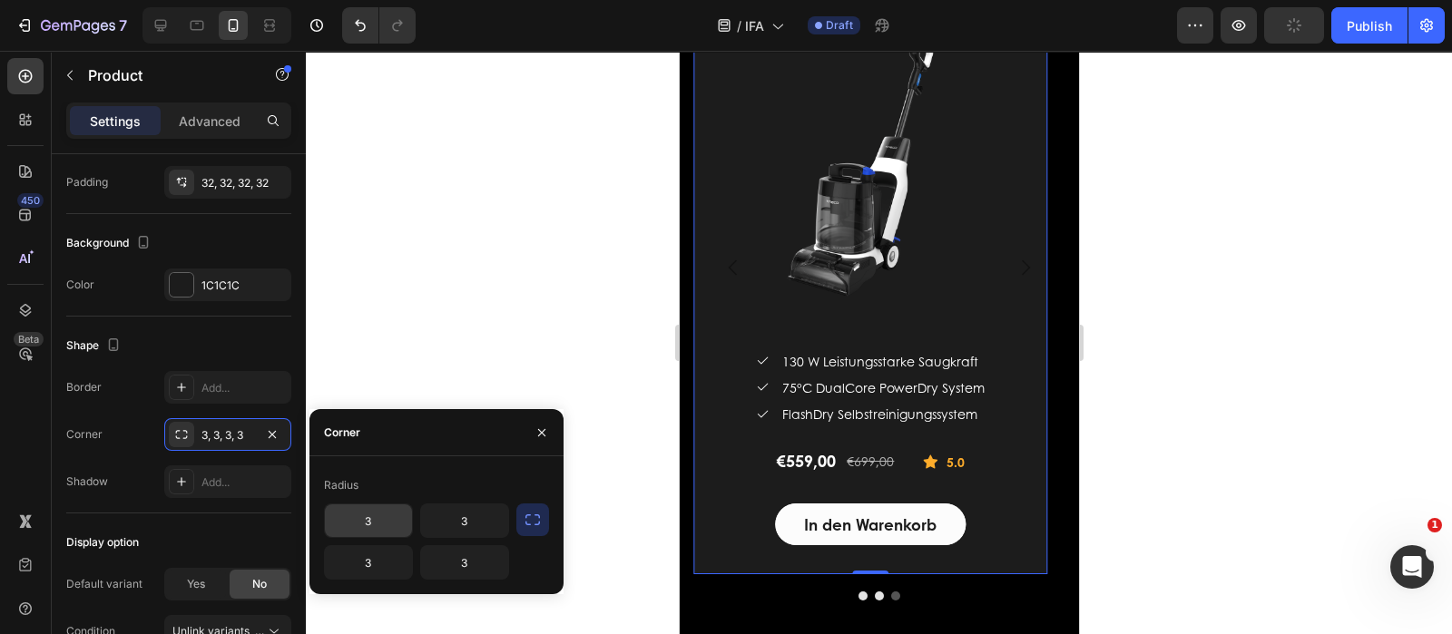
click at [375, 519] on input "3" at bounding box center [368, 521] width 87 height 33
type input "20"
click at [483, 528] on input "3" at bounding box center [464, 521] width 87 height 33
type input "20"
click at [382, 562] on input "3" at bounding box center [368, 562] width 87 height 33
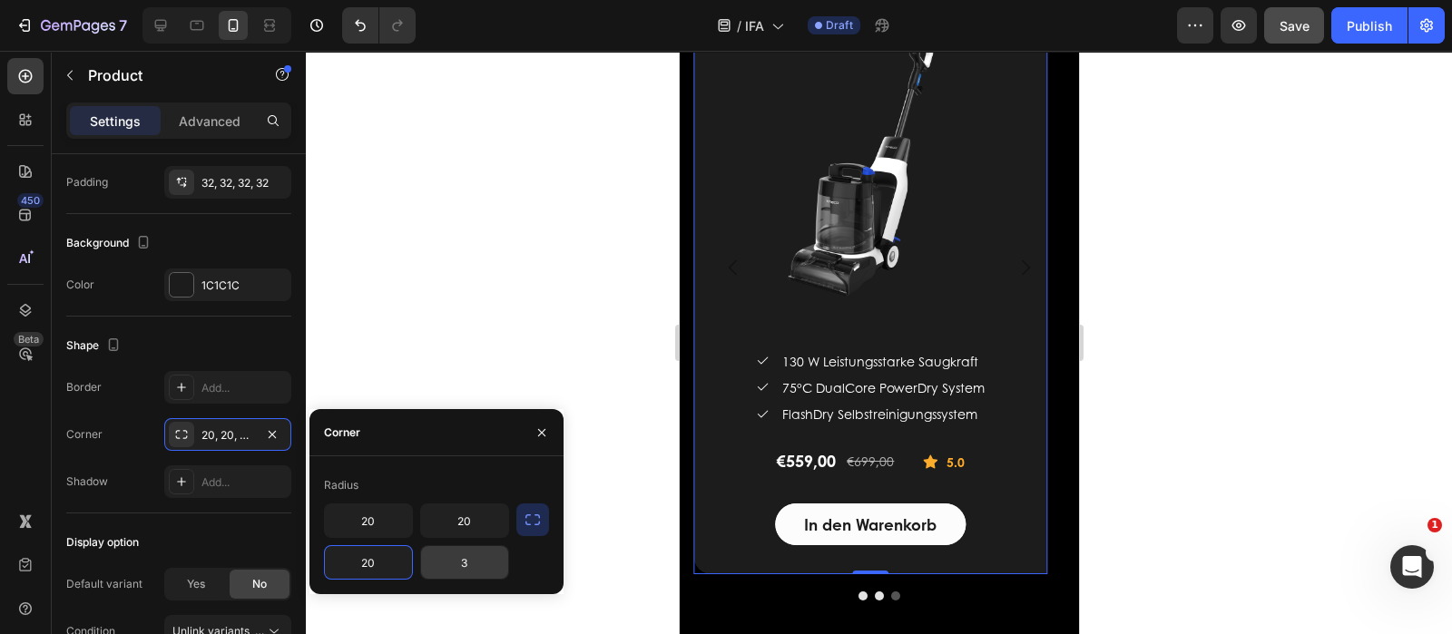
type input "20"
click at [484, 569] on input "3" at bounding box center [464, 562] width 87 height 33
type input "20"
drag, startPoint x: 456, startPoint y: 485, endPoint x: 456, endPoint y: 502, distance: 16.3
click at [456, 502] on div "Radius 20 20 20 20" at bounding box center [436, 525] width 225 height 109
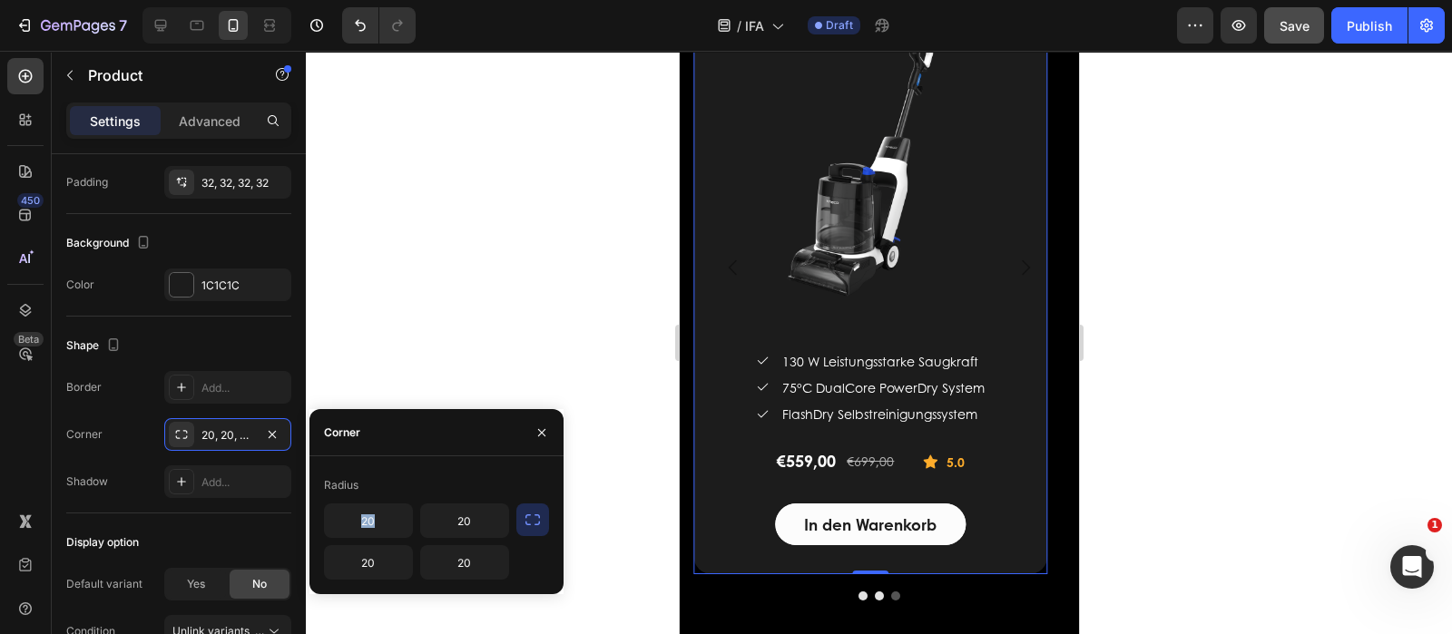
click at [484, 480] on div "Radius" at bounding box center [436, 485] width 225 height 29
click at [534, 430] on icon "button" at bounding box center [541, 433] width 15 height 15
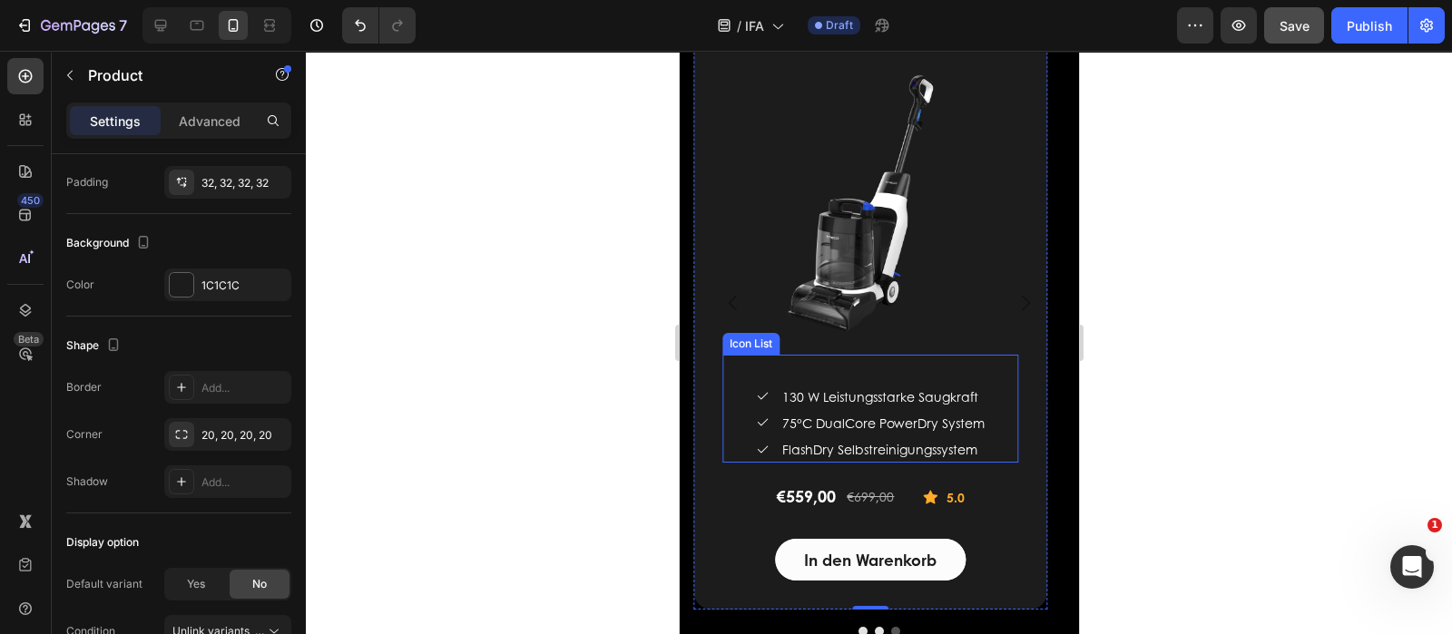
scroll to position [3317, 0]
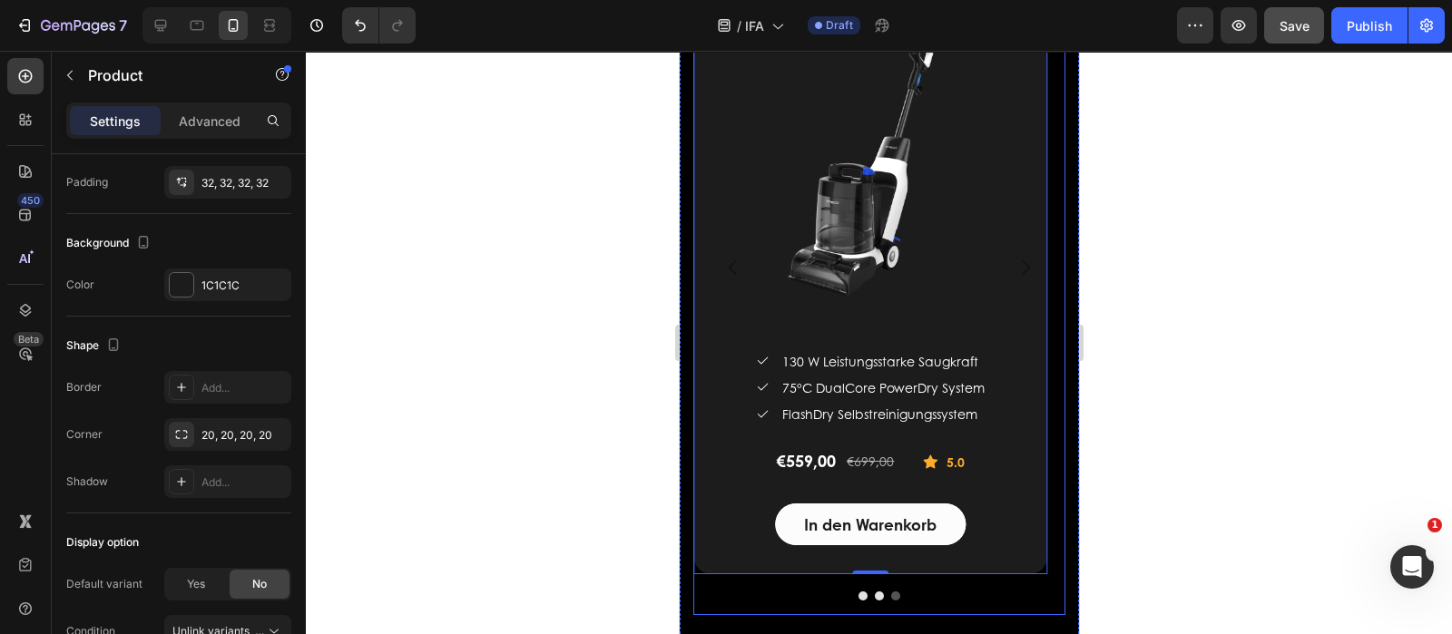
click at [728, 260] on icon "Carousel Back Arrow" at bounding box center [732, 268] width 22 height 22
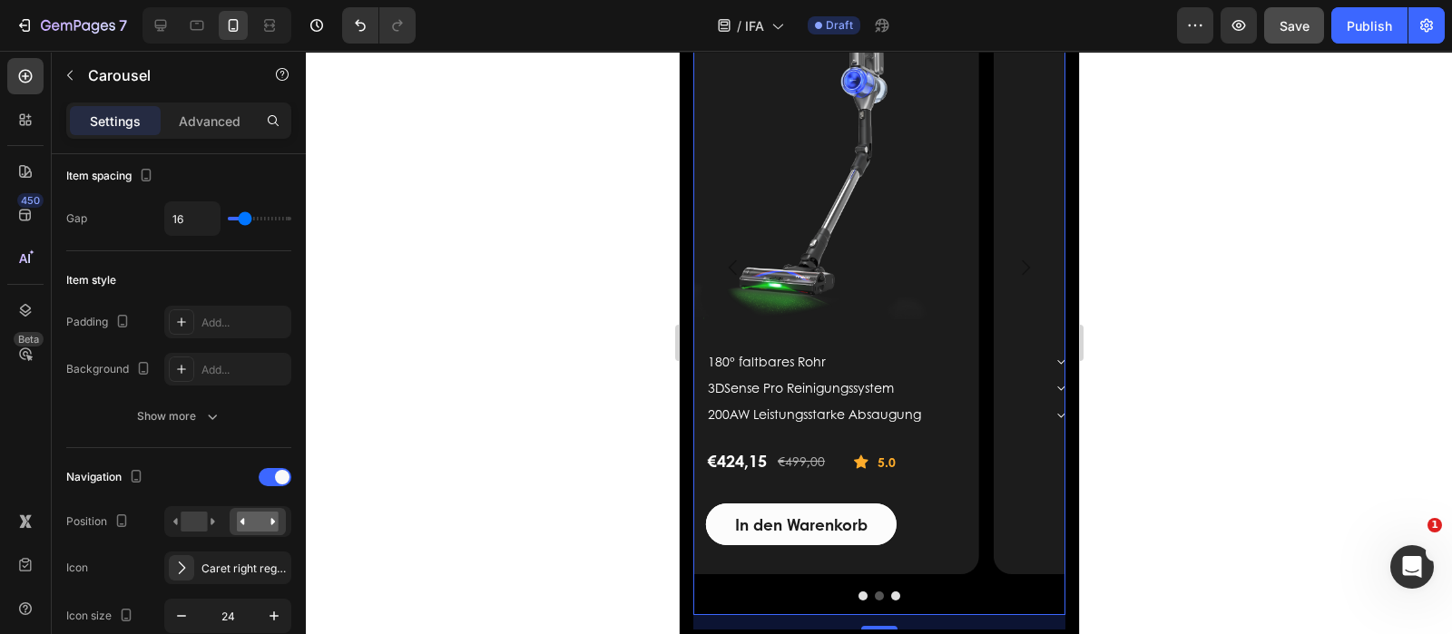
scroll to position [0, 0]
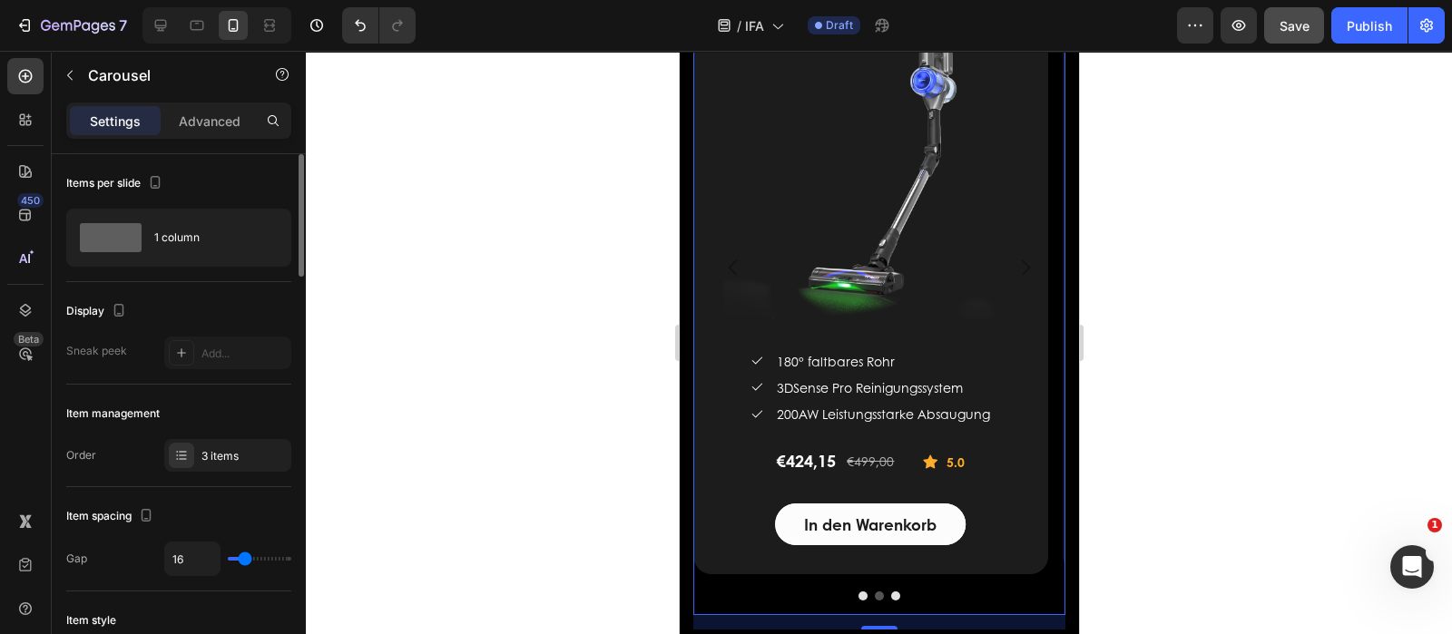
click at [728, 260] on icon "Carousel Back Arrow" at bounding box center [732, 268] width 22 height 22
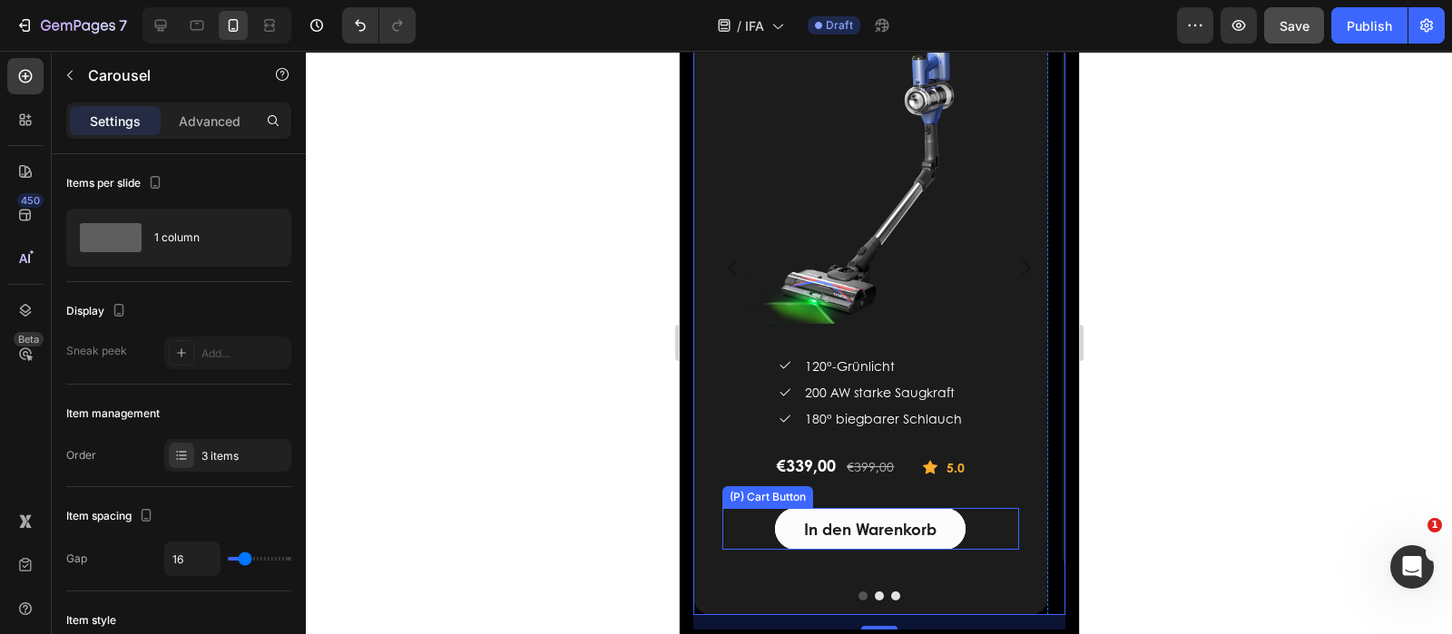
click at [941, 511] on button "In den Warenkorb" at bounding box center [869, 529] width 191 height 42
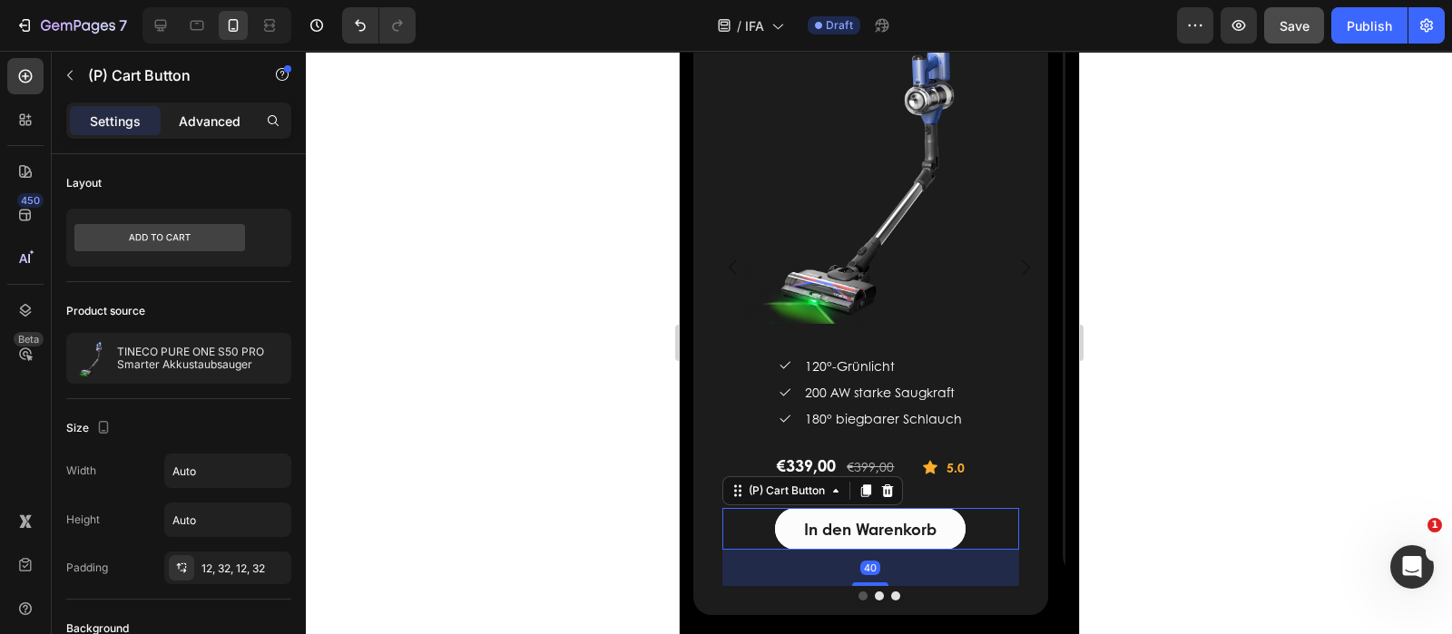
click at [214, 110] on div "Advanced" at bounding box center [209, 120] width 91 height 29
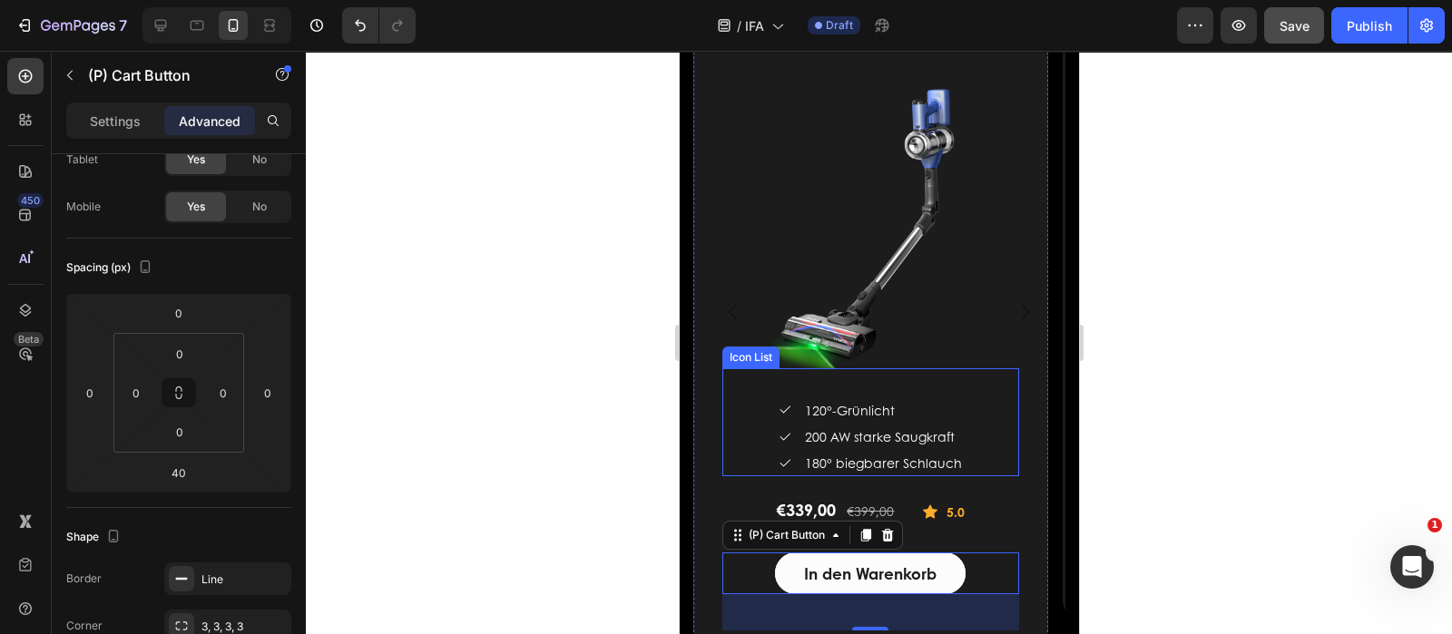
scroll to position [3203, 0]
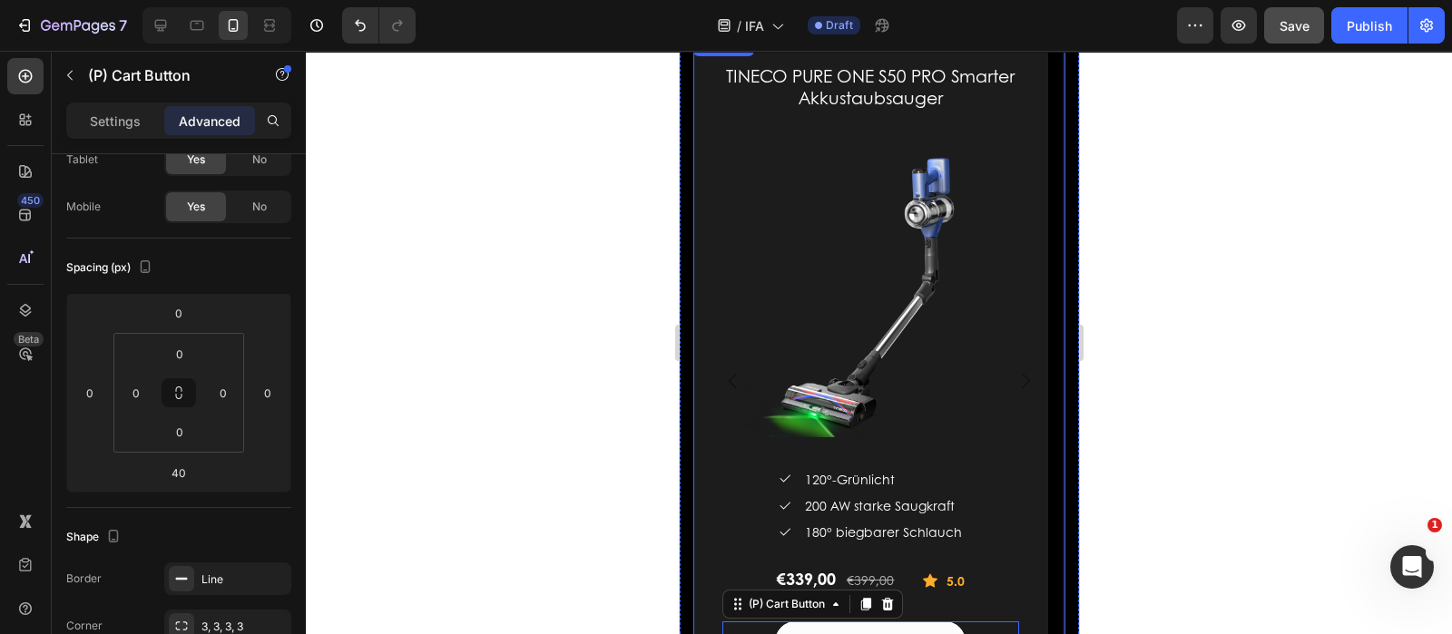
click at [1014, 389] on icon "Carousel Next Arrow" at bounding box center [1025, 381] width 22 height 22
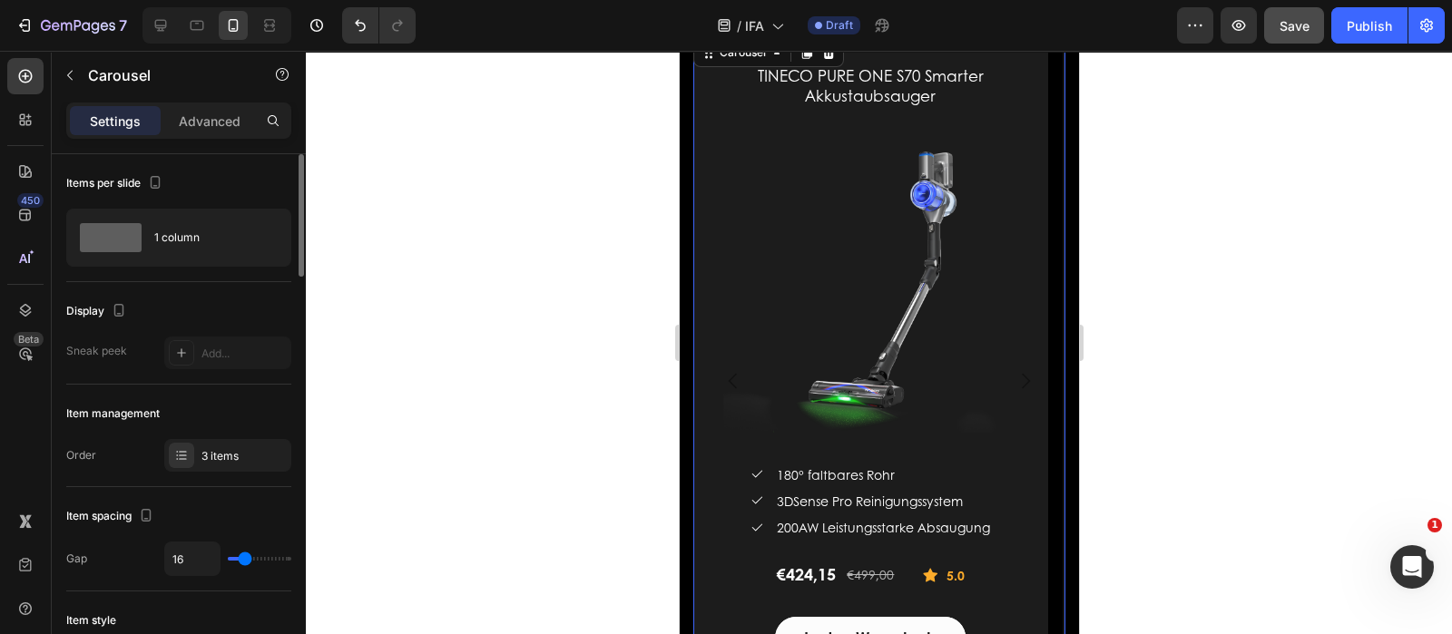
scroll to position [3317, 0]
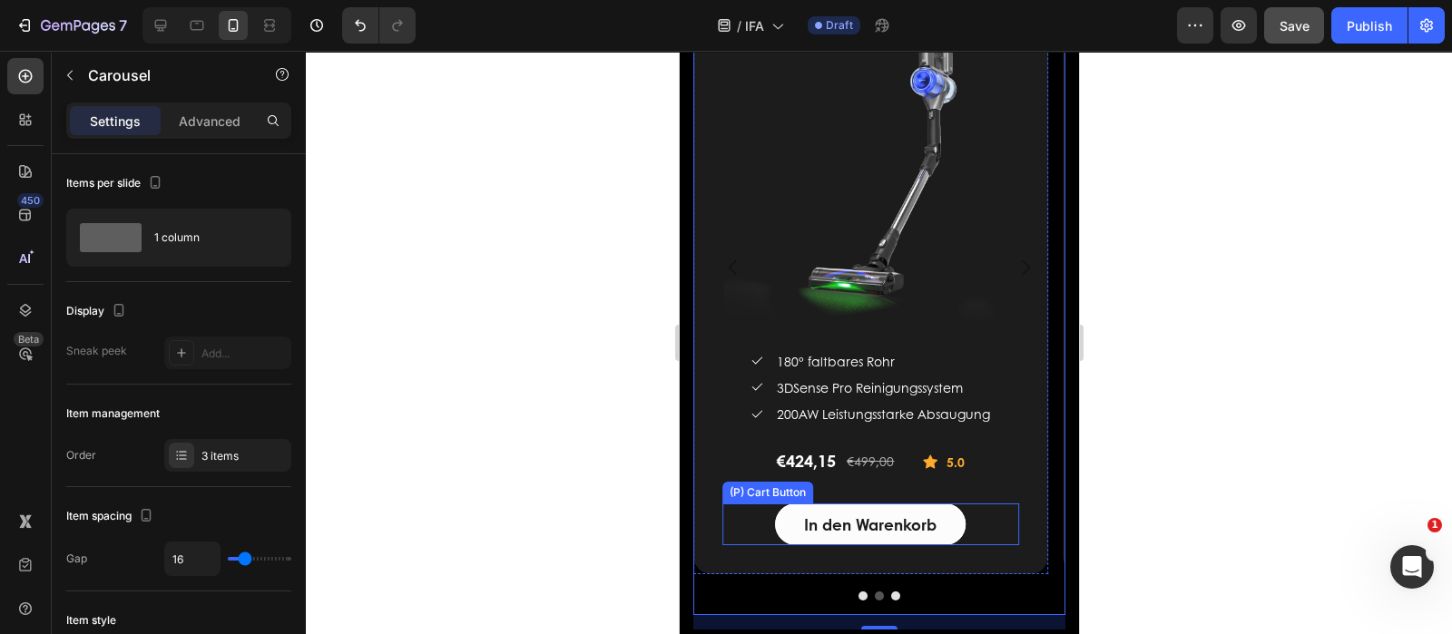
click at [952, 516] on button "In den Warenkorb" at bounding box center [869, 525] width 191 height 42
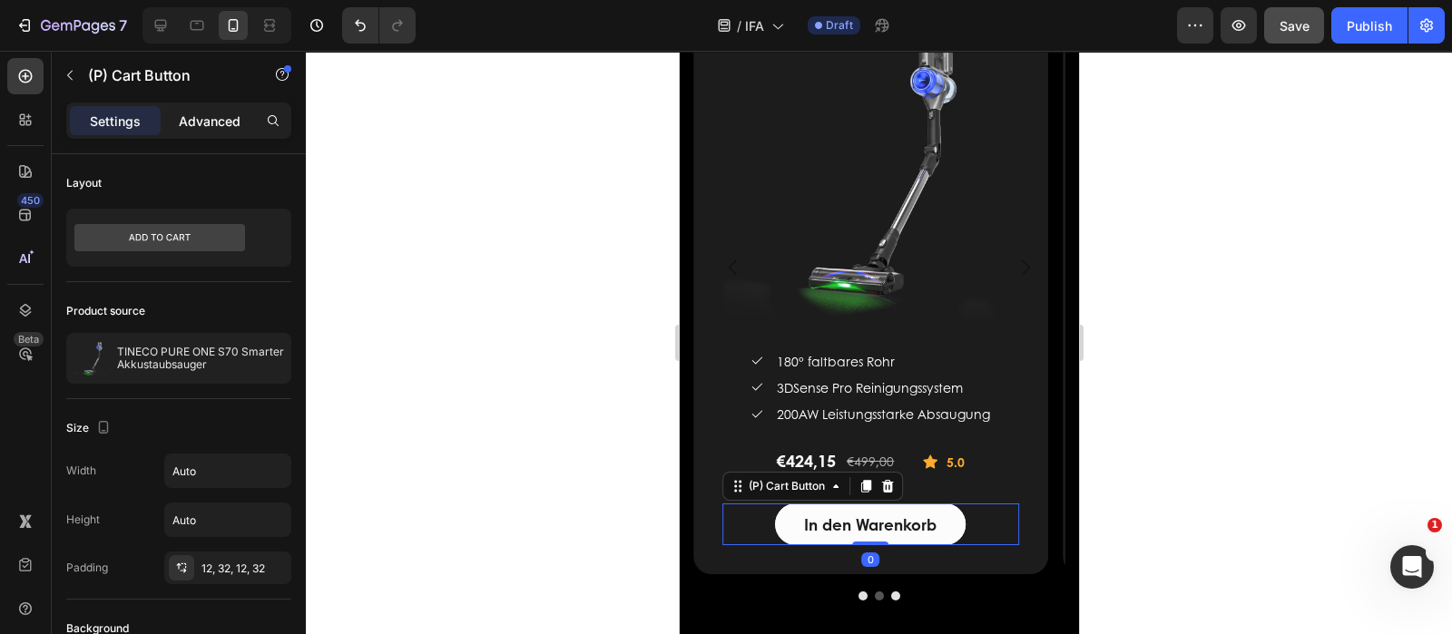
click at [221, 132] on div "Advanced" at bounding box center [209, 120] width 91 height 29
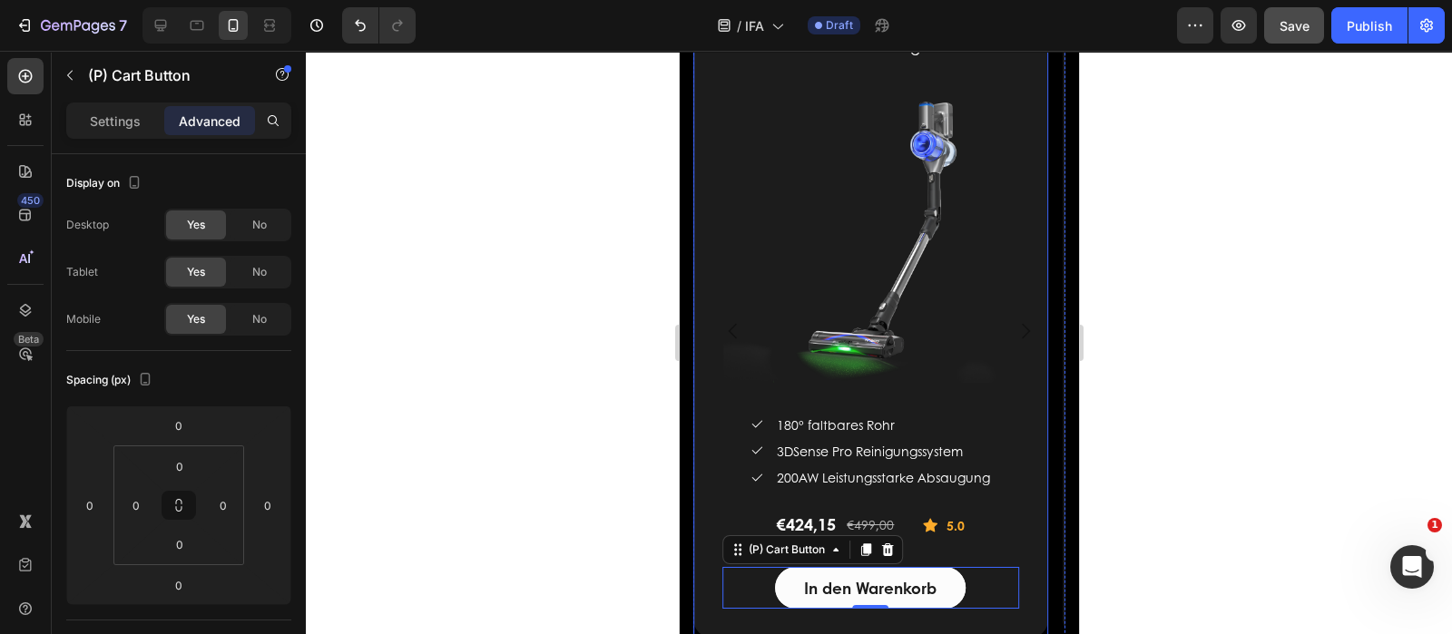
scroll to position [3203, 0]
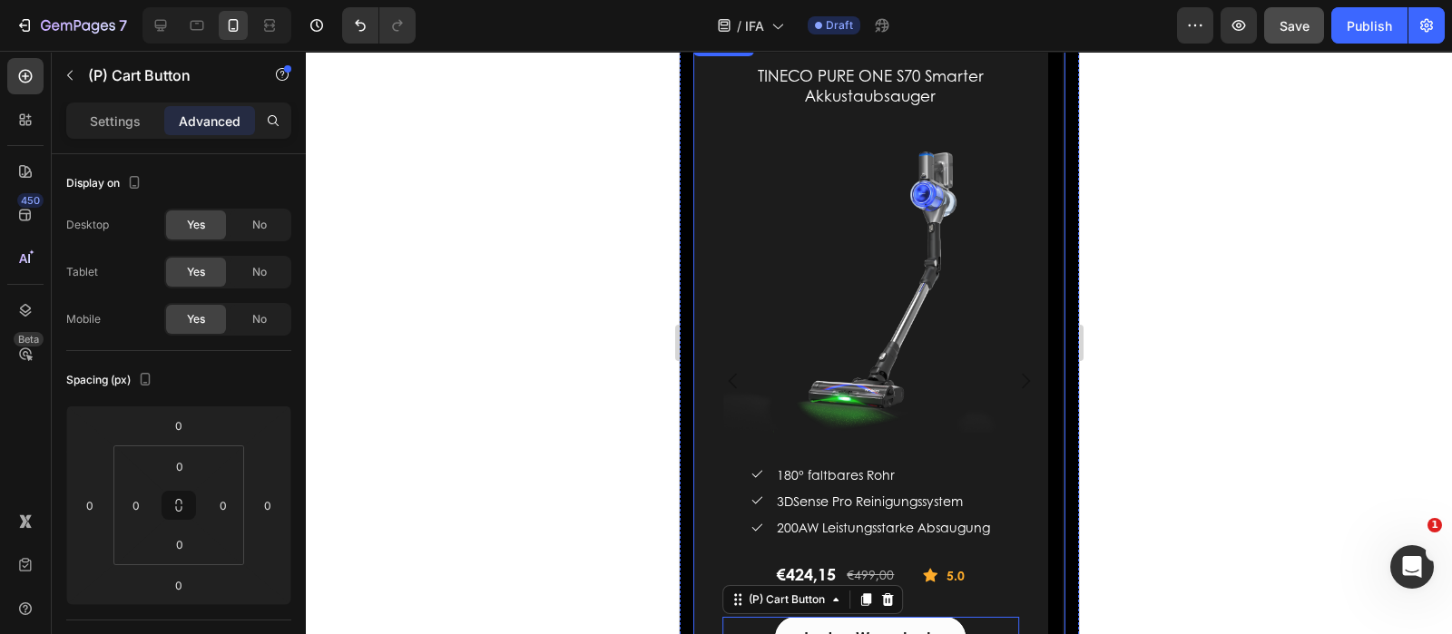
click at [726, 385] on icon "Carousel Back Arrow" at bounding box center [732, 381] width 22 height 22
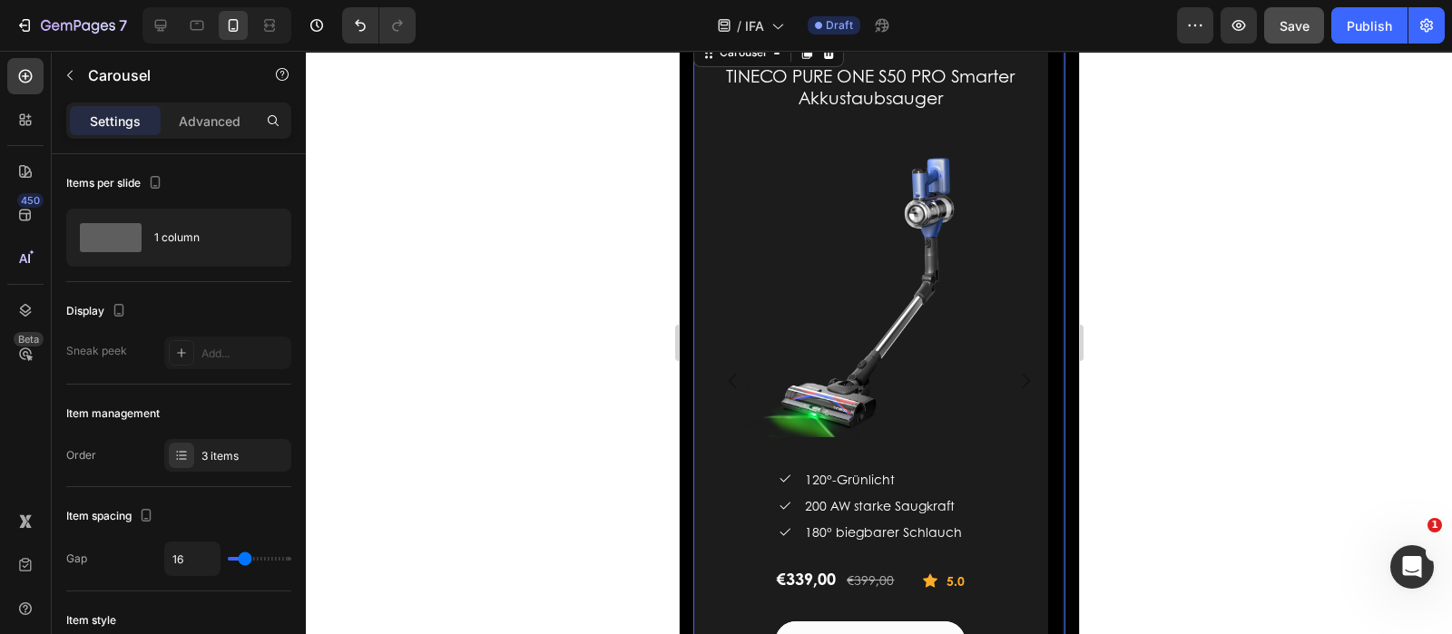
click at [730, 384] on icon "Carousel Back Arrow" at bounding box center [732, 381] width 8 height 15
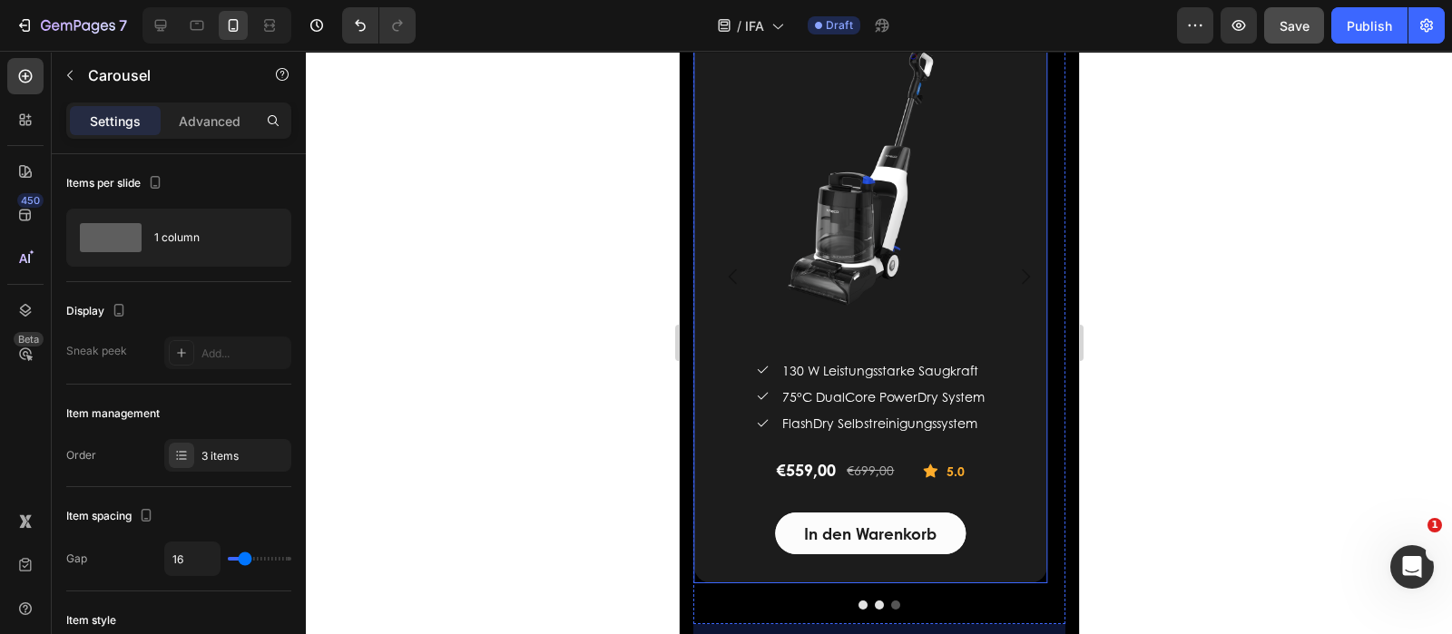
scroll to position [3430, 0]
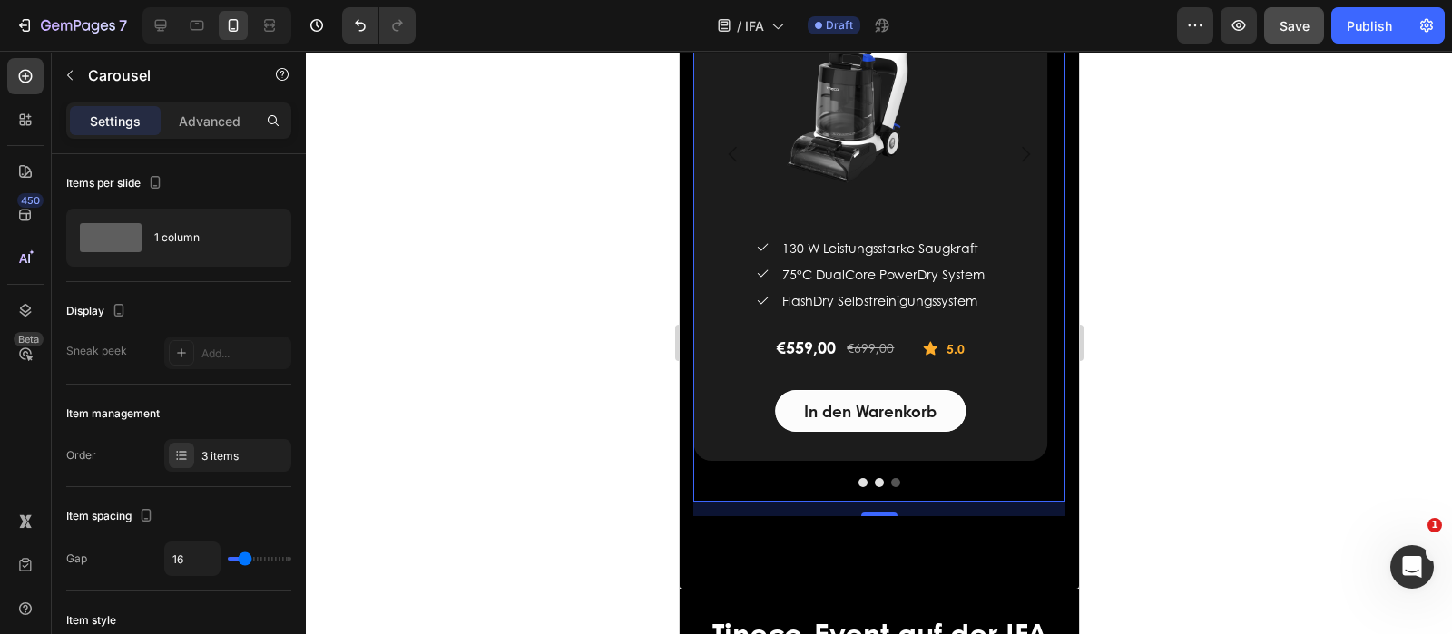
click at [732, 156] on icon "Carousel Back Arrow" at bounding box center [732, 154] width 22 height 22
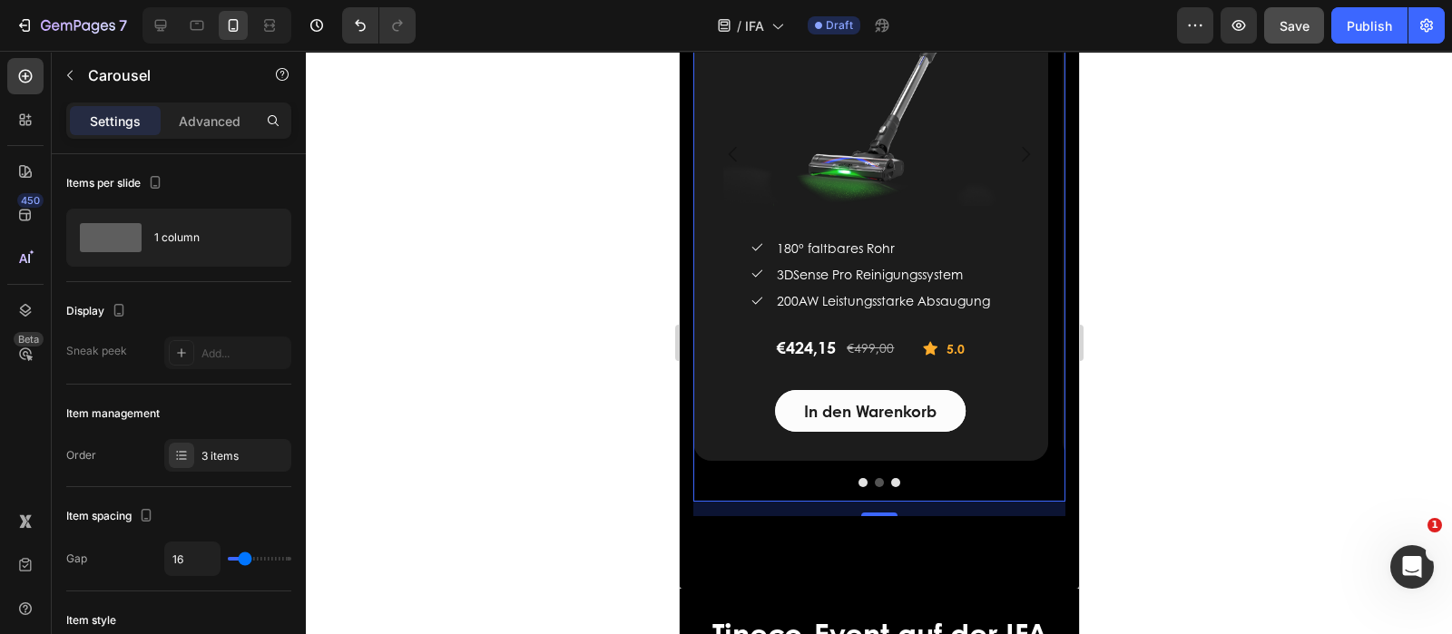
click at [733, 154] on icon "Carousel Back Arrow" at bounding box center [732, 154] width 22 height 22
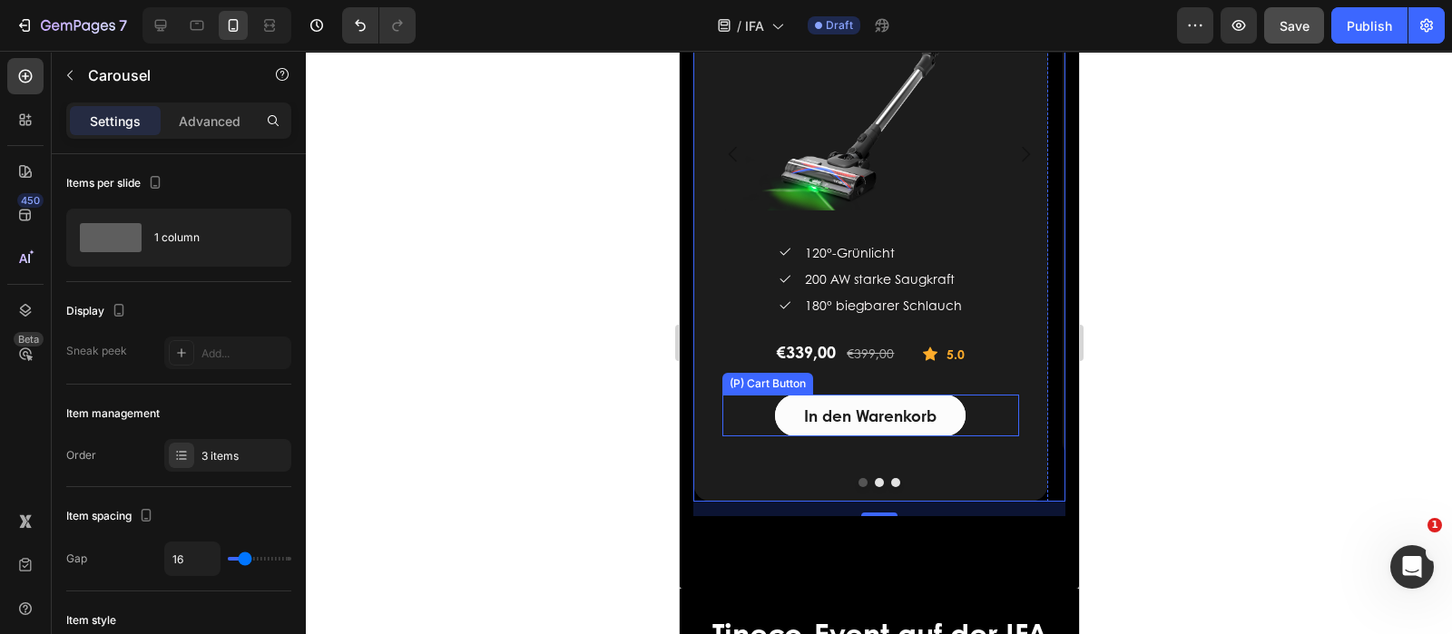
click at [864, 397] on button "In den Warenkorb" at bounding box center [869, 416] width 191 height 42
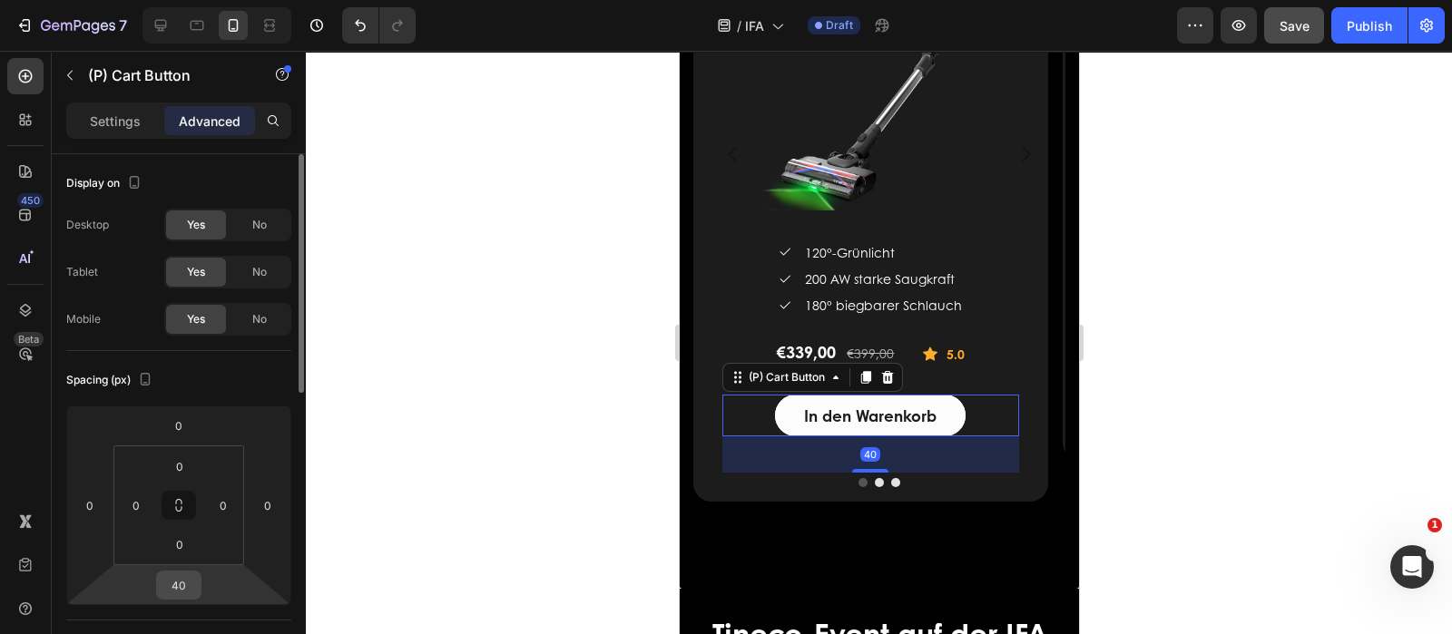
click at [190, 579] on input "40" at bounding box center [179, 585] width 36 height 27
type input "0"
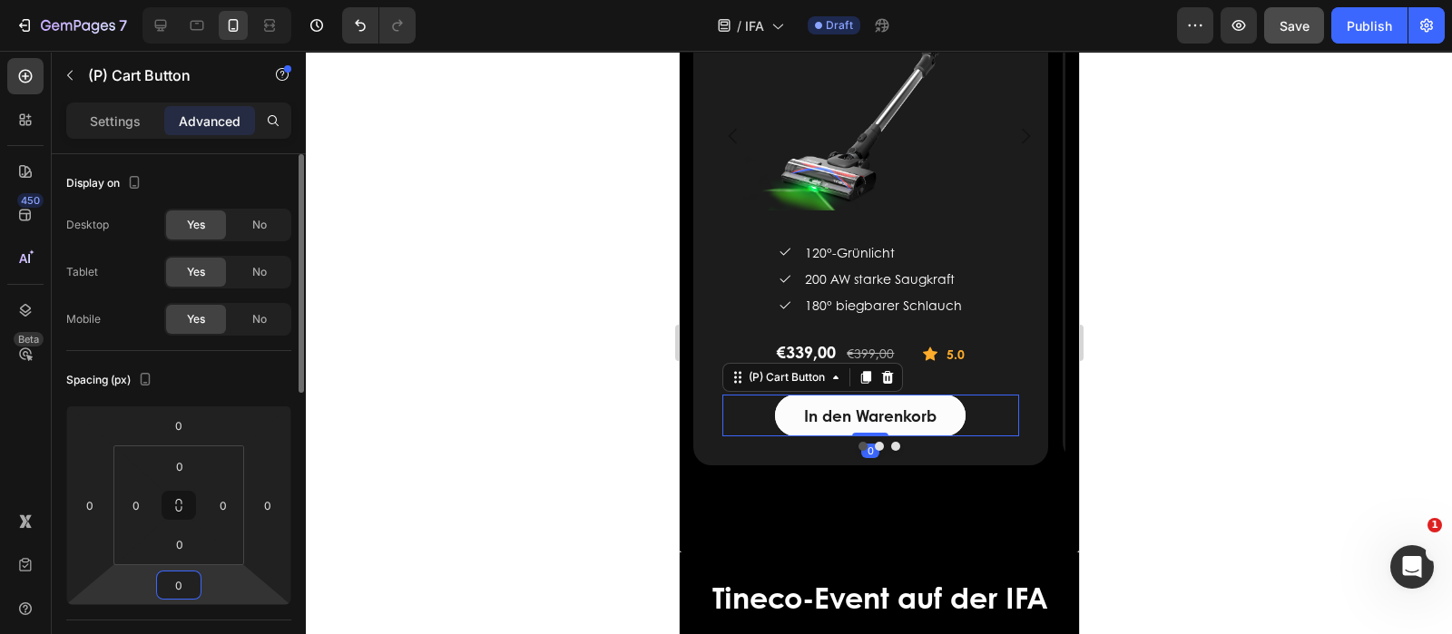
scroll to position [3412, 0]
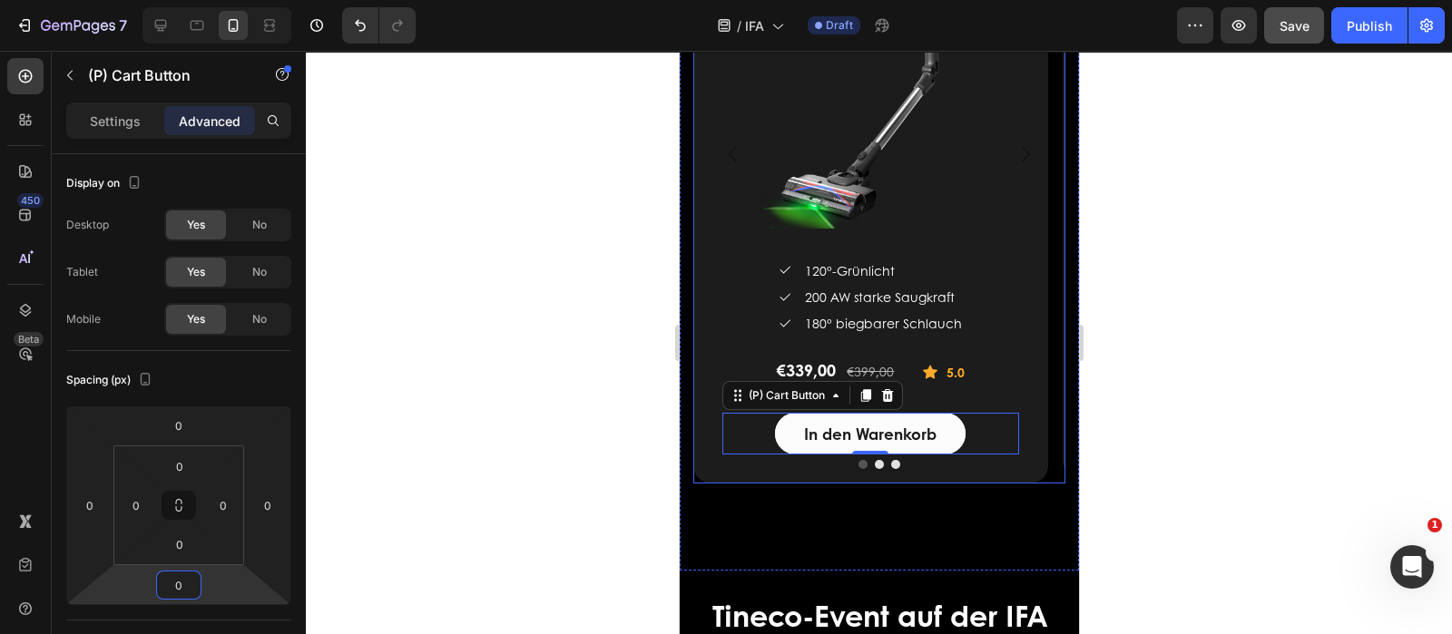
click at [1014, 152] on icon "Carousel Next Arrow" at bounding box center [1025, 154] width 22 height 22
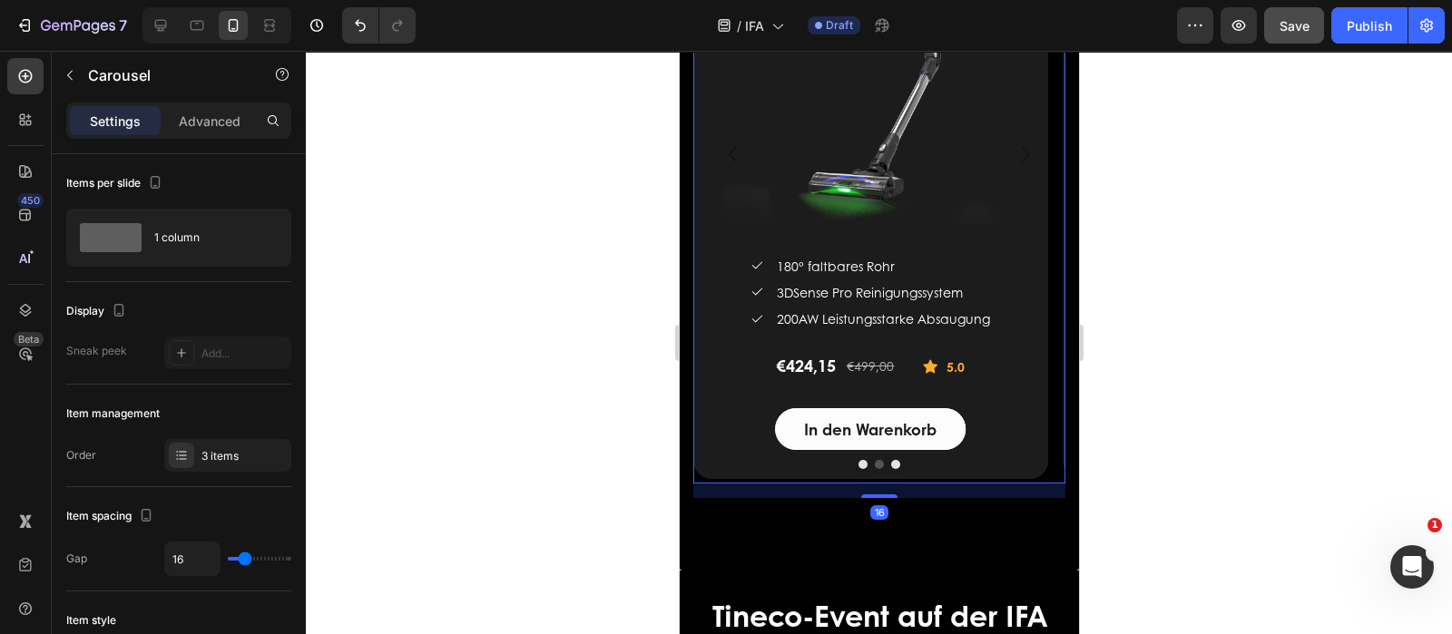
click at [1014, 152] on icon "Carousel Next Arrow" at bounding box center [1025, 154] width 22 height 22
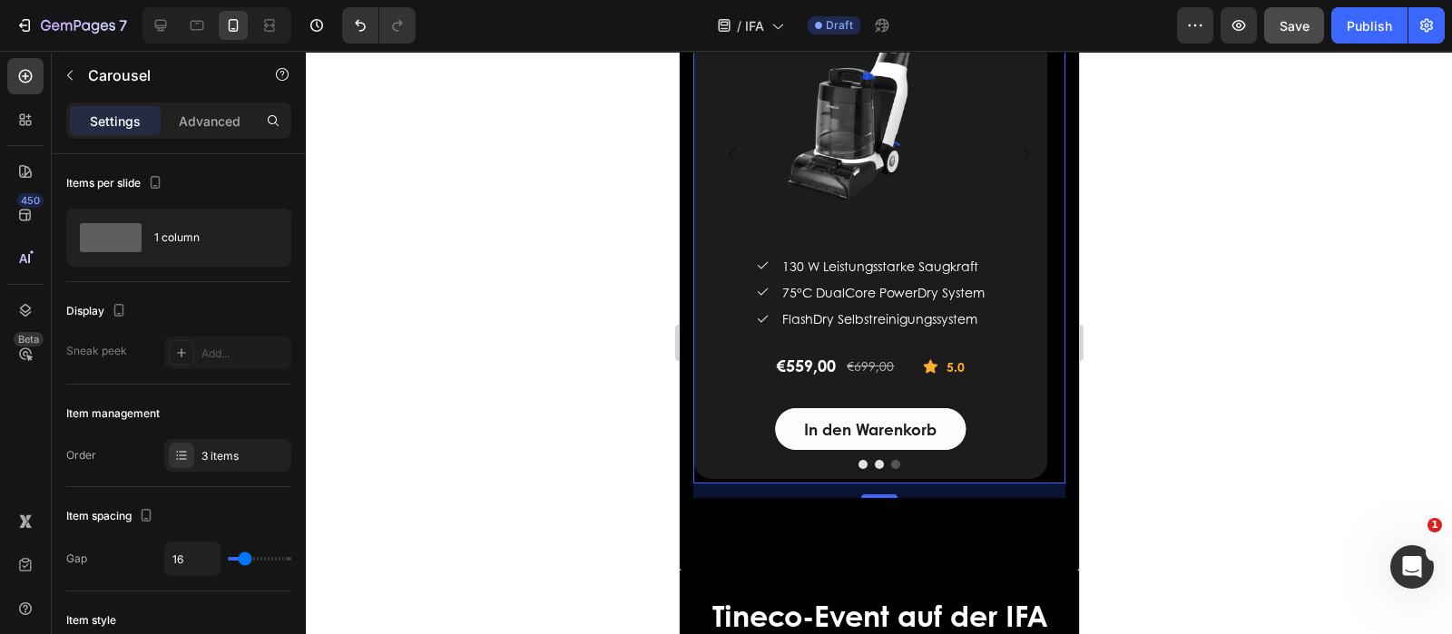
click at [726, 151] on icon "Carousel Back Arrow" at bounding box center [732, 154] width 22 height 22
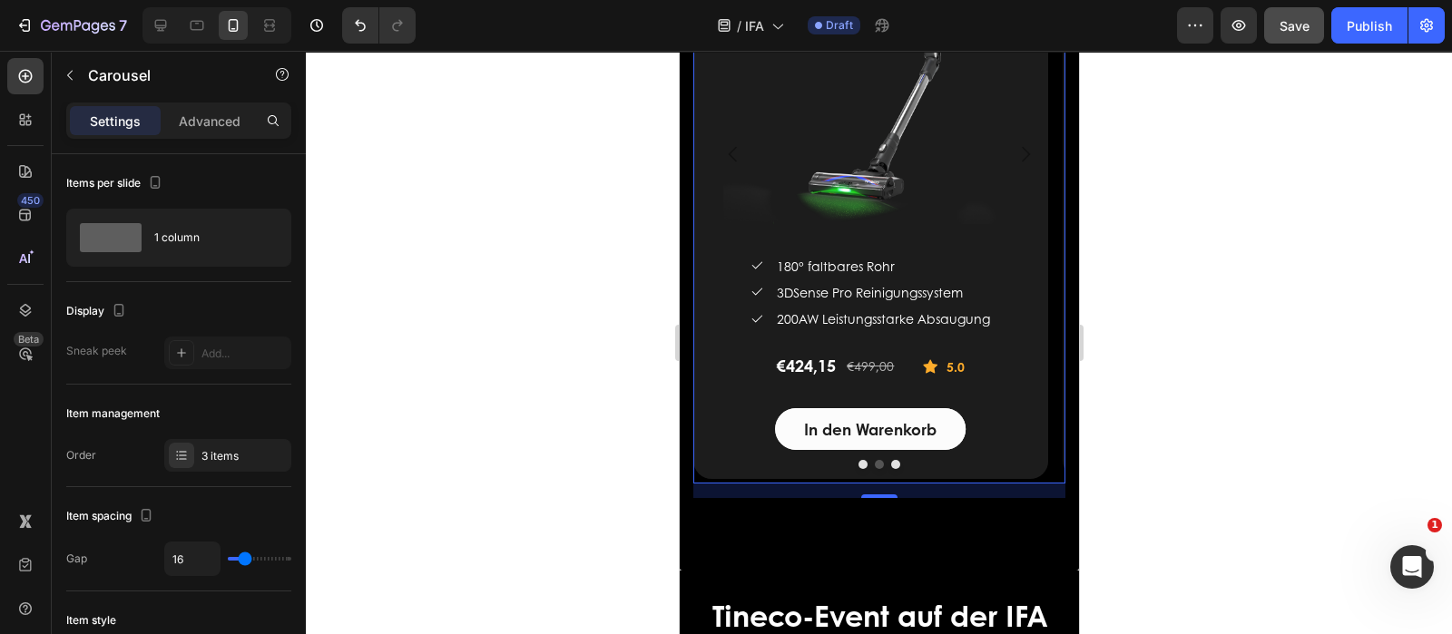
click at [726, 151] on icon "Carousel Back Arrow" at bounding box center [732, 154] width 22 height 22
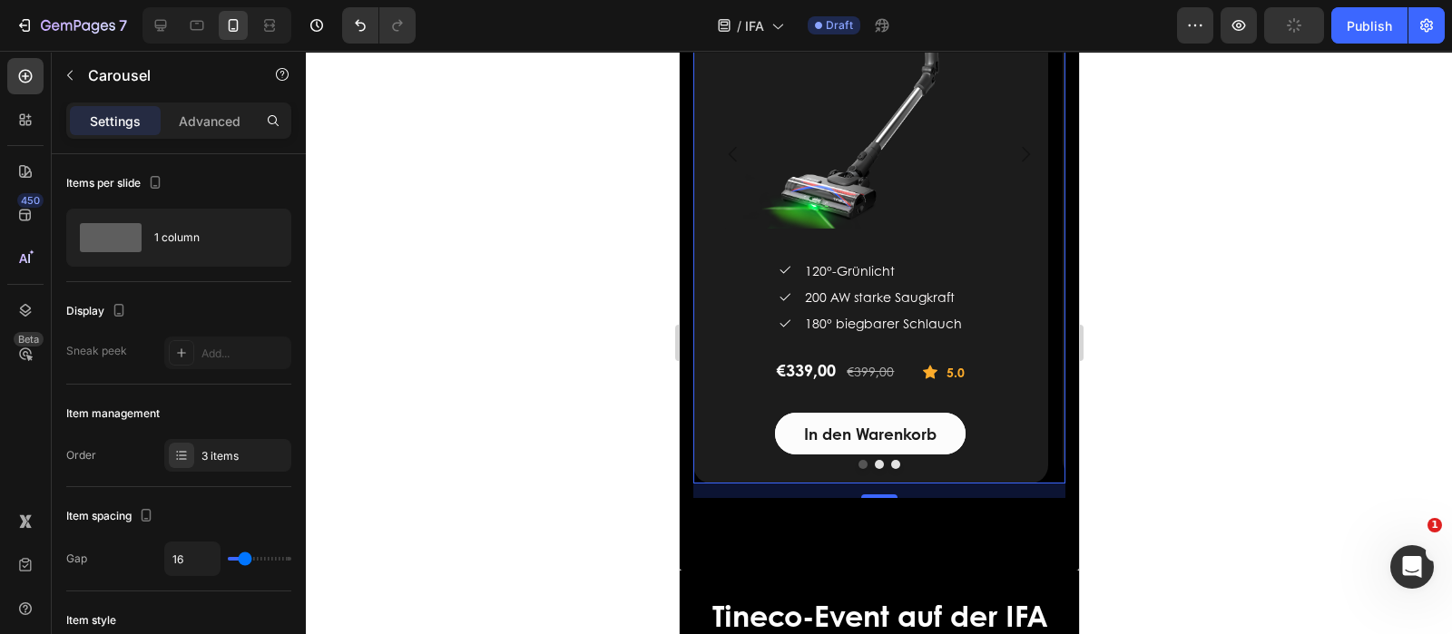
click at [1014, 144] on icon "Carousel Next Arrow" at bounding box center [1025, 154] width 22 height 22
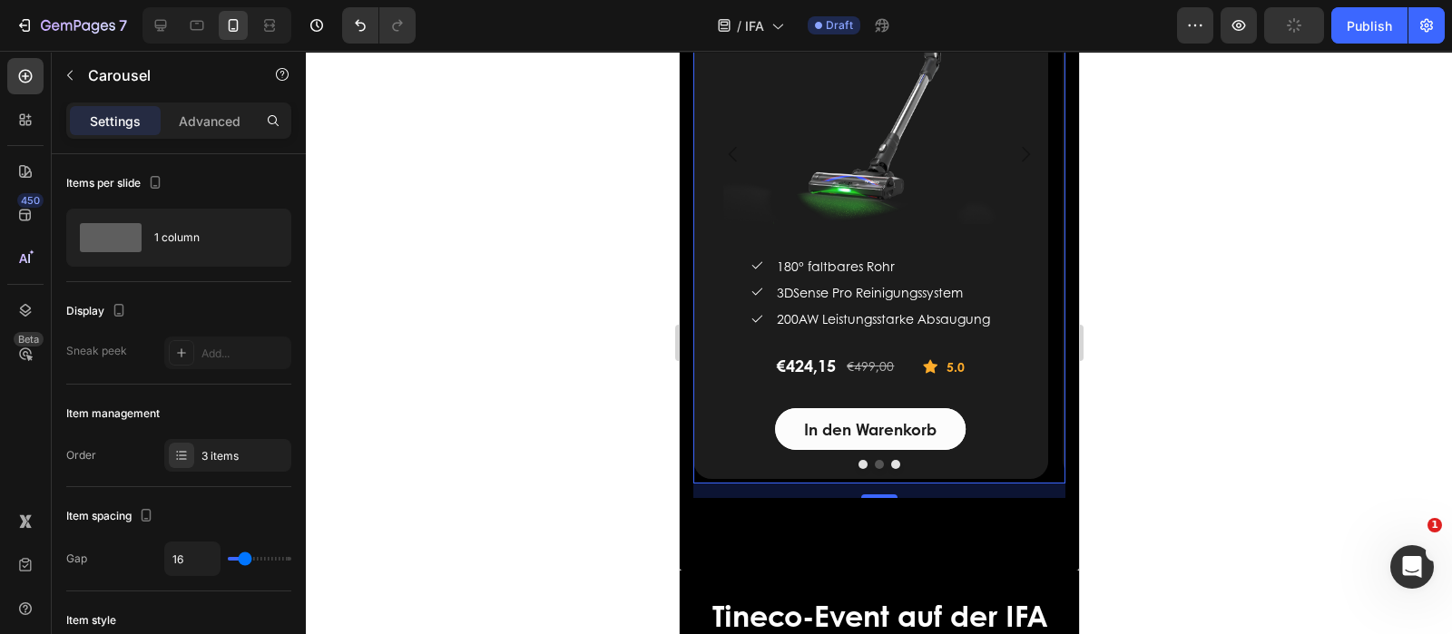
click at [733, 158] on icon "Carousel Back Arrow" at bounding box center [732, 154] width 22 height 22
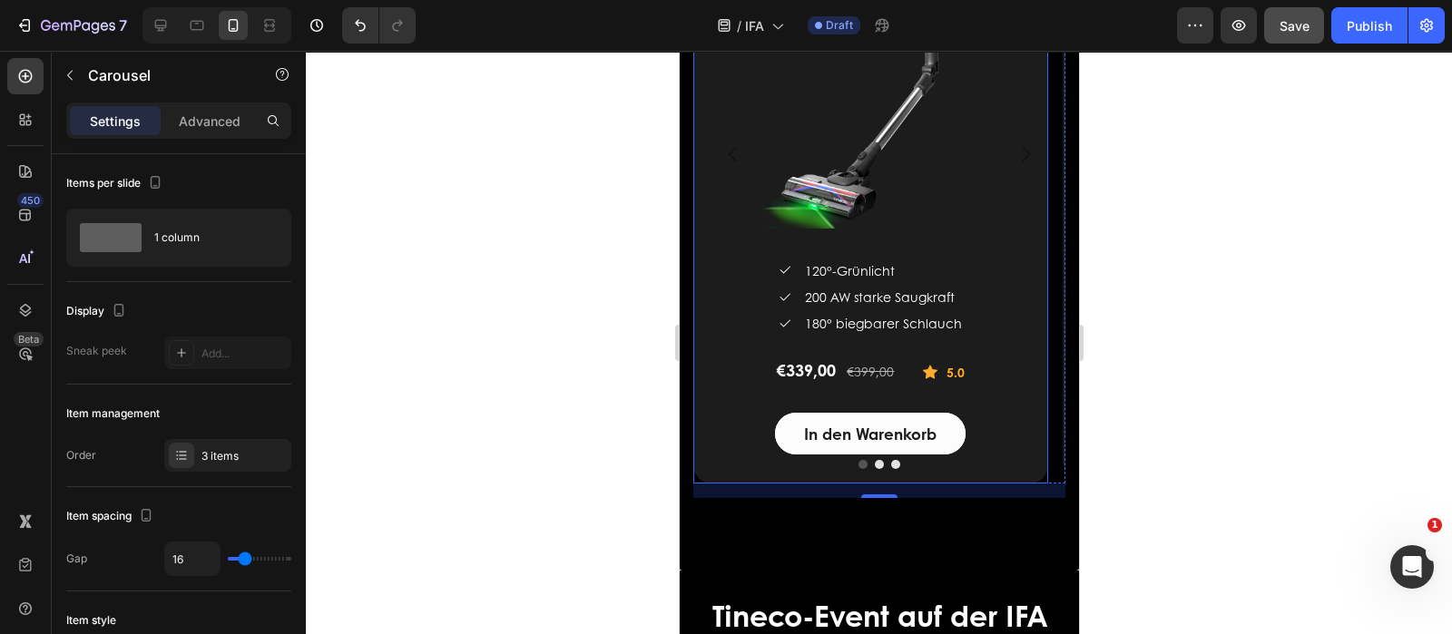
click at [723, 471] on div "TINECO PURE ONE S50 PRO Smarter Akkustaubsauger (P) Title (P) Images & Gallery …" at bounding box center [869, 155] width 355 height 658
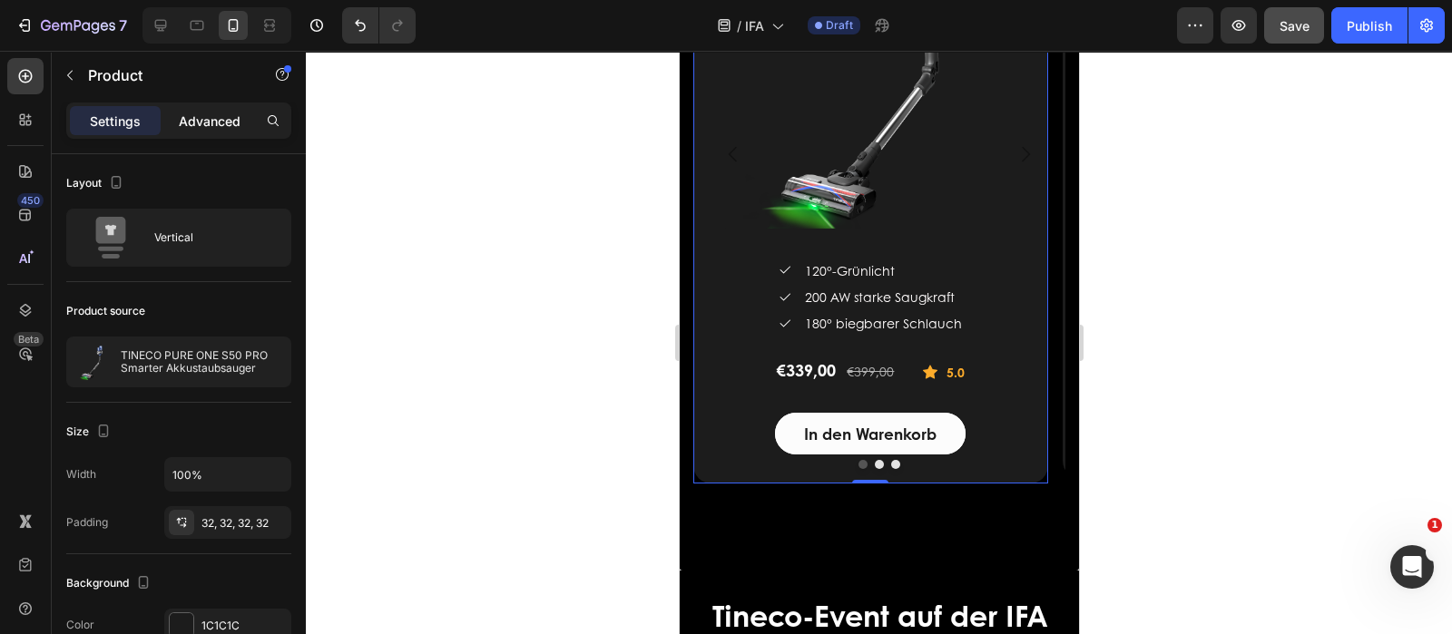
click at [204, 131] on div "Advanced" at bounding box center [209, 120] width 91 height 29
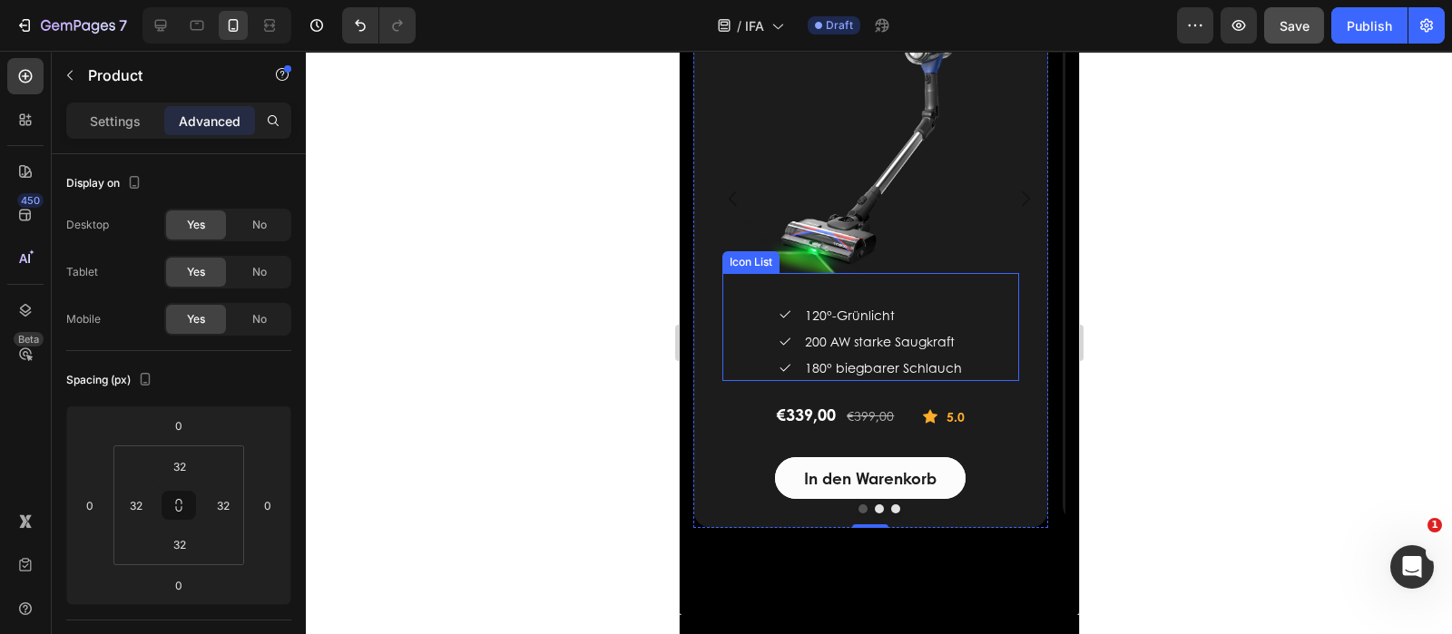
scroll to position [3299, 0]
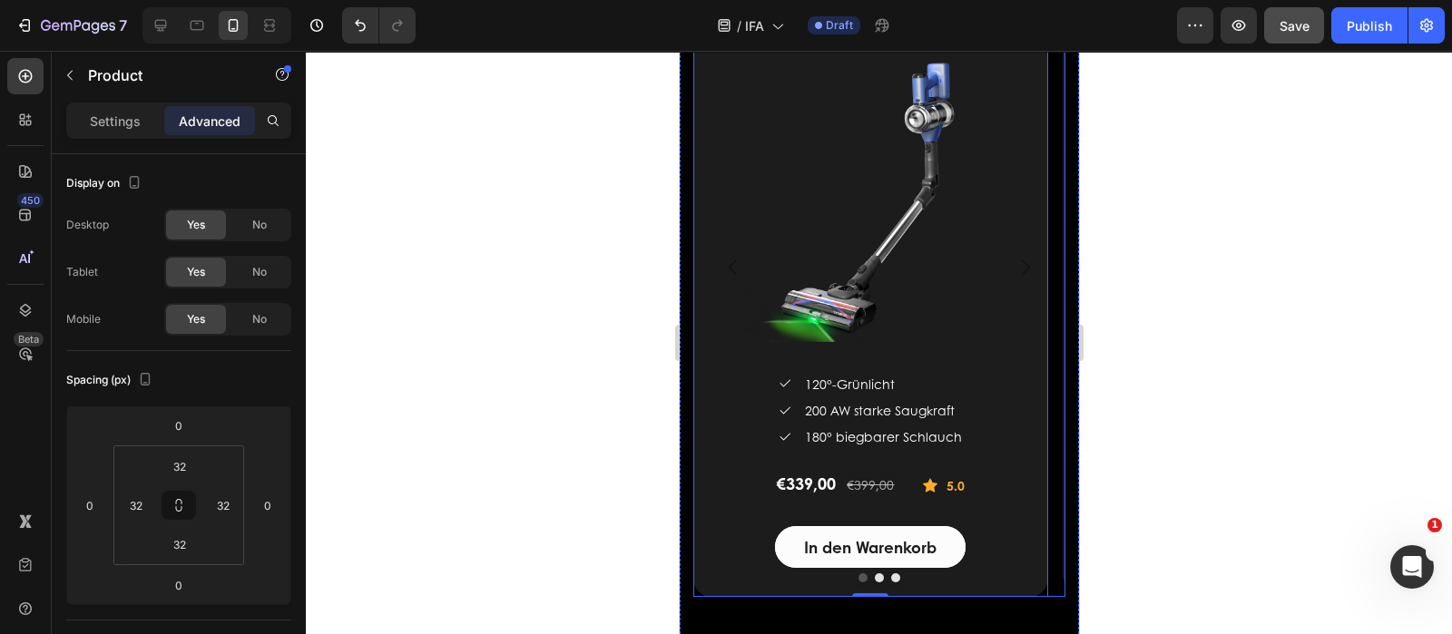
click at [1014, 269] on icon "Carousel Next Arrow" at bounding box center [1025, 268] width 22 height 22
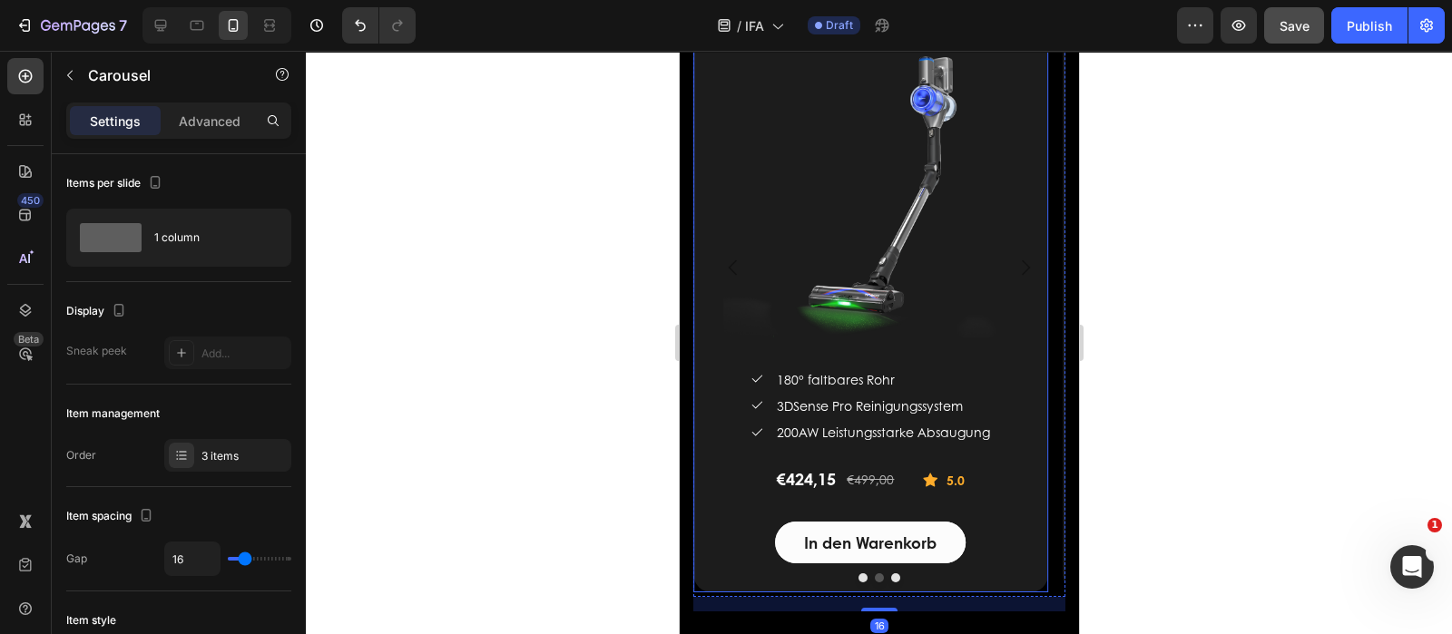
click at [729, 565] on div "TINECO PURE ONE S70 Smarter Akkustaubsauger (P) Title (P) Images & Gallery Icon…" at bounding box center [869, 265] width 355 height 653
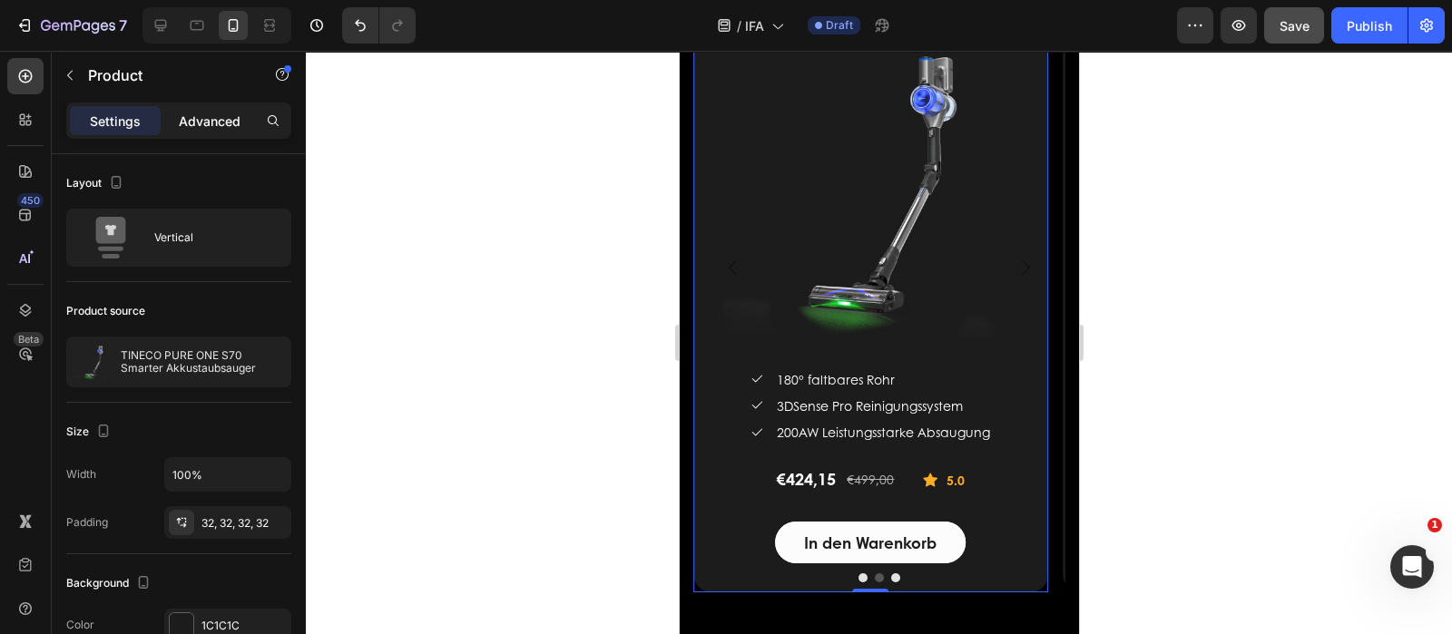
click at [236, 118] on p "Advanced" at bounding box center [210, 121] width 62 height 19
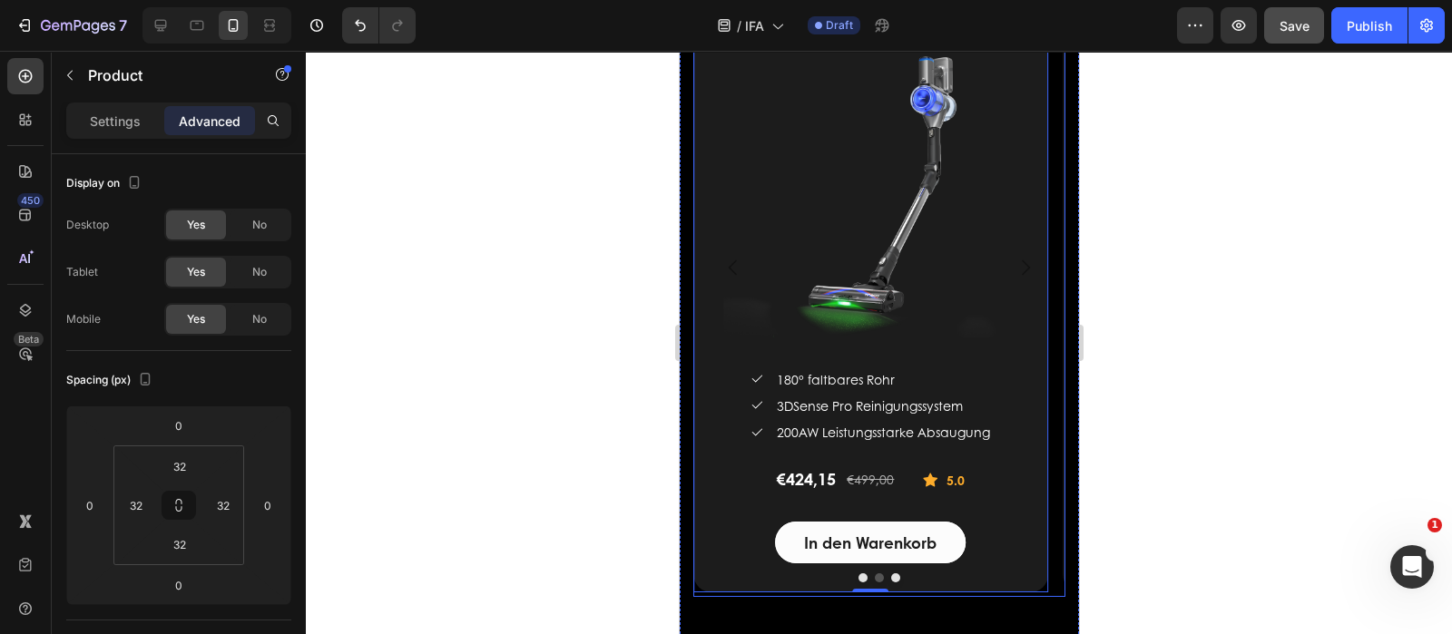
click at [730, 269] on icon "Carousel Back Arrow" at bounding box center [732, 268] width 22 height 22
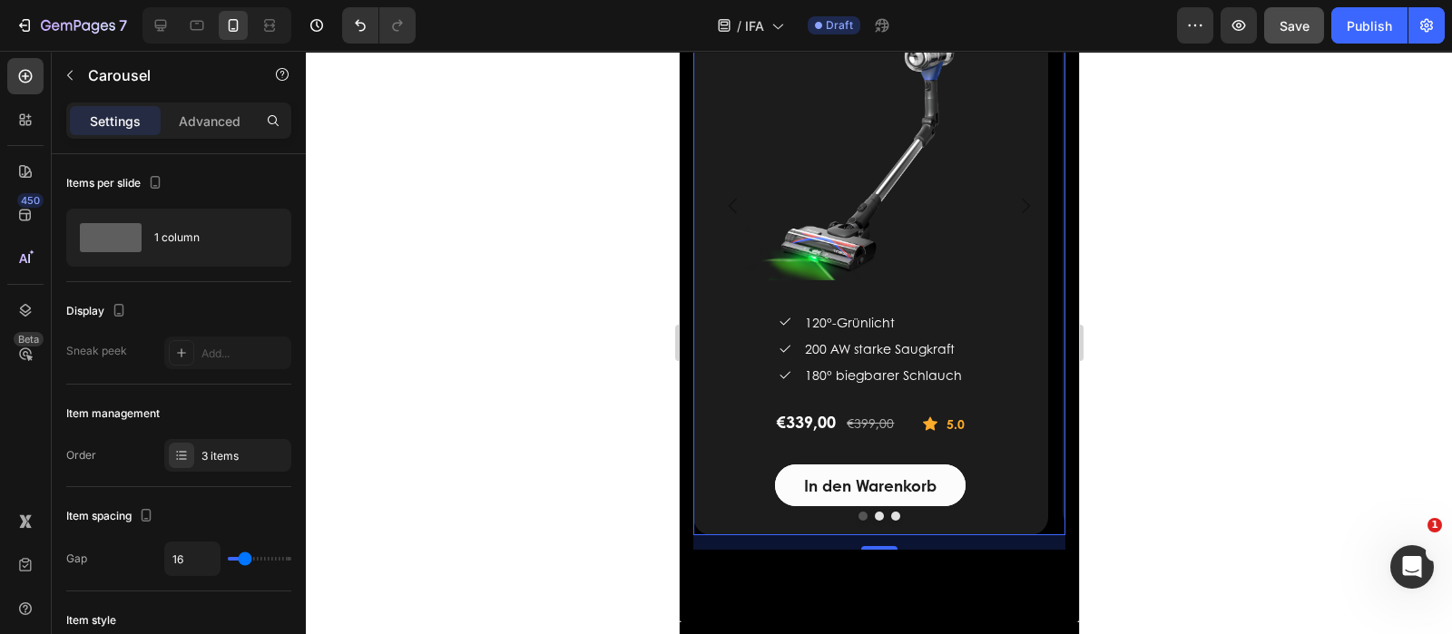
scroll to position [3412, 0]
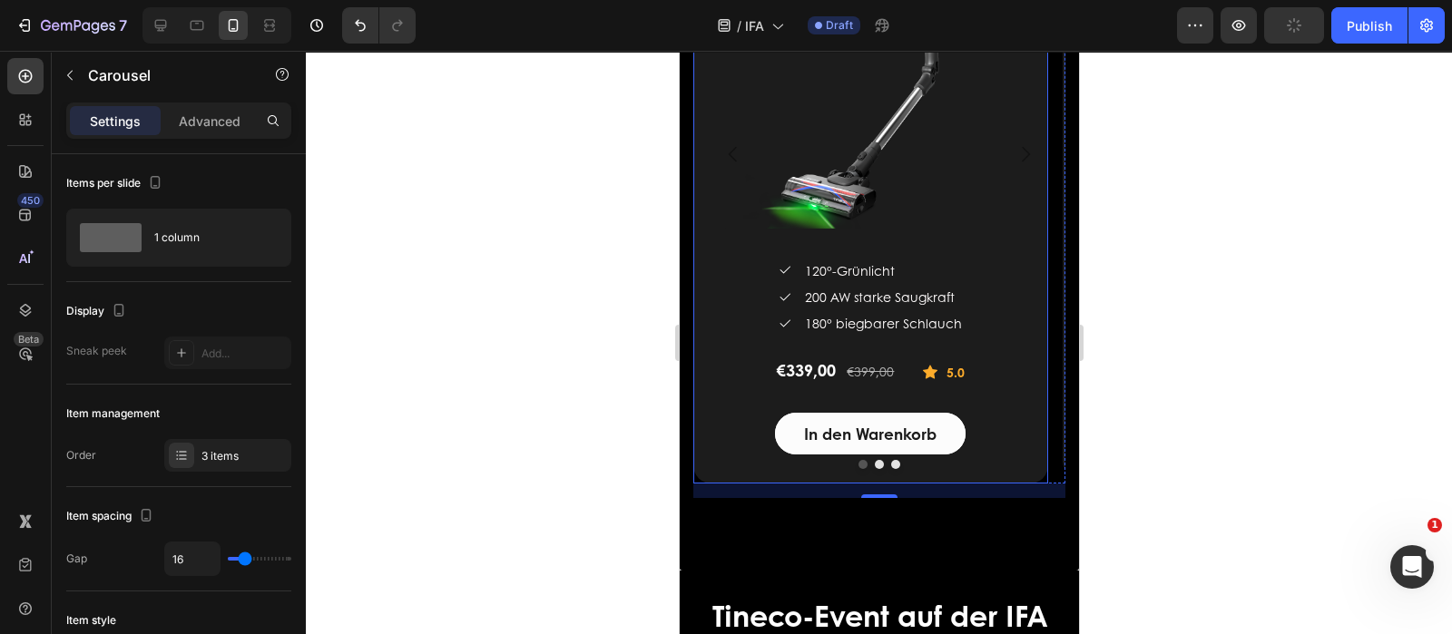
click at [718, 451] on div "TINECO PURE ONE S50 PRO Smarter Akkustaubsauger (P) Title (P) Images & Gallery …" at bounding box center [869, 155] width 355 height 658
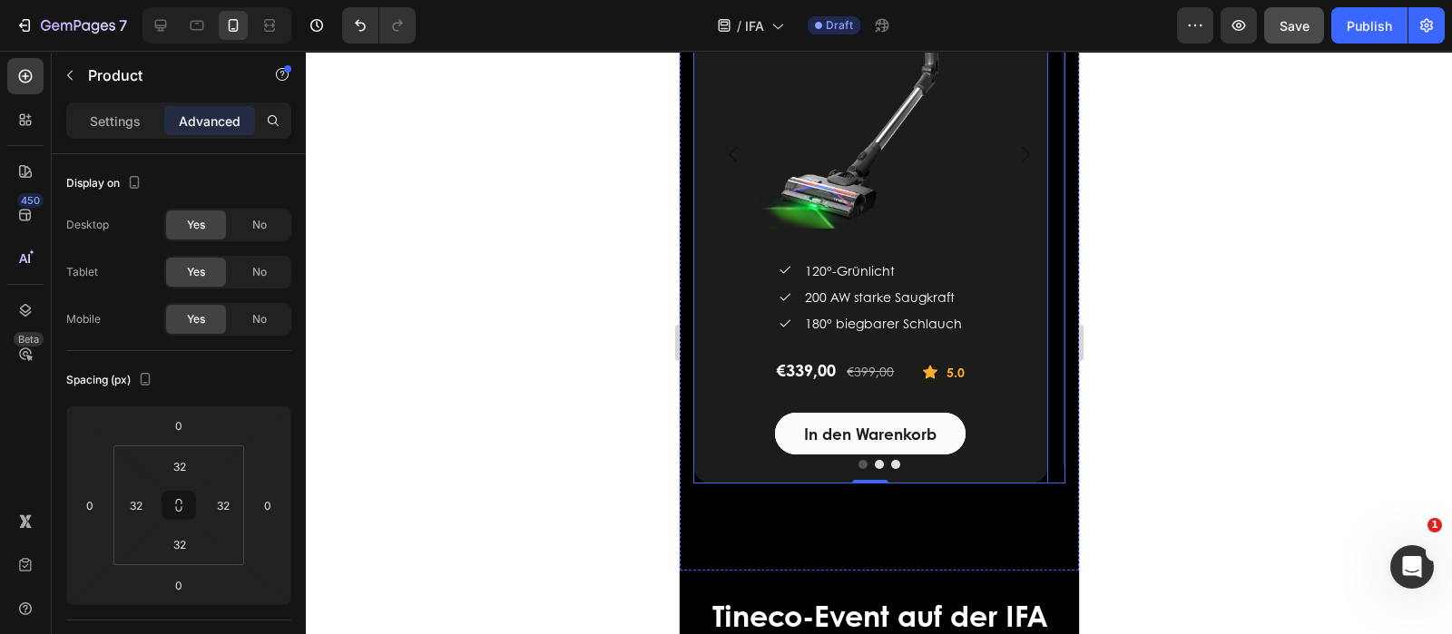
click at [1014, 152] on icon "Carousel Next Arrow" at bounding box center [1025, 154] width 22 height 22
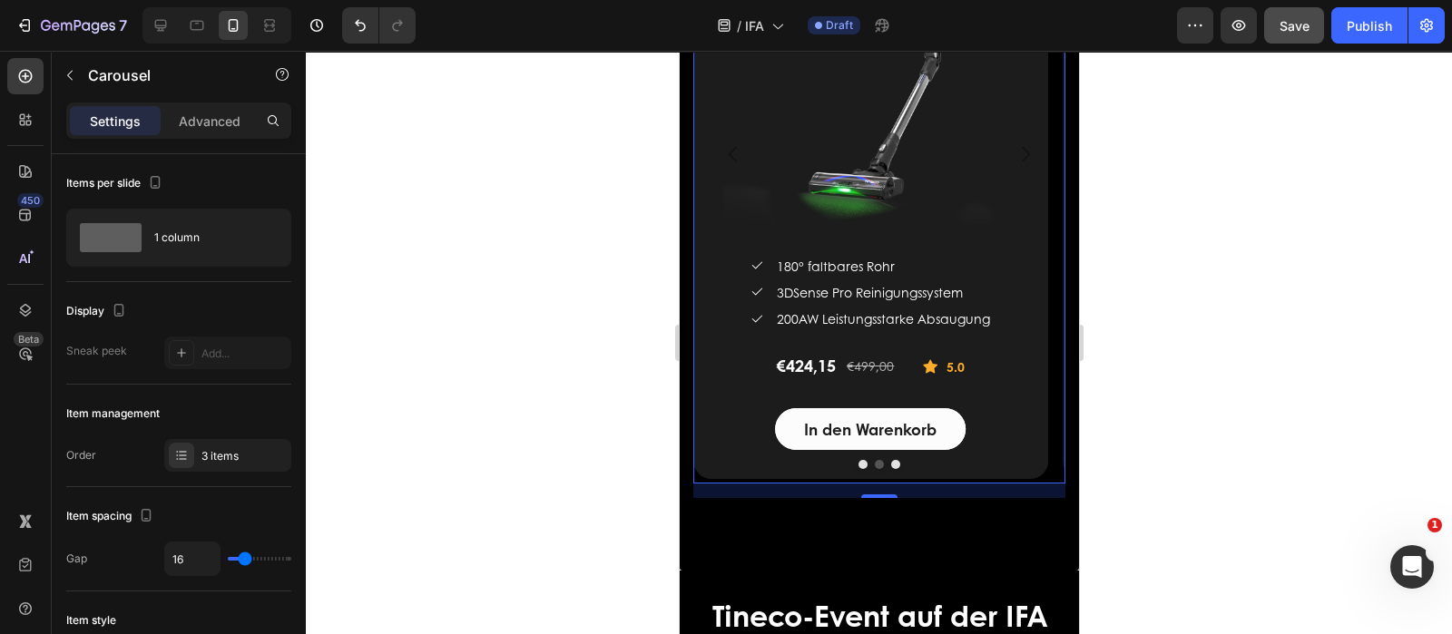
click at [728, 150] on icon "Carousel Back Arrow" at bounding box center [732, 154] width 22 height 22
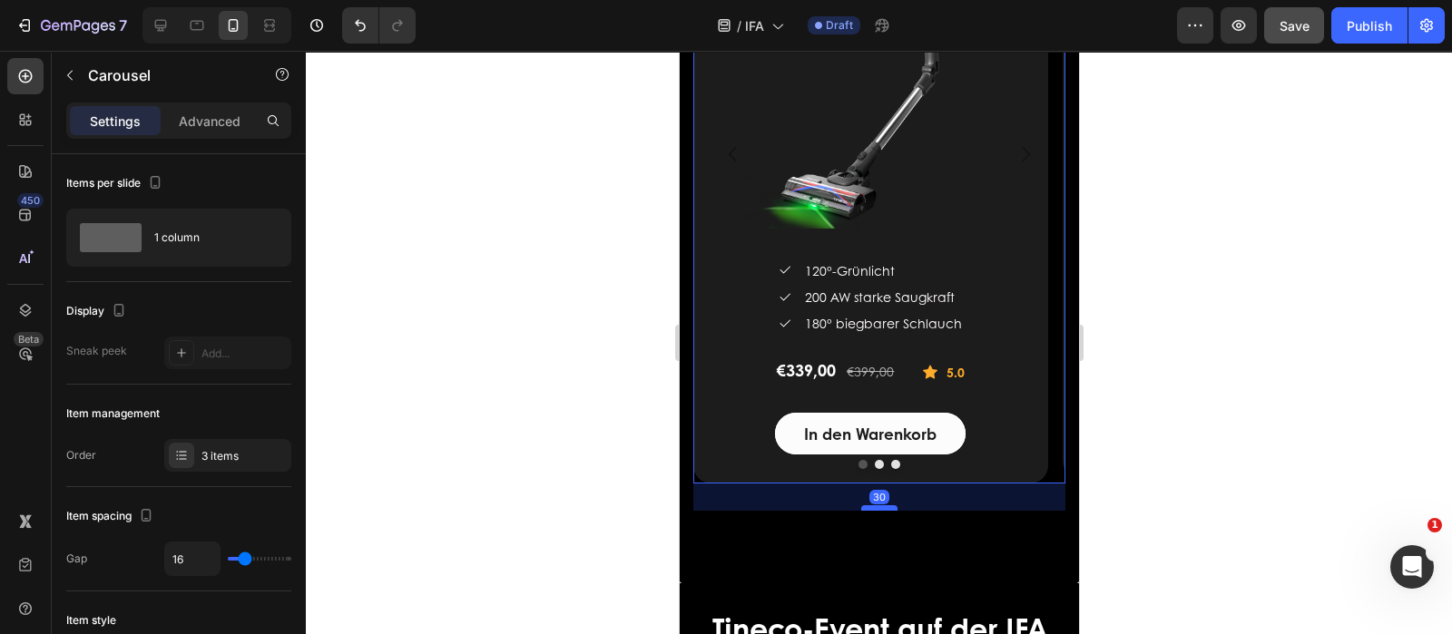
drag, startPoint x: 871, startPoint y: 496, endPoint x: 880, endPoint y: 495, distance: 9.3
click at [879, 505] on div at bounding box center [878, 507] width 36 height 5
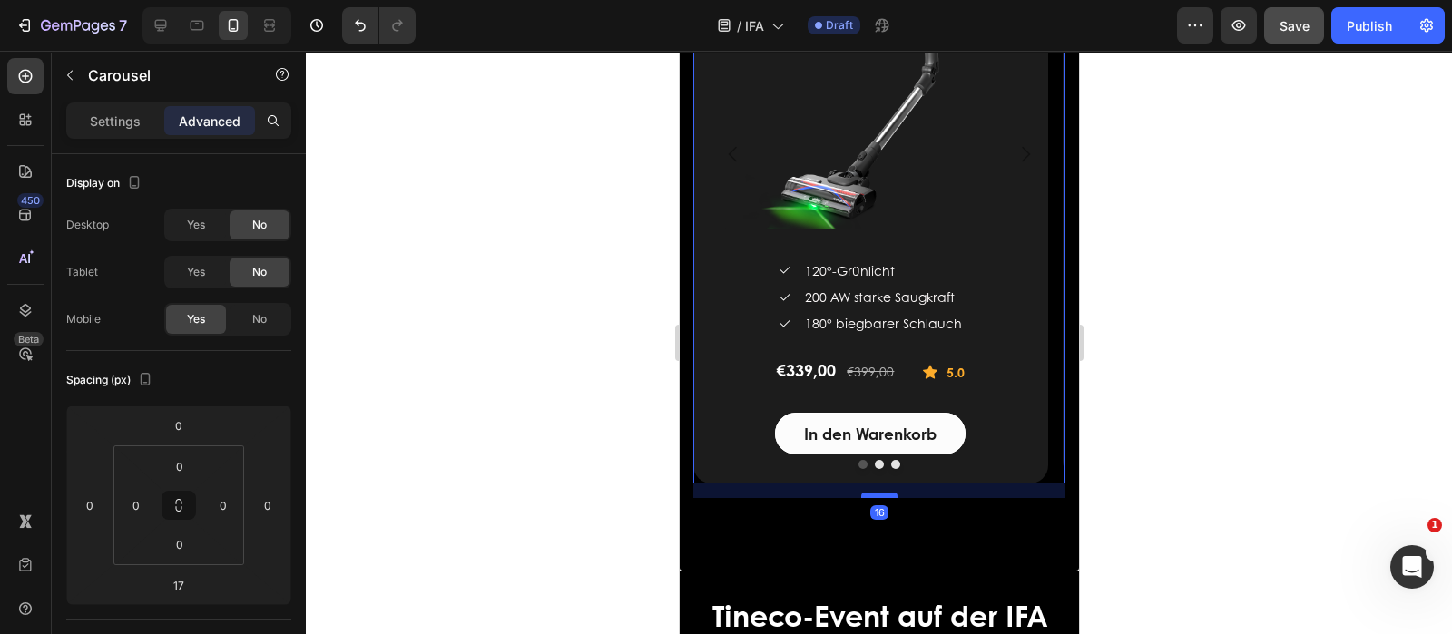
click at [877, 494] on div at bounding box center [878, 495] width 36 height 5
type input "16"
click at [1014, 152] on icon "Carousel Next Arrow" at bounding box center [1025, 154] width 22 height 22
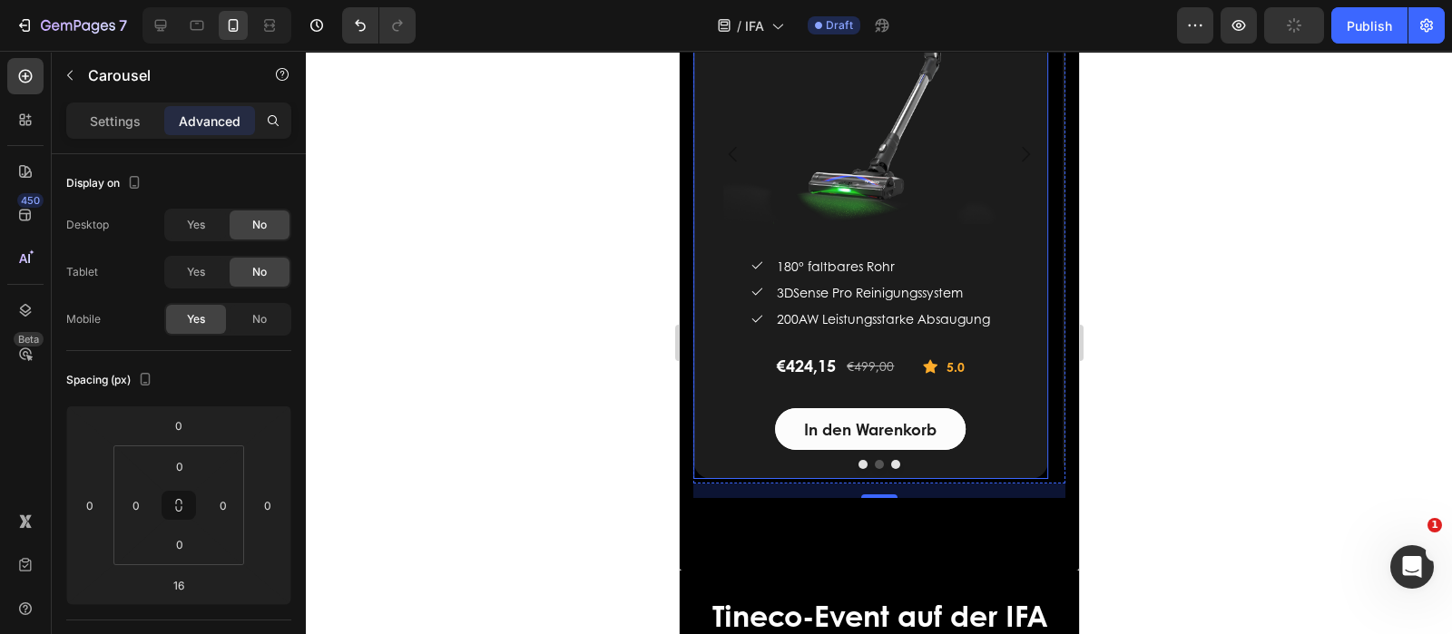
click at [719, 446] on div "TINECO PURE ONE S70 Smarter Akkustaubsauger (P) Title (P) Images & Gallery Icon…" at bounding box center [869, 152] width 355 height 653
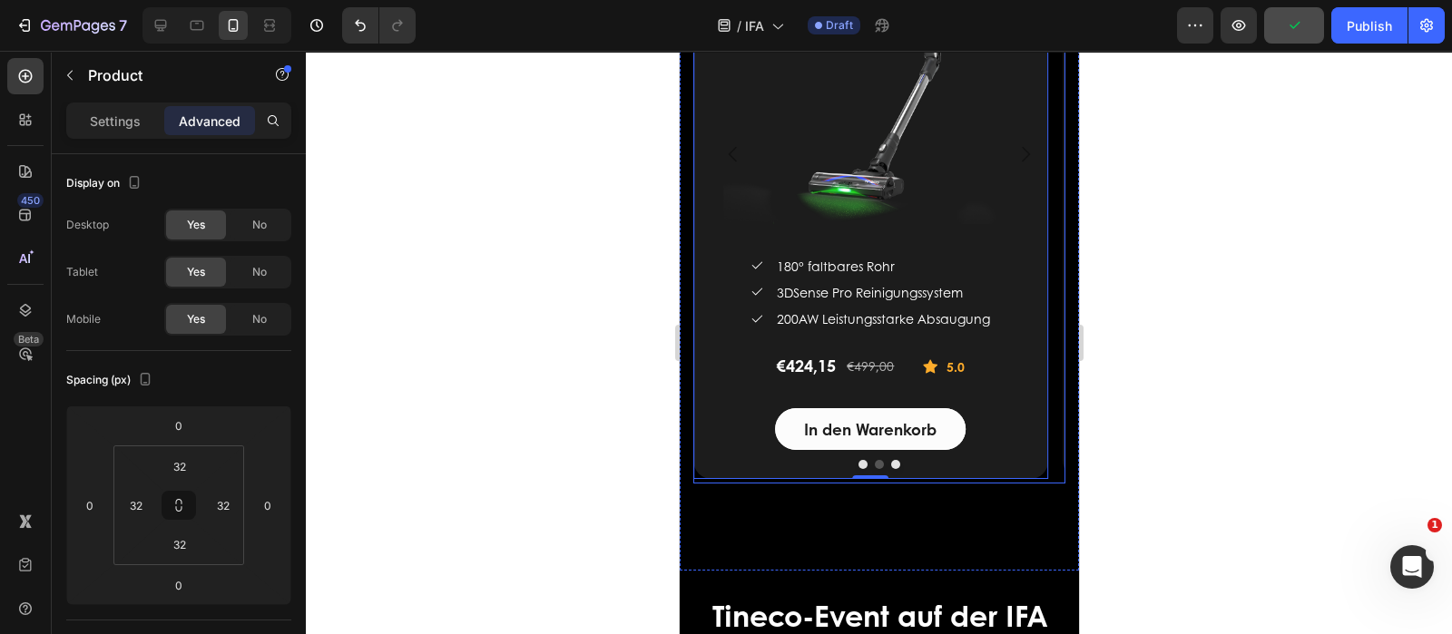
click at [735, 148] on icon "Carousel Back Arrow" at bounding box center [732, 154] width 22 height 22
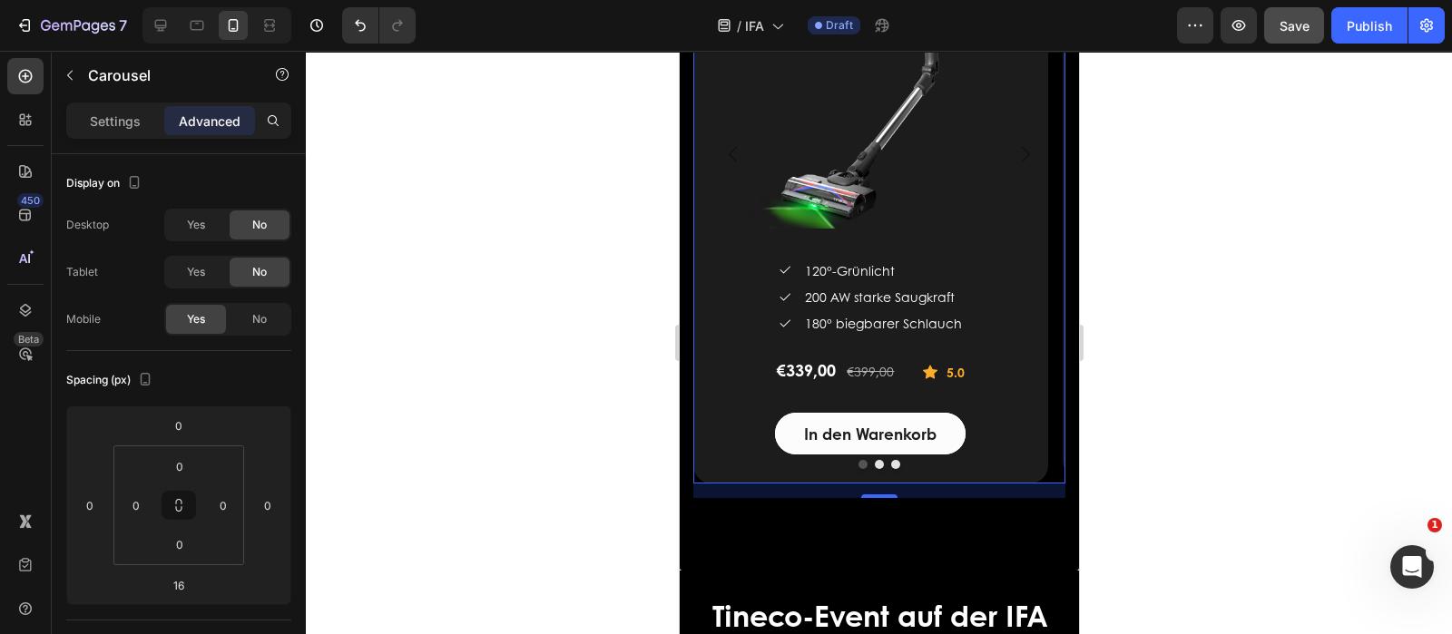
click at [728, 468] on div at bounding box center [878, 464] width 372 height 9
click at [720, 466] on div at bounding box center [878, 464] width 372 height 9
click at [729, 466] on div at bounding box center [878, 464] width 372 height 9
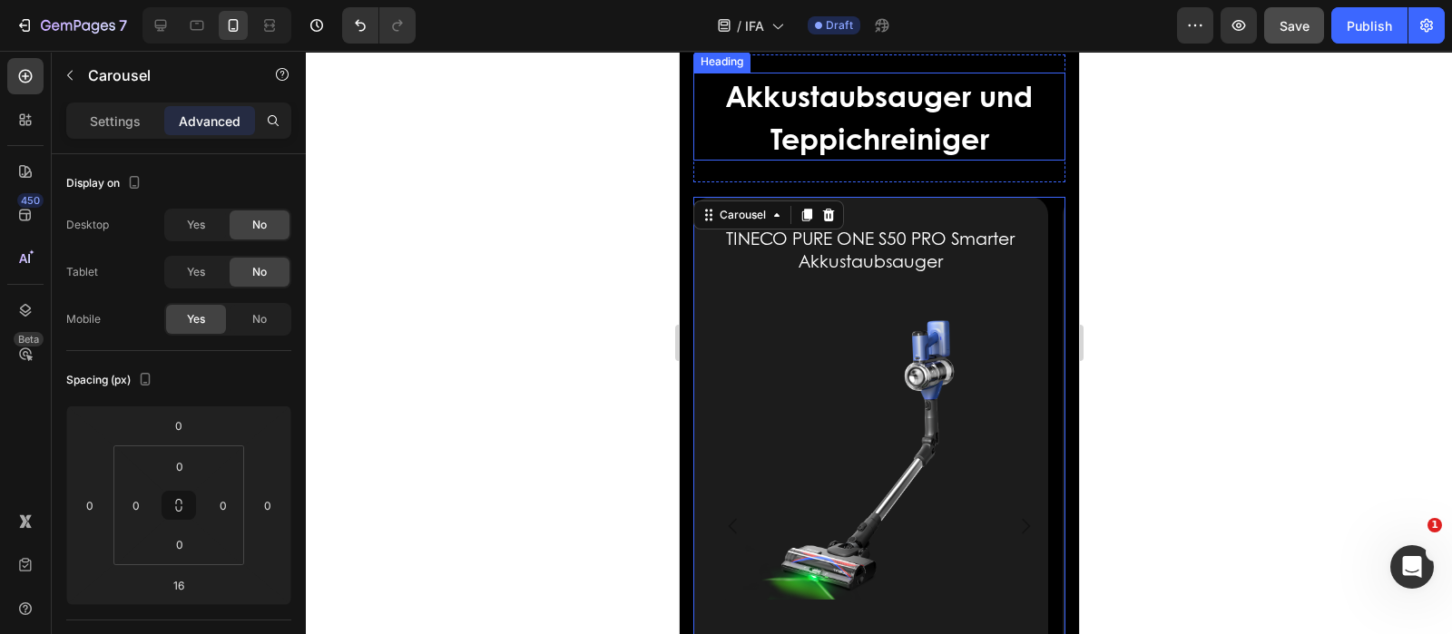
scroll to position [2958, 0]
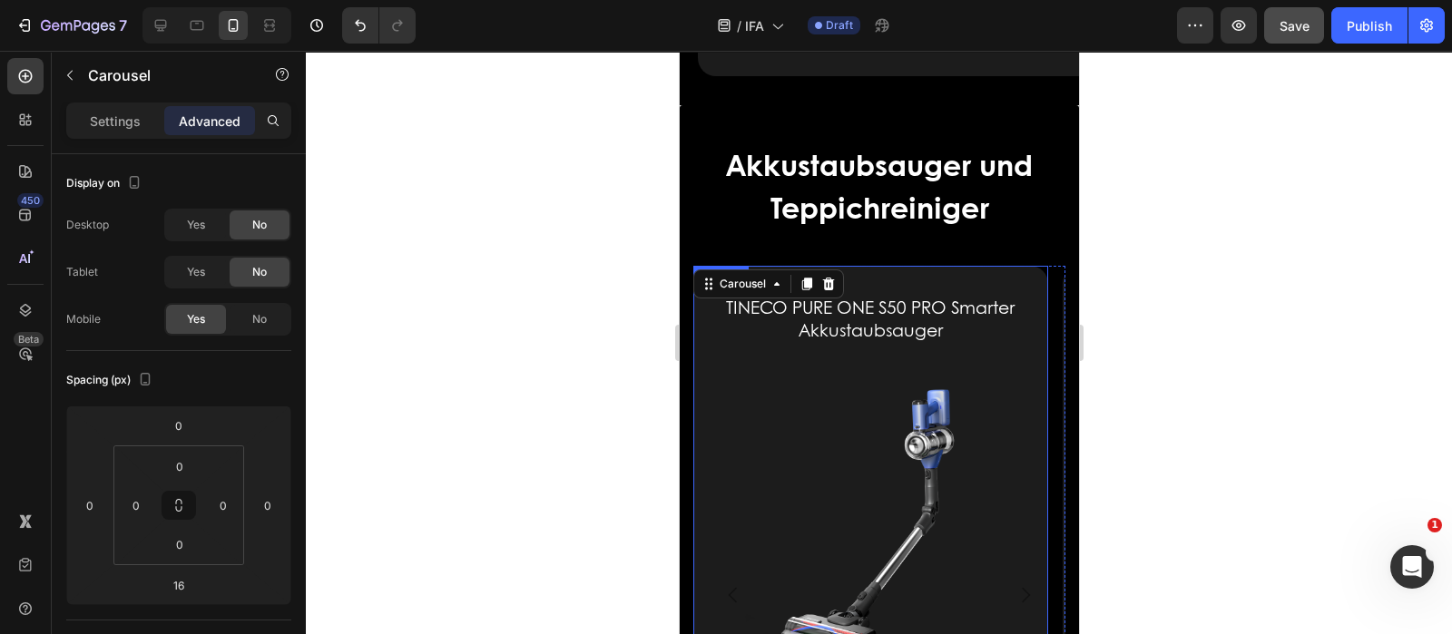
click at [1010, 298] on div "TINECO PURE ONE S50 PRO Smarter Akkustaubsauger (P) Title (P) Images & Gallery …" at bounding box center [869, 595] width 355 height 658
click at [737, 292] on div "Product" at bounding box center [739, 284] width 48 height 16
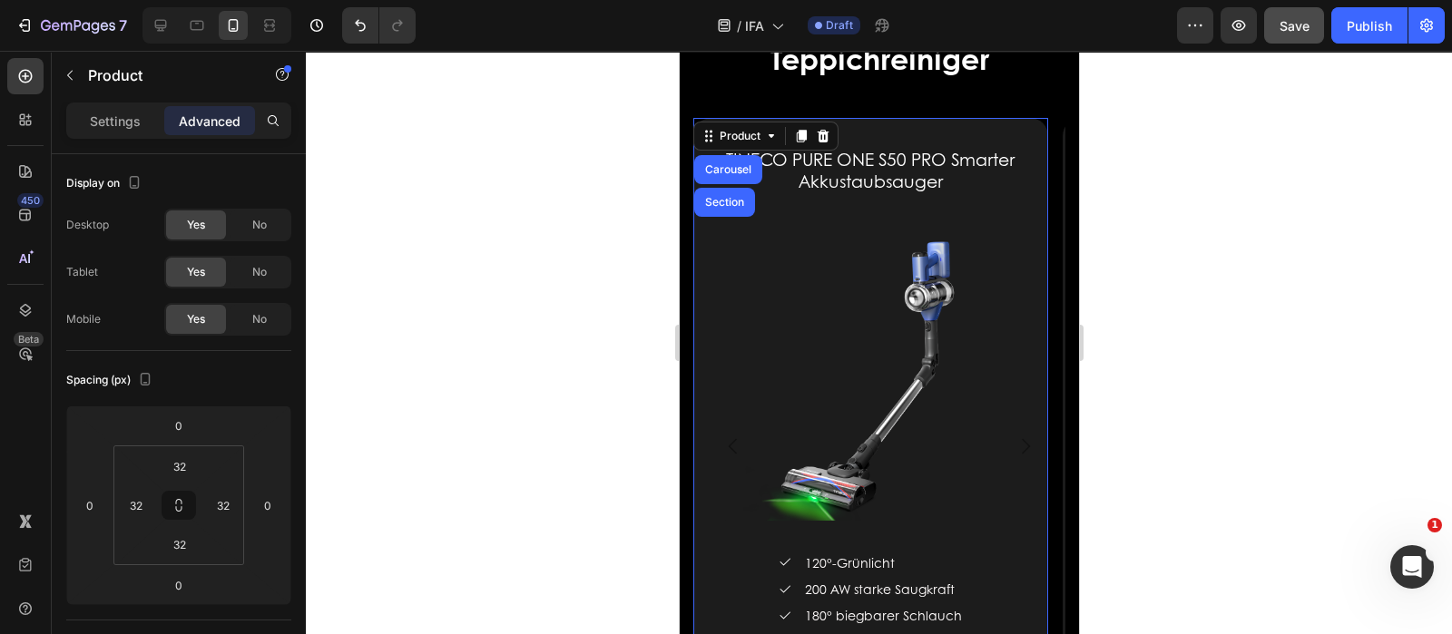
scroll to position [3072, 0]
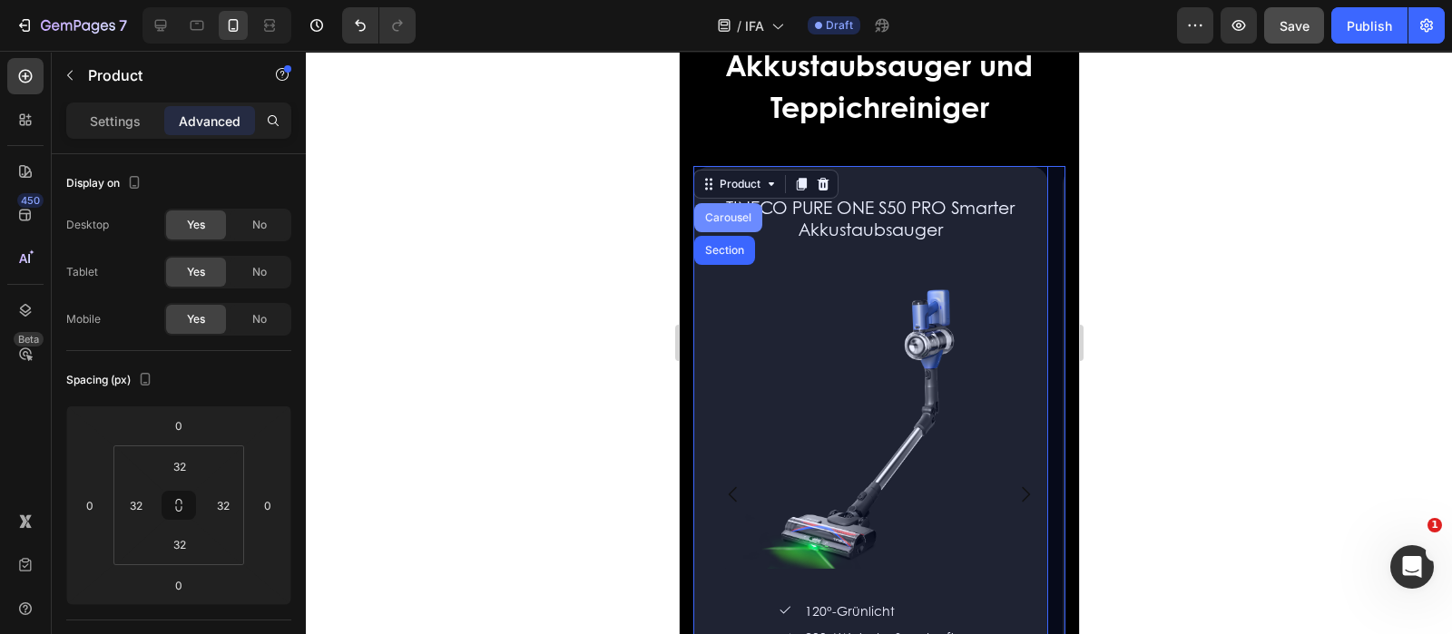
click at [728, 222] on div "Carousel" at bounding box center [728, 217] width 54 height 11
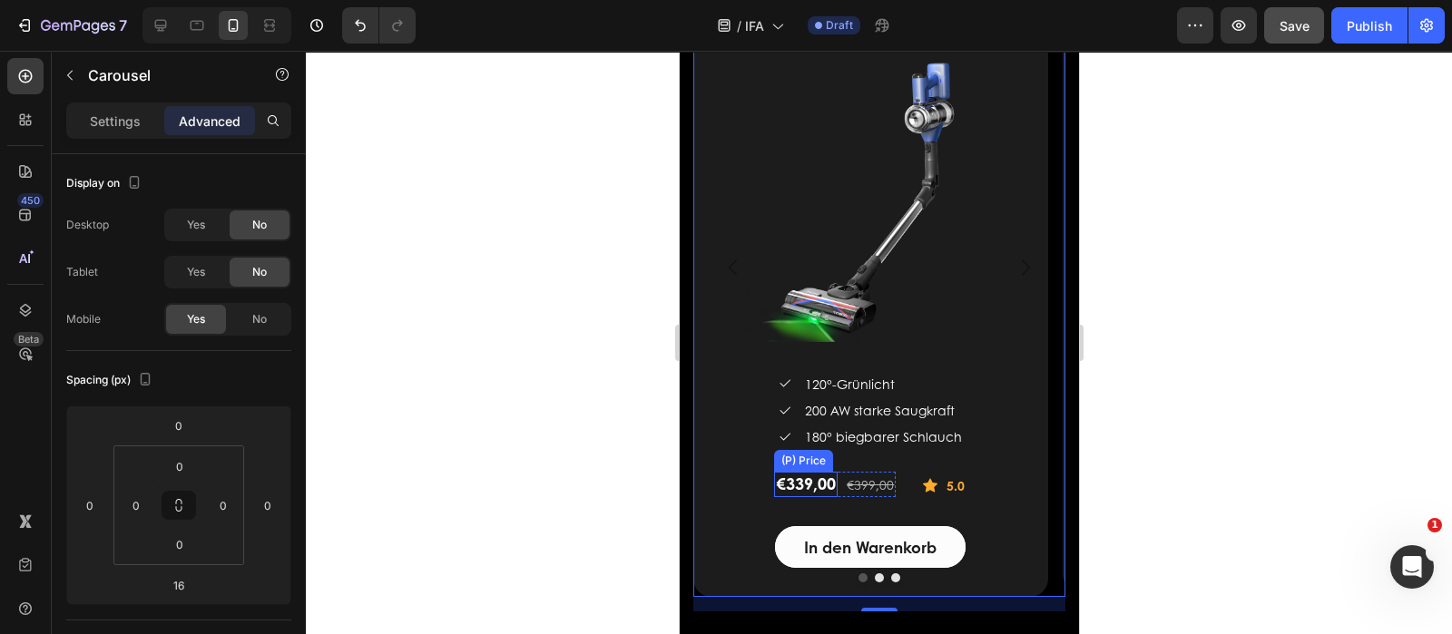
scroll to position [3412, 0]
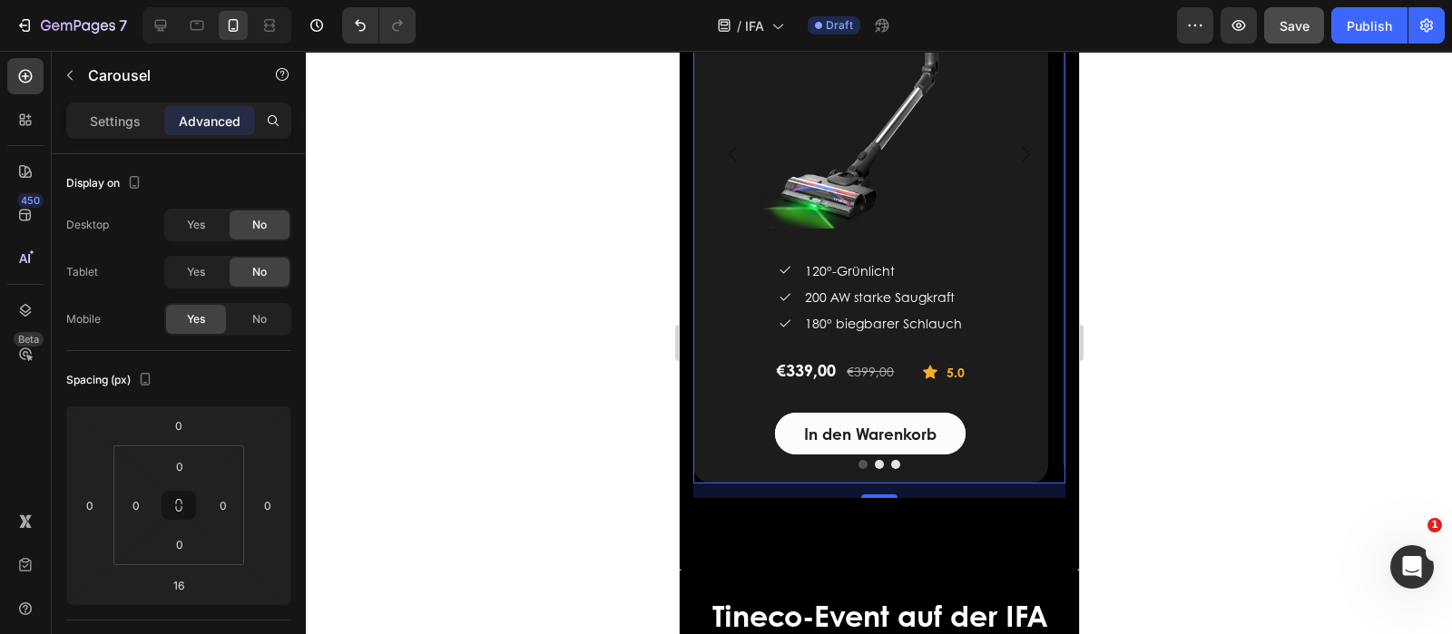
click at [1014, 152] on icon "Carousel Next Arrow" at bounding box center [1025, 154] width 22 height 22
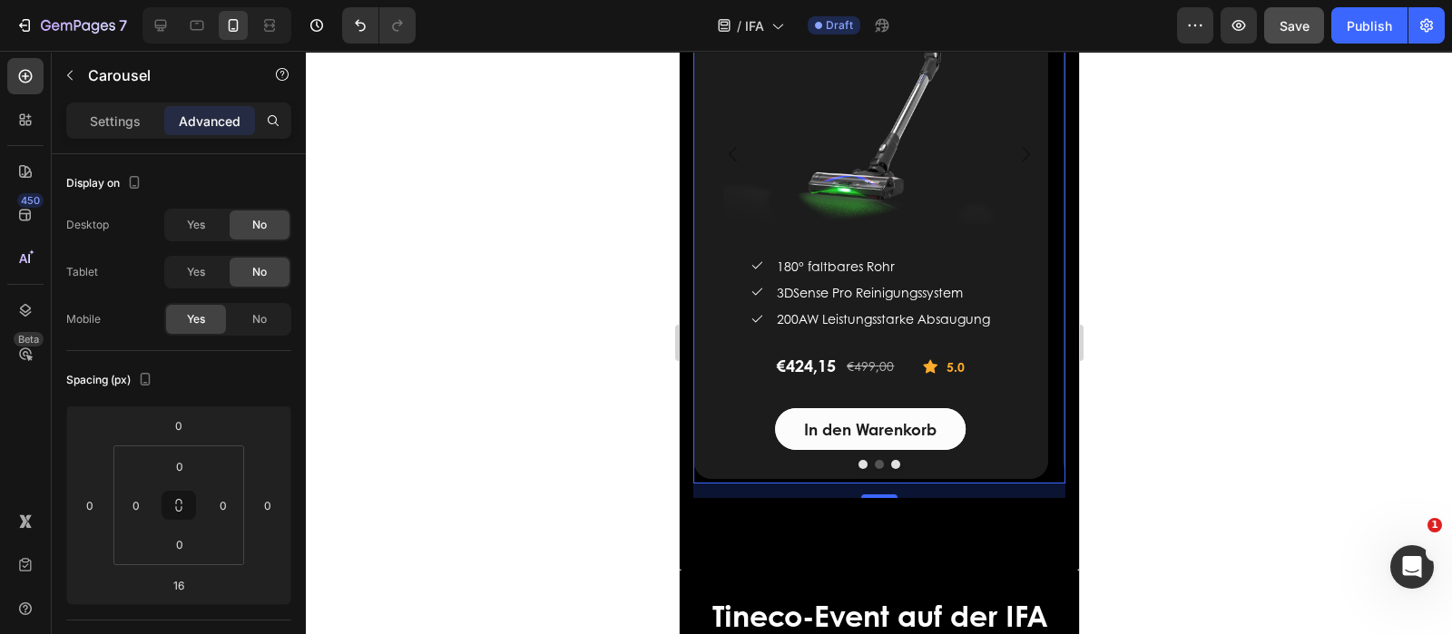
click at [727, 157] on icon "Carousel Back Arrow" at bounding box center [732, 154] width 22 height 22
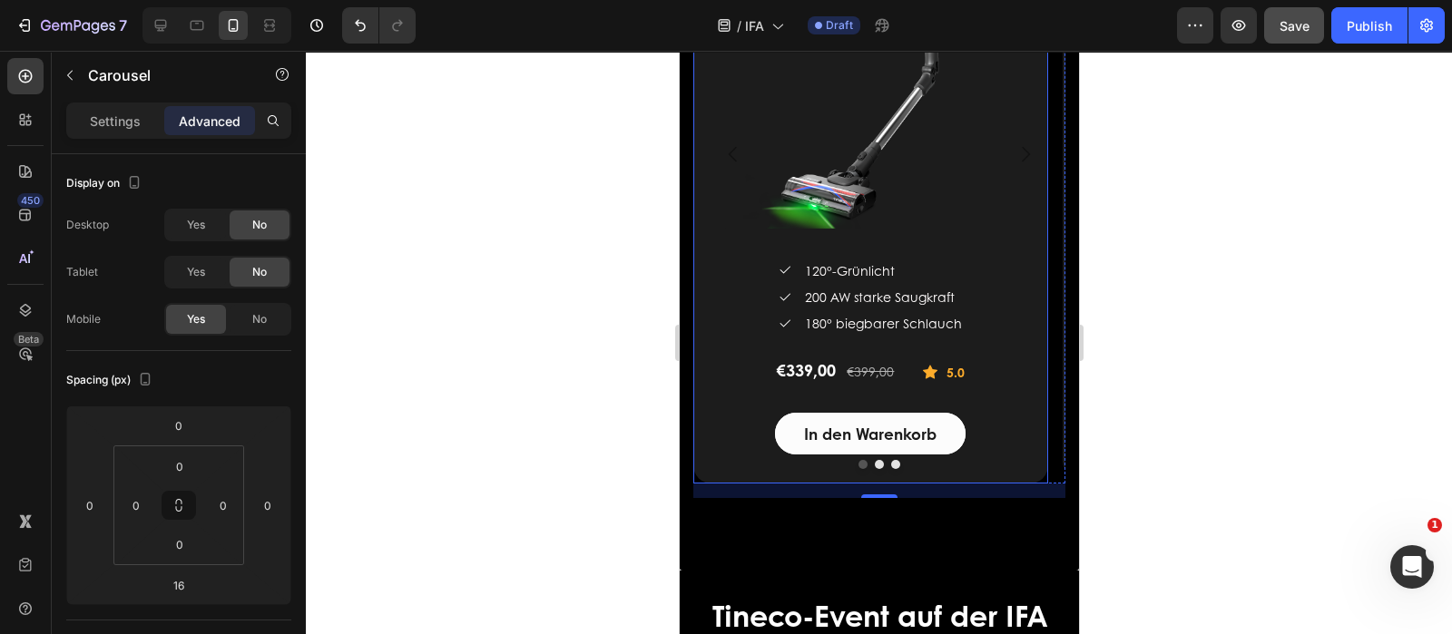
click at [726, 470] on div "TINECO PURE ONE S50 PRO Smarter Akkustaubsauger (P) Title (P) Images & Gallery …" at bounding box center [869, 155] width 355 height 658
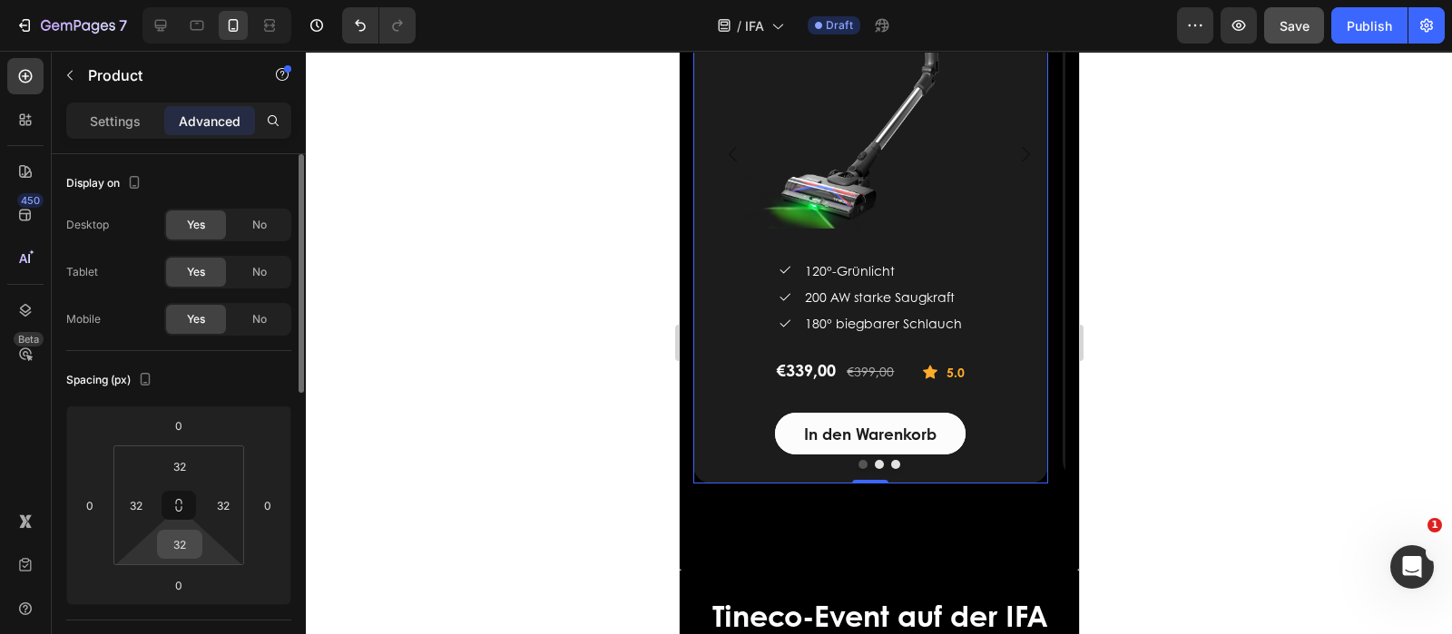
click at [189, 545] on input "32" at bounding box center [180, 544] width 36 height 27
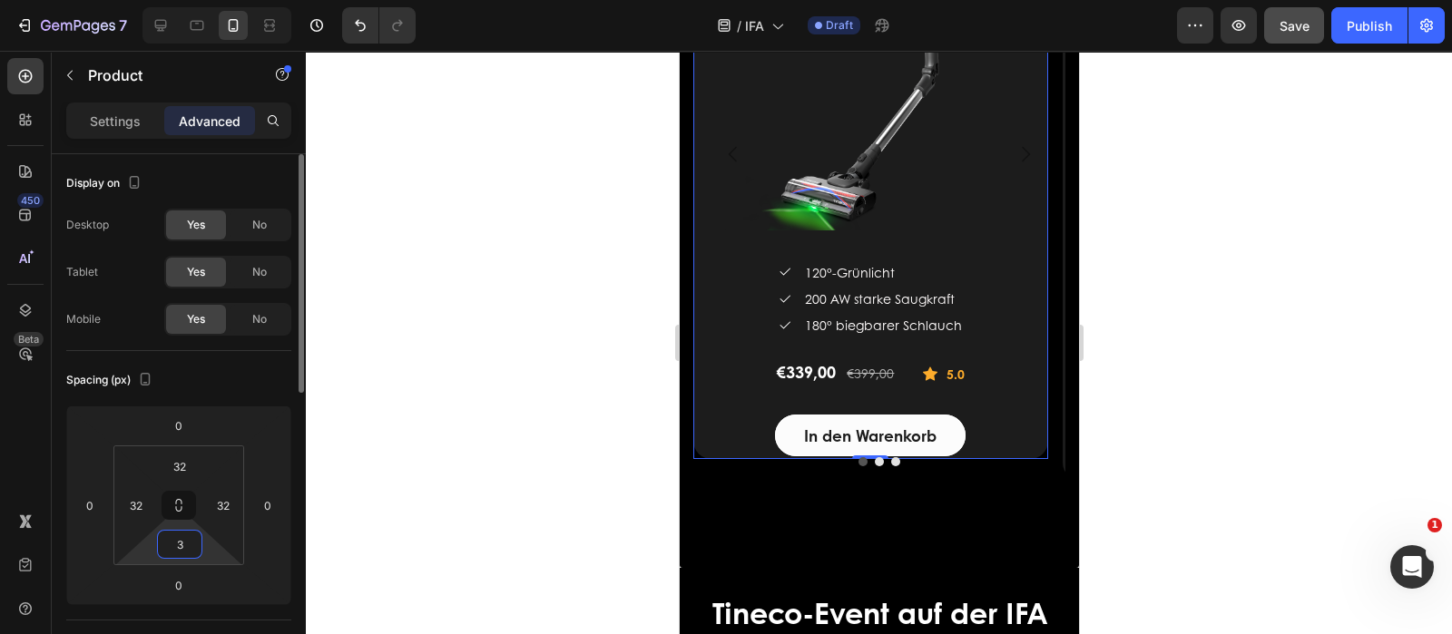
type input "30"
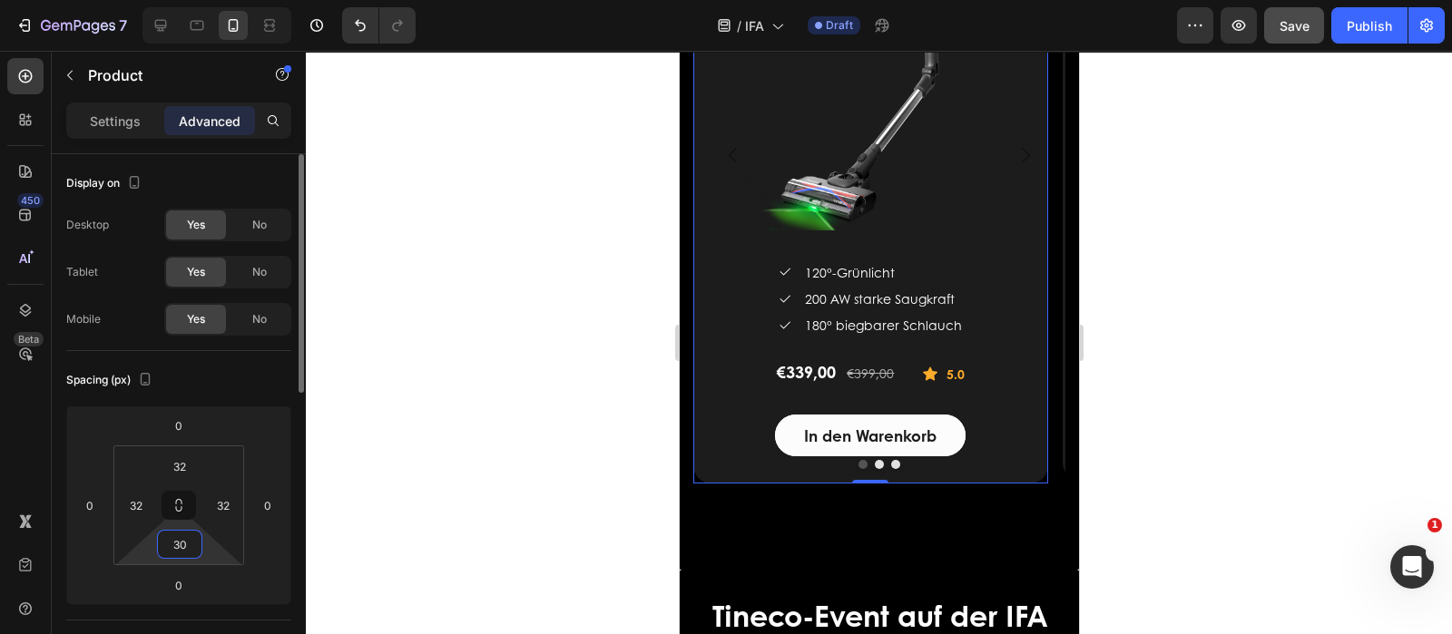
scroll to position [3411, 0]
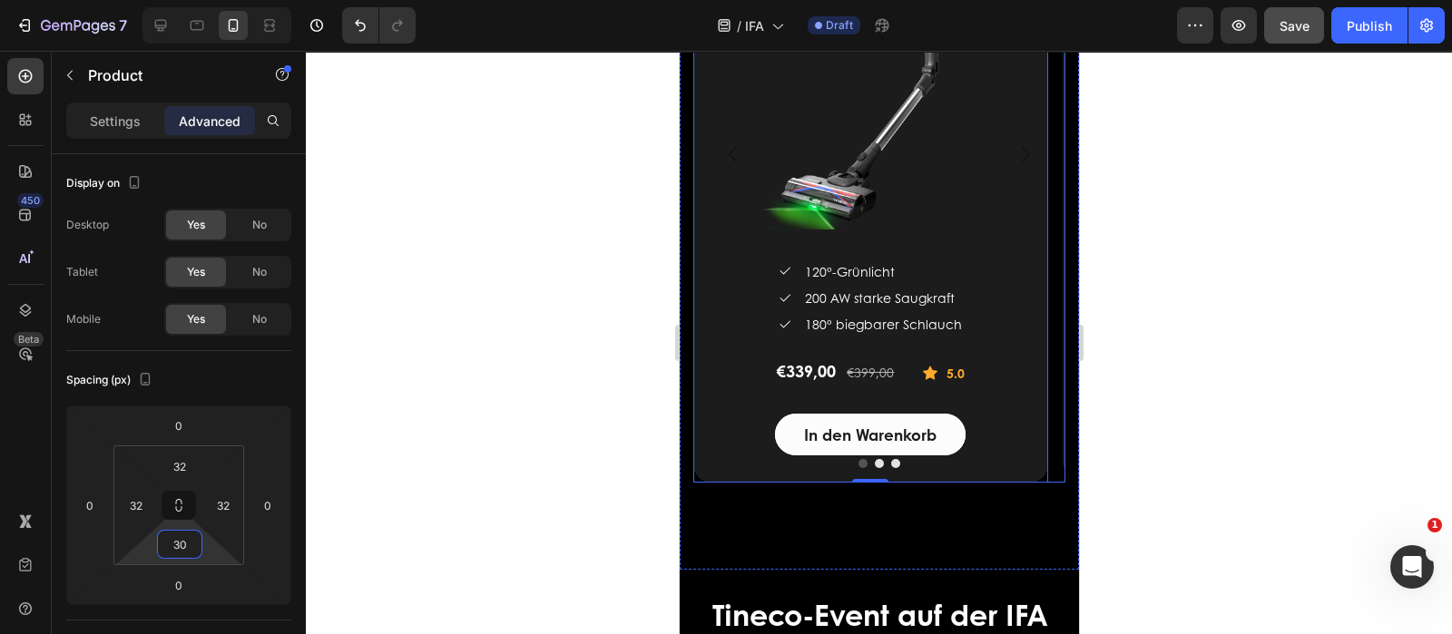
click at [1014, 163] on icon "Carousel Next Arrow" at bounding box center [1025, 154] width 22 height 22
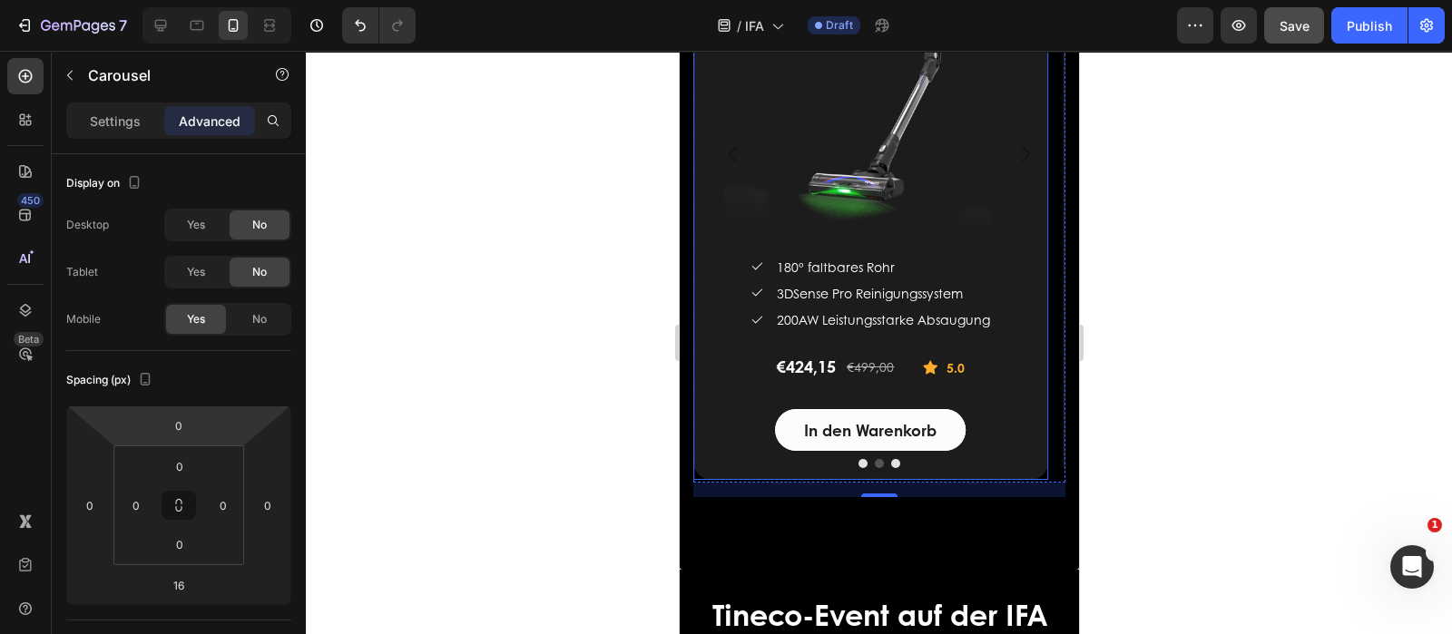
click at [741, 405] on div "TINECO PURE ONE S70 Smarter Akkustaubsauger (P) Title (P) Images & Gallery Icon…" at bounding box center [869, 153] width 297 height 595
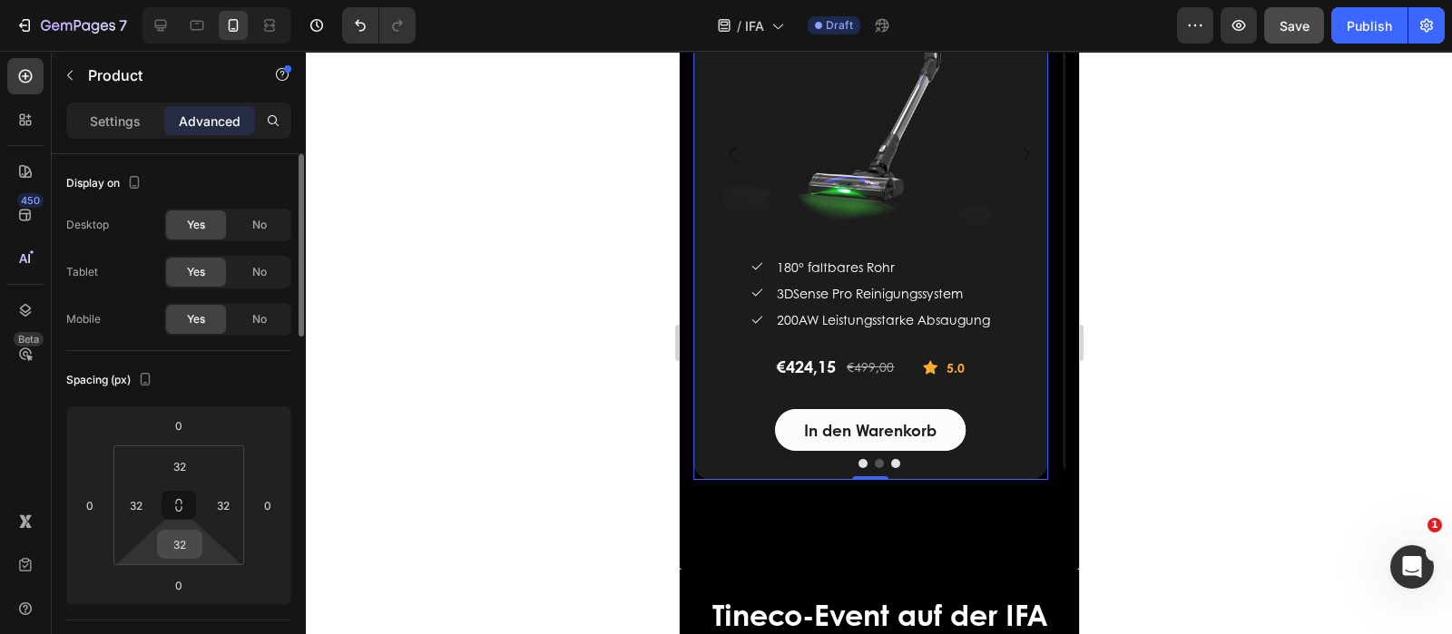
click at [191, 546] on input "32" at bounding box center [180, 544] width 36 height 27
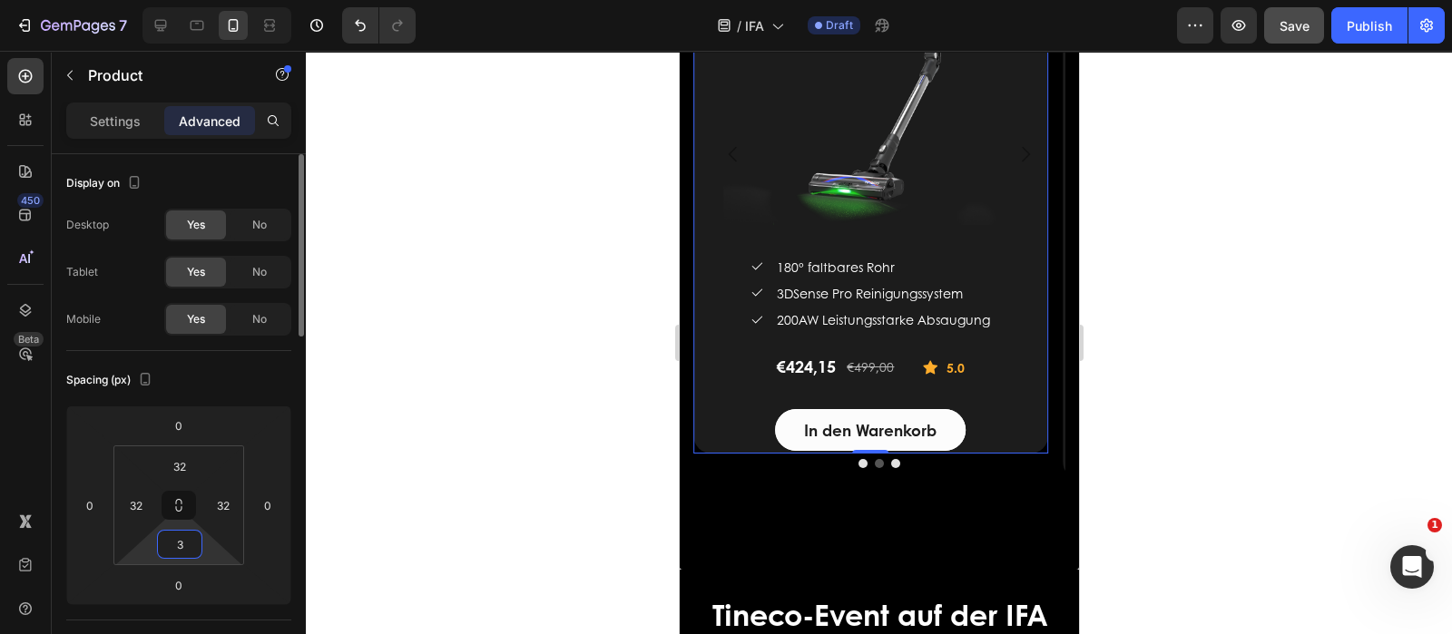
type input "34"
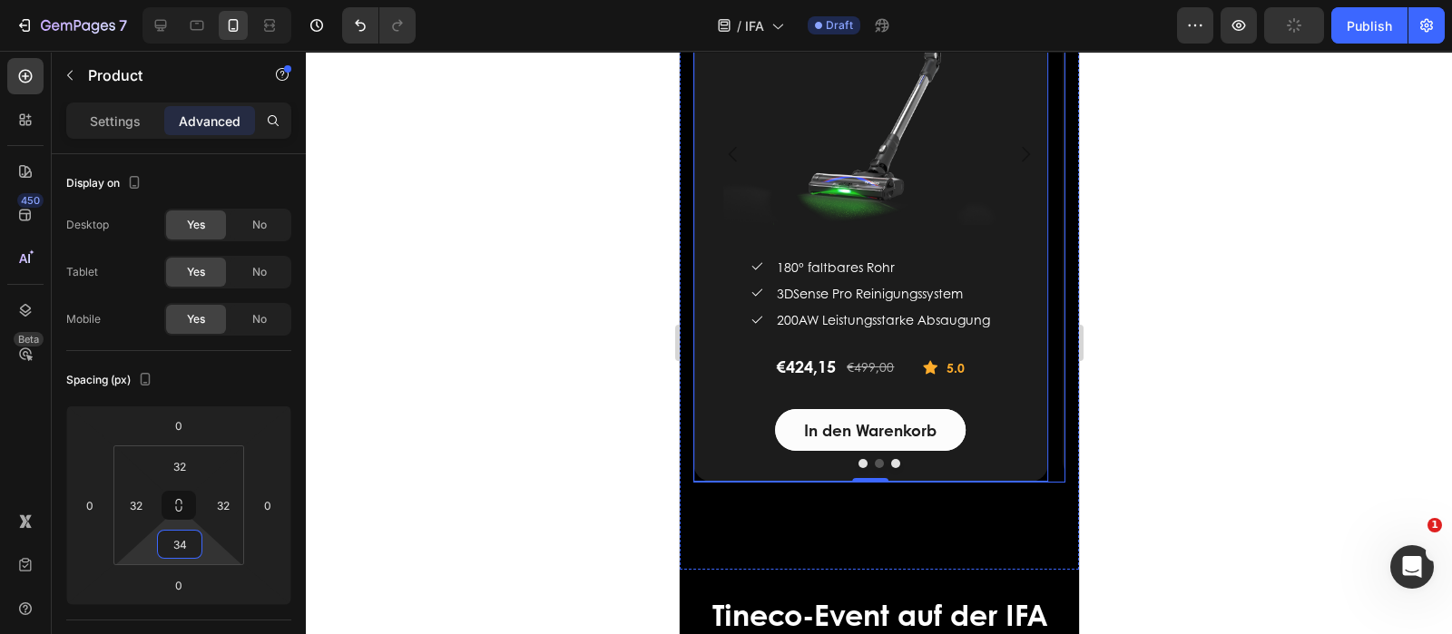
click at [729, 154] on icon "Carousel Back Arrow" at bounding box center [732, 154] width 22 height 22
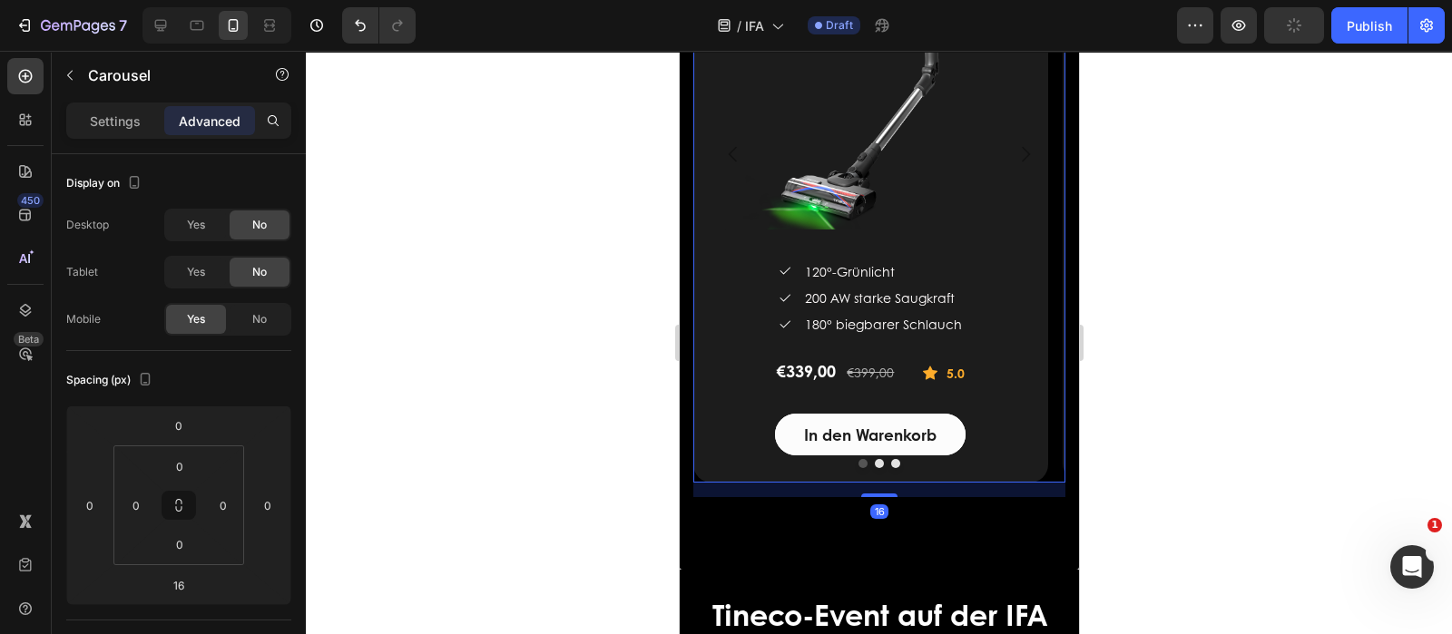
click at [1015, 146] on icon "Carousel Next Arrow" at bounding box center [1025, 154] width 22 height 22
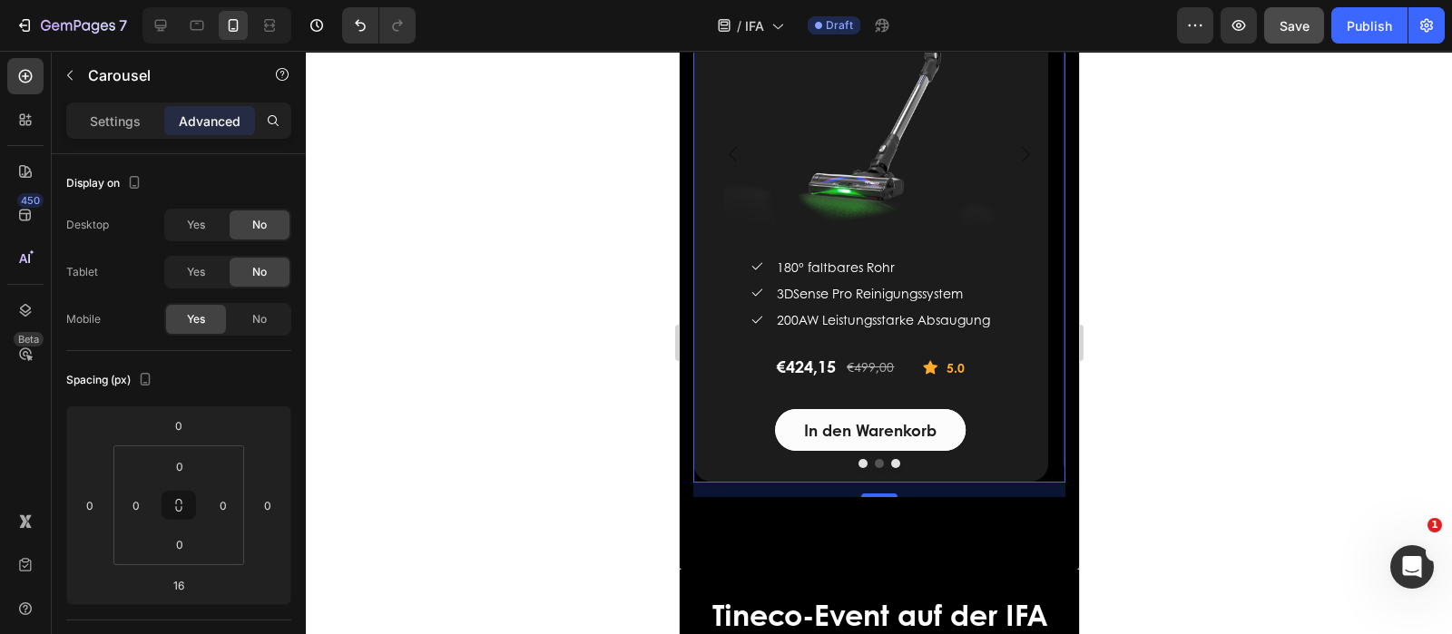
click at [1015, 146] on icon "Carousel Next Arrow" at bounding box center [1025, 154] width 22 height 22
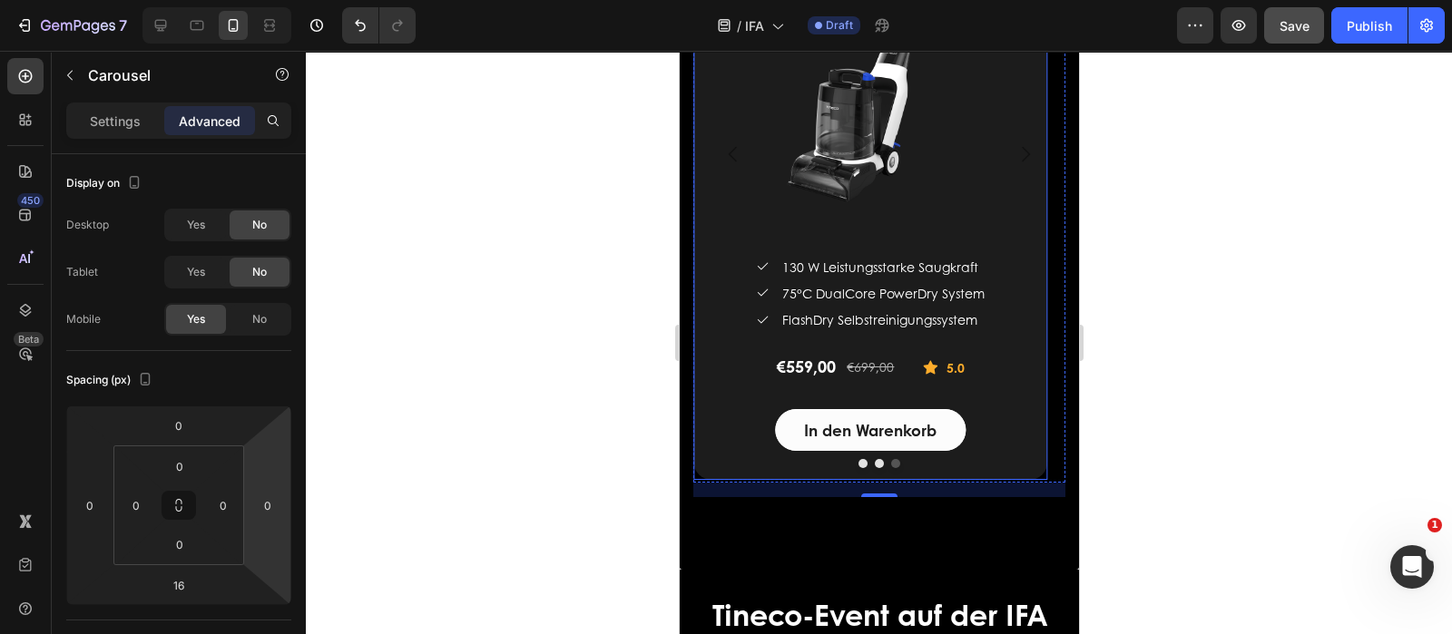
click at [709, 446] on div "Tineco CARPET ONE Cruiser Intelligenter Teppichreiniger (P) Title (P) Images & …" at bounding box center [869, 153] width 355 height 653
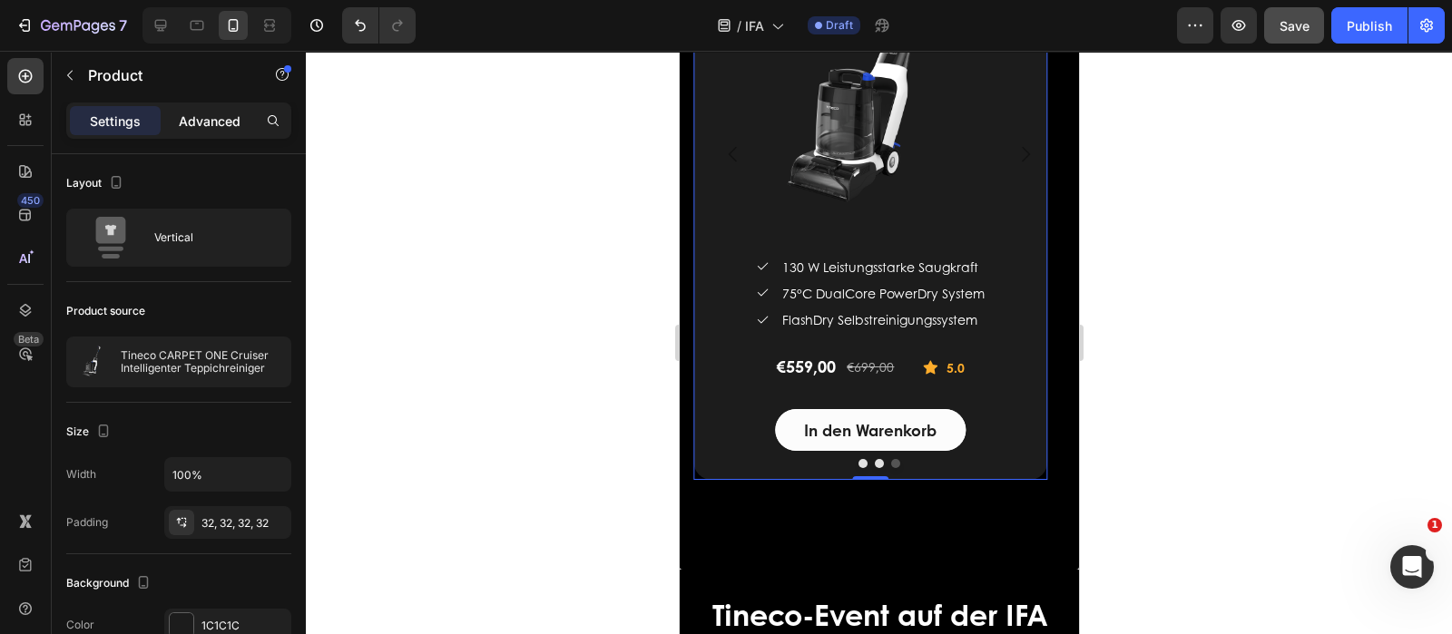
click at [200, 124] on p "Advanced" at bounding box center [210, 121] width 62 height 19
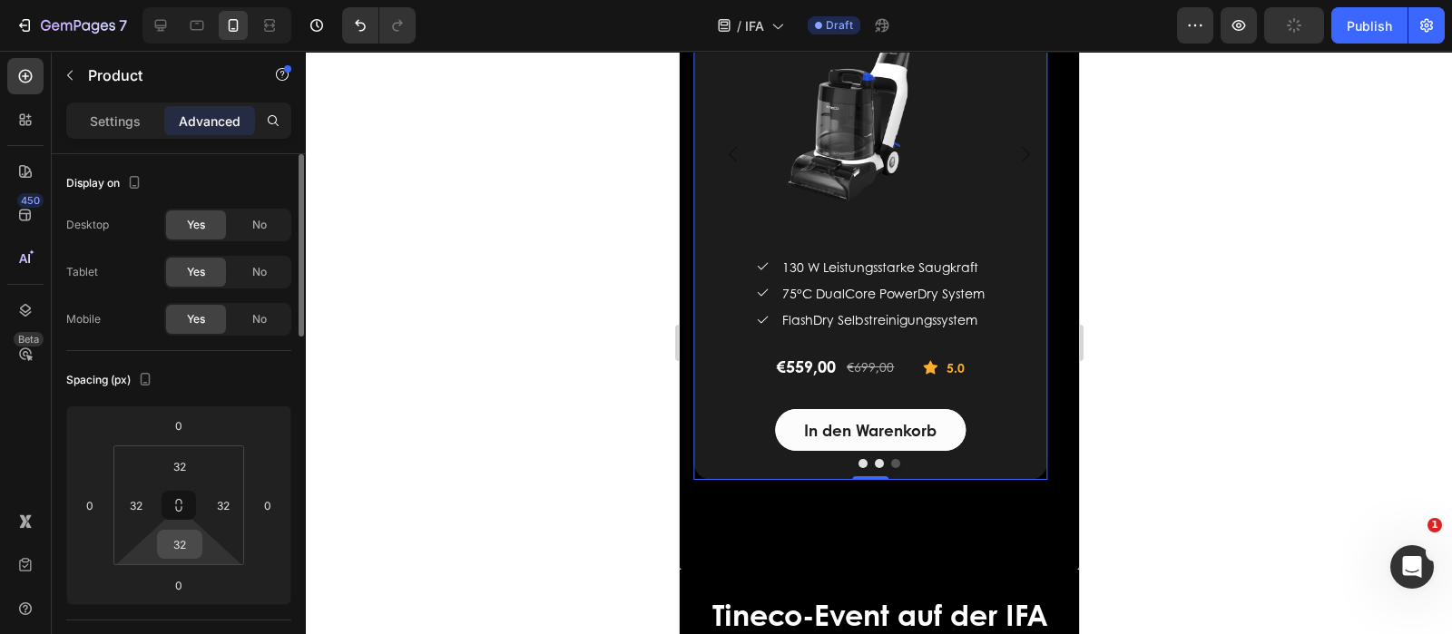
click at [190, 554] on input "32" at bounding box center [180, 544] width 36 height 27
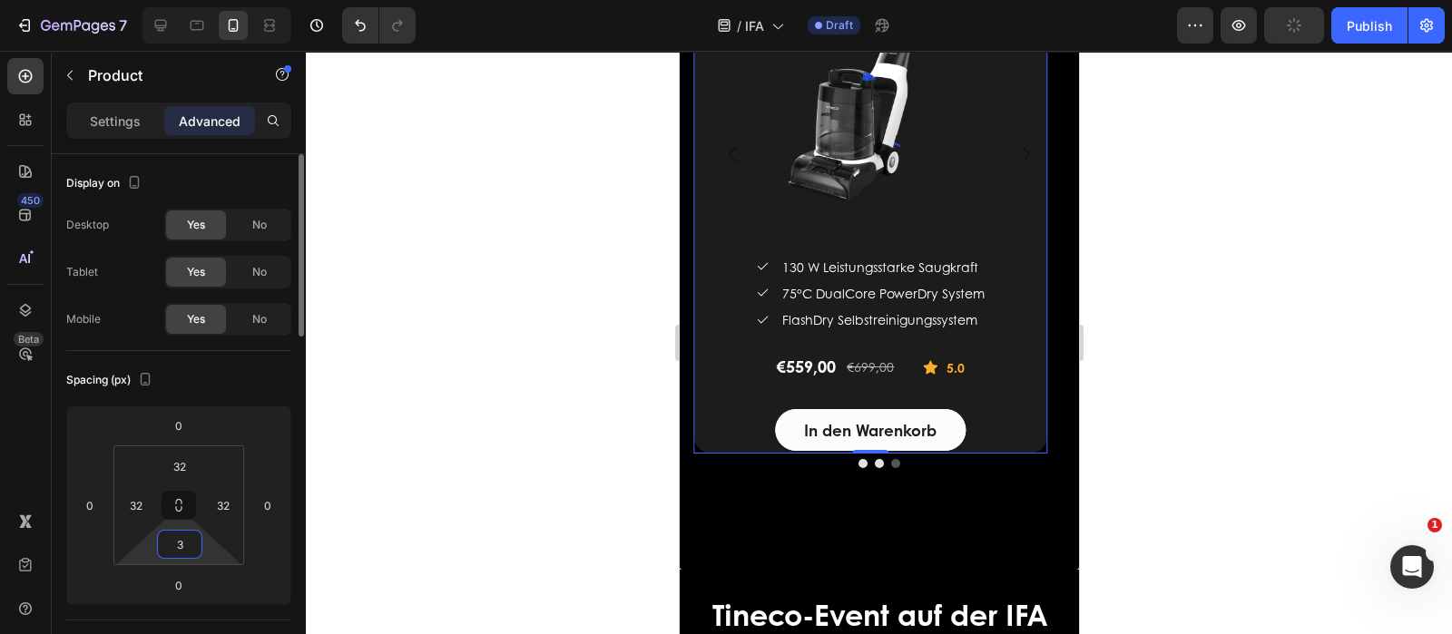
type input "34"
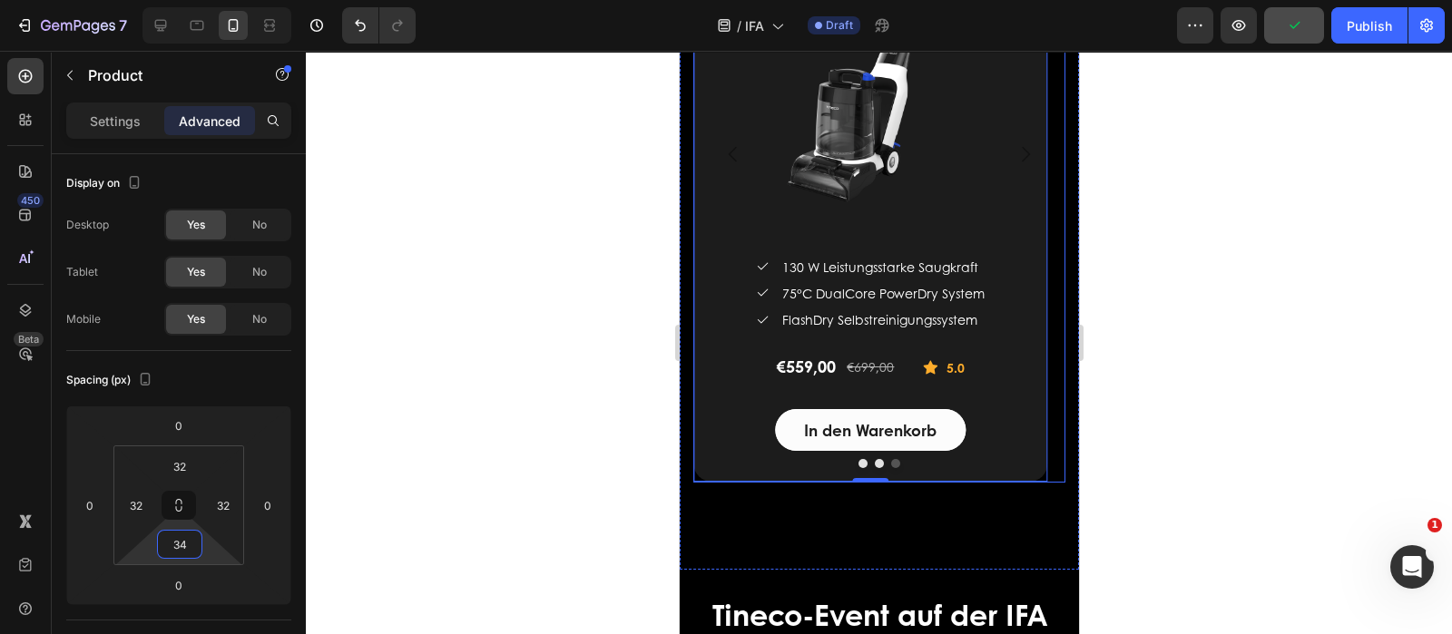
click at [1014, 154] on icon "Carousel Next Arrow" at bounding box center [1025, 154] width 22 height 22
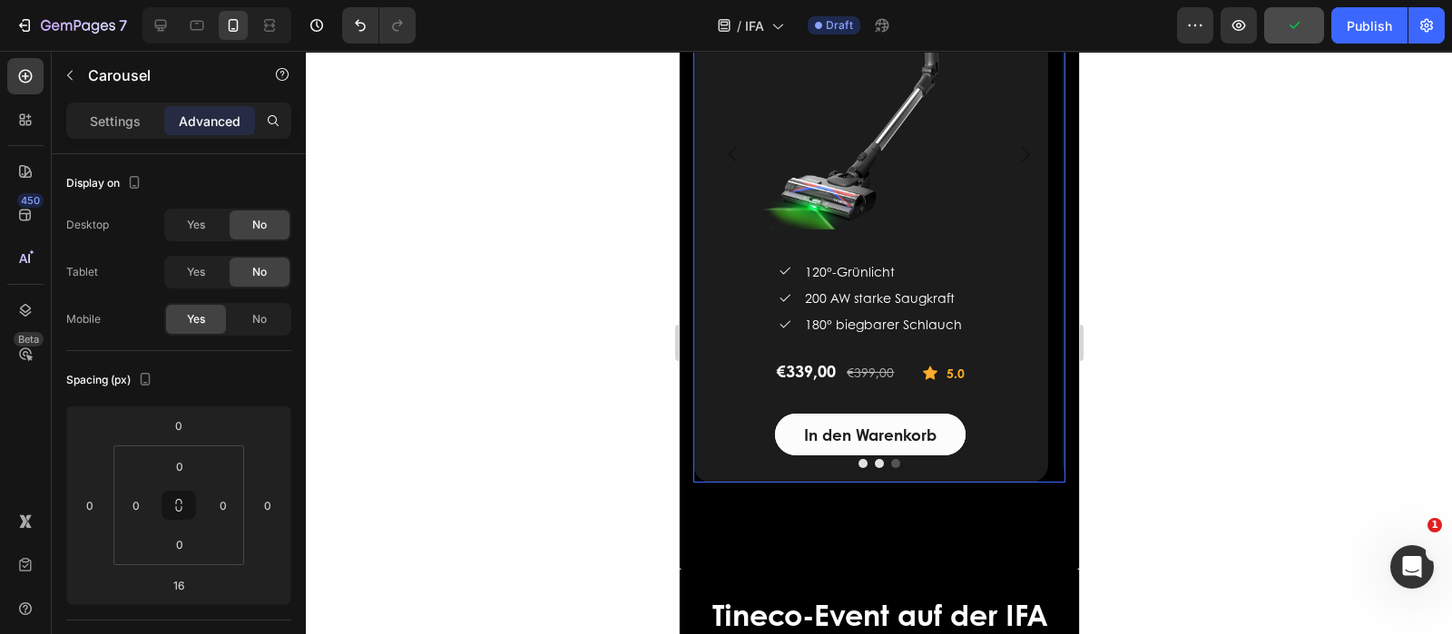
click at [1021, 153] on icon "Carousel Next Arrow" at bounding box center [1025, 154] width 8 height 15
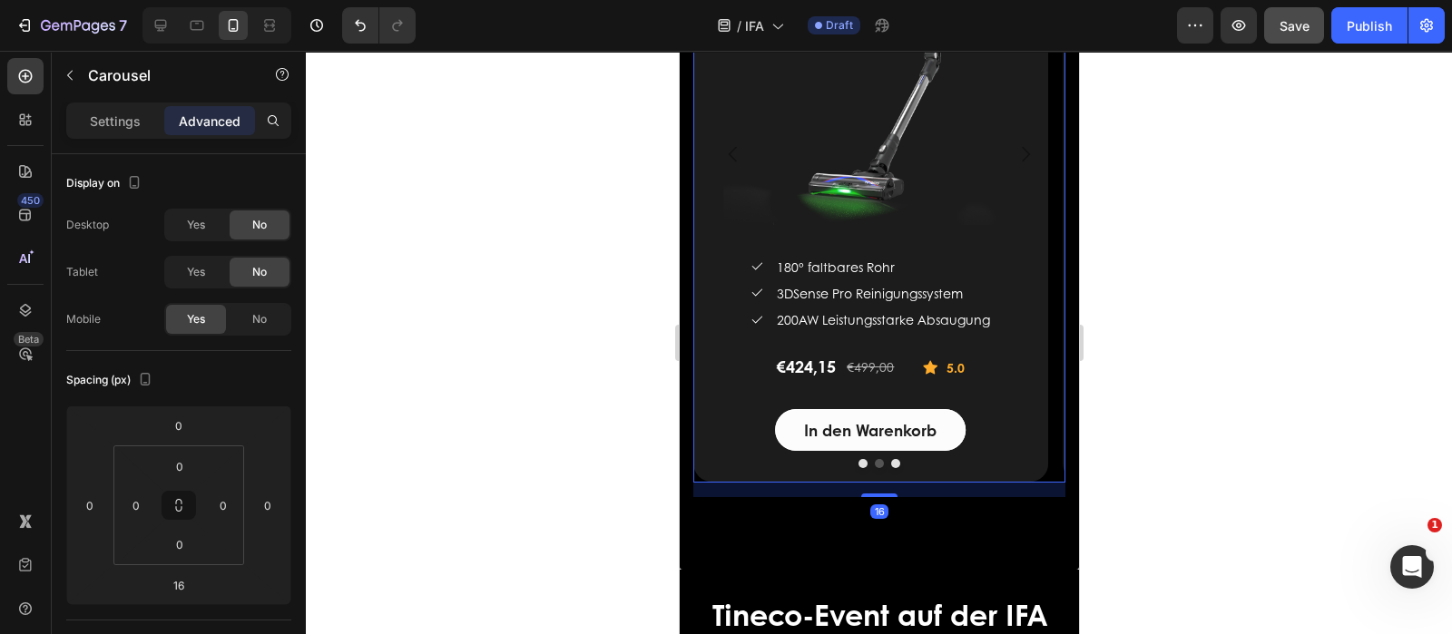
click at [1021, 153] on icon "Carousel Next Arrow" at bounding box center [1025, 154] width 8 height 15
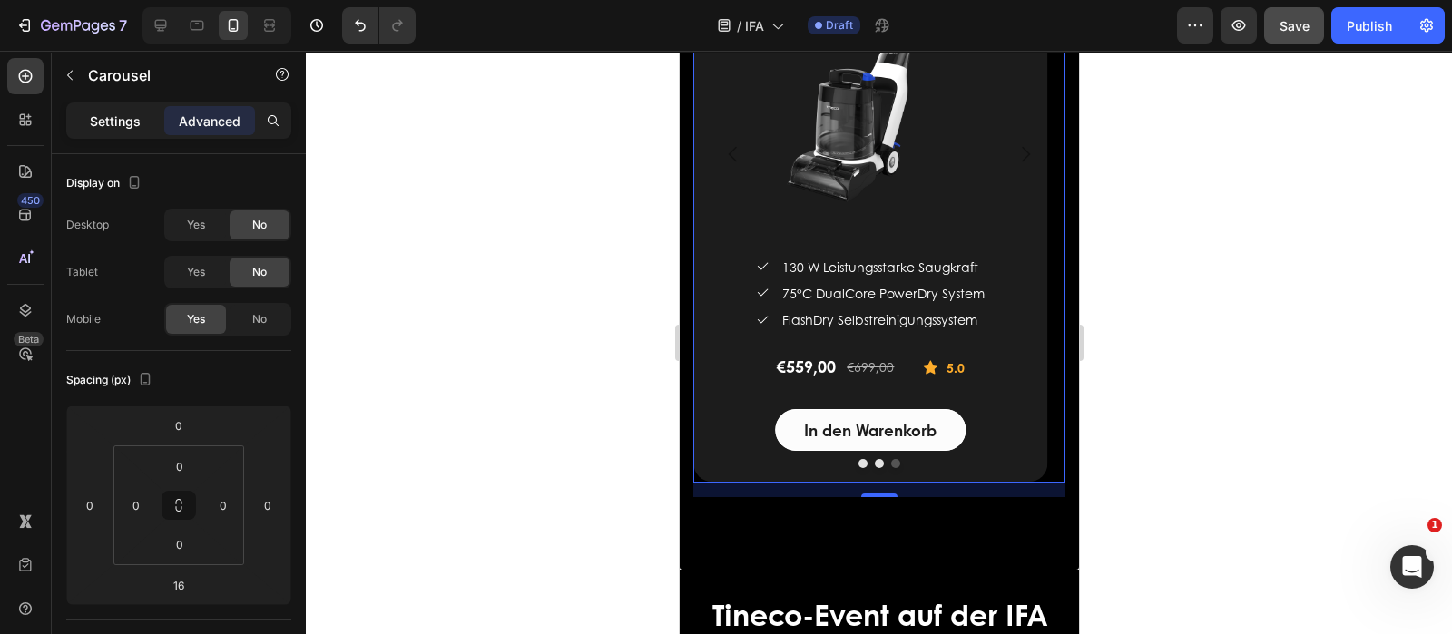
click at [86, 122] on div "Settings" at bounding box center [115, 120] width 91 height 29
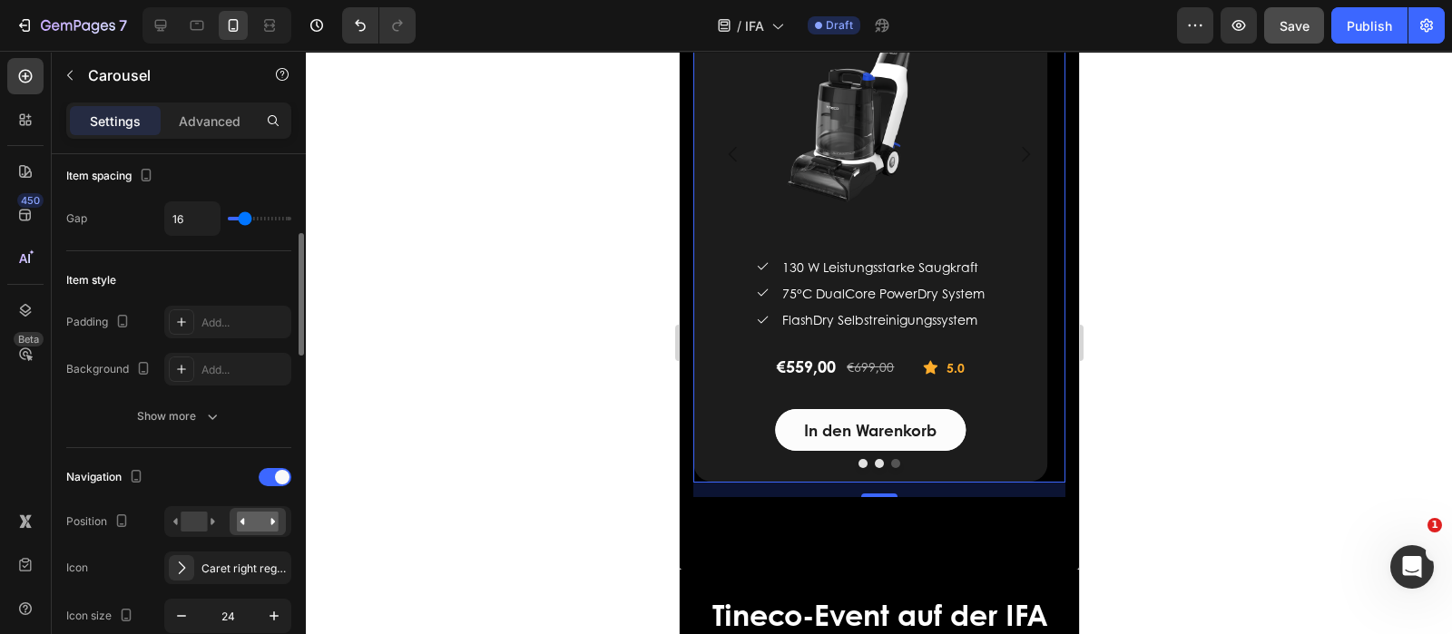
scroll to position [453, 0]
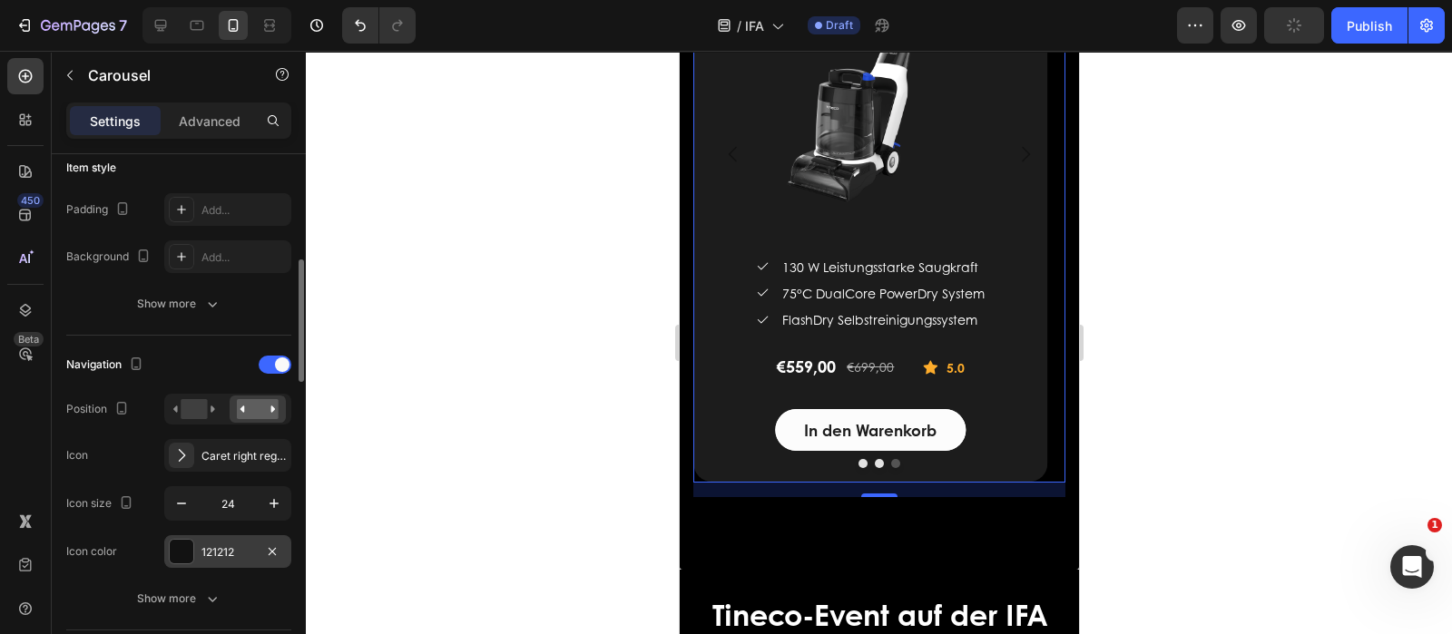
click at [173, 540] on div at bounding box center [182, 552] width 24 height 24
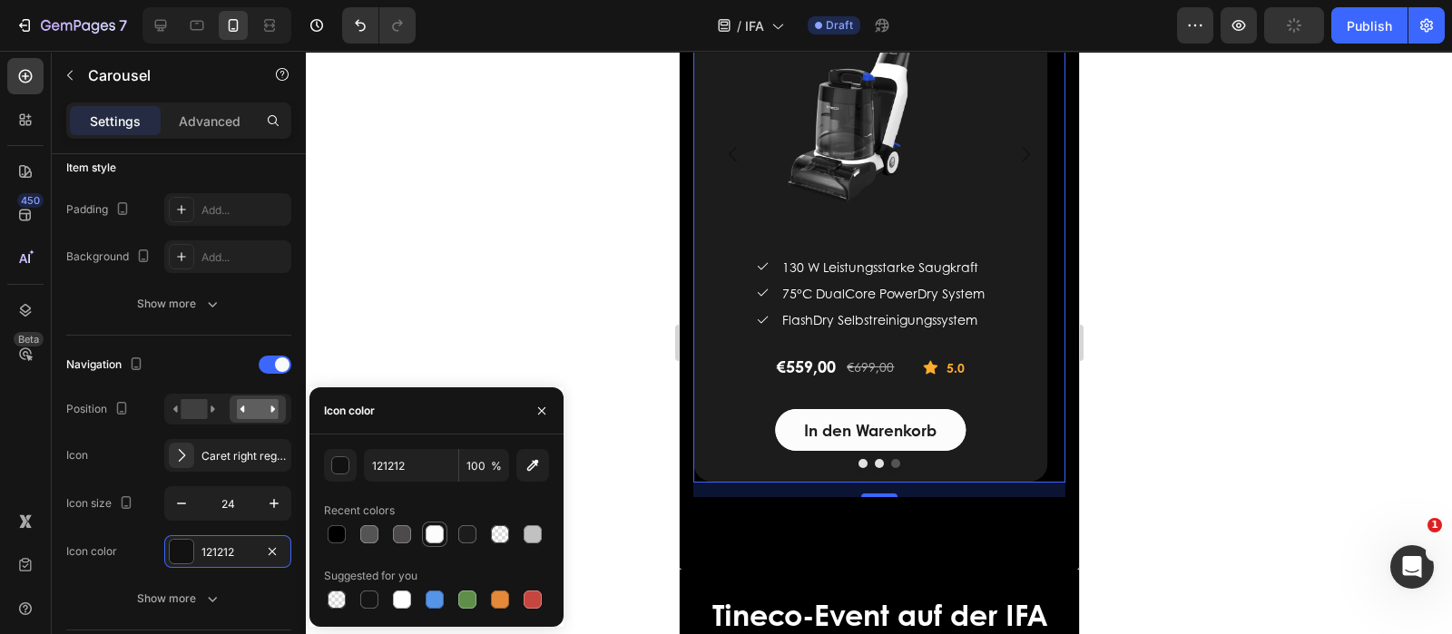
click at [432, 529] on div at bounding box center [435, 534] width 18 height 18
type input "FCFCFC"
click at [417, 457] on input "FCFCFC" at bounding box center [411, 465] width 94 height 33
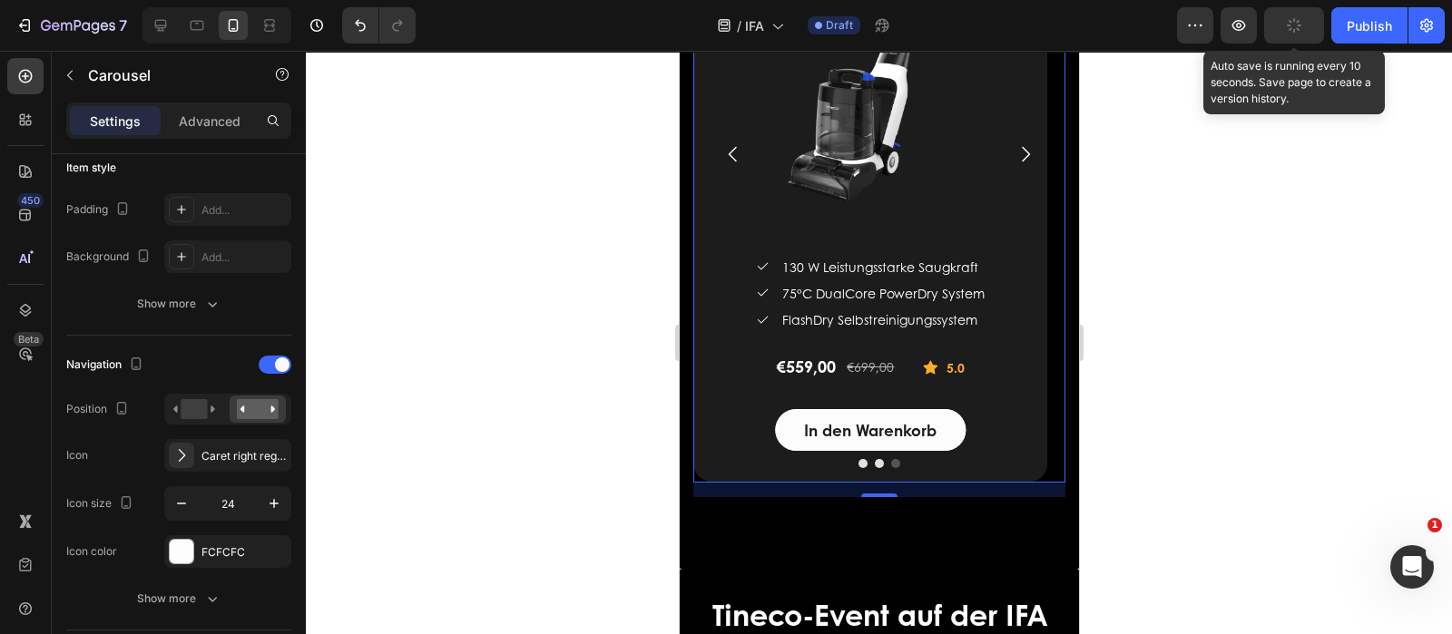
click at [1281, 29] on button "button" at bounding box center [1294, 25] width 60 height 36
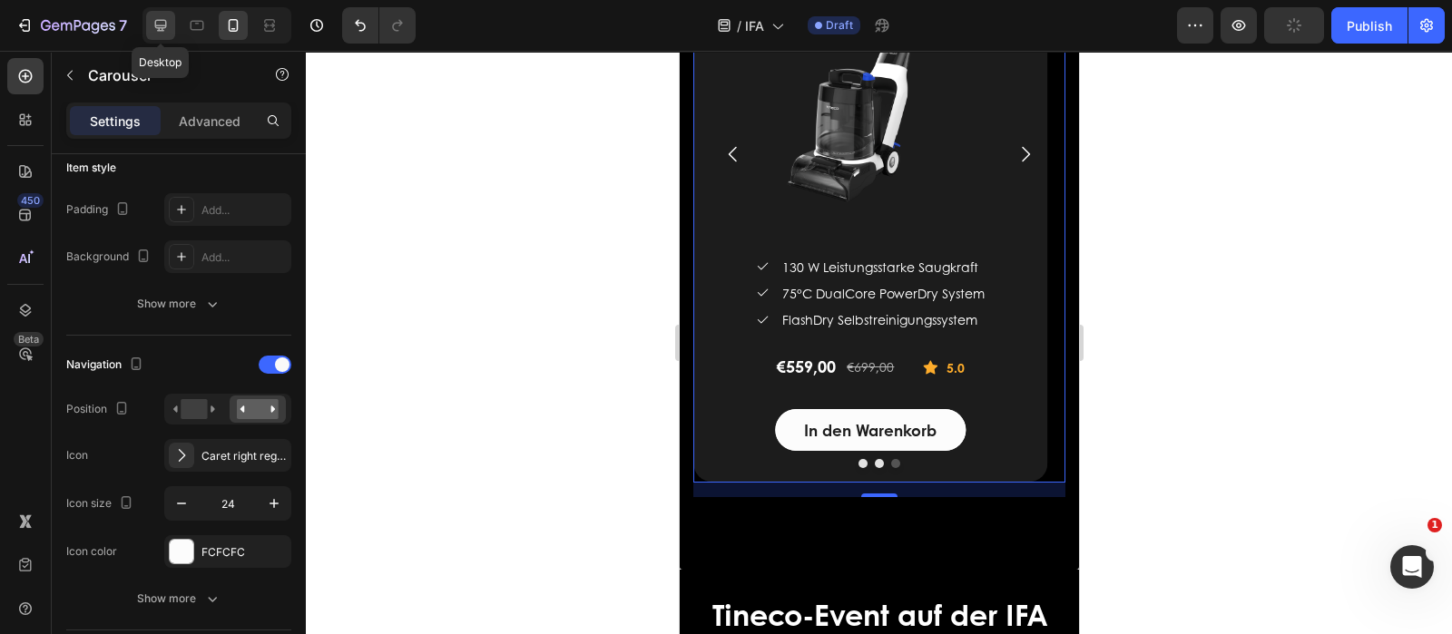
click at [155, 20] on icon at bounding box center [161, 26] width 12 height 12
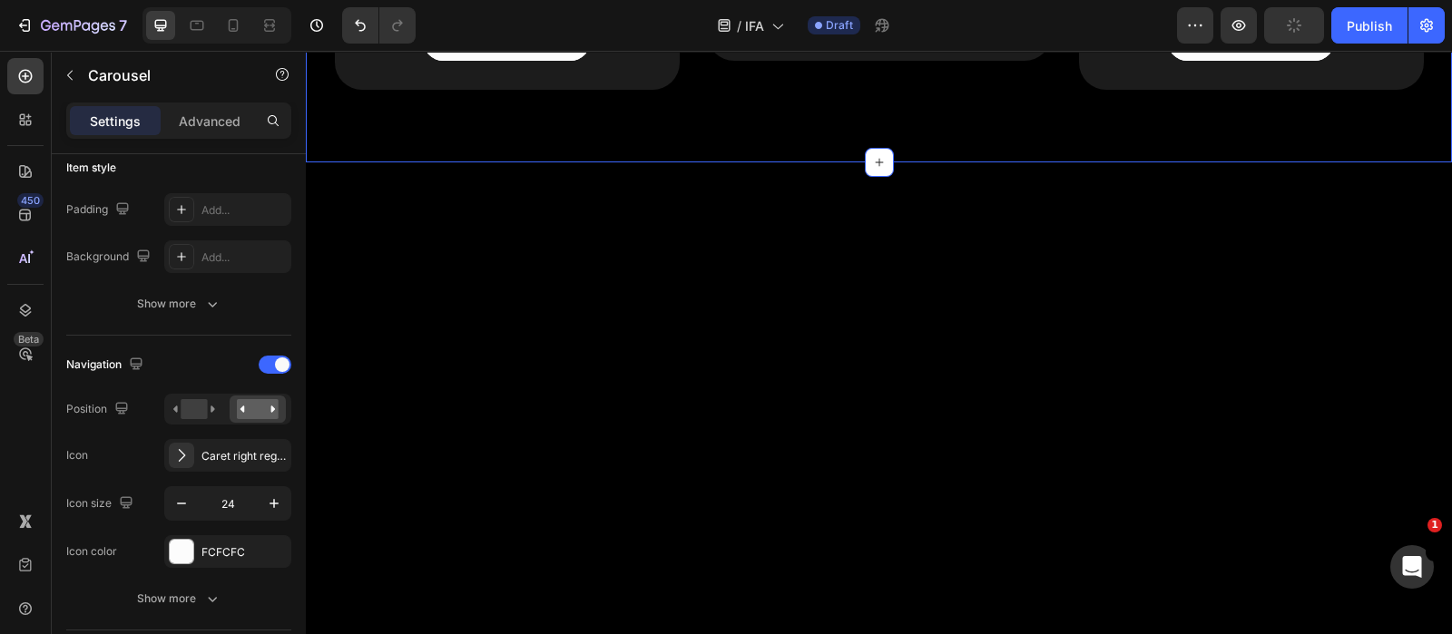
scroll to position [1264, 0]
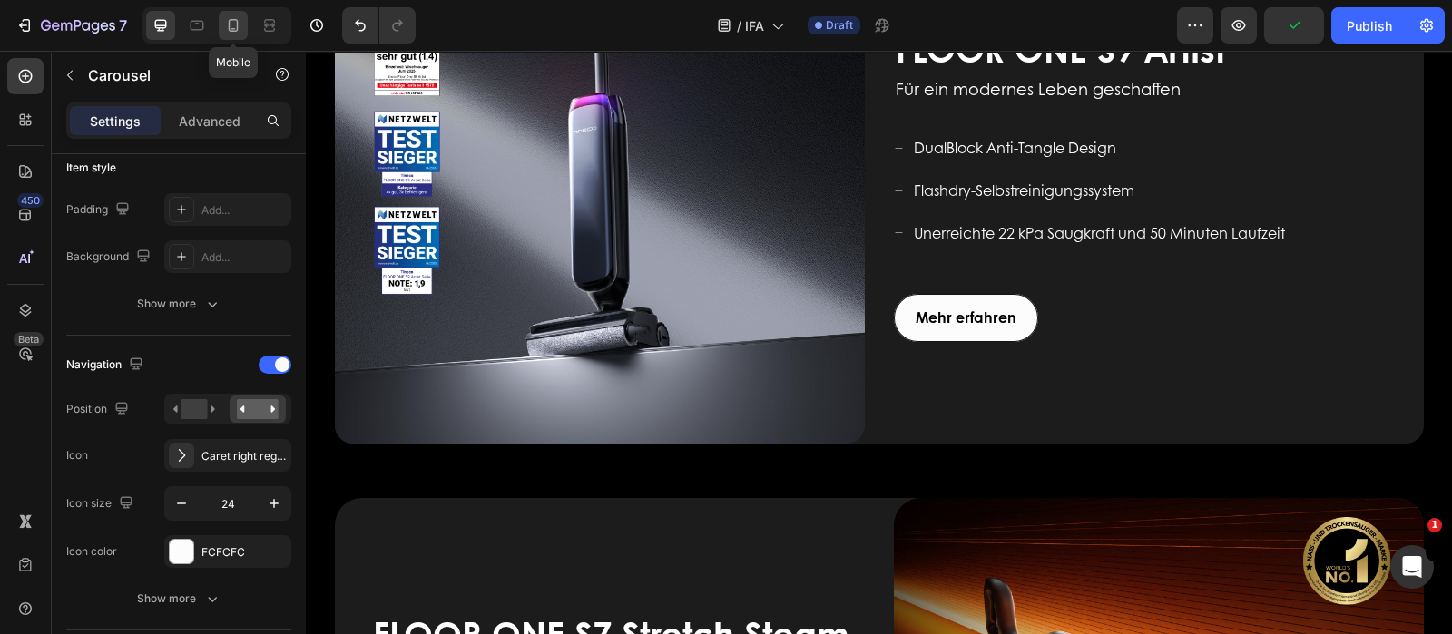
click at [232, 21] on icon at bounding box center [233, 25] width 18 height 18
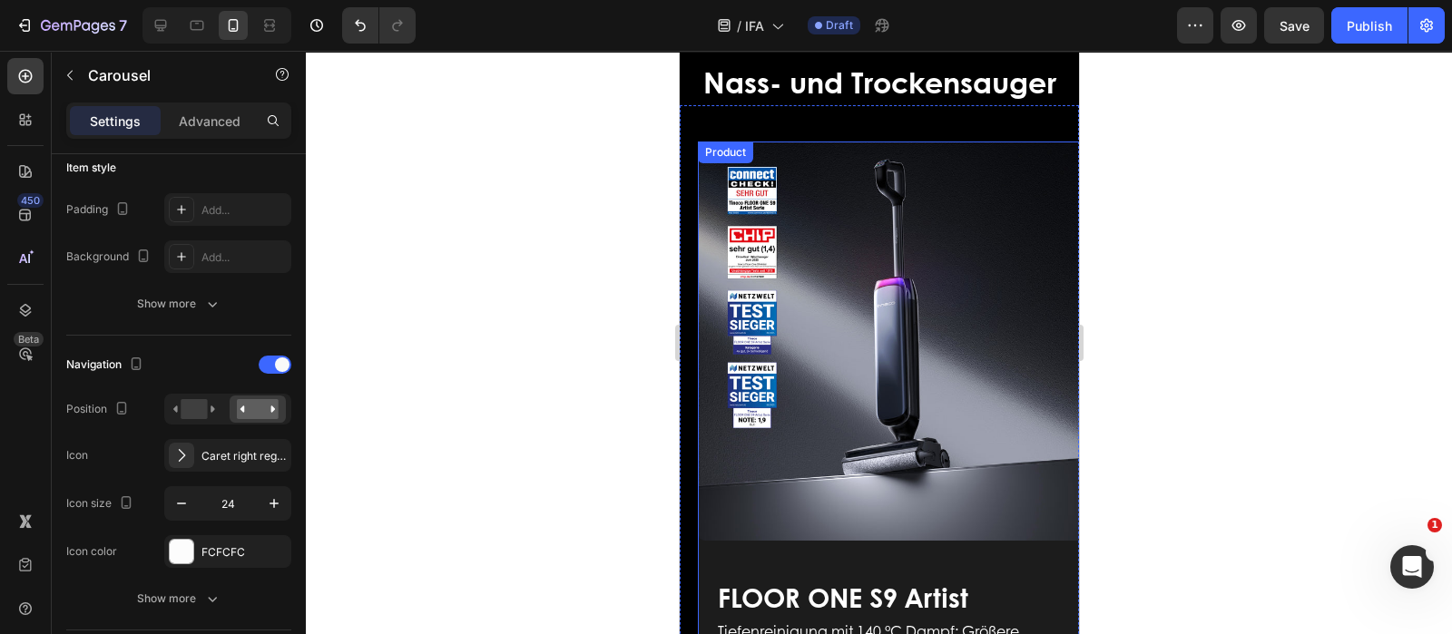
scroll to position [374, 0]
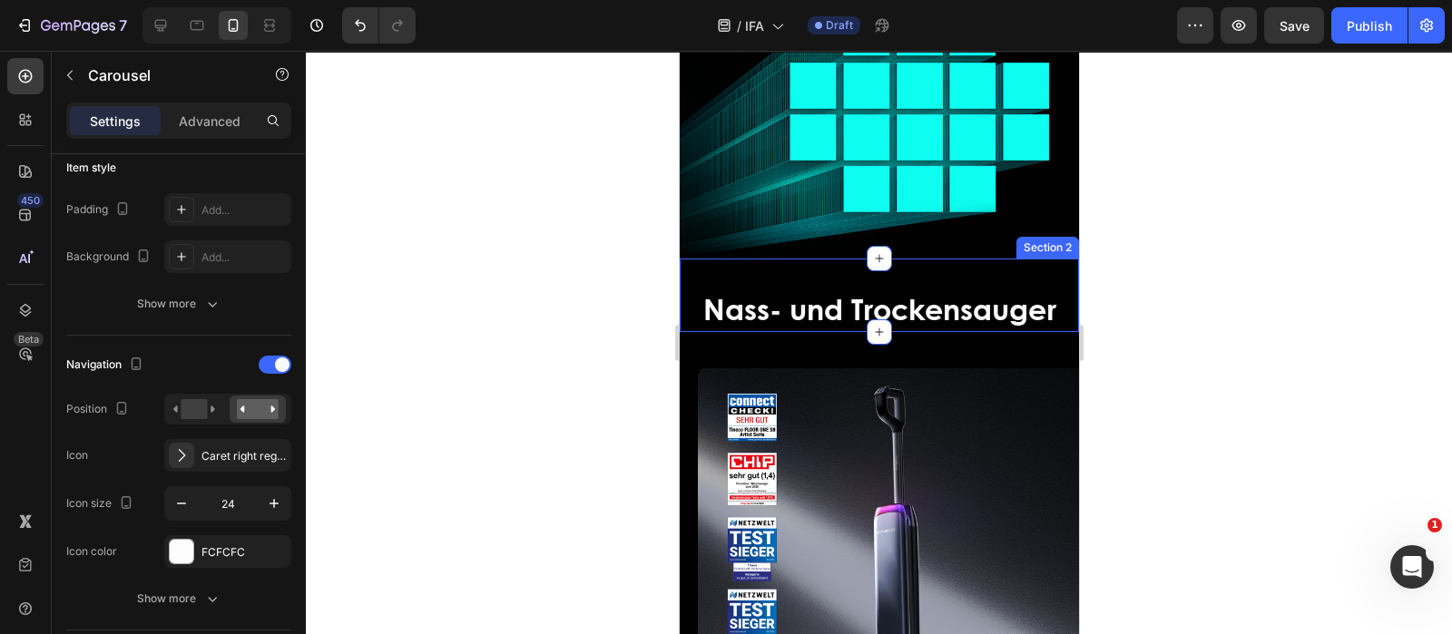
click at [956, 265] on div "Nass- und Trockensauger Heading" at bounding box center [878, 296] width 399 height 74
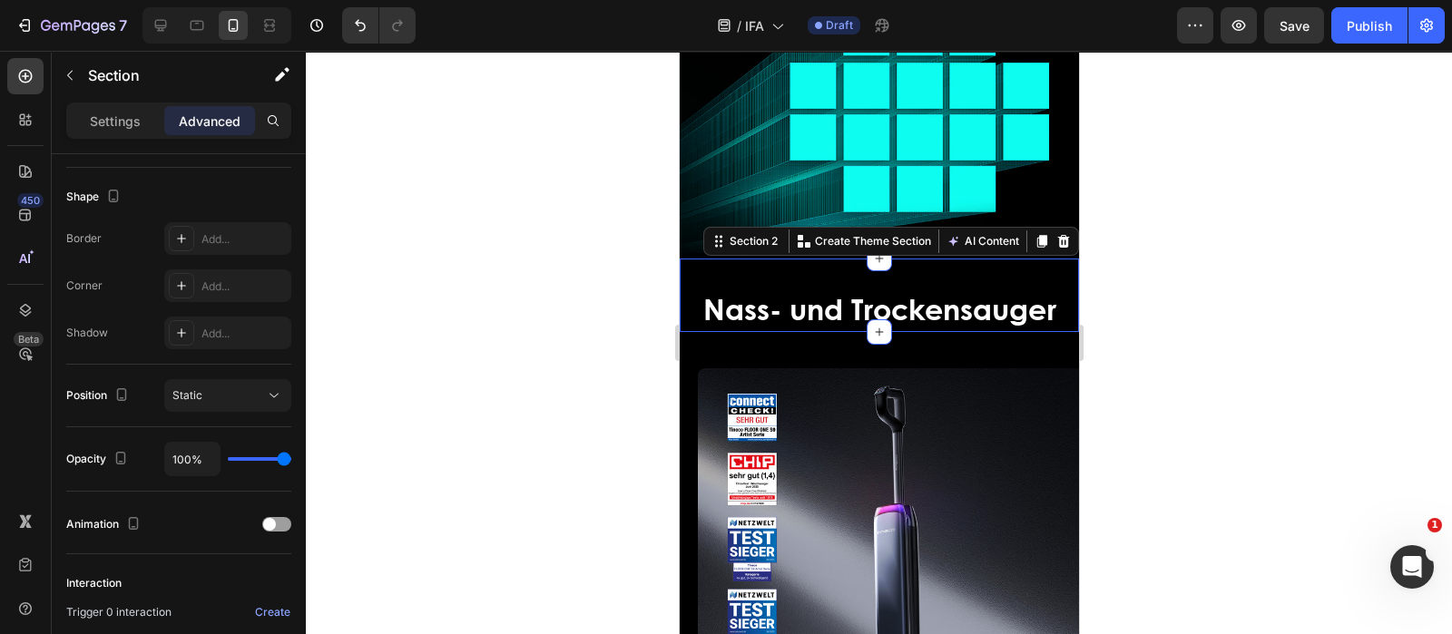
scroll to position [0, 0]
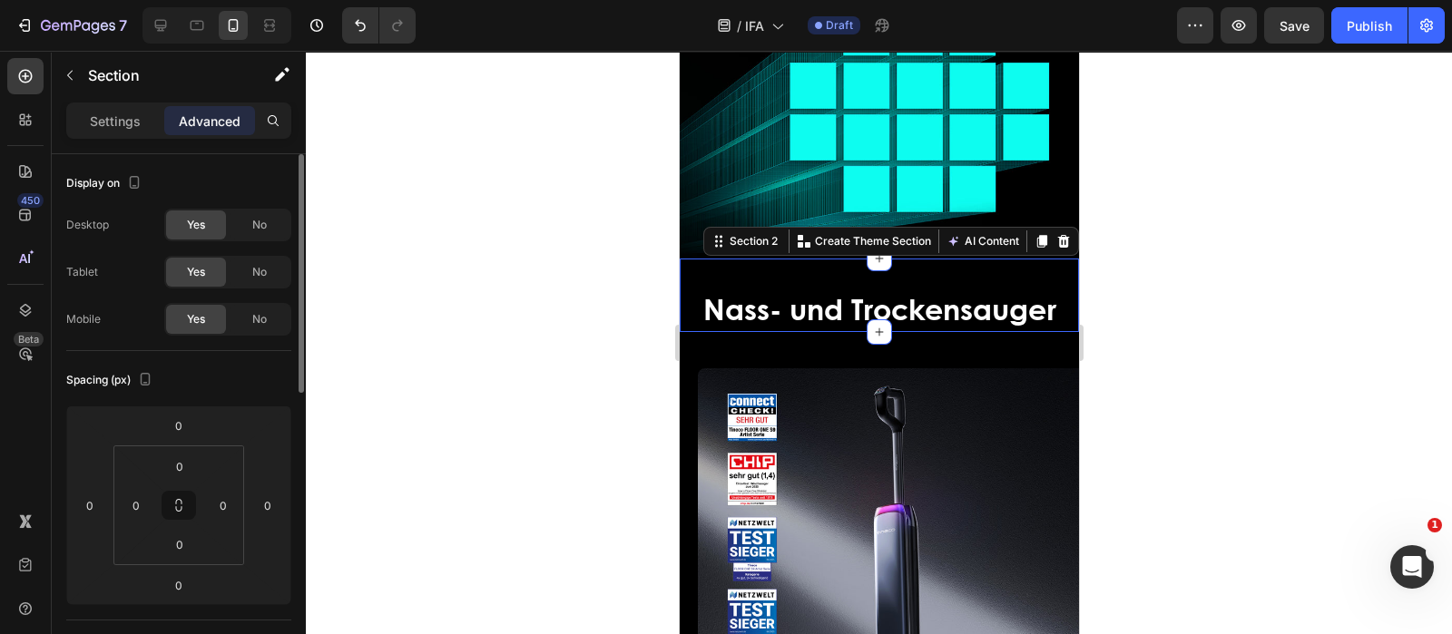
click at [937, 270] on div "Nass- und Trockensauger Heading" at bounding box center [878, 296] width 399 height 74
click at [185, 419] on input "0" at bounding box center [179, 425] width 36 height 27
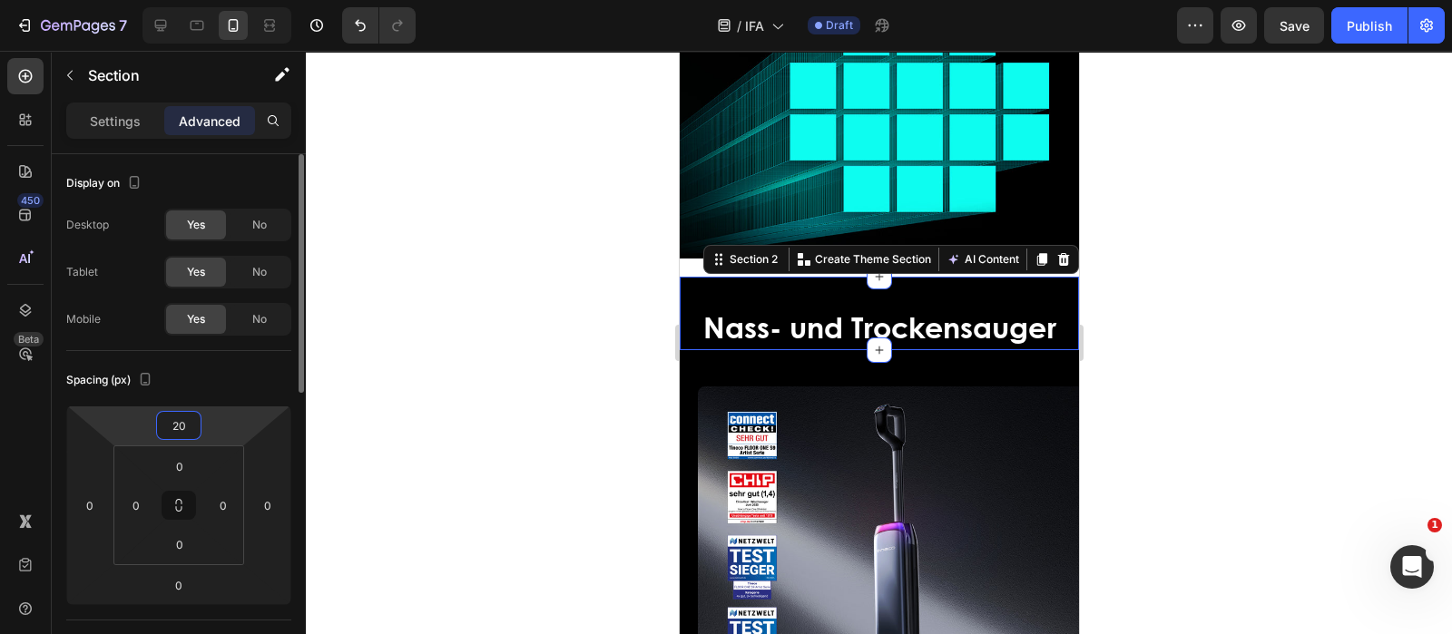
type input "2"
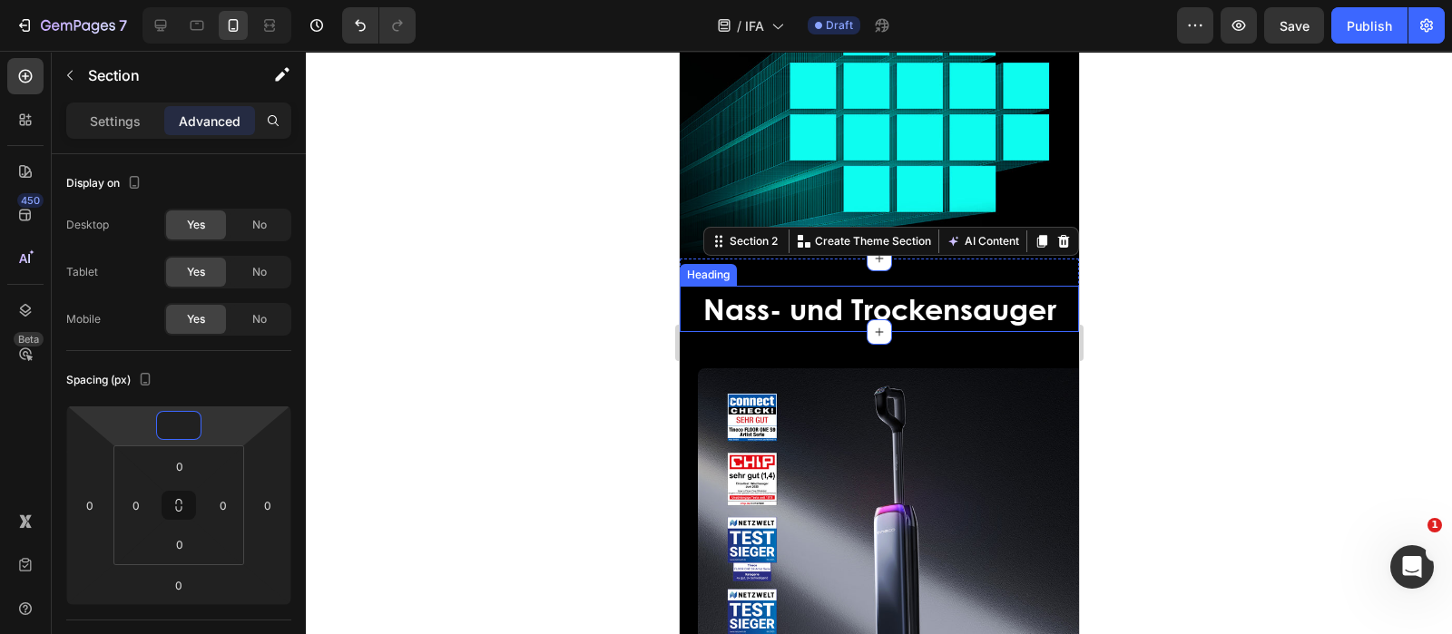
click at [702, 310] on span "Nass- und Trockensauger" at bounding box center [878, 309] width 353 height 42
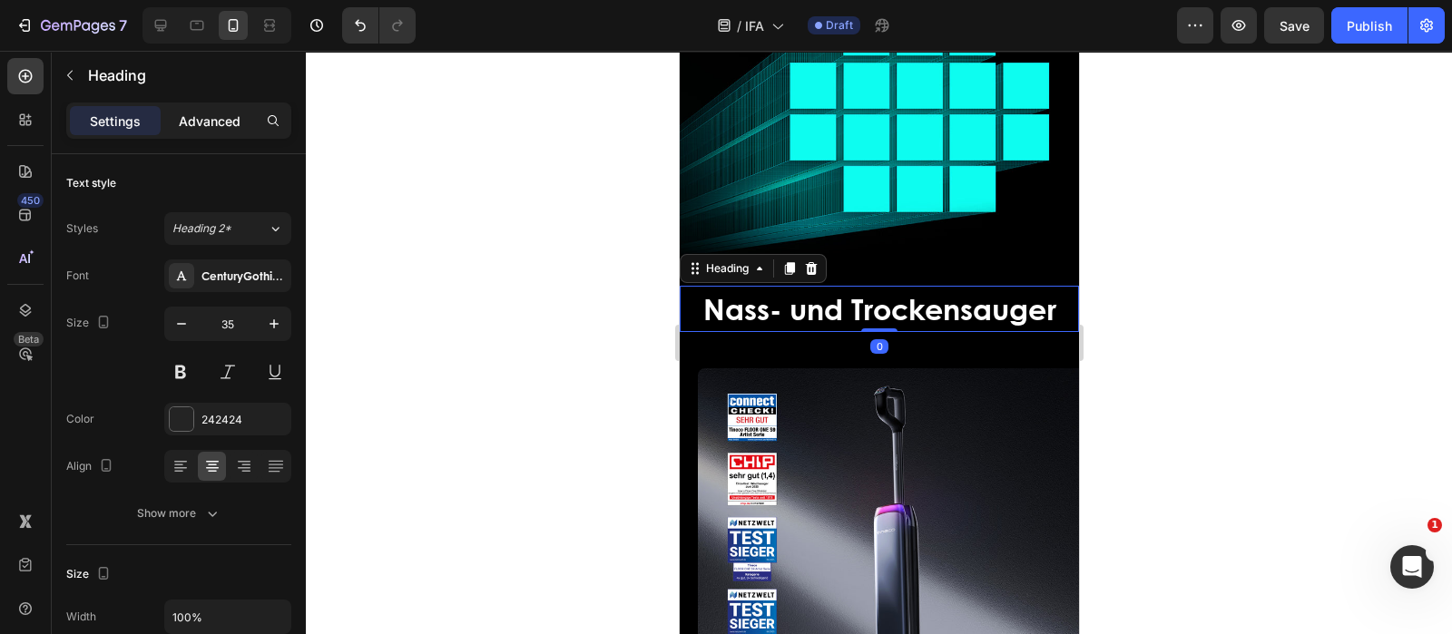
click at [221, 123] on p "Advanced" at bounding box center [210, 121] width 62 height 19
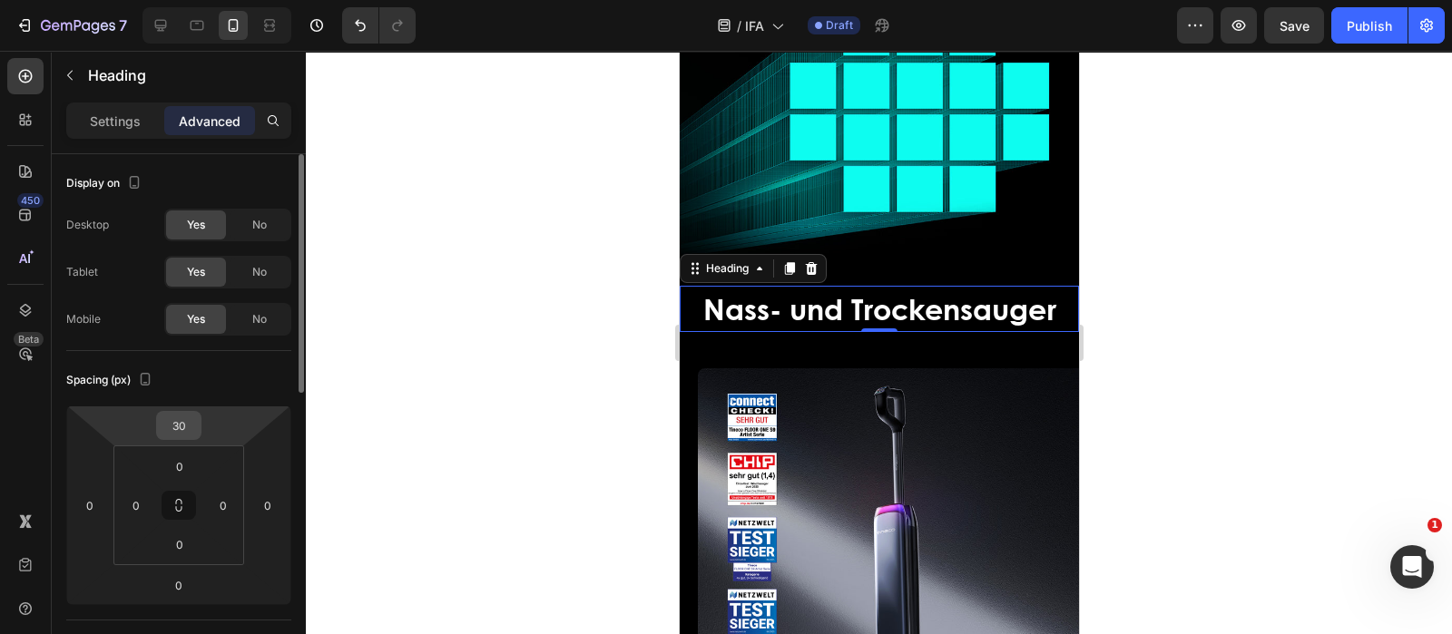
click at [191, 428] on input "30" at bounding box center [179, 425] width 36 height 27
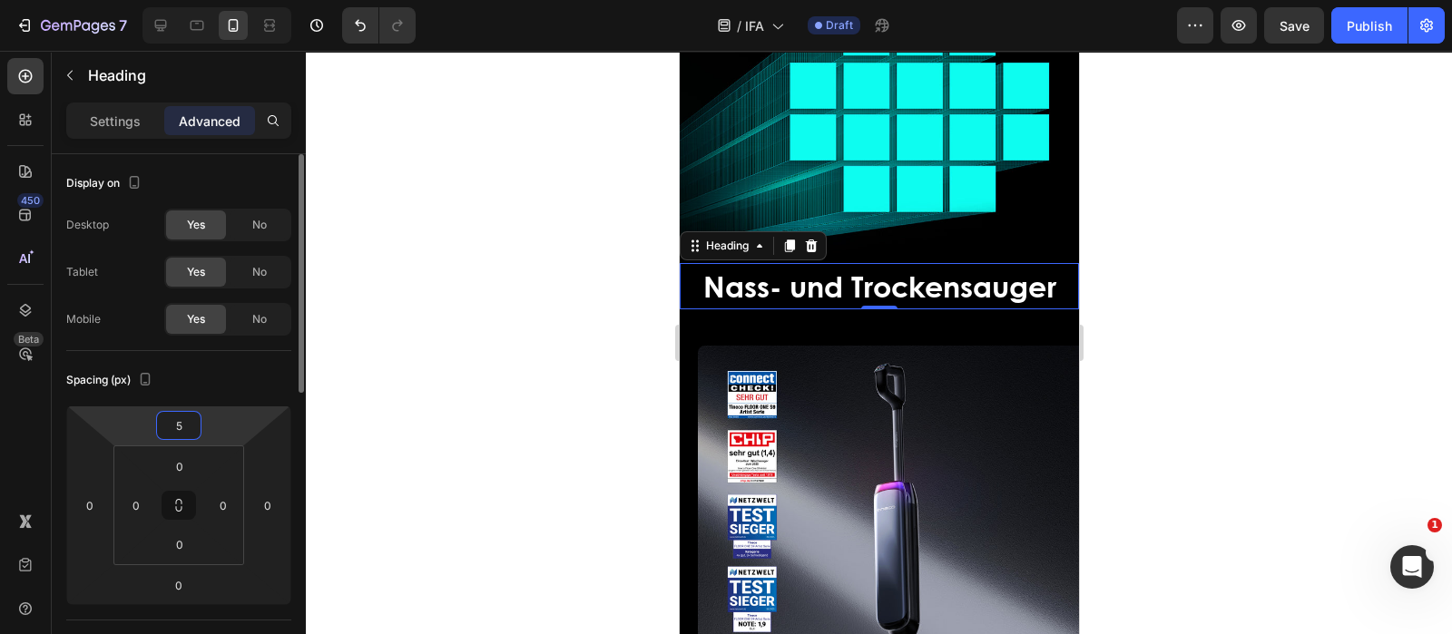
type input "50"
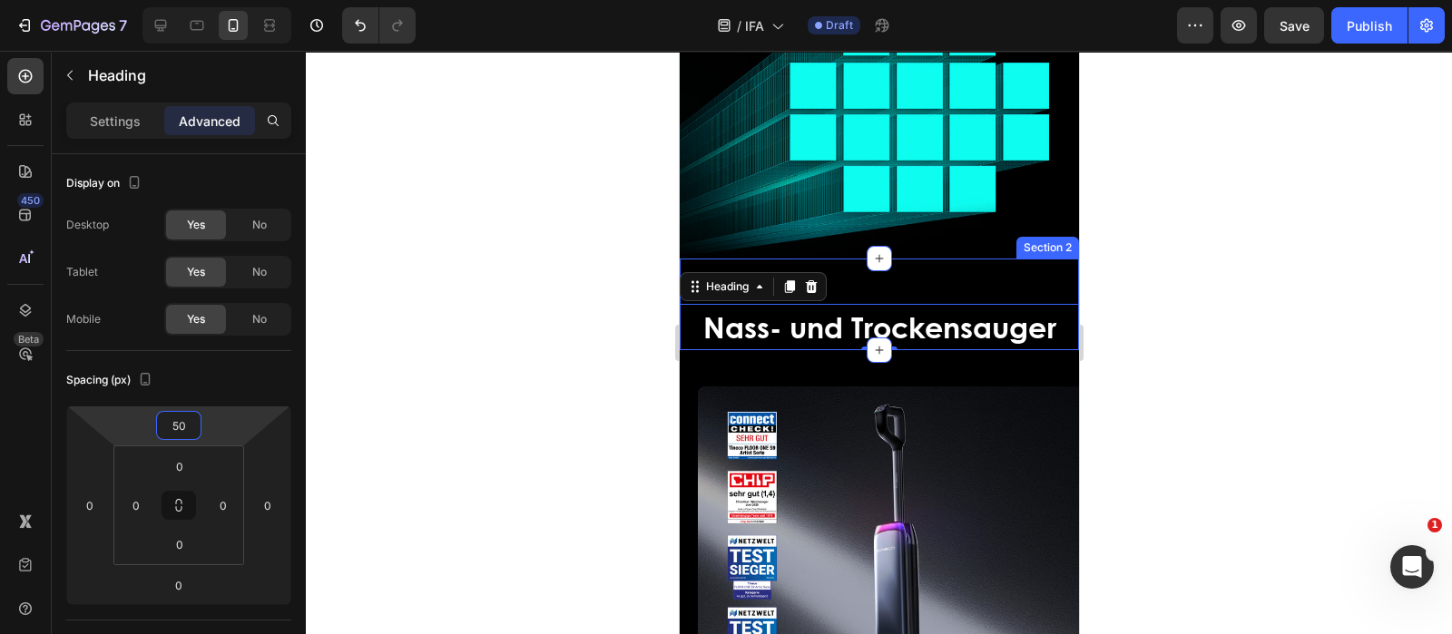
click at [1015, 282] on div "Nass- und Trockensauger Heading 0" at bounding box center [878, 305] width 399 height 92
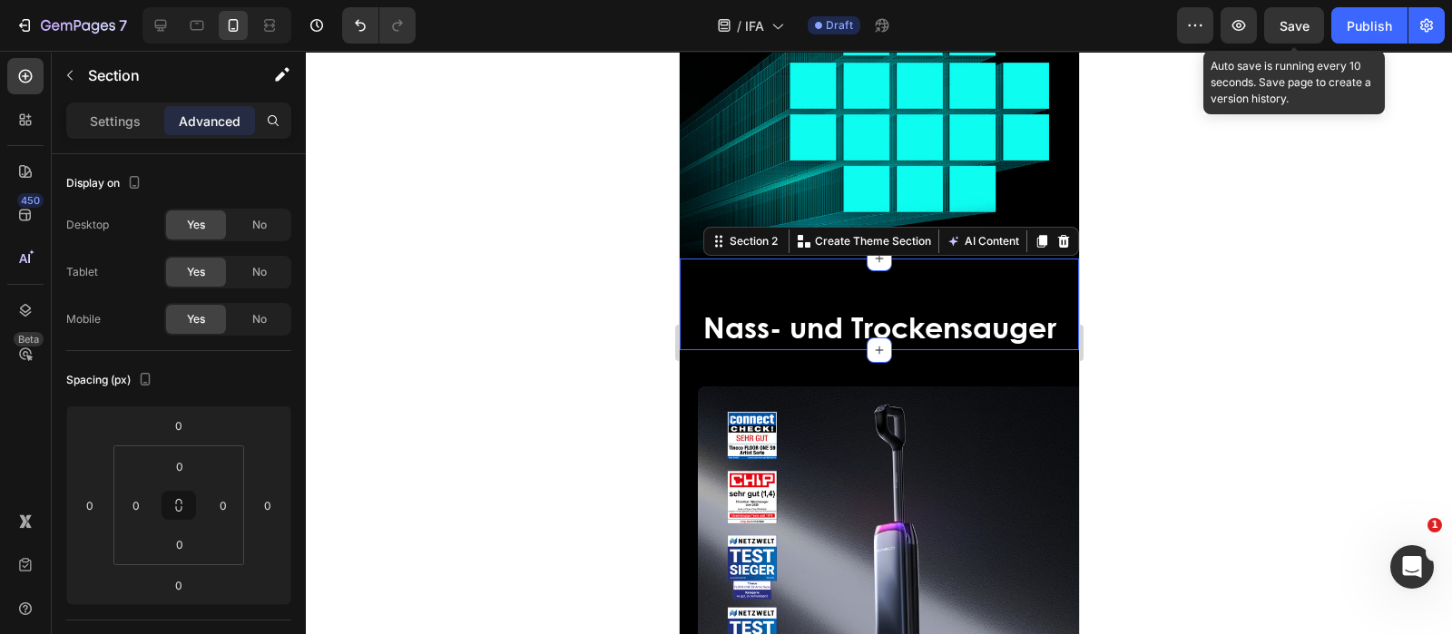
click at [1290, 30] on span "Save" at bounding box center [1294, 25] width 30 height 15
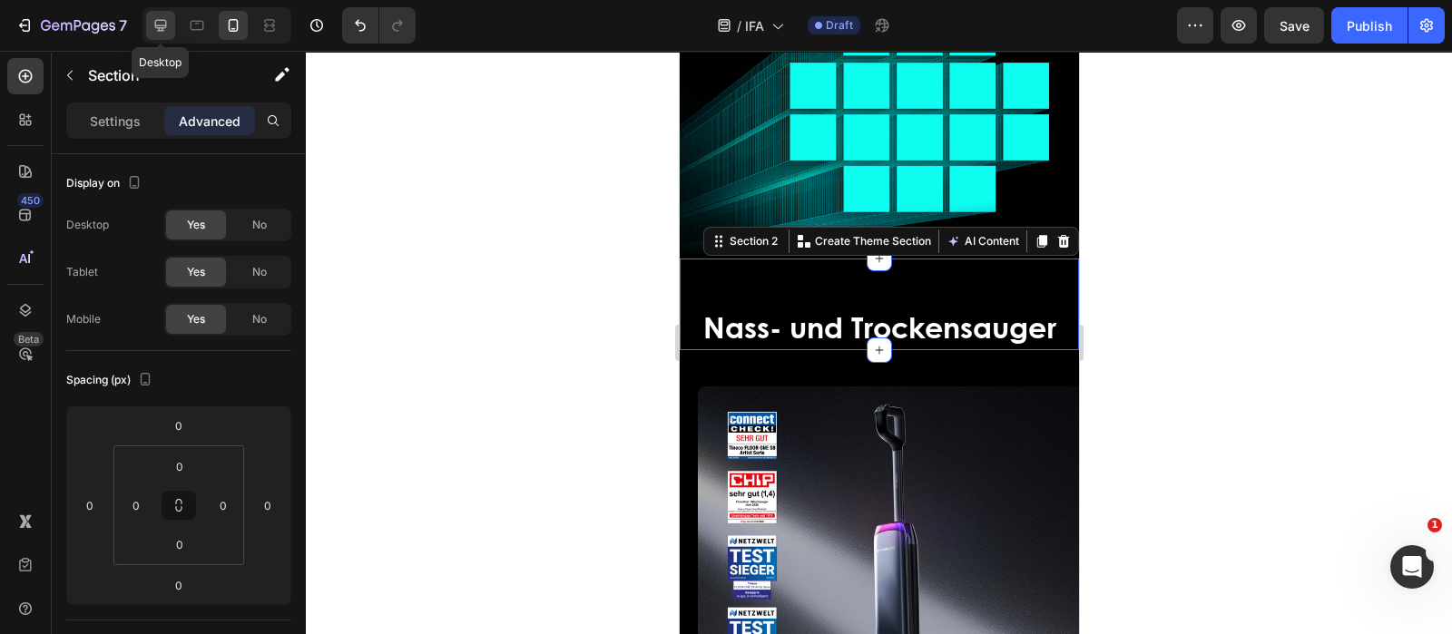
click at [172, 28] on div at bounding box center [160, 25] width 29 height 29
type input "32"
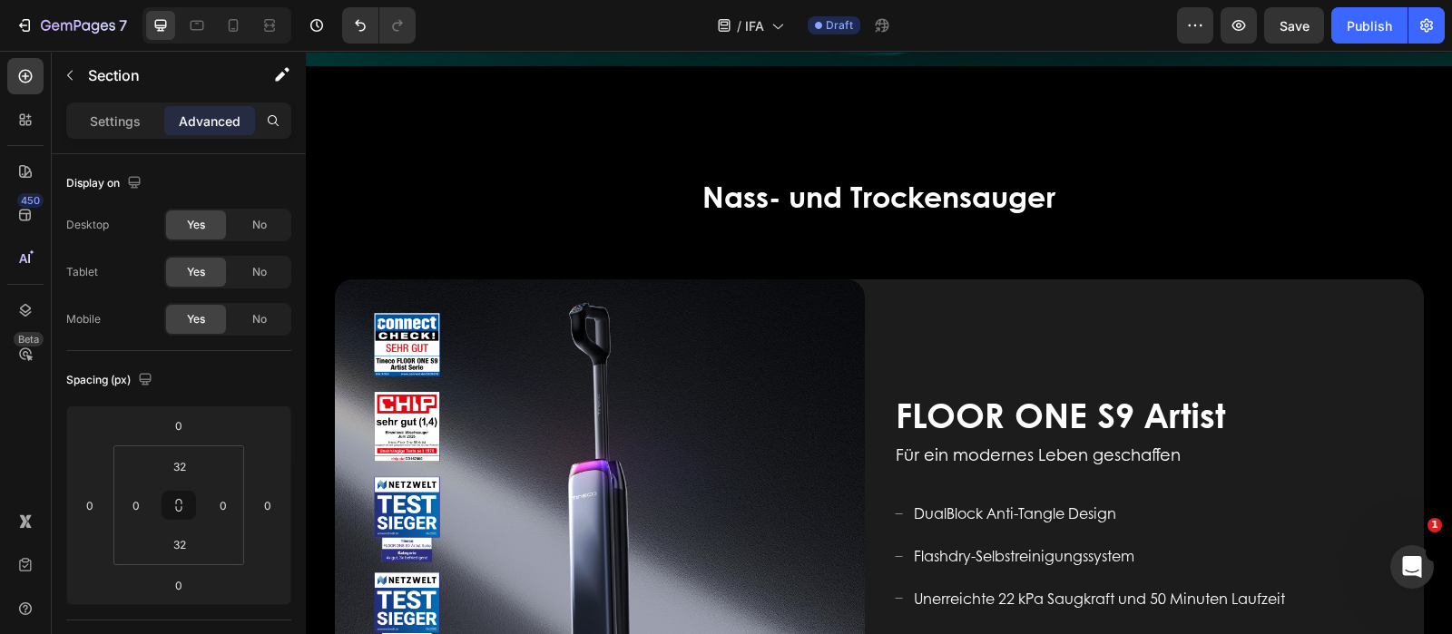
scroll to position [473, 0]
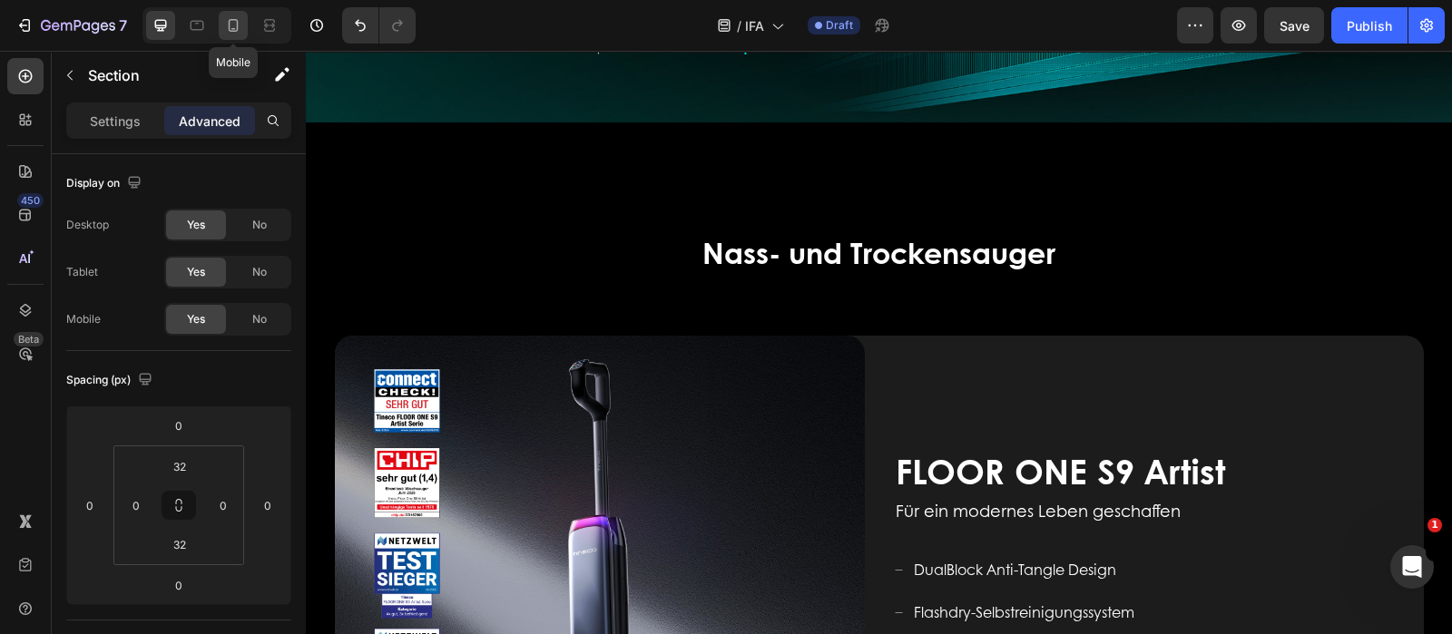
click at [230, 18] on icon at bounding box center [233, 25] width 18 height 18
type input "0"
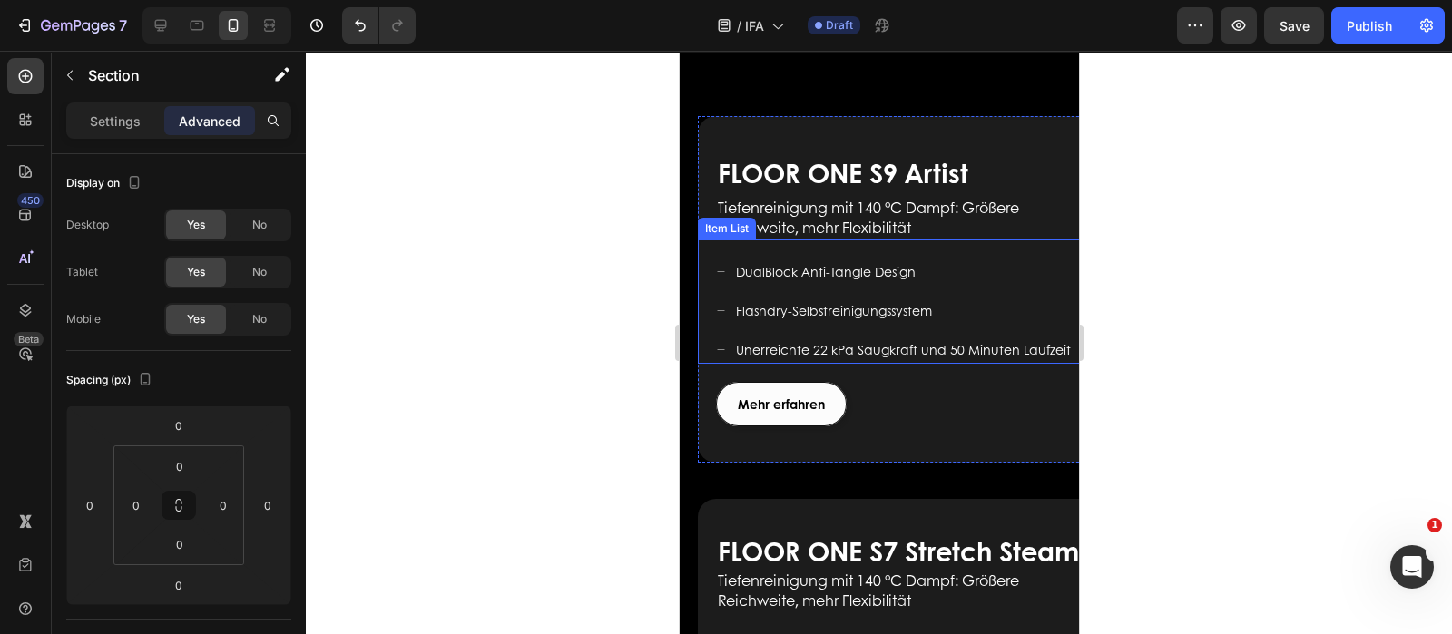
scroll to position [631, 0]
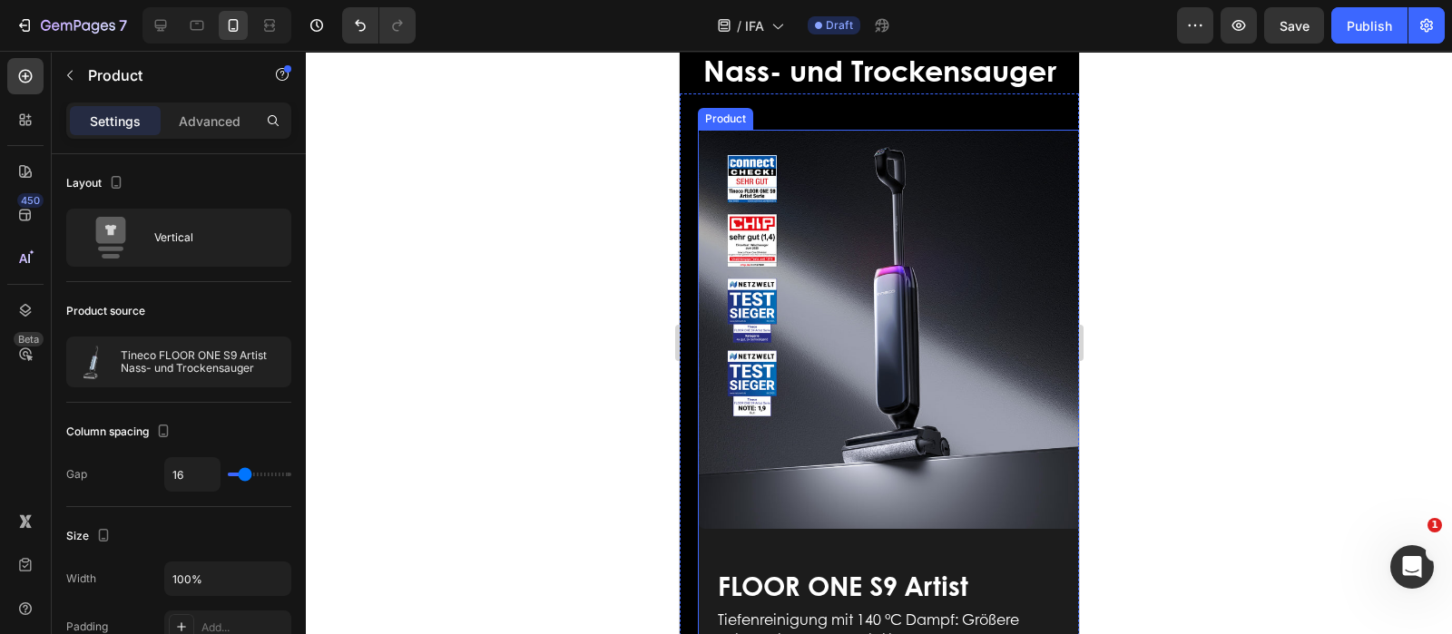
click at [796, 522] on div "Image FLOOR ONE S9 Artist Heading Für ein modernes Leben geschaffen Text block …" at bounding box center [896, 503] width 399 height 746
click at [218, 125] on p "Advanced" at bounding box center [210, 121] width 62 height 19
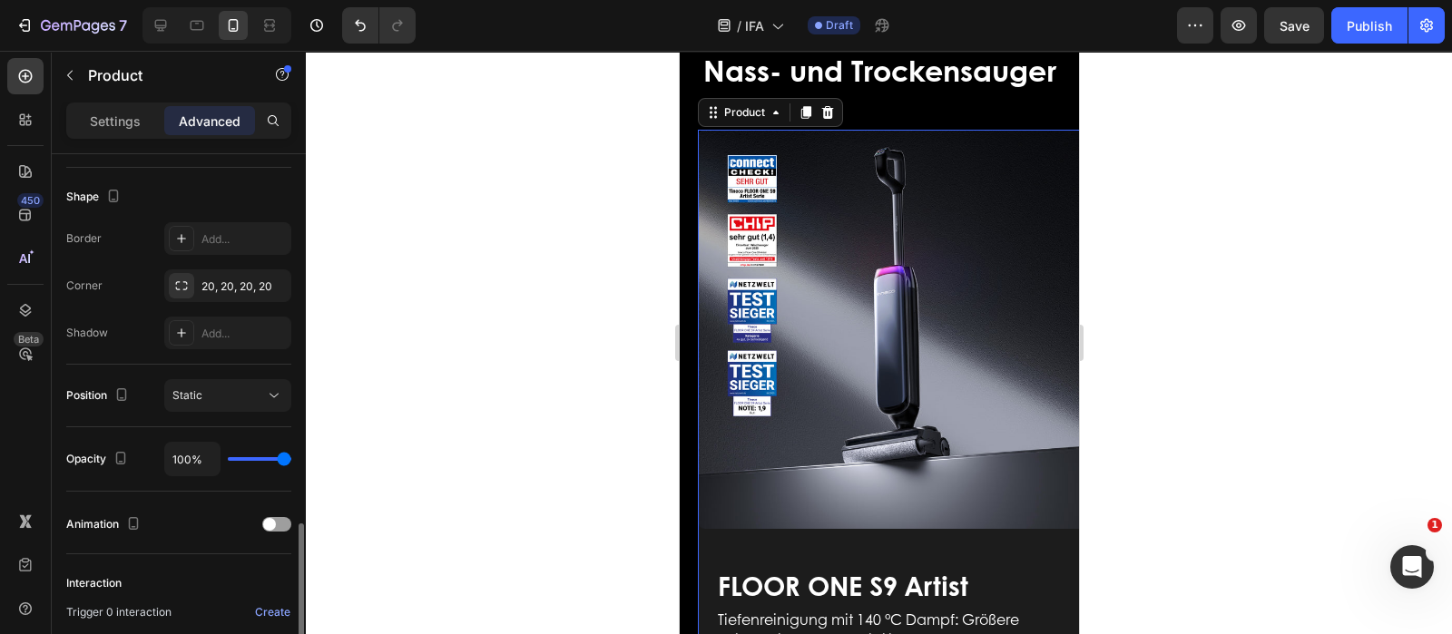
scroll to position [649, 0]
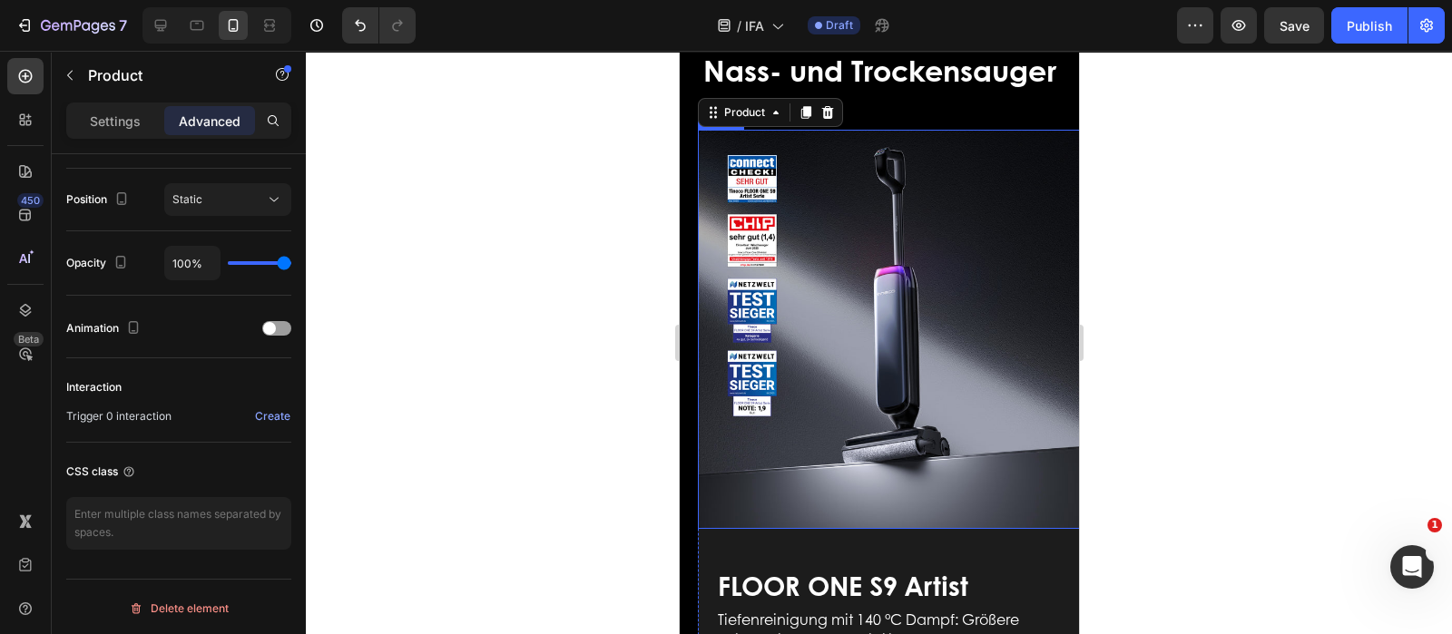
click at [804, 410] on img at bounding box center [896, 329] width 399 height 399
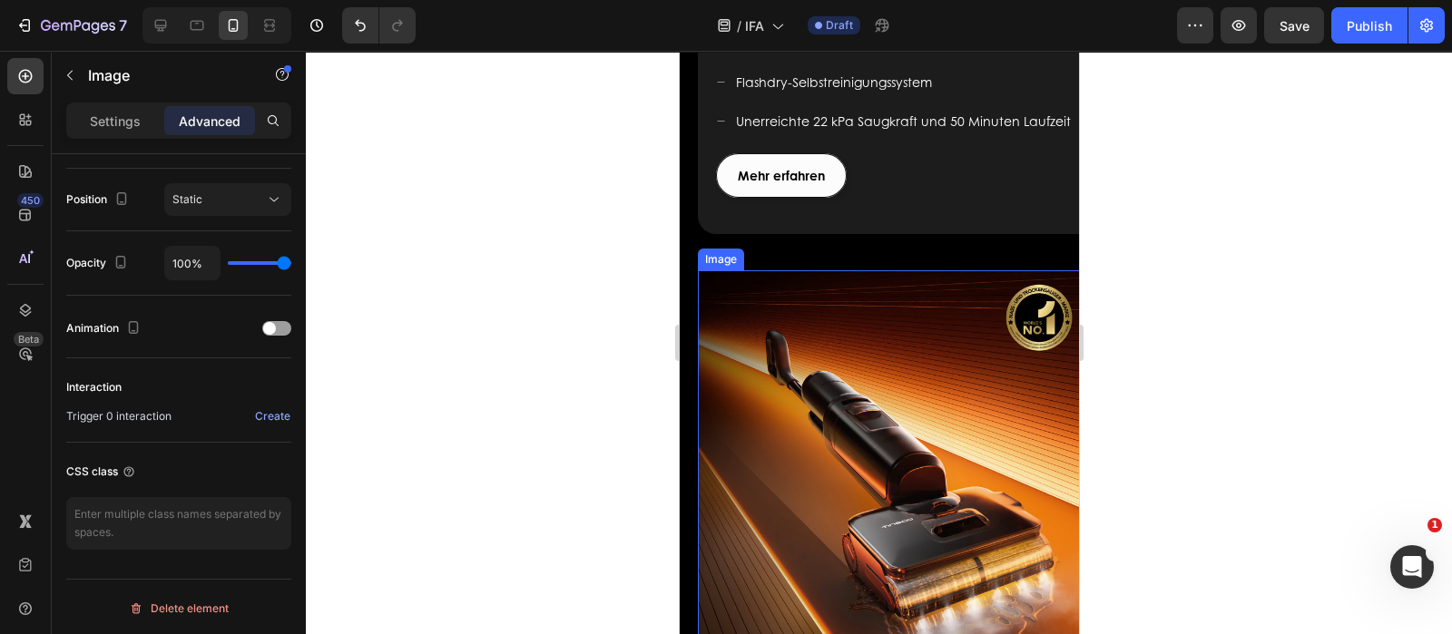
scroll to position [1425, 0]
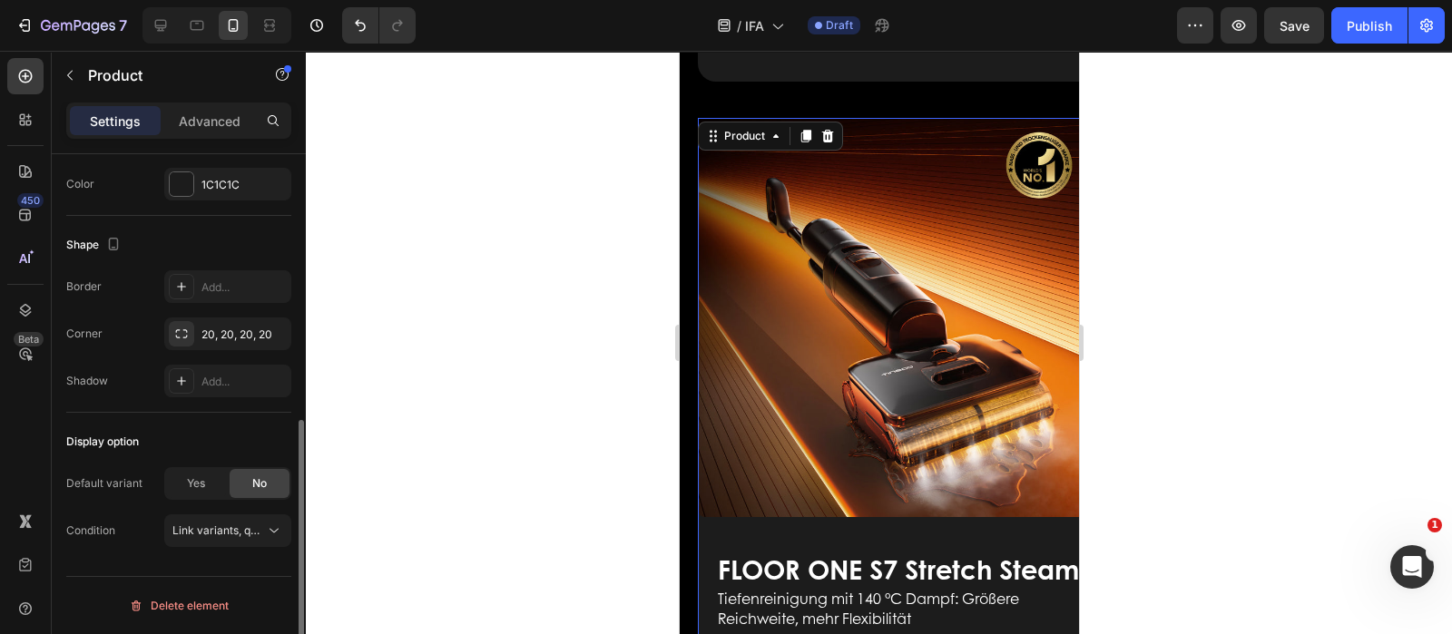
scroll to position [0, 0]
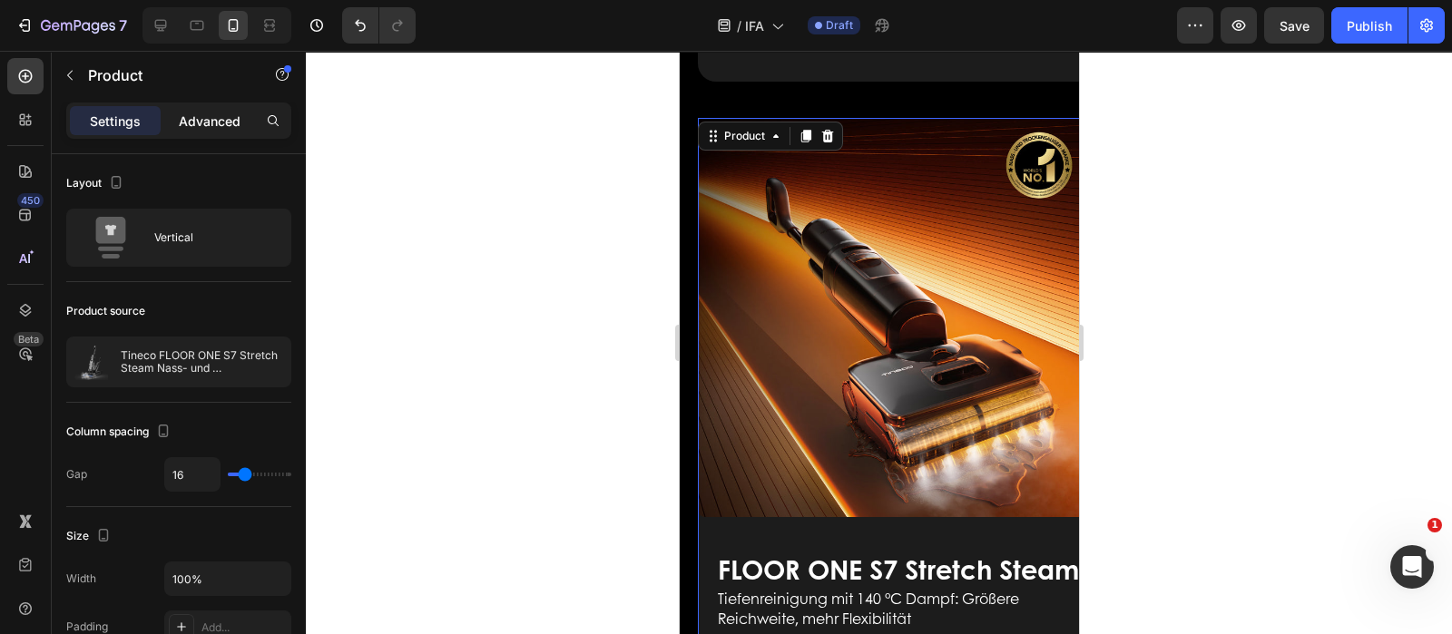
click at [223, 114] on p "Advanced" at bounding box center [210, 121] width 62 height 19
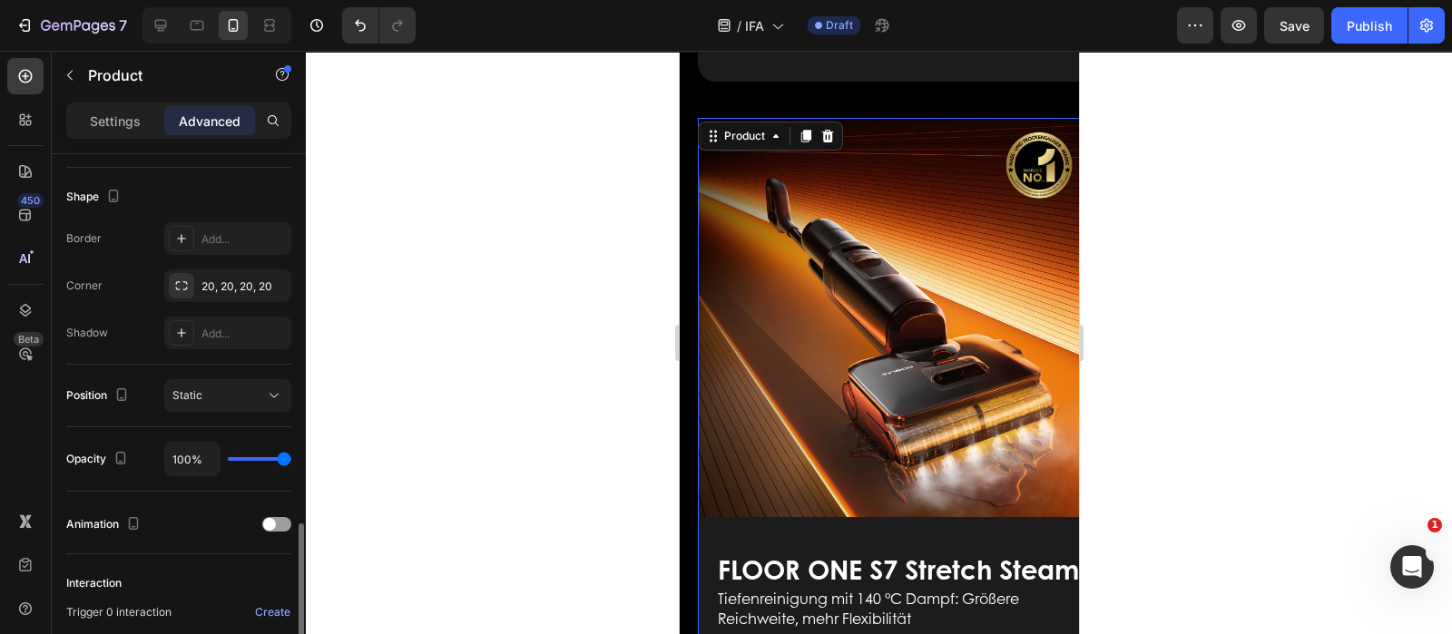
scroll to position [649, 0]
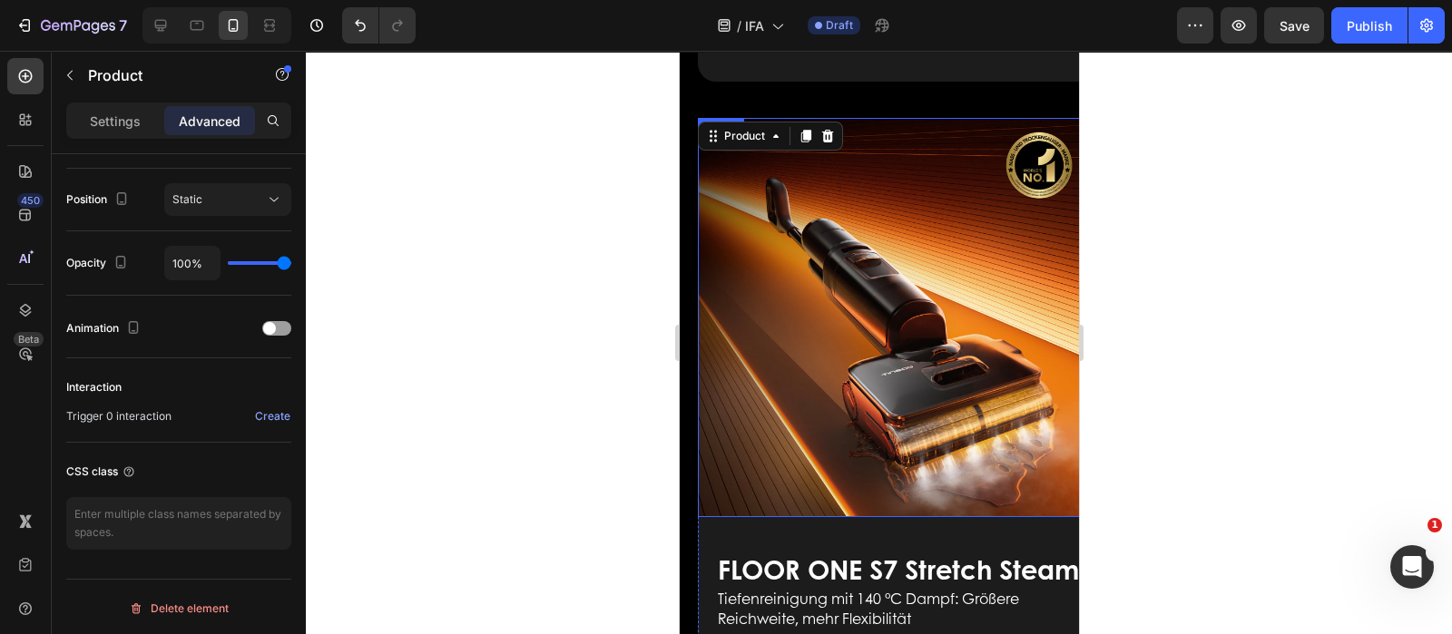
click at [749, 415] on img at bounding box center [896, 317] width 399 height 399
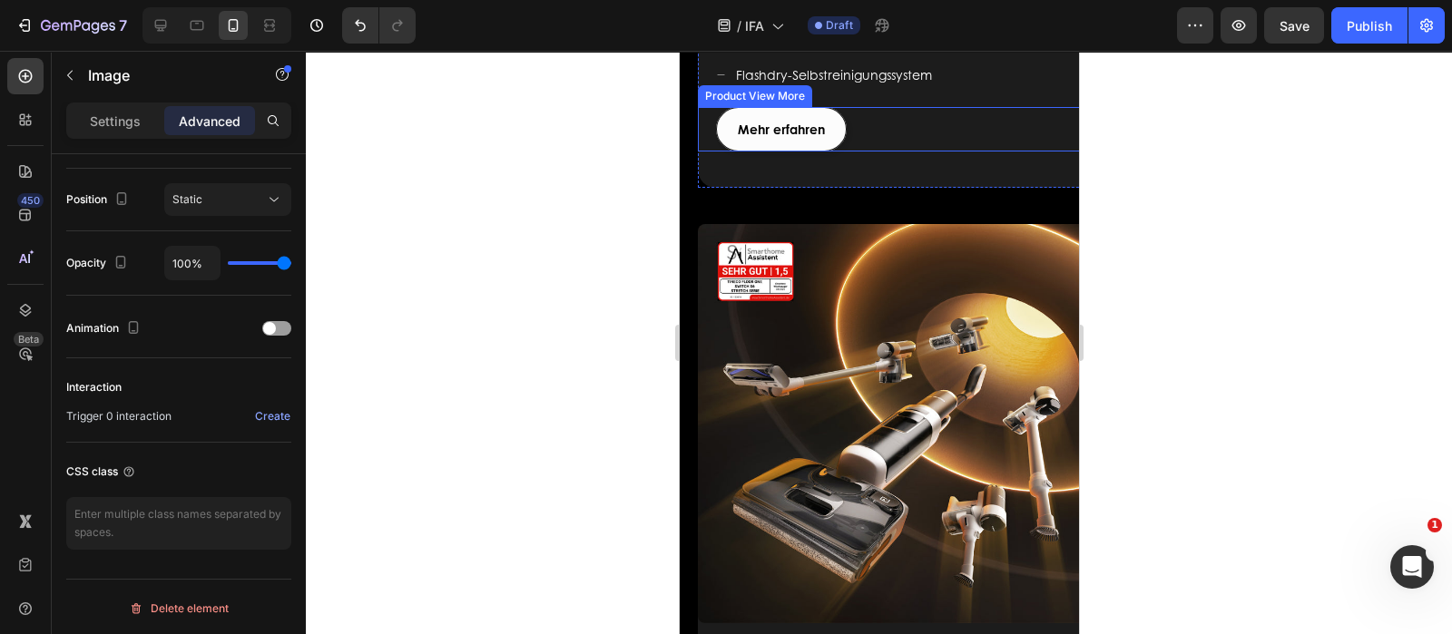
scroll to position [2105, 0]
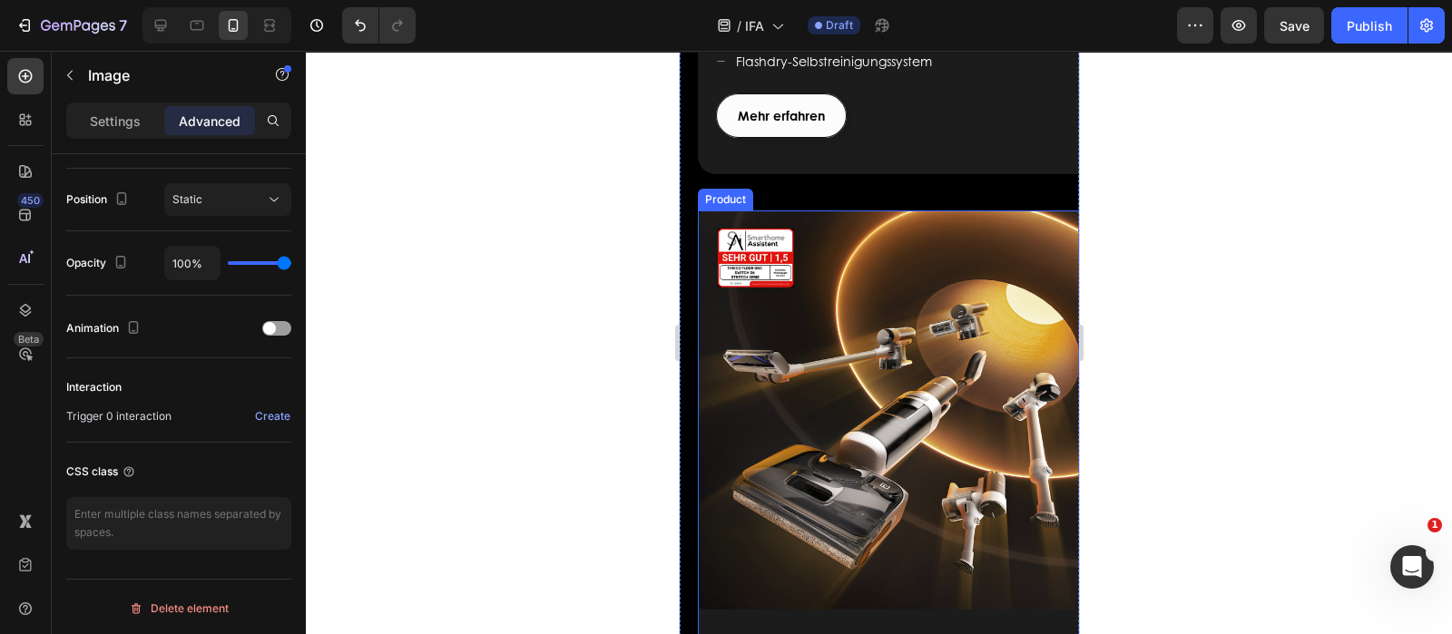
click at [746, 602] on div "Image FLOOR ONE S9 Artist Heading Für ein modernes Leben geschaffen Text block …" at bounding box center [896, 579] width 399 height 737
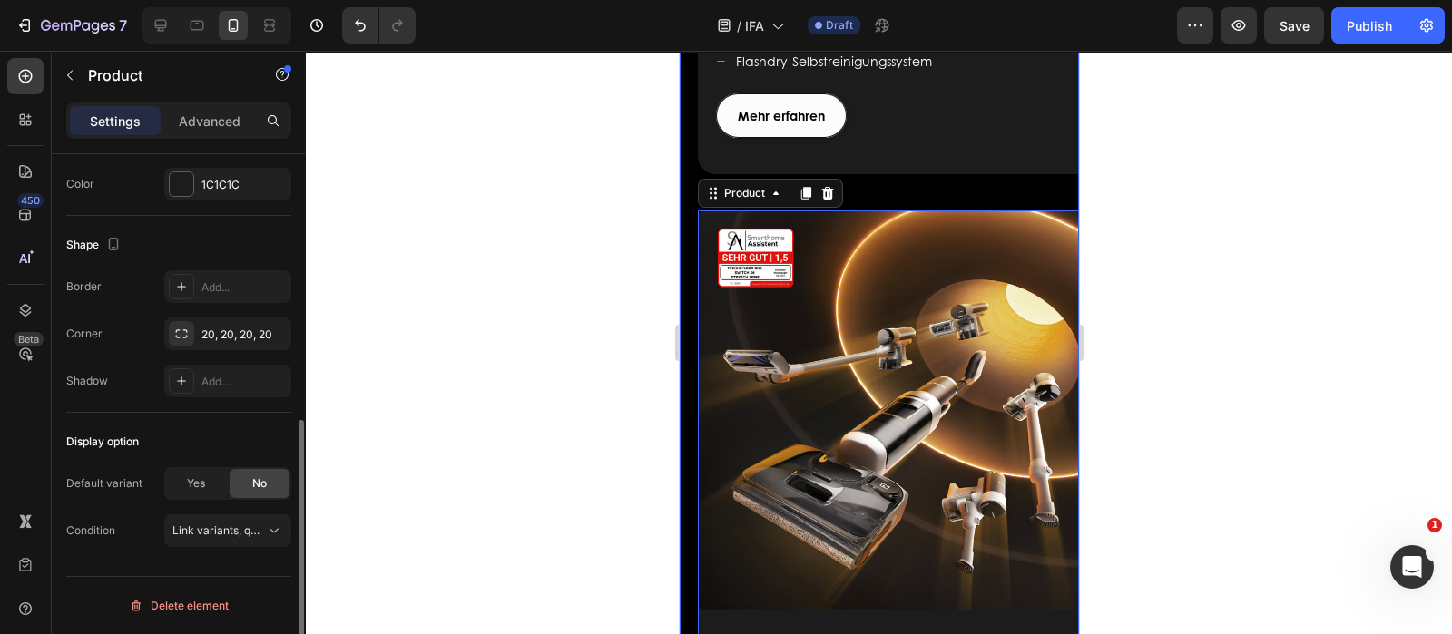
scroll to position [0, 0]
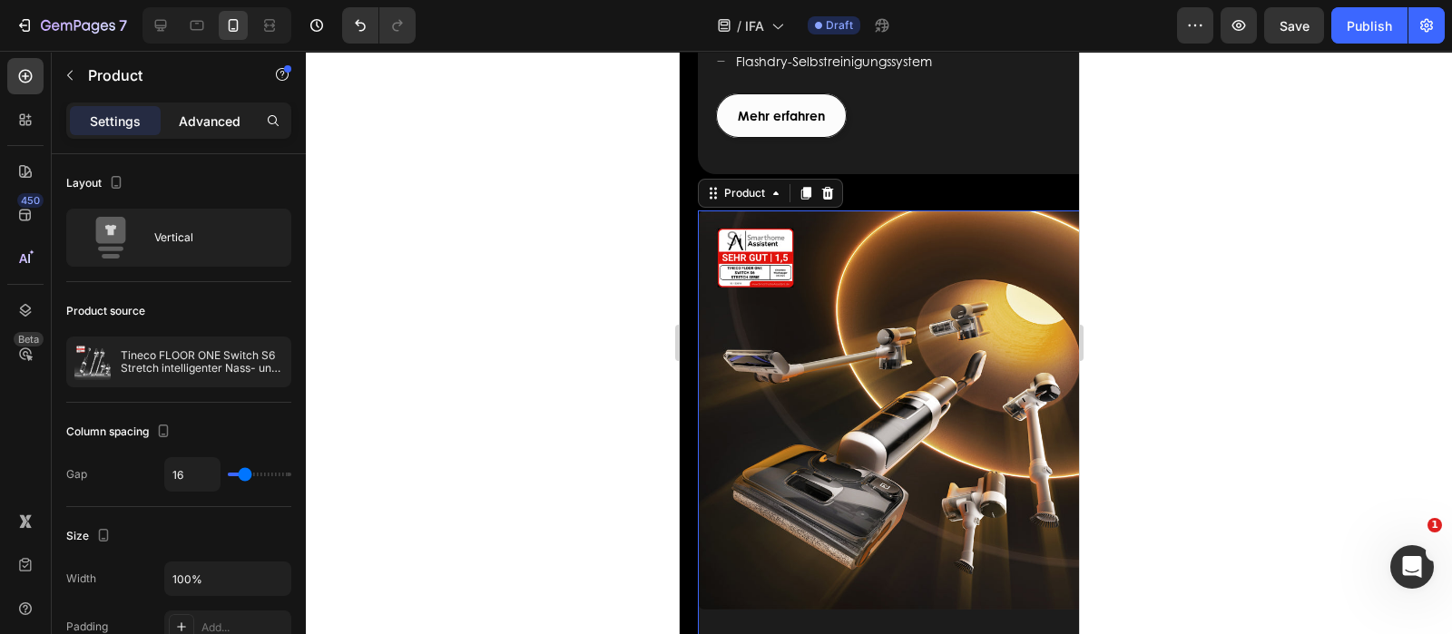
click at [218, 125] on p "Advanced" at bounding box center [210, 121] width 62 height 19
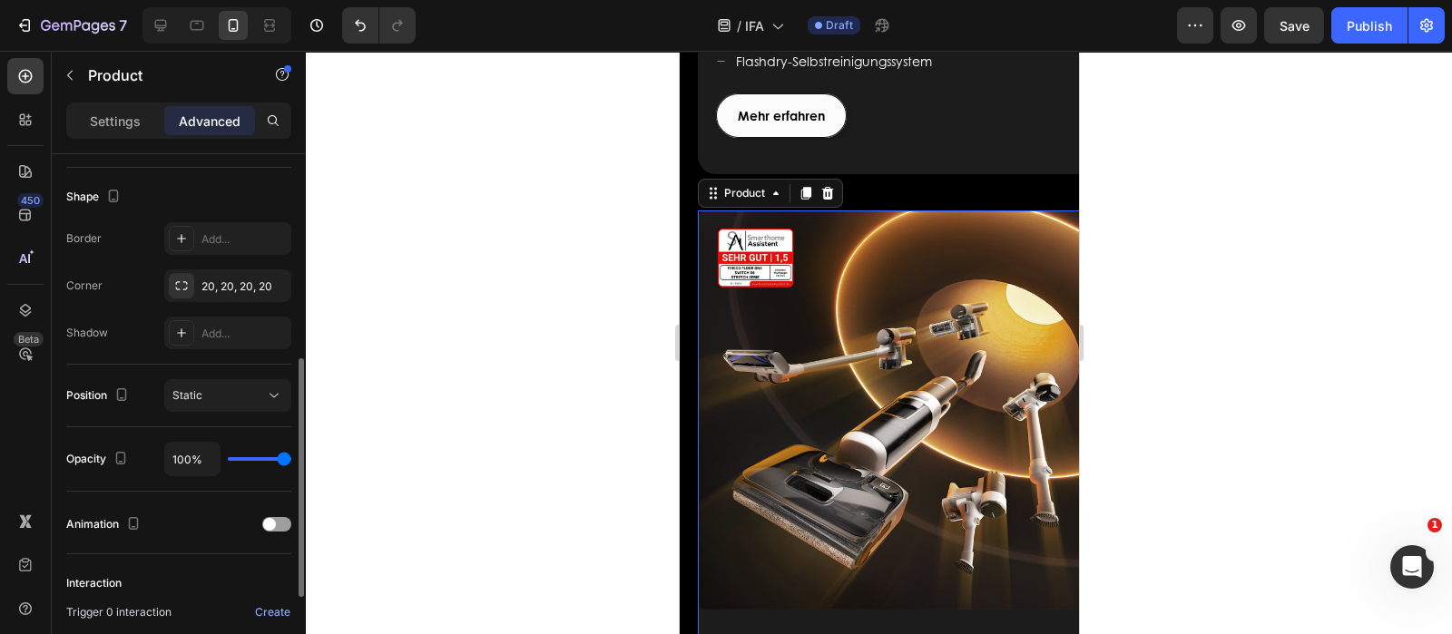
scroll to position [649, 0]
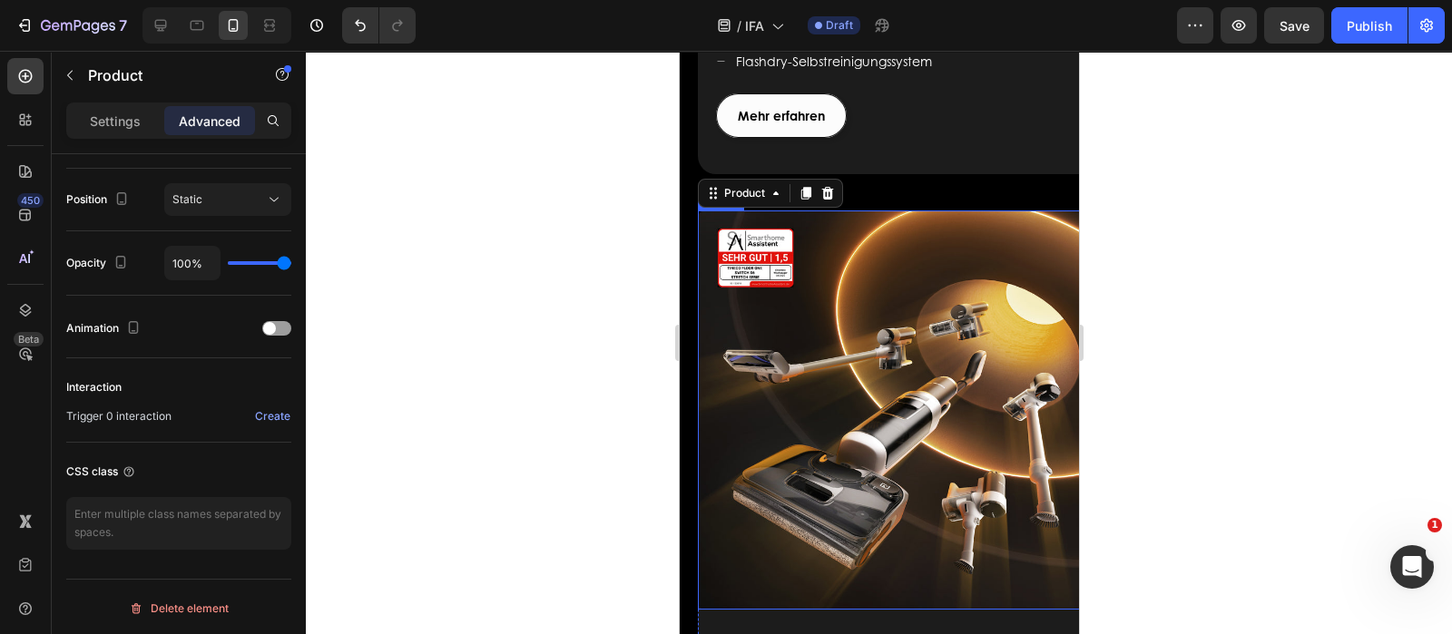
click at [877, 439] on img at bounding box center [896, 410] width 399 height 399
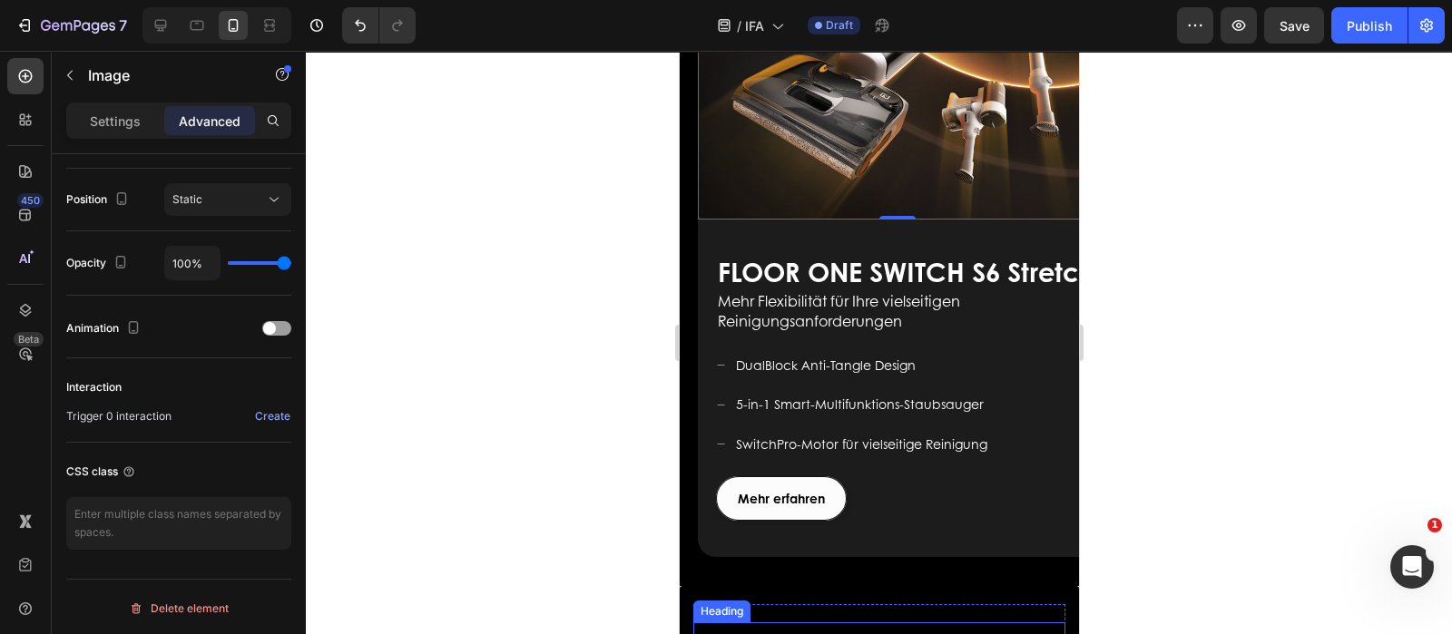
scroll to position [2786, 0]
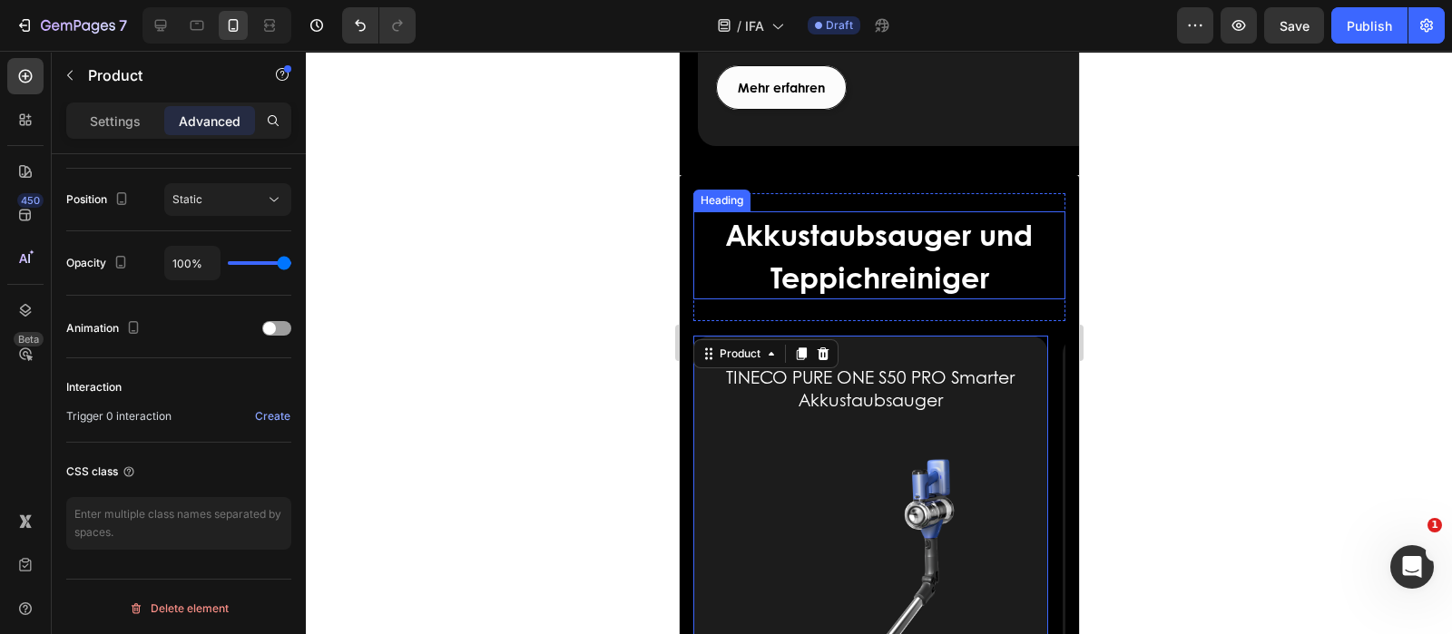
scroll to position [3013, 0]
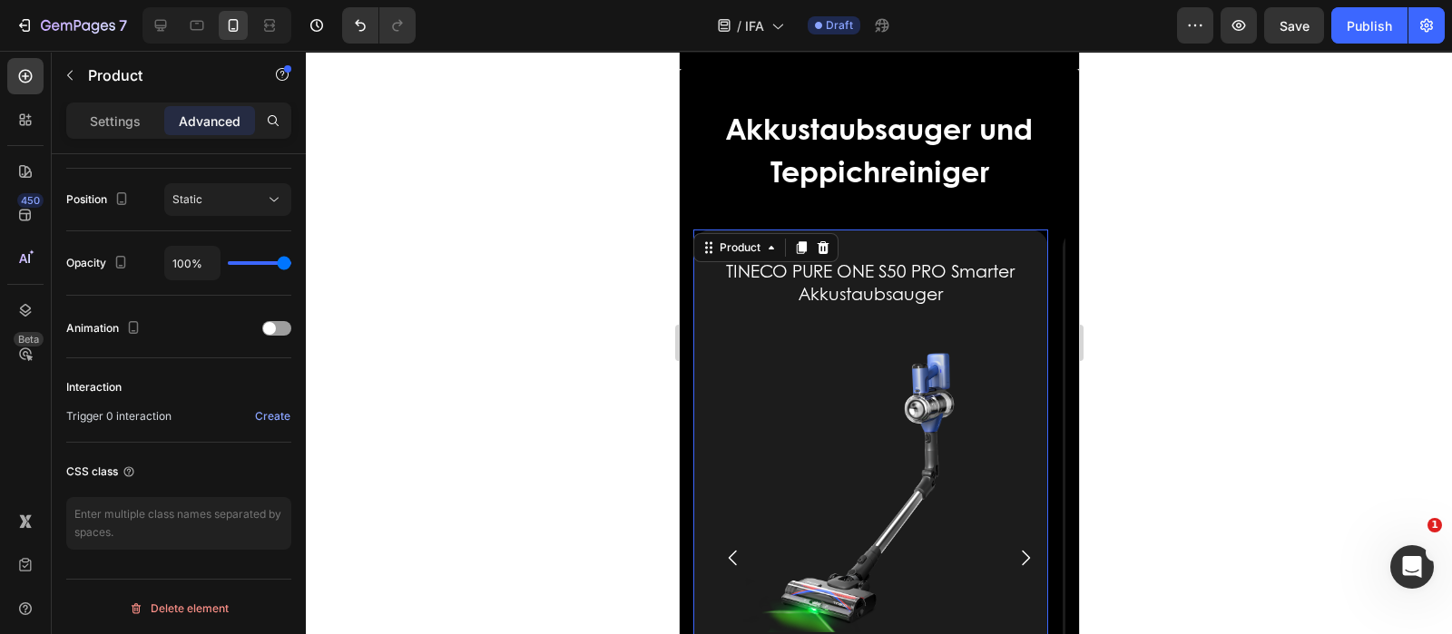
click at [711, 299] on div "TINECO PURE ONE S50 PRO Smarter Akkustaubsauger (P) Title (P) Images & Gallery …" at bounding box center [869, 558] width 355 height 656
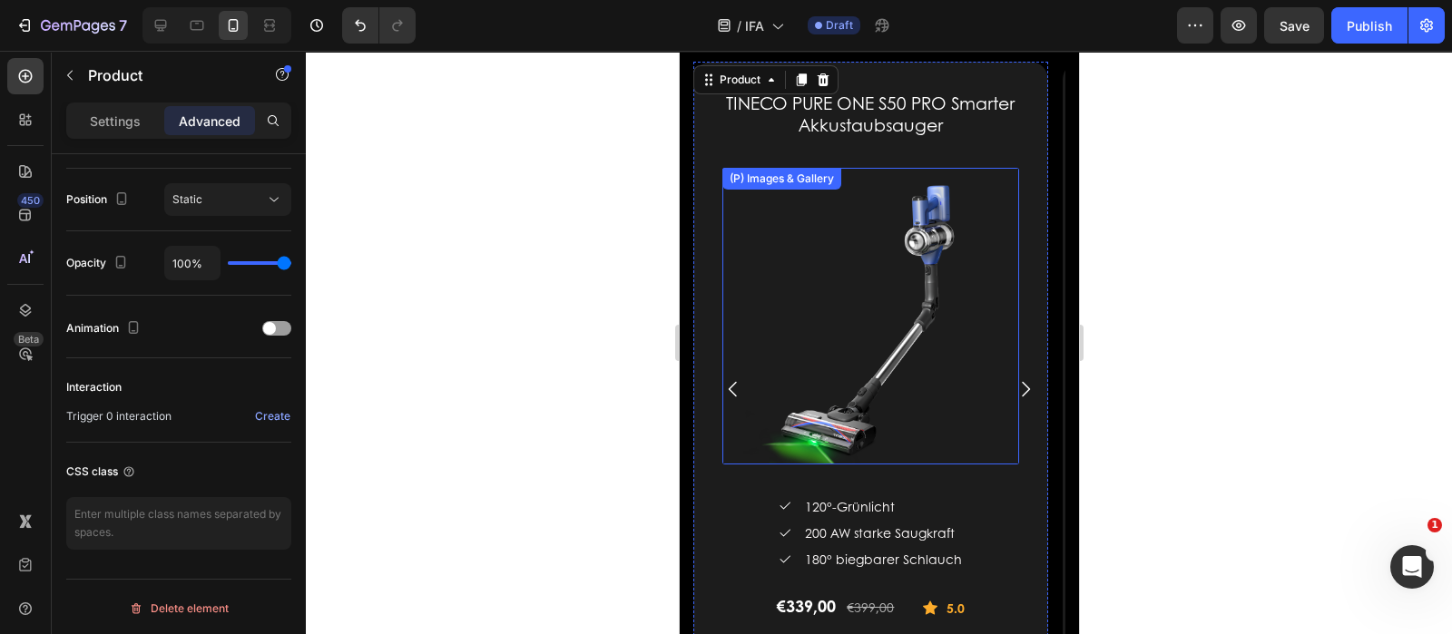
scroll to position [3353, 0]
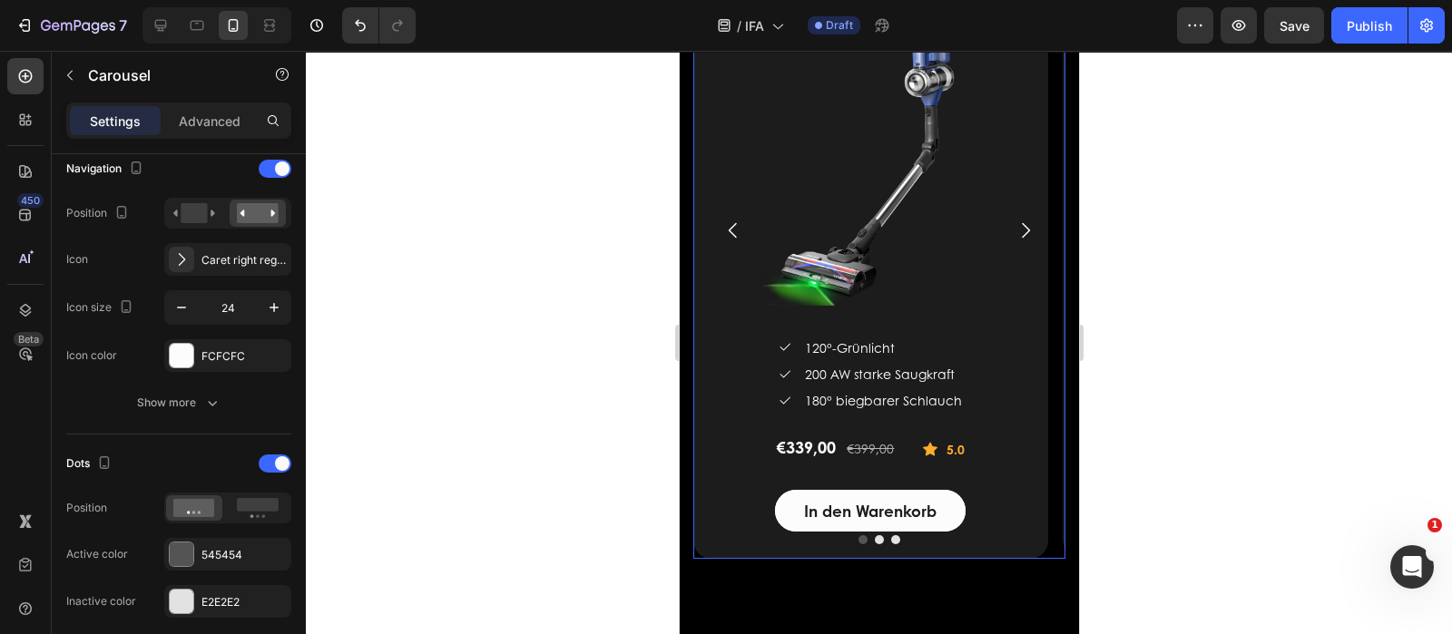
click at [1014, 226] on icon "Carousel Next Arrow" at bounding box center [1025, 231] width 22 height 22
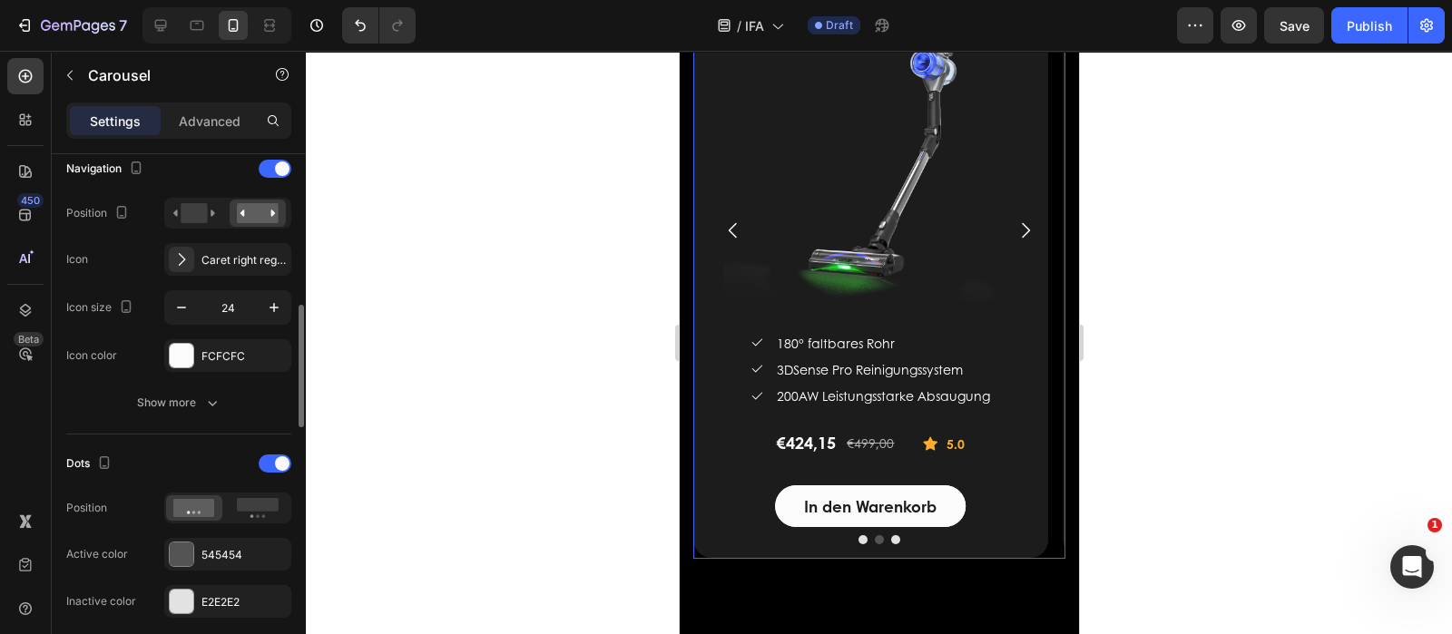
click at [211, 120] on p "Advanced" at bounding box center [210, 121] width 62 height 19
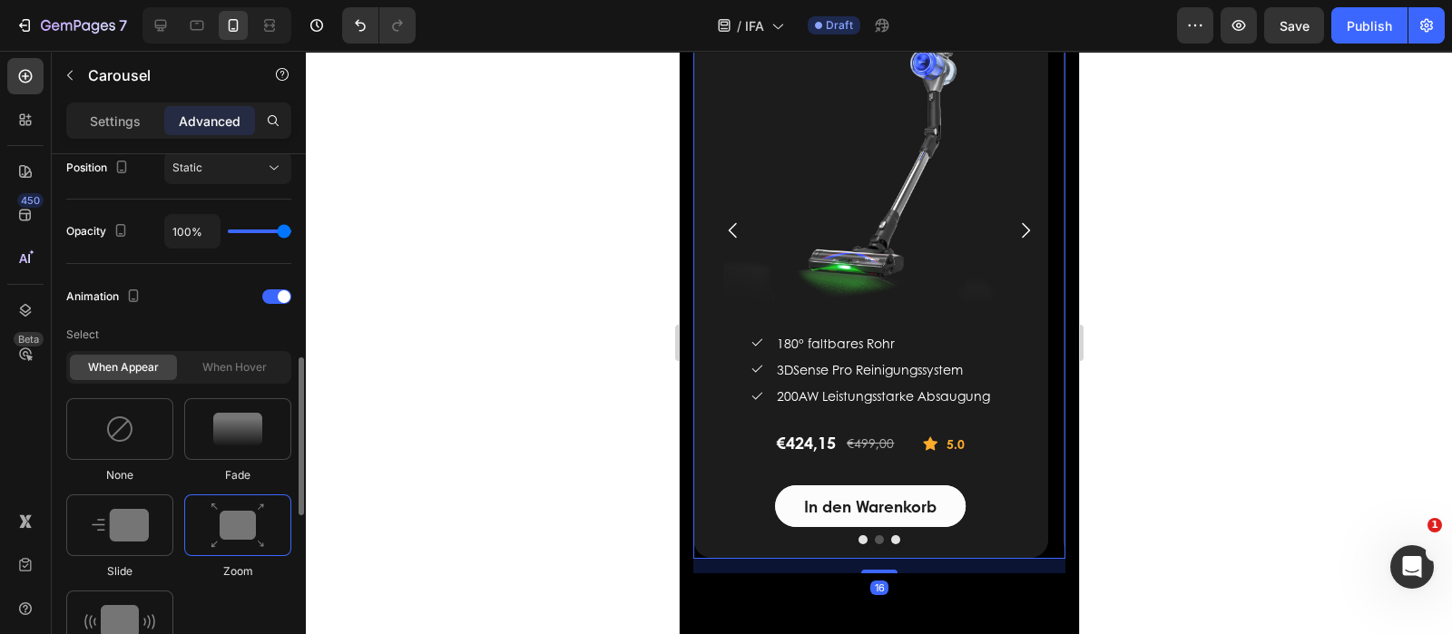
scroll to position [793, 0]
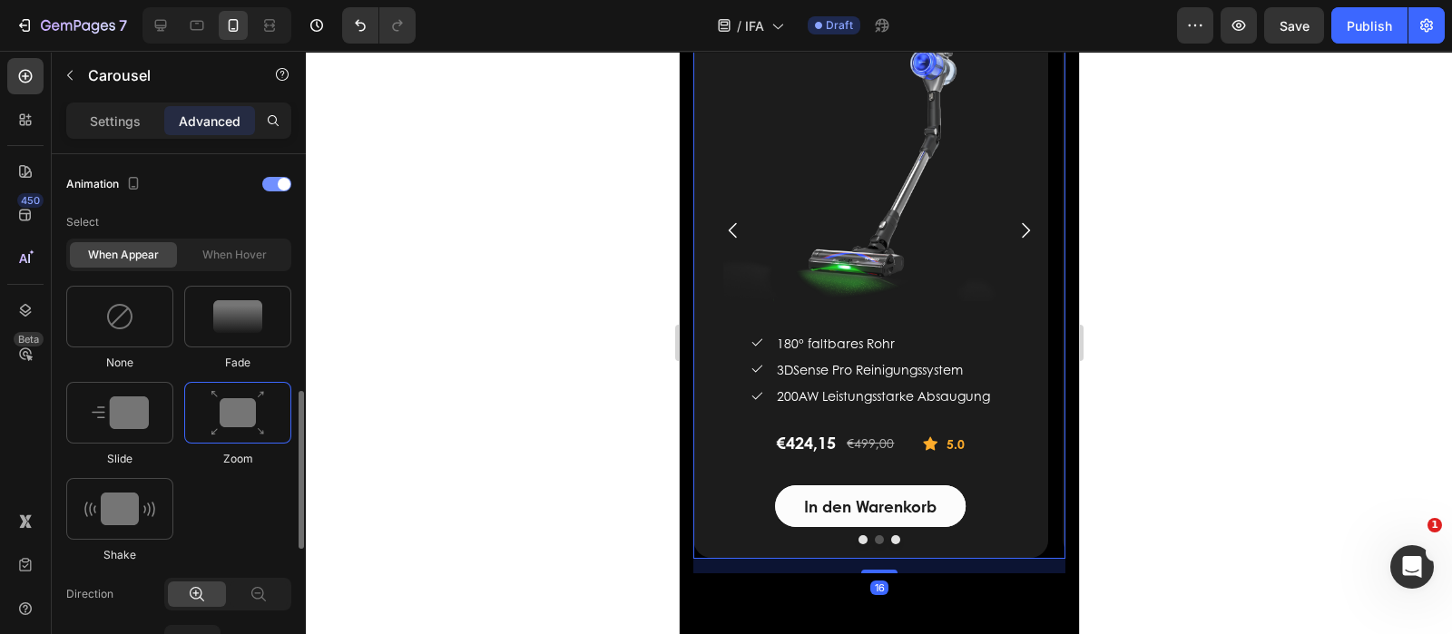
click at [271, 181] on div at bounding box center [276, 184] width 29 height 15
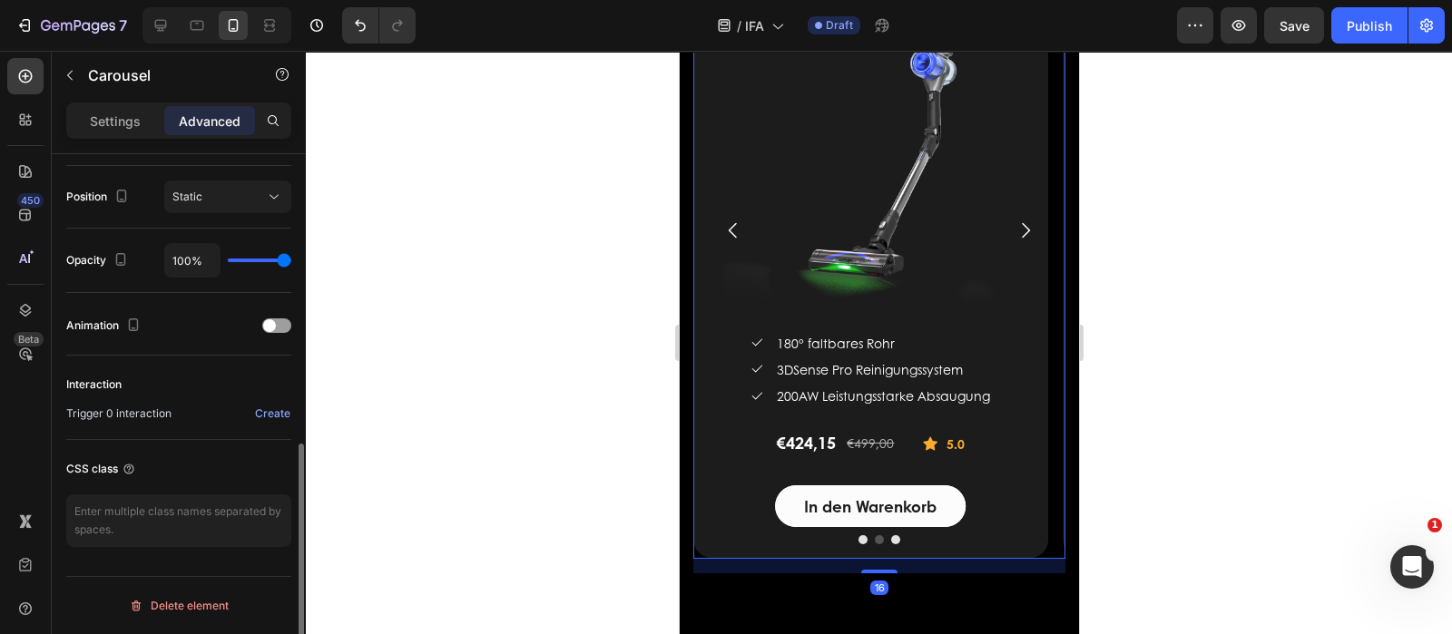
scroll to position [649, 0]
click at [737, 229] on icon "Carousel Back Arrow" at bounding box center [732, 231] width 22 height 22
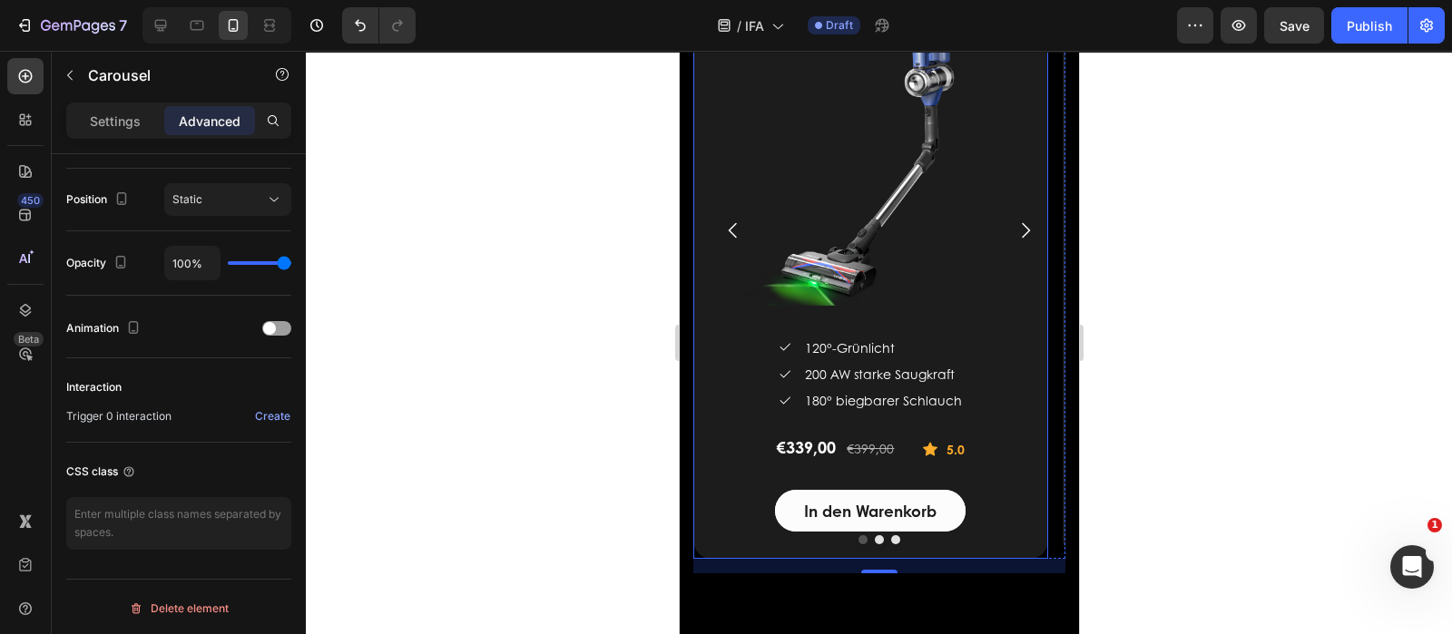
click at [710, 334] on div "TINECO PURE ONE S50 PRO Smarter Akkustaubsauger (P) Title (P) Images & Gallery …" at bounding box center [869, 231] width 355 height 656
click at [728, 232] on icon "Carousel Back Arrow" at bounding box center [732, 230] width 8 height 15
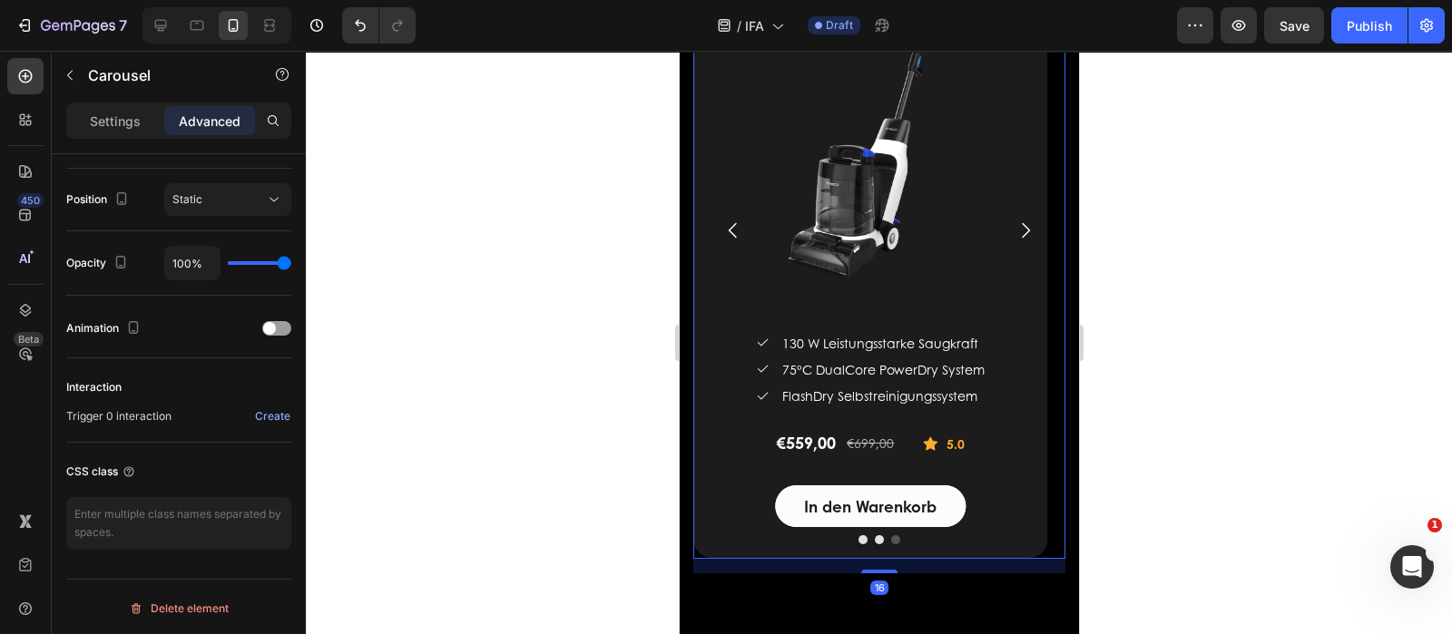
scroll to position [0, 0]
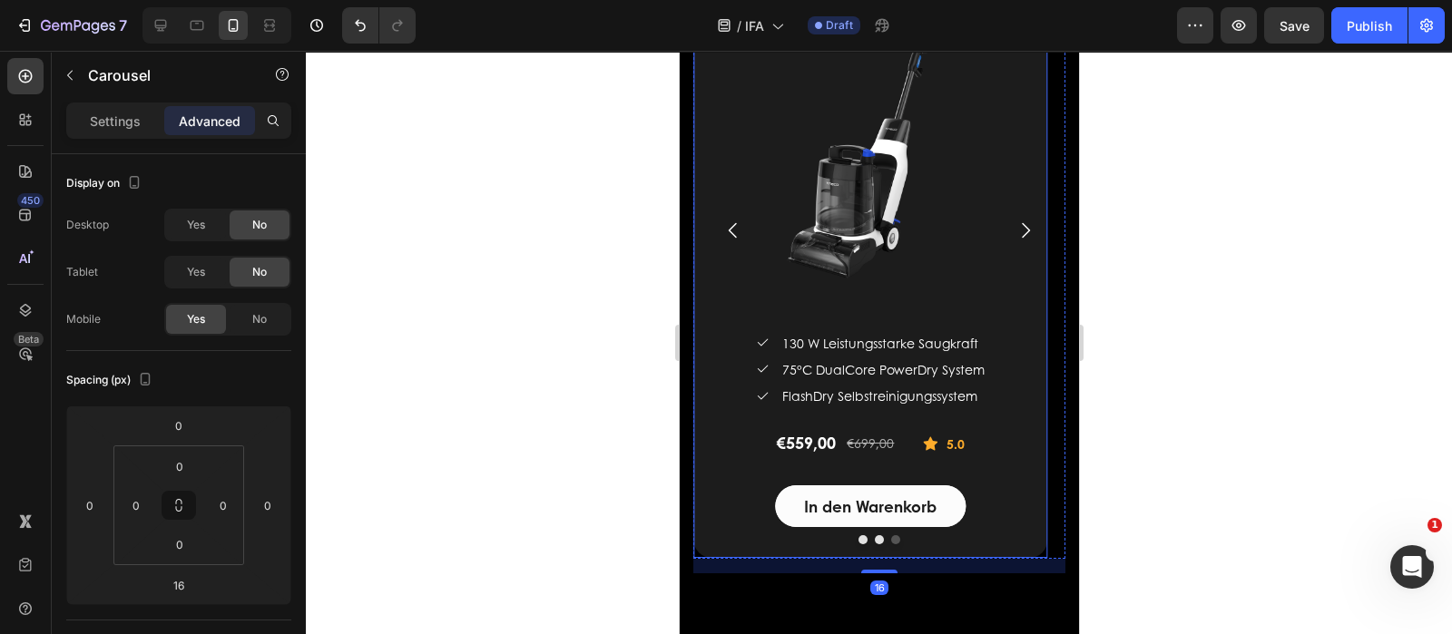
click at [711, 386] on div "Tineco CARPET ONE Cruiser Intelligenter Teppichreiniger (P) Title (P) Images & …" at bounding box center [869, 230] width 355 height 655
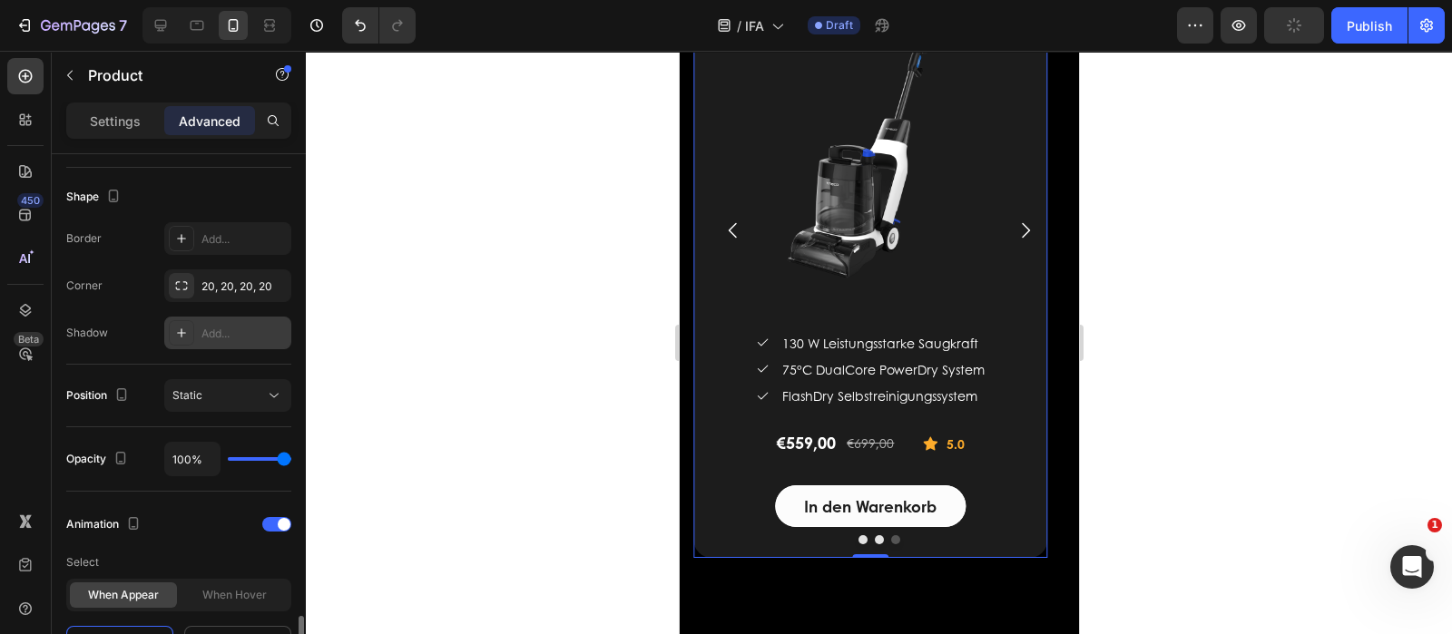
scroll to position [793, 0]
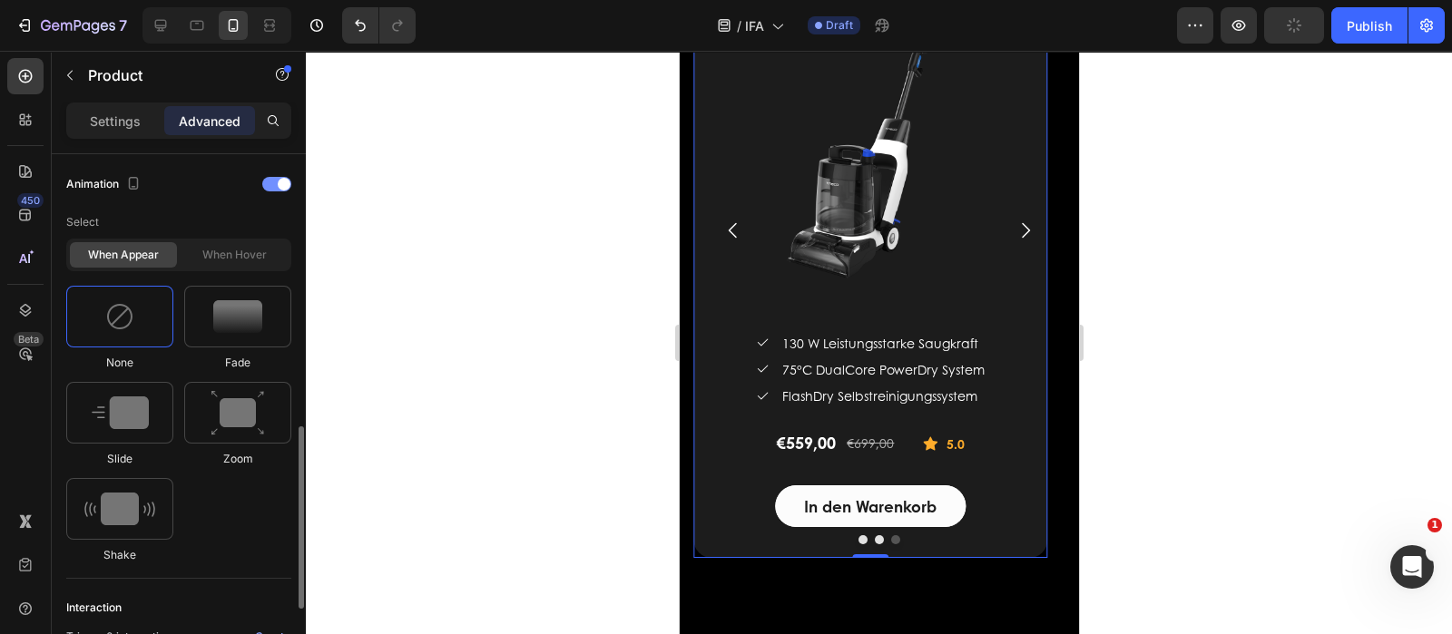
click at [268, 188] on div at bounding box center [276, 184] width 29 height 15
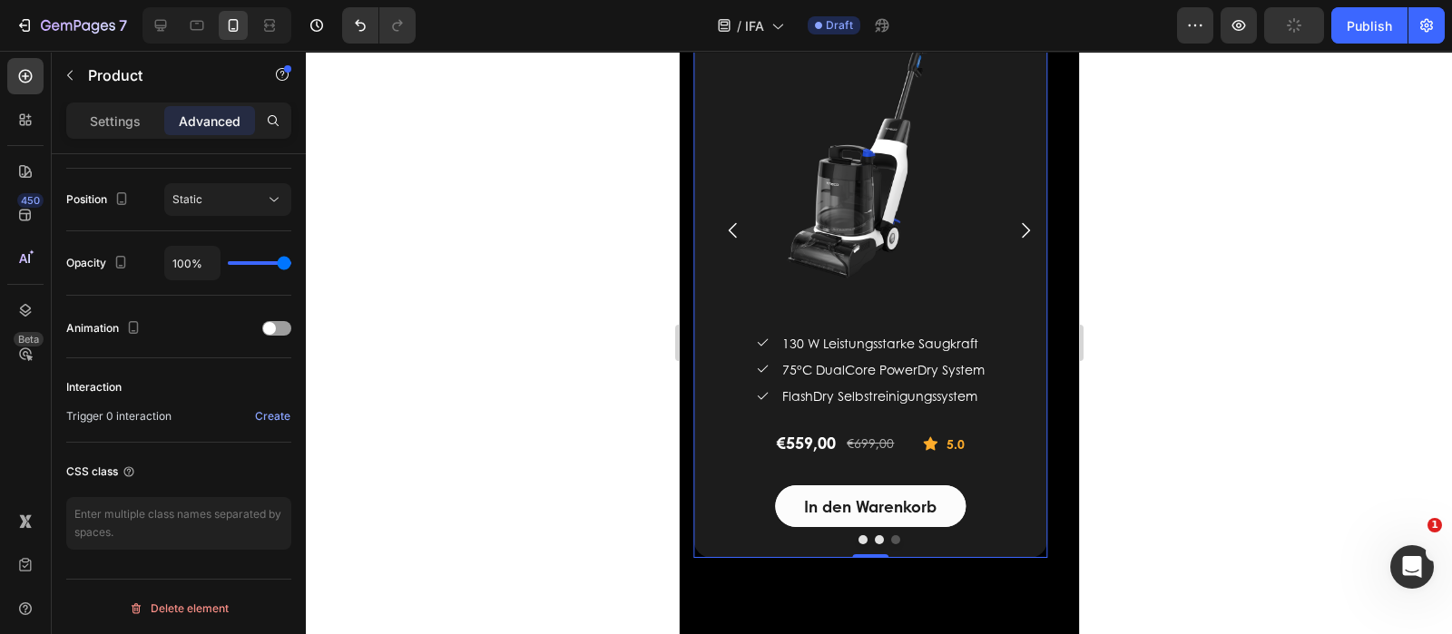
scroll to position [3466, 0]
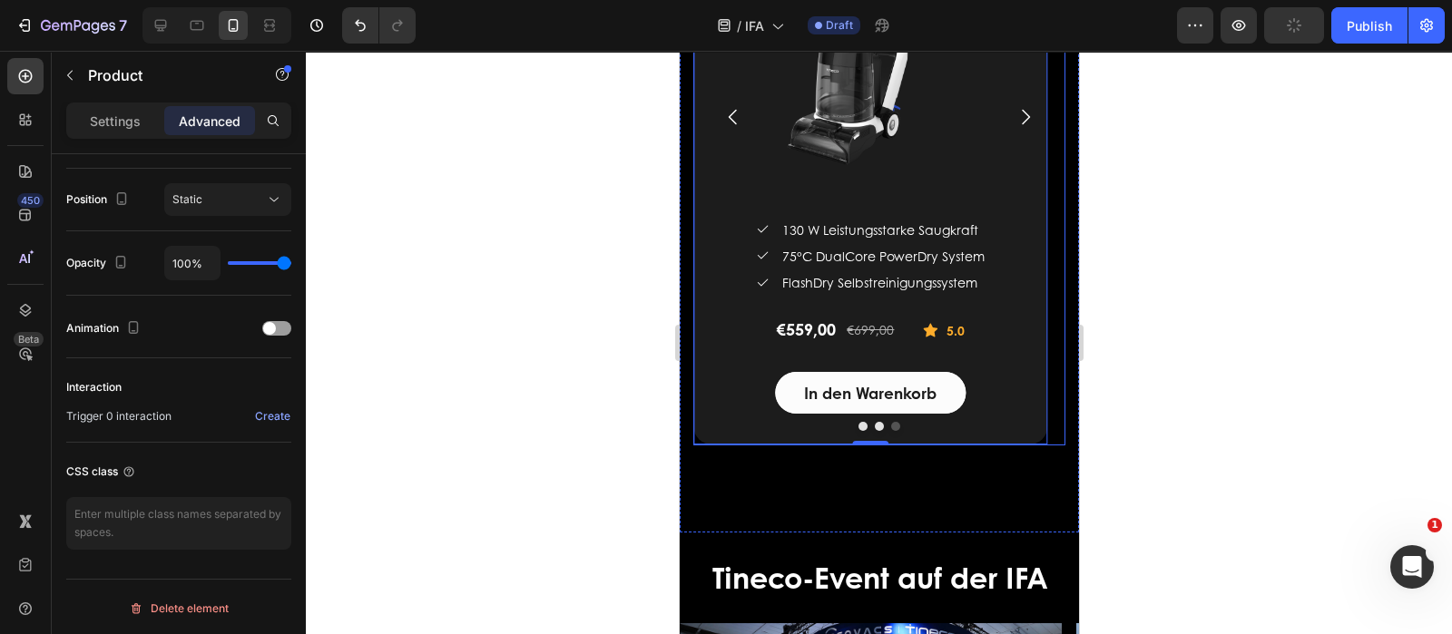
click at [734, 128] on icon "Carousel Back Arrow" at bounding box center [732, 117] width 22 height 22
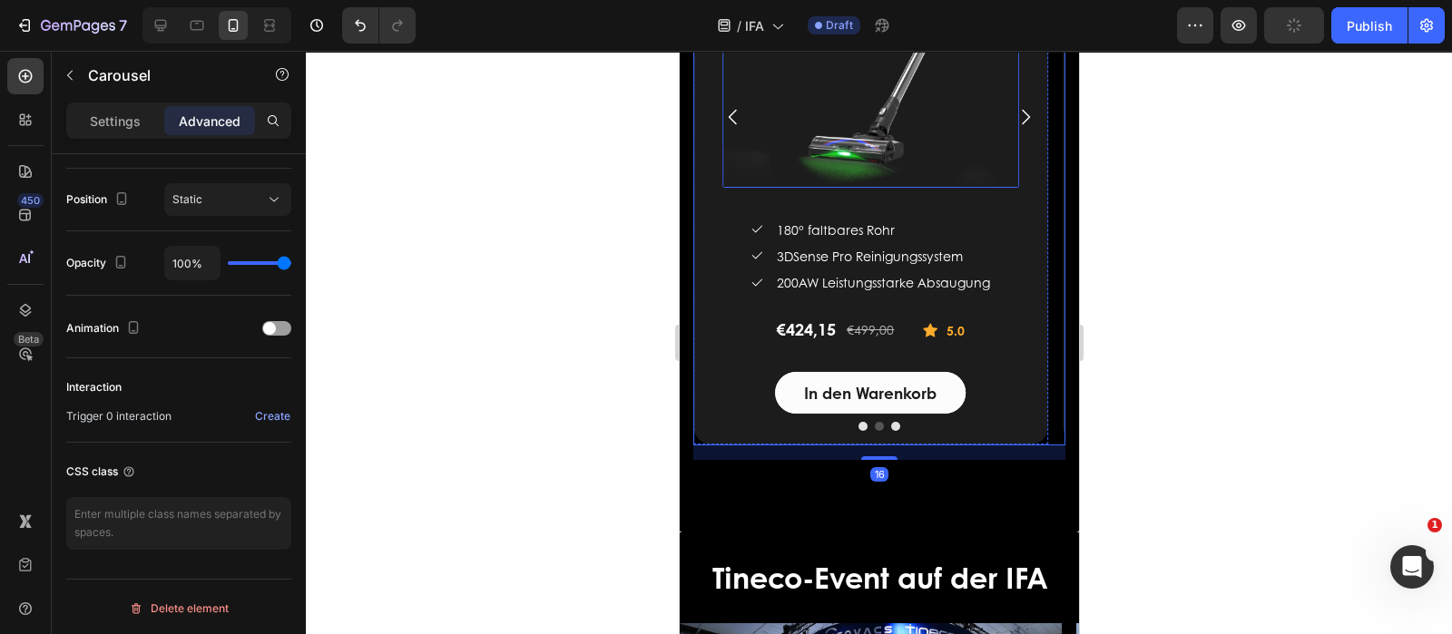
scroll to position [0, 0]
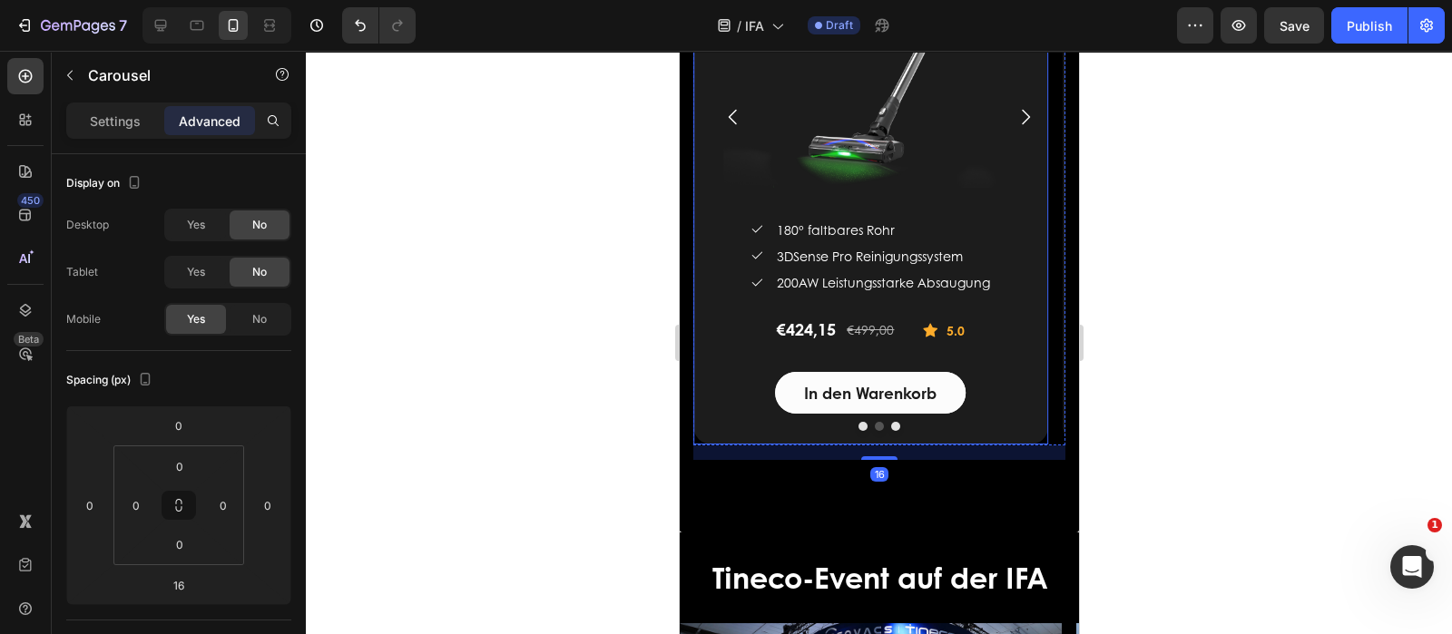
click at [704, 342] on div "TINECO PURE ONE S70 Smarter Akkustaubsauger (P) Title (P) Images & Gallery Icon…" at bounding box center [869, 116] width 355 height 655
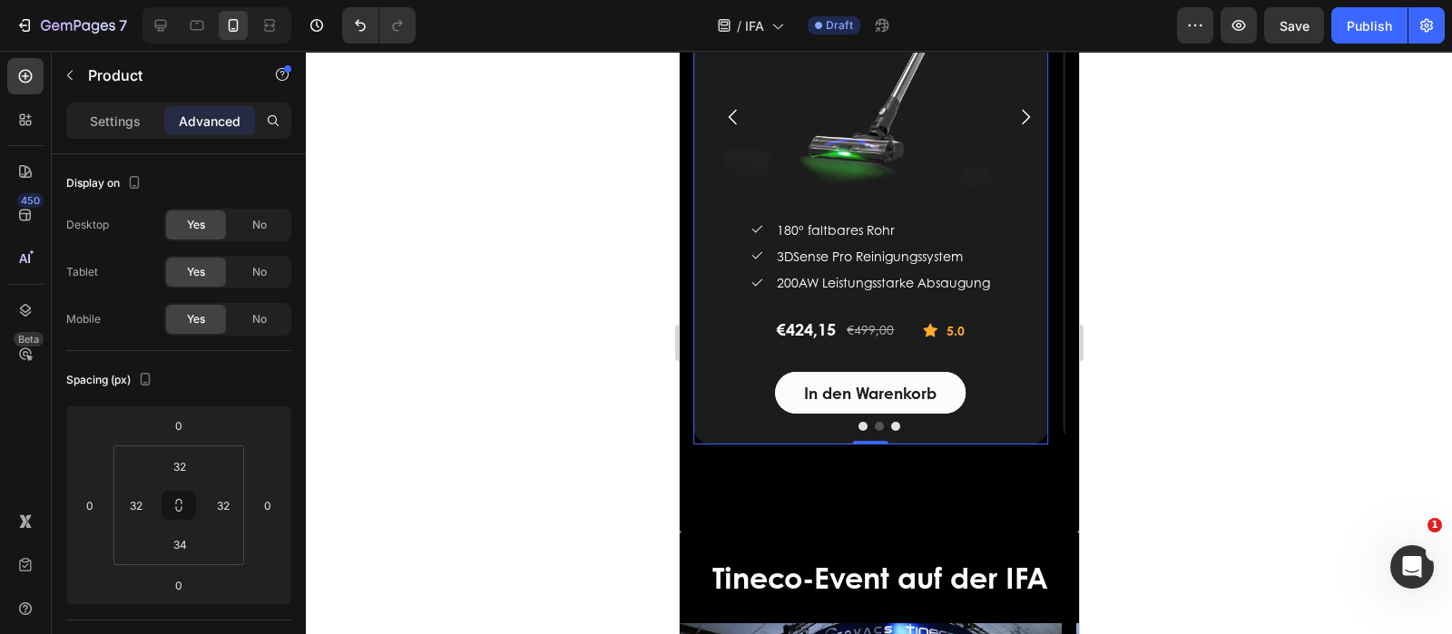
click at [741, 365] on div "TINECO PURE ONE S70 Smarter Akkustaubsauger (P) Title (P) Images & Gallery Icon…" at bounding box center [869, 116] width 297 height 595
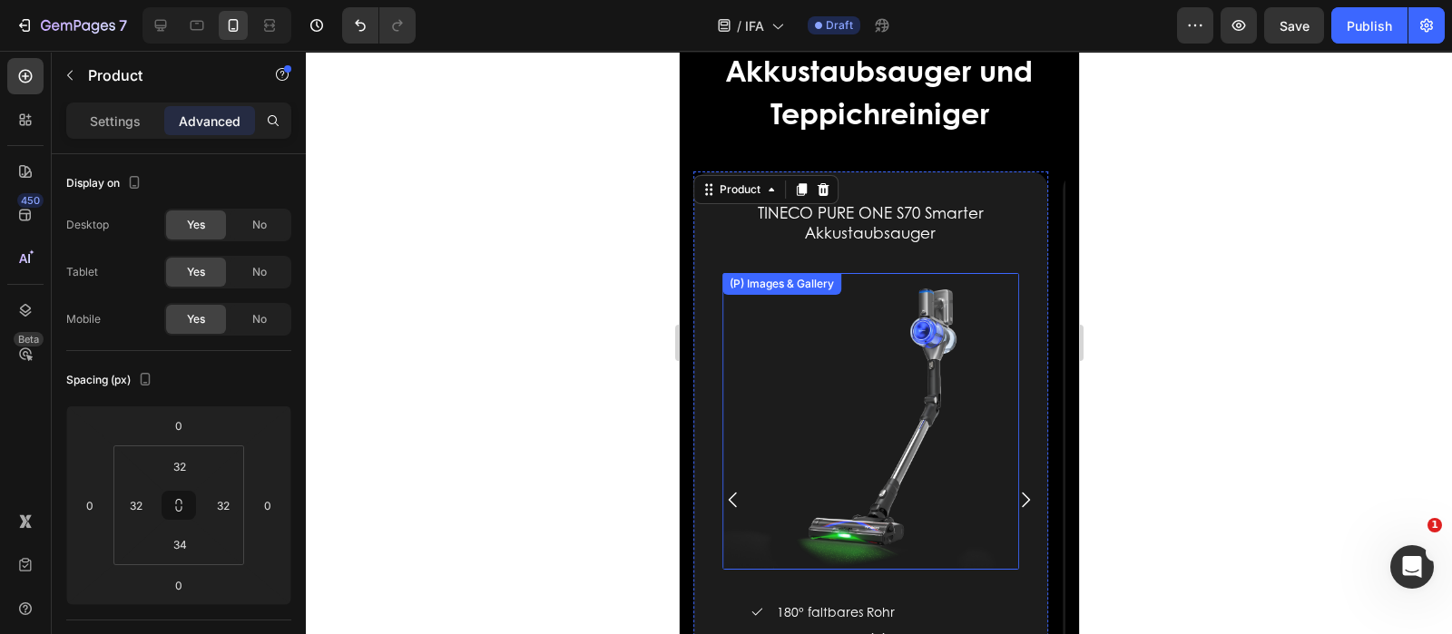
scroll to position [3013, 0]
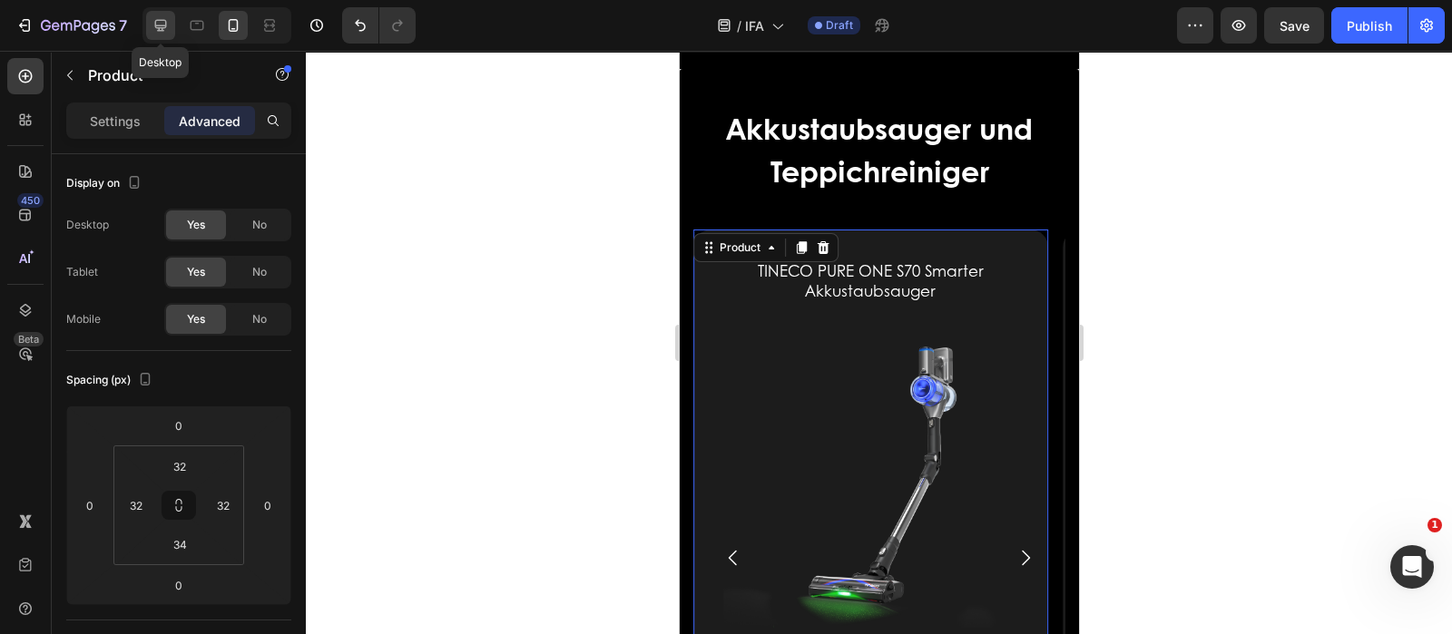
click at [159, 28] on icon at bounding box center [161, 26] width 12 height 12
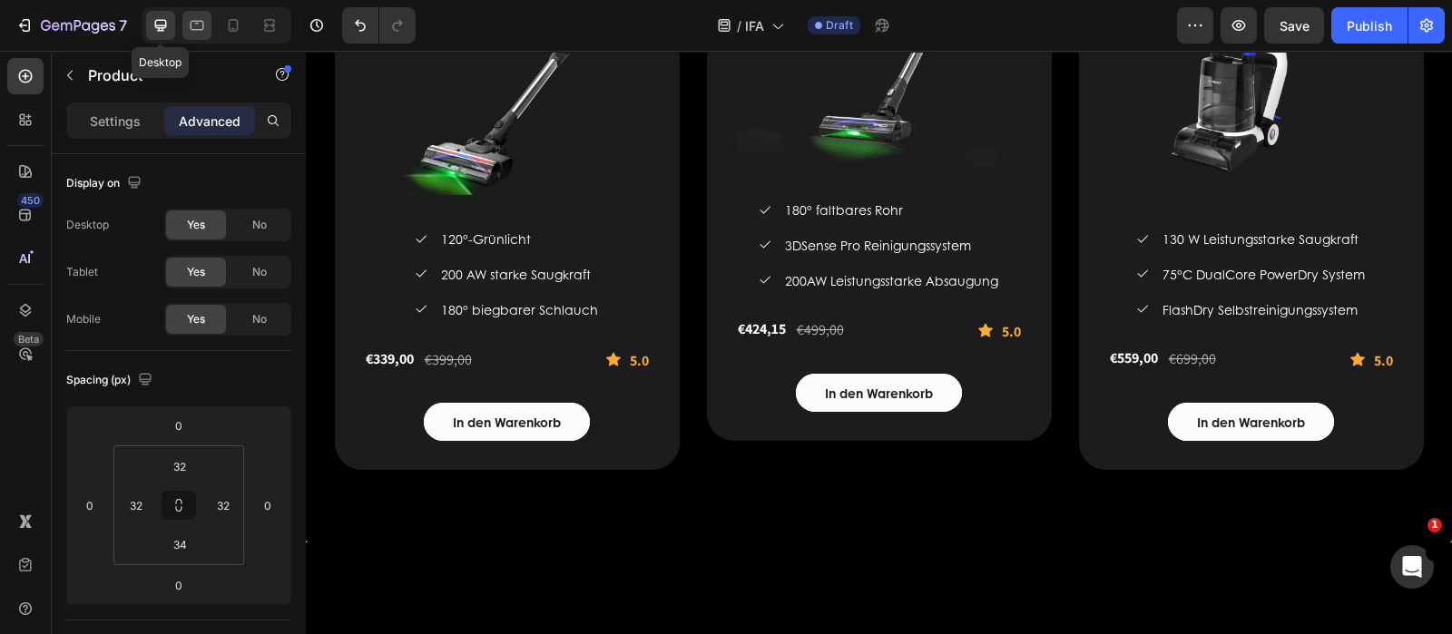
type input "32"
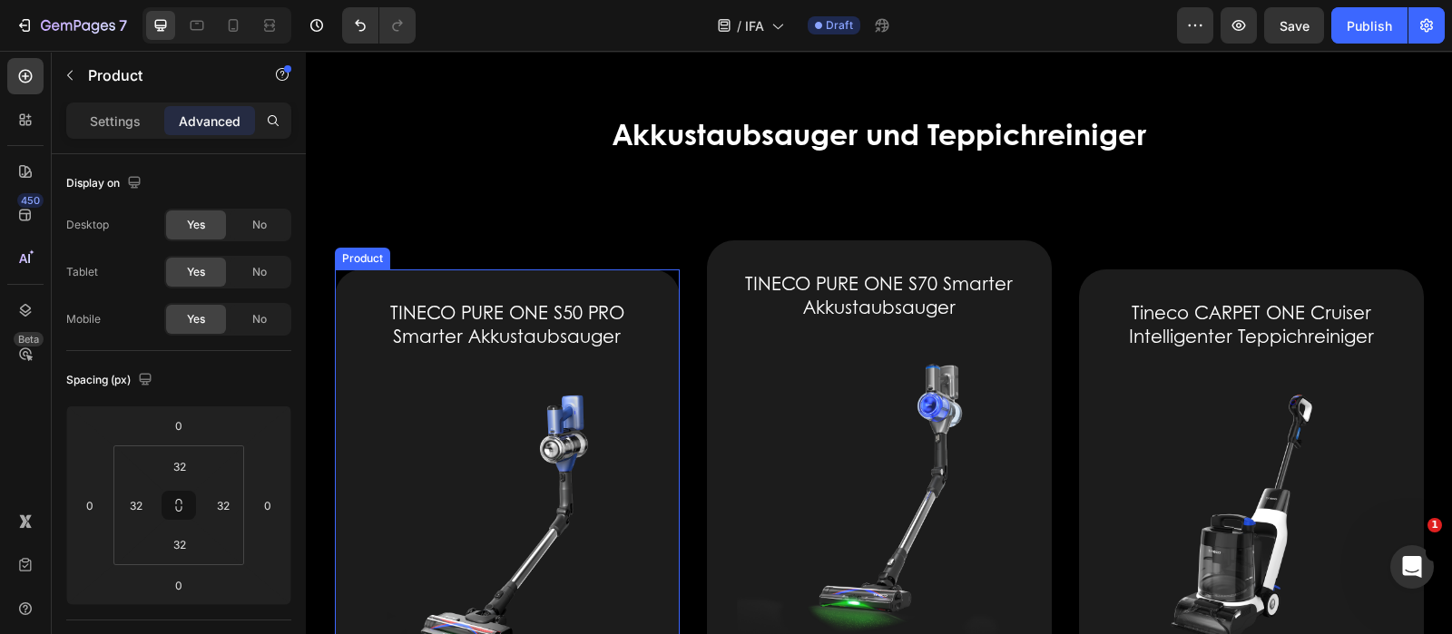
click at [348, 338] on div "TINECO PURE ONE S50 PRO Smarter Akkustaubsauger (P) Title (P) Images & Gallery …" at bounding box center [507, 605] width 345 height 671
click at [354, 338] on div "TINECO PURE ONE S50 PRO Smarter Akkustaubsauger (P) Title (P) Images & Gallery …" at bounding box center [507, 605] width 345 height 671
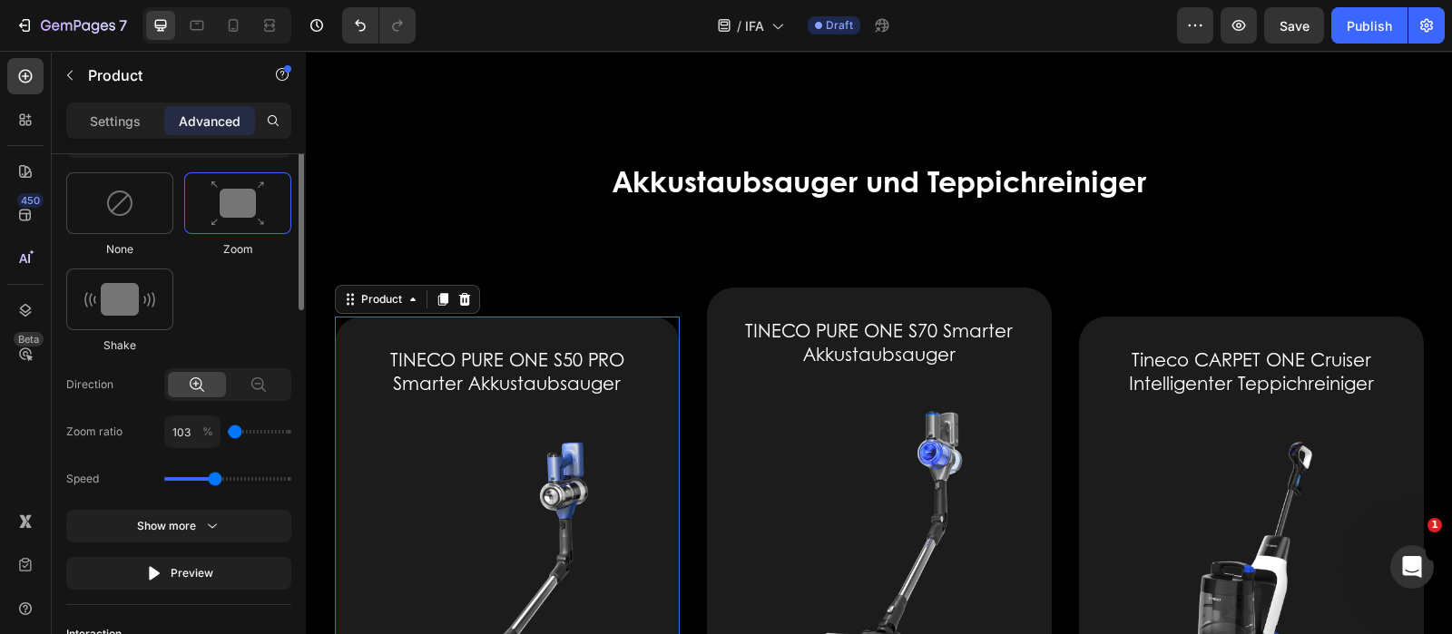
scroll to position [681, 0]
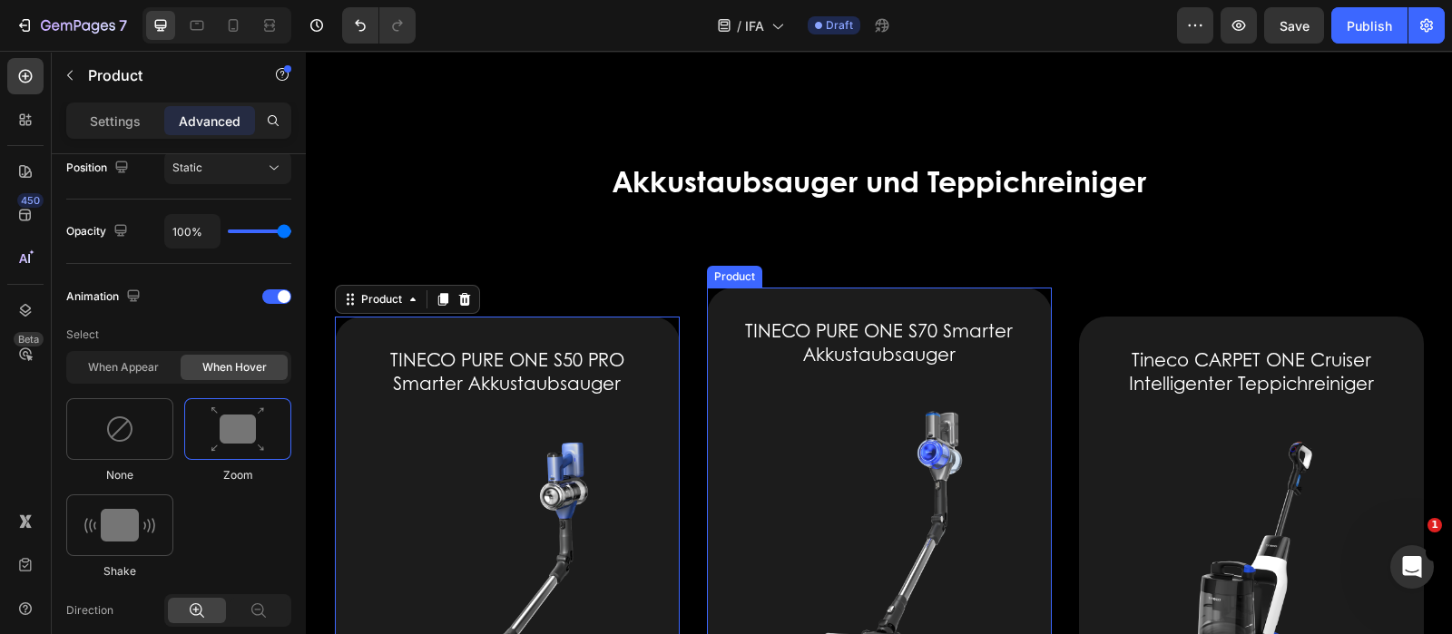
click at [721, 315] on div "TINECO PURE ONE S70 Smarter Akkustaubsauger (P) Title (P) Images & Gallery Icon…" at bounding box center [879, 623] width 345 height 671
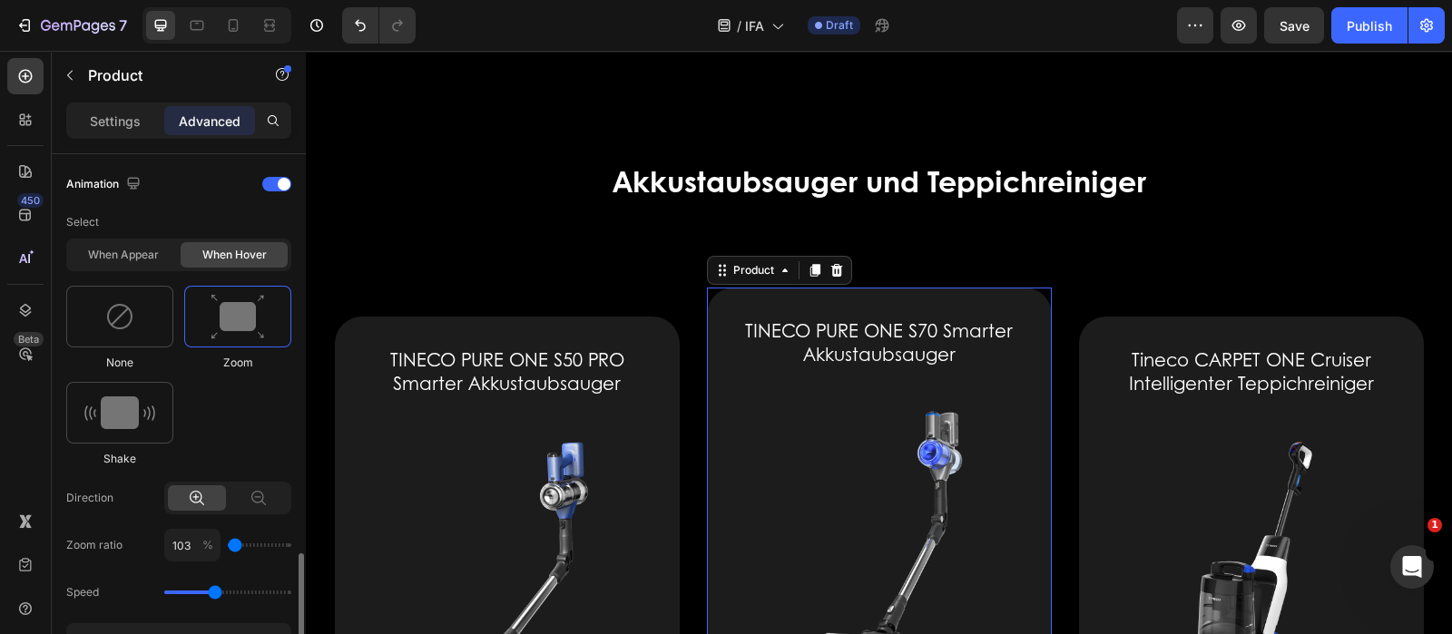
scroll to position [907, 0]
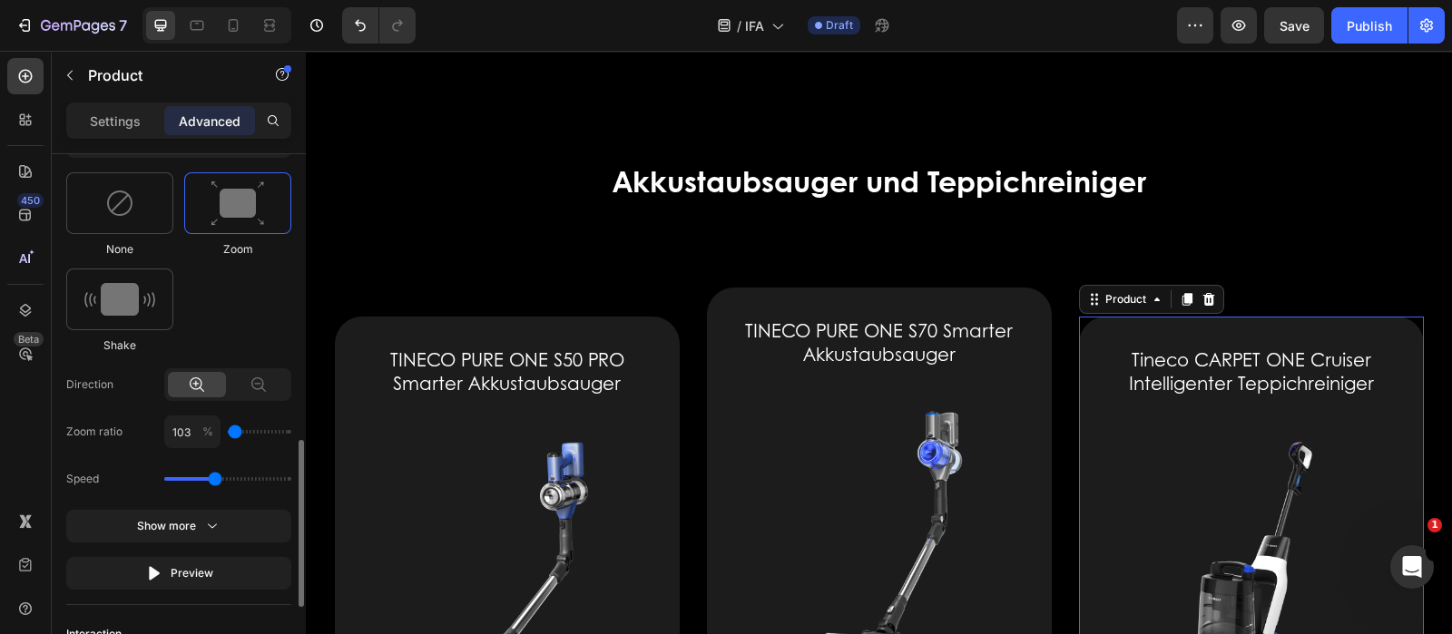
click at [238, 24] on icon at bounding box center [233, 25] width 18 height 18
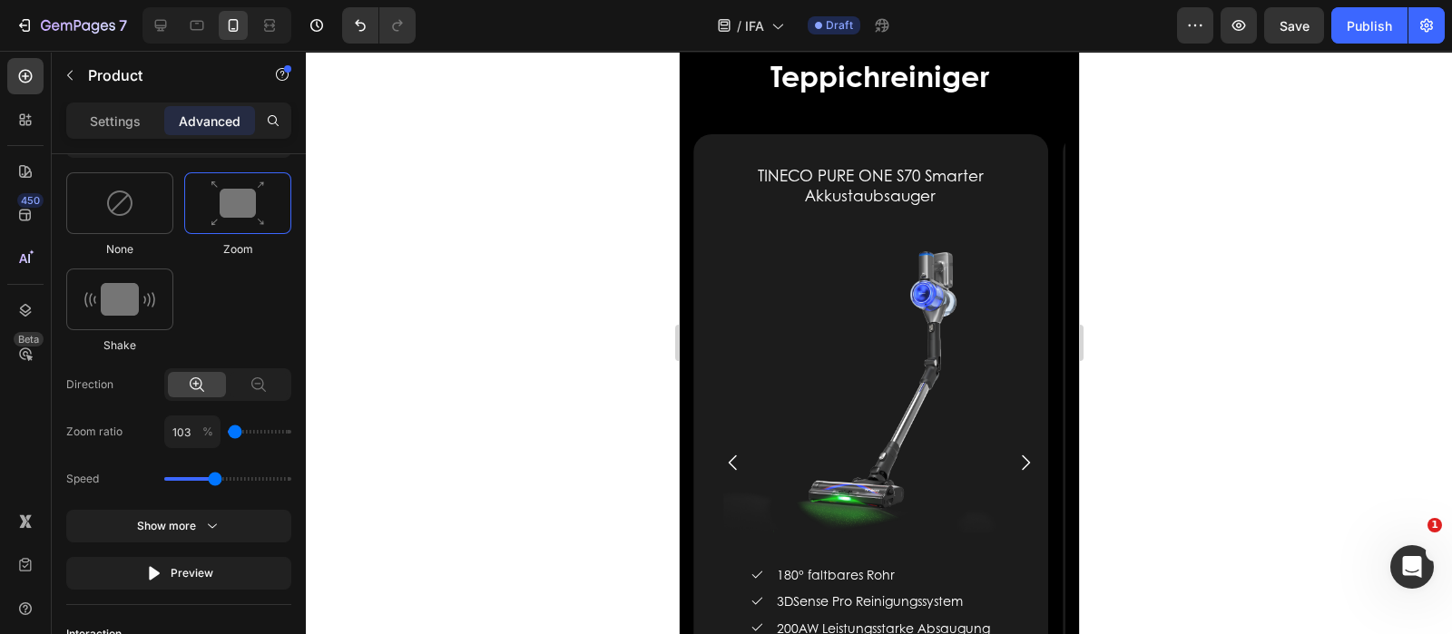
scroll to position [2432, 0]
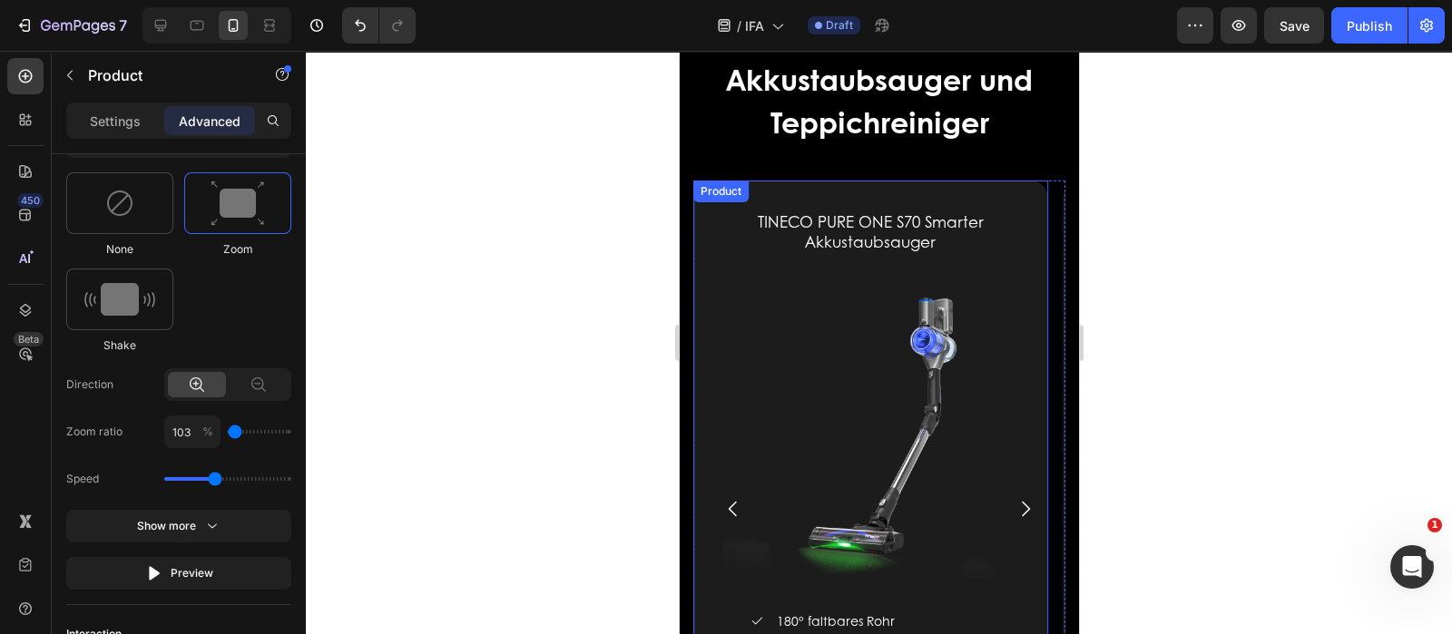
click at [713, 212] on div "TINECO PURE ONE S70 Smarter Akkustaubsauger (P) Title (P) Images & Gallery Icon…" at bounding box center [869, 508] width 355 height 655
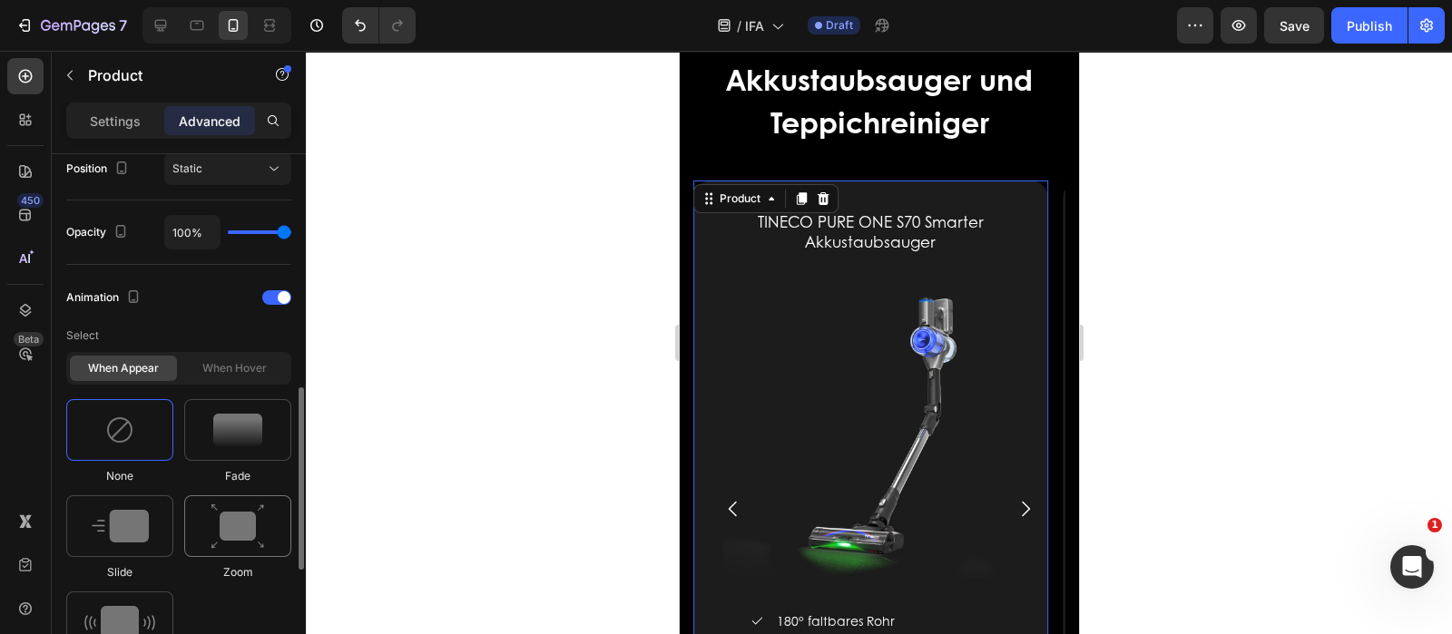
scroll to position [566, 0]
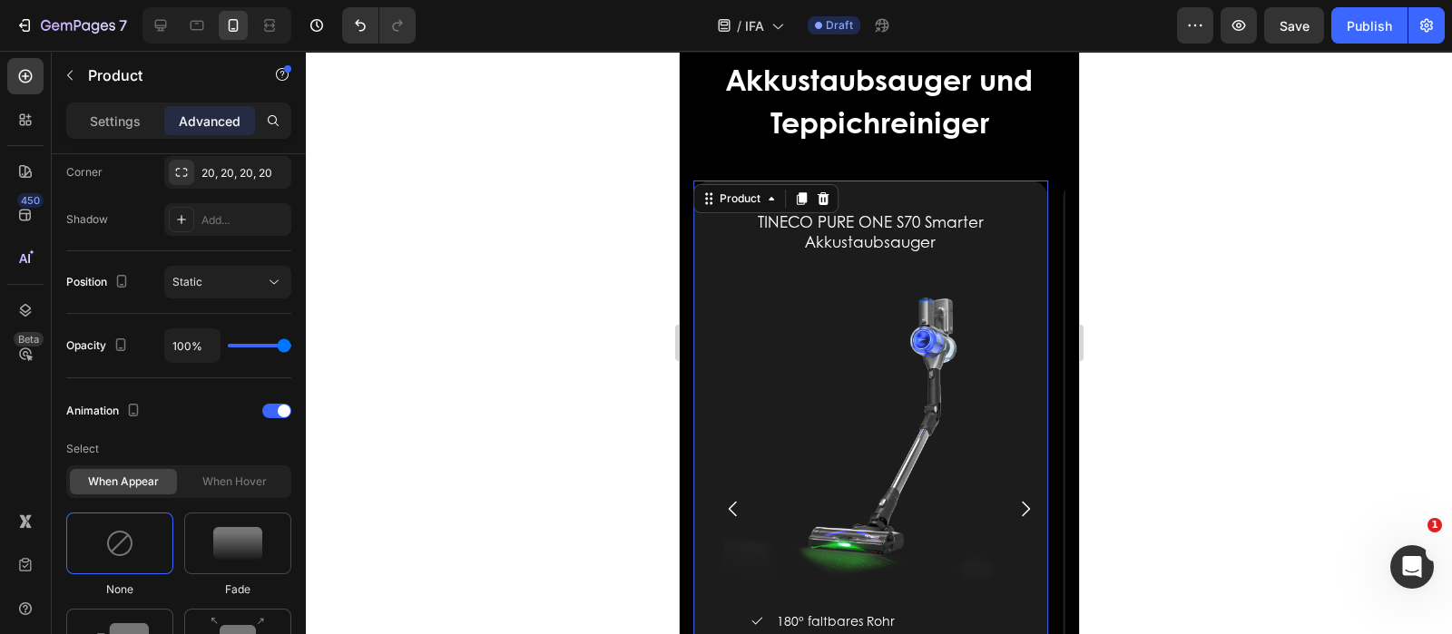
click at [714, 277] on div "TINECO PURE ONE S70 Smarter Akkustaubsauger (P) Title (P) Images & Gallery Icon…" at bounding box center [869, 508] width 355 height 655
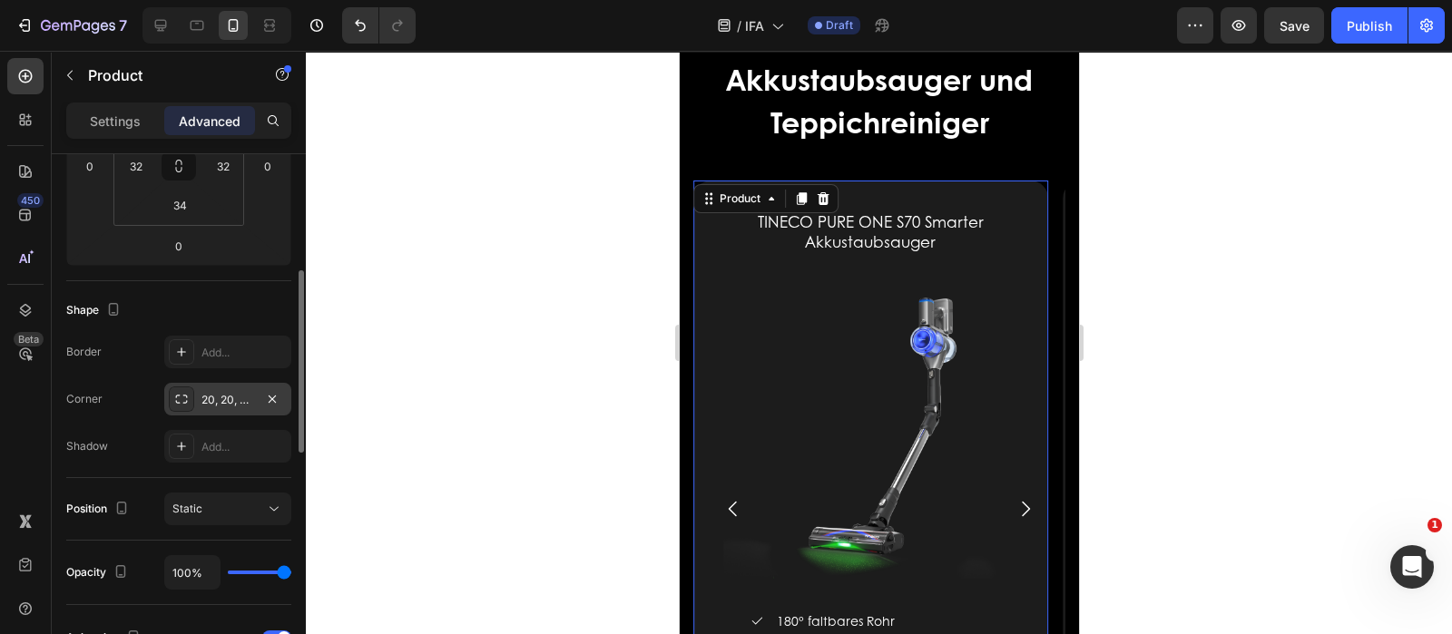
scroll to position [0, 0]
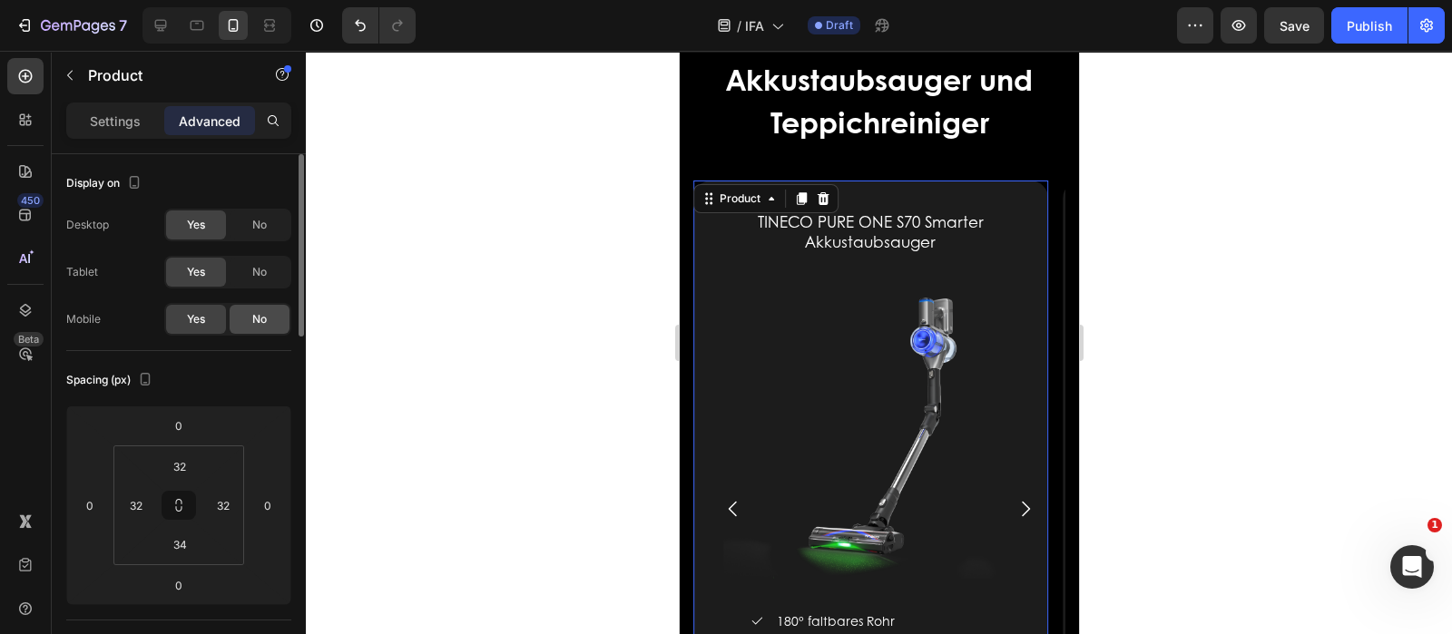
click at [256, 315] on span "No" at bounding box center [259, 319] width 15 height 16
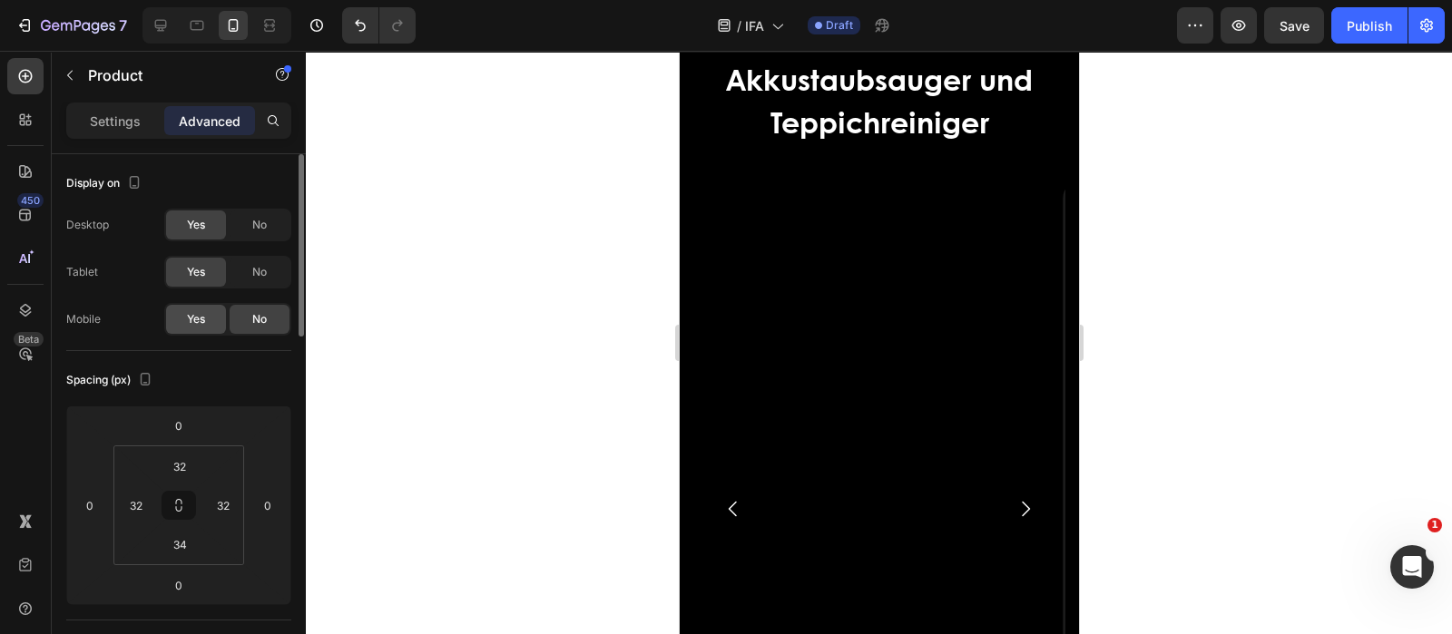
click at [177, 310] on div "Yes" at bounding box center [196, 319] width 60 height 29
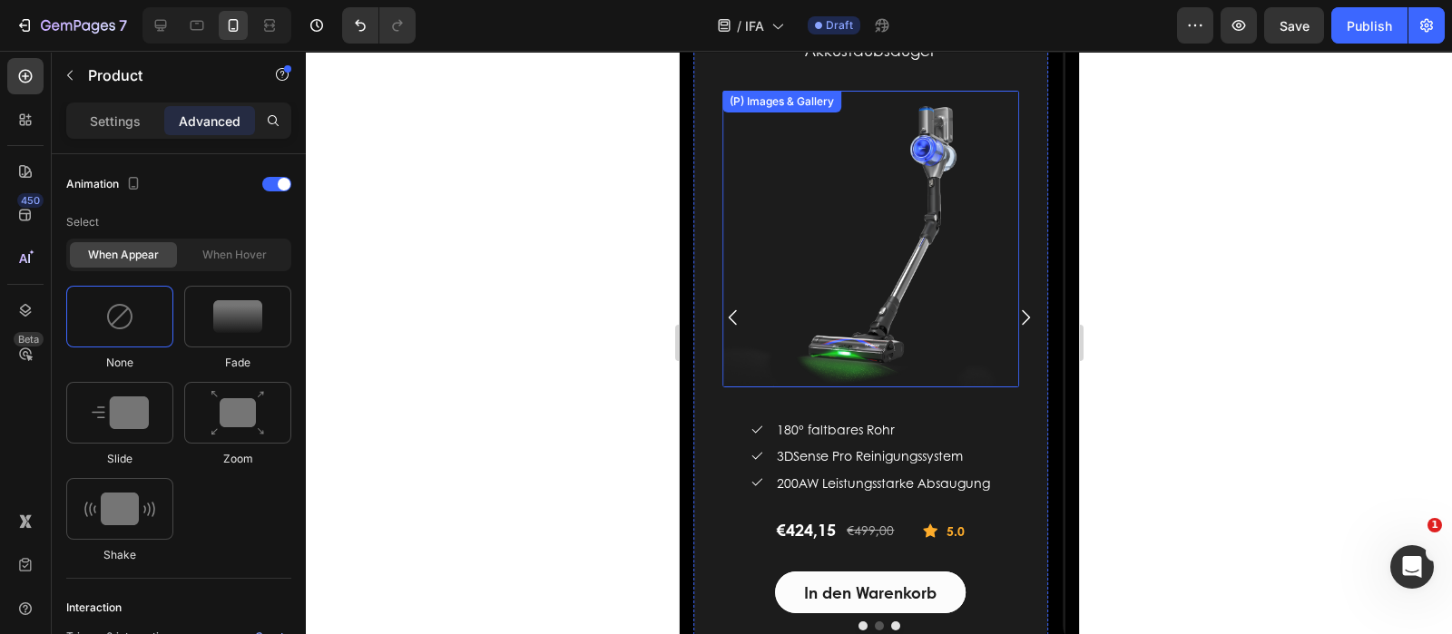
scroll to position [2659, 0]
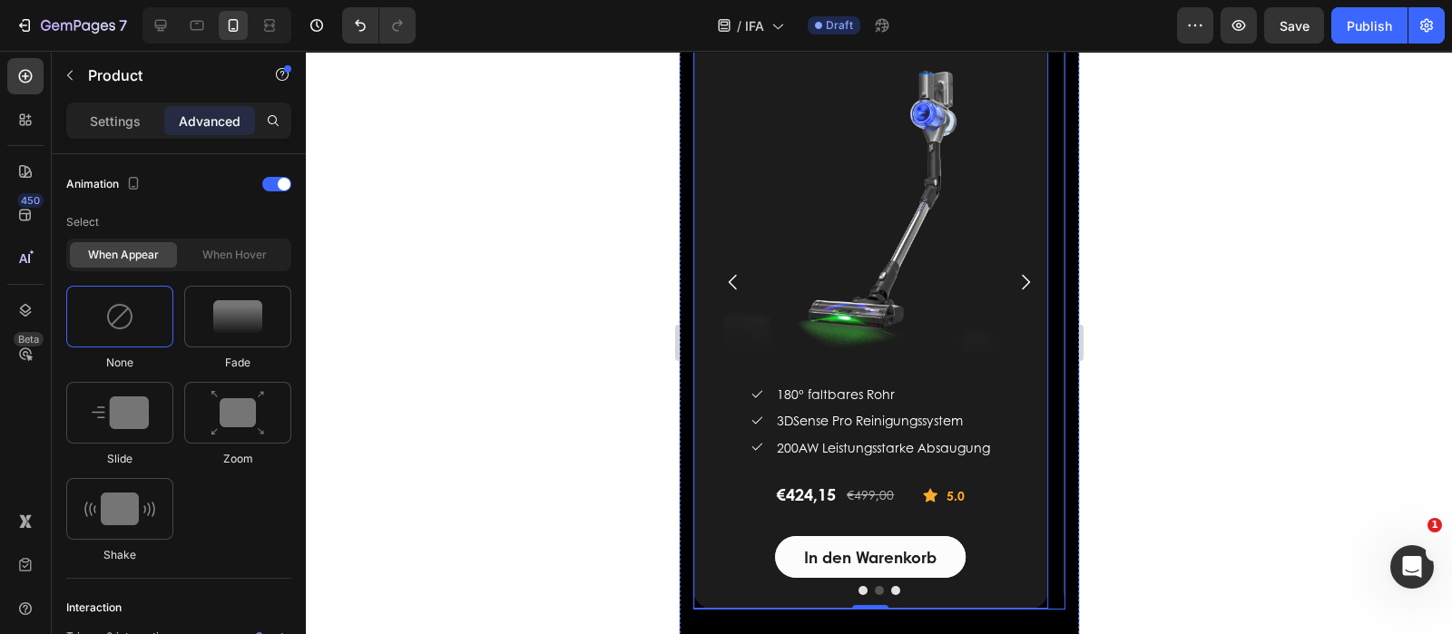
click at [1014, 280] on icon "Carousel Next Arrow" at bounding box center [1025, 282] width 22 height 22
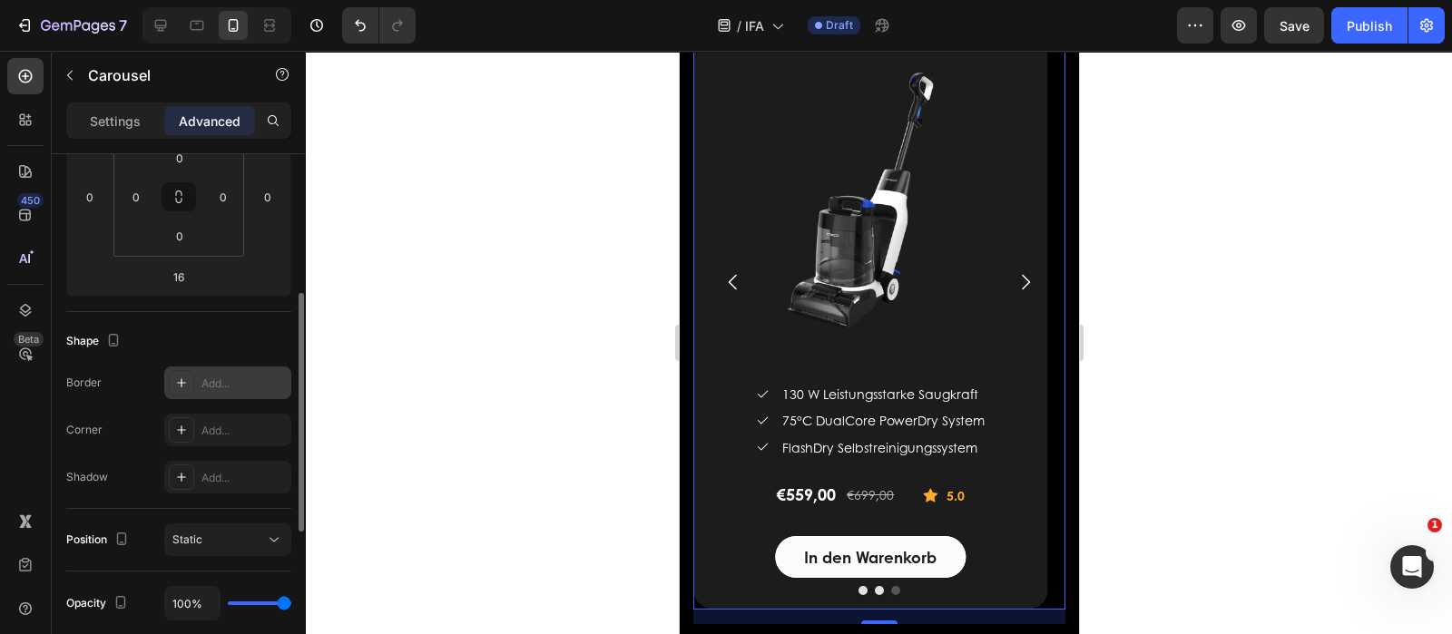
scroll to position [0, 0]
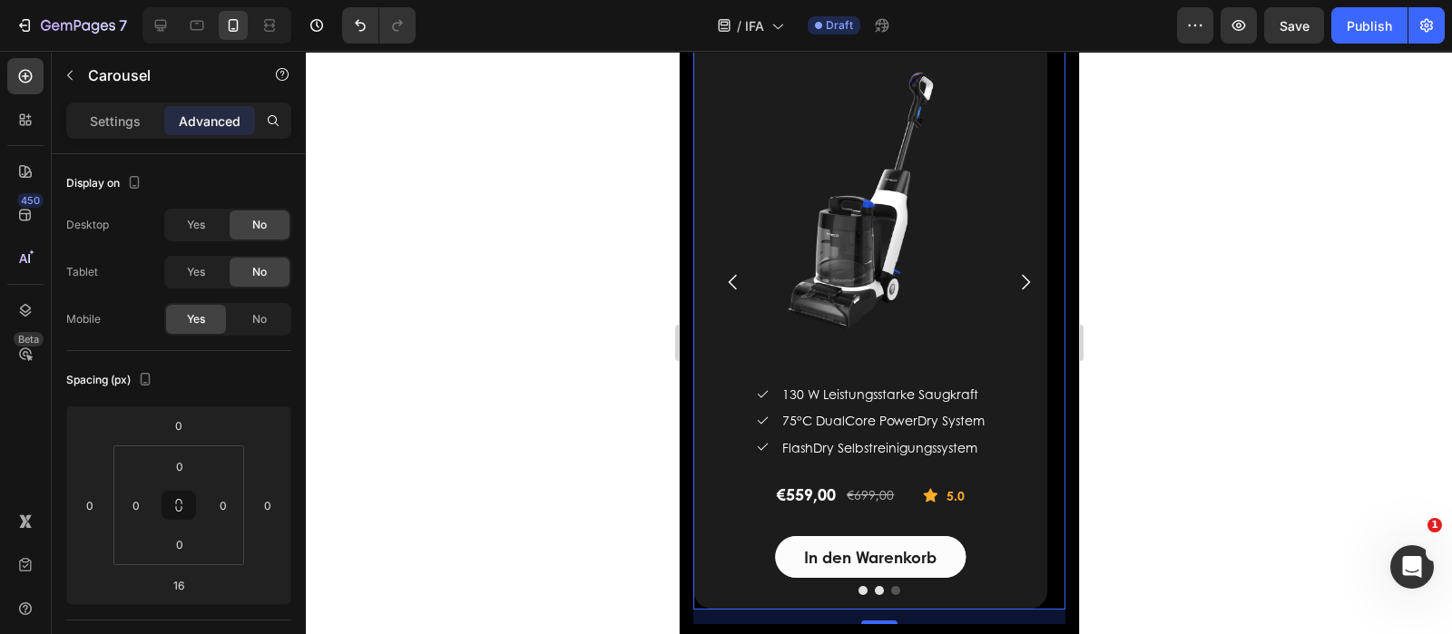
click at [732, 279] on icon "Carousel Back Arrow" at bounding box center [732, 282] width 22 height 22
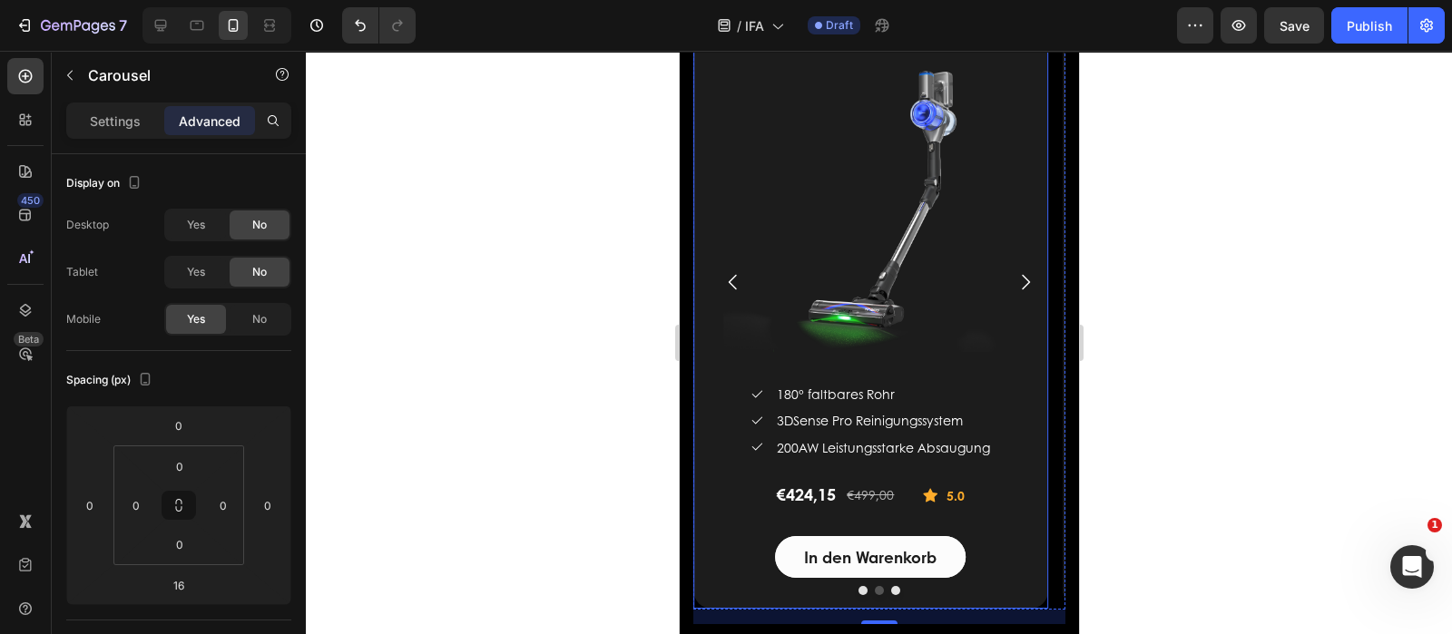
click at [714, 404] on div "TINECO PURE ONE S70 Smarter Akkustaubsauger (P) Title (P) Images & Gallery Icon…" at bounding box center [869, 281] width 355 height 655
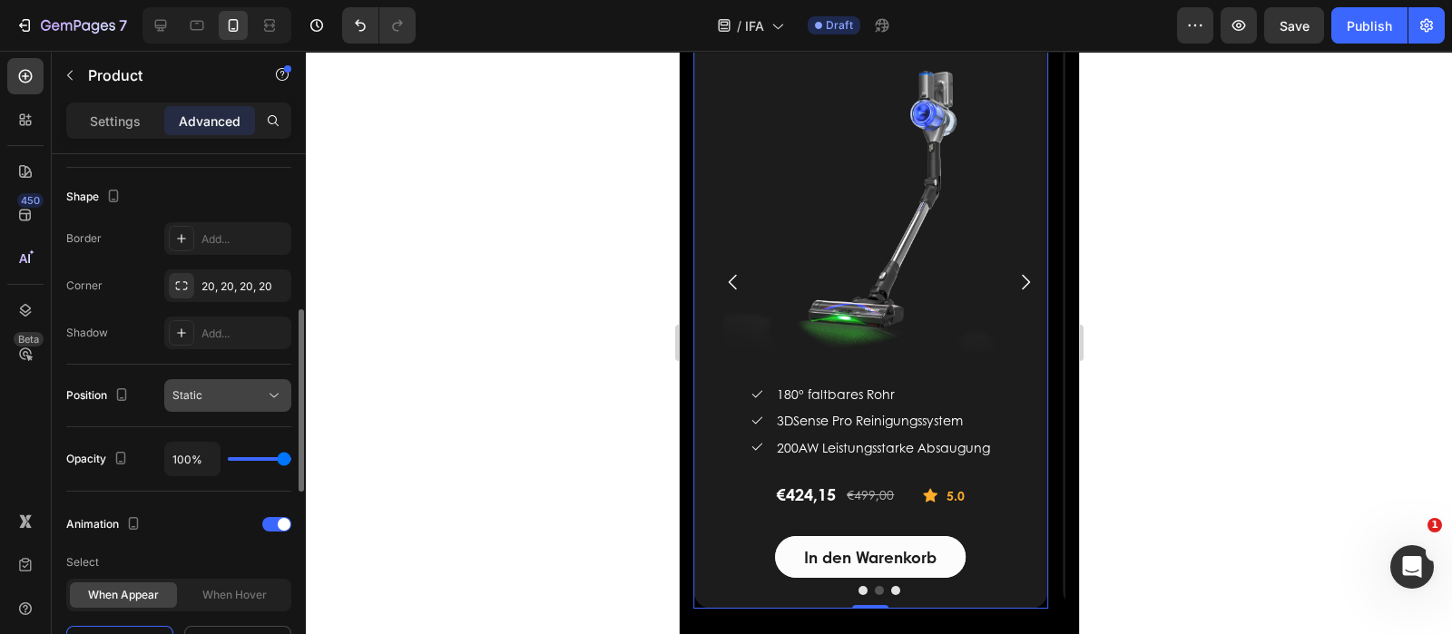
scroll to position [681, 0]
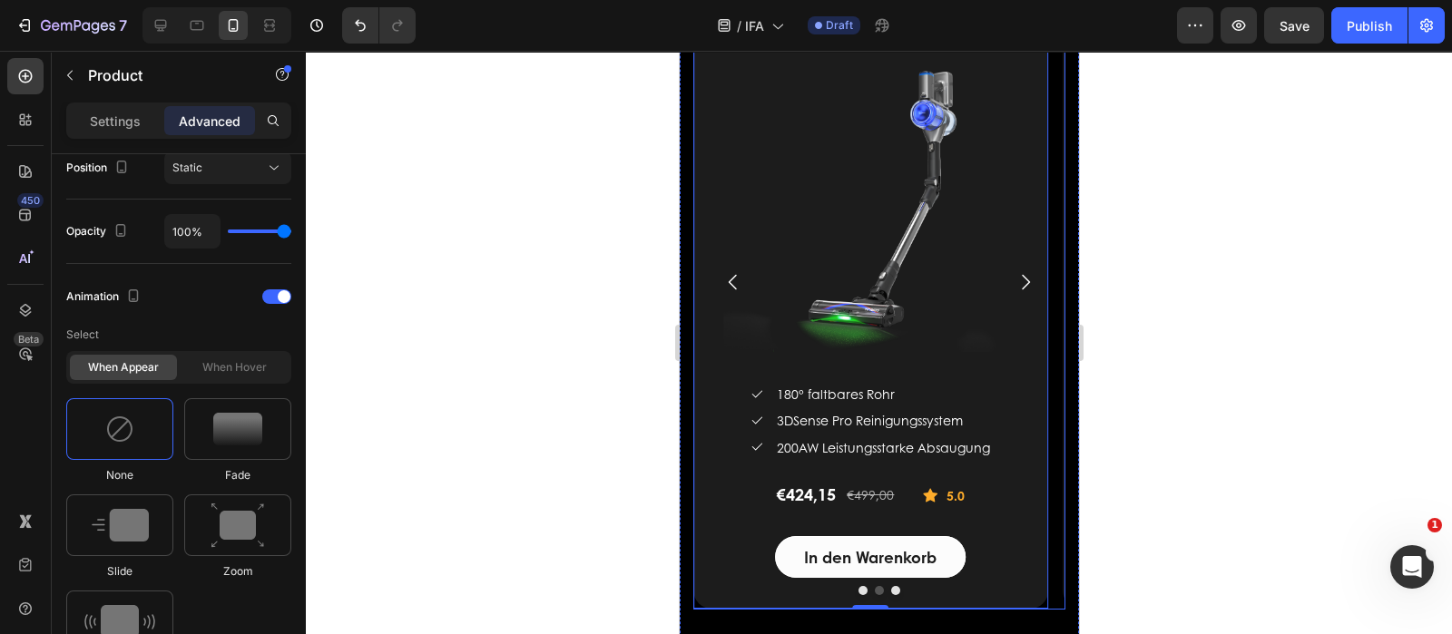
click at [1014, 287] on icon "Carousel Next Arrow" at bounding box center [1025, 282] width 22 height 22
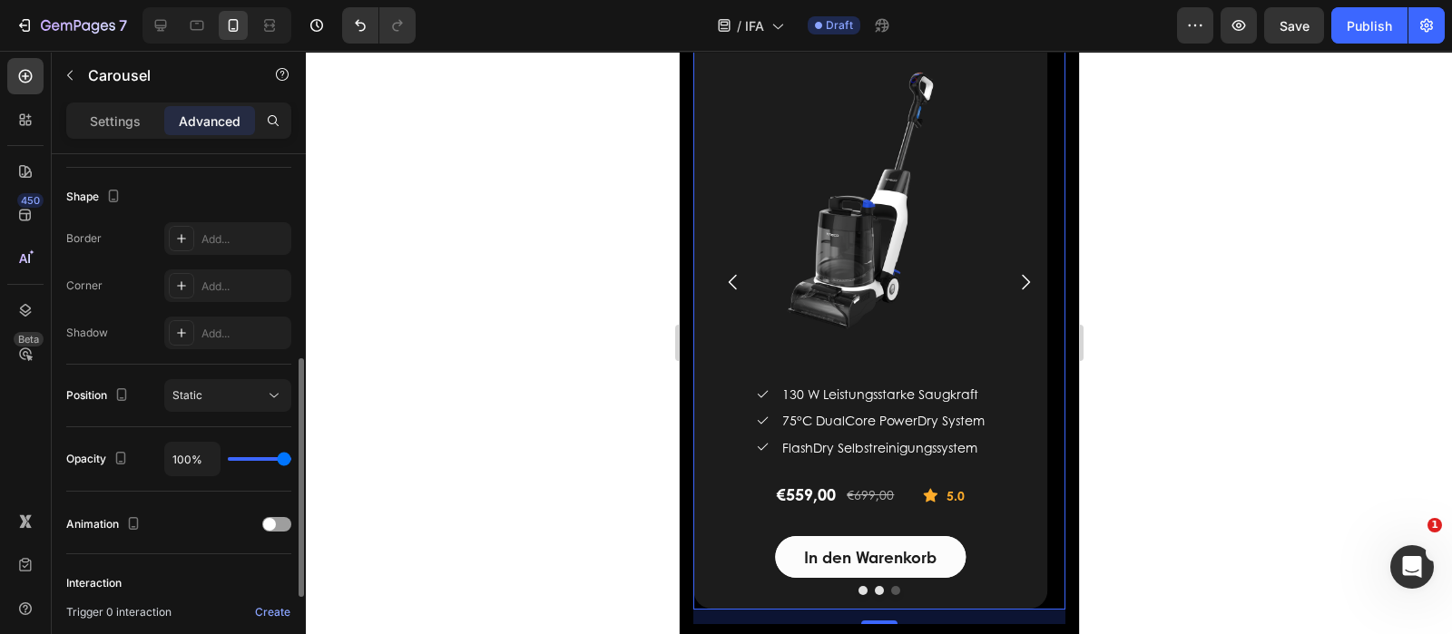
scroll to position [649, 0]
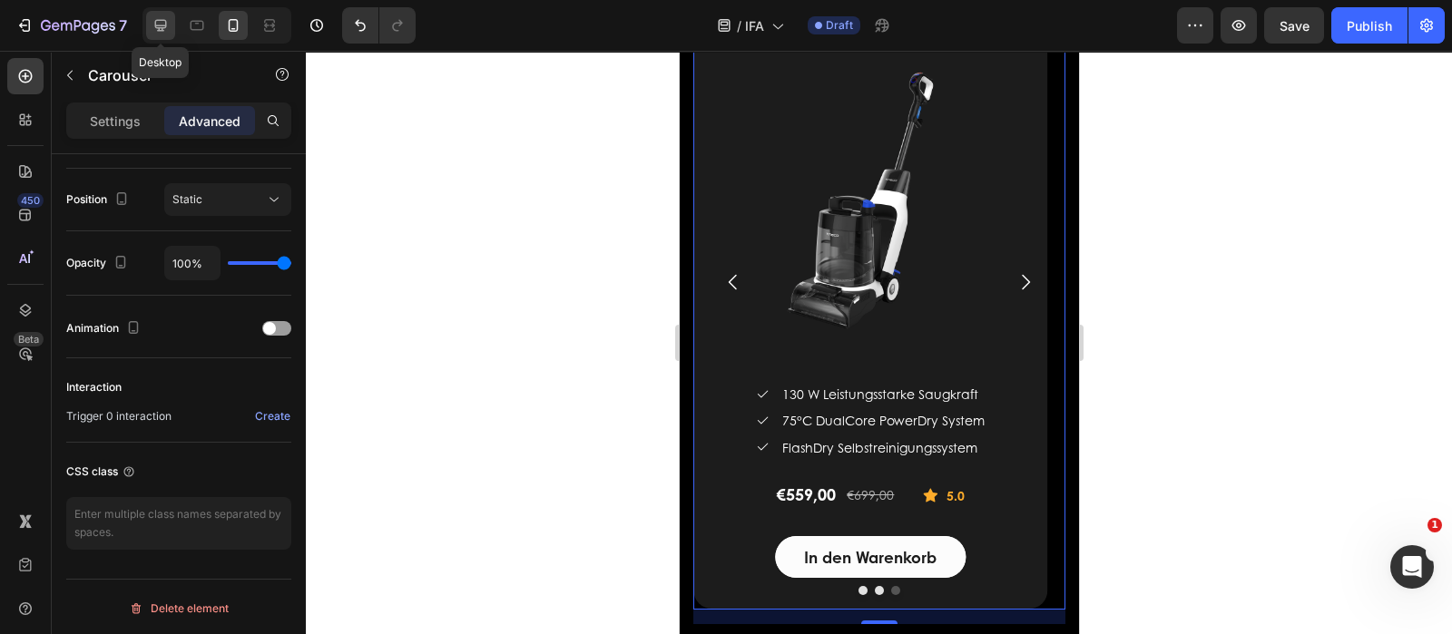
click at [163, 24] on icon at bounding box center [161, 25] width 18 height 18
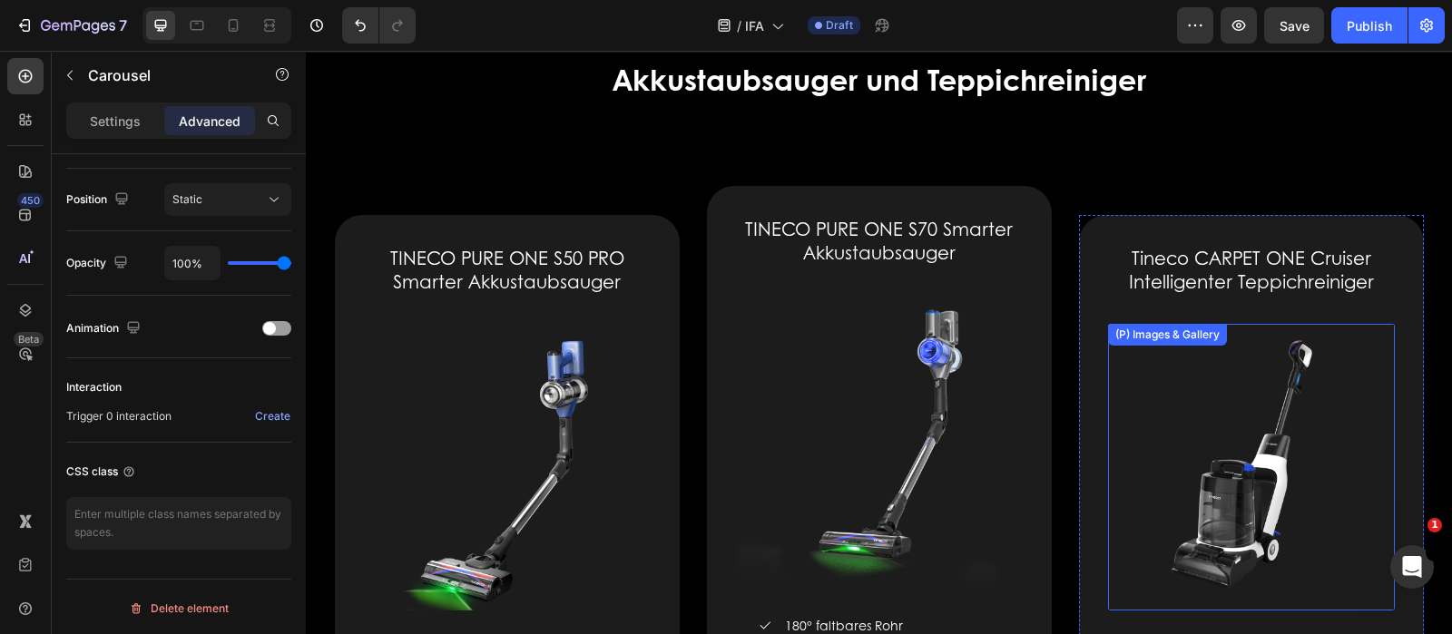
scroll to position [2595, 0]
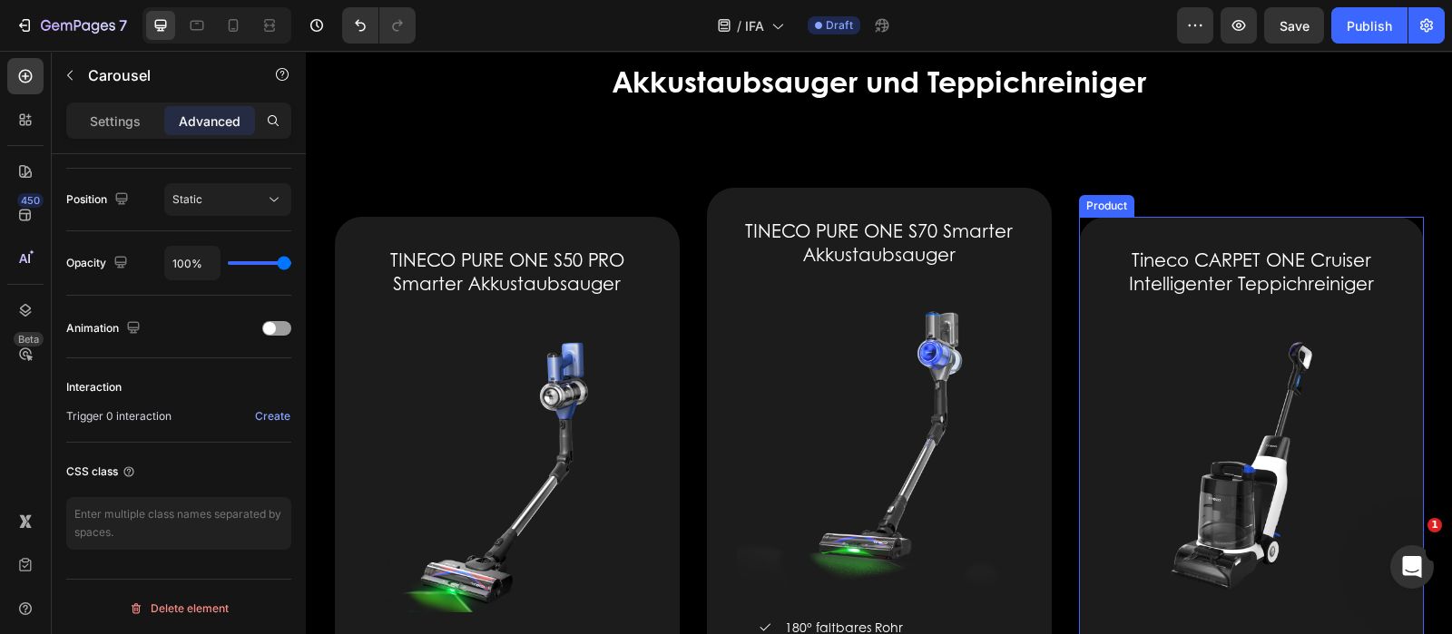
click at [1083, 245] on div "Tineco CARPET ONE Cruiser Intelligenter Teppichreiniger (P) Title (P) Images & …" at bounding box center [1251, 552] width 345 height 671
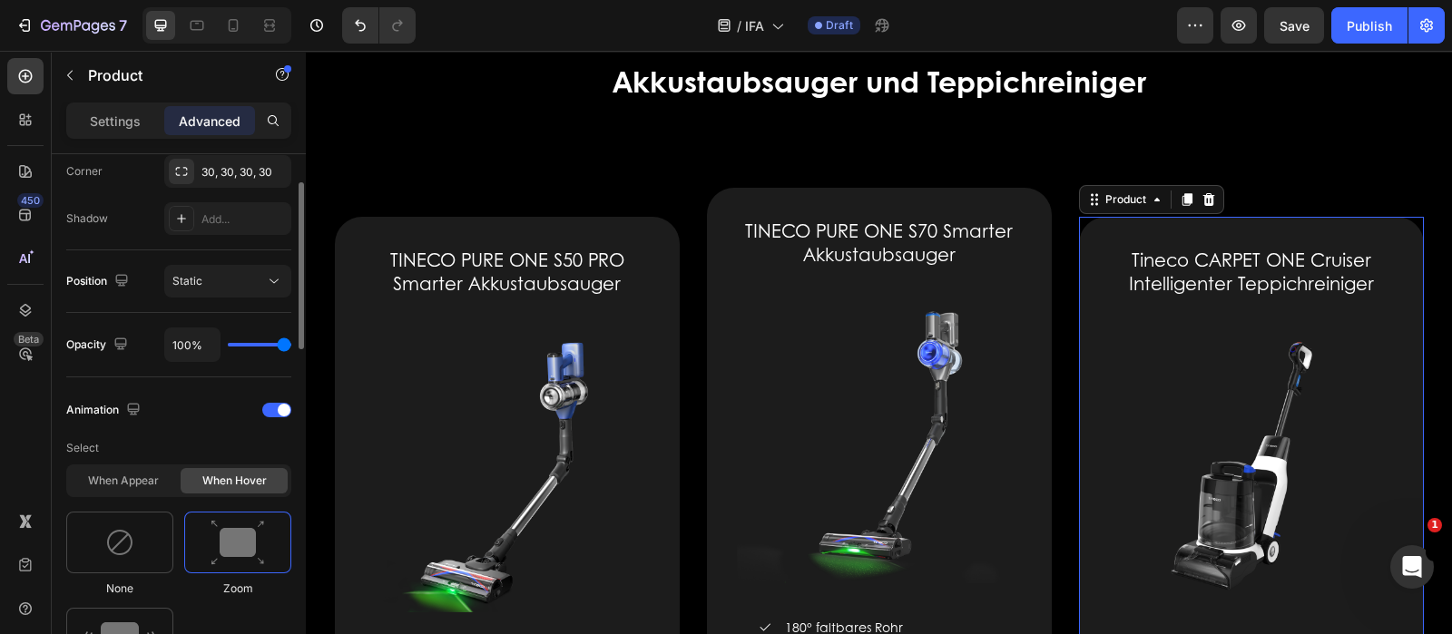
scroll to position [681, 0]
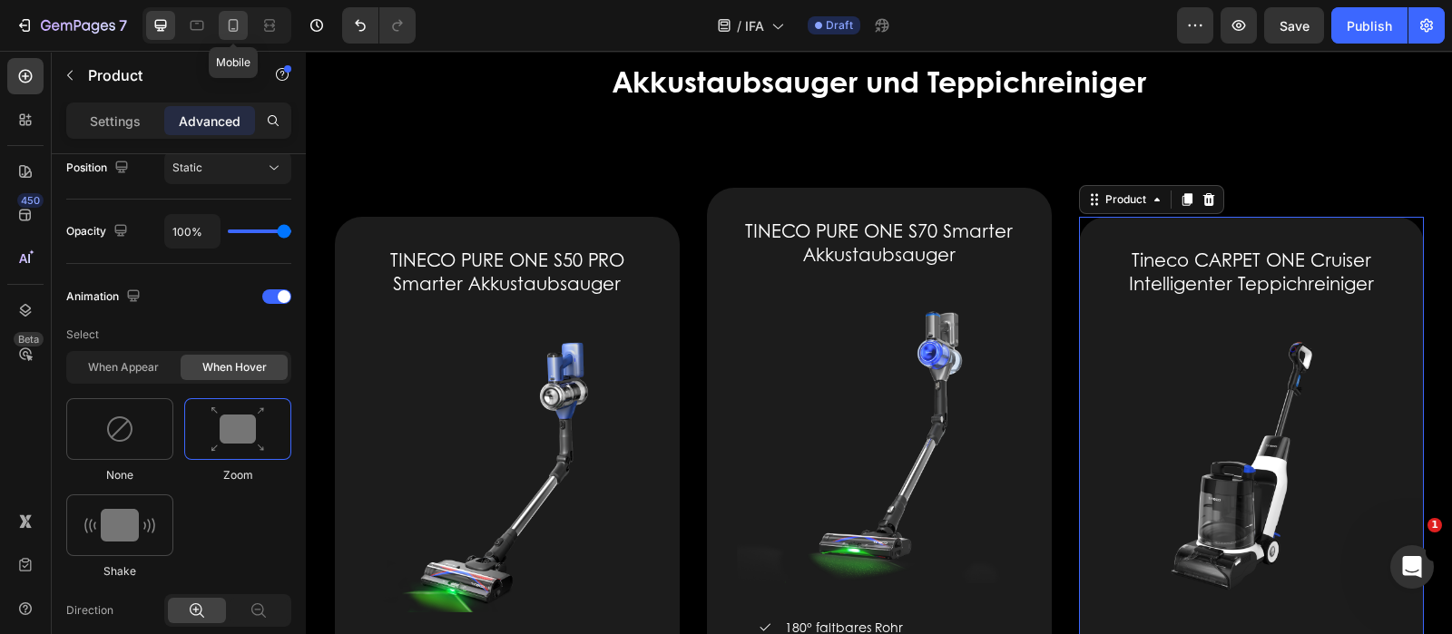
click at [241, 30] on icon at bounding box center [233, 25] width 18 height 18
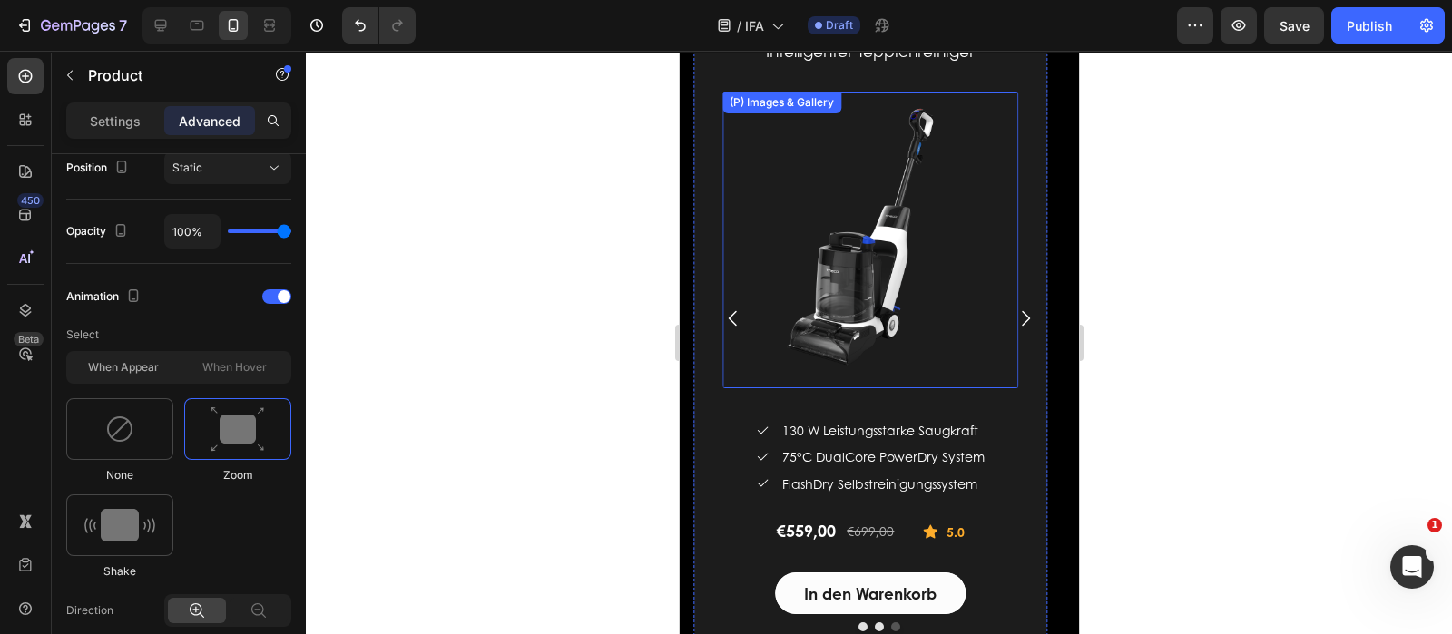
scroll to position [2759, 0]
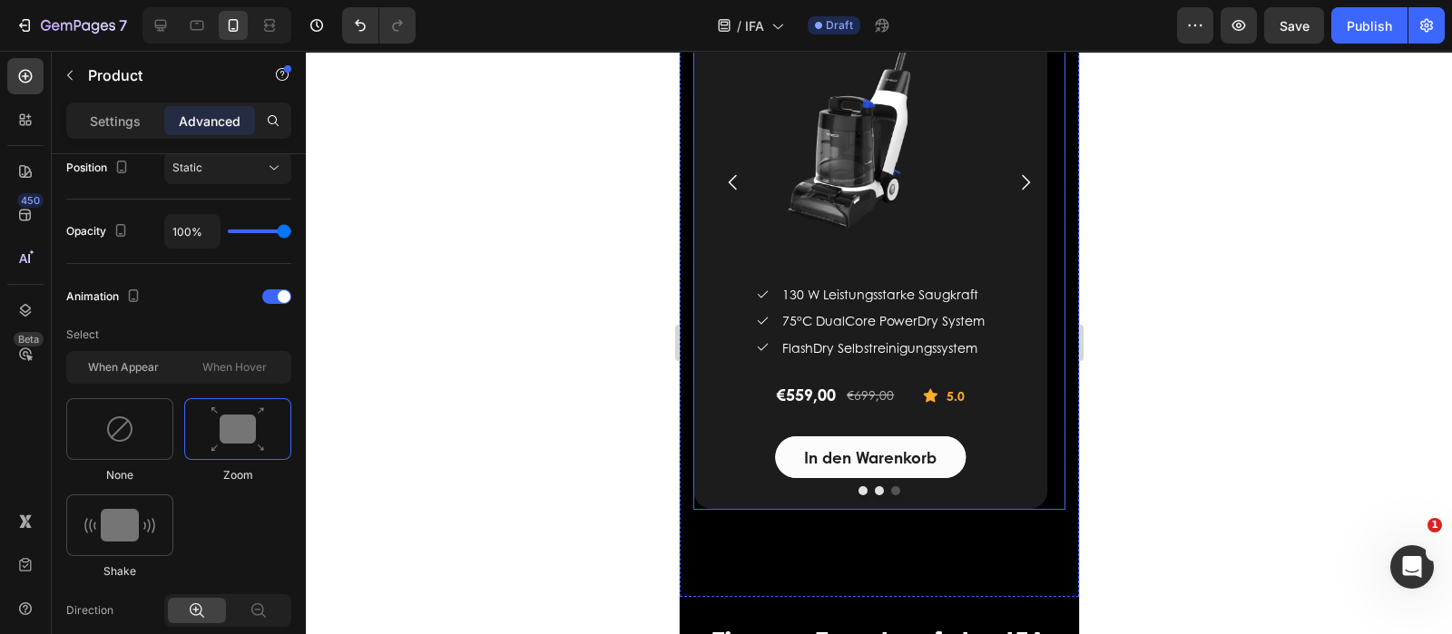
click at [1014, 188] on icon "Carousel Next Arrow" at bounding box center [1025, 183] width 22 height 22
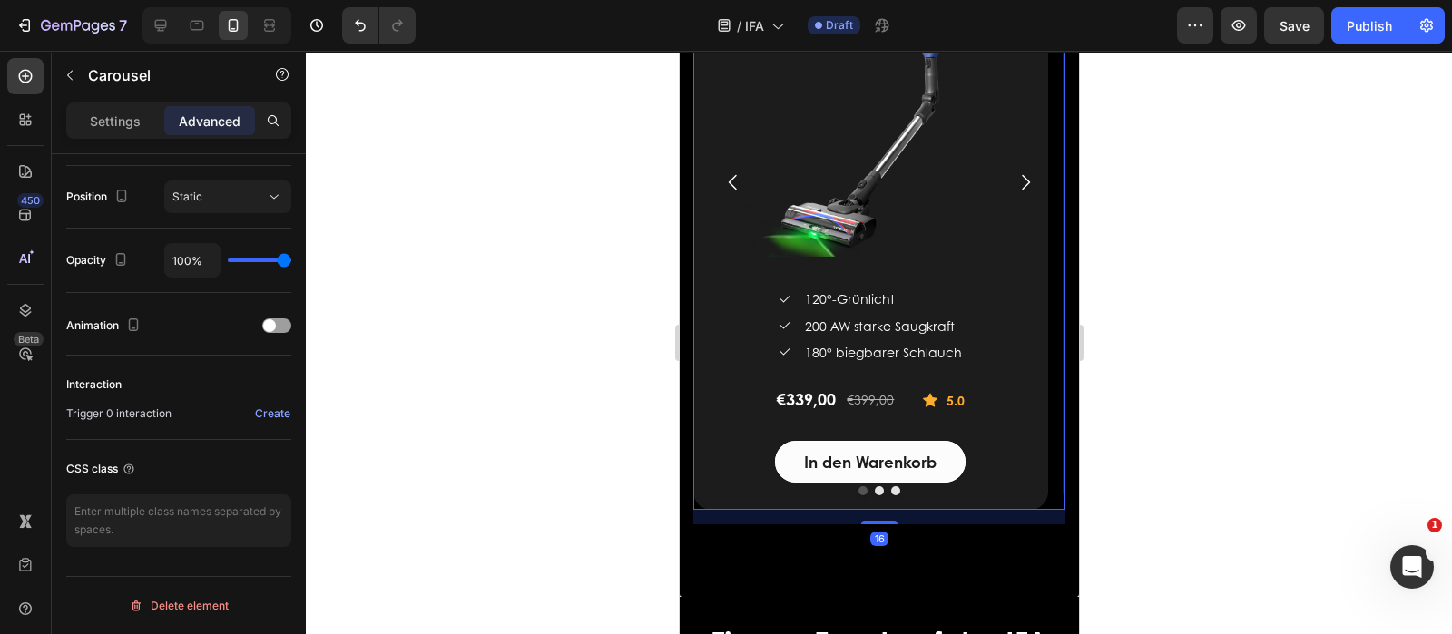
scroll to position [0, 0]
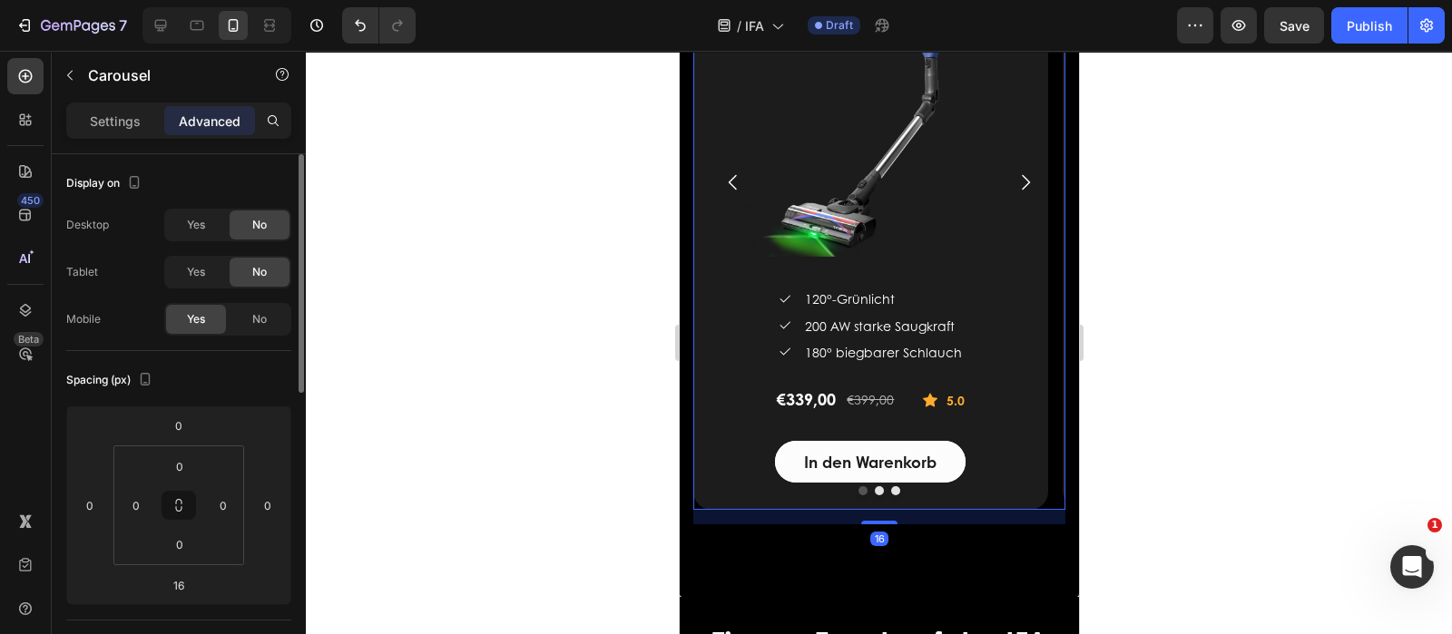
click at [1014, 188] on icon "Carousel Next Arrow" at bounding box center [1025, 183] width 22 height 22
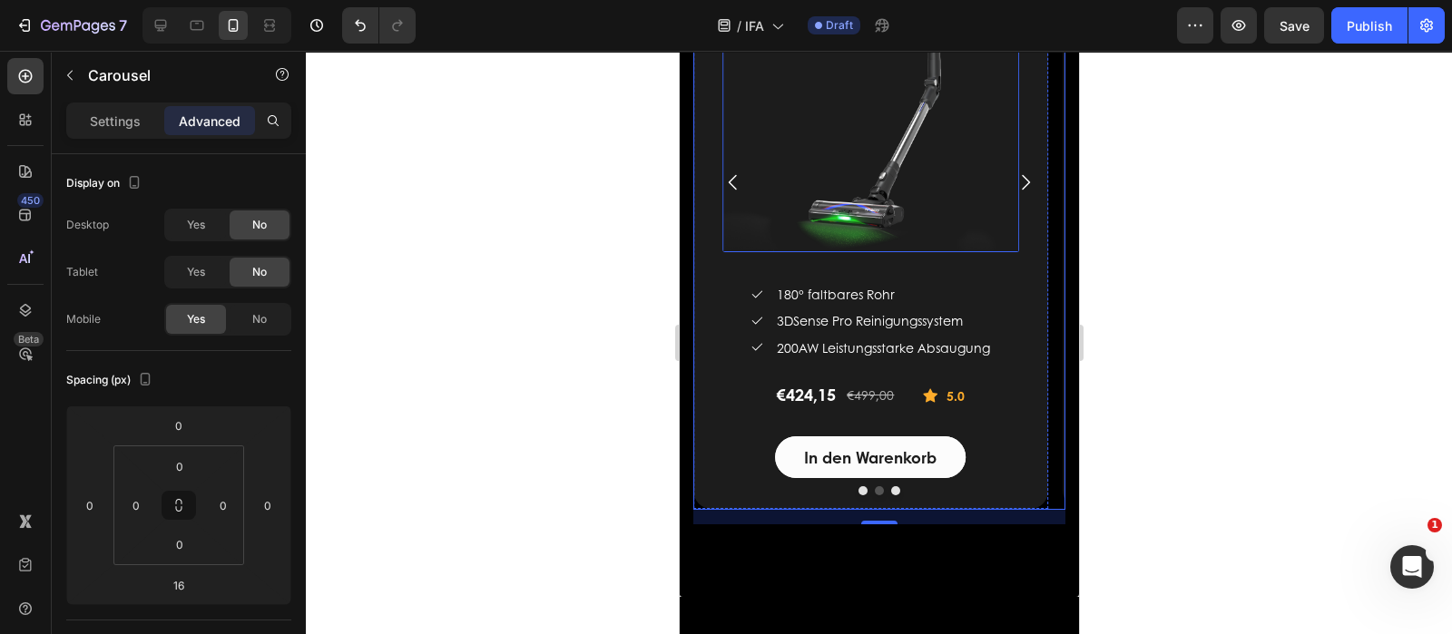
scroll to position [2347, 0]
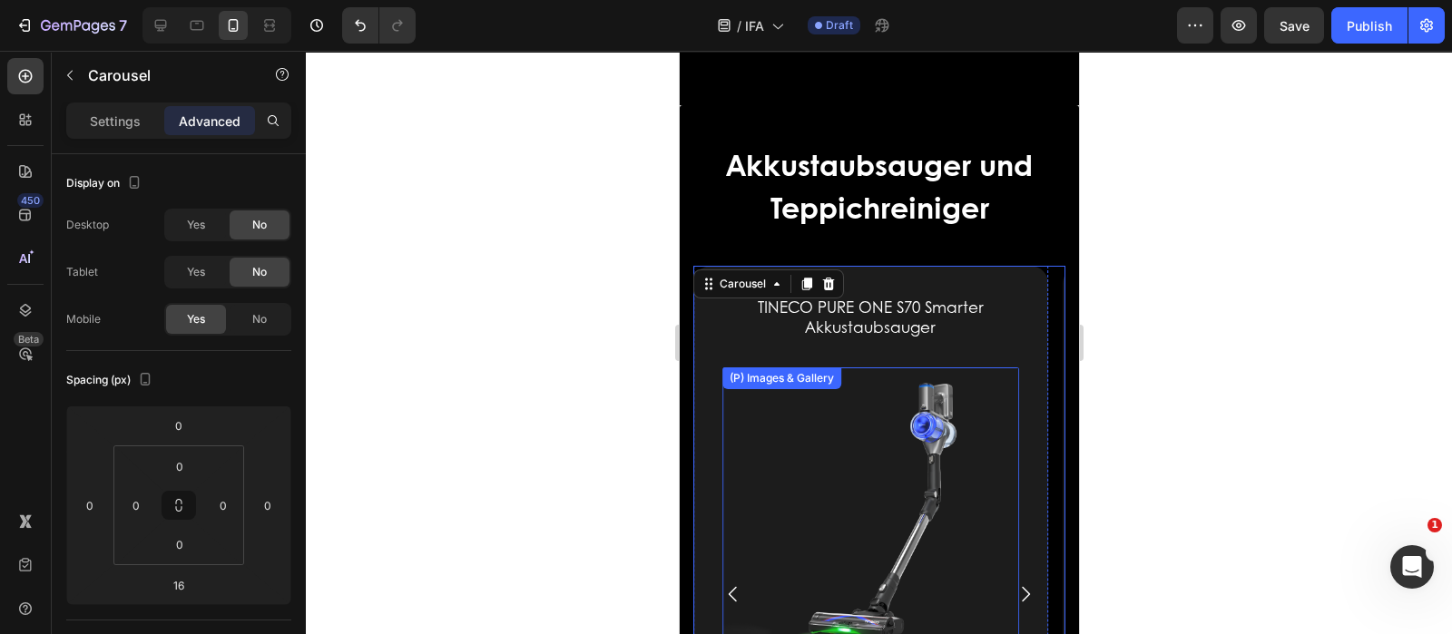
click at [1284, 24] on span "Save" at bounding box center [1294, 25] width 30 height 15
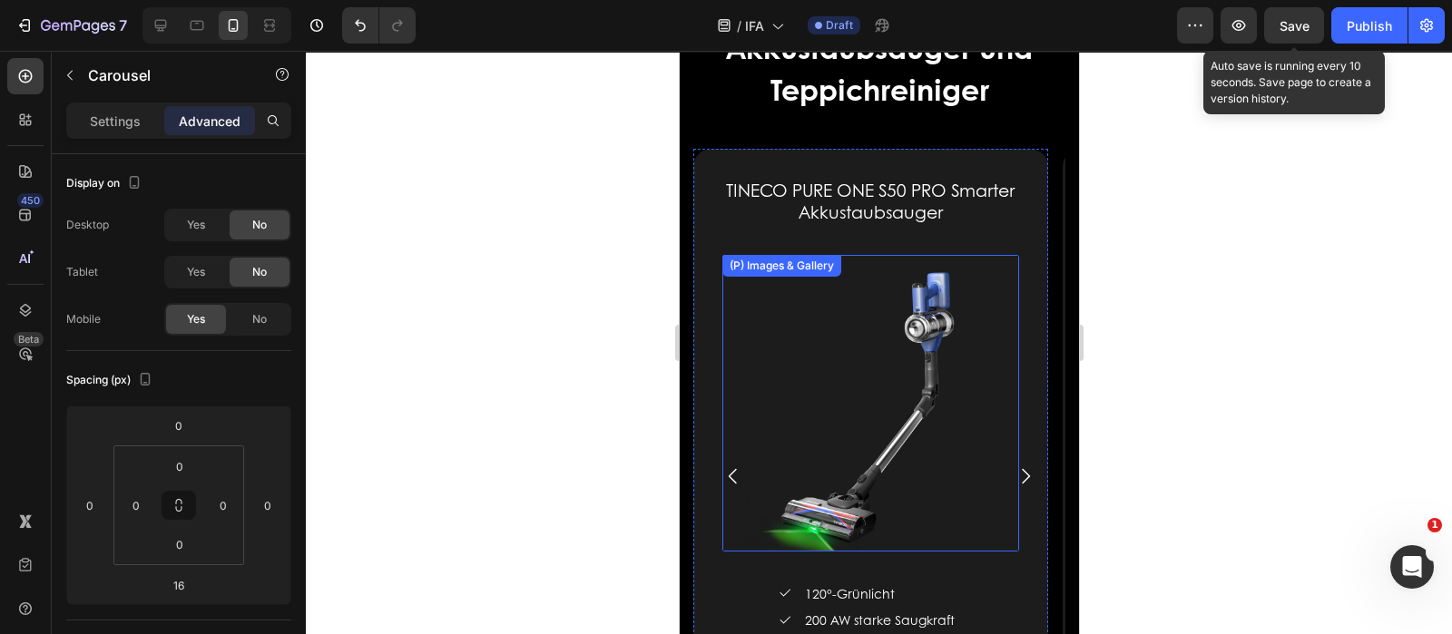
scroll to position [3326, 0]
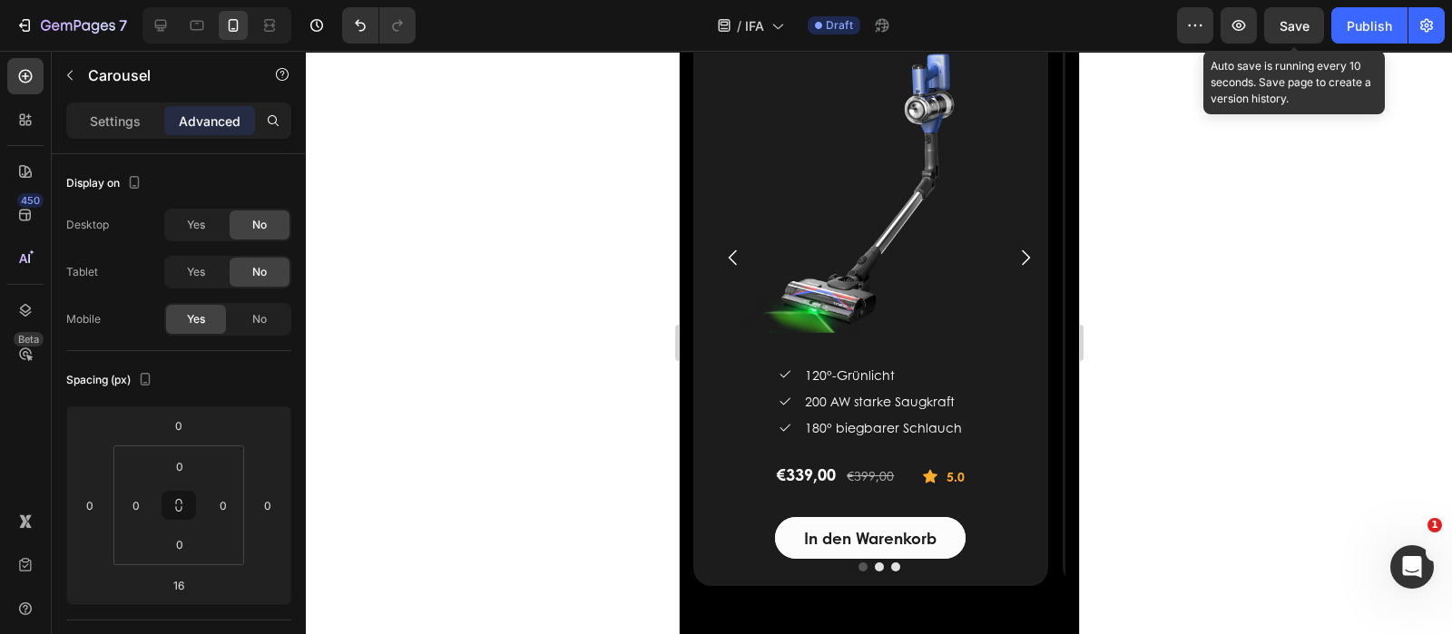
click at [1014, 262] on icon "Carousel Next Arrow" at bounding box center [1025, 258] width 22 height 22
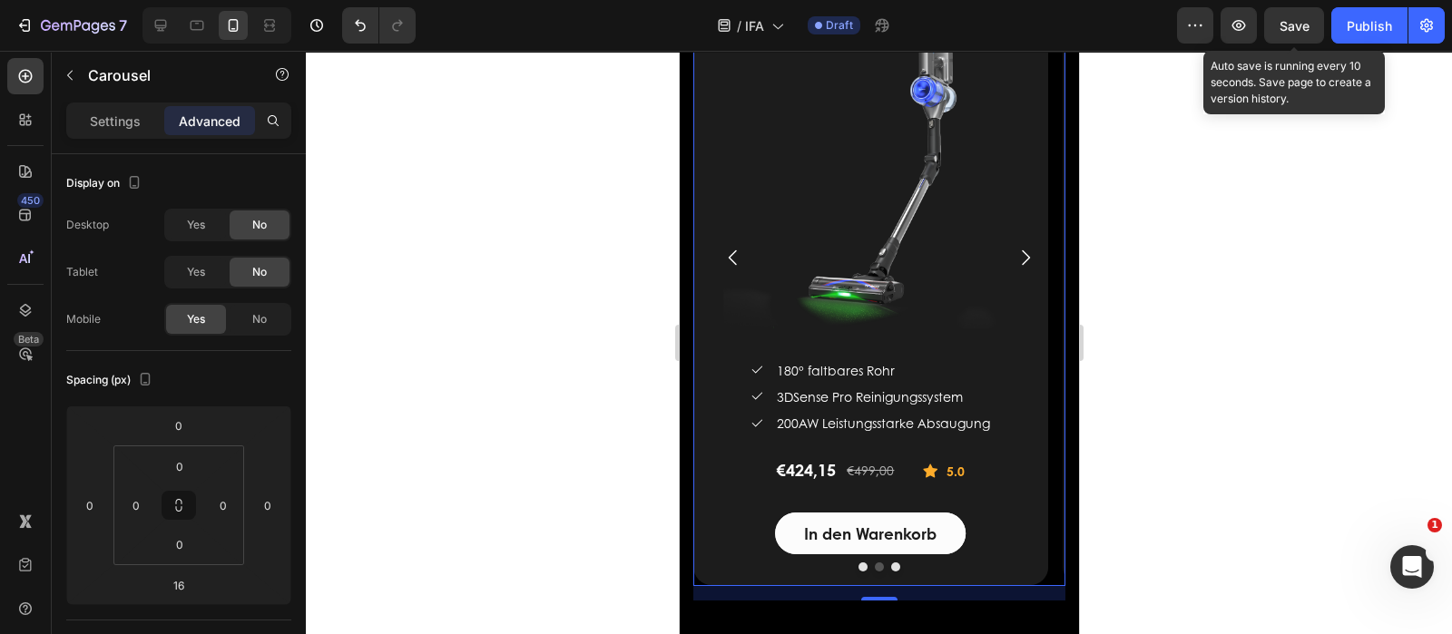
click at [1014, 260] on icon "Carousel Next Arrow" at bounding box center [1025, 258] width 22 height 22
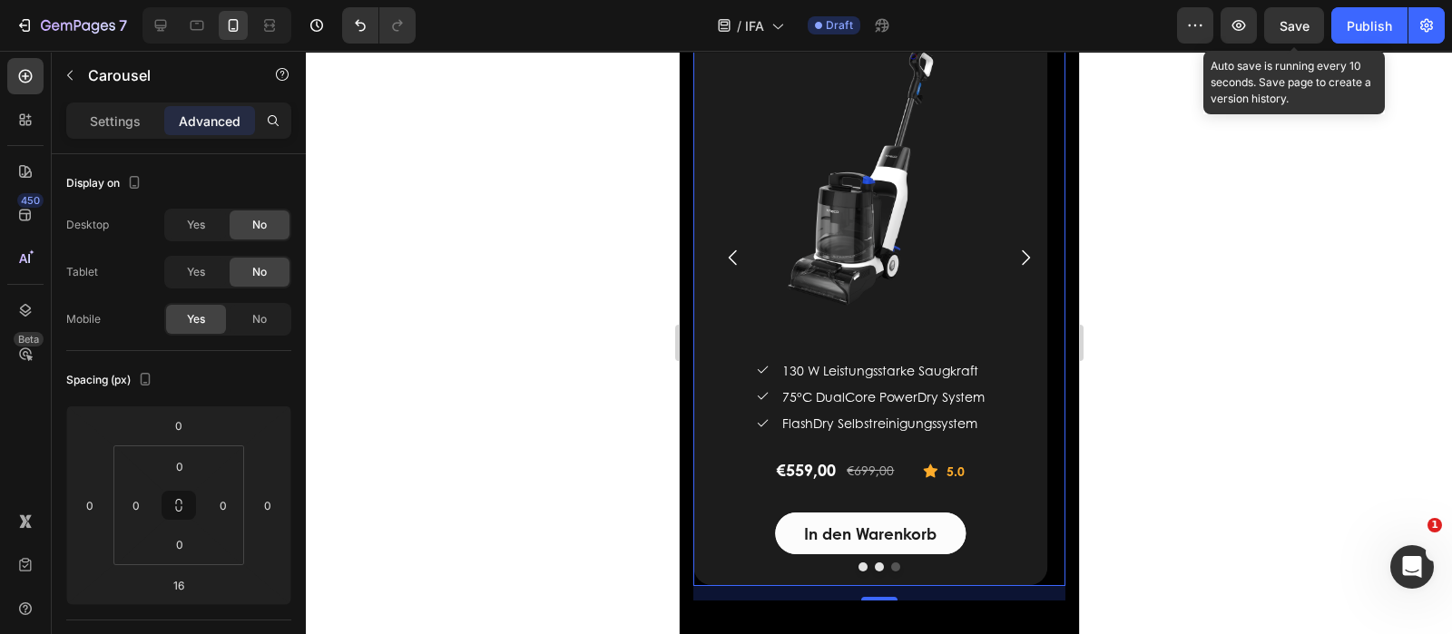
click at [1021, 250] on icon "Carousel Next Arrow" at bounding box center [1025, 257] width 8 height 15
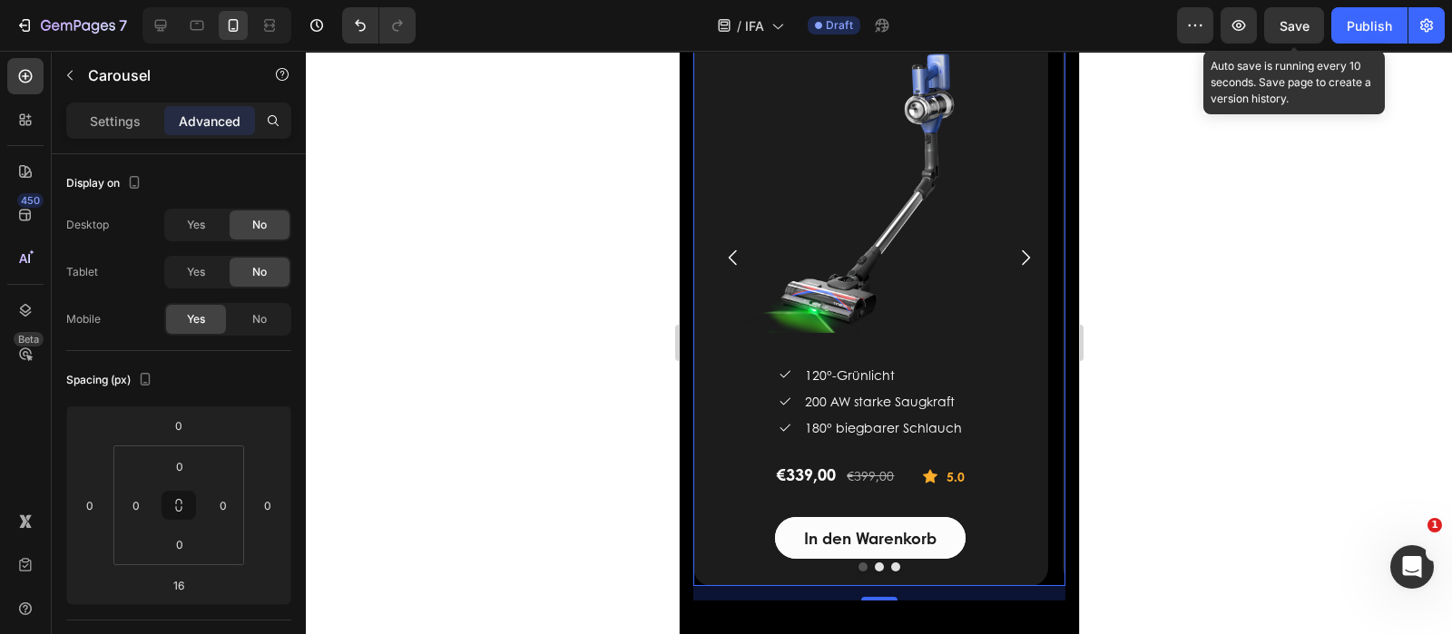
scroll to position [3439, 0]
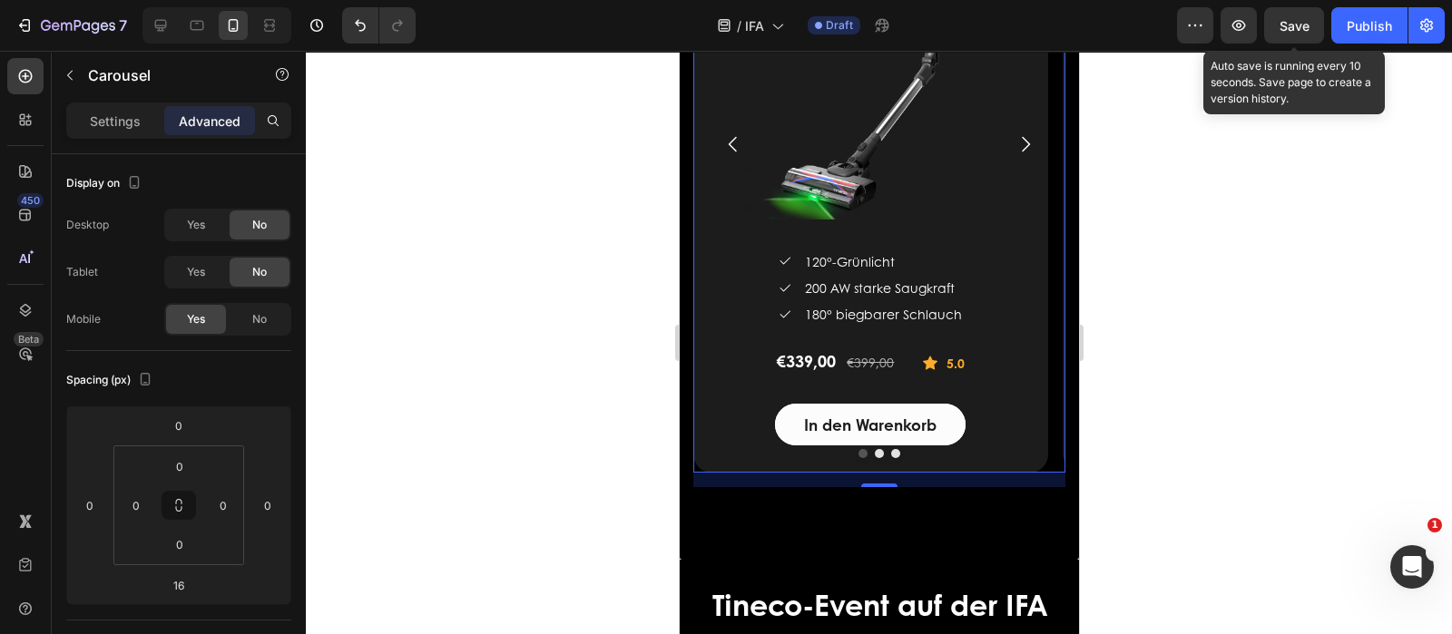
click at [1014, 146] on icon "Carousel Next Arrow" at bounding box center [1025, 144] width 22 height 22
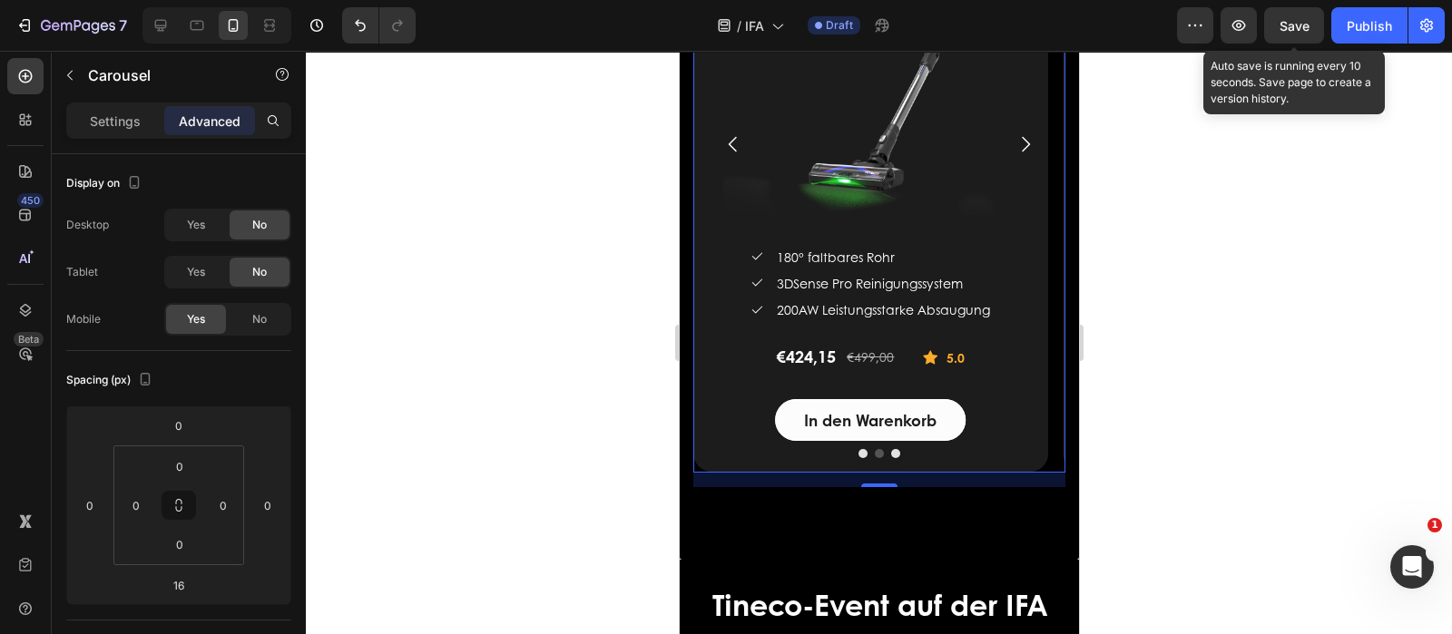
click at [734, 150] on icon "Carousel Back Arrow" at bounding box center [732, 144] width 22 height 22
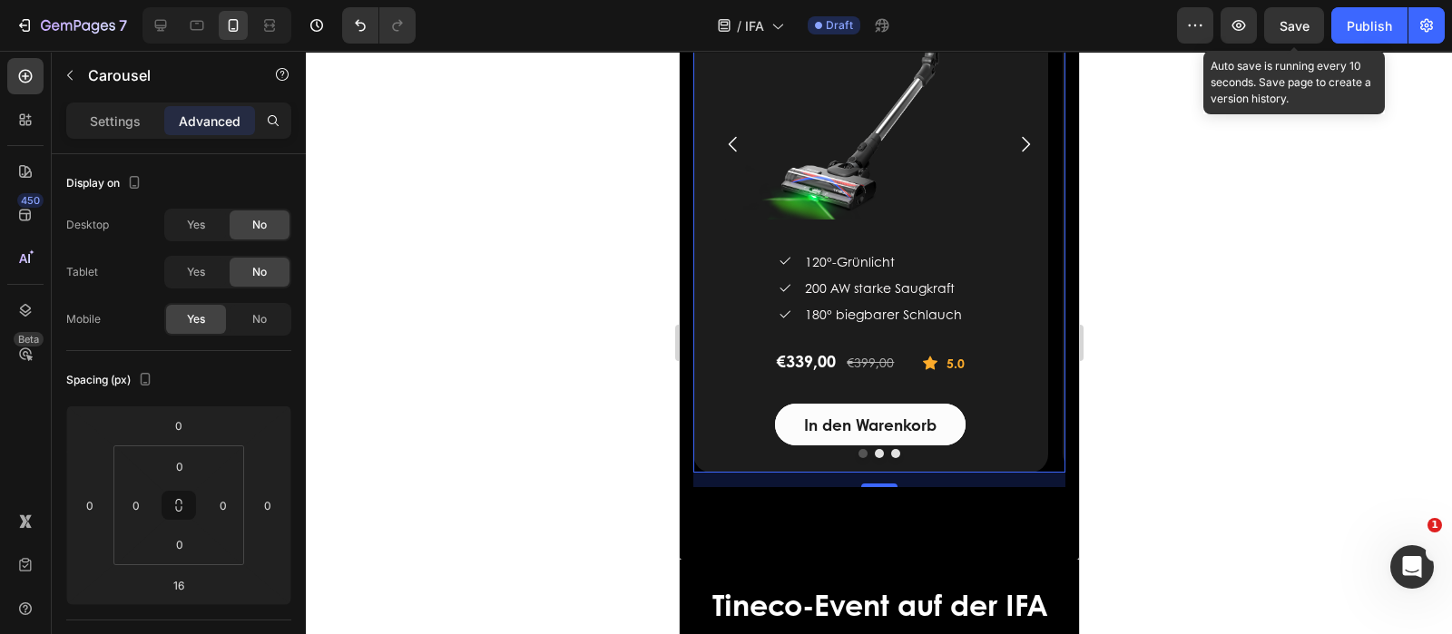
click at [734, 150] on icon "Carousel Back Arrow" at bounding box center [732, 144] width 22 height 22
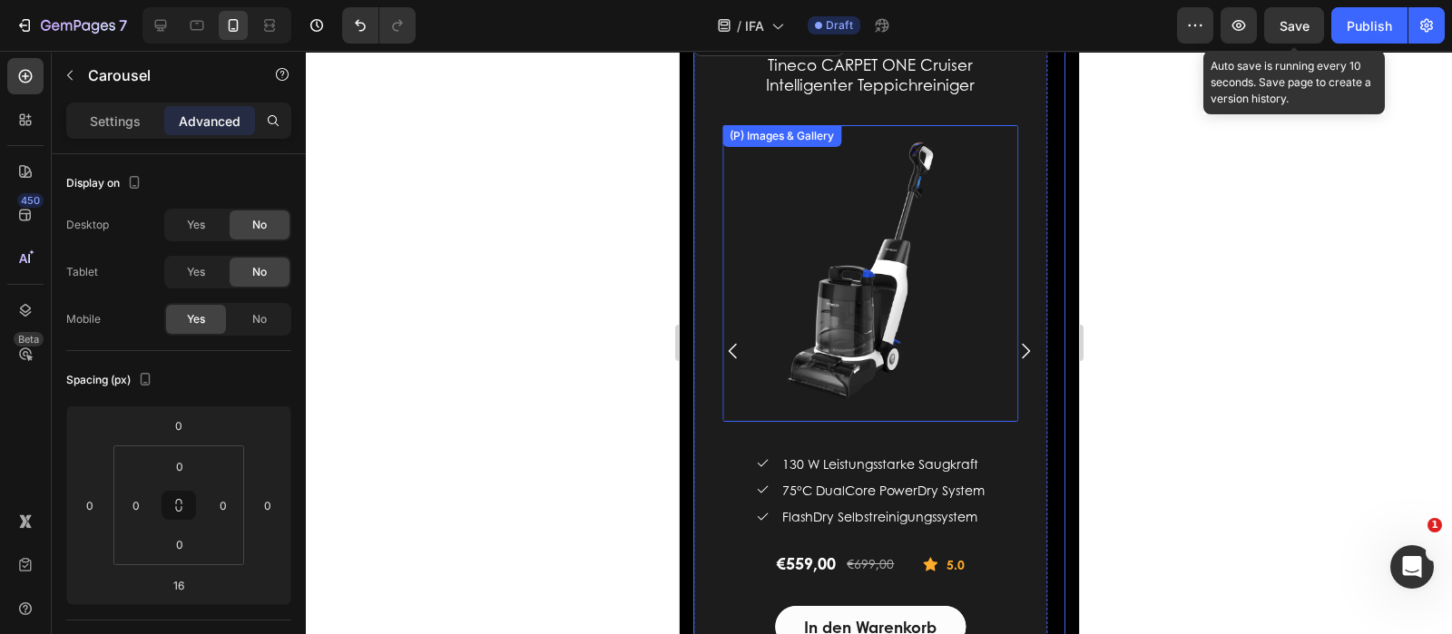
scroll to position [3326, 0]
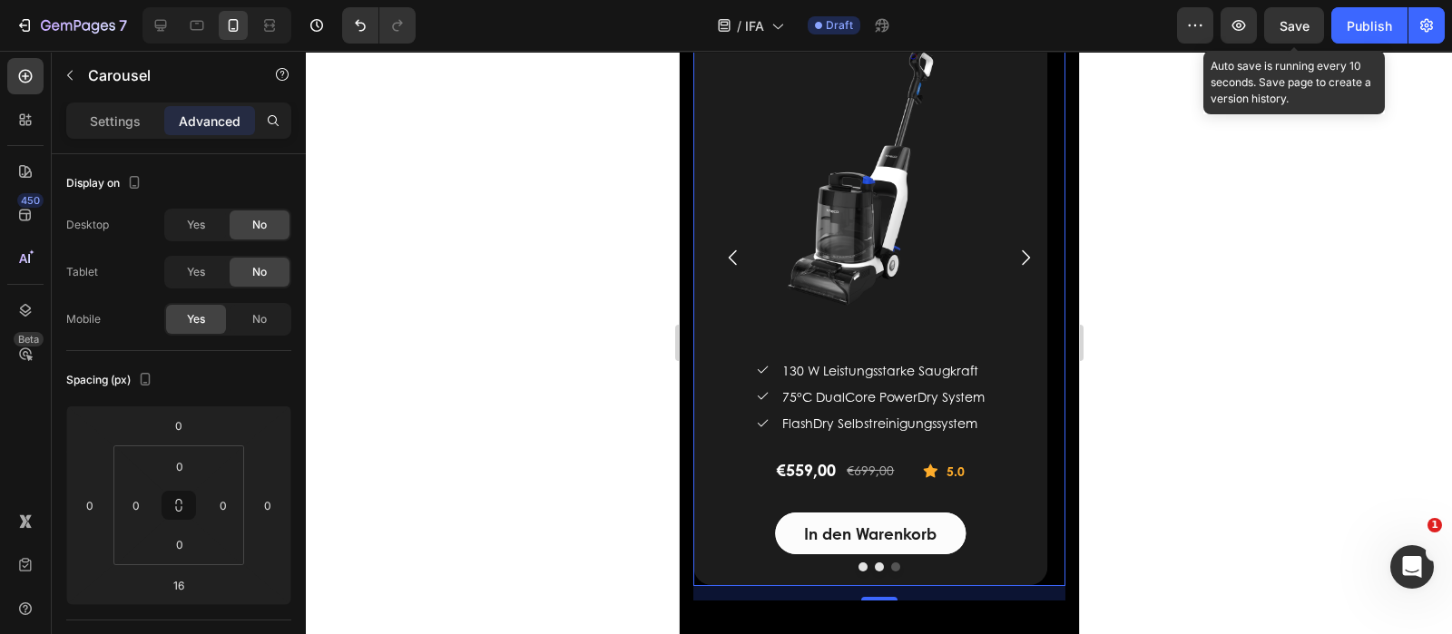
click at [733, 259] on icon "Carousel Back Arrow" at bounding box center [732, 258] width 22 height 22
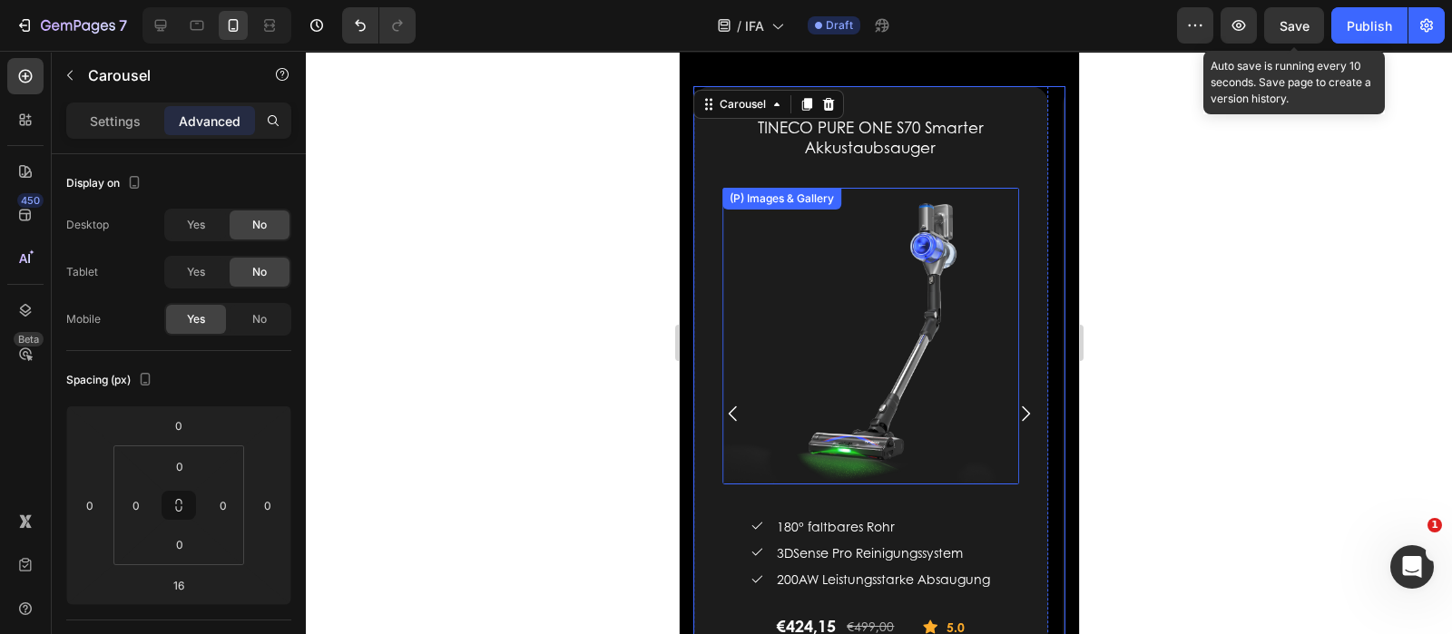
scroll to position [3099, 0]
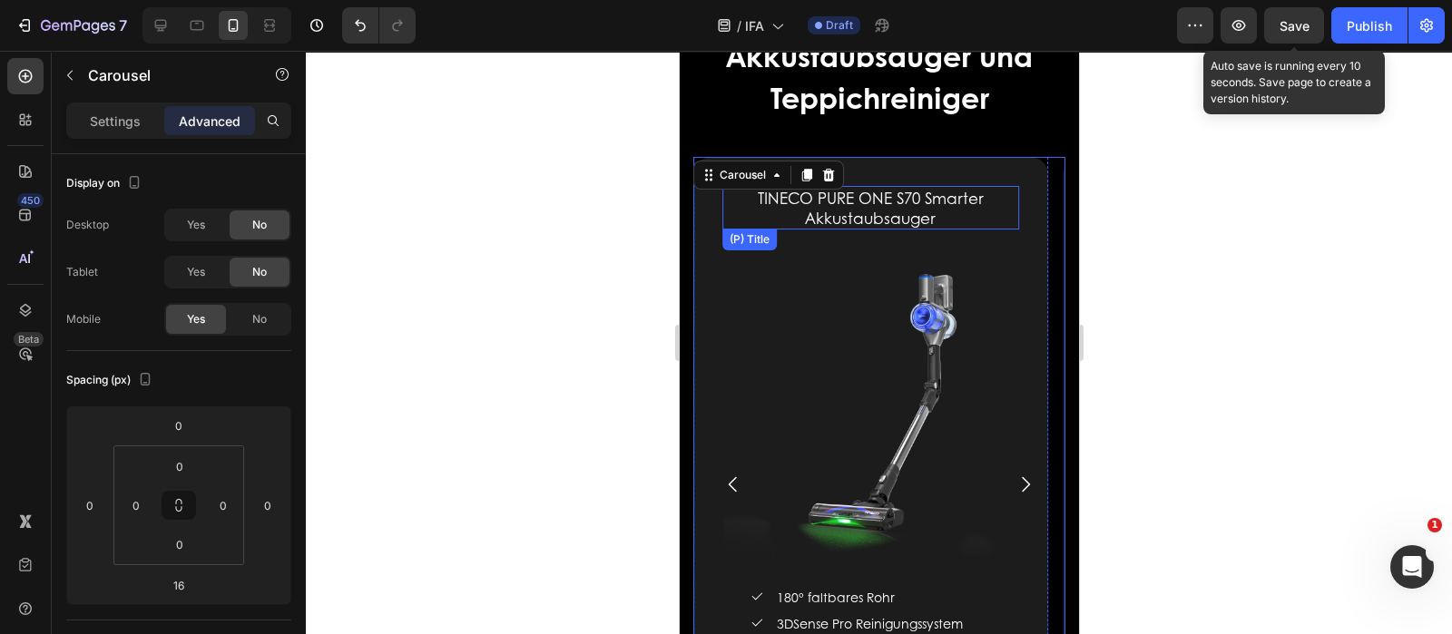
click at [926, 194] on h1 "TINECO PURE ONE S70 Smarter Akkustaubsauger" at bounding box center [869, 208] width 297 height 44
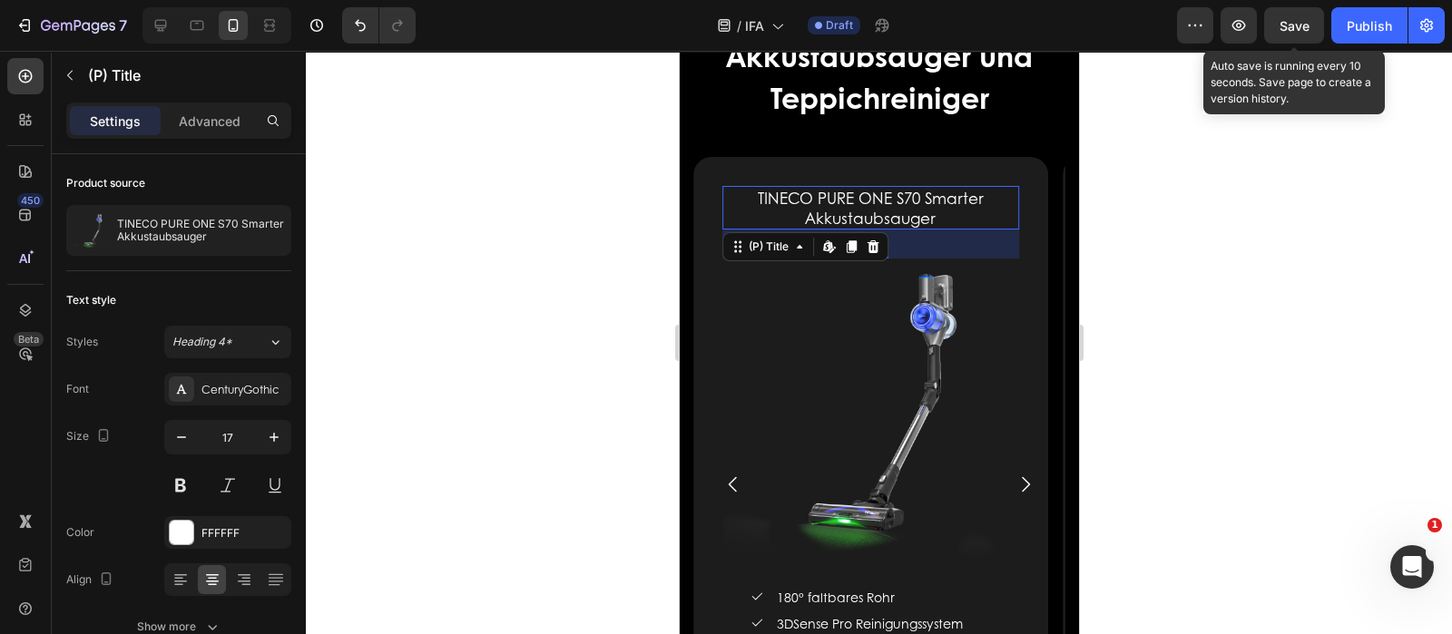
click at [924, 194] on h1 "TINECO PURE ONE S70 Smarter Akkustaubsauger" at bounding box center [869, 208] width 297 height 44
click at [926, 201] on h1 "TINECO PURE ONE S70 Smarter Akkustaubsauger" at bounding box center [869, 208] width 297 height 44
click at [926, 200] on h1 "TINECO PURE ONE S70 Smarter Akkustaubsauger" at bounding box center [869, 208] width 297 height 44
click at [927, 197] on h1 "TINECO PURE ONE S70 Smarter Akkustaubsauger" at bounding box center [869, 208] width 297 height 44
click at [929, 195] on h1 "TINECO PURE ONE S70 Smarter Akkustaubsauger" at bounding box center [869, 208] width 297 height 44
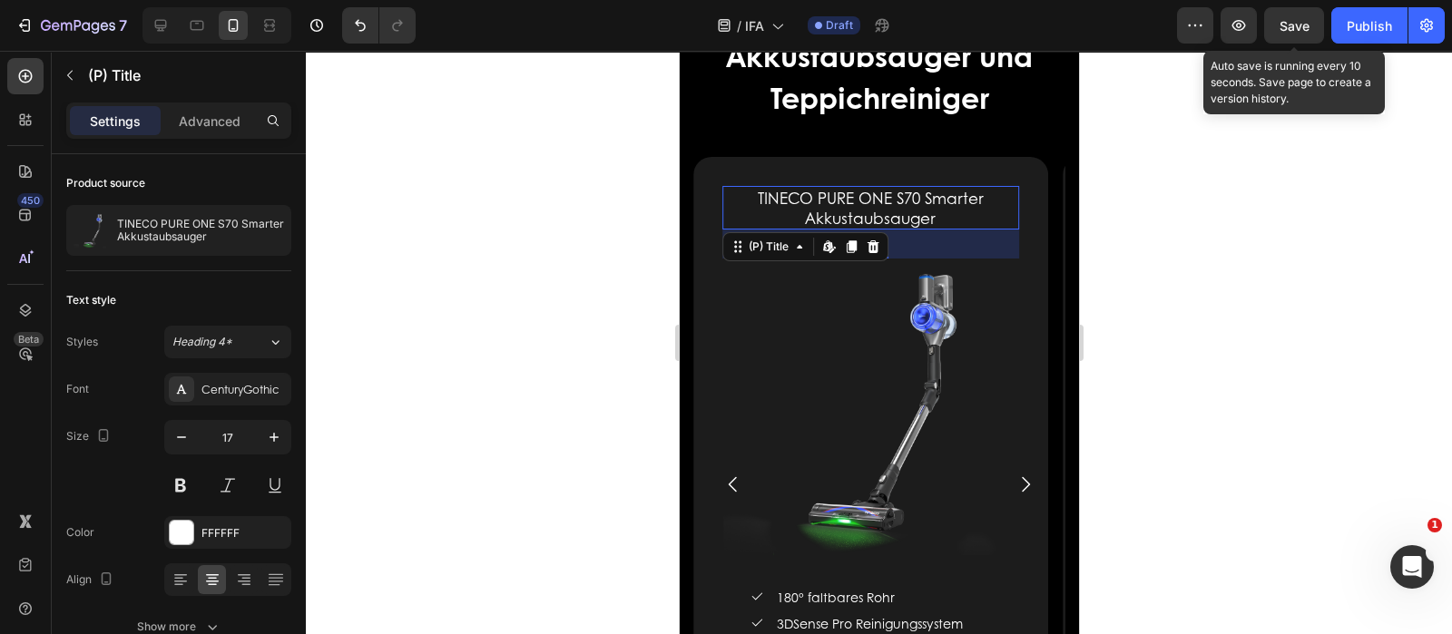
click at [929, 195] on h1 "TINECO PURE ONE S70 Smarter Akkustaubsauger" at bounding box center [869, 208] width 297 height 44
click at [922, 195] on h1 "TINECO PURE ONE S70 Smarter Akkustaubsauger" at bounding box center [869, 208] width 297 height 44
click at [936, 206] on h1 "TINECO PURE ONE S70 Smarter Akkustaubsauger" at bounding box center [869, 208] width 297 height 44
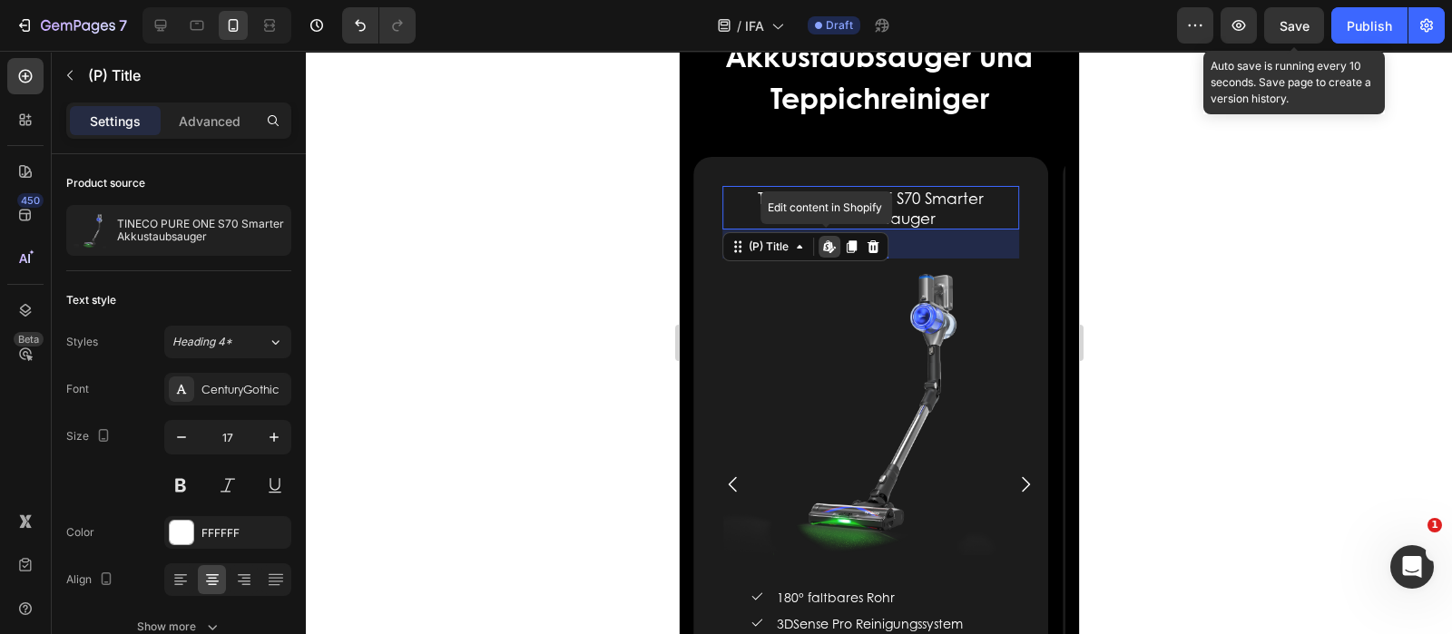
click at [936, 217] on h1 "TINECO PURE ONE S70 Smarter Akkustaubsauger" at bounding box center [869, 208] width 297 height 44
click at [933, 206] on h1 "TINECO PURE ONE S70 Smarter Akkustaubsauger" at bounding box center [869, 208] width 297 height 44
click at [932, 204] on h1 "TINECO PURE ONE S70 Smarter Akkustaubsauger" at bounding box center [869, 208] width 297 height 44
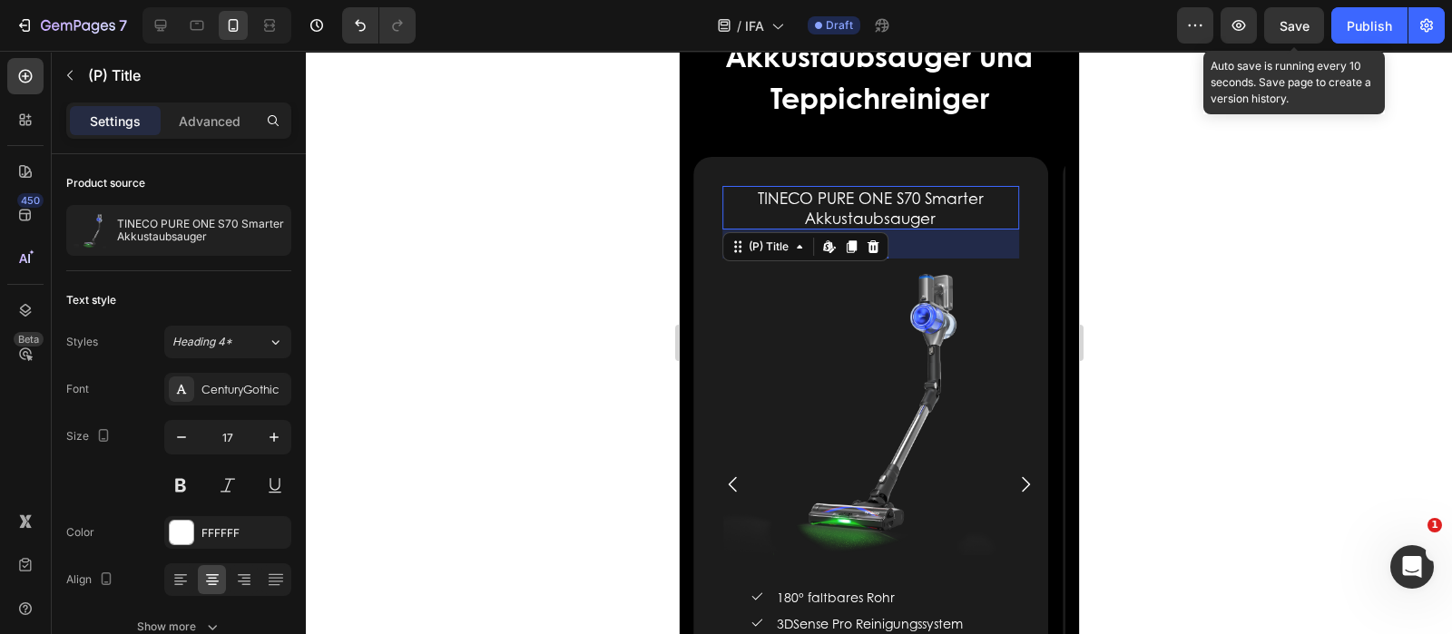
click at [932, 204] on h1 "TINECO PURE ONE S70 Smarter Akkustaubsauger" at bounding box center [869, 208] width 297 height 44
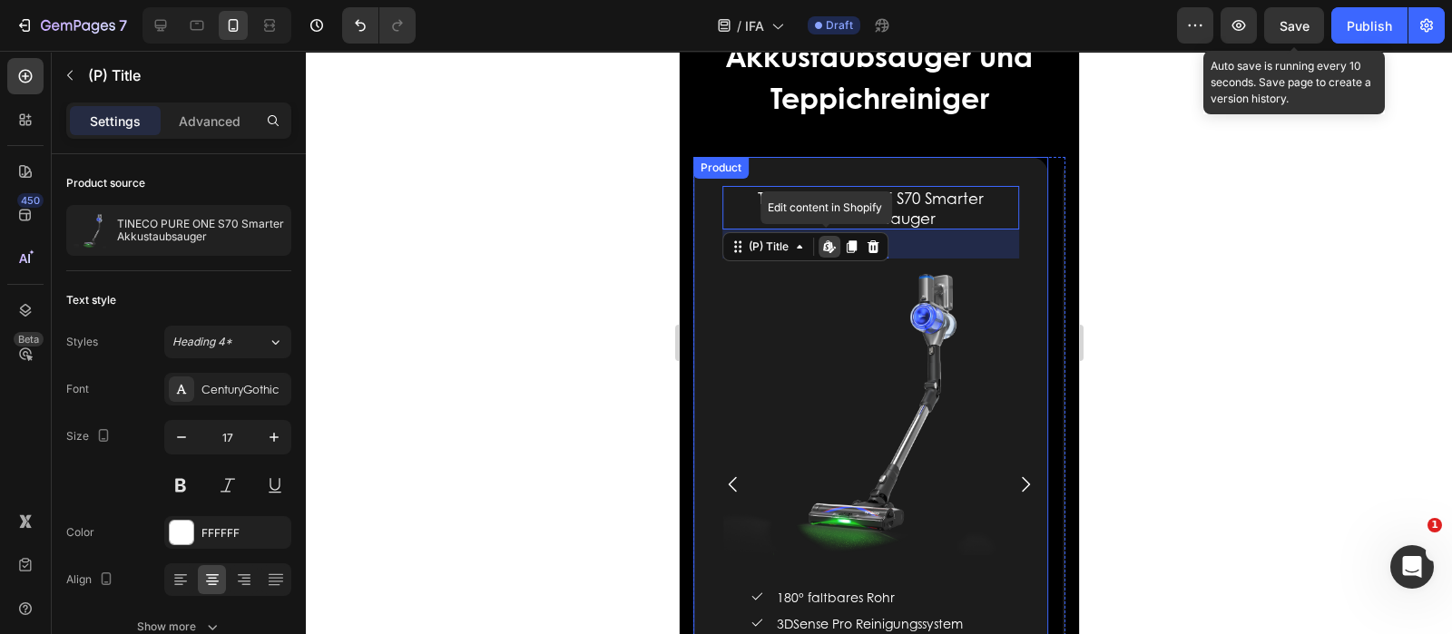
click at [1031, 309] on div "TINECO PURE ONE S70 Smarter Akkustaubsauger (P) Title Edit content in Shopify 3…" at bounding box center [869, 484] width 355 height 655
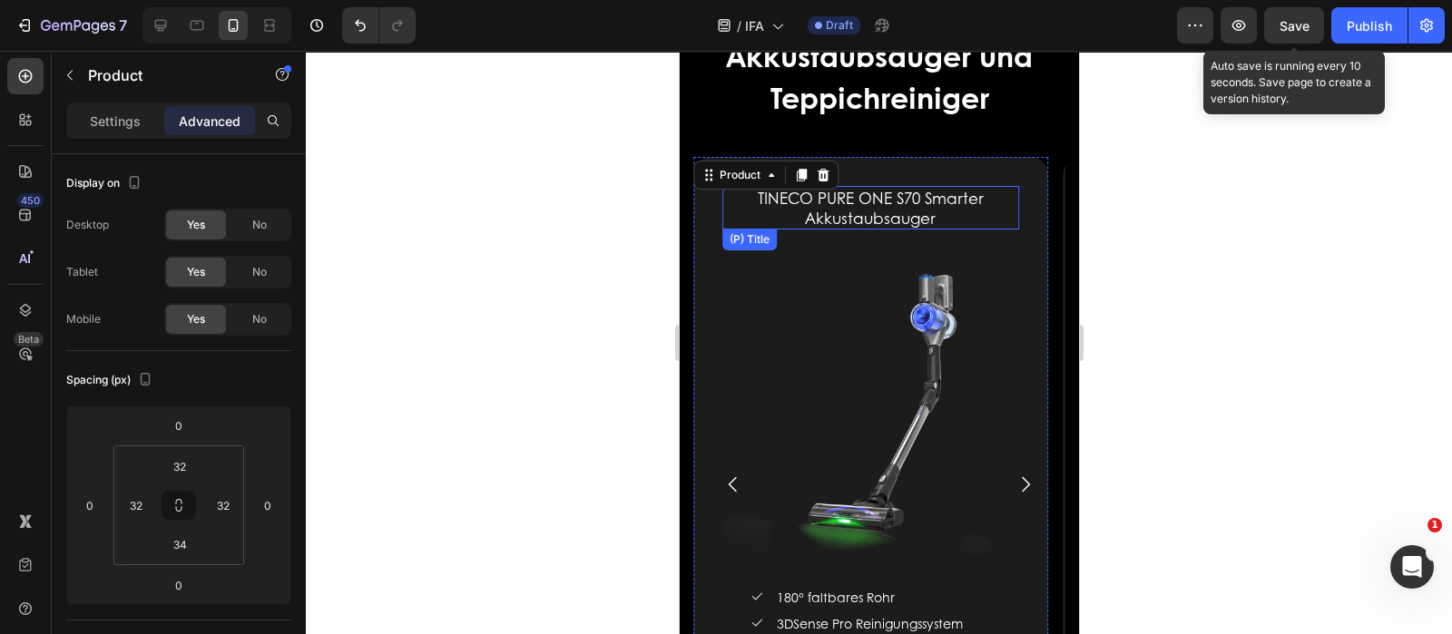
click at [924, 199] on h1 "TINECO PURE ONE S70 Smarter Akkustaubsauger" at bounding box center [869, 208] width 297 height 44
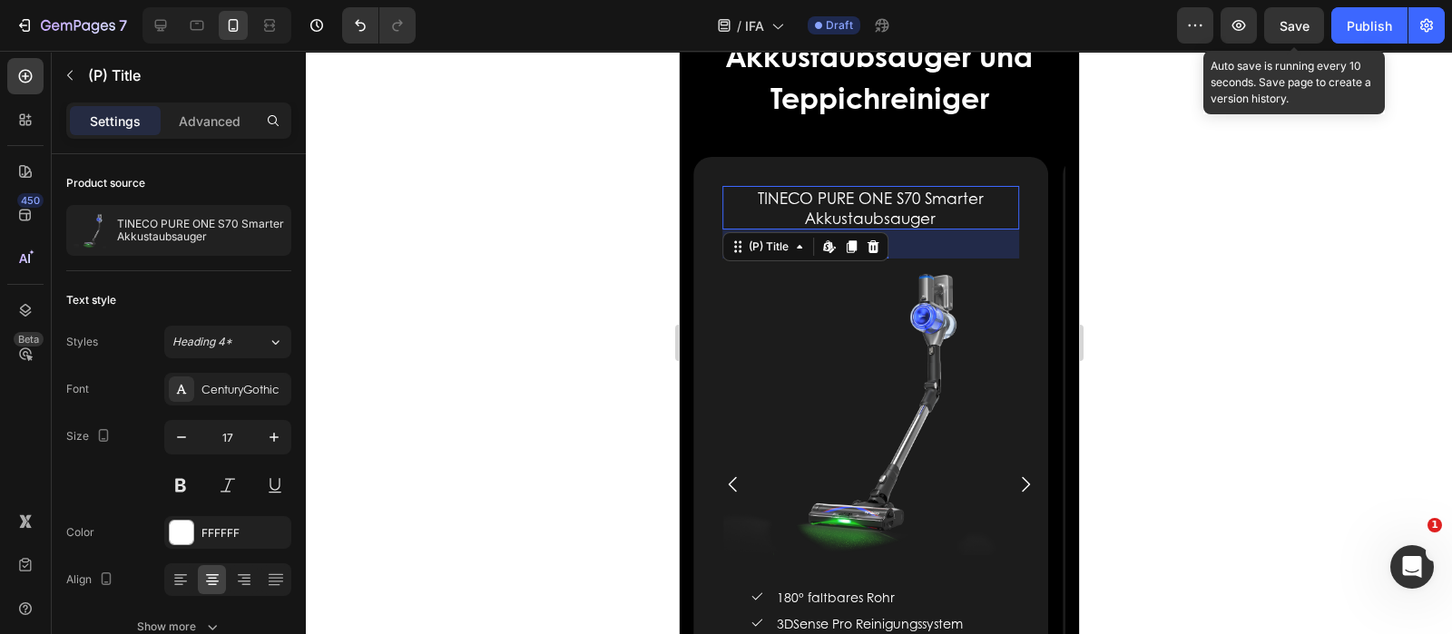
click at [926, 191] on h1 "TINECO PURE ONE S70 Smarter Akkustaubsauger" at bounding box center [869, 208] width 297 height 44
click at [934, 204] on h1 "TINECO PURE ONE S70 Smarter Akkustaubsauger" at bounding box center [869, 208] width 297 height 44
click at [942, 207] on h1 "TINECO PURE ONE S70 Smarter Akkustaubsauger" at bounding box center [869, 208] width 297 height 44
click at [941, 212] on h1 "TINECO PURE ONE S70 Smarter Akkustaubsauger" at bounding box center [869, 208] width 297 height 44
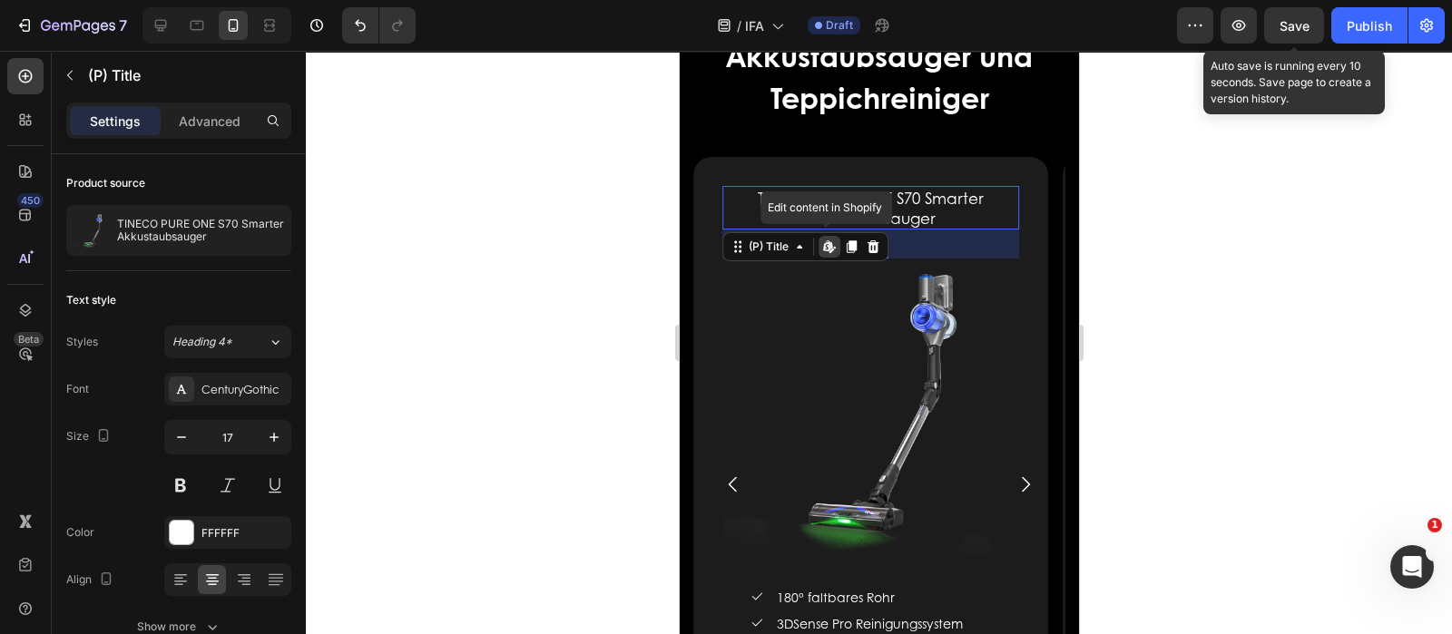
click at [941, 212] on h1 "TINECO PURE ONE S70 Smarter Akkustaubsauger" at bounding box center [869, 208] width 297 height 44
click at [791, 205] on h1 "TINECO PURE ONE S70 Smarter Akkustaubsauger" at bounding box center [869, 208] width 297 height 44
click at [787, 188] on h1 "TINECO PURE ONE S70 Smarter Akkustaubsauger" at bounding box center [869, 208] width 297 height 44
click at [832, 191] on h1 "TINECO PURE ONE S70 Smarter Akkustaubsauger" at bounding box center [869, 208] width 297 height 44
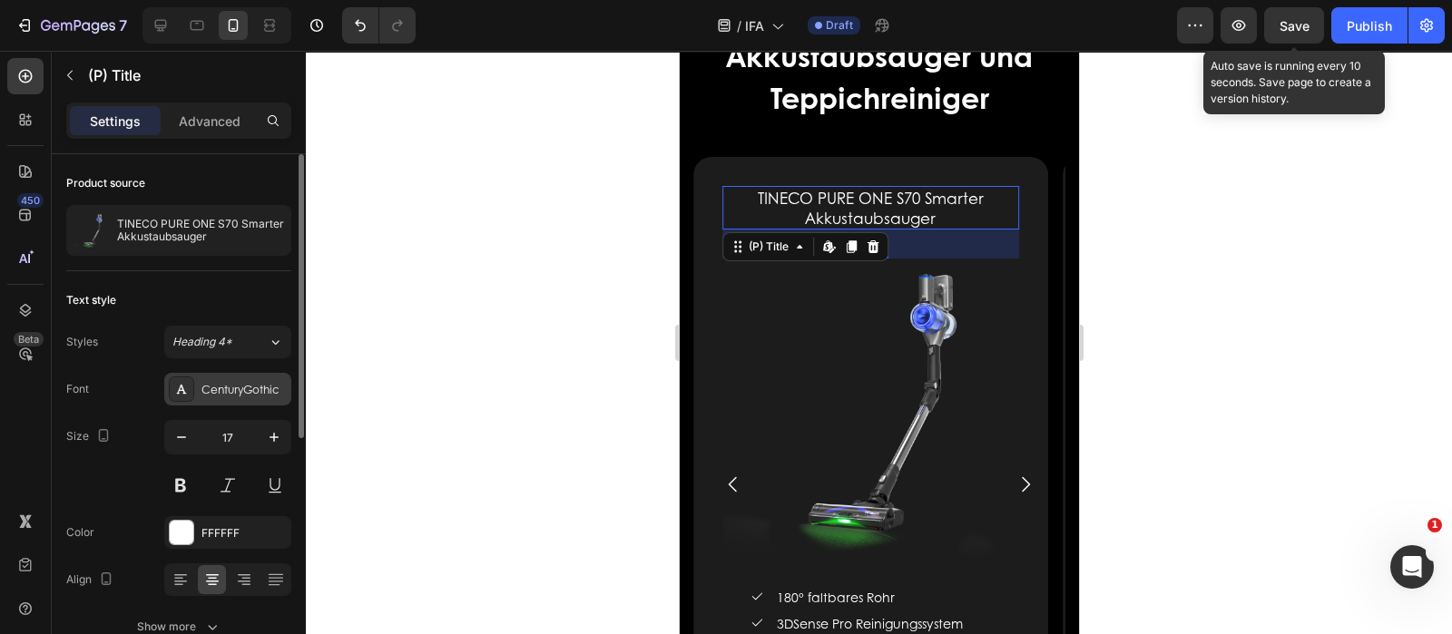
scroll to position [113, 0]
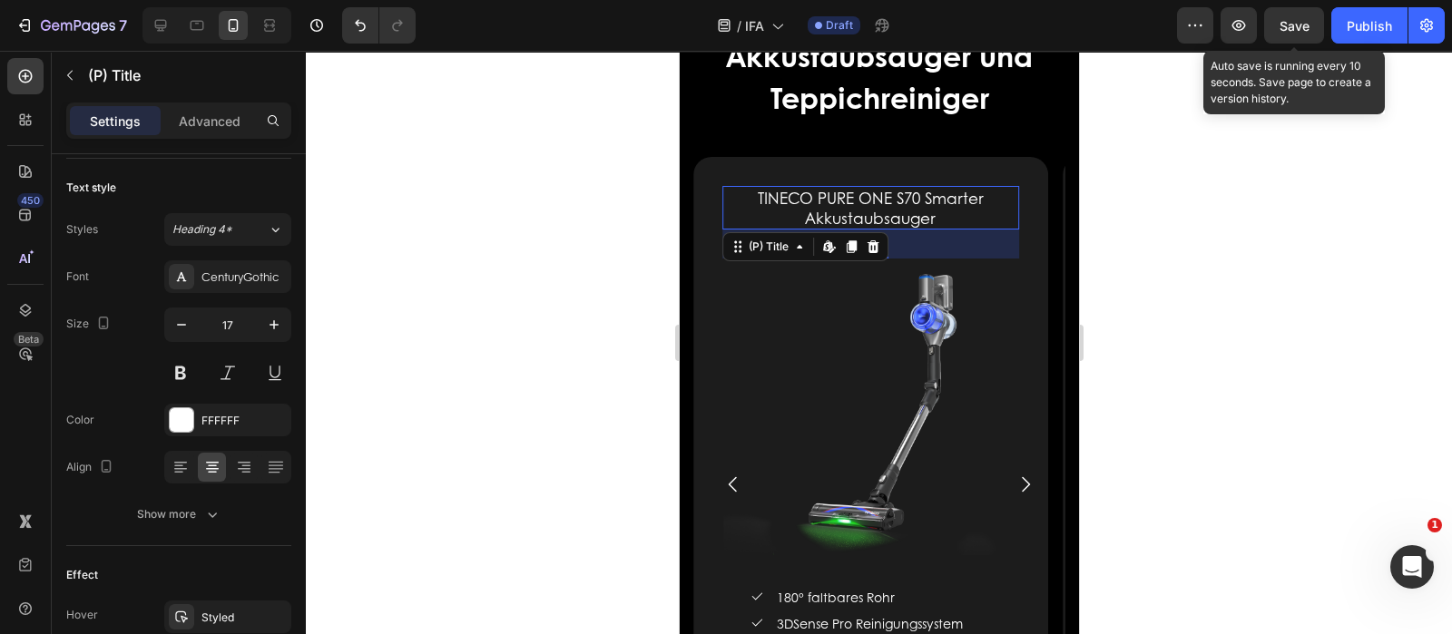
click at [957, 205] on h1 "TINECO PURE ONE S70 Smarter Akkustaubsauger" at bounding box center [869, 208] width 297 height 44
click at [917, 212] on h1 "TINECO PURE ONE S70 Smarter Akkustaubsauger" at bounding box center [869, 208] width 297 height 44
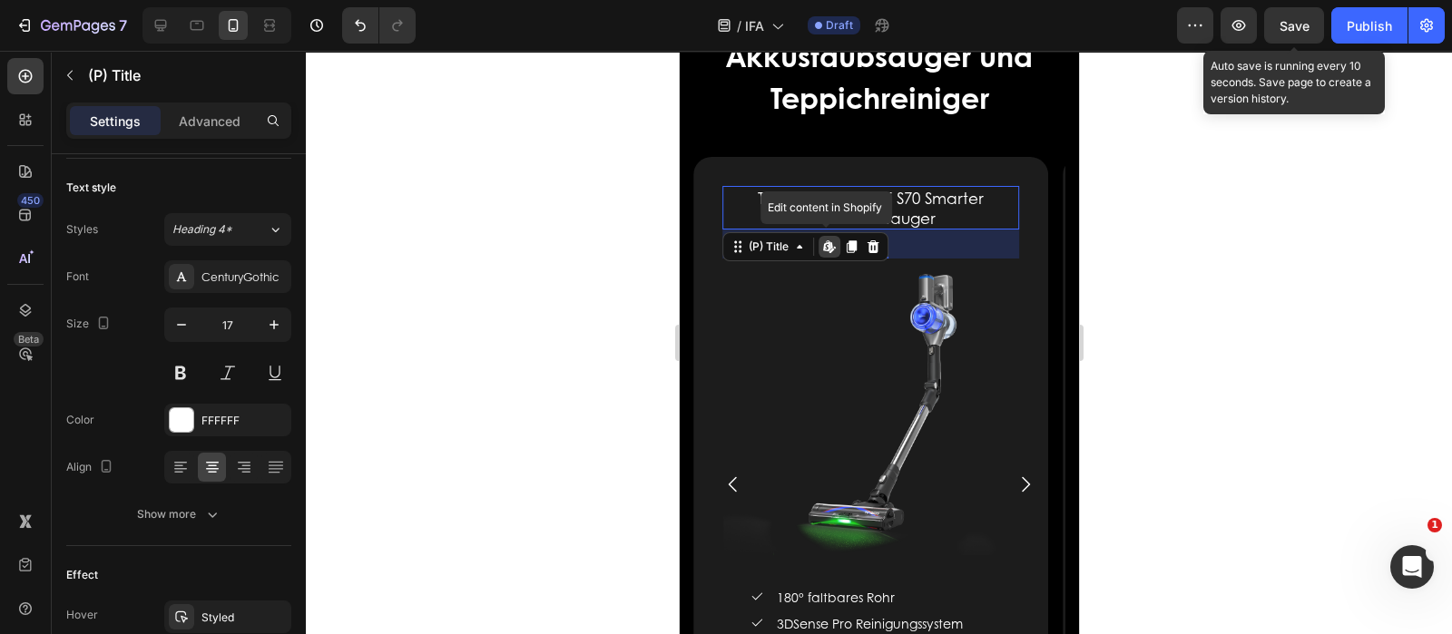
click at [917, 212] on h1 "TINECO PURE ONE S70 Smarter Akkustaubsauger" at bounding box center [869, 208] width 297 height 44
click at [930, 212] on h1 "TINECO PURE ONE S70 Smarter Akkustaubsauger" at bounding box center [869, 208] width 297 height 44
click at [888, 193] on h1 "TINECO PURE ONE S70 Smarter Akkustaubsauger" at bounding box center [869, 208] width 297 height 44
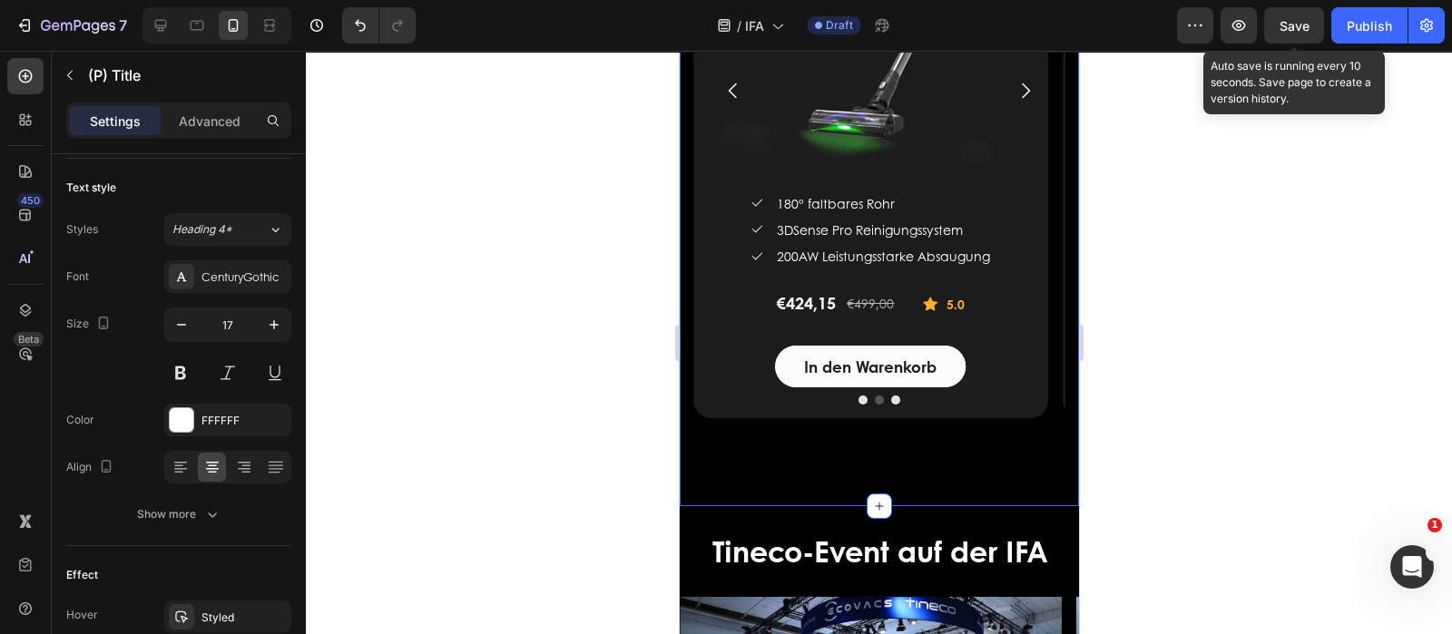
scroll to position [3666, 0]
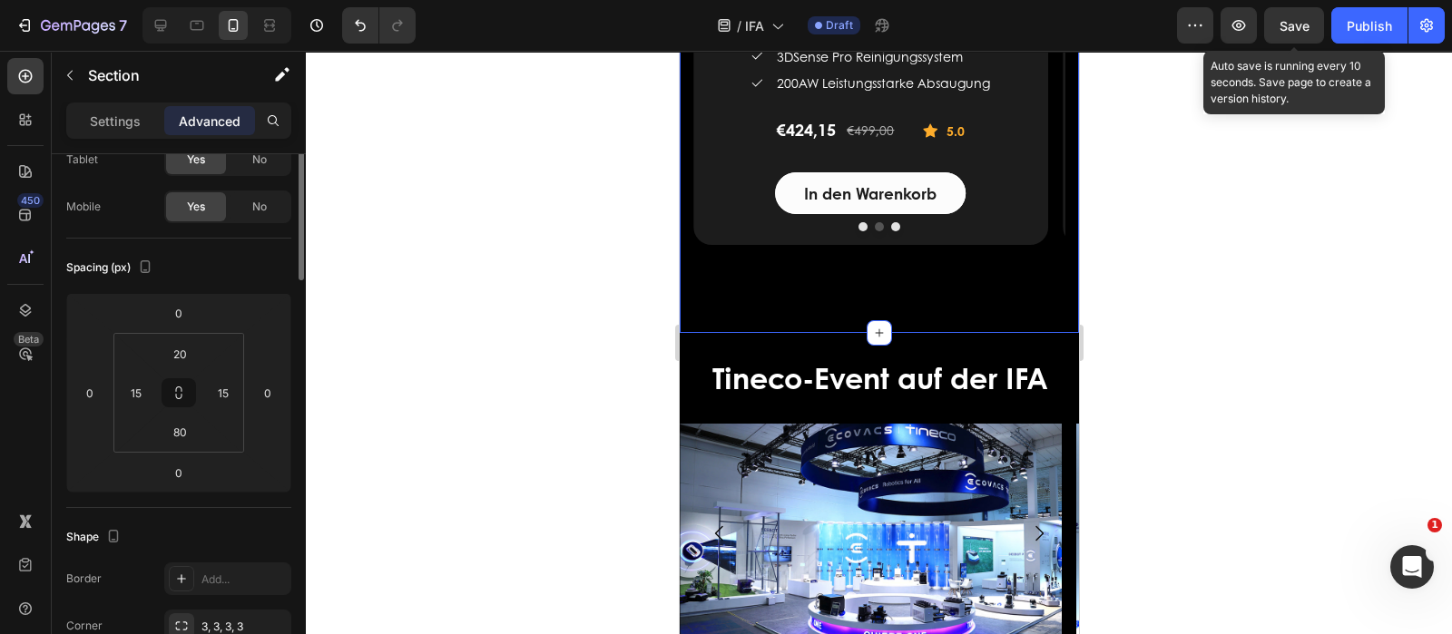
scroll to position [0, 0]
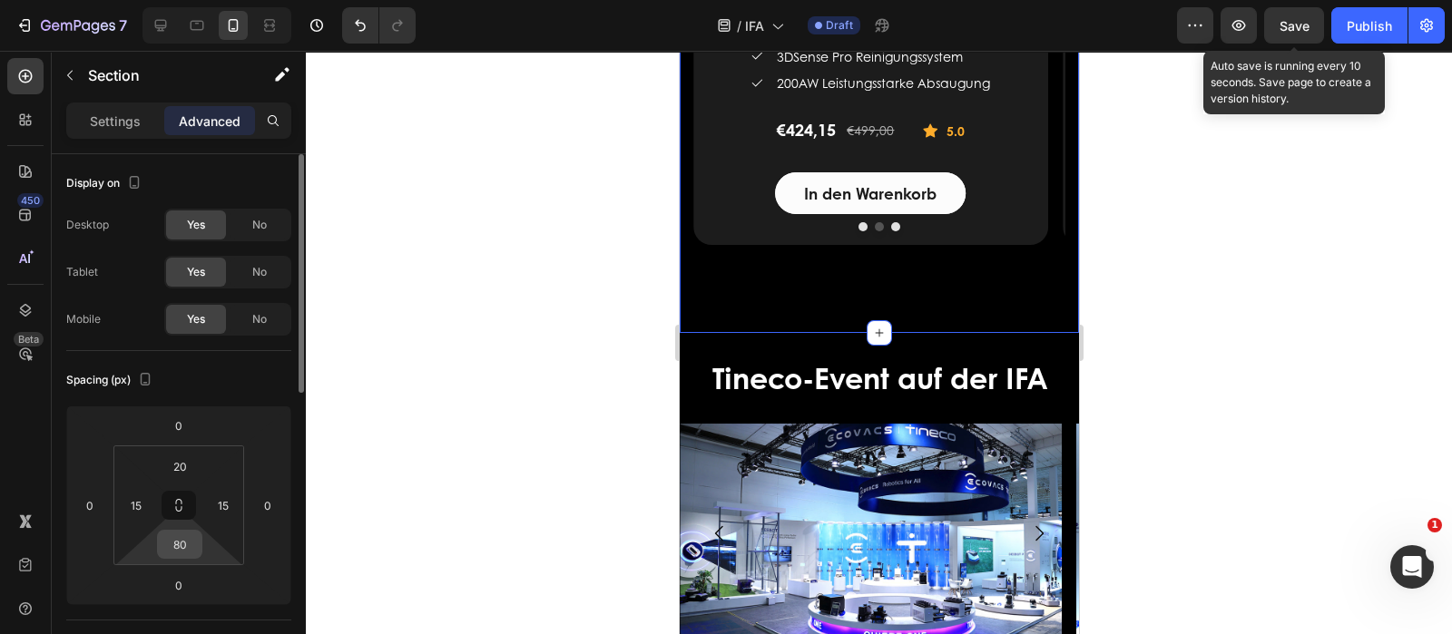
click at [189, 542] on input "80" at bounding box center [180, 544] width 36 height 27
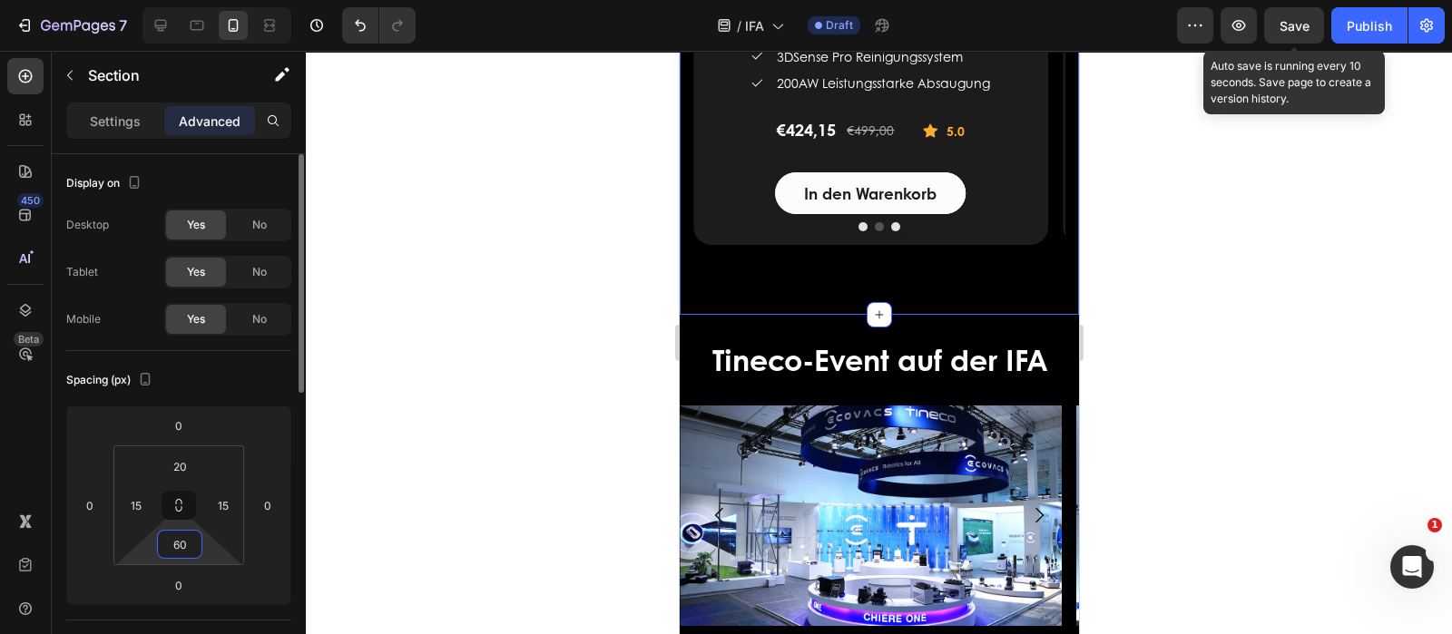
type input "6"
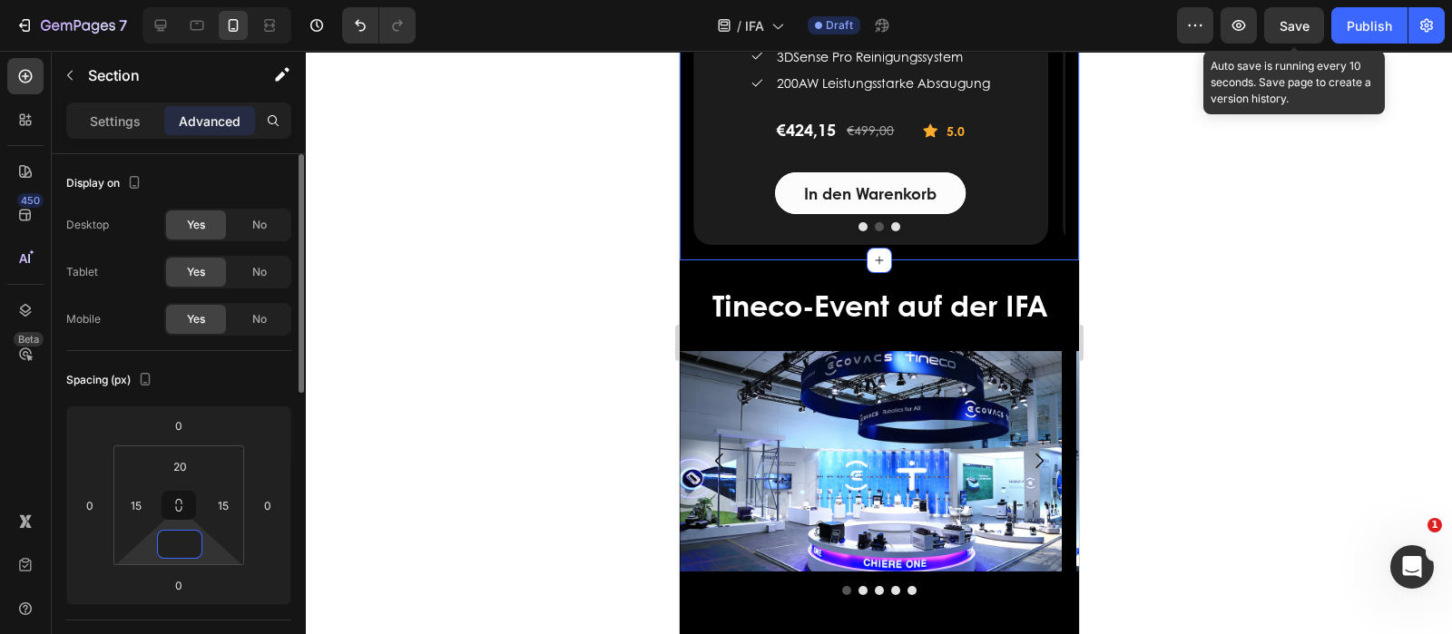
type input "5"
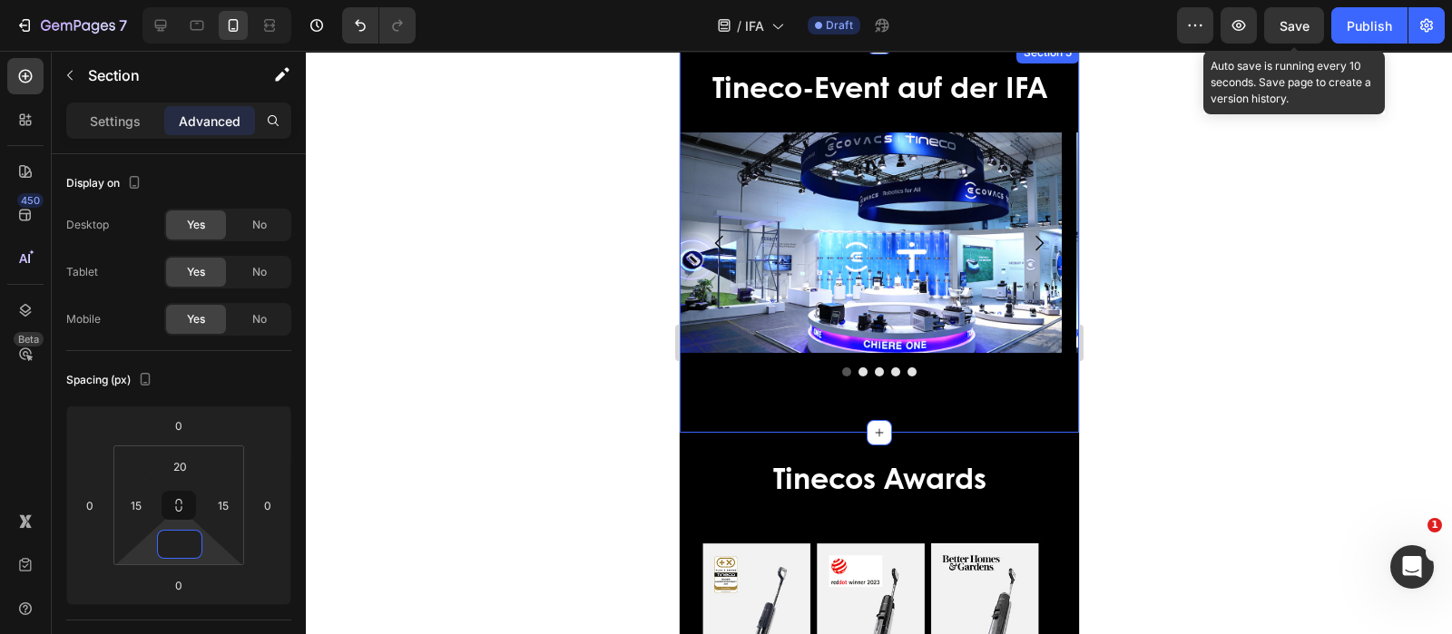
scroll to position [3893, 0]
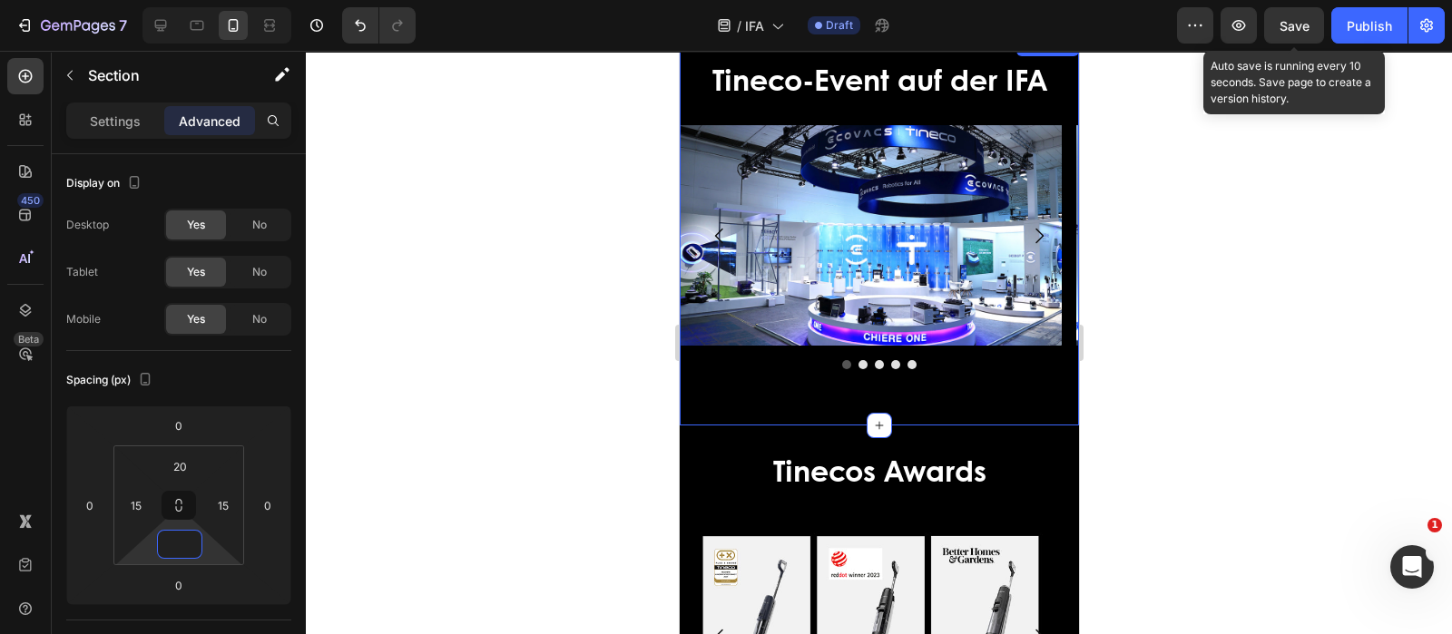
click at [908, 398] on div "Tineco-Event auf der IFA Heading Image Image Image Image Image Image [GEOGRAPHI…" at bounding box center [878, 229] width 399 height 391
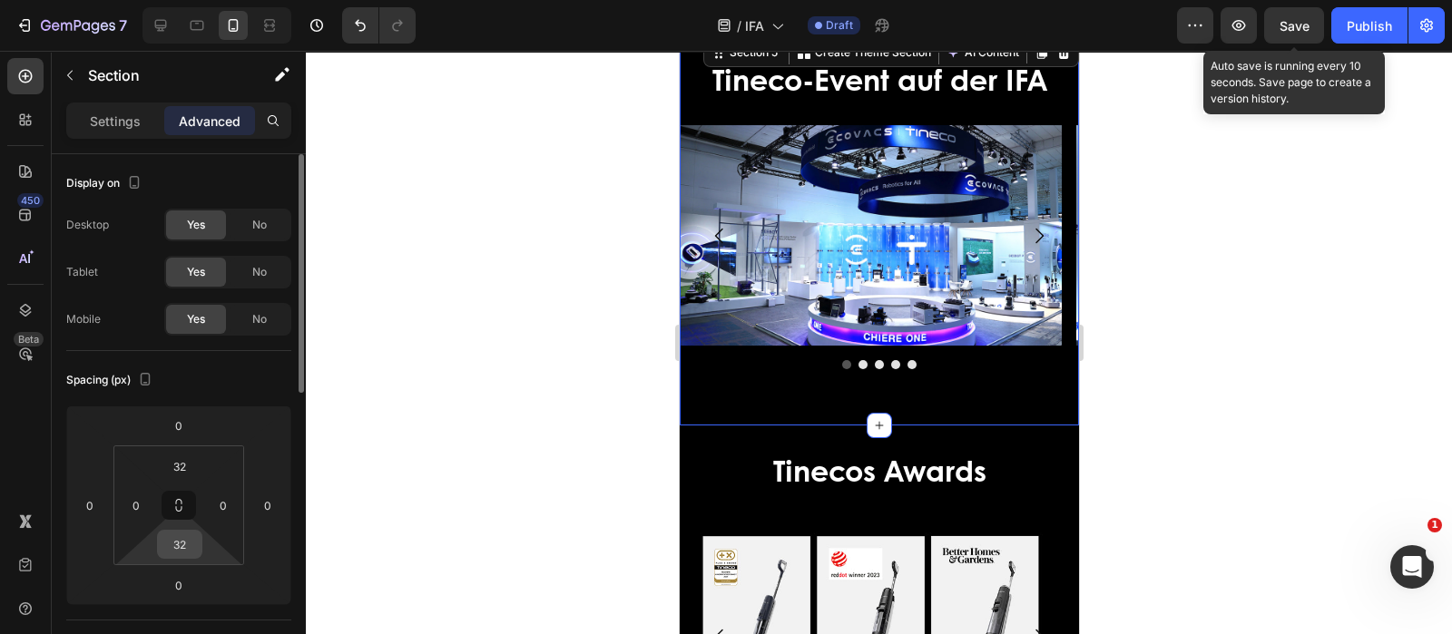
click at [191, 541] on input "32" at bounding box center [180, 544] width 36 height 27
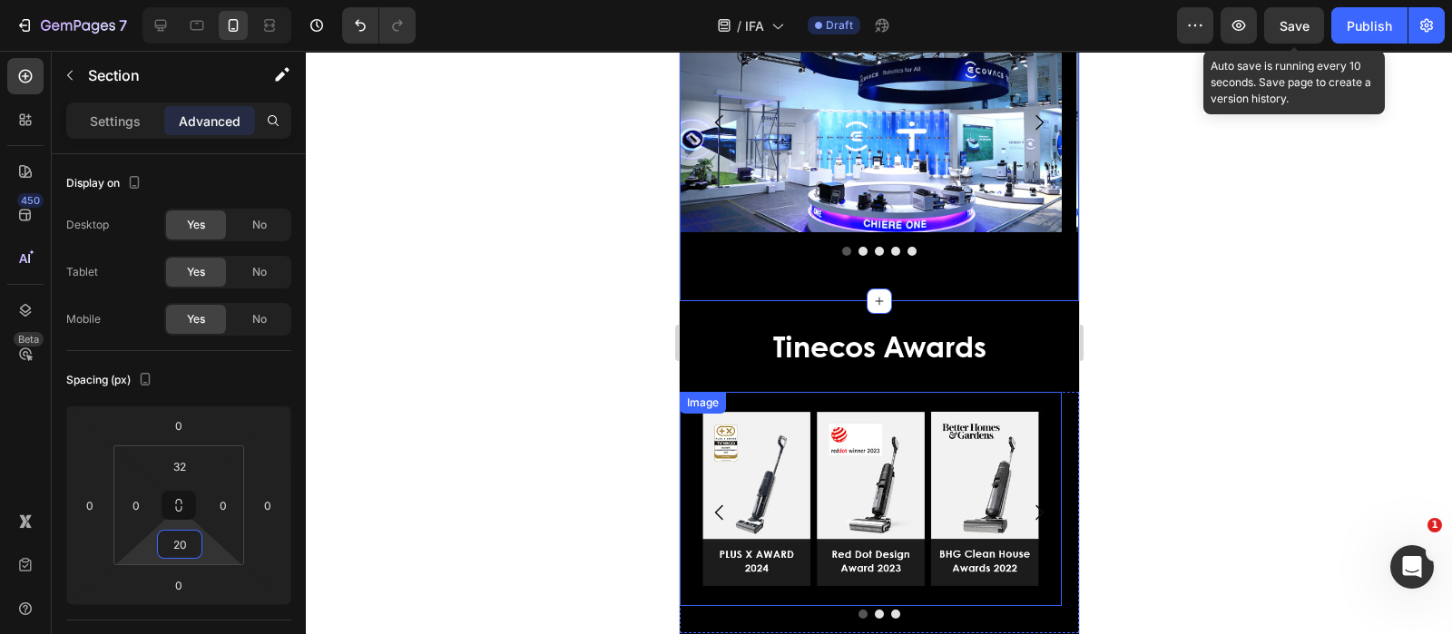
scroll to position [3744, 0]
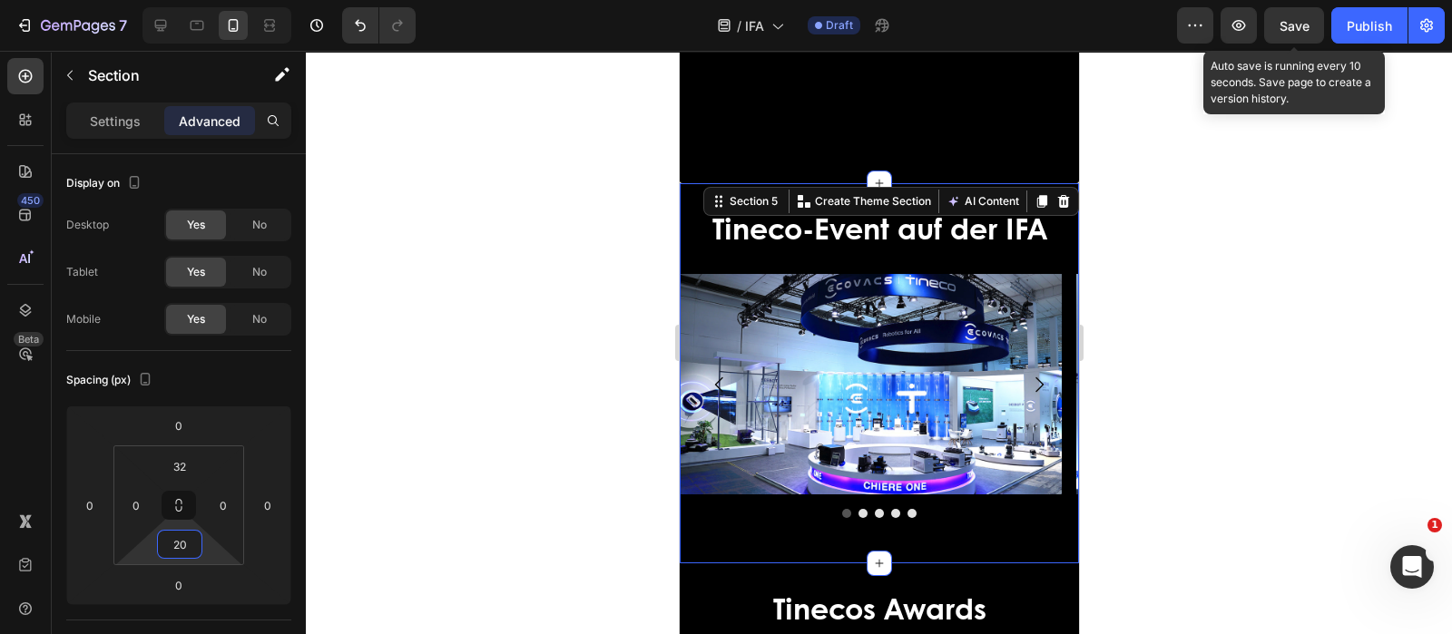
type input "20"
click at [732, 383] on div "Image Image Image Image Image [GEOGRAPHIC_DATA]" at bounding box center [878, 409] width 399 height 270
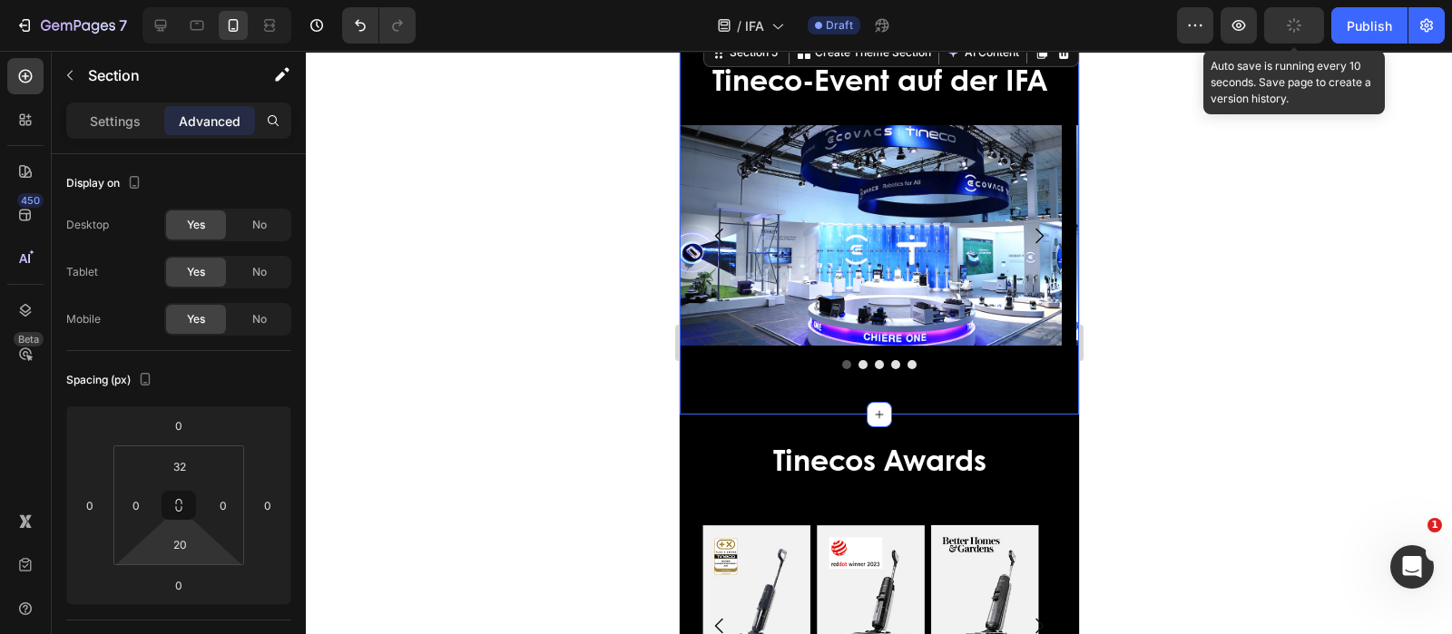
click at [732, 385] on div "Image Image Image Image Image [GEOGRAPHIC_DATA]" at bounding box center [878, 260] width 399 height 270
click at [732, 387] on div "Image Image Image Image Image [GEOGRAPHIC_DATA]" at bounding box center [878, 260] width 399 height 270
click at [711, 261] on button "Carousel Back Arrow" at bounding box center [718, 236] width 51 height 51
click at [760, 345] on img at bounding box center [870, 235] width 382 height 220
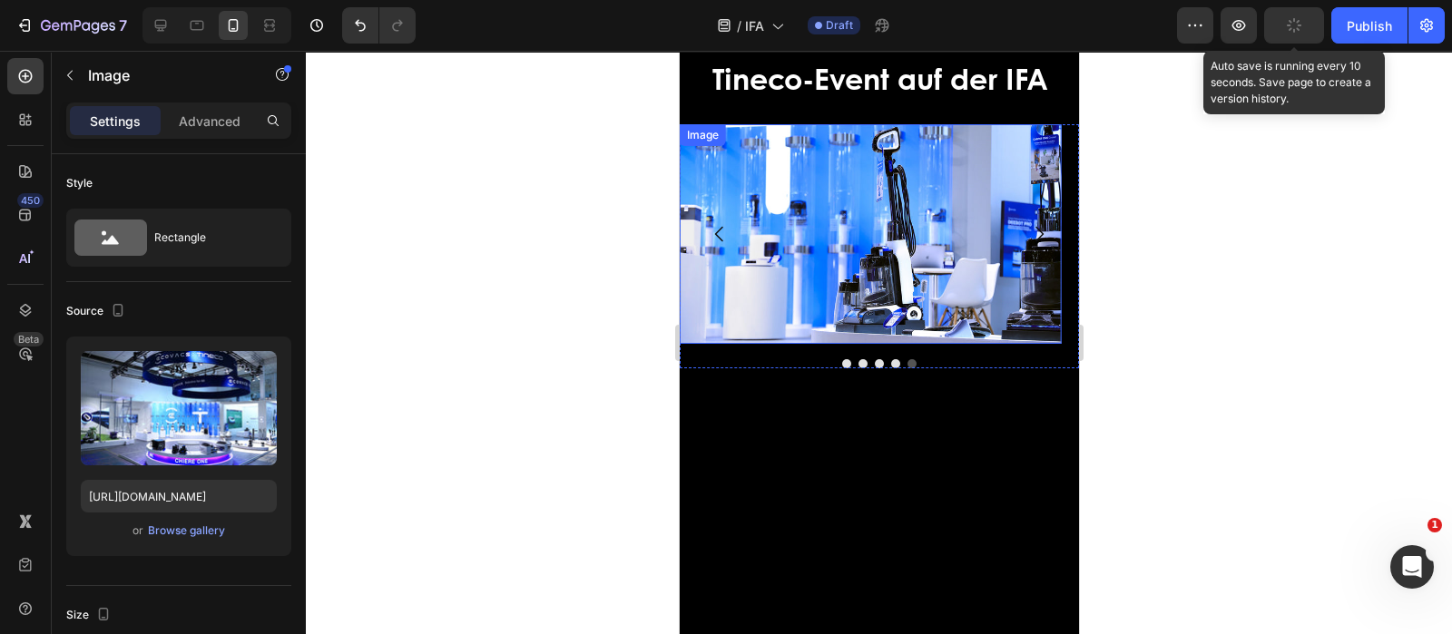
scroll to position [3666, 0]
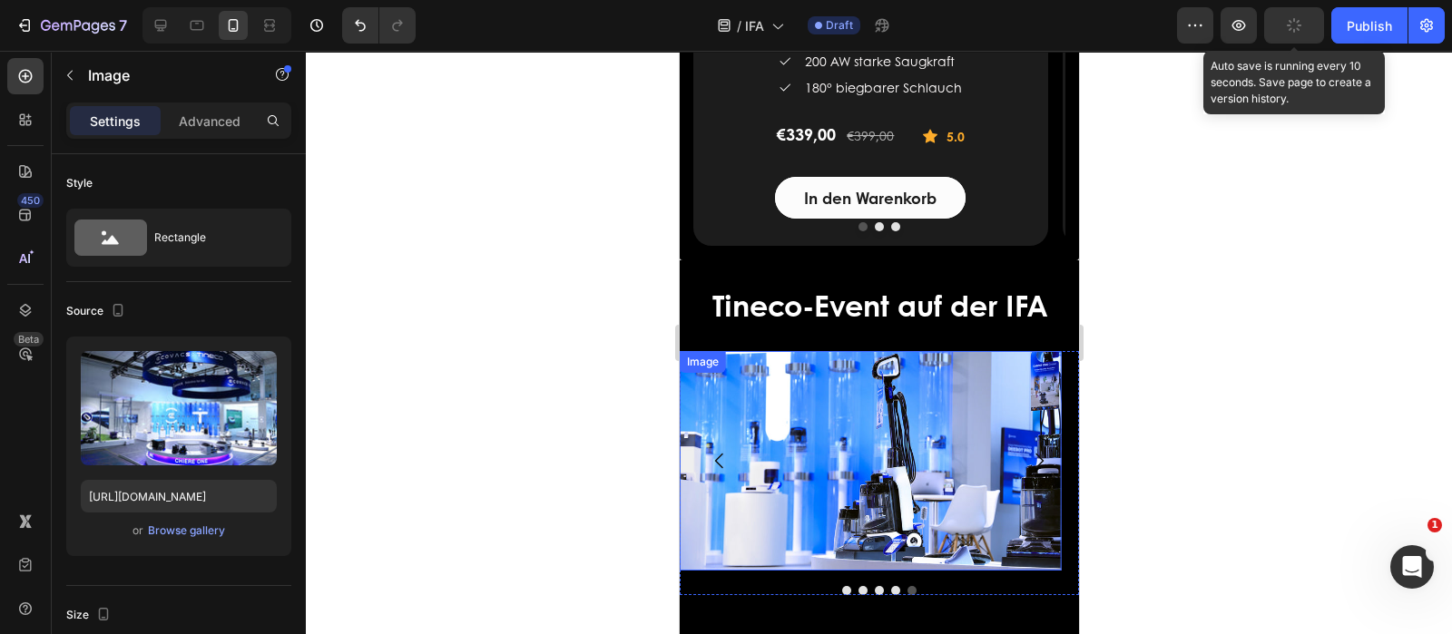
click at [708, 415] on img at bounding box center [870, 461] width 382 height 220
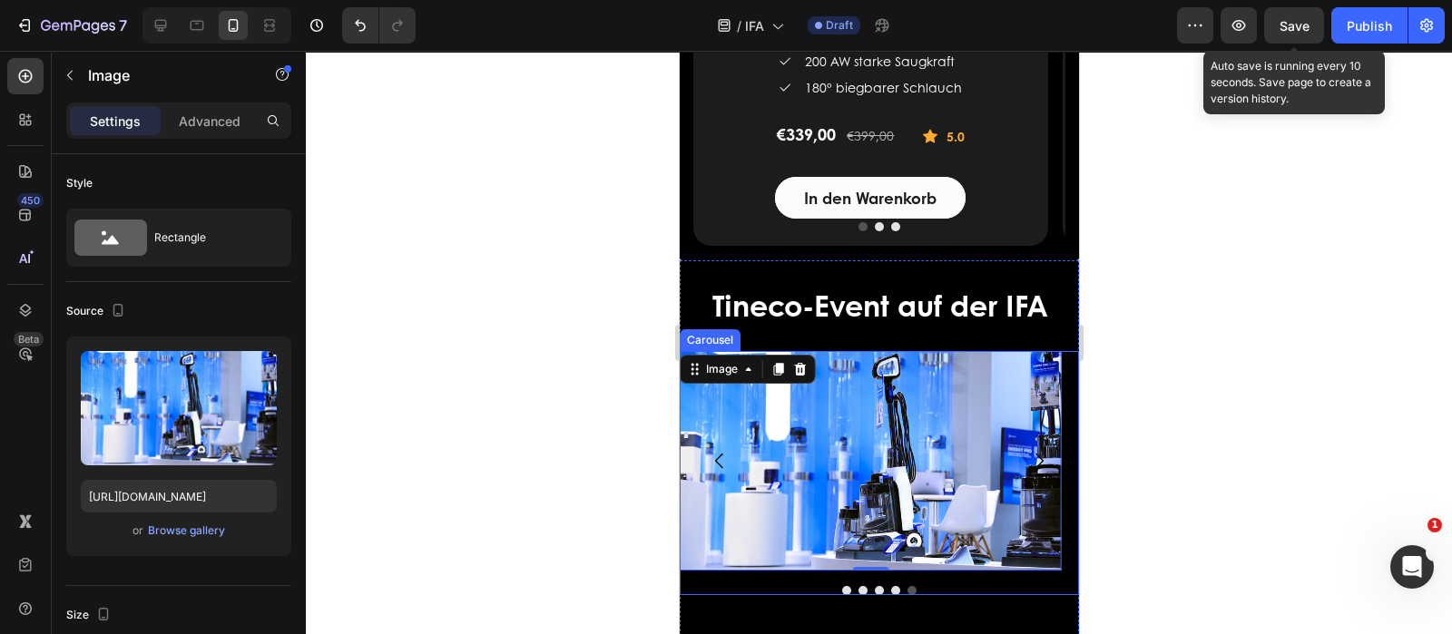
click at [764, 579] on div "Image Image Image Image Image 0 [GEOGRAPHIC_DATA]" at bounding box center [878, 472] width 399 height 243
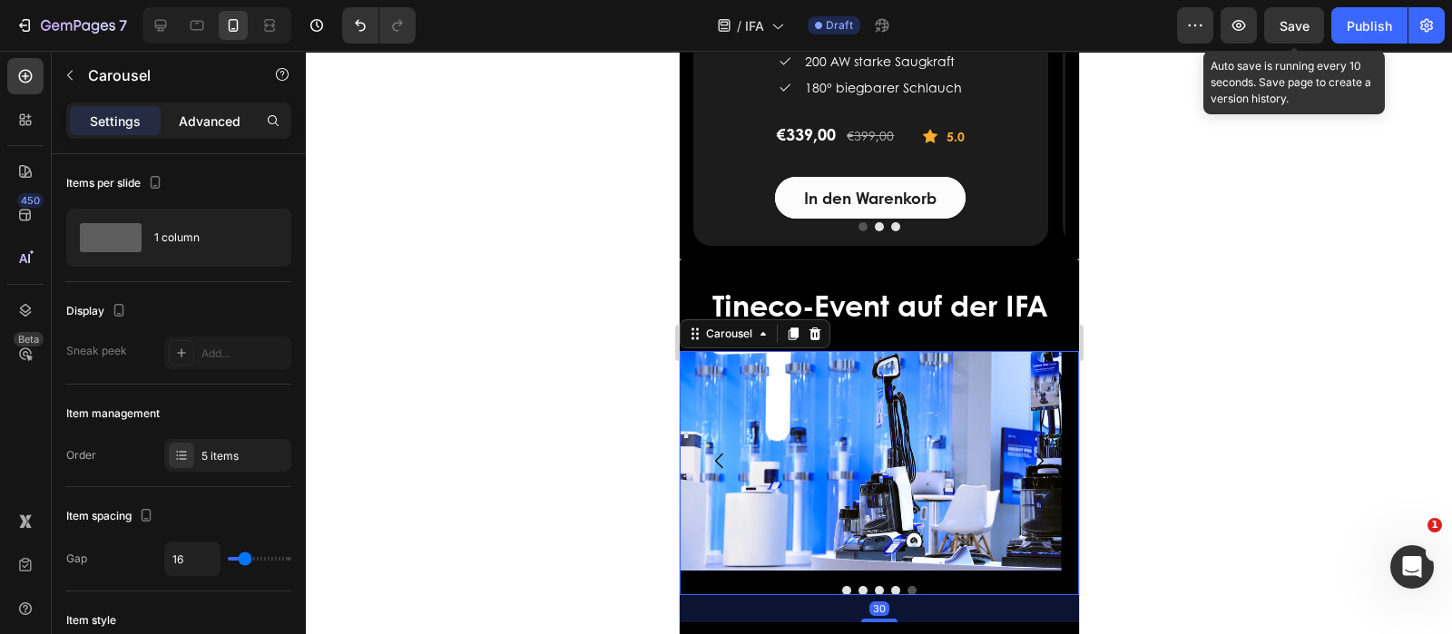
click at [221, 123] on p "Advanced" at bounding box center [210, 121] width 62 height 19
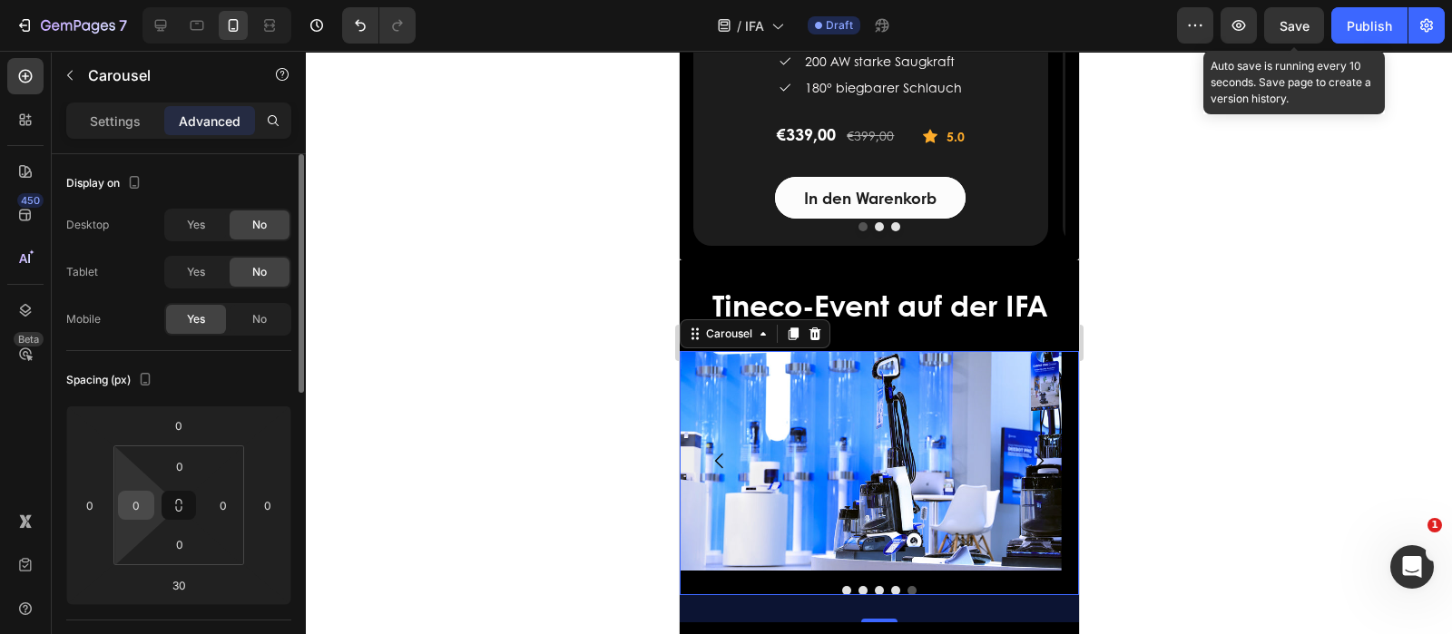
click at [141, 505] on input "0" at bounding box center [136, 505] width 27 height 27
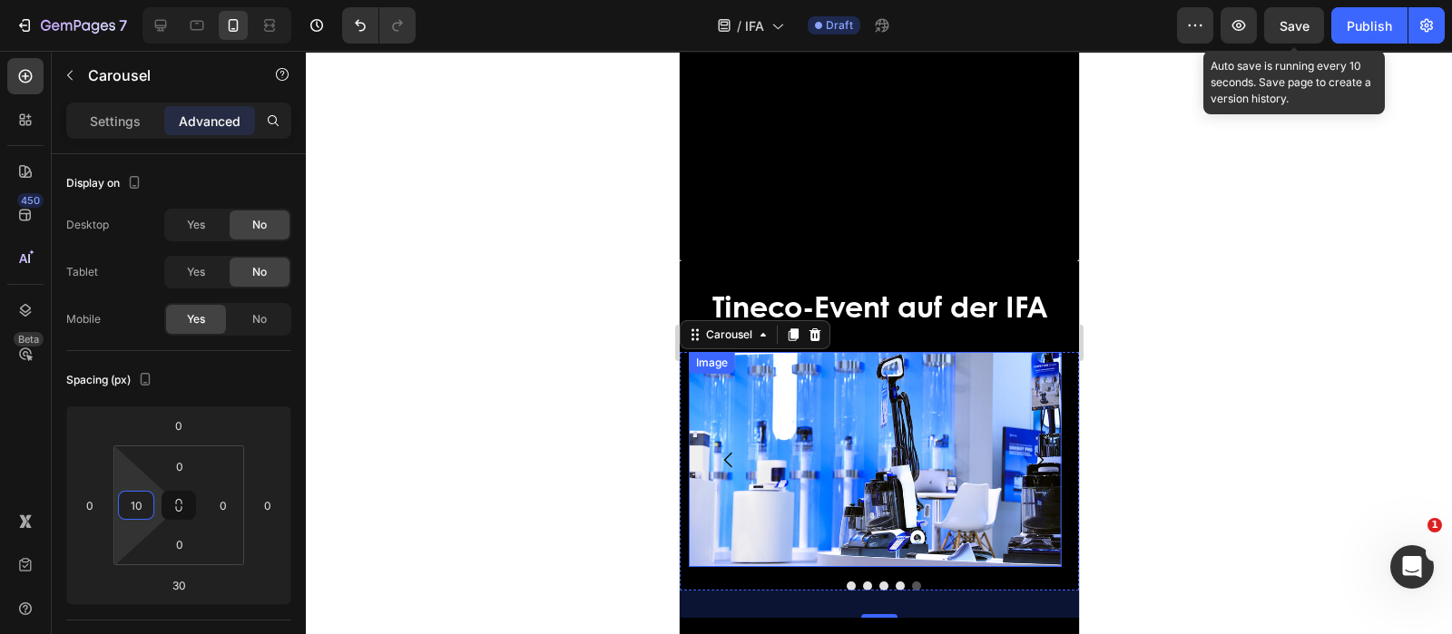
scroll to position [4006, 0]
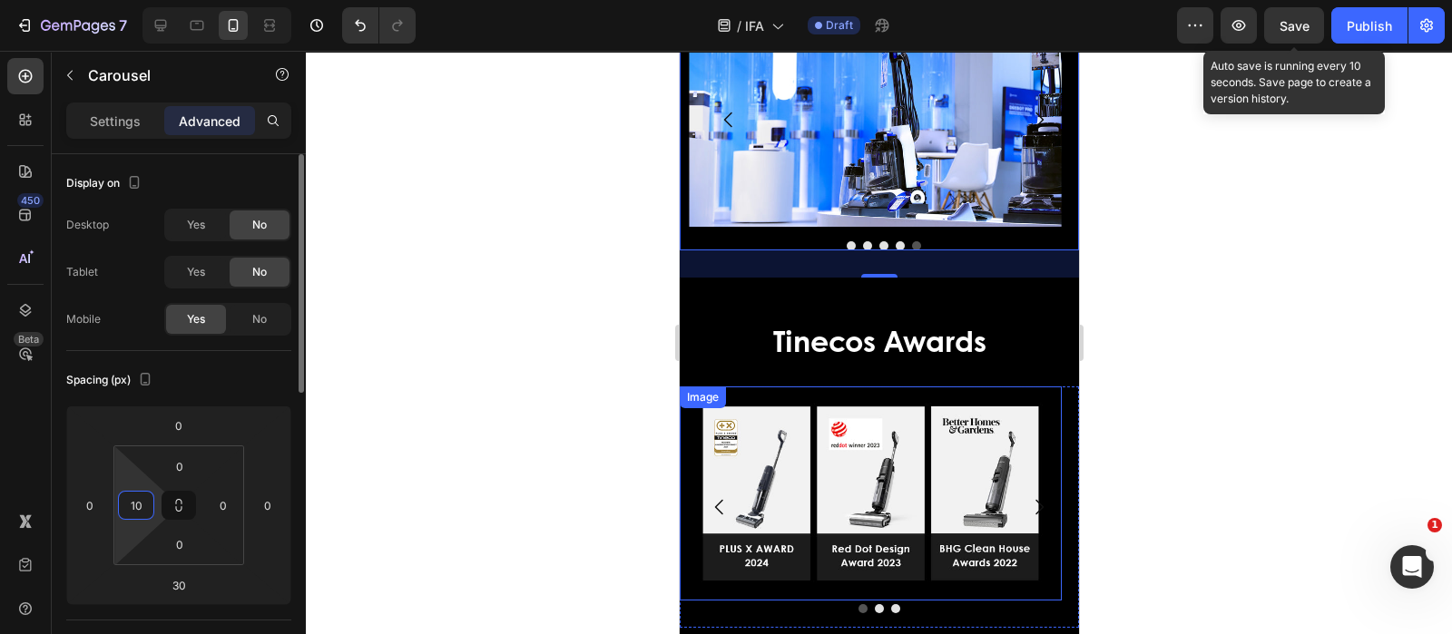
type input "1"
click at [139, 504] on input "20" at bounding box center [136, 505] width 27 height 27
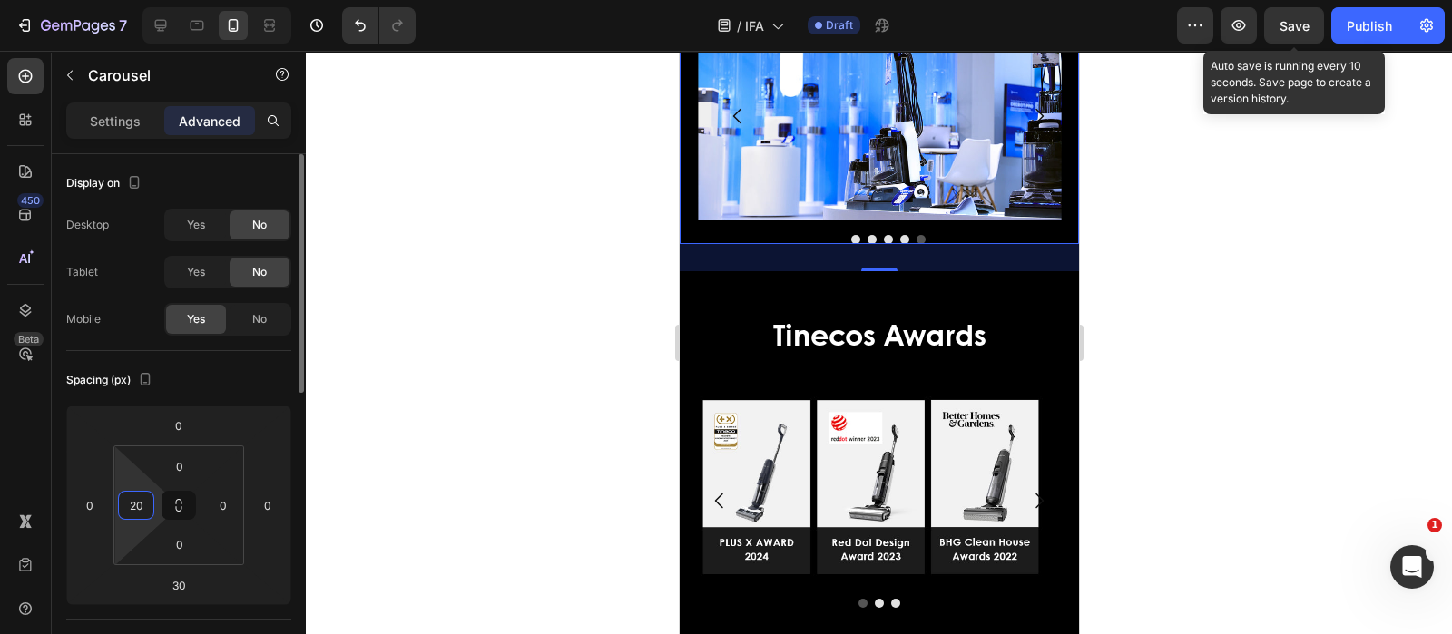
click at [141, 503] on input "20" at bounding box center [136, 505] width 27 height 27
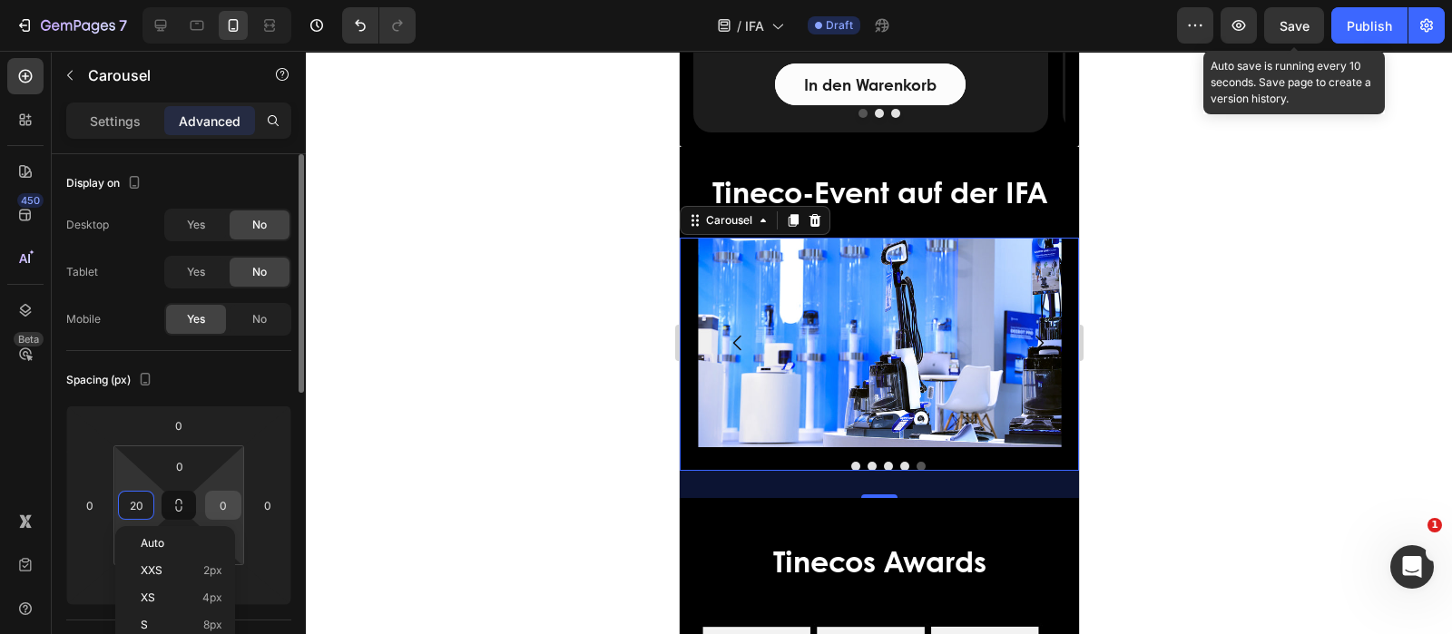
type input "20"
click at [231, 506] on input "0" at bounding box center [223, 505] width 27 height 27
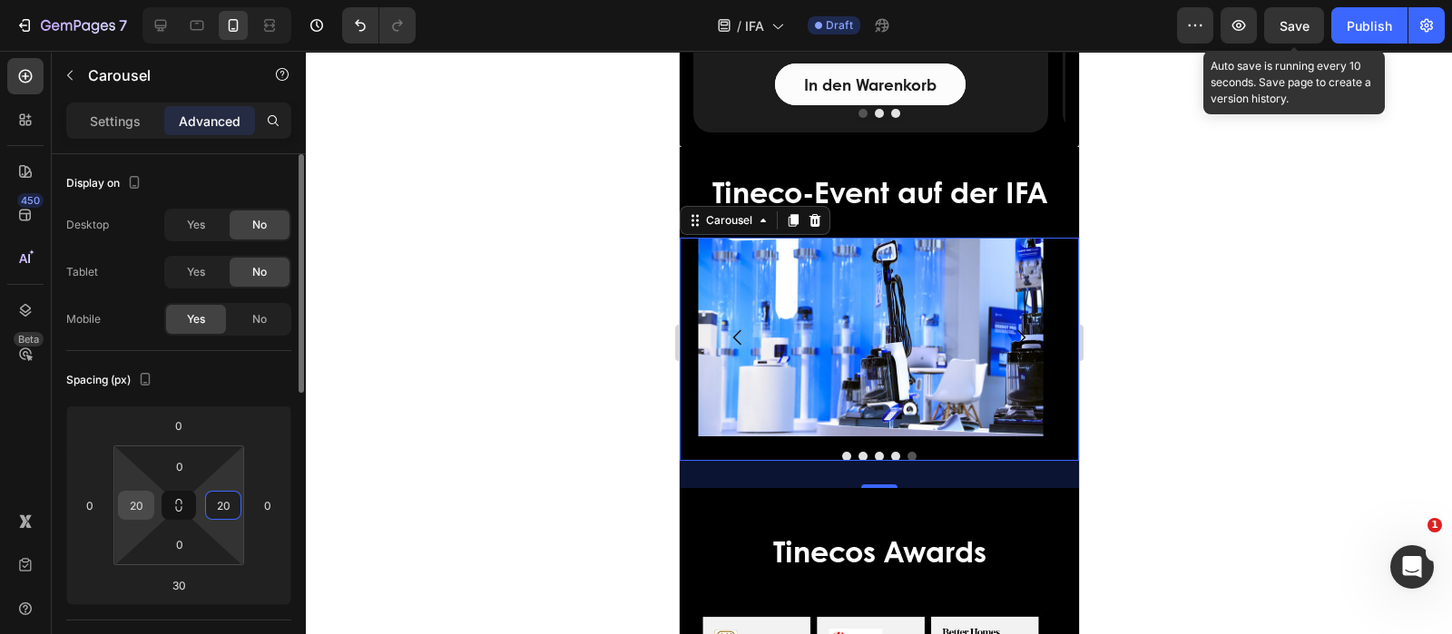
type input "20"
click at [141, 508] on input "20" at bounding box center [136, 505] width 27 height 27
type input "0"
click at [232, 507] on input "20" at bounding box center [223, 505] width 27 height 27
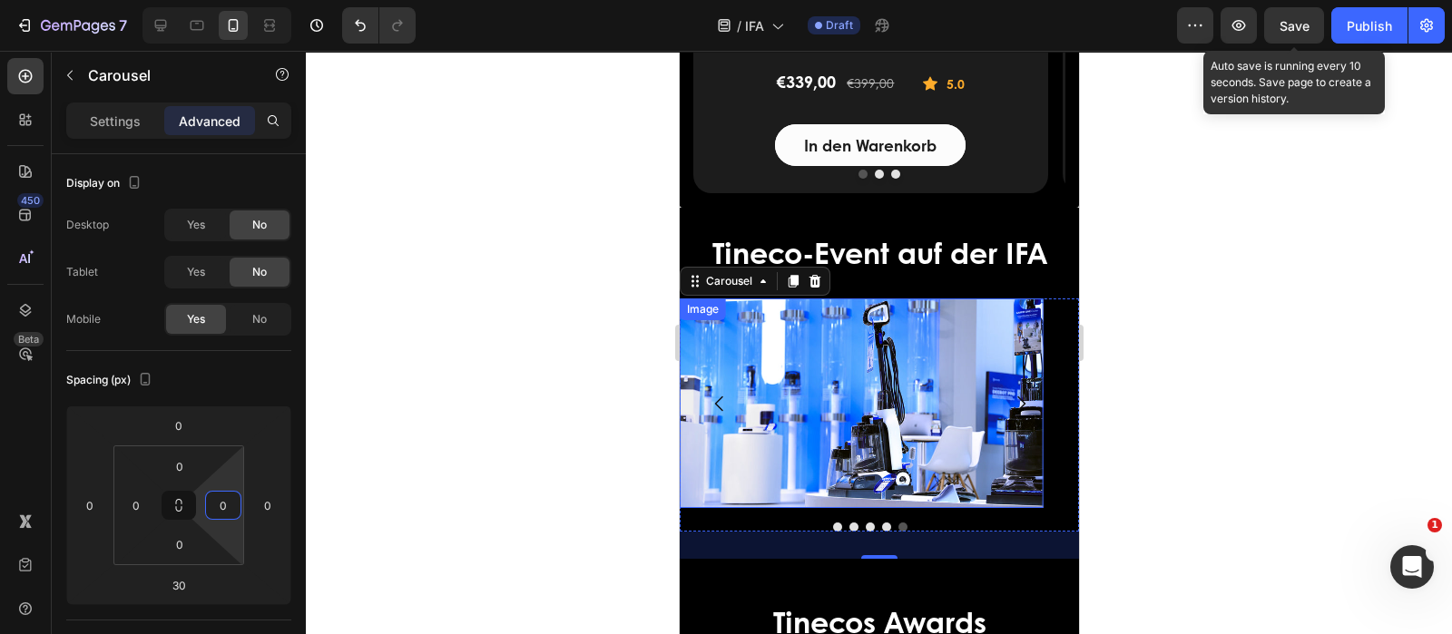
scroll to position [3666, 0]
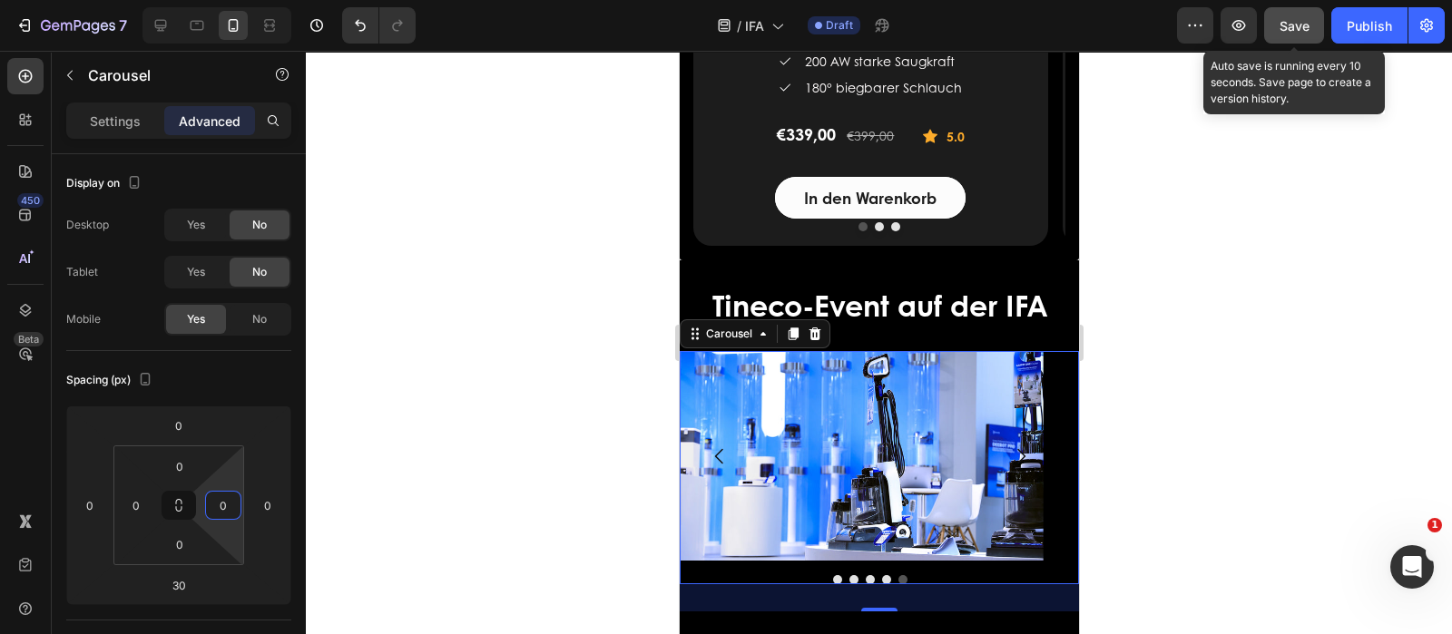
type input "0"
click at [1279, 19] on button "Save" at bounding box center [1294, 25] width 60 height 36
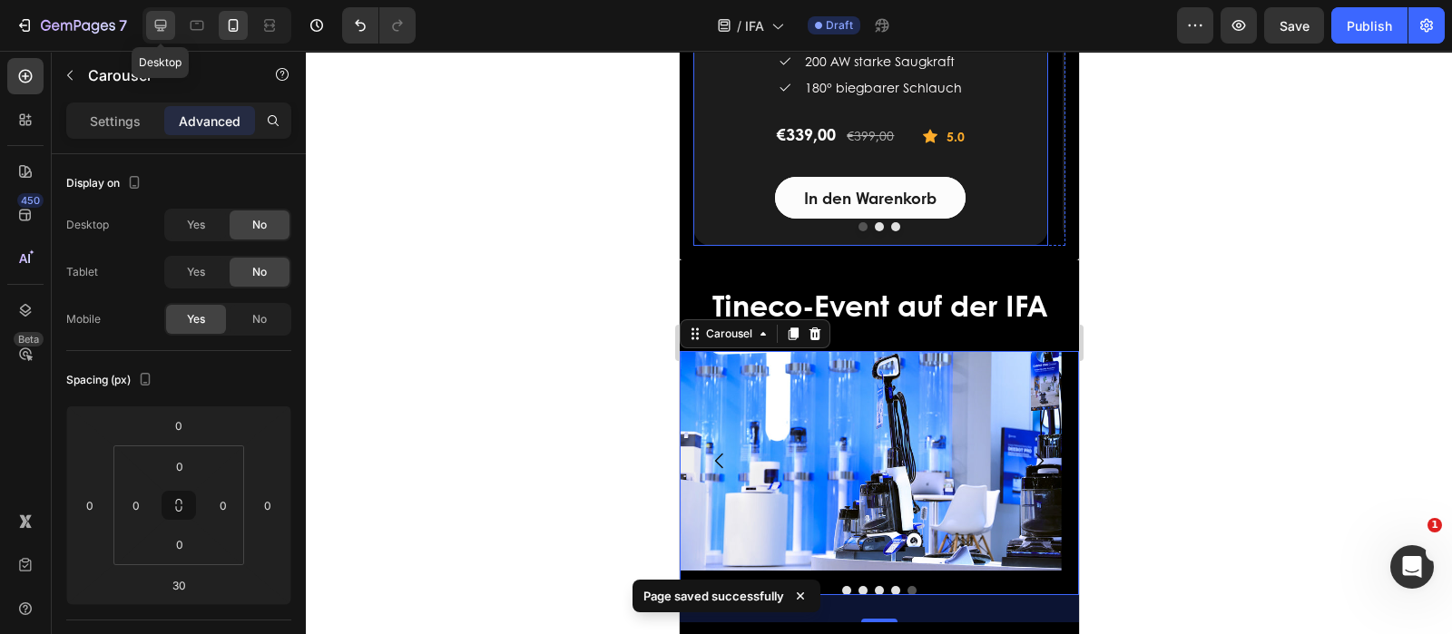
drag, startPoint x: 167, startPoint y: 26, endPoint x: 234, endPoint y: 258, distance: 240.9
click at [167, 26] on icon at bounding box center [161, 25] width 18 height 18
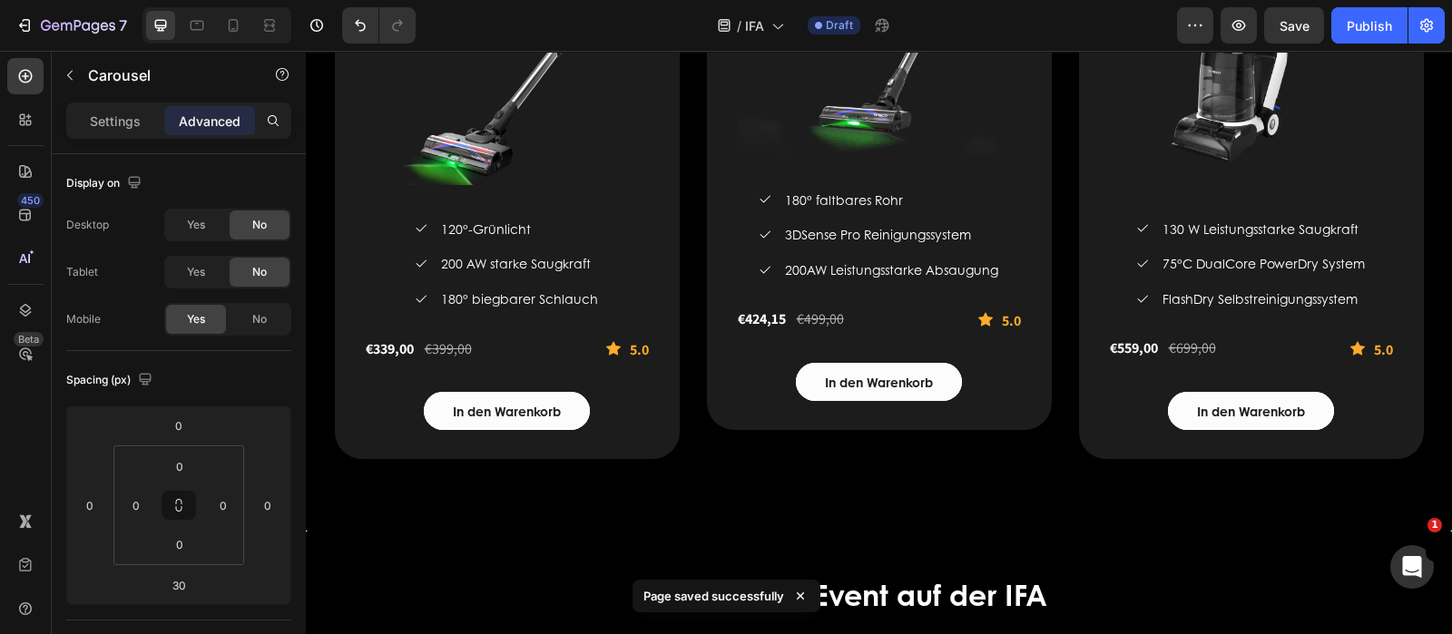
scroll to position [3943, 0]
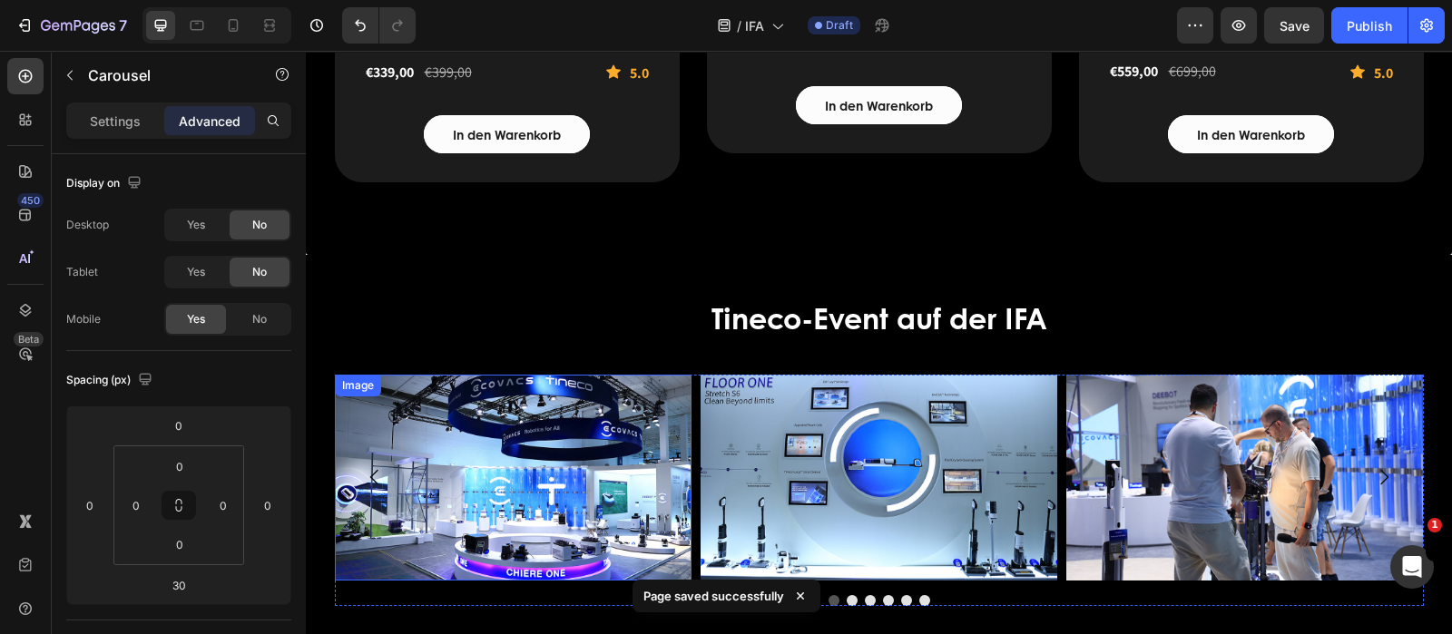
click at [576, 587] on div "Image Image Image Image Image Image [GEOGRAPHIC_DATA]" at bounding box center [879, 490] width 1089 height 231
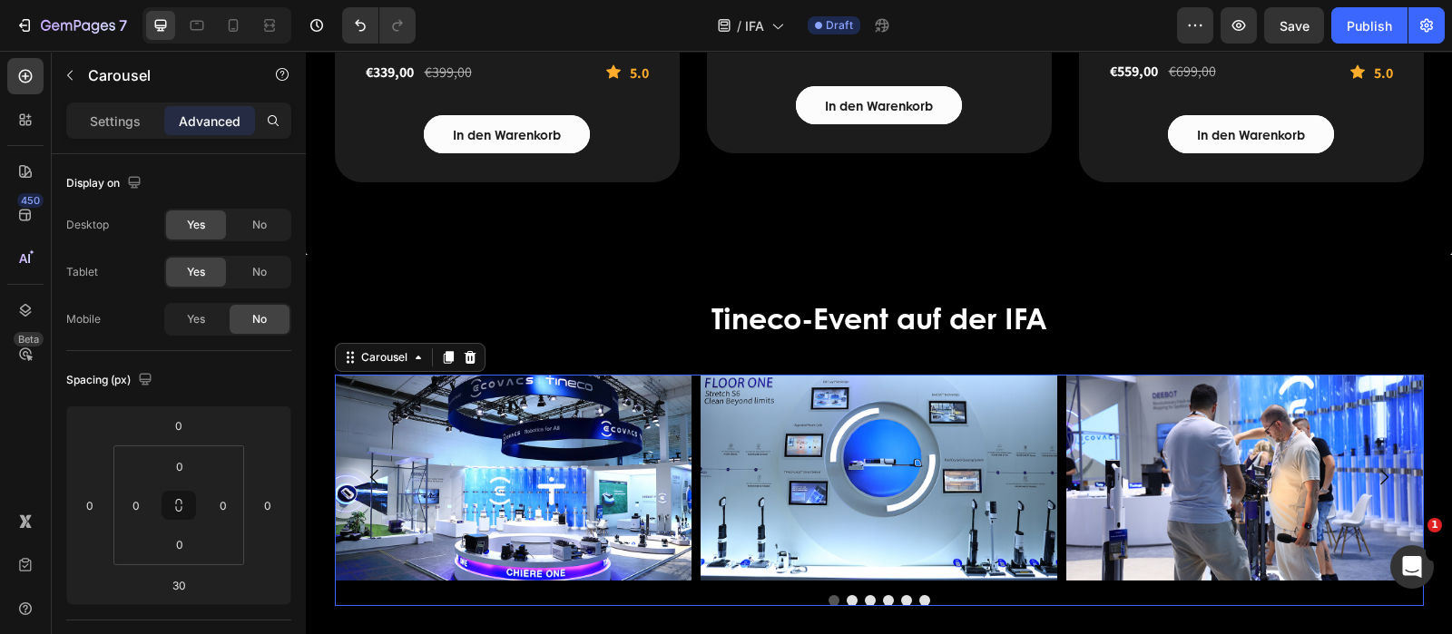
click at [626, 601] on div at bounding box center [879, 600] width 1089 height 11
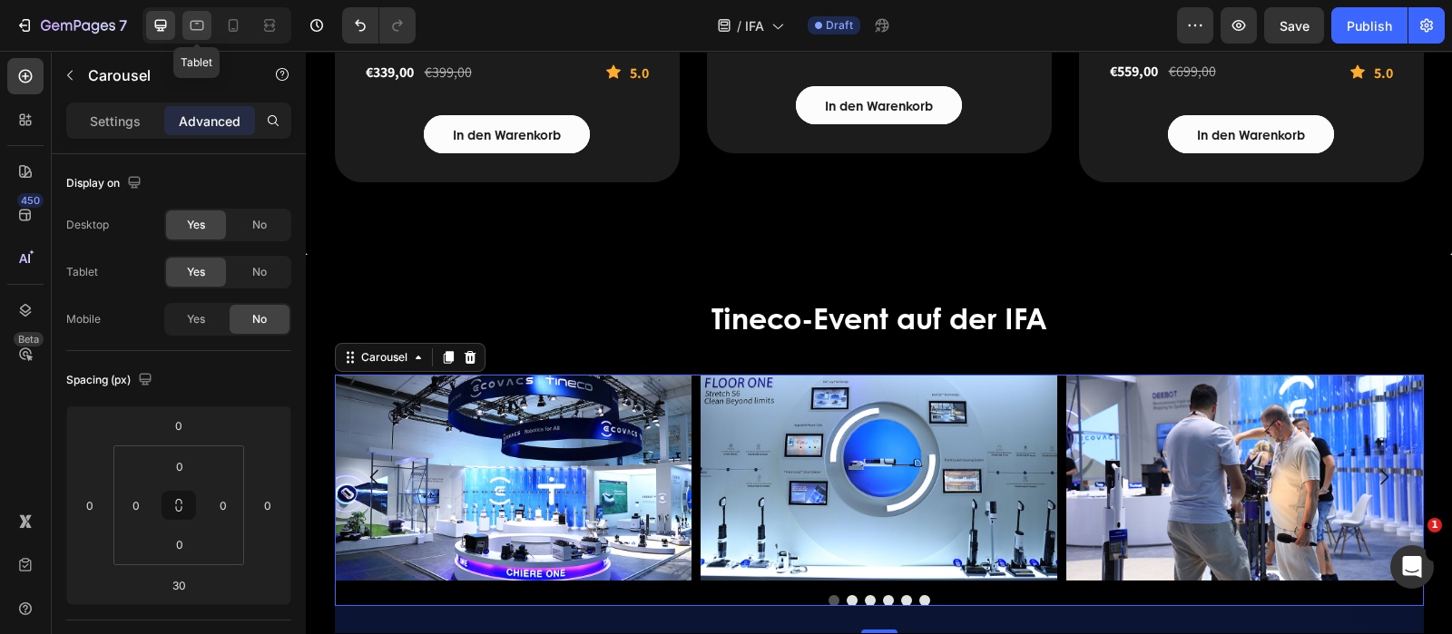
click at [201, 31] on icon at bounding box center [197, 25] width 18 height 18
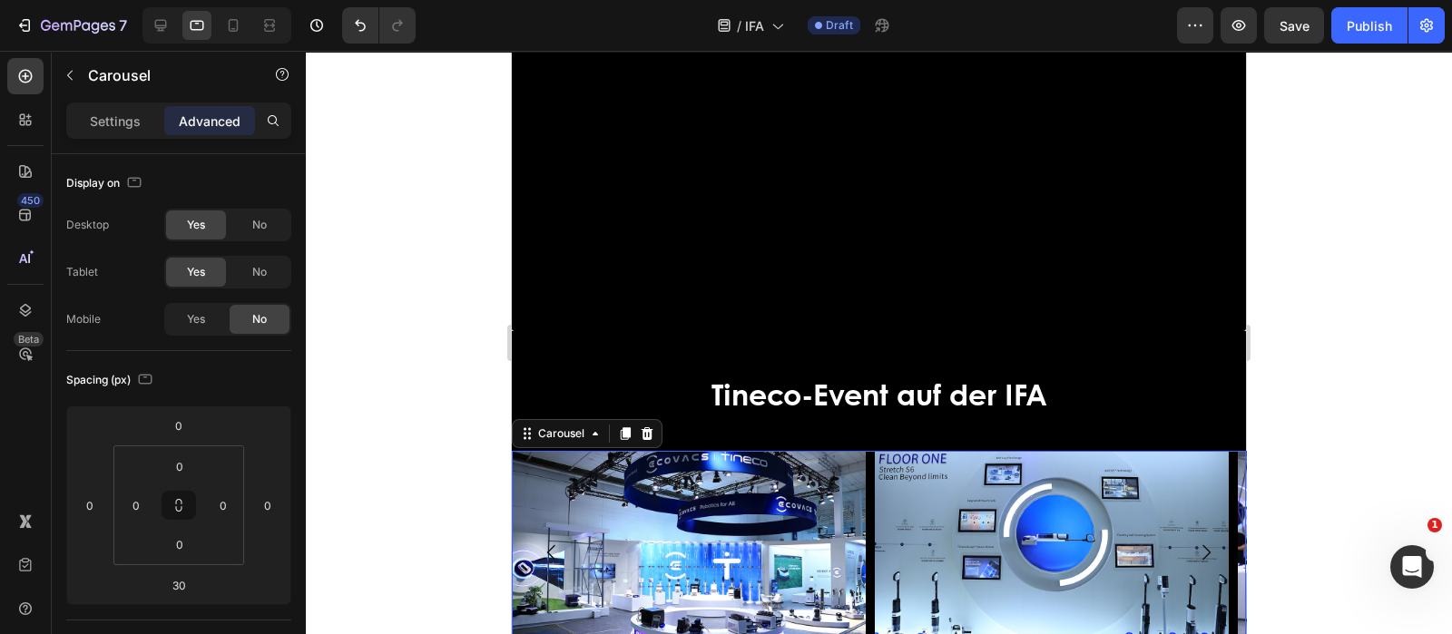
scroll to position [4274, 0]
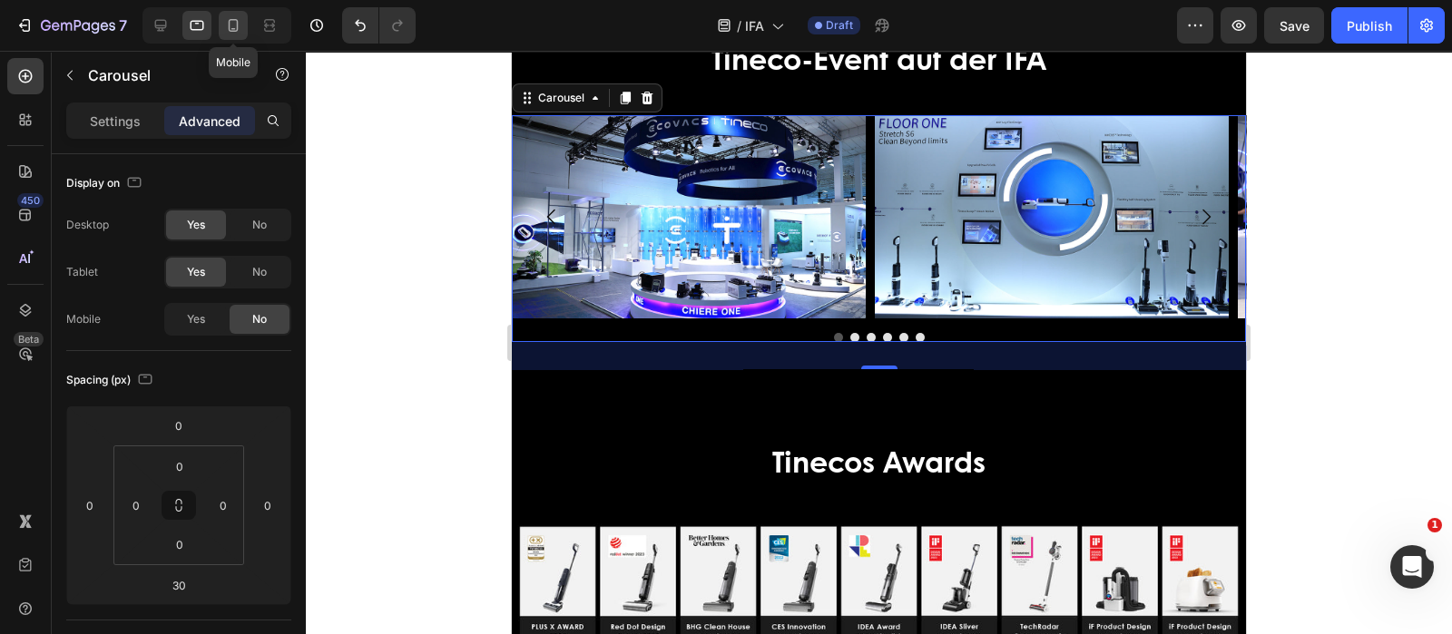
drag, startPoint x: 235, startPoint y: 15, endPoint x: 191, endPoint y: 285, distance: 273.0
click at [235, 15] on div at bounding box center [233, 25] width 29 height 29
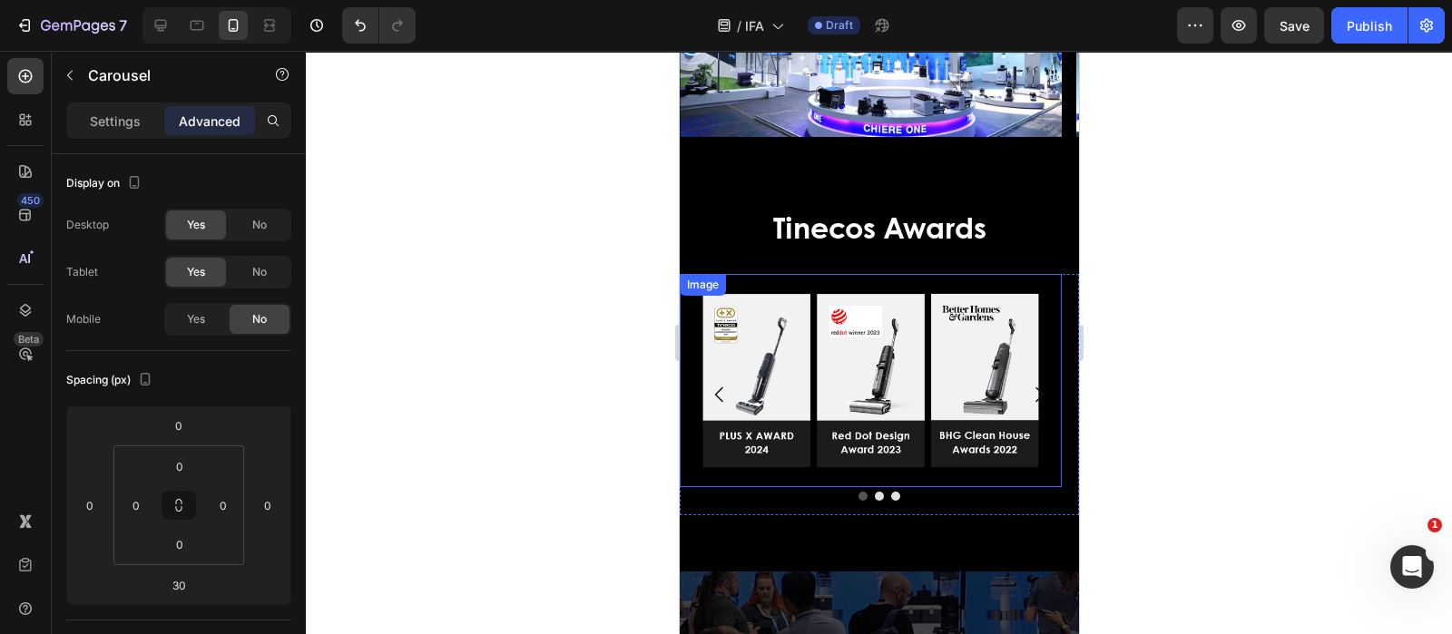
scroll to position [3984, 0]
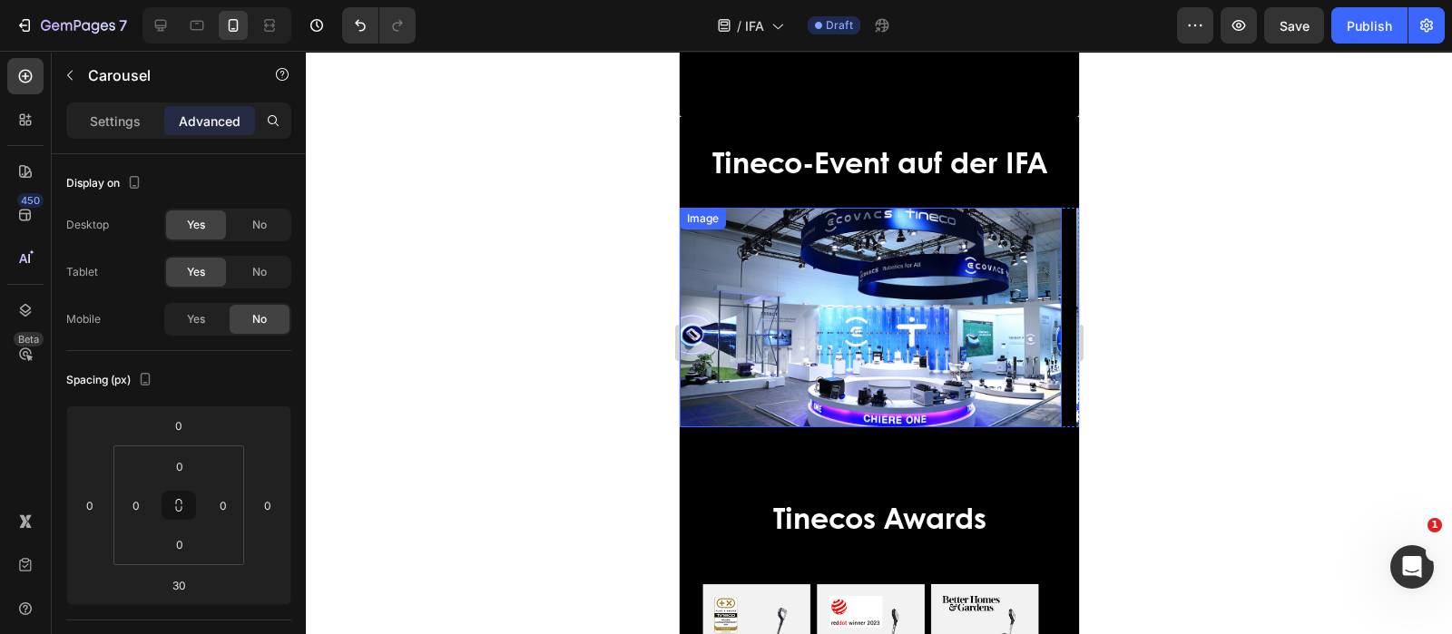
click at [64, 74] on icon "button" at bounding box center [70, 75] width 15 height 15
click at [0, 0] on input "text" at bounding box center [0, 0] width 0 height 0
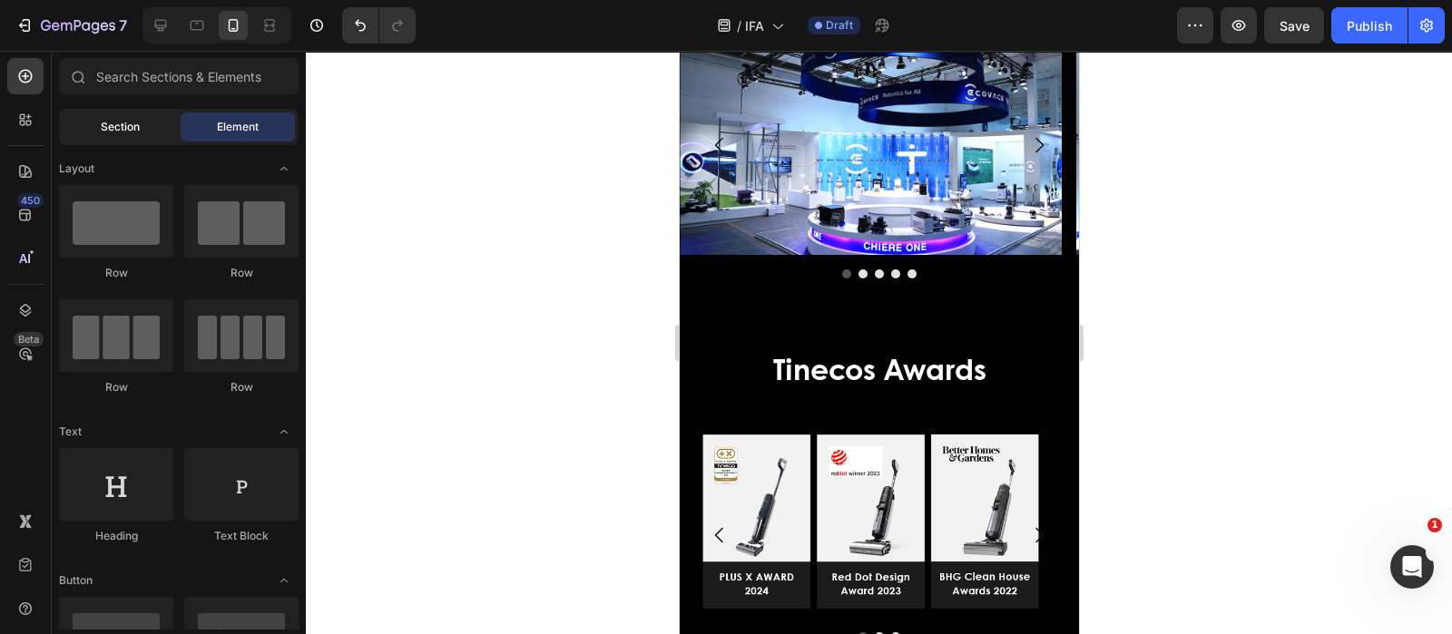
click at [137, 122] on span "Section" at bounding box center [120, 127] width 39 height 16
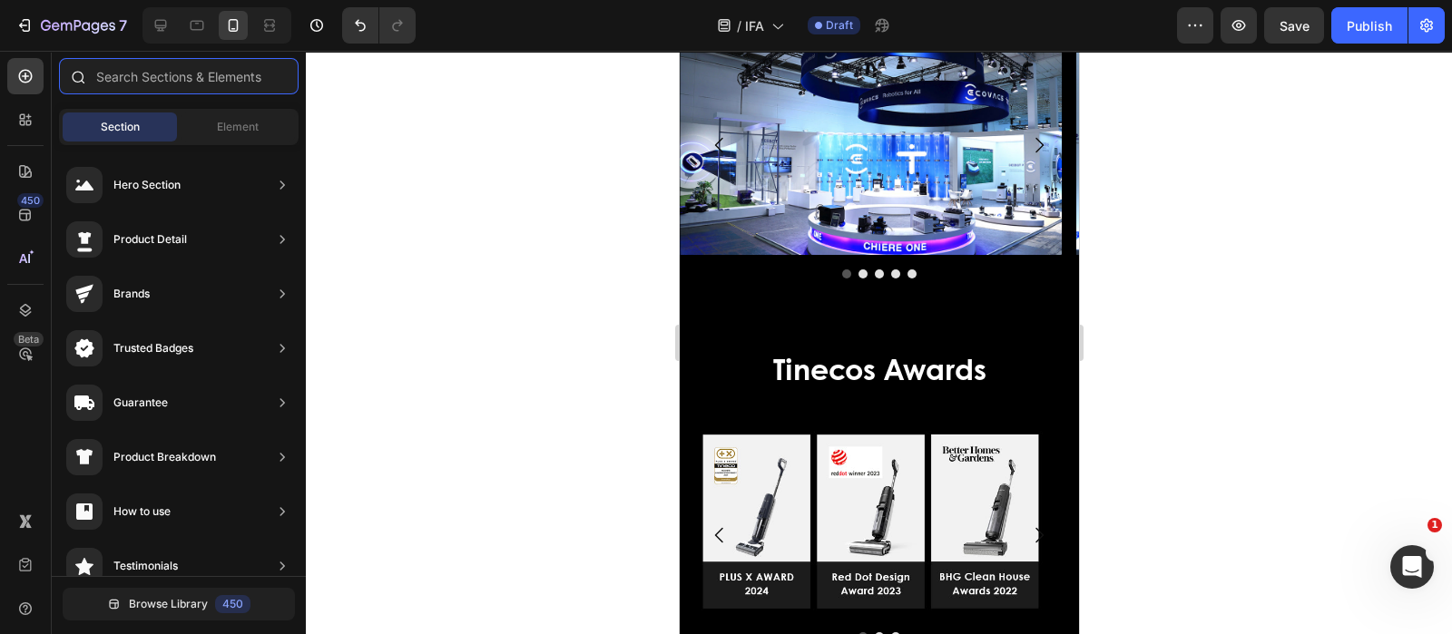
click at [162, 73] on input "text" at bounding box center [179, 76] width 240 height 36
click at [233, 120] on span "Element" at bounding box center [238, 127] width 42 height 16
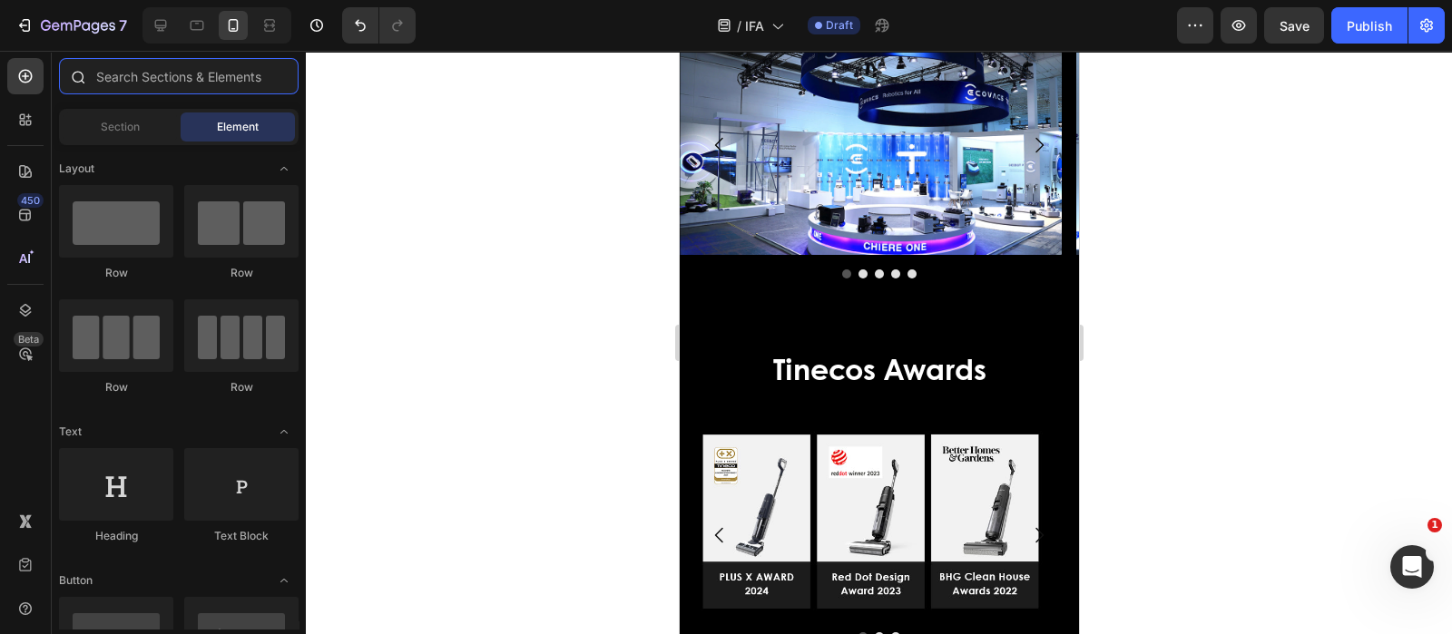
click at [204, 74] on input "text" at bounding box center [179, 76] width 240 height 36
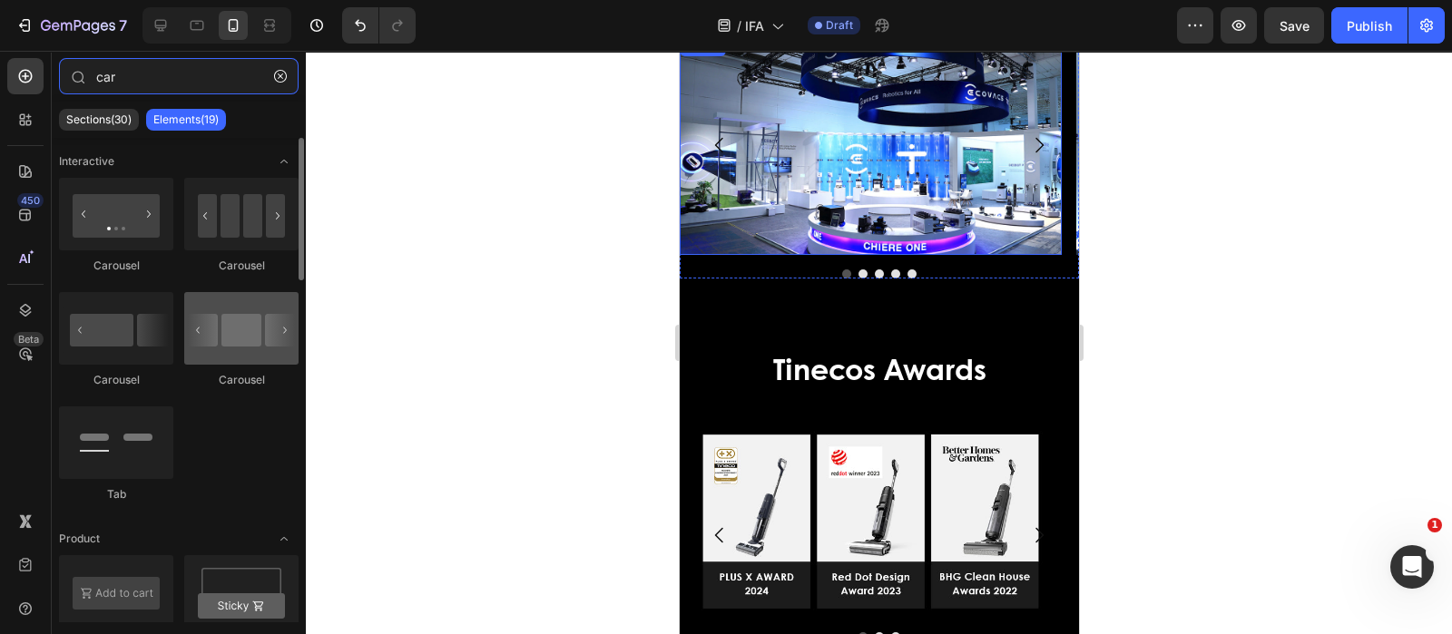
type input "car"
click at [235, 354] on div at bounding box center [241, 328] width 114 height 73
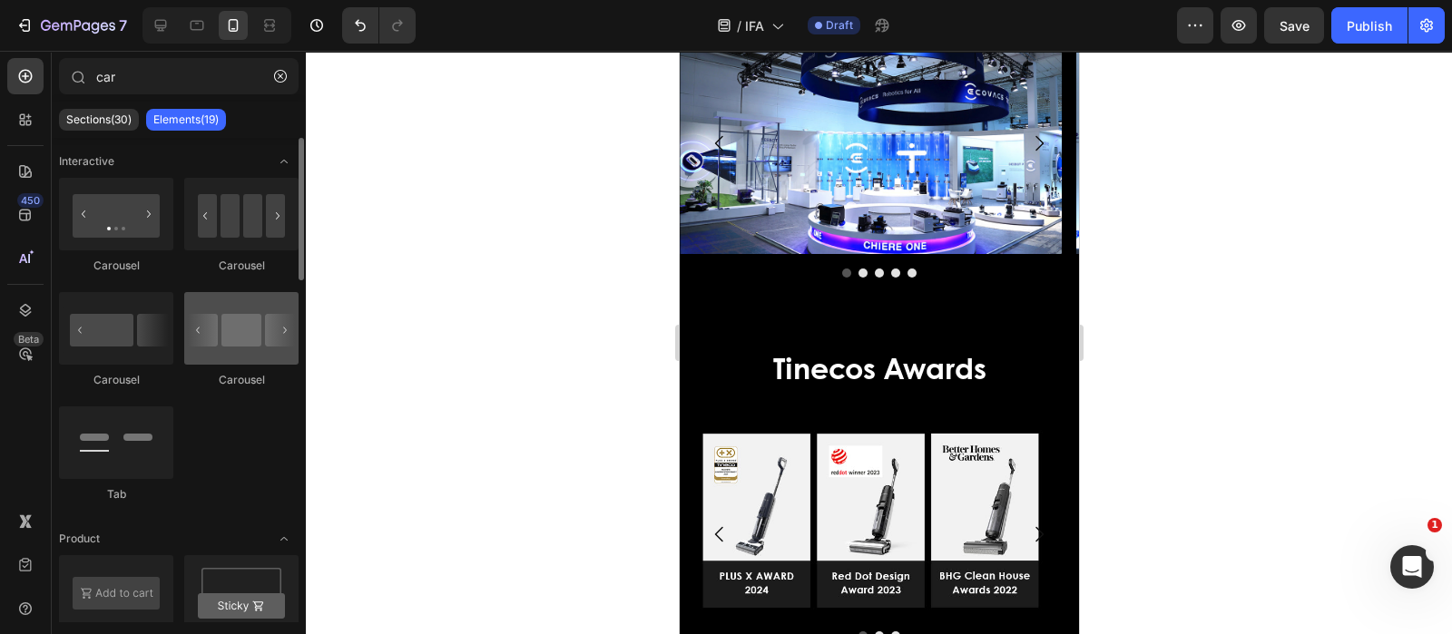
scroll to position [3757, 0]
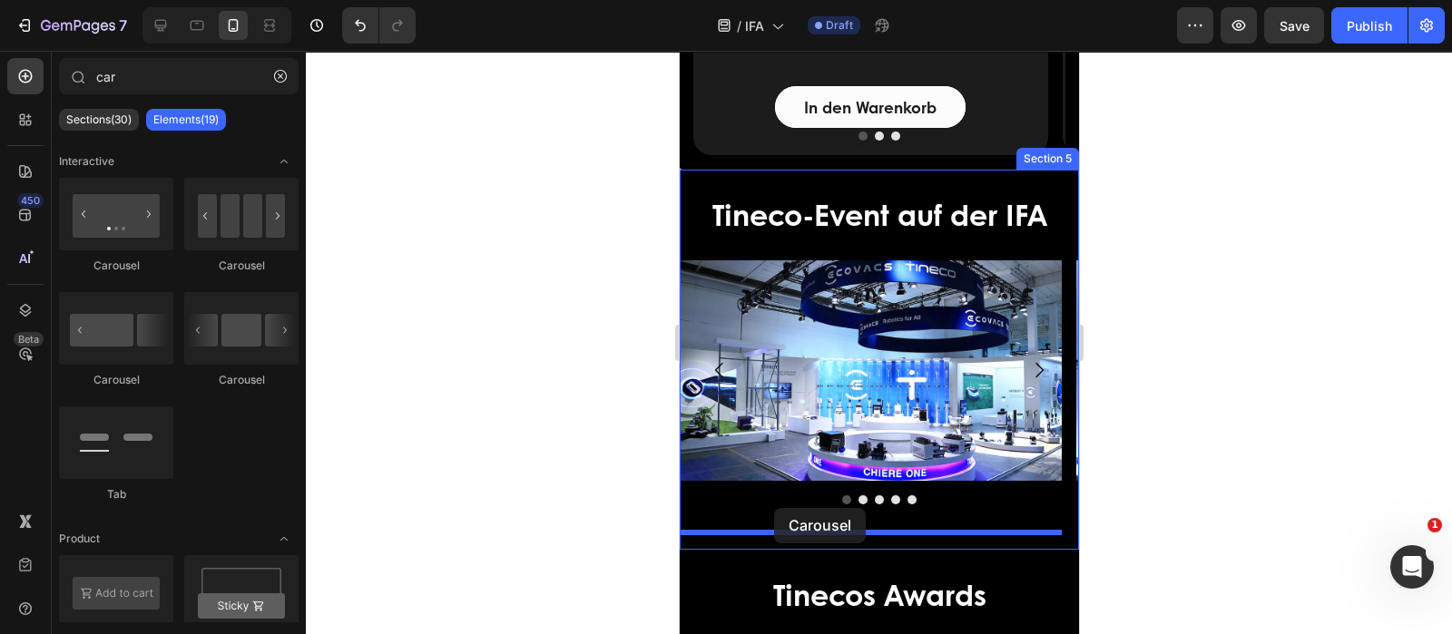
drag, startPoint x: 914, startPoint y: 374, endPoint x: 774, endPoint y: 508, distance: 193.8
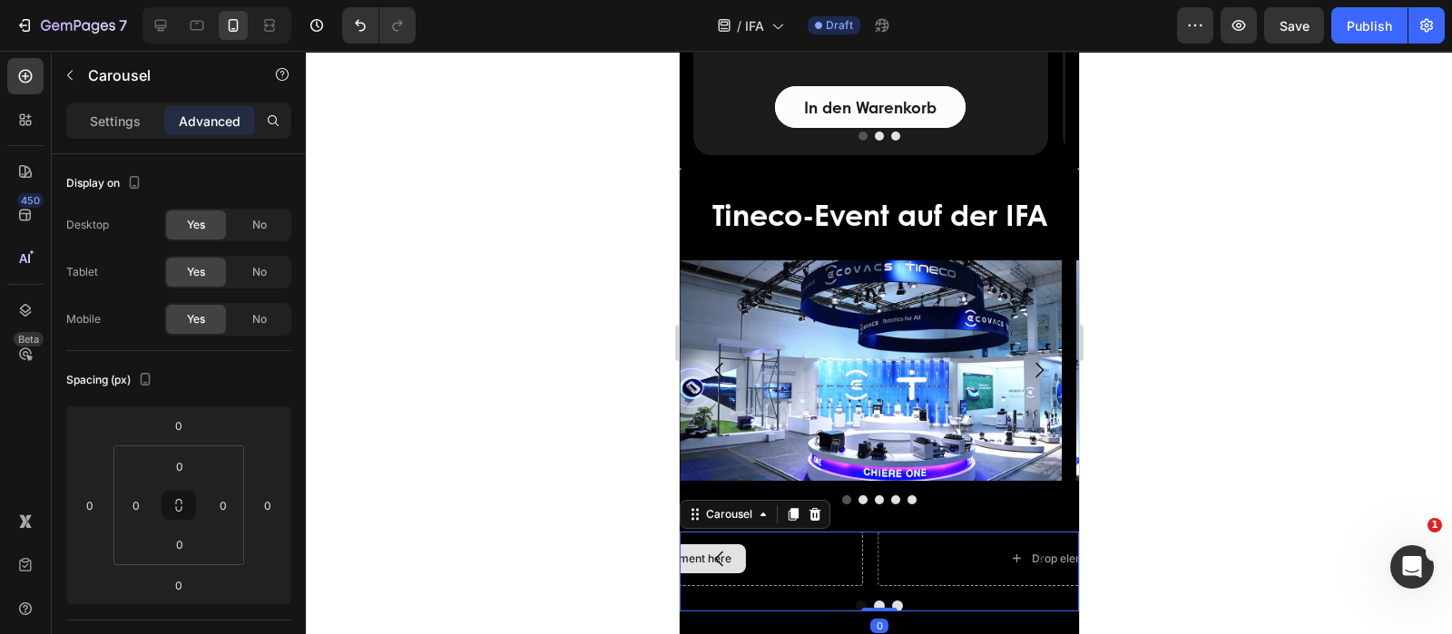
scroll to position [3870, 0]
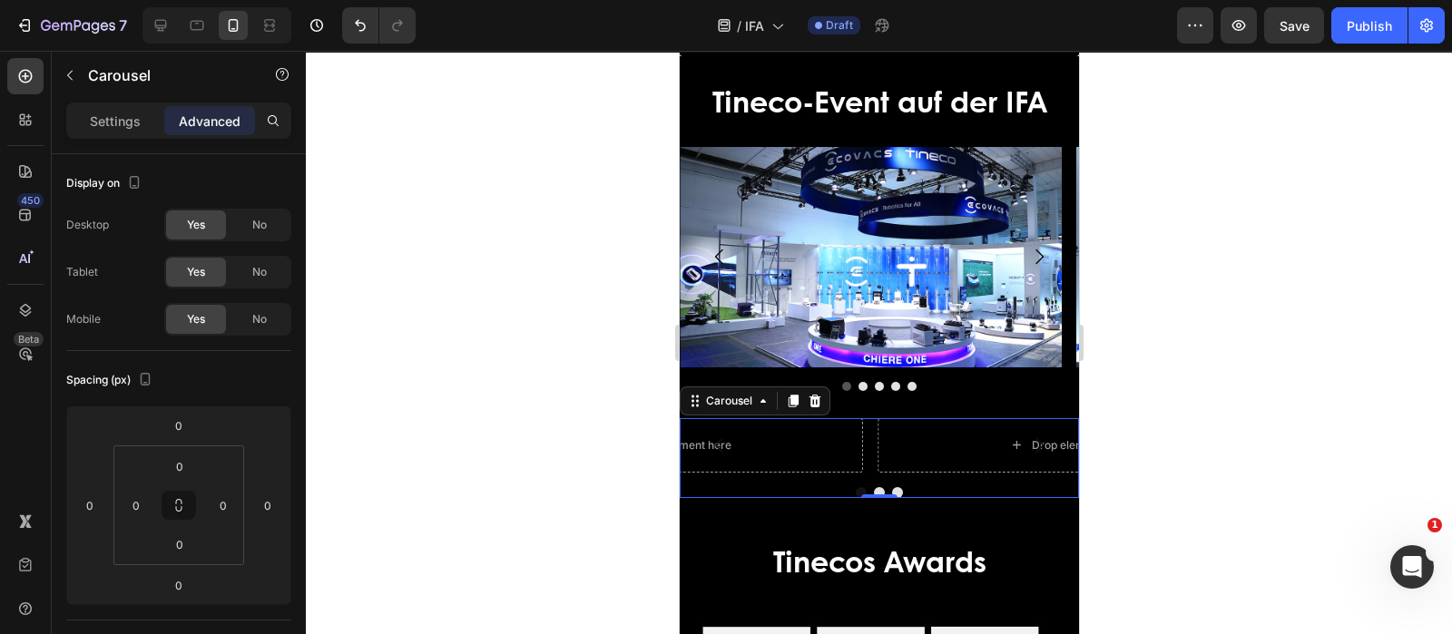
click at [803, 490] on div at bounding box center [878, 492] width 399 height 11
click at [74, 73] on icon "button" at bounding box center [70, 75] width 15 height 15
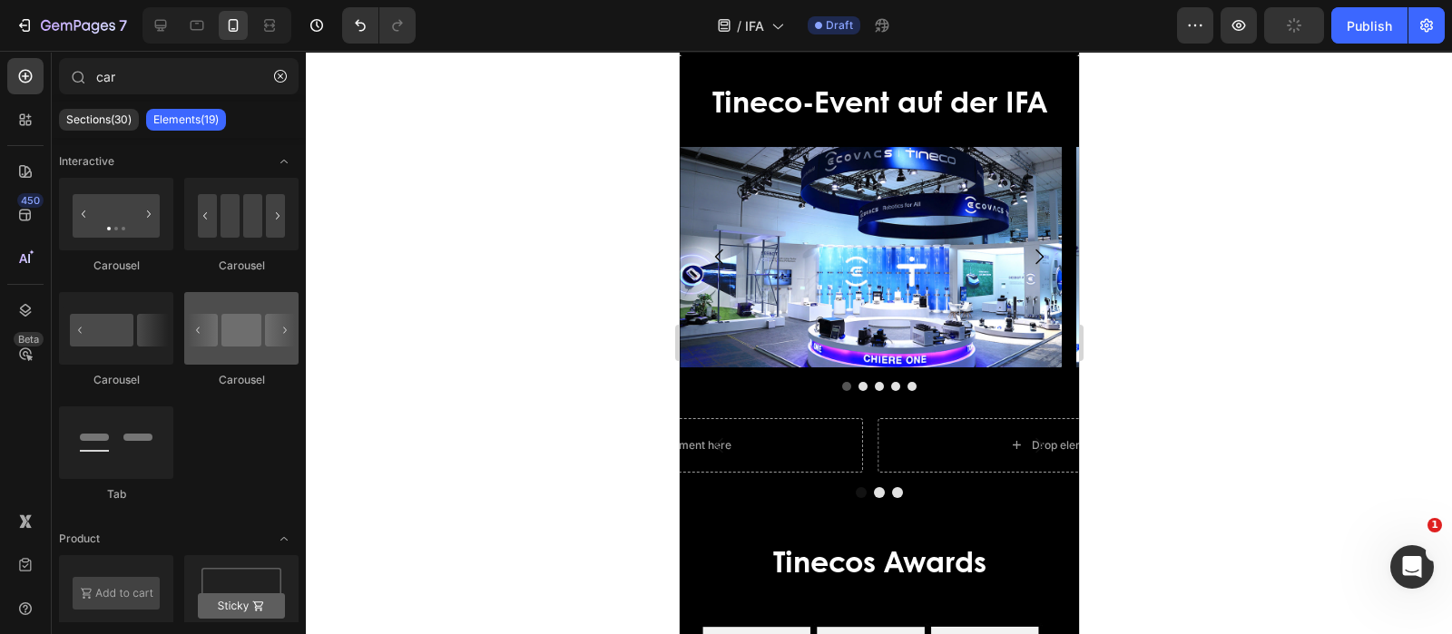
click at [250, 319] on div at bounding box center [241, 328] width 114 height 73
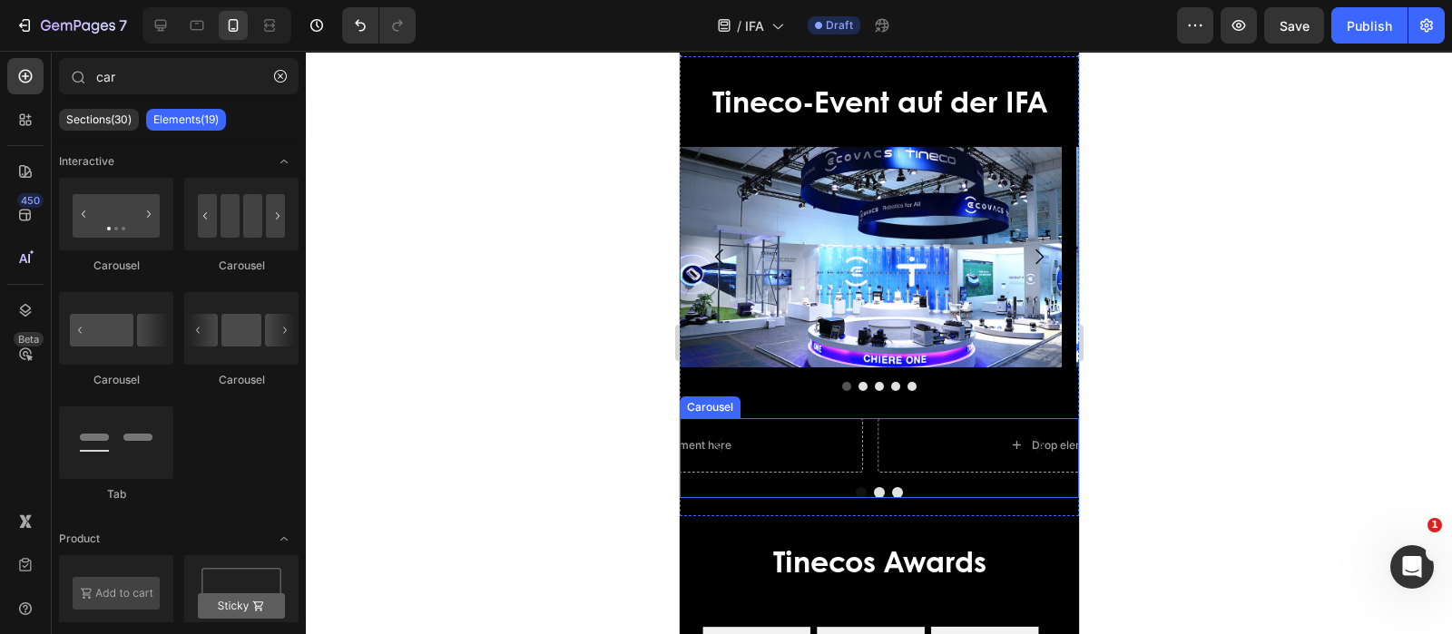
click at [816, 491] on div at bounding box center [878, 492] width 399 height 11
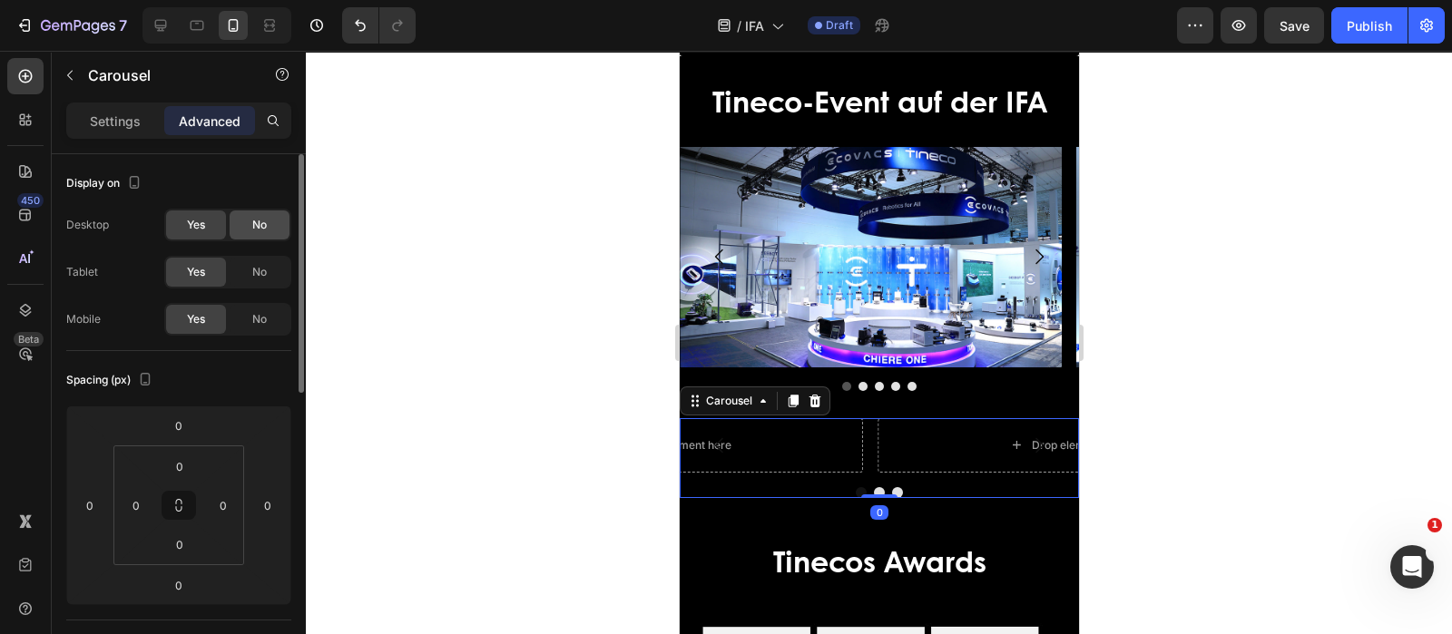
click at [269, 215] on div "No" at bounding box center [260, 225] width 60 height 29
click at [272, 267] on div "No" at bounding box center [260, 272] width 60 height 29
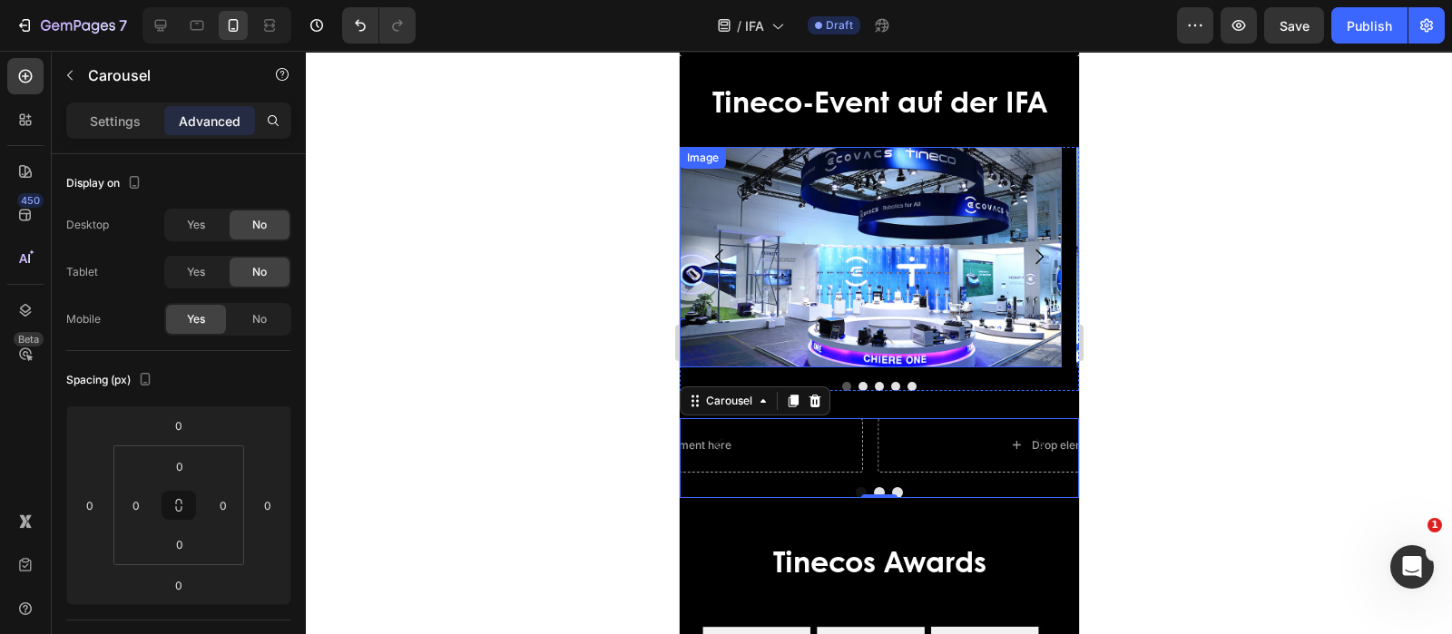
click at [839, 258] on img at bounding box center [870, 257] width 382 height 220
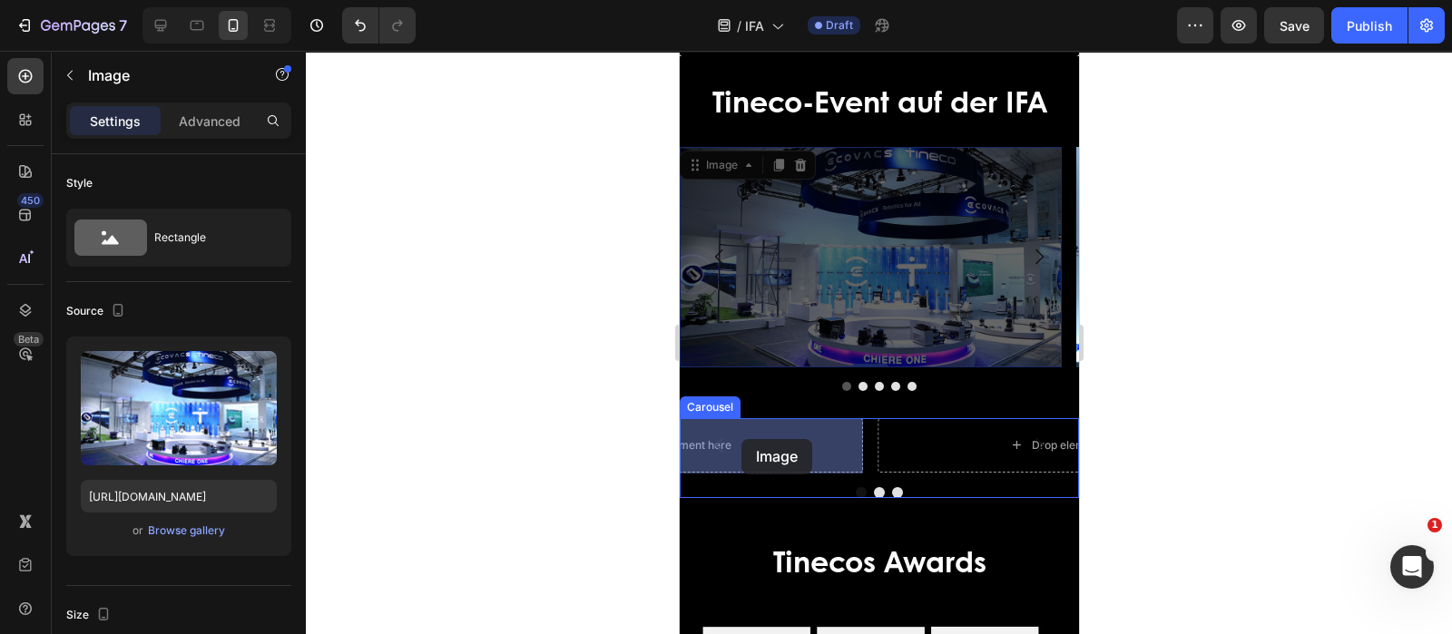
drag, startPoint x: 809, startPoint y: 227, endPoint x: 741, endPoint y: 439, distance: 223.0
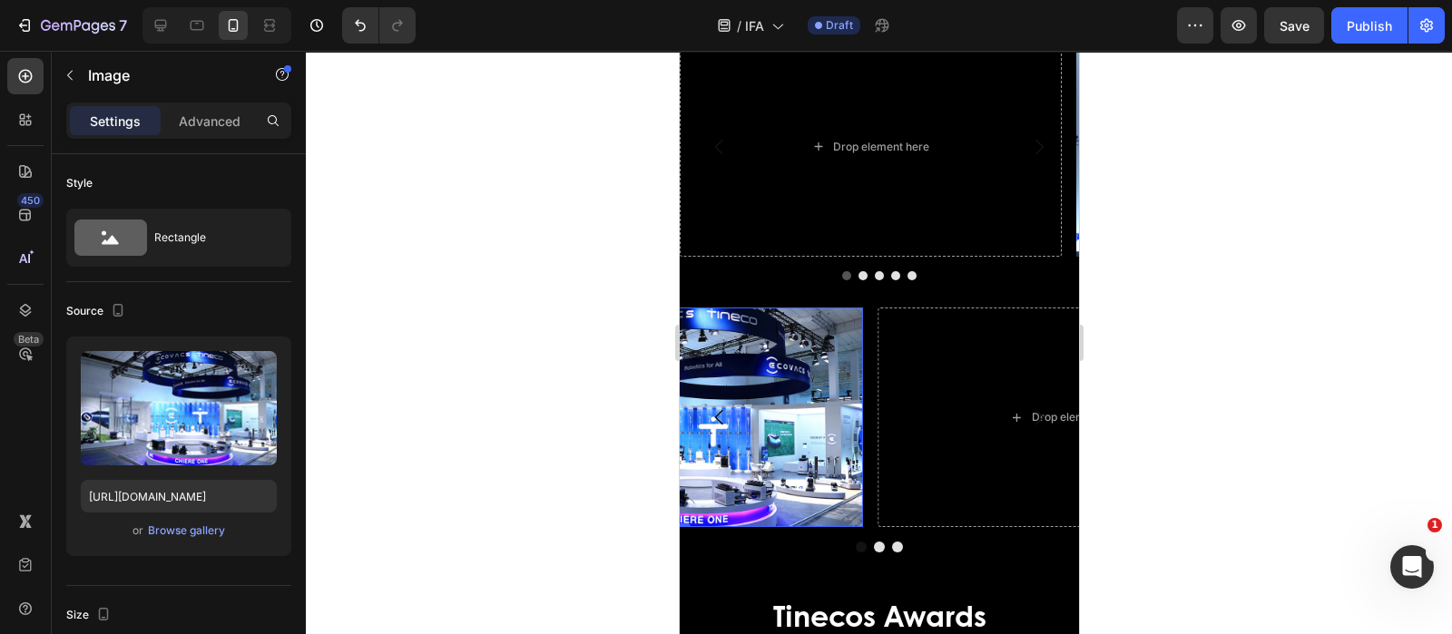
scroll to position [3920, 0]
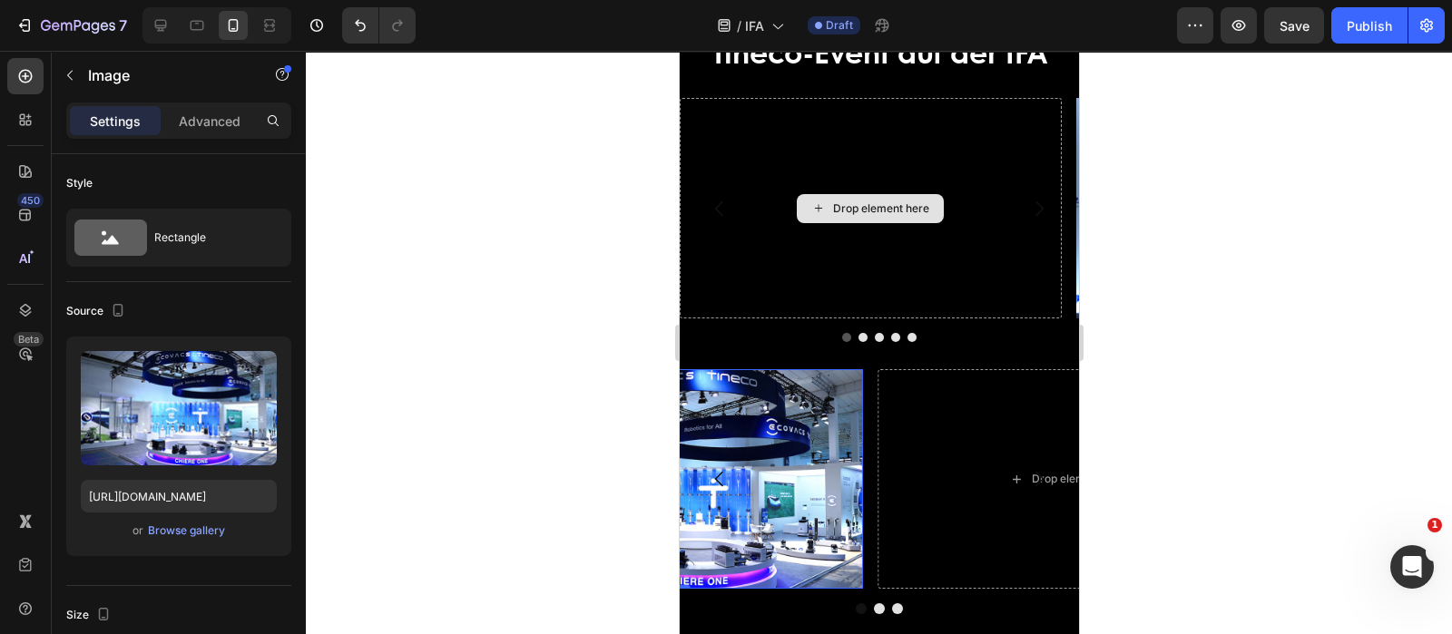
click at [855, 341] on div "Drop element here Image Image Image Image [GEOGRAPHIC_DATA]" at bounding box center [878, 219] width 399 height 243
click at [858, 342] on button "Dot" at bounding box center [862, 337] width 9 height 9
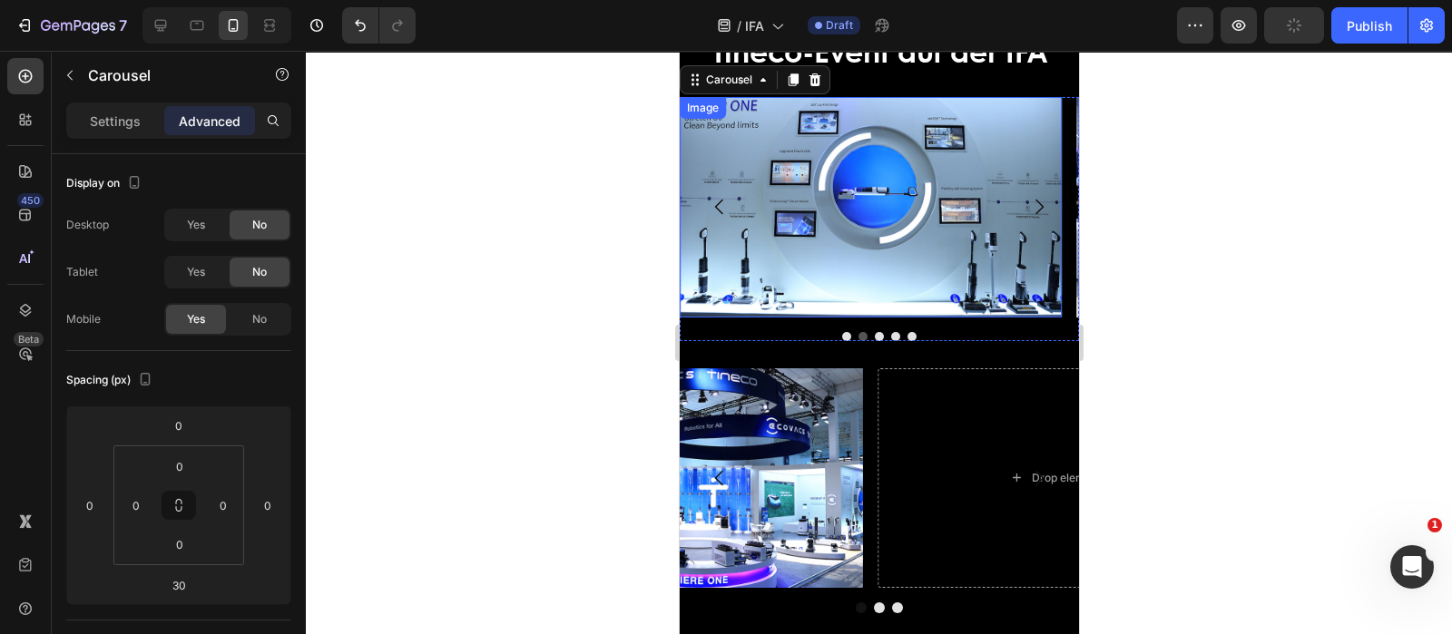
drag, startPoint x: 1028, startPoint y: 255, endPoint x: 888, endPoint y: 279, distance: 141.7
click at [888, 279] on div "Drop element here Image Image Image Image" at bounding box center [878, 207] width 399 height 220
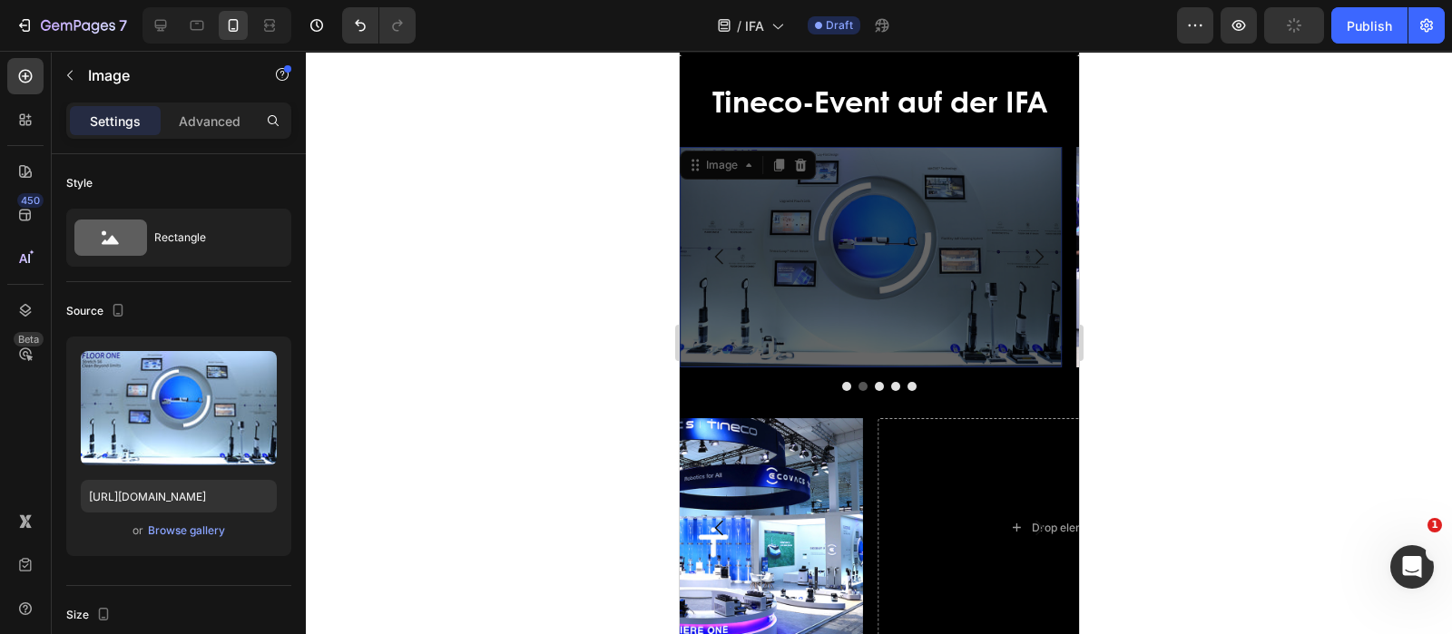
drag, startPoint x: 699, startPoint y: 159, endPoint x: 941, endPoint y: 482, distance: 403.8
click at [941, 482] on div "Tineco-Event auf der IFA Heading Image Image Image Image Image Image [GEOGRAPHI…" at bounding box center [878, 374] width 399 height 578
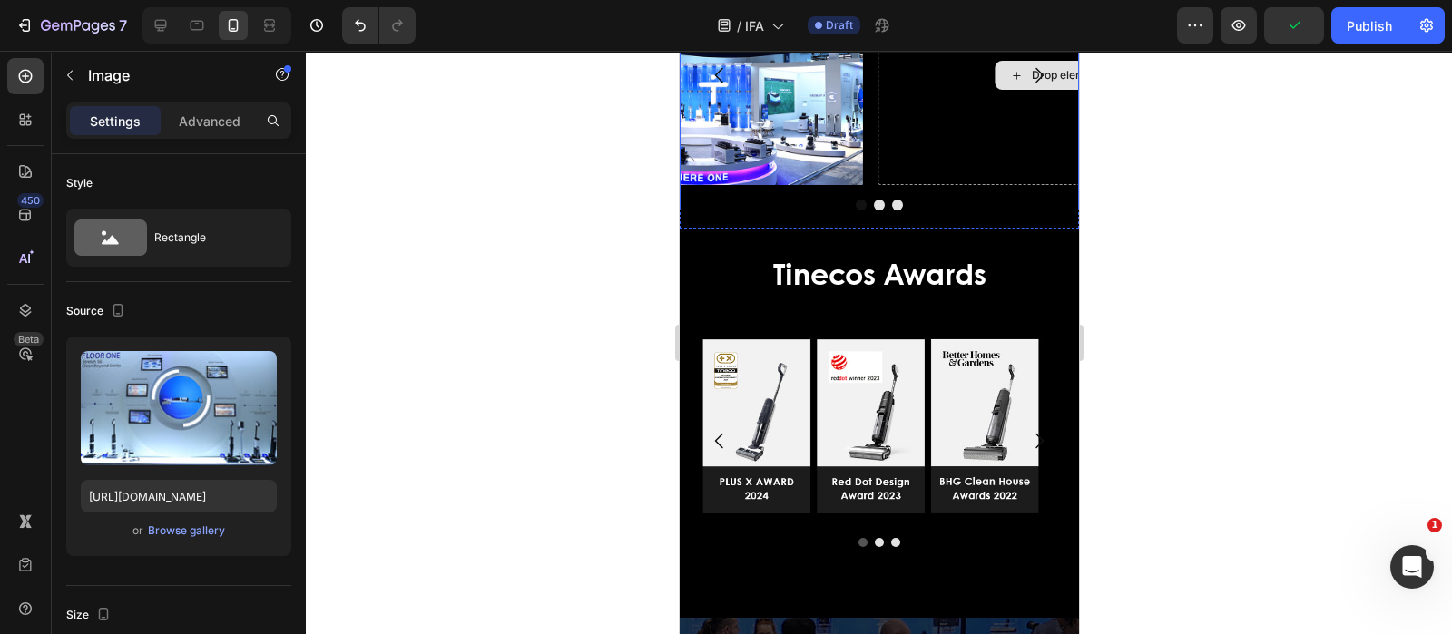
scroll to position [3984, 0]
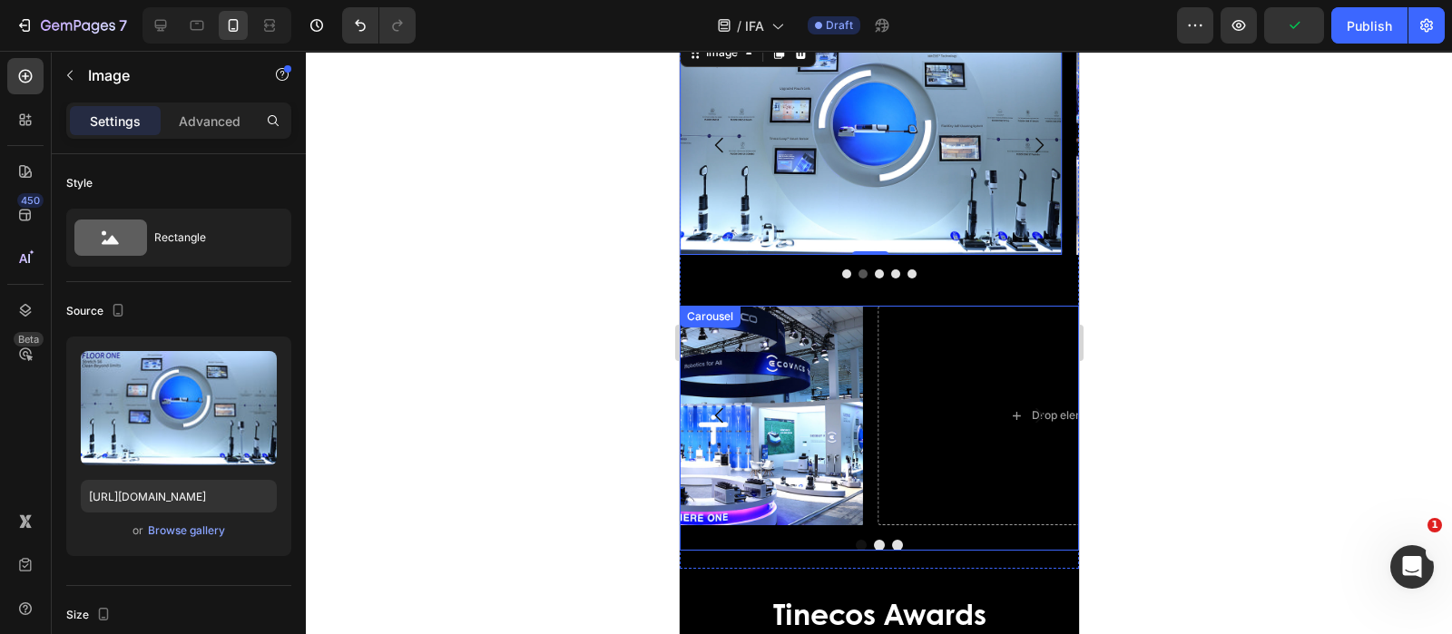
click at [953, 551] on div "Tineco-Event auf der IFA Heading Image Image Image Image Image Image [GEOGRAPHI…" at bounding box center [878, 262] width 399 height 578
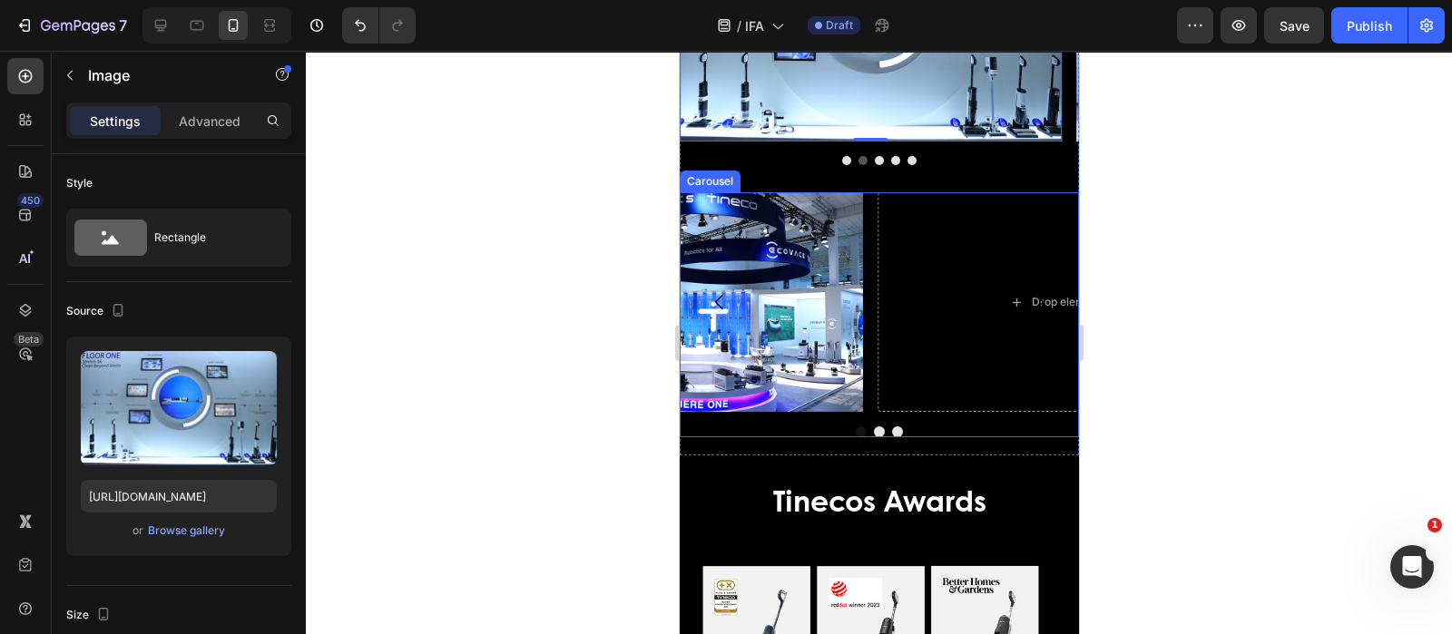
scroll to position [3941, 0]
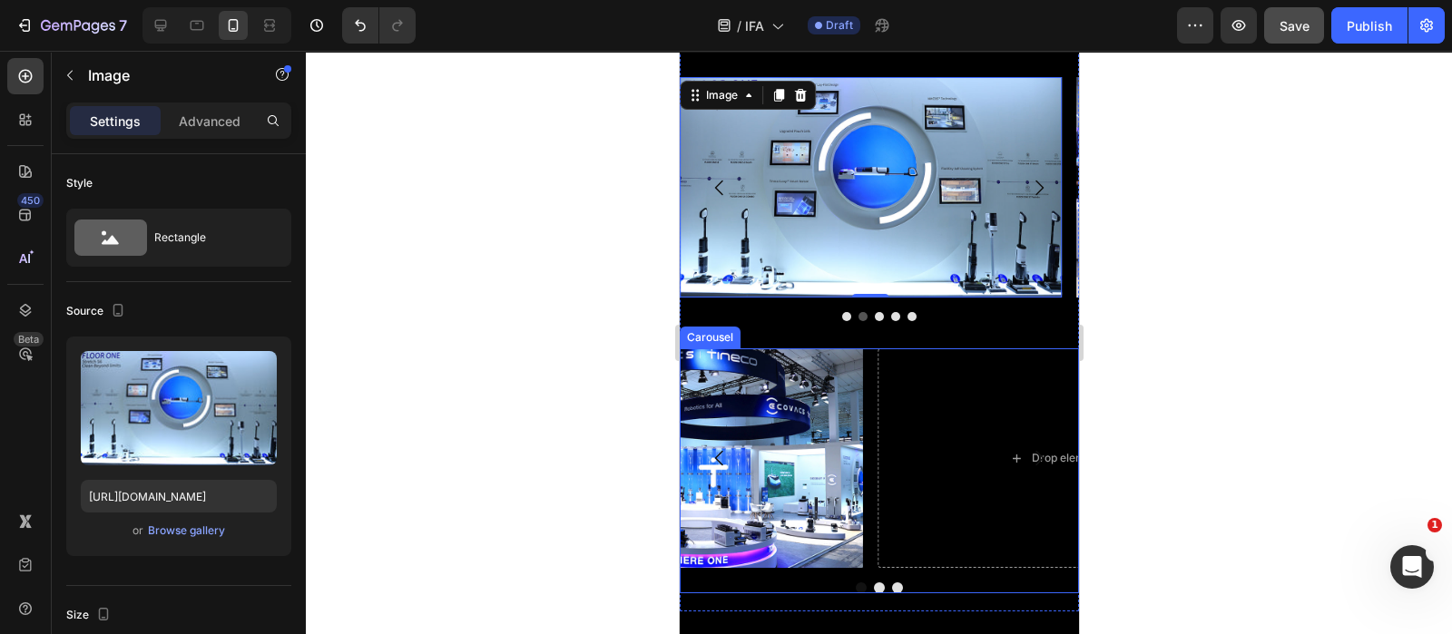
click at [1298, 30] on span "Save" at bounding box center [1294, 25] width 30 height 15
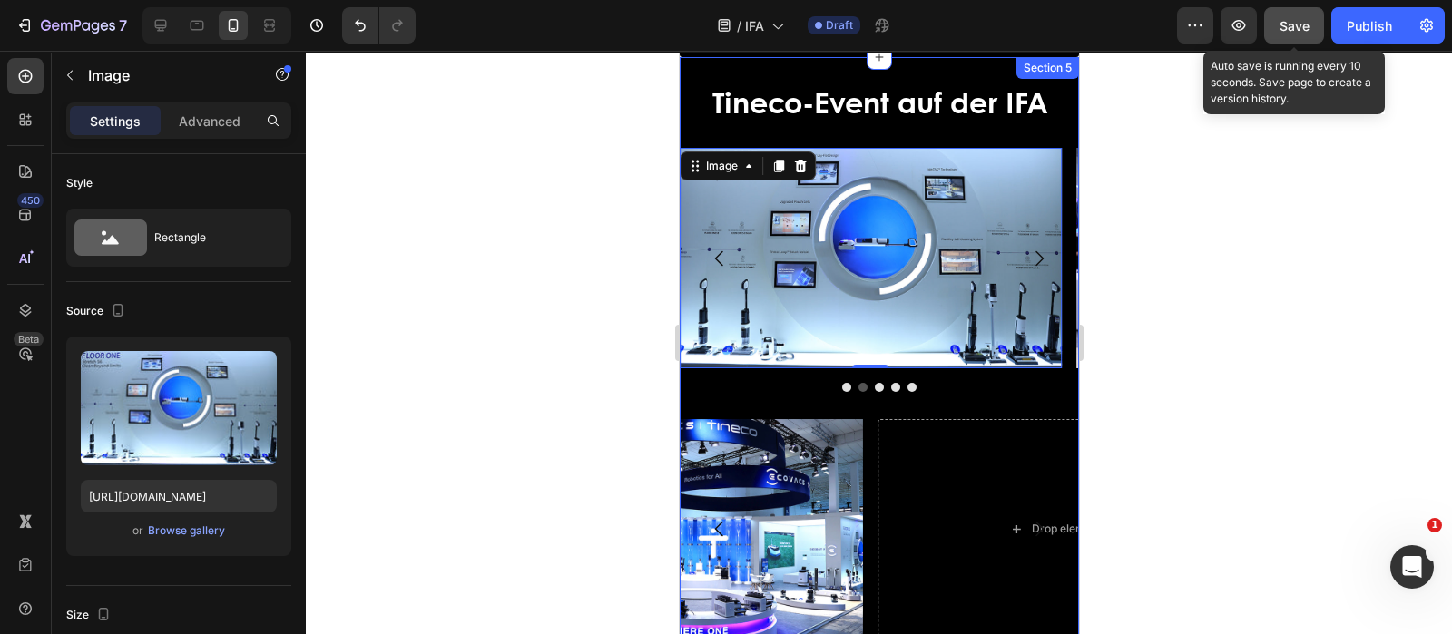
scroll to position [4210, 0]
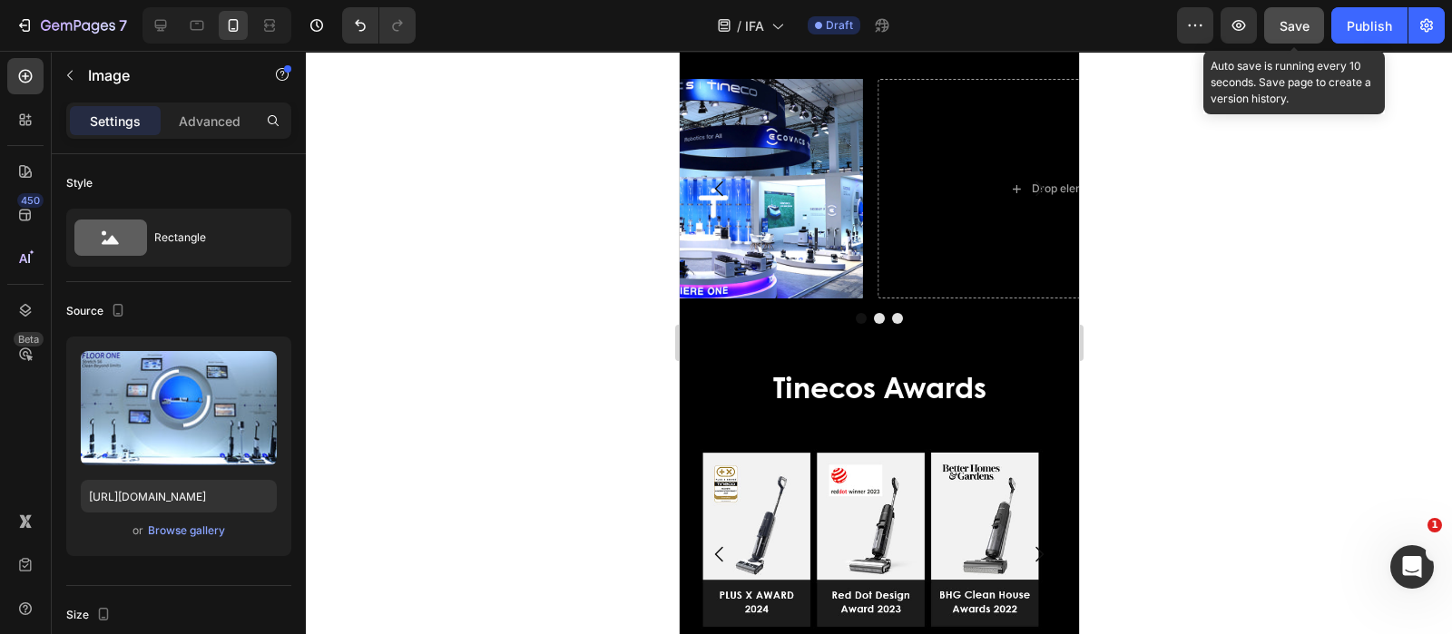
click at [1302, 18] on span "Save" at bounding box center [1294, 25] width 30 height 15
click at [1289, 25] on span "Save" at bounding box center [1294, 25] width 30 height 15
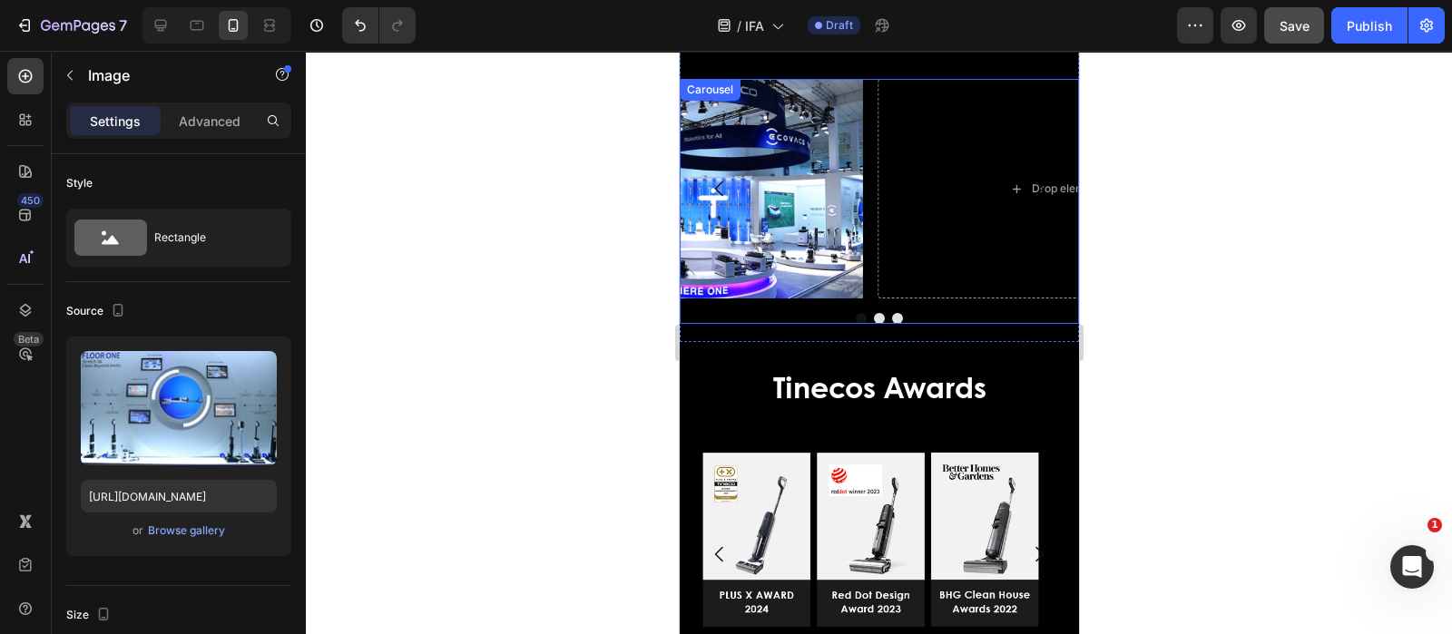
click at [777, 306] on div "Drop element here Drop element here Image [GEOGRAPHIC_DATA]" at bounding box center [878, 201] width 399 height 245
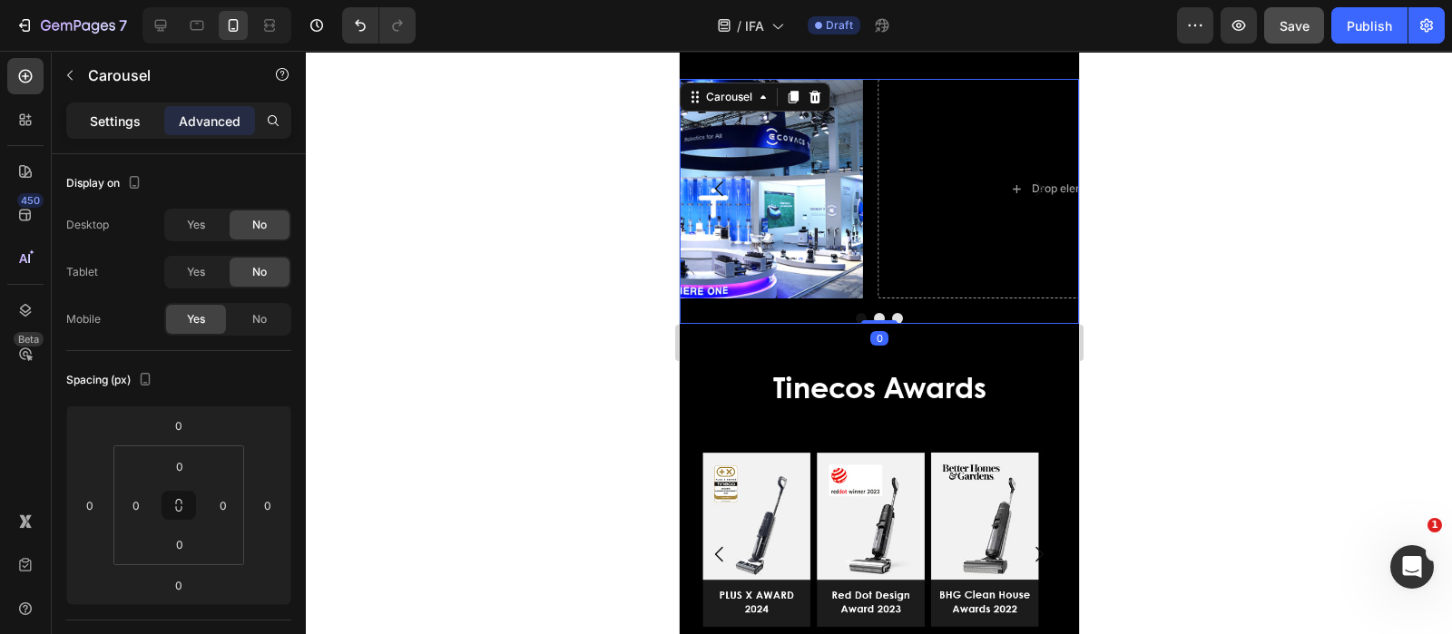
click at [104, 123] on p "Settings" at bounding box center [115, 121] width 51 height 19
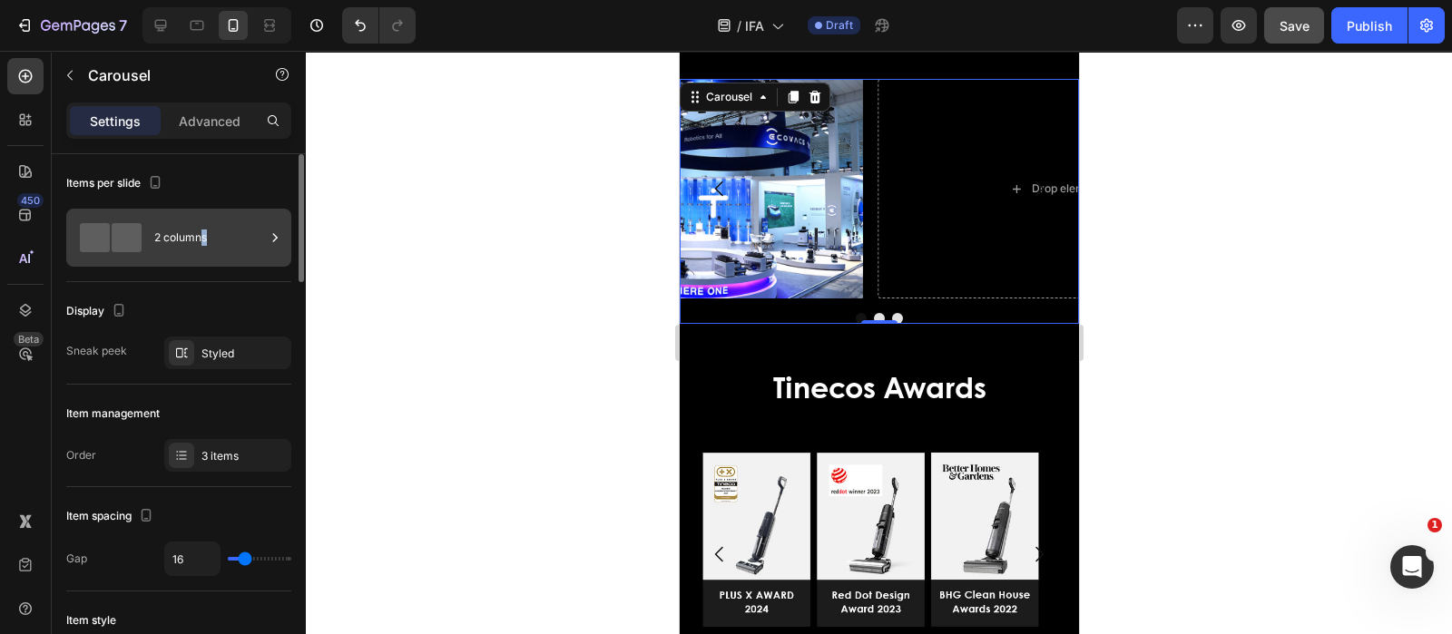
click at [204, 242] on div "2 columns" at bounding box center [209, 238] width 111 height 42
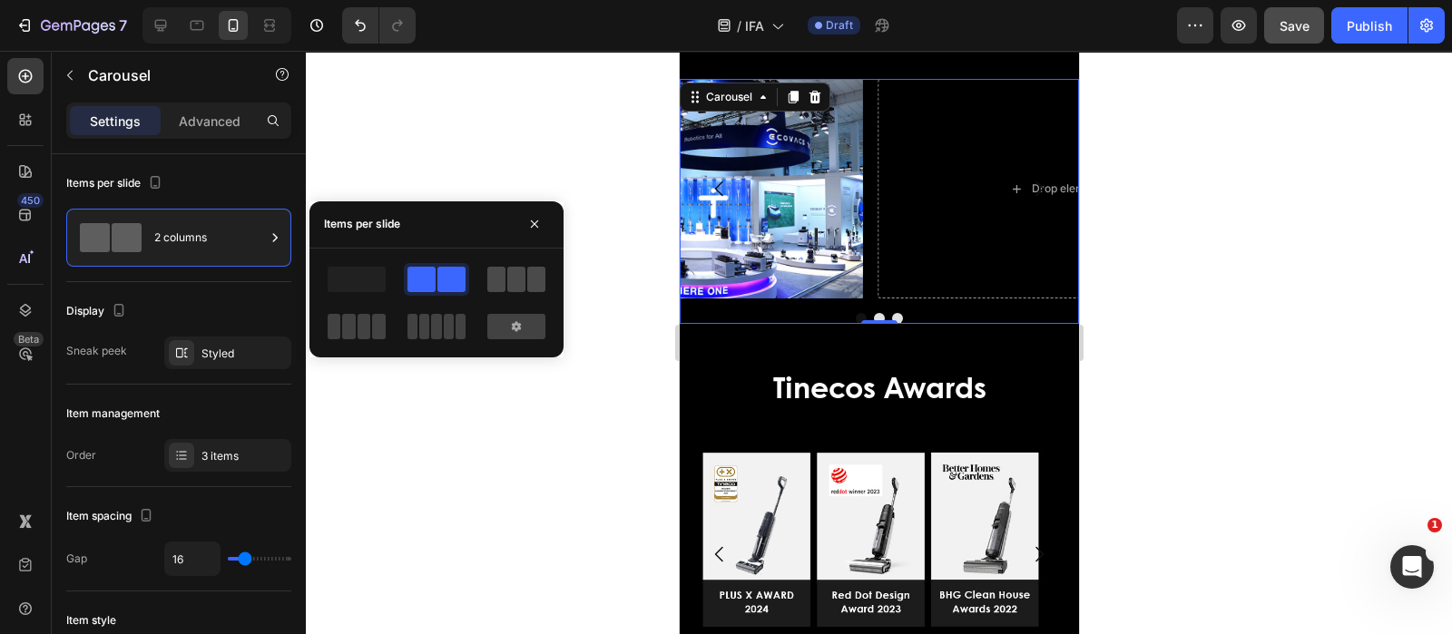
click at [507, 275] on span at bounding box center [516, 279] width 18 height 25
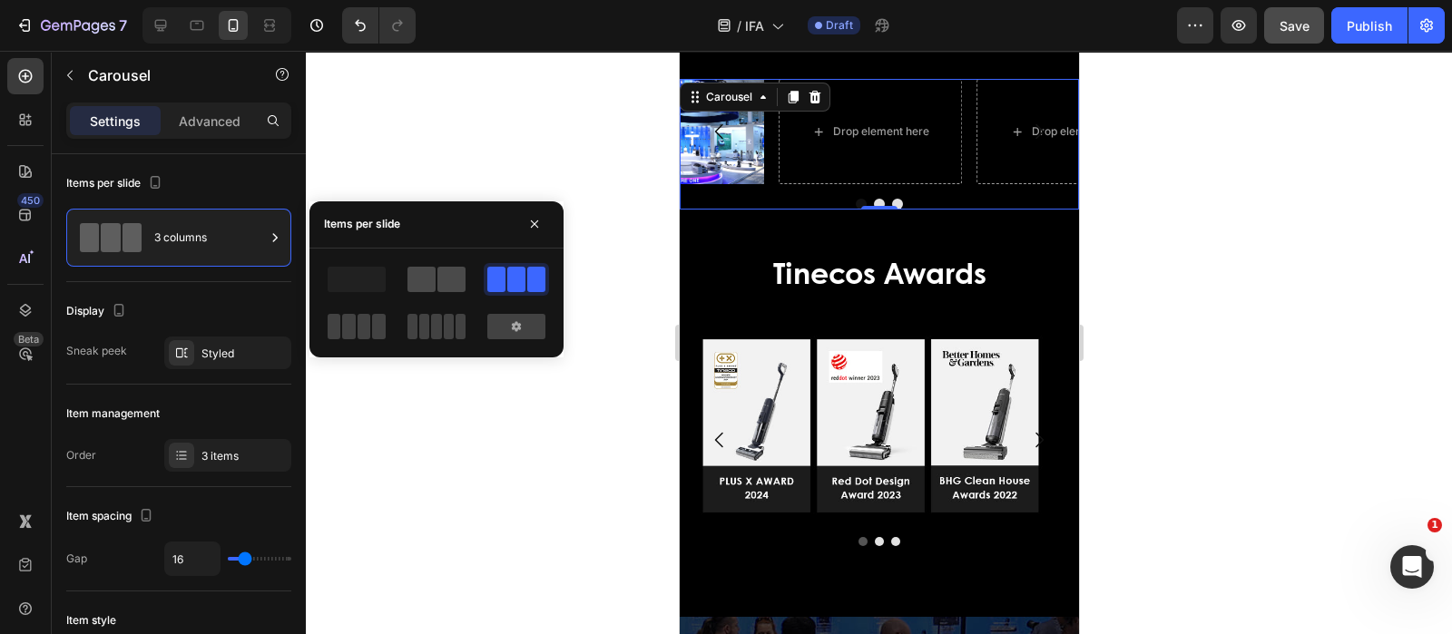
click at [452, 284] on span at bounding box center [451, 279] width 28 height 25
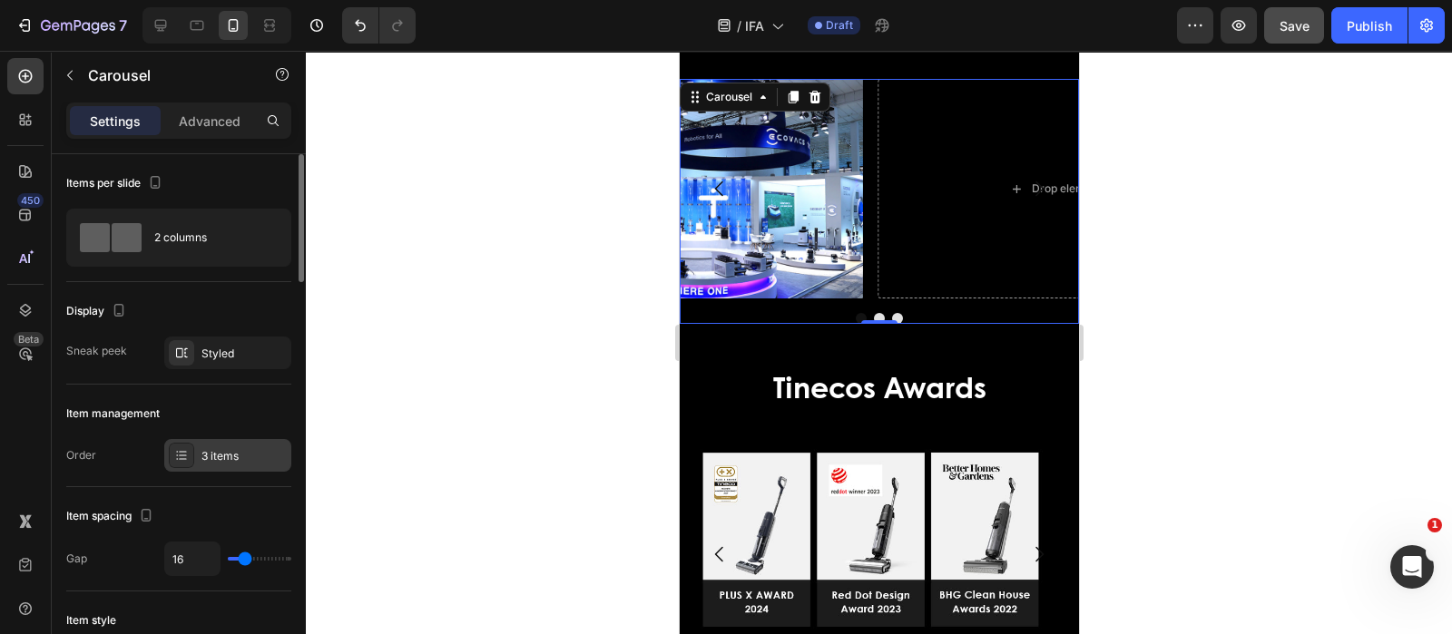
click at [230, 456] on div "3 items" at bounding box center [243, 456] width 85 height 16
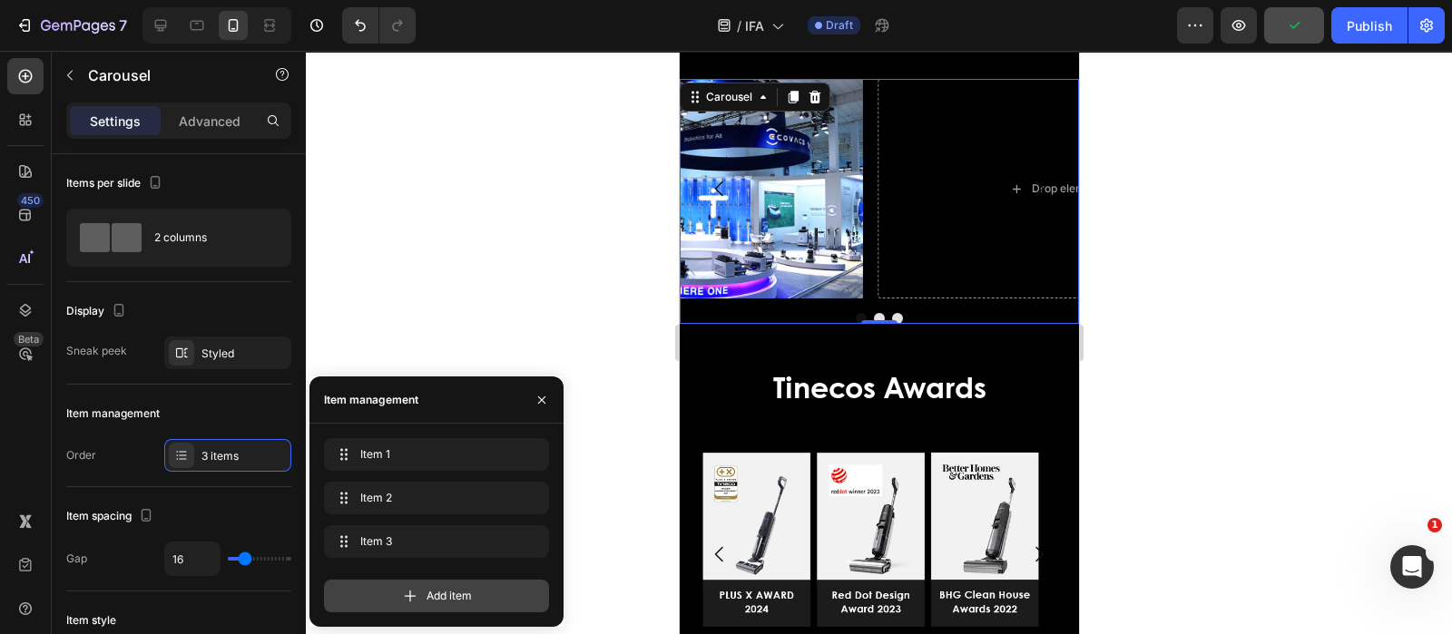
click at [426, 589] on span "Add item" at bounding box center [448, 596] width 45 height 16
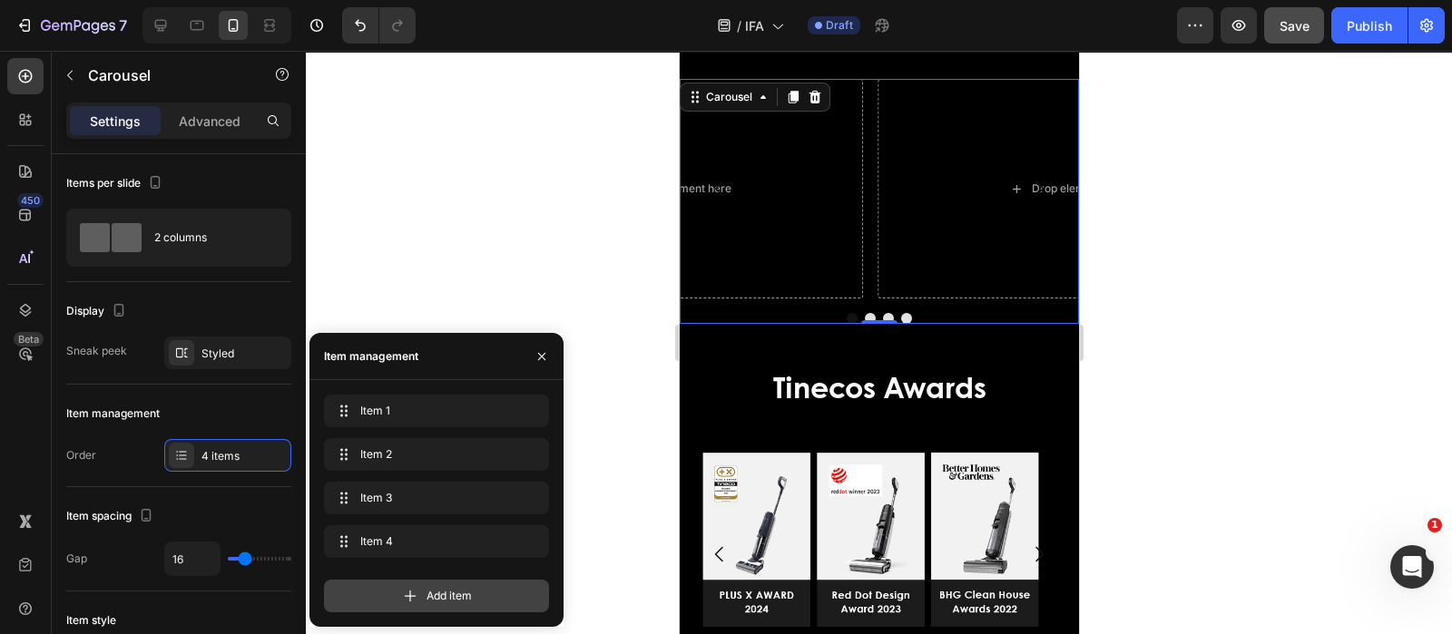
click at [408, 592] on icon at bounding box center [410, 596] width 18 height 18
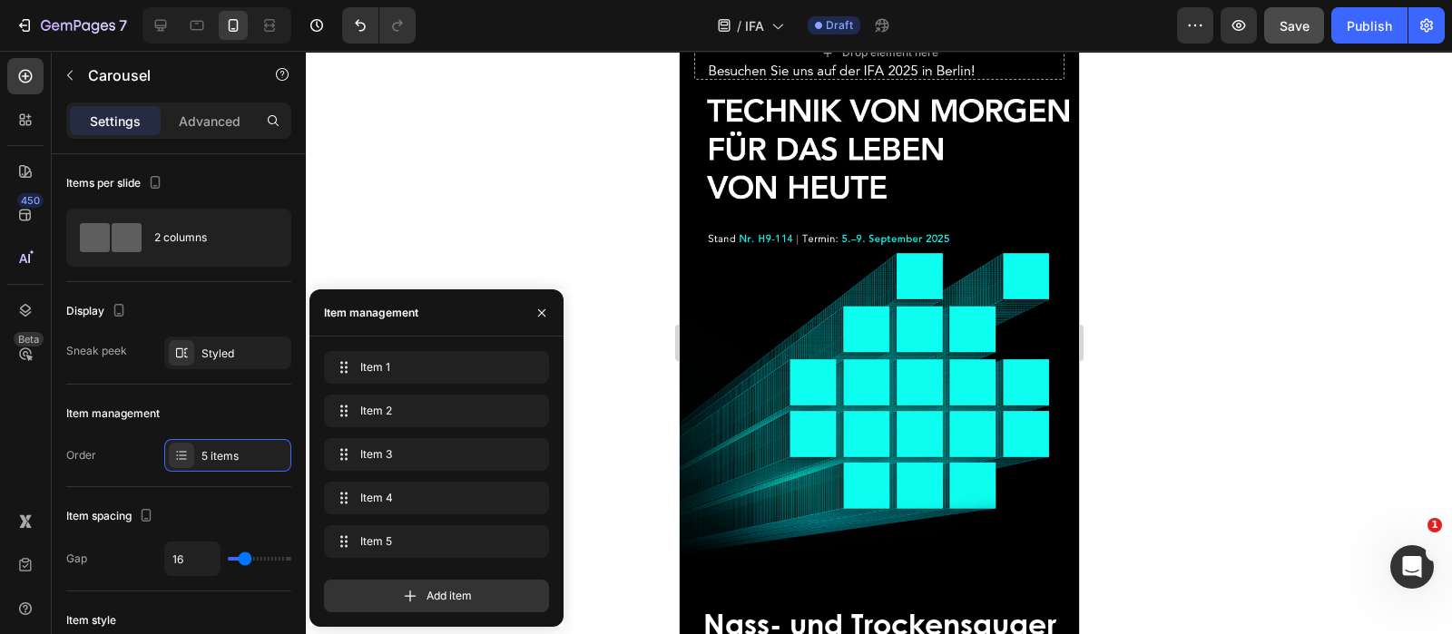
scroll to position [113, 0]
